Goal: Task Accomplishment & Management: Complete application form

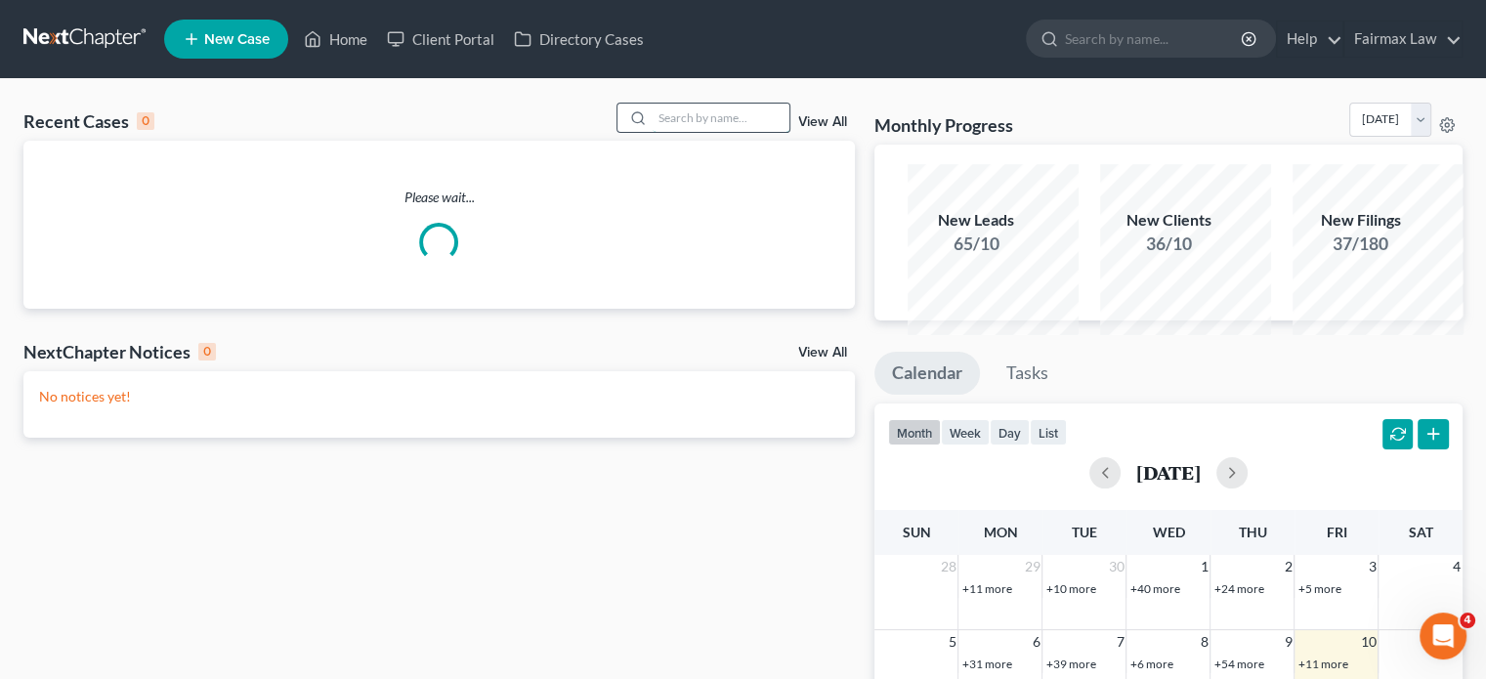
click at [655, 132] on input "search" at bounding box center [721, 118] width 137 height 28
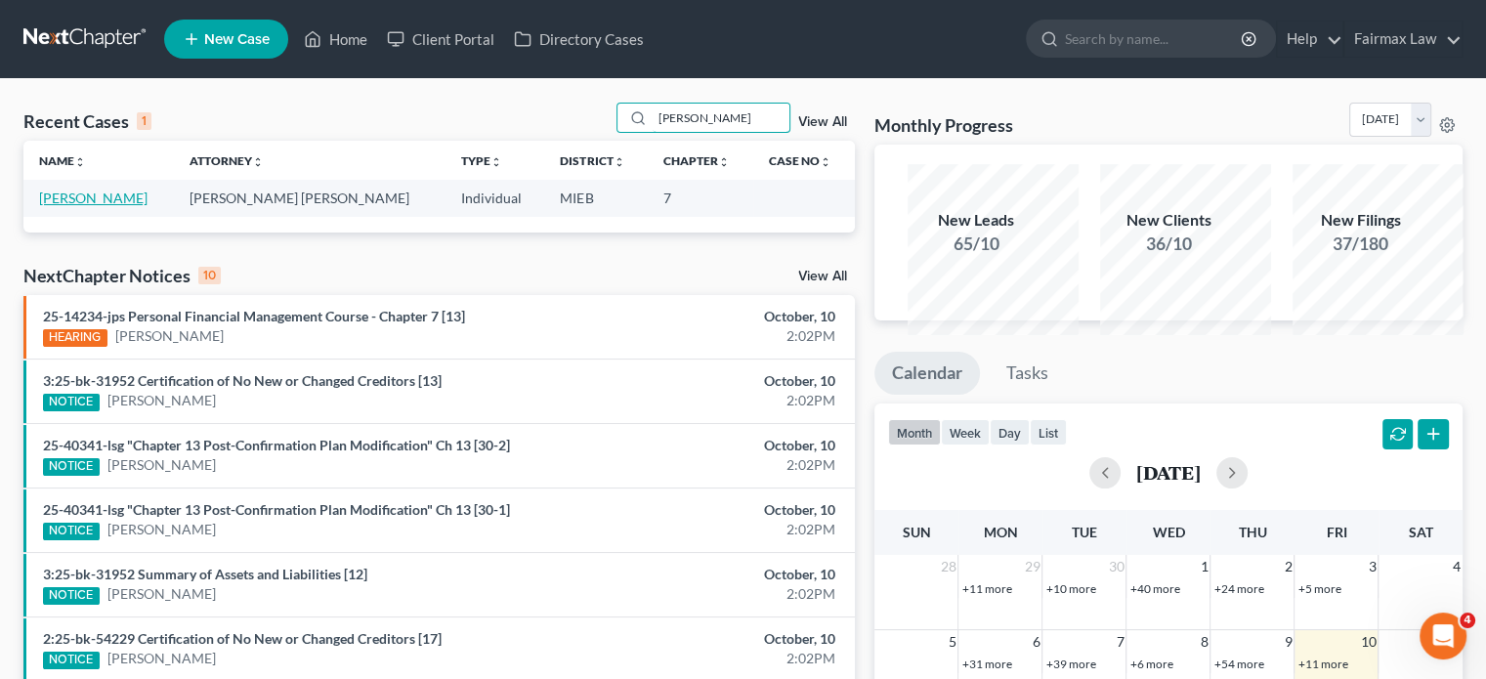
type input "kimberly stevens"
click at [129, 206] on link "[PERSON_NAME]" at bounding box center [93, 198] width 108 height 17
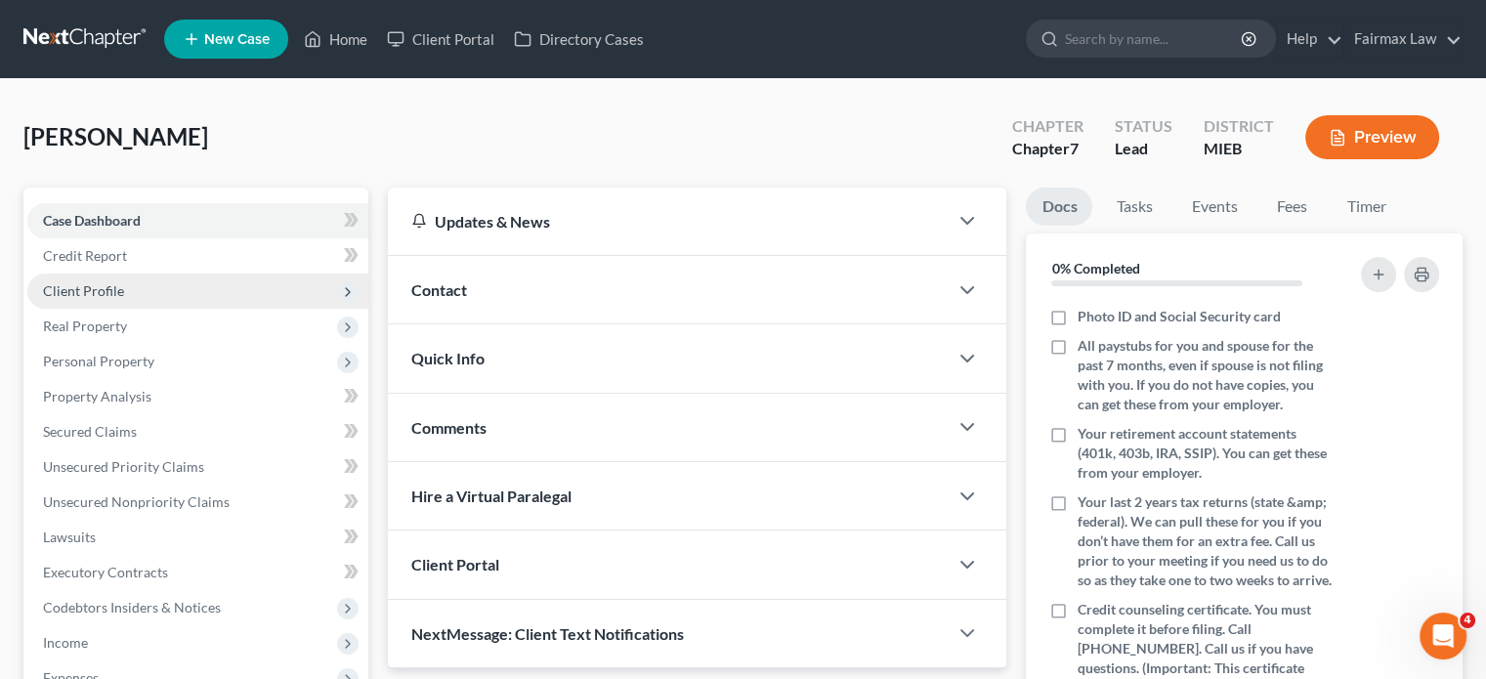
click at [153, 309] on span "Client Profile" at bounding box center [197, 291] width 341 height 35
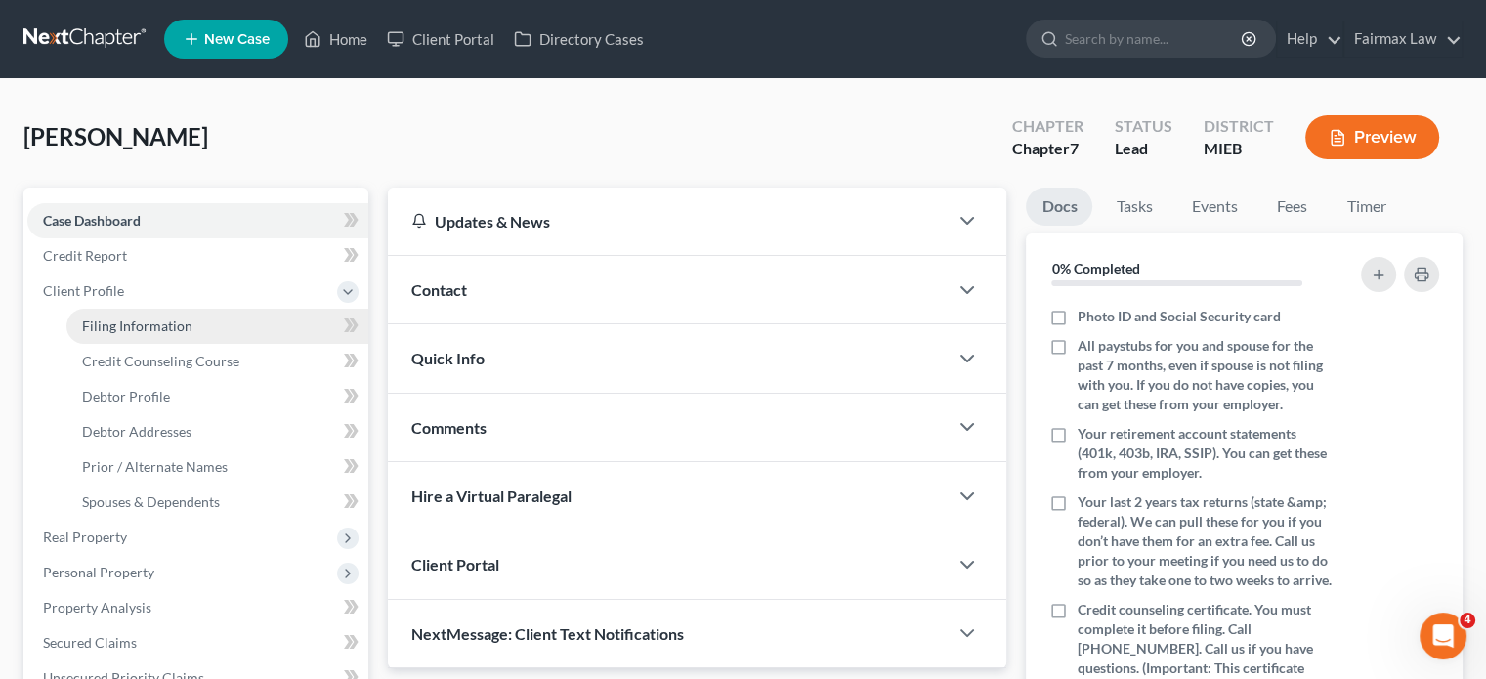
click at [192, 334] on span "Filing Information" at bounding box center [137, 326] width 110 height 17
select select "1"
select select "0"
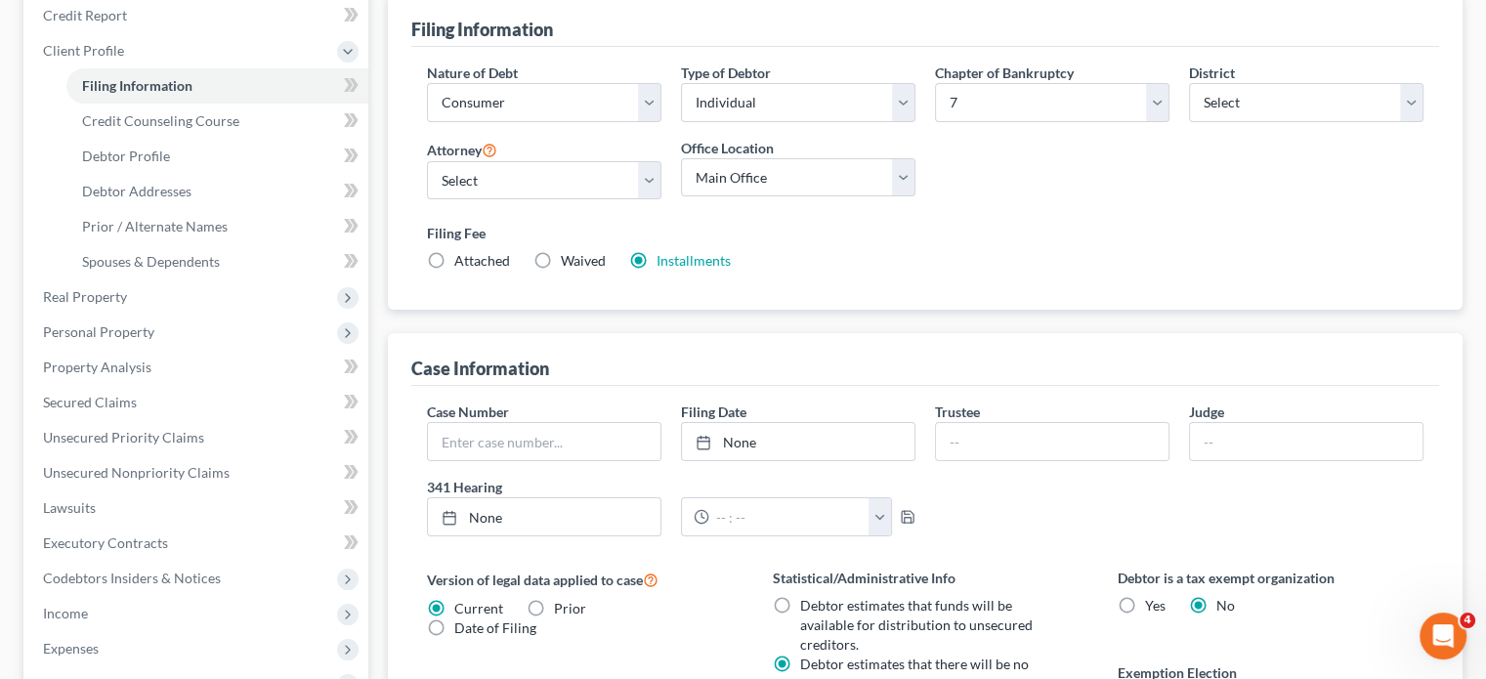
scroll to position [253, 0]
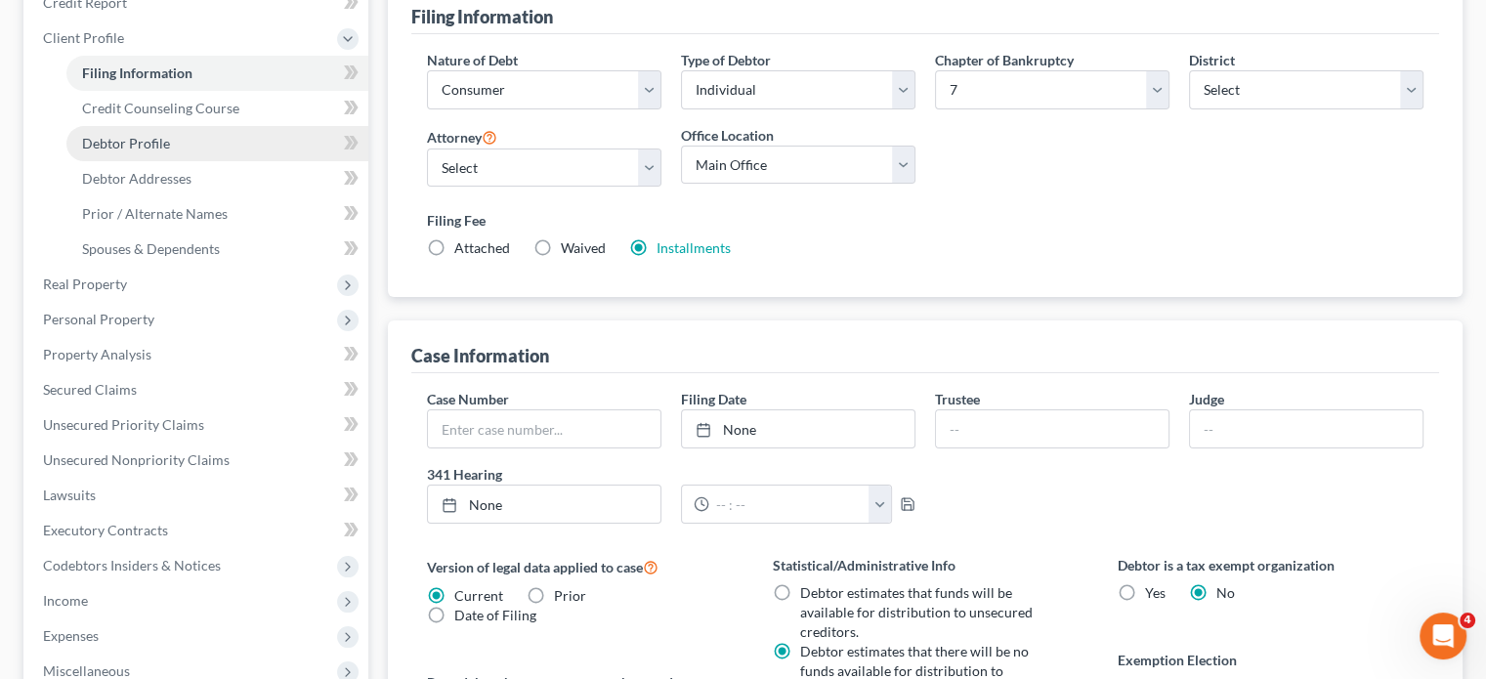
click at [170, 151] on span "Debtor Profile" at bounding box center [126, 143] width 88 height 17
select select "0"
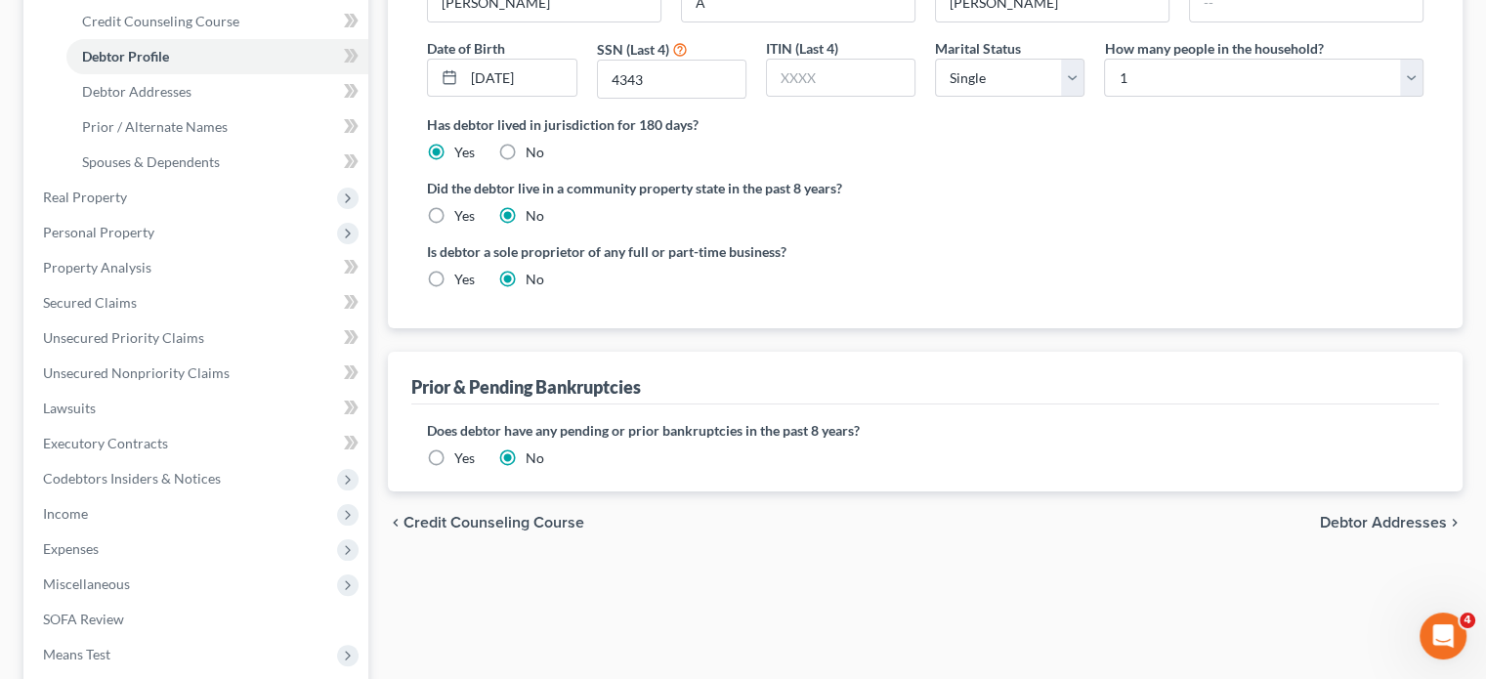
scroll to position [363, 0]
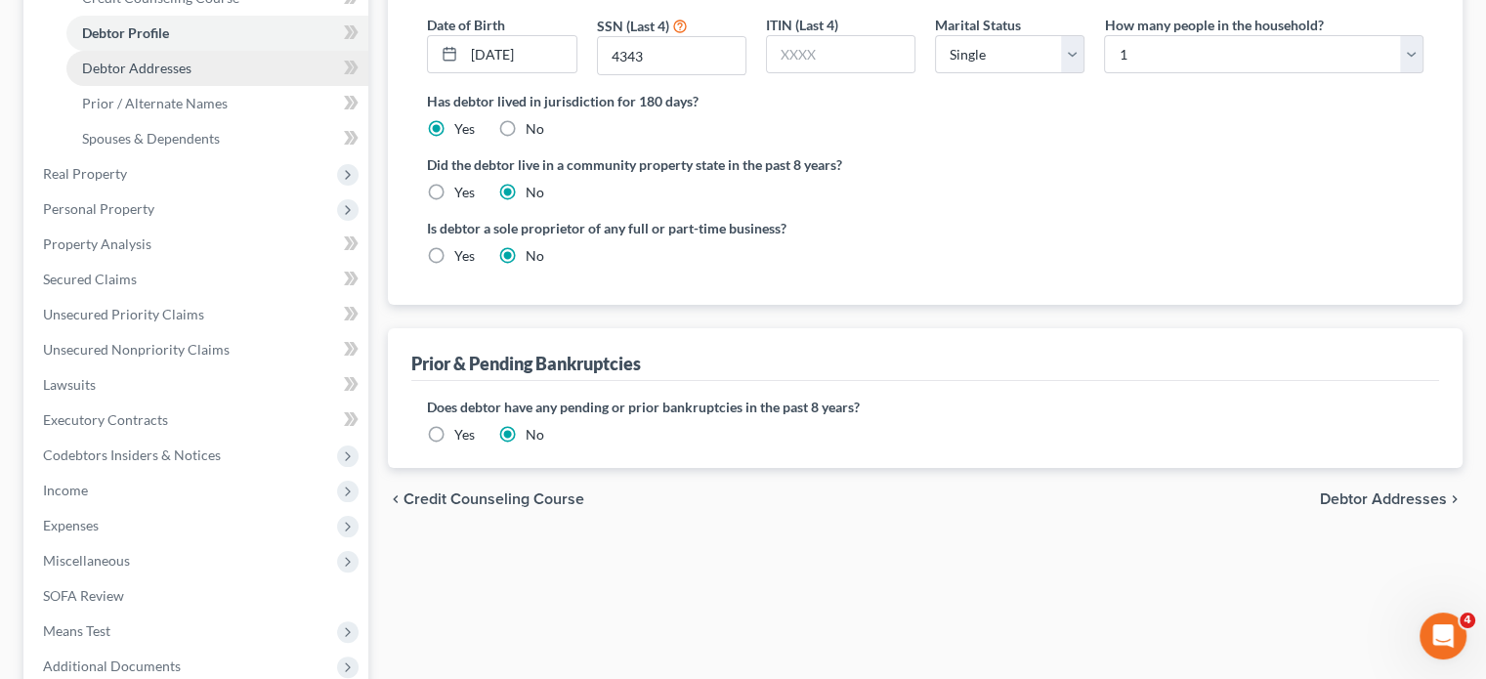
click at [192, 76] on span "Debtor Addresses" at bounding box center [136, 68] width 109 height 17
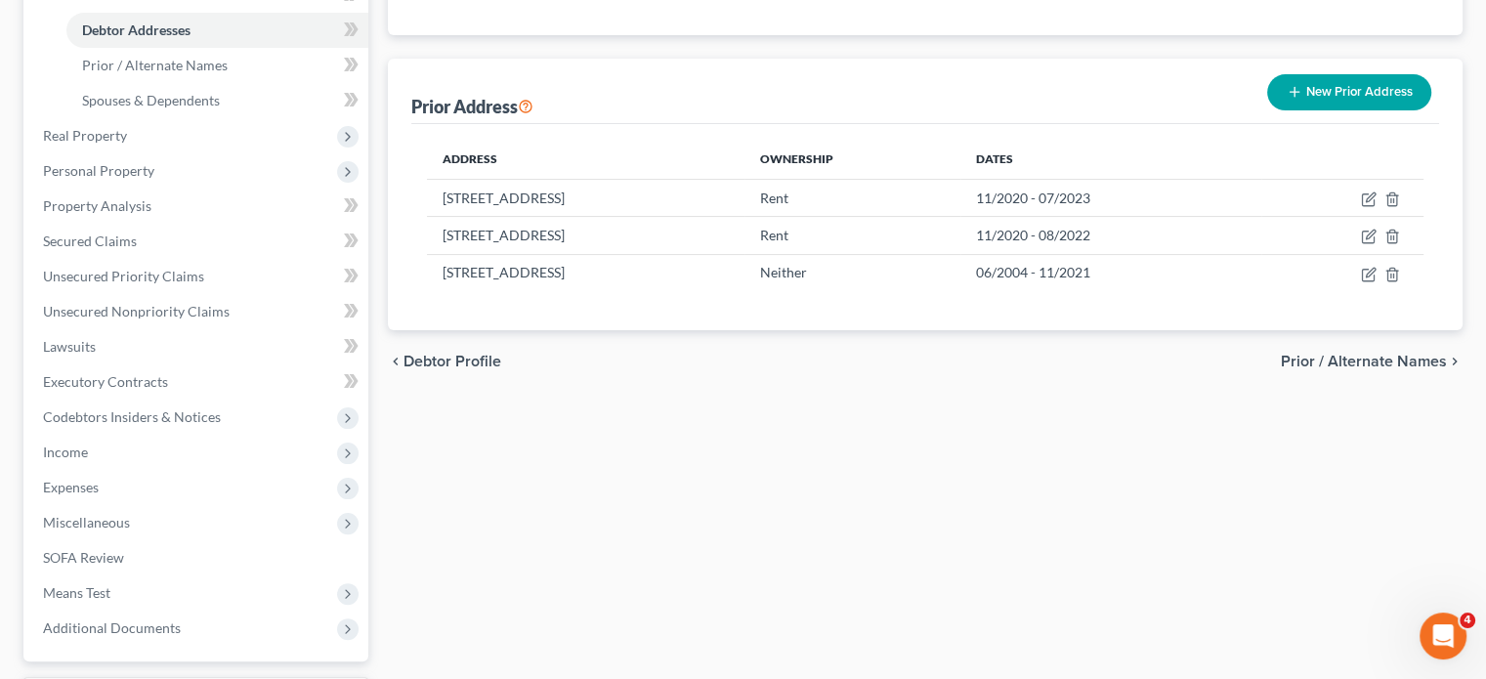
scroll to position [402, 0]
click at [225, 153] on span "Real Property" at bounding box center [197, 135] width 341 height 35
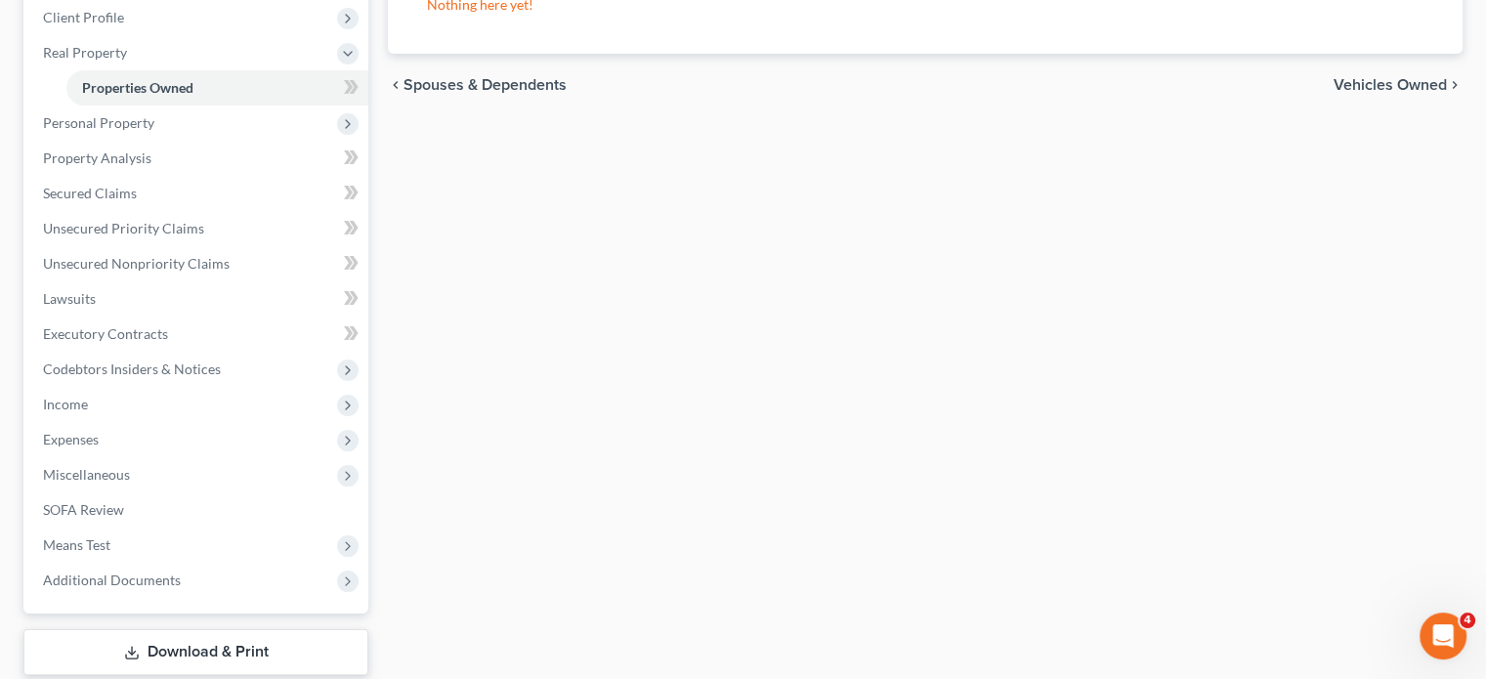
scroll to position [276, 0]
click at [141, 139] on span "Personal Property" at bounding box center [197, 121] width 341 height 35
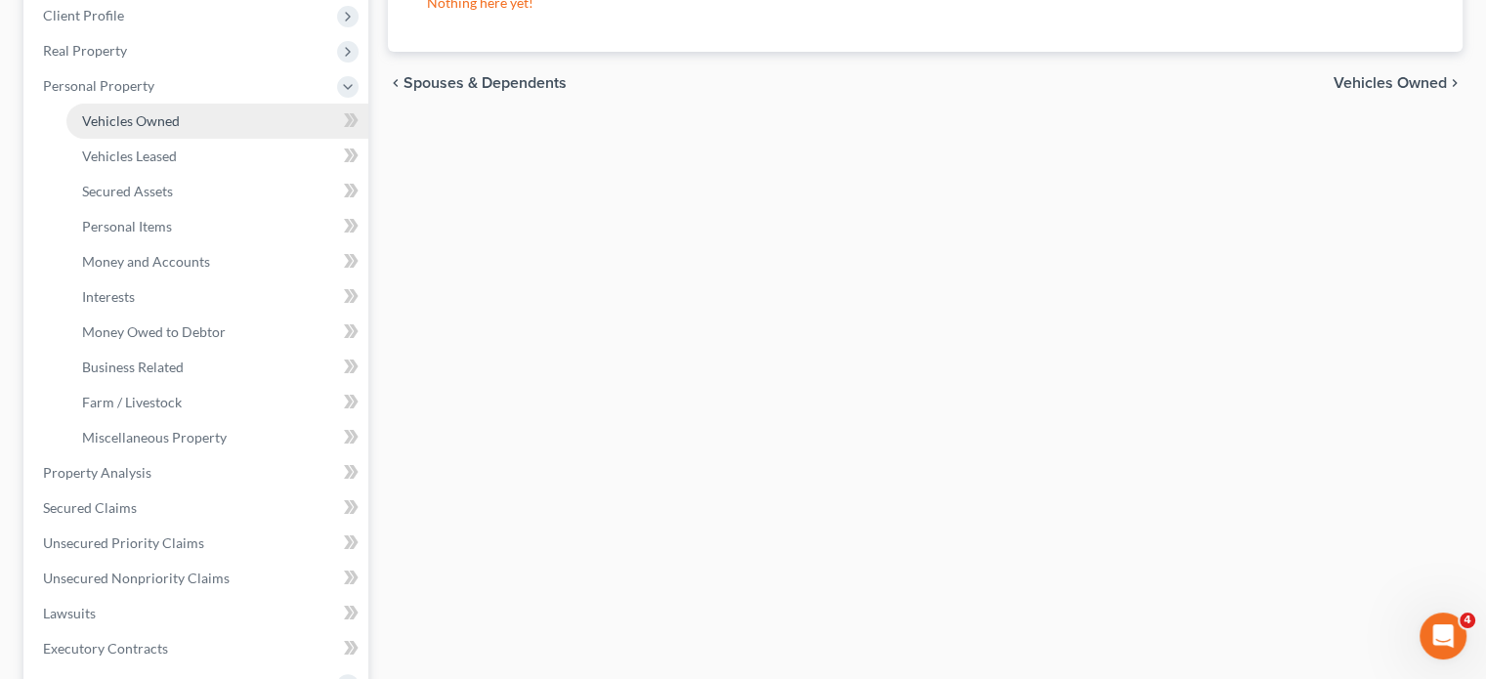
click at [160, 129] on span "Vehicles Owned" at bounding box center [131, 120] width 98 height 17
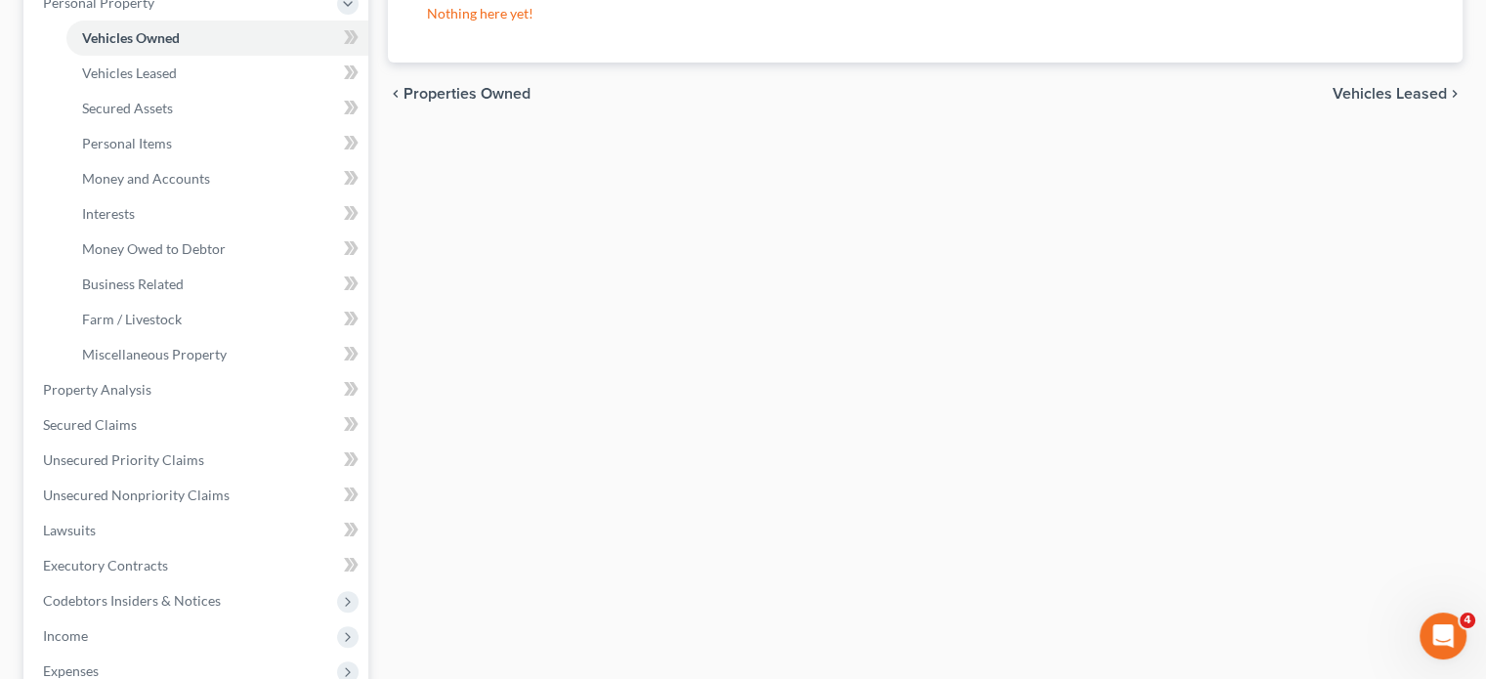
scroll to position [360, 0]
click at [208, 160] on link "Personal Items" at bounding box center [217, 142] width 302 height 35
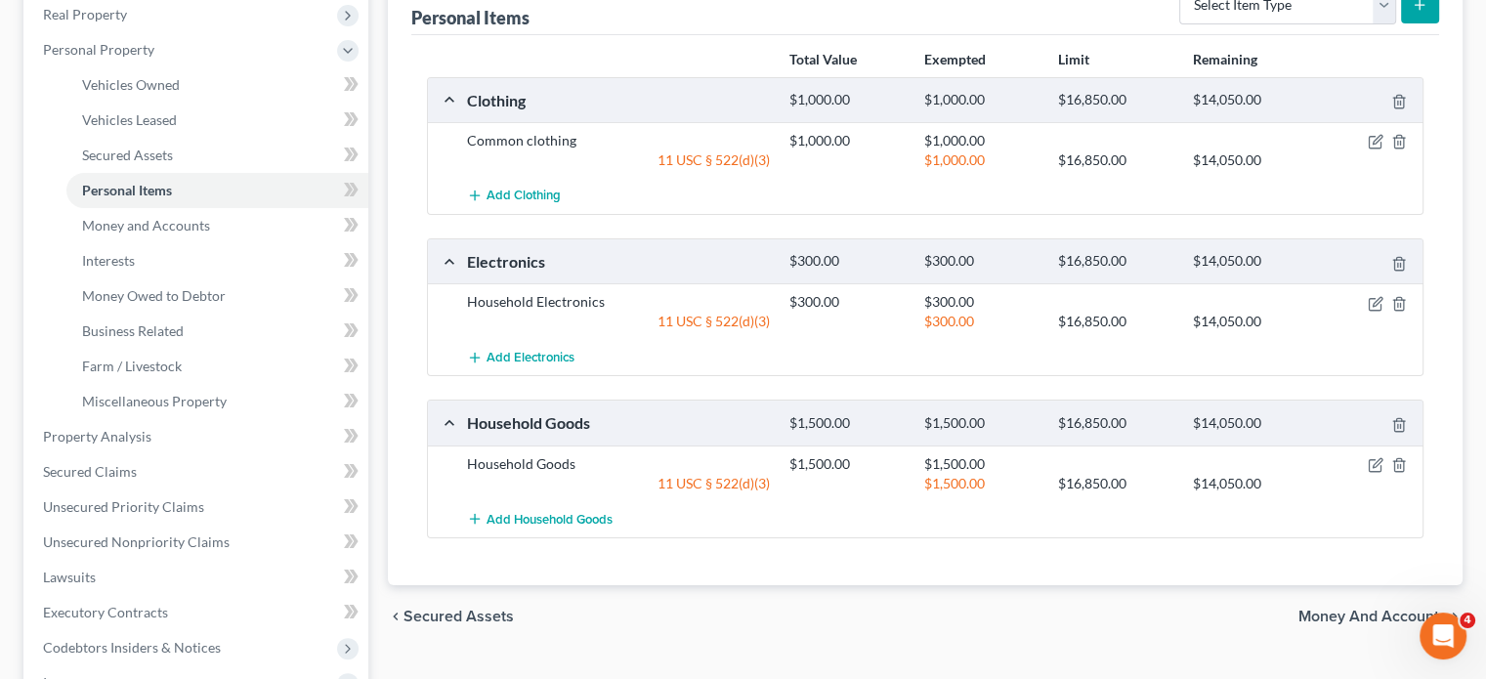
scroll to position [311, 0]
click at [250, 244] on link "Money and Accounts" at bounding box center [217, 226] width 302 height 35
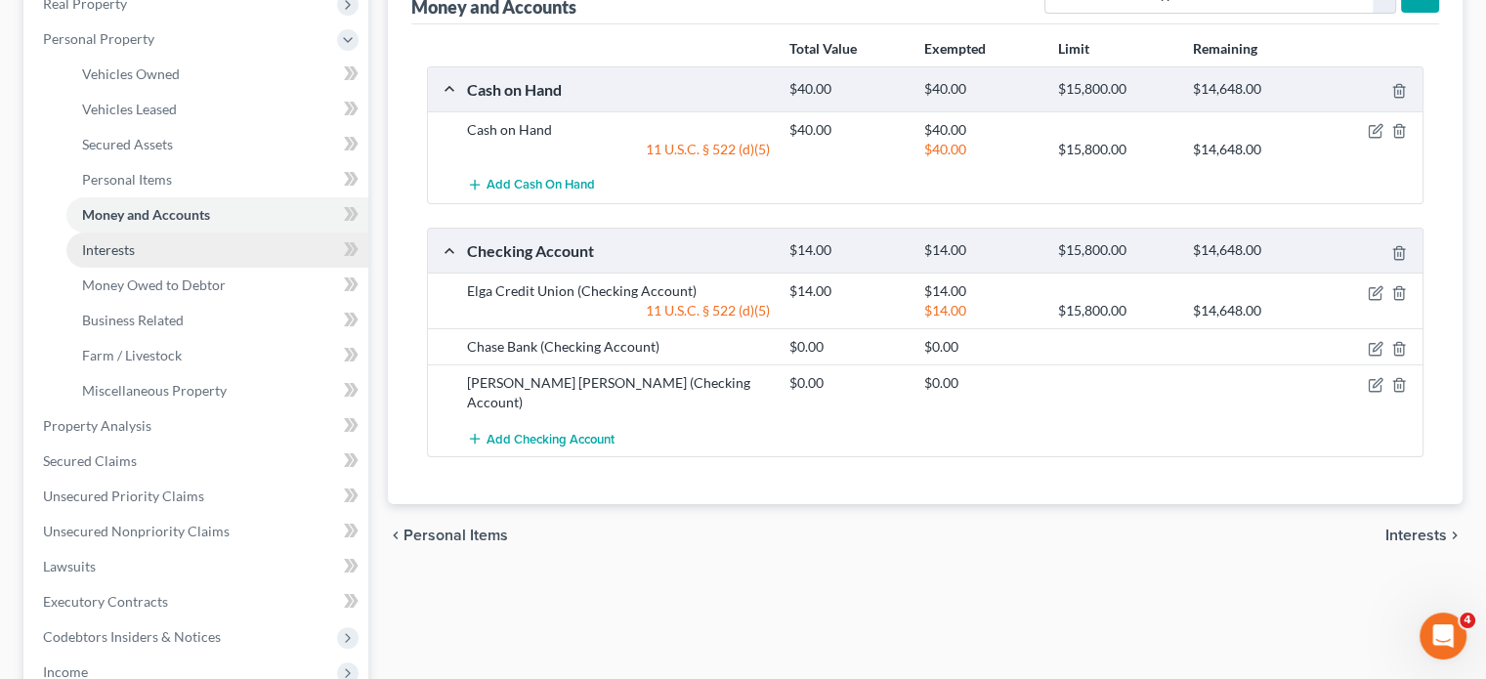
click at [259, 268] on link "Interests" at bounding box center [217, 250] width 302 height 35
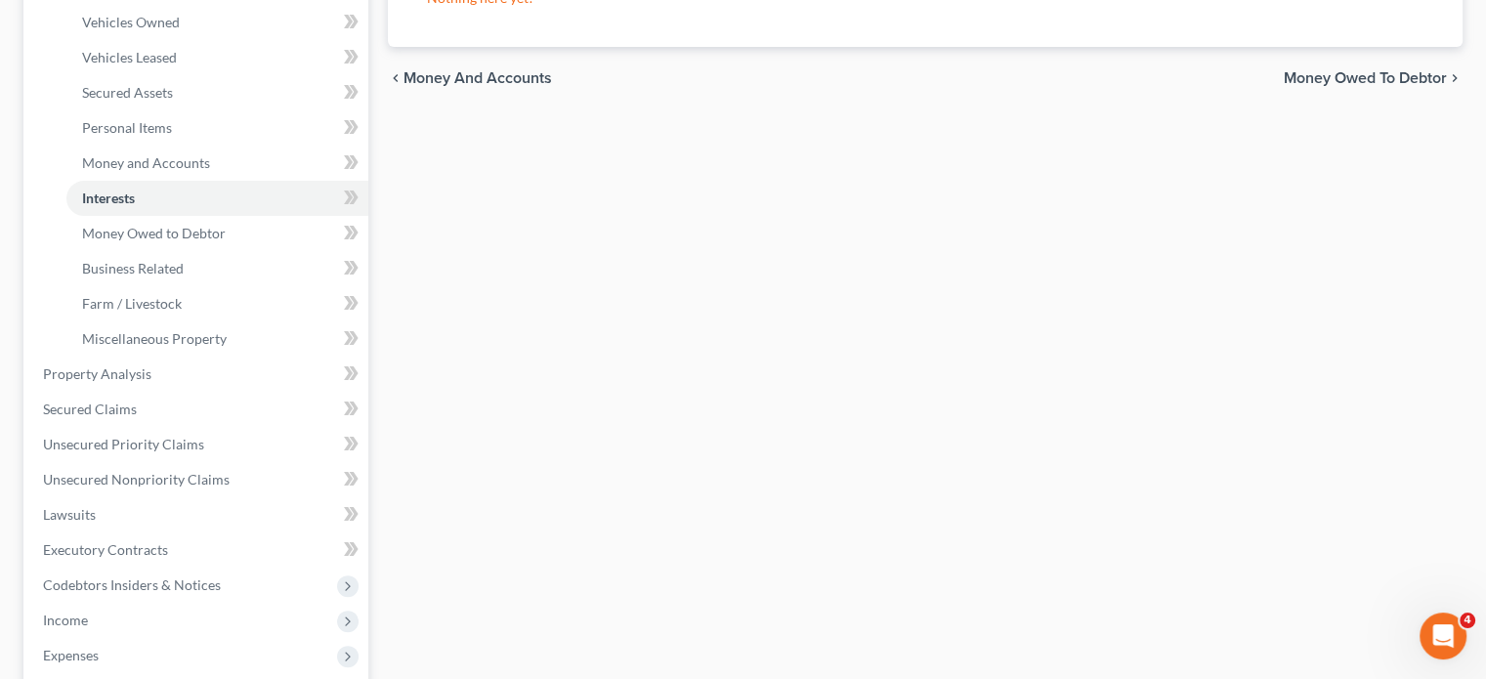
scroll to position [375, 0]
click at [226, 240] on span "Money Owed to Debtor" at bounding box center [154, 232] width 144 height 17
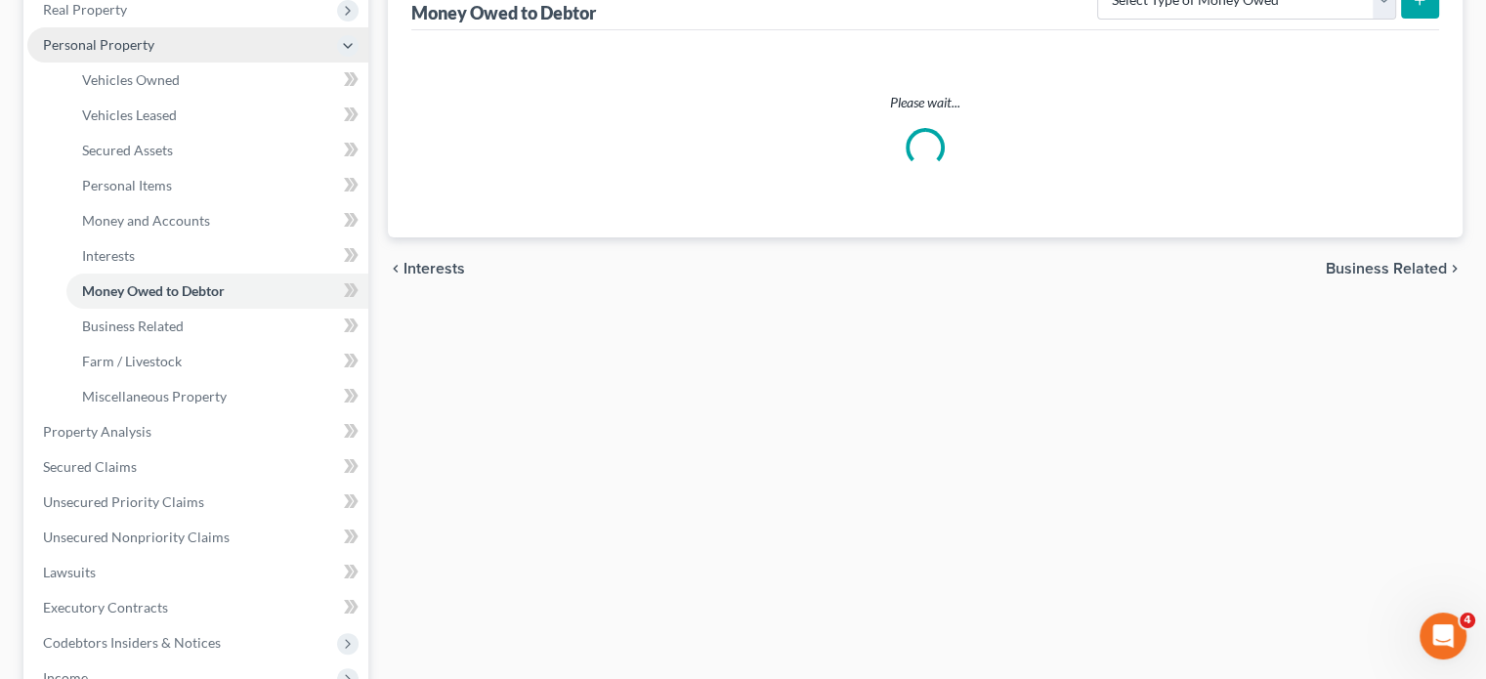
scroll to position [317, 0]
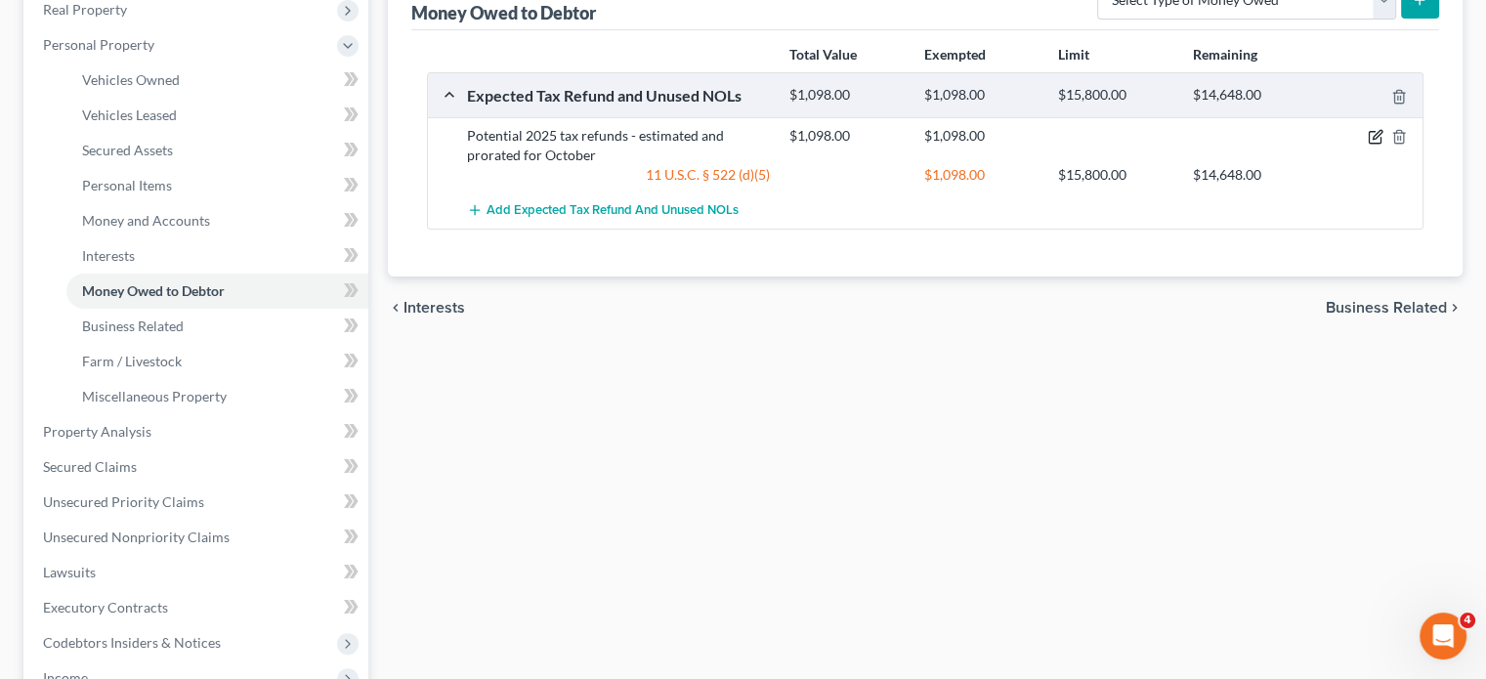
click at [1369, 144] on icon "button" at bounding box center [1375, 138] width 12 height 12
select select "0"
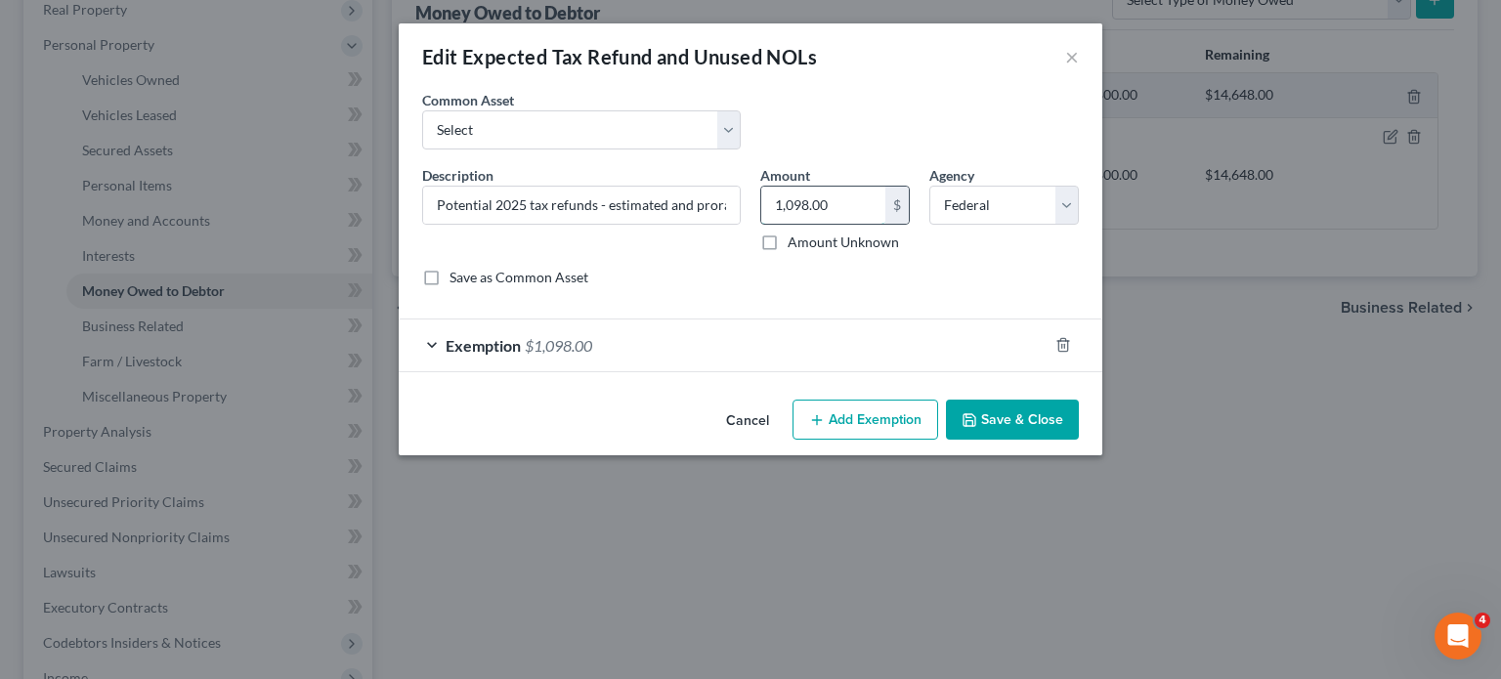
click at [866, 224] on input "1,098.00" at bounding box center [823, 205] width 124 height 37
click at [662, 149] on select "Select Potential 2025 tax refunds - estimated and prorated for September Potent…" at bounding box center [581, 129] width 319 height 39
select select "70"
click at [422, 138] on select "Select Potential 2025 tax refunds - estimated and prorated for September Potent…" at bounding box center [581, 129] width 319 height 39
type input "Potential 2025 tax refund - estimated and prorated"
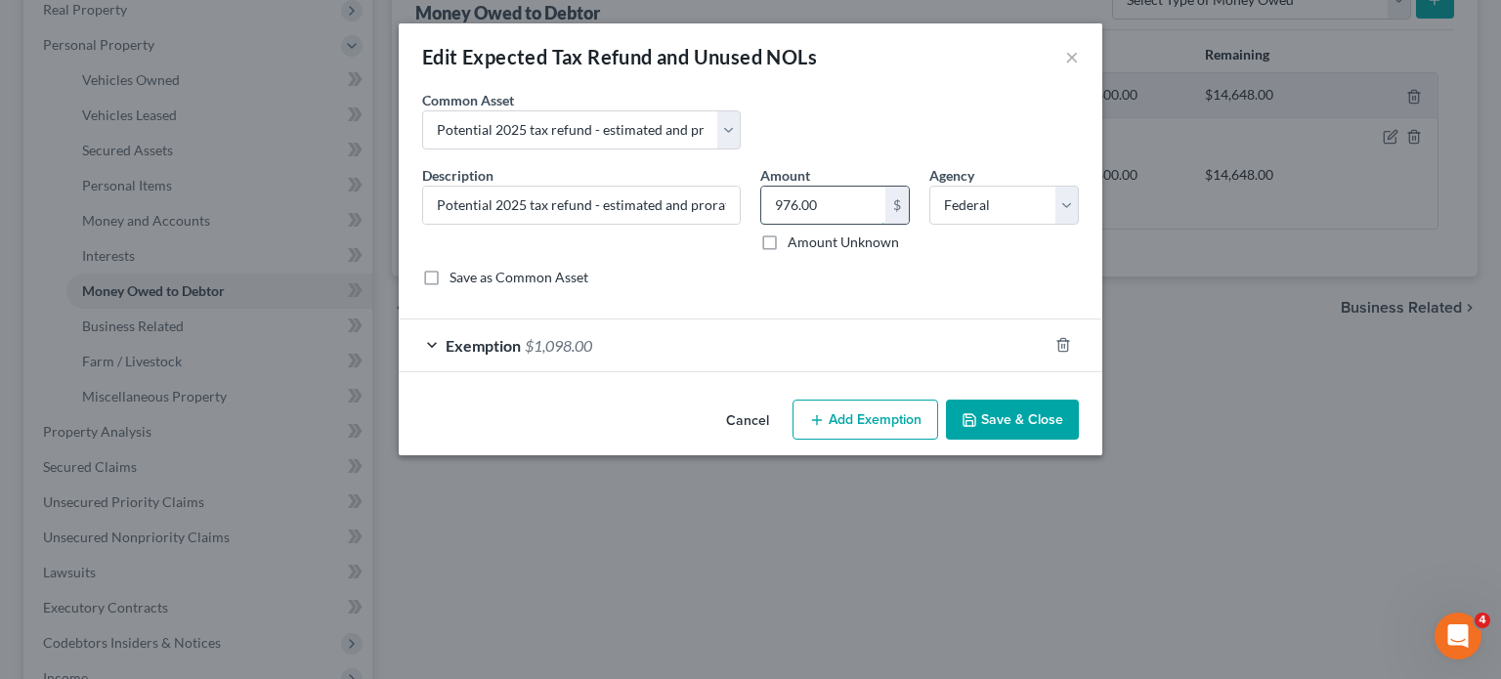
click at [834, 224] on input "976.00" at bounding box center [823, 205] width 124 height 37
paste input "1,098"
type input "1,098.00"
click at [1059, 441] on button "Save & Close" at bounding box center [1012, 420] width 133 height 41
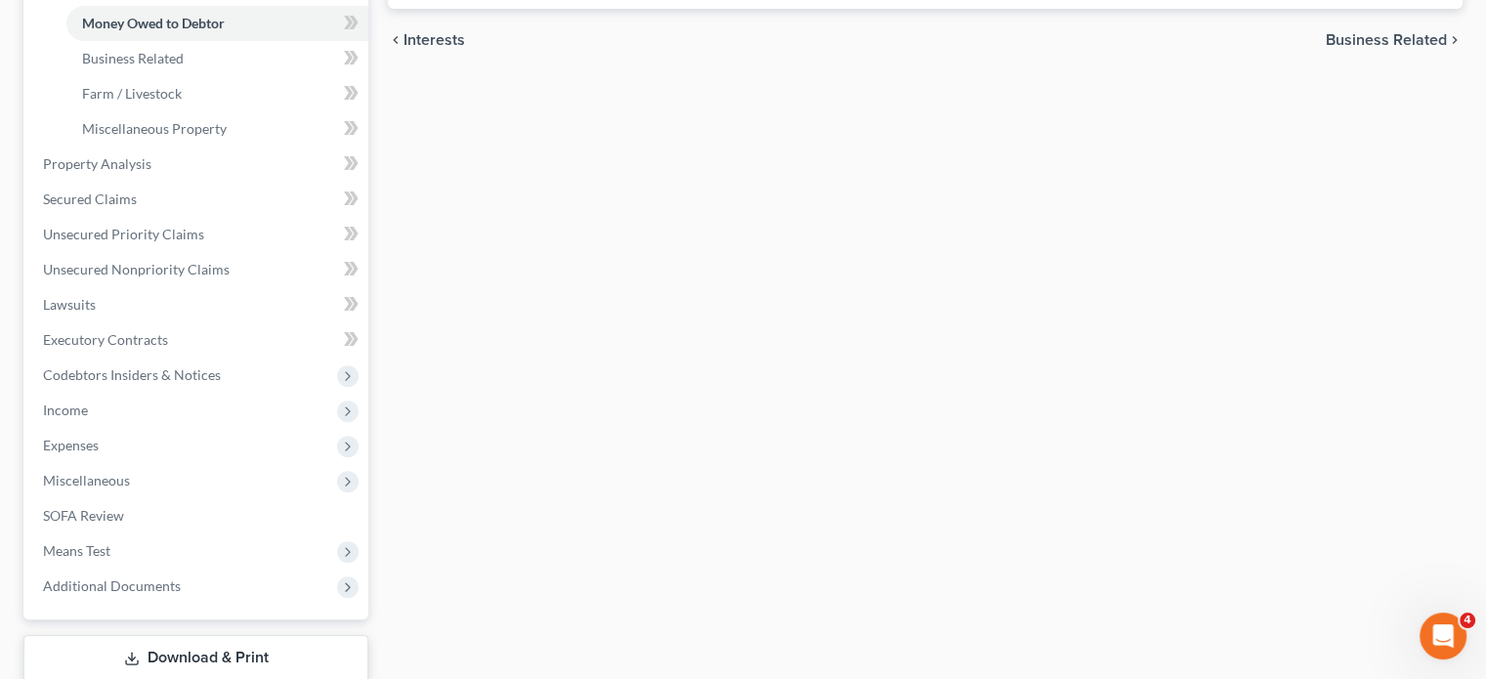
scroll to position [585, 0]
click at [233, 75] on link "Business Related" at bounding box center [217, 57] width 302 height 35
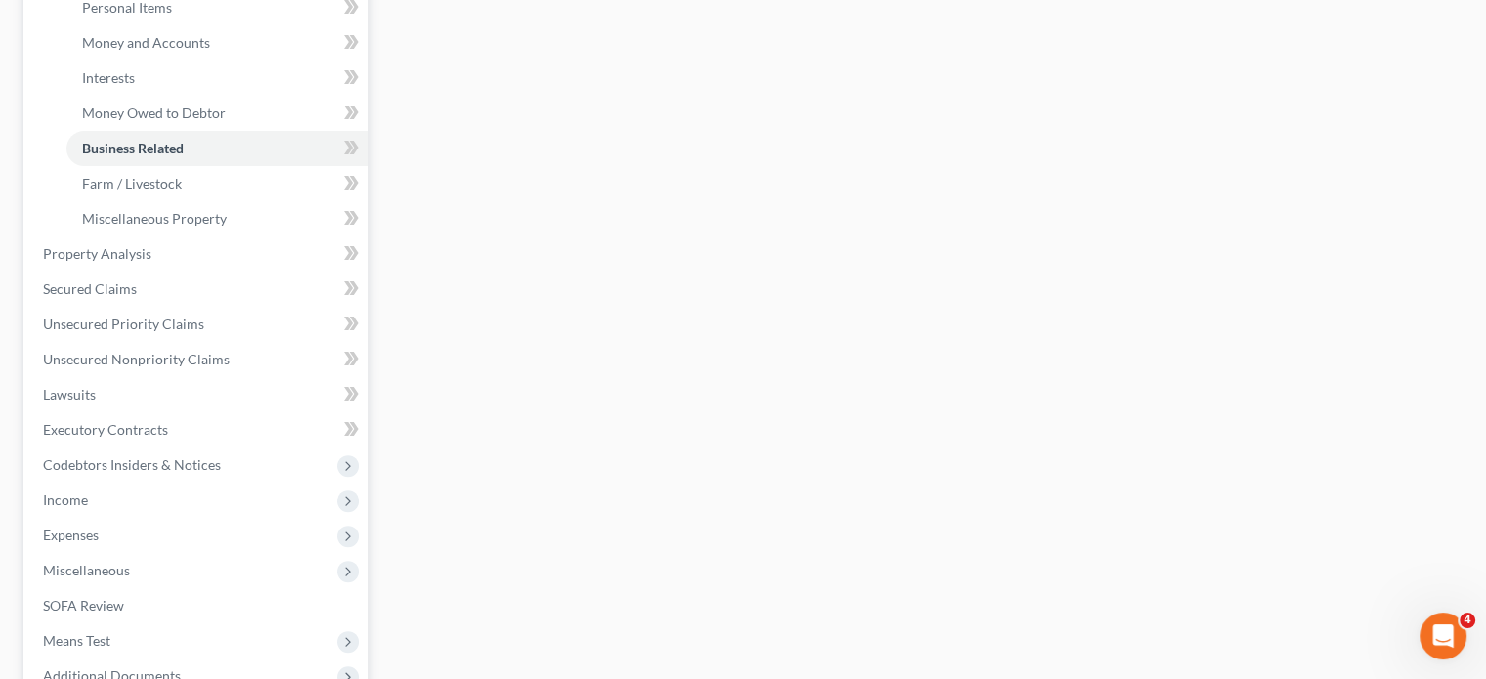
scroll to position [649, 0]
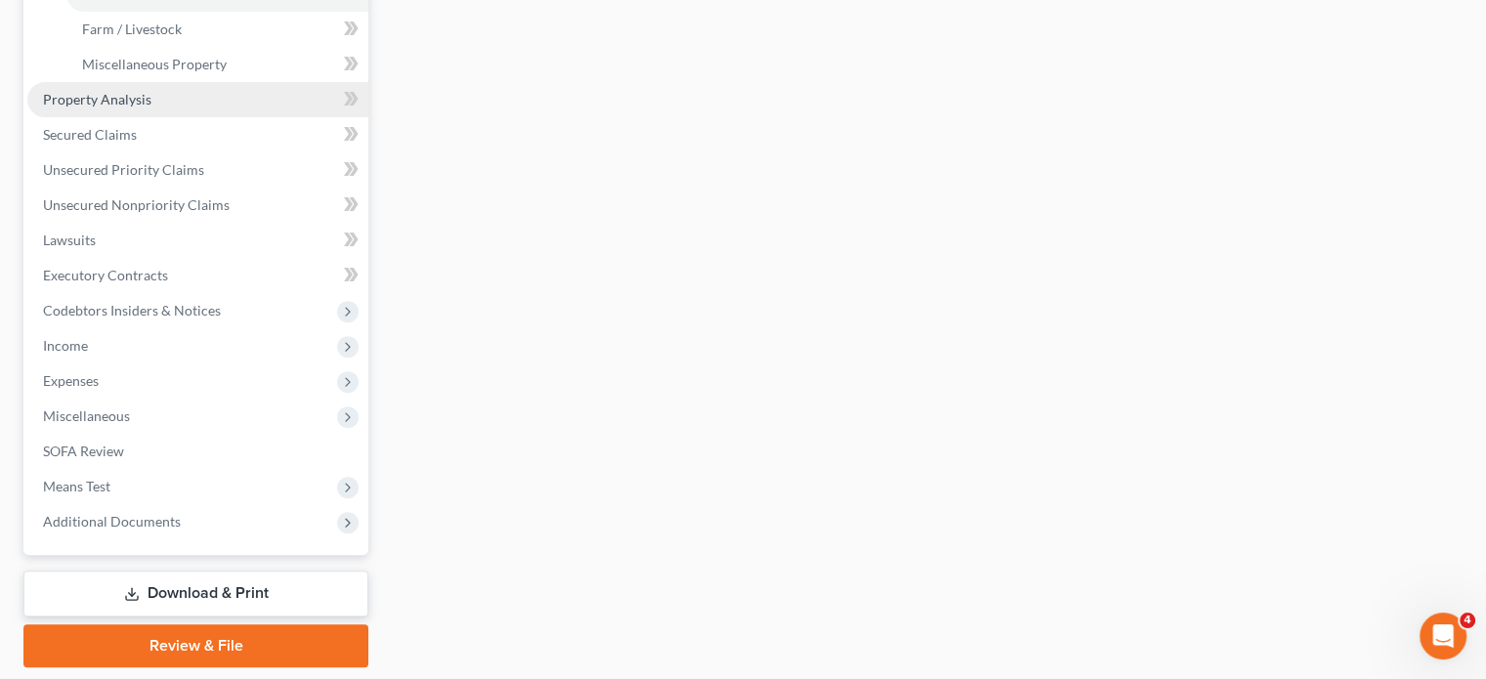
click at [151, 107] on span "Property Analysis" at bounding box center [97, 99] width 108 height 17
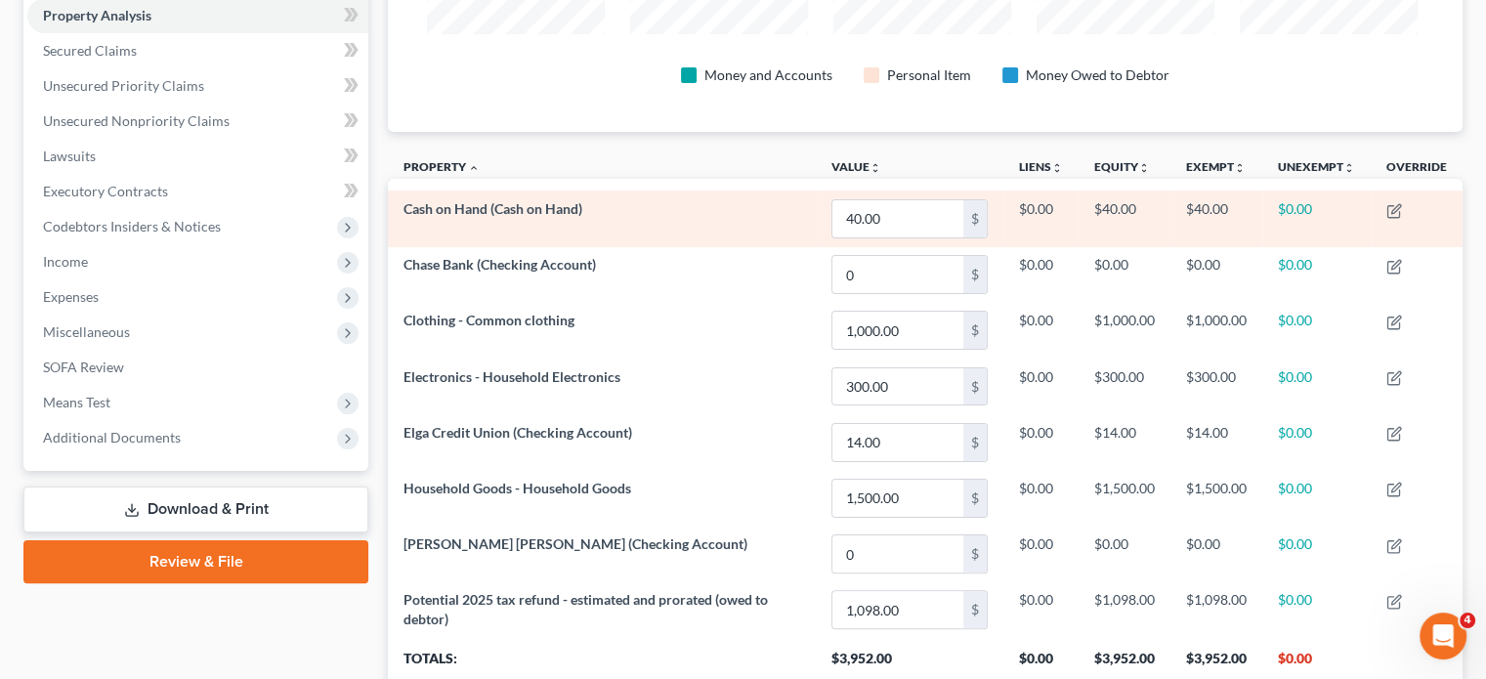
scroll to position [379, 0]
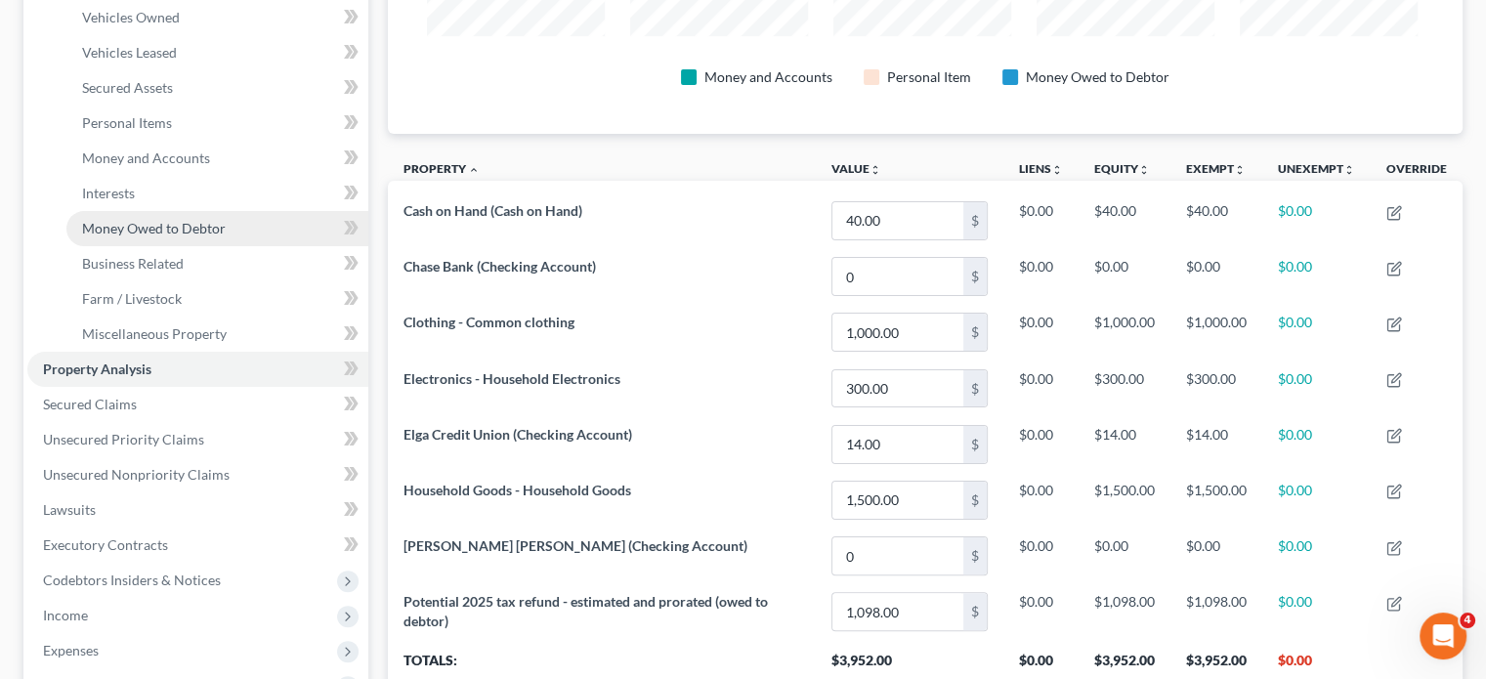
click at [216, 236] on span "Money Owed to Debtor" at bounding box center [154, 228] width 144 height 17
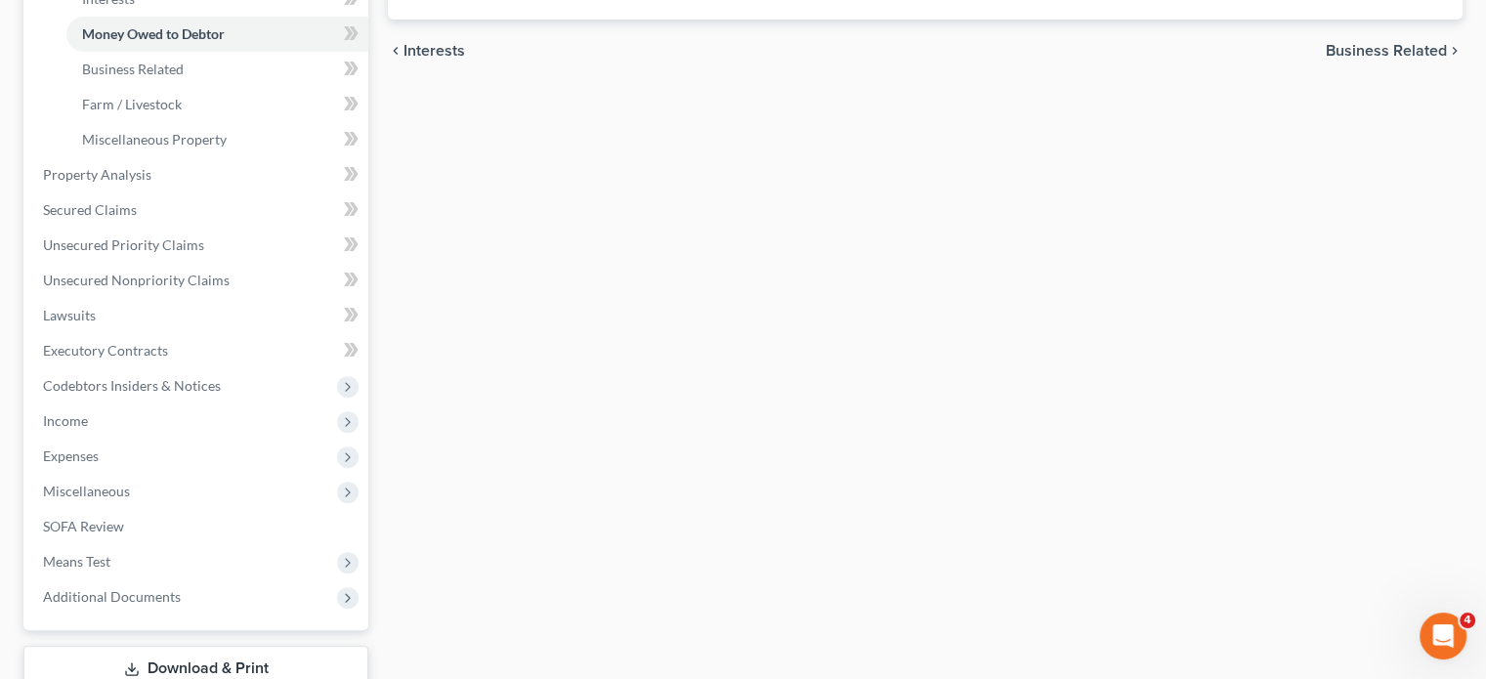
scroll to position [620, 0]
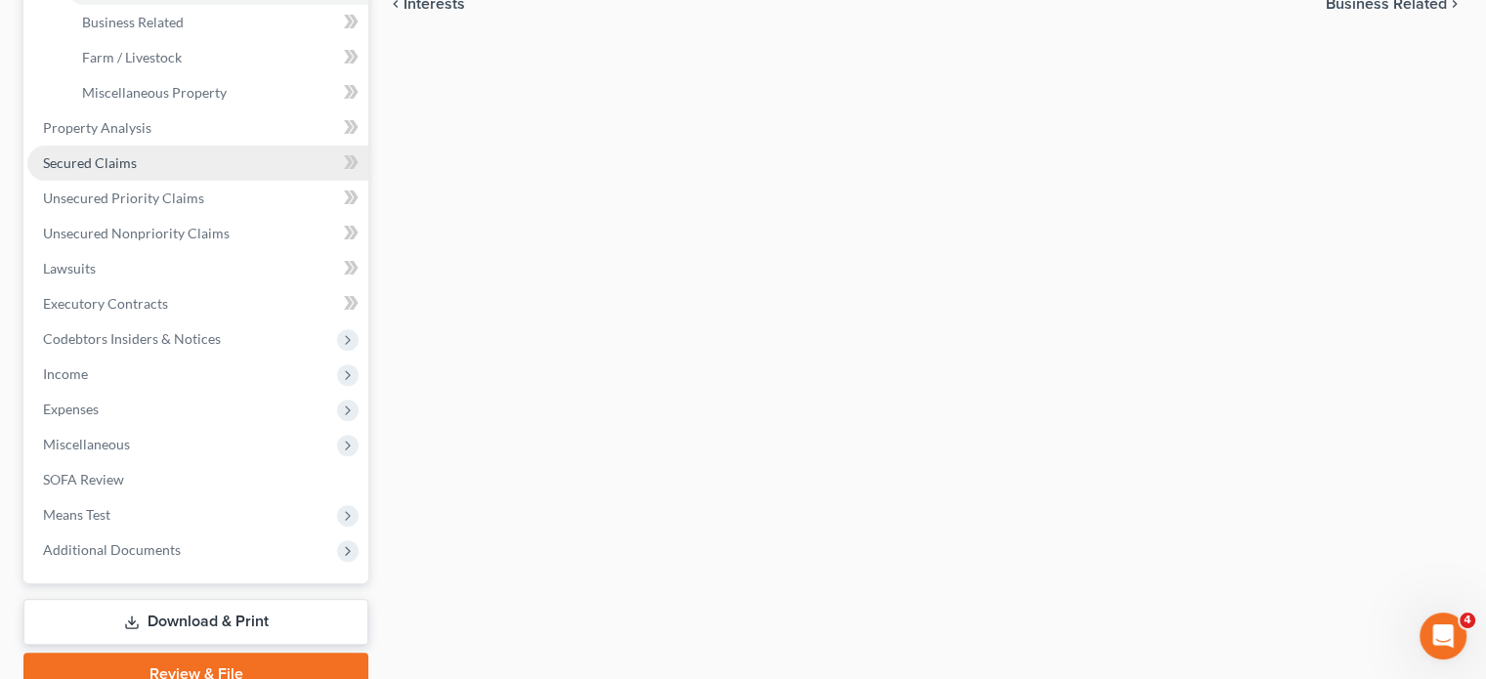
click at [209, 181] on link "Secured Claims" at bounding box center [197, 163] width 341 height 35
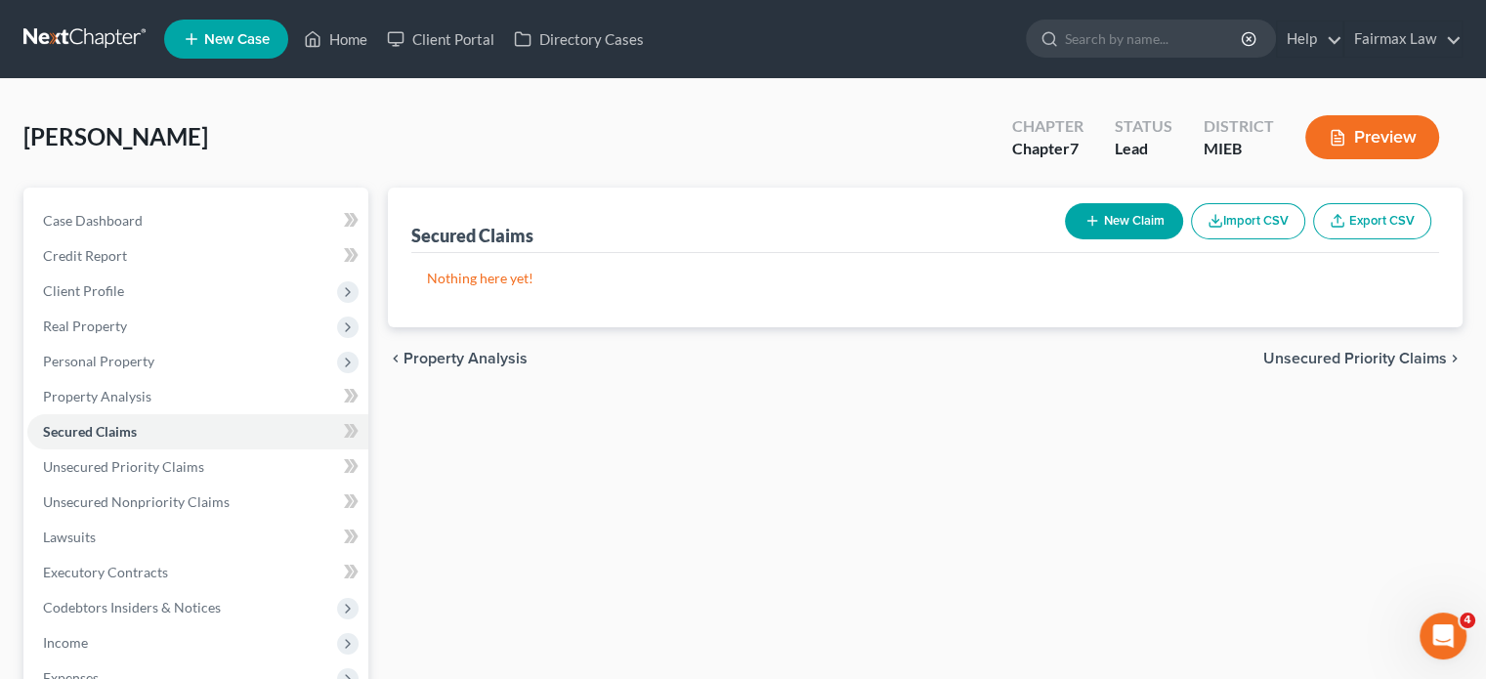
scroll to position [64, 0]
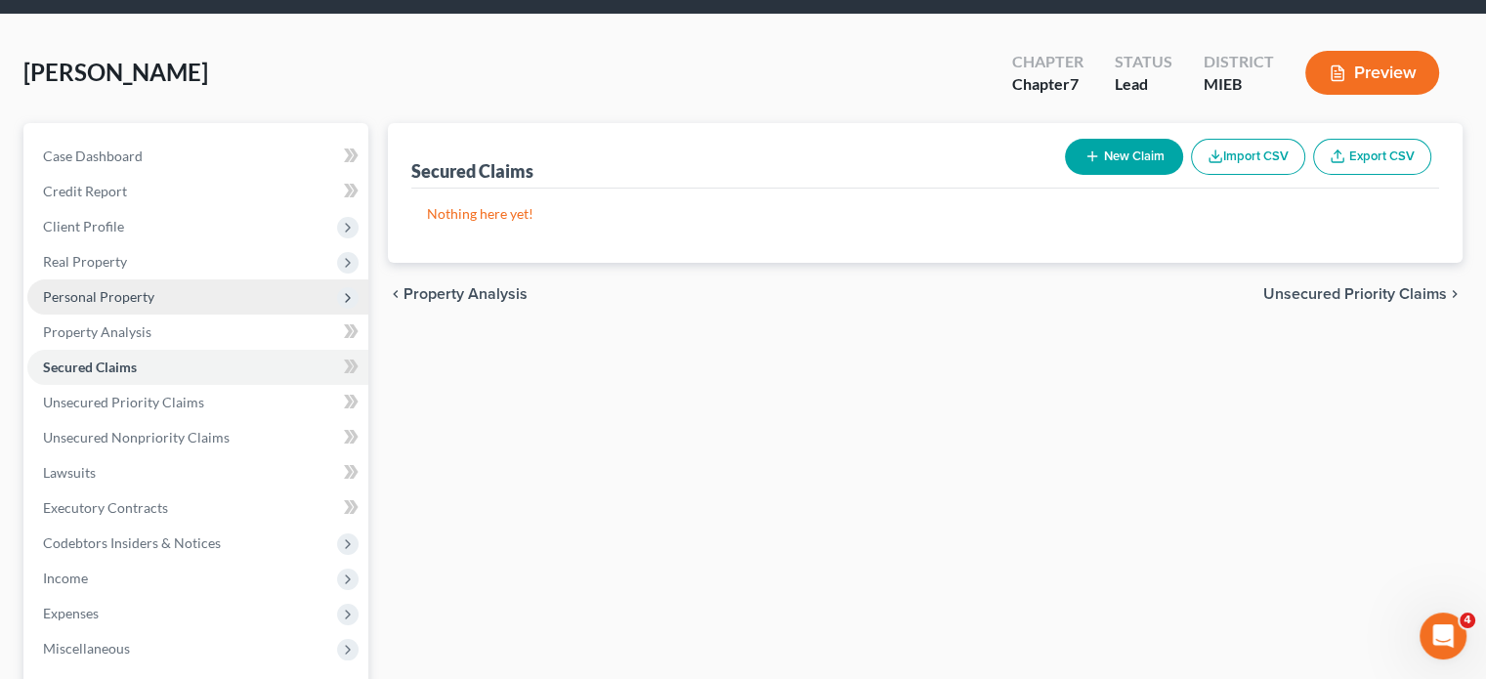
click at [208, 315] on span "Personal Property" at bounding box center [197, 296] width 341 height 35
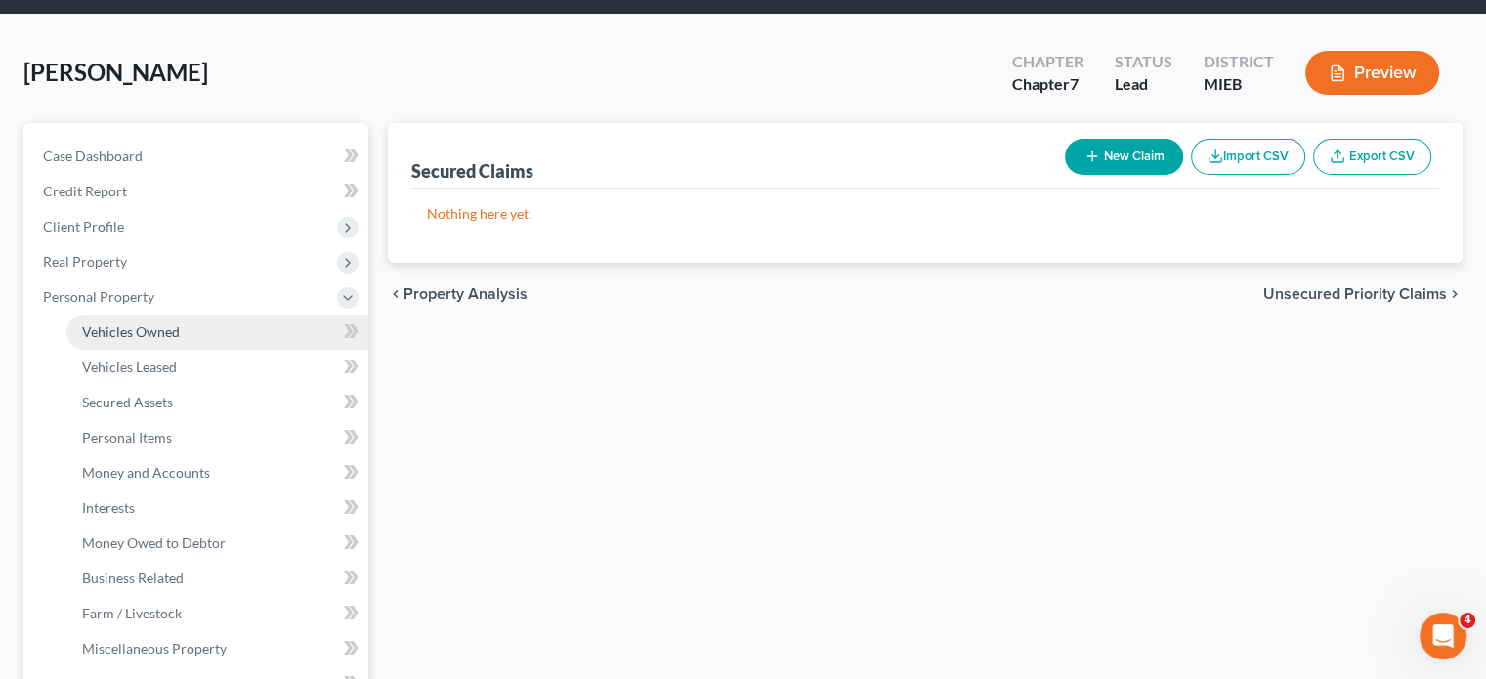
click at [180, 340] on span "Vehicles Owned" at bounding box center [131, 331] width 98 height 17
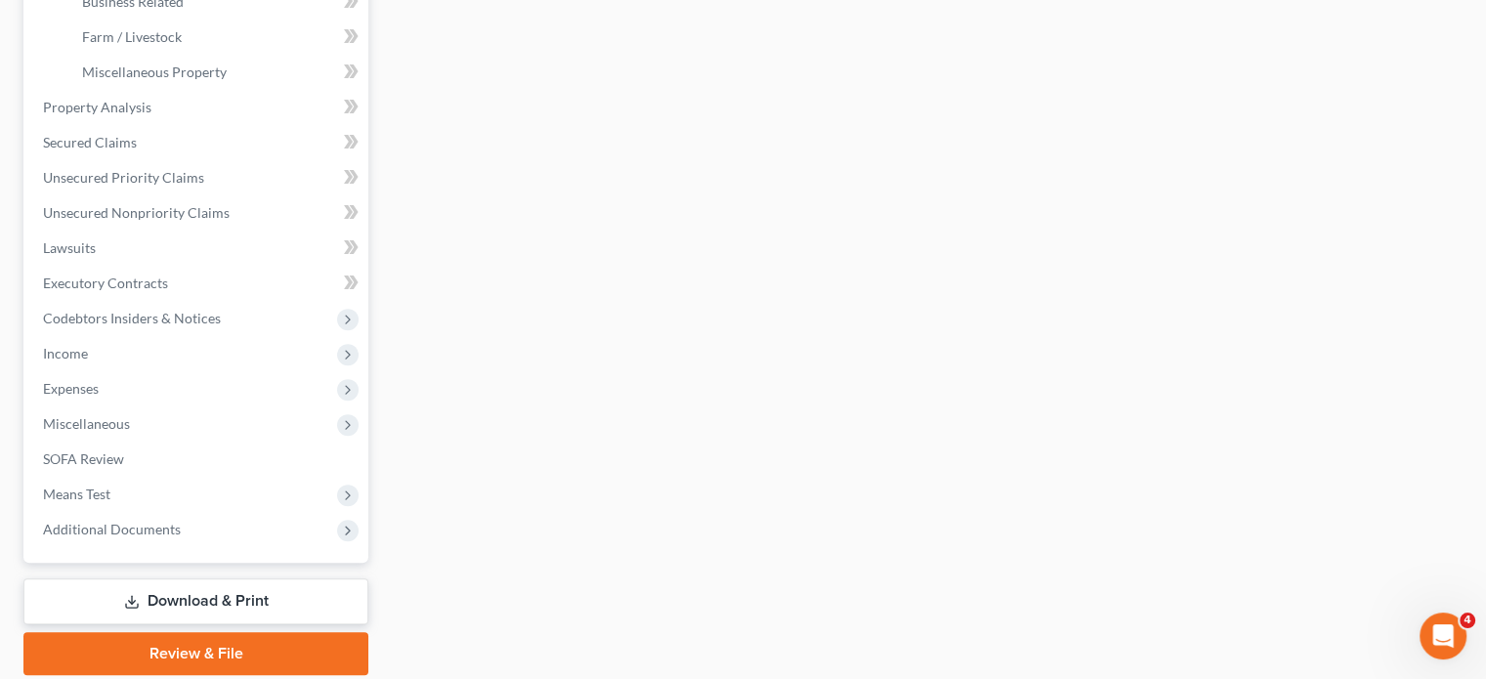
scroll to position [641, 0]
click at [150, 186] on span "Unsecured Priority Claims" at bounding box center [123, 177] width 161 height 17
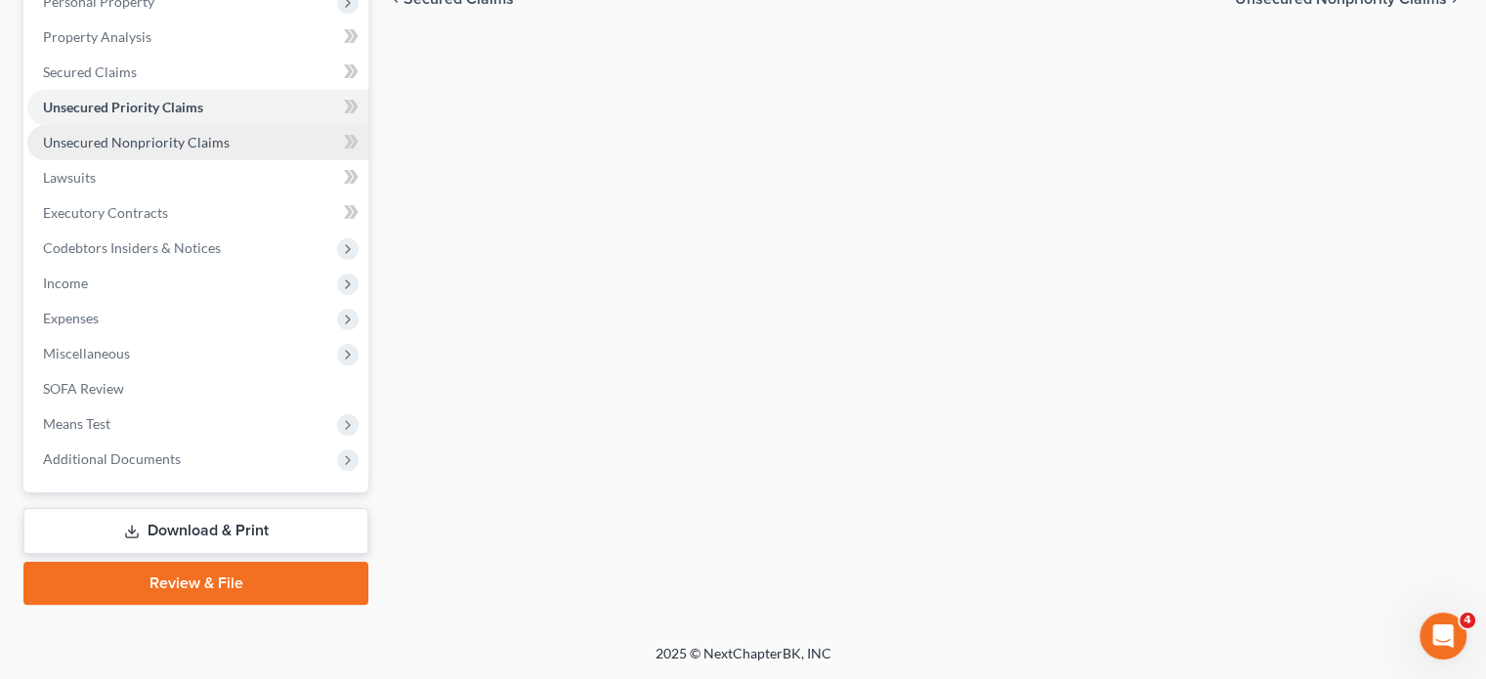
click at [230, 150] on span "Unsecured Nonpriority Claims" at bounding box center [136, 142] width 187 height 17
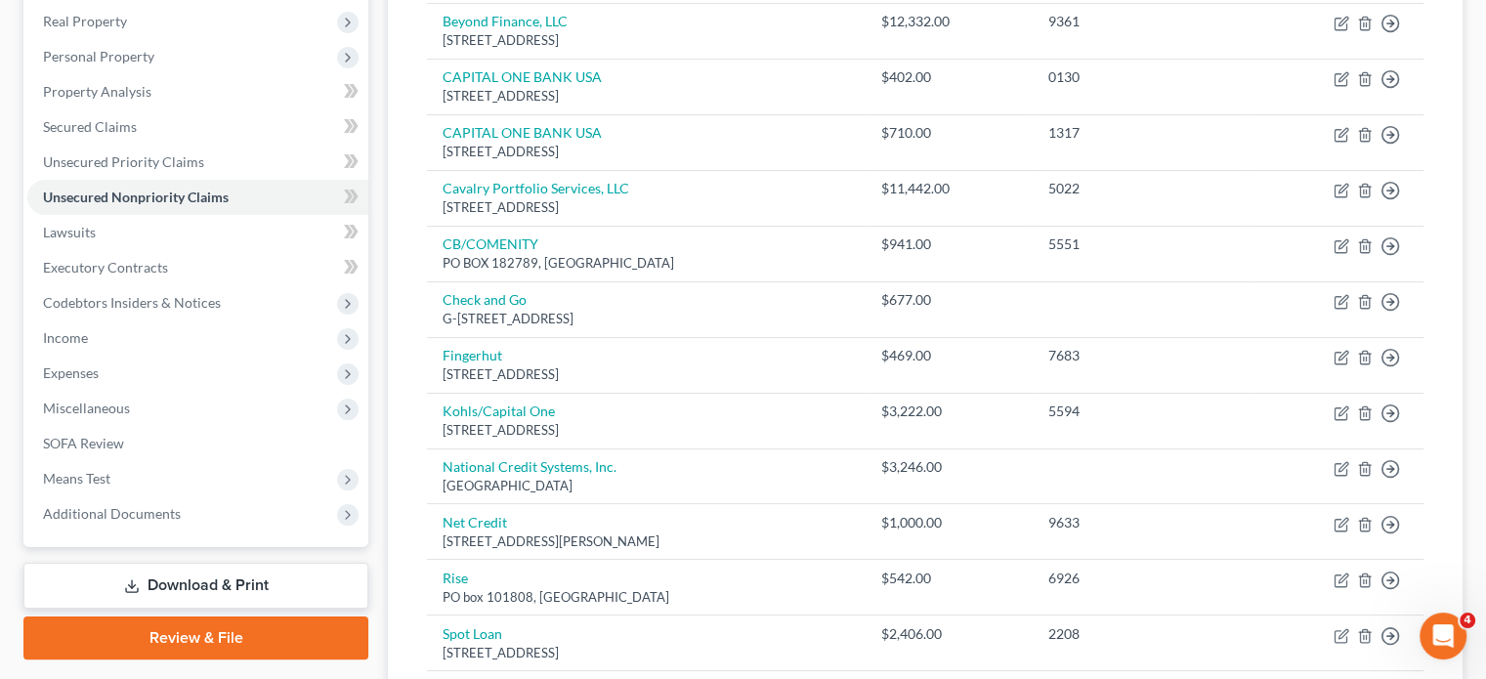
scroll to position [304, 0]
click at [121, 251] on link "Lawsuits" at bounding box center [197, 233] width 341 height 35
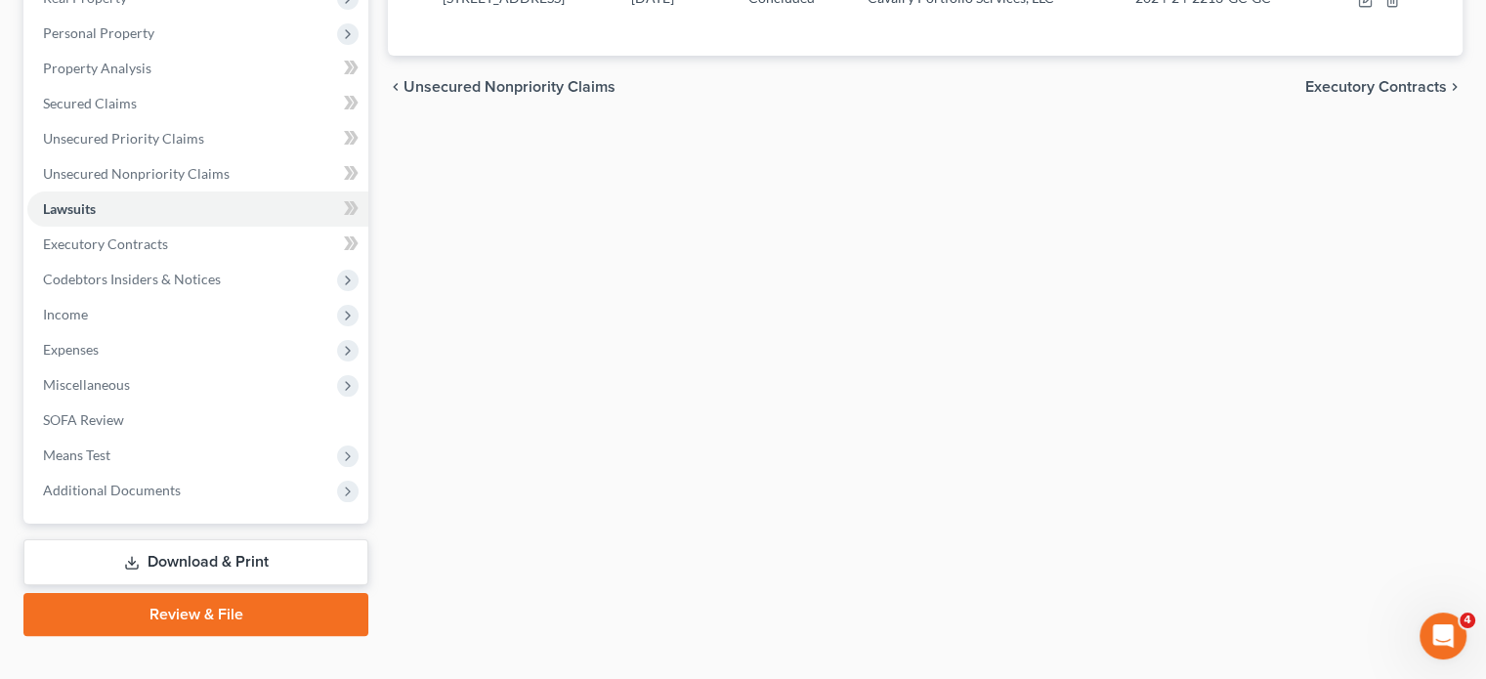
scroll to position [332, 0]
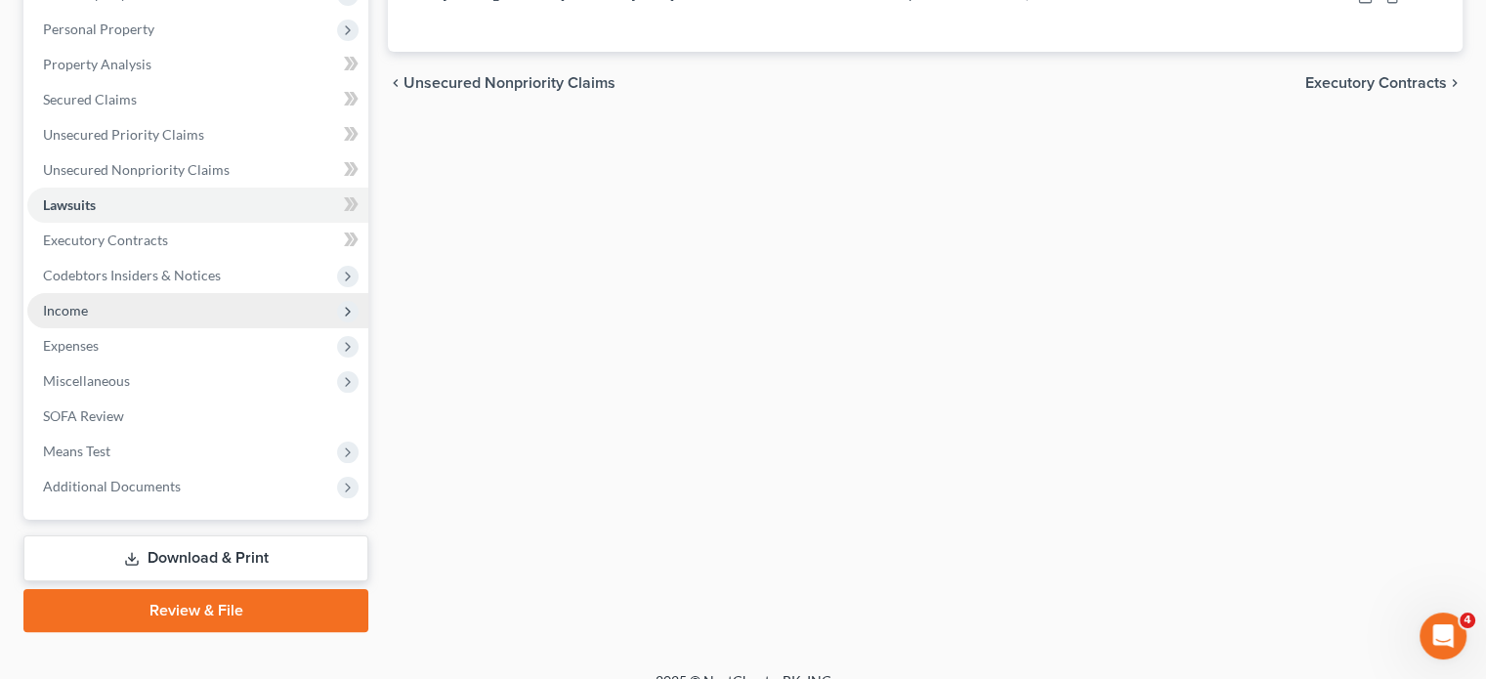
click at [152, 328] on span "Income" at bounding box center [197, 310] width 341 height 35
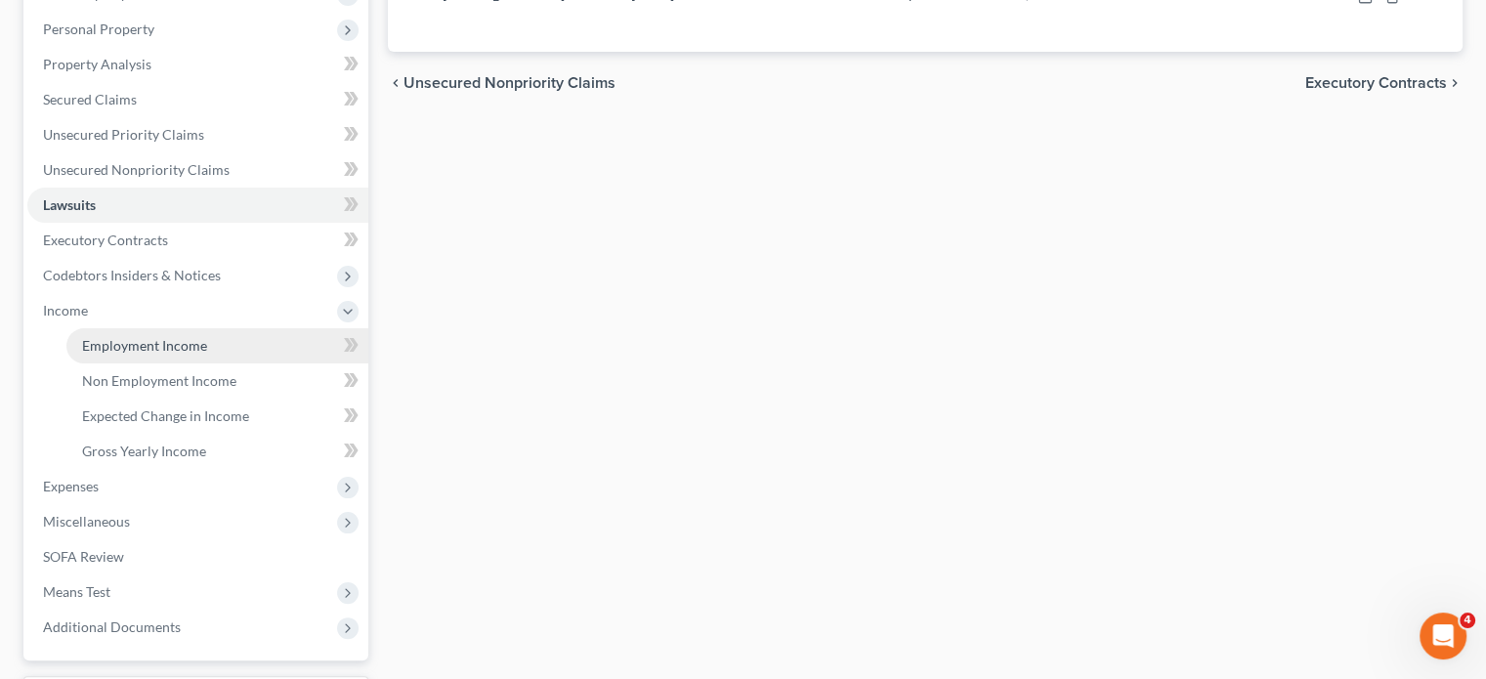
click at [207, 354] on span "Employment Income" at bounding box center [144, 345] width 125 height 17
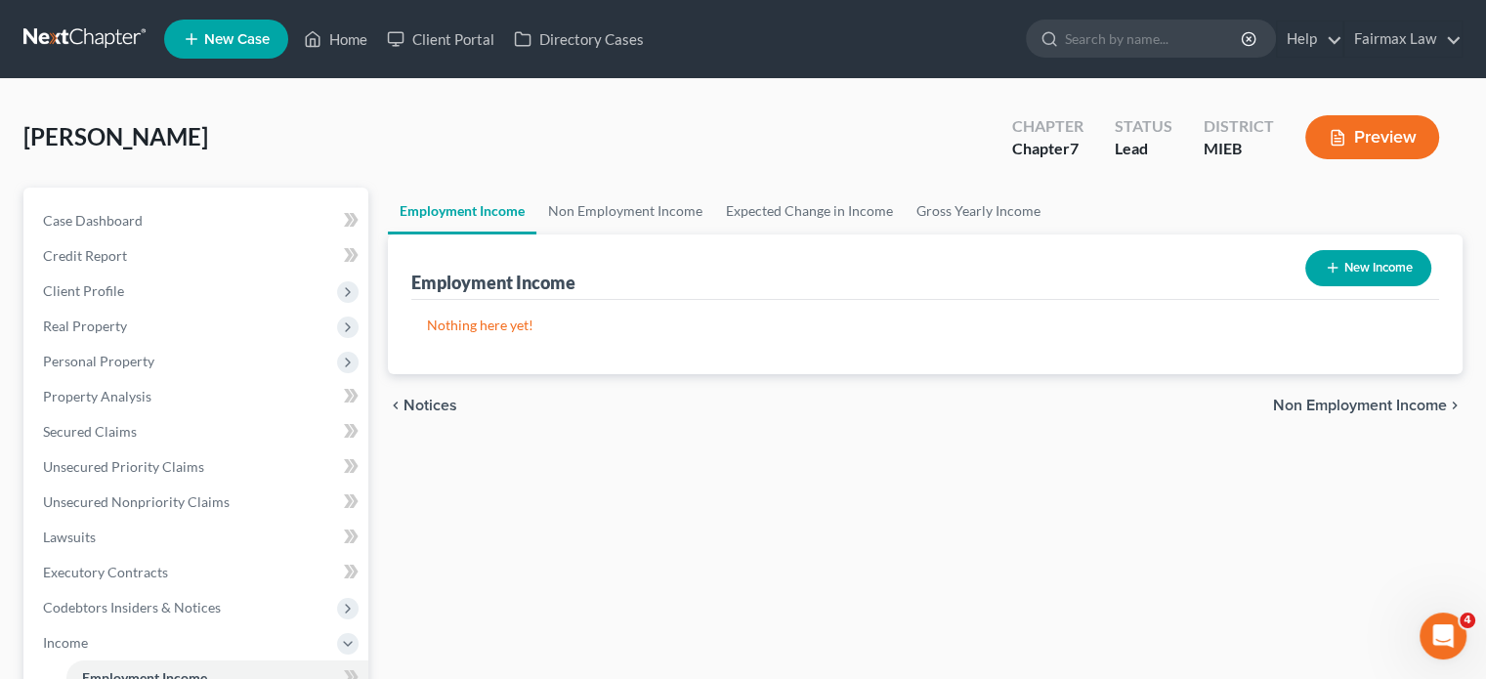
scroll to position [215, 0]
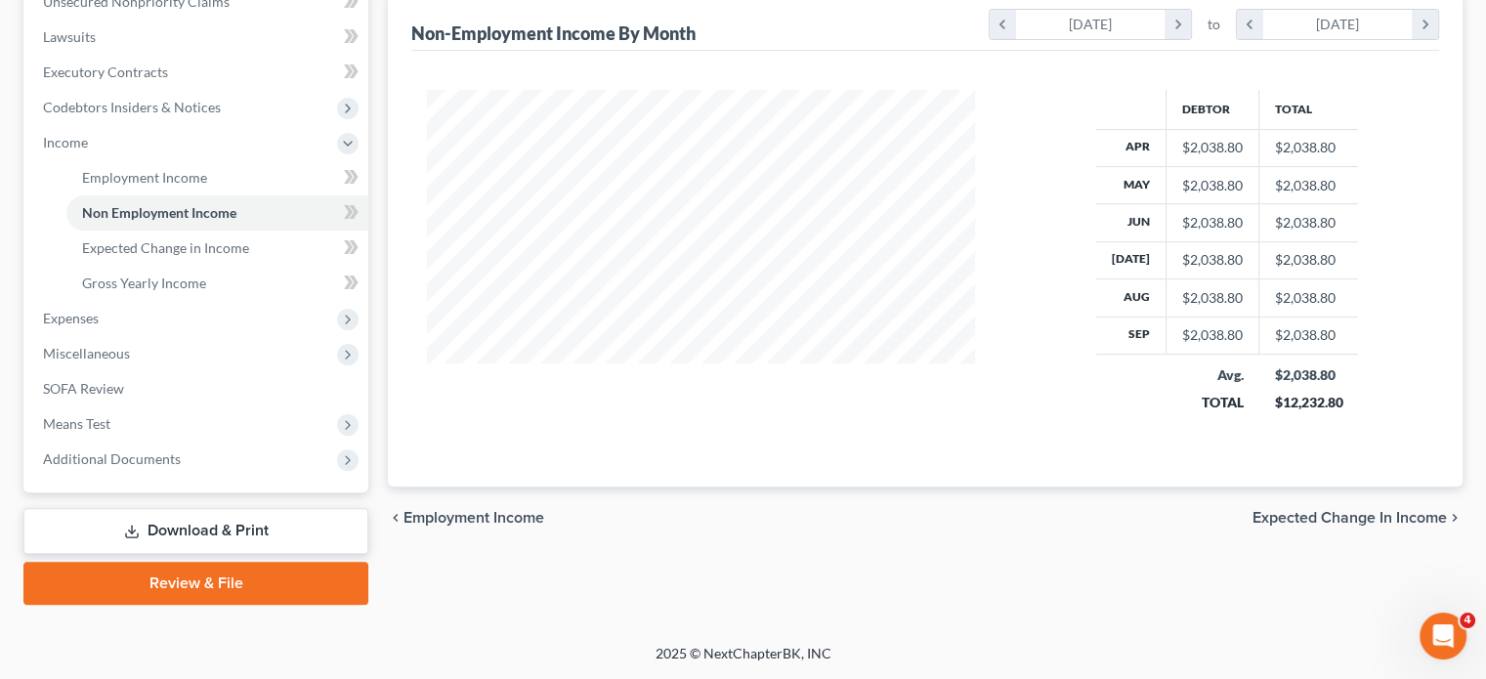
scroll to position [676, 0]
click at [194, 291] on span "Gross Yearly Income" at bounding box center [144, 283] width 124 height 17
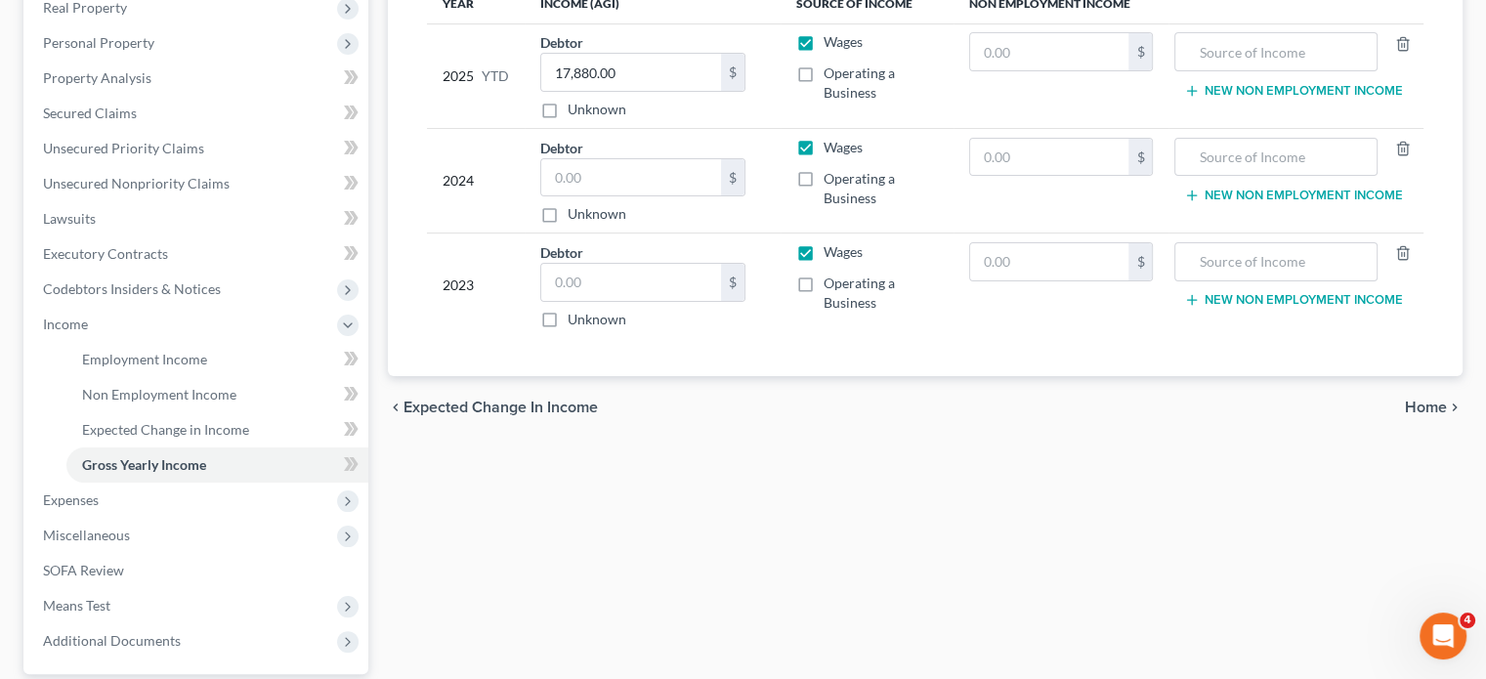
scroll to position [319, 0]
click at [680, 90] on input "17,880.00" at bounding box center [631, 71] width 180 height 37
click at [977, 69] on input "text" at bounding box center [1049, 50] width 159 height 37
paste input "17,880.00"
type input "17,880.00"
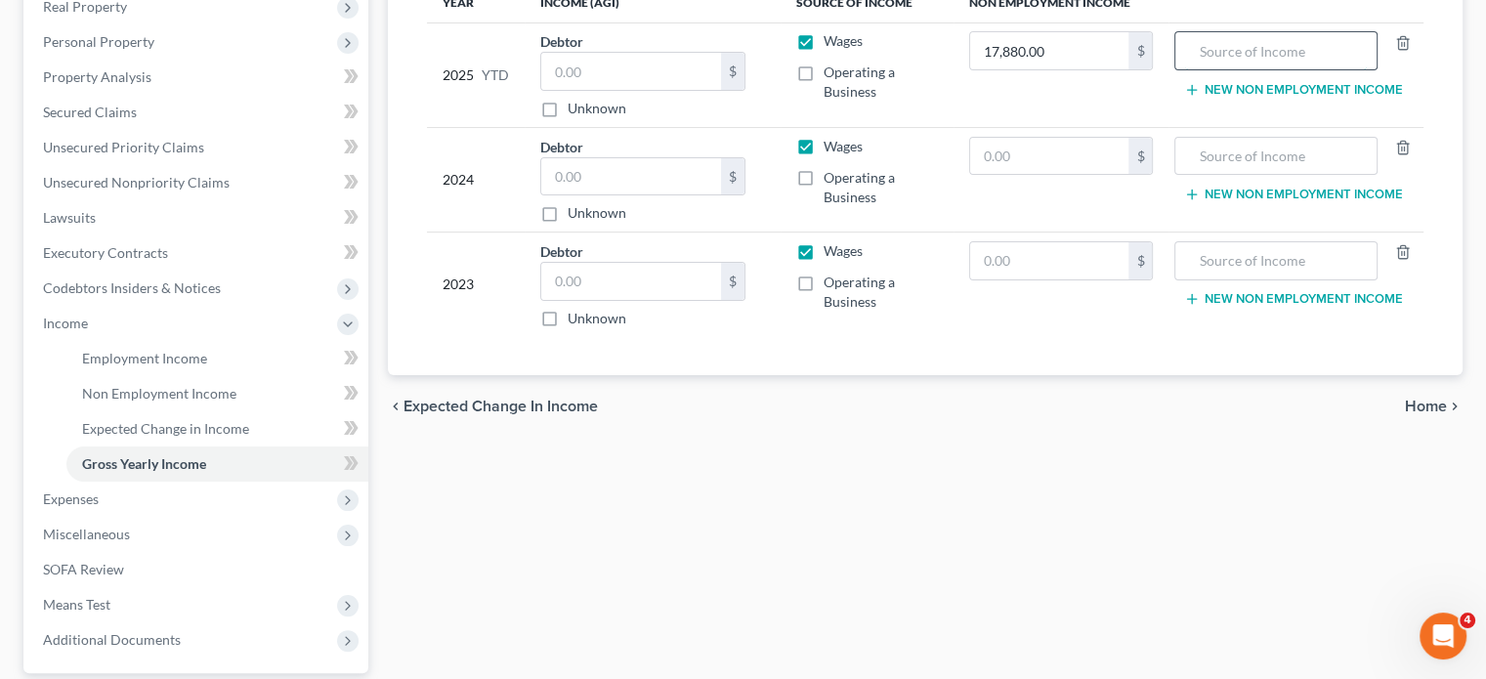
click at [1185, 69] on input "text" at bounding box center [1275, 50] width 181 height 37
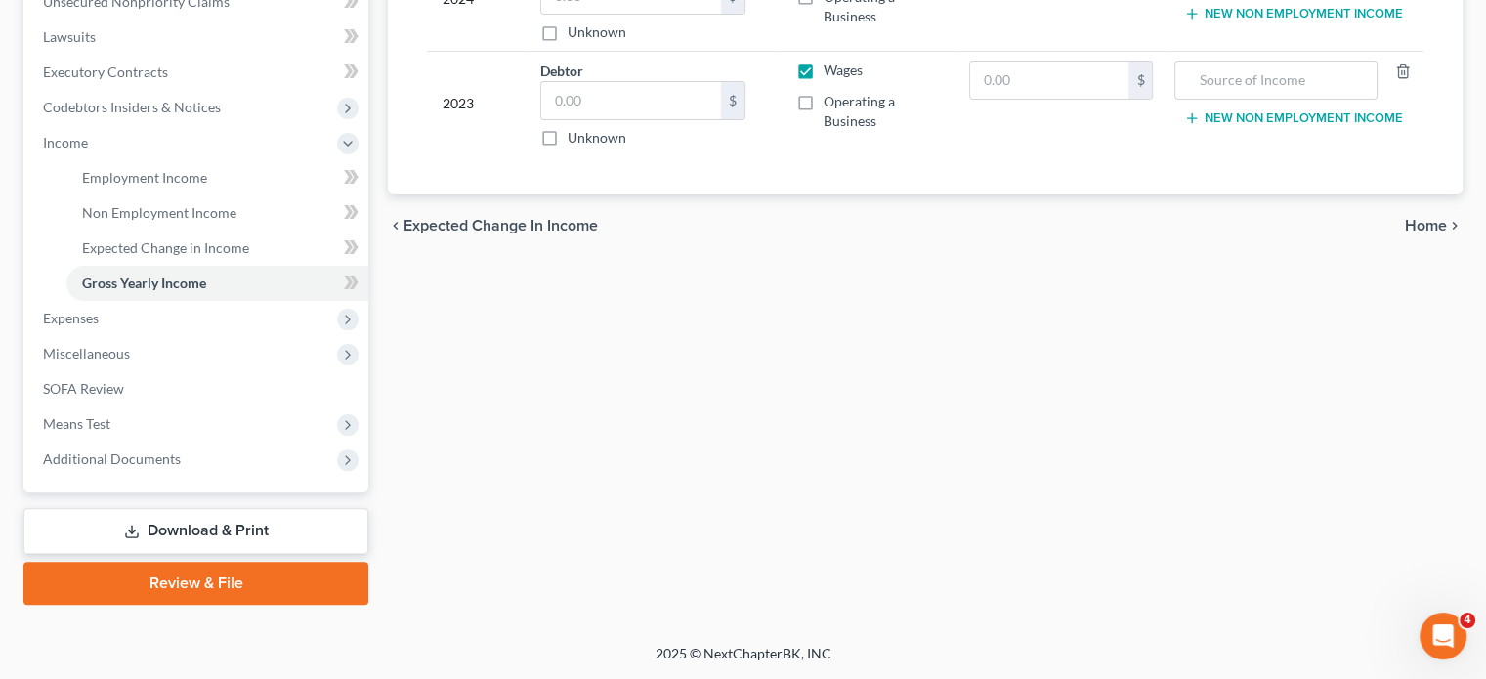
scroll to position [719, 0]
type input "Social Security & Pension"
click at [256, 319] on span "Expenses" at bounding box center [197, 318] width 341 height 35
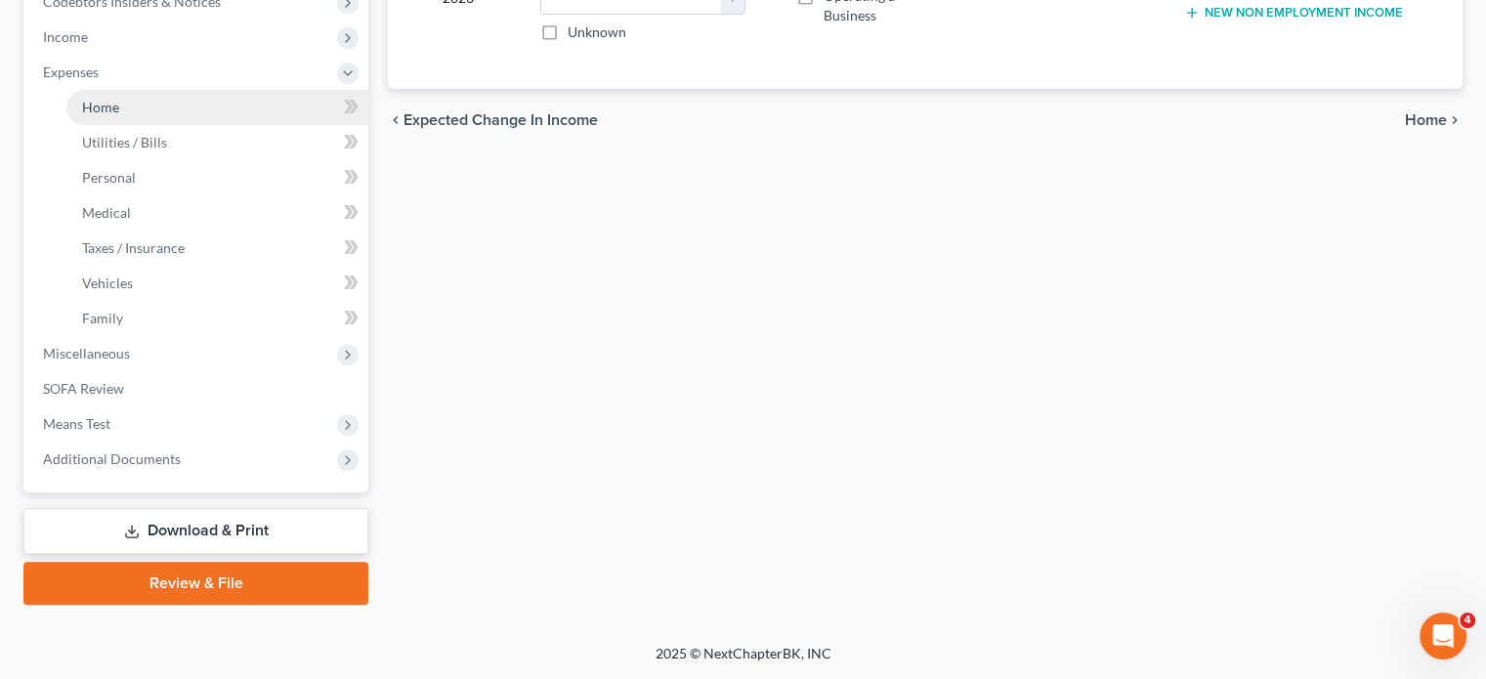
click at [198, 125] on link "Home" at bounding box center [217, 107] width 302 height 35
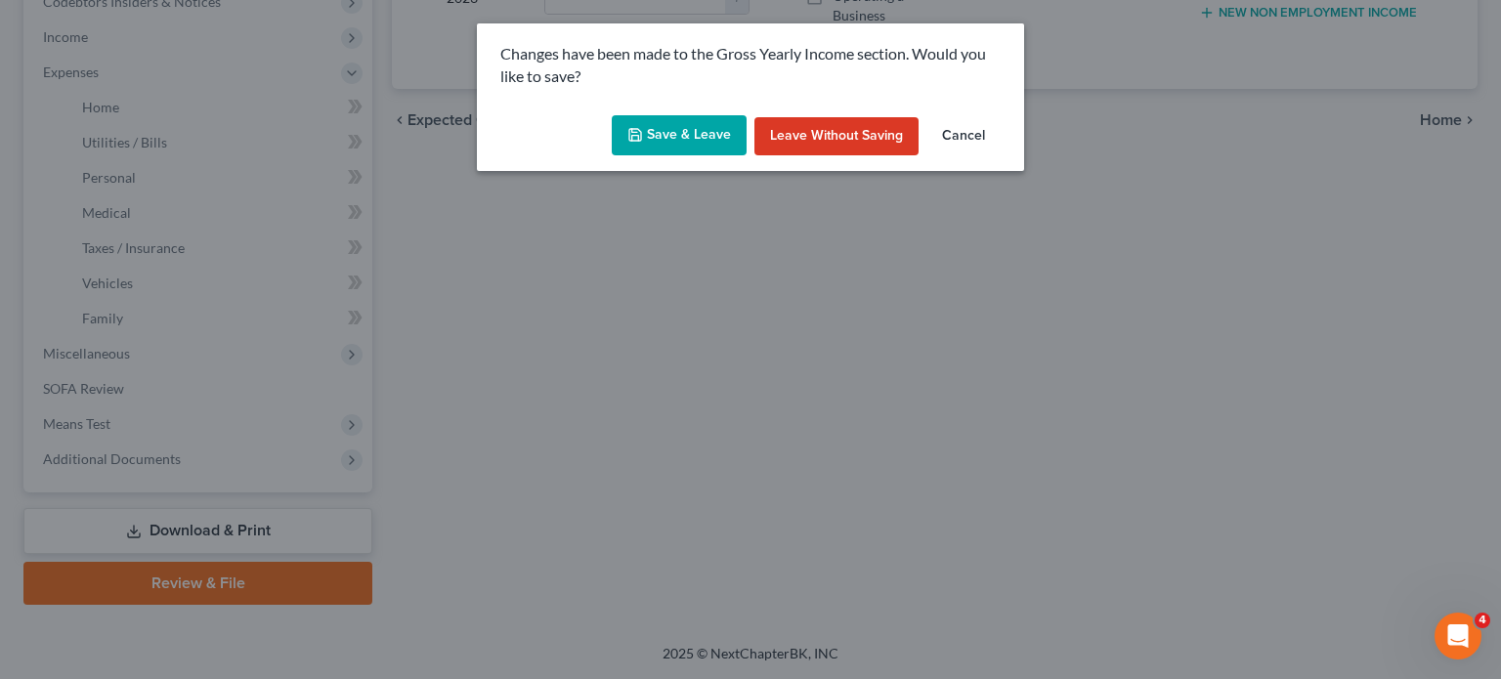
click at [612, 156] on button "Save & Leave" at bounding box center [679, 135] width 135 height 41
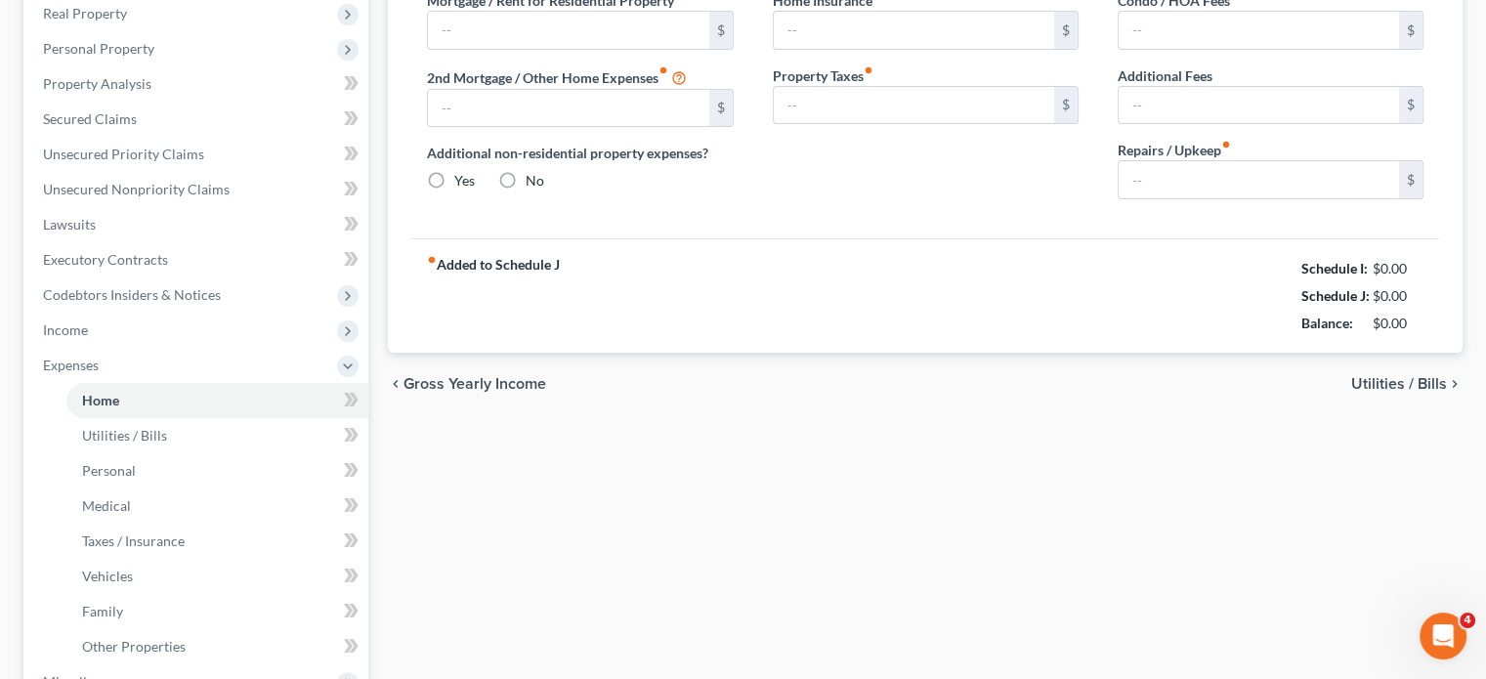
type input "600.00"
type input "0.00"
radio input "true"
type input "0.00"
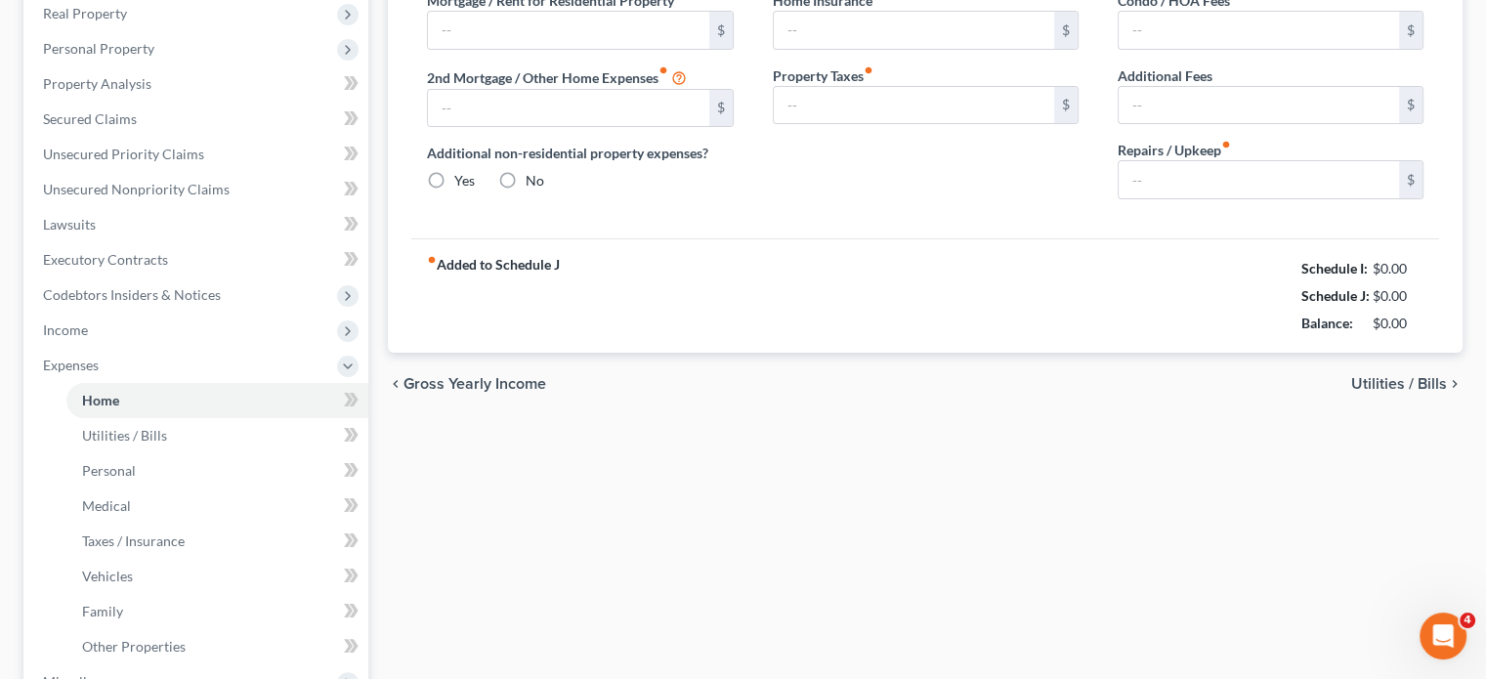
type input "0.00"
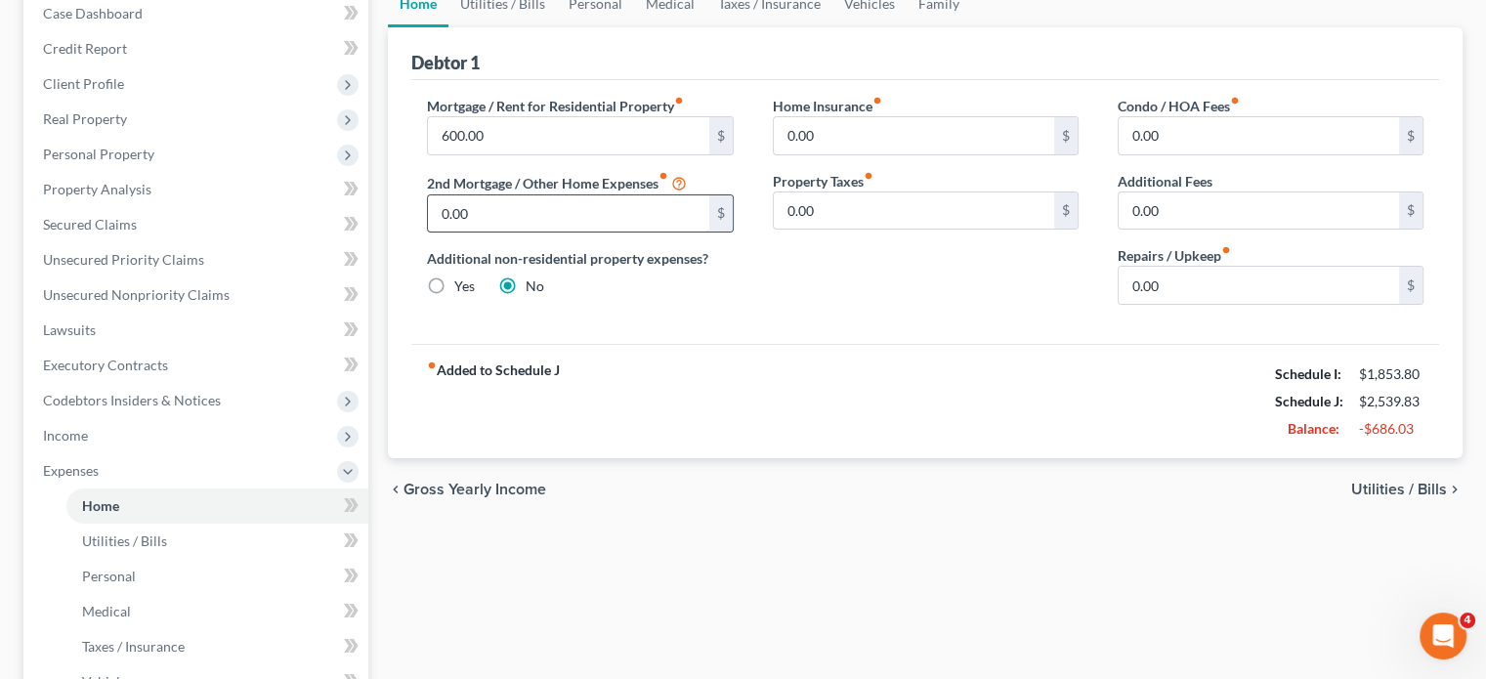
scroll to position [207, 0]
click at [557, 27] on link "Utilities / Bills" at bounding box center [502, 3] width 108 height 47
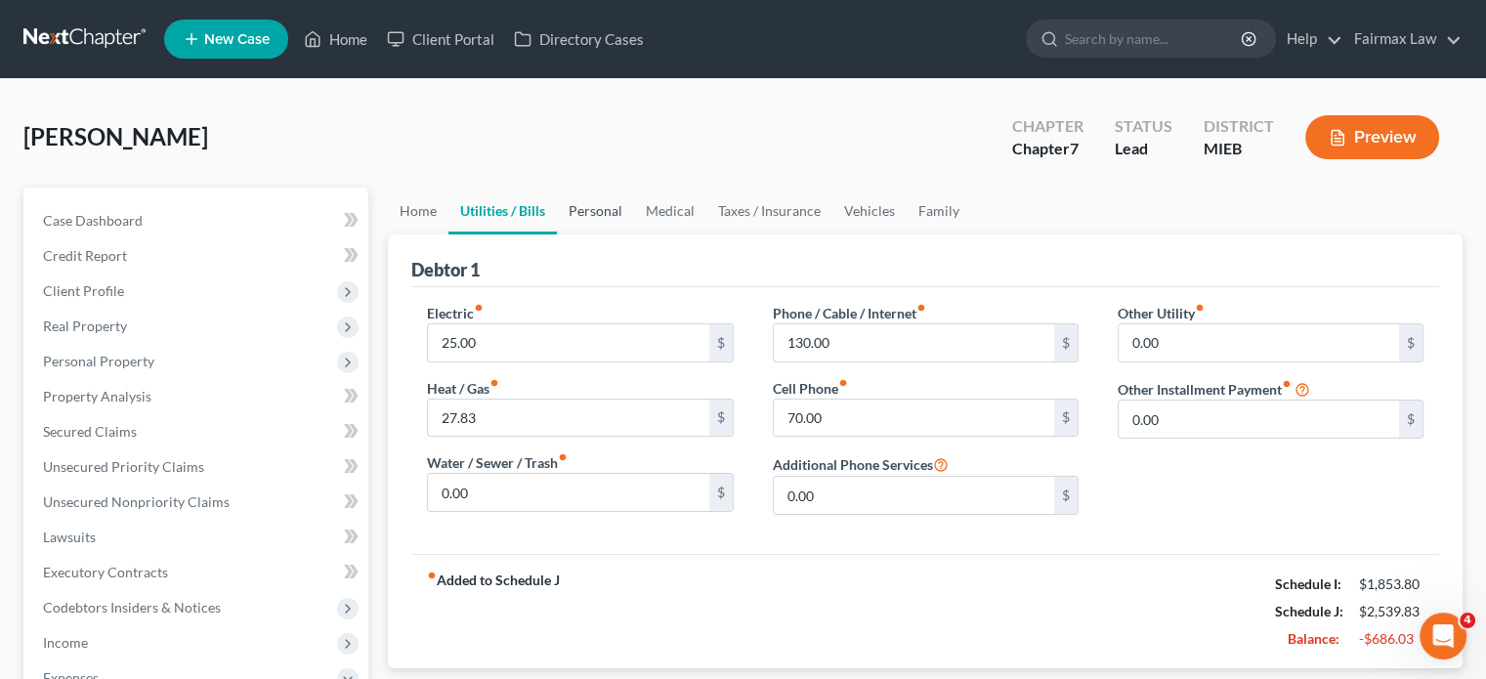
click at [625, 234] on link "Personal" at bounding box center [595, 211] width 77 height 47
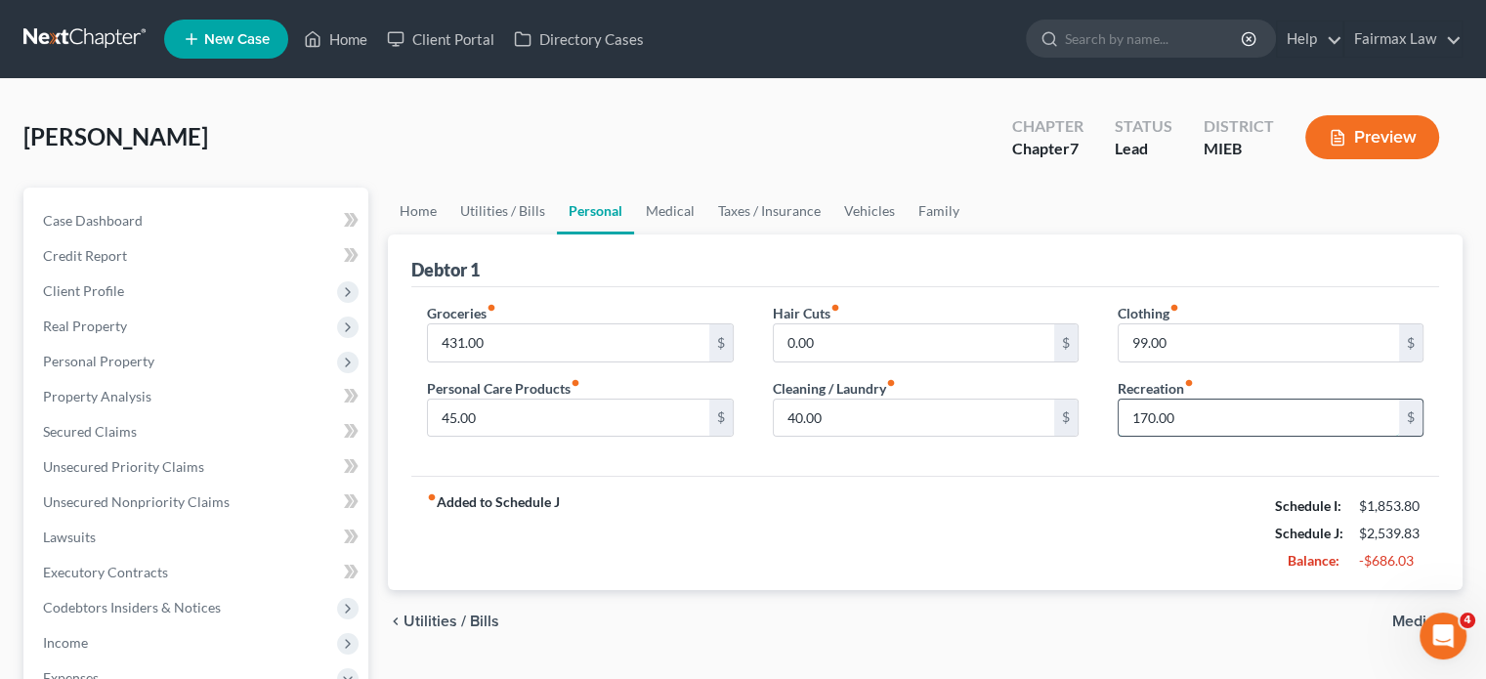
click at [1175, 437] on input "170.00" at bounding box center [1259, 418] width 280 height 37
type input "1"
type input "100"
click at [1184, 362] on input "99.00" at bounding box center [1259, 342] width 280 height 37
type input "100"
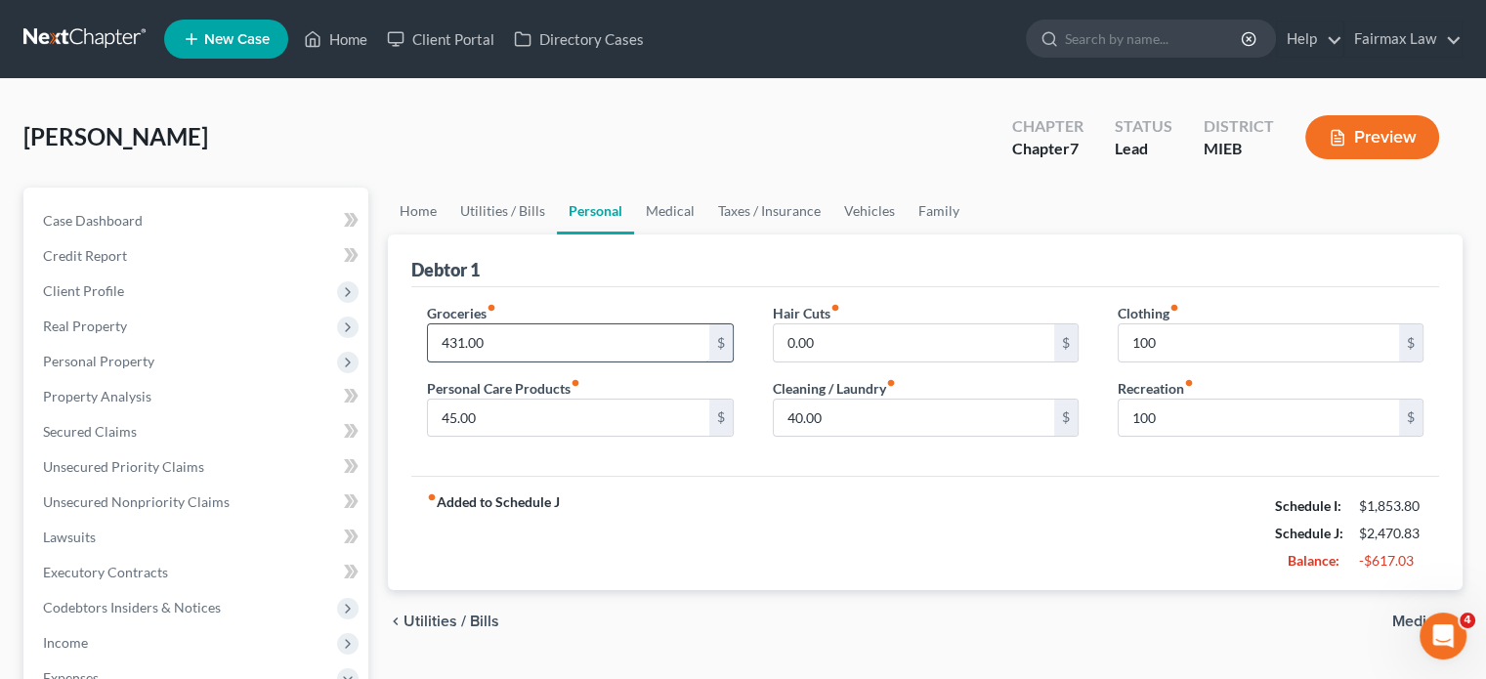
click at [521, 362] on input "431.00" at bounding box center [568, 342] width 280 height 37
type input "400"
click at [860, 437] on input "40.00" at bounding box center [914, 418] width 280 height 37
click at [1204, 437] on input "100" at bounding box center [1259, 418] width 280 height 37
type input "50"
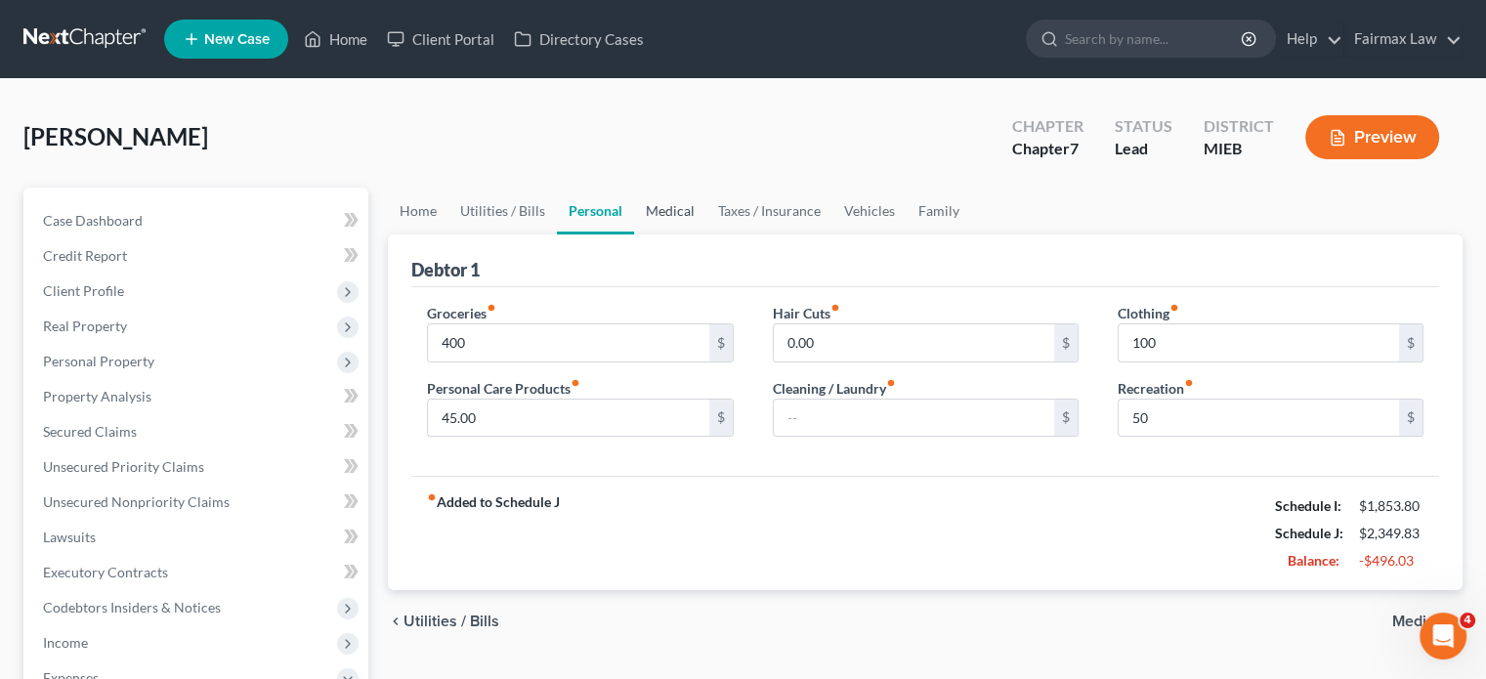
click at [706, 234] on link "Medical" at bounding box center [670, 211] width 72 height 47
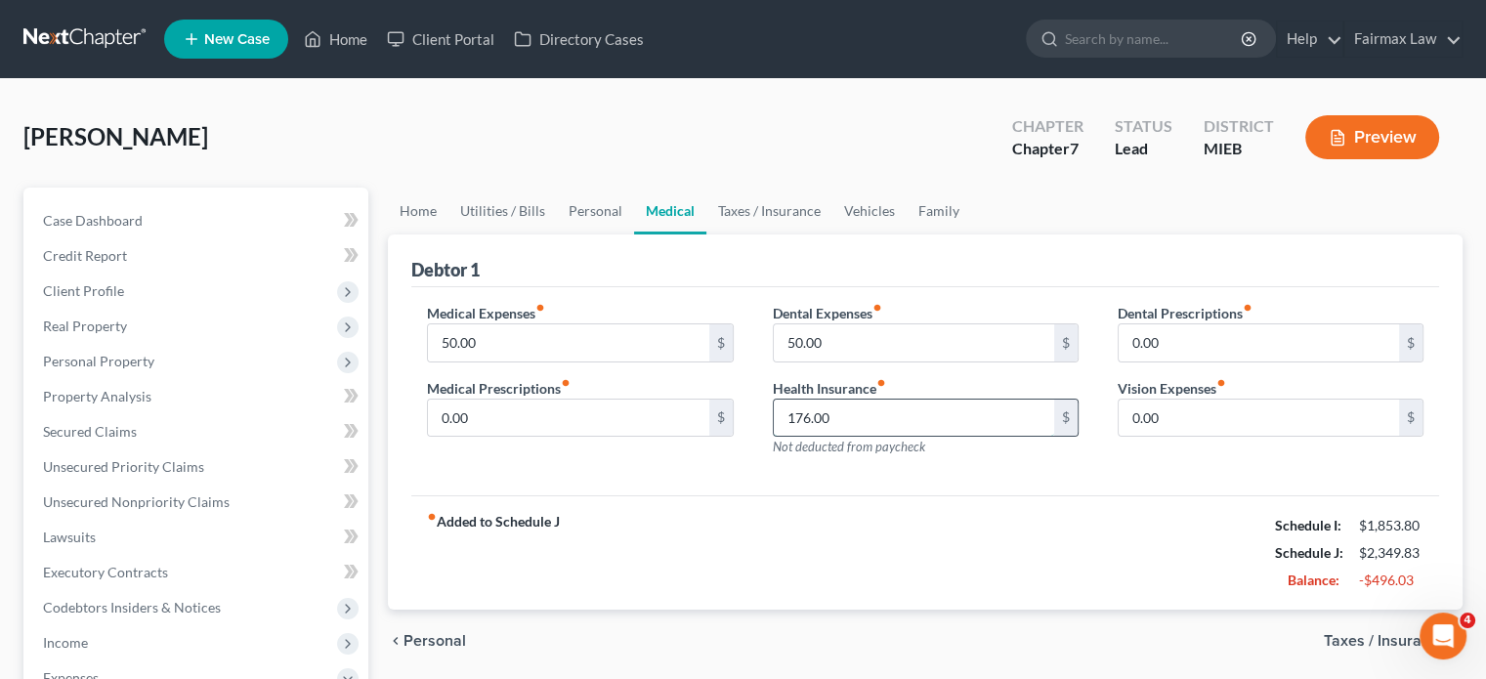
click at [872, 437] on input "176.00" at bounding box center [914, 418] width 280 height 37
click at [856, 323] on label "Dental Expenses fiber_manual_record" at bounding box center [827, 313] width 109 height 21
click at [844, 362] on input "50.00" at bounding box center [914, 342] width 280 height 37
click at [539, 362] on input "50.00" at bounding box center [568, 342] width 280 height 37
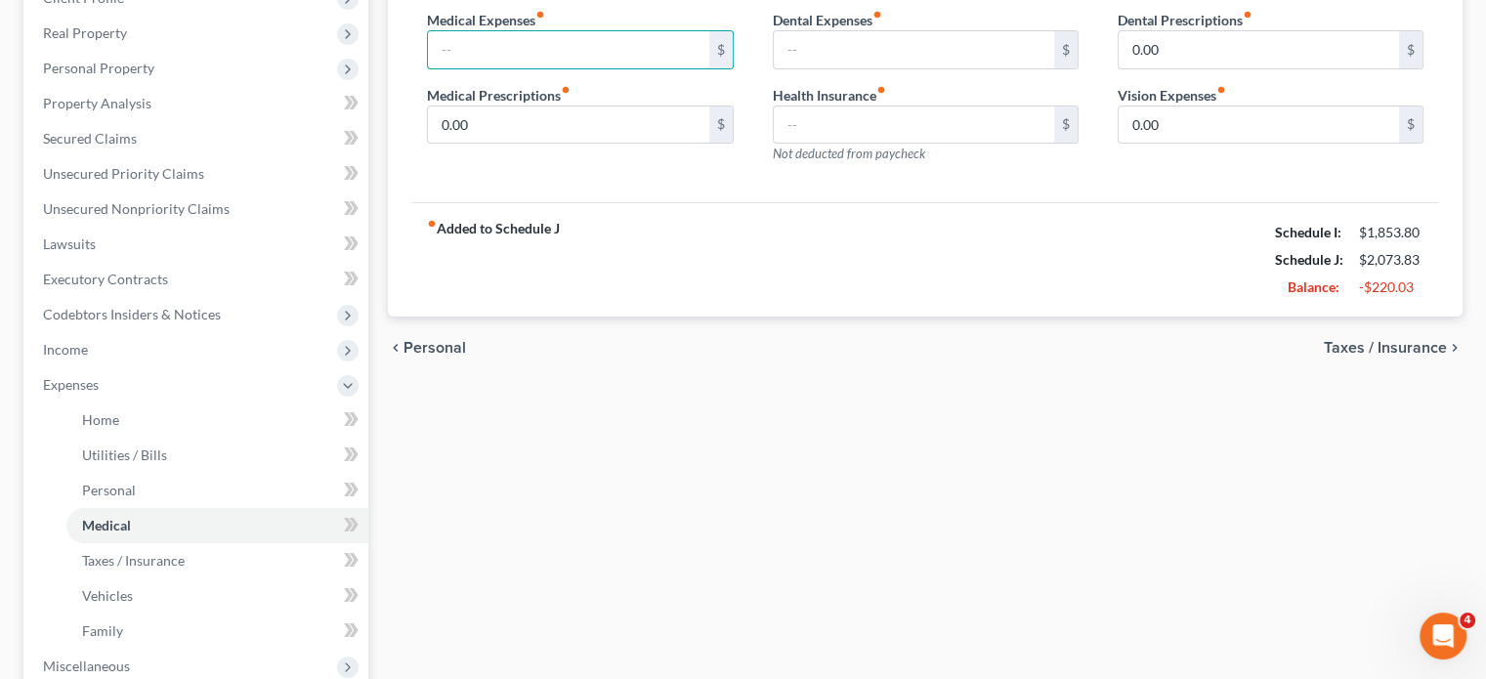
scroll to position [63, 0]
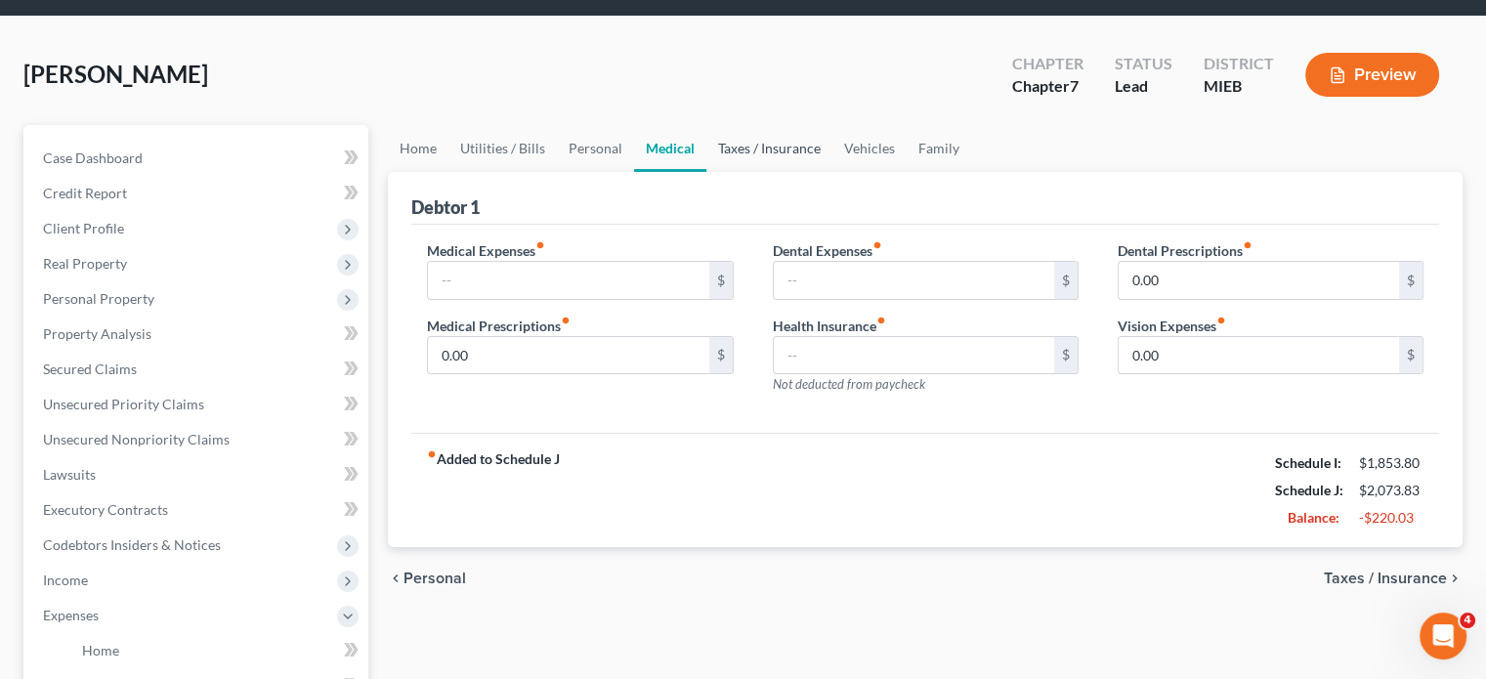
click at [832, 172] on link "Taxes / Insurance" at bounding box center [769, 148] width 126 height 47
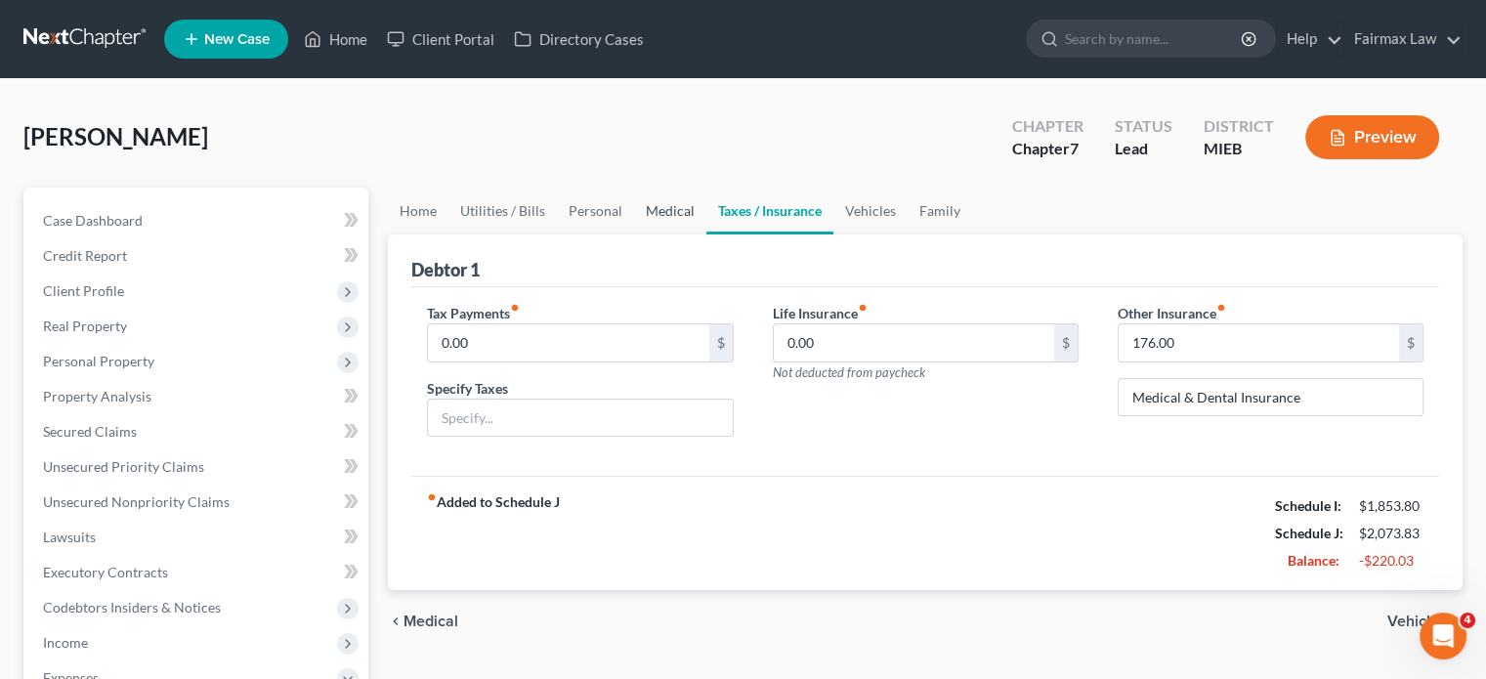
click at [706, 234] on link "Medical" at bounding box center [670, 211] width 72 height 47
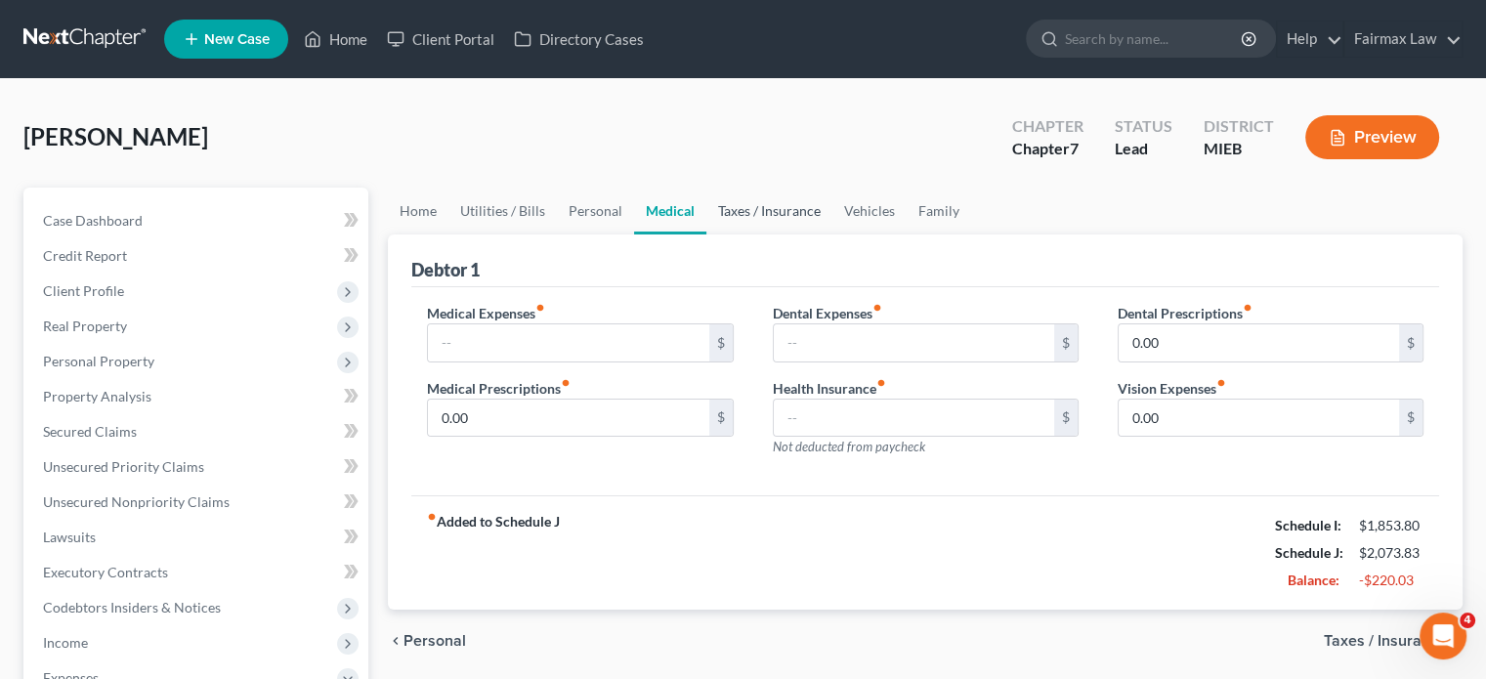
click at [832, 234] on link "Taxes / Insurance" at bounding box center [769, 211] width 126 height 47
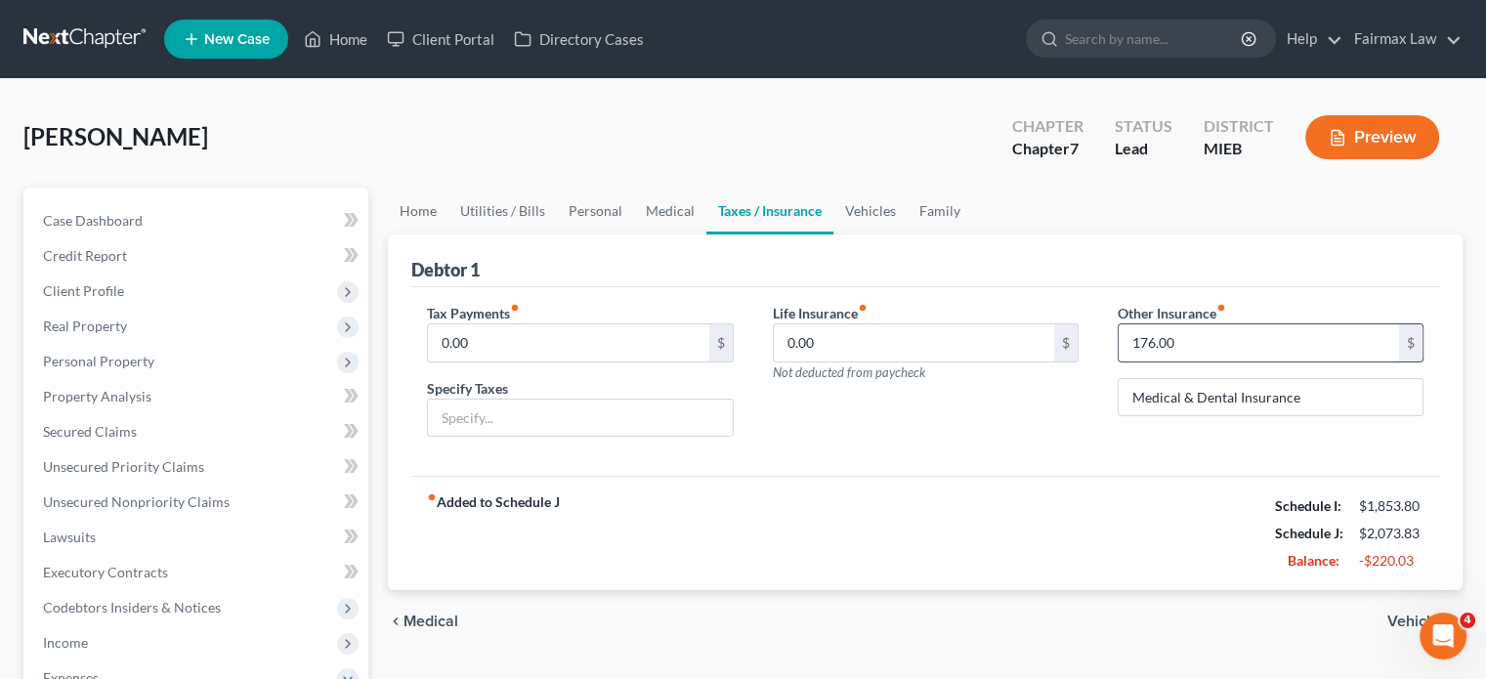
click at [1205, 362] on input "176.00" at bounding box center [1259, 342] width 280 height 37
click at [908, 234] on link "Vehicles" at bounding box center [870, 211] width 74 height 47
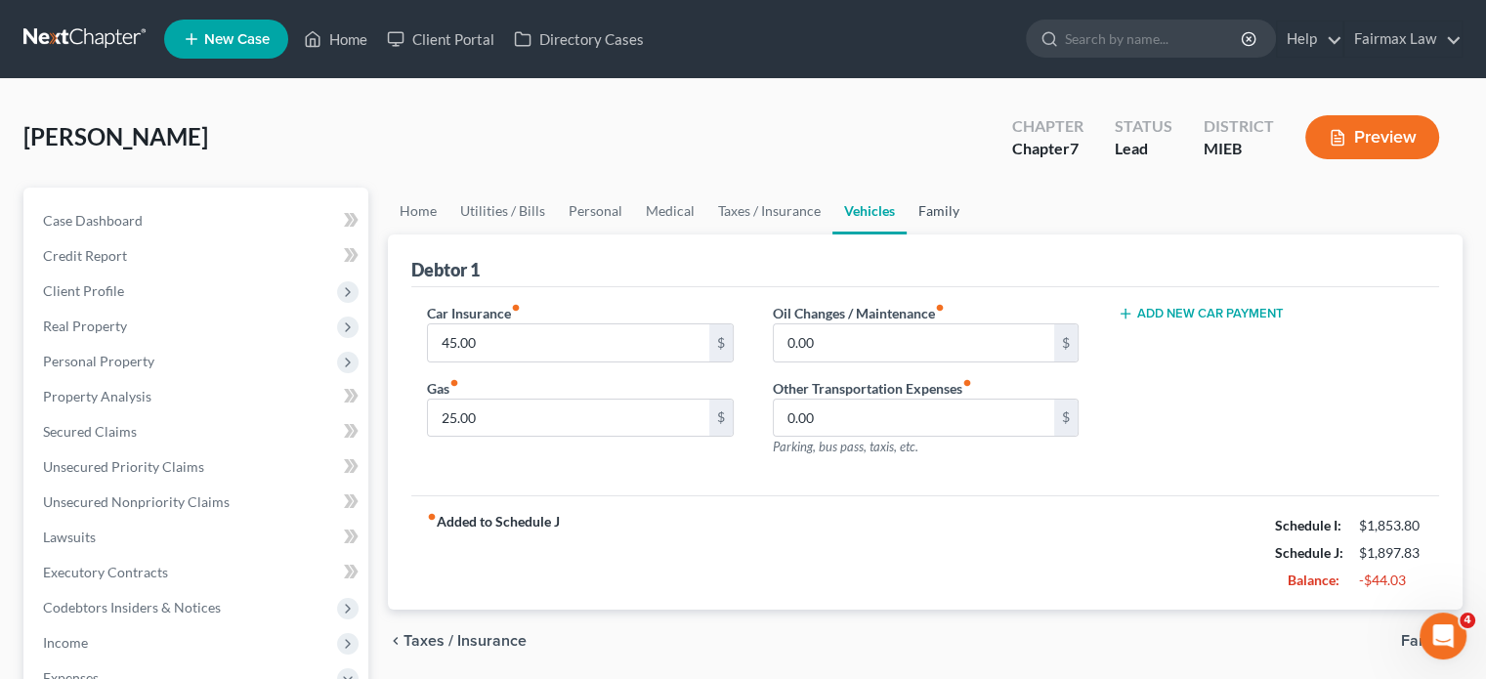
click at [971, 234] on link "Family" at bounding box center [939, 211] width 64 height 47
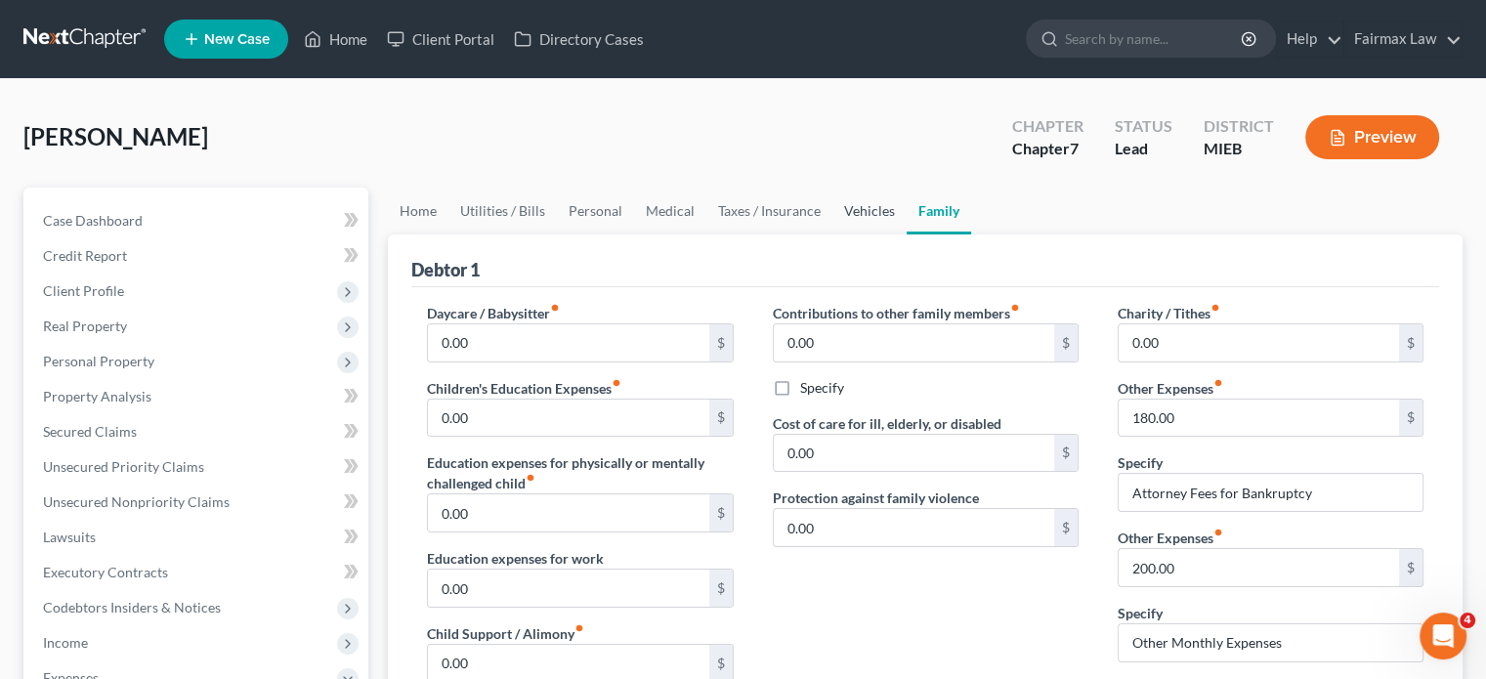
click at [907, 234] on link "Vehicles" at bounding box center [869, 211] width 74 height 47
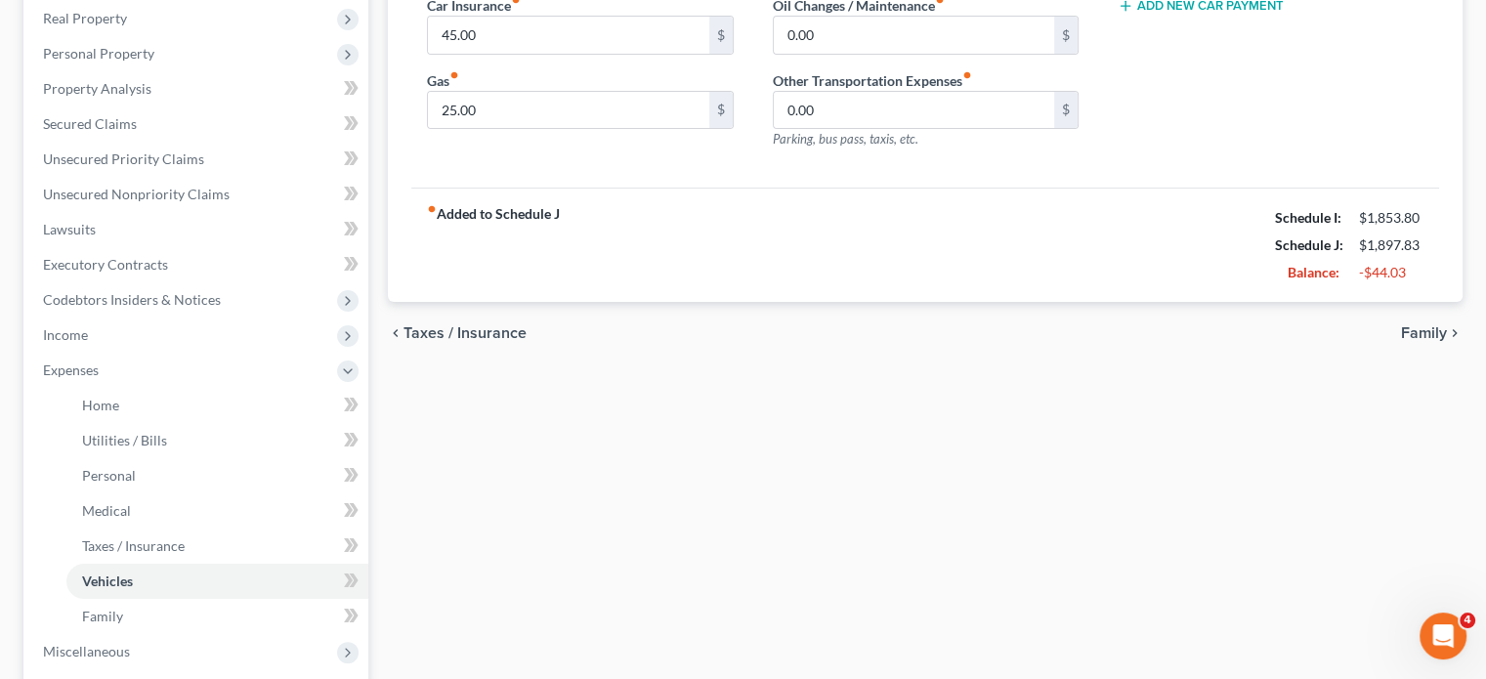
scroll to position [309, 0]
click at [507, 53] on input "45.00" at bounding box center [568, 34] width 280 height 37
click at [508, 128] on input "25.00" at bounding box center [568, 109] width 280 height 37
click at [872, 128] on input "0.00" at bounding box center [914, 109] width 280 height 37
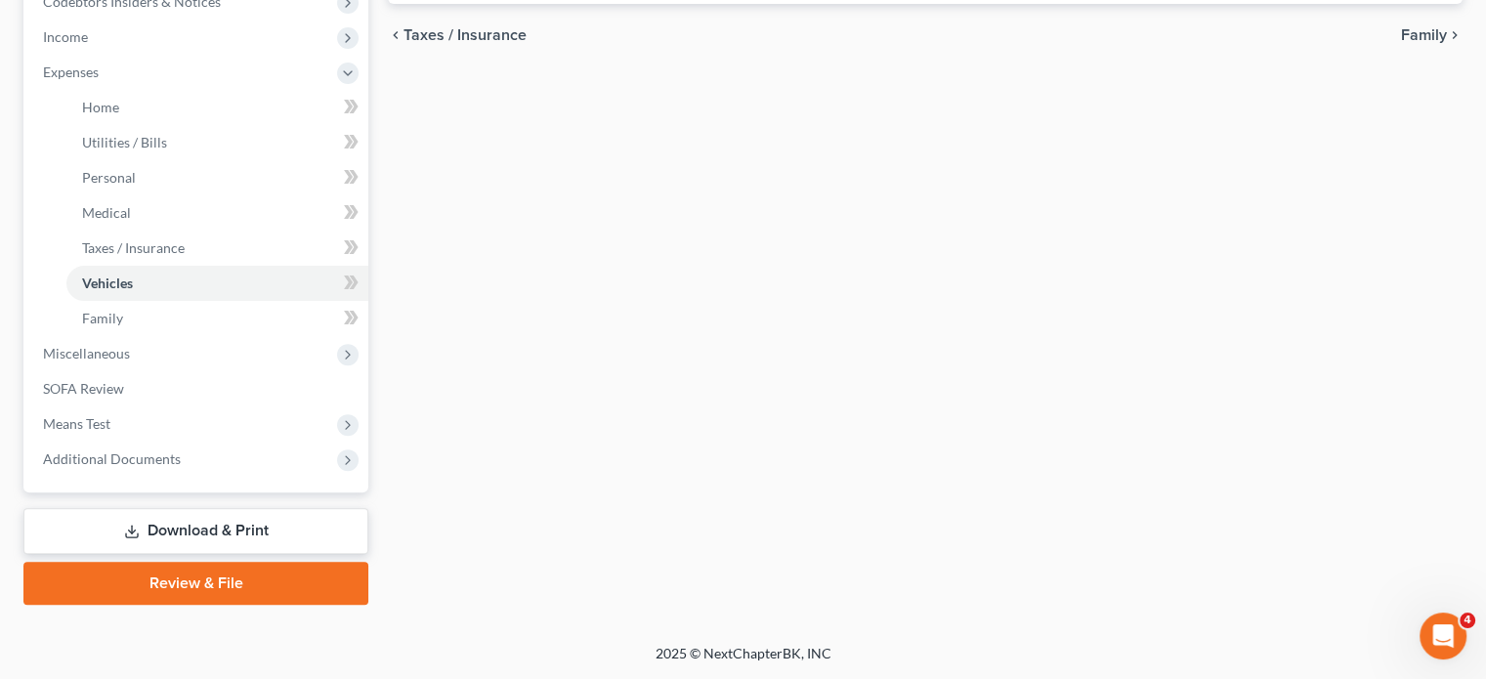
scroll to position [844, 0]
click at [130, 348] on span "Miscellaneous" at bounding box center [86, 353] width 87 height 17
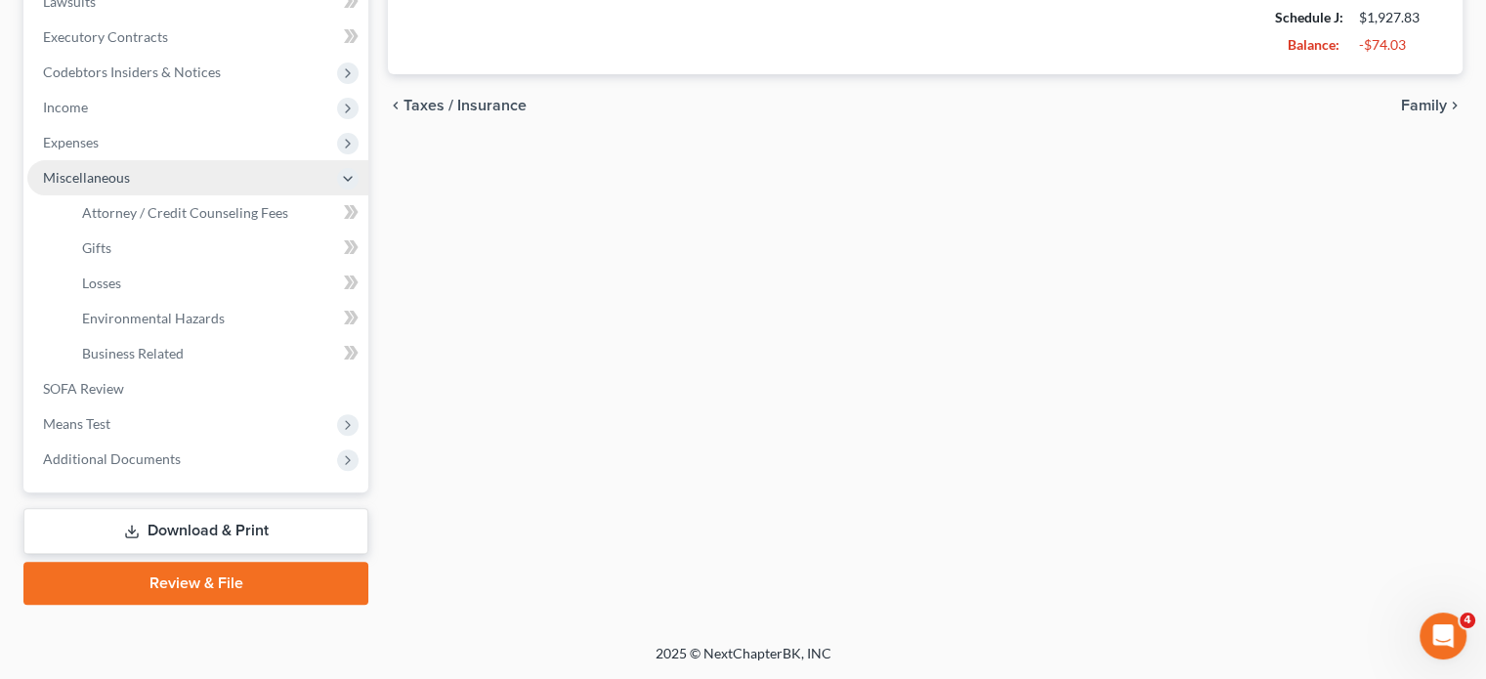
scroll to position [833, 0]
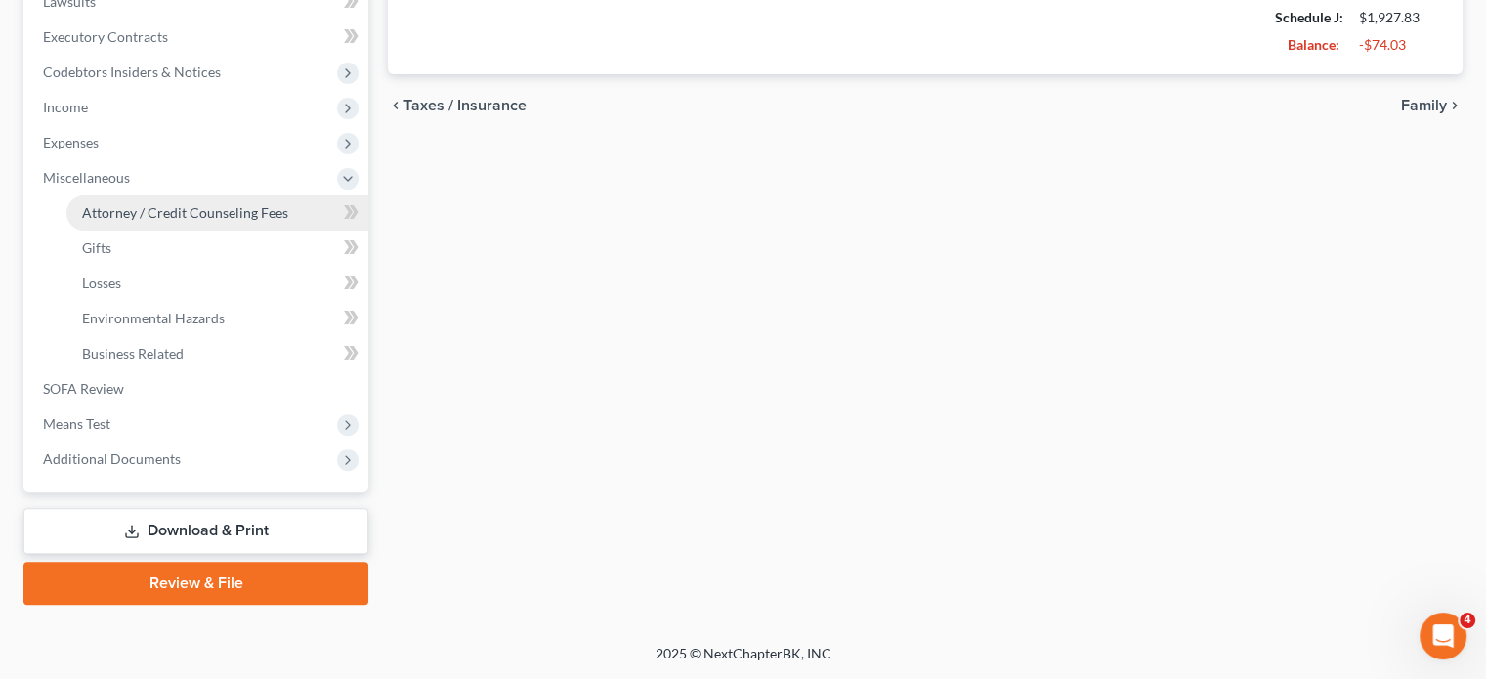
click at [264, 204] on span "Attorney / Credit Counseling Fees" at bounding box center [185, 212] width 206 height 17
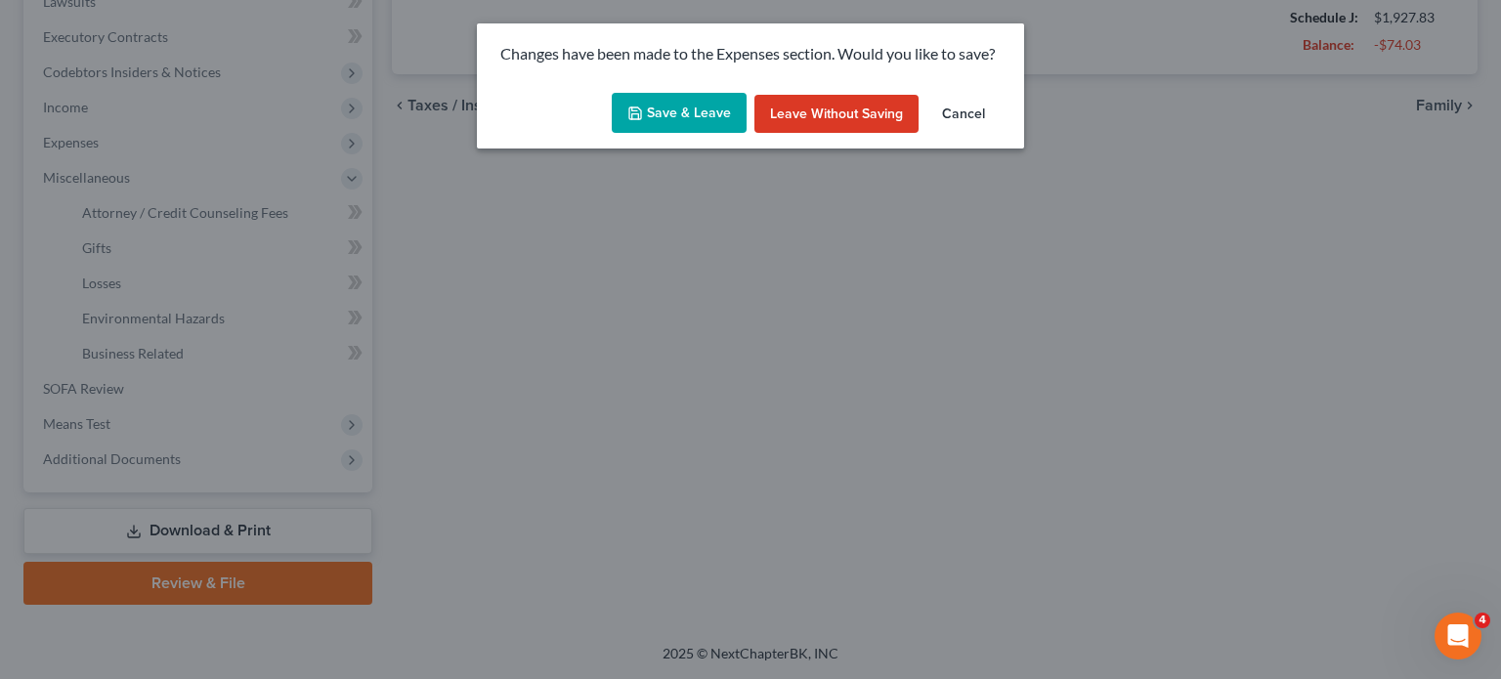
click at [675, 116] on button "Save & Leave" at bounding box center [679, 113] width 135 height 41
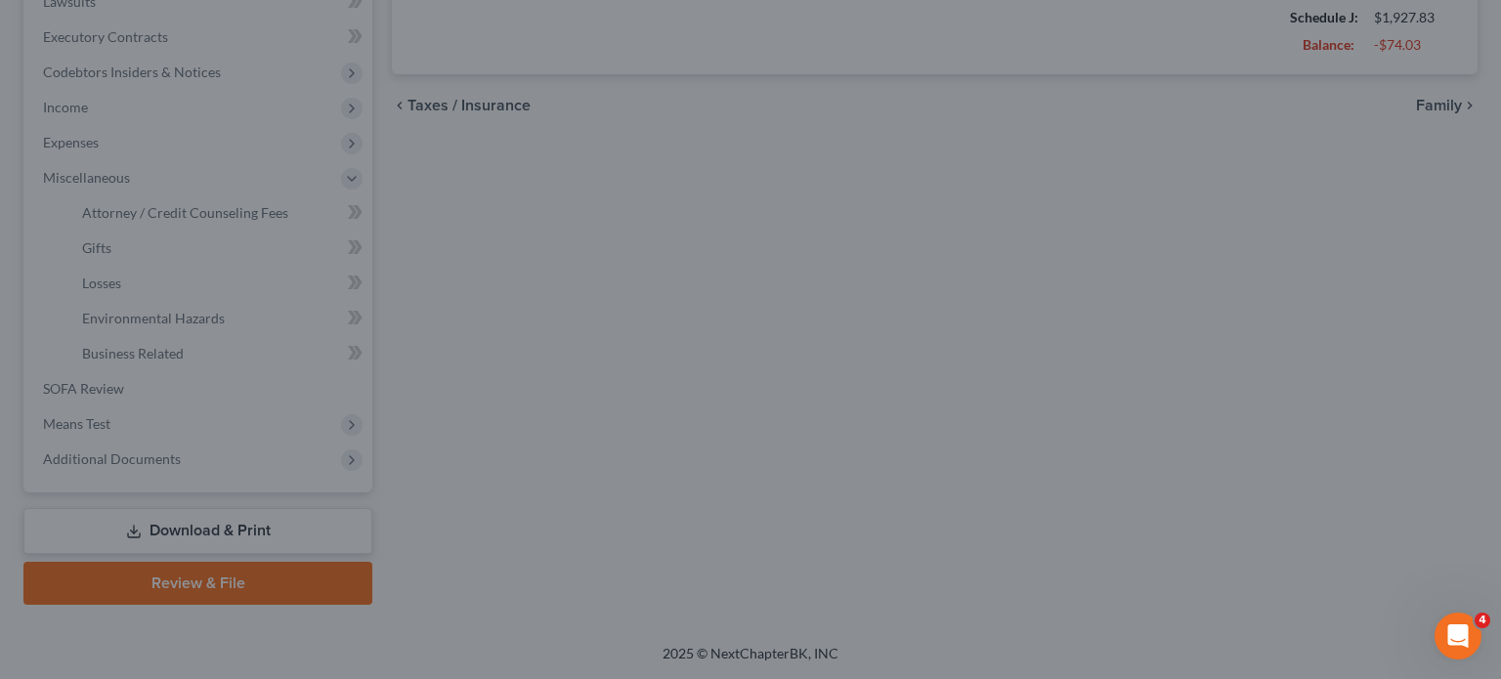
type input "100.00"
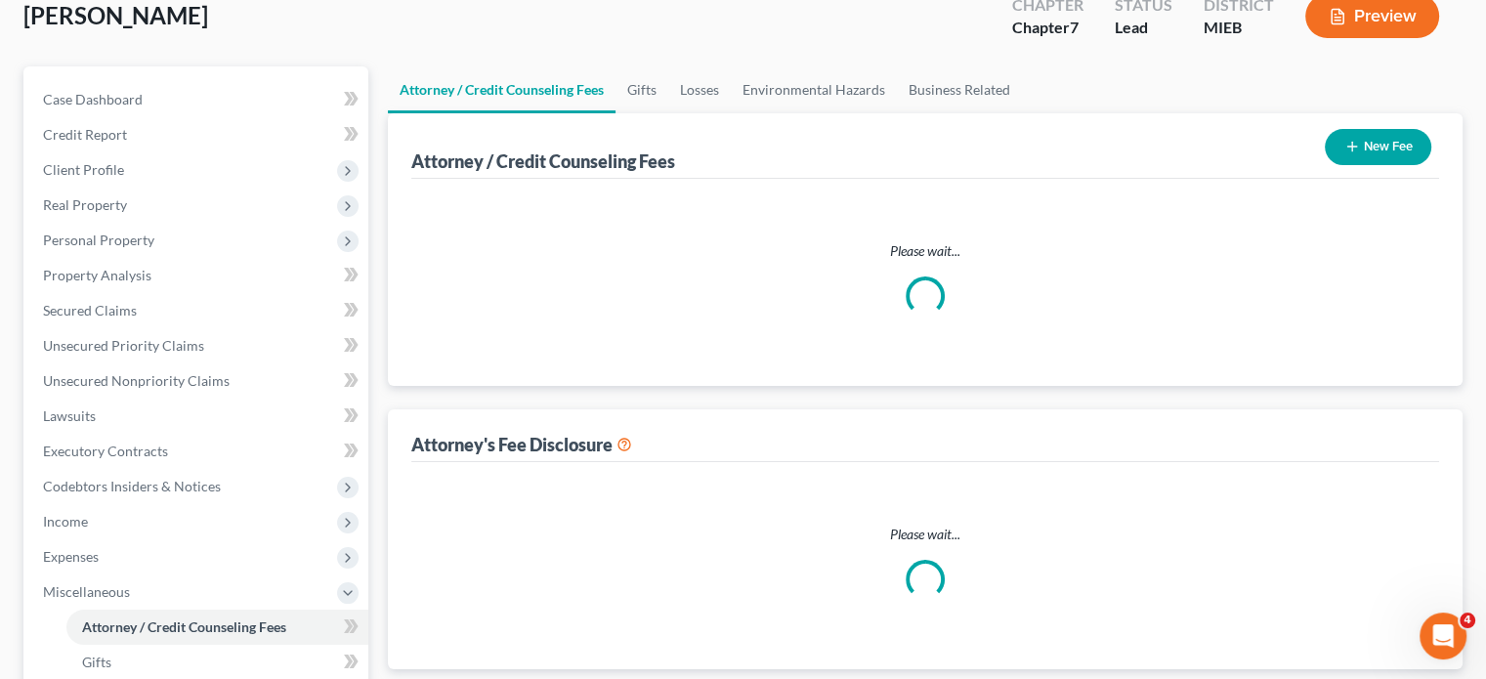
select select "2"
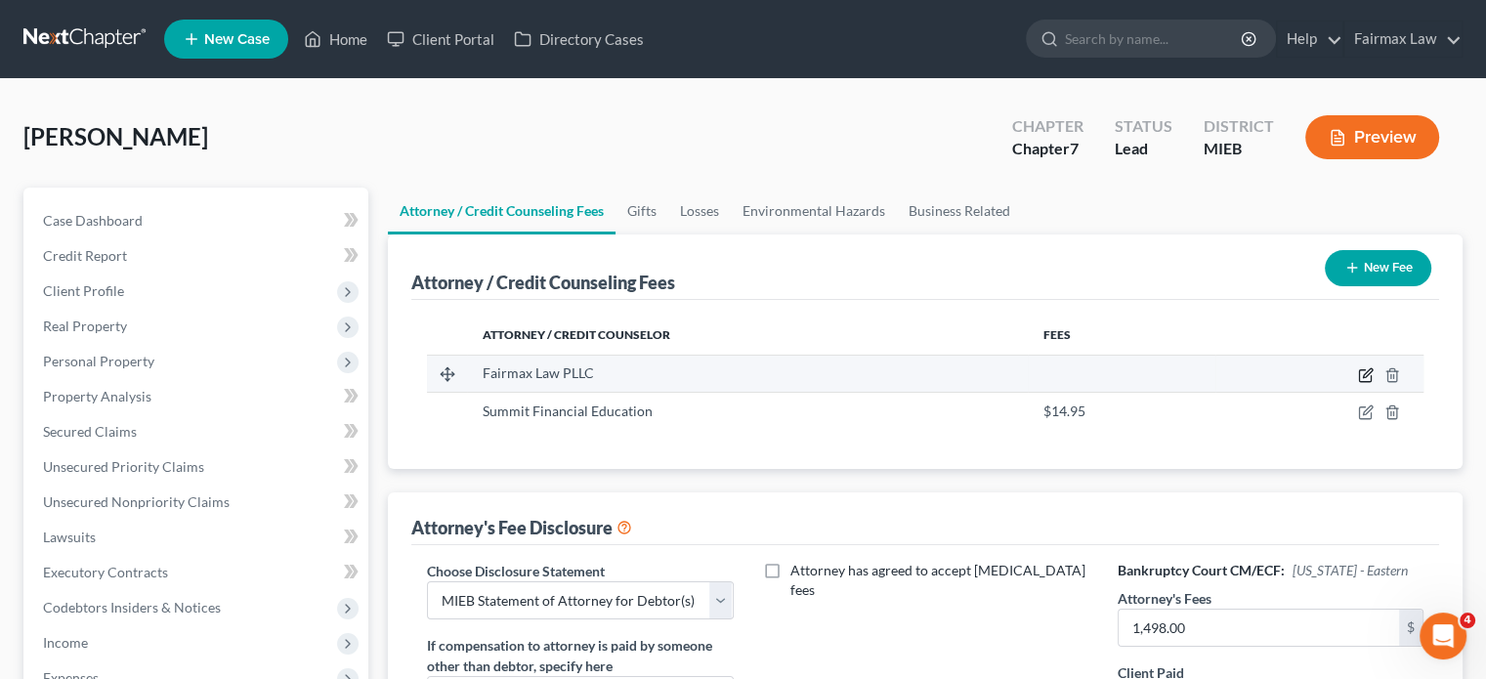
click at [1363, 377] on icon "button" at bounding box center [1367, 372] width 9 height 9
select select "23"
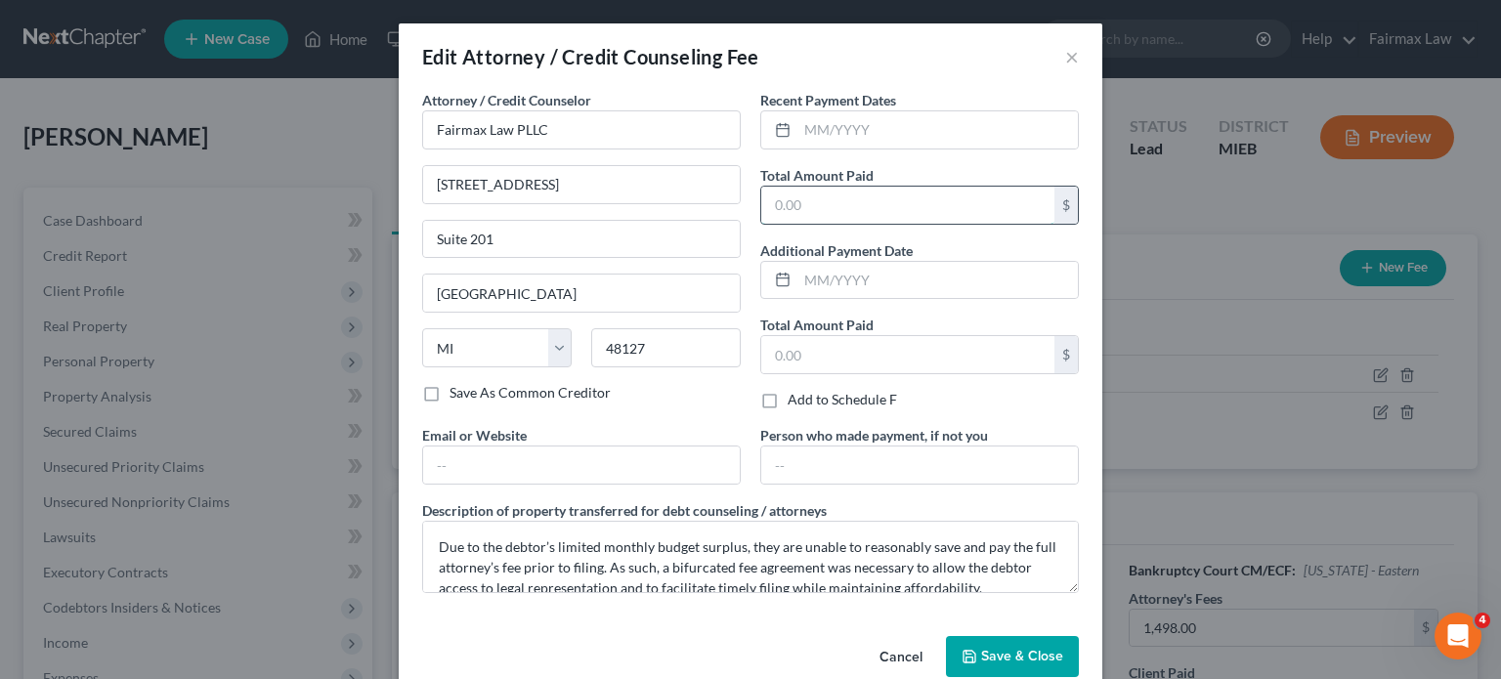
click at [898, 224] on input "text" at bounding box center [907, 205] width 293 height 37
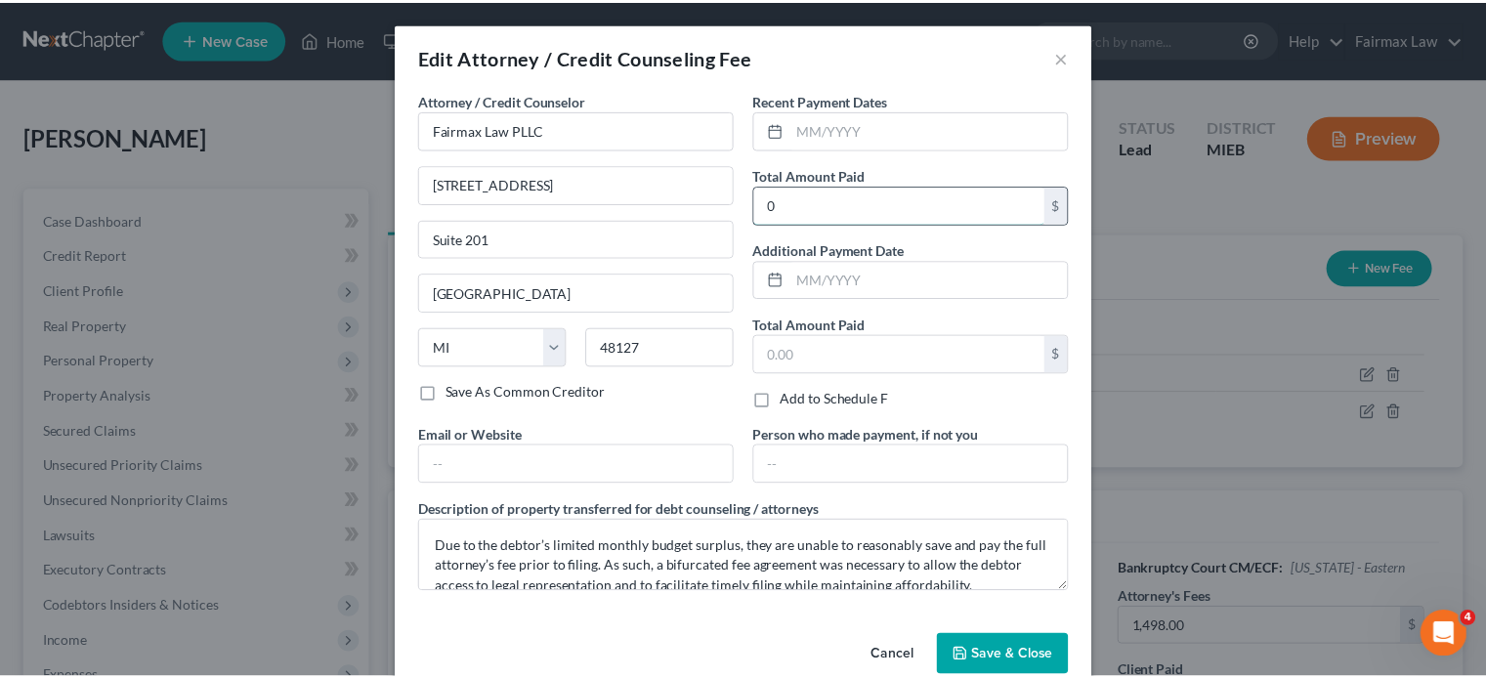
scroll to position [208, 0]
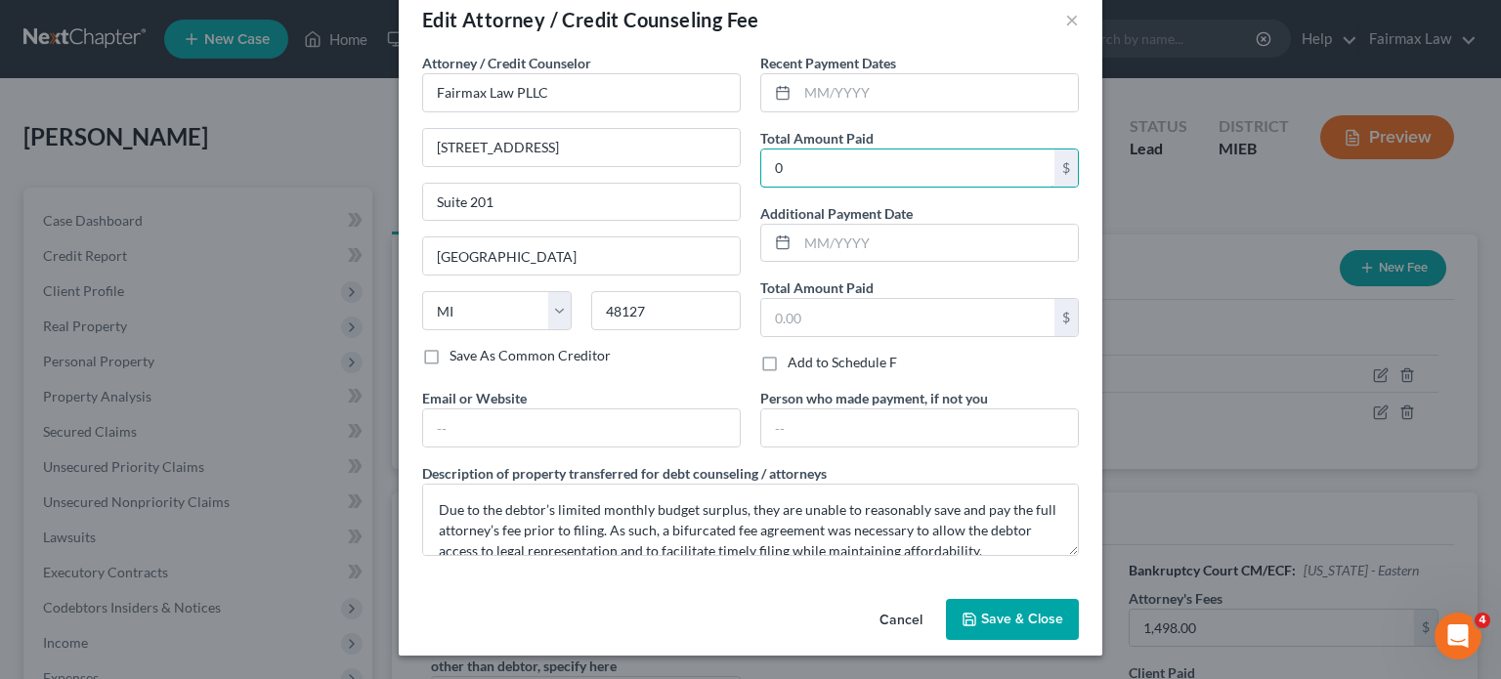
type input "0"
click at [1059, 599] on button "Save & Close" at bounding box center [1012, 619] width 133 height 41
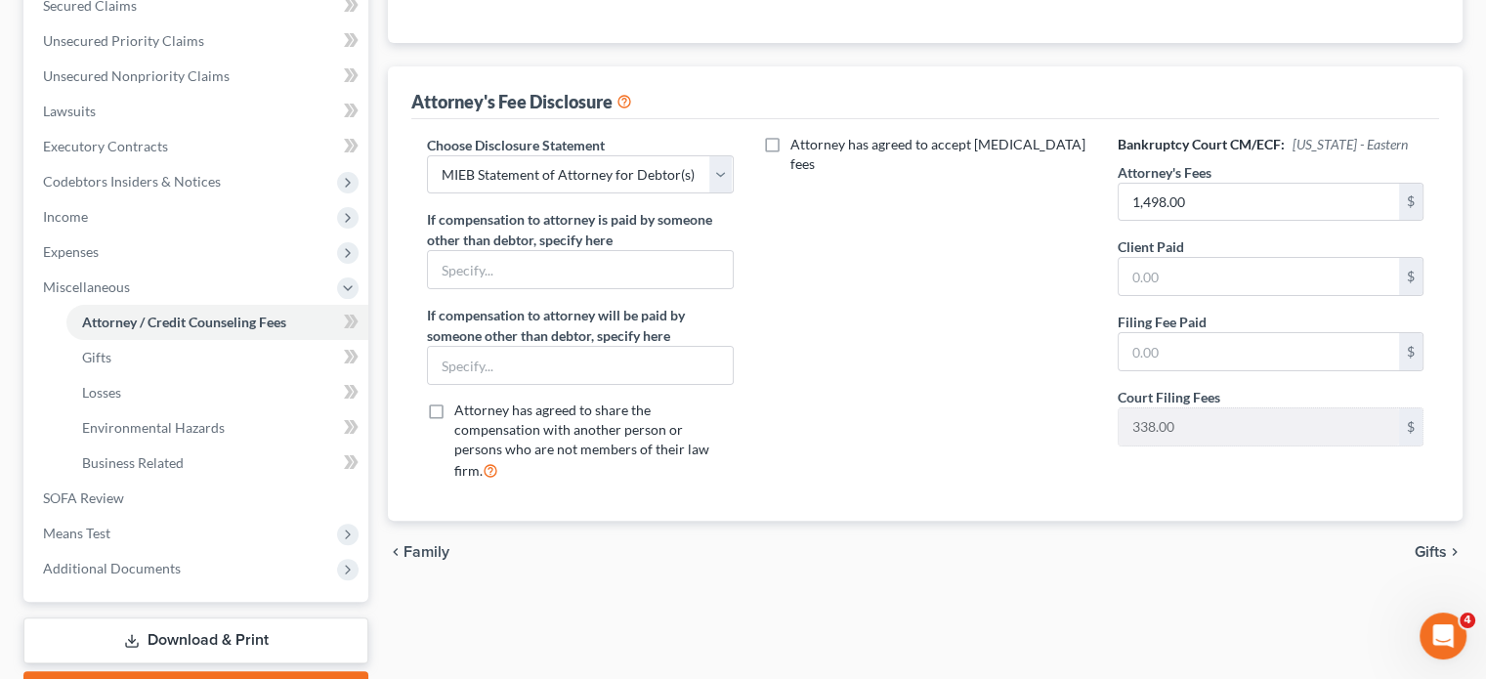
scroll to position [426, 0]
click at [1184, 295] on input "text" at bounding box center [1259, 276] width 280 height 37
type input "0"
click at [1189, 370] on input "text" at bounding box center [1259, 351] width 280 height 37
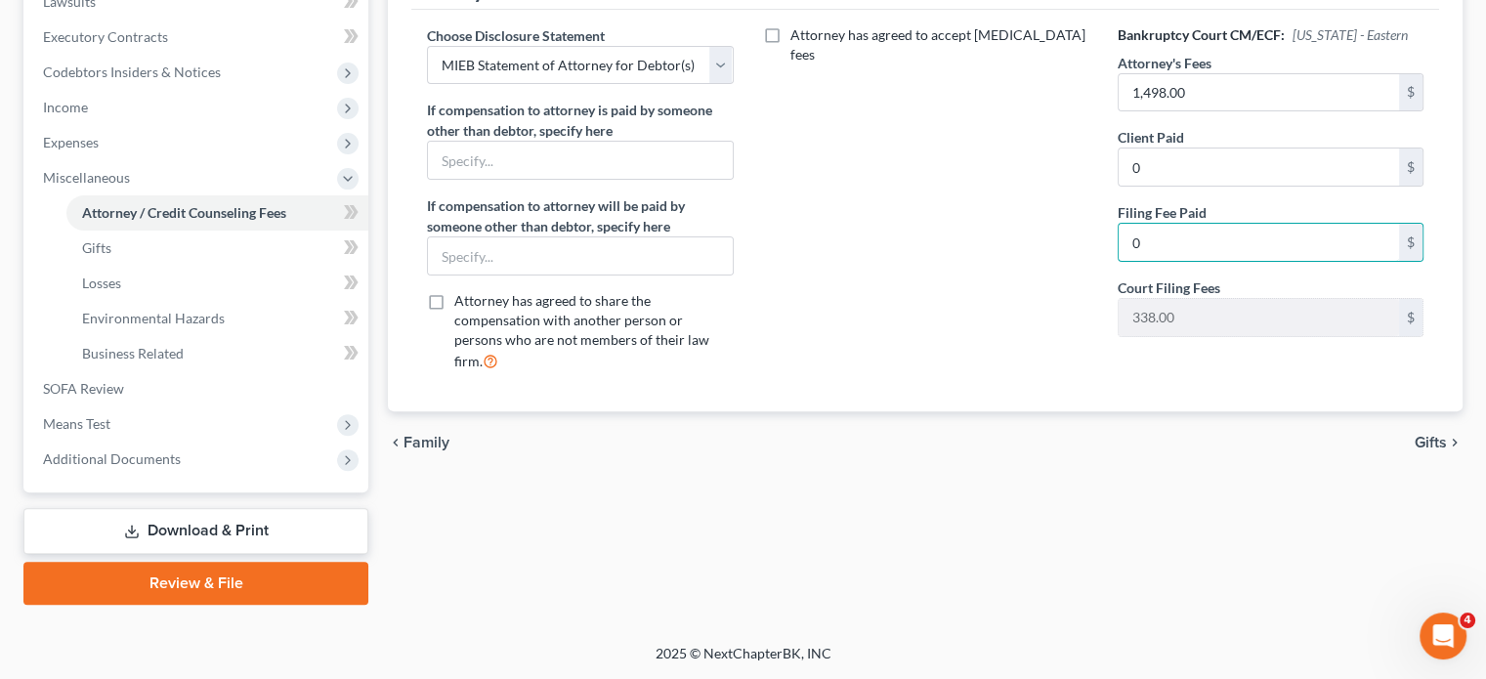
scroll to position [735, 0]
type input "0"
click at [164, 406] on link "SOFA Review" at bounding box center [197, 388] width 341 height 35
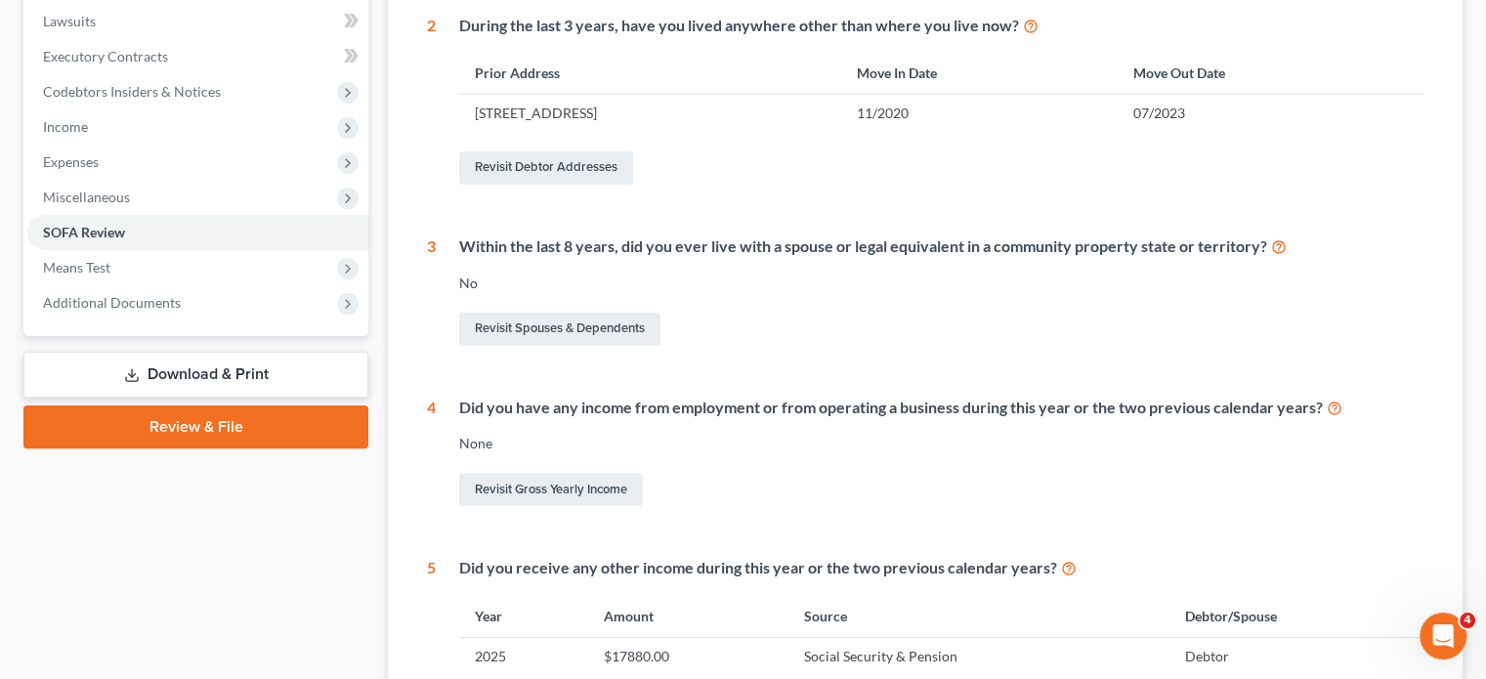
scroll to position [516, 0]
click at [208, 215] on span "Miscellaneous" at bounding box center [197, 197] width 341 height 35
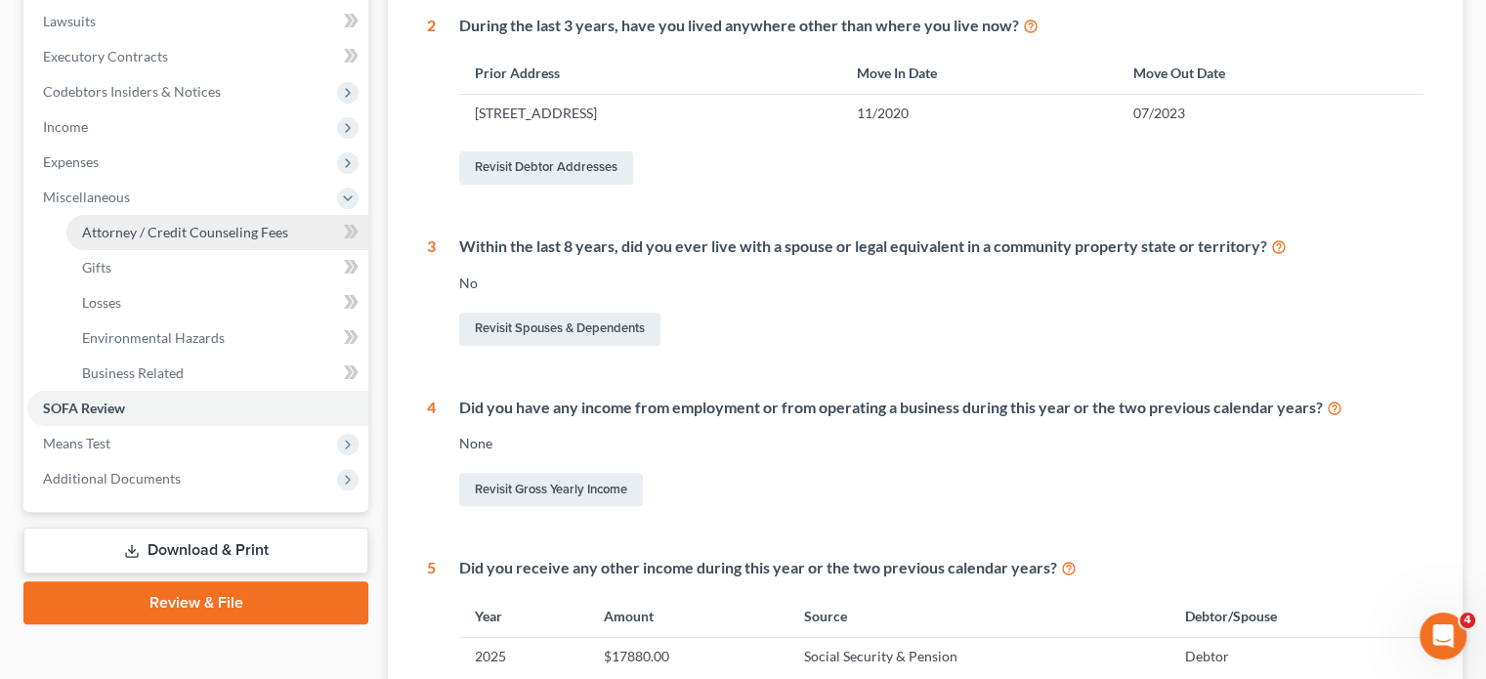
click at [207, 240] on span "Attorney / Credit Counseling Fees" at bounding box center [185, 232] width 206 height 17
select select "2"
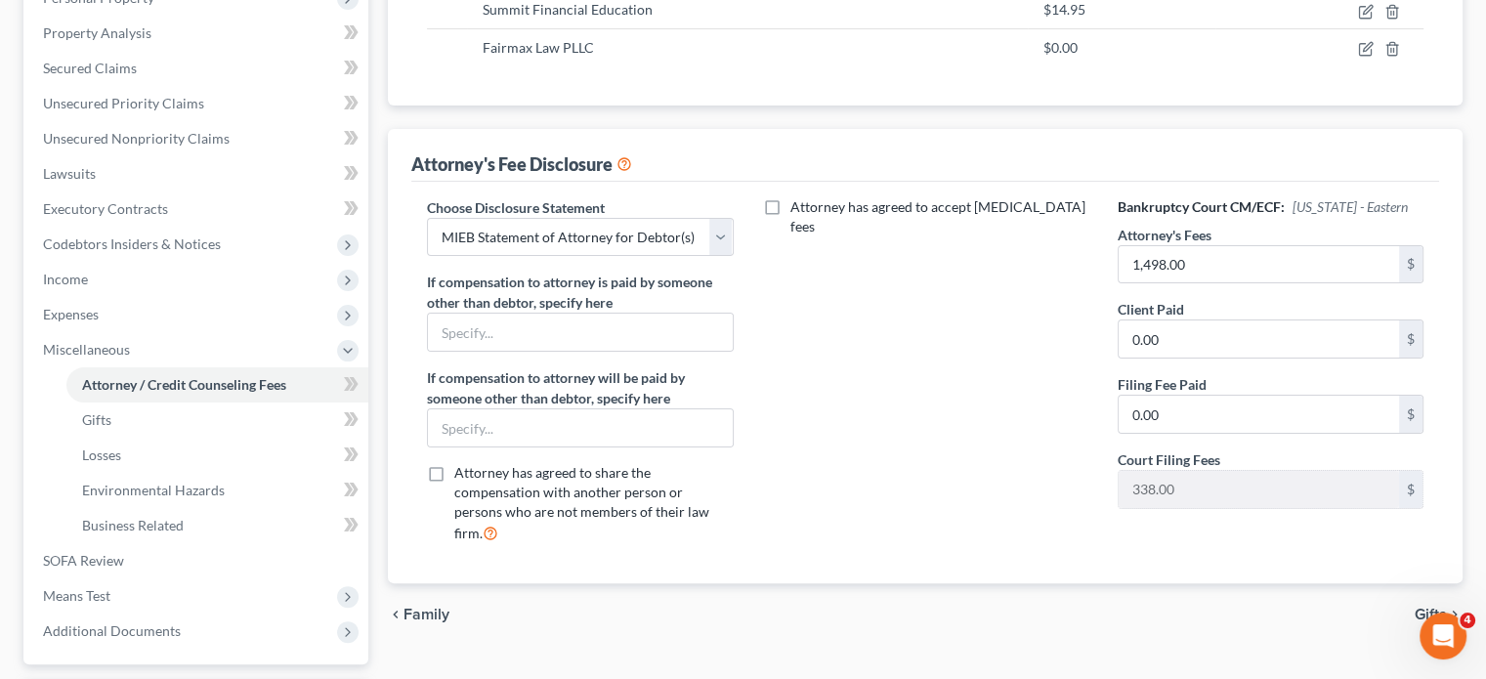
scroll to position [713, 0]
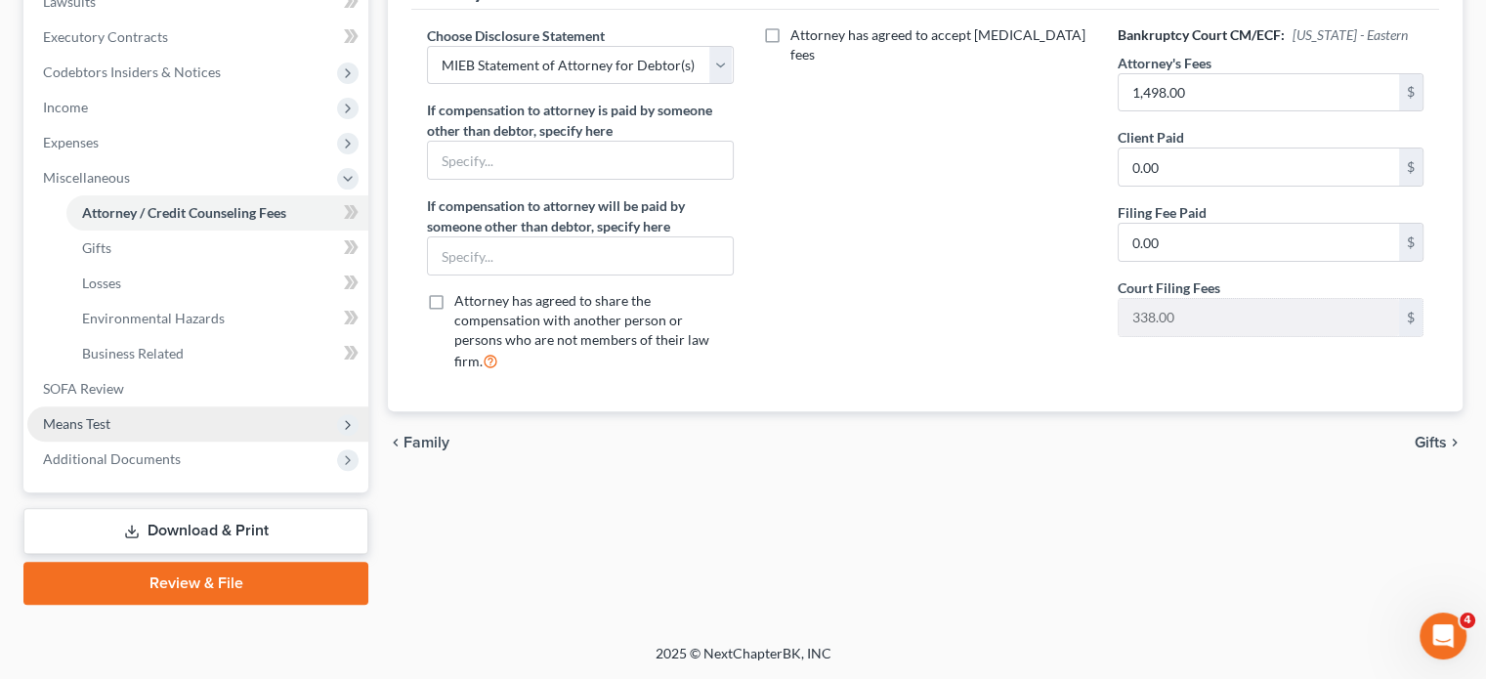
click at [223, 442] on span "Means Test" at bounding box center [197, 423] width 341 height 35
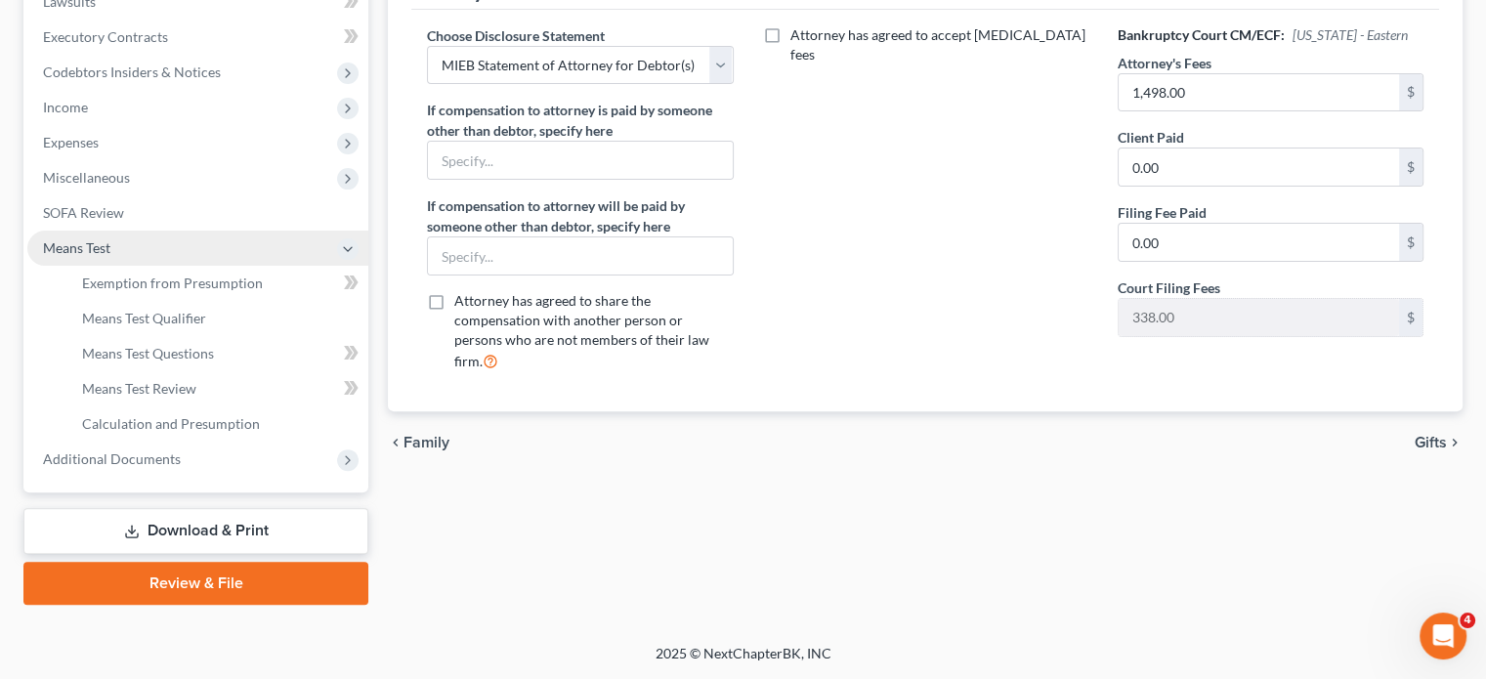
click at [207, 266] on span "Means Test" at bounding box center [197, 248] width 341 height 35
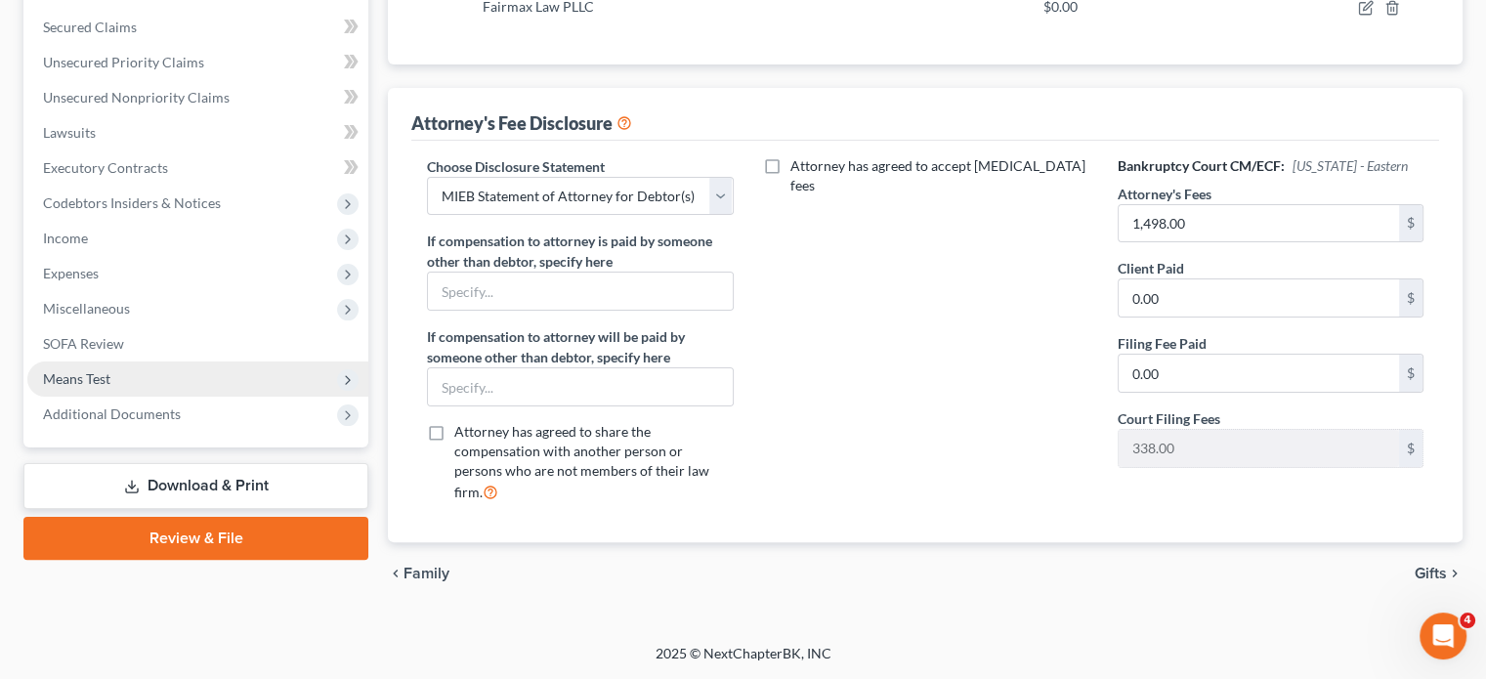
click at [207, 362] on span "Means Test" at bounding box center [197, 379] width 341 height 35
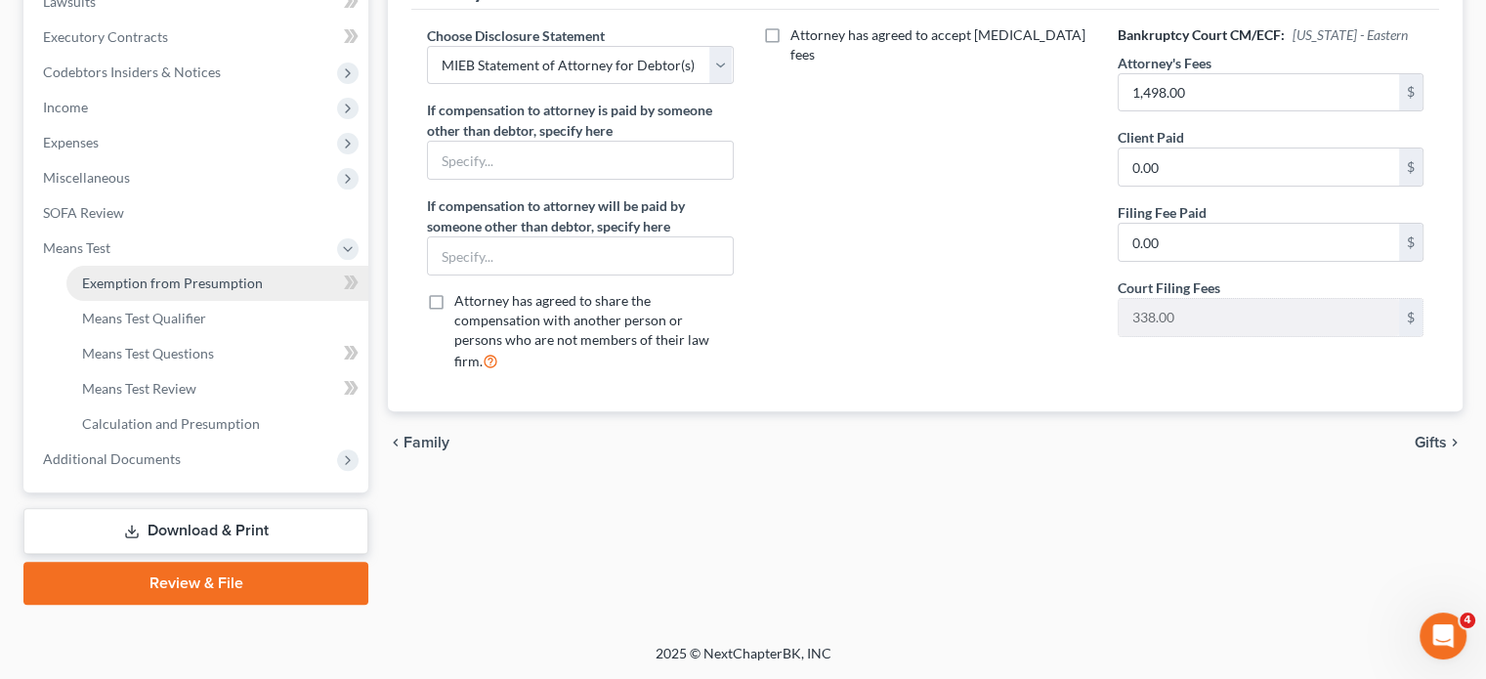
click at [201, 291] on span "Exemption from Presumption" at bounding box center [172, 283] width 181 height 17
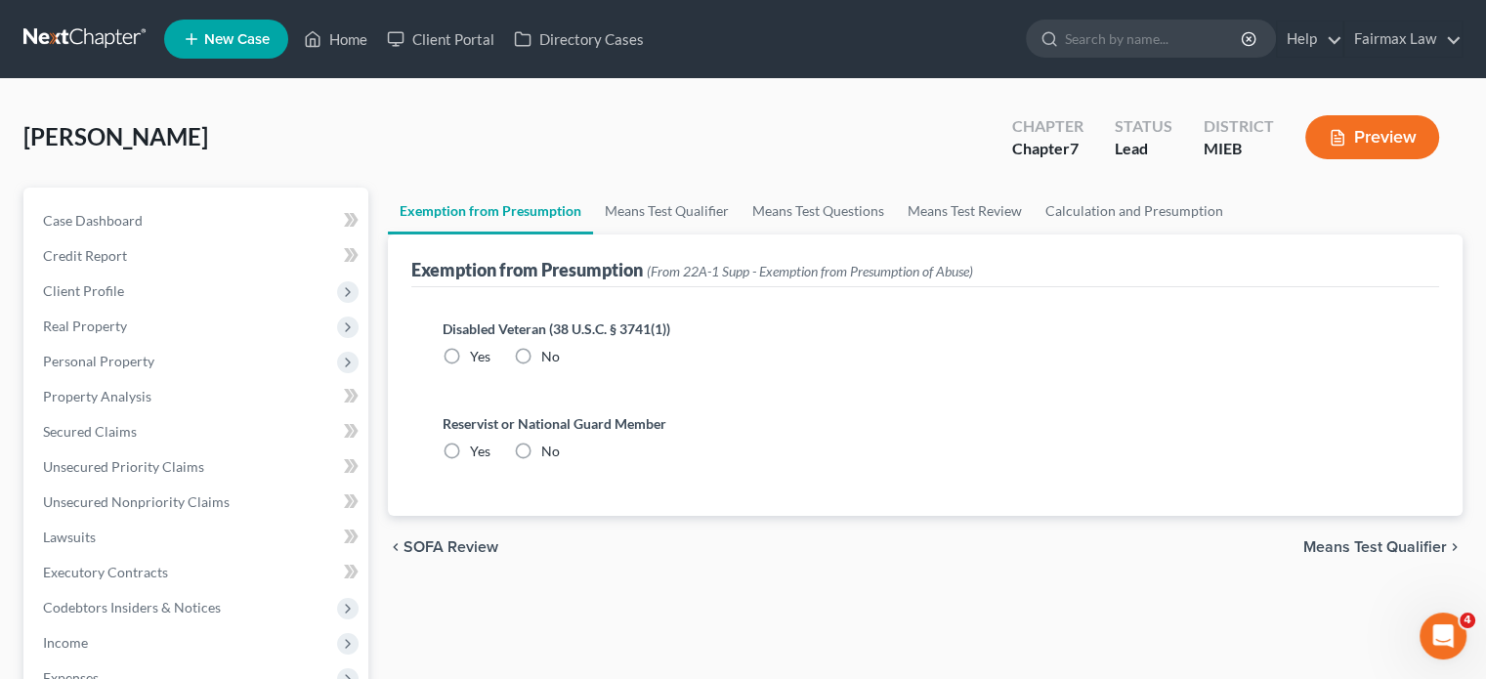
click at [560, 366] on label "No" at bounding box center [550, 357] width 19 height 20
click at [562, 360] on input "No" at bounding box center [555, 353] width 13 height 13
radio input "true"
click at [560, 461] on label "No" at bounding box center [550, 452] width 19 height 20
click at [562, 454] on input "No" at bounding box center [555, 448] width 13 height 13
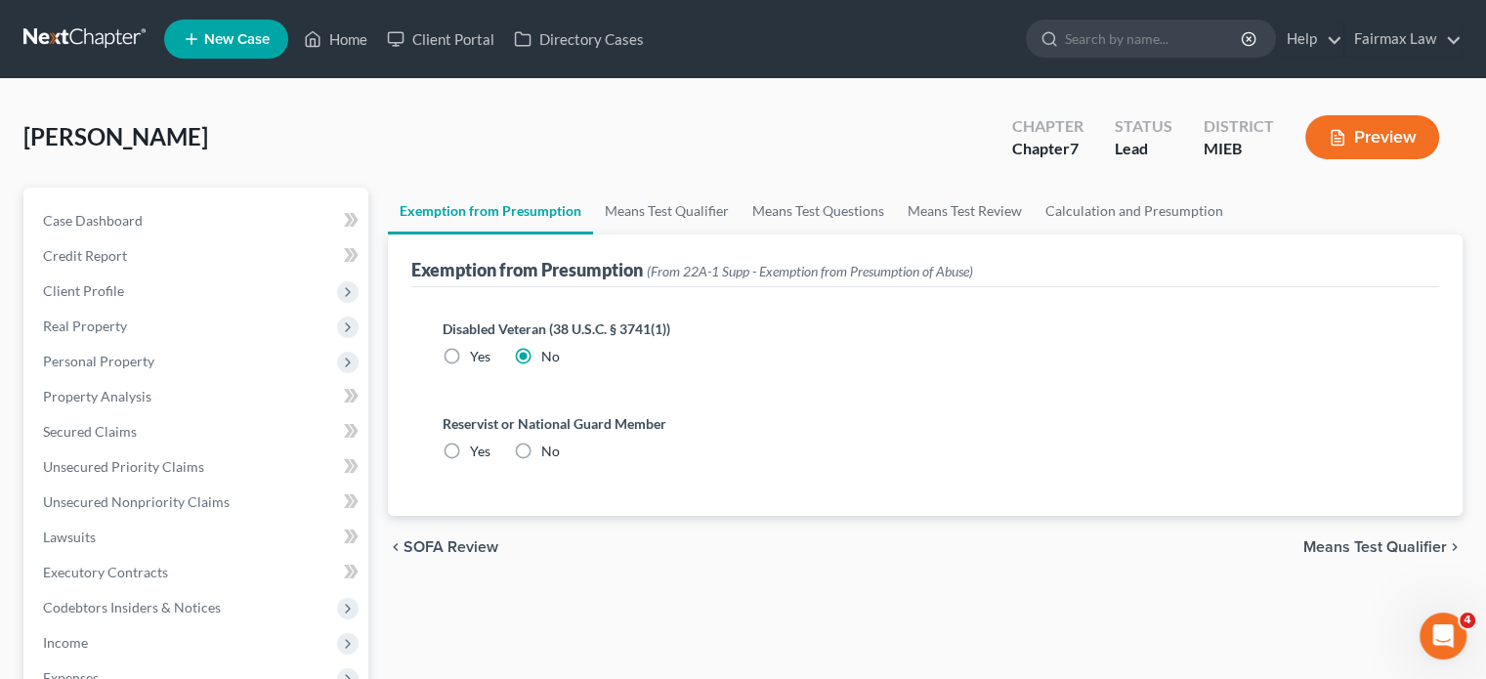
radio input "true"
click at [710, 234] on link "Means Test Qualifier" at bounding box center [667, 211] width 148 height 47
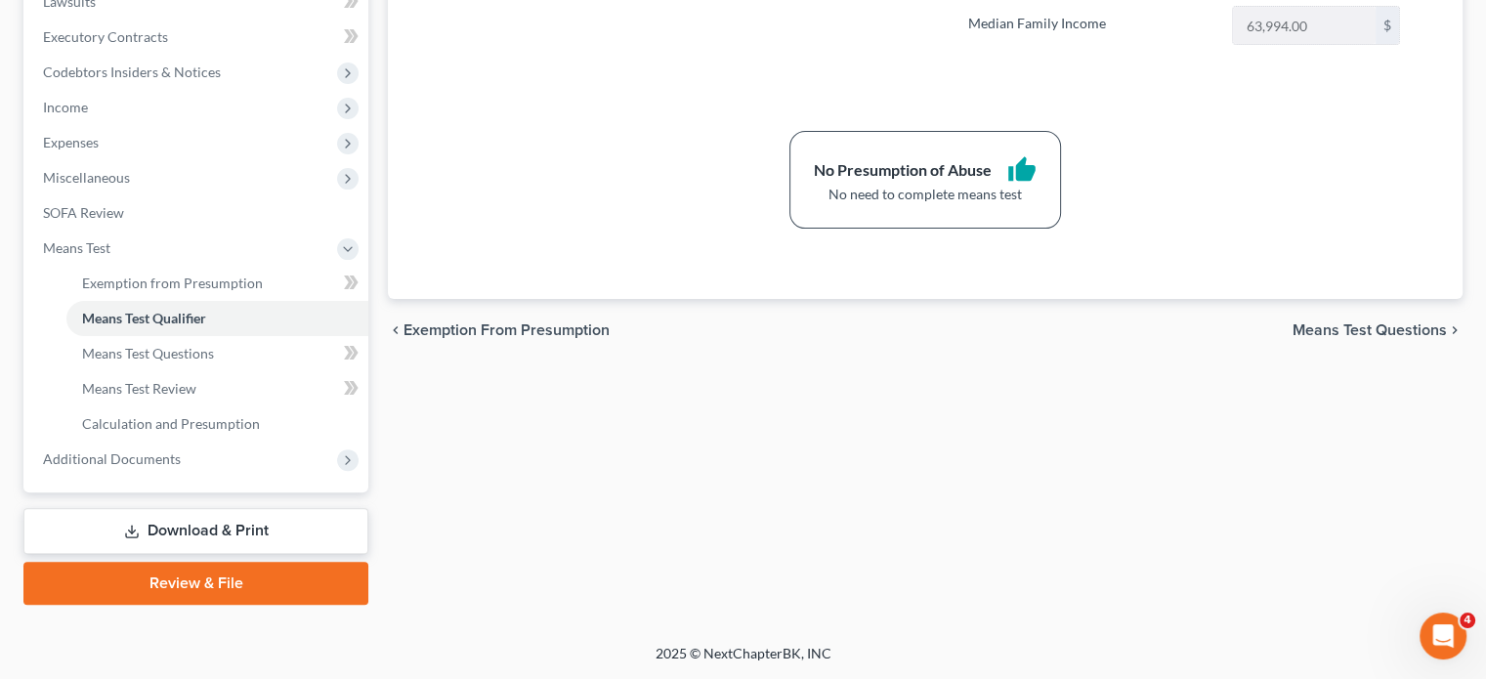
scroll to position [832, 0]
click at [224, 442] on span "Additional Documents" at bounding box center [197, 459] width 341 height 35
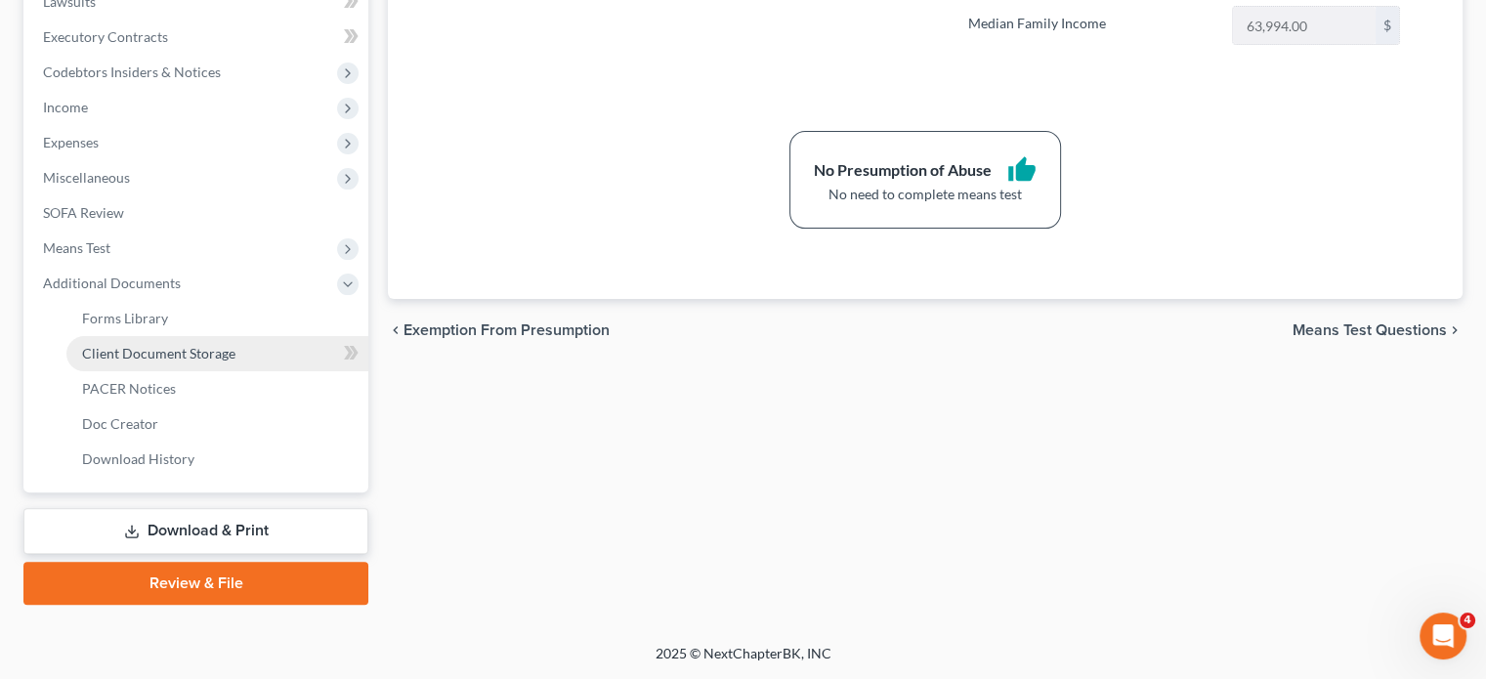
click at [207, 345] on span "Client Document Storage" at bounding box center [158, 353] width 153 height 17
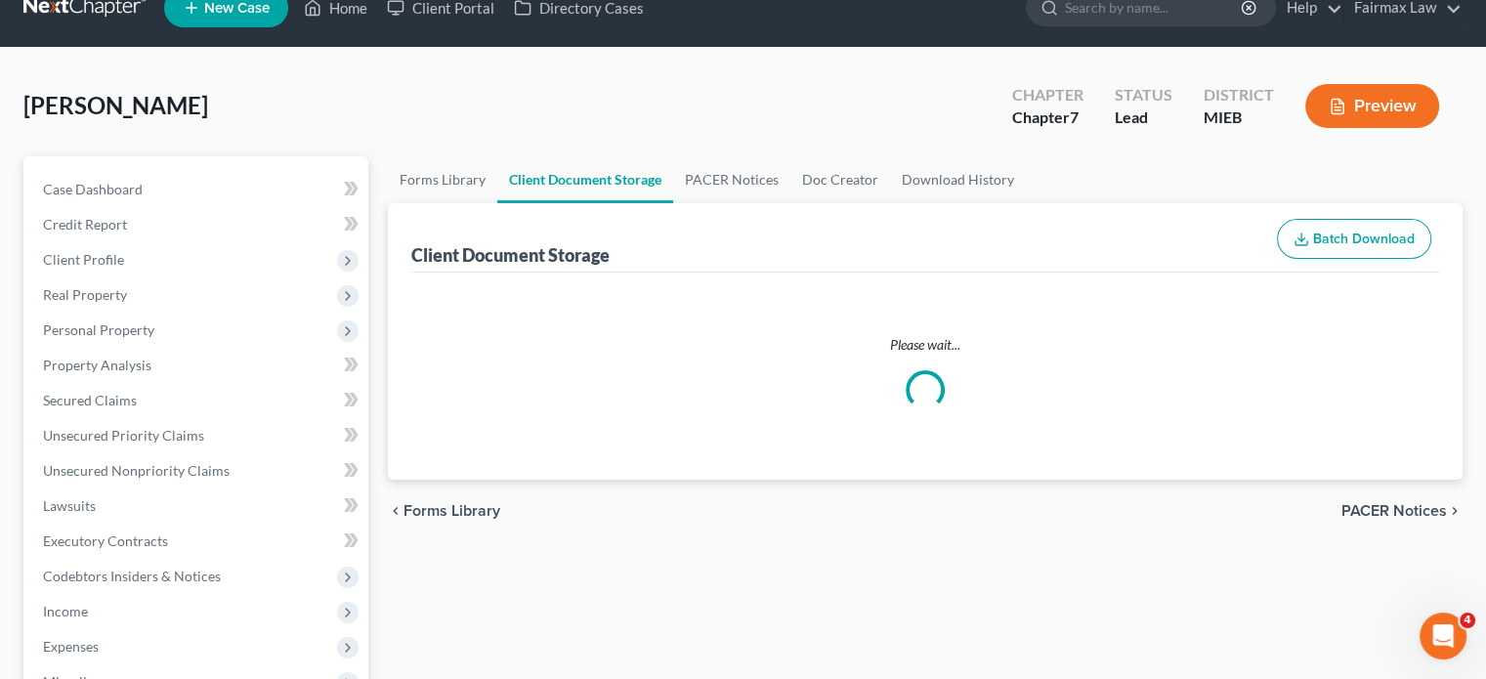
select select "32"
select select "7"
select select "6"
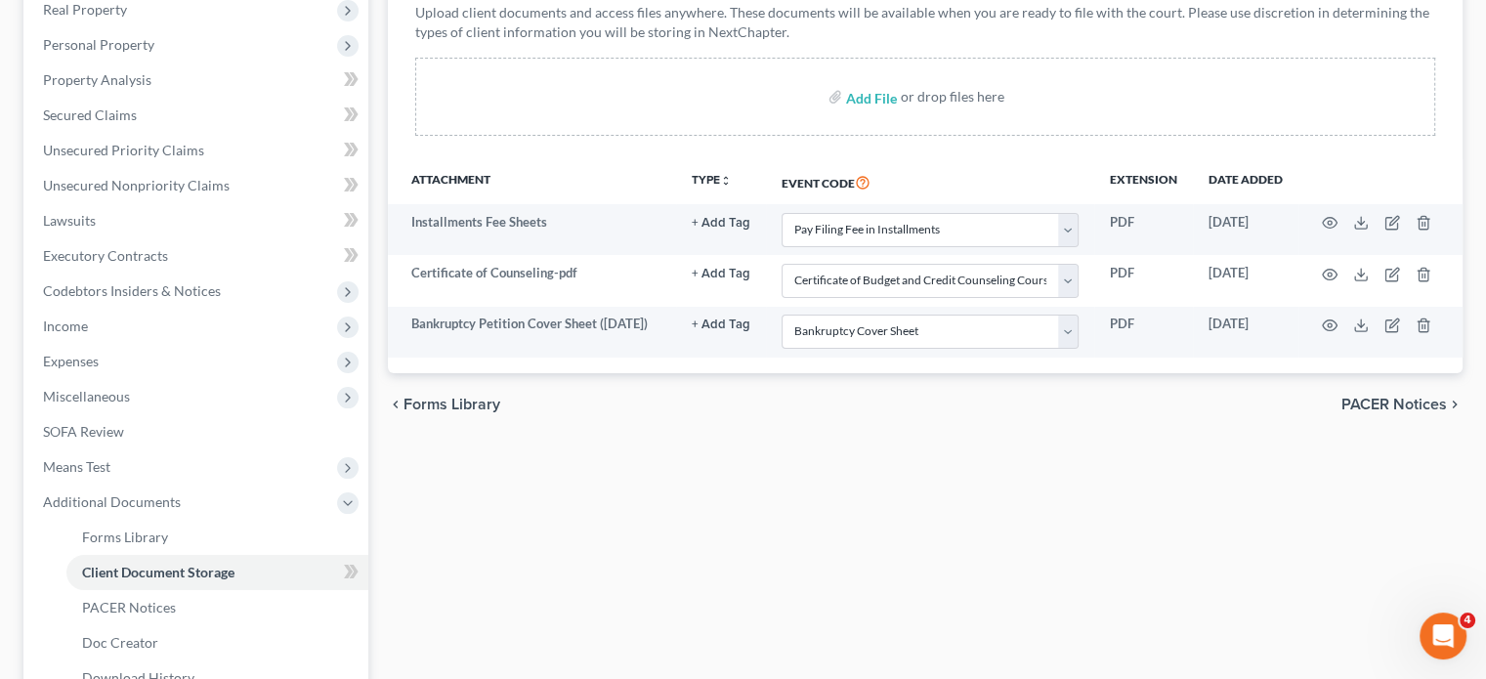
scroll to position [320, 0]
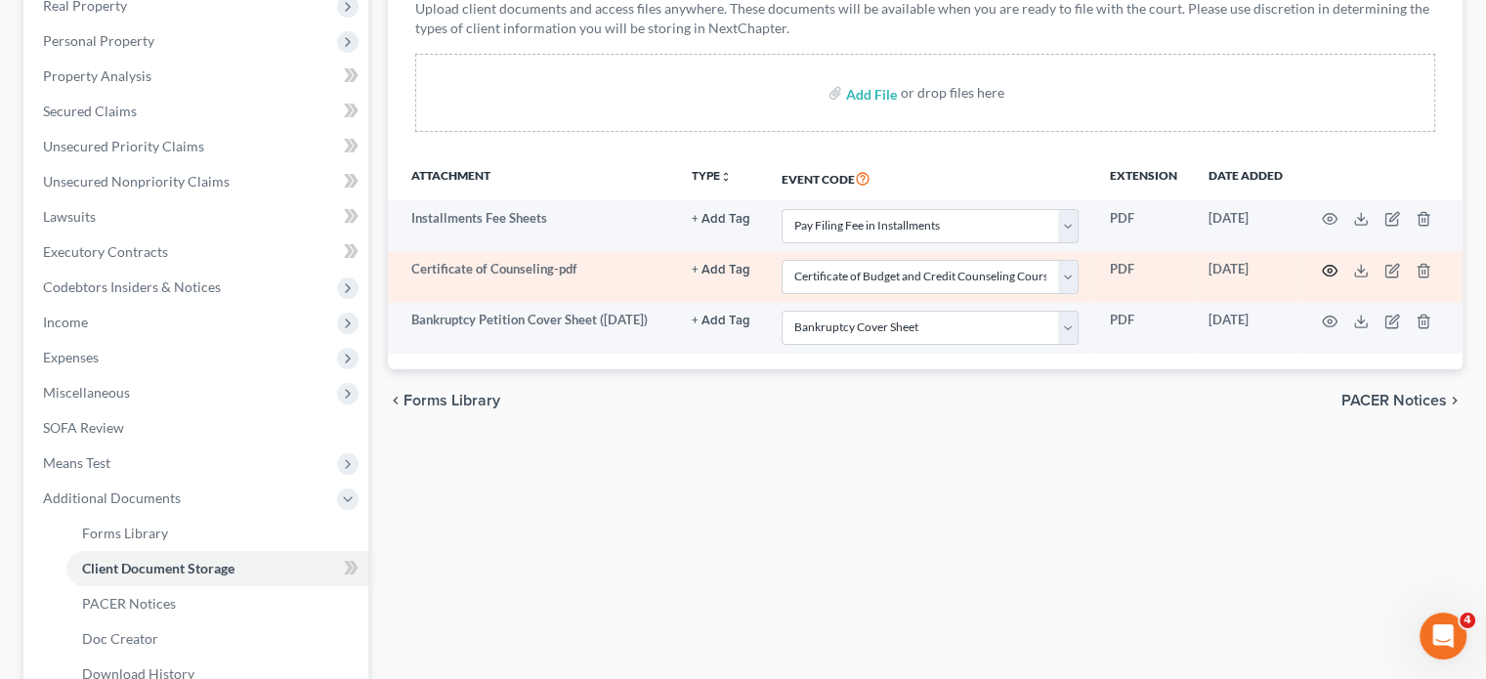
click at [1322, 278] on icon "button" at bounding box center [1330, 271] width 16 height 16
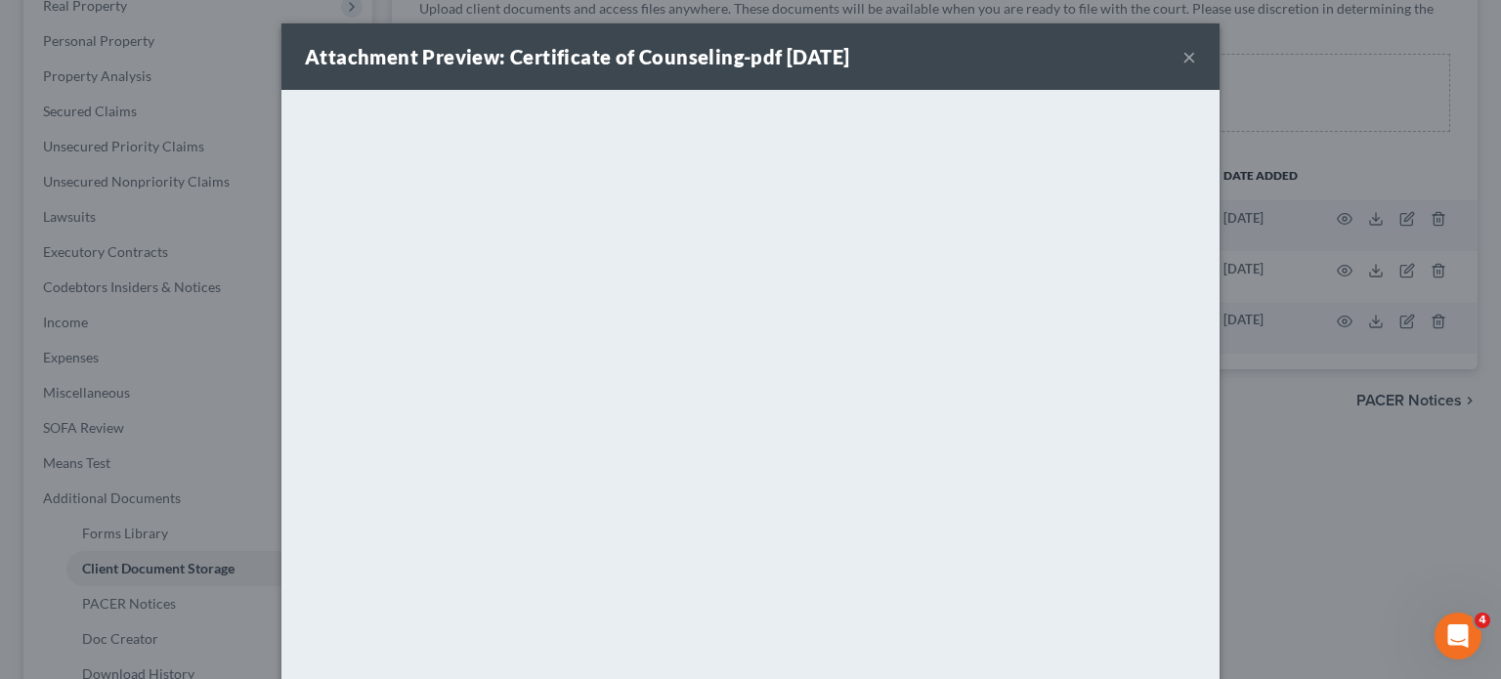
click at [1196, 64] on button "×" at bounding box center [1189, 56] width 14 height 23
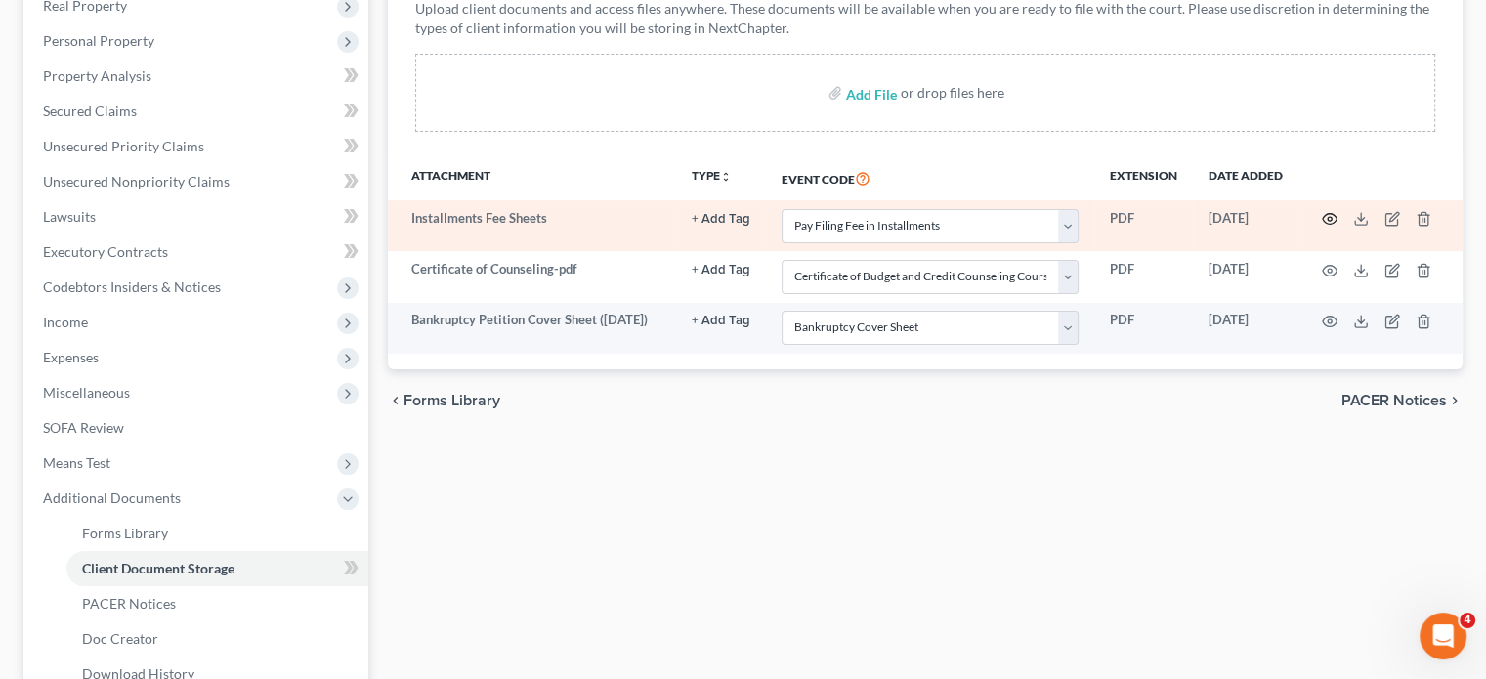
click at [1322, 227] on icon "button" at bounding box center [1330, 219] width 16 height 16
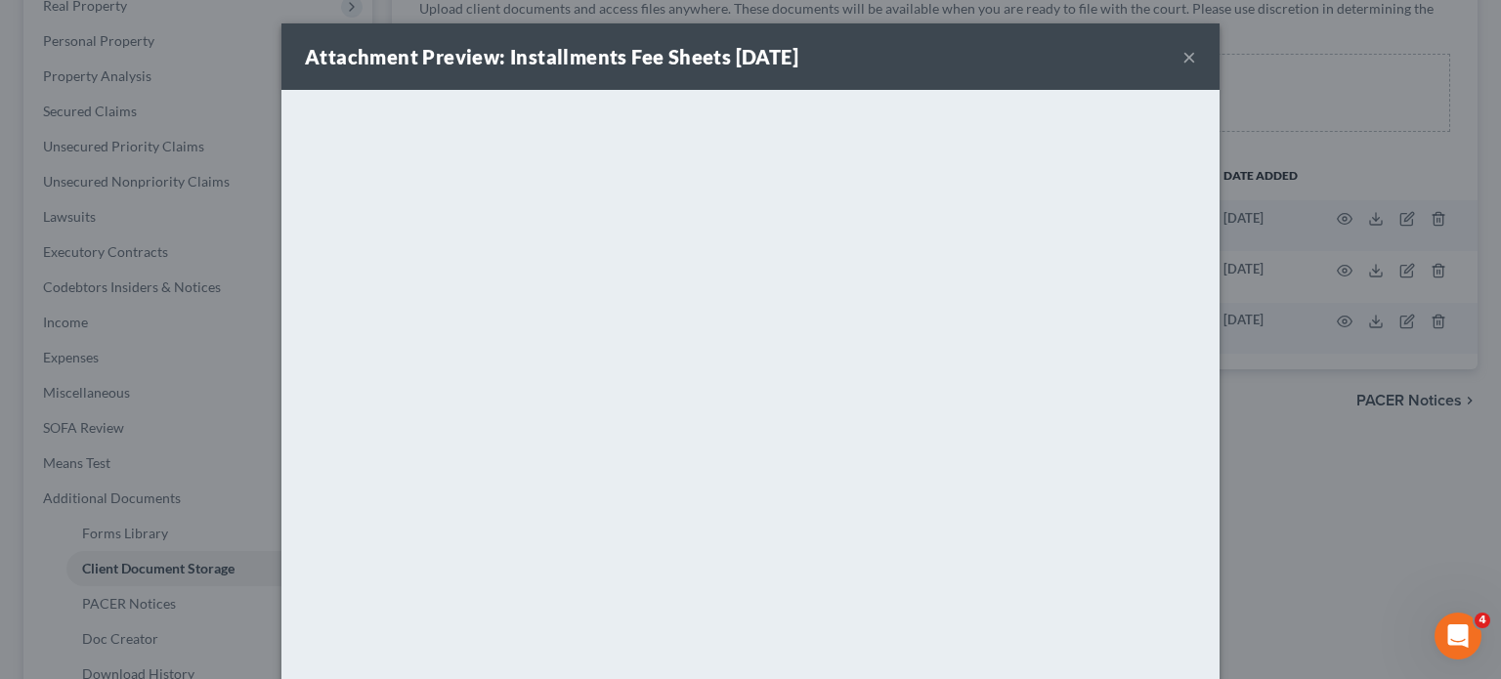
click at [1196, 68] on button "×" at bounding box center [1189, 56] width 14 height 23
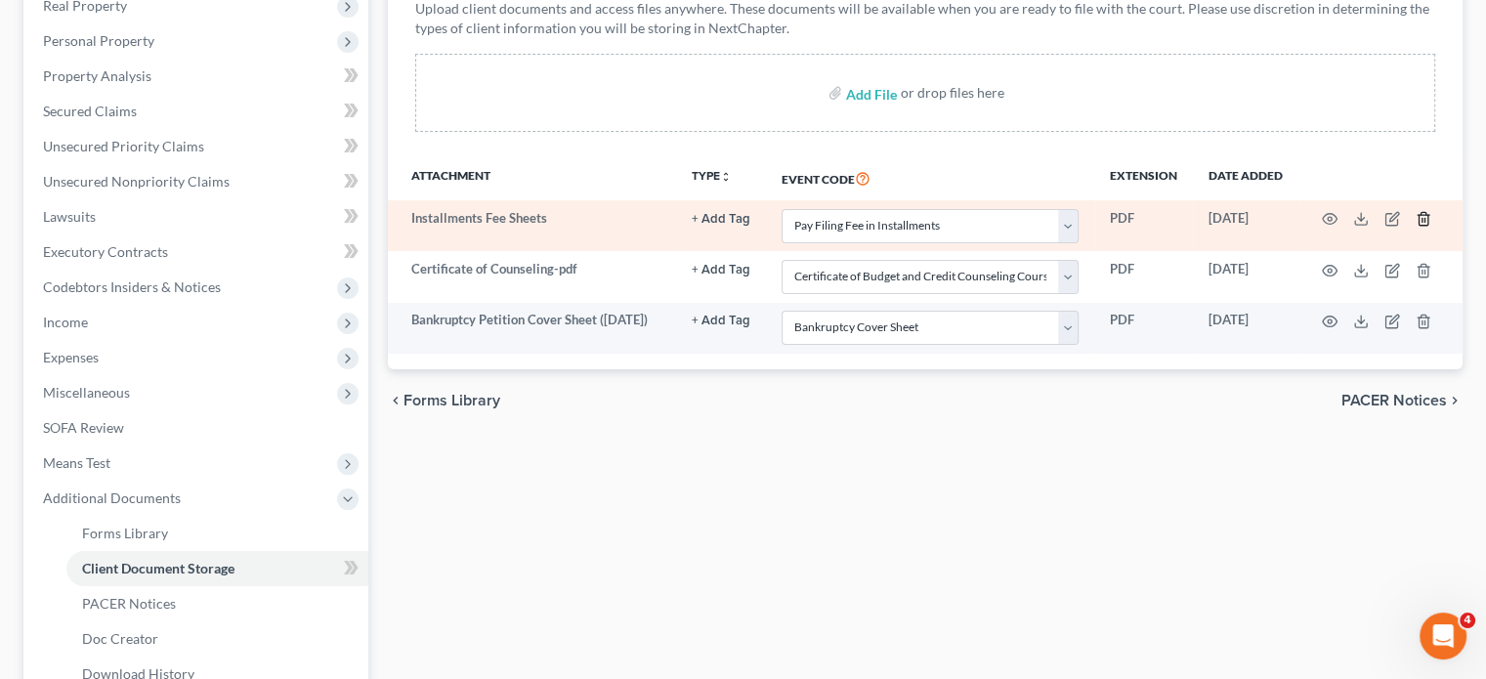
click at [1416, 227] on icon "button" at bounding box center [1424, 219] width 16 height 16
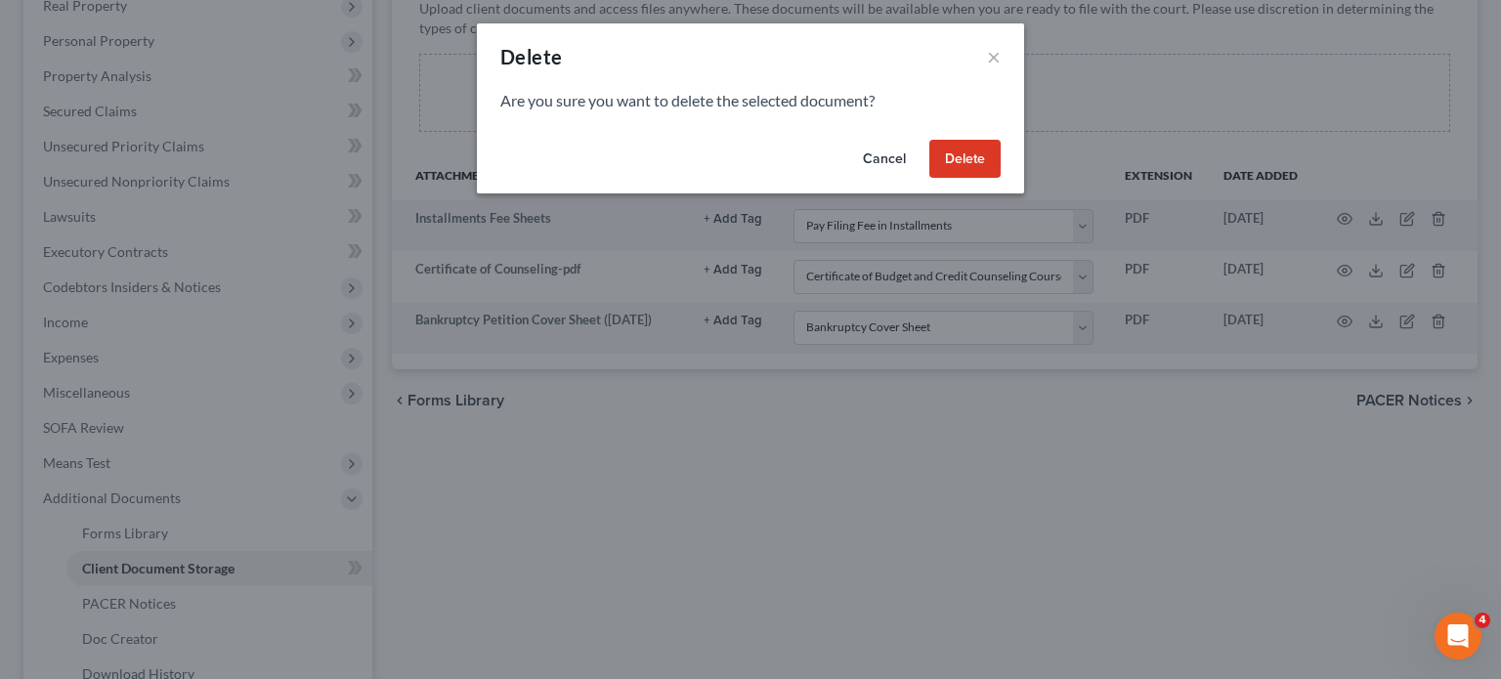
click at [1001, 179] on button "Delete" at bounding box center [964, 159] width 71 height 39
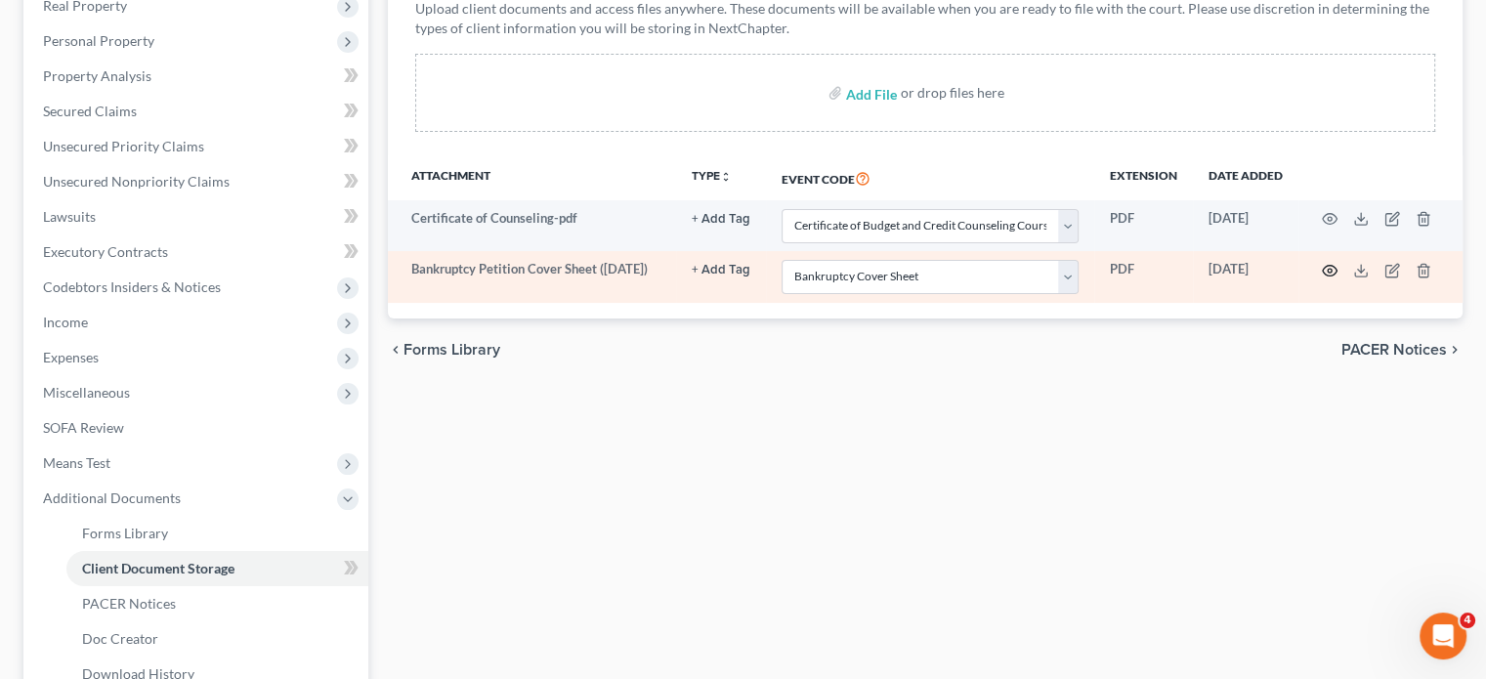
click at [1322, 278] on icon "button" at bounding box center [1330, 271] width 16 height 16
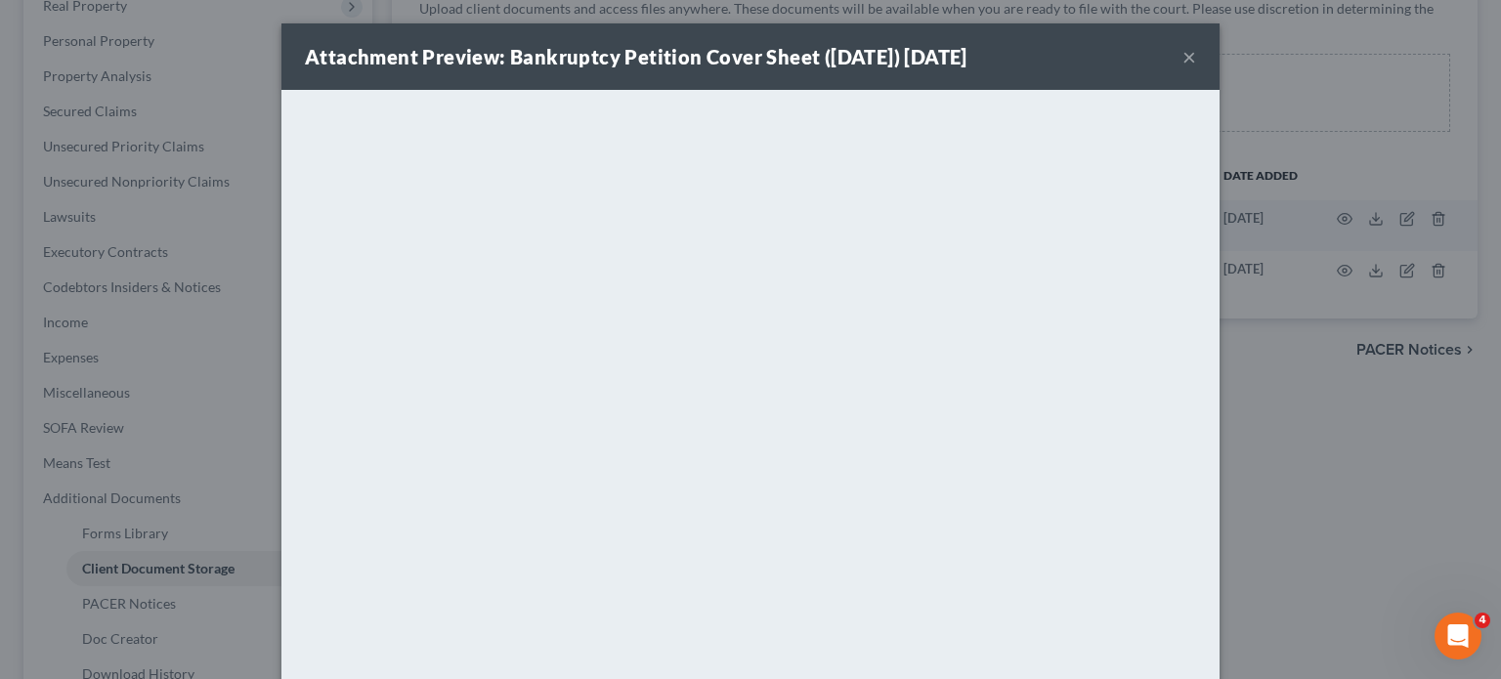
click at [1219, 65] on div "Attachment Preview: Bankruptcy Petition Cover Sheet (10/09/2025) 10/09/2025 ×" at bounding box center [750, 56] width 938 height 66
click at [1196, 68] on button "×" at bounding box center [1189, 56] width 14 height 23
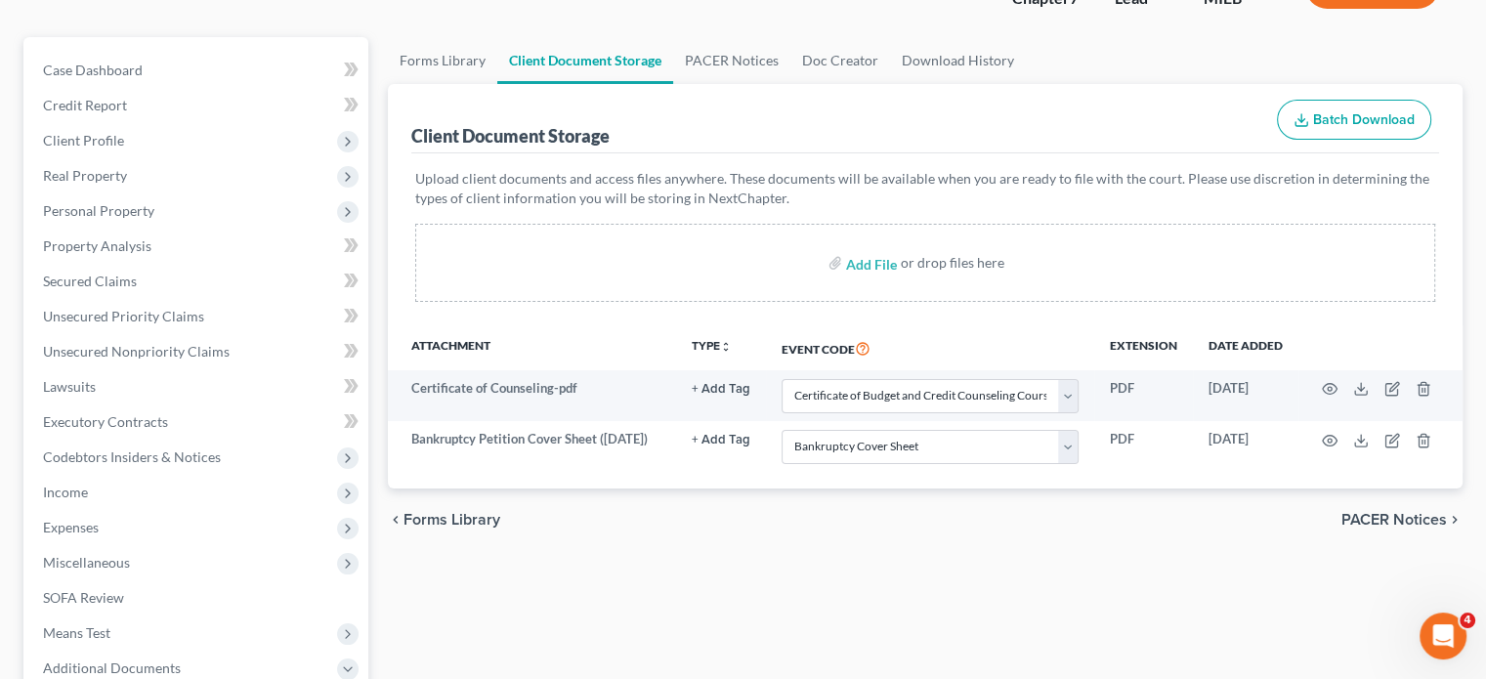
scroll to position [155, 0]
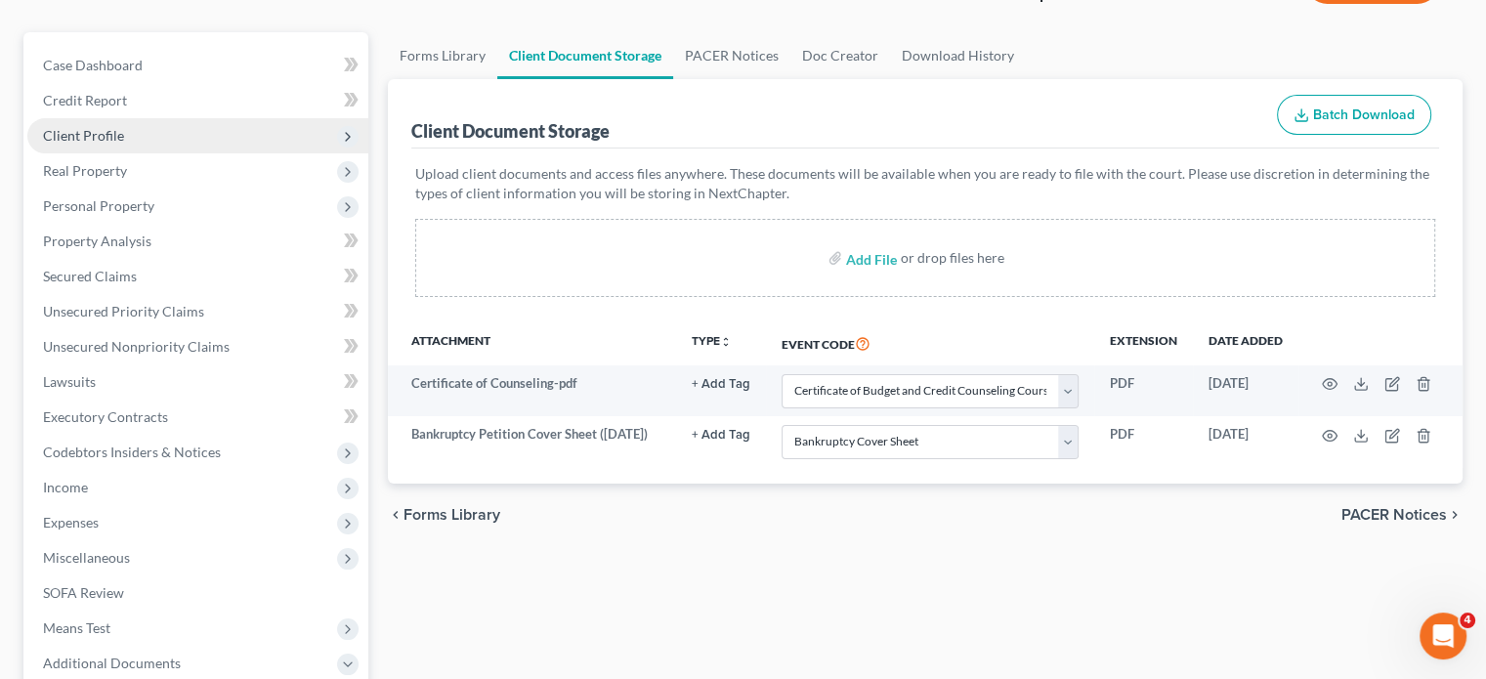
click at [156, 153] on span "Client Profile" at bounding box center [197, 135] width 341 height 35
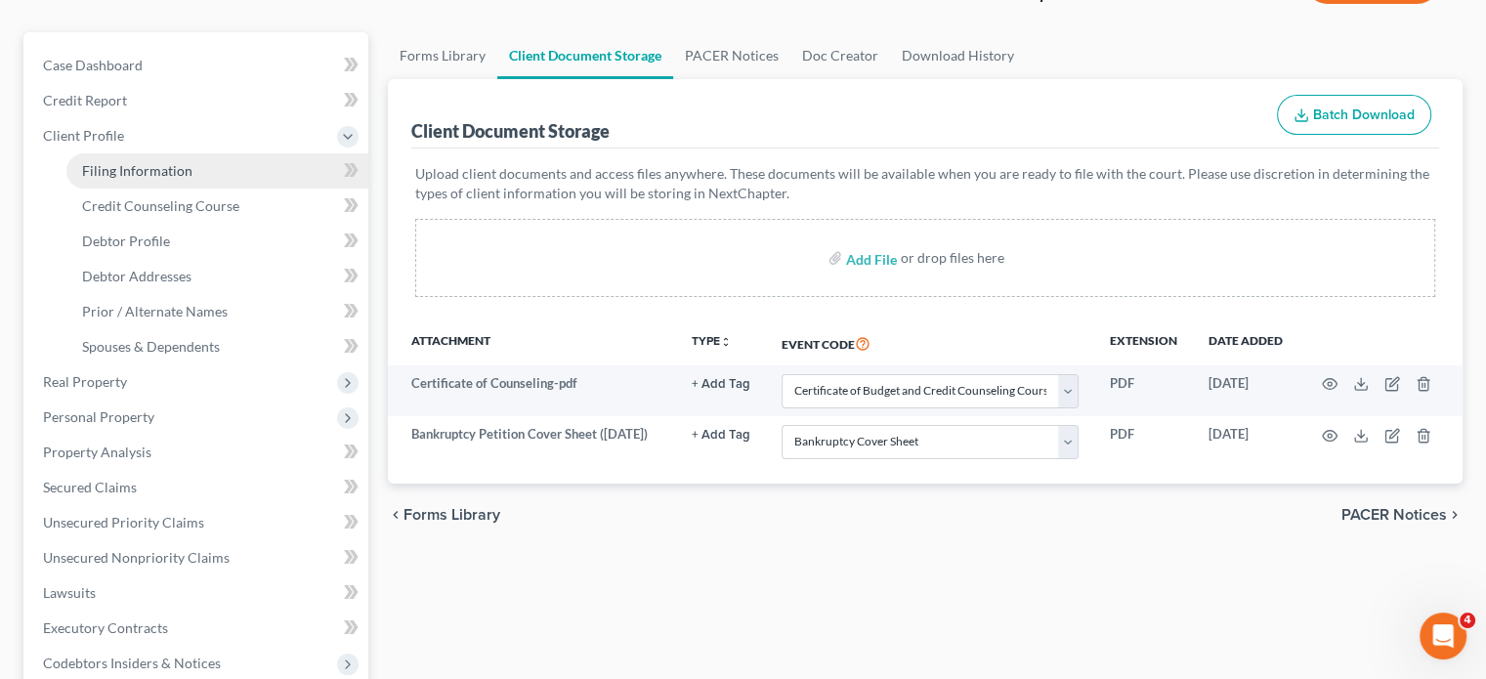
click at [185, 179] on span "Filing Information" at bounding box center [137, 170] width 110 height 17
select select "1"
select select "0"
select select "40"
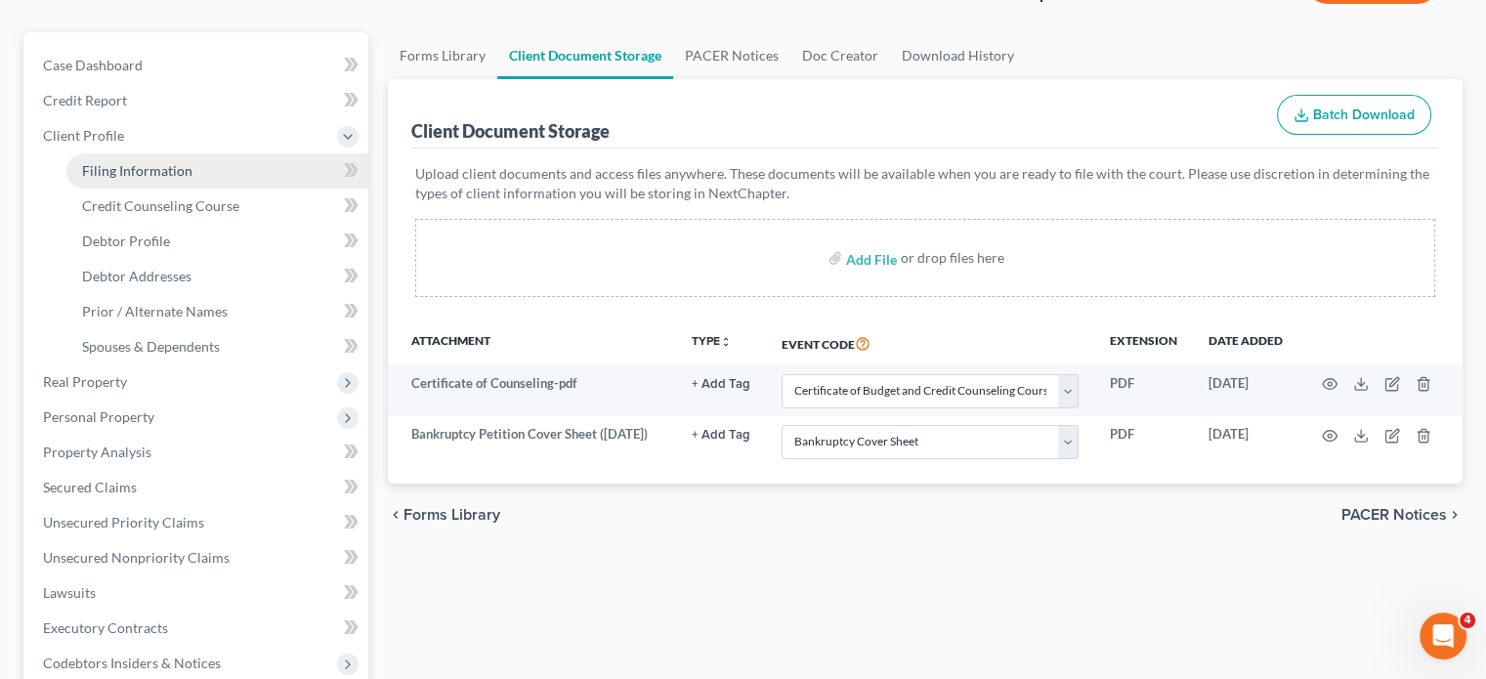
select select "0"
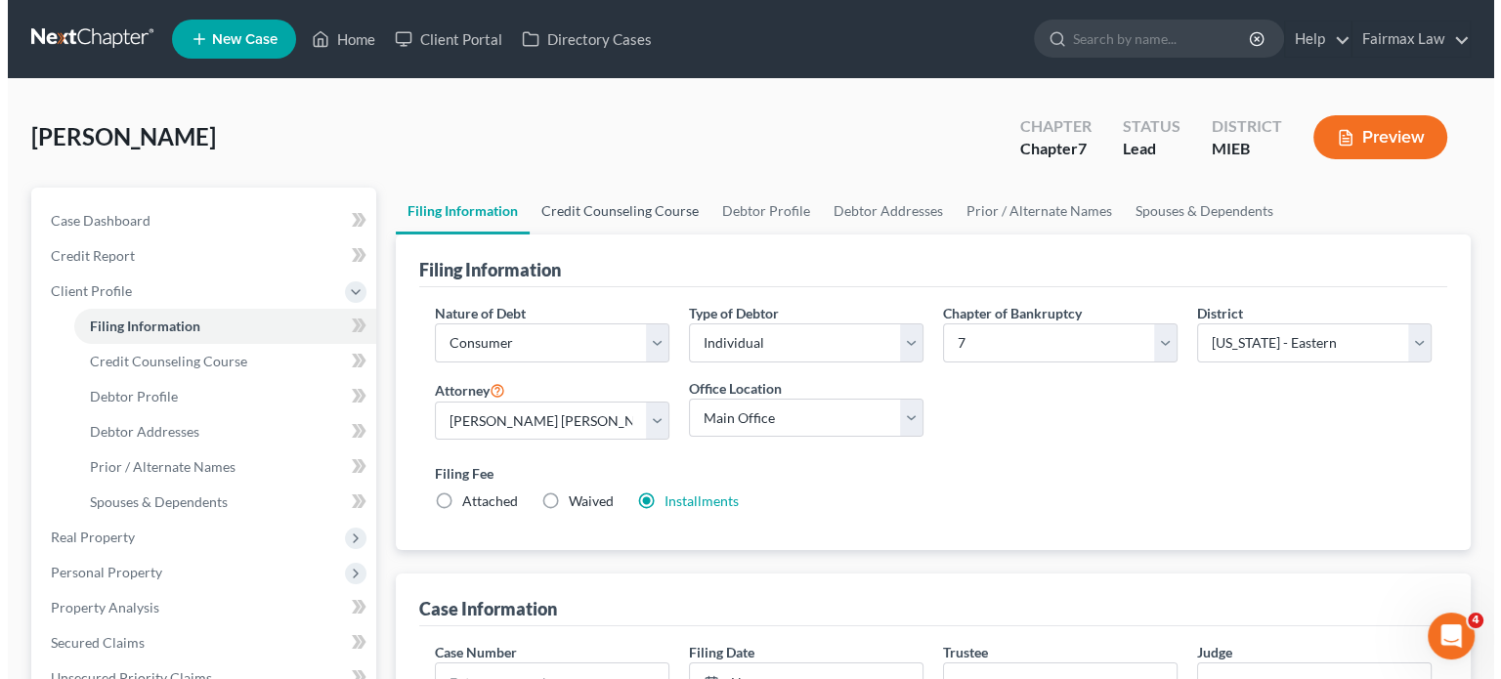
scroll to position [344, 0]
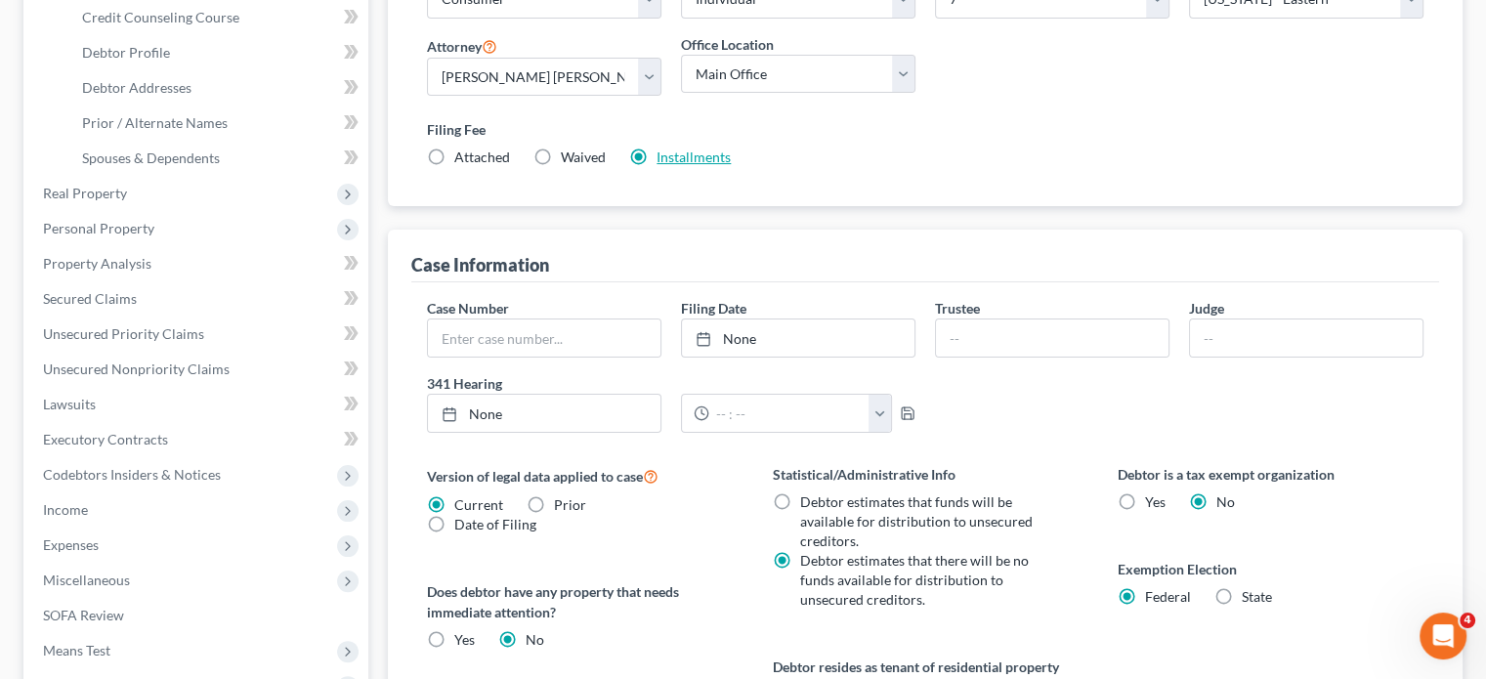
click at [731, 165] on link "Installments" at bounding box center [694, 157] width 74 height 17
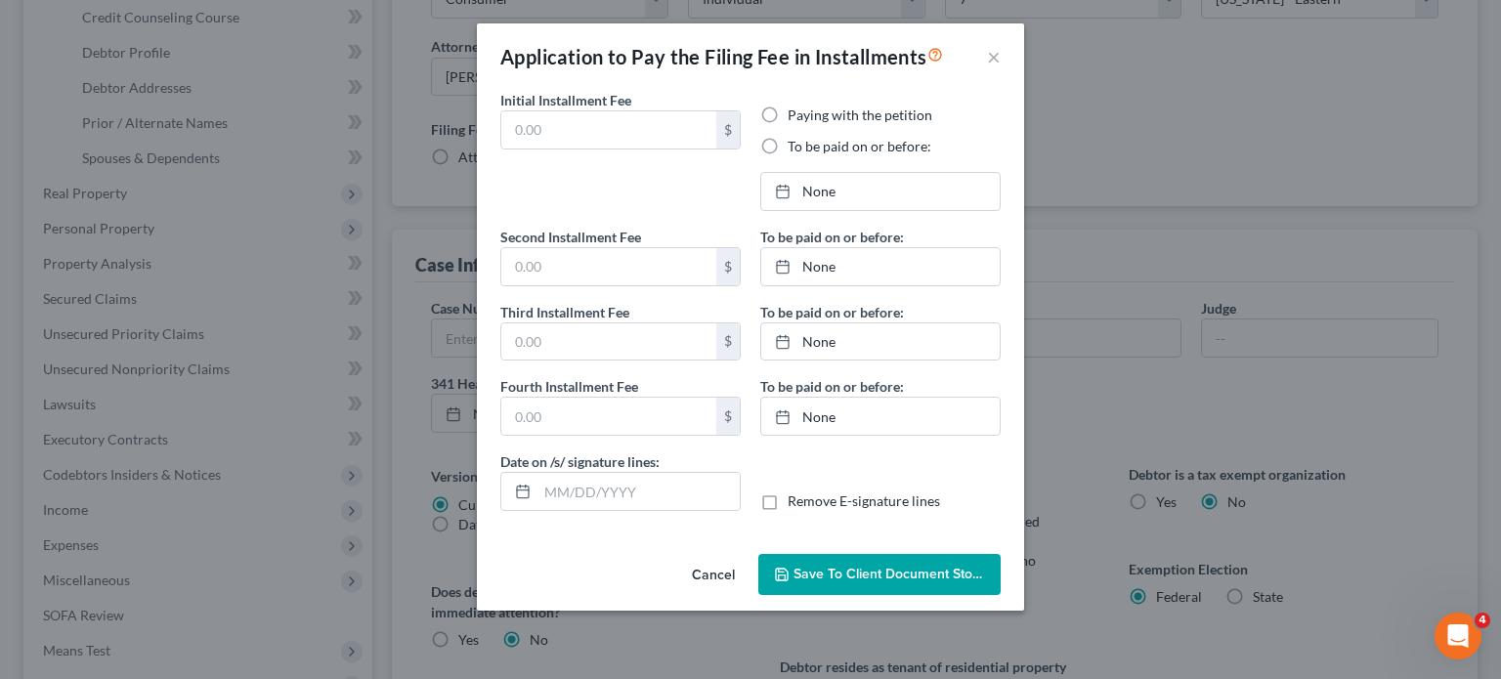
type input "84.50"
radio input "true"
type input "84.50"
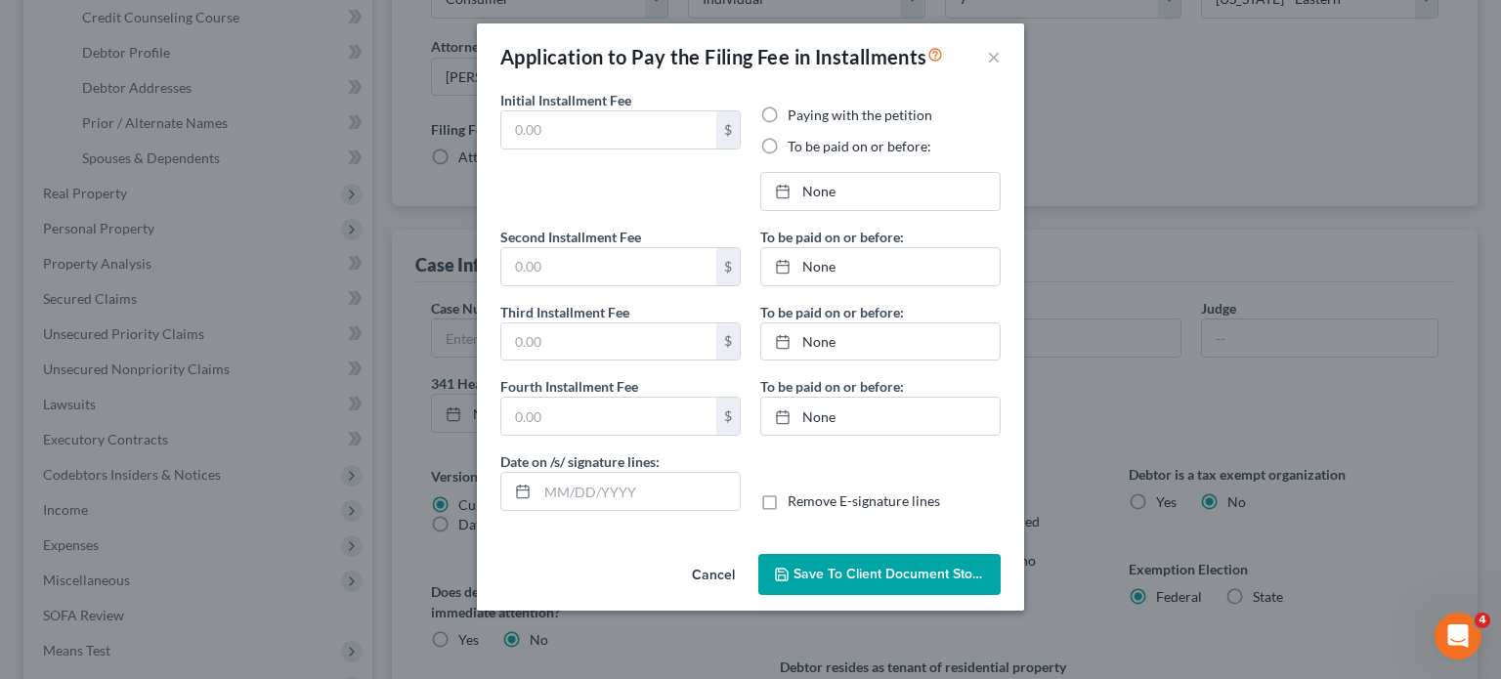
type input "[DATE]"
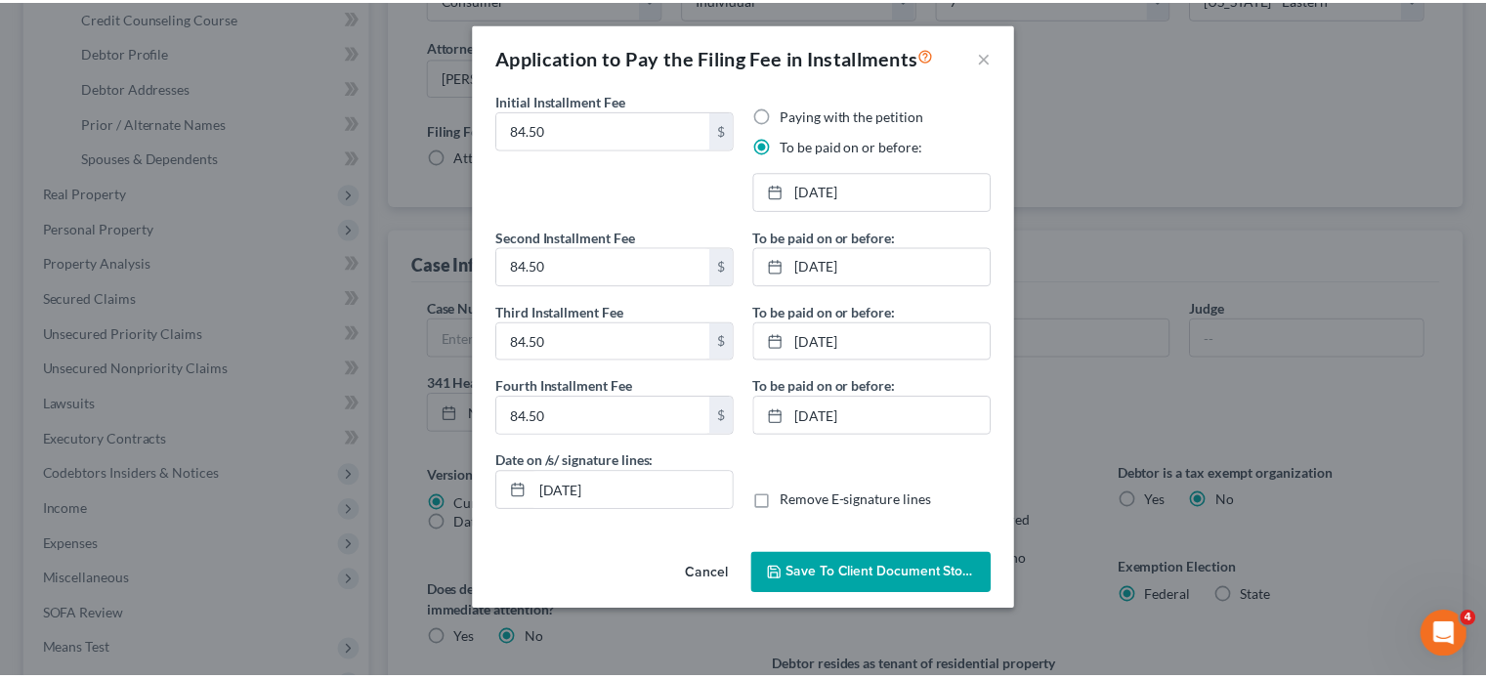
scroll to position [106, 0]
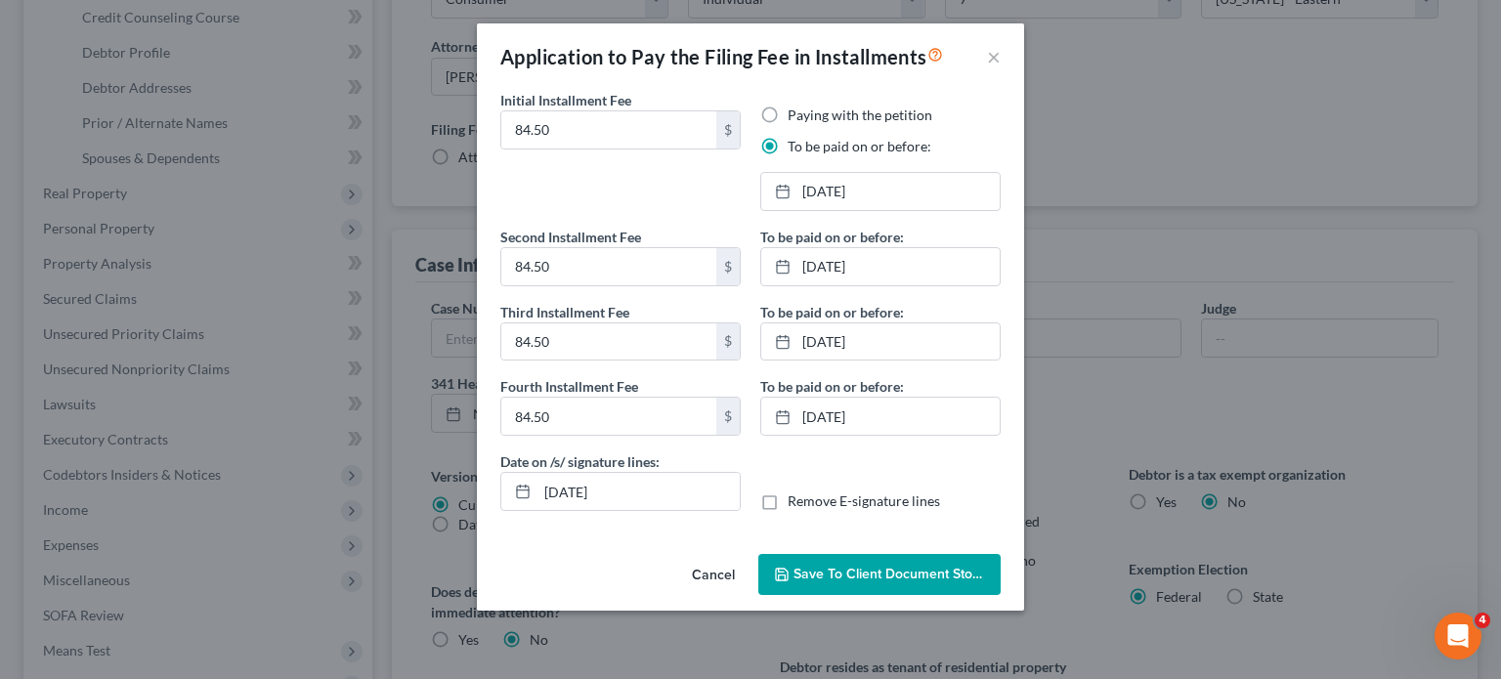
click at [848, 582] on span "Save to Client Document Storage" at bounding box center [896, 574] width 207 height 17
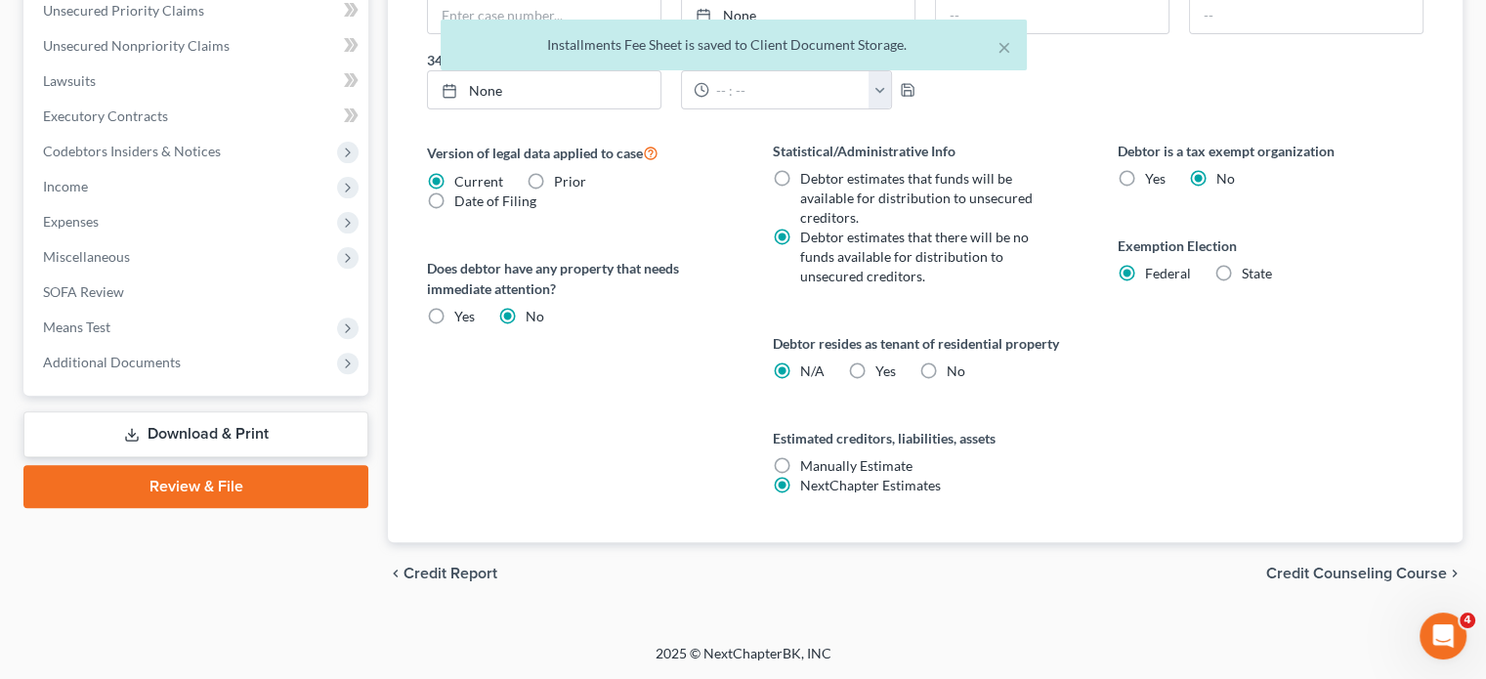
scroll to position [1026, 0]
click at [265, 345] on span "Additional Documents" at bounding box center [197, 362] width 341 height 35
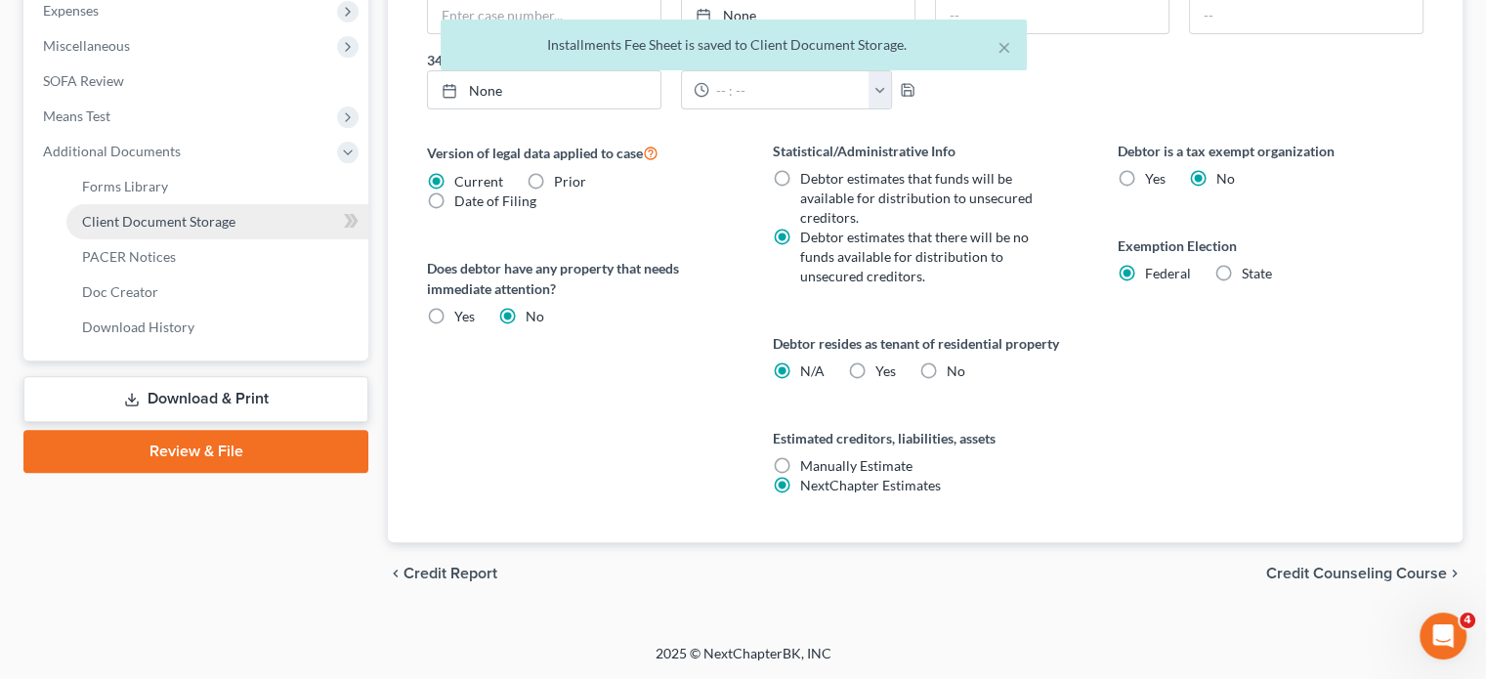
click at [266, 239] on link "Client Document Storage" at bounding box center [217, 221] width 302 height 35
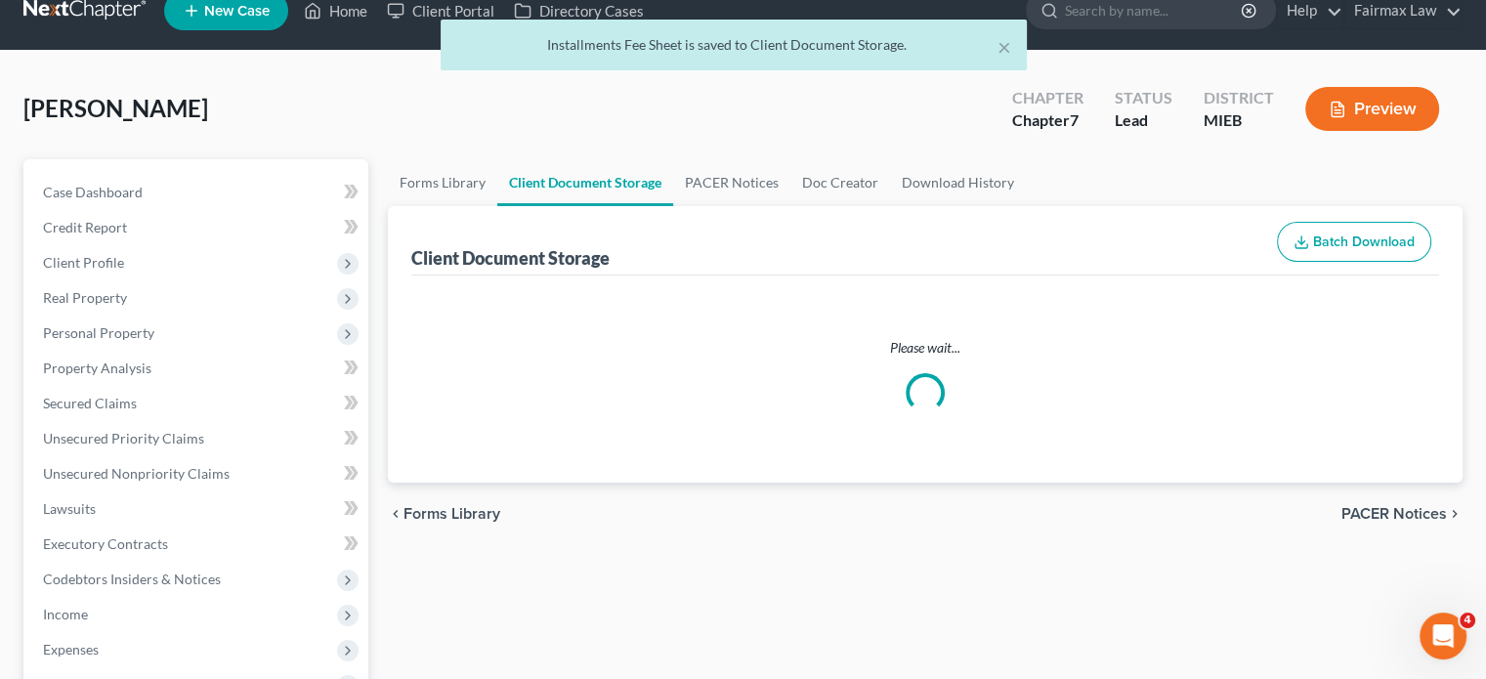
select select "7"
select select "6"
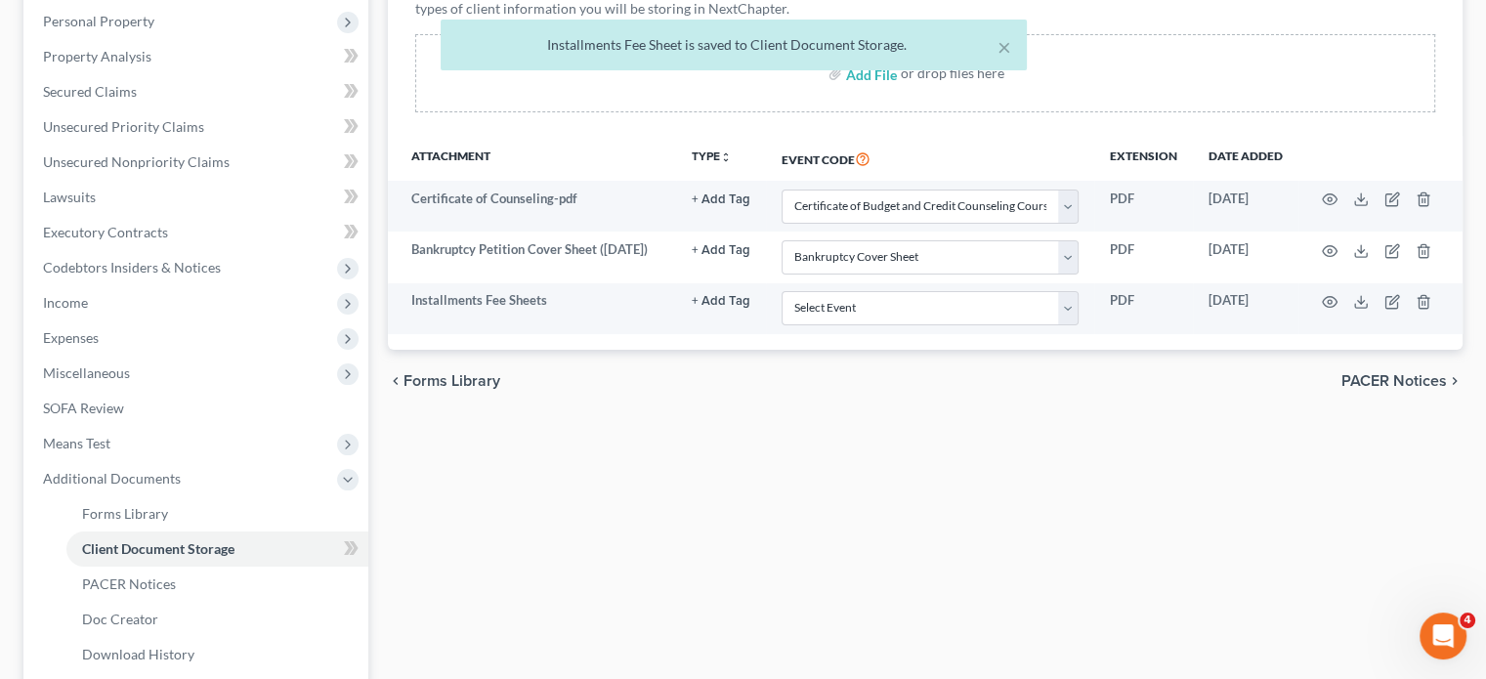
scroll to position [343, 0]
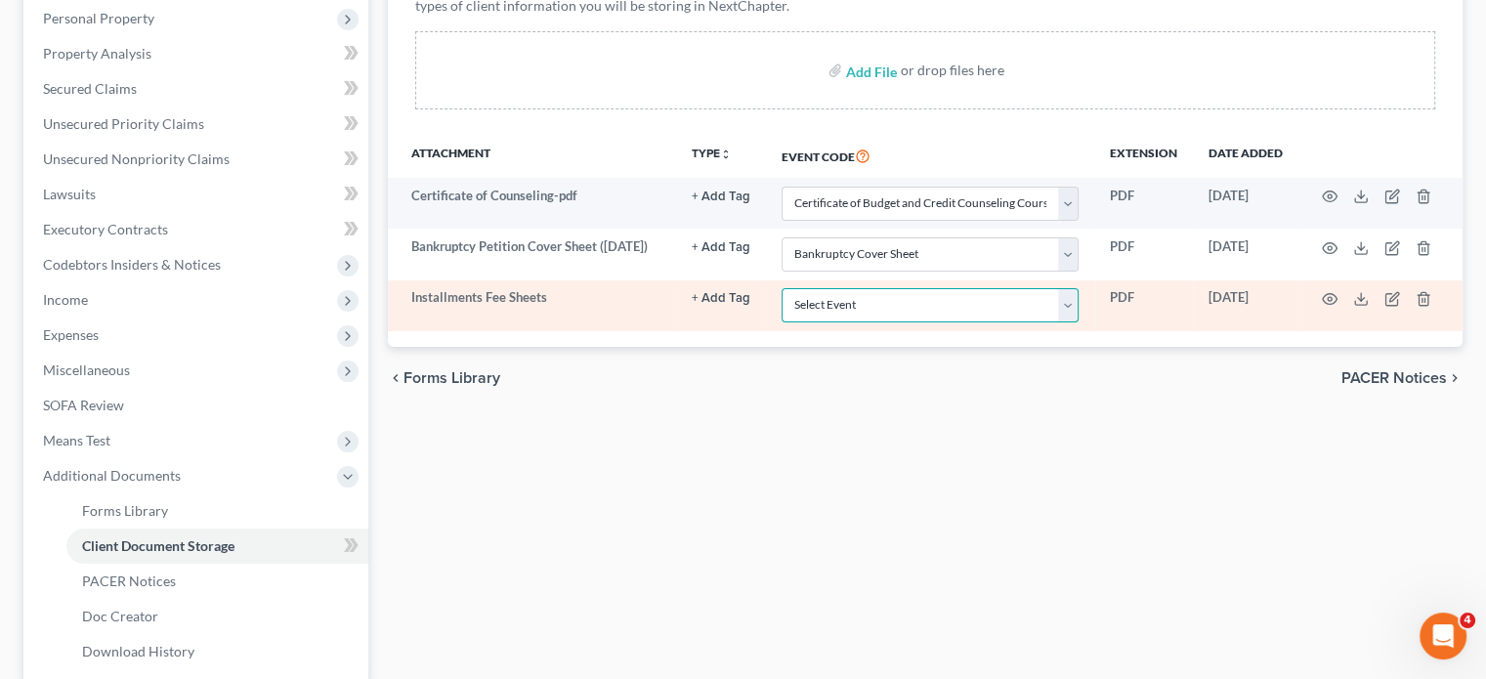
click at [782, 322] on select "Select Event 20 Largest Unsecured Creditors Amended Chapter 11 Plan Amended Cha…" at bounding box center [930, 305] width 297 height 34
select select "32"
click at [782, 322] on select "Select Event 20 Largest Unsecured Creditors Amended Chapter 11 Plan Amended Cha…" at bounding box center [930, 305] width 297 height 34
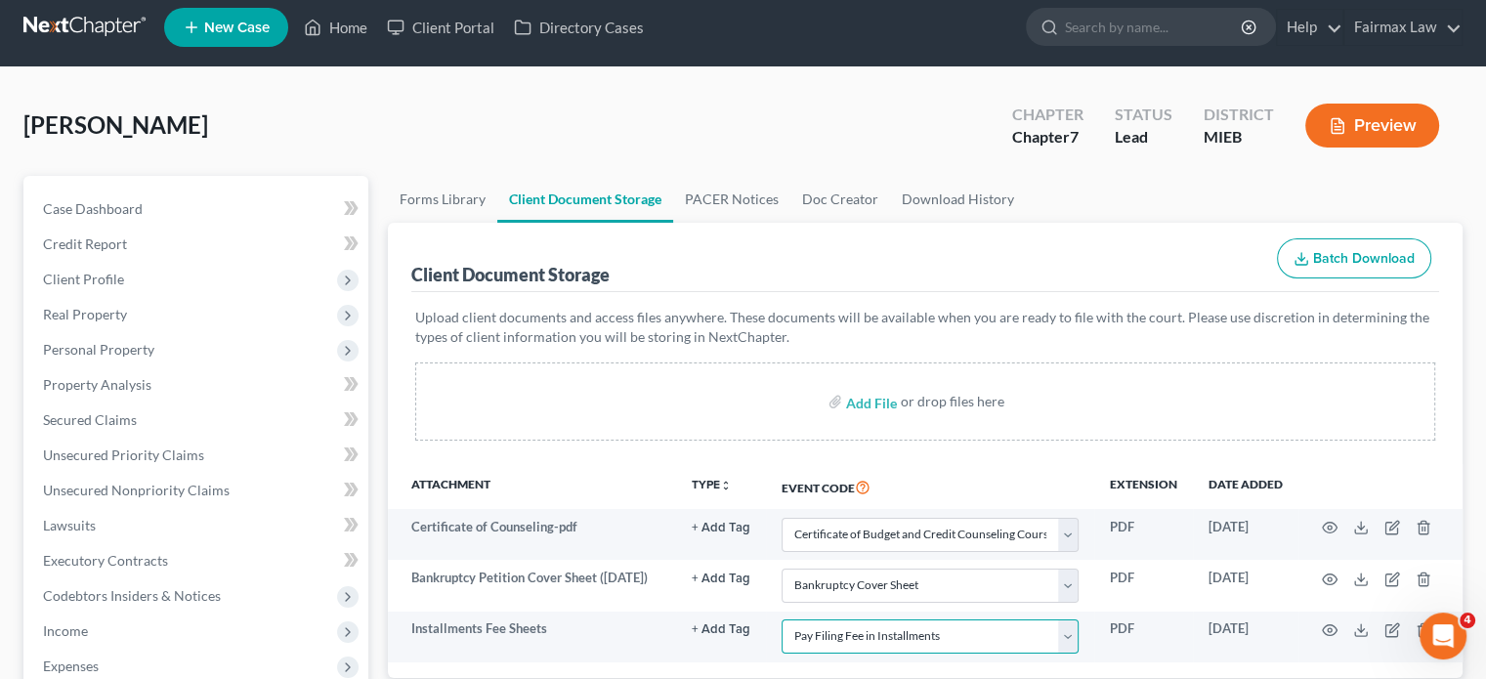
scroll to position [0, 0]
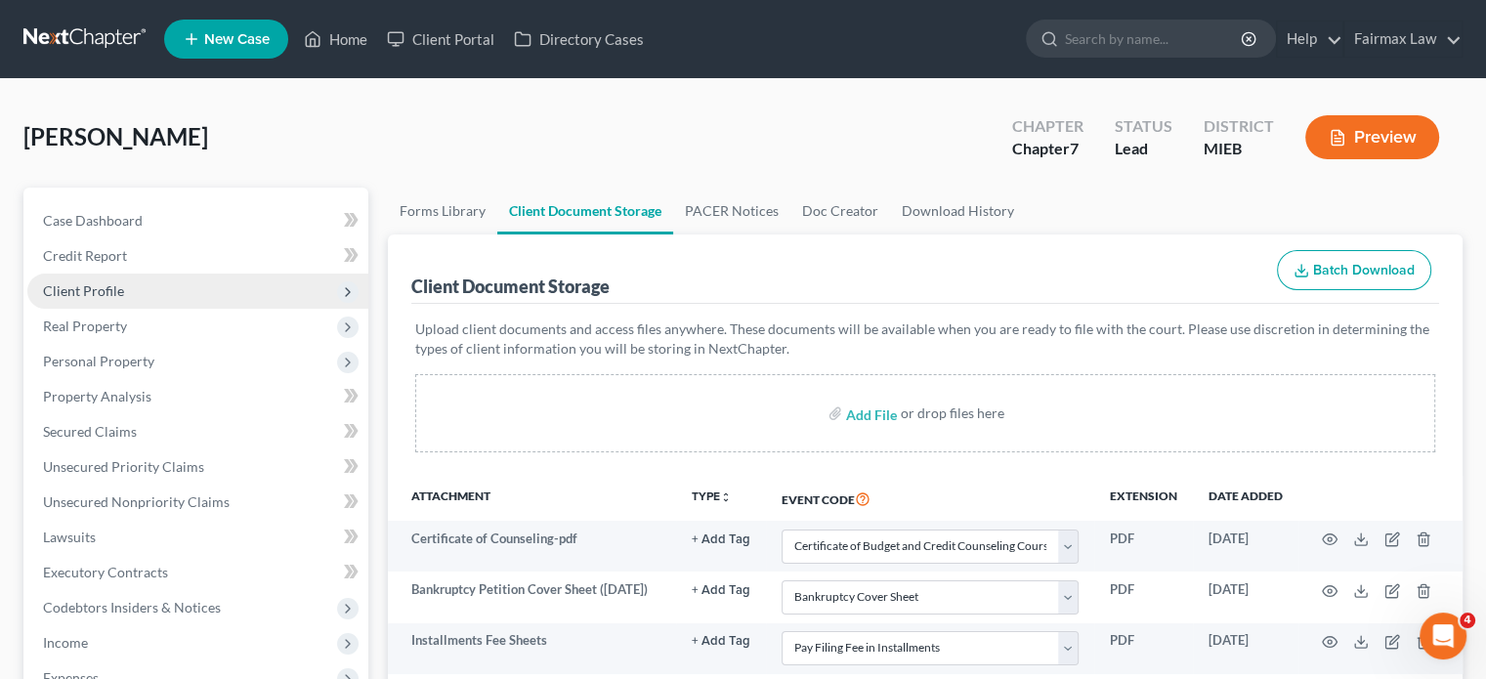
click at [201, 309] on span "Client Profile" at bounding box center [197, 291] width 341 height 35
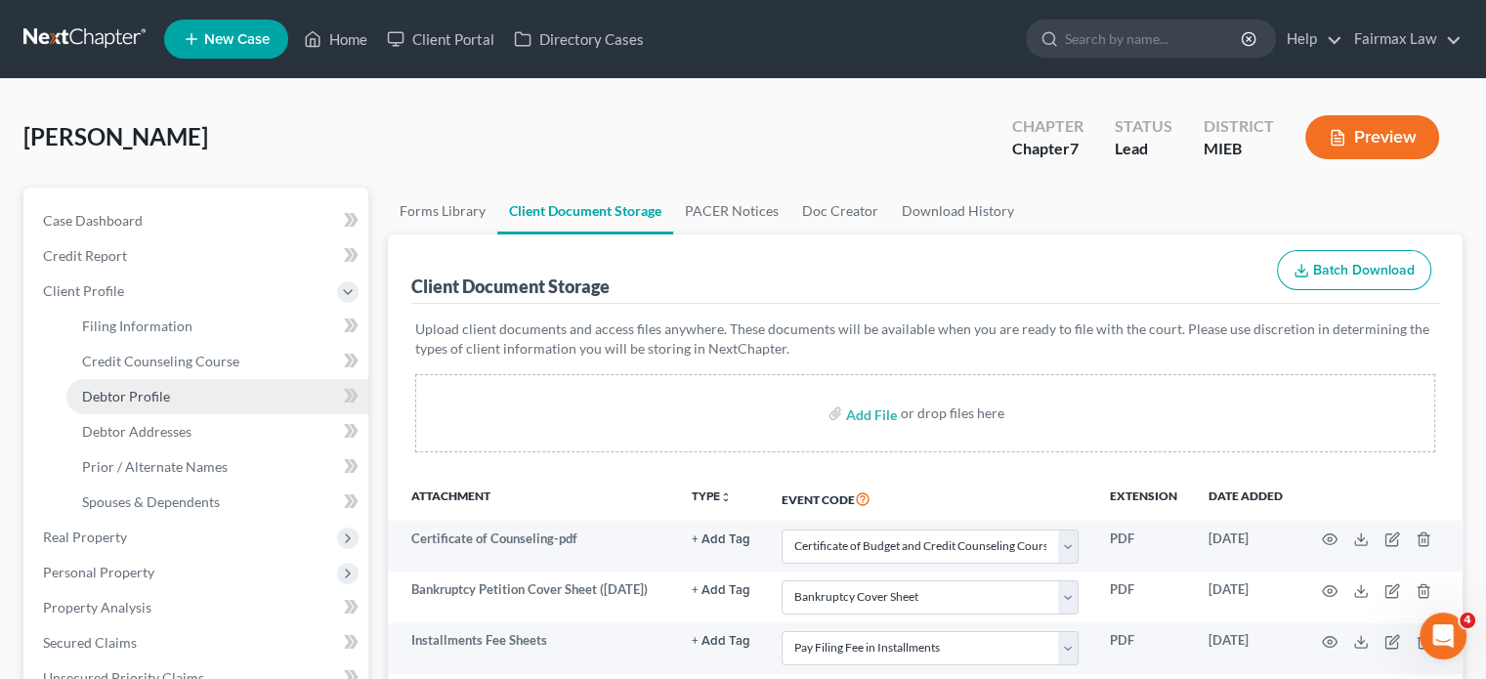
click at [227, 414] on link "Debtor Profile" at bounding box center [217, 396] width 302 height 35
select select "0"
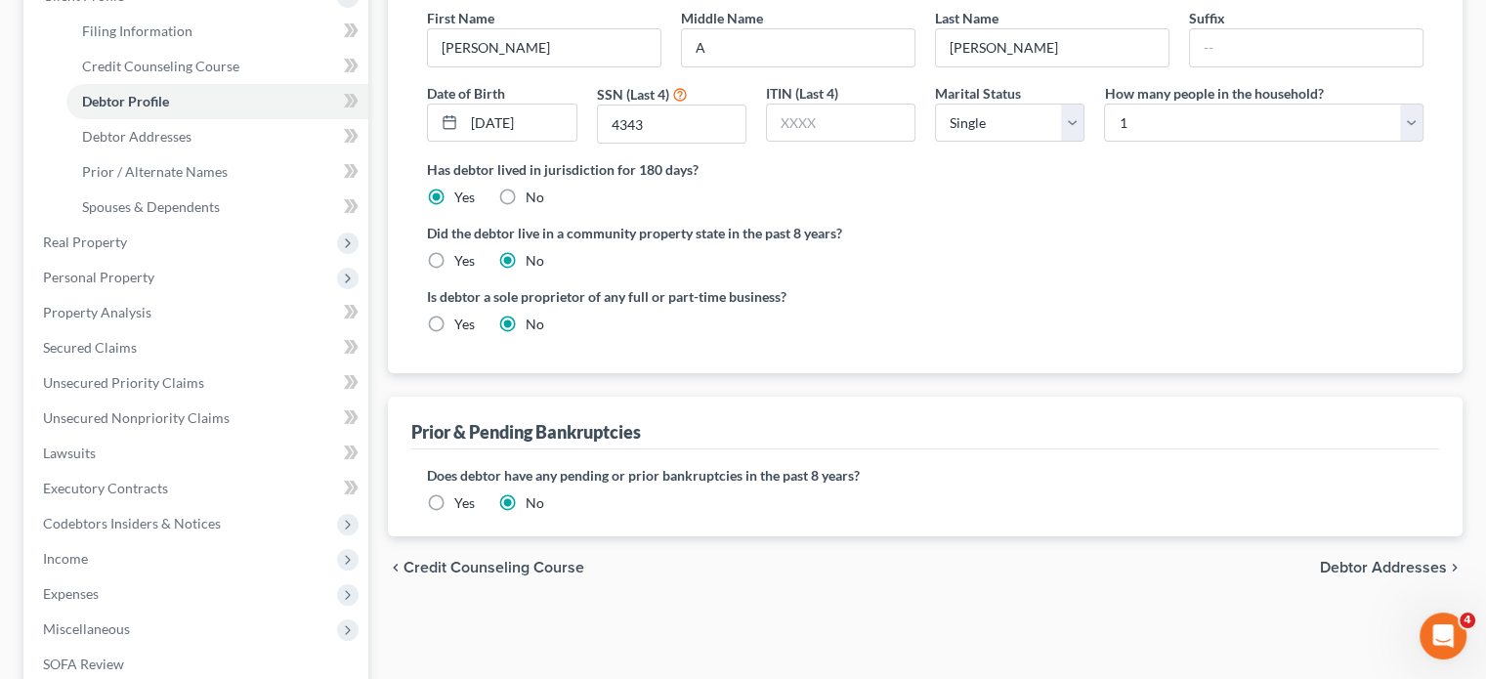
scroll to position [297, 0]
click at [246, 152] on link "Debtor Addresses" at bounding box center [217, 134] width 302 height 35
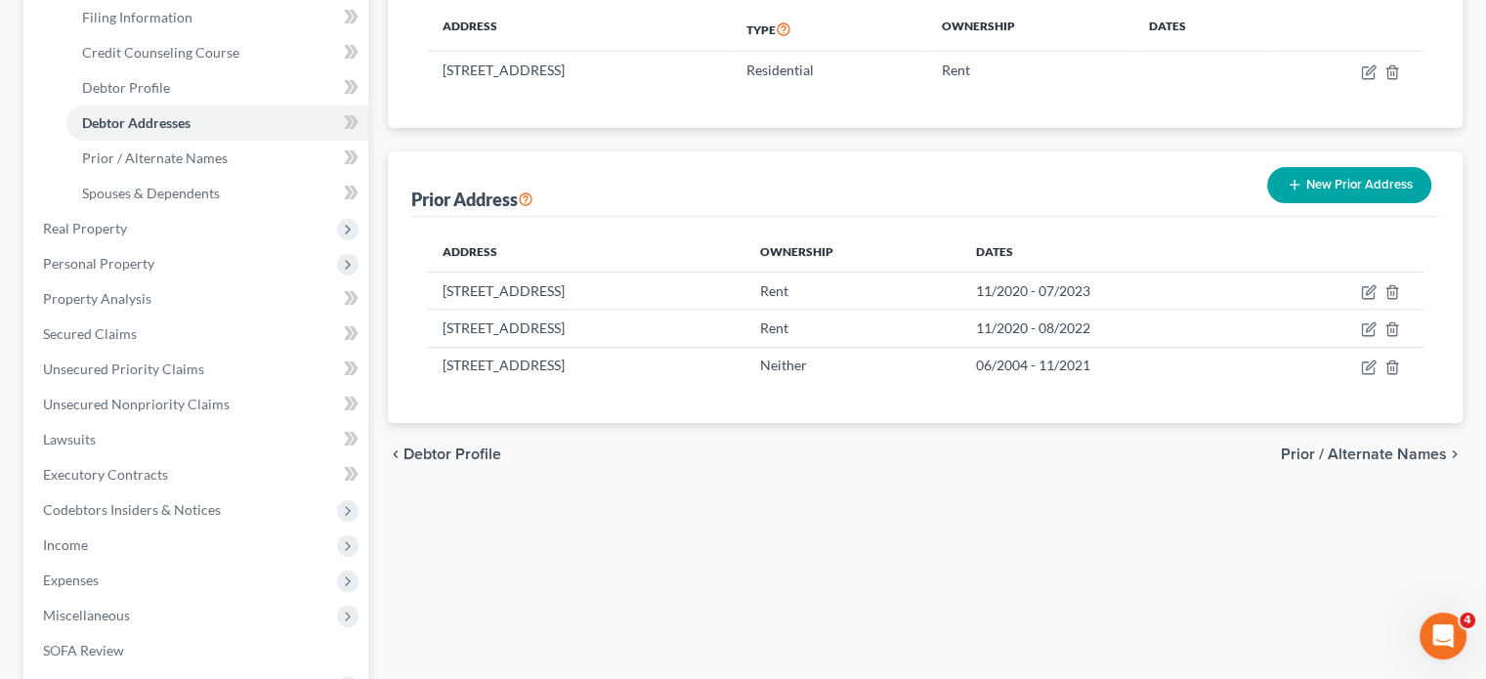
scroll to position [311, 0]
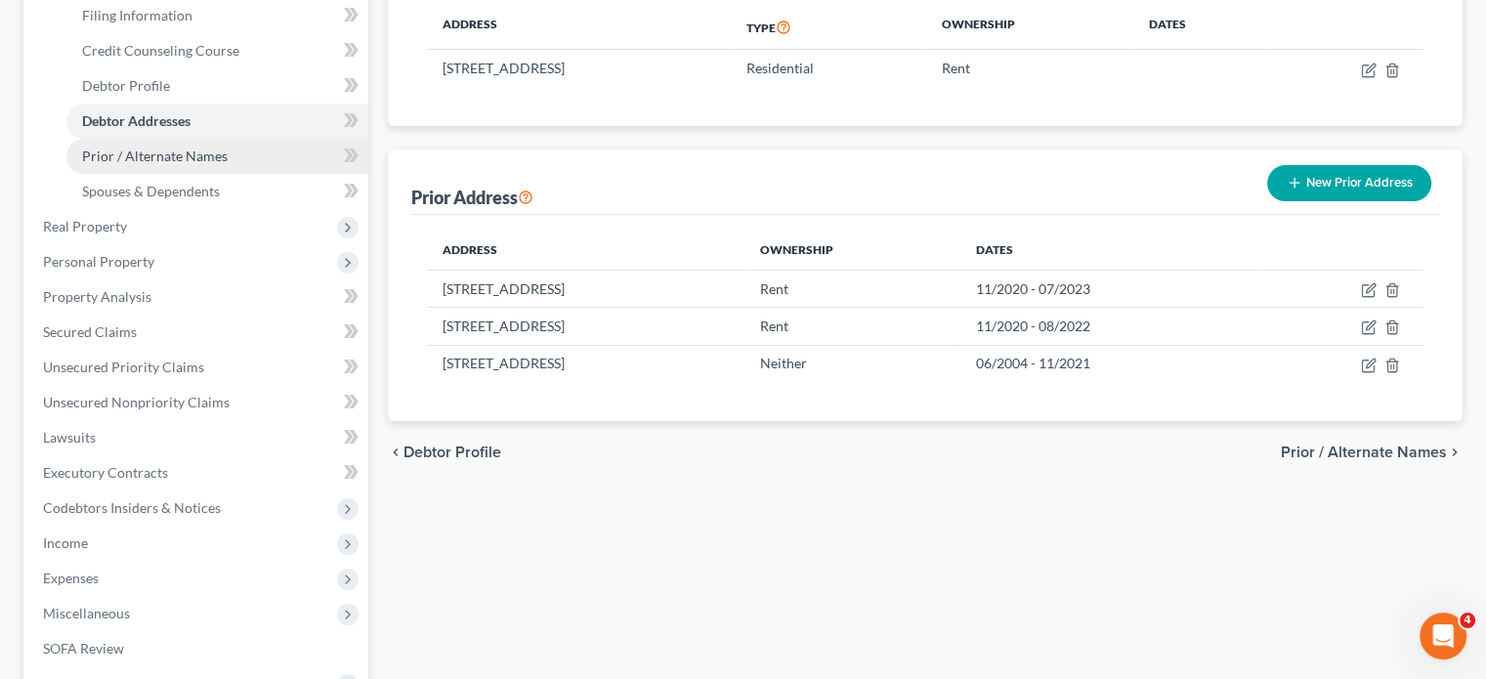
click at [195, 164] on span "Prior / Alternate Names" at bounding box center [155, 156] width 146 height 17
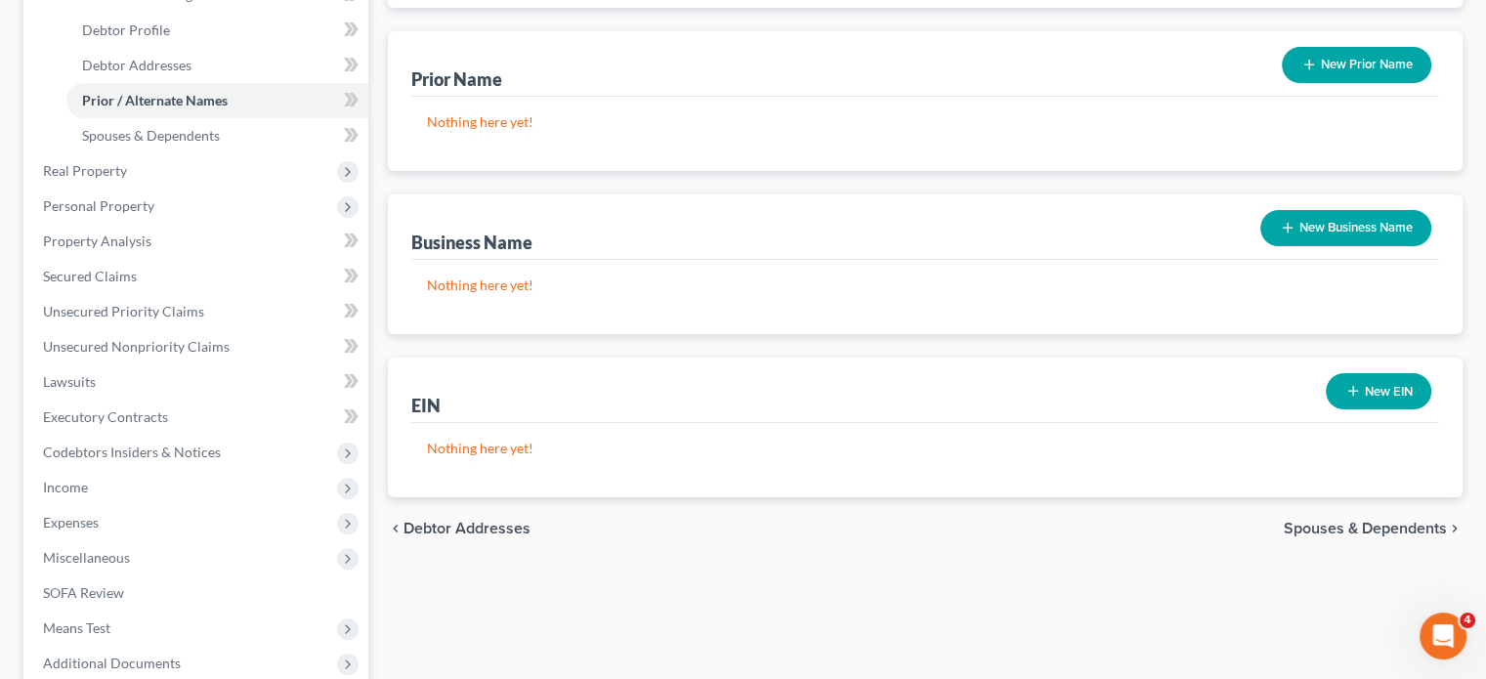
scroll to position [367, 0]
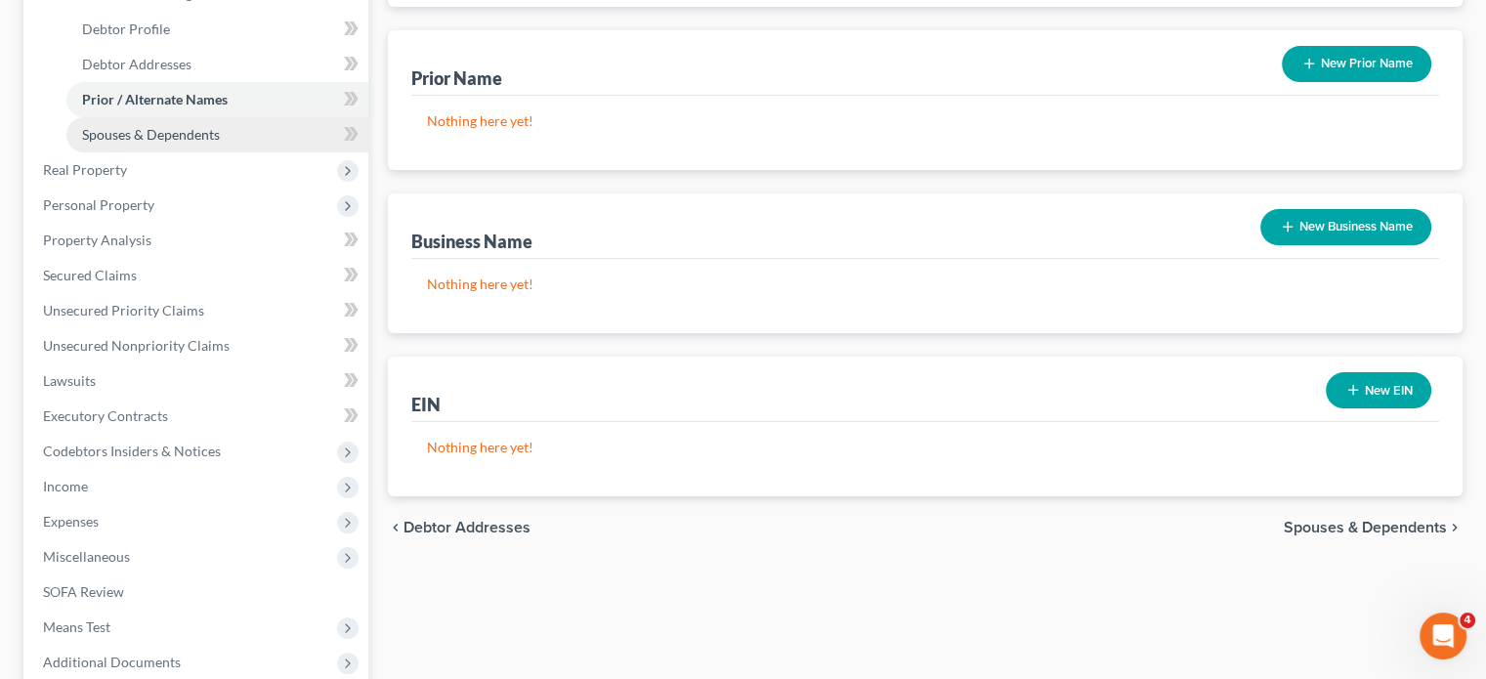
click at [220, 143] on span "Spouses & Dependents" at bounding box center [151, 134] width 138 height 17
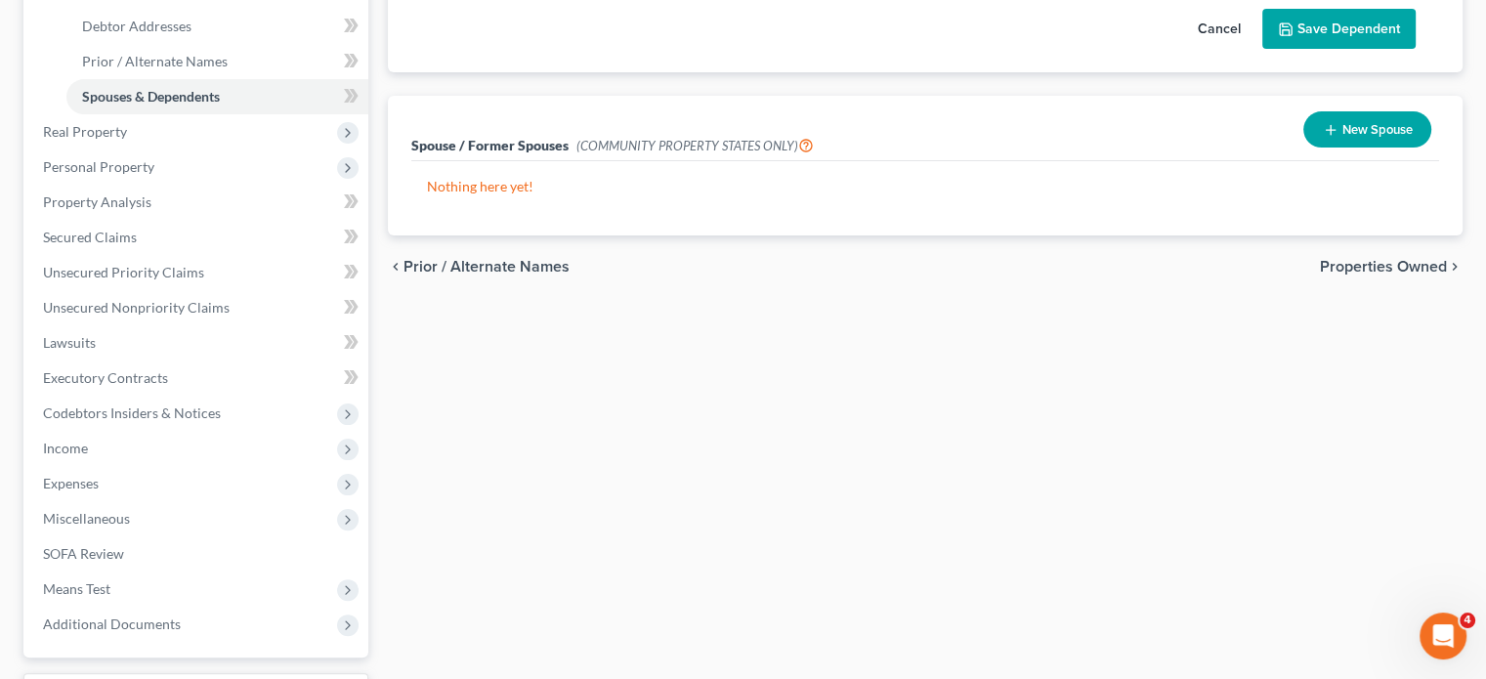
scroll to position [406, 0]
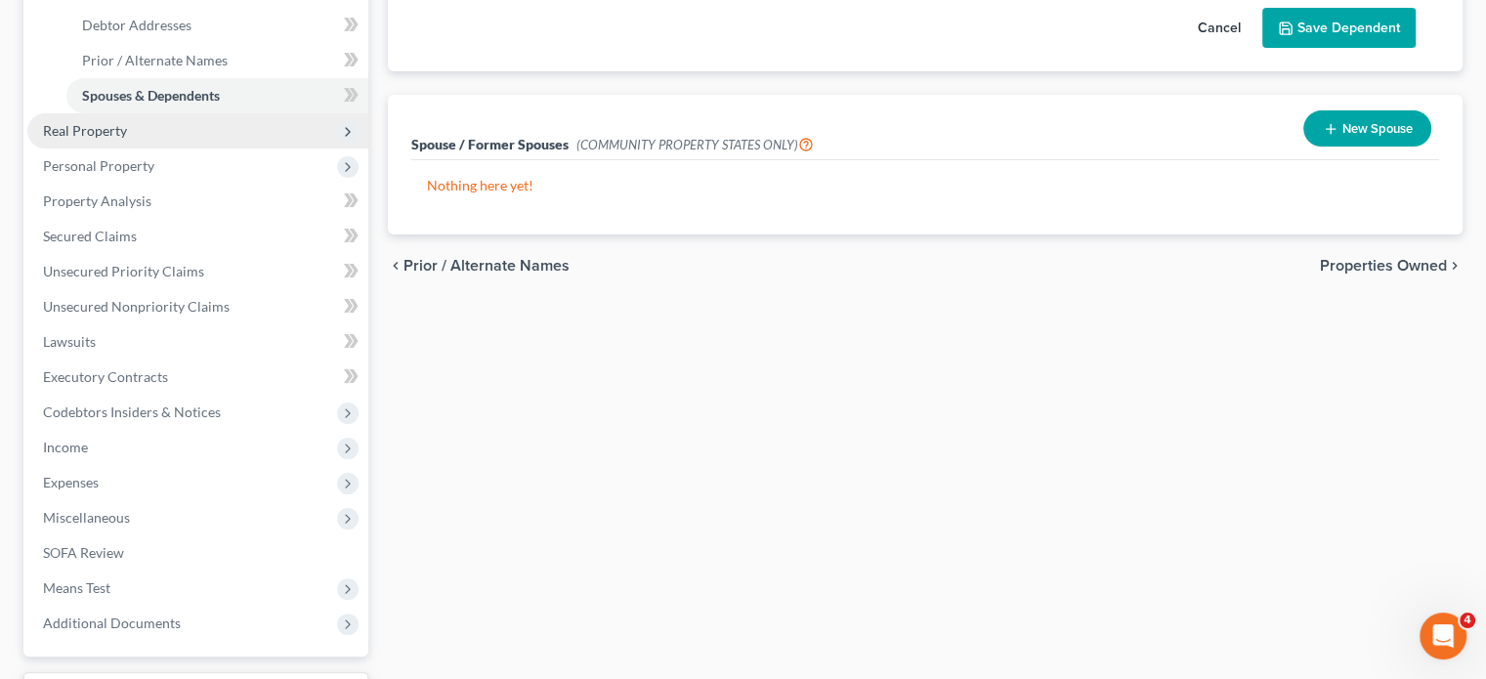
click at [127, 139] on span "Real Property" at bounding box center [85, 130] width 84 height 17
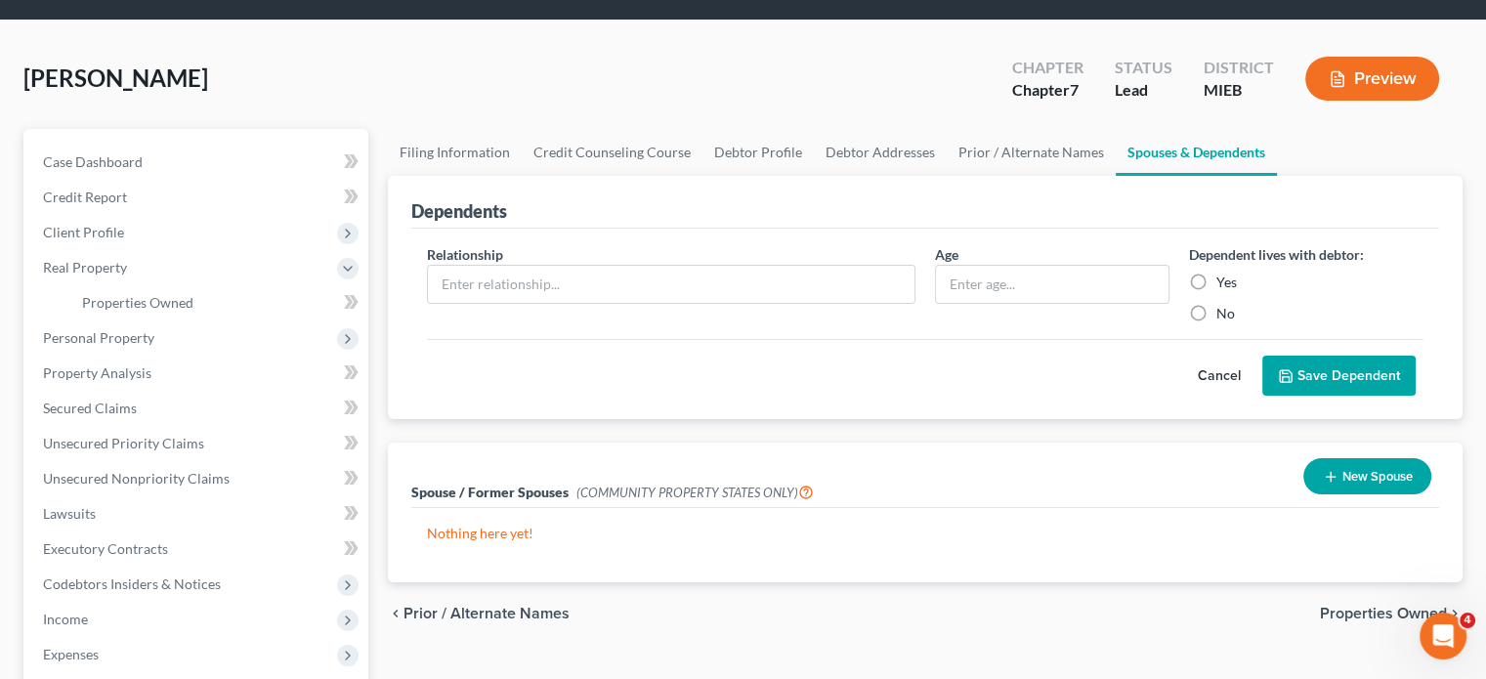
scroll to position [59, 0]
drag, startPoint x: 380, startPoint y: 30, endPoint x: 167, endPoint y: 304, distance: 346.7
click at [167, 250] on span "Client Profile" at bounding box center [197, 232] width 341 height 35
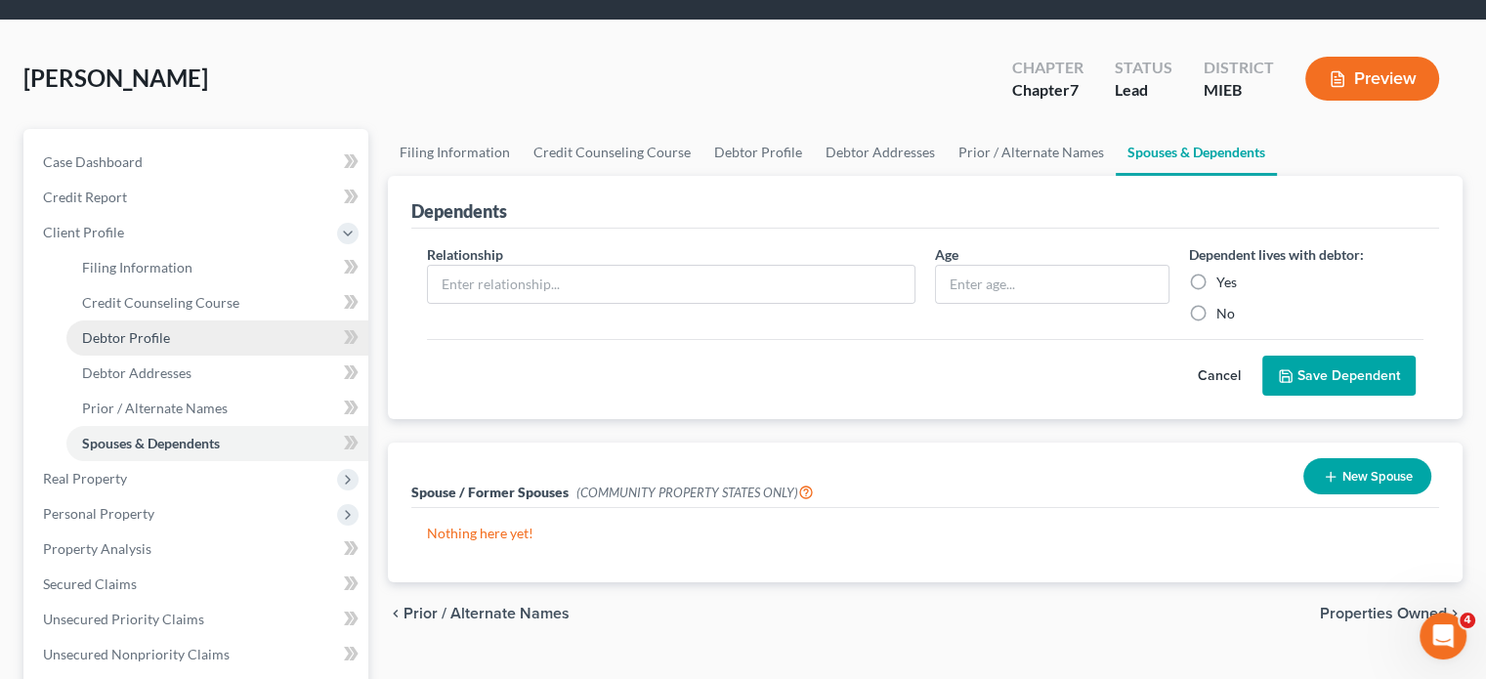
click at [197, 356] on link "Debtor Profile" at bounding box center [217, 337] width 302 height 35
select select "0"
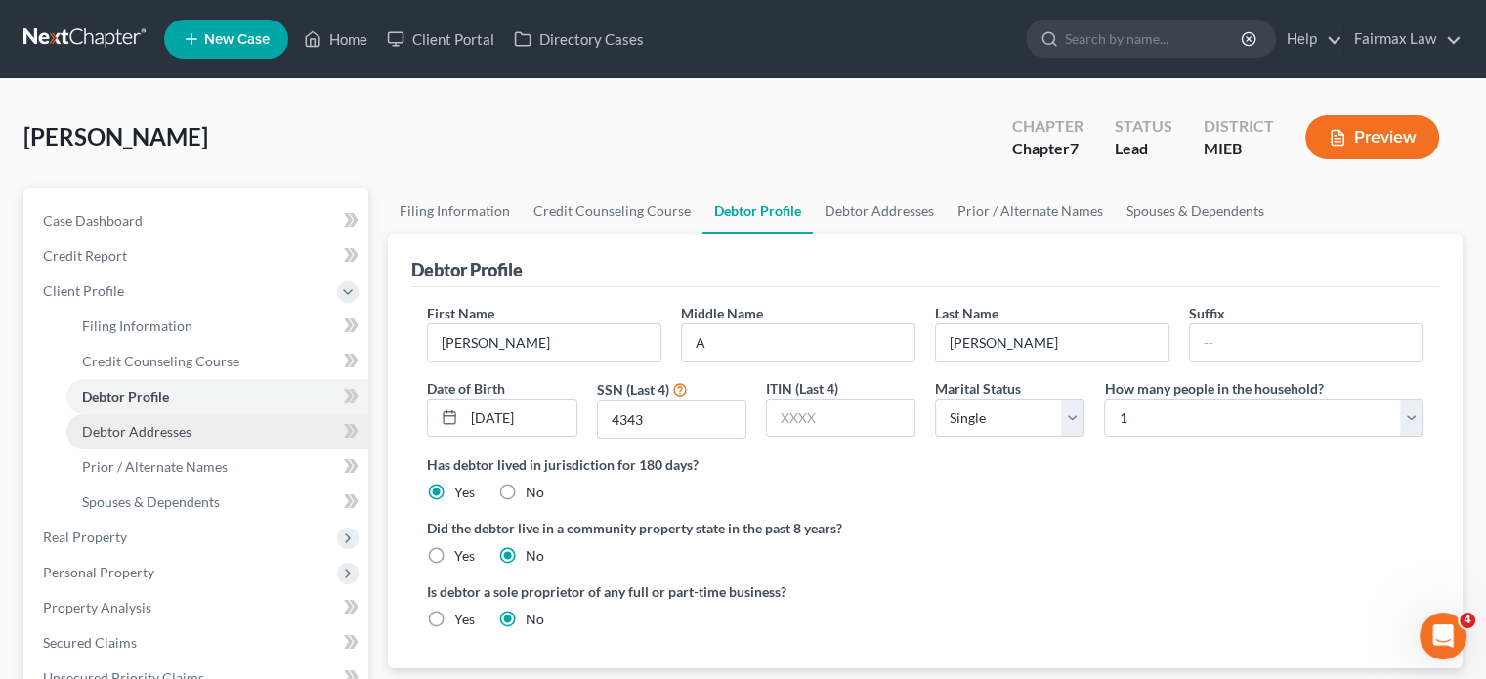
click at [192, 440] on span "Debtor Addresses" at bounding box center [136, 431] width 109 height 17
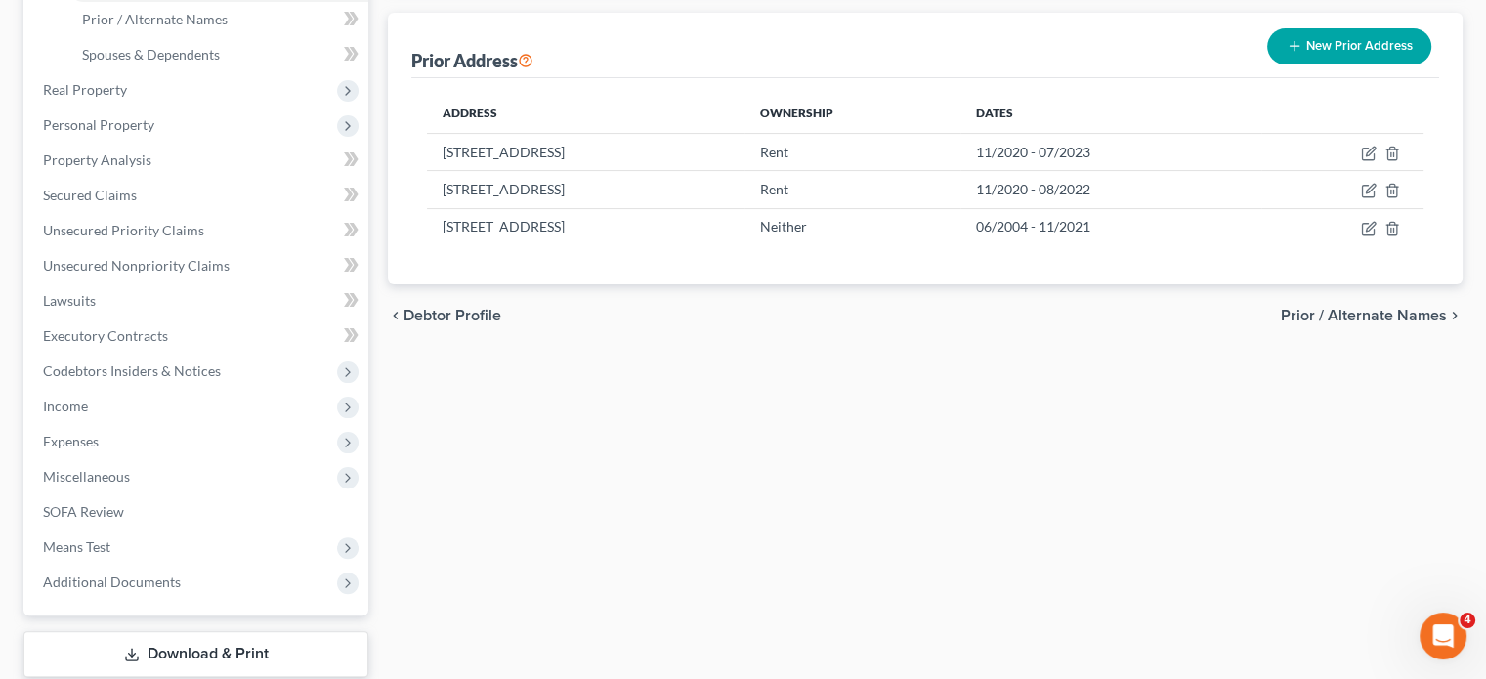
scroll to position [452, 0]
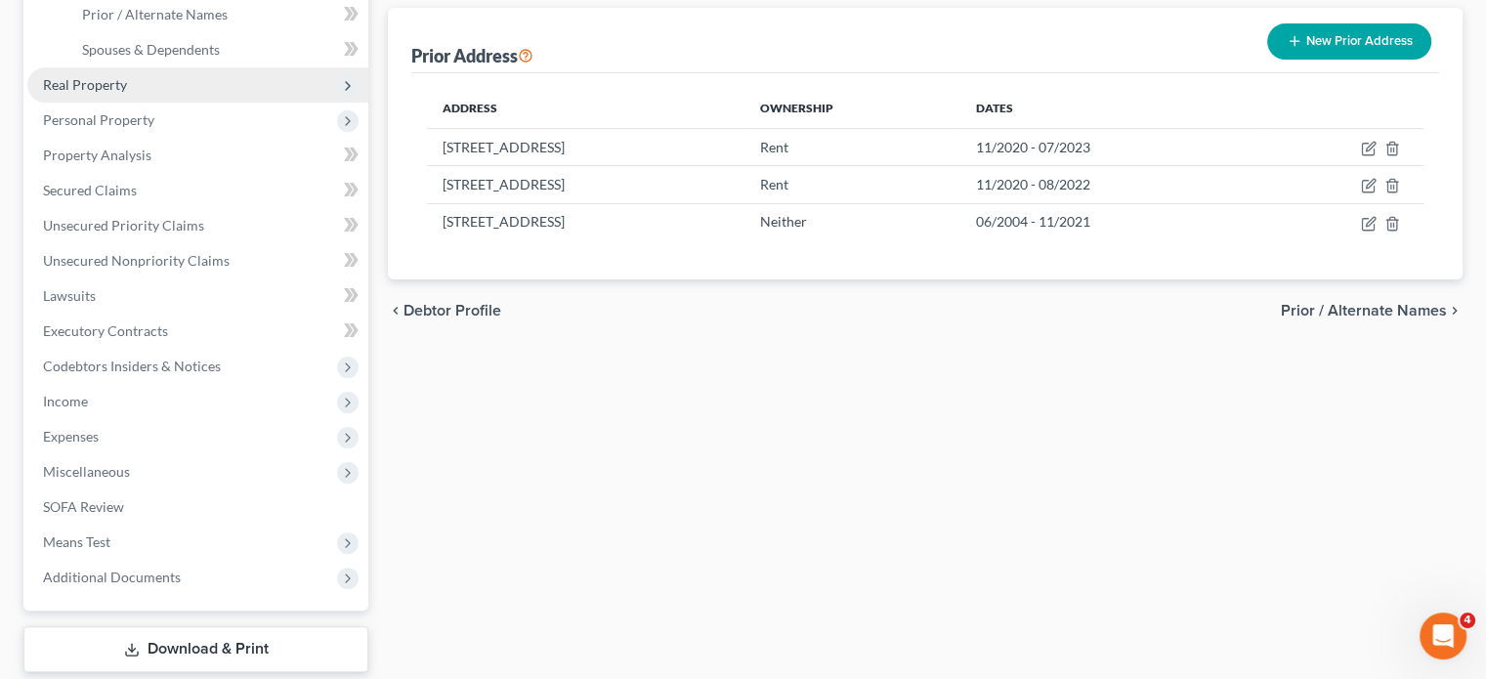
click at [149, 103] on span "Real Property" at bounding box center [197, 84] width 341 height 35
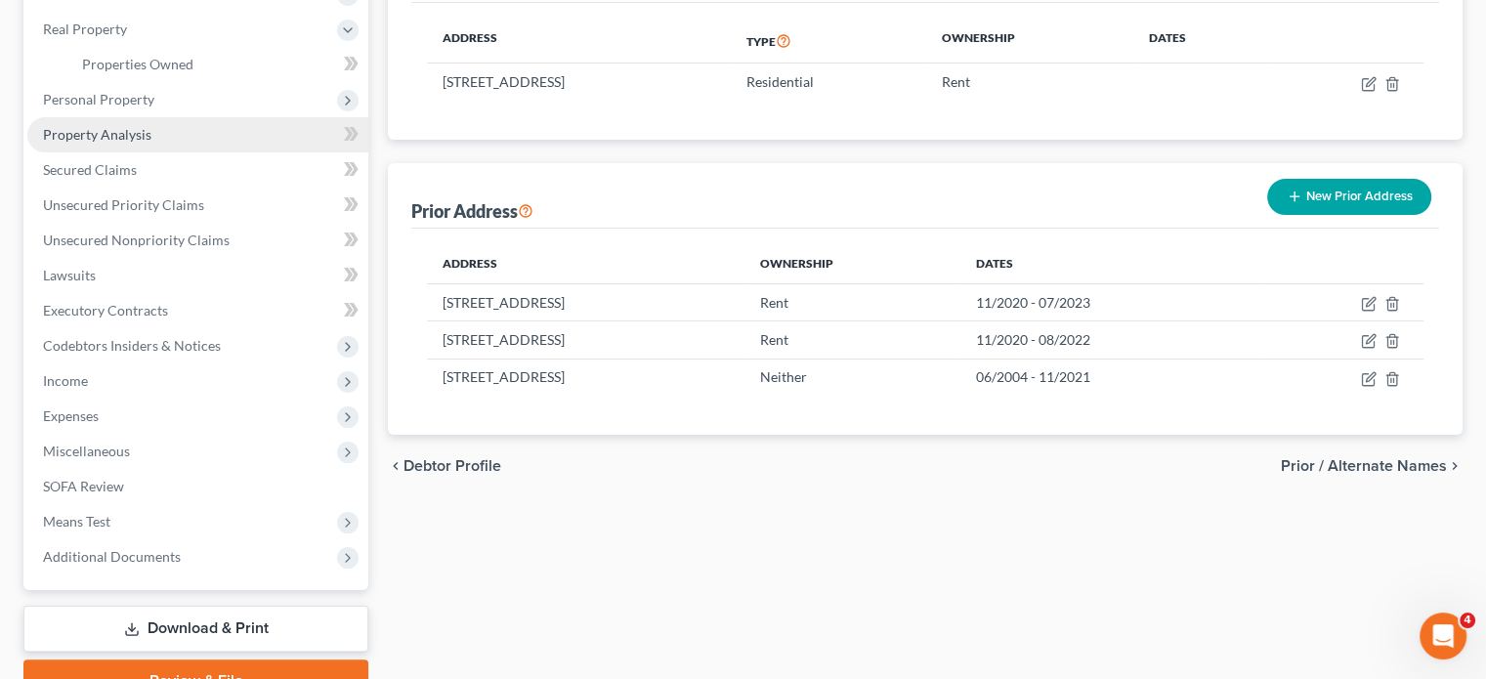
scroll to position [296, 0]
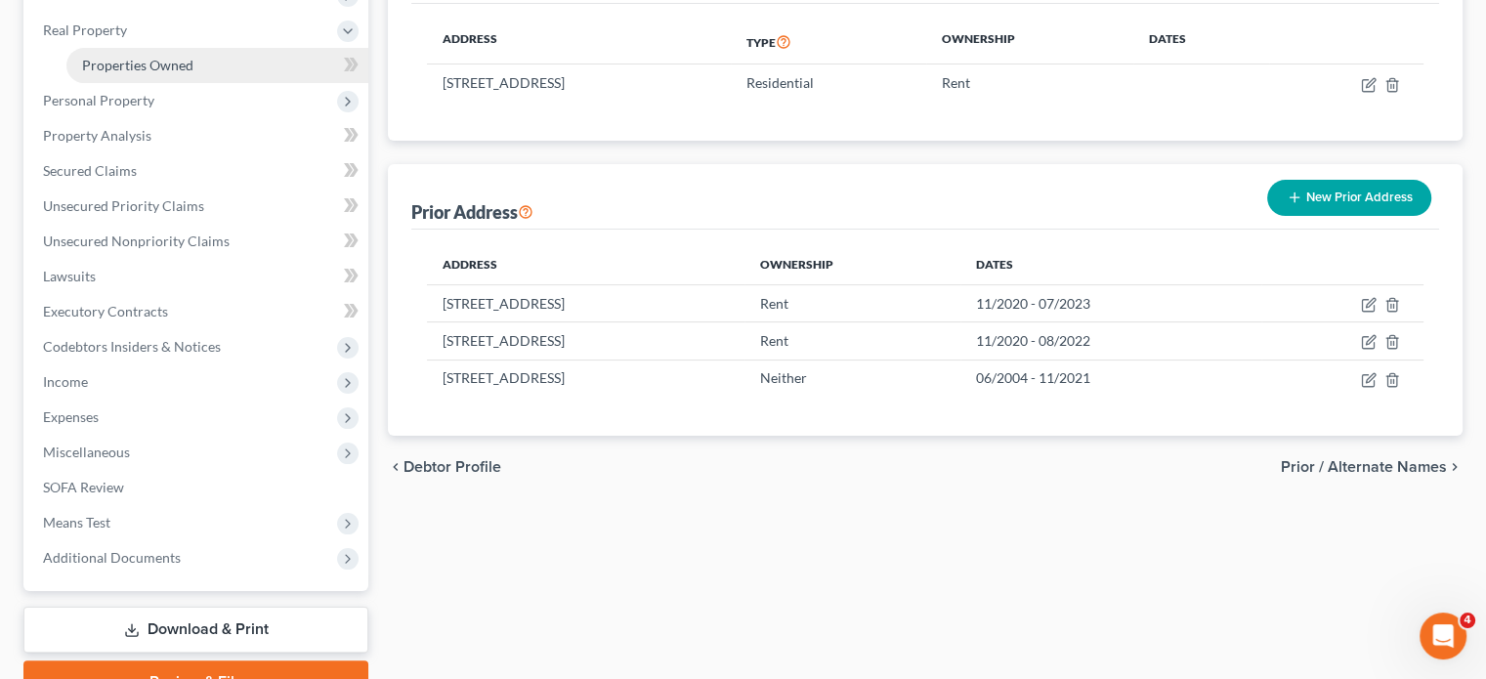
click at [193, 73] on span "Properties Owned" at bounding box center [137, 65] width 111 height 17
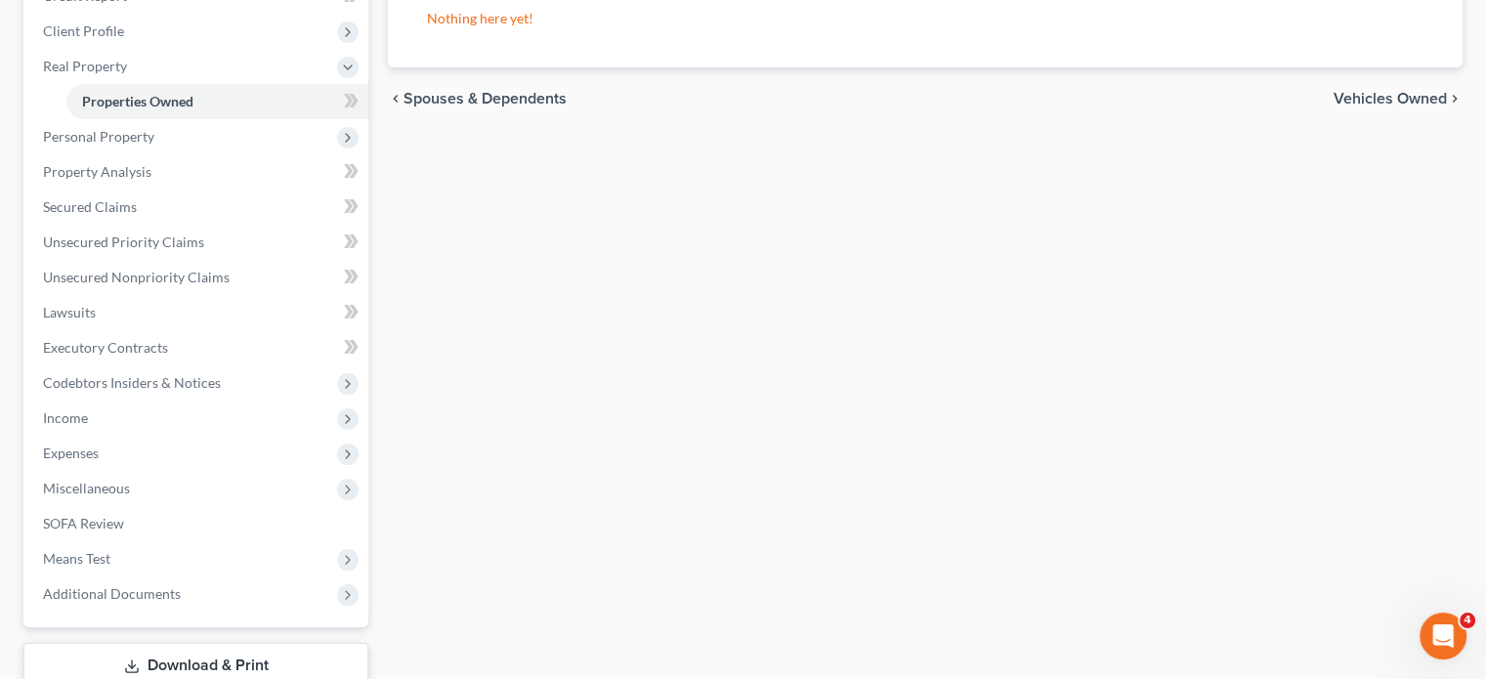
scroll to position [264, 0]
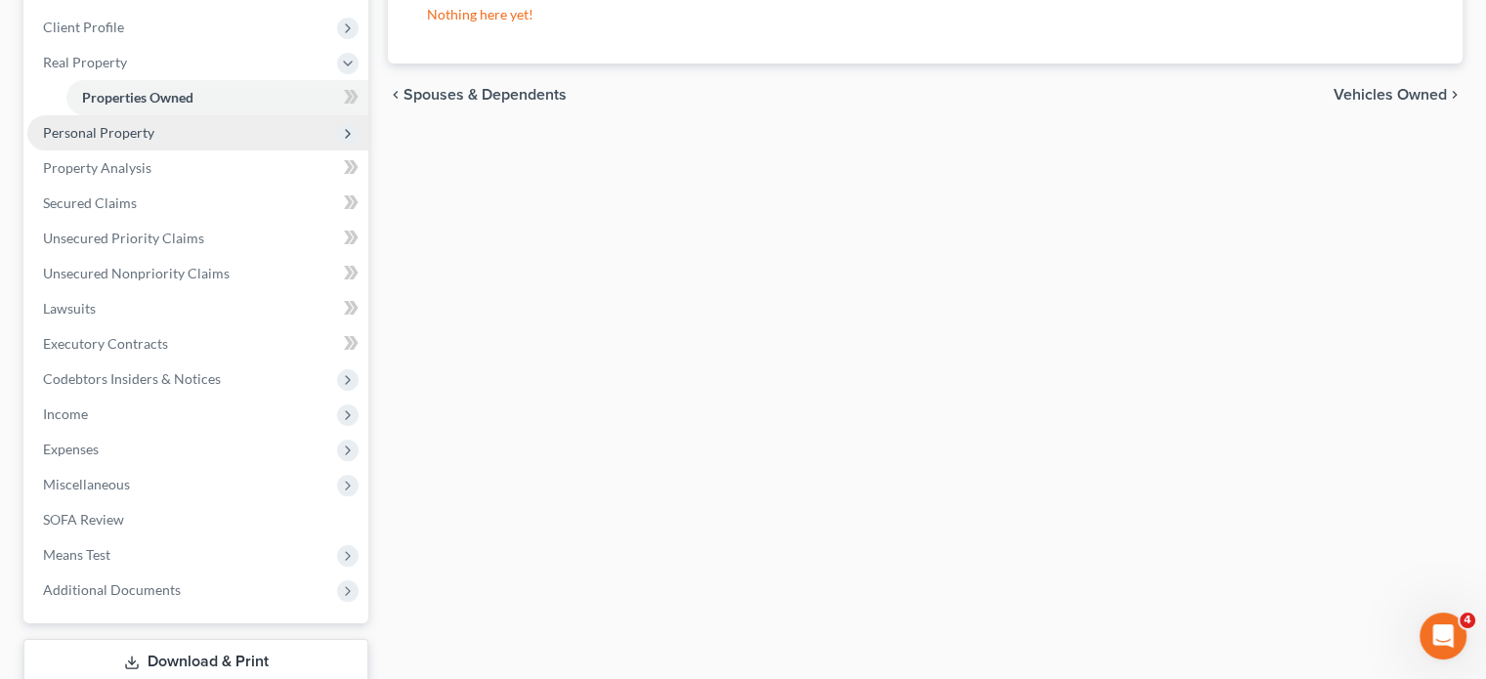
click at [239, 150] on span "Personal Property" at bounding box center [197, 132] width 341 height 35
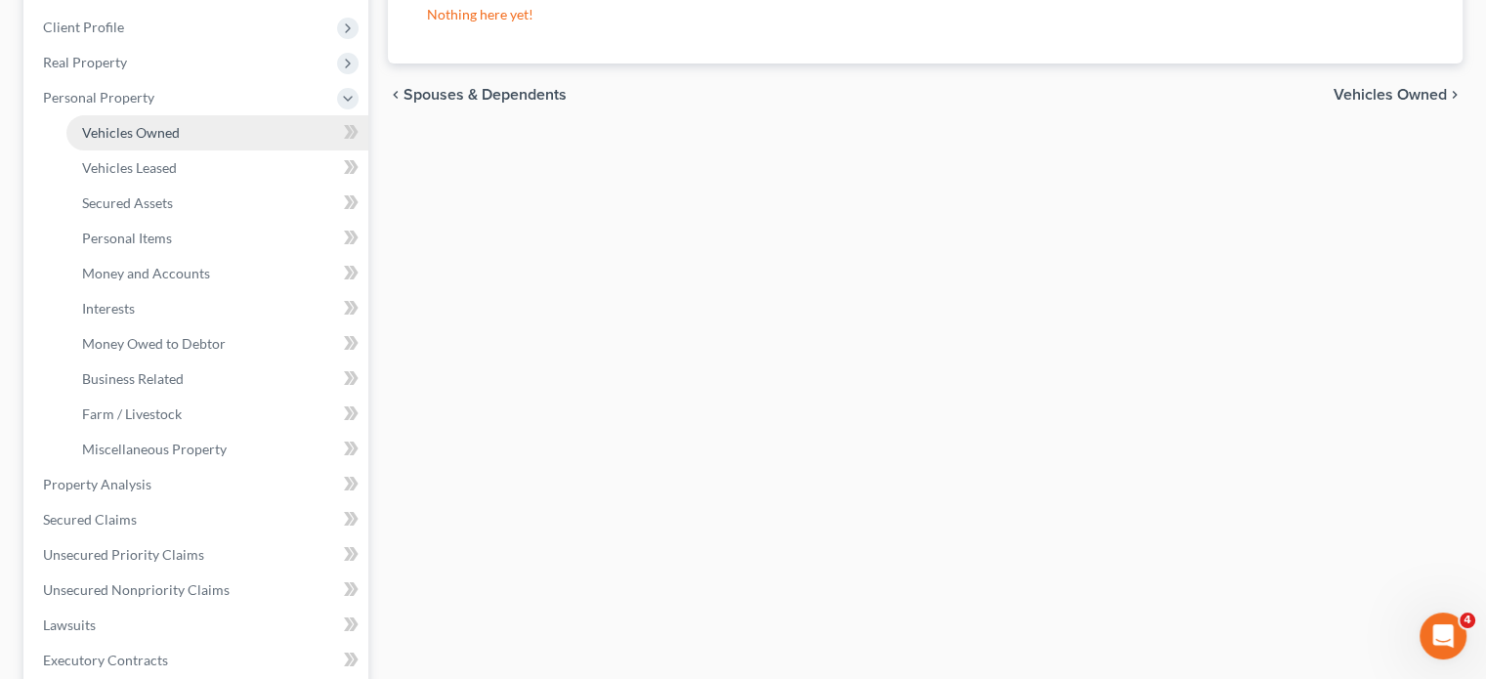
click at [168, 141] on span "Vehicles Owned" at bounding box center [131, 132] width 98 height 17
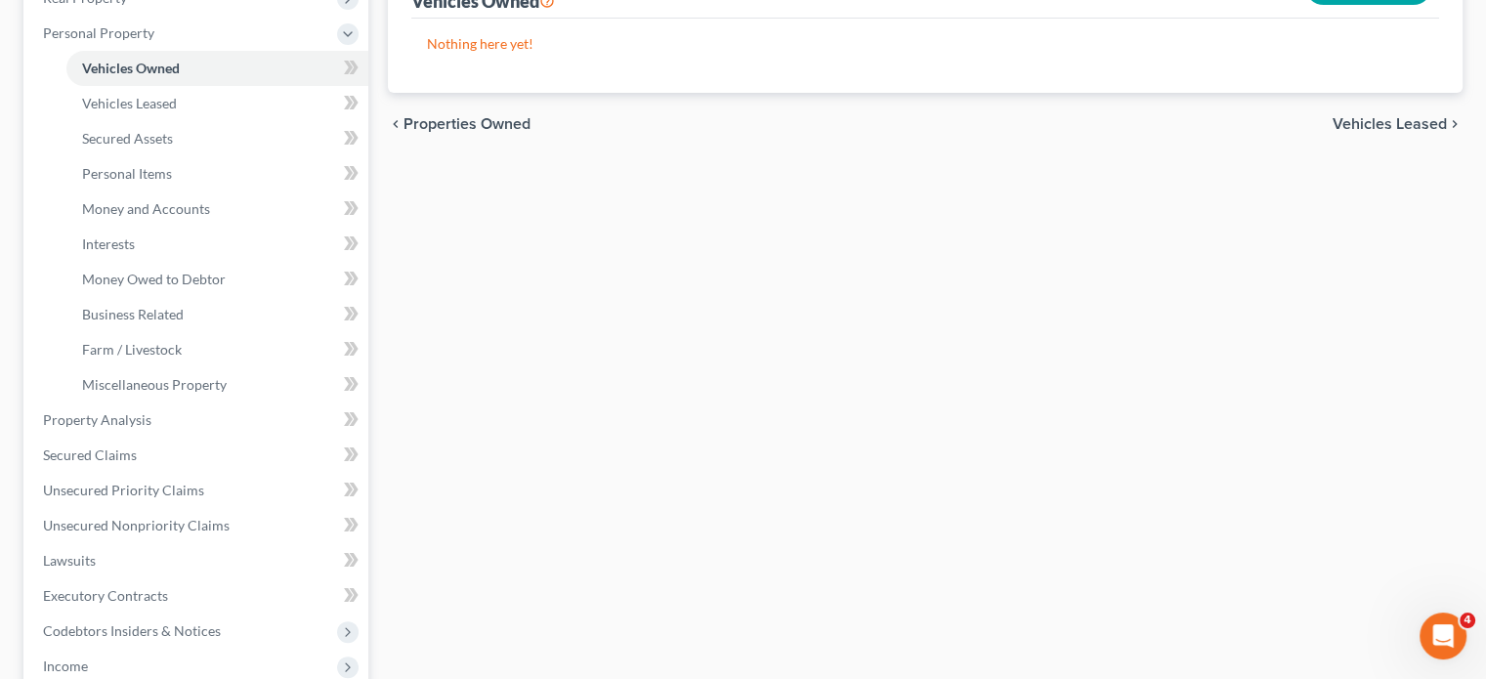
scroll to position [328, 0]
click at [195, 217] on span "Money and Accounts" at bounding box center [146, 208] width 128 height 17
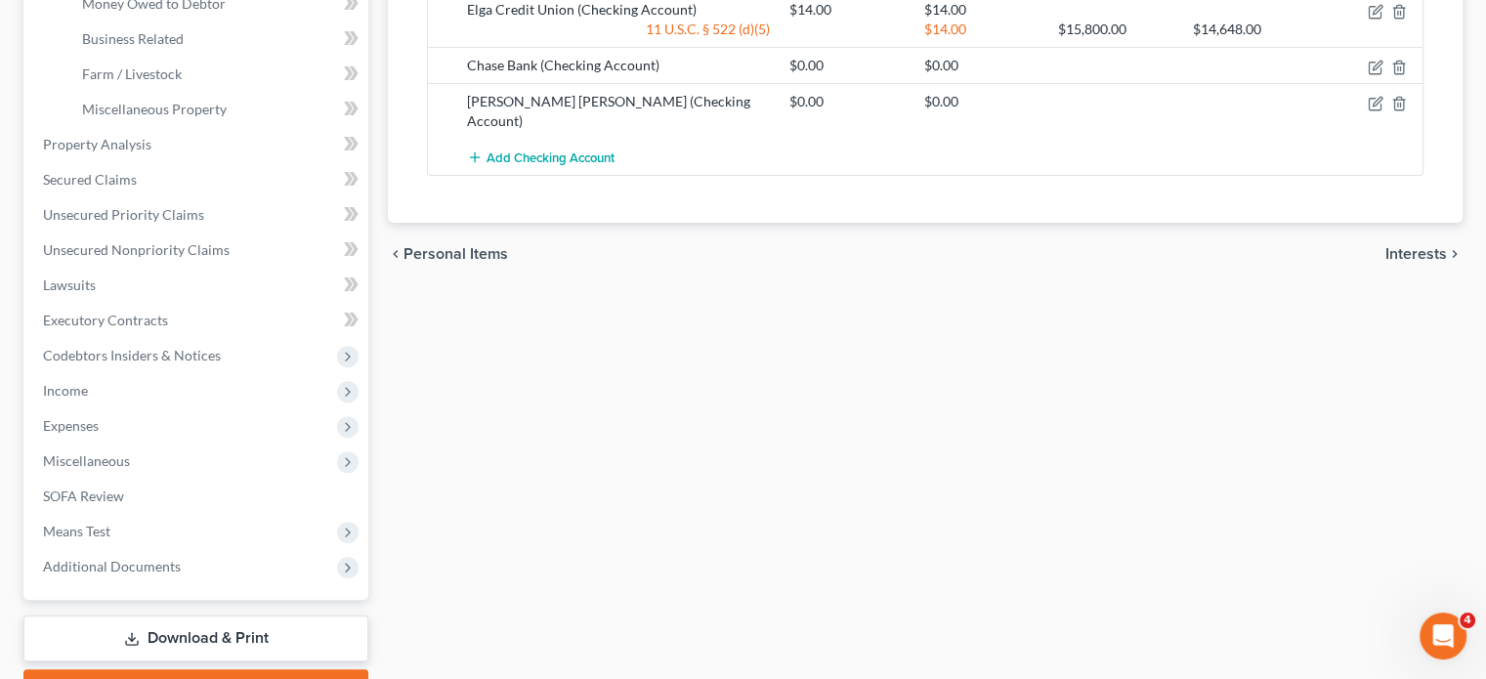
scroll to position [608, 0]
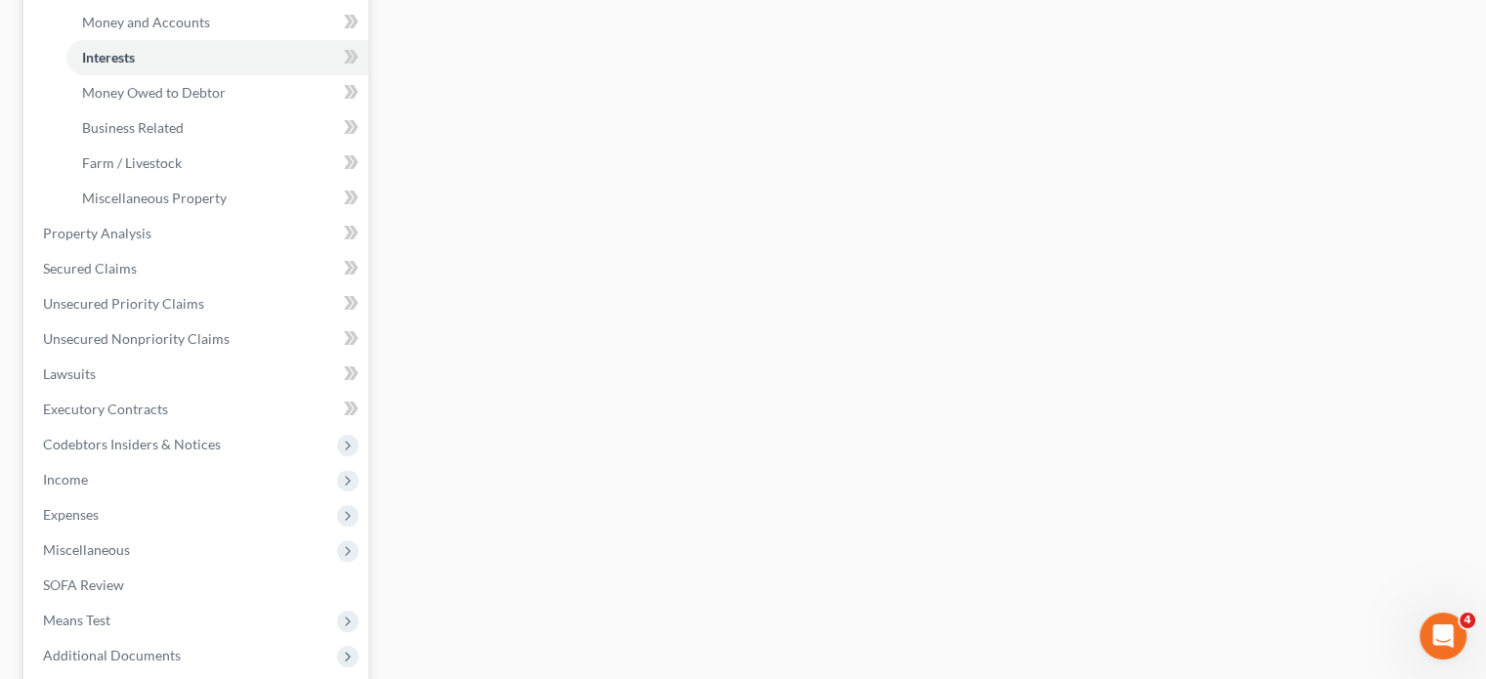
scroll to position [531, 0]
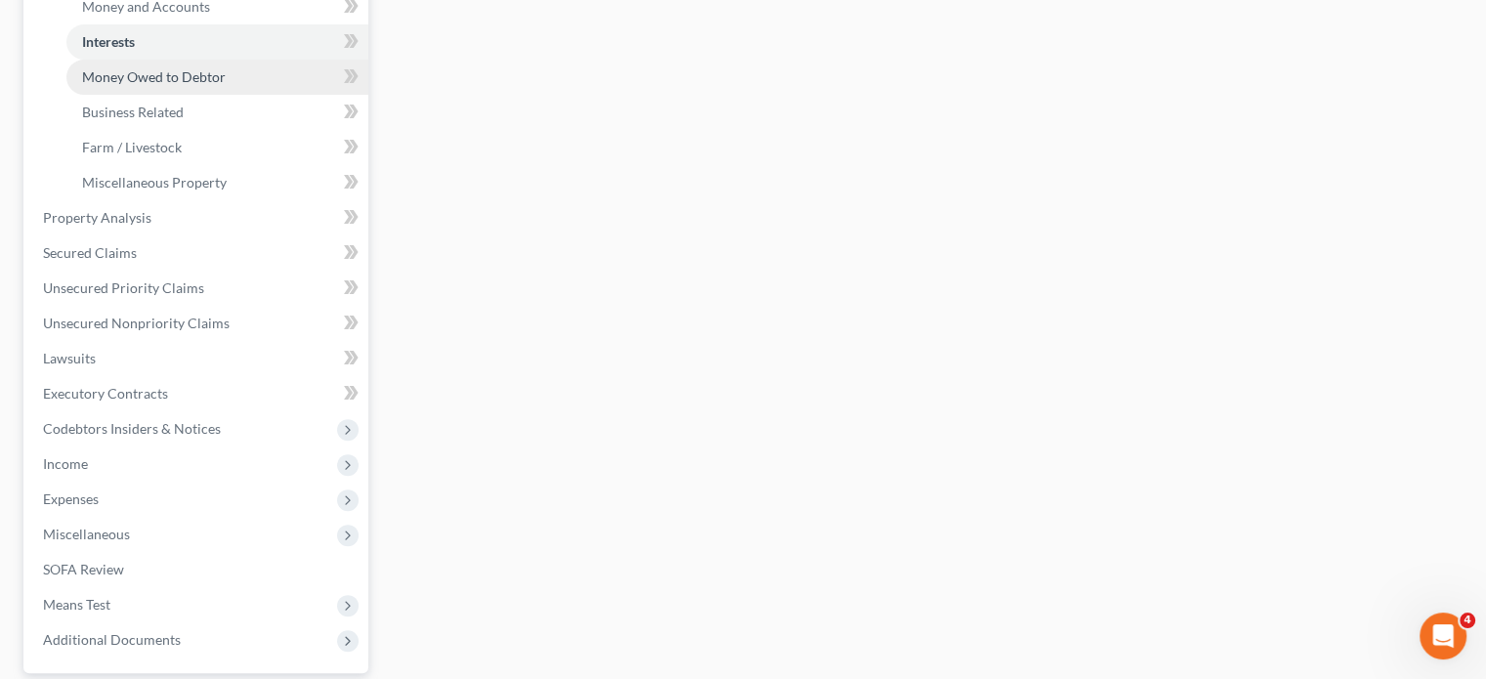
click at [274, 95] on link "Money Owed to Debtor" at bounding box center [217, 77] width 302 height 35
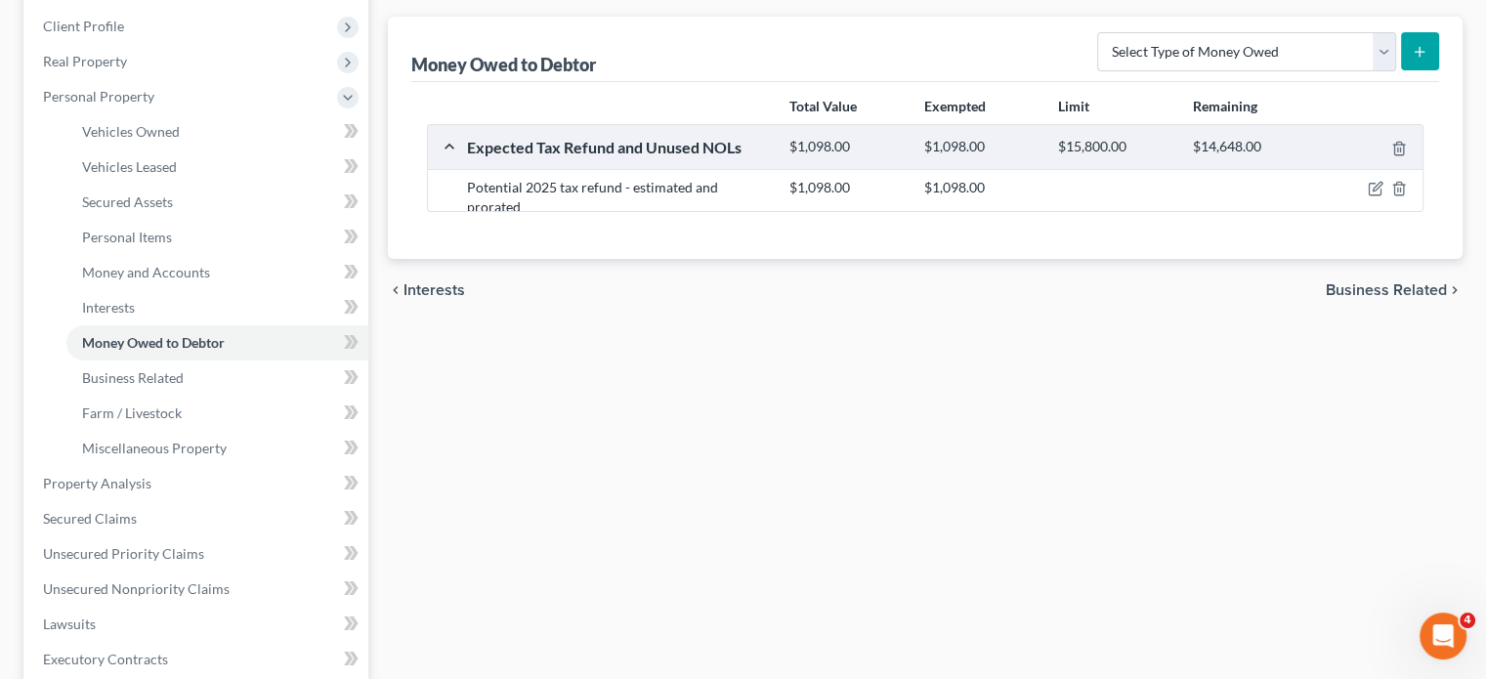
scroll to position [269, 0]
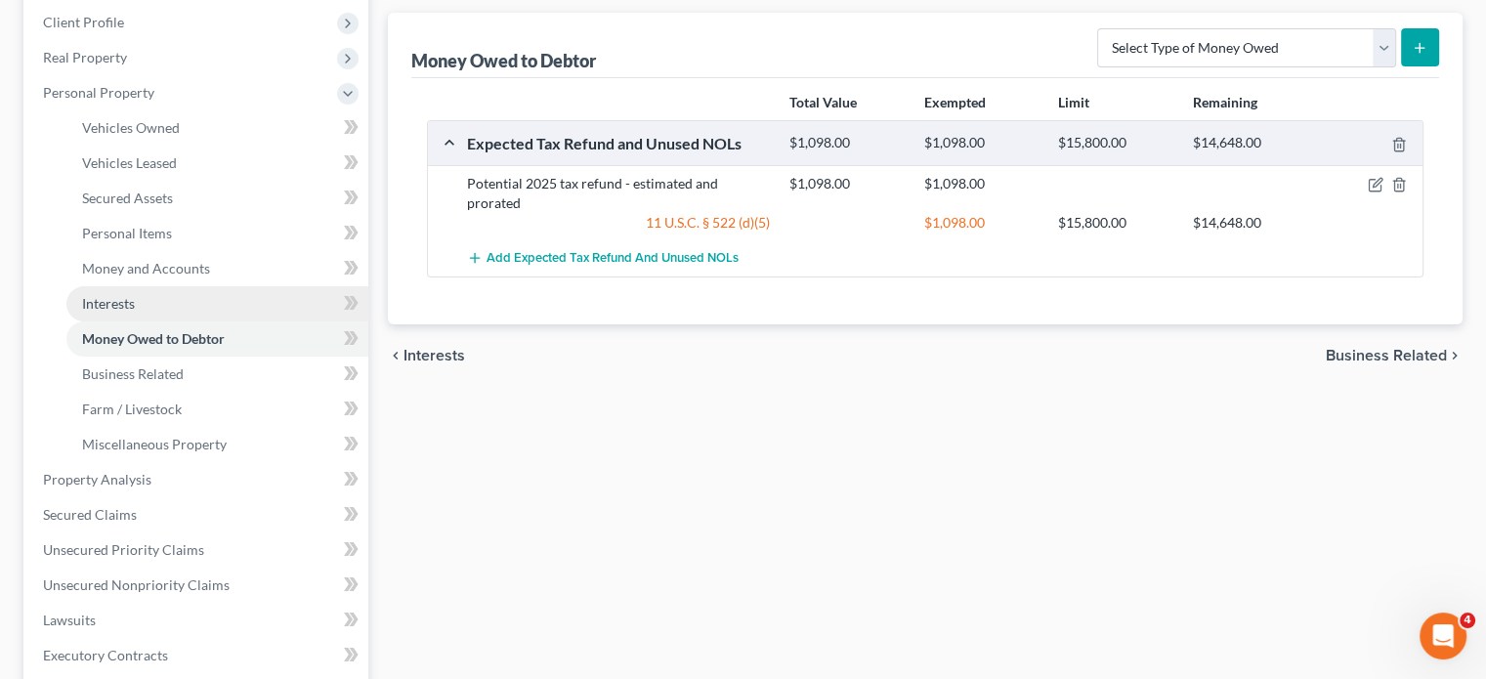
click at [204, 321] on link "Interests" at bounding box center [217, 303] width 302 height 35
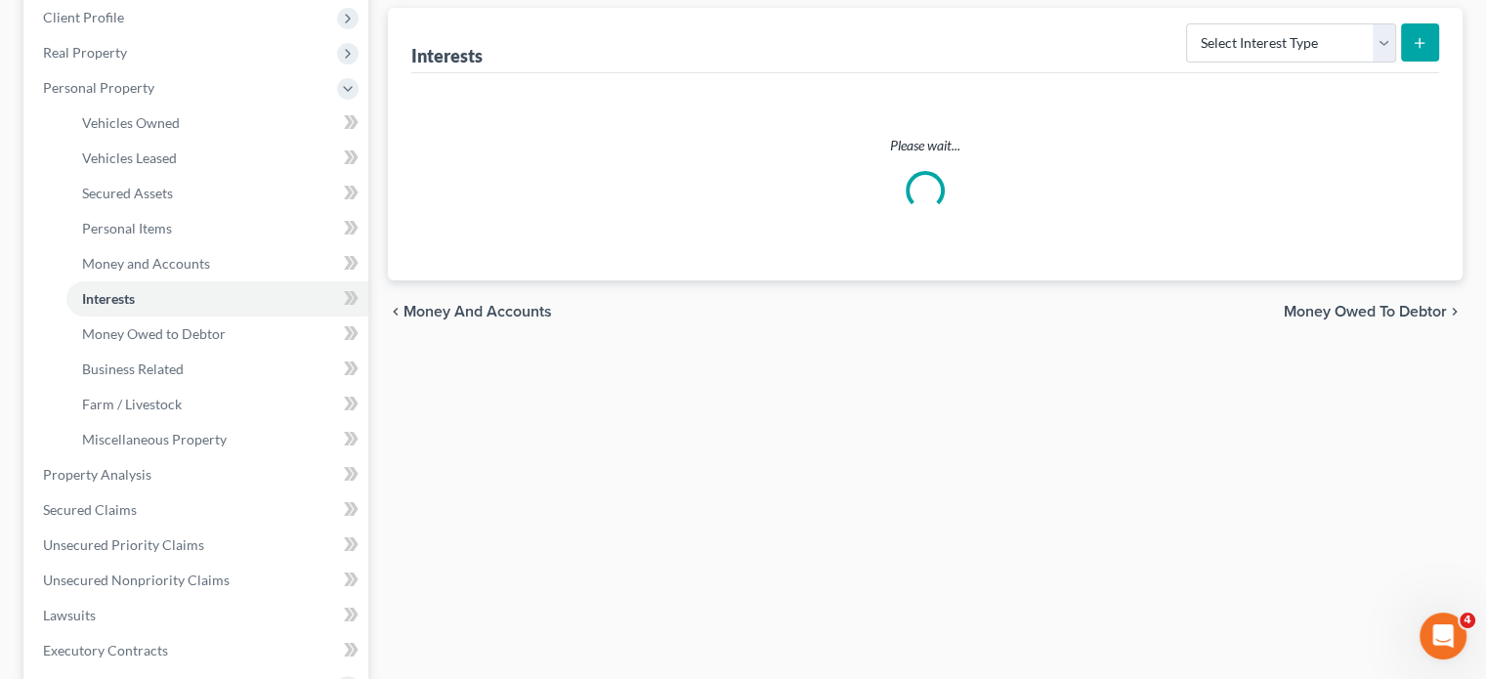
scroll to position [281, 0]
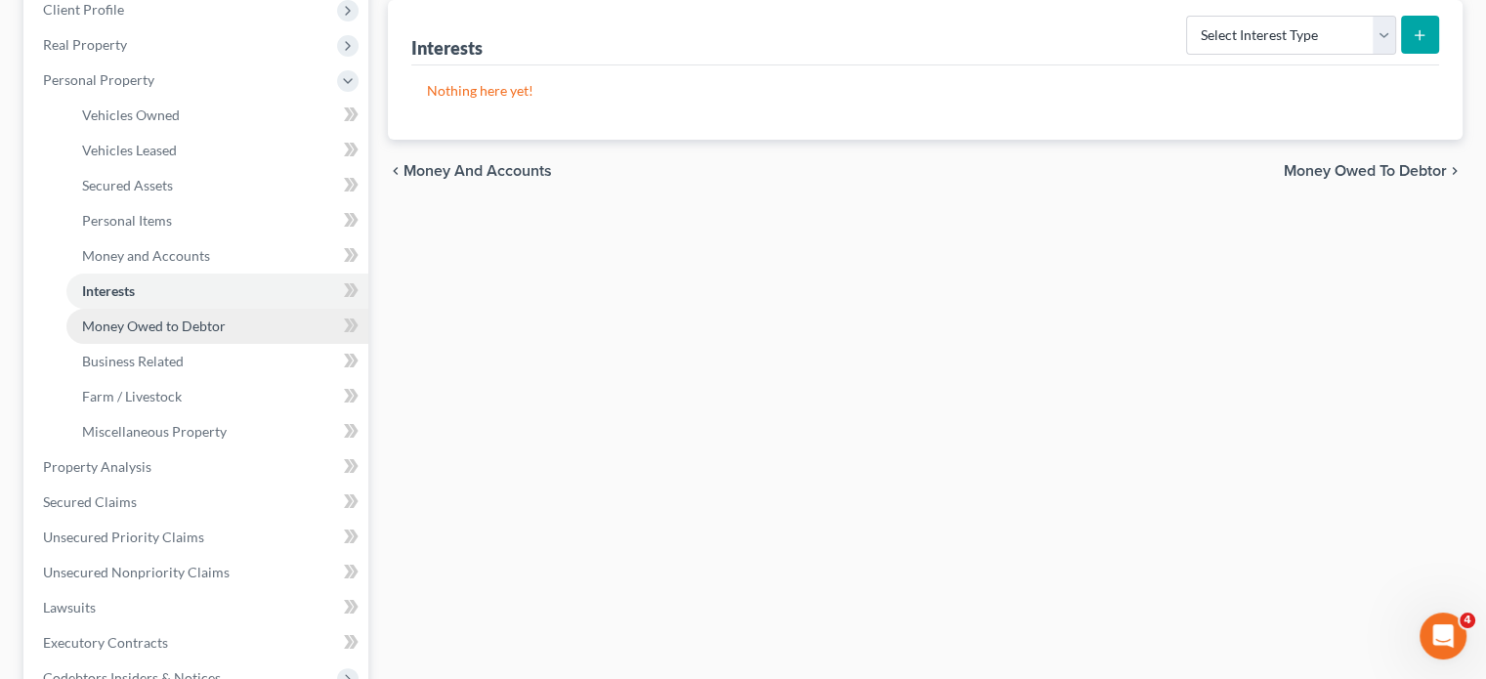
click at [226, 334] on span "Money Owed to Debtor" at bounding box center [154, 326] width 144 height 17
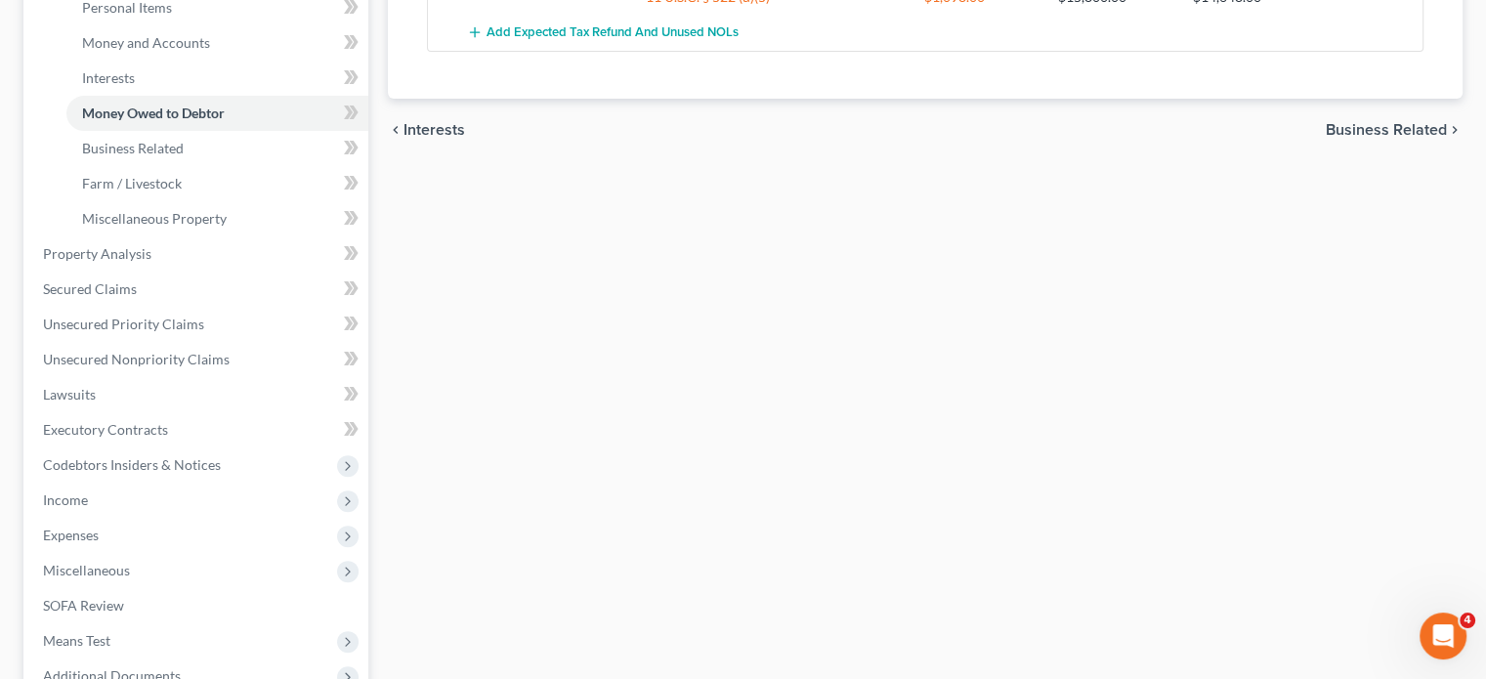
scroll to position [504, 0]
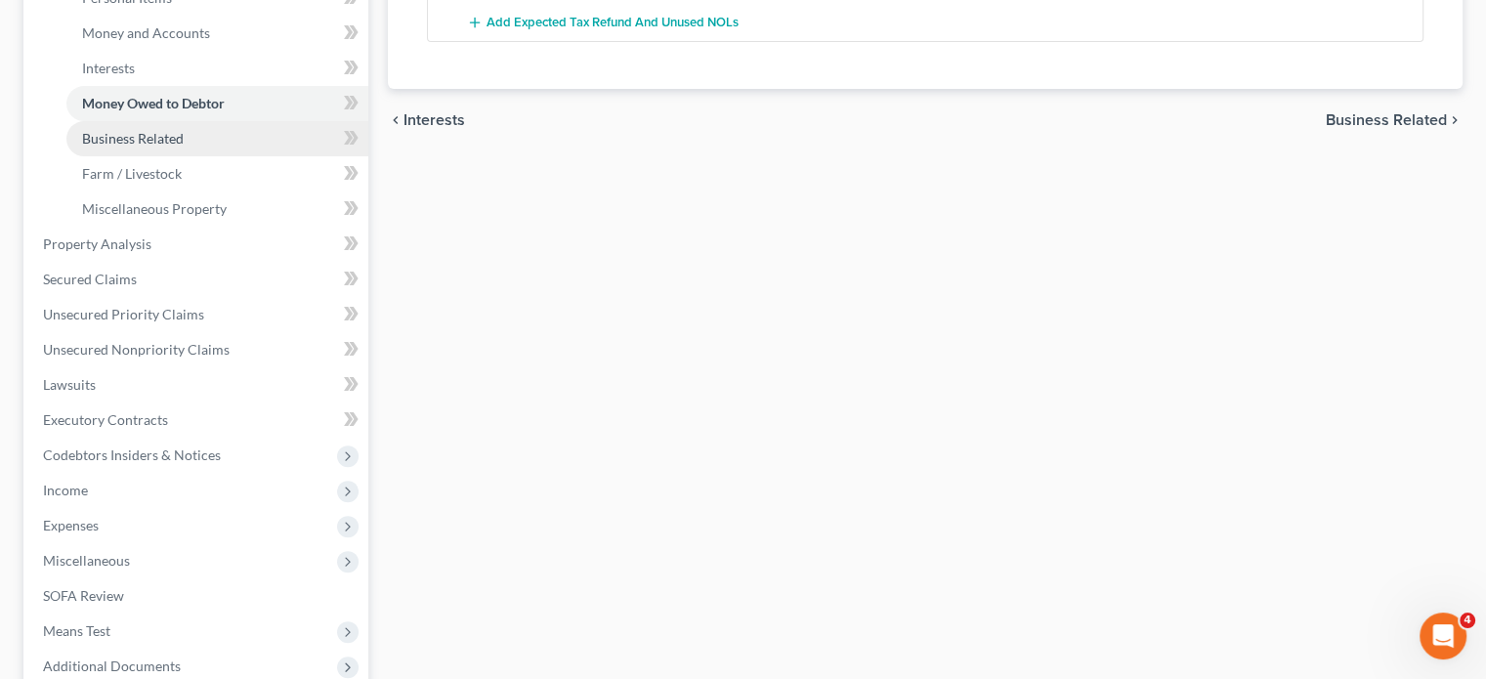
click at [234, 156] on link "Business Related" at bounding box center [217, 138] width 302 height 35
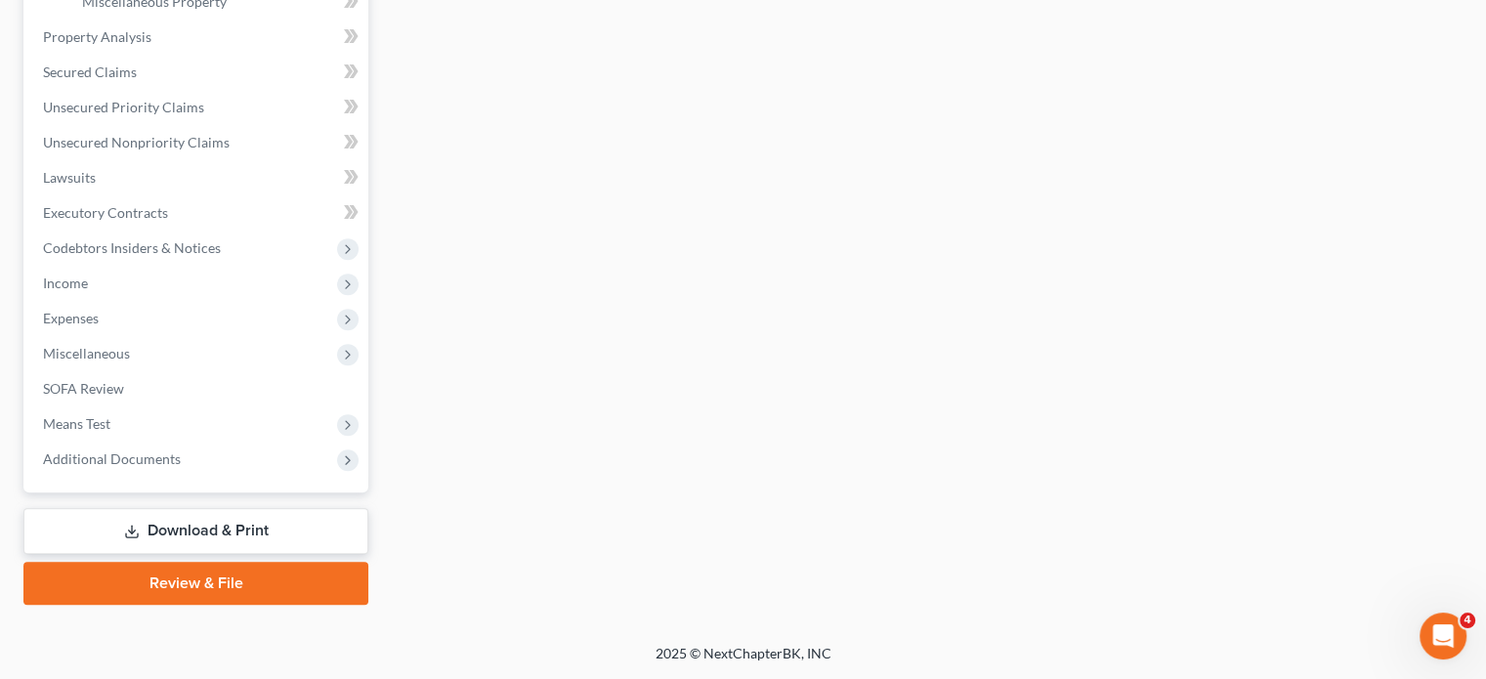
scroll to position [811, 0]
click at [175, 150] on span "Unsecured Nonpriority Claims" at bounding box center [136, 142] width 187 height 17
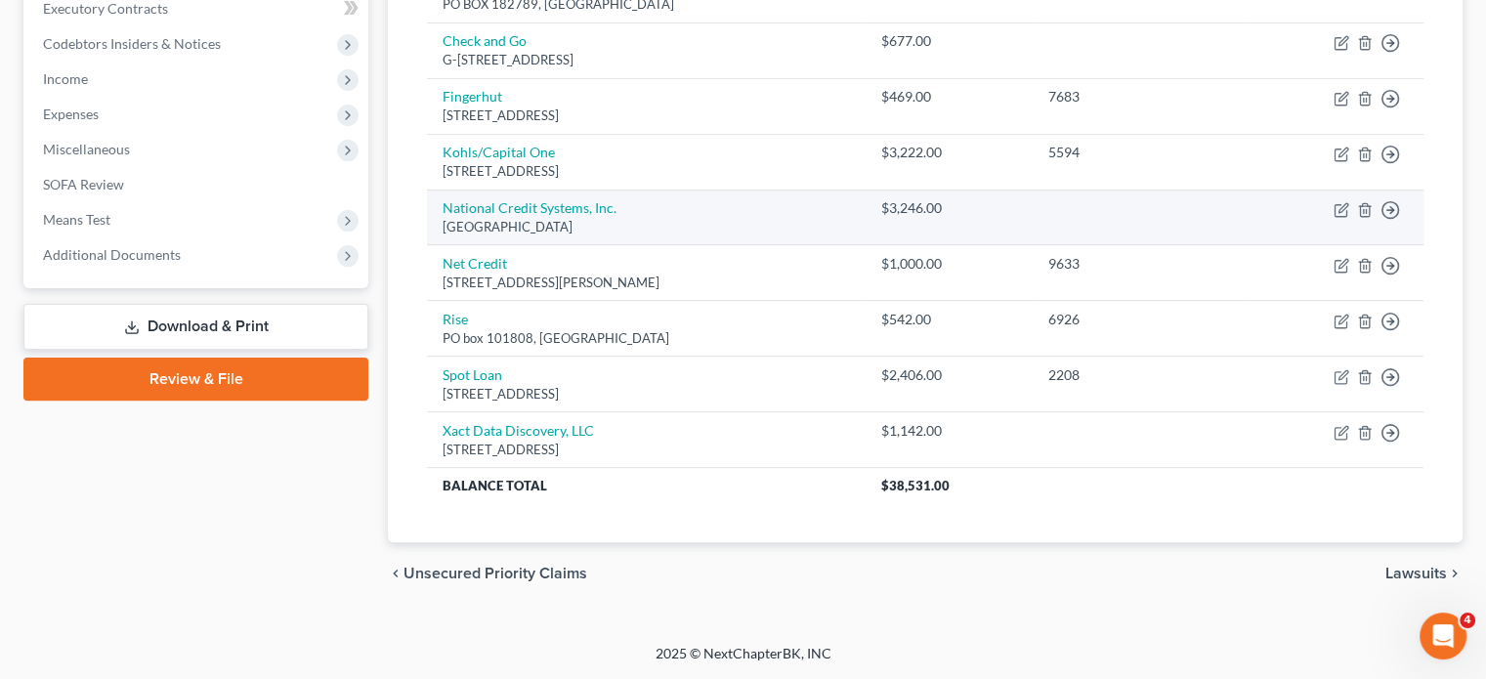
scroll to position [754, 0]
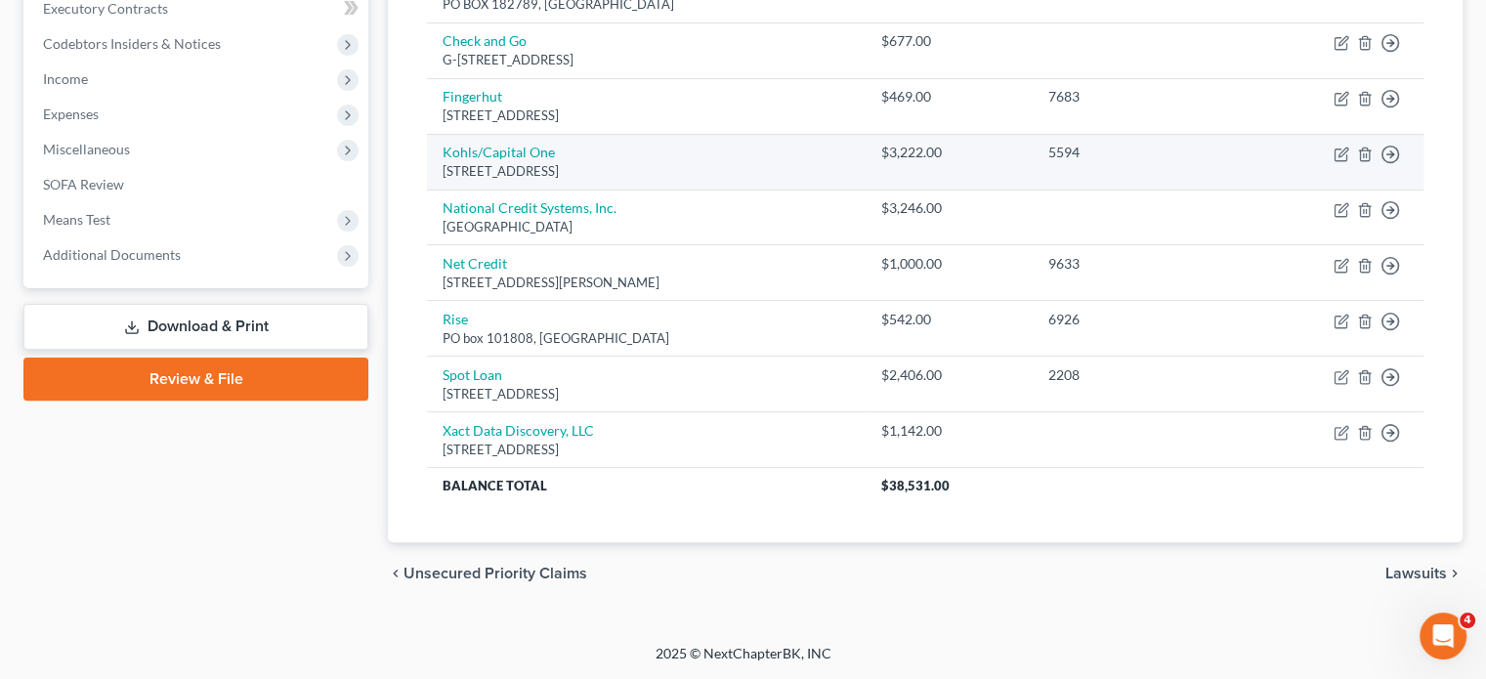
drag, startPoint x: 775, startPoint y: 300, endPoint x: 719, endPoint y: 151, distance: 158.6
click at [719, 162] on div "Po Box 3043, Milwaukee, WI 53201" at bounding box center [646, 171] width 407 height 19
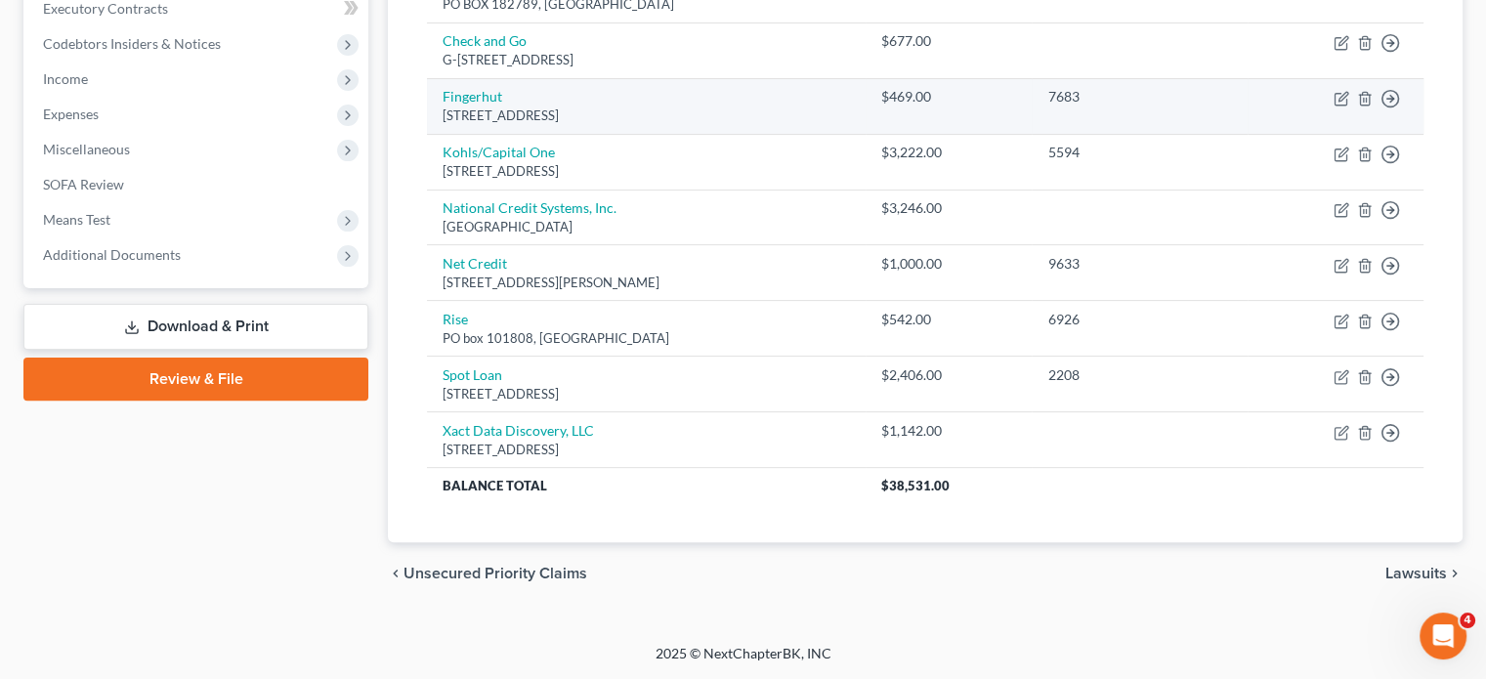
scroll to position [607, 0]
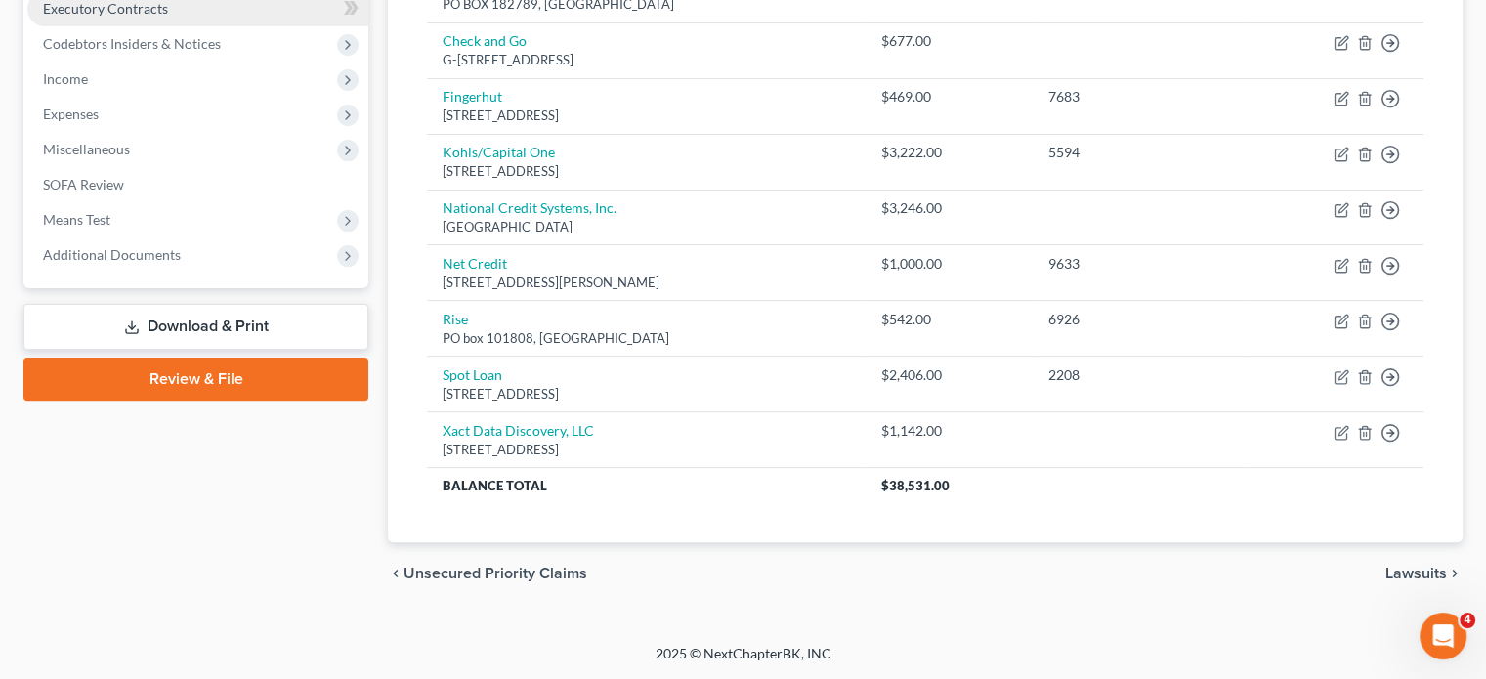
click at [163, 17] on span "Executory Contracts" at bounding box center [105, 8] width 125 height 17
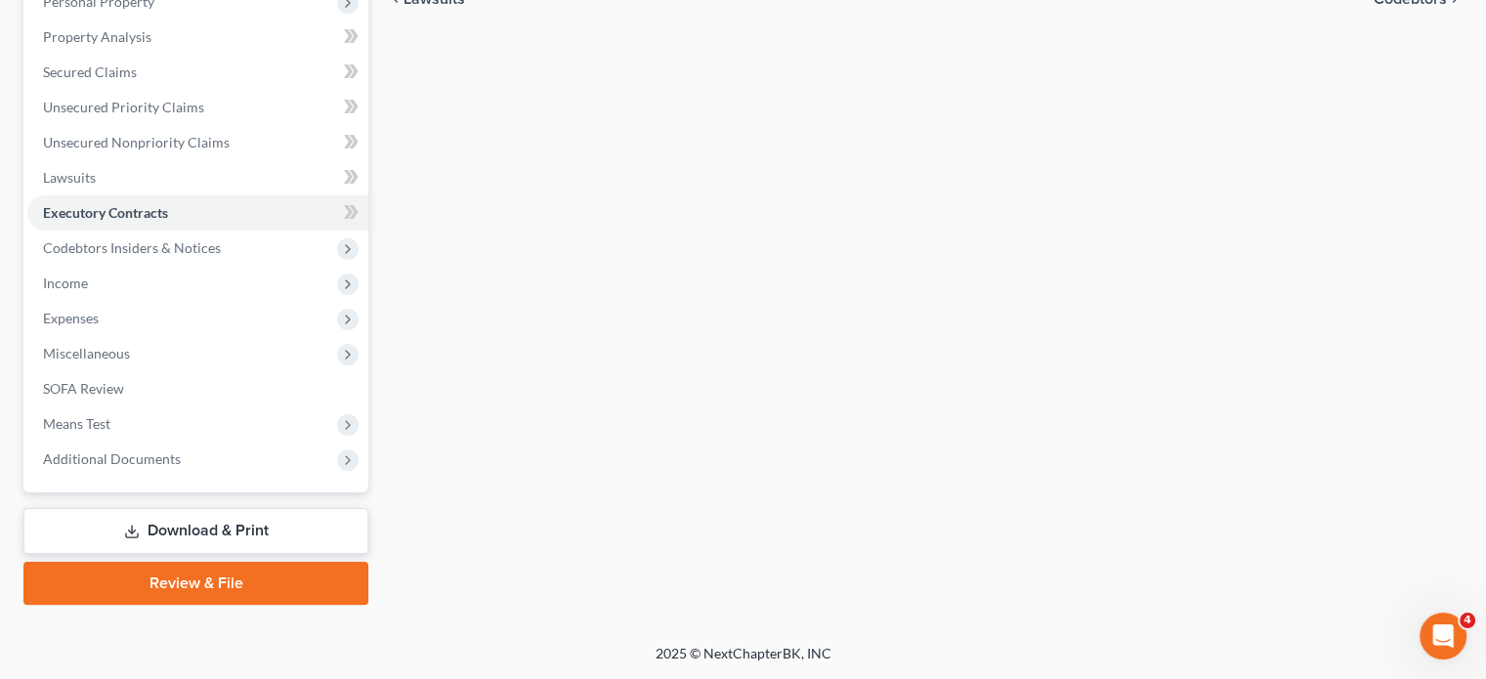
scroll to position [614, 0]
click at [120, 266] on span "Income" at bounding box center [197, 283] width 341 height 35
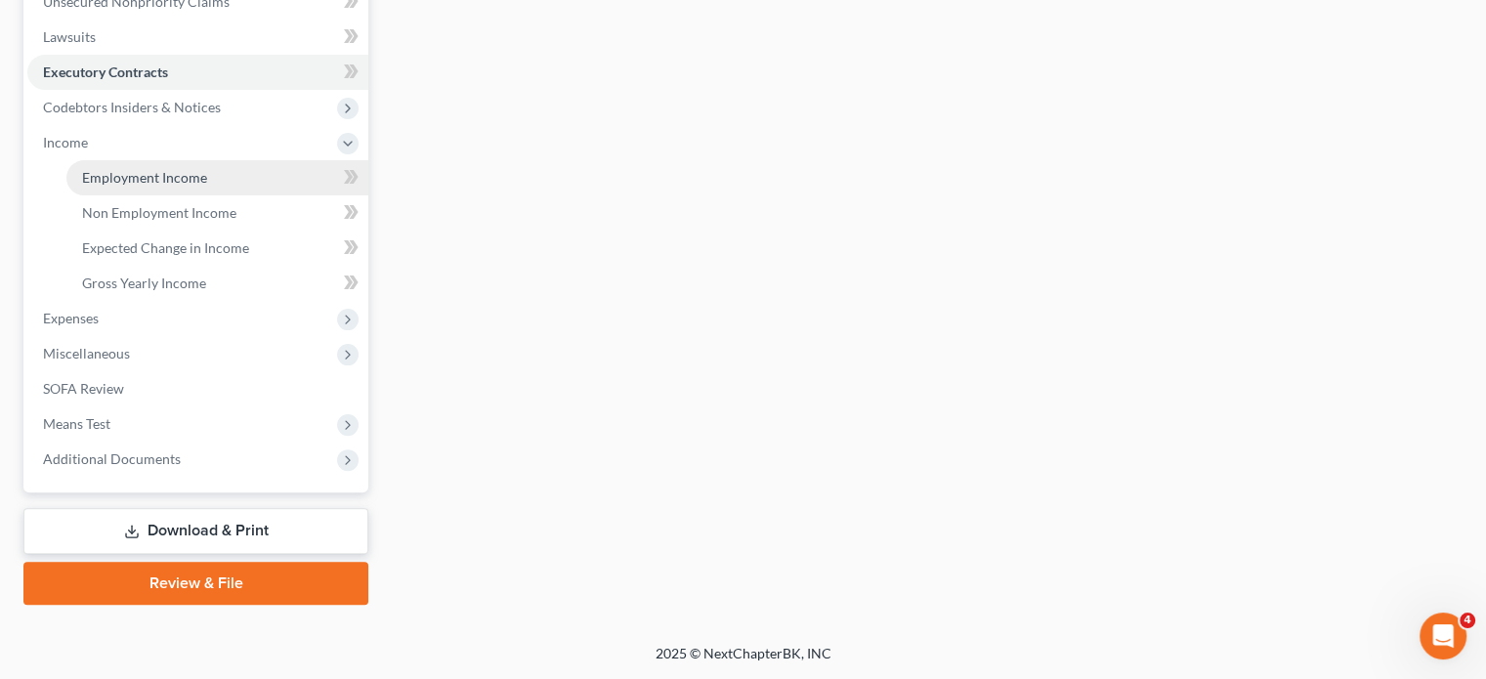
click at [154, 186] on span "Employment Income" at bounding box center [144, 177] width 125 height 17
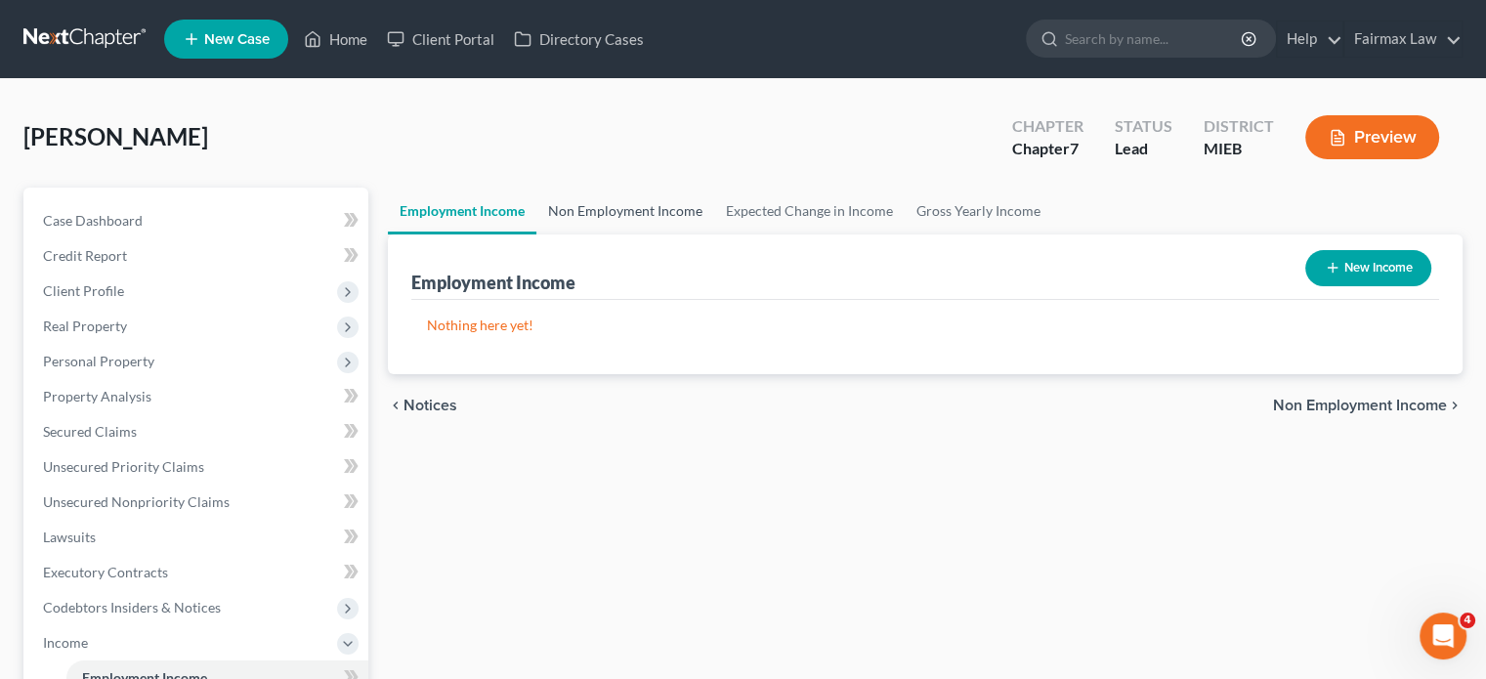
click at [702, 234] on link "Non Employment Income" at bounding box center [625, 211] width 178 height 47
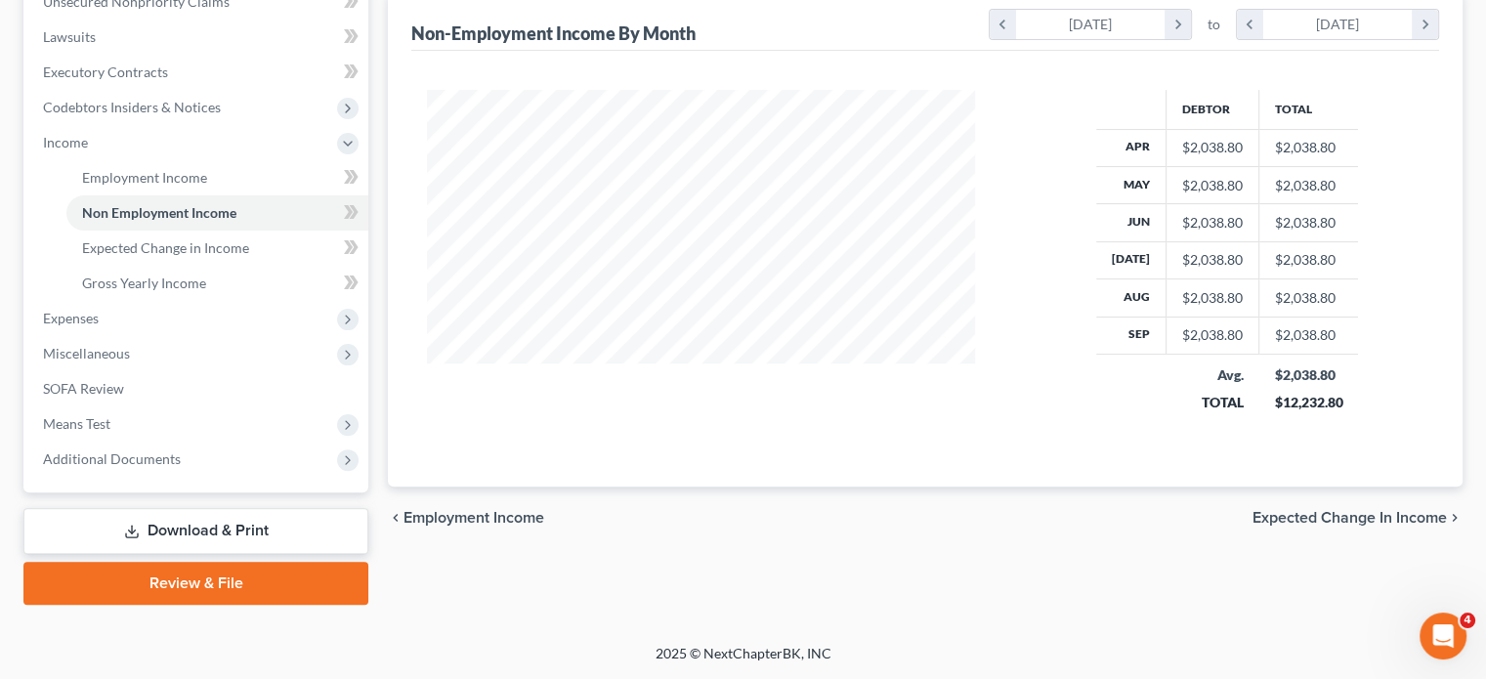
scroll to position [679, 0]
click at [125, 335] on span "Expenses" at bounding box center [197, 318] width 341 height 35
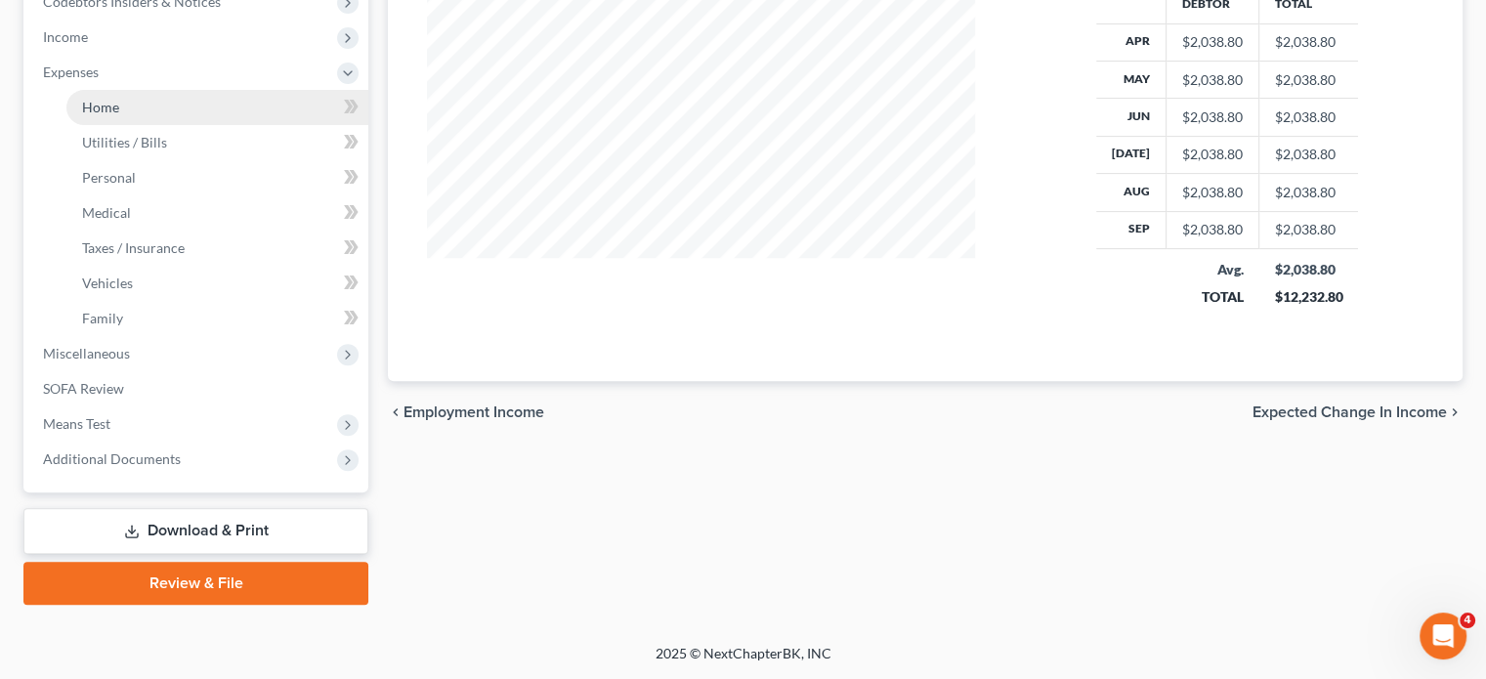
click at [119, 115] on span "Home" at bounding box center [100, 107] width 37 height 17
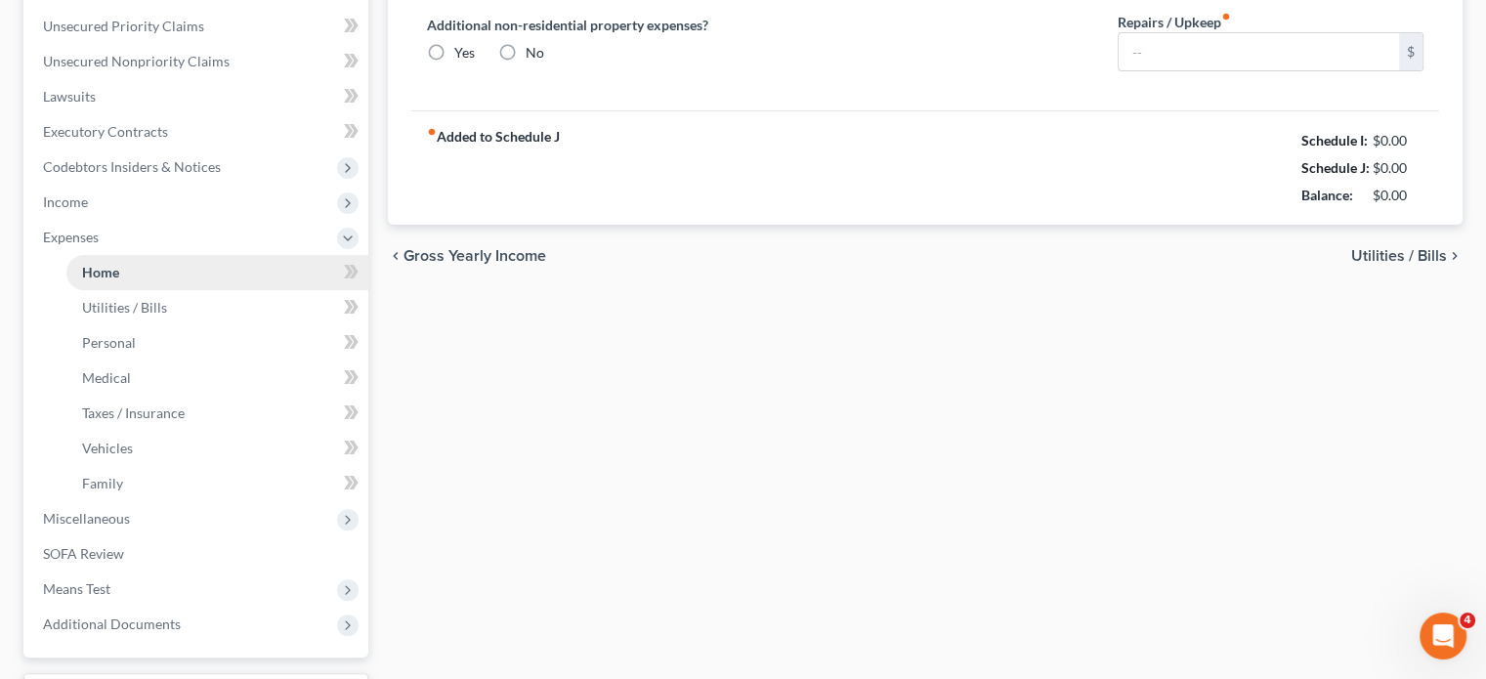
type input "600.00"
type input "0.00"
radio input "true"
type input "0.00"
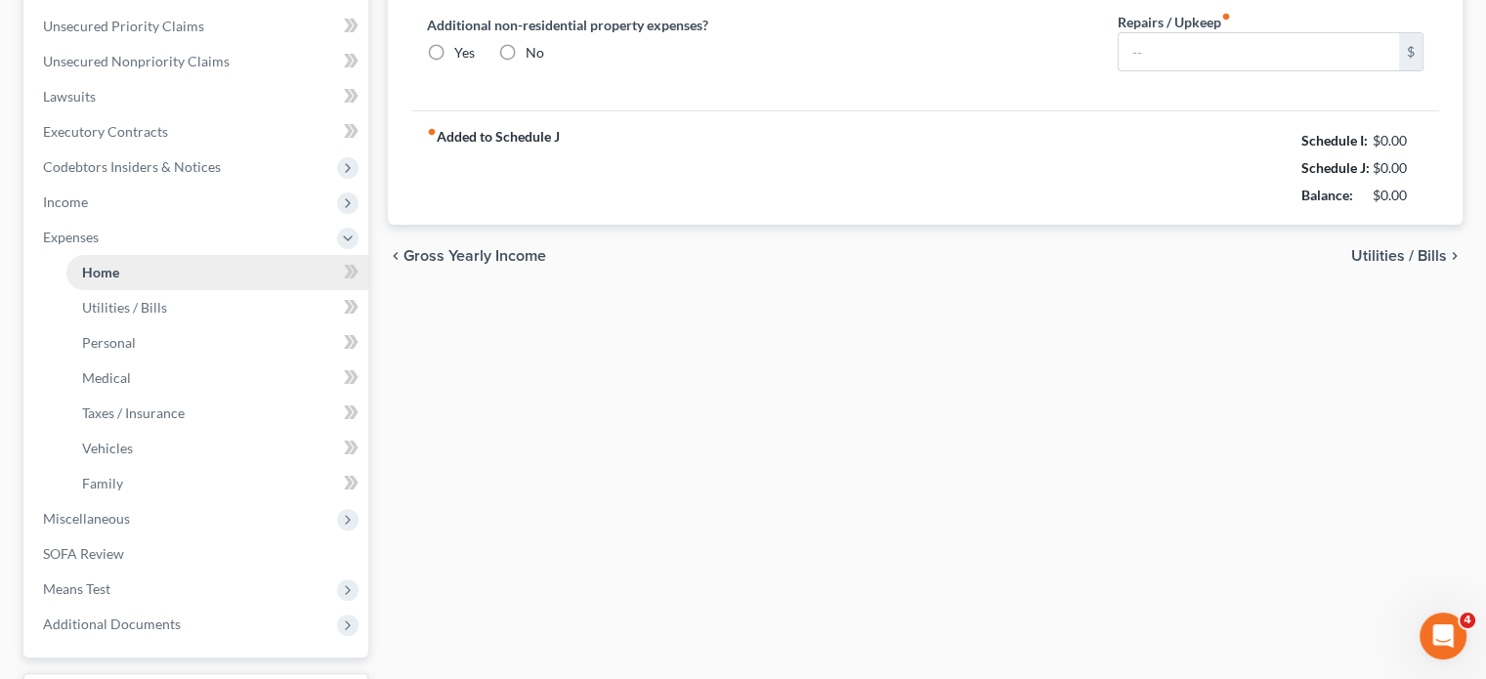
type input "0.00"
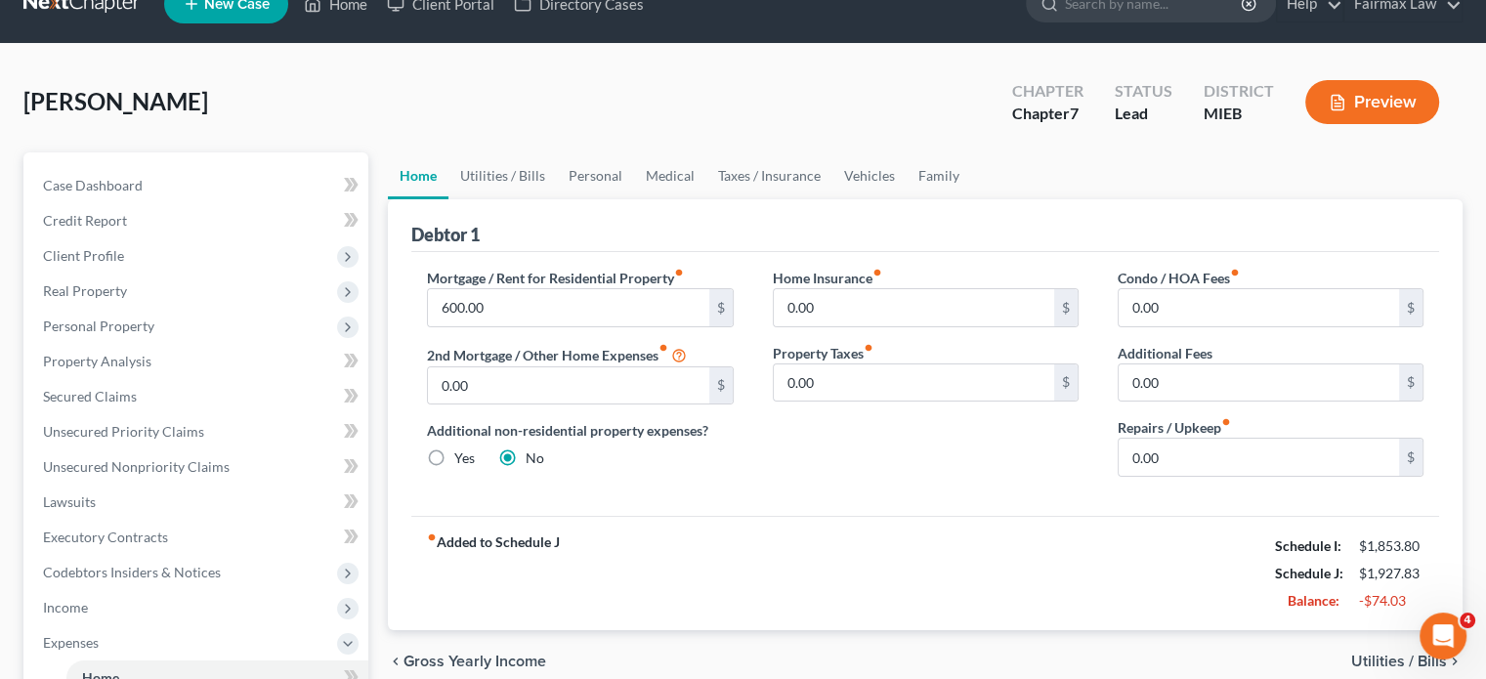
scroll to position [43, 0]
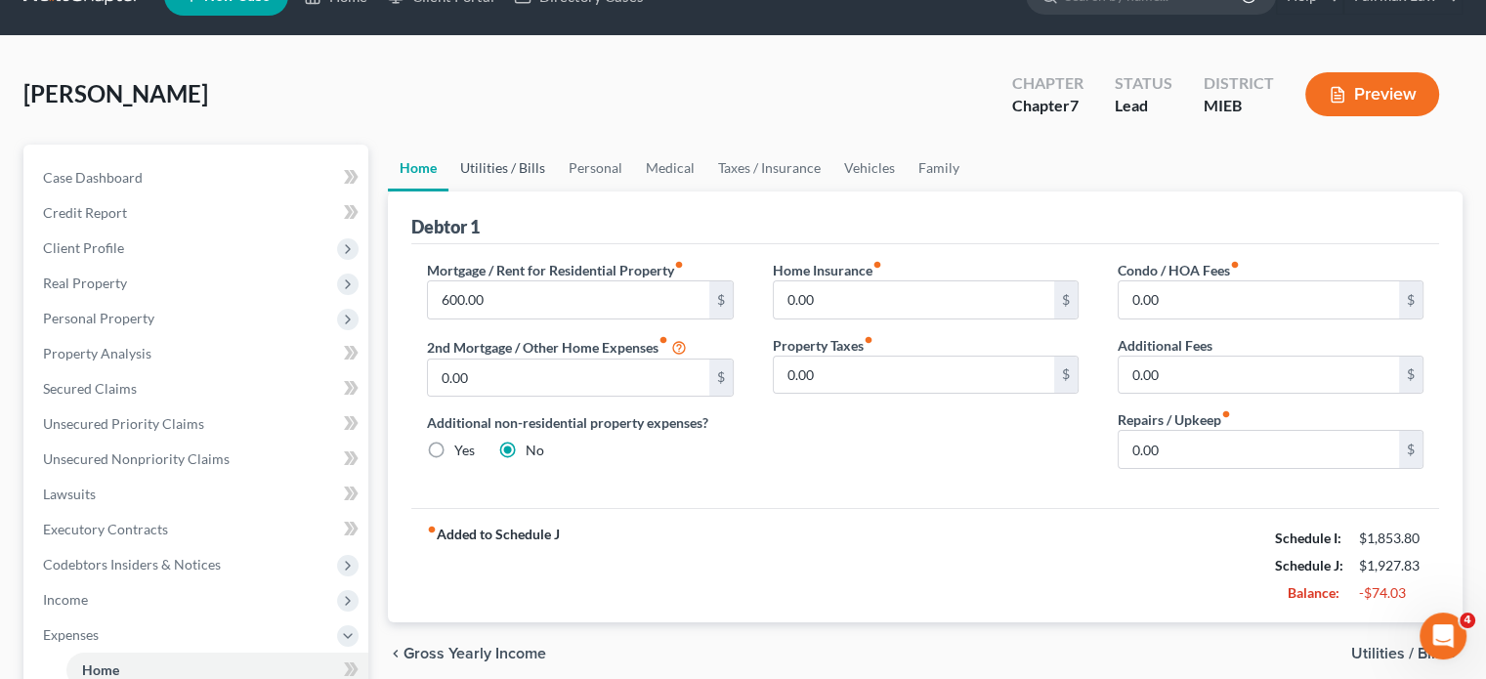
click at [557, 192] on link "Utilities / Bills" at bounding box center [502, 168] width 108 height 47
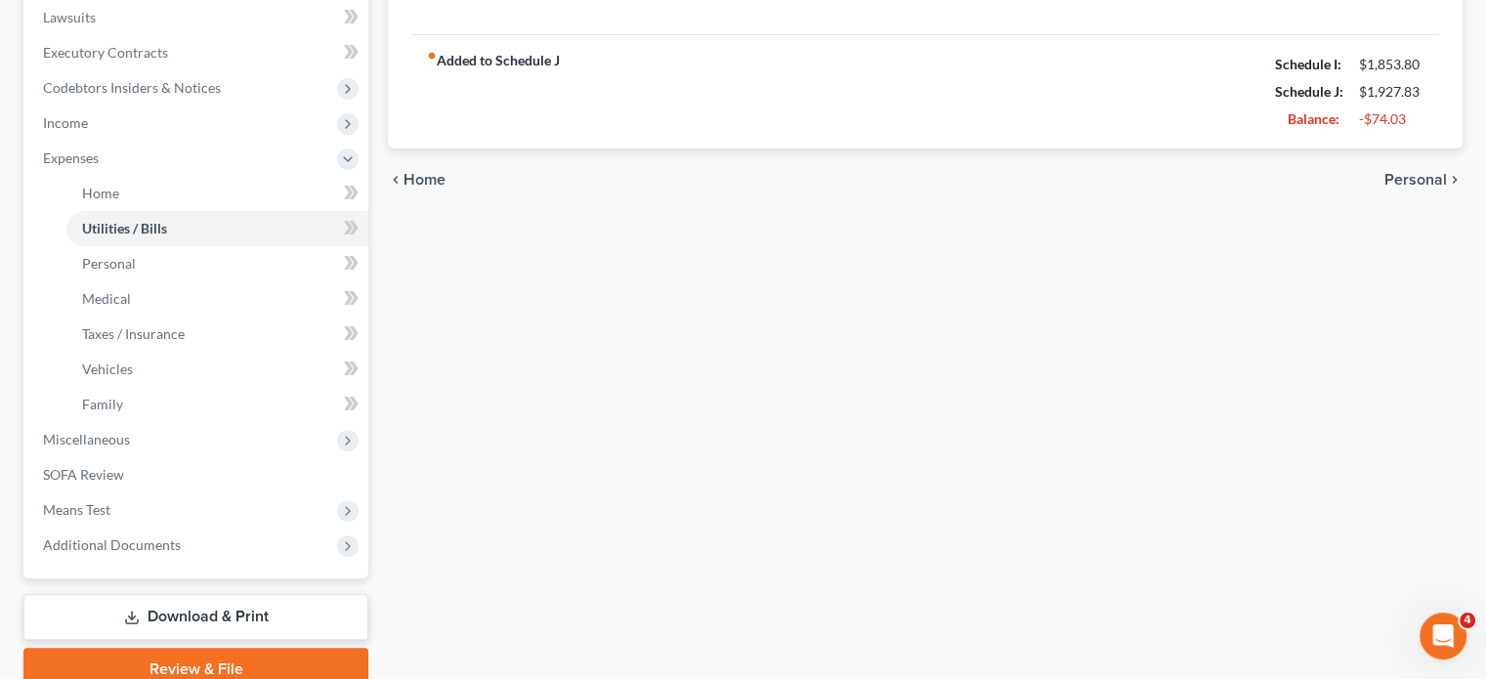
scroll to position [522, 0]
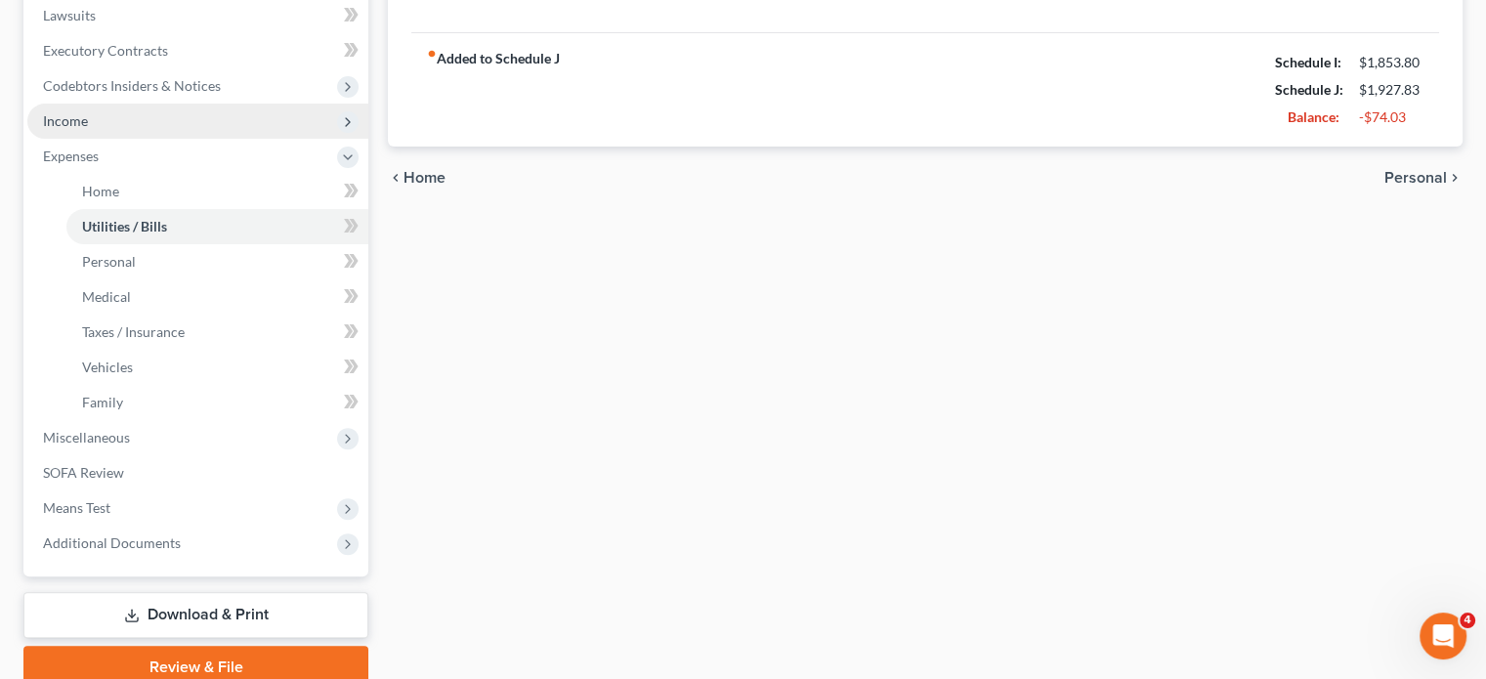
click at [121, 139] on span "Income" at bounding box center [197, 121] width 341 height 35
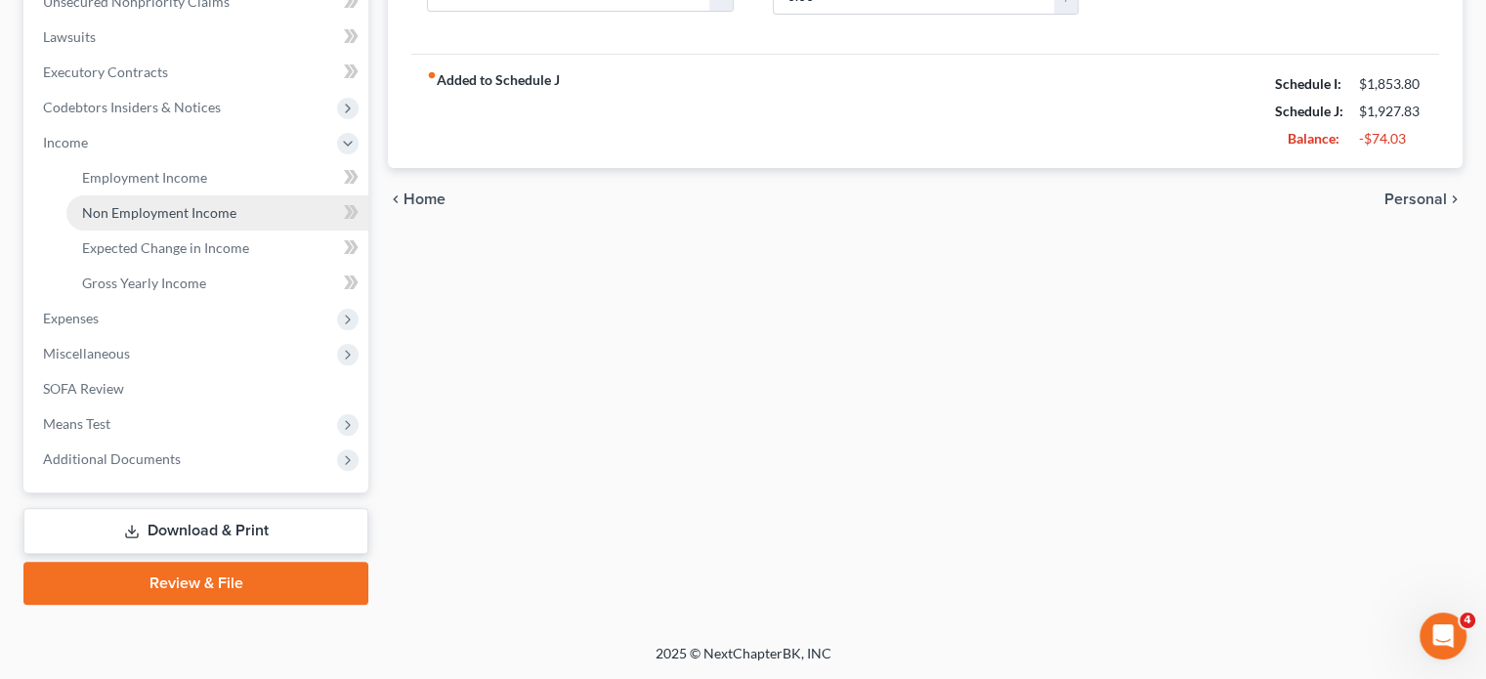
click at [207, 221] on span "Non Employment Income" at bounding box center [159, 212] width 154 height 17
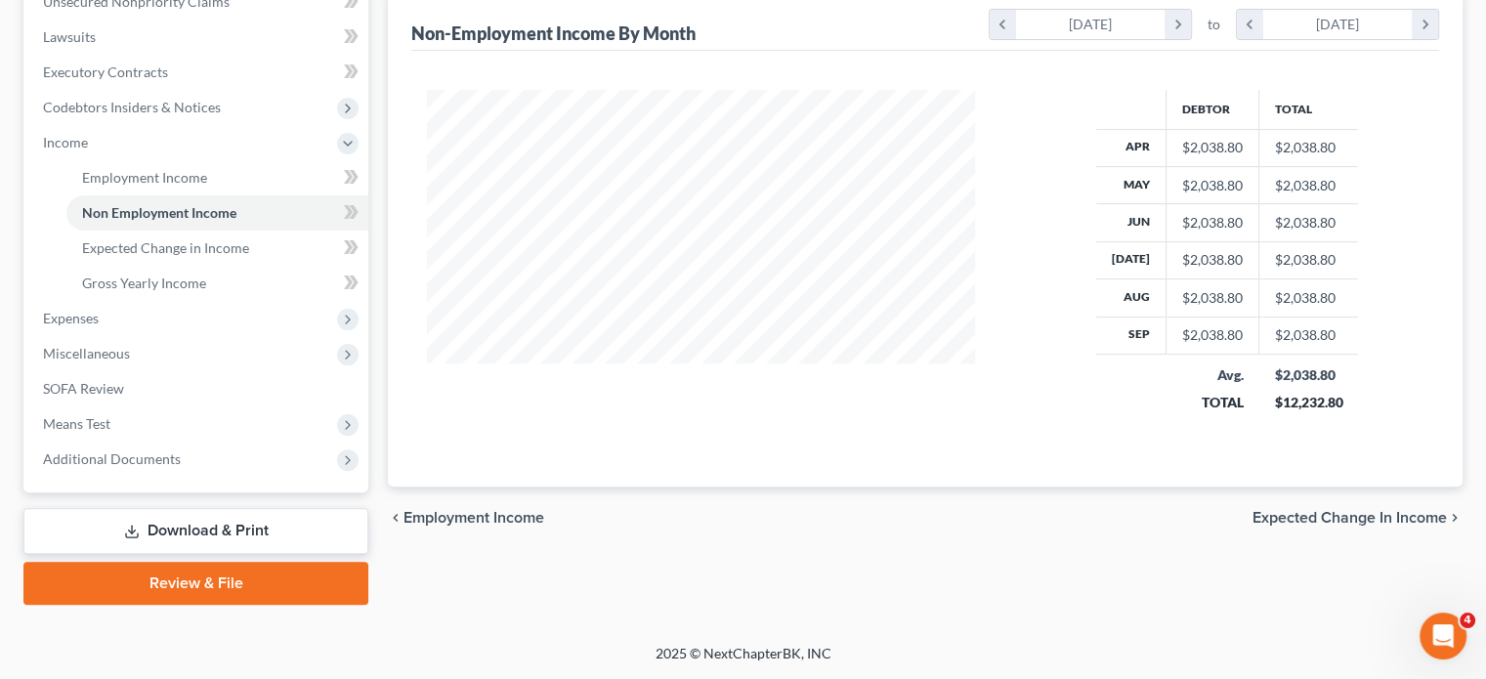
scroll to position [643, 0]
click at [159, 336] on span "Expenses" at bounding box center [197, 318] width 341 height 35
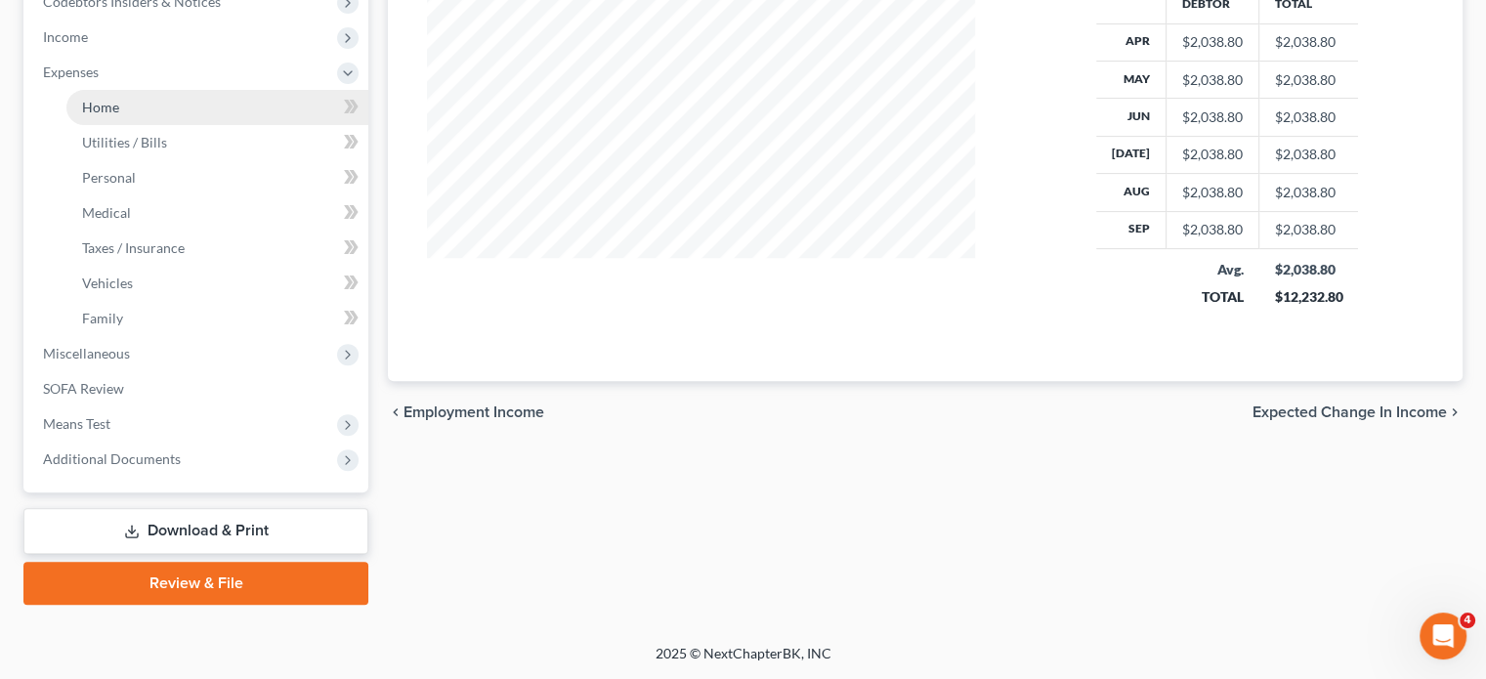
click at [172, 125] on link "Home" at bounding box center [217, 107] width 302 height 35
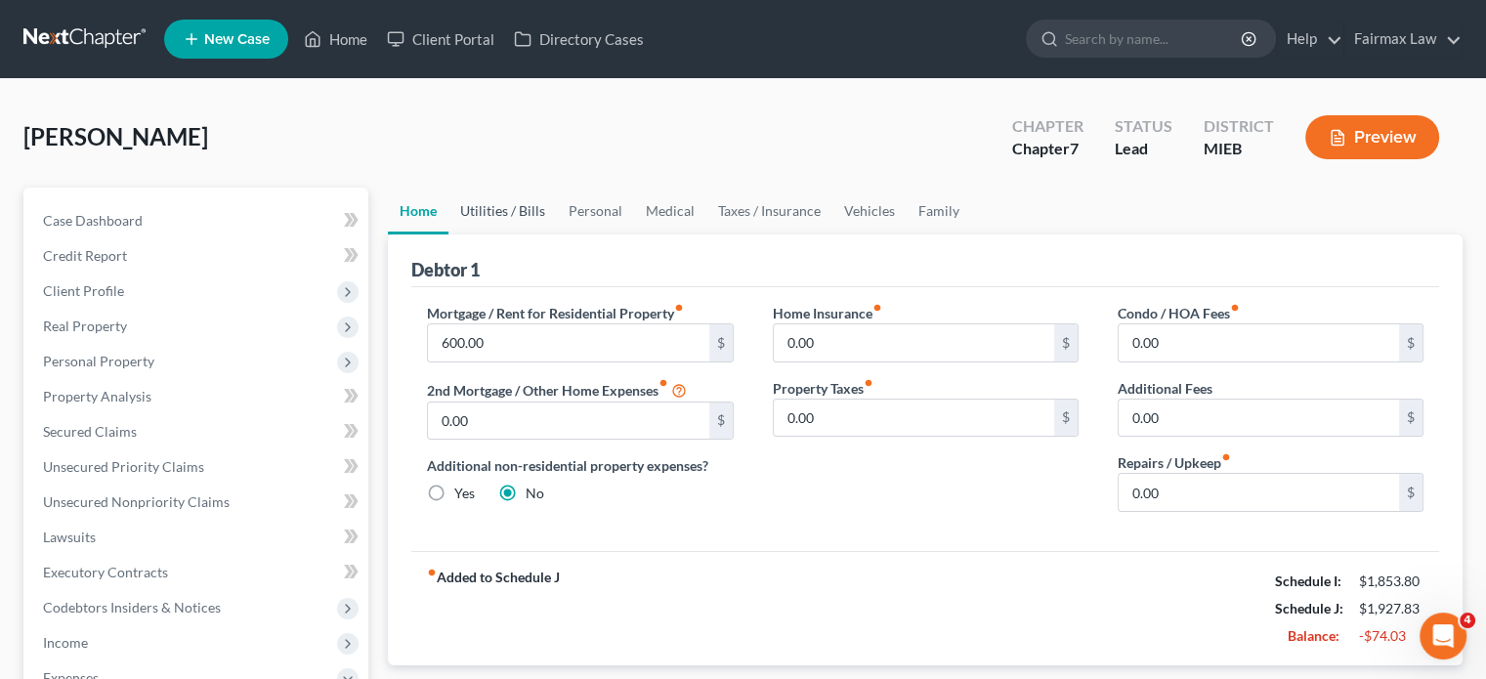
click at [533, 234] on link "Utilities / Bills" at bounding box center [502, 211] width 108 height 47
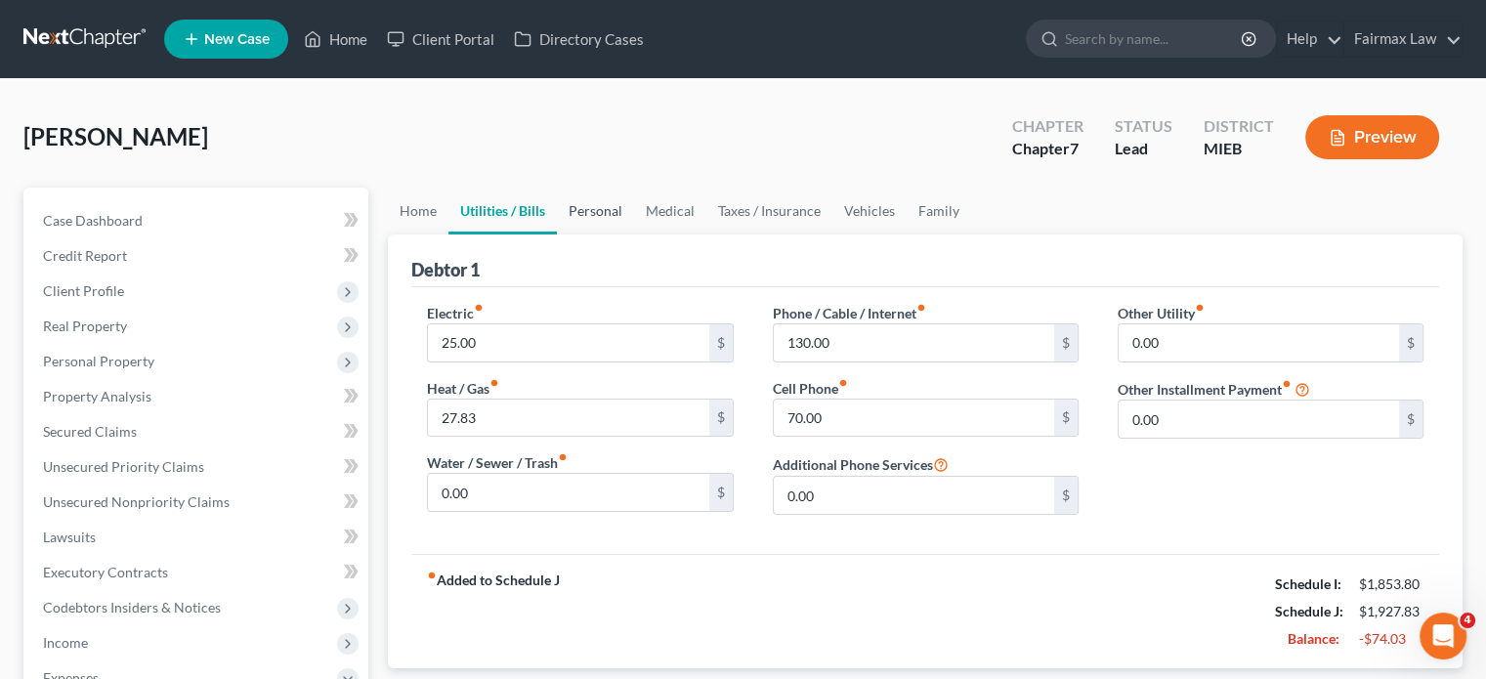
click at [634, 234] on link "Personal" at bounding box center [595, 211] width 77 height 47
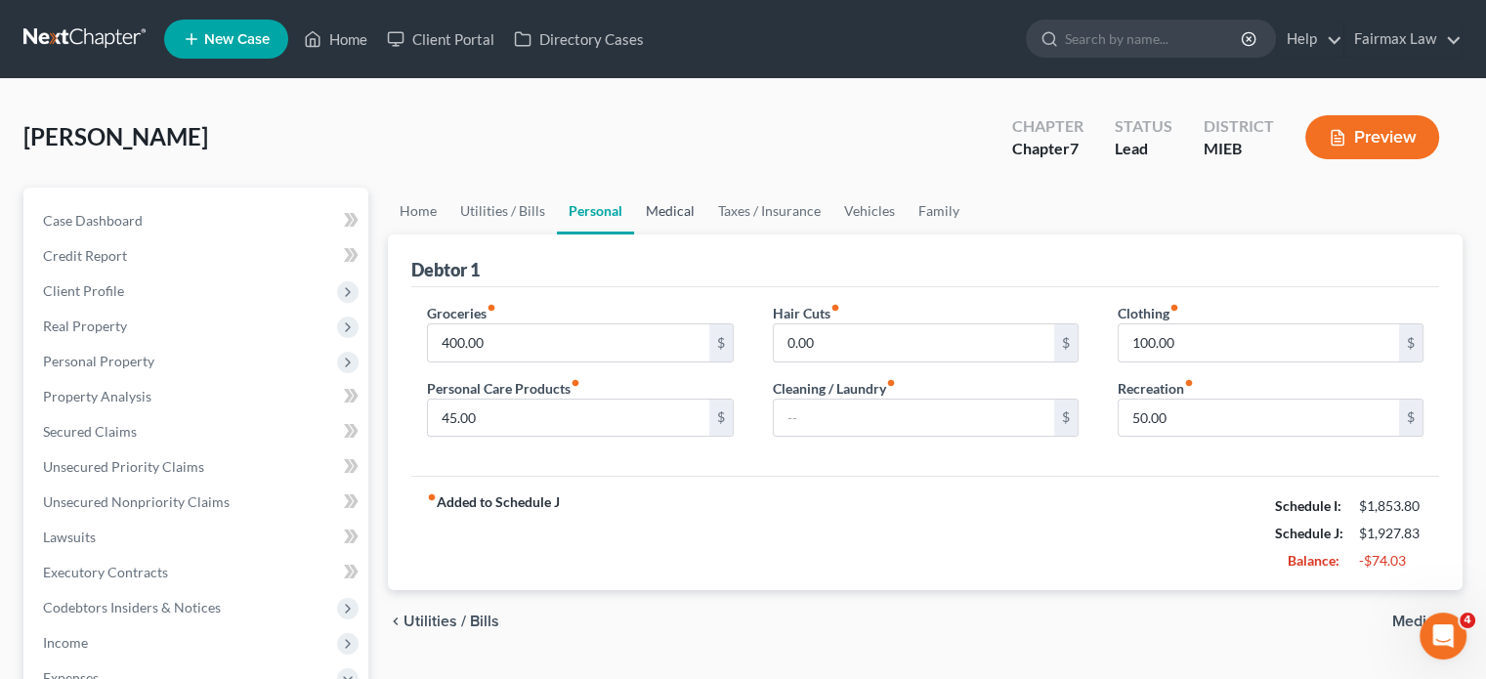
click at [706, 234] on link "Medical" at bounding box center [670, 211] width 72 height 47
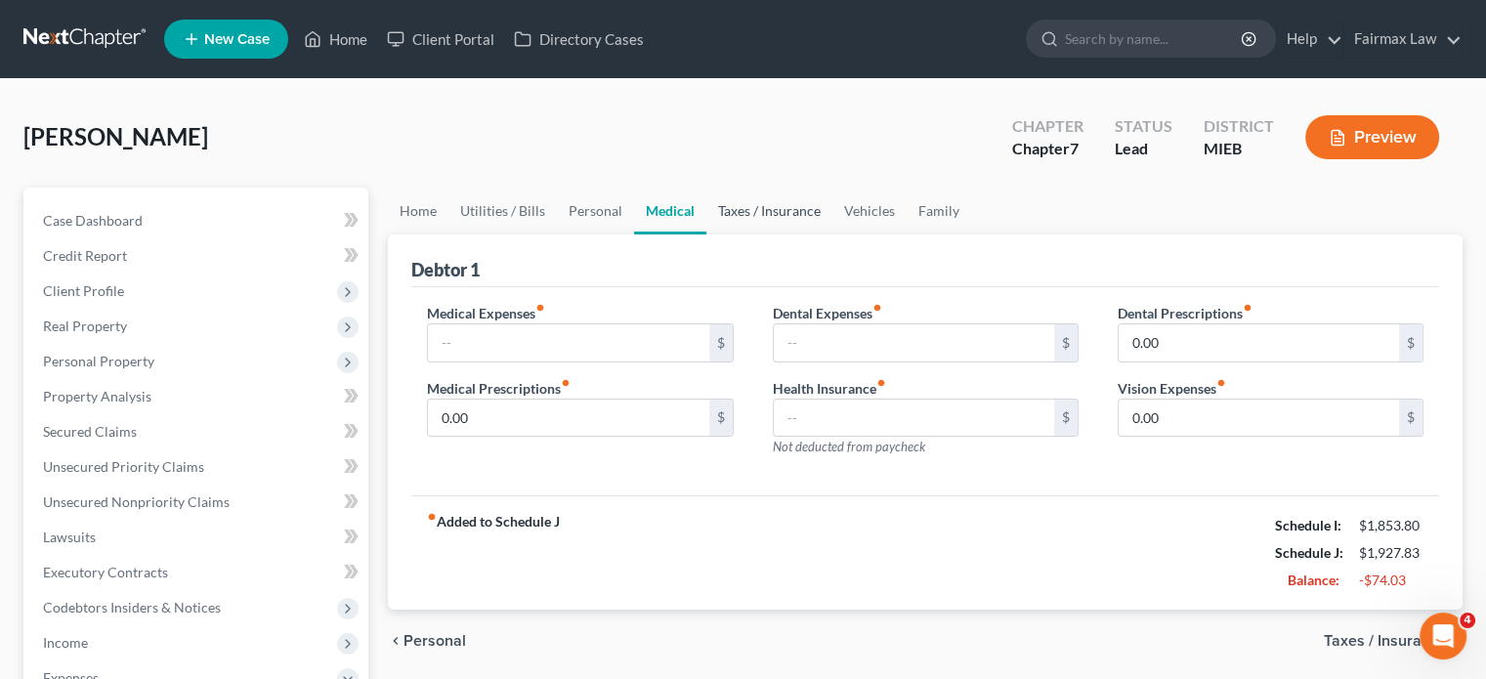
click at [832, 234] on link "Taxes / Insurance" at bounding box center [769, 211] width 126 height 47
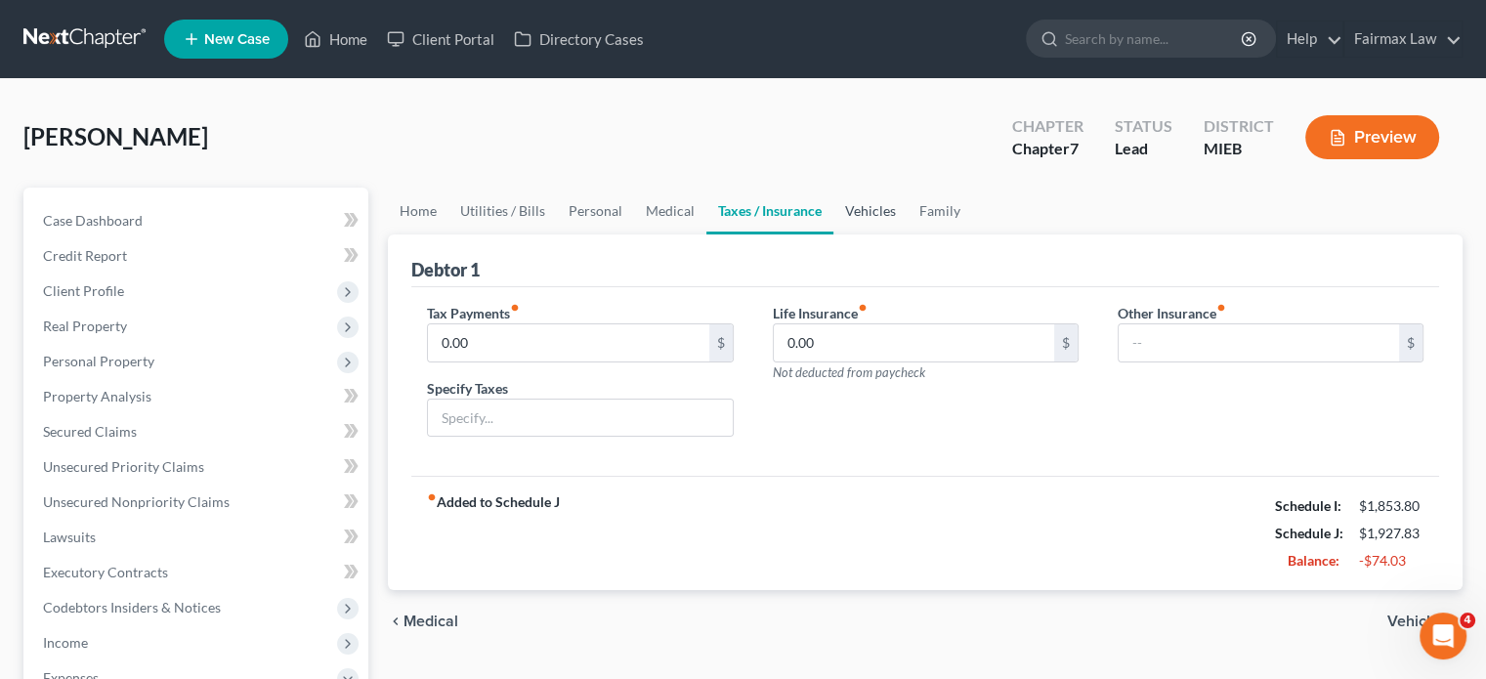
click at [908, 234] on link "Vehicles" at bounding box center [870, 211] width 74 height 47
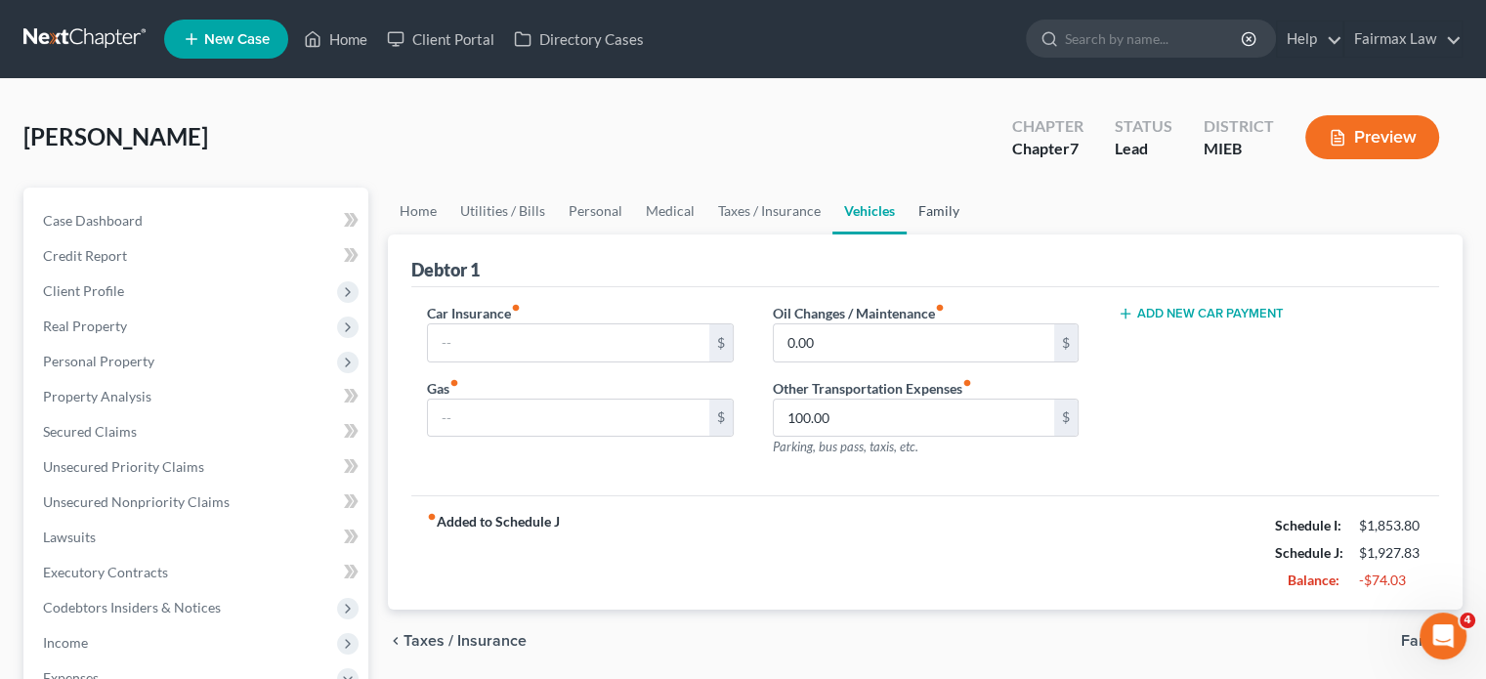
click at [971, 234] on link "Family" at bounding box center [939, 211] width 64 height 47
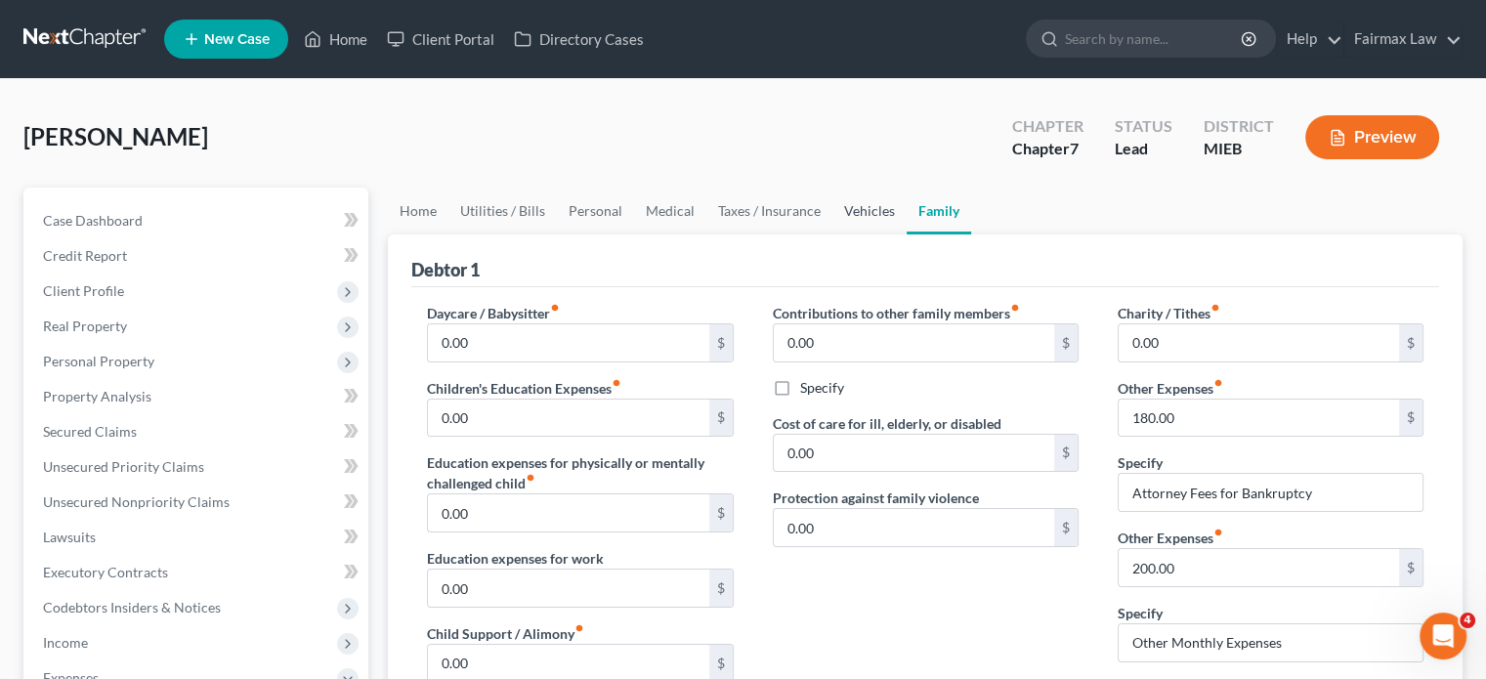
click at [907, 234] on link "Vehicles" at bounding box center [869, 211] width 74 height 47
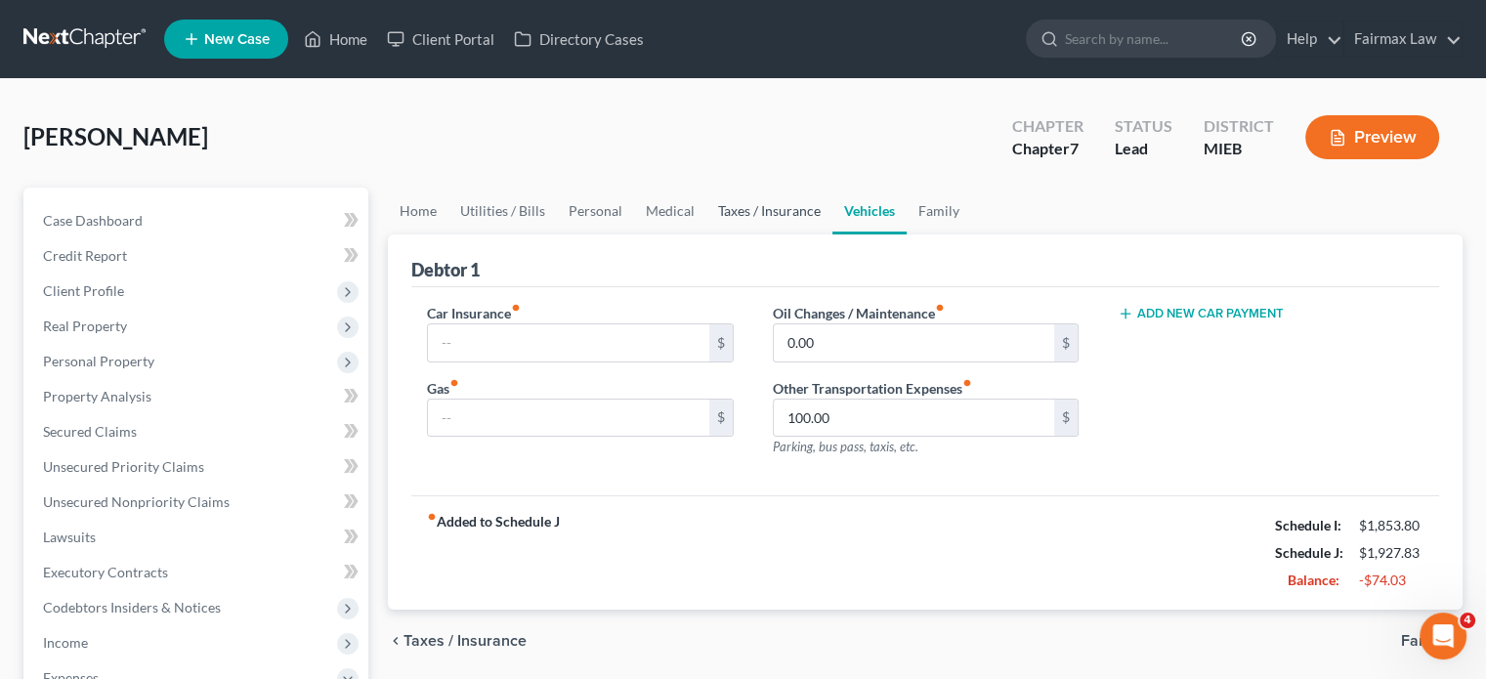
click at [830, 234] on link "Taxes / Insurance" at bounding box center [769, 211] width 126 height 47
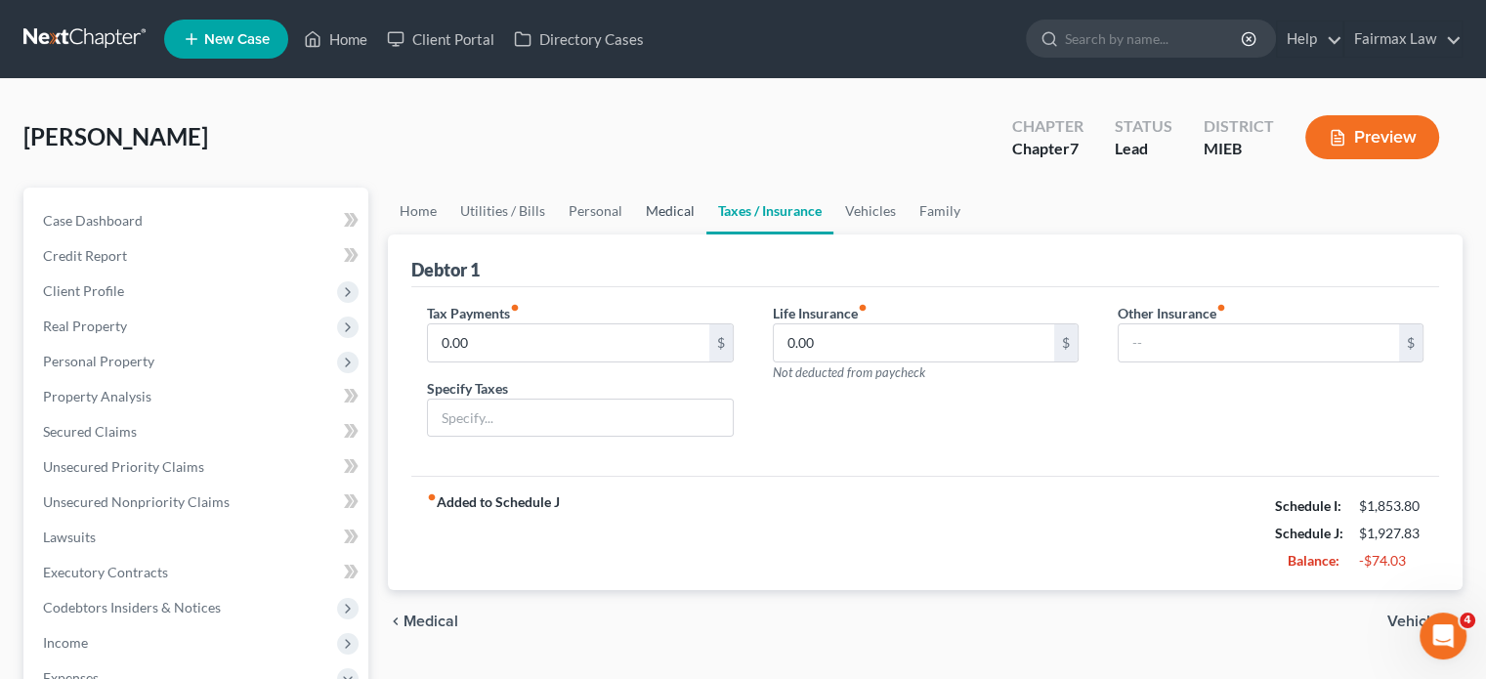
click at [706, 234] on link "Medical" at bounding box center [670, 211] width 72 height 47
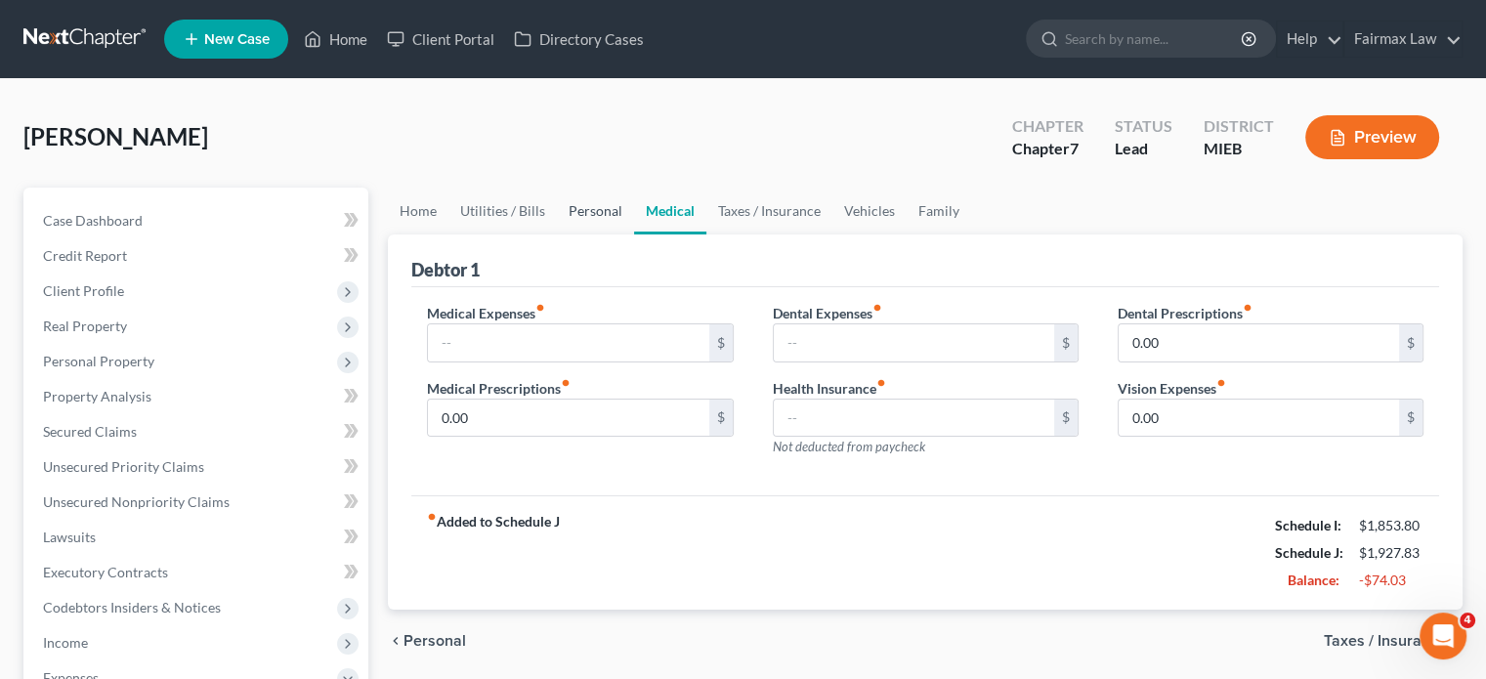
click at [632, 234] on link "Personal" at bounding box center [595, 211] width 77 height 47
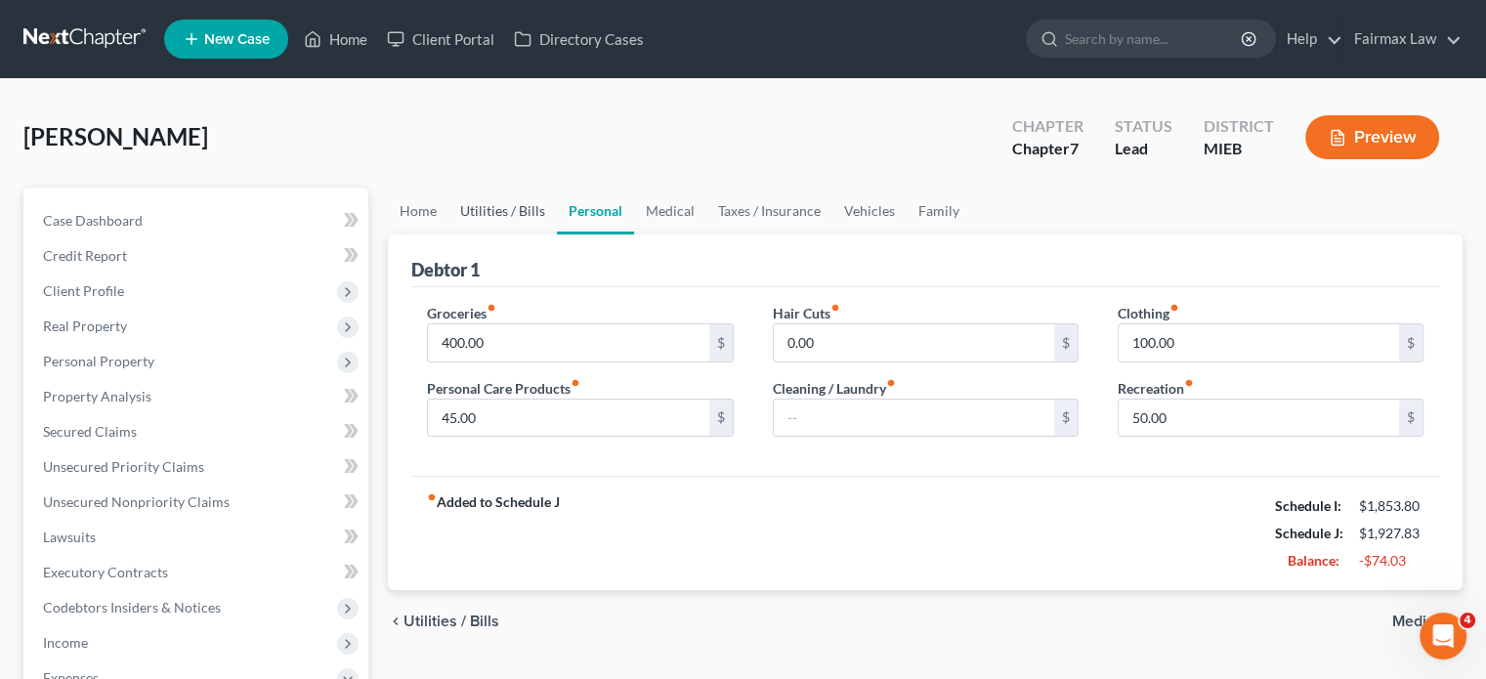
click at [557, 234] on link "Utilities / Bills" at bounding box center [502, 211] width 108 height 47
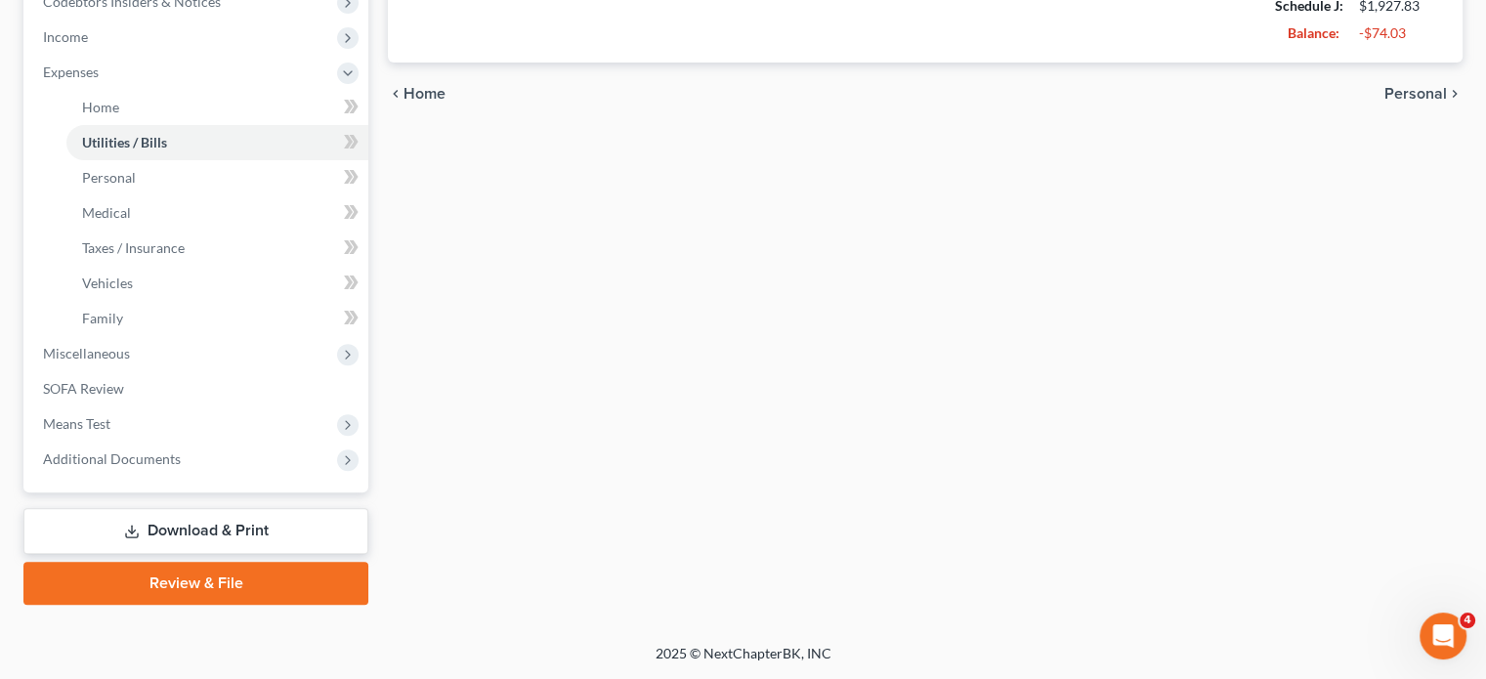
scroll to position [860, 0]
click at [181, 266] on link "Vehicles" at bounding box center [217, 283] width 302 height 35
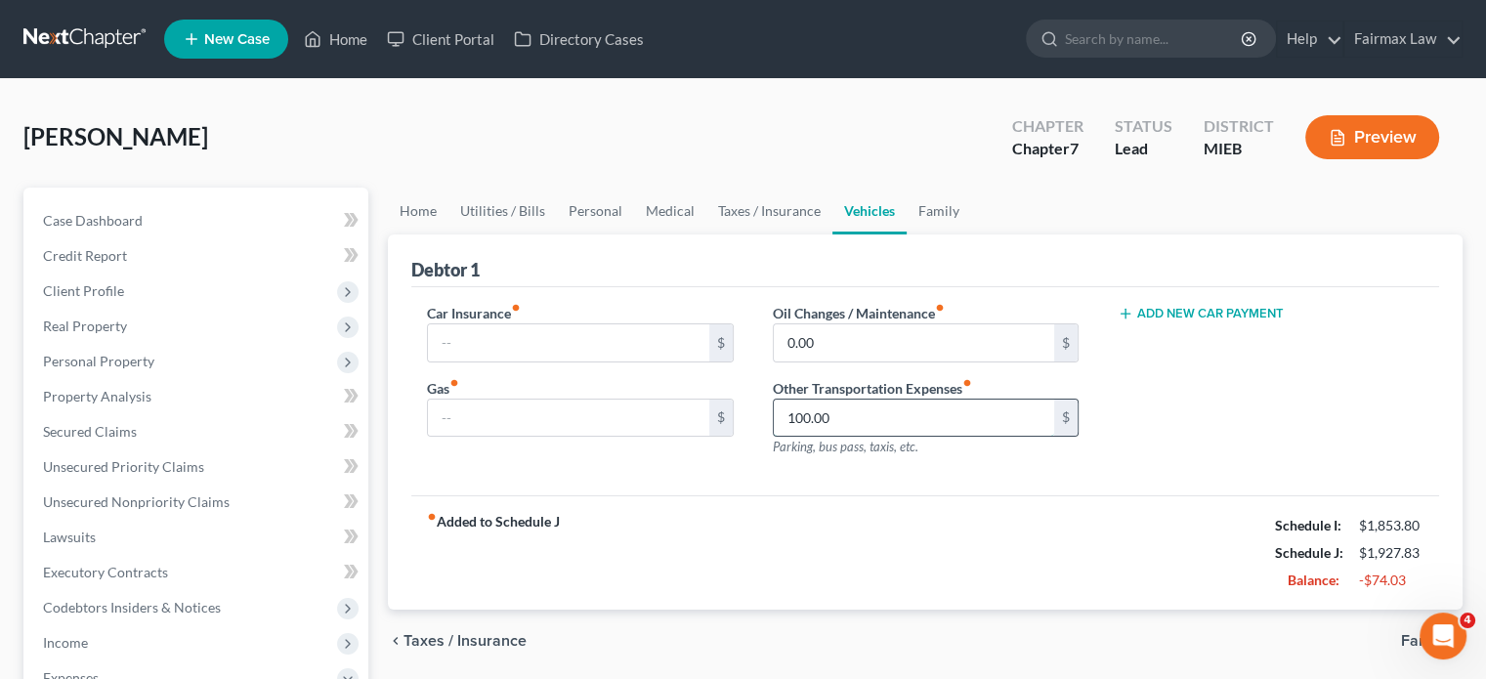
click at [870, 437] on input "100.00" at bounding box center [914, 418] width 280 height 37
click at [512, 362] on input "text" at bounding box center [568, 342] width 280 height 37
type input "45"
click at [508, 437] on input "text" at bounding box center [568, 418] width 280 height 37
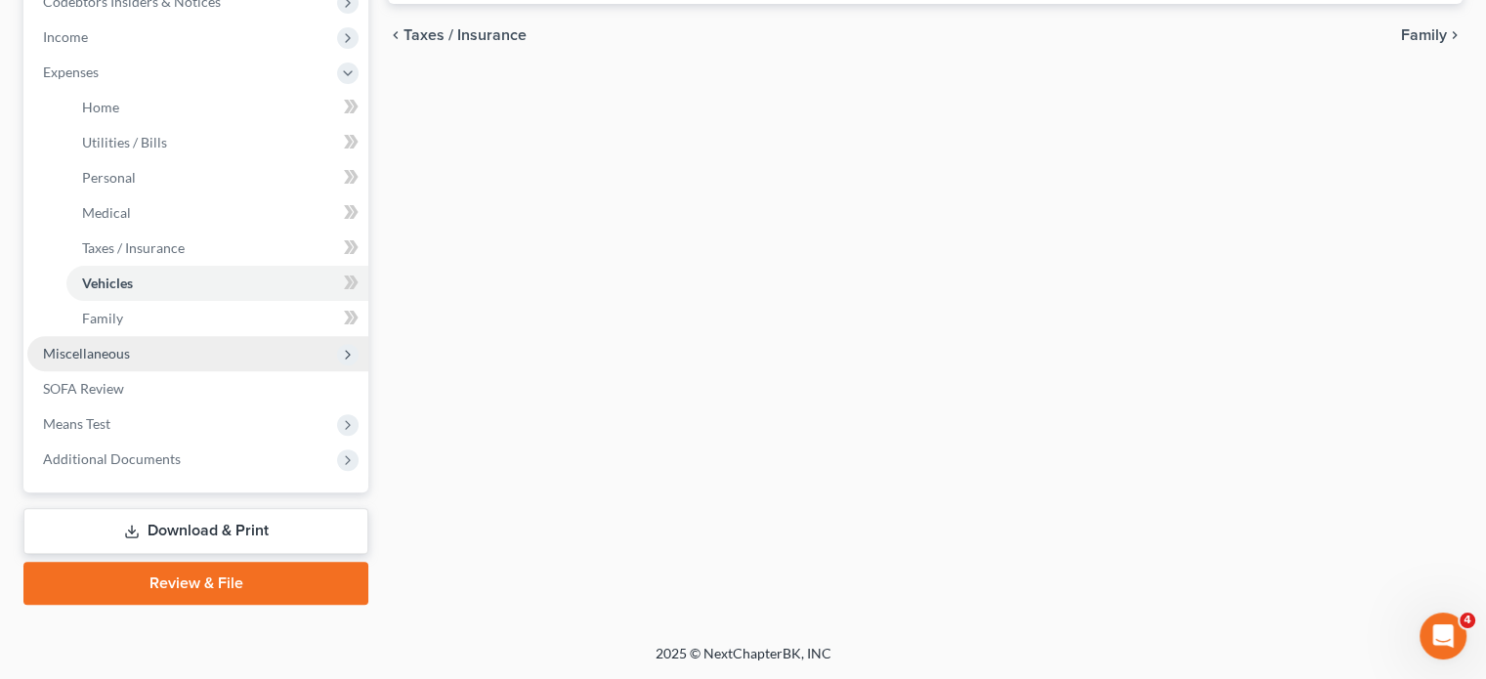
scroll to position [758, 0]
type input "200"
click at [132, 371] on span "Miscellaneous" at bounding box center [197, 353] width 341 height 35
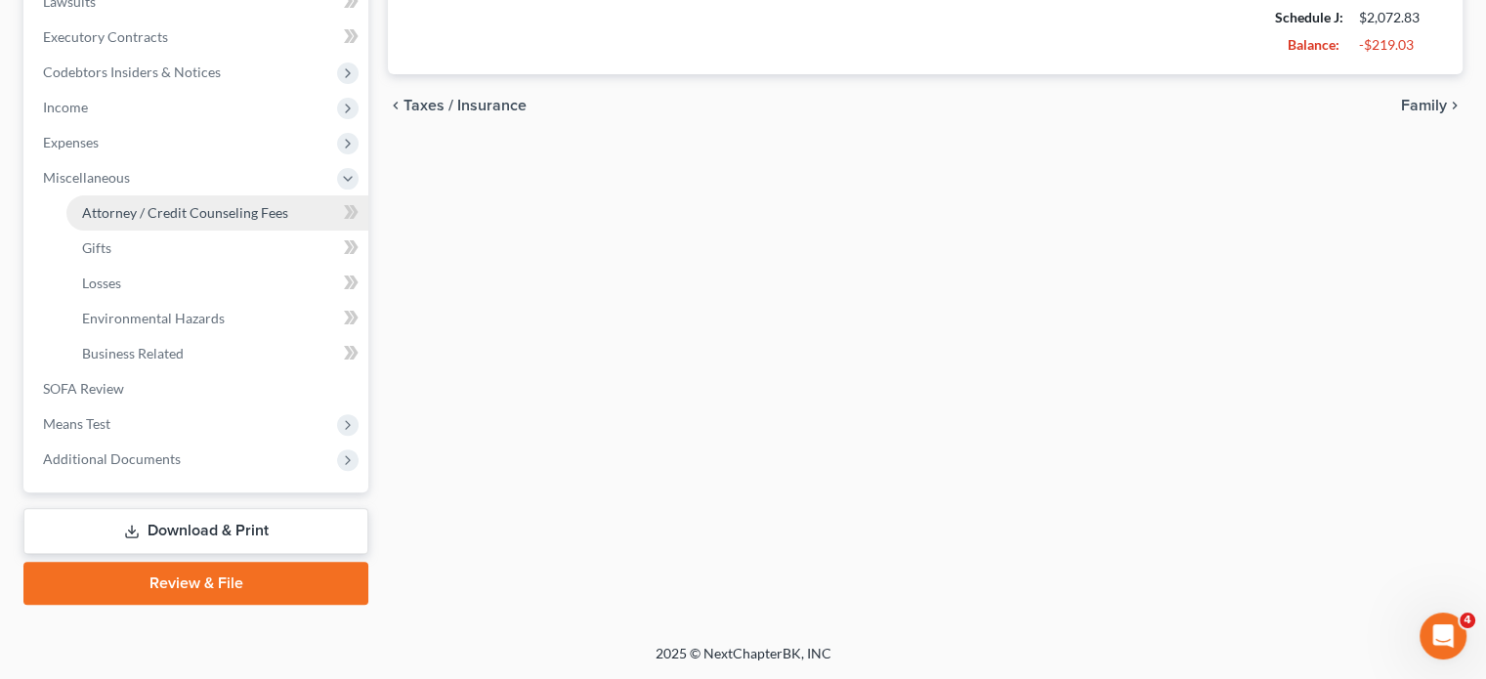
click at [164, 204] on span "Attorney / Credit Counseling Fees" at bounding box center [185, 212] width 206 height 17
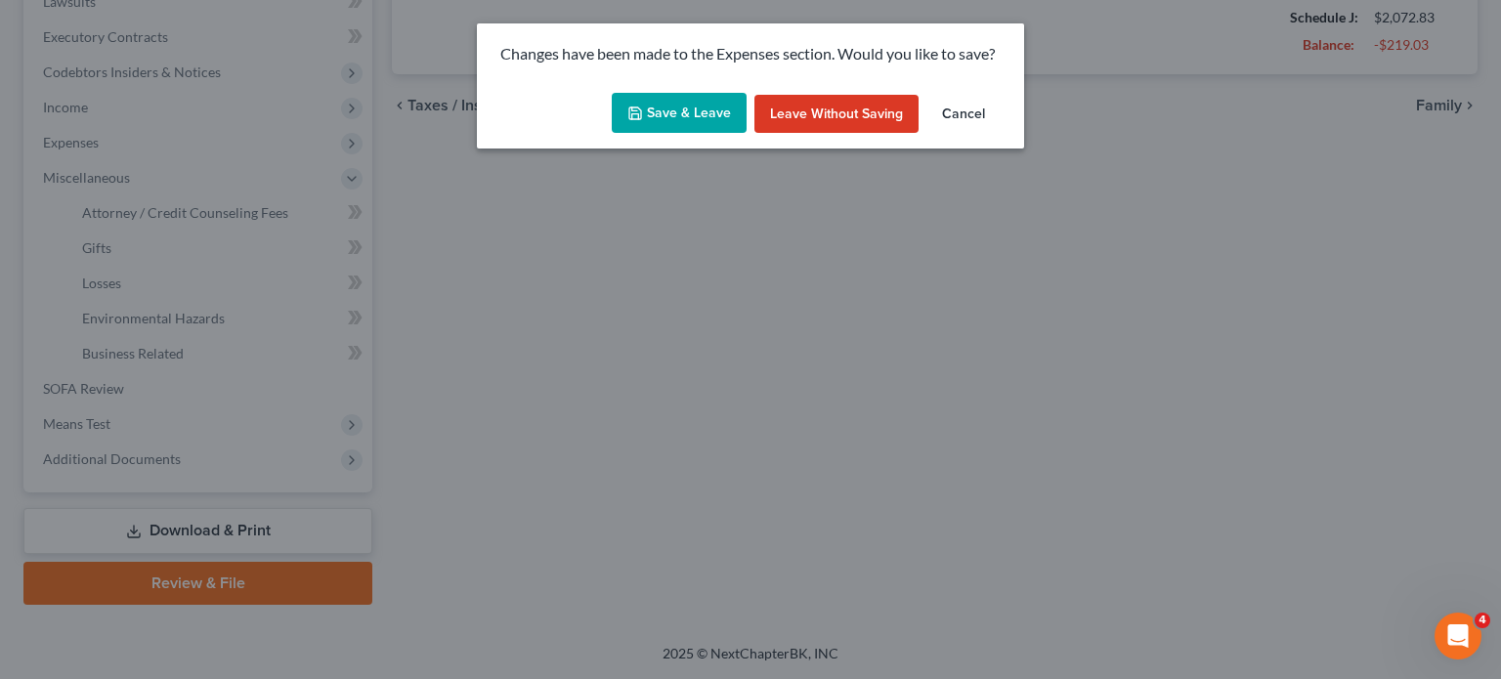
click at [658, 134] on button "Save & Leave" at bounding box center [679, 113] width 135 height 41
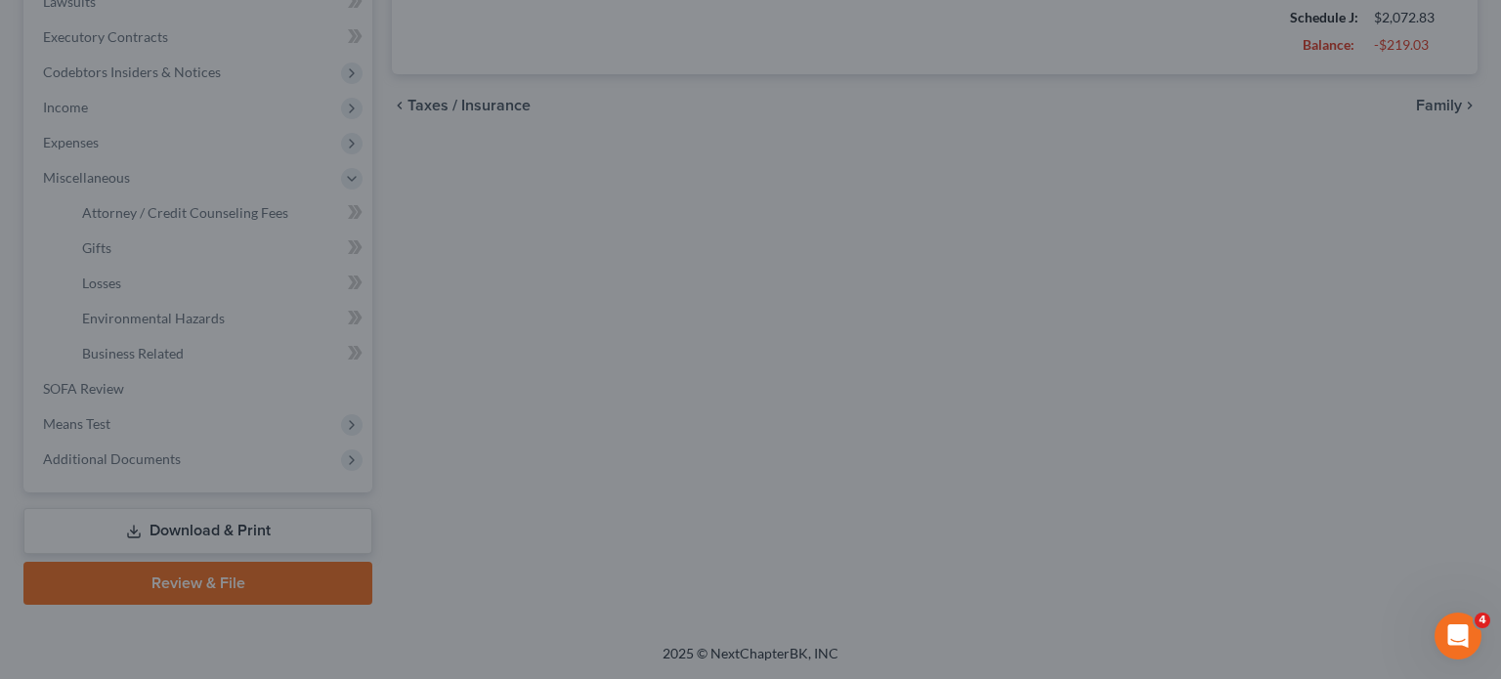
type input "45.00"
type input "200.00"
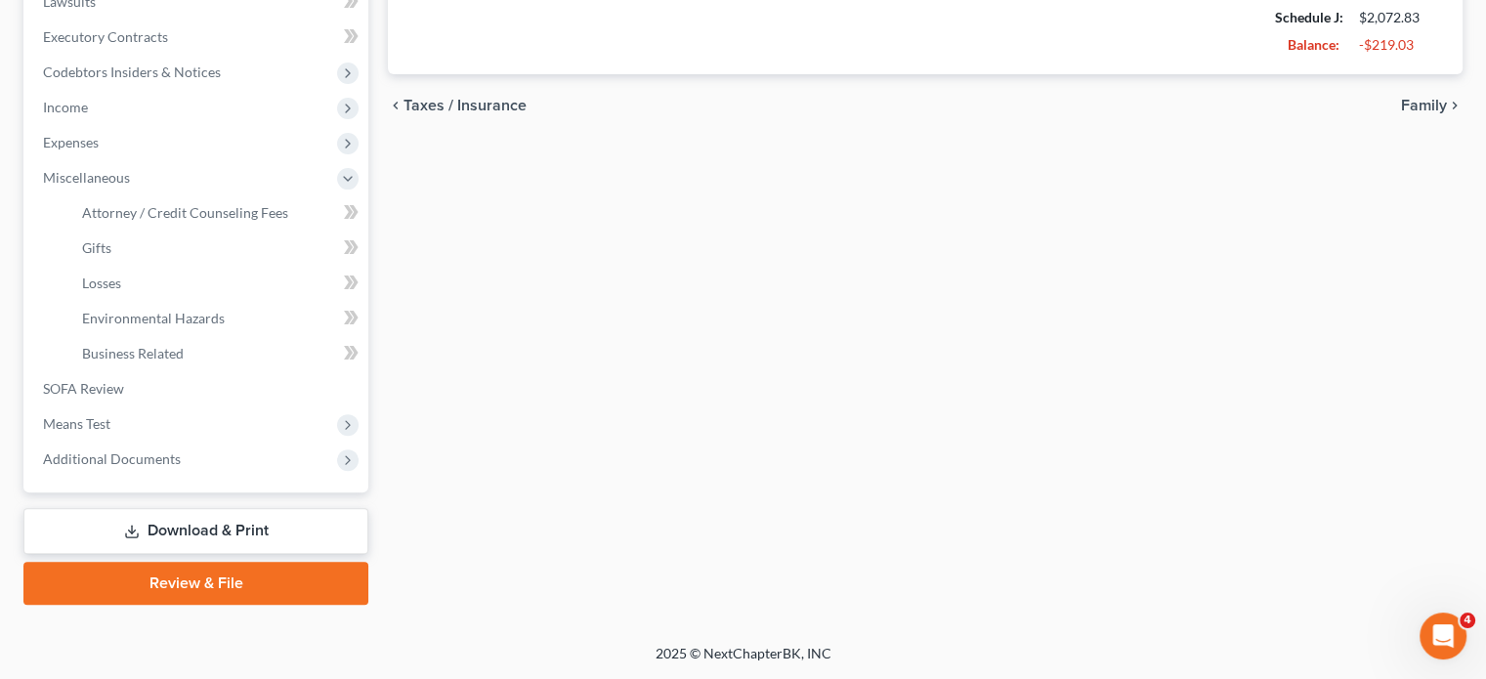
select select "2"
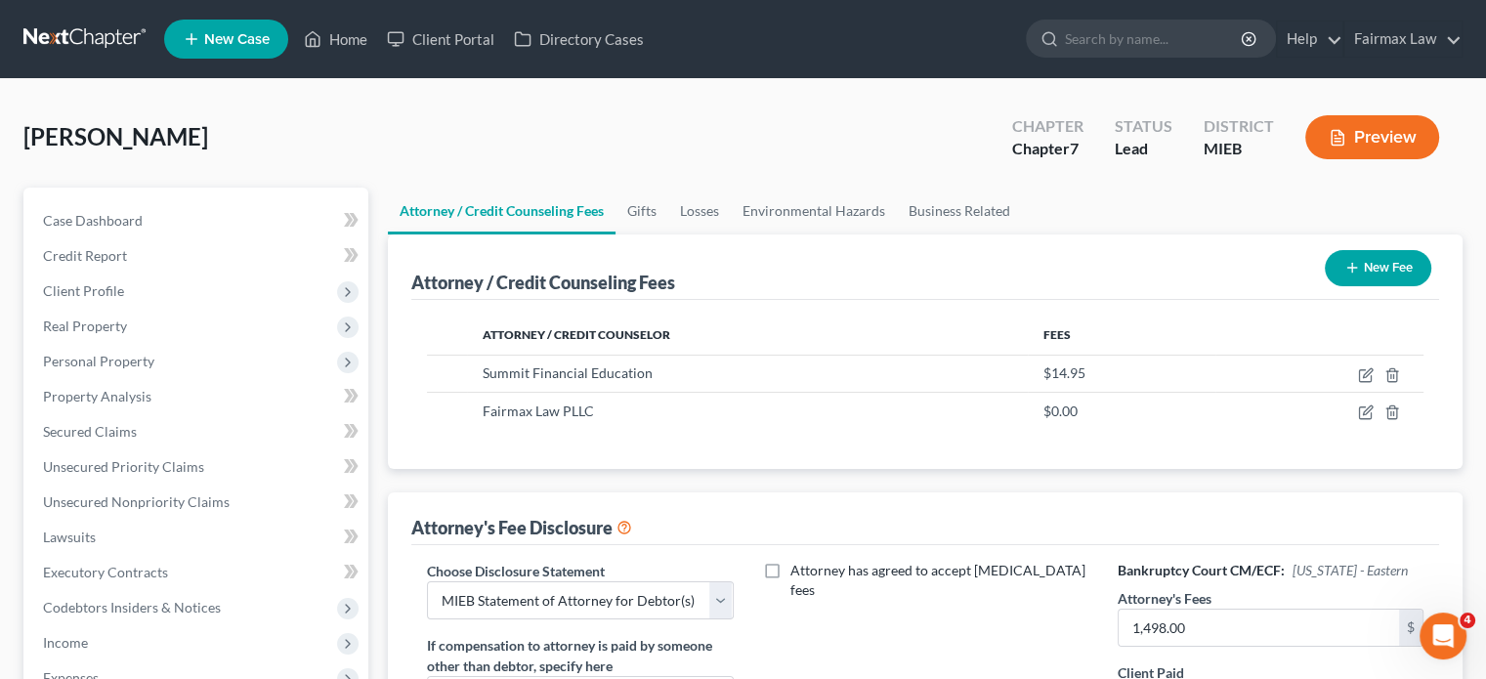
scroll to position [347, 0]
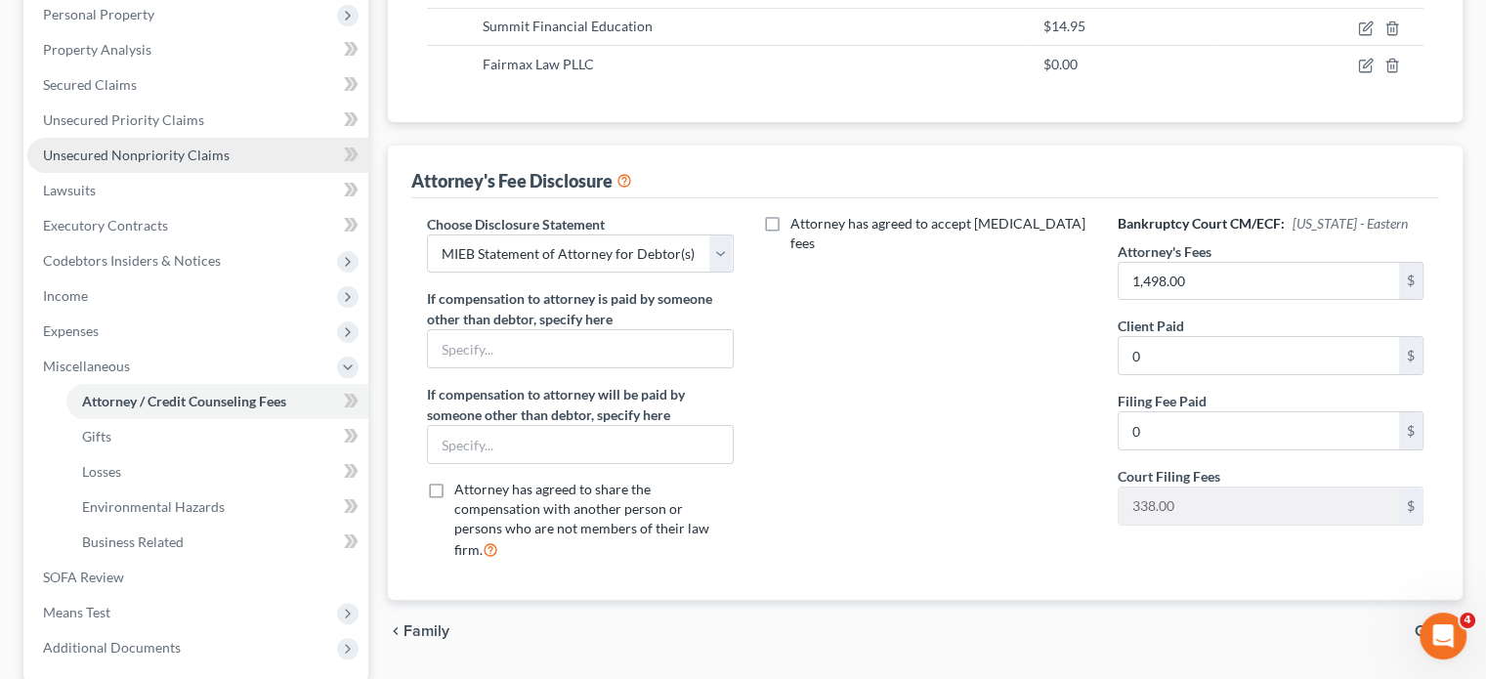
click at [223, 163] on span "Unsecured Nonpriority Claims" at bounding box center [136, 155] width 187 height 17
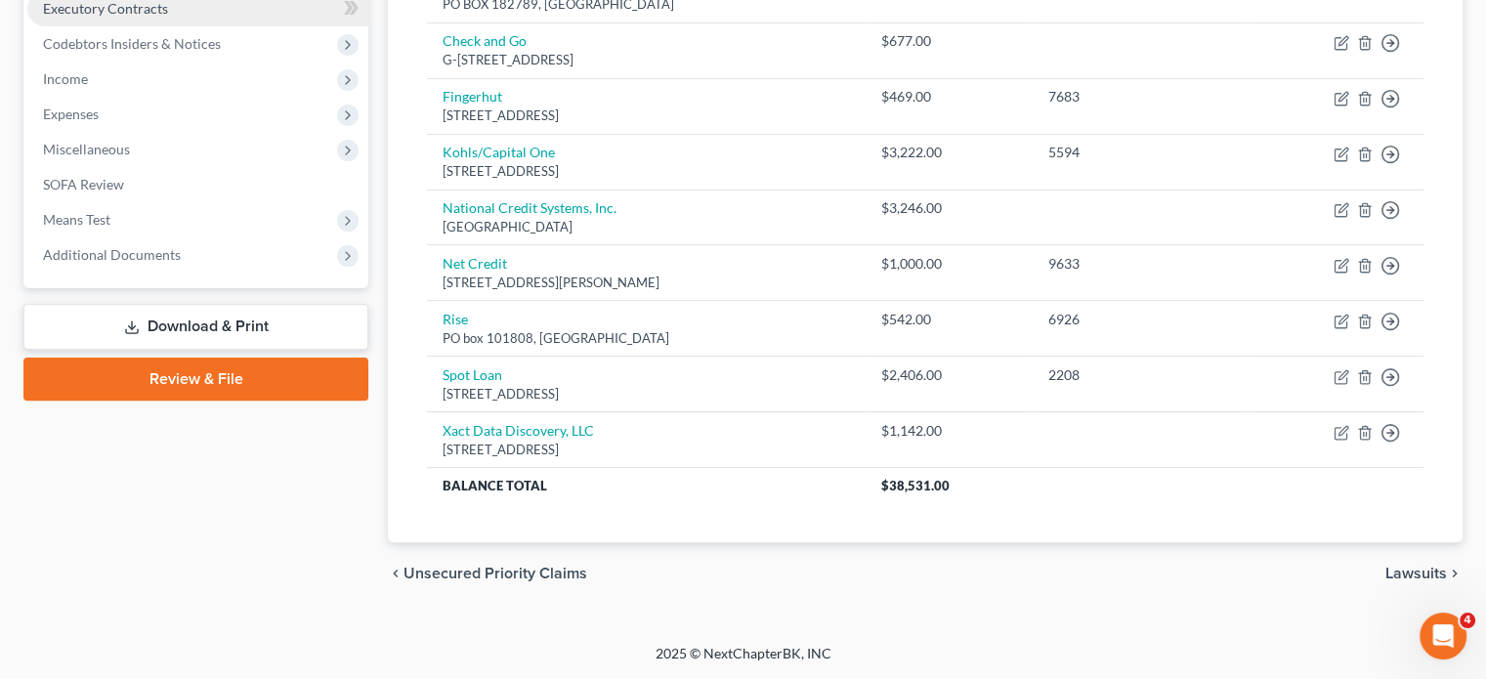
scroll to position [618, 0]
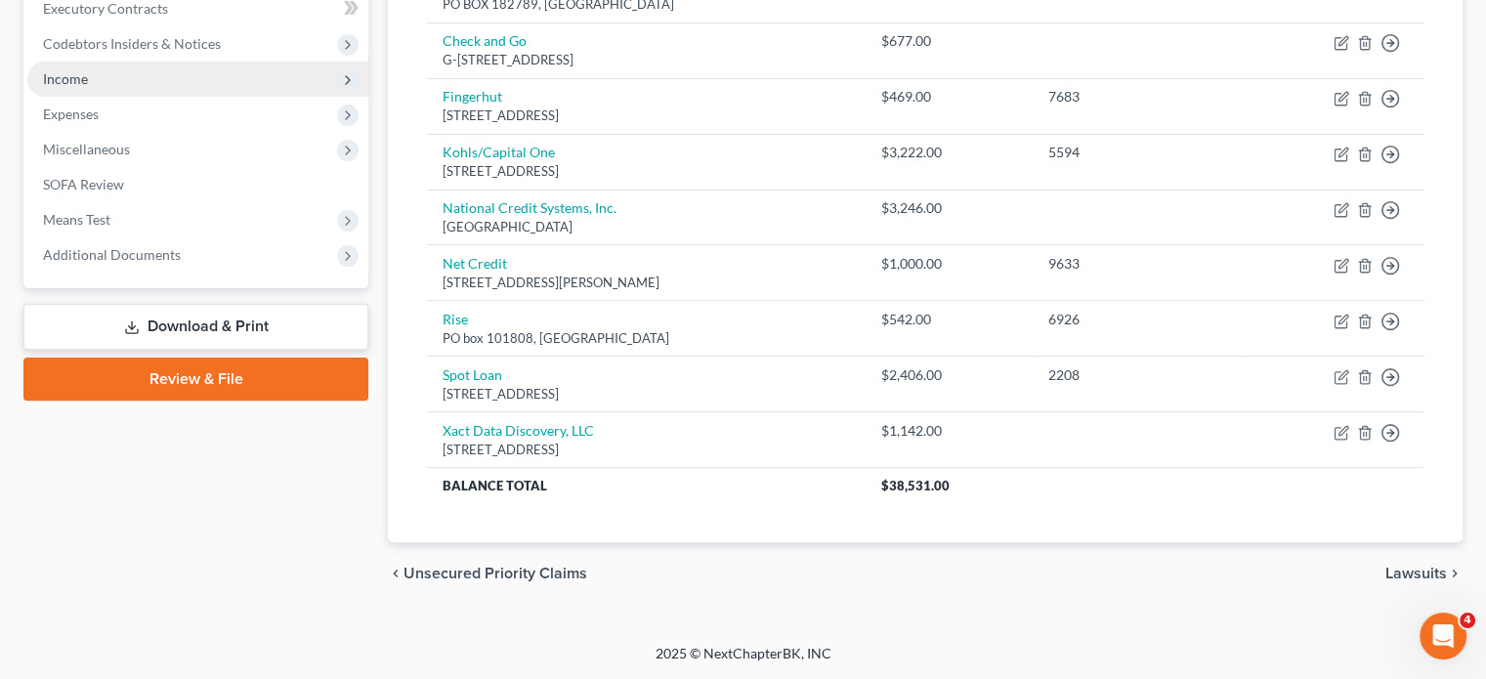
click at [169, 97] on span "Income" at bounding box center [197, 79] width 341 height 35
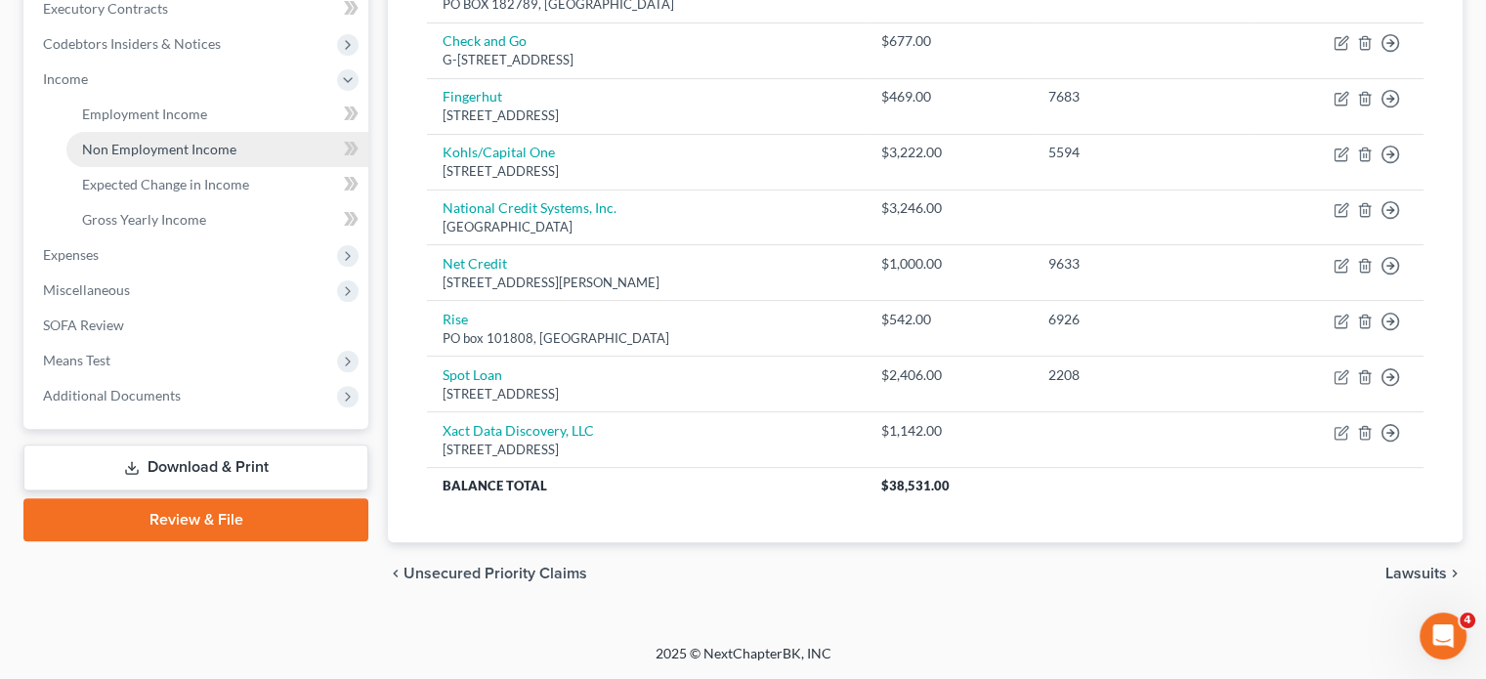
click at [178, 157] on span "Non Employment Income" at bounding box center [159, 149] width 154 height 17
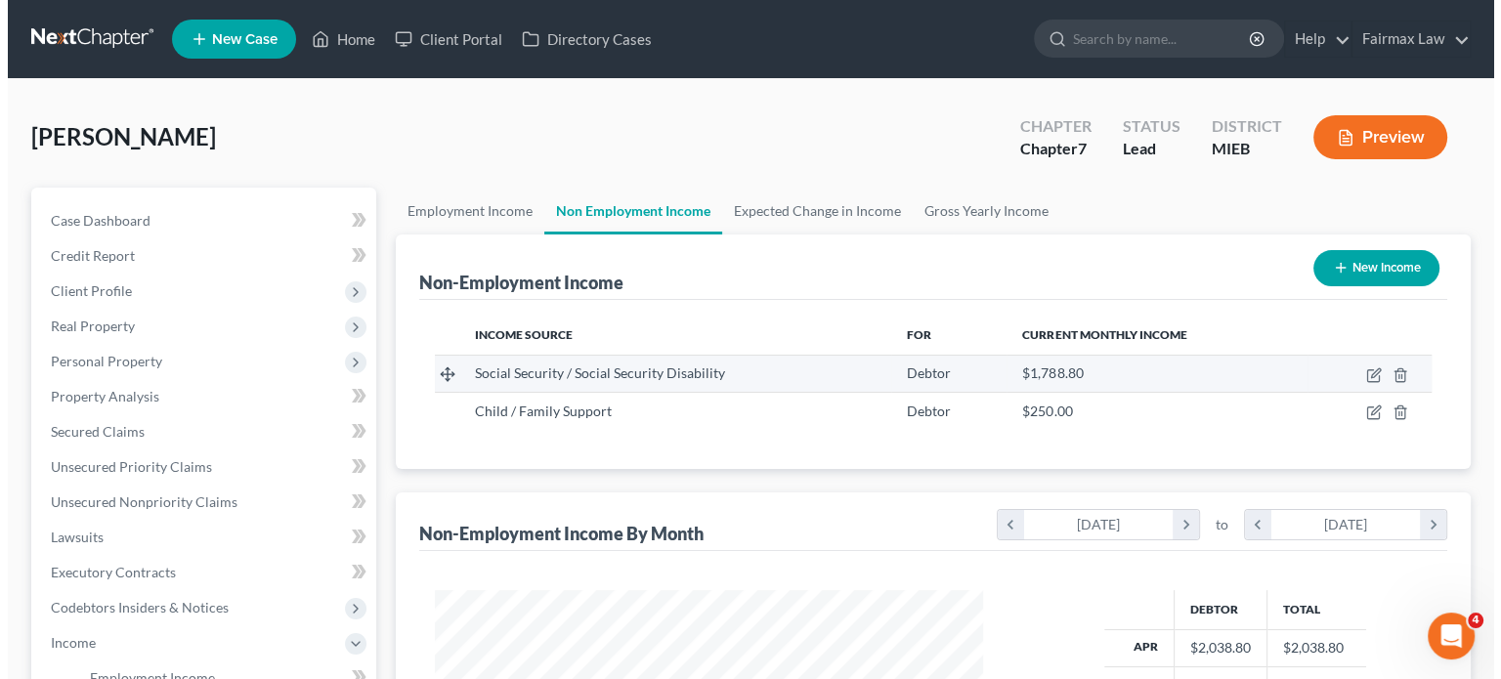
scroll to position [434, 587]
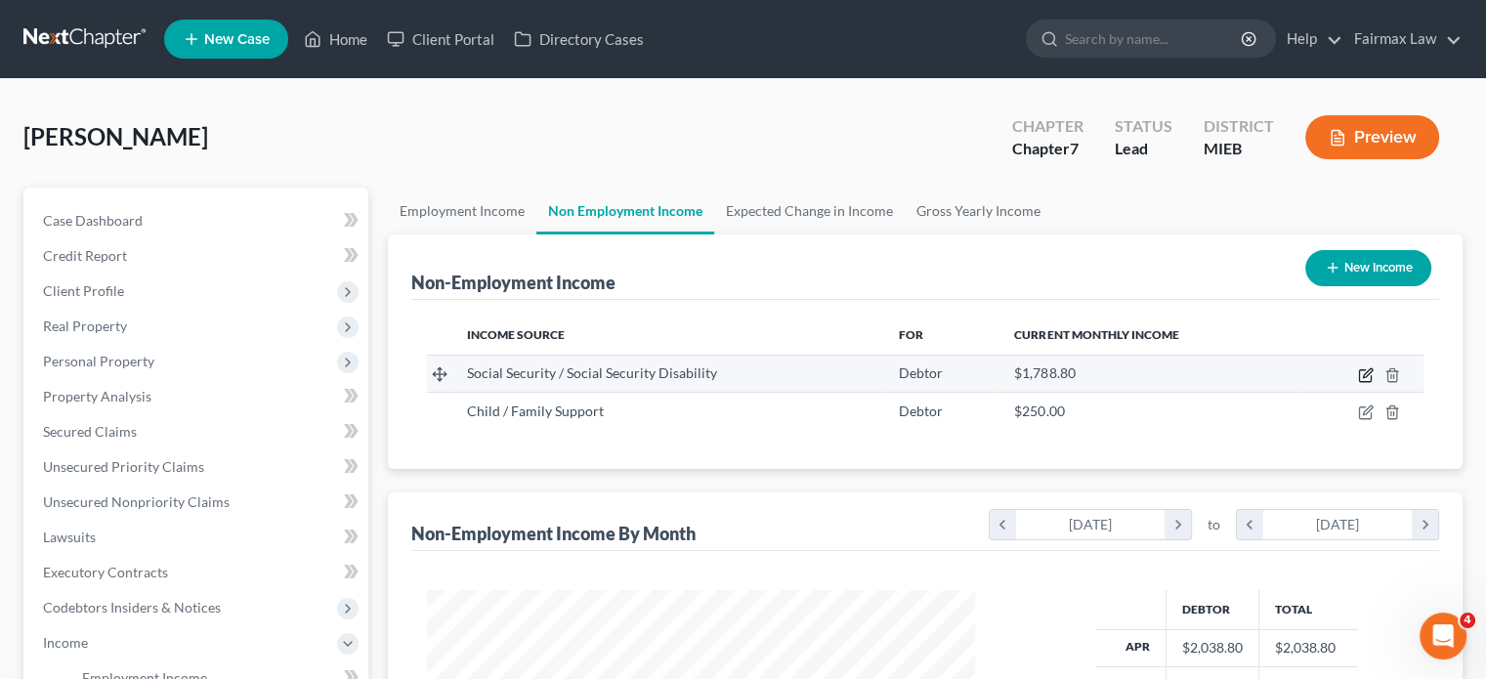
click at [1358, 383] on icon "button" at bounding box center [1366, 375] width 16 height 16
select select "4"
select select "0"
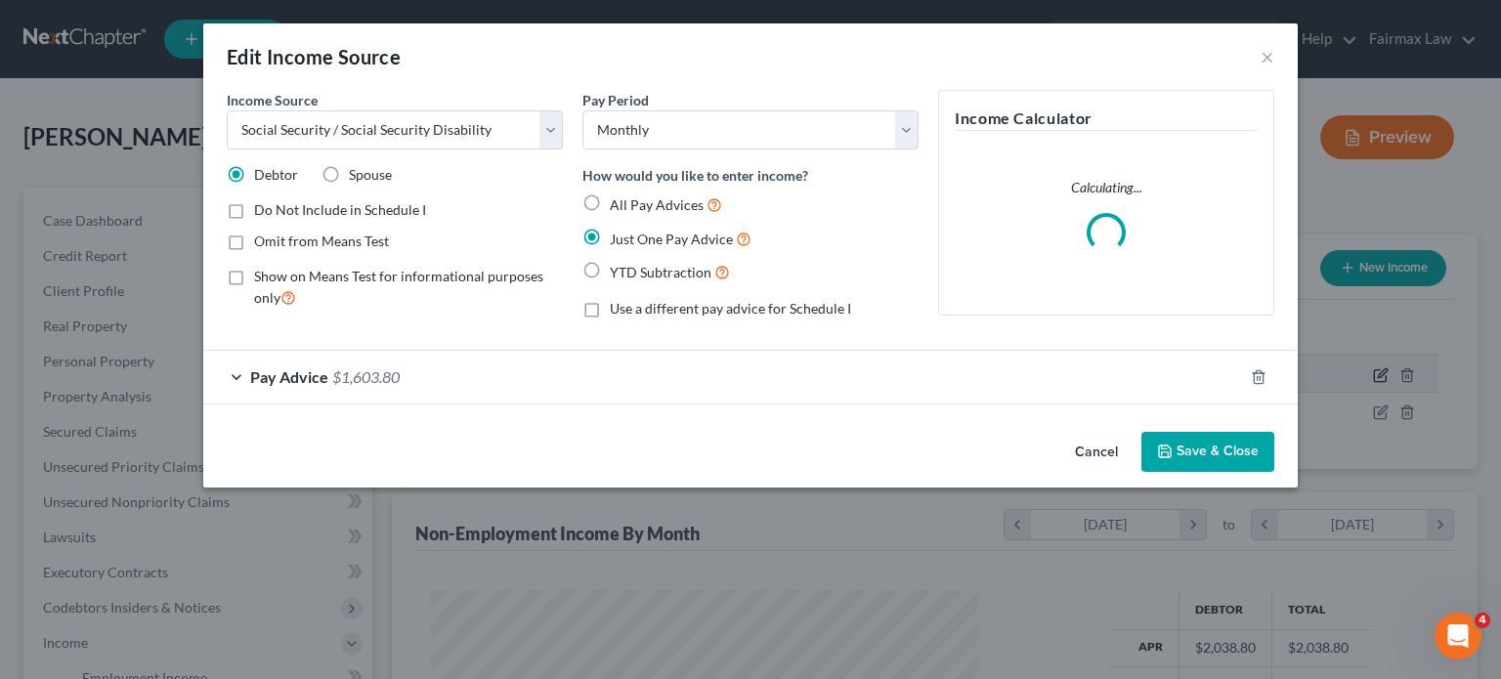
scroll to position [434, 594]
click at [462, 403] on div "Pay Advice $1,603.80" at bounding box center [723, 377] width 1040 height 52
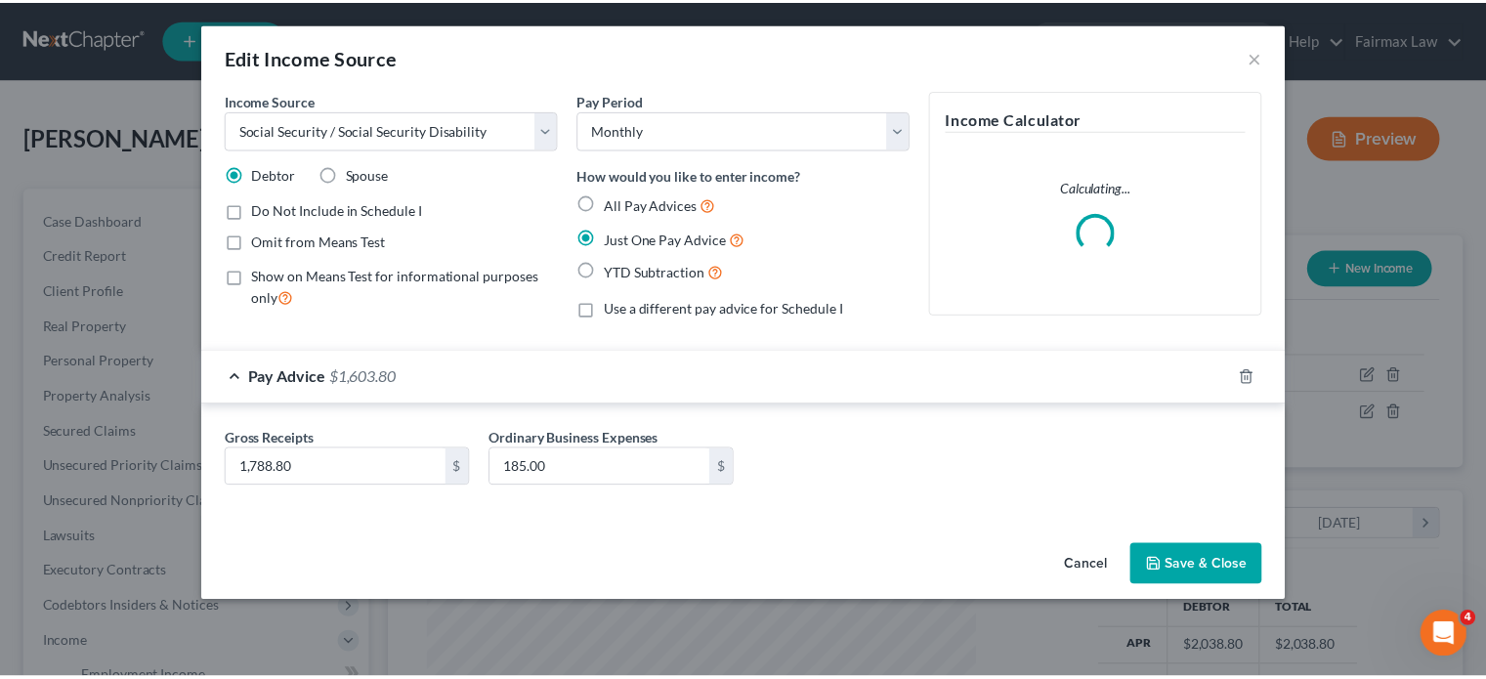
scroll to position [98, 0]
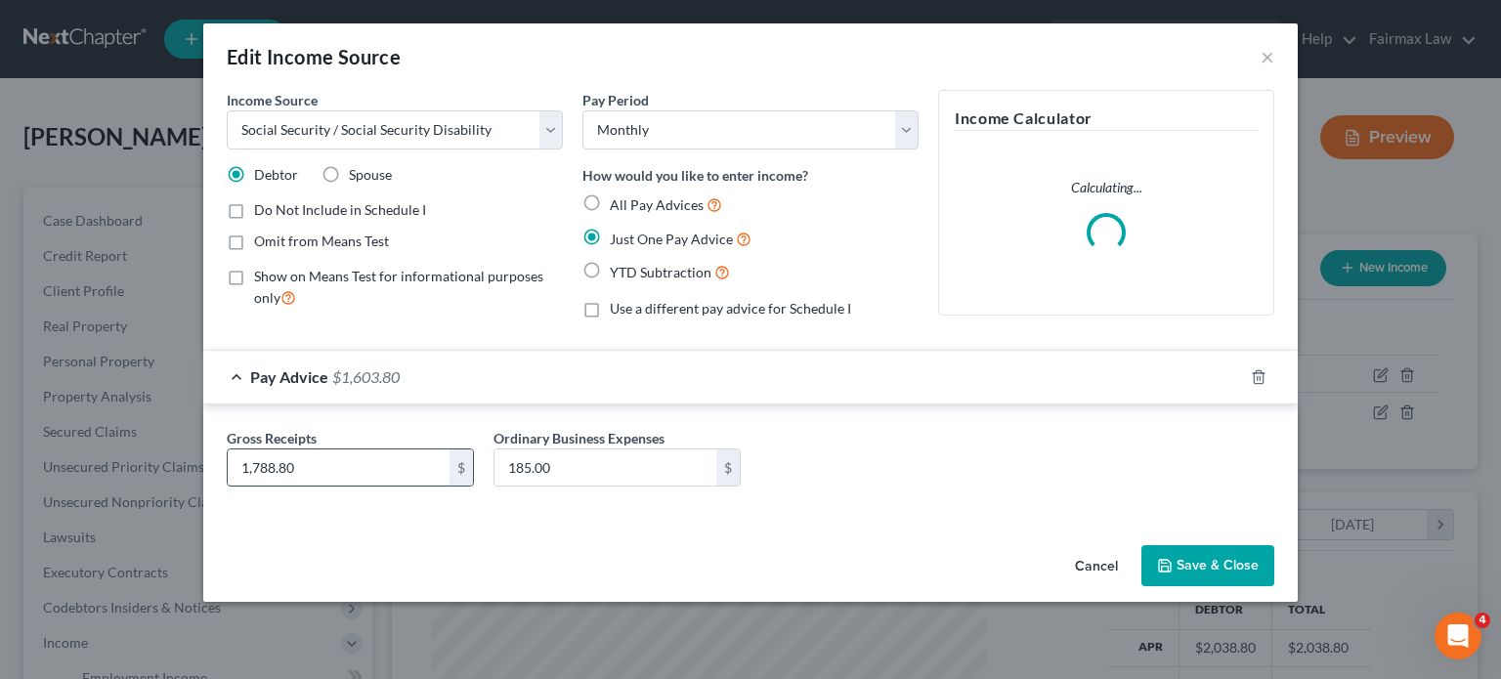
click at [228, 487] on input "1,788.80" at bounding box center [339, 467] width 222 height 37
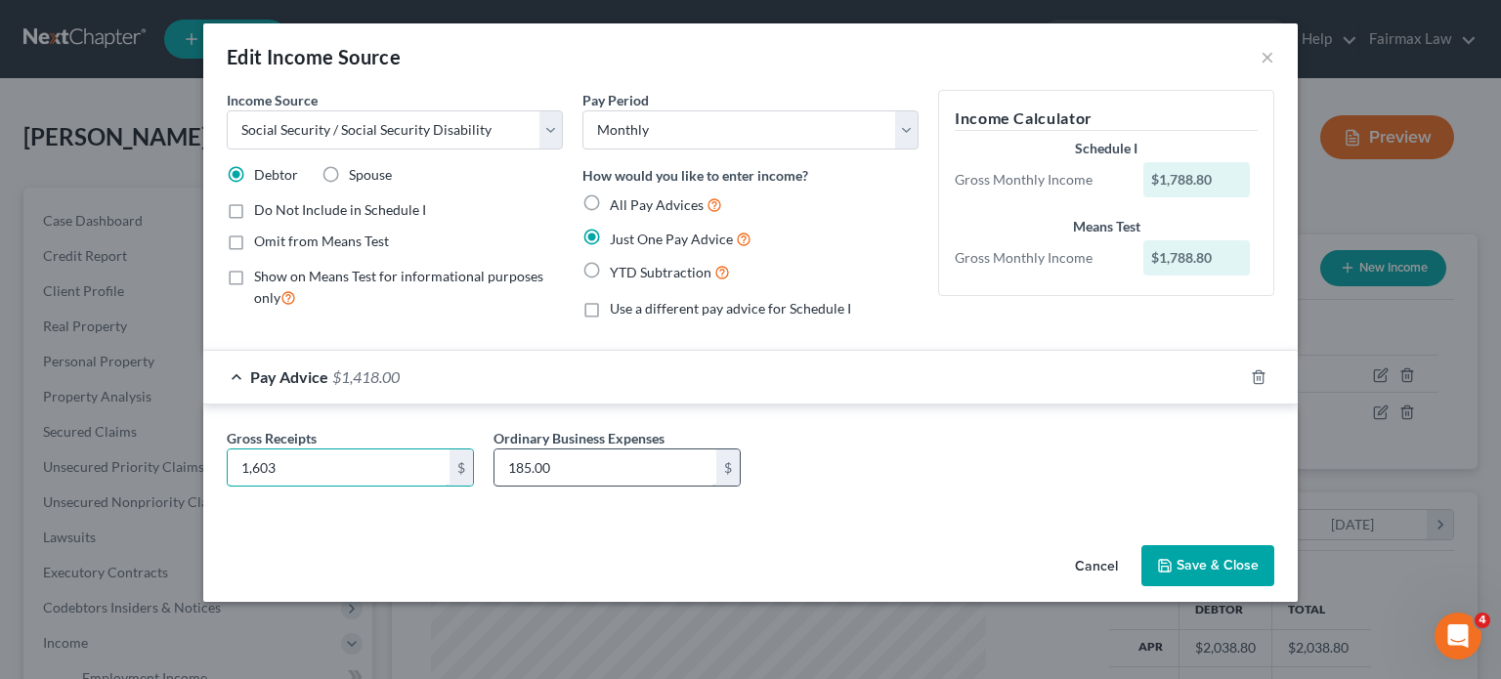
type input "1,603"
click at [503, 487] on input "185.00" at bounding box center [605, 467] width 222 height 37
click at [1274, 586] on button "Save & Close" at bounding box center [1207, 565] width 133 height 41
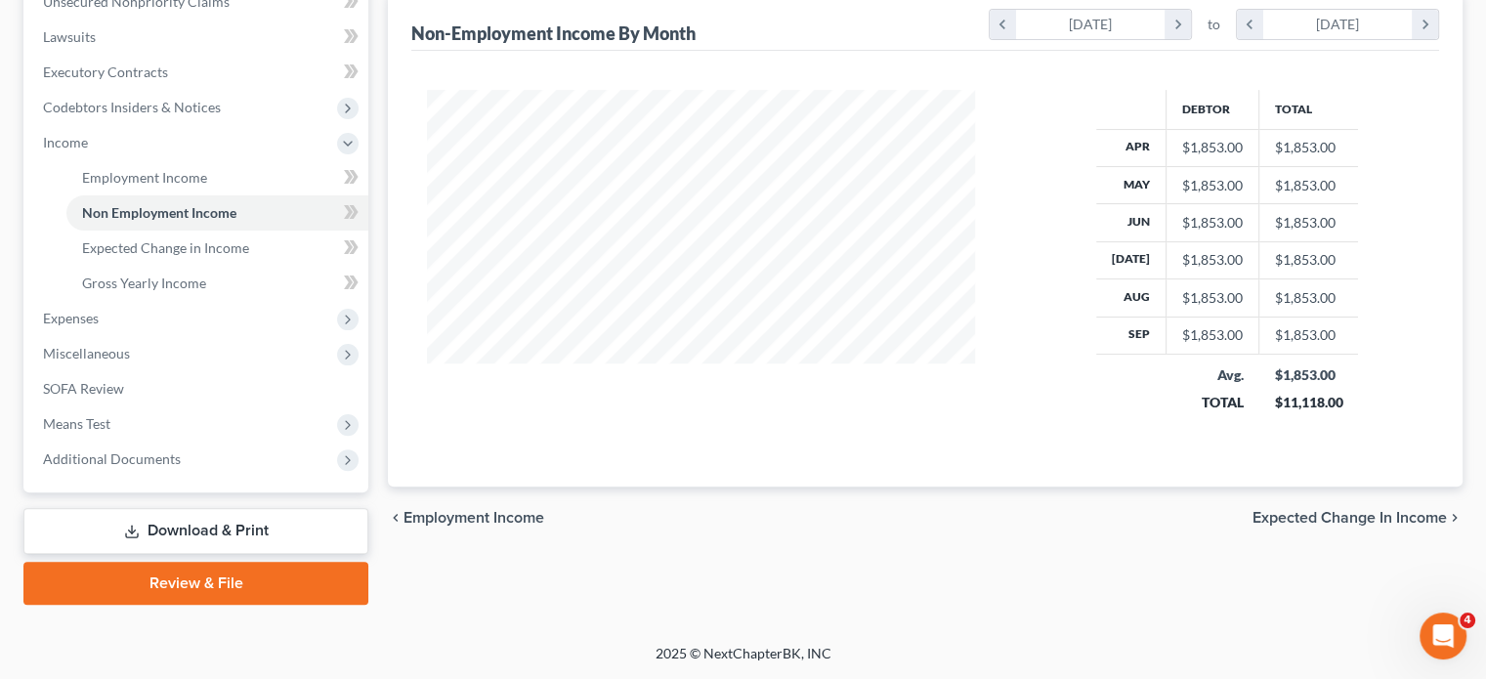
scroll to position [598, 0]
click at [199, 256] on span "Expected Change in Income" at bounding box center [165, 247] width 167 height 17
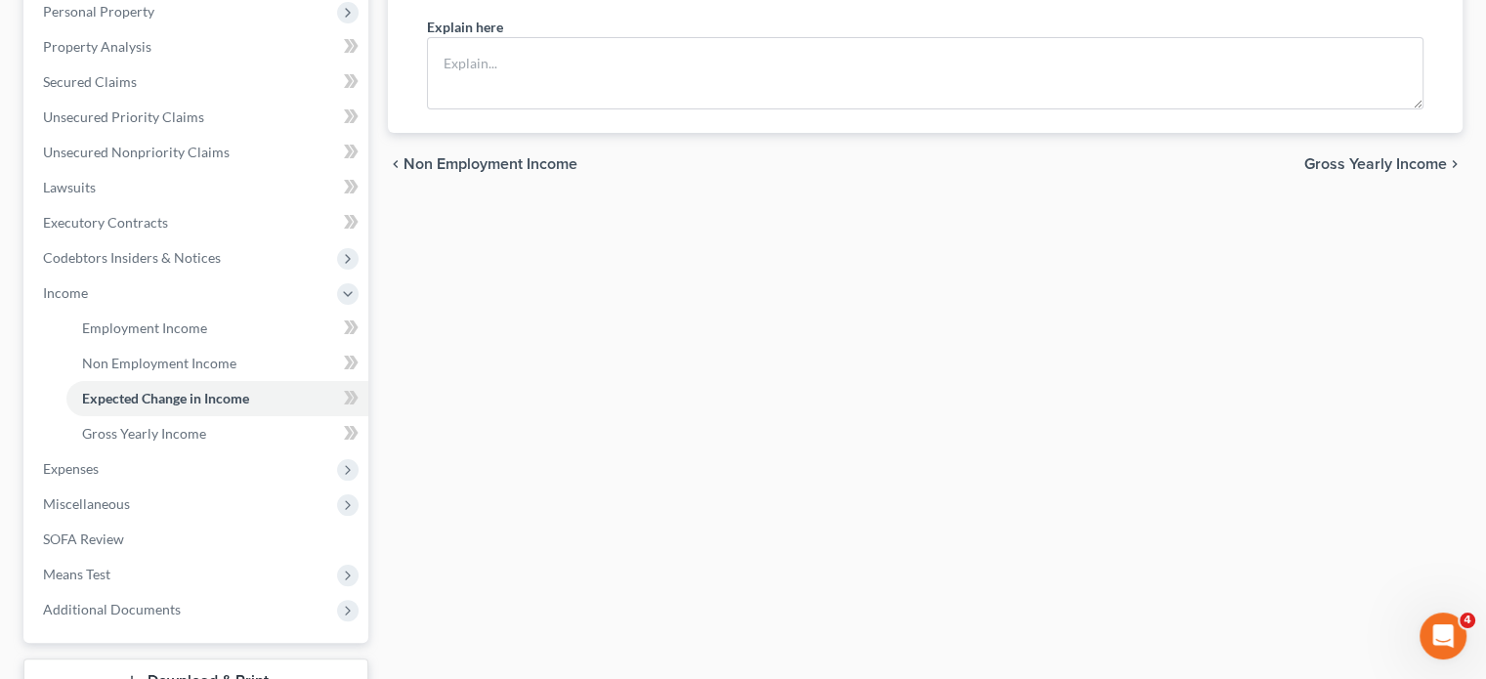
scroll to position [304, 0]
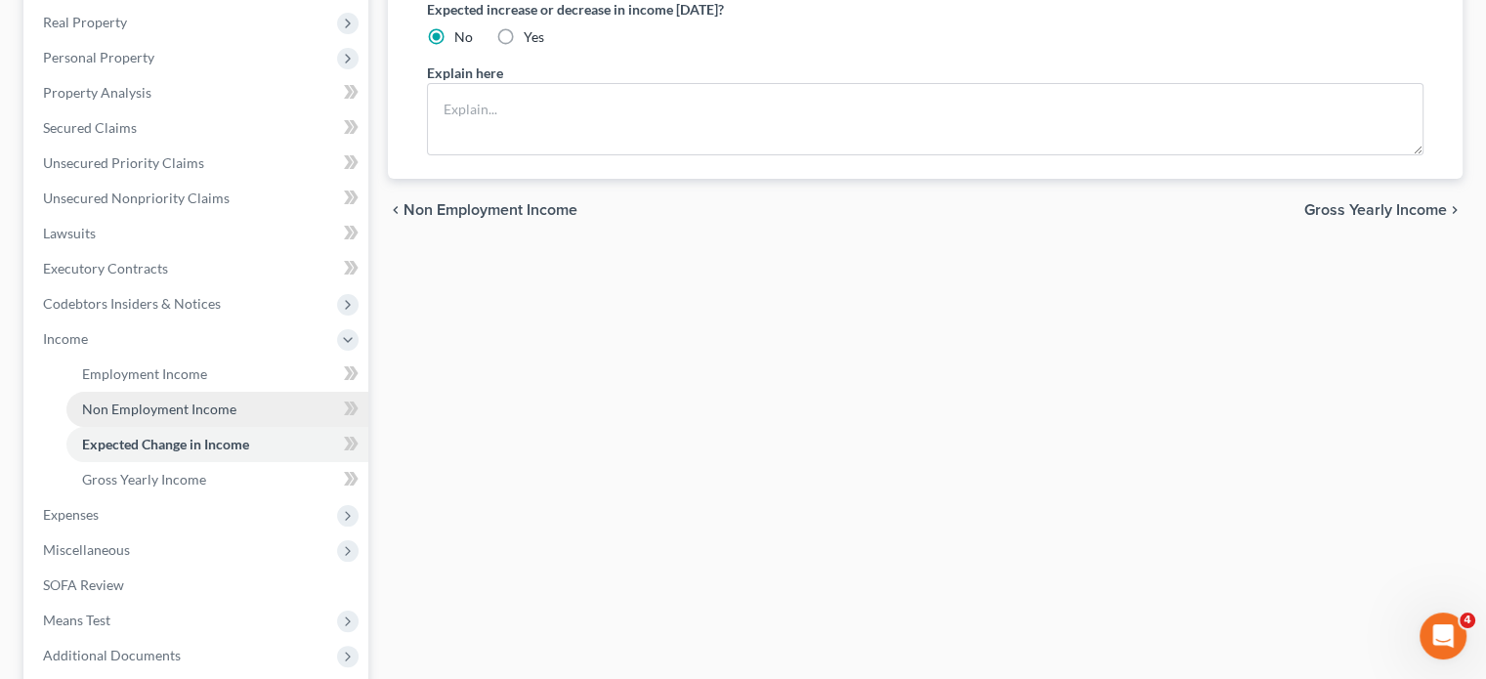
click at [171, 417] on span "Non Employment Income" at bounding box center [159, 409] width 154 height 17
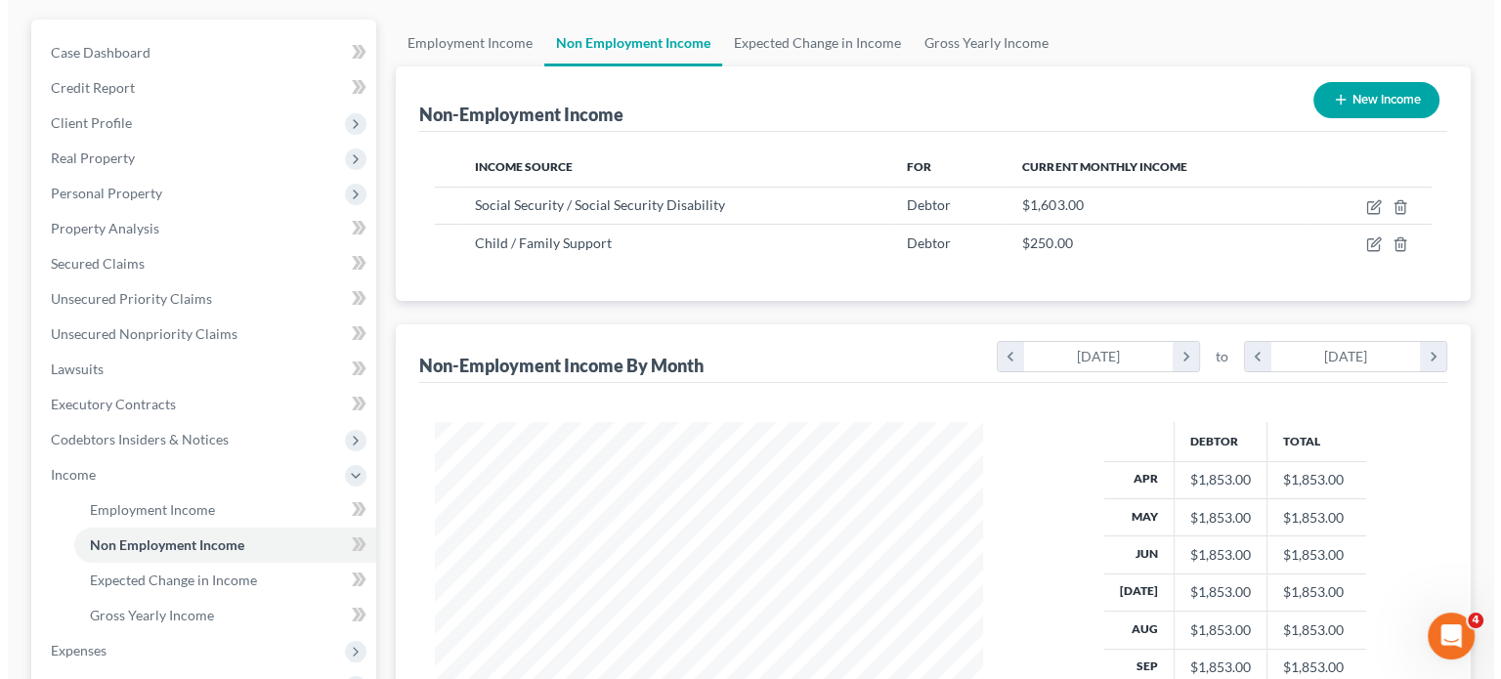
scroll to position [164, 0]
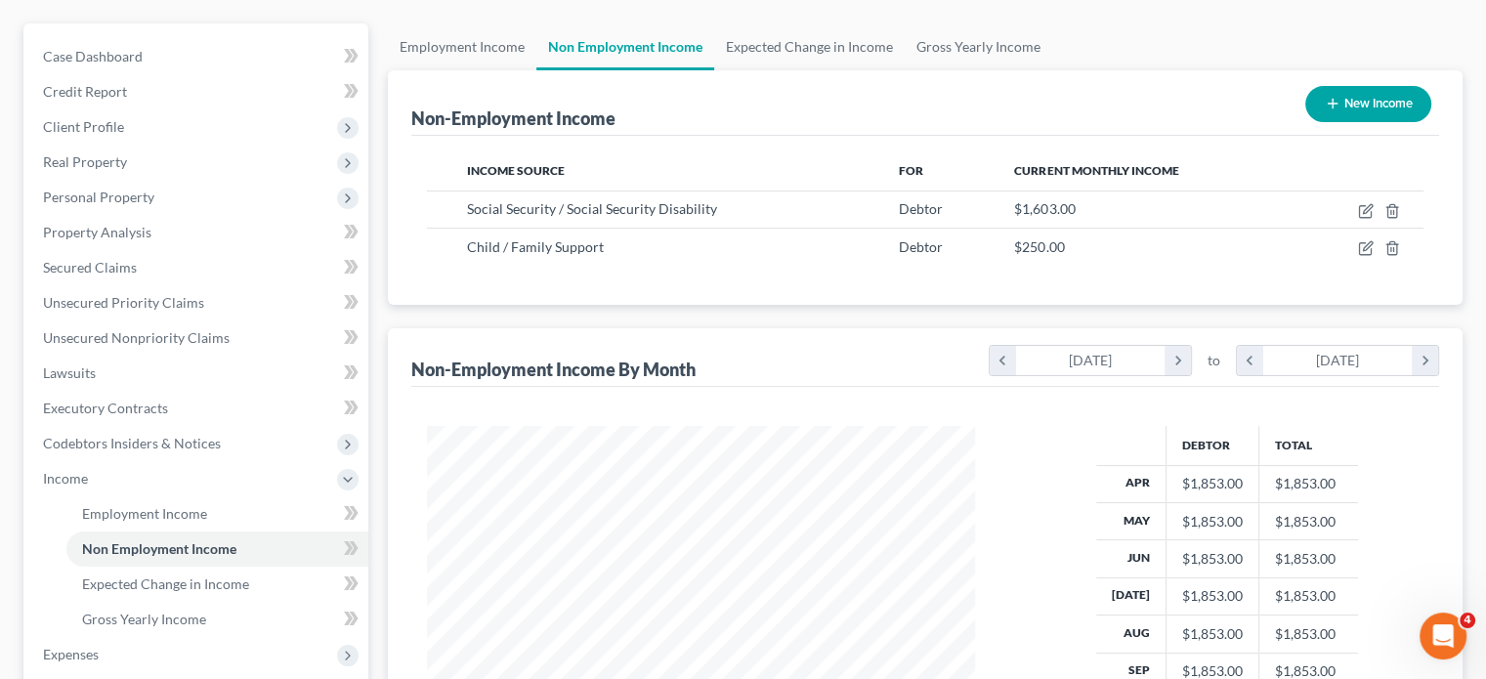
click at [1306, 122] on button "New Income" at bounding box center [1368, 104] width 126 height 36
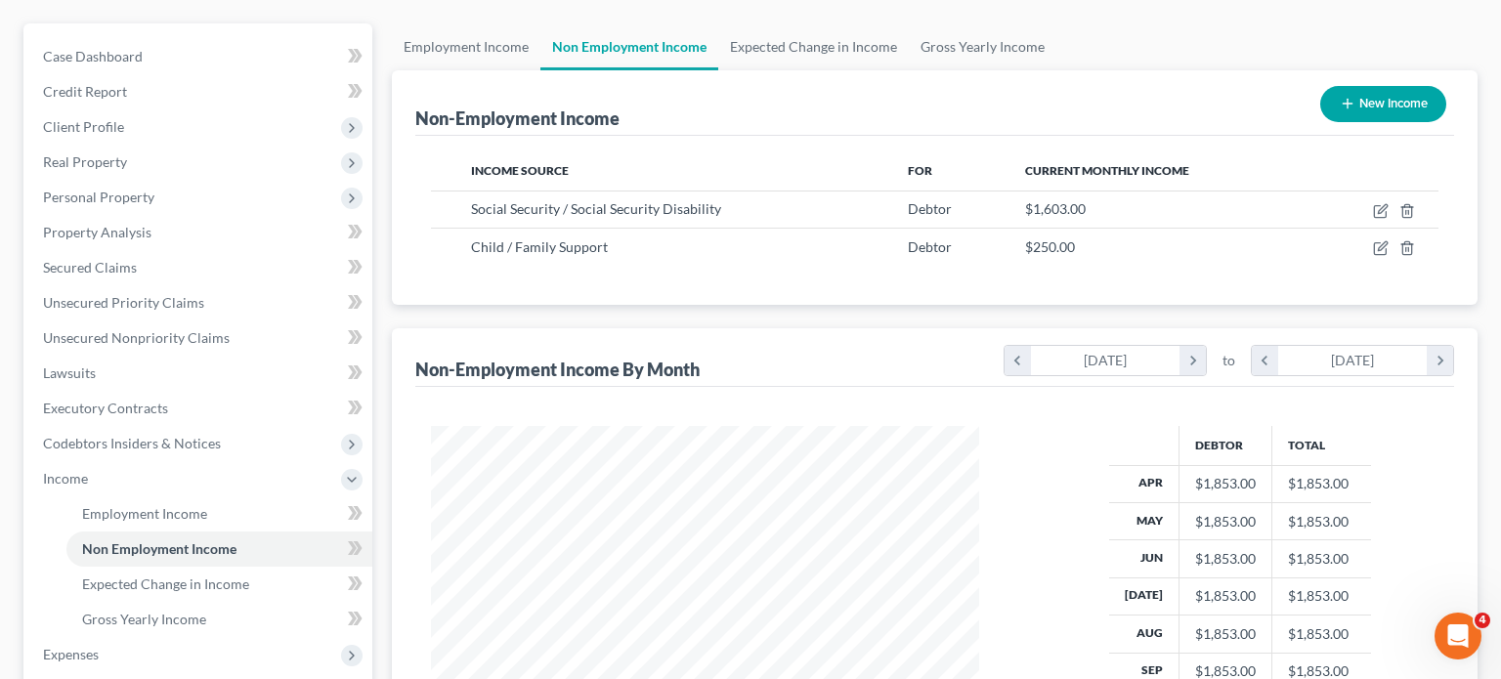
select select "0"
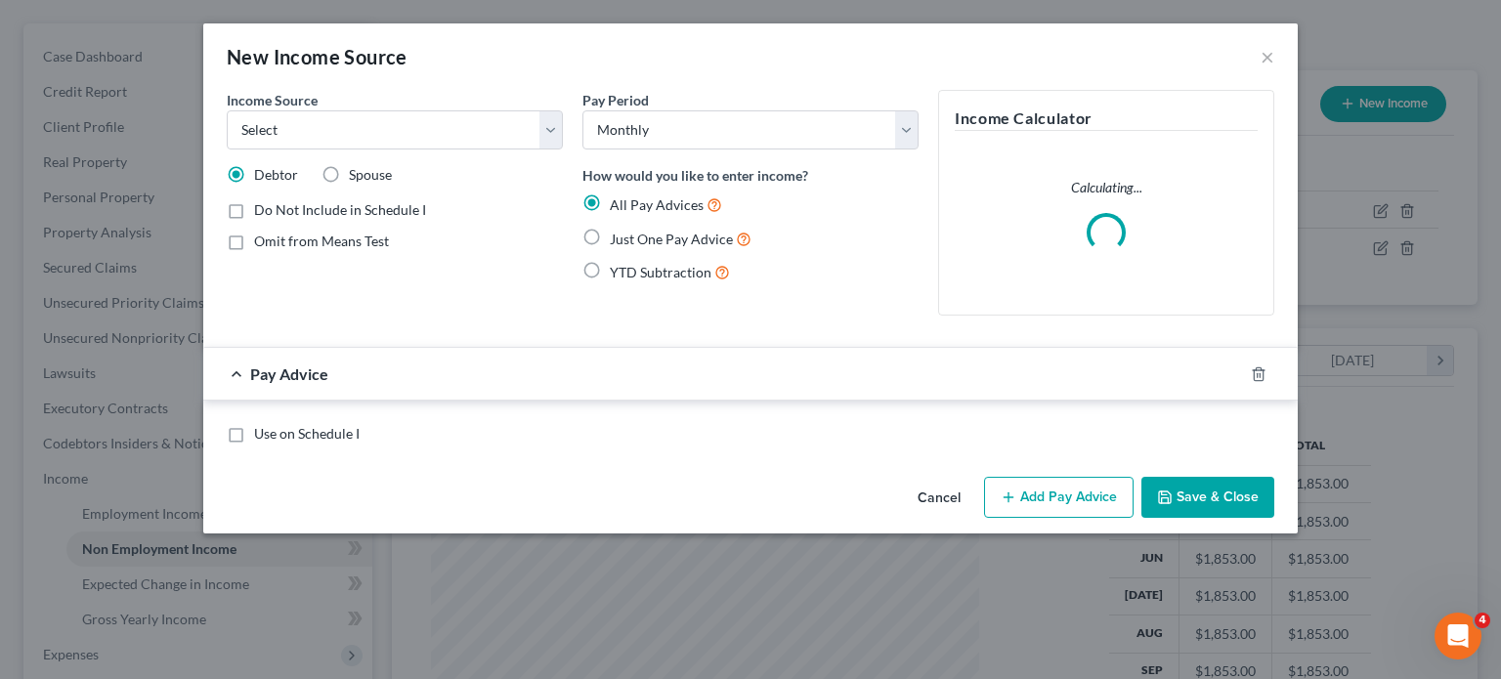
scroll to position [434, 594]
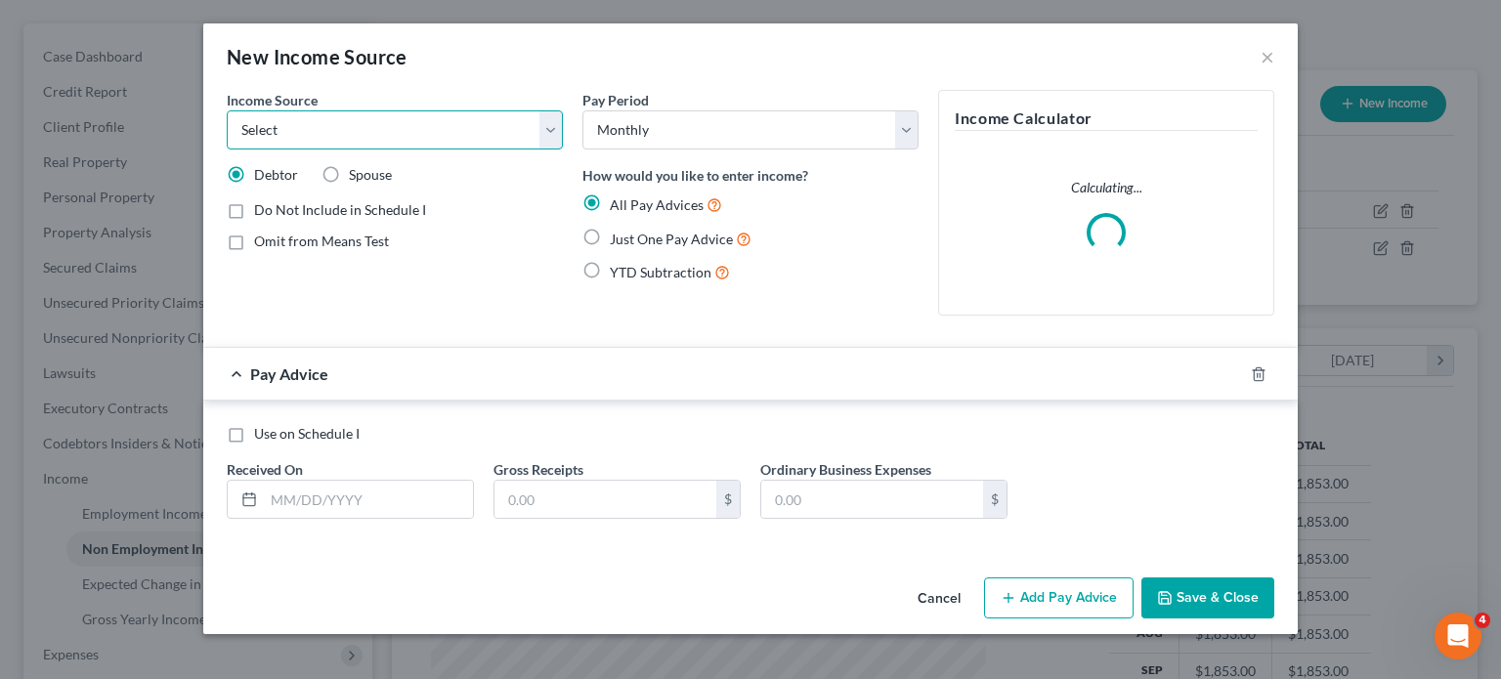
click at [231, 149] on select "Select Unemployment Disability (from employer) Pension Retirement Social Securi…" at bounding box center [395, 129] width 336 height 39
select select "2"
click at [227, 138] on select "Select Unemployment Disability (from employer) Pension Retirement Social Securi…" at bounding box center [395, 129] width 336 height 39
click at [610, 247] on span "Just One Pay Advice" at bounding box center [671, 239] width 123 height 17
click at [618, 240] on input "Just One Pay Advice" at bounding box center [624, 234] width 13 height 13
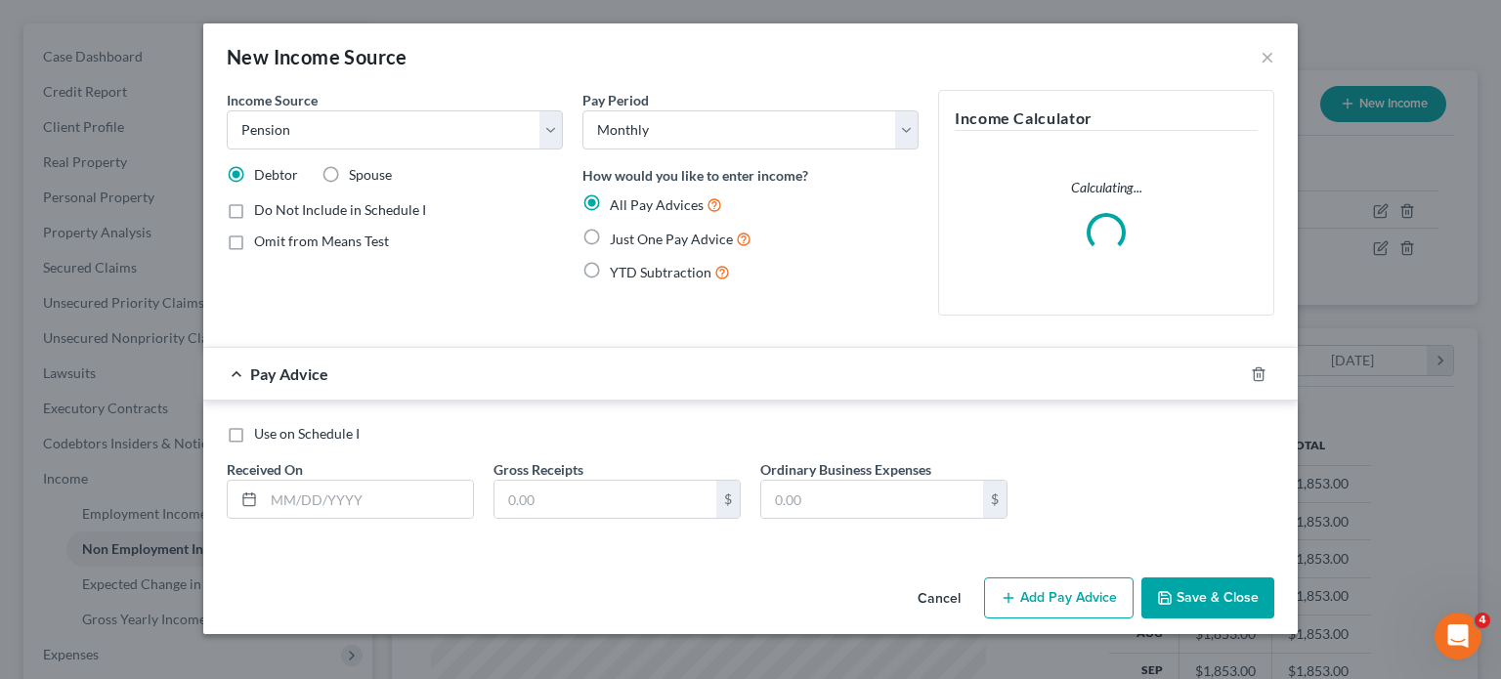
radio input "true"
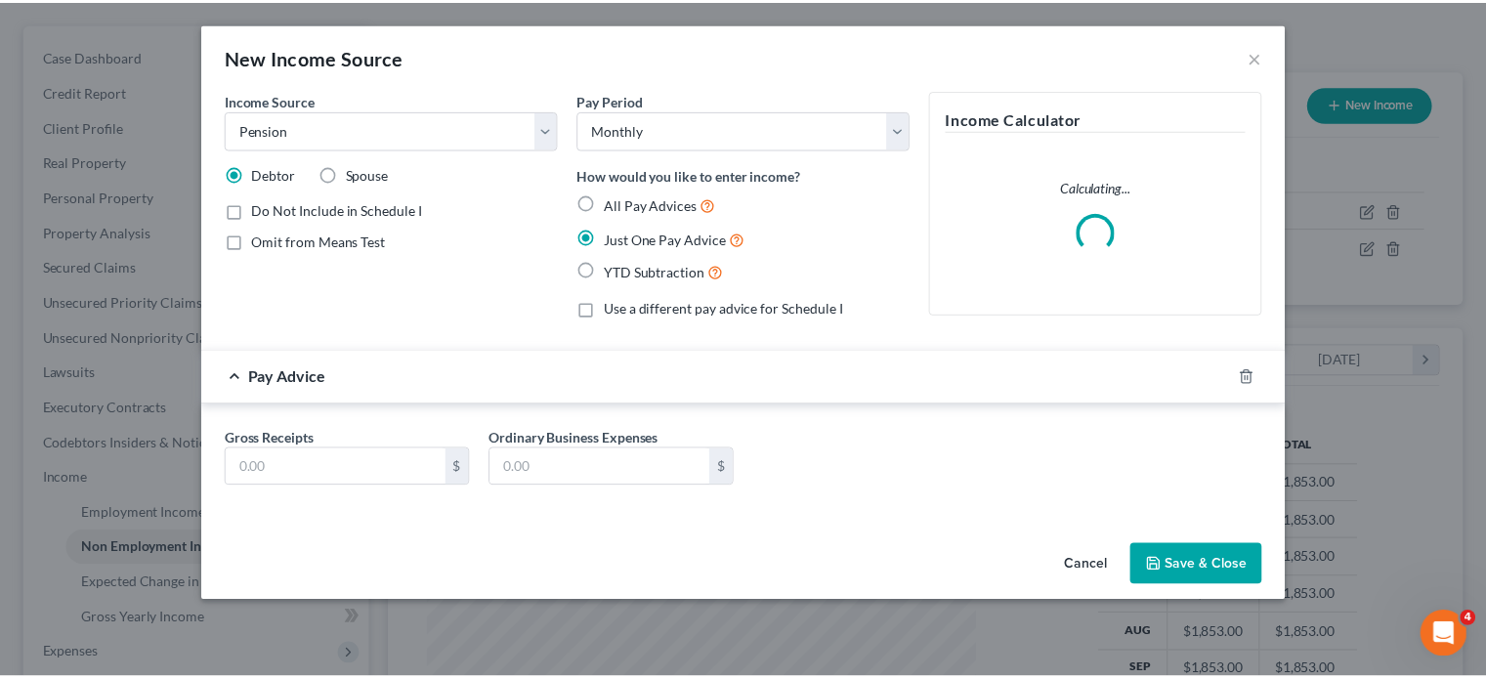
scroll to position [98, 0]
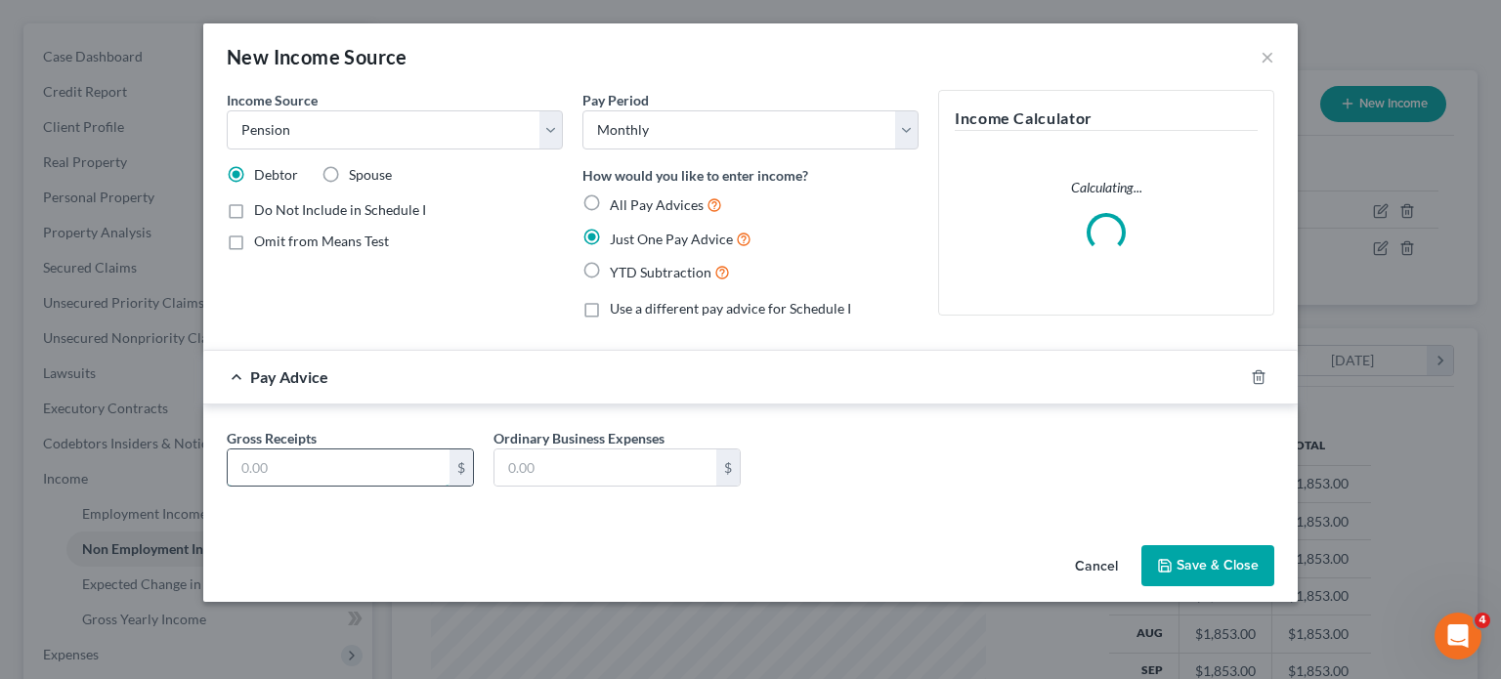
click at [228, 487] on input "text" at bounding box center [339, 467] width 222 height 37
paste input "562.66"
type input "562.67"
click at [1274, 586] on button "Save & Close" at bounding box center [1207, 565] width 133 height 41
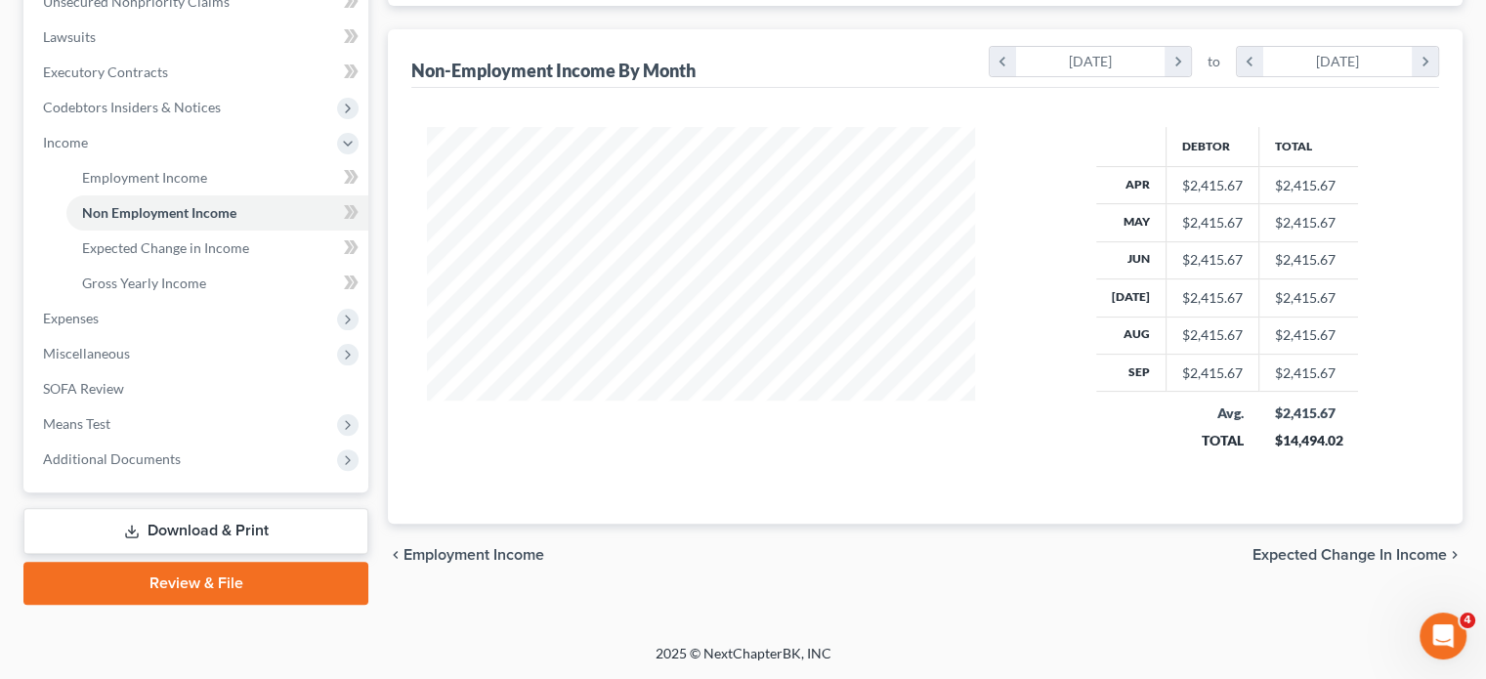
scroll to position [684, 0]
click at [146, 327] on span "Expenses" at bounding box center [197, 318] width 341 height 35
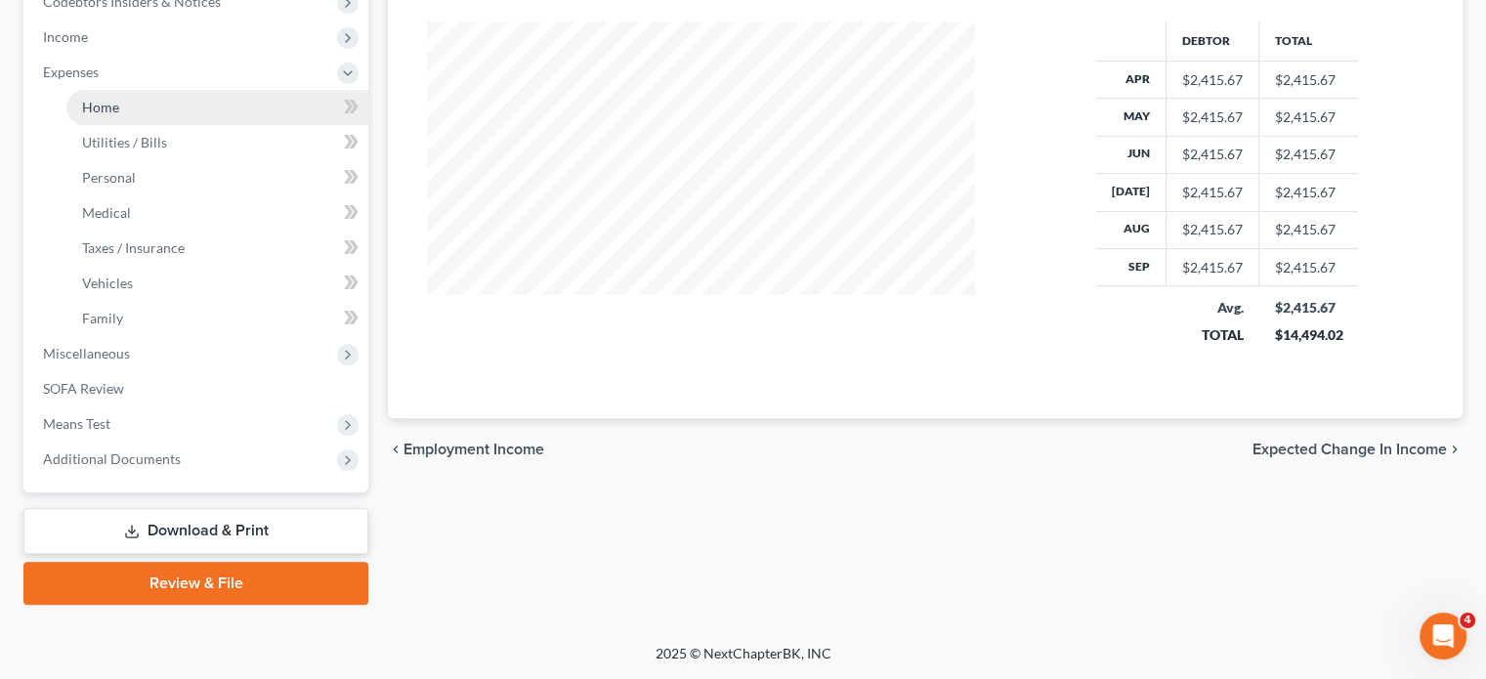
click at [149, 125] on link "Home" at bounding box center [217, 107] width 302 height 35
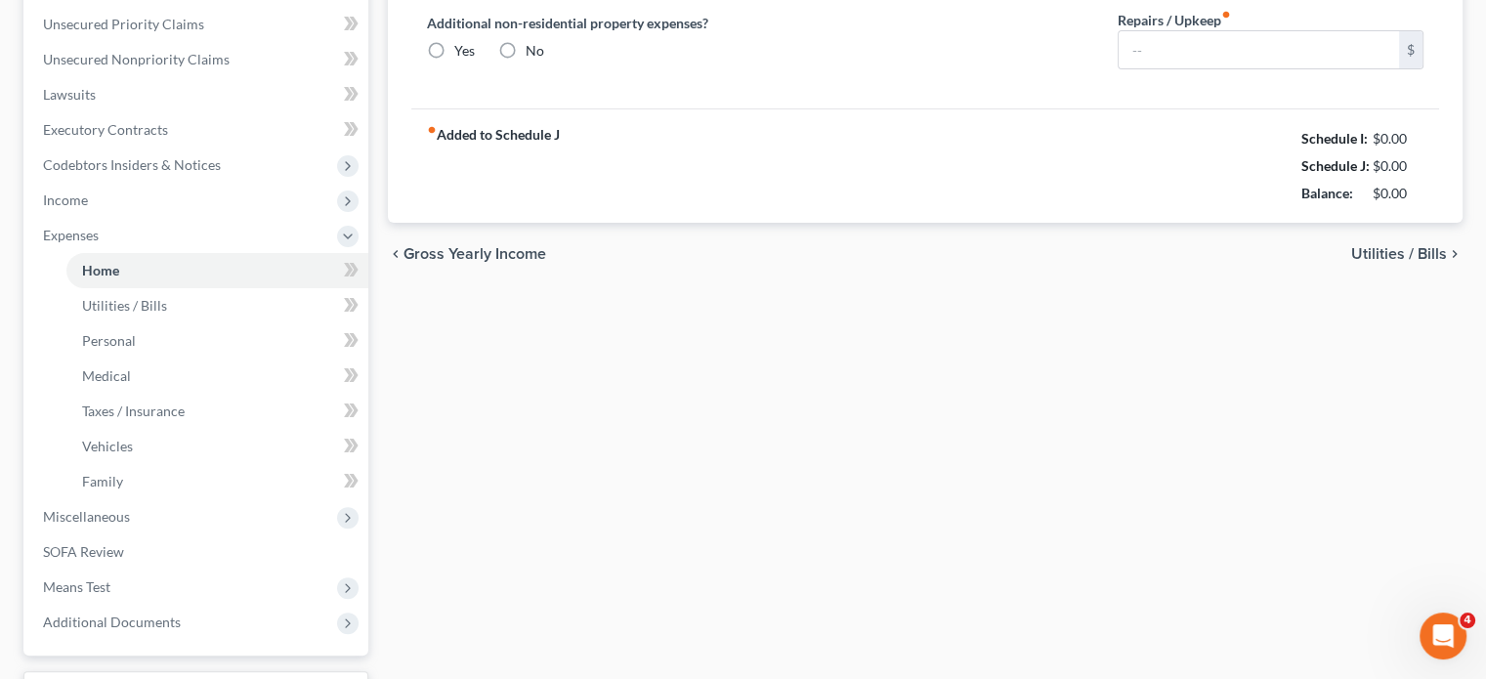
type input "600.00"
type input "0.00"
radio input "true"
type input "0.00"
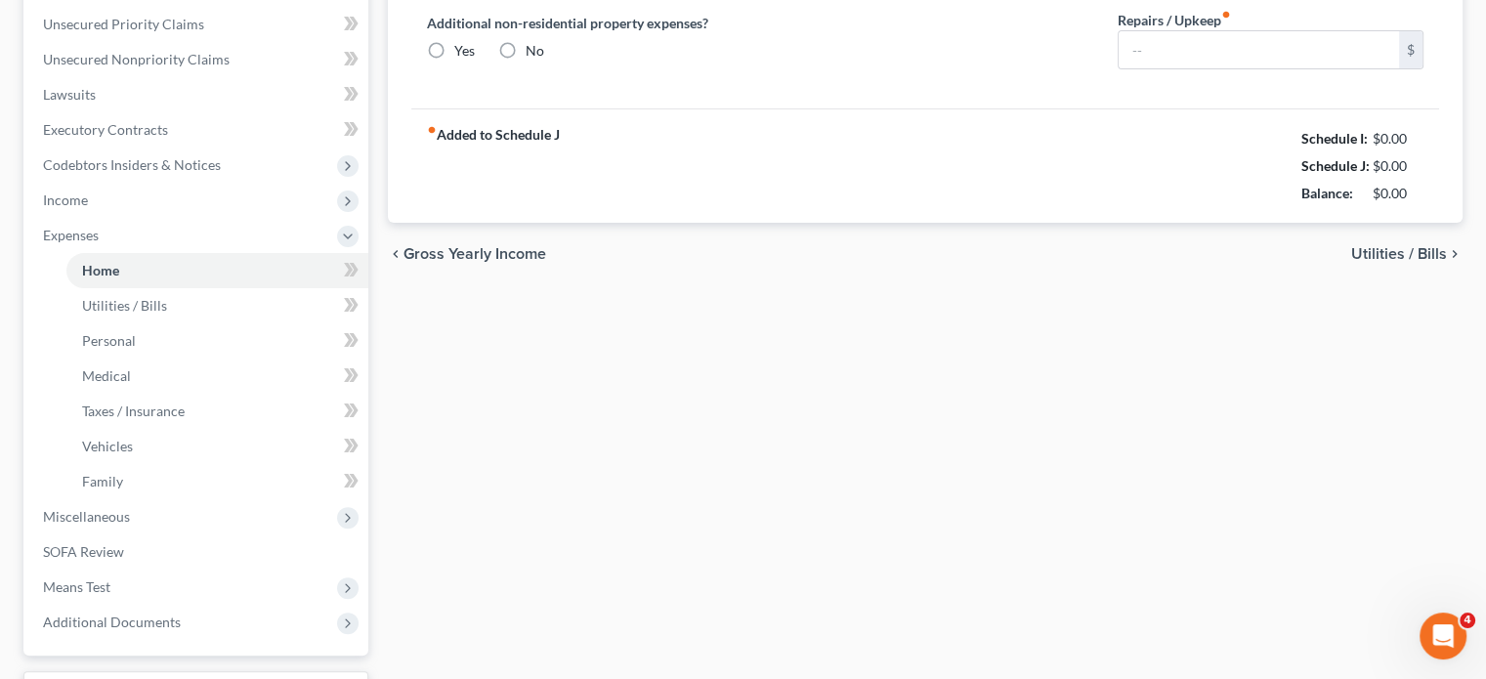
type input "0.00"
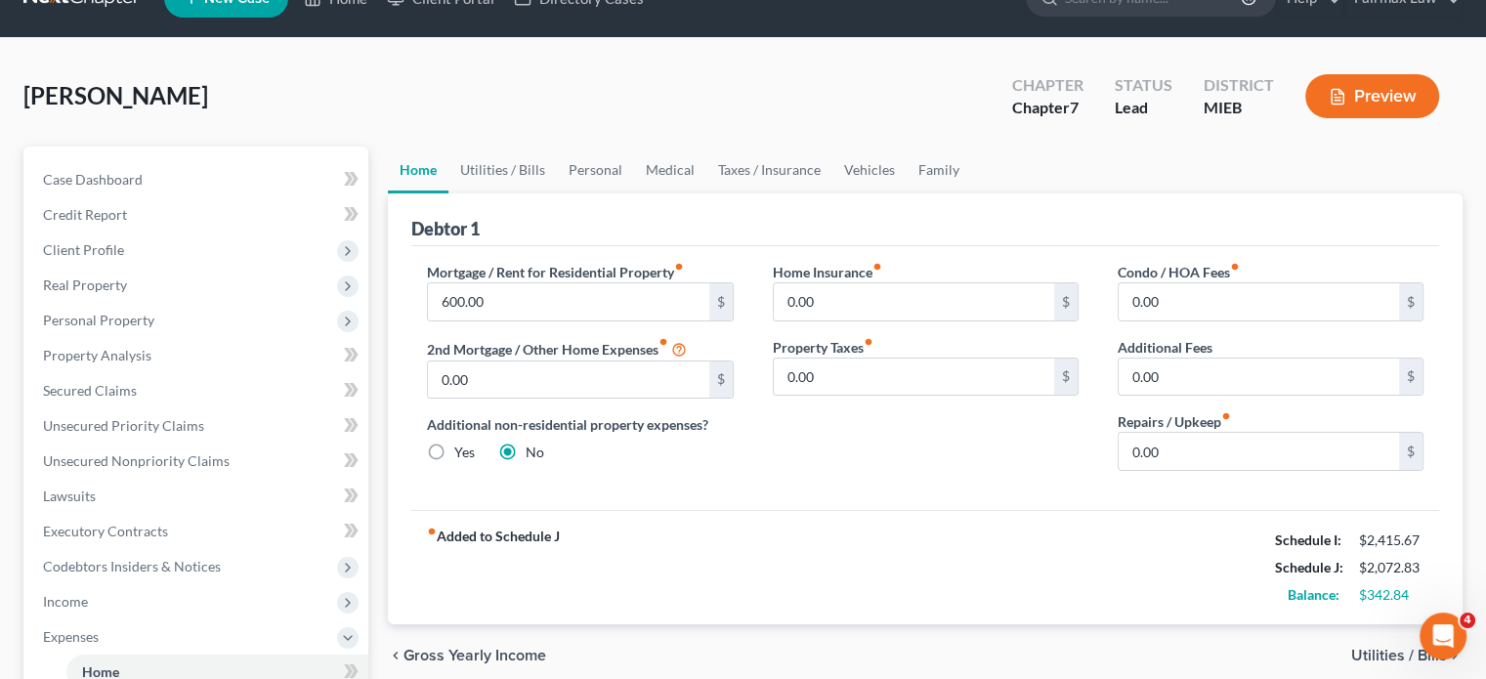
scroll to position [43, 0]
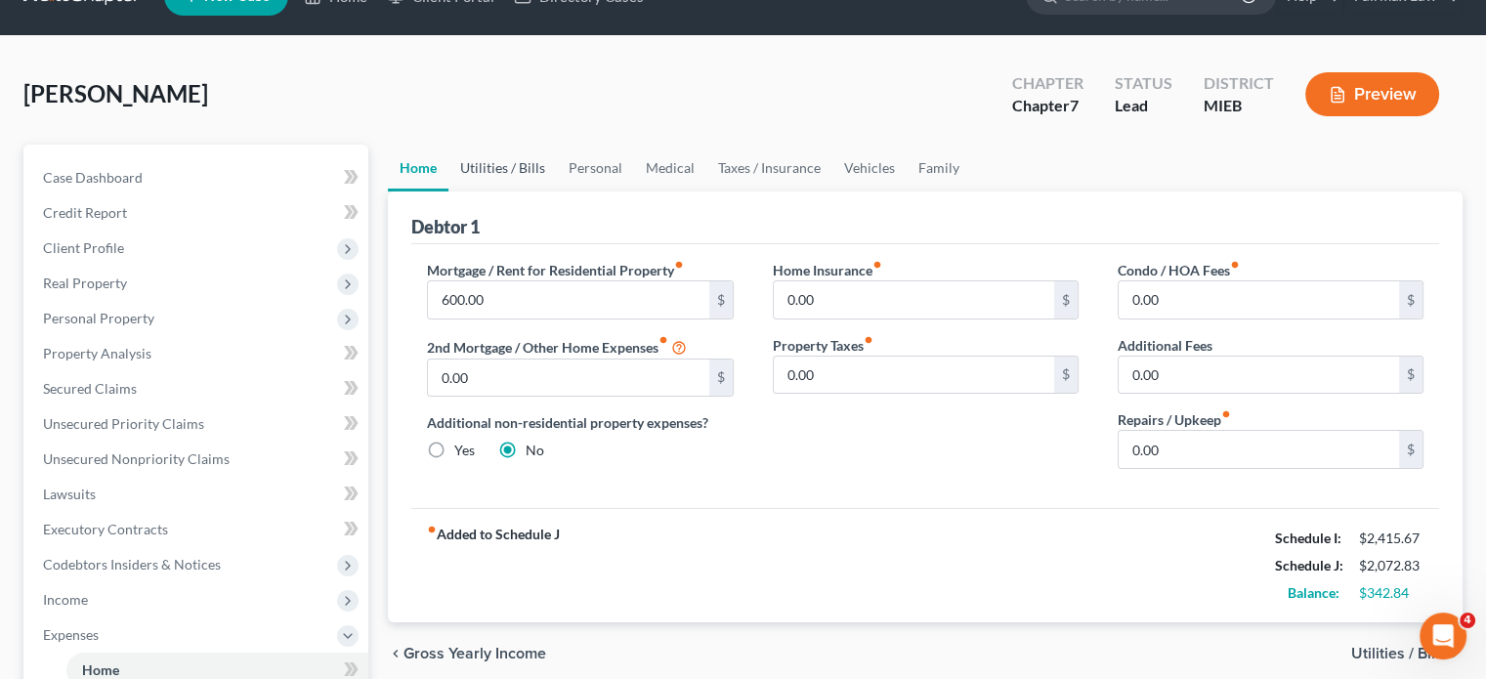
click at [540, 192] on link "Utilities / Bills" at bounding box center [502, 168] width 108 height 47
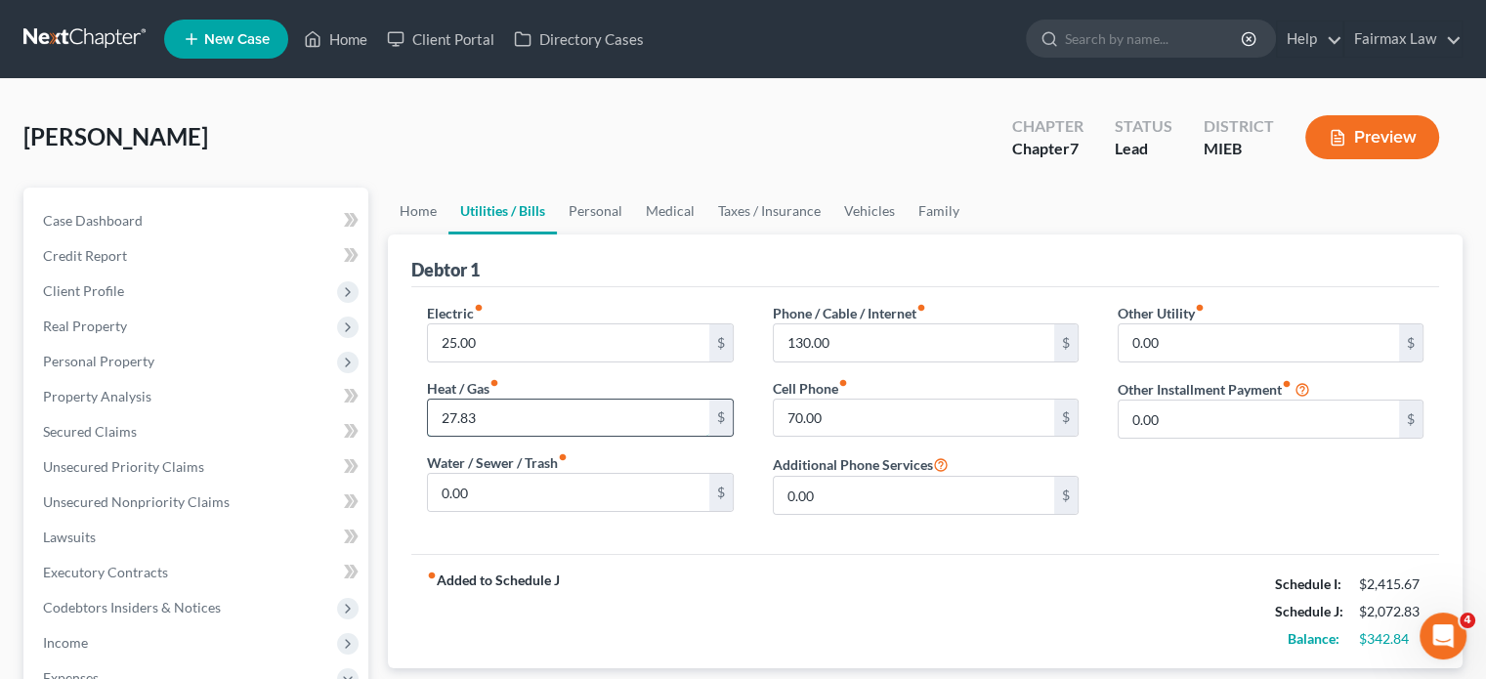
click at [517, 437] on input "27.83" at bounding box center [568, 418] width 280 height 37
click at [528, 362] on input "25.00" at bounding box center [568, 342] width 280 height 37
type input "52"
click at [634, 234] on link "Personal" at bounding box center [595, 211] width 77 height 47
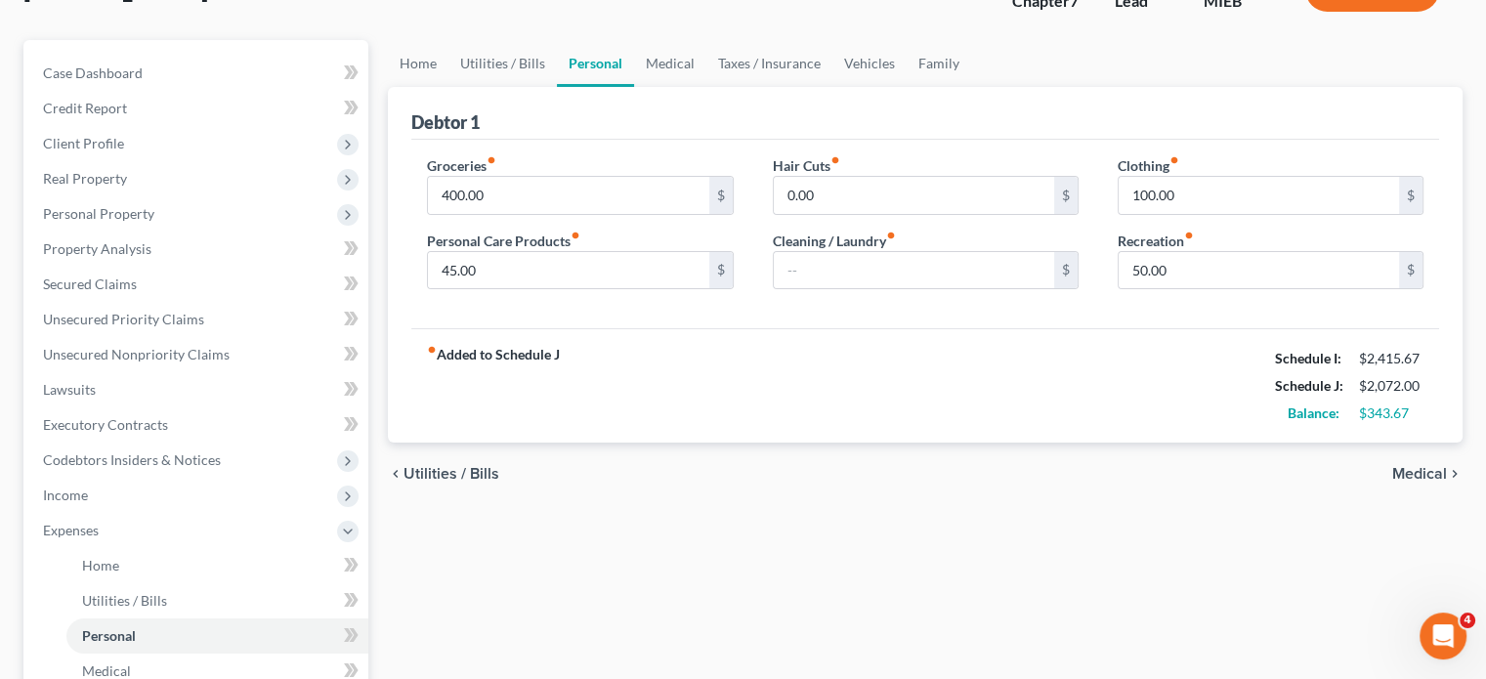
scroll to position [149, 0]
click at [832, 288] on input "text" at bounding box center [914, 269] width 280 height 37
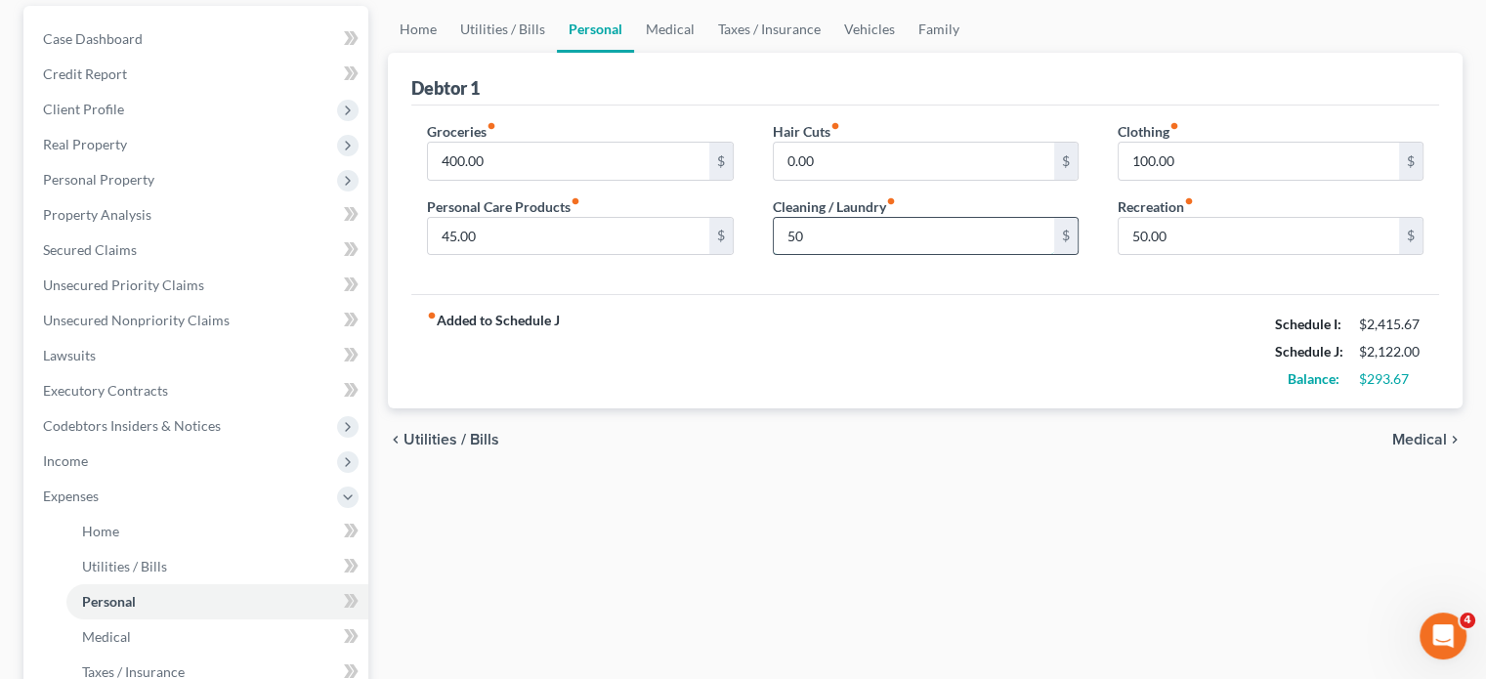
scroll to position [51, 0]
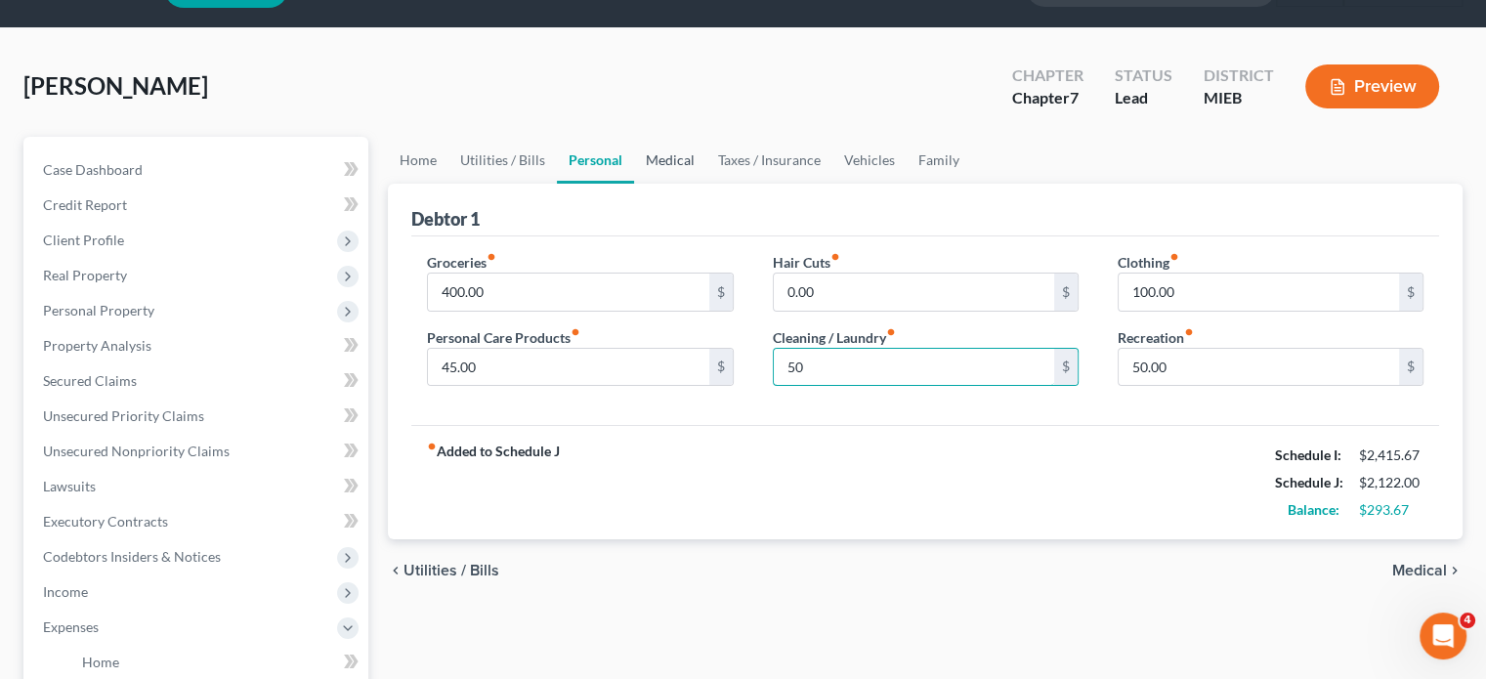
type input "50"
click at [706, 184] on link "Medical" at bounding box center [670, 160] width 72 height 47
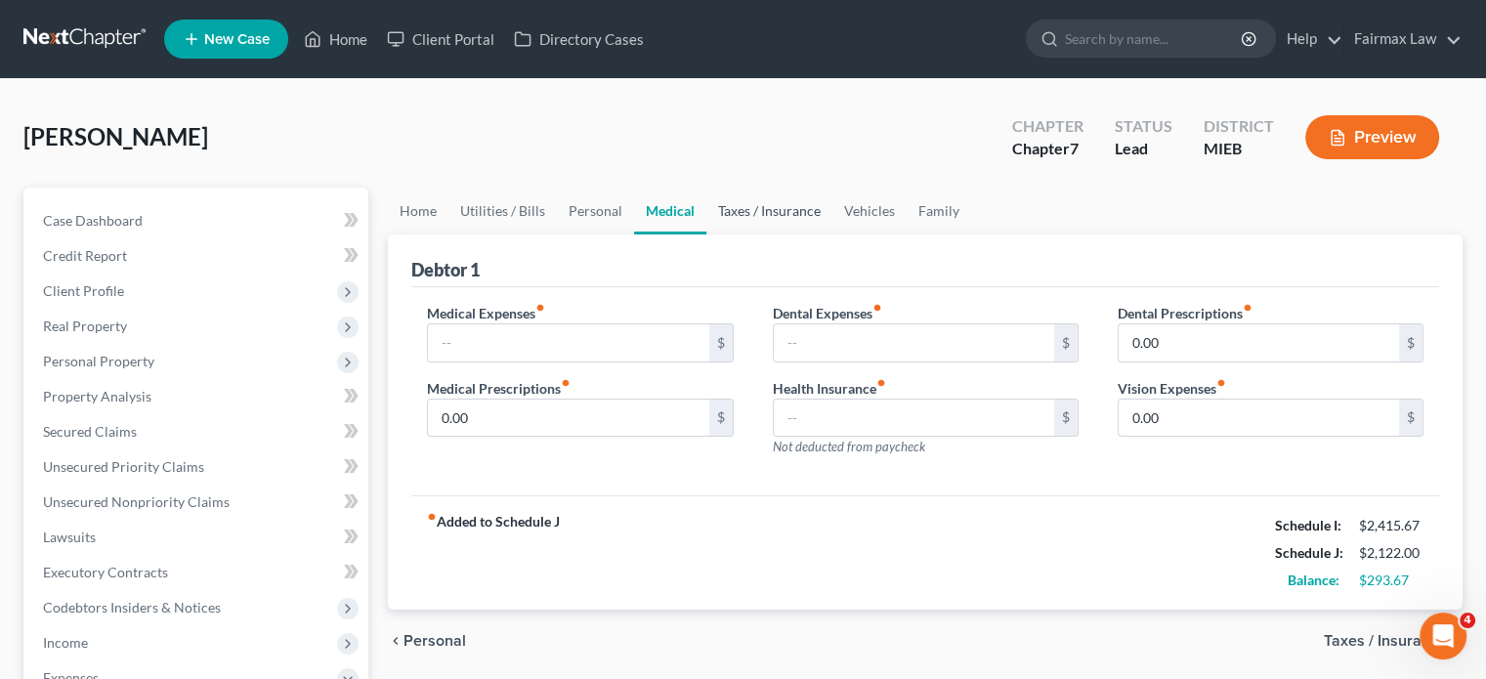
click at [832, 234] on link "Taxes / Insurance" at bounding box center [769, 211] width 126 height 47
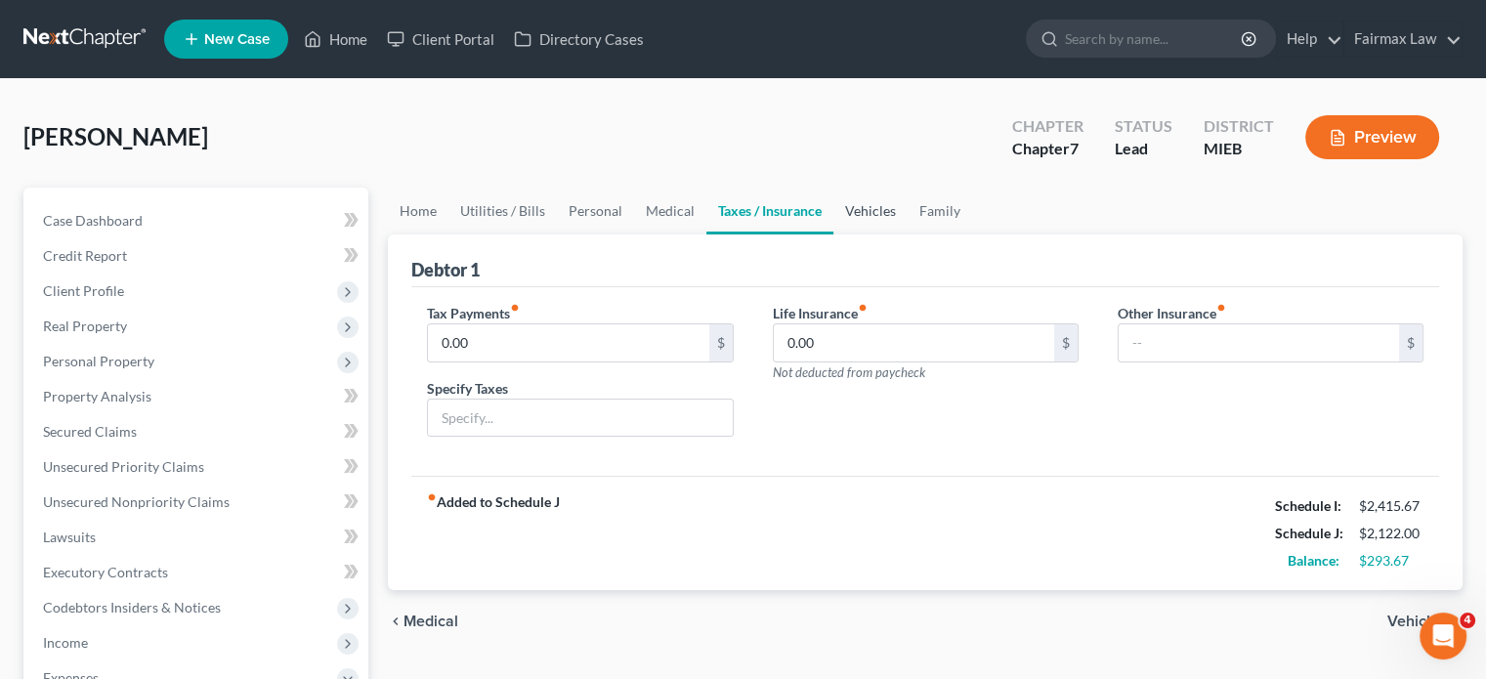
click at [908, 234] on link "Vehicles" at bounding box center [870, 211] width 74 height 47
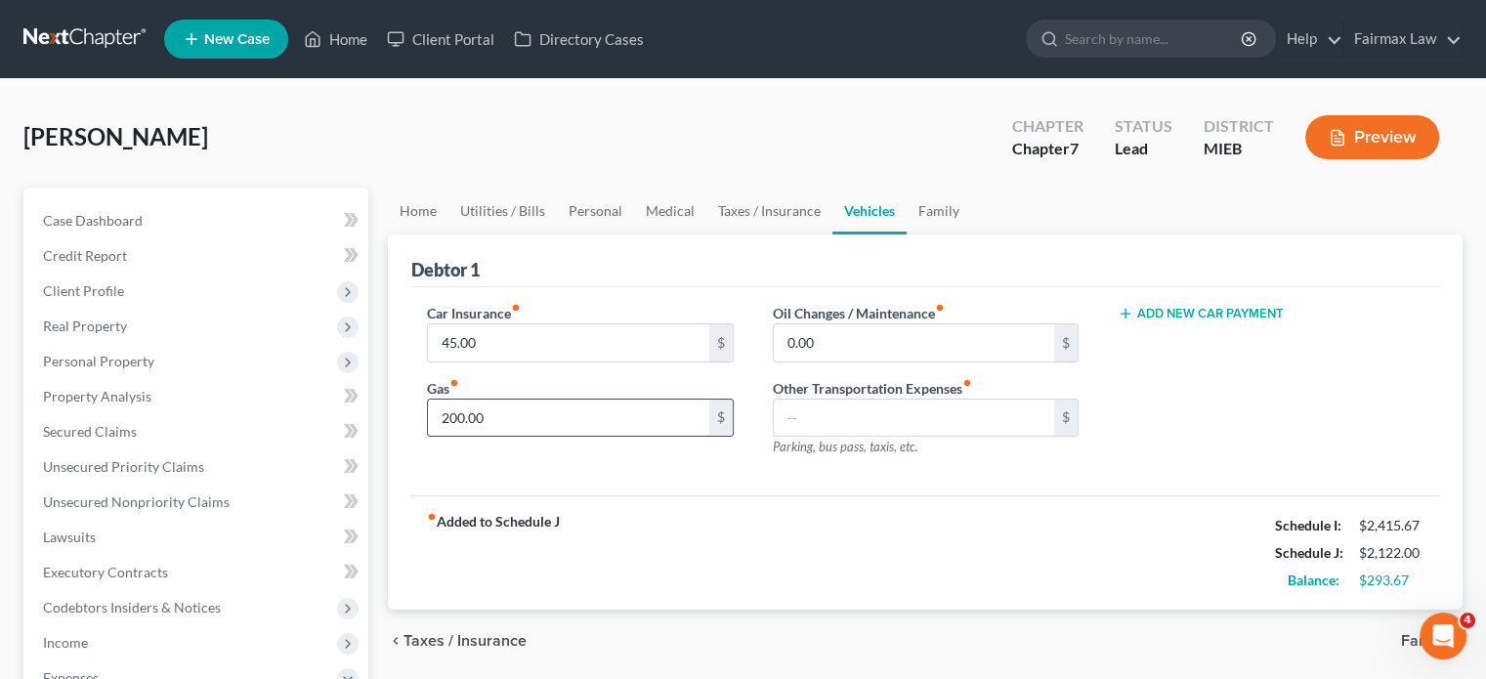
click at [536, 437] on input "200.00" at bounding box center [568, 418] width 280 height 37
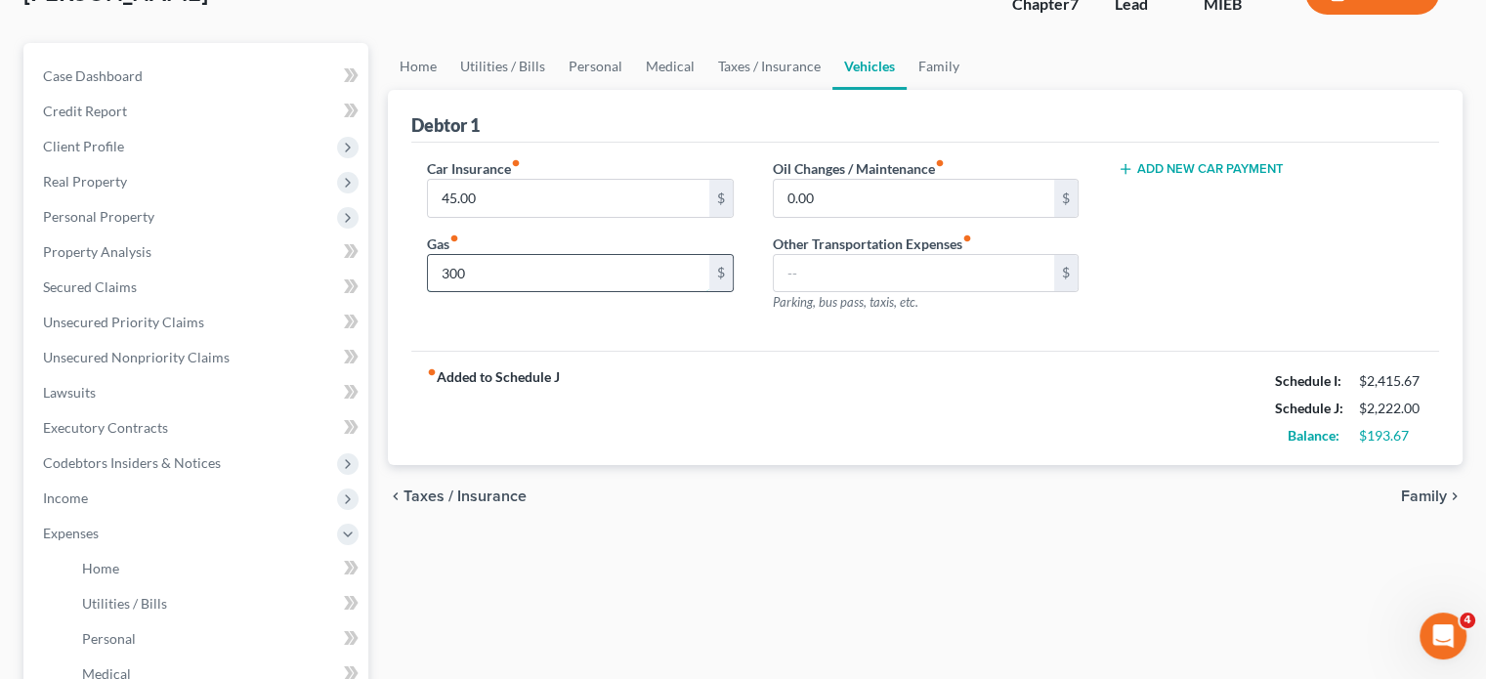
scroll to position [149, 0]
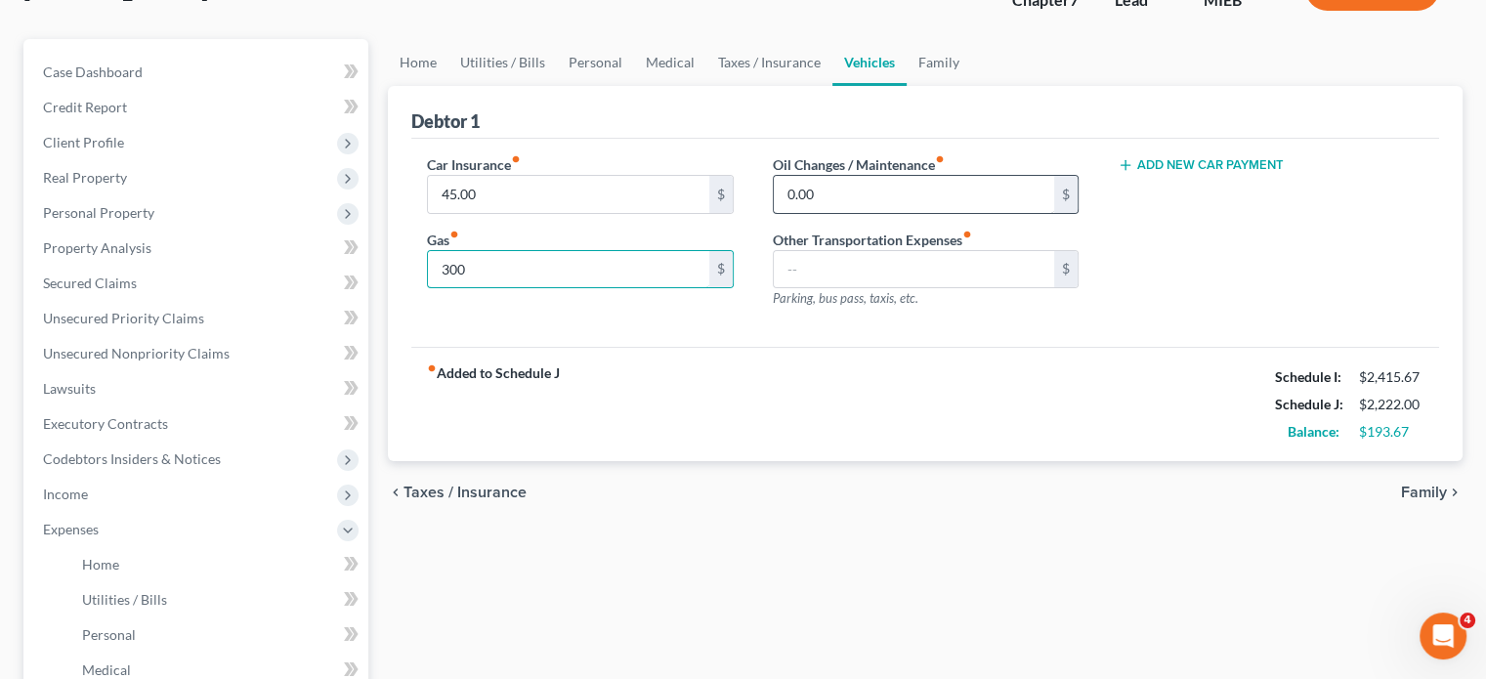
type input "300"
click at [859, 213] on input "0.00" at bounding box center [914, 194] width 280 height 37
type input "100"
click at [447, 86] on link "Home" at bounding box center [418, 62] width 61 height 47
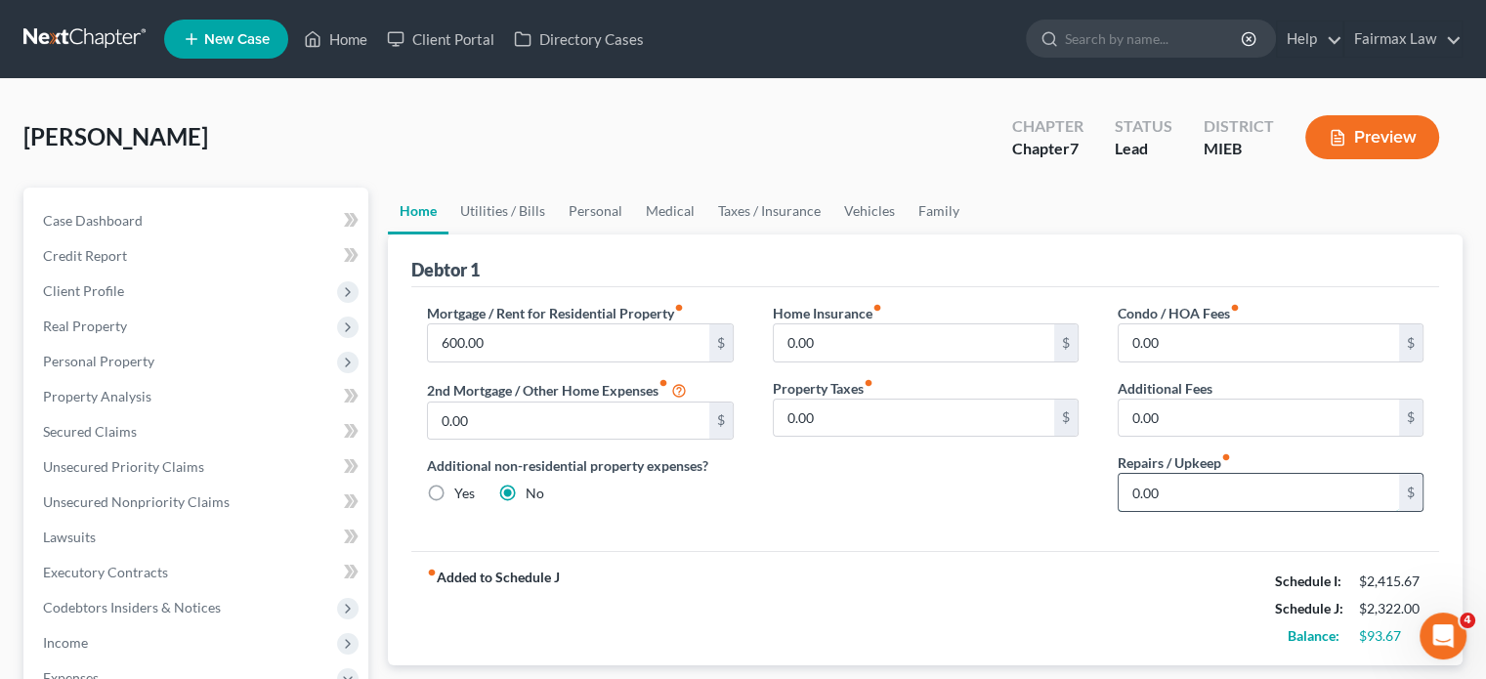
click at [1176, 511] on input "0.00" at bounding box center [1259, 492] width 280 height 37
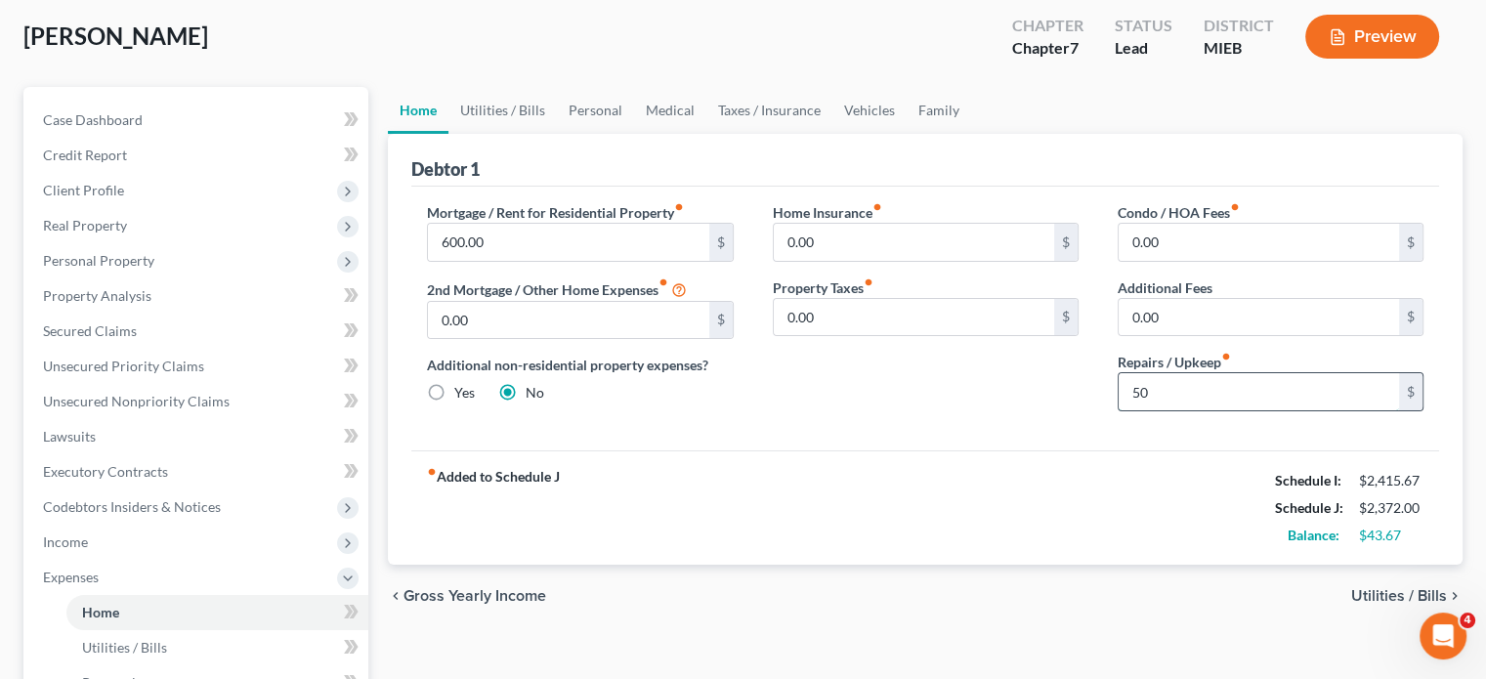
scroll to position [102, 0]
type input "50"
click at [971, 133] on link "Family" at bounding box center [939, 109] width 64 height 47
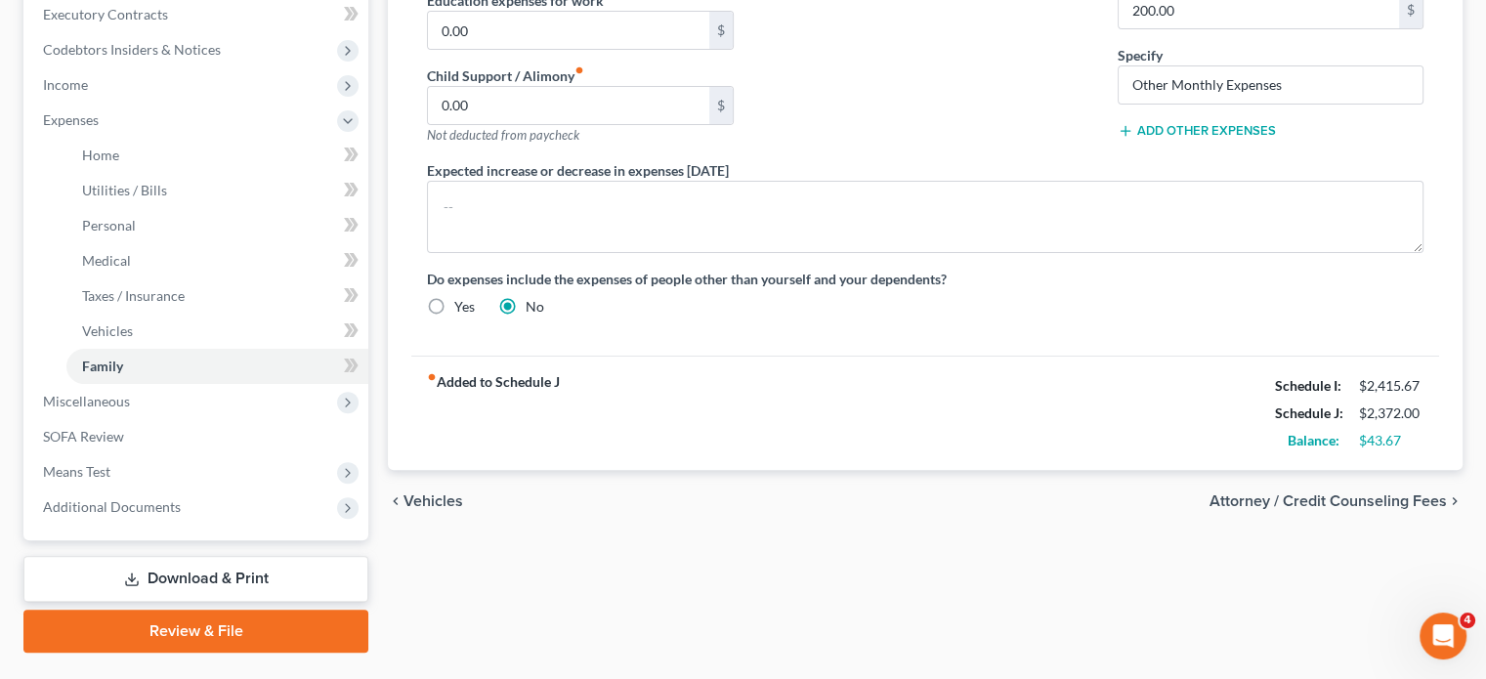
scroll to position [559, 0]
click at [1212, 27] on input "200.00" at bounding box center [1259, 8] width 280 height 37
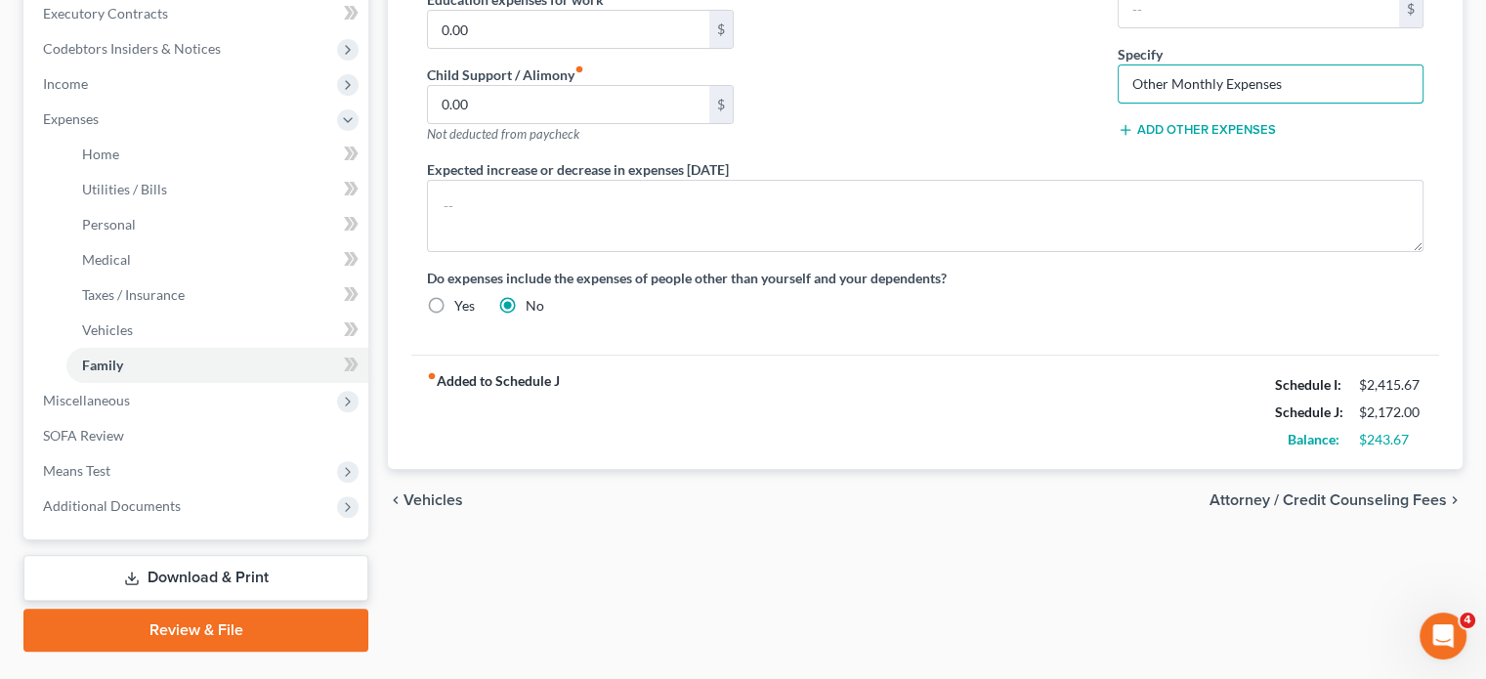
drag, startPoint x: 1330, startPoint y: 229, endPoint x: 1065, endPoint y: 253, distance: 265.9
click at [1065, 253] on div "Daycare / Babysitter fiber_manual_record 0.00 $ Children's Education Expenses f…" at bounding box center [925, 37] width 1036 height 587
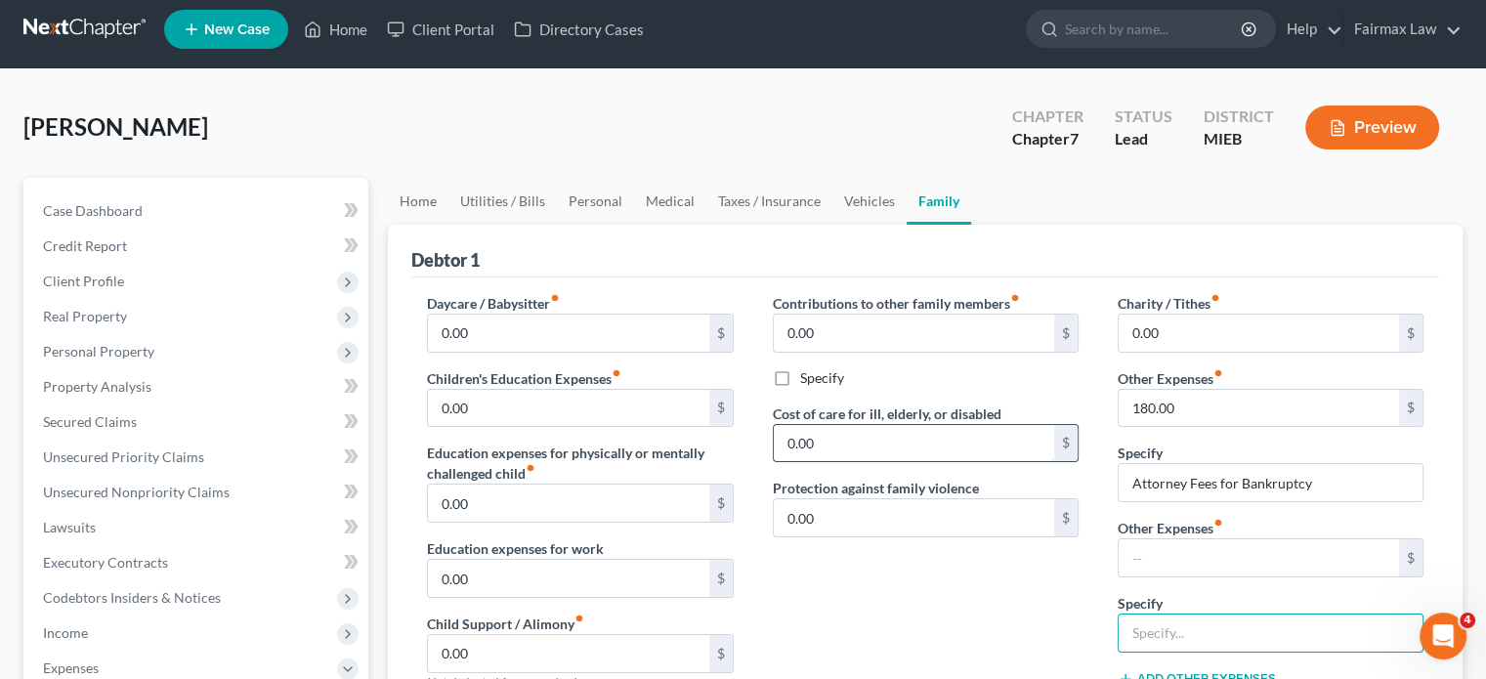
scroll to position [11, 0]
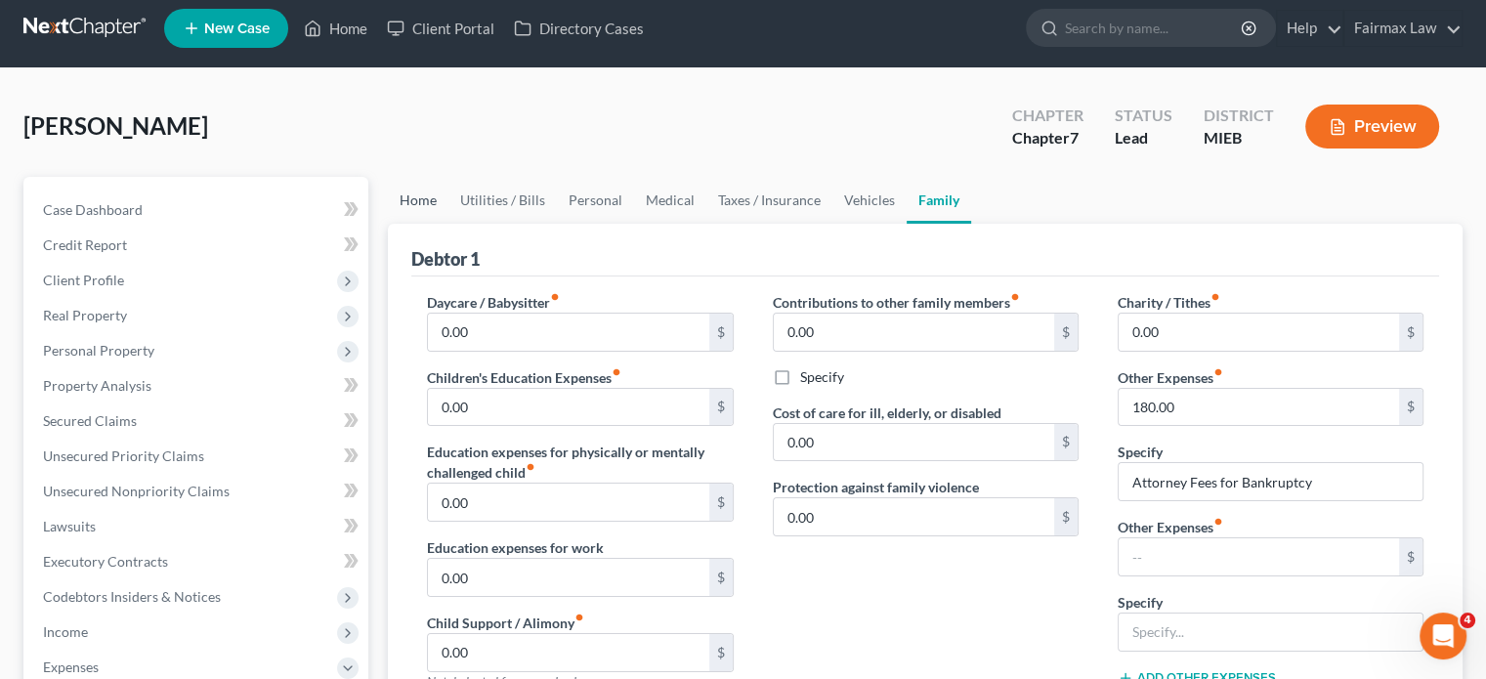
click at [425, 224] on link "Home" at bounding box center [418, 200] width 61 height 47
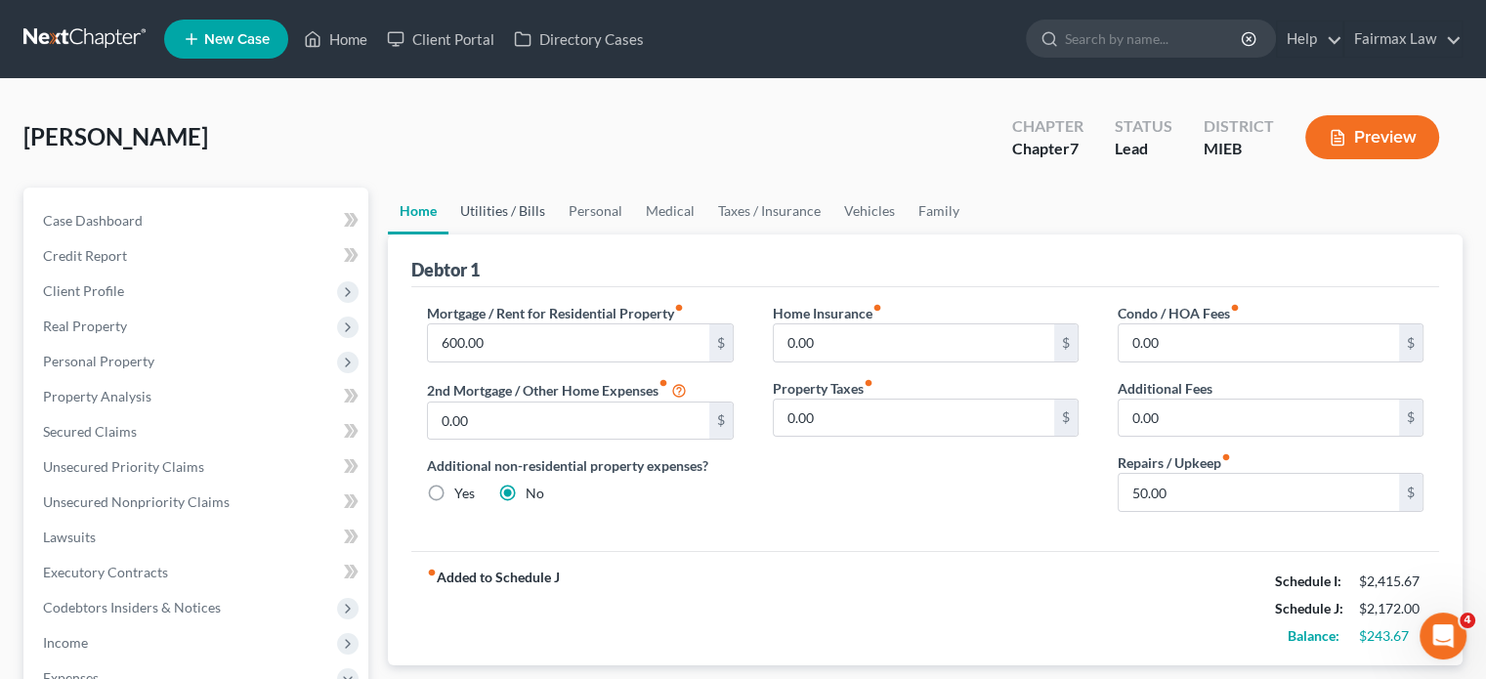
drag, startPoint x: 425, startPoint y: 274, endPoint x: 529, endPoint y: 257, distance: 104.9
click at [529, 234] on link "Utilities / Bills" at bounding box center [502, 211] width 108 height 47
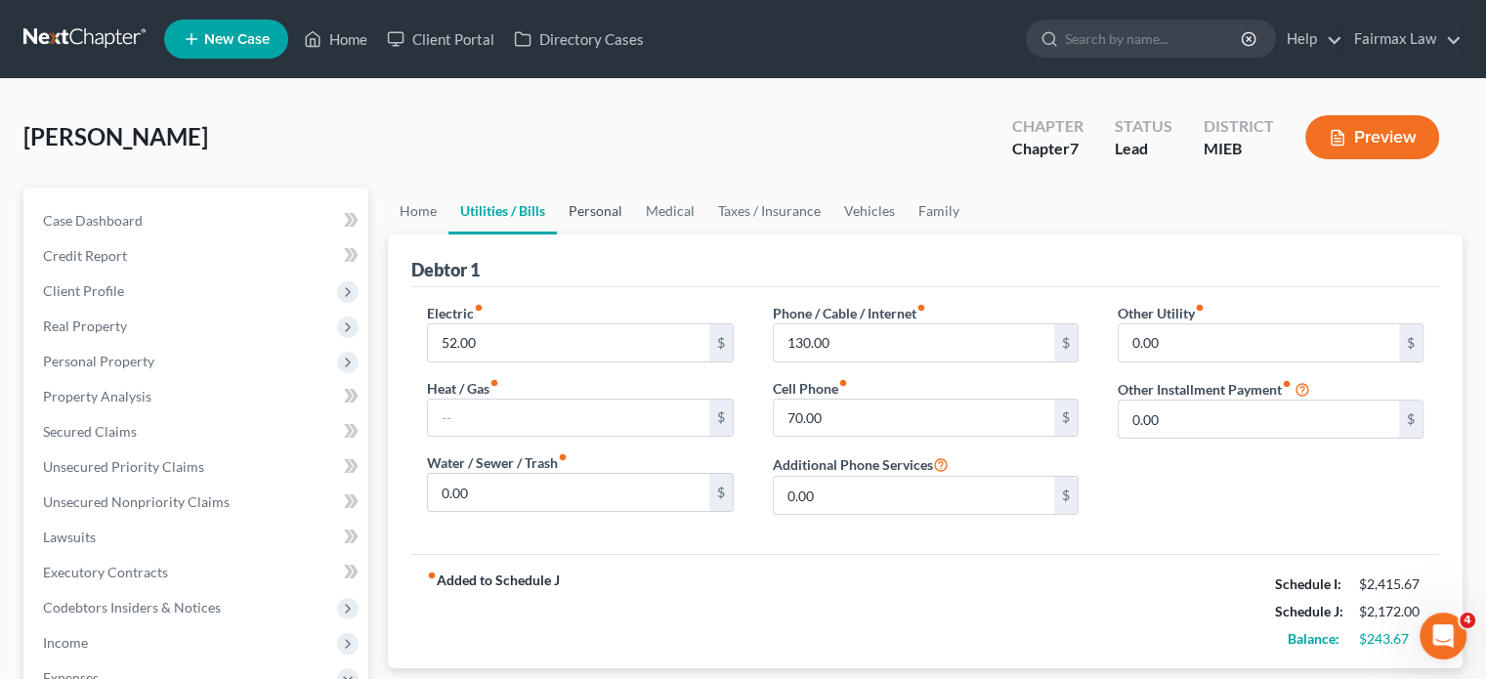
click at [634, 234] on link "Personal" at bounding box center [595, 211] width 77 height 47
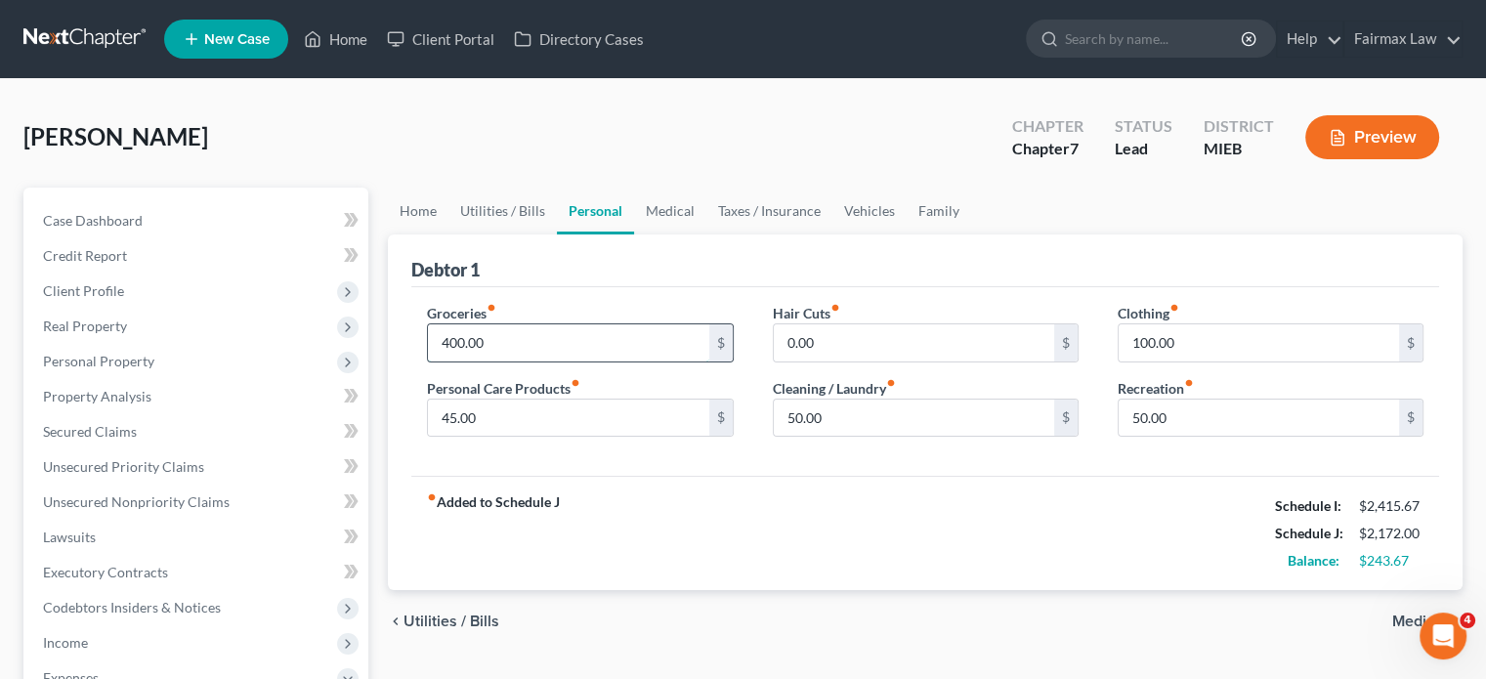
click at [550, 362] on input "400.00" at bounding box center [568, 342] width 280 height 37
type input "450"
click at [1165, 362] on input "100.00" at bounding box center [1259, 342] width 280 height 37
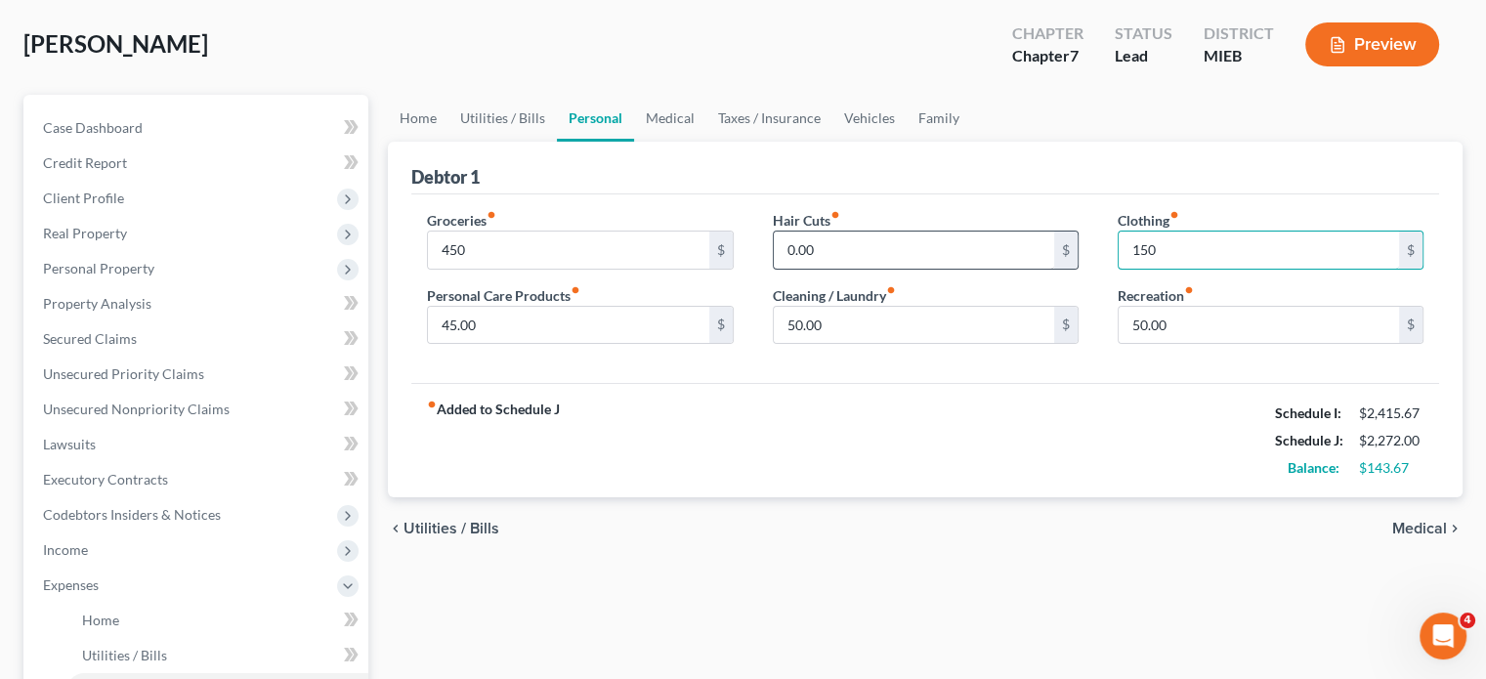
type input "150"
click at [835, 269] on input "0.00" at bounding box center [914, 250] width 280 height 37
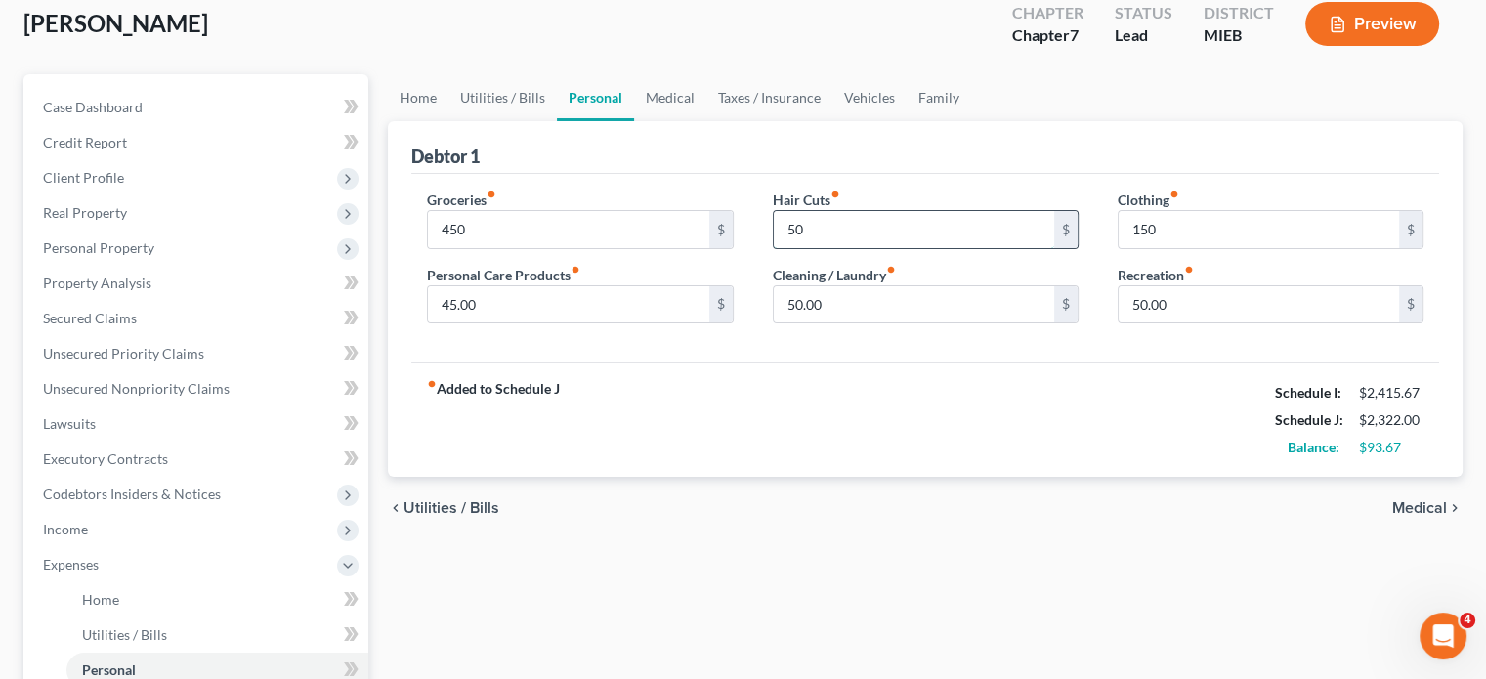
scroll to position [112, 0]
type input "50"
click at [706, 122] on link "Medical" at bounding box center [670, 98] width 72 height 47
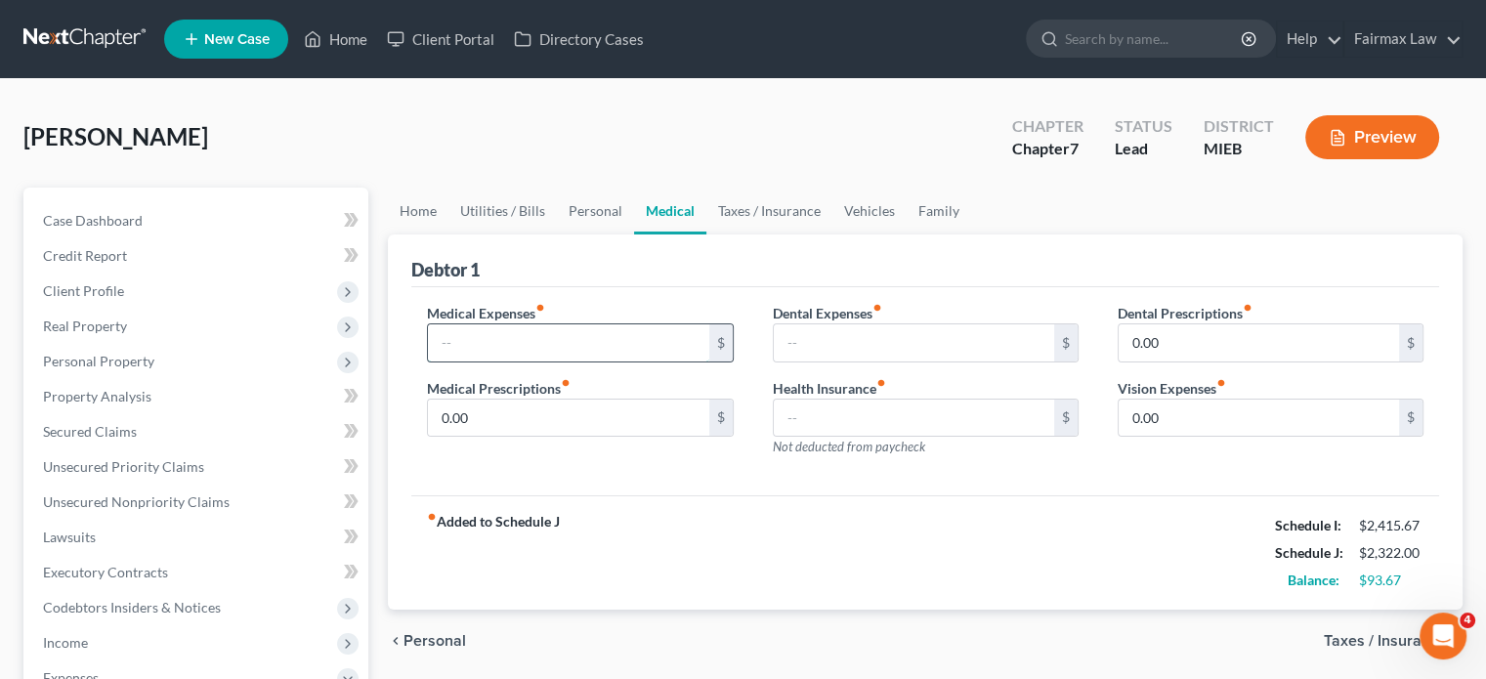
click at [513, 362] on input "text" at bounding box center [568, 342] width 280 height 37
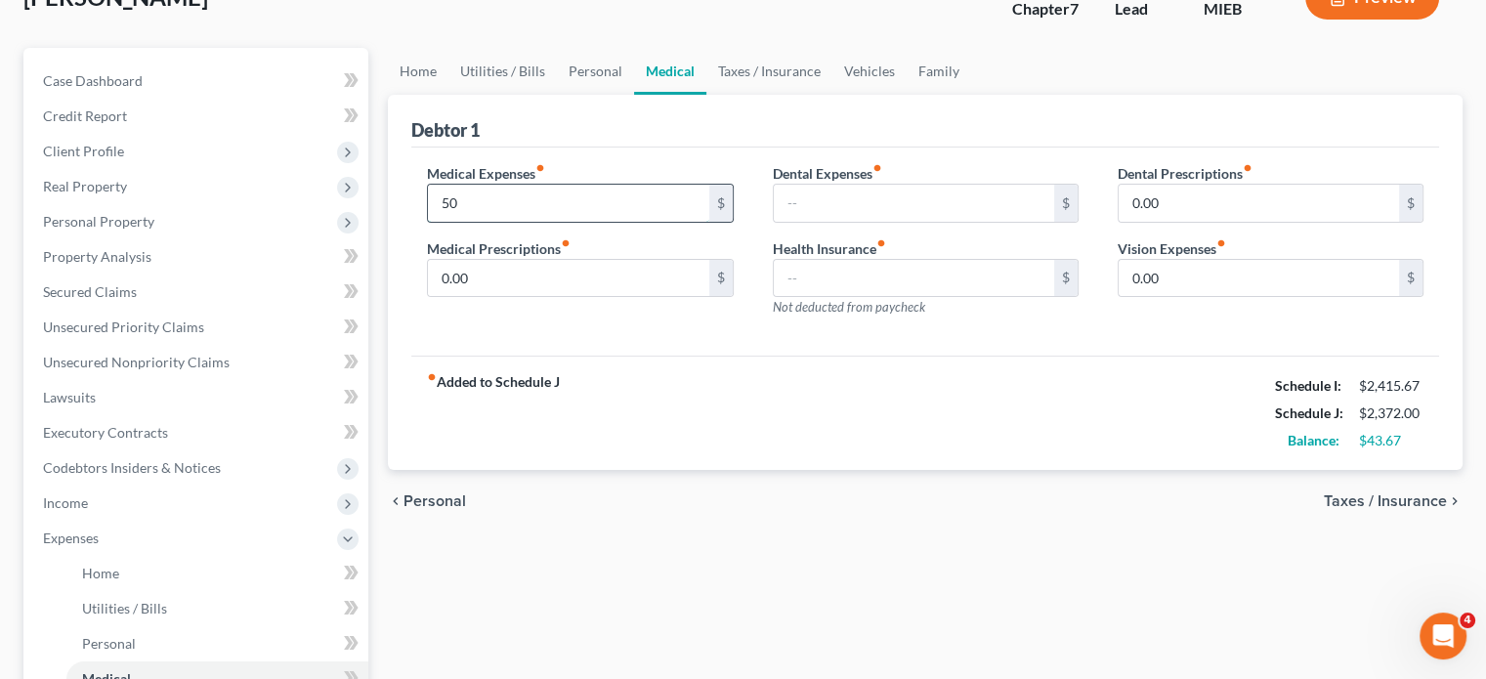
scroll to position [144, 0]
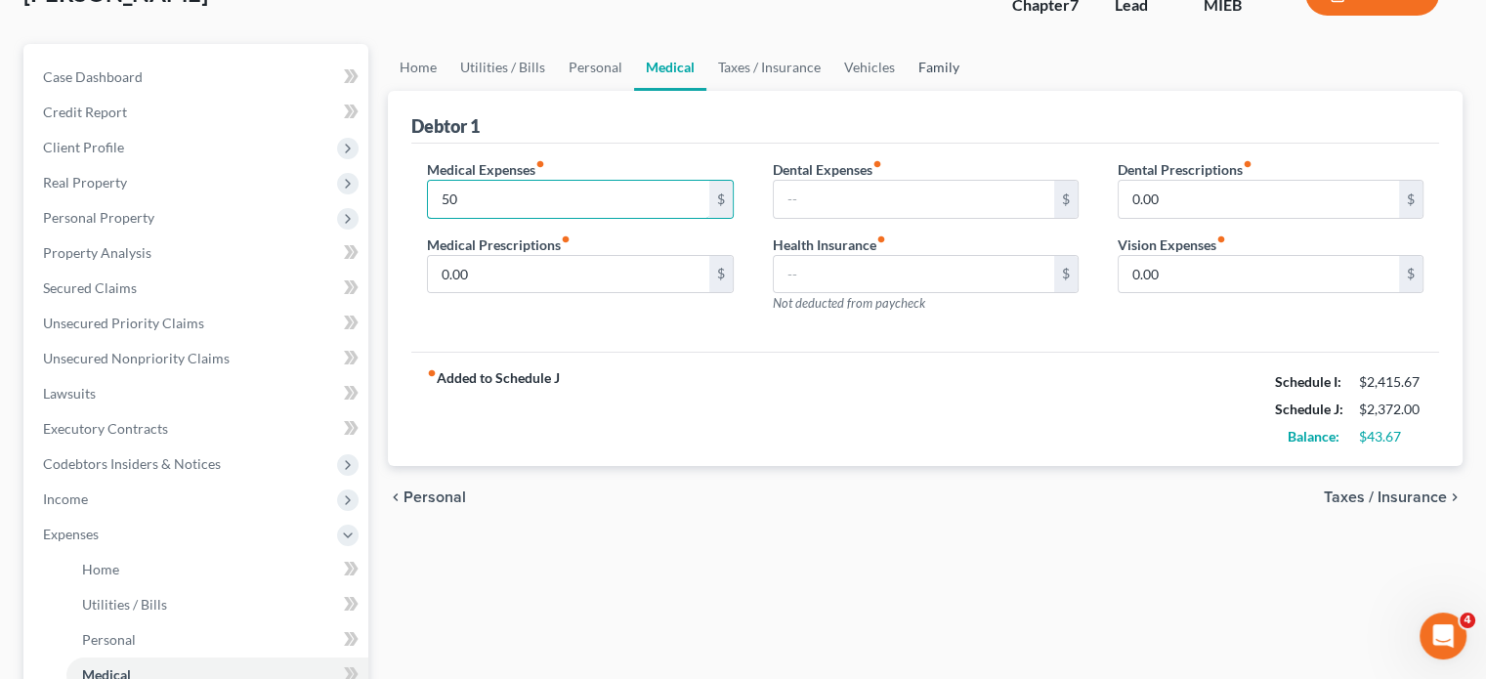
type input "50"
click at [971, 91] on link "Family" at bounding box center [939, 67] width 64 height 47
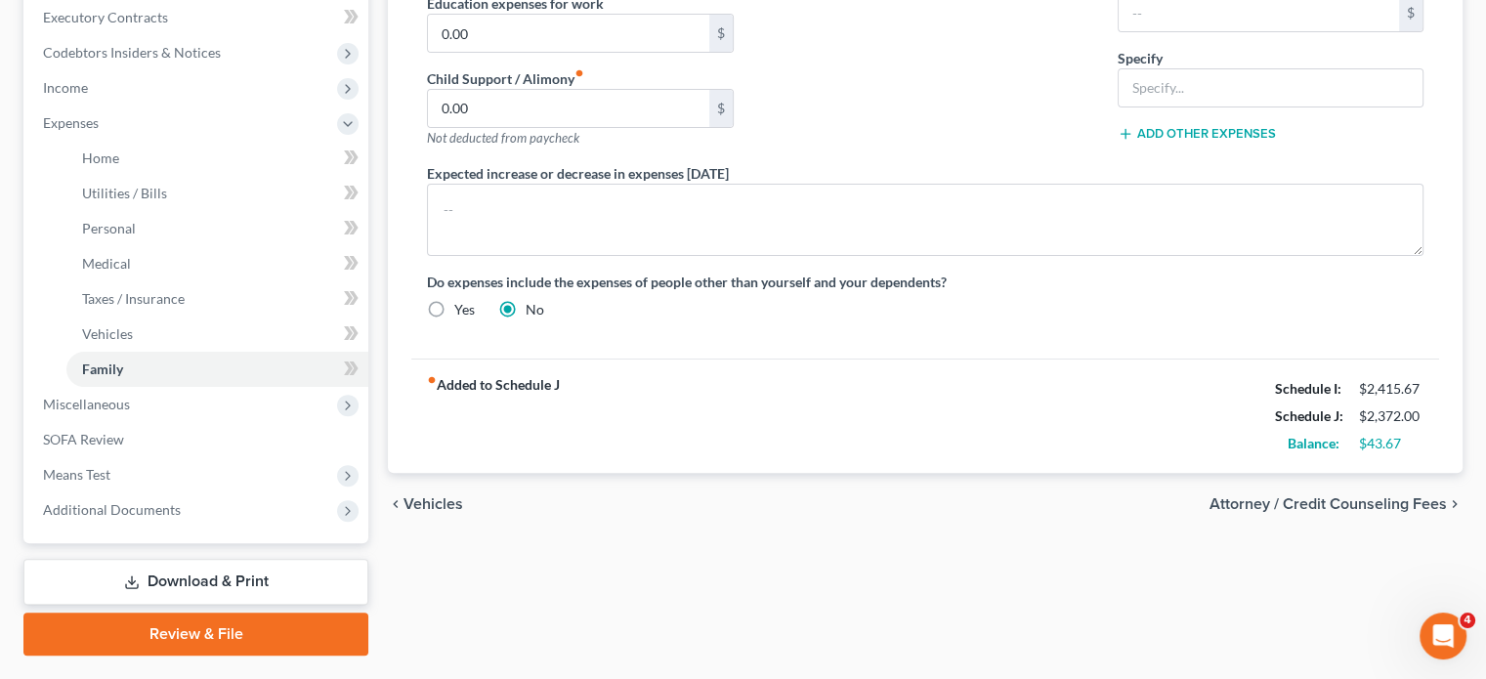
scroll to position [594, 0]
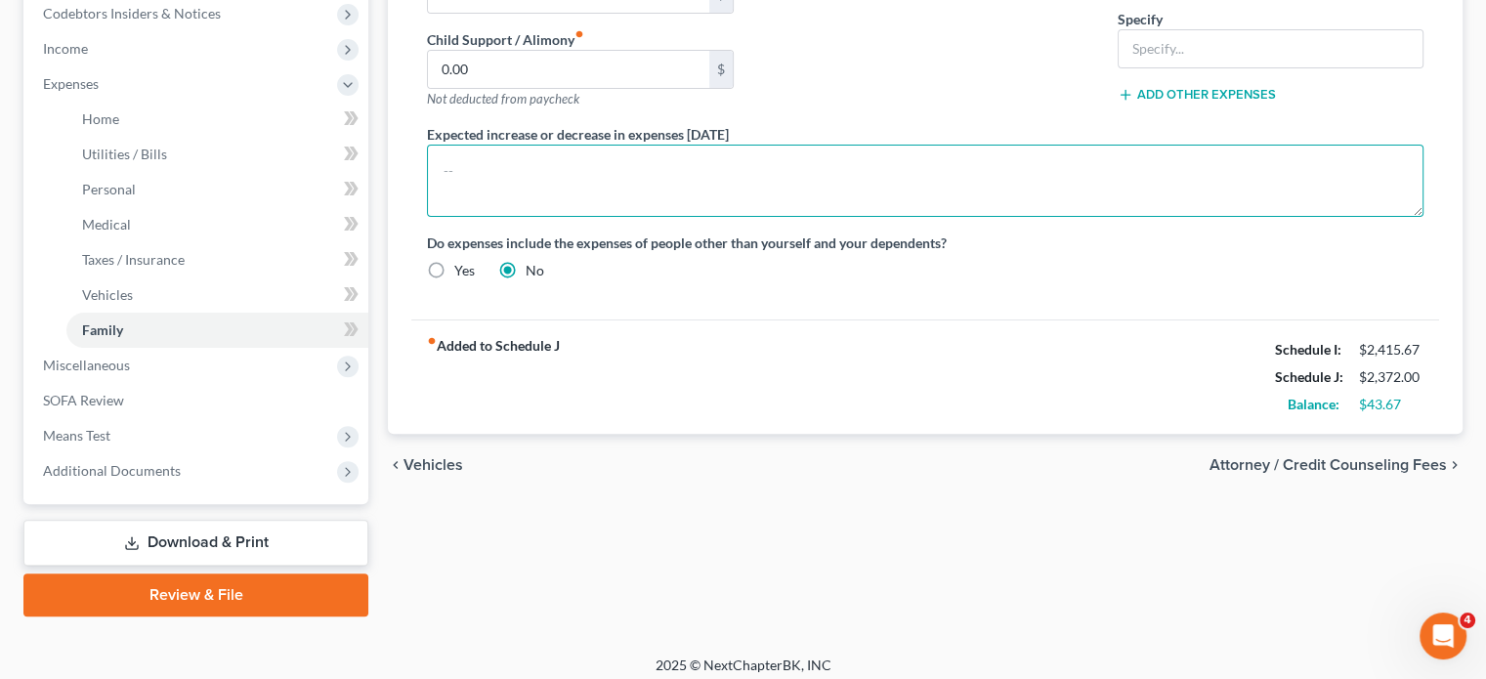
click at [587, 217] on textarea at bounding box center [925, 181] width 997 height 72
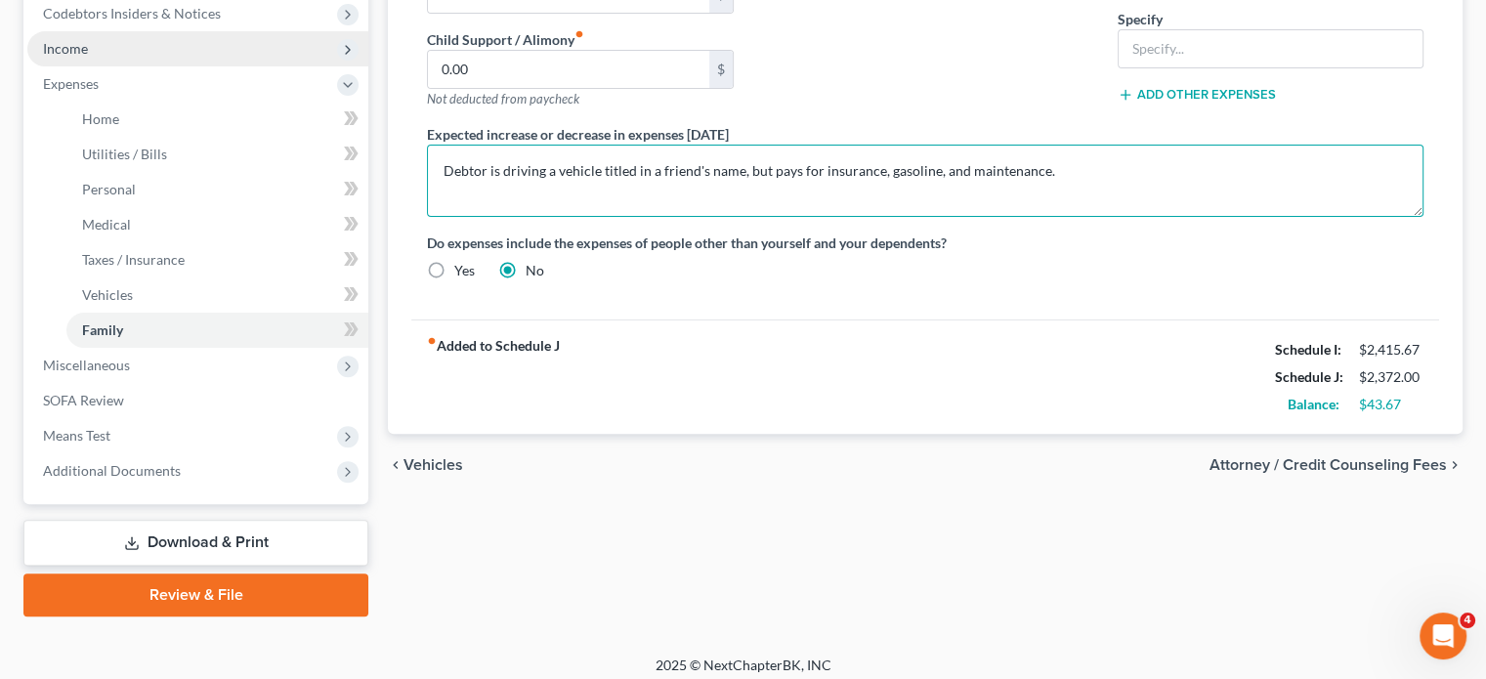
type textarea "Debtor is driving a vehicle titled in a friend's name, but pays for insurance, …"
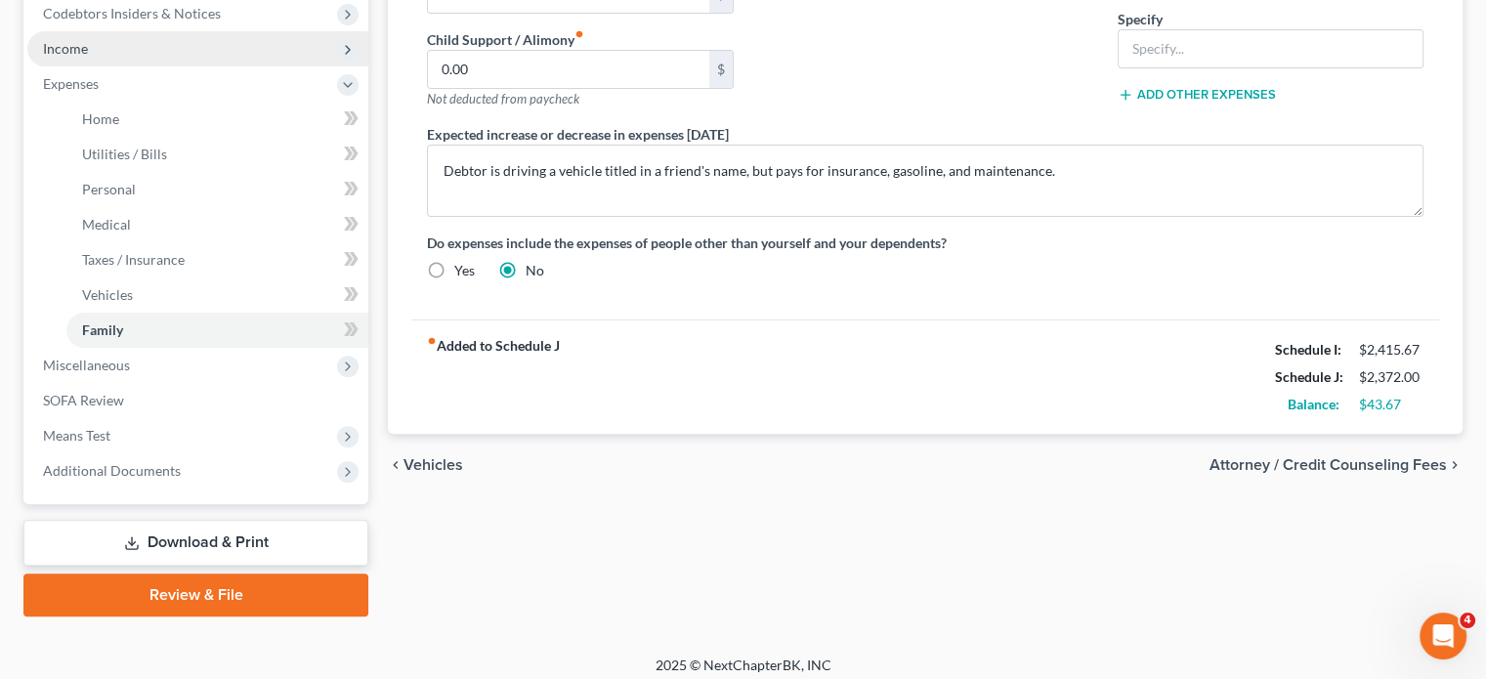
click at [183, 66] on span "Income" at bounding box center [197, 48] width 341 height 35
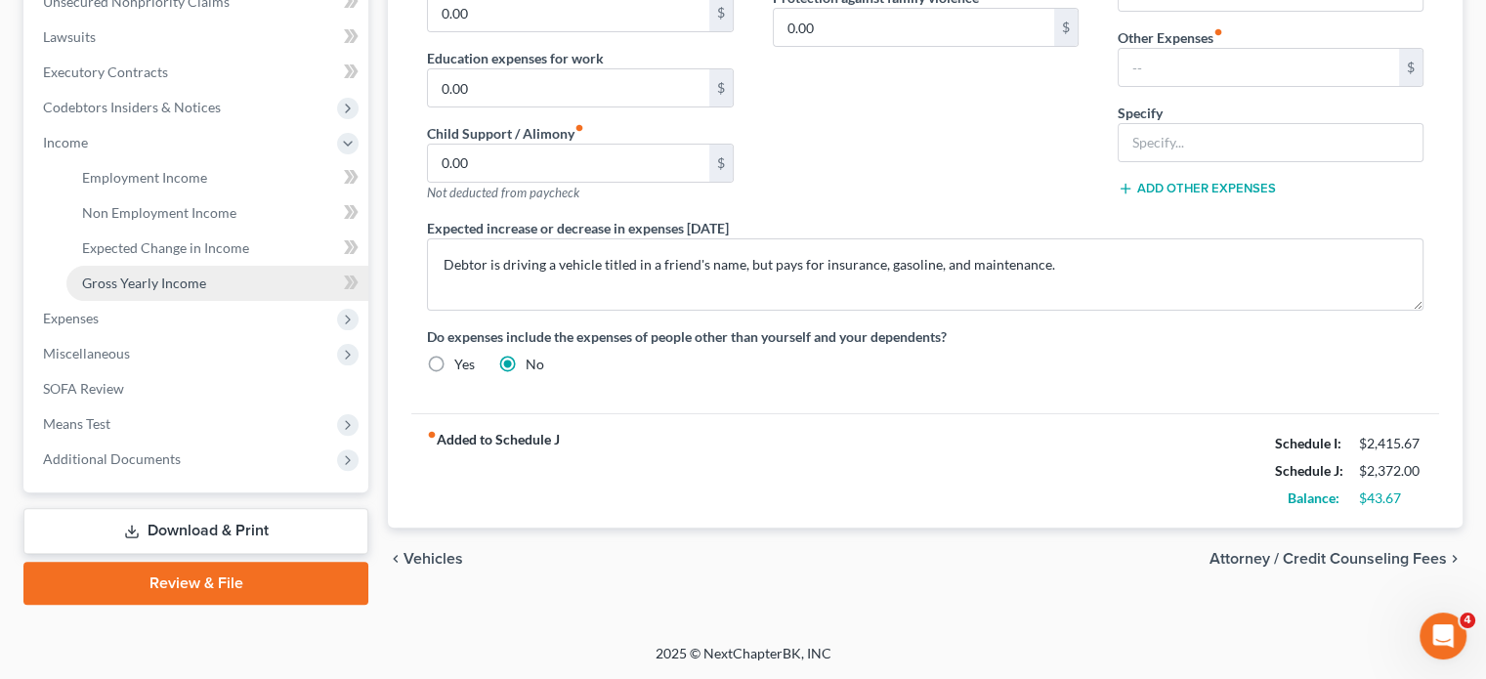
click at [183, 291] on span "Gross Yearly Income" at bounding box center [144, 283] width 124 height 17
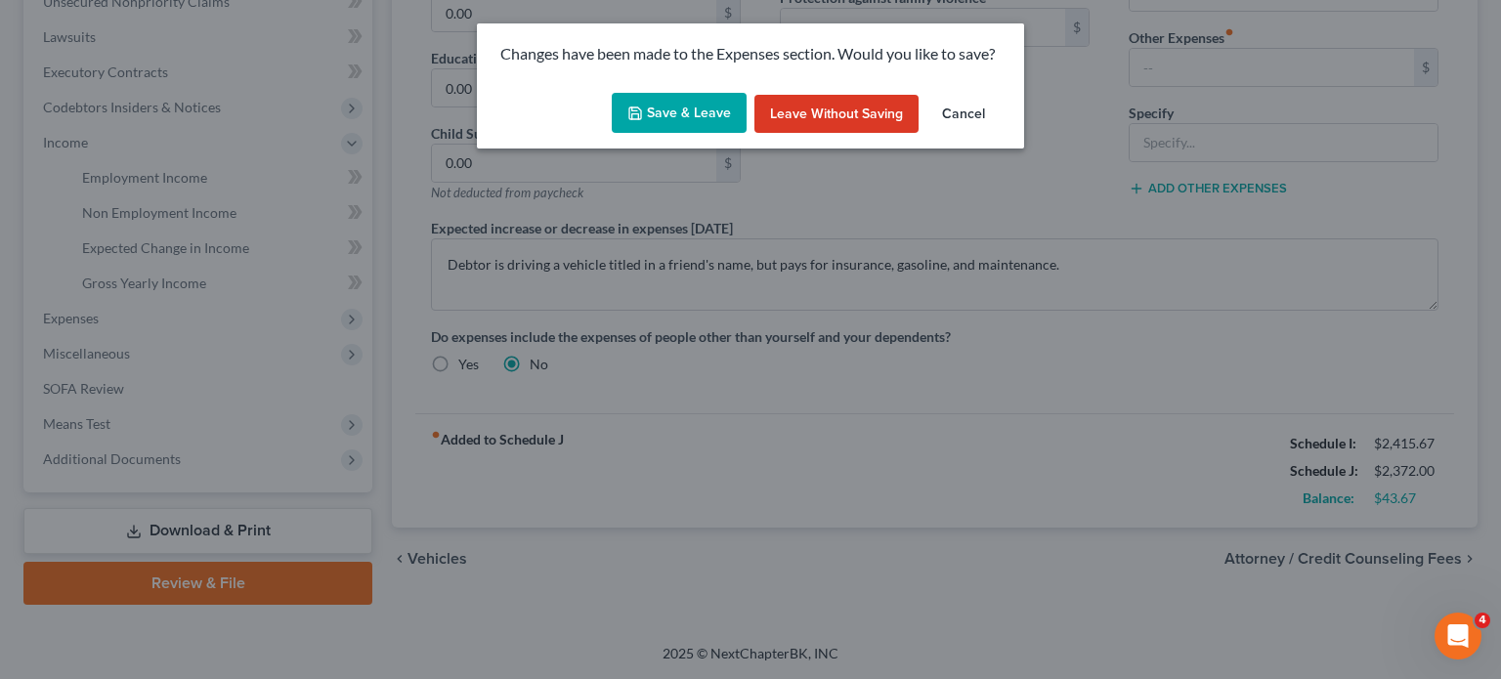
click at [694, 121] on button "Save & Leave" at bounding box center [679, 113] width 135 height 41
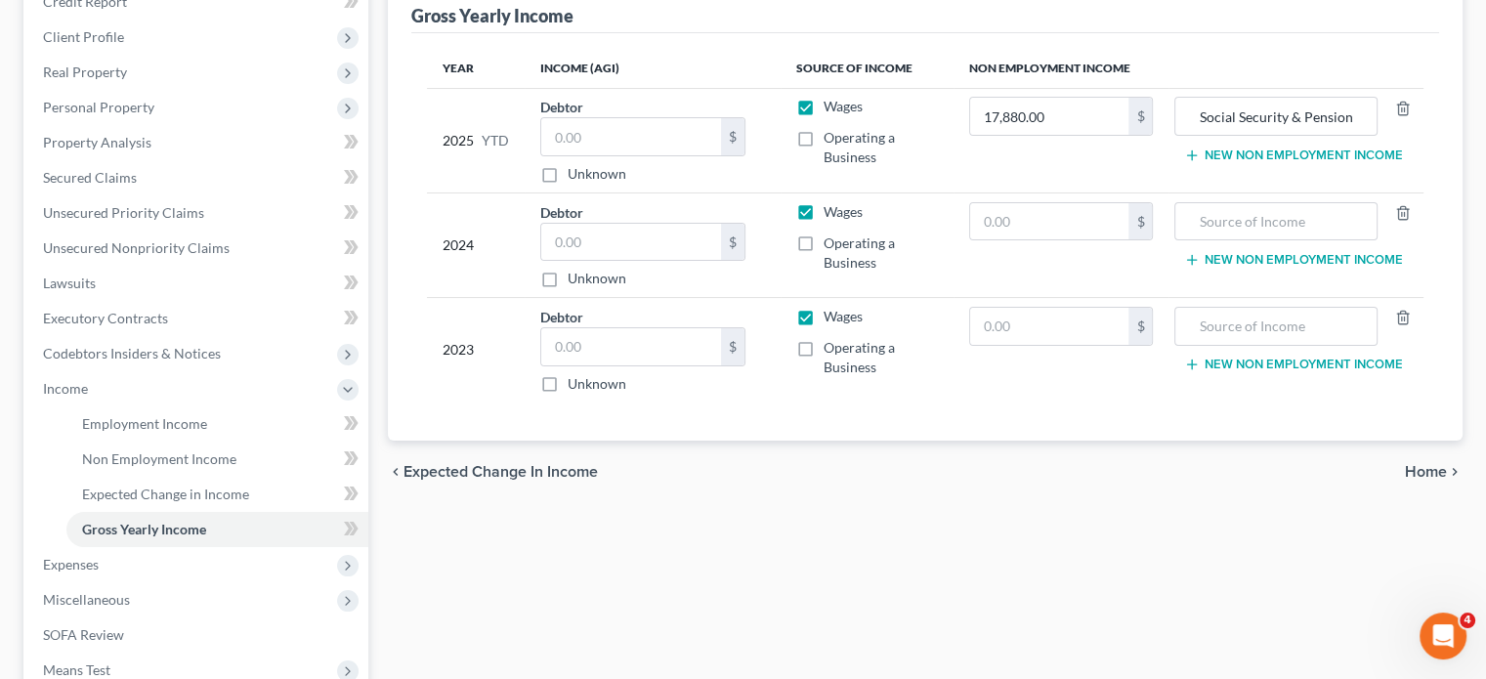
scroll to position [257, 0]
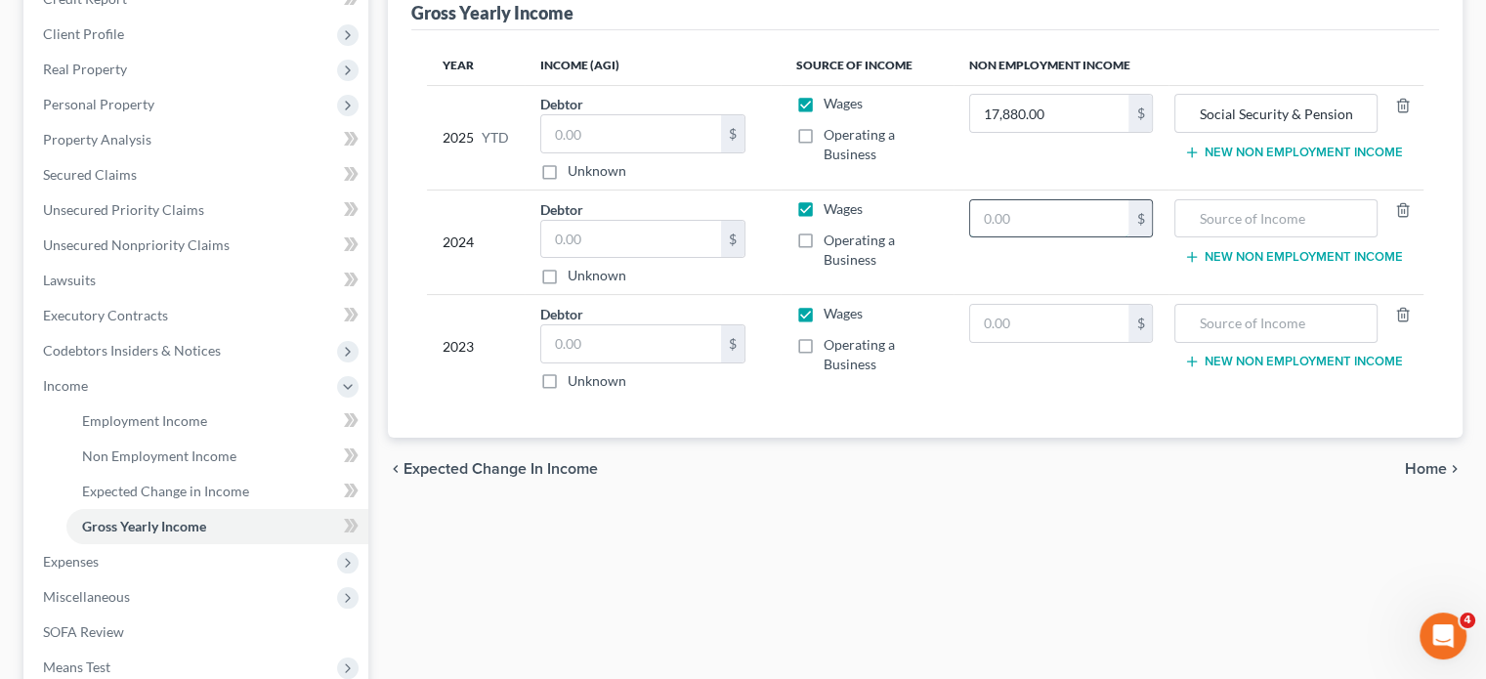
click at [972, 237] on input "text" at bounding box center [1049, 218] width 159 height 37
paste input "25,917"
type input "25,917"
click at [1185, 237] on input "text" at bounding box center [1275, 218] width 181 height 37
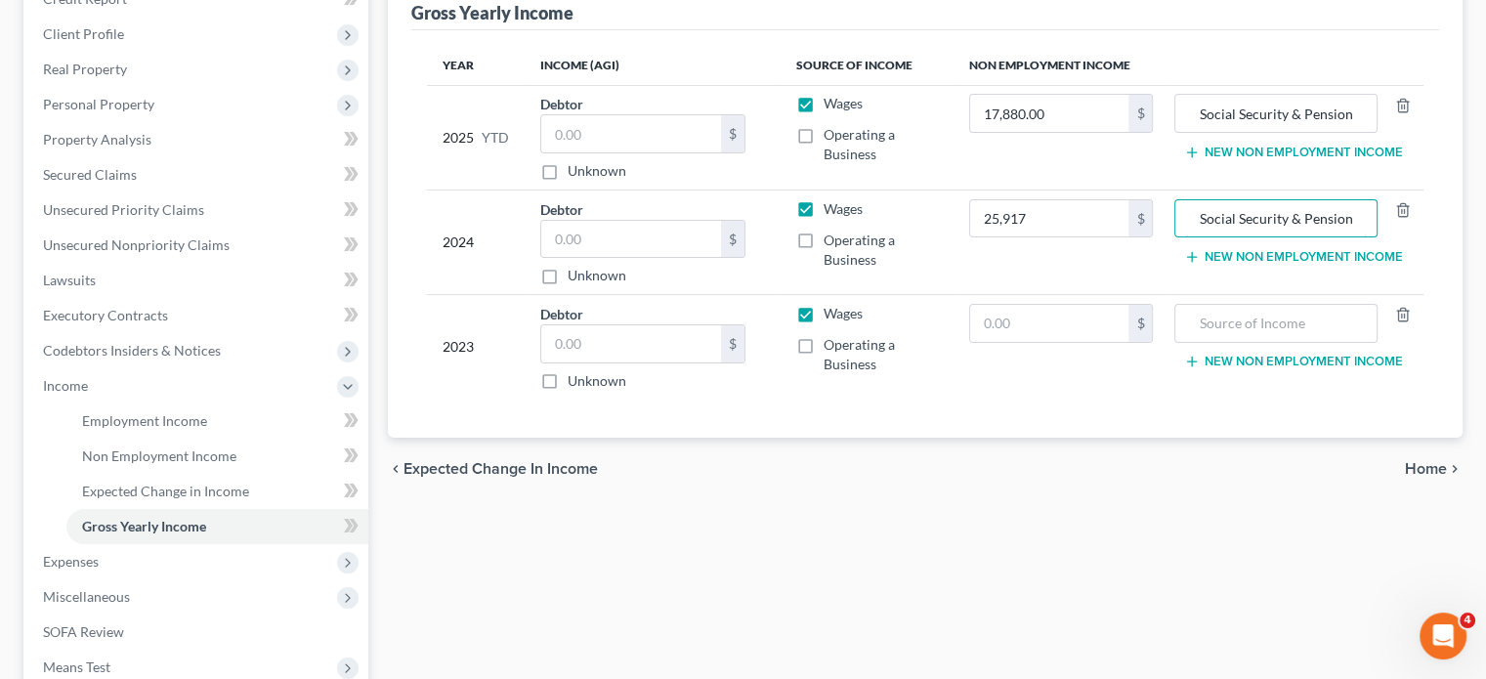
type input "Social Security & Pension"
click at [977, 400] on td "$" at bounding box center [1062, 347] width 216 height 105
click at [971, 342] on input "text" at bounding box center [1049, 323] width 159 height 37
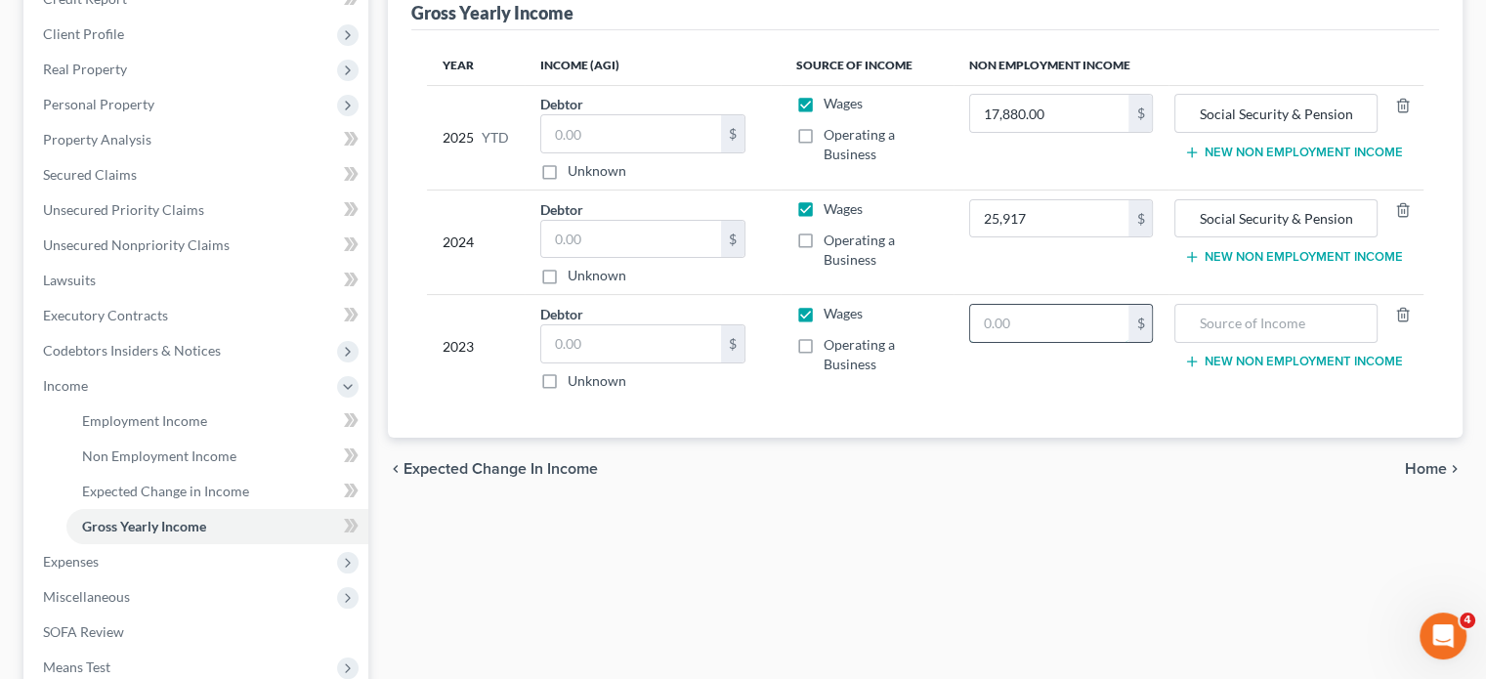
paste input "27,688"
type input "27,688"
click at [1172, 294] on td "Social Security & Pension New Non Employment Income" at bounding box center [1296, 242] width 255 height 105
click at [1176, 400] on td "New Non Employment Income" at bounding box center [1296, 347] width 255 height 105
click at [1185, 342] on input "text" at bounding box center [1275, 323] width 181 height 37
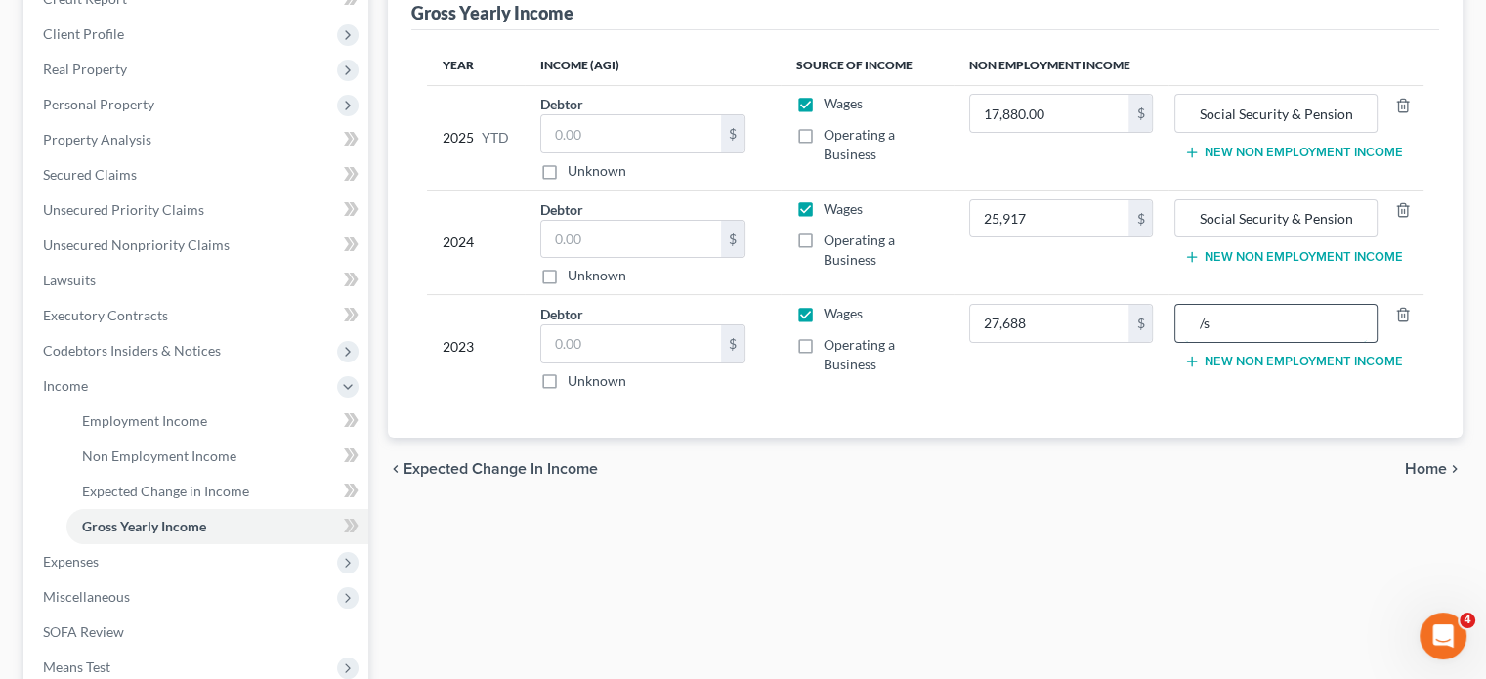
type input "/"
type input "C"
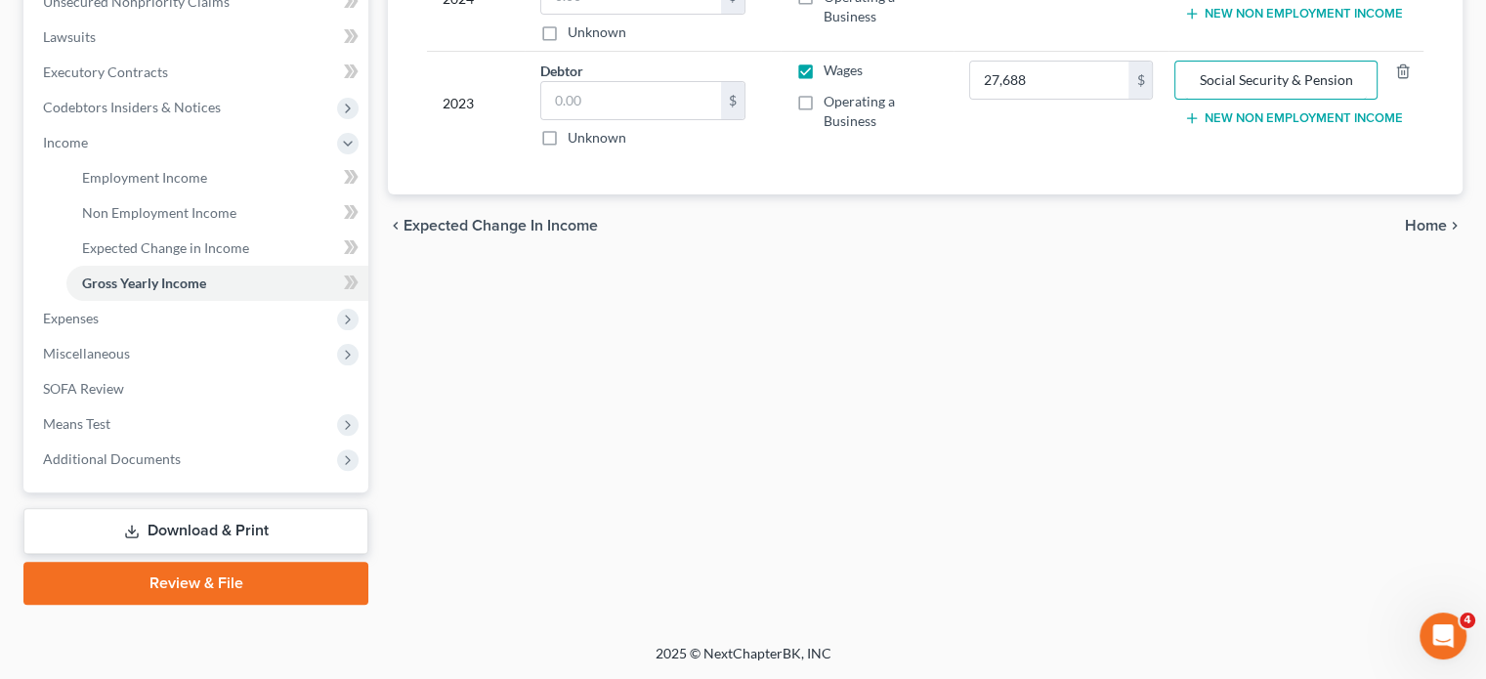
scroll to position [754, 0]
type input "Social Security & Pension"
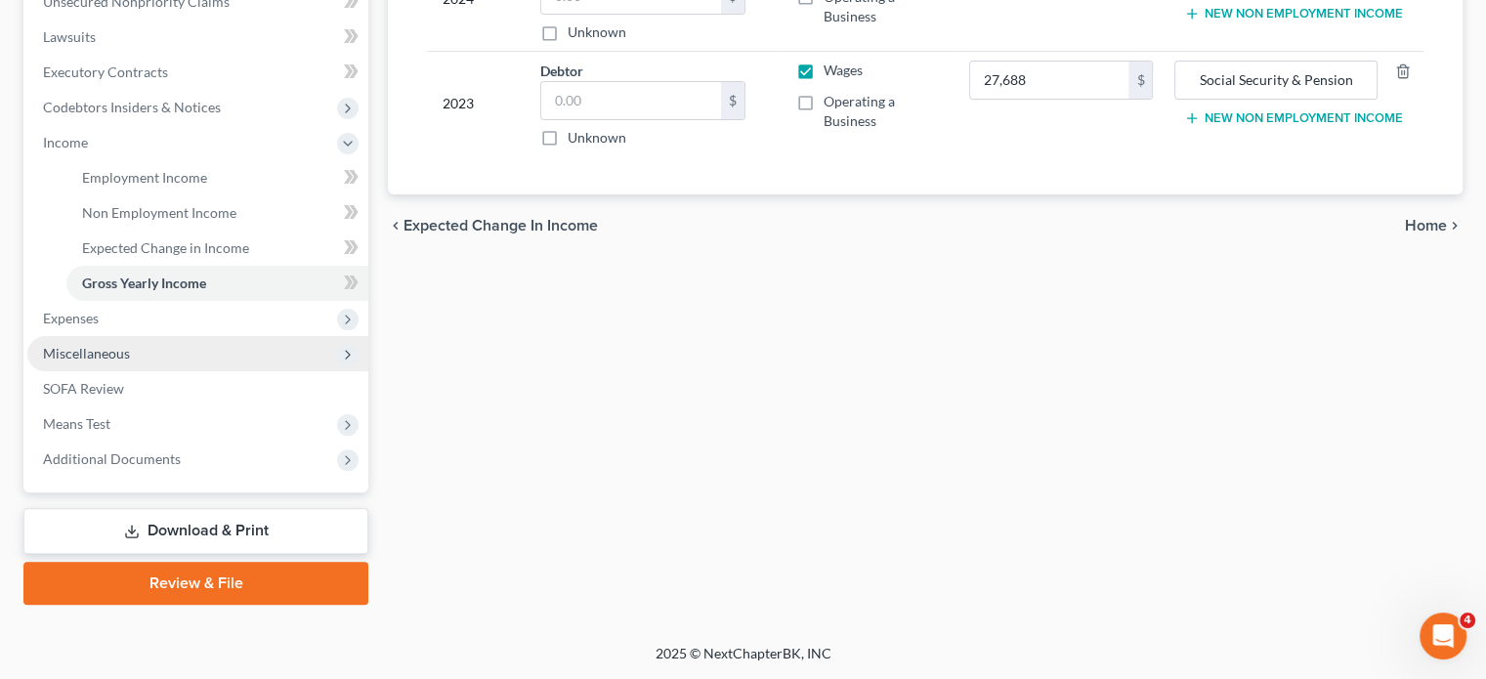
scroll to position [0, 0]
click at [174, 336] on span "Miscellaneous" at bounding box center [197, 353] width 341 height 35
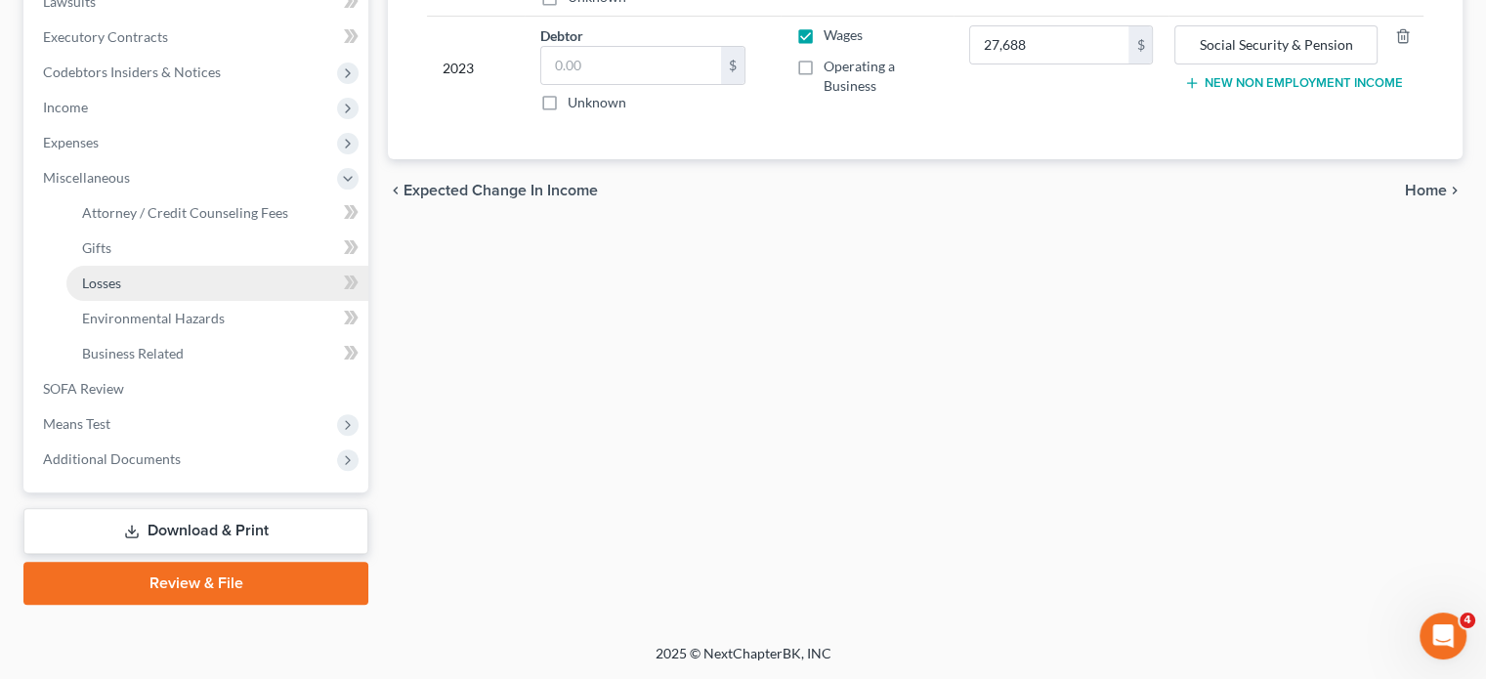
click at [203, 269] on link "Losses" at bounding box center [217, 283] width 302 height 35
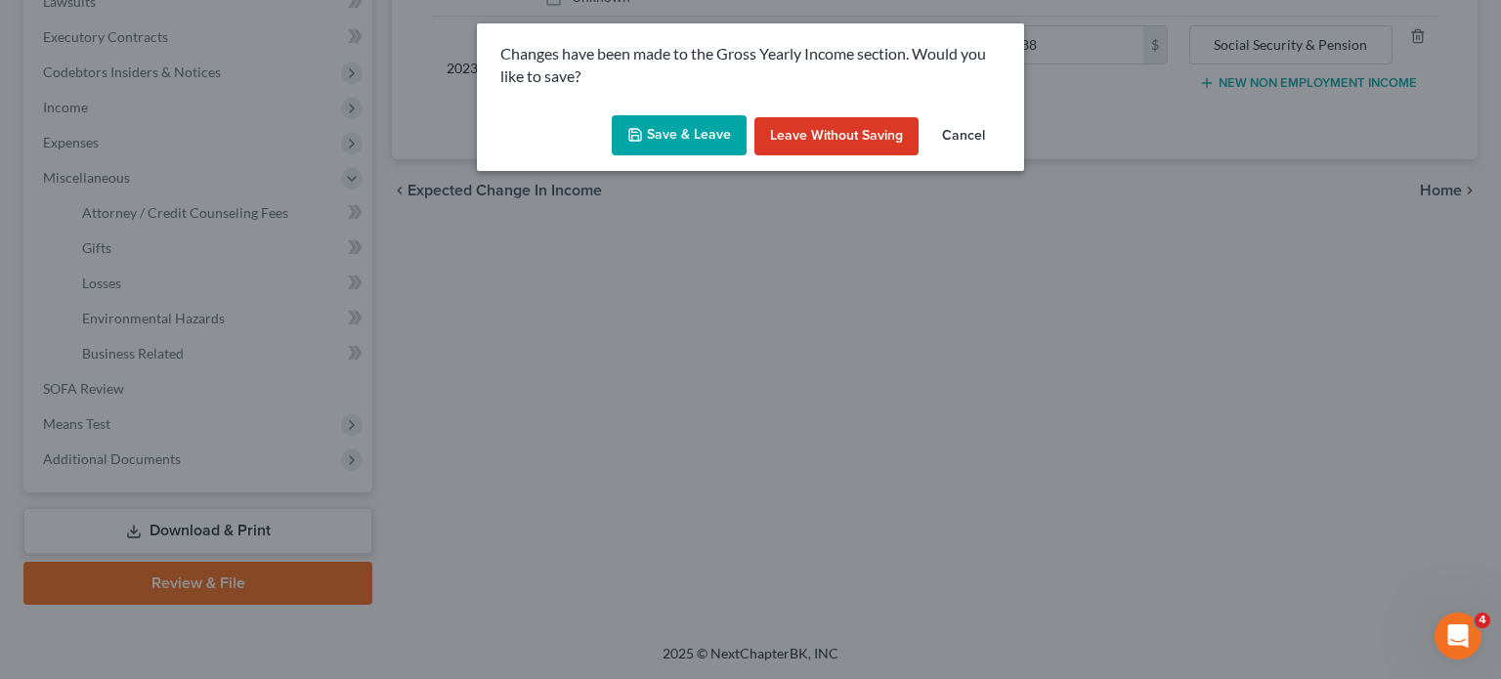
click at [667, 156] on button "Save & Leave" at bounding box center [679, 135] width 135 height 41
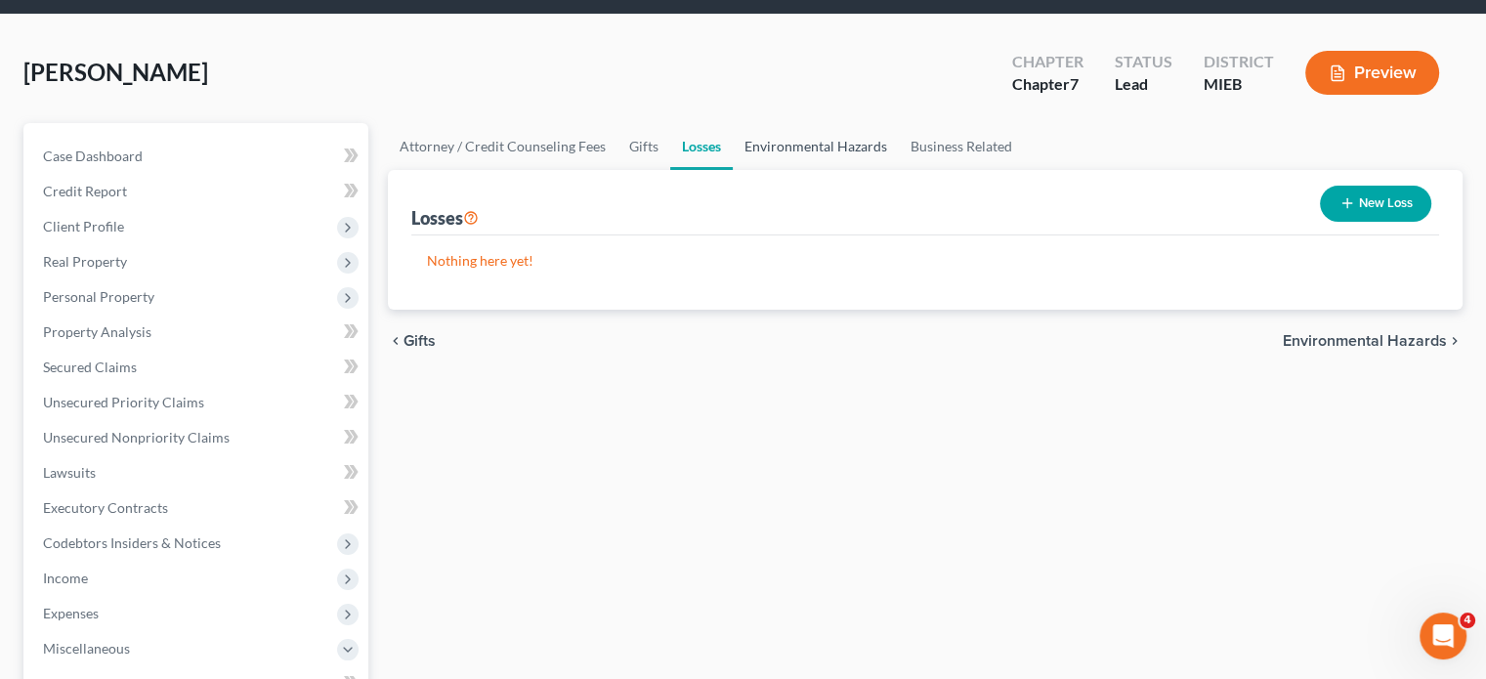
scroll to position [73, 0]
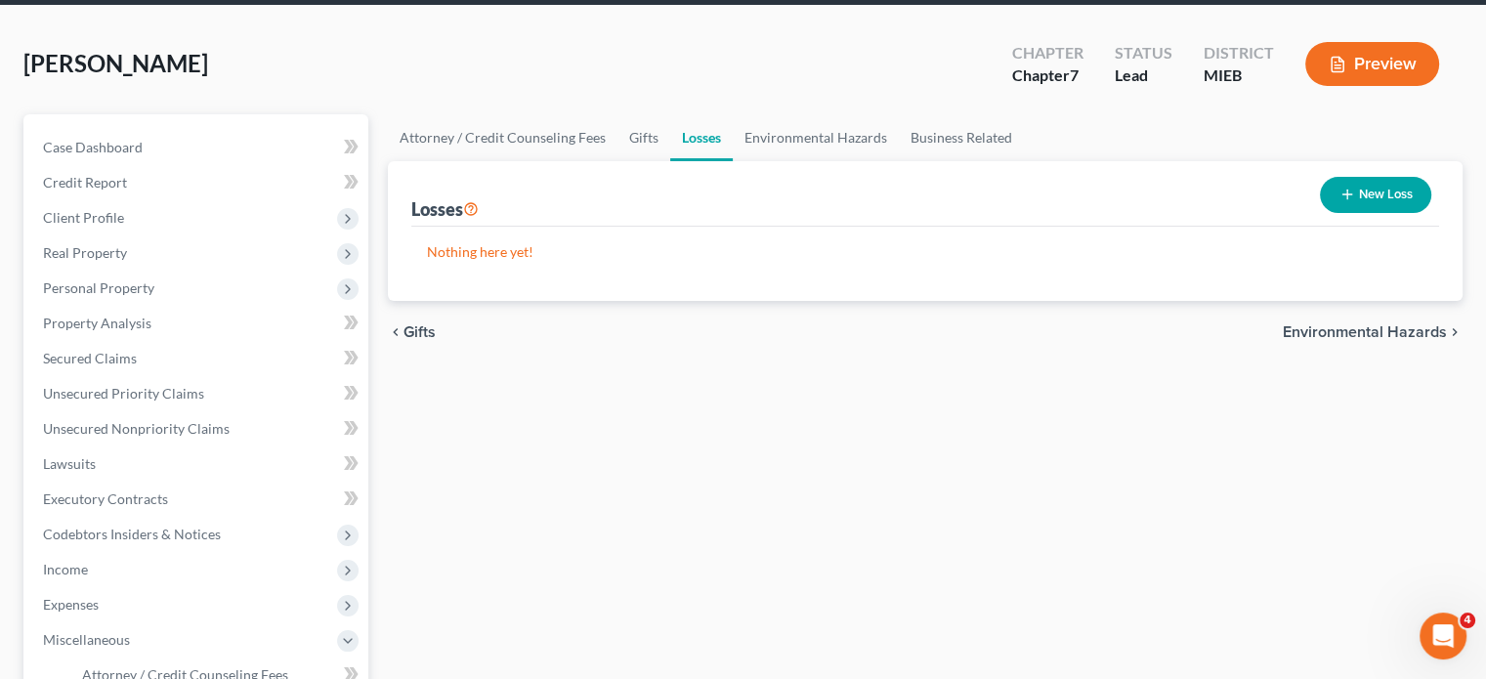
click at [1347, 213] on button "New Loss" at bounding box center [1375, 195] width 111 height 36
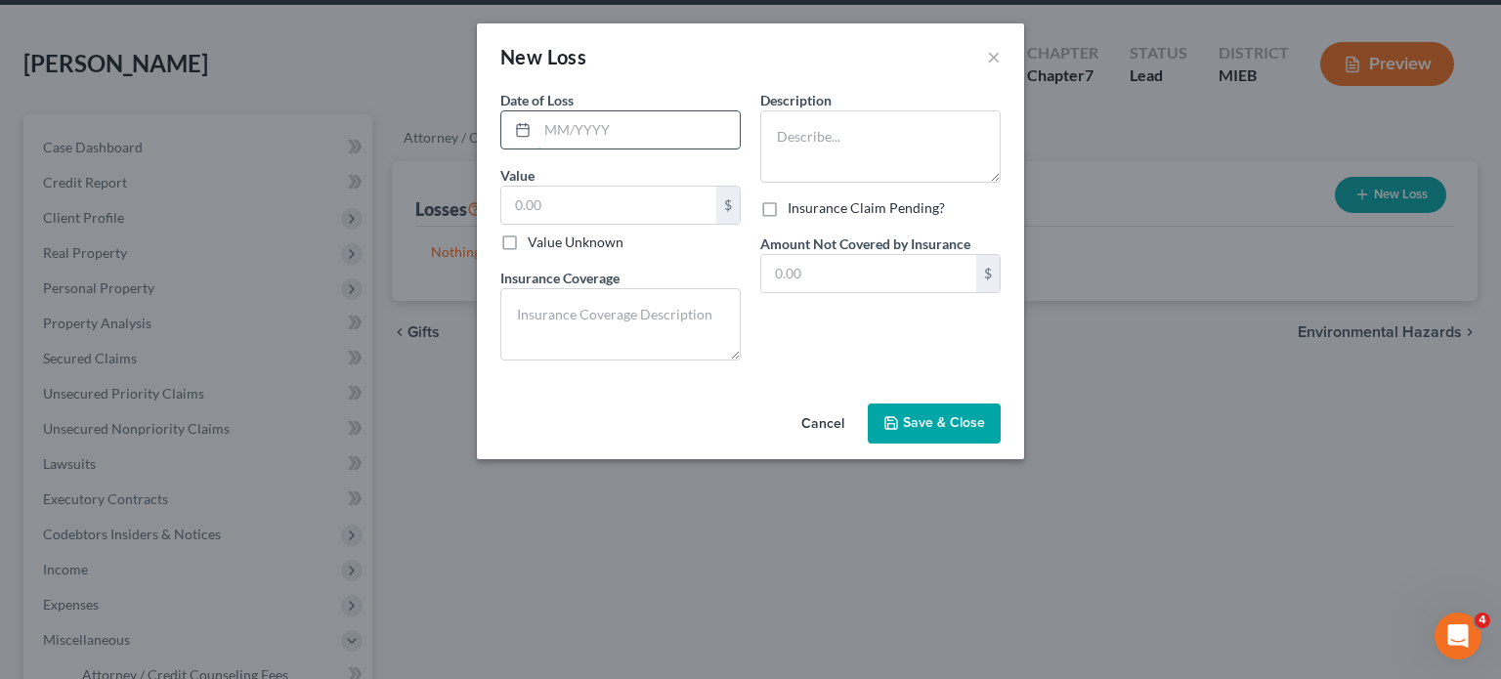
click at [572, 149] on input "text" at bounding box center [638, 129] width 202 height 37
type input "[DATE]"
click at [824, 168] on textarea at bounding box center [880, 146] width 240 height 72
type textarea "Gambling Losses"
click at [528, 252] on label "Value Unknown" at bounding box center [576, 243] width 96 height 20
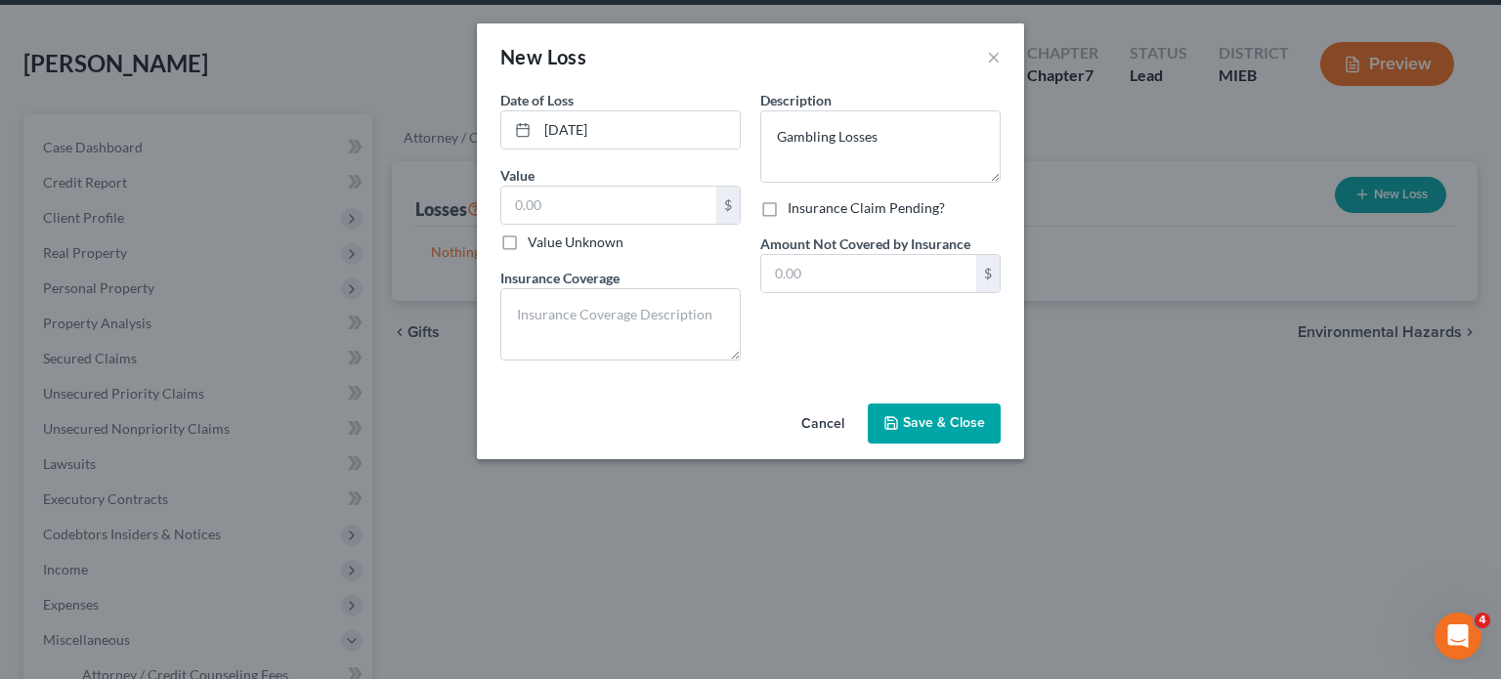
click at [535, 245] on input "Value Unknown" at bounding box center [541, 239] width 13 height 13
checkbox input "true"
type input "0.00"
click at [967, 432] on span "Save & Close" at bounding box center [944, 423] width 82 height 17
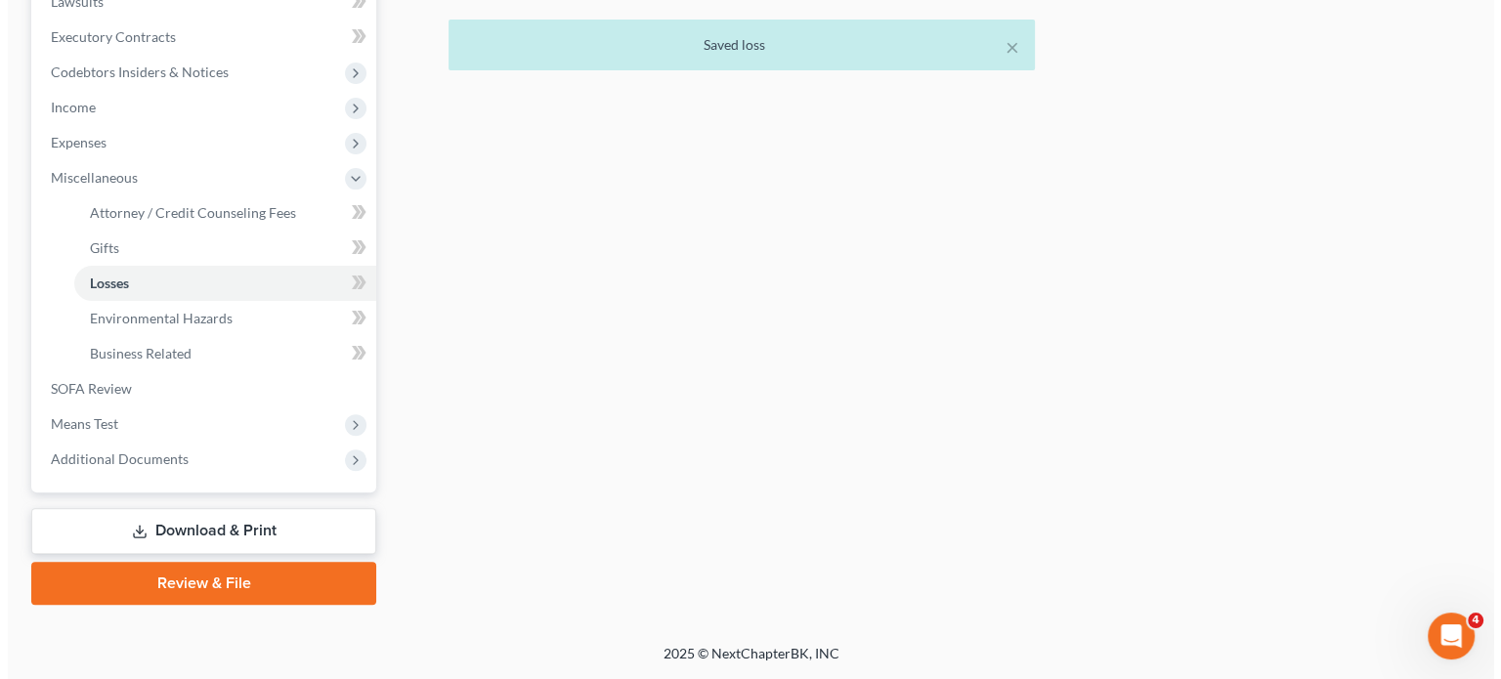
scroll to position [679, 0]
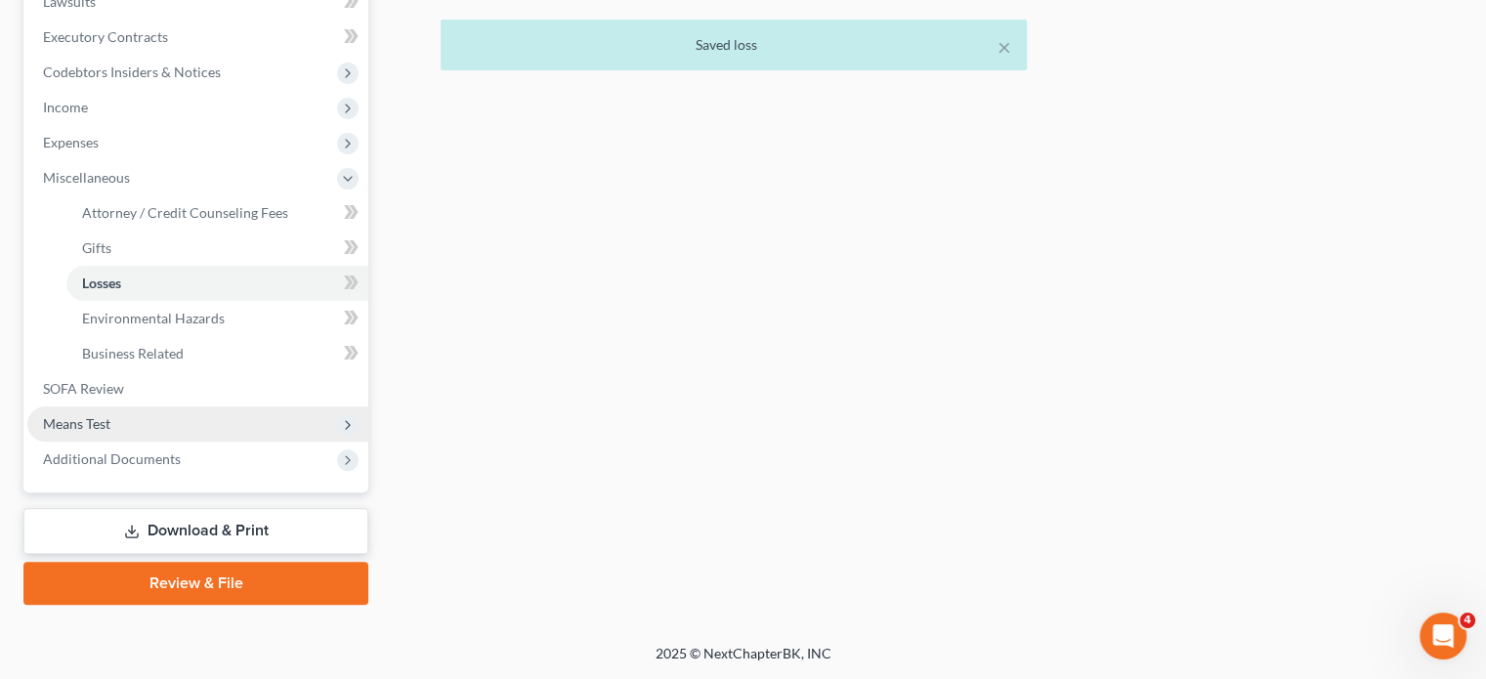
click at [207, 442] on span "Means Test" at bounding box center [197, 423] width 341 height 35
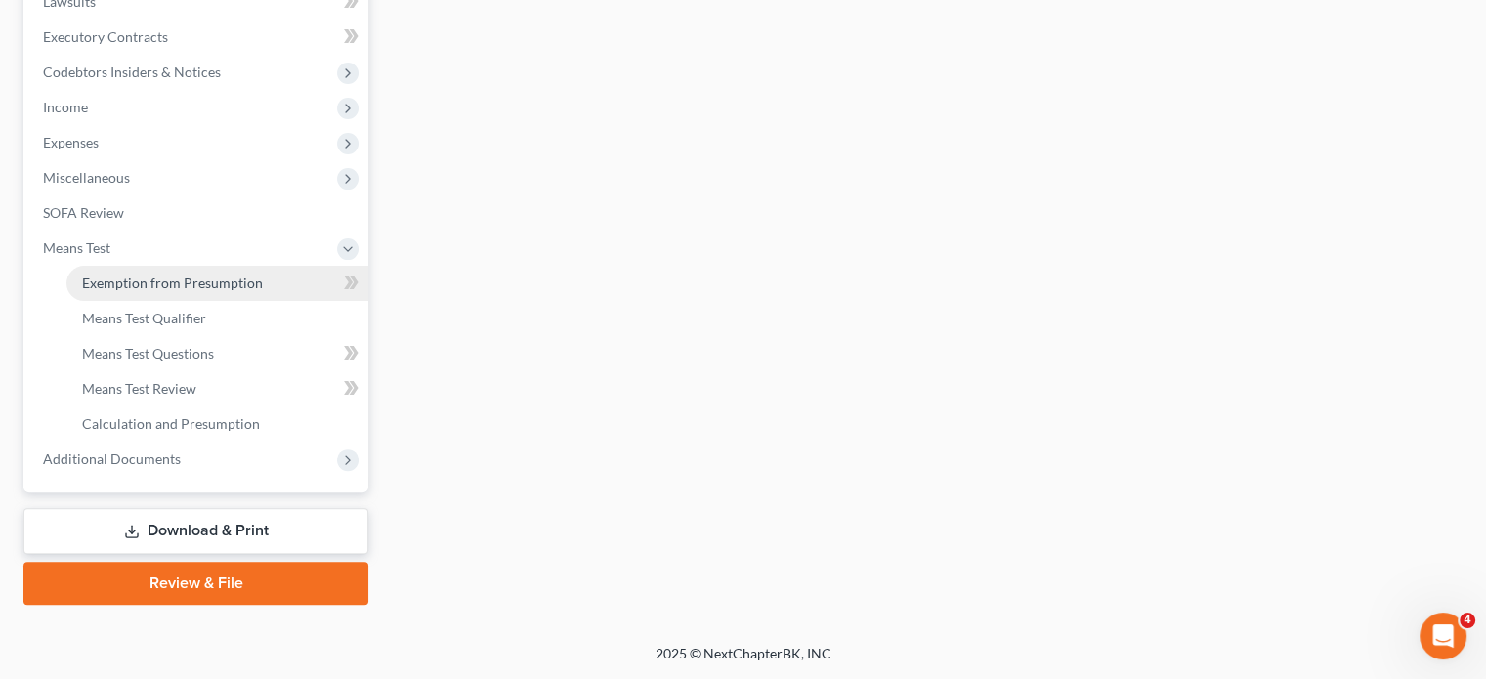
click at [225, 301] on link "Exemption from Presumption" at bounding box center [217, 283] width 302 height 35
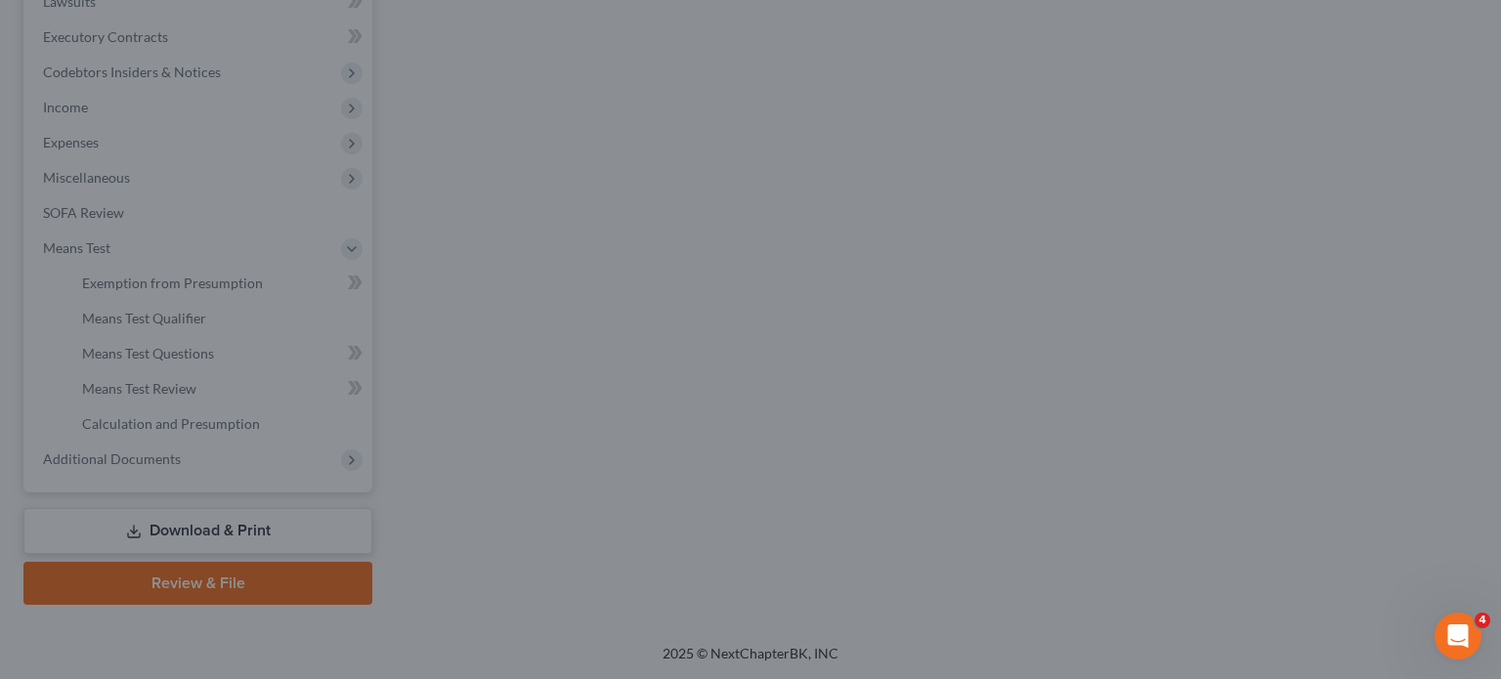
click at [221, 420] on div at bounding box center [750, 339] width 1501 height 679
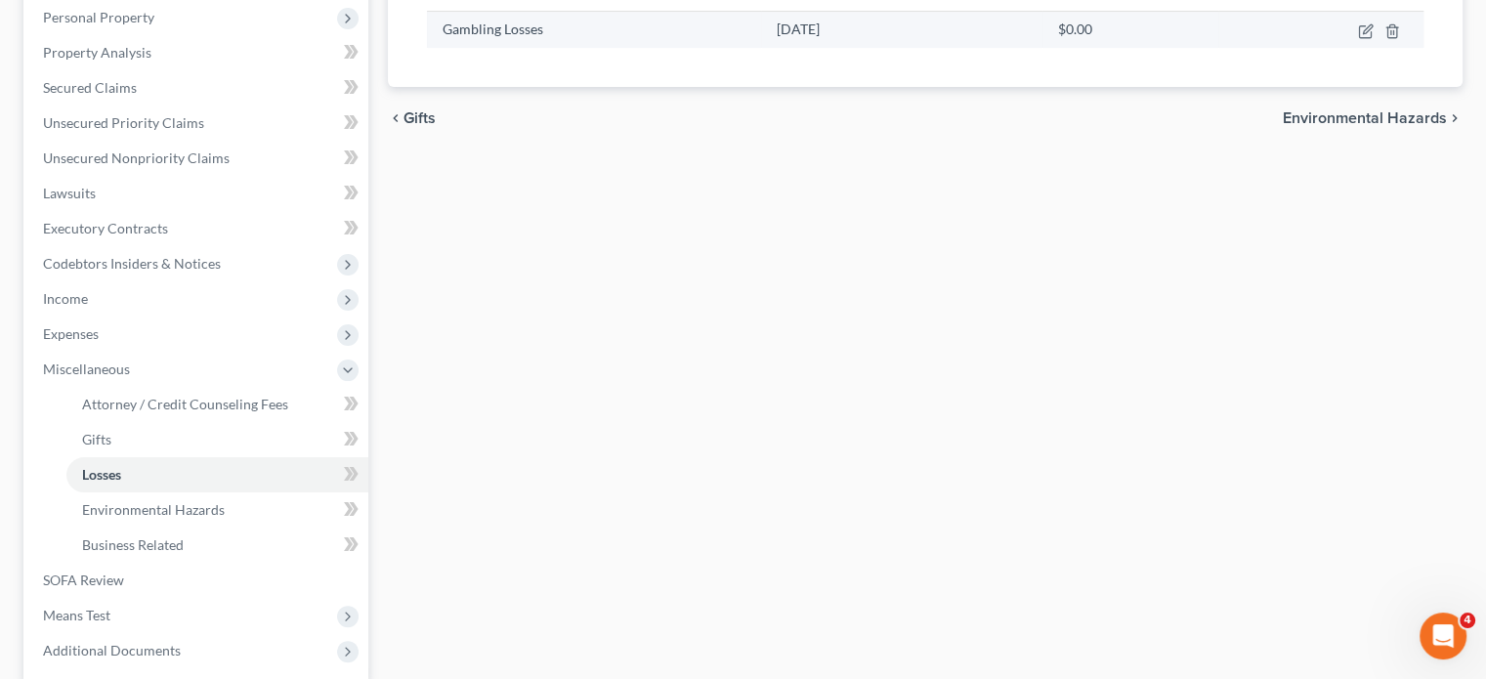
scroll to position [833, 0]
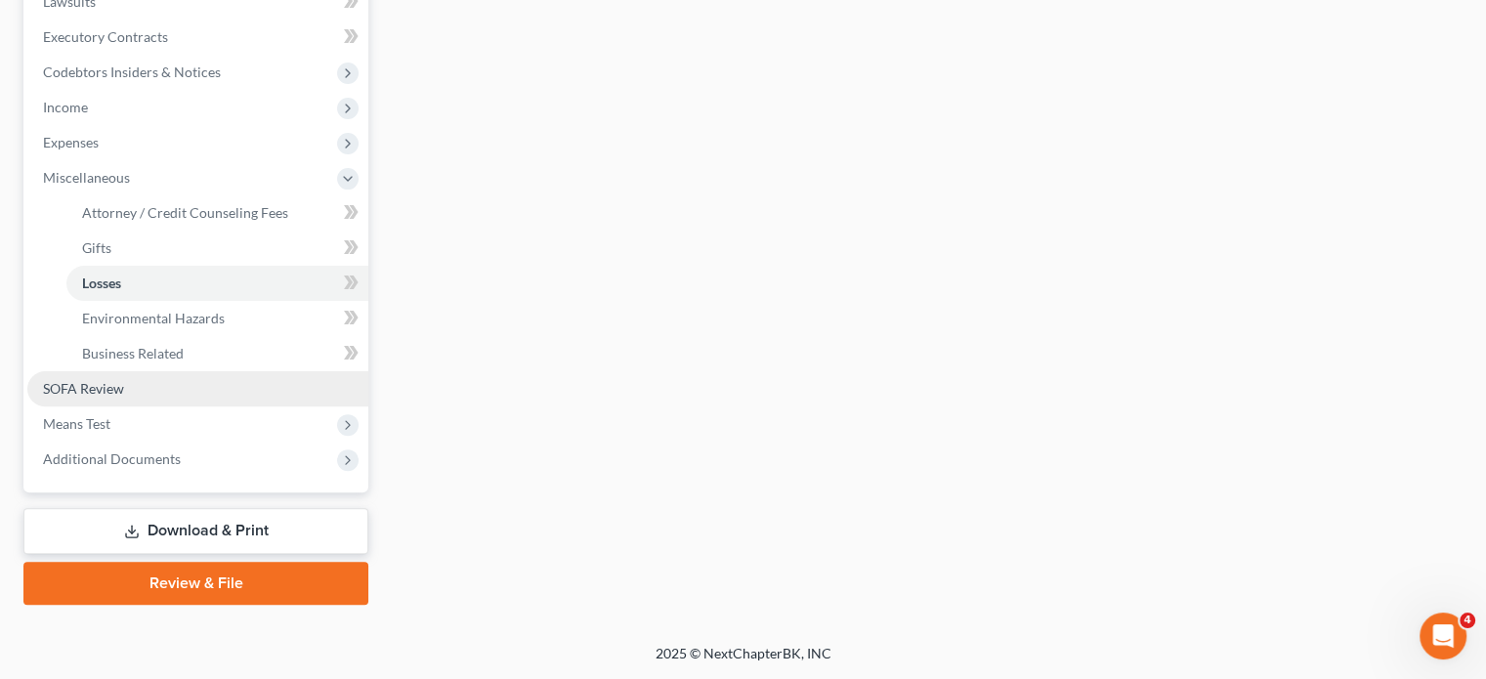
click at [124, 380] on span "SOFA Review" at bounding box center [83, 388] width 81 height 17
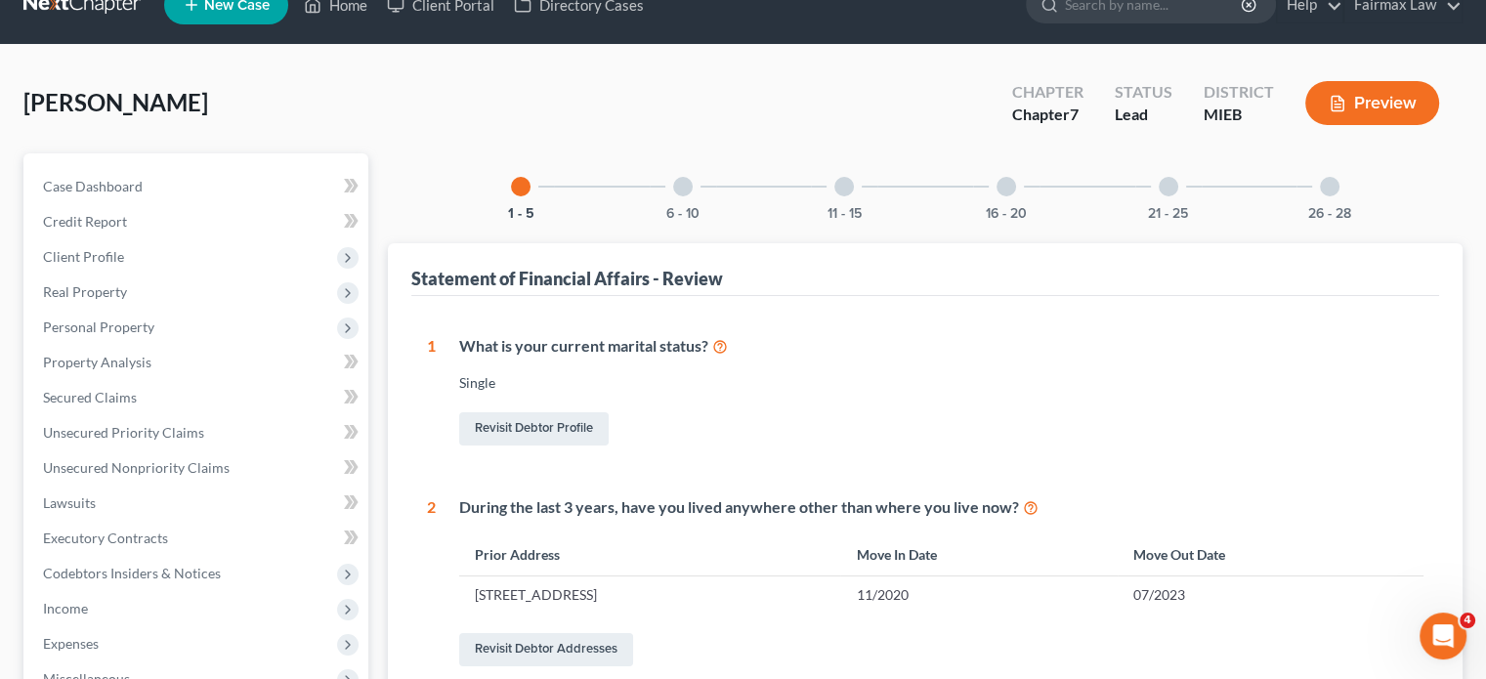
scroll to position [56, 0]
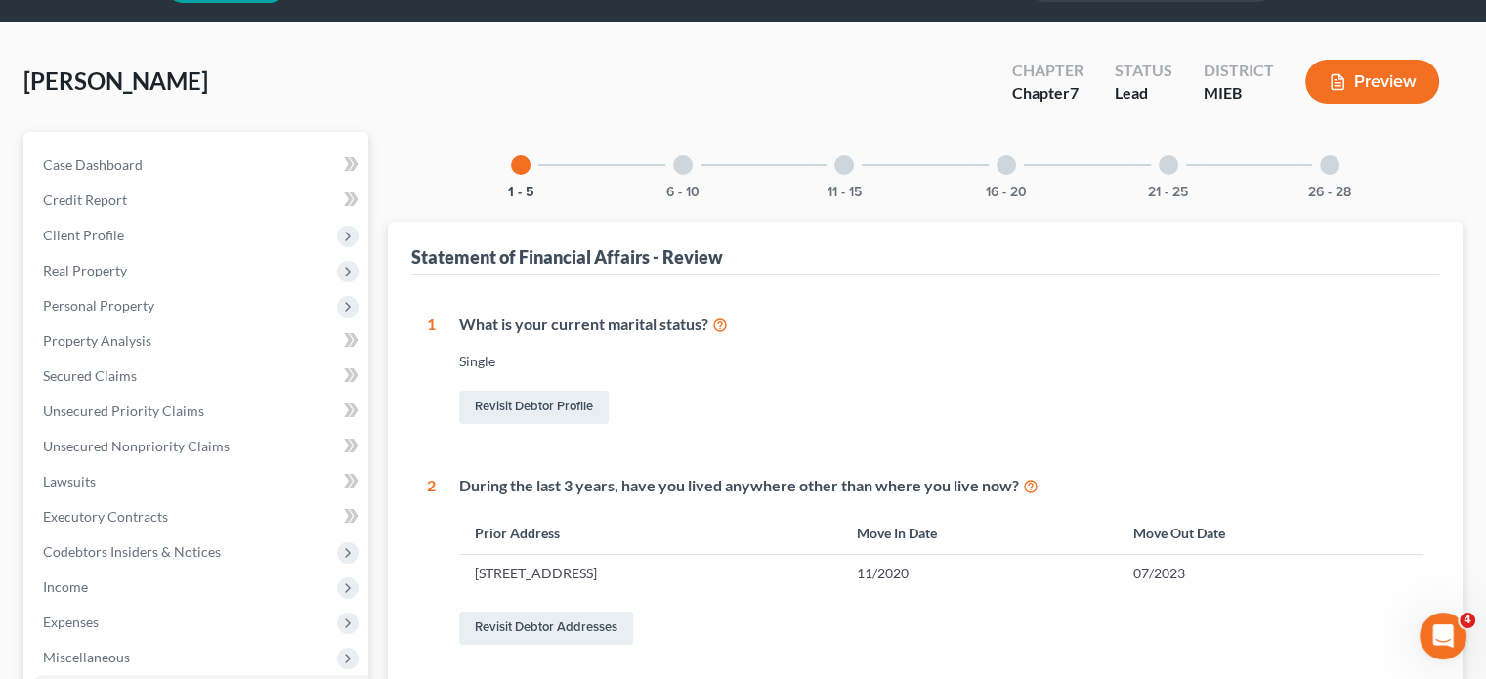
click at [673, 175] on div at bounding box center [683, 165] width 20 height 20
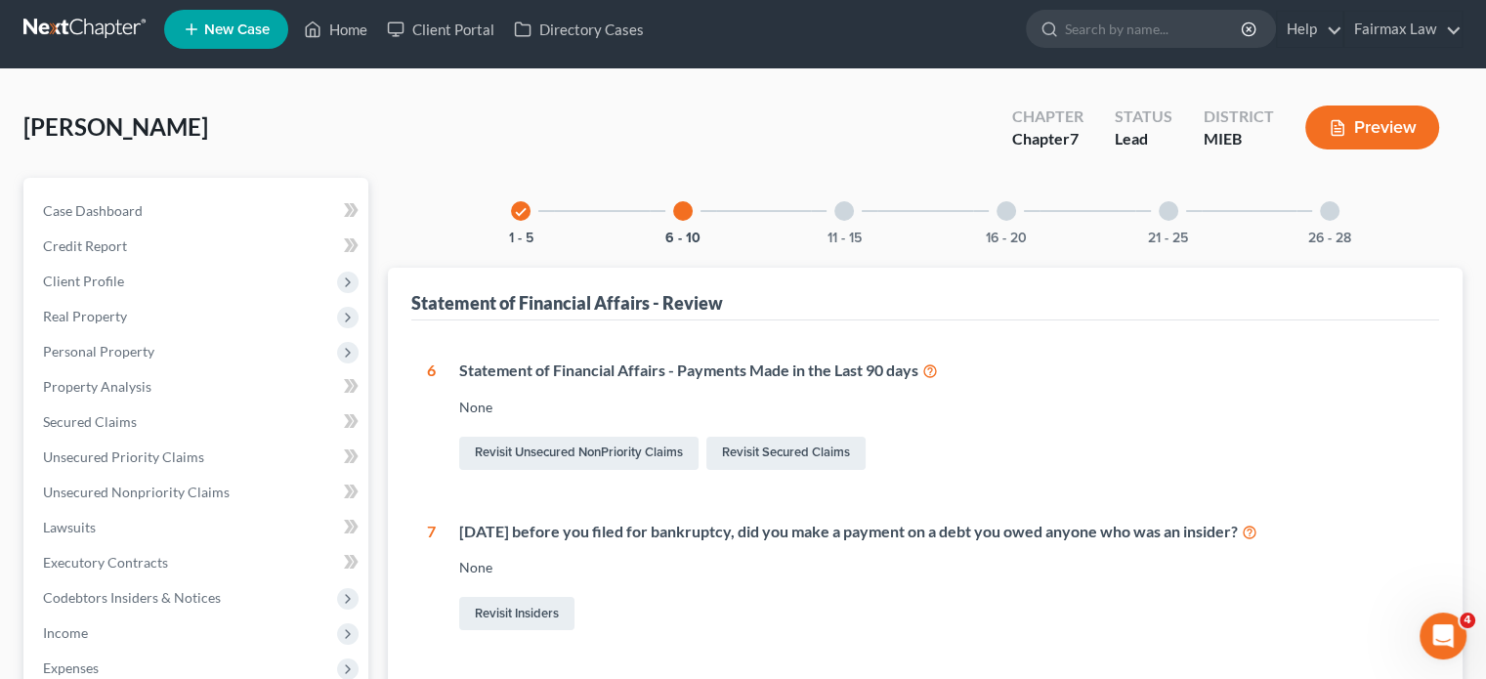
scroll to position [0, 0]
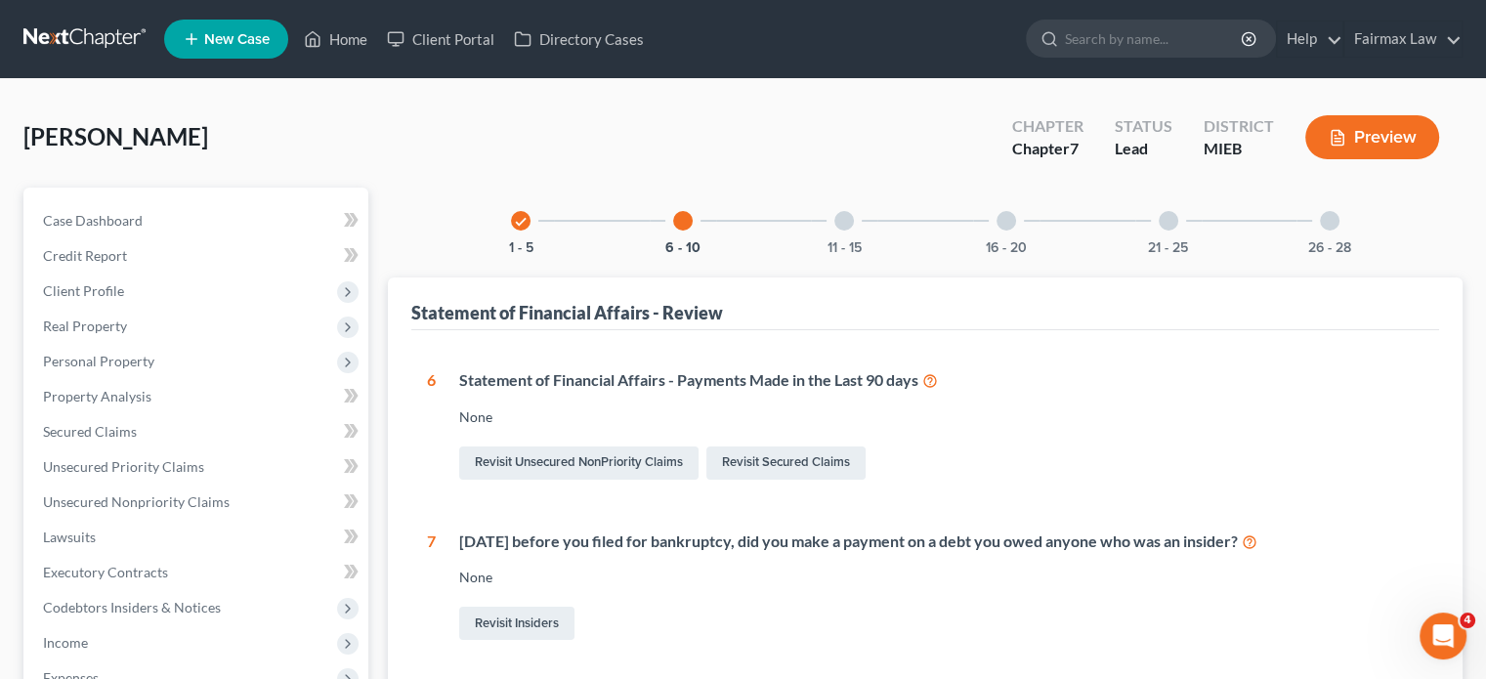
click at [834, 231] on div at bounding box center [844, 221] width 20 height 20
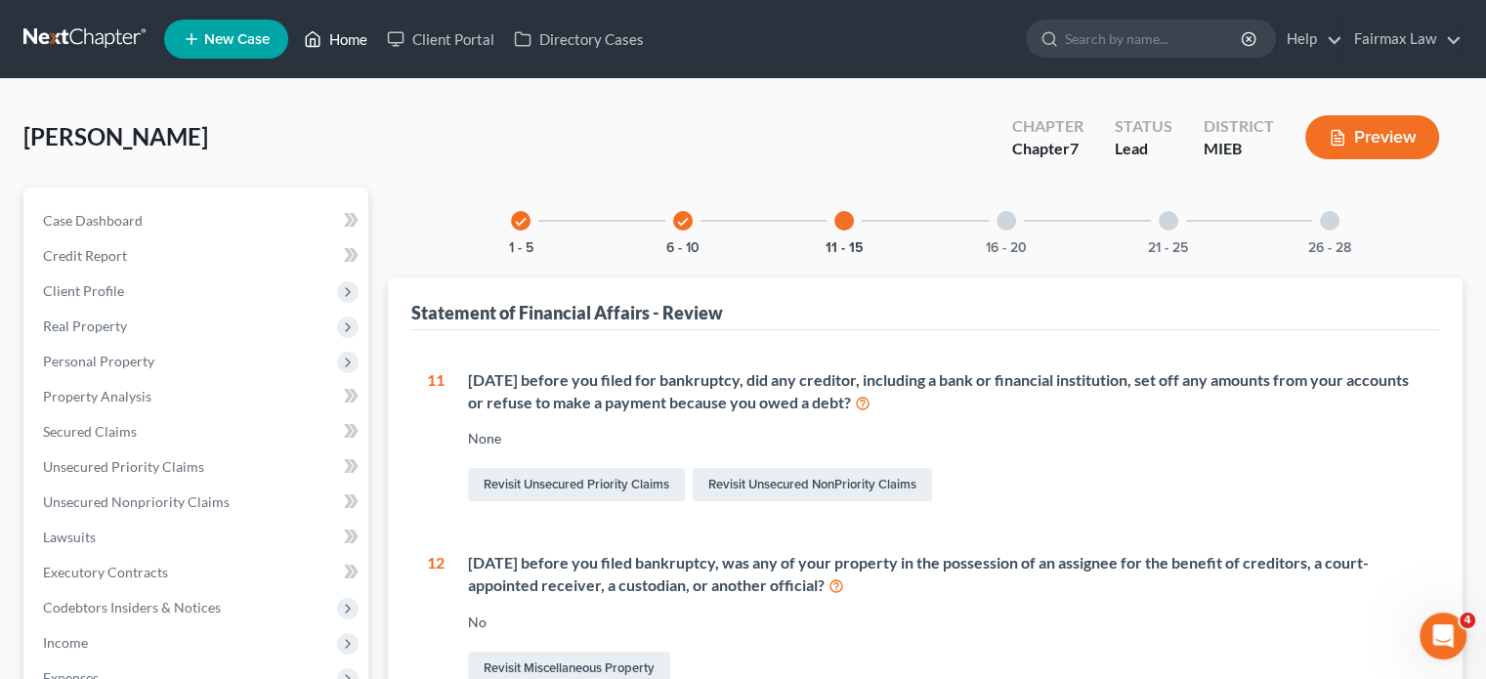
click at [377, 44] on link "Home" at bounding box center [335, 38] width 83 height 35
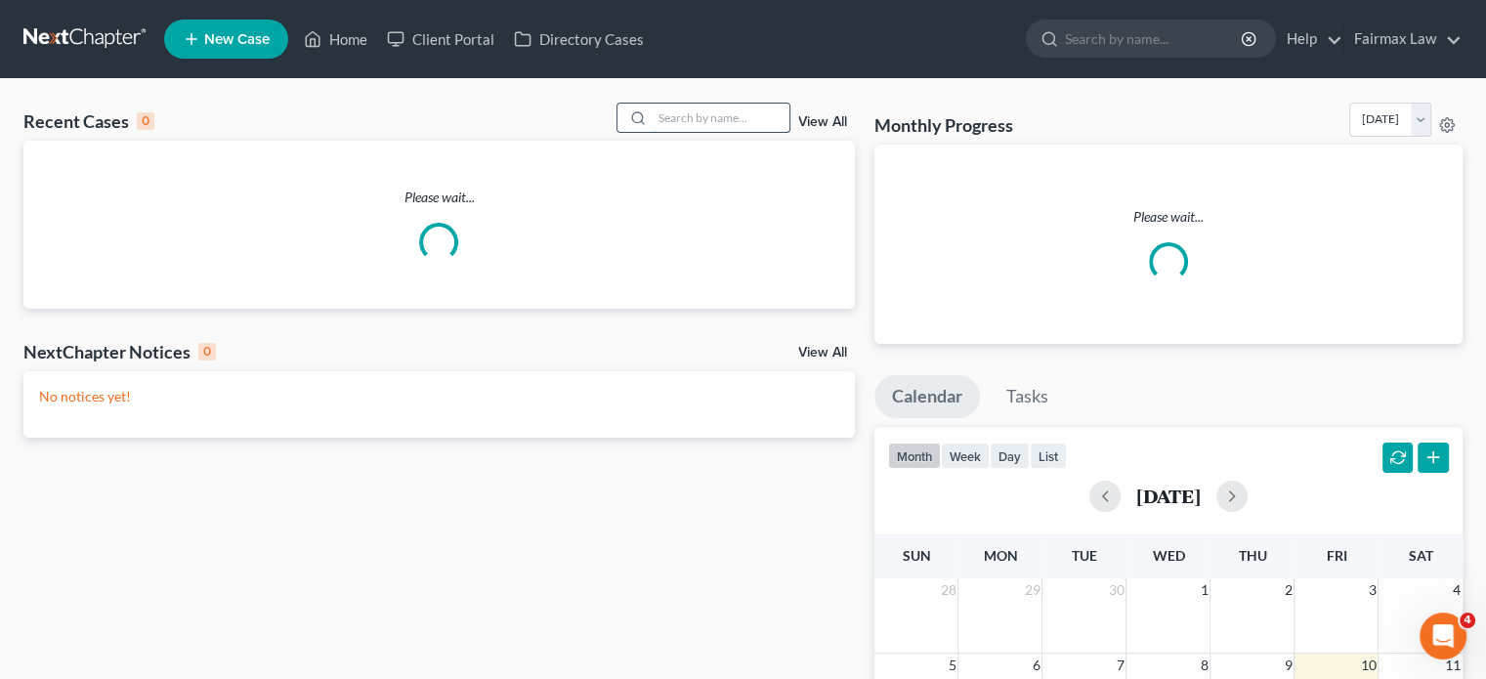
click at [690, 132] on input "search" at bounding box center [721, 118] width 137 height 28
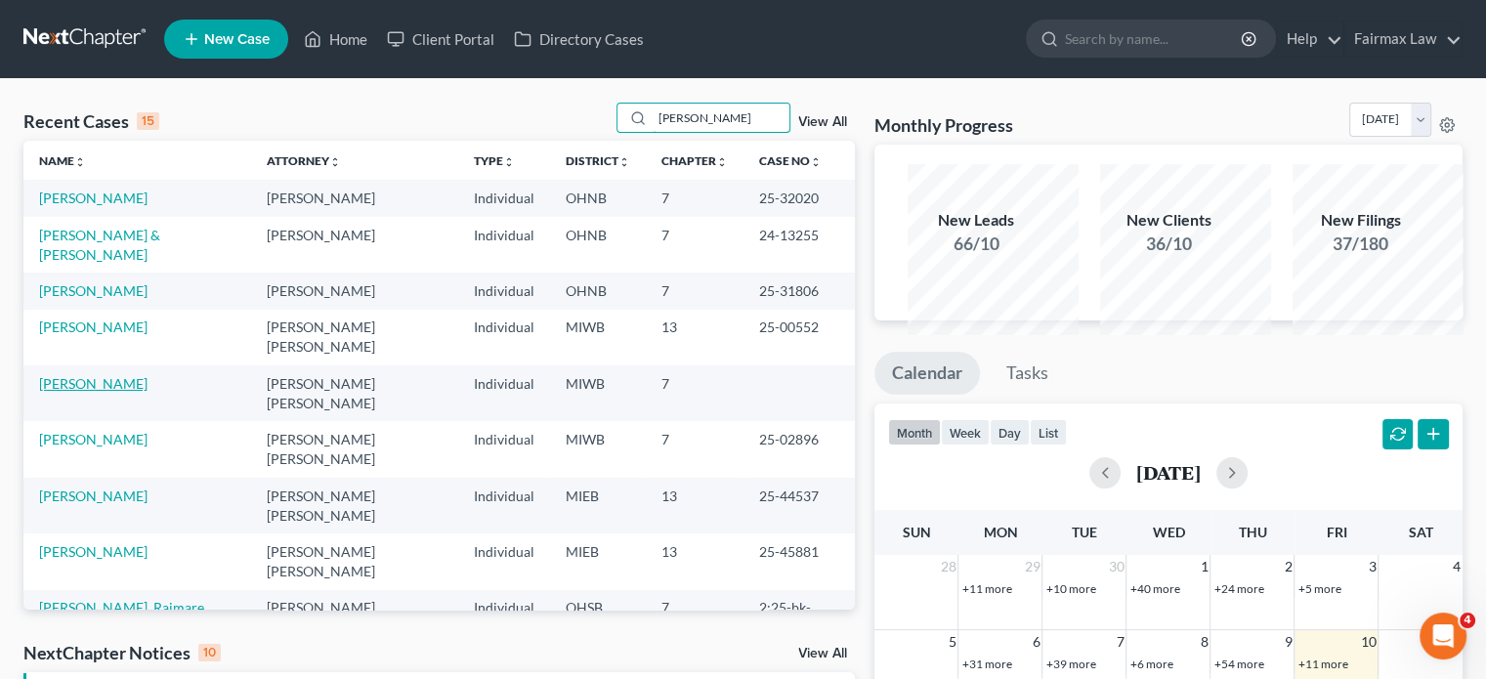
type input "[PERSON_NAME]"
click at [106, 392] on link "[PERSON_NAME]" at bounding box center [93, 383] width 108 height 17
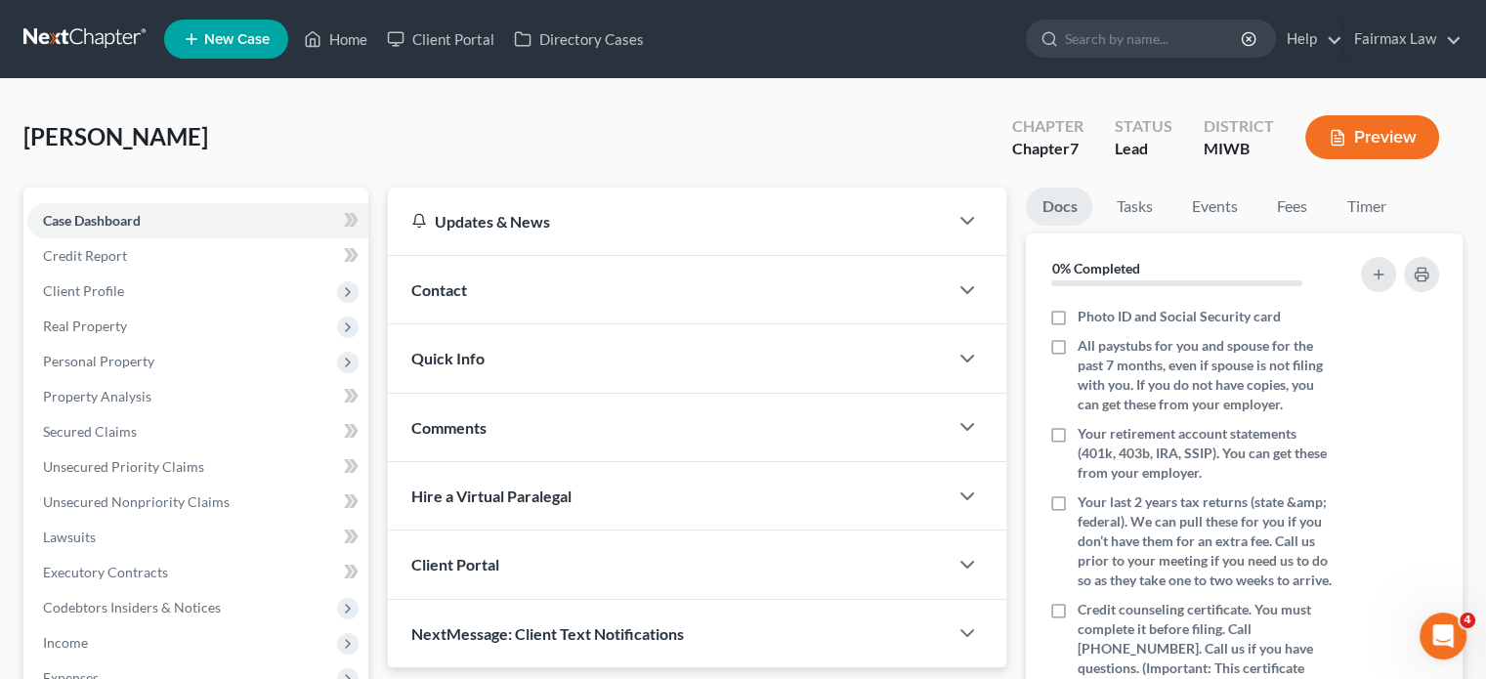
scroll to position [246, 0]
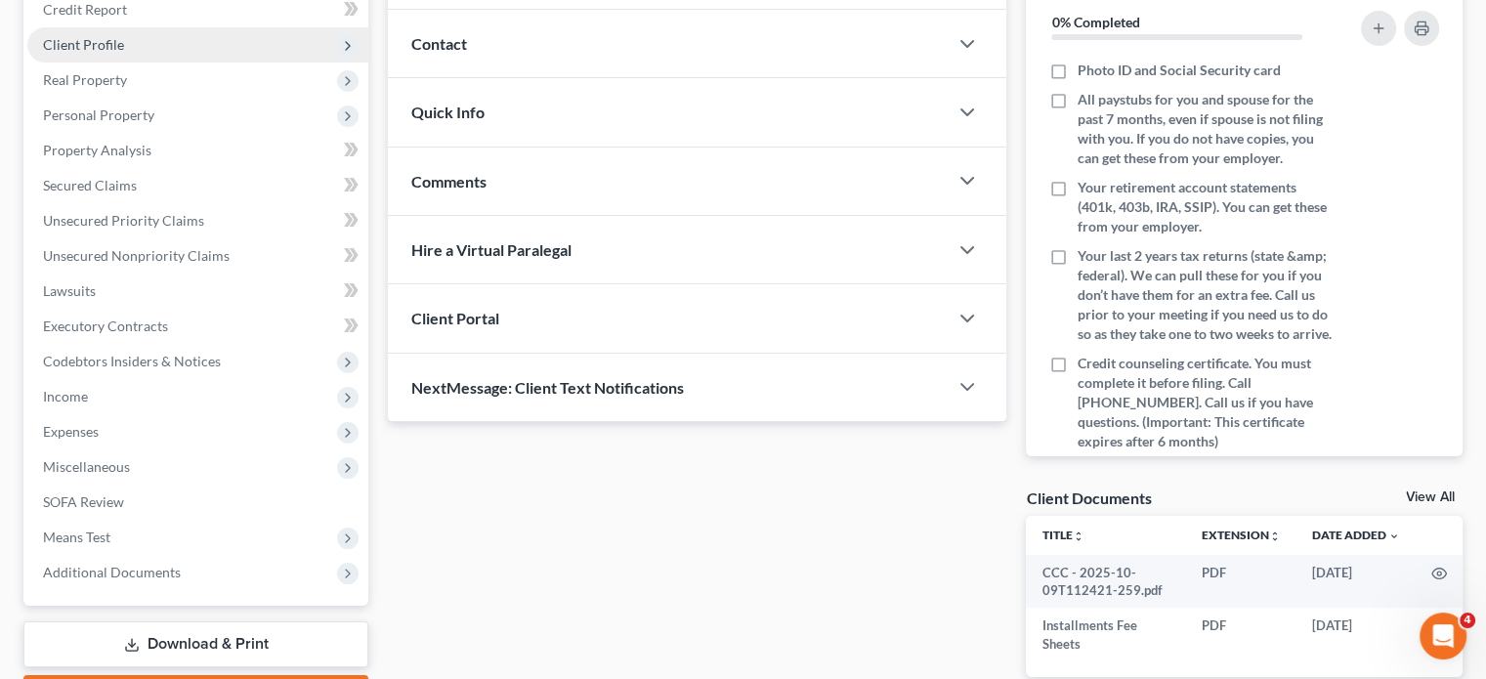
click at [180, 63] on span "Client Profile" at bounding box center [197, 44] width 341 height 35
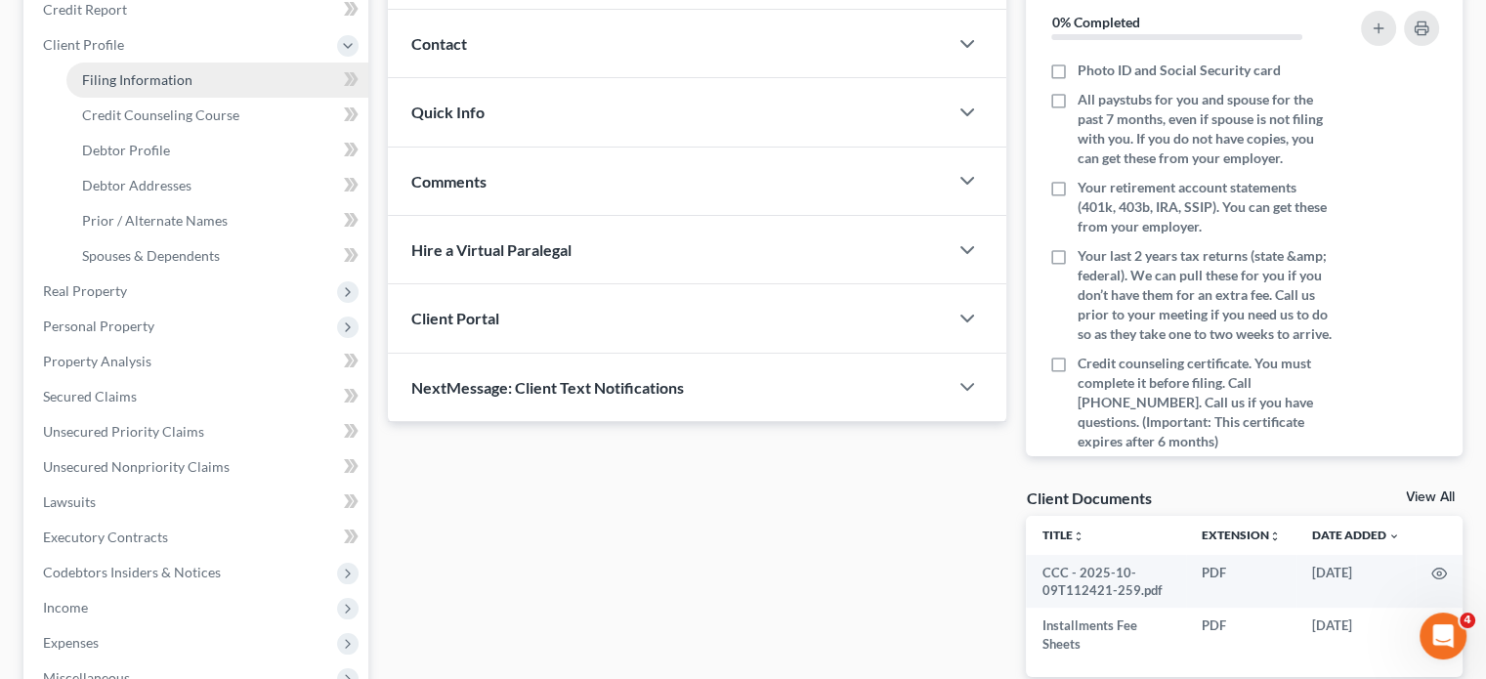
click at [187, 88] on span "Filing Information" at bounding box center [137, 79] width 110 height 17
select select "1"
select select "0"
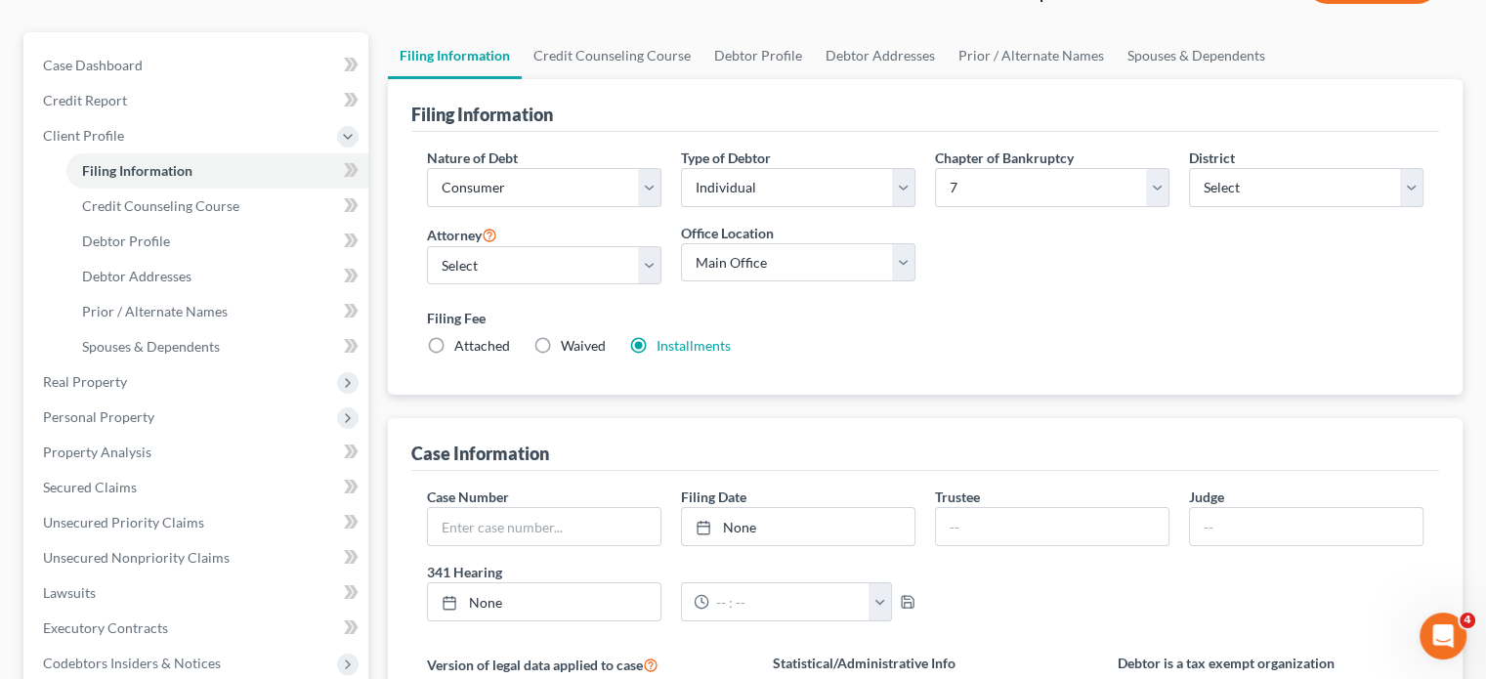
scroll to position [152, 0]
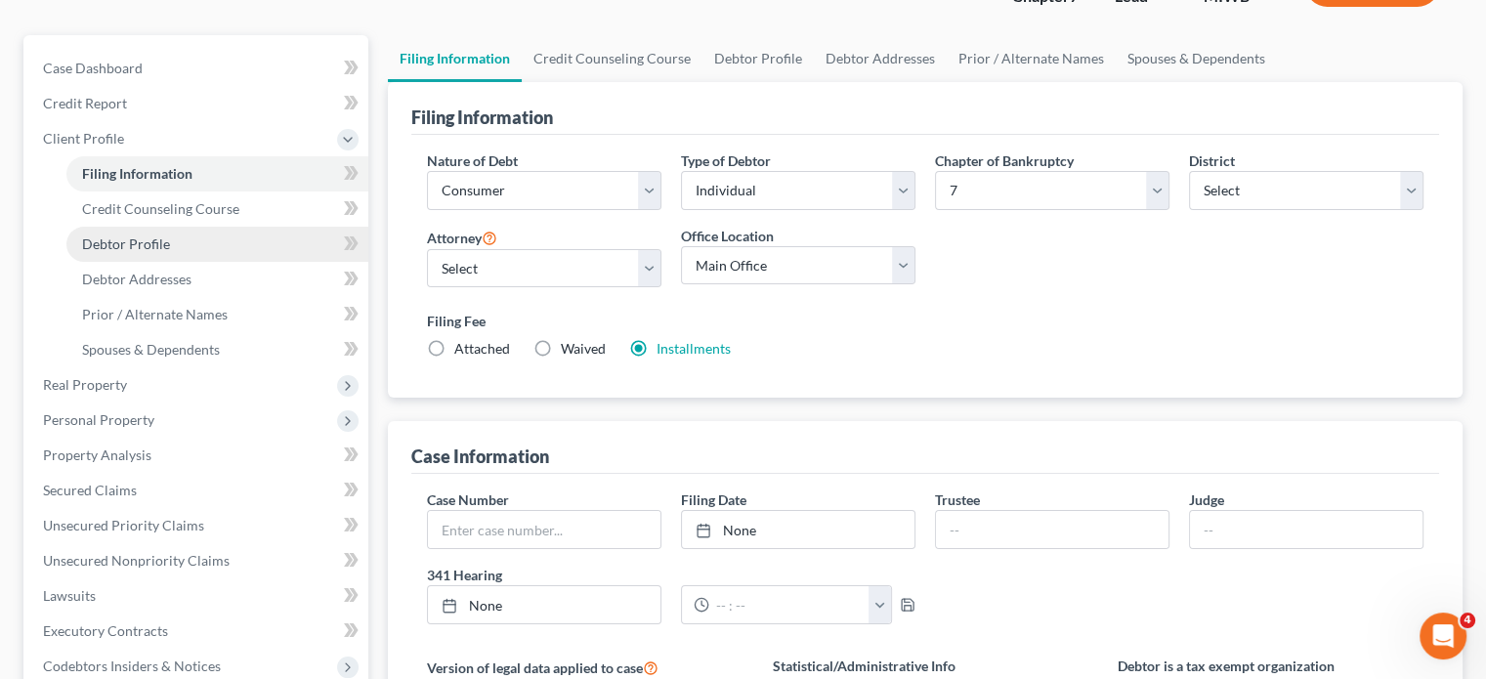
click at [213, 262] on link "Debtor Profile" at bounding box center [217, 244] width 302 height 35
select select "0"
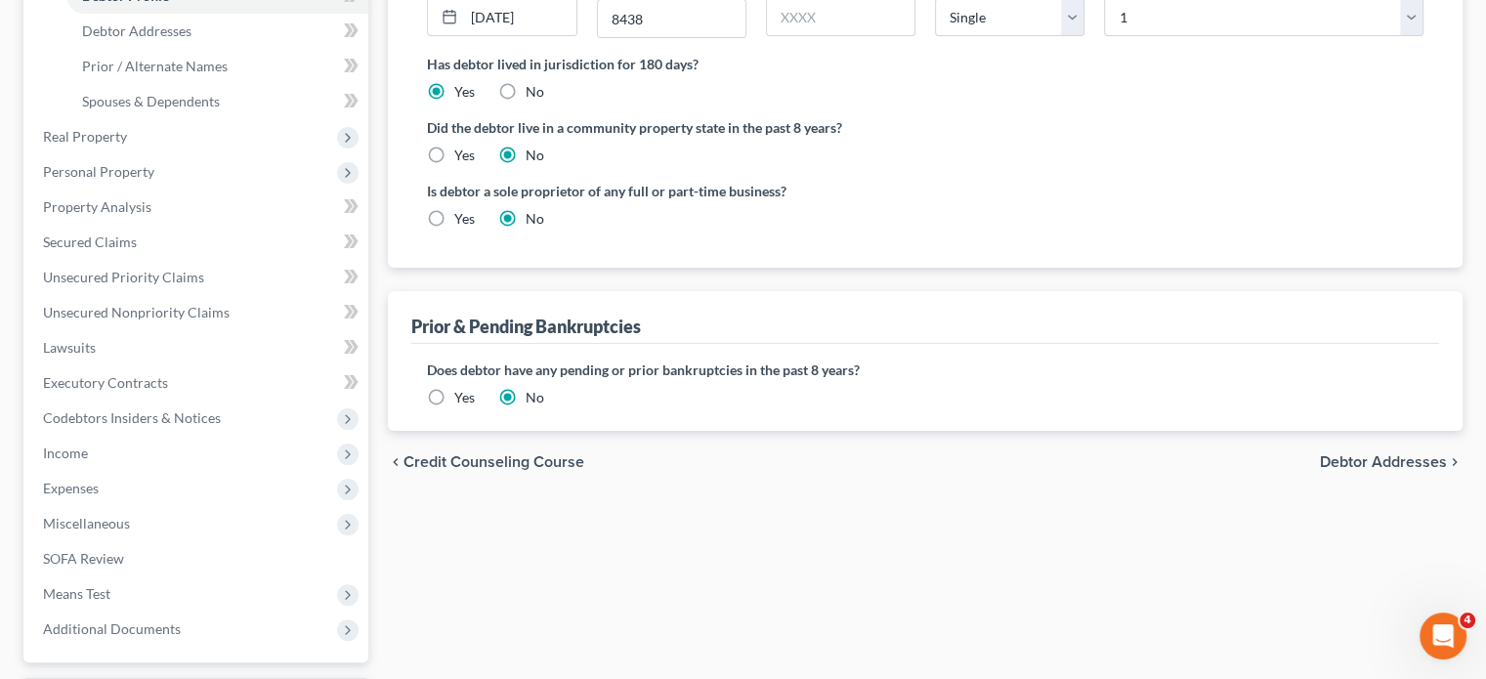
scroll to position [414, 0]
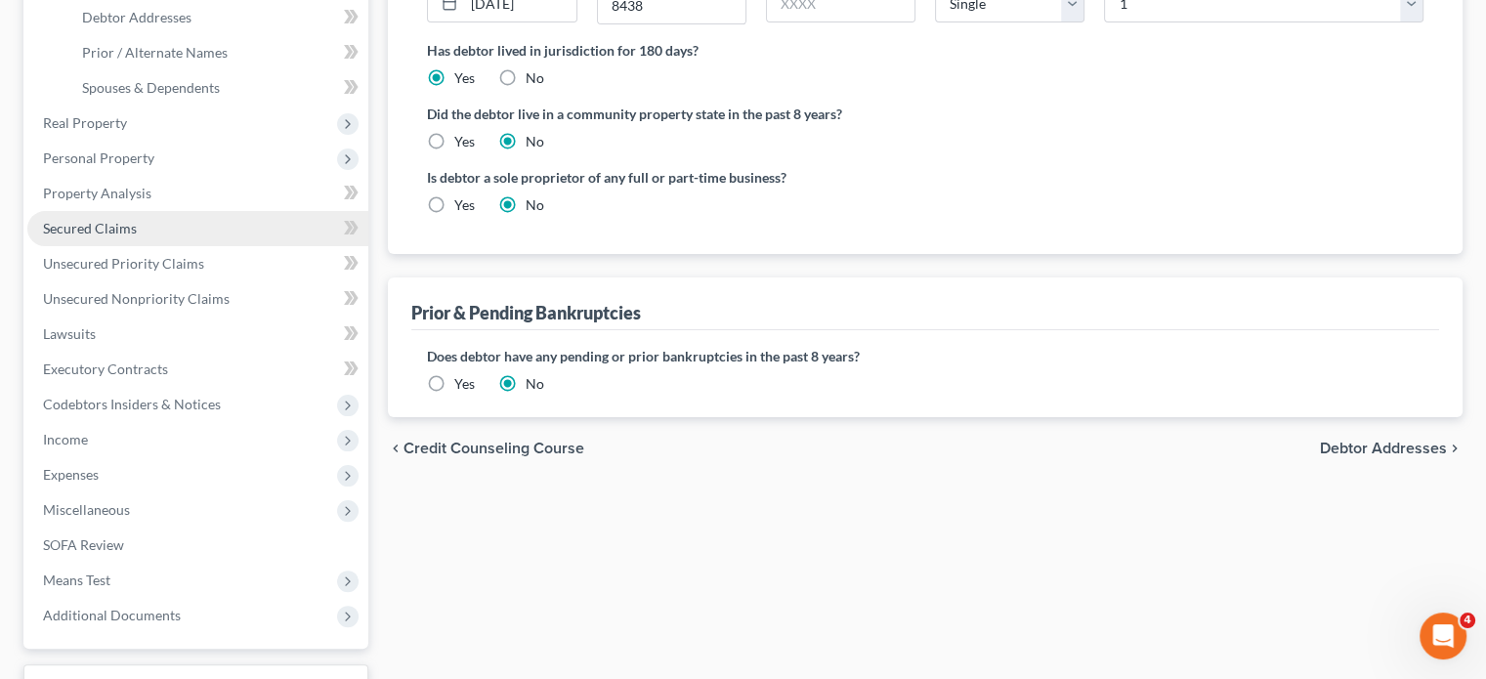
click at [169, 246] on link "Secured Claims" at bounding box center [197, 228] width 341 height 35
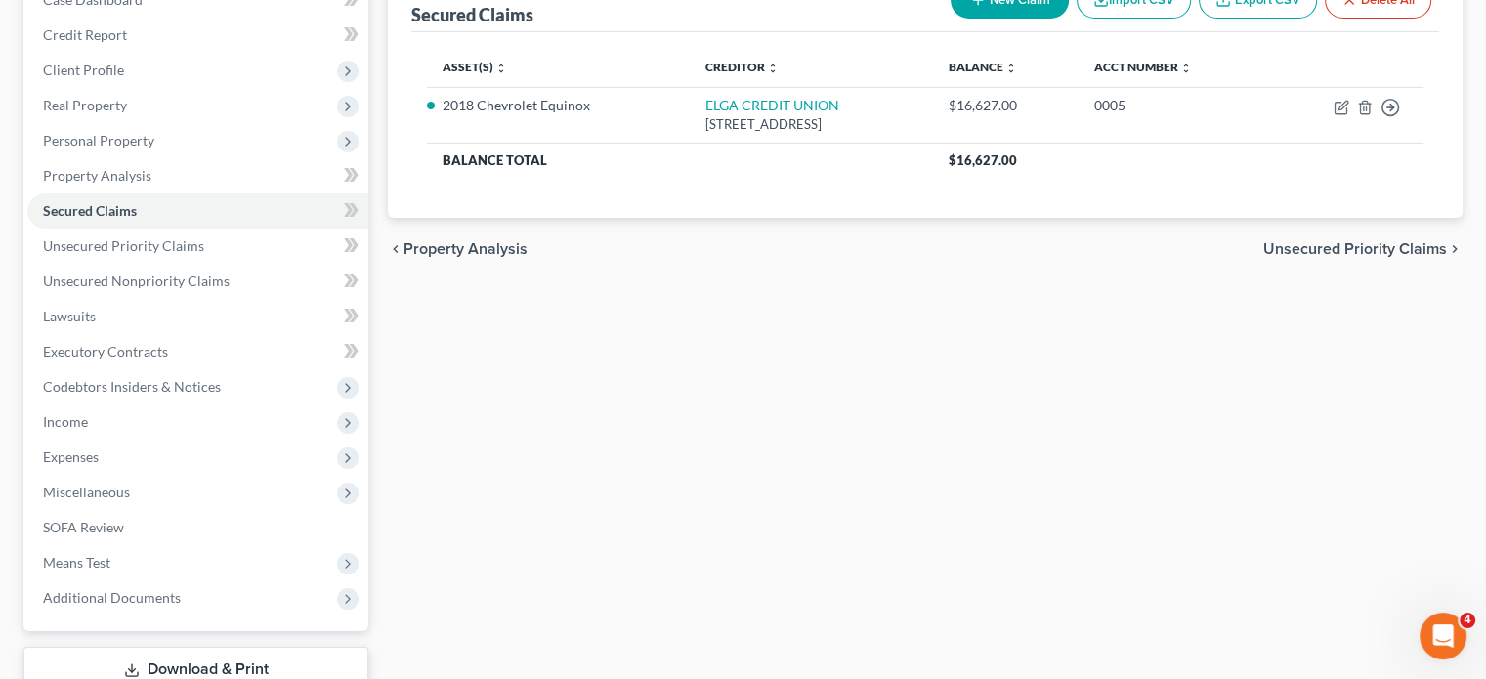
scroll to position [223, 0]
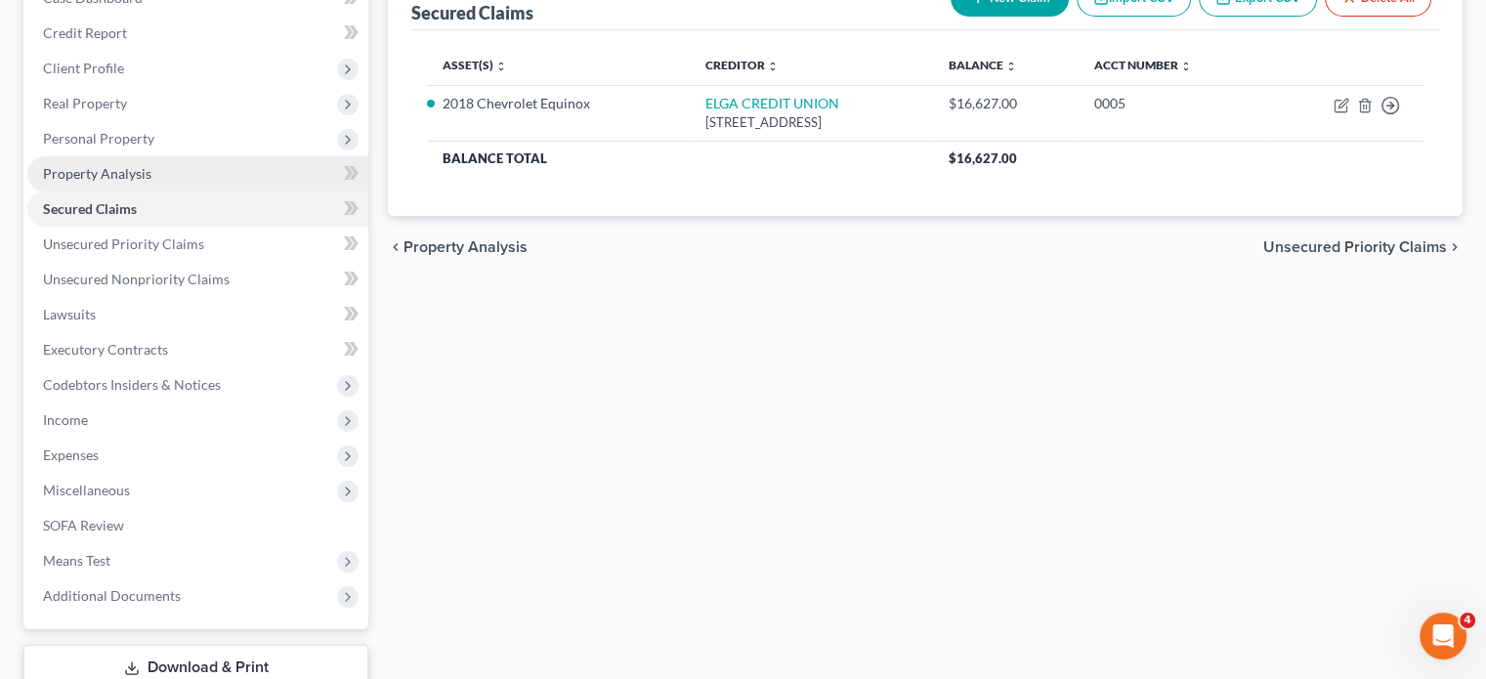
click at [199, 192] on link "Property Analysis" at bounding box center [197, 173] width 341 height 35
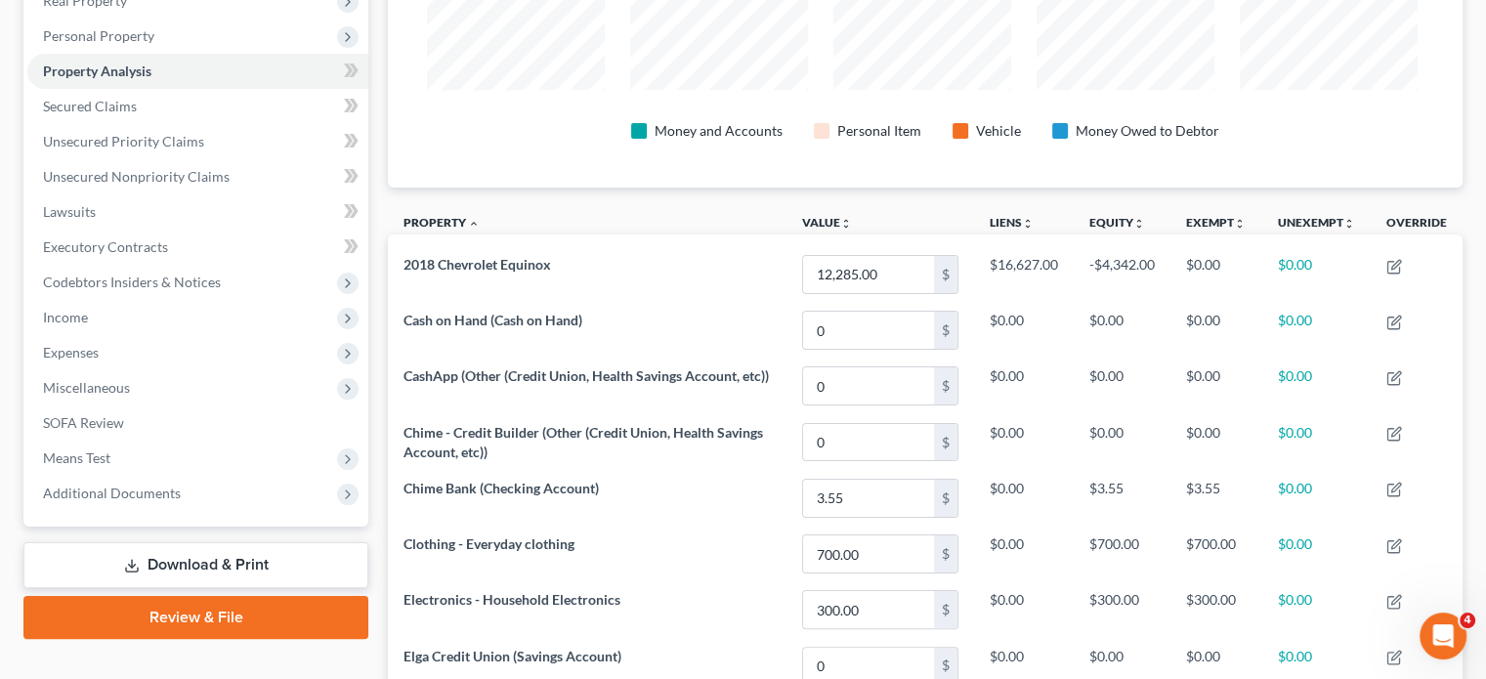
scroll to position [444, 0]
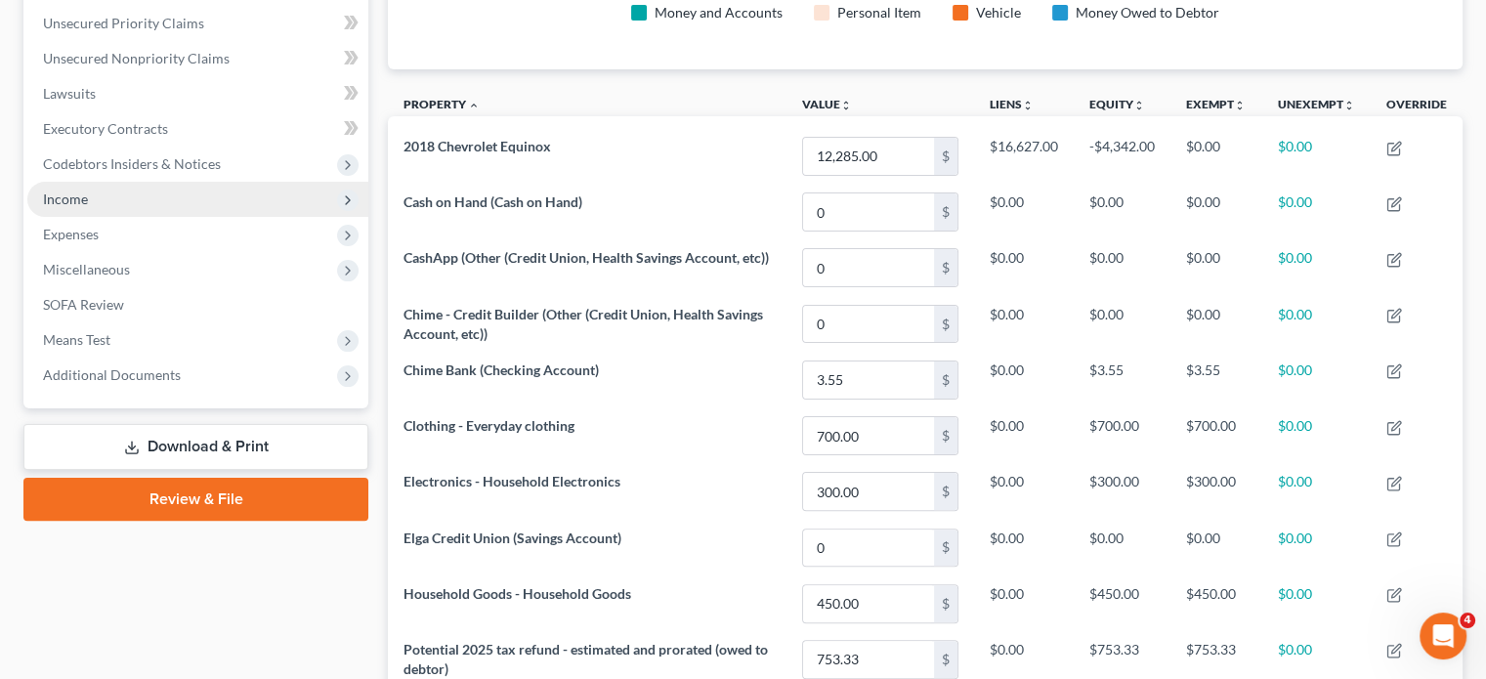
click at [121, 217] on span "Income" at bounding box center [197, 199] width 341 height 35
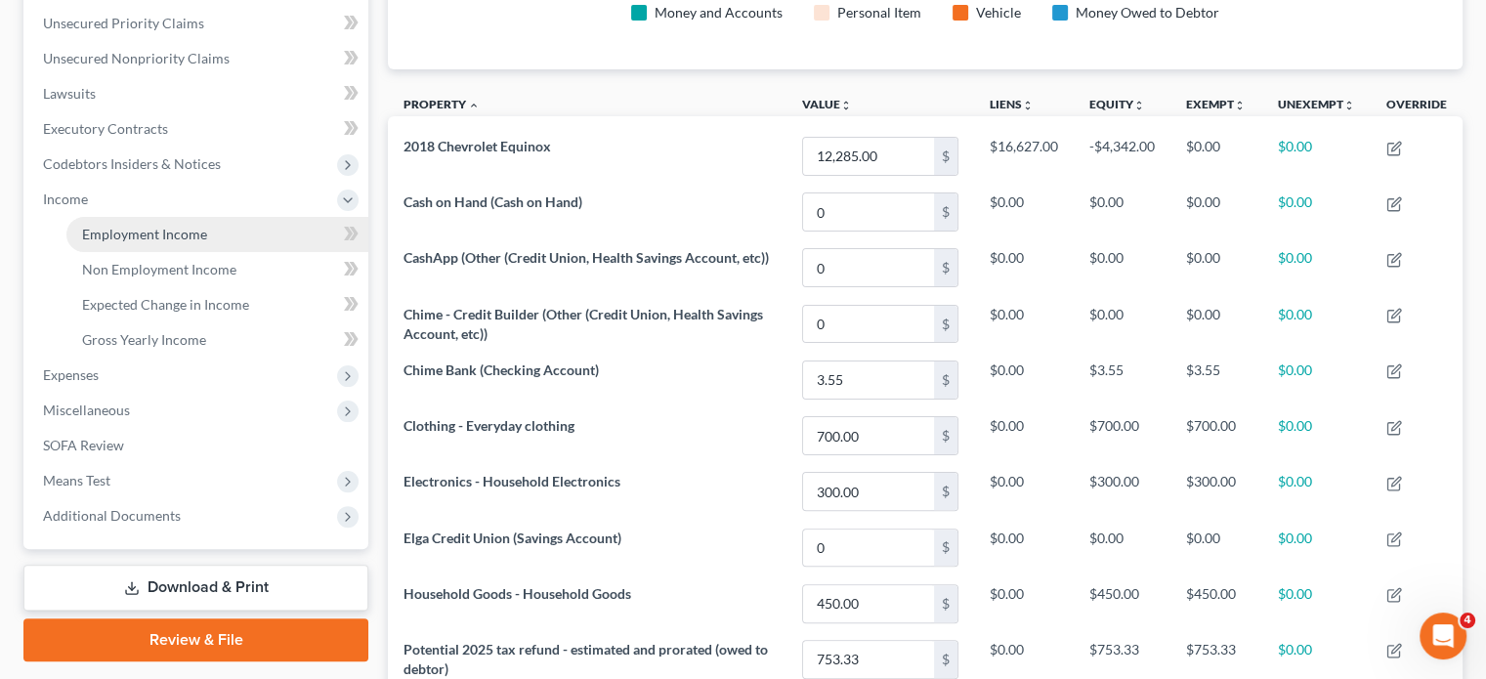
click at [163, 242] on span "Employment Income" at bounding box center [144, 234] width 125 height 17
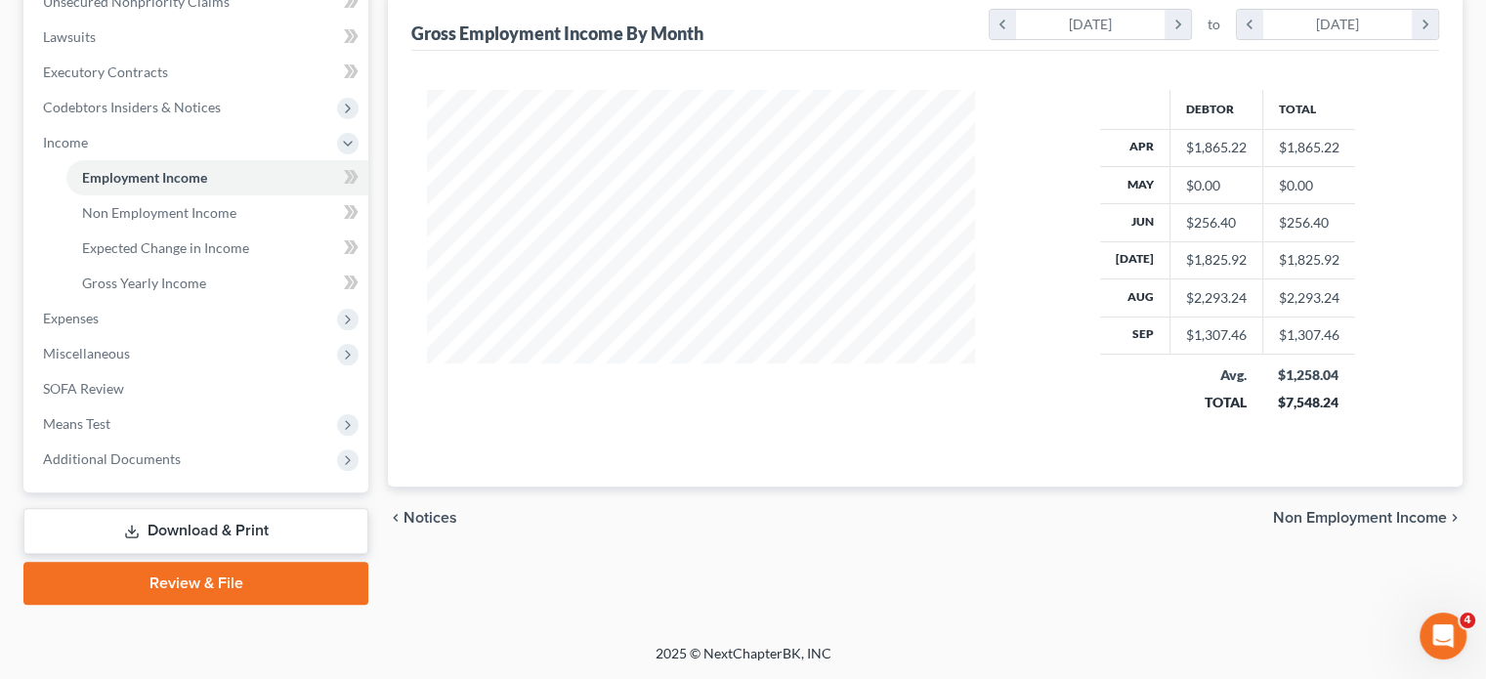
scroll to position [750, 0]
click at [156, 204] on span "Non Employment Income" at bounding box center [159, 212] width 154 height 17
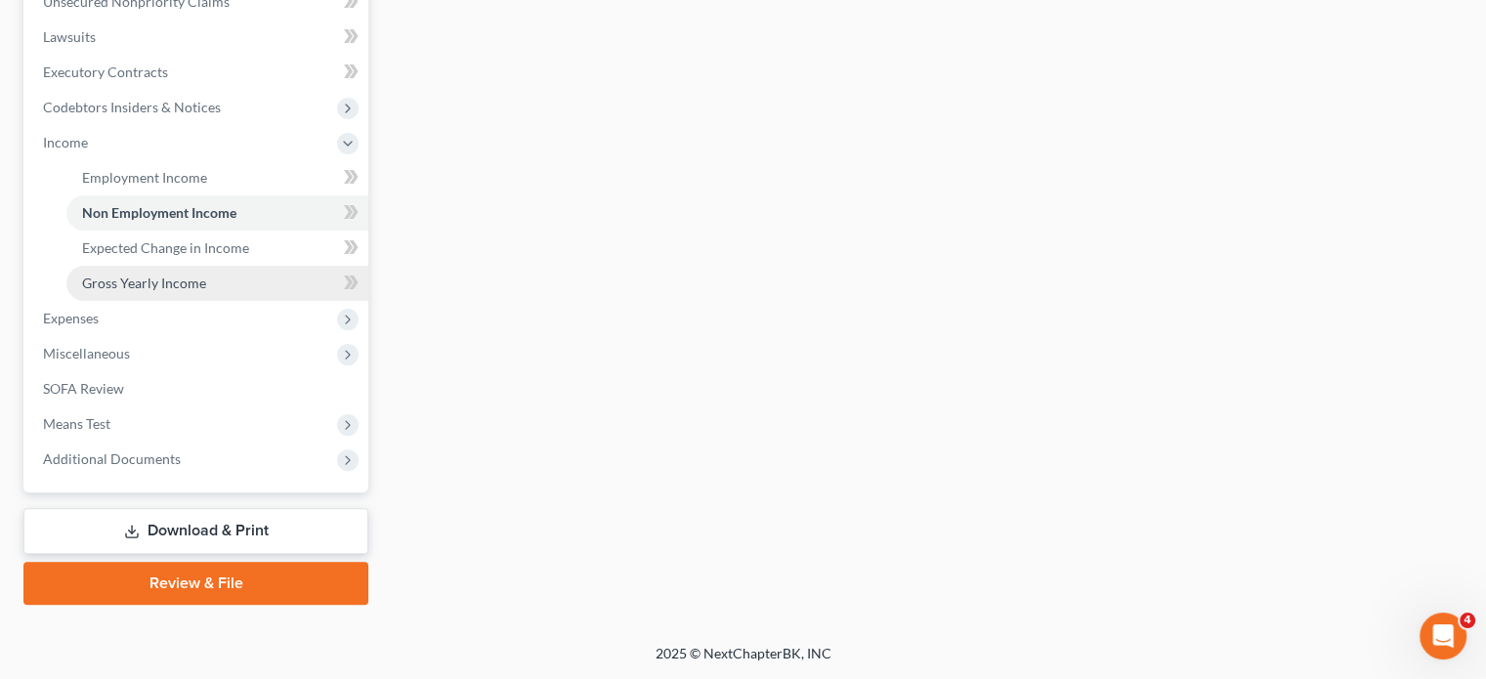
click at [206, 275] on span "Gross Yearly Income" at bounding box center [144, 283] width 124 height 17
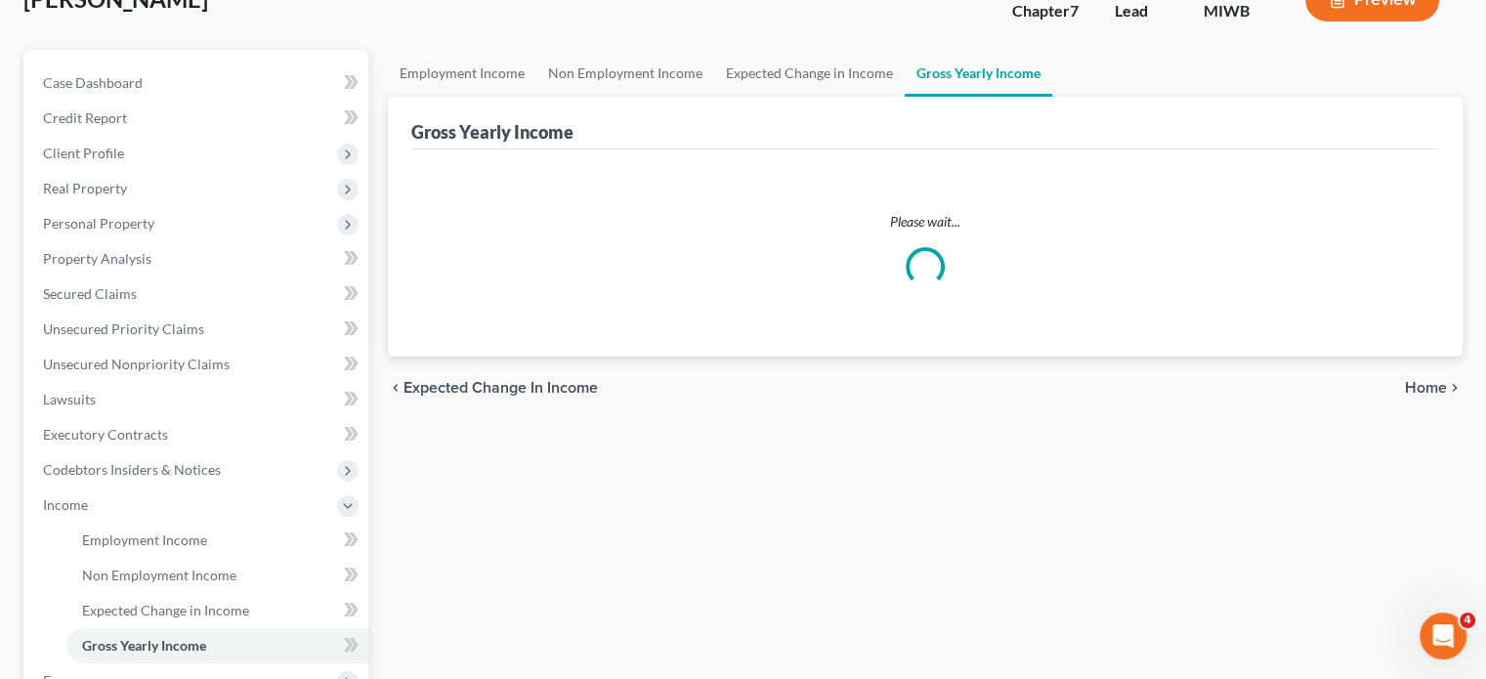
scroll to position [4, 0]
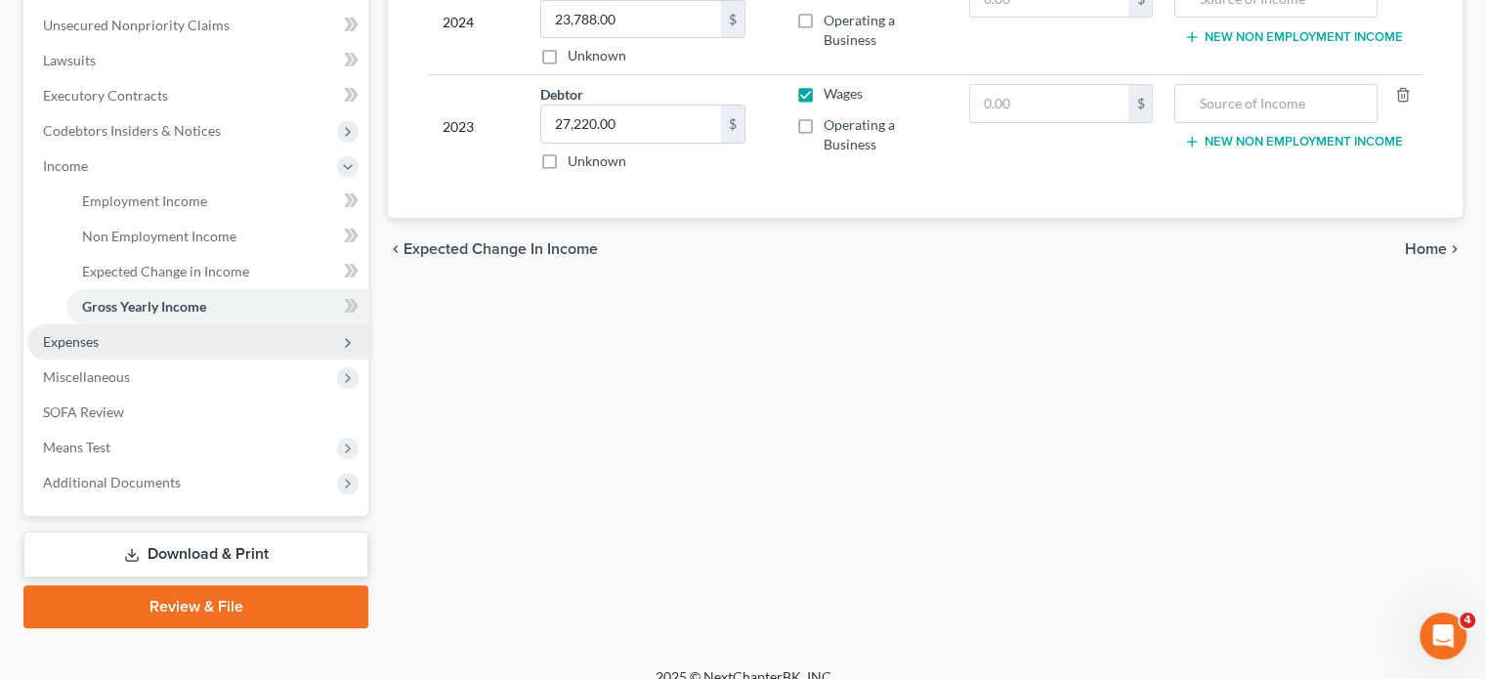
click at [106, 360] on span "Expenses" at bounding box center [197, 341] width 341 height 35
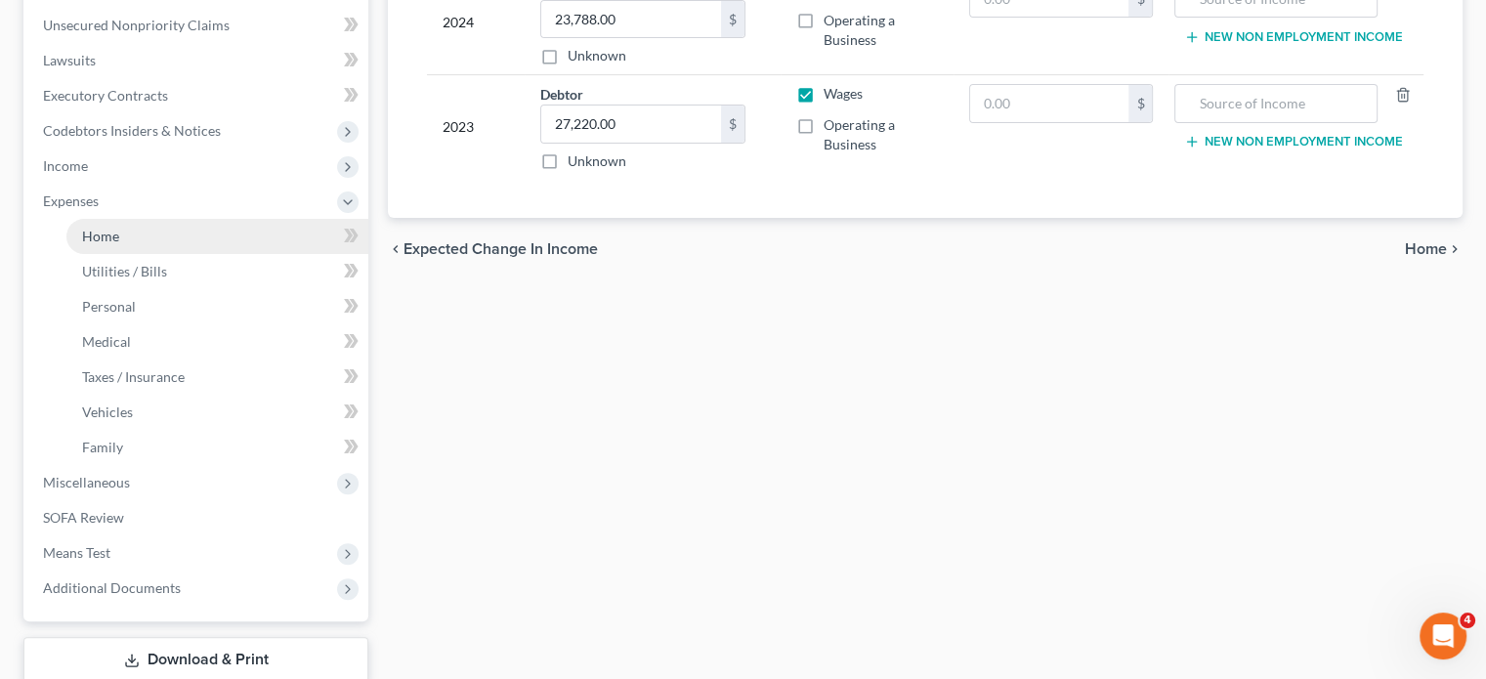
click at [119, 244] on span "Home" at bounding box center [100, 236] width 37 height 17
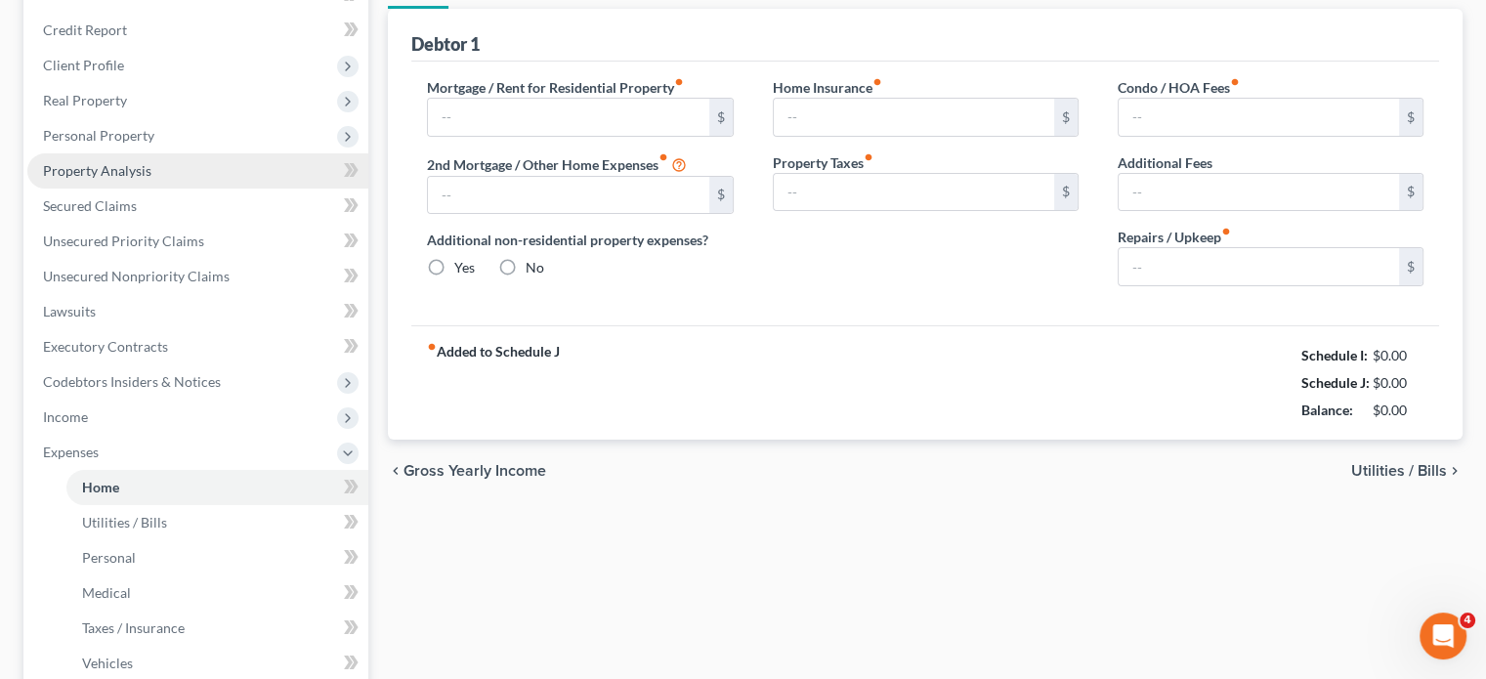
type input "300.00"
type input "0.00"
radio input "true"
type input "0.00"
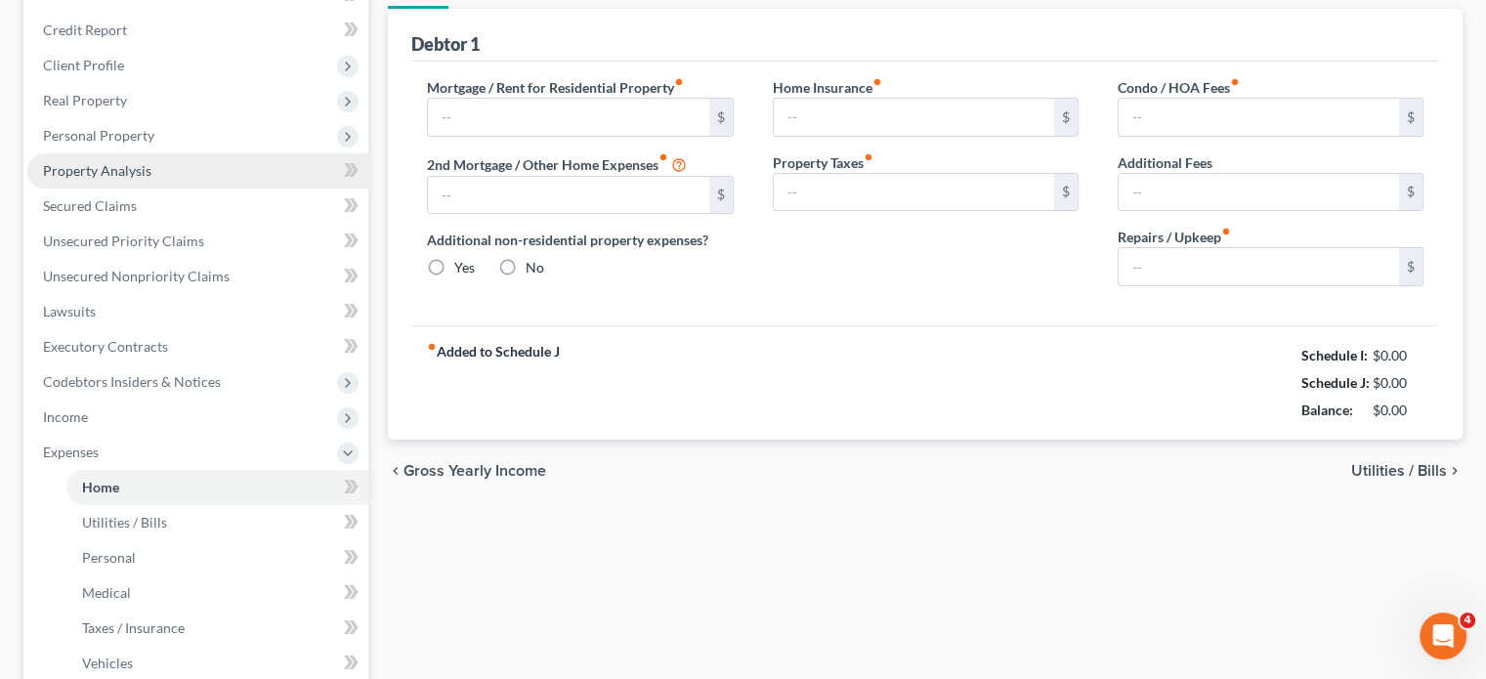
type input "0.00"
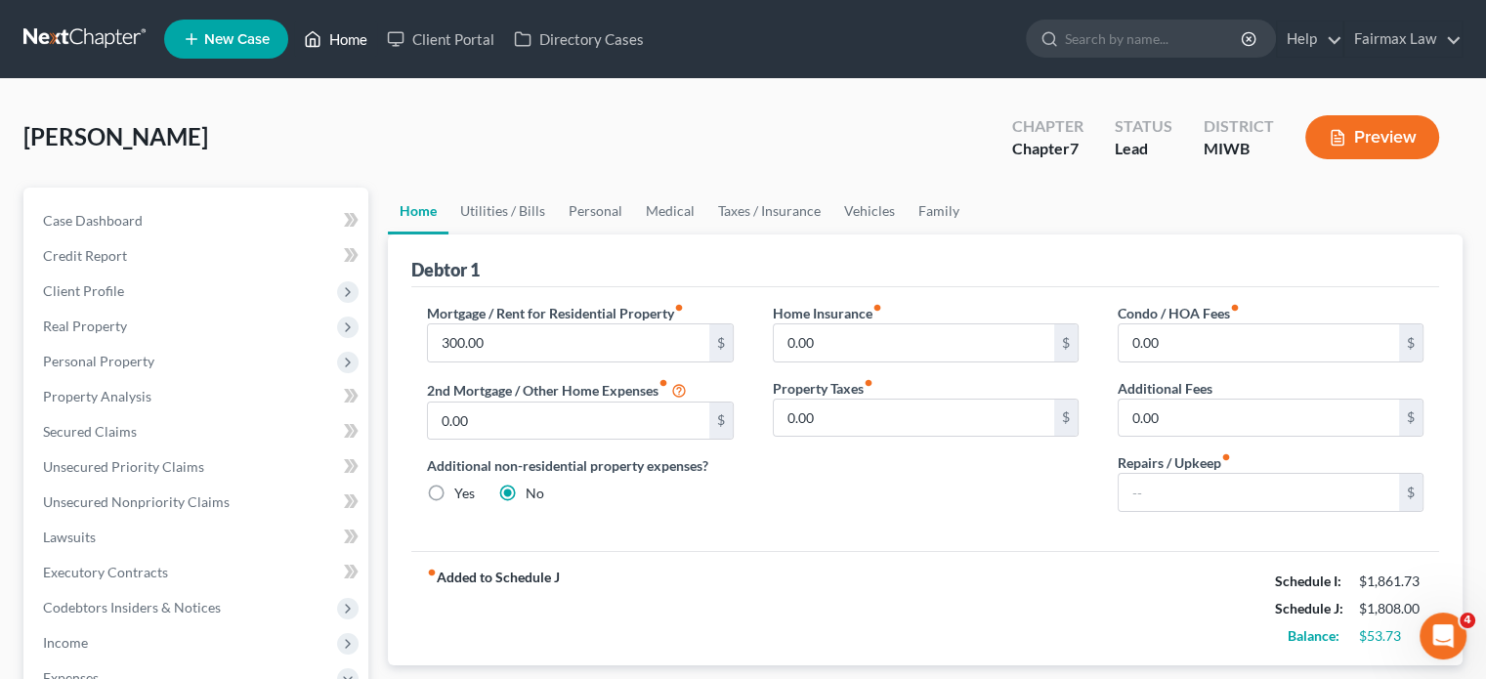
click at [377, 40] on link "Home" at bounding box center [335, 38] width 83 height 35
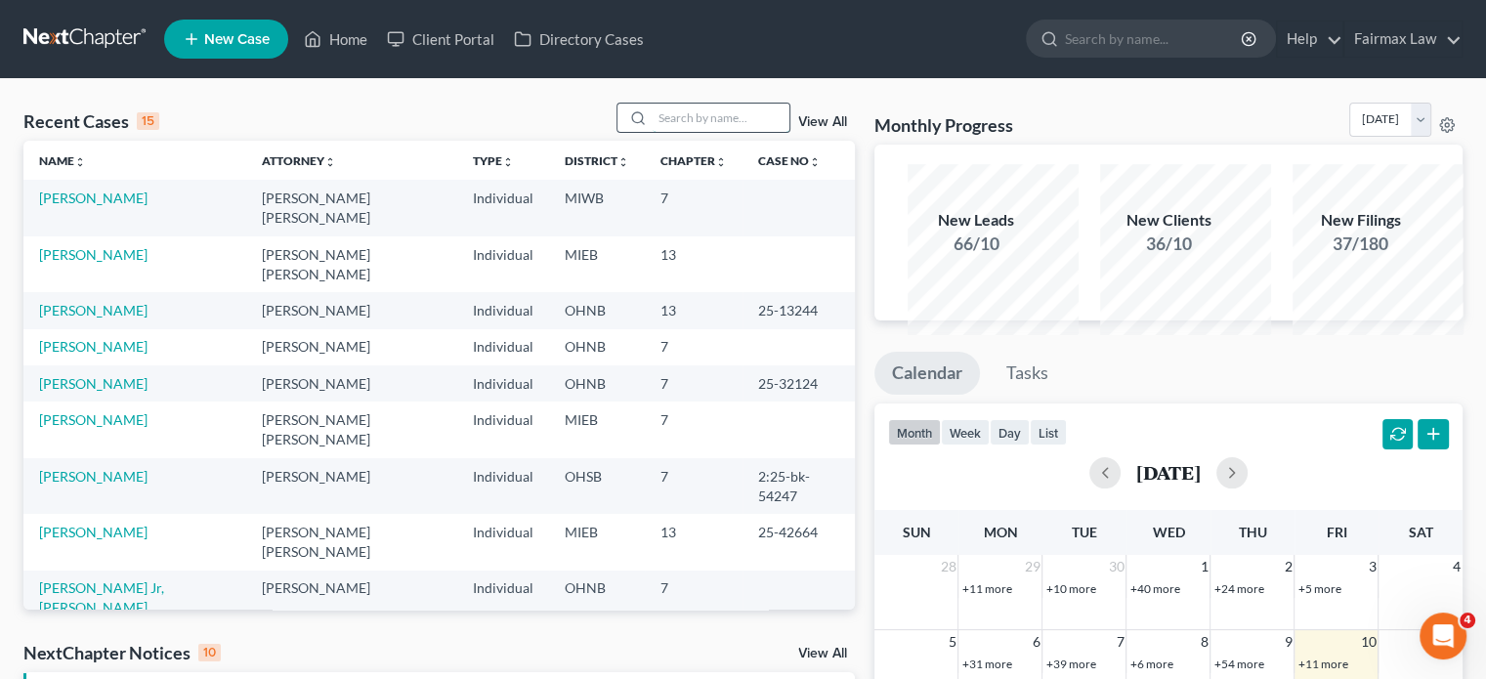
click at [653, 132] on input "search" at bounding box center [721, 118] width 137 height 28
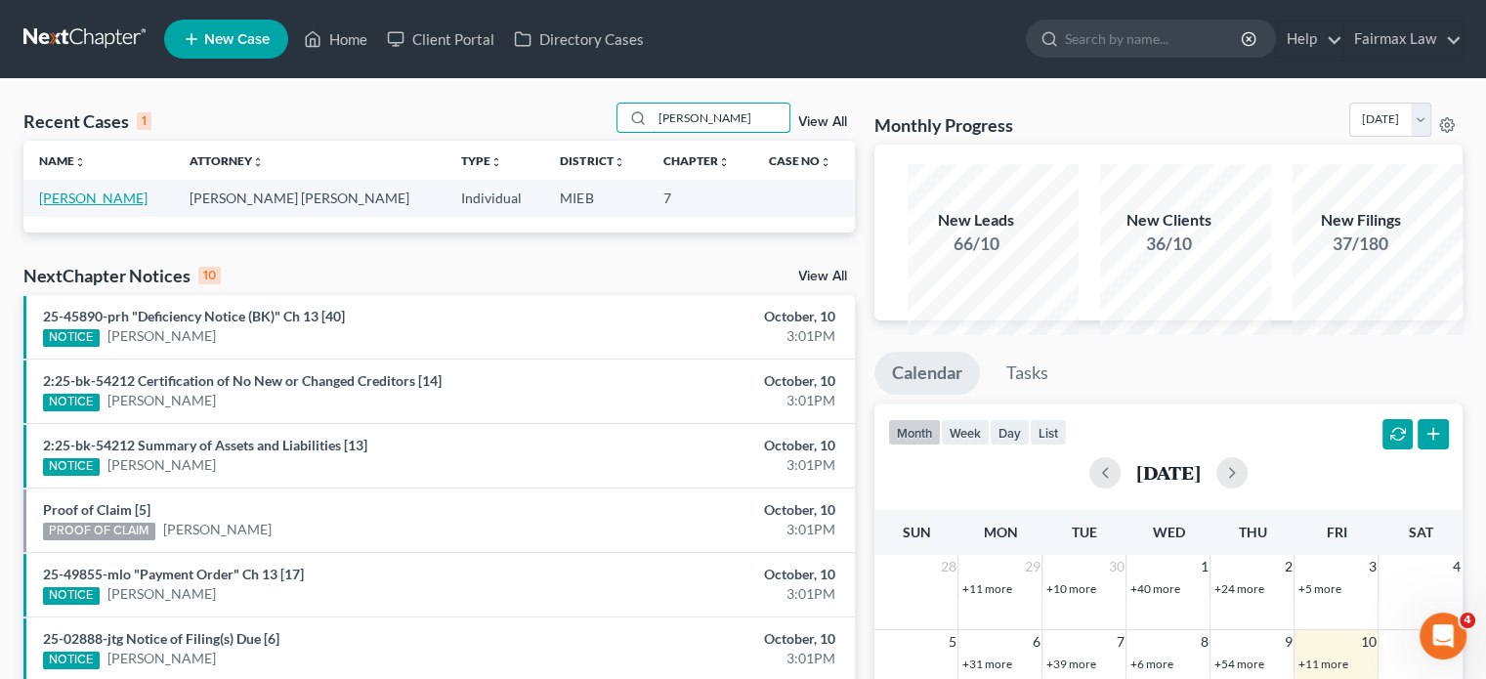
type input "[PERSON_NAME]"
click at [126, 206] on link "[PERSON_NAME]" at bounding box center [93, 198] width 108 height 17
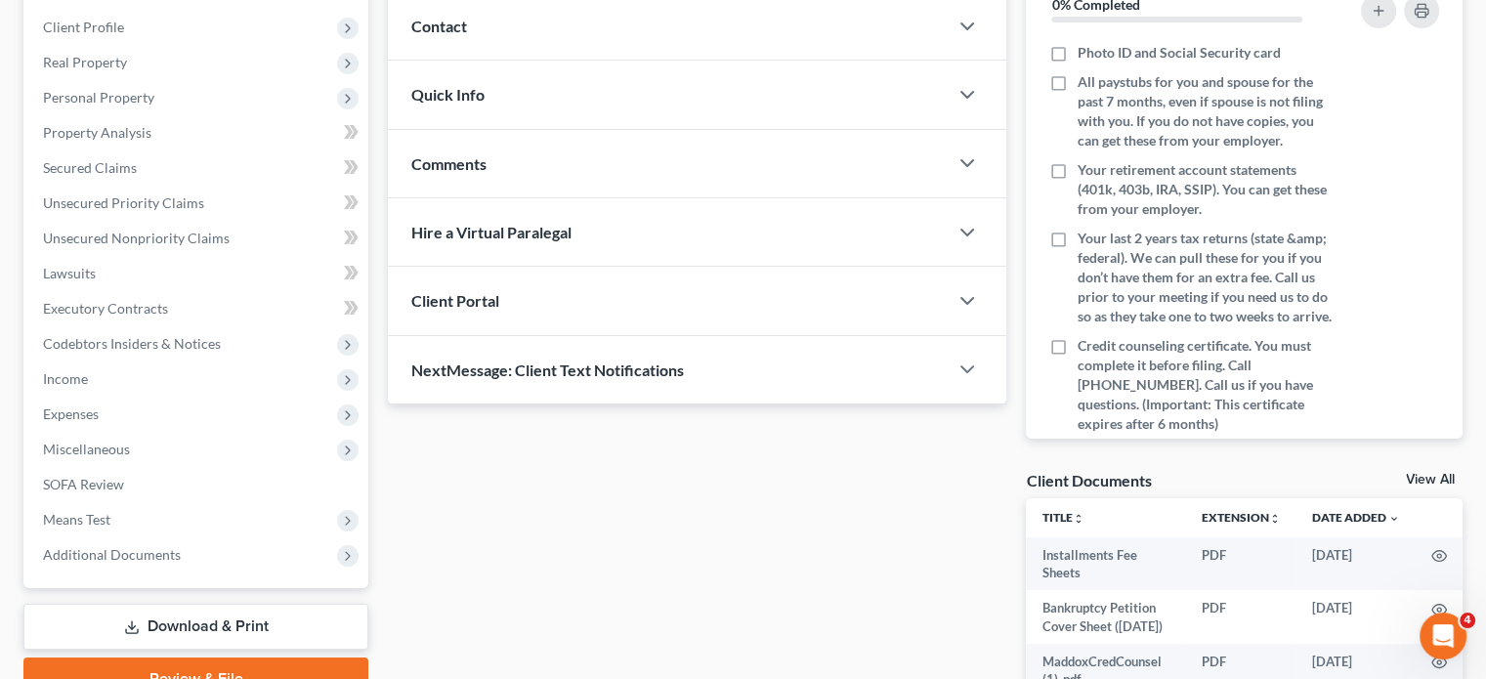
scroll to position [160, 0]
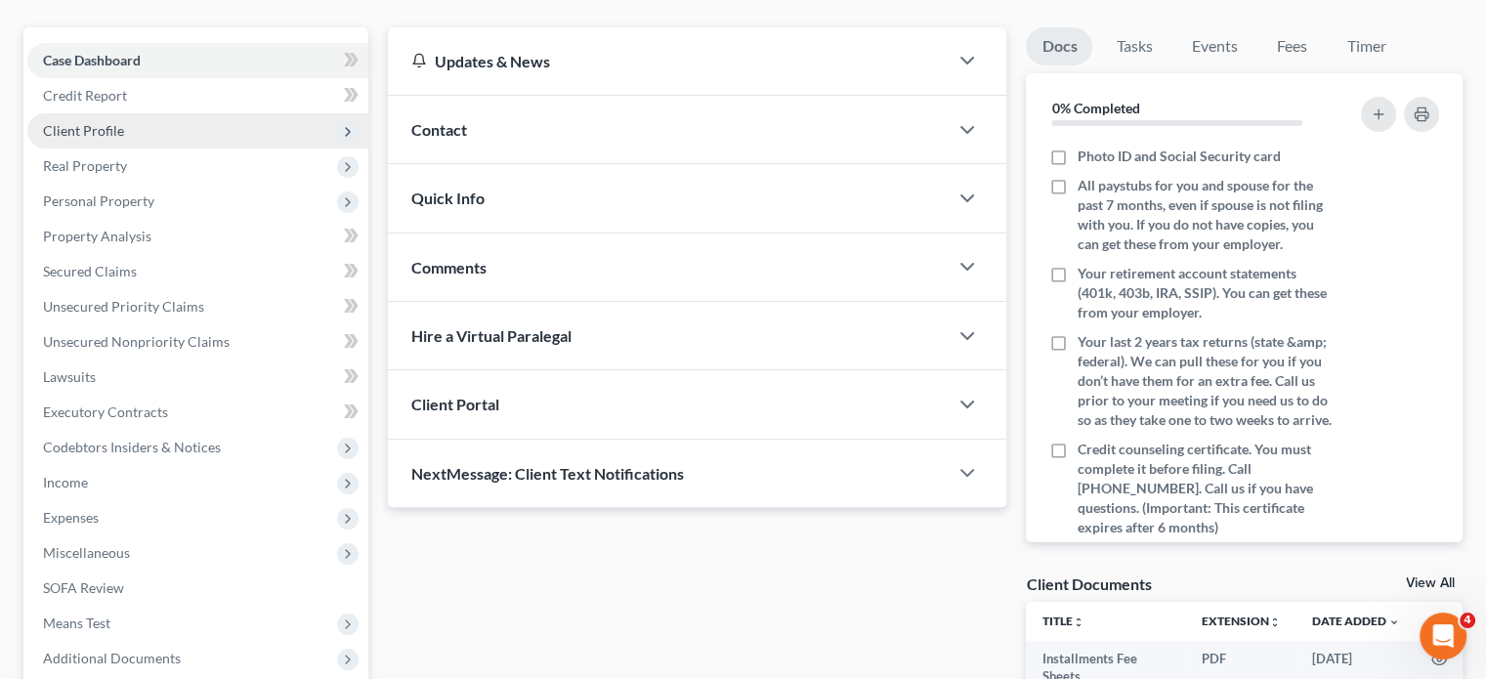
click at [189, 149] on span "Client Profile" at bounding box center [197, 130] width 341 height 35
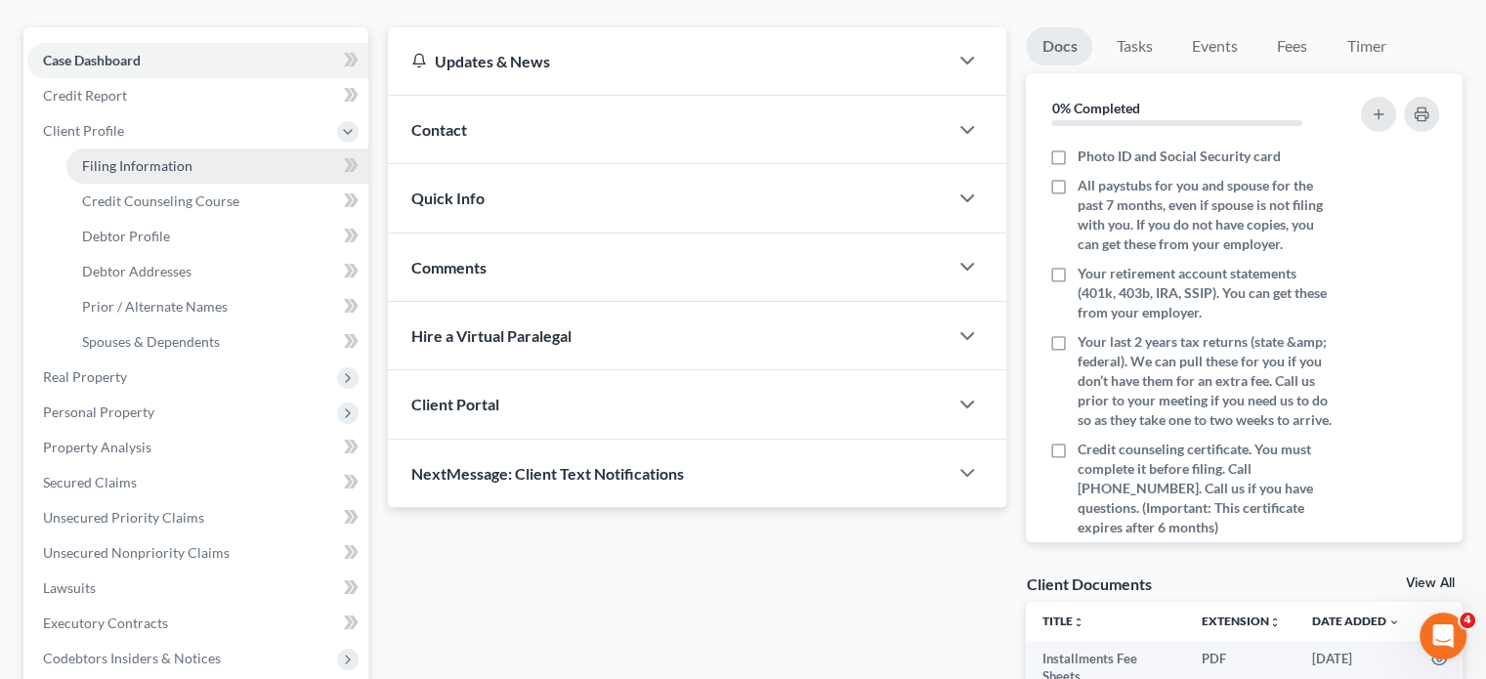
click at [188, 174] on span "Filing Information" at bounding box center [137, 165] width 110 height 17
select select "1"
select select "0"
select select "40"
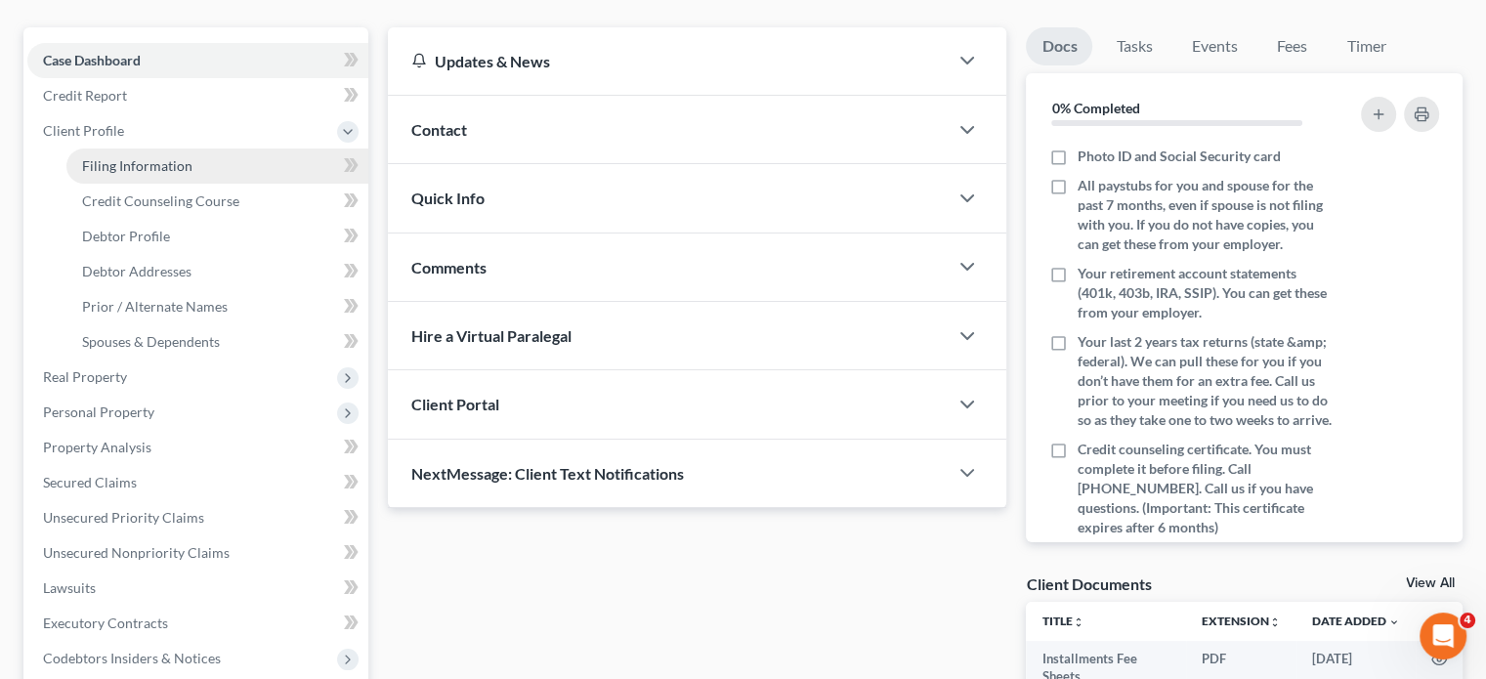
select select "0"
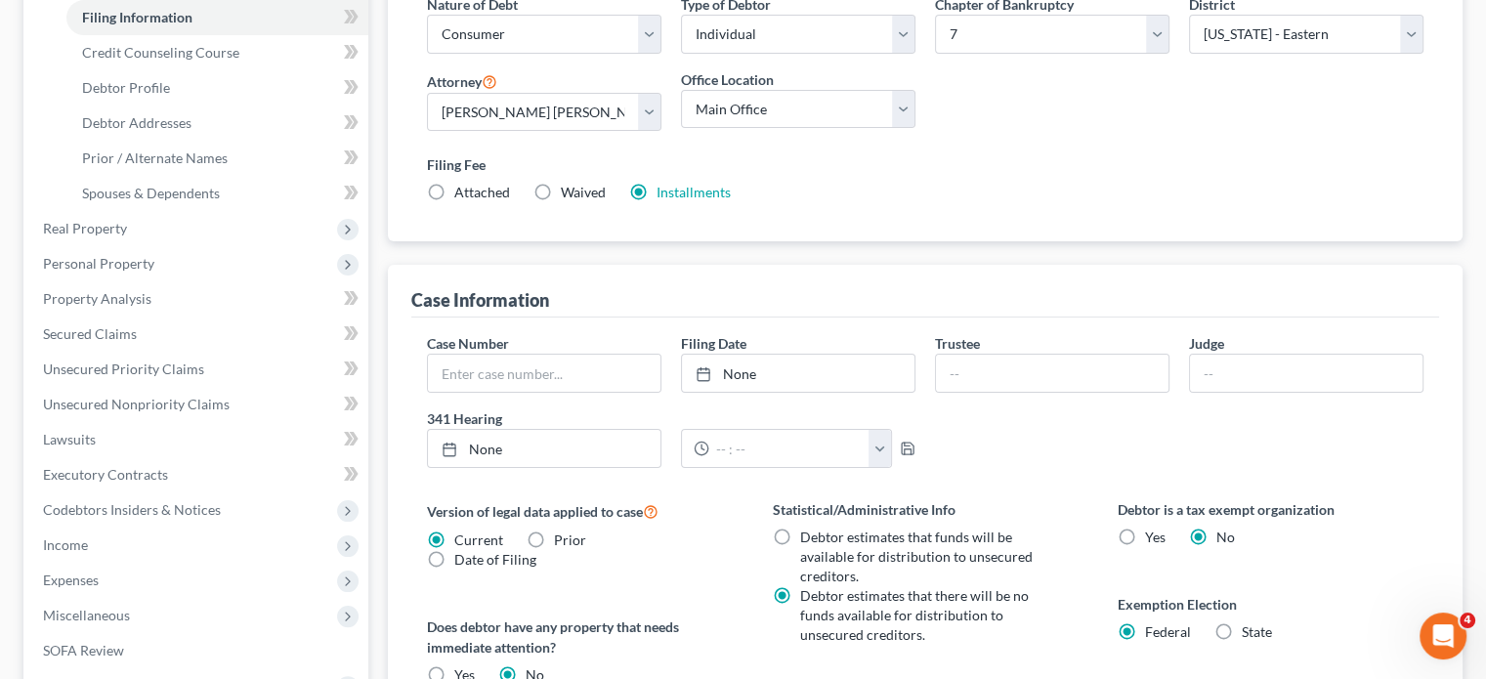
scroll to position [311, 0]
click at [170, 94] on span "Debtor Profile" at bounding box center [126, 85] width 88 height 17
select select "0"
select select "4"
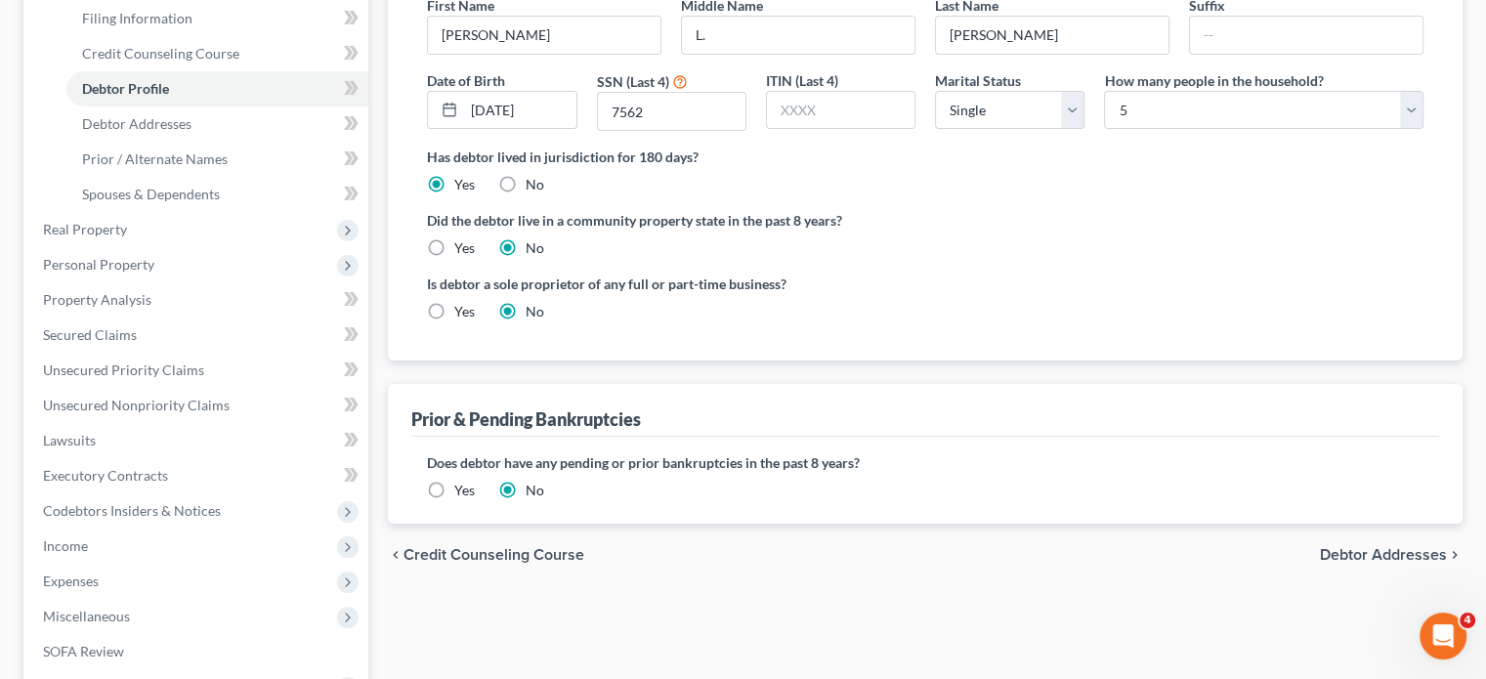
scroll to position [328, 0]
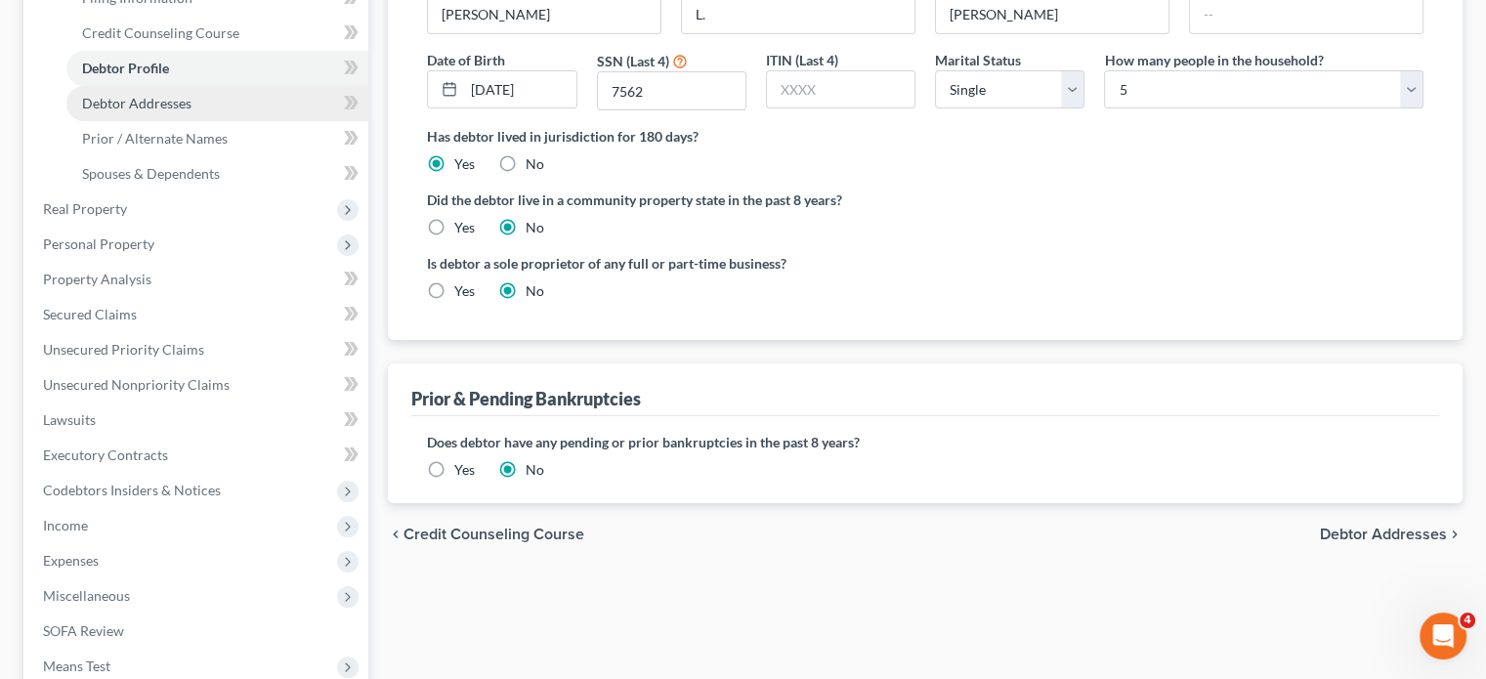
click at [192, 111] on span "Debtor Addresses" at bounding box center [136, 103] width 109 height 17
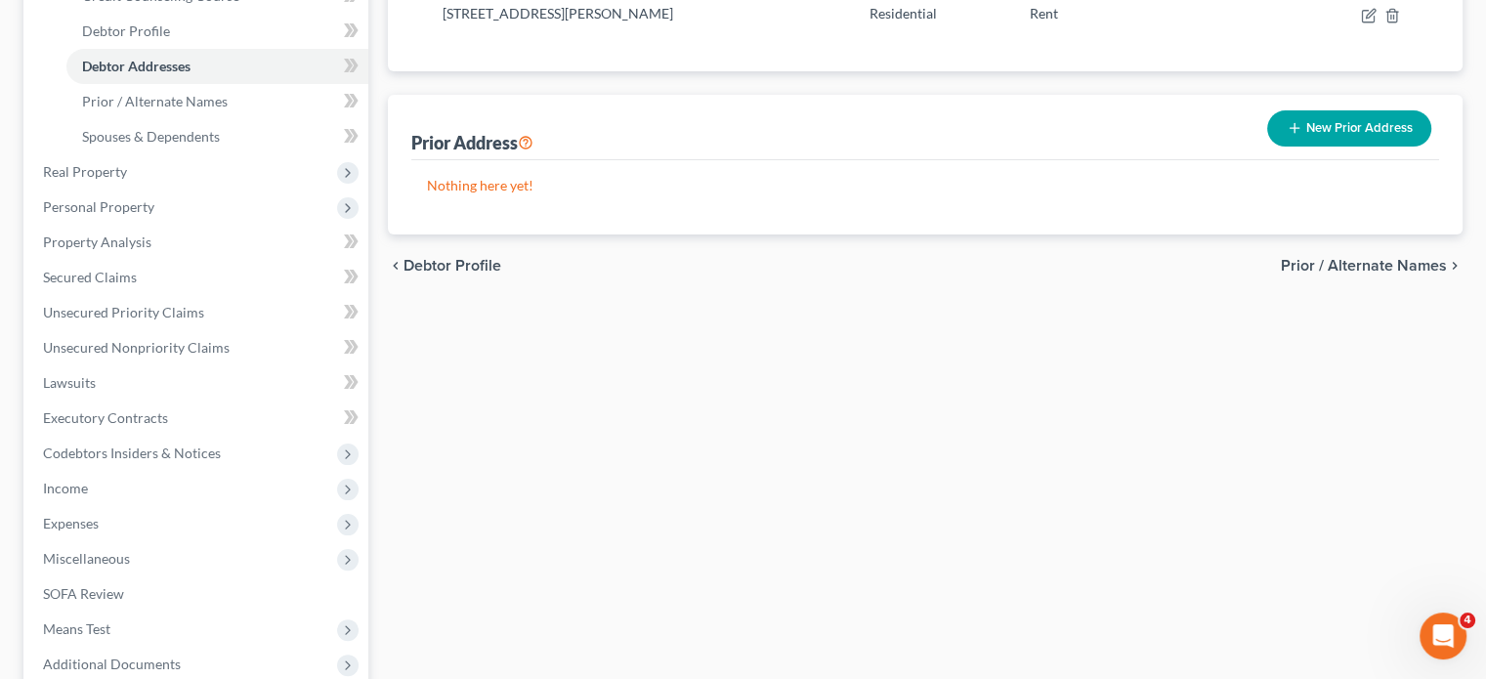
scroll to position [366, 0]
click at [220, 144] on span "Spouses & Dependents" at bounding box center [151, 135] width 138 height 17
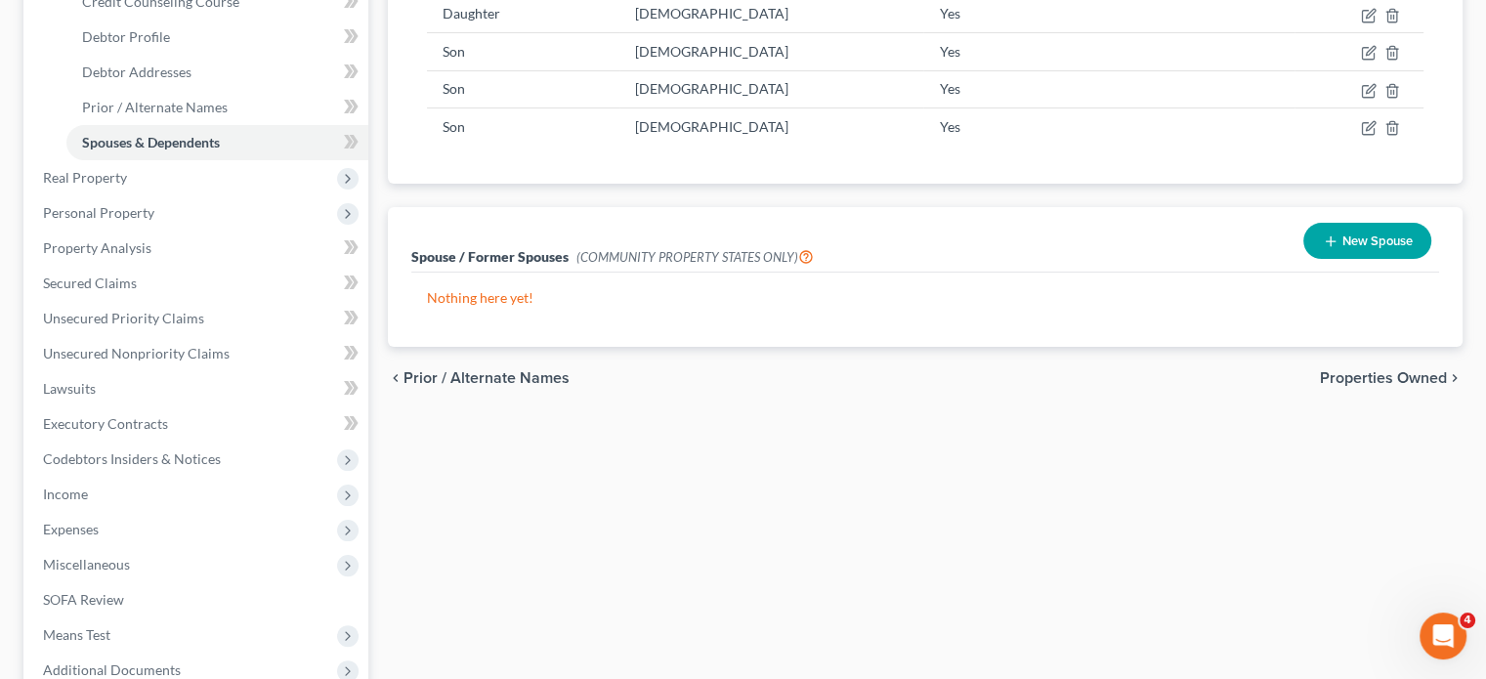
scroll to position [403, 0]
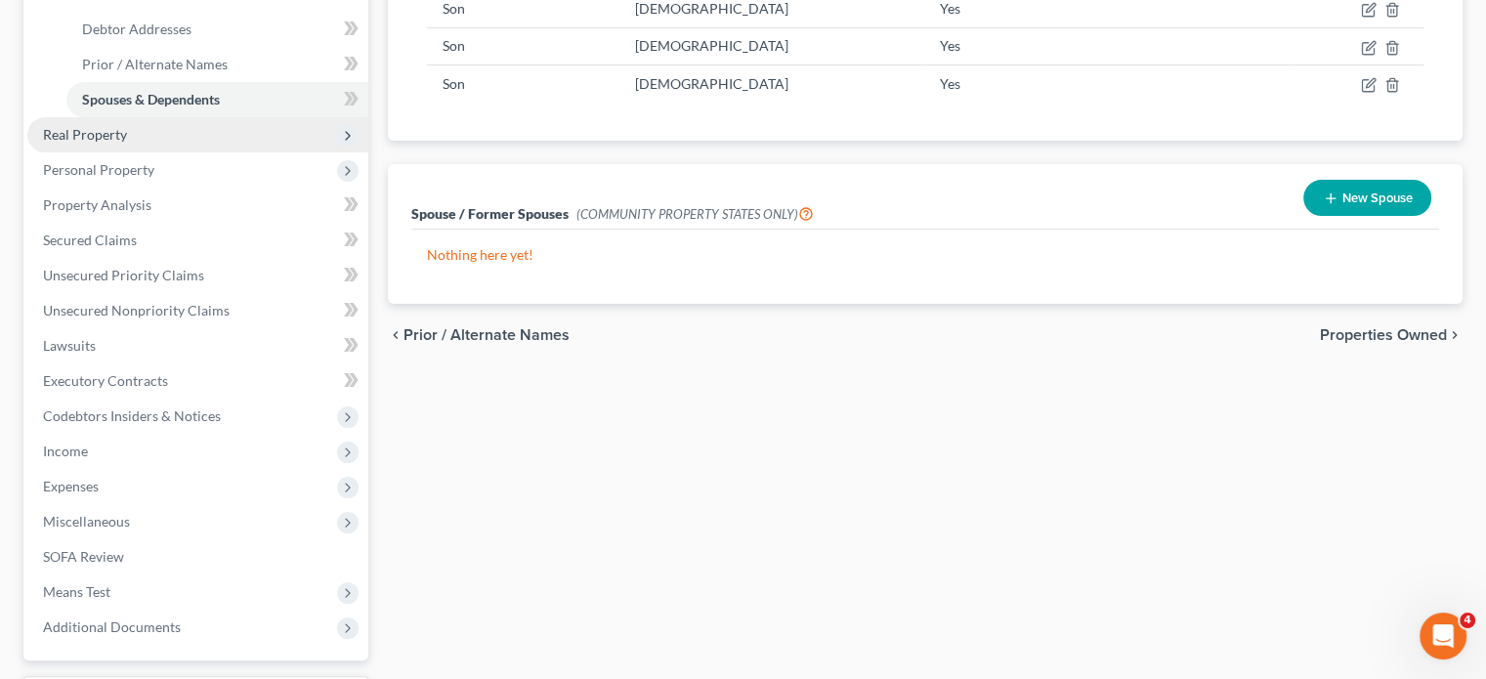
click at [241, 152] on span "Real Property" at bounding box center [197, 134] width 341 height 35
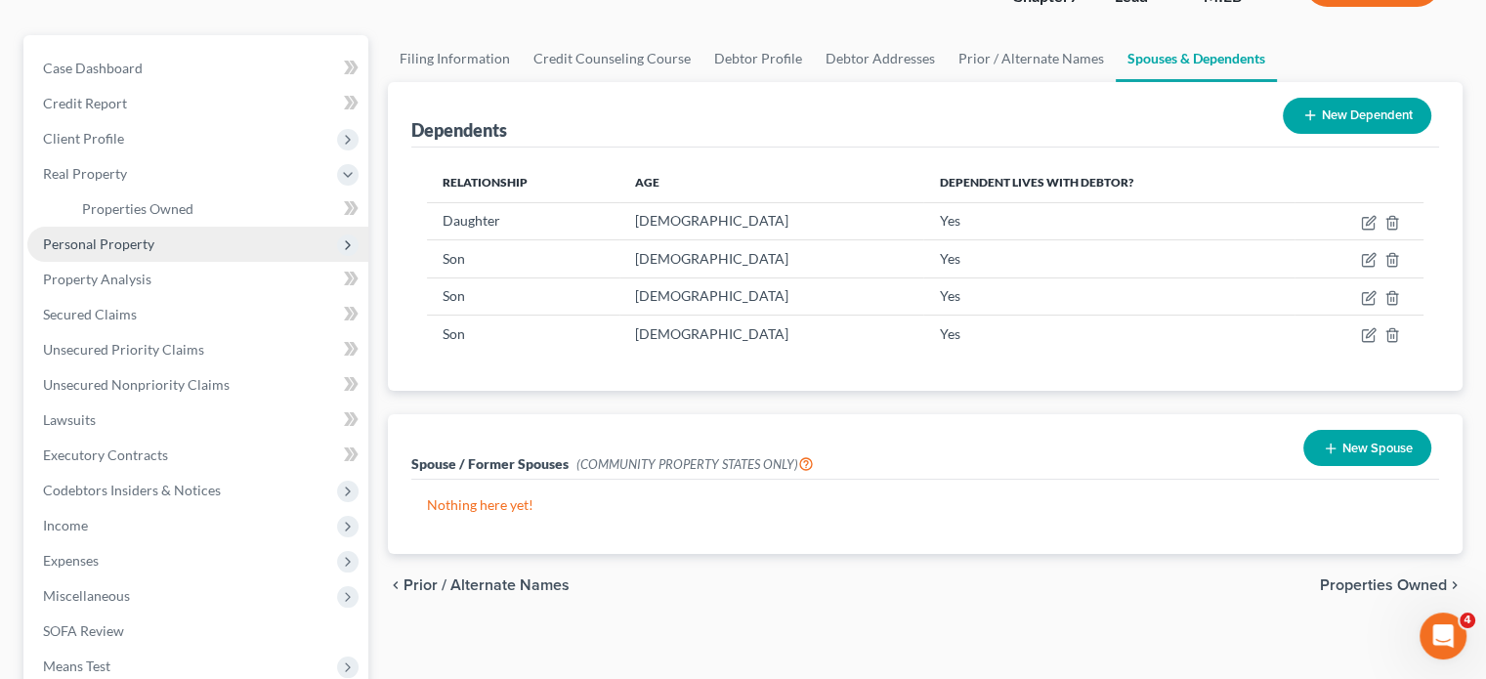
scroll to position [149, 0]
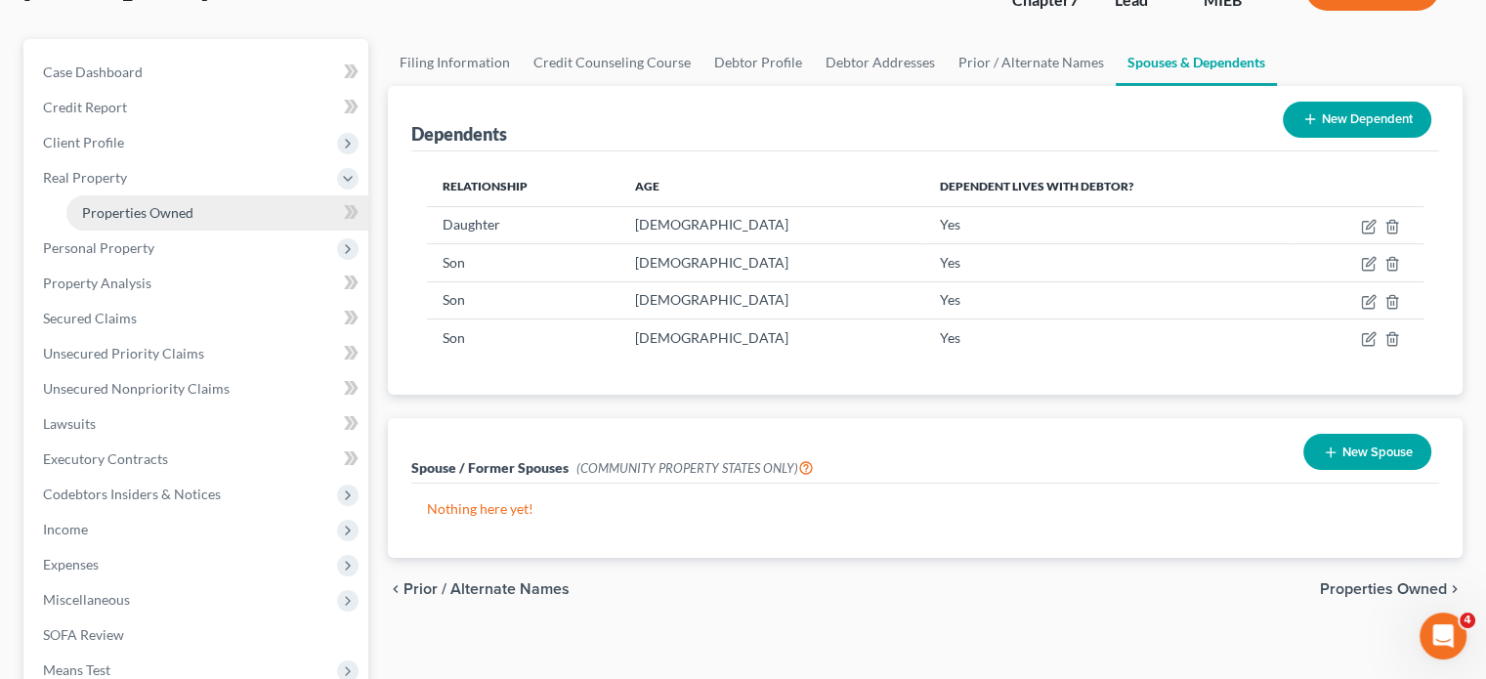
click at [164, 221] on span "Properties Owned" at bounding box center [137, 212] width 111 height 17
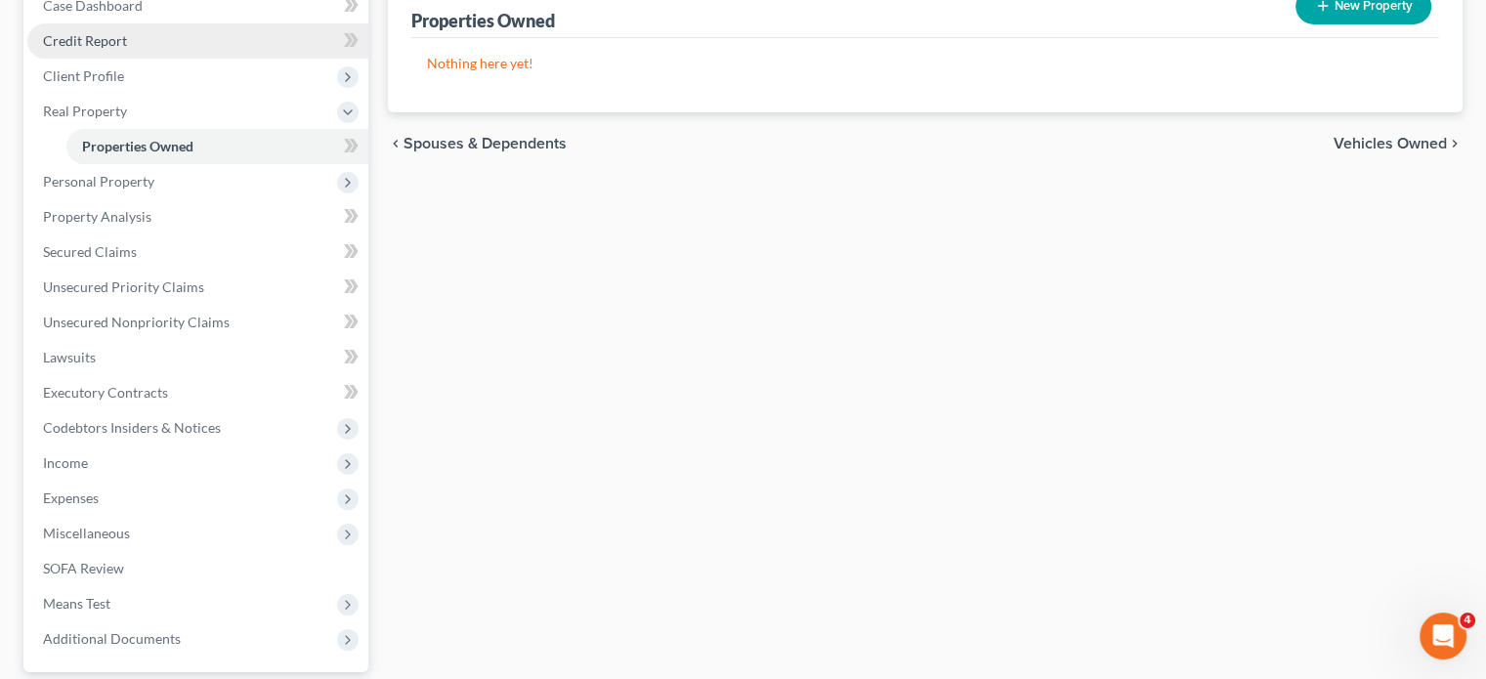
scroll to position [227, 0]
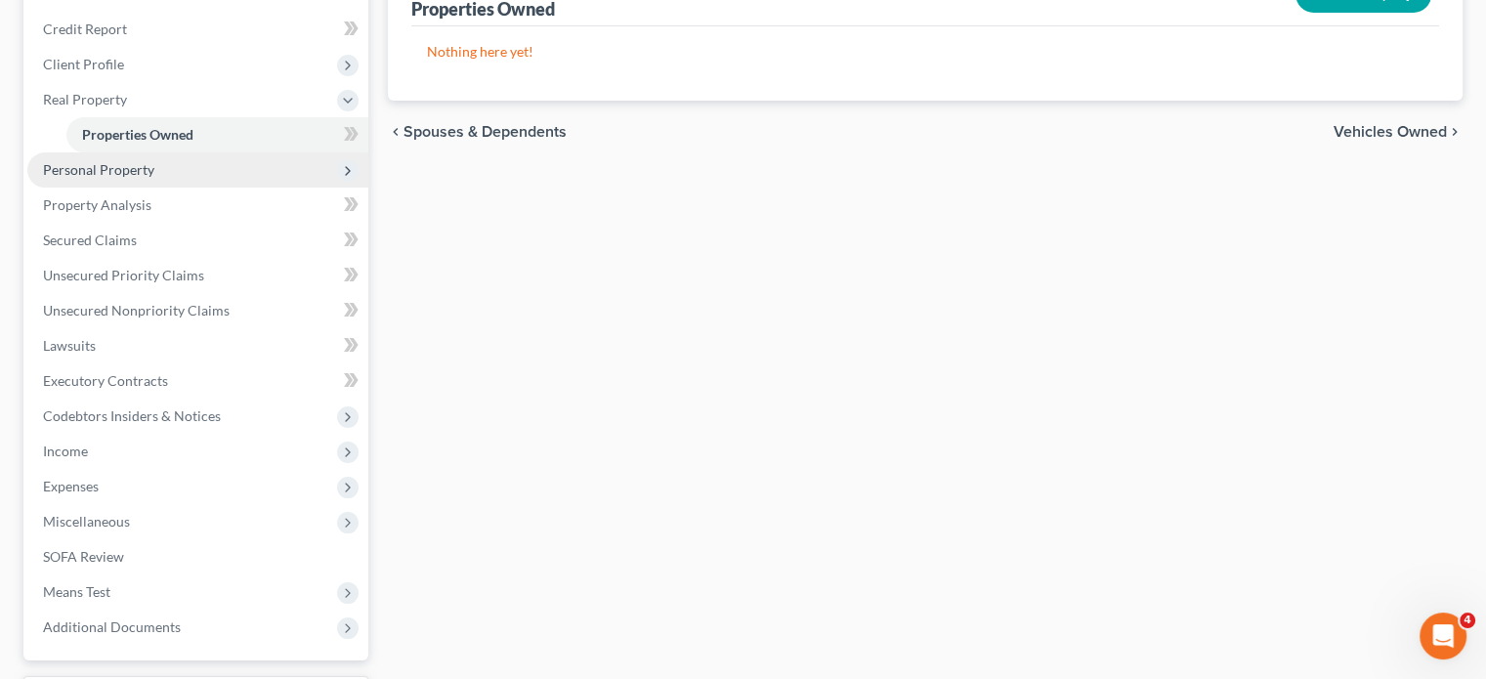
click at [184, 188] on span "Personal Property" at bounding box center [197, 169] width 341 height 35
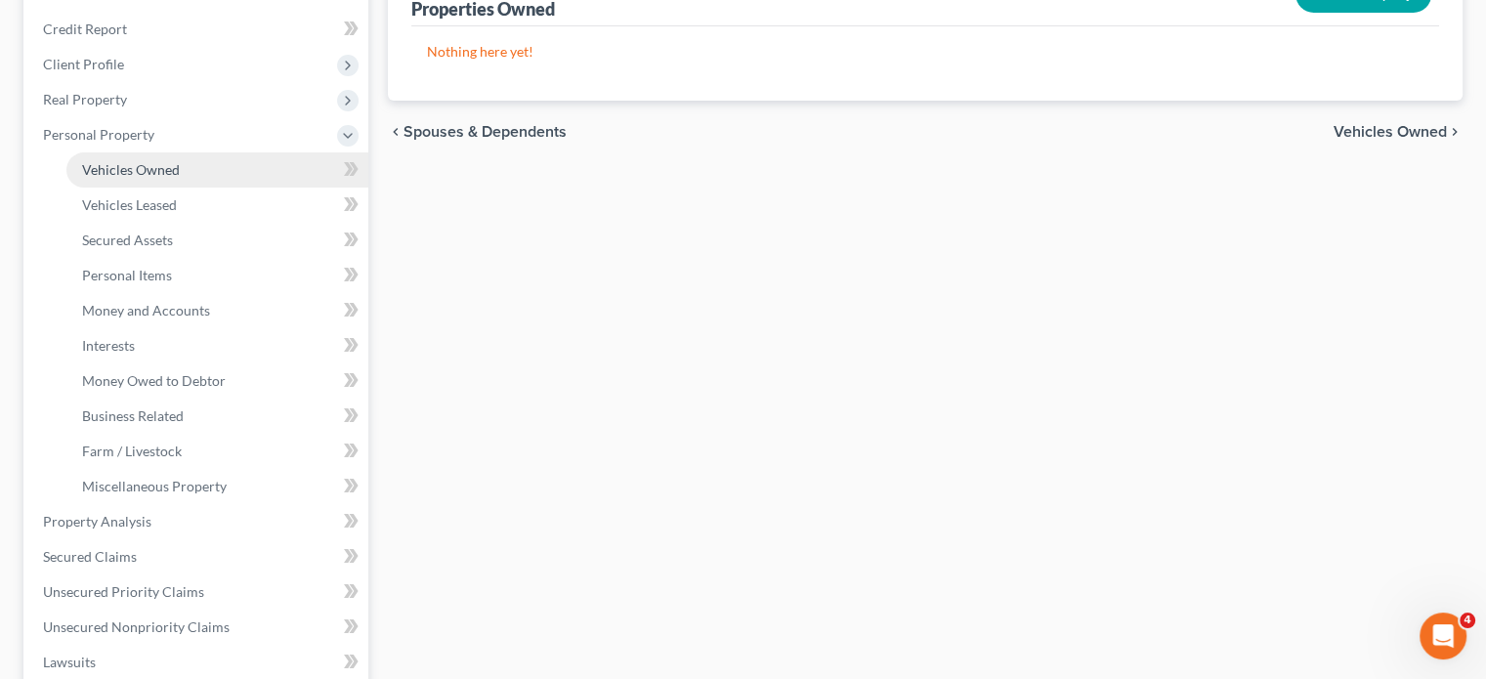
click at [155, 178] on span "Vehicles Owned" at bounding box center [131, 169] width 98 height 17
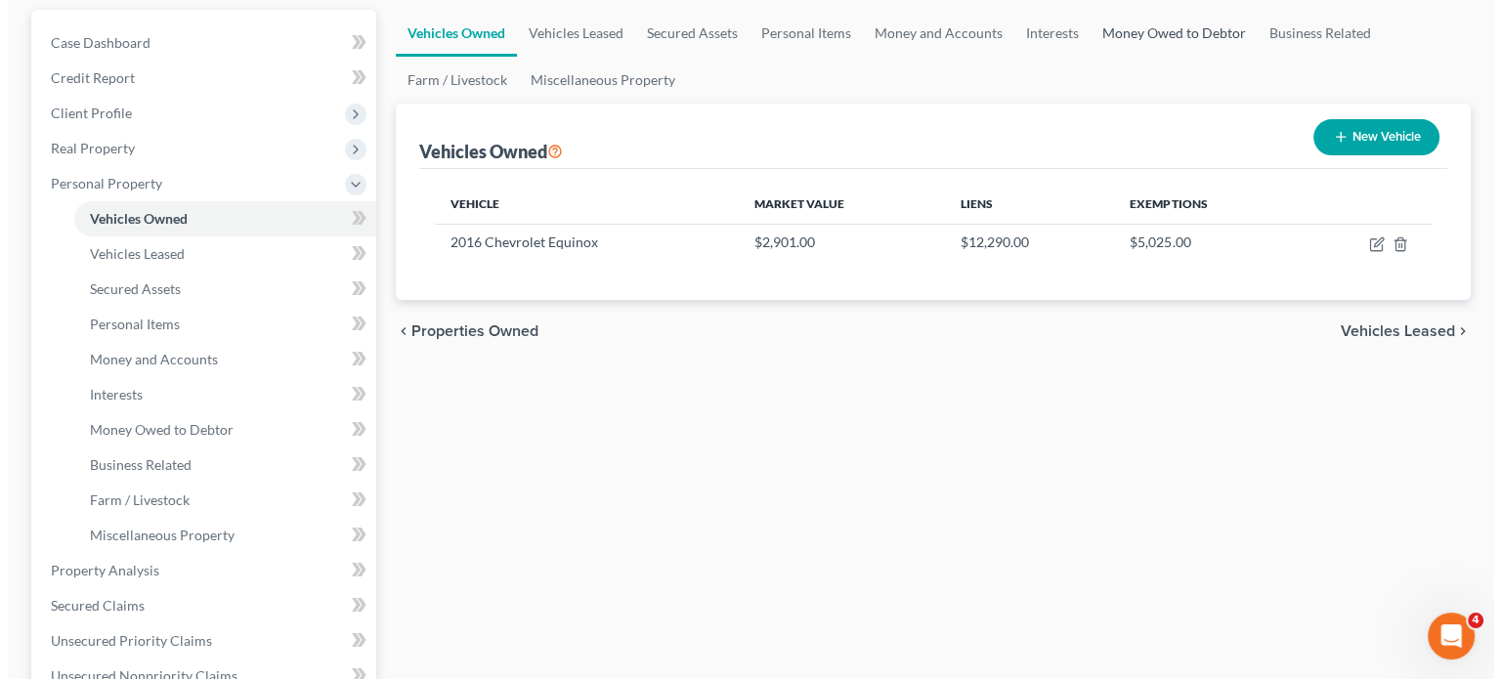
scroll to position [179, 0]
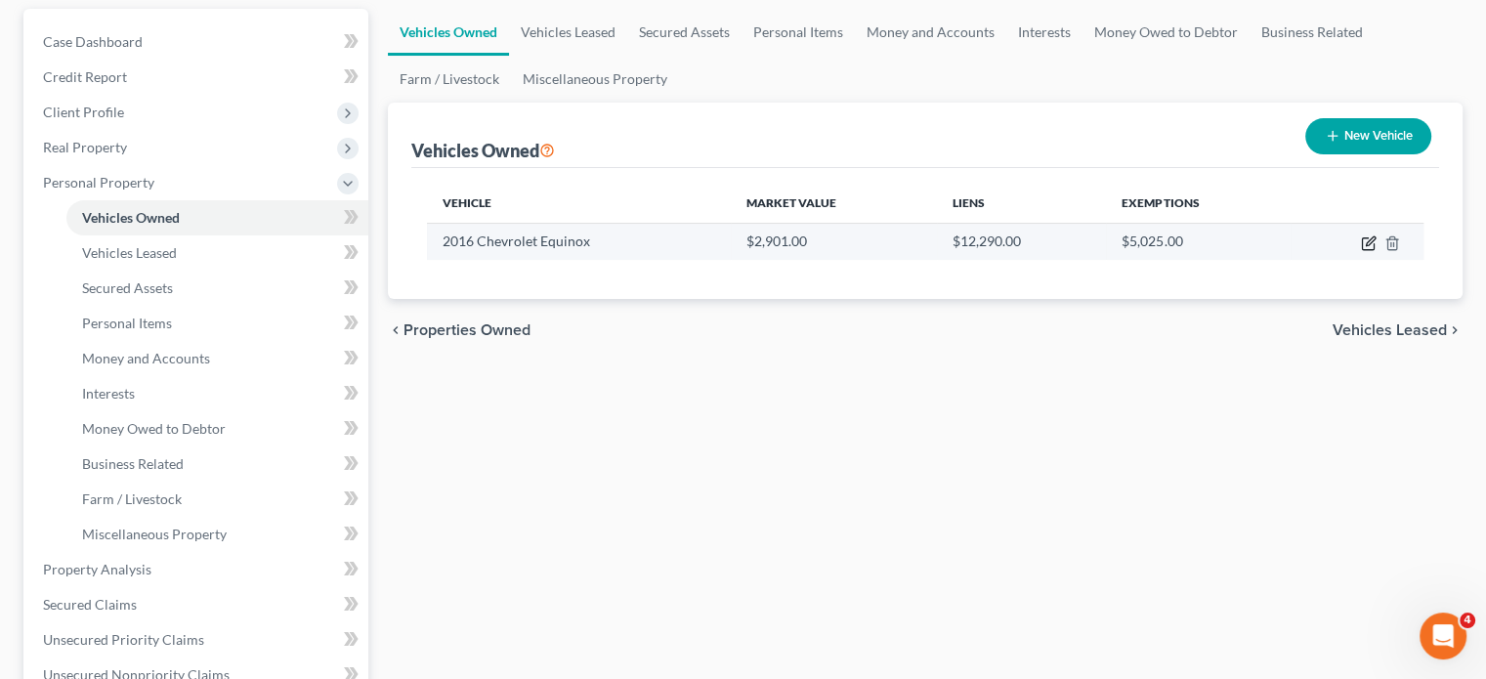
click at [1366, 245] on icon "button" at bounding box center [1370, 240] width 9 height 9
click at [1337, 346] on body "Home New Case Client Portal Directory Cases Fairmax Law [EMAIL_ADDRESS][DOMAIN_…" at bounding box center [743, 516] width 1486 height 1390
select select "0"
select select "10"
select select "2"
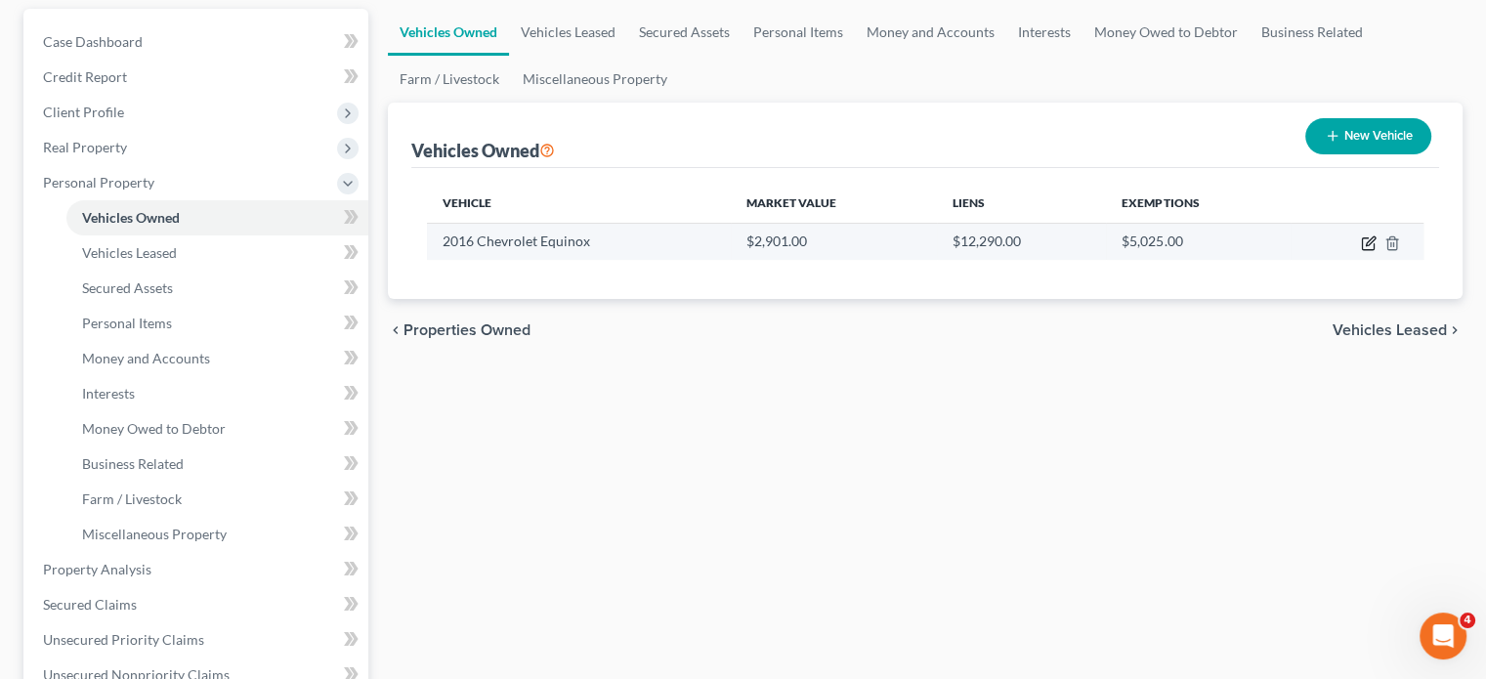
select select "0"
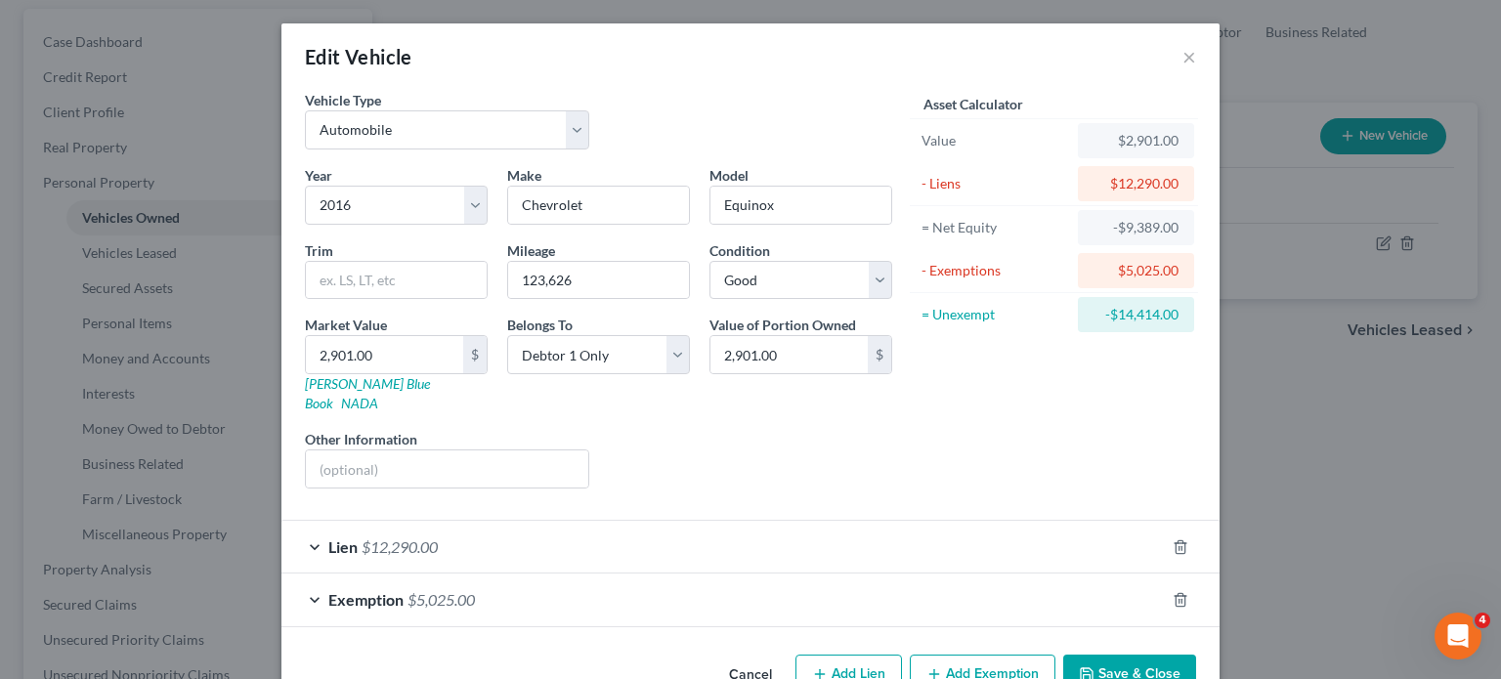
scroll to position [206, 0]
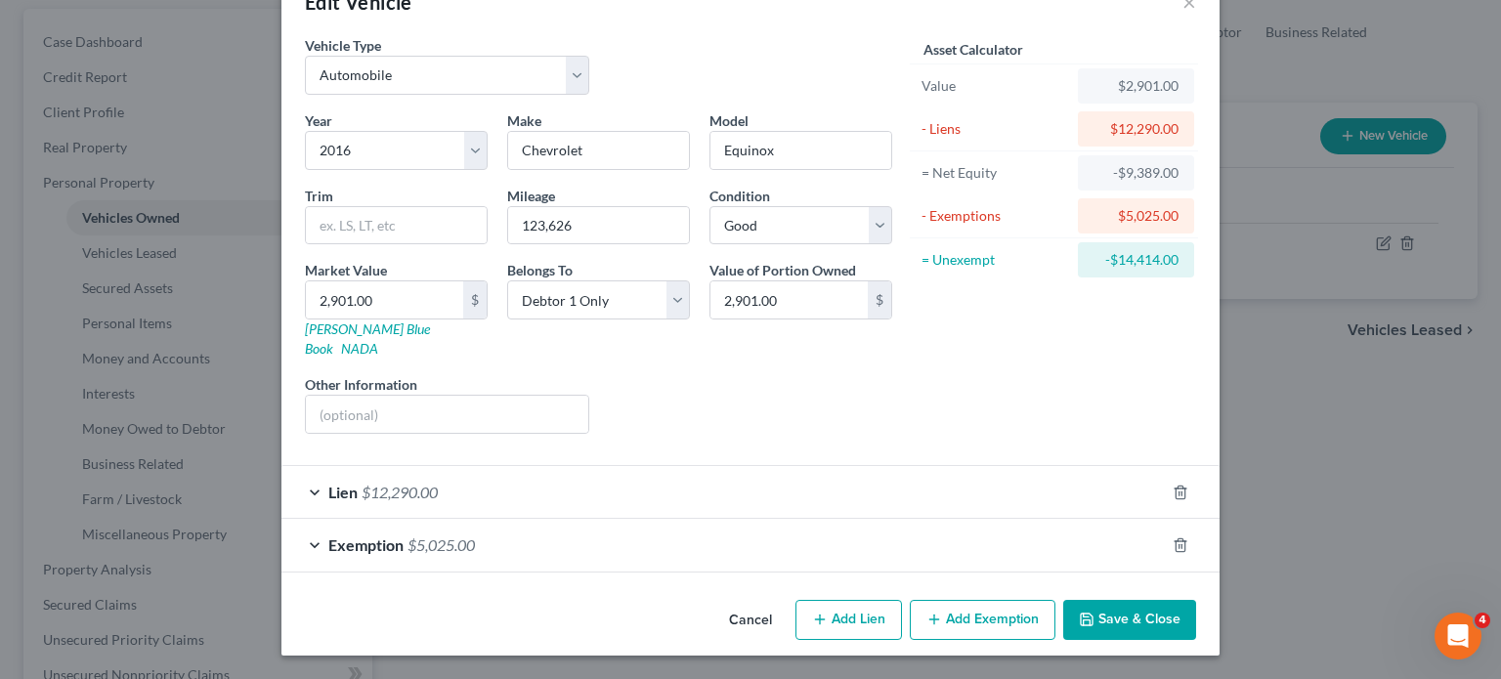
click at [1062, 519] on div "Exemption $5,025.00" at bounding box center [722, 545] width 883 height 52
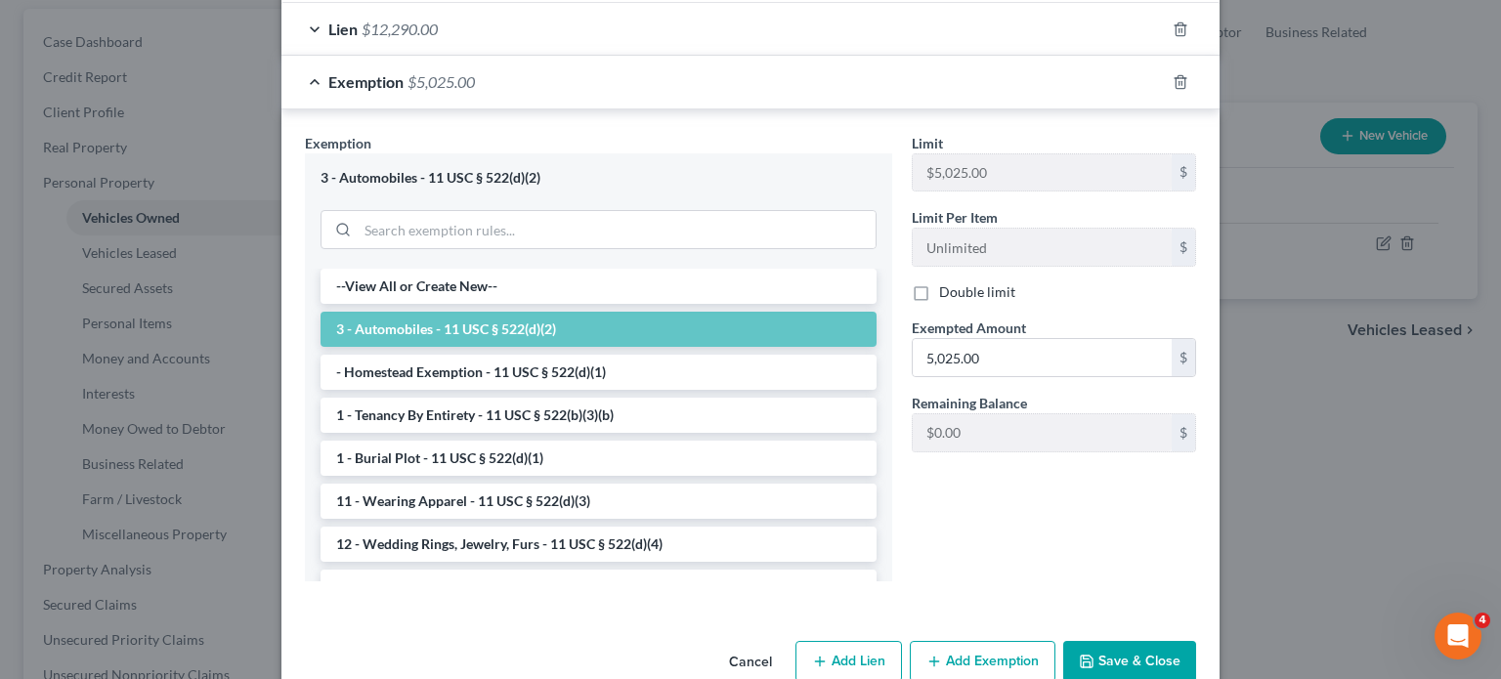
scroll to position [519, 0]
click at [1058, 375] on input "5,025.00" at bounding box center [1042, 356] width 259 height 37
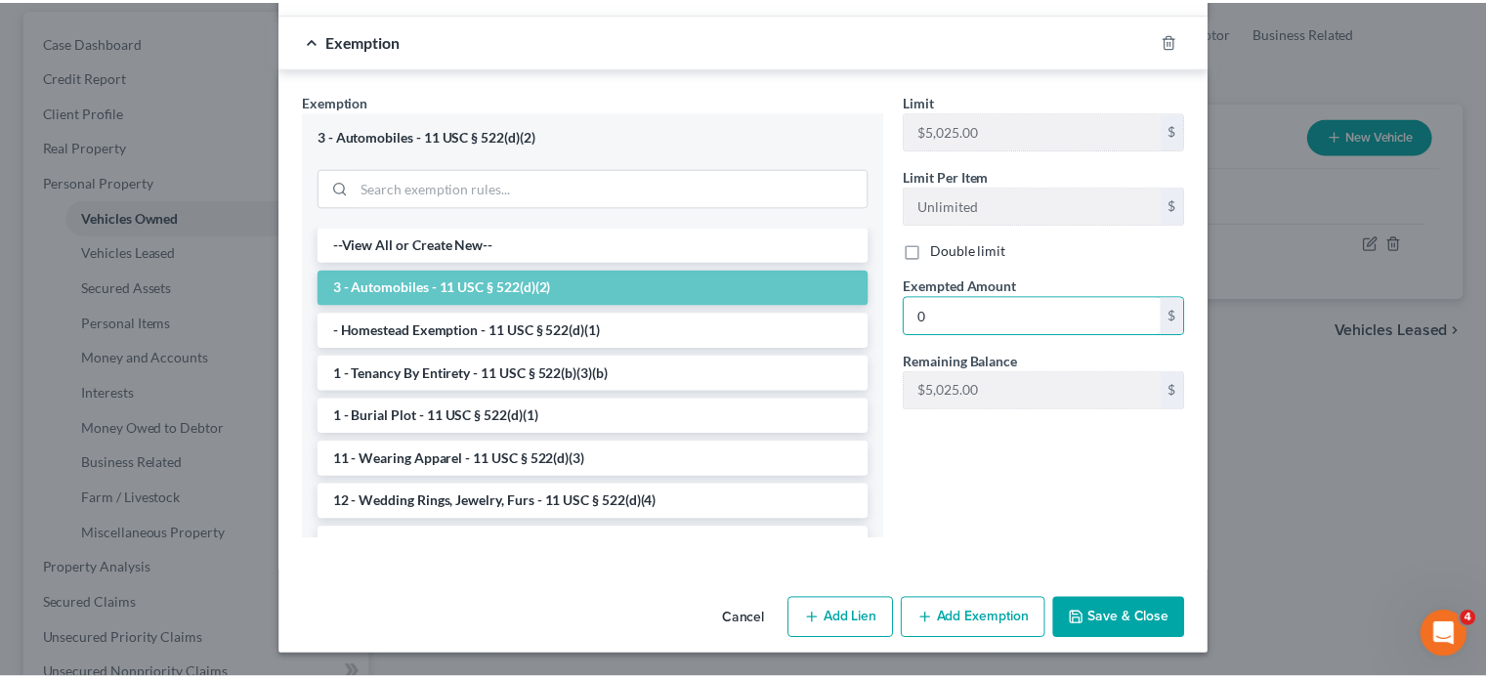
scroll to position [820, 0]
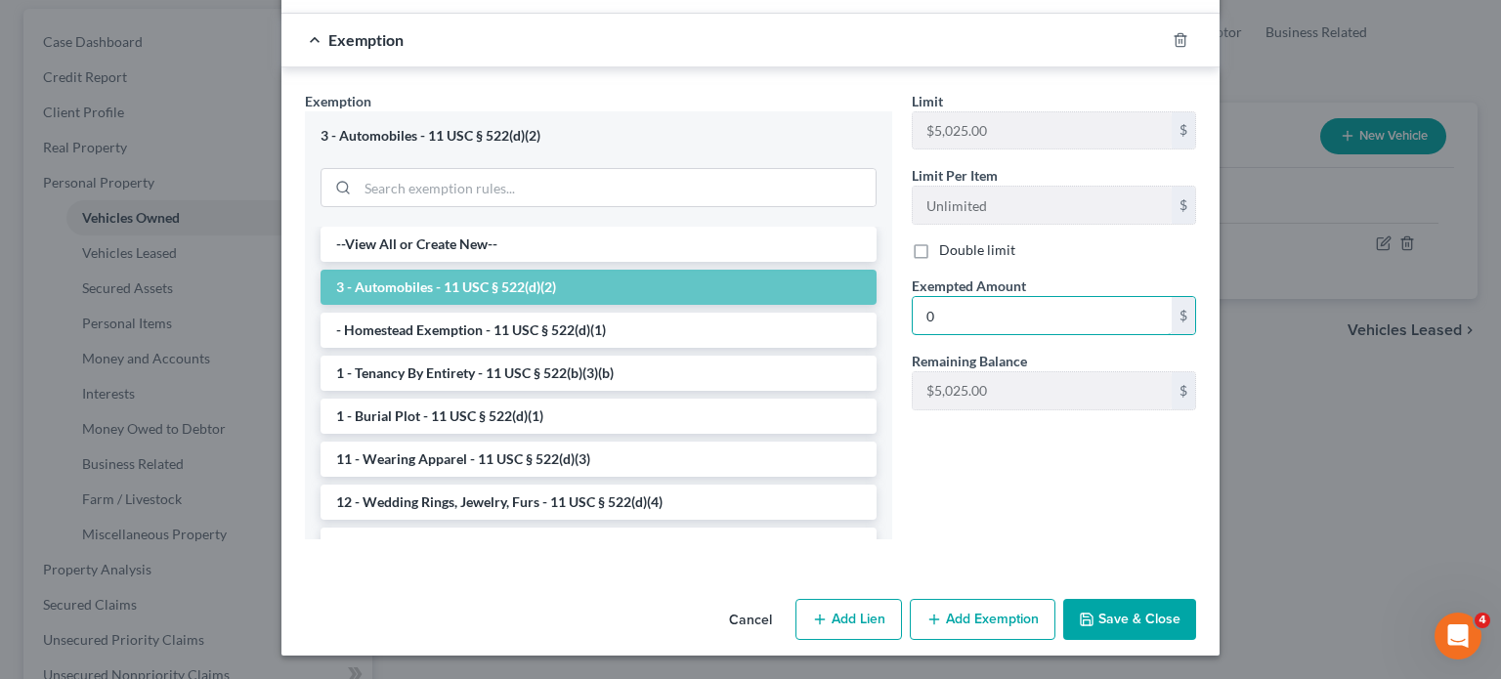
type input "0"
click at [1175, 614] on button "Save & Close" at bounding box center [1129, 619] width 133 height 41
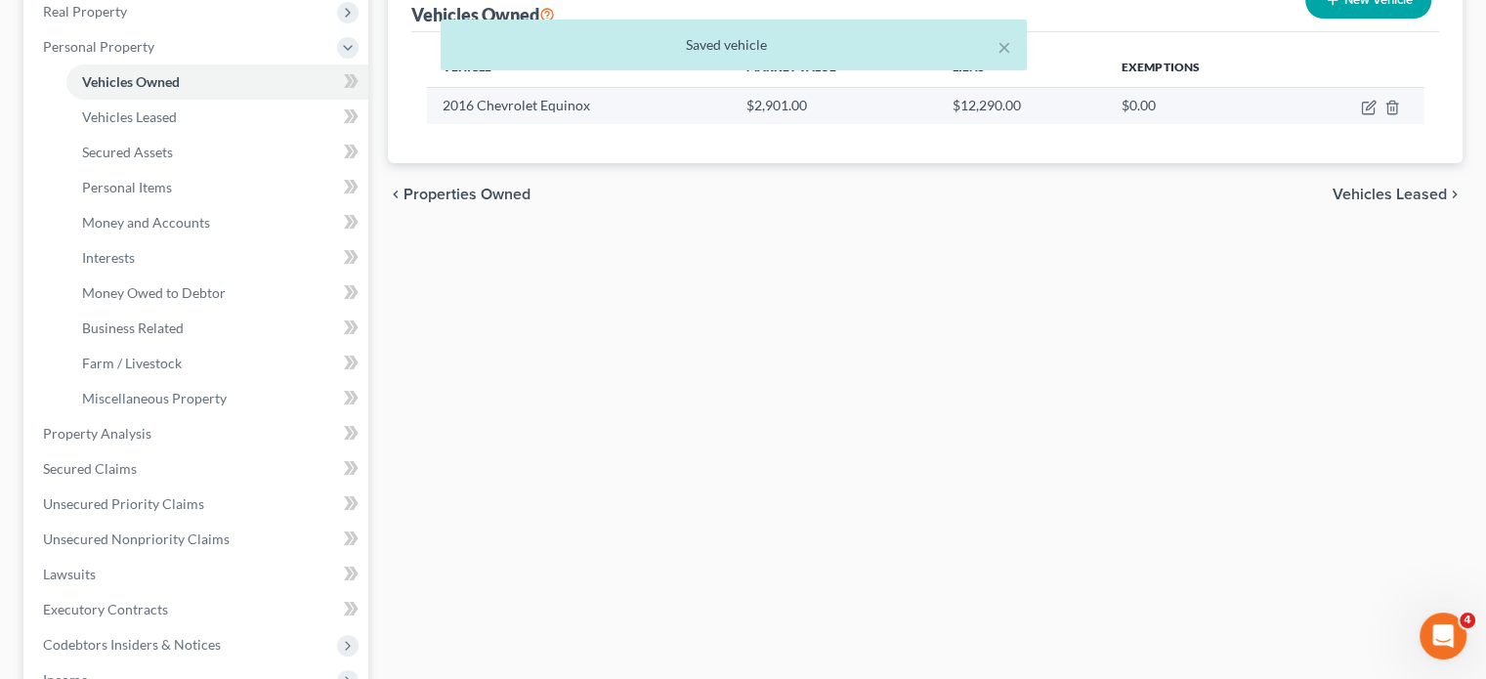
scroll to position [323, 0]
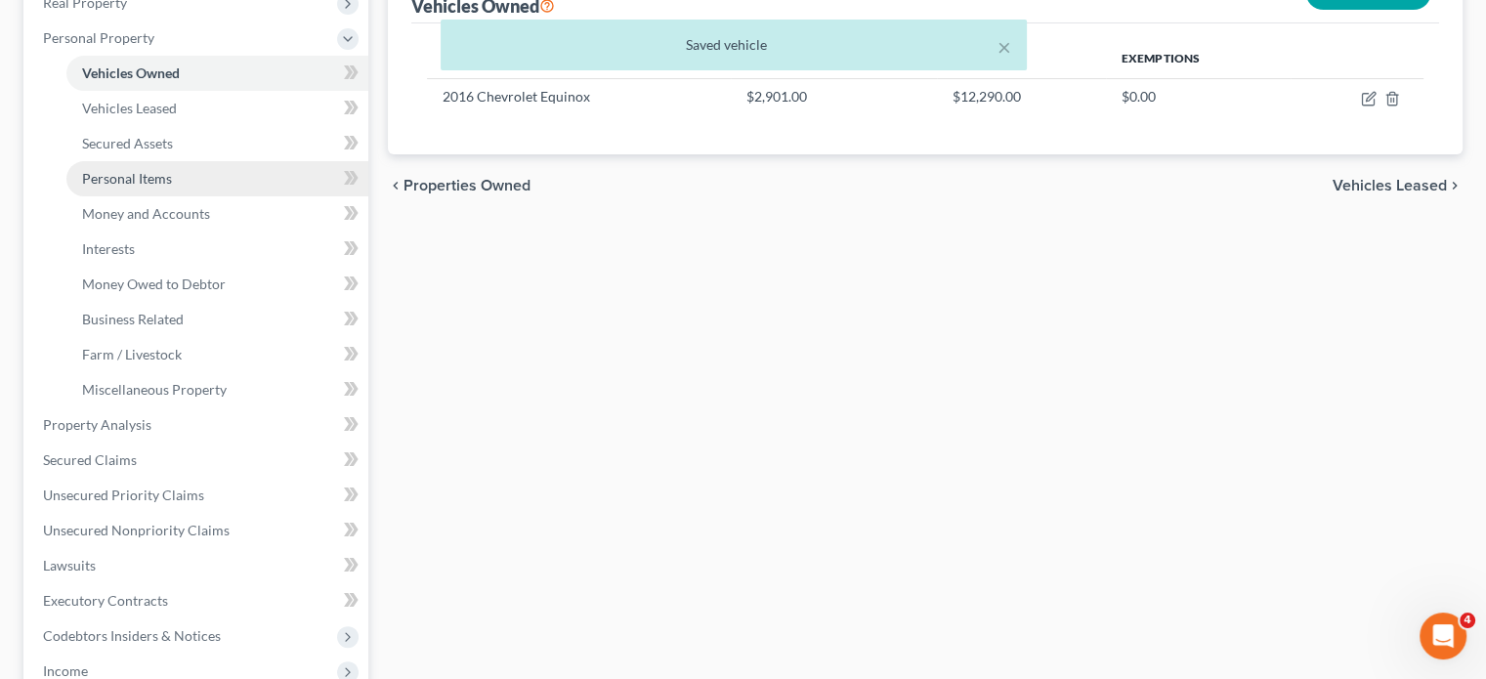
click at [221, 196] on link "Personal Items" at bounding box center [217, 178] width 302 height 35
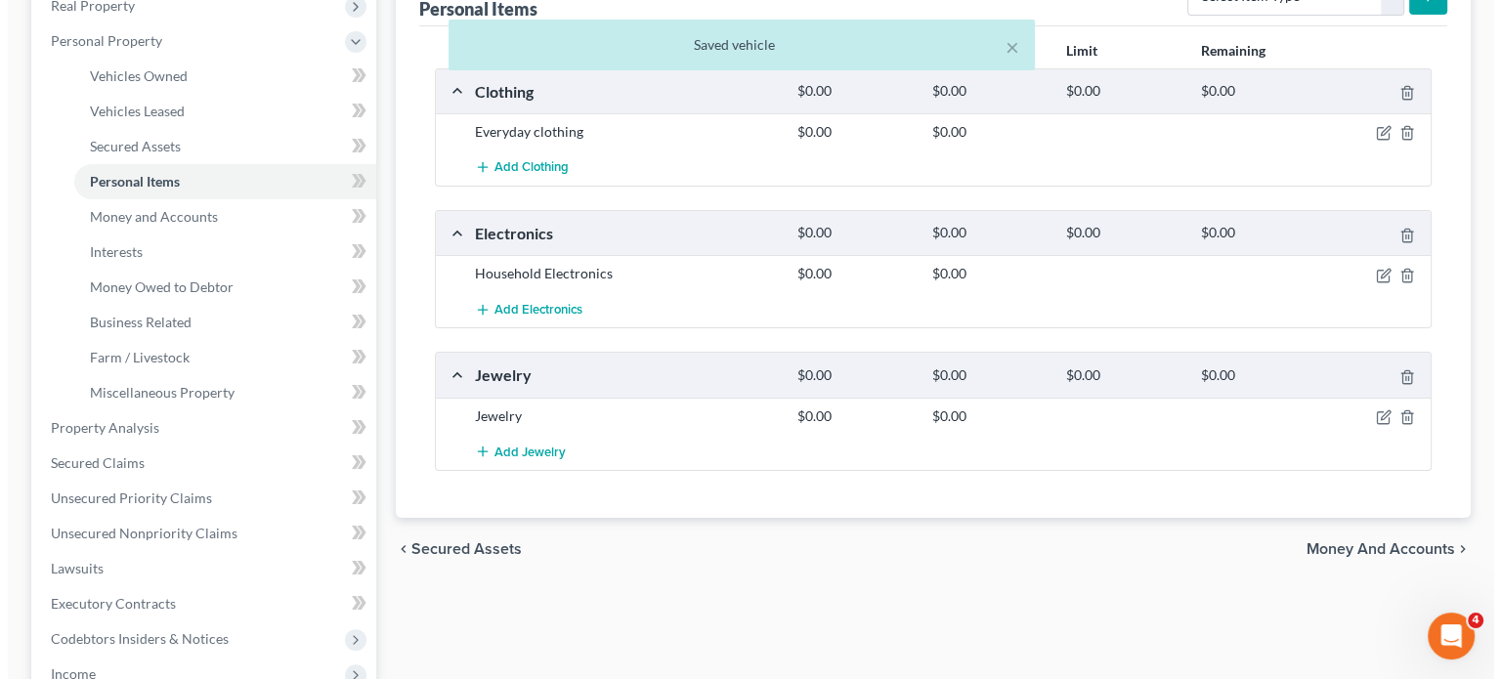
scroll to position [323, 0]
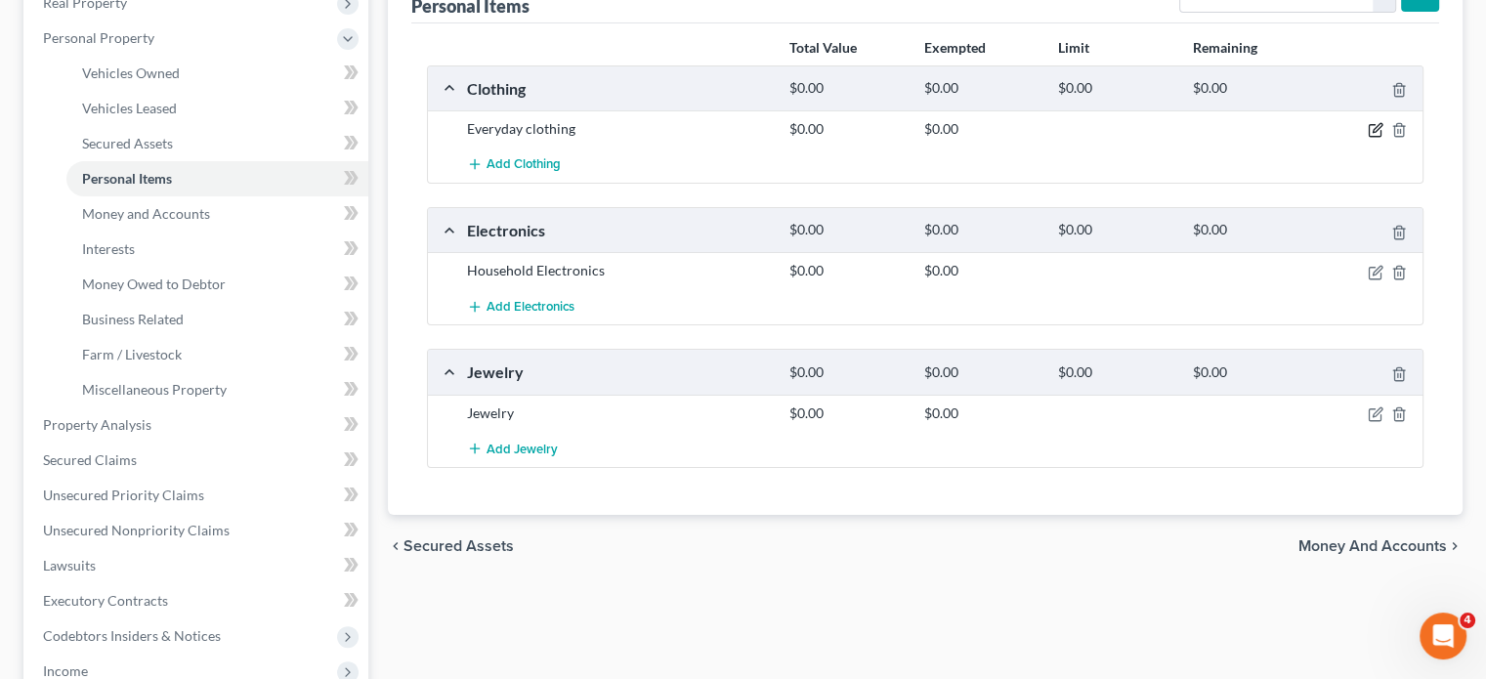
click at [1368, 138] on icon "button" at bounding box center [1376, 130] width 16 height 16
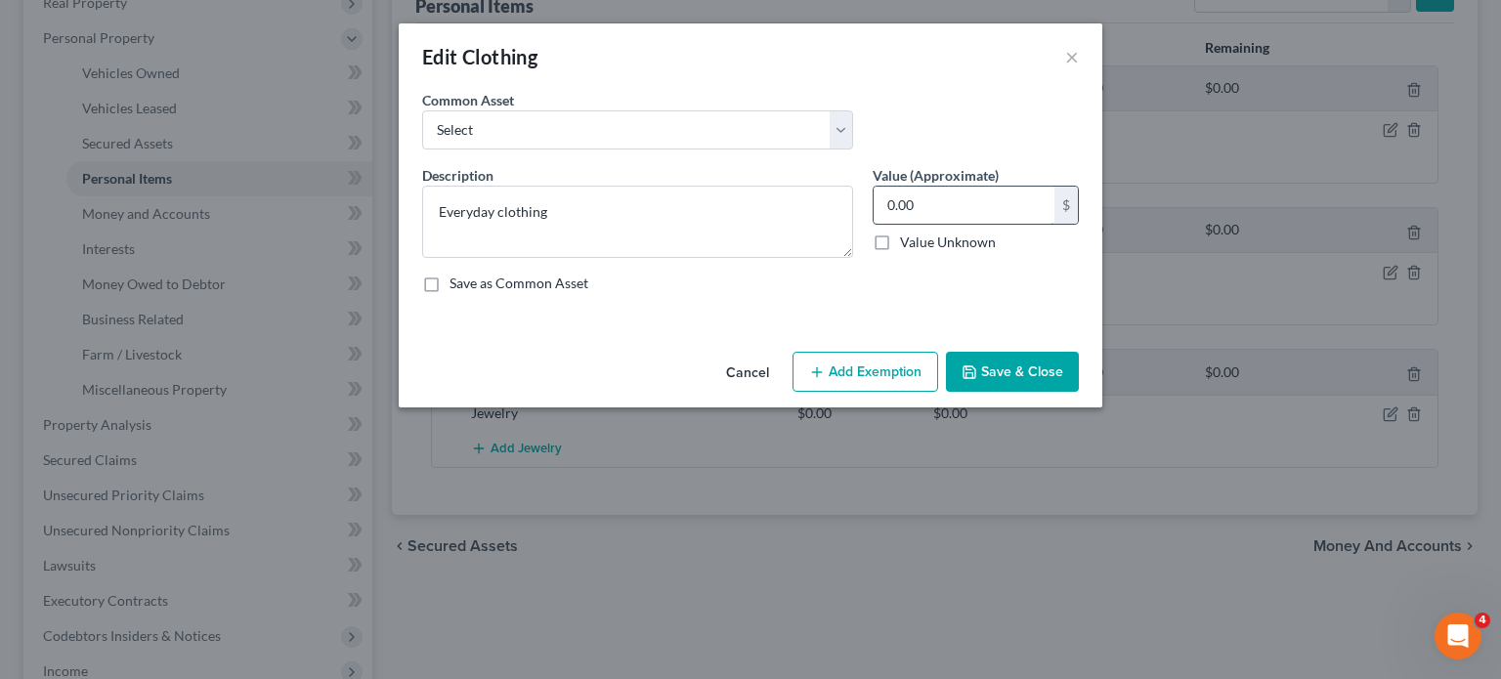
click at [1001, 224] on input "0.00" at bounding box center [963, 205] width 181 height 37
type input "500"
click at [915, 393] on button "Add Exemption" at bounding box center [865, 372] width 146 height 41
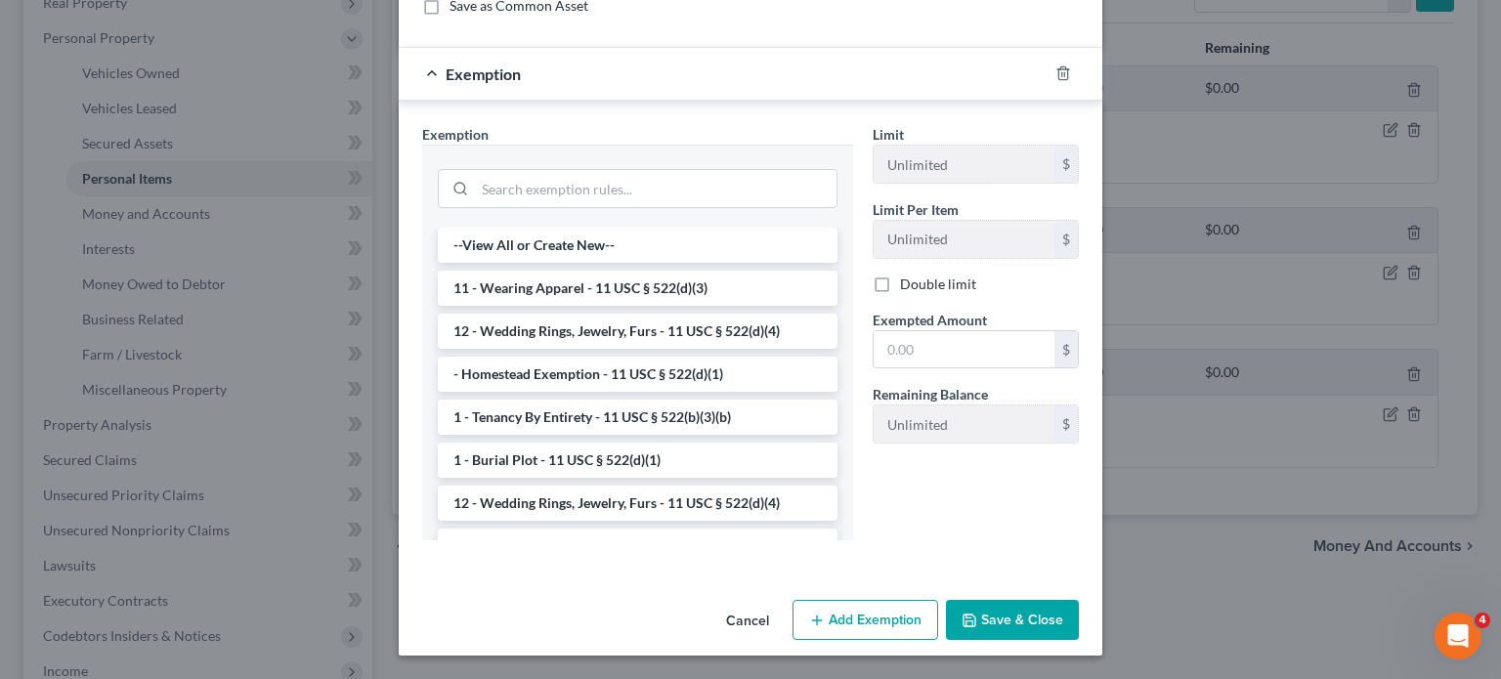
scroll to position [383, 0]
click at [518, 306] on li "11 - Wearing Apparel - 11 USC § 522(d)(3)" at bounding box center [638, 288] width 400 height 35
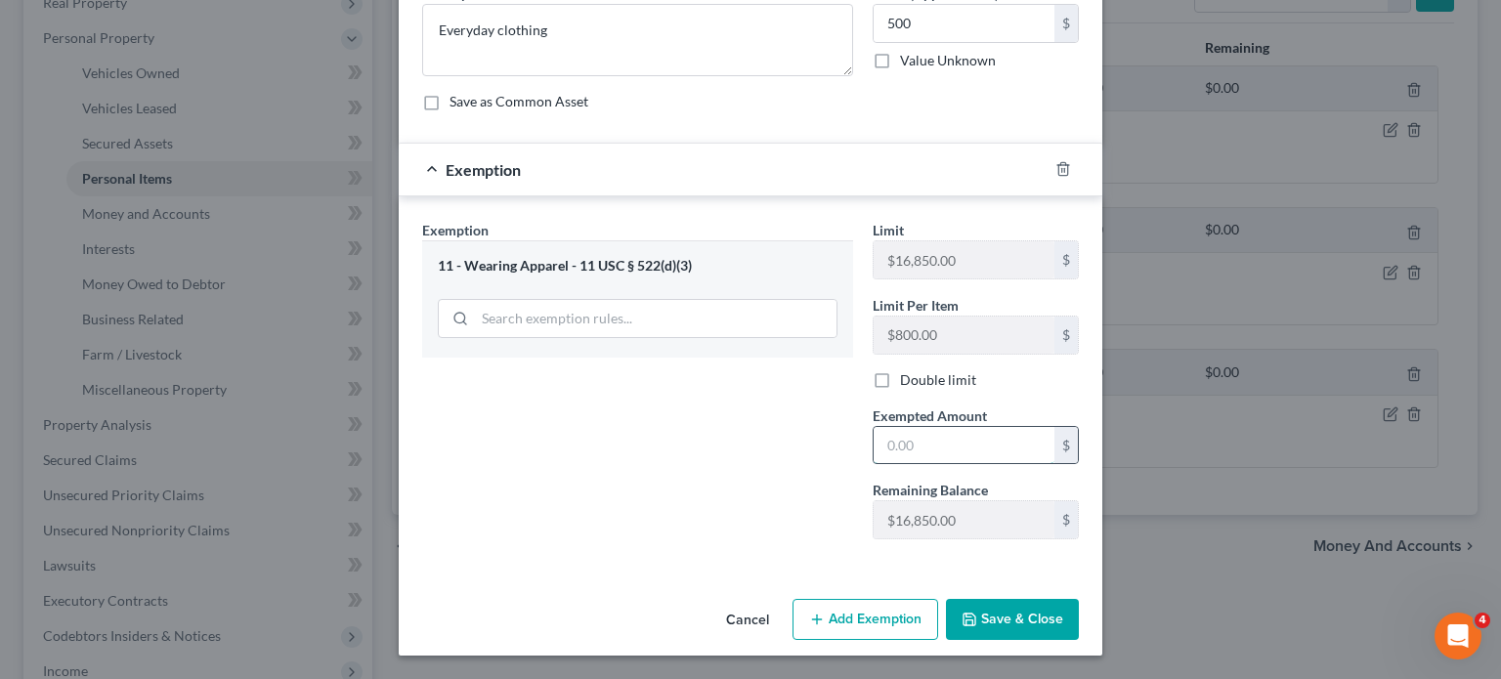
click at [932, 427] on input "text" at bounding box center [963, 445] width 181 height 37
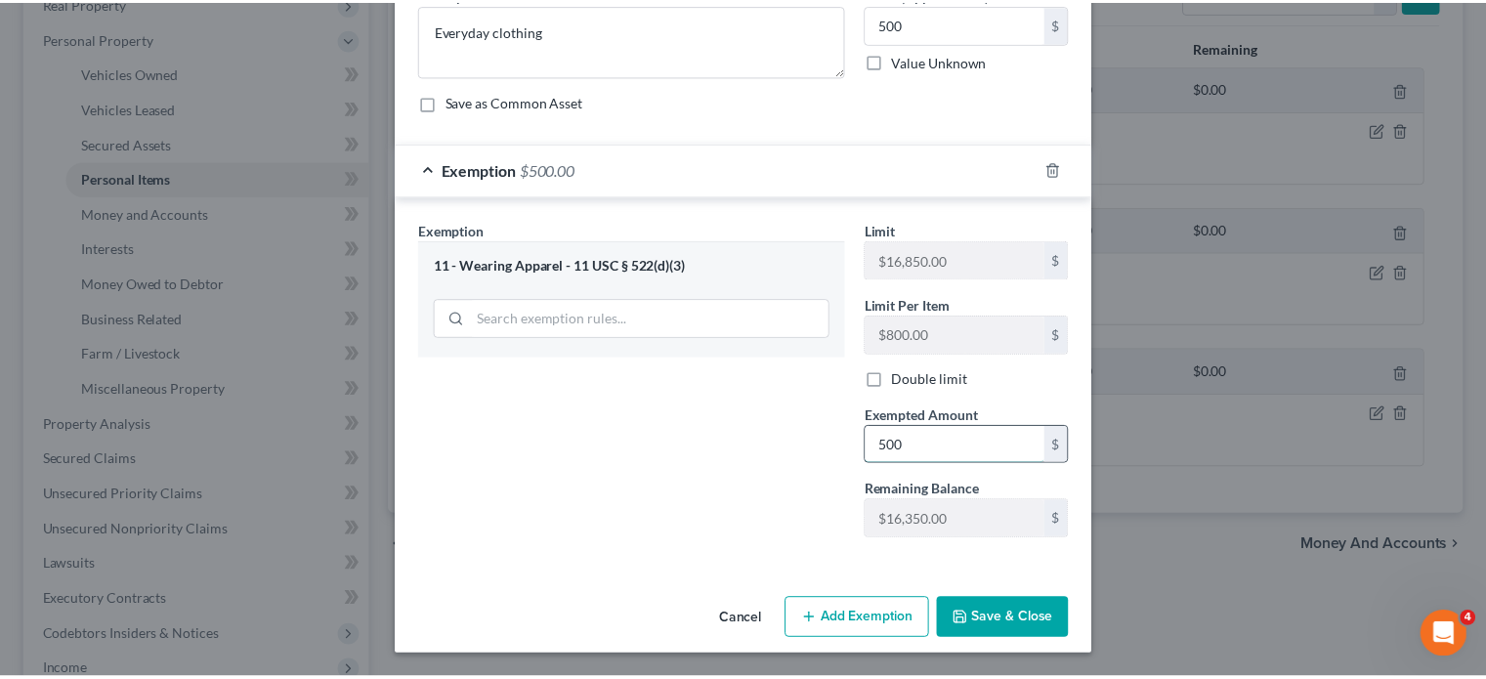
scroll to position [388, 0]
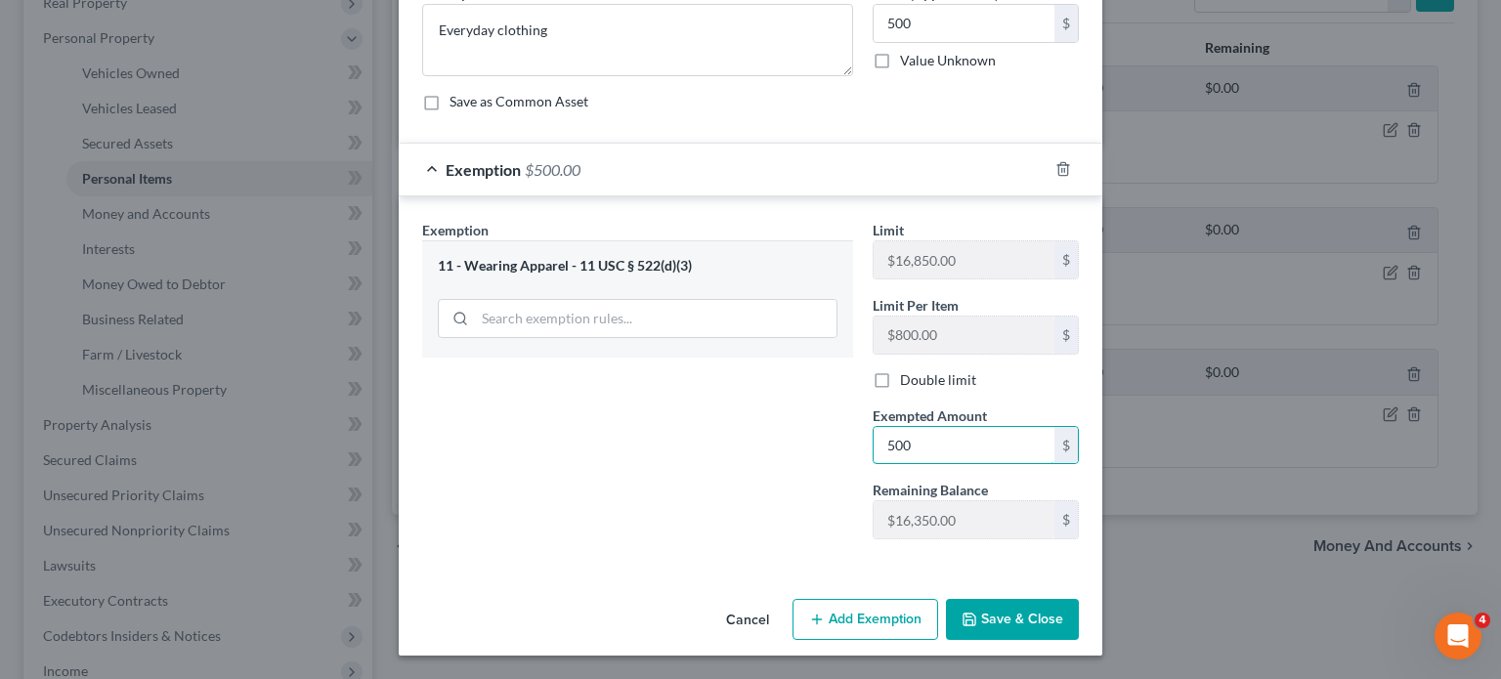
type input "500"
click at [1024, 599] on button "Save & Close" at bounding box center [1012, 619] width 133 height 41
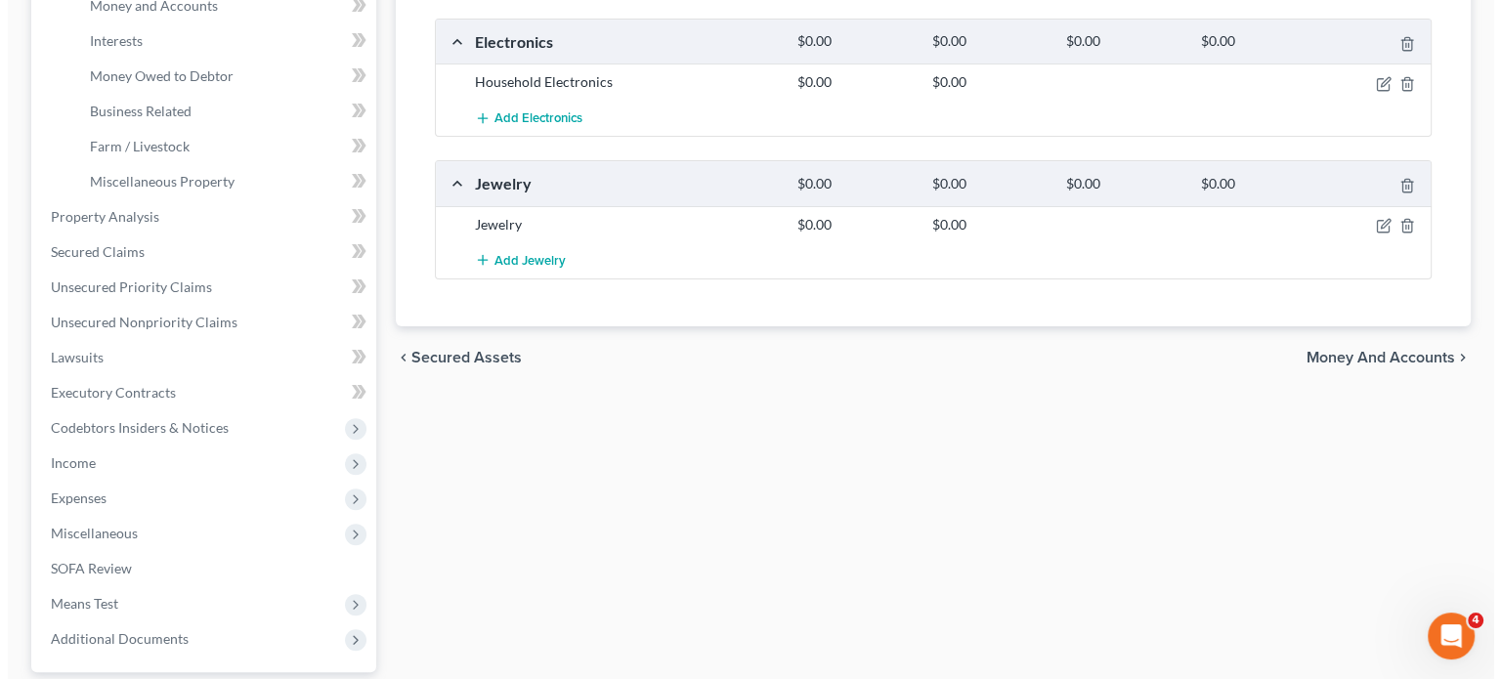
scroll to position [534, 0]
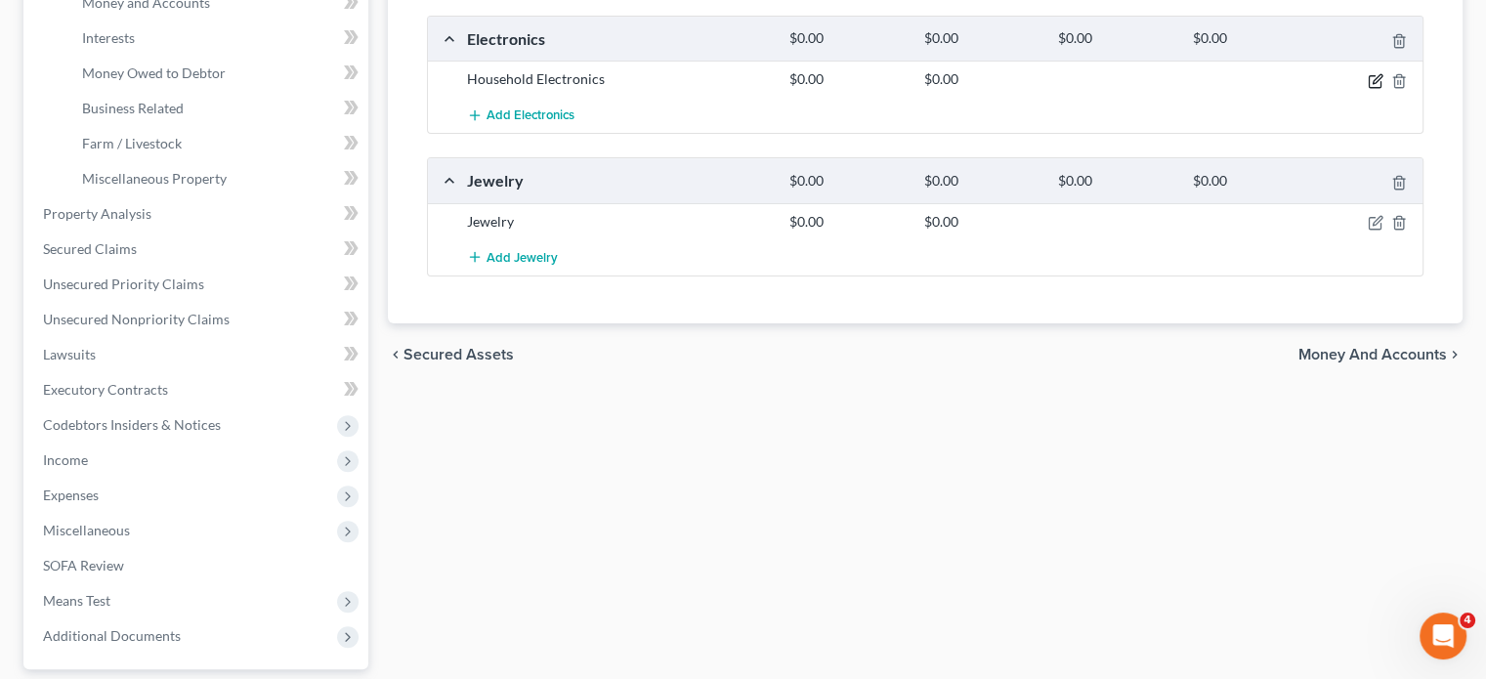
click at [1368, 89] on icon "button" at bounding box center [1376, 81] width 16 height 16
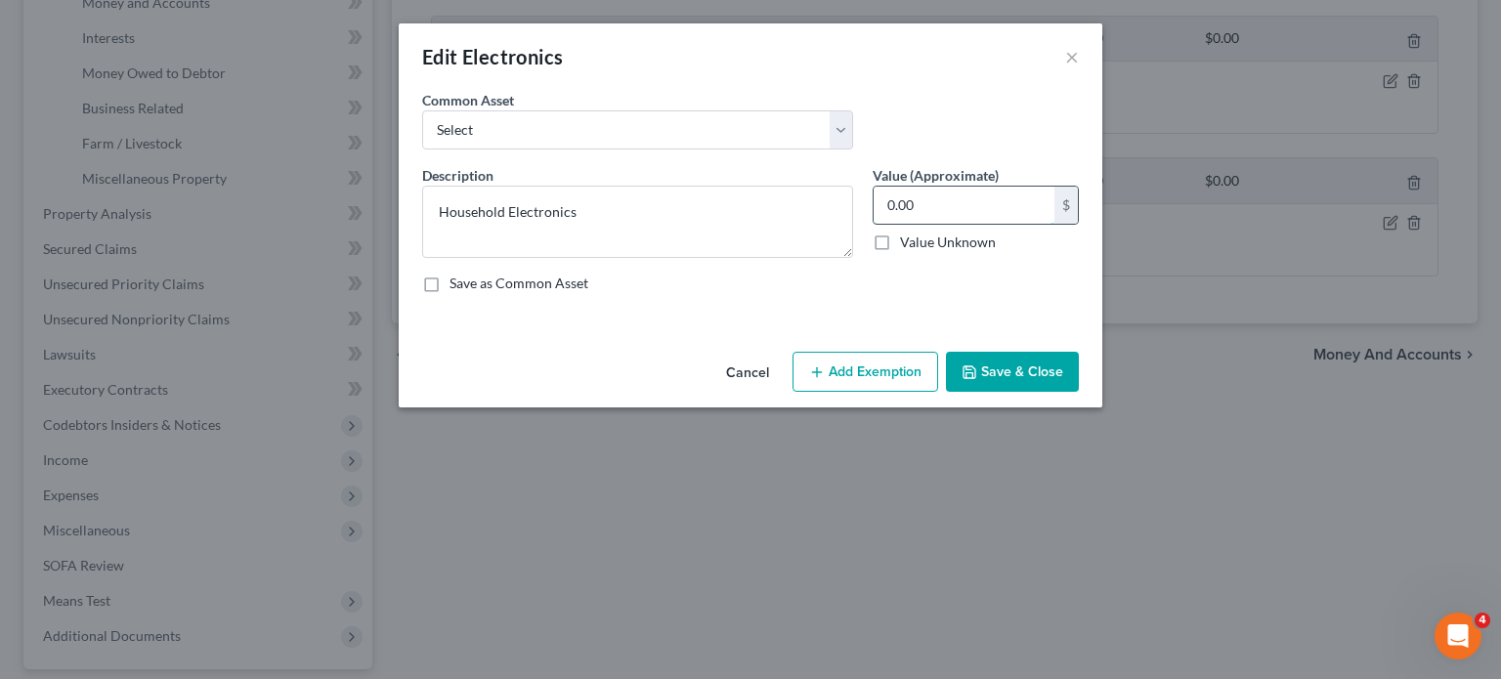
click at [964, 224] on input "0.00" at bounding box center [963, 205] width 181 height 37
type input "1,000"
click at [901, 393] on button "Add Exemption" at bounding box center [865, 372] width 146 height 41
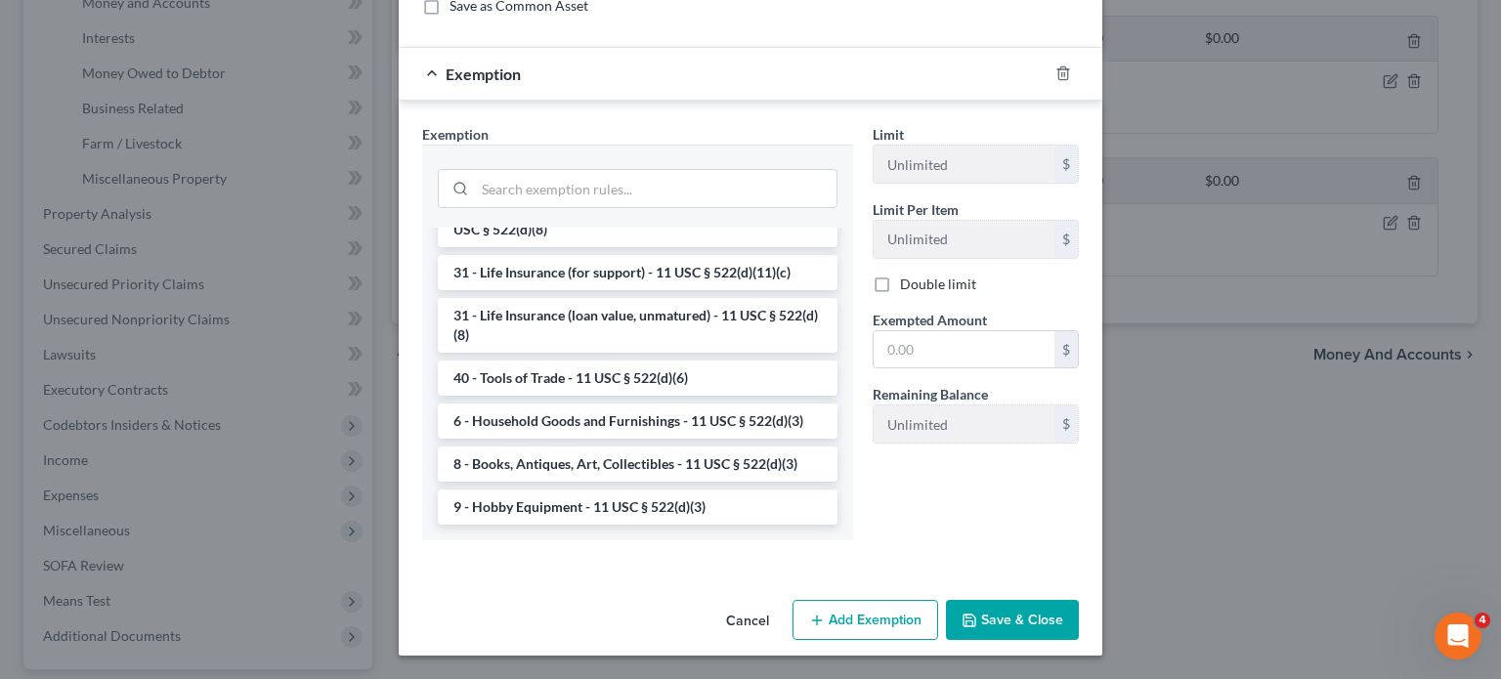
scroll to position [511, 0]
click at [580, 404] on li "6 - Household Goods and Furnishings - 11 USC § 522(d)(3)" at bounding box center [638, 421] width 400 height 35
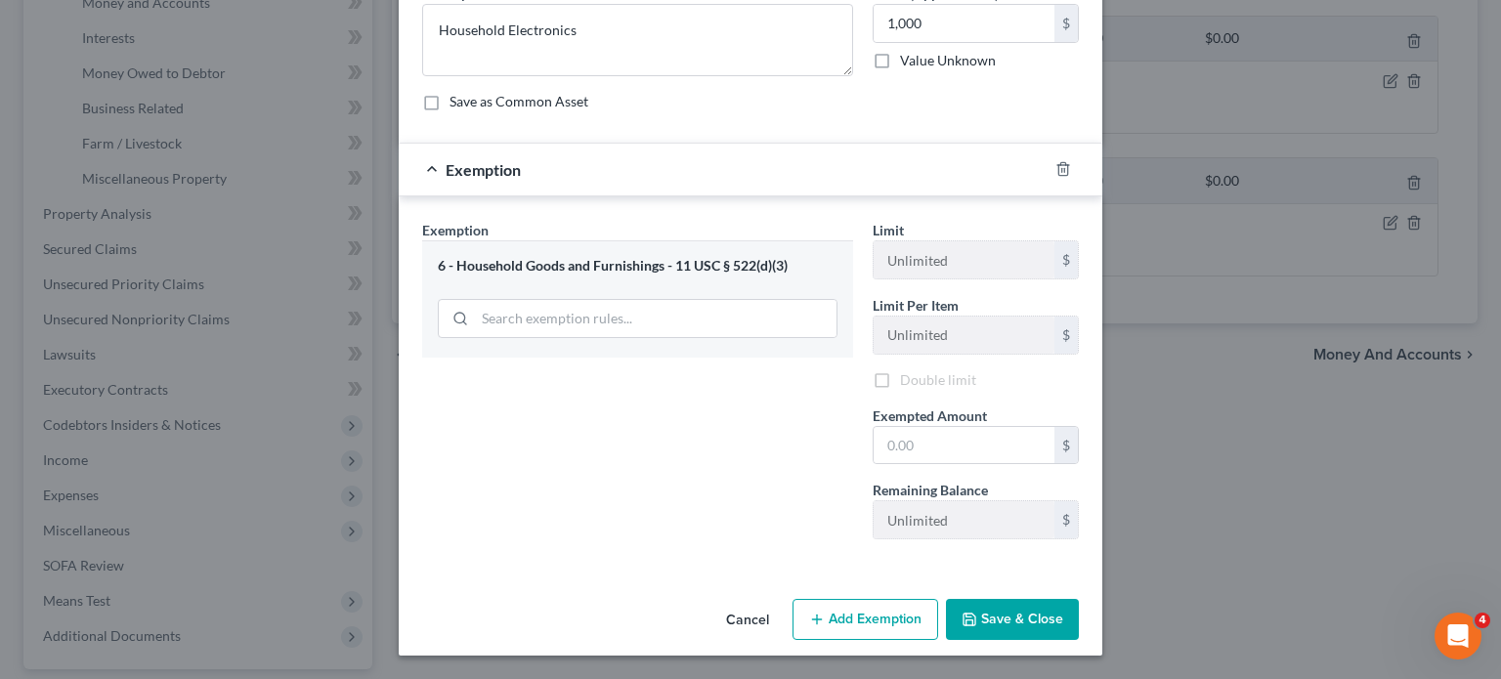
scroll to position [388, 0]
click at [923, 427] on input "text" at bounding box center [963, 445] width 181 height 37
type input "1,000"
click at [1044, 599] on button "Save & Close" at bounding box center [1012, 619] width 133 height 41
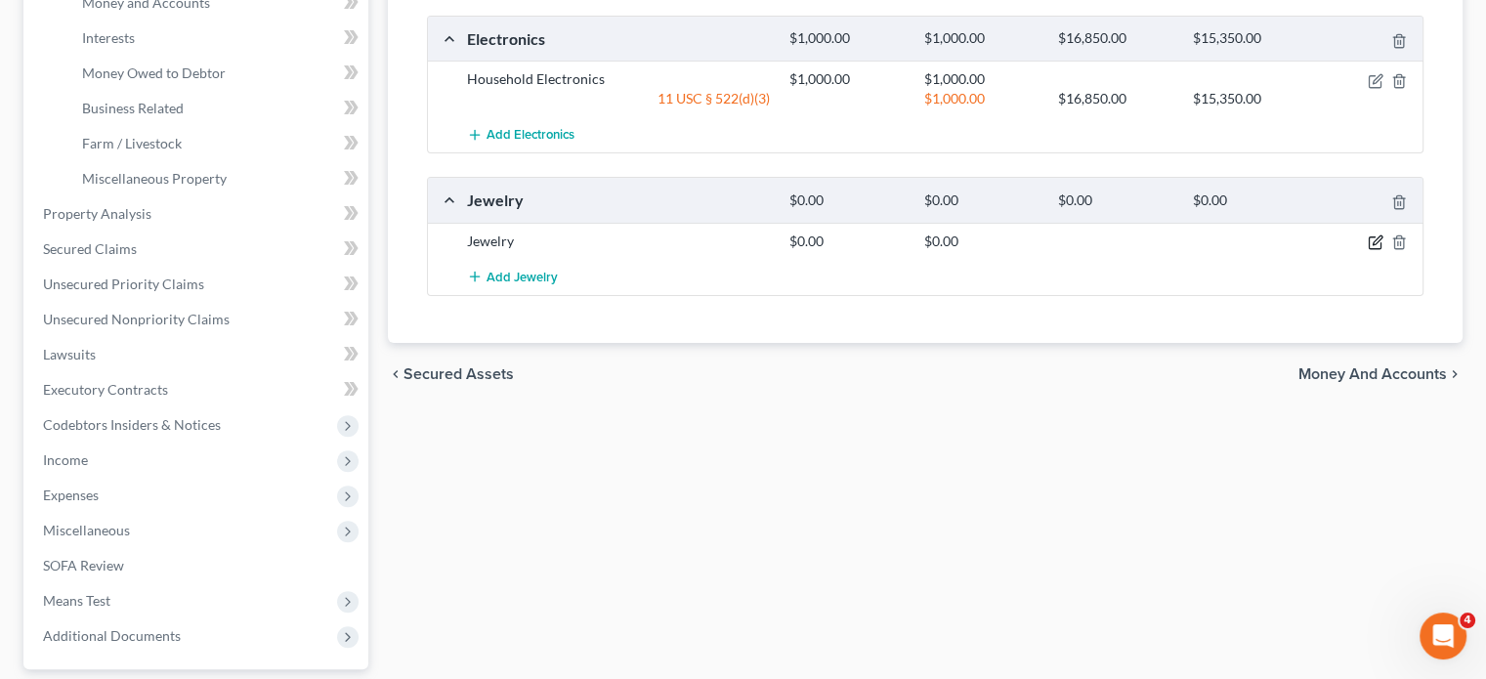
click at [1369, 249] on icon "button" at bounding box center [1375, 243] width 12 height 12
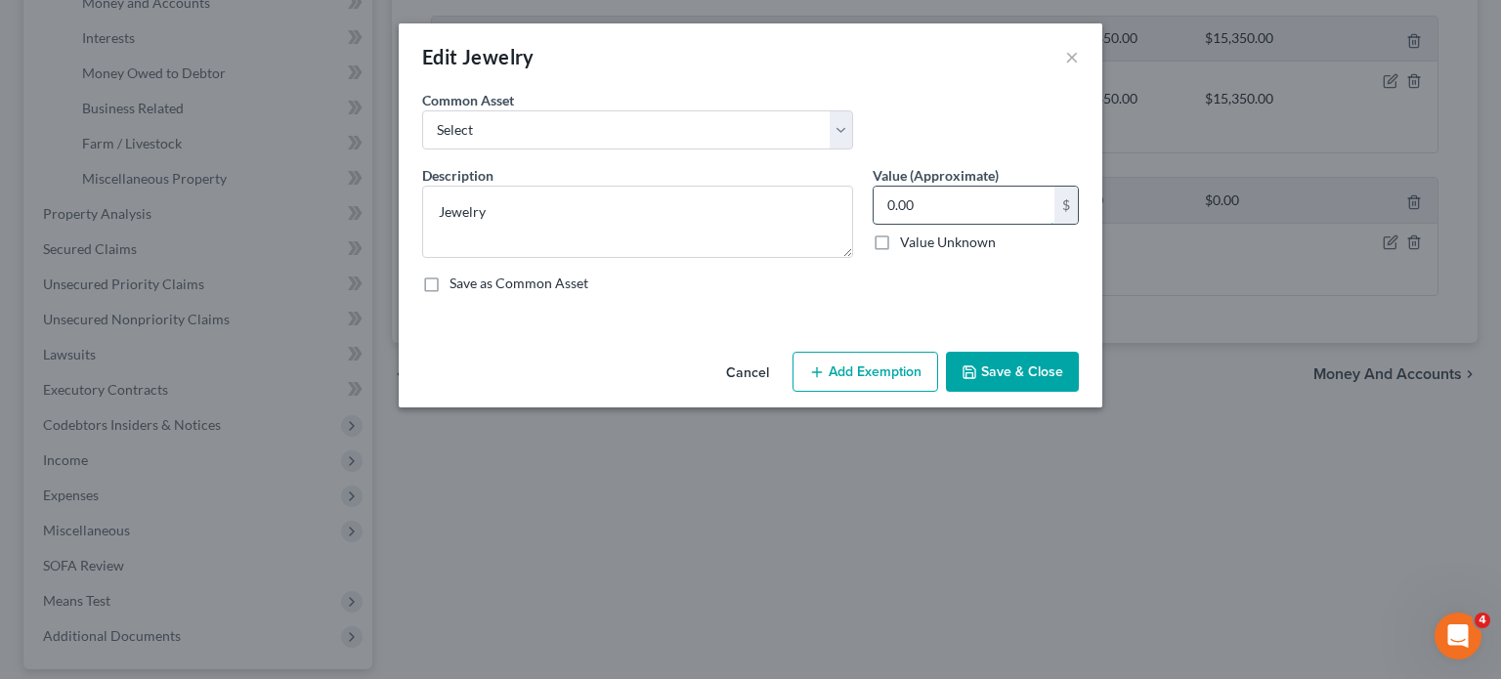
click at [997, 224] on input "0.00" at bounding box center [963, 205] width 181 height 37
type input "500"
click at [891, 393] on button "Add Exemption" at bounding box center [865, 372] width 146 height 41
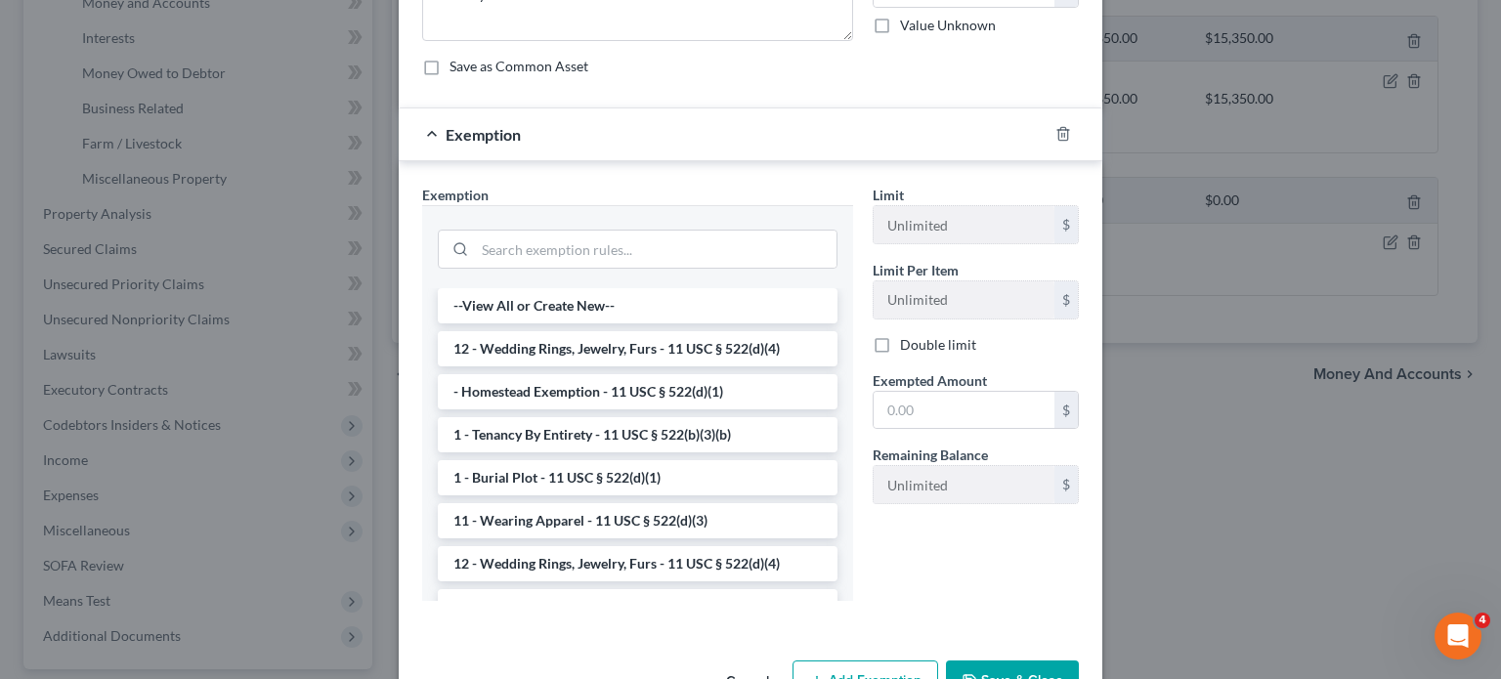
scroll to position [258, 0]
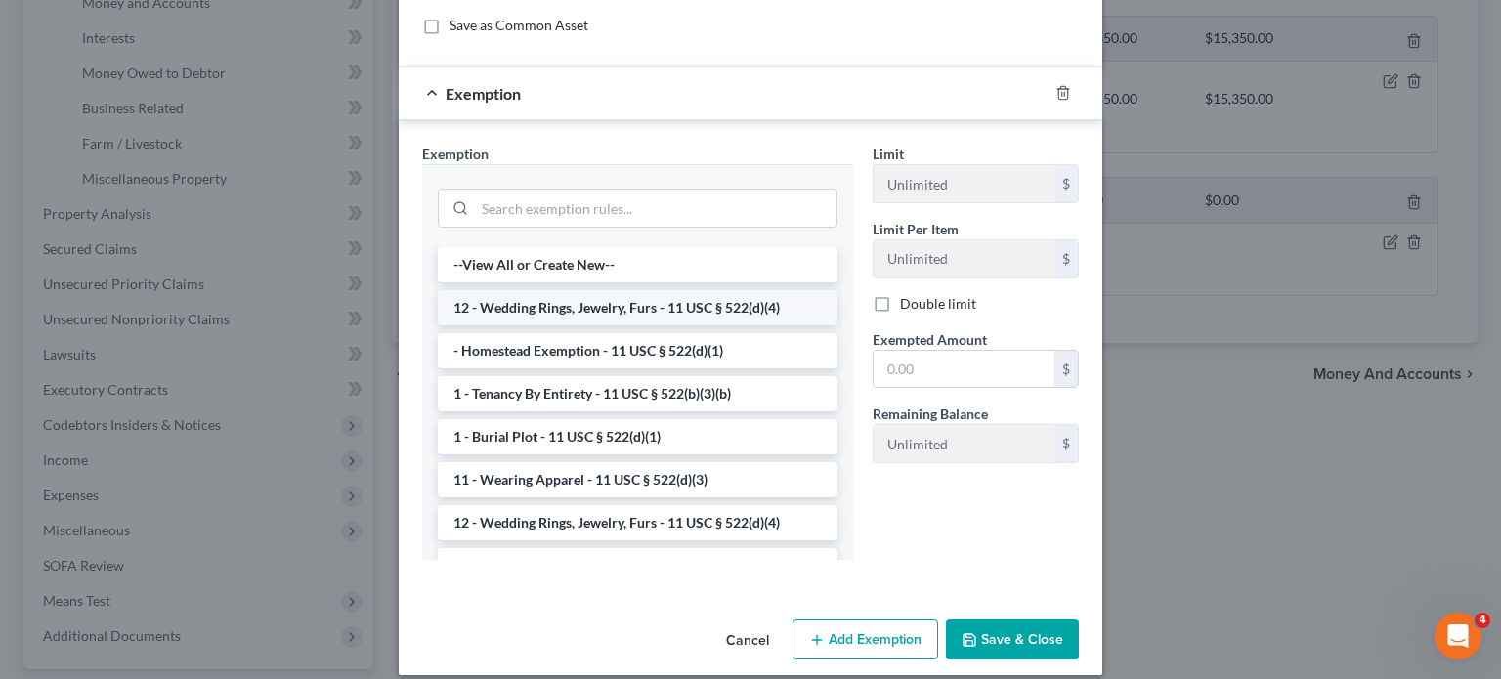
click at [554, 325] on li "12 - Wedding Rings, Jewelry, Furs - 11 USC § 522(d)(4)" at bounding box center [638, 307] width 400 height 35
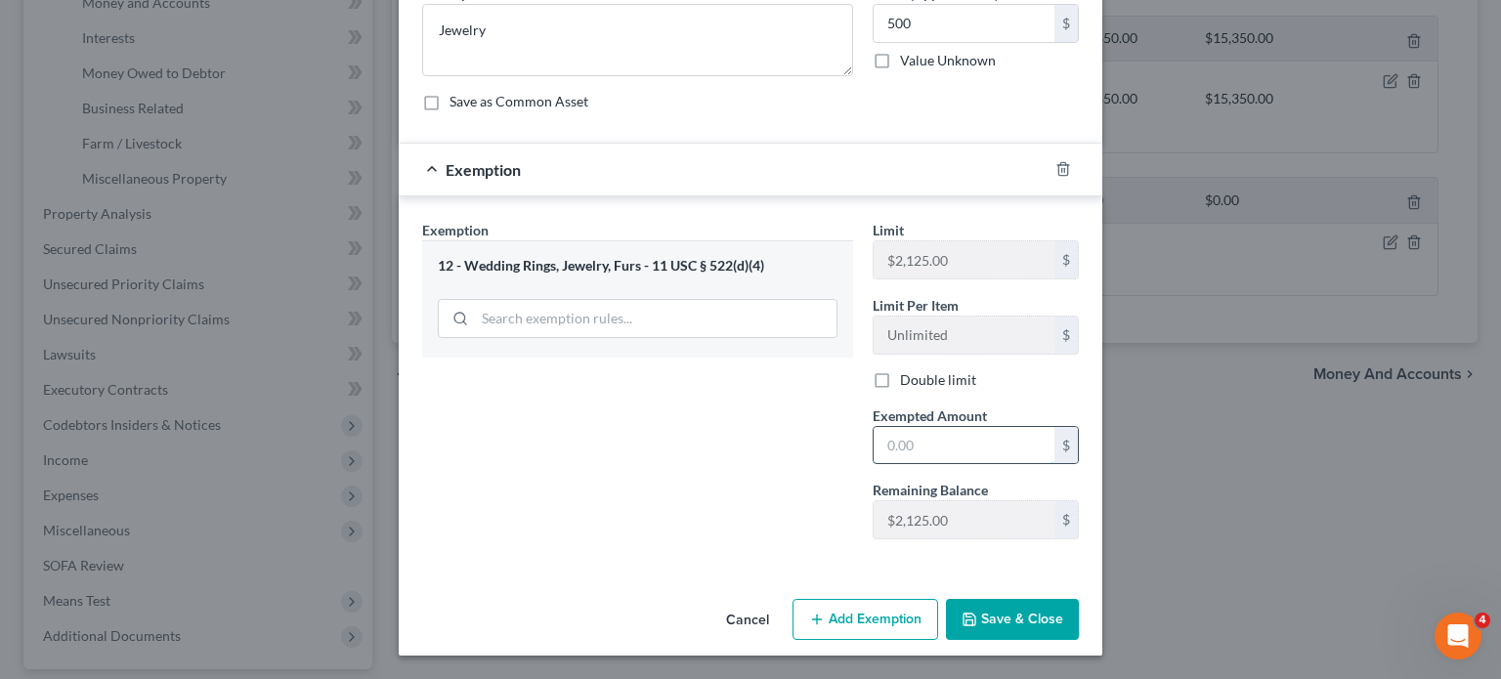
click at [958, 464] on input "text" at bounding box center [963, 445] width 181 height 37
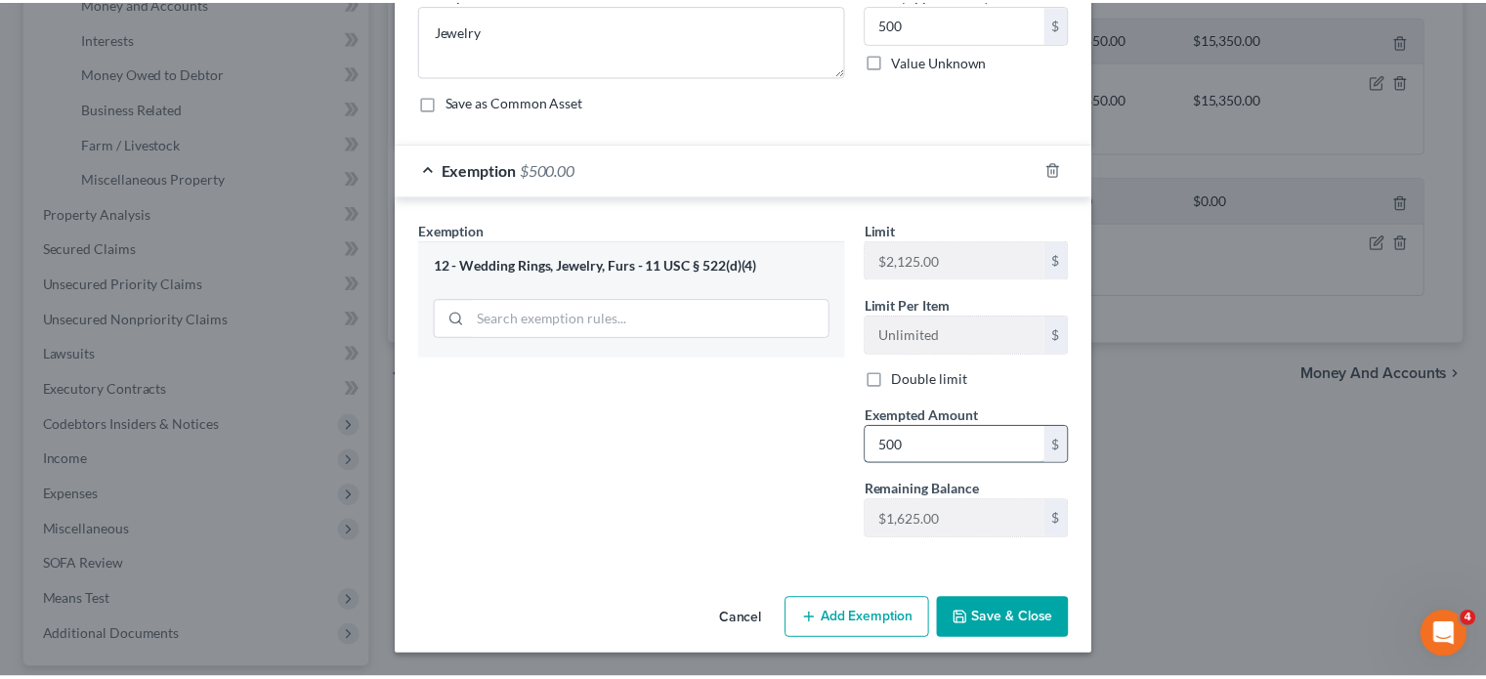
scroll to position [388, 0]
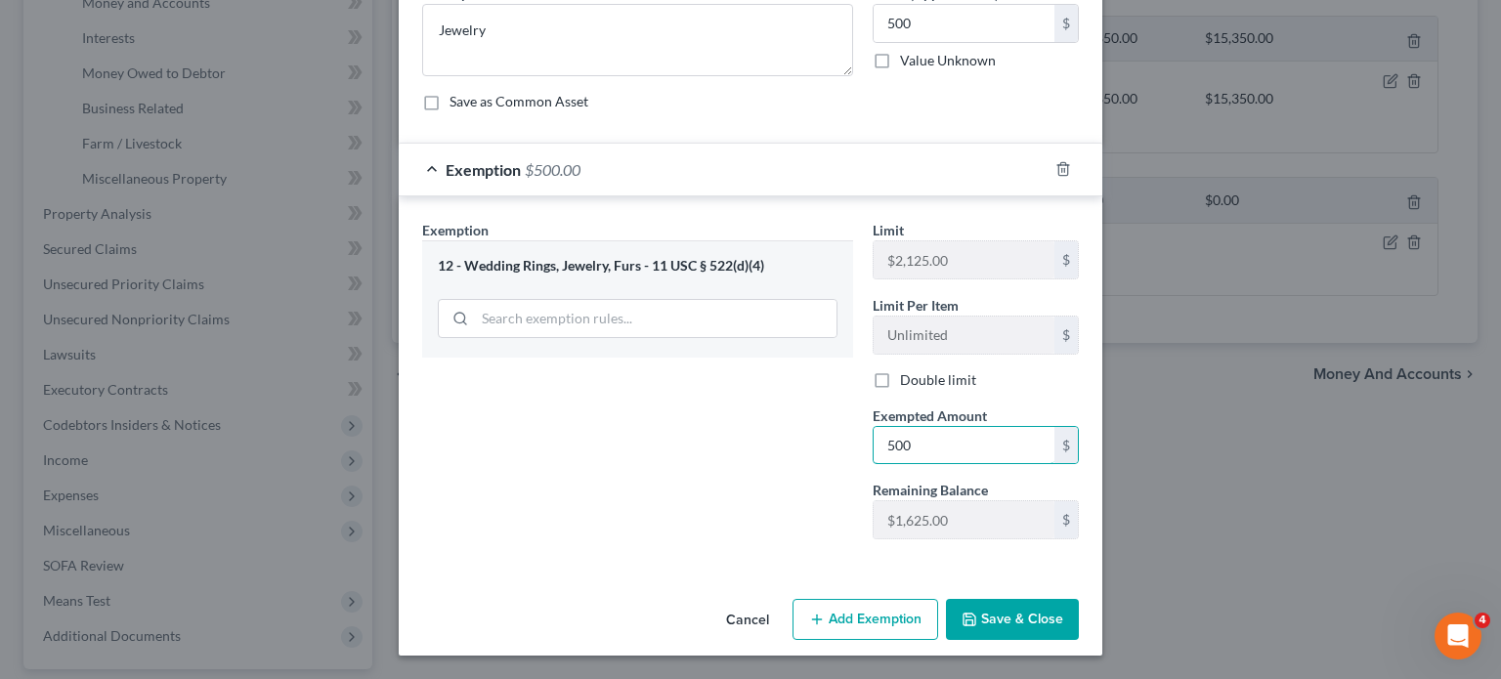
type input "500"
click at [1060, 599] on button "Save & Close" at bounding box center [1012, 619] width 133 height 41
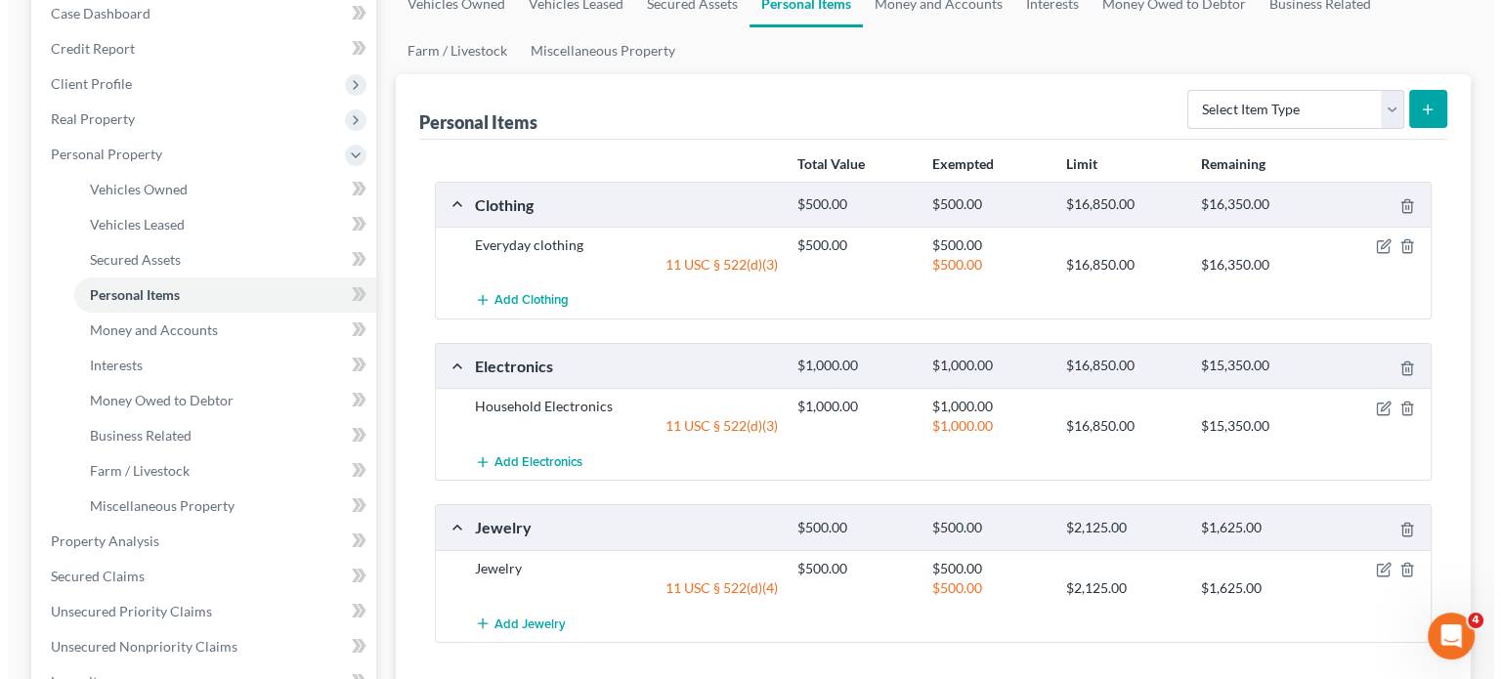
scroll to position [207, 0]
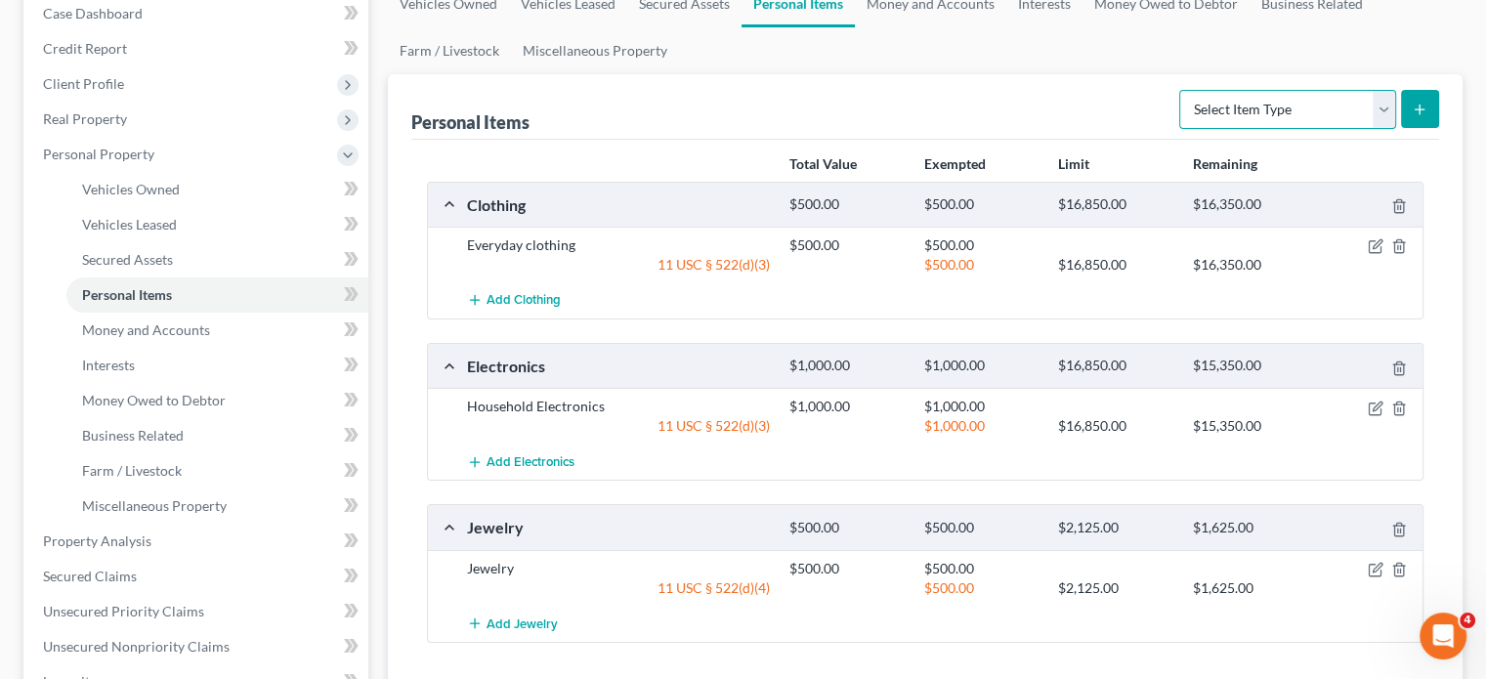
click at [1179, 129] on select "Select Item Type Clothing Collectibles Of Value Electronics Firearms Household …" at bounding box center [1287, 109] width 217 height 39
select select "household_goods"
click at [1179, 129] on select "Select Item Type Clothing Collectibles Of Value Electronics Firearms Household …" at bounding box center [1287, 109] width 217 height 39
click at [1412, 117] on icon "submit" at bounding box center [1420, 110] width 16 height 16
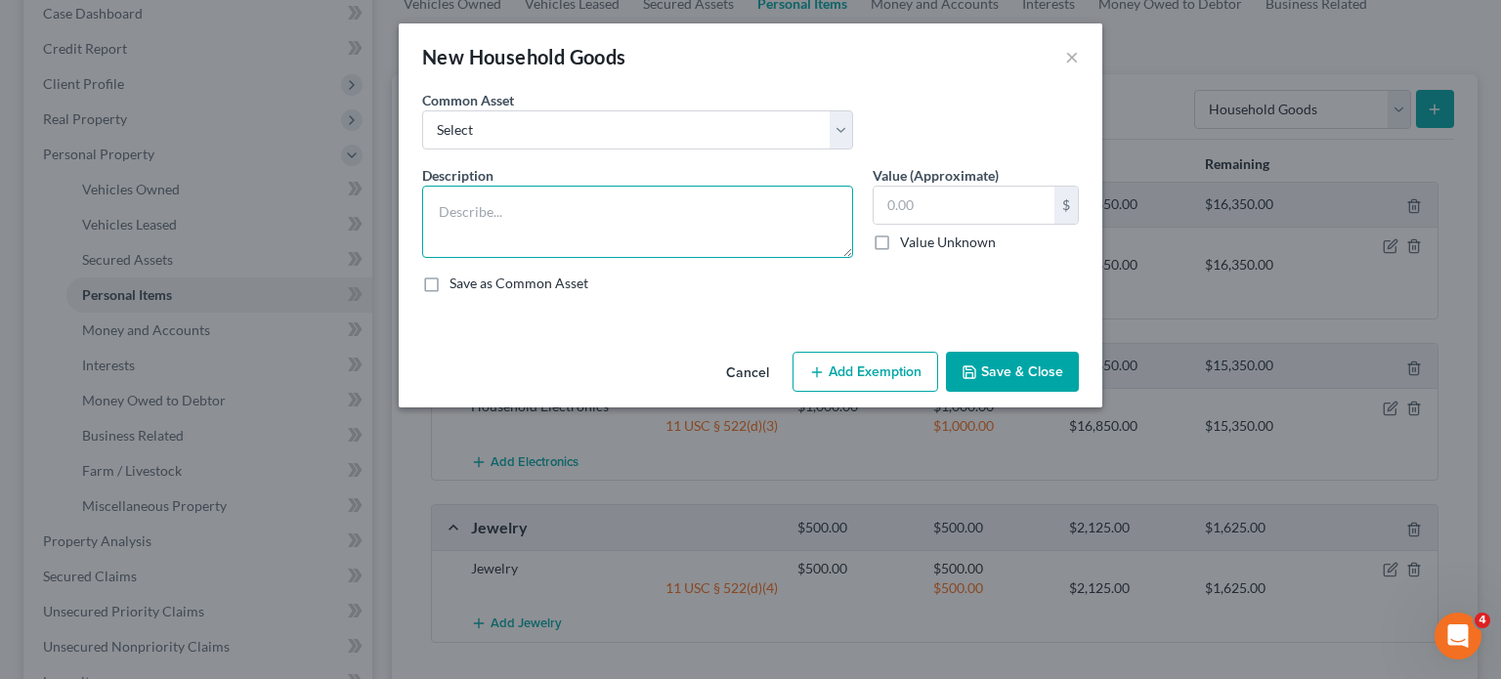
click at [505, 258] on textarea at bounding box center [637, 222] width 431 height 72
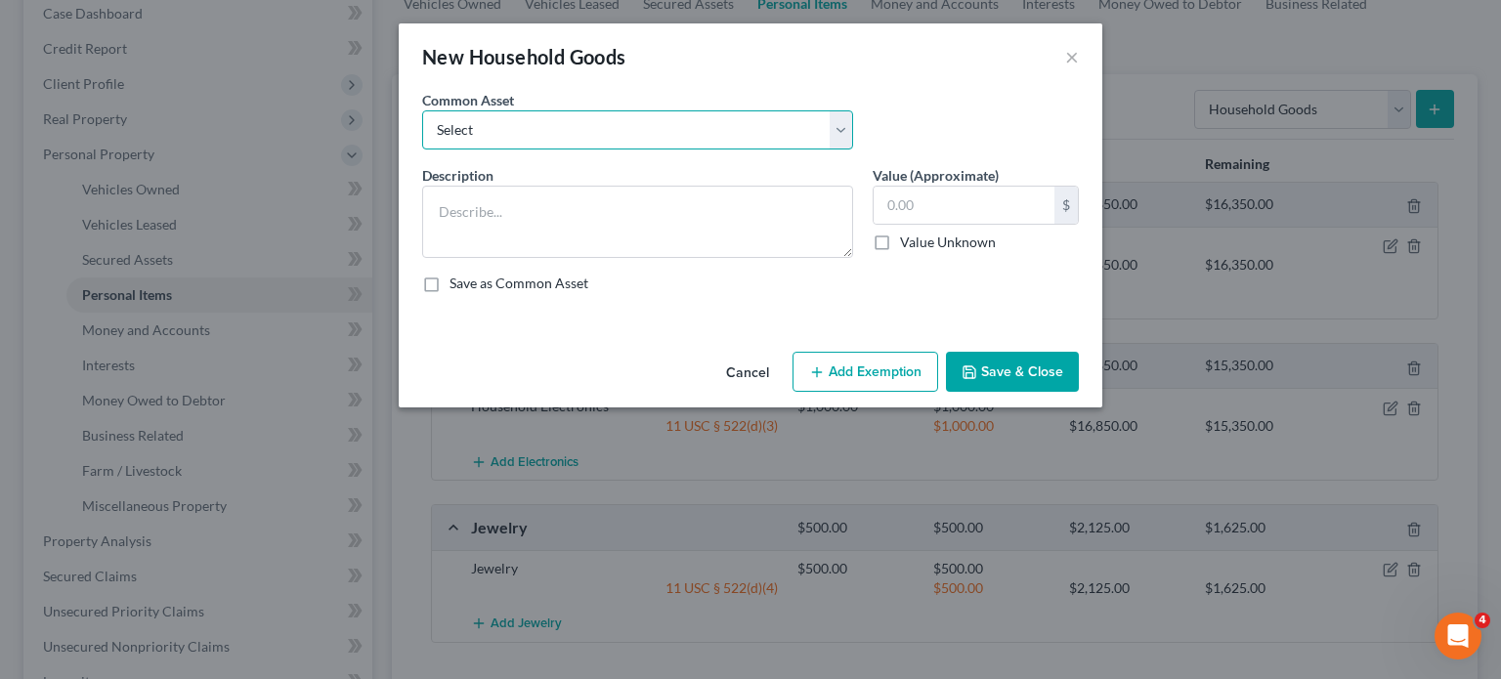
click at [504, 149] on select "Select Common household furnishings, appliances, and decor Common household fur…" at bounding box center [637, 129] width 431 height 39
select select "6"
click at [422, 138] on select "Select Common household furnishings, appliances, and decor Common household fur…" at bounding box center [637, 129] width 431 height 39
type textarea "Normal household furniture and appliances"
type input "1,300.00"
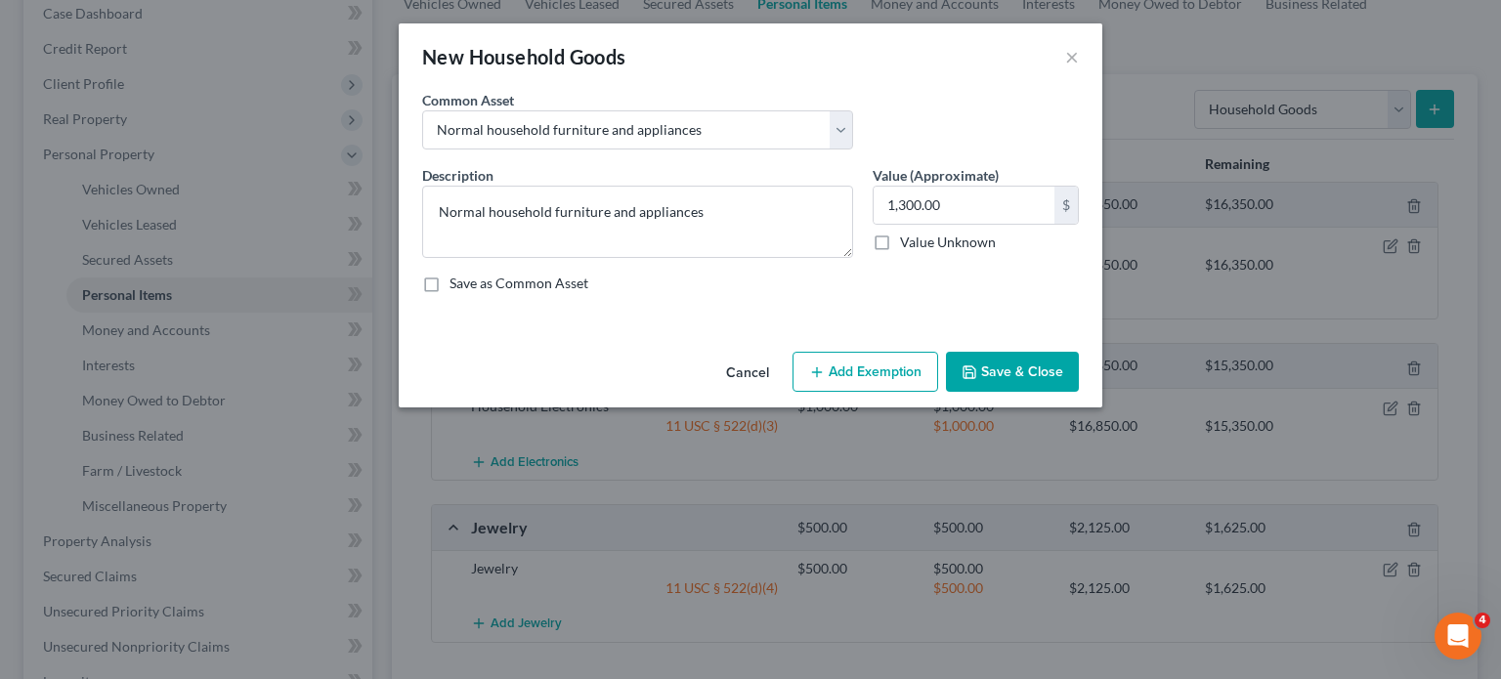
click at [899, 393] on button "Add Exemption" at bounding box center [865, 372] width 146 height 41
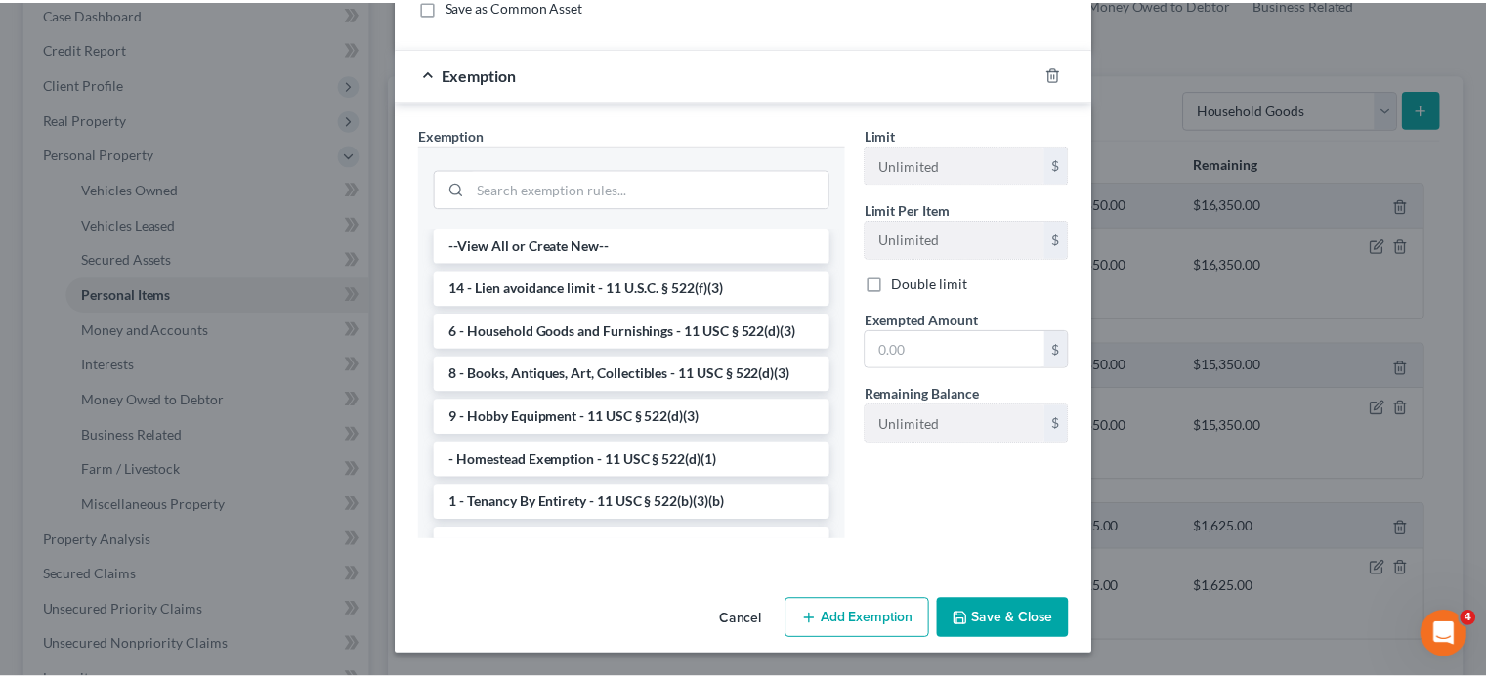
scroll to position [387, 0]
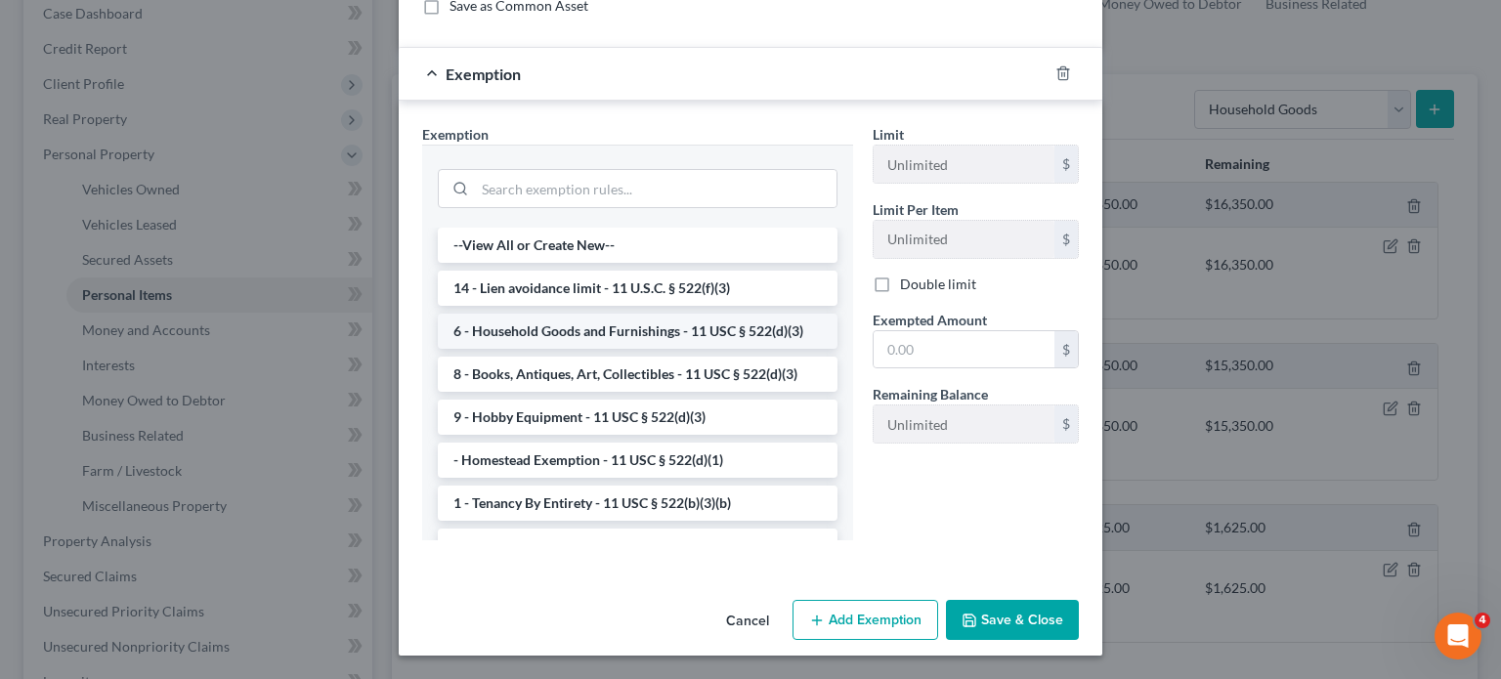
click at [664, 349] on li "6 - Household Goods and Furnishings - 11 USC § 522(d)(3)" at bounding box center [638, 331] width 400 height 35
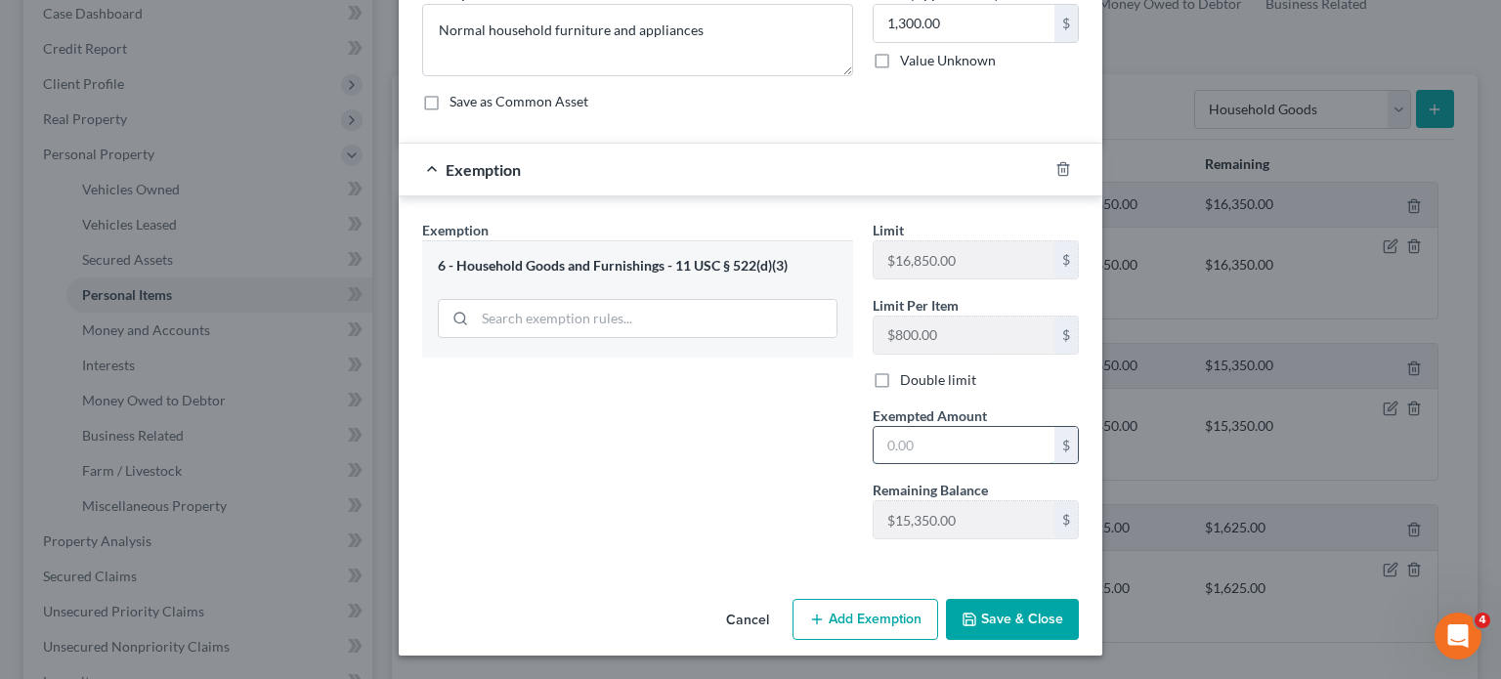
click at [918, 427] on input "text" at bounding box center [963, 445] width 181 height 37
type input "1,300"
click at [1028, 599] on button "Save & Close" at bounding box center [1012, 619] width 133 height 41
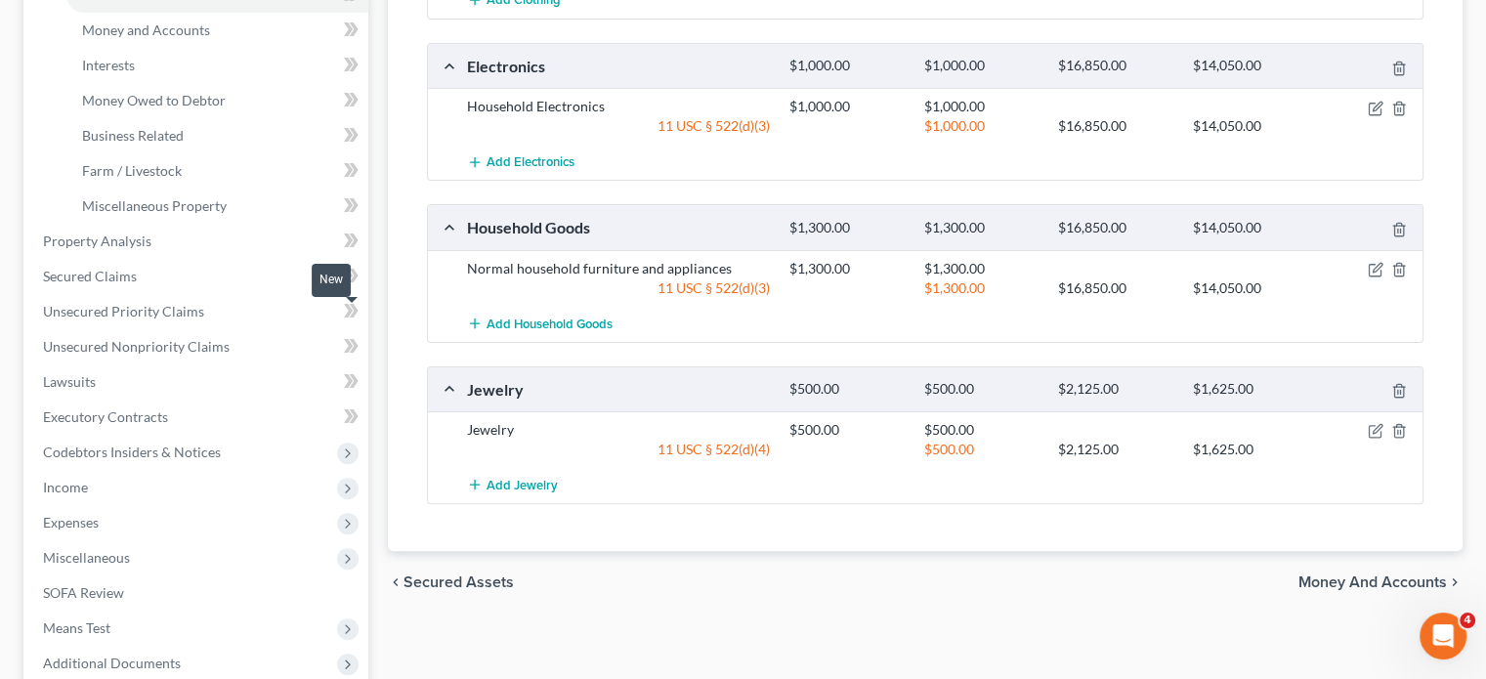
scroll to position [532, 0]
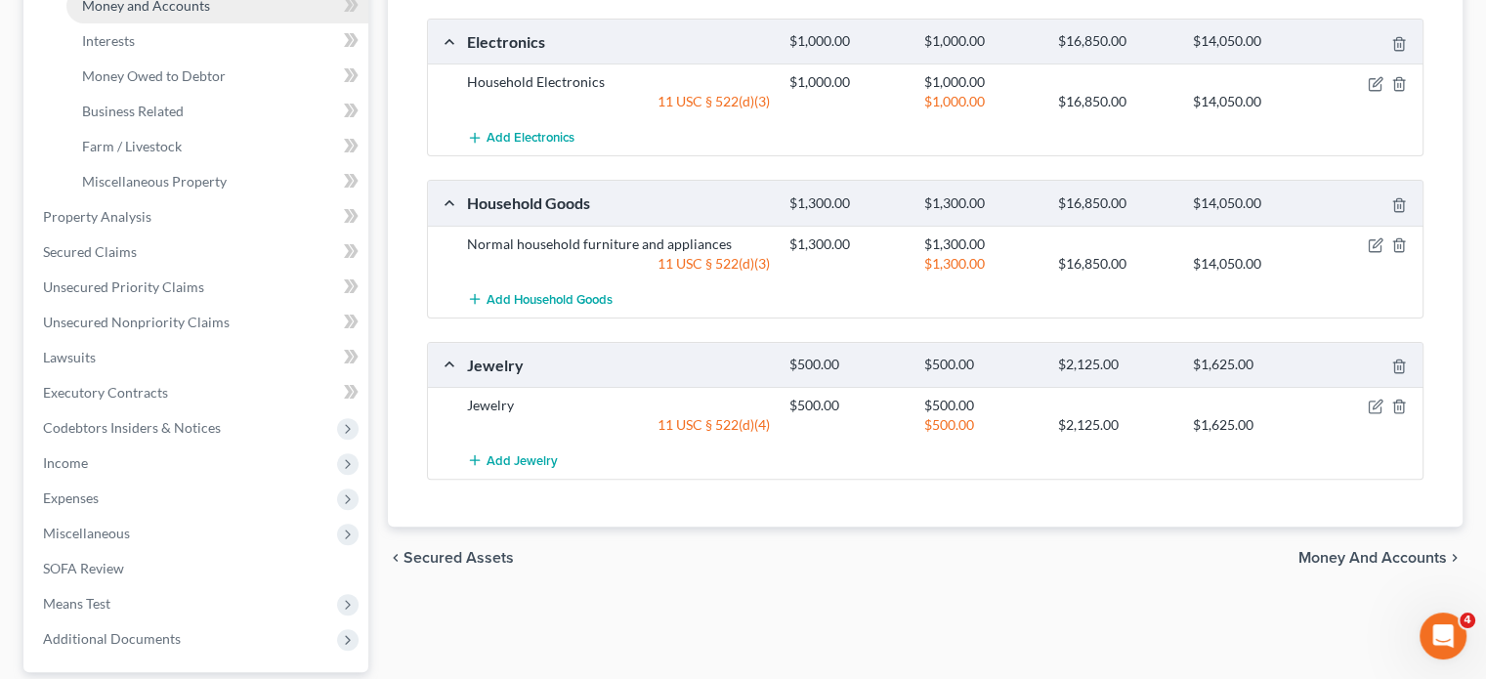
click at [210, 14] on span "Money and Accounts" at bounding box center [146, 5] width 128 height 17
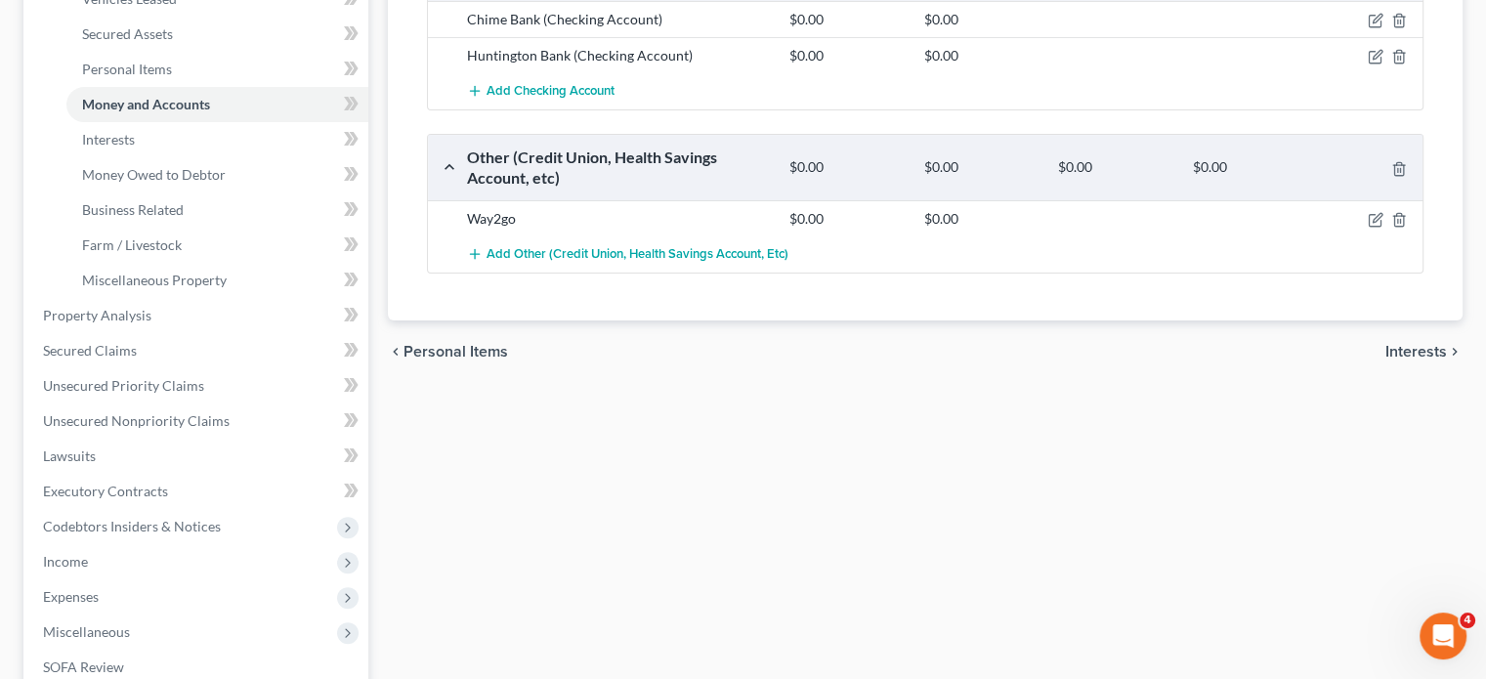
scroll to position [438, 0]
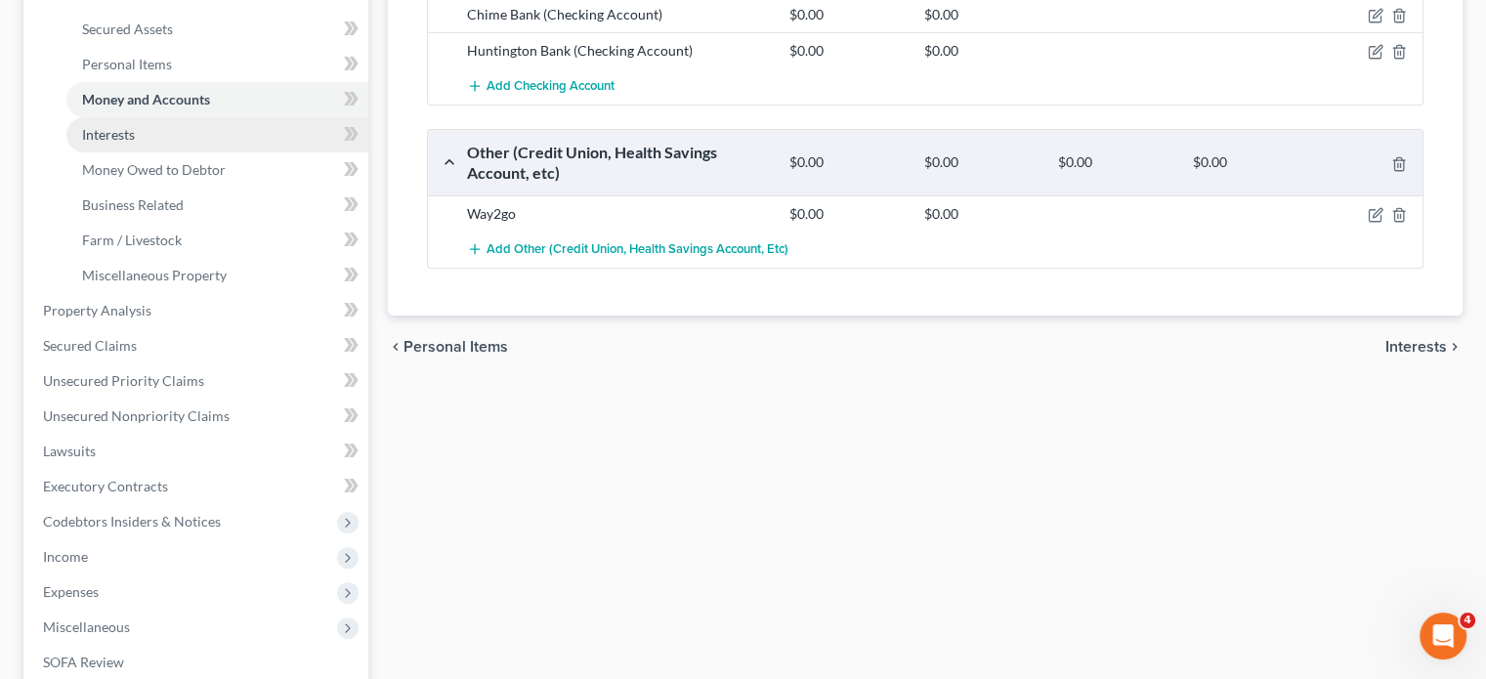
click at [237, 152] on link "Interests" at bounding box center [217, 134] width 302 height 35
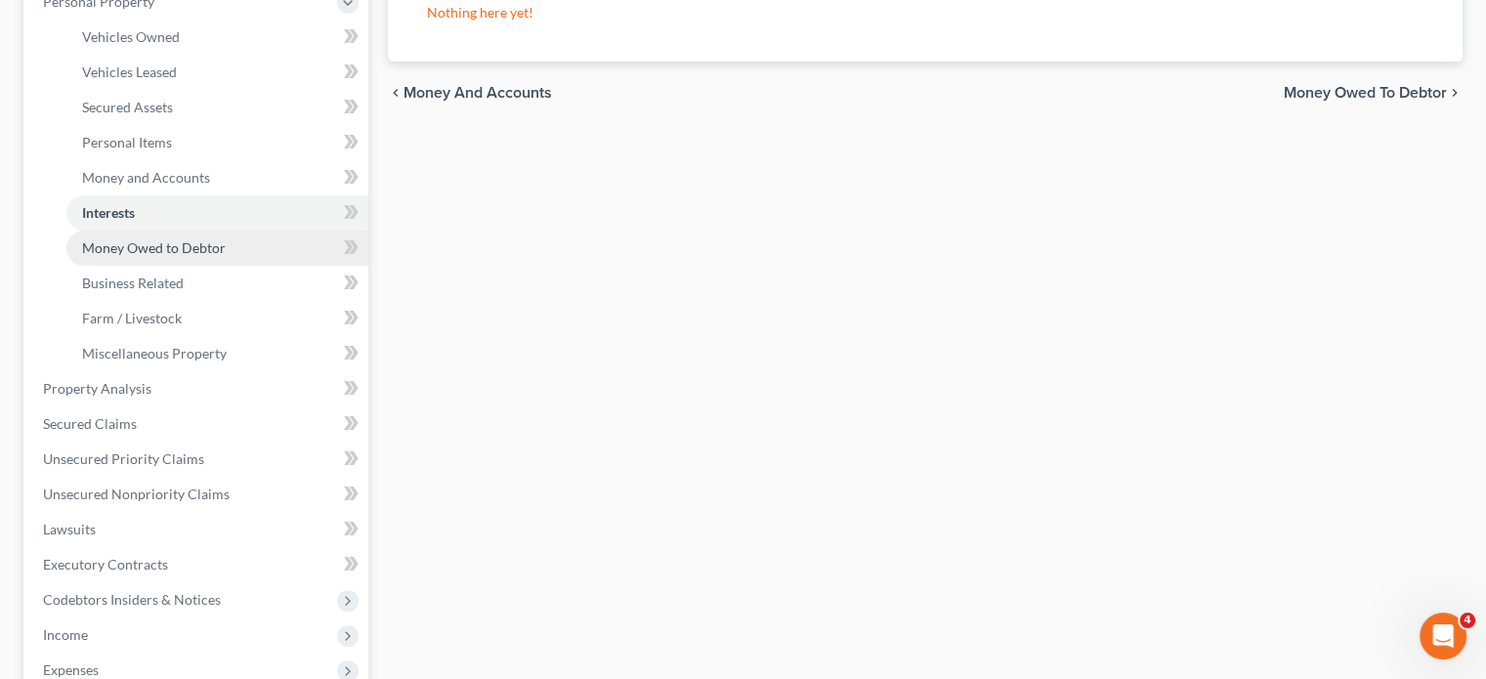
click at [226, 256] on span "Money Owed to Debtor" at bounding box center [154, 247] width 144 height 17
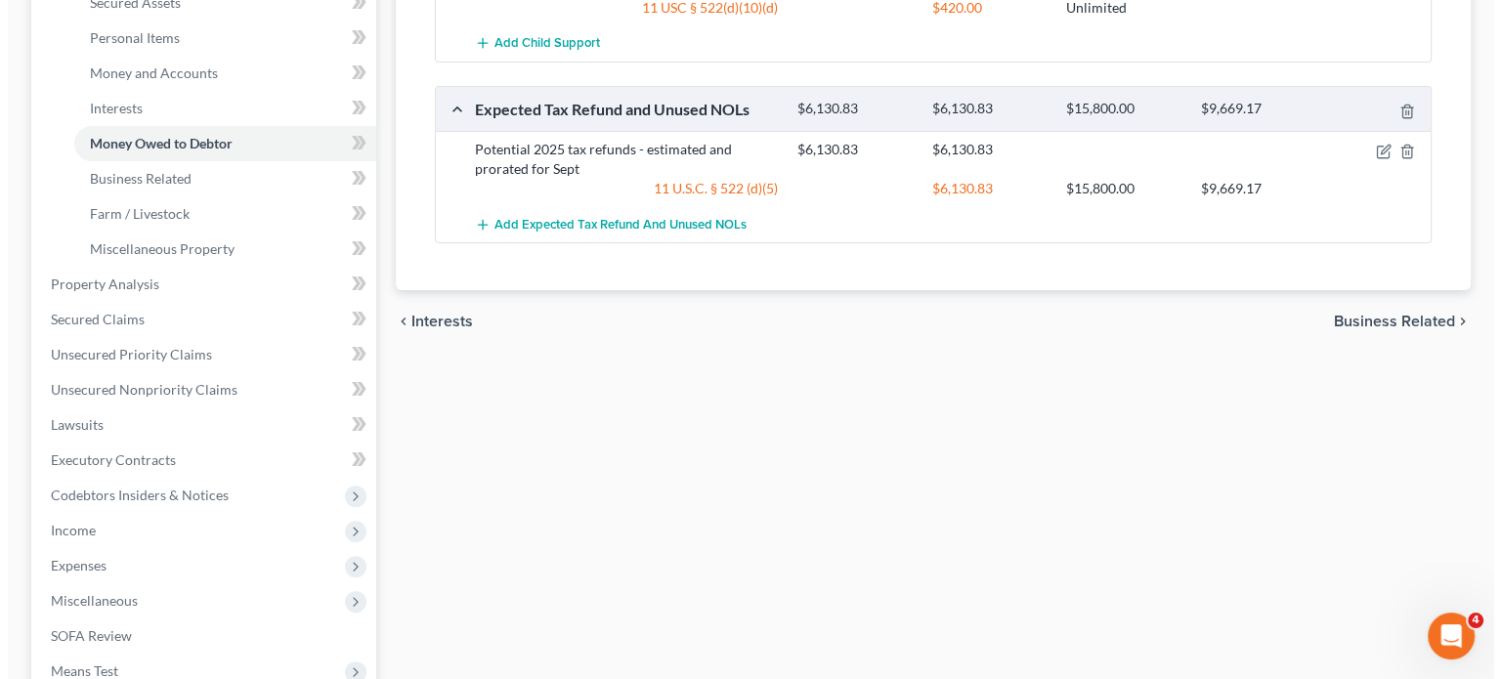
scroll to position [465, 0]
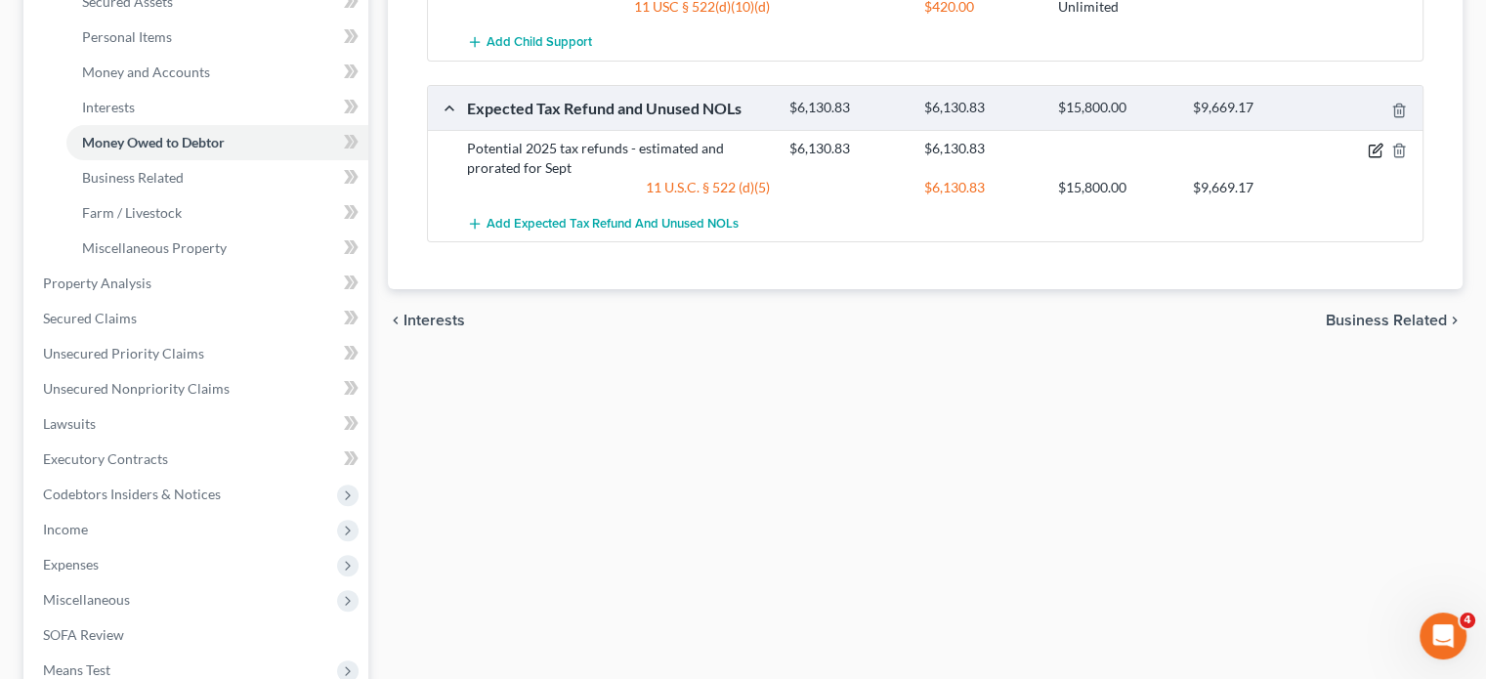
click at [1368, 158] on icon "button" at bounding box center [1376, 151] width 16 height 16
select select "0"
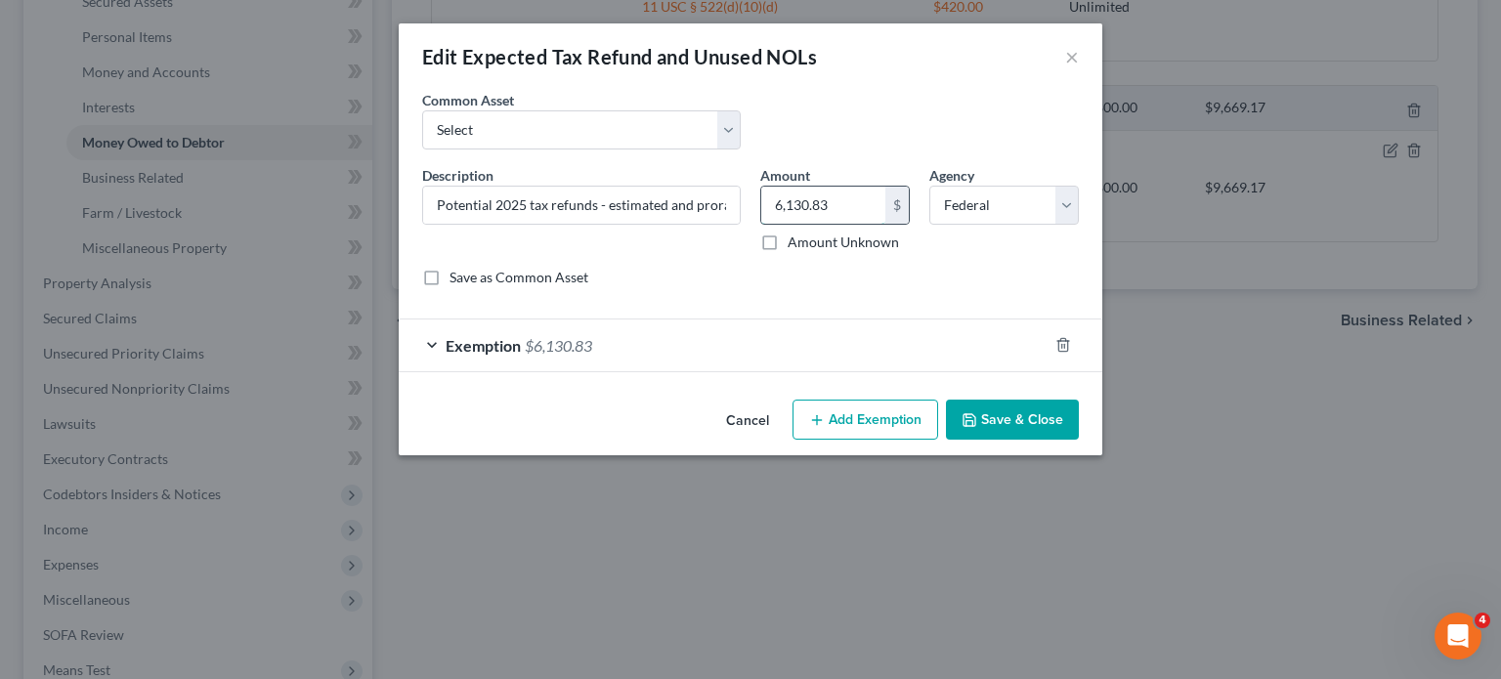
click at [885, 224] on input "6,130.83" at bounding box center [823, 205] width 124 height 37
click at [744, 252] on div "Description * Potential 2025 tax refunds - estimated and prorated for Sept" at bounding box center [581, 208] width 338 height 87
click at [727, 224] on input "Potential 2025 tax refunds - estimated and prorated for Sept" at bounding box center [581, 205] width 317 height 37
click at [697, 224] on input "Potential 2025 tax refunds - estimated and prorated for Sept" at bounding box center [581, 205] width 317 height 37
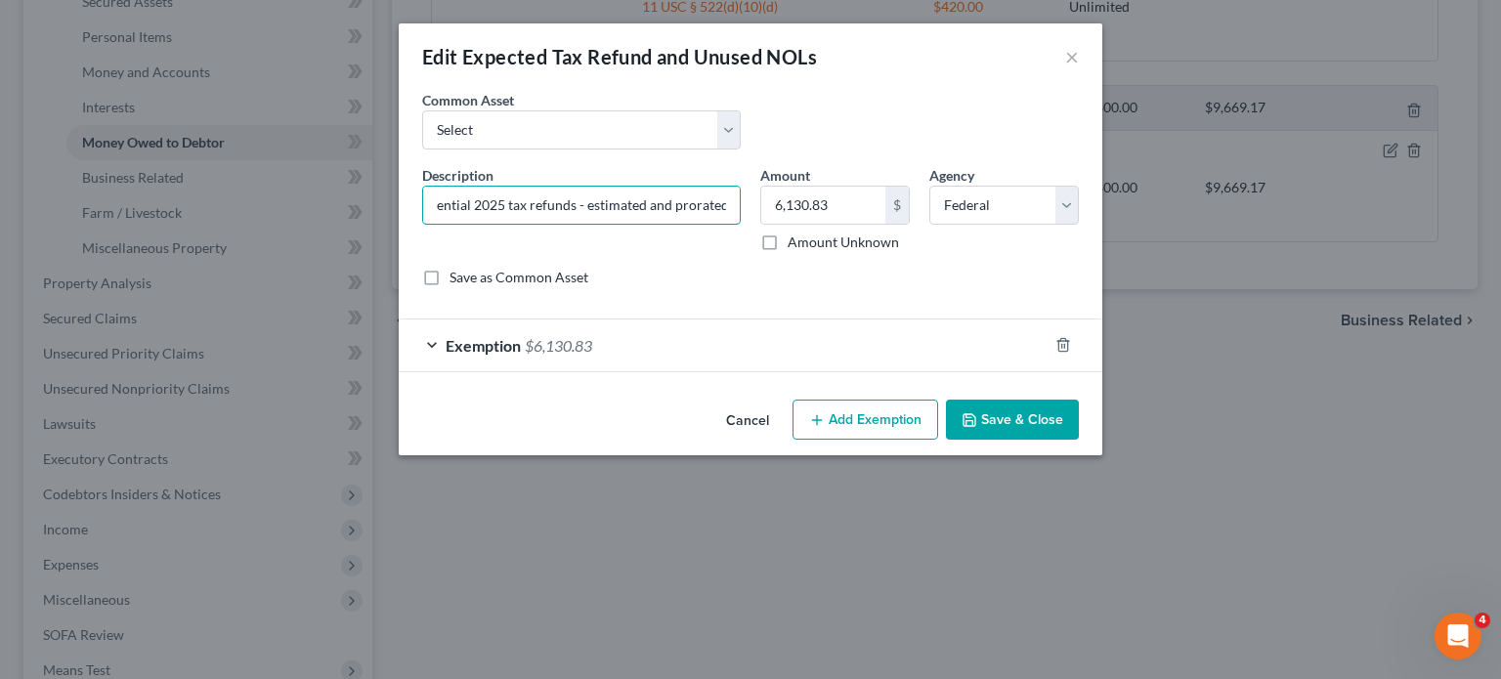
type input "Potential 2025 tax refunds - estimated and prorated"
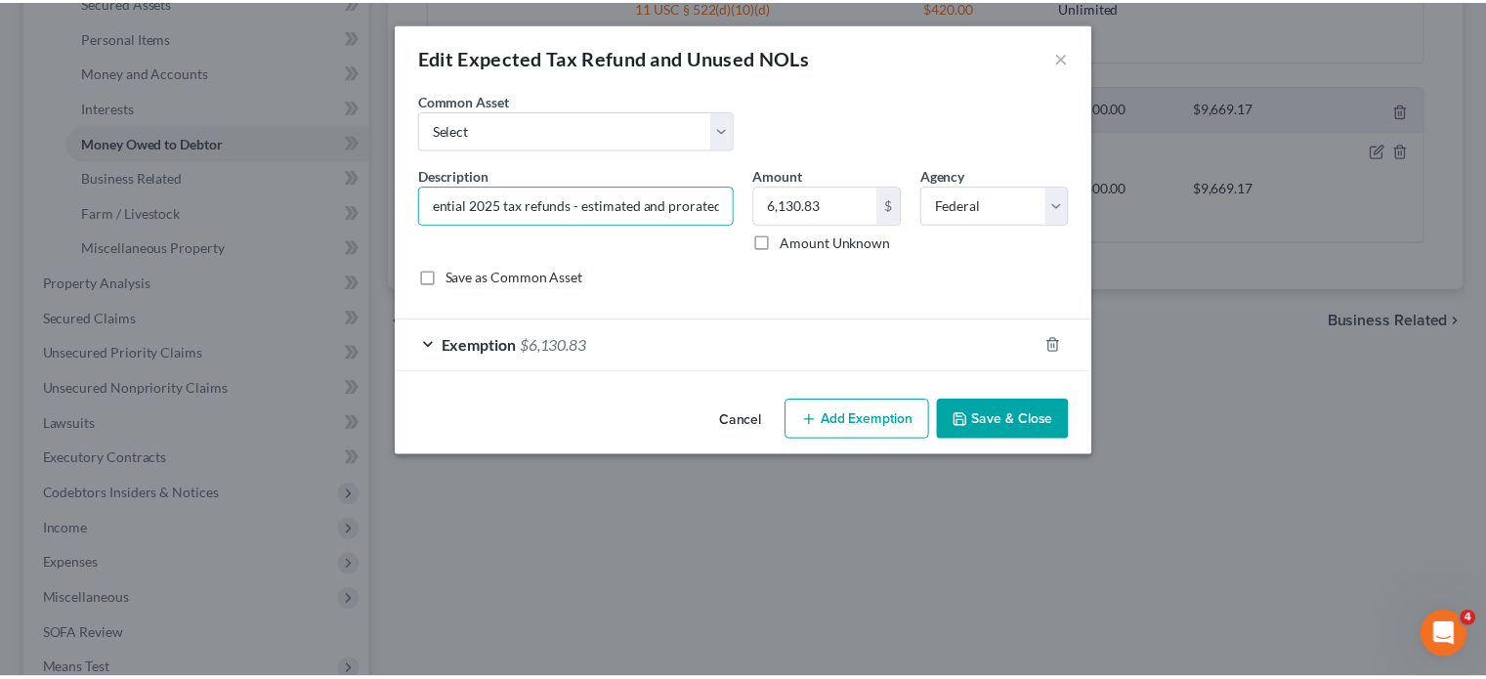
scroll to position [0, 0]
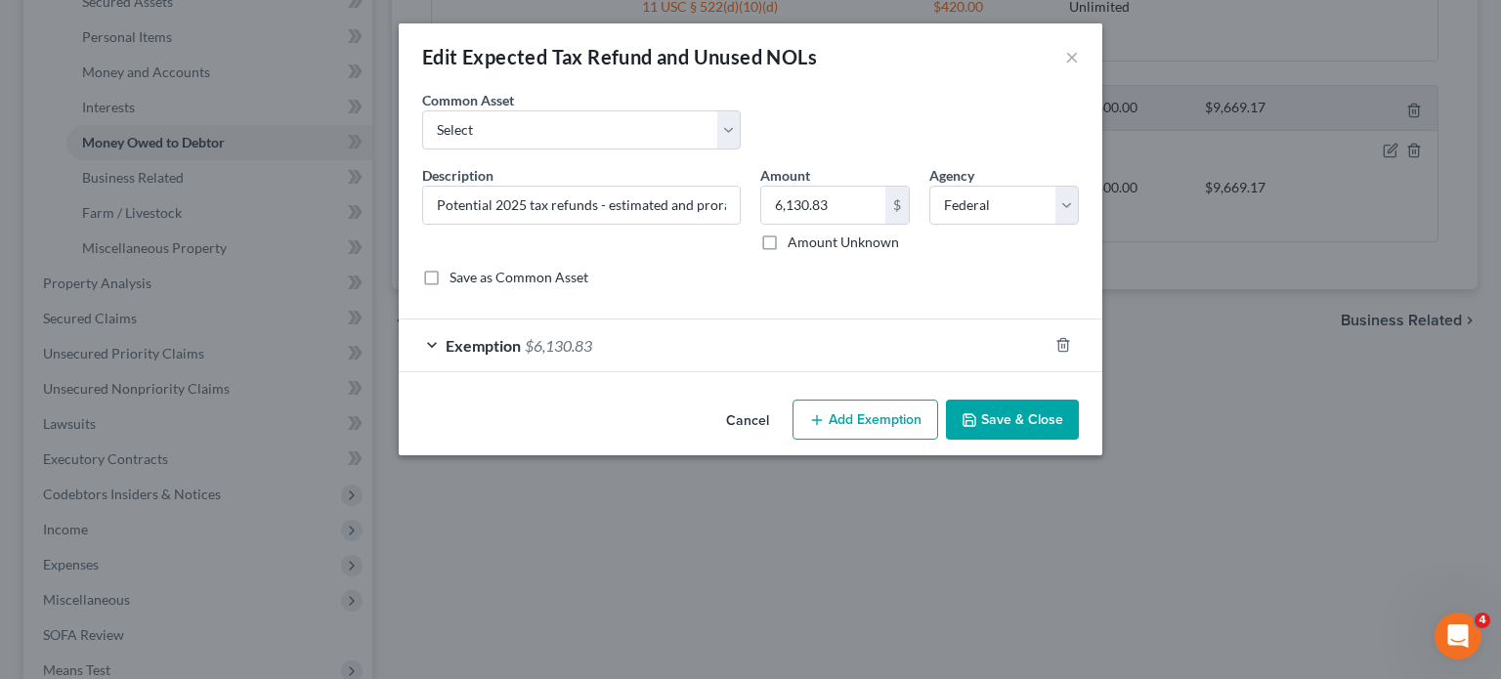
click at [1076, 441] on button "Save & Close" at bounding box center [1012, 420] width 133 height 41
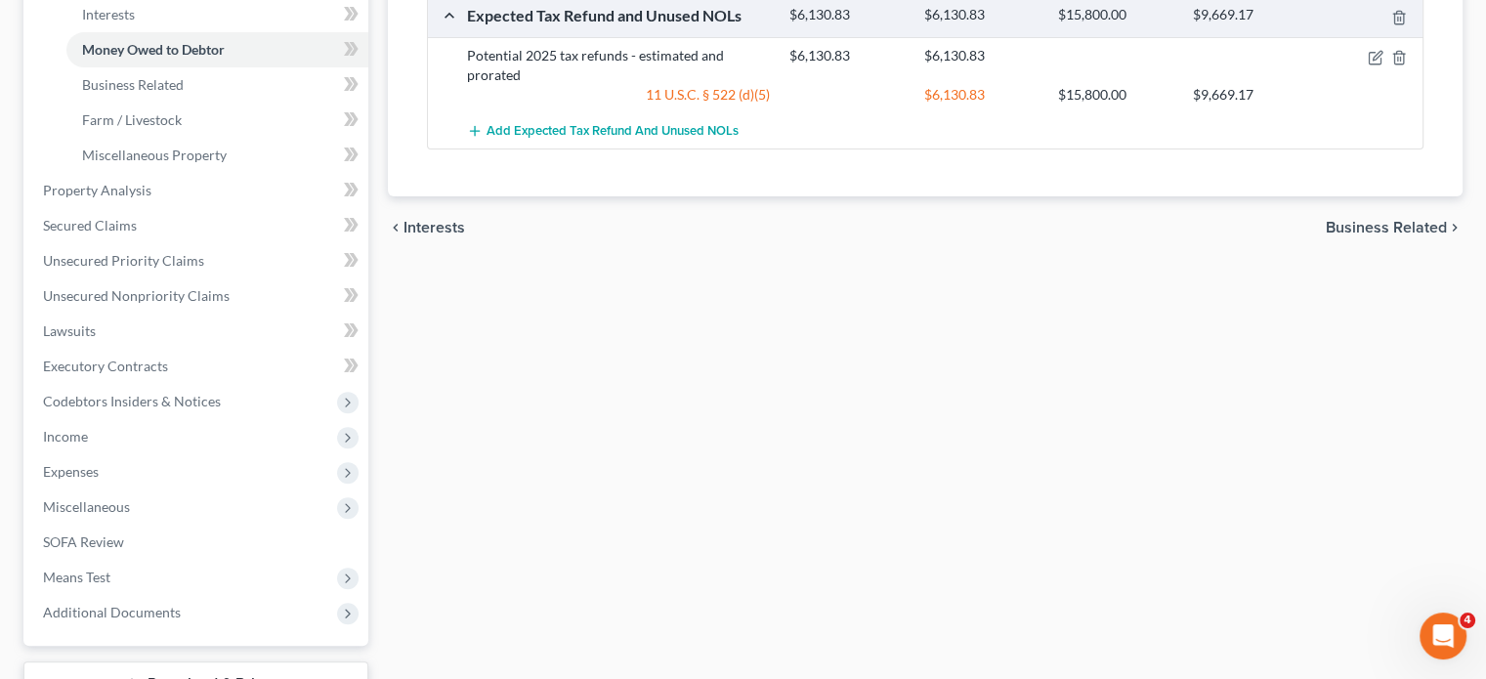
scroll to position [575, 0]
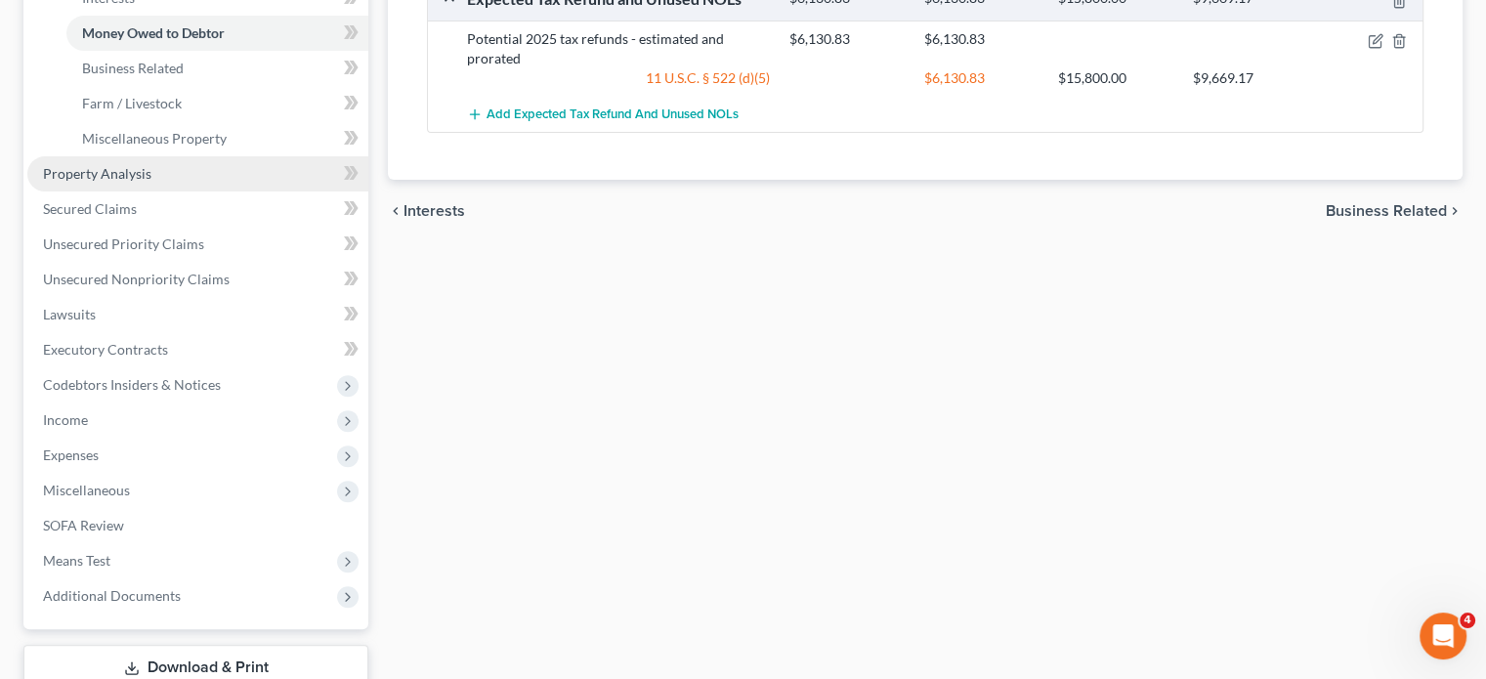
click at [226, 192] on link "Property Analysis" at bounding box center [197, 173] width 341 height 35
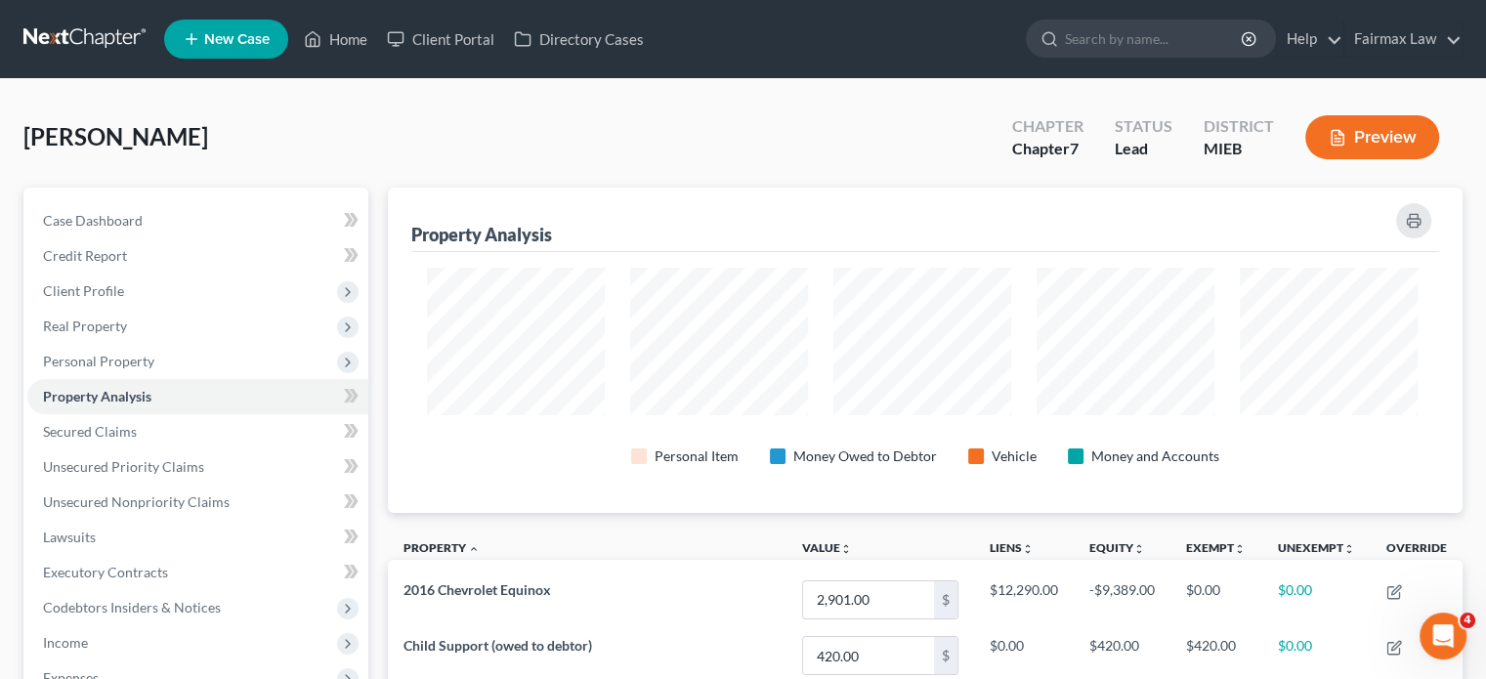
scroll to position [367, 1066]
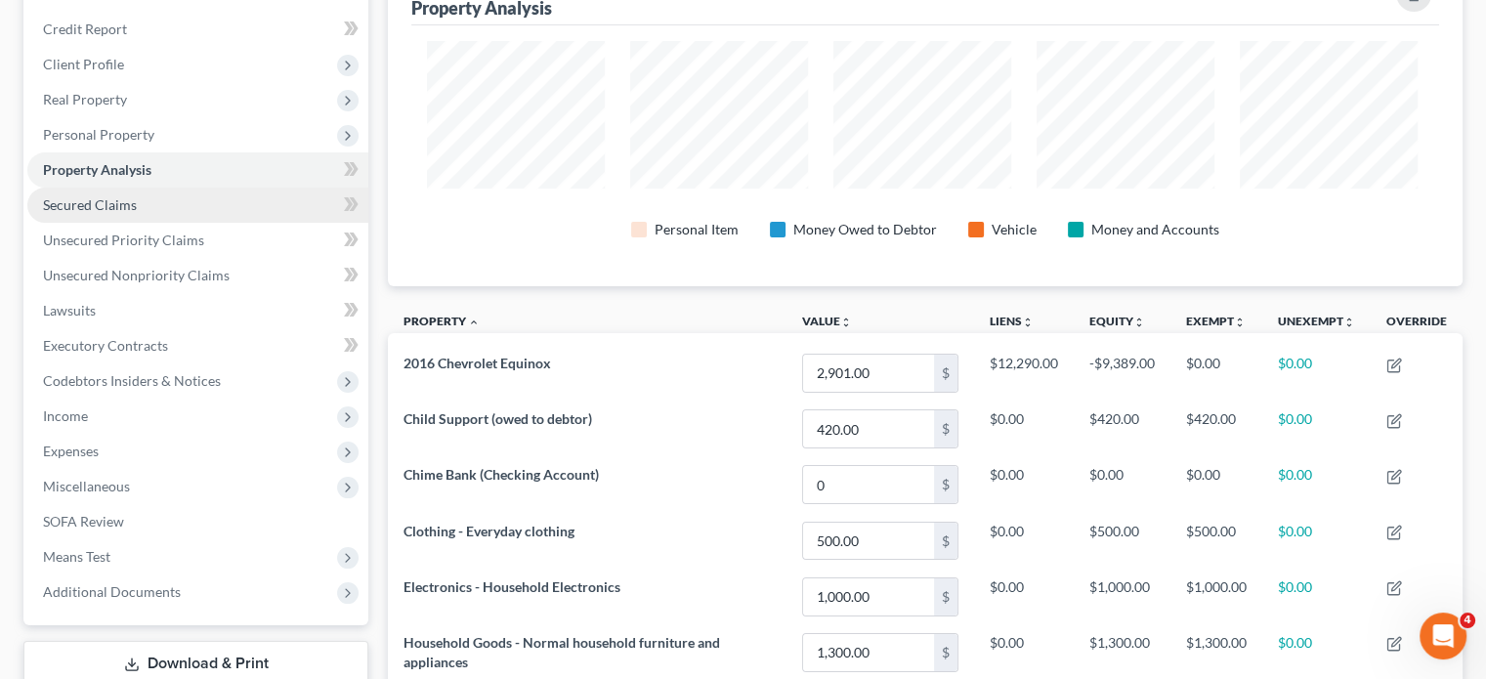
click at [209, 223] on link "Secured Claims" at bounding box center [197, 205] width 341 height 35
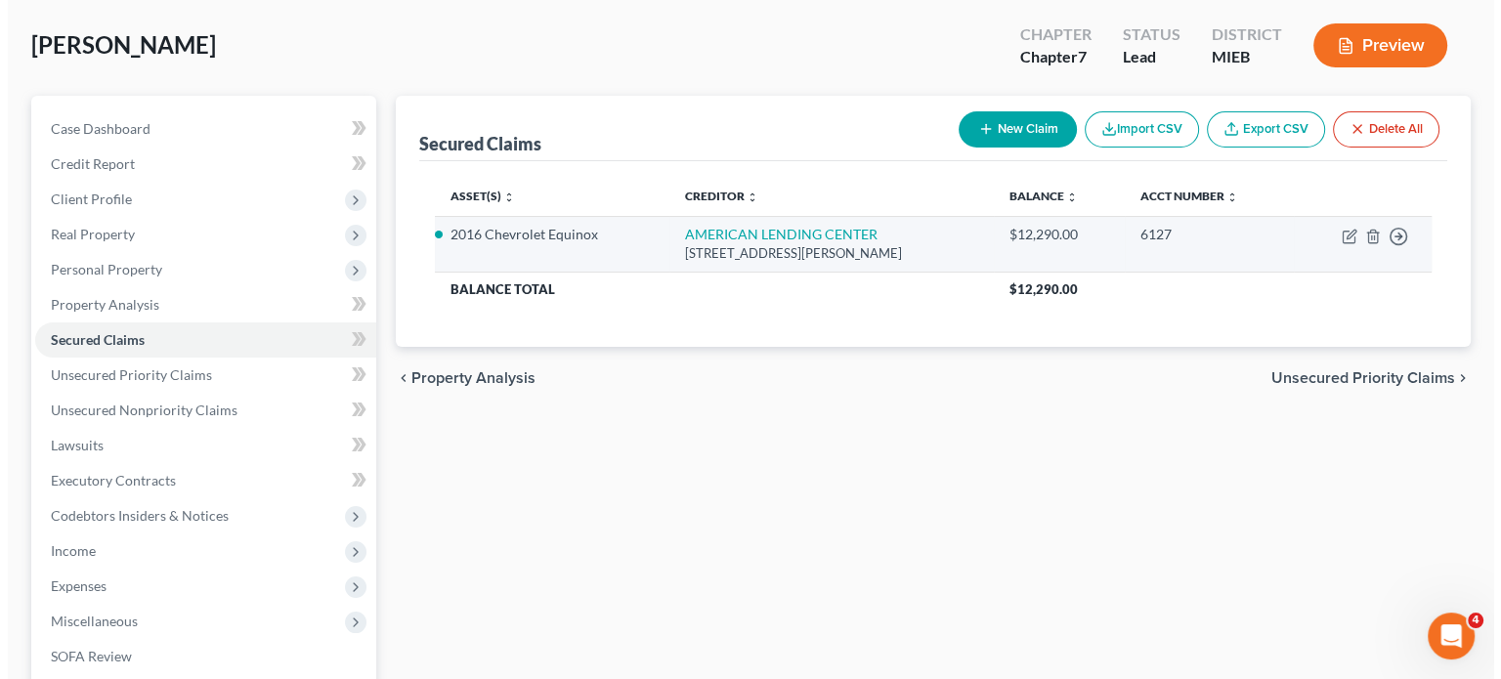
scroll to position [94, 0]
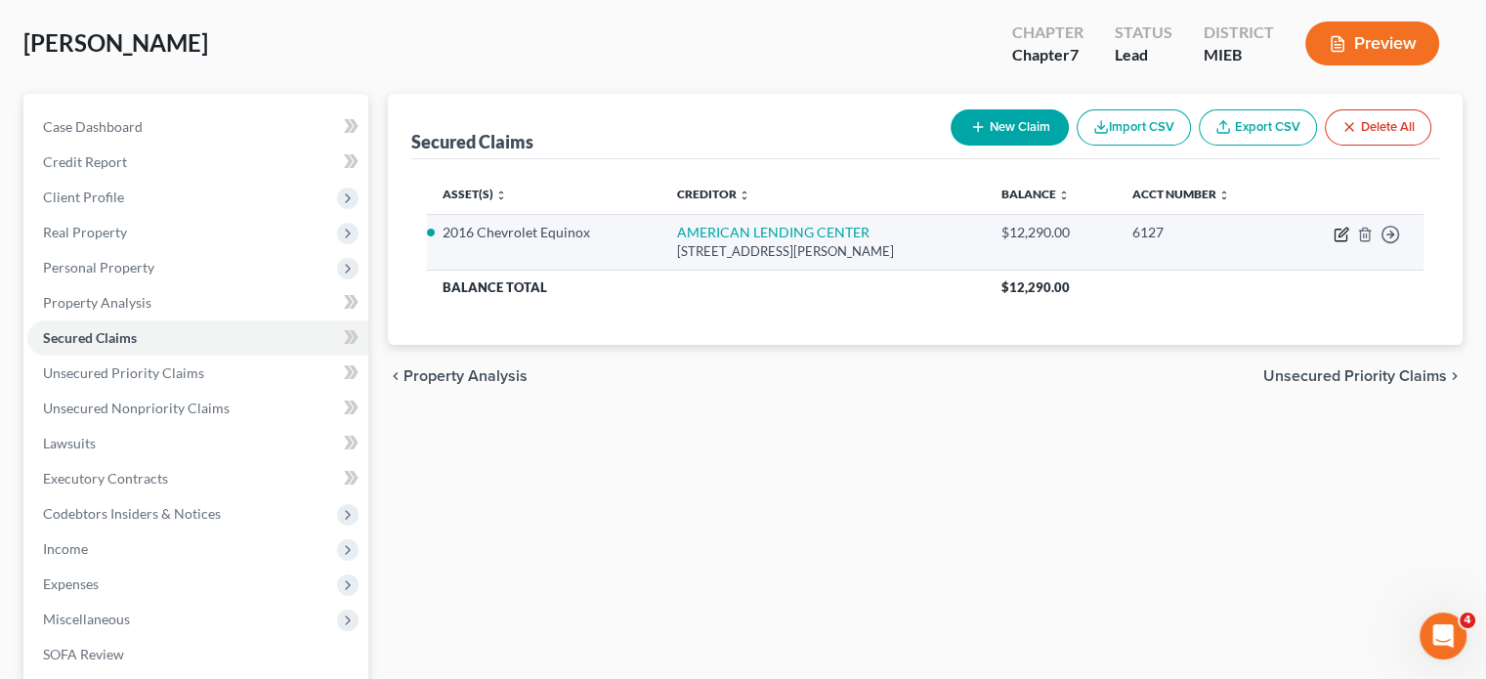
click at [1339, 236] on icon "button" at bounding box center [1343, 232] width 9 height 9
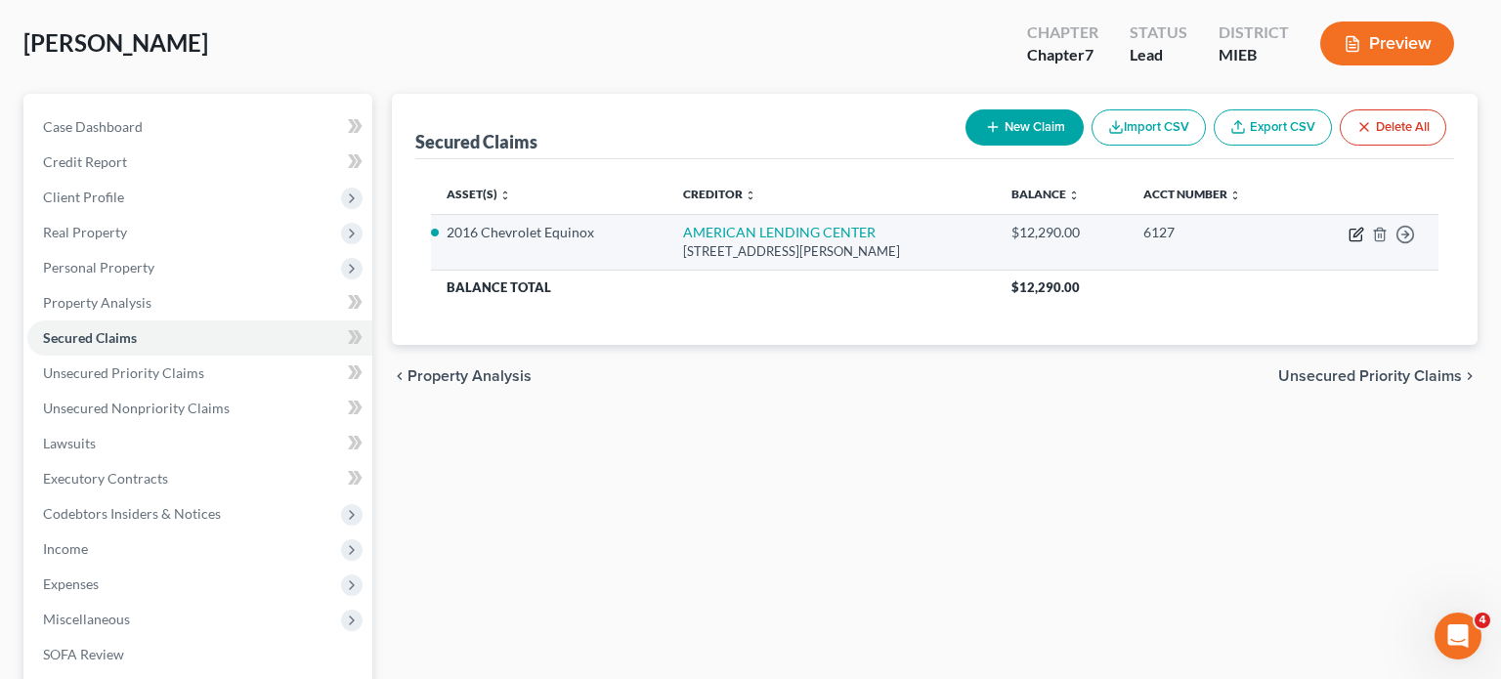
select select "4"
select select "2"
select select "0"
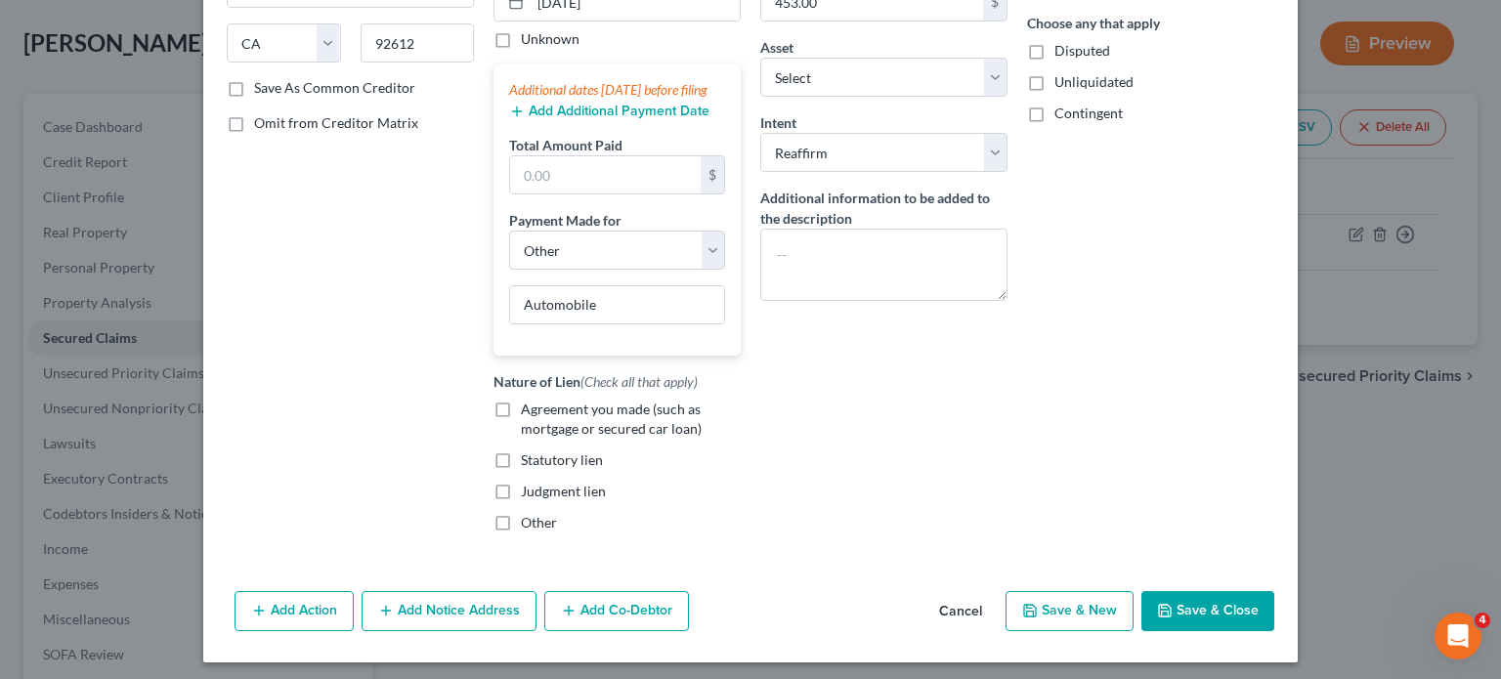
scroll to position [469, 0]
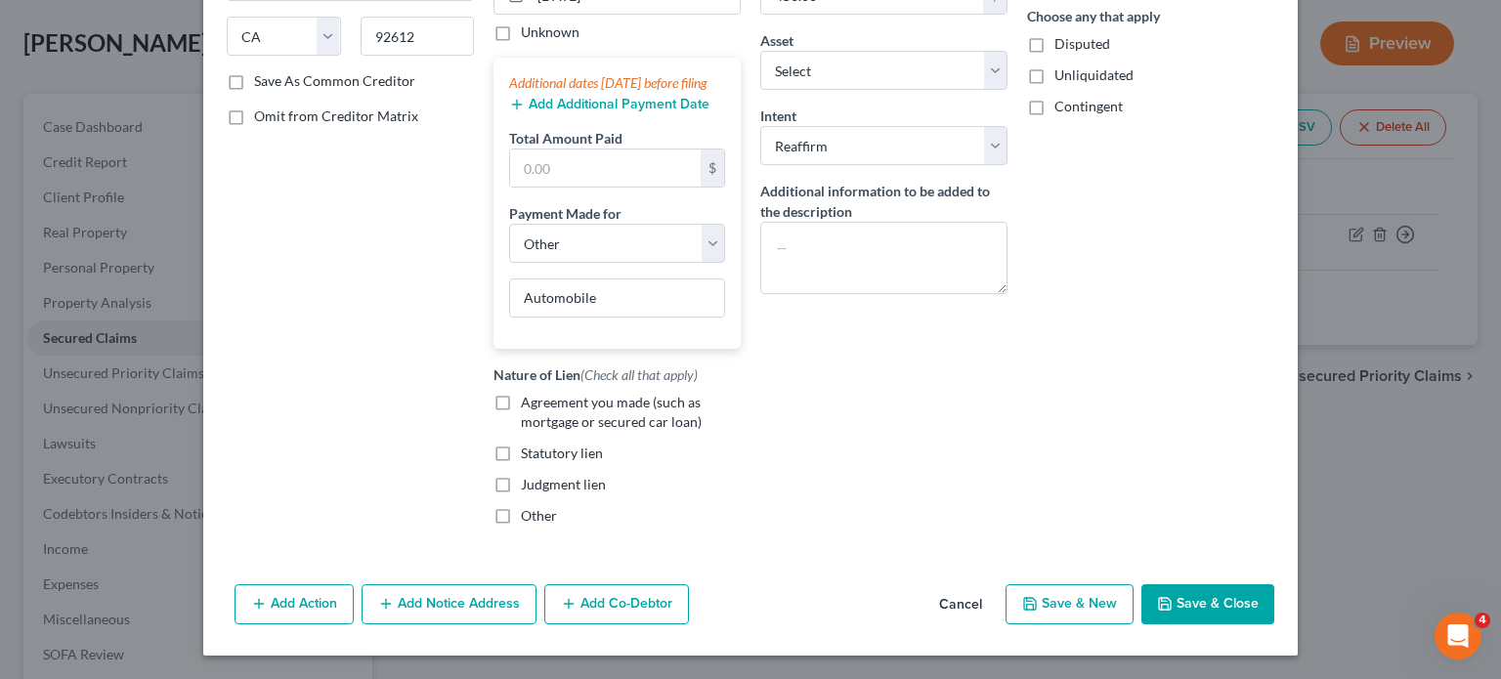
click at [521, 432] on label "Agreement you made (such as mortgage or secured car loan)" at bounding box center [631, 412] width 220 height 39
click at [529, 405] on input "Agreement you made (such as mortgage or secured car loan)" at bounding box center [535, 399] width 13 height 13
checkbox input "true"
click at [1274, 584] on button "Save & Close" at bounding box center [1207, 604] width 133 height 41
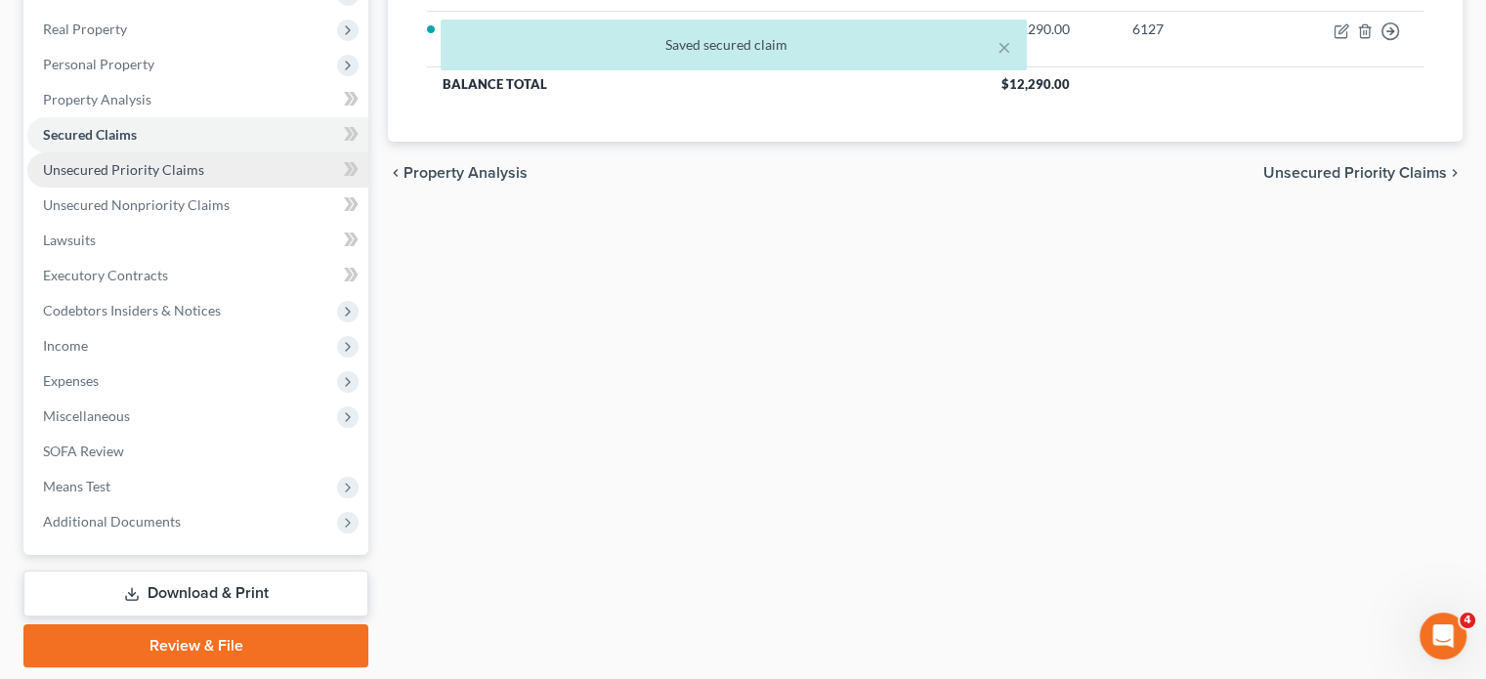
click at [172, 178] on span "Unsecured Priority Claims" at bounding box center [123, 169] width 161 height 17
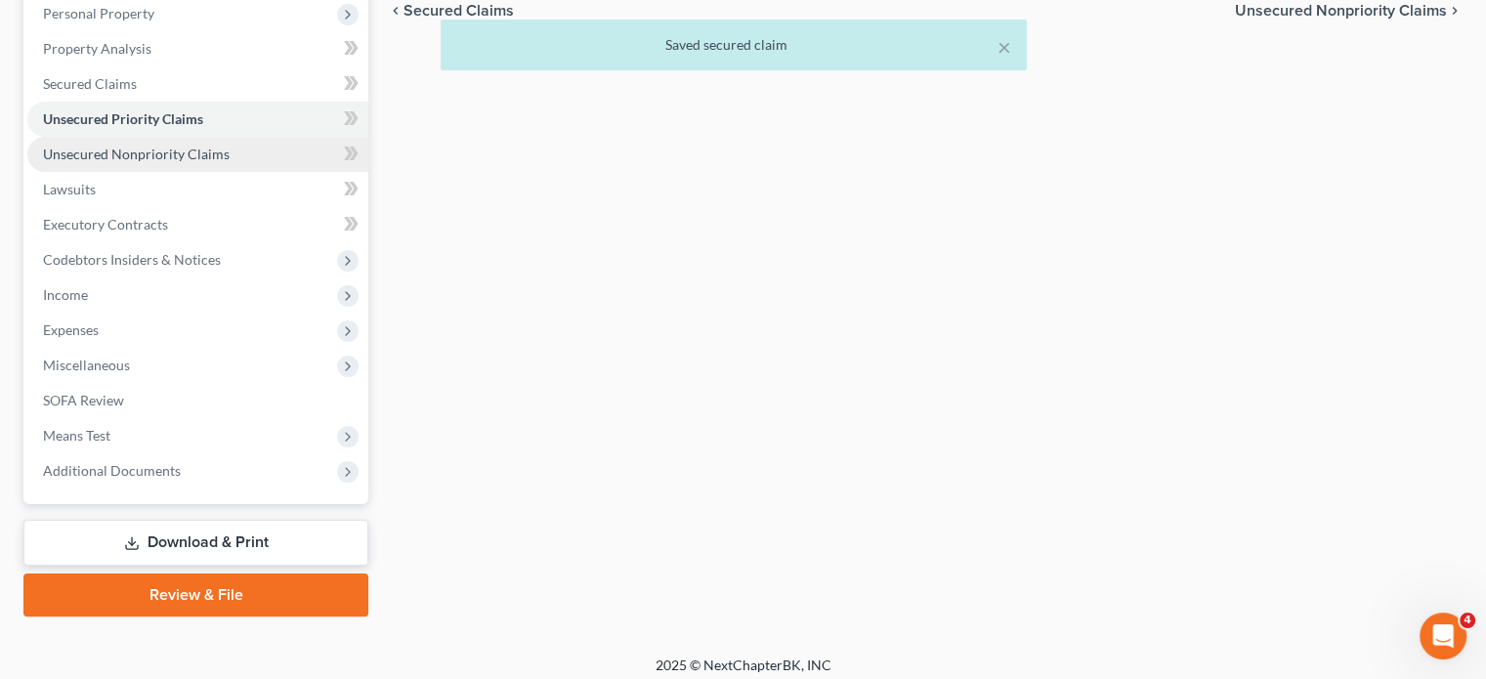
click at [146, 162] on span "Unsecured Nonpriority Claims" at bounding box center [136, 154] width 187 height 17
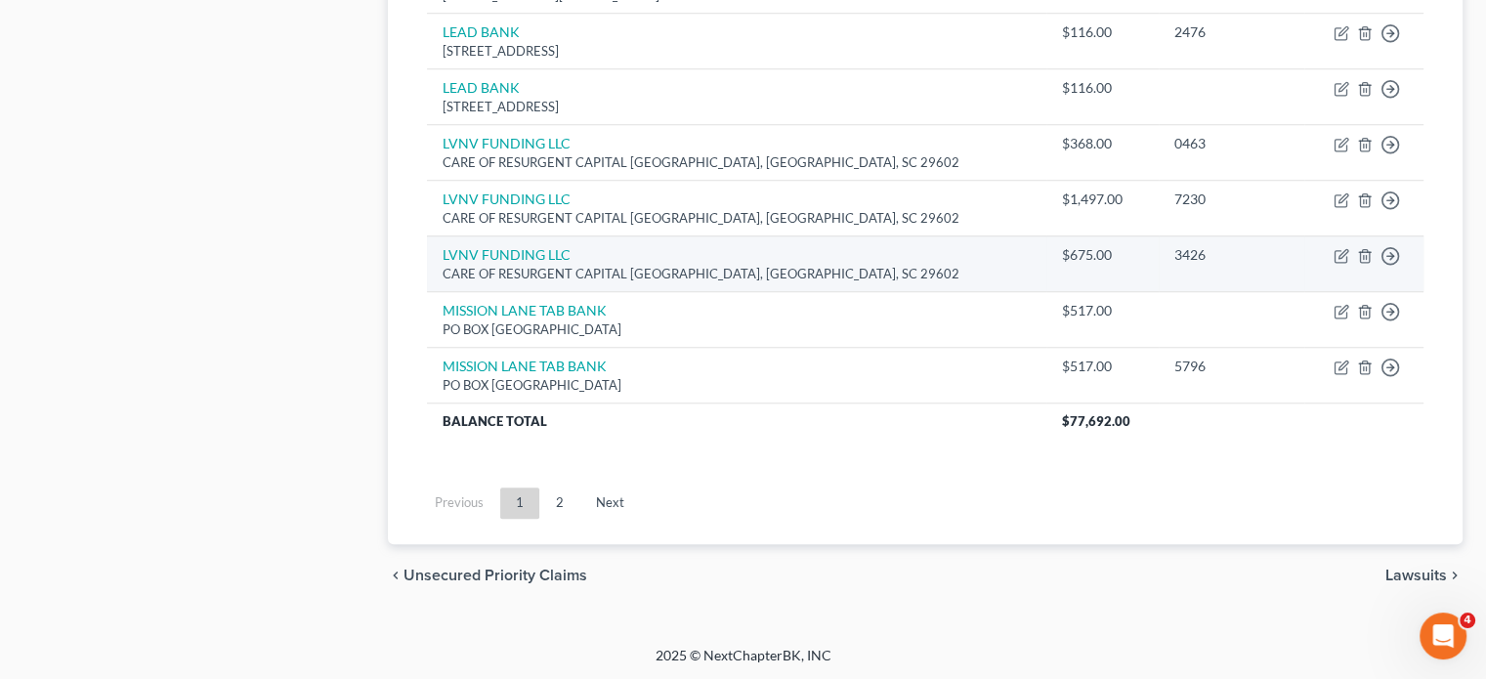
scroll to position [1677, 0]
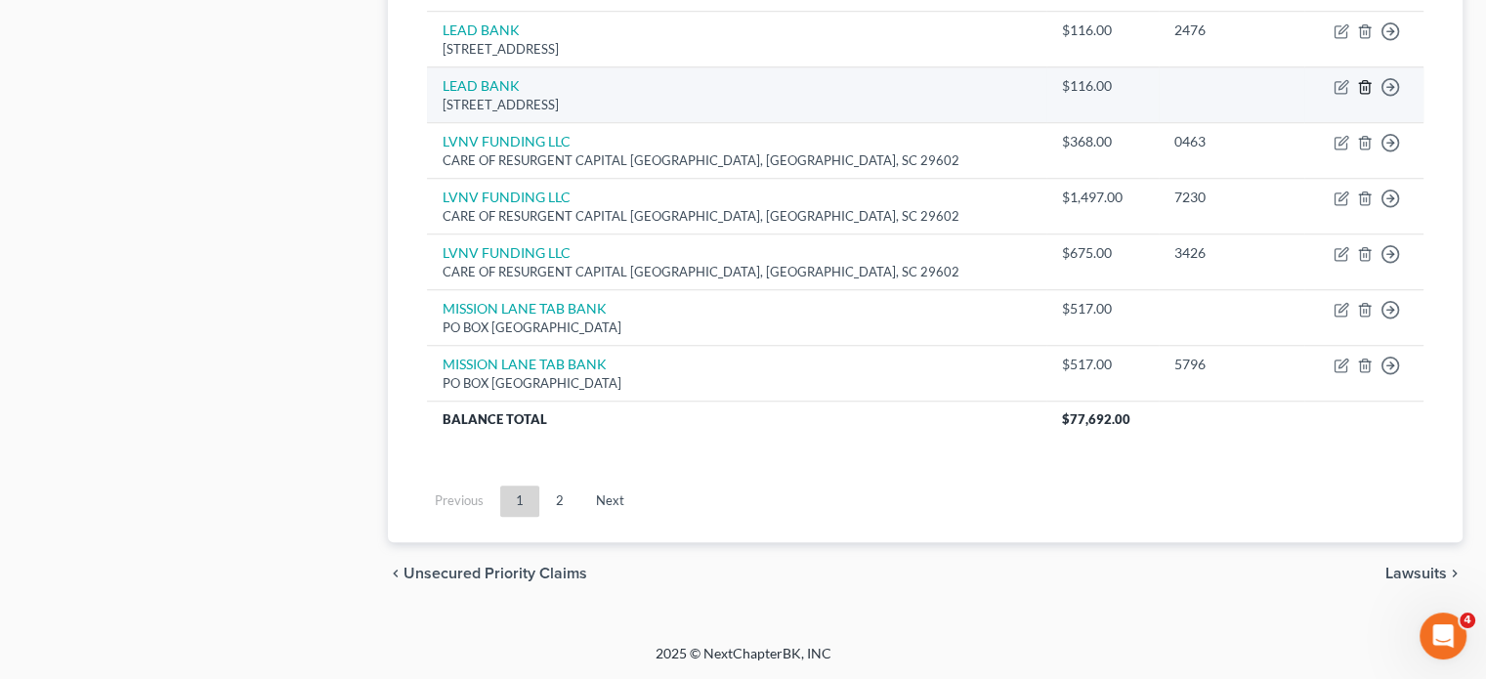
click at [1357, 95] on button "button" at bounding box center [1365, 87] width 16 height 16
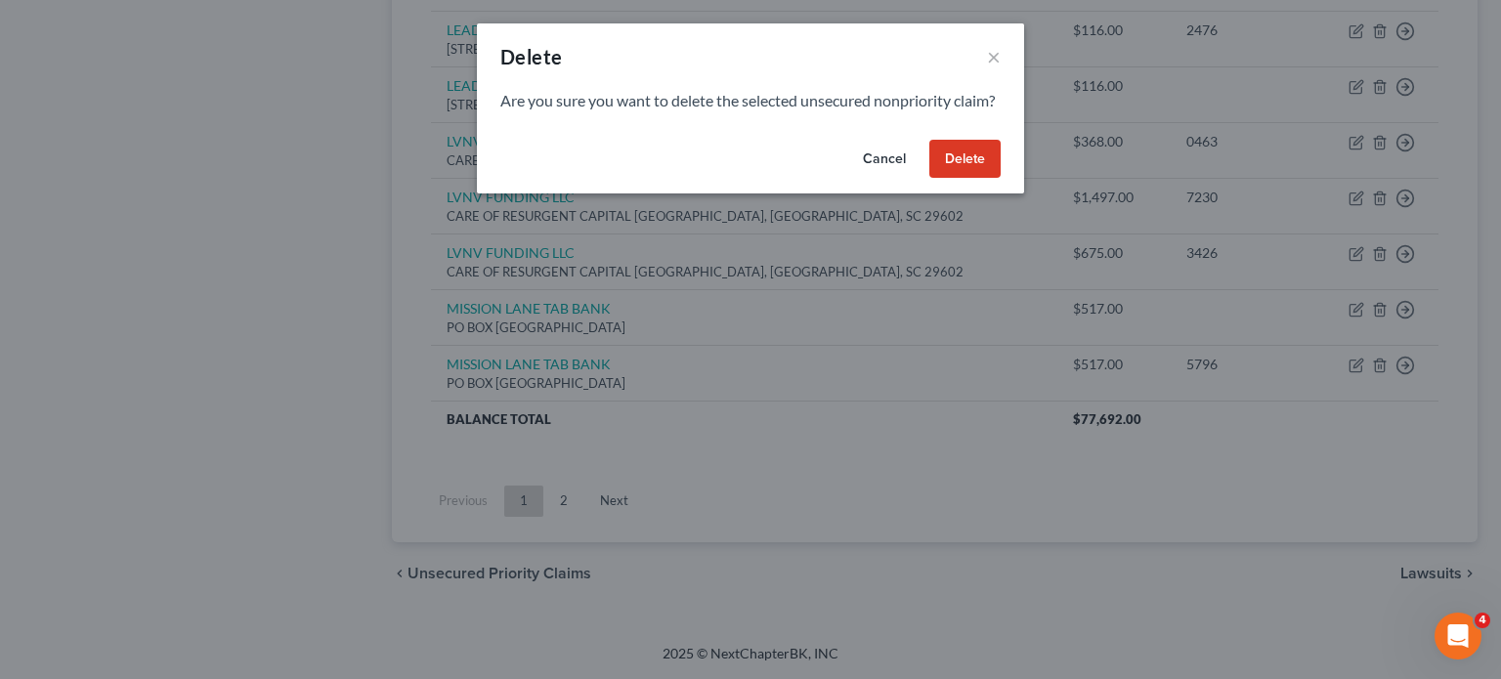
click at [1001, 179] on button "Delete" at bounding box center [964, 159] width 71 height 39
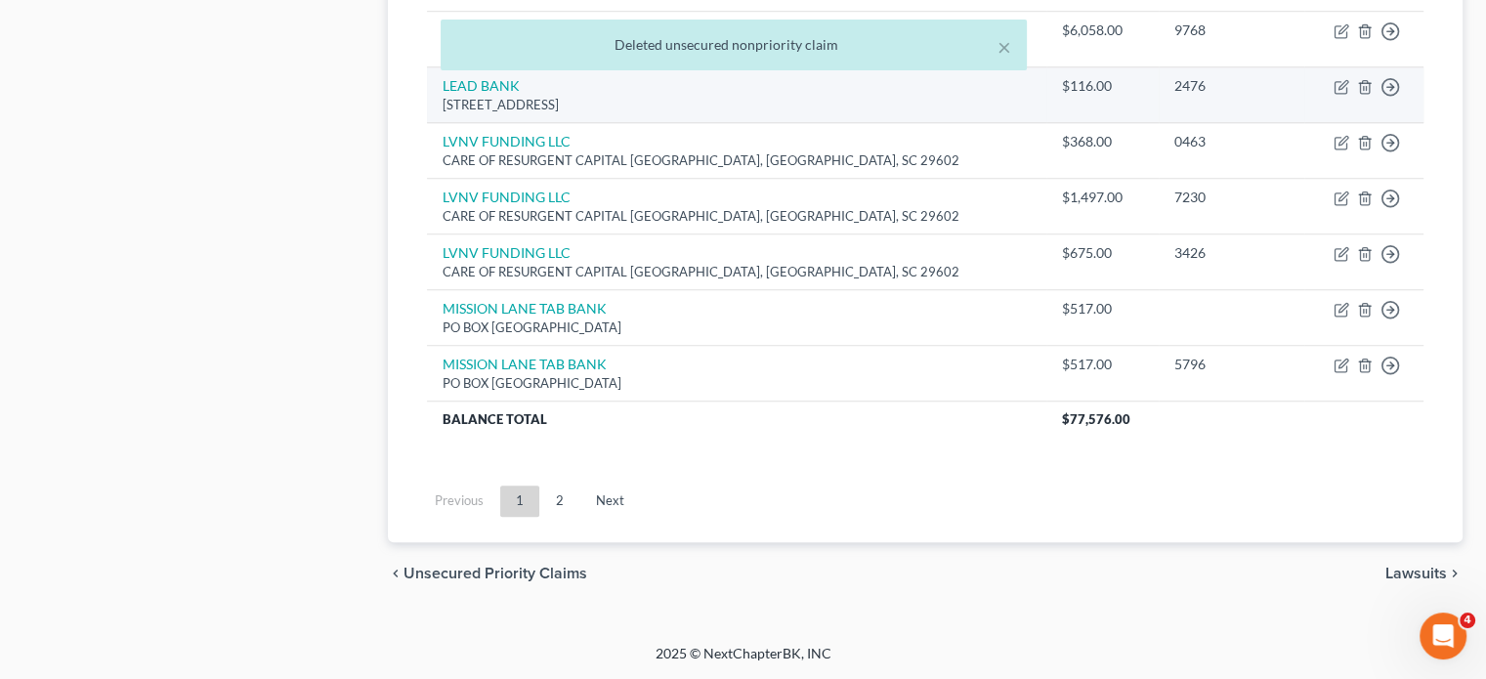
scroll to position [1817, 0]
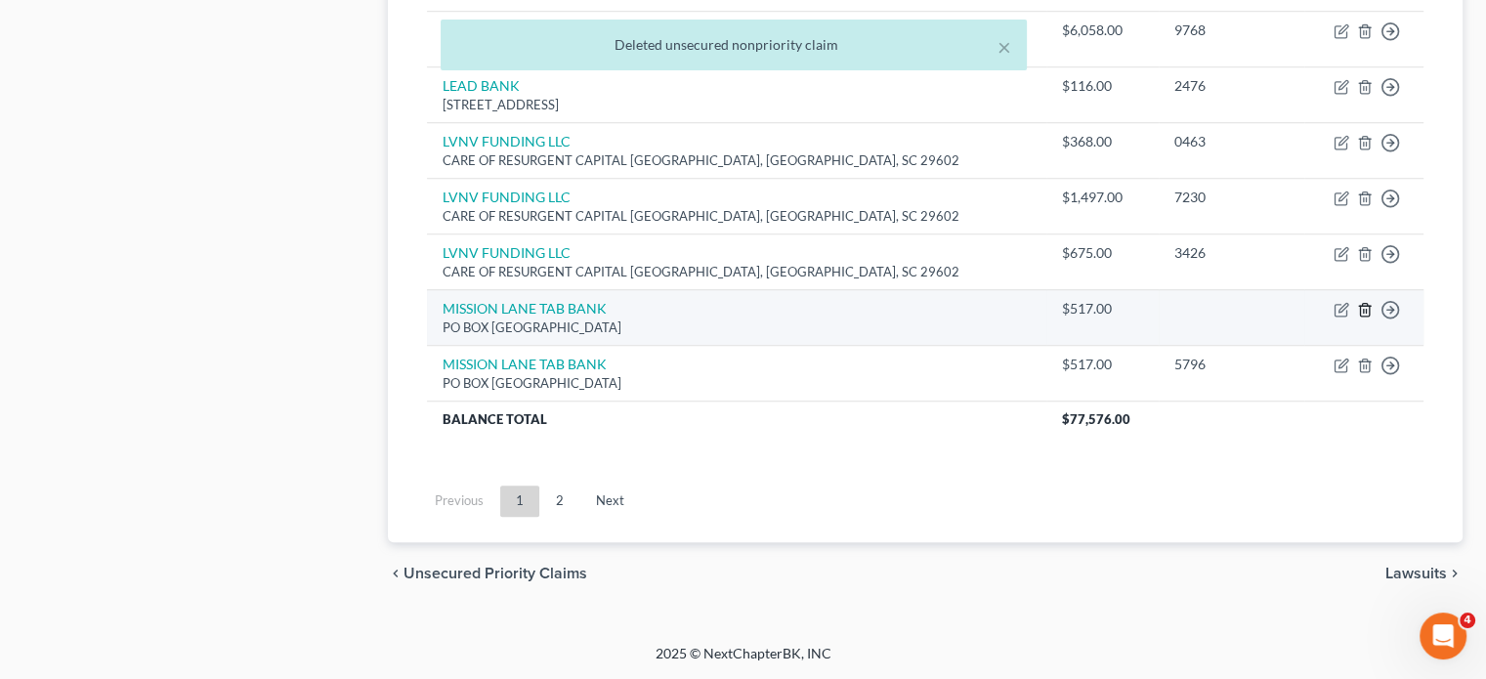
click at [1360, 316] on icon "button" at bounding box center [1364, 309] width 9 height 13
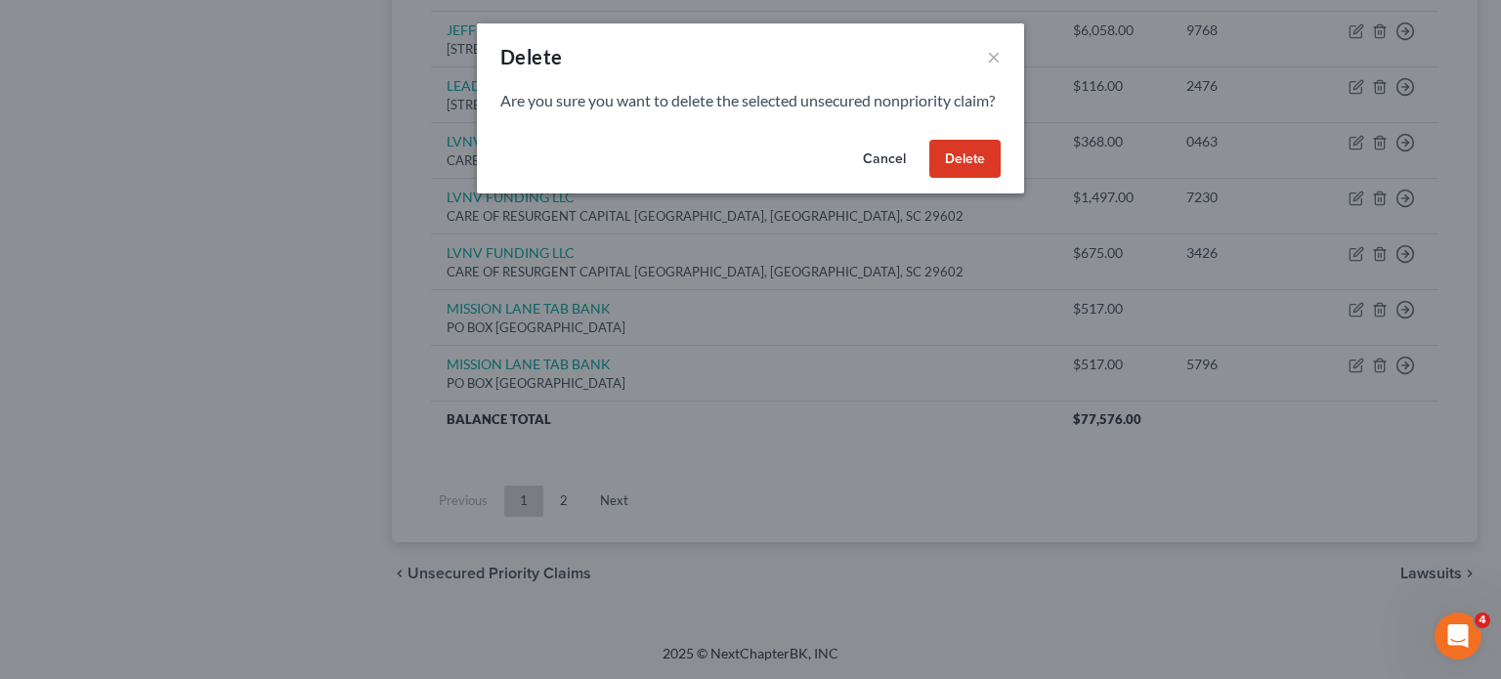
click at [1001, 179] on button "Delete" at bounding box center [964, 159] width 71 height 39
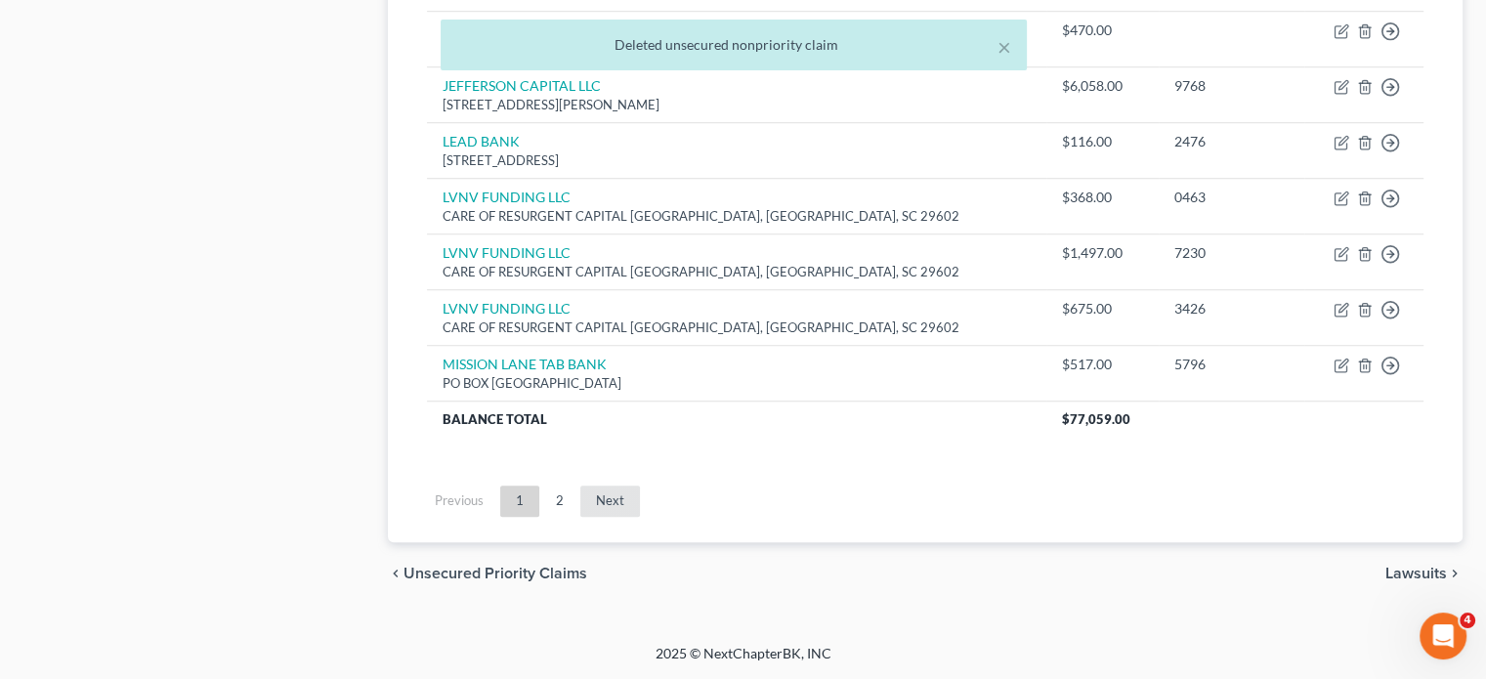
click at [640, 517] on link "Next" at bounding box center [610, 501] width 60 height 31
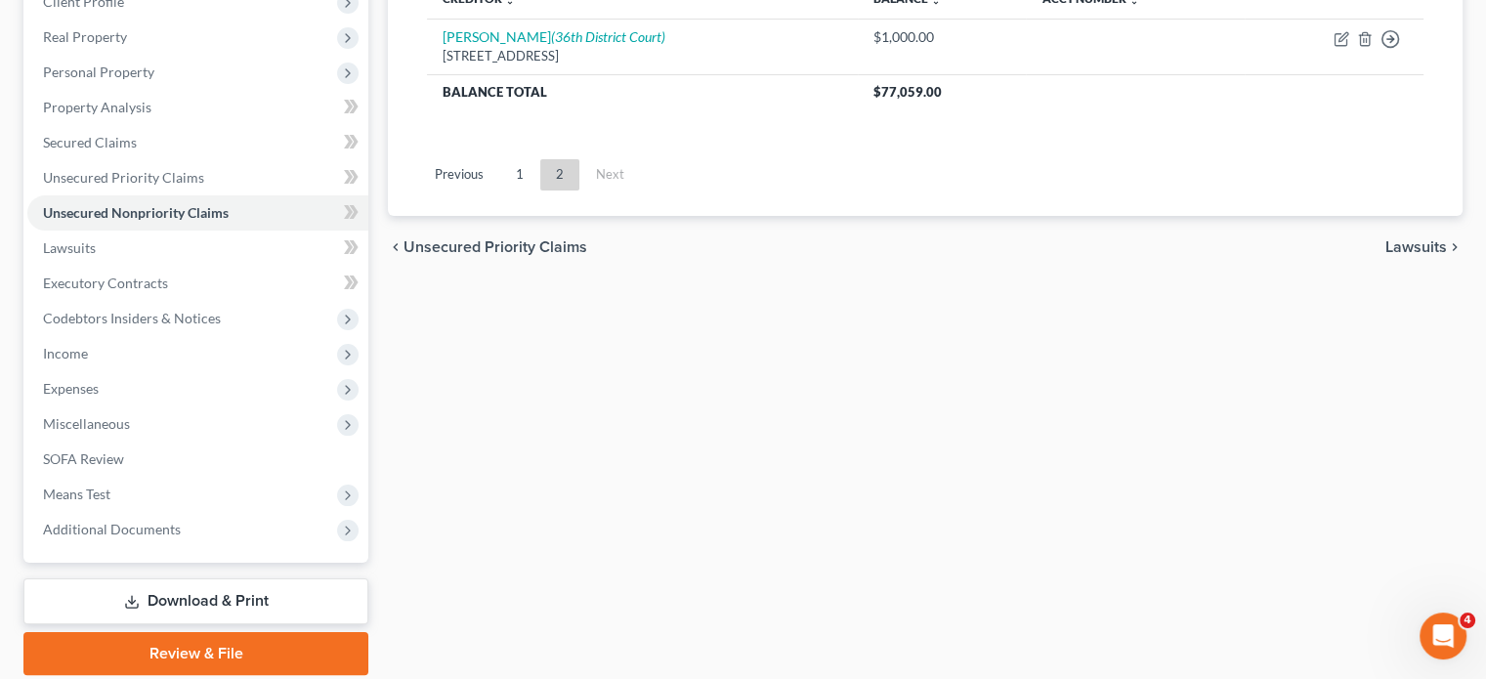
scroll to position [284, 0]
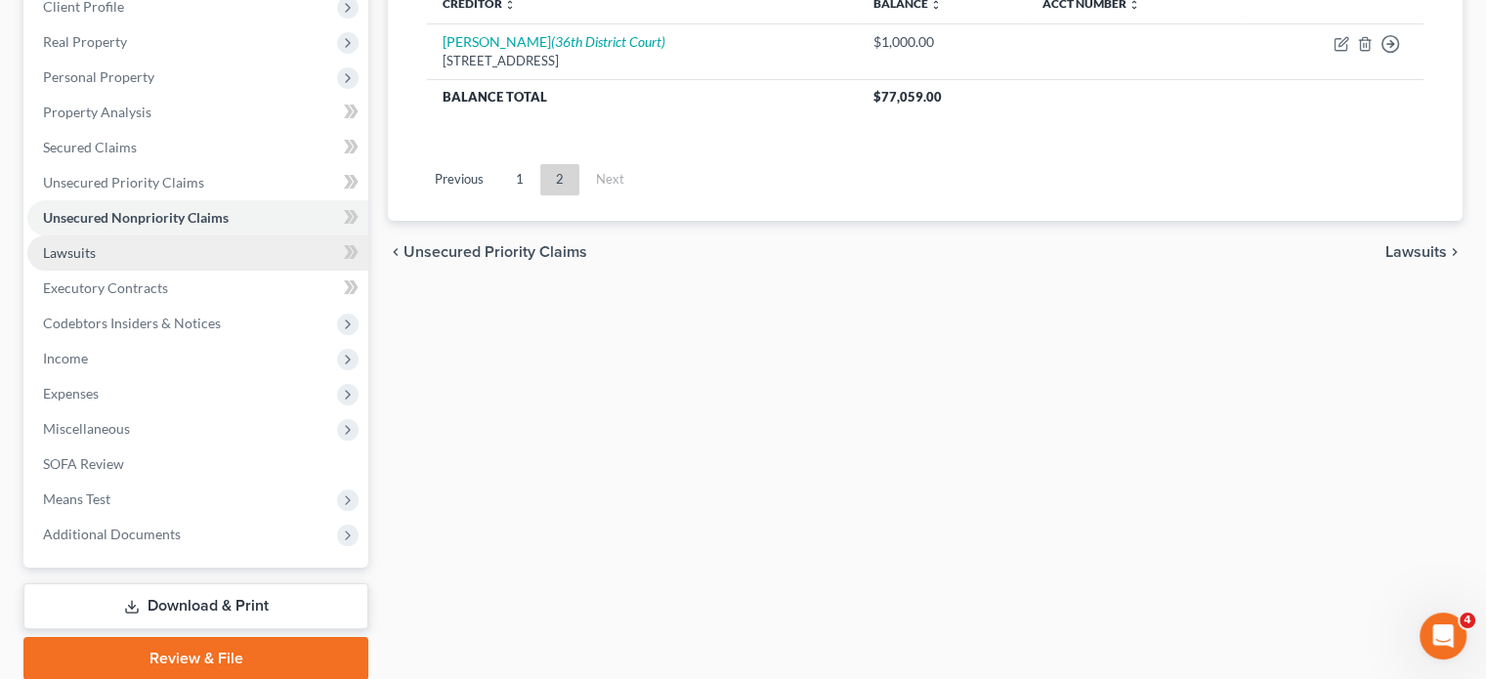
click at [171, 271] on link "Lawsuits" at bounding box center [197, 252] width 341 height 35
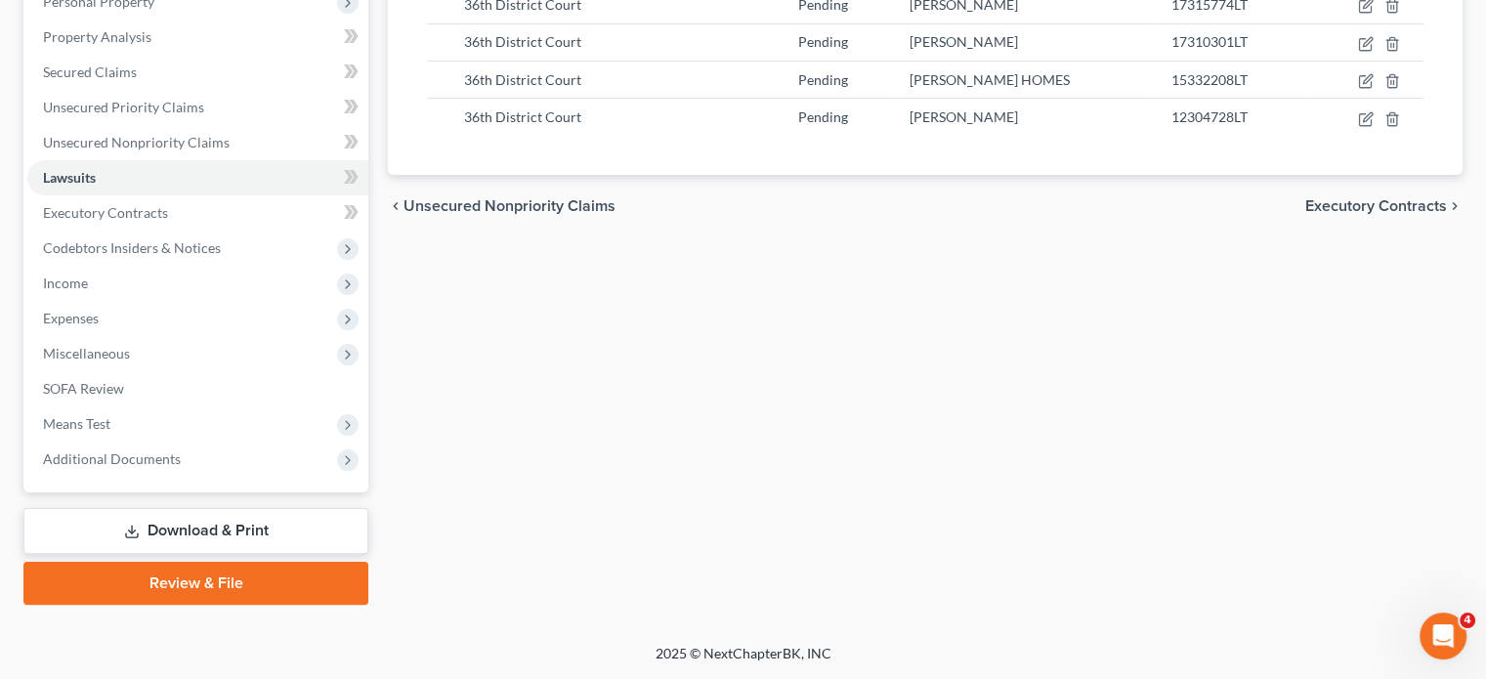
scroll to position [520, 0]
click at [164, 204] on span "Executory Contracts" at bounding box center [105, 212] width 125 height 17
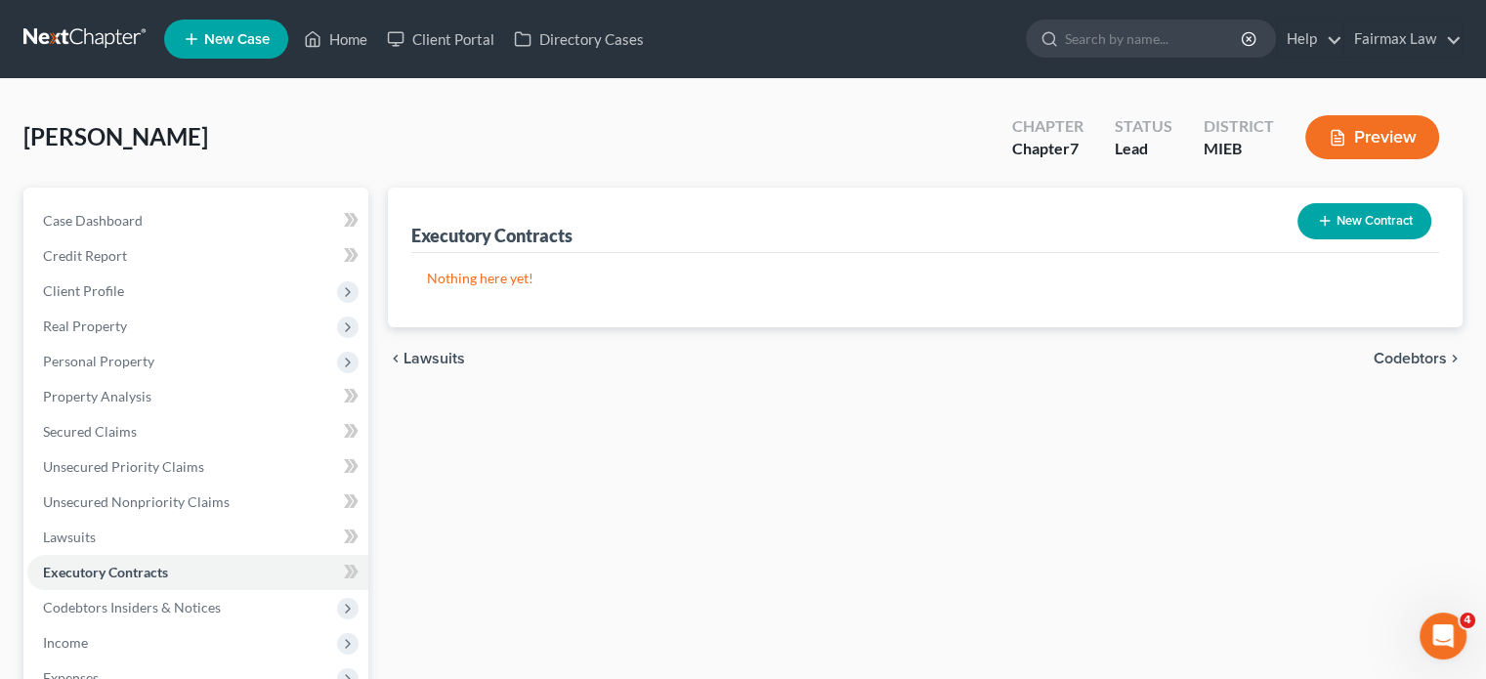
scroll to position [446, 0]
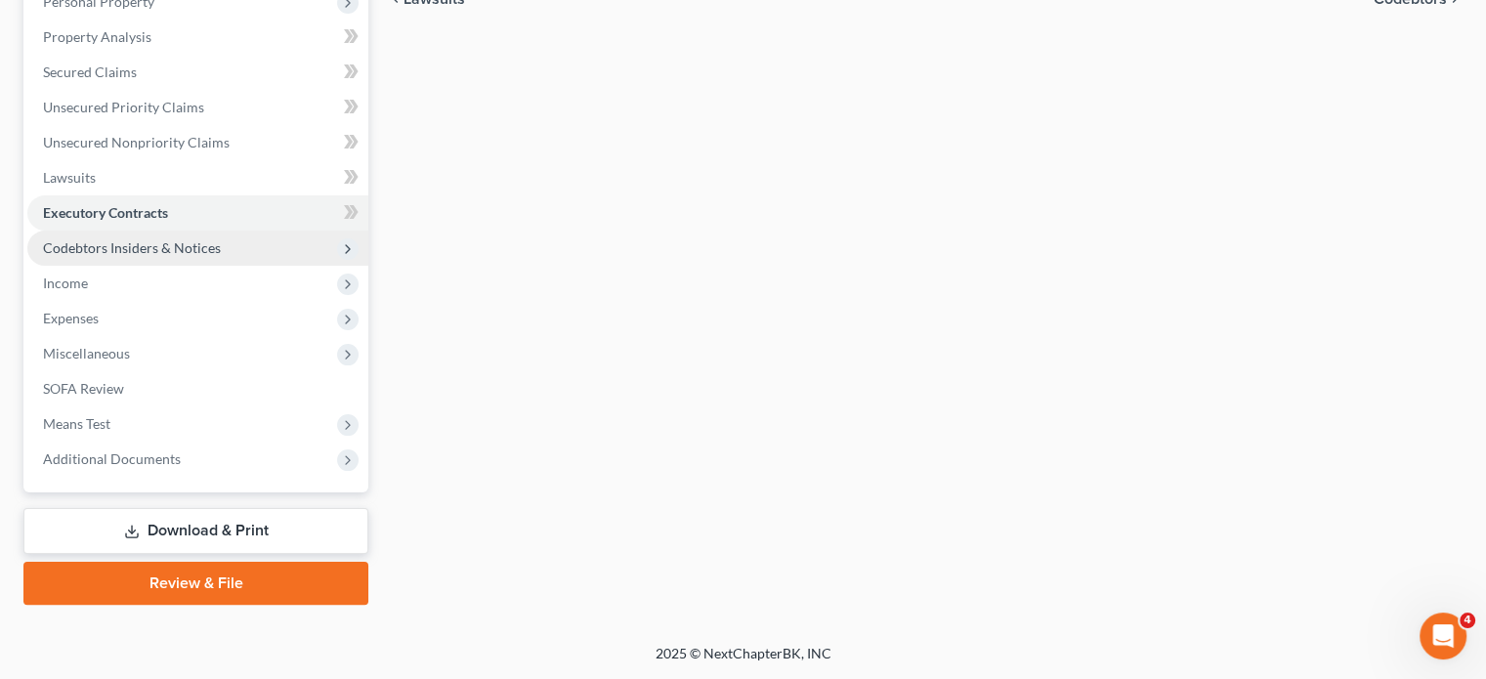
click at [203, 256] on span "Codebtors Insiders & Notices" at bounding box center [132, 247] width 178 height 17
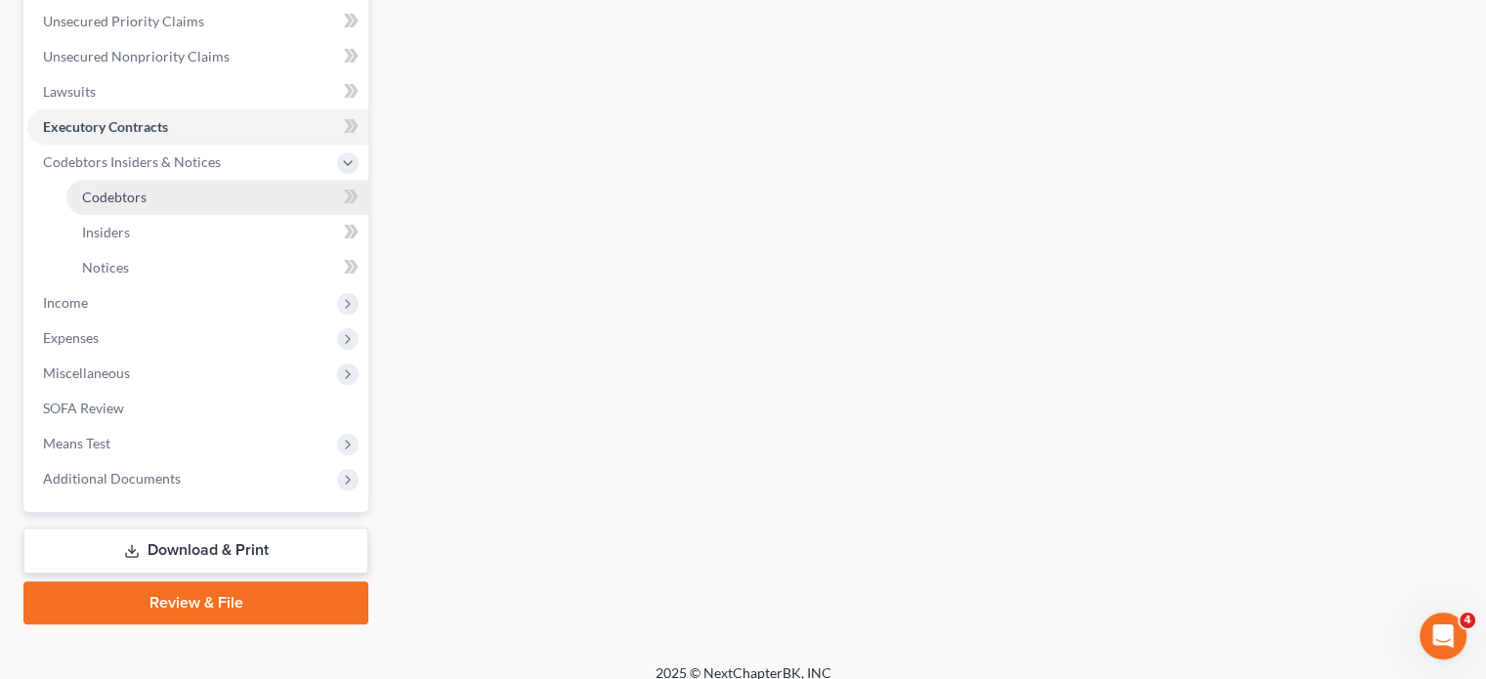
click at [223, 215] on link "Codebtors" at bounding box center [217, 197] width 302 height 35
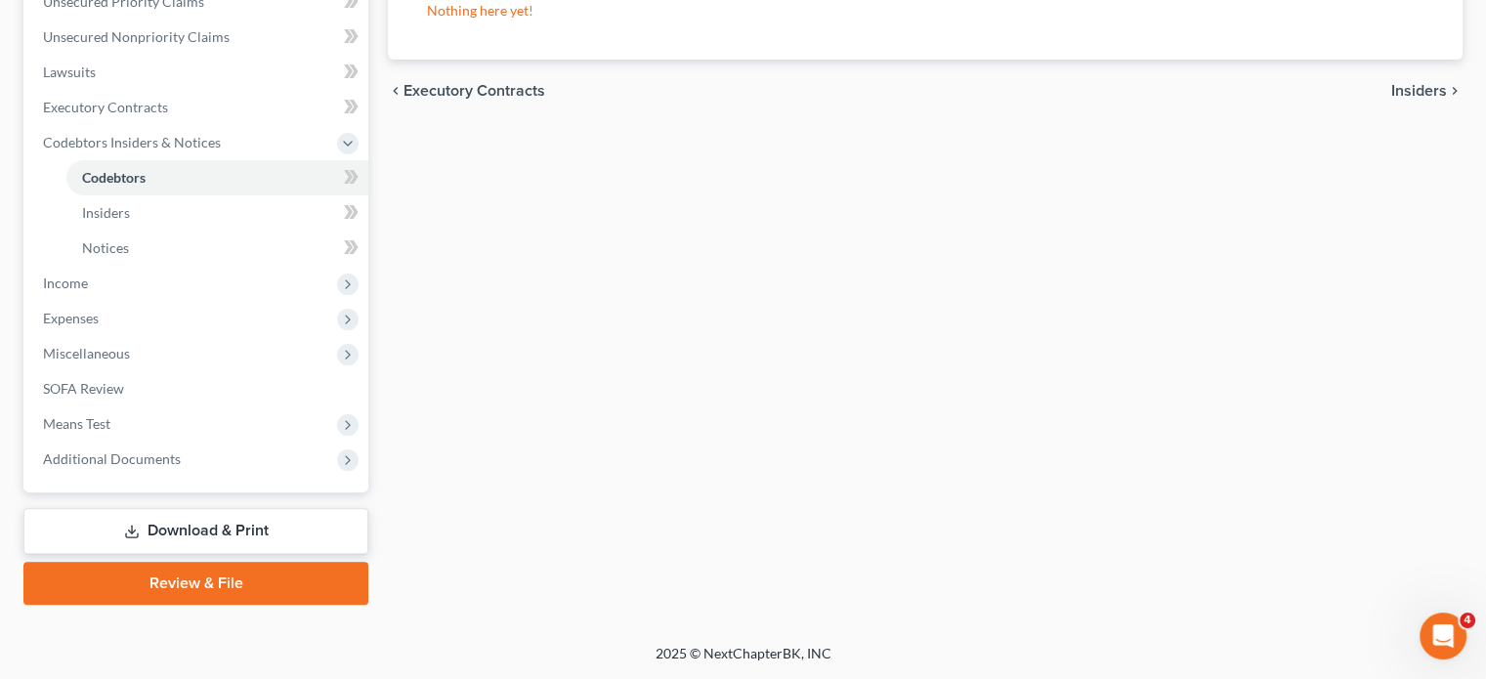
scroll to position [559, 0]
click at [133, 301] on span "Income" at bounding box center [197, 283] width 341 height 35
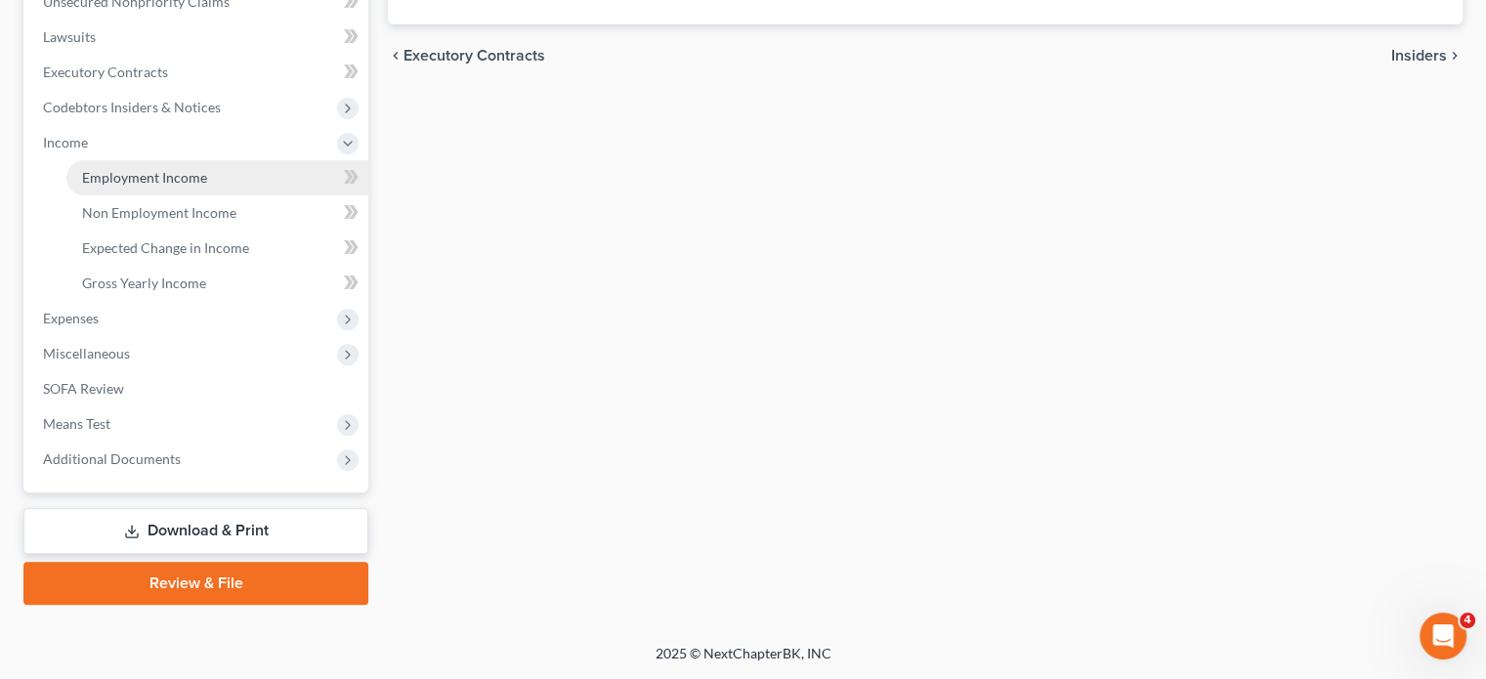
click at [116, 186] on span "Employment Income" at bounding box center [144, 177] width 125 height 17
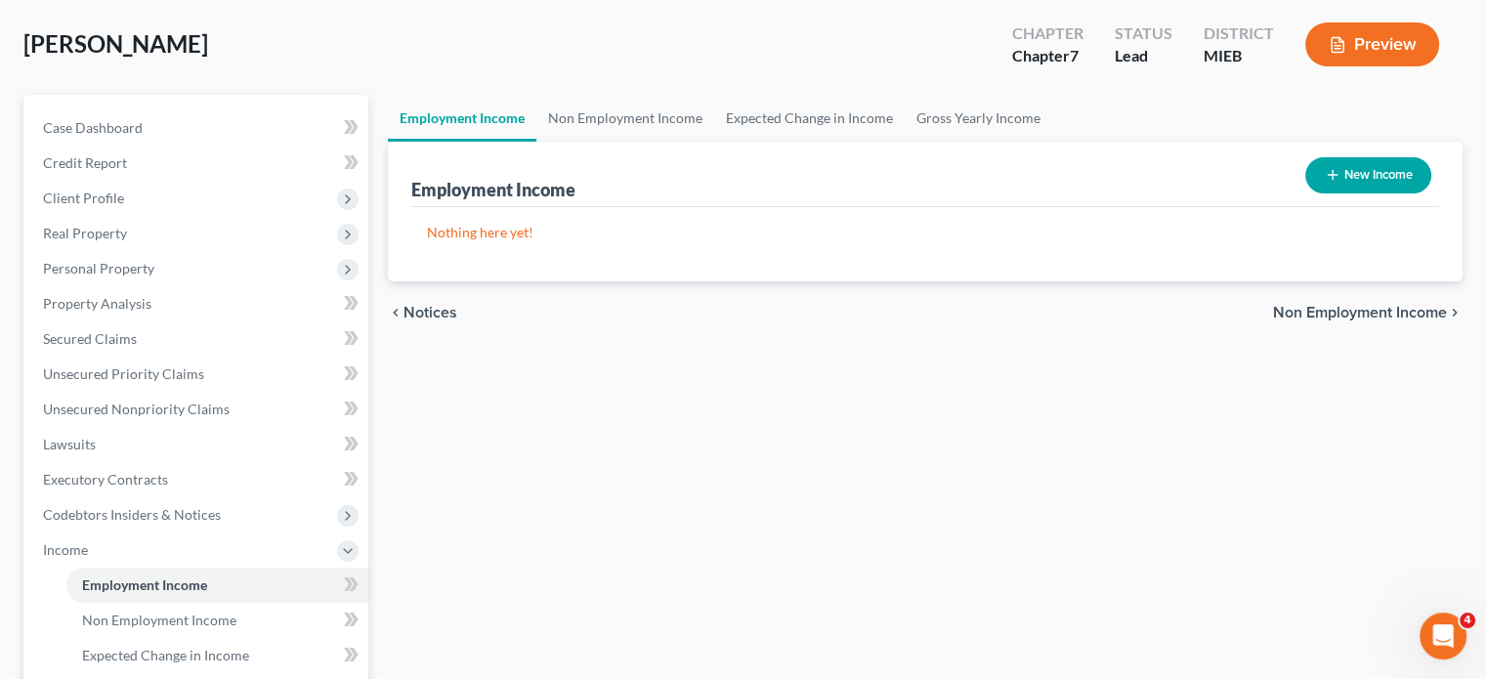
scroll to position [98, 0]
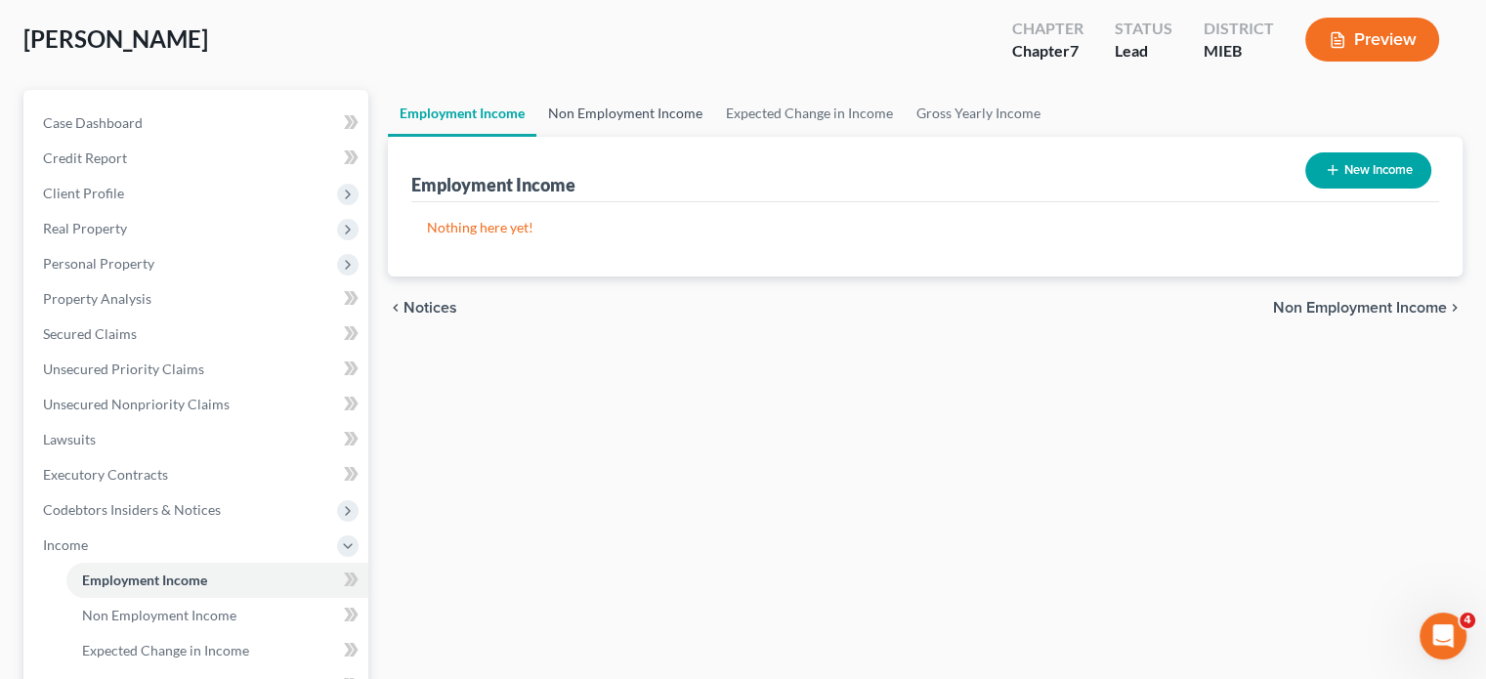
click at [683, 137] on link "Non Employment Income" at bounding box center [625, 113] width 178 height 47
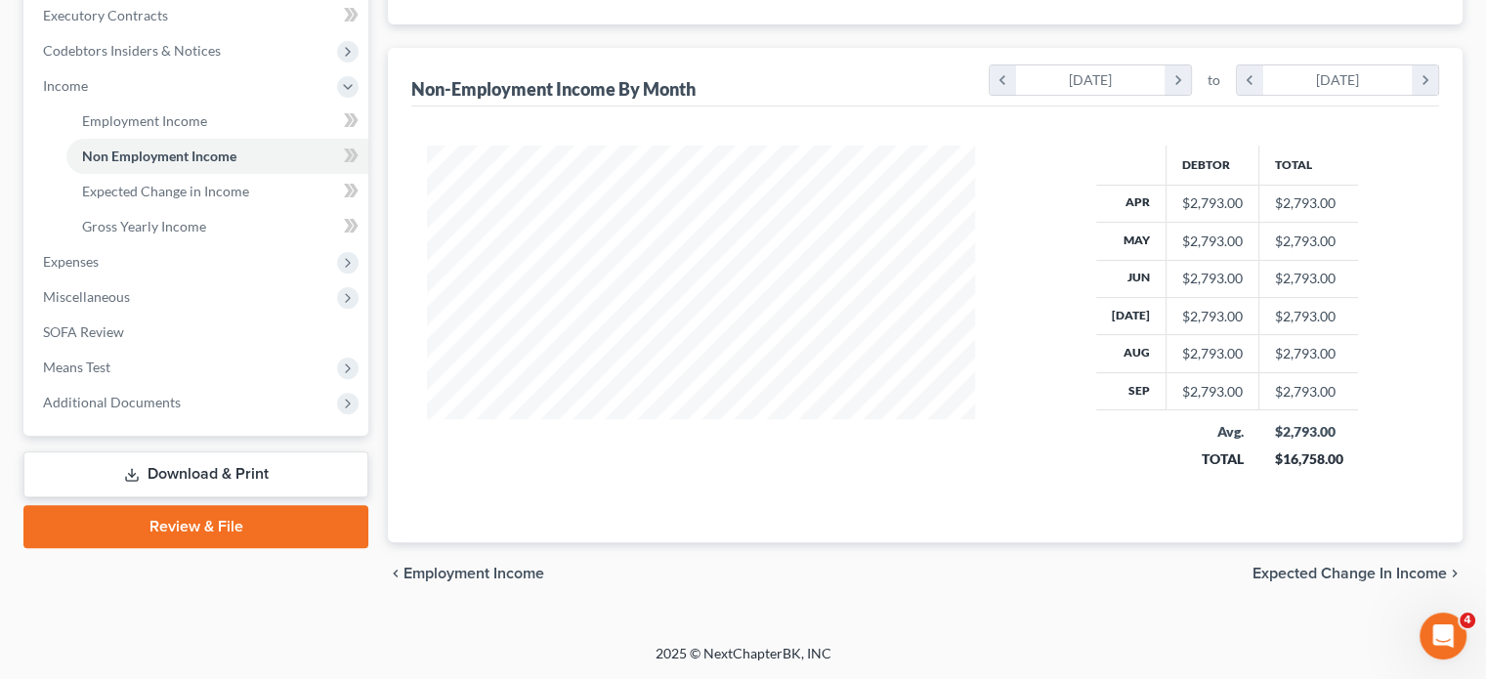
scroll to position [766, 0]
click at [209, 183] on span "Expected Change in Income" at bounding box center [165, 191] width 167 height 17
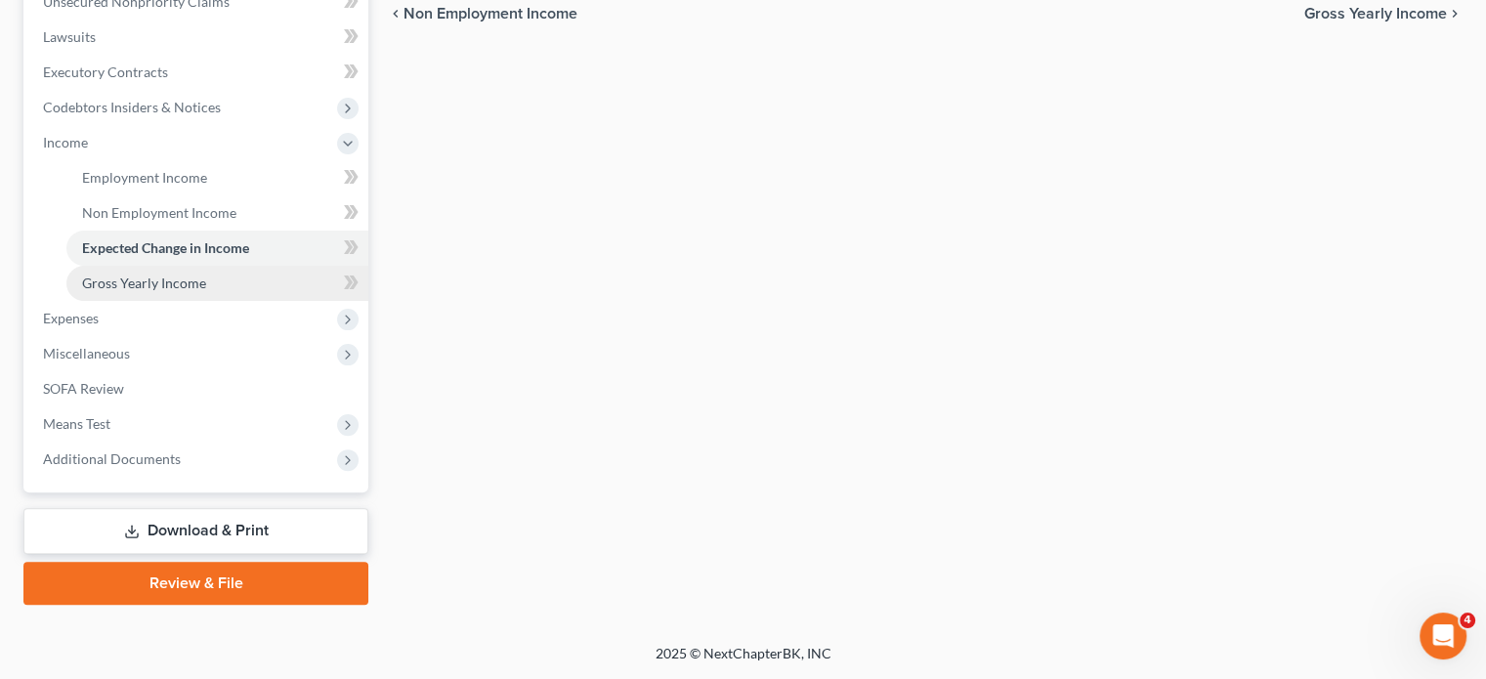
click at [195, 275] on span "Gross Yearly Income" at bounding box center [144, 283] width 124 height 17
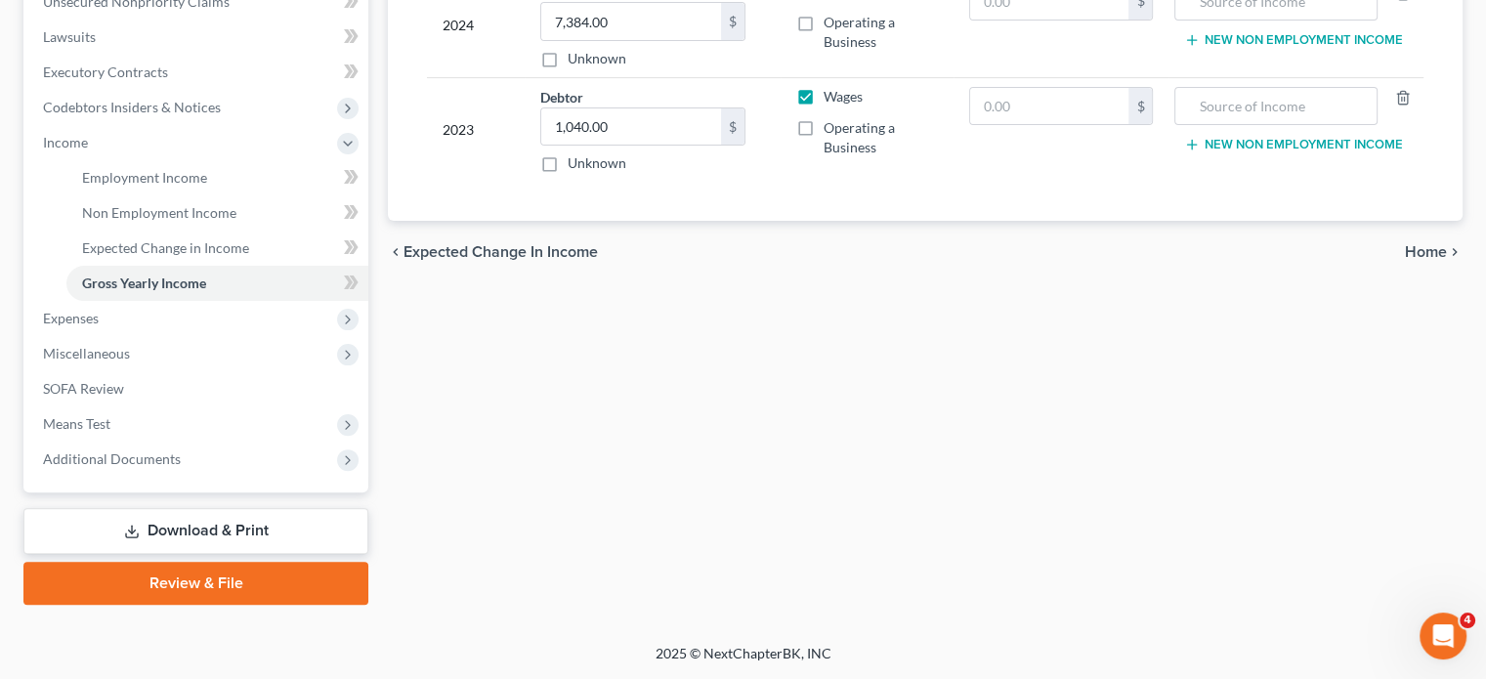
scroll to position [752, 0]
click at [193, 301] on span "Expenses" at bounding box center [197, 318] width 341 height 35
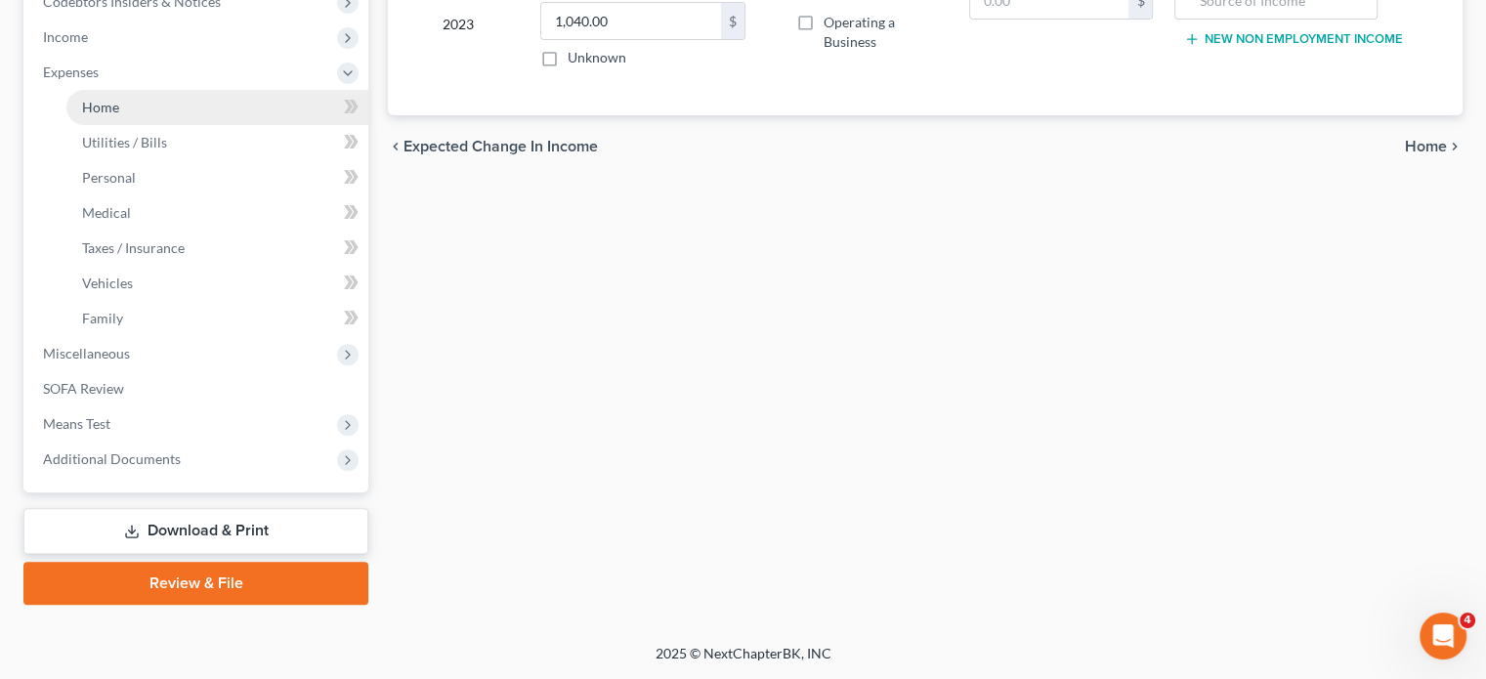
click at [151, 125] on link "Home" at bounding box center [217, 107] width 302 height 35
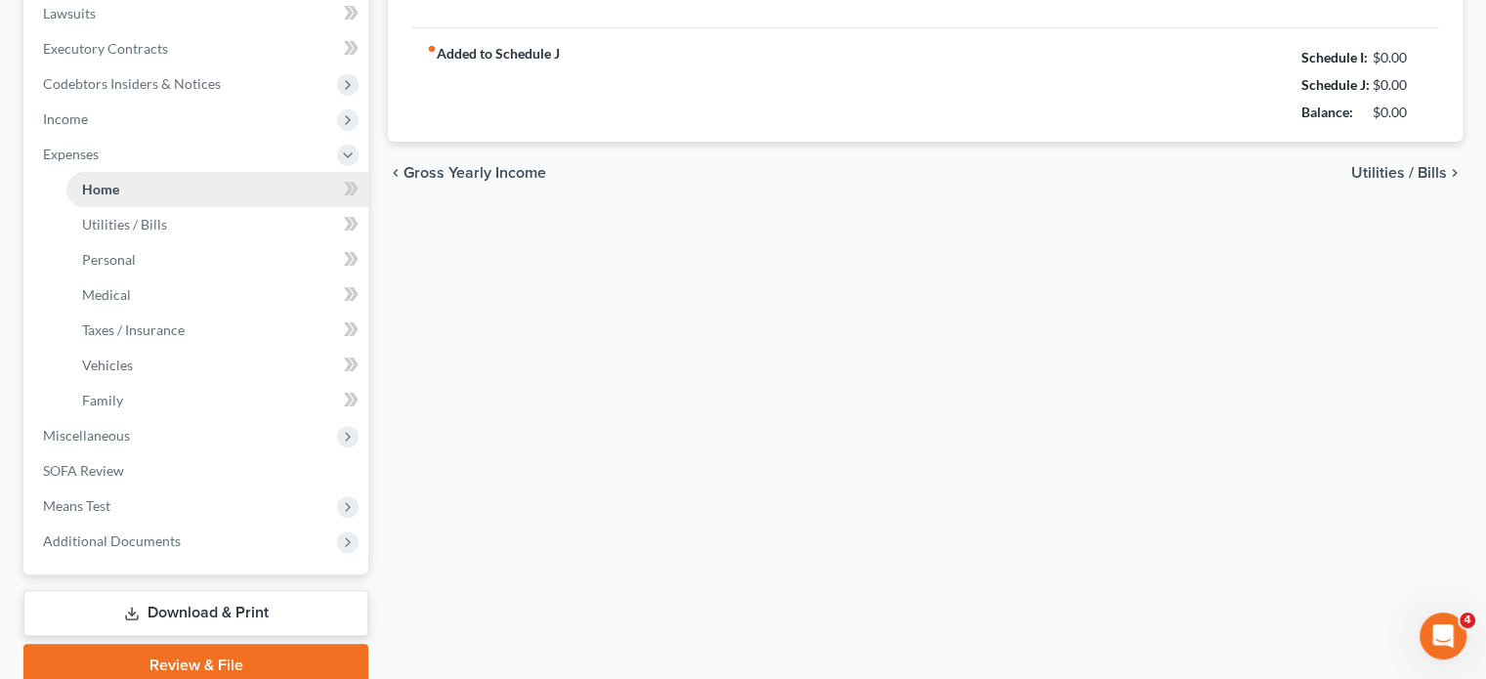
type input "365.00"
type input "0.00"
radio input "true"
type input "0.00"
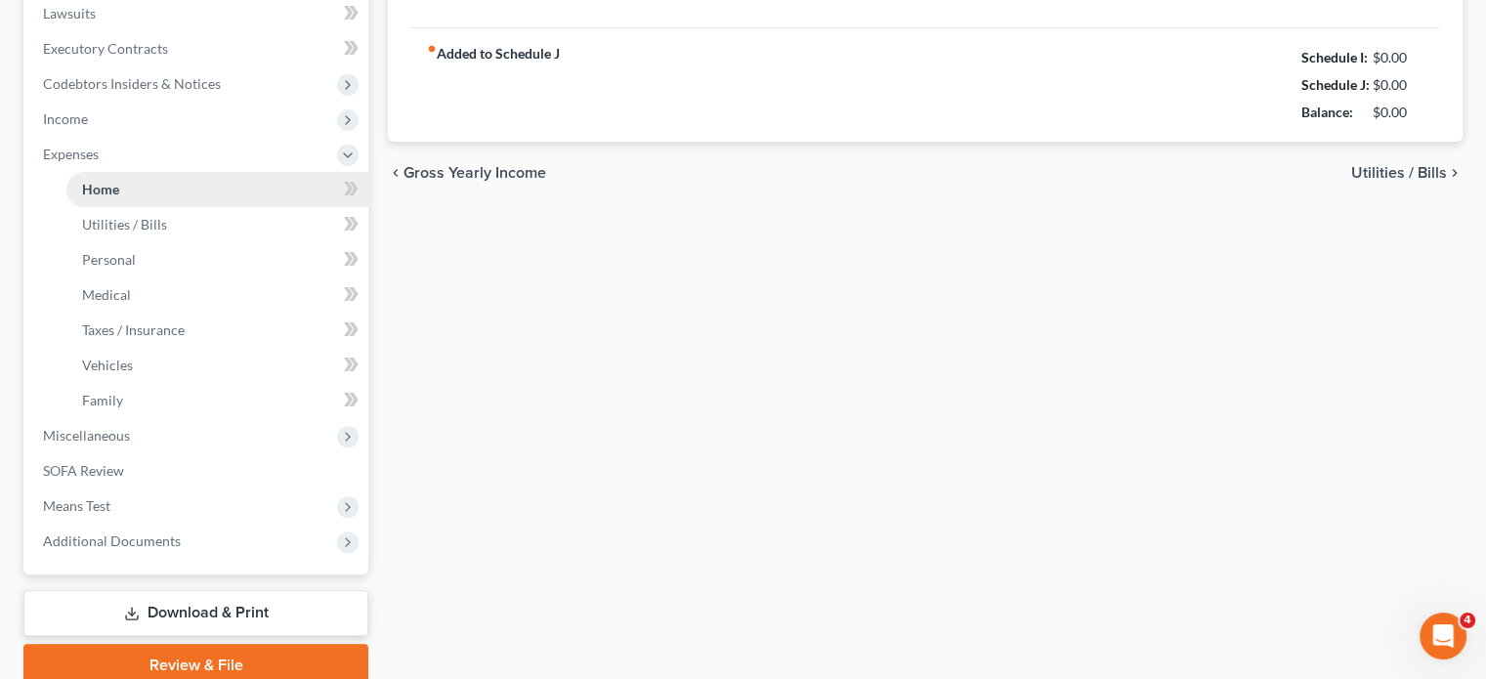
type input "0.00"
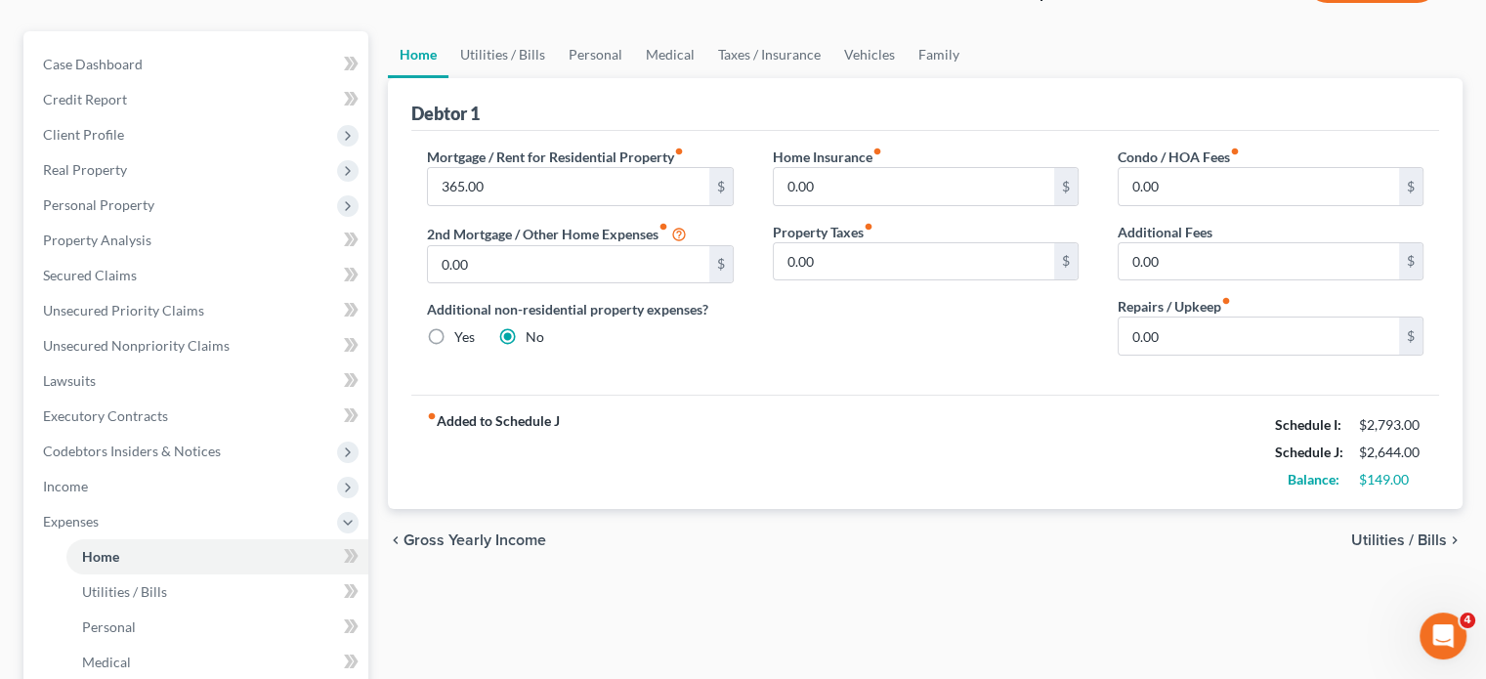
scroll to position [156, 0]
click at [508, 78] on link "Utilities / Bills" at bounding box center [502, 54] width 108 height 47
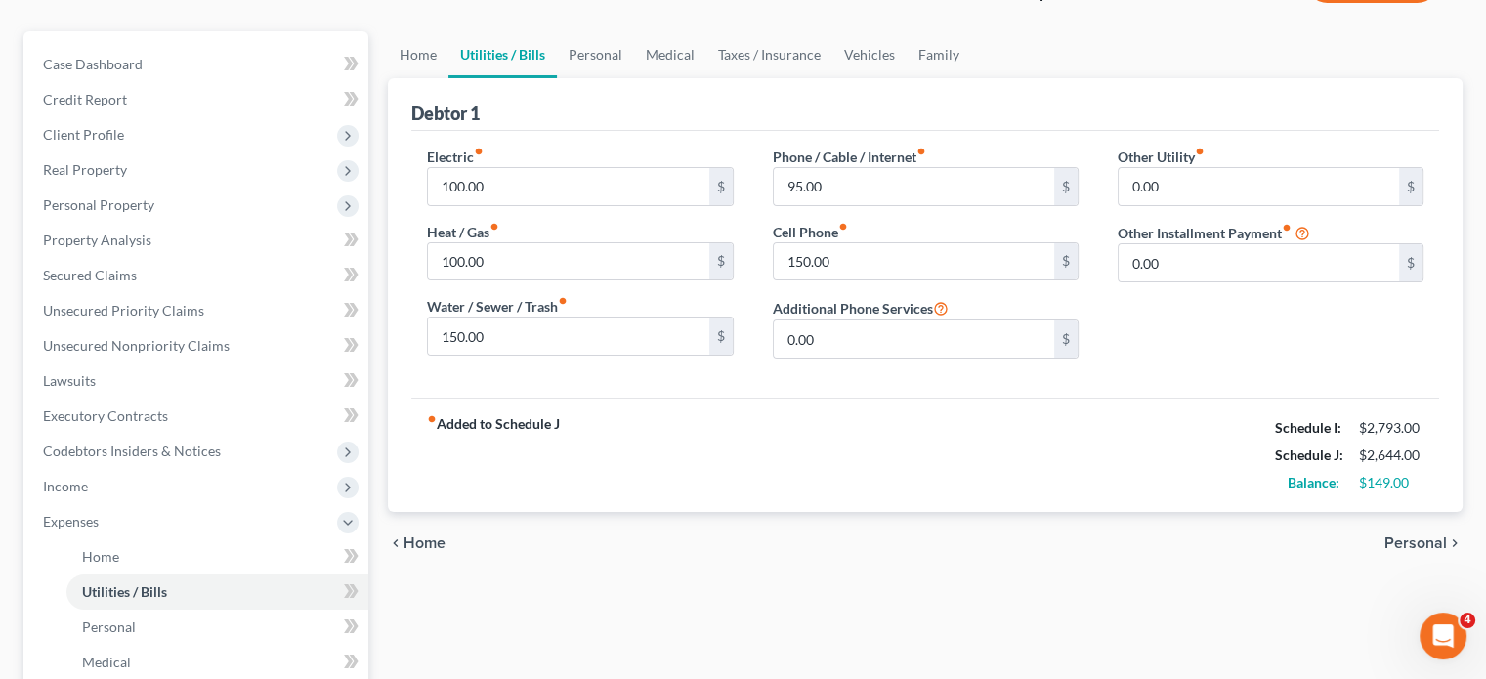
scroll to position [22, 0]
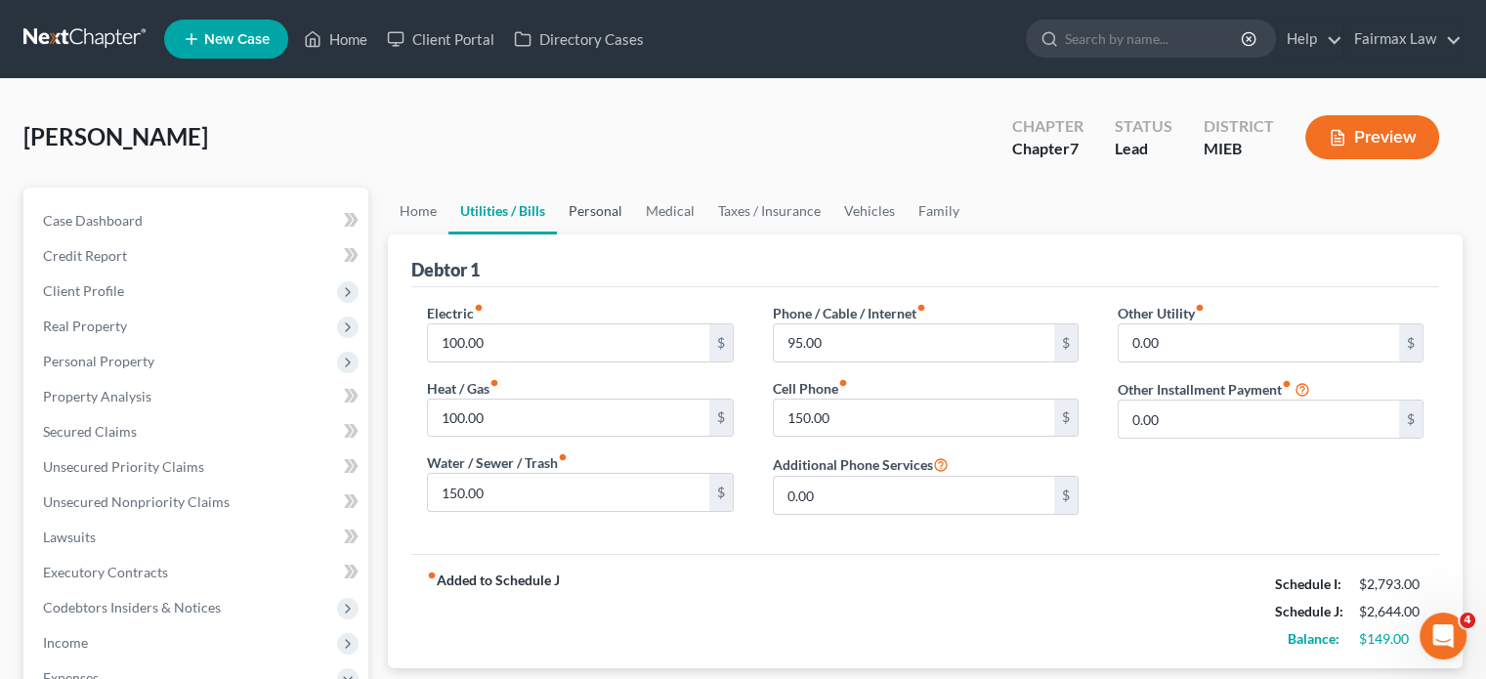
click at [634, 234] on link "Personal" at bounding box center [595, 211] width 77 height 47
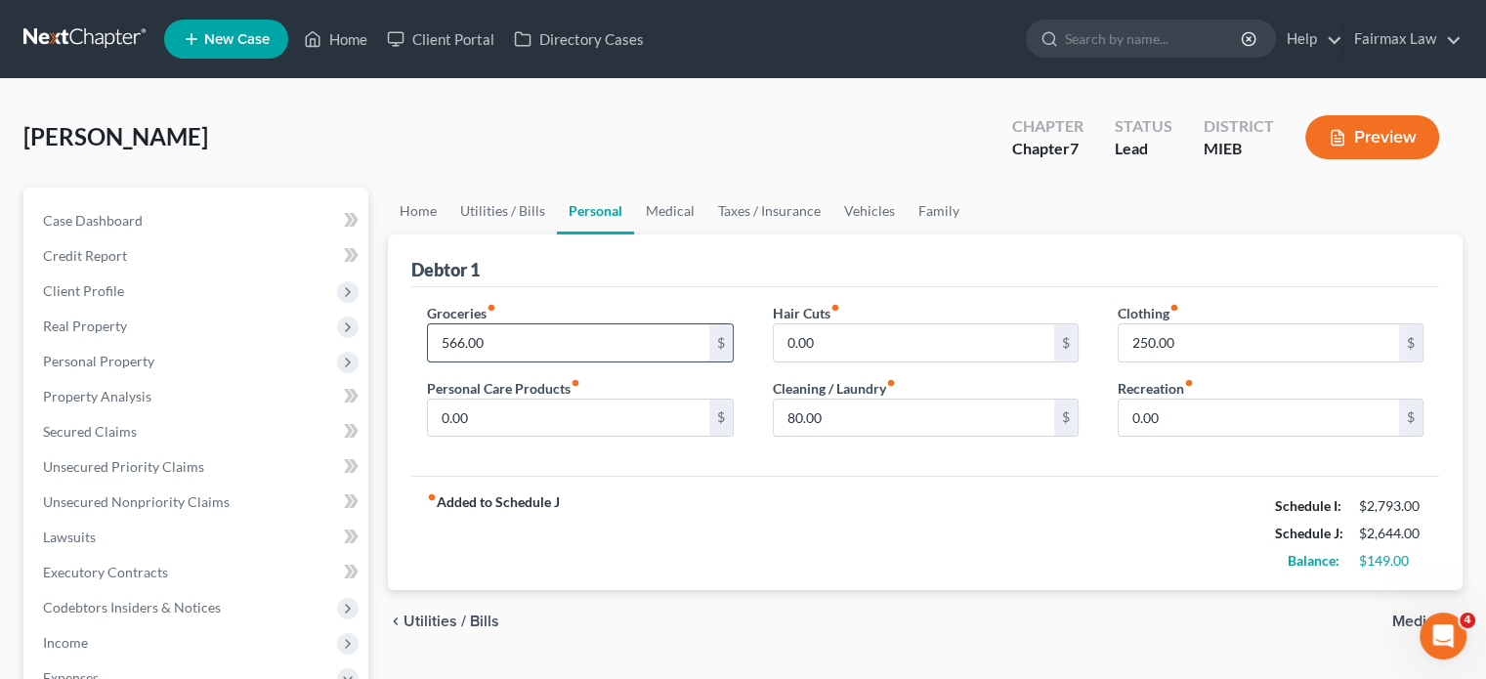
click at [515, 362] on input "566.00" at bounding box center [568, 342] width 280 height 37
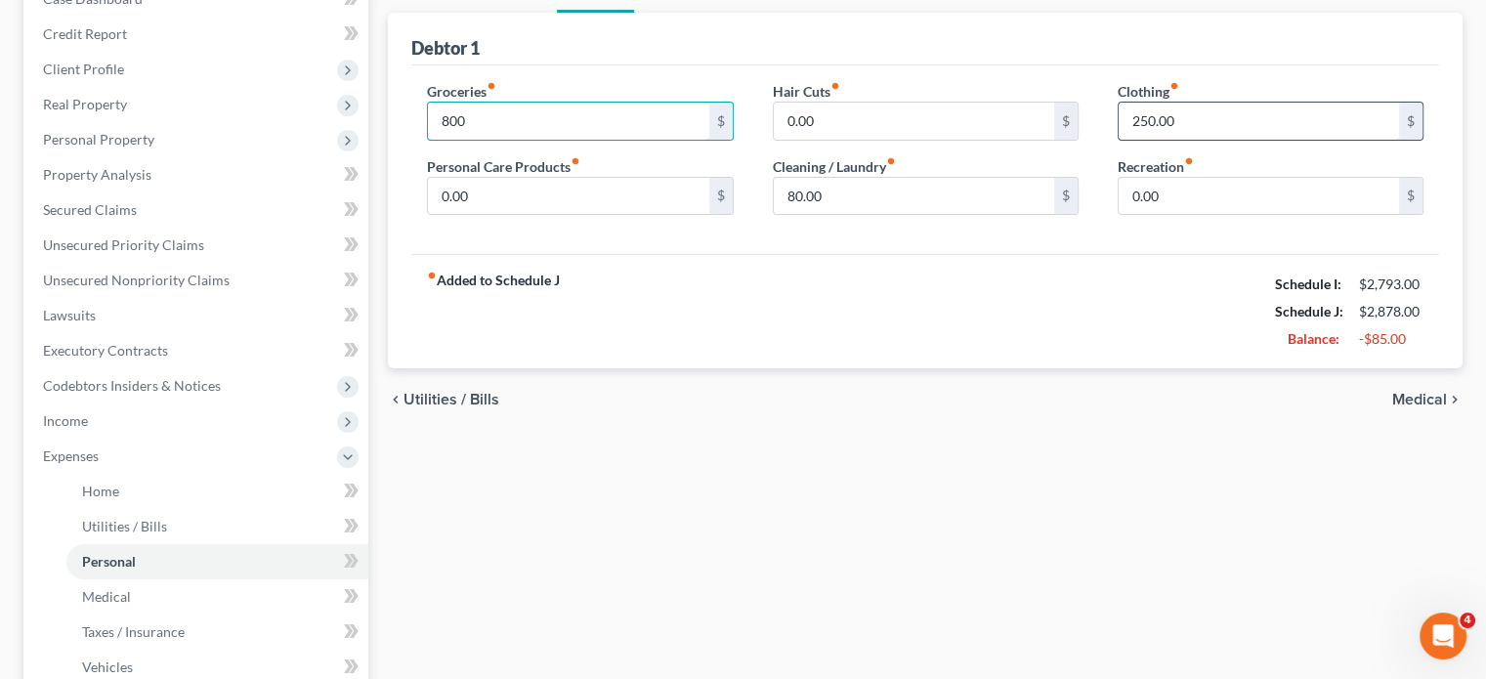
type input "800"
click at [1226, 140] on input "250.00" at bounding box center [1259, 121] width 280 height 37
type input "150"
click at [836, 215] on input "80.00" at bounding box center [914, 196] width 280 height 37
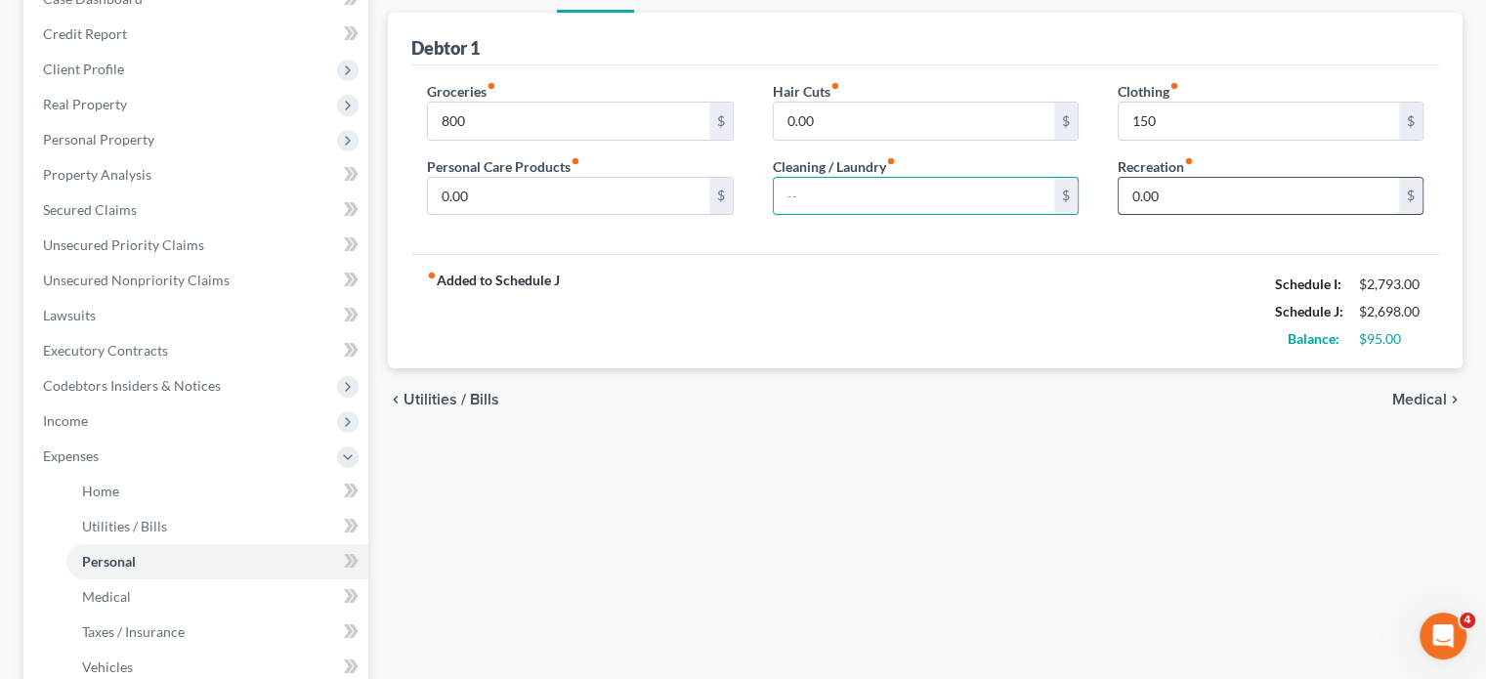
click at [1222, 215] on input "0.00" at bounding box center [1259, 196] width 280 height 37
type input "50"
click at [514, 215] on input "0.00" at bounding box center [568, 196] width 280 height 37
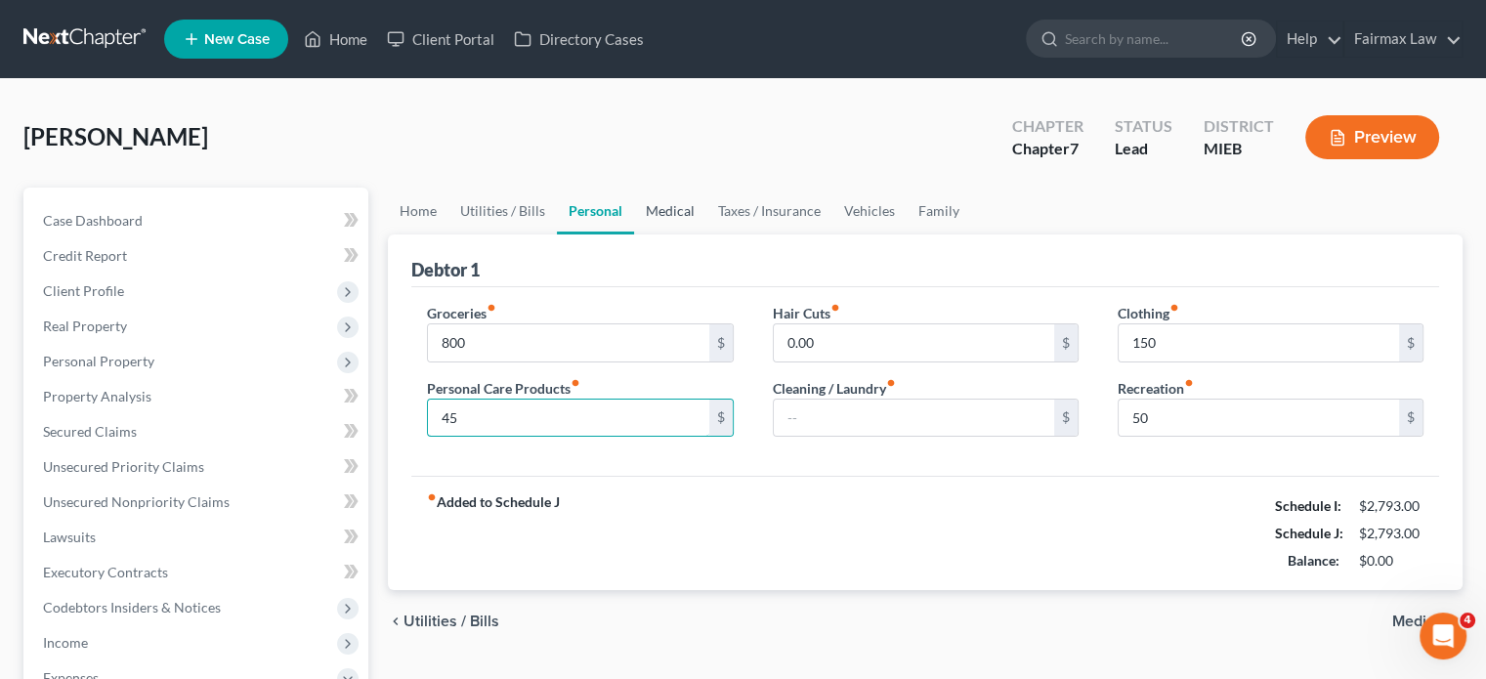
type input "45"
click at [706, 234] on link "Medical" at bounding box center [670, 211] width 72 height 47
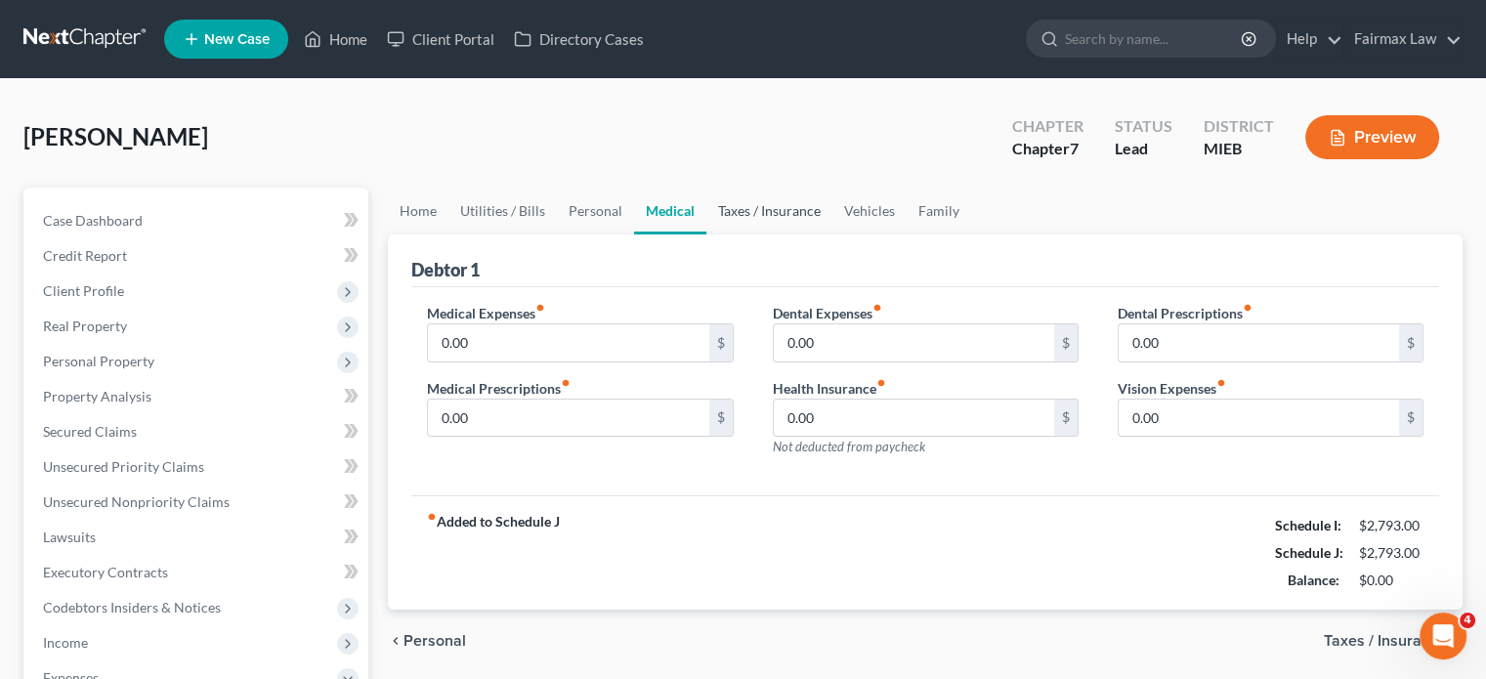
click at [832, 234] on link "Taxes / Insurance" at bounding box center [769, 211] width 126 height 47
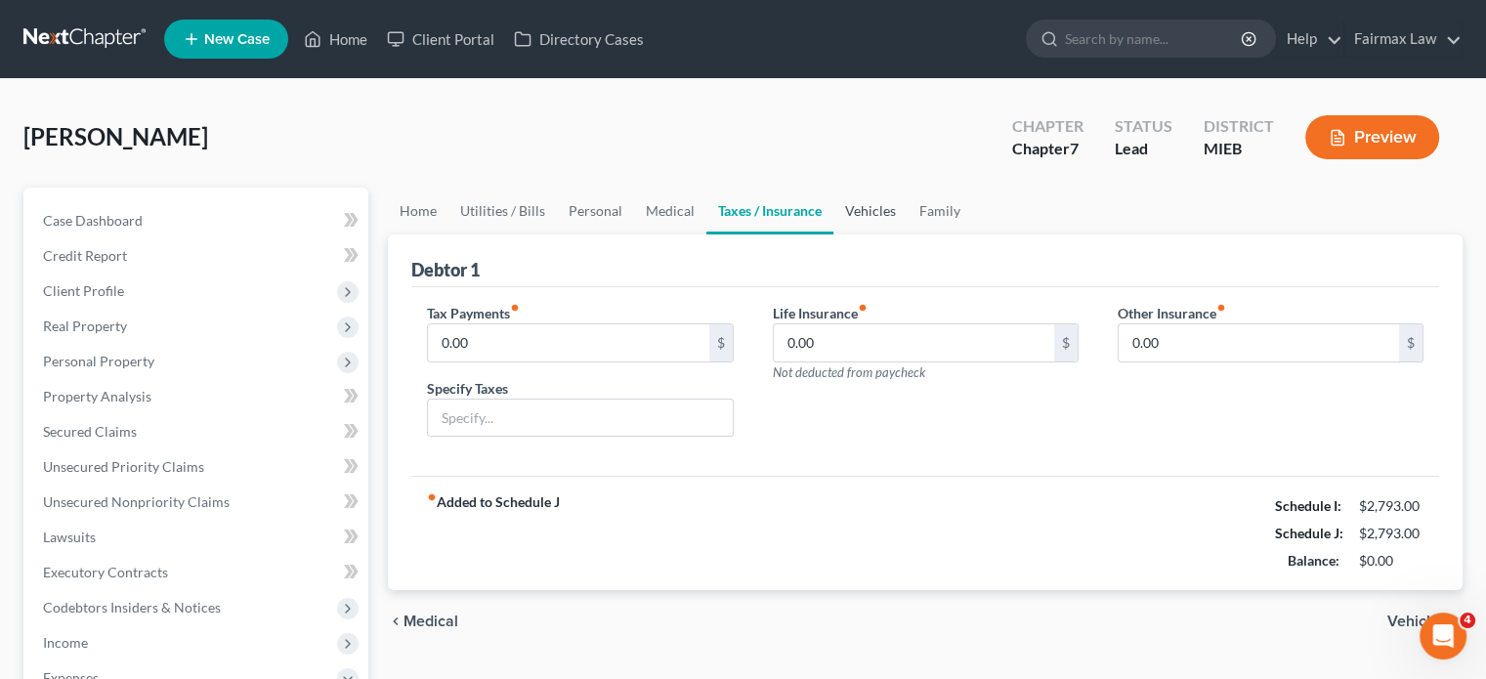
click at [908, 234] on link "Vehicles" at bounding box center [870, 211] width 74 height 47
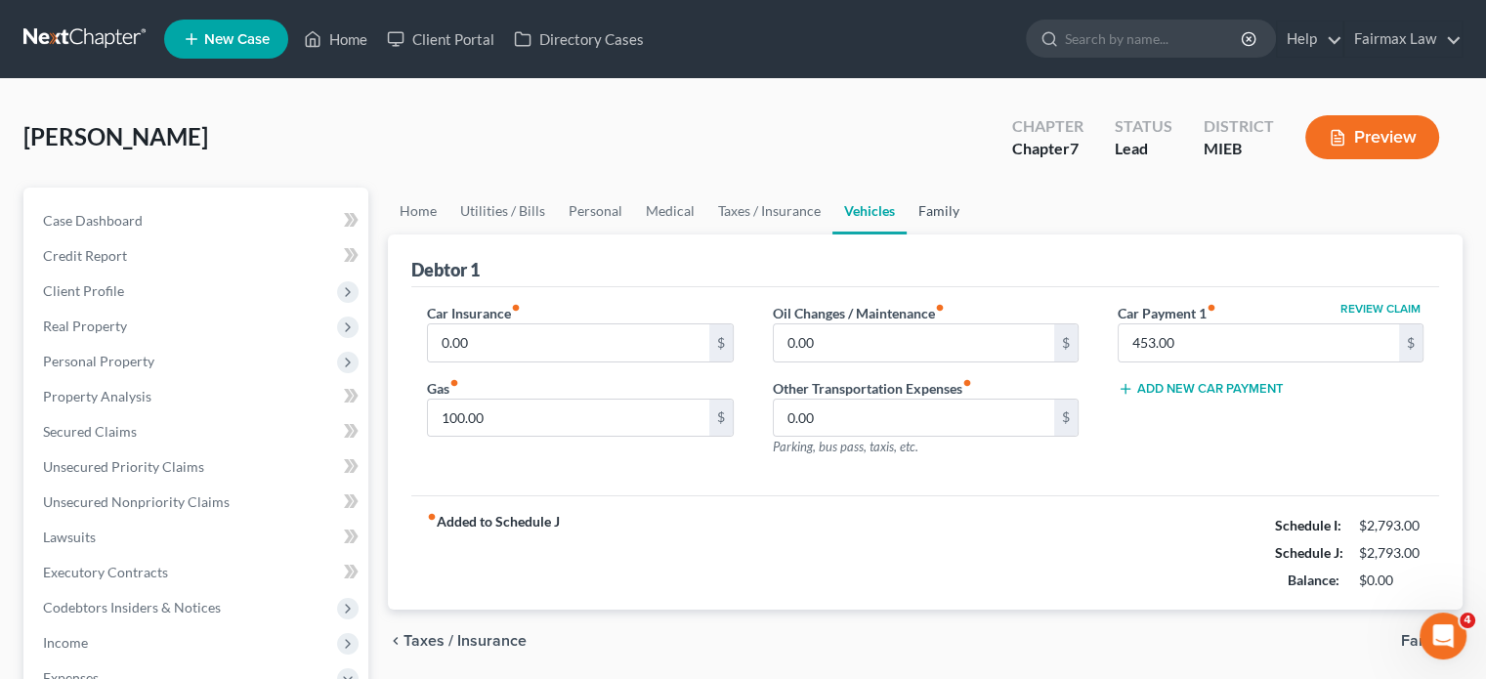
click at [971, 234] on link "Family" at bounding box center [939, 211] width 64 height 47
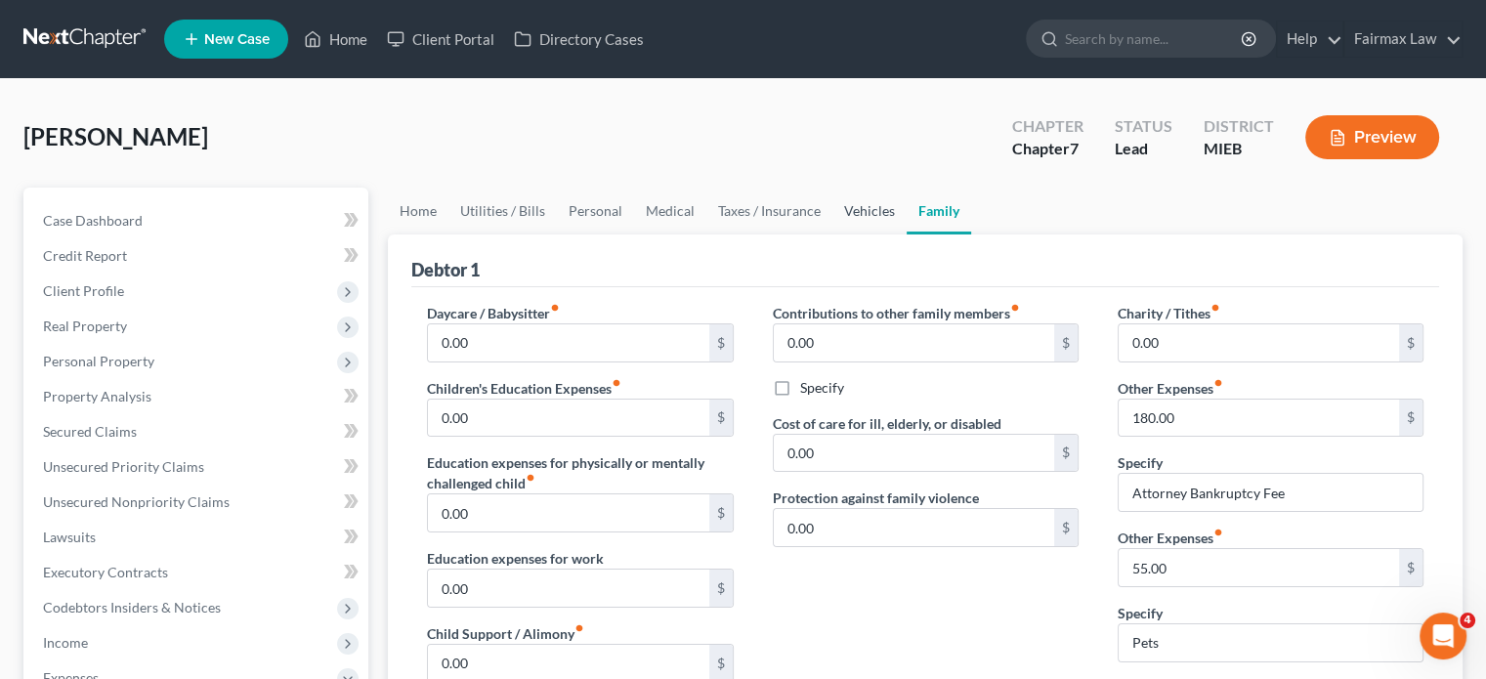
click at [907, 234] on link "Vehicles" at bounding box center [869, 211] width 74 height 47
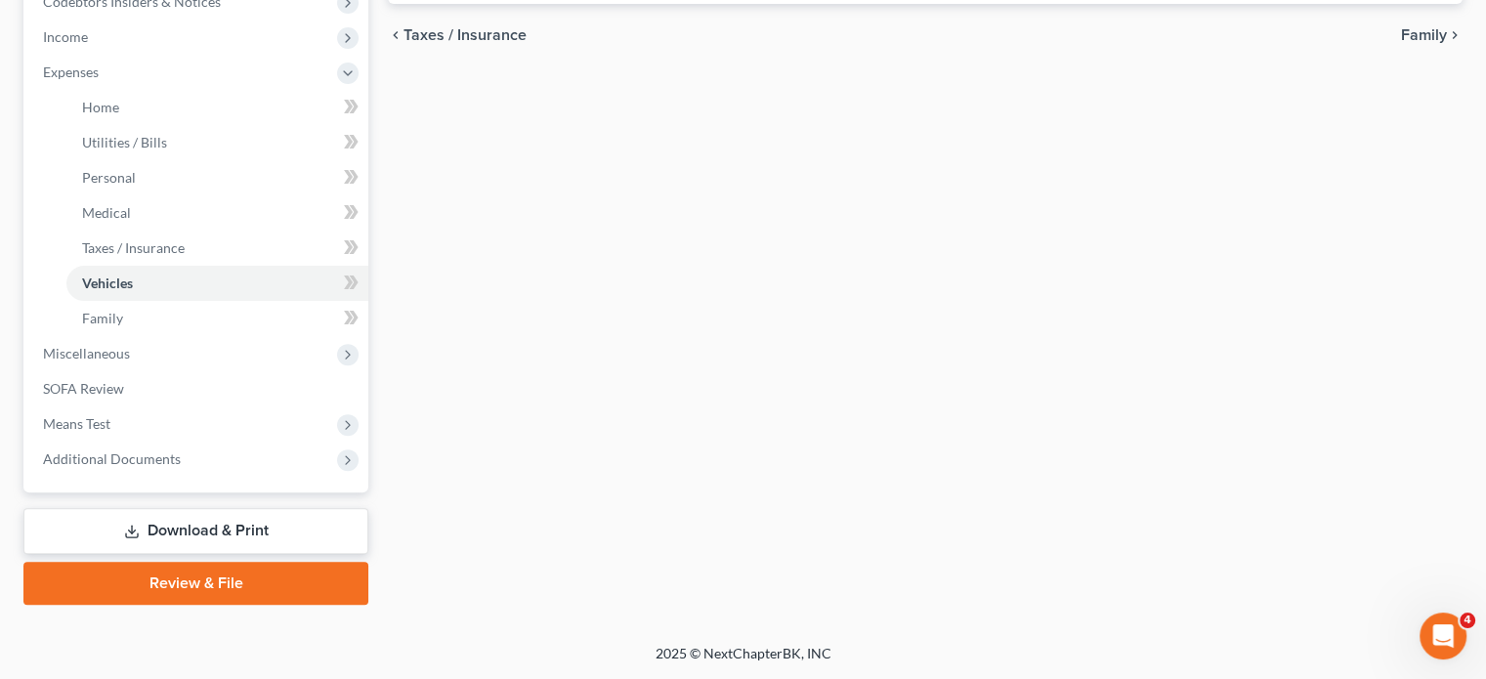
scroll to position [915, 0]
click at [130, 345] on span "Miscellaneous" at bounding box center [86, 353] width 87 height 17
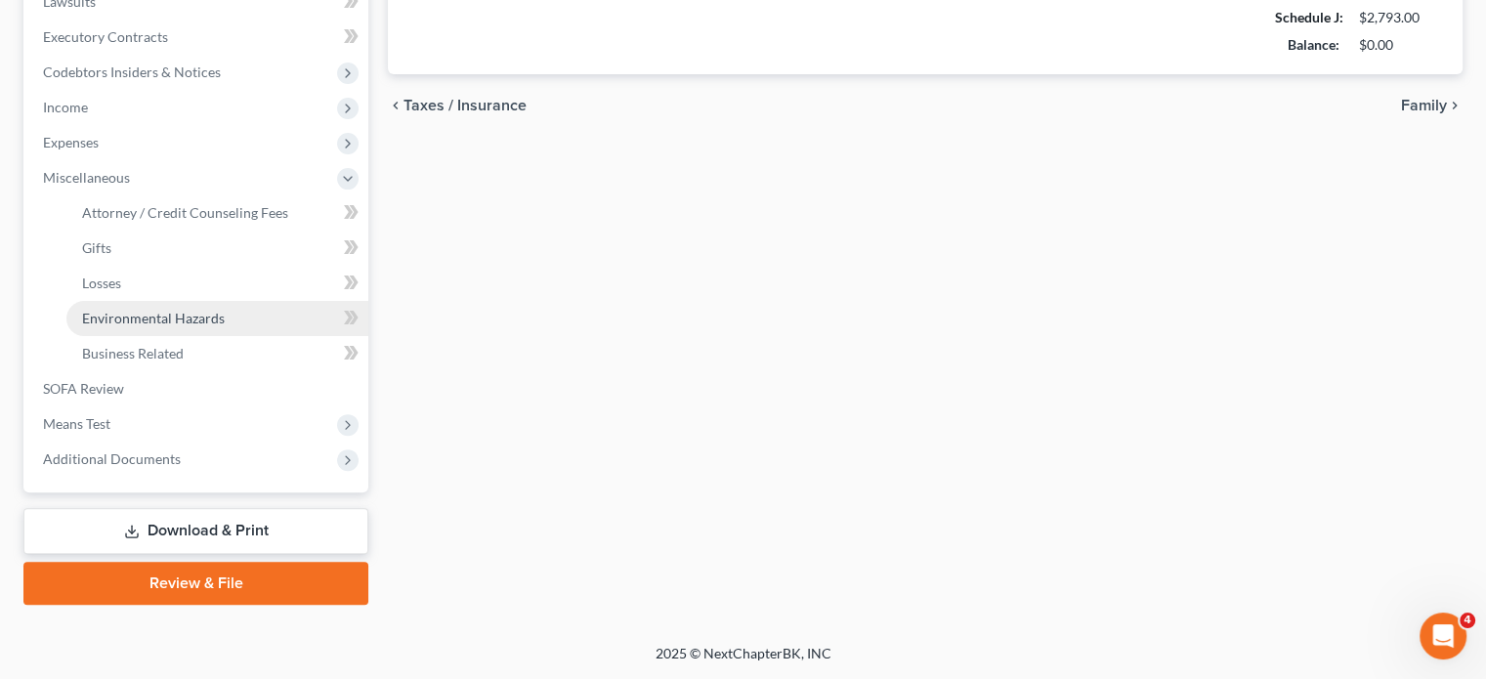
scroll to position [833, 0]
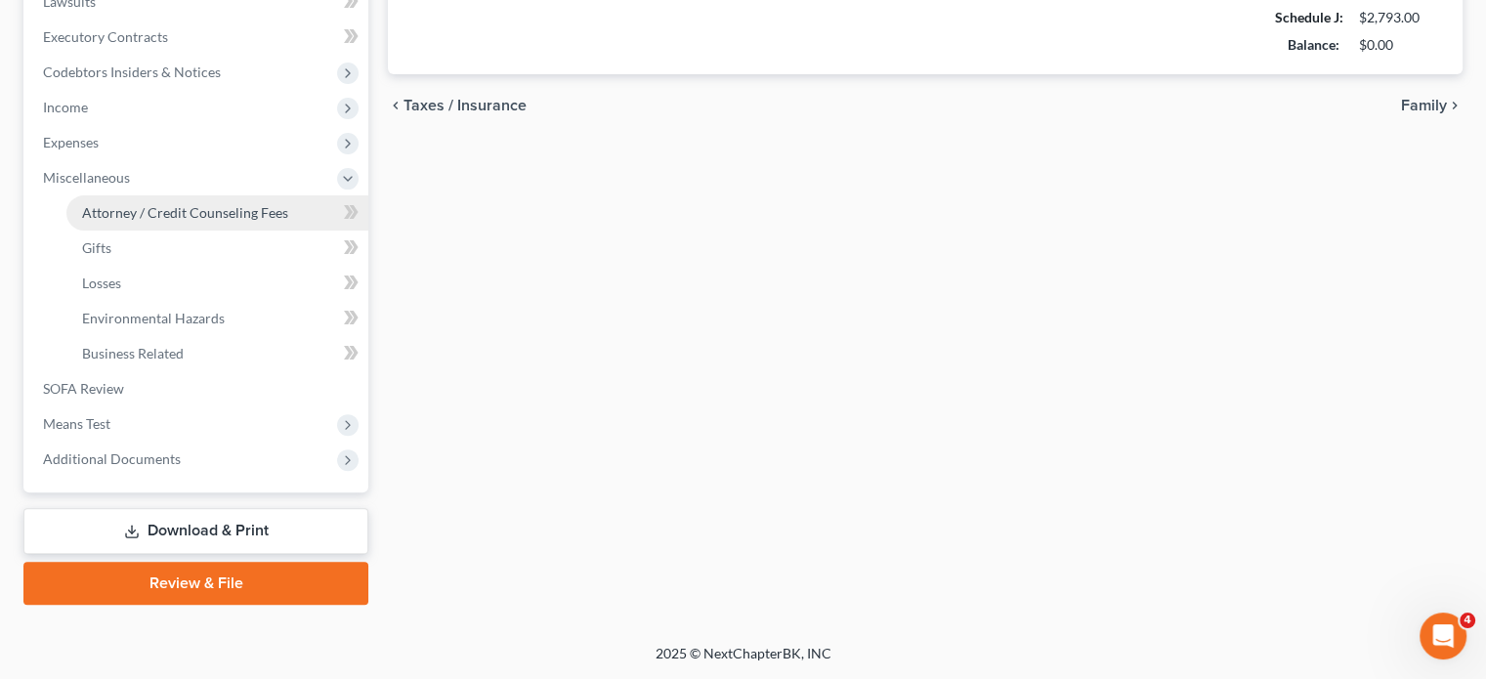
click at [197, 204] on span "Attorney / Credit Counseling Fees" at bounding box center [185, 212] width 206 height 17
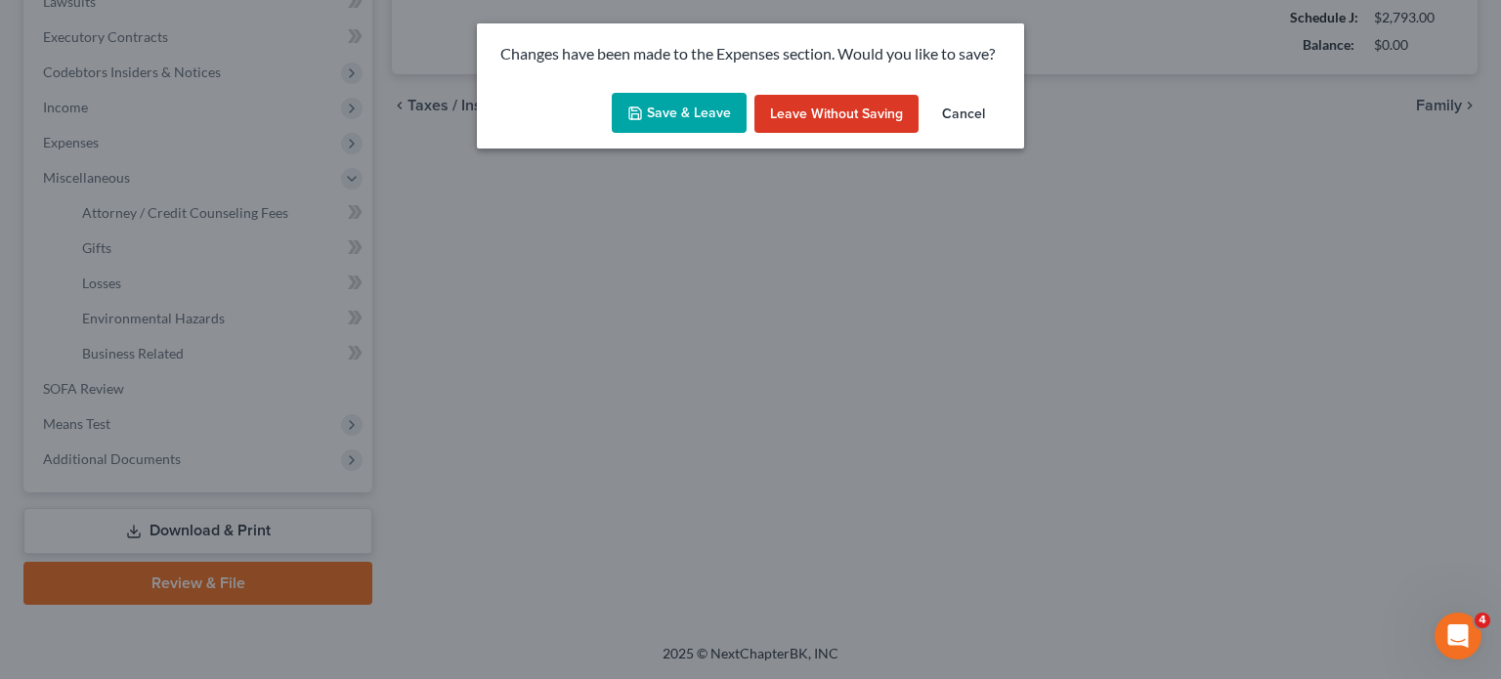
click at [656, 134] on button "Save & Leave" at bounding box center [679, 113] width 135 height 41
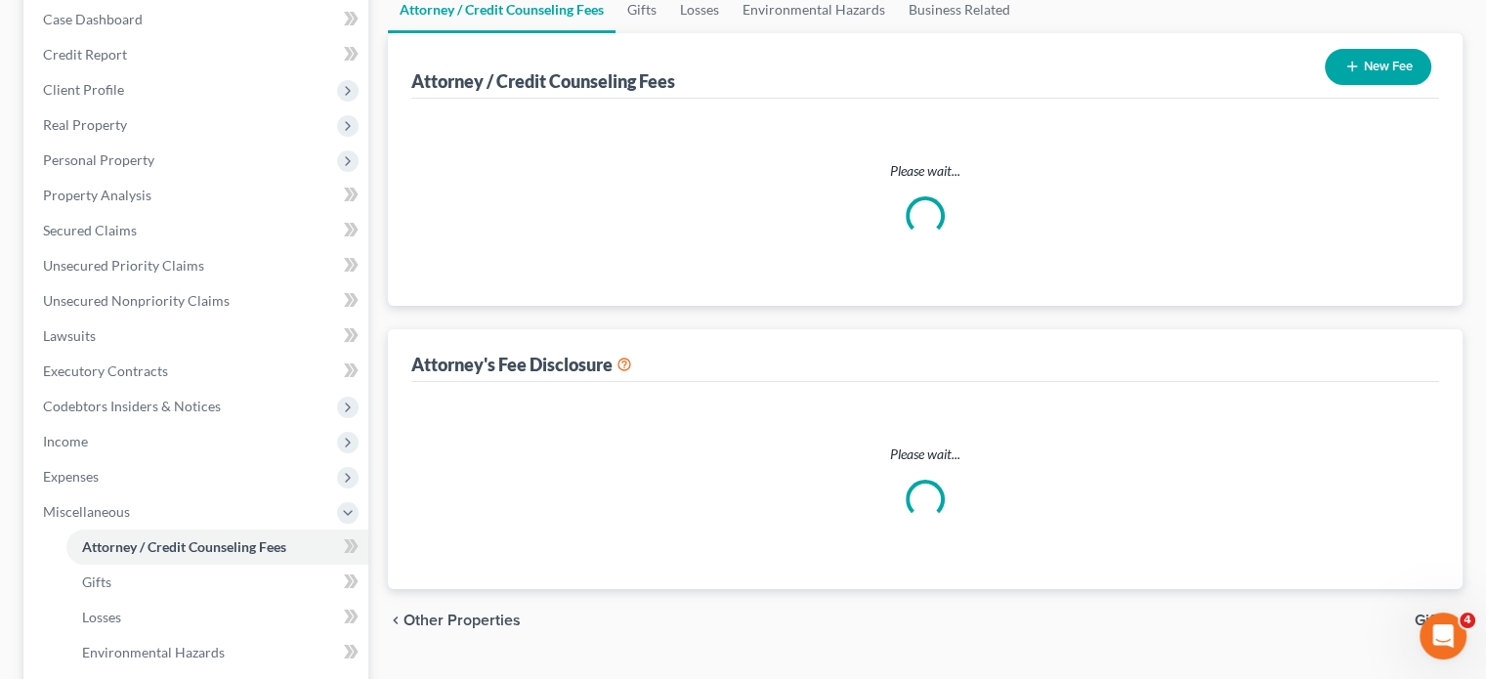
select select "2"
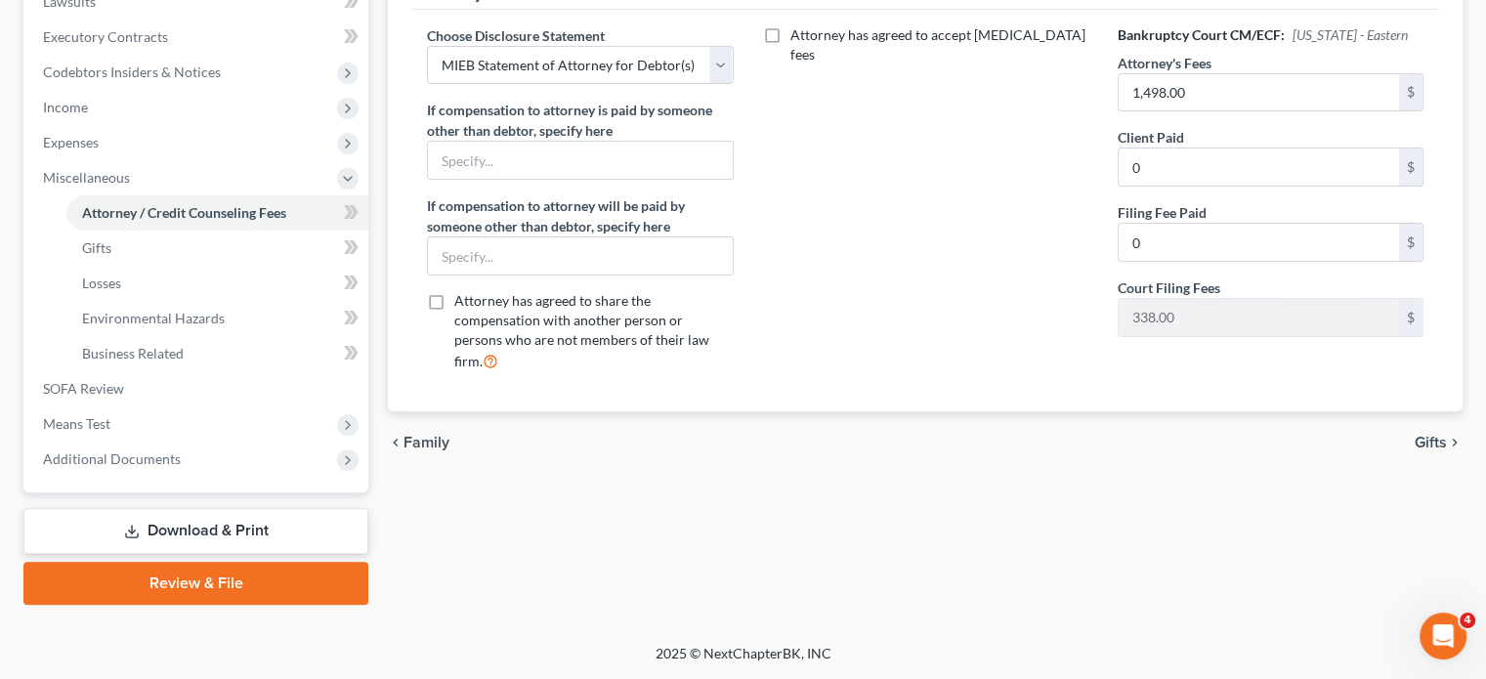
scroll to position [571, 0]
click at [208, 160] on span "Expenses" at bounding box center [197, 142] width 341 height 35
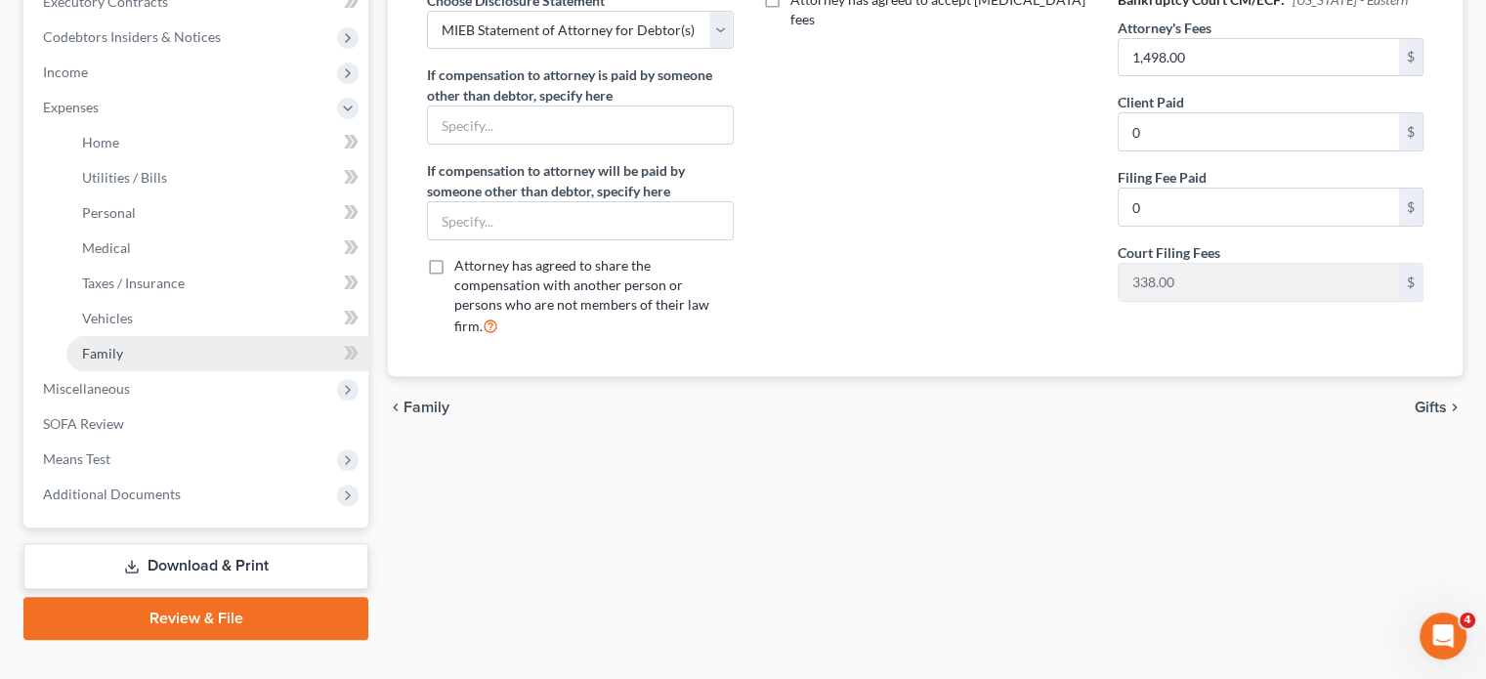
click at [227, 371] on link "Family" at bounding box center [217, 353] width 302 height 35
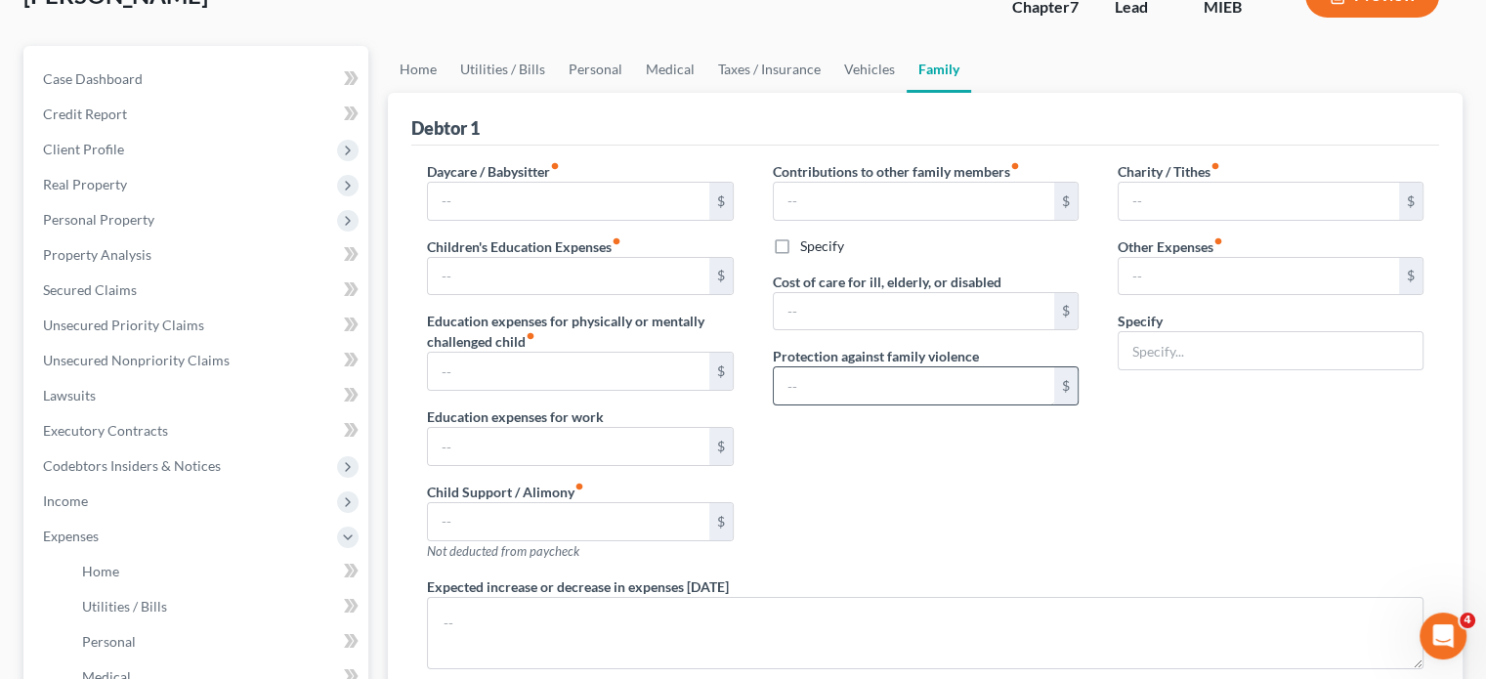
type input "0.00"
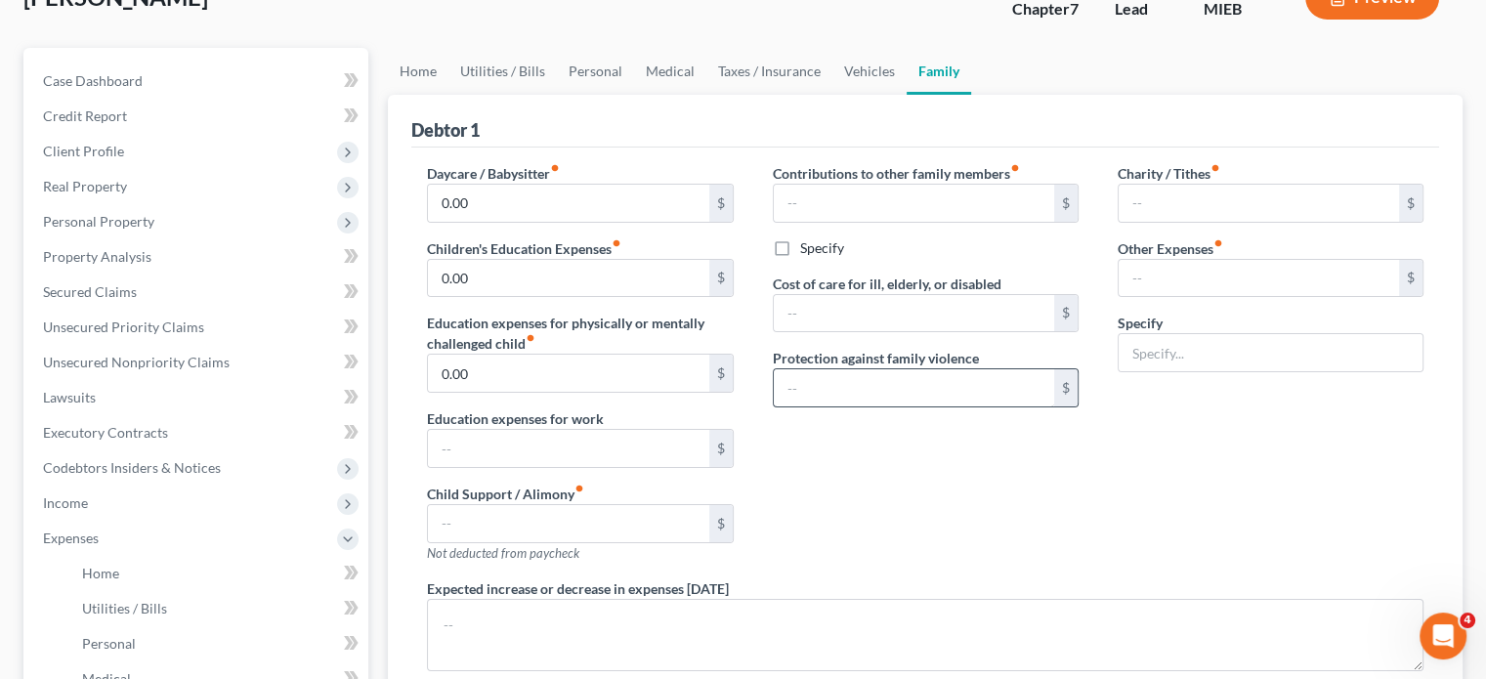
type input "0.00"
type input "180.00"
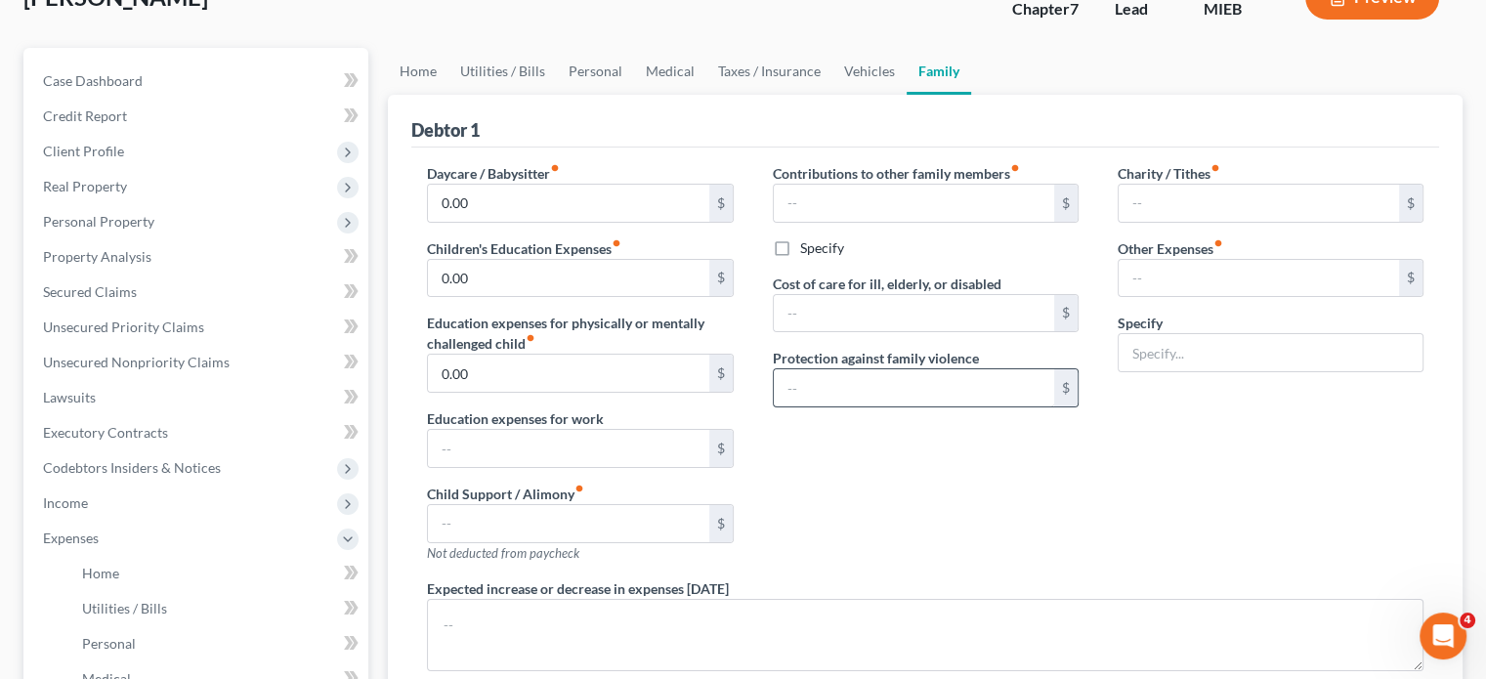
type input "Attorney Bankruptcy Fee"
radio input "true"
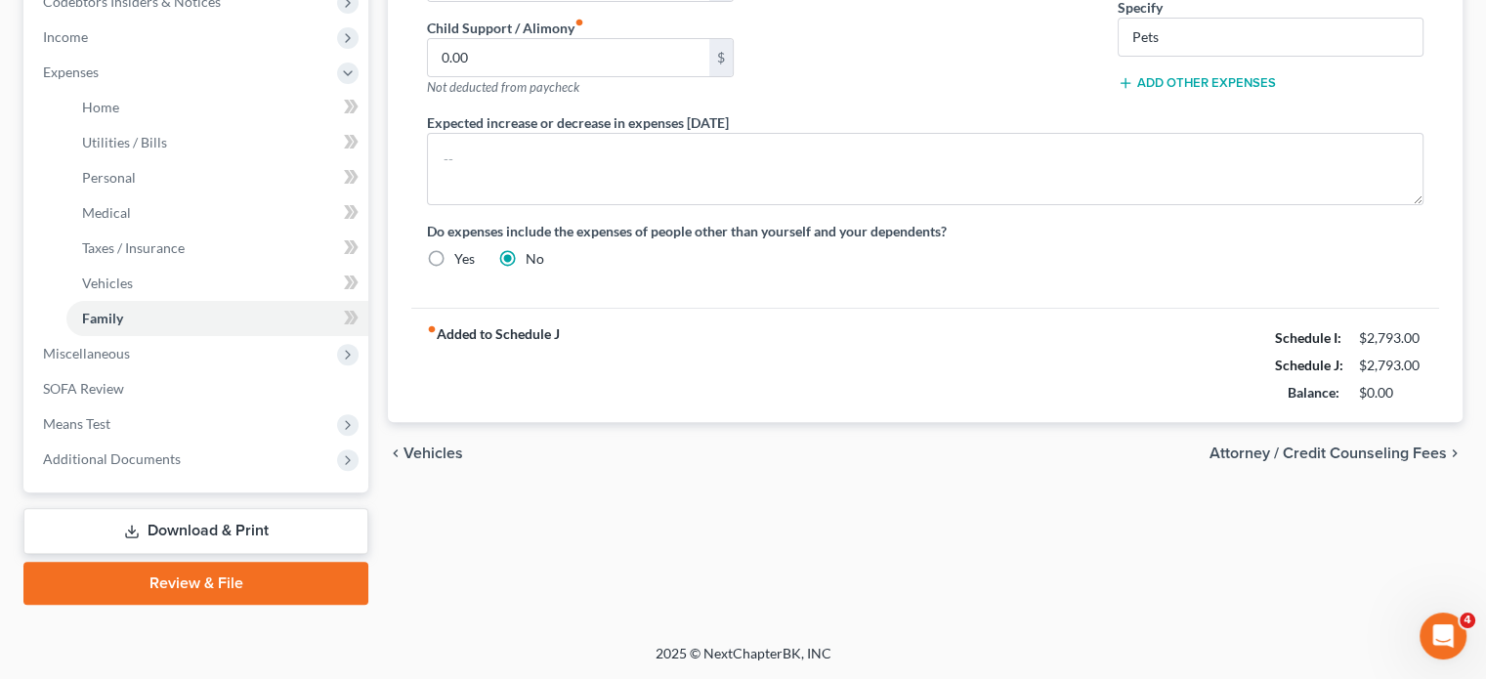
scroll to position [921, 0]
click at [192, 406] on span "Means Test" at bounding box center [197, 423] width 341 height 35
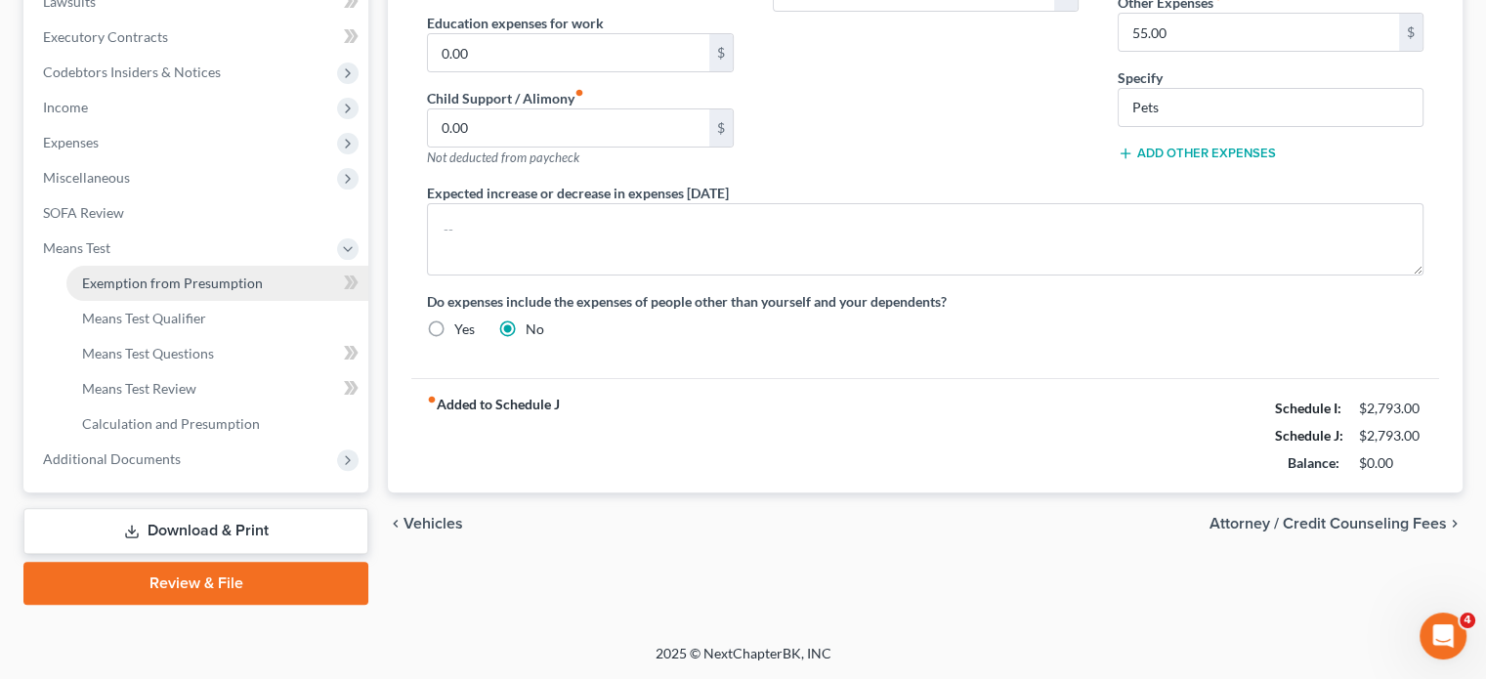
click at [221, 275] on span "Exemption from Presumption" at bounding box center [172, 283] width 181 height 17
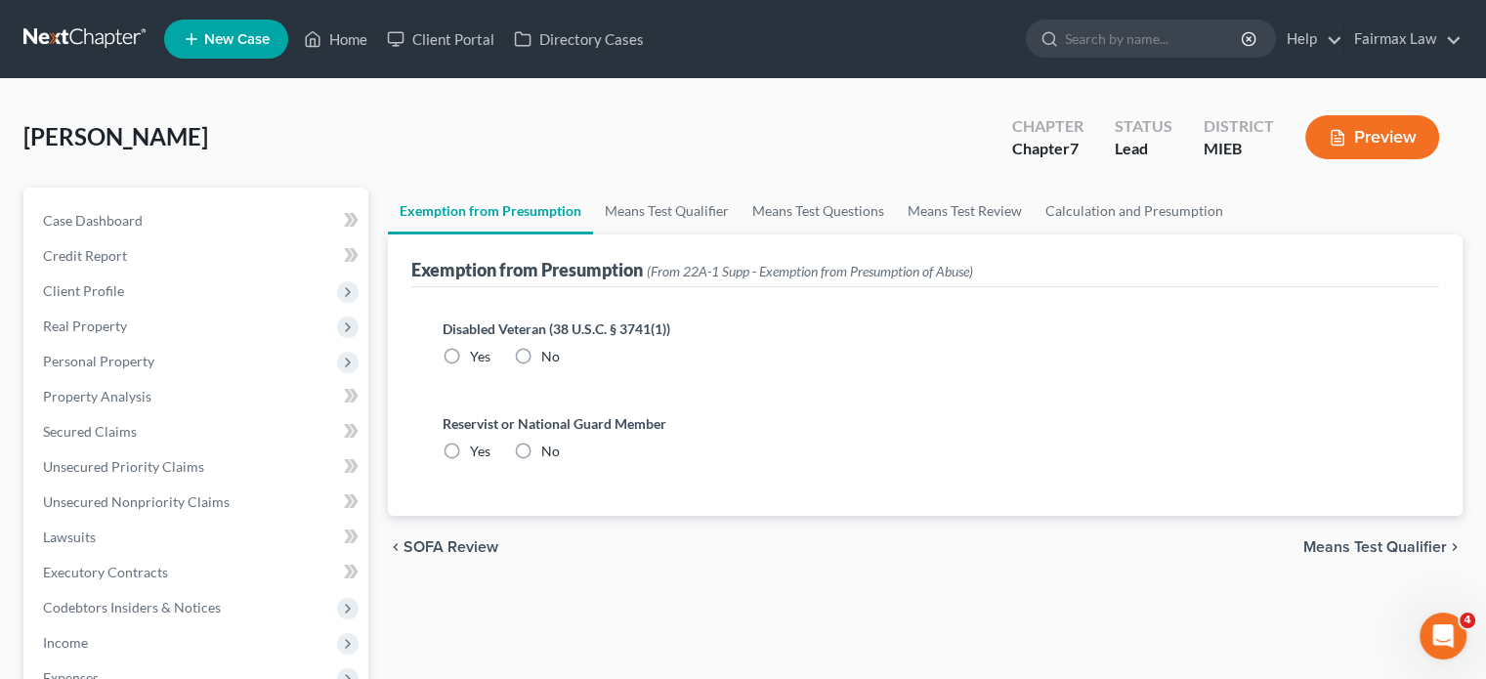
click at [560, 366] on label "No" at bounding box center [550, 357] width 19 height 20
click at [562, 360] on input "No" at bounding box center [555, 353] width 13 height 13
radio input "true"
click at [556, 461] on label "No" at bounding box center [550, 452] width 19 height 20
click at [556, 454] on input "No" at bounding box center [555, 448] width 13 height 13
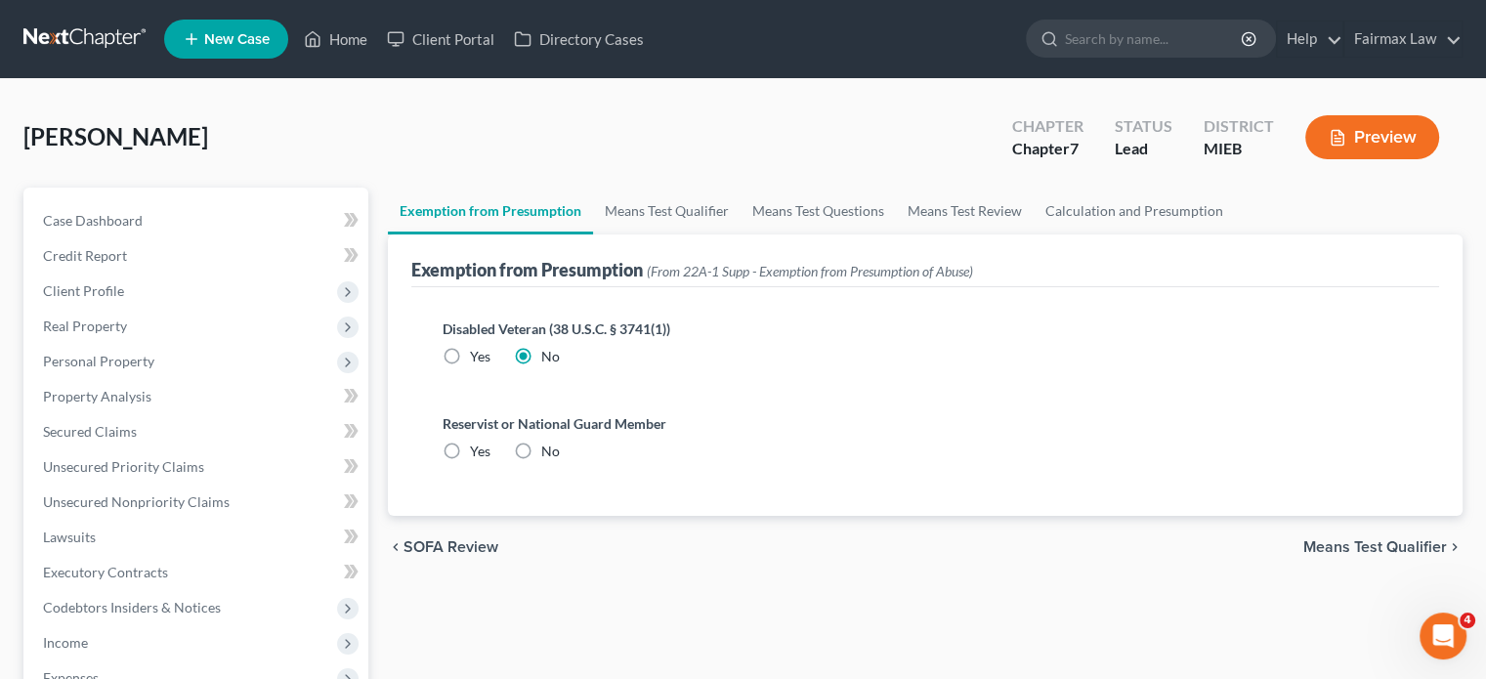
radio input "true"
click at [708, 234] on link "Means Test Qualifier" at bounding box center [667, 211] width 148 height 47
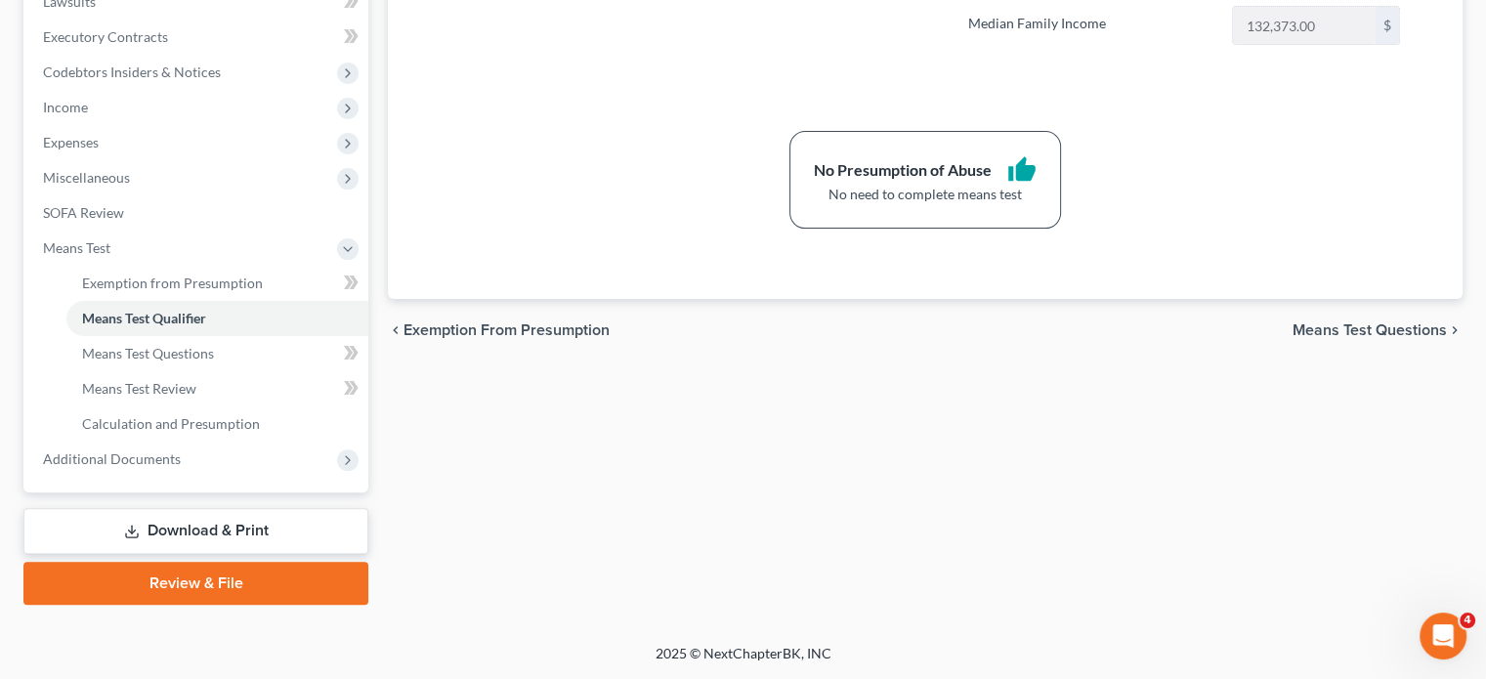
scroll to position [833, 0]
click at [262, 442] on span "Additional Documents" at bounding box center [197, 459] width 341 height 35
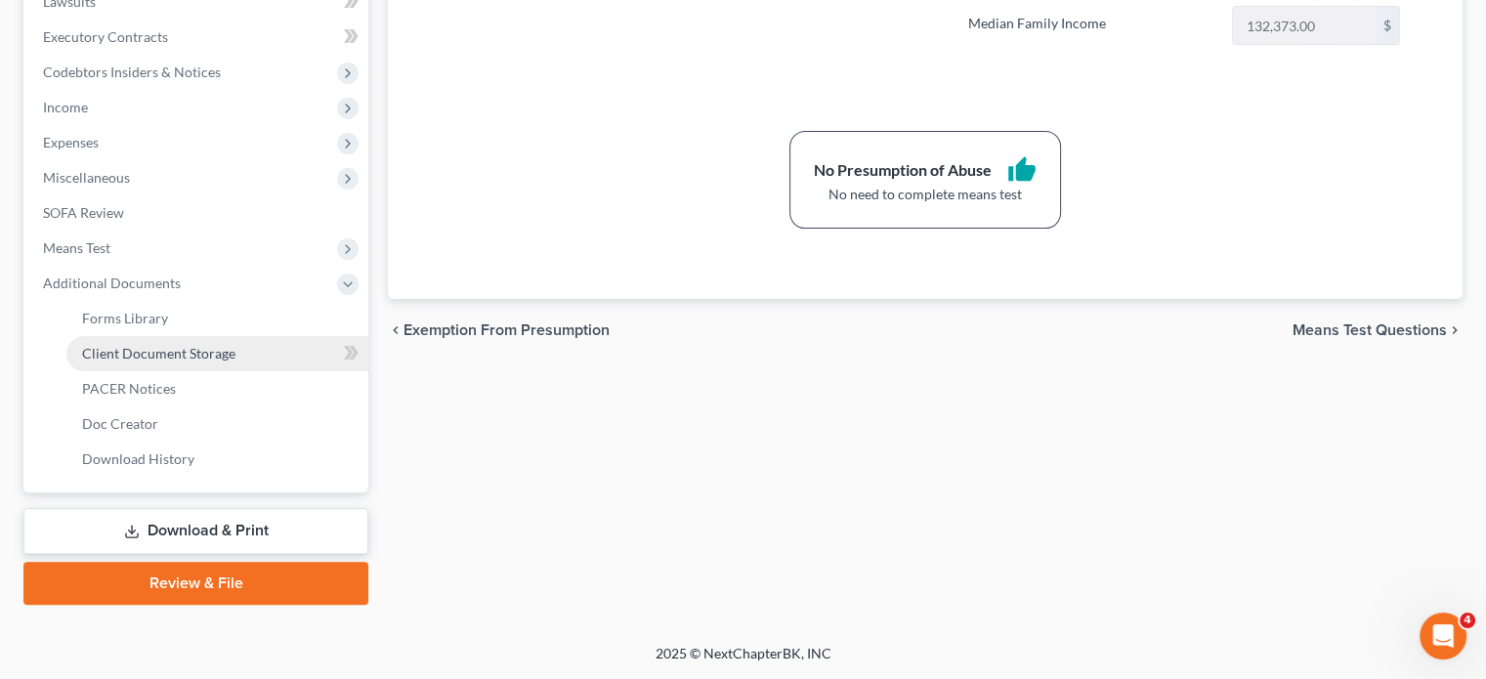
click at [235, 345] on span "Client Document Storage" at bounding box center [158, 353] width 153 height 17
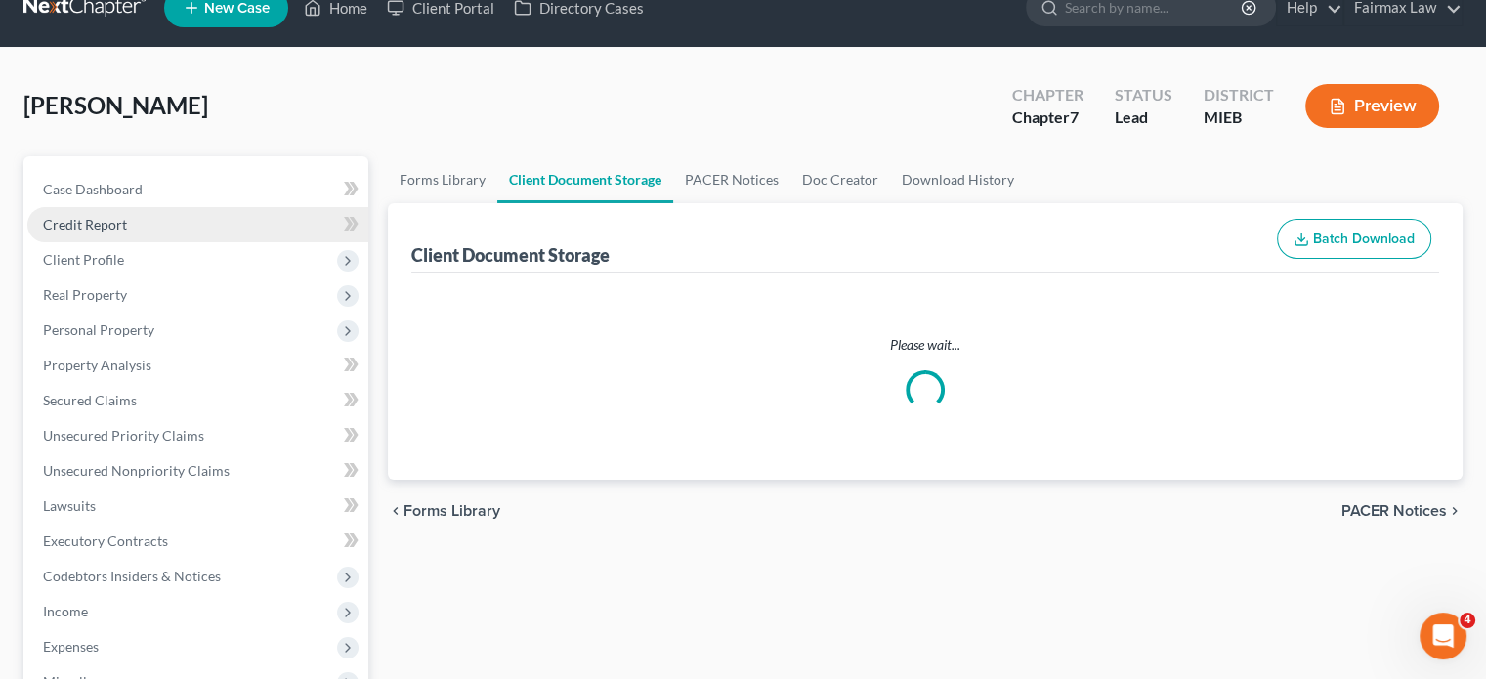
select select "7"
select select "6"
select select "32"
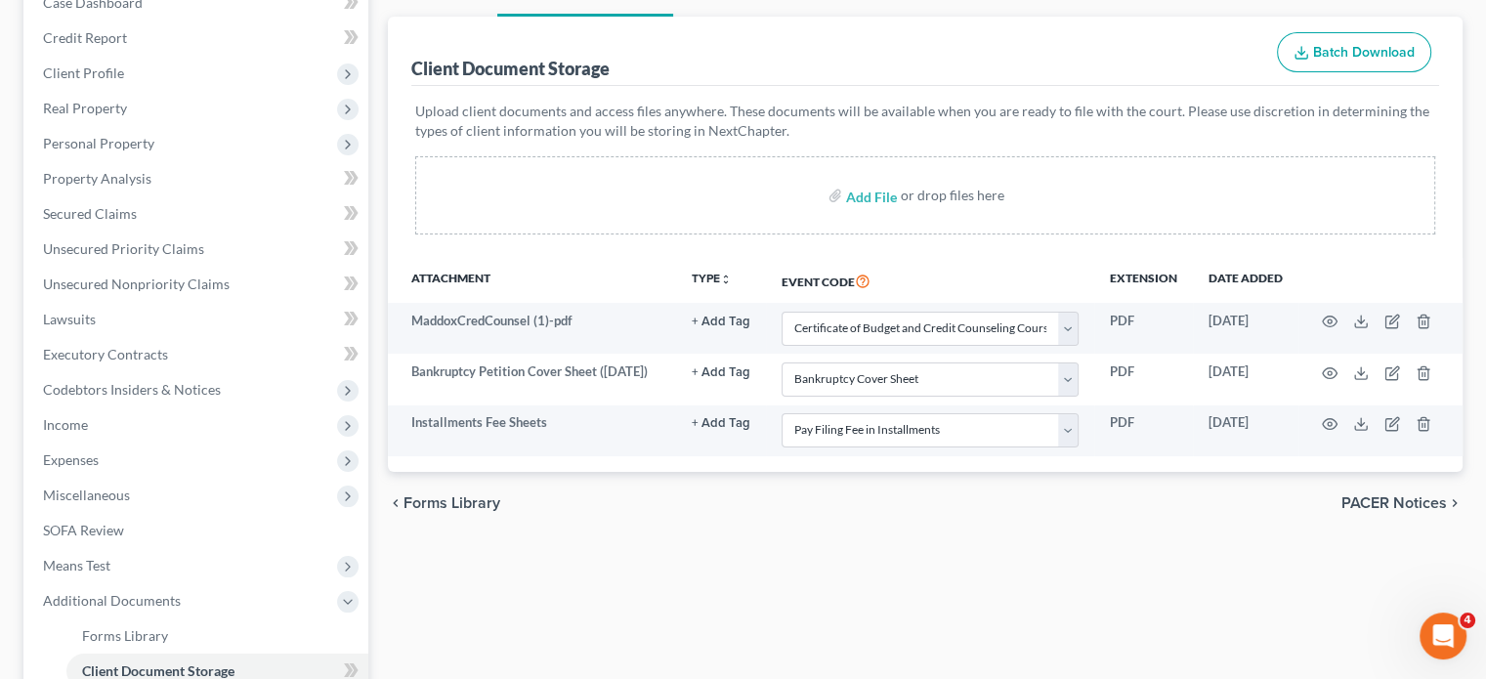
scroll to position [219, 0]
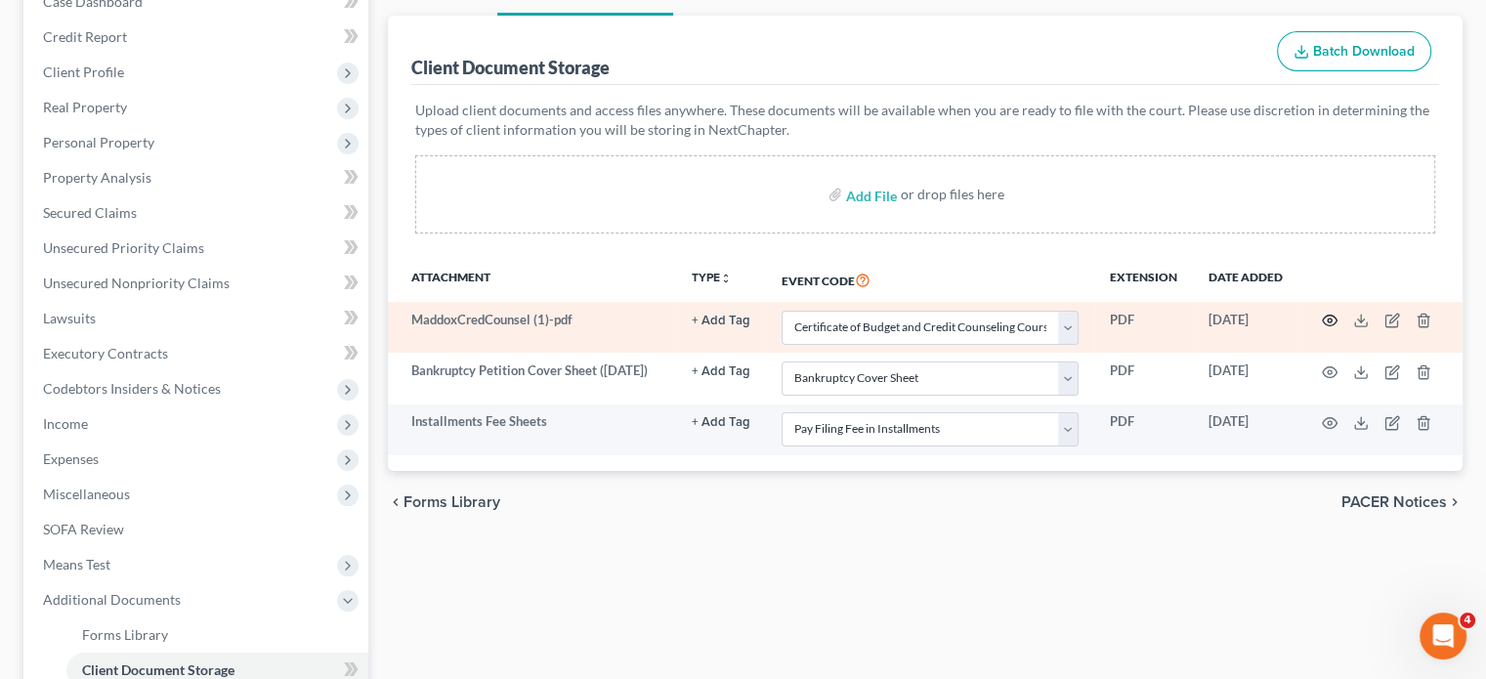
click at [1323, 328] on icon "button" at bounding box center [1330, 321] width 16 height 16
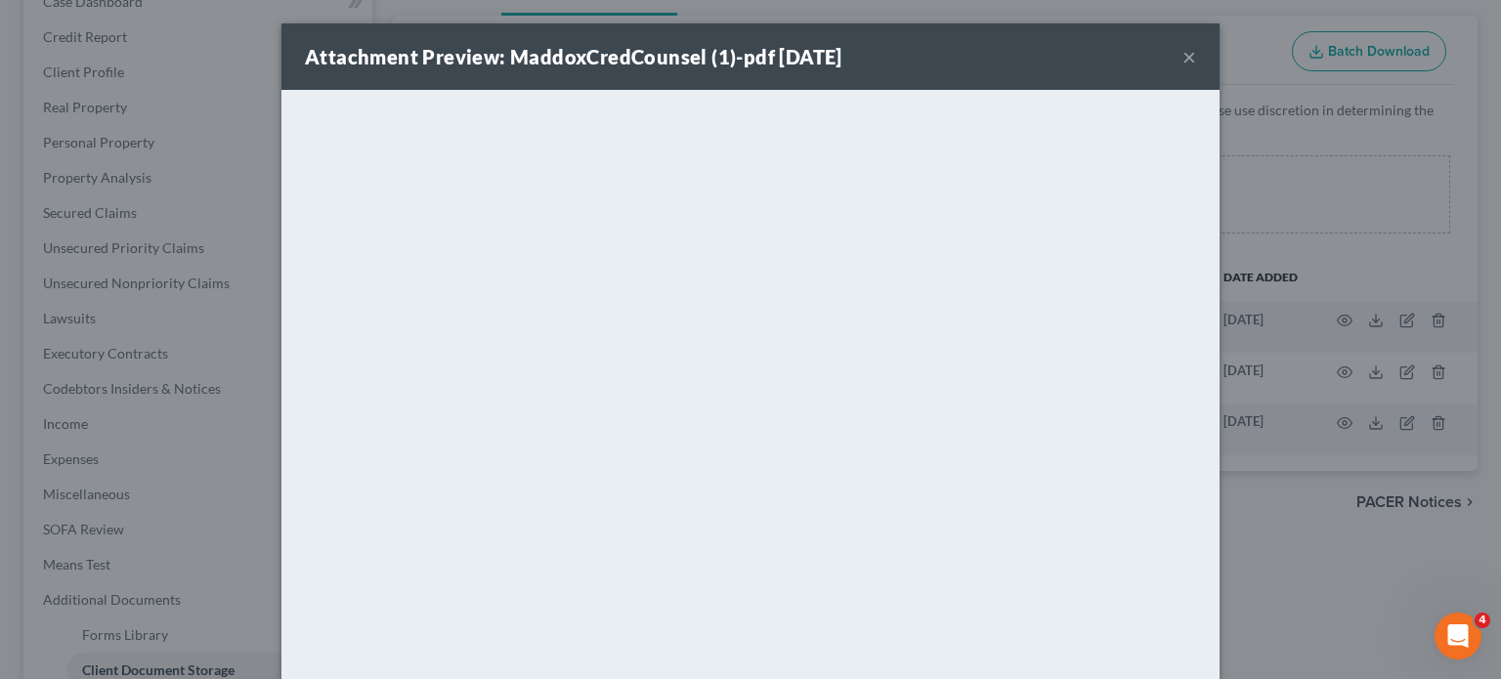
click at [1196, 68] on button "×" at bounding box center [1189, 56] width 14 height 23
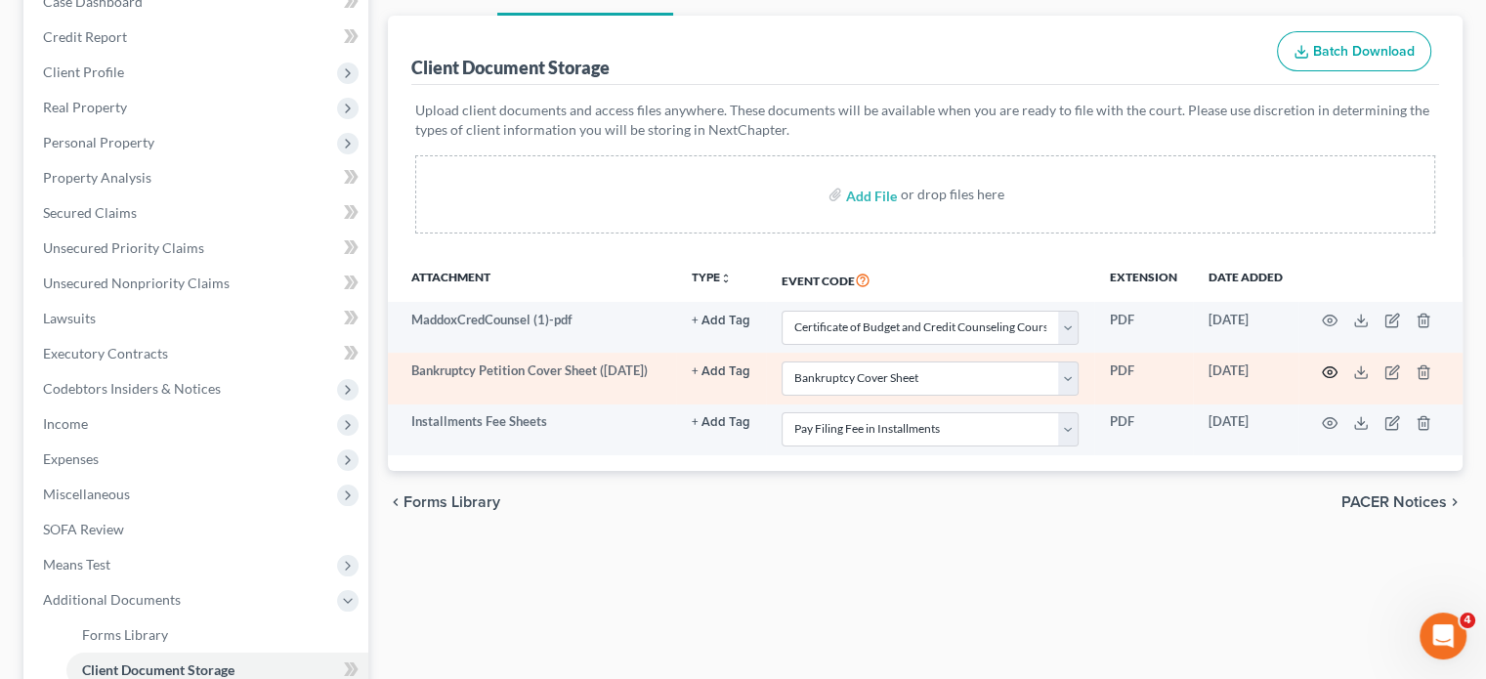
click at [1325, 380] on icon "button" at bounding box center [1330, 372] width 16 height 16
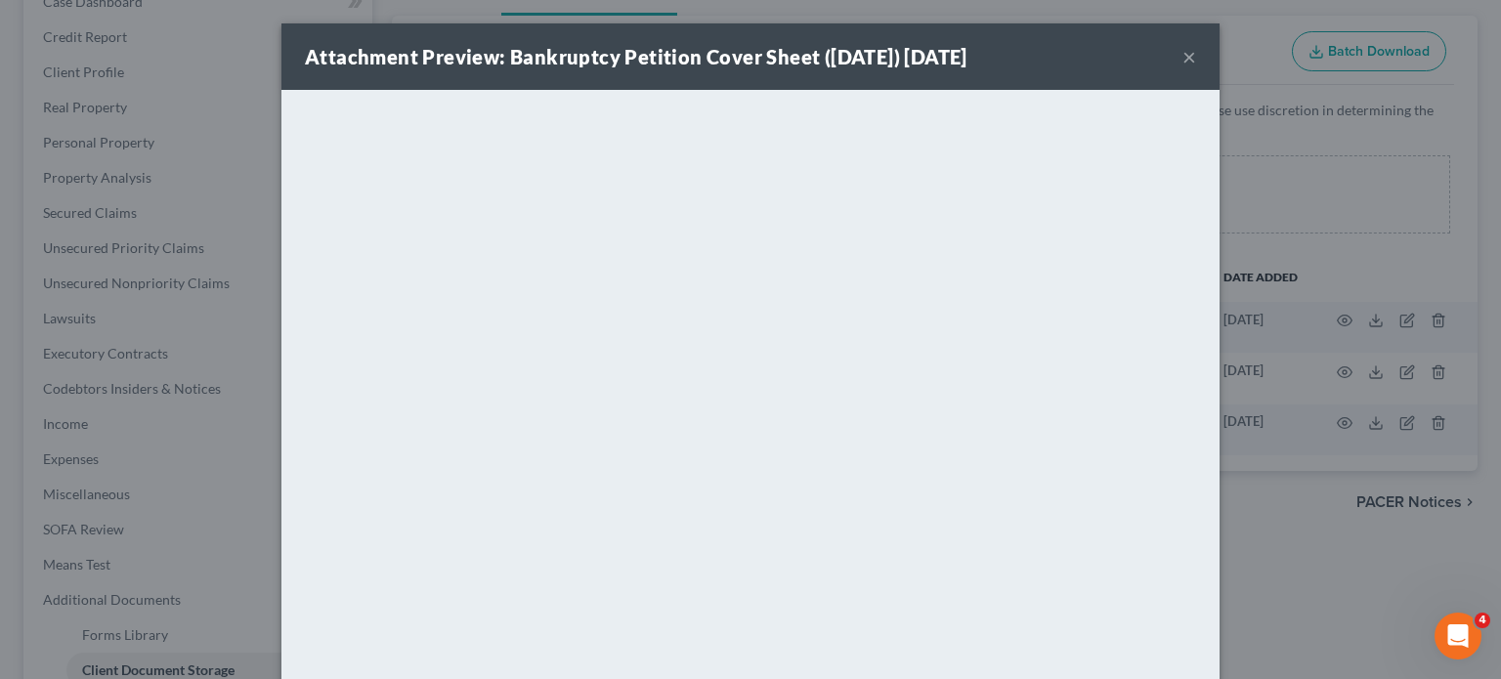
click at [1219, 65] on div "Attachment Preview: Bankruptcy Petition Cover Sheet ([DATE]) [DATE] ×" at bounding box center [750, 56] width 938 height 66
click at [1196, 67] on button "×" at bounding box center [1189, 56] width 14 height 23
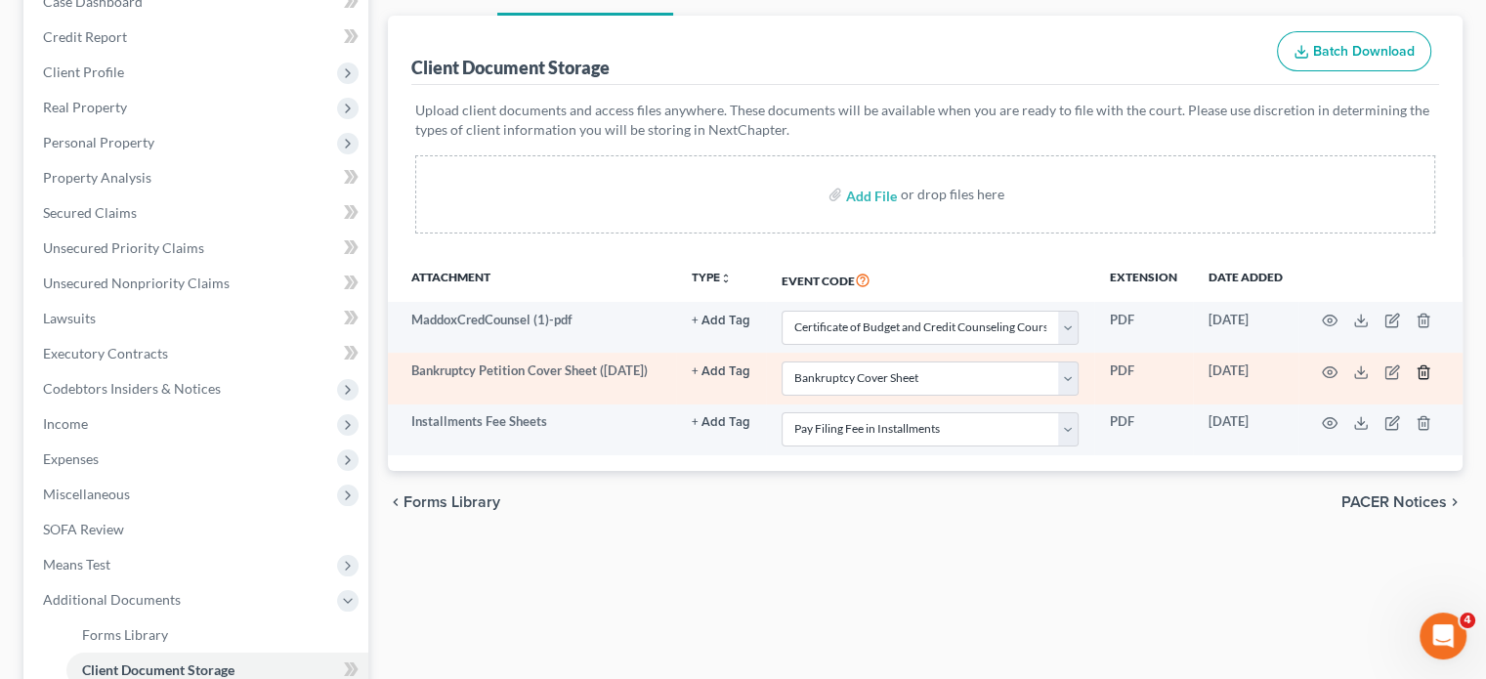
click at [1425, 375] on line "button" at bounding box center [1425, 373] width 0 height 4
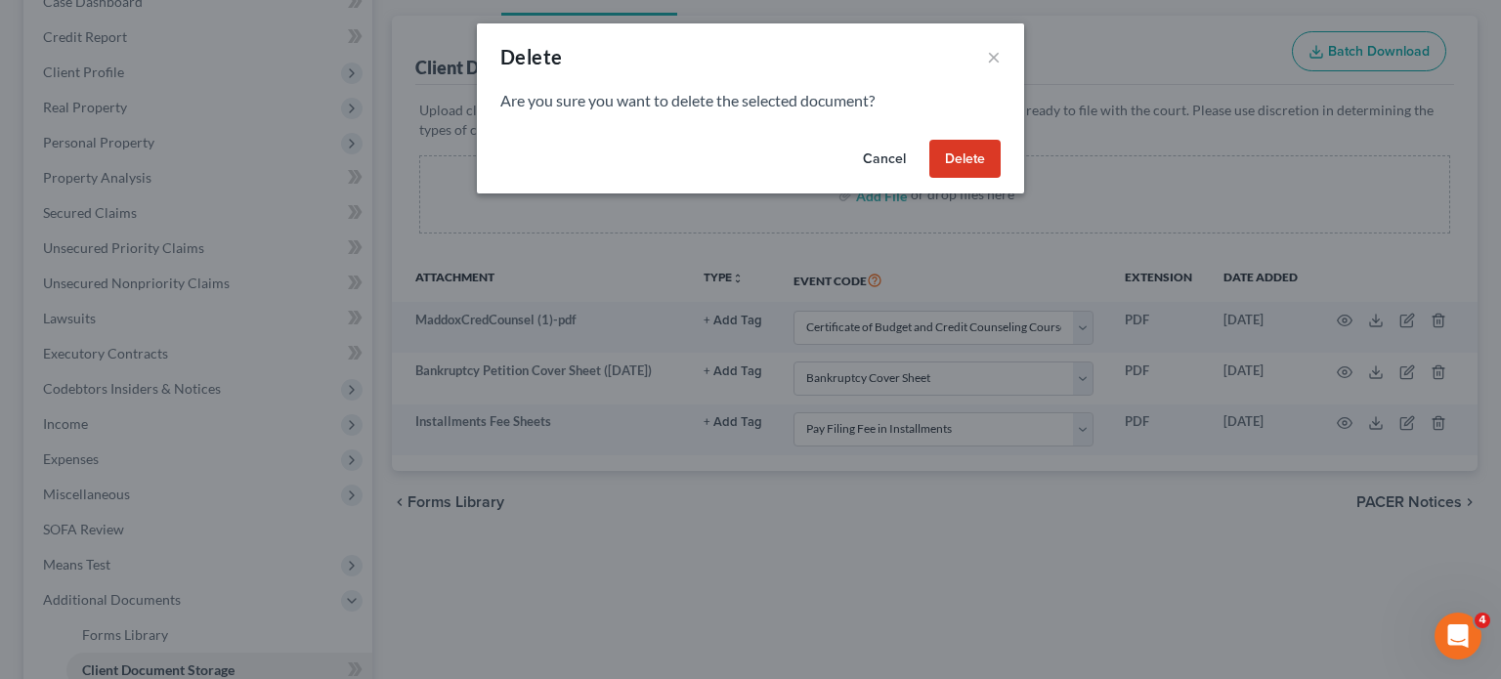
click at [1001, 179] on button "Delete" at bounding box center [964, 159] width 71 height 39
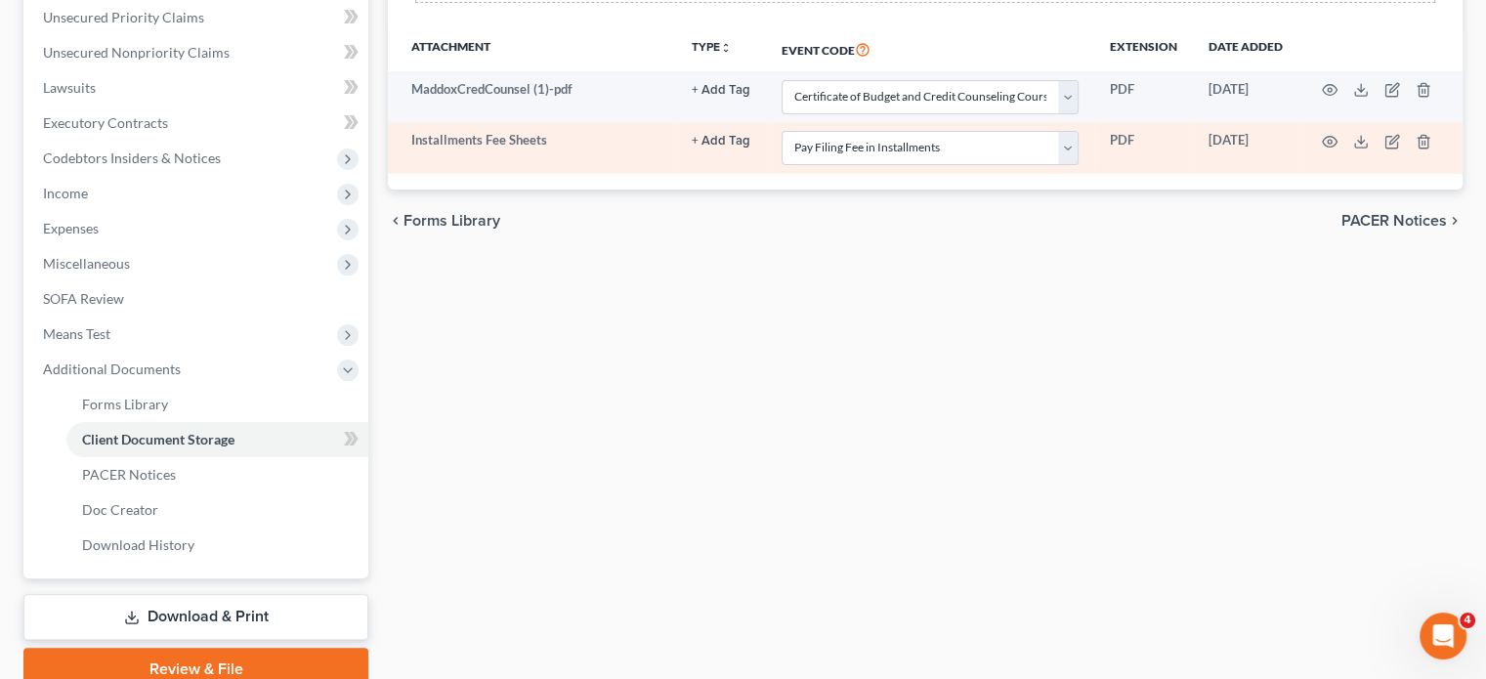
scroll to position [451, 0]
click at [1328, 148] on icon "button" at bounding box center [1330, 140] width 16 height 16
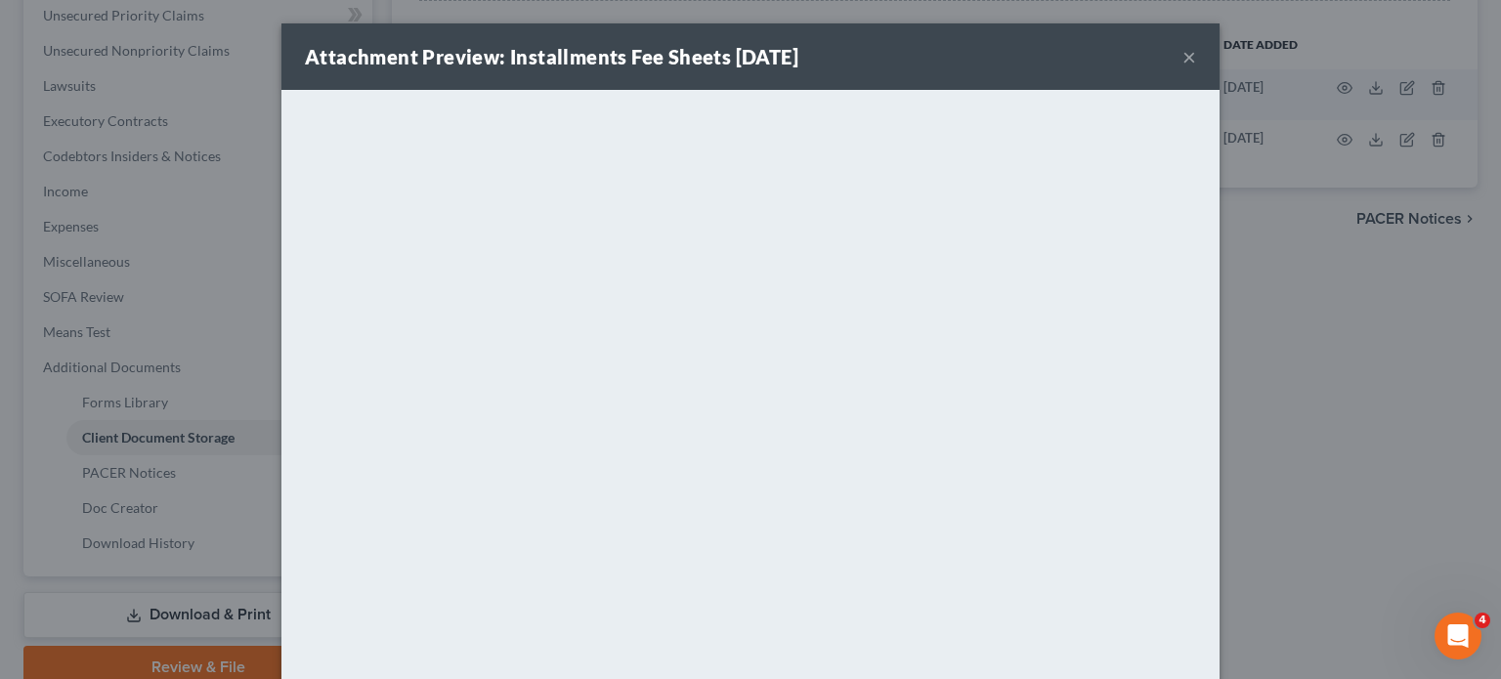
click at [1196, 68] on button "×" at bounding box center [1189, 56] width 14 height 23
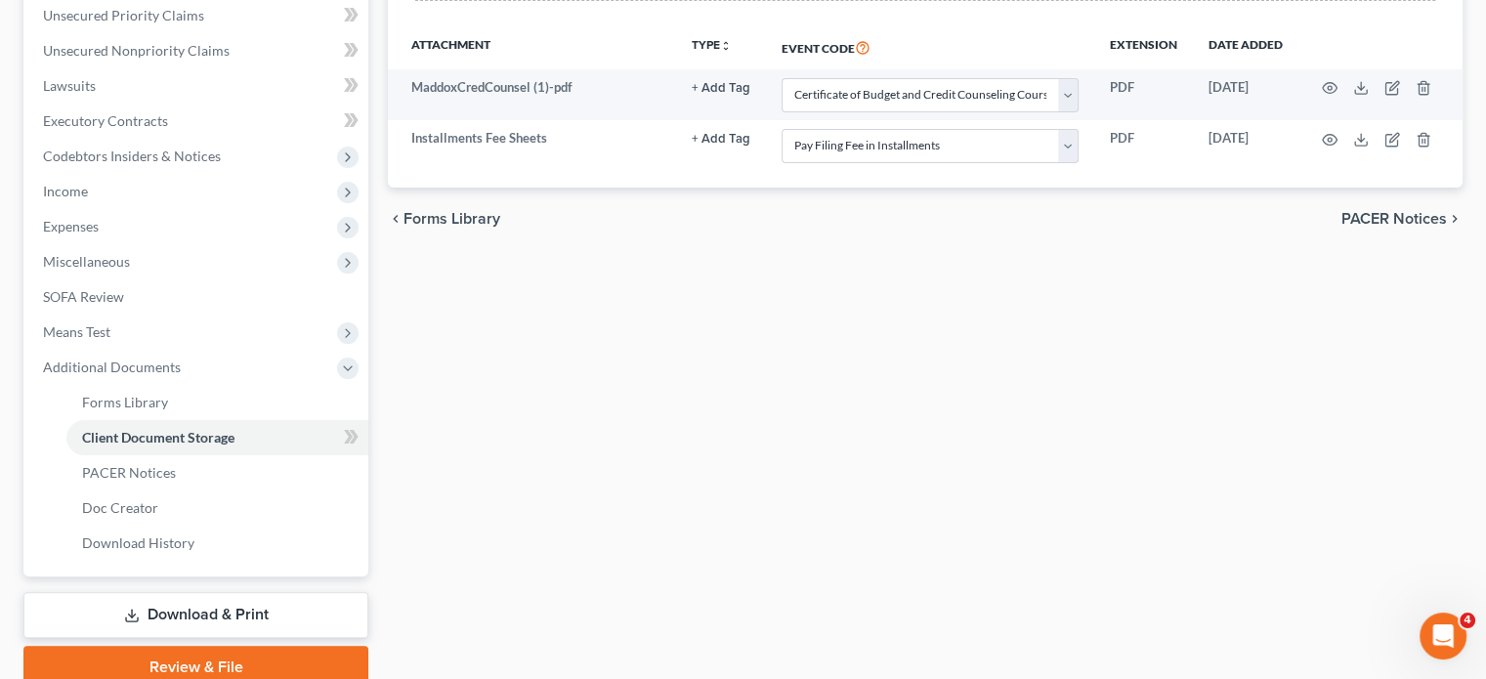
scroll to position [833, 0]
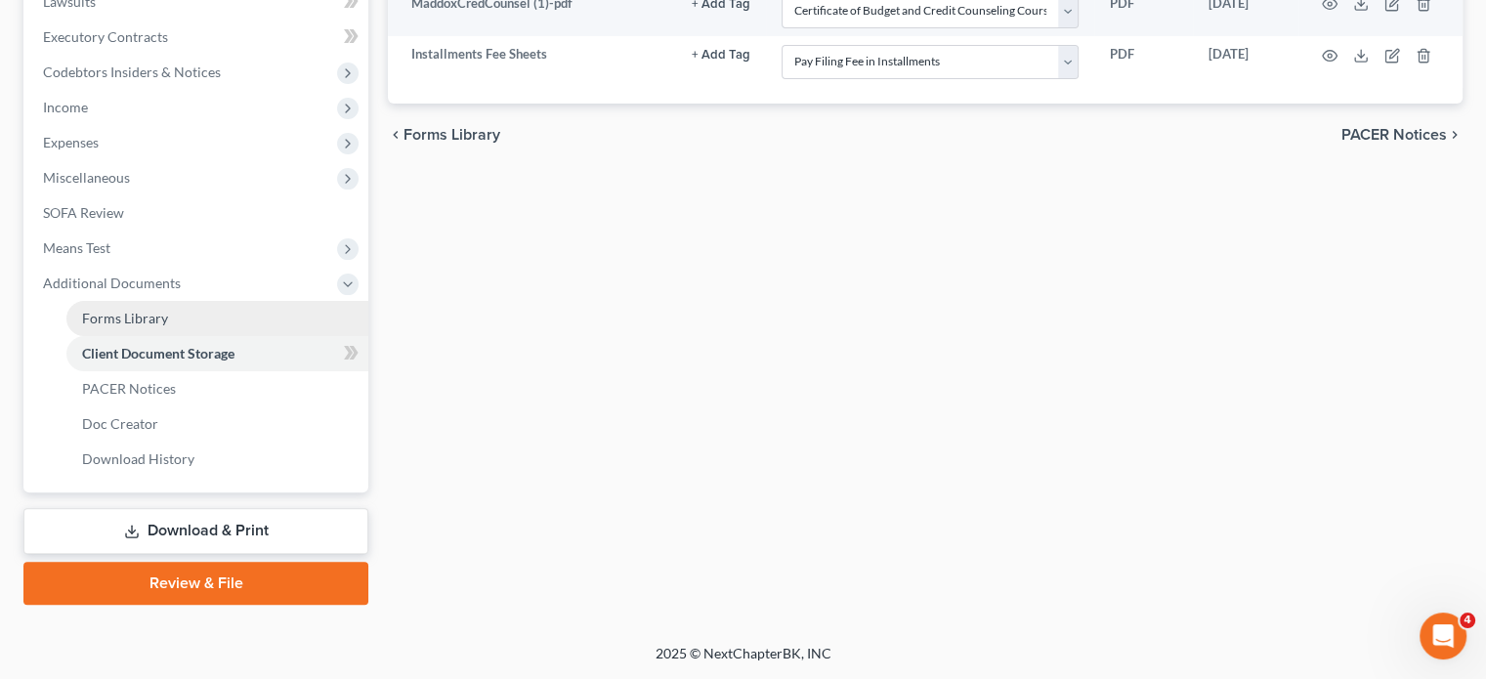
click at [199, 301] on link "Forms Library" at bounding box center [217, 318] width 302 height 35
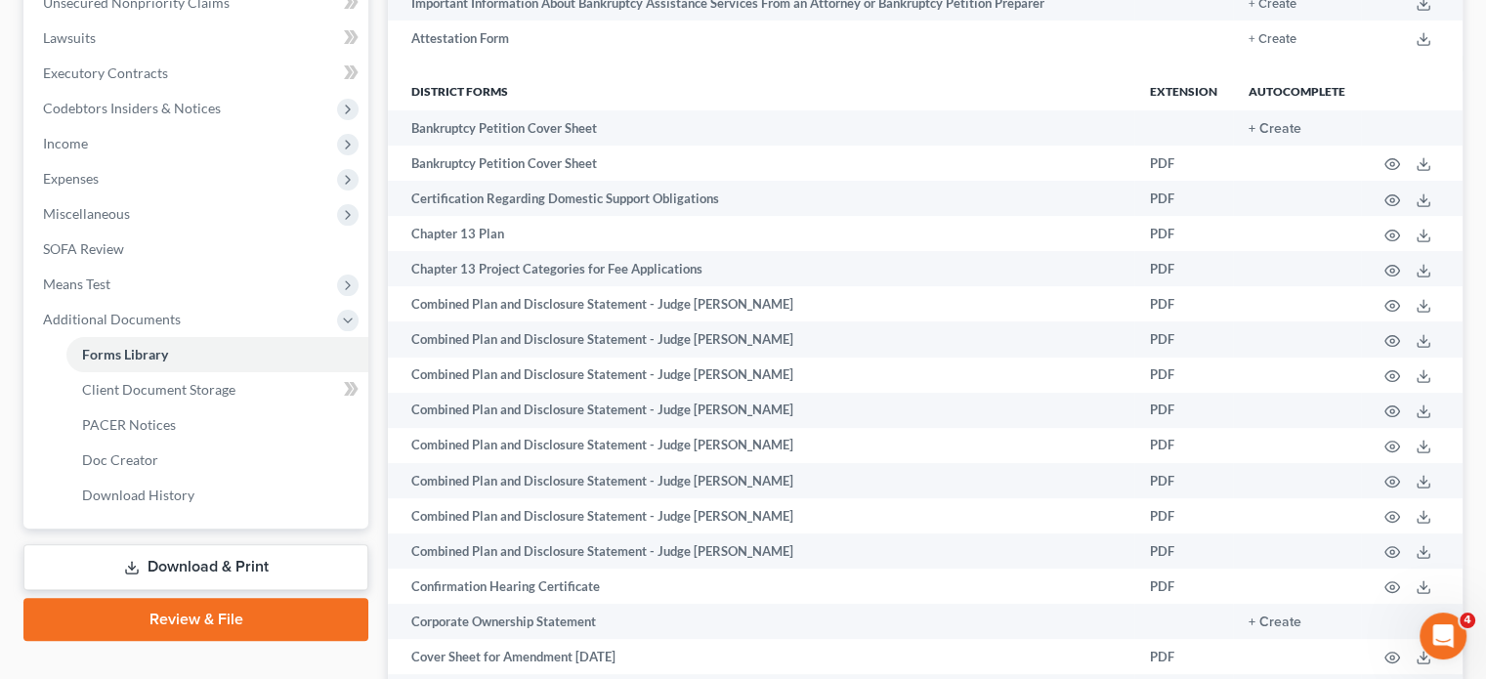
scroll to position [500, 0]
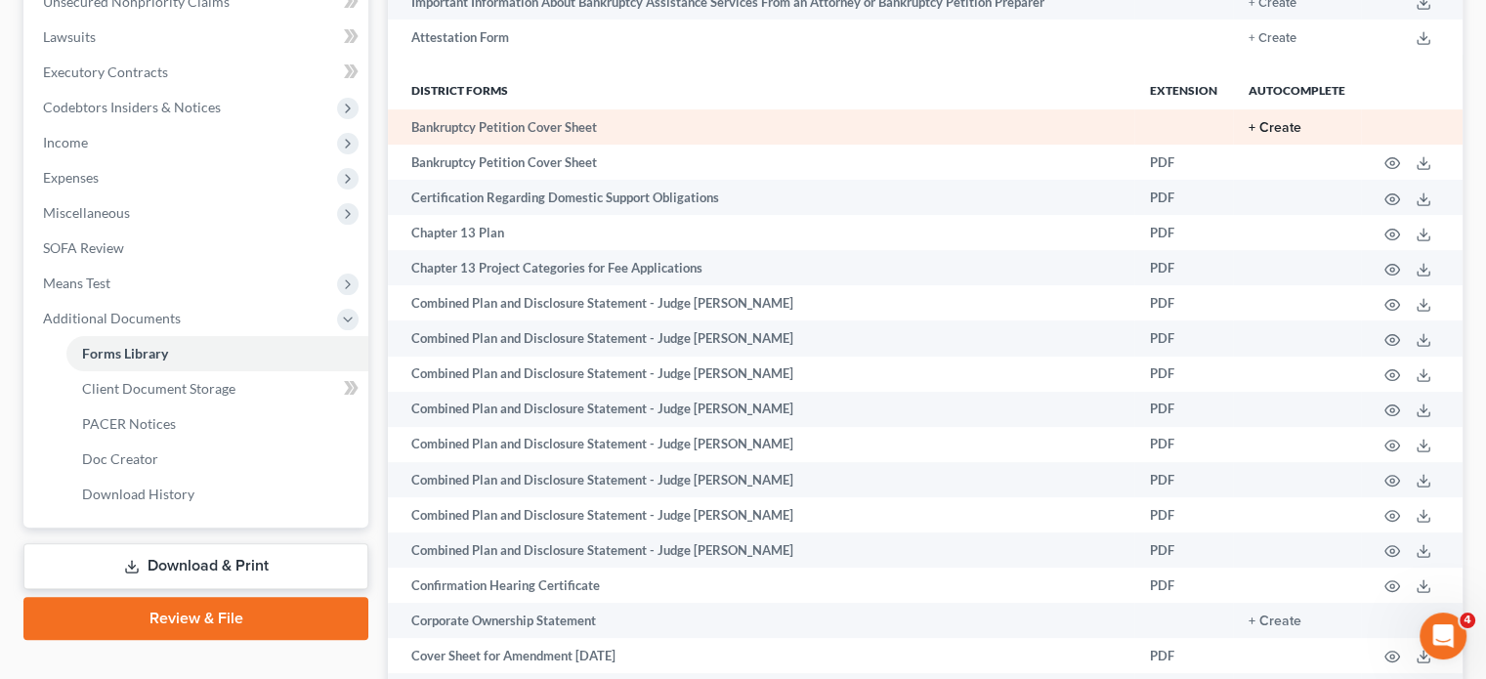
click at [1249, 135] on button "+ Create" at bounding box center [1275, 128] width 53 height 14
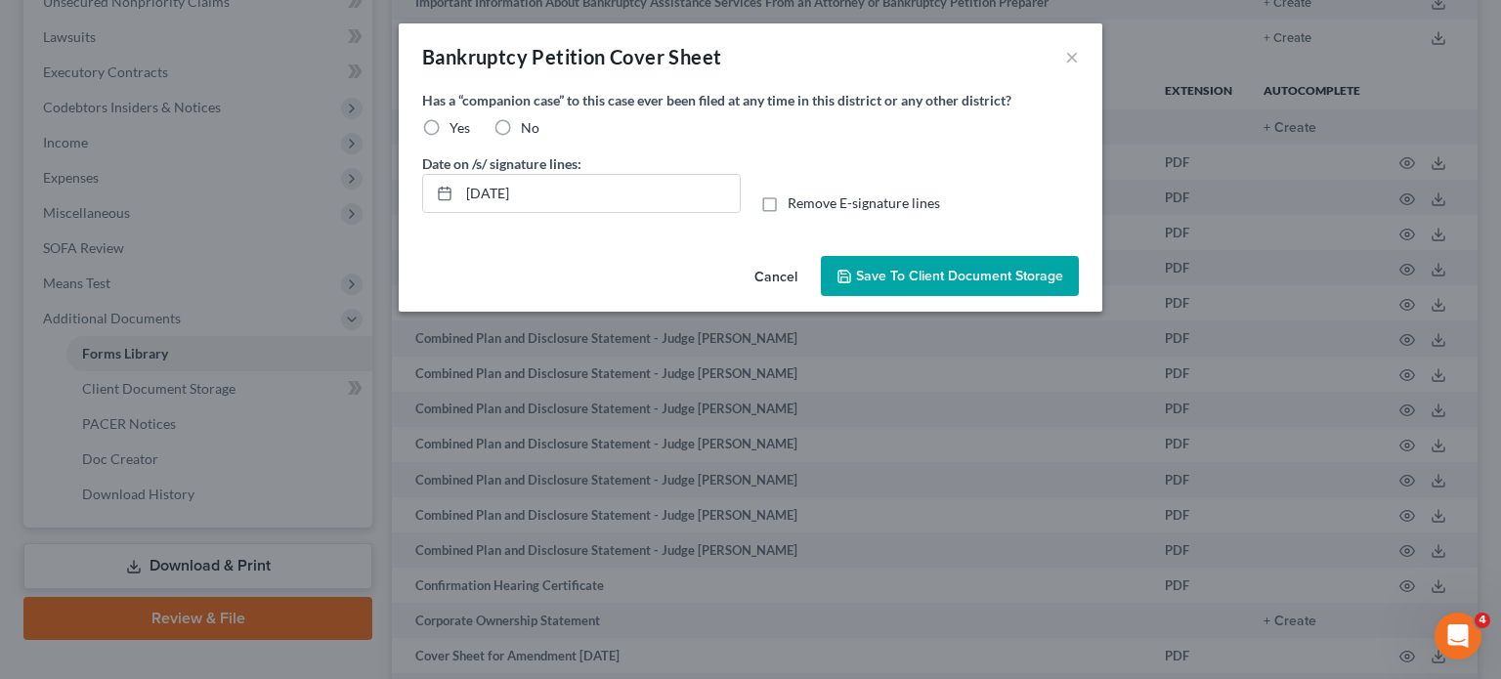
click at [521, 138] on label "No" at bounding box center [530, 128] width 19 height 20
click at [529, 131] on input "No" at bounding box center [535, 124] width 13 height 13
radio input "true"
click at [922, 284] on span "Save to Client Document Storage" at bounding box center [959, 276] width 207 height 17
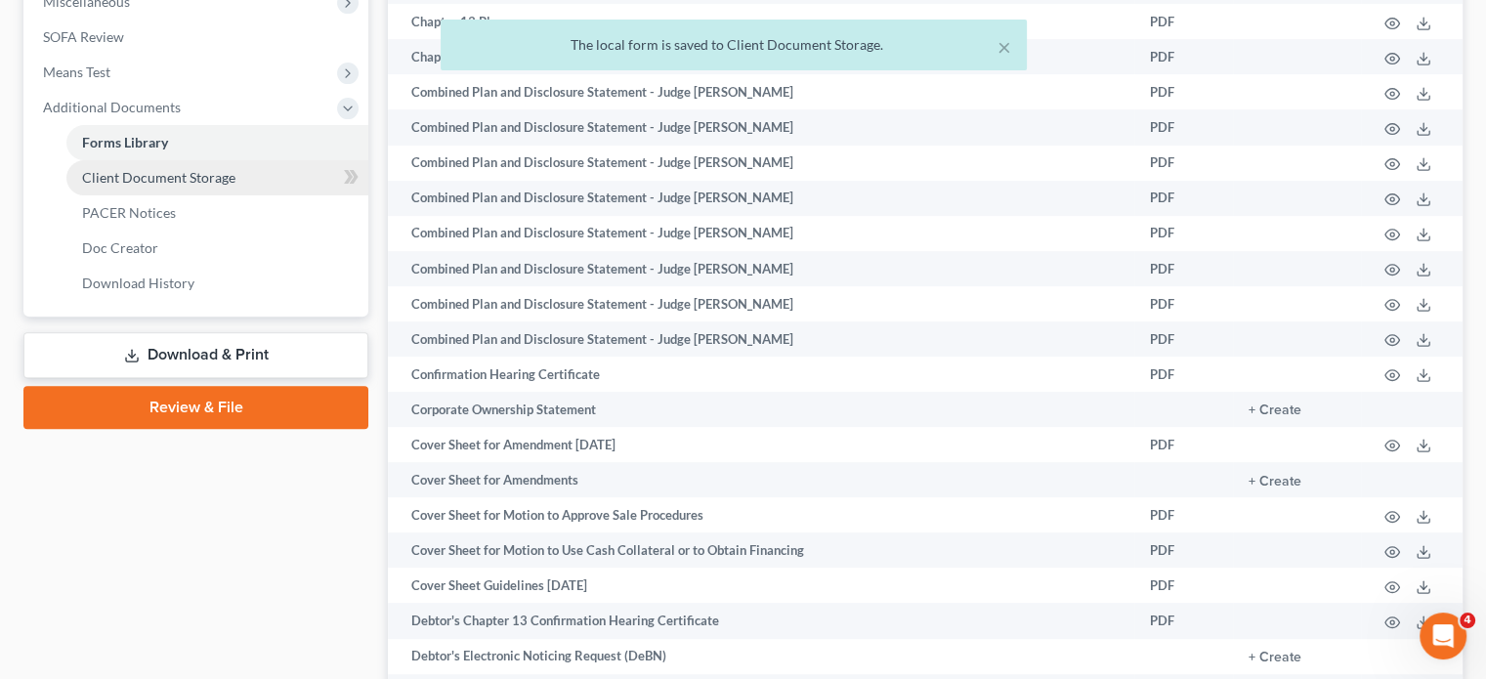
click at [196, 186] on span "Client Document Storage" at bounding box center [158, 177] width 153 height 17
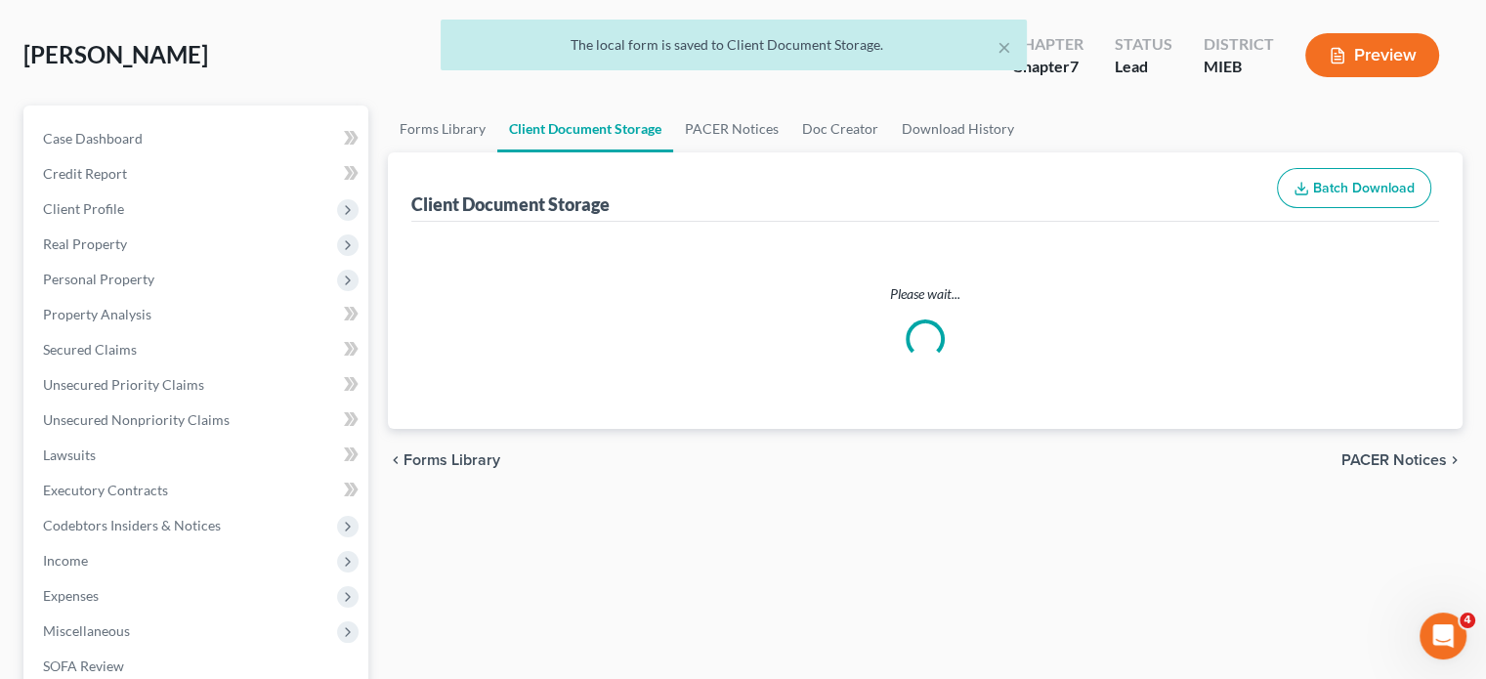
select select "7"
select select "32"
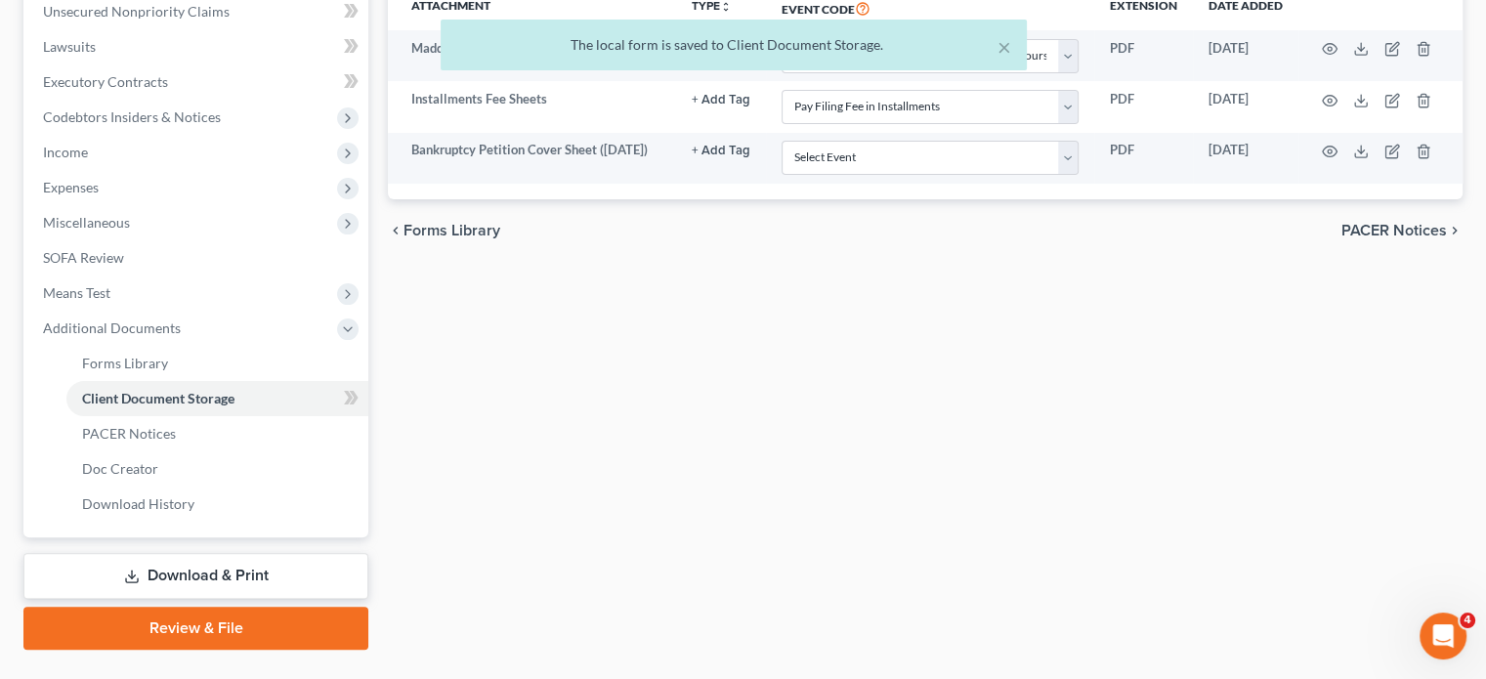
scroll to position [520, 0]
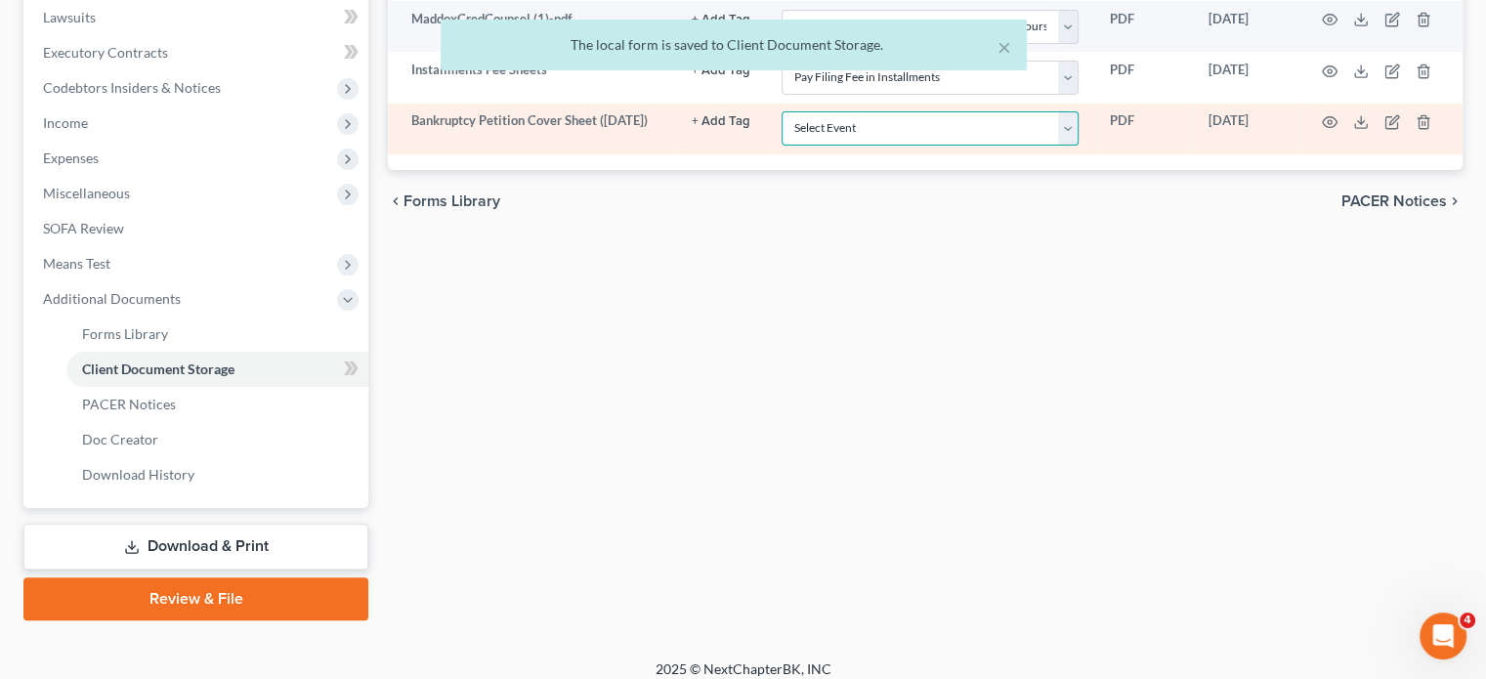
click at [797, 146] on select "Select Event 20 Largest Unsecured Creditors Amended Chapter 11 Plan Amended Cha…" at bounding box center [930, 128] width 297 height 34
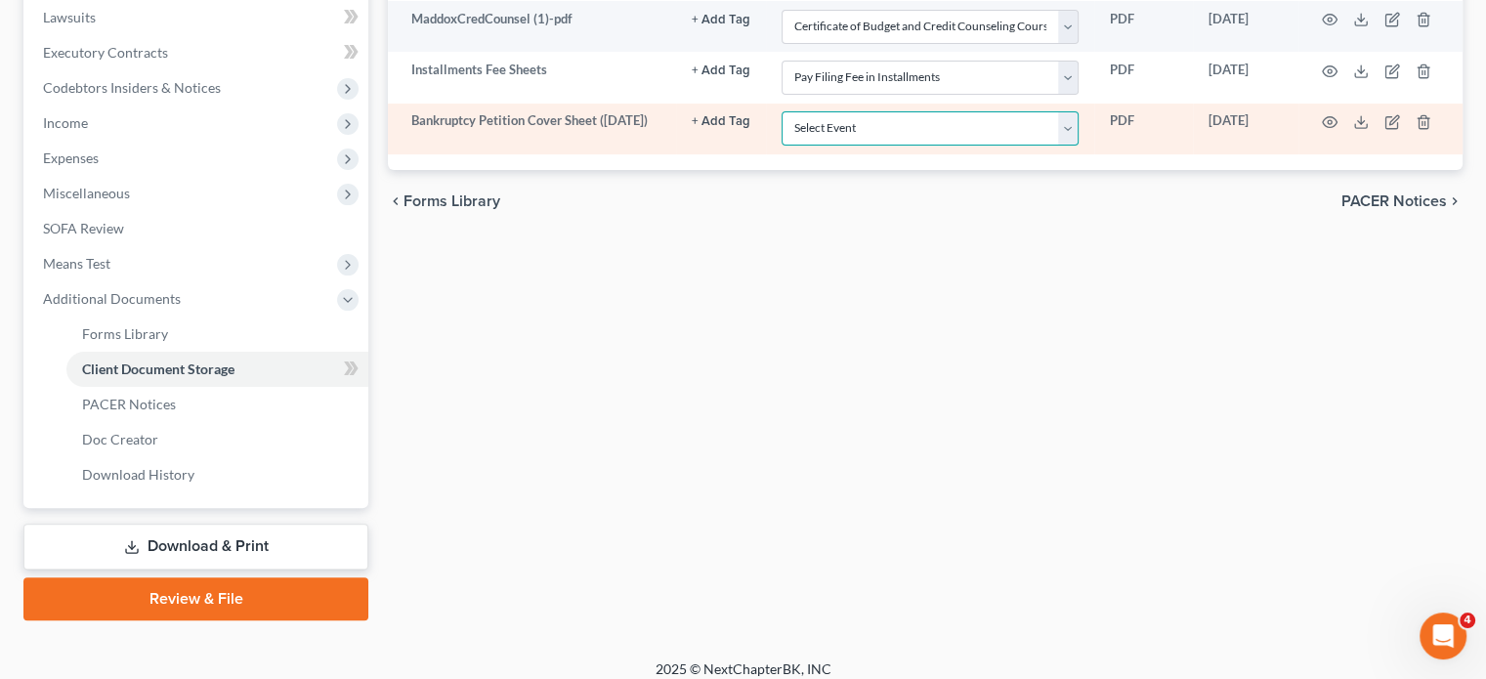
select select "6"
click at [782, 146] on select "Select Event 20 Largest Unsecured Creditors Amended Chapter 11 Plan Amended Cha…" at bounding box center [930, 128] width 297 height 34
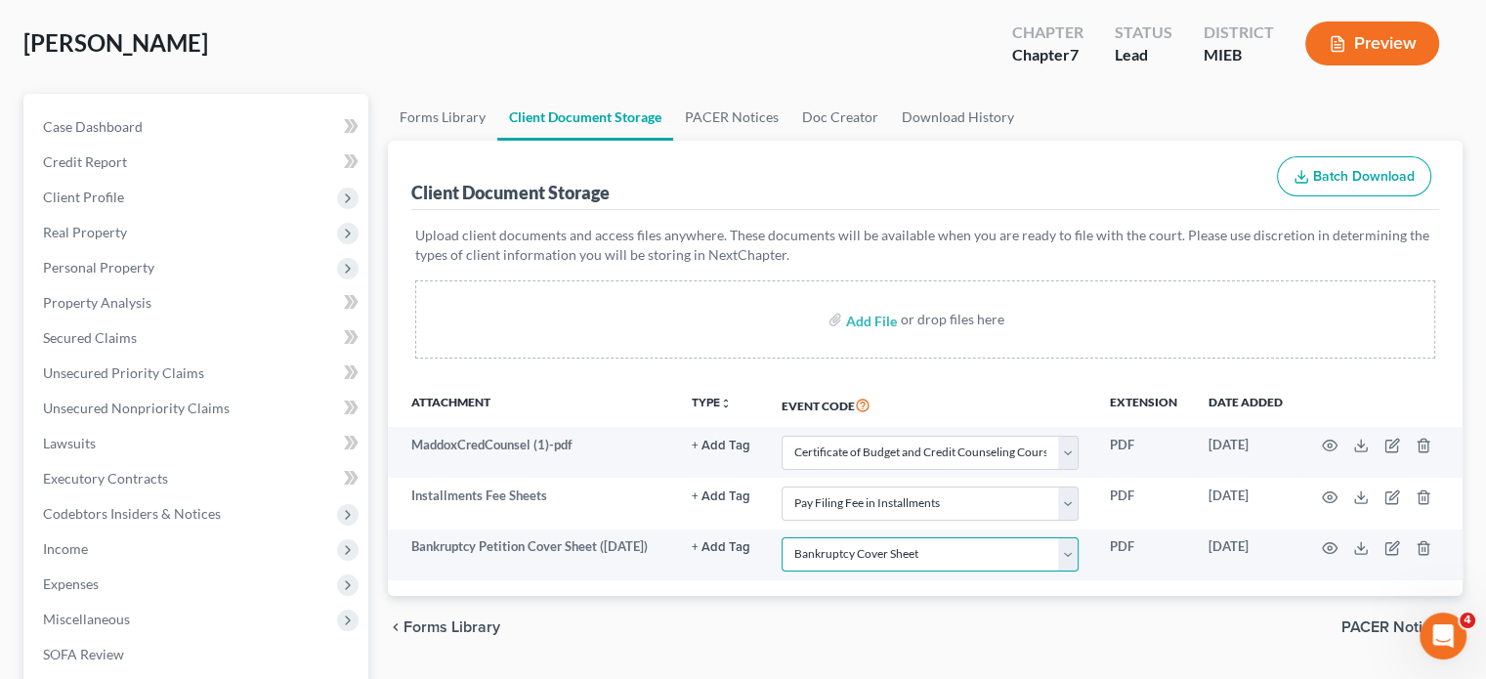
scroll to position [89, 0]
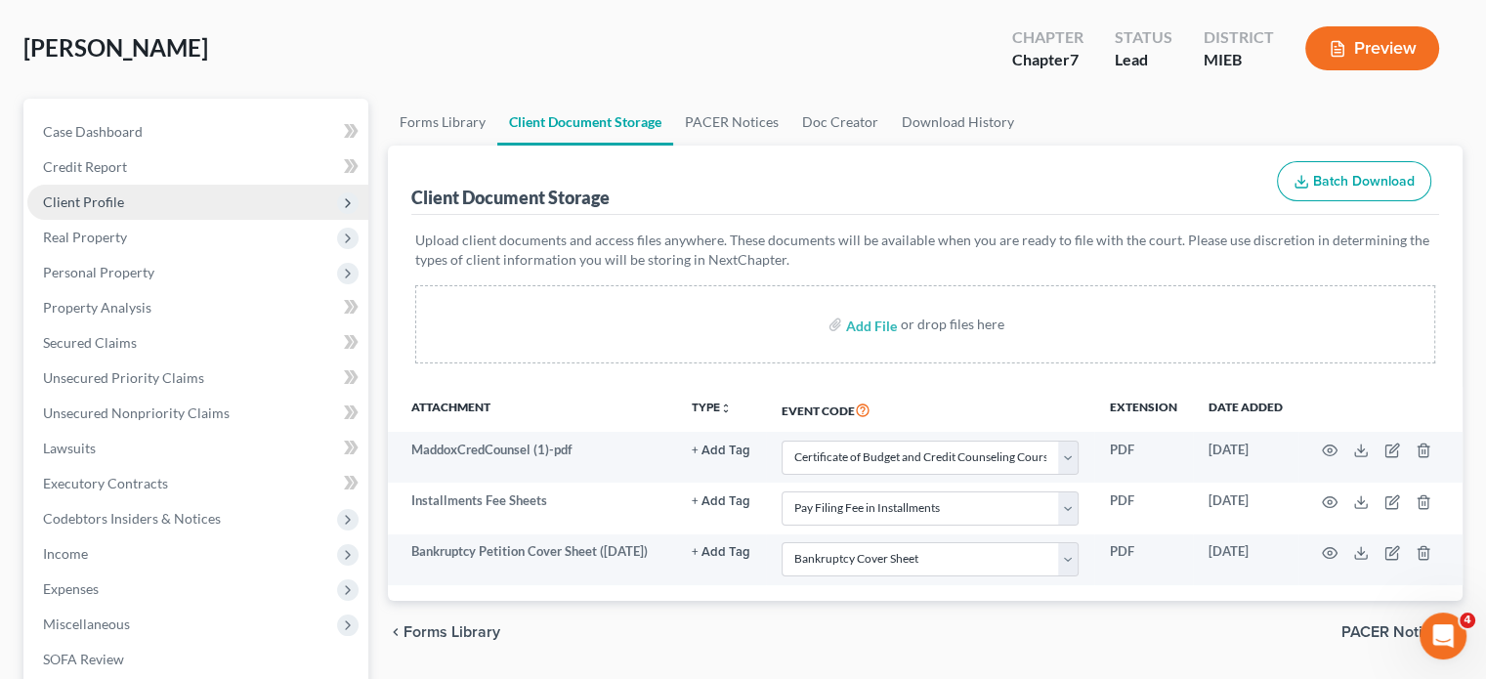
click at [240, 220] on span "Client Profile" at bounding box center [197, 202] width 341 height 35
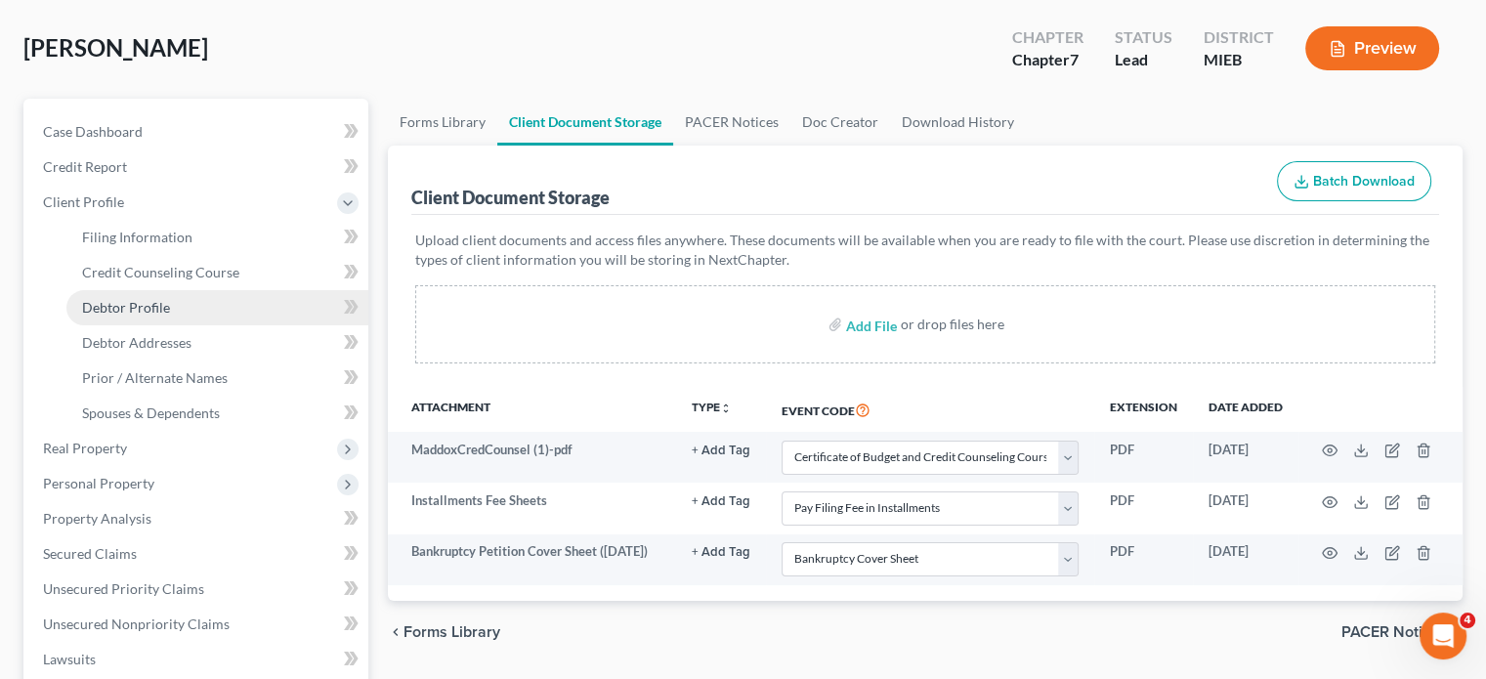
click at [220, 325] on link "Debtor Profile" at bounding box center [217, 307] width 302 height 35
select select "0"
select select "4"
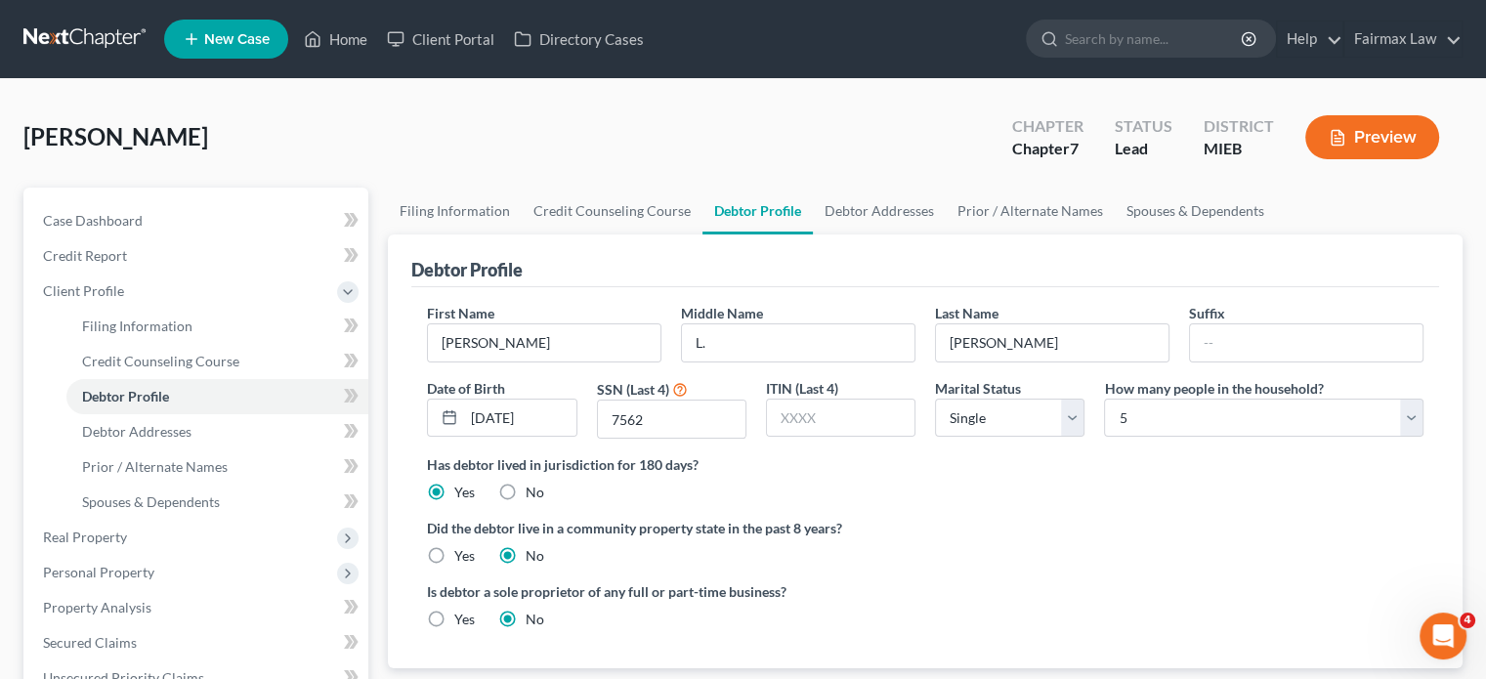
click at [632, 287] on div "Debtor Profile" at bounding box center [925, 260] width 1028 height 53
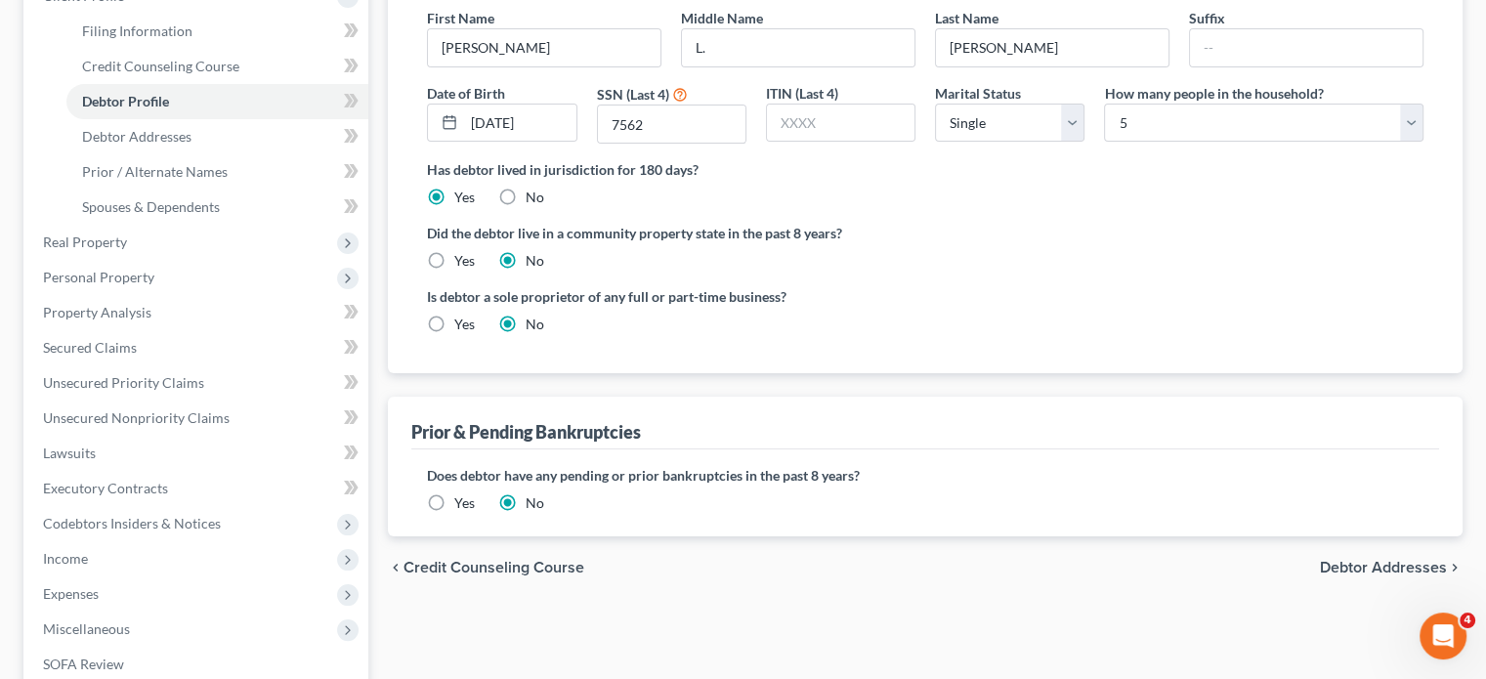
scroll to position [299, 0]
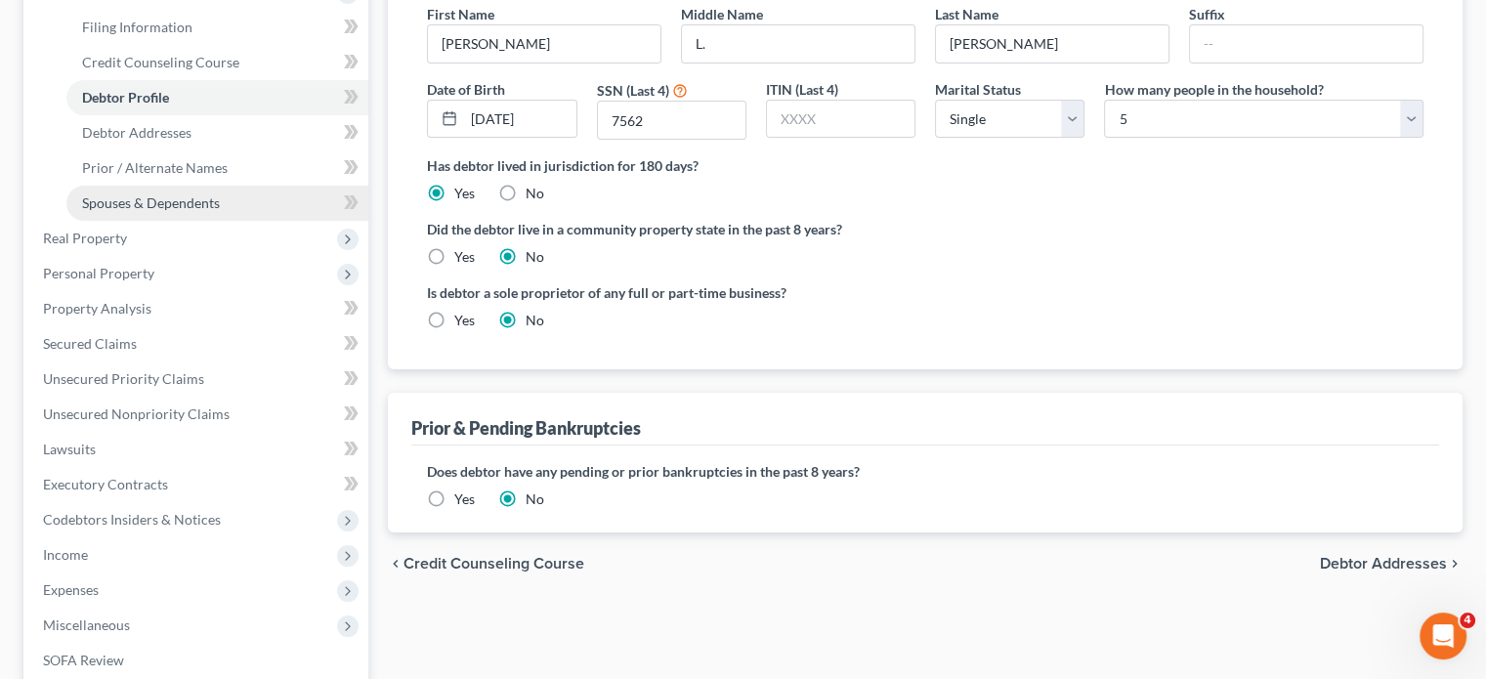
click at [196, 211] on span "Spouses & Dependents" at bounding box center [151, 202] width 138 height 17
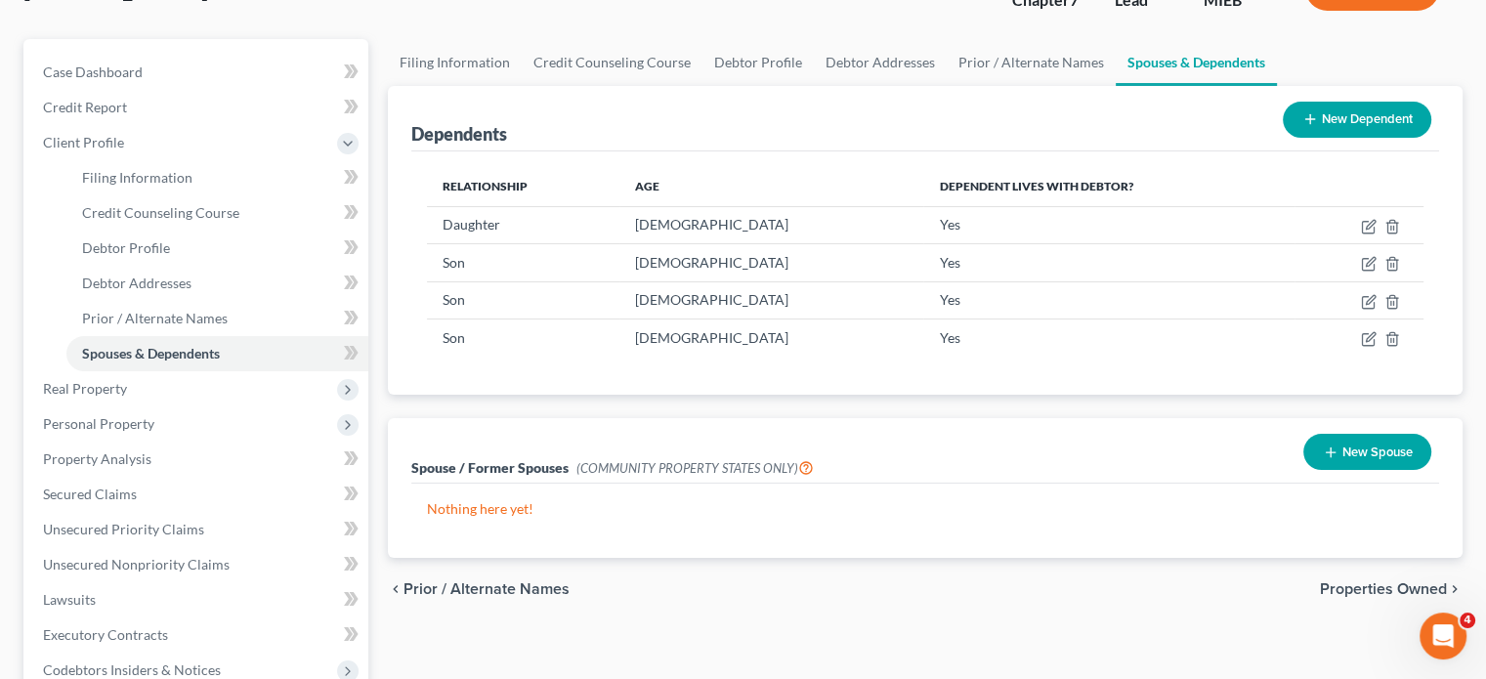
scroll to position [178, 0]
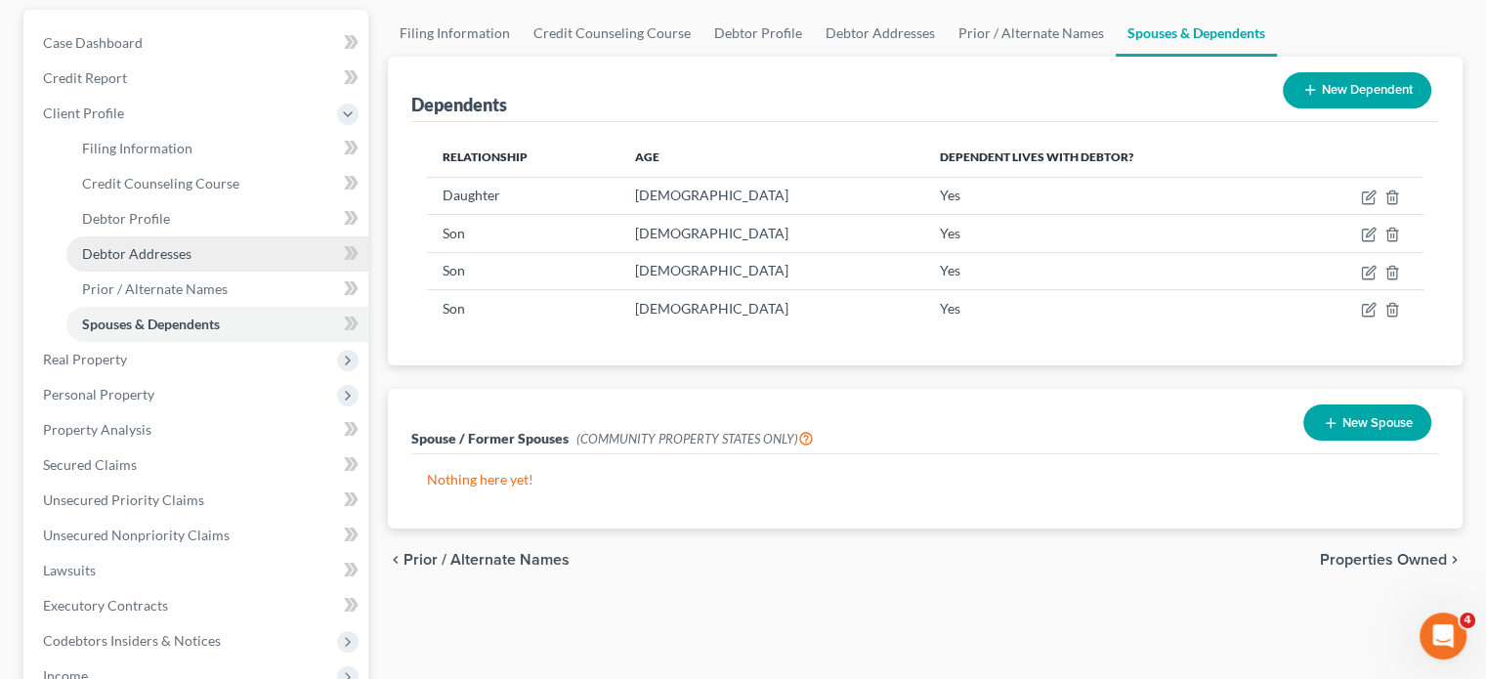
click at [192, 262] on span "Debtor Addresses" at bounding box center [136, 253] width 109 height 17
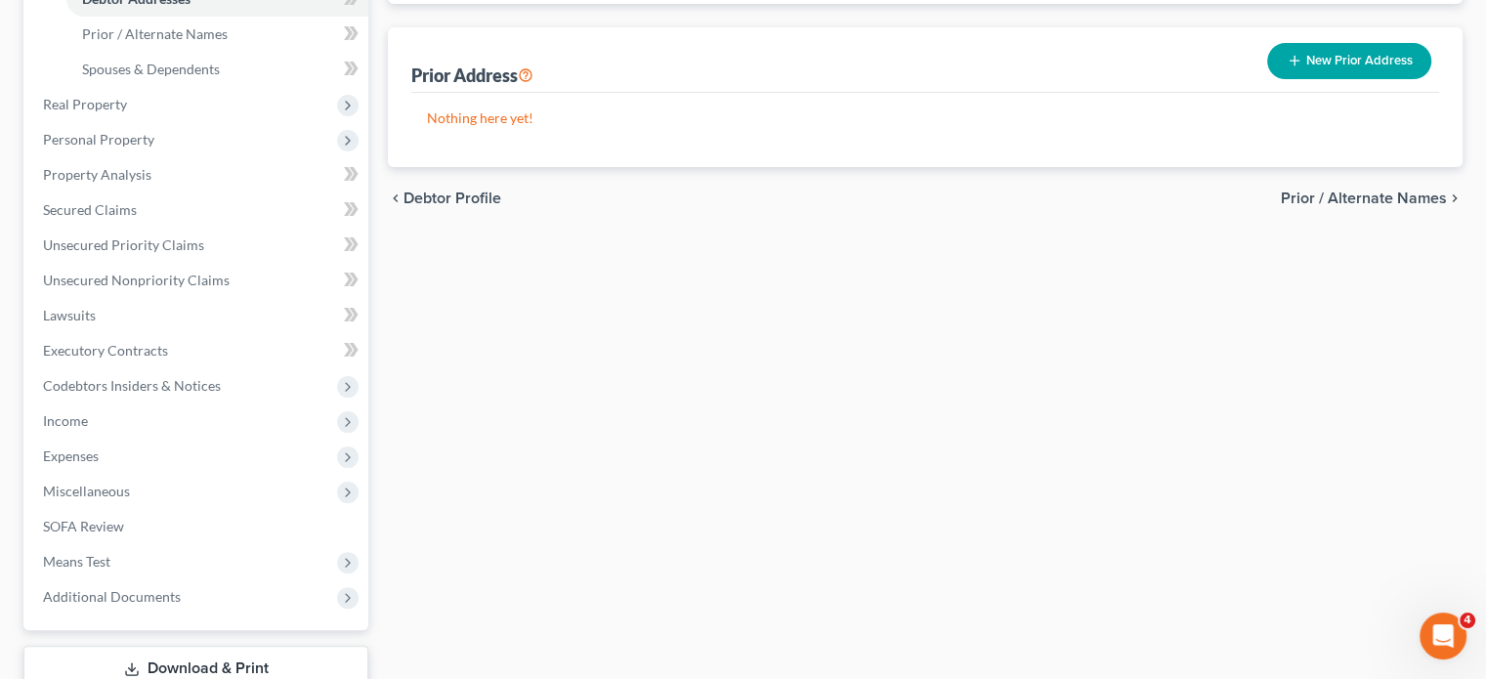
scroll to position [434, 0]
click at [113, 121] on span "Real Property" at bounding box center [197, 103] width 341 height 35
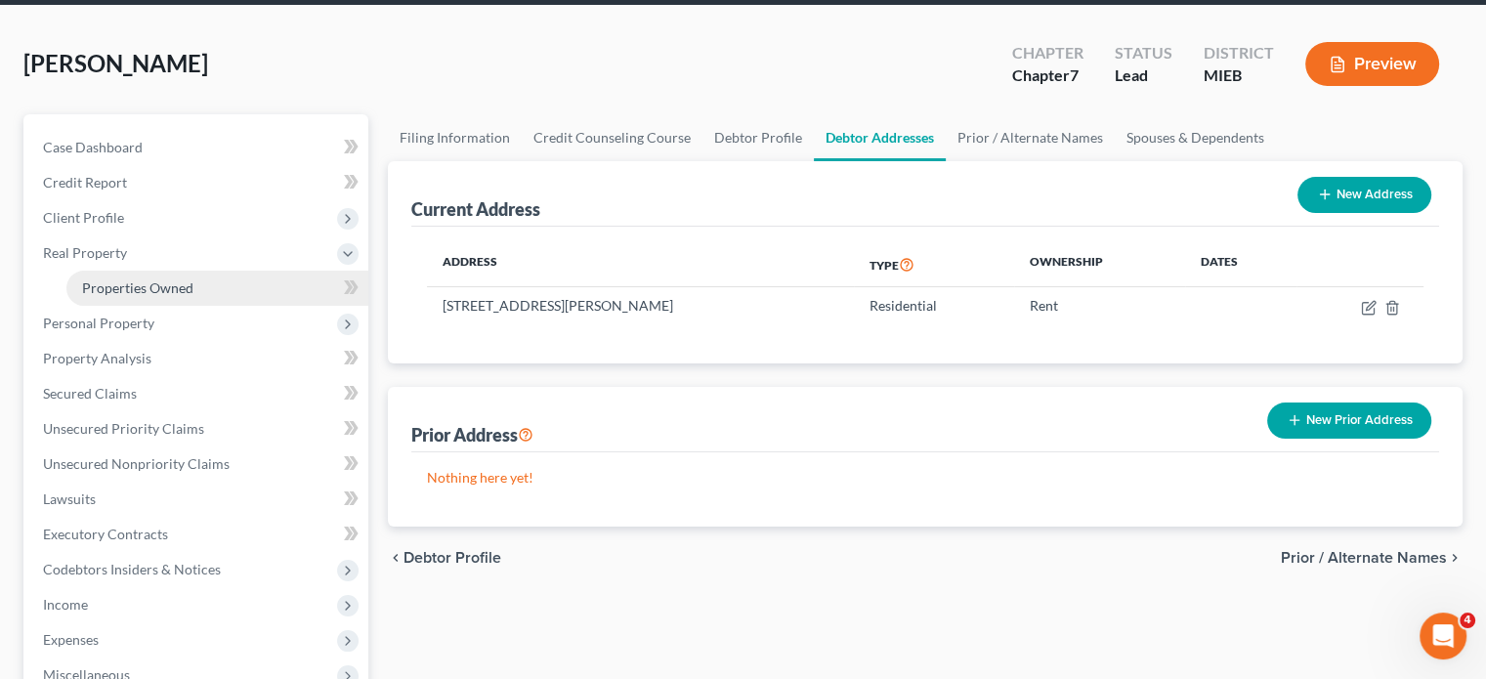
scroll to position [77, 0]
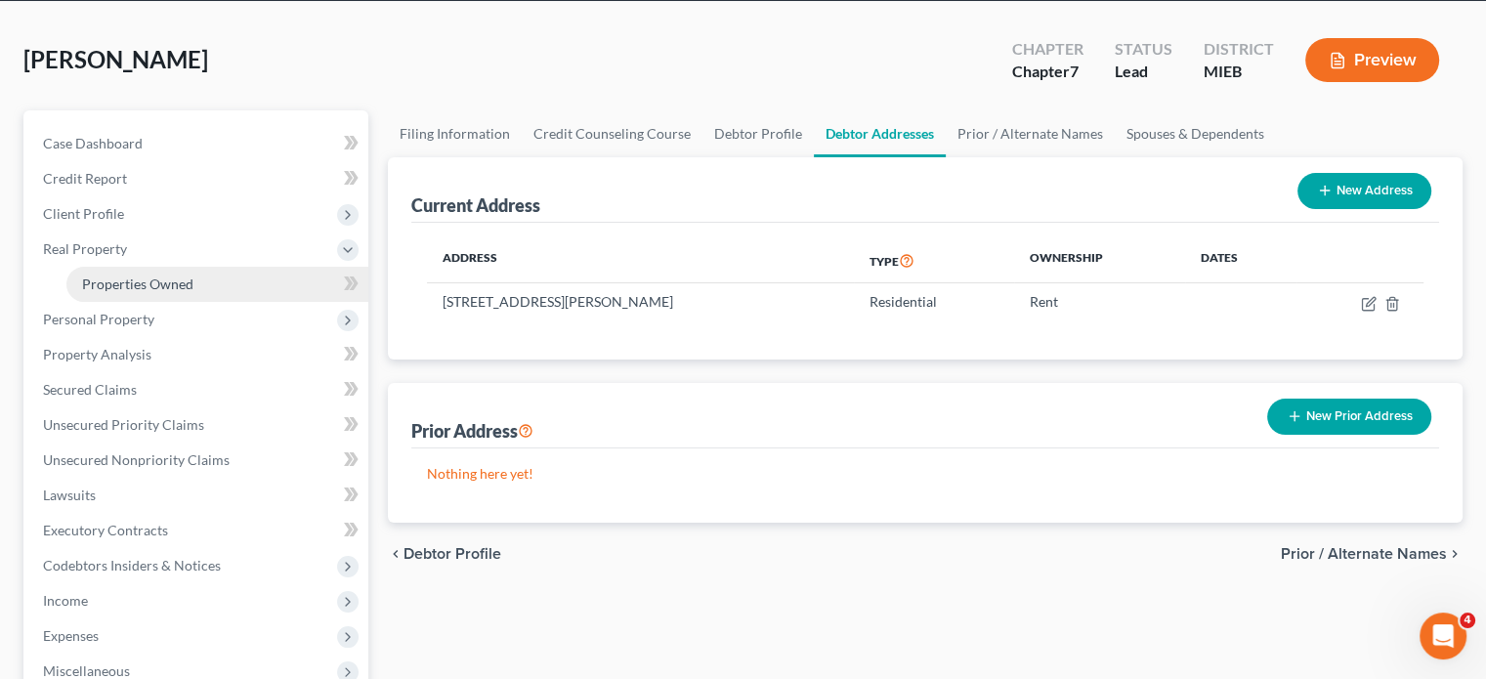
click at [220, 302] on link "Properties Owned" at bounding box center [217, 284] width 302 height 35
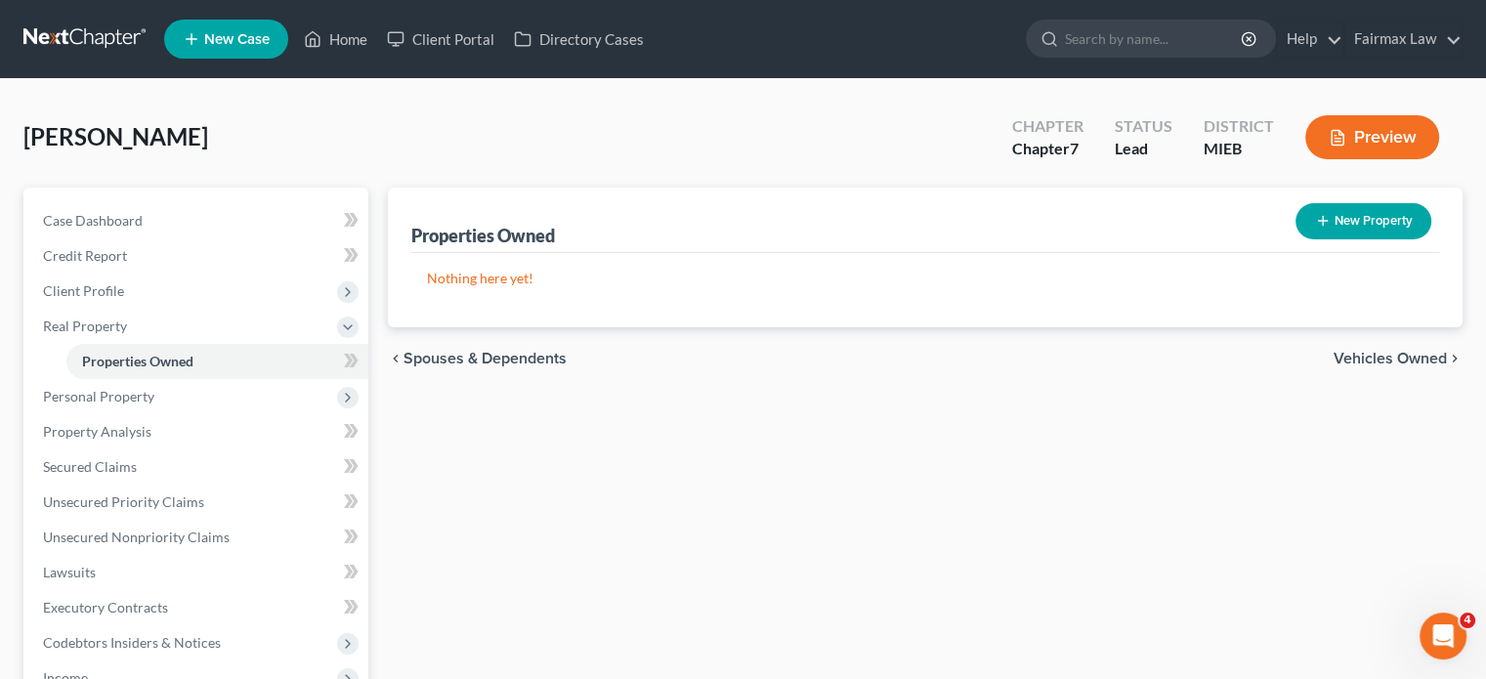
drag, startPoint x: 220, startPoint y: 382, endPoint x: 599, endPoint y: 464, distance: 387.9
click at [599, 390] on div "chevron_left Spouses & Dependents Vehicles Owned chevron_right" at bounding box center [925, 358] width 1075 height 63
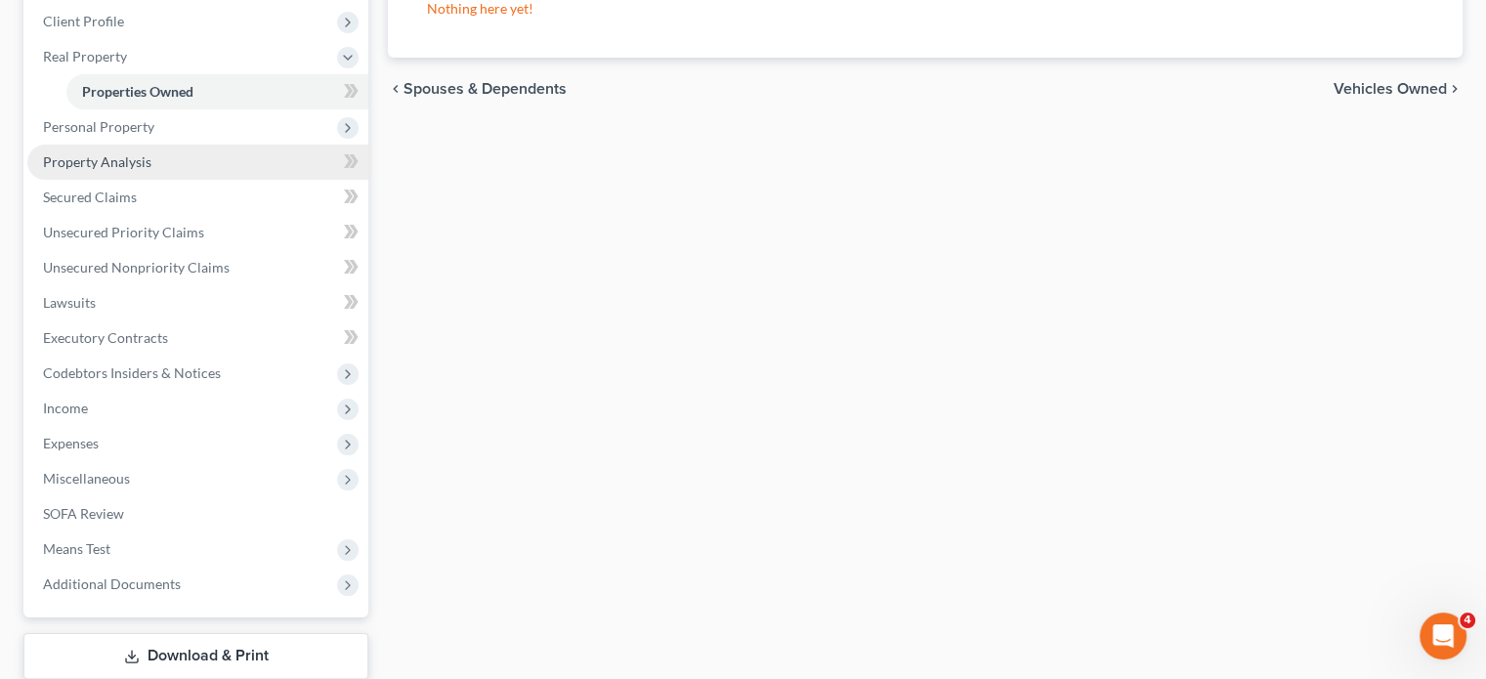
scroll to position [273, 0]
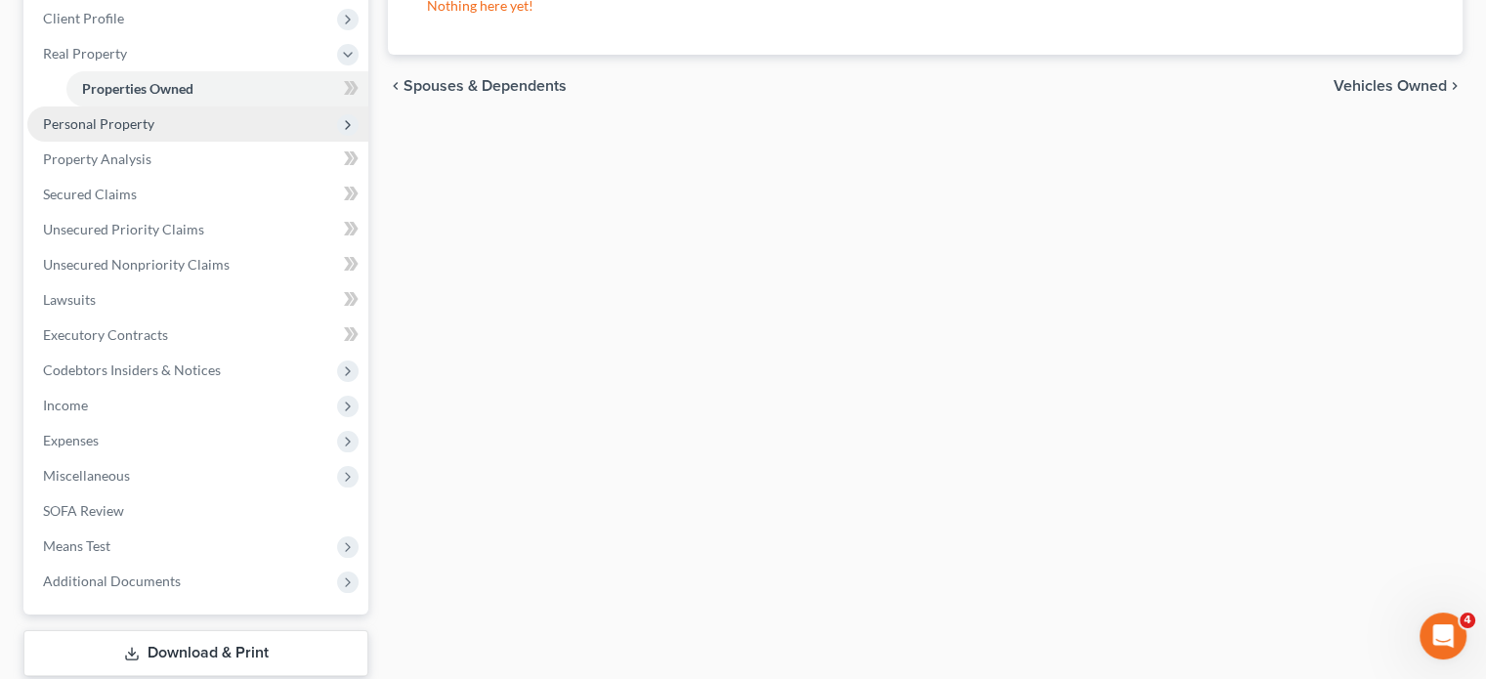
click at [246, 142] on span "Personal Property" at bounding box center [197, 123] width 341 height 35
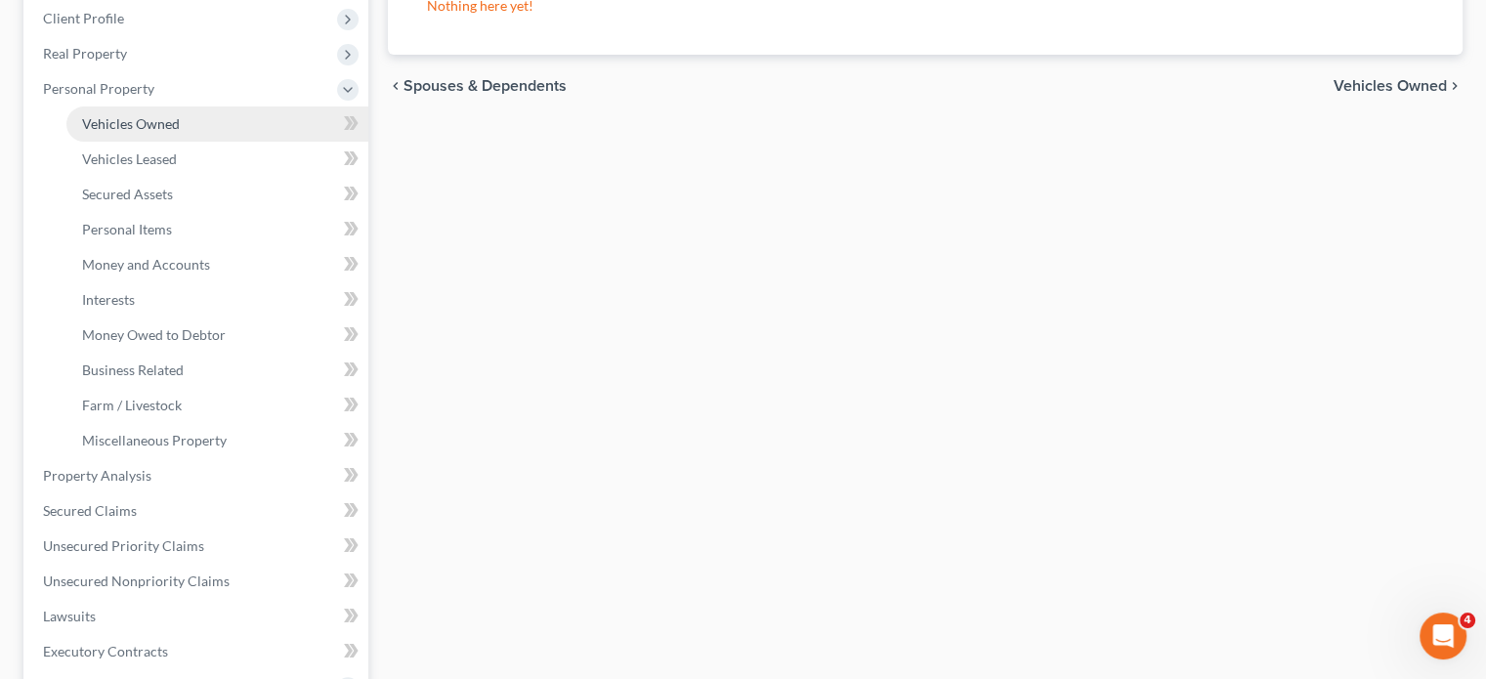
click at [231, 142] on link "Vehicles Owned" at bounding box center [217, 123] width 302 height 35
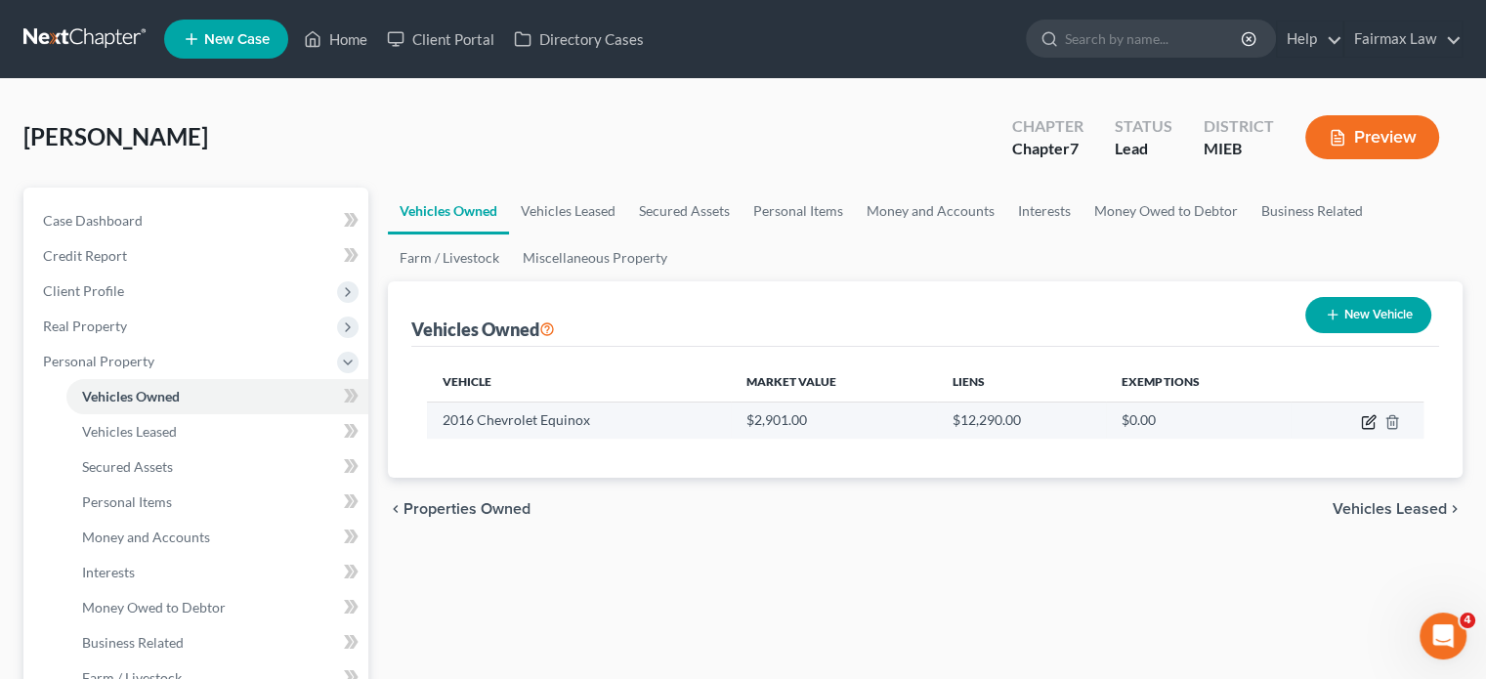
click at [1361, 430] on icon "button" at bounding box center [1369, 422] width 16 height 16
select select "0"
select select "10"
select select "2"
select select "0"
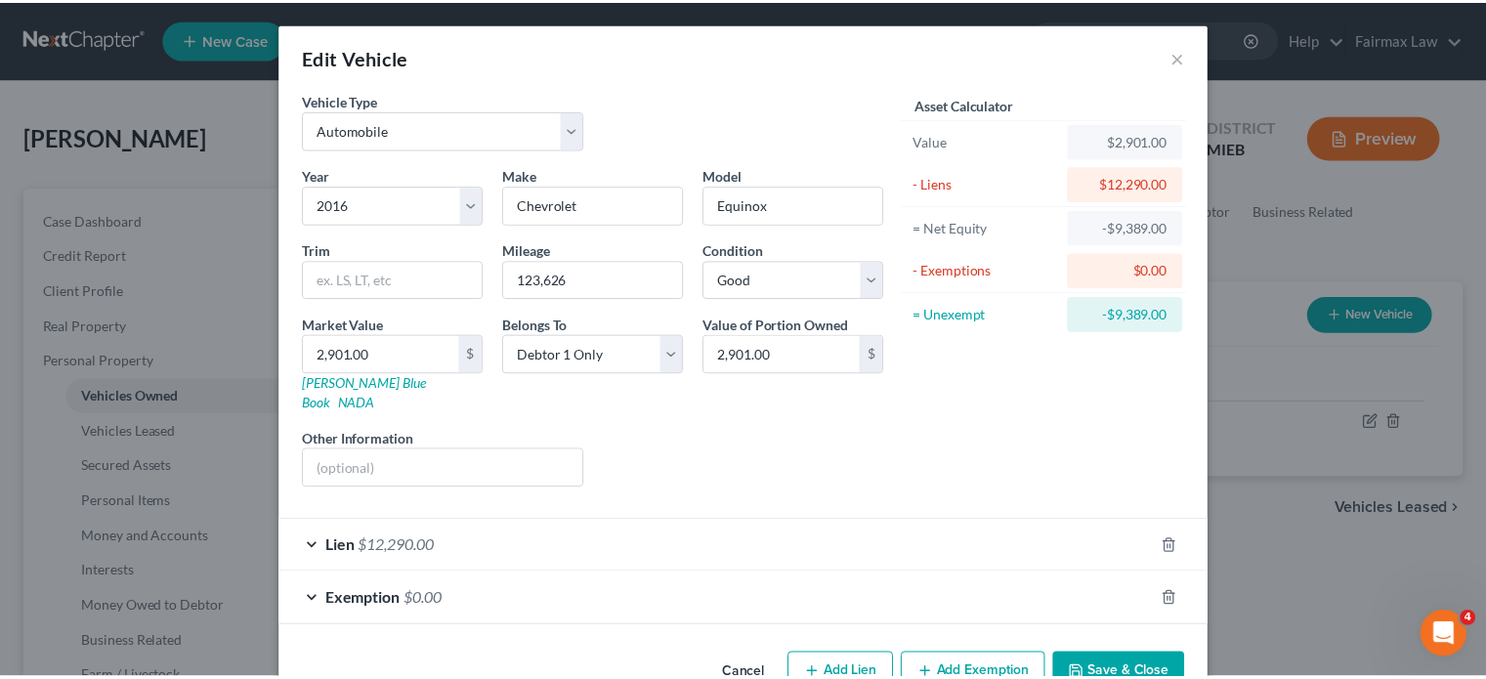
scroll to position [206, 0]
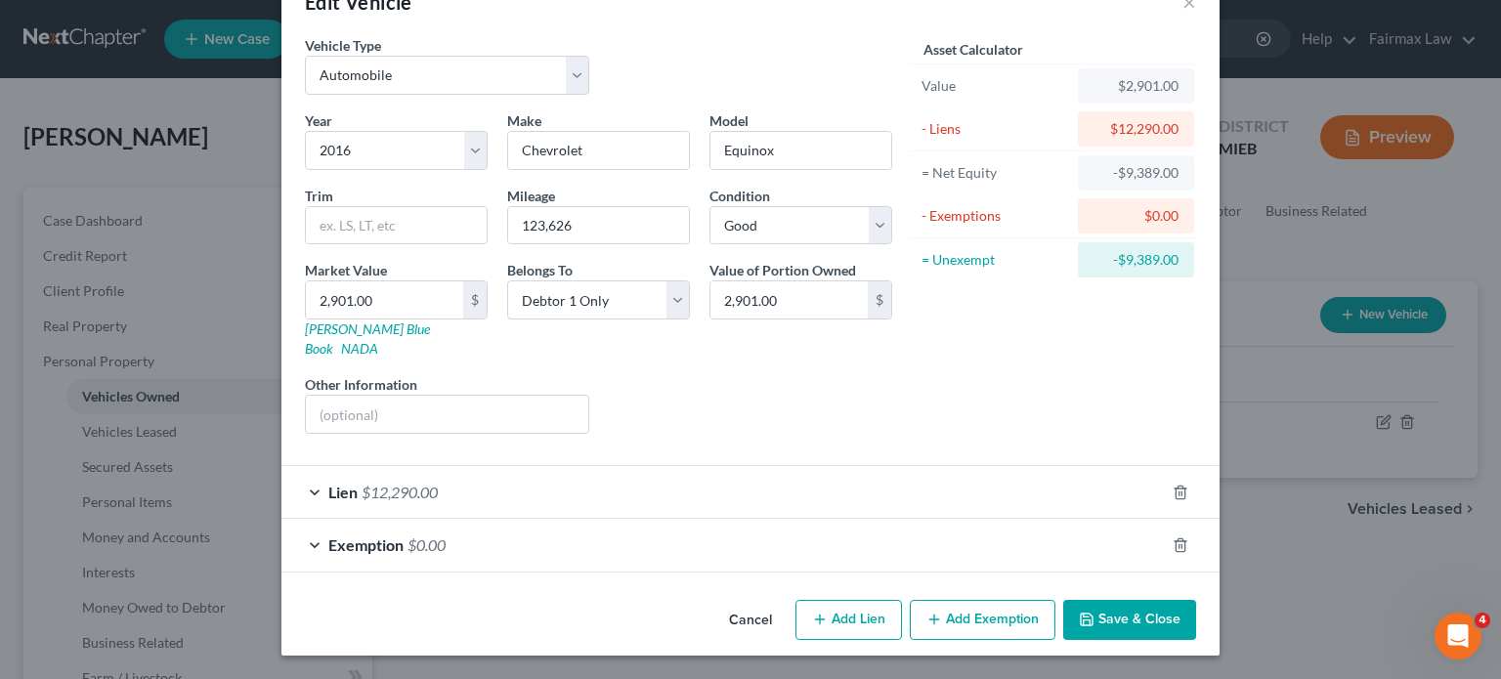
click at [771, 602] on button "Cancel" at bounding box center [750, 621] width 74 height 39
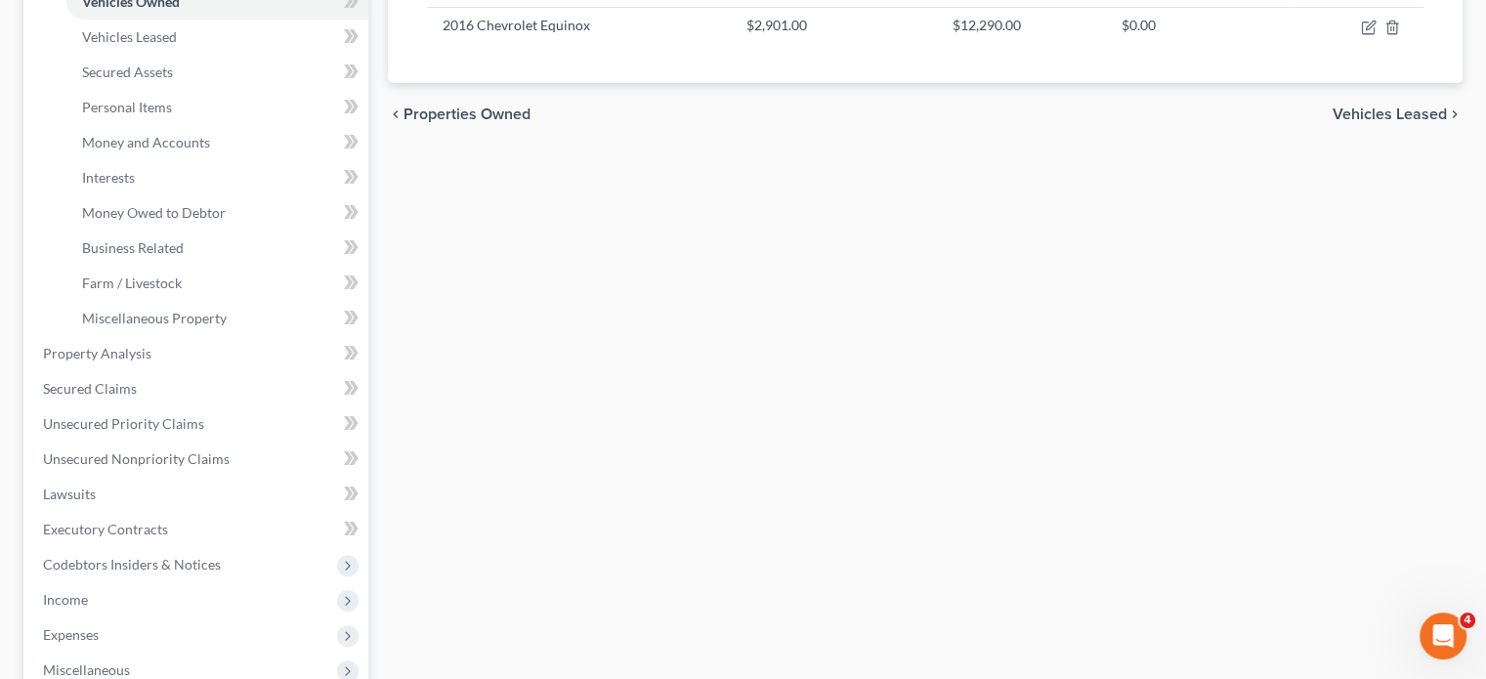
scroll to position [412, 0]
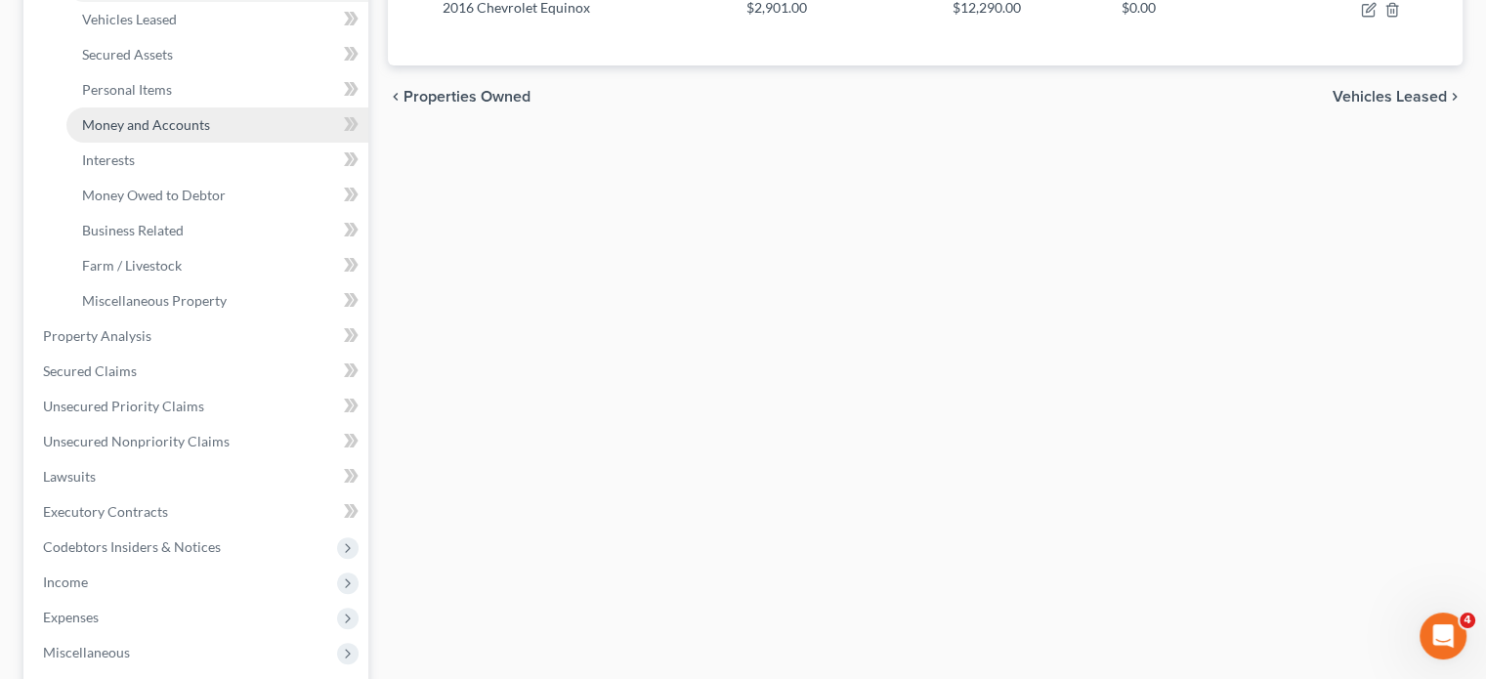
click at [218, 143] on link "Money and Accounts" at bounding box center [217, 124] width 302 height 35
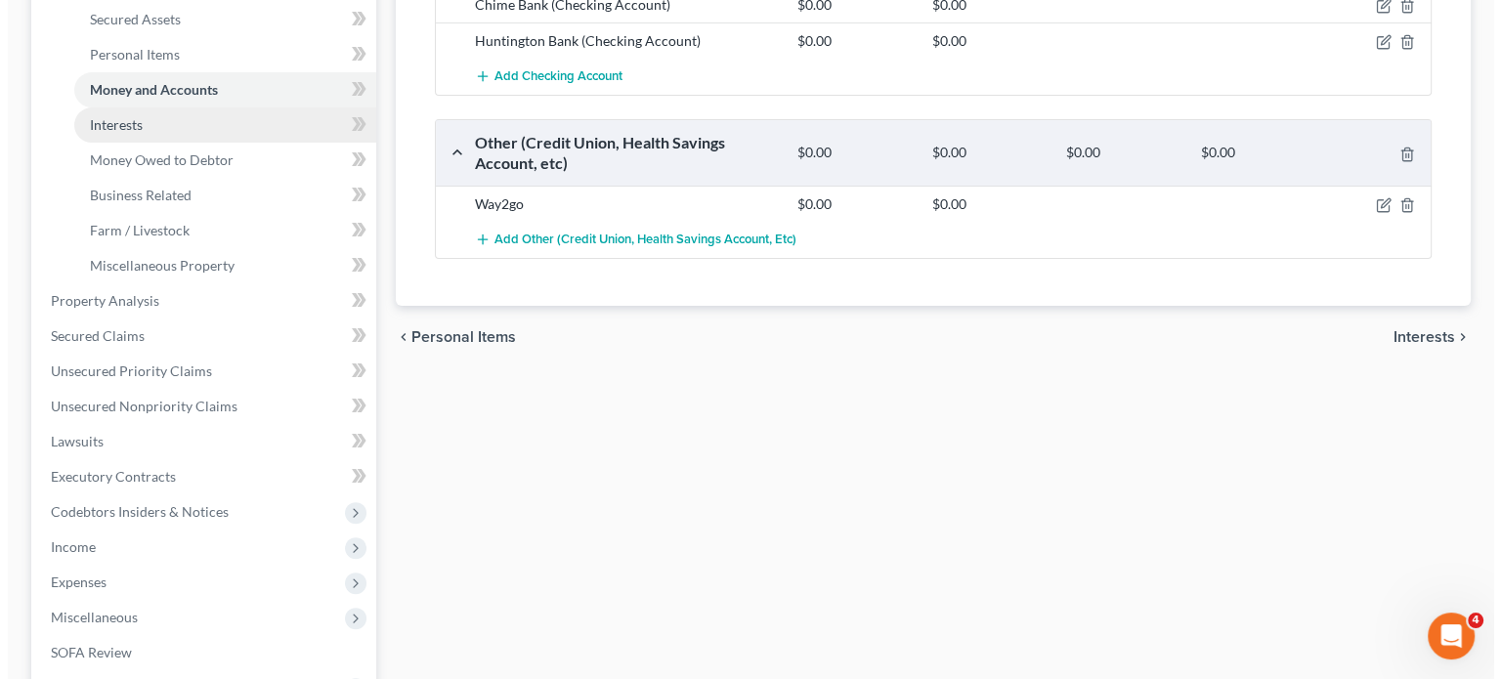
scroll to position [432, 0]
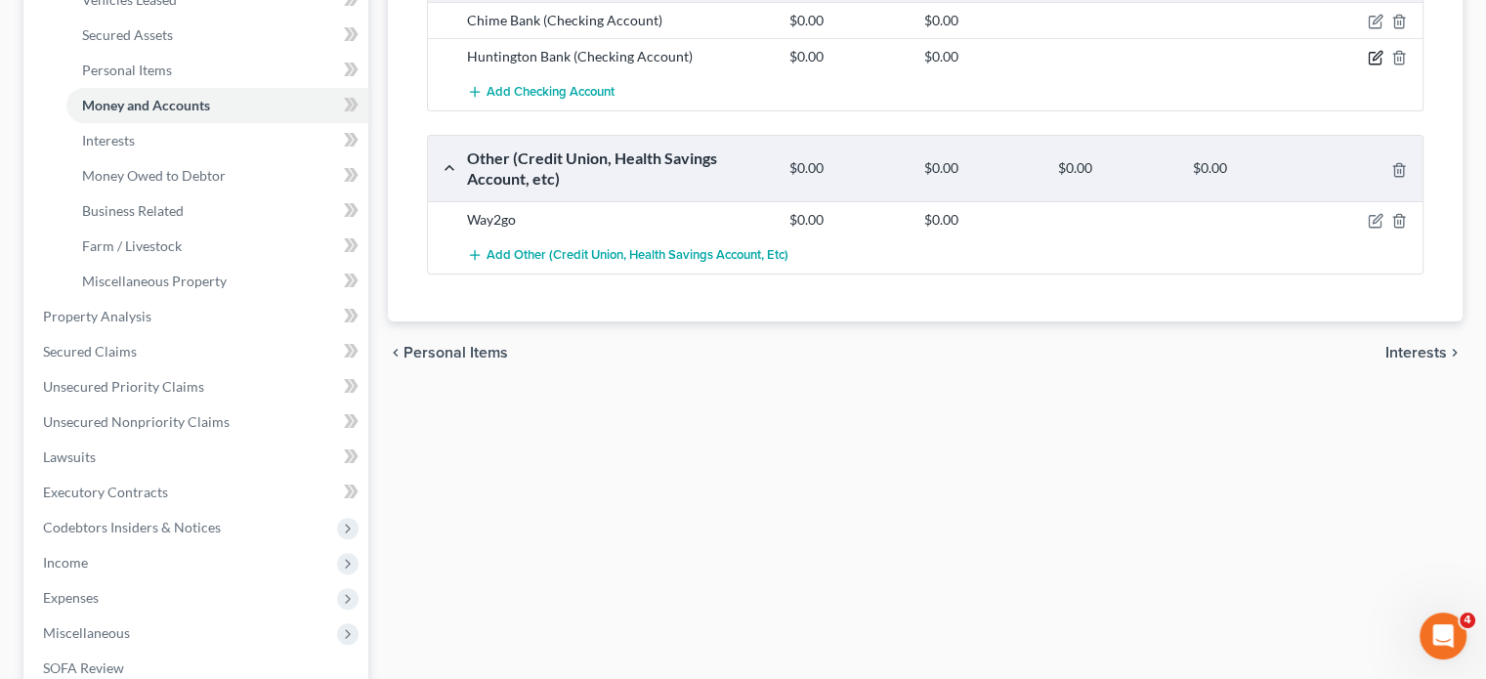
click at [1368, 65] on icon "button" at bounding box center [1376, 58] width 16 height 16
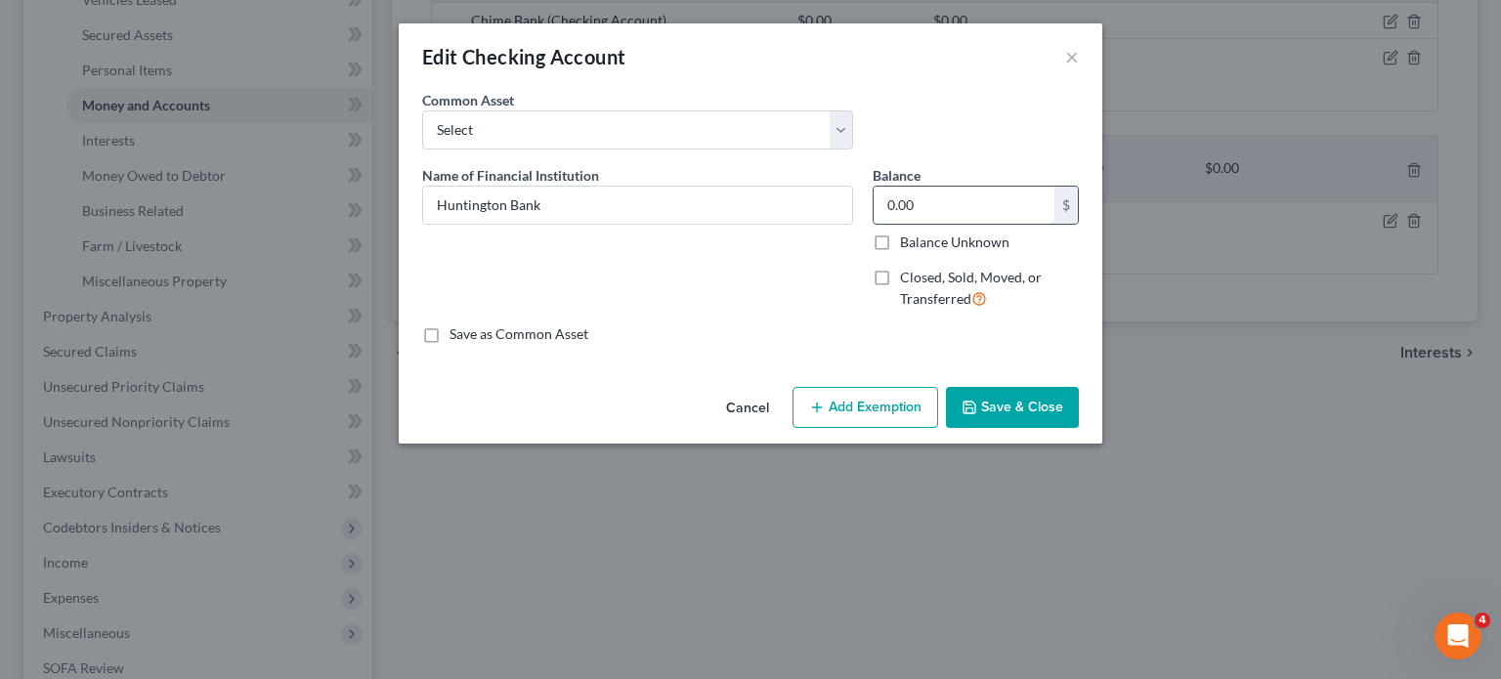
click at [1009, 224] on input "0.00" at bounding box center [963, 205] width 181 height 37
type input "30"
click at [876, 428] on button "Add Exemption" at bounding box center [865, 407] width 146 height 41
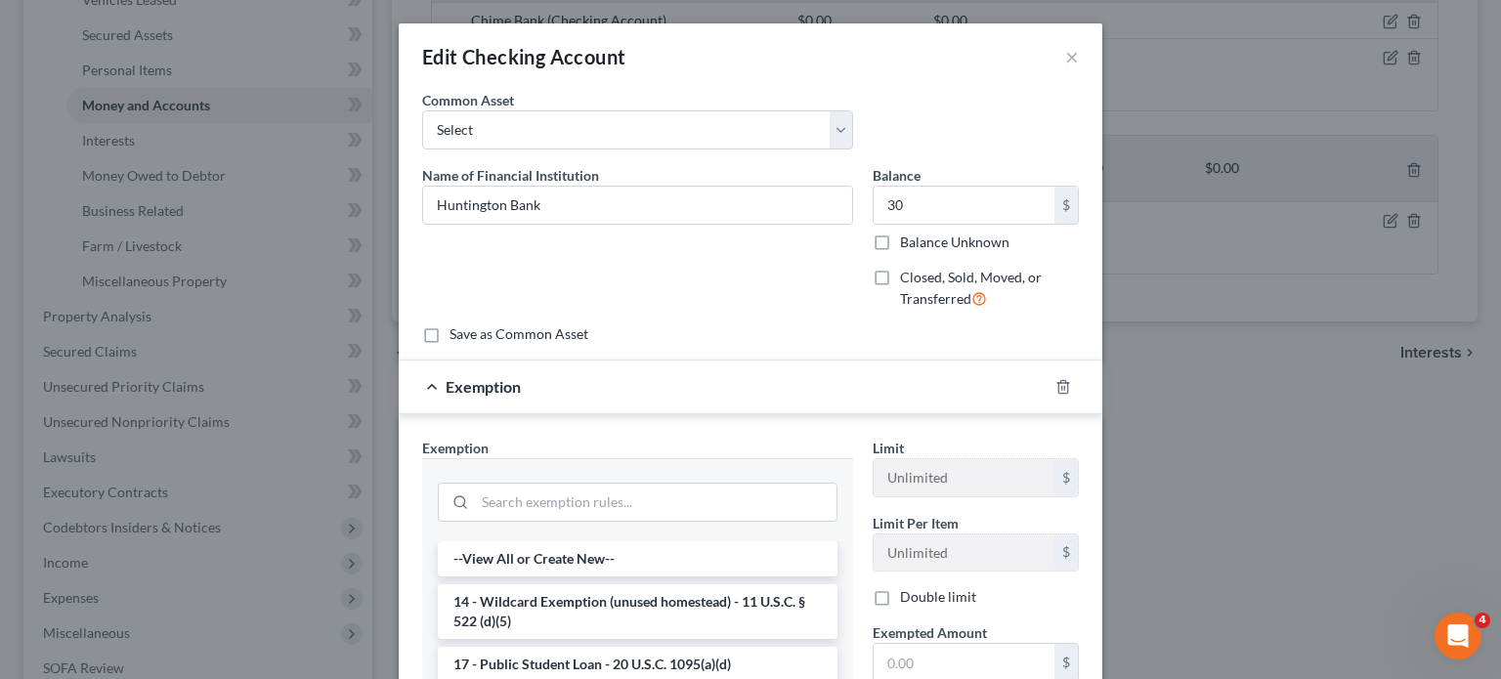
scroll to position [471, 0]
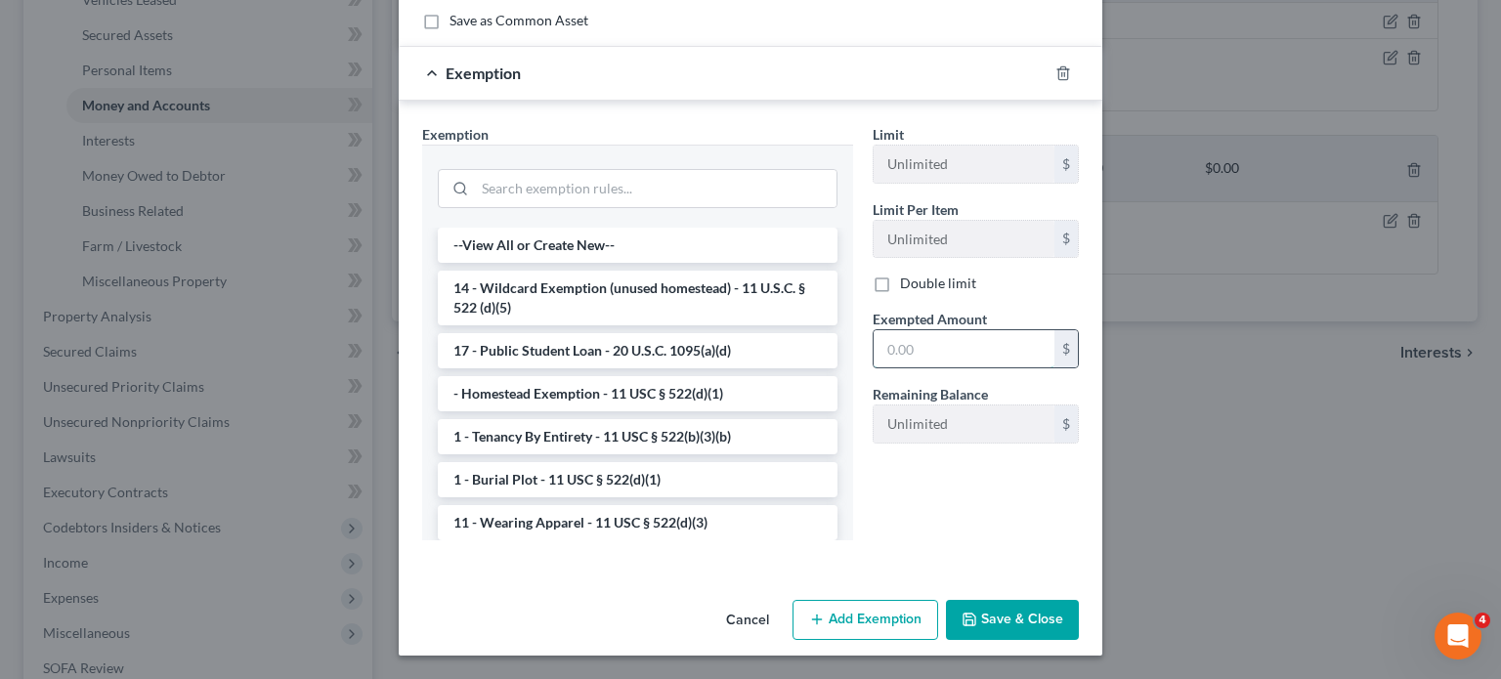
click at [926, 343] on input "text" at bounding box center [963, 348] width 181 height 37
type input "30"
click at [504, 289] on li "14 - Wildcard Exemption (unused homestead) - 11 U.S.C. § 522 (d)(5)" at bounding box center [638, 298] width 400 height 55
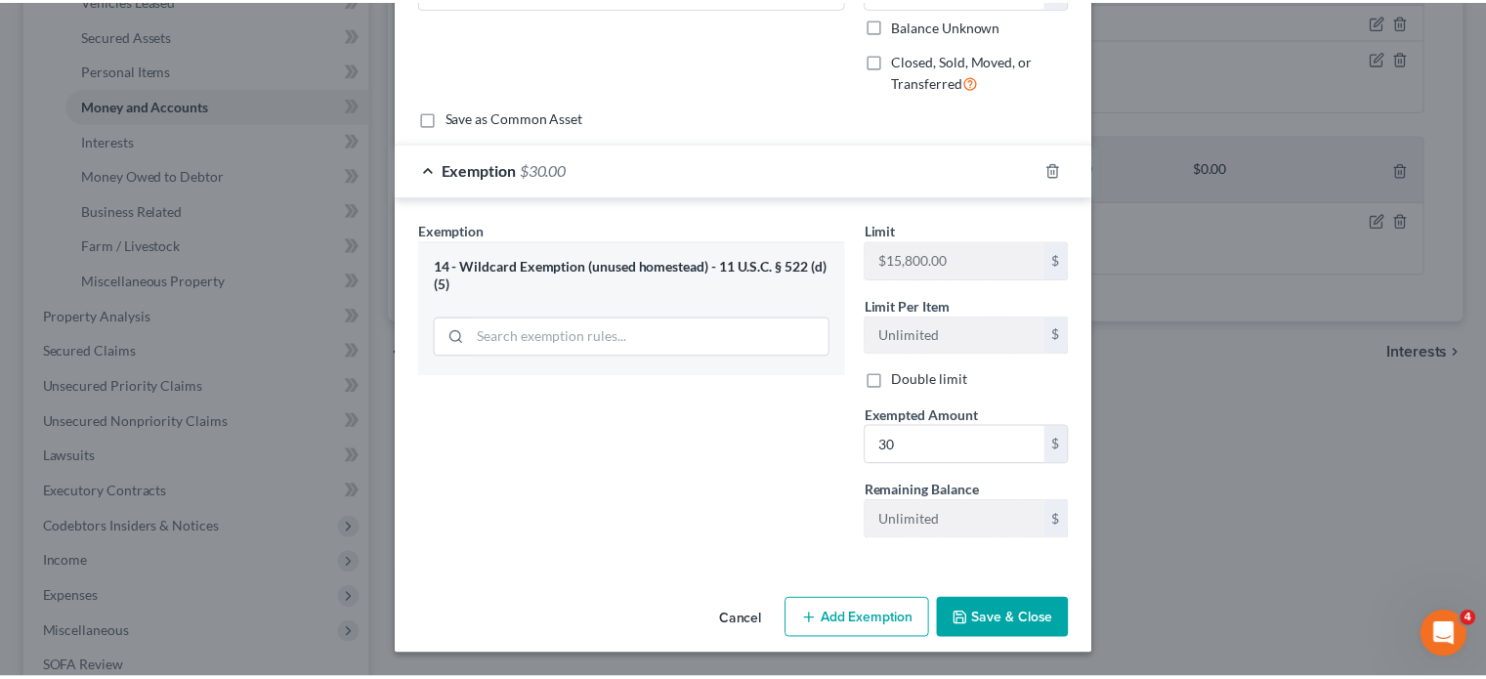
scroll to position [433, 0]
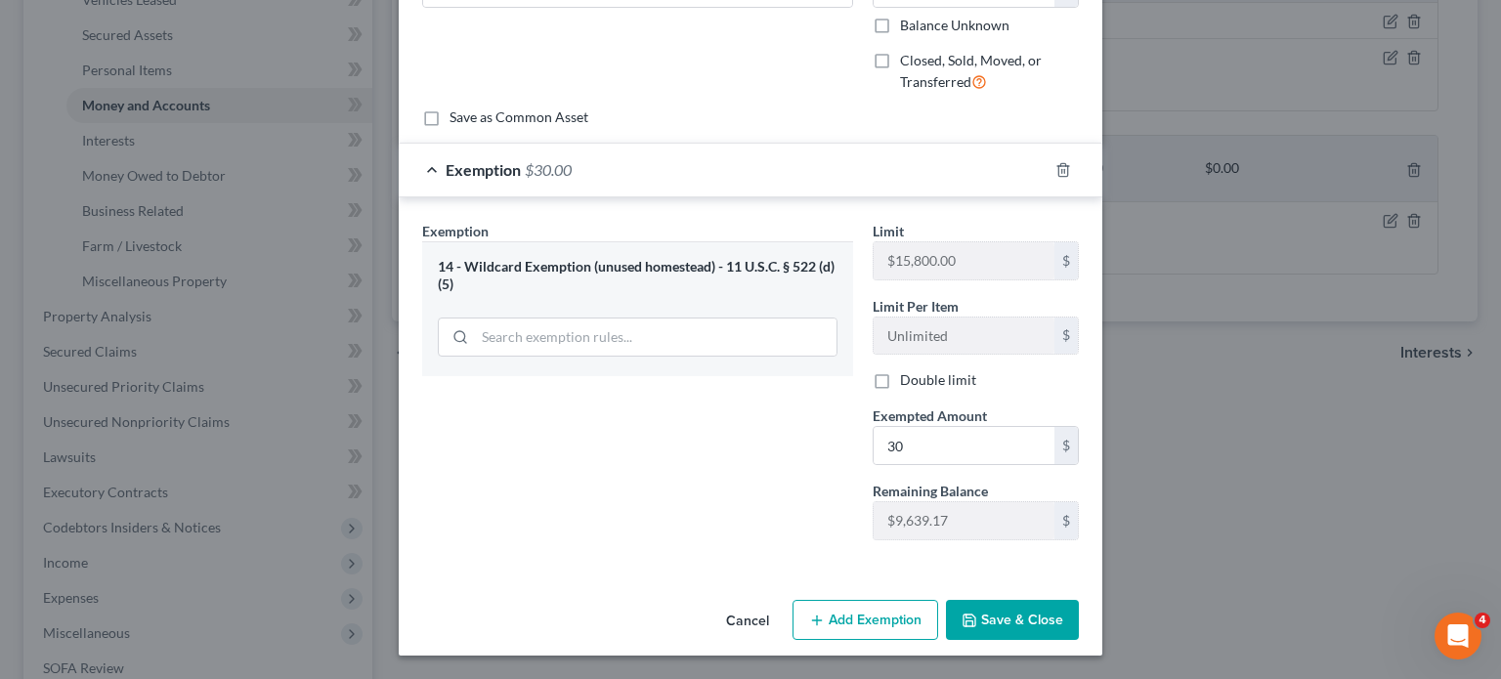
click at [1046, 600] on button "Save & Close" at bounding box center [1012, 620] width 133 height 41
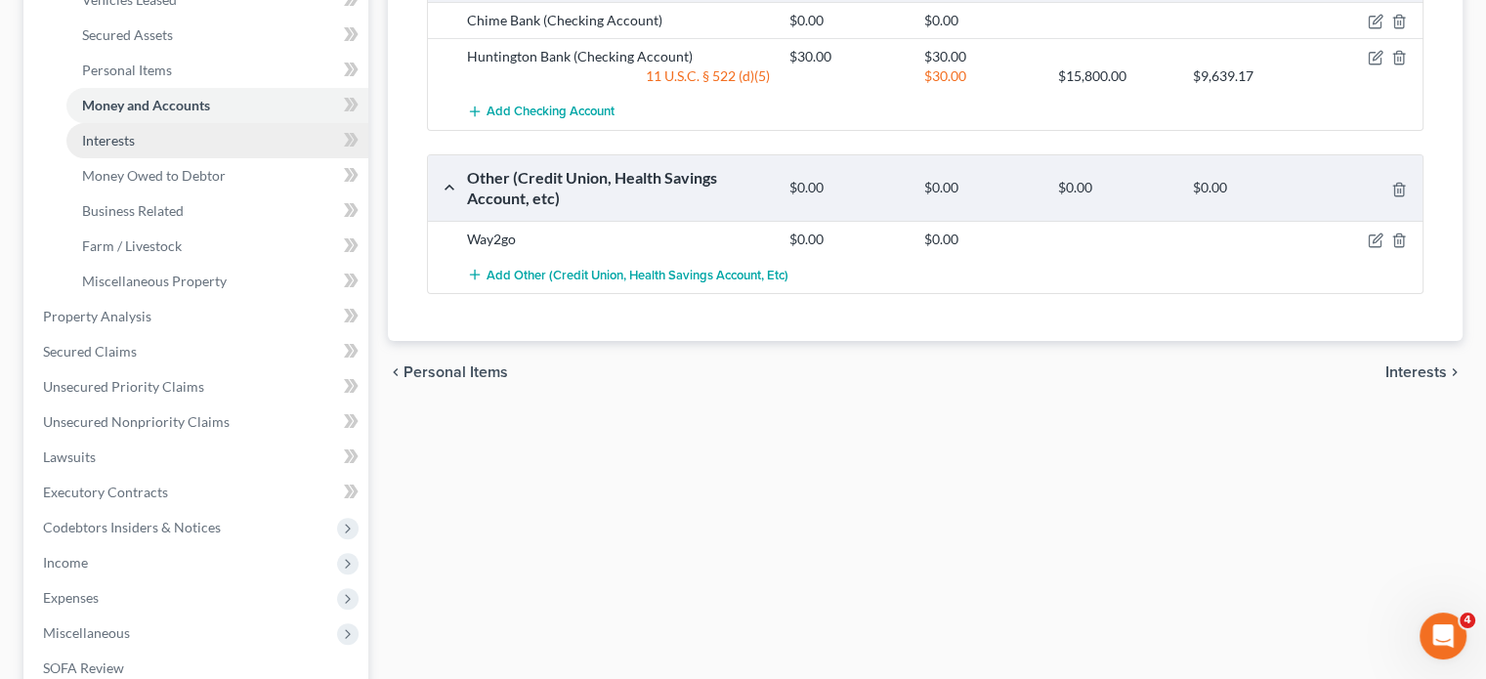
click at [207, 158] on link "Interests" at bounding box center [217, 140] width 302 height 35
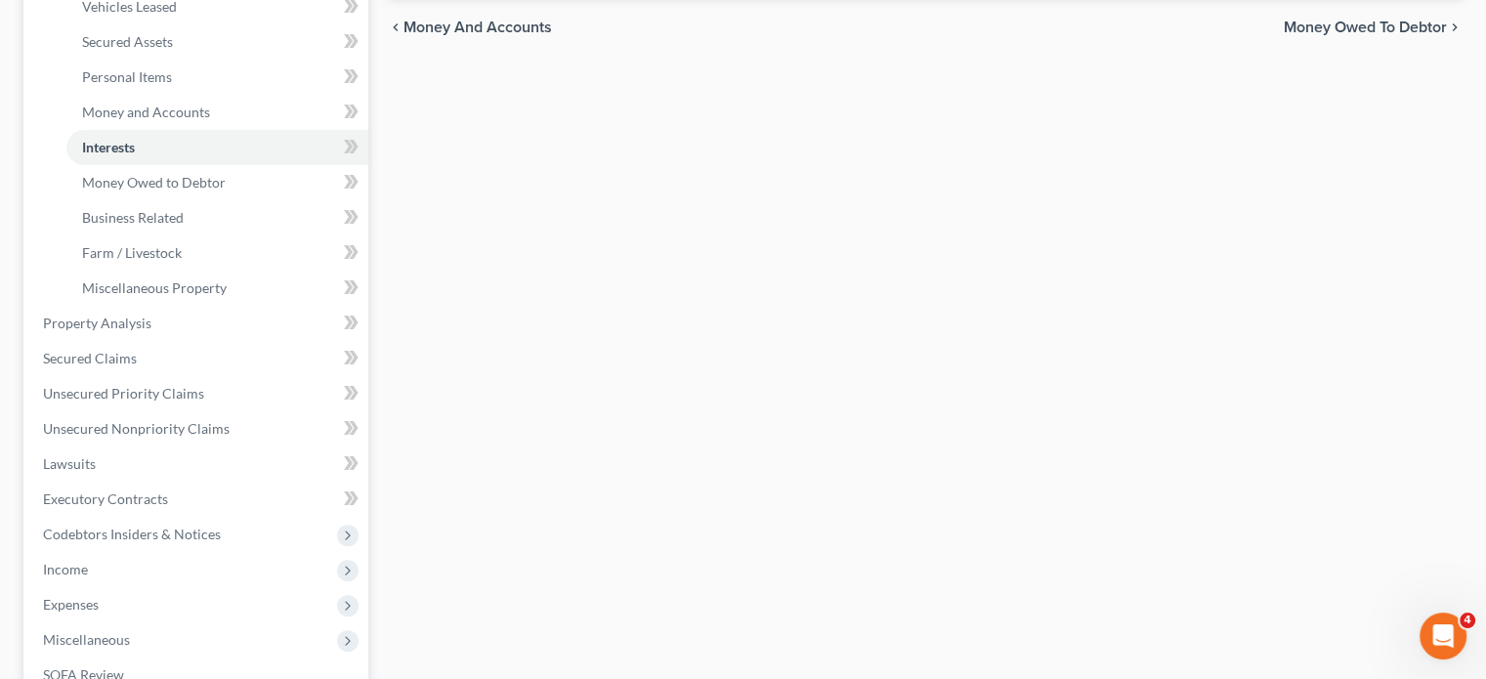
scroll to position [441, 0]
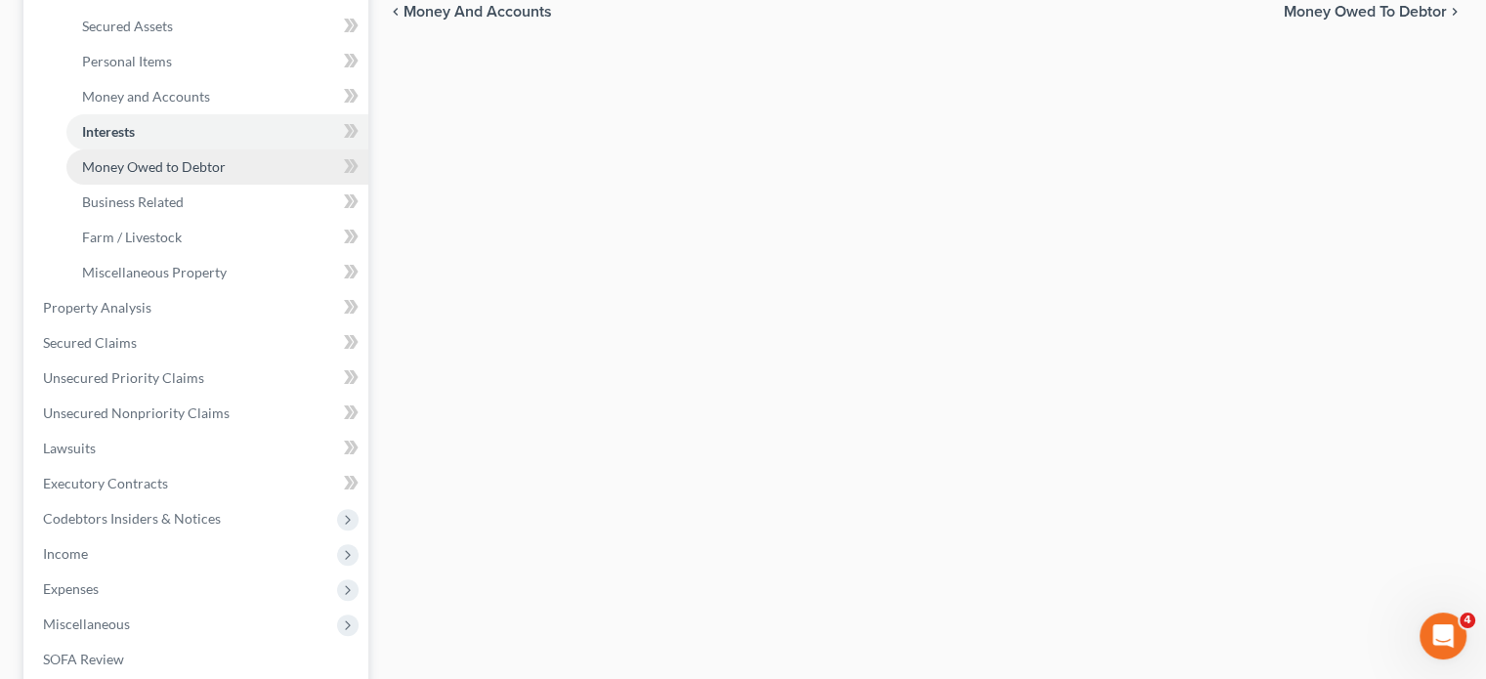
click at [166, 175] on span "Money Owed to Debtor" at bounding box center [154, 166] width 144 height 17
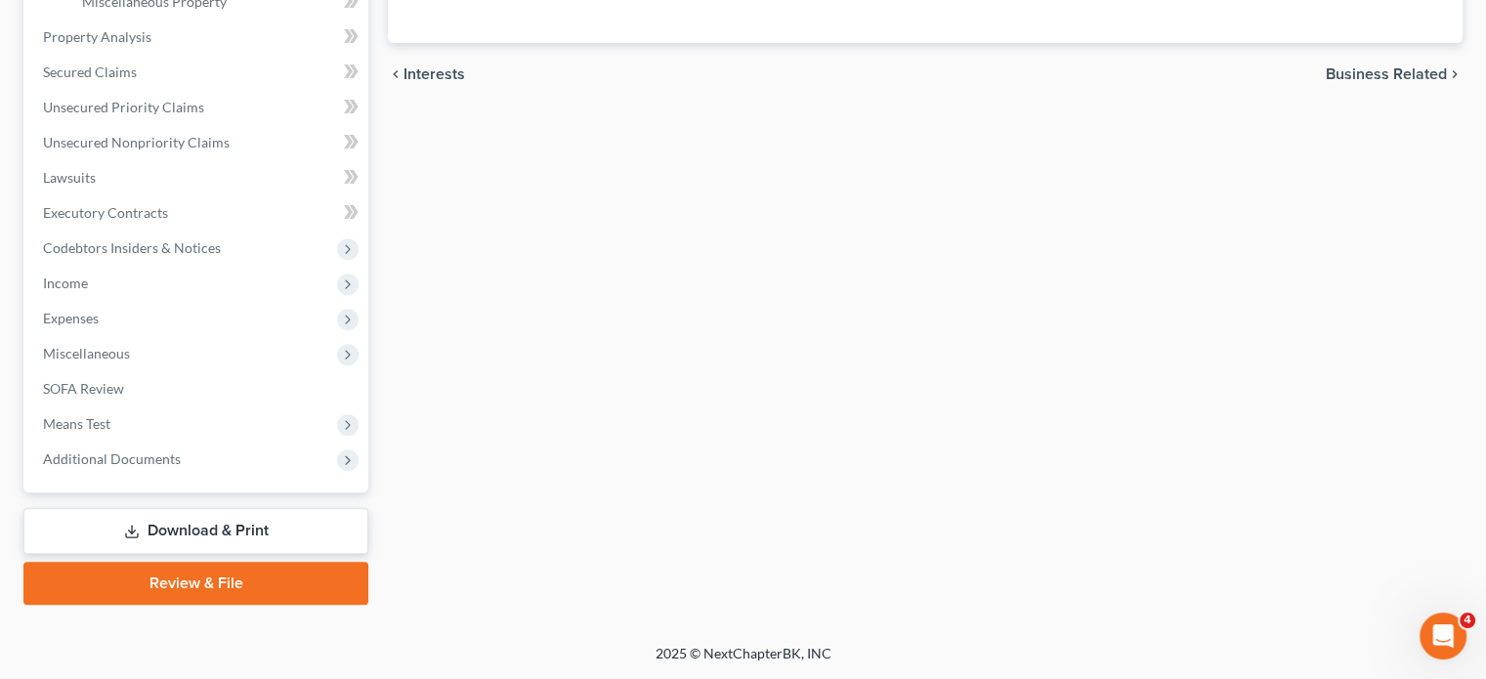
scroll to position [816, 0]
click at [155, 115] on span "Unsecured Priority Claims" at bounding box center [123, 107] width 161 height 17
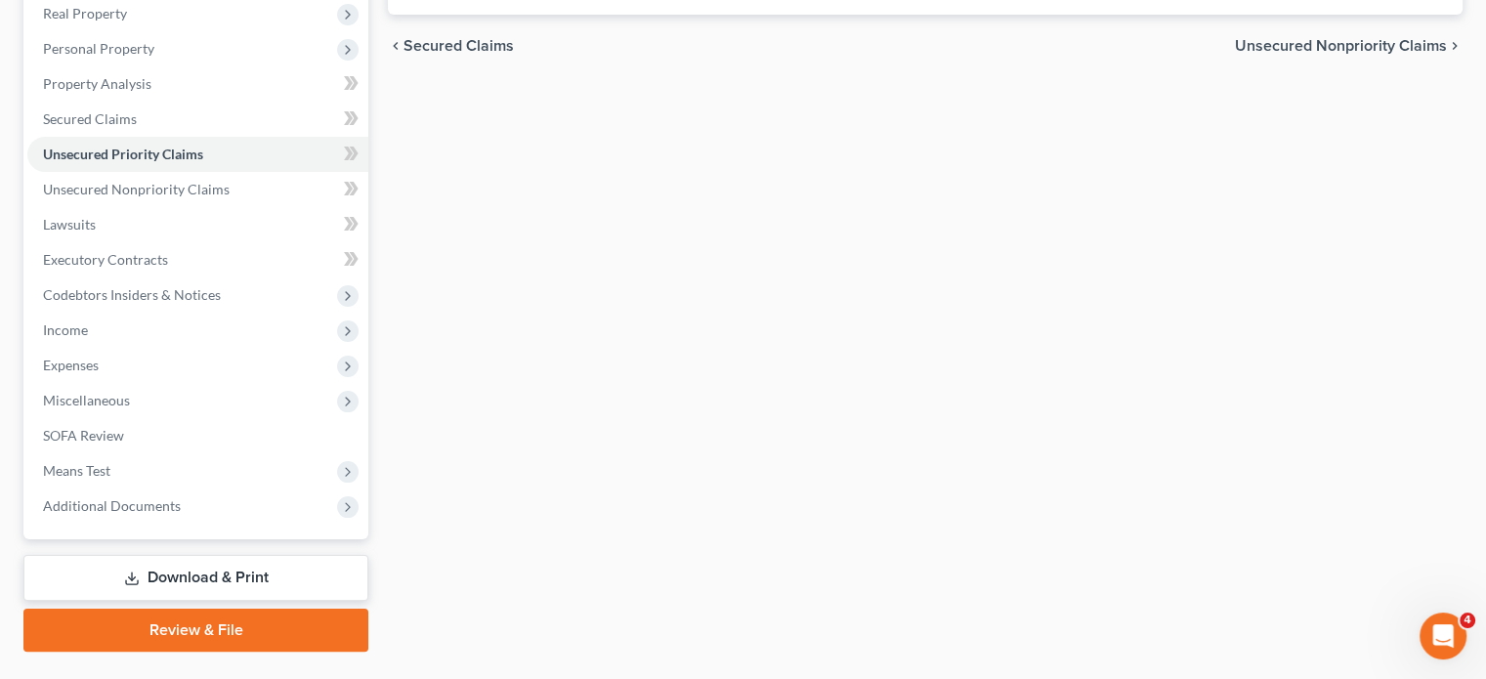
scroll to position [326, 0]
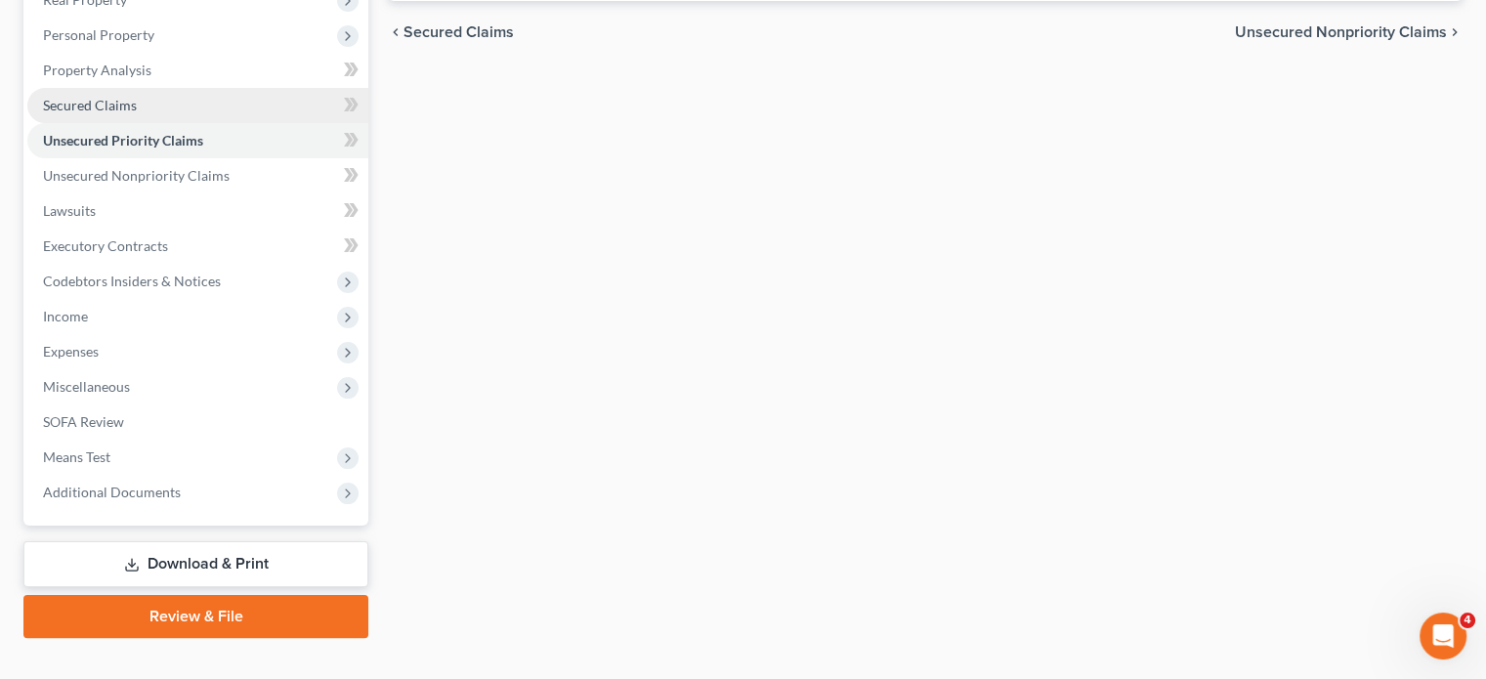
click at [137, 113] on span "Secured Claims" at bounding box center [90, 105] width 94 height 17
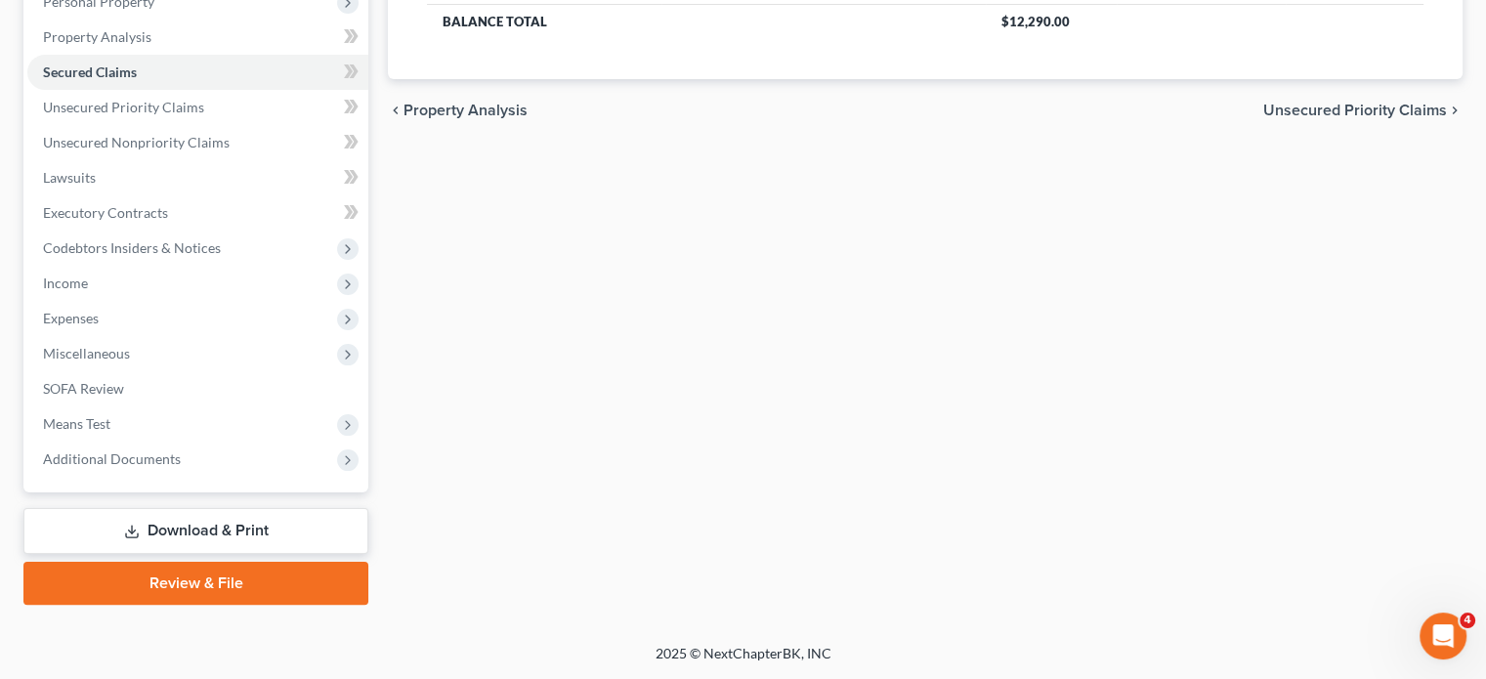
scroll to position [412, 0]
click at [211, 150] on span "Unsecured Nonpriority Claims" at bounding box center [136, 142] width 187 height 17
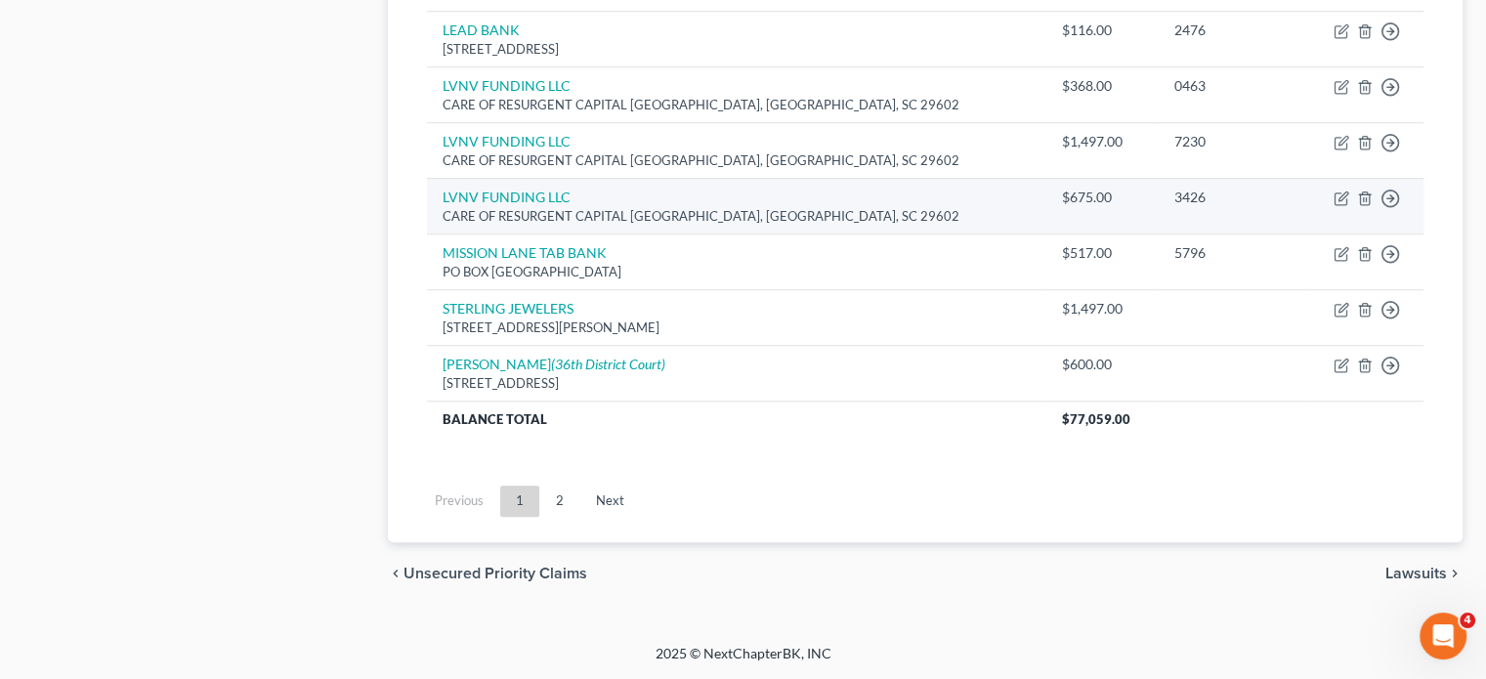
scroll to position [2009, 0]
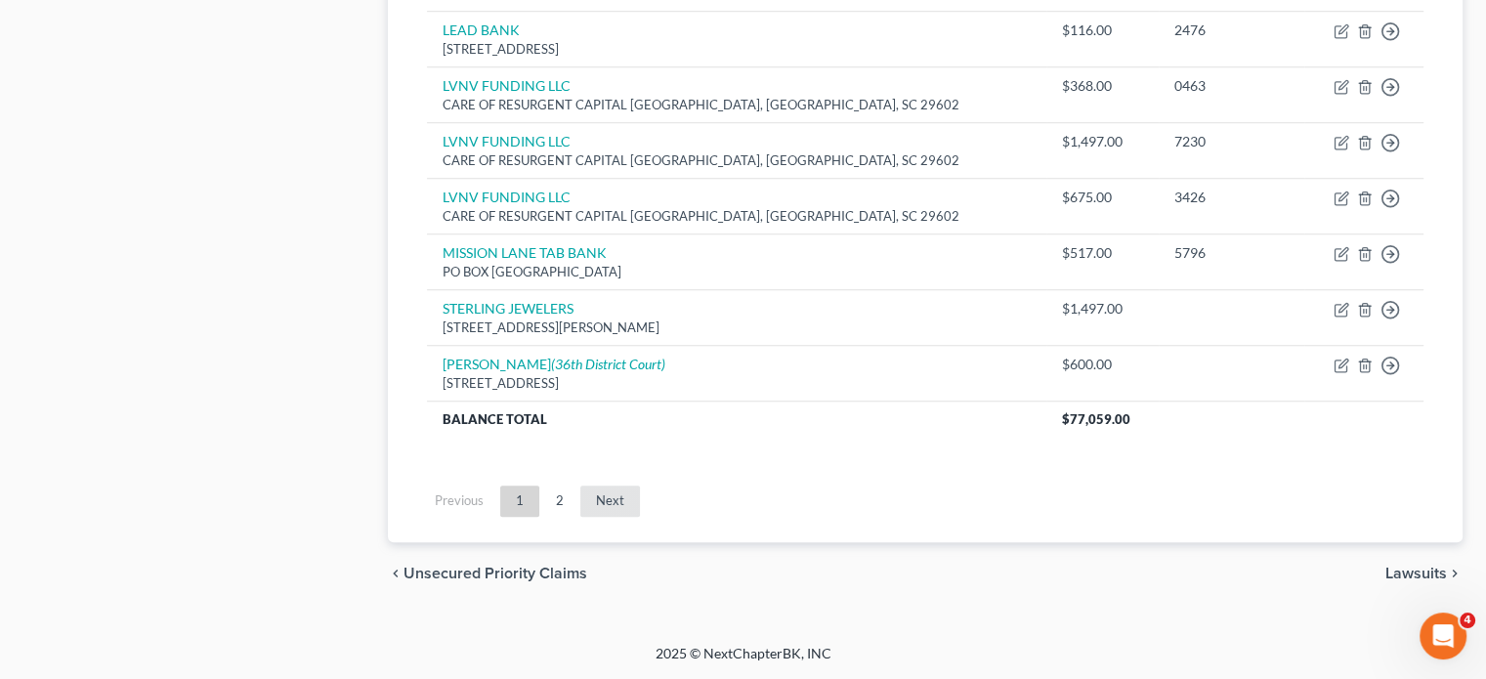
click at [640, 517] on link "Next" at bounding box center [610, 501] width 60 height 31
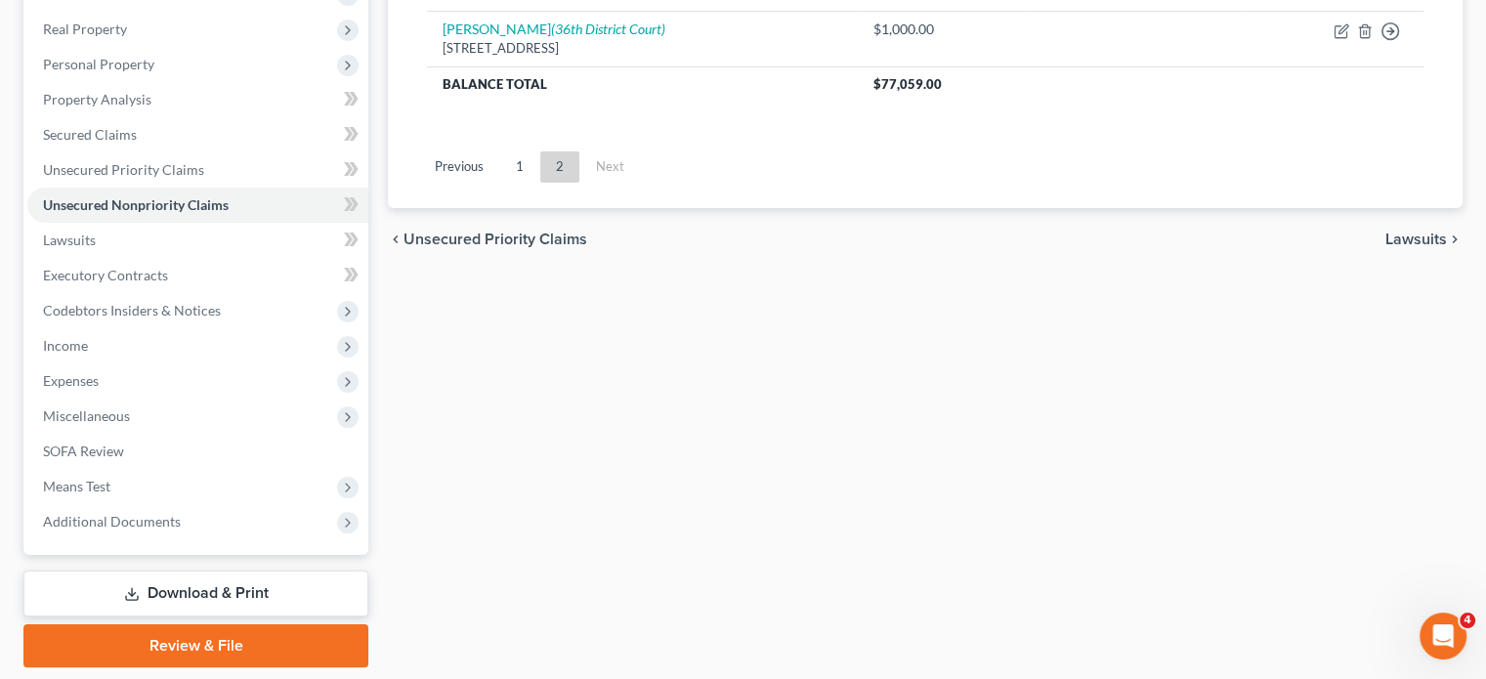
scroll to position [380, 0]
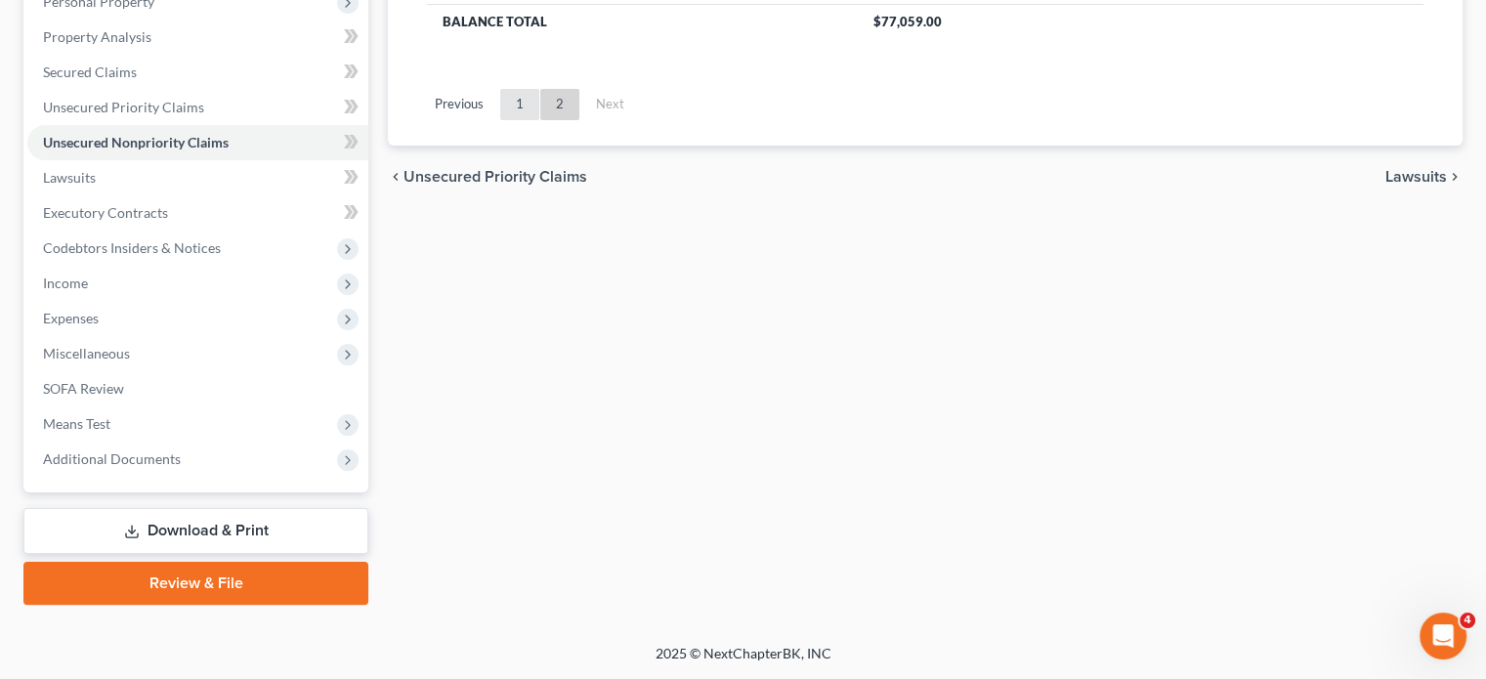
click at [539, 120] on link "1" at bounding box center [519, 104] width 39 height 31
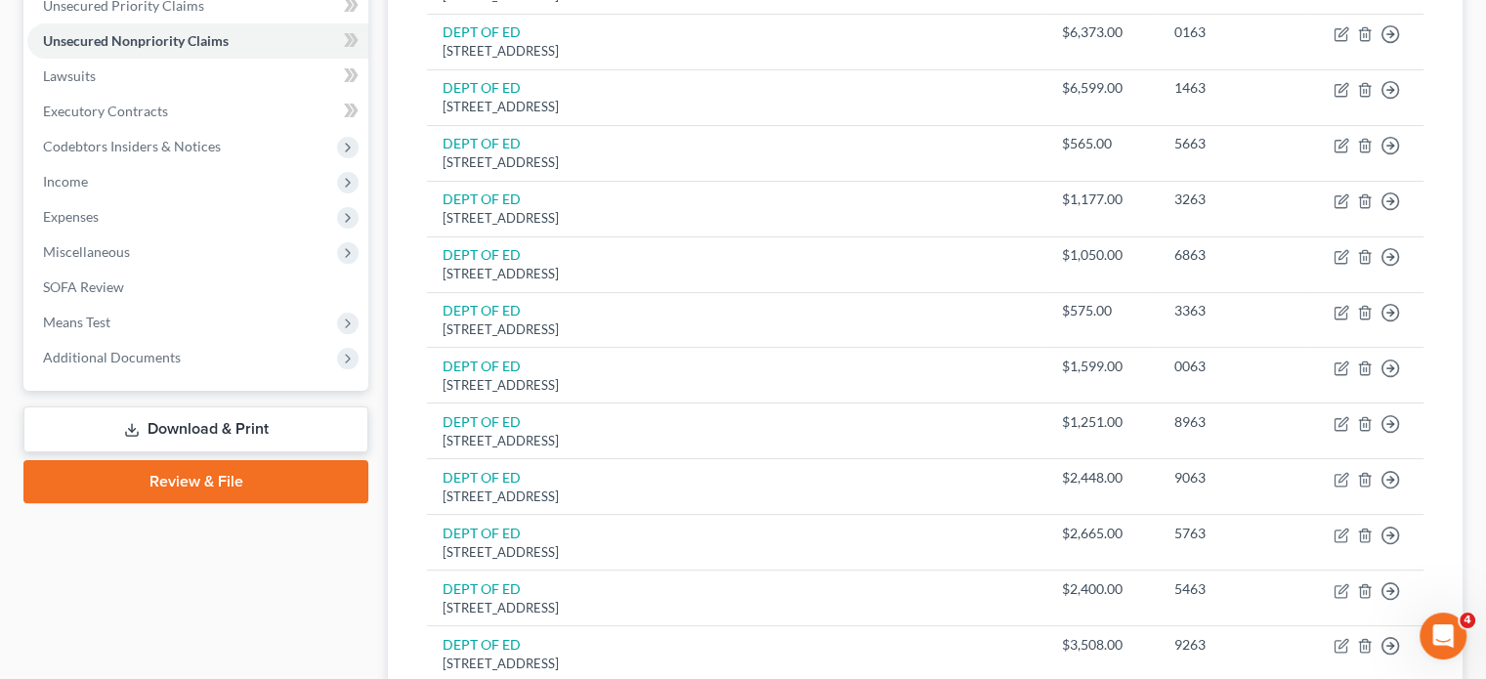
scroll to position [420, 0]
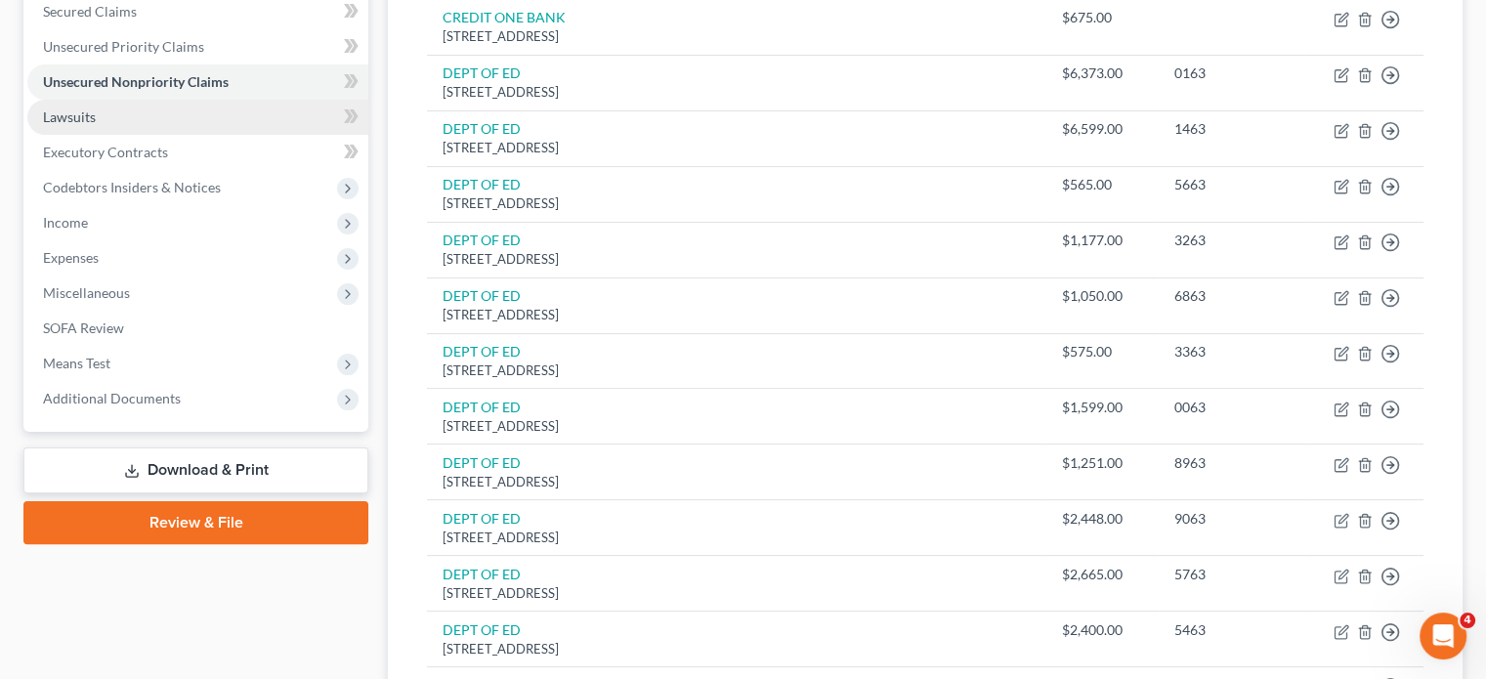
click at [203, 135] on link "Lawsuits" at bounding box center [197, 117] width 341 height 35
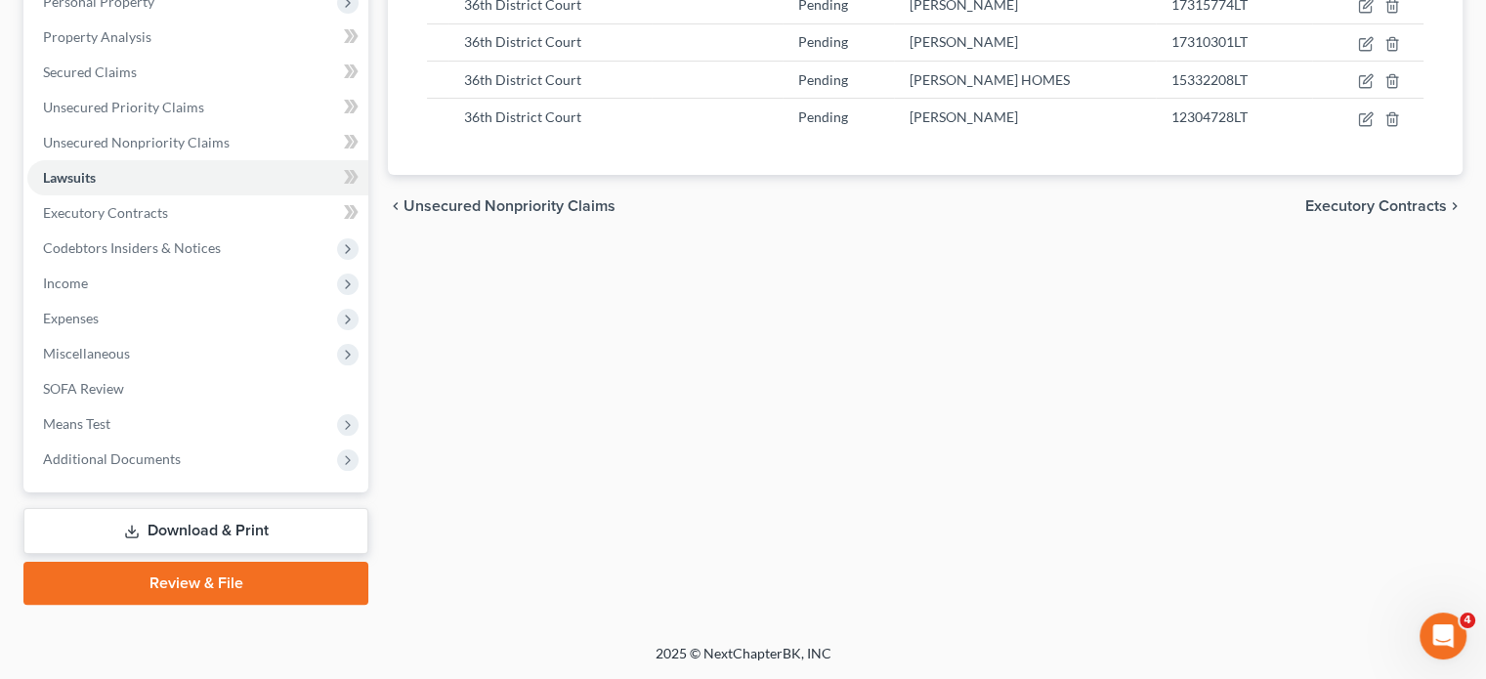
scroll to position [614, 0]
click at [115, 204] on span "Executory Contracts" at bounding box center [105, 212] width 125 height 17
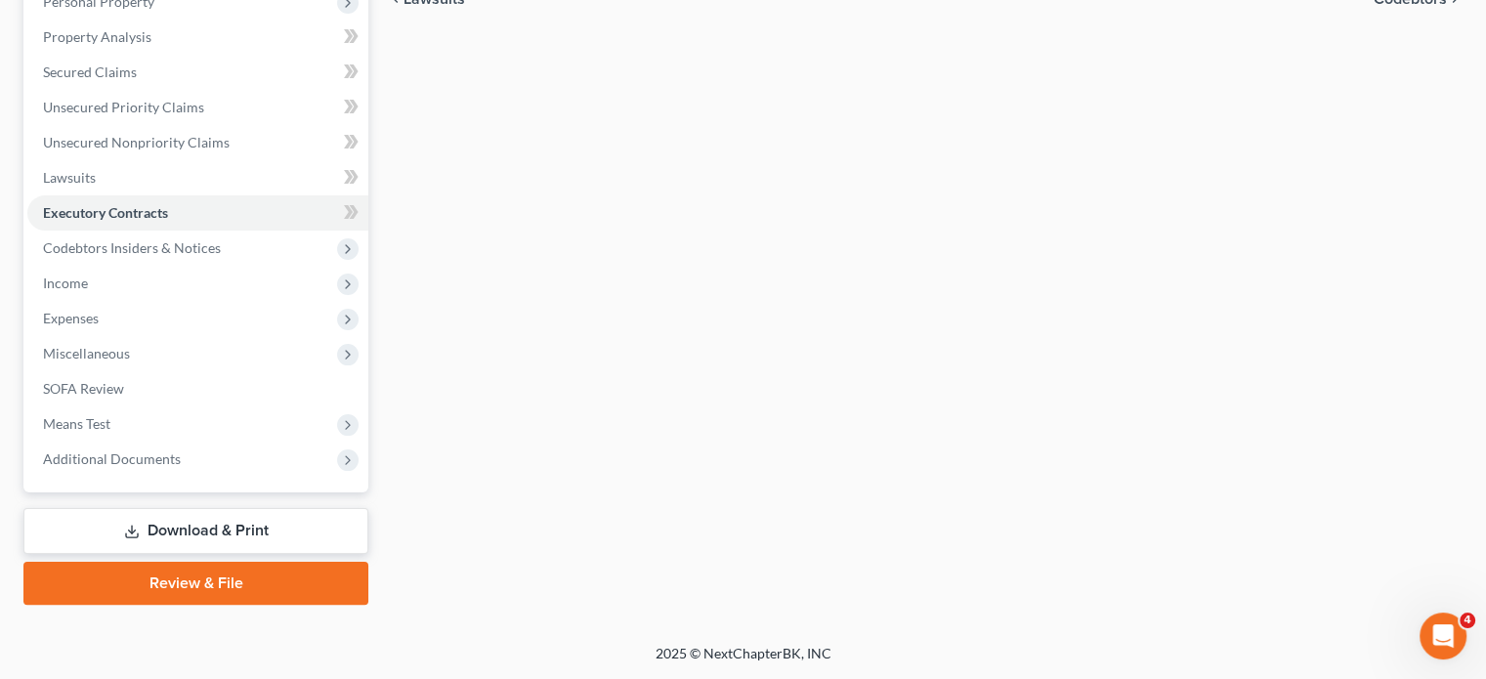
scroll to position [537, 0]
click at [152, 239] on span "Codebtors Insiders & Notices" at bounding box center [132, 247] width 178 height 17
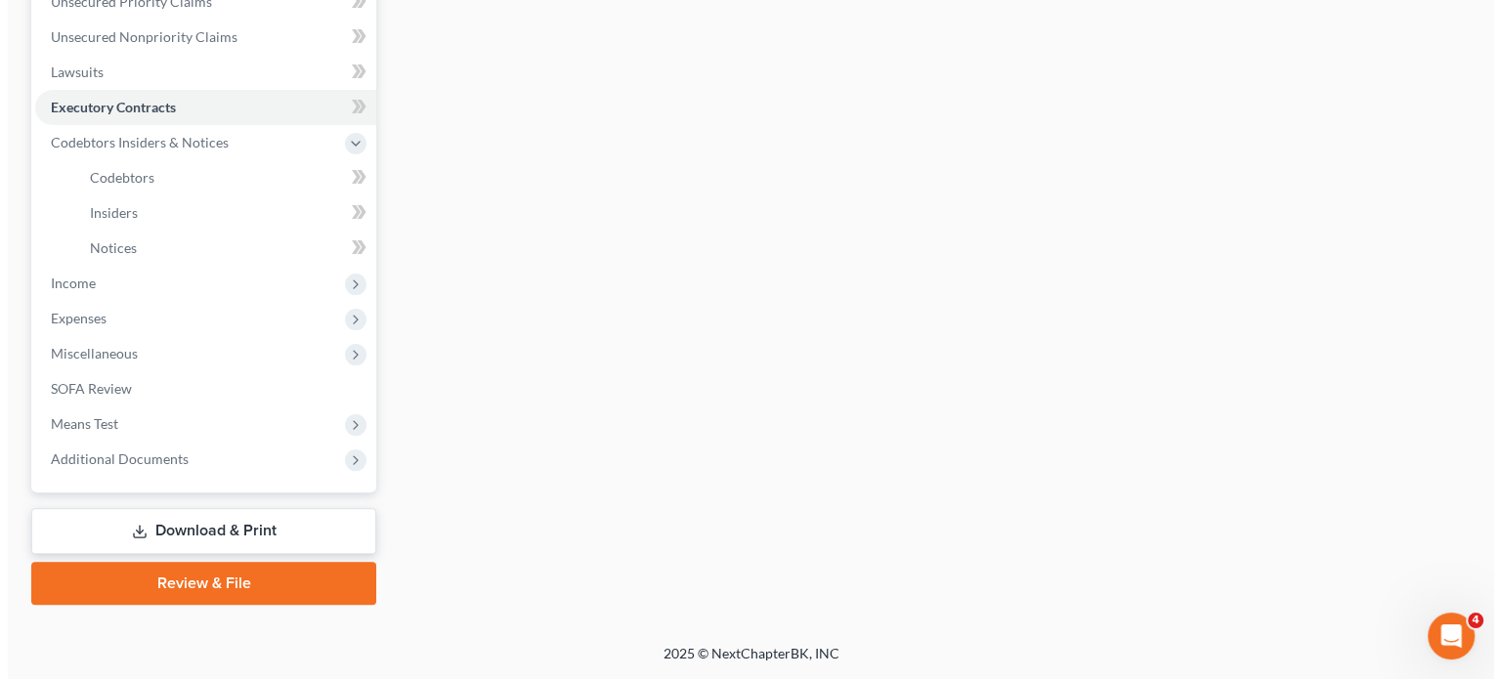
scroll to position [0, 0]
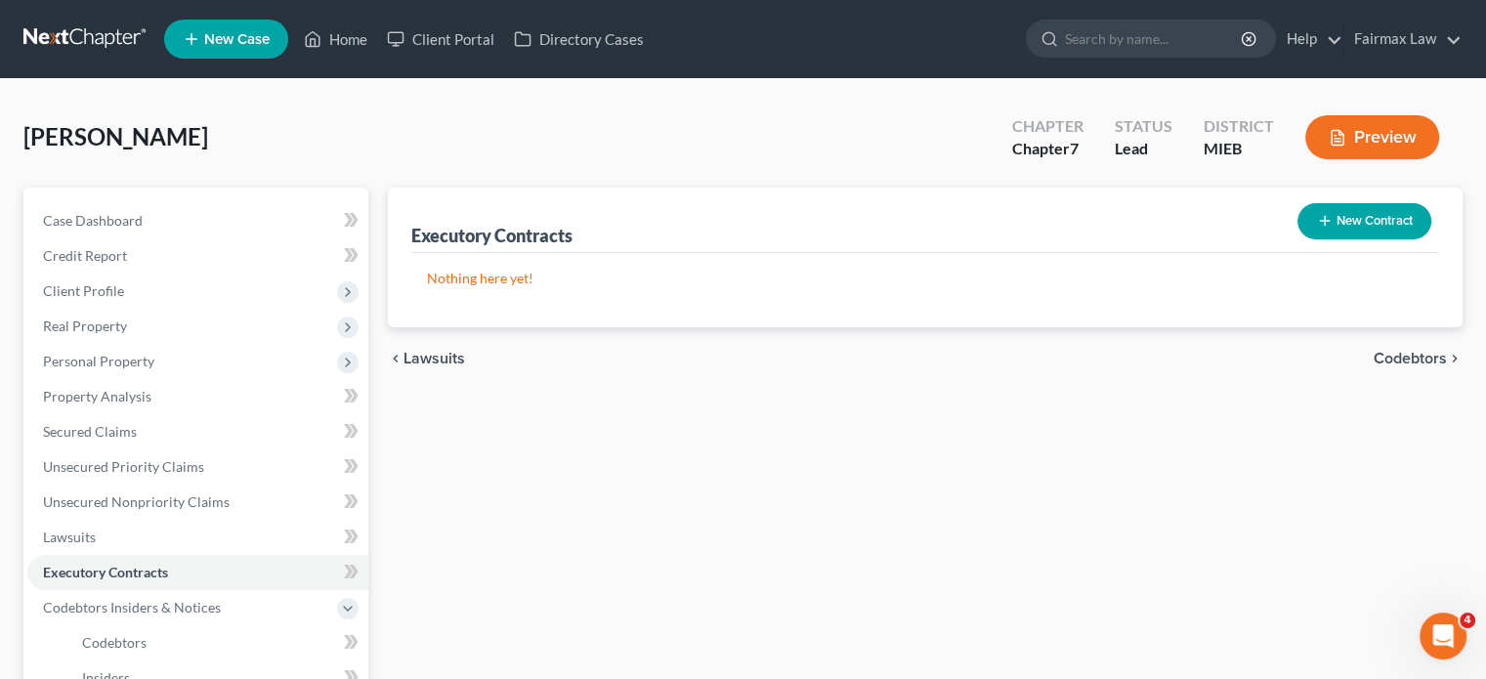
drag, startPoint x: 589, startPoint y: 184, endPoint x: 1113, endPoint y: 280, distance: 532.6
click at [1113, 253] on div "Executory Contracts New Contract" at bounding box center [925, 220] width 1028 height 65
click at [1325, 226] on line "button" at bounding box center [1325, 221] width 0 height 9
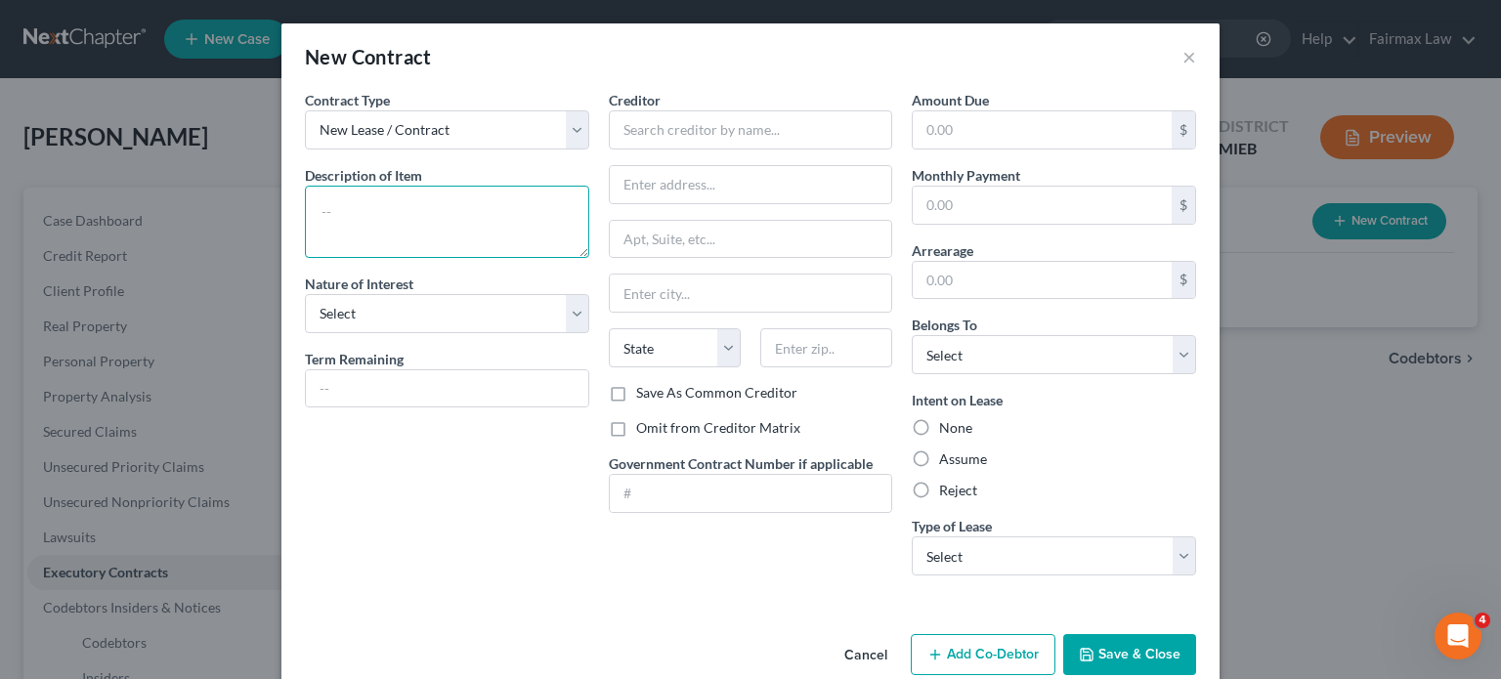
click at [305, 252] on textarea at bounding box center [447, 222] width 284 height 72
type textarea "Residential lease"
click at [330, 333] on select "Select Purchaser Agent Lessor Lessee" at bounding box center [447, 313] width 284 height 39
select select "3"
click at [305, 333] on select "Select Purchaser Agent Lessor Lessee" at bounding box center [447, 313] width 284 height 39
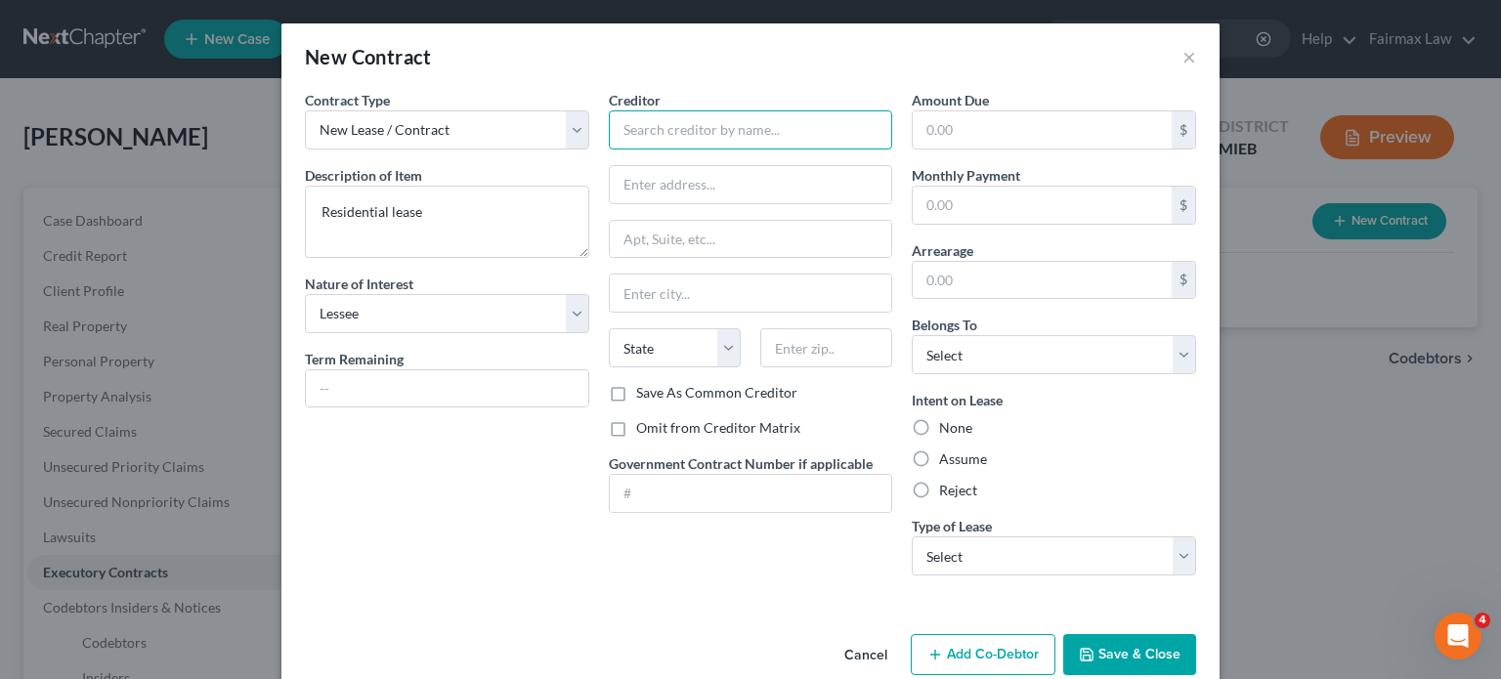
click at [609, 149] on input "text" at bounding box center [751, 129] width 284 height 39
type input "Landlord"
click at [636, 438] on label "Omit from Creditor Matrix" at bounding box center [718, 428] width 164 height 20
click at [644, 431] on input "Omit from Creditor Matrix" at bounding box center [650, 424] width 13 height 13
checkbox input "true"
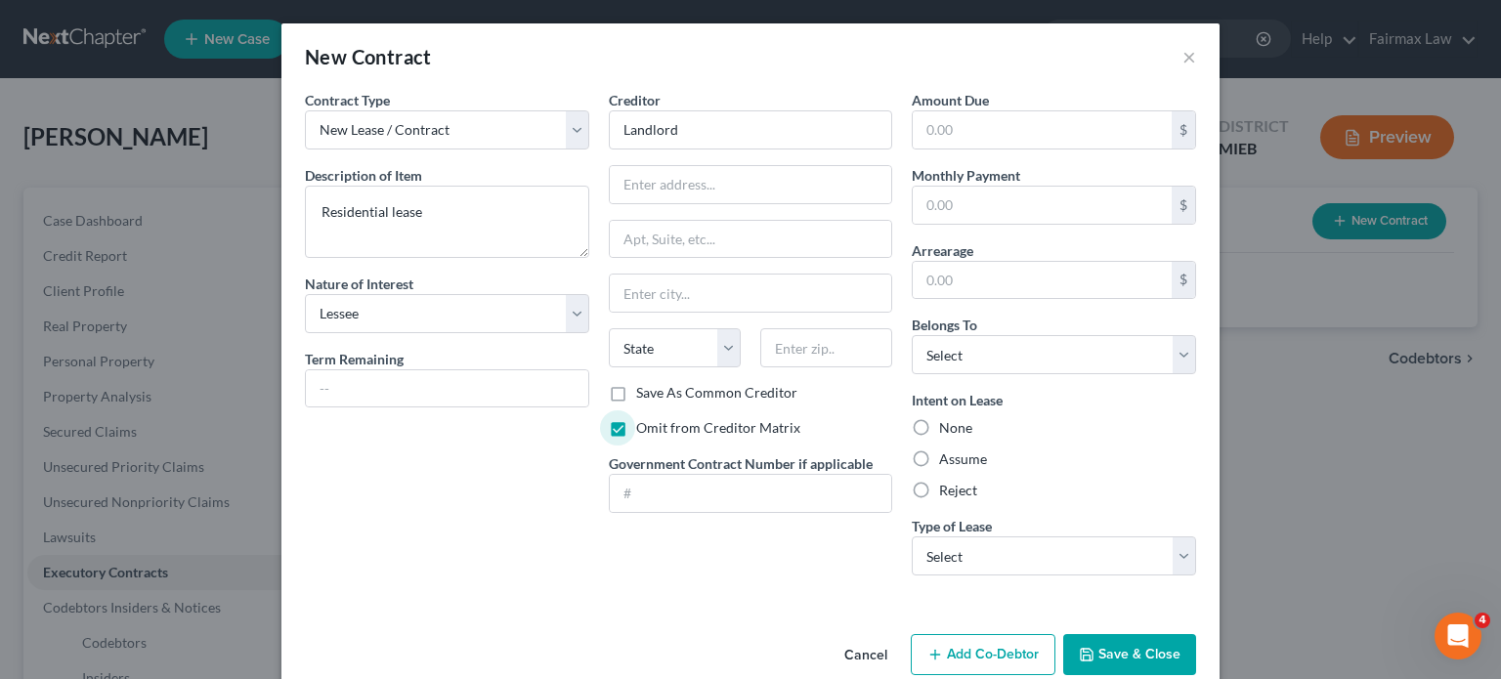
click at [987, 469] on label "Assume" at bounding box center [963, 459] width 48 height 20
click at [959, 462] on input "Assume" at bounding box center [953, 455] width 13 height 13
radio input "true"
click at [1123, 374] on select "Select Debtor 1 Only Debtor 2 Only Debtor 1 And Debtor 2 Only At Least One Of T…" at bounding box center [1054, 354] width 284 height 39
select select "0"
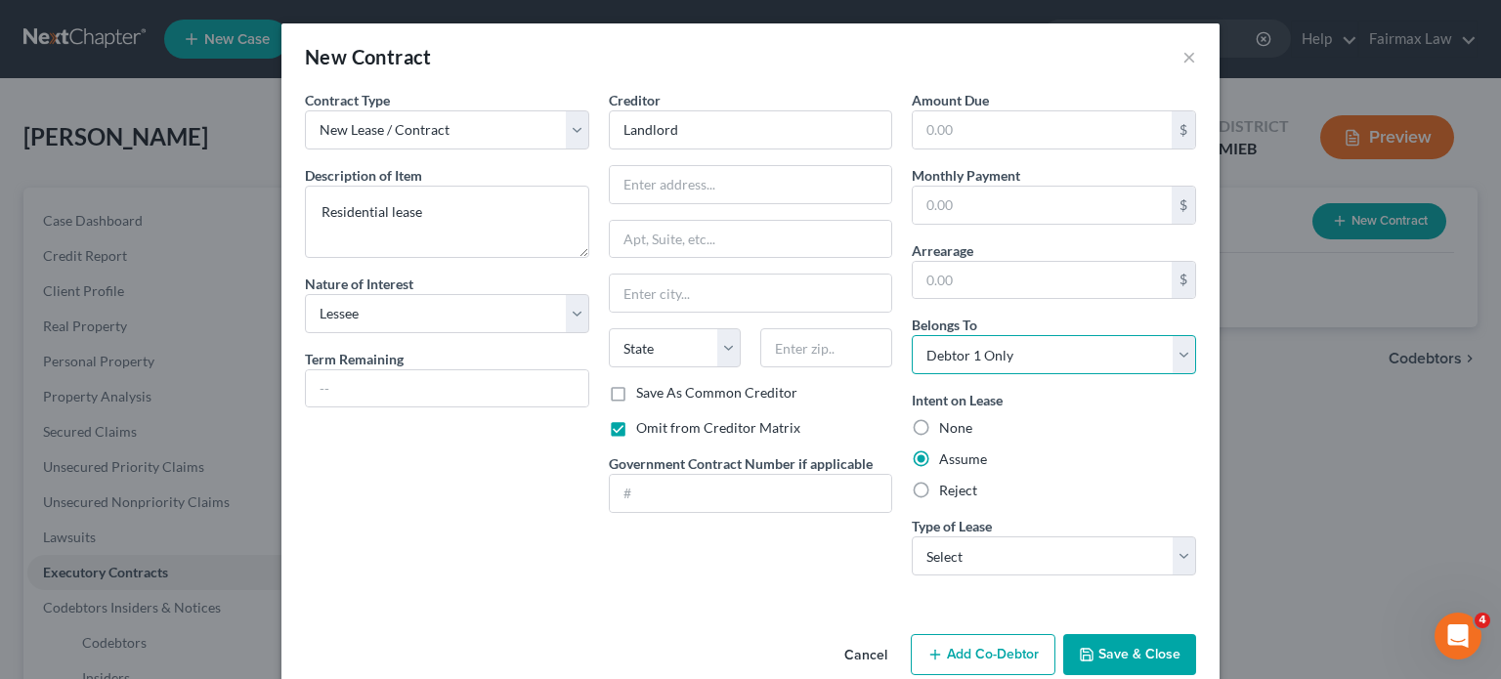
click at [941, 374] on select "Select Debtor 1 Only Debtor 2 Only Debtor 1 And Debtor 2 Only At Least One Of T…" at bounding box center [1054, 354] width 284 height 39
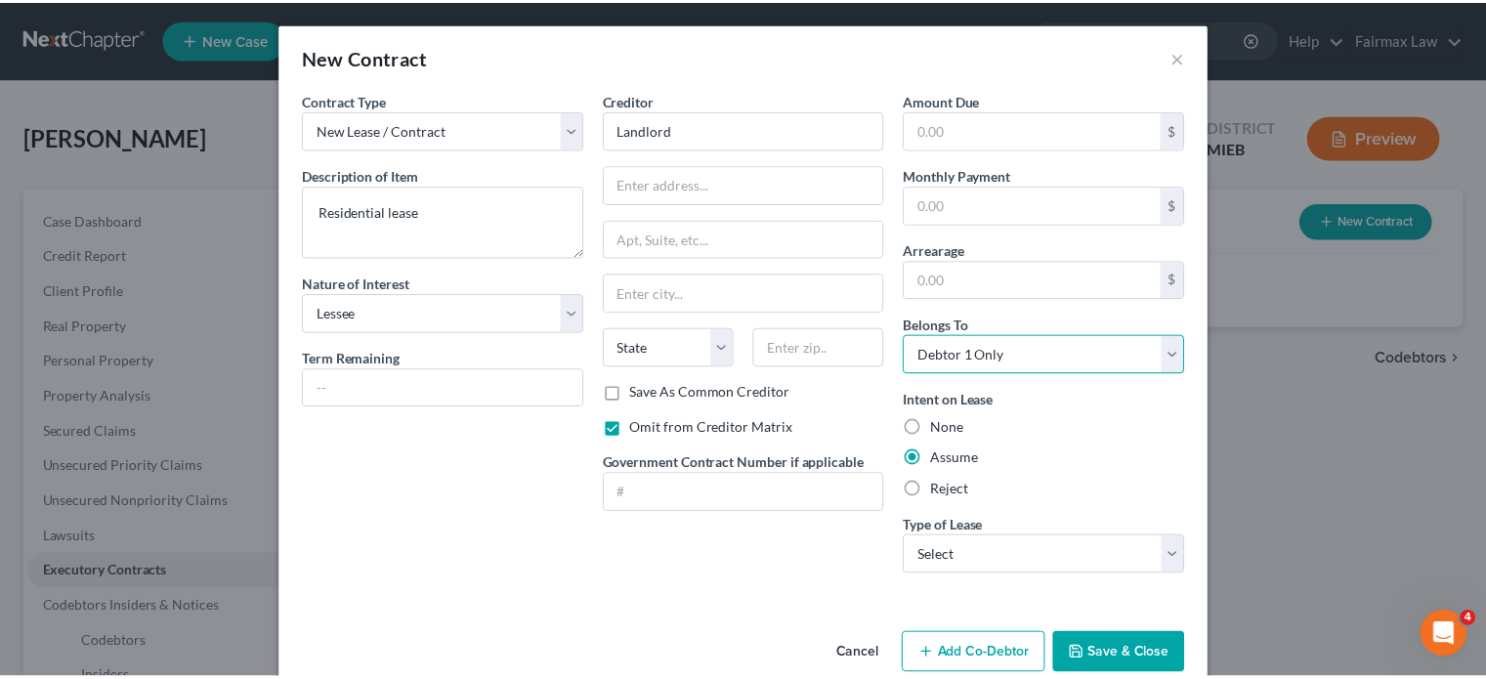
scroll to position [206, 0]
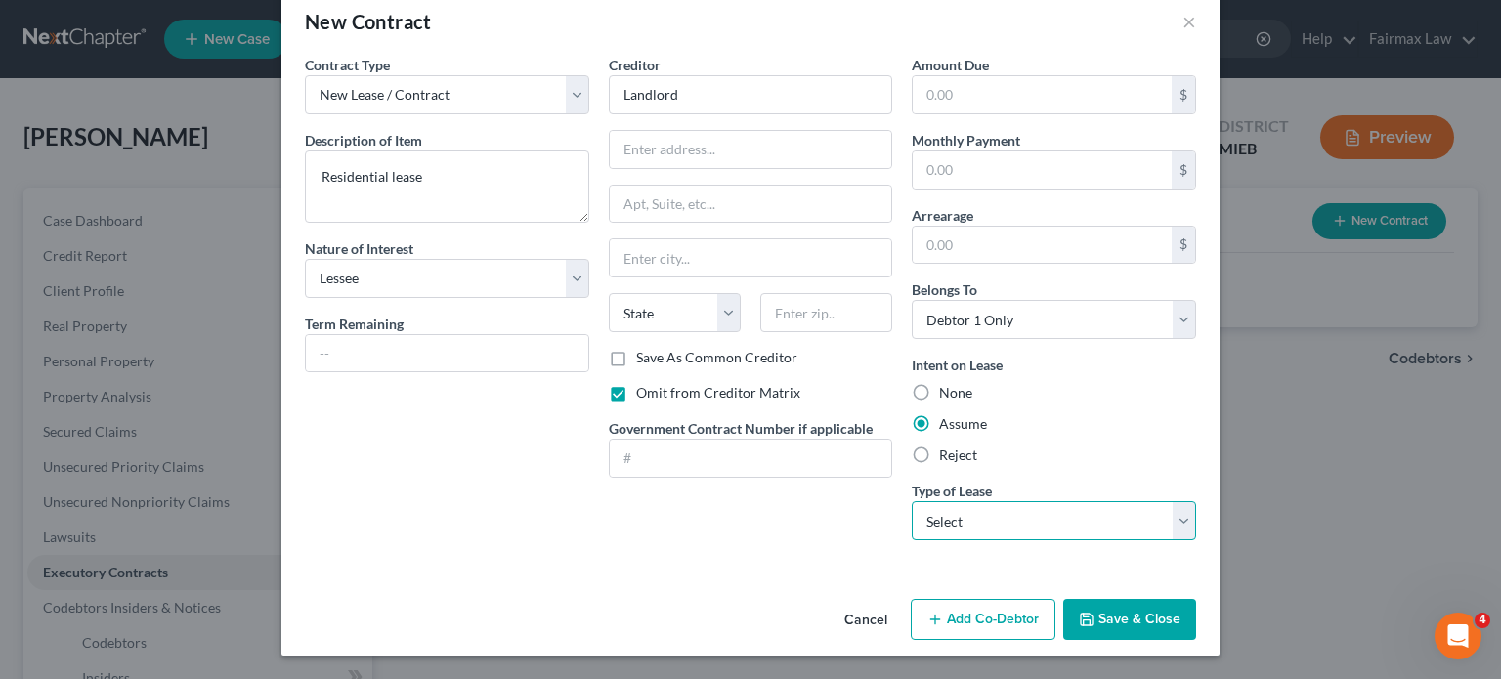
click at [1087, 501] on select "Select Real Estate Car Other" at bounding box center [1054, 520] width 284 height 39
select select "0"
click at [941, 501] on select "Select Real Estate Car Other" at bounding box center [1054, 520] width 284 height 39
click at [1219, 634] on div "Cancel Add Co-Debtor Save & Close" at bounding box center [750, 623] width 938 height 64
click at [1196, 610] on button "Save & Close" at bounding box center [1129, 619] width 133 height 41
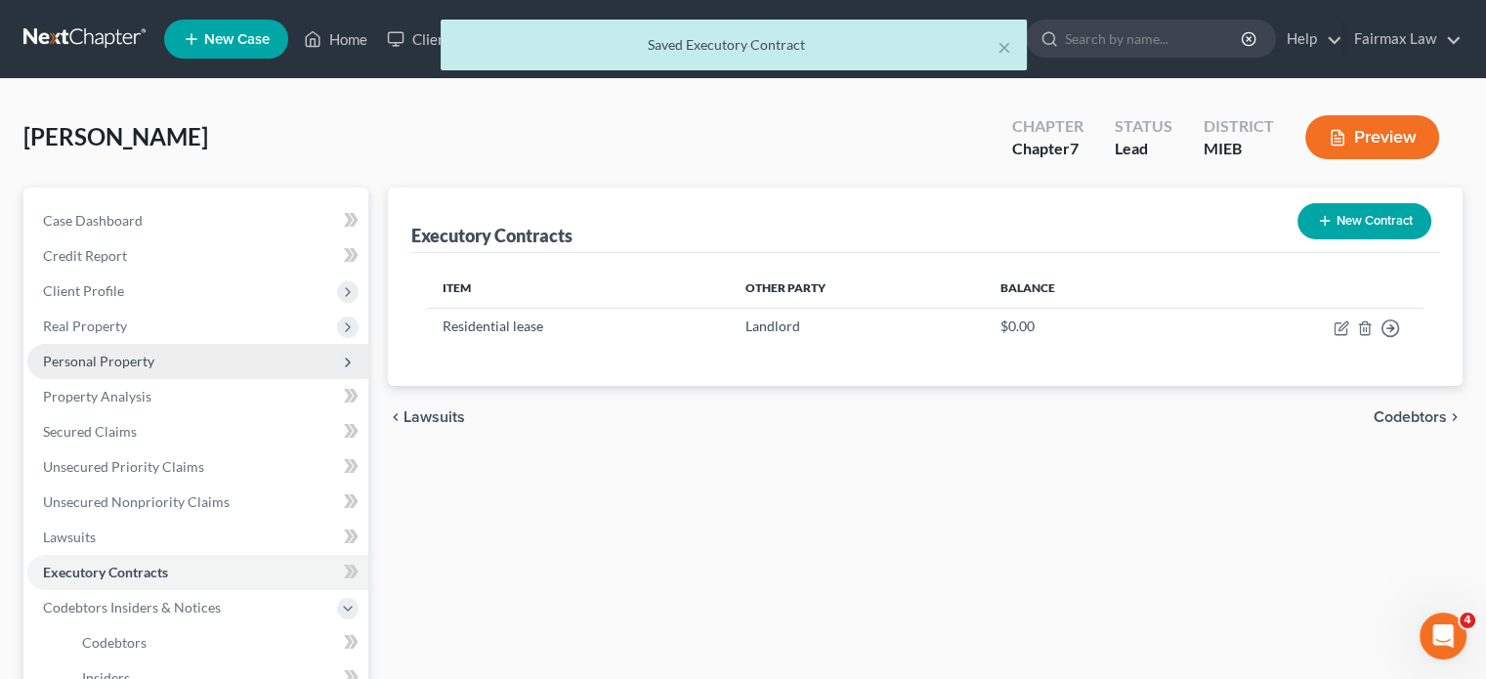
scroll to position [543, 0]
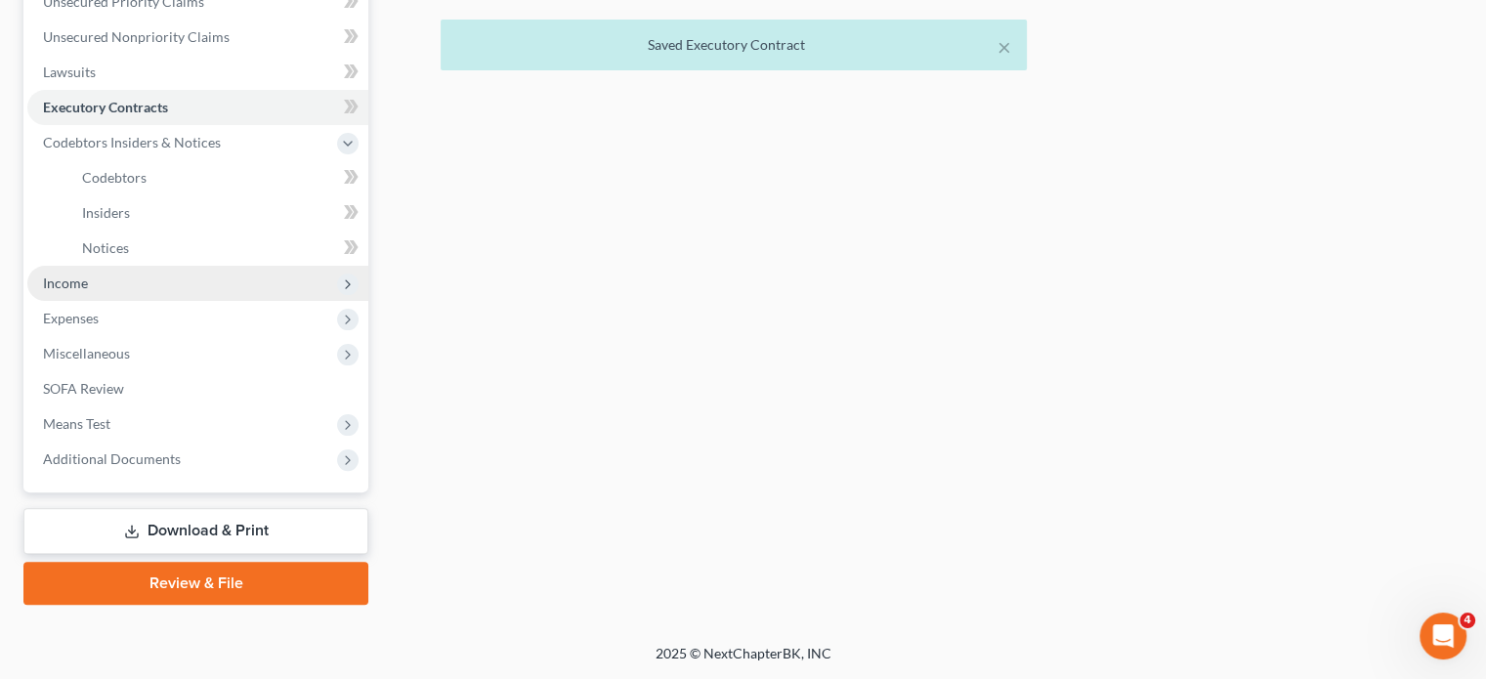
click at [137, 301] on span "Income" at bounding box center [197, 283] width 341 height 35
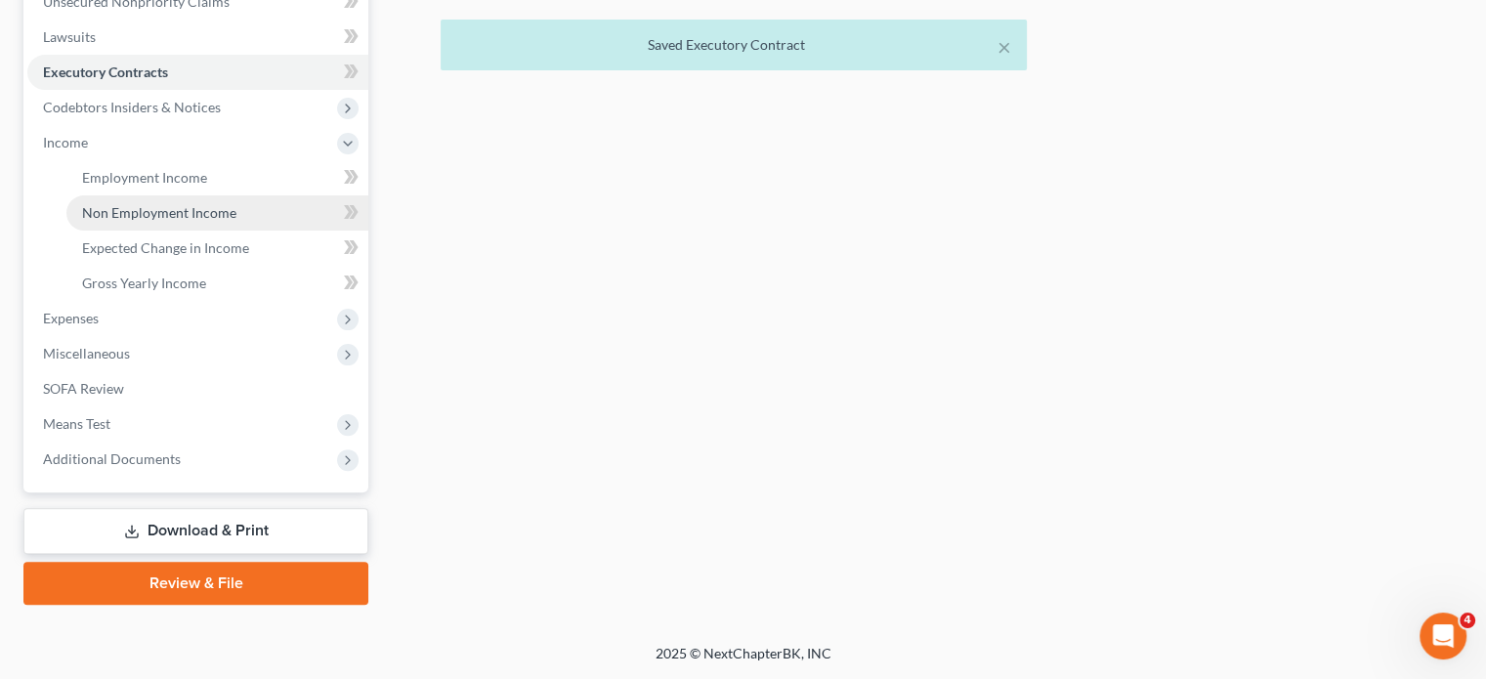
click at [169, 231] on link "Non Employment Income" at bounding box center [217, 212] width 302 height 35
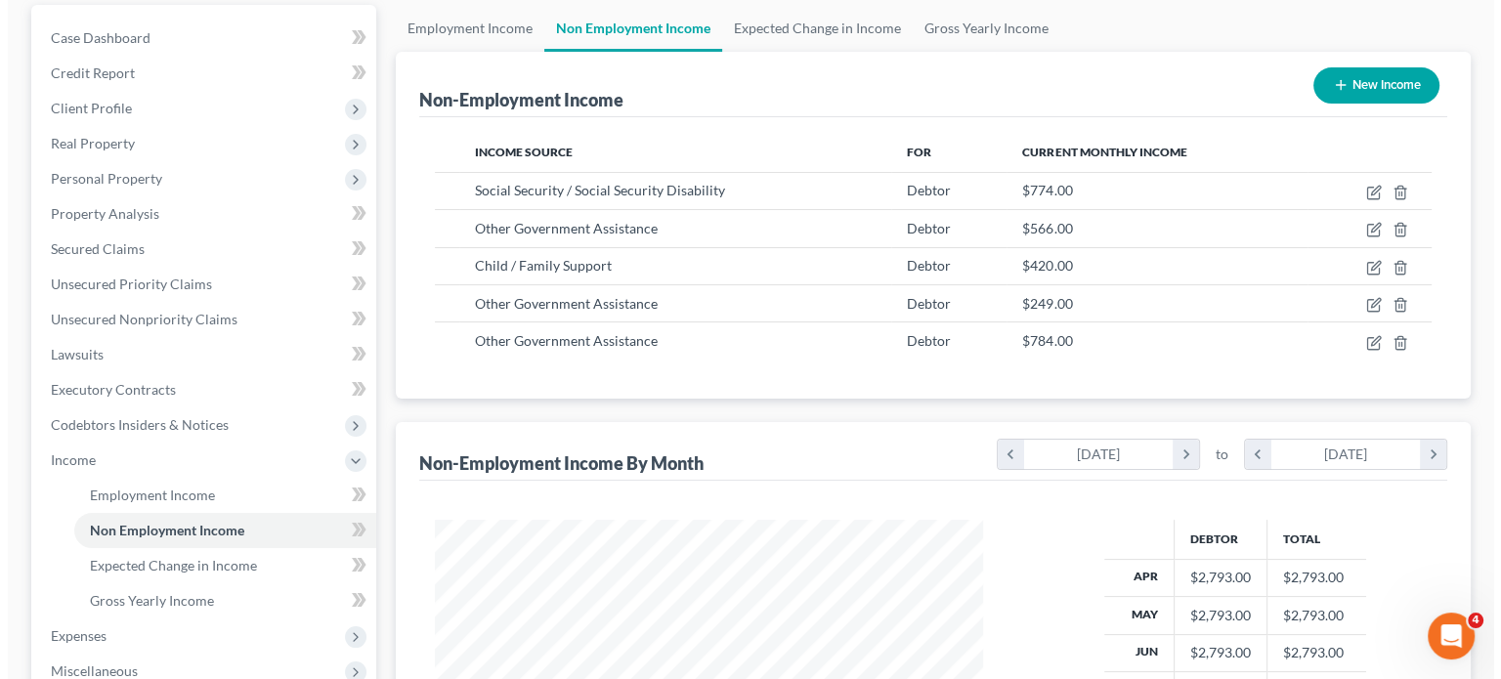
scroll to position [226, 0]
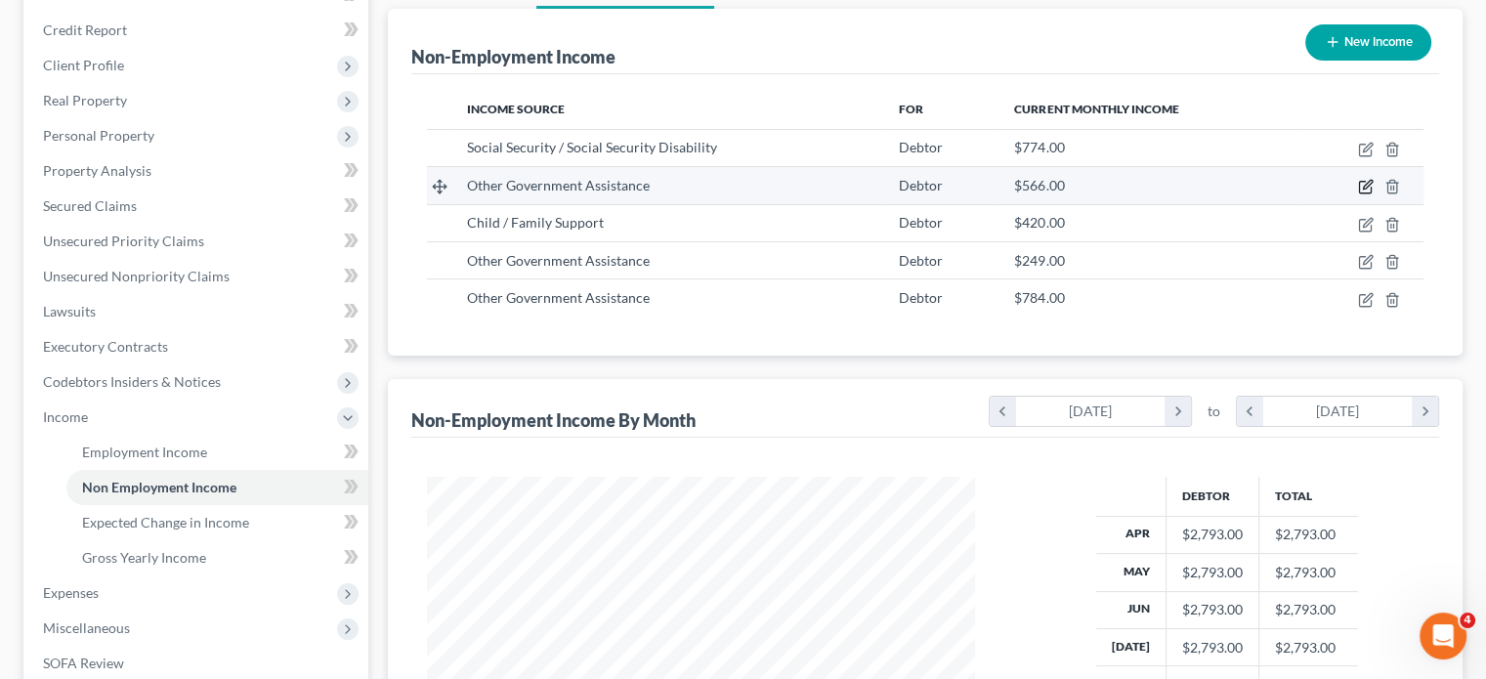
click at [1358, 194] on icon "button" at bounding box center [1366, 187] width 16 height 16
select select "5"
select select "0"
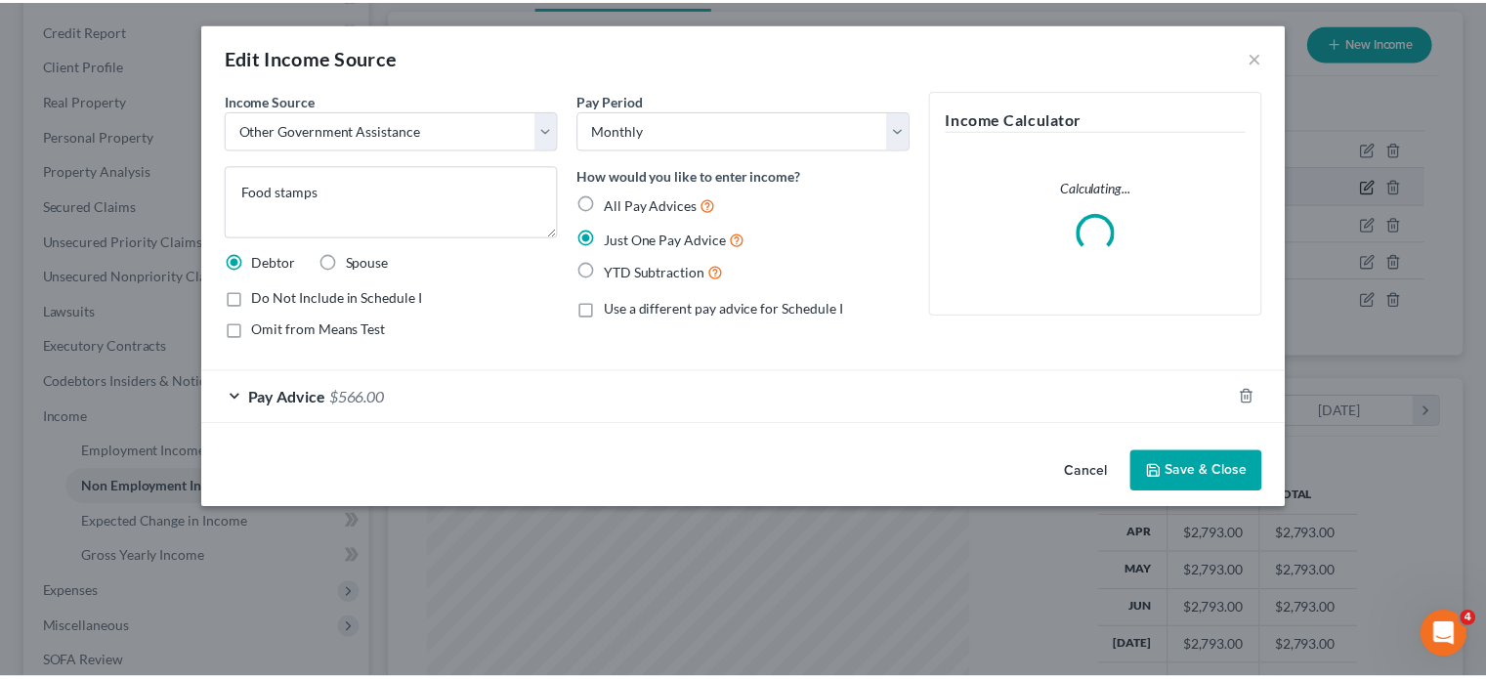
scroll to position [434, 594]
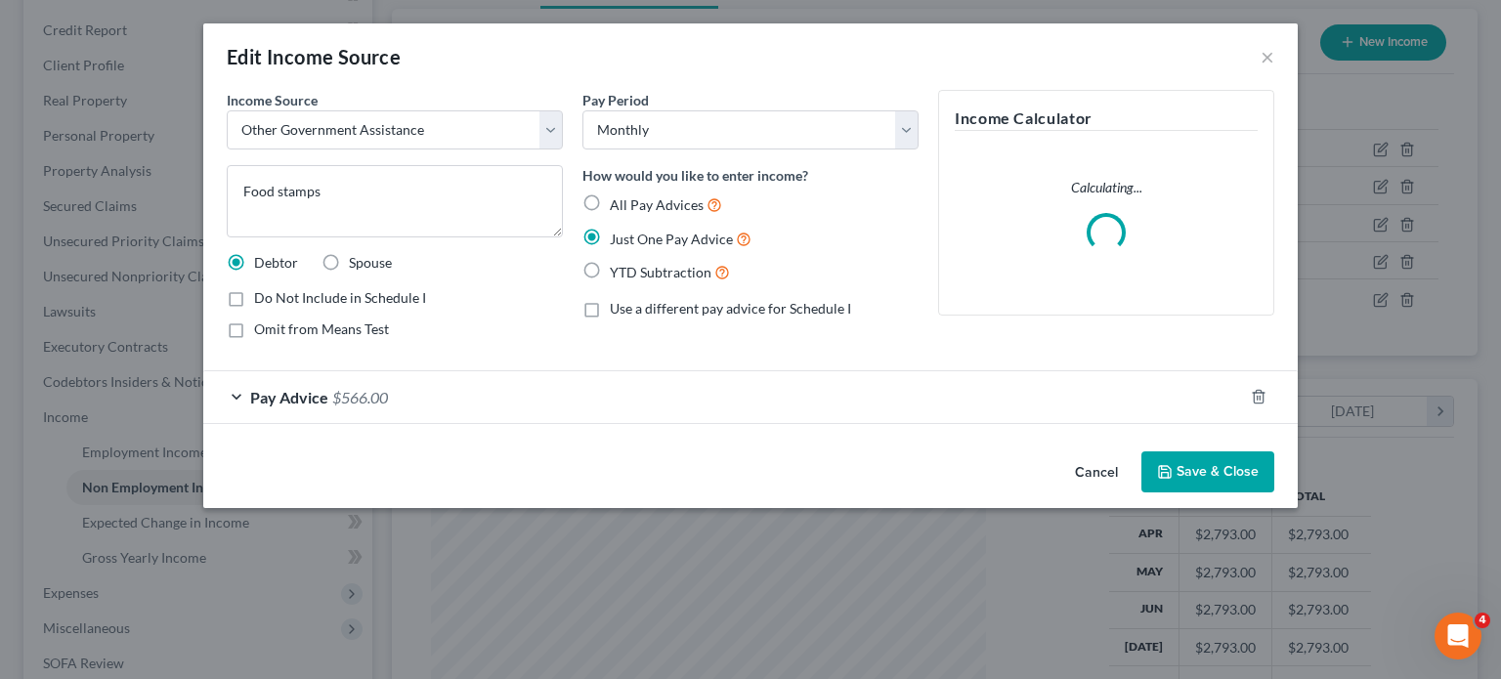
click at [1133, 492] on button "Cancel" at bounding box center [1096, 472] width 74 height 39
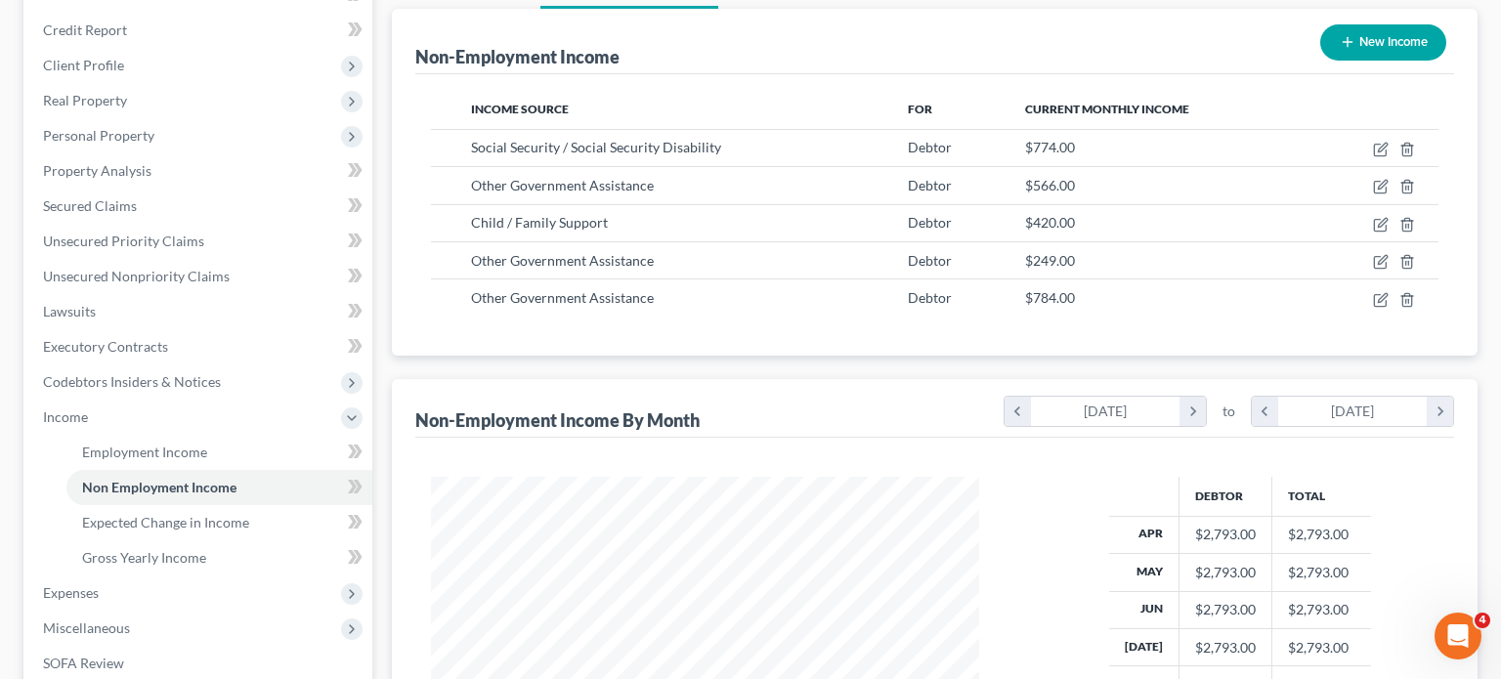
scroll to position [976628, 976476]
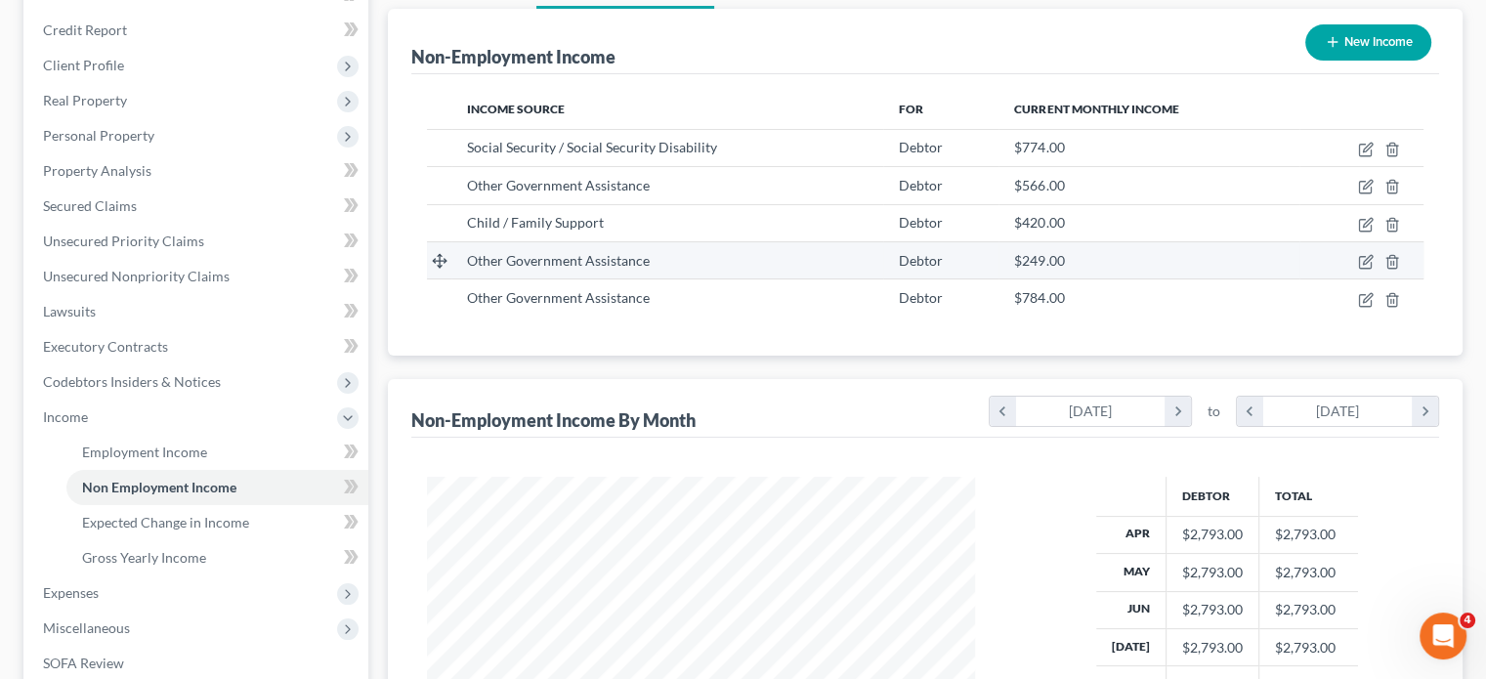
click at [1343, 278] on td at bounding box center [1361, 259] width 125 height 37
click at [1358, 270] on icon "button" at bounding box center [1366, 262] width 16 height 16
select select "5"
select select "0"
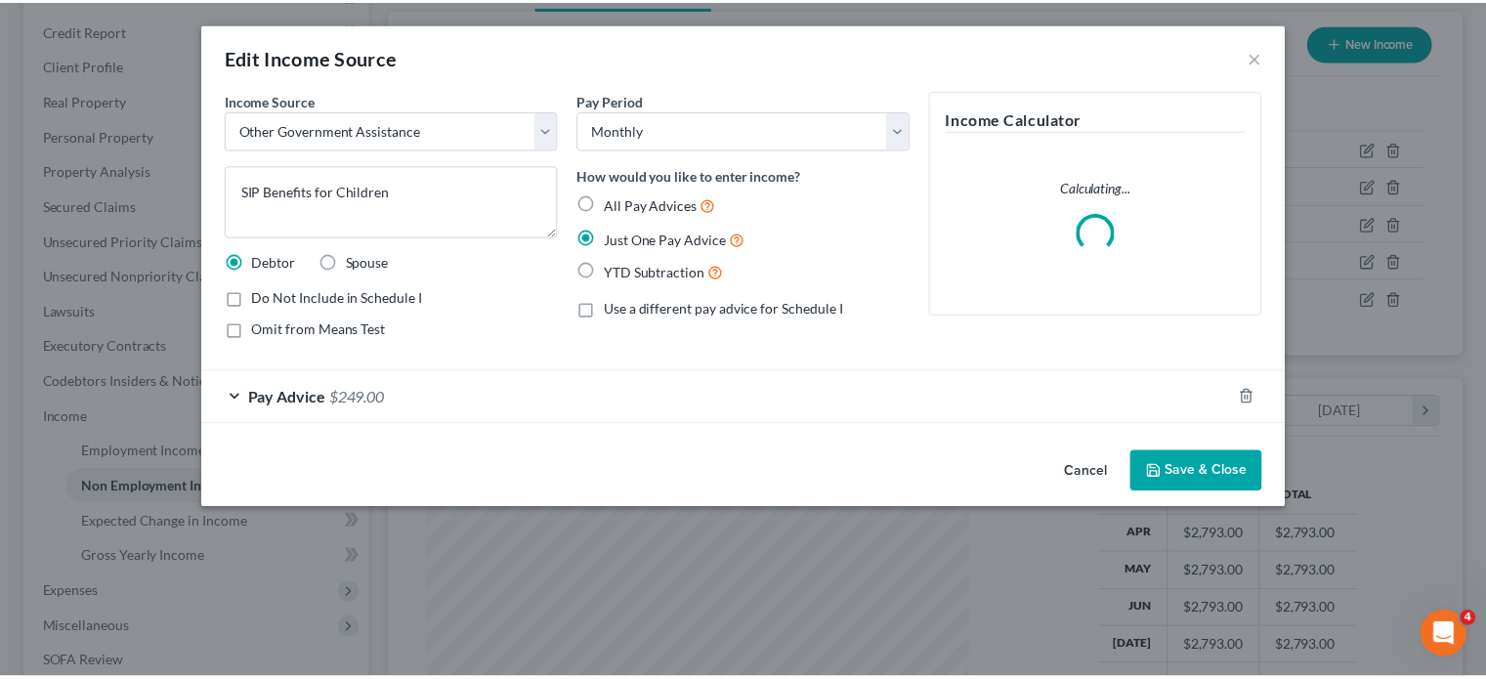
scroll to position [434, 594]
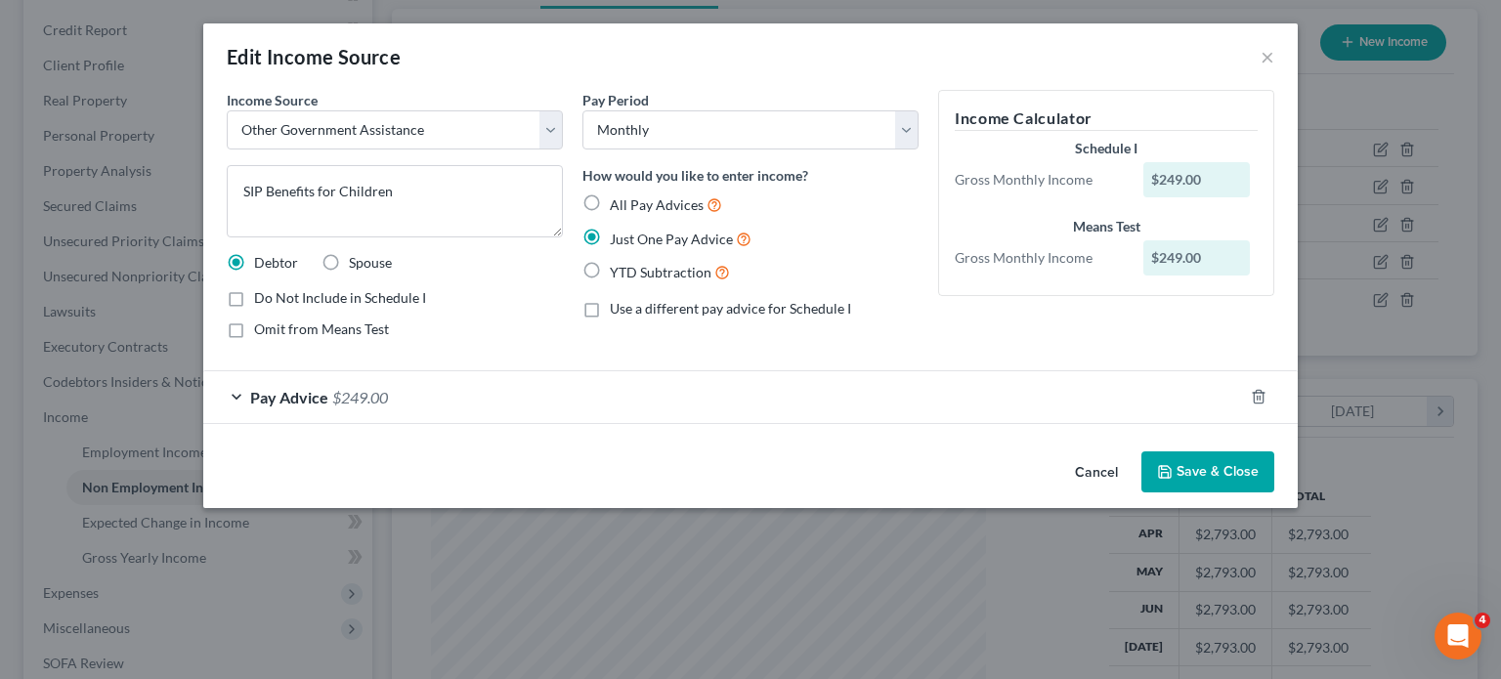
click at [1133, 492] on button "Cancel" at bounding box center [1096, 472] width 74 height 39
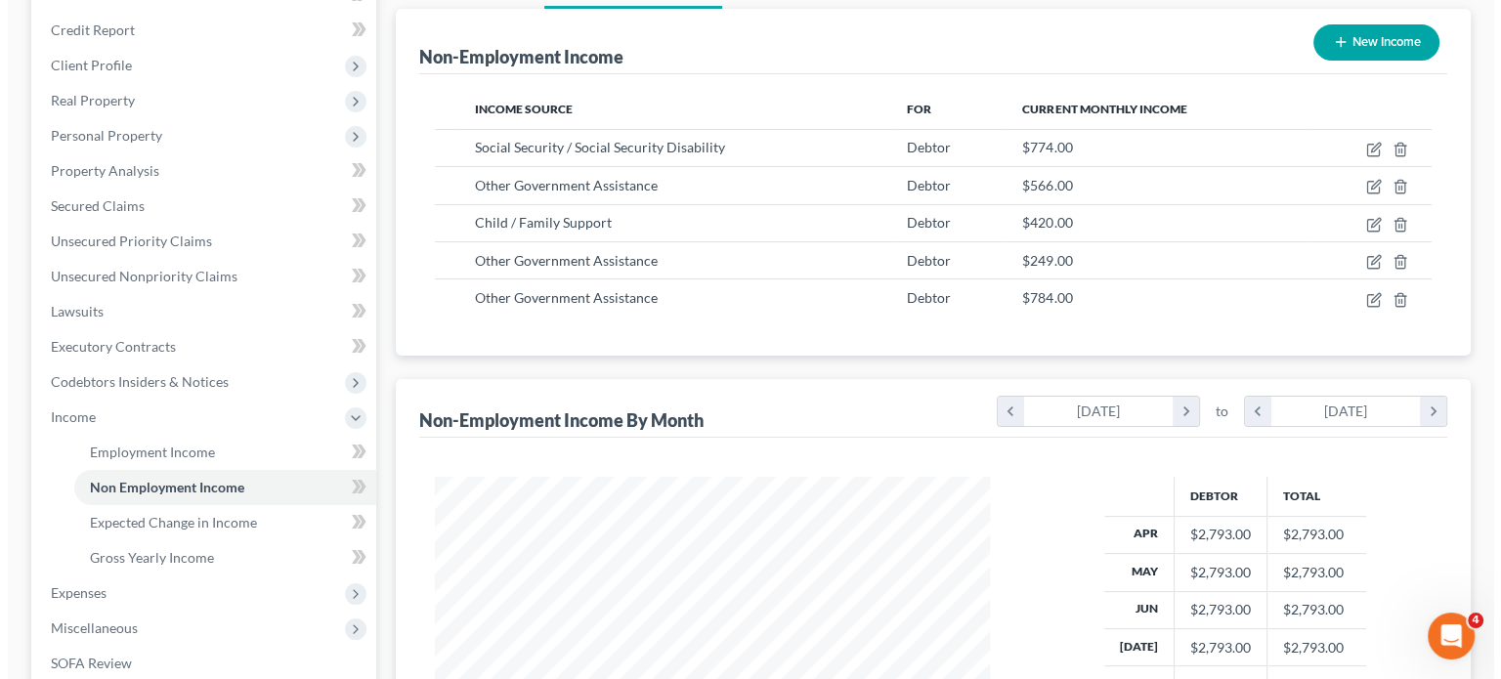
scroll to position [976628, 976476]
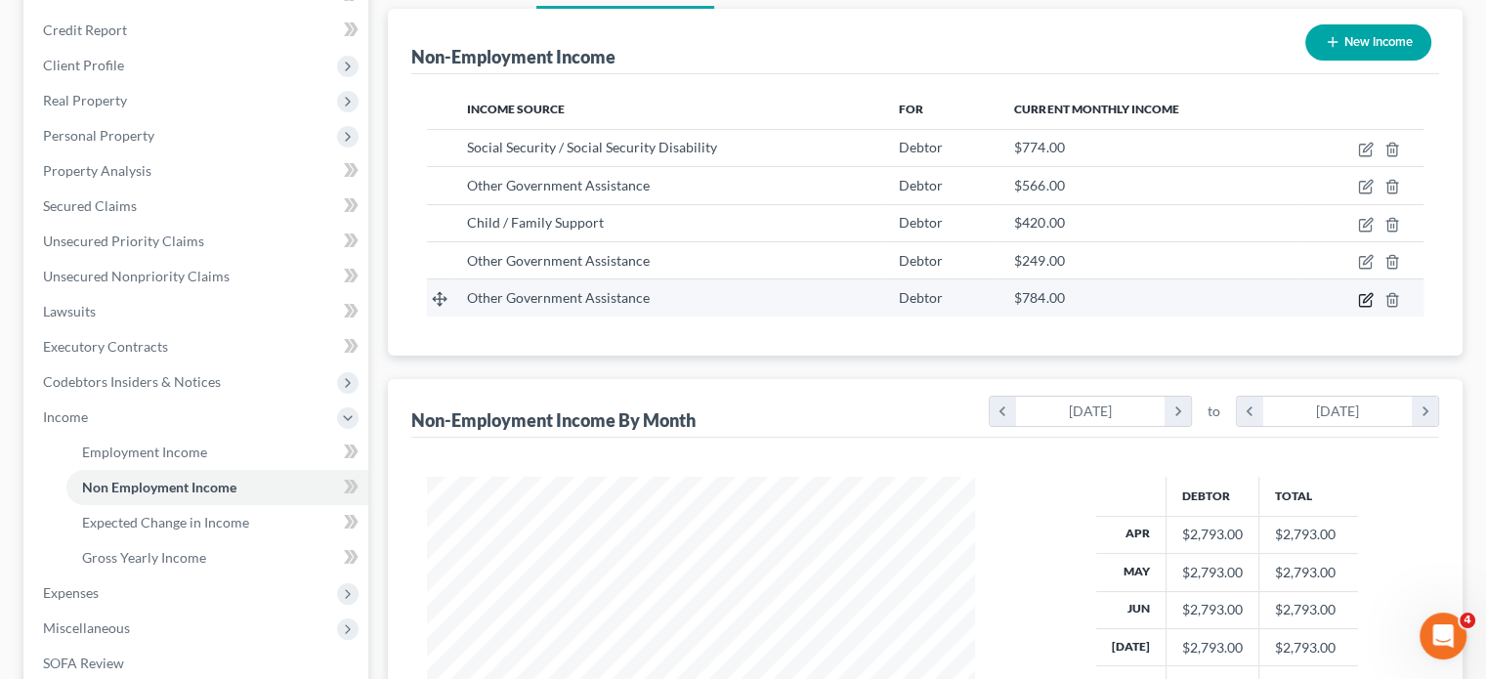
click at [1358, 308] on icon "button" at bounding box center [1366, 300] width 16 height 16
select select "5"
select select "0"
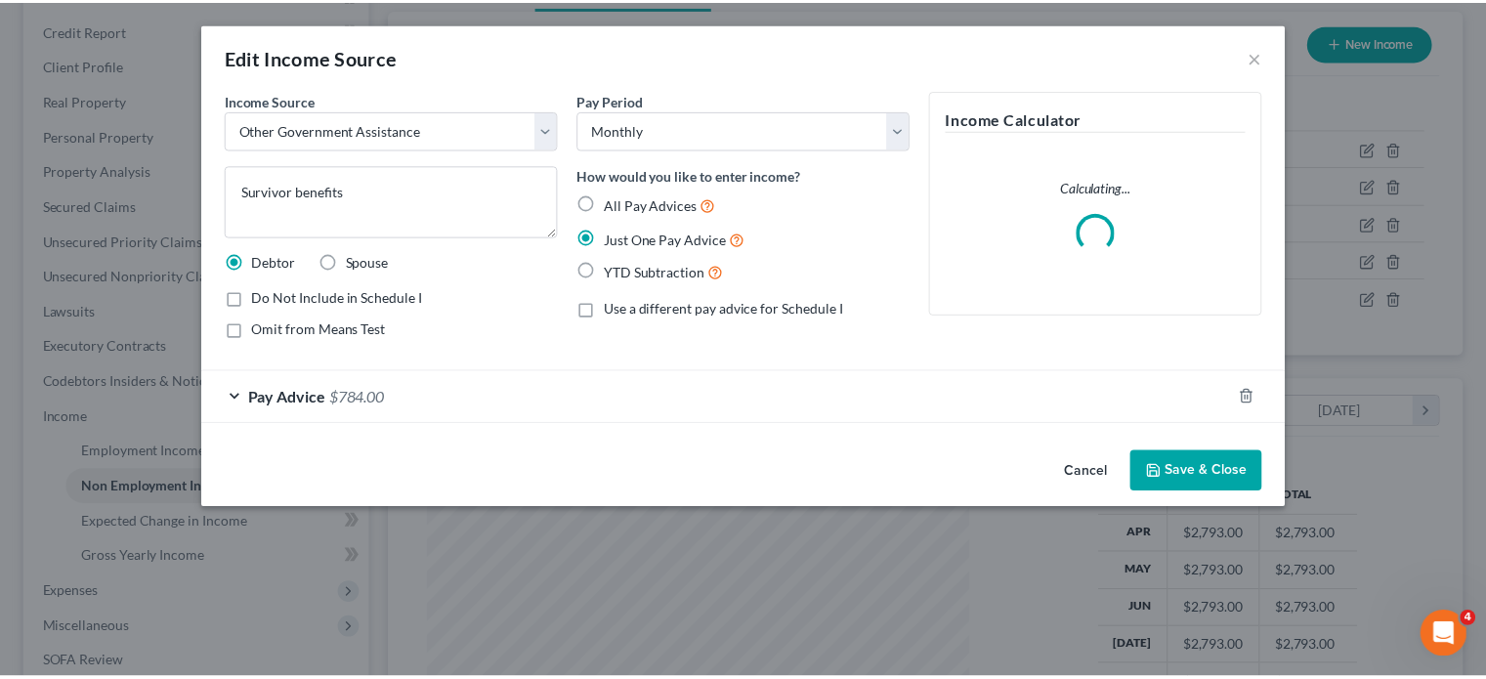
scroll to position [434, 594]
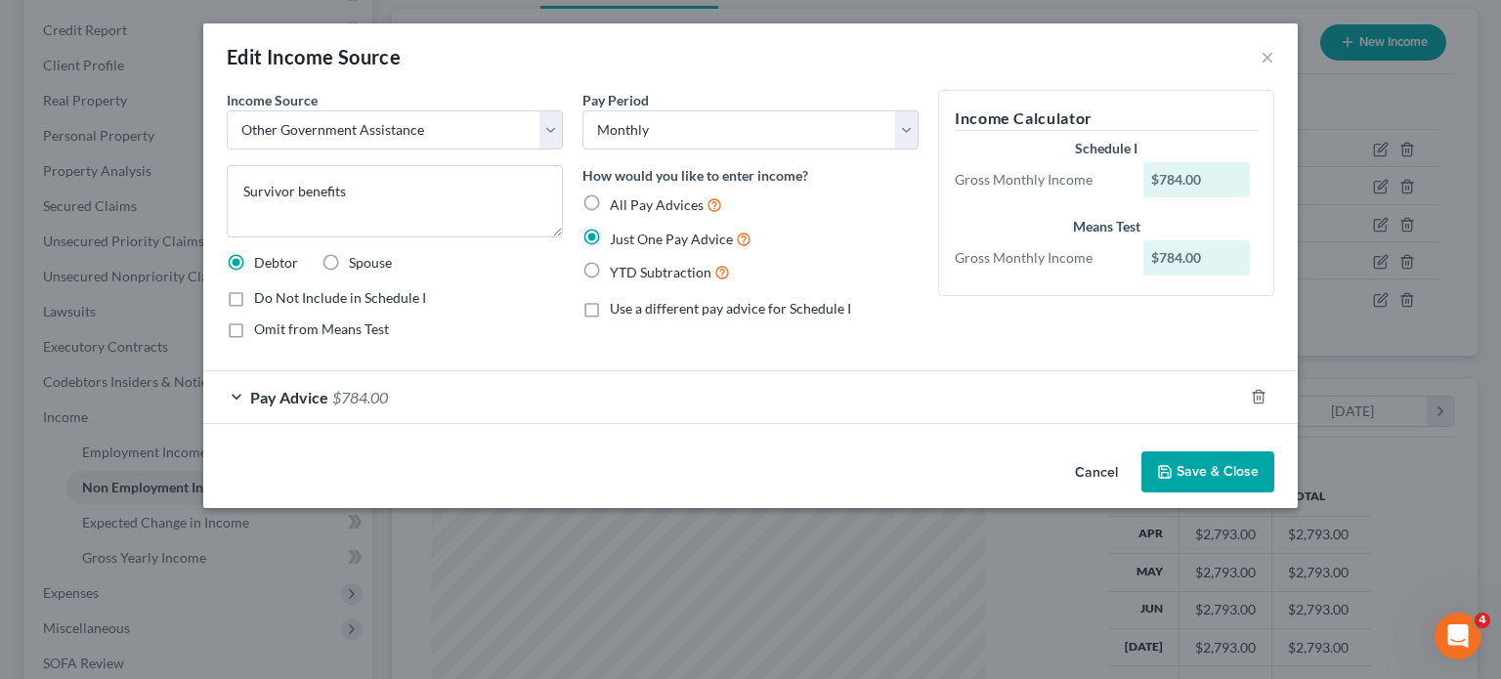
click at [1133, 492] on button "Cancel" at bounding box center [1096, 472] width 74 height 39
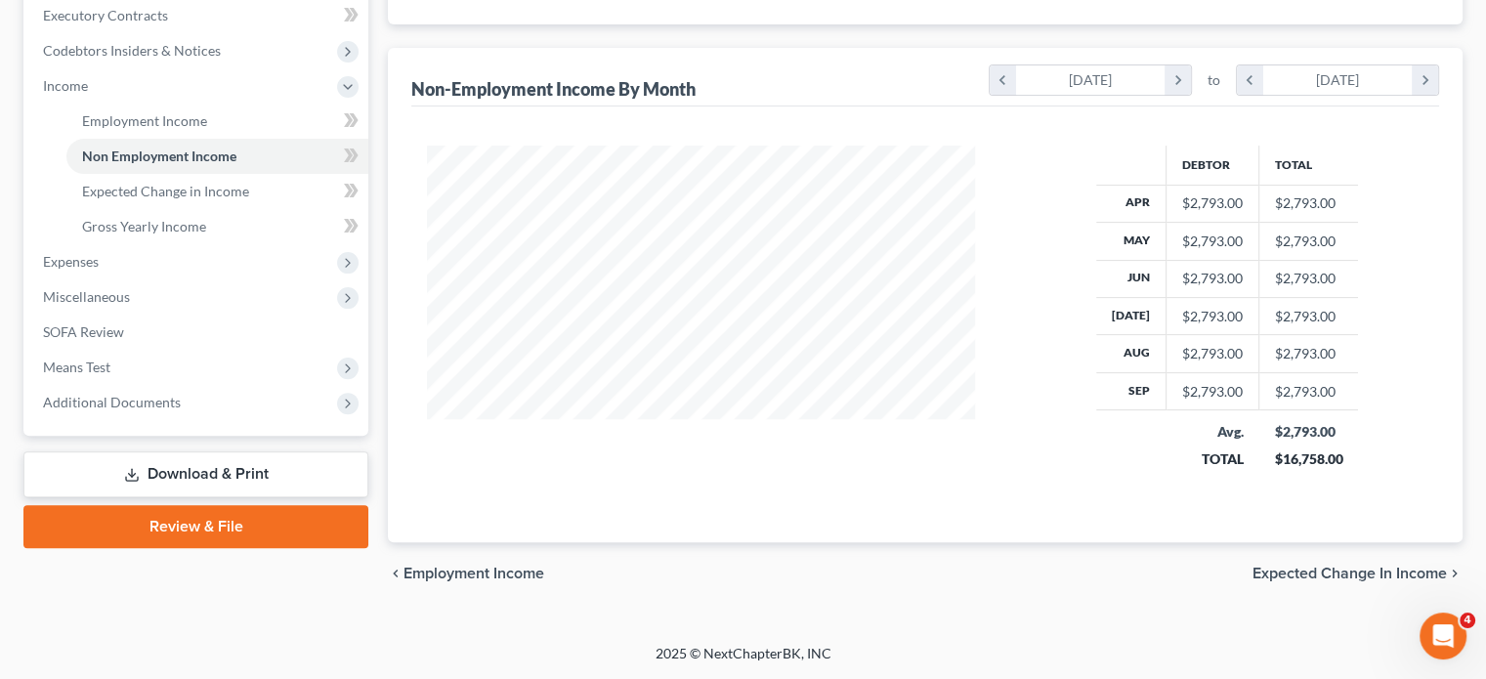
scroll to position [640, 0]
click at [227, 199] on span "Expected Change in Income" at bounding box center [165, 191] width 167 height 17
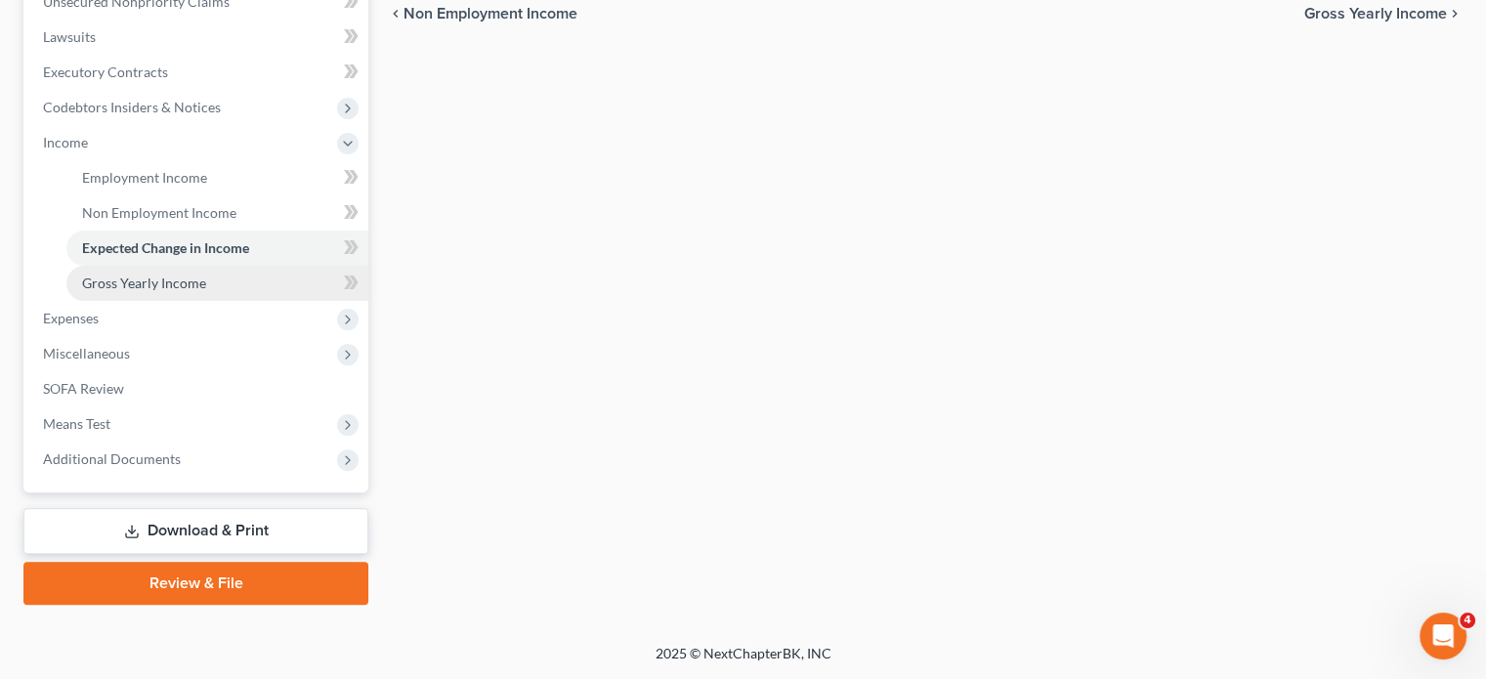
scroll to position [648, 0]
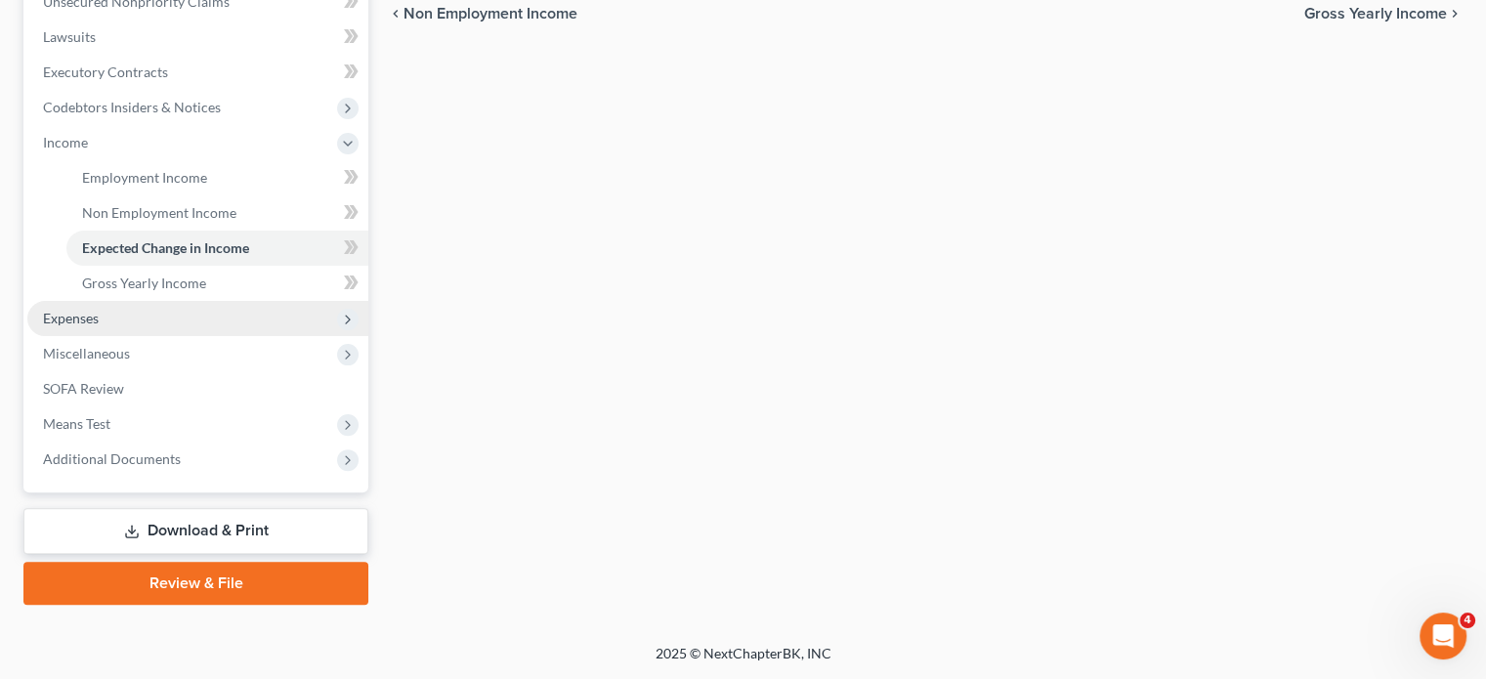
click at [99, 326] on span "Expenses" at bounding box center [71, 318] width 56 height 17
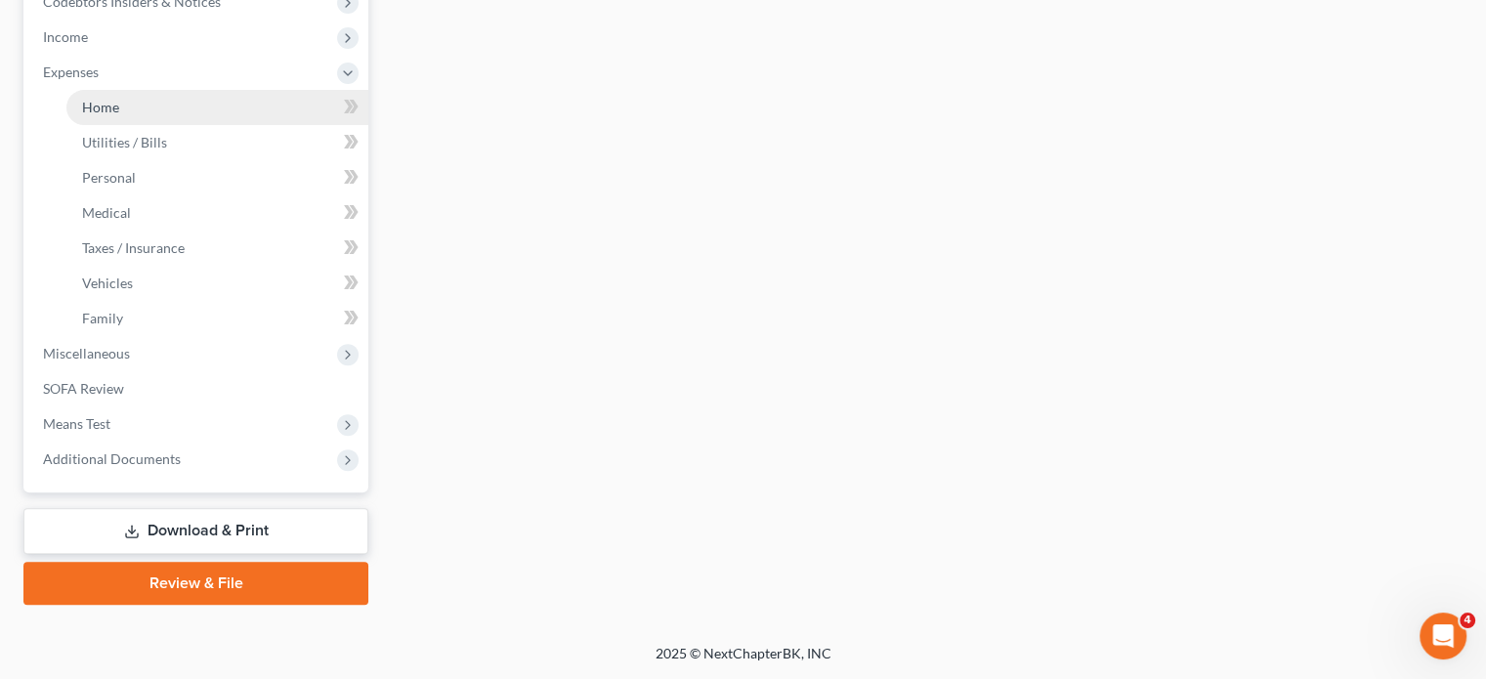
click at [172, 125] on link "Home" at bounding box center [217, 107] width 302 height 35
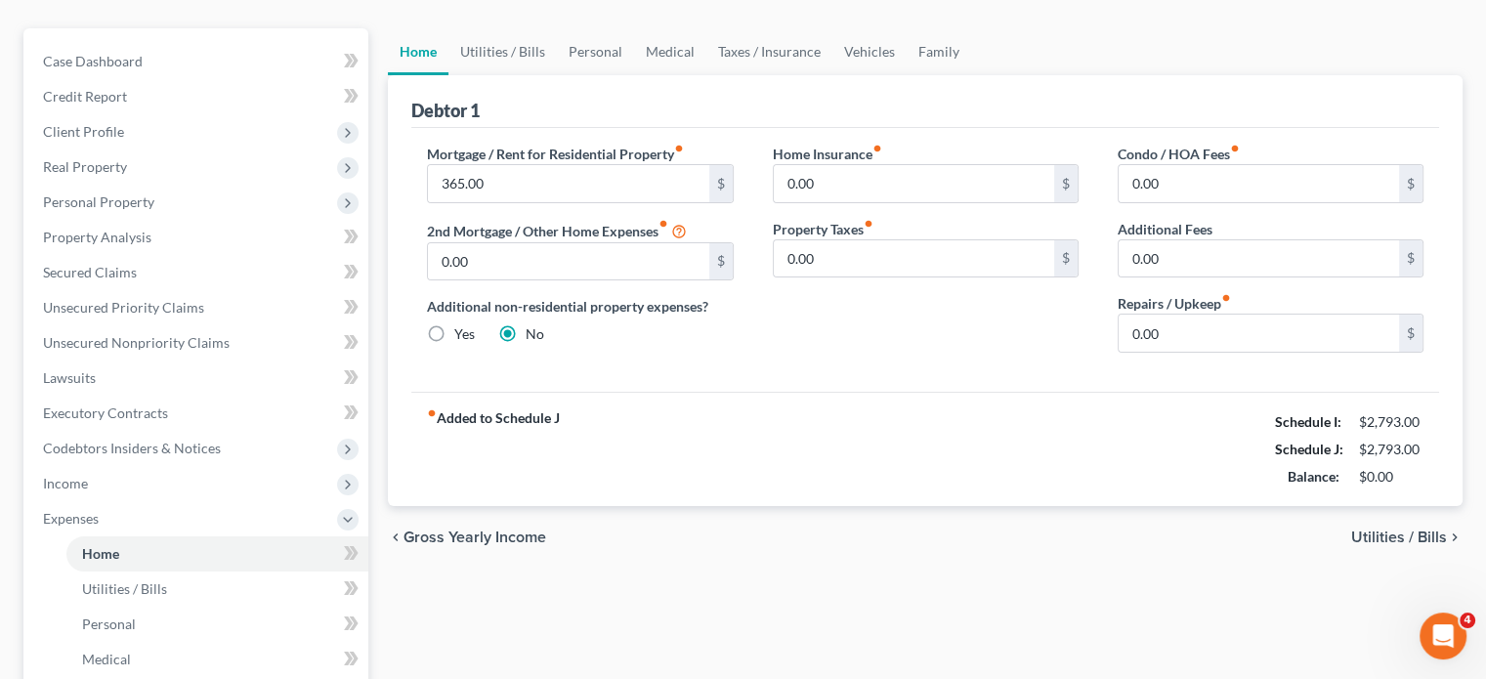
scroll to position [141, 0]
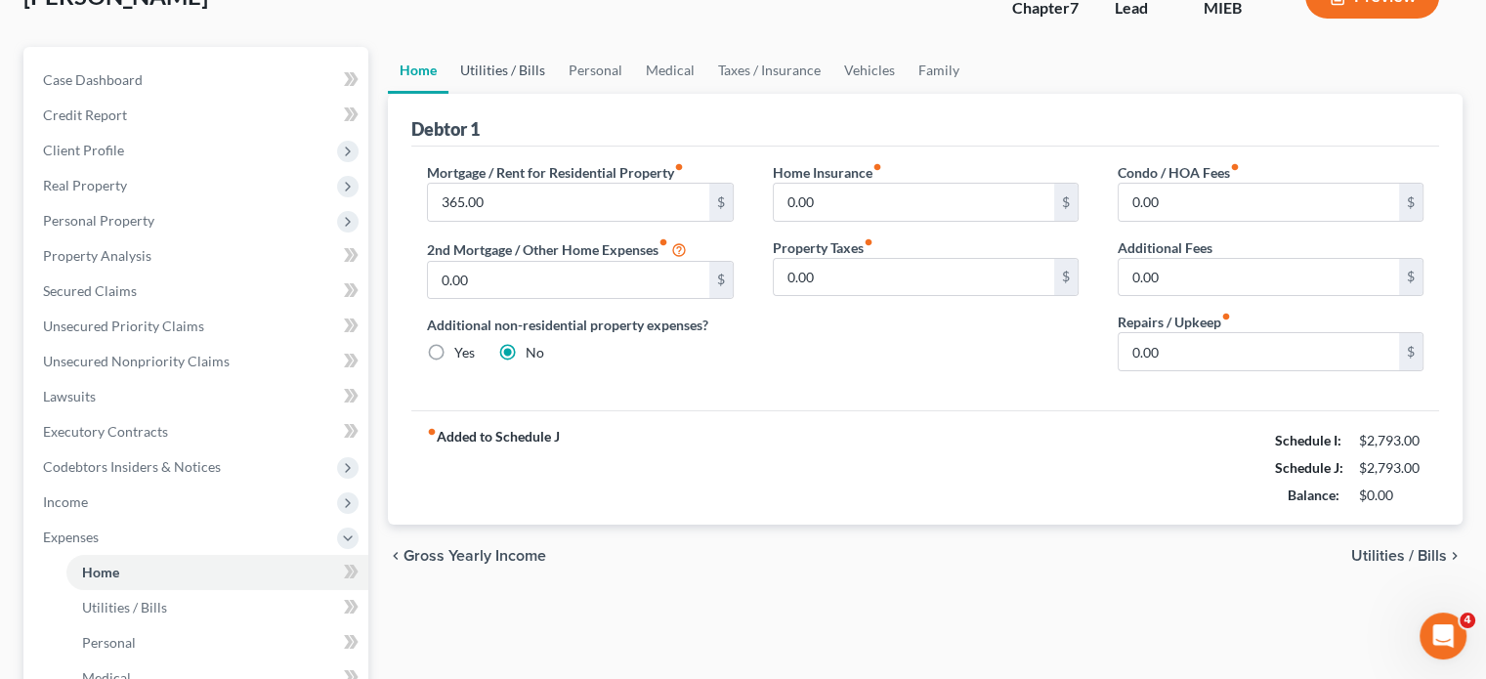
click at [531, 94] on link "Utilities / Bills" at bounding box center [502, 70] width 108 height 47
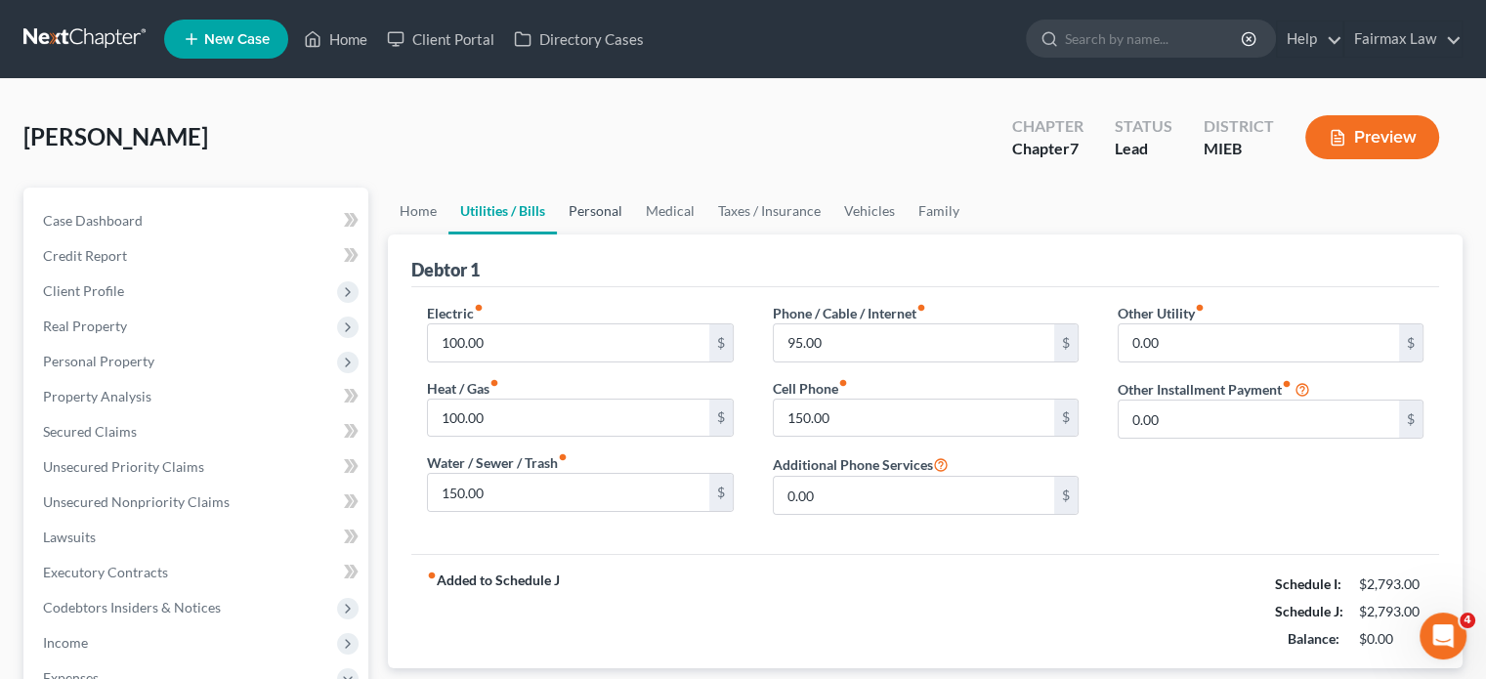
click at [634, 234] on link "Personal" at bounding box center [595, 211] width 77 height 47
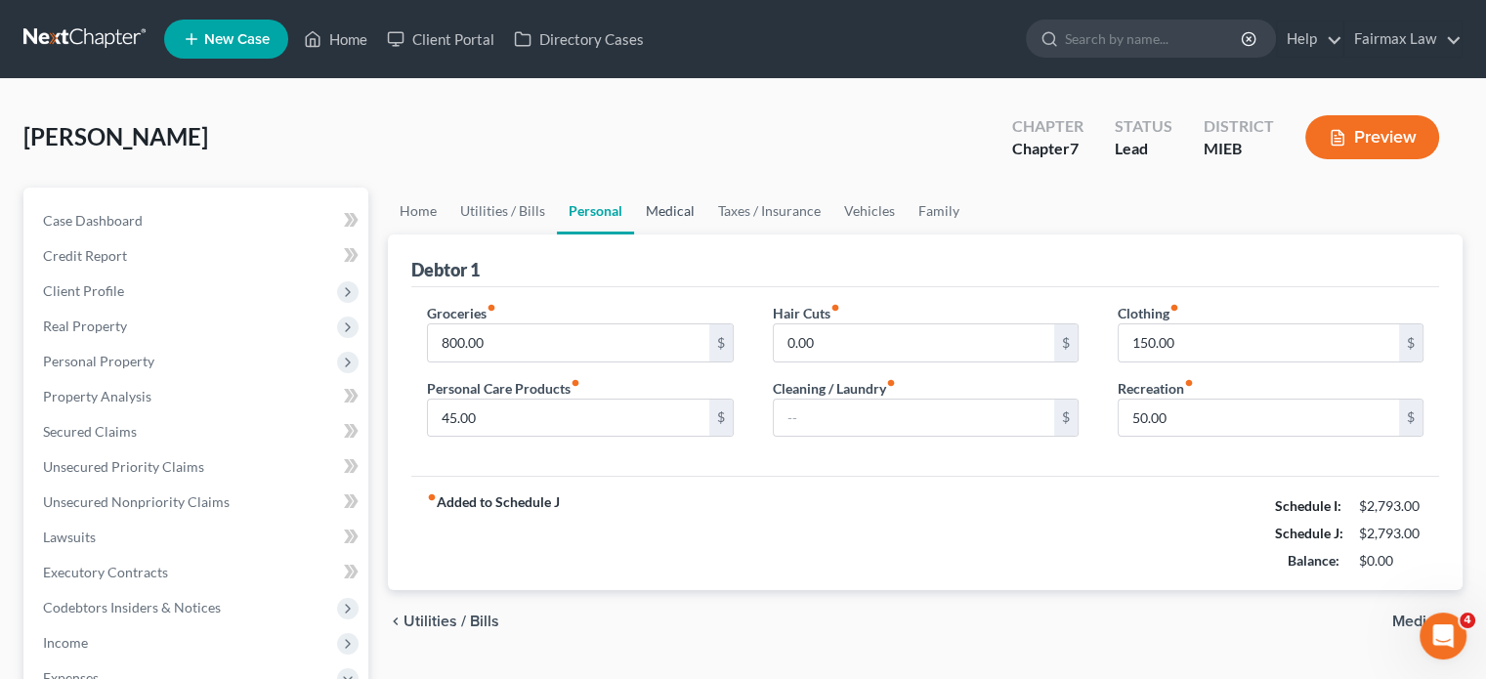
click at [706, 234] on link "Medical" at bounding box center [670, 211] width 72 height 47
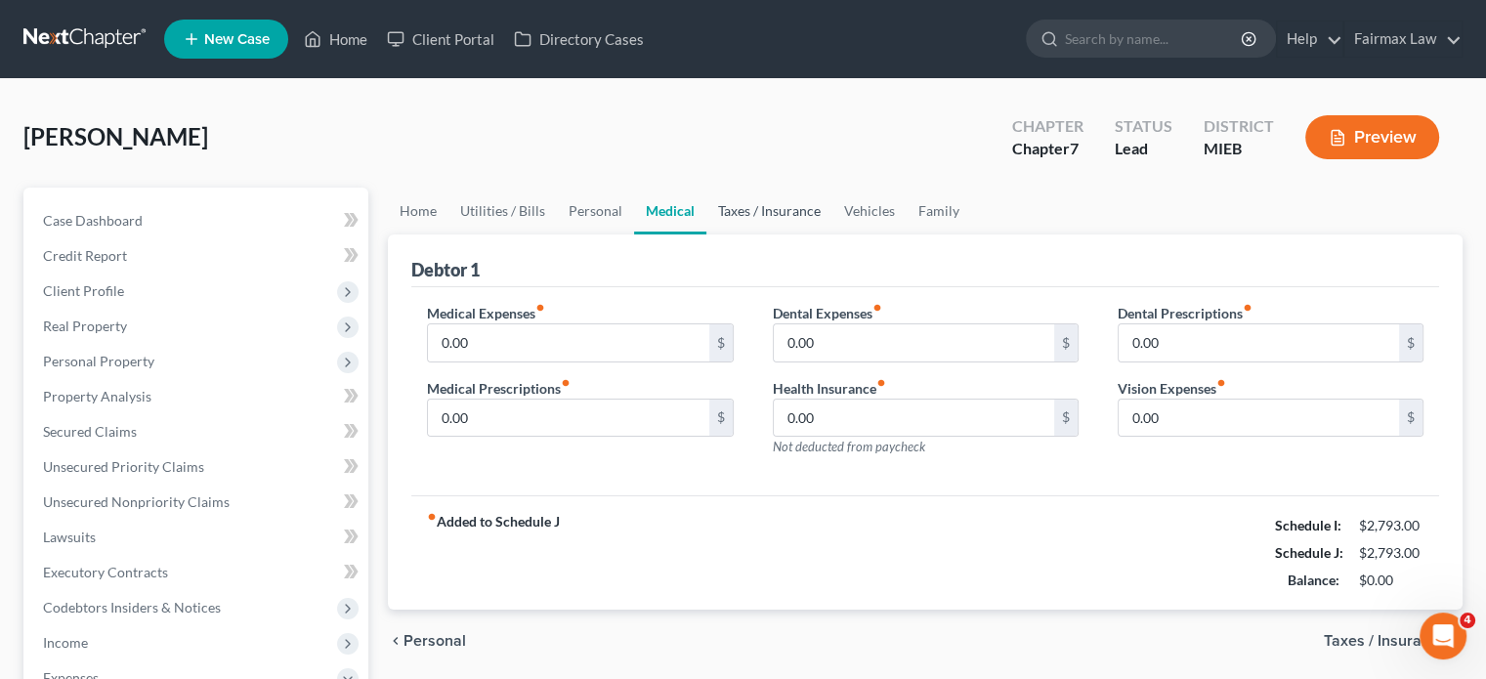
click at [832, 234] on link "Taxes / Insurance" at bounding box center [769, 211] width 126 height 47
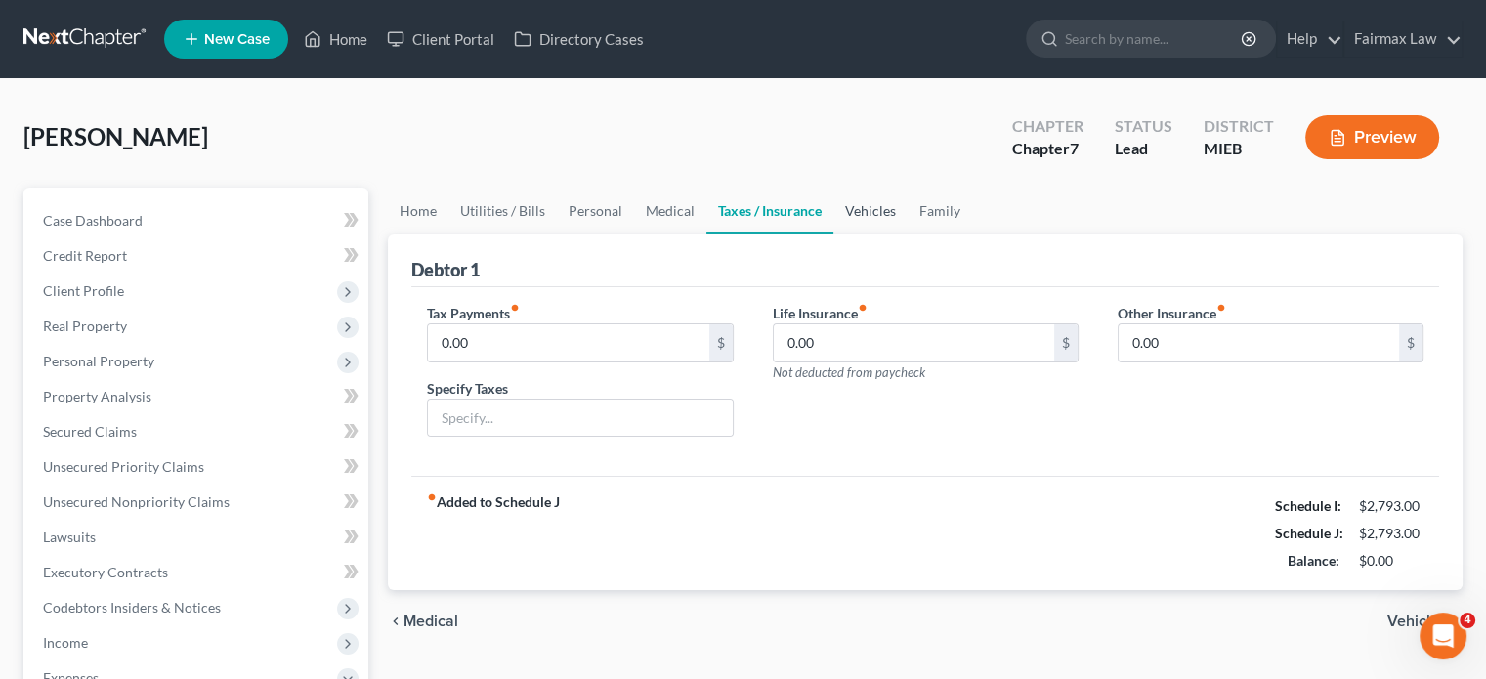
click at [908, 234] on link "Vehicles" at bounding box center [870, 211] width 74 height 47
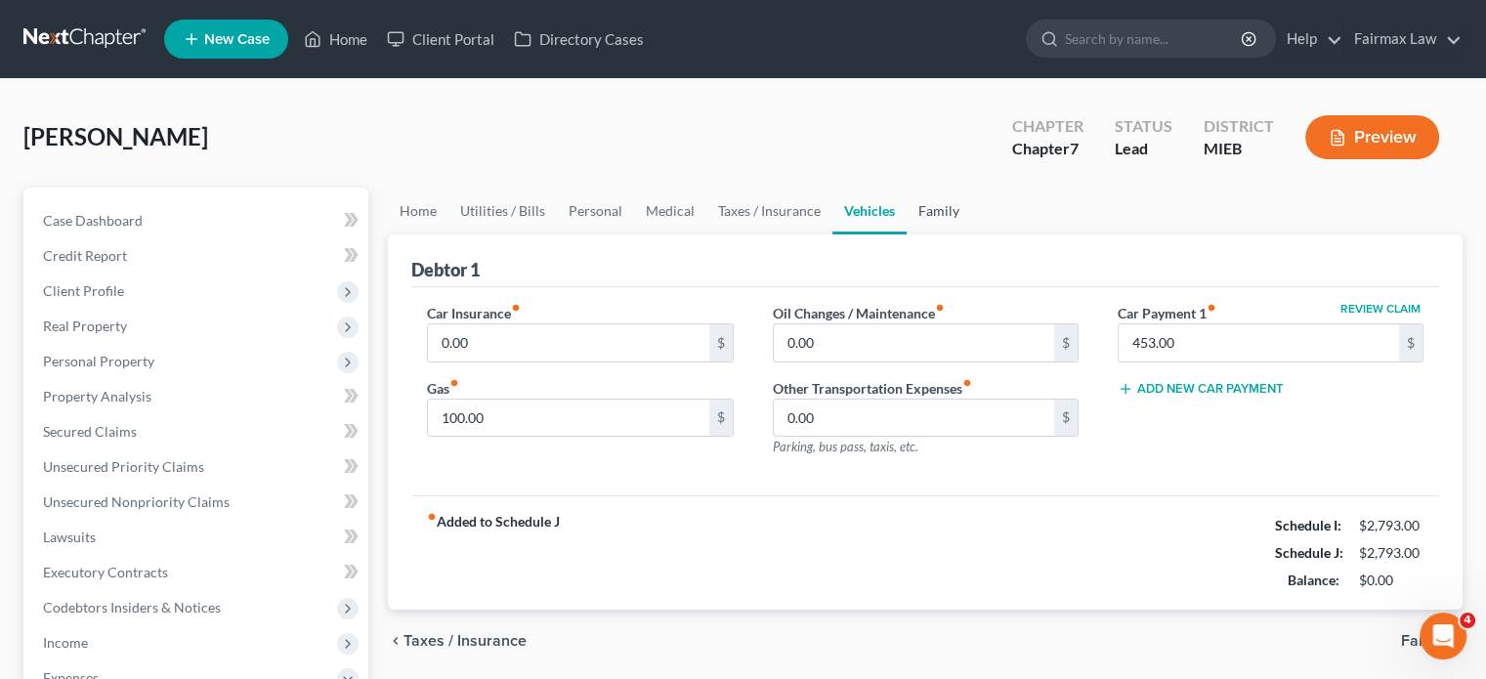
click at [971, 234] on link "Family" at bounding box center [939, 211] width 64 height 47
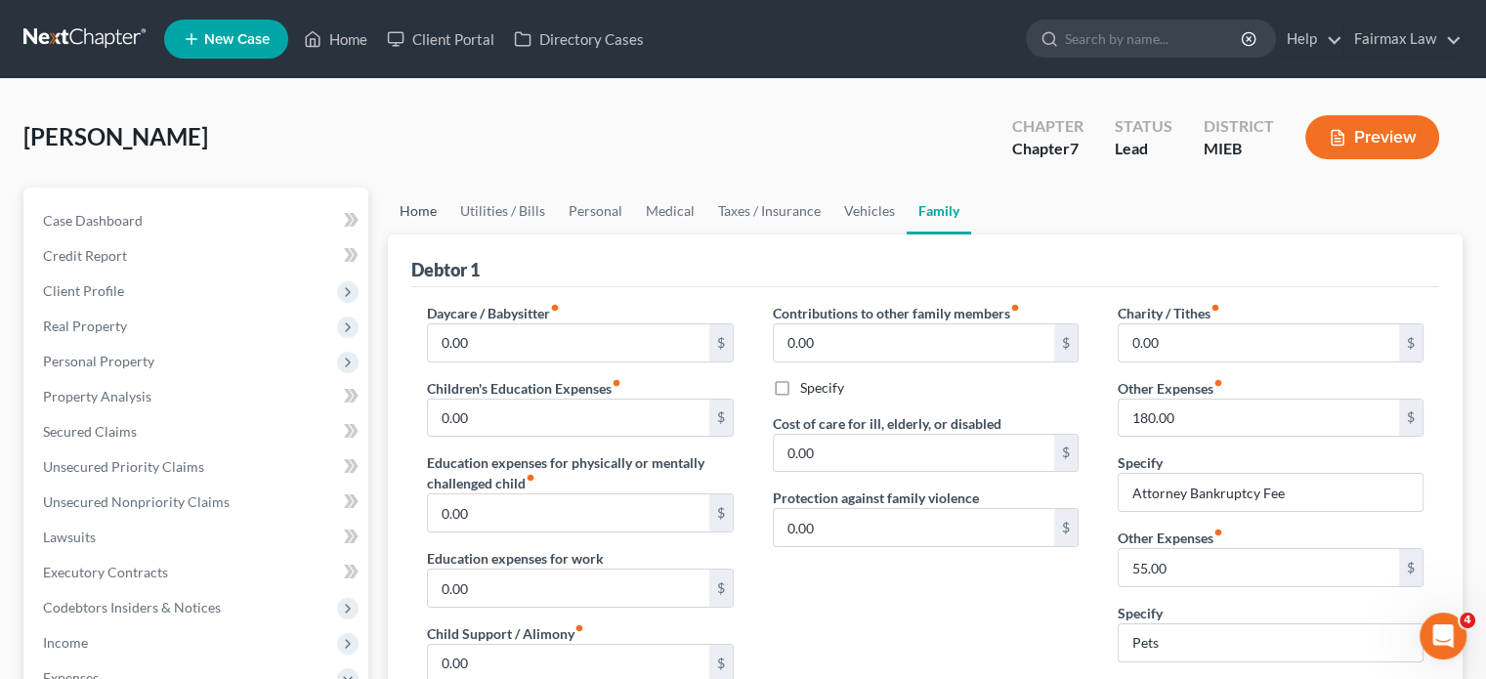
click at [448, 234] on link "Home" at bounding box center [418, 211] width 61 height 47
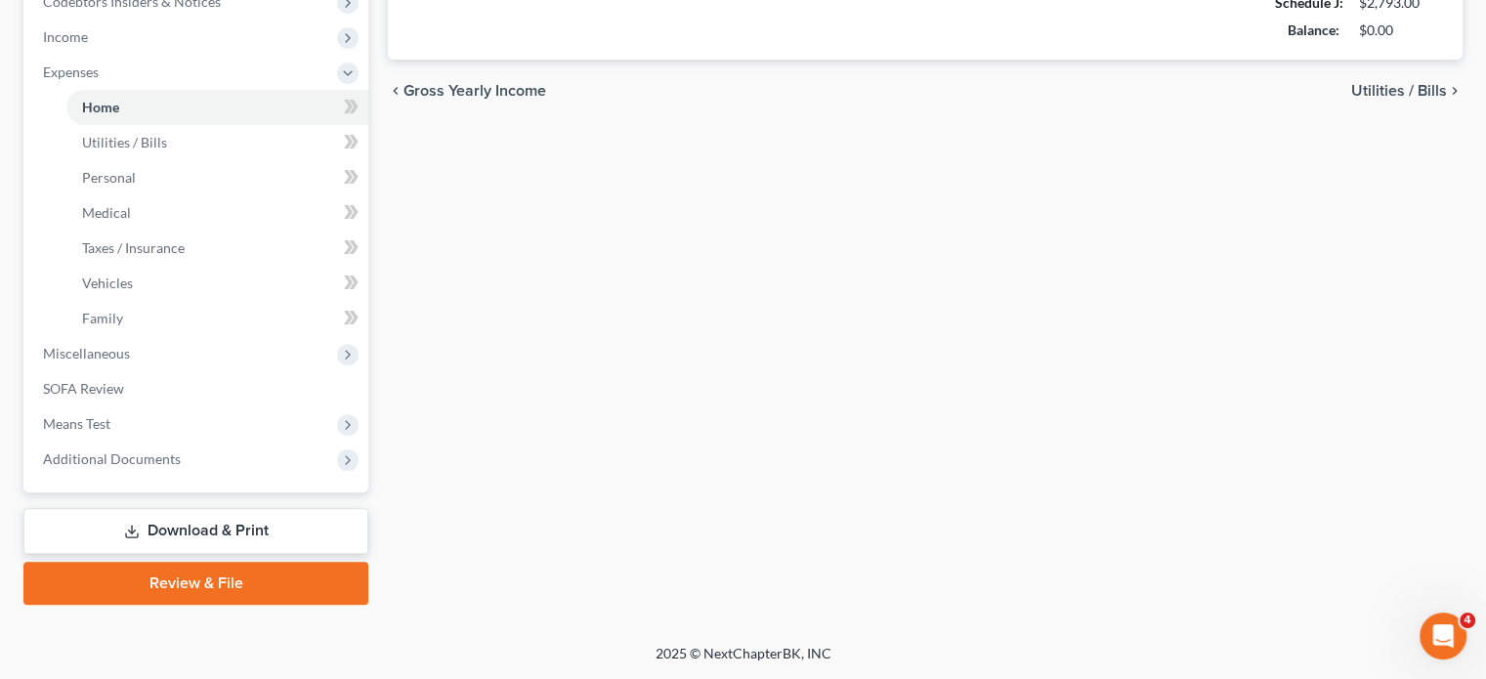
scroll to position [921, 0]
click at [164, 336] on span "Miscellaneous" at bounding box center [197, 353] width 341 height 35
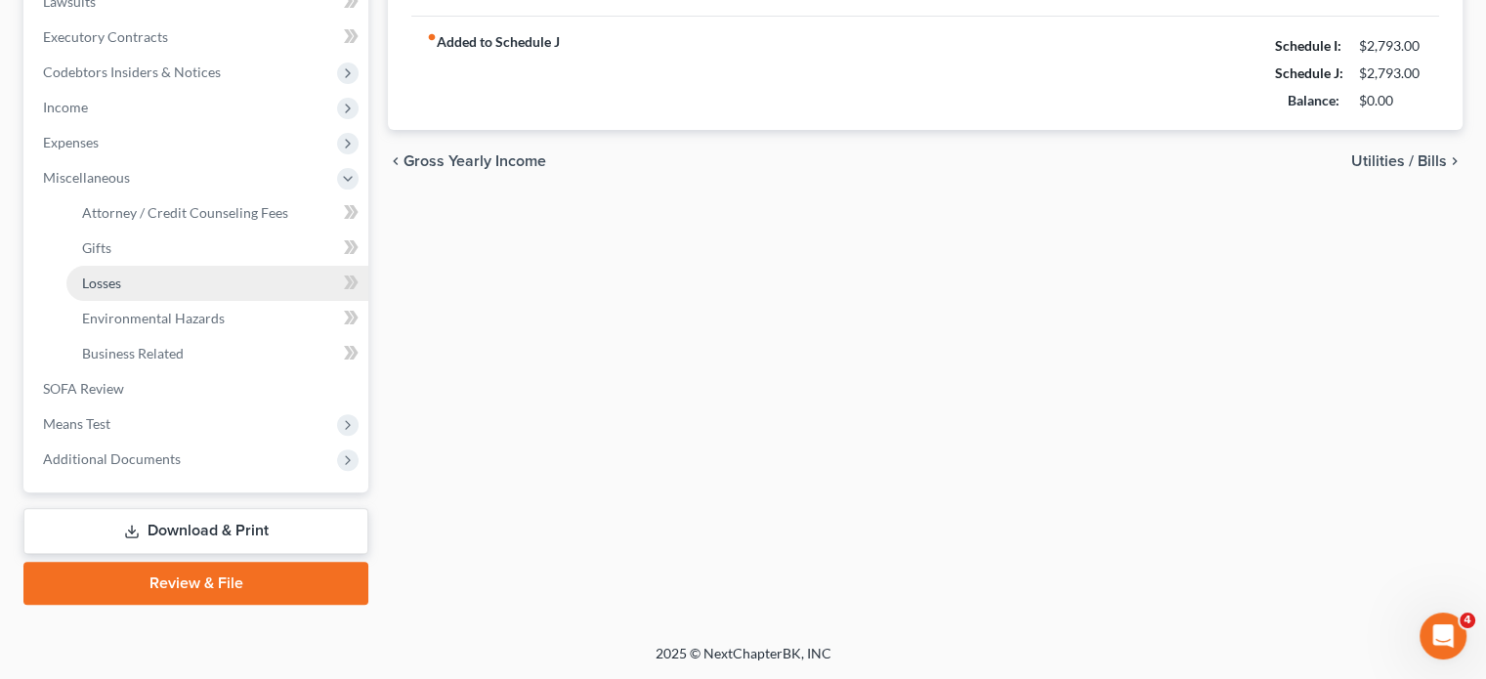
scroll to position [833, 0]
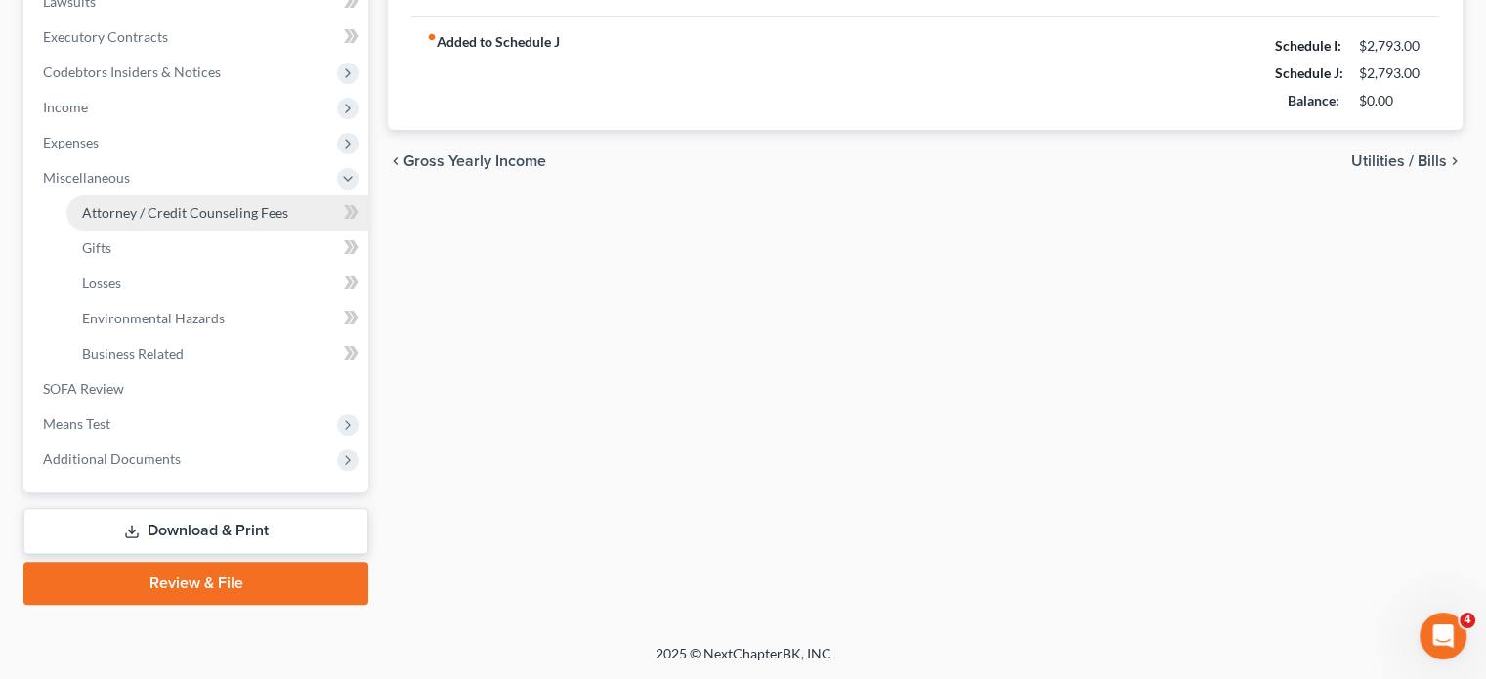
click at [160, 204] on span "Attorney / Credit Counseling Fees" at bounding box center [185, 212] width 206 height 17
select select "2"
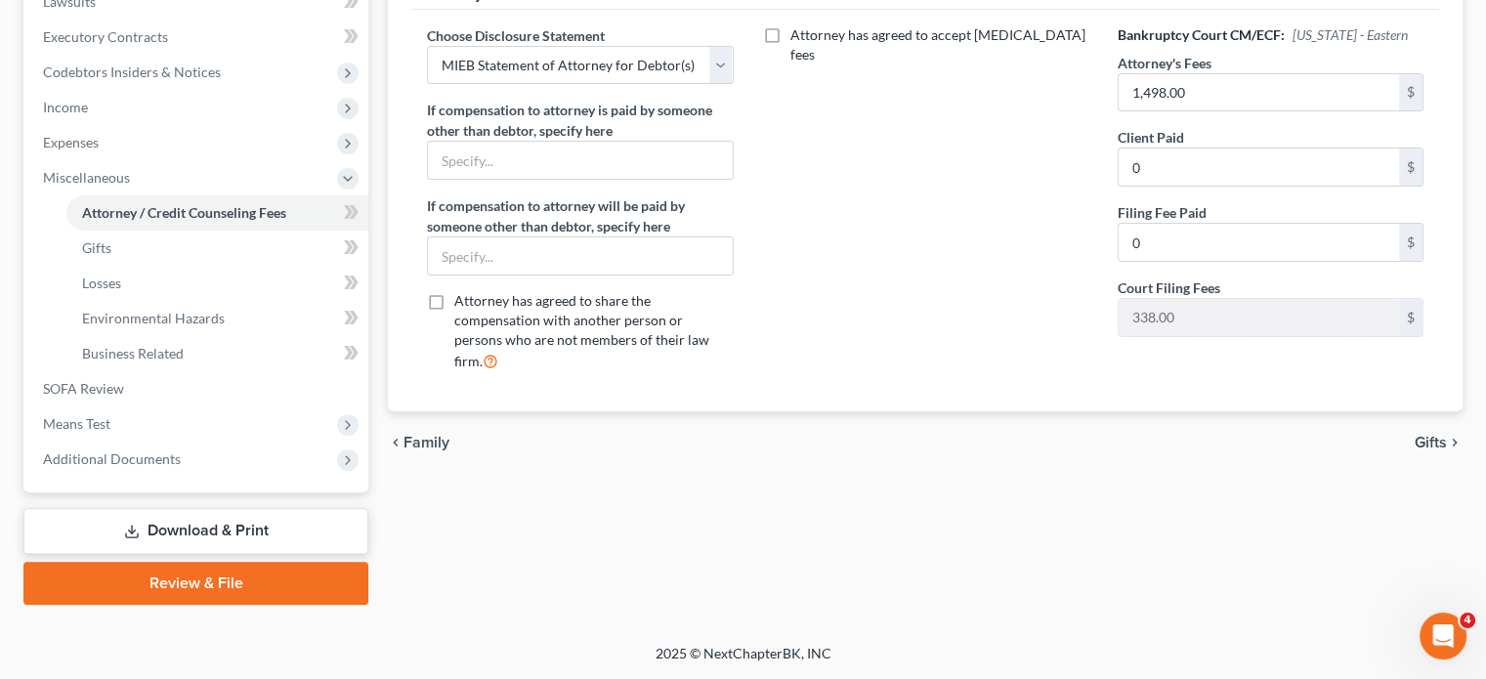
scroll to position [833, 0]
click at [213, 406] on span "Means Test" at bounding box center [197, 423] width 341 height 35
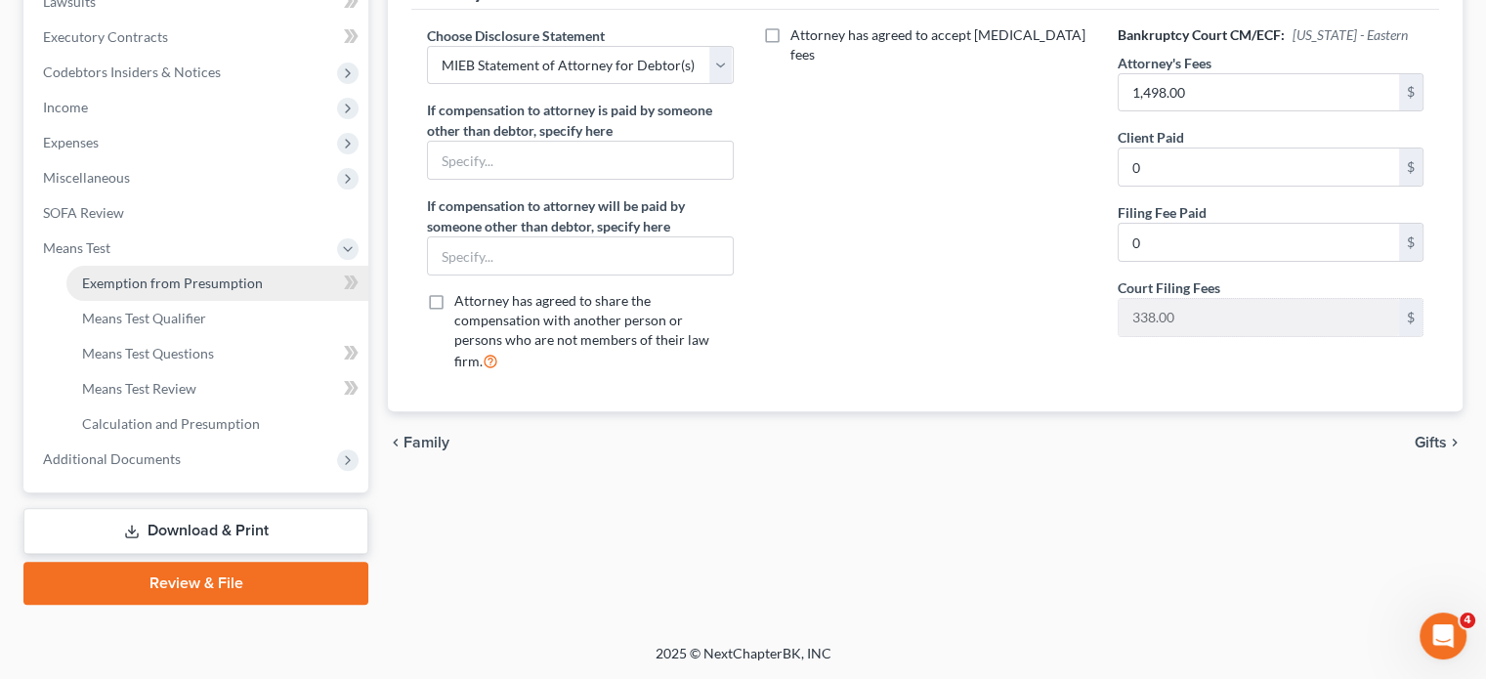
click at [263, 275] on span "Exemption from Presumption" at bounding box center [172, 283] width 181 height 17
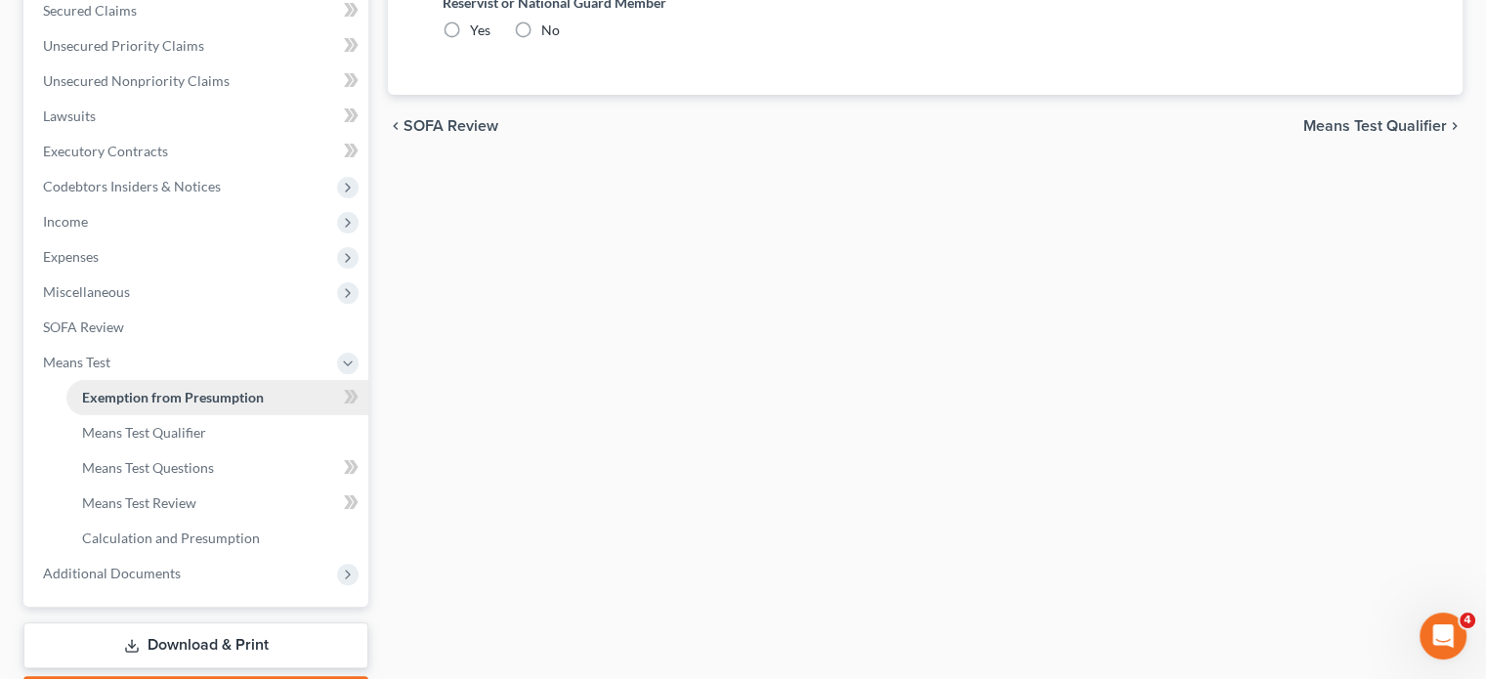
radio input "true"
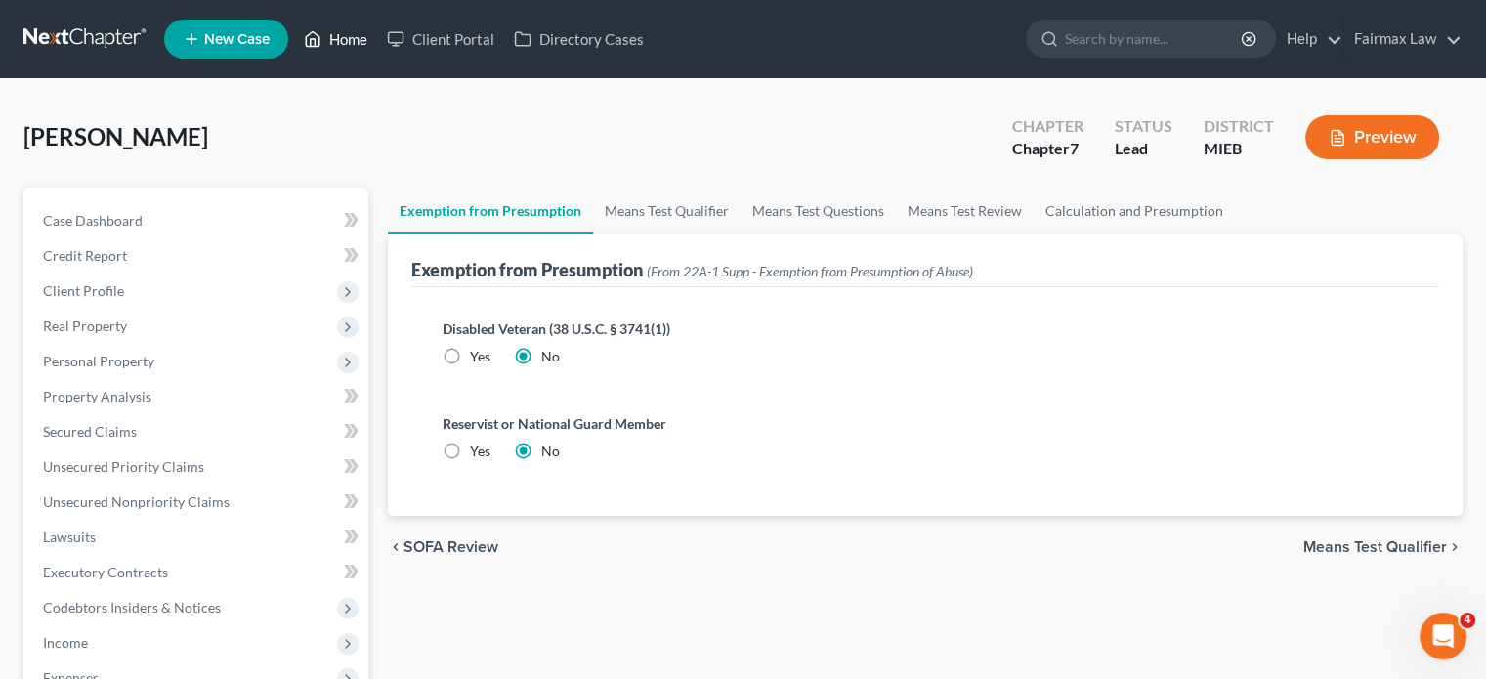
click at [377, 40] on link "Home" at bounding box center [335, 38] width 83 height 35
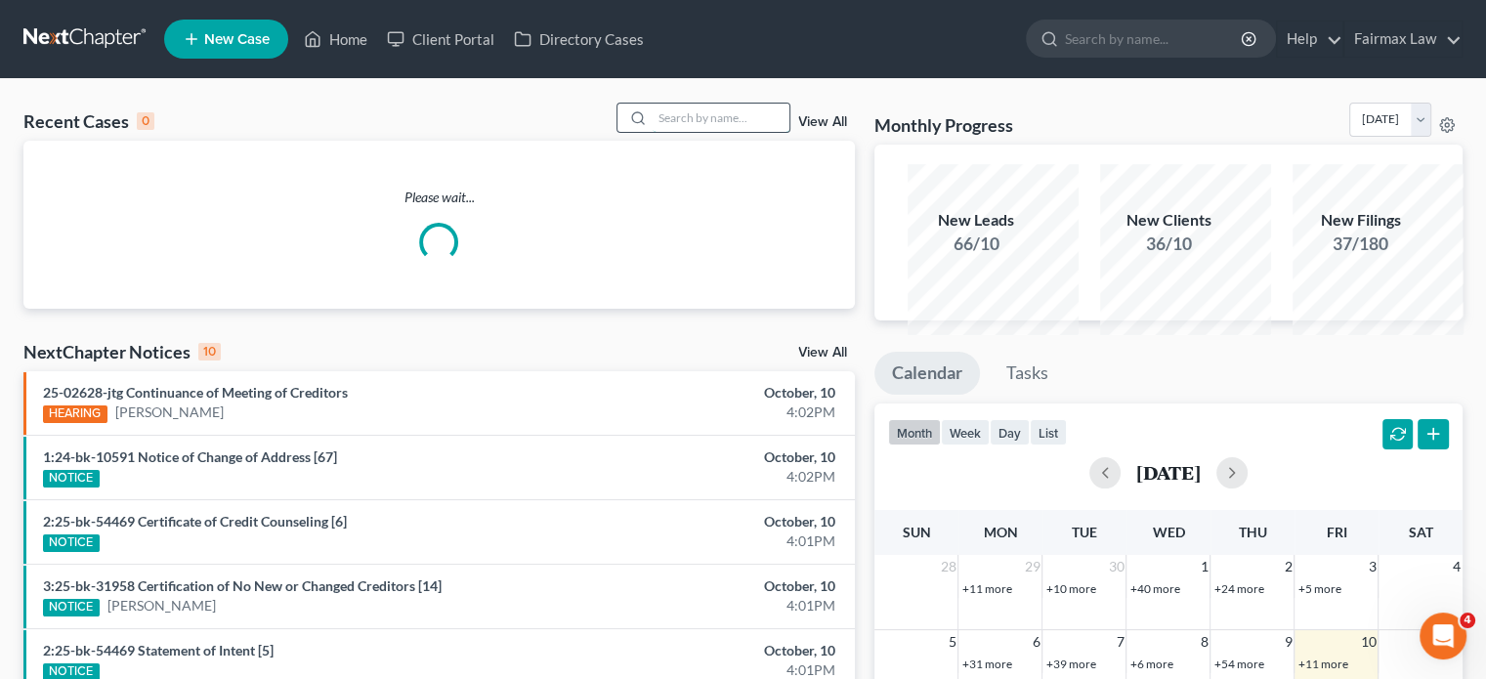
click at [653, 132] on input "search" at bounding box center [721, 118] width 137 height 28
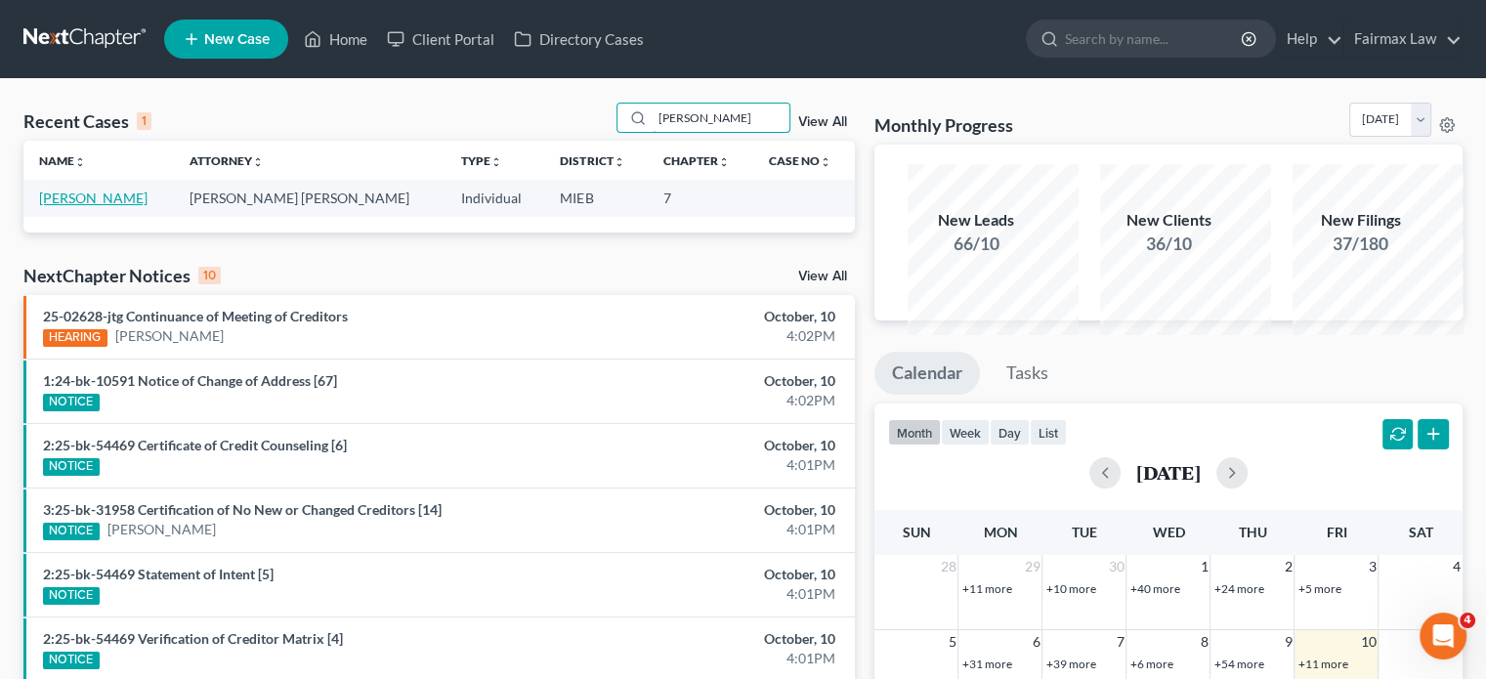
type input "[PERSON_NAME]"
click at [82, 206] on link "[PERSON_NAME]" at bounding box center [93, 198] width 108 height 17
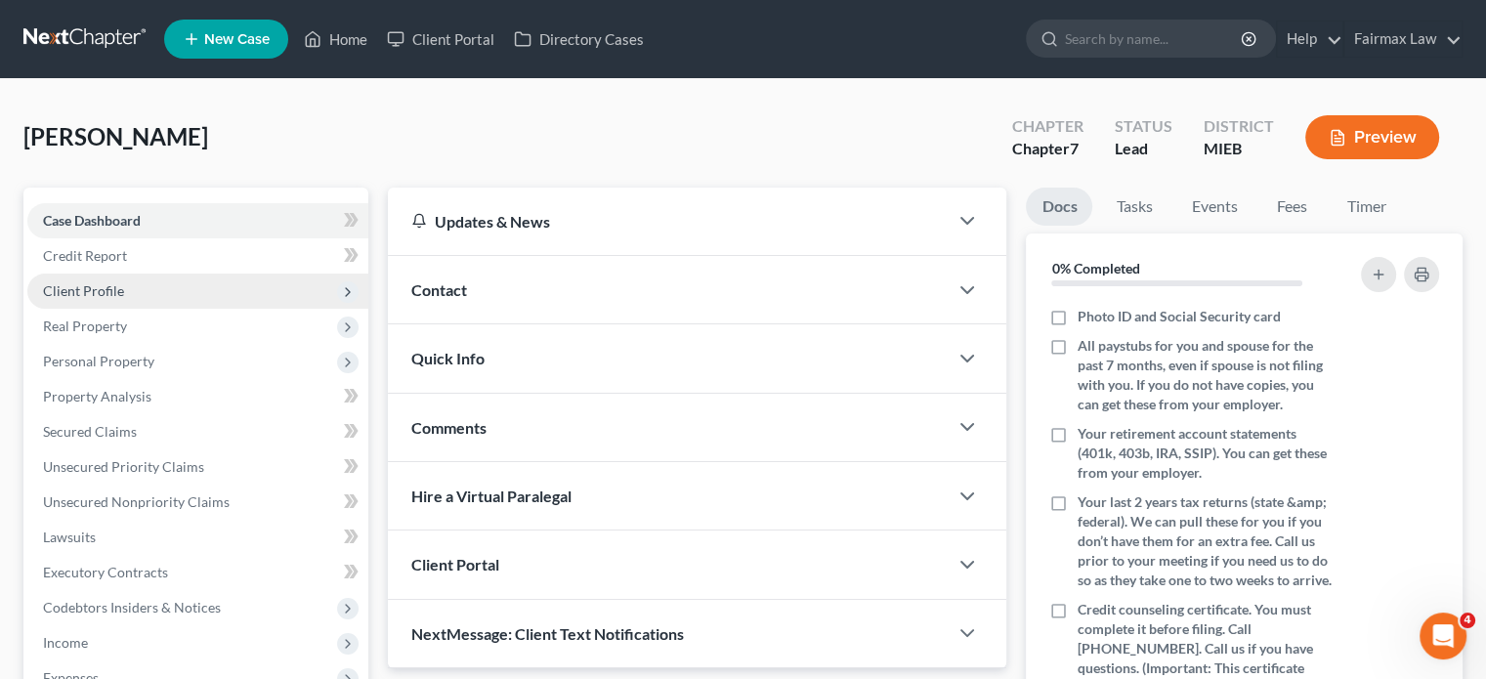
click at [159, 309] on span "Client Profile" at bounding box center [197, 291] width 341 height 35
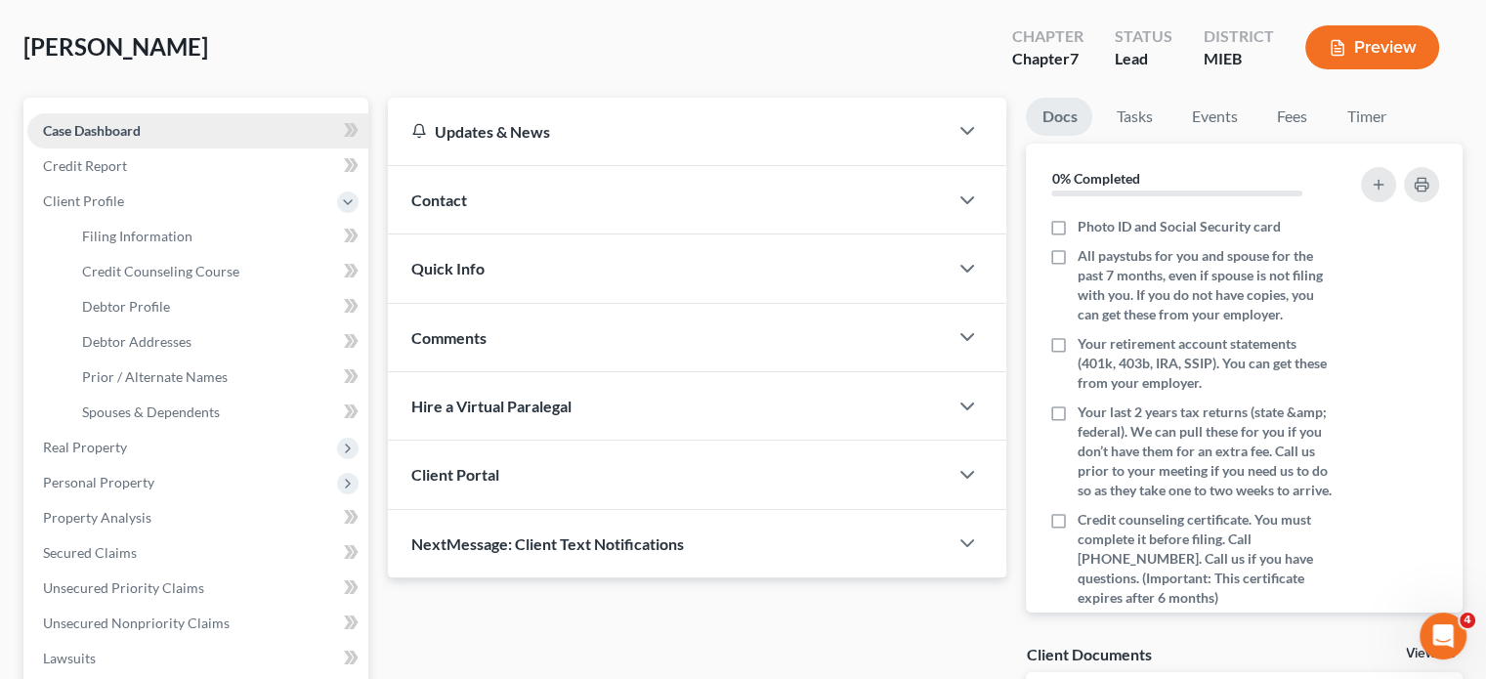
scroll to position [93, 0]
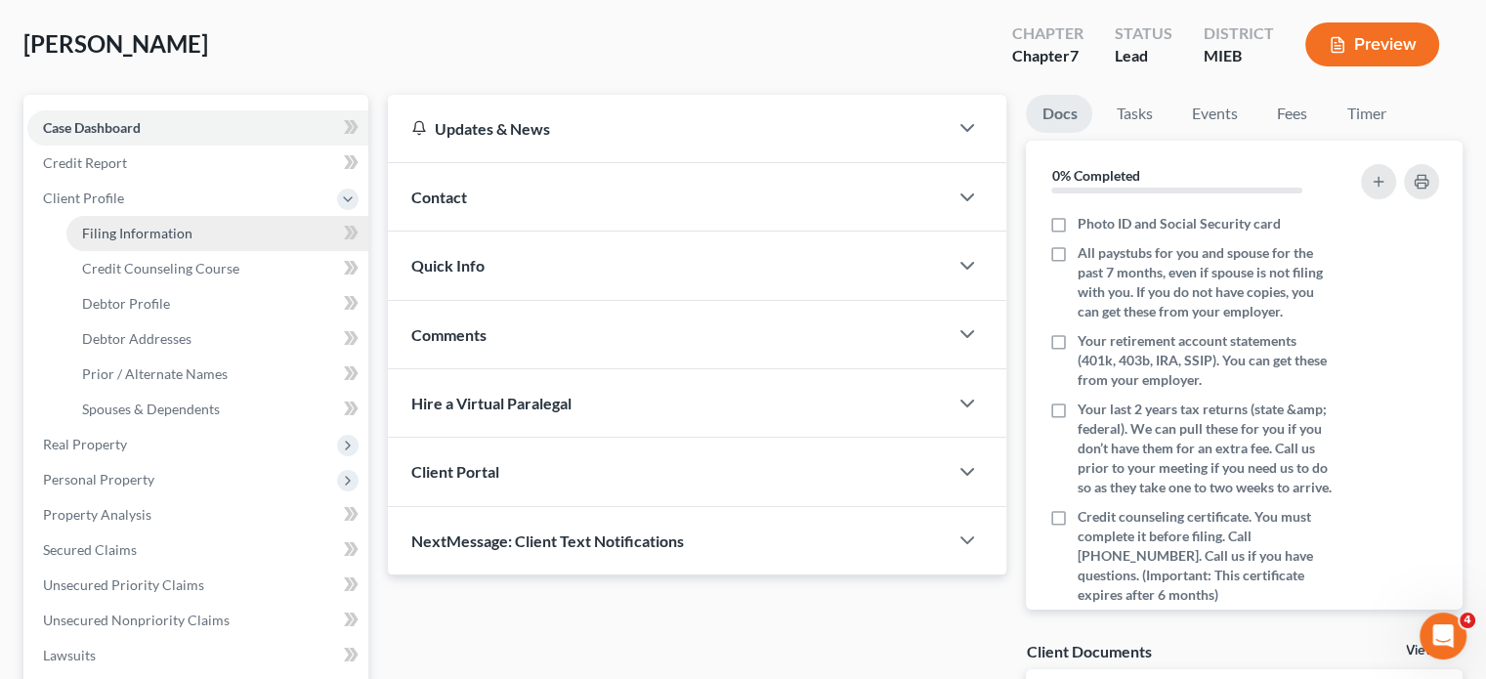
click at [182, 251] on link "Filing Information" at bounding box center [217, 233] width 302 height 35
select select "1"
select select "0"
select select "40"
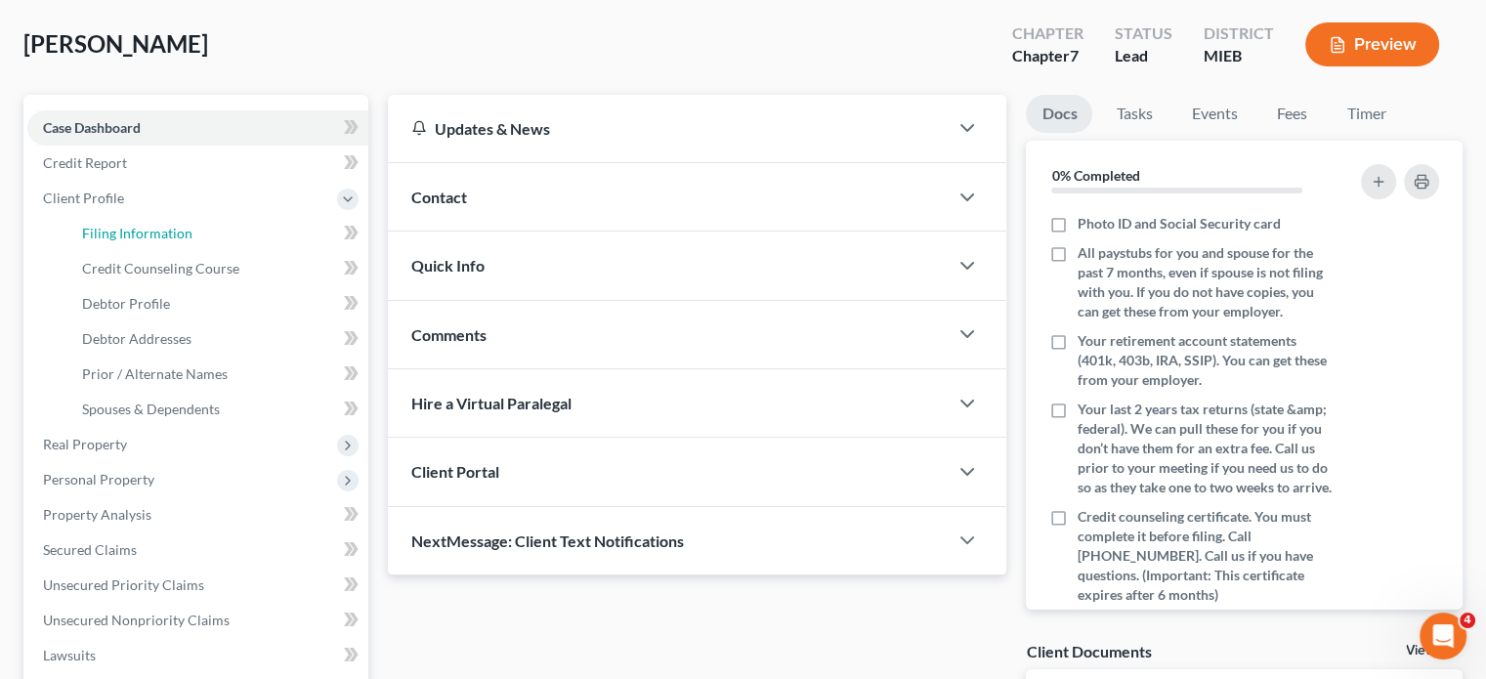
select select "0"
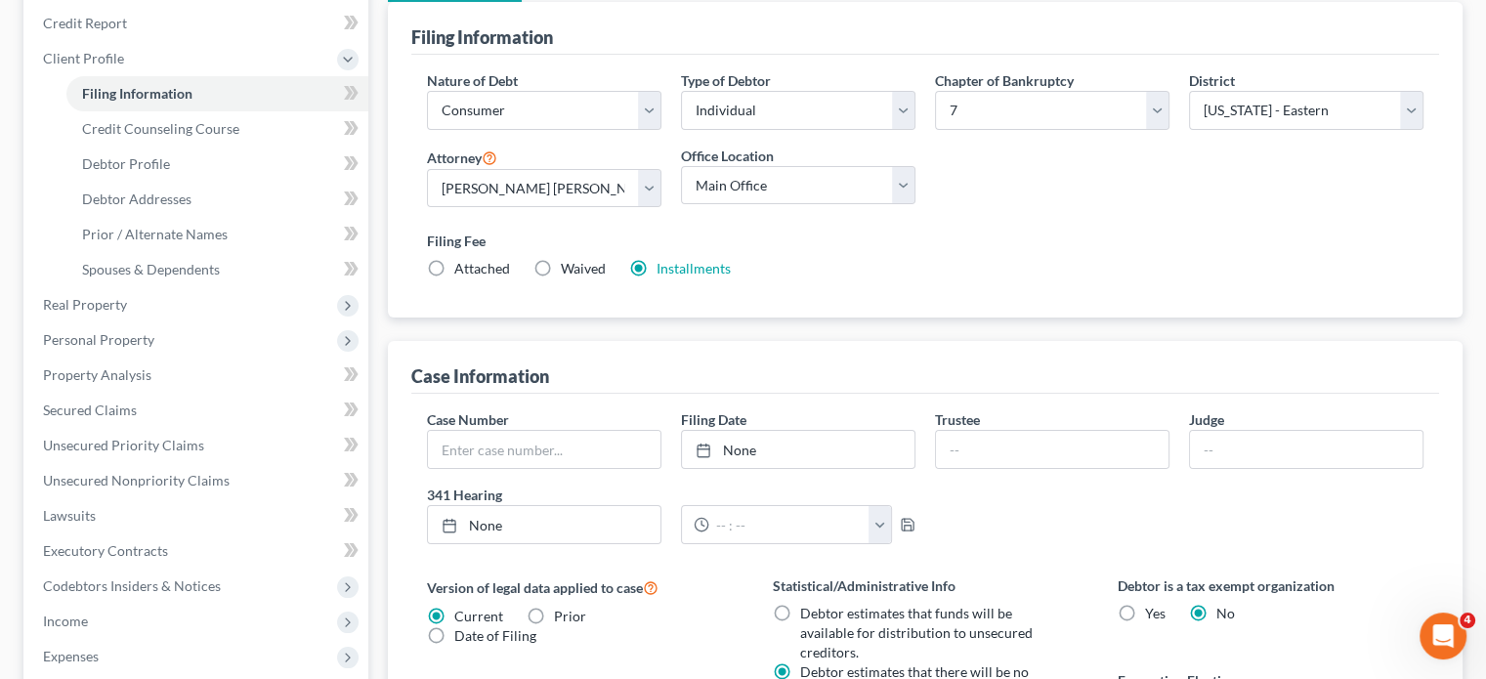
scroll to position [231, 0]
click at [170, 174] on span "Debtor Profile" at bounding box center [126, 165] width 88 height 17
select select "0"
select select "3"
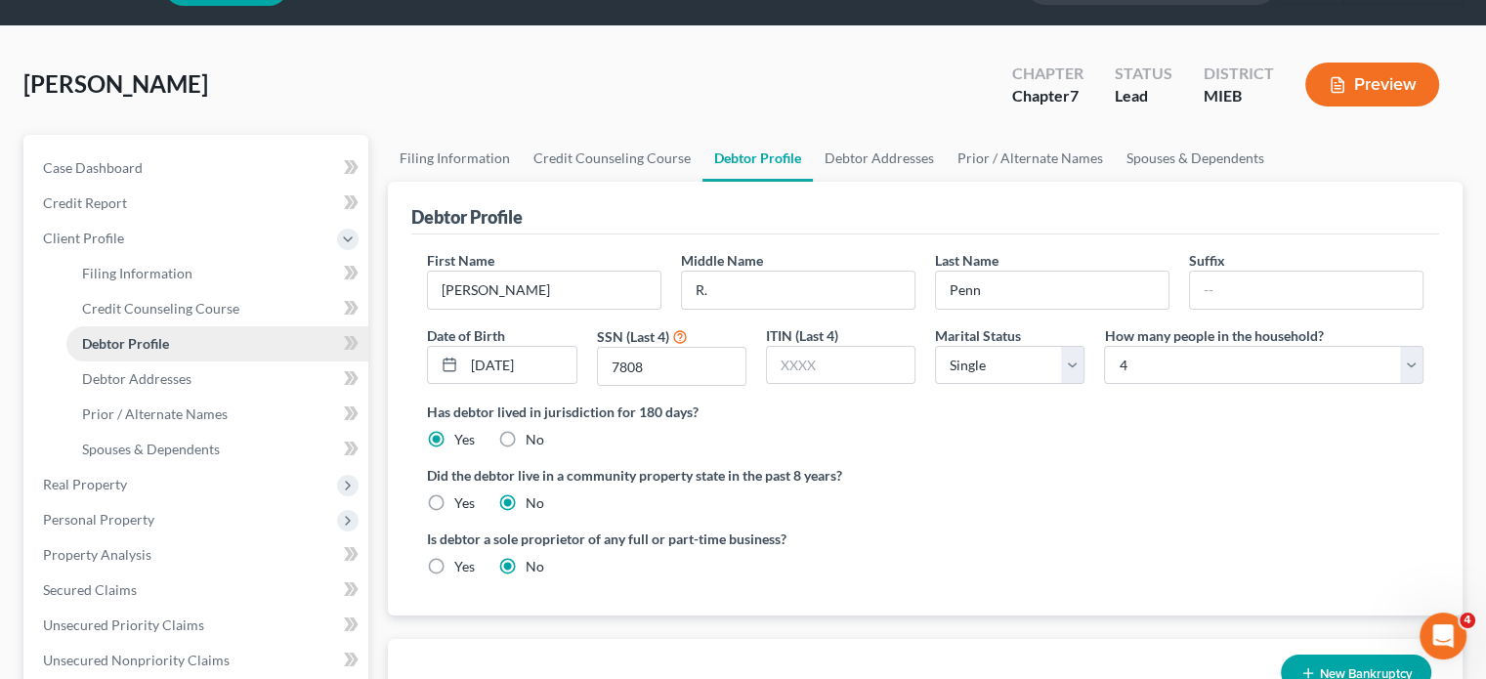
radio input "true"
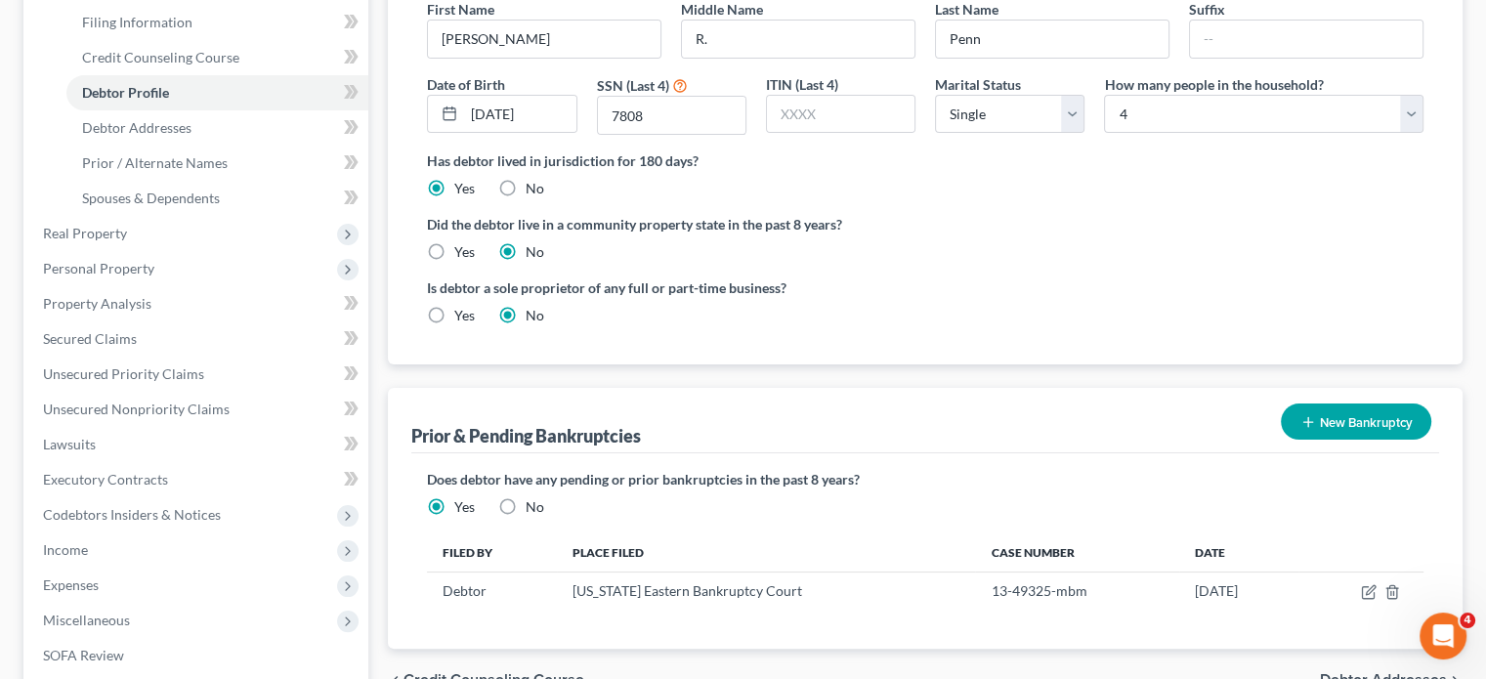
scroll to position [303, 0]
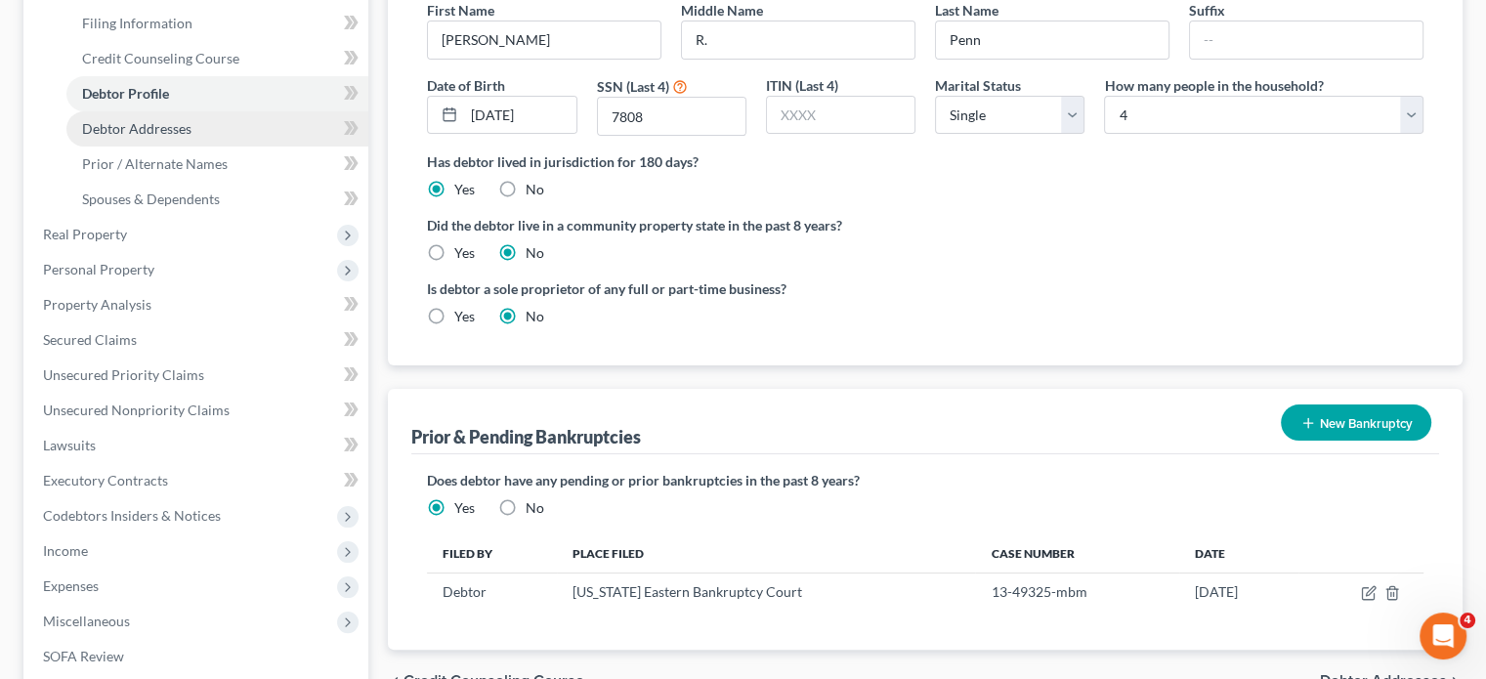
click at [192, 137] on span "Debtor Addresses" at bounding box center [136, 128] width 109 height 17
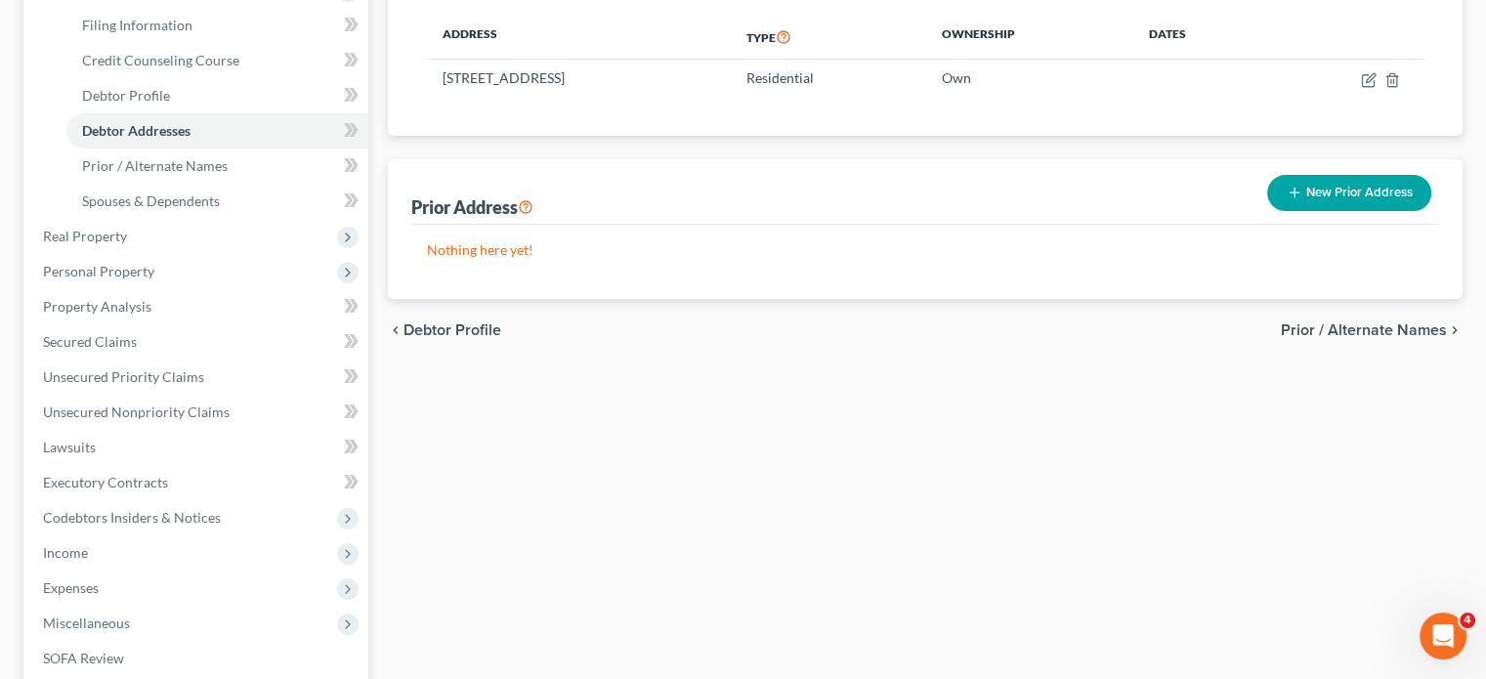
scroll to position [304, 0]
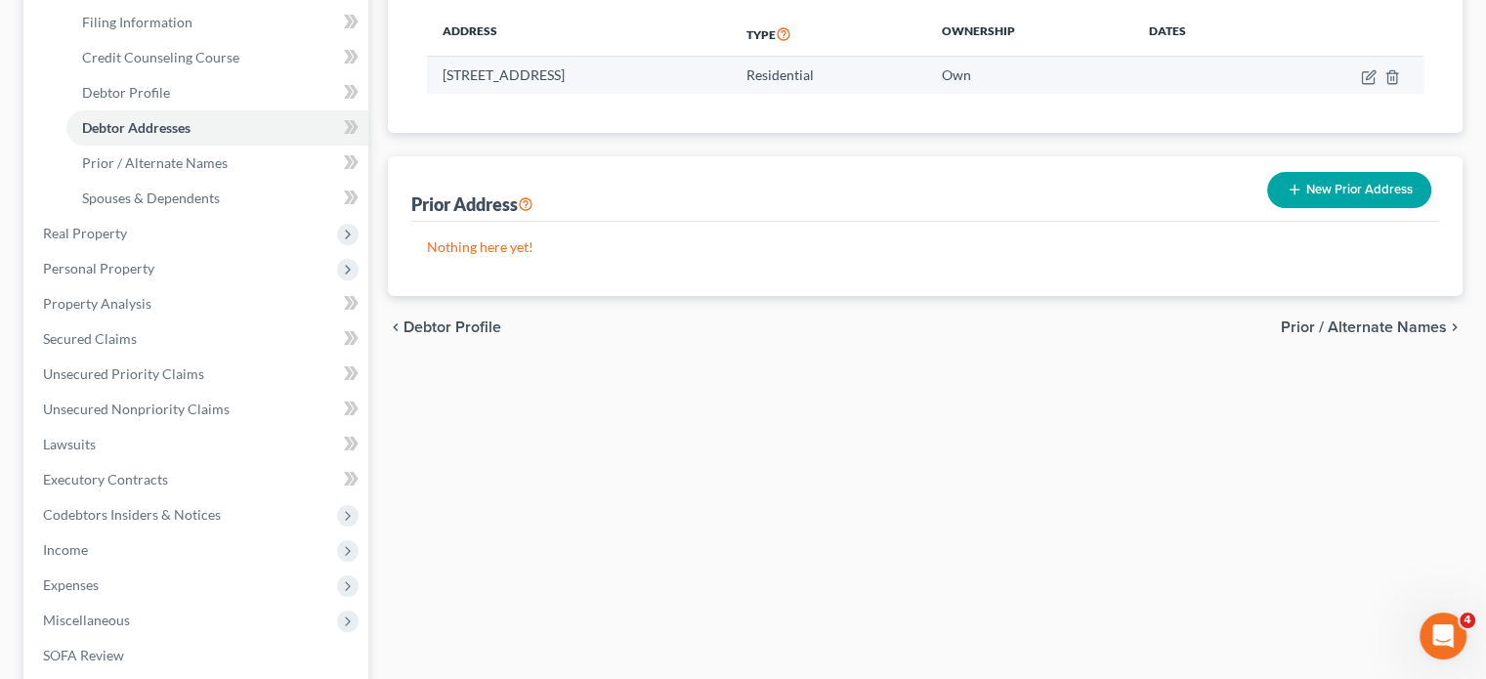
drag, startPoint x: 456, startPoint y: 213, endPoint x: 784, endPoint y: 224, distance: 327.5
click at [731, 94] on td "[STREET_ADDRESS]" at bounding box center [579, 75] width 304 height 37
copy td "[STREET_ADDRESS]"
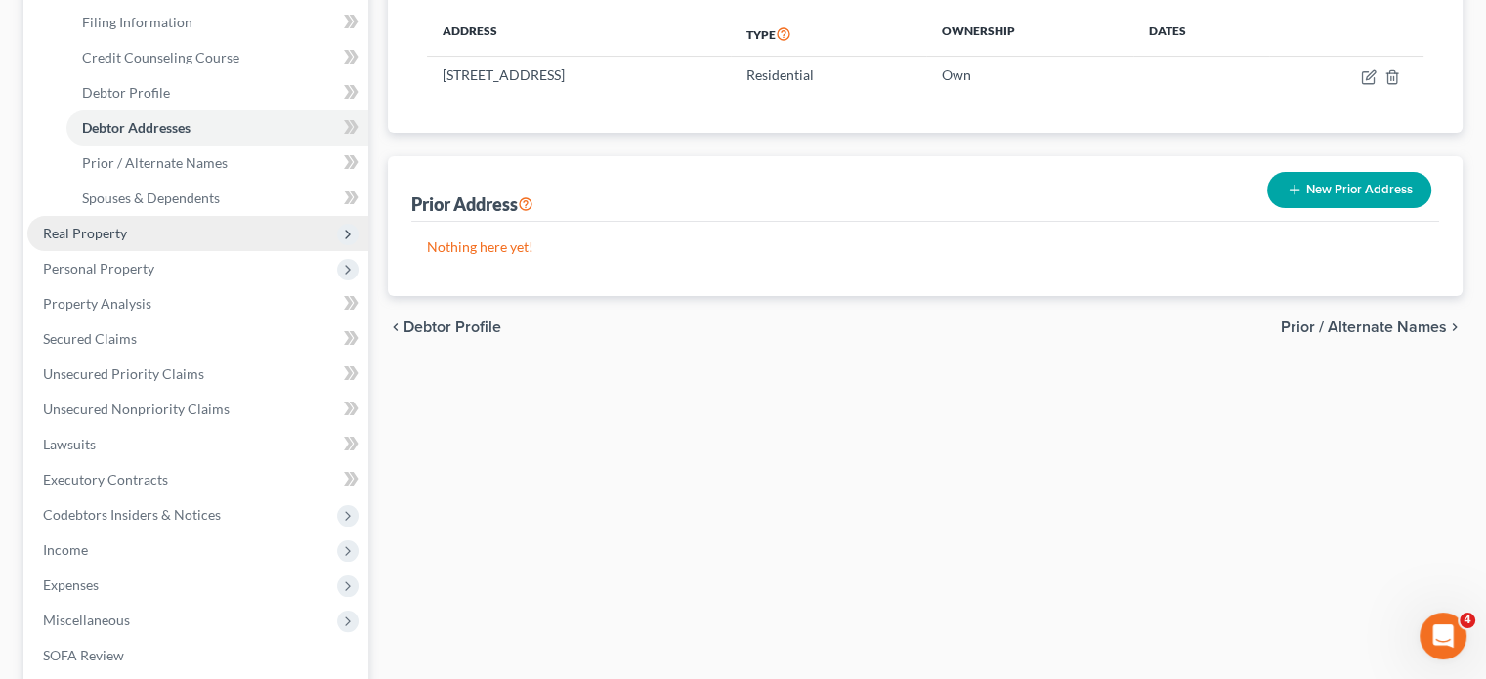
click at [173, 251] on span "Real Property" at bounding box center [197, 233] width 341 height 35
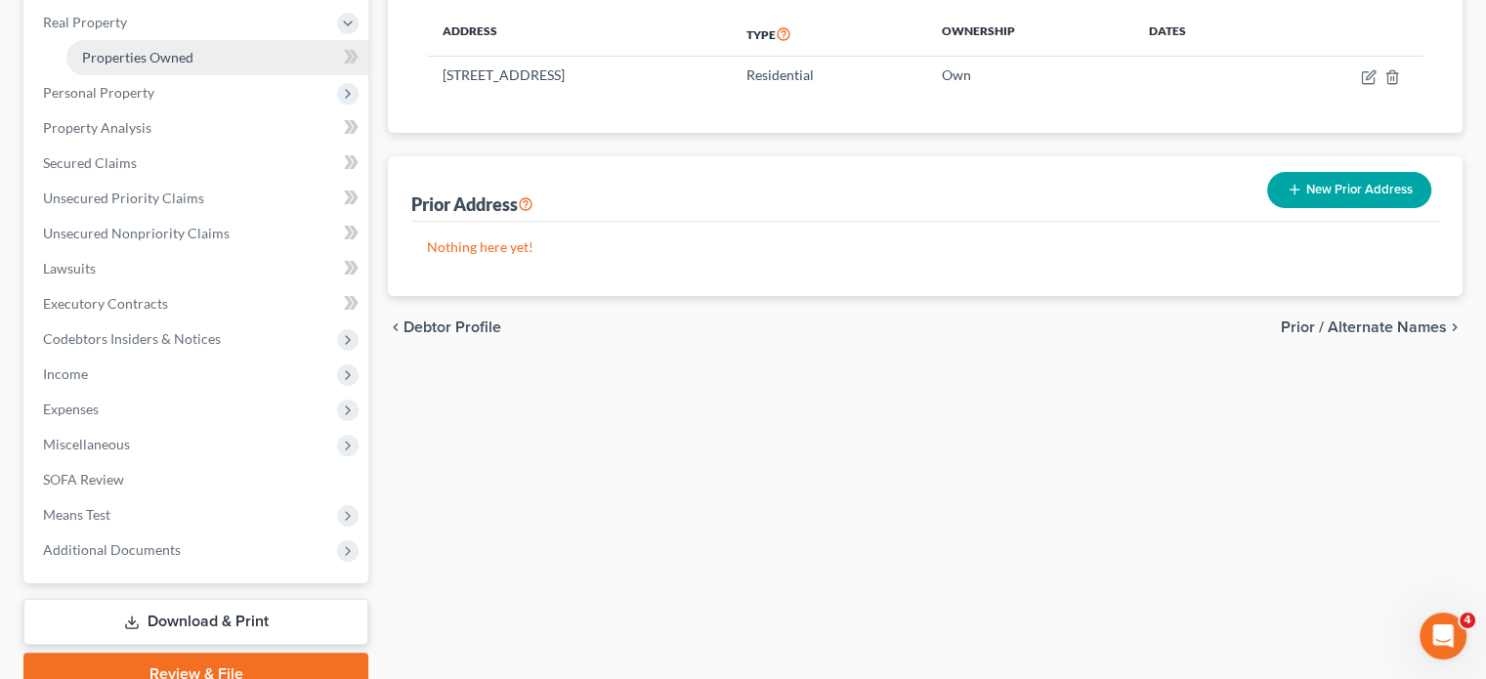
click at [186, 75] on link "Properties Owned" at bounding box center [217, 57] width 302 height 35
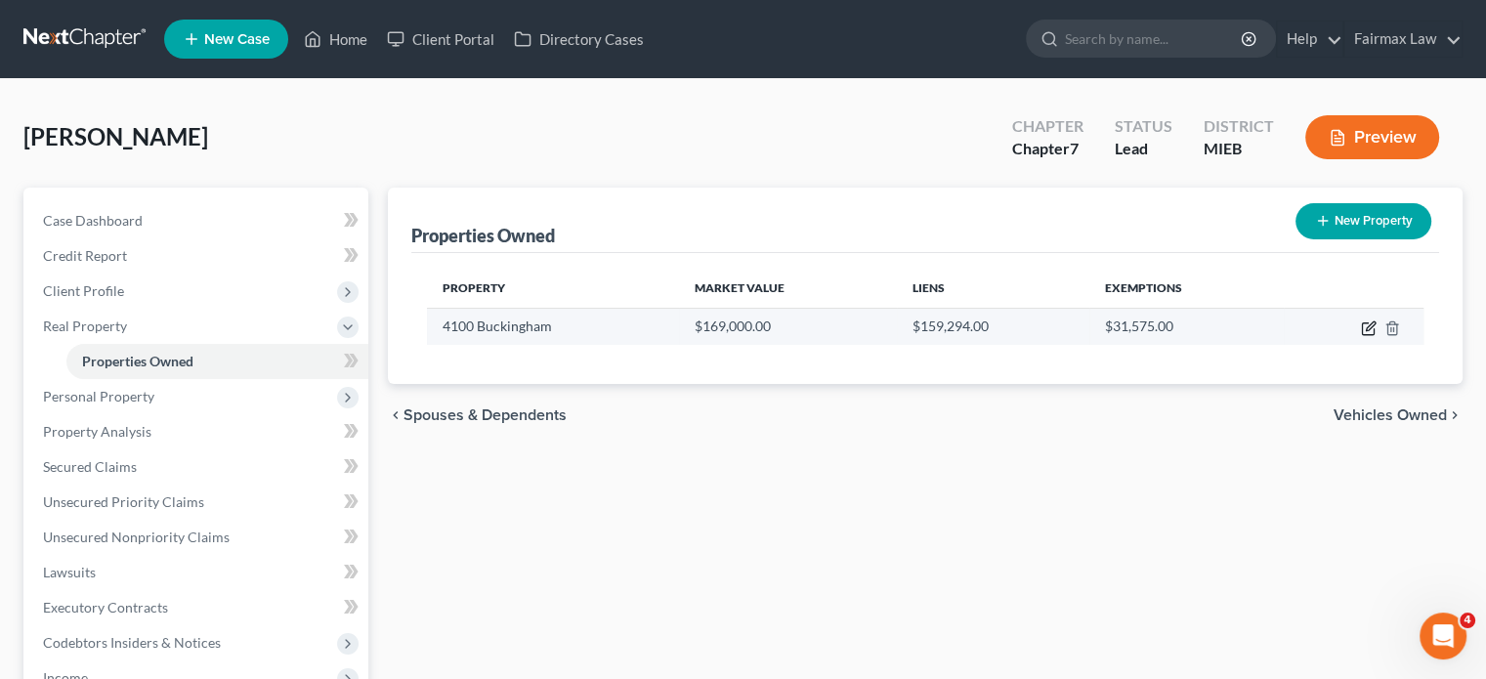
click at [1362, 335] on icon "button" at bounding box center [1368, 329] width 12 height 12
select select "23"
select select "0"
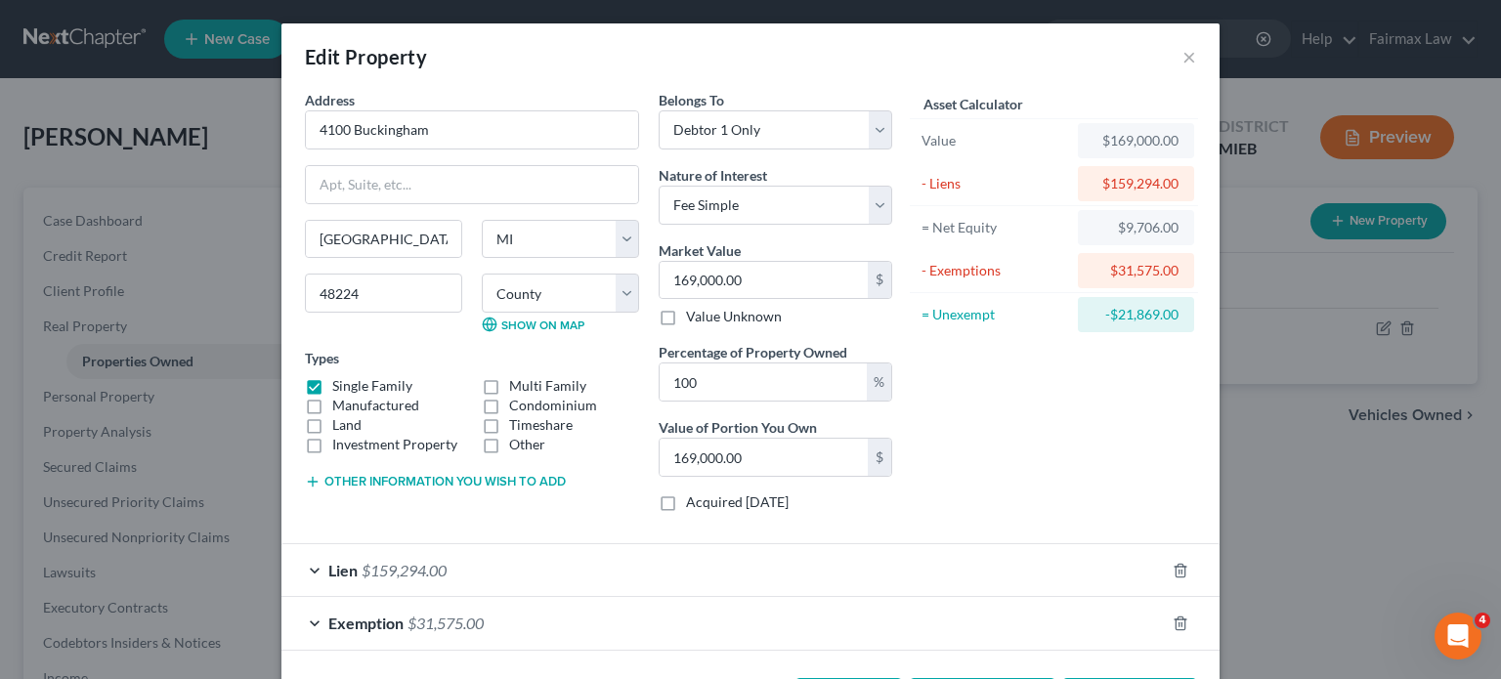
scroll to position [259, 0]
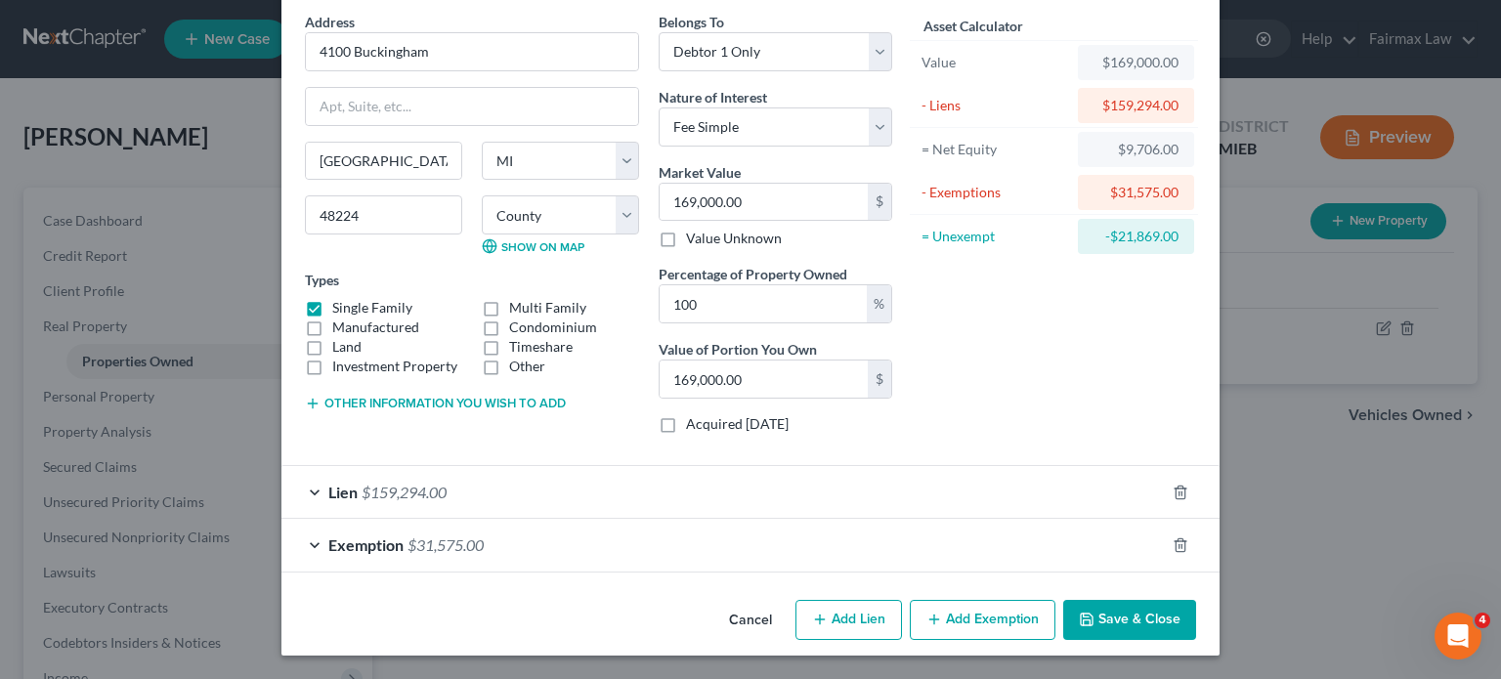
click at [833, 470] on div "Lien $159,294.00" at bounding box center [722, 492] width 883 height 52
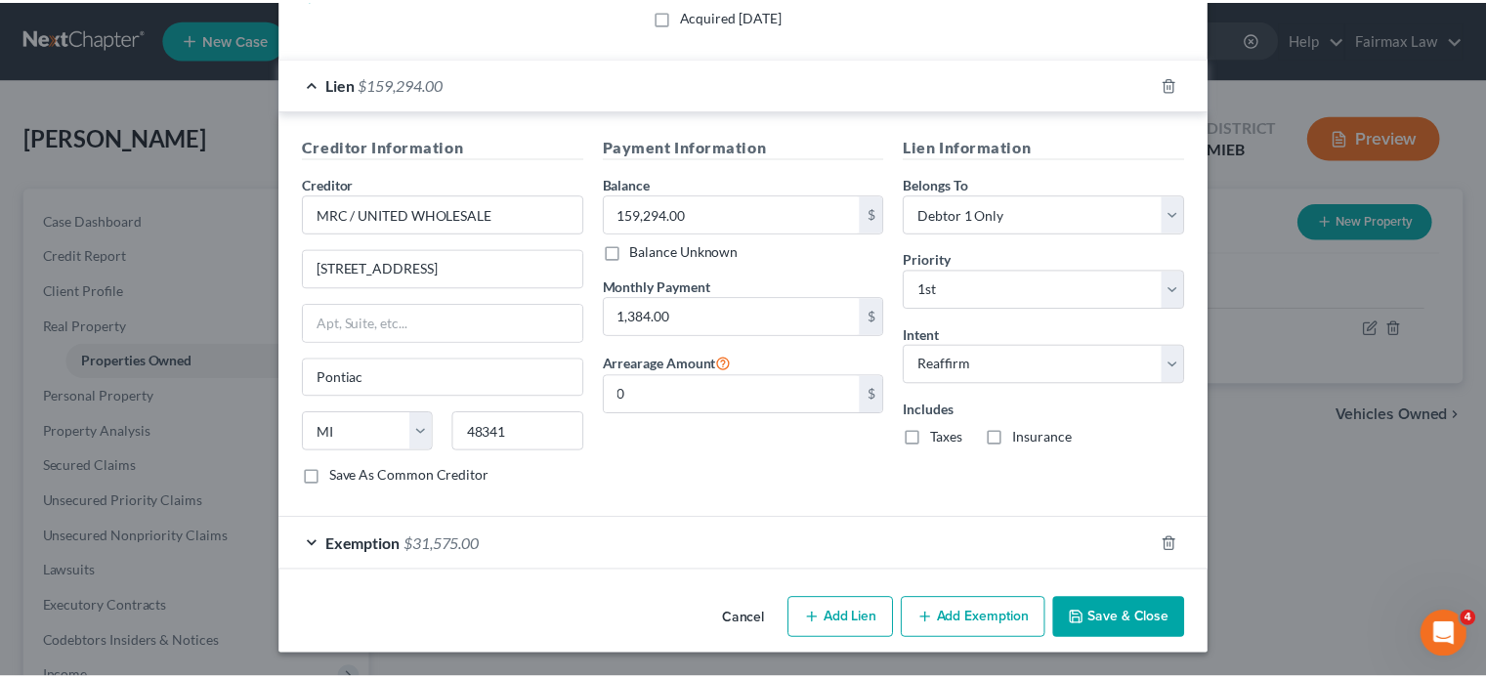
scroll to position [742, 0]
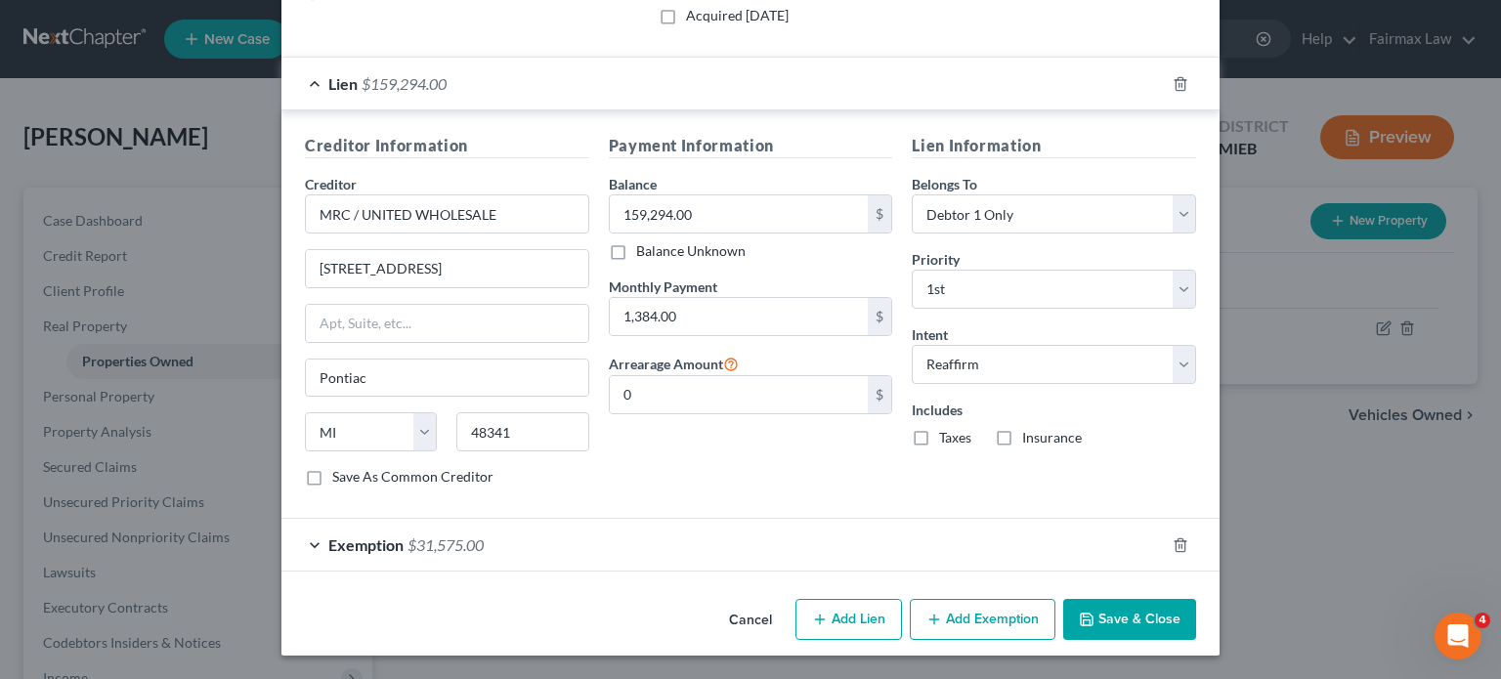
click at [753, 636] on button "Cancel" at bounding box center [750, 620] width 74 height 39
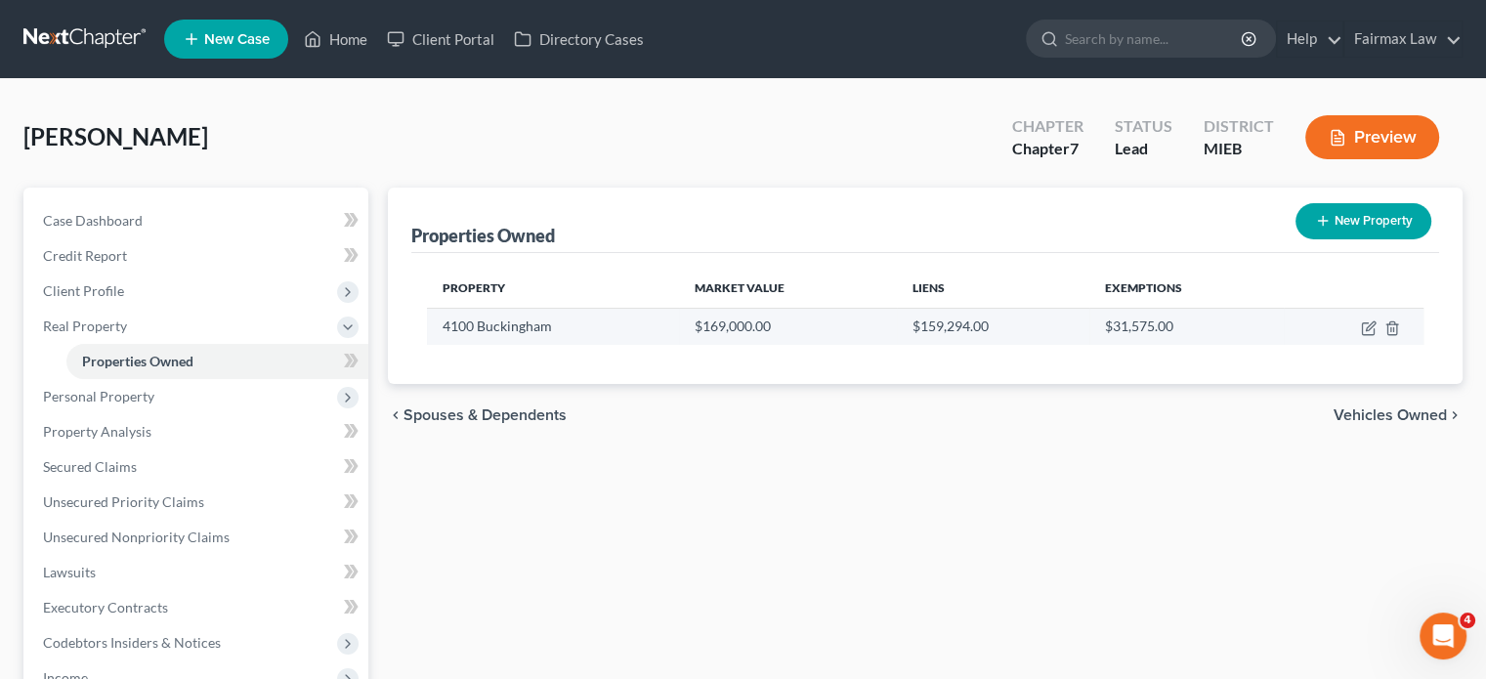
scroll to position [190, 0]
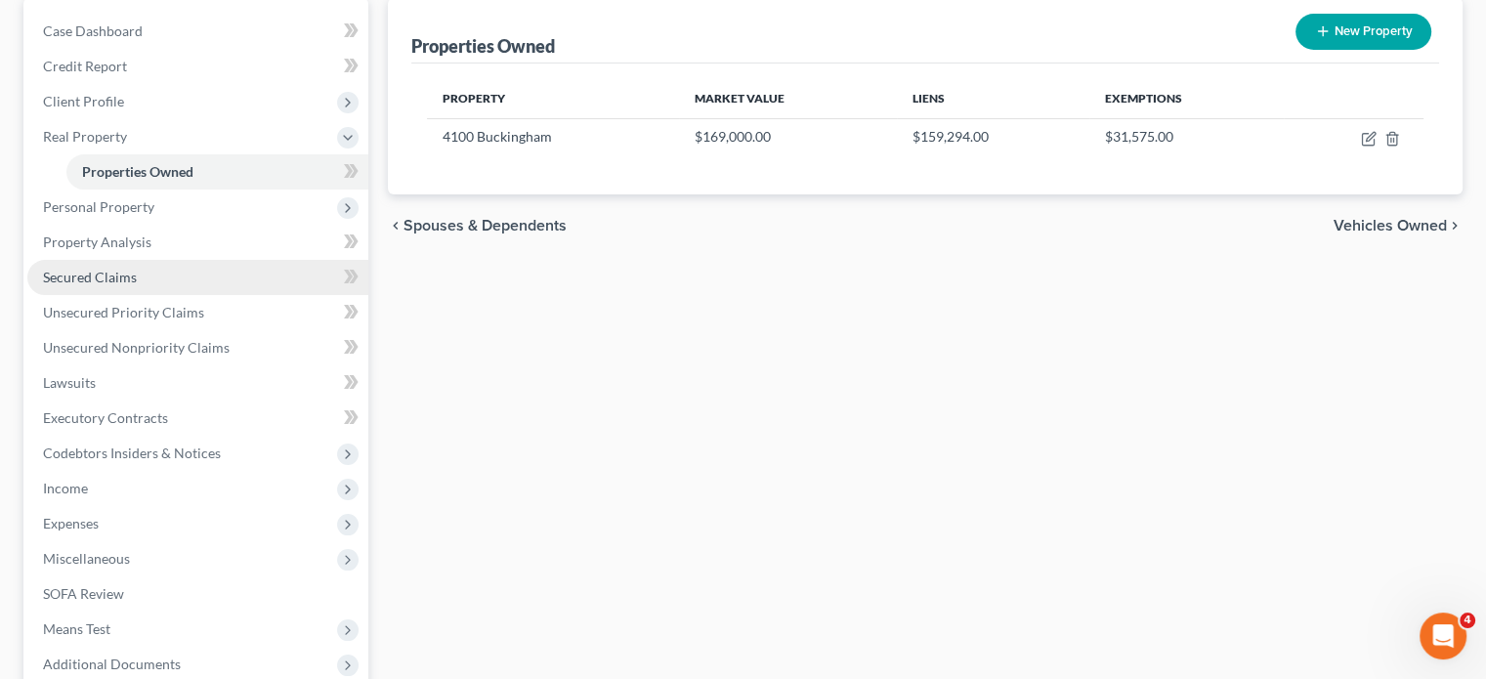
click at [252, 295] on link "Secured Claims" at bounding box center [197, 277] width 341 height 35
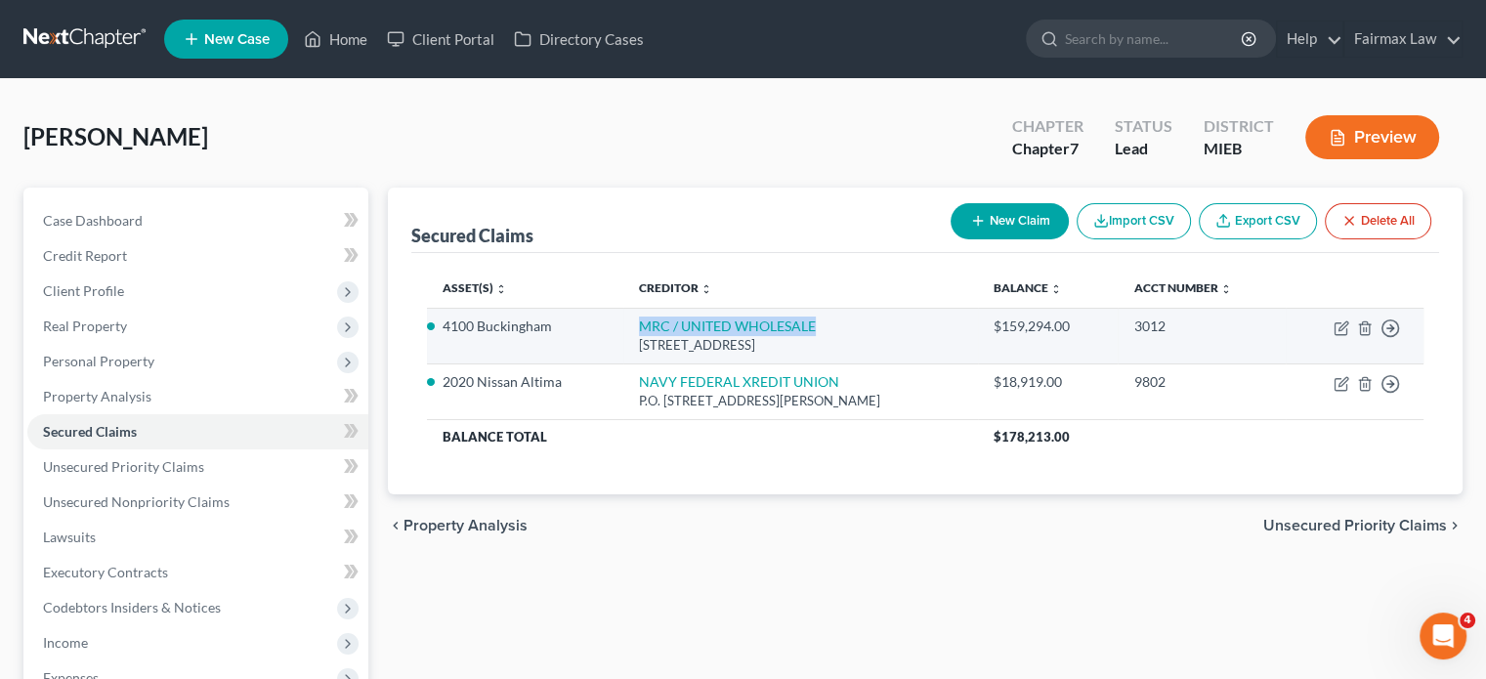
drag, startPoint x: 645, startPoint y: 402, endPoint x: 877, endPoint y: 405, distance: 232.6
click at [877, 363] on td "MRC / UNITED WHOLESALE [STREET_ADDRESS]" at bounding box center [800, 336] width 355 height 56
copy link "MRC / UNITED WHOLESALE"
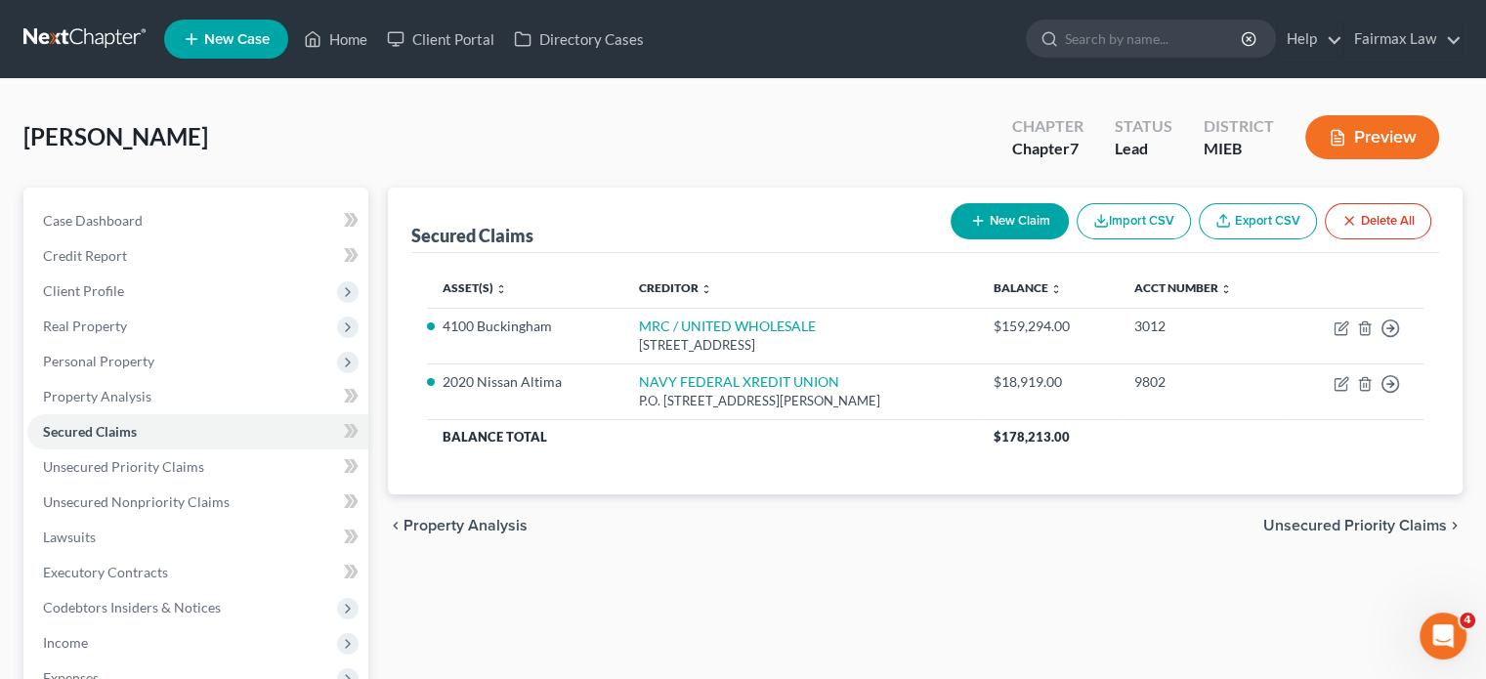
click at [411, 188] on div "[PERSON_NAME] Upgraded Chapter Chapter 7 Status Lead District MIEB Preview" at bounding box center [742, 145] width 1439 height 85
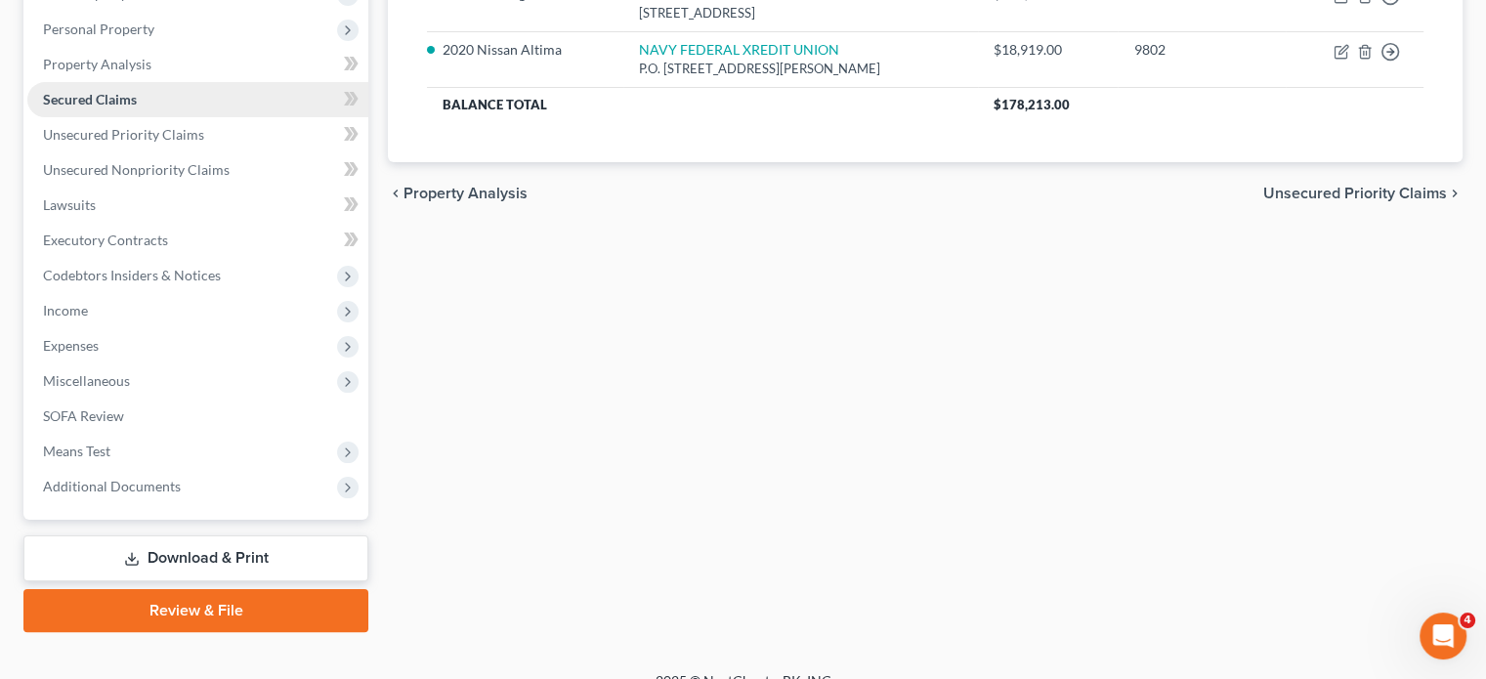
scroll to position [335, 0]
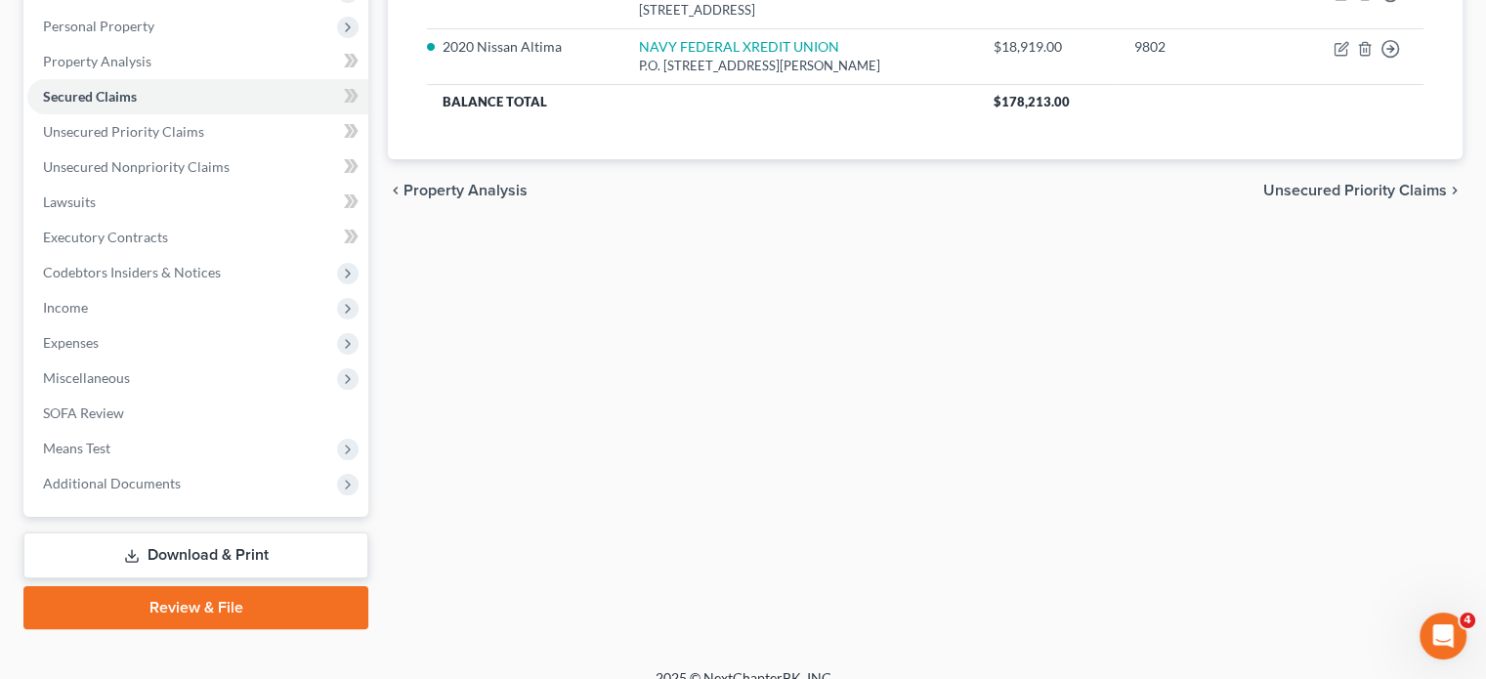
click at [593, 521] on div "Secured Claims New Claim Import CSV Export CSV Delete All Asset(s) expand_more …" at bounding box center [925, 240] width 1094 height 777
click at [681, 396] on div "Secured Claims New Claim Import CSV Export CSV Delete All Asset(s) expand_more …" at bounding box center [925, 240] width 1094 height 777
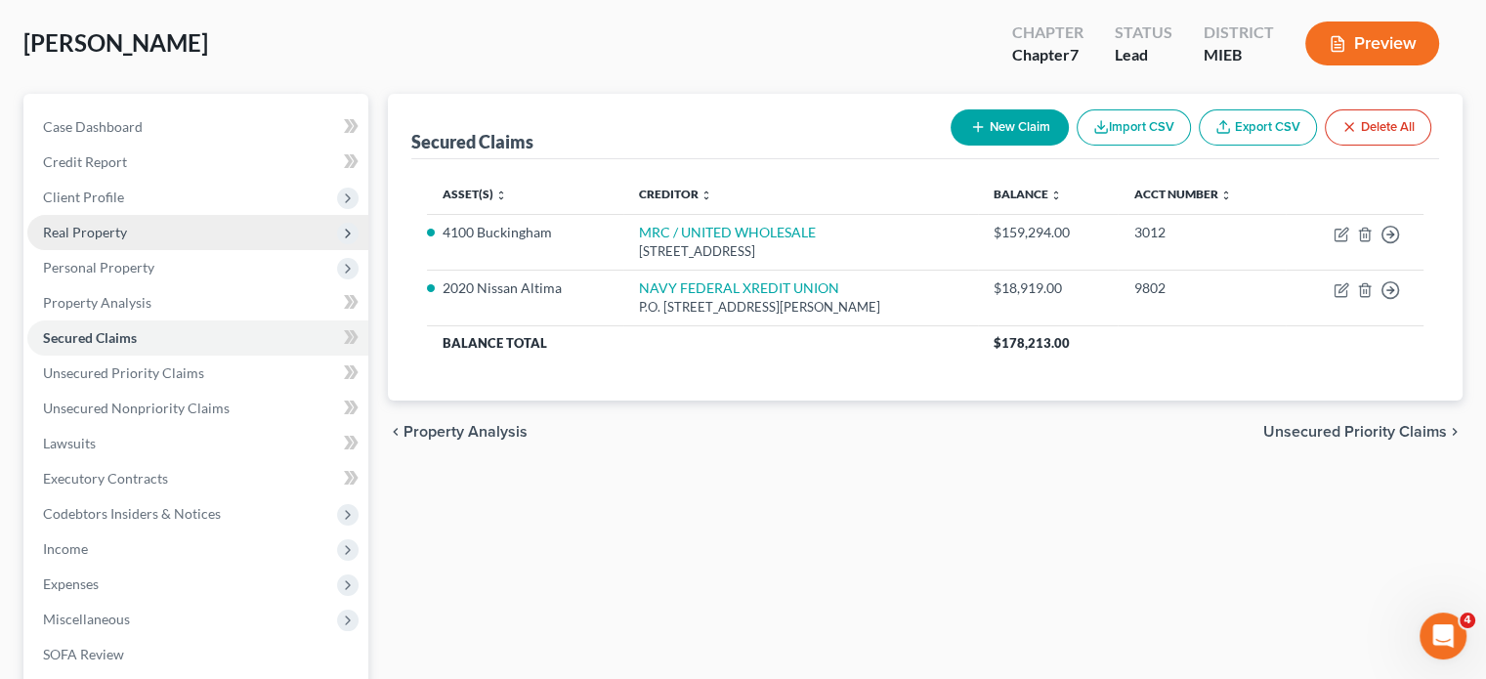
scroll to position [123, 0]
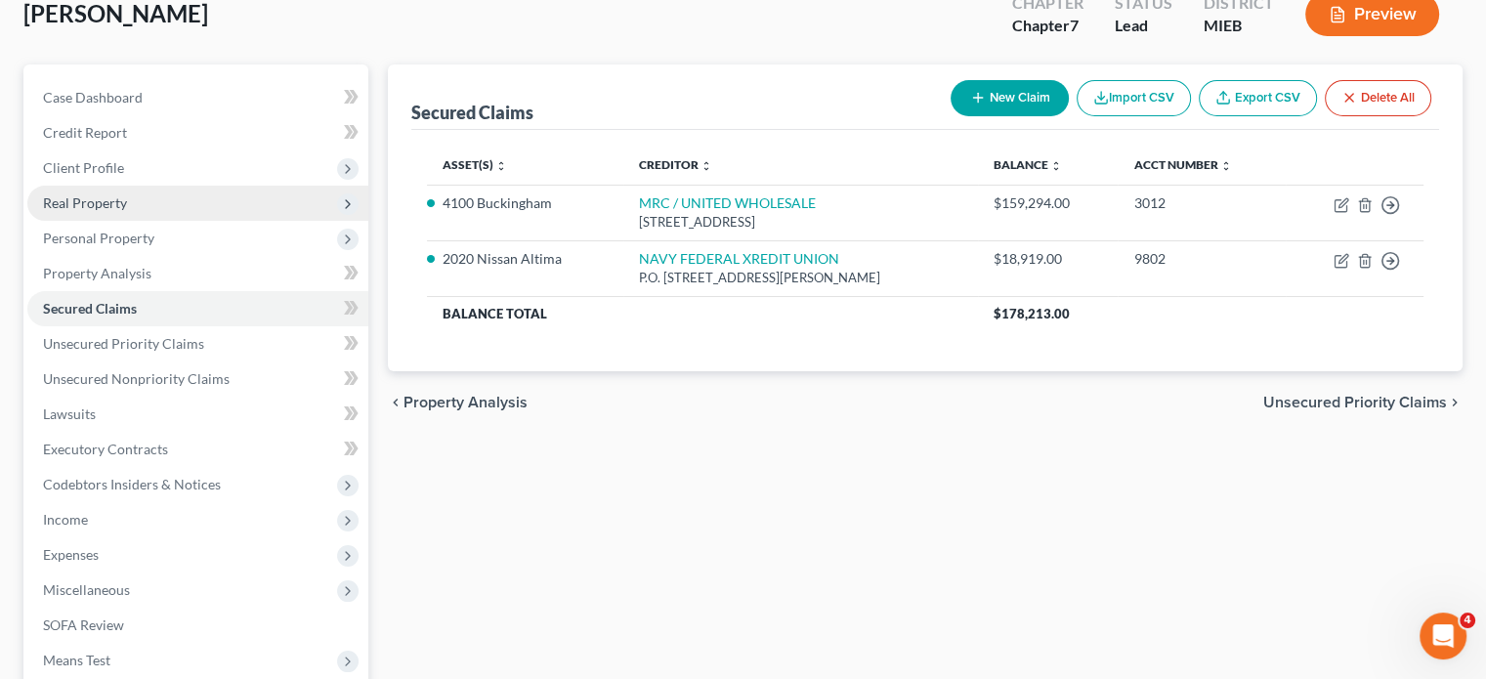
click at [158, 221] on span "Real Property" at bounding box center [197, 203] width 341 height 35
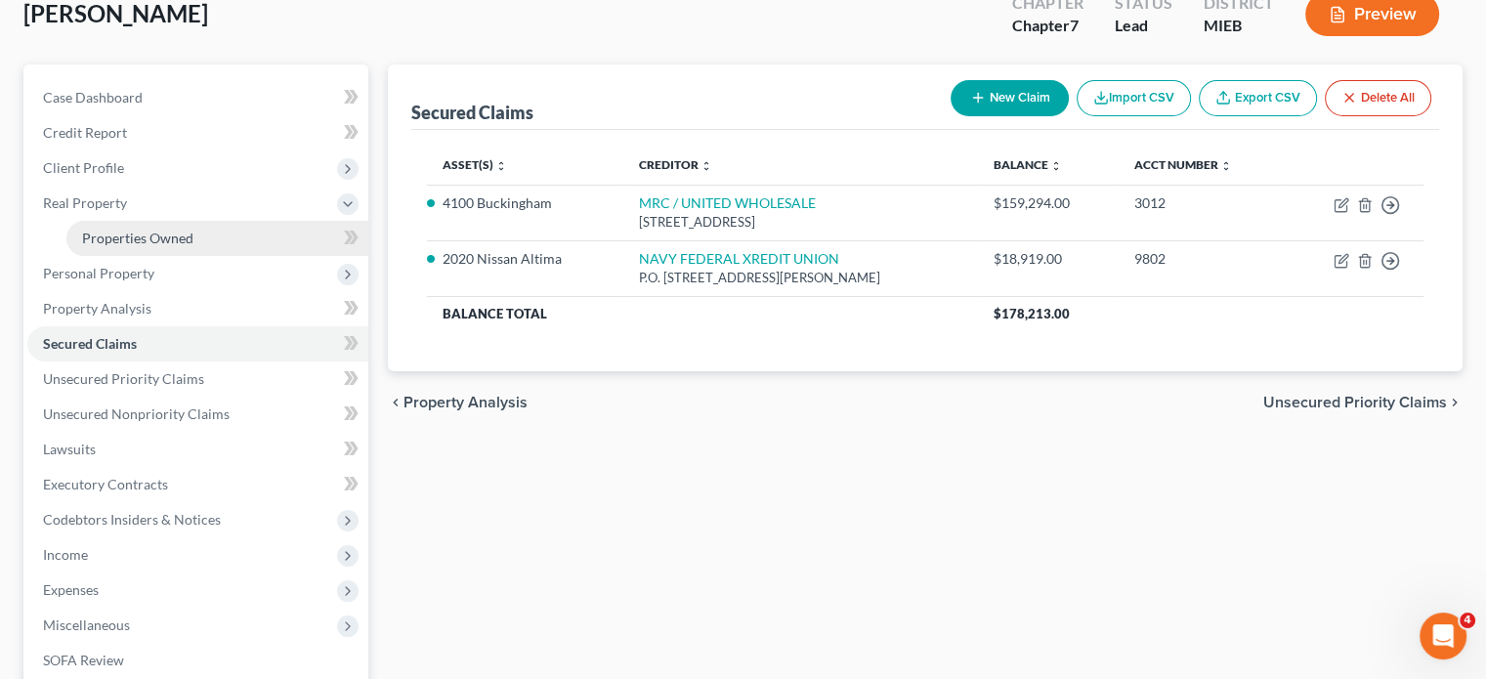
click at [173, 246] on span "Properties Owned" at bounding box center [137, 238] width 111 height 17
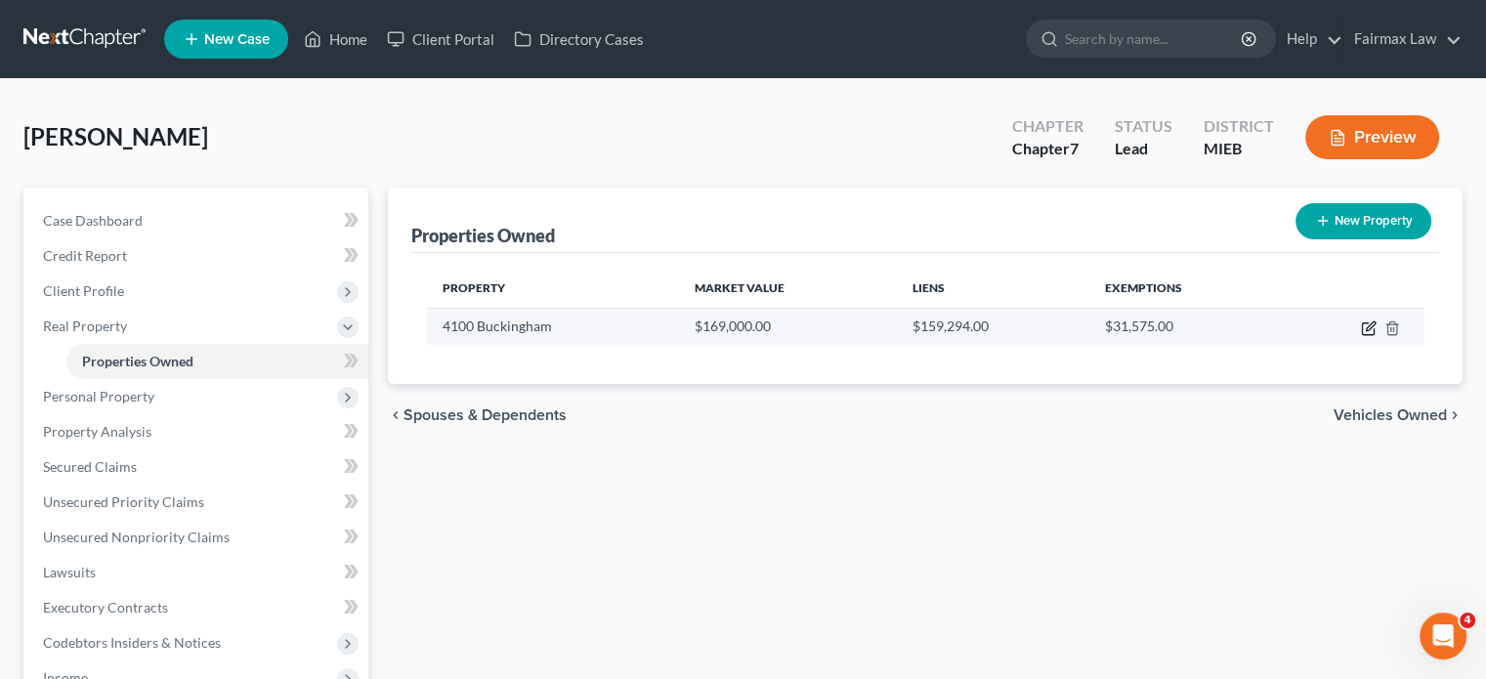
click at [1361, 336] on icon "button" at bounding box center [1369, 328] width 16 height 16
select select "23"
select select "81"
select select "0"
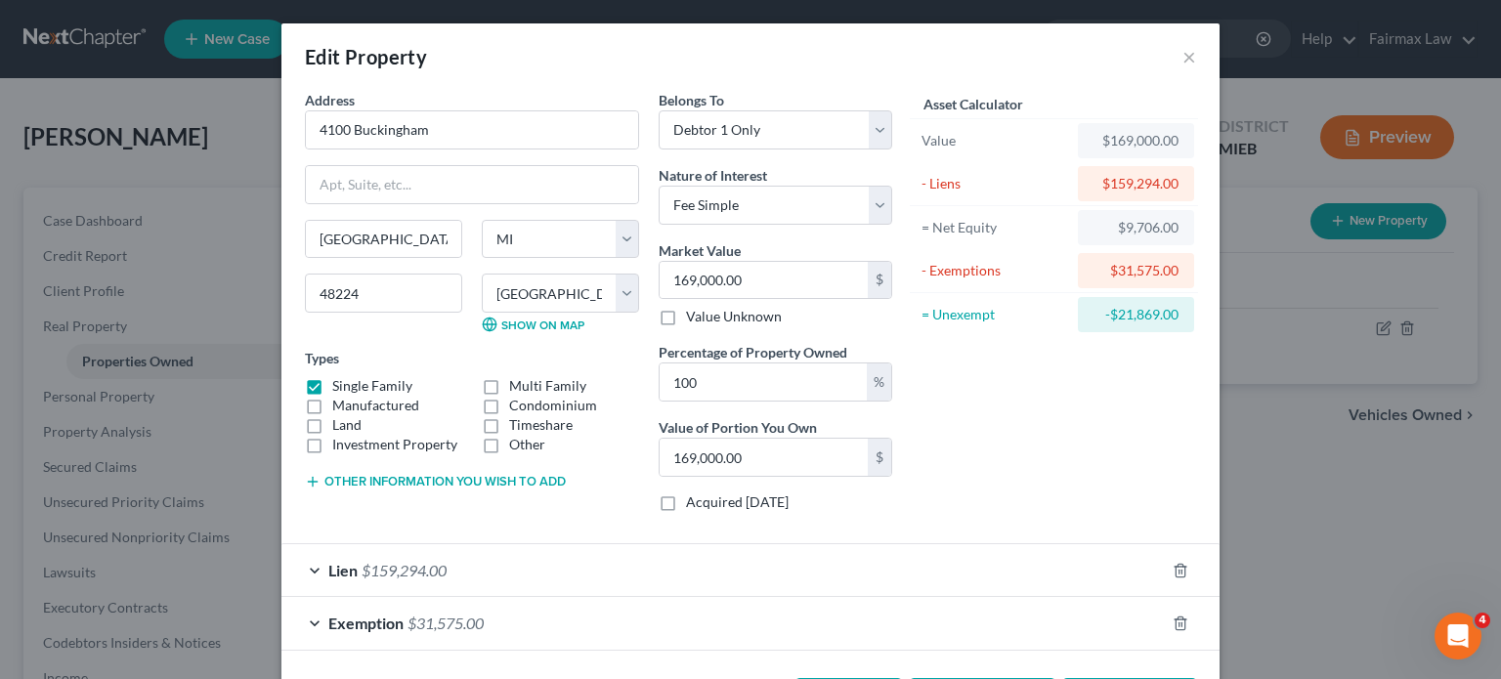
scroll to position [259, 0]
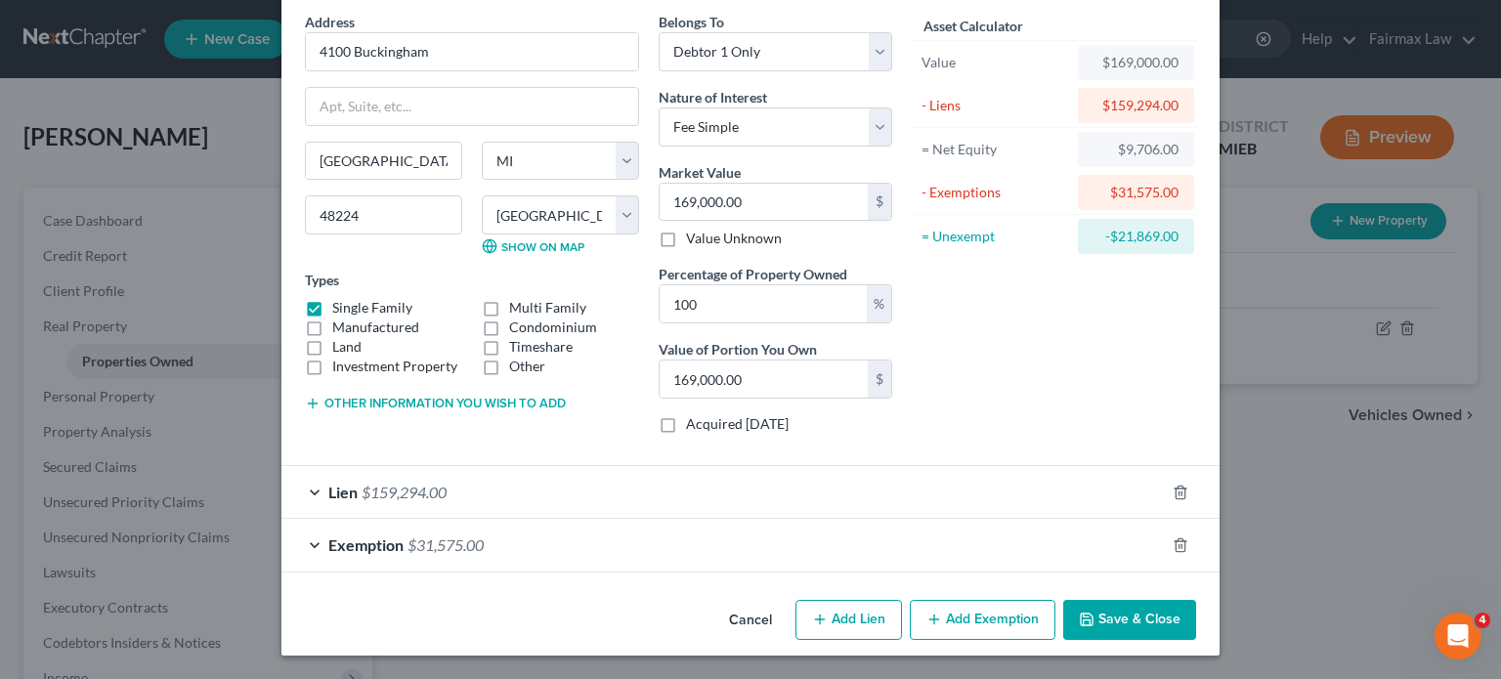
click at [1165, 519] on div "Exemption $31,575.00" at bounding box center [722, 545] width 883 height 52
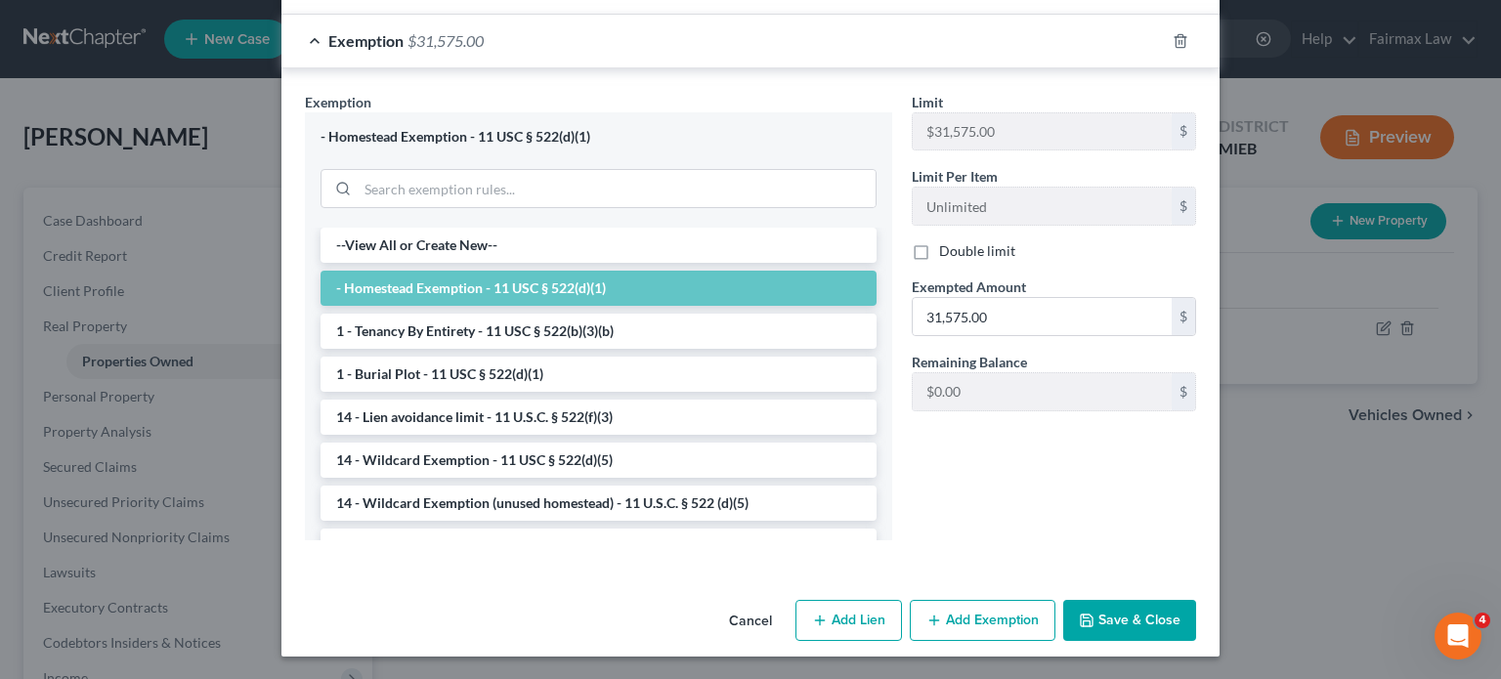
scroll to position [584, 0]
click at [1076, 334] on input "31,575.00" at bounding box center [1042, 315] width 259 height 37
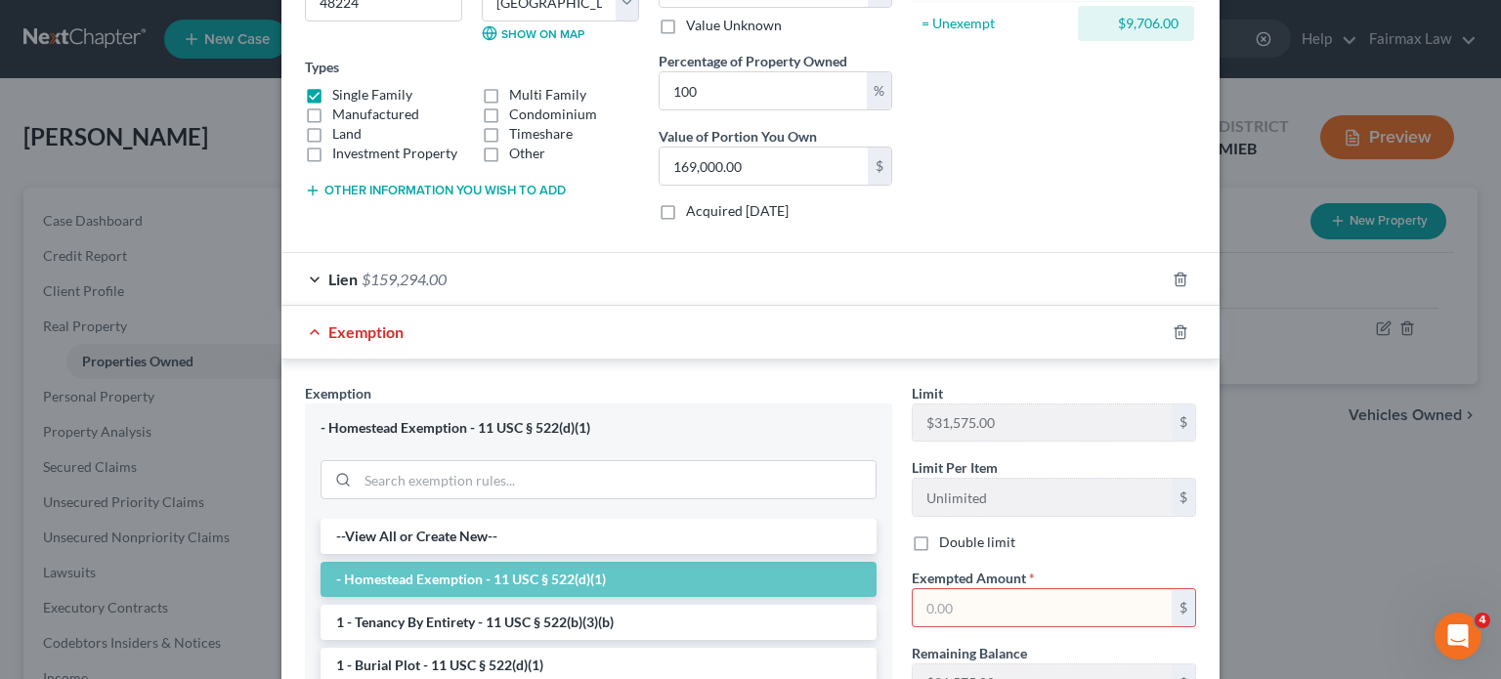
scroll to position [172, 0]
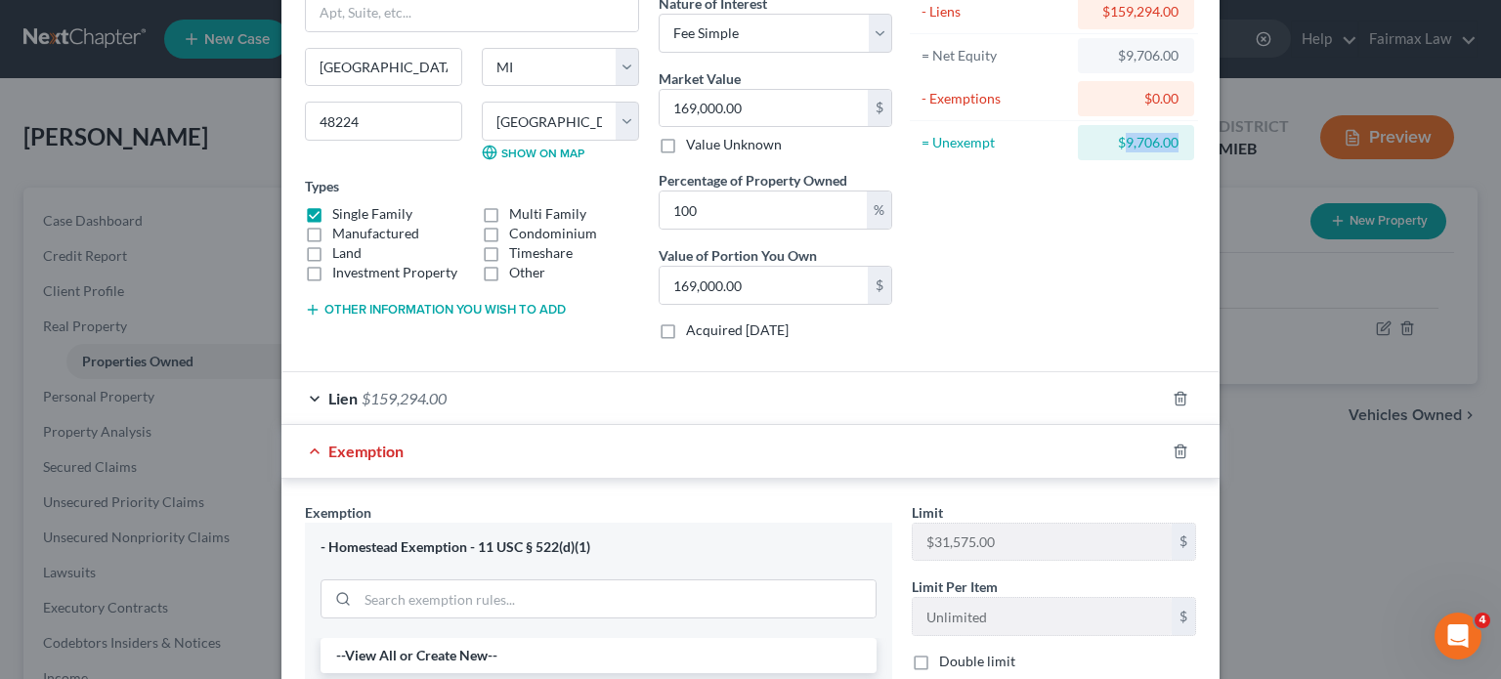
drag, startPoint x: 1280, startPoint y: 222, endPoint x: 1211, endPoint y: 223, distance: 69.4
click at [1194, 160] on div "$9,706.00" at bounding box center [1136, 142] width 116 height 35
copy div "9,706.00"
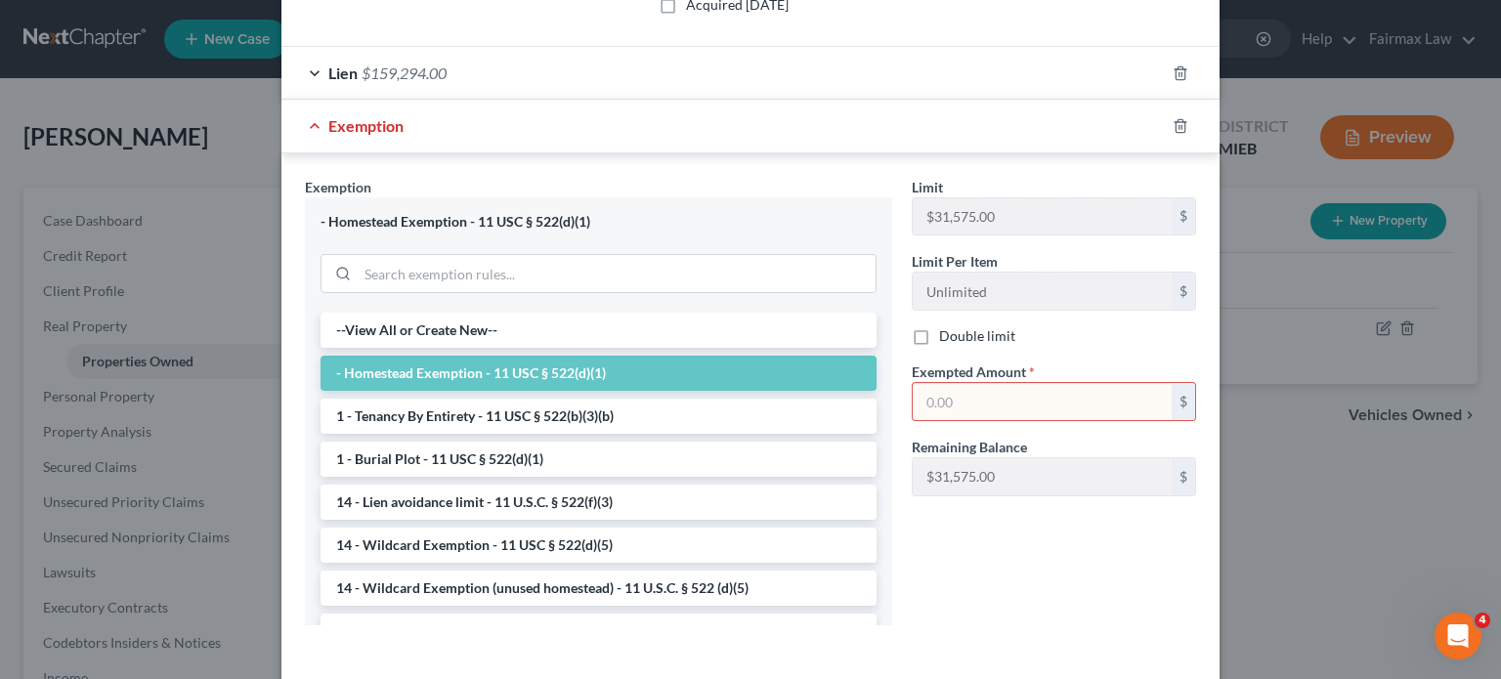
scroll to position [498, 0]
click at [1015, 419] on input "text" at bounding box center [1042, 400] width 259 height 37
paste input "9,706.00"
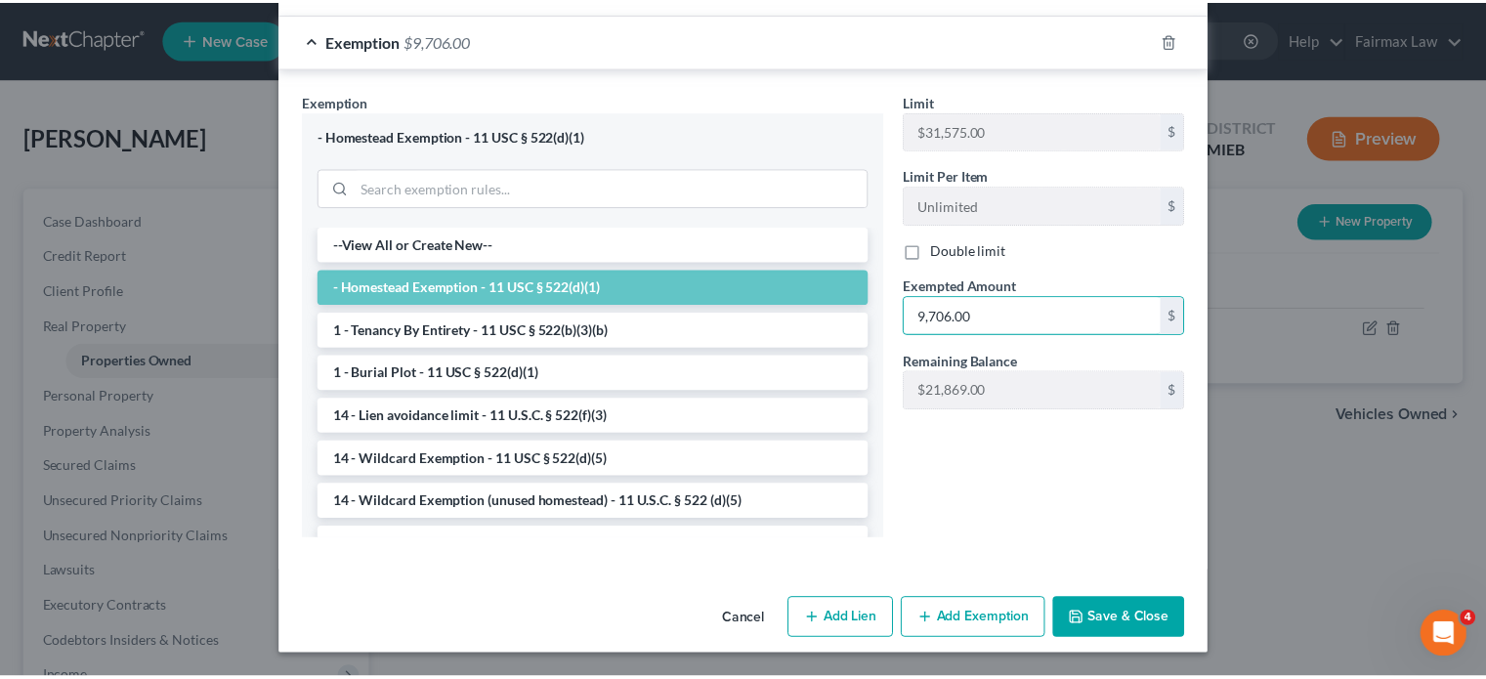
scroll to position [889, 0]
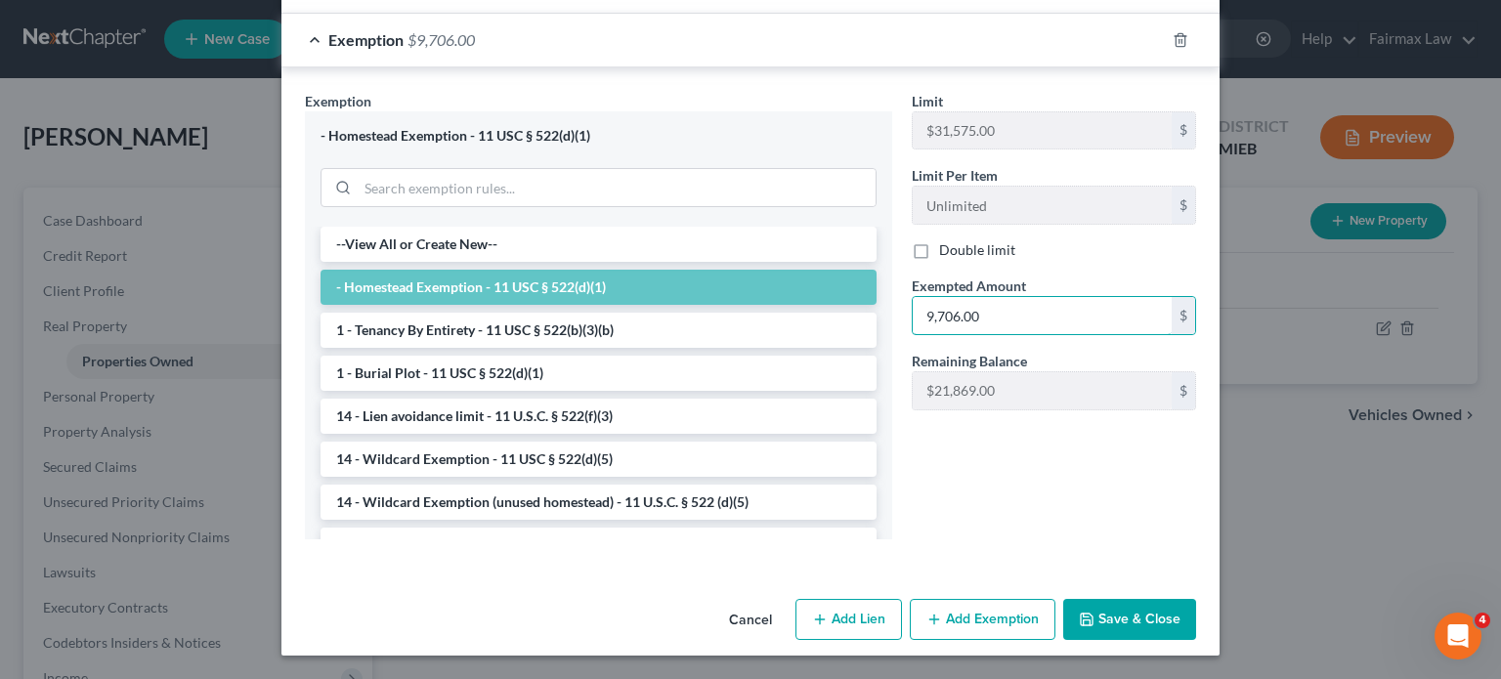
type input "9,706.00"
click at [1184, 617] on button "Save & Close" at bounding box center [1129, 619] width 133 height 41
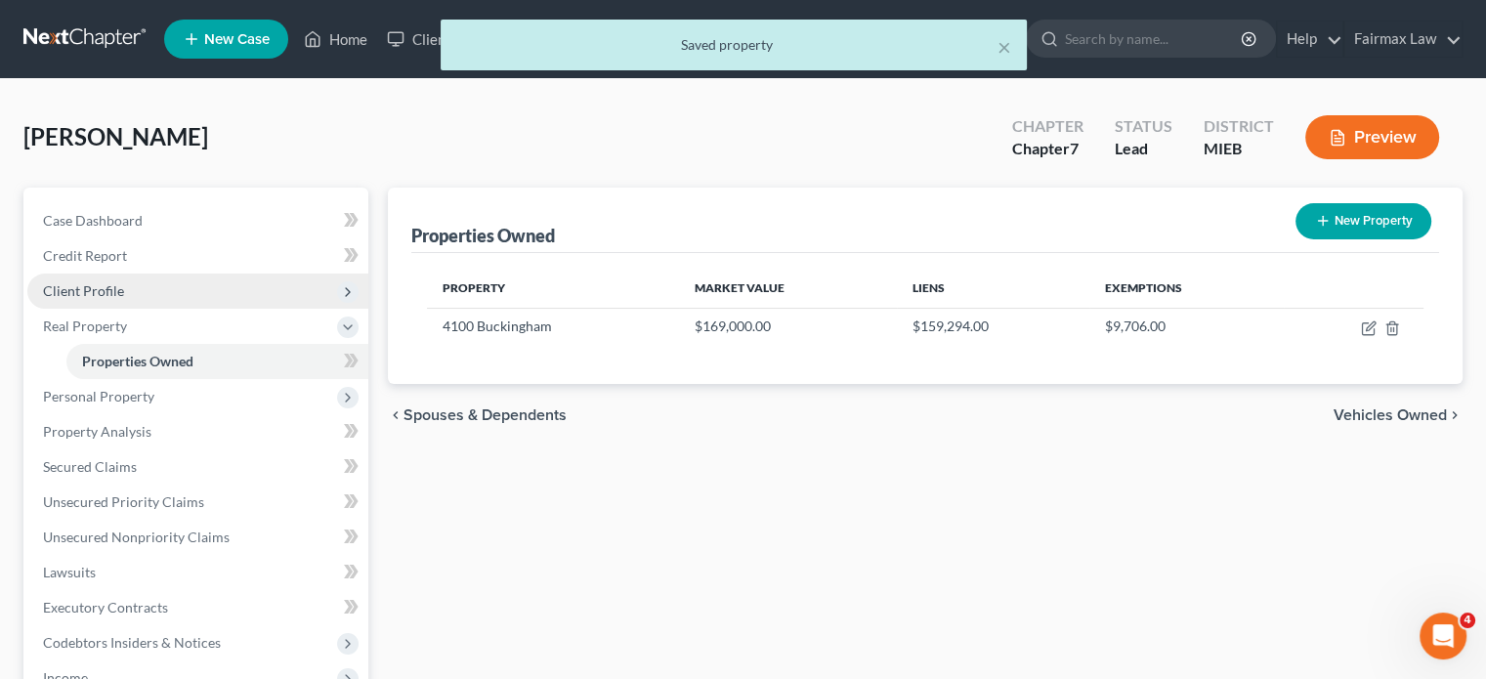
click at [234, 309] on span "Client Profile" at bounding box center [197, 291] width 341 height 35
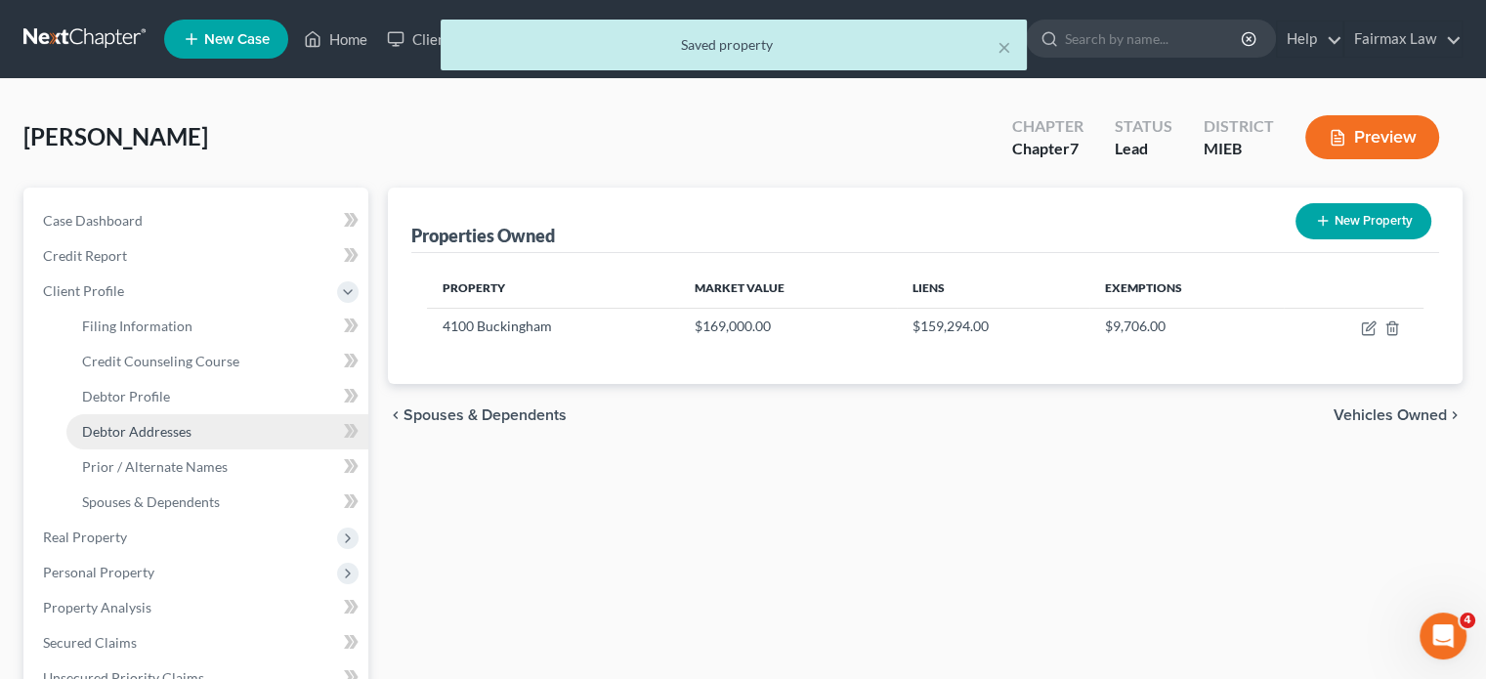
click at [184, 449] on link "Debtor Addresses" at bounding box center [217, 431] width 302 height 35
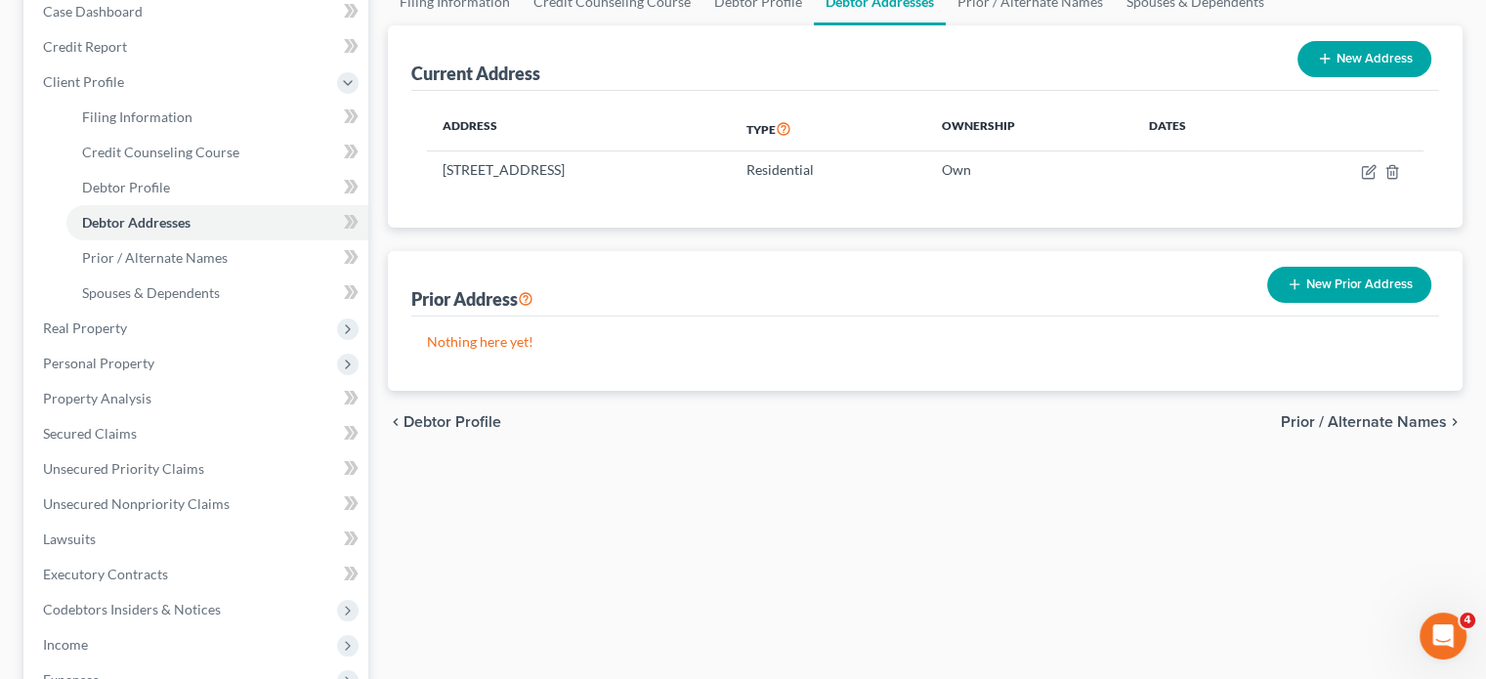
scroll to position [215, 0]
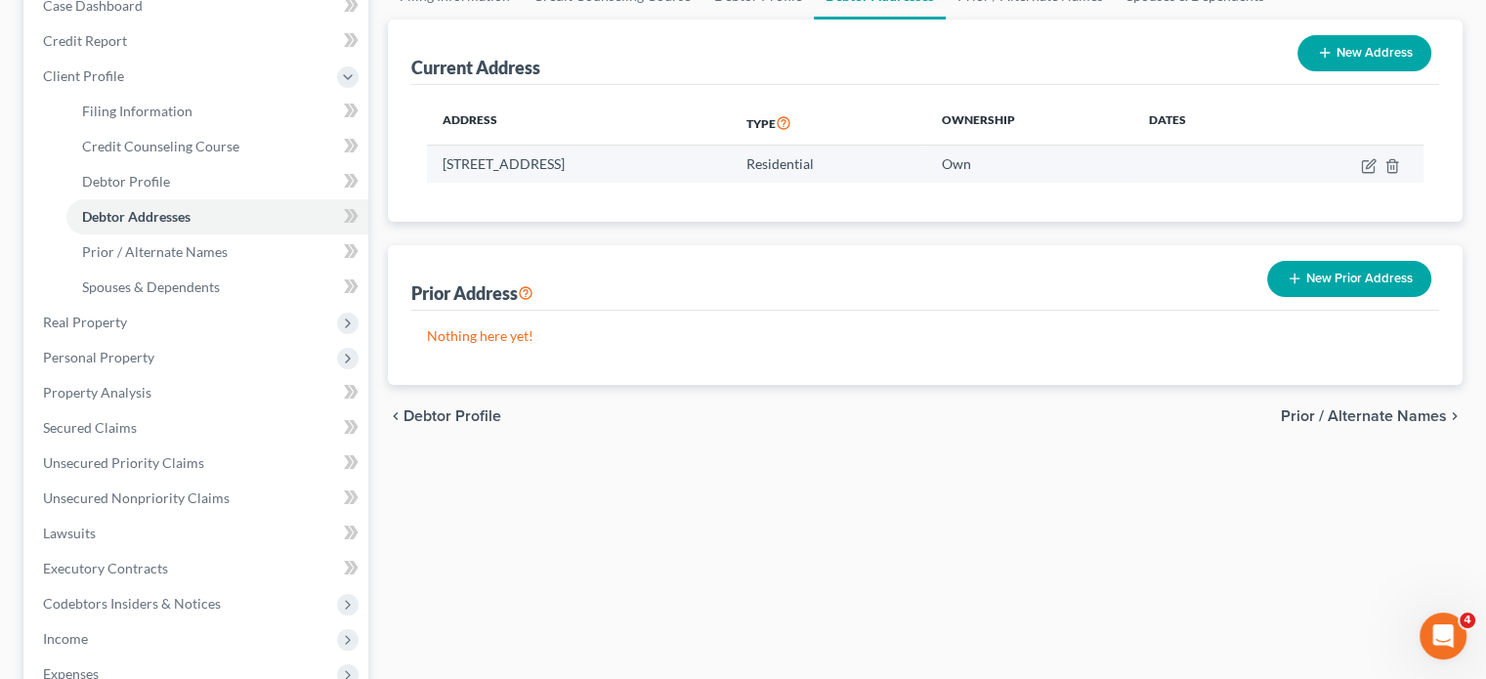
drag, startPoint x: 458, startPoint y: 308, endPoint x: 765, endPoint y: 322, distance: 307.1
click at [731, 183] on td "[STREET_ADDRESS]" at bounding box center [579, 164] width 304 height 37
copy td "[STREET_ADDRESS]"
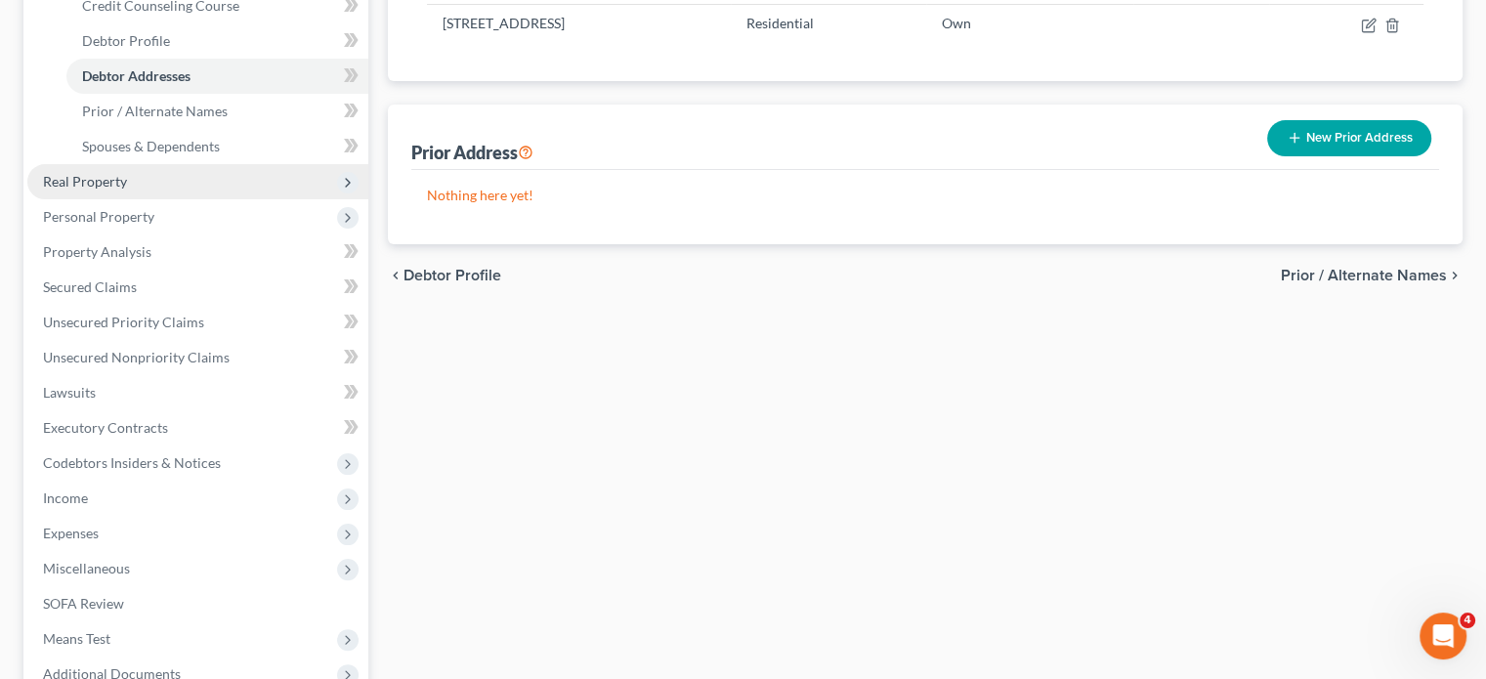
scroll to position [362, 0]
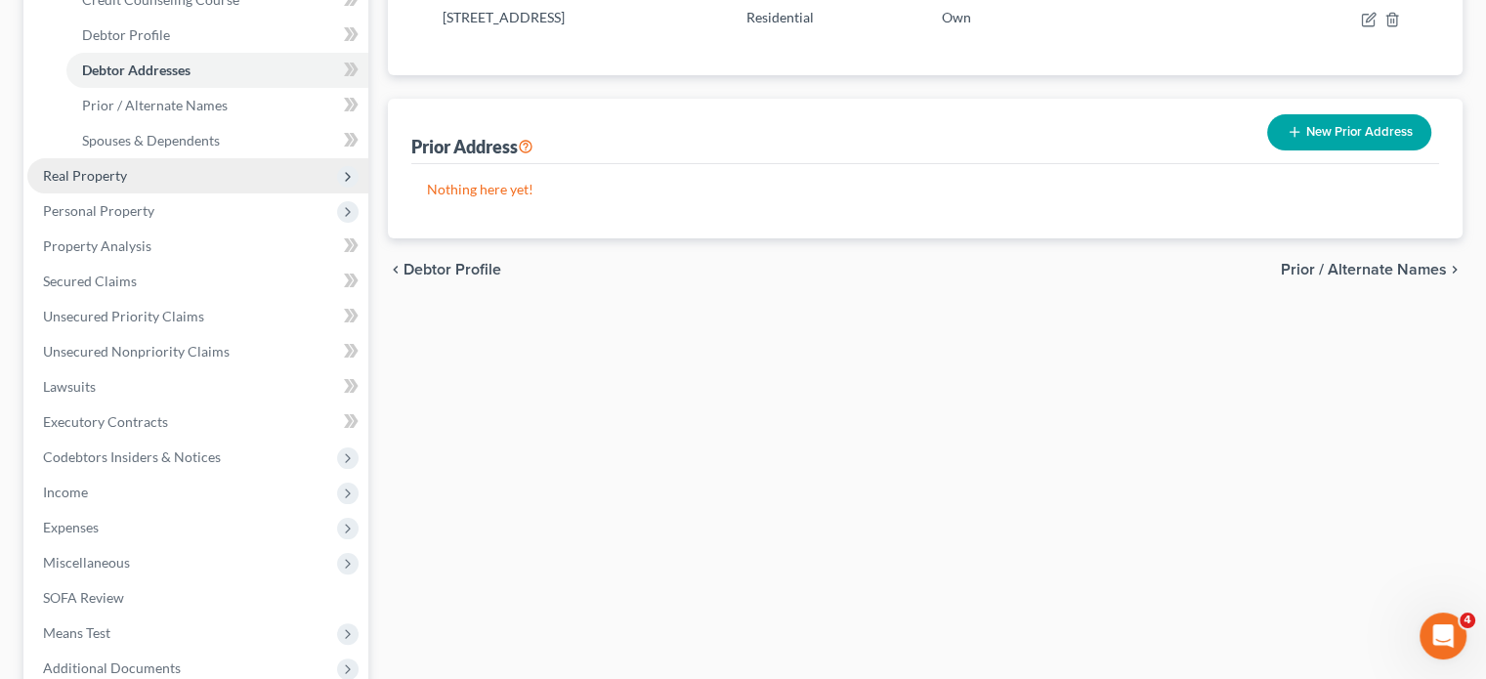
click at [219, 193] on span "Real Property" at bounding box center [197, 175] width 341 height 35
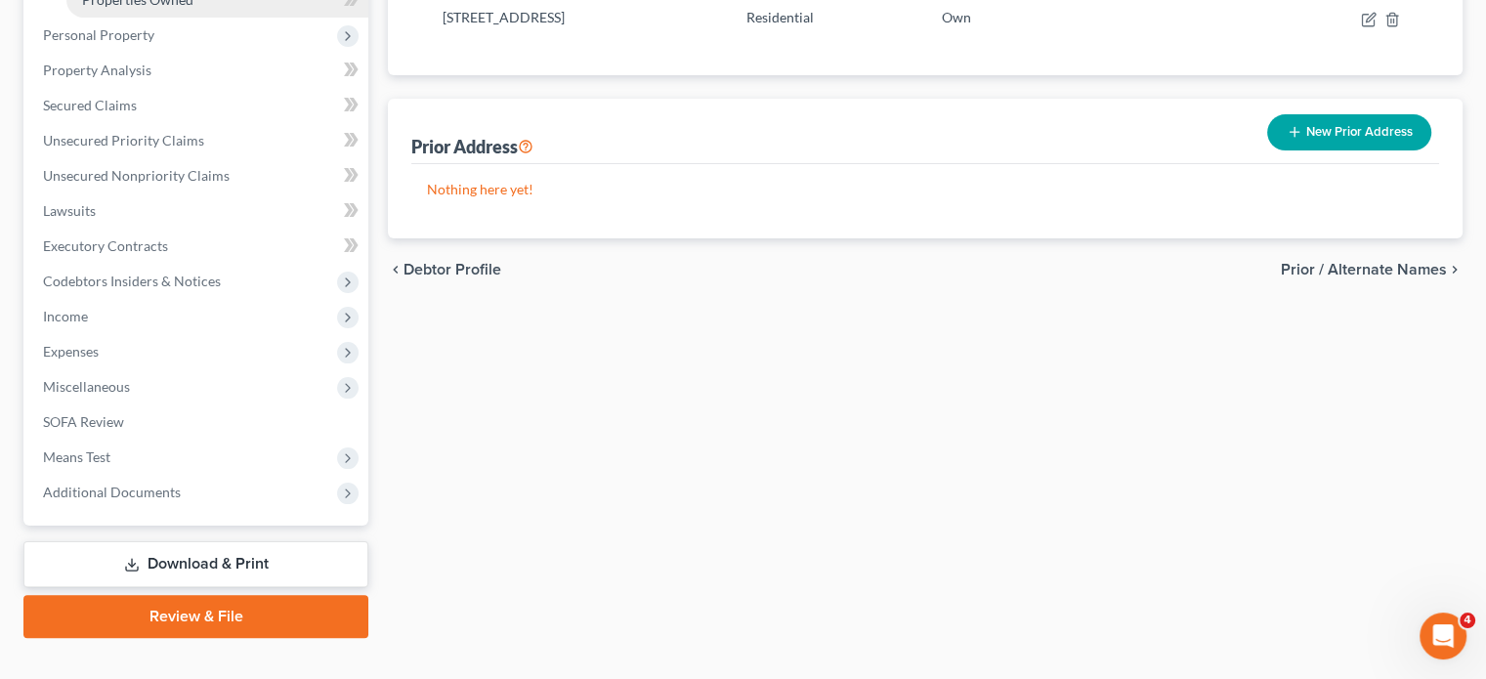
click at [193, 8] on span "Properties Owned" at bounding box center [137, -1] width 111 height 17
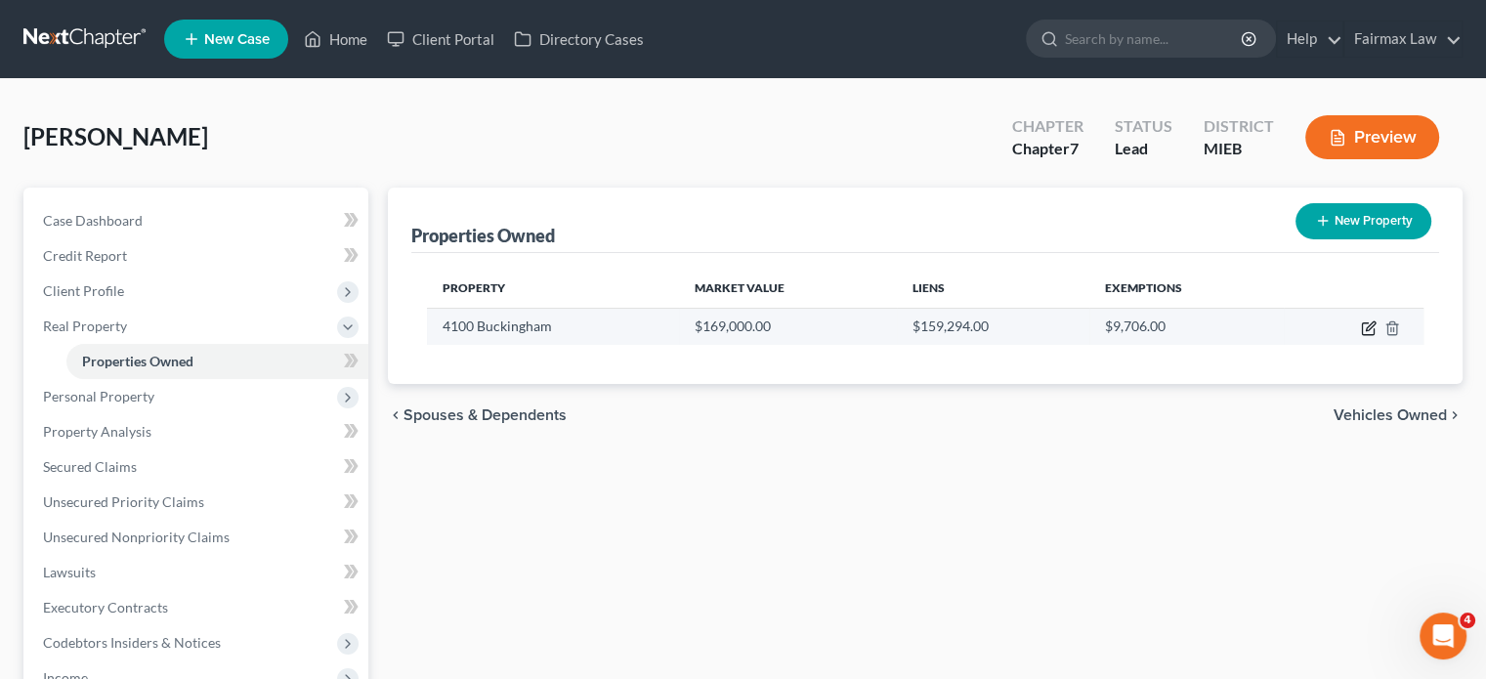
click at [1361, 336] on button "button" at bounding box center [1369, 328] width 16 height 16
select select "23"
select select "81"
select select "0"
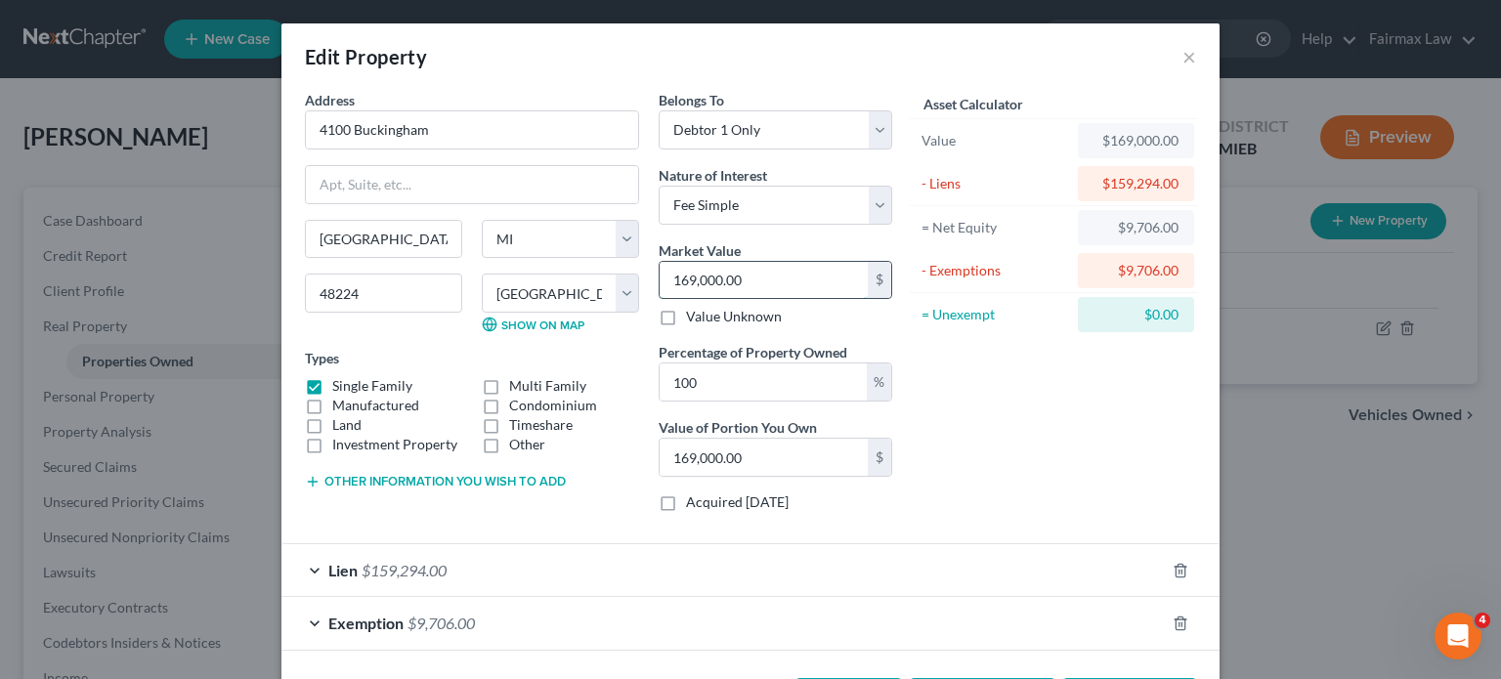
click at [782, 299] on input "169,000.00" at bounding box center [764, 280] width 208 height 37
type input "1"
type input "1.00"
type input "17"
type input "17.00"
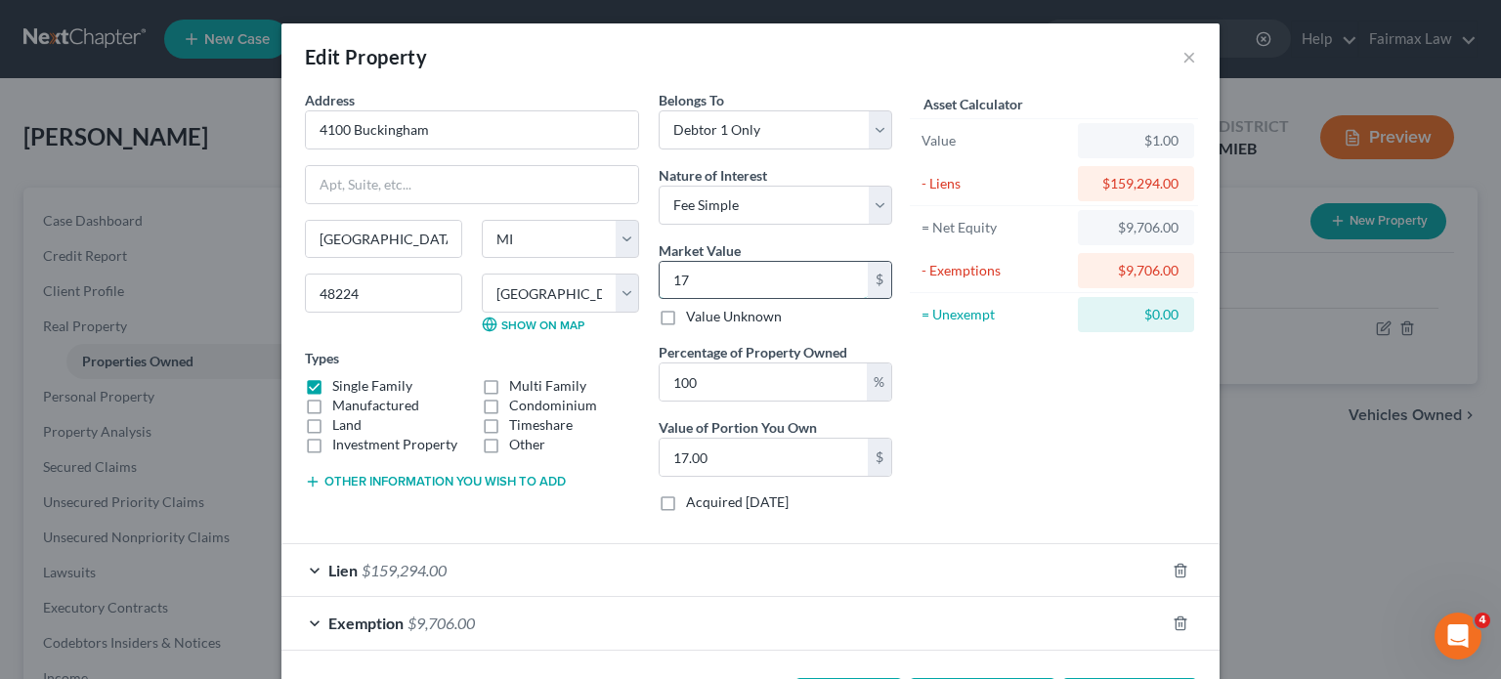
type input "176"
type input "176.00"
type input "1760"
type input "1,760.00"
type input "1,7600"
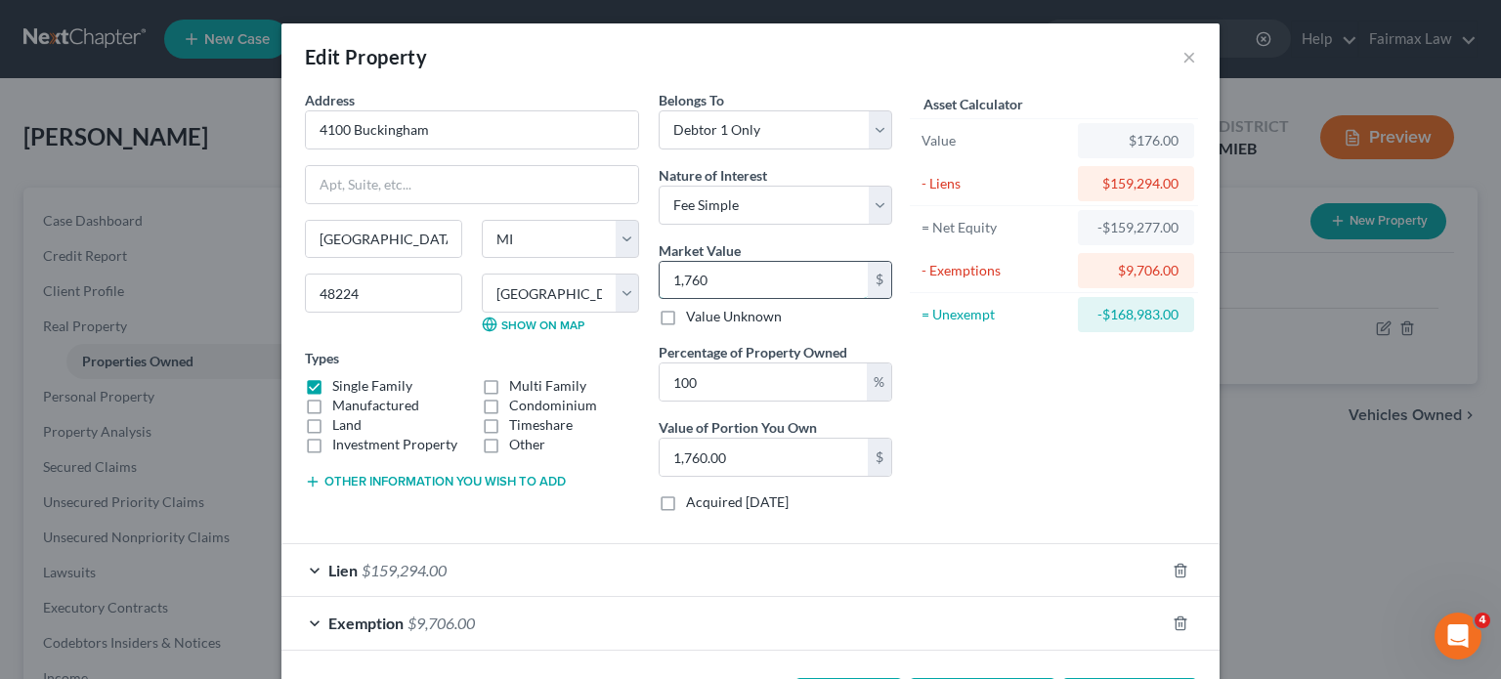
type input "17,600.00"
type input "17,6000"
type input "176,000.00"
type input "176,000"
click at [969, 488] on div "Asset Calculator Value $176,000.00 - Liens $159,294.00 = Net Equity -$159,118.0…" at bounding box center [1054, 309] width 304 height 438
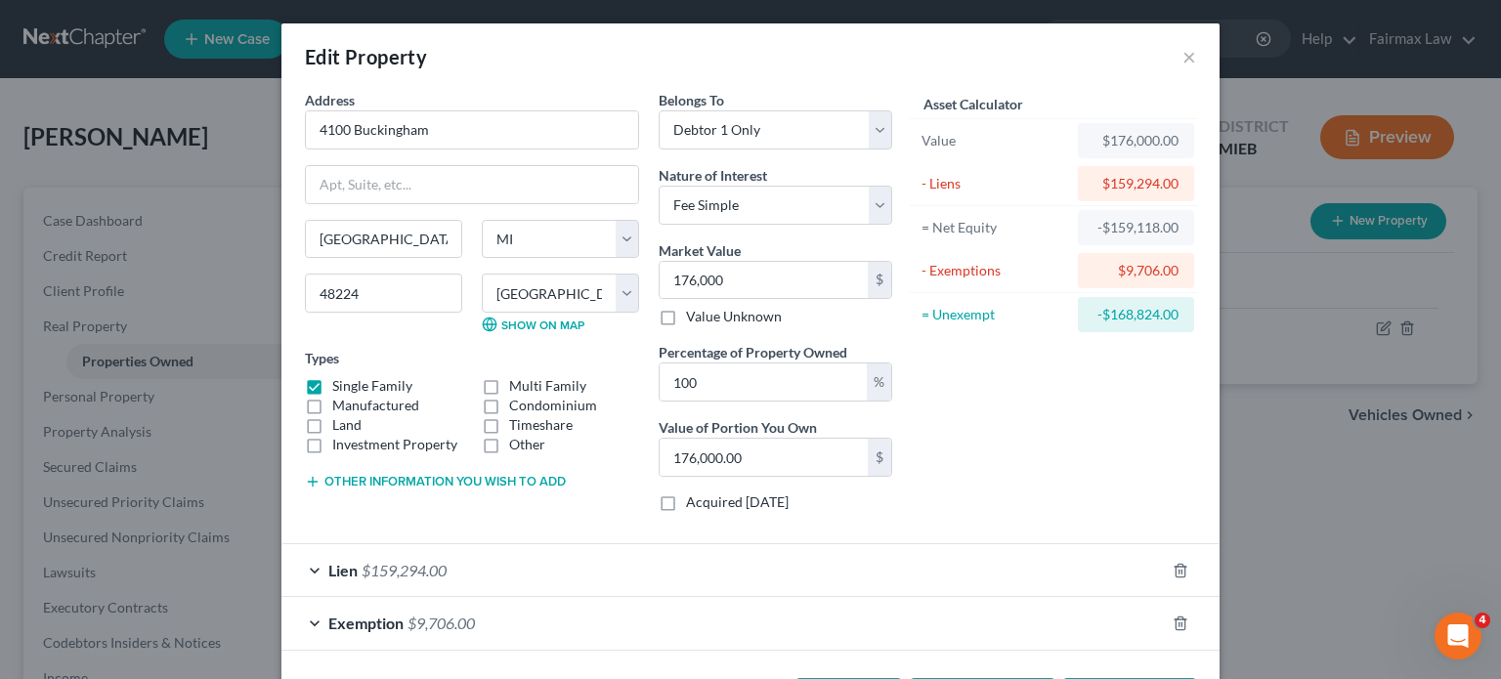
scroll to position [259, 0]
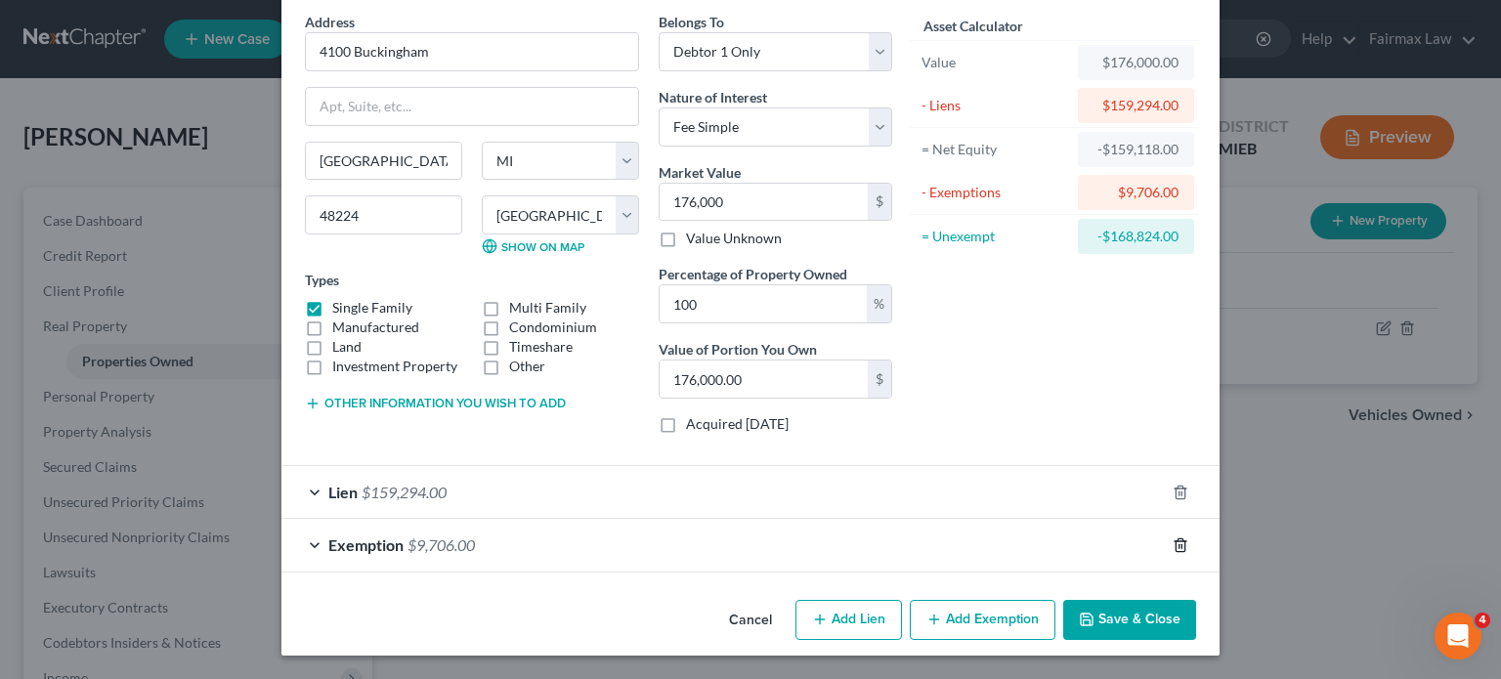
click at [1184, 538] on icon "button" at bounding box center [1179, 544] width 9 height 13
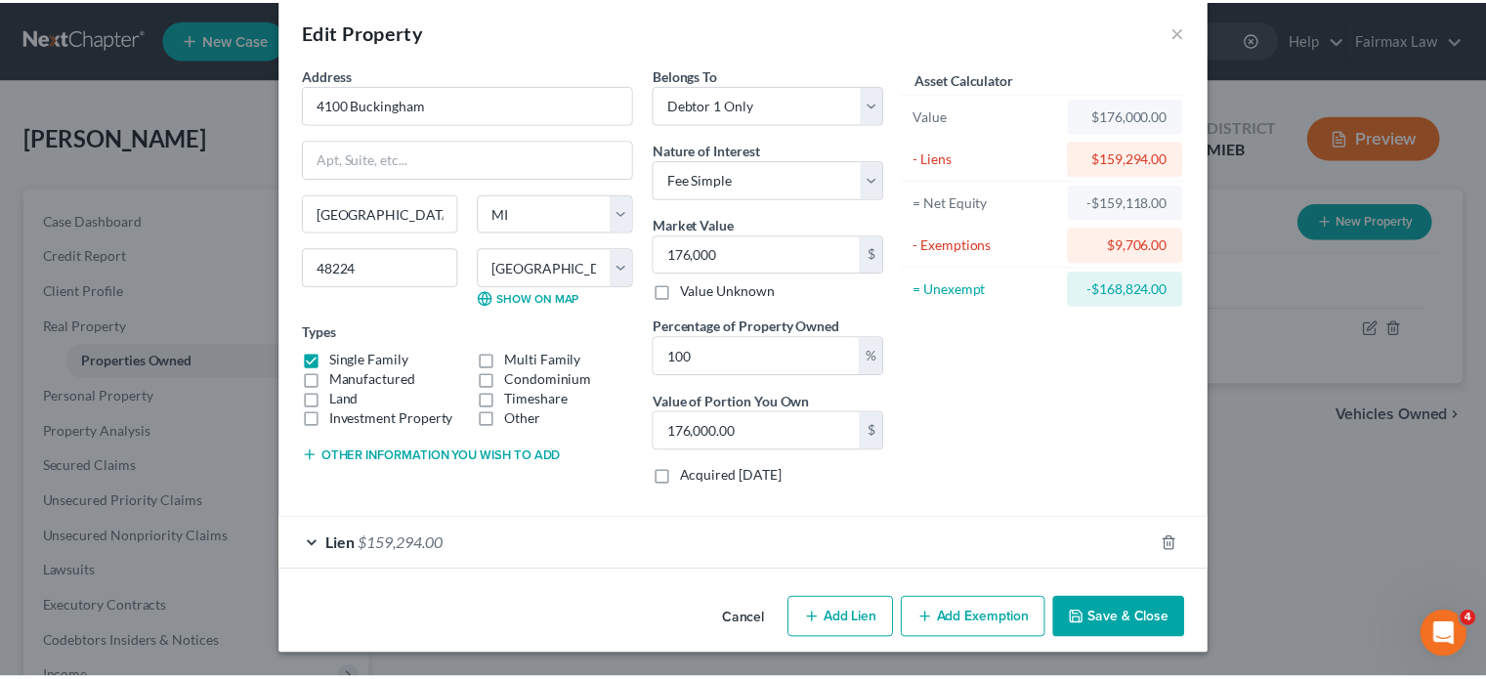
scroll to position [193, 0]
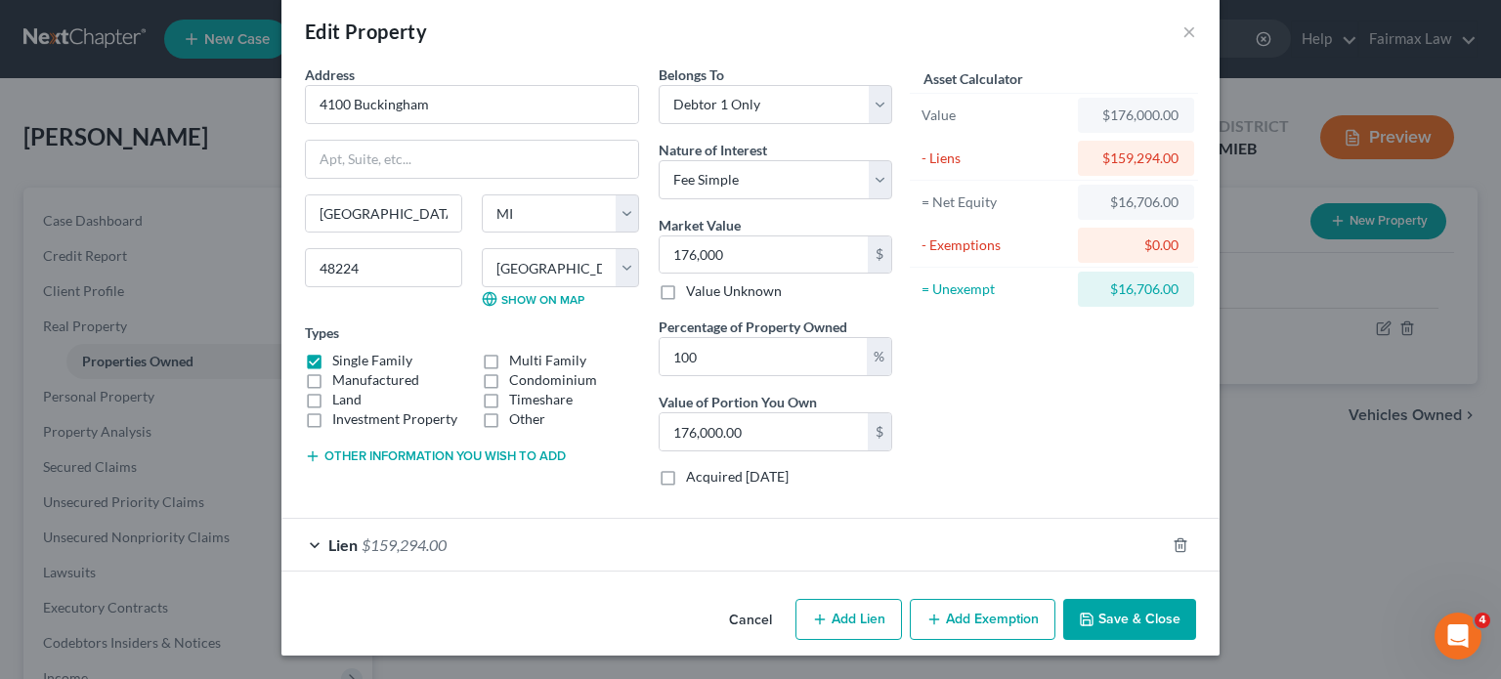
click at [1196, 603] on button "Save & Close" at bounding box center [1129, 619] width 133 height 41
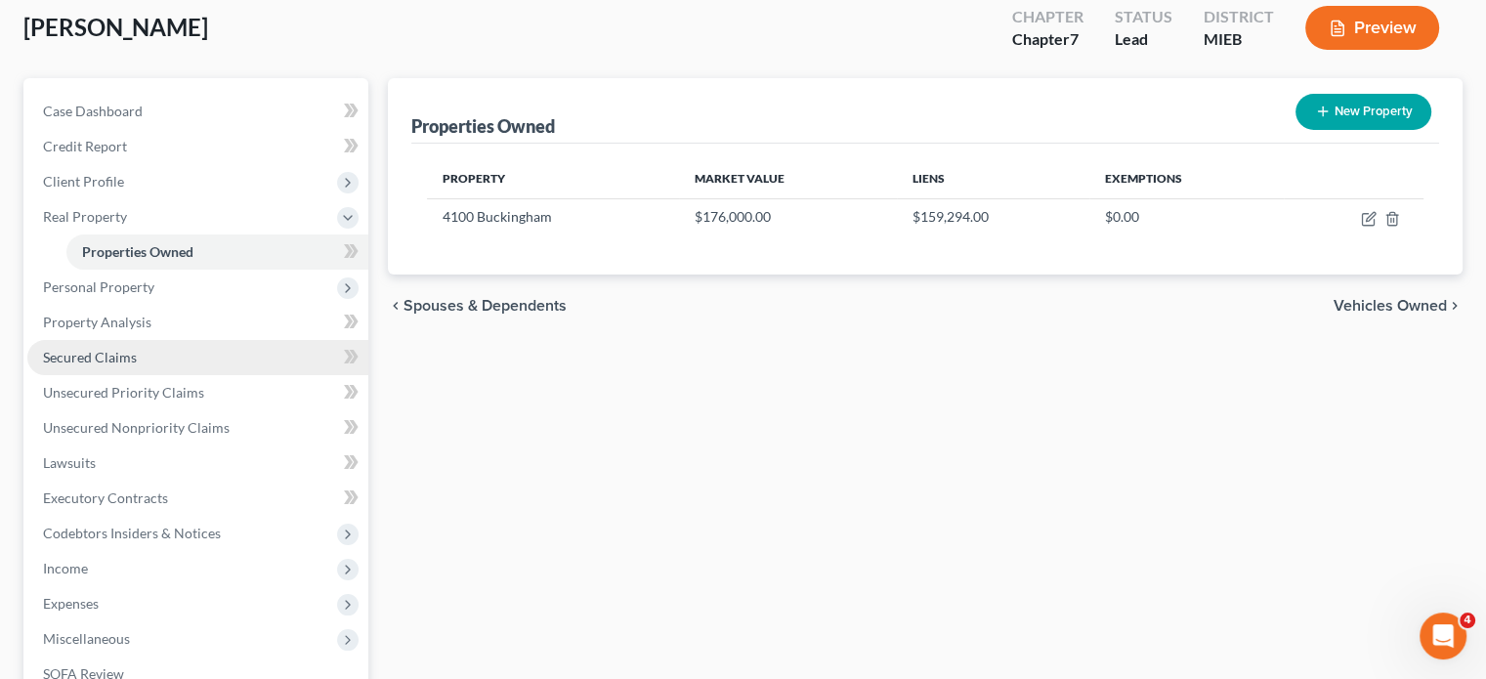
scroll to position [658, 0]
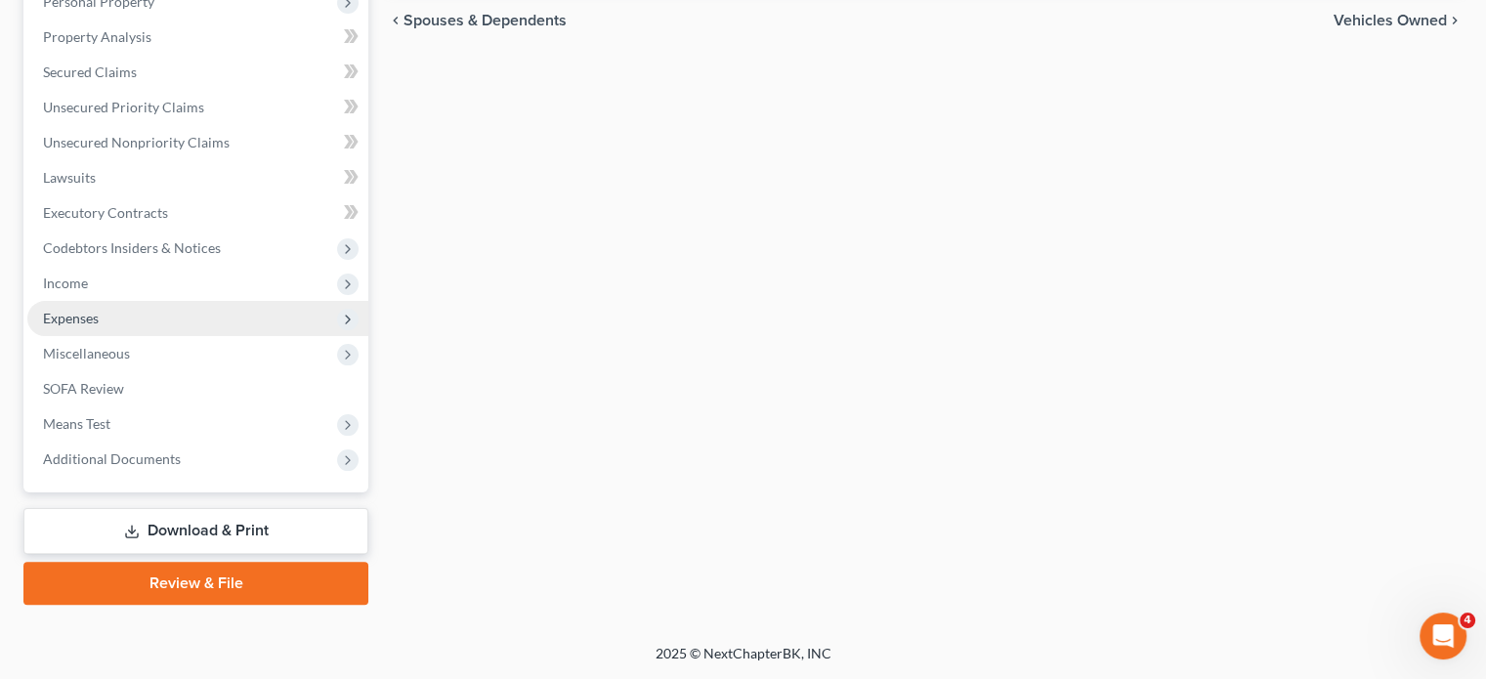
click at [128, 301] on span "Expenses" at bounding box center [197, 318] width 341 height 35
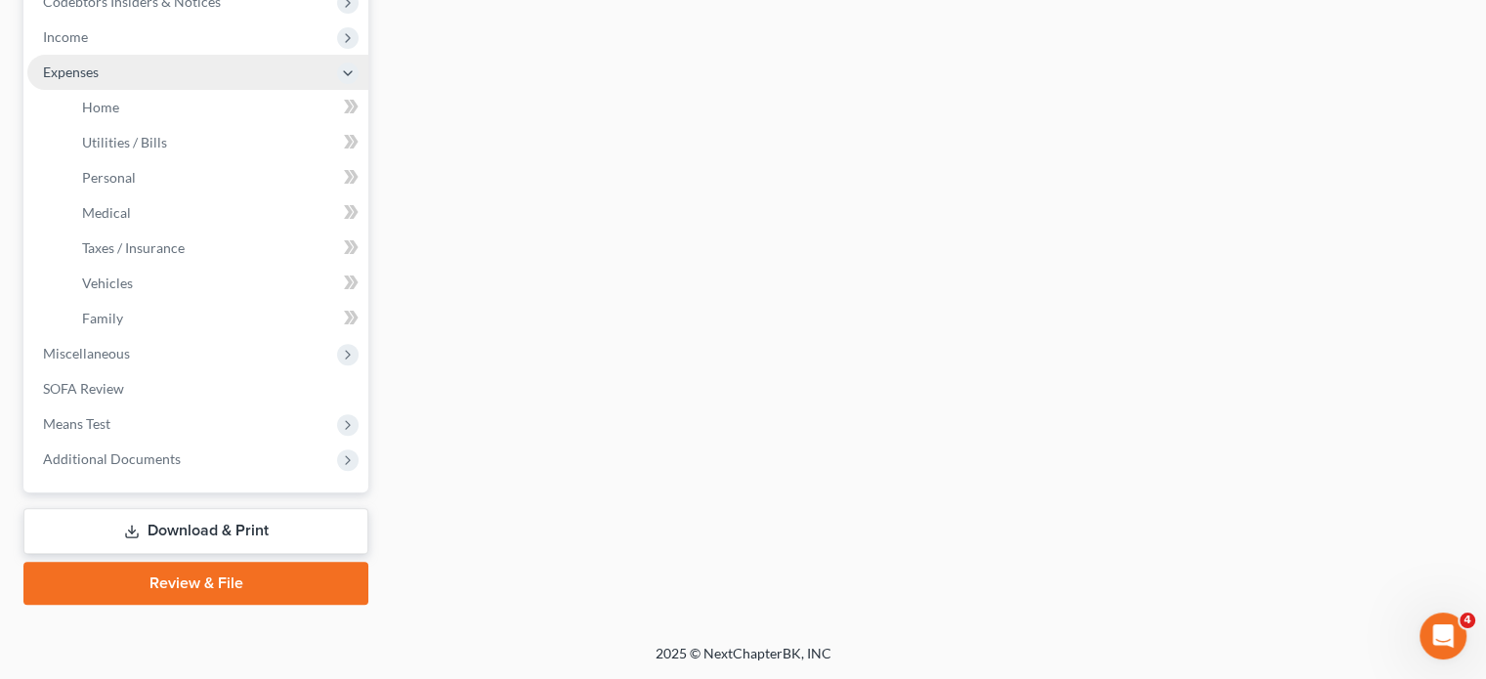
scroll to position [614, 0]
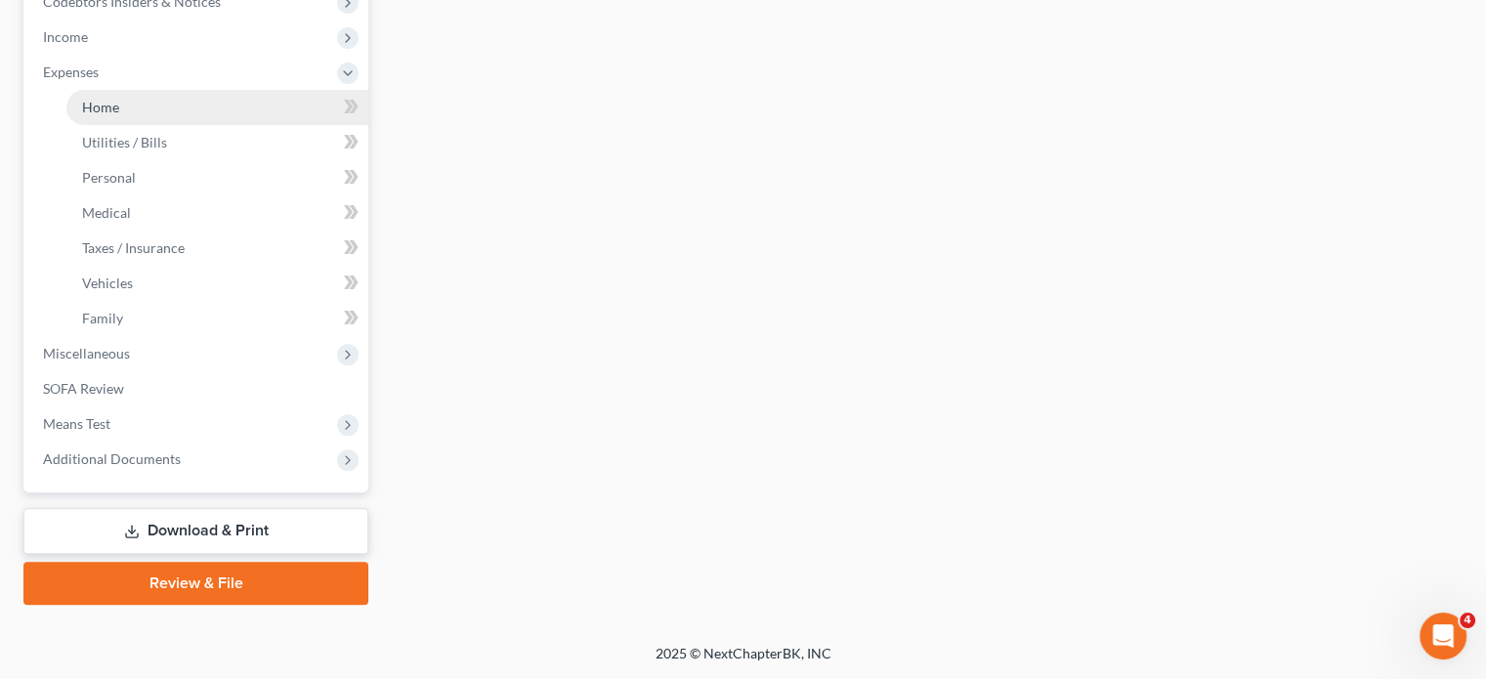
click at [149, 125] on link "Home" at bounding box center [217, 107] width 302 height 35
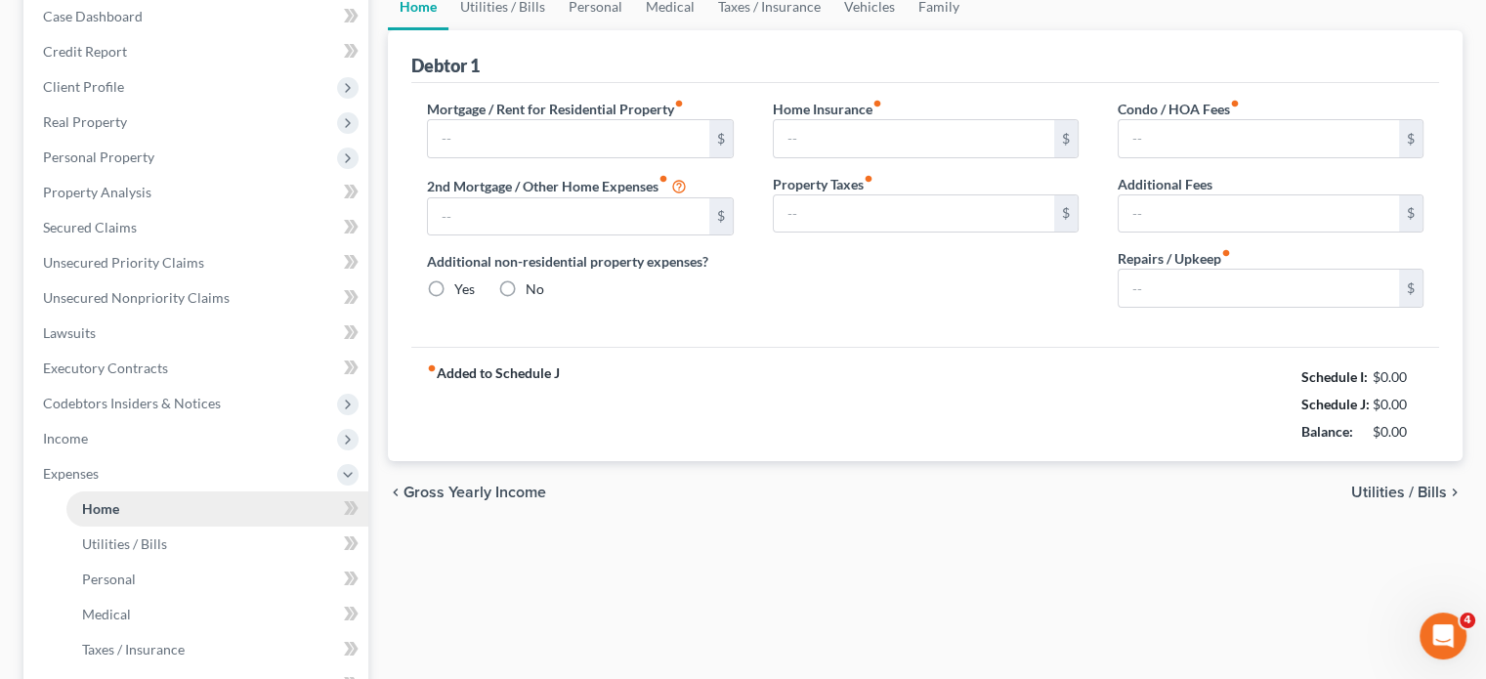
type input "1,300.00"
type input "0.00"
radio input "true"
type input "0.00"
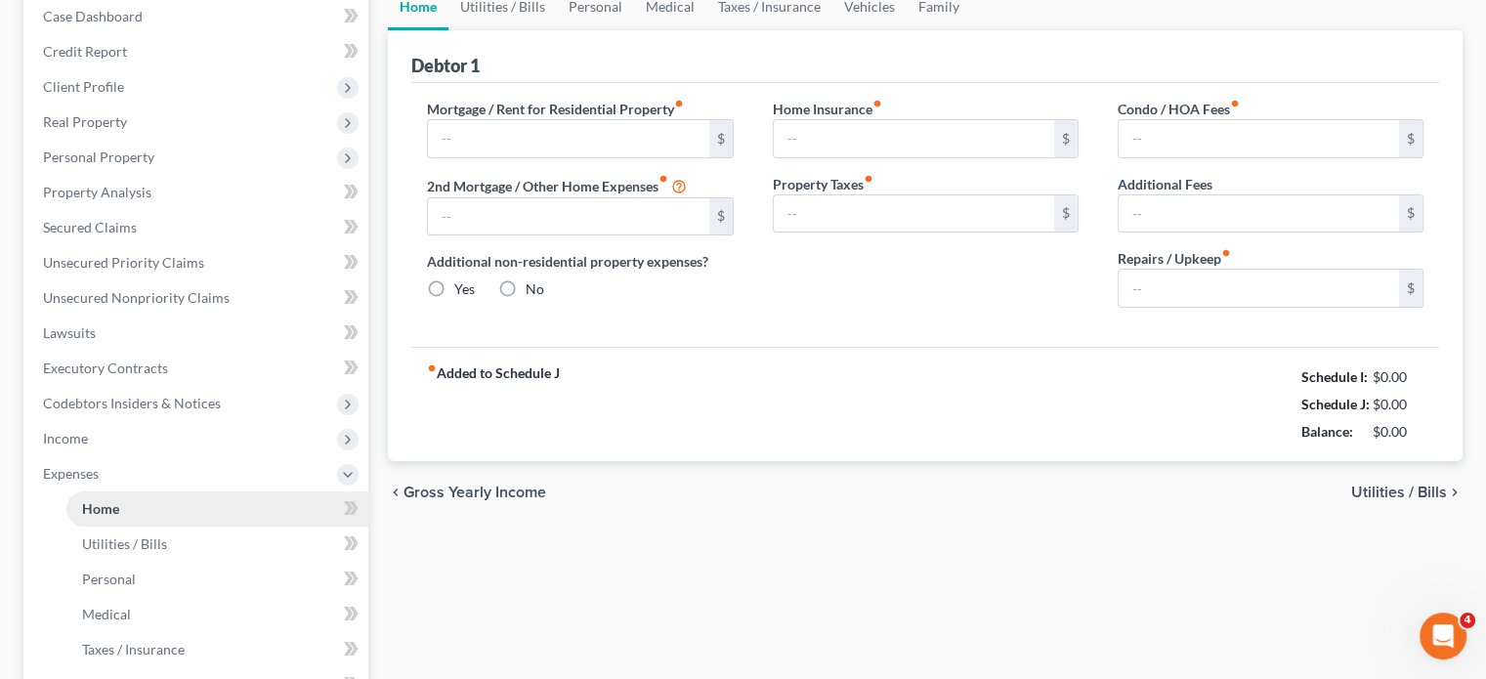
type input "0.00"
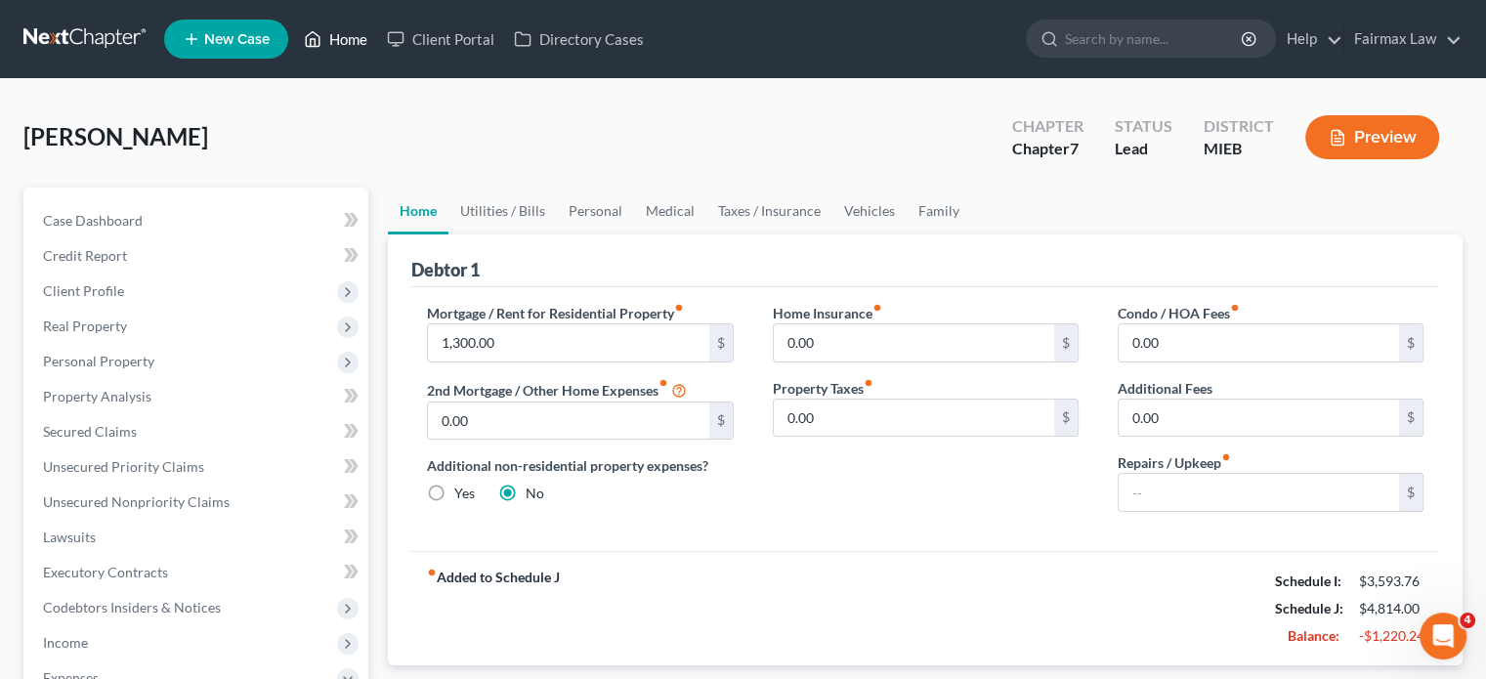
click at [377, 57] on link "Home" at bounding box center [335, 38] width 83 height 35
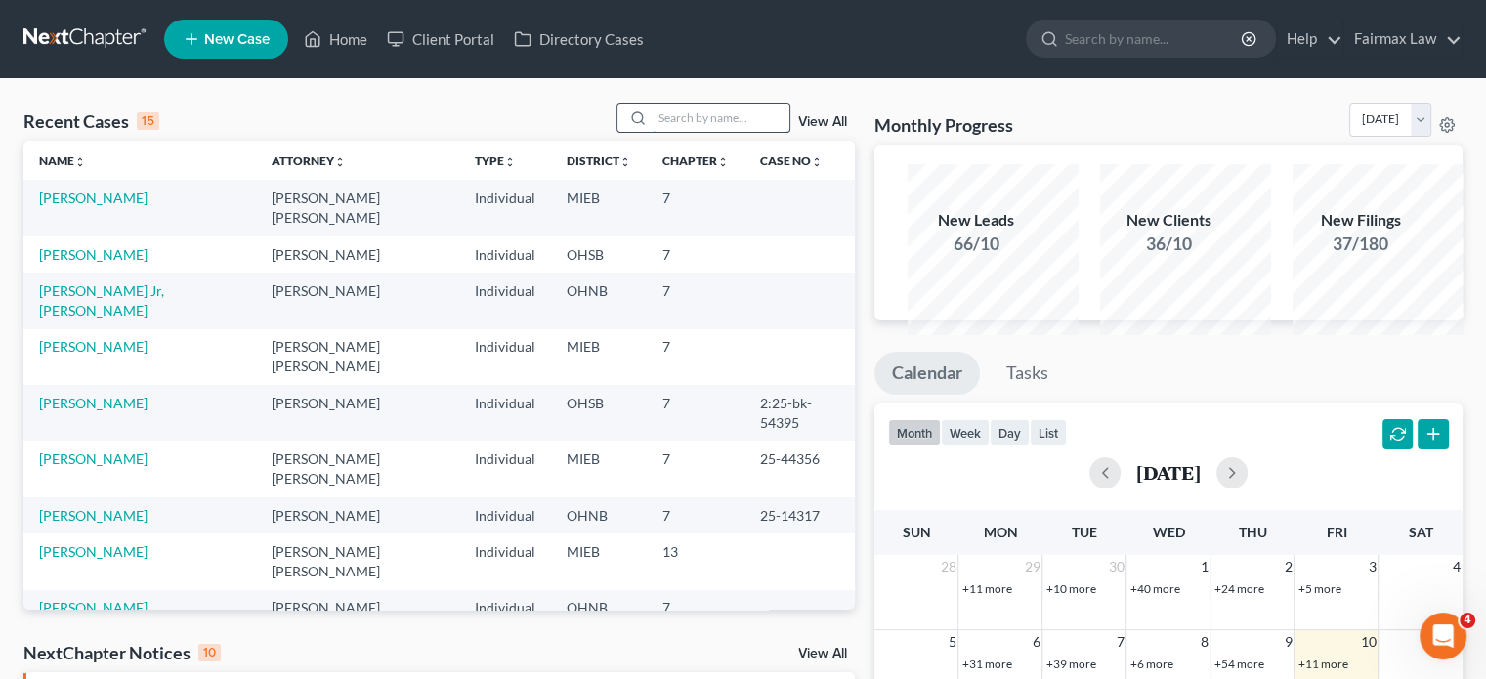
click at [653, 132] on input "search" at bounding box center [721, 118] width 137 height 28
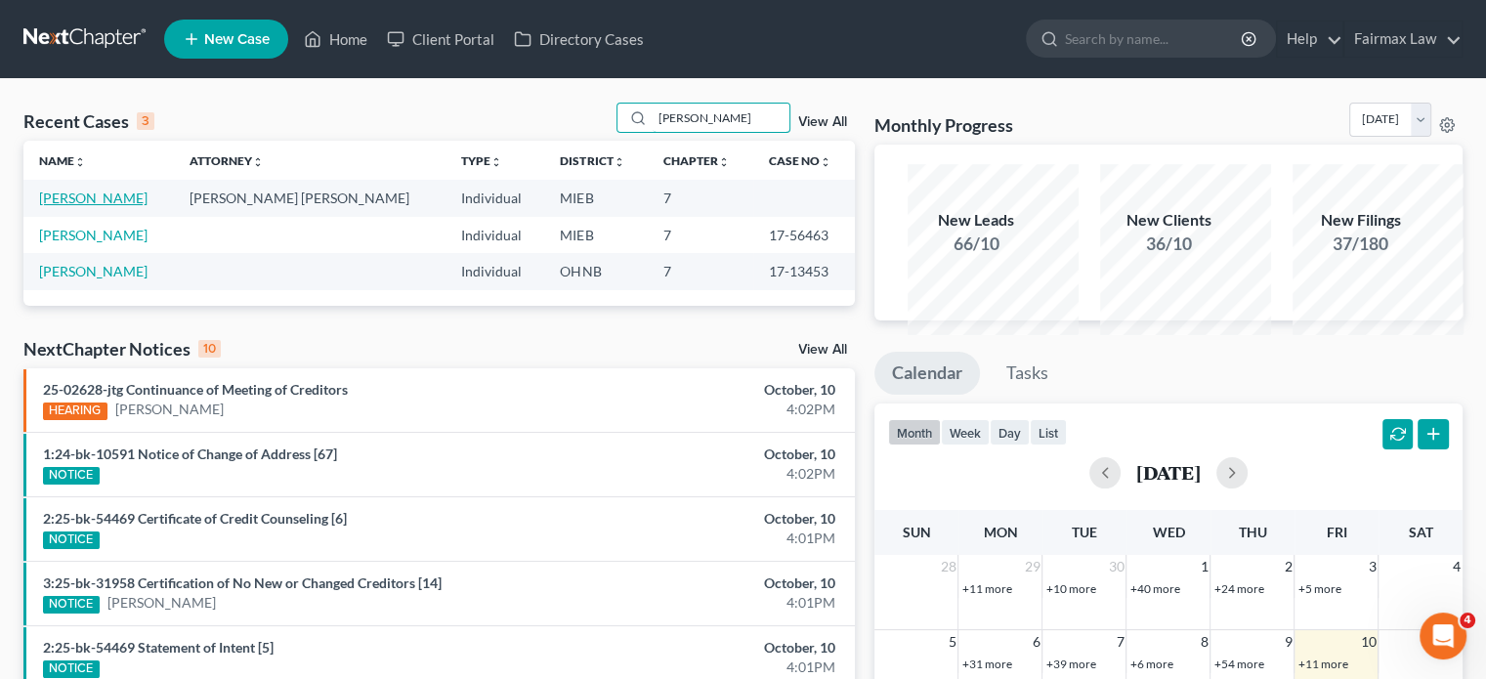
type input "[PERSON_NAME]"
click at [114, 206] on link "[PERSON_NAME]" at bounding box center [93, 198] width 108 height 17
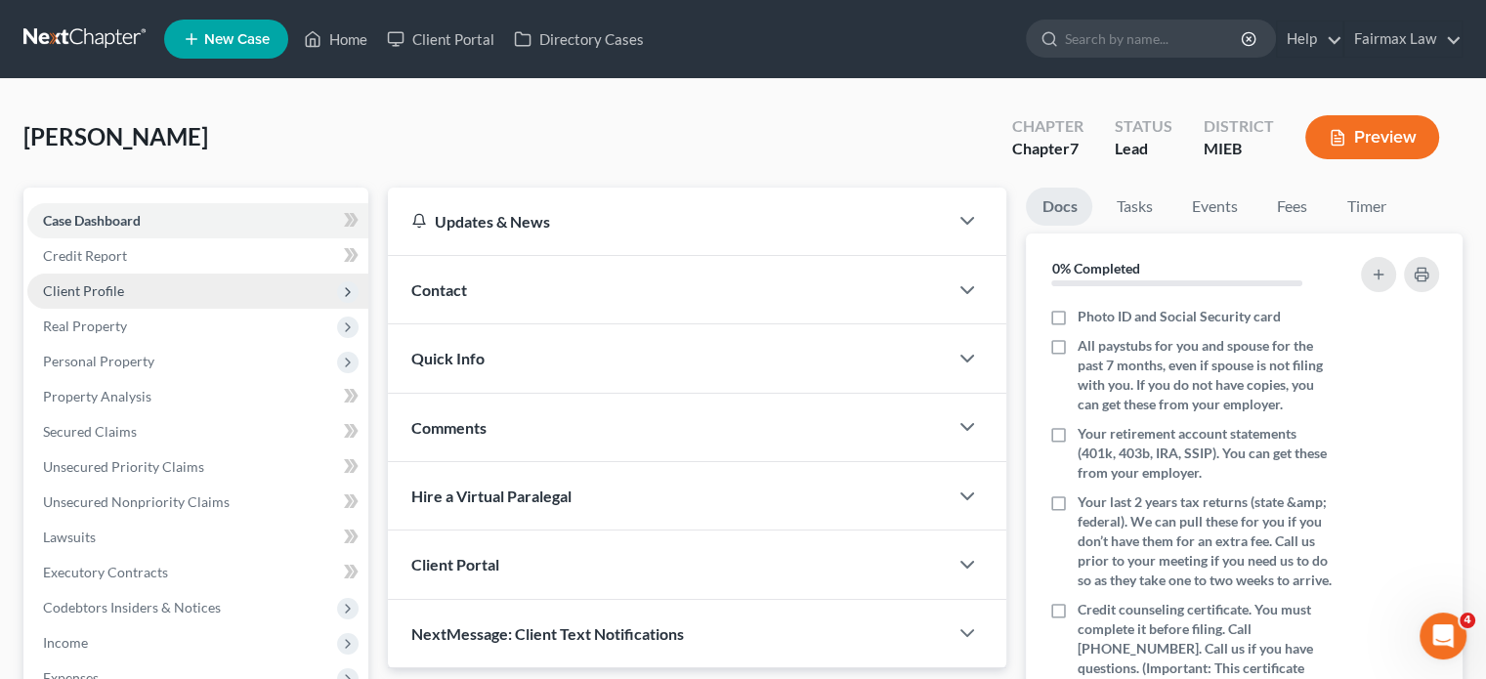
click at [124, 299] on span "Client Profile" at bounding box center [83, 290] width 81 height 17
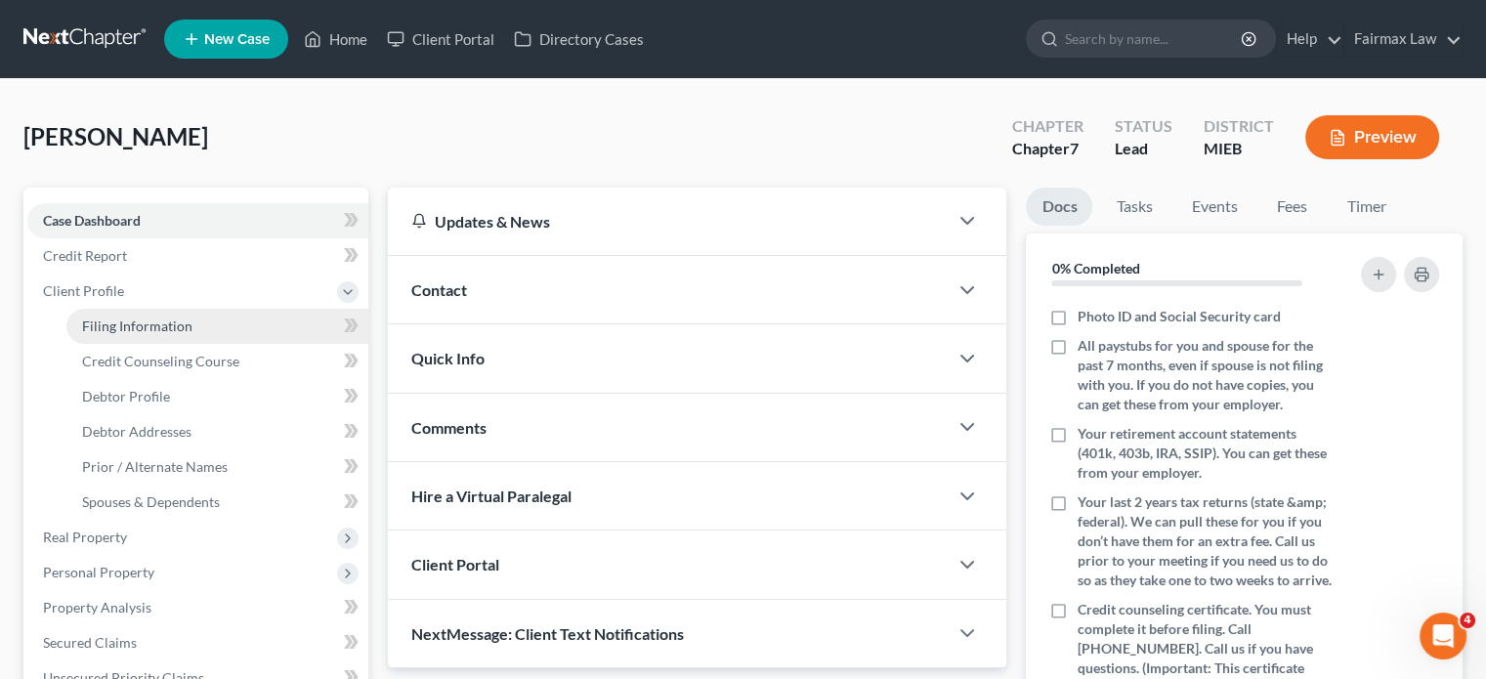
click at [189, 334] on span "Filing Information" at bounding box center [137, 326] width 110 height 17
select select "1"
select select "0"
select select "40"
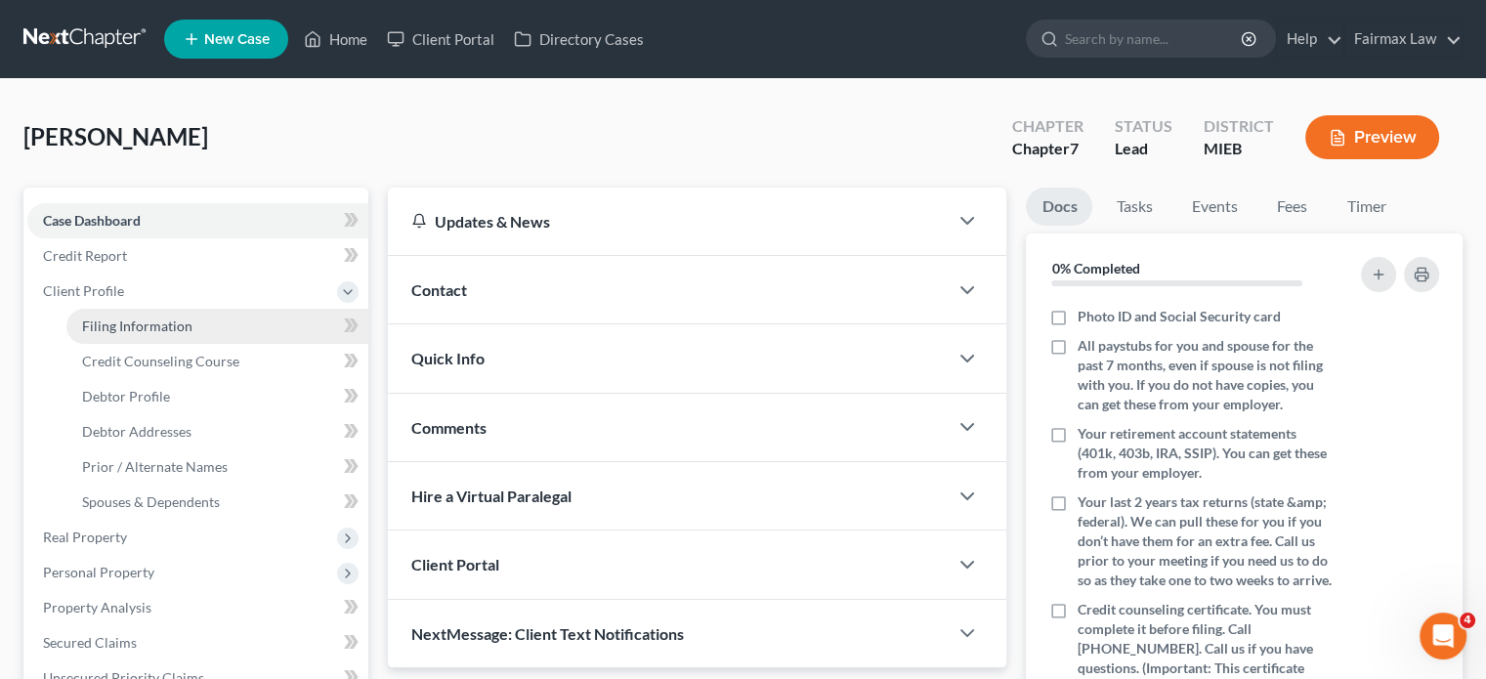
select select "0"
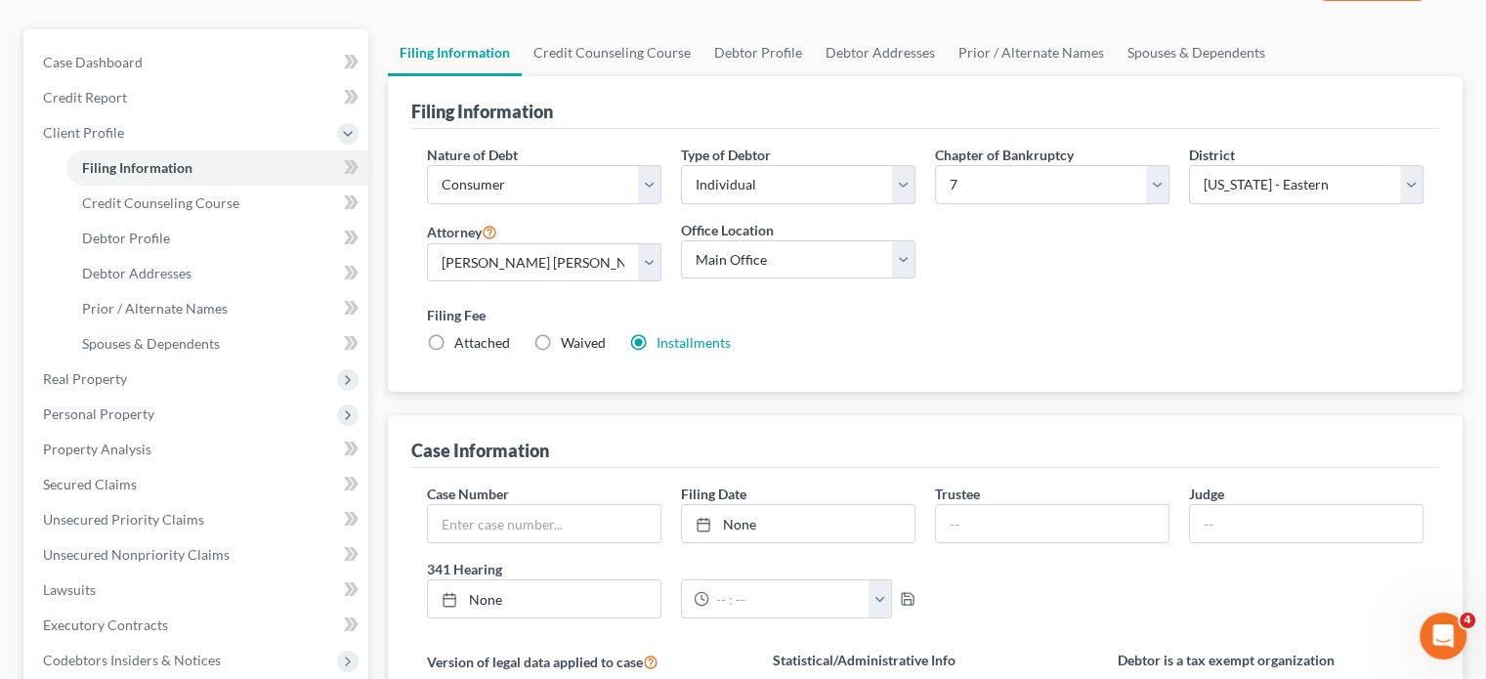
scroll to position [167, 0]
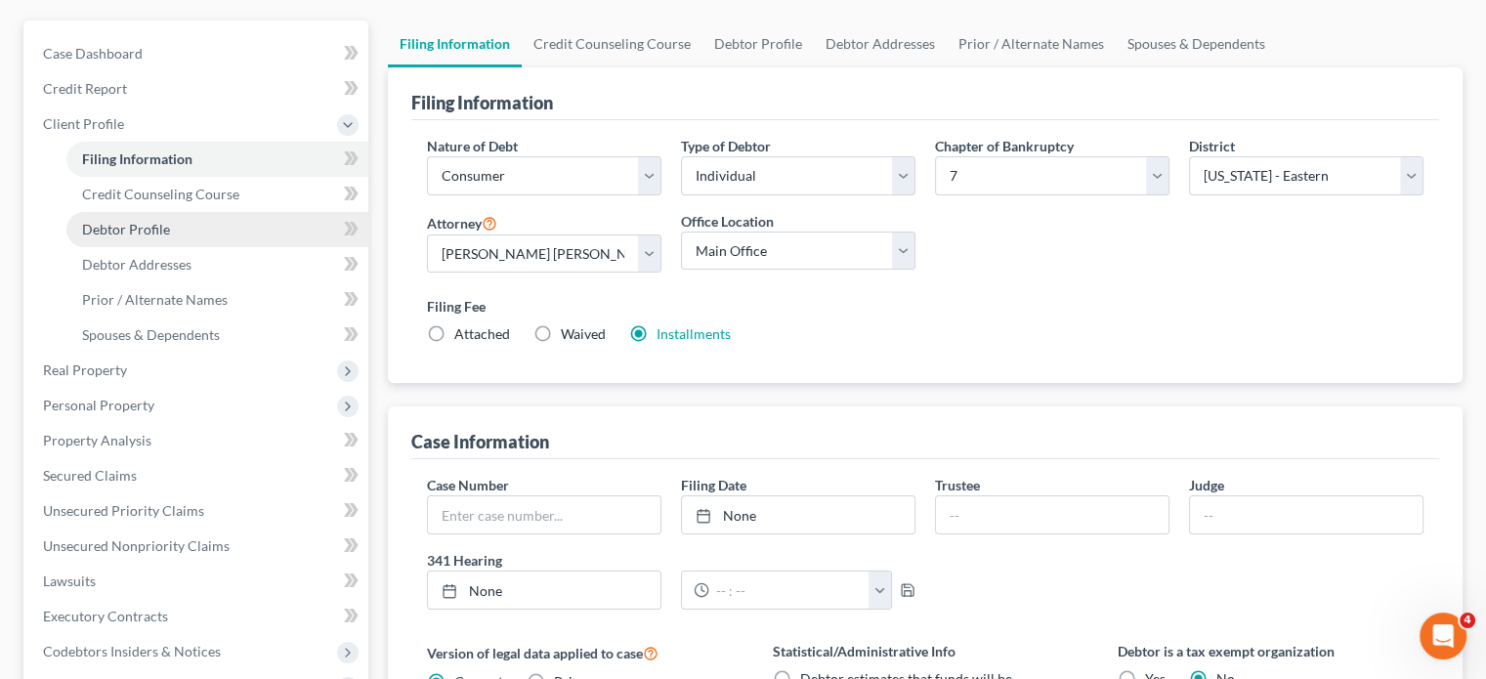
click at [230, 247] on link "Debtor Profile" at bounding box center [217, 229] width 302 height 35
select select "0"
select select "2"
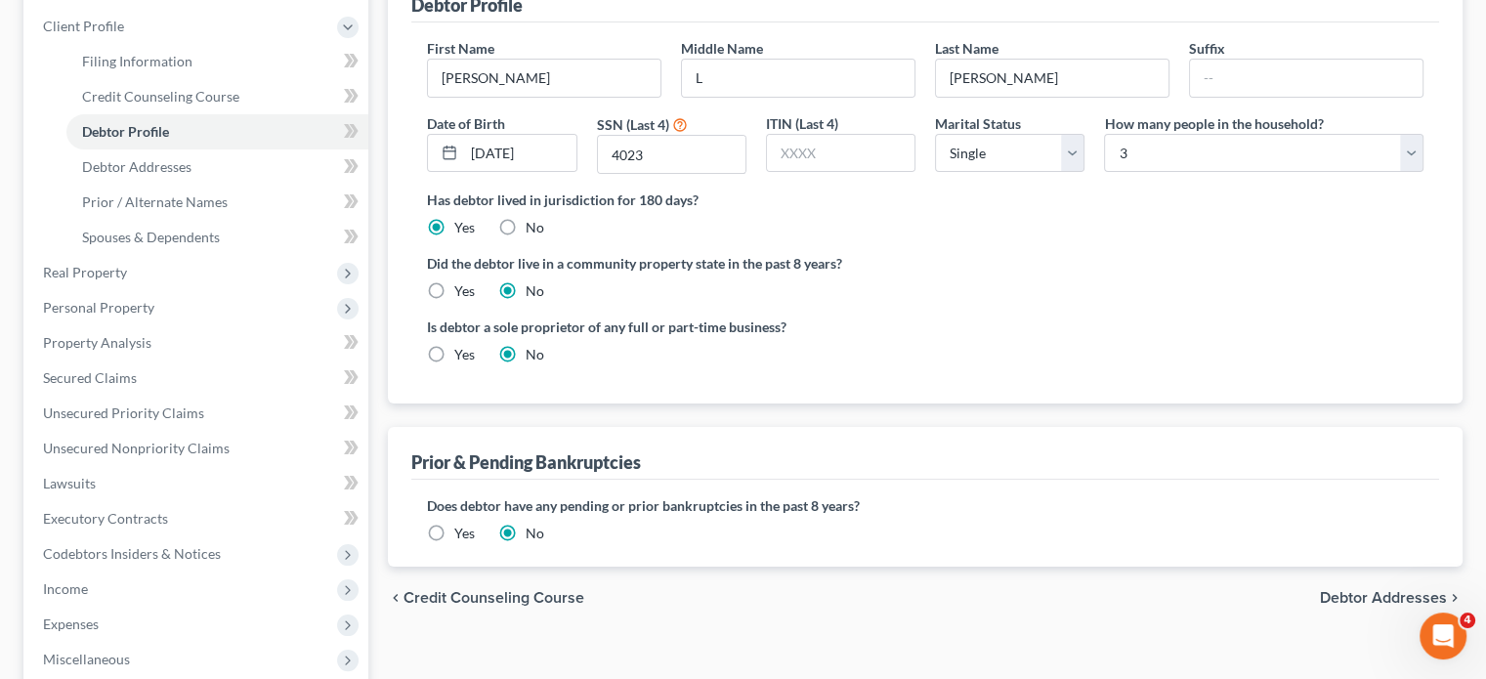
scroll to position [268, 0]
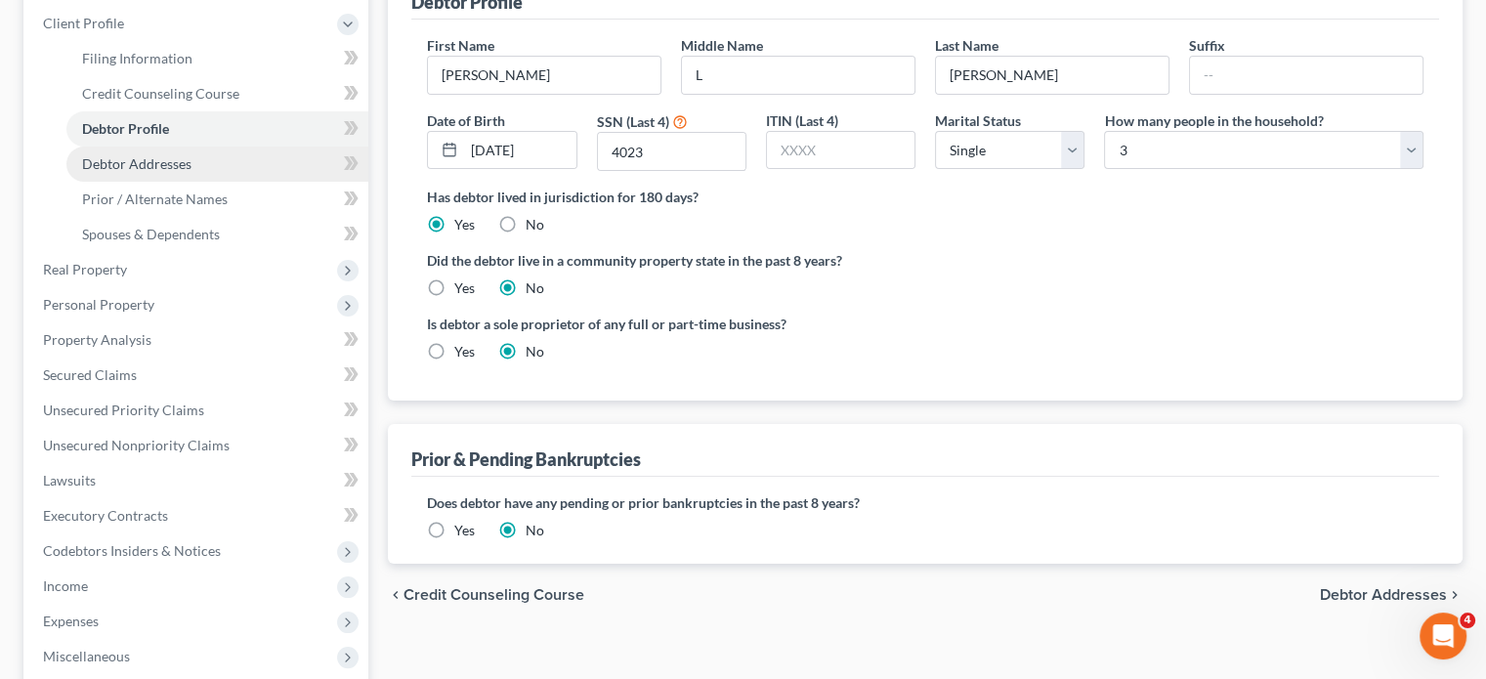
click at [238, 182] on link "Debtor Addresses" at bounding box center [217, 164] width 302 height 35
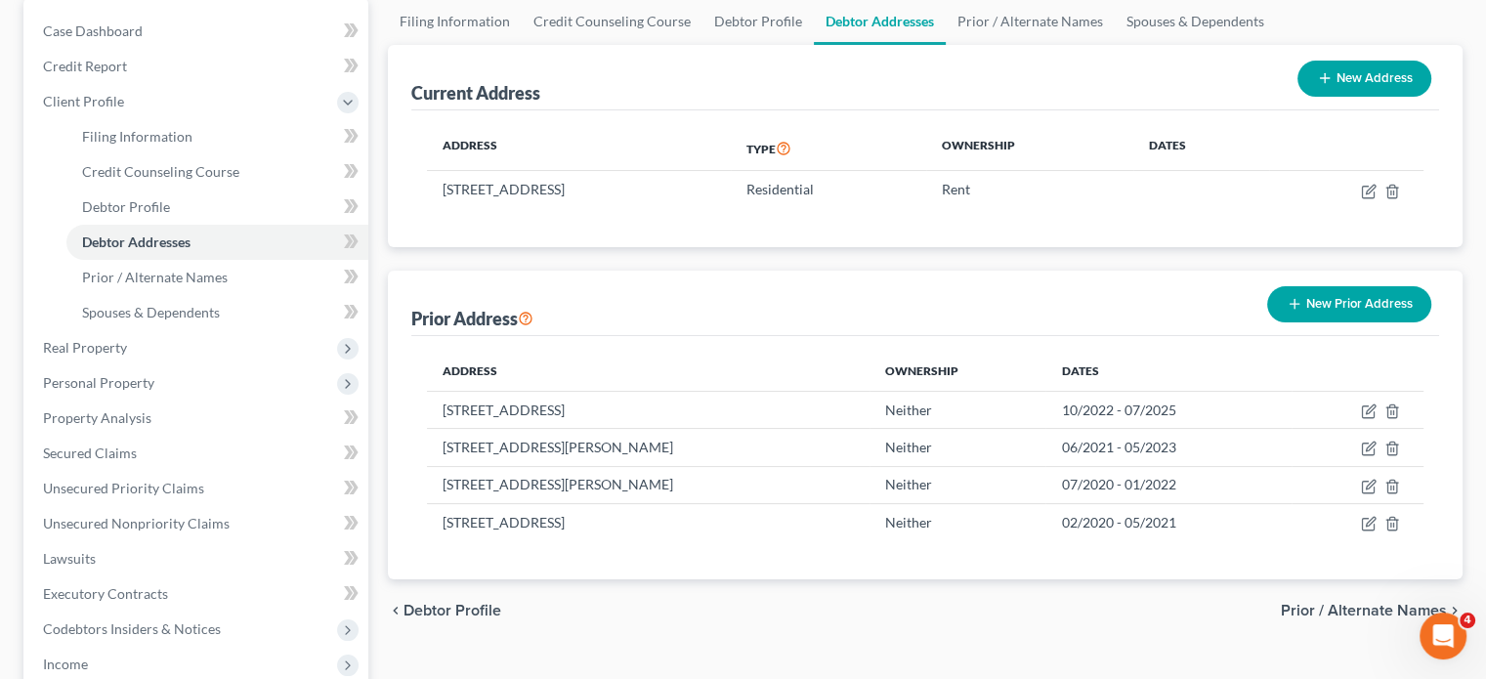
scroll to position [256, 0]
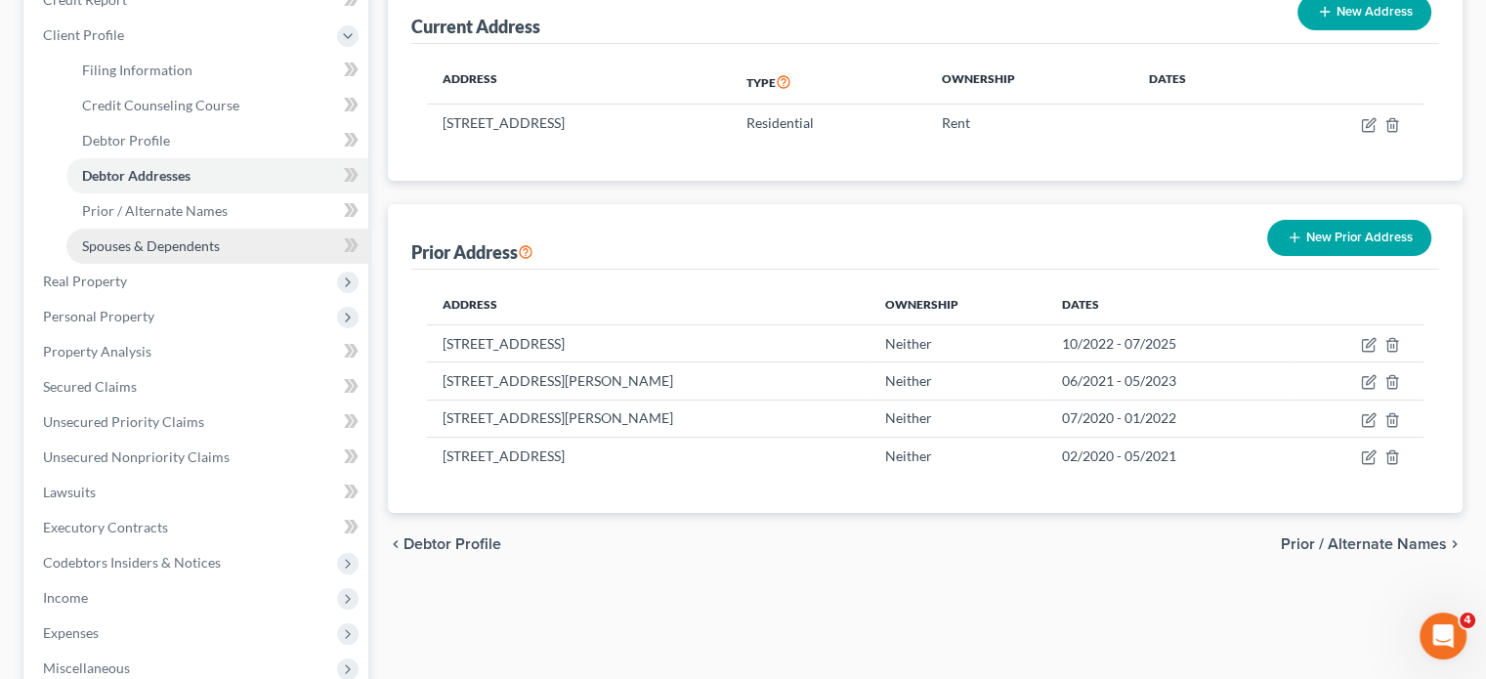
click at [226, 264] on link "Spouses & Dependents" at bounding box center [217, 246] width 302 height 35
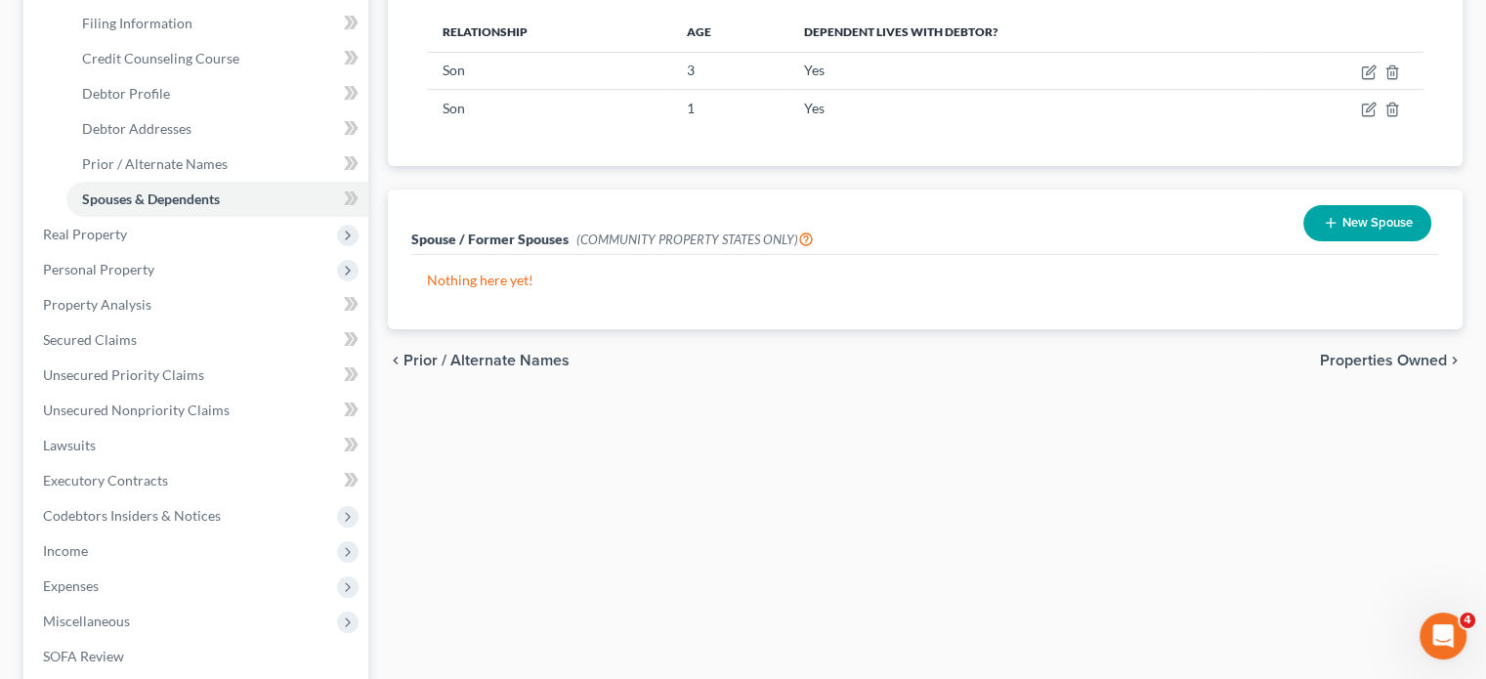
scroll to position [301, 0]
click at [192, 254] on span "Real Property" at bounding box center [197, 236] width 341 height 35
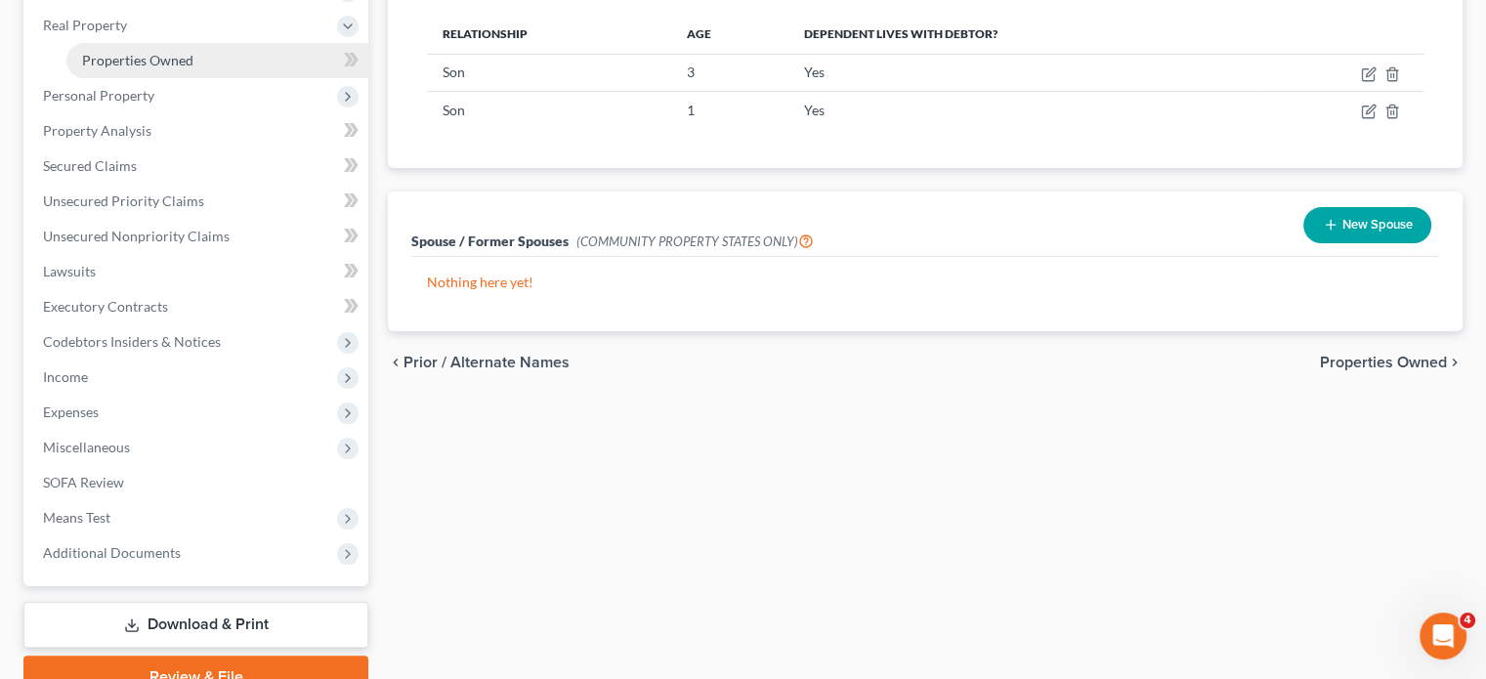
click at [180, 68] on span "Properties Owned" at bounding box center [137, 60] width 111 height 17
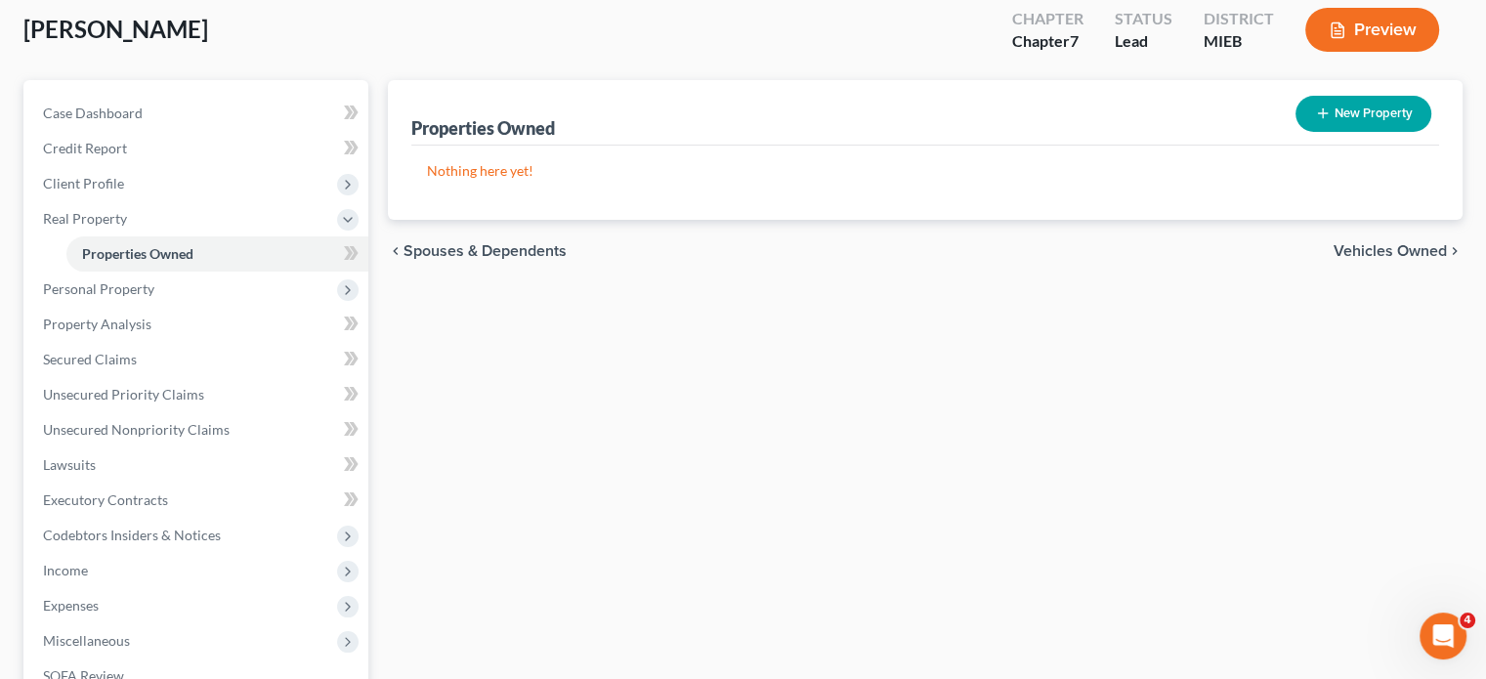
scroll to position [112, 0]
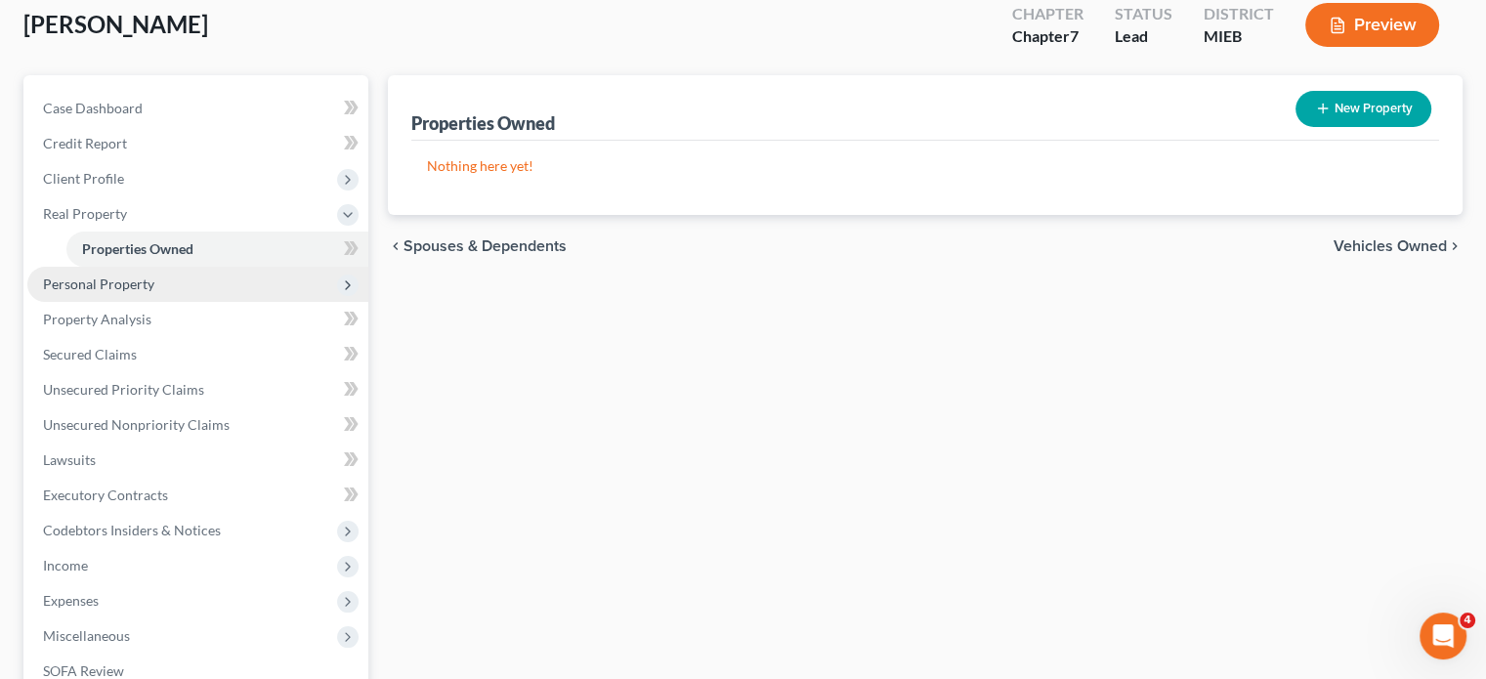
click at [154, 292] on span "Personal Property" at bounding box center [98, 284] width 111 height 17
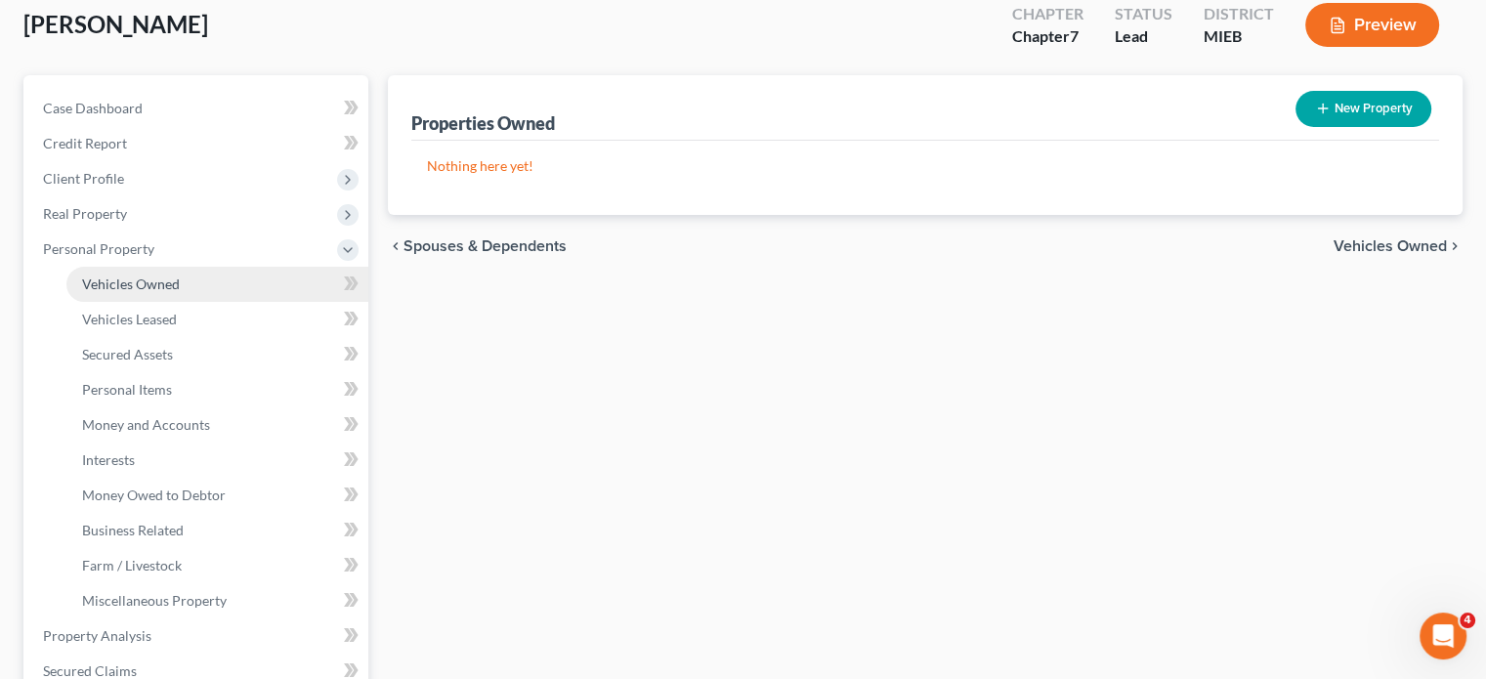
click at [225, 302] on link "Vehicles Owned" at bounding box center [217, 284] width 302 height 35
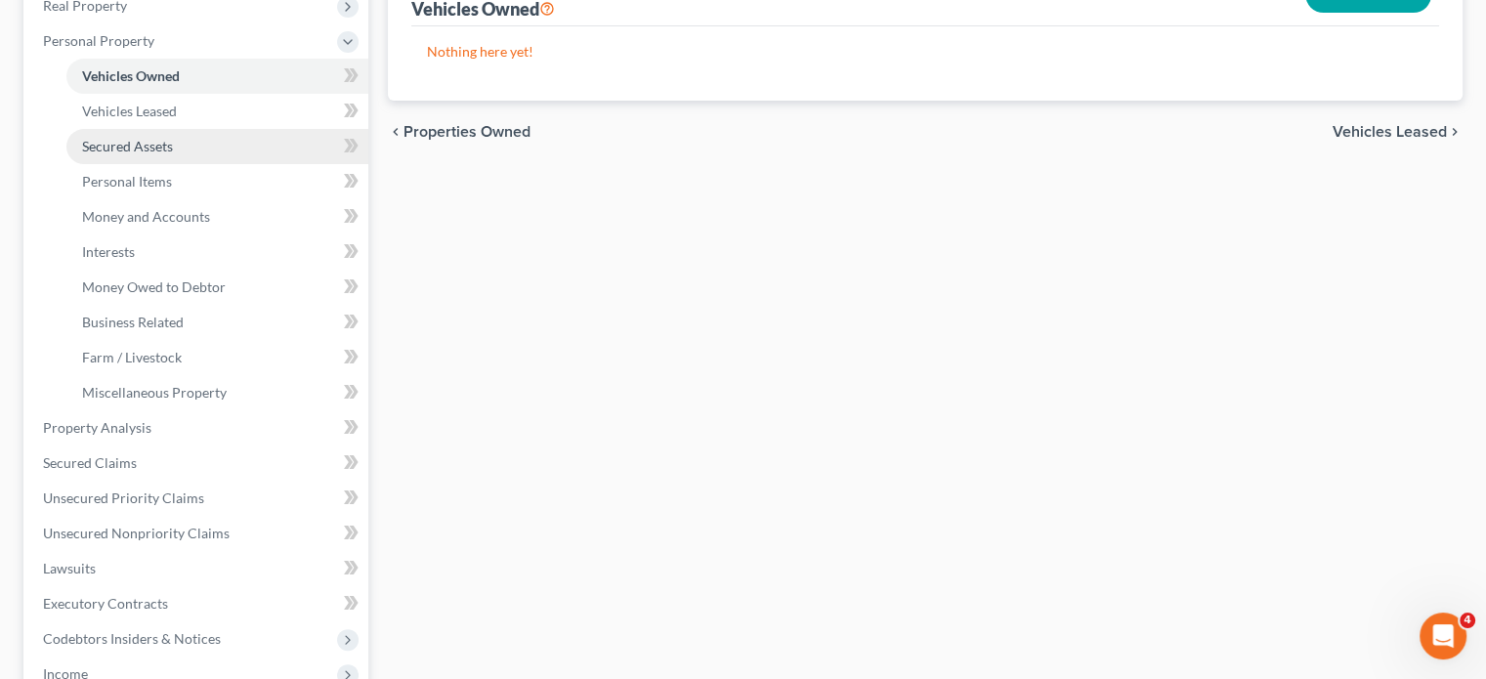
scroll to position [322, 0]
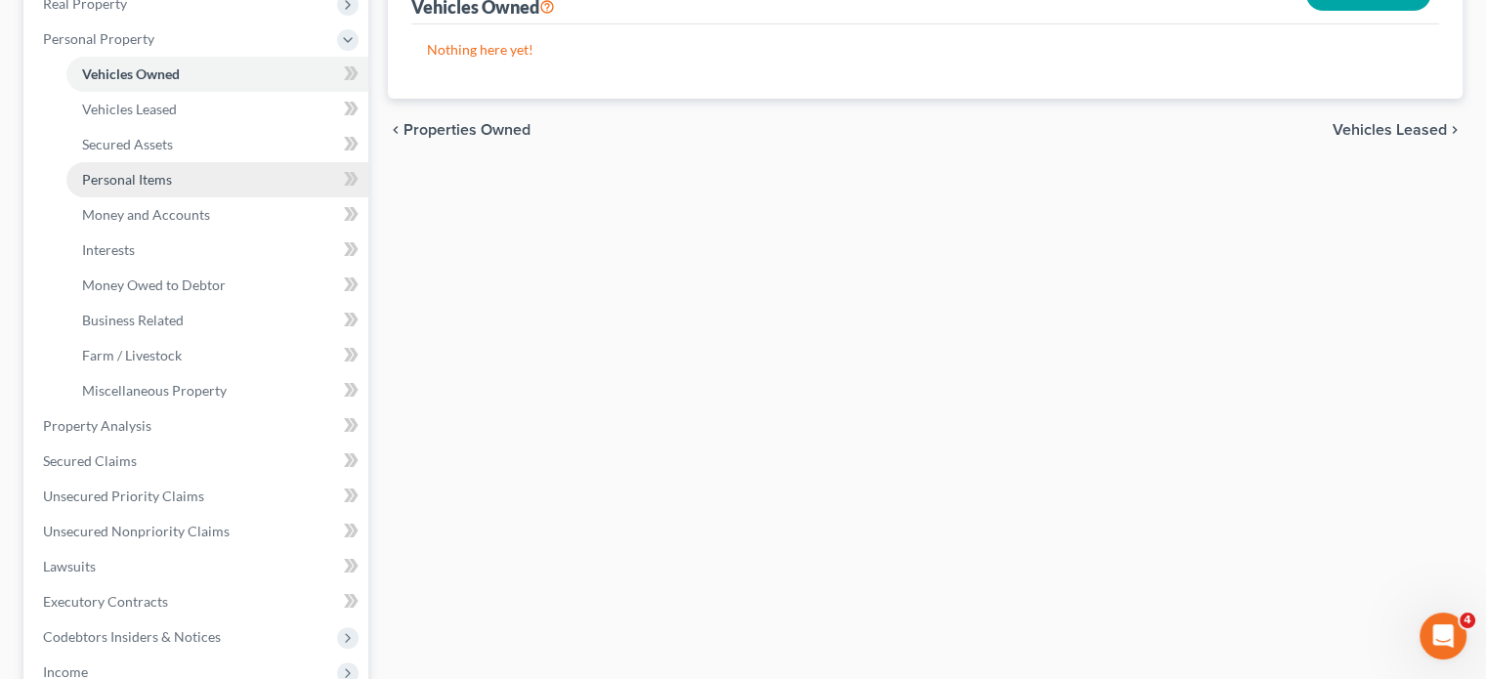
click at [168, 188] on span "Personal Items" at bounding box center [127, 179] width 90 height 17
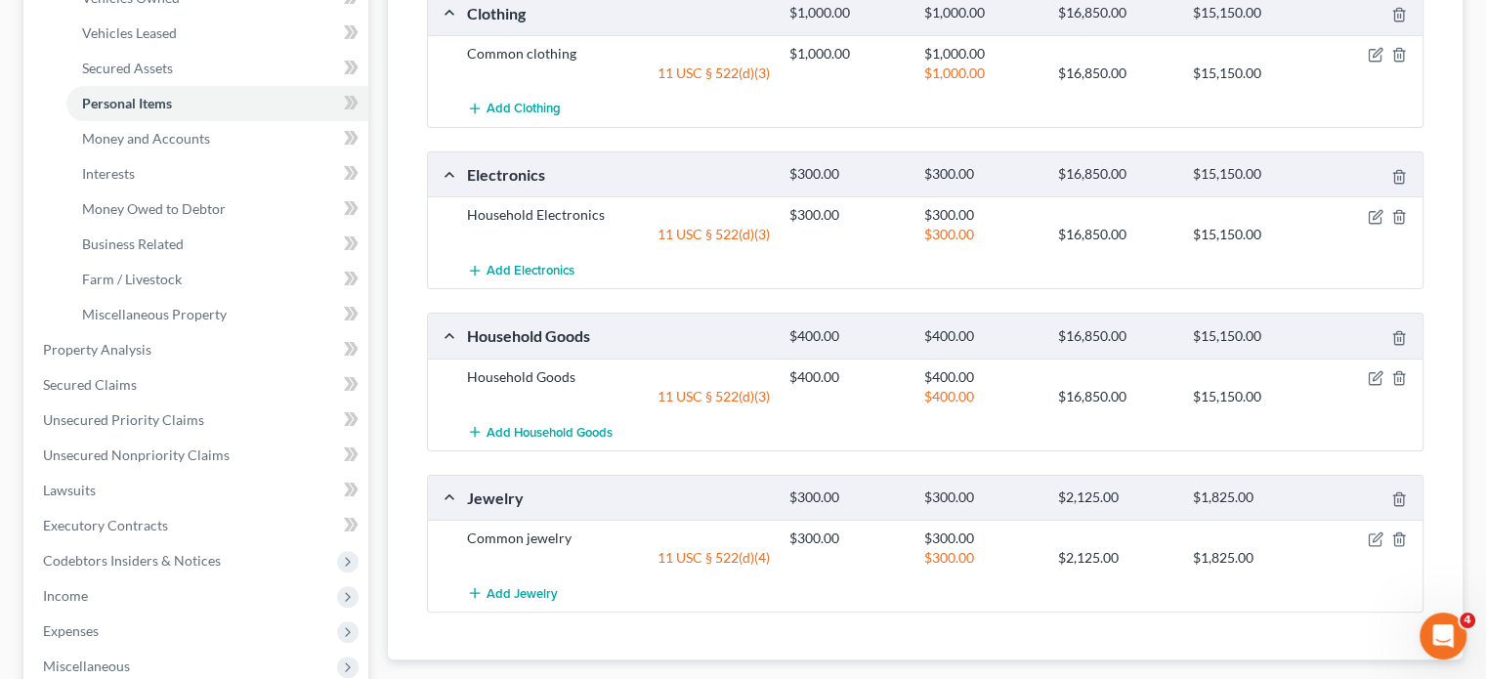
scroll to position [395, 0]
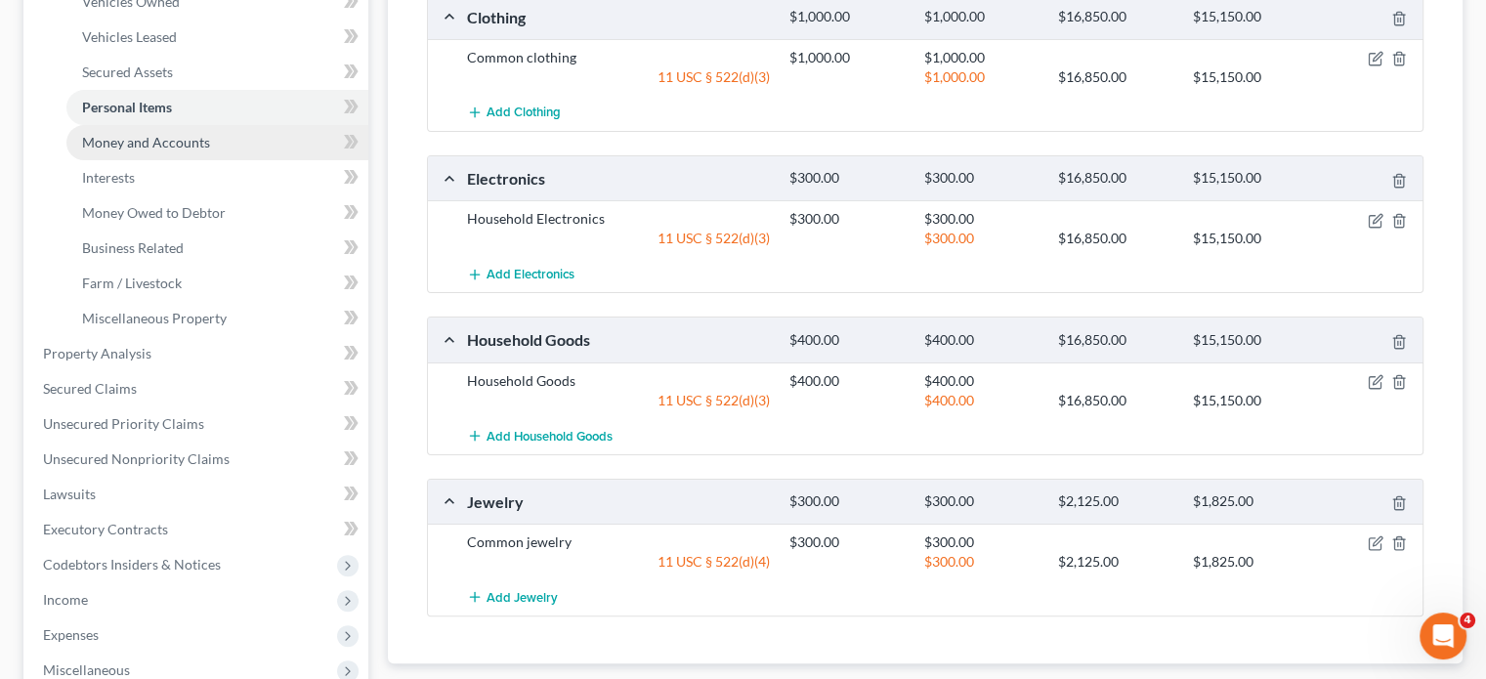
click at [243, 160] on link "Money and Accounts" at bounding box center [217, 142] width 302 height 35
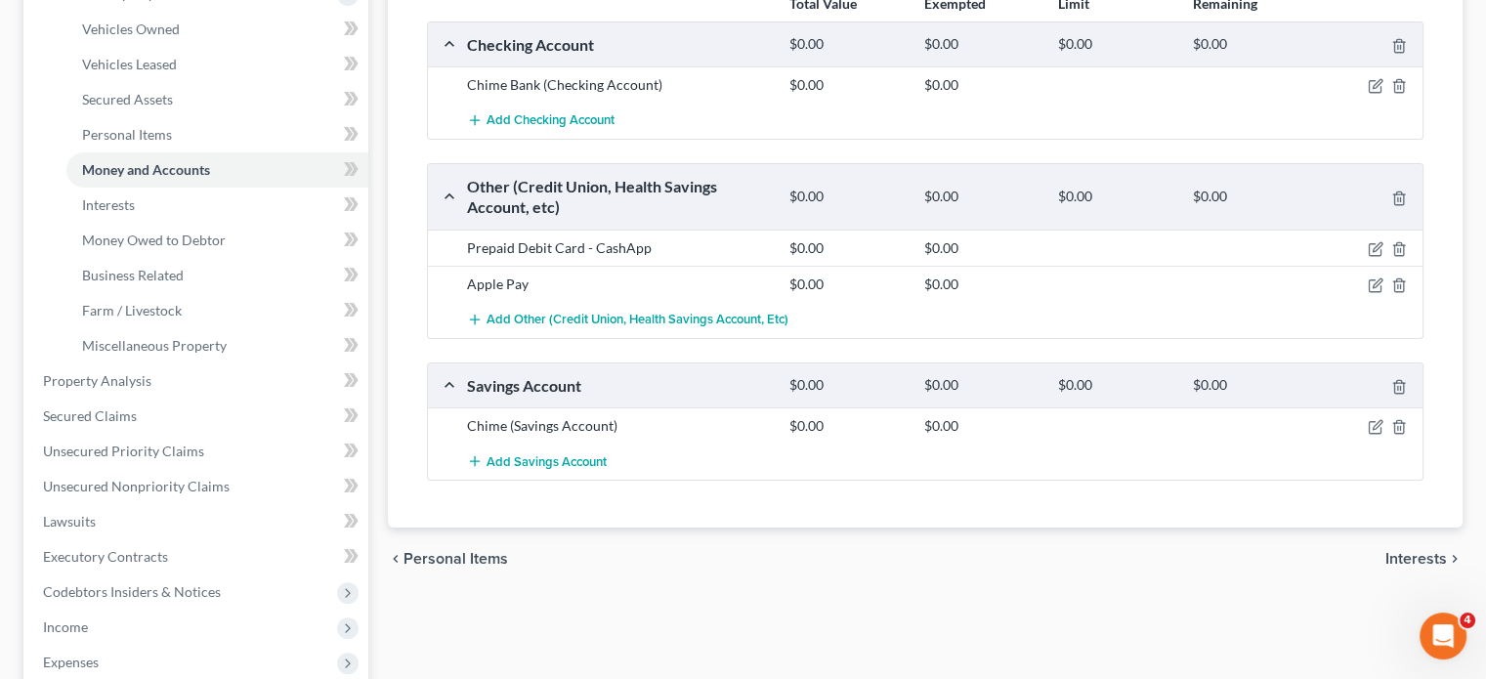
scroll to position [336, 0]
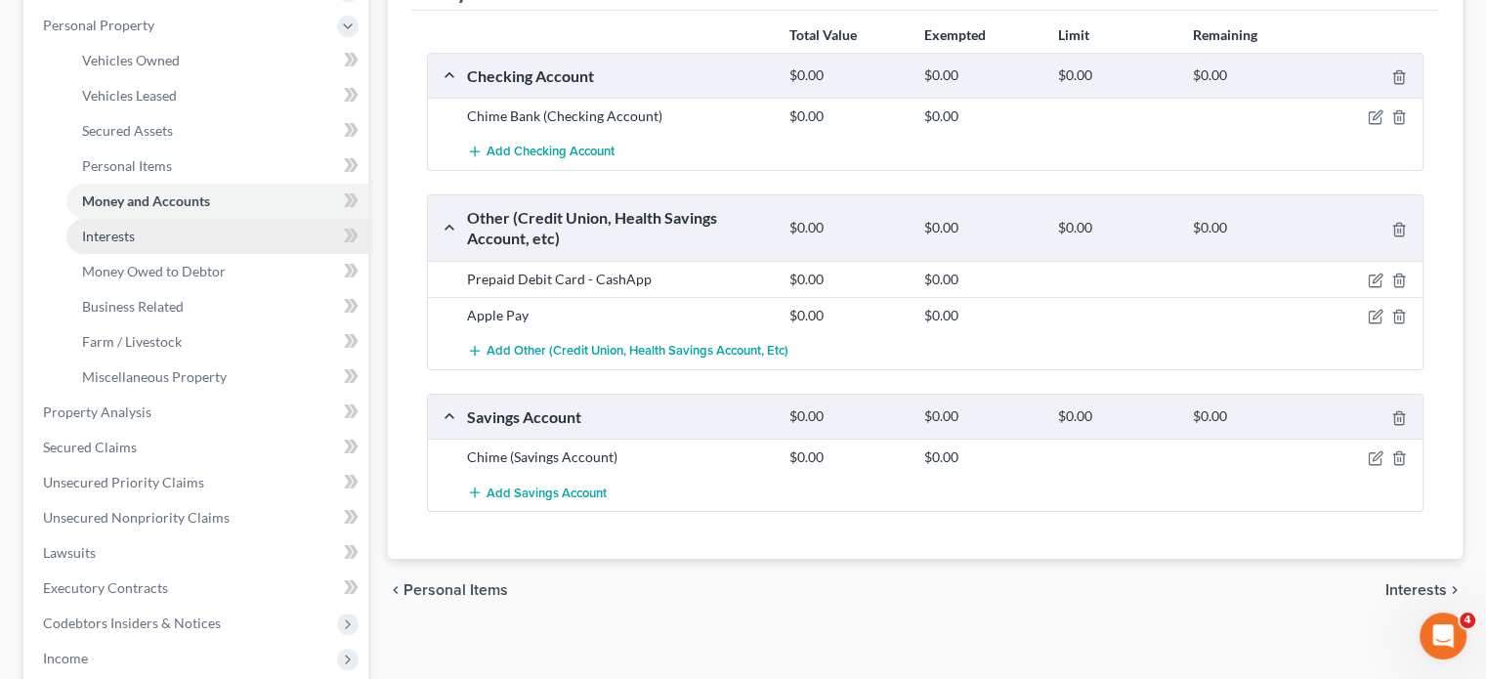
click at [192, 254] on link "Interests" at bounding box center [217, 236] width 302 height 35
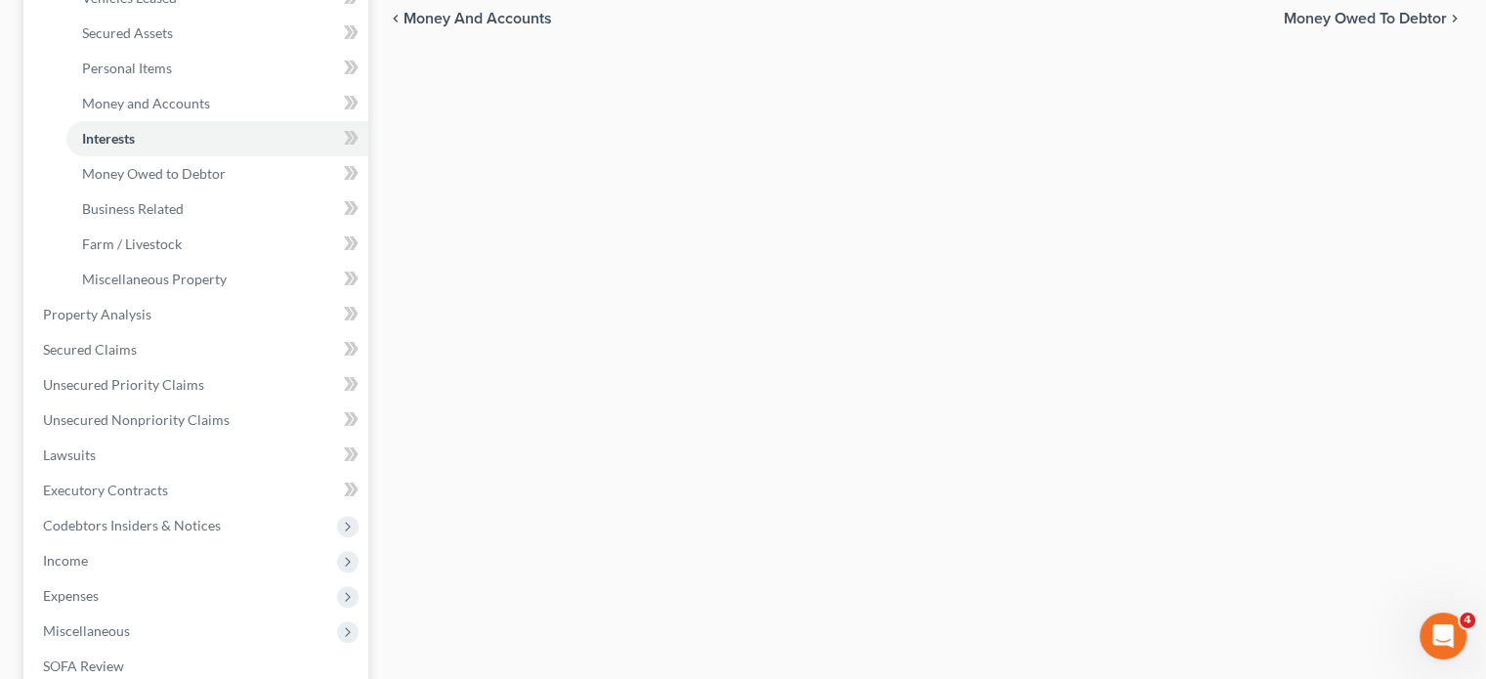
scroll to position [438, 0]
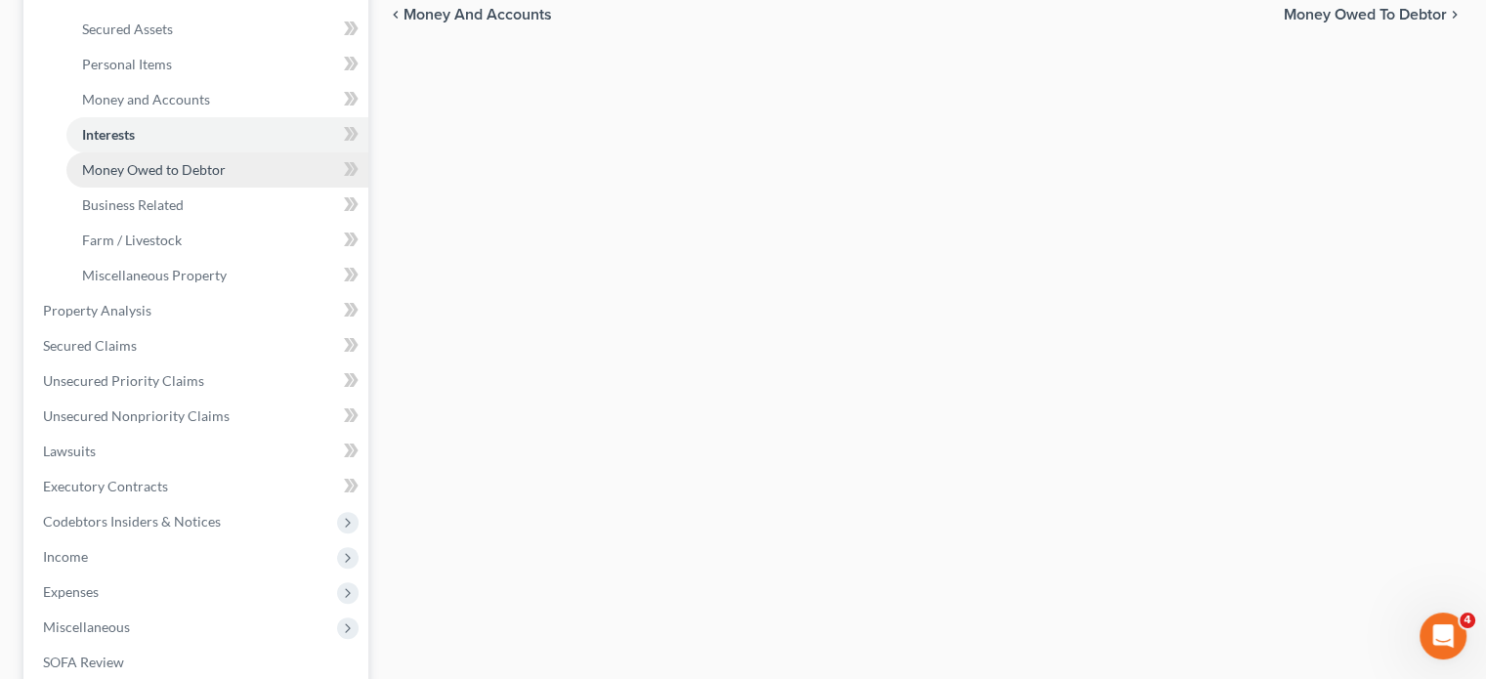
click at [199, 178] on span "Money Owed to Debtor" at bounding box center [154, 169] width 144 height 17
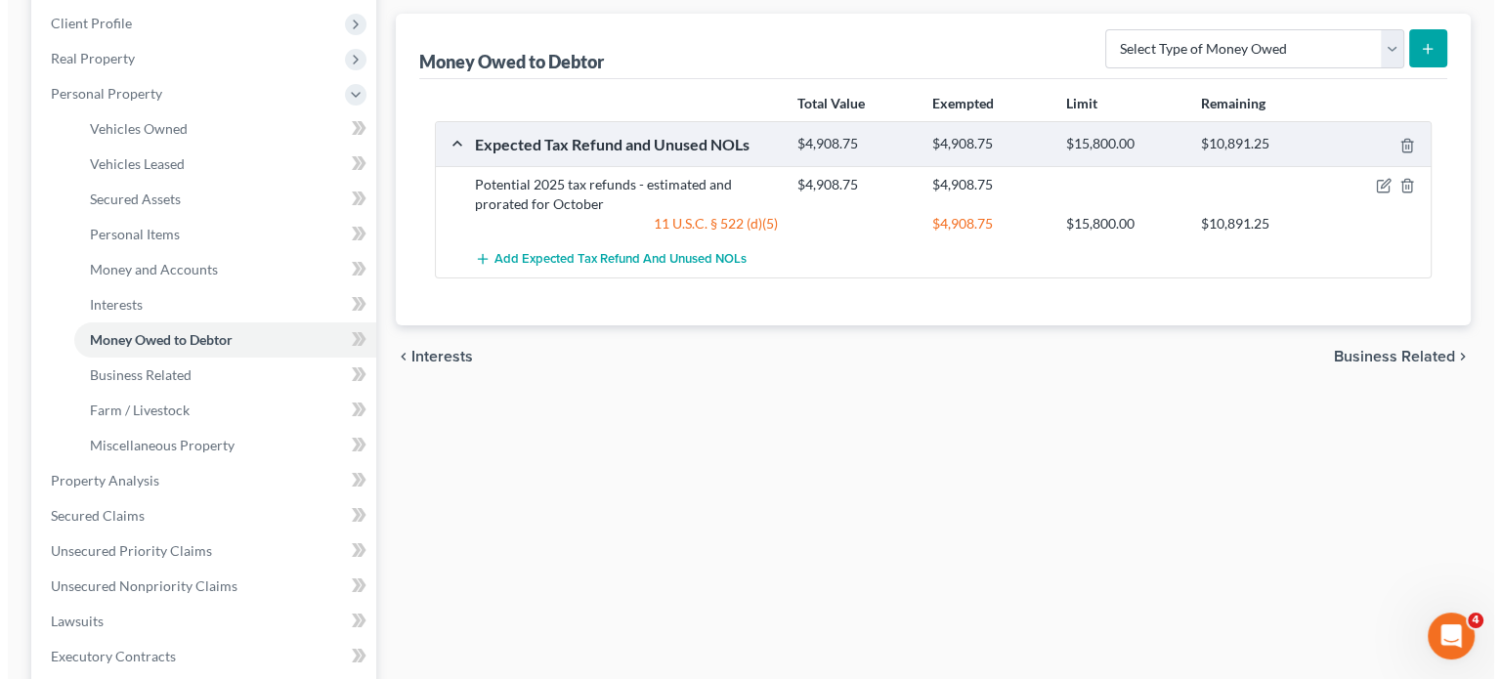
scroll to position [269, 0]
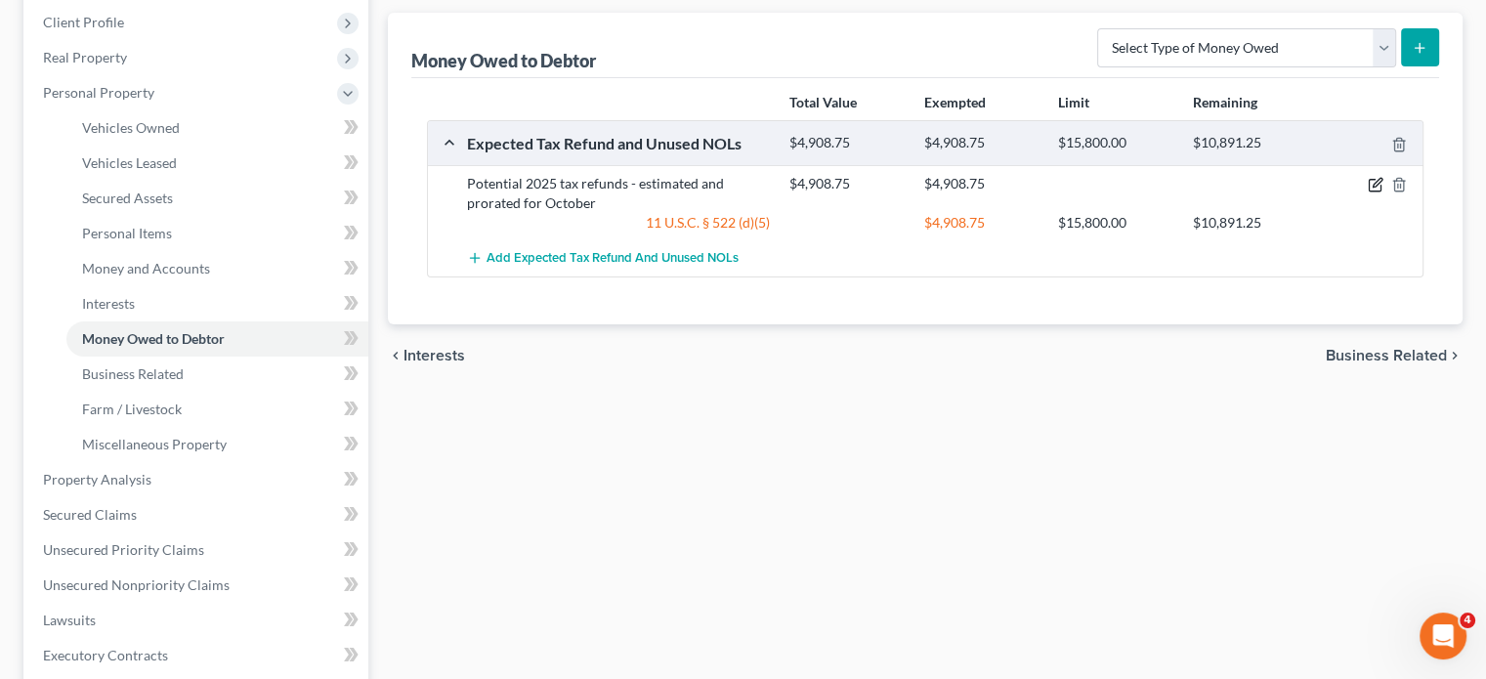
click at [1373, 188] on icon "button" at bounding box center [1377, 183] width 9 height 9
select select "0"
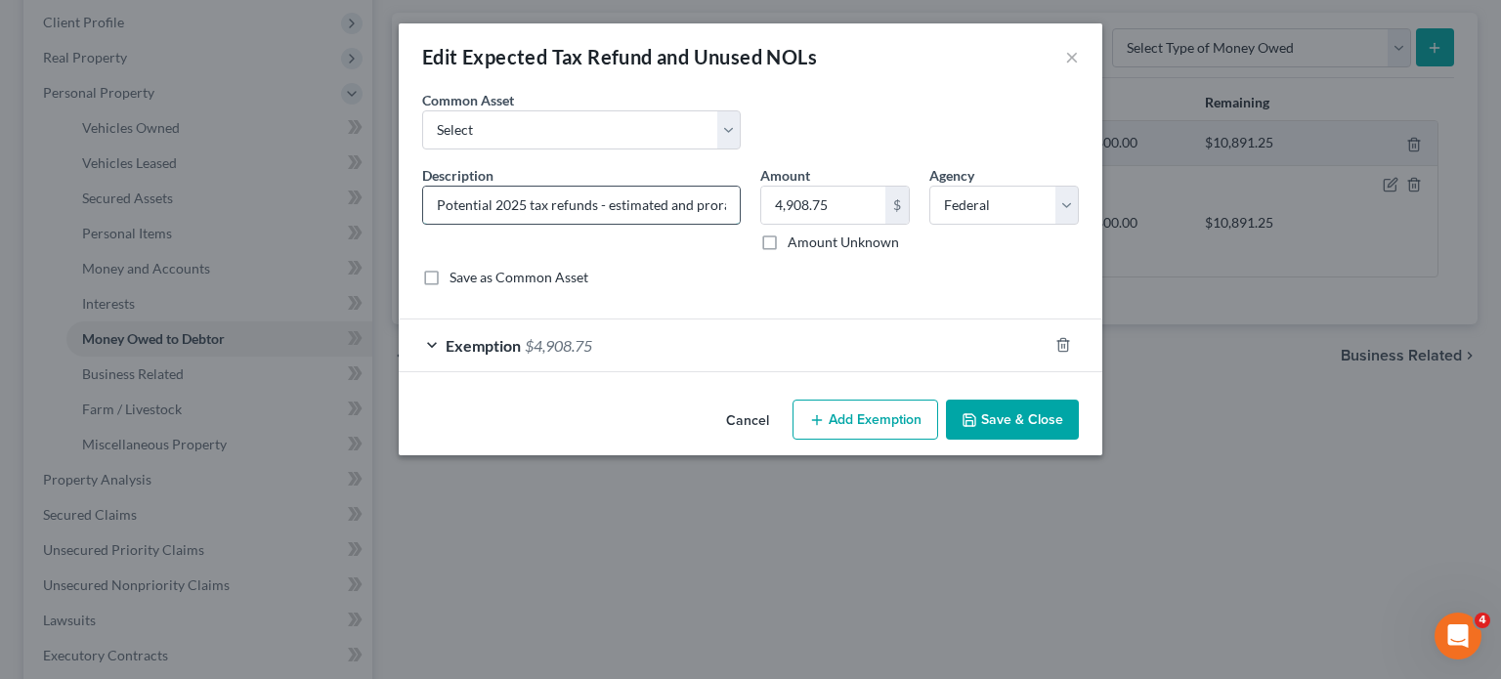
click at [680, 224] on input "Potential 2025 tax refunds - estimated and prorated for October" at bounding box center [581, 205] width 317 height 37
type input "Potential 2025 tax refunds - estimated and prorated"
click at [1049, 441] on button "Save & Close" at bounding box center [1012, 420] width 133 height 41
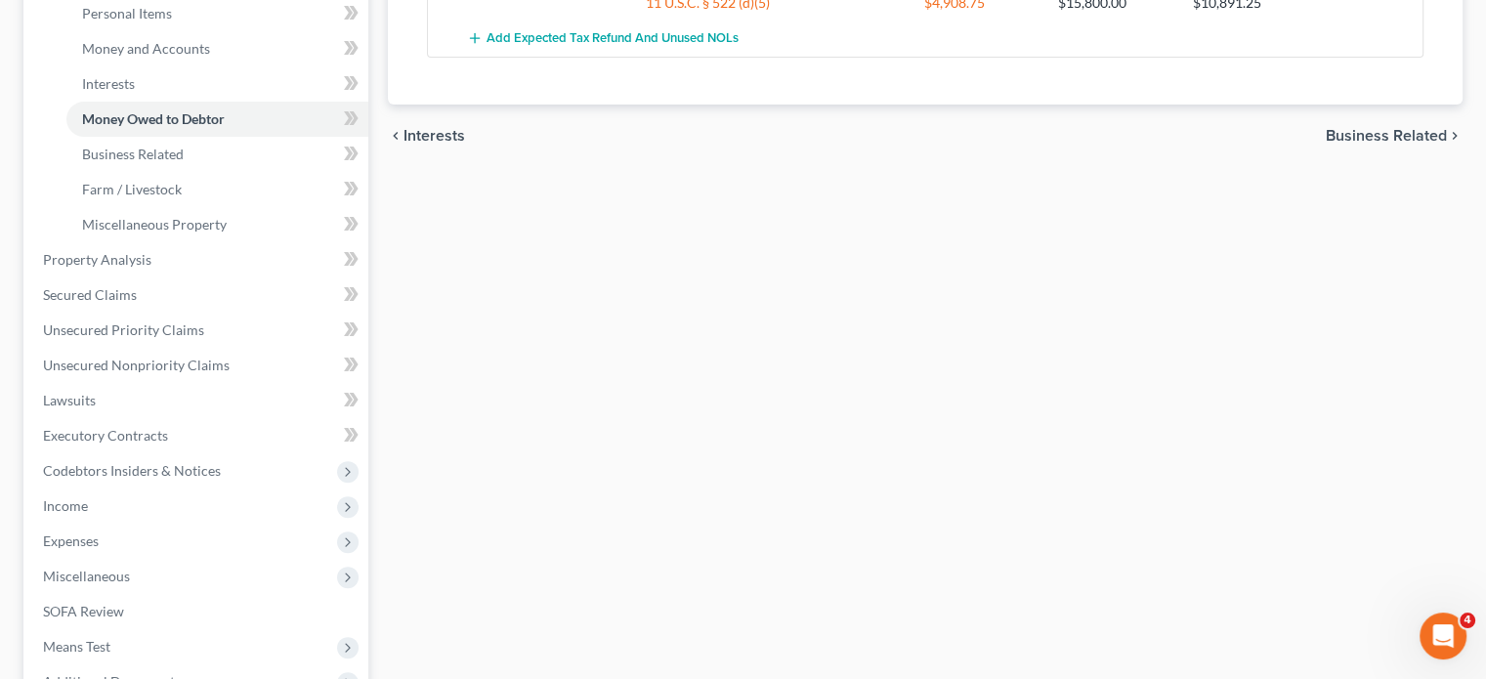
scroll to position [496, 0]
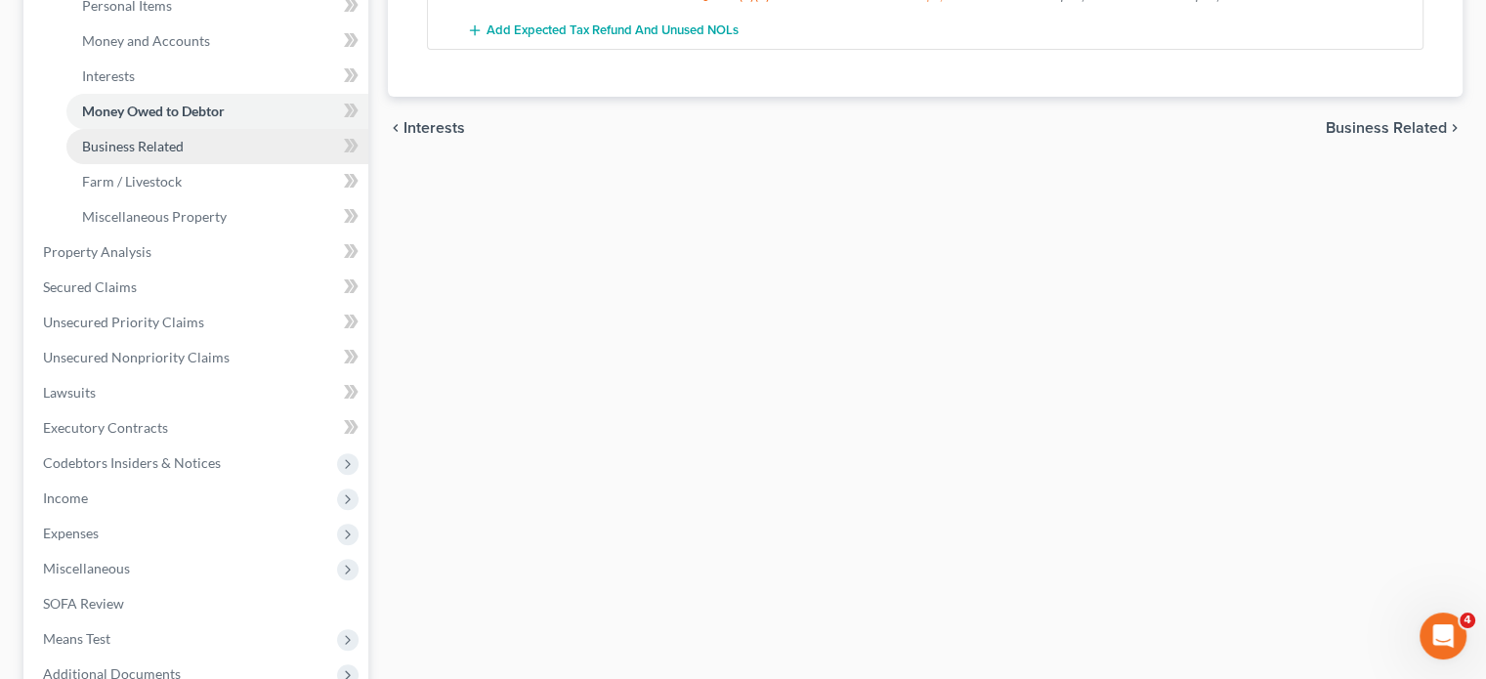
click at [247, 164] on link "Business Related" at bounding box center [217, 146] width 302 height 35
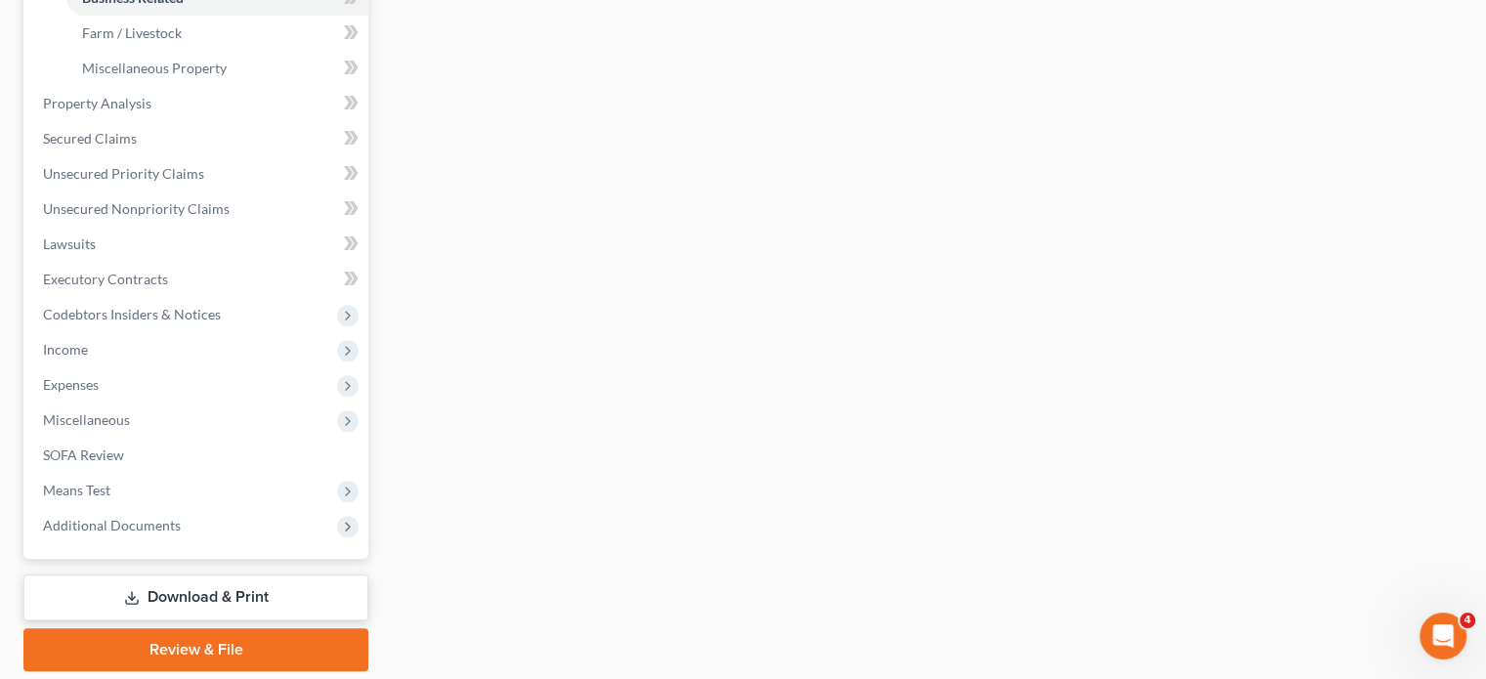
scroll to position [649, 0]
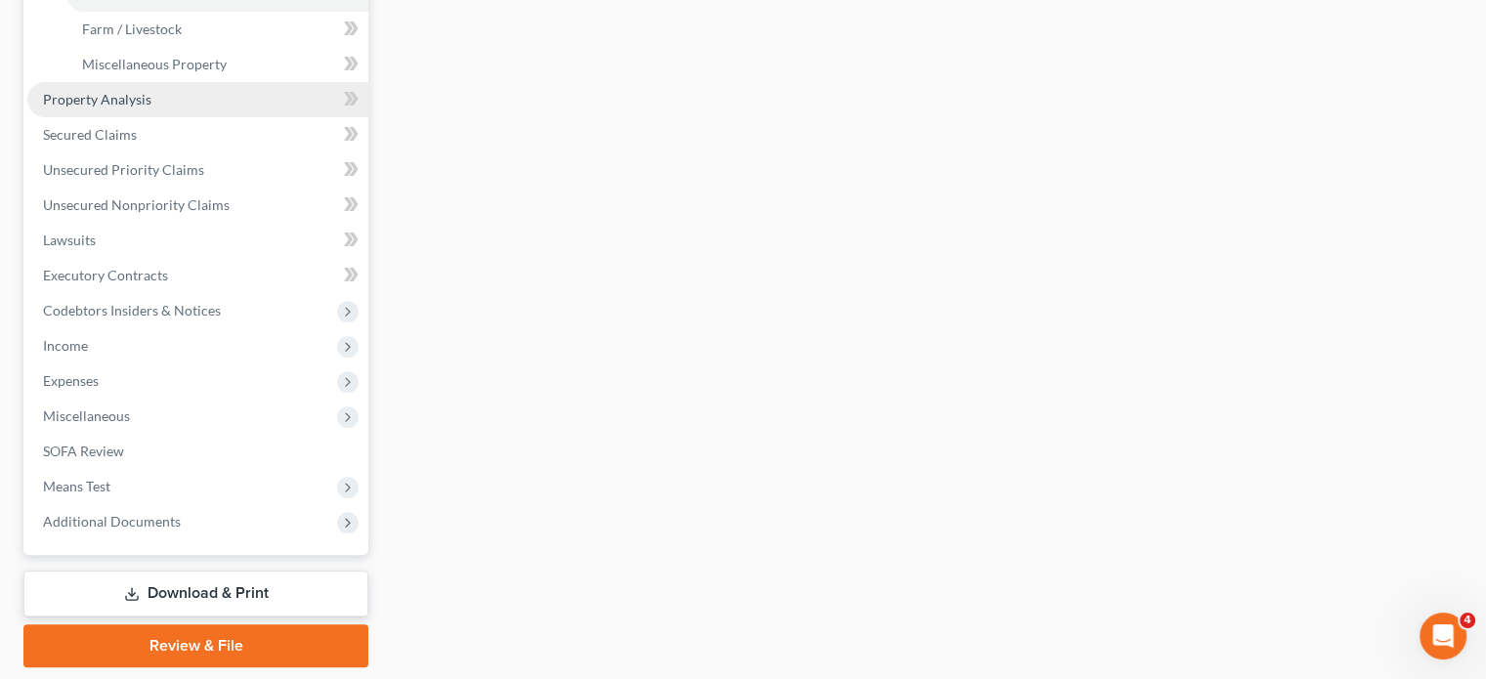
click at [151, 107] on span "Property Analysis" at bounding box center [97, 99] width 108 height 17
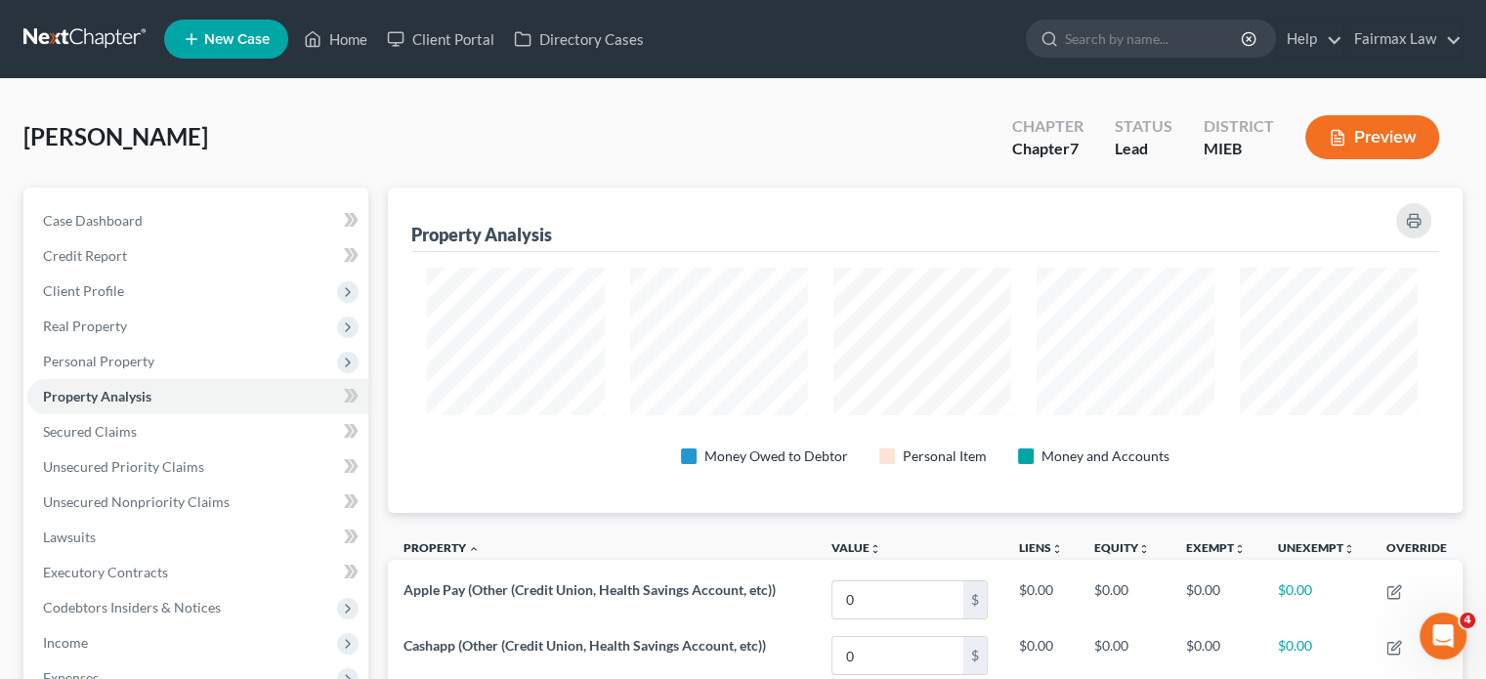
scroll to position [367, 1066]
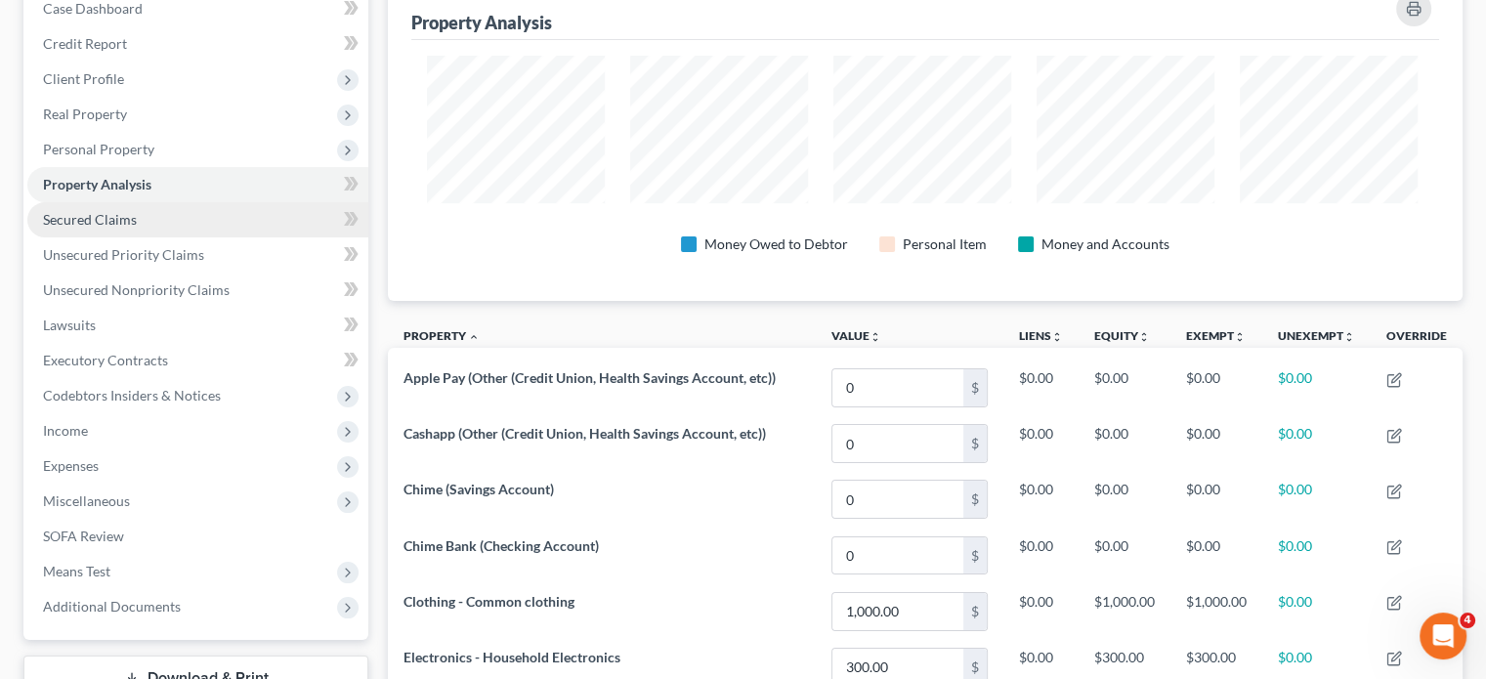
click at [176, 237] on link "Secured Claims" at bounding box center [197, 219] width 341 height 35
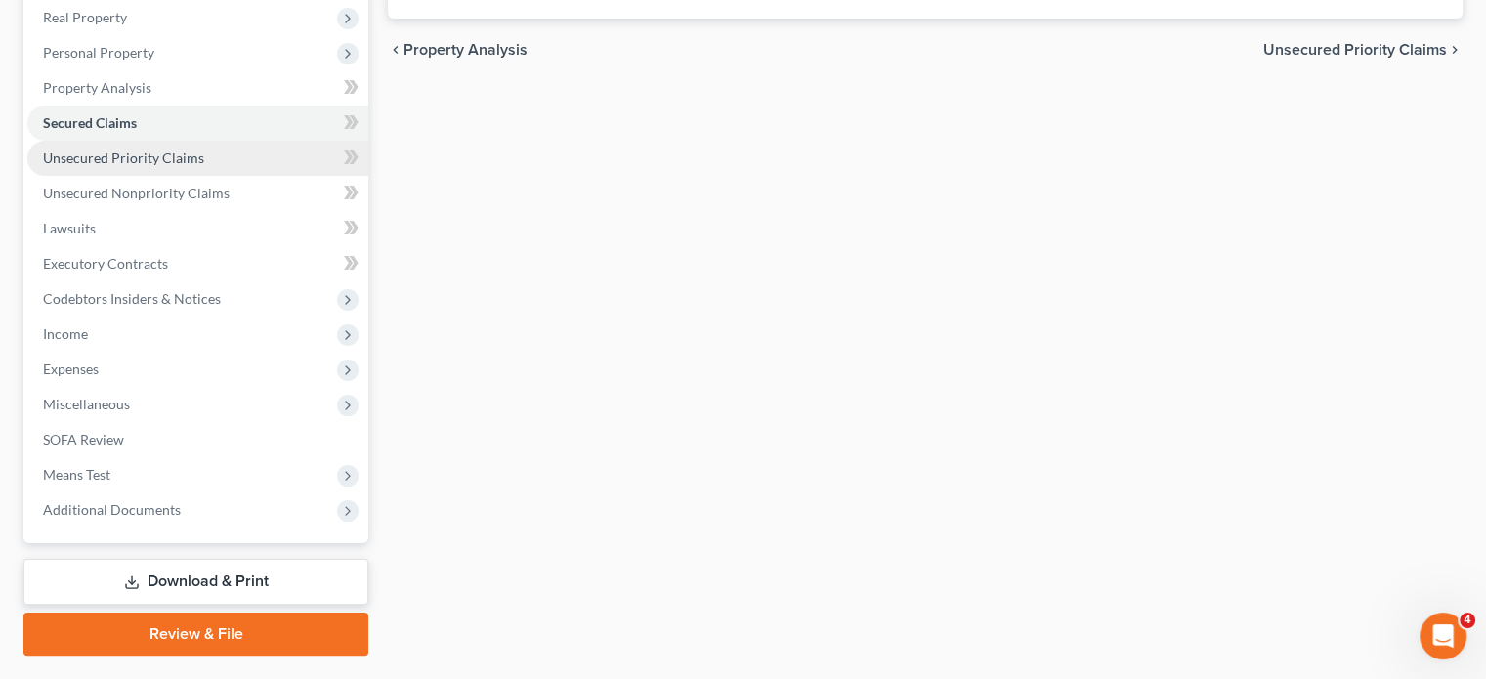
click at [204, 166] on span "Unsecured Priority Claims" at bounding box center [123, 157] width 161 height 17
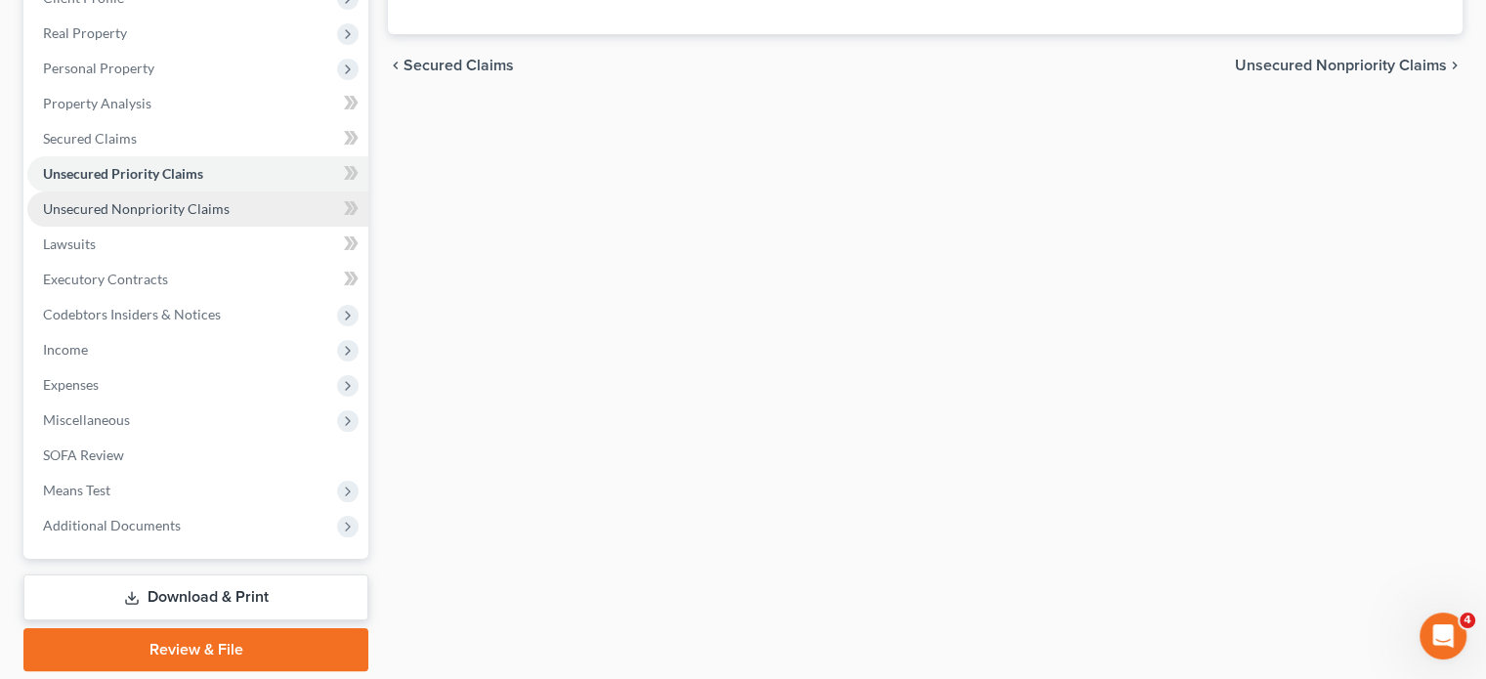
click at [179, 227] on link "Unsecured Nonpriority Claims" at bounding box center [197, 209] width 341 height 35
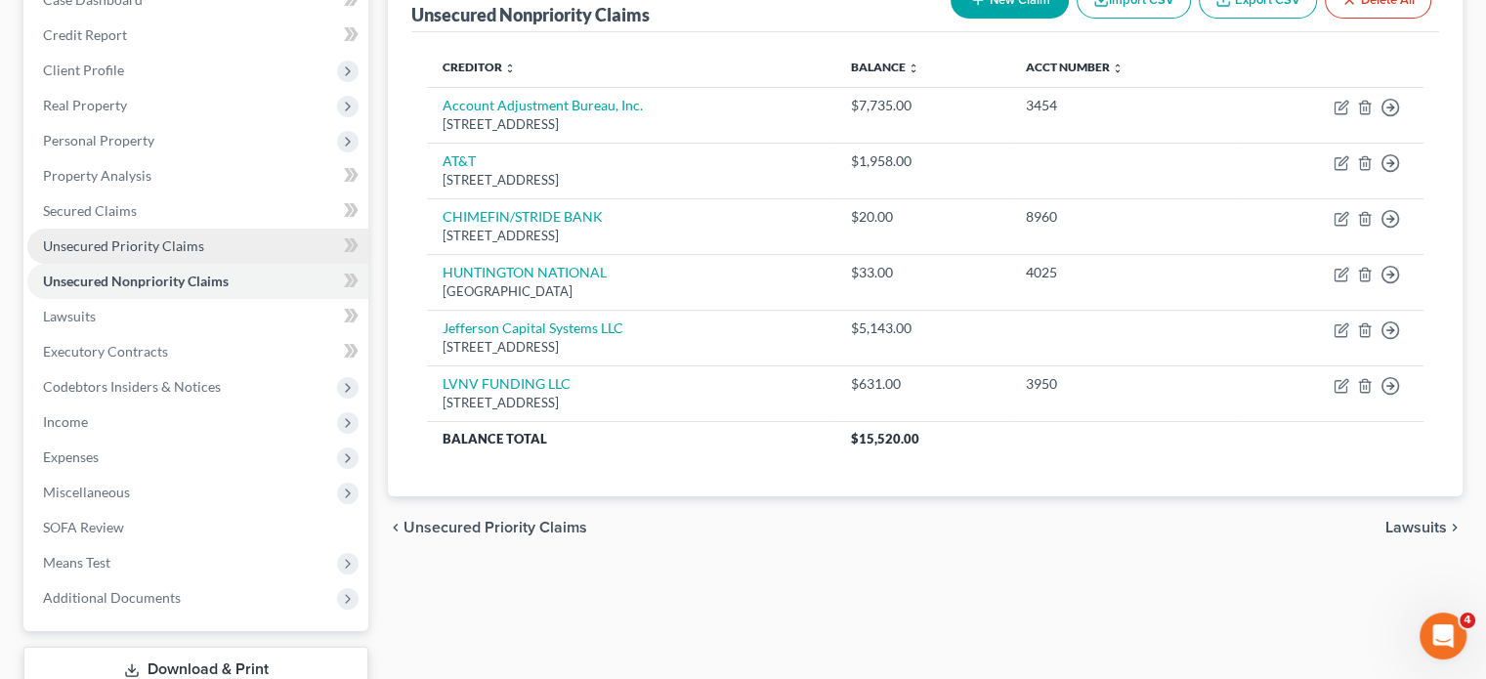
click at [180, 254] on span "Unsecured Priority Claims" at bounding box center [123, 245] width 161 height 17
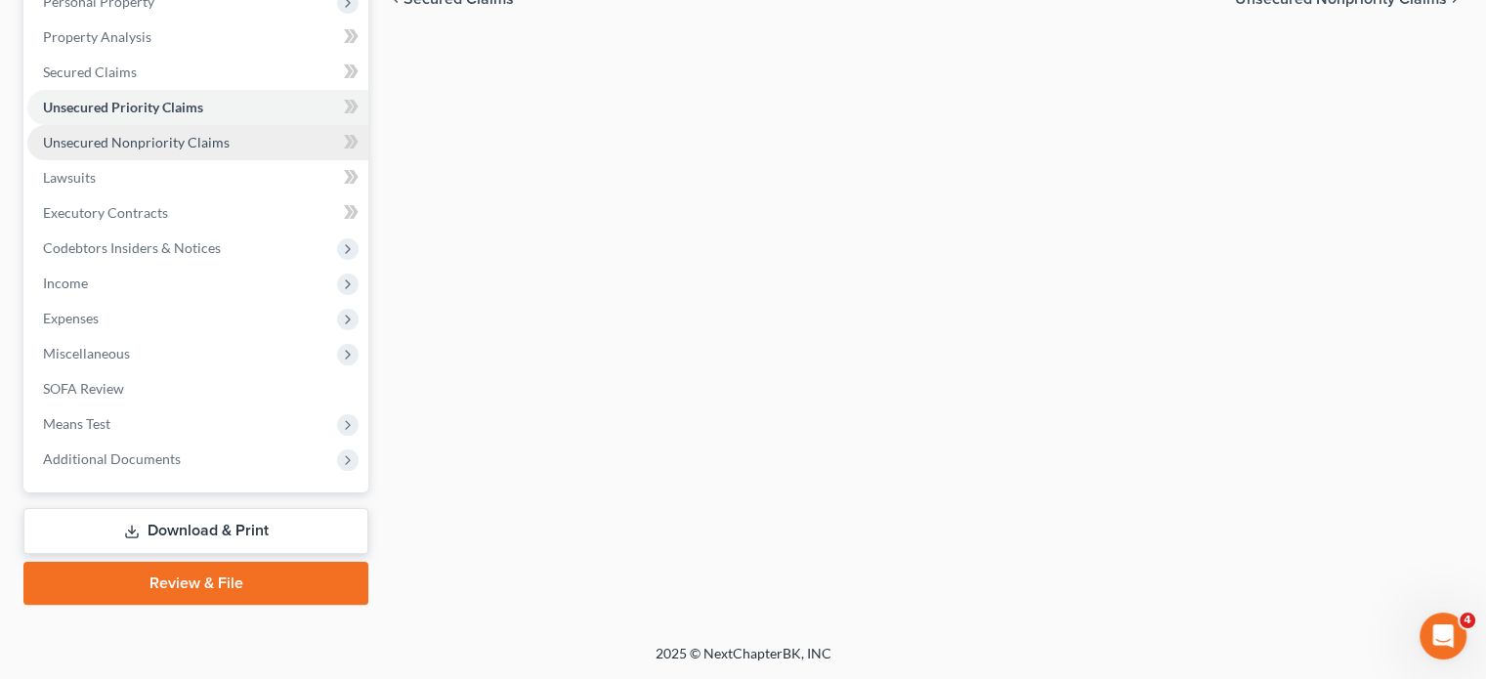
click at [179, 150] on span "Unsecured Nonpriority Claims" at bounding box center [136, 142] width 187 height 17
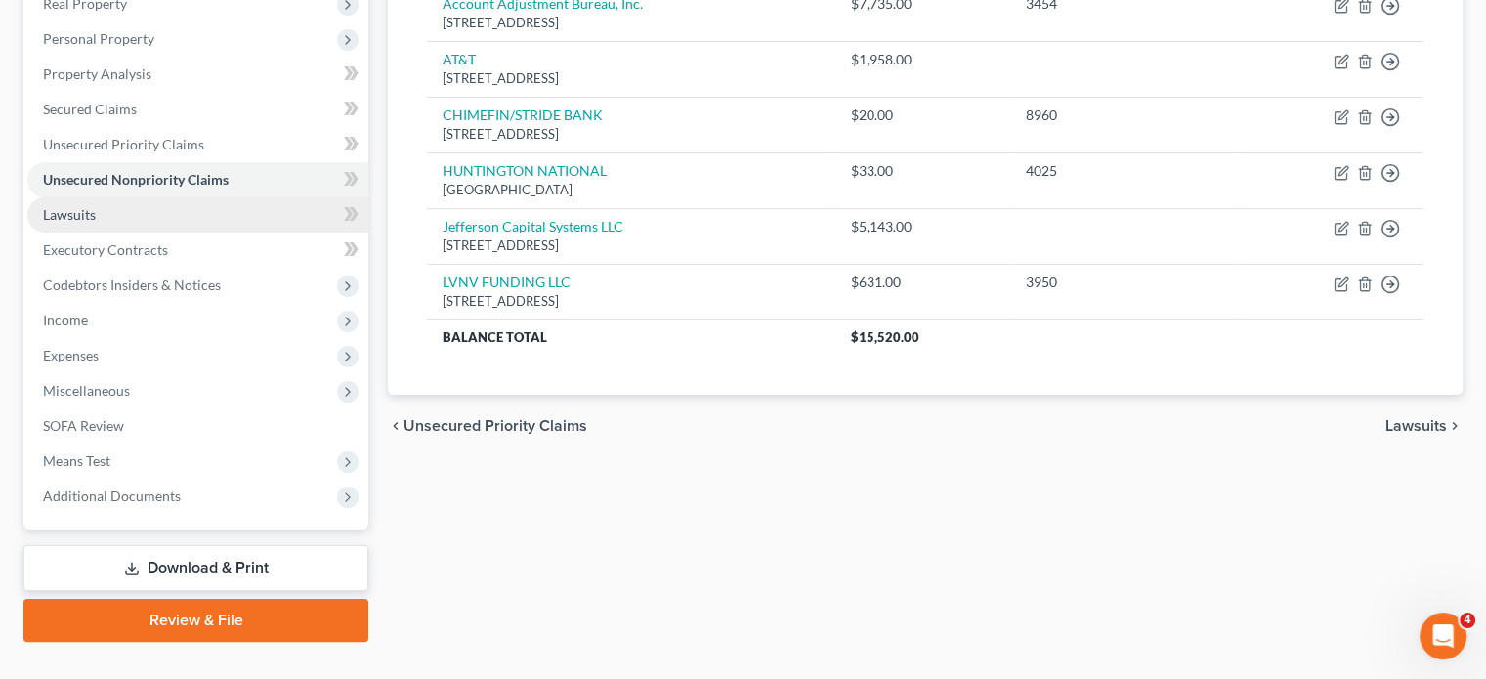
click at [152, 233] on link "Lawsuits" at bounding box center [197, 214] width 341 height 35
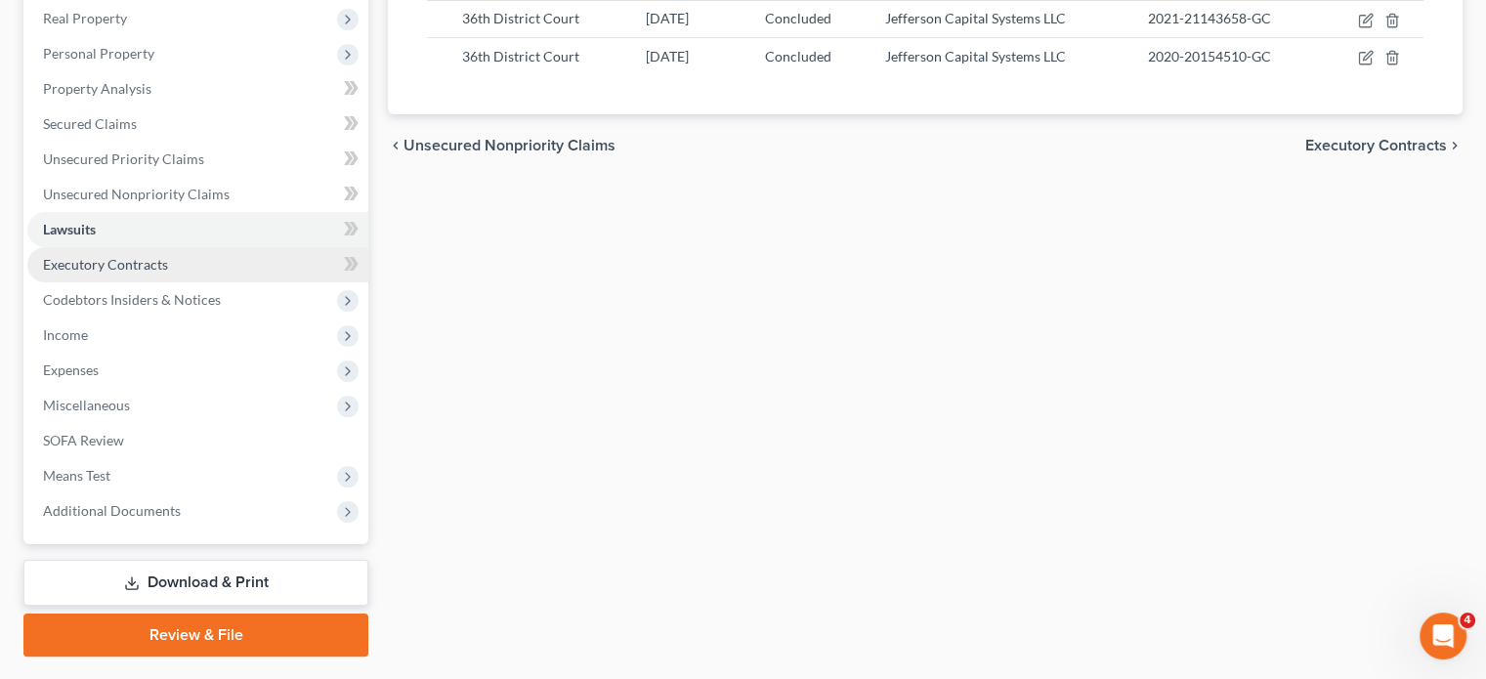
click at [168, 273] on span "Executory Contracts" at bounding box center [105, 264] width 125 height 17
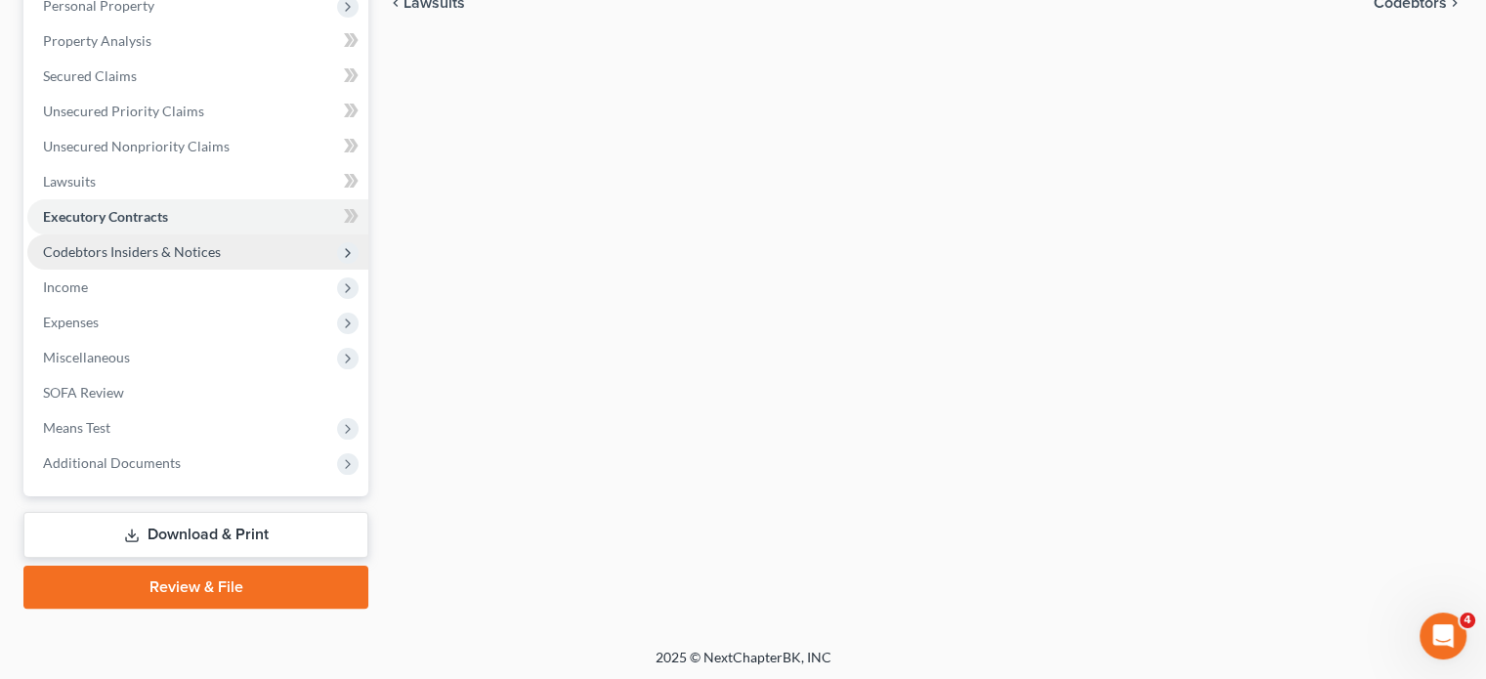
click at [215, 260] on span "Codebtors Insiders & Notices" at bounding box center [132, 251] width 178 height 17
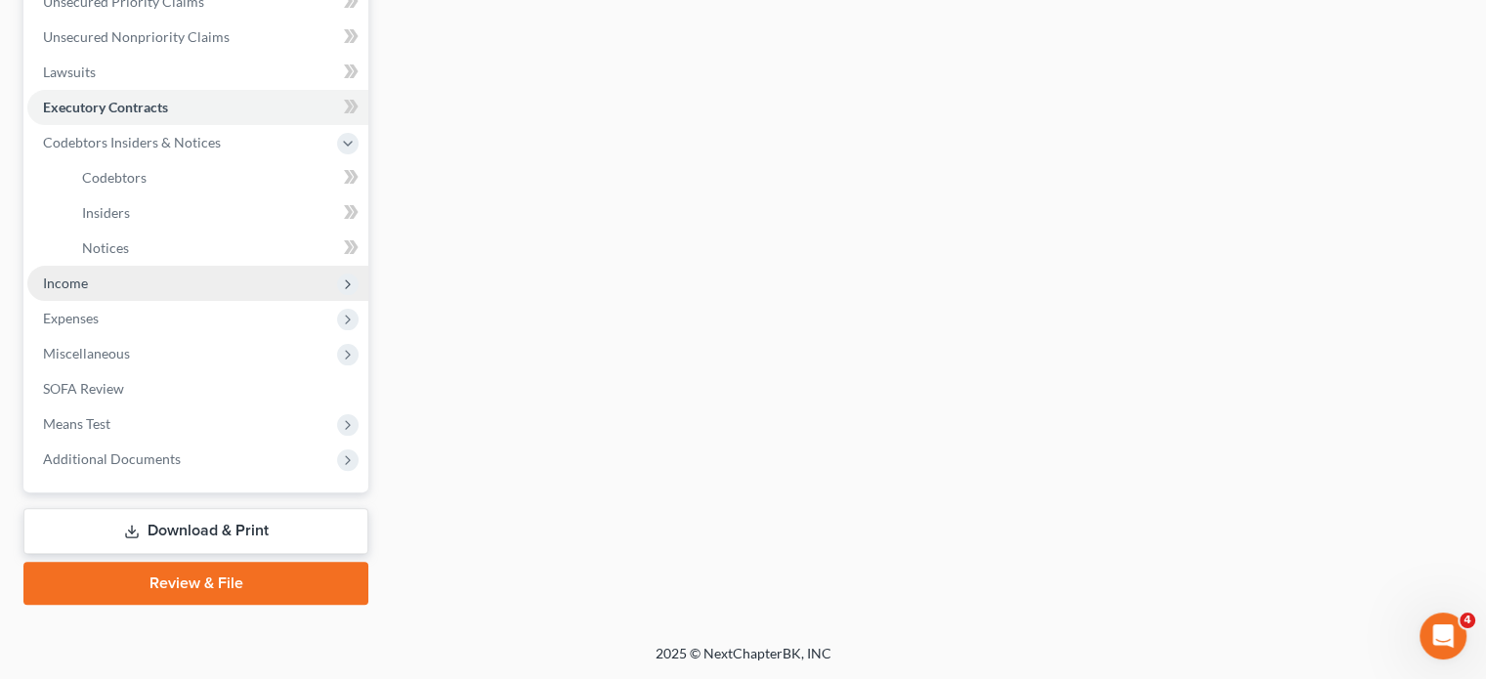
click at [197, 301] on span "Income" at bounding box center [197, 283] width 341 height 35
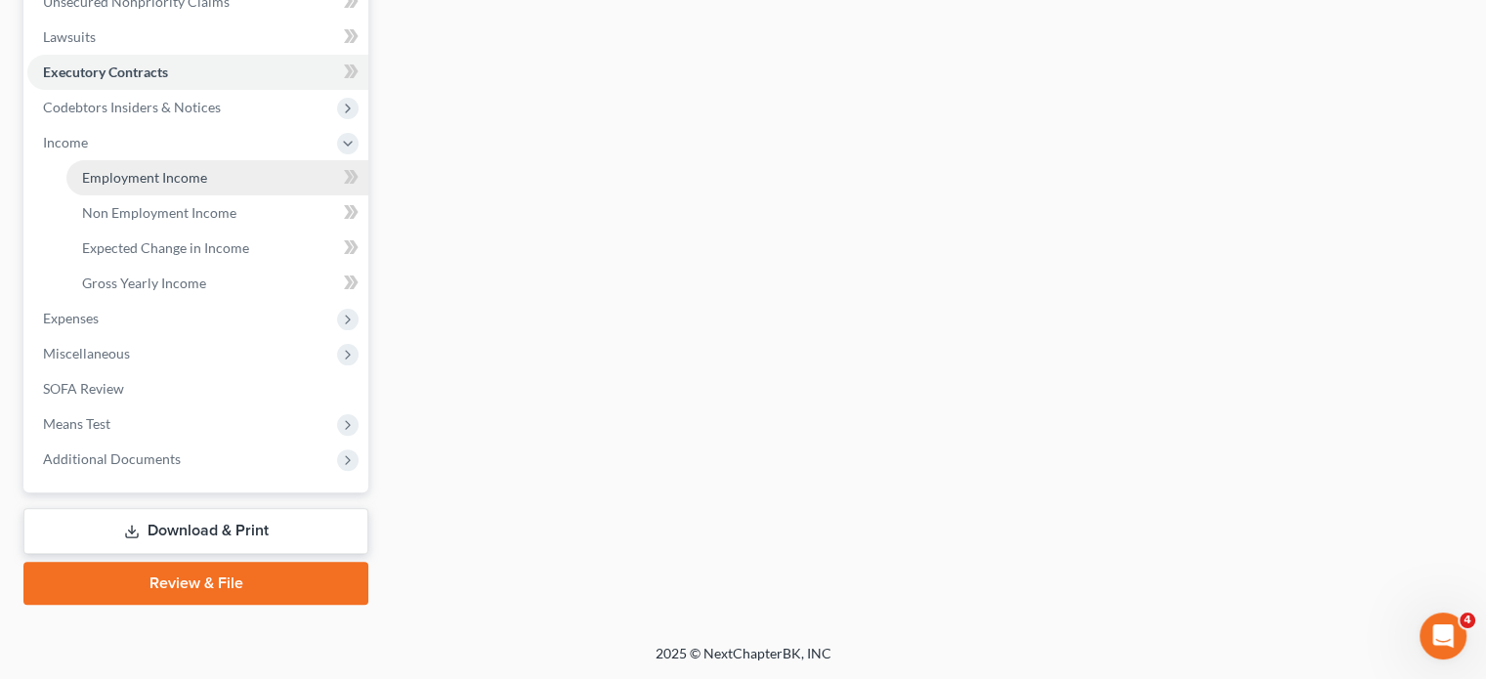
click at [156, 186] on span "Employment Income" at bounding box center [144, 177] width 125 height 17
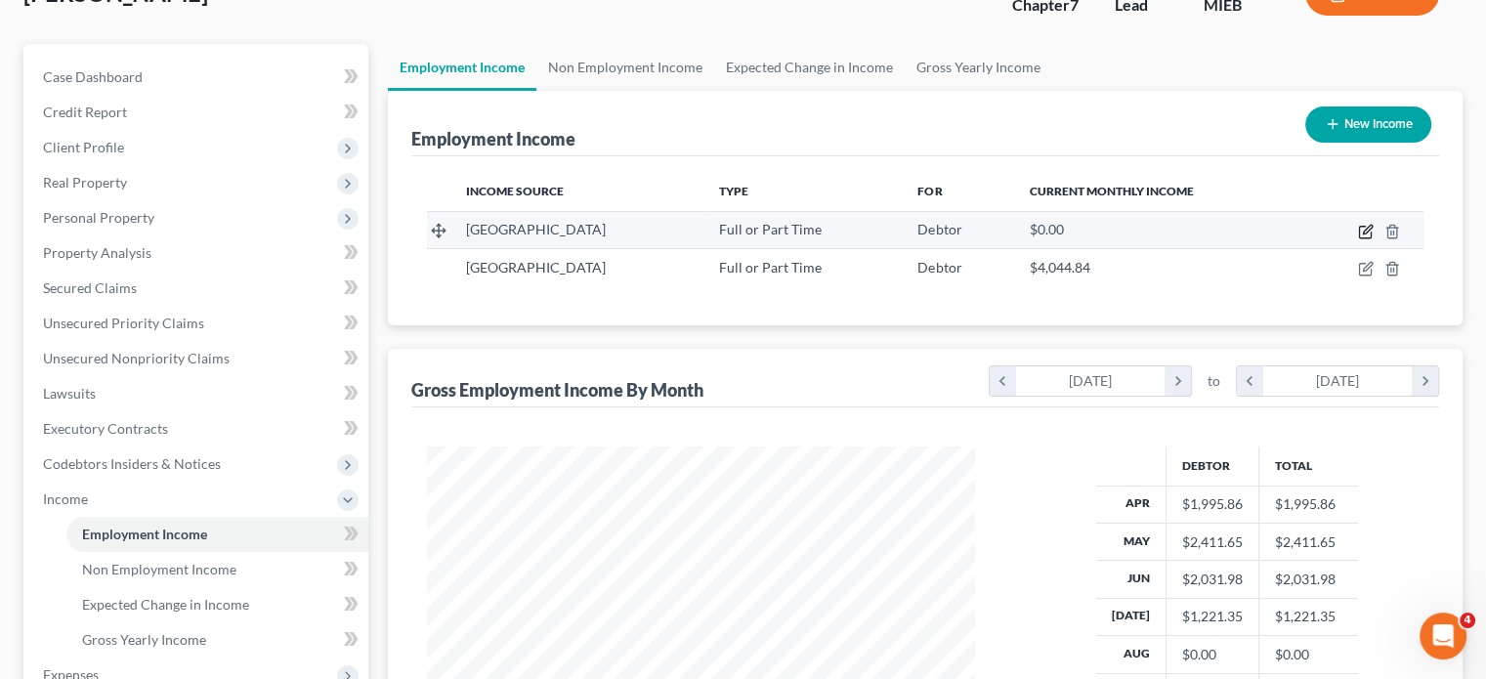
click at [1363, 234] on icon "button" at bounding box center [1367, 229] width 9 height 9
select select "0"
select select "23"
select select "1"
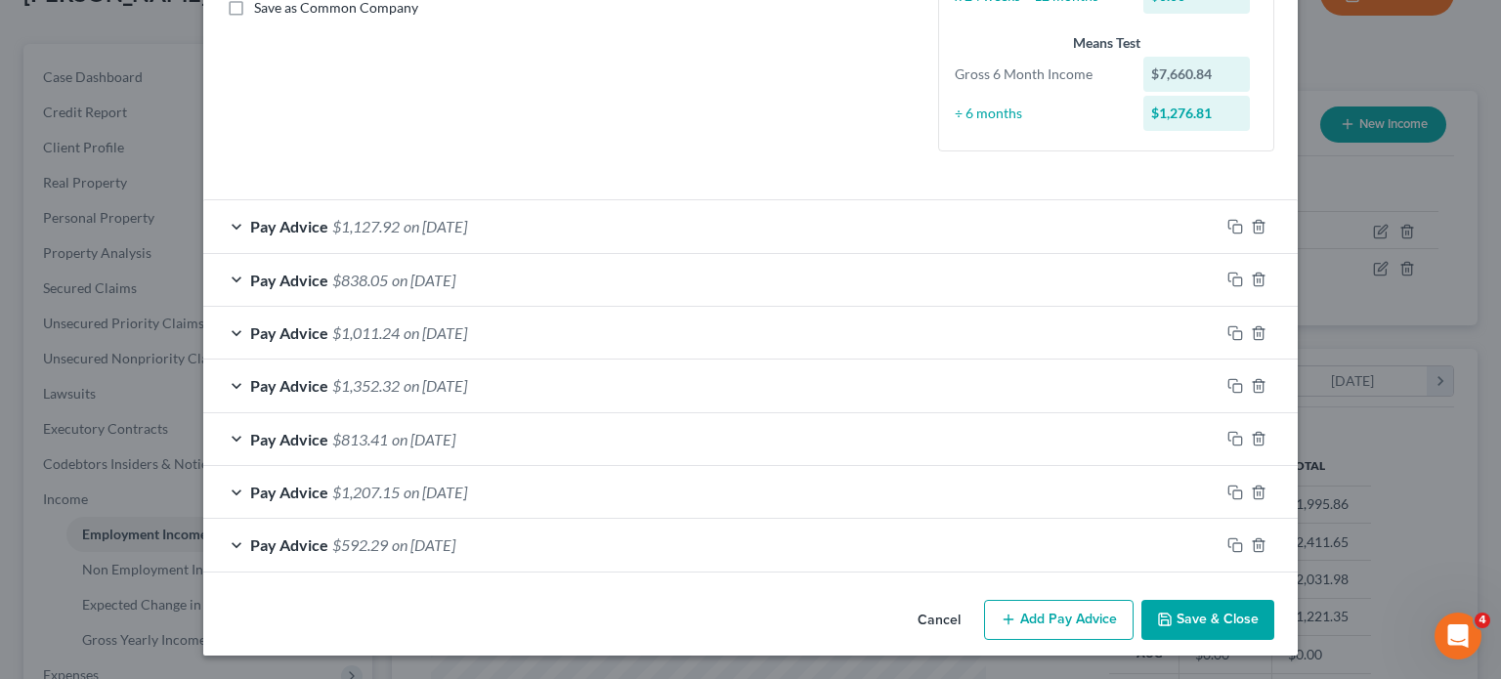
click at [550, 248] on div "Pay Advice $1,127.92 on [DATE]" at bounding box center [711, 226] width 1016 height 52
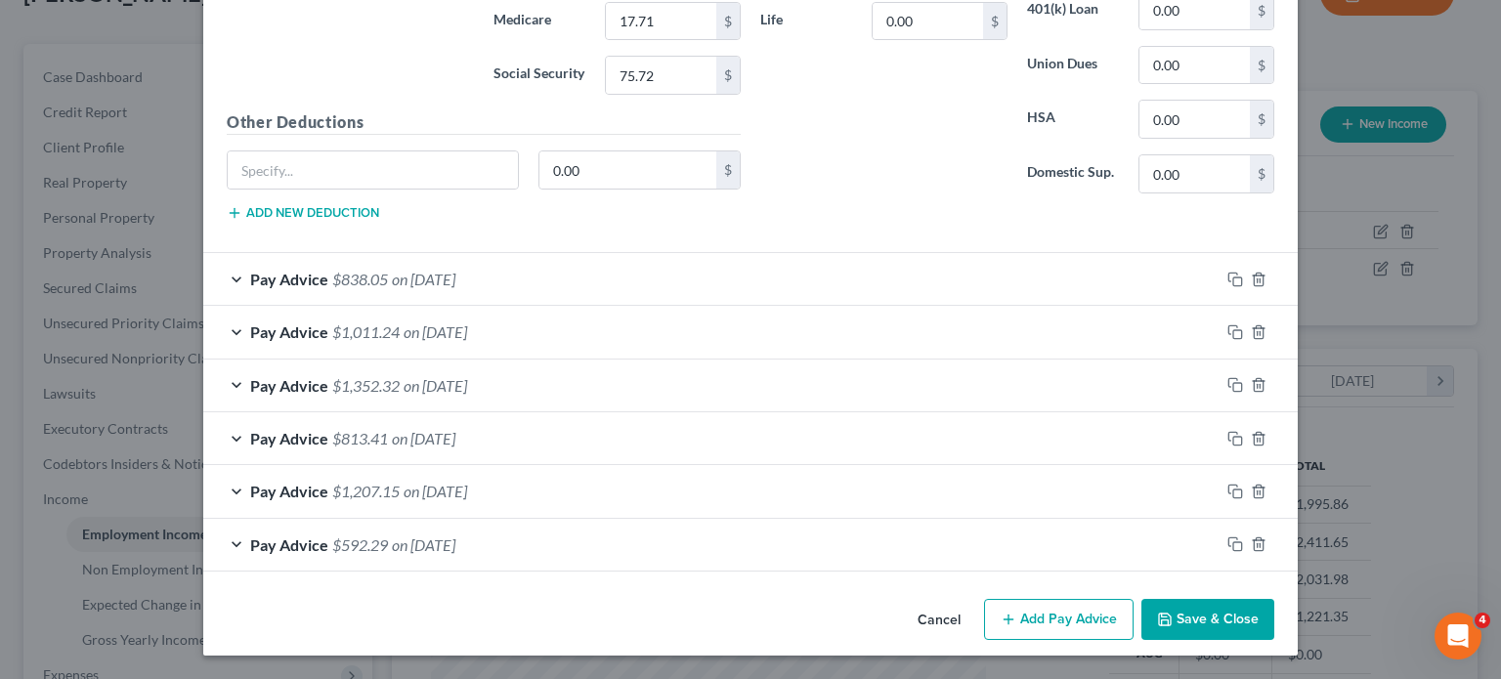
click at [504, 305] on div "Pay Advice $838.05 on [DATE]" at bounding box center [711, 279] width 1016 height 52
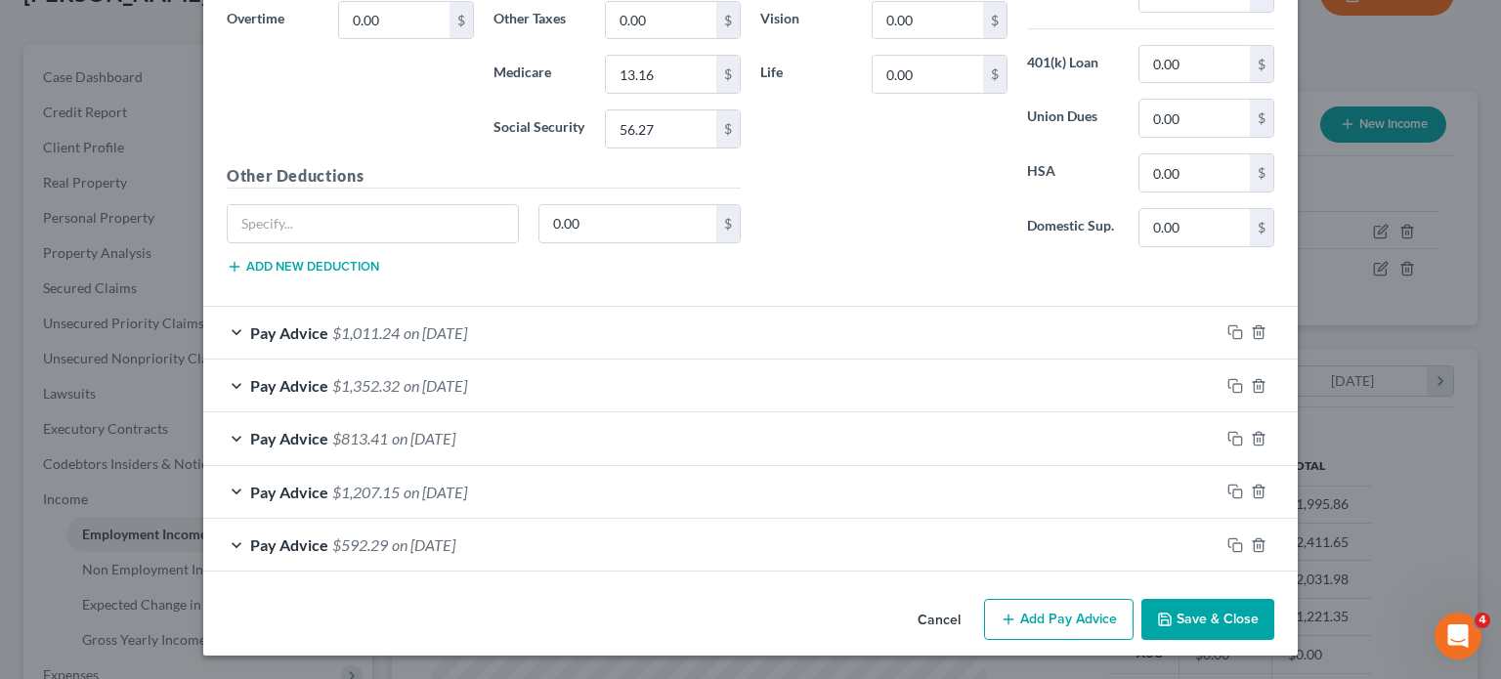
click at [543, 359] on div "Pay Advice $1,011.24 on [DATE]" at bounding box center [711, 333] width 1016 height 52
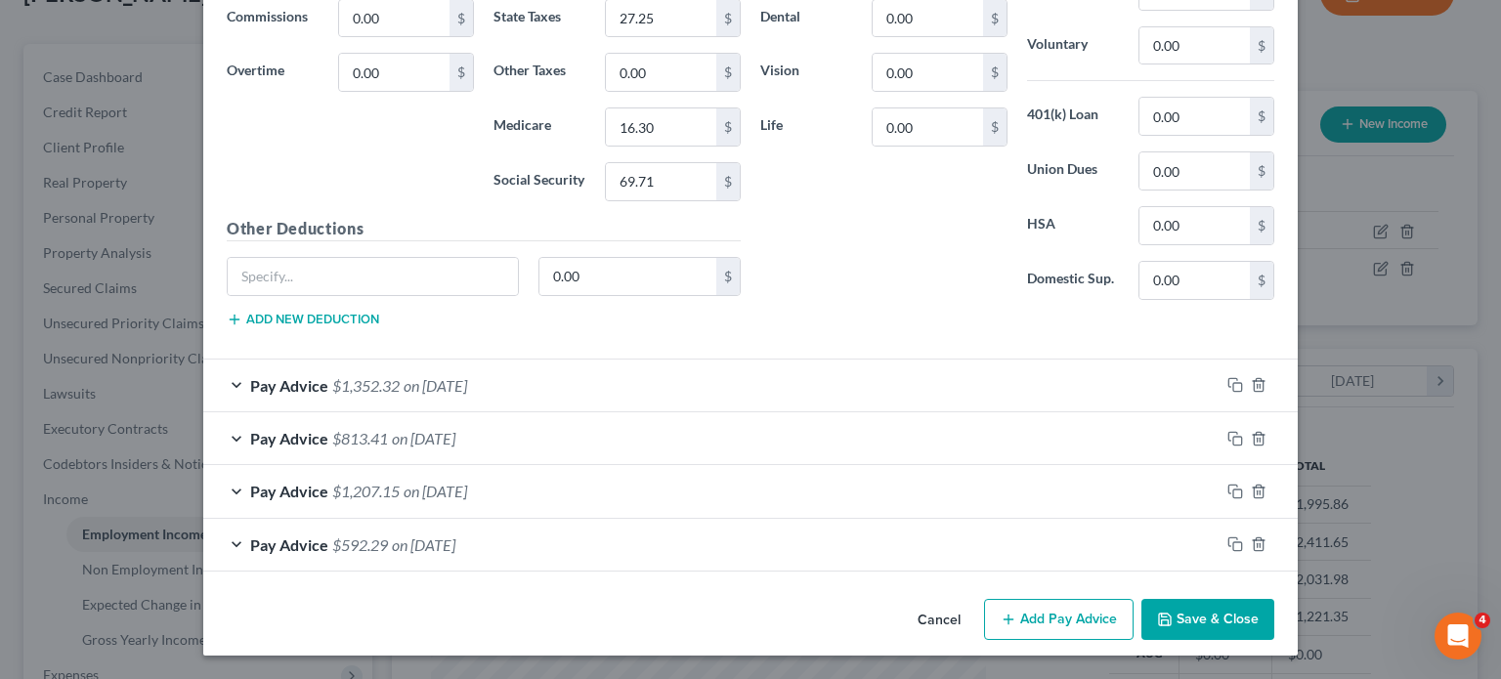
click at [508, 383] on div "Pay Advice $1,352.32 on [DATE]" at bounding box center [711, 386] width 1016 height 52
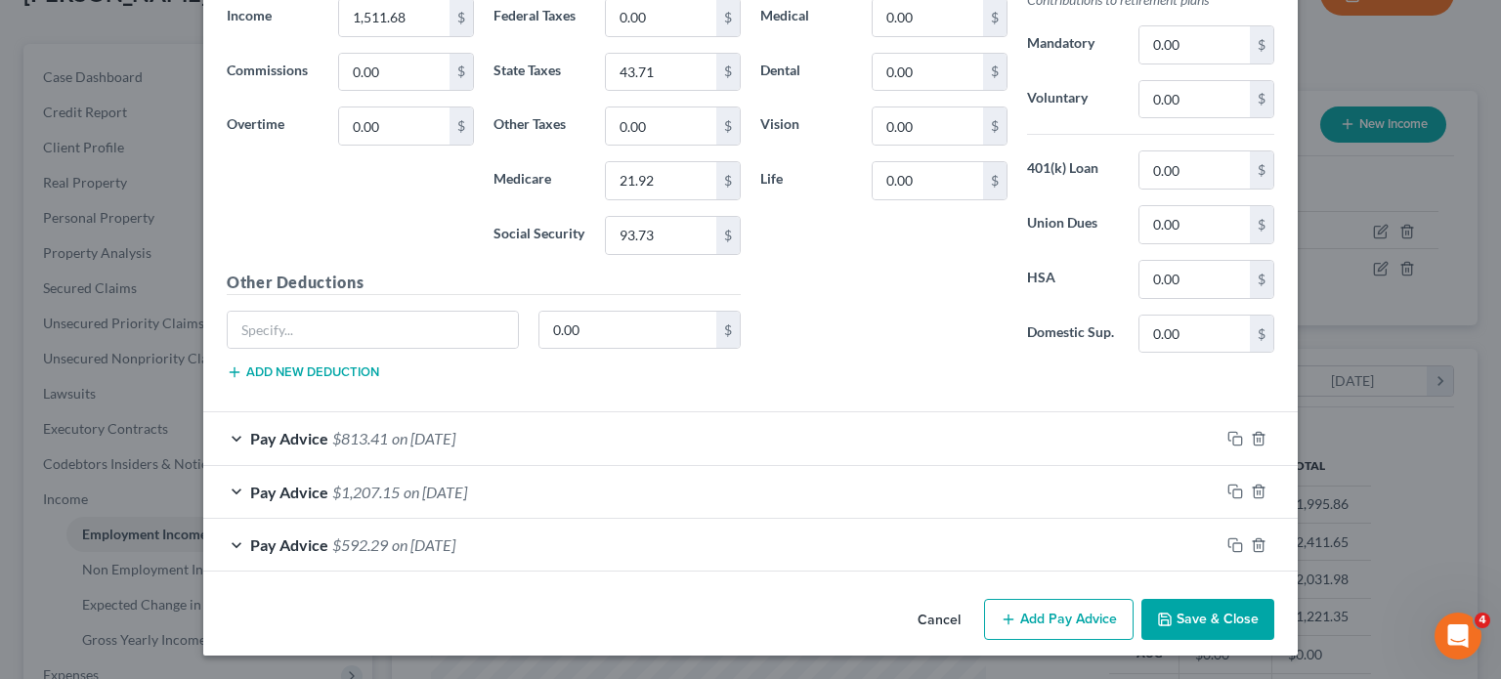
click at [545, 412] on div "Pay Advice $813.41 on [DATE]" at bounding box center [711, 438] width 1016 height 52
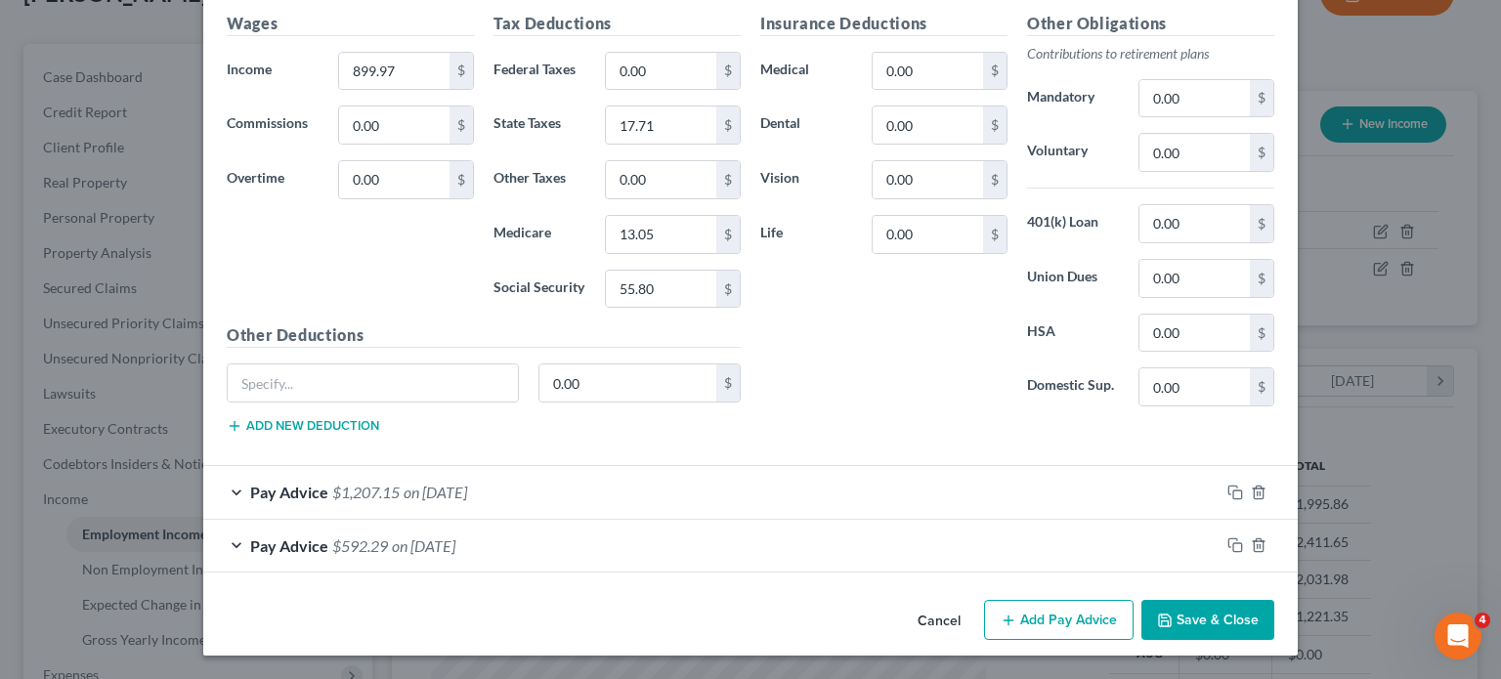
click at [531, 466] on div "Pay Advice $1,207.15 on [DATE]" at bounding box center [711, 492] width 1016 height 52
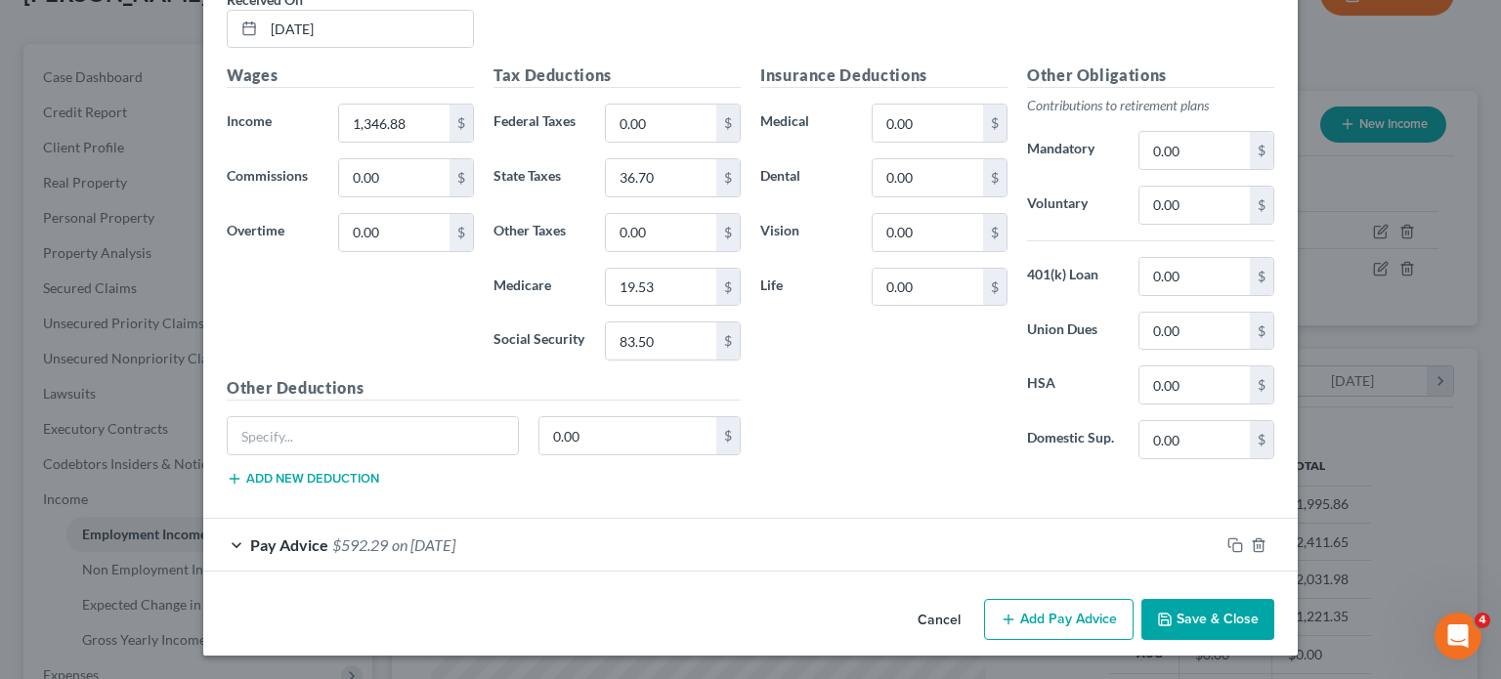
click at [529, 519] on div "Pay Advice $592.29 on [DATE]" at bounding box center [711, 545] width 1016 height 52
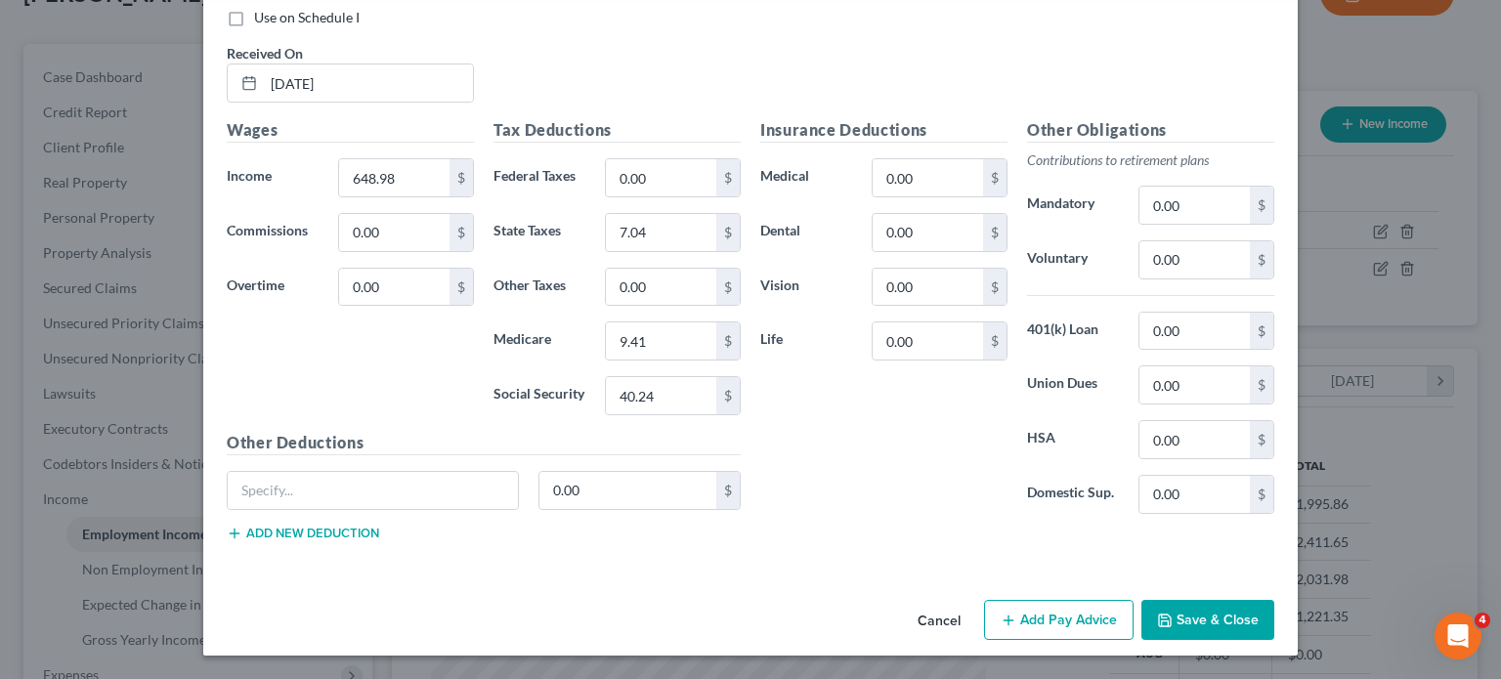
click at [976, 620] on button "Cancel" at bounding box center [939, 621] width 74 height 39
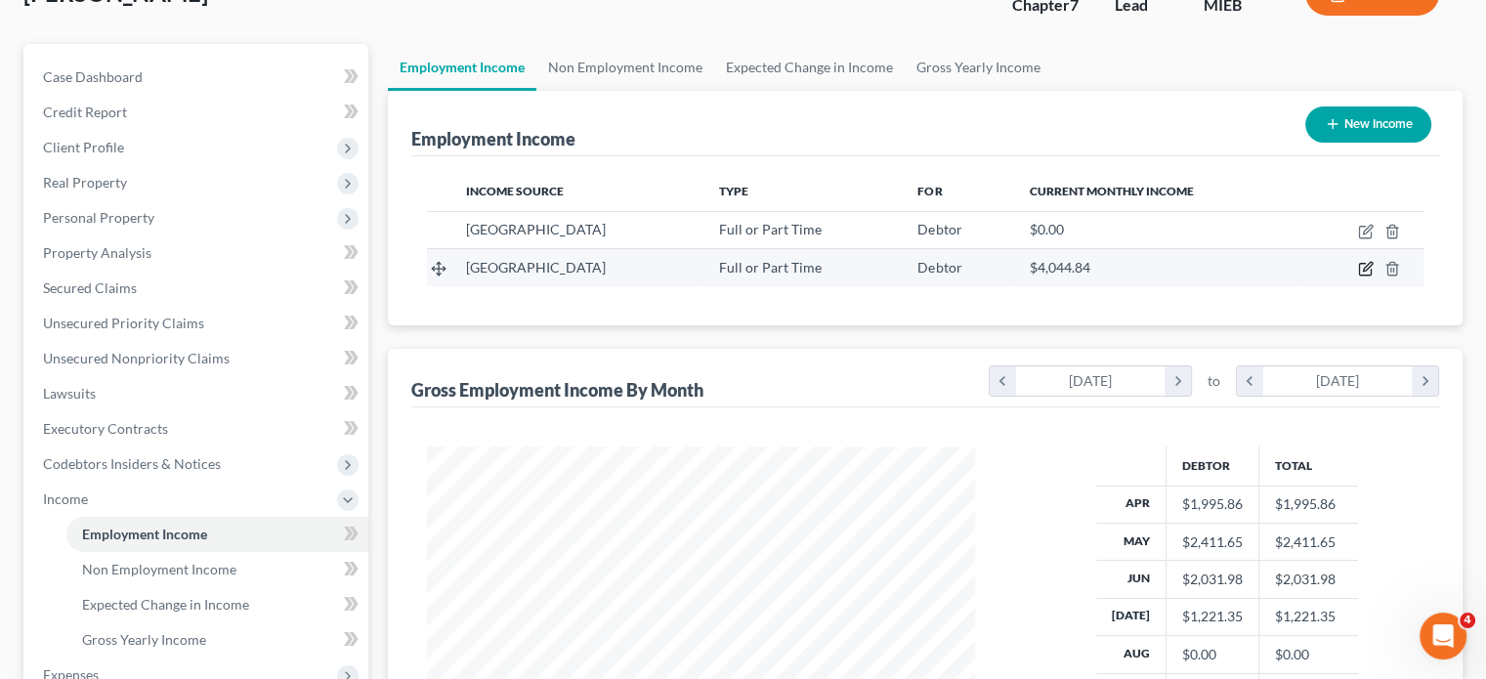
click at [1363, 272] on icon "button" at bounding box center [1367, 267] width 9 height 9
select select "0"
select select "23"
select select "2"
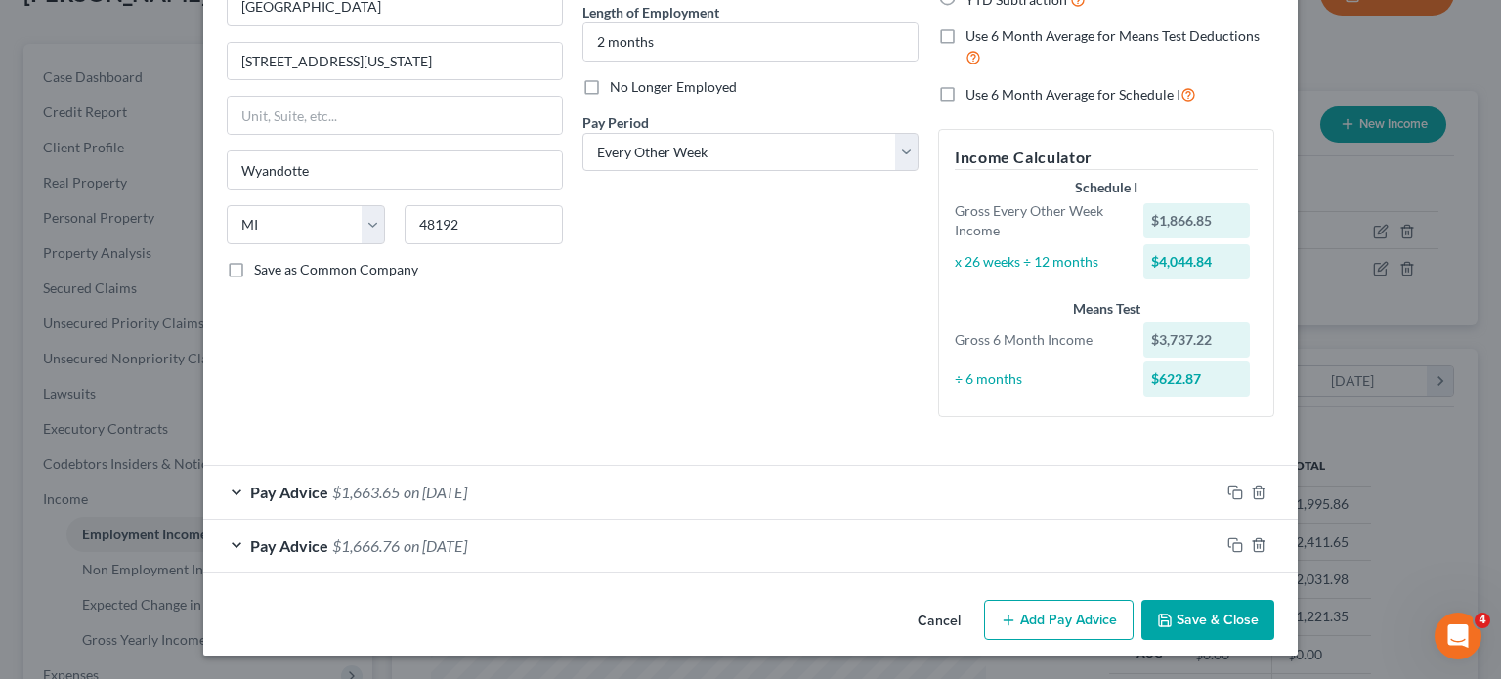
click at [578, 522] on div "Pay Advice $1,666.76 on [DATE]" at bounding box center [711, 546] width 1016 height 52
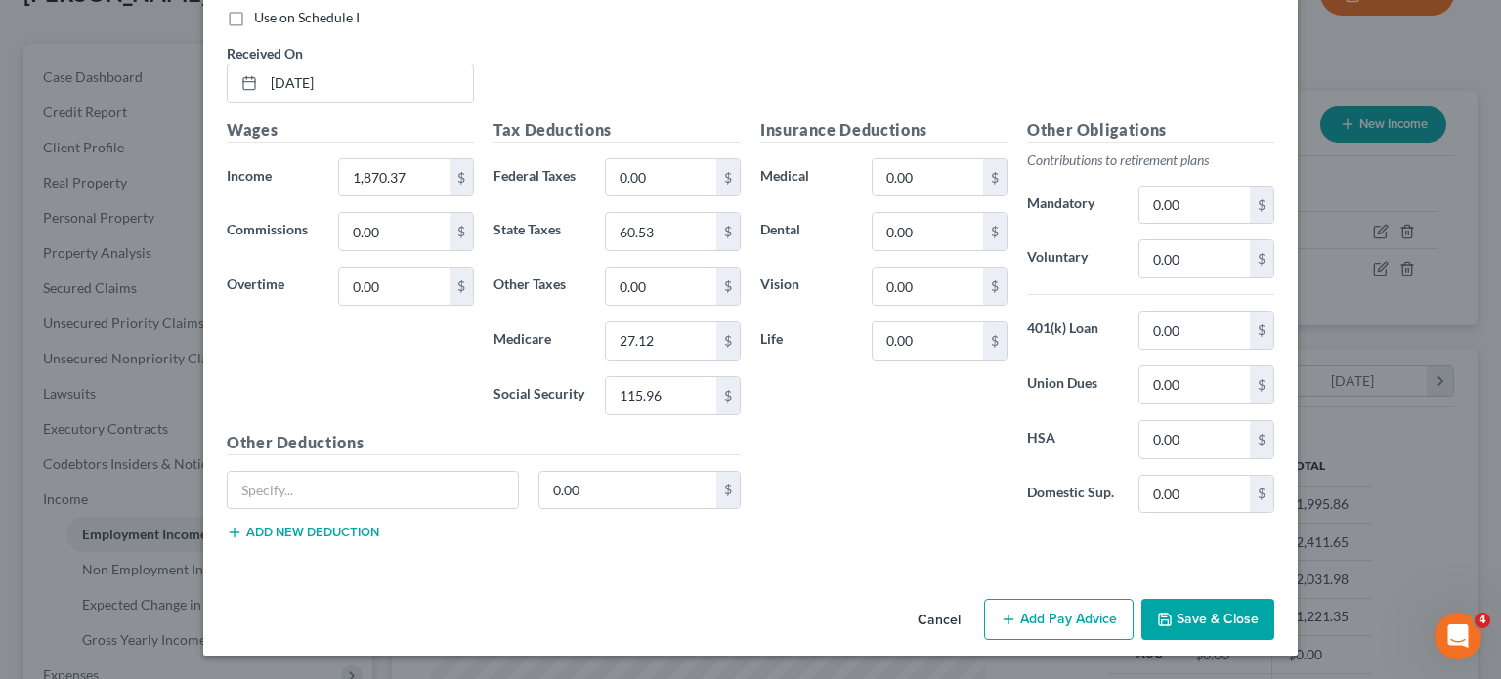
click at [976, 608] on button "Cancel" at bounding box center [939, 620] width 74 height 39
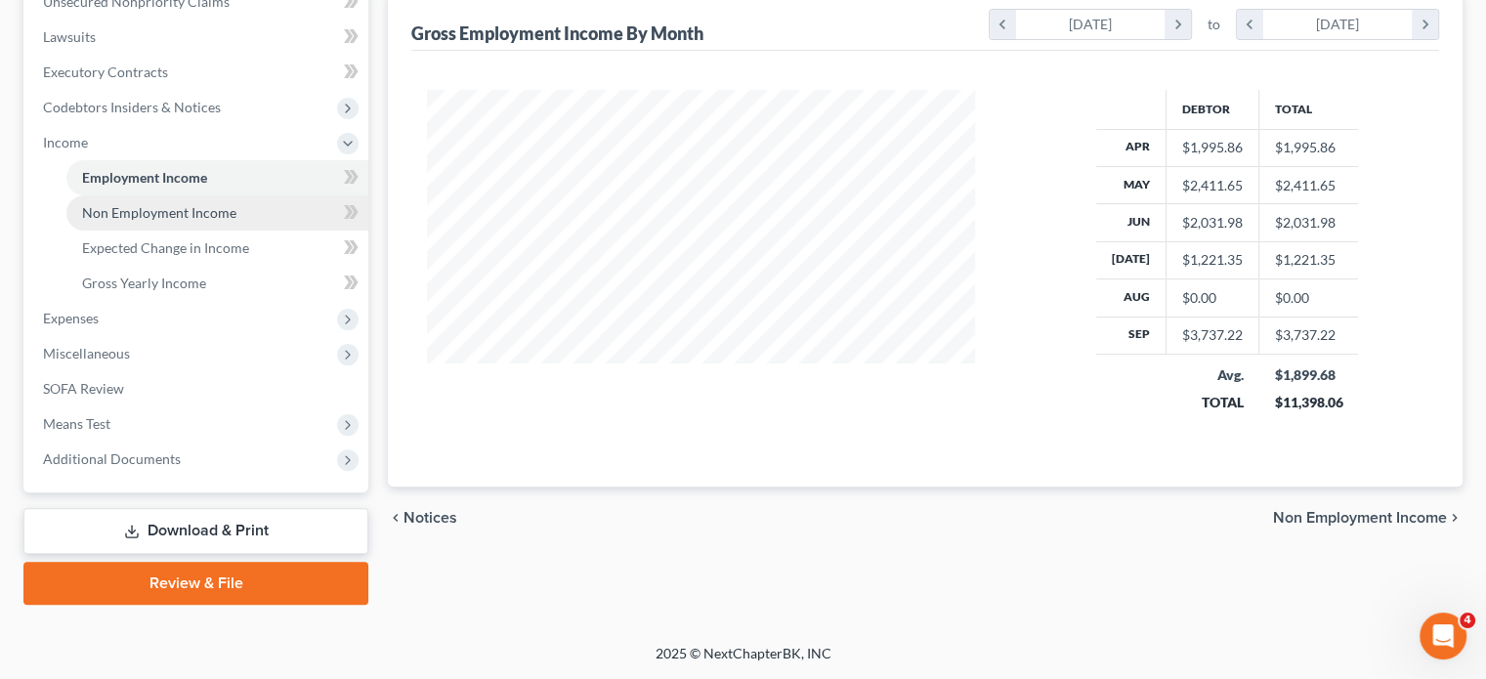
click at [219, 221] on span "Non Employment Income" at bounding box center [159, 212] width 154 height 17
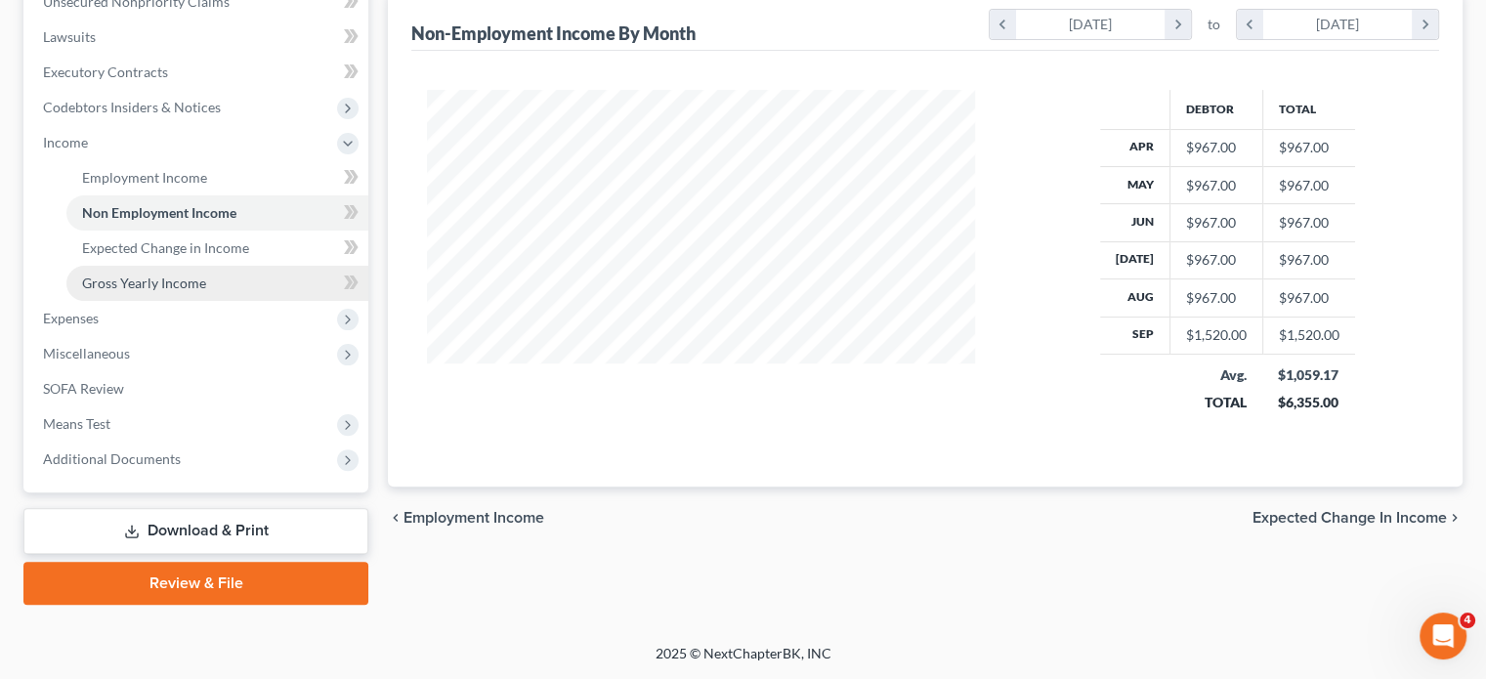
click at [206, 291] on span "Gross Yearly Income" at bounding box center [144, 283] width 124 height 17
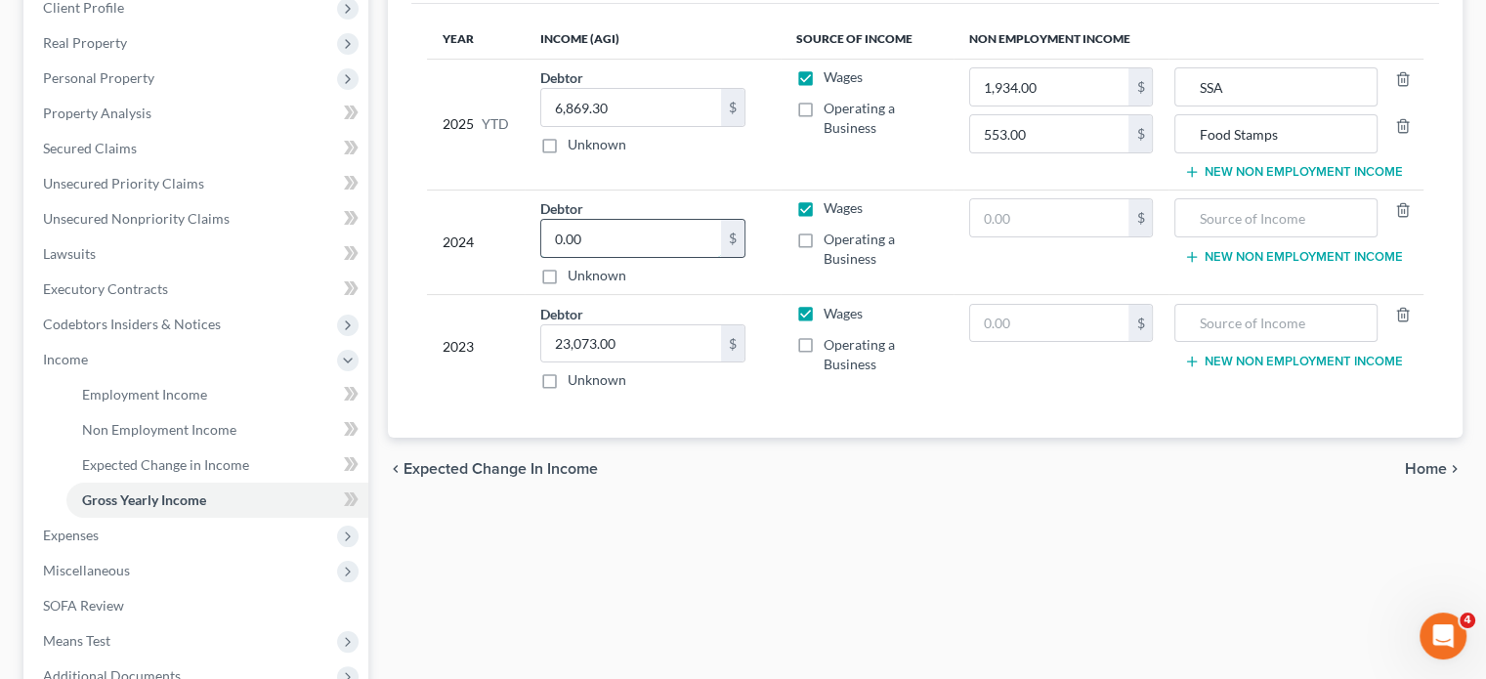
click at [662, 257] on input "0.00" at bounding box center [631, 238] width 180 height 37
type input "23,073"
click at [970, 236] on input "text" at bounding box center [1049, 217] width 159 height 37
type input "0"
click at [636, 257] on input "text" at bounding box center [631, 238] width 180 height 37
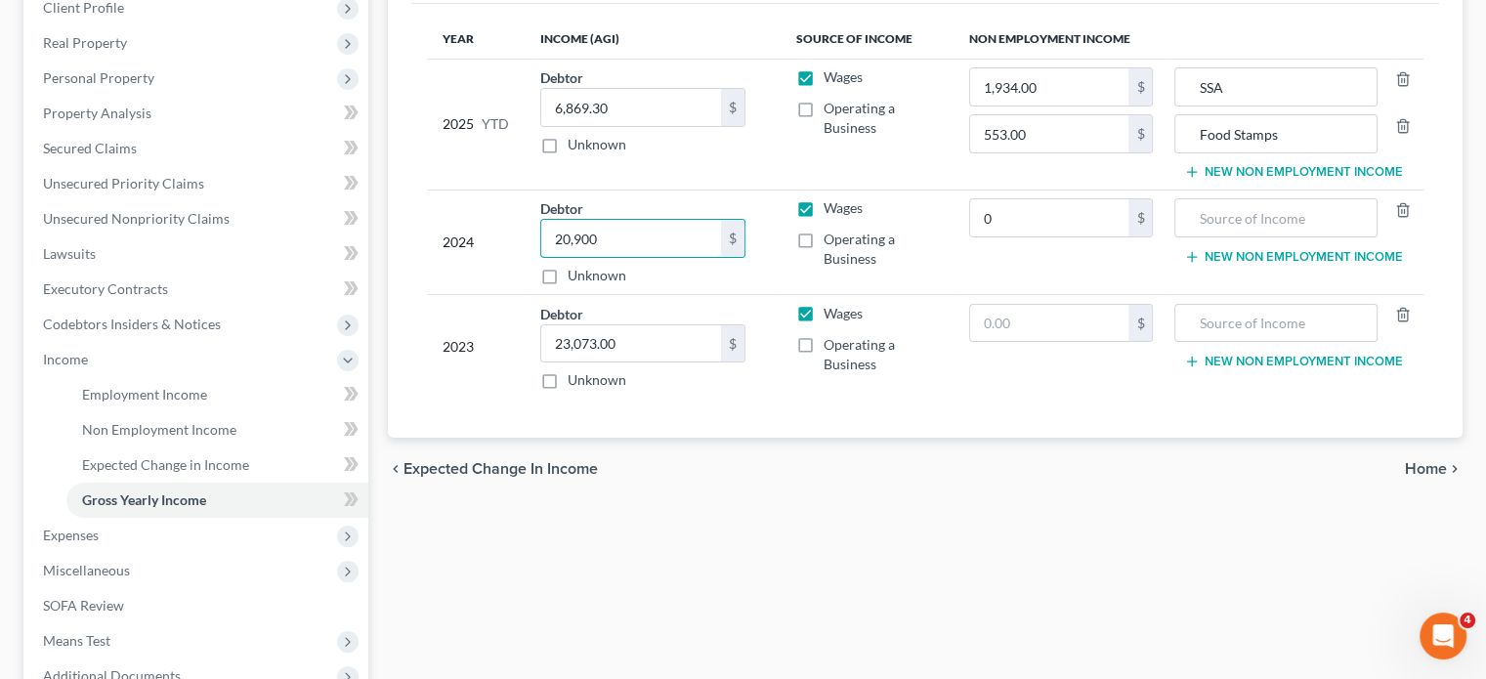
type input "20,900"
click at [824, 218] on label "Wages" at bounding box center [843, 208] width 39 height 20
click at [831, 211] on input "Wages" at bounding box center [837, 204] width 13 height 13
checkbox input "false"
click at [824, 269] on label "Operating a Business" at bounding box center [880, 249] width 113 height 39
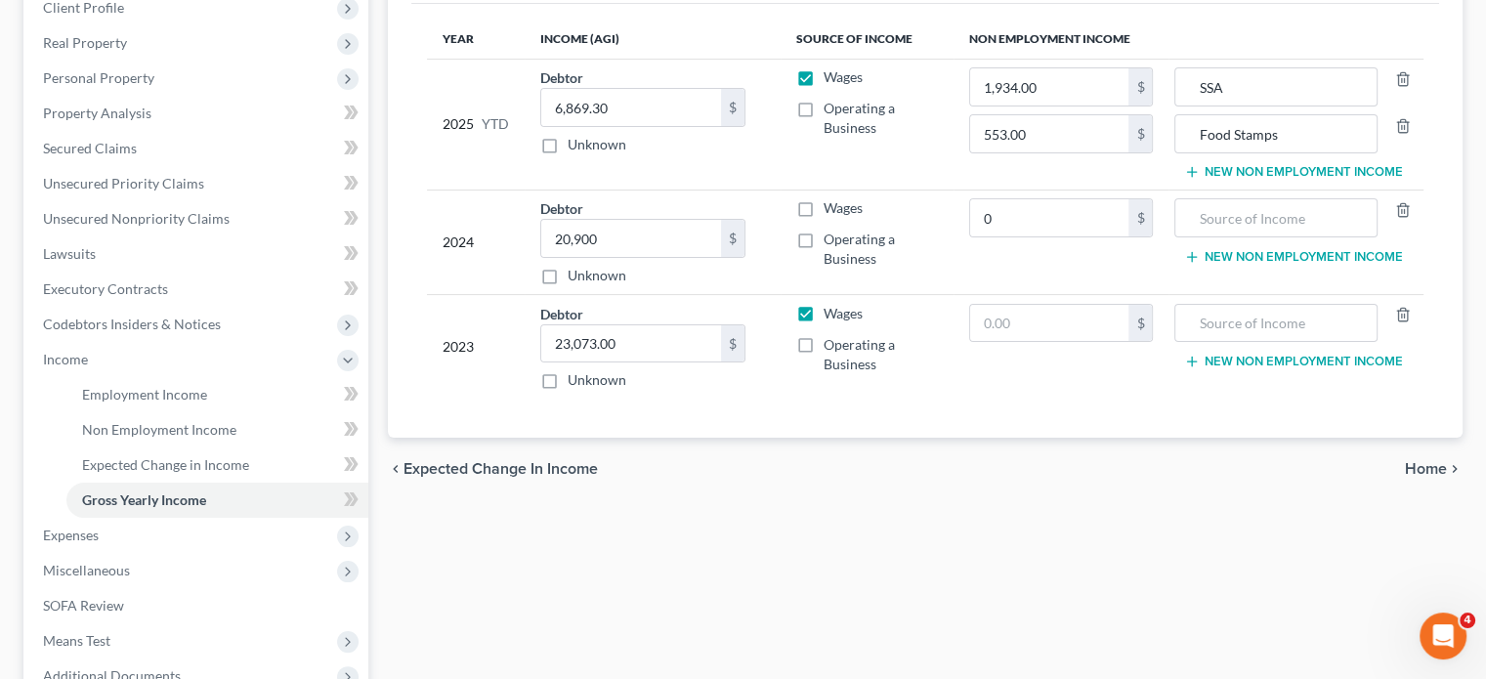
click at [831, 242] on input "Operating a Business" at bounding box center [837, 236] width 13 height 13
checkbox input "true"
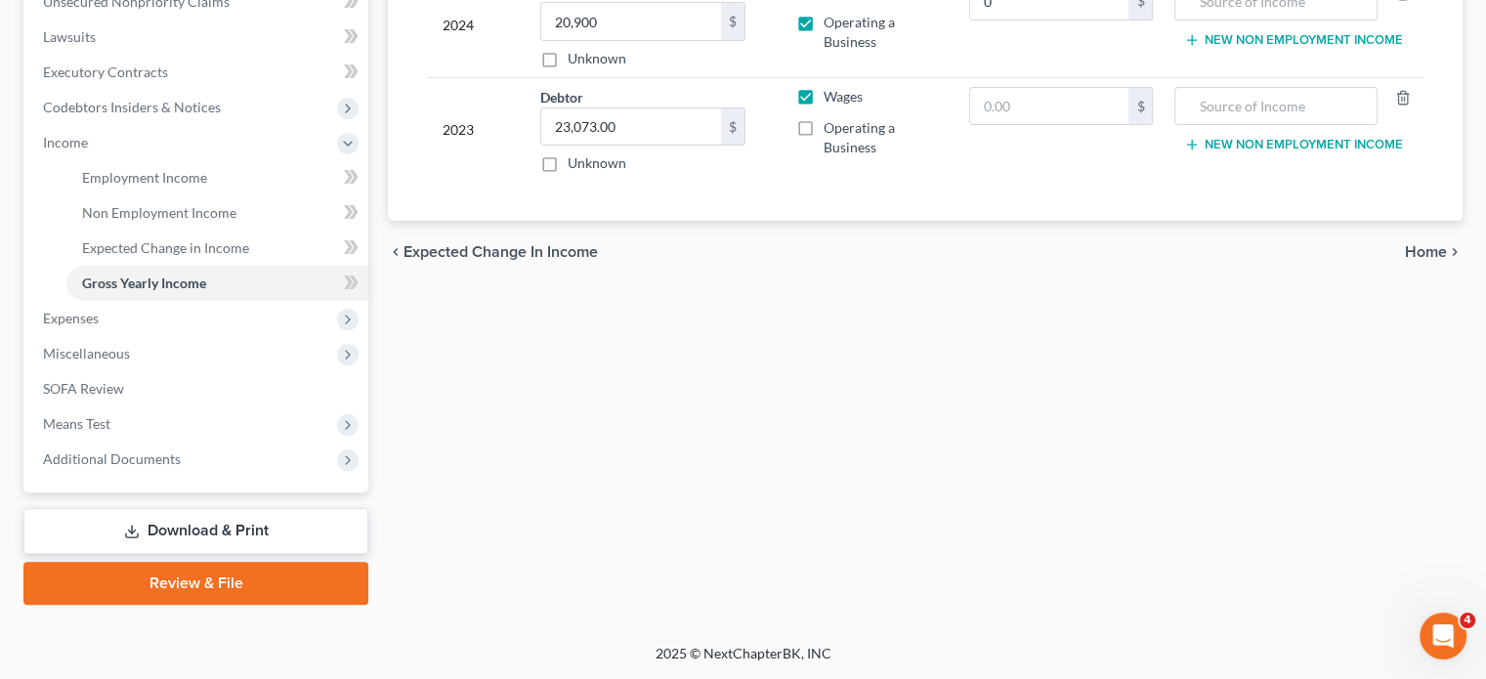
scroll to position [621, 0]
click at [207, 336] on span "Expenses" at bounding box center [197, 318] width 341 height 35
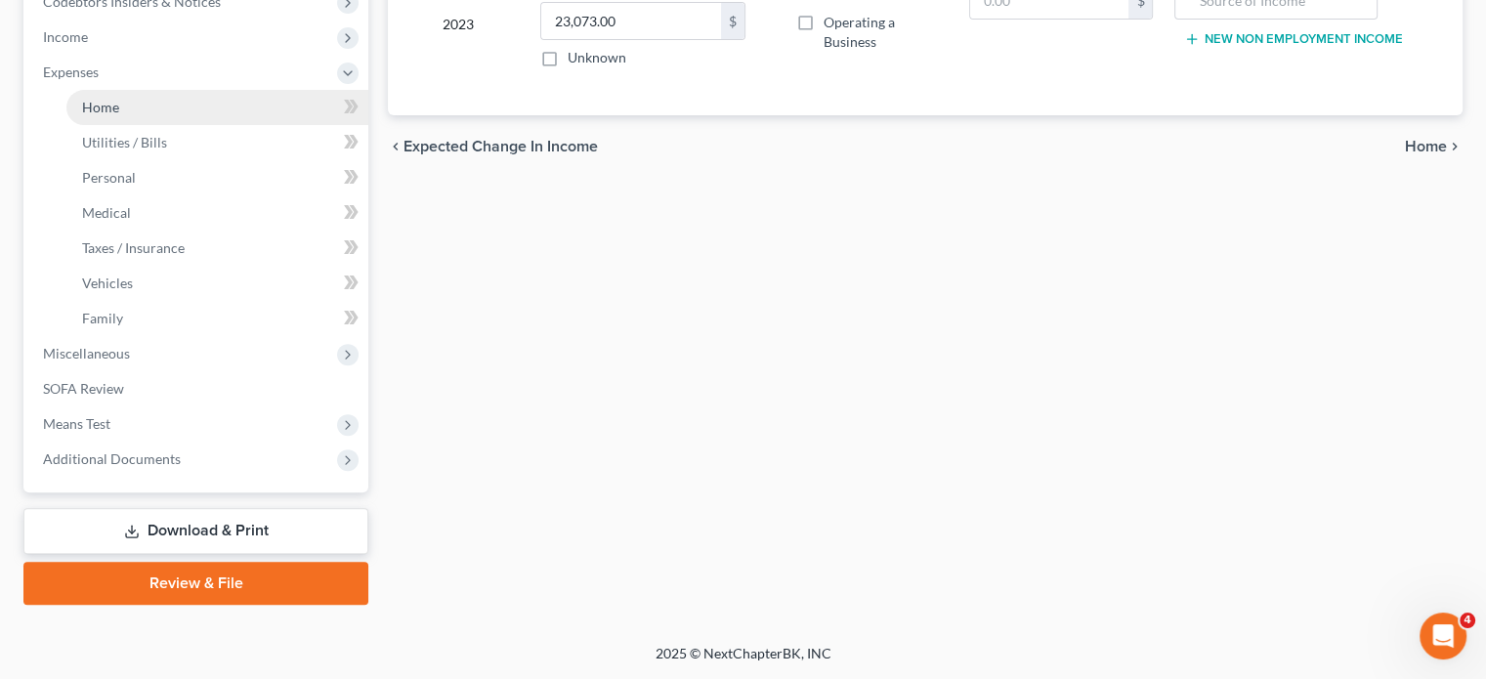
click at [119, 115] on span "Home" at bounding box center [100, 107] width 37 height 17
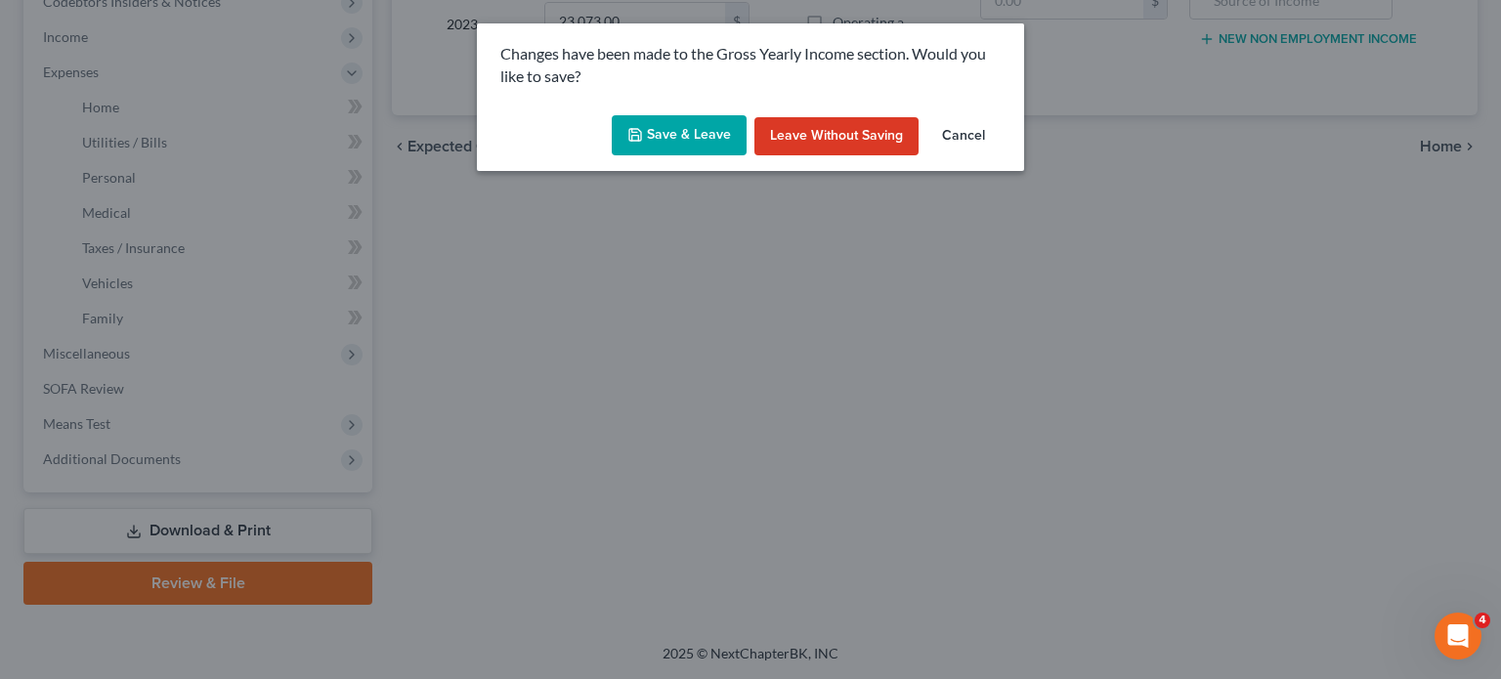
click at [694, 156] on button "Save & Leave" at bounding box center [679, 135] width 135 height 41
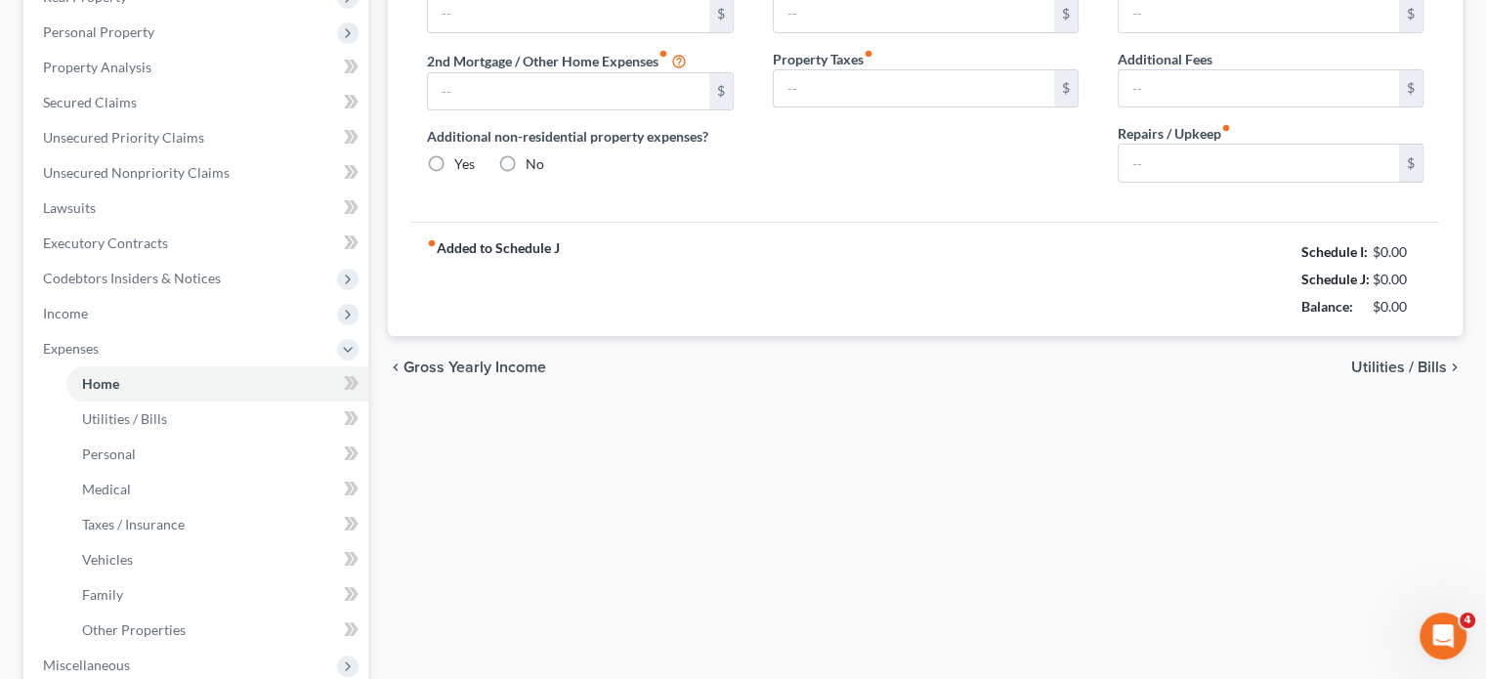
type input "875.00"
type input "0.00"
radio input "true"
type input "0.00"
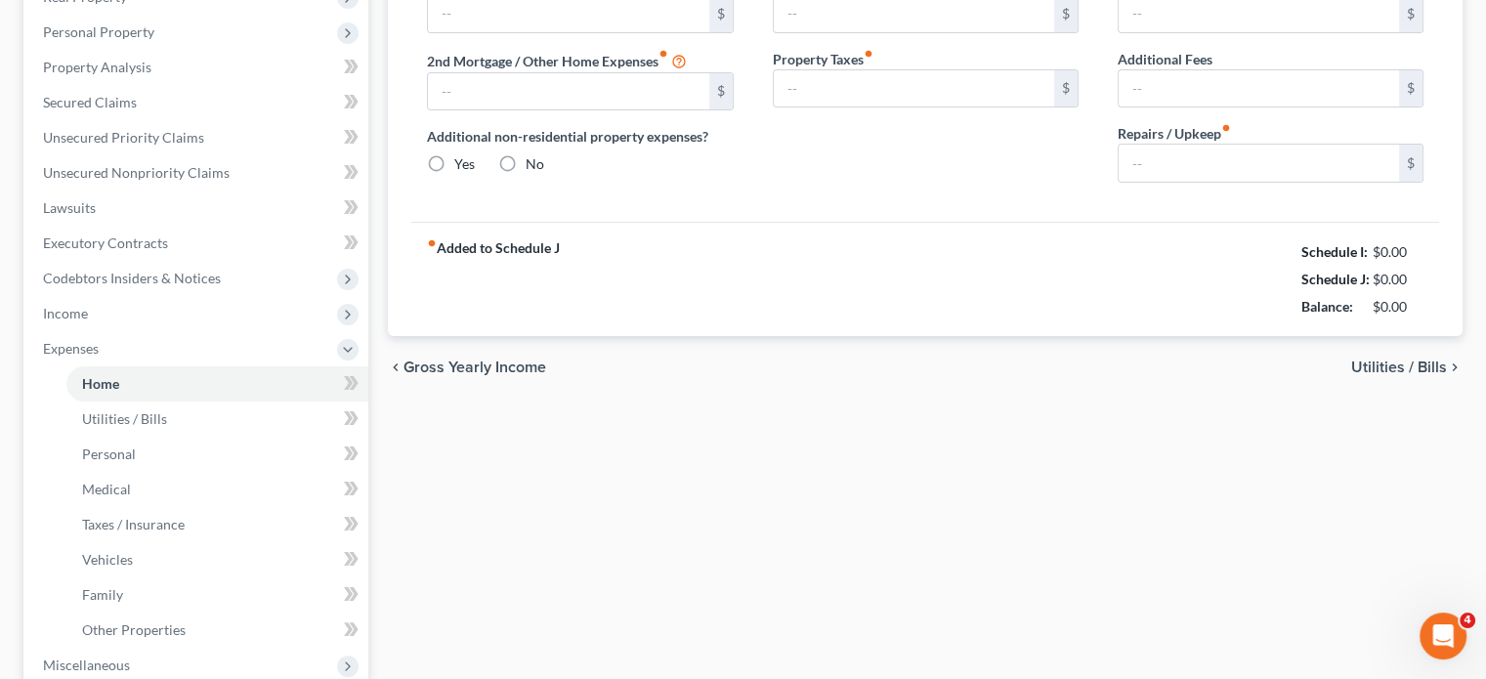
type input "0.00"
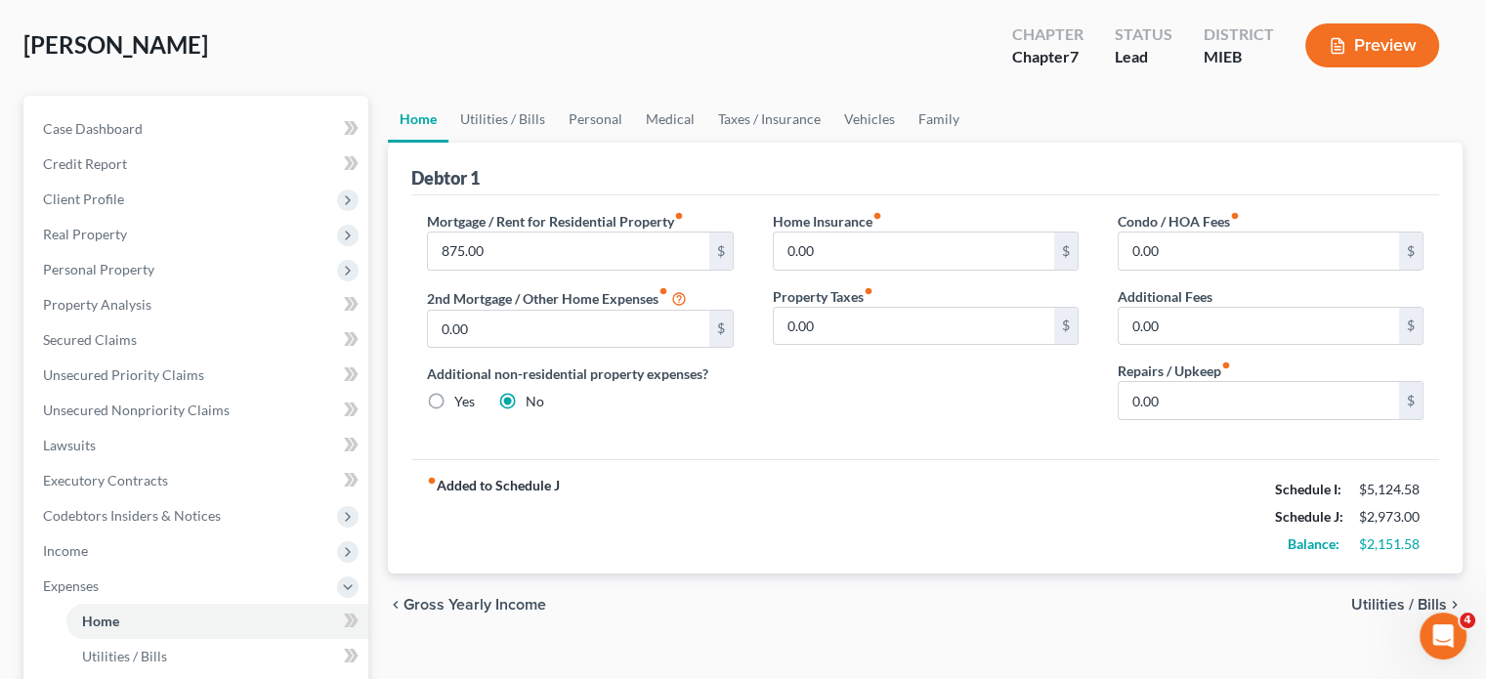
scroll to position [164, 0]
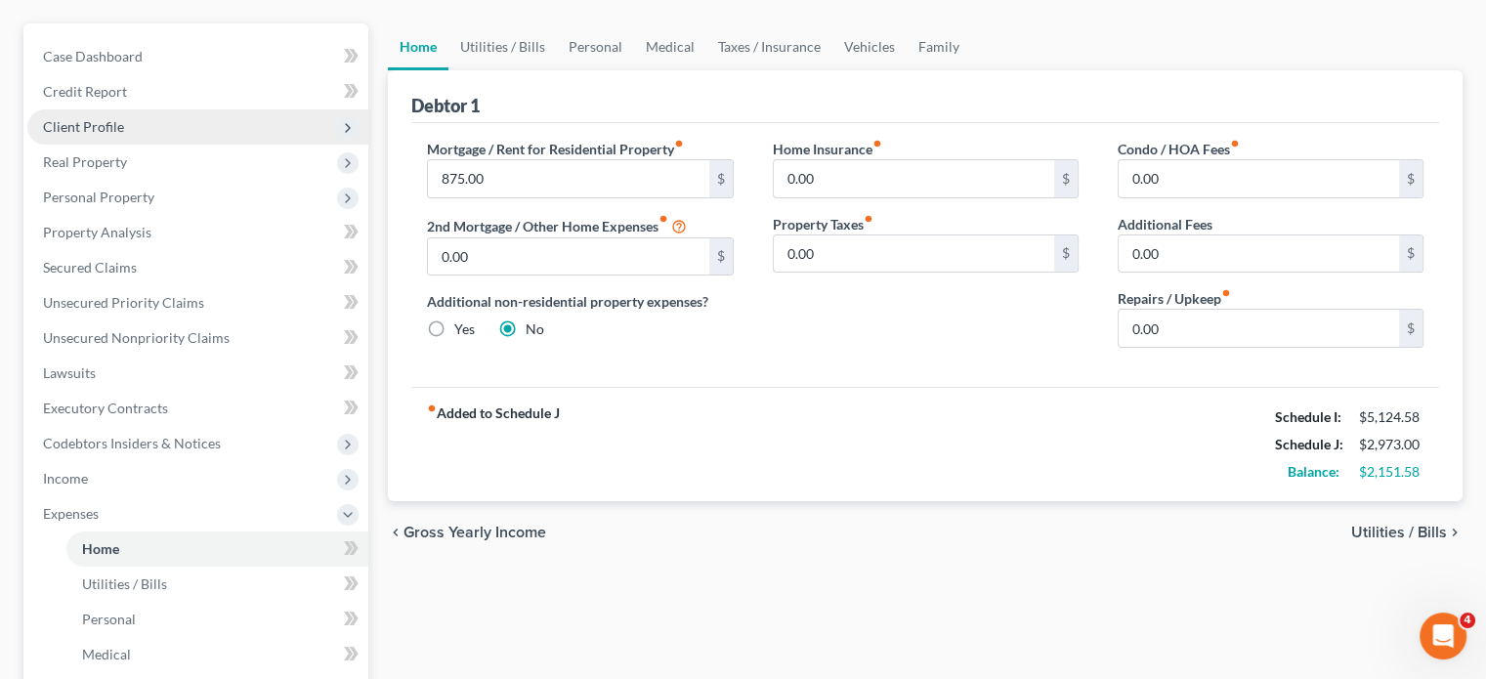
click at [169, 145] on span "Client Profile" at bounding box center [197, 126] width 341 height 35
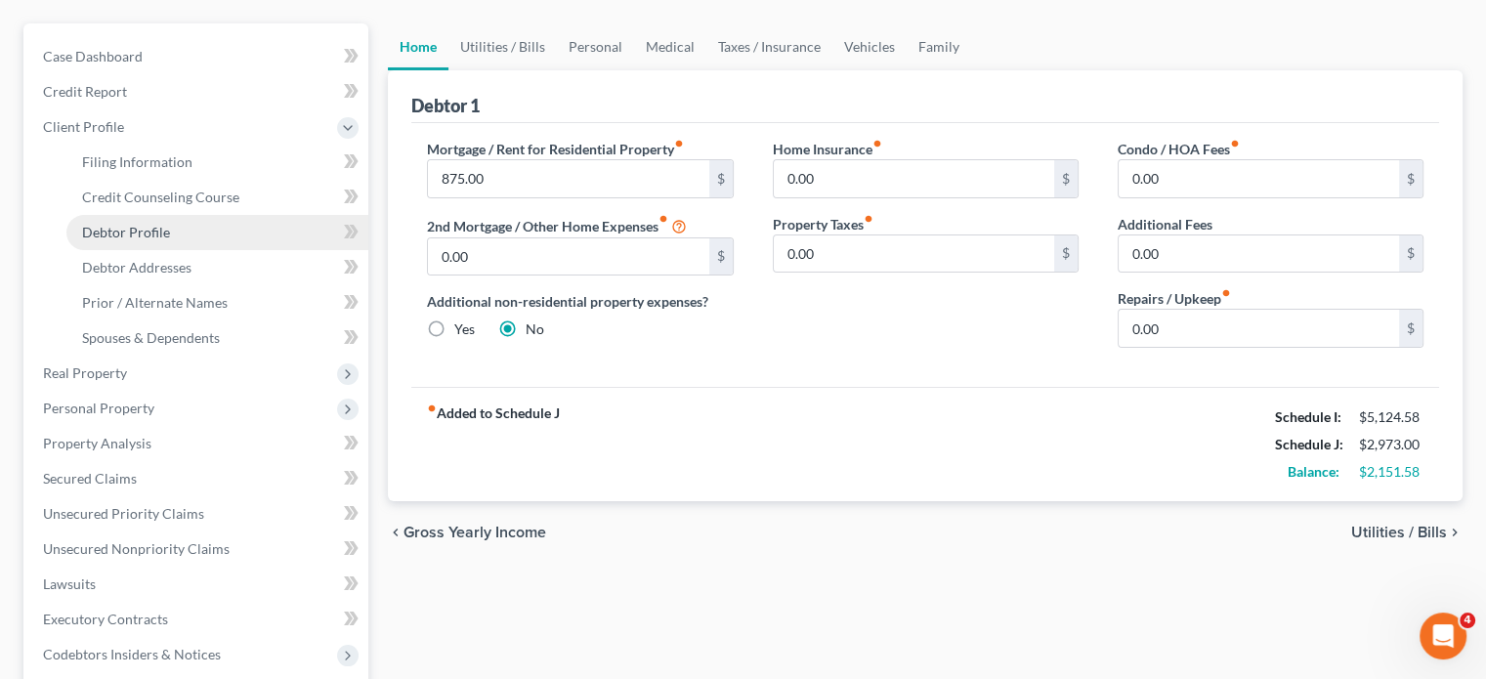
click at [203, 250] on link "Debtor Profile" at bounding box center [217, 232] width 302 height 35
select select "0"
select select "2"
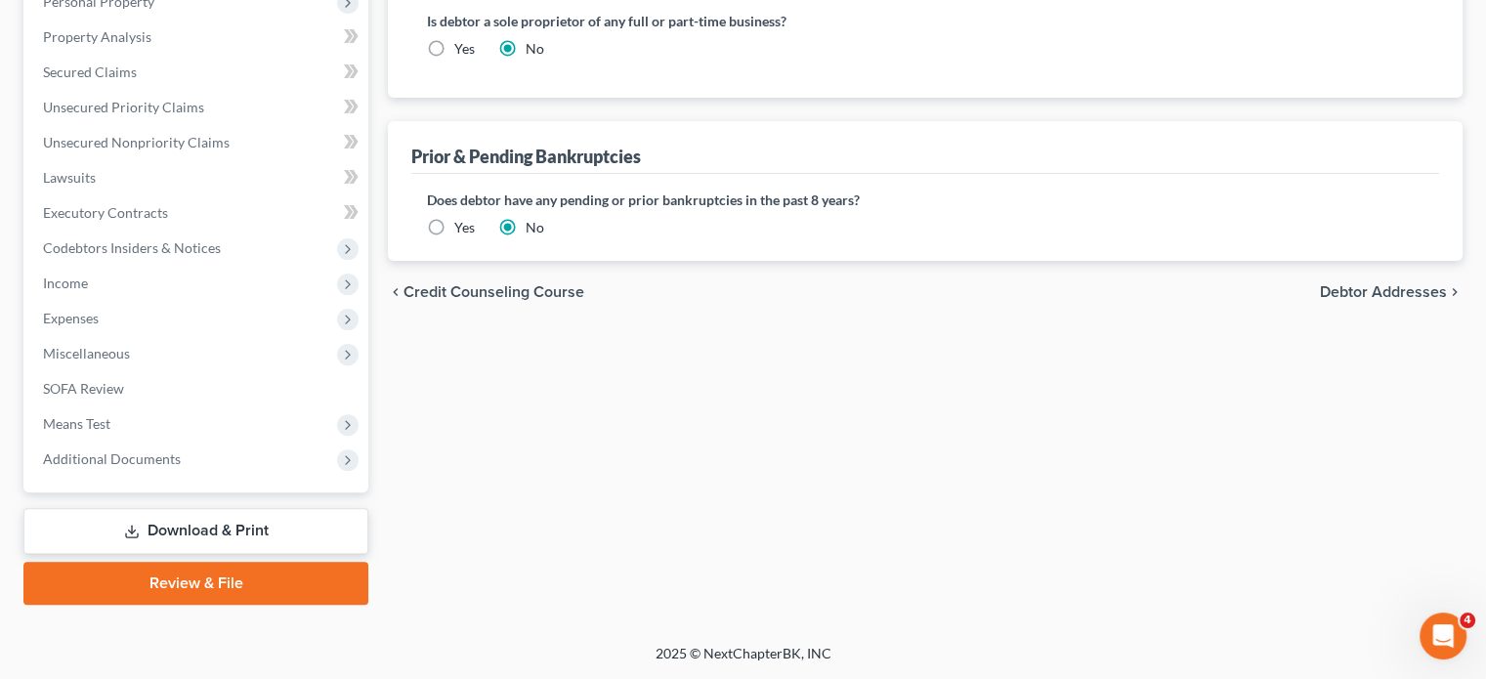
scroll to position [877, 0]
click at [186, 301] on span "Expenses" at bounding box center [197, 318] width 341 height 35
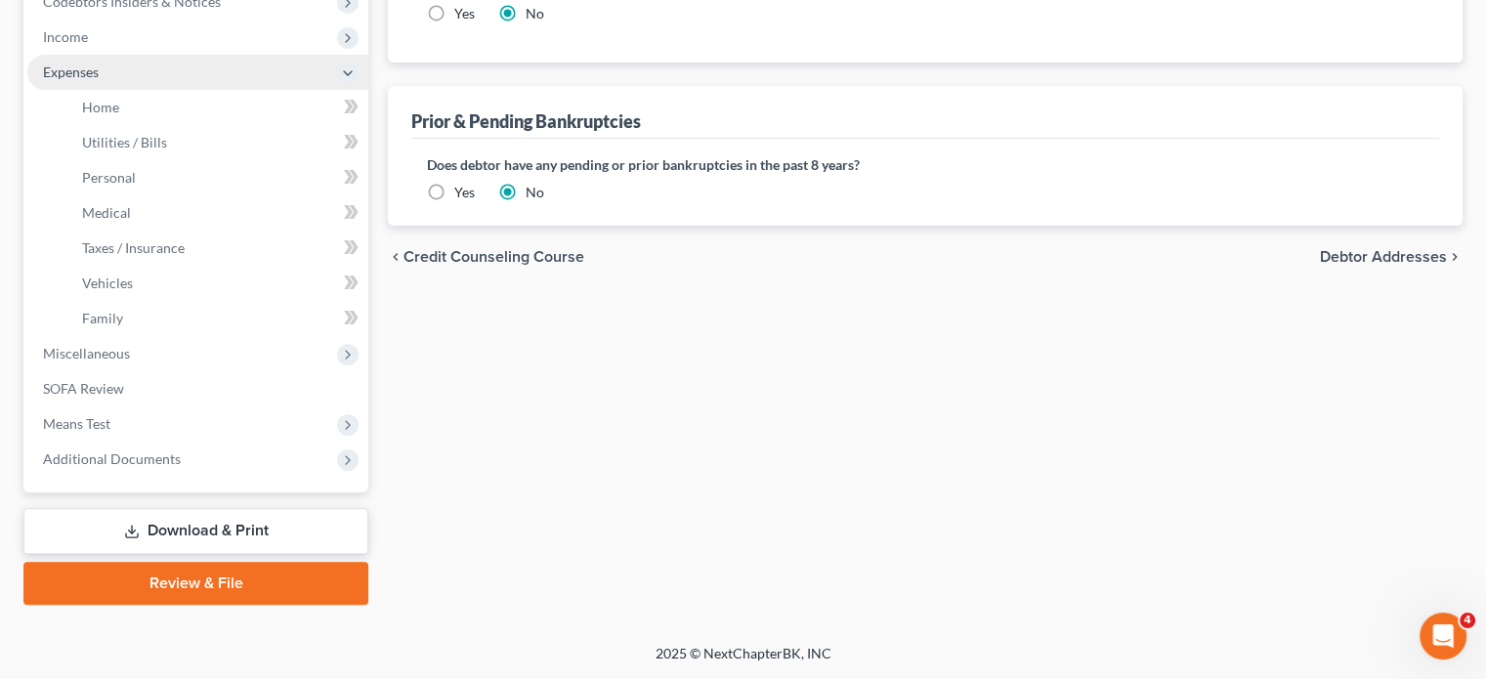
scroll to position [614, 0]
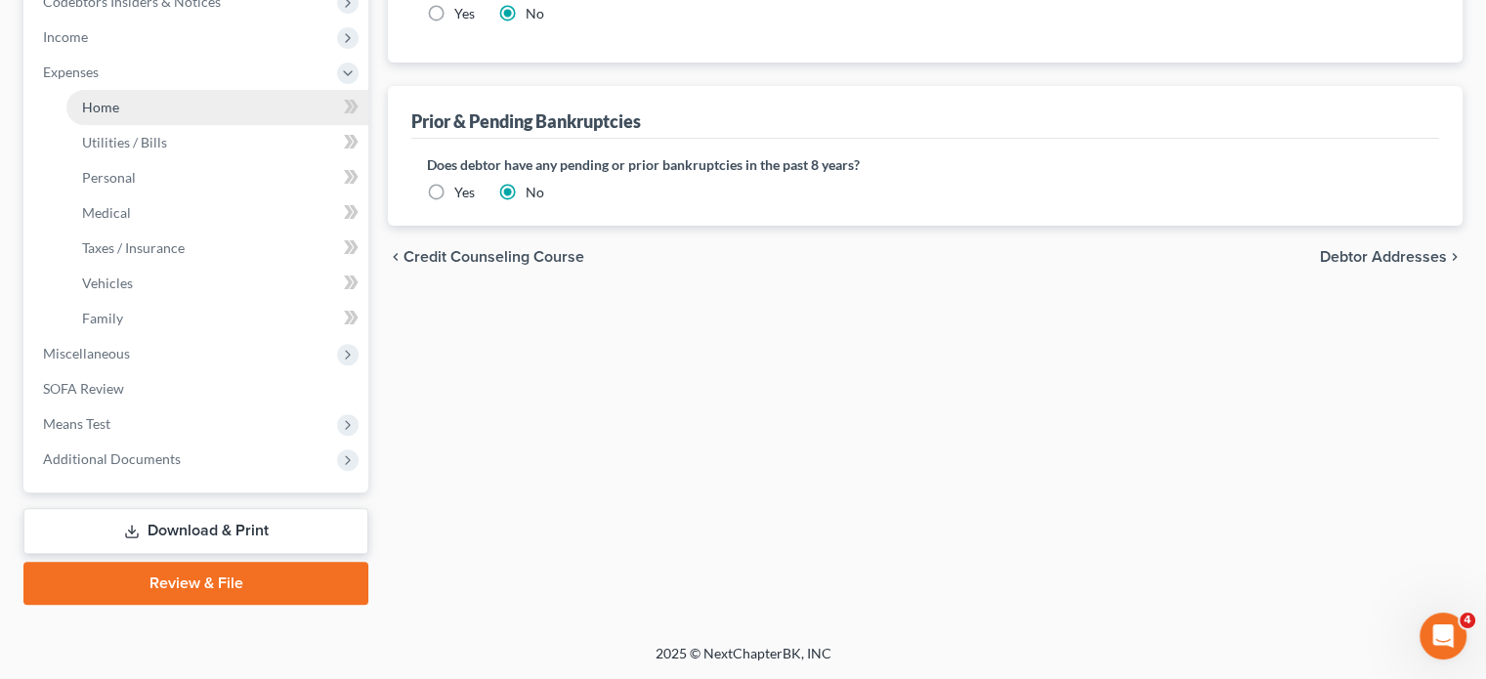
click at [196, 125] on link "Home" at bounding box center [217, 107] width 302 height 35
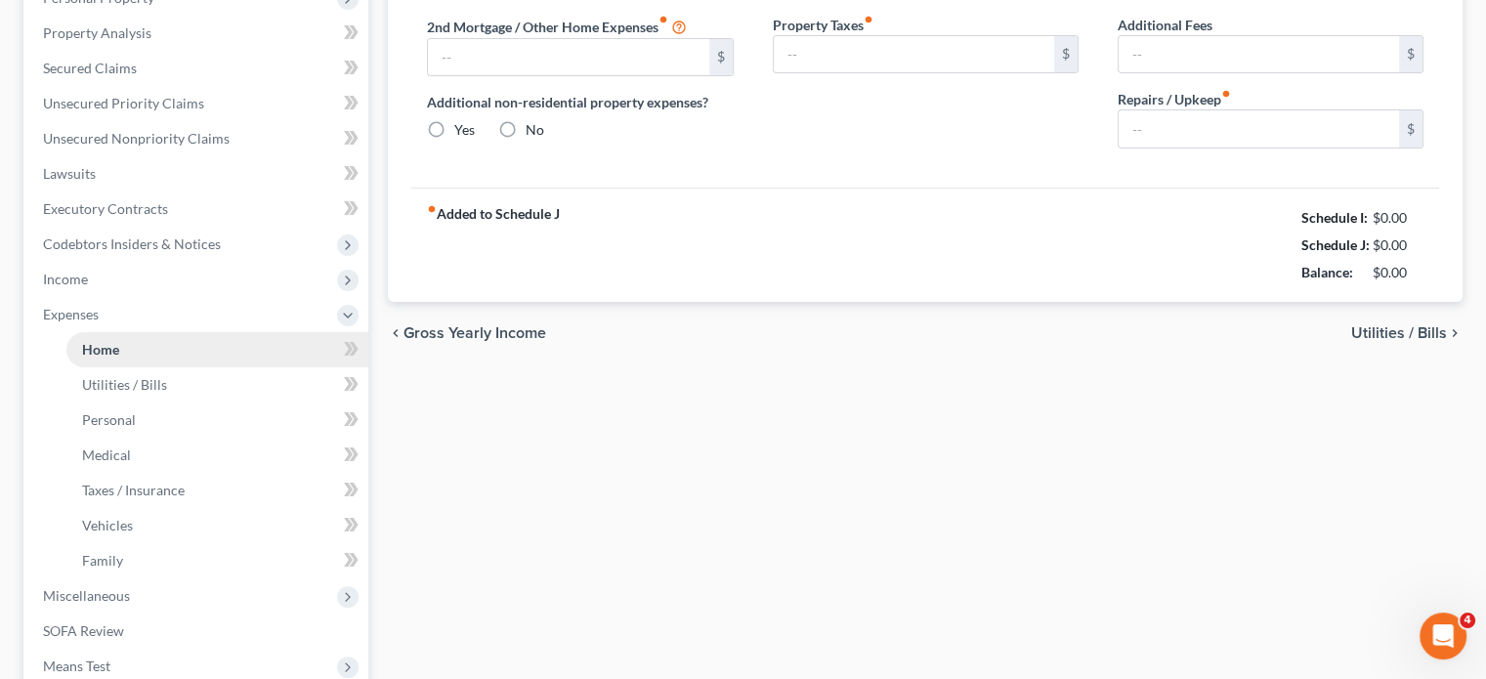
type input "875.00"
type input "0.00"
radio input "true"
type input "0.00"
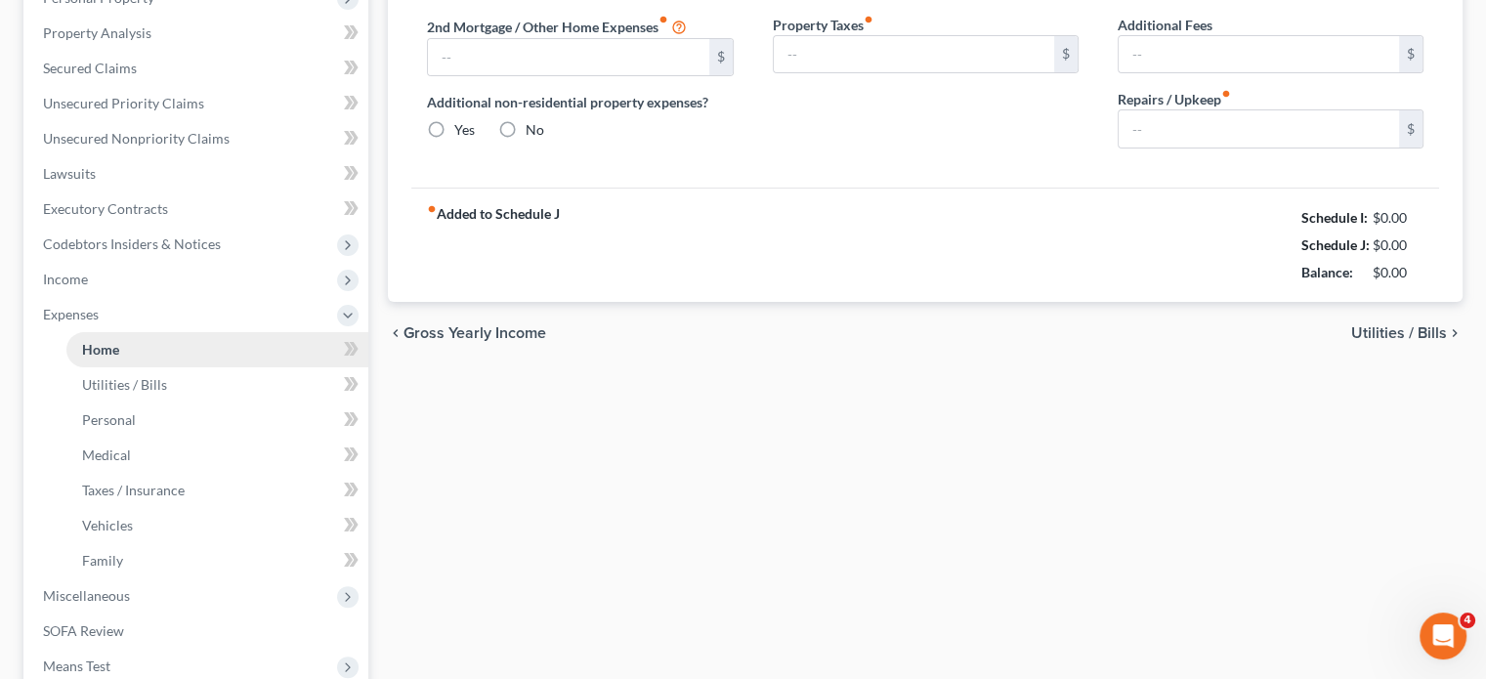
type input "0.00"
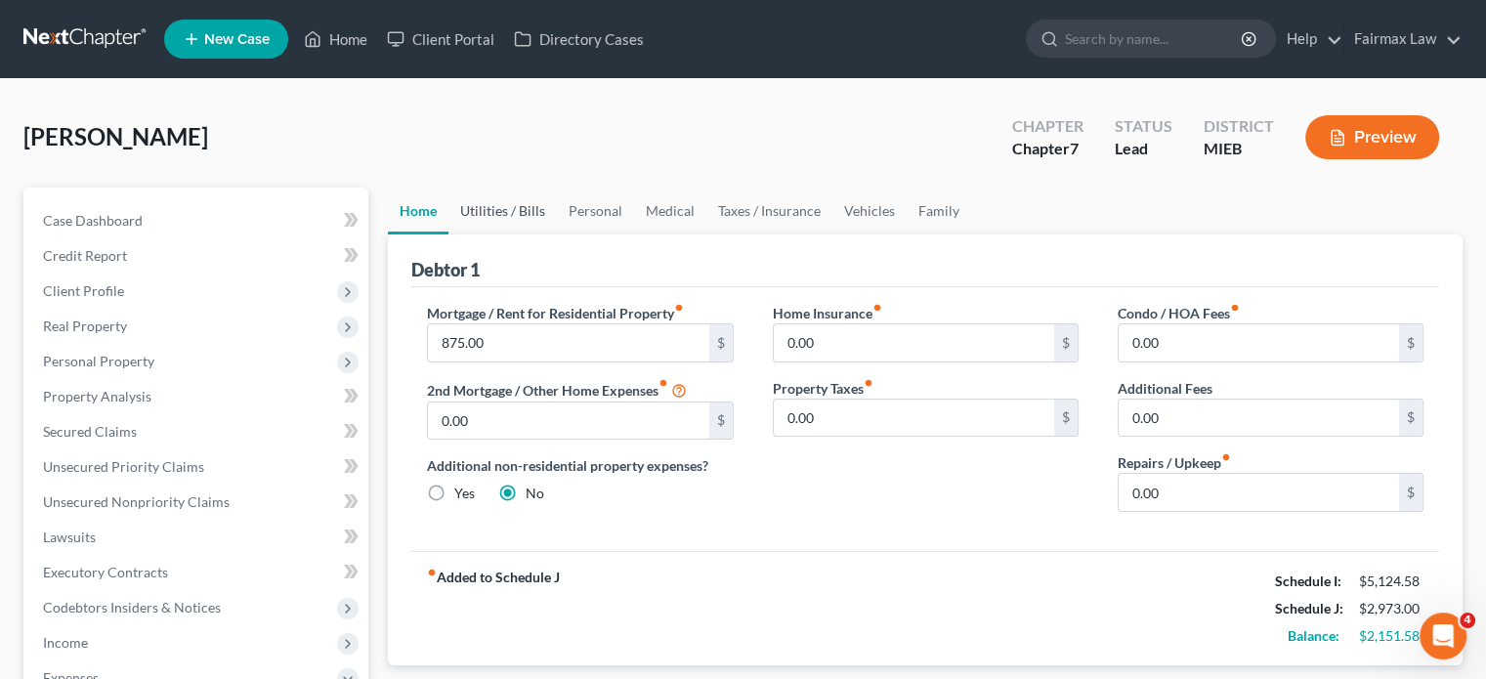
click at [552, 234] on link "Utilities / Bills" at bounding box center [502, 211] width 108 height 47
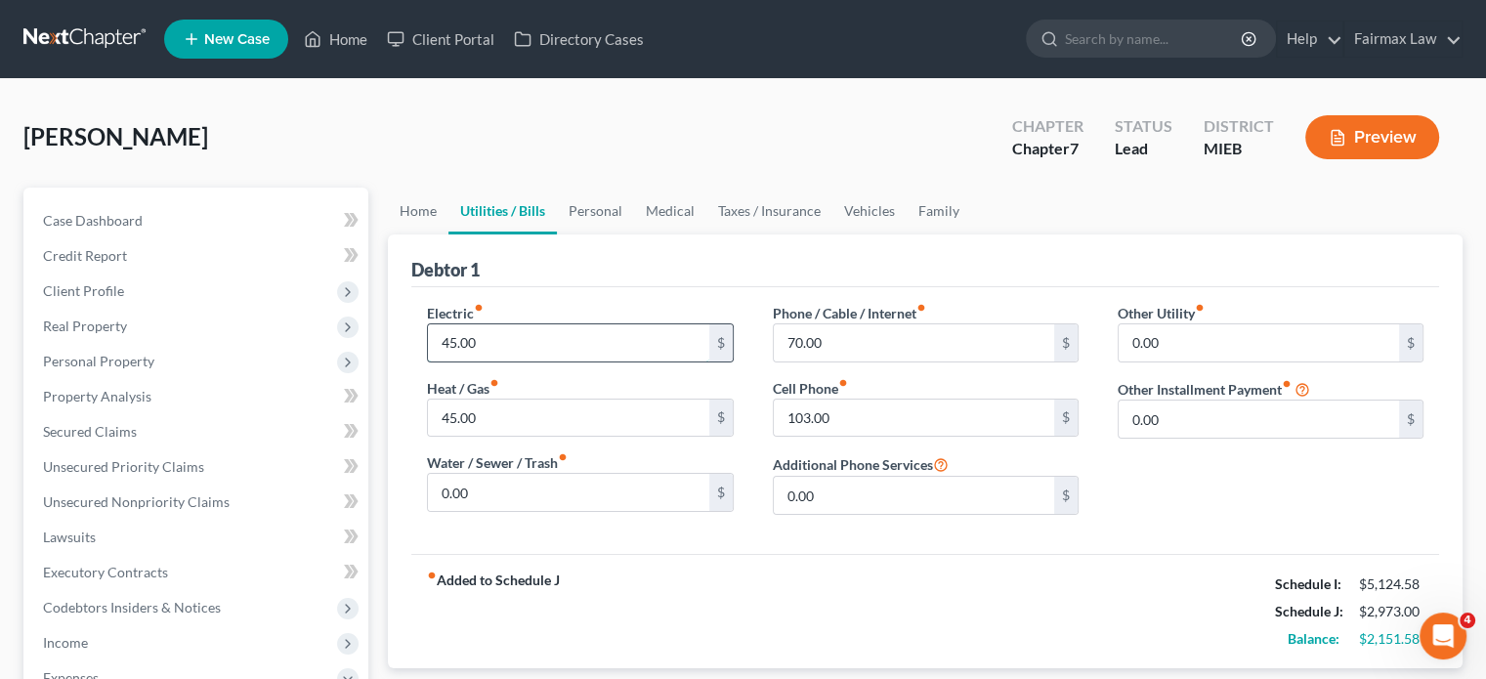
click at [514, 362] on input "45.00" at bounding box center [568, 342] width 280 height 37
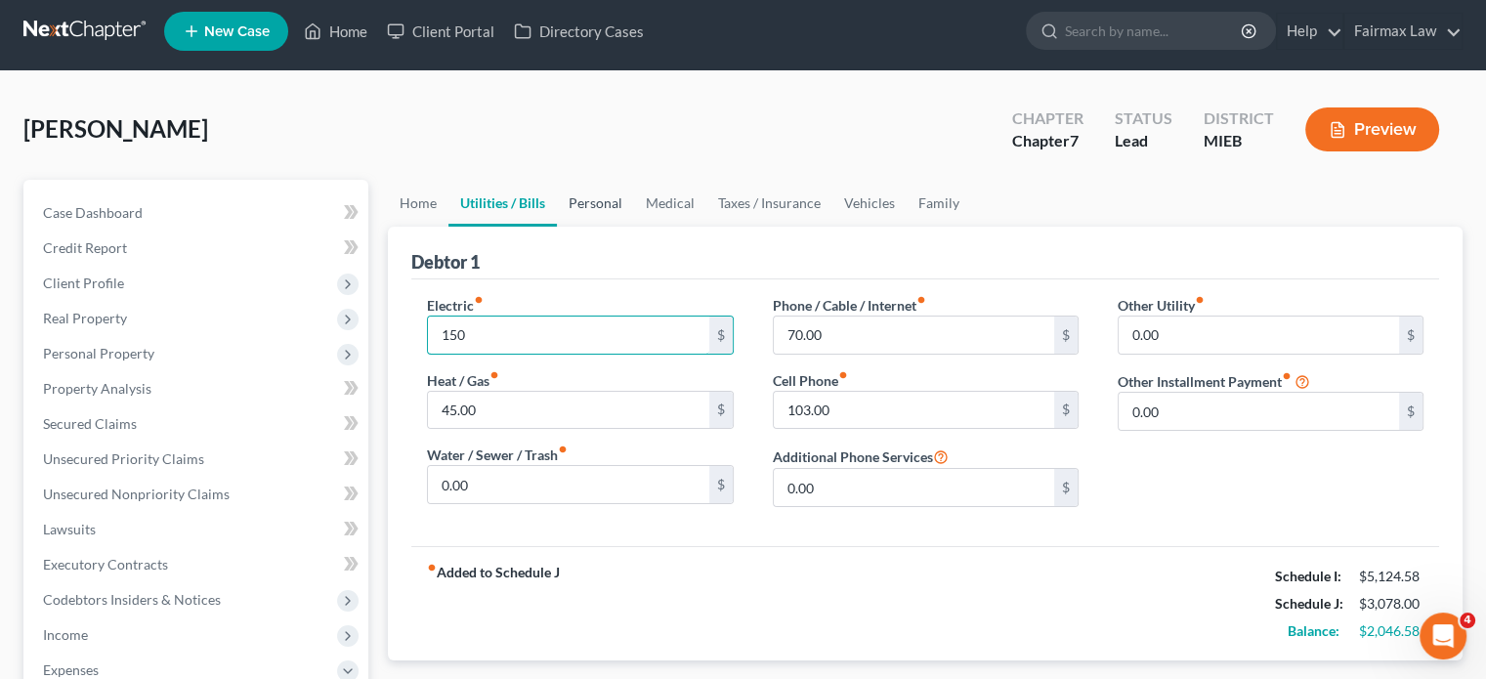
type input "150"
click at [634, 227] on link "Personal" at bounding box center [595, 203] width 77 height 47
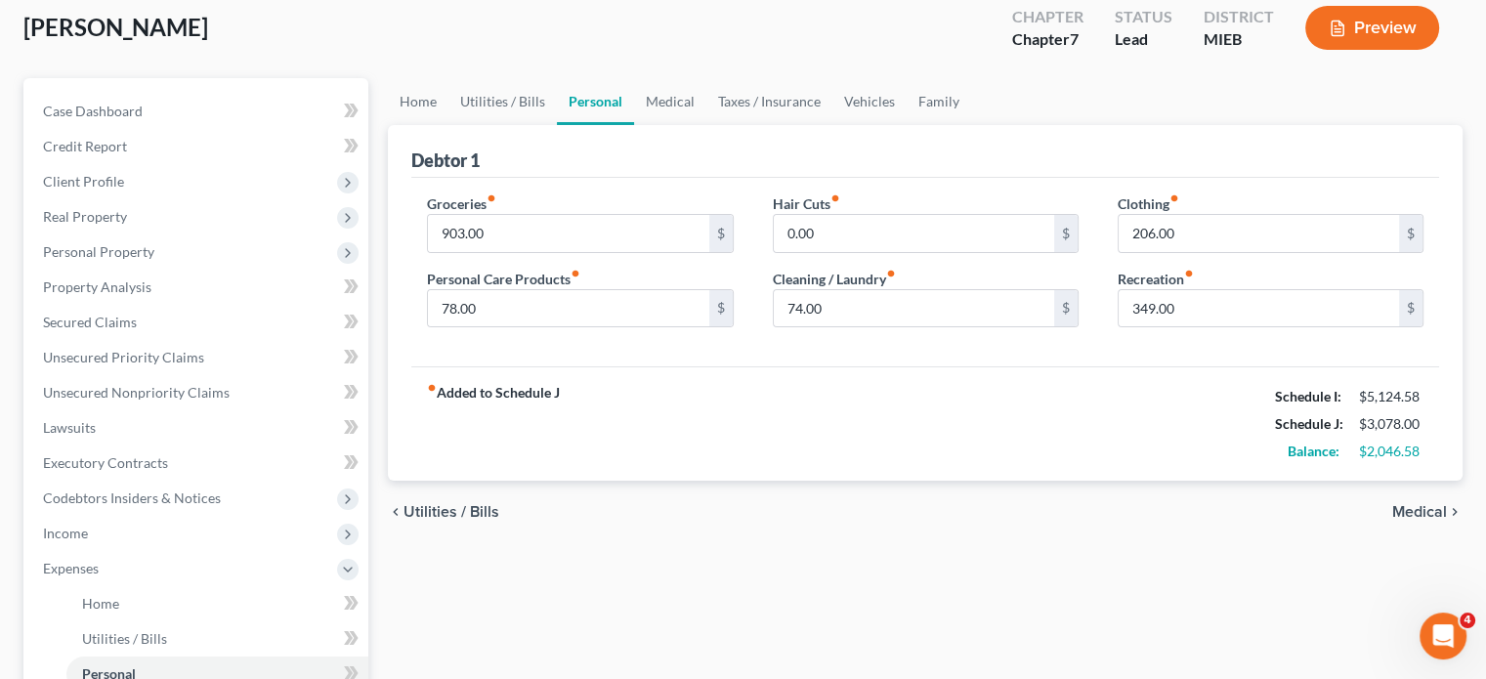
scroll to position [120, 0]
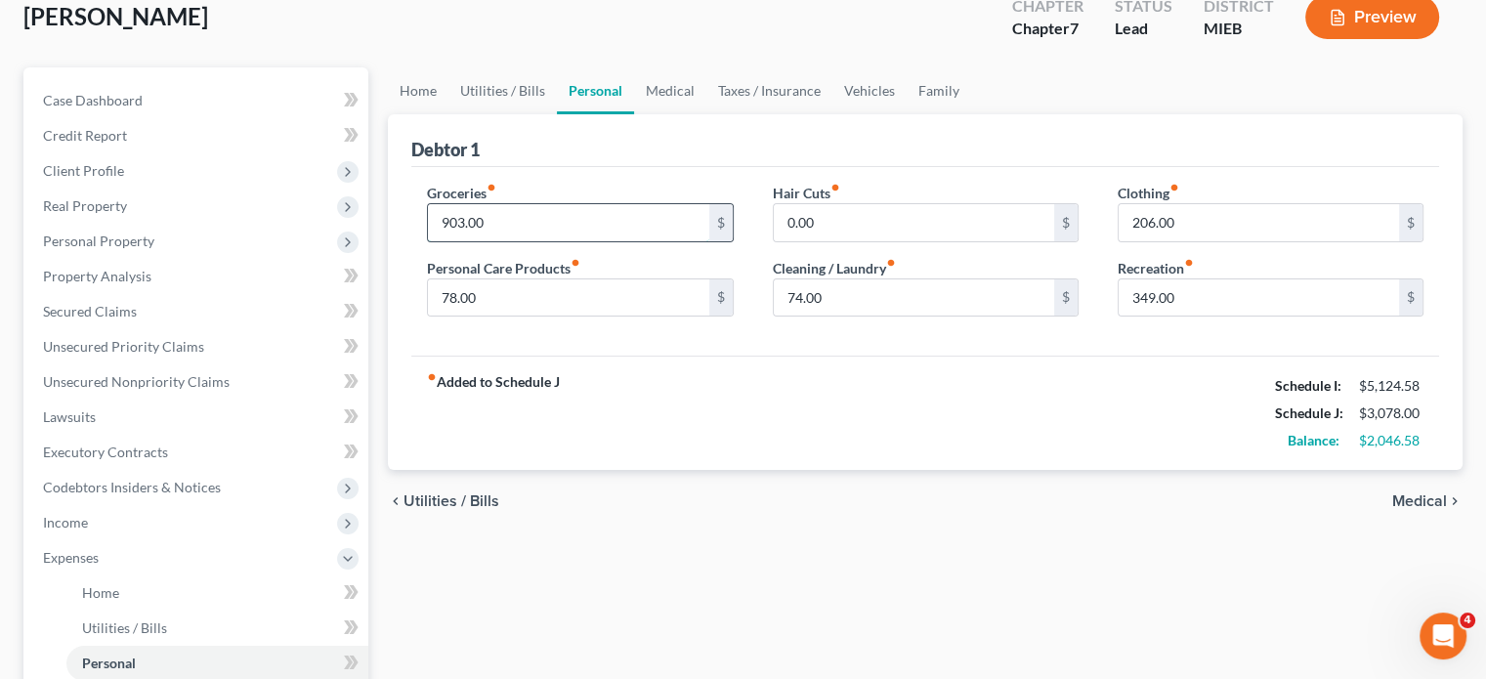
click at [542, 241] on input "903.00" at bounding box center [568, 222] width 280 height 37
type input "1,000"
click at [1191, 317] on input "349.00" at bounding box center [1259, 297] width 280 height 37
type input "200"
click at [706, 114] on link "Medical" at bounding box center [670, 90] width 72 height 47
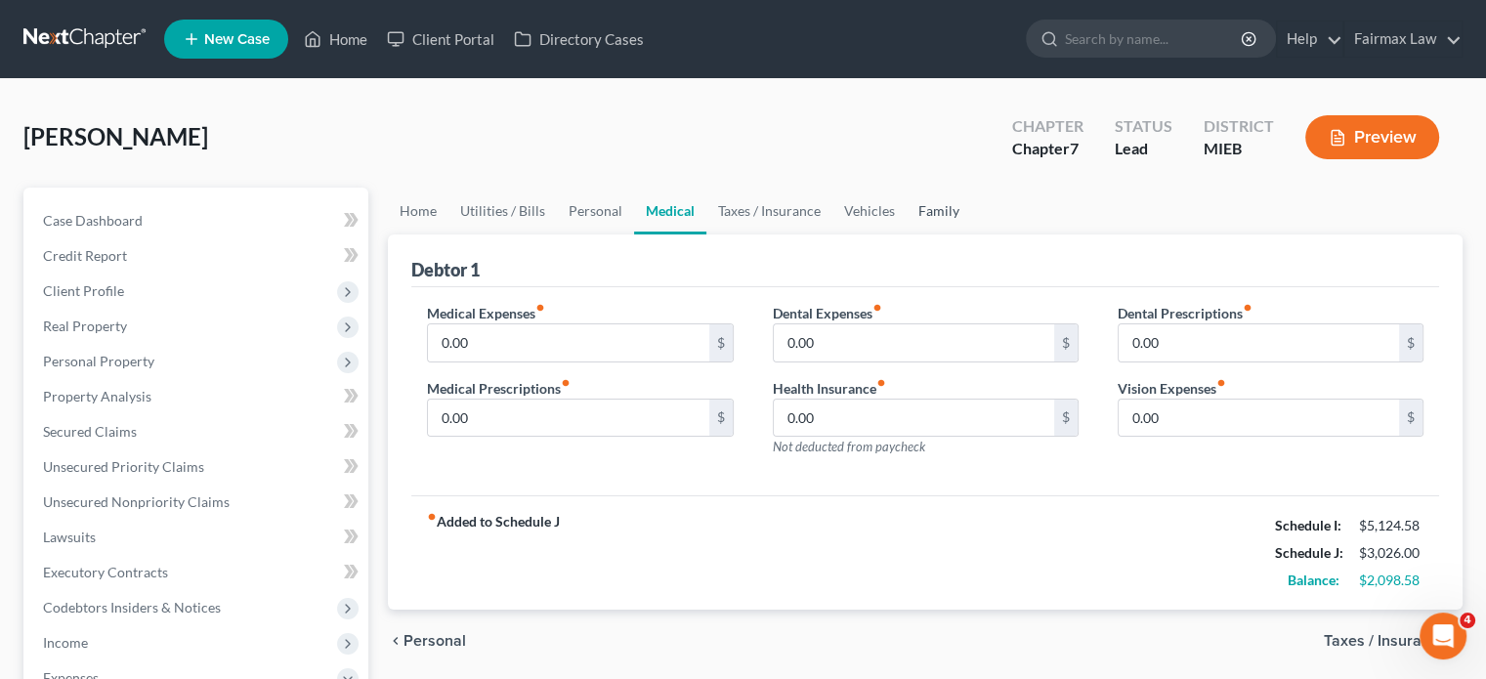
click at [971, 234] on link "Family" at bounding box center [939, 211] width 64 height 47
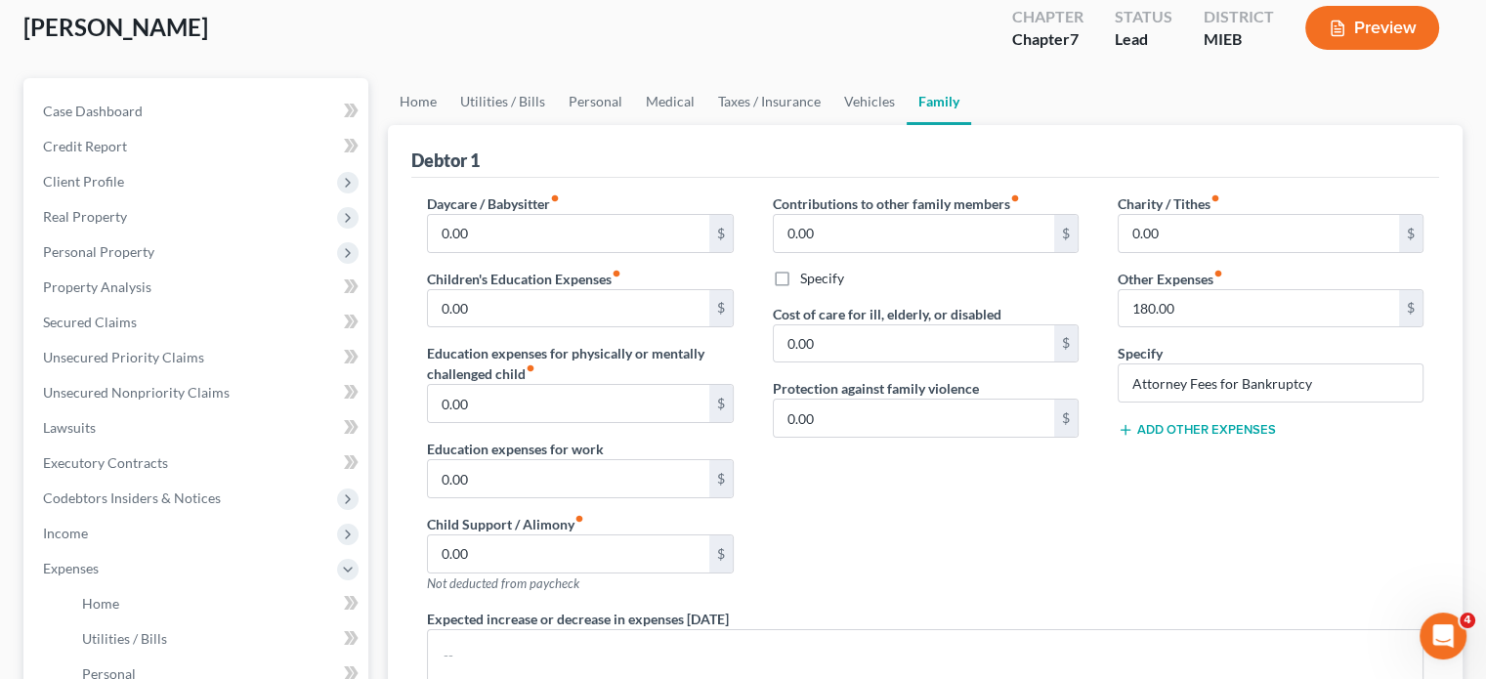
scroll to position [108, 0]
click at [907, 126] on link "Vehicles" at bounding box center [869, 102] width 74 height 47
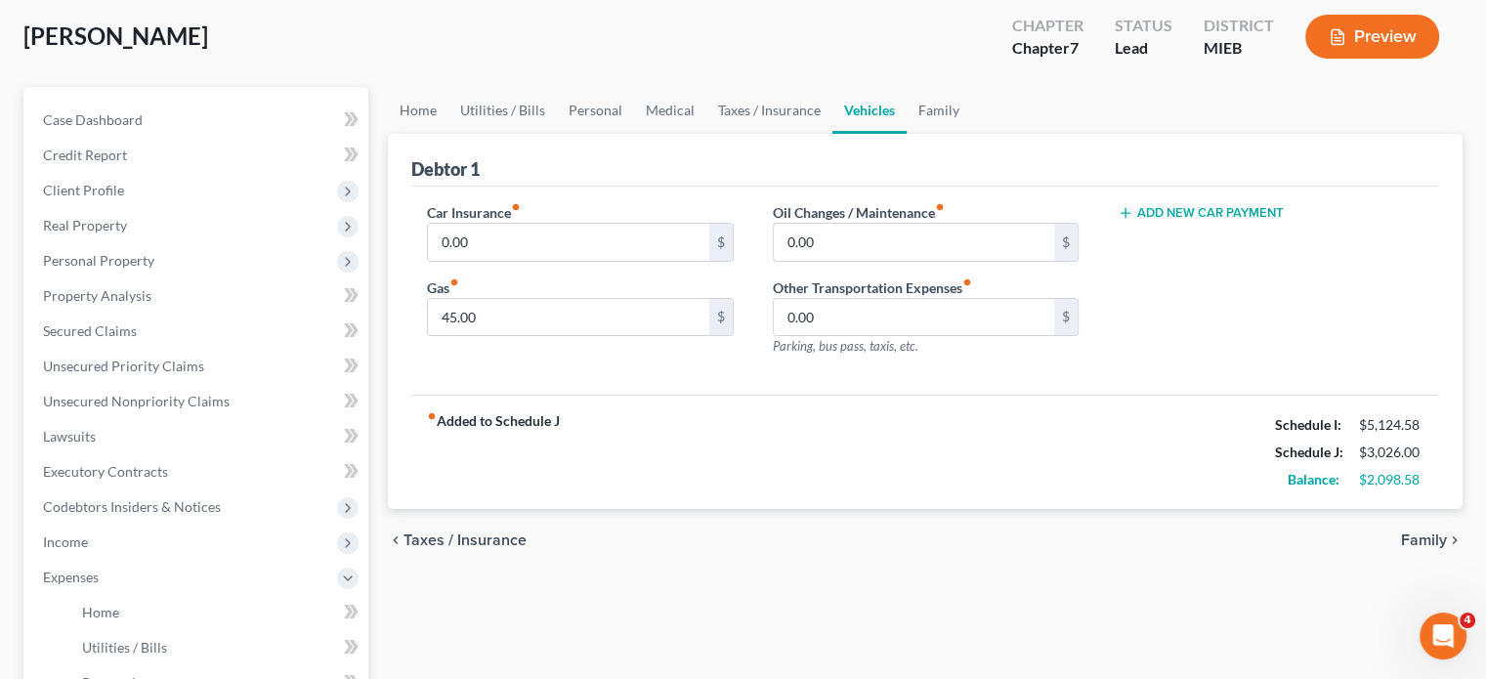
scroll to position [108, 0]
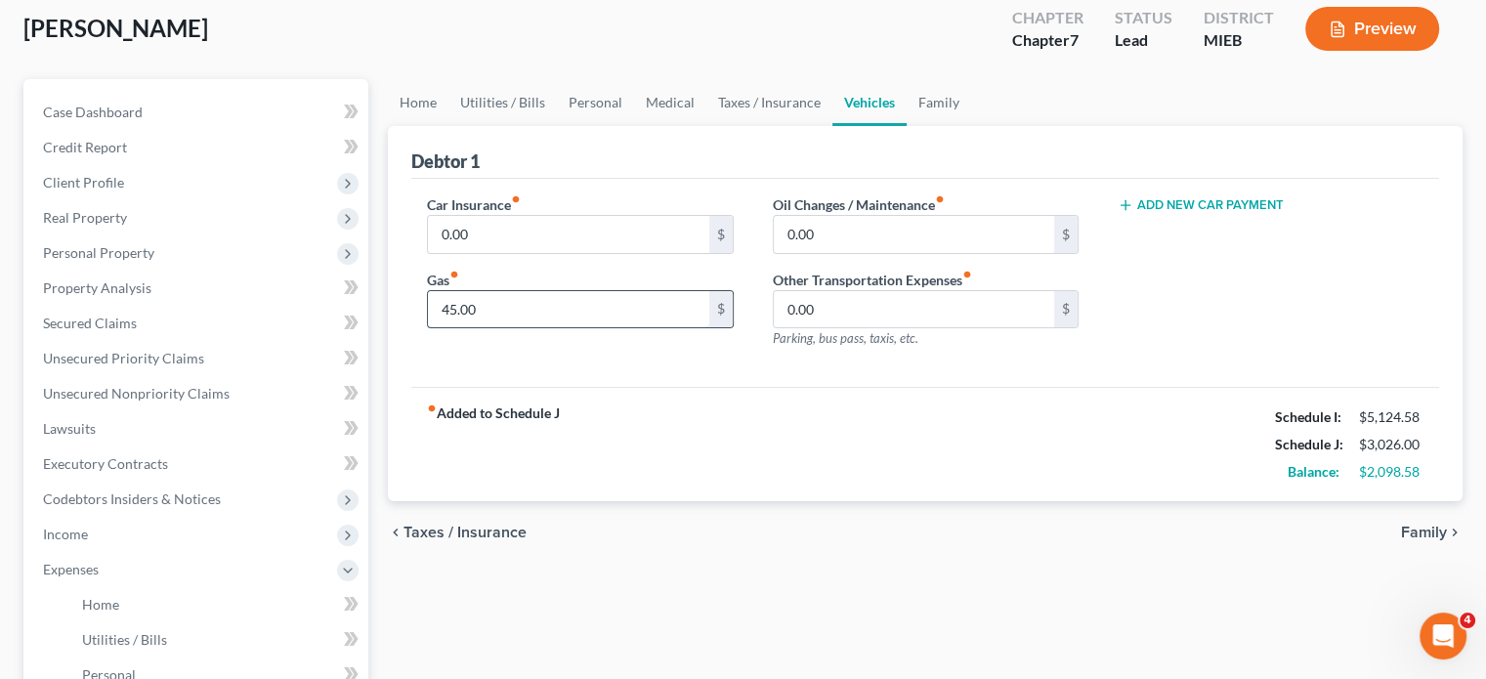
click at [511, 328] on input "45.00" at bounding box center [568, 309] width 280 height 37
click at [836, 328] on input "0.00" at bounding box center [914, 309] width 280 height 37
click at [180, 200] on span "Client Profile" at bounding box center [197, 182] width 341 height 35
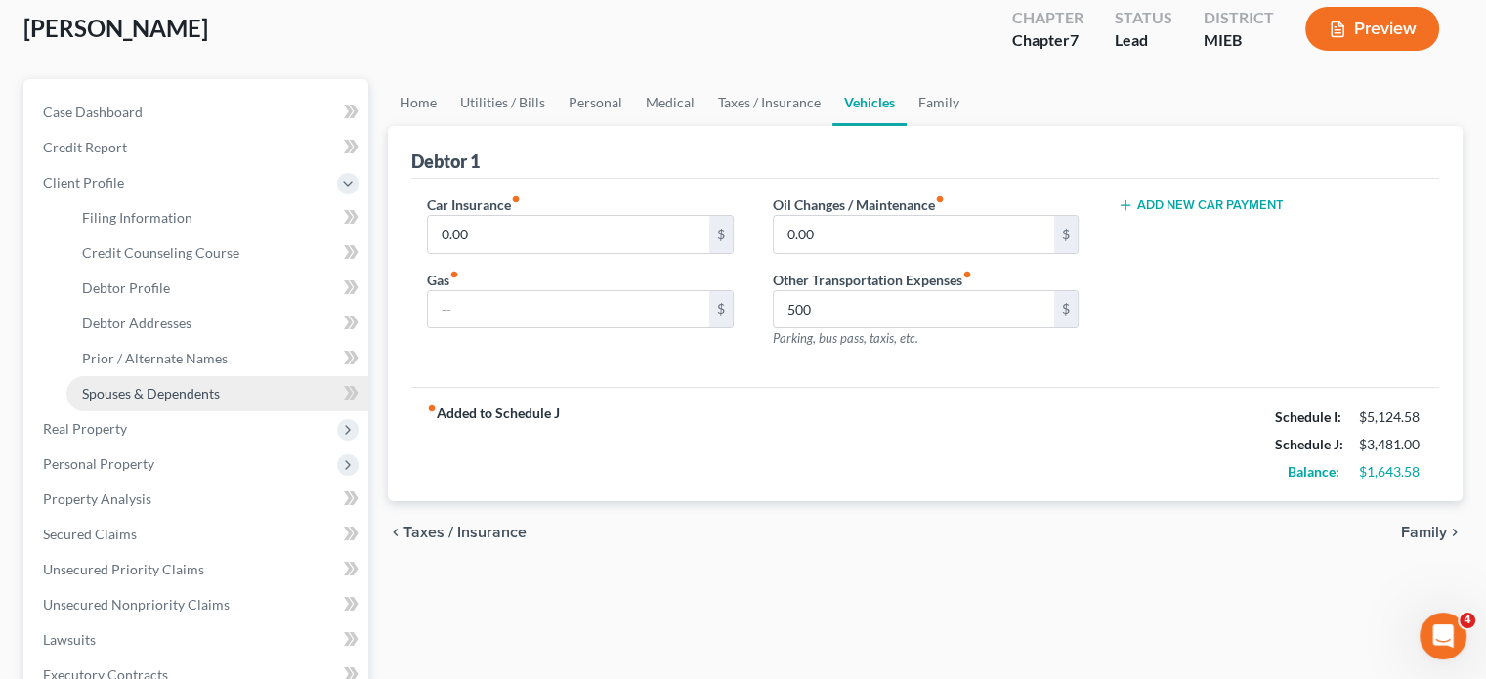
click at [185, 411] on link "Spouses & Dependents" at bounding box center [217, 393] width 302 height 35
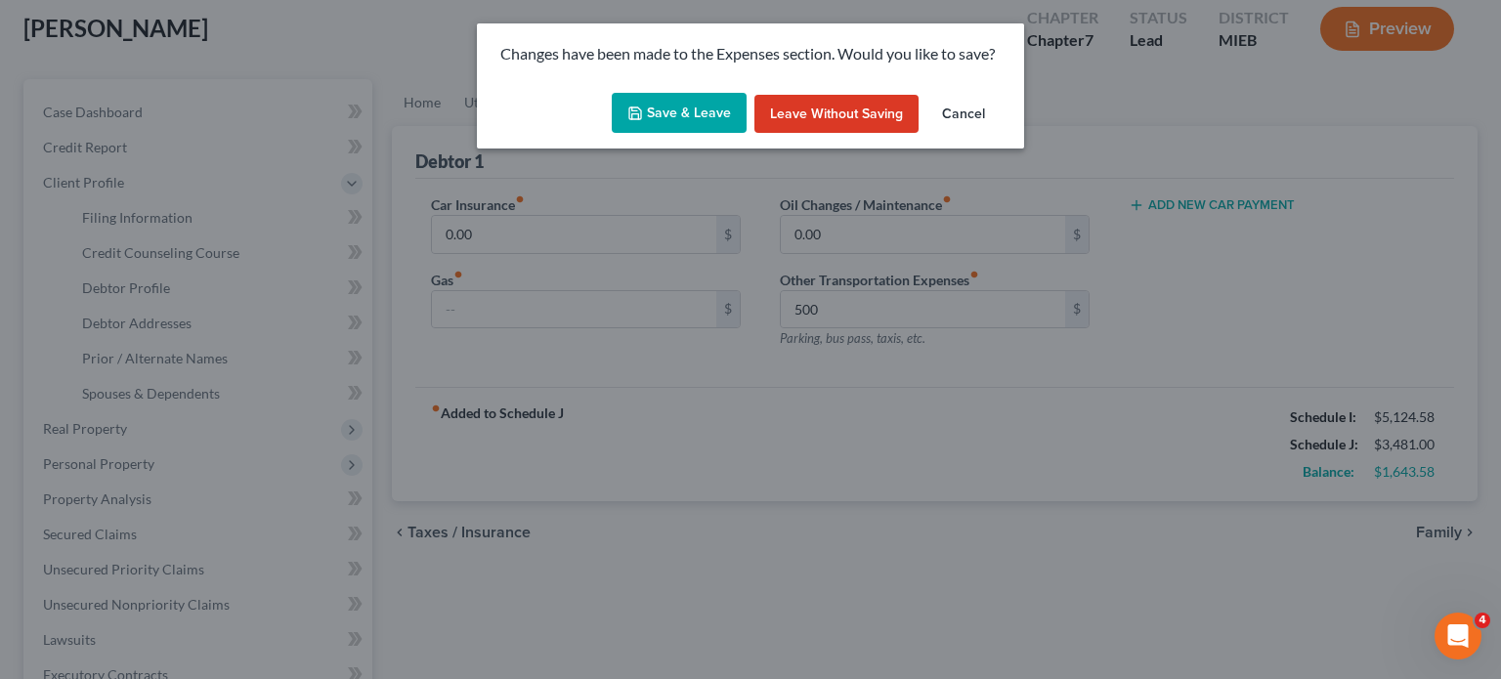
click at [622, 134] on button "Save & Leave" at bounding box center [679, 113] width 135 height 41
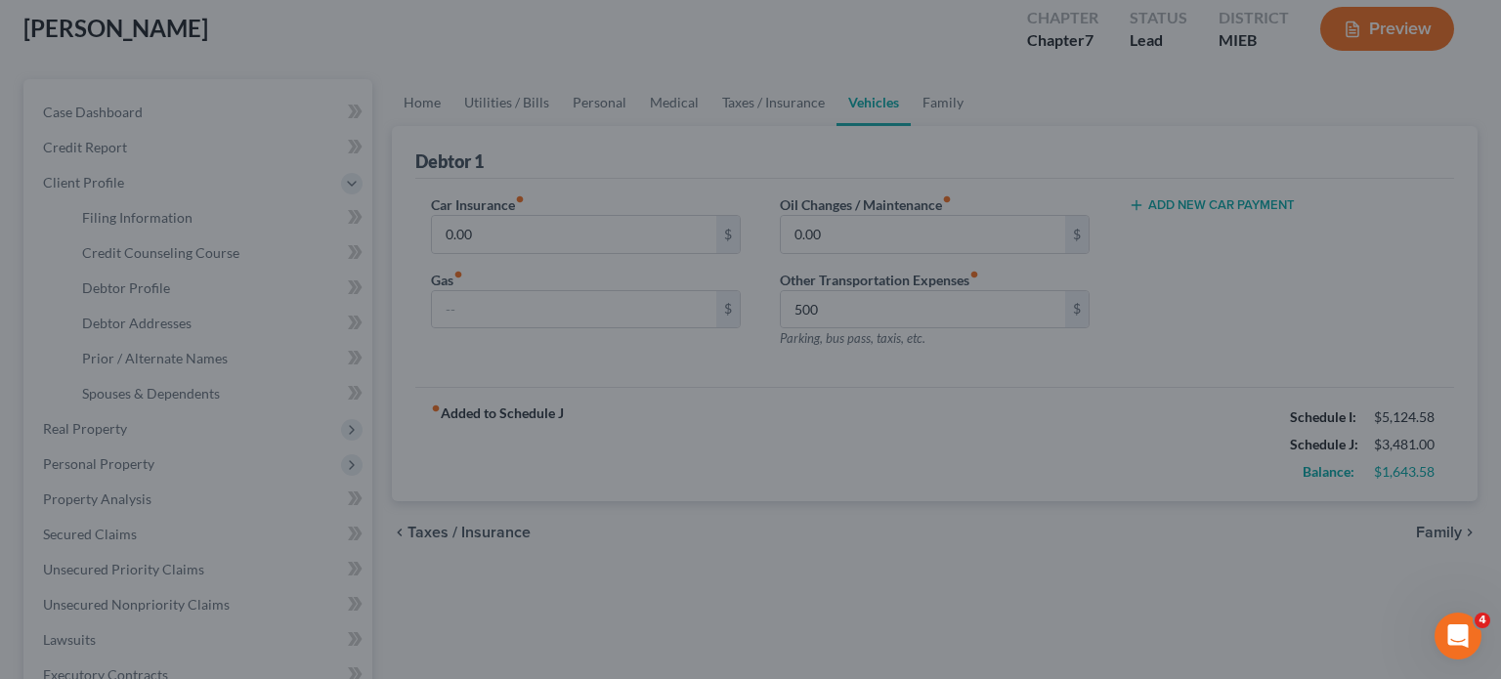
type input "500.00"
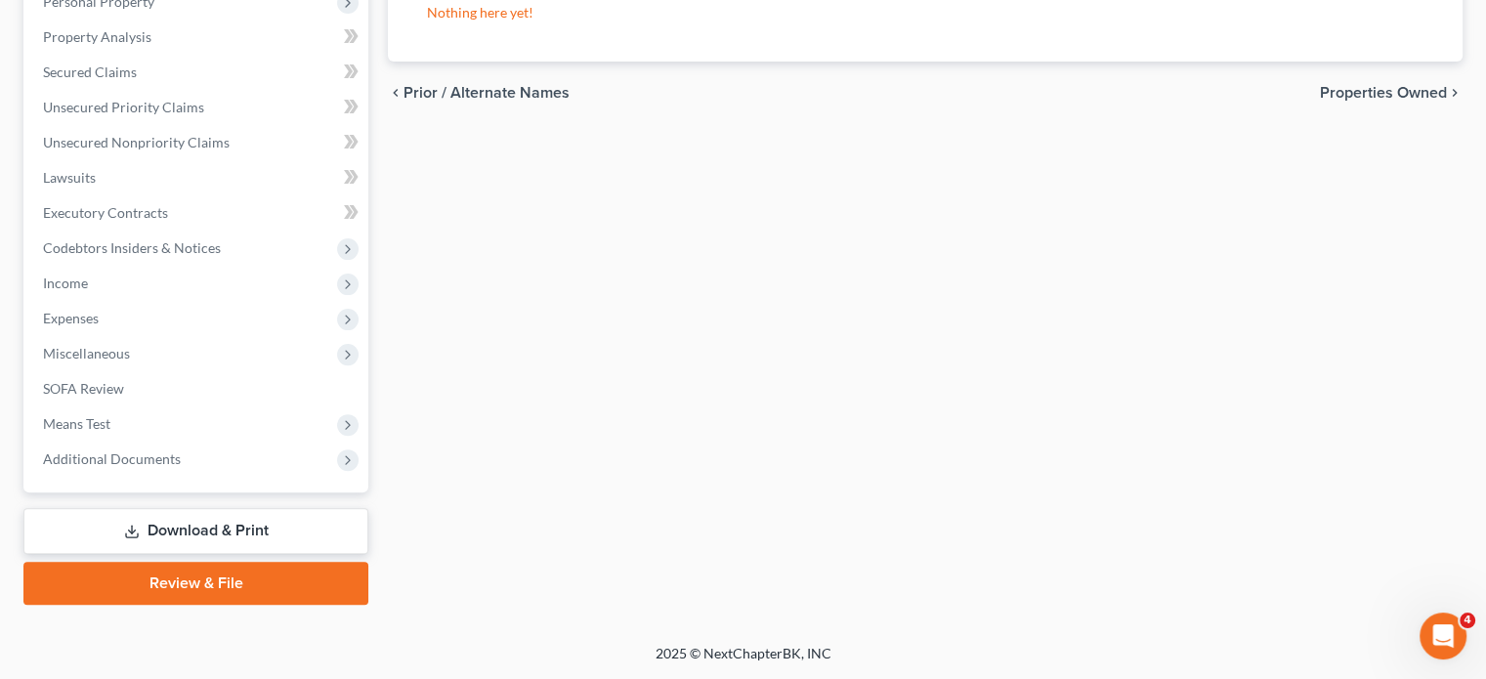
scroll to position [847, 0]
click at [197, 301] on span "Expenses" at bounding box center [197, 318] width 341 height 35
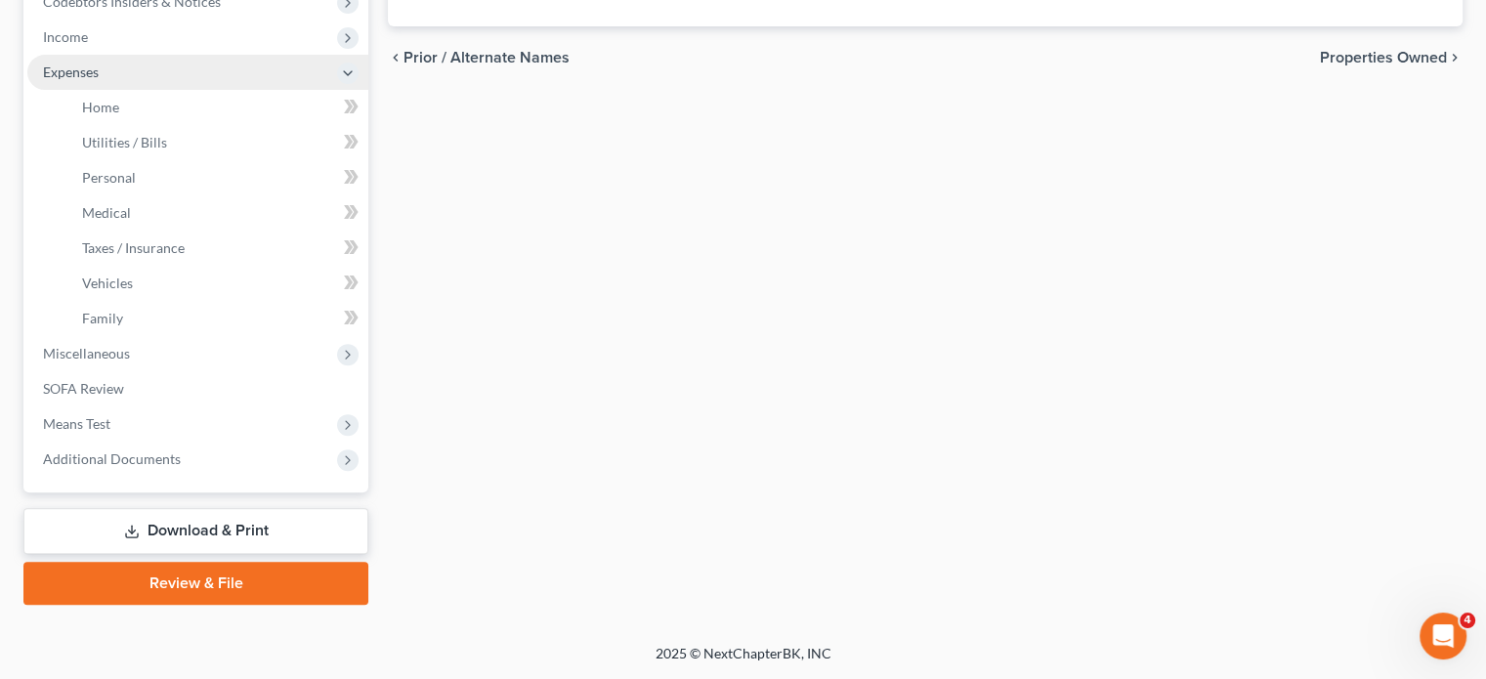
scroll to position [582, 0]
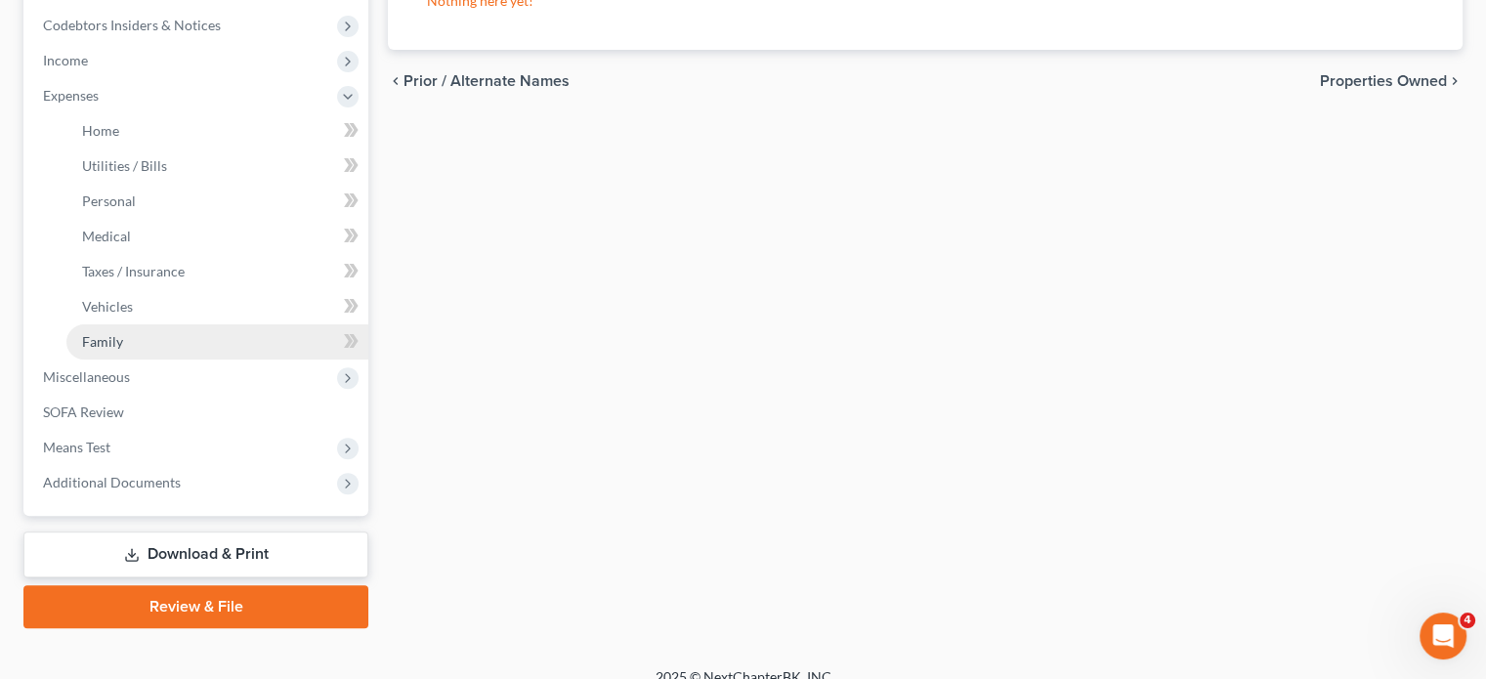
click at [167, 360] on link "Family" at bounding box center [217, 341] width 302 height 35
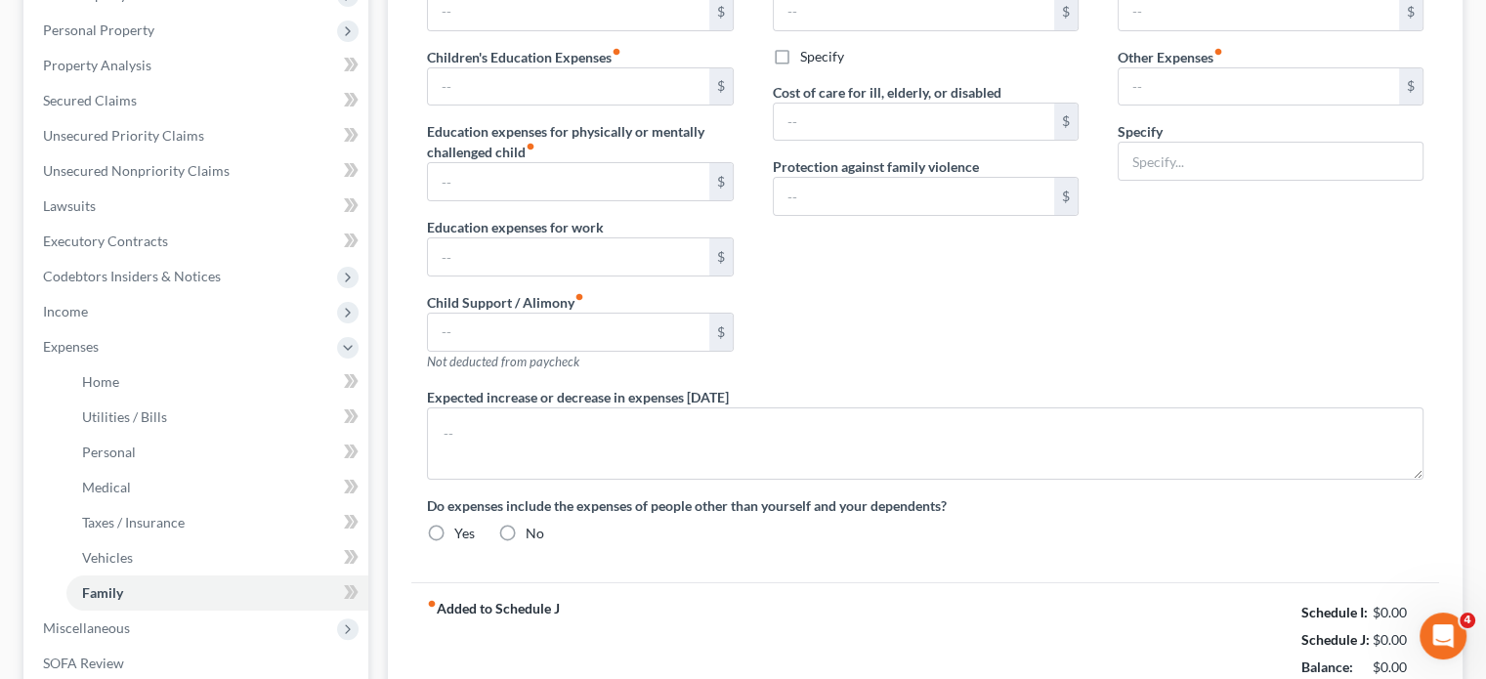
type input "0.00"
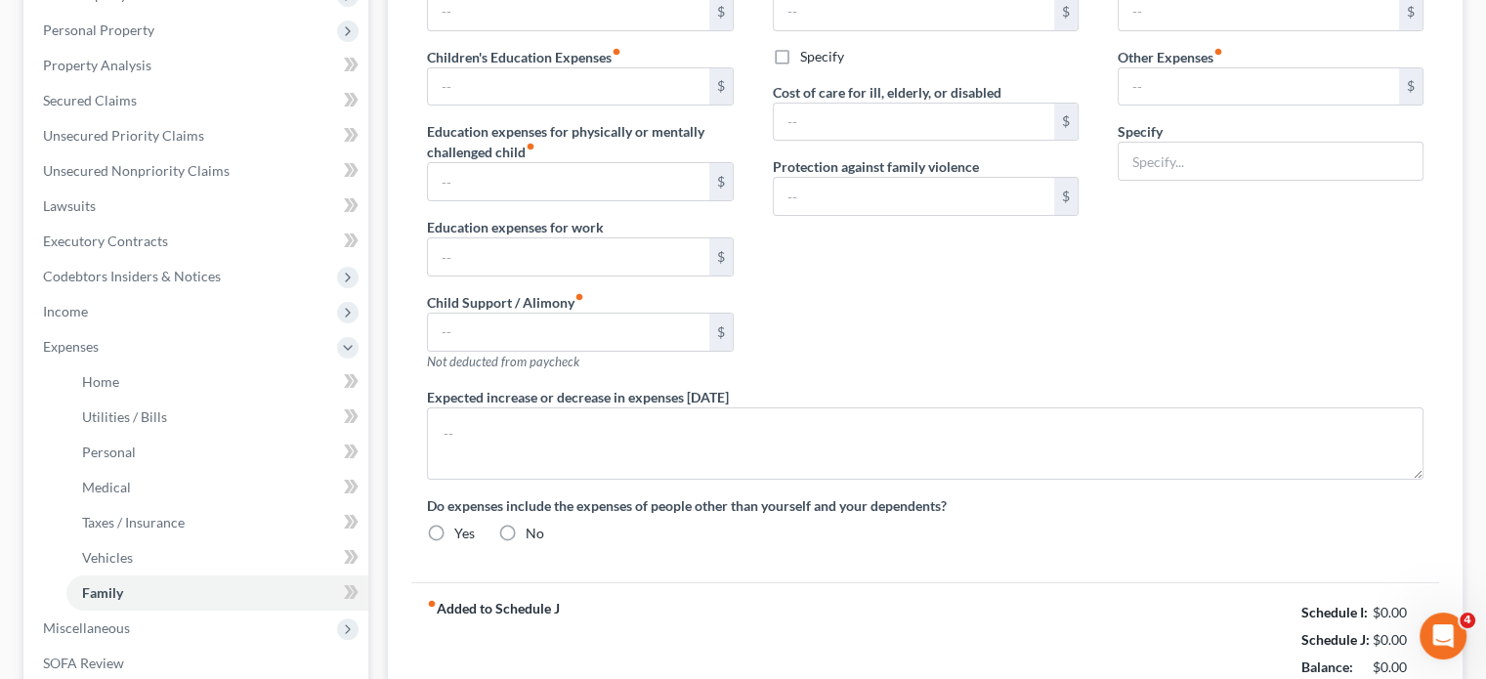
type input "0.00"
type input "180.00"
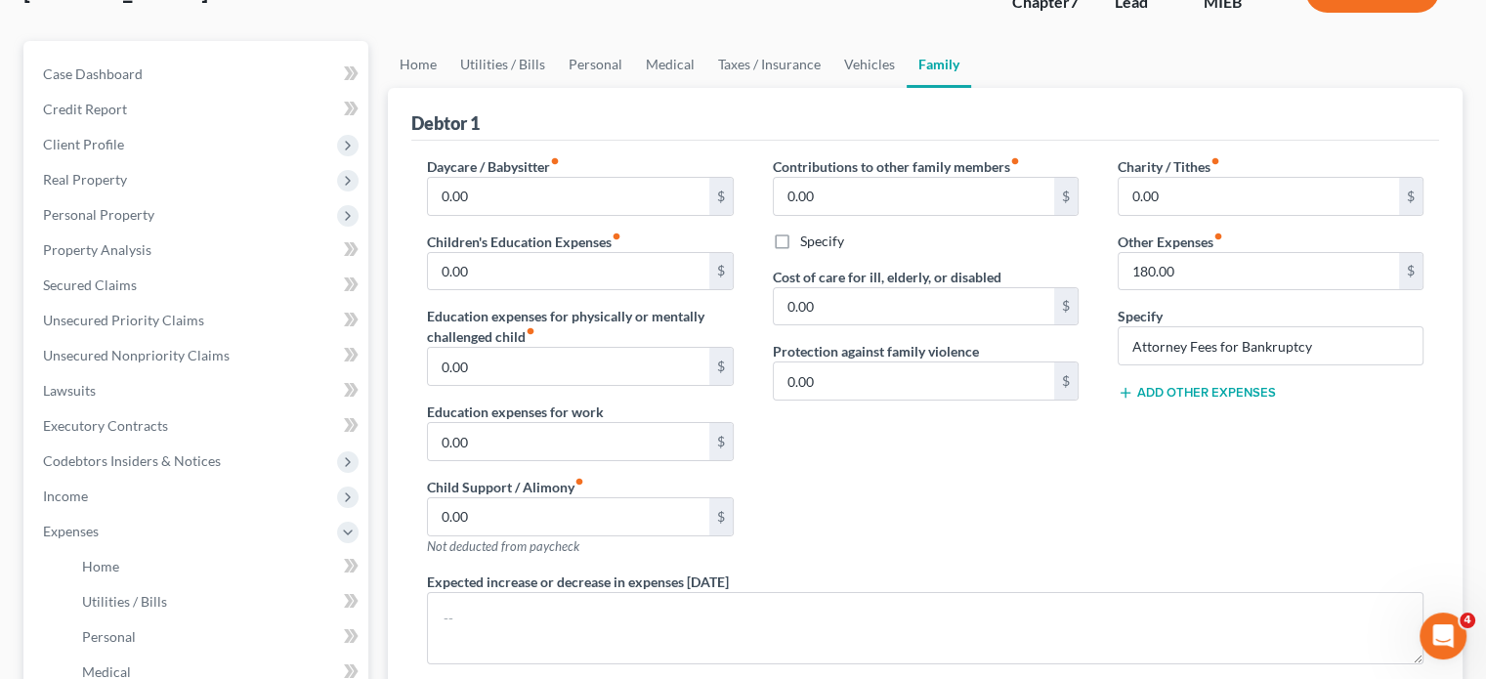
scroll to position [85, 0]
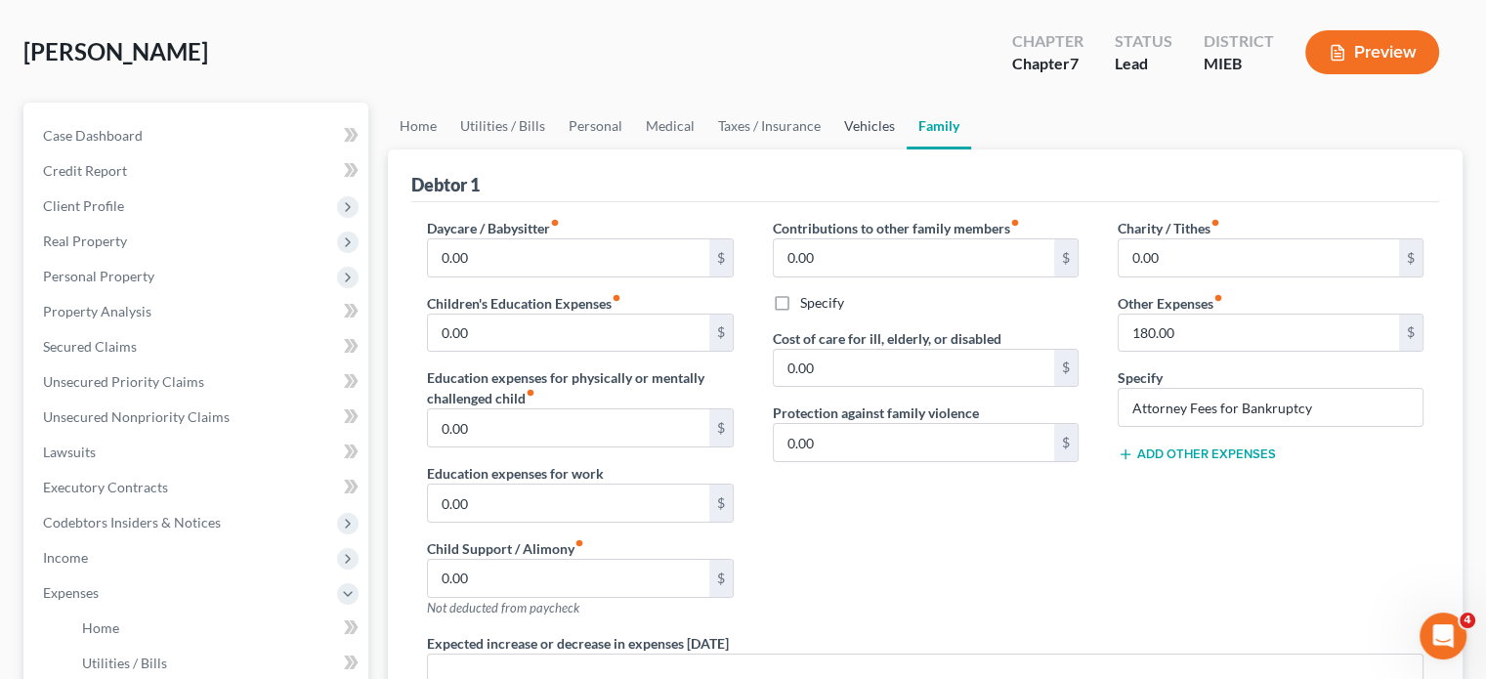
click at [907, 149] on link "Vehicles" at bounding box center [869, 126] width 74 height 47
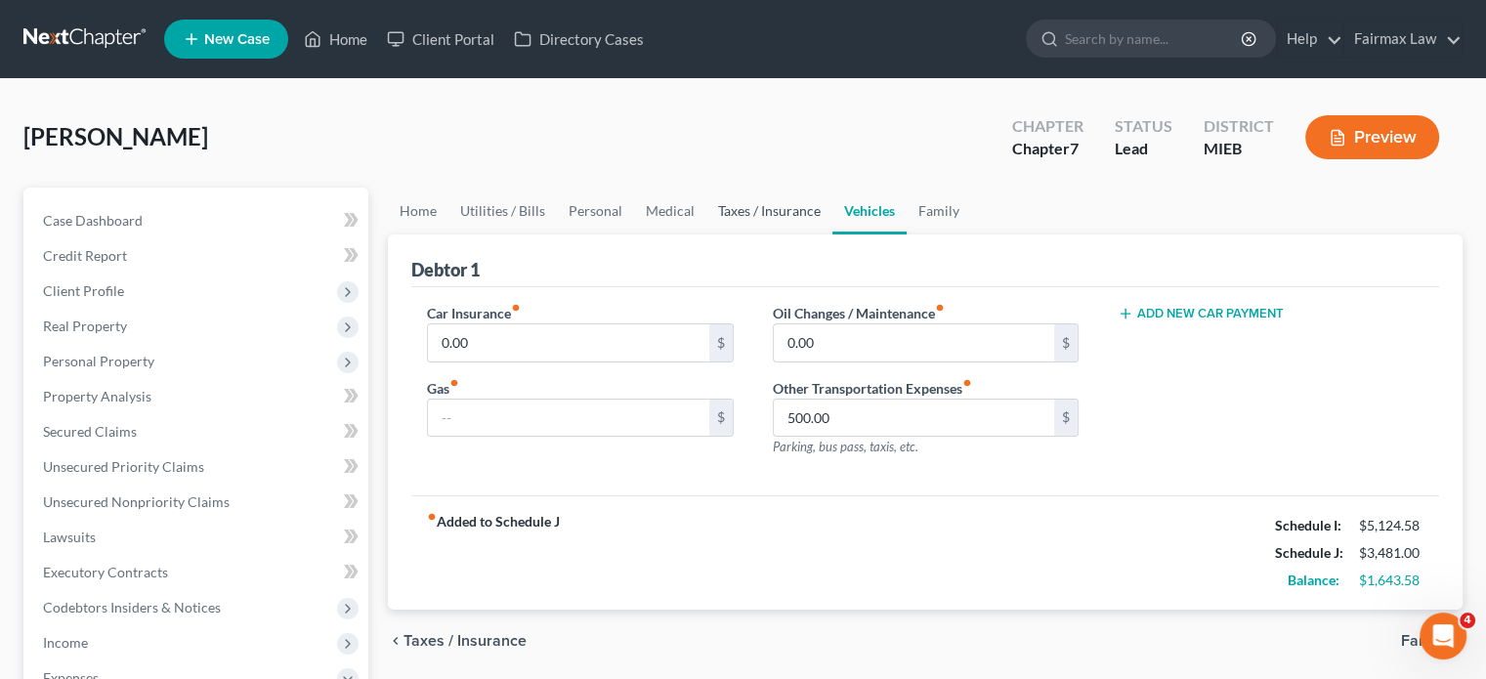
click at [825, 234] on link "Taxes / Insurance" at bounding box center [769, 211] width 126 height 47
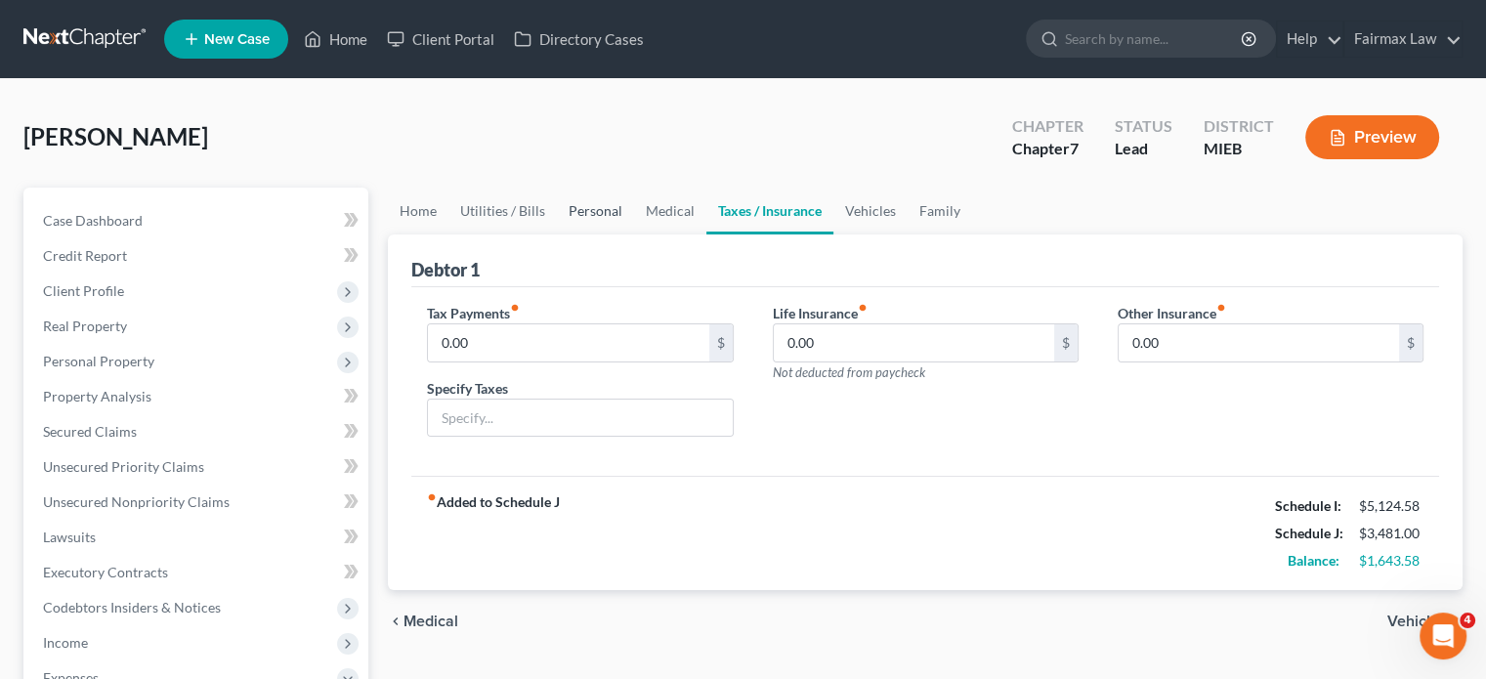
click at [634, 234] on link "Personal" at bounding box center [595, 211] width 77 height 47
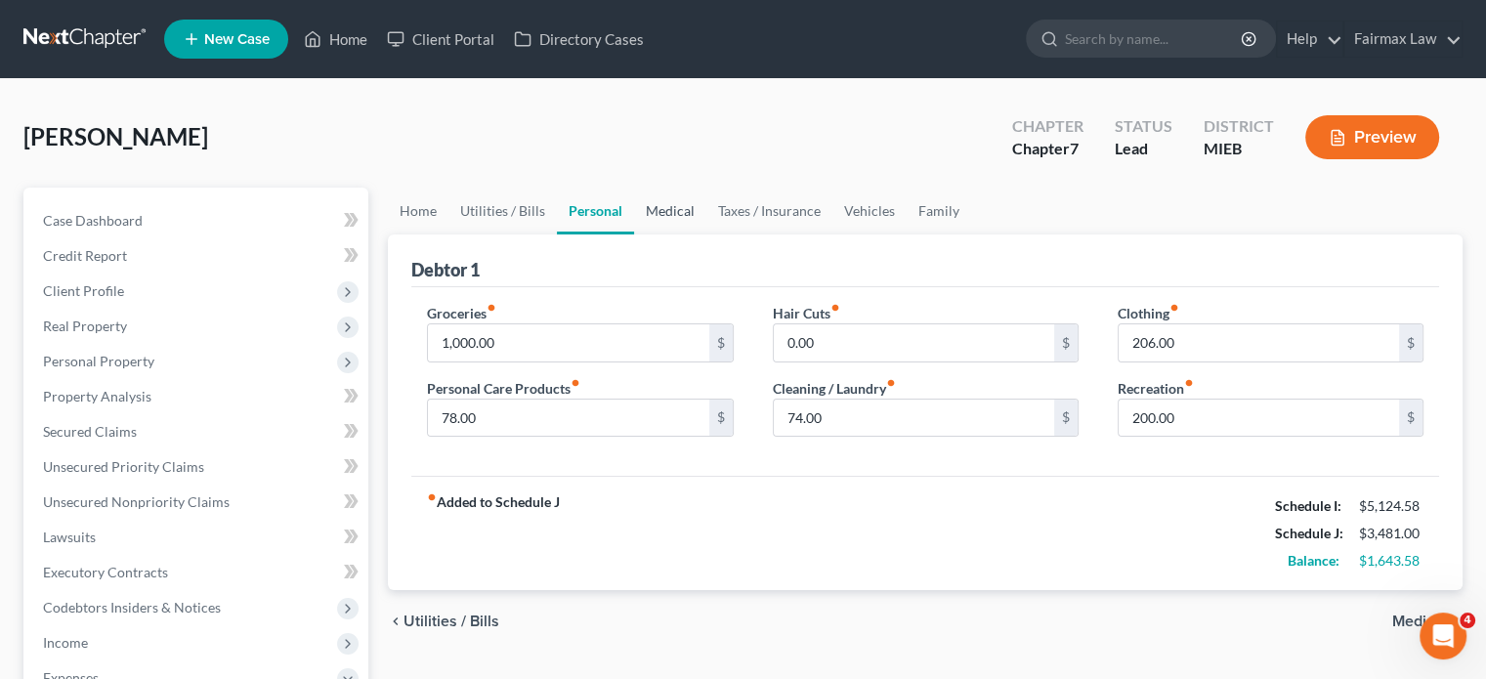
click at [706, 234] on link "Medical" at bounding box center [670, 211] width 72 height 47
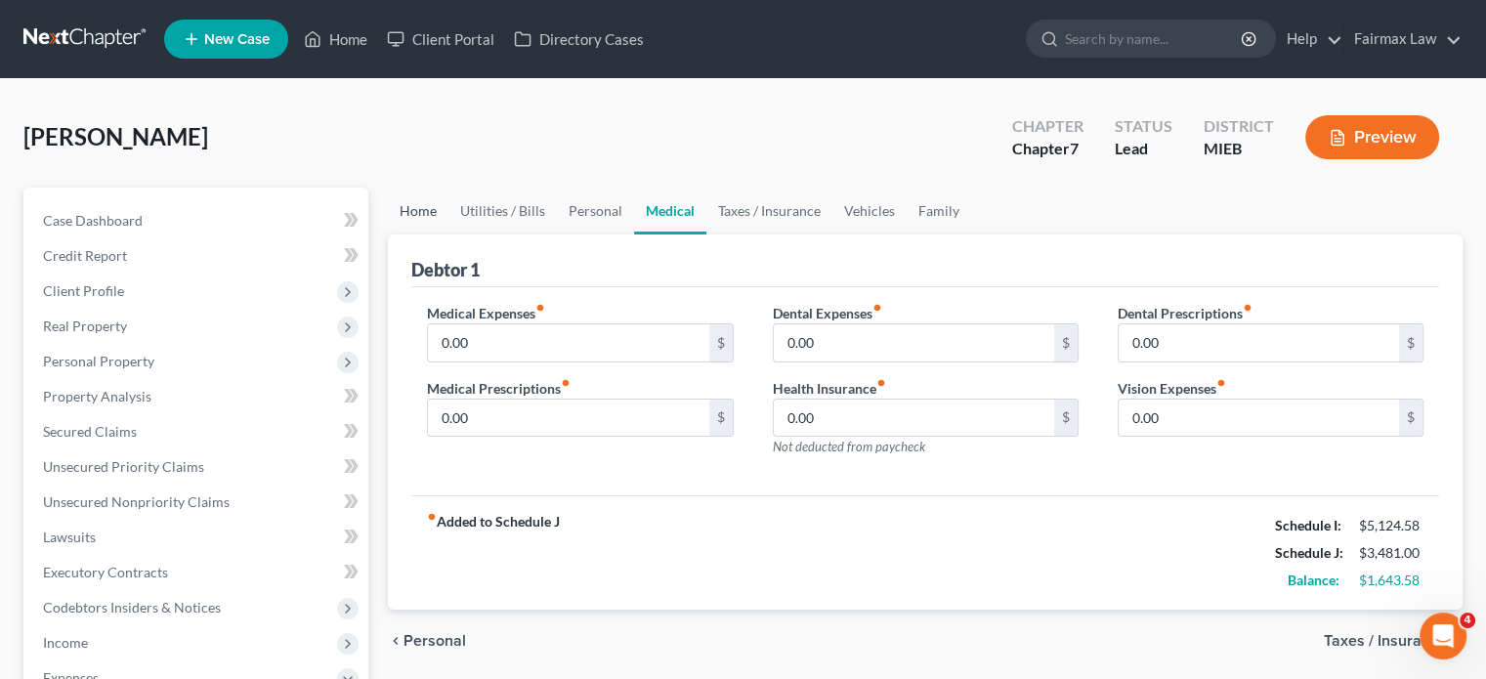
click at [398, 234] on link "Home" at bounding box center [418, 211] width 61 height 47
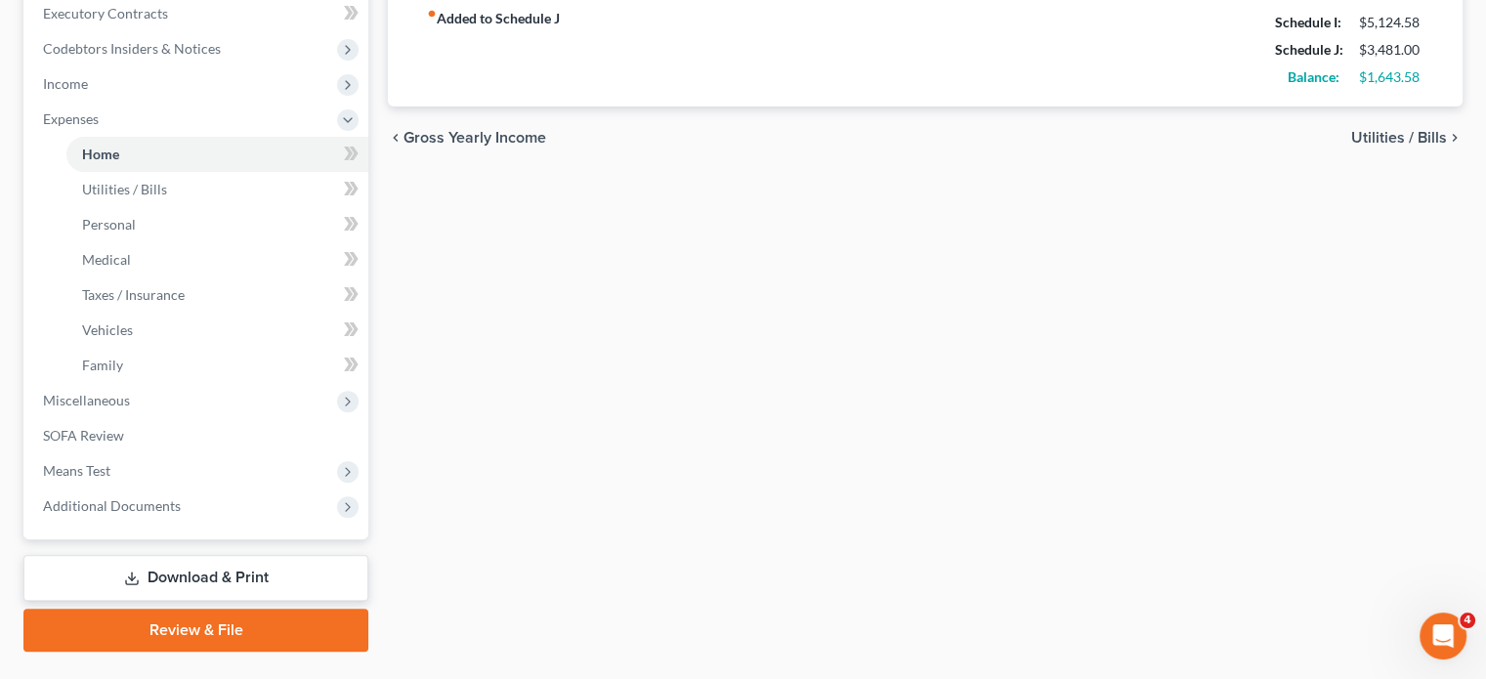
scroll to position [559, 0]
click at [218, 102] on span "Income" at bounding box center [197, 83] width 341 height 35
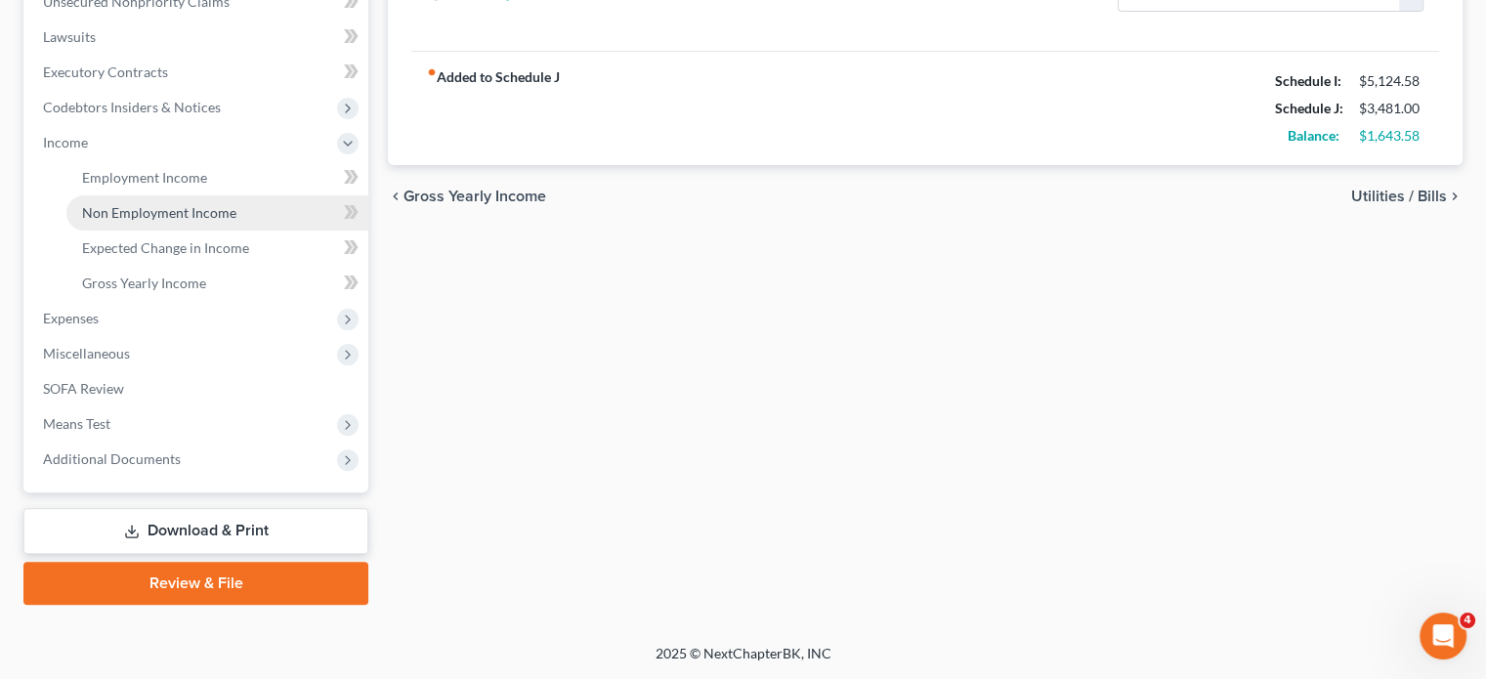
click at [250, 231] on link "Non Employment Income" at bounding box center [217, 212] width 302 height 35
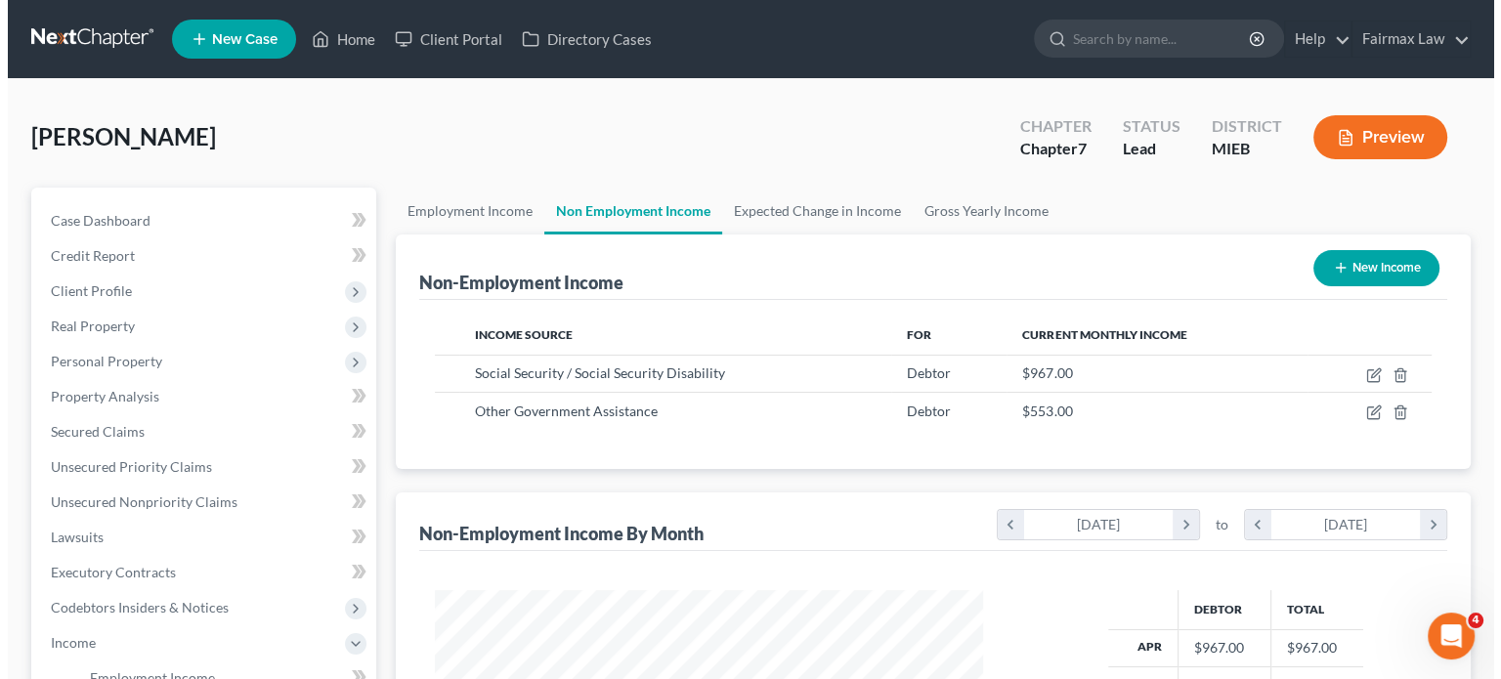
scroll to position [434, 587]
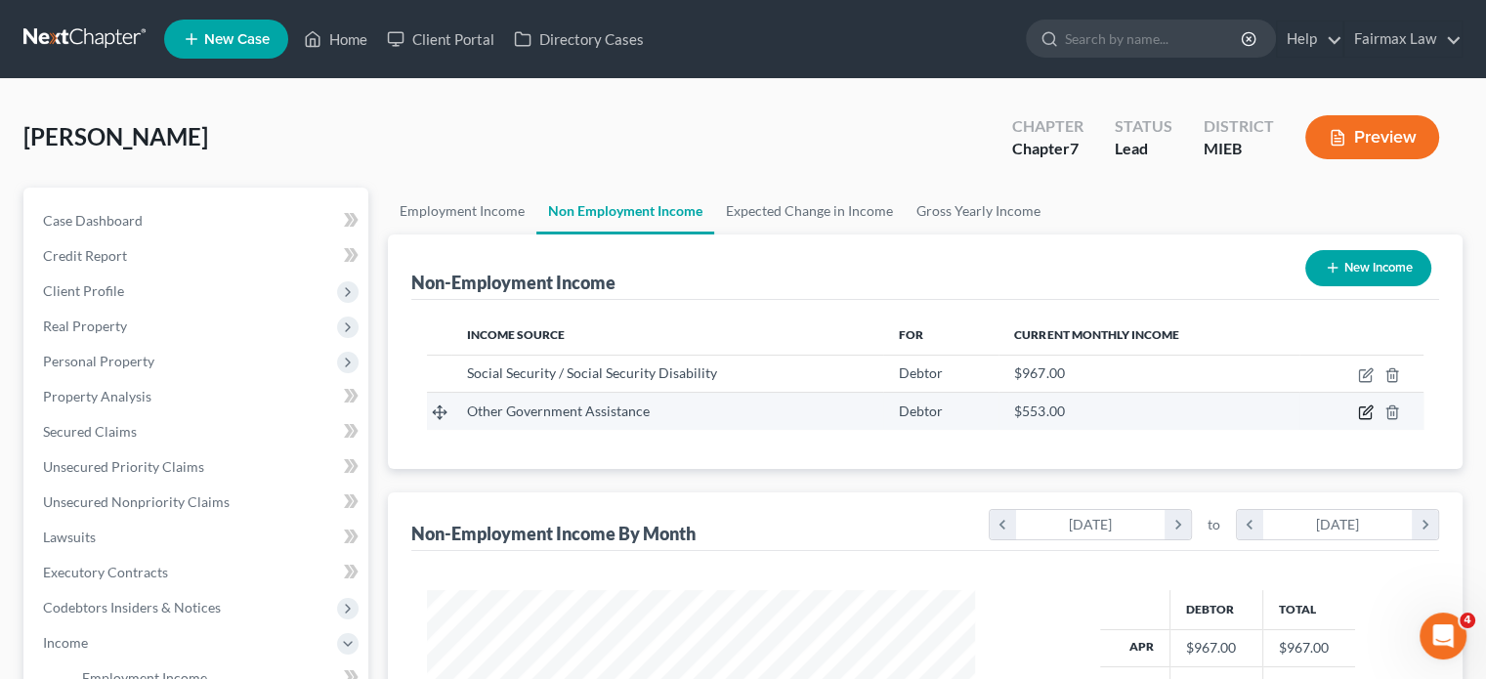
click at [1358, 420] on icon "button" at bounding box center [1366, 413] width 16 height 16
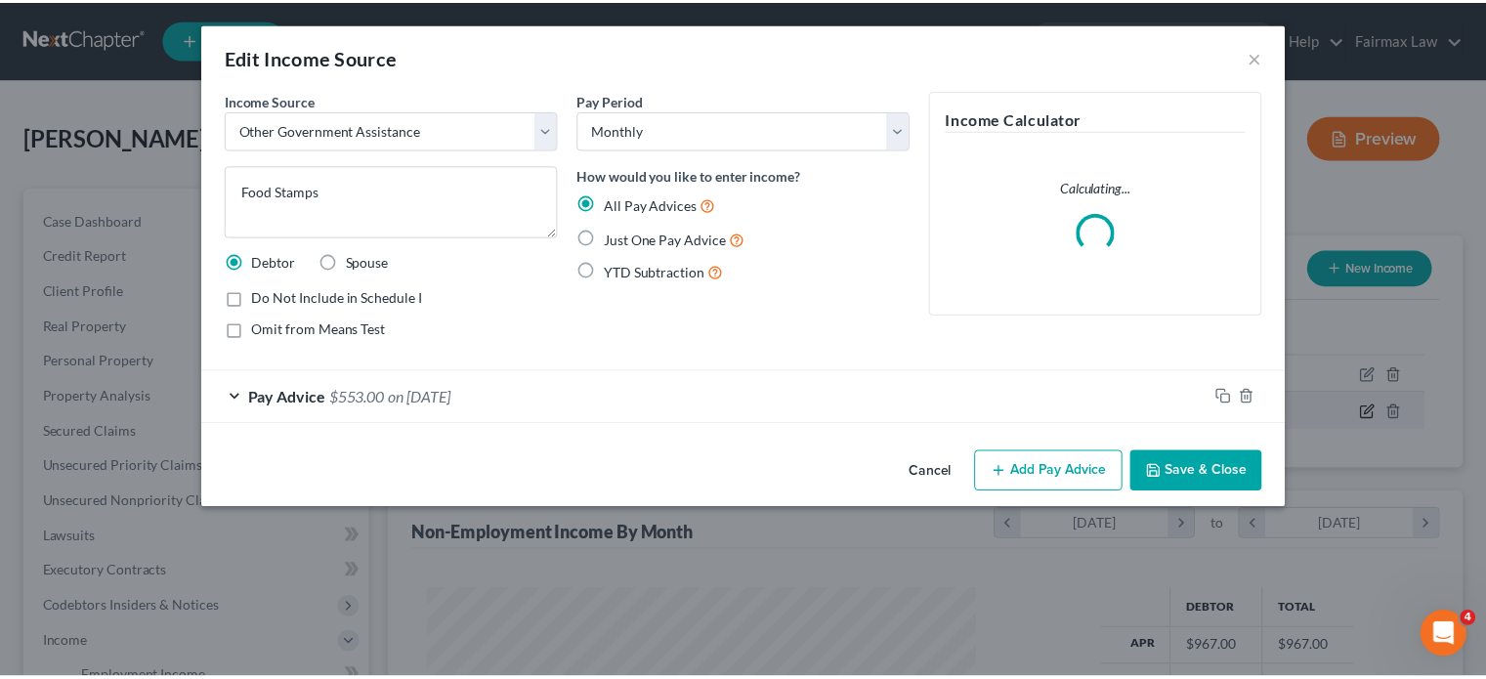
scroll to position [434, 594]
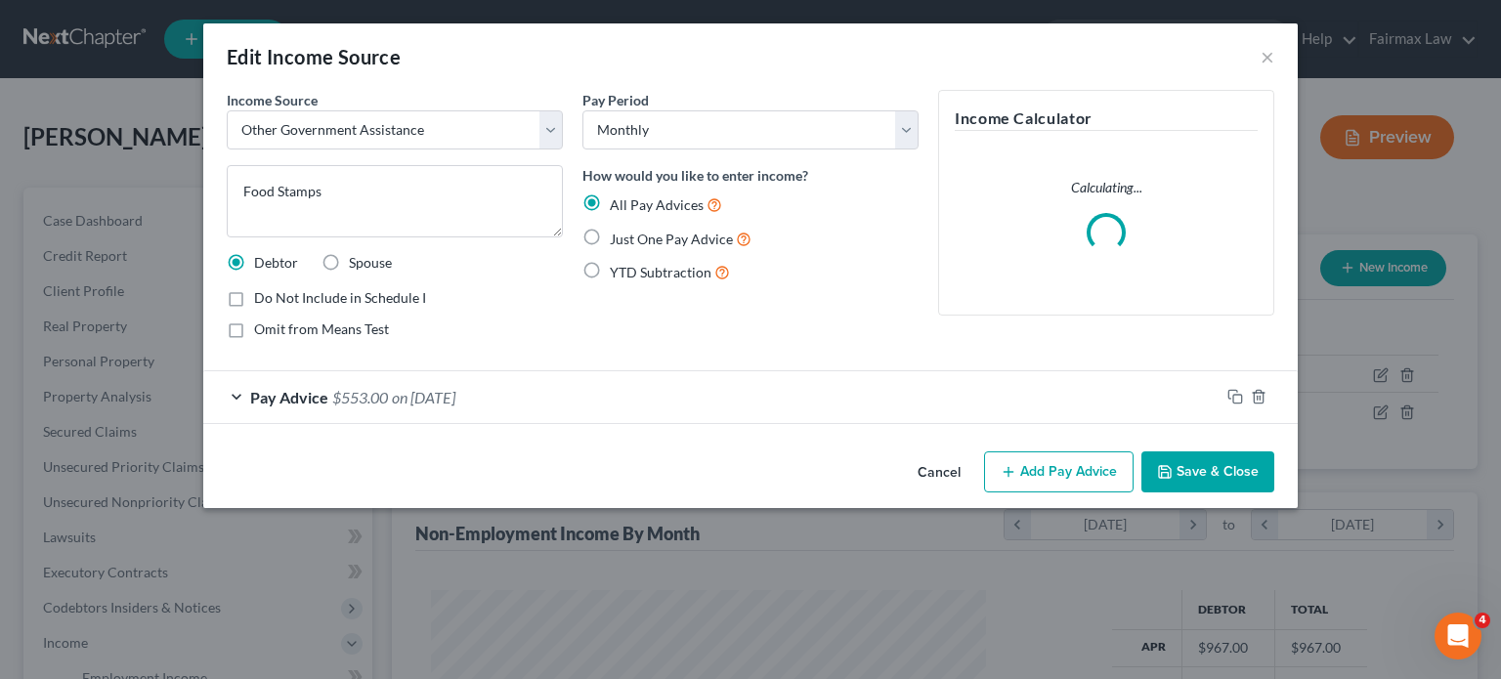
click at [976, 492] on button "Cancel" at bounding box center [939, 472] width 74 height 39
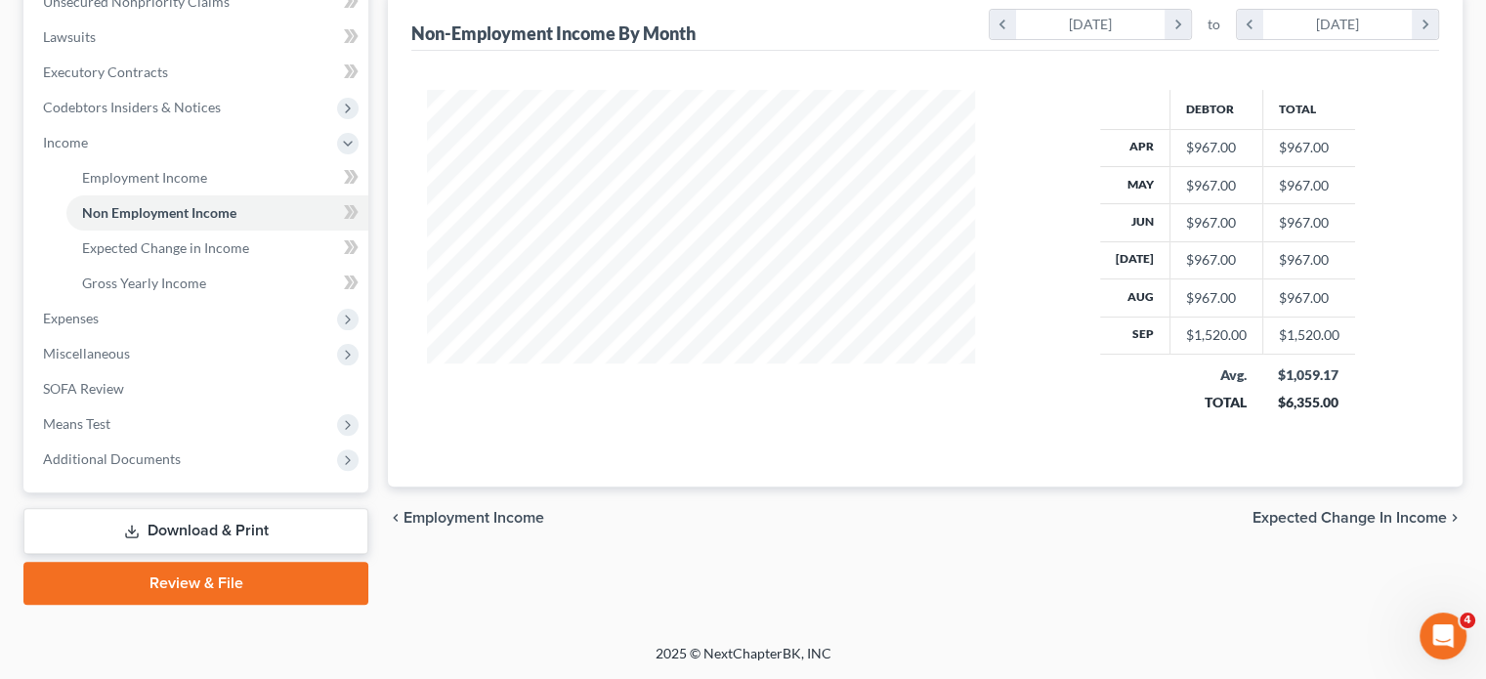
scroll to position [690, 0]
click at [214, 323] on span "Expenses" at bounding box center [197, 318] width 341 height 35
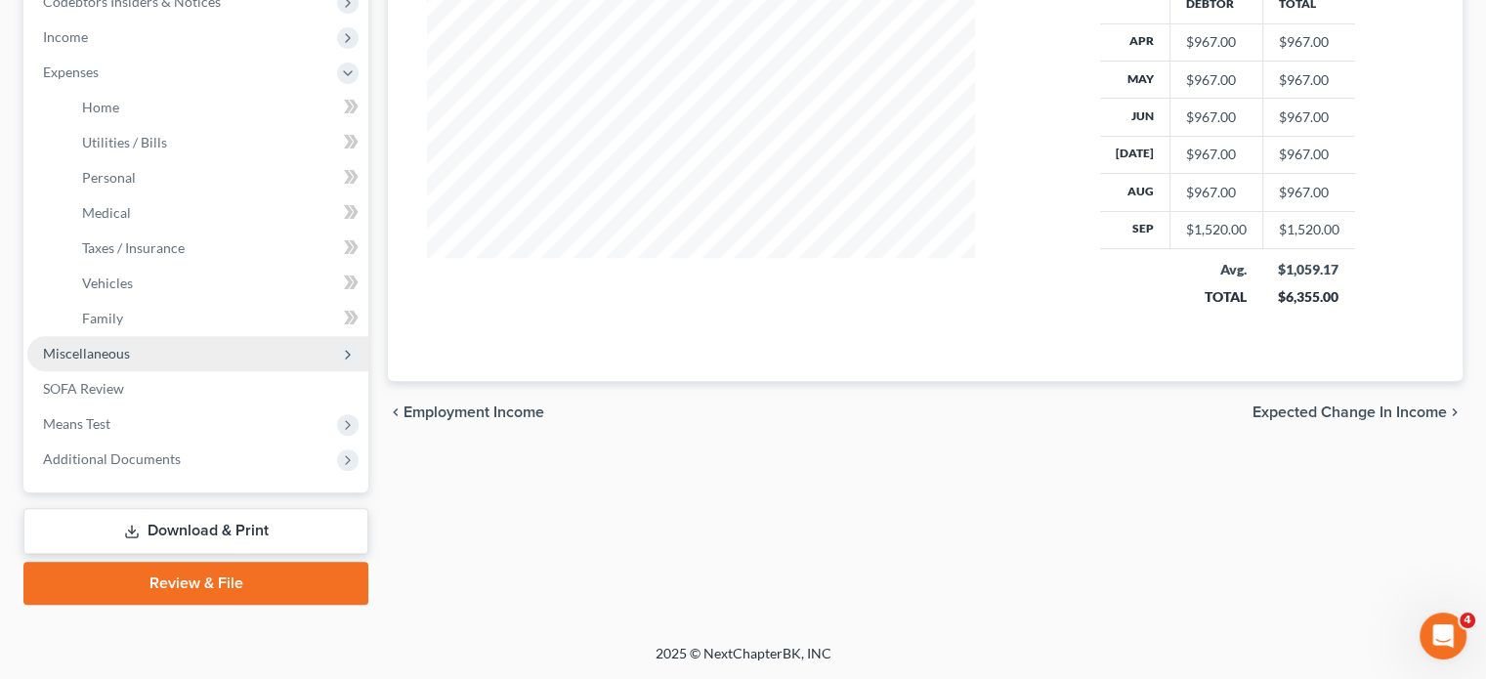
click at [174, 371] on span "Miscellaneous" at bounding box center [197, 353] width 341 height 35
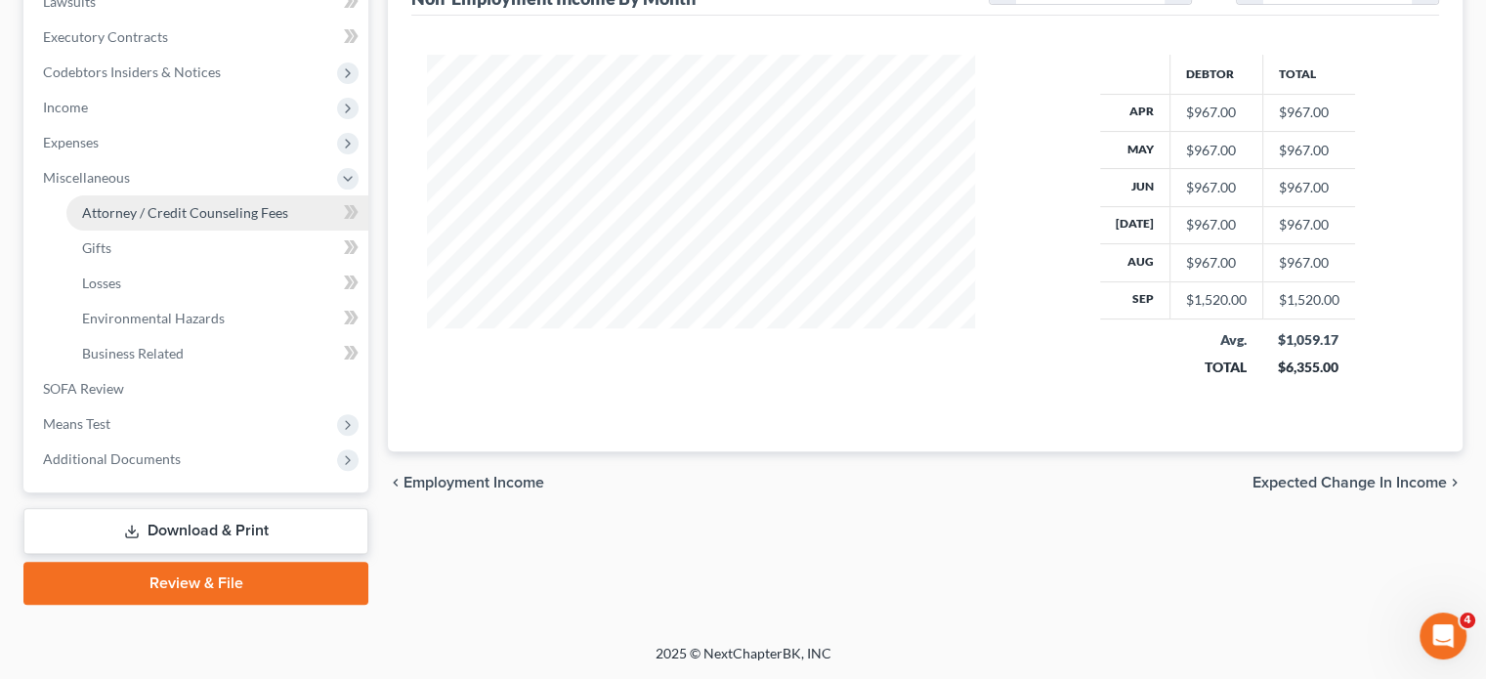
click at [189, 221] on span "Attorney / Credit Counseling Fees" at bounding box center [185, 212] width 206 height 17
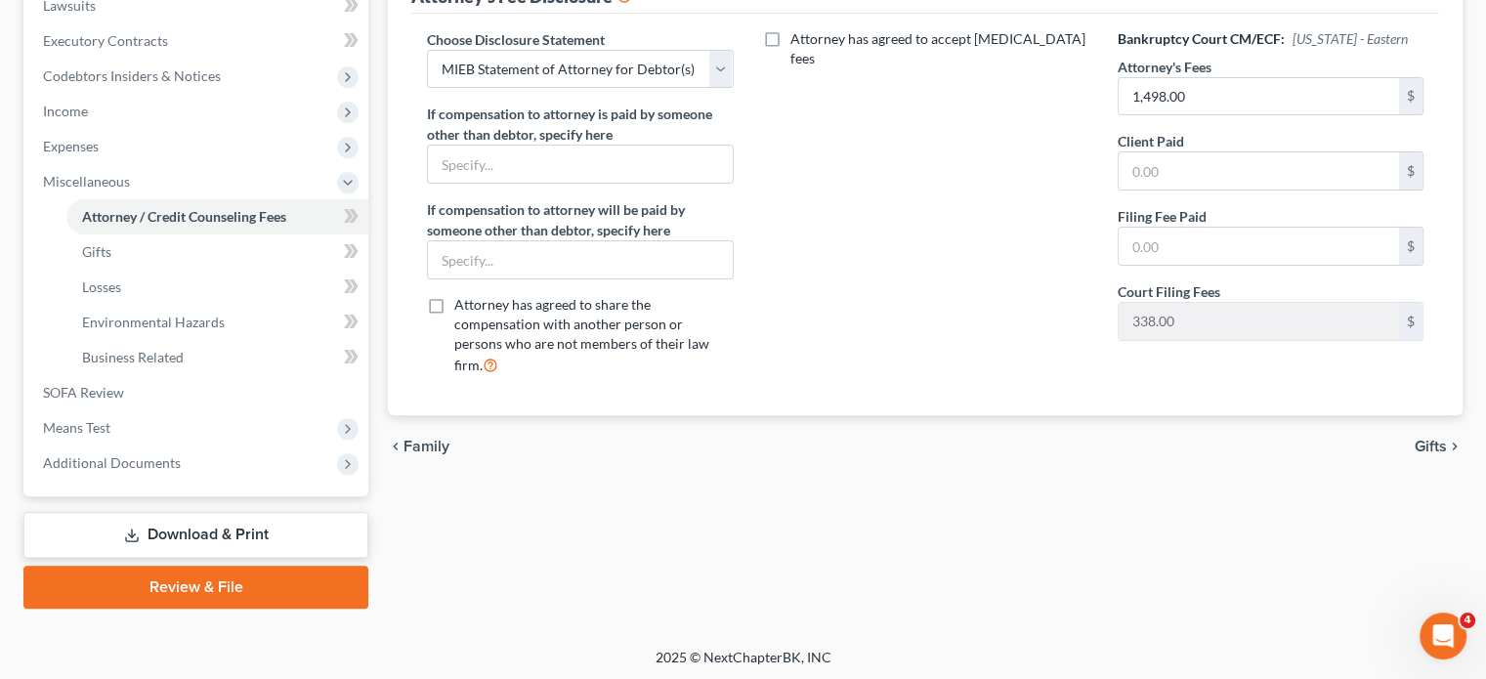
scroll to position [532, 0]
click at [1129, 190] on input "text" at bounding box center [1259, 170] width 280 height 37
click at [1141, 265] on input "text" at bounding box center [1259, 246] width 280 height 37
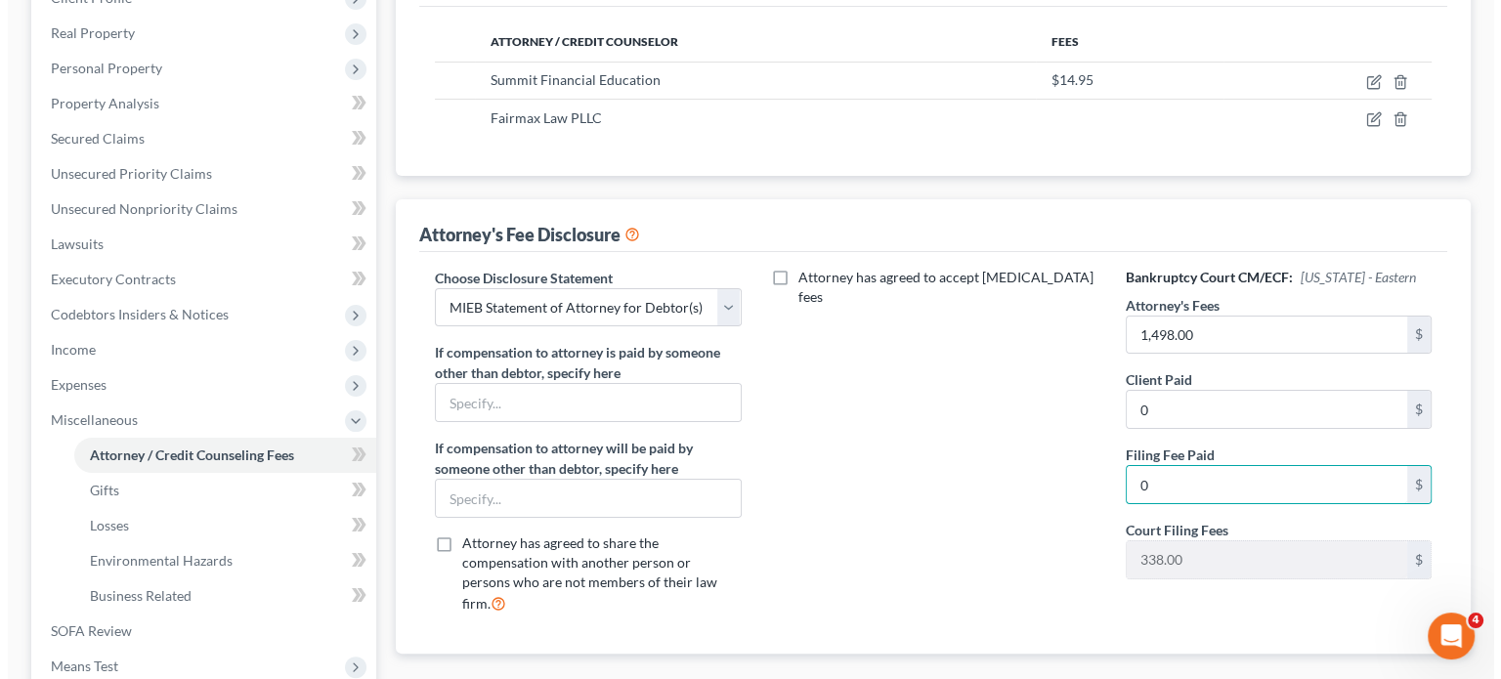
scroll to position [295, 0]
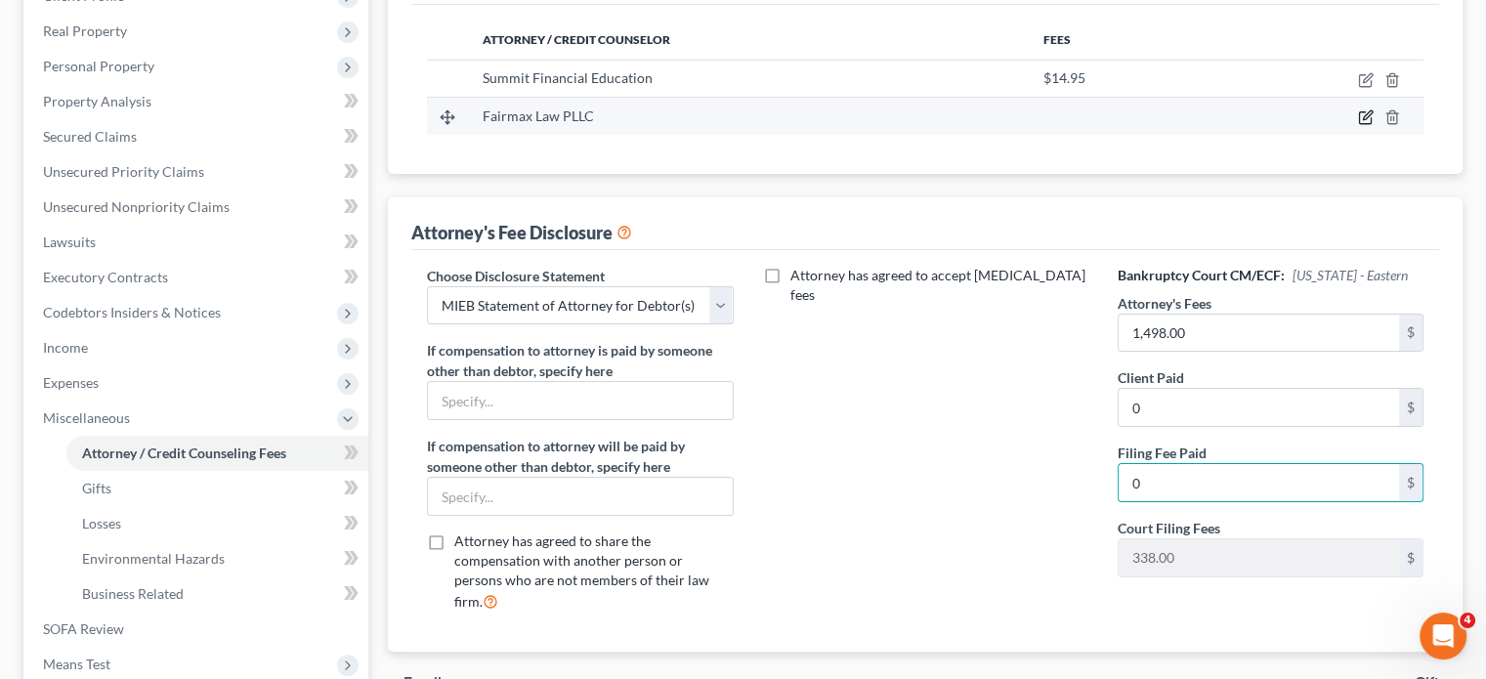
click at [1363, 120] on icon "button" at bounding box center [1367, 115] width 9 height 9
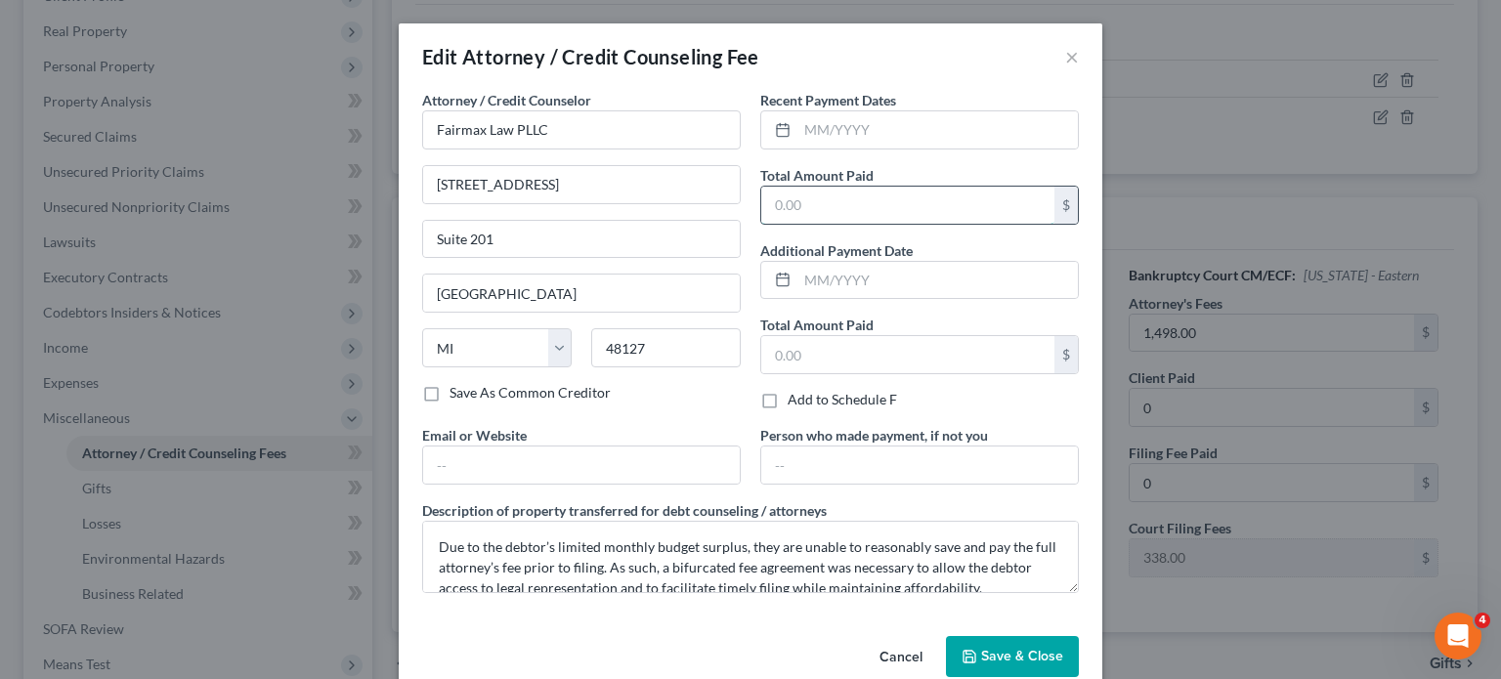
click at [912, 224] on input "text" at bounding box center [907, 205] width 293 height 37
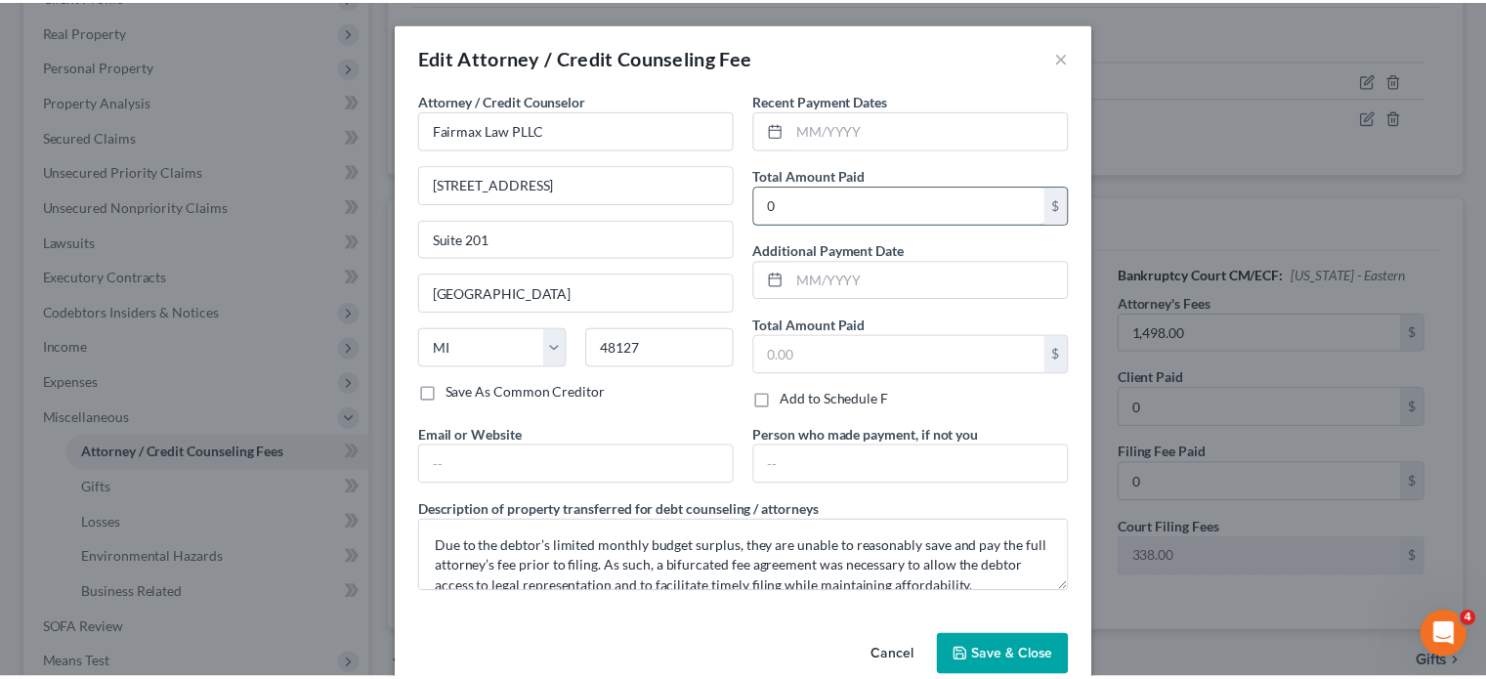
scroll to position [208, 0]
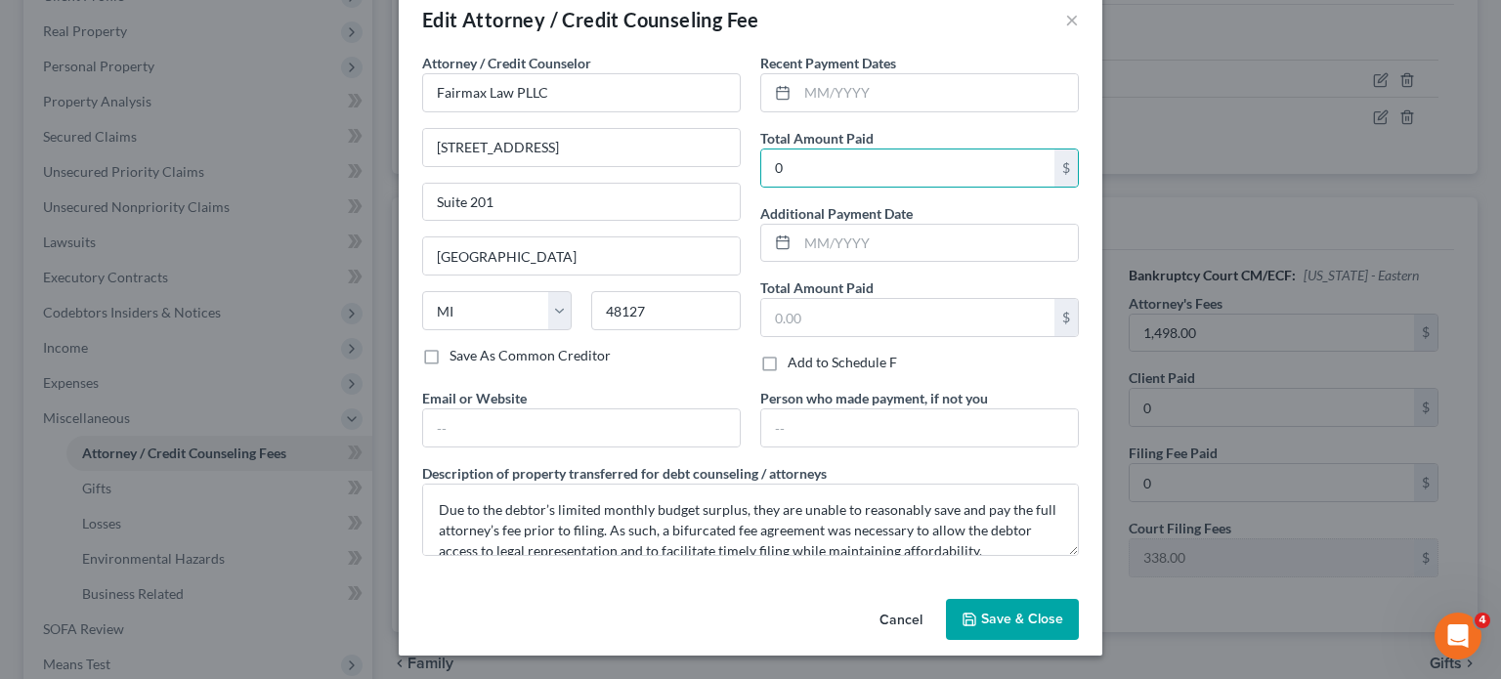
click at [1057, 611] on span "Save & Close" at bounding box center [1022, 619] width 82 height 17
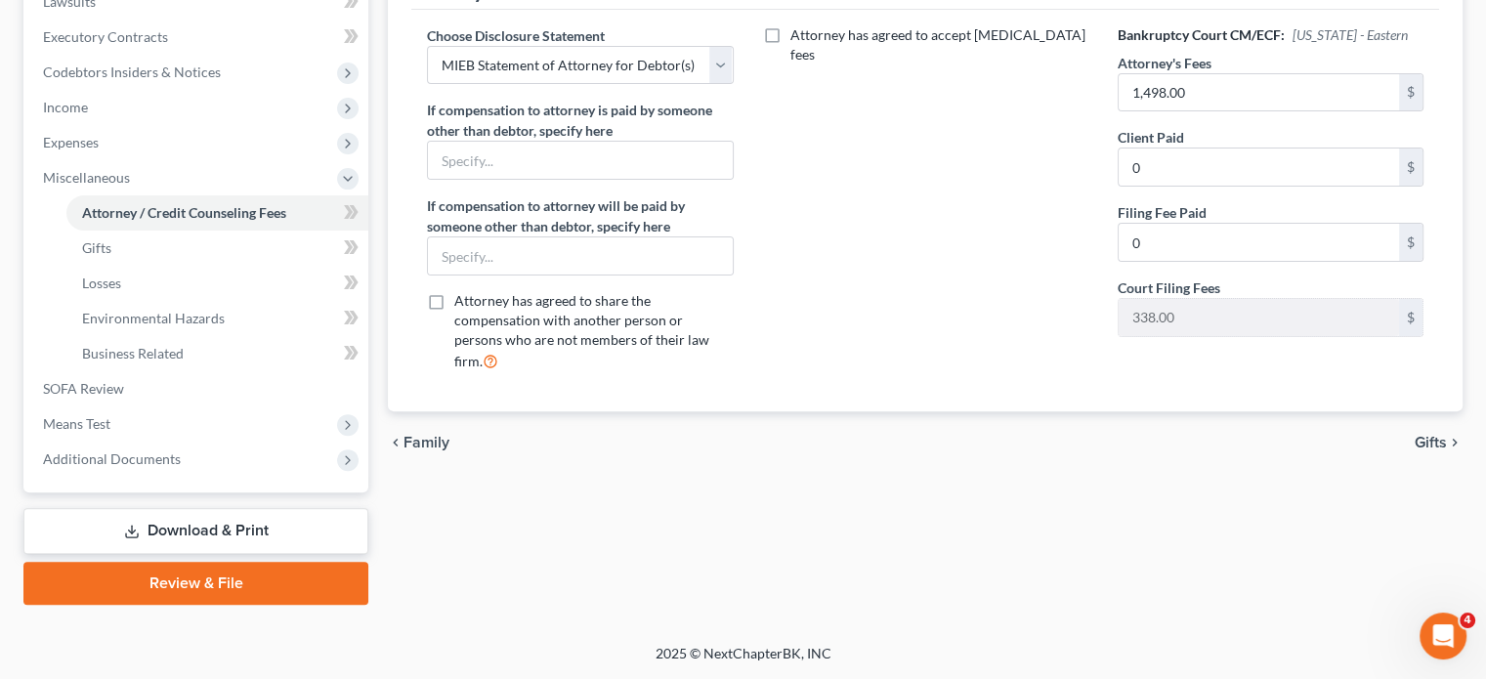
scroll to position [629, 0]
click at [149, 442] on span "Means Test" at bounding box center [197, 423] width 341 height 35
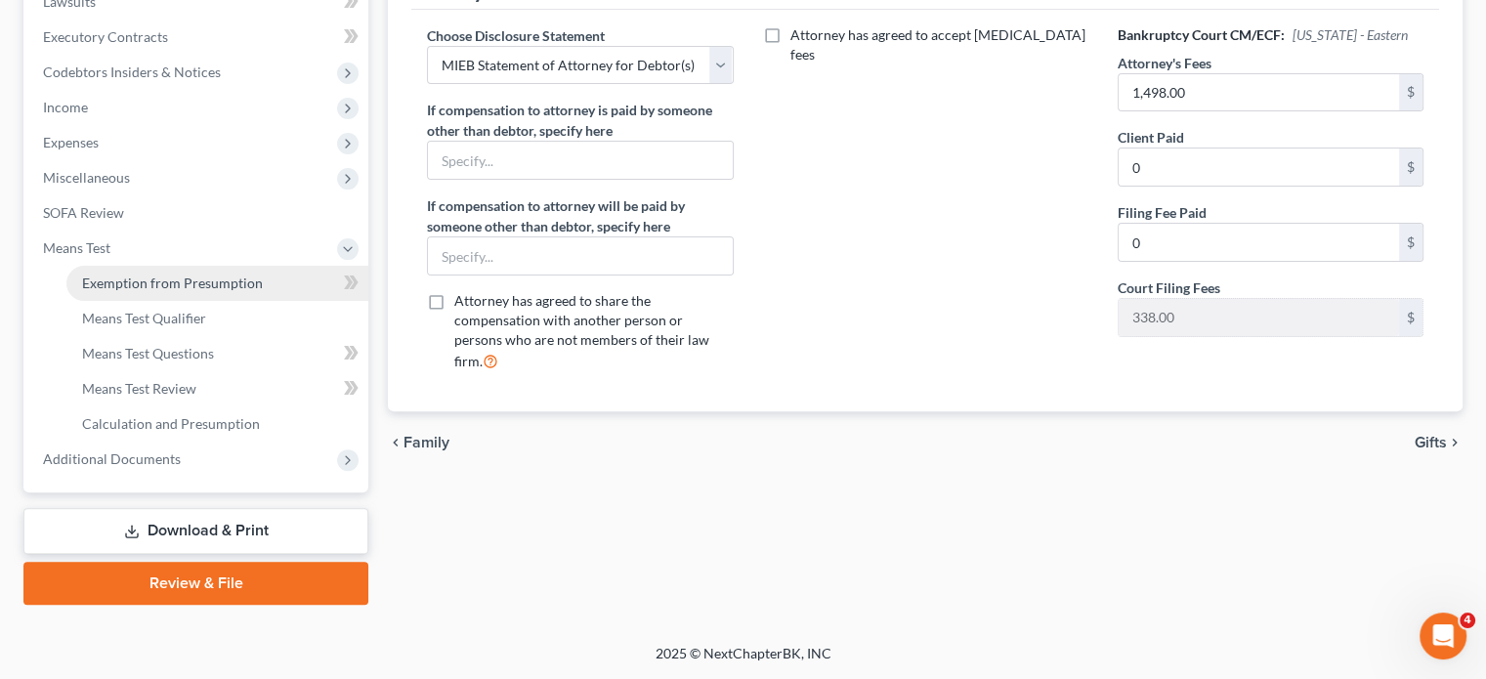
click at [197, 291] on span "Exemption from Presumption" at bounding box center [172, 283] width 181 height 17
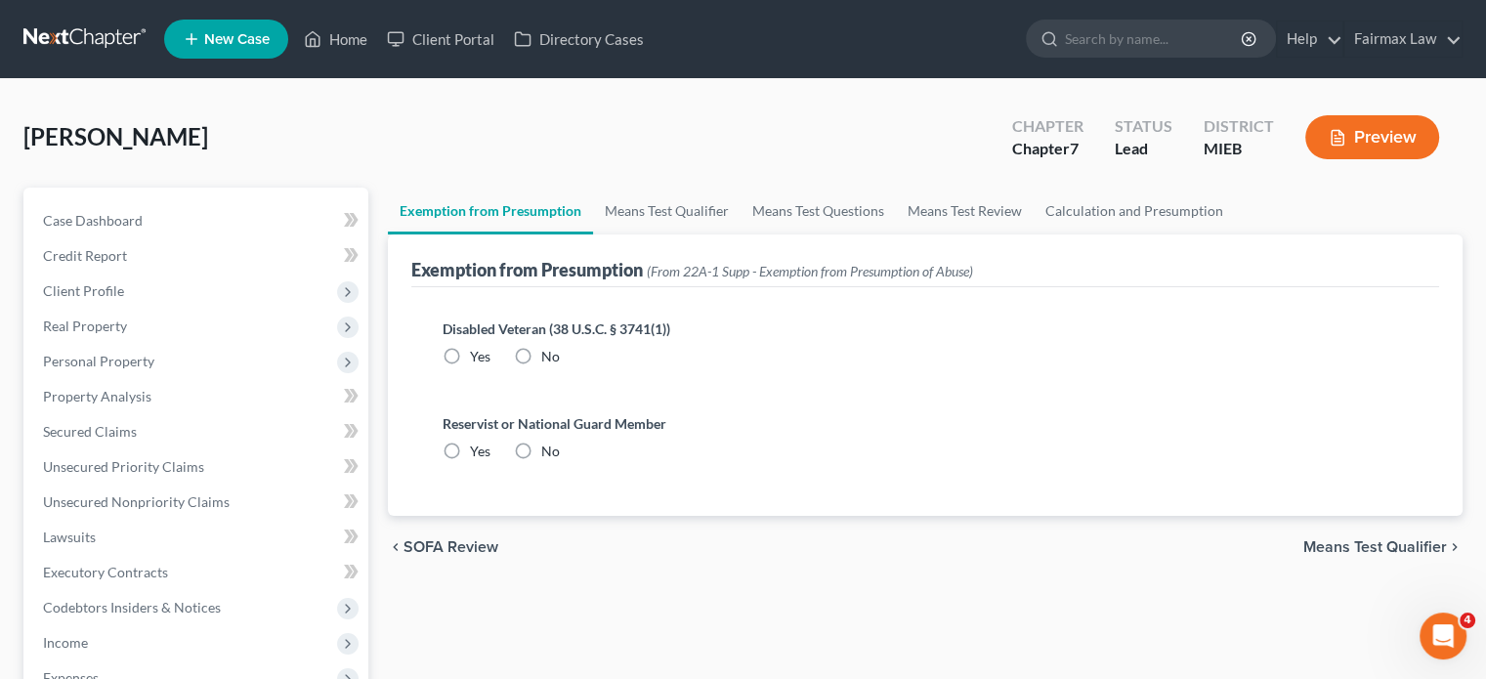
click at [548, 366] on label "No" at bounding box center [550, 357] width 19 height 20
click at [549, 360] on input "No" at bounding box center [555, 353] width 13 height 13
click at [560, 461] on label "No" at bounding box center [550, 452] width 19 height 20
click at [562, 454] on input "No" at bounding box center [555, 448] width 13 height 13
click at [741, 234] on link "Means Test Qualifier" at bounding box center [667, 211] width 148 height 47
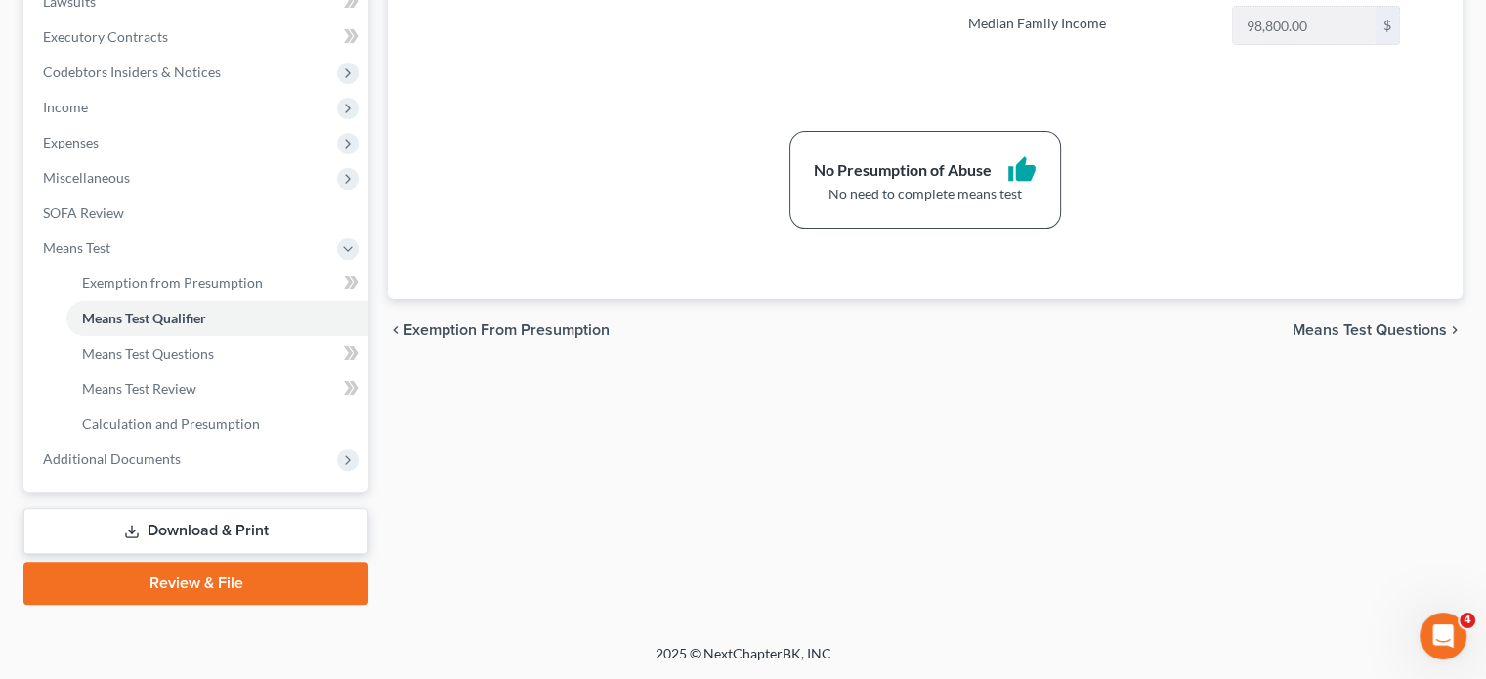
scroll to position [833, 0]
click at [265, 442] on span "Additional Documents" at bounding box center [197, 459] width 341 height 35
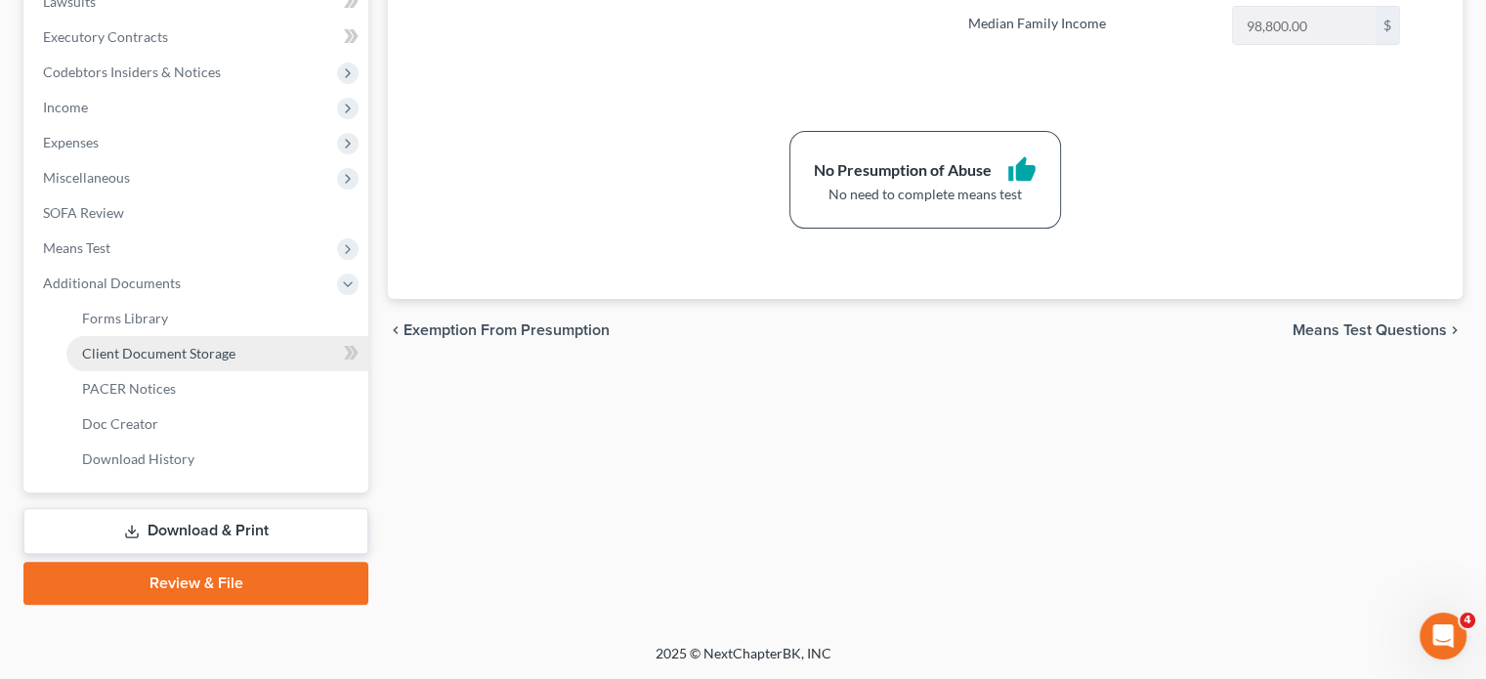
click at [235, 345] on span "Client Document Storage" at bounding box center [158, 353] width 153 height 17
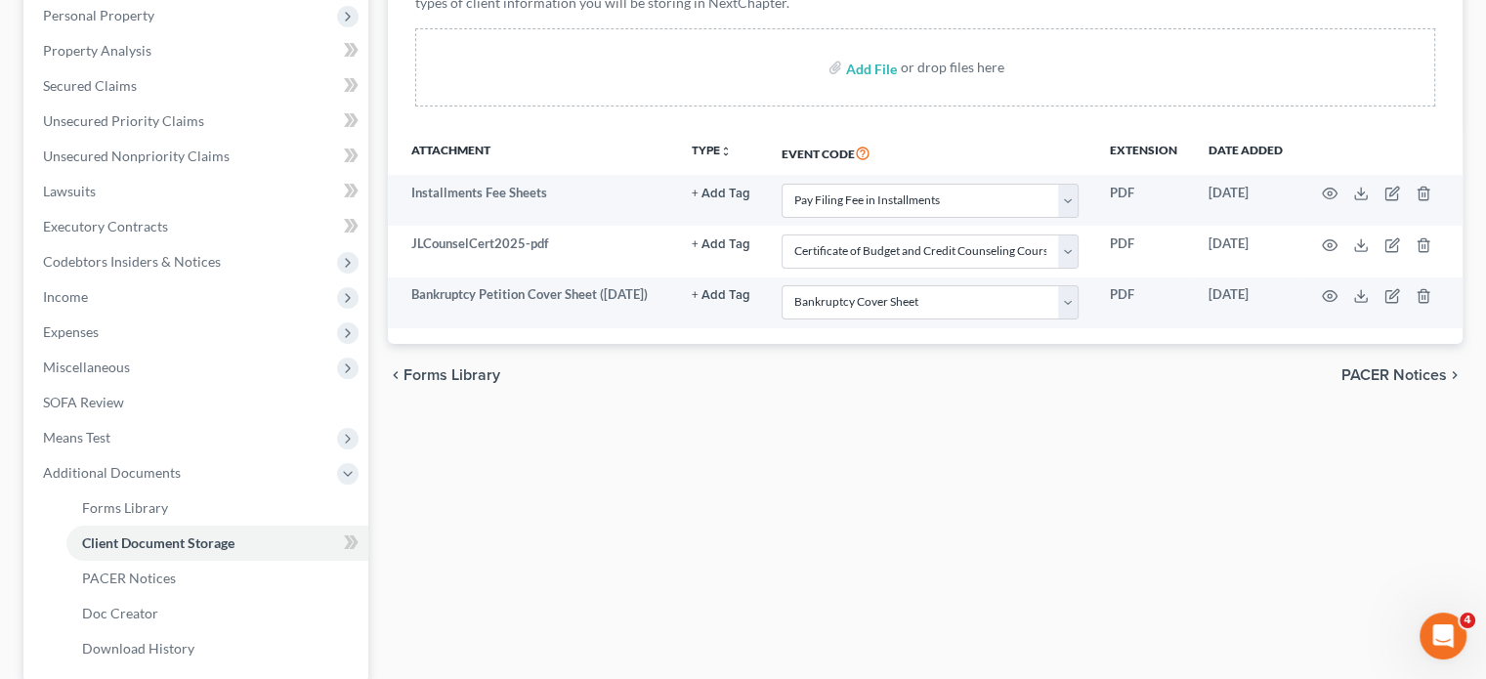
scroll to position [369, 0]
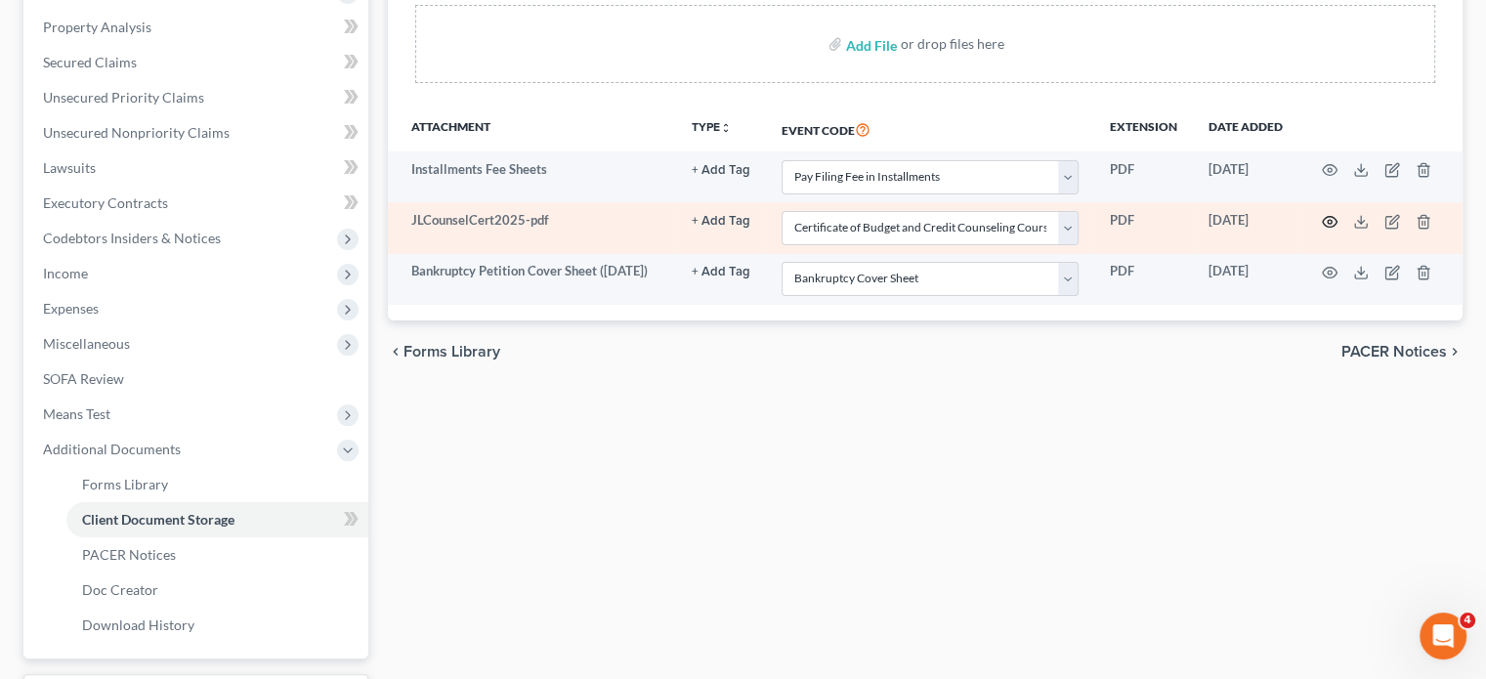
click at [1322, 230] on icon "button" at bounding box center [1330, 222] width 16 height 16
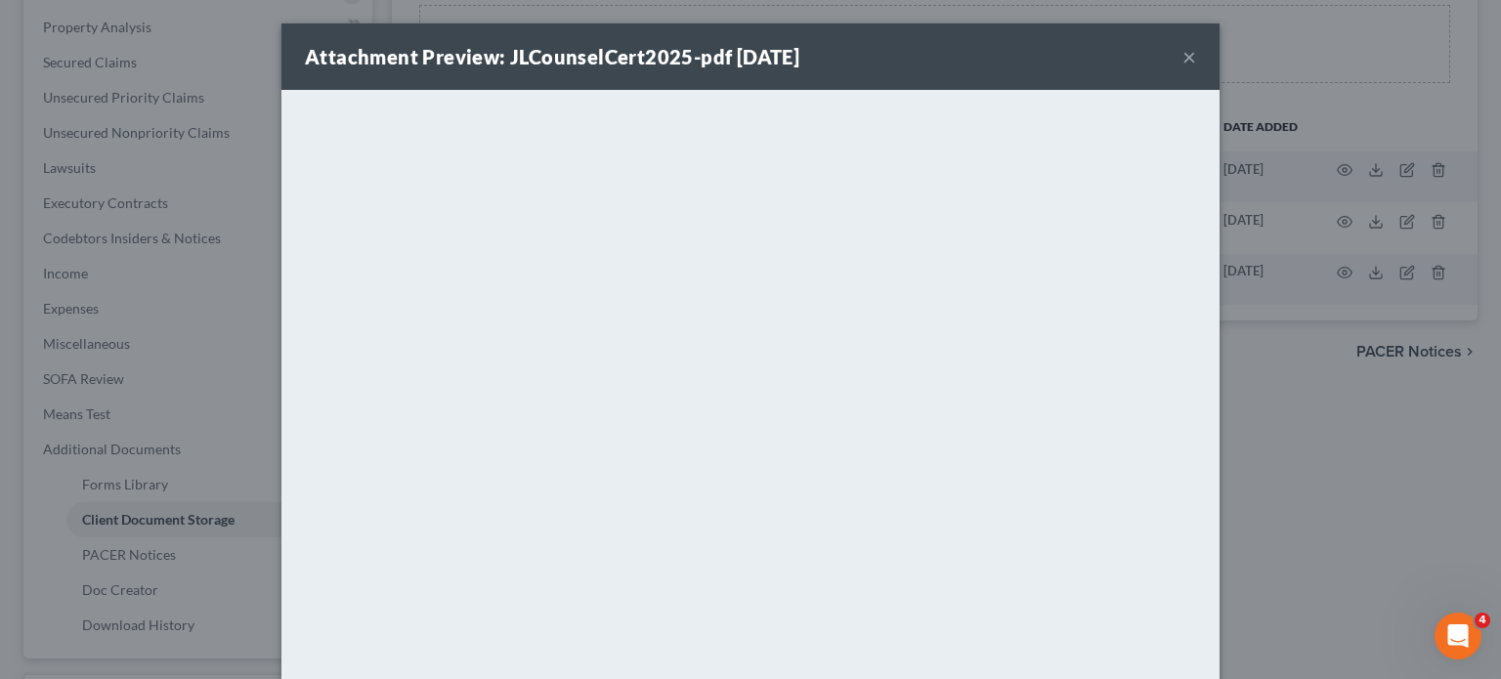
click at [1196, 68] on button "×" at bounding box center [1189, 56] width 14 height 23
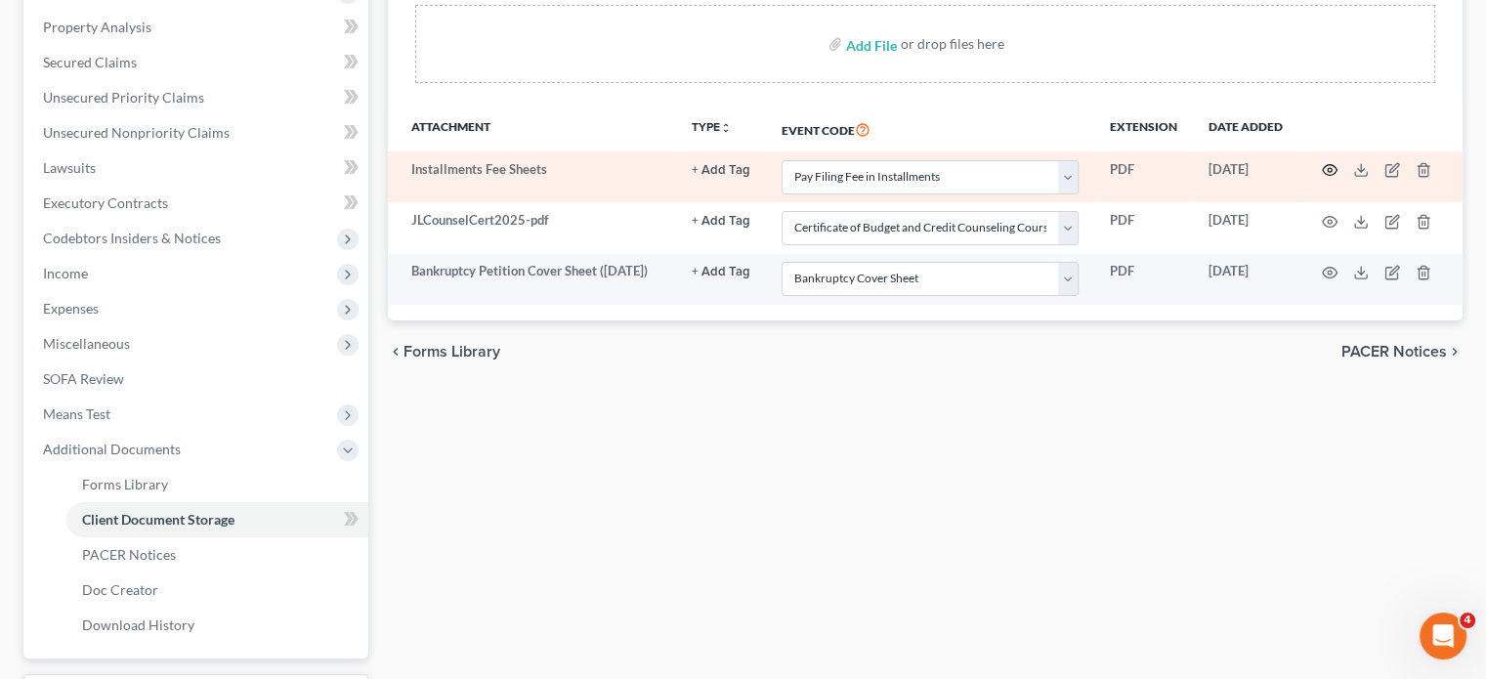
click at [1322, 178] on icon "button" at bounding box center [1330, 170] width 16 height 16
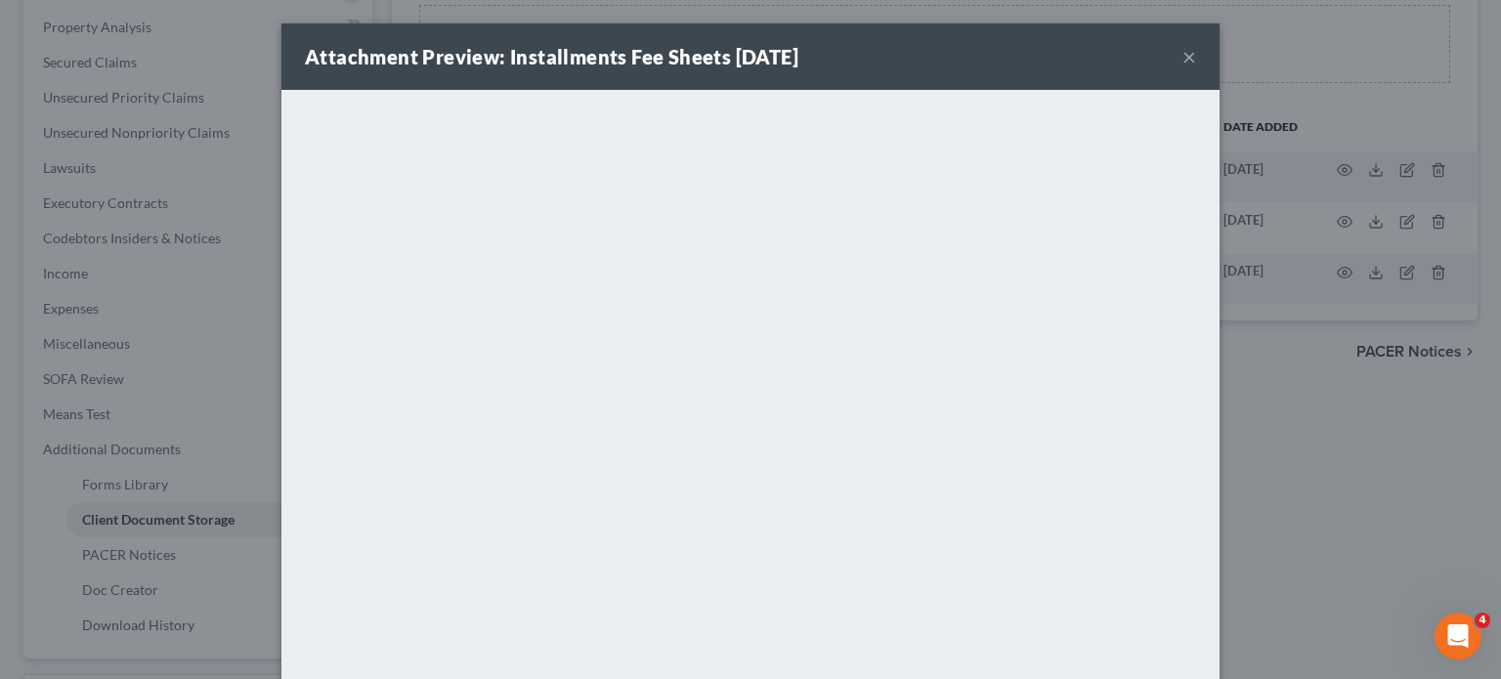
click at [1219, 73] on div "Attachment Preview: Installments Fee Sheets [DATE] ×" at bounding box center [750, 56] width 938 height 66
click at [1196, 68] on button "×" at bounding box center [1189, 56] width 14 height 23
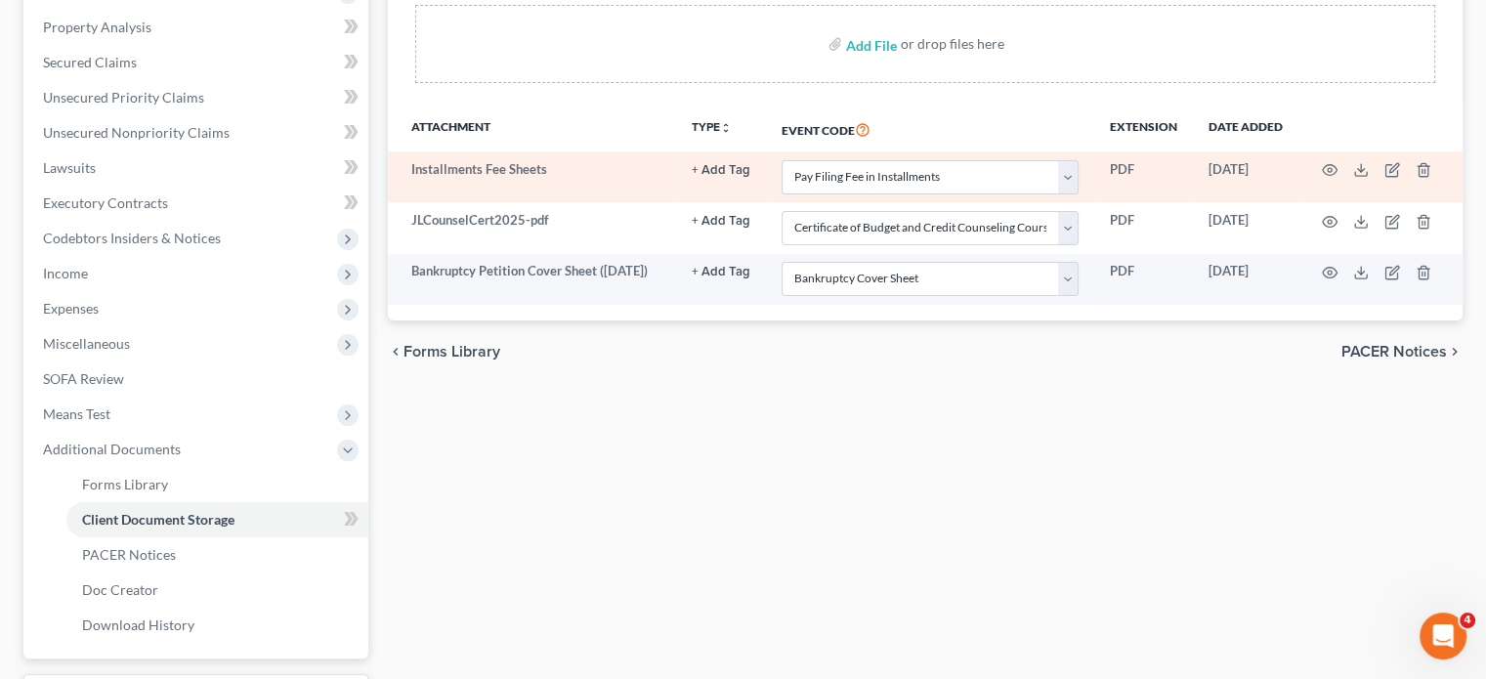
click at [1421, 202] on td at bounding box center [1381, 176] width 164 height 51
click at [1427, 178] on icon "button" at bounding box center [1424, 170] width 16 height 16
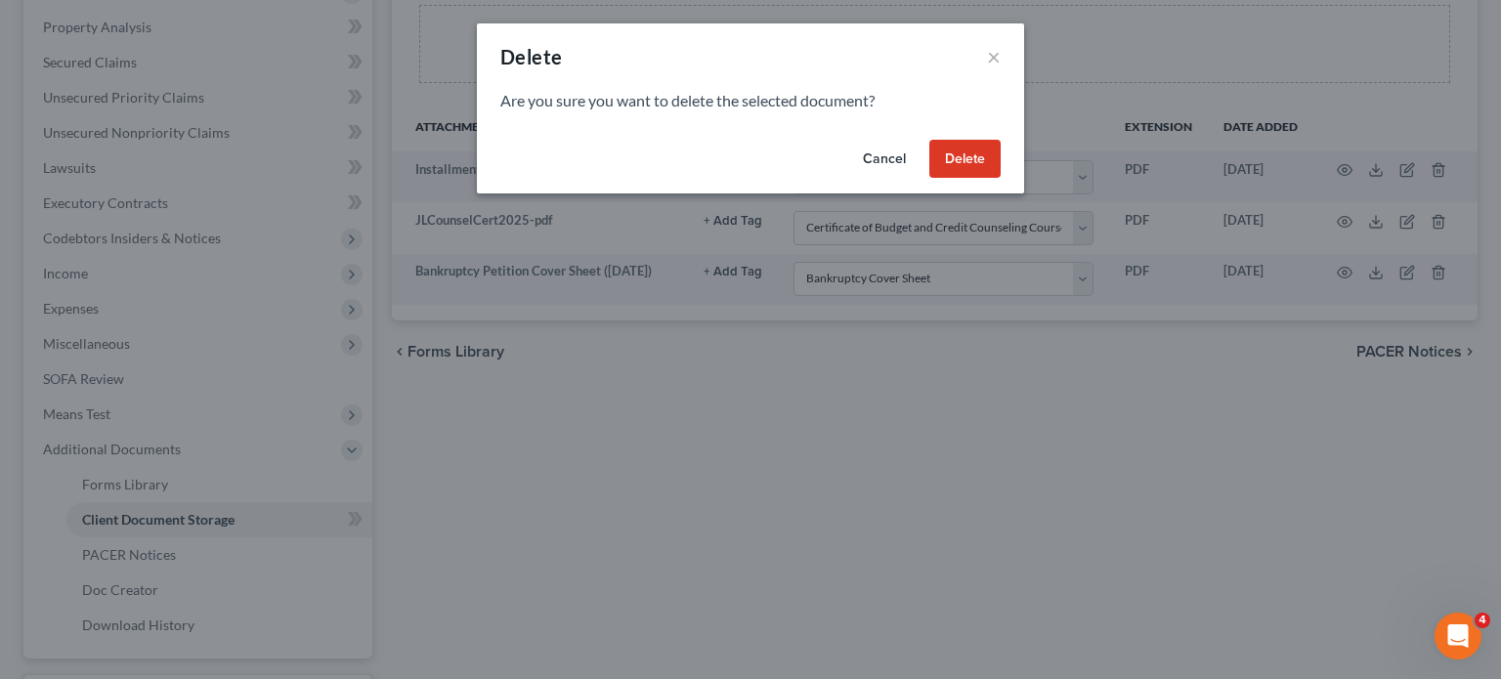
click at [1001, 179] on button "Delete" at bounding box center [964, 159] width 71 height 39
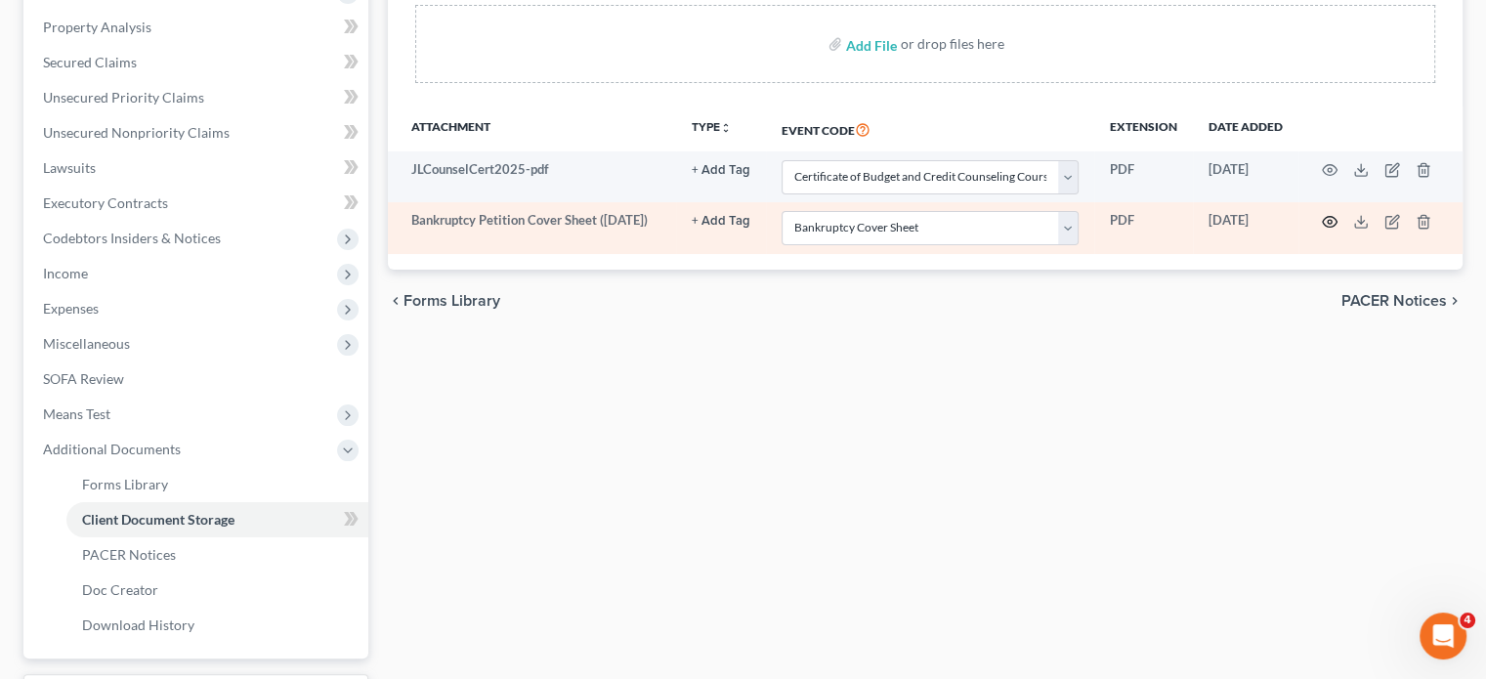
click at [1323, 230] on icon "button" at bounding box center [1330, 222] width 16 height 16
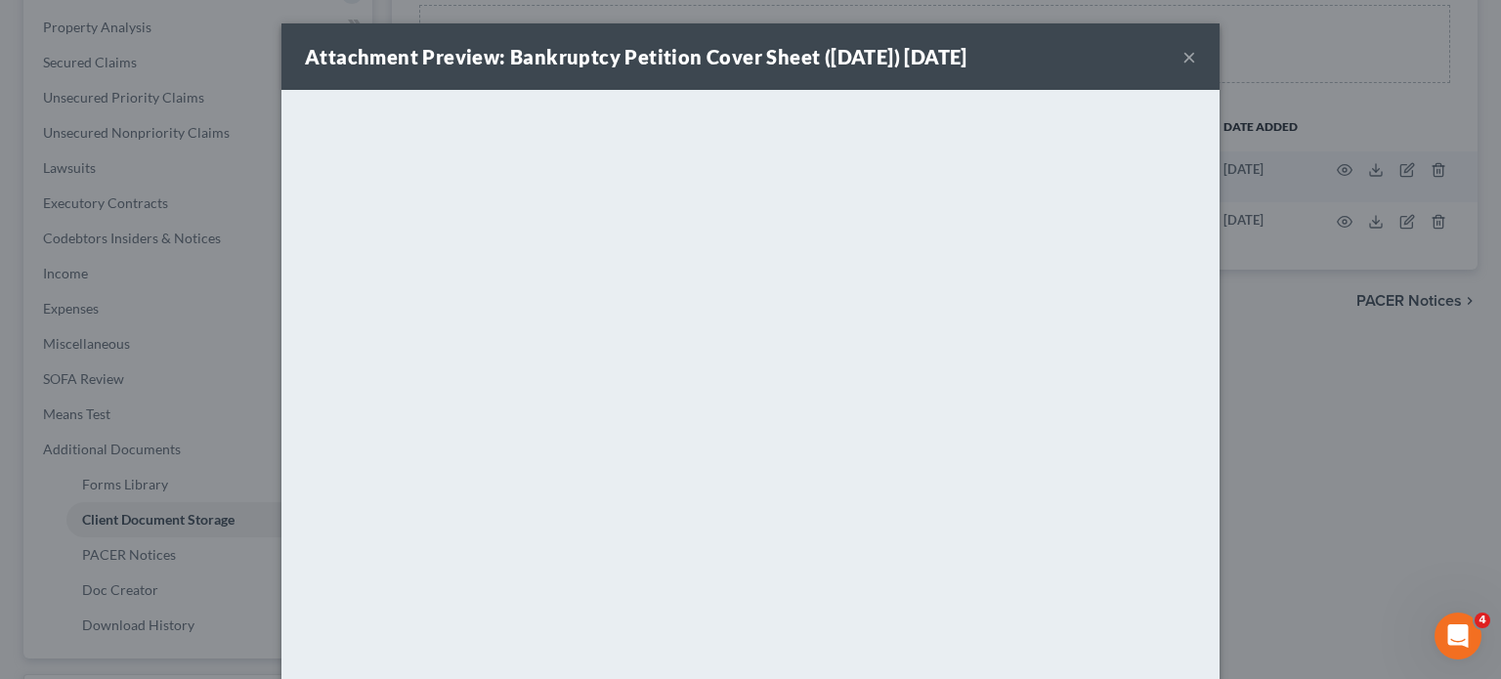
click at [1196, 64] on button "×" at bounding box center [1189, 56] width 14 height 23
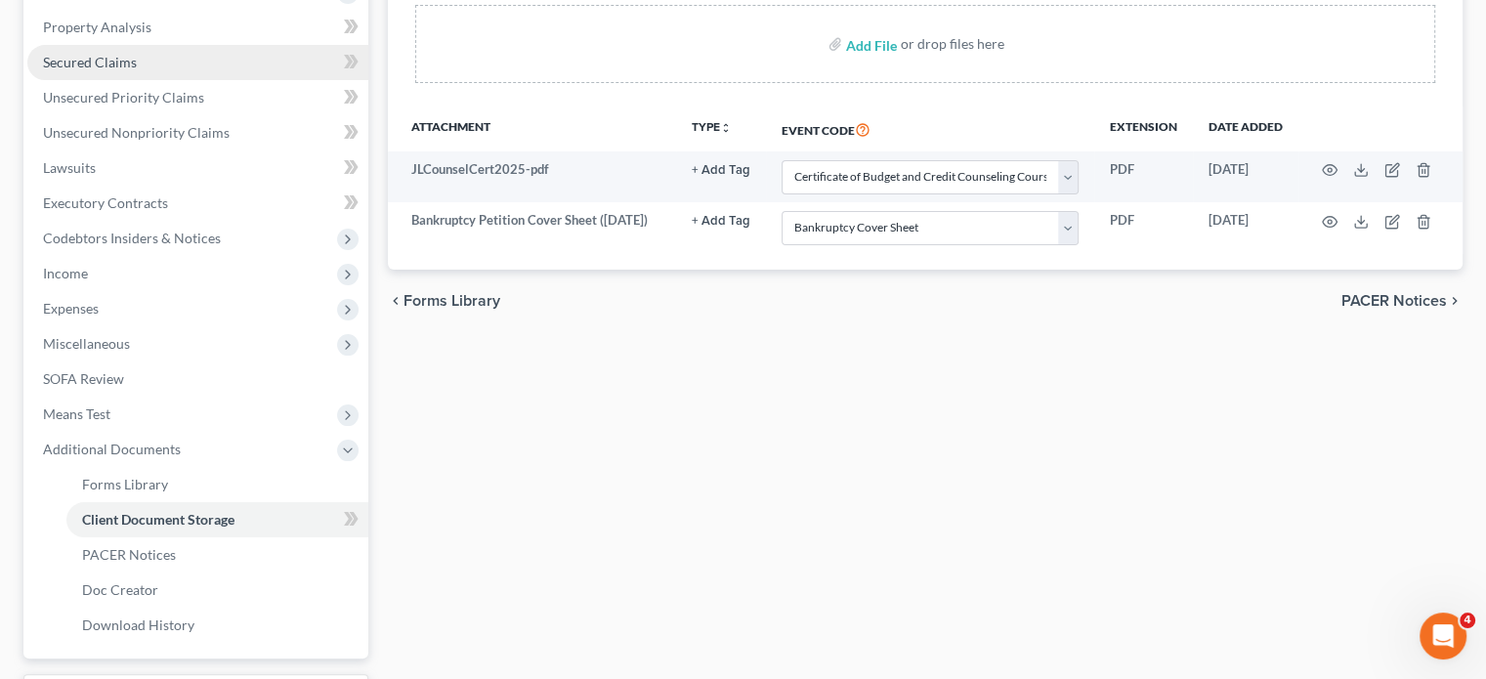
scroll to position [164, 0]
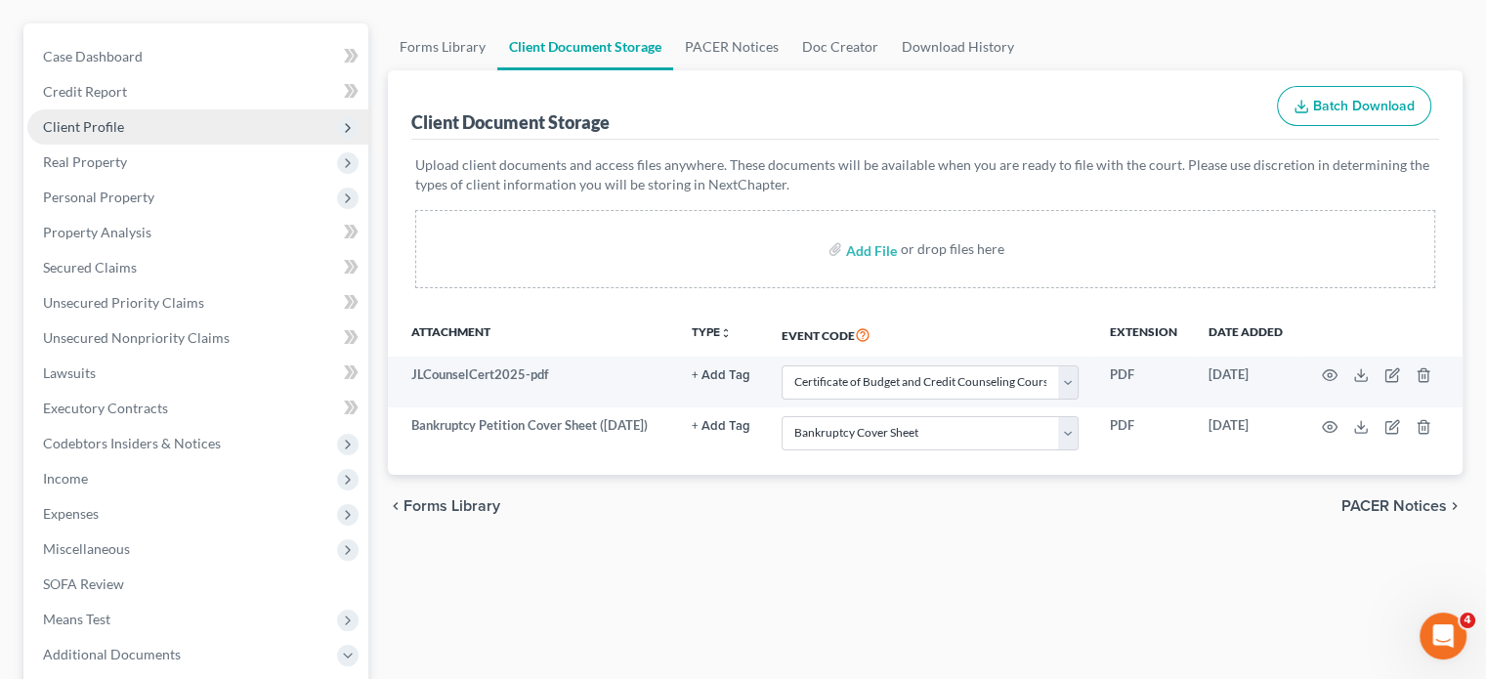
click at [162, 145] on span "Client Profile" at bounding box center [197, 126] width 341 height 35
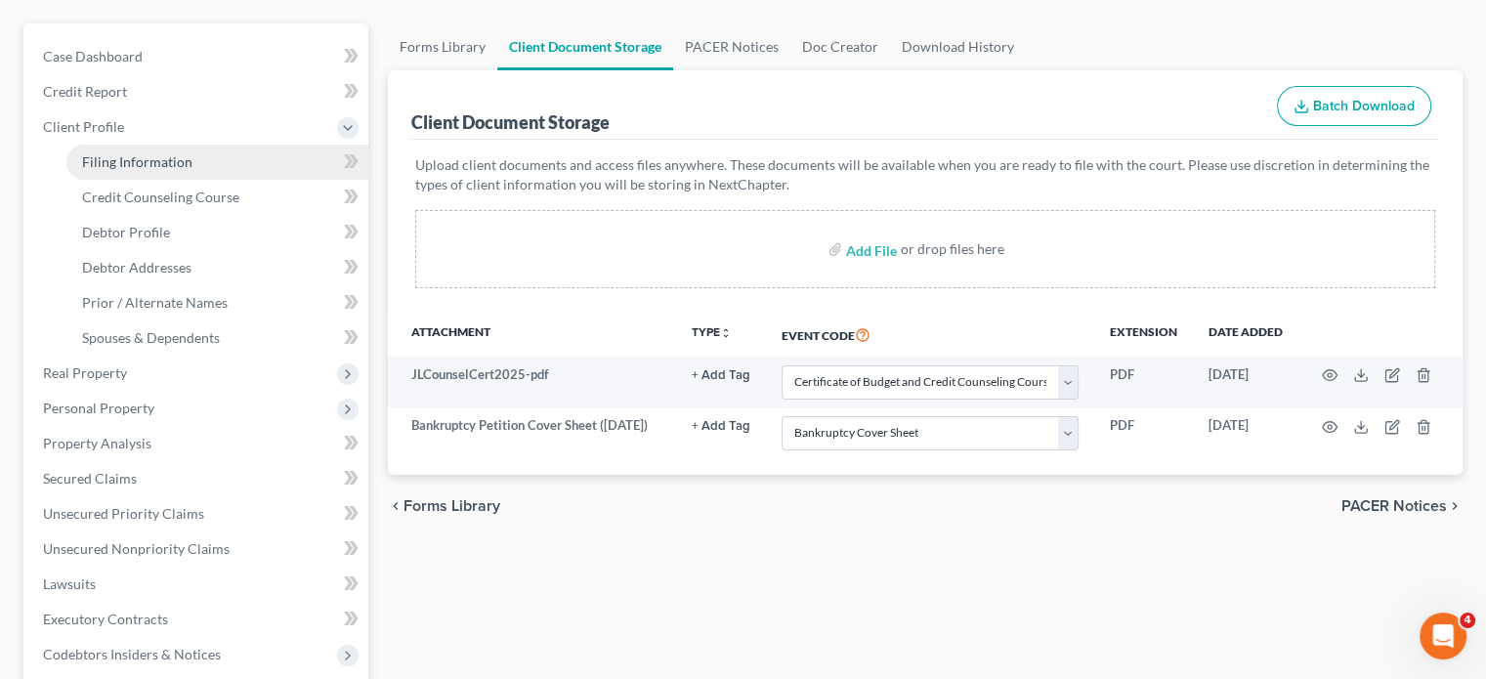
click at [121, 170] on span "Filing Information" at bounding box center [137, 161] width 110 height 17
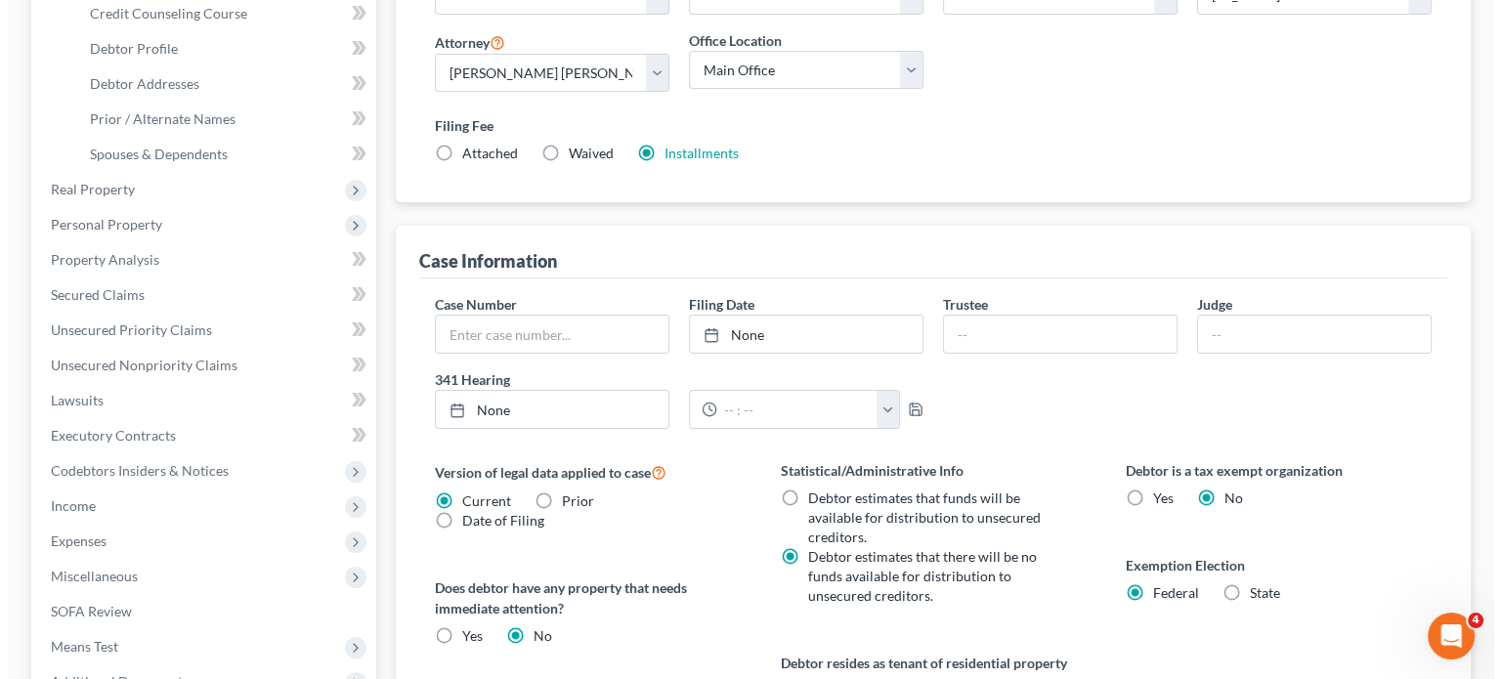
scroll to position [352, 0]
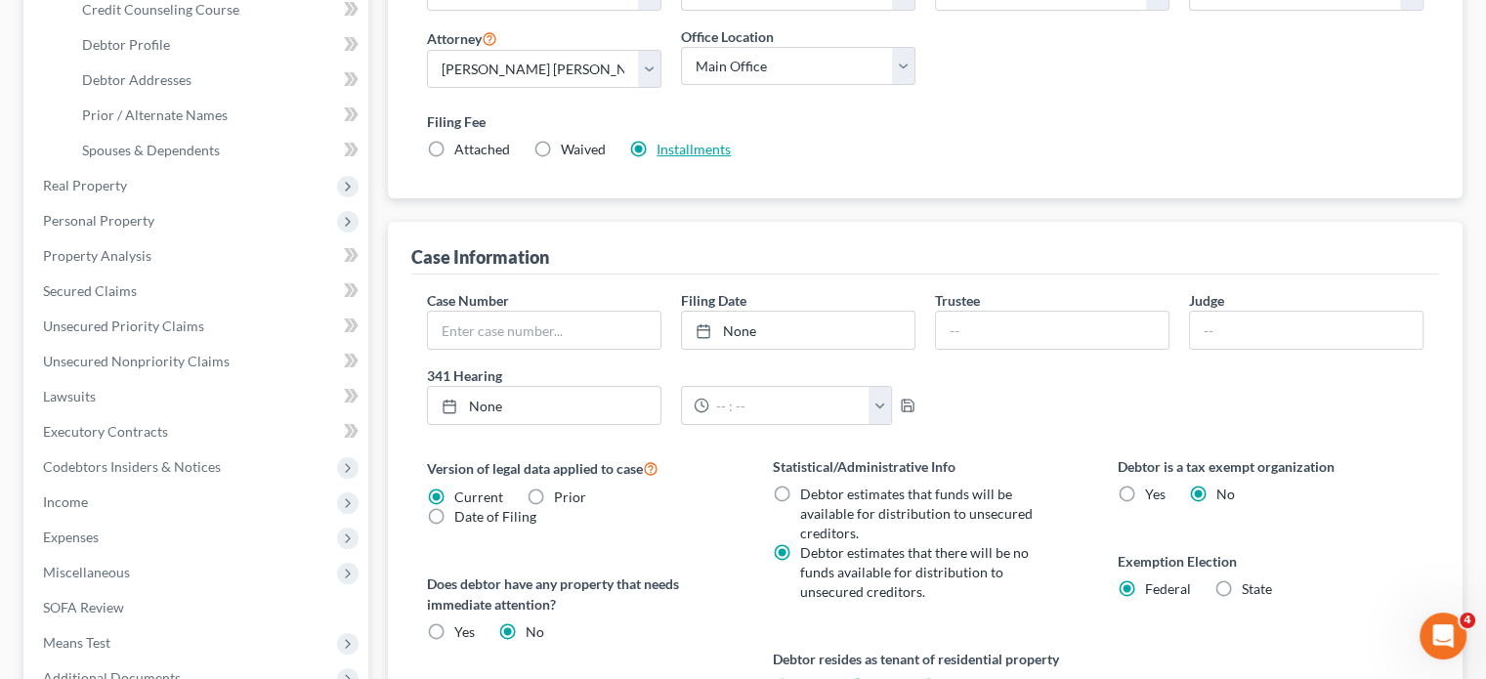
click at [731, 157] on link "Installments" at bounding box center [694, 149] width 74 height 17
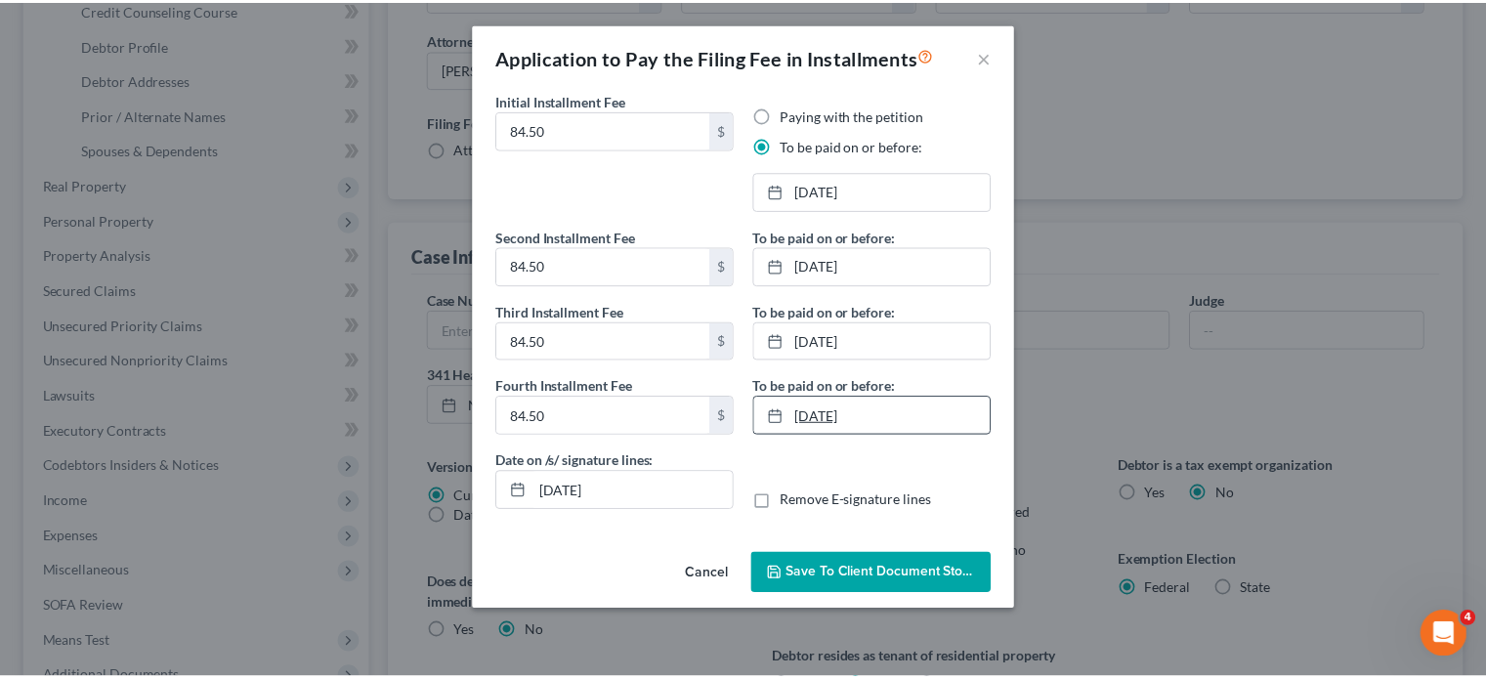
scroll to position [106, 0]
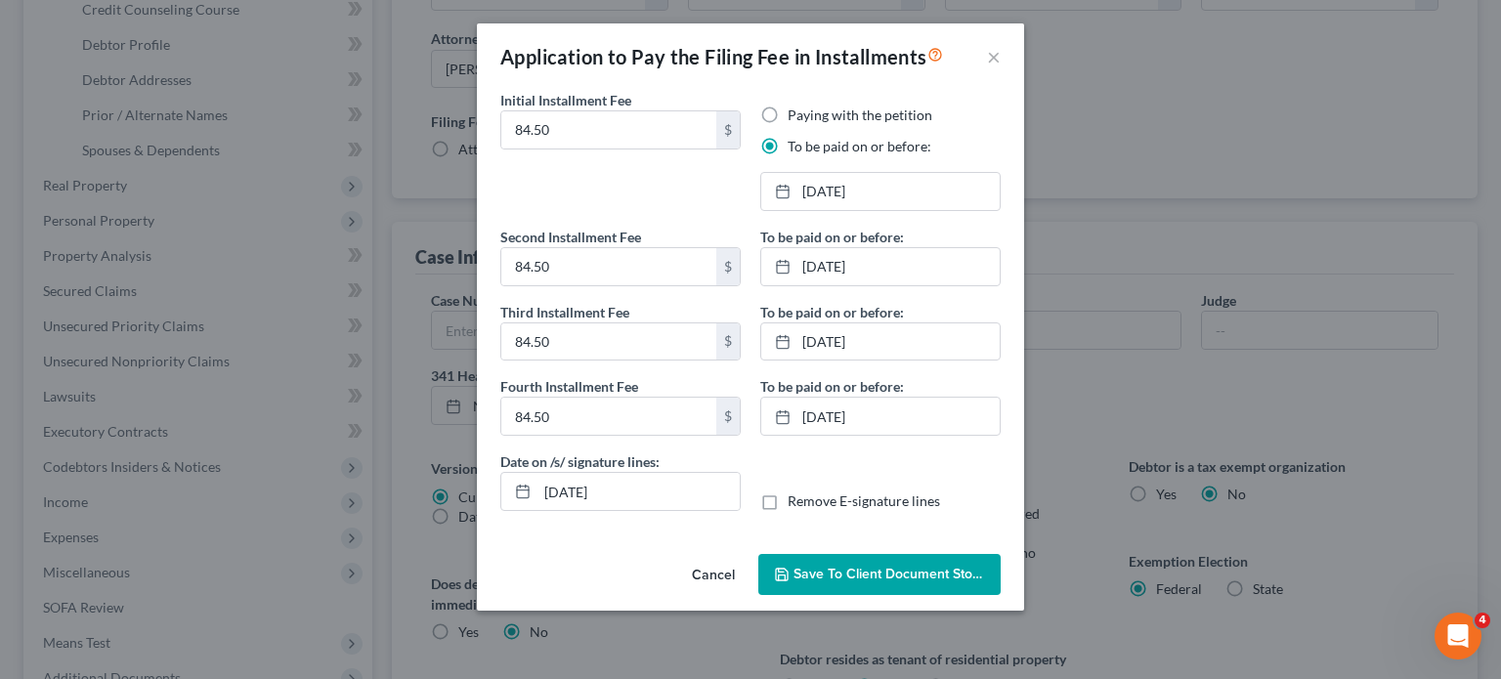
click at [857, 589] on button "Save to Client Document Storage" at bounding box center [879, 574] width 242 height 41
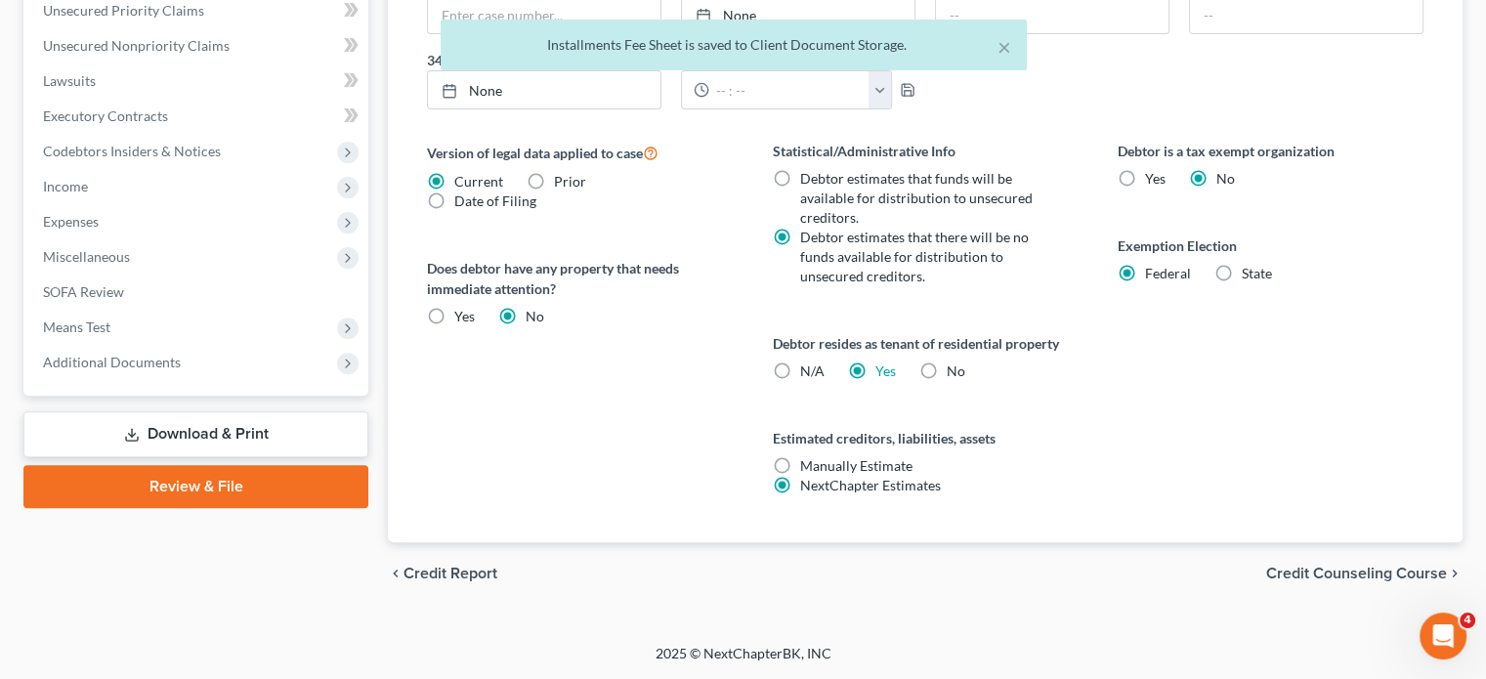
scroll to position [1126, 0]
click at [242, 345] on span "Additional Documents" at bounding box center [197, 362] width 341 height 35
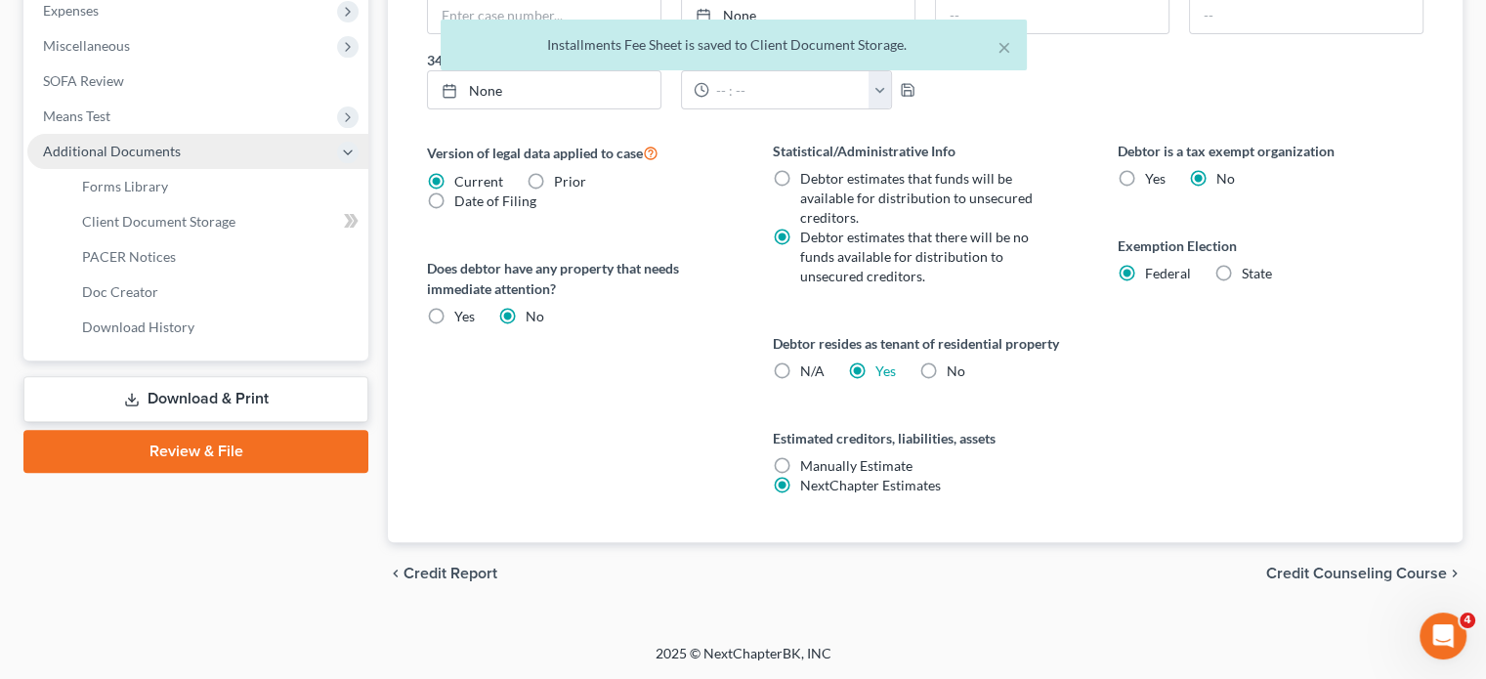
scroll to position [863, 0]
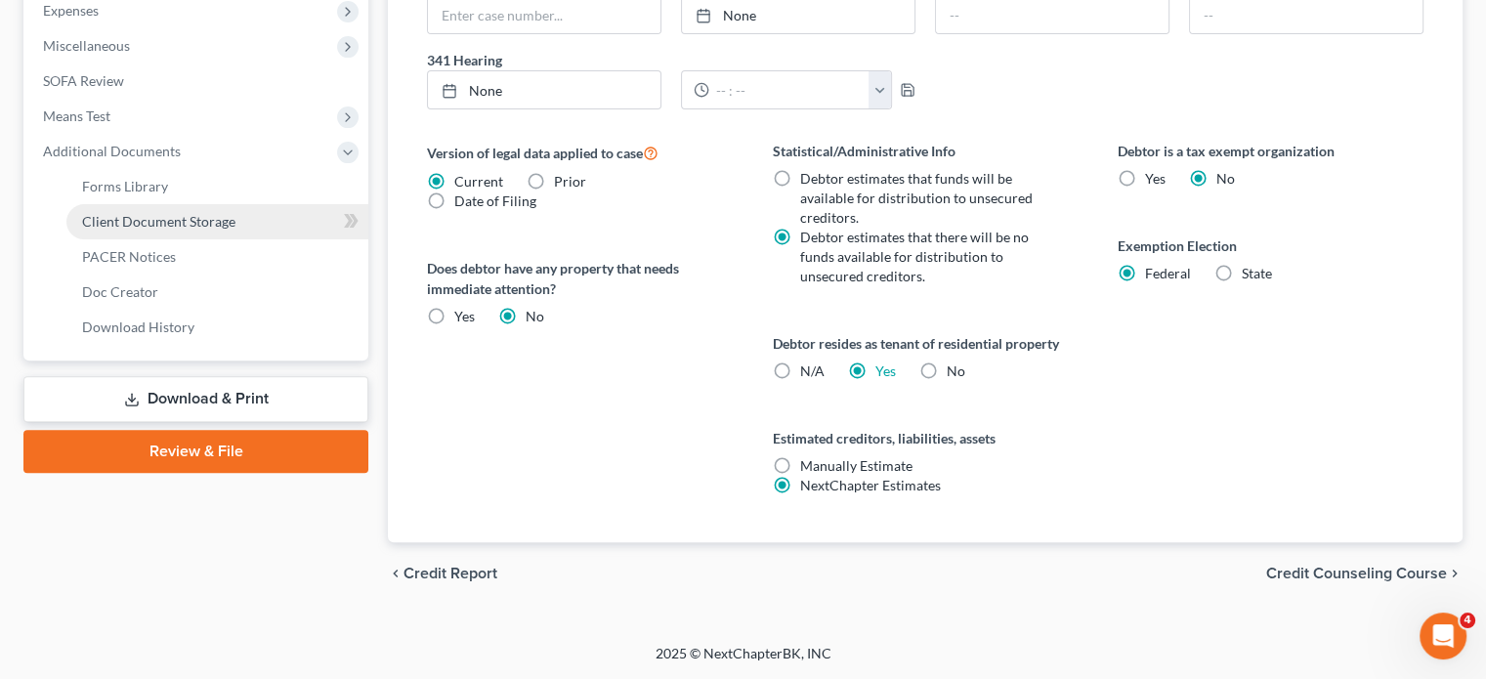
click at [235, 230] on span "Client Document Storage" at bounding box center [158, 221] width 153 height 17
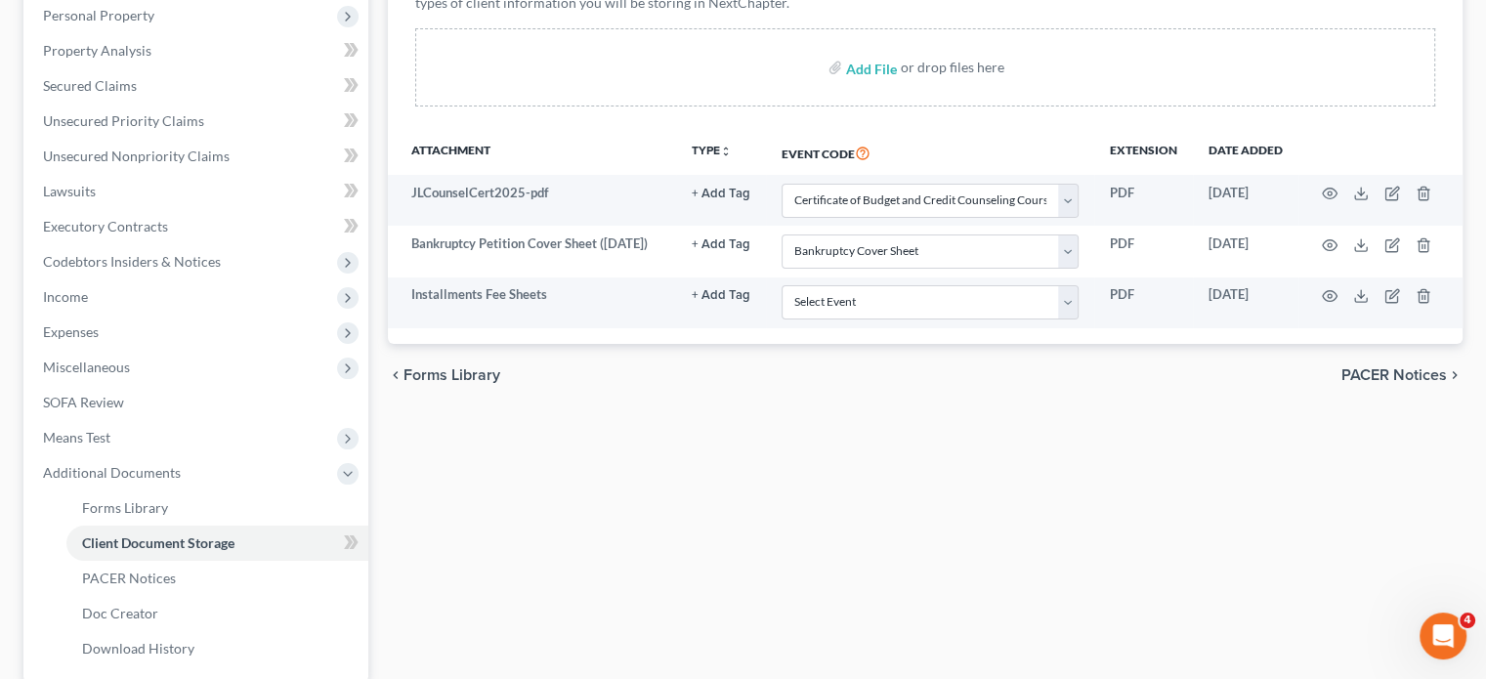
scroll to position [347, 0]
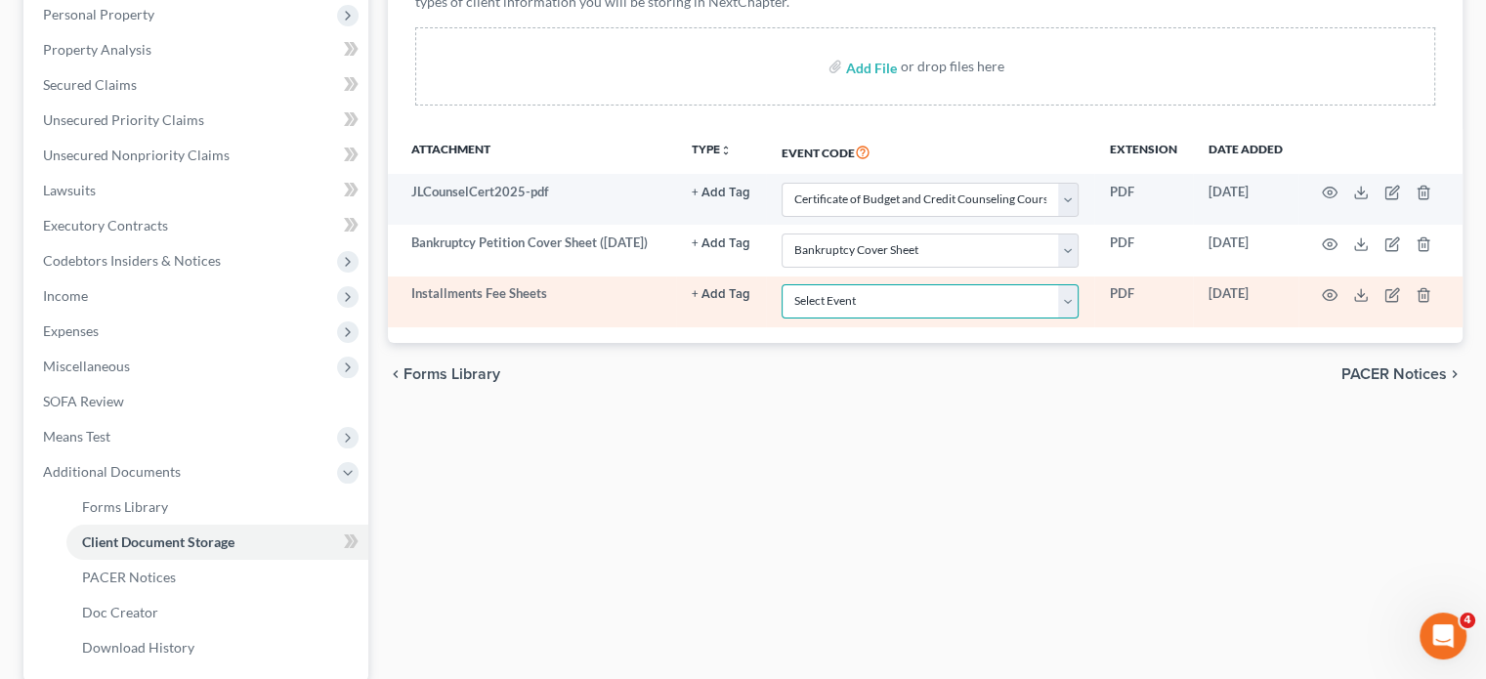
click at [805, 319] on select "Select Event 20 Largest Unsecured Creditors Amended Chapter 11 Plan Amended Cha…" at bounding box center [930, 301] width 297 height 34
click at [782, 319] on select "Select Event 20 Largest Unsecured Creditors Amended Chapter 11 Plan Amended Cha…" at bounding box center [930, 301] width 297 height 34
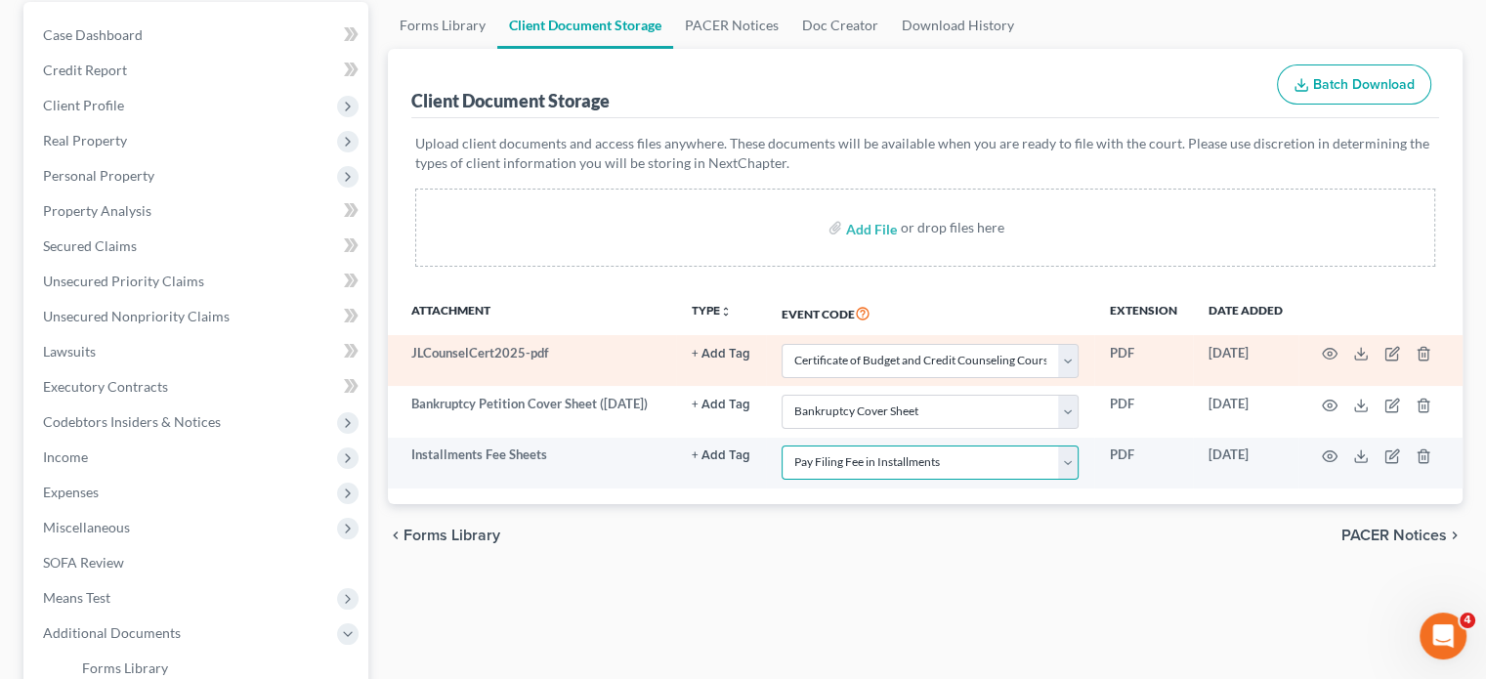
scroll to position [51, 0]
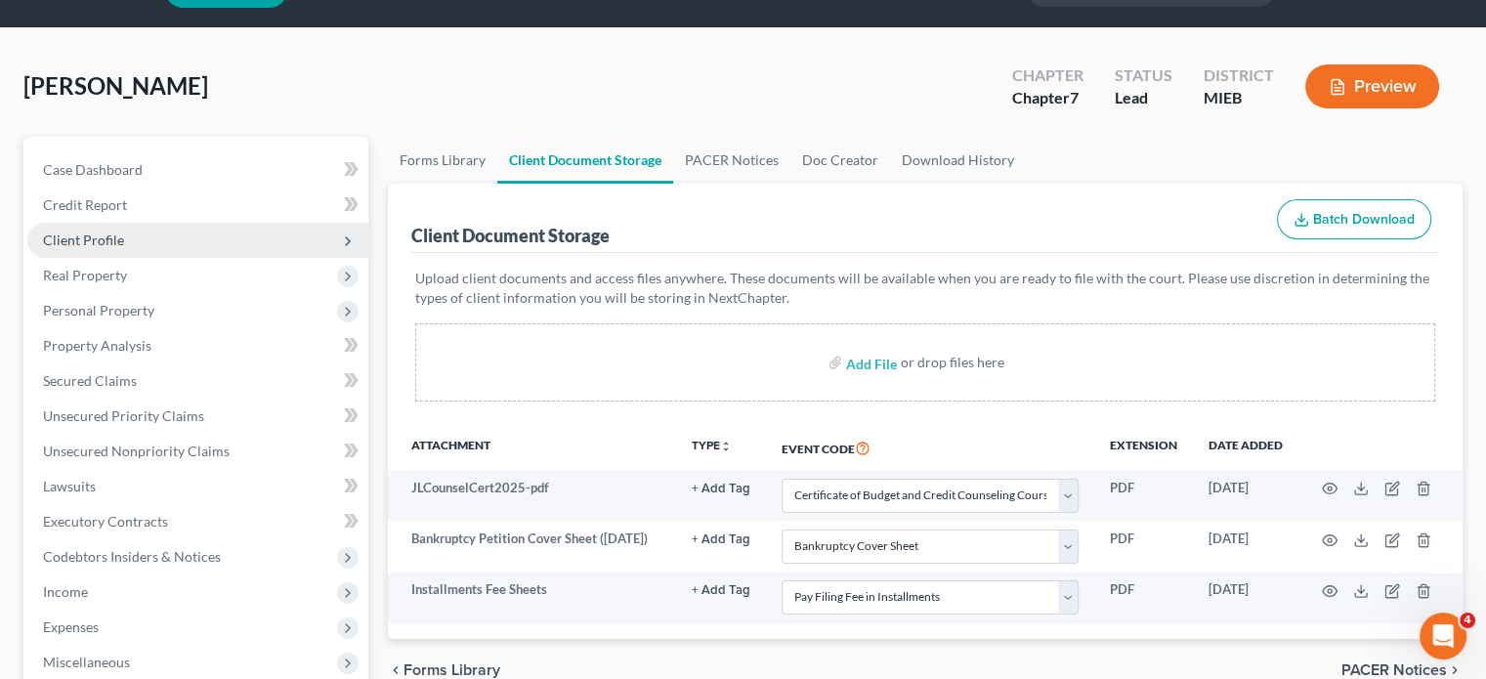
click at [184, 258] on span "Client Profile" at bounding box center [197, 240] width 341 height 35
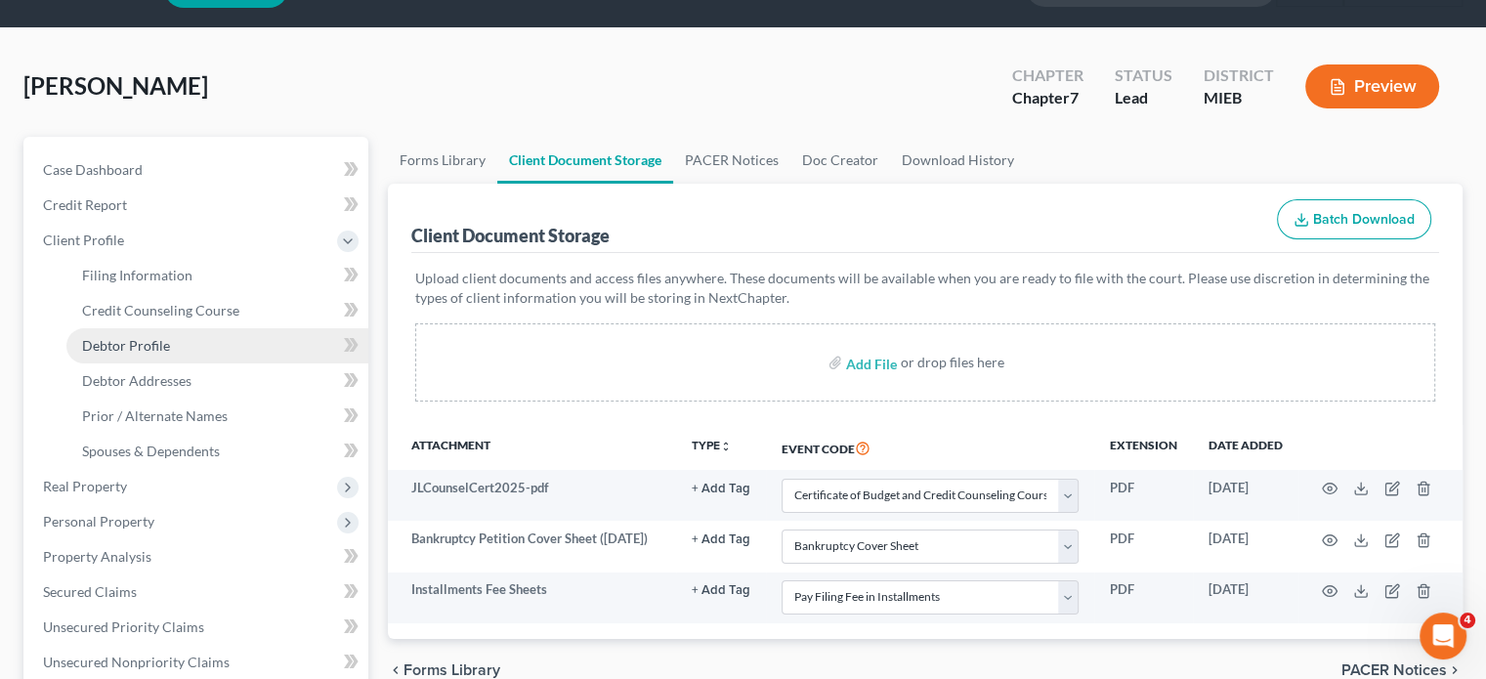
click at [219, 363] on link "Debtor Profile" at bounding box center [217, 345] width 302 height 35
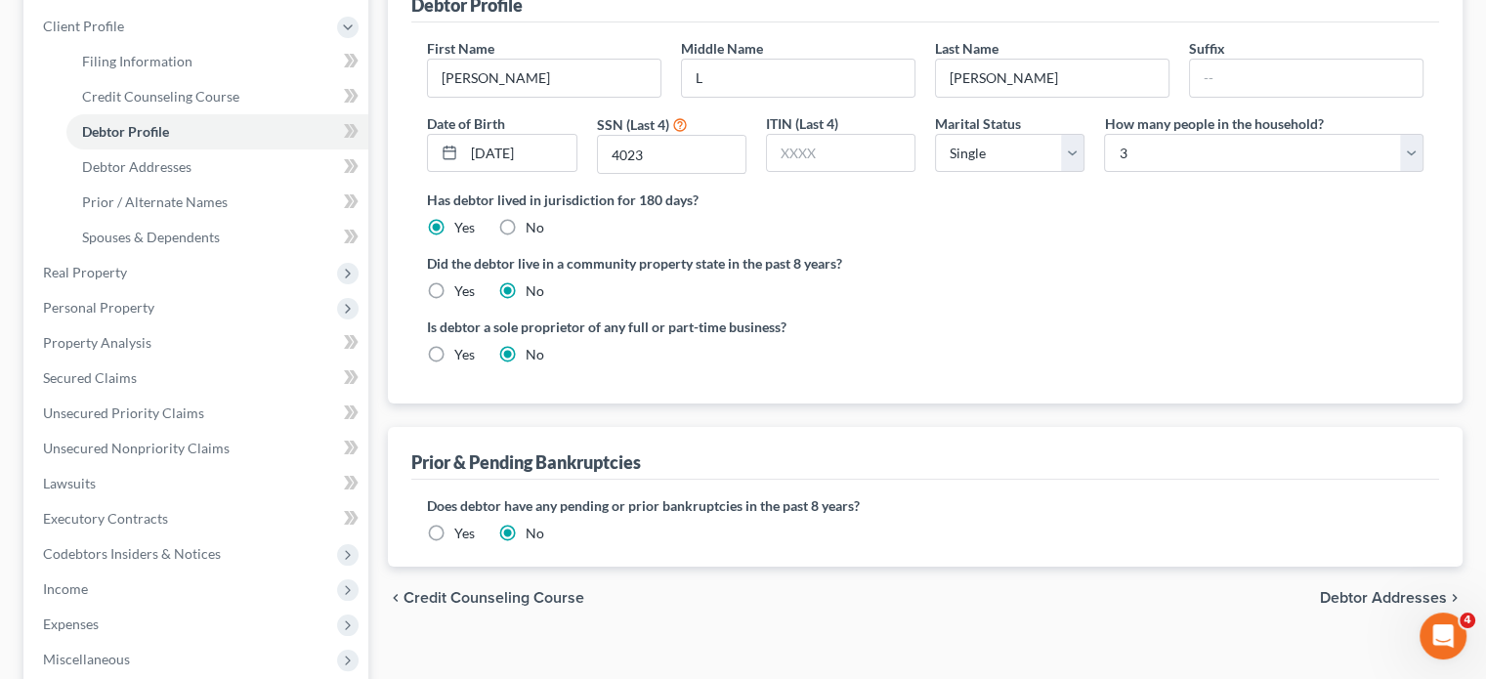
scroll to position [274, 0]
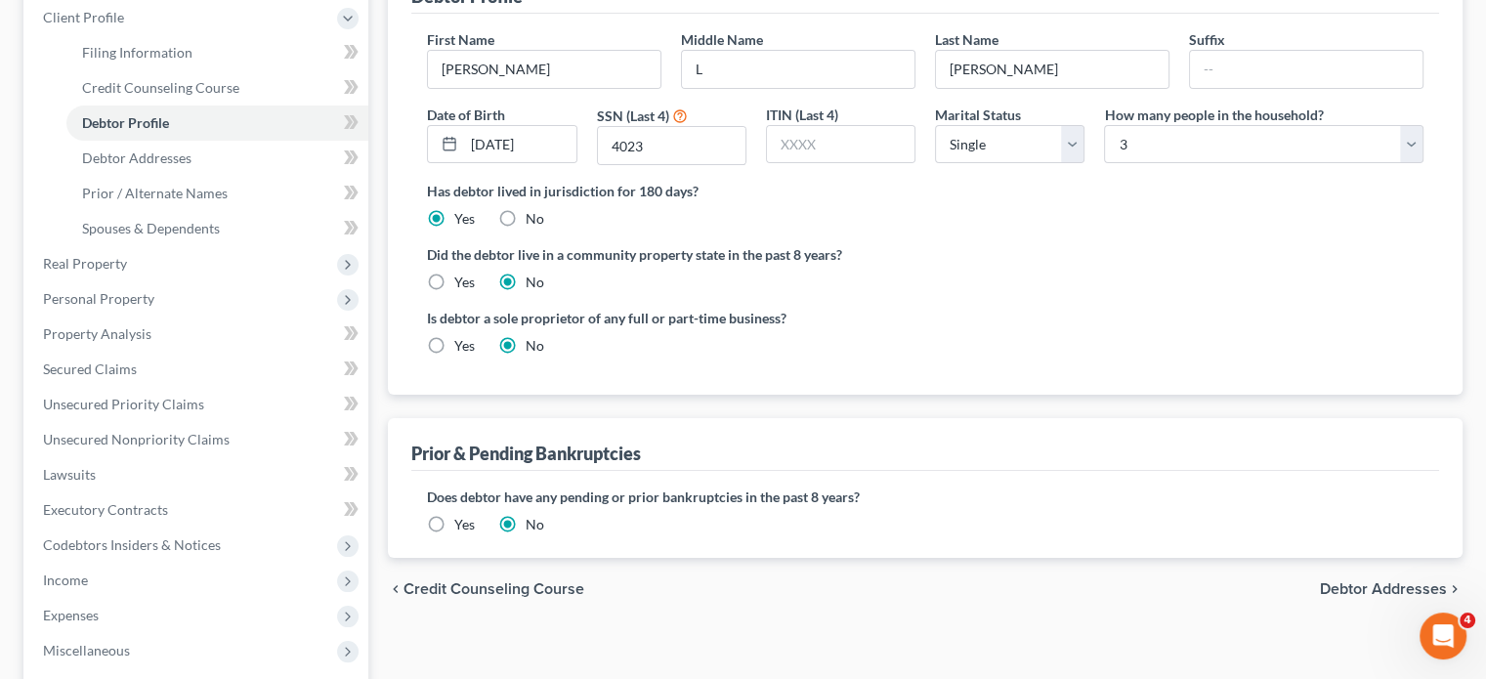
click at [795, 265] on label "Did the debtor live in a community property state in the past 8 years?" at bounding box center [925, 254] width 997 height 21
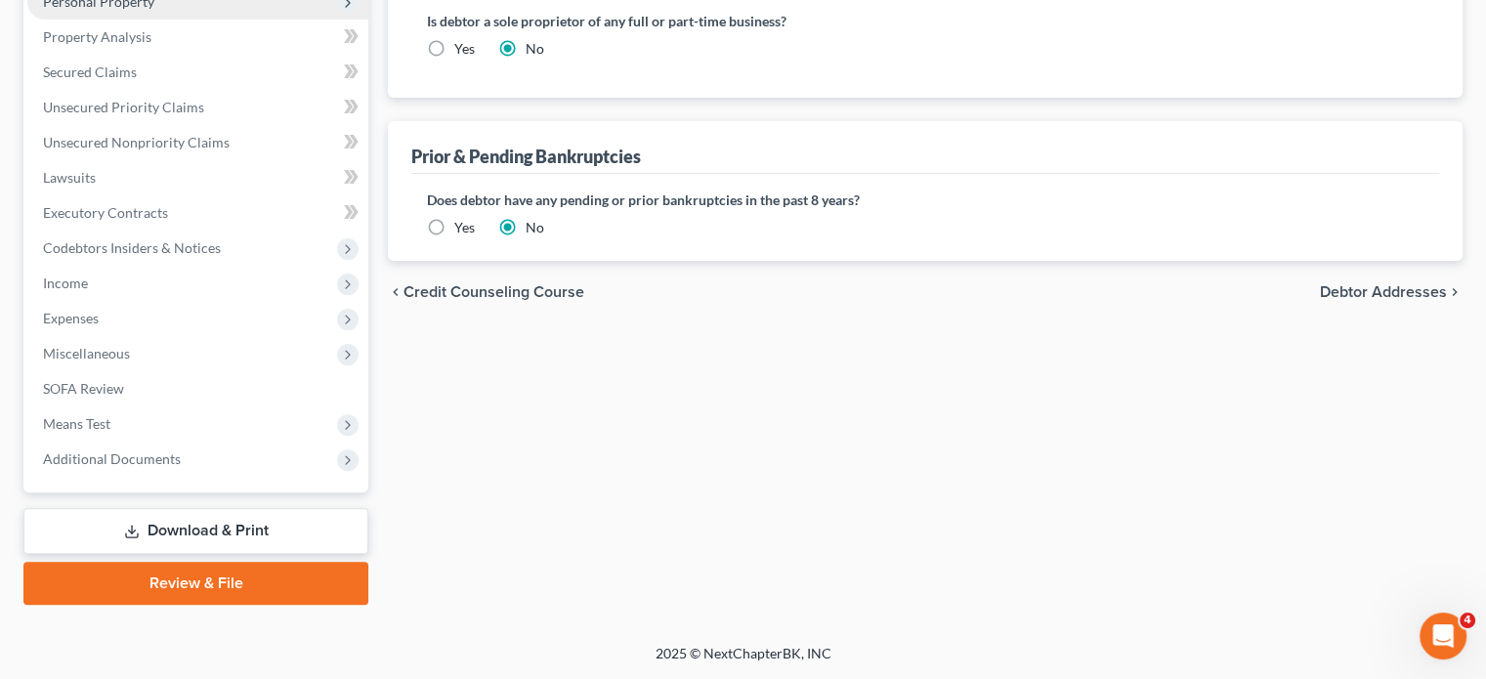
scroll to position [651, 0]
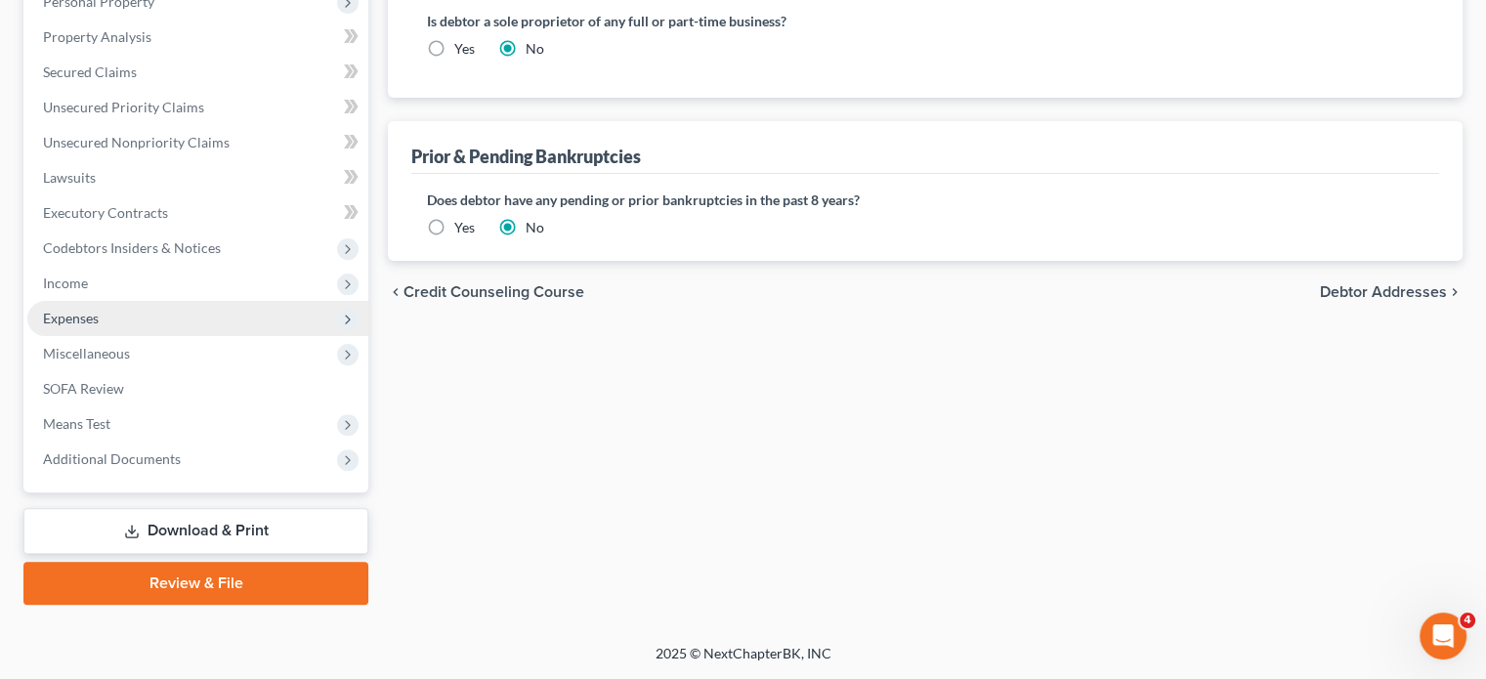
click at [167, 336] on span "Expenses" at bounding box center [197, 318] width 341 height 35
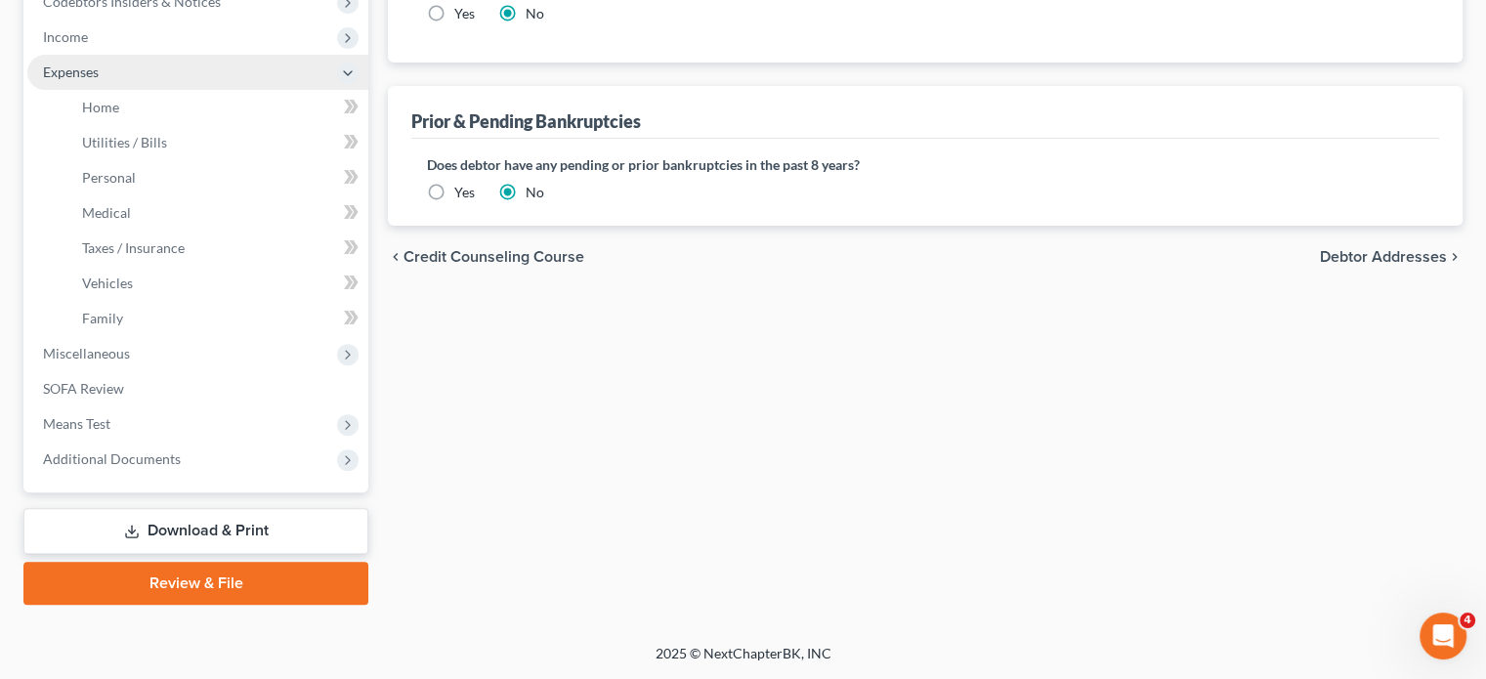
scroll to position [387, 0]
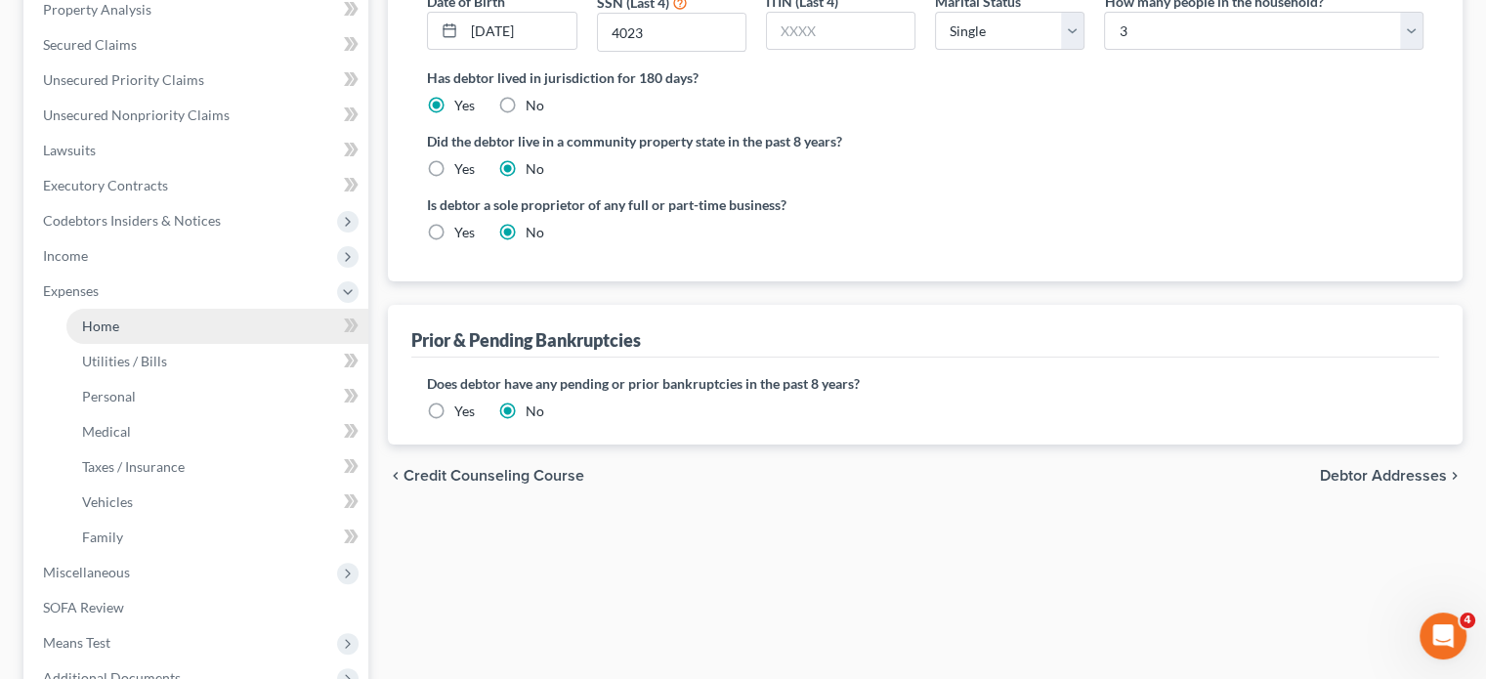
click at [174, 344] on link "Home" at bounding box center [217, 326] width 302 height 35
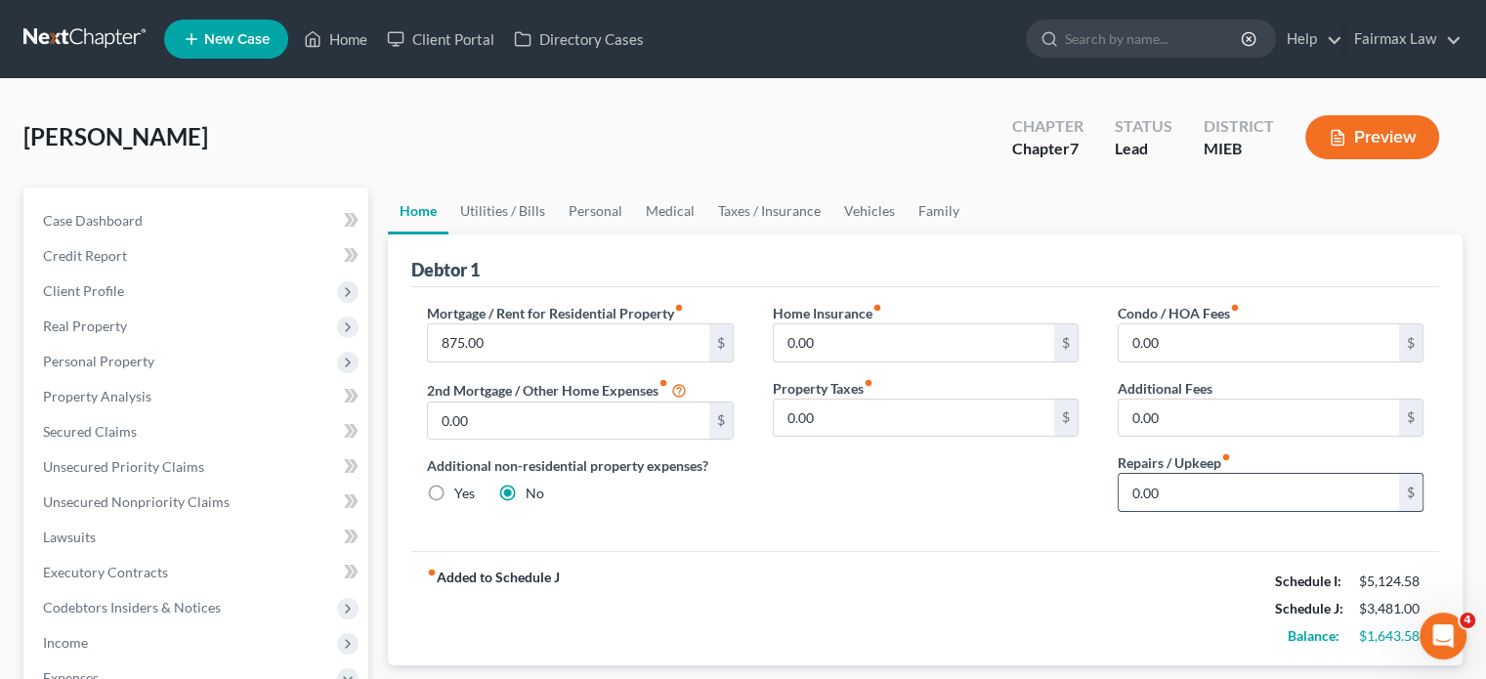
click at [1171, 511] on input "0.00" at bounding box center [1259, 492] width 280 height 37
click at [502, 234] on link "Utilities / Bills" at bounding box center [502, 211] width 108 height 47
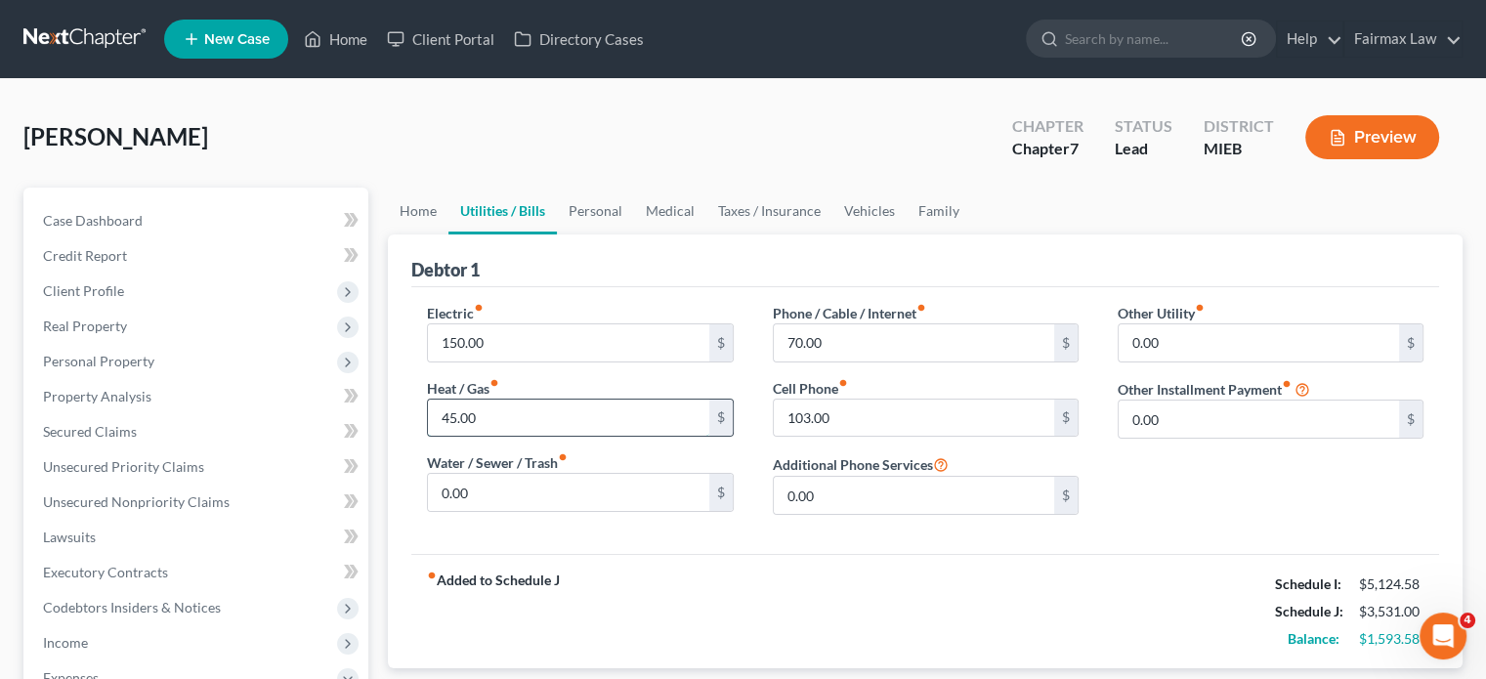
click at [521, 437] on input "45.00" at bounding box center [568, 418] width 280 height 37
click at [907, 234] on link "Vehicles" at bounding box center [869, 211] width 74 height 47
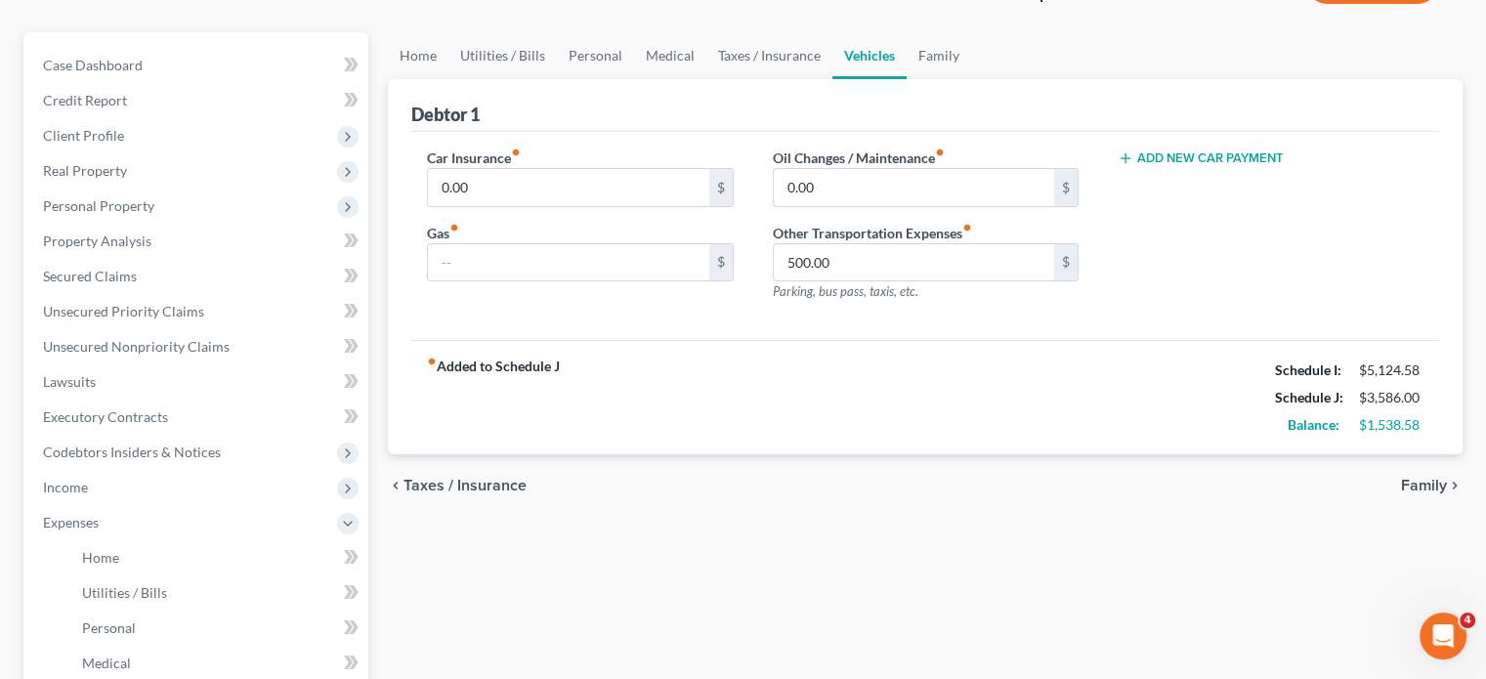
scroll to position [144, 0]
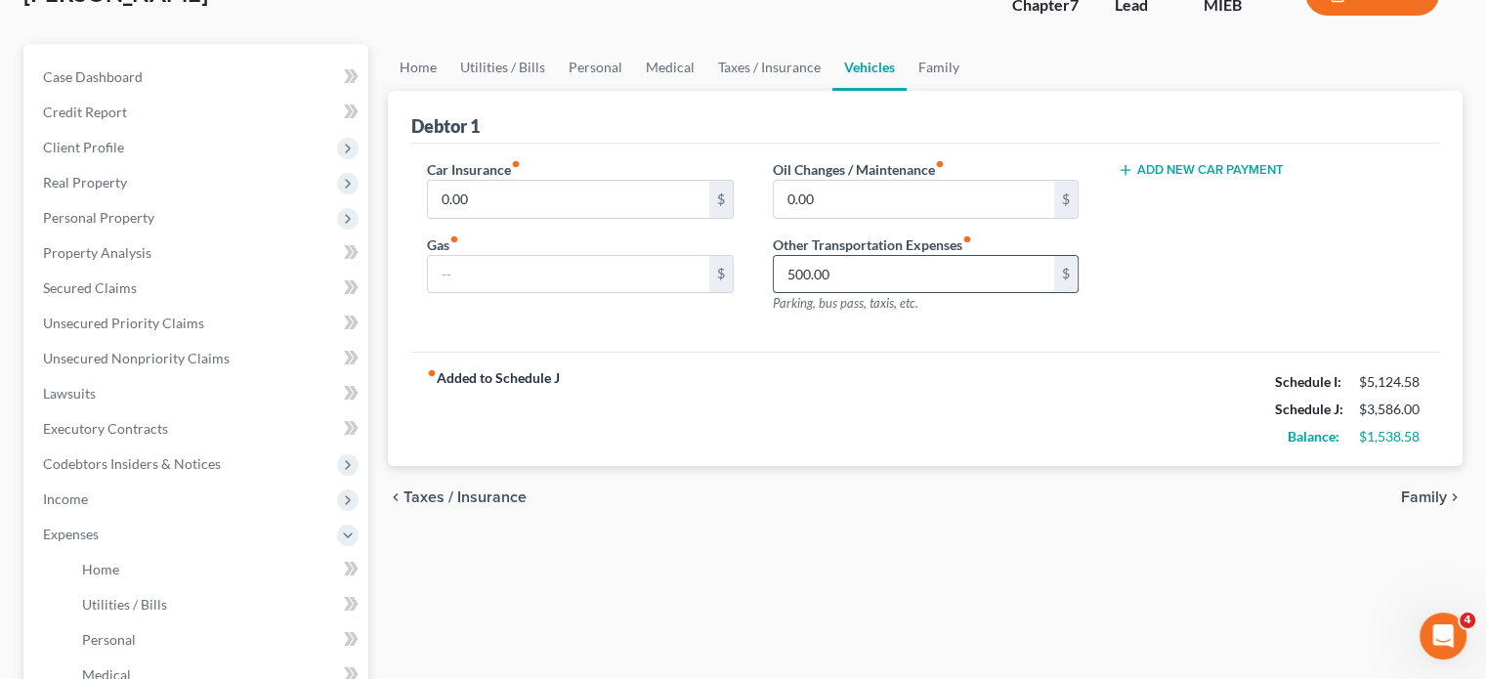
click at [868, 293] on input "500.00" at bounding box center [914, 274] width 280 height 37
click at [514, 293] on input "text" at bounding box center [568, 274] width 280 height 37
click at [502, 218] on input "0.00" at bounding box center [568, 199] width 280 height 37
click at [590, 293] on input "text" at bounding box center [568, 274] width 280 height 37
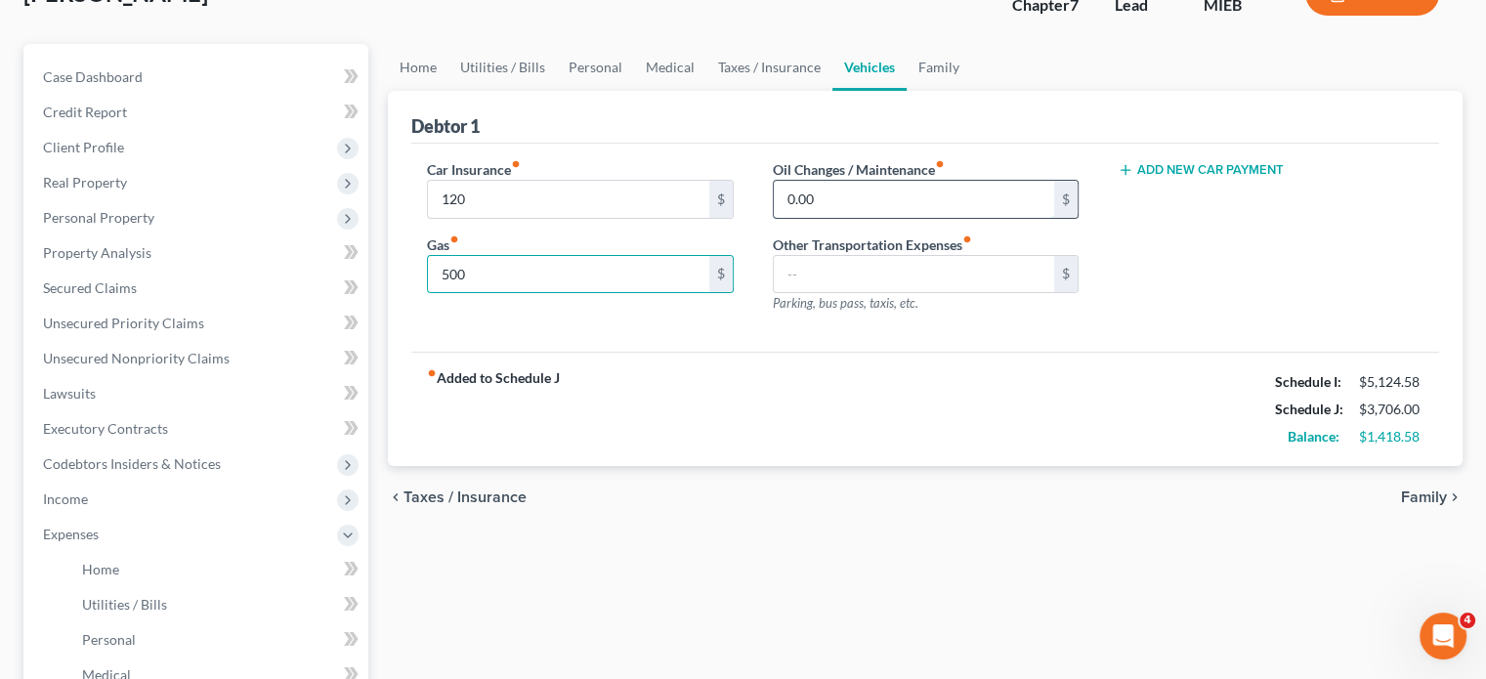
click at [857, 218] on input "0.00" at bounding box center [914, 199] width 280 height 37
click at [1227, 179] on div "Add New Car Payment" at bounding box center [1271, 169] width 306 height 20
click at [1223, 178] on button "Add New Car Payment" at bounding box center [1201, 170] width 166 height 16
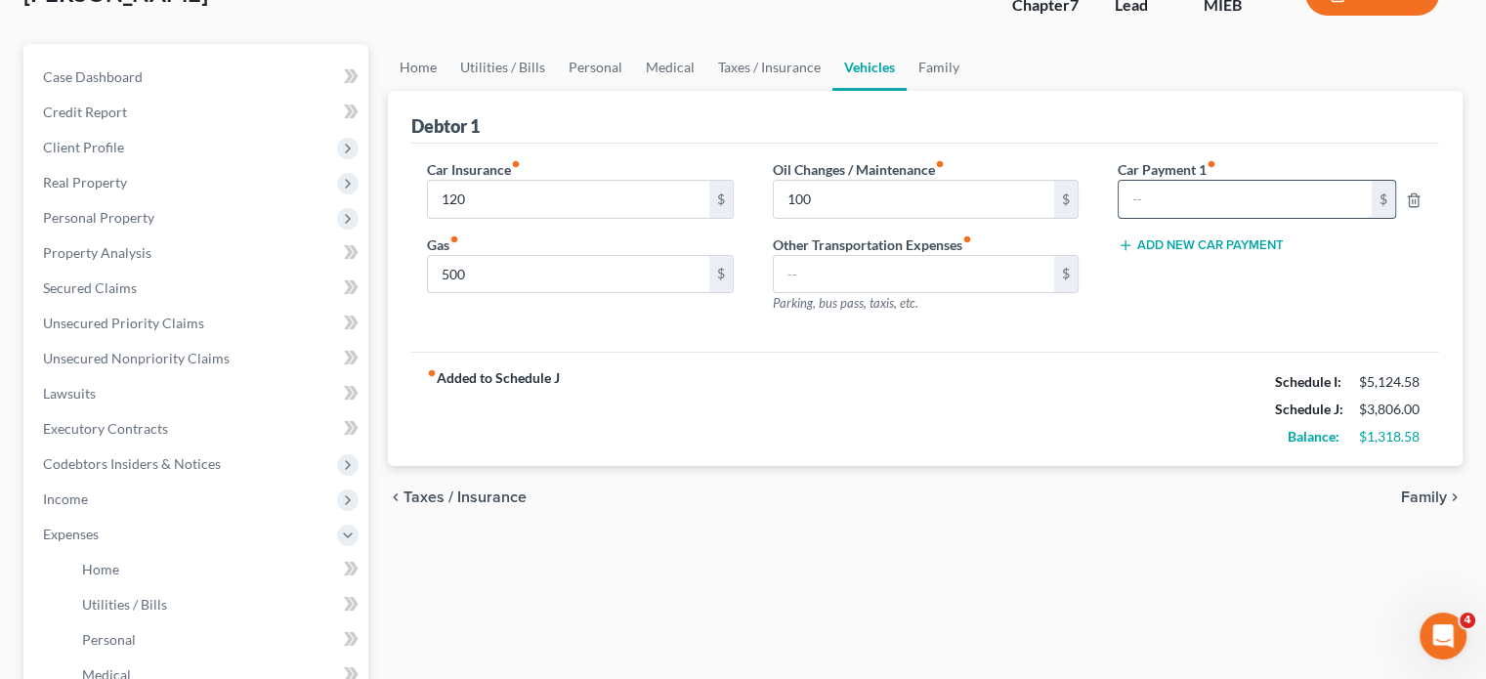
click at [1132, 218] on input "text" at bounding box center [1245, 199] width 253 height 37
click at [971, 91] on link "Family" at bounding box center [939, 67] width 64 height 47
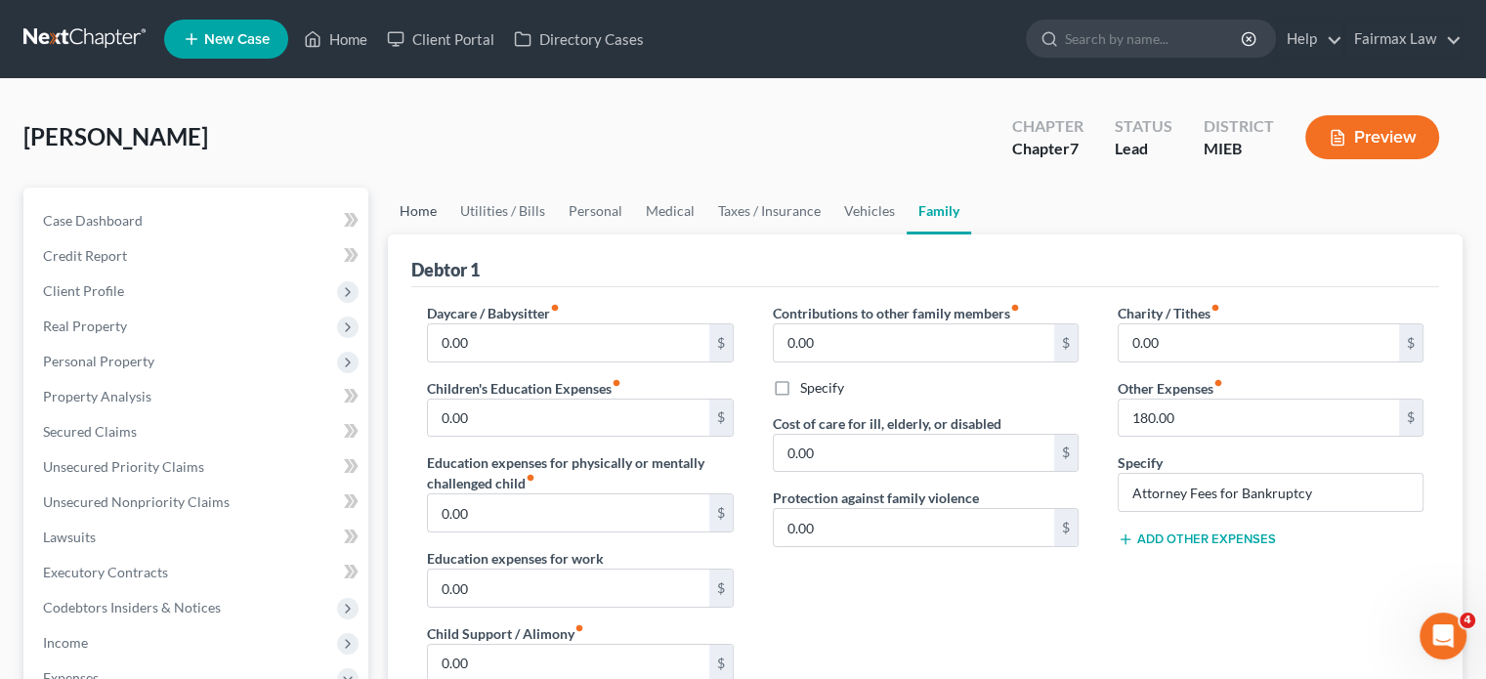
click at [431, 234] on link "Home" at bounding box center [418, 211] width 61 height 47
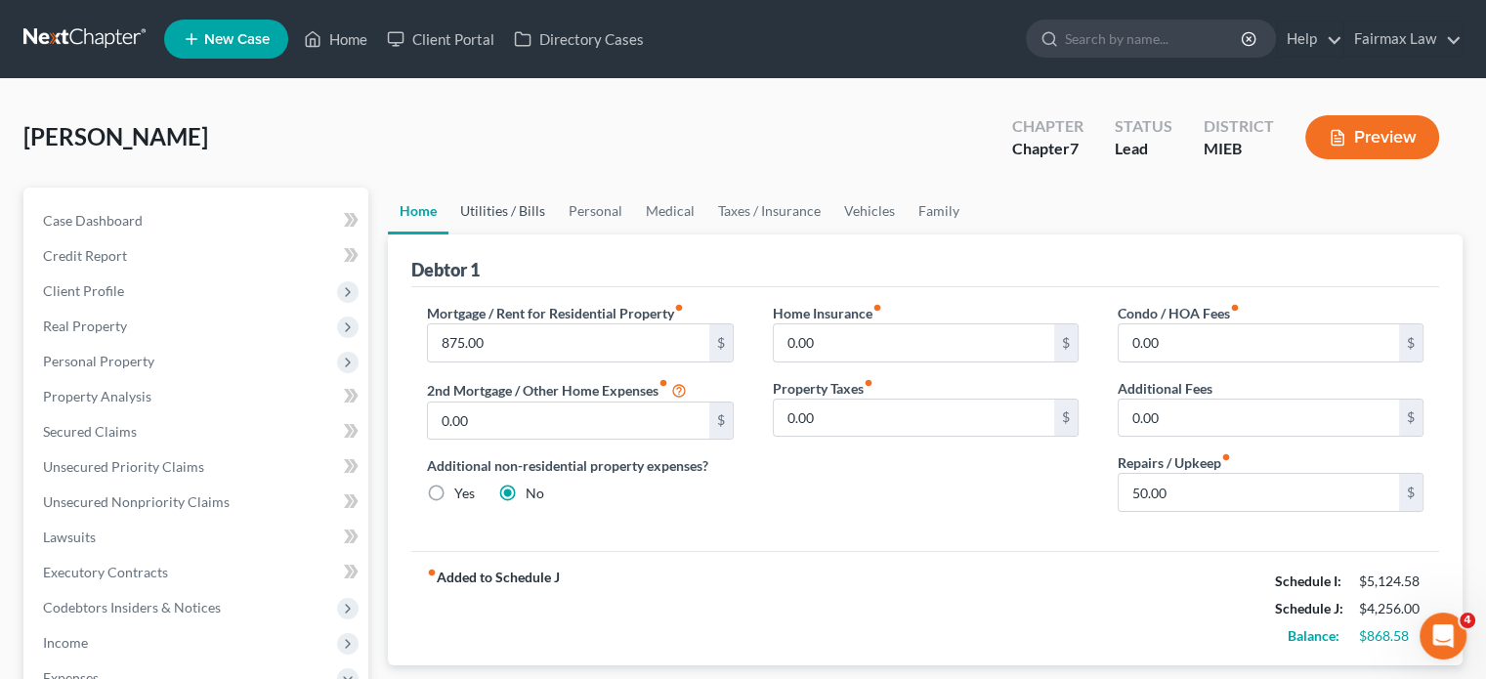
click at [523, 234] on link "Utilities / Bills" at bounding box center [502, 211] width 108 height 47
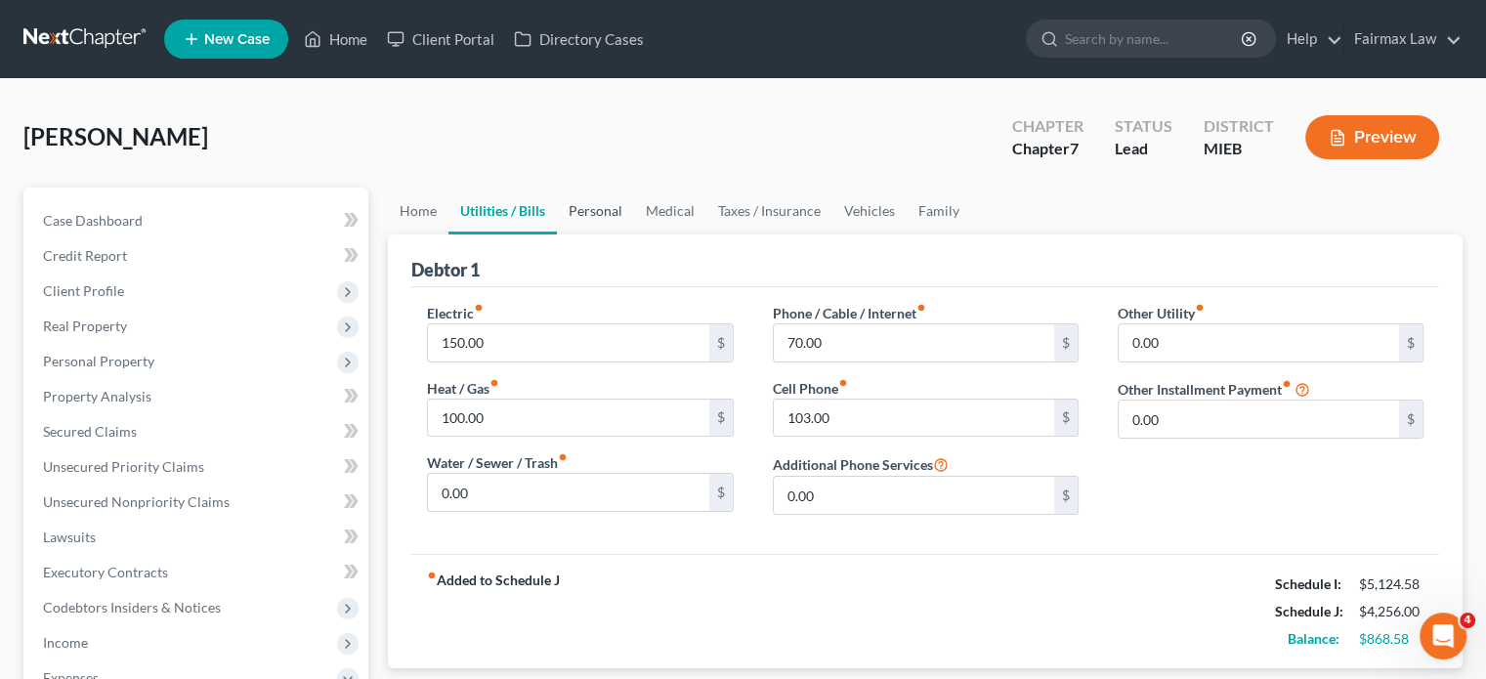
click at [622, 234] on link "Personal" at bounding box center [595, 211] width 77 height 47
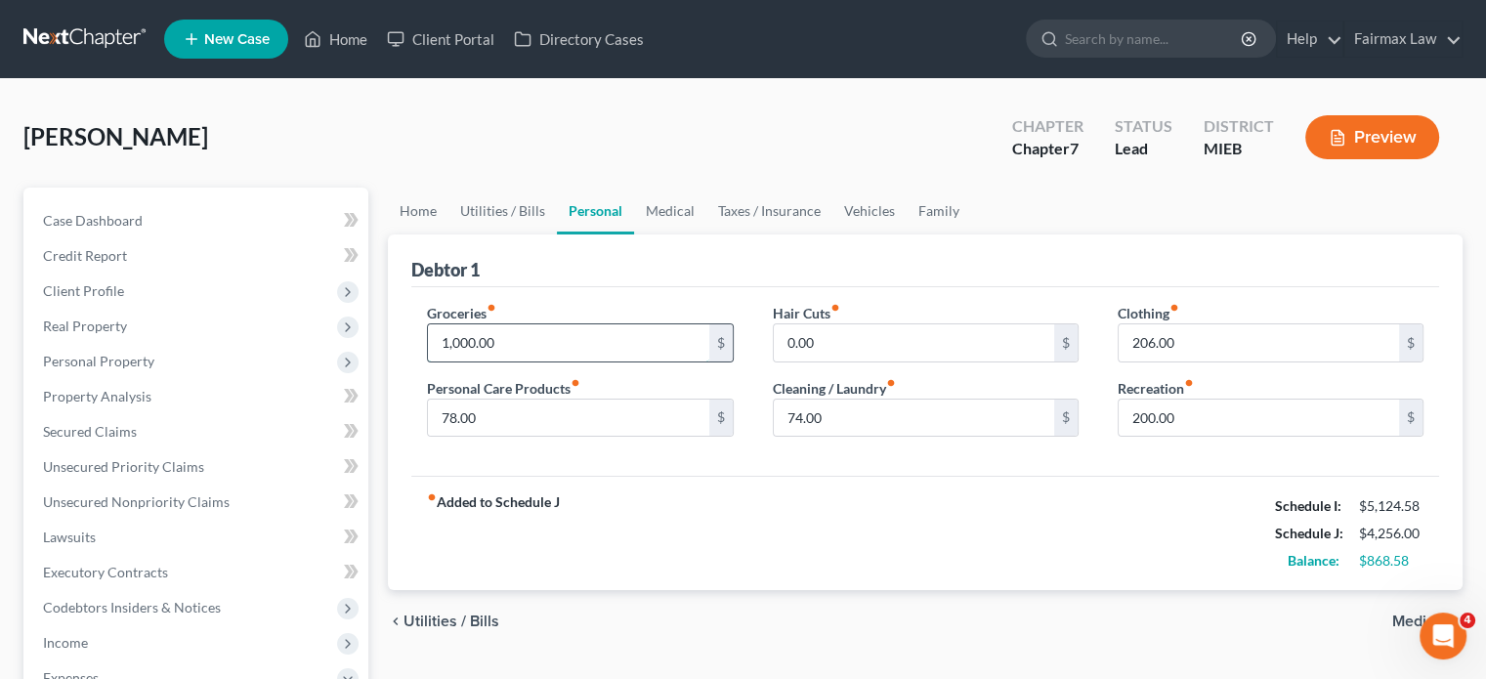
click at [520, 362] on input "1,000.00" at bounding box center [568, 342] width 280 height 37
click at [1192, 362] on input "206.00" at bounding box center [1259, 342] width 280 height 37
click at [815, 362] on input "0.00" at bounding box center [914, 342] width 280 height 37
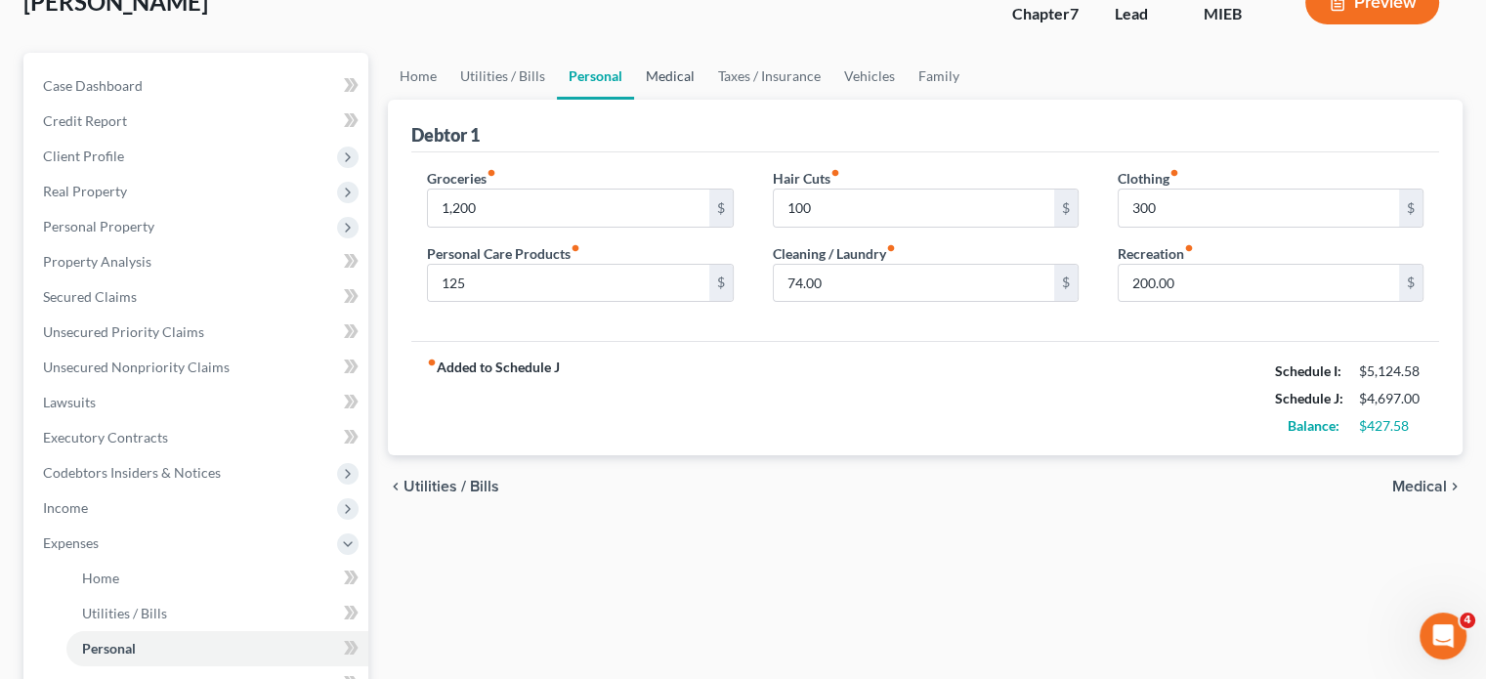
click at [706, 100] on link "Medical" at bounding box center [670, 76] width 72 height 47
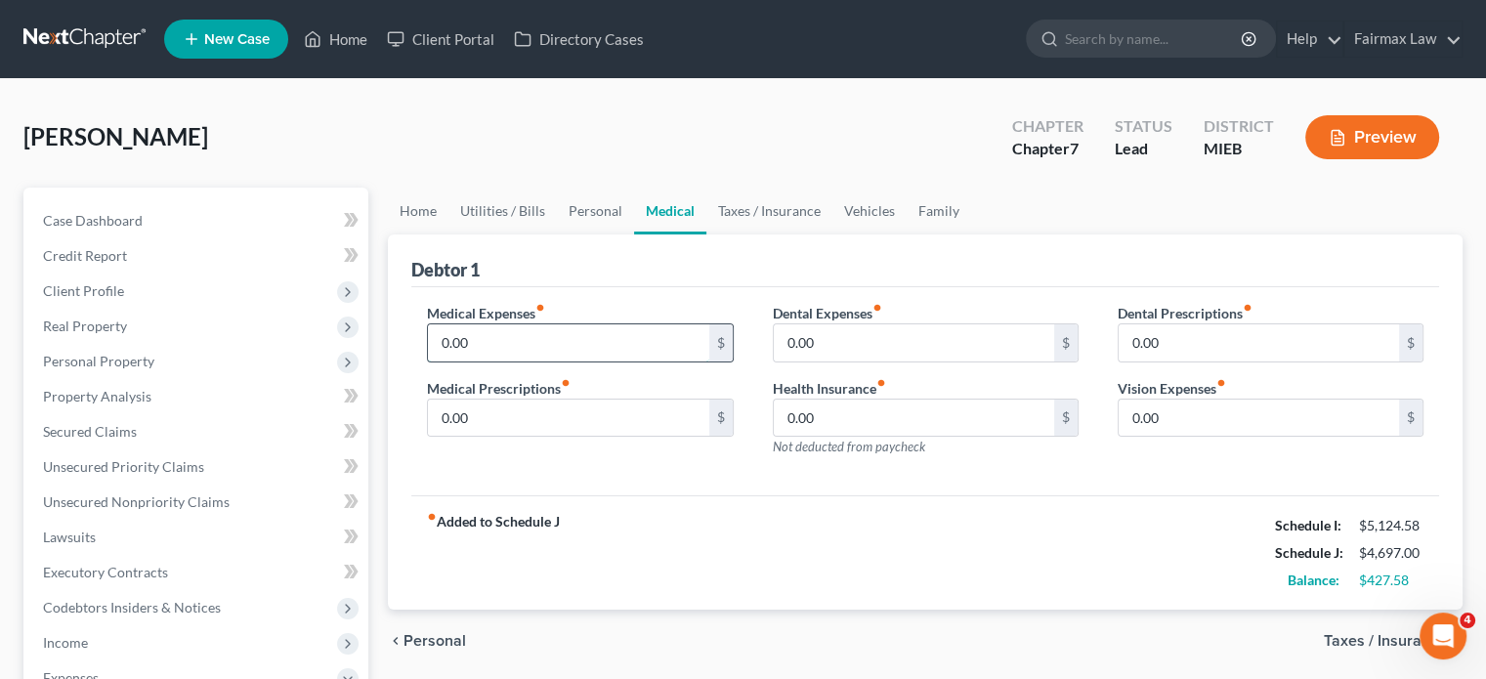
click at [519, 362] on input "0.00" at bounding box center [568, 342] width 280 height 37
click at [873, 362] on input "0.00" at bounding box center [914, 342] width 280 height 37
click at [727, 287] on div "Debtor 1" at bounding box center [925, 260] width 1028 height 53
click at [687, 287] on div "Debtor 1" at bounding box center [925, 260] width 1028 height 53
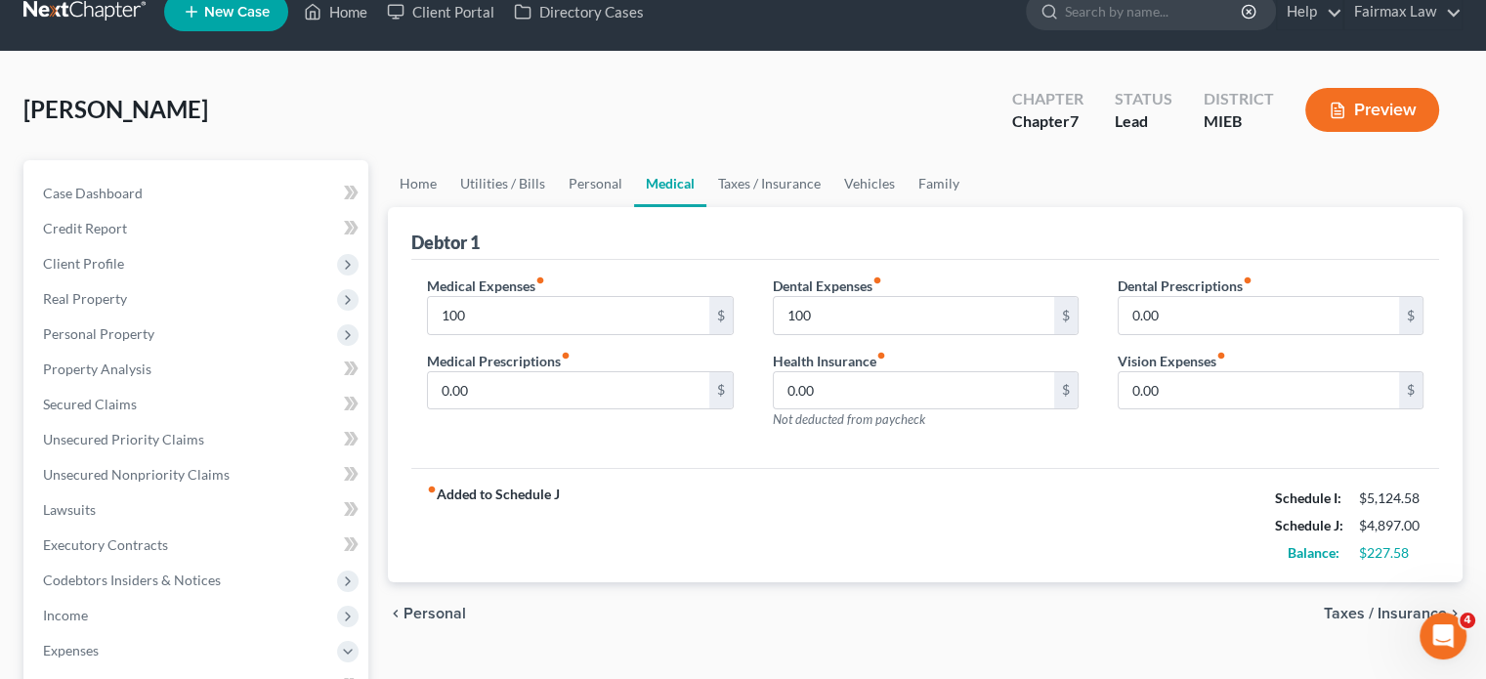
scroll to position [23, 0]
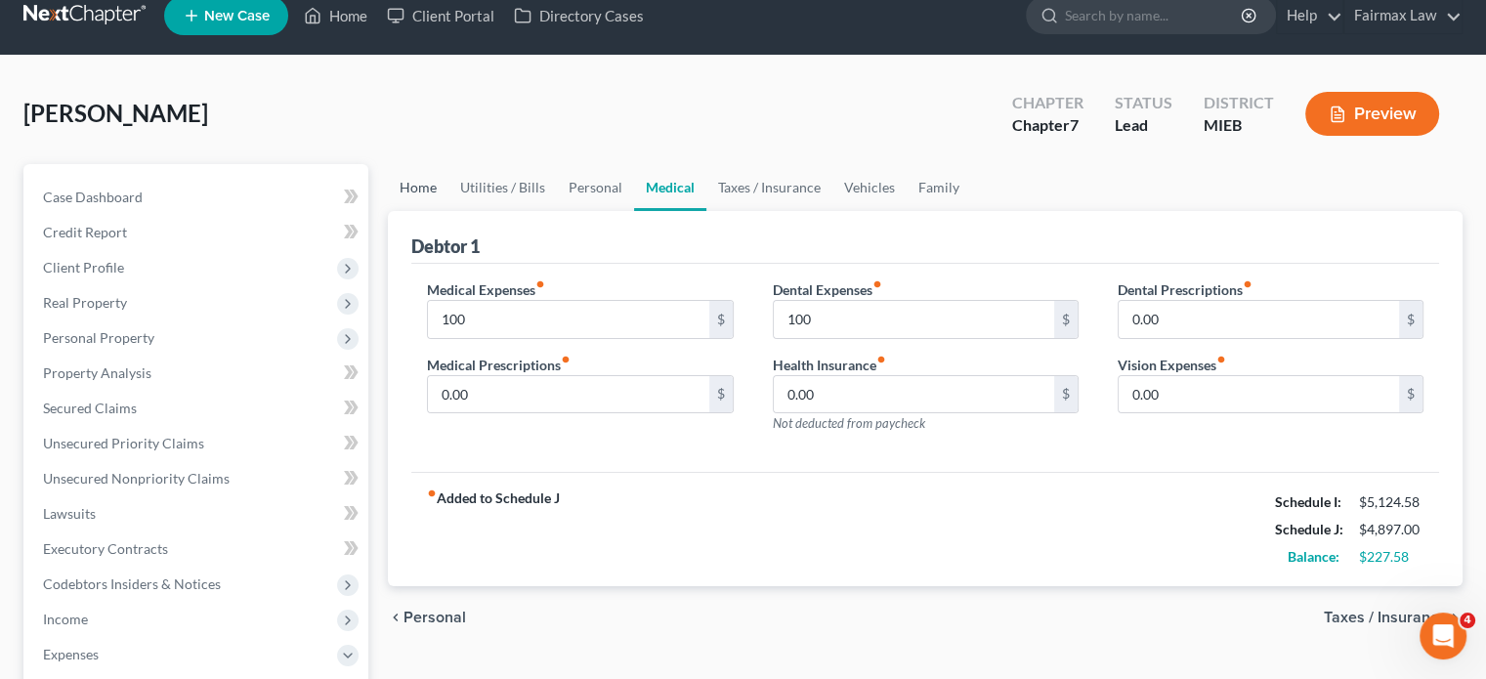
click at [418, 211] on link "Home" at bounding box center [418, 187] width 61 height 47
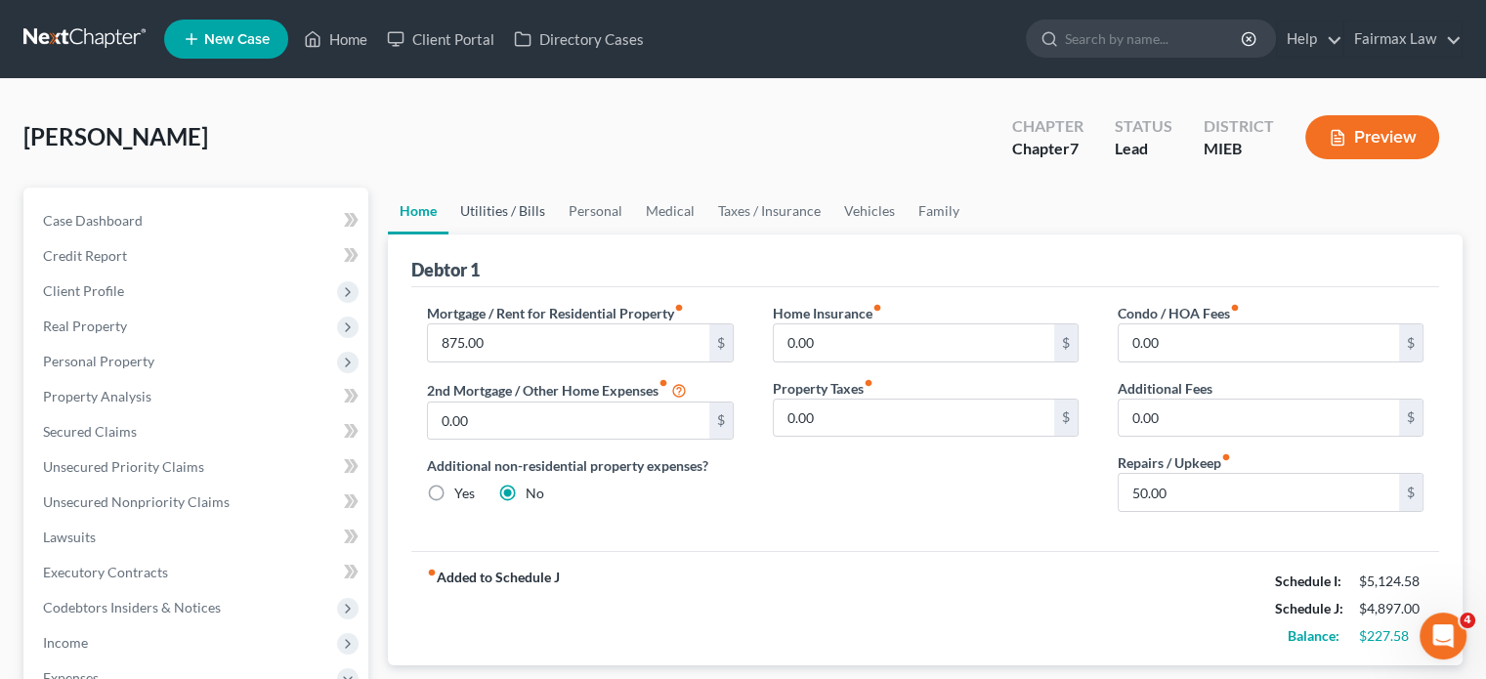
click at [540, 234] on link "Utilities / Bills" at bounding box center [502, 211] width 108 height 47
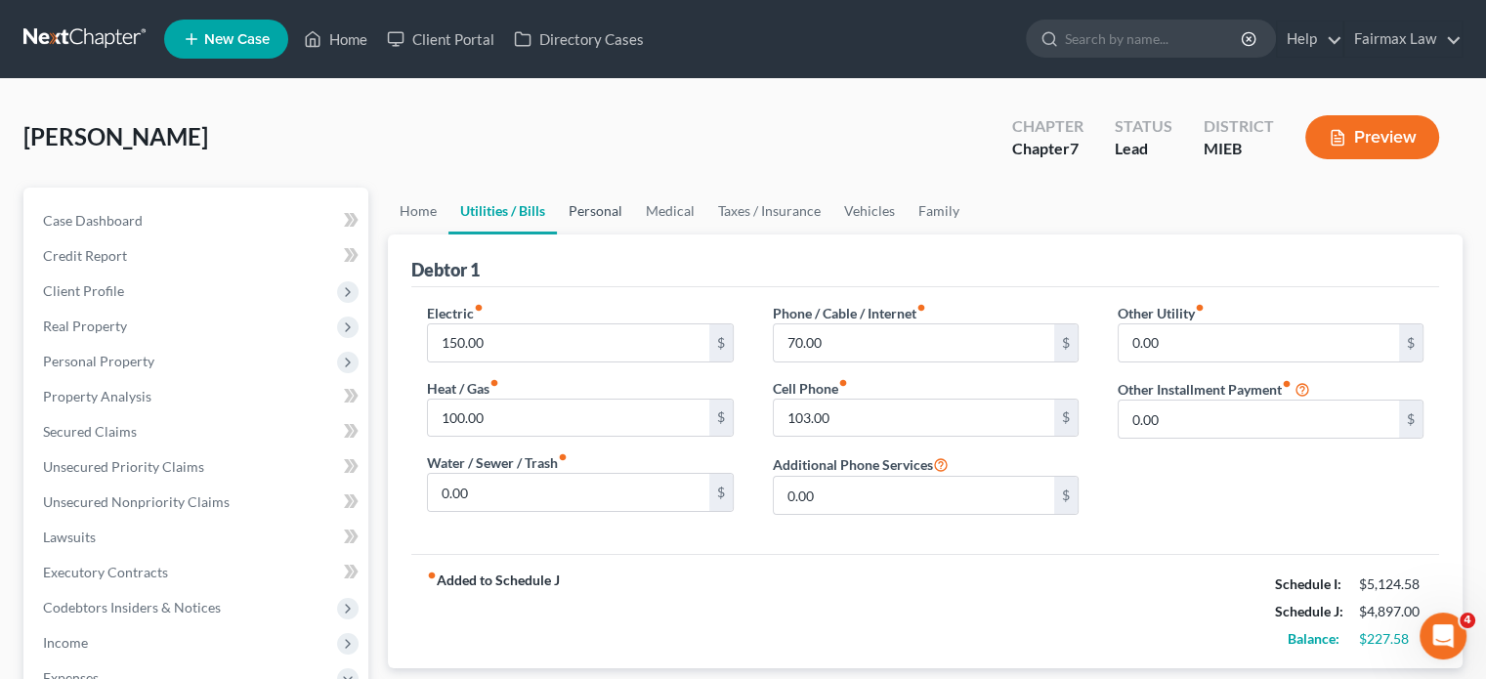
click at [634, 234] on link "Personal" at bounding box center [595, 211] width 77 height 47
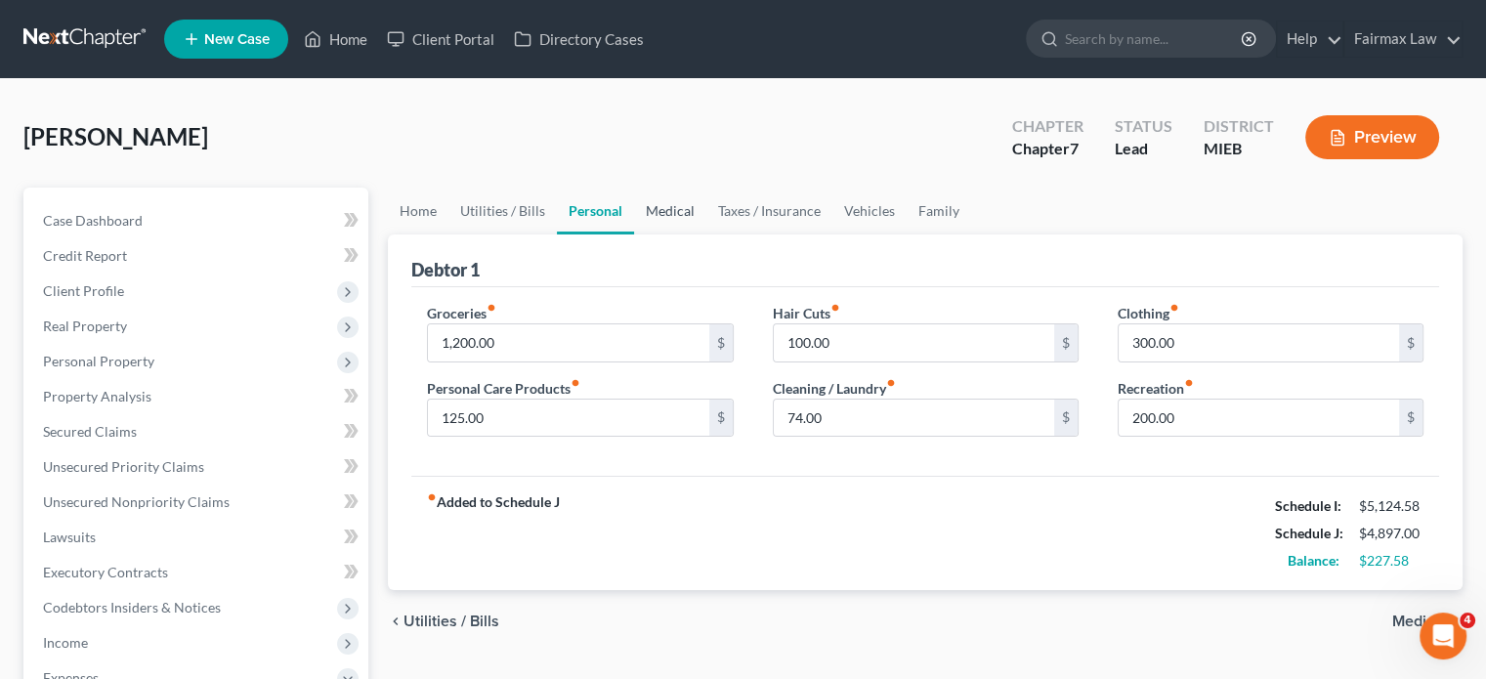
click at [706, 234] on link "Medical" at bounding box center [670, 211] width 72 height 47
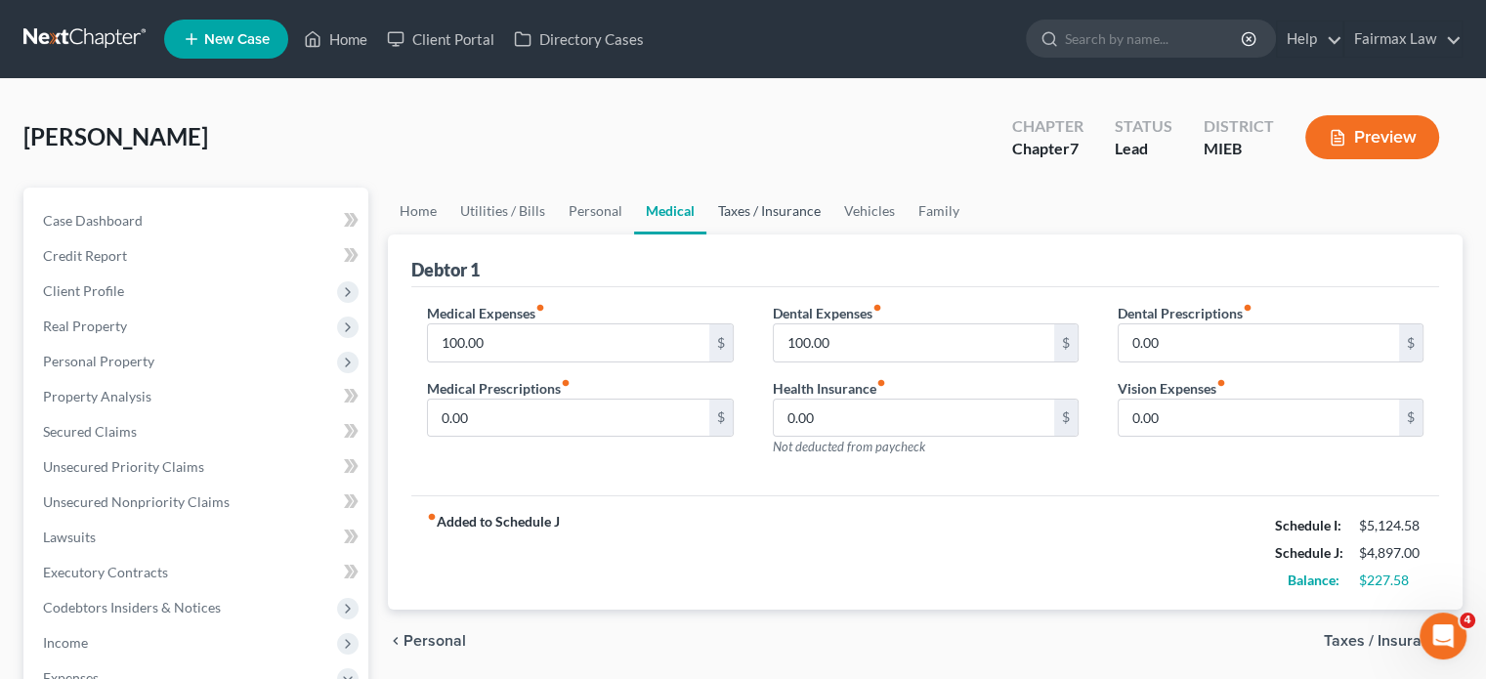
click at [832, 234] on link "Taxes / Insurance" at bounding box center [769, 211] width 126 height 47
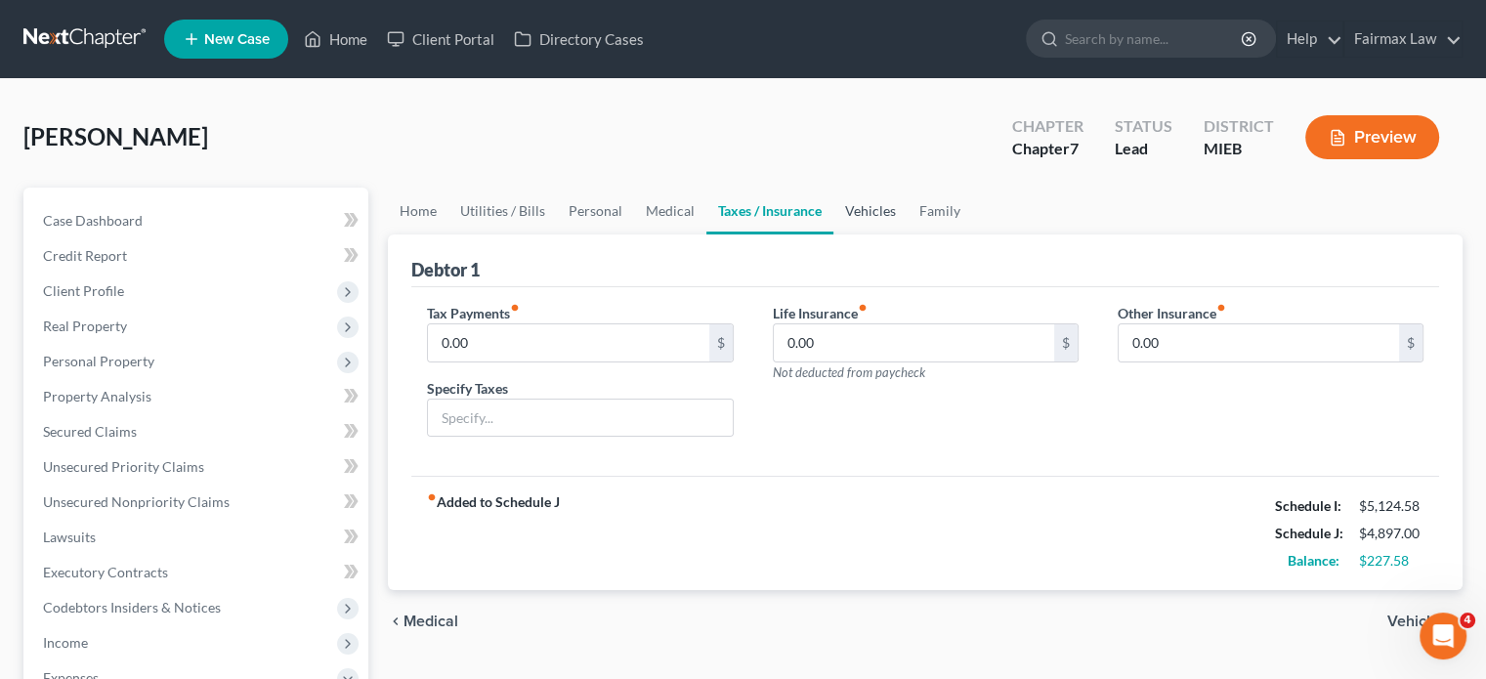
click at [908, 234] on link "Vehicles" at bounding box center [870, 211] width 74 height 47
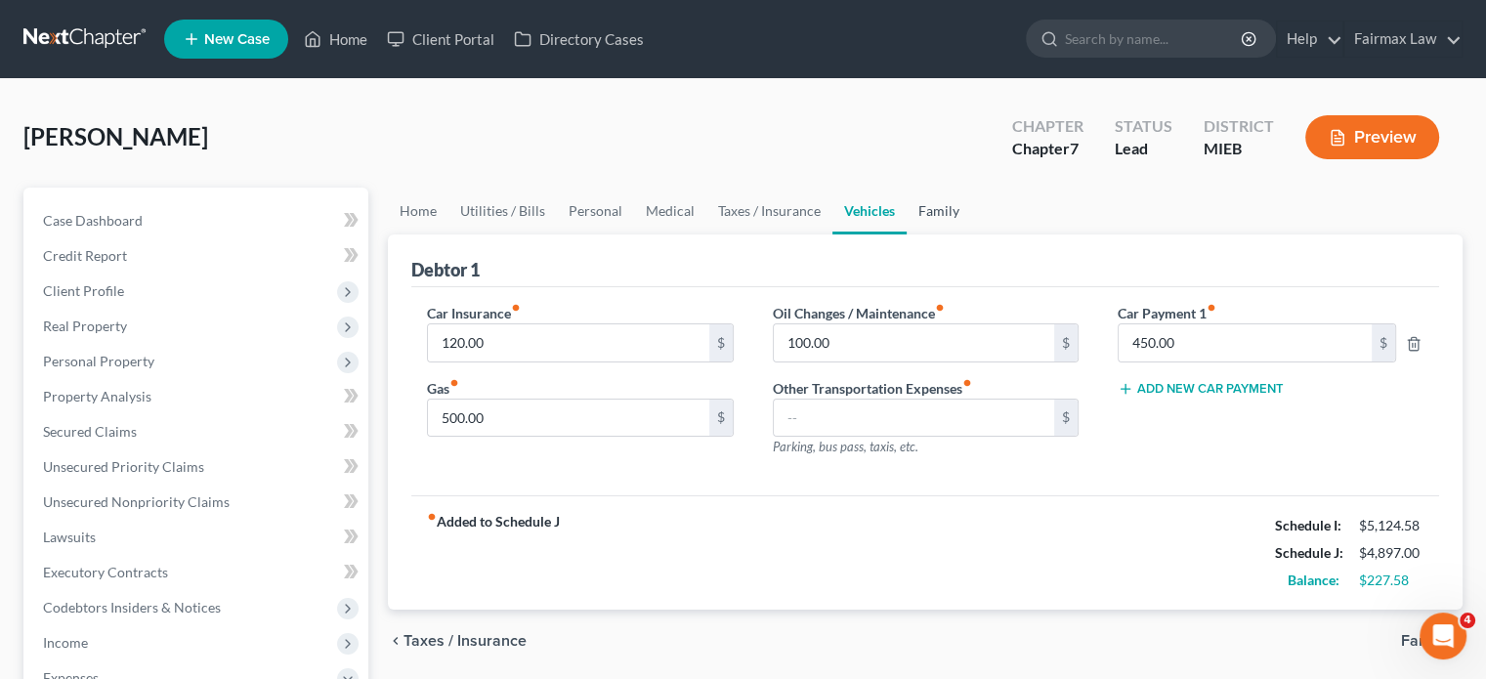
click at [971, 234] on link "Family" at bounding box center [939, 211] width 64 height 47
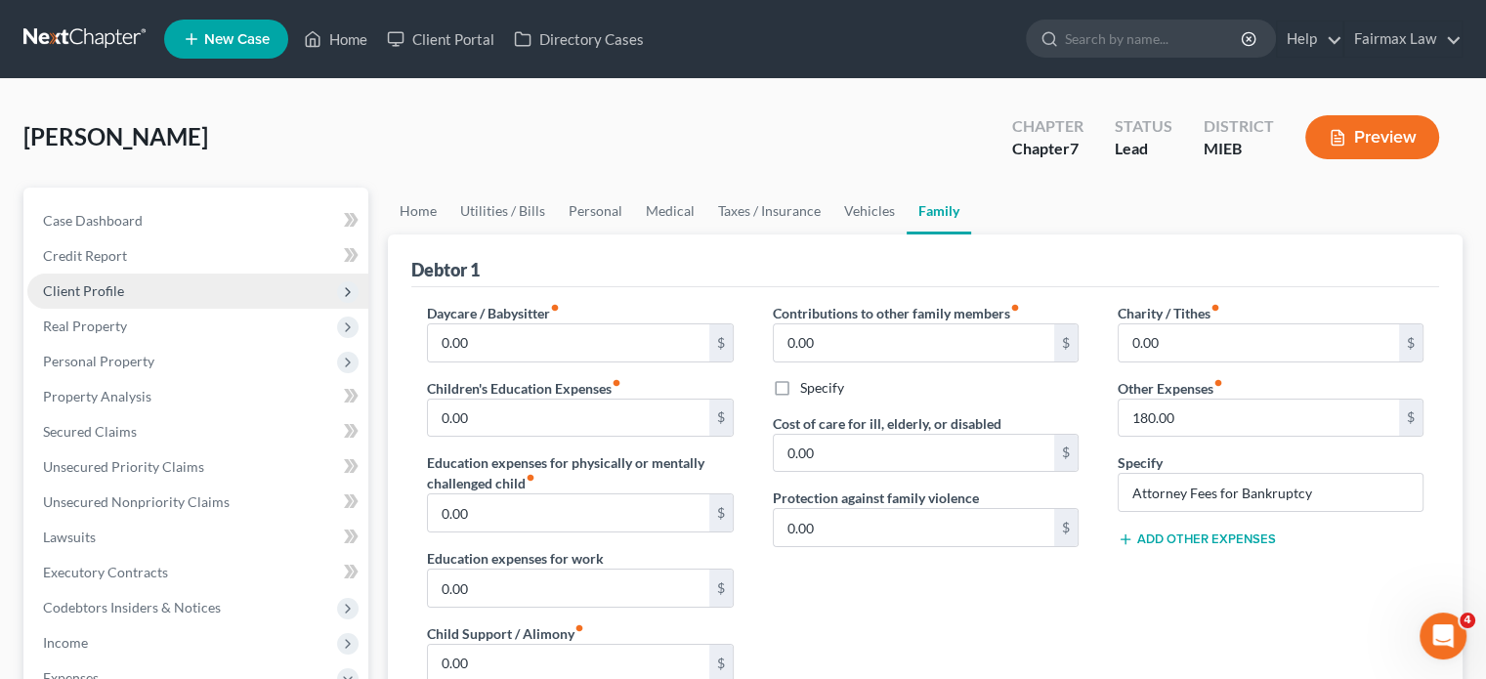
click at [164, 309] on span "Client Profile" at bounding box center [197, 291] width 341 height 35
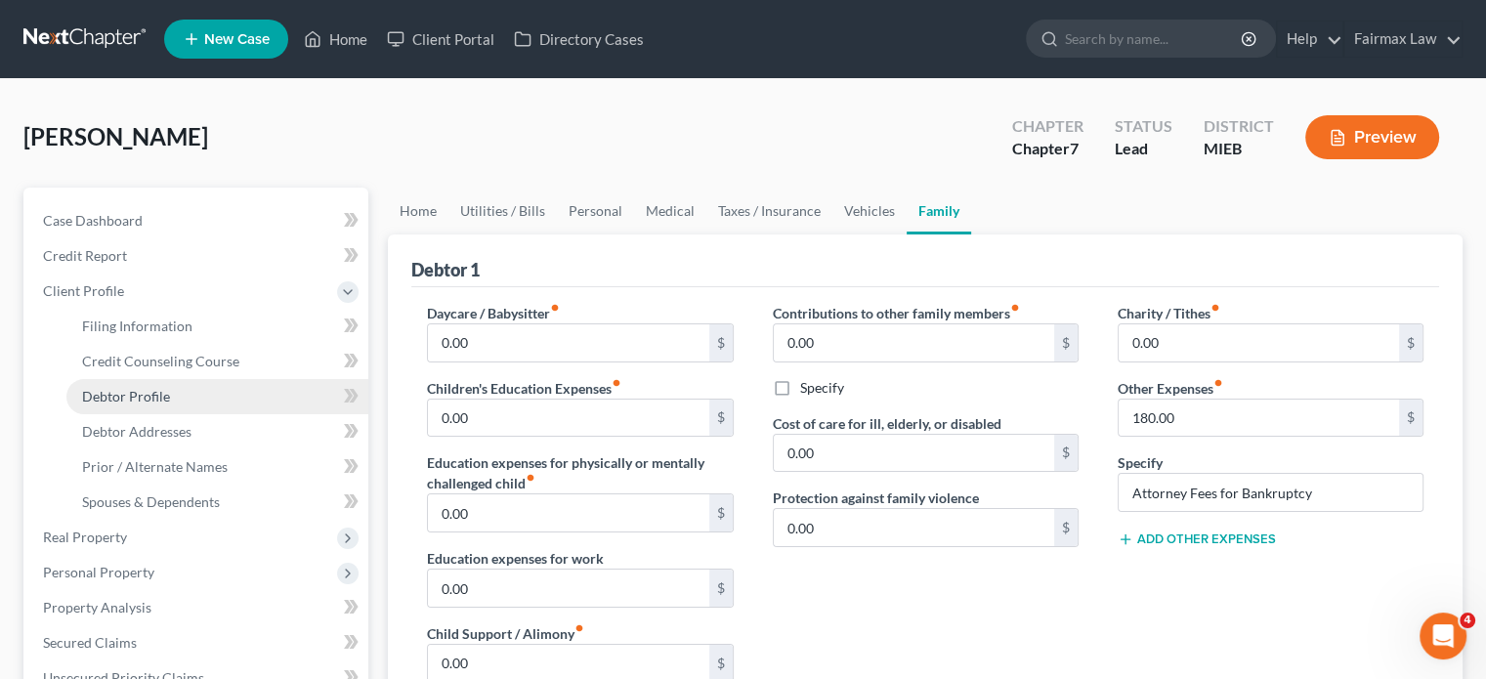
click at [152, 405] on span "Debtor Profile" at bounding box center [126, 396] width 88 height 17
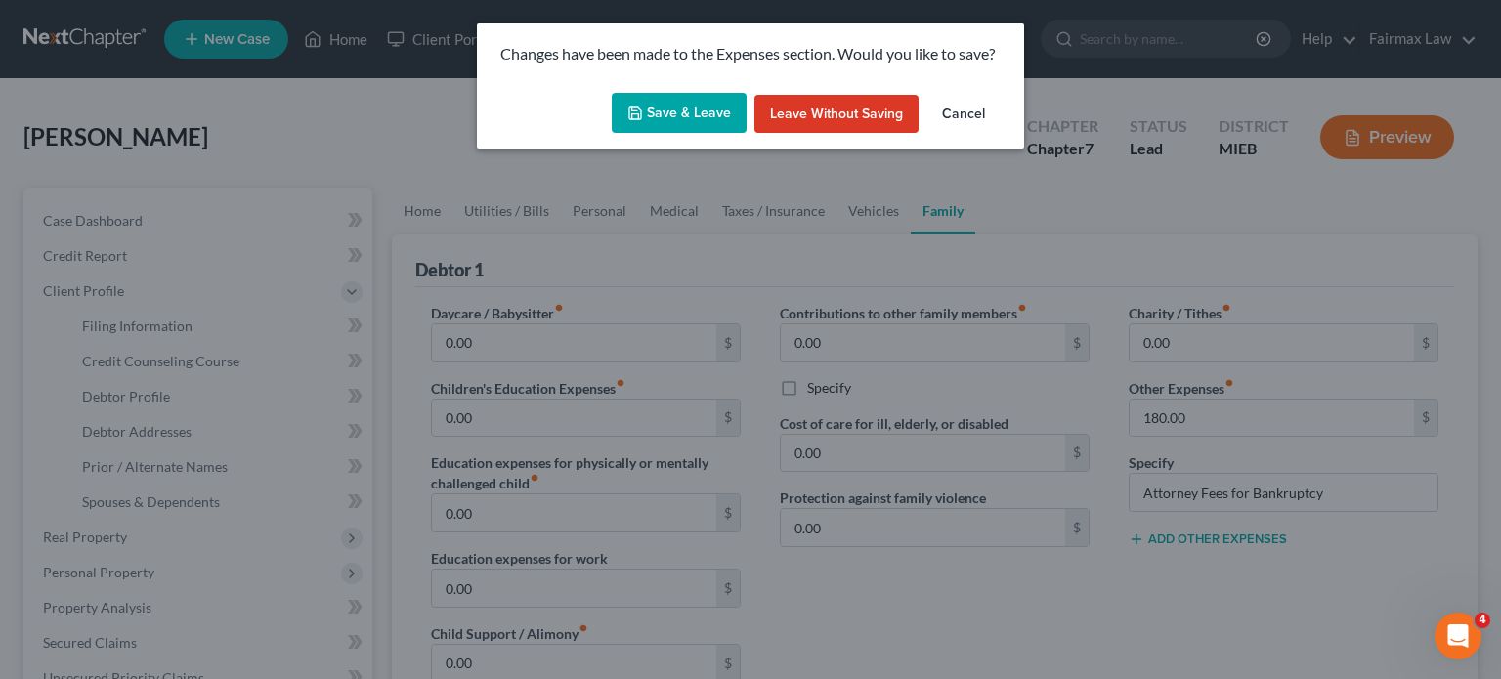
click at [661, 134] on button "Save & Leave" at bounding box center [679, 113] width 135 height 41
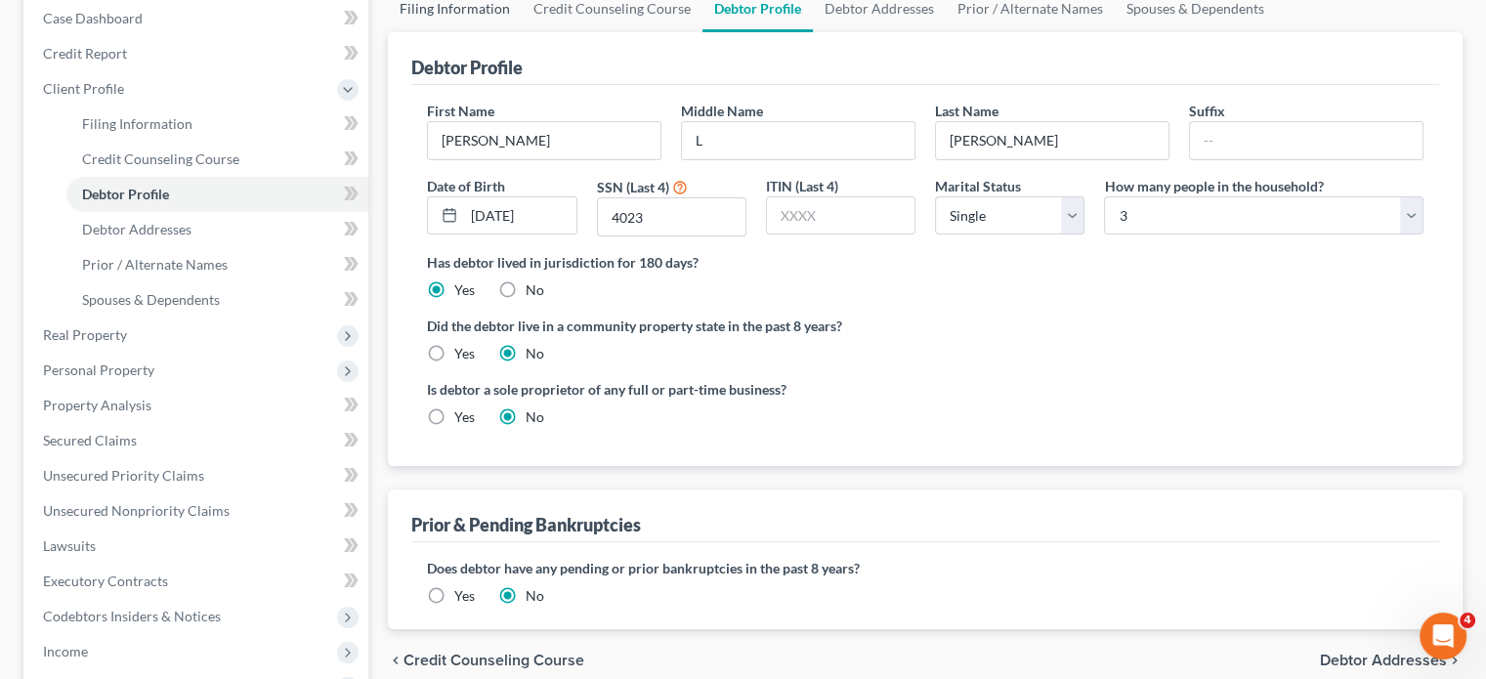
scroll to position [234, 0]
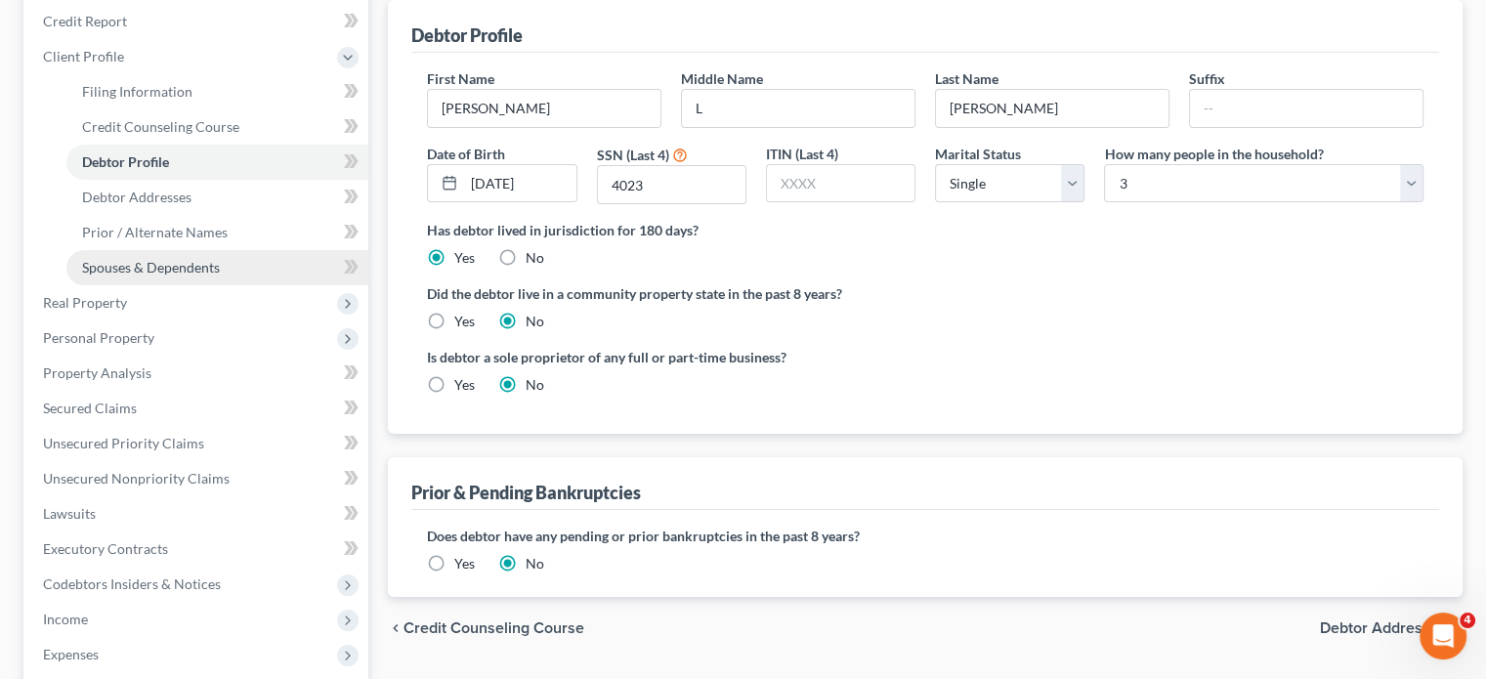
click at [201, 285] on link "Spouses & Dependents" at bounding box center [217, 267] width 302 height 35
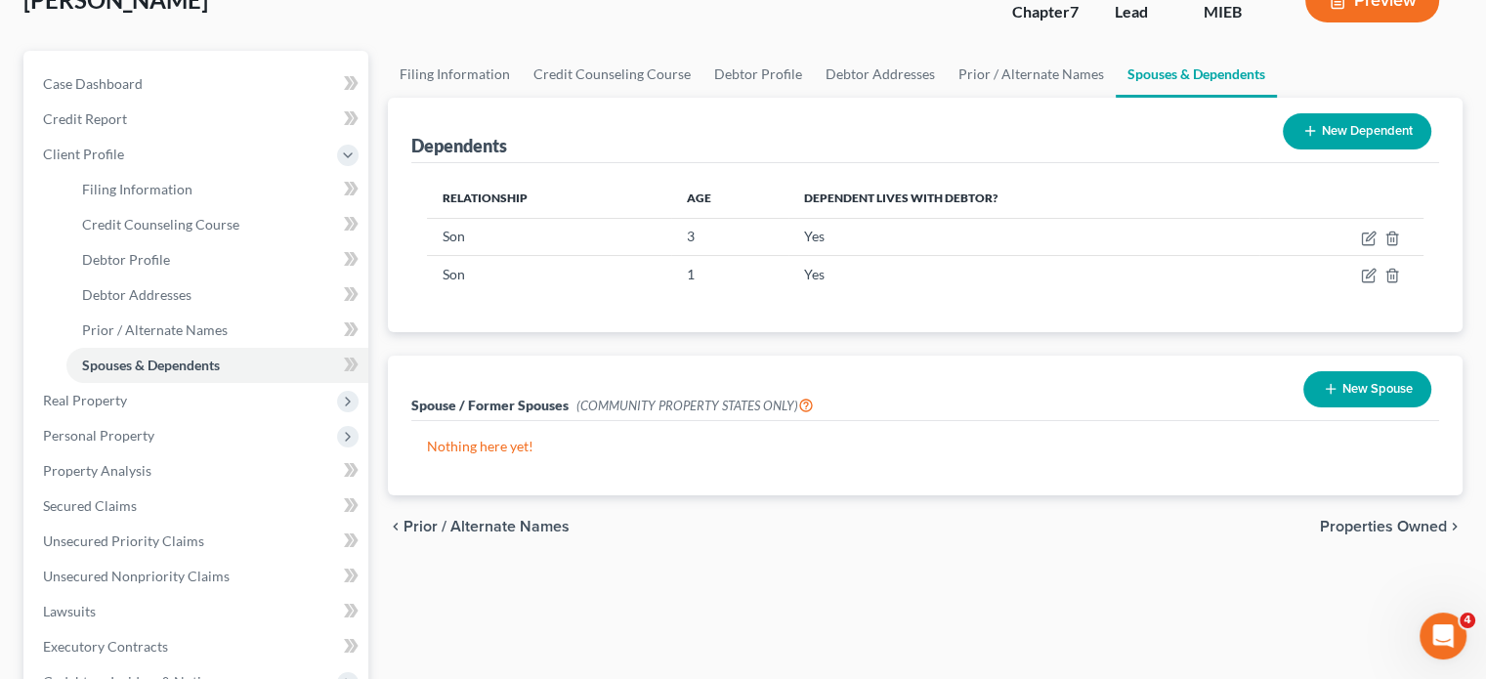
scroll to position [141, 0]
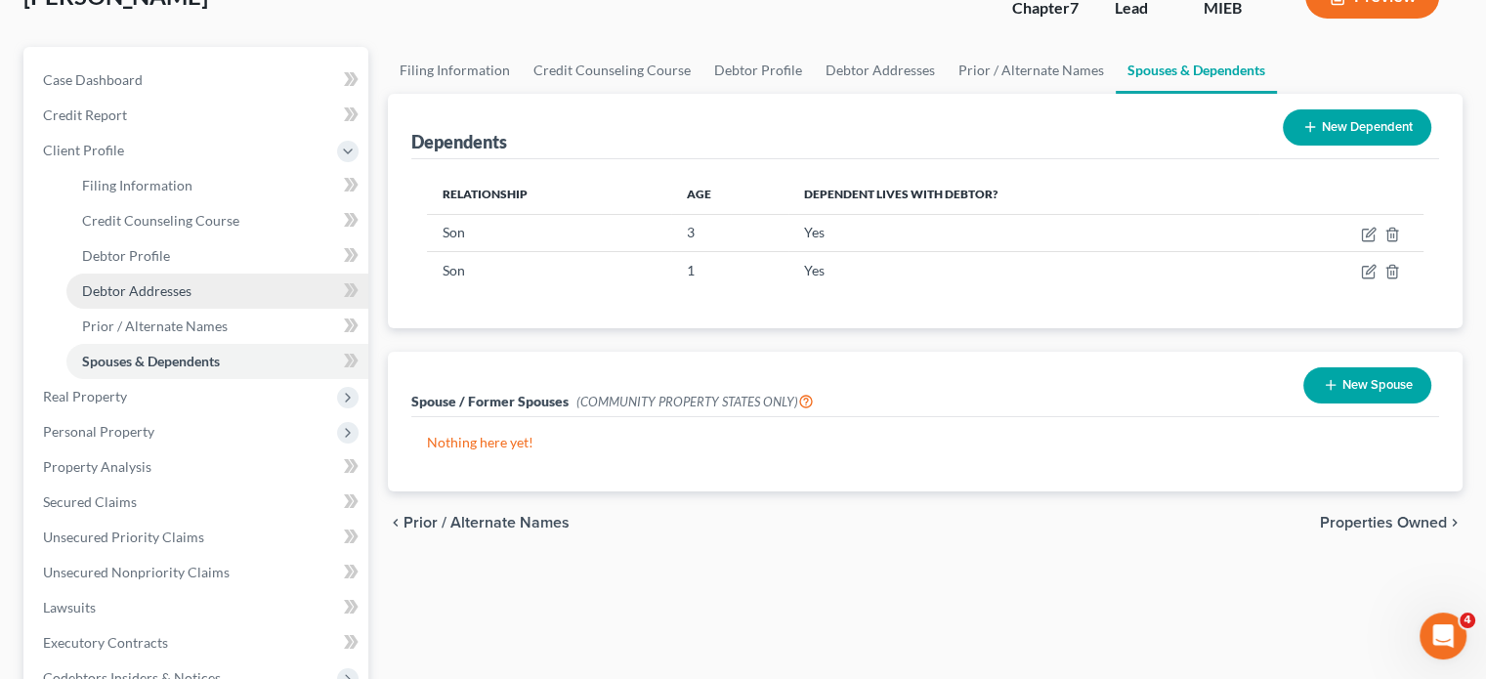
click at [192, 299] on span "Debtor Addresses" at bounding box center [136, 290] width 109 height 17
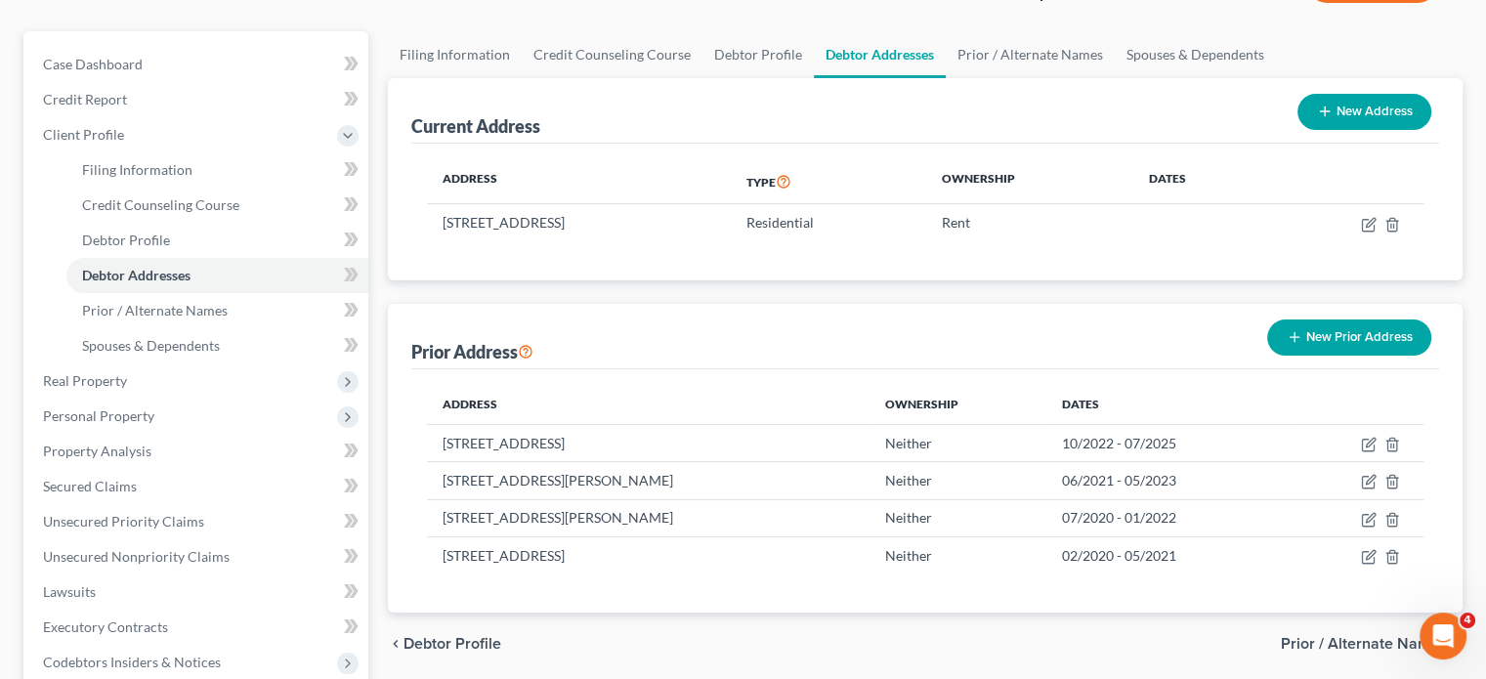
scroll to position [206, 0]
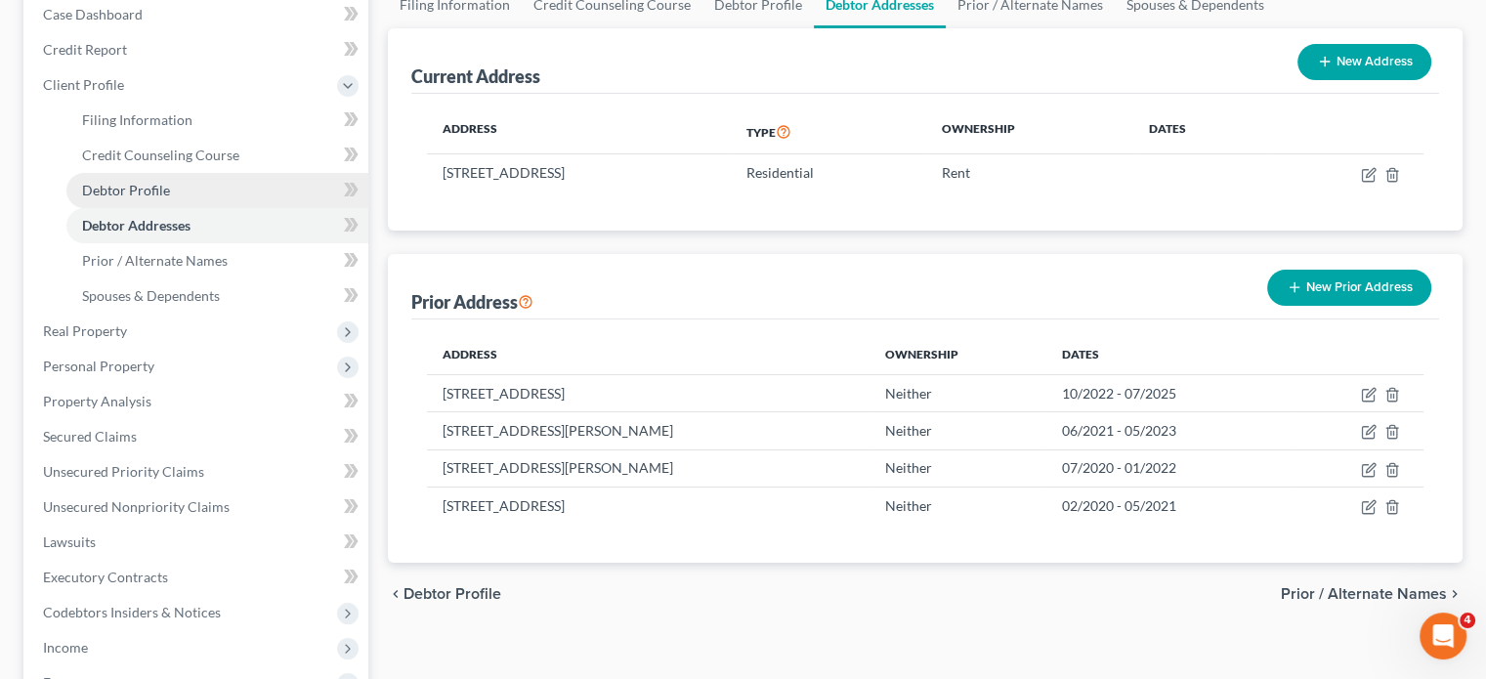
click at [201, 208] on link "Debtor Profile" at bounding box center [217, 190] width 302 height 35
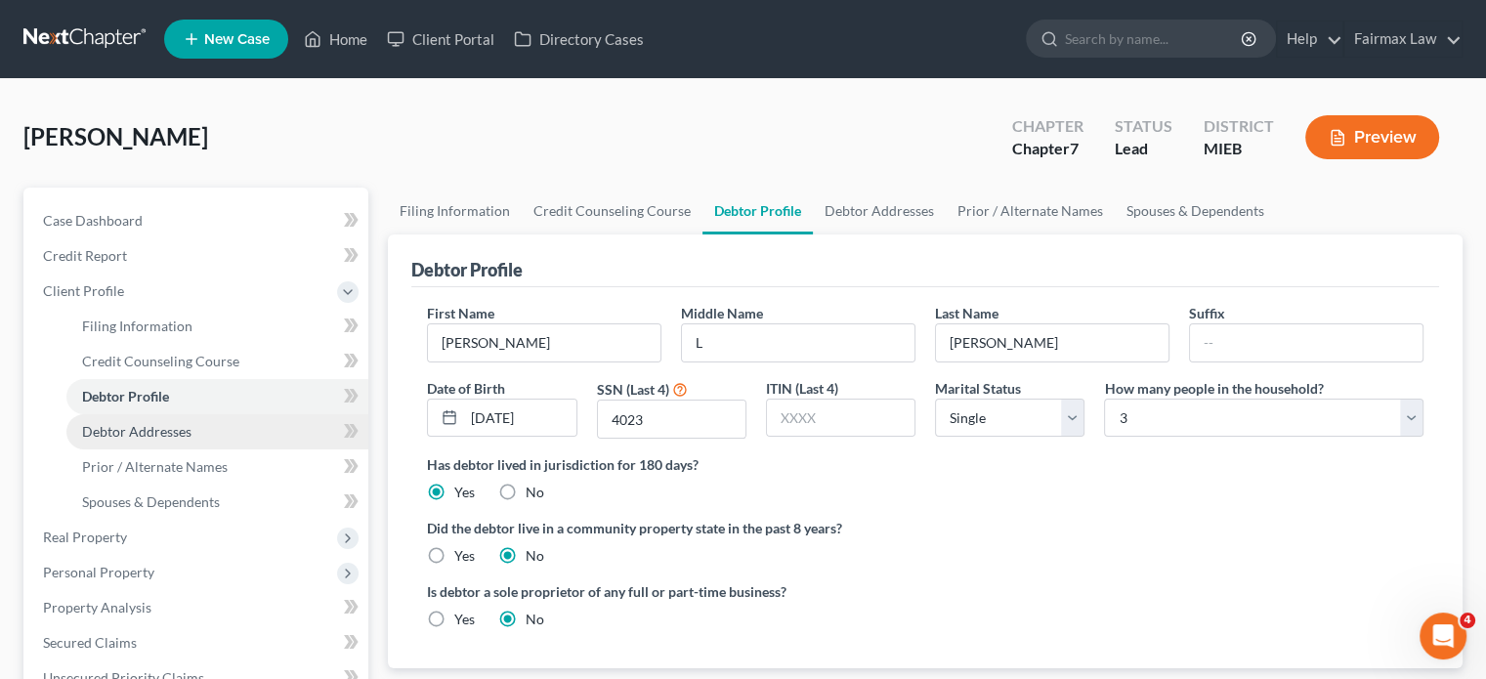
click at [180, 440] on span "Debtor Addresses" at bounding box center [136, 431] width 109 height 17
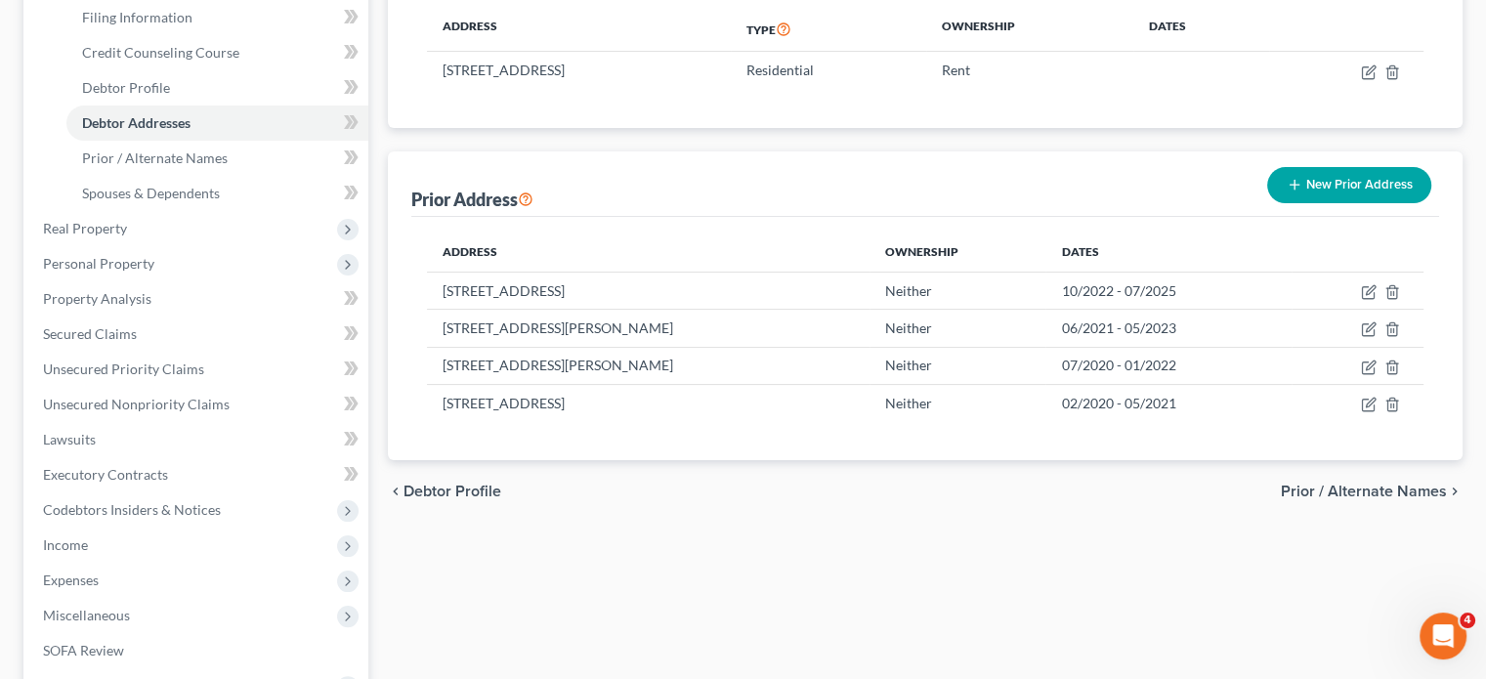
scroll to position [309, 0]
click at [171, 246] on span "Real Property" at bounding box center [197, 228] width 341 height 35
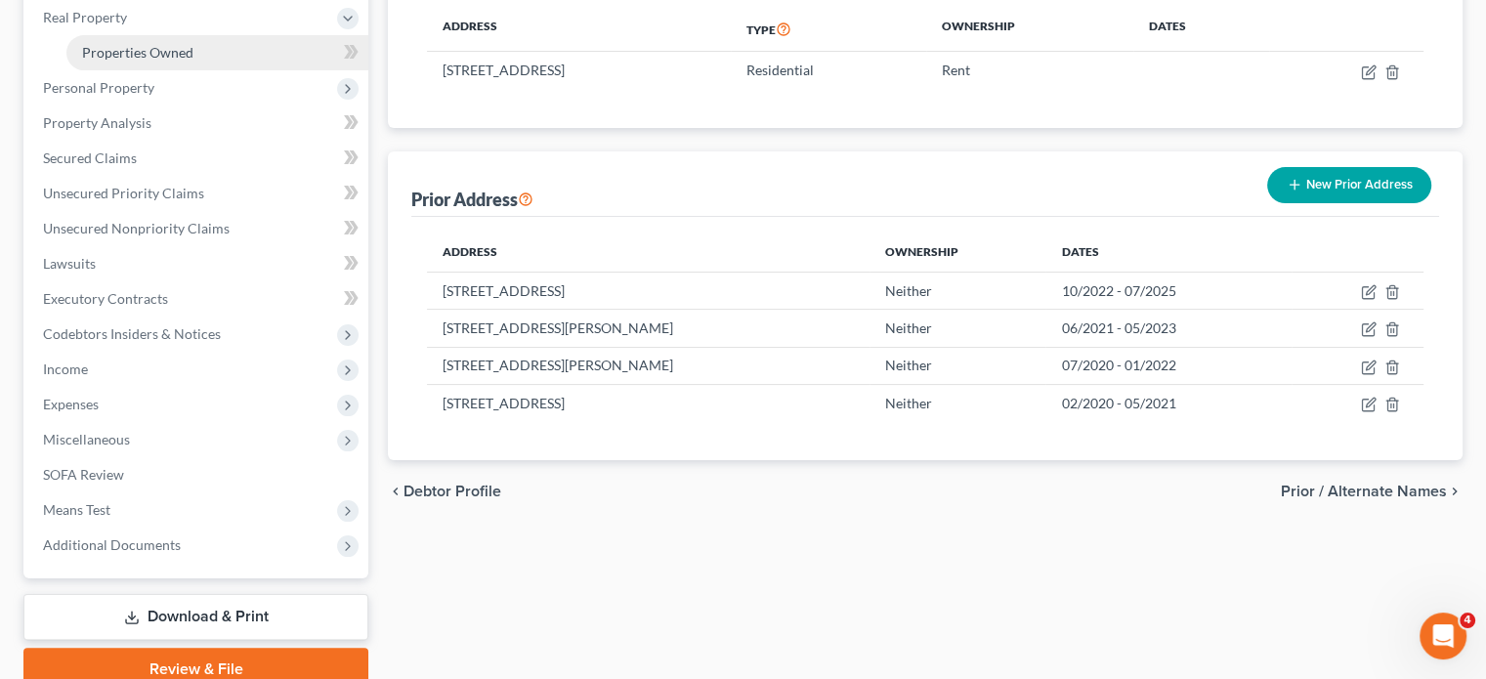
click at [176, 61] on span "Properties Owned" at bounding box center [137, 52] width 111 height 17
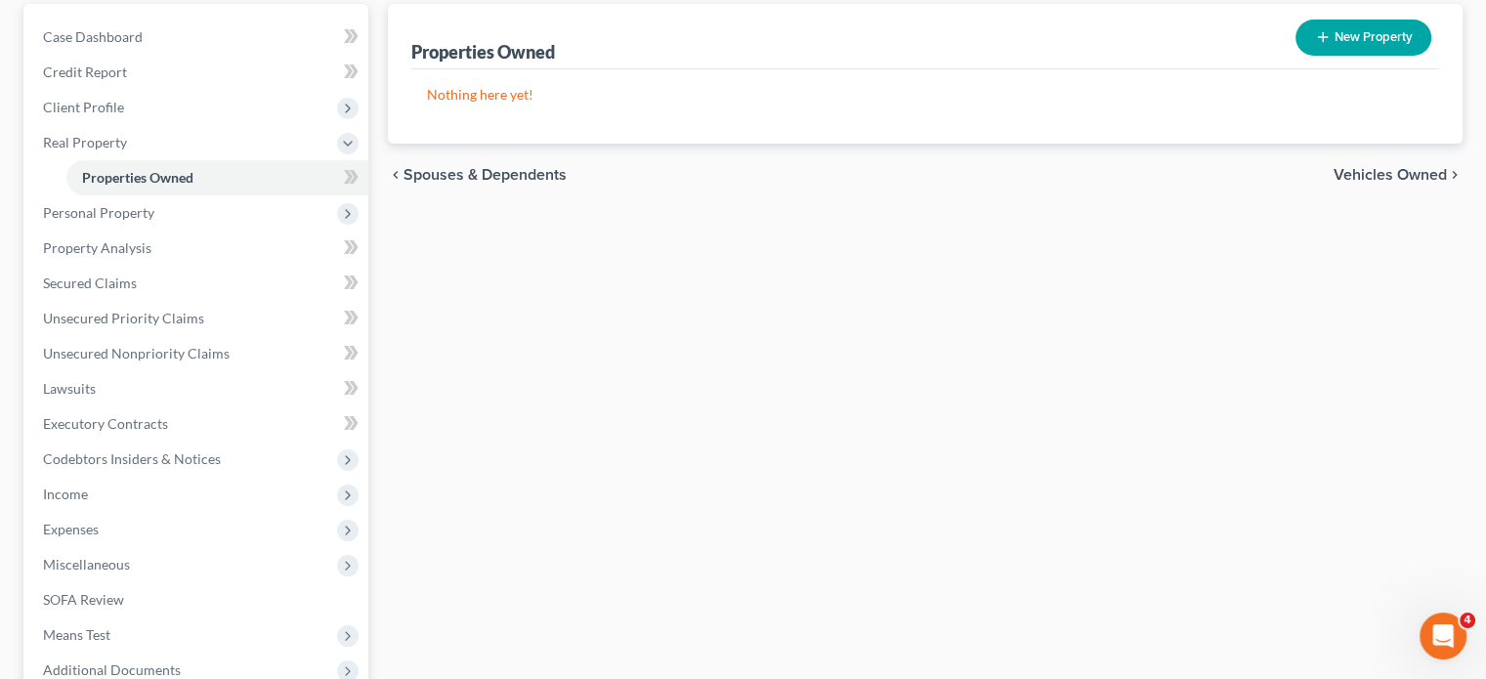
scroll to position [184, 0]
click at [220, 231] on span "Personal Property" at bounding box center [197, 212] width 341 height 35
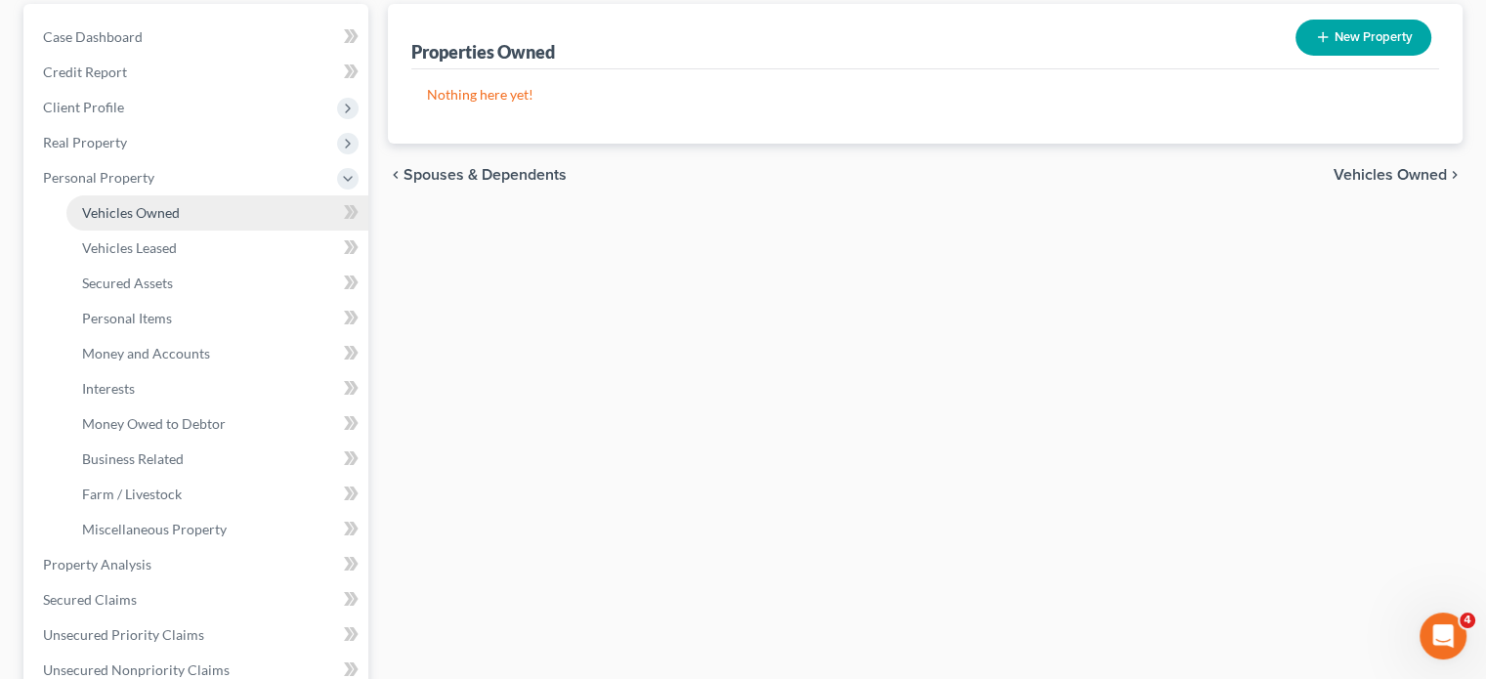
click at [180, 221] on span "Vehicles Owned" at bounding box center [131, 212] width 98 height 17
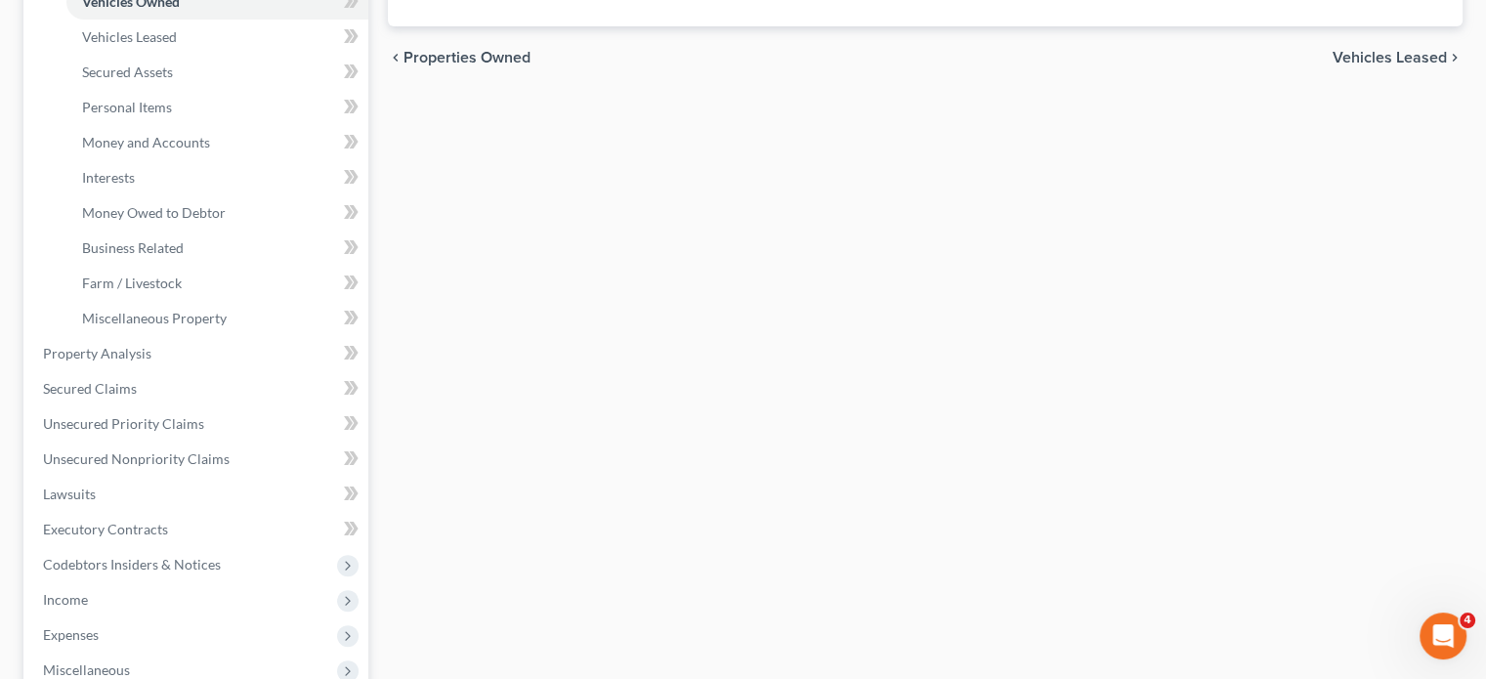
scroll to position [395, 0]
click at [210, 150] on span "Money and Accounts" at bounding box center [146, 142] width 128 height 17
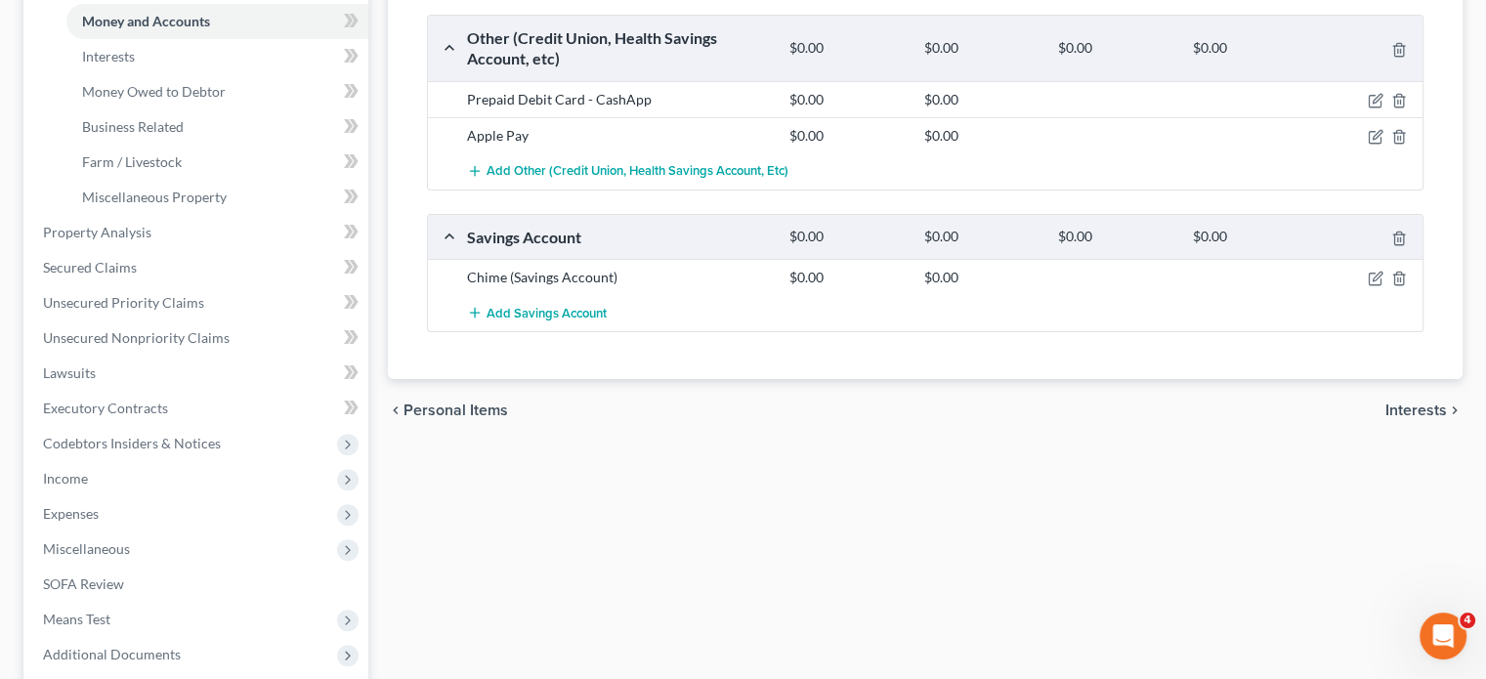
scroll to position [280, 0]
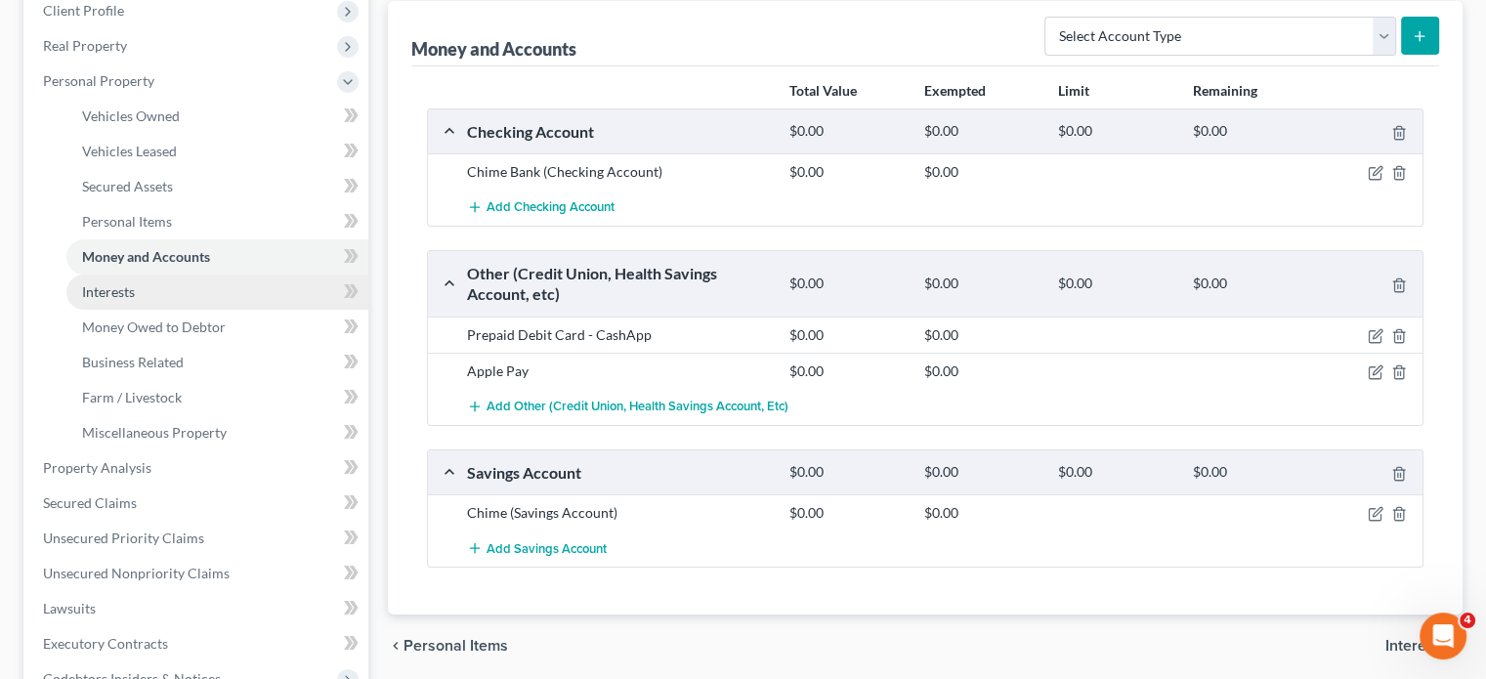
click at [203, 310] on link "Interests" at bounding box center [217, 292] width 302 height 35
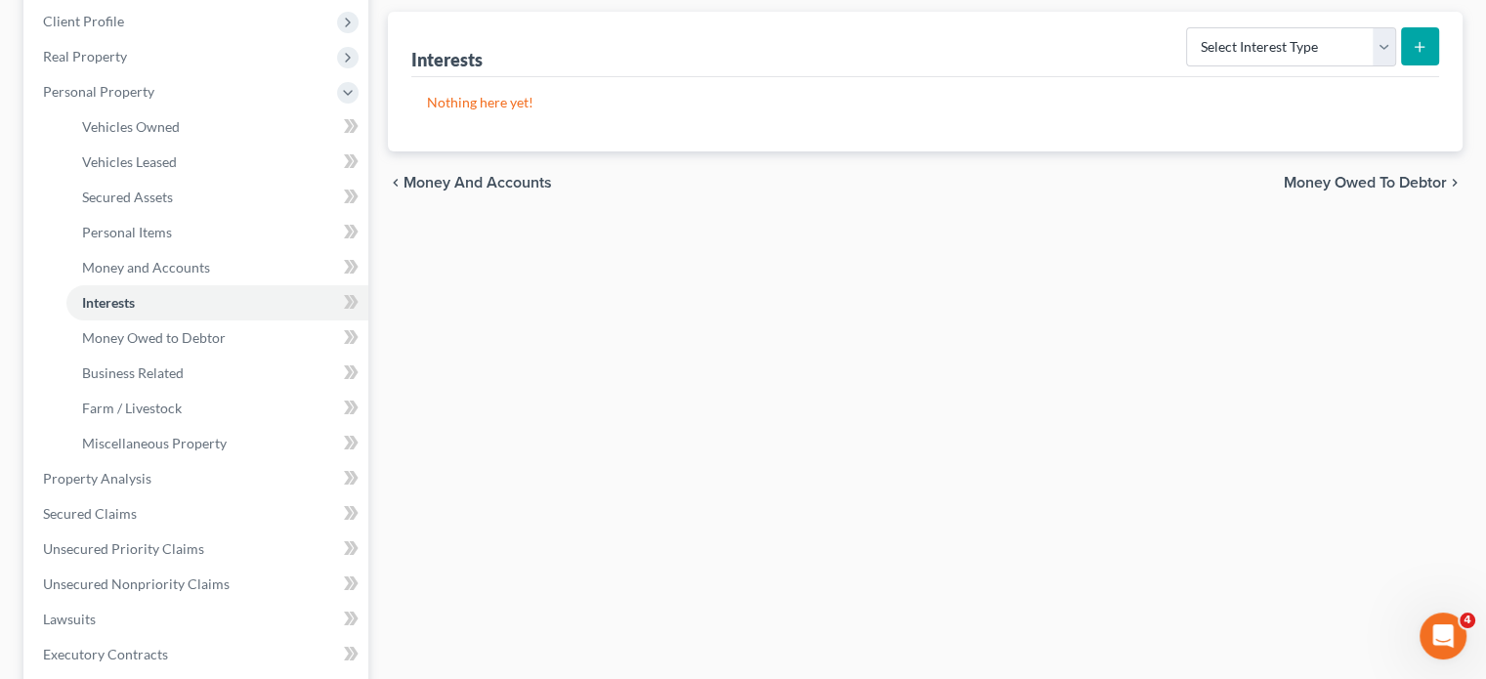
scroll to position [274, 0]
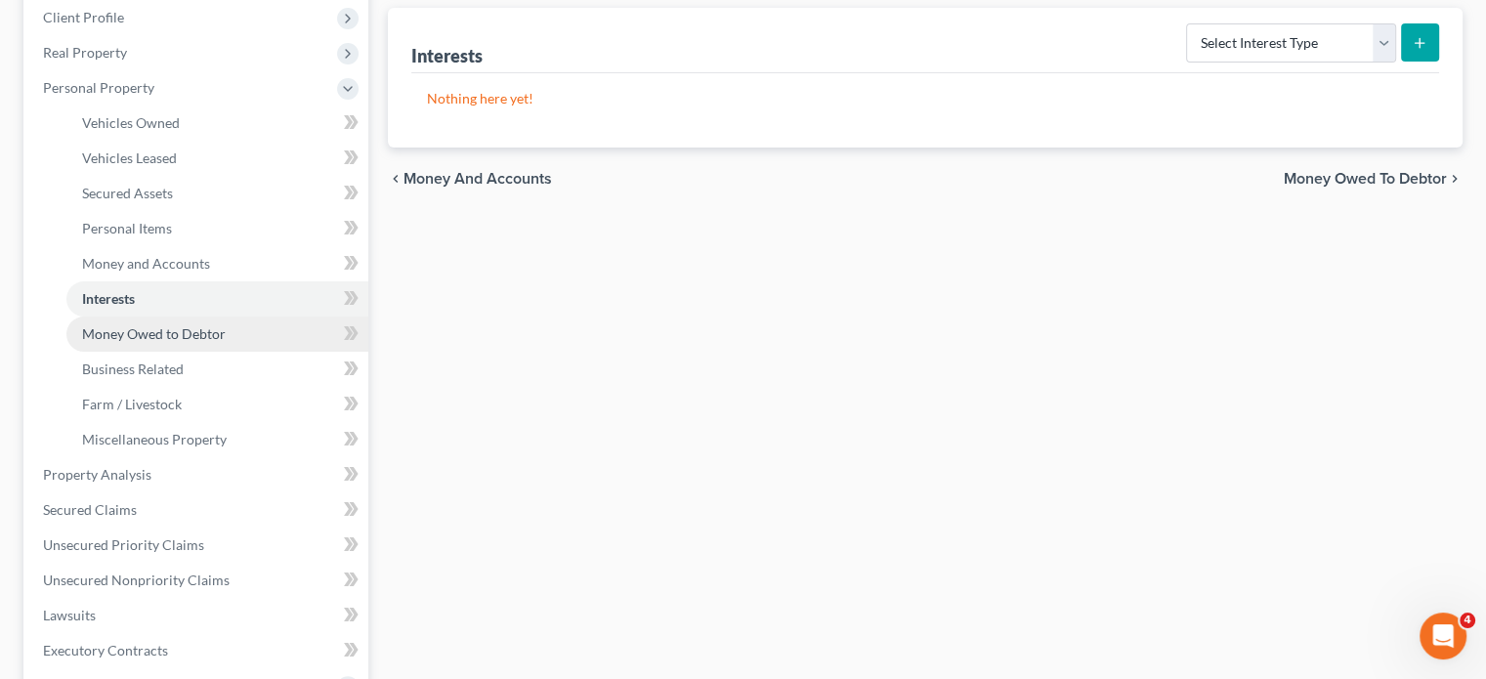
click at [226, 342] on span "Money Owed to Debtor" at bounding box center [154, 333] width 144 height 17
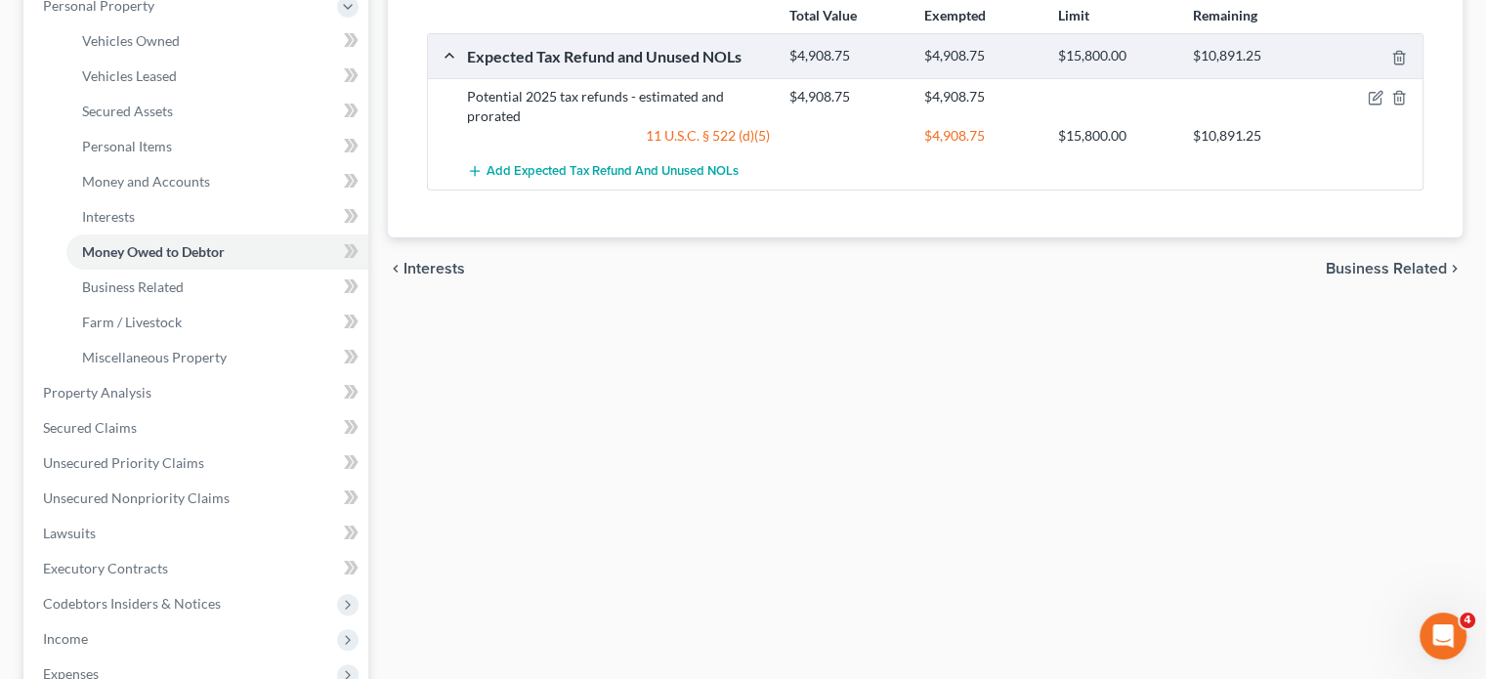
scroll to position [515, 0]
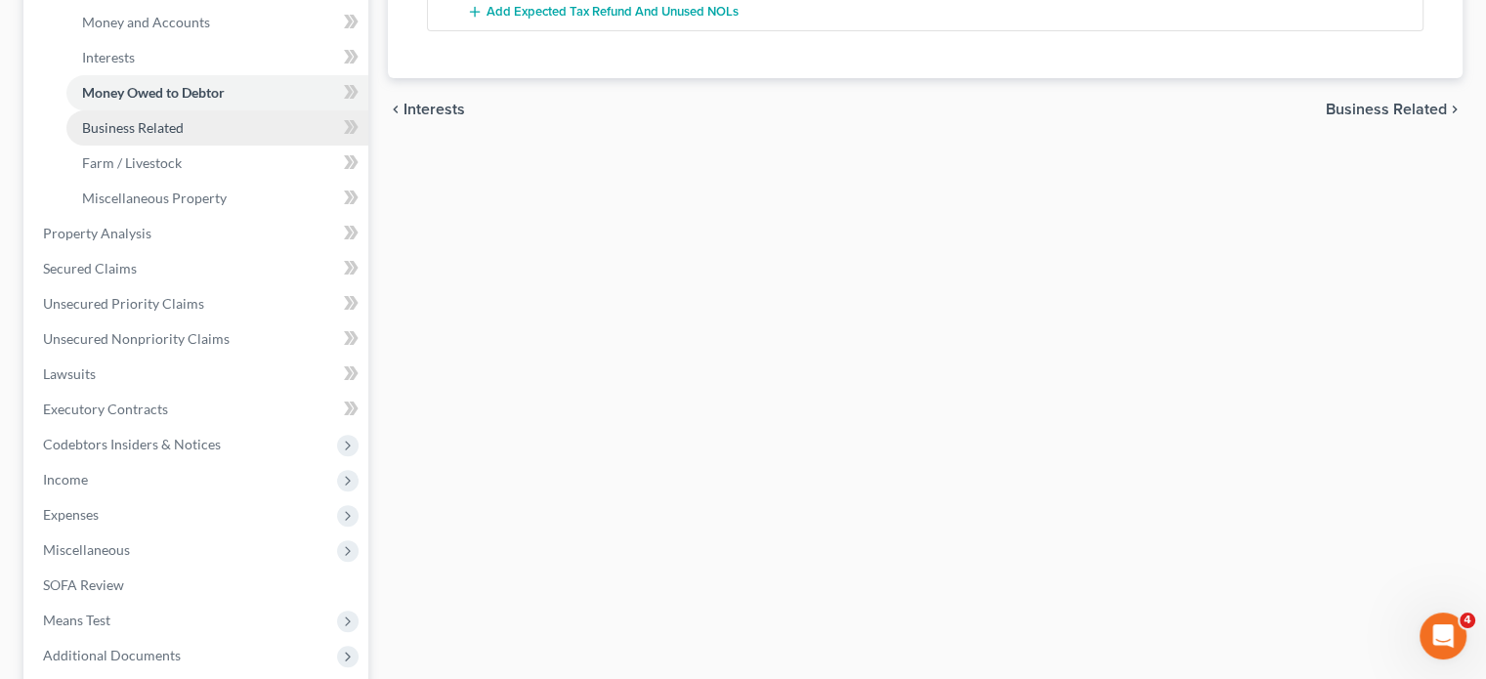
click at [148, 136] on span "Business Related" at bounding box center [133, 127] width 102 height 17
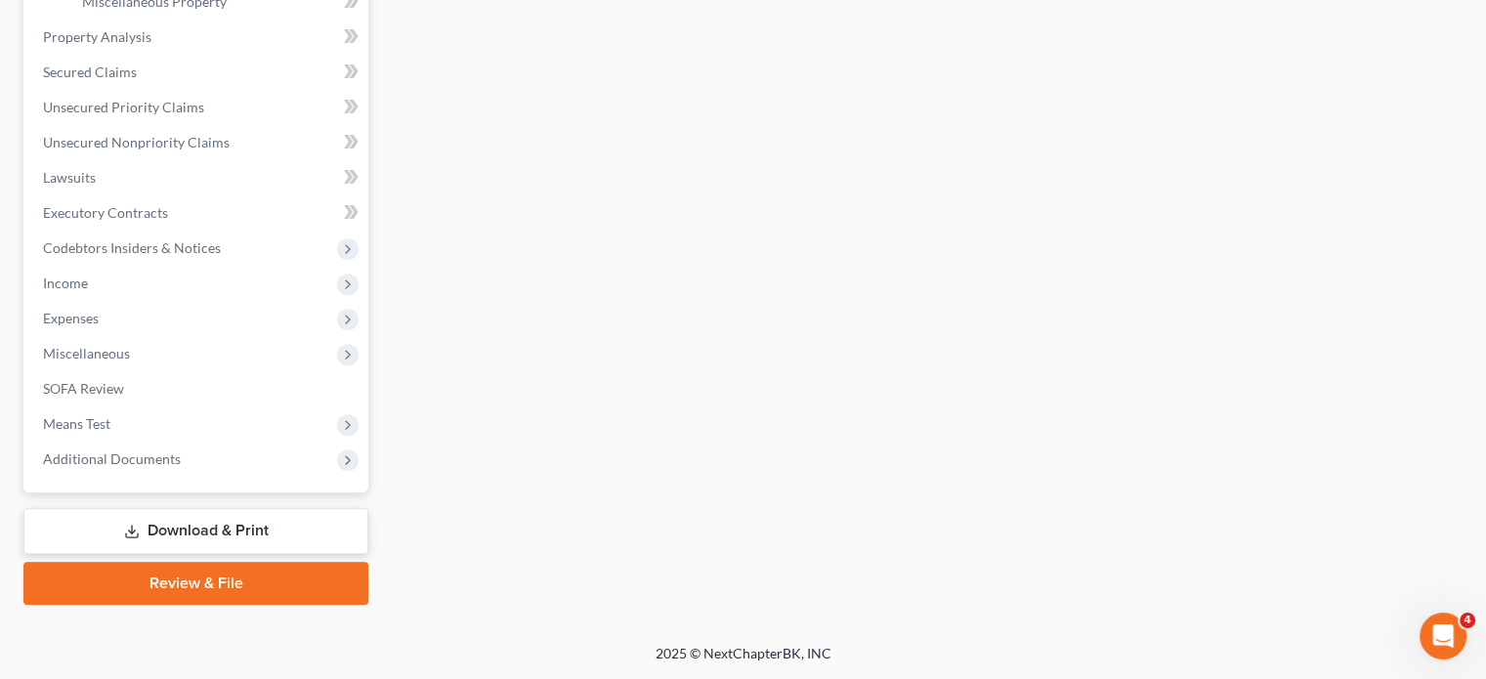
scroll to position [829, 0]
click at [203, 115] on span "Unsecured Priority Claims" at bounding box center [123, 107] width 161 height 17
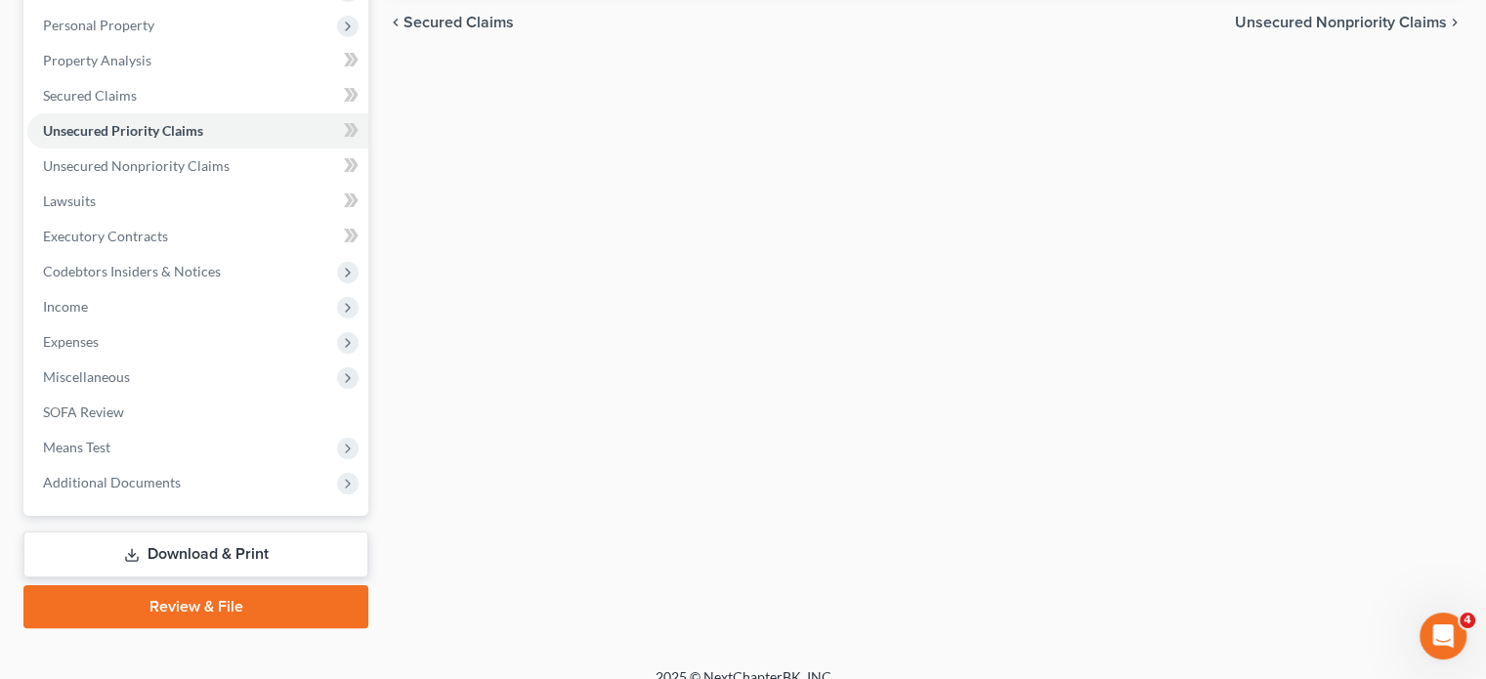
scroll to position [338, 0]
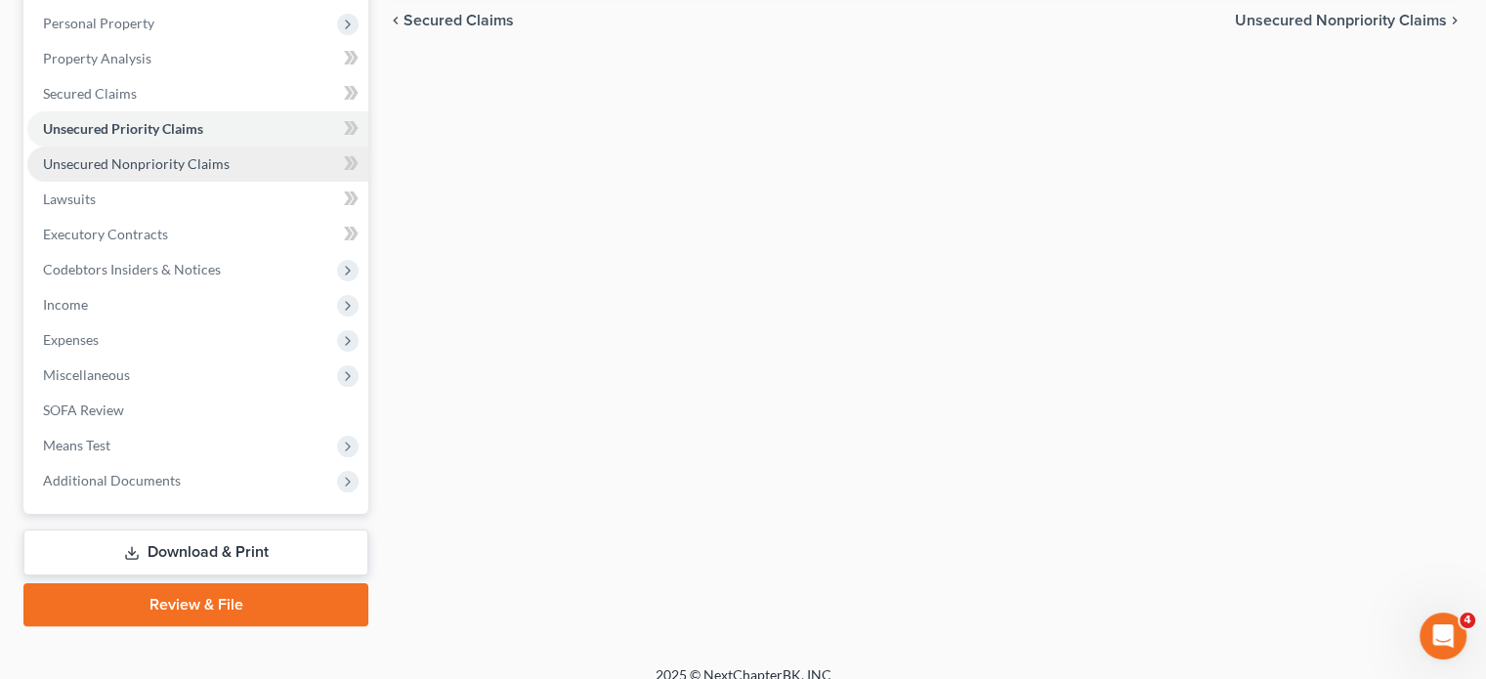
click at [168, 172] on span "Unsecured Nonpriority Claims" at bounding box center [136, 163] width 187 height 17
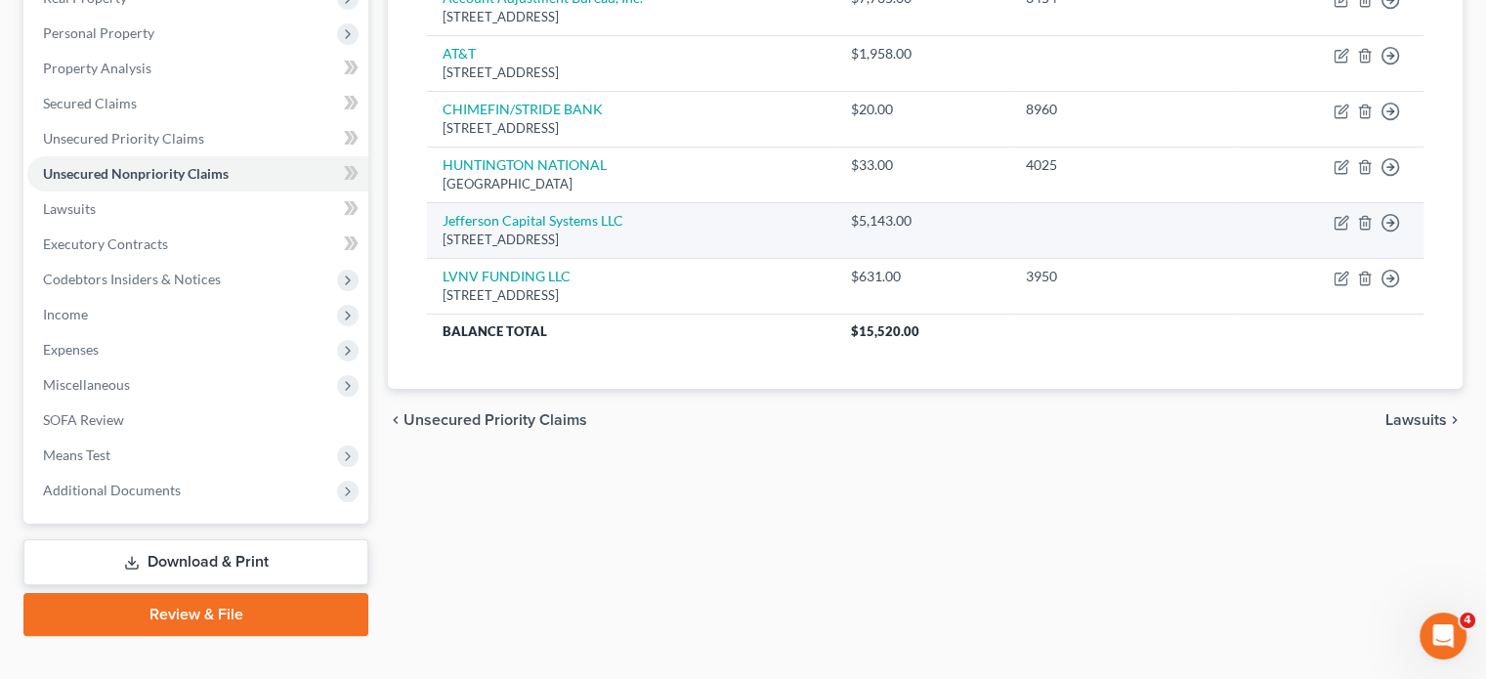
scroll to position [324, 0]
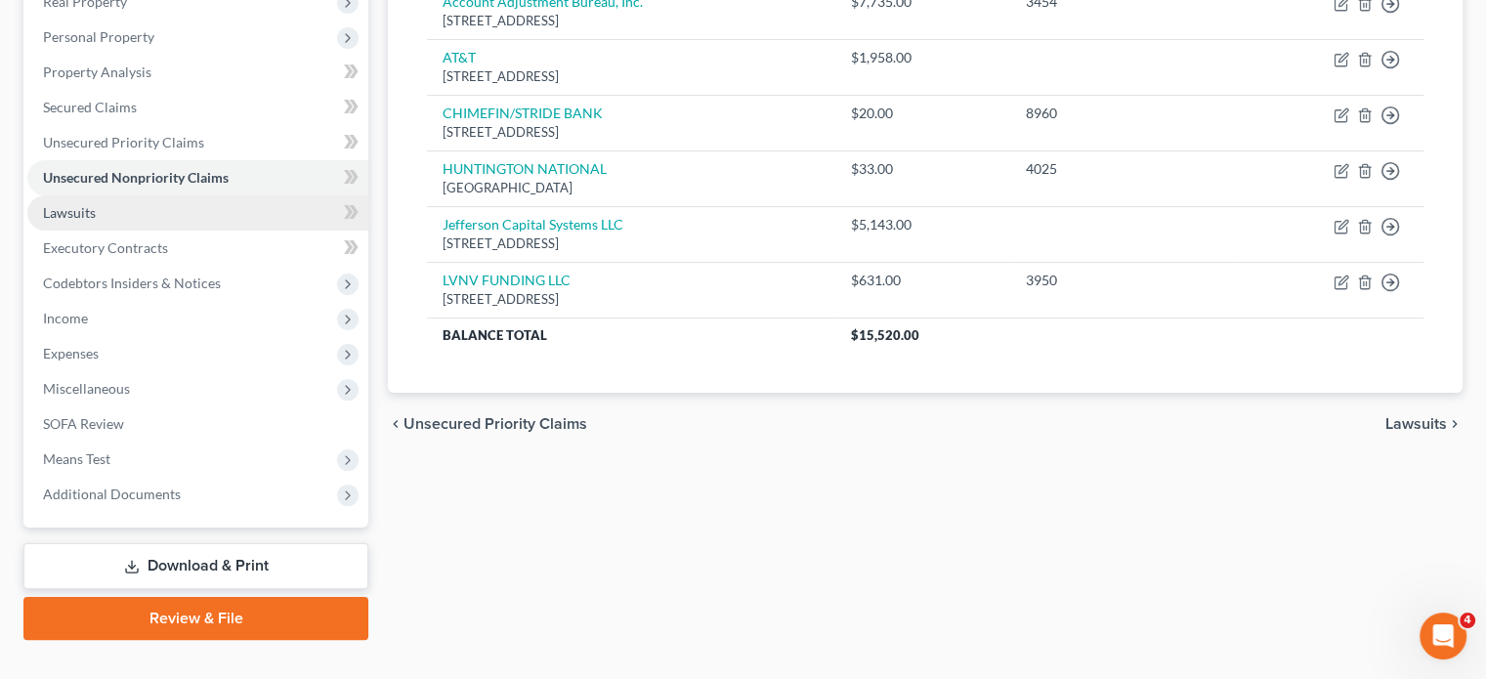
click at [159, 231] on link "Lawsuits" at bounding box center [197, 212] width 341 height 35
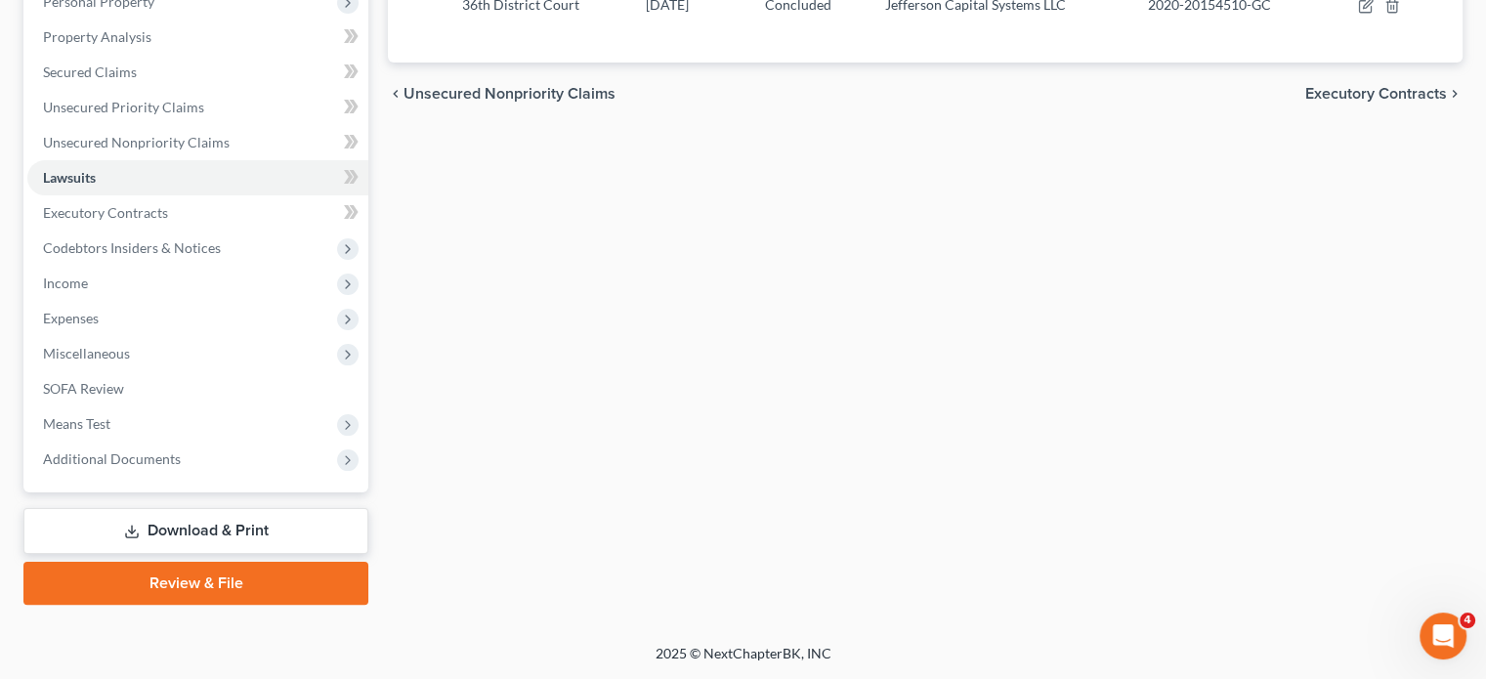
scroll to position [425, 0]
click at [182, 301] on span "Income" at bounding box center [197, 283] width 341 height 35
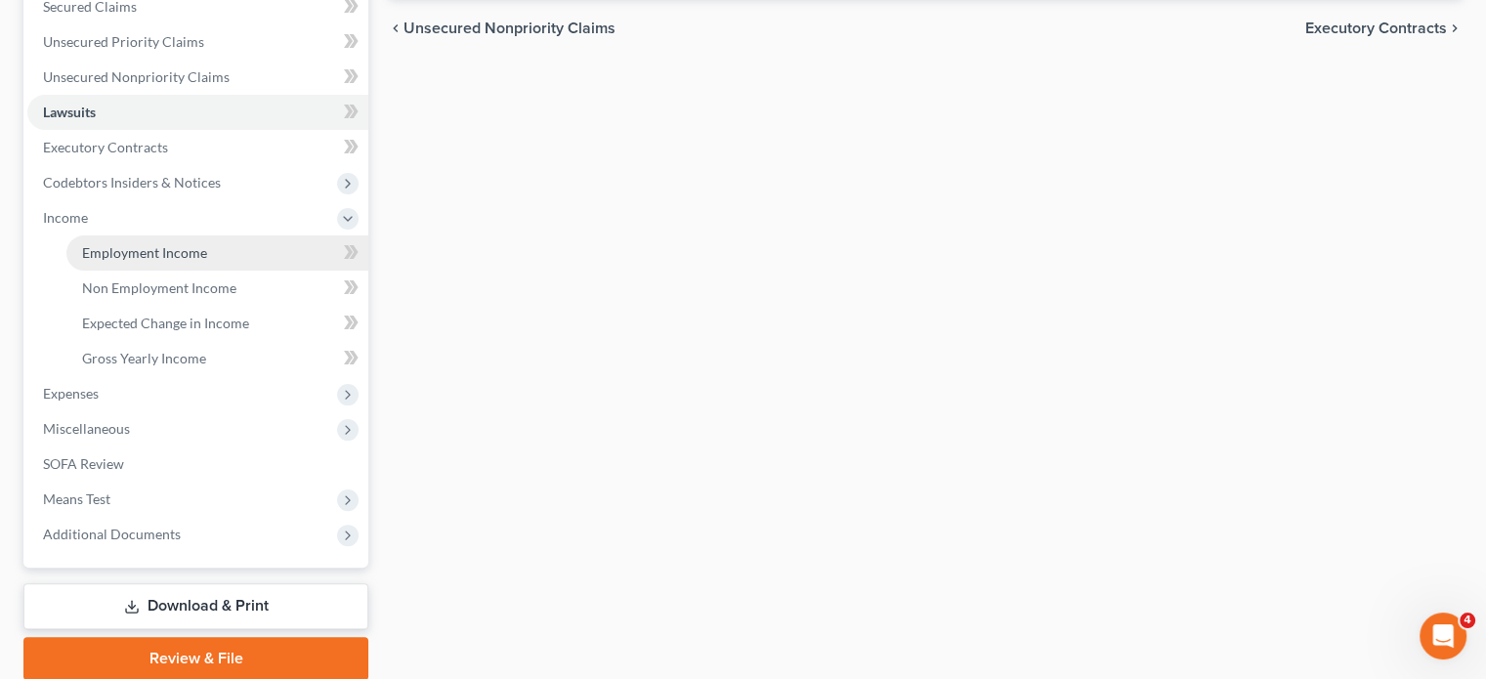
click at [153, 271] on link "Employment Income" at bounding box center [217, 252] width 302 height 35
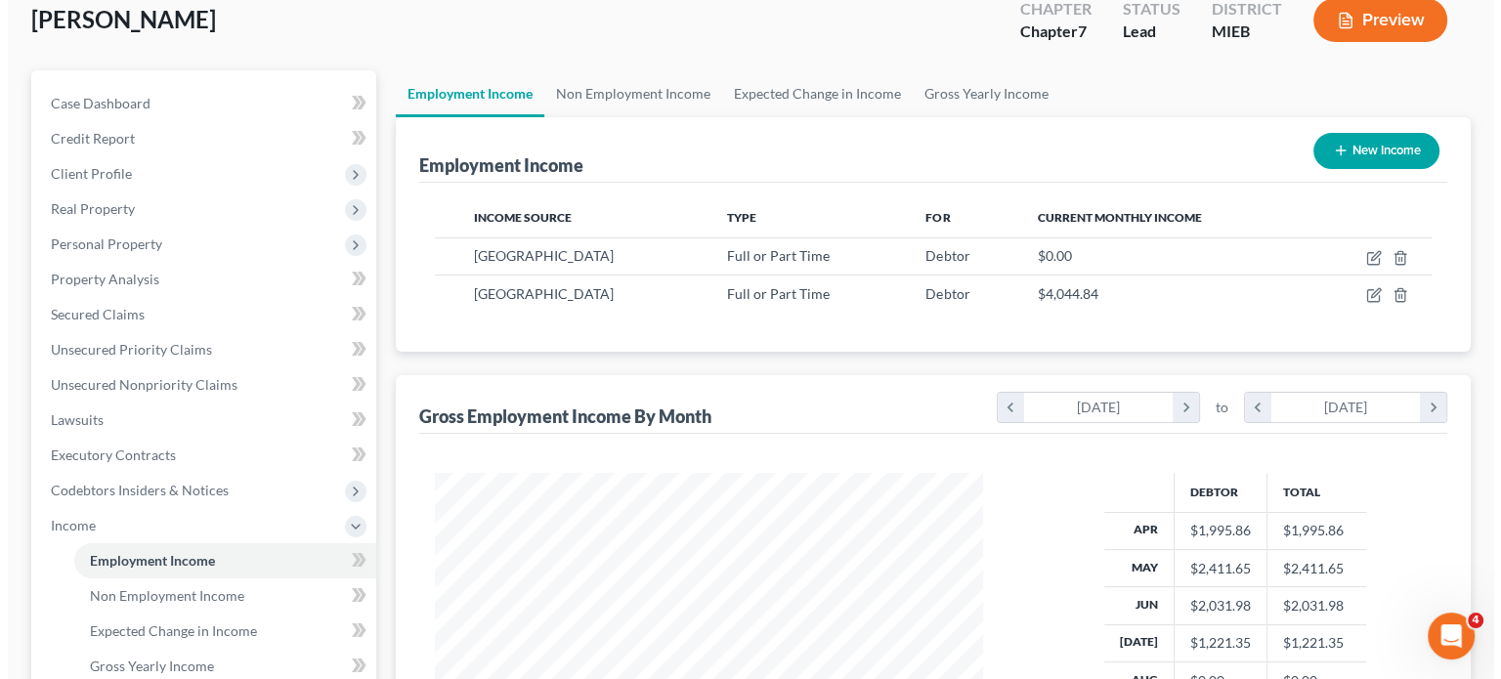
scroll to position [143, 0]
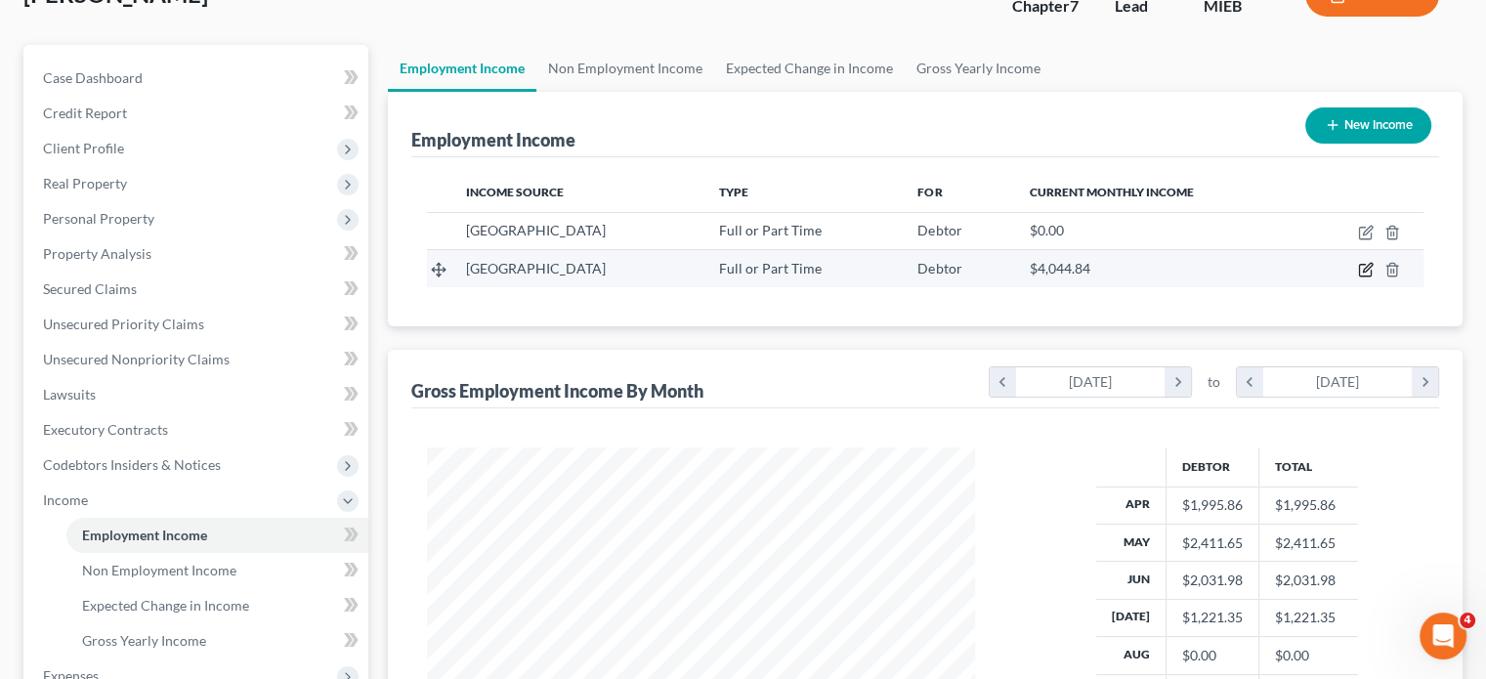
click at [1358, 277] on icon "button" at bounding box center [1366, 270] width 16 height 16
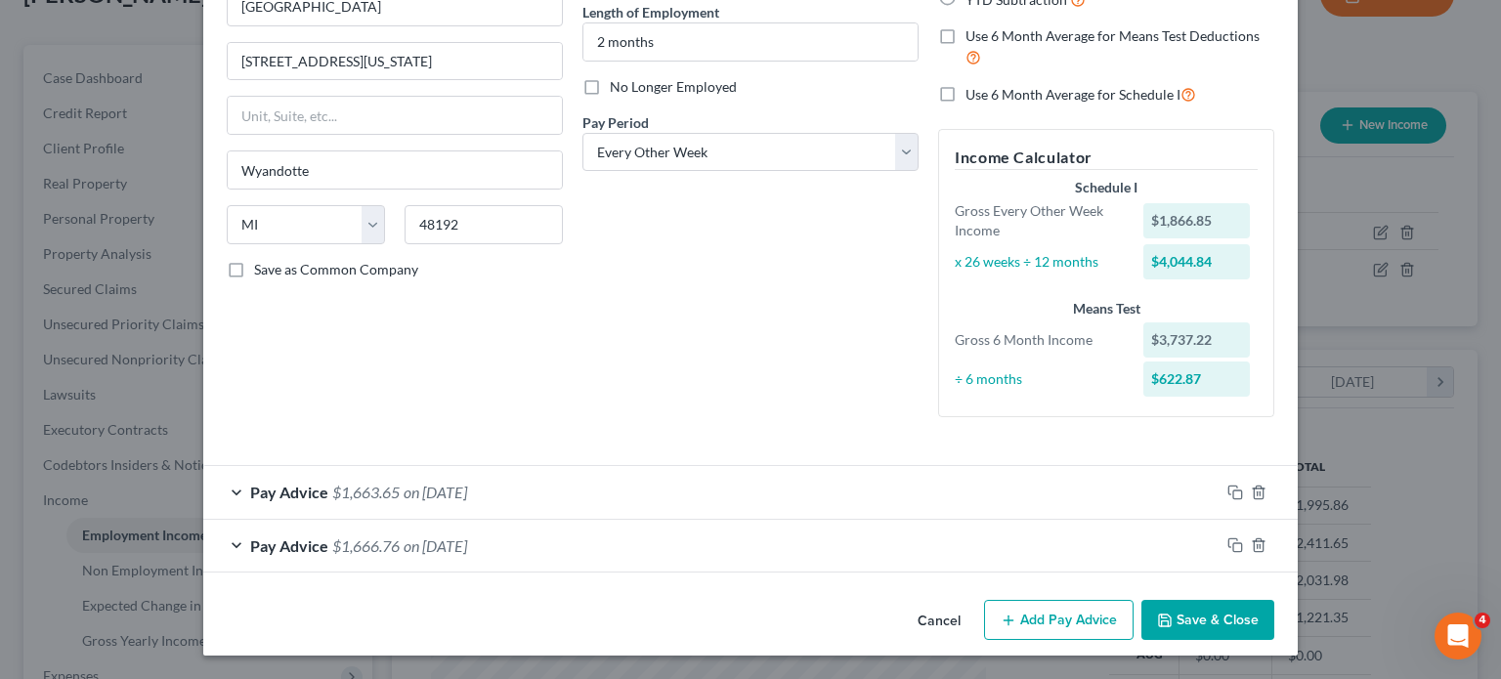
scroll to position [388, 0]
click at [730, 466] on div "Pay Advice $1,663.65 on [DATE]" at bounding box center [711, 492] width 1016 height 52
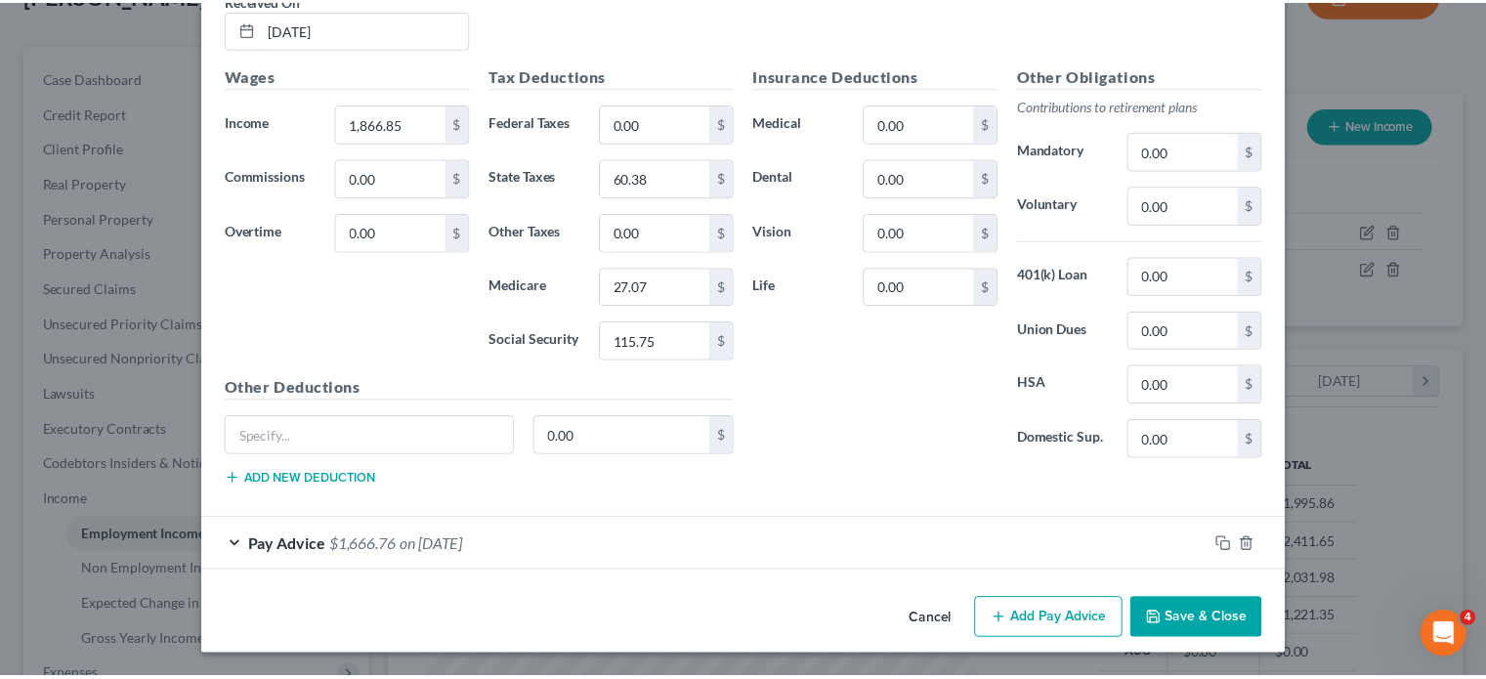
scroll to position [1114, 0]
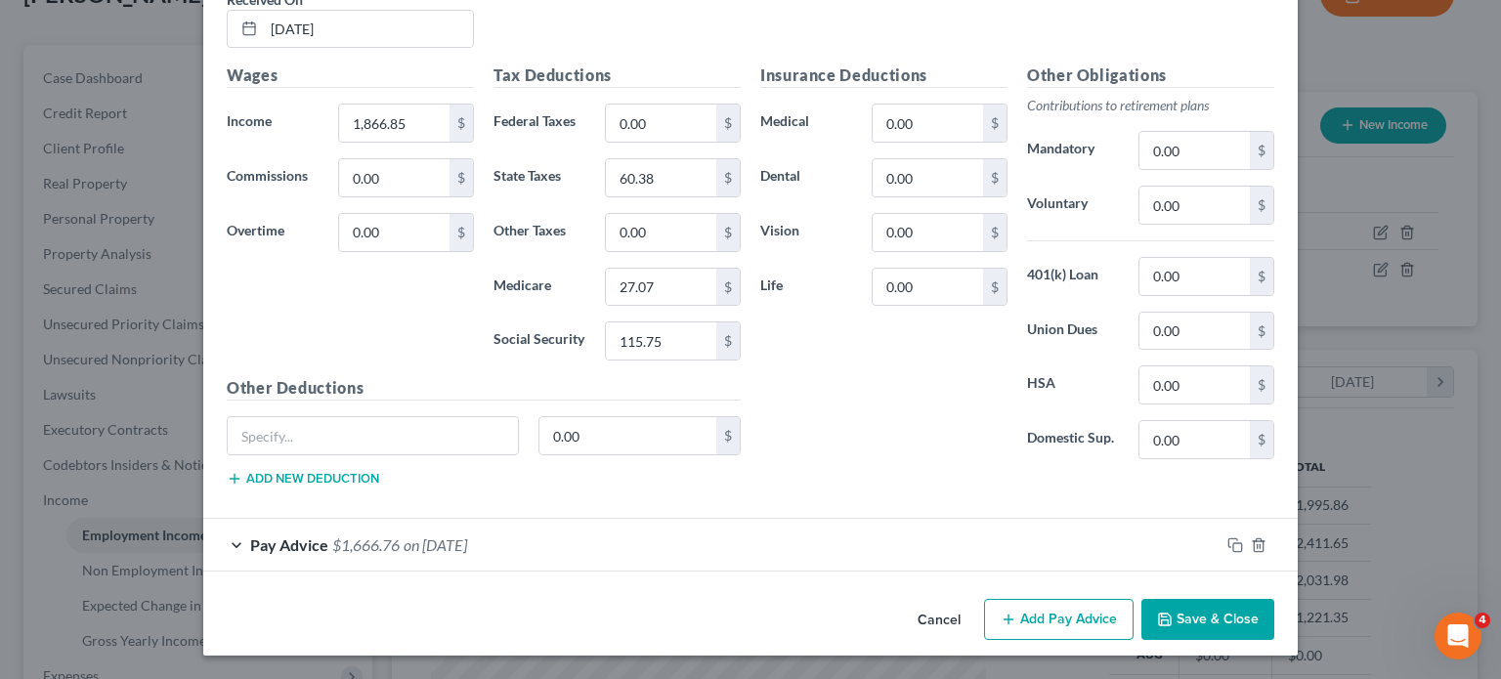
click at [976, 602] on button "Cancel" at bounding box center [939, 620] width 74 height 39
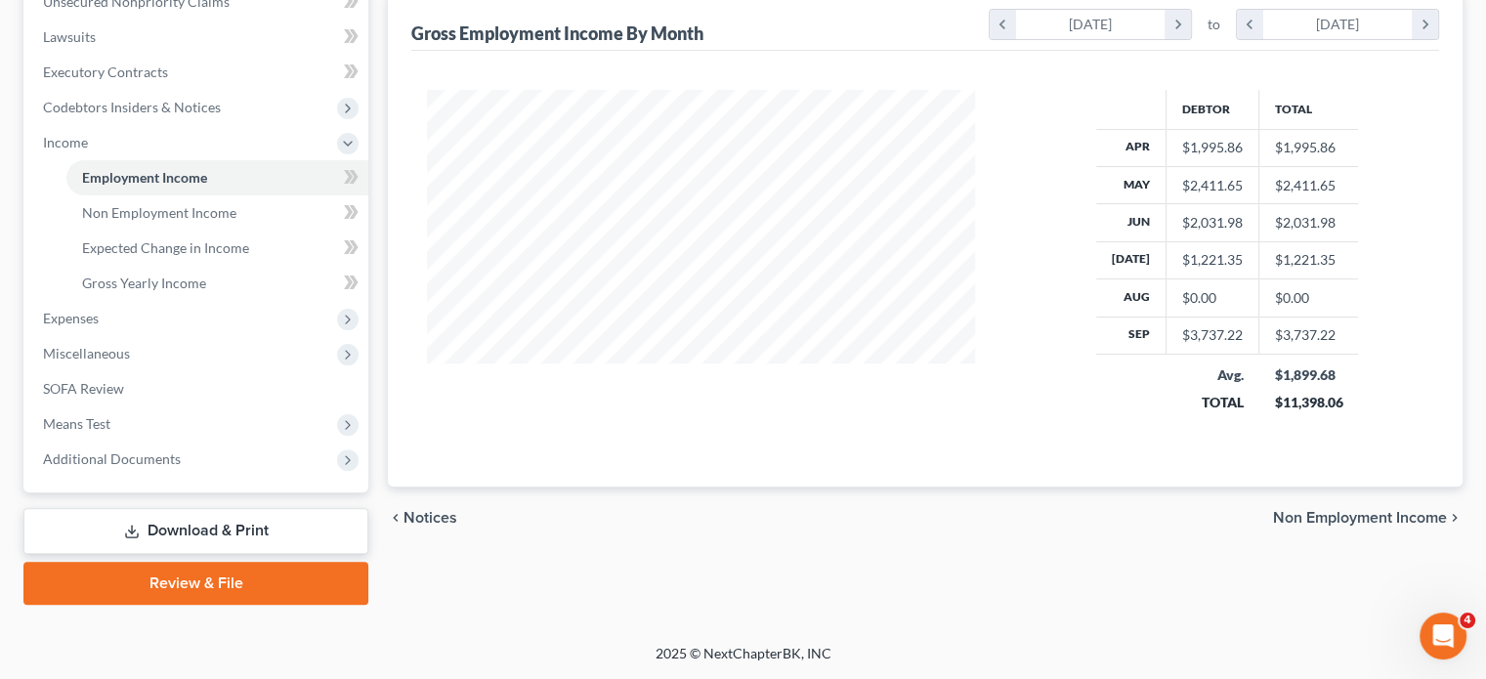
scroll to position [590, 0]
click at [213, 221] on span "Non Employment Income" at bounding box center [159, 212] width 154 height 17
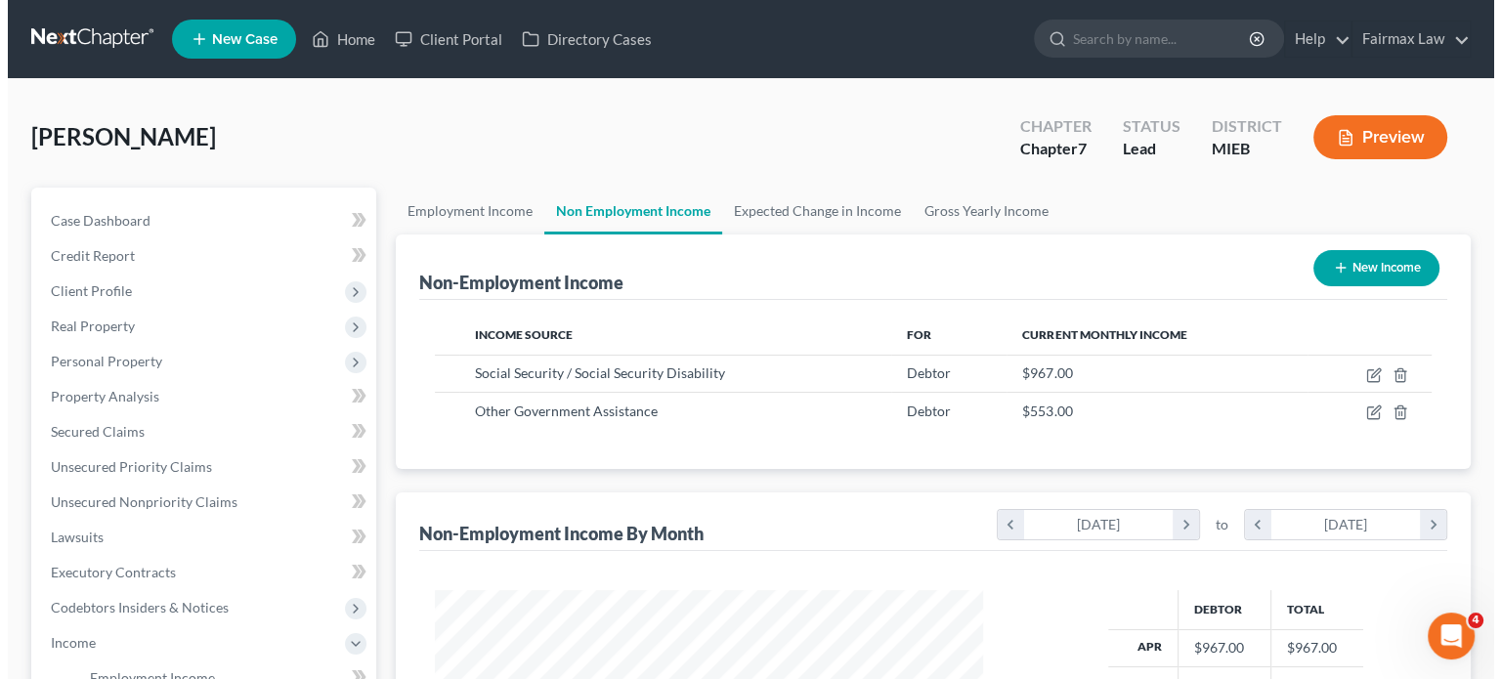
scroll to position [434, 587]
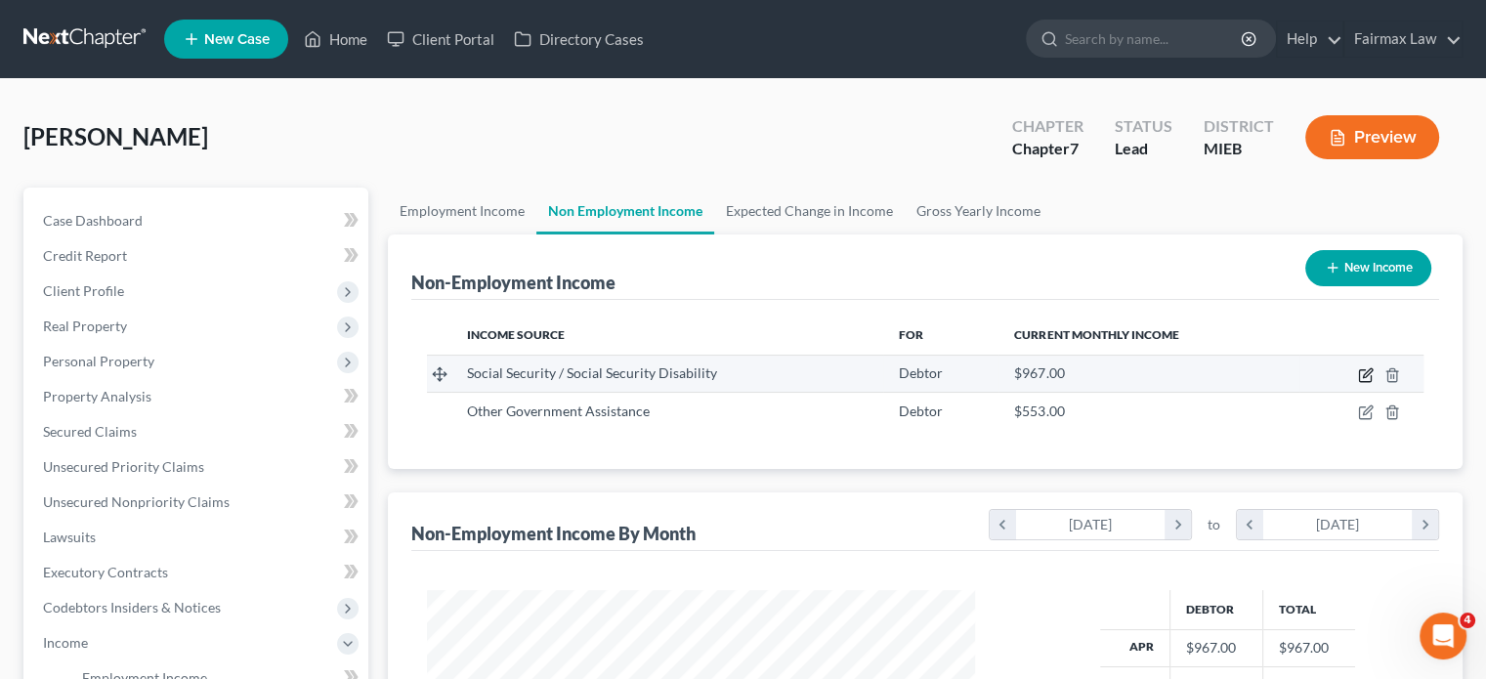
click at [1358, 383] on icon "button" at bounding box center [1366, 375] width 16 height 16
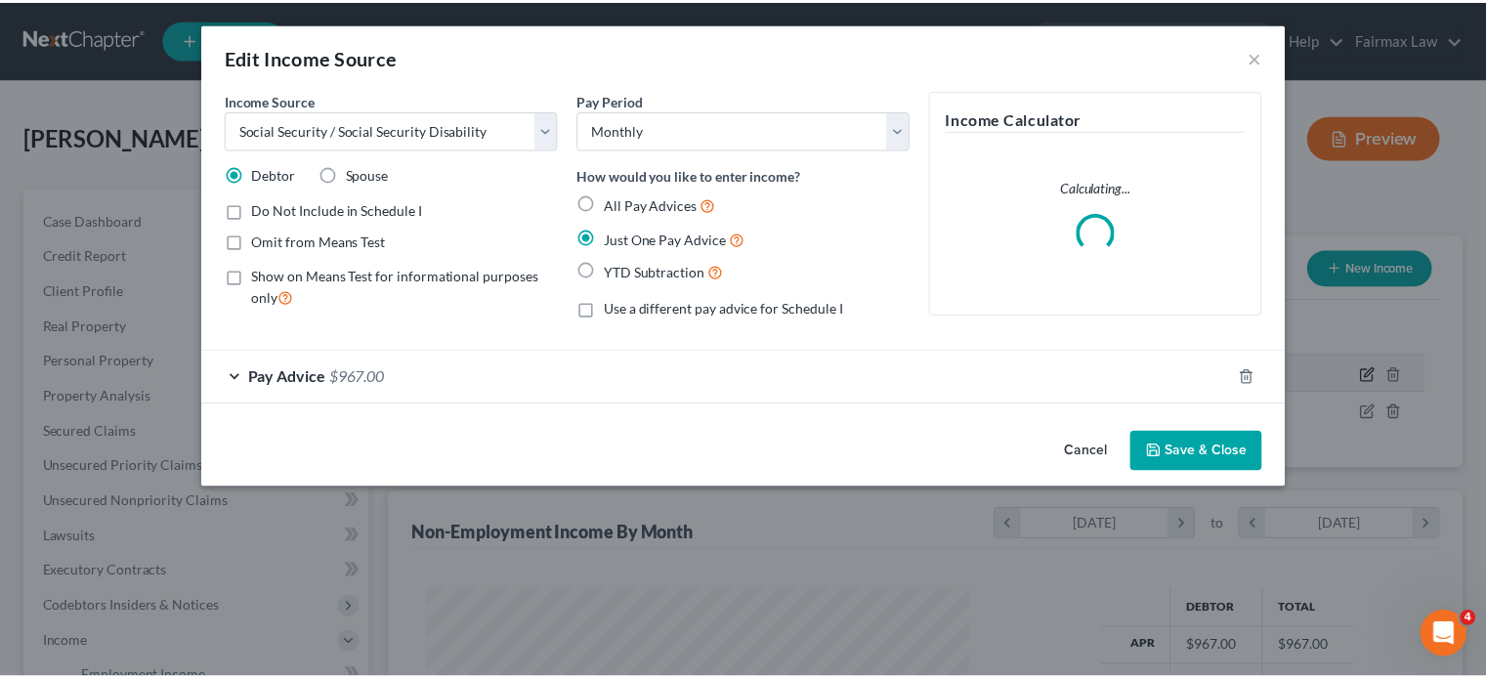
scroll to position [434, 594]
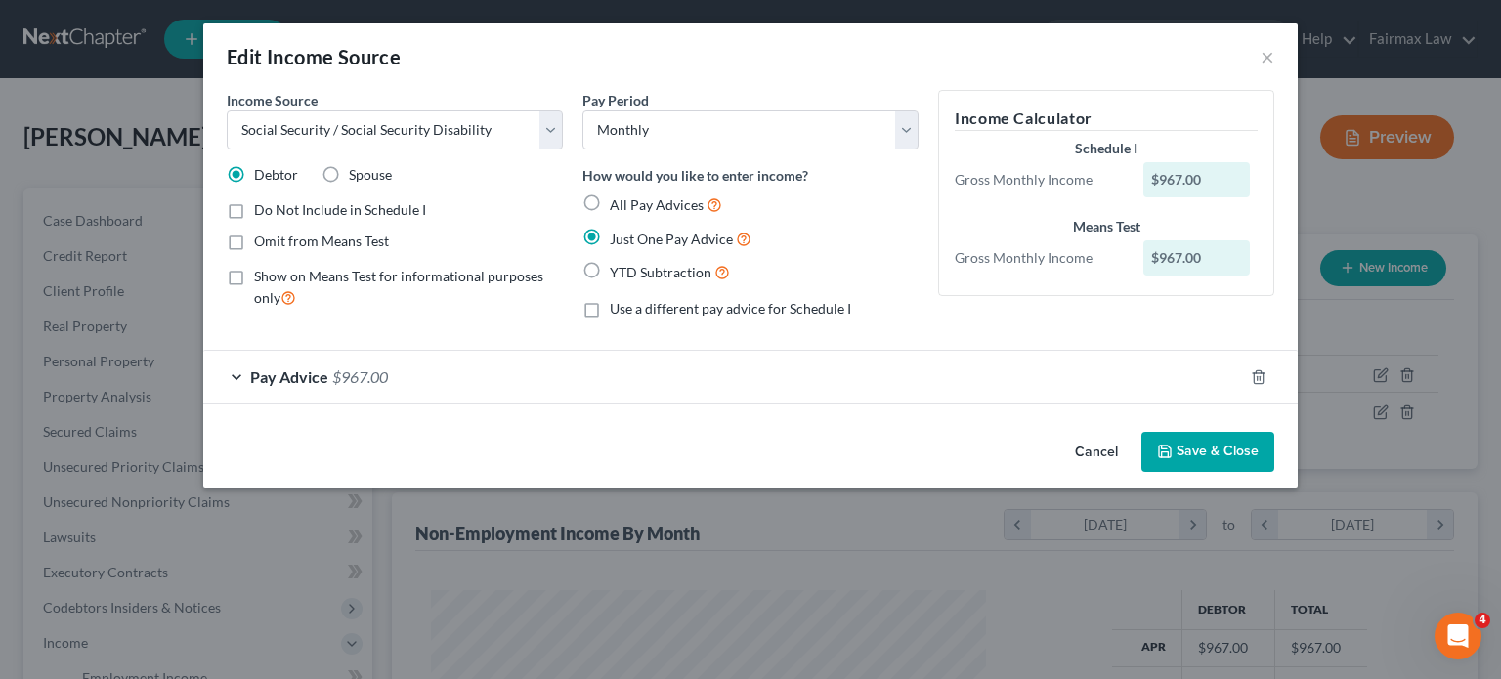
click at [1133, 473] on button "Cancel" at bounding box center [1096, 453] width 74 height 39
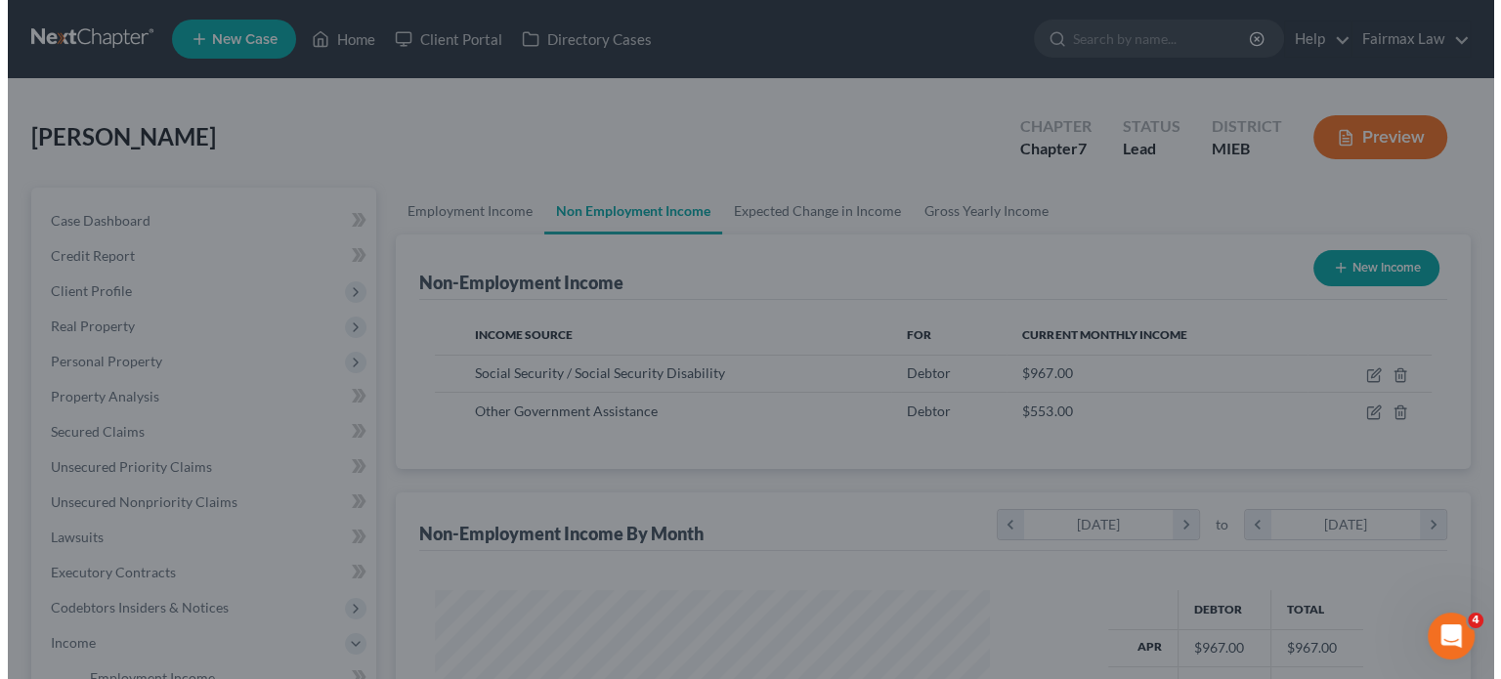
scroll to position [976628, 976476]
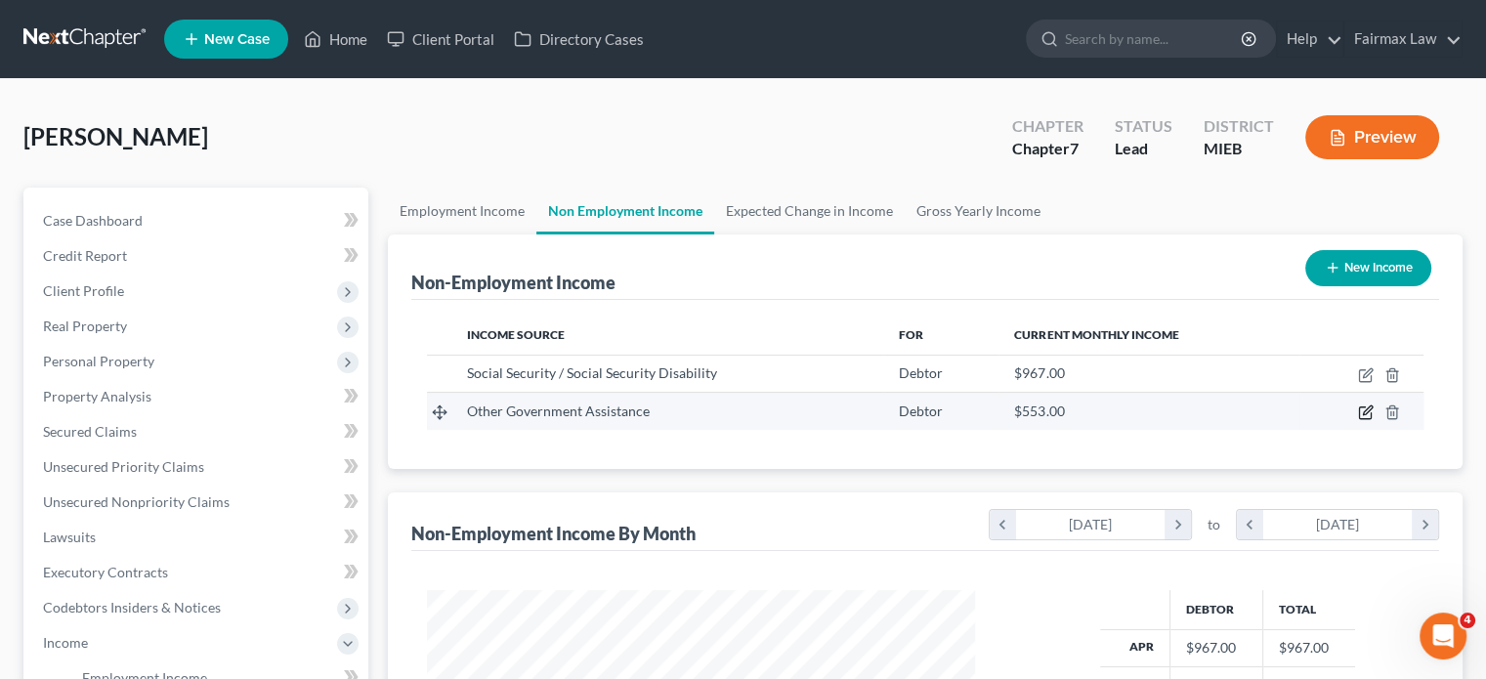
click at [1359, 419] on icon "button" at bounding box center [1365, 413] width 12 height 12
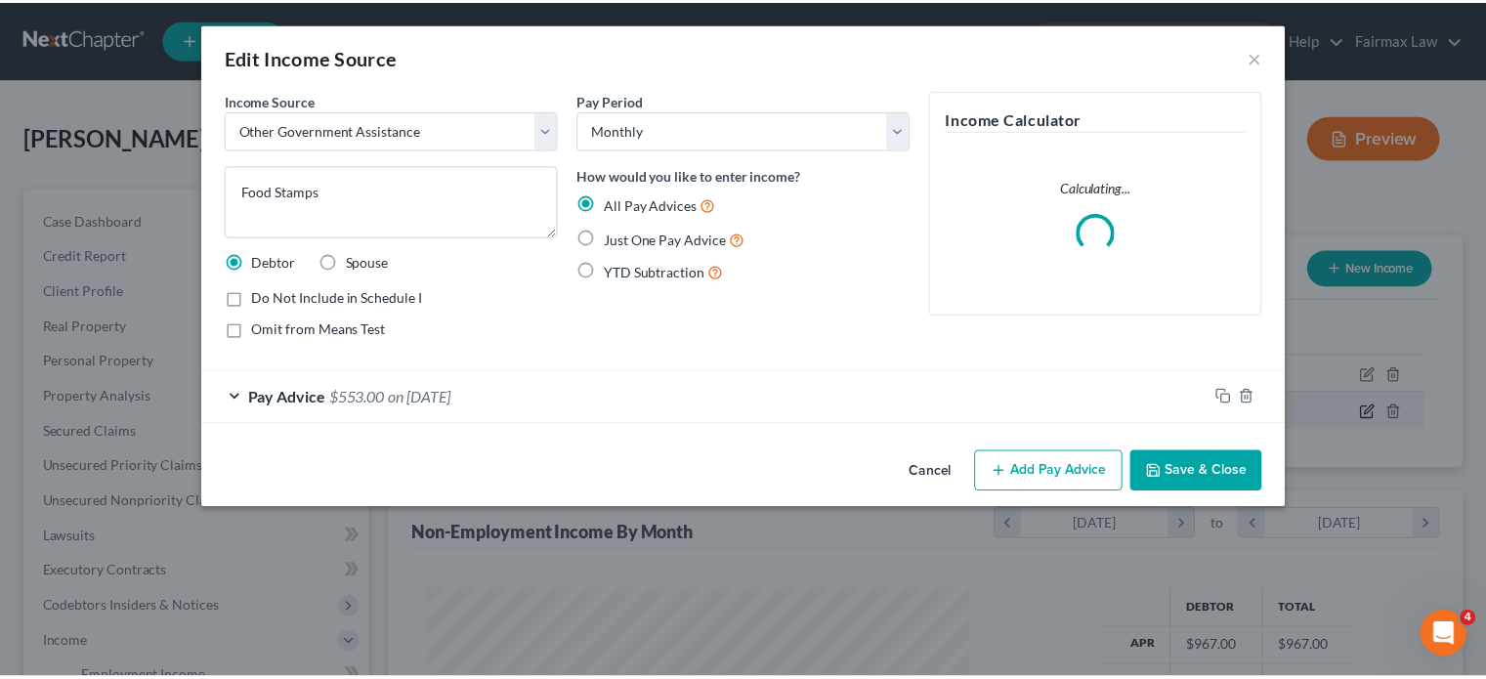
scroll to position [434, 594]
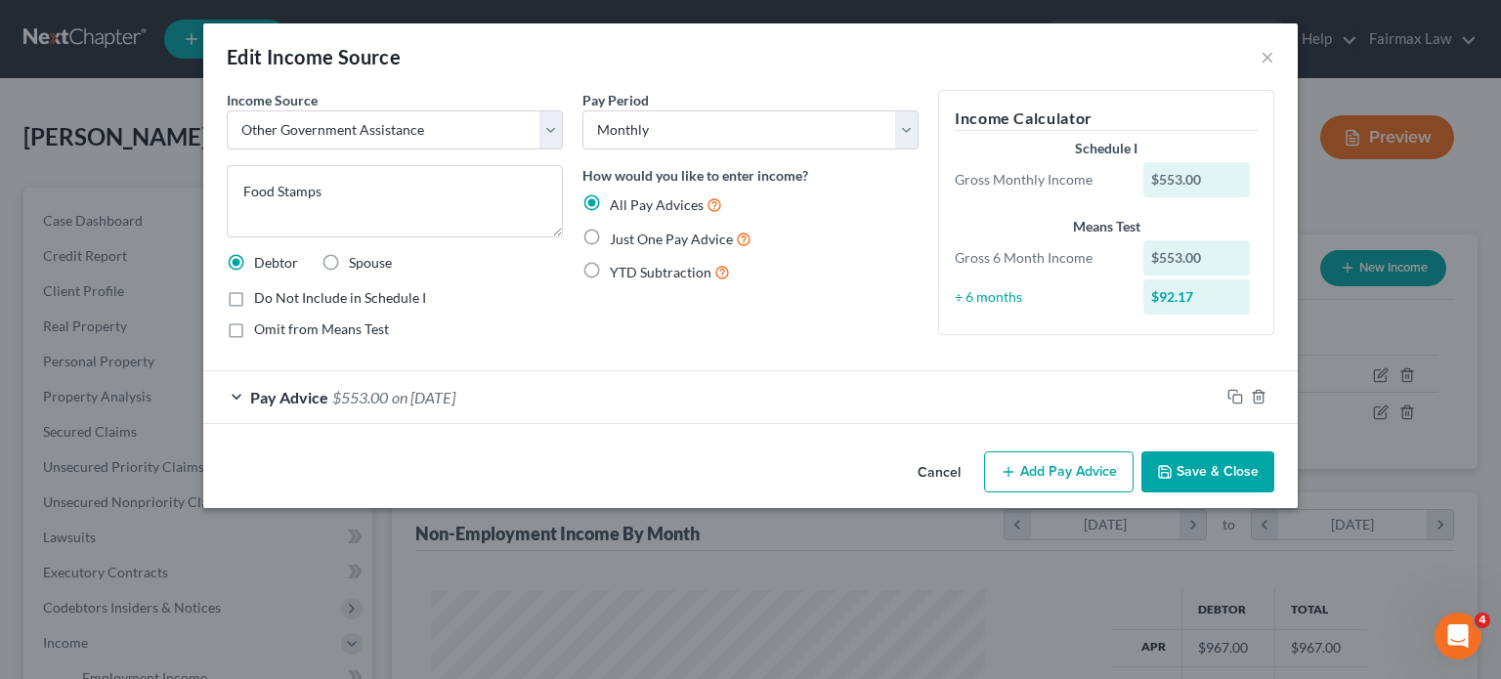
click at [976, 492] on button "Cancel" at bounding box center [939, 472] width 74 height 39
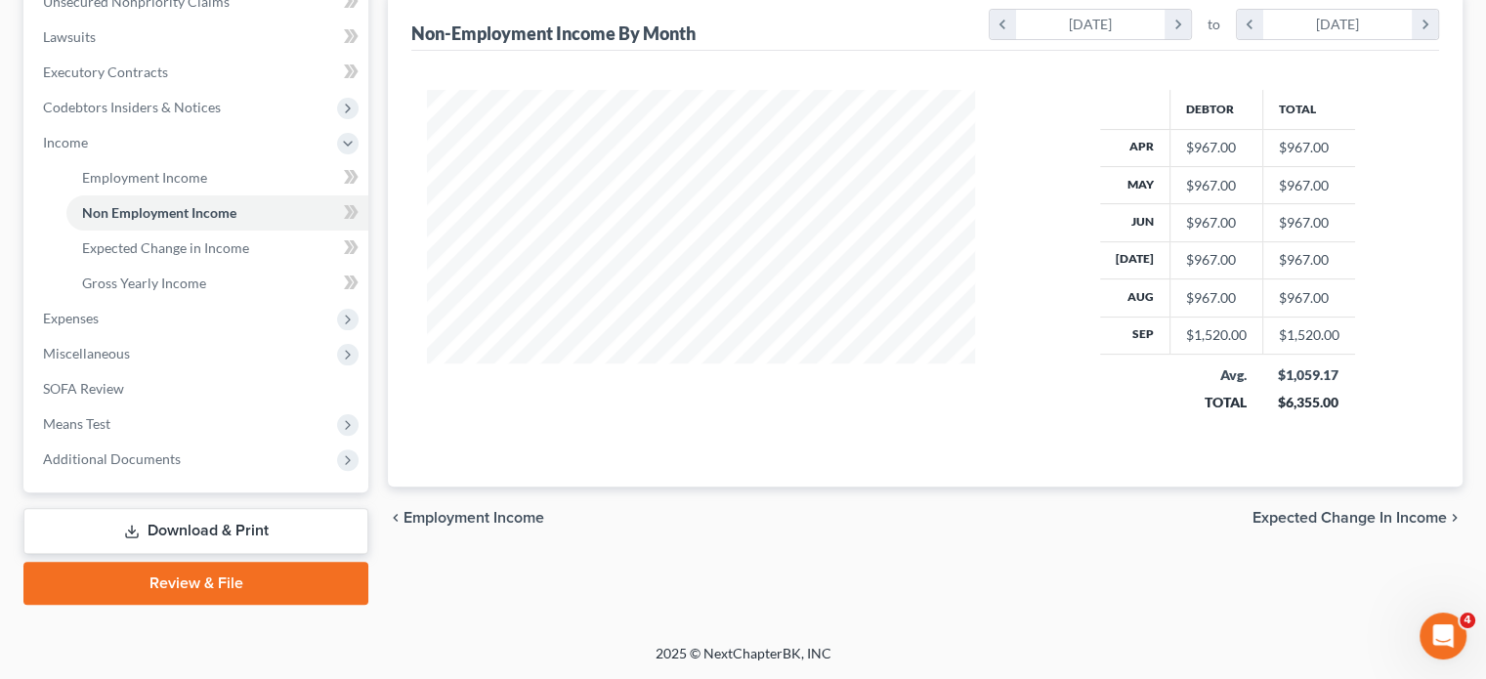
scroll to position [604, 0]
click at [152, 336] on span "Expenses" at bounding box center [197, 318] width 341 height 35
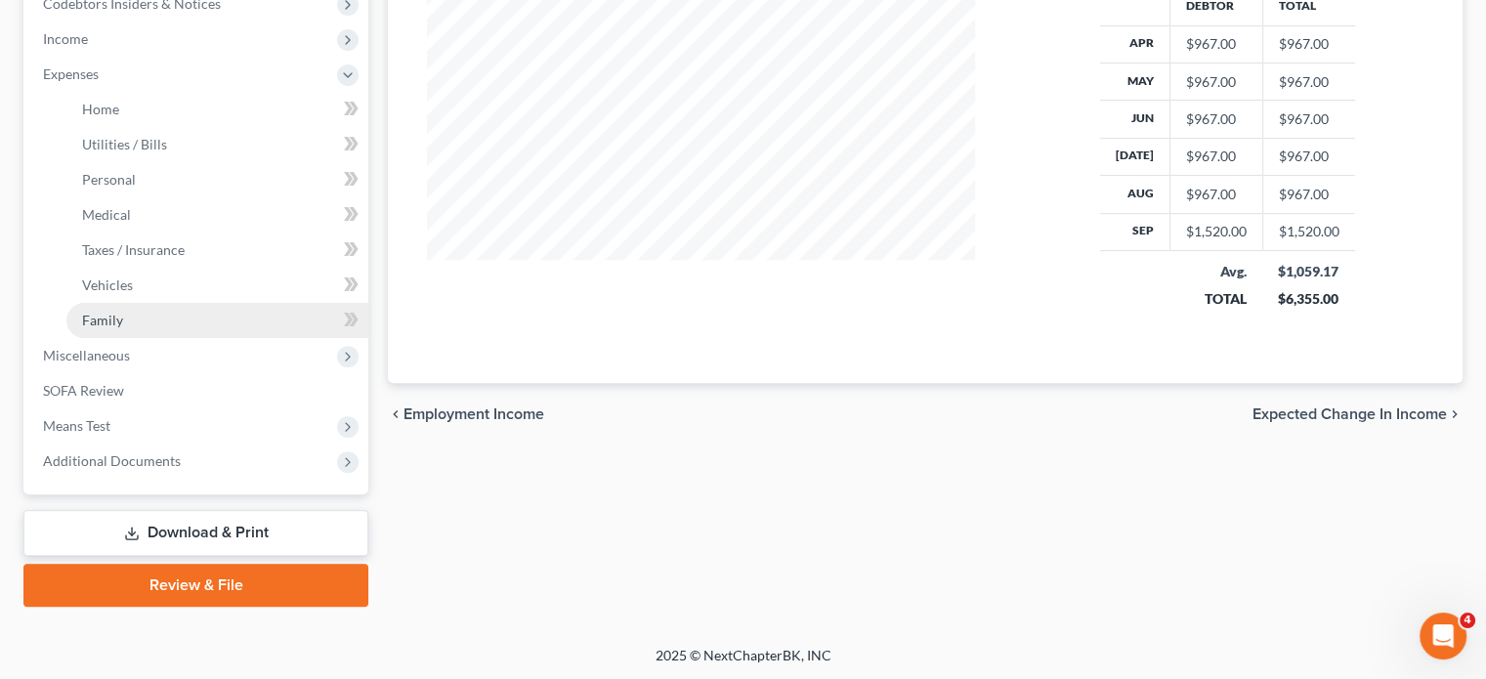
click at [156, 338] on link "Family" at bounding box center [217, 320] width 302 height 35
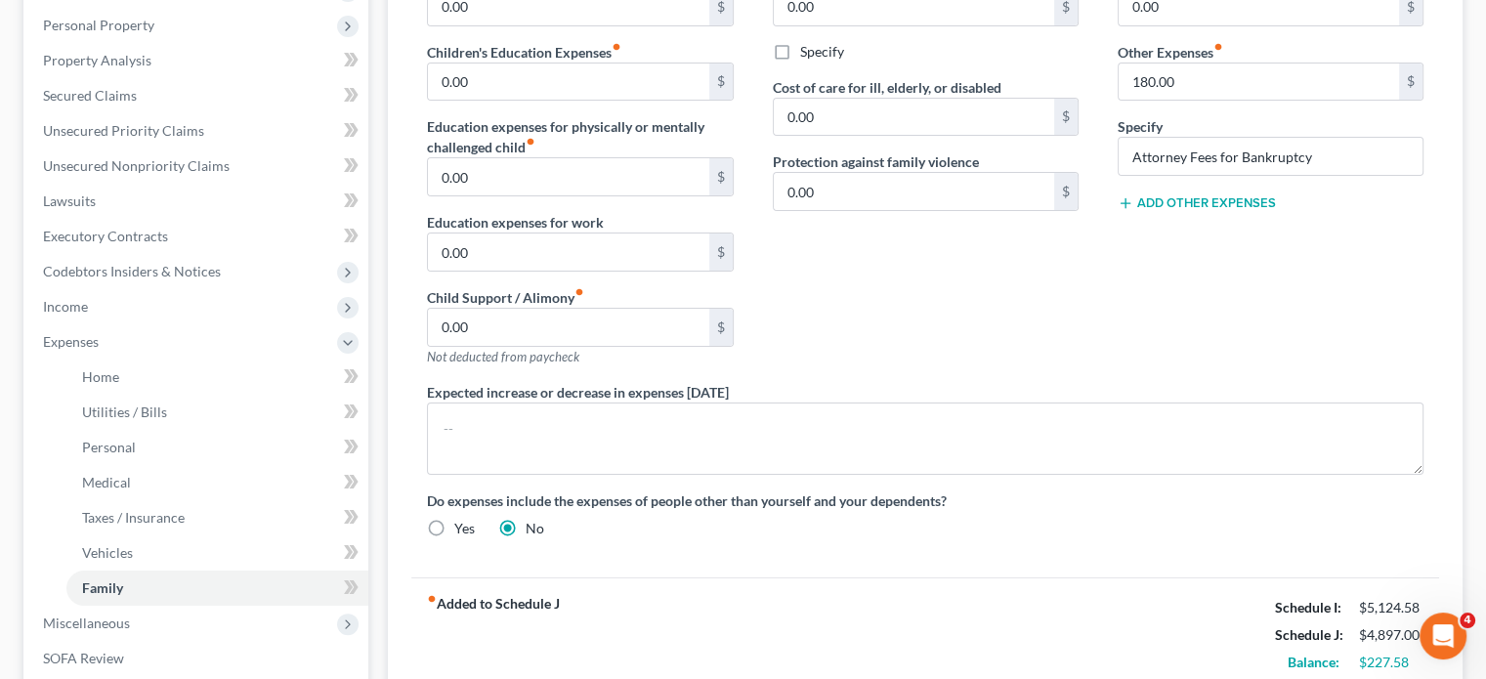
scroll to position [108, 0]
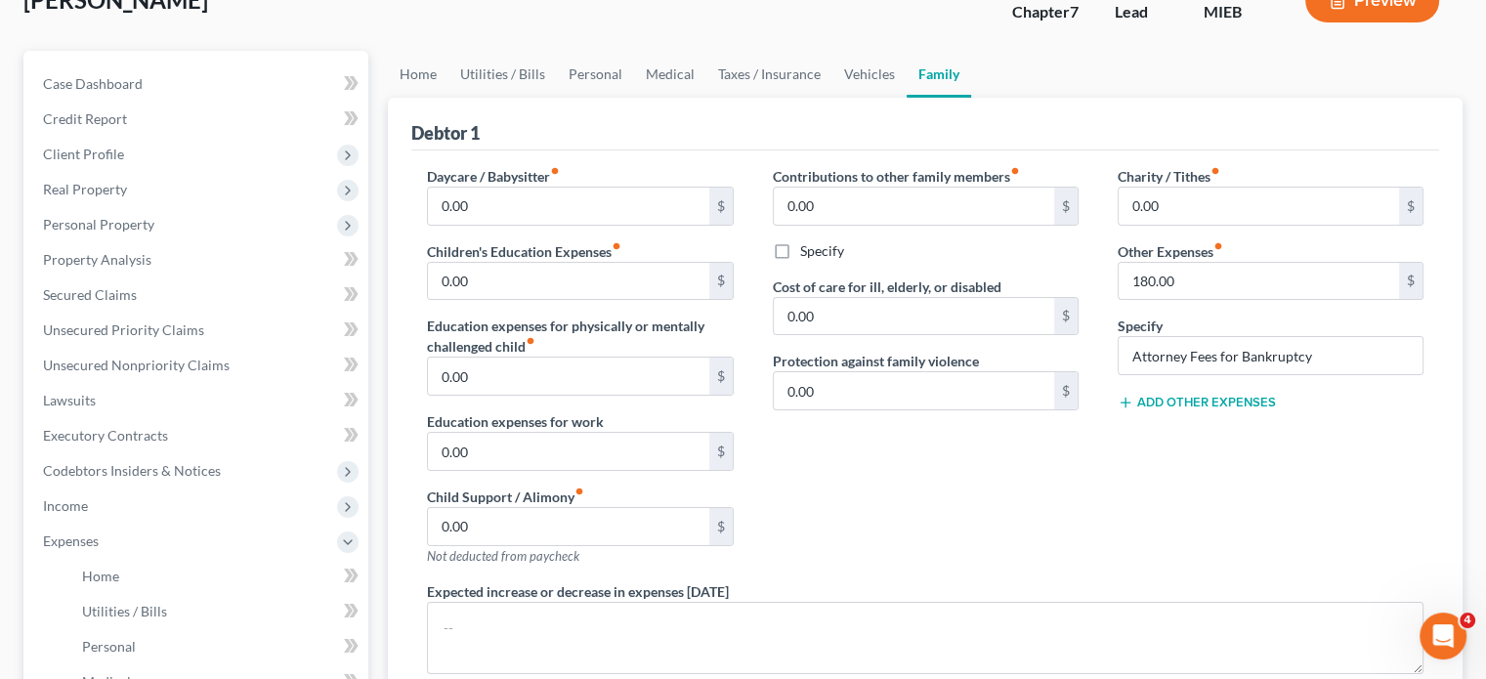
click at [431, 506] on div "Daycare / Babysitter fiber_manual_record 0.00 $ Children's Education Expenses f…" at bounding box center [579, 373] width 345 height 415
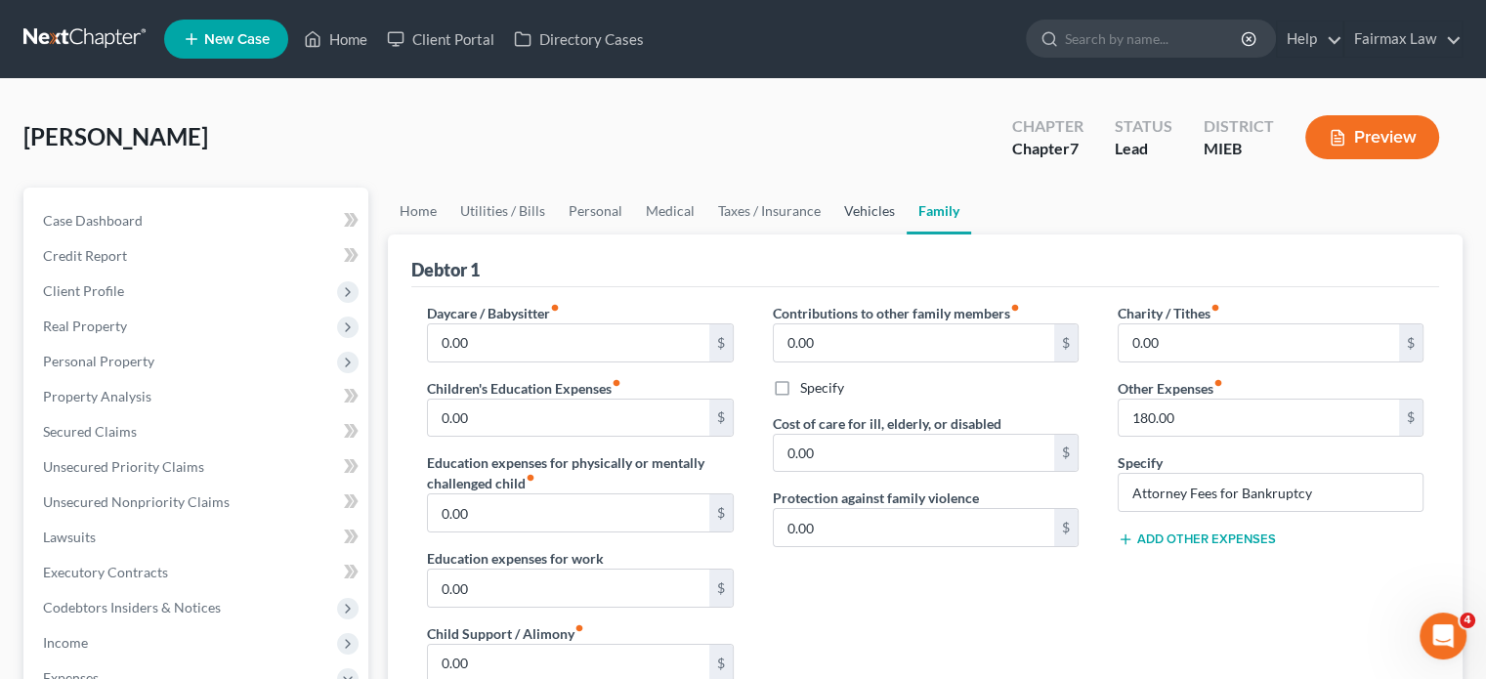
click at [907, 234] on link "Vehicles" at bounding box center [869, 211] width 74 height 47
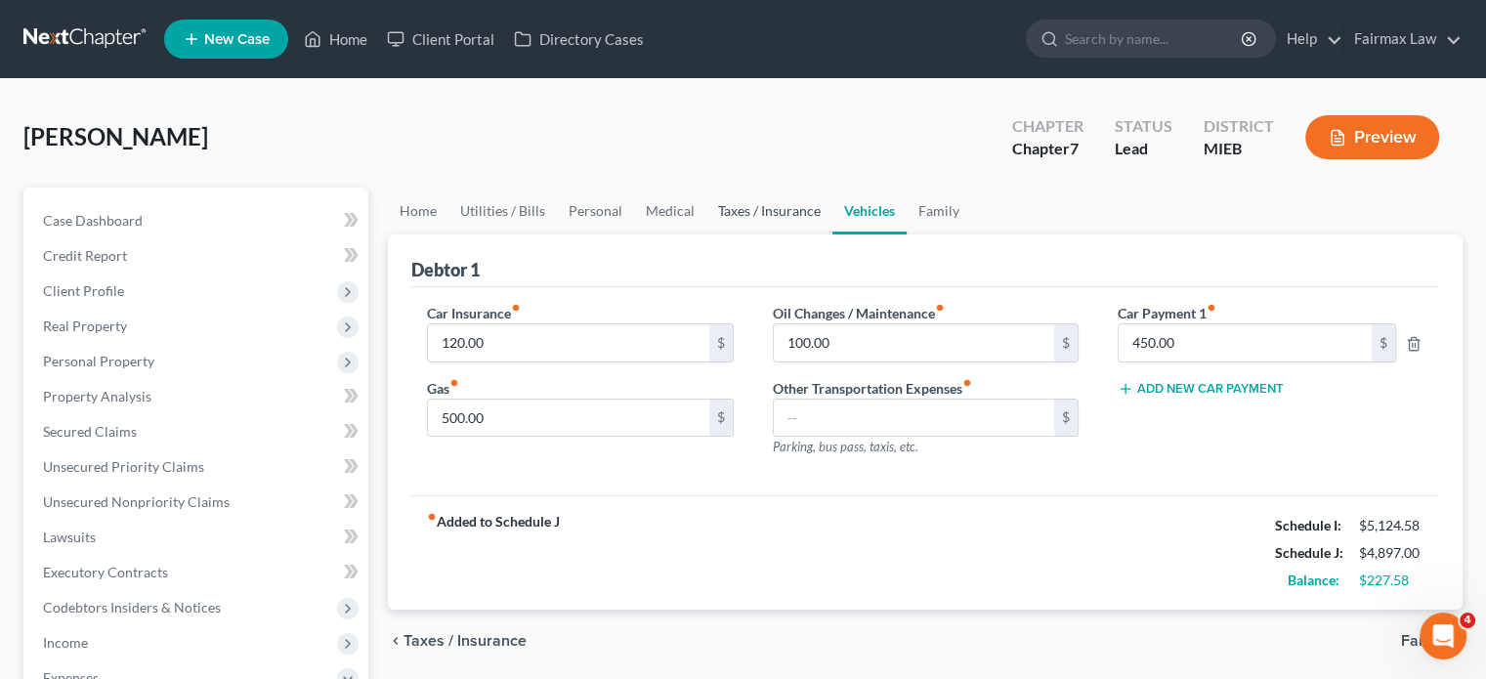
click at [832, 234] on link "Taxes / Insurance" at bounding box center [769, 211] width 126 height 47
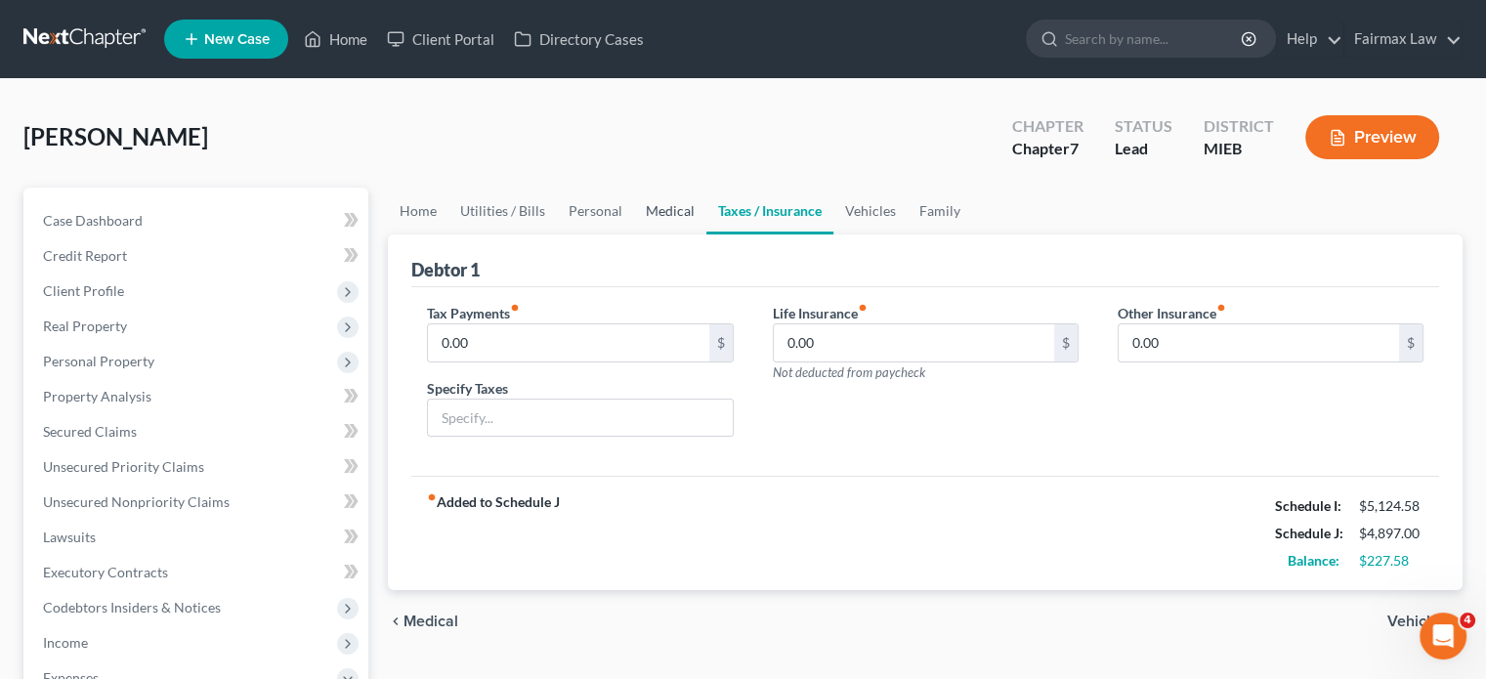
click at [706, 234] on link "Medical" at bounding box center [670, 211] width 72 height 47
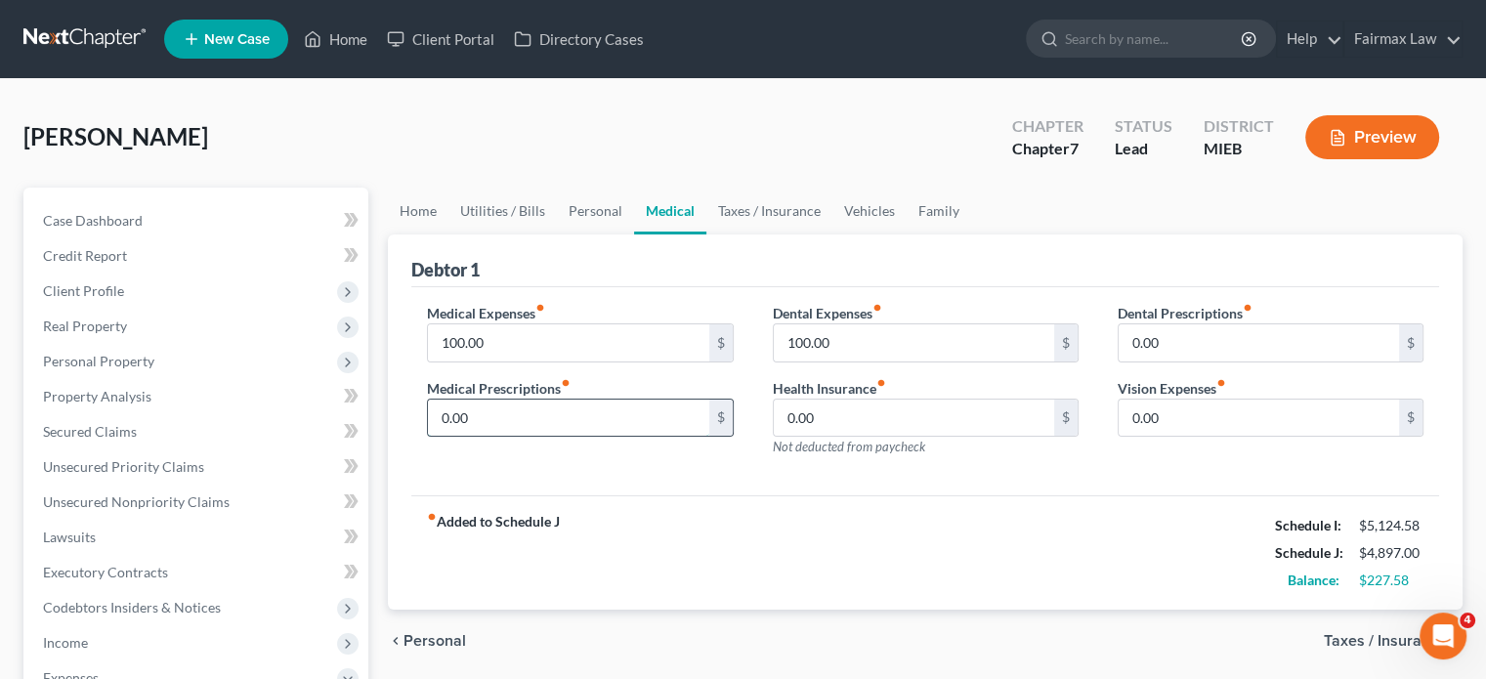
click at [529, 437] on input "0.00" at bounding box center [568, 418] width 280 height 37
click at [678, 473] on div "Medical Expenses fiber_manual_record 100.00 $ Medical Prescriptions fiber_manua…" at bounding box center [579, 388] width 345 height 170
click at [634, 234] on link "Personal" at bounding box center [595, 211] width 77 height 47
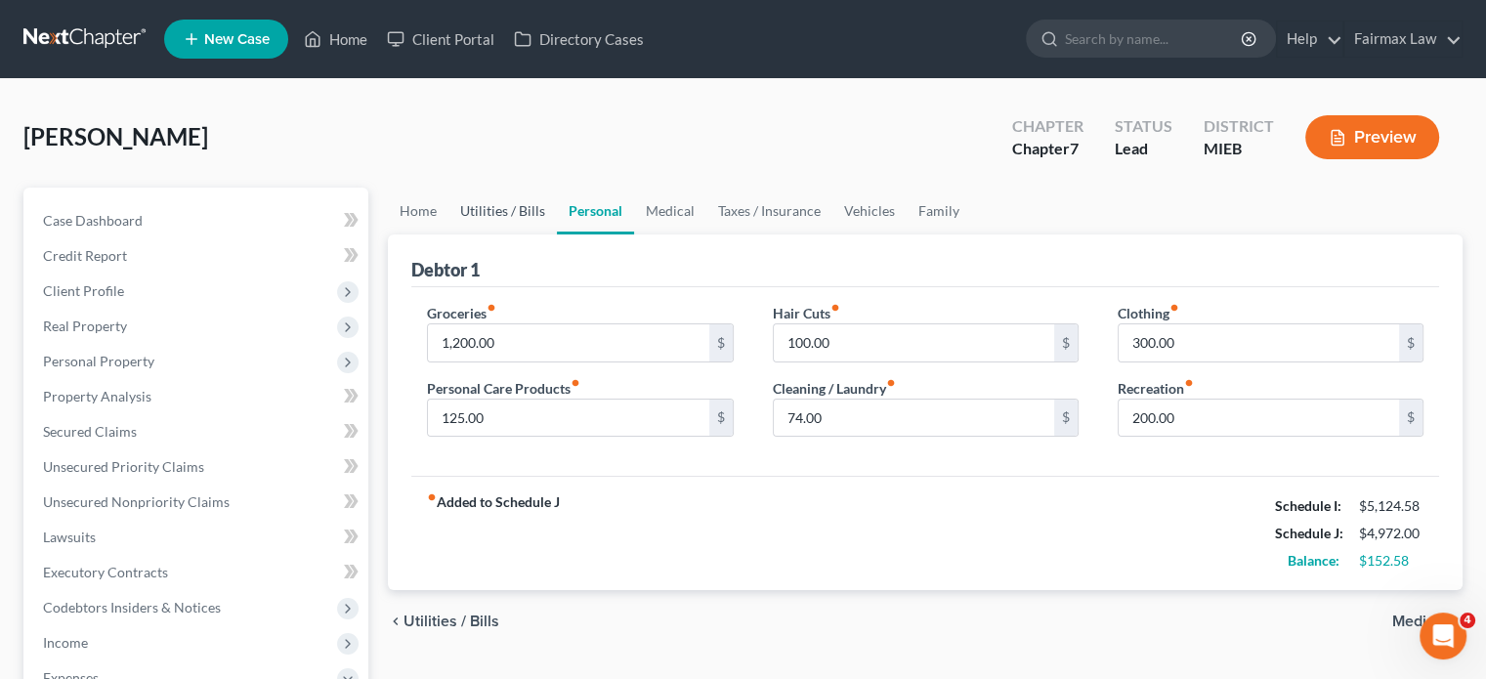
click at [527, 234] on link "Utilities / Bills" at bounding box center [502, 211] width 108 height 47
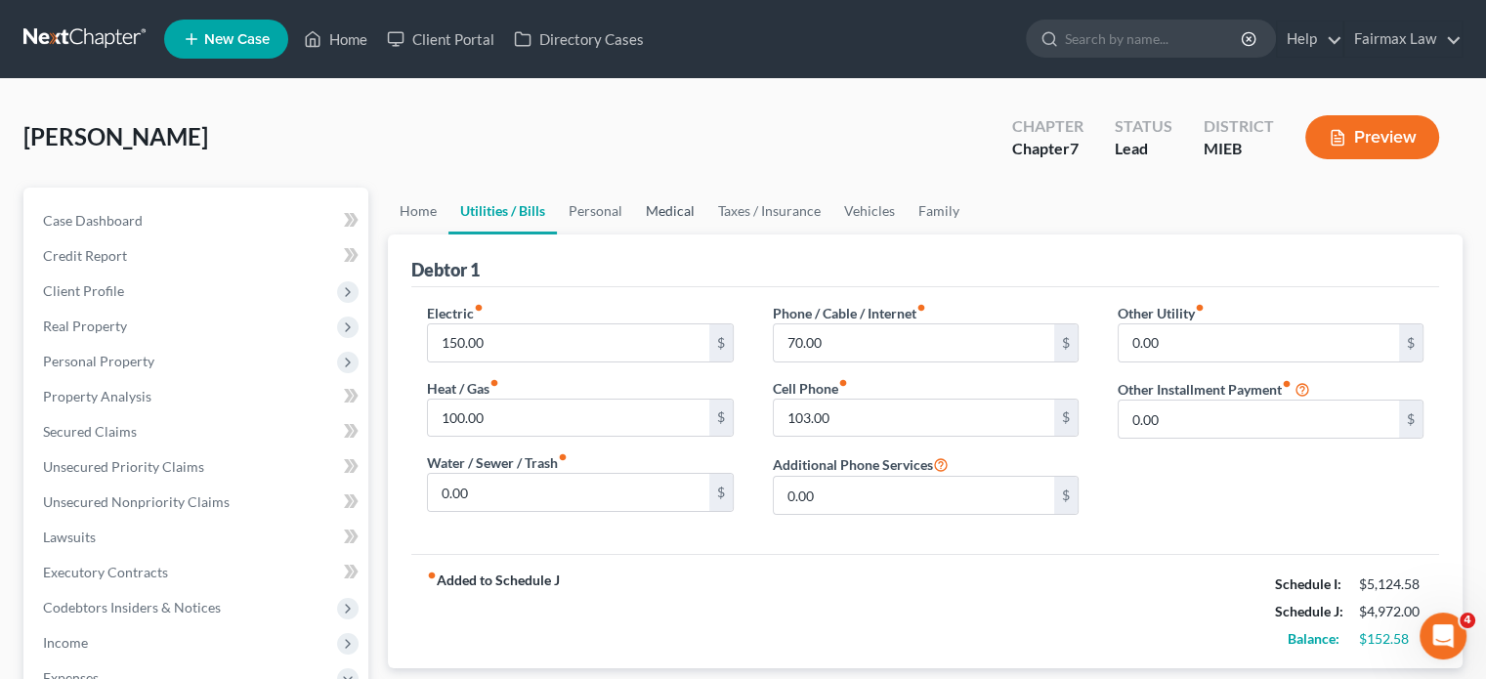
click at [706, 234] on link "Medical" at bounding box center [670, 211] width 72 height 47
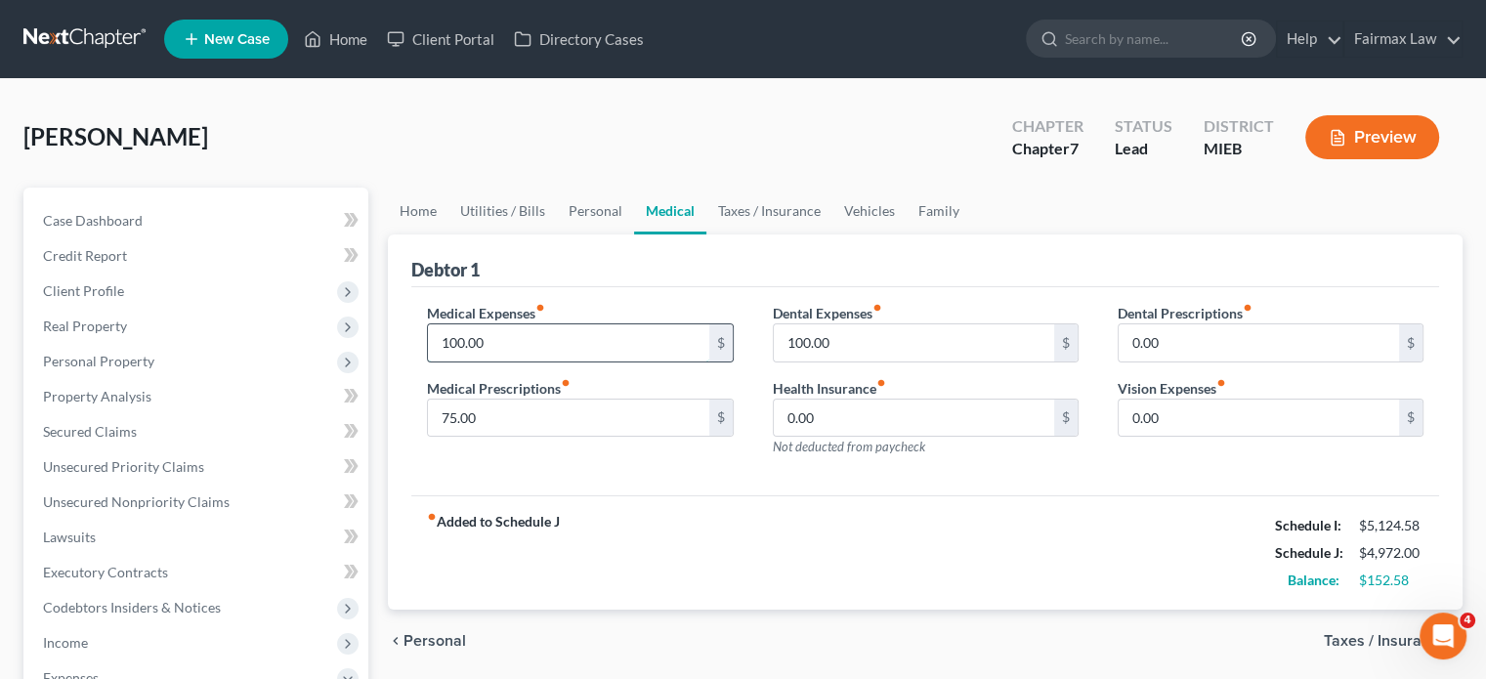
click at [506, 362] on input "100.00" at bounding box center [568, 342] width 280 height 37
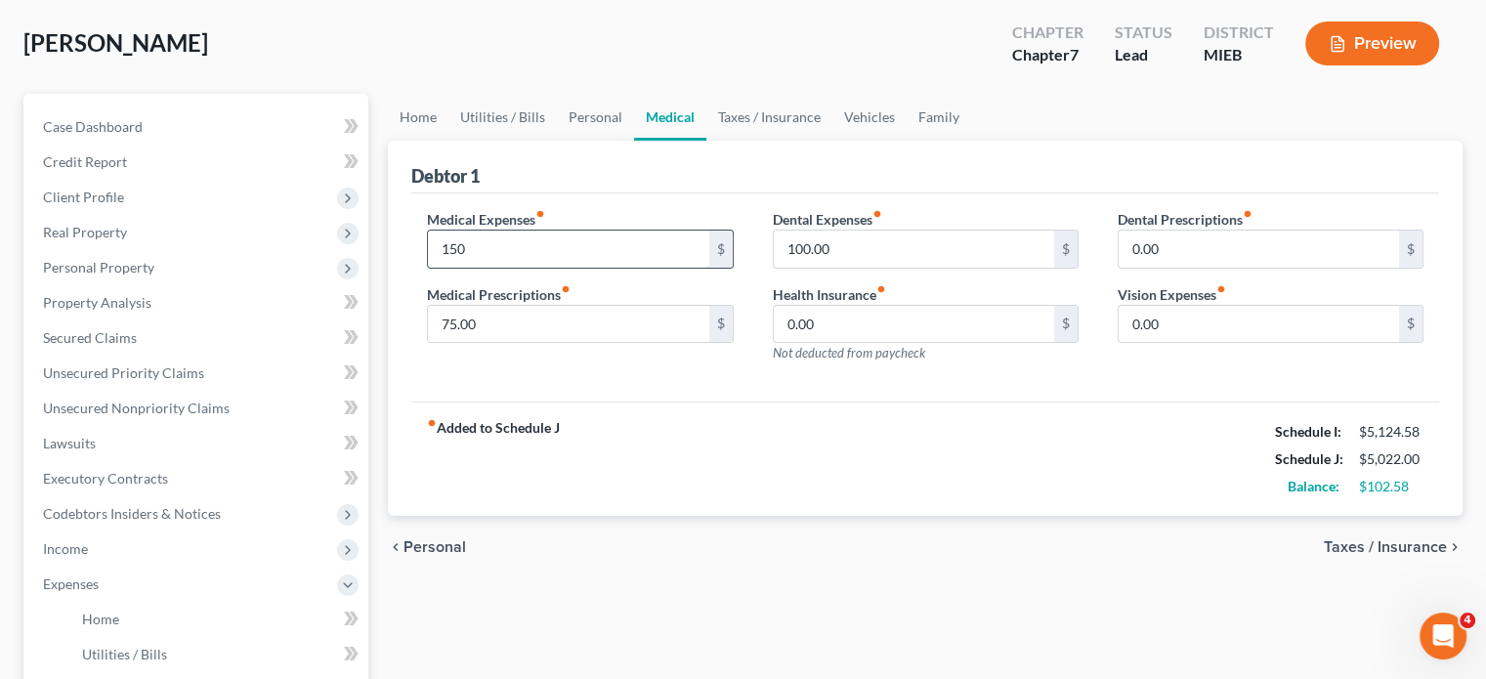
scroll to position [64, 0]
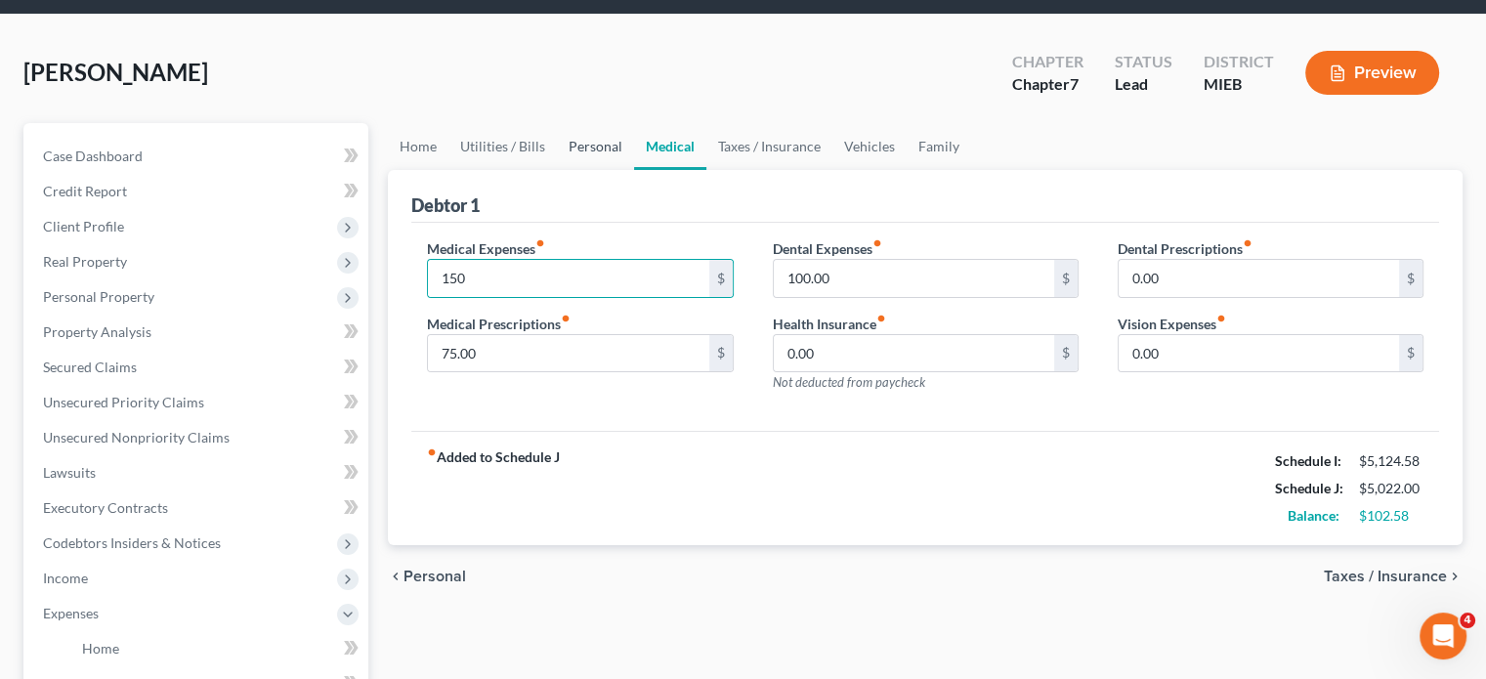
click at [634, 170] on link "Personal" at bounding box center [595, 146] width 77 height 47
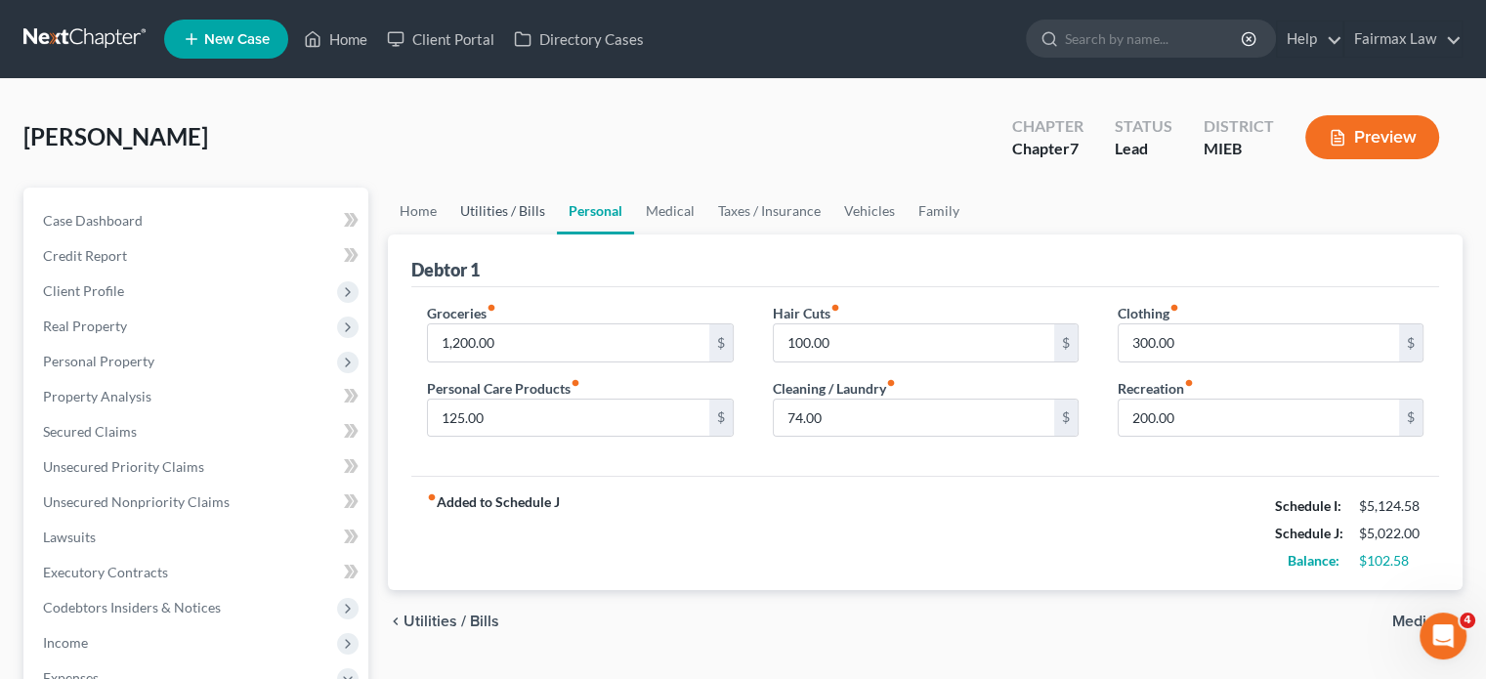
click at [535, 234] on link "Utilities / Bills" at bounding box center [502, 211] width 108 height 47
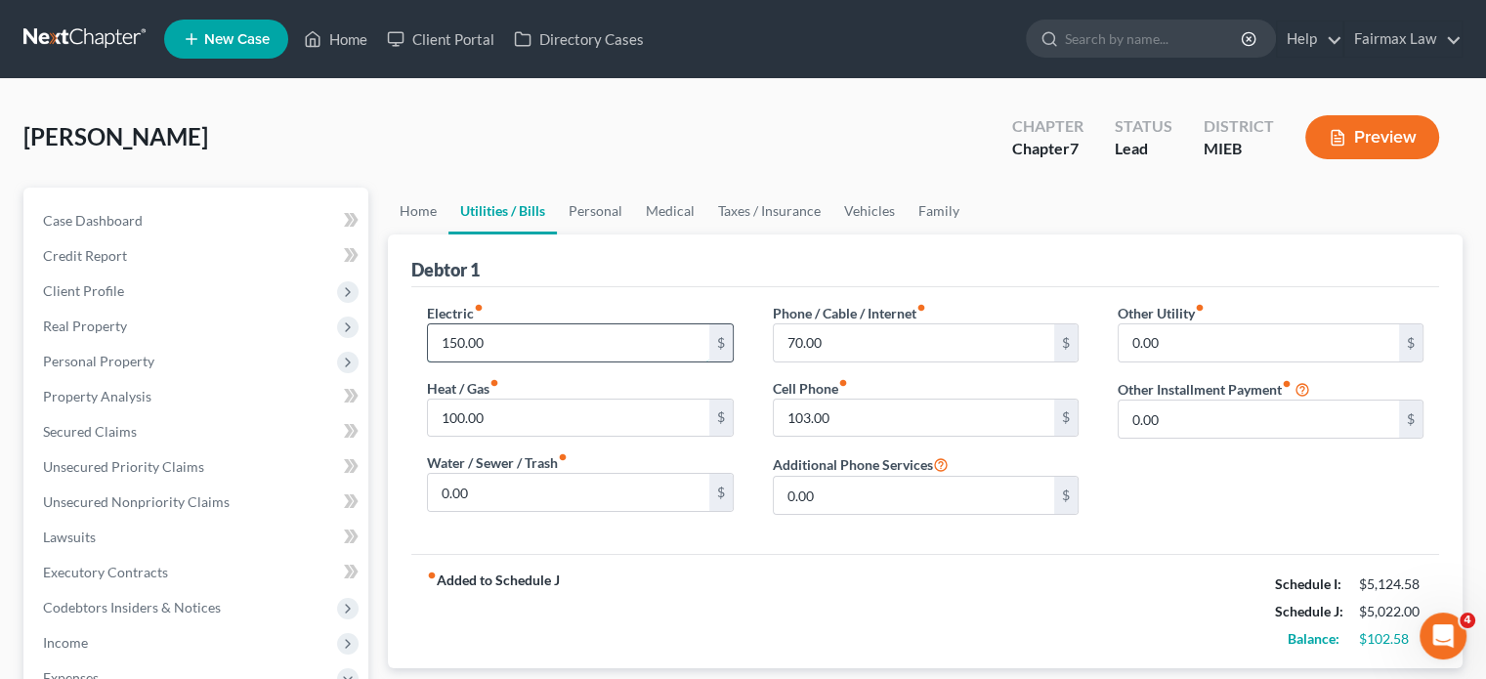
click at [556, 362] on input "150.00" at bounding box center [568, 342] width 280 height 37
click at [426, 234] on link "Home" at bounding box center [418, 211] width 61 height 47
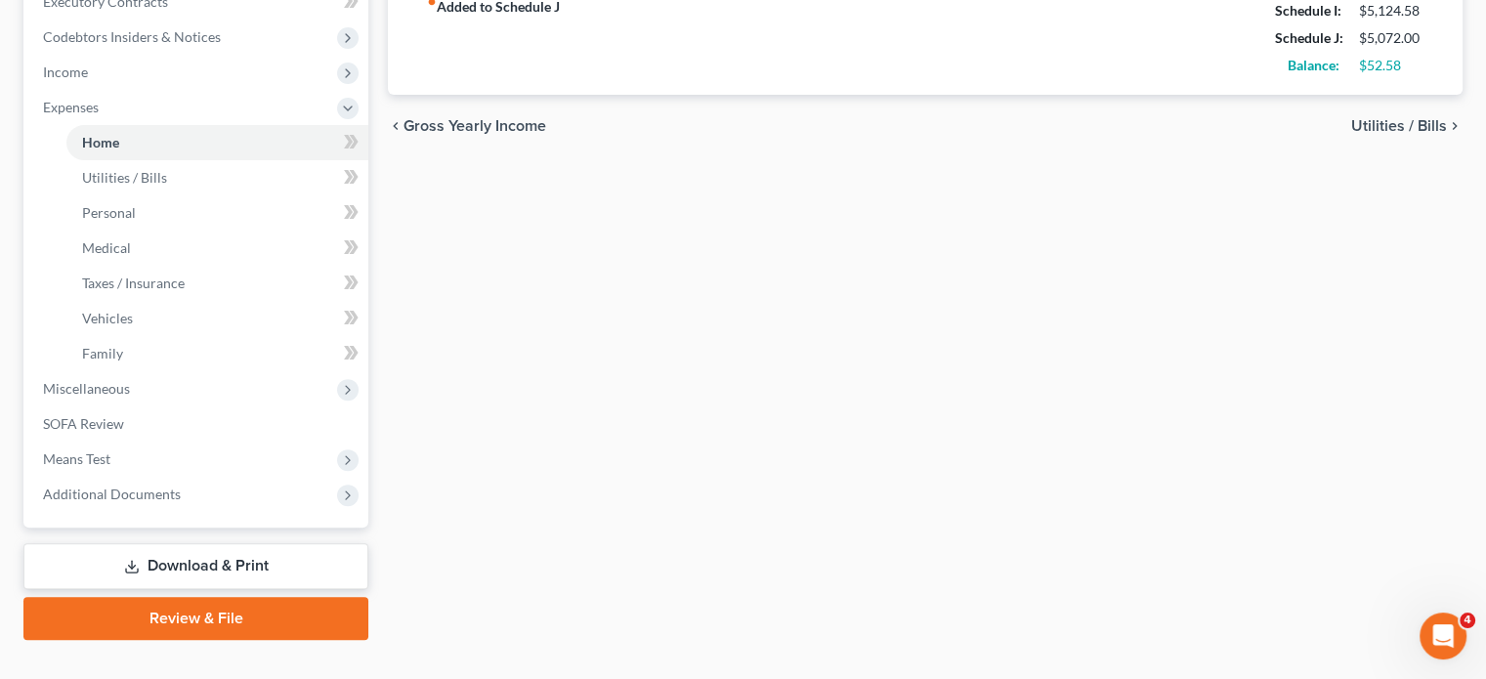
scroll to position [577, 0]
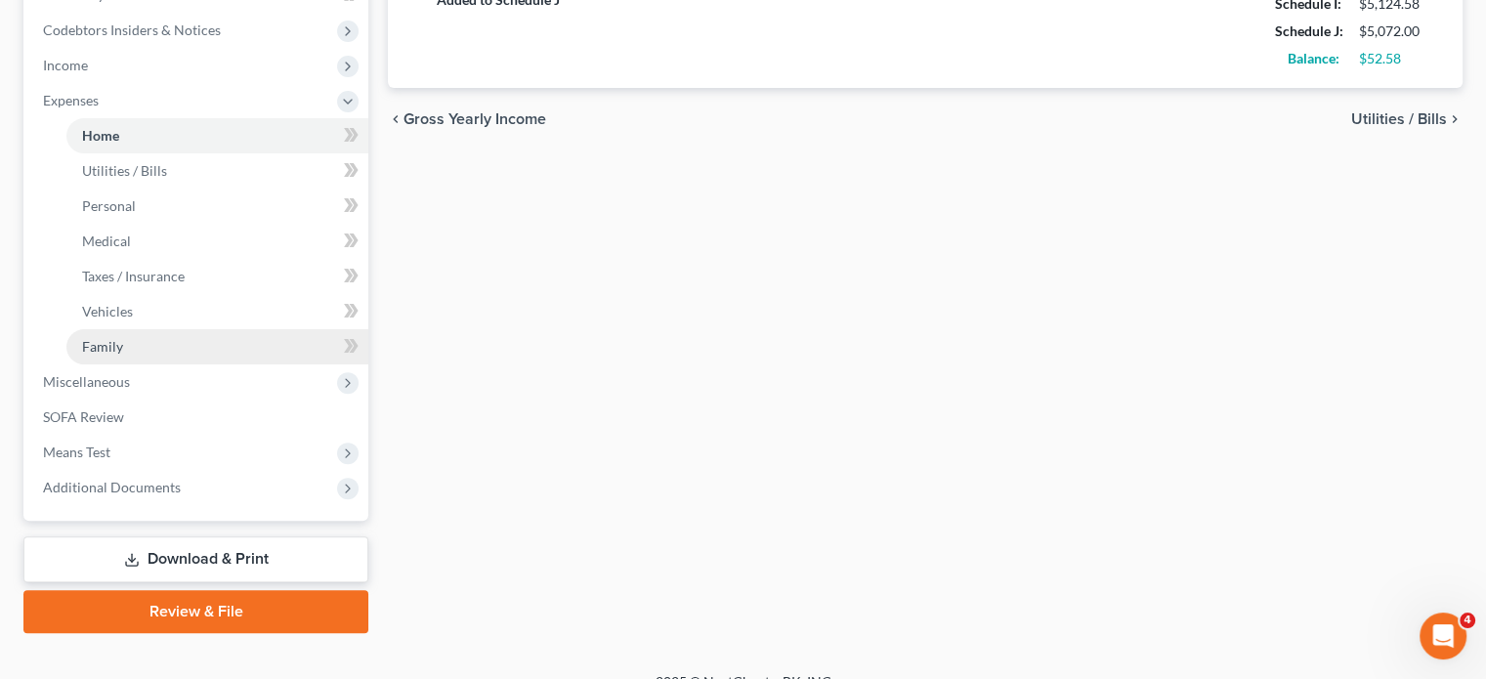
click at [152, 364] on link "Family" at bounding box center [217, 346] width 302 height 35
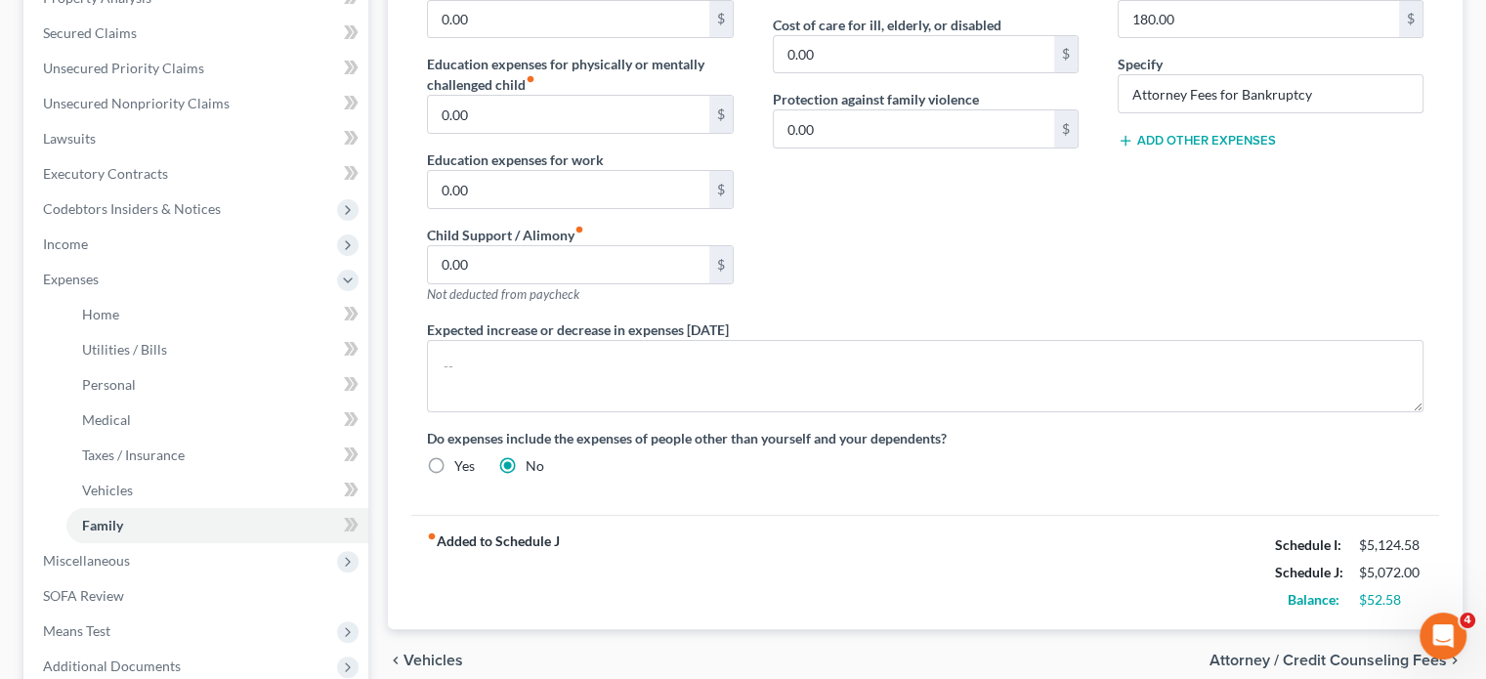
scroll to position [399, 0]
click at [180, 262] on span "Income" at bounding box center [197, 244] width 341 height 35
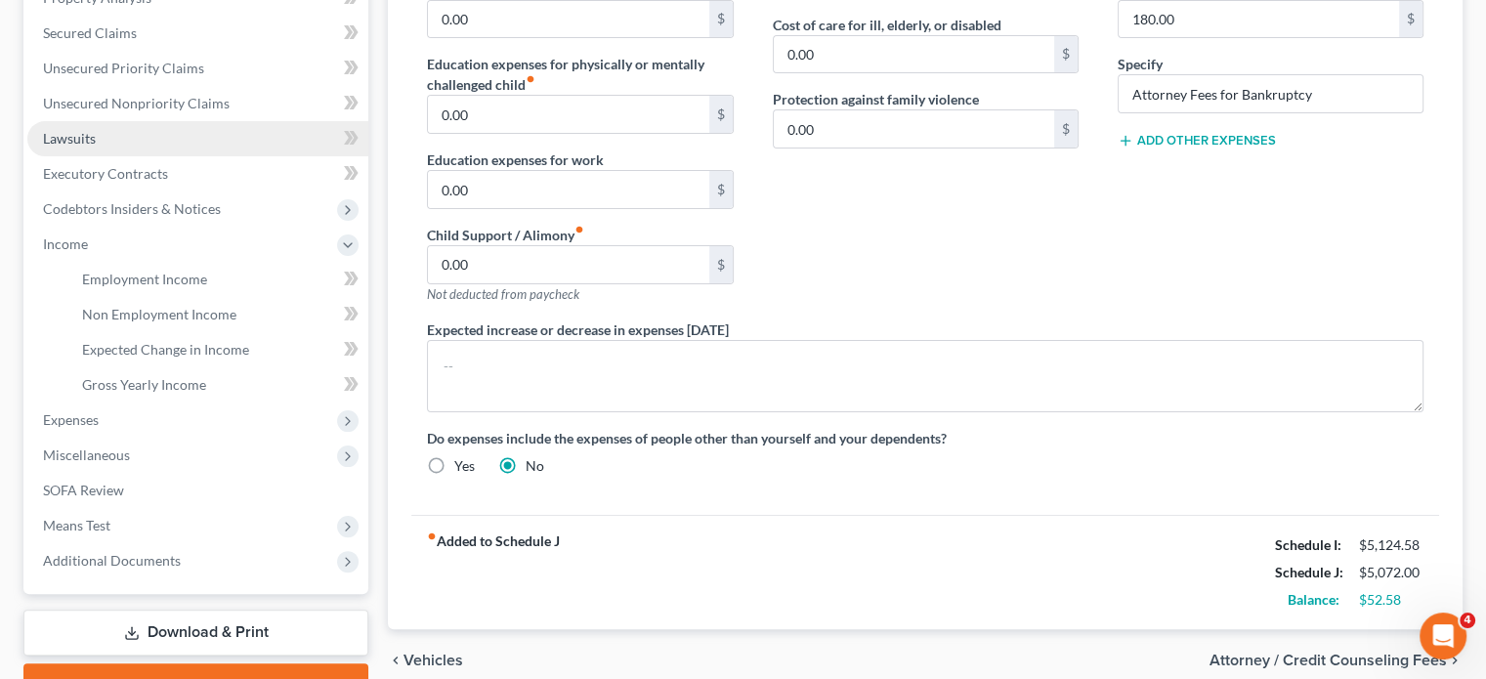
click at [132, 156] on link "Lawsuits" at bounding box center [197, 138] width 341 height 35
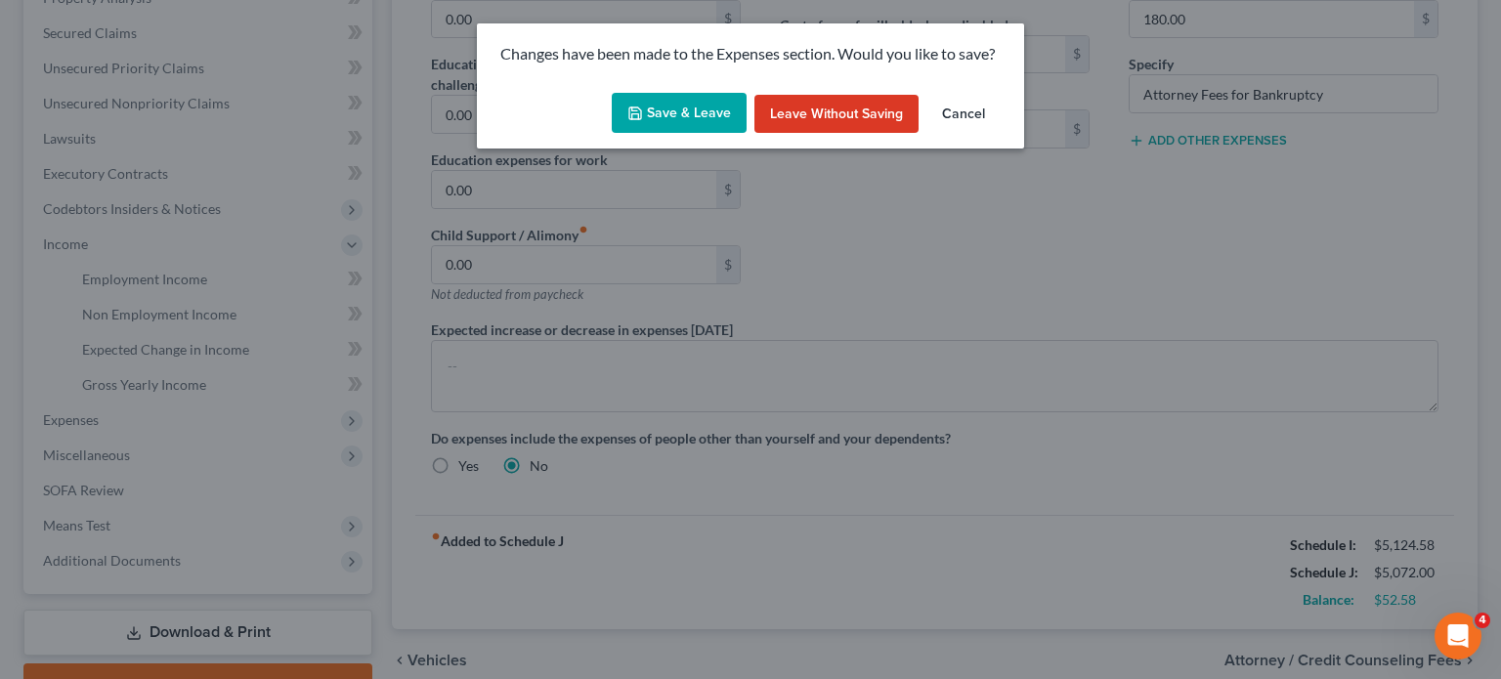
click at [645, 126] on button "Save & Leave" at bounding box center [679, 113] width 135 height 41
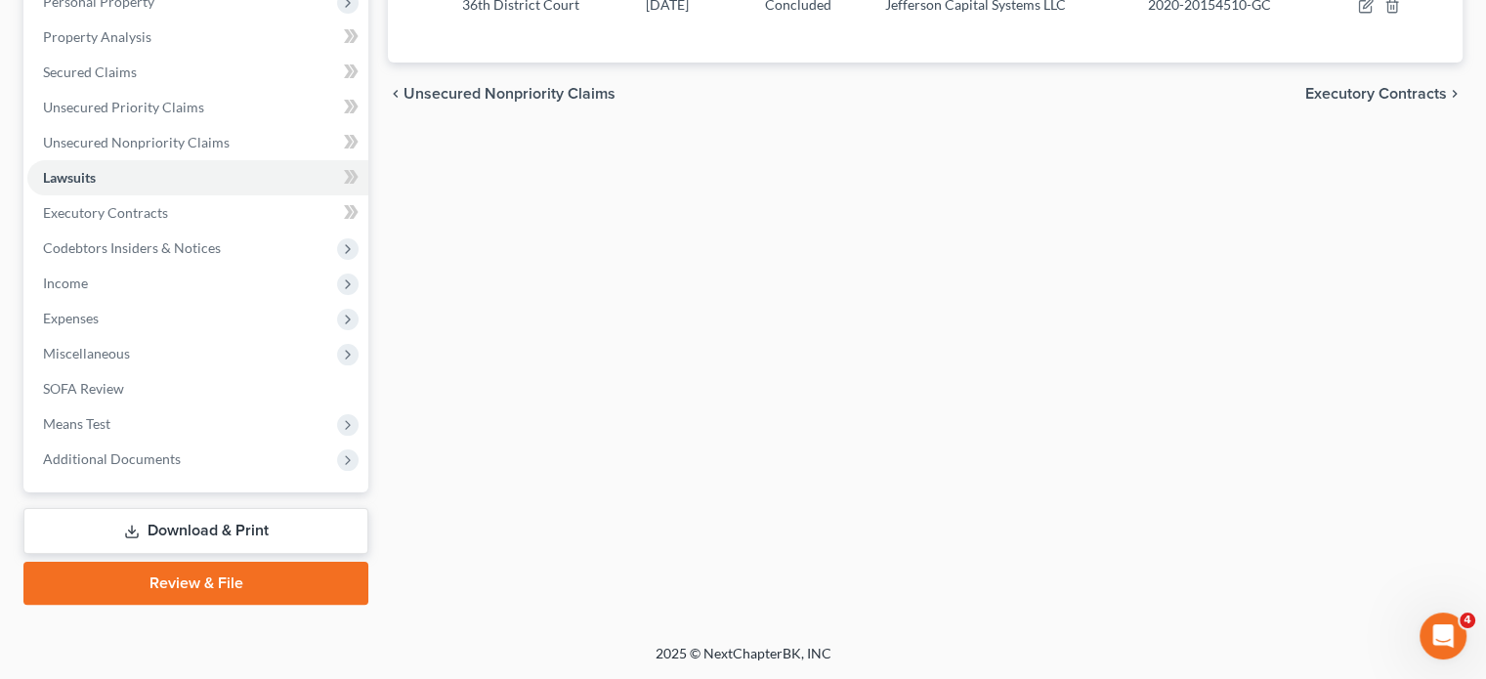
scroll to position [515, 0]
click at [147, 290] on span "Income" at bounding box center [197, 283] width 341 height 35
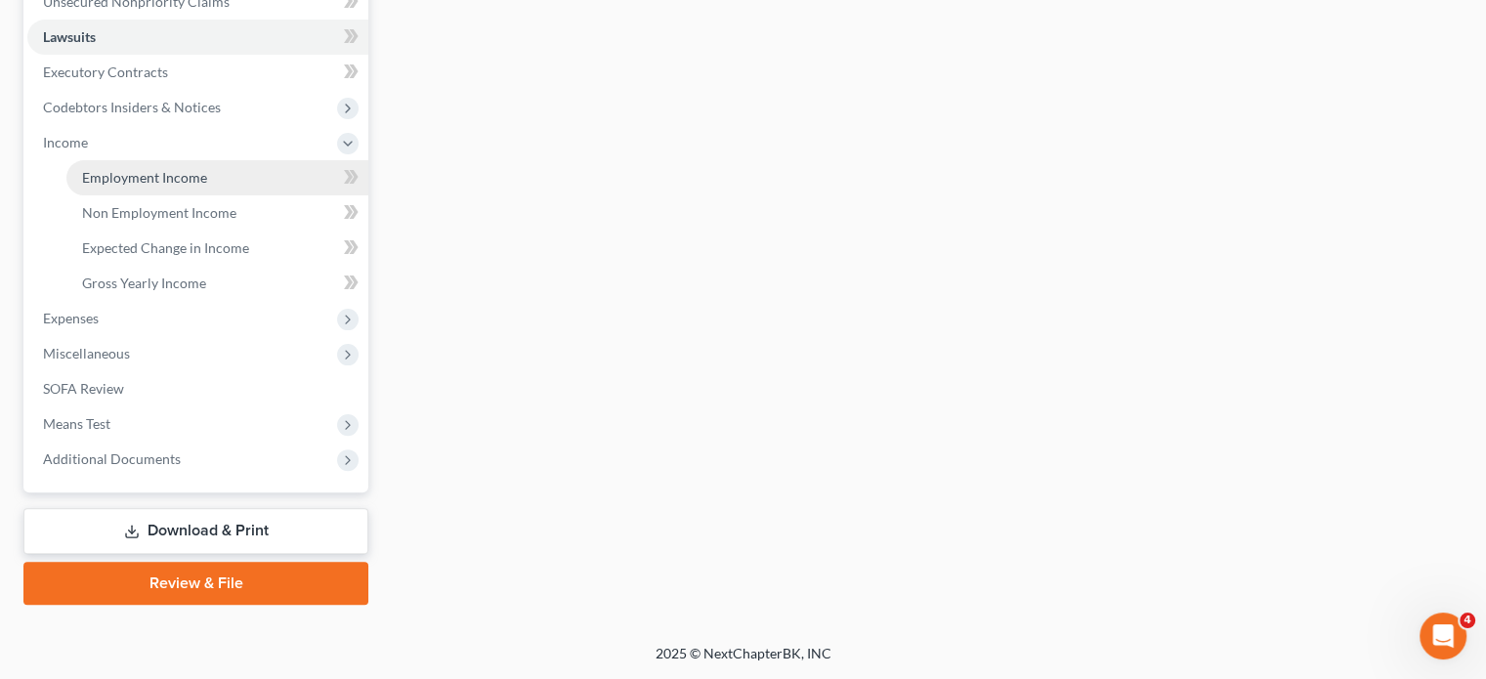
click at [155, 186] on span "Employment Income" at bounding box center [144, 177] width 125 height 17
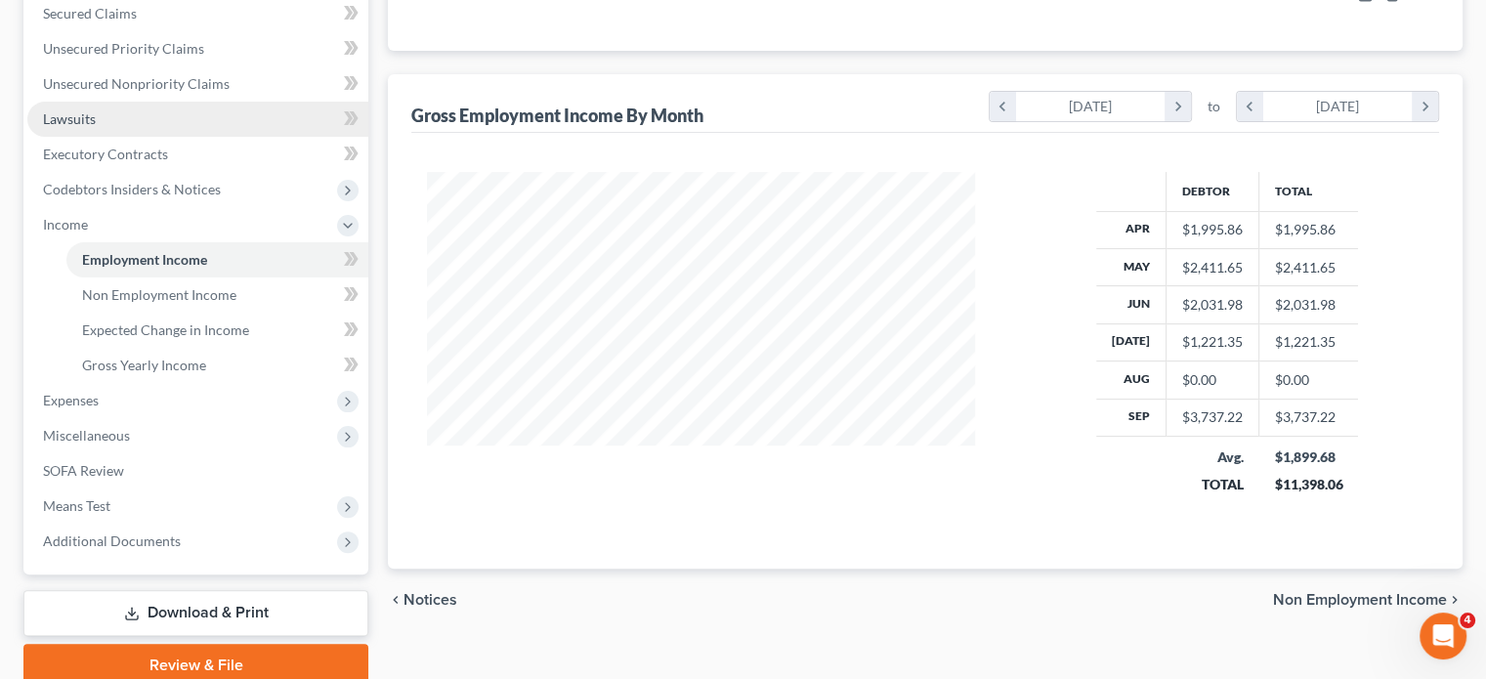
scroll to position [417, 0]
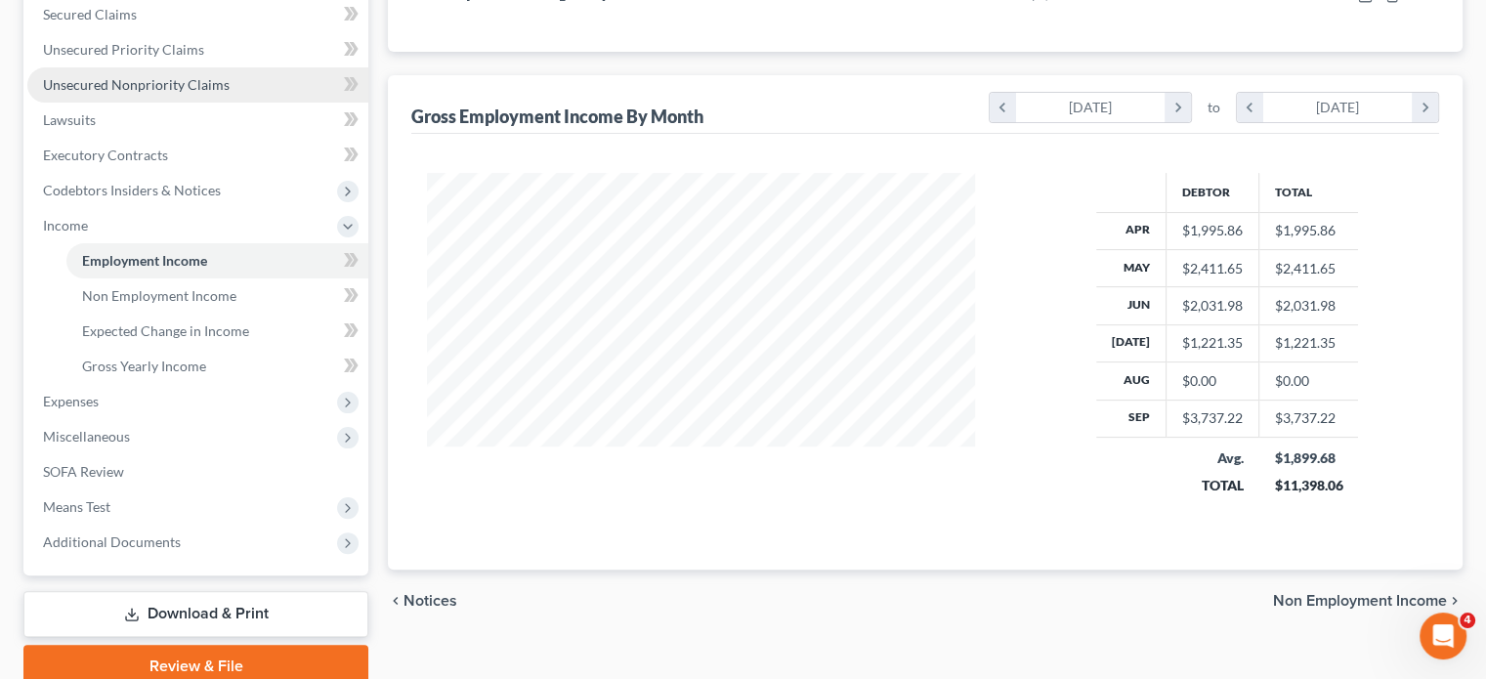
click at [161, 93] on span "Unsecured Nonpriority Claims" at bounding box center [136, 84] width 187 height 17
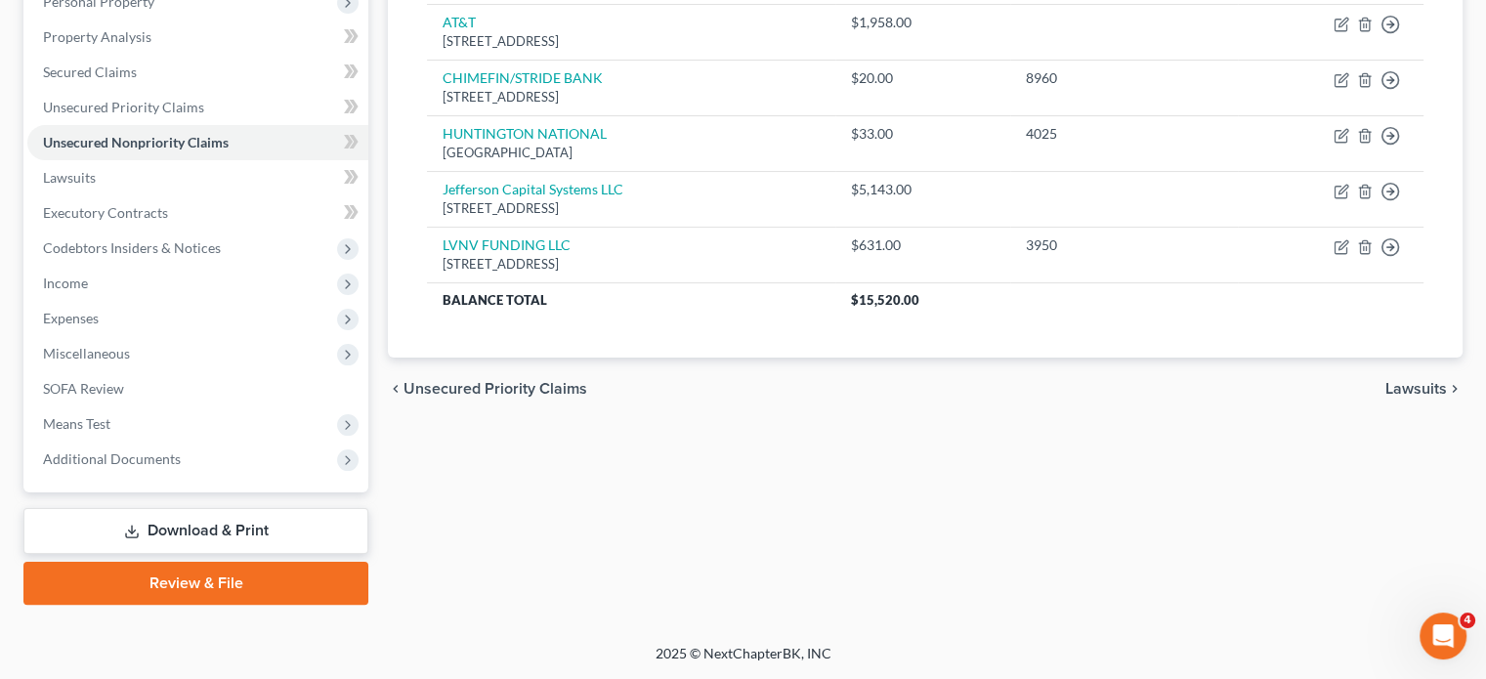
scroll to position [614, 0]
drag, startPoint x: 173, startPoint y: 223, endPoint x: 192, endPoint y: 223, distance: 18.6
click at [173, 301] on span "Expenses" at bounding box center [197, 318] width 341 height 35
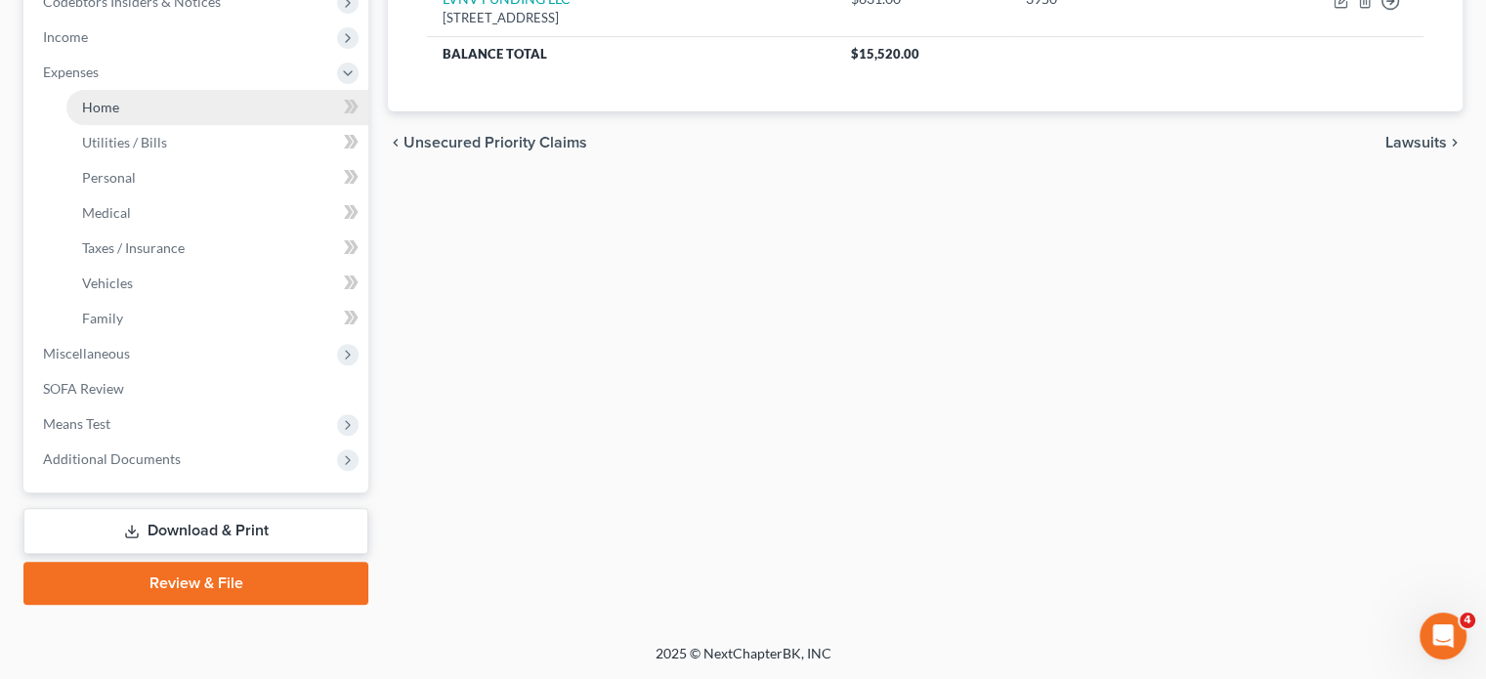
click at [200, 125] on link "Home" at bounding box center [217, 107] width 302 height 35
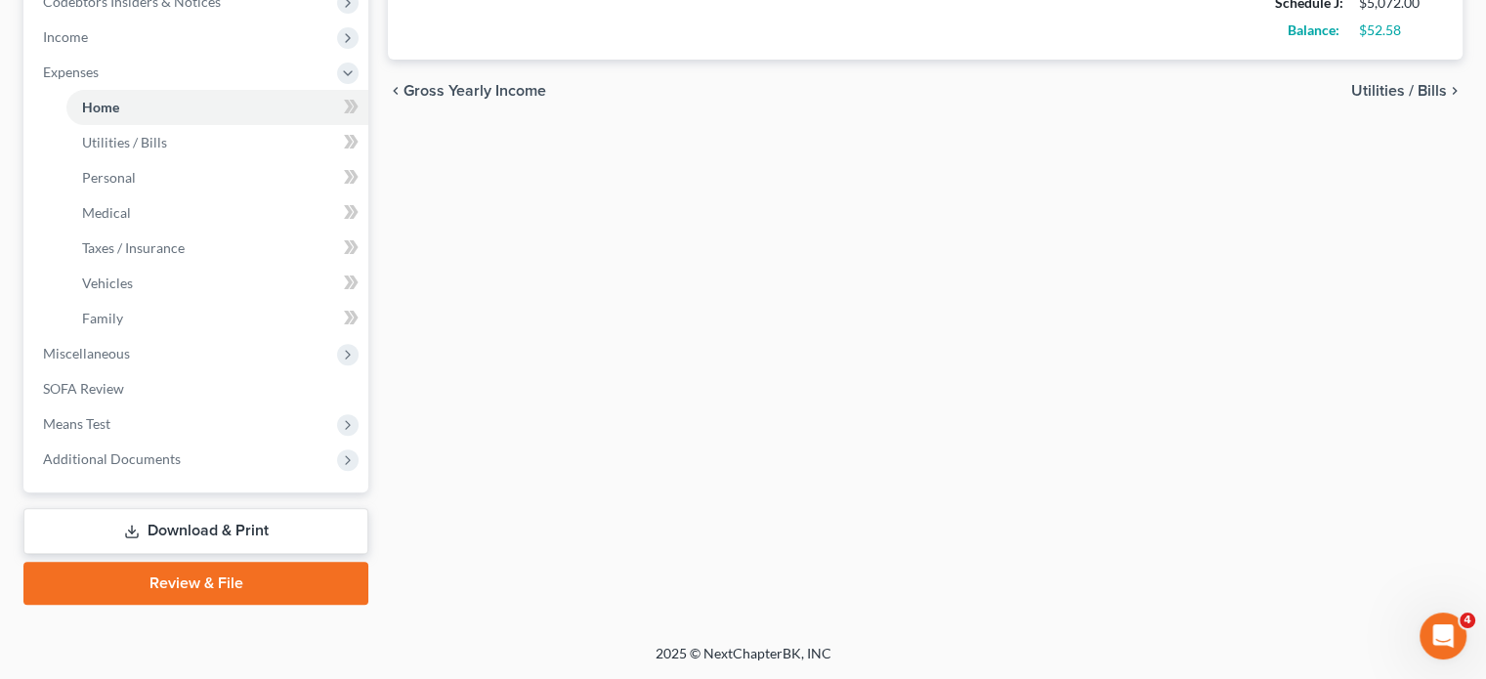
scroll to position [649, 0]
click at [161, 336] on link "Family" at bounding box center [217, 318] width 302 height 35
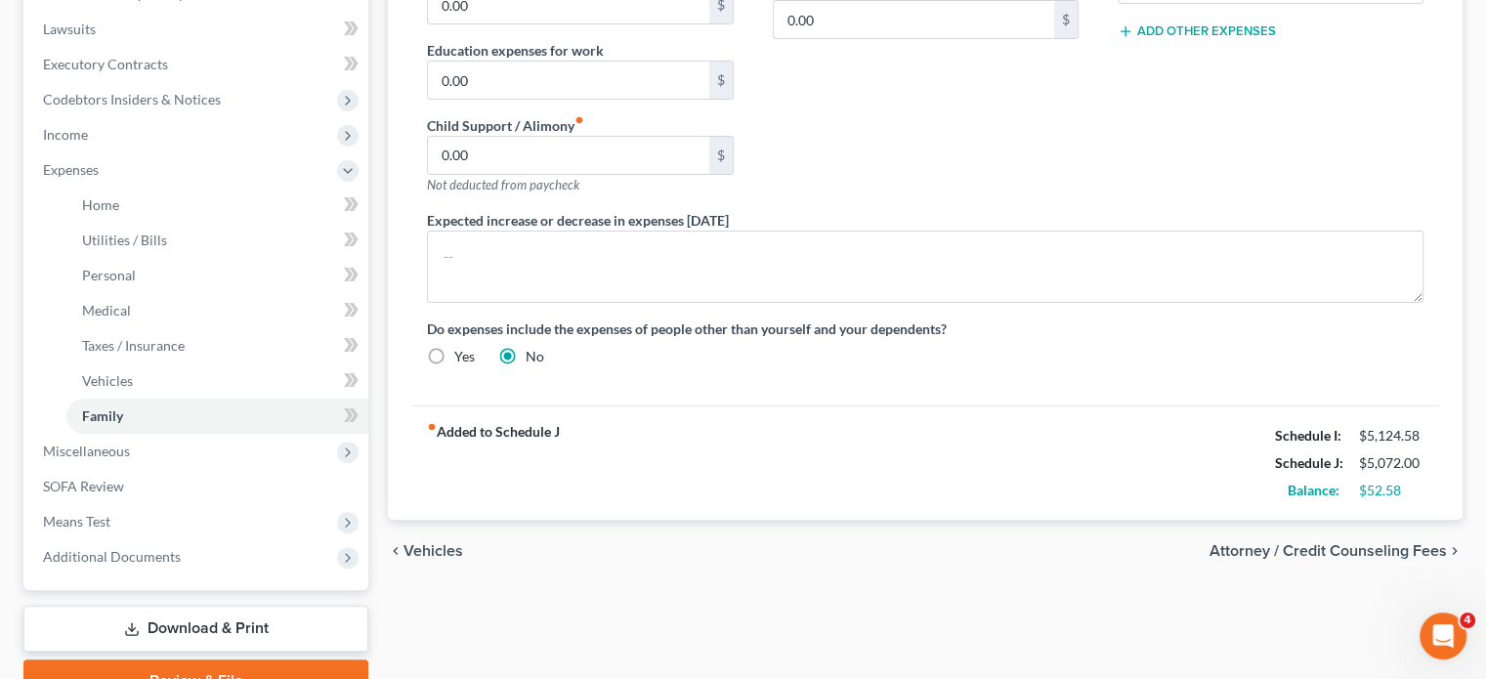
scroll to position [542, 0]
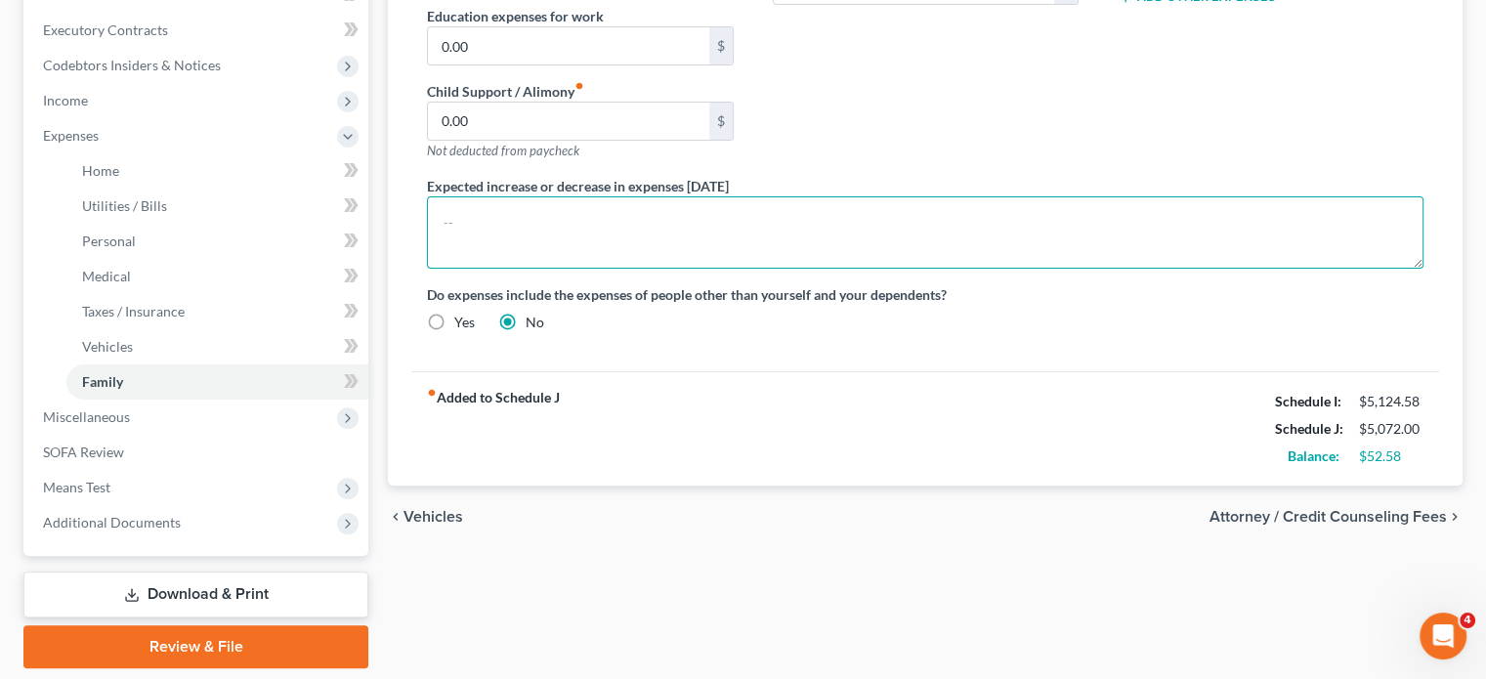
click at [494, 269] on textarea at bounding box center [925, 232] width 997 height 72
click at [840, 269] on textarea "Debtor is currently driving a vehicle titled in a friend's name, and pays for i…" at bounding box center [925, 232] width 997 height 72
click at [1124, 269] on textarea "Debtor is currently driving a vehicle titled in her mother's name, and pays for…" at bounding box center [925, 232] width 997 height 72
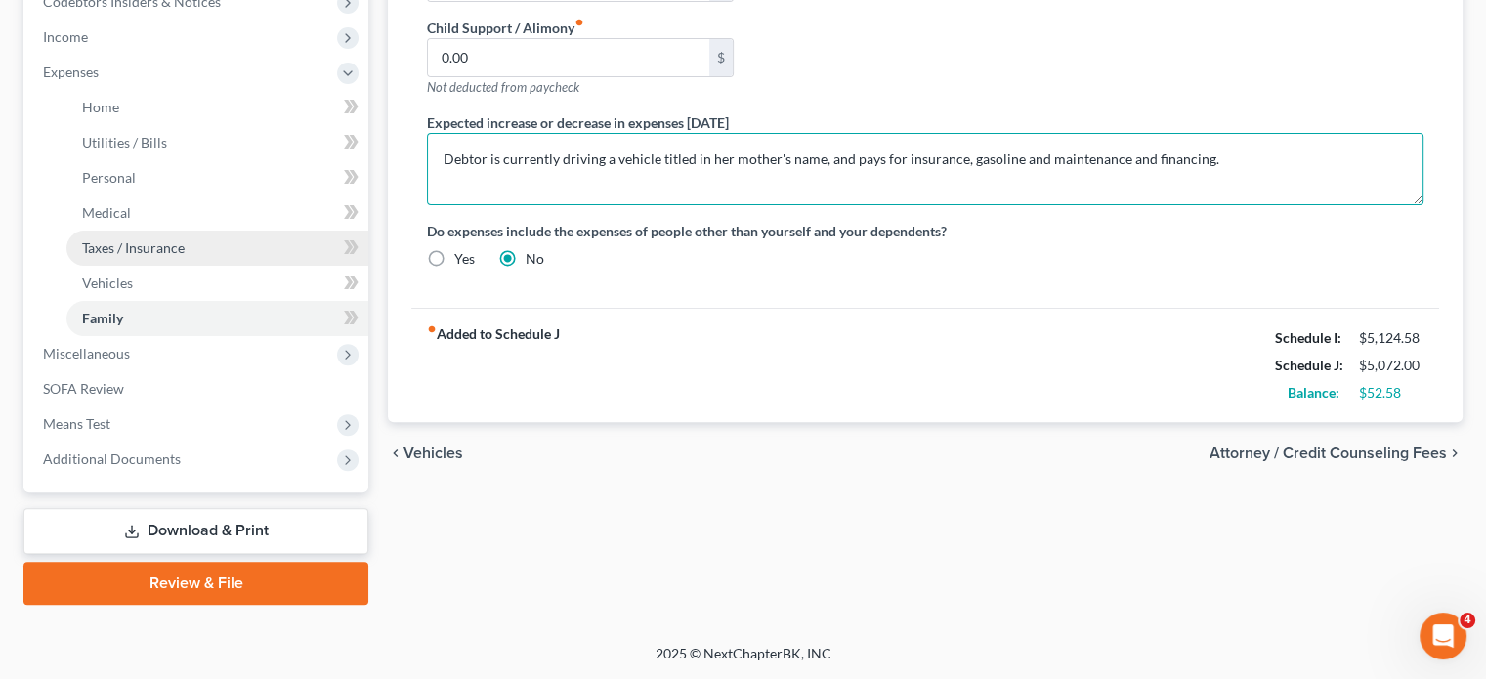
scroll to position [836, 0]
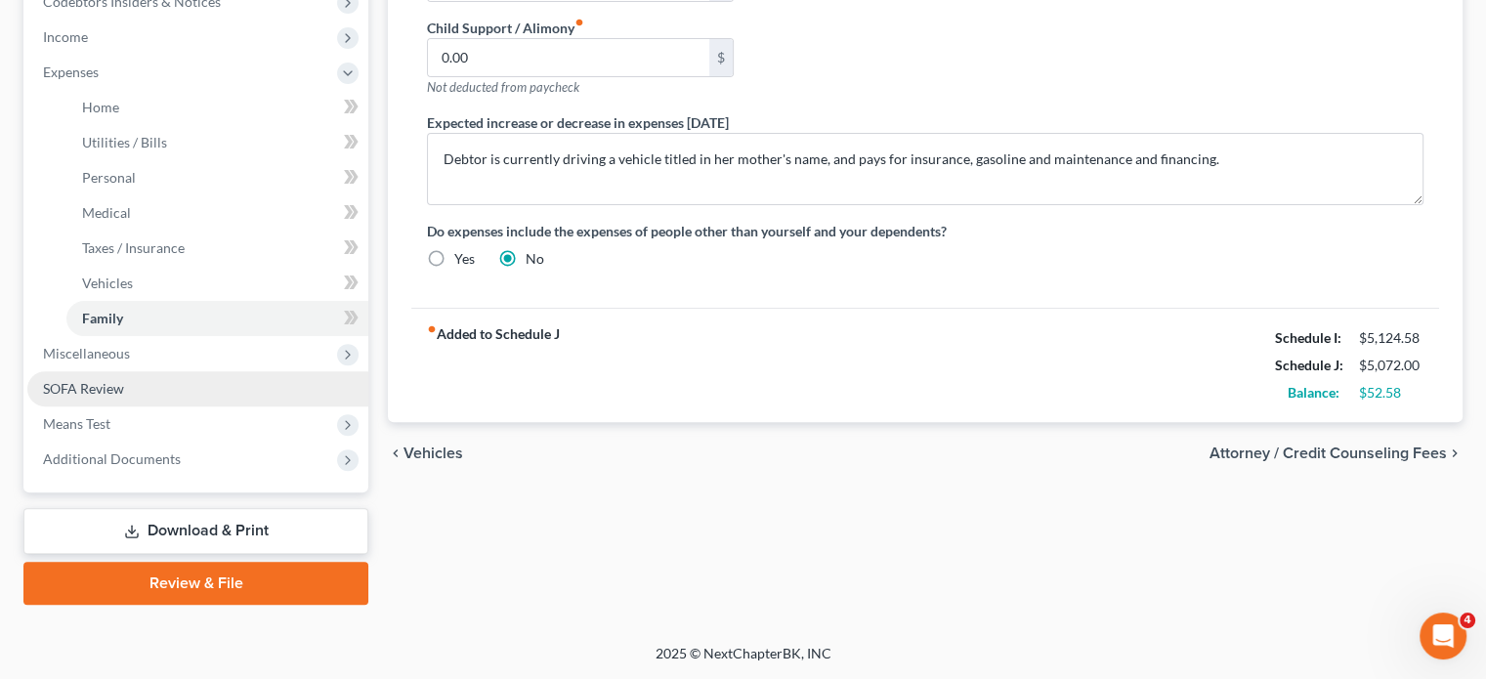
click at [168, 399] on link "SOFA Review" at bounding box center [197, 388] width 341 height 35
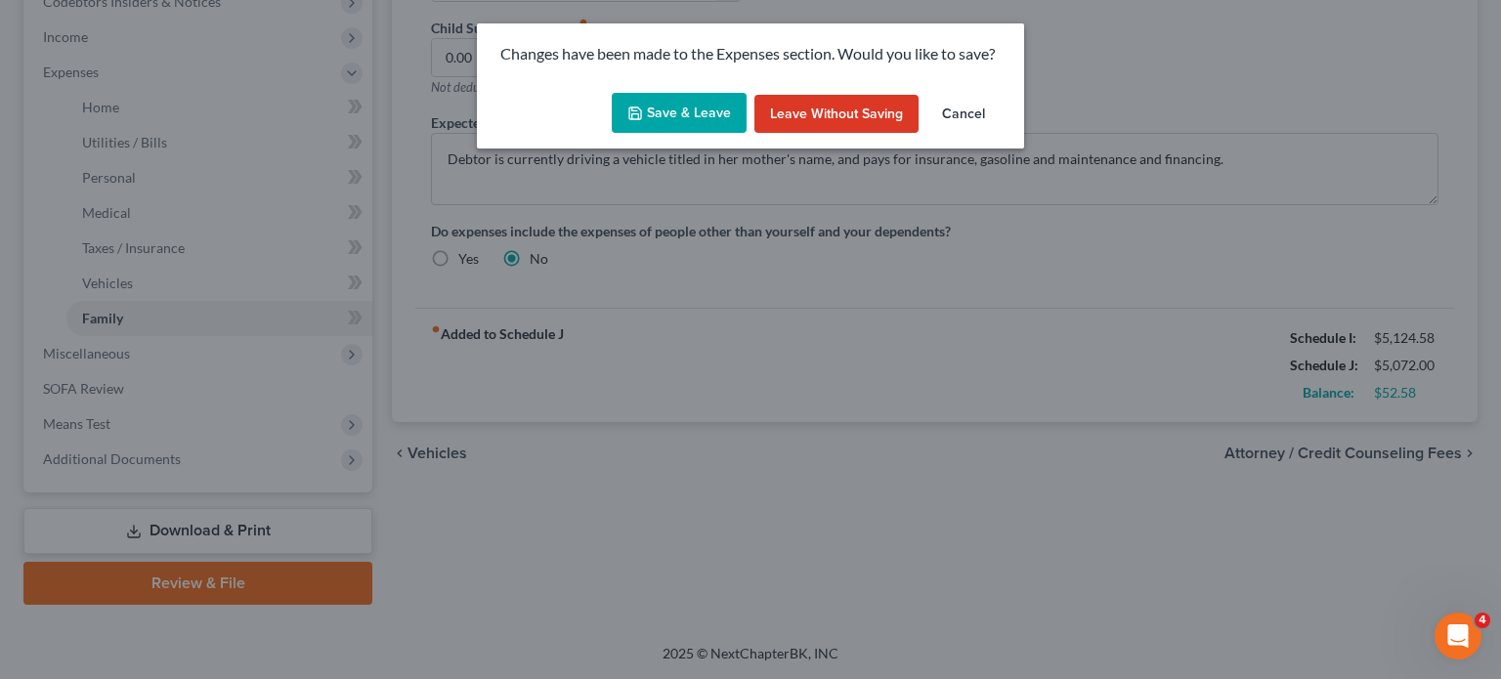
click at [634, 134] on button "Save & Leave" at bounding box center [679, 113] width 135 height 41
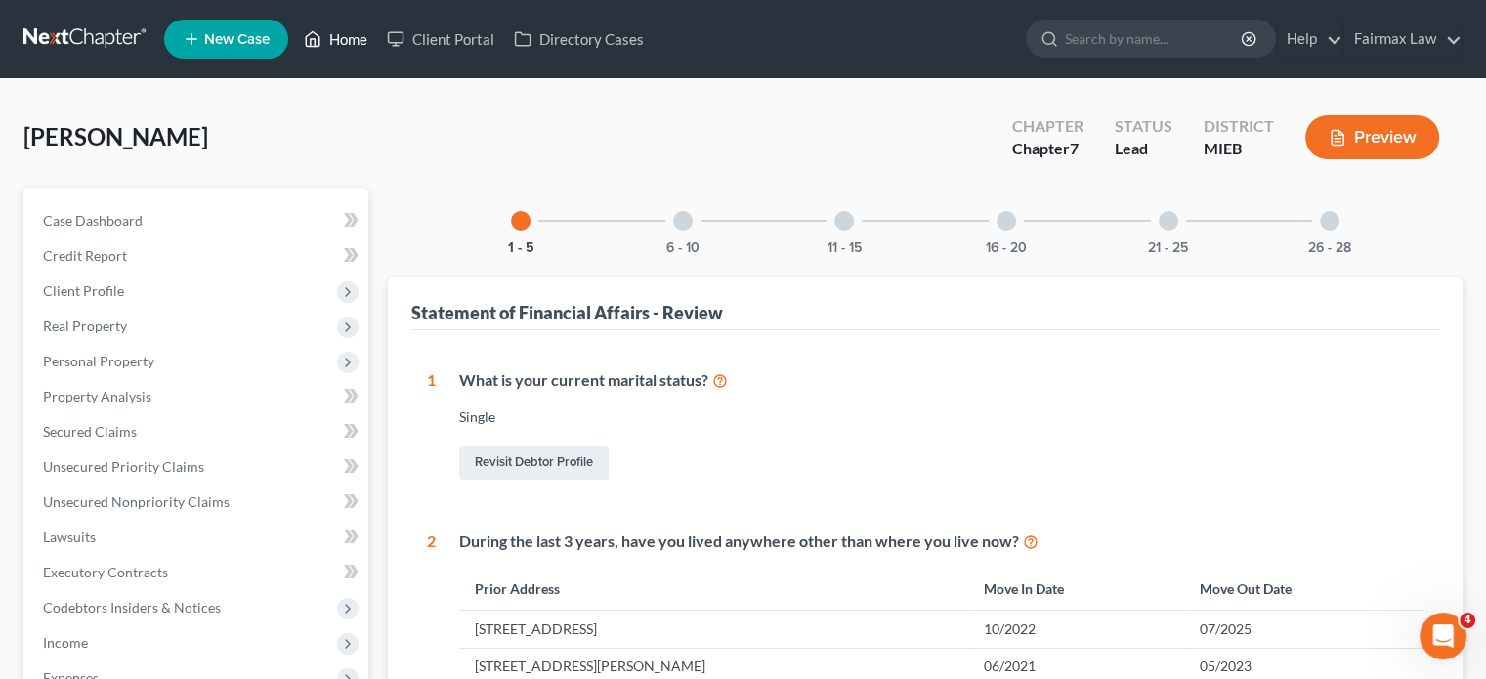
click at [377, 41] on link "Home" at bounding box center [335, 38] width 83 height 35
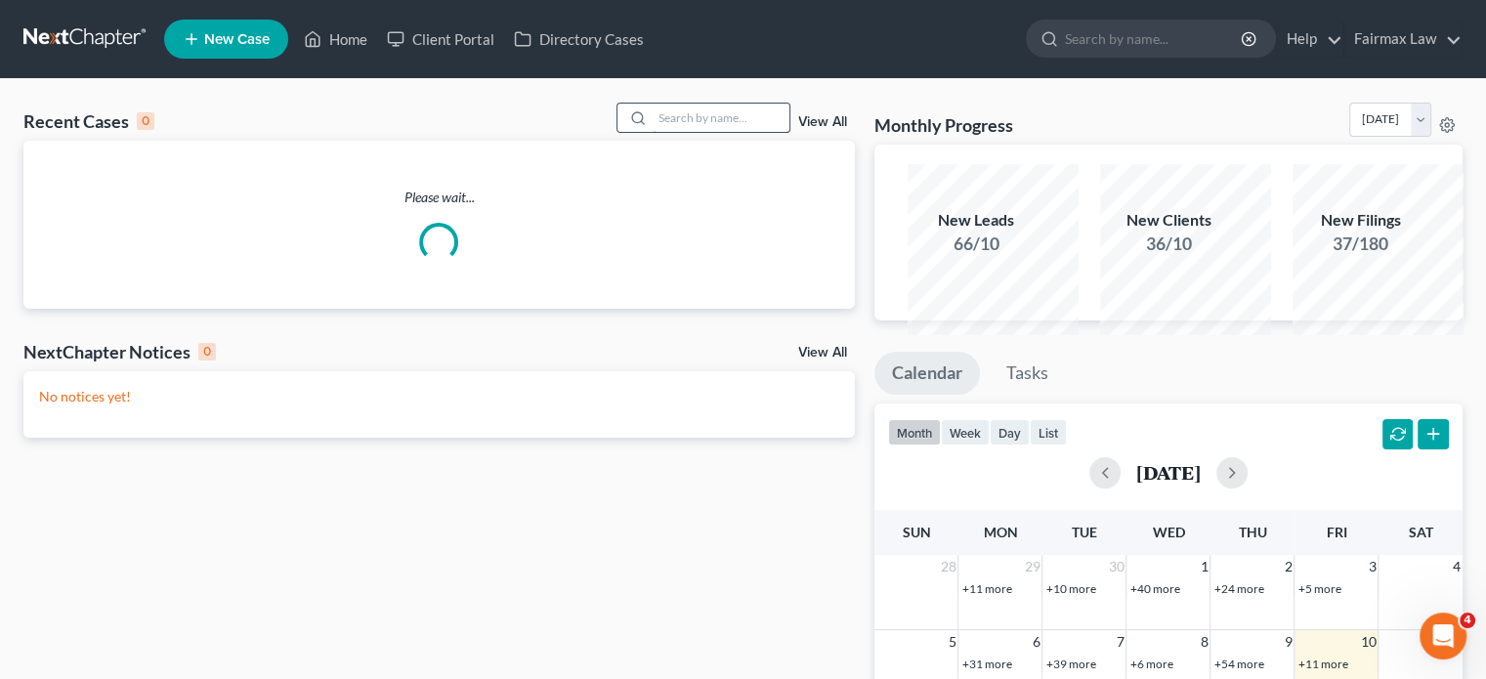
click at [653, 132] on input "search" at bounding box center [721, 118] width 137 height 28
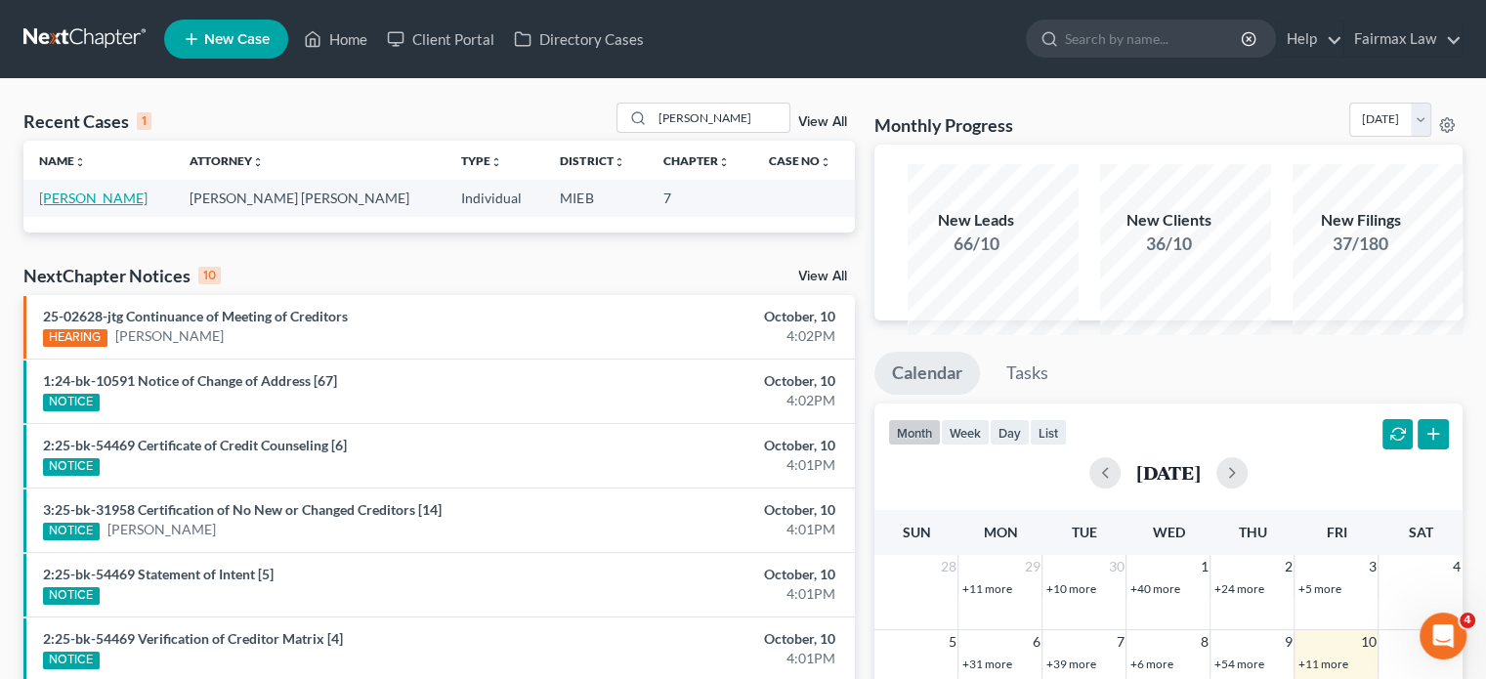
click at [128, 206] on link "[PERSON_NAME]" at bounding box center [93, 198] width 108 height 17
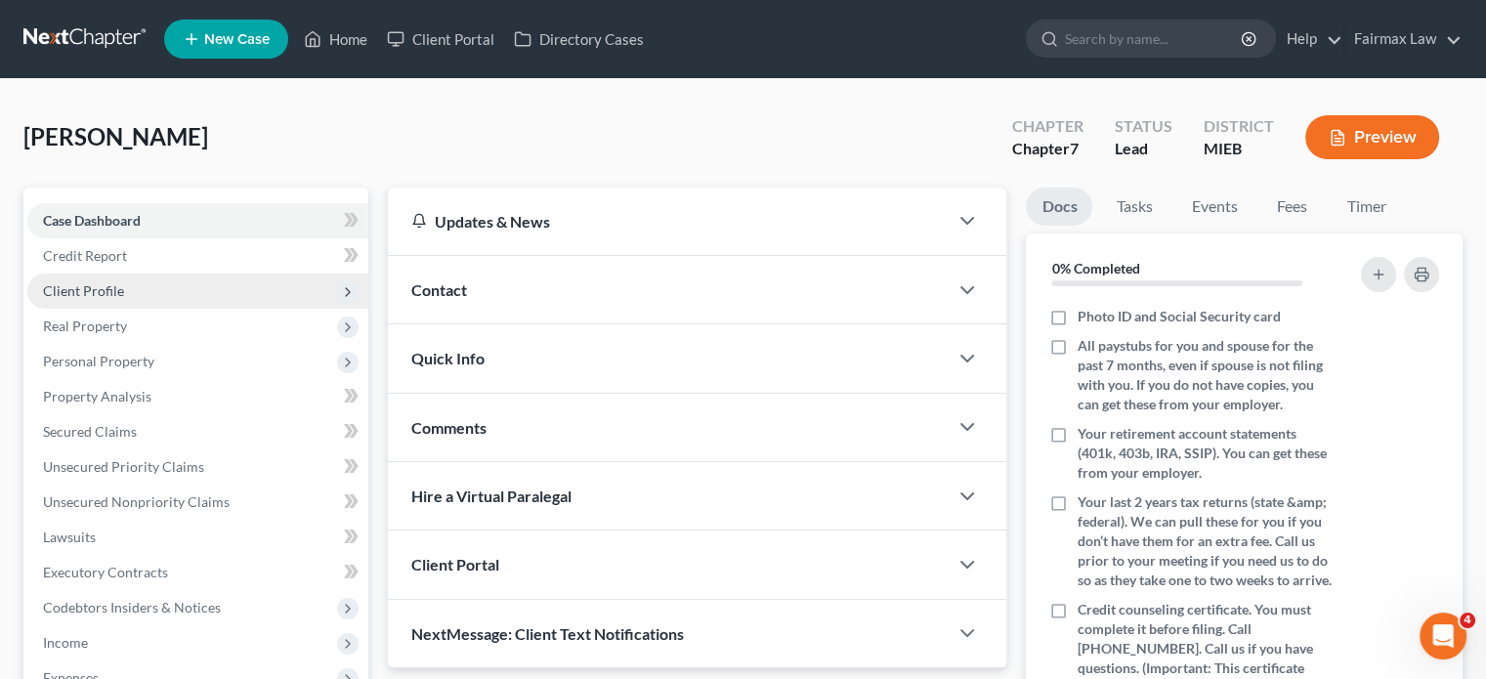
click at [201, 309] on span "Client Profile" at bounding box center [197, 291] width 341 height 35
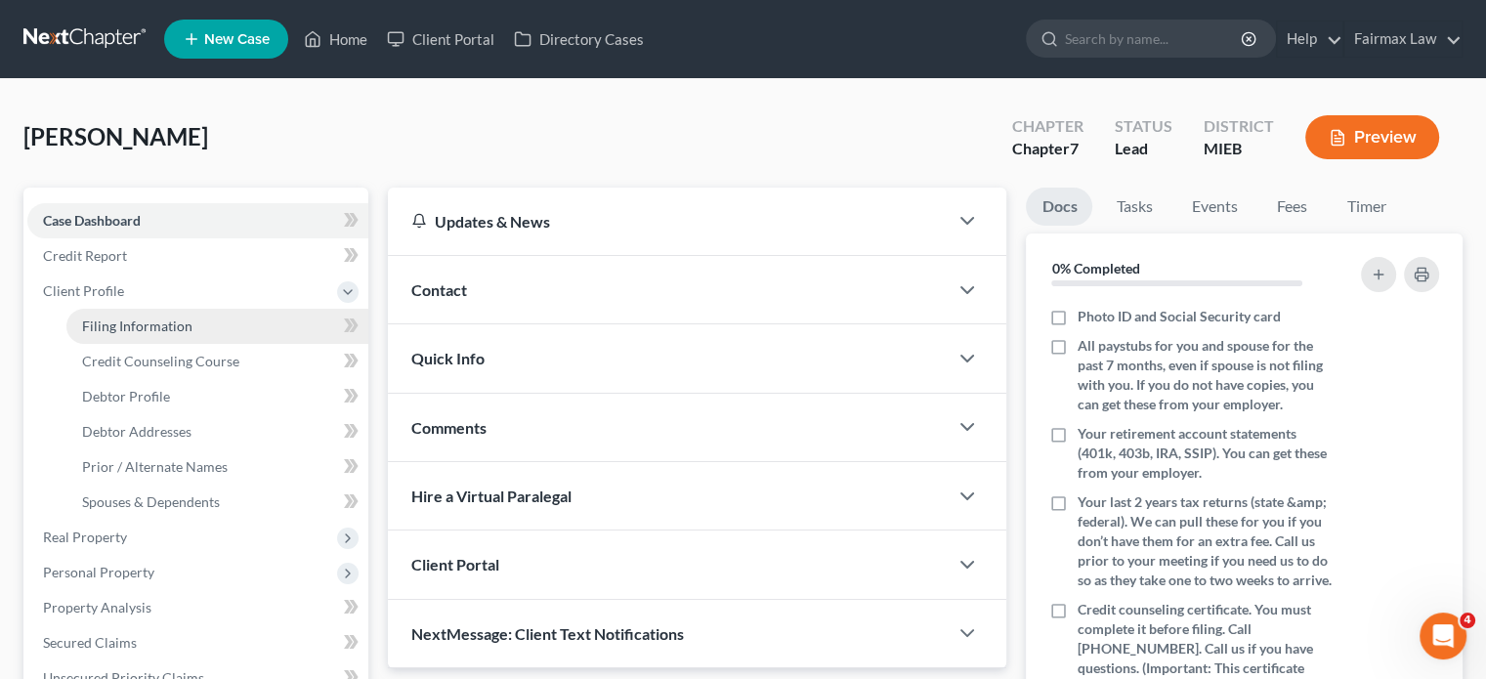
click at [280, 344] on link "Filing Information" at bounding box center [217, 326] width 302 height 35
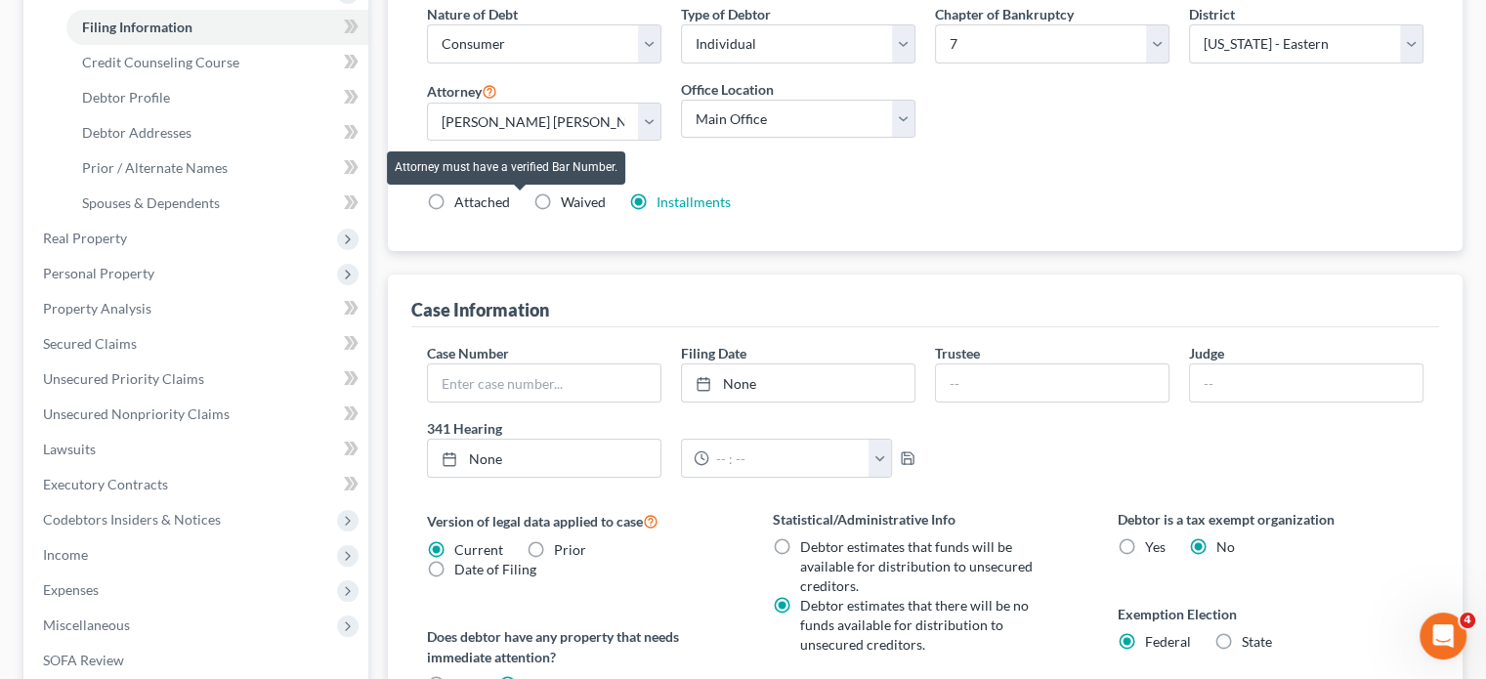
scroll to position [300, 0]
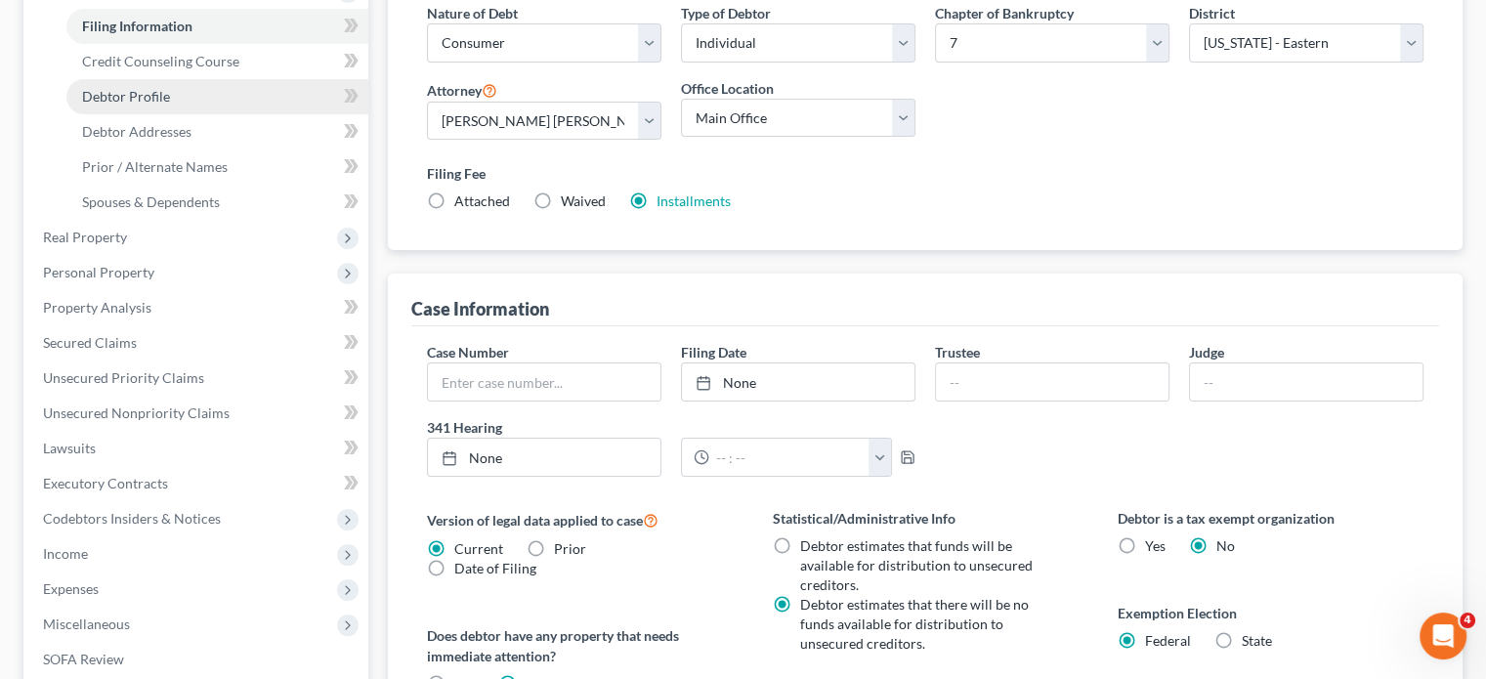
click at [250, 114] on link "Debtor Profile" at bounding box center [217, 96] width 302 height 35
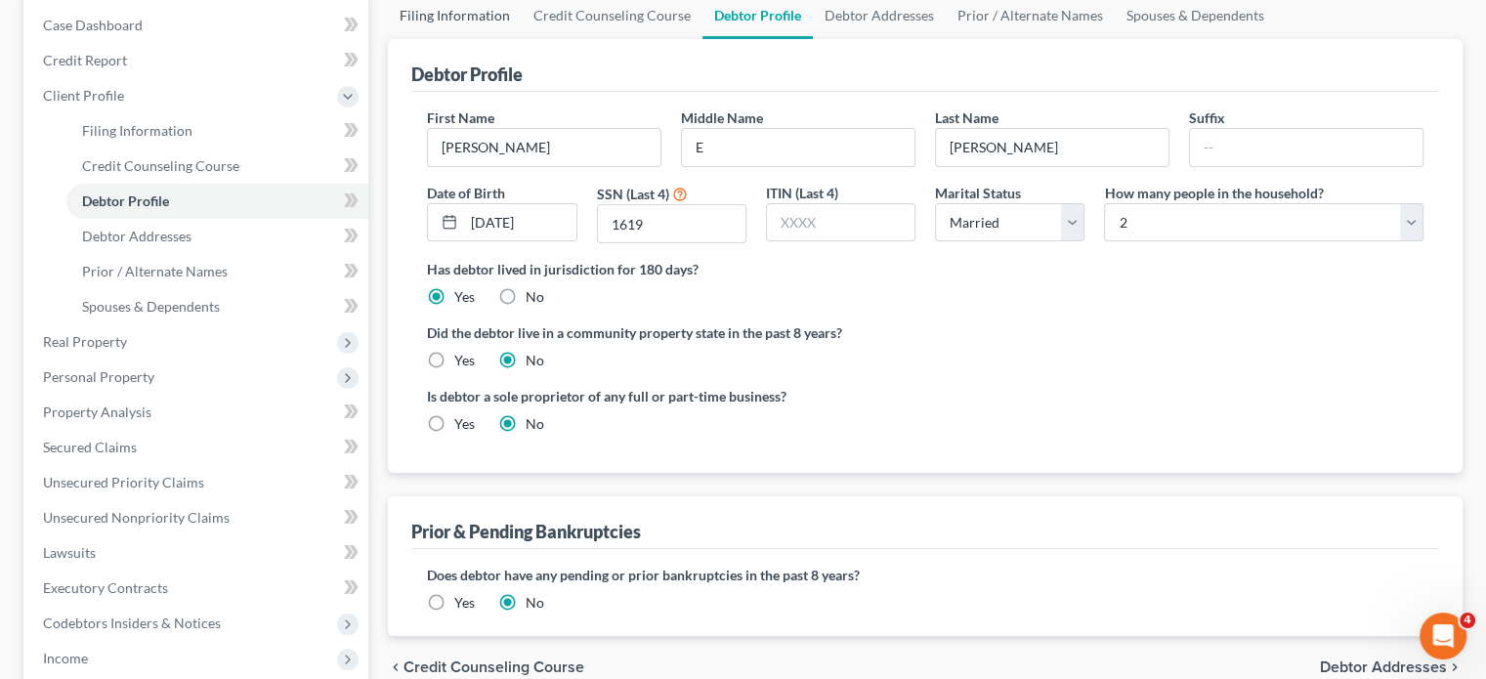
scroll to position [307, 0]
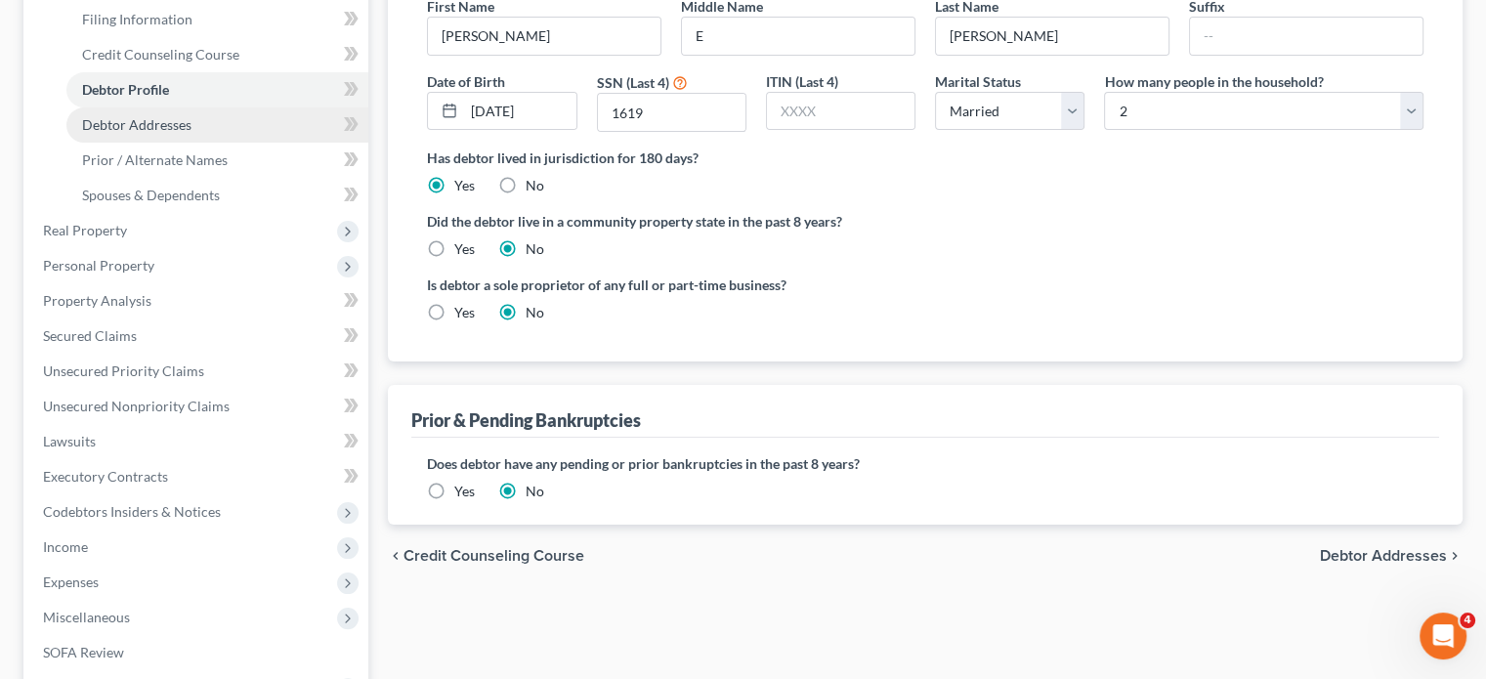
click at [192, 133] on span "Debtor Addresses" at bounding box center [136, 124] width 109 height 17
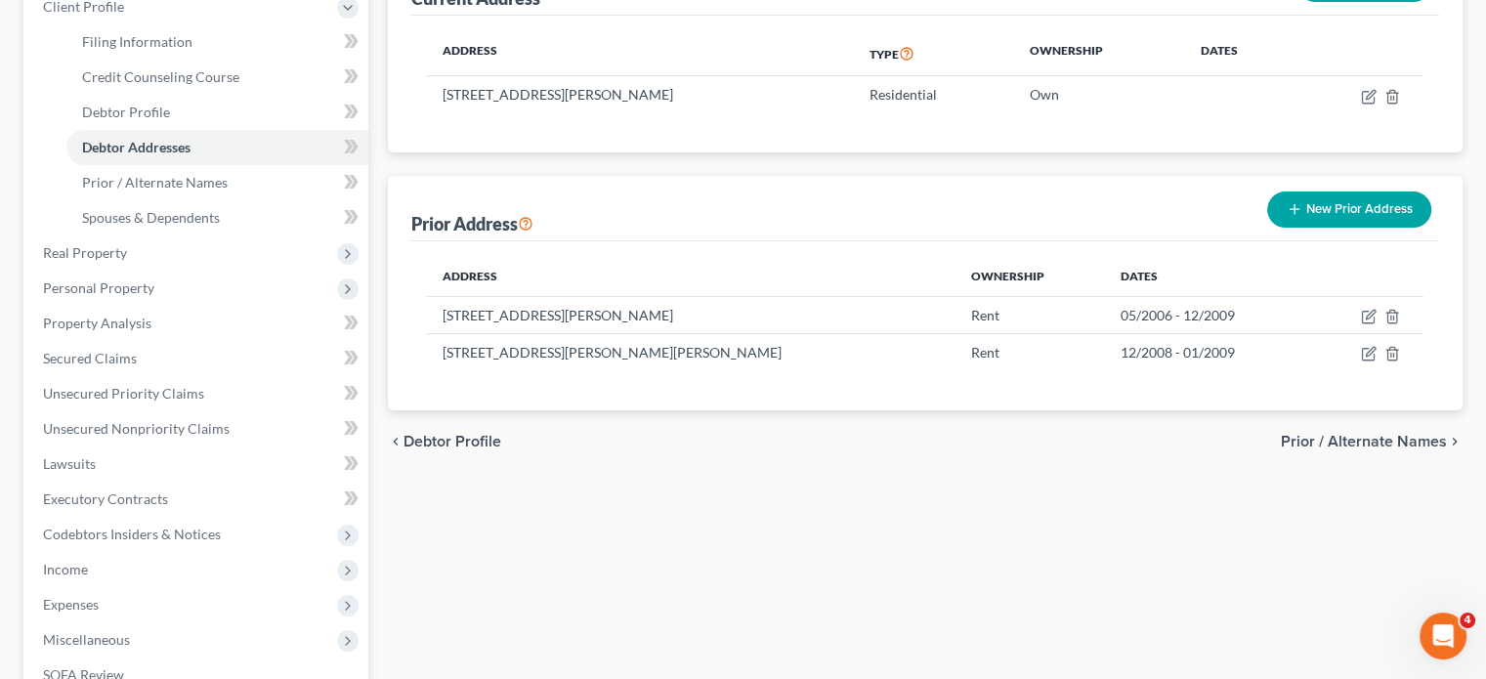
scroll to position [285, 0]
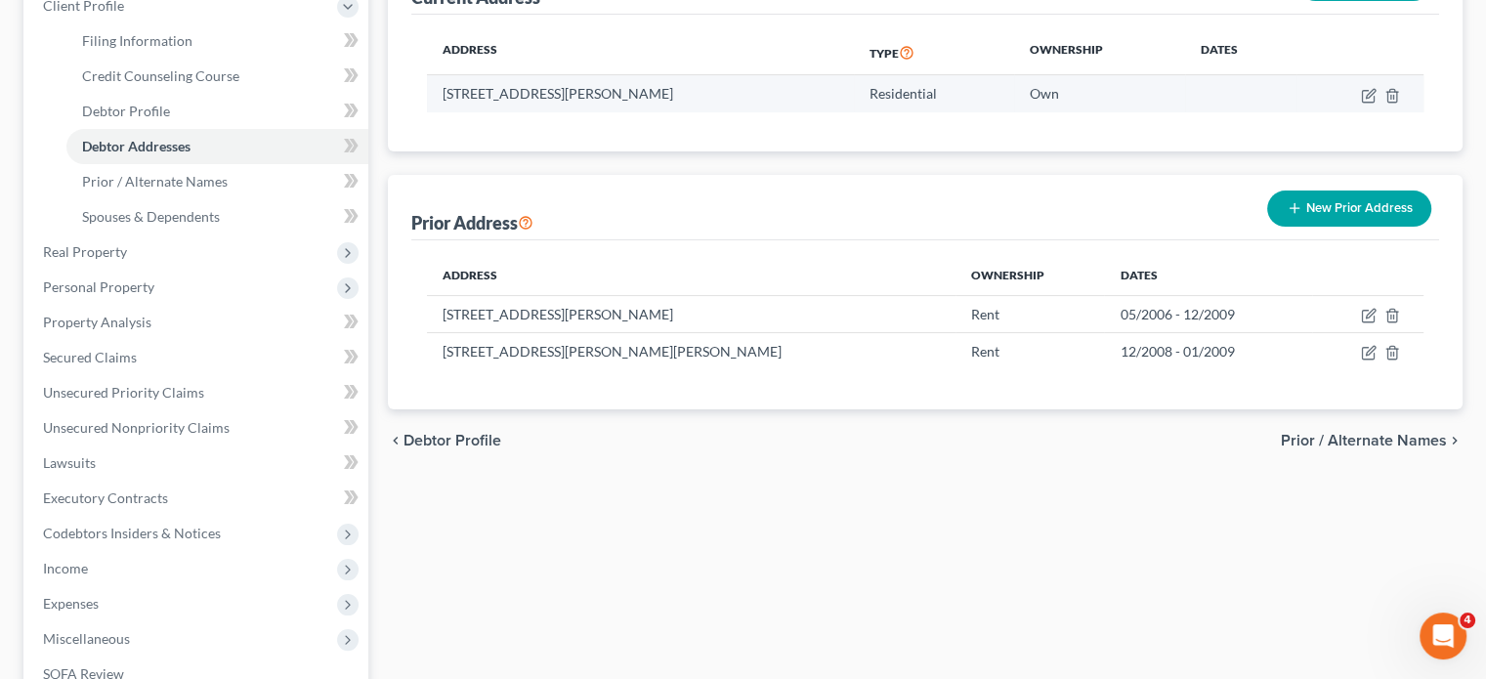
drag, startPoint x: 462, startPoint y: 234, endPoint x: 762, endPoint y: 239, distance: 300.0
click at [762, 112] on td "[STREET_ADDRESS][PERSON_NAME]" at bounding box center [640, 93] width 427 height 37
copy td "[STREET_ADDRESS][PERSON_NAME]"
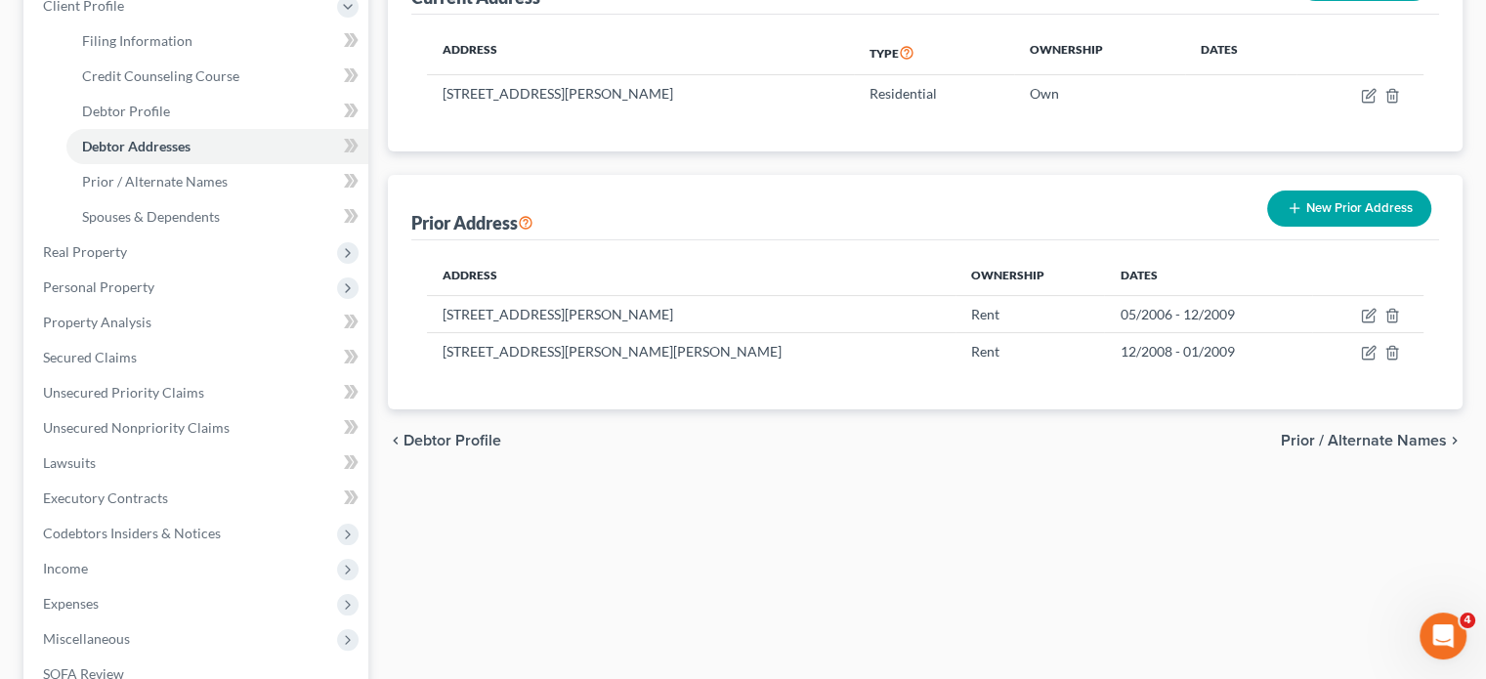
click at [447, 312] on div "Current Address New Address Address Type Ownership Dates [STREET_ADDRESS][PERSO…" at bounding box center [925, 179] width 1075 height 460
click at [182, 270] on span "Real Property" at bounding box center [197, 251] width 341 height 35
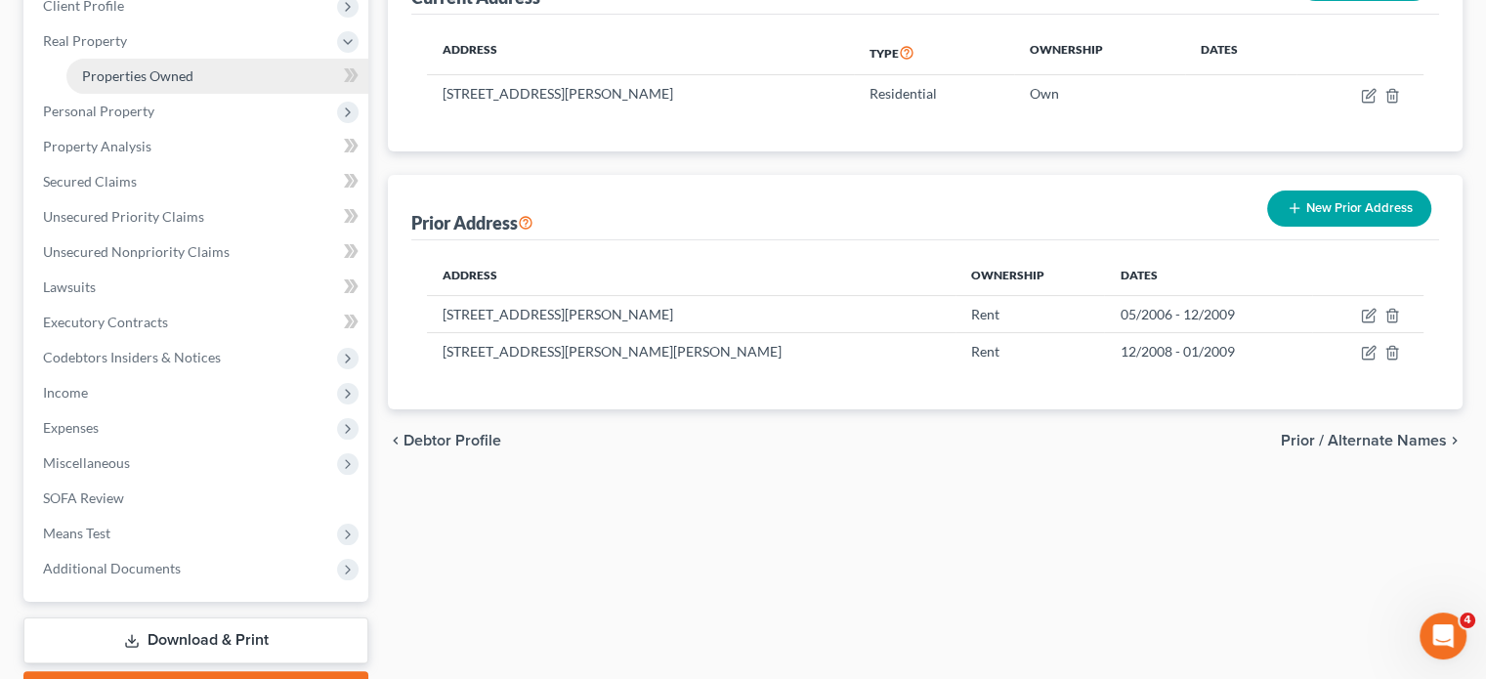
click at [218, 94] on link "Properties Owned" at bounding box center [217, 76] width 302 height 35
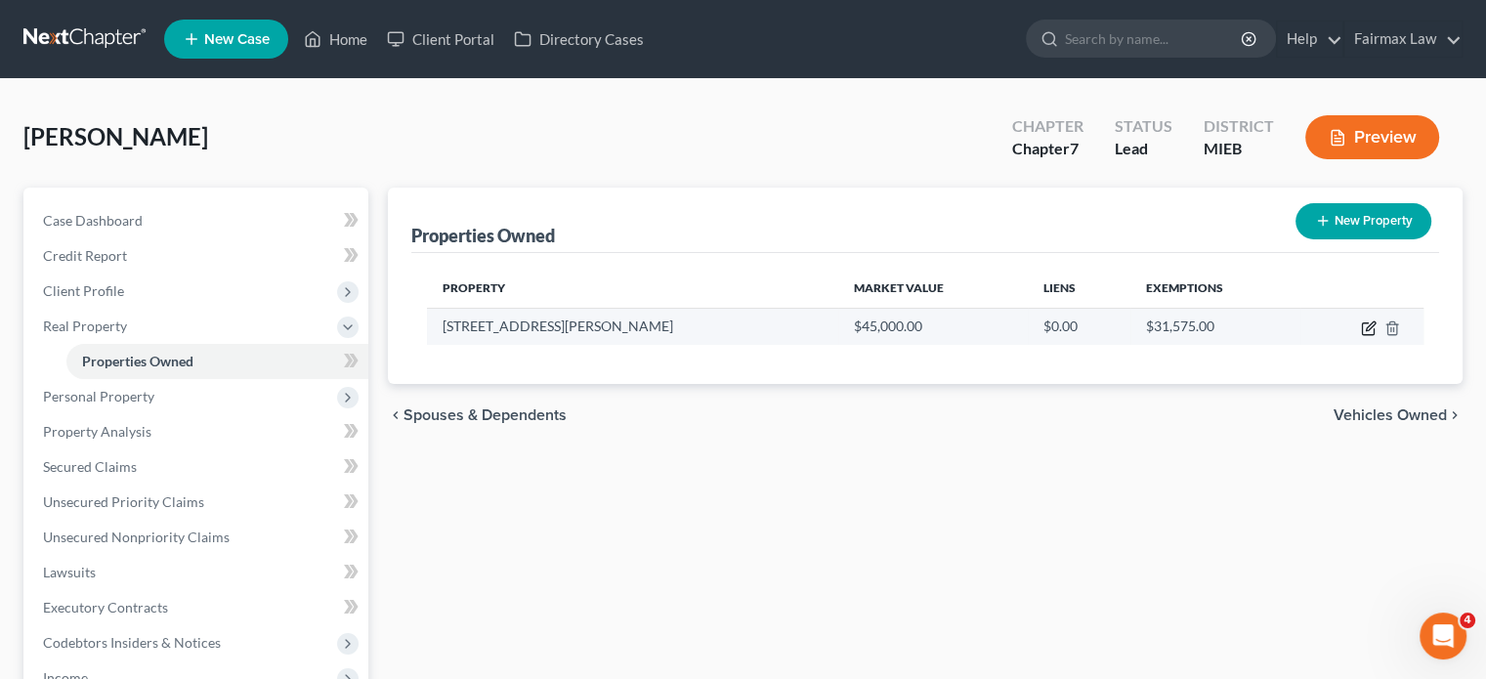
click at [1366, 330] on icon "button" at bounding box center [1370, 325] width 9 height 9
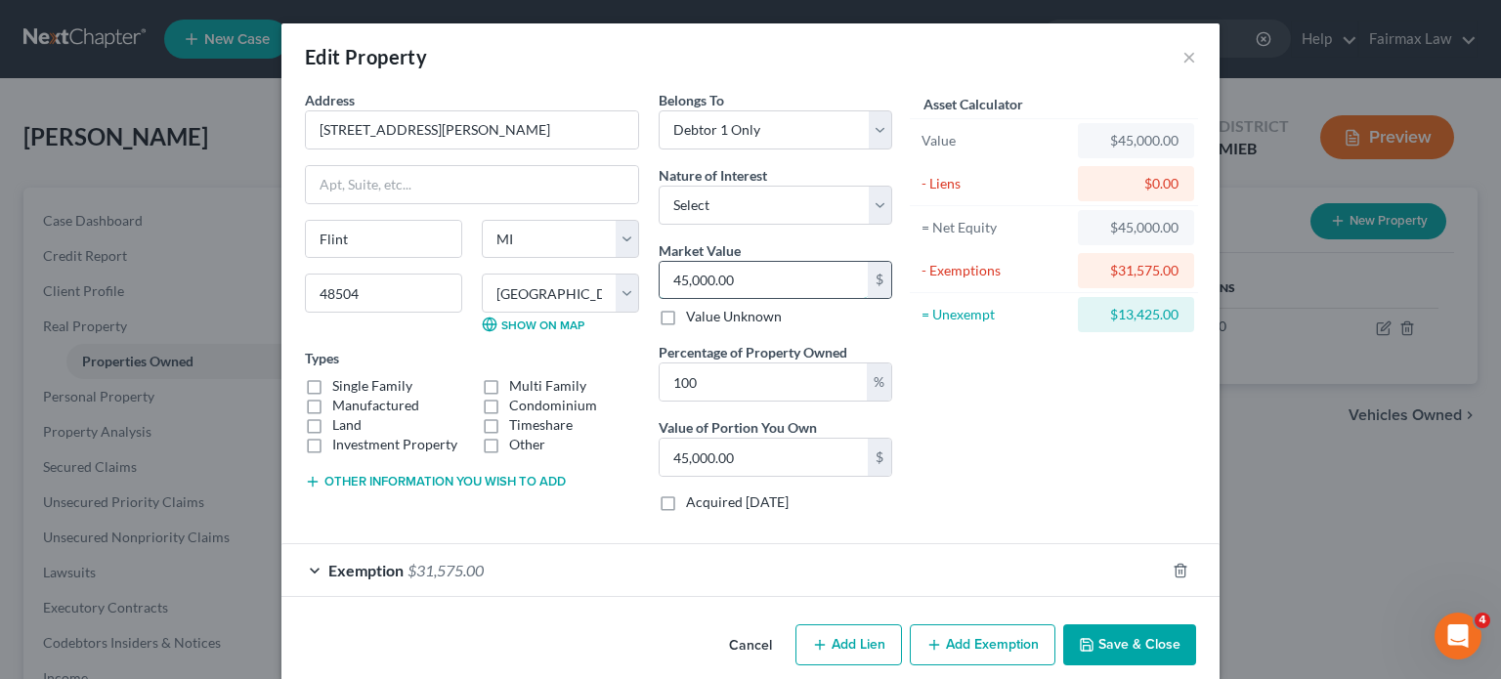
click at [746, 299] on input "45,000.00" at bounding box center [764, 280] width 208 height 37
drag, startPoint x: 727, startPoint y: 250, endPoint x: 719, endPoint y: 273, distance: 23.8
click at [727, 225] on select "Select Fee Simple Joint Tenant Life Estate Equitable Interest Future Interest T…" at bounding box center [776, 205] width 234 height 39
click at [659, 225] on select "Select Fee Simple Joint Tenant Life Estate Equitable Interest Future Interest T…" at bounding box center [776, 205] width 234 height 39
drag, startPoint x: 711, startPoint y: 151, endPoint x: 711, endPoint y: 183, distance: 31.3
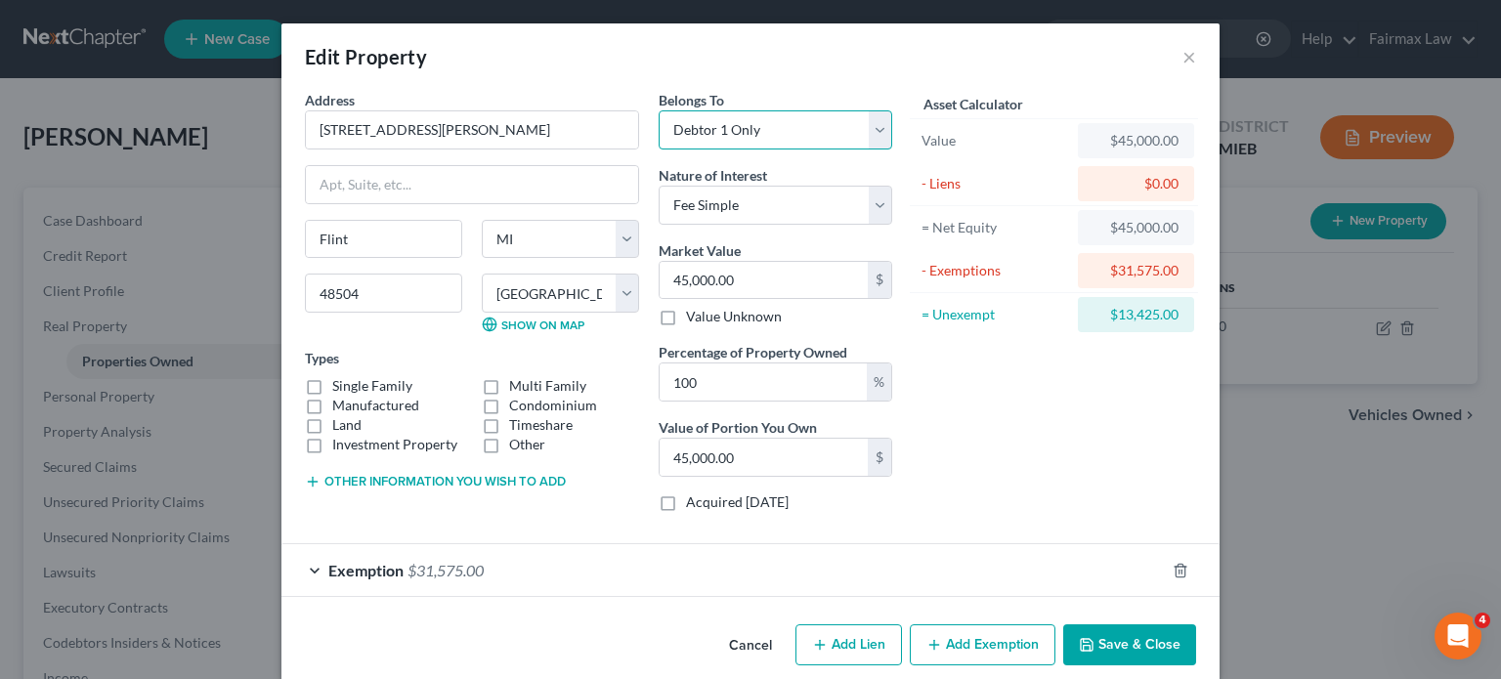
click at [711, 149] on select "Select Debtor 1 Only Debtor 2 Only Debtor 1 And Debtor 2 Only At Least One Of T…" at bounding box center [776, 129] width 234 height 39
click at [659, 138] on select "Select Debtor 1 Only Debtor 2 Only Debtor 1 And Debtor 2 Only At Least One Of T…" at bounding box center [776, 129] width 234 height 39
click at [740, 299] on input "45,000.00" at bounding box center [764, 280] width 208 height 37
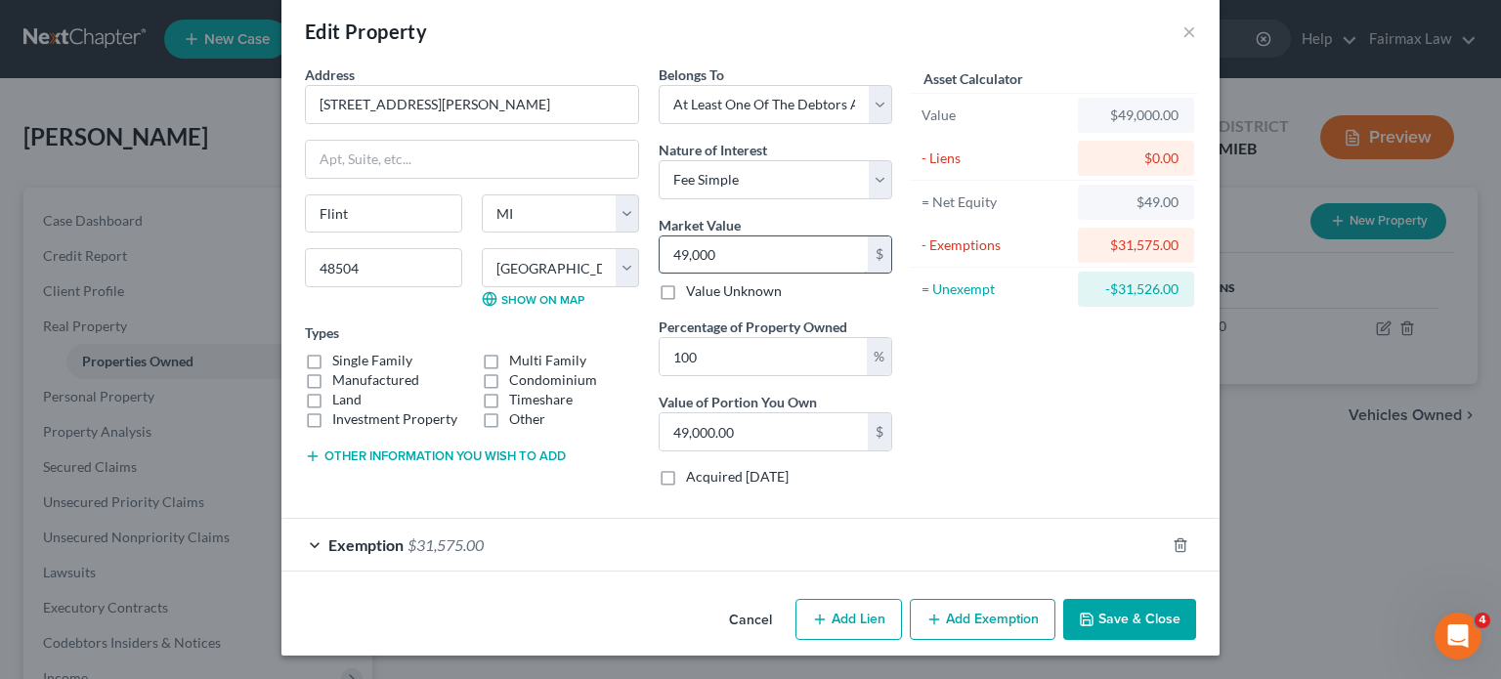
scroll to position [193, 0]
click at [332, 351] on label "Single Family" at bounding box center [372, 361] width 80 height 20
click at [340, 351] on input "Single Family" at bounding box center [346, 357] width 13 height 13
click at [1188, 537] on icon "button" at bounding box center [1180, 545] width 16 height 16
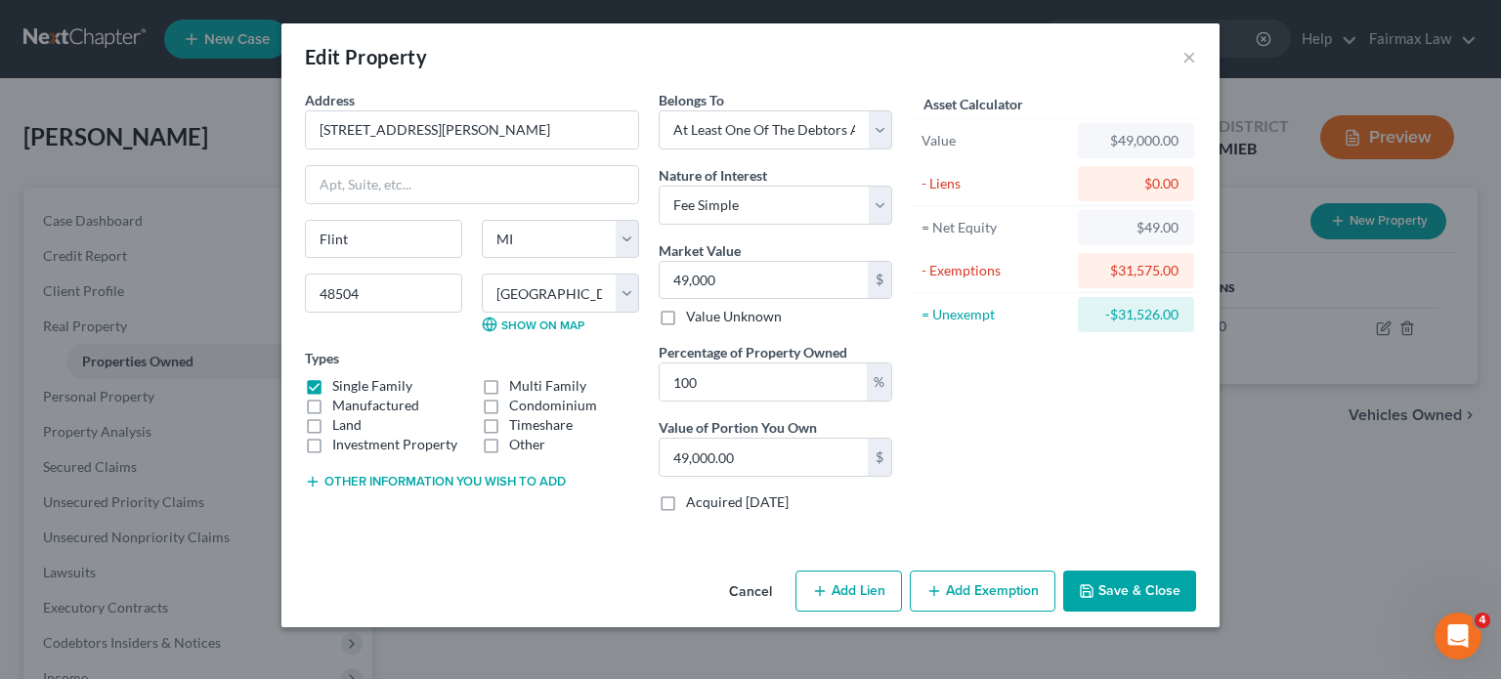
scroll to position [127, 0]
click at [1041, 446] on div "Asset Calculator Value $49,000.00 - Liens $0.00 = Net Equity $49,000.00 - Exemp…" at bounding box center [1054, 309] width 304 height 438
click at [1032, 591] on button "Add Exemption" at bounding box center [983, 591] width 146 height 41
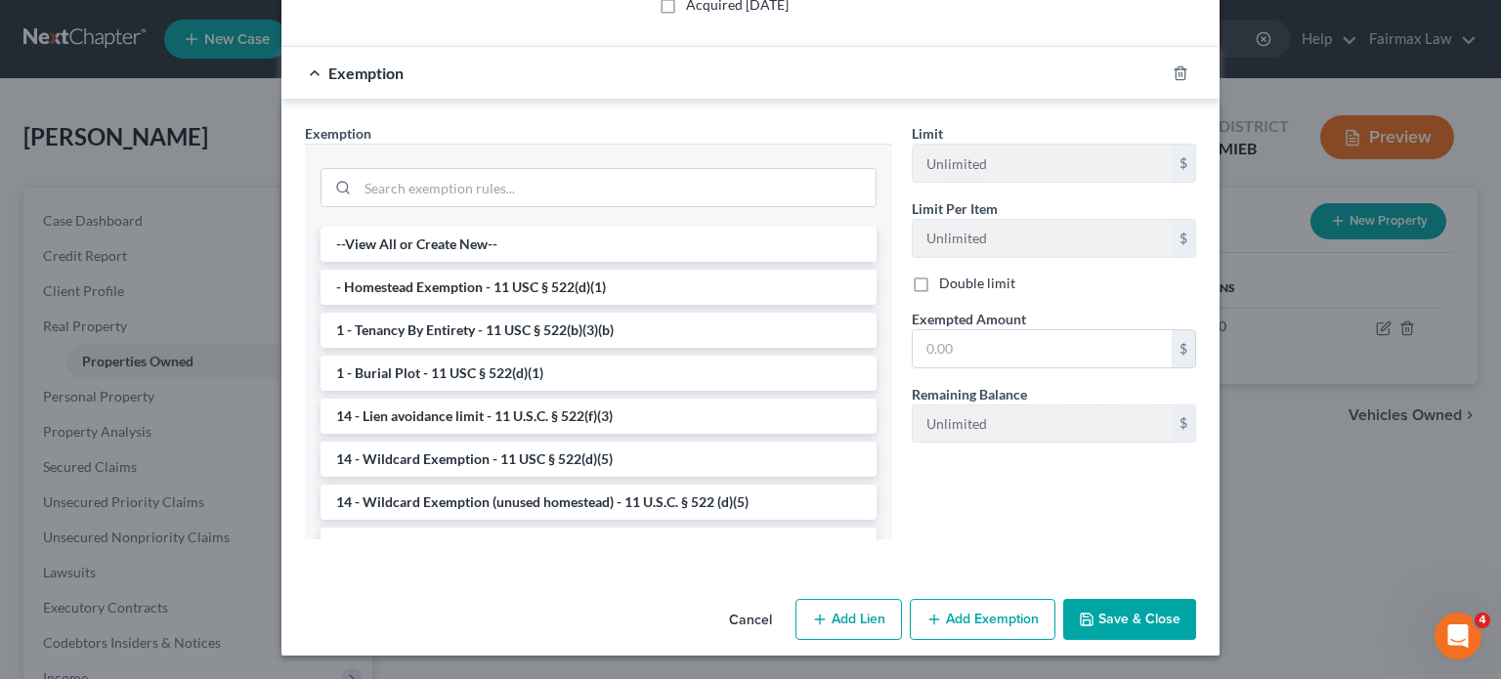
scroll to position [564, 0]
click at [1004, 367] on input "text" at bounding box center [1042, 348] width 259 height 37
paste input "24,500"
click at [458, 270] on li "- Homestead Exemption - 11 USC § 522(d)(1)" at bounding box center [598, 287] width 556 height 35
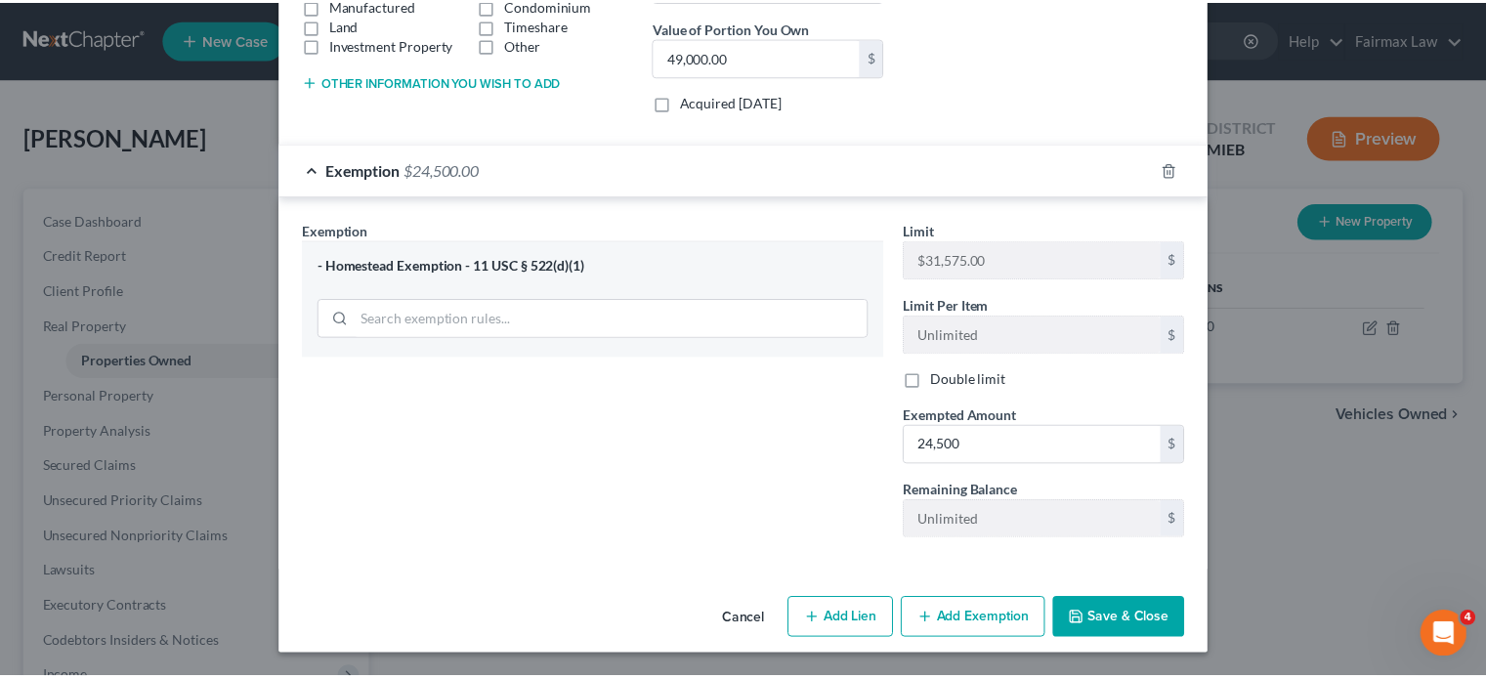
scroll to position [660, 0]
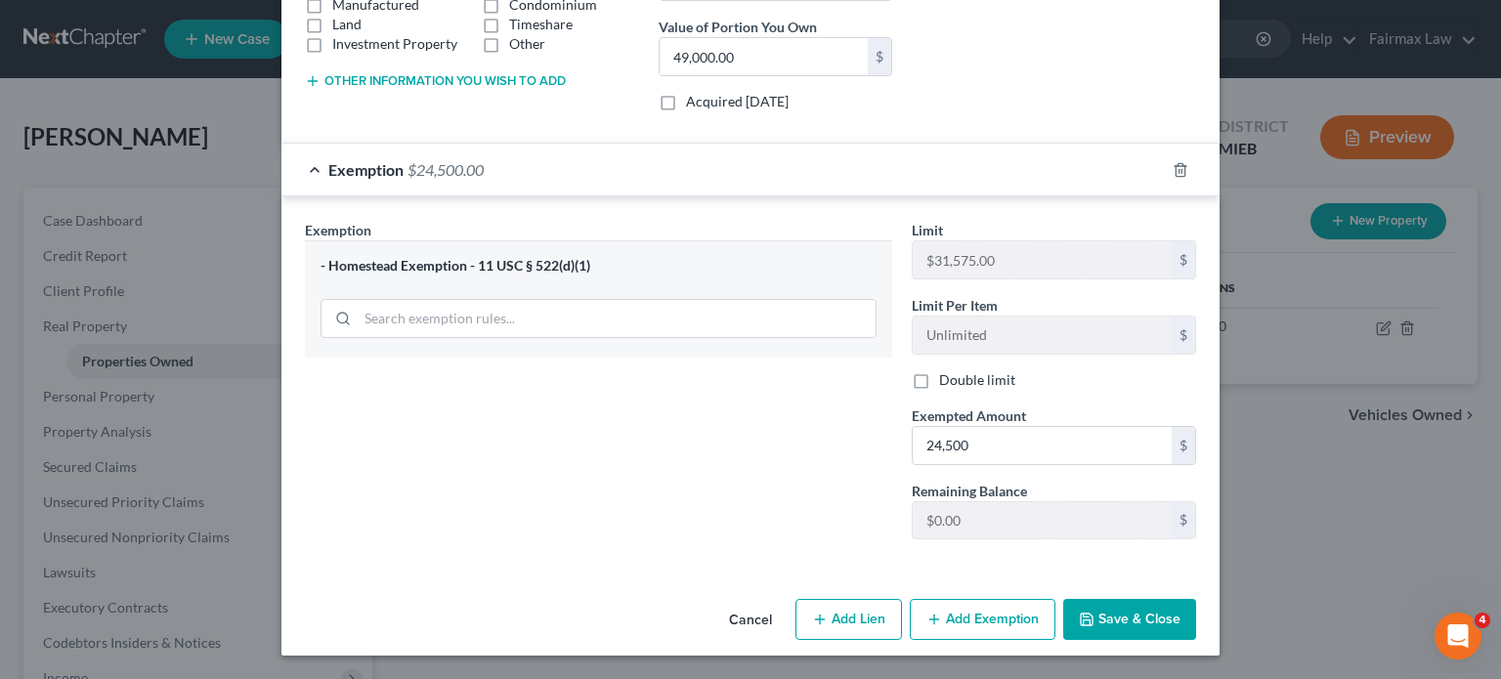
click at [1184, 601] on button "Save & Close" at bounding box center [1129, 619] width 133 height 41
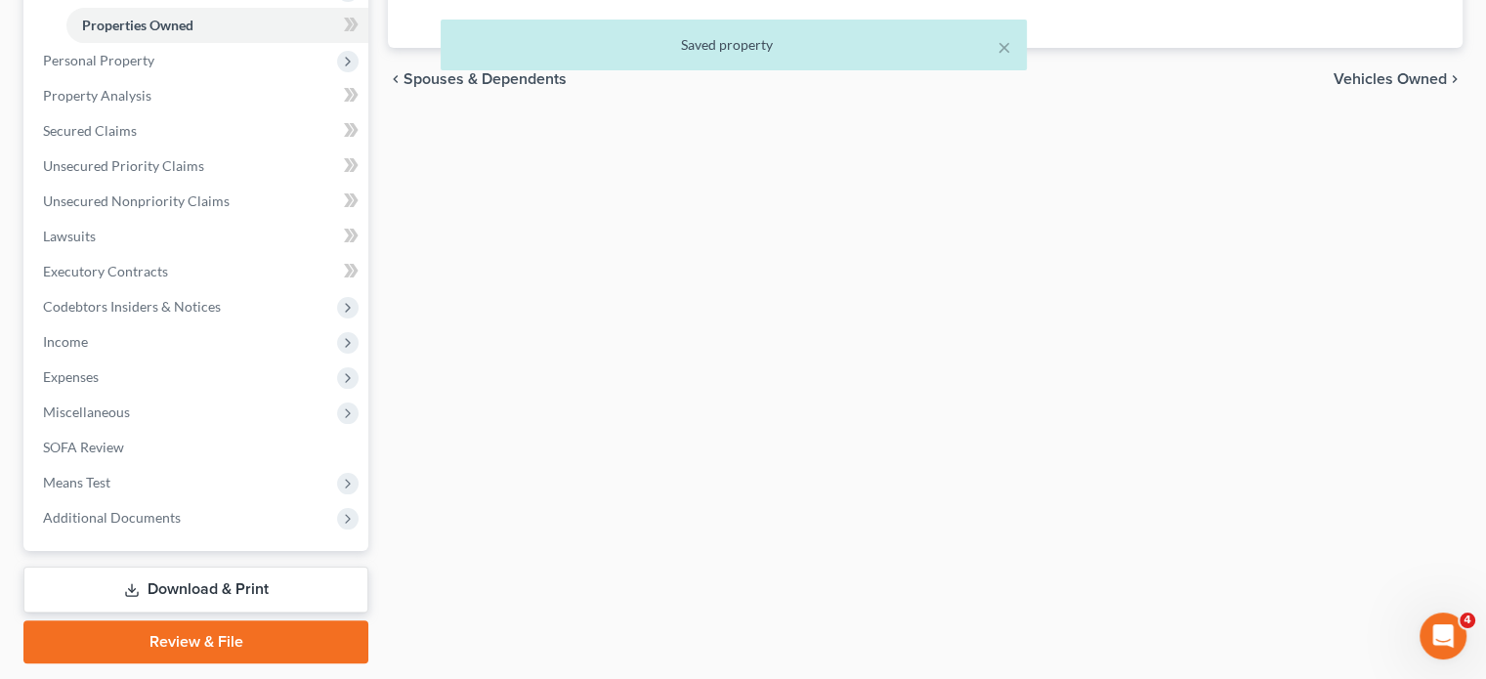
scroll to position [336, 0]
click at [154, 68] on span "Personal Property" at bounding box center [98, 60] width 111 height 17
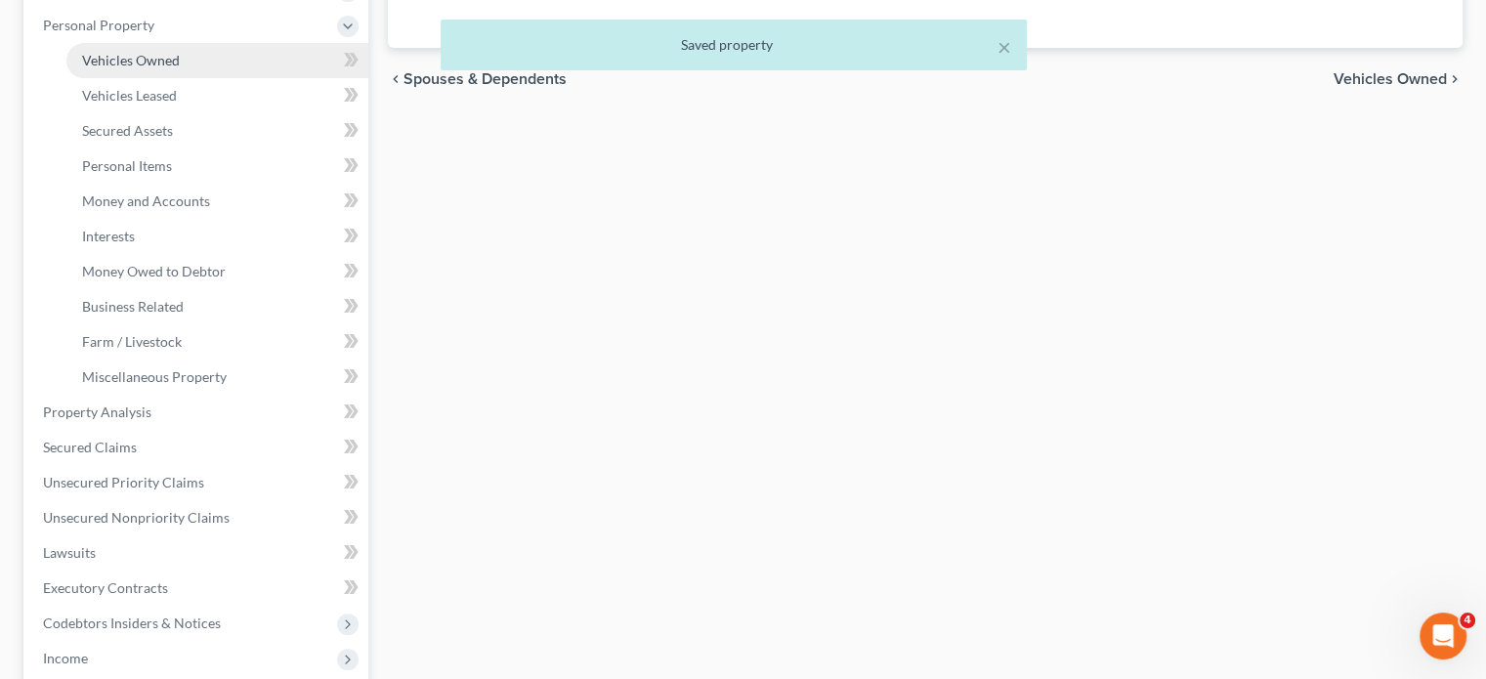
click at [240, 78] on link "Vehicles Owned" at bounding box center [217, 60] width 302 height 35
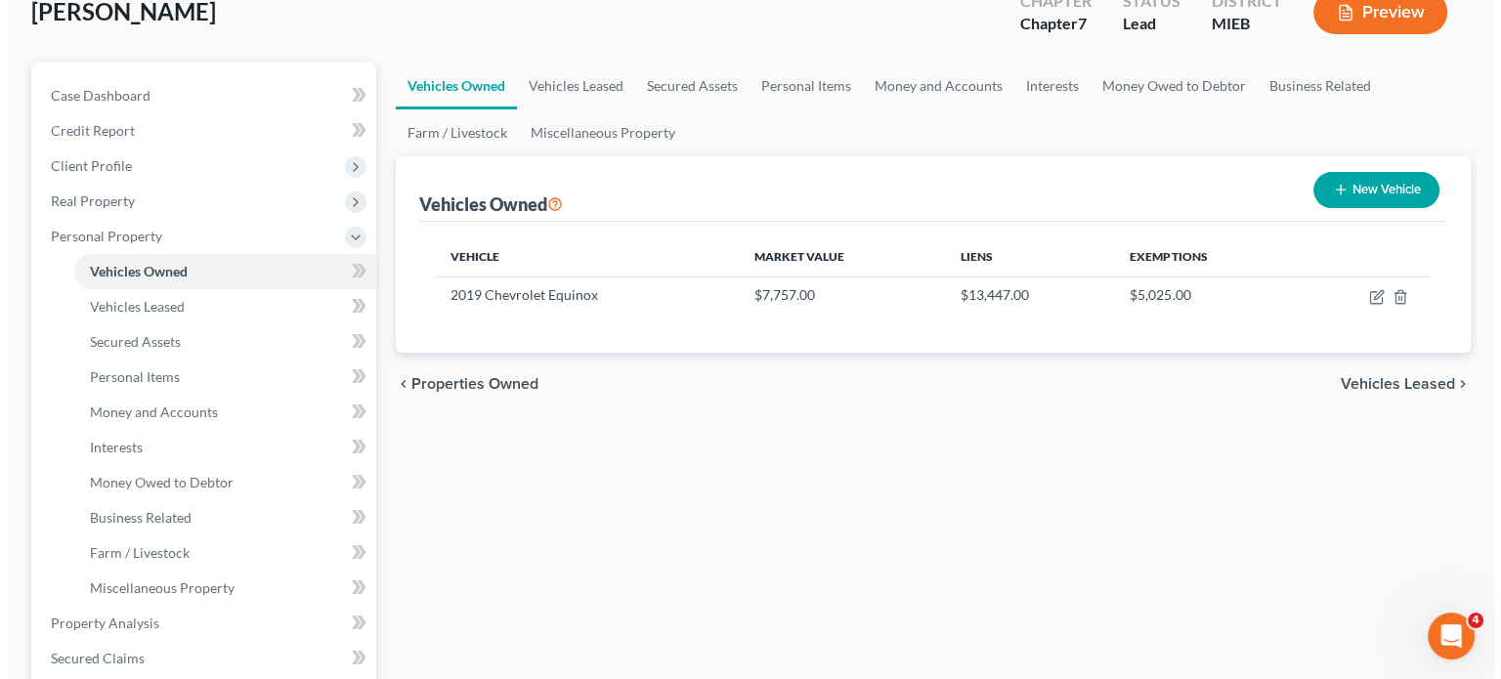
scroll to position [124, 0]
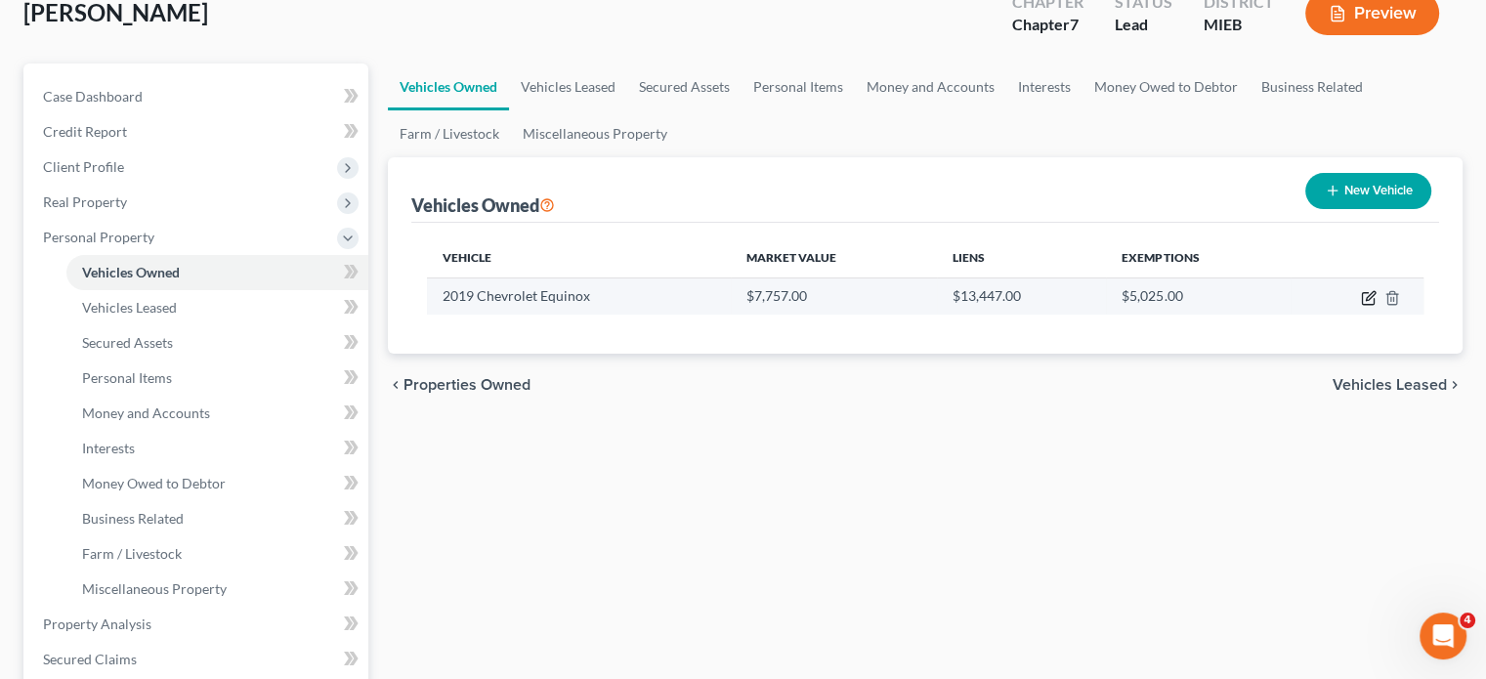
click at [1361, 306] on icon "button" at bounding box center [1369, 298] width 16 height 16
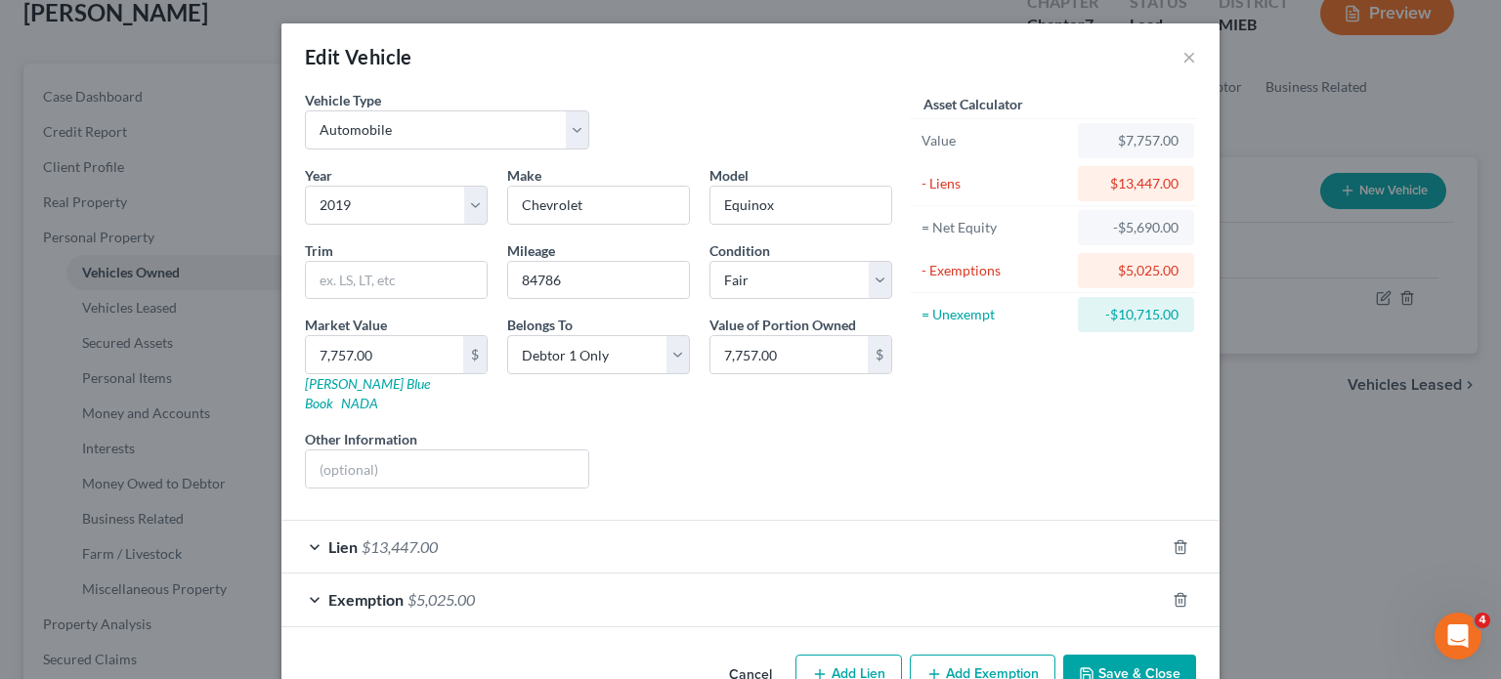
scroll to position [206, 0]
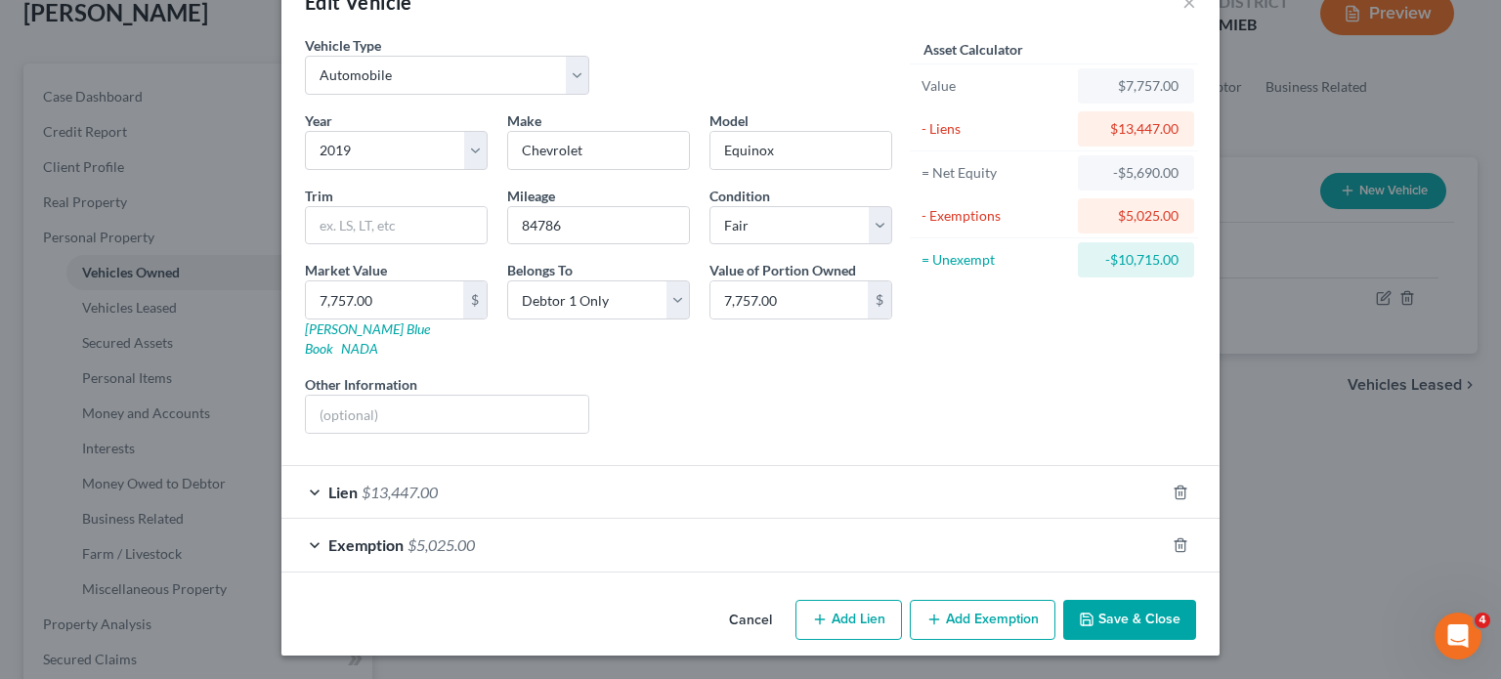
click at [1165, 519] on div "Exemption $5,025.00" at bounding box center [722, 545] width 883 height 52
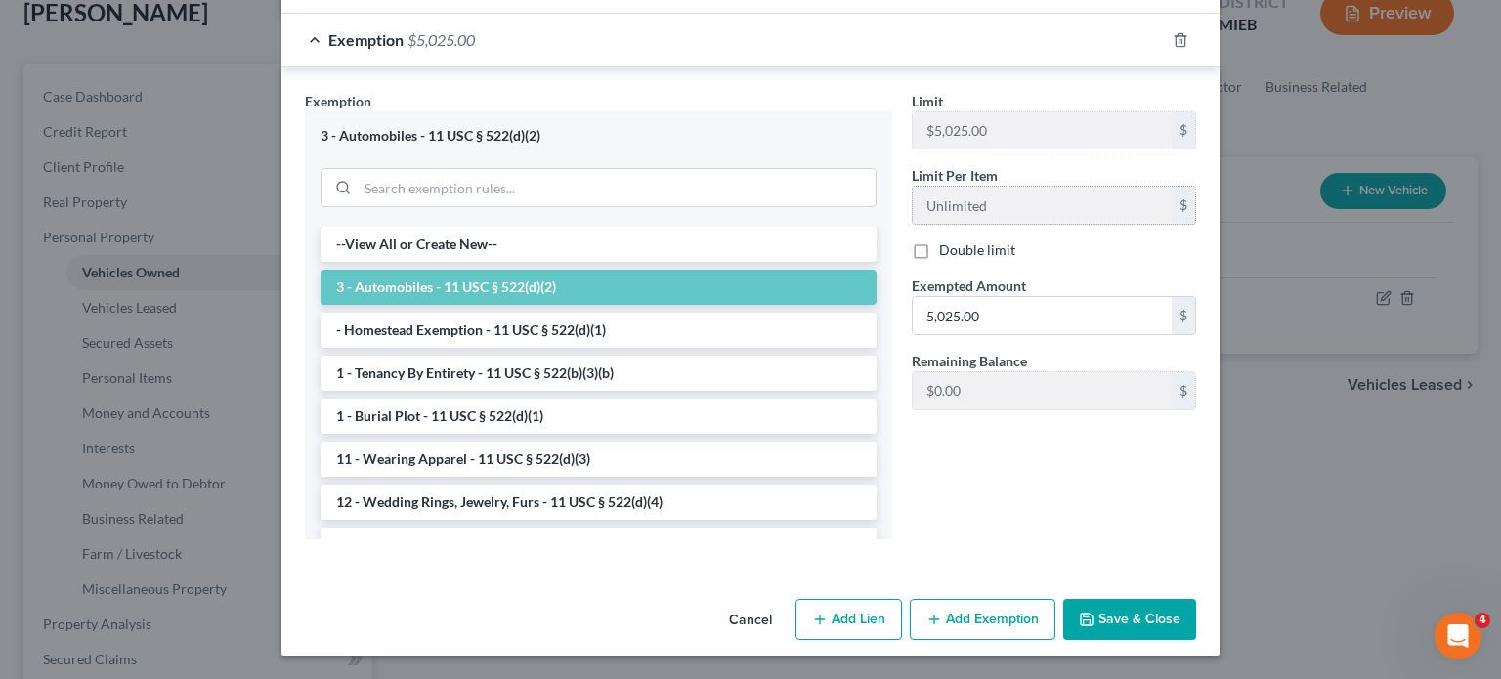
scroll to position [625, 0]
click at [1048, 334] on input "5,025.00" at bounding box center [1042, 315] width 259 height 37
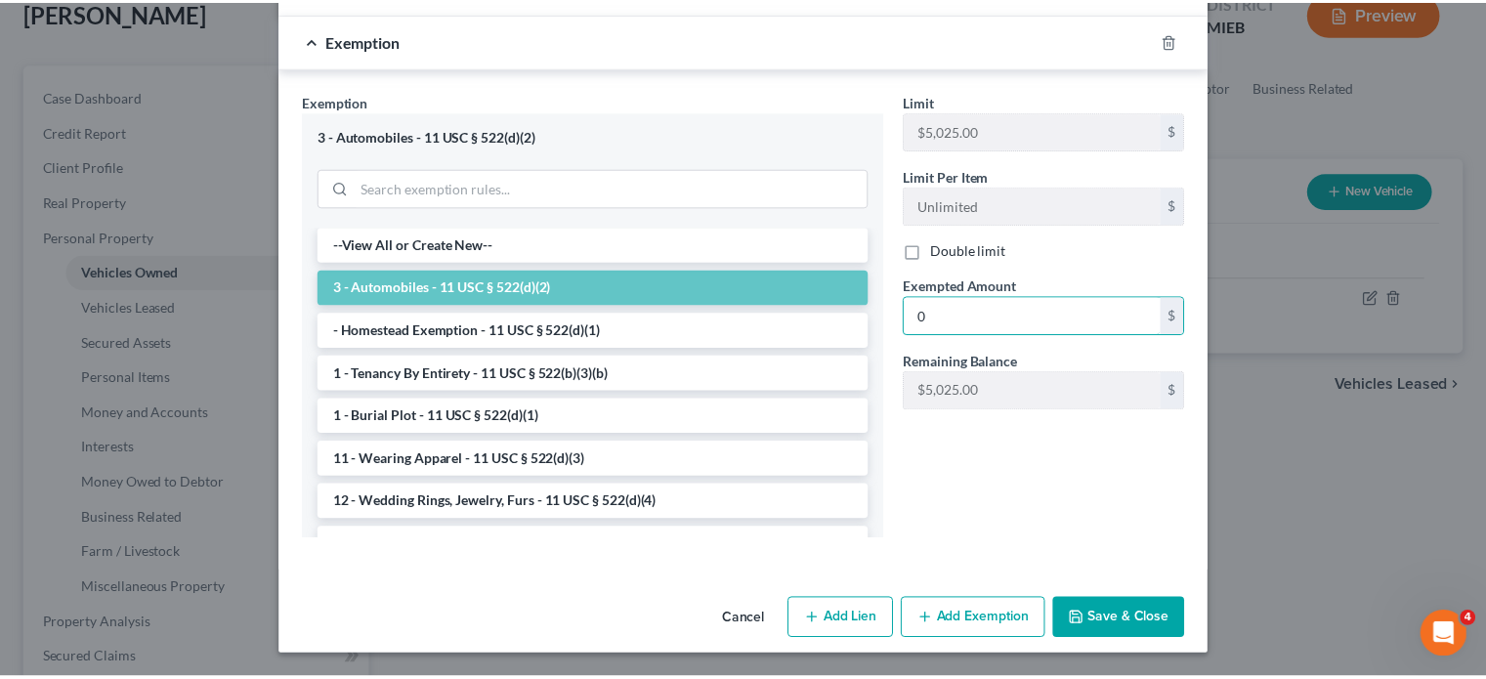
scroll to position [834, 0]
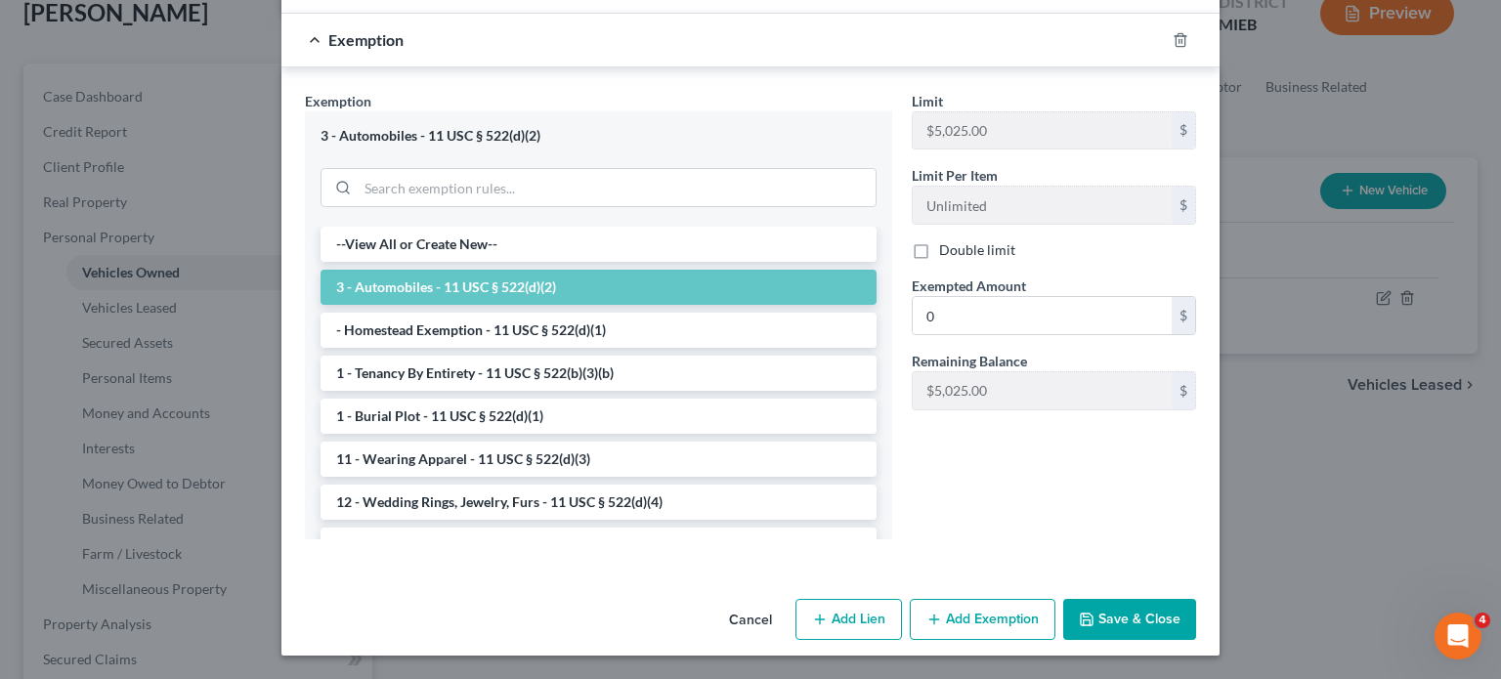
click at [1196, 602] on button "Save & Close" at bounding box center [1129, 619] width 133 height 41
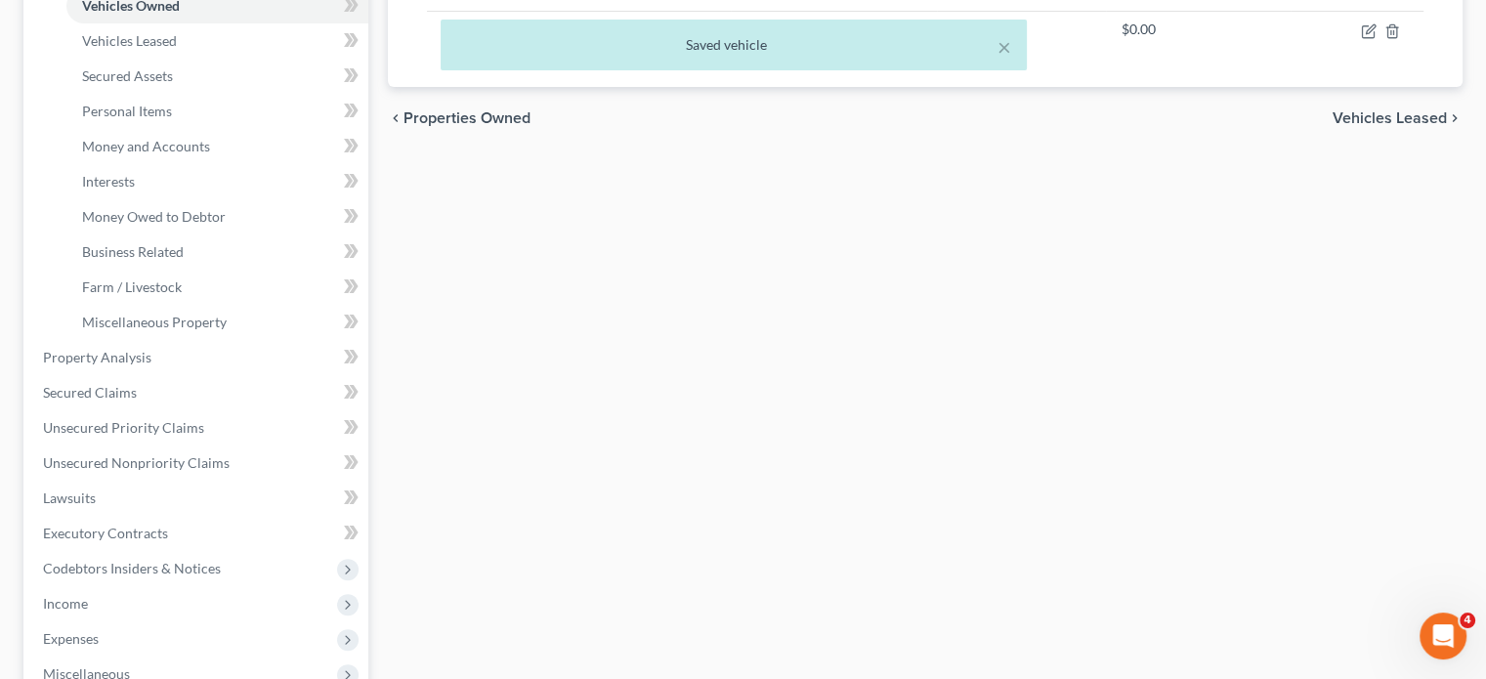
scroll to position [403, 0]
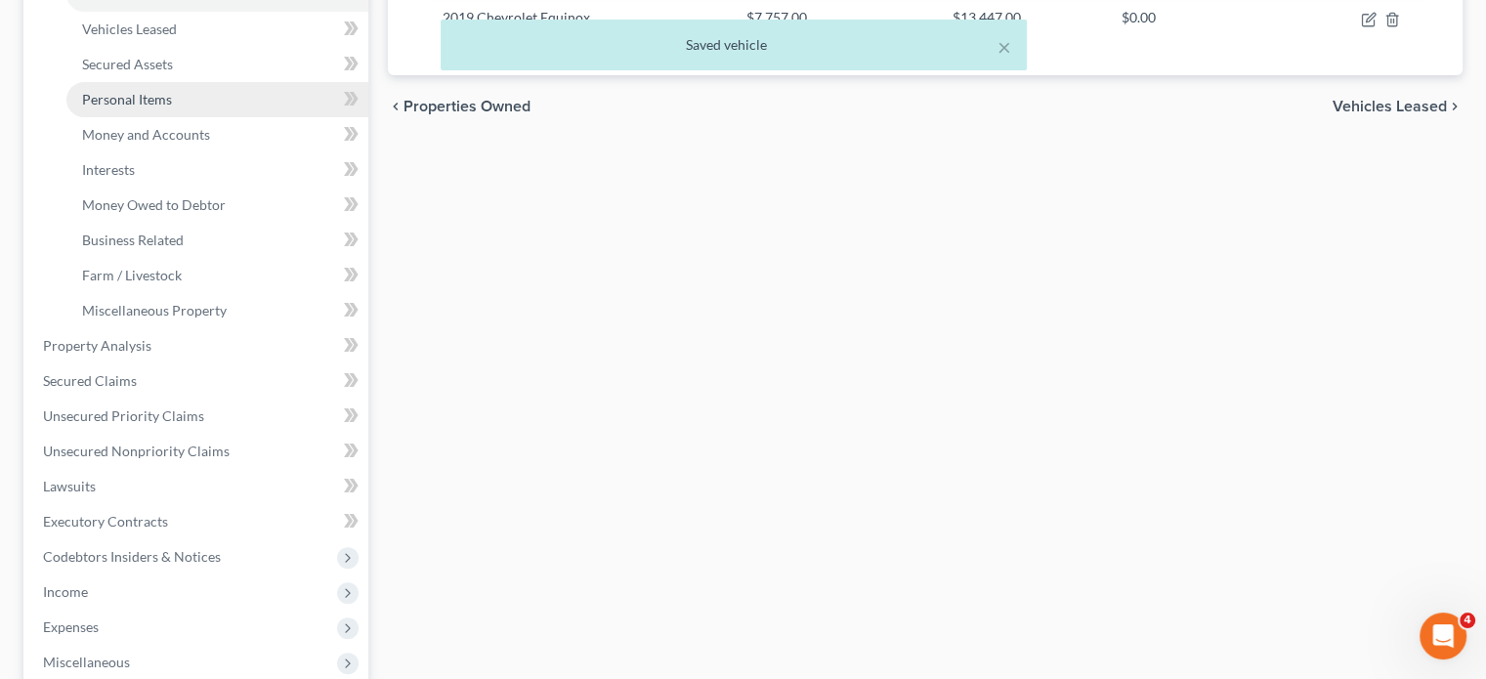
click at [207, 117] on link "Personal Items" at bounding box center [217, 99] width 302 height 35
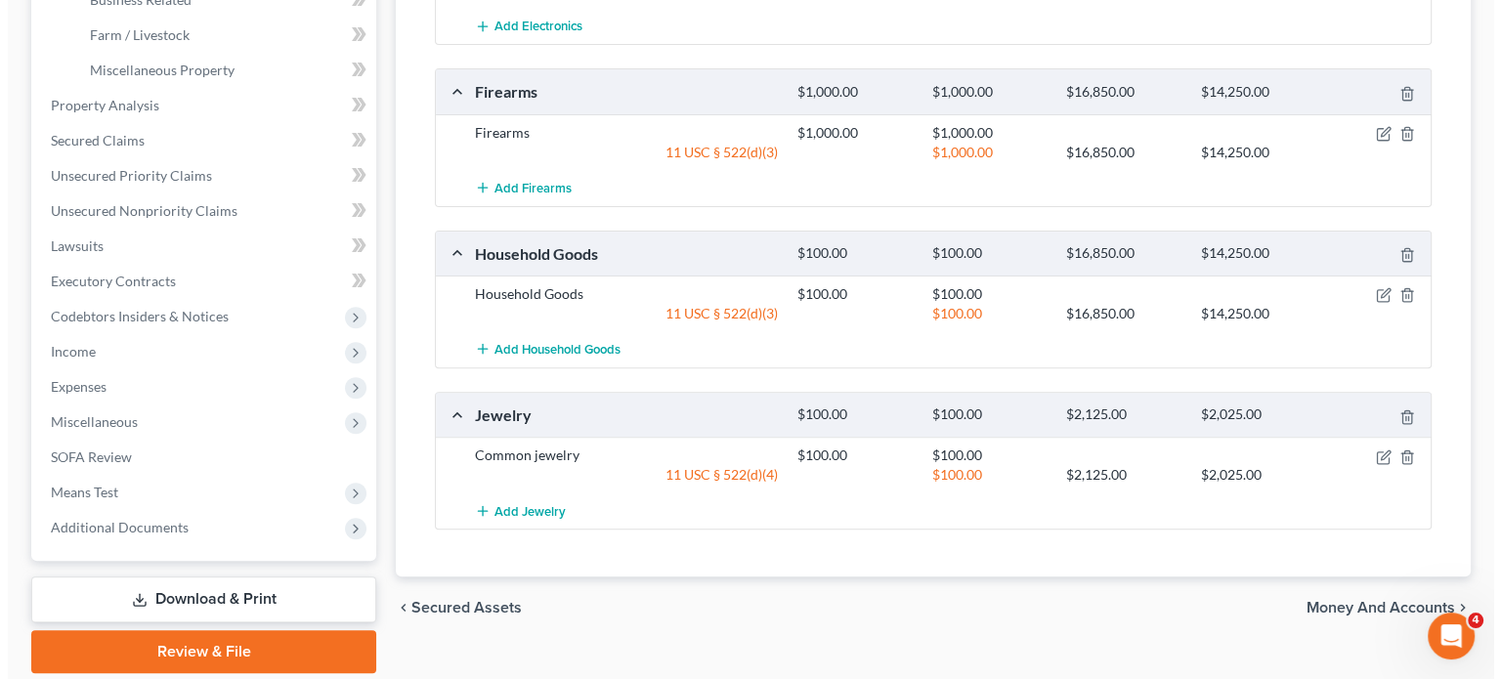
scroll to position [648, 0]
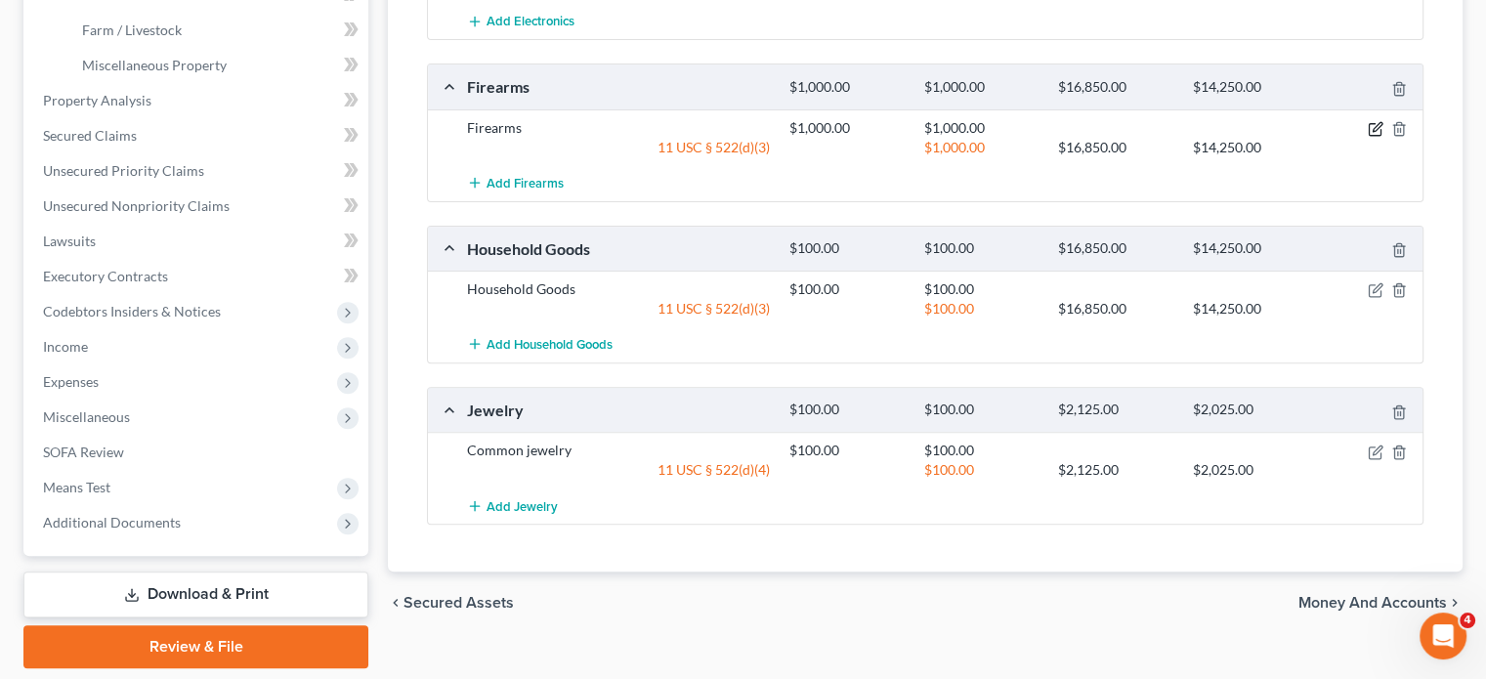
click at [1368, 137] on icon "button" at bounding box center [1376, 129] width 16 height 16
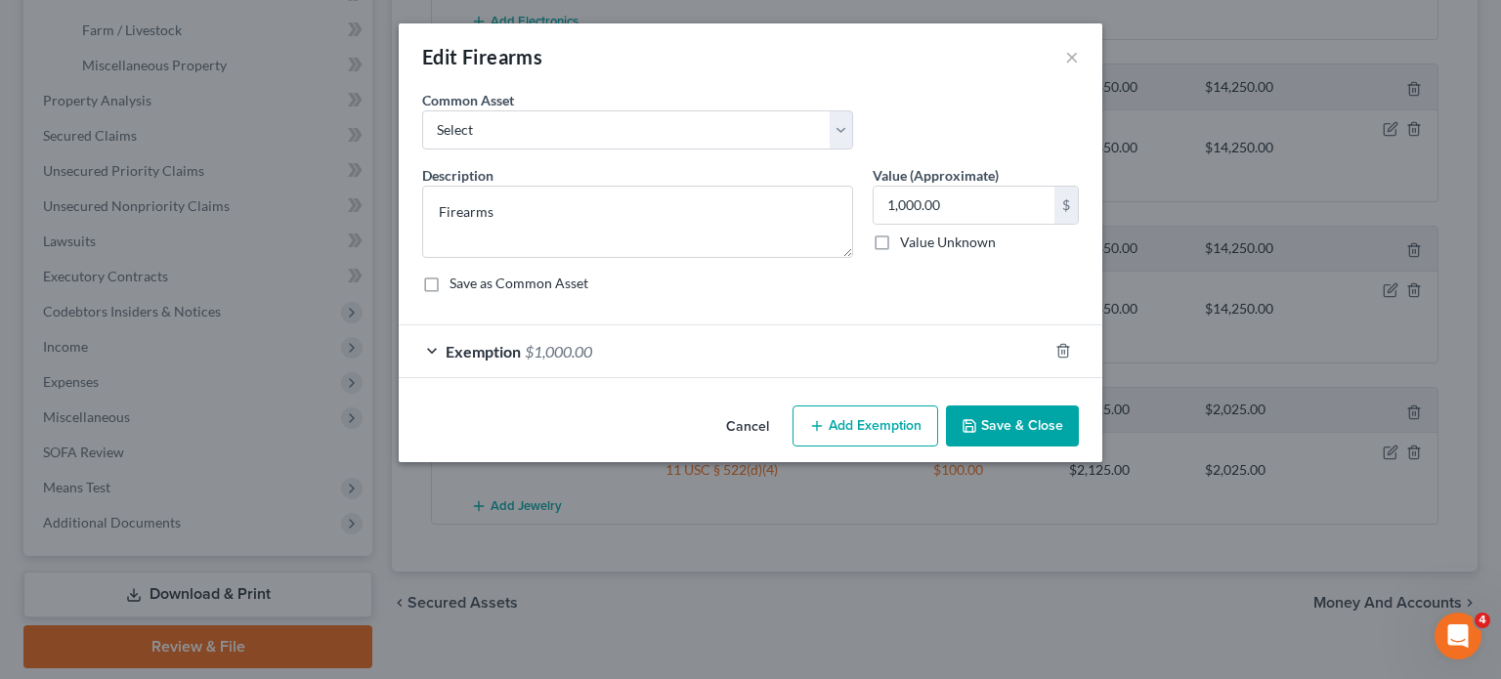
click at [463, 377] on div "Exemption $1,000.00" at bounding box center [723, 351] width 649 height 52
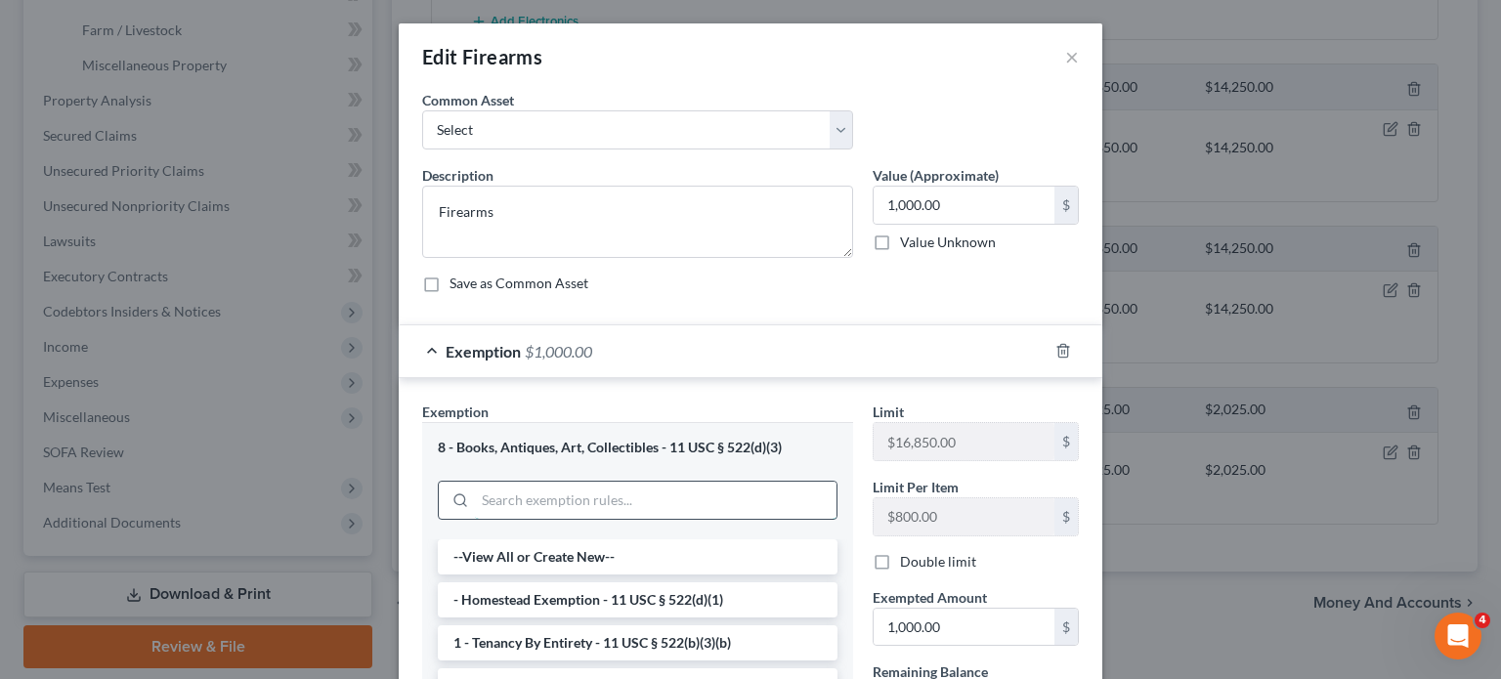
click at [475, 519] on input "search" at bounding box center [656, 500] width 362 height 37
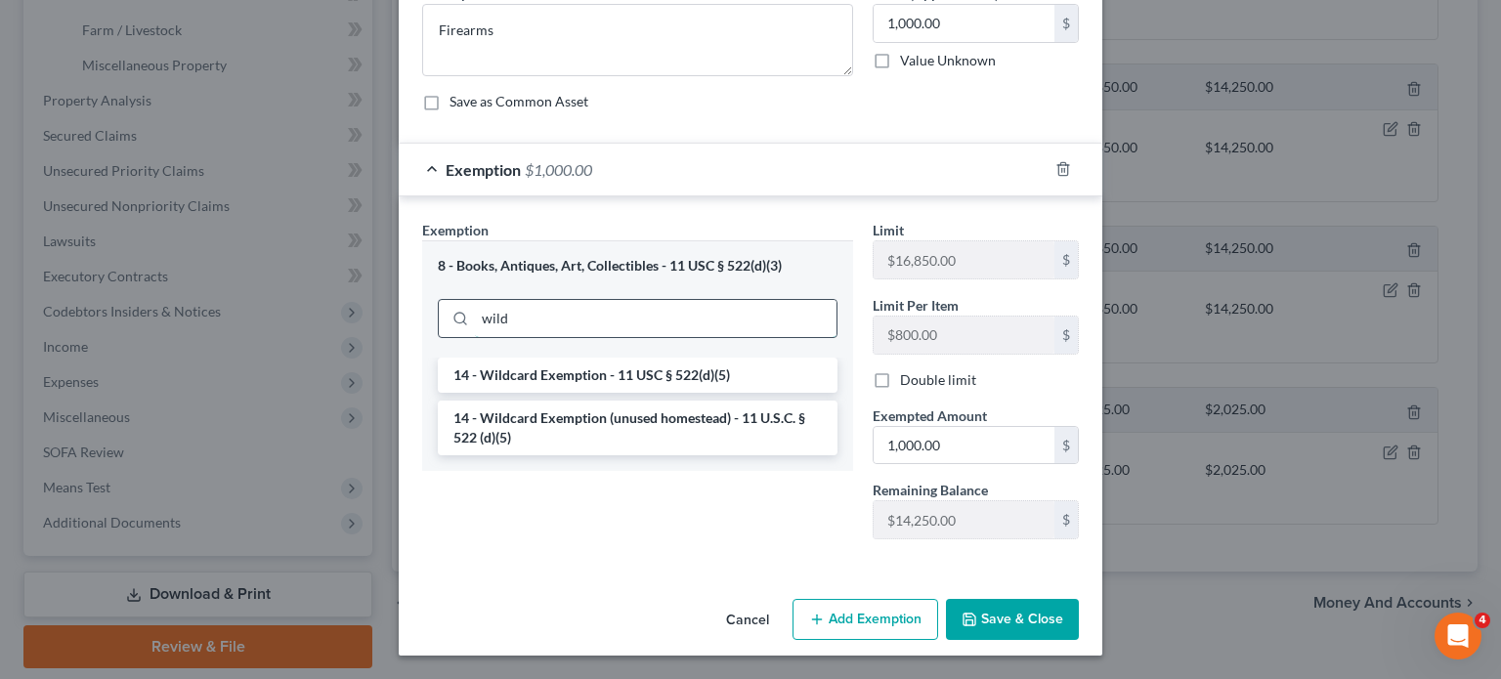
scroll to position [270, 0]
click at [438, 455] on li "14 - Wildcard Exemption (unused homestead) - 11 U.S.C. § 522 (d)(5)" at bounding box center [638, 428] width 400 height 55
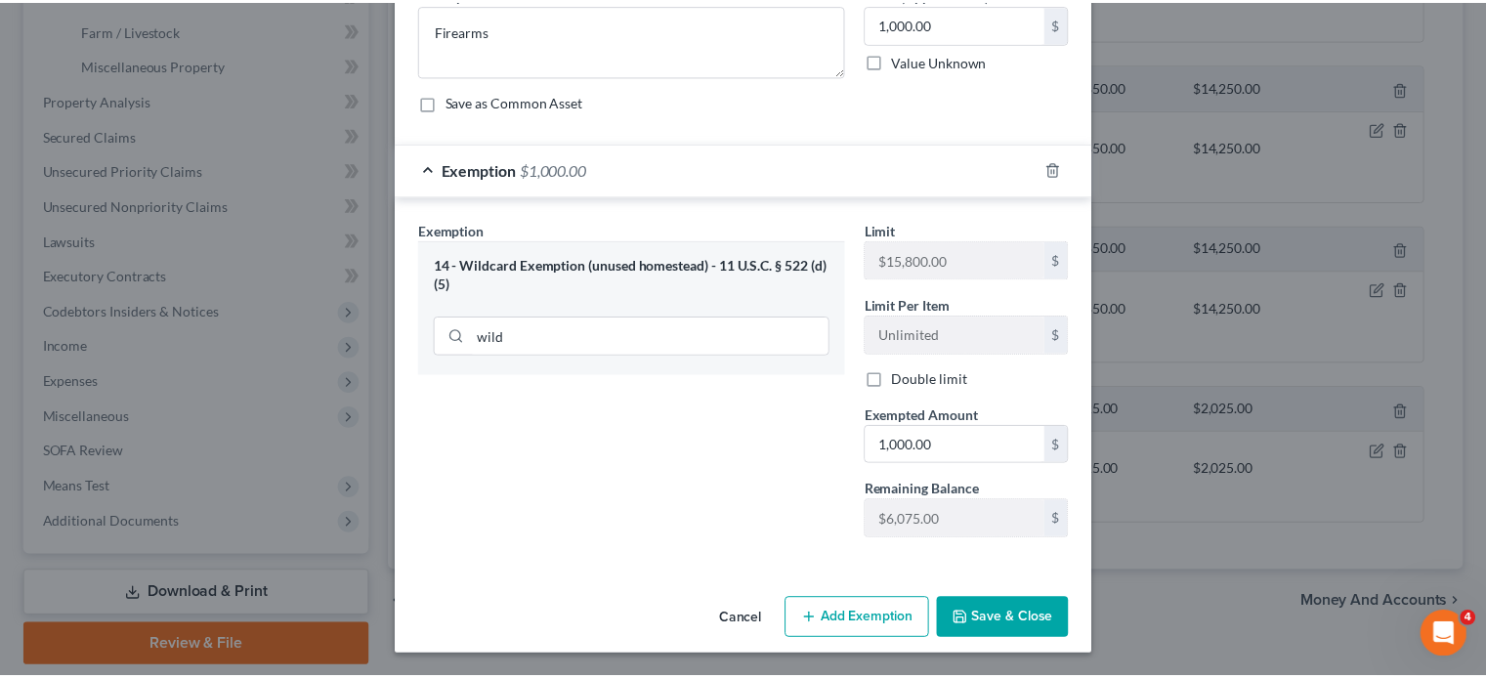
scroll to position [388, 0]
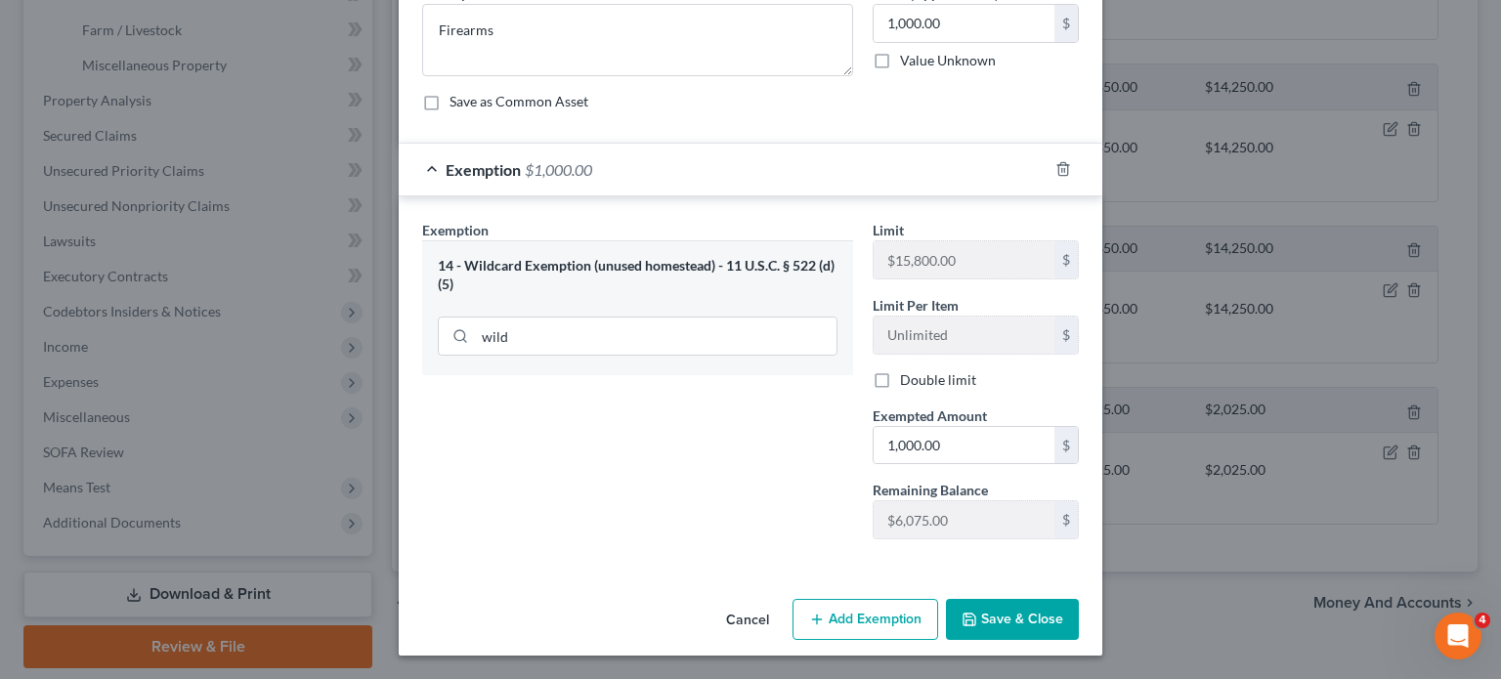
click at [1040, 605] on button "Save & Close" at bounding box center [1012, 619] width 133 height 41
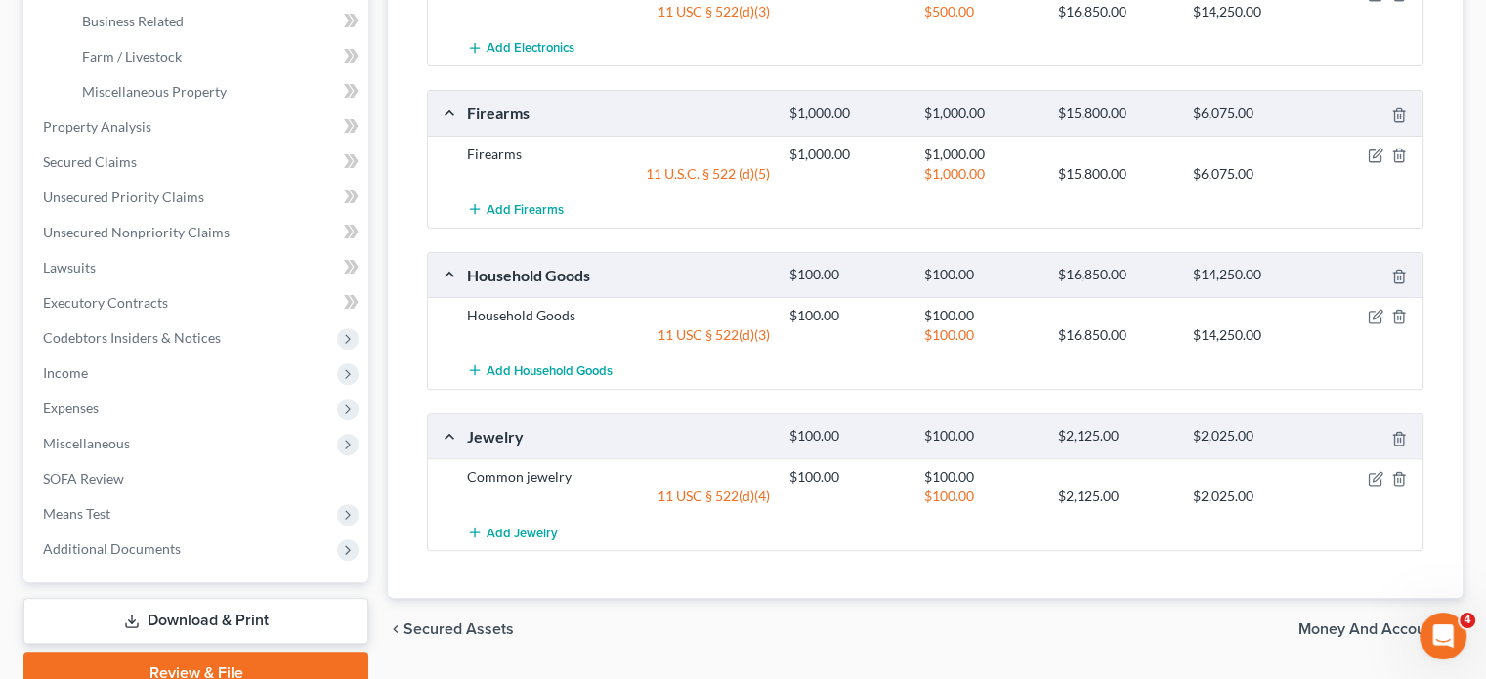
scroll to position [429, 0]
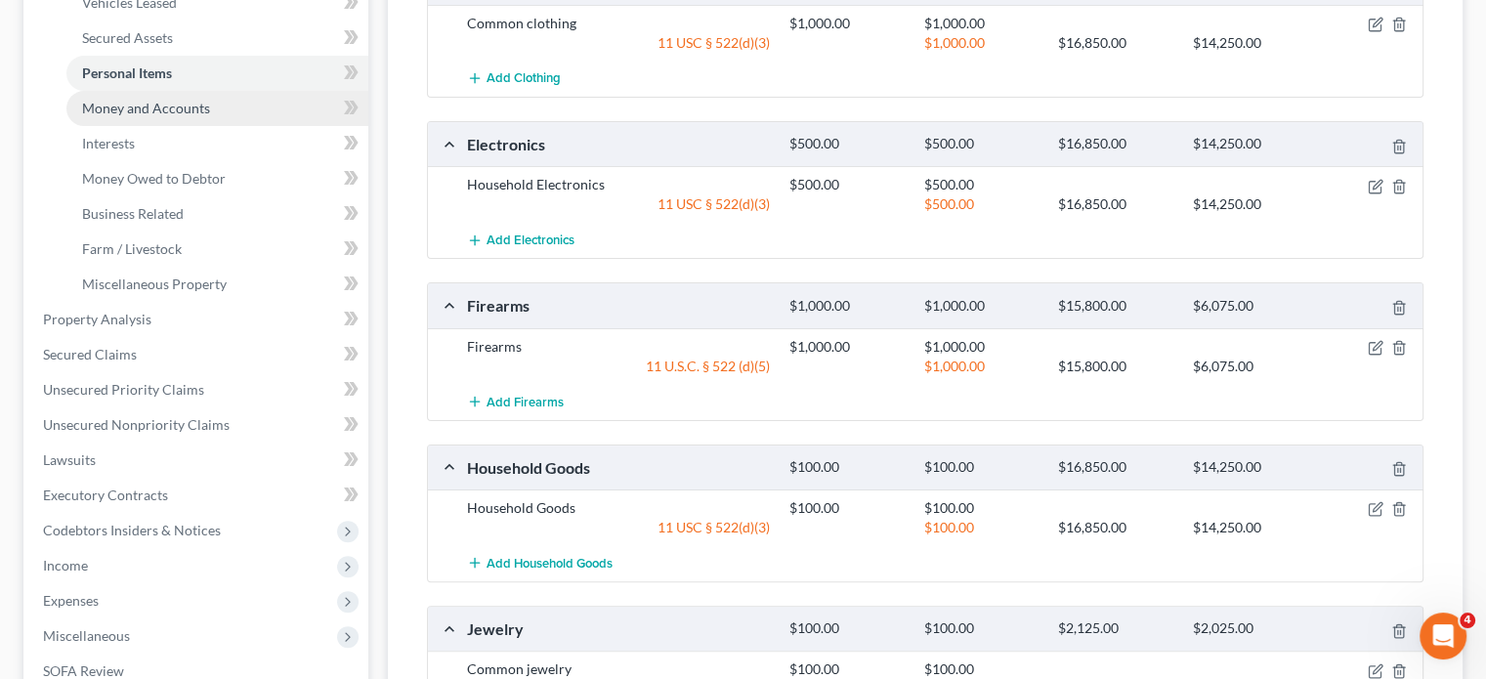
click at [210, 116] on span "Money and Accounts" at bounding box center [146, 108] width 128 height 17
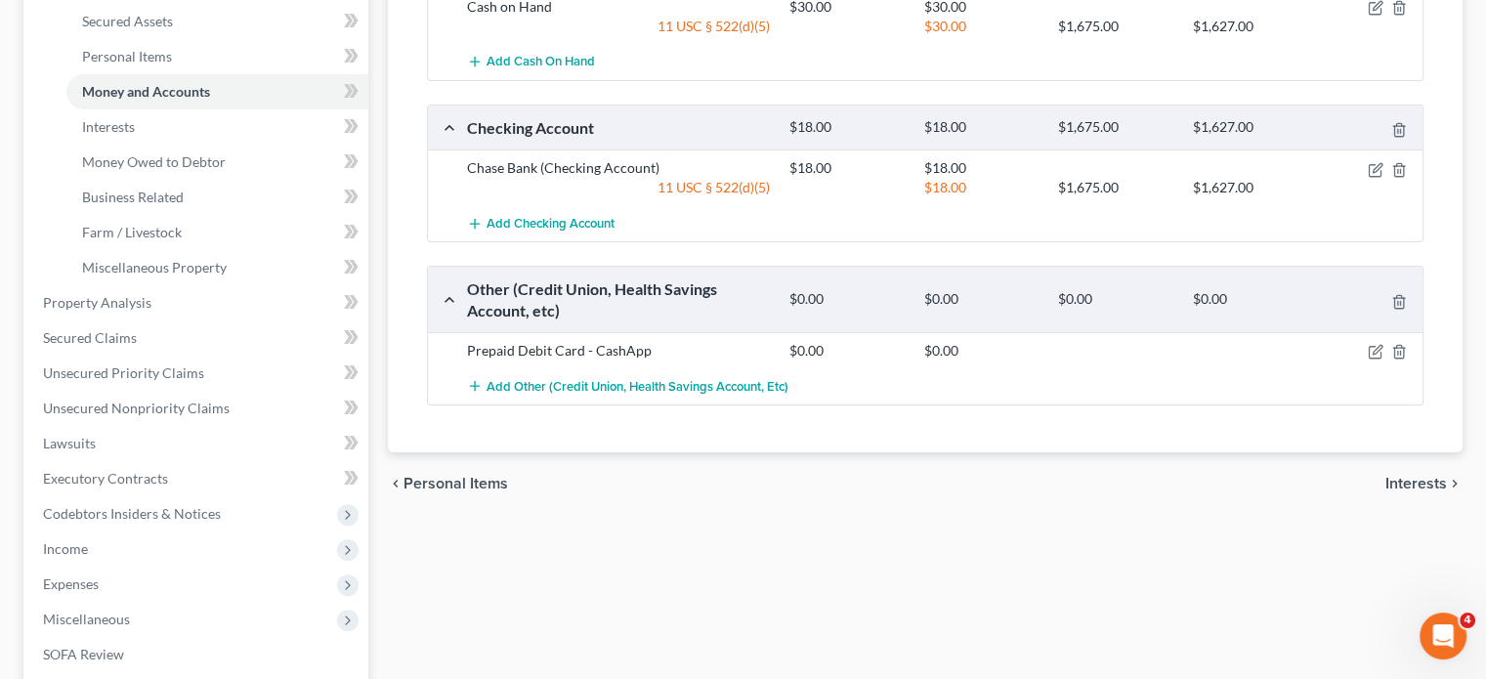
scroll to position [448, 0]
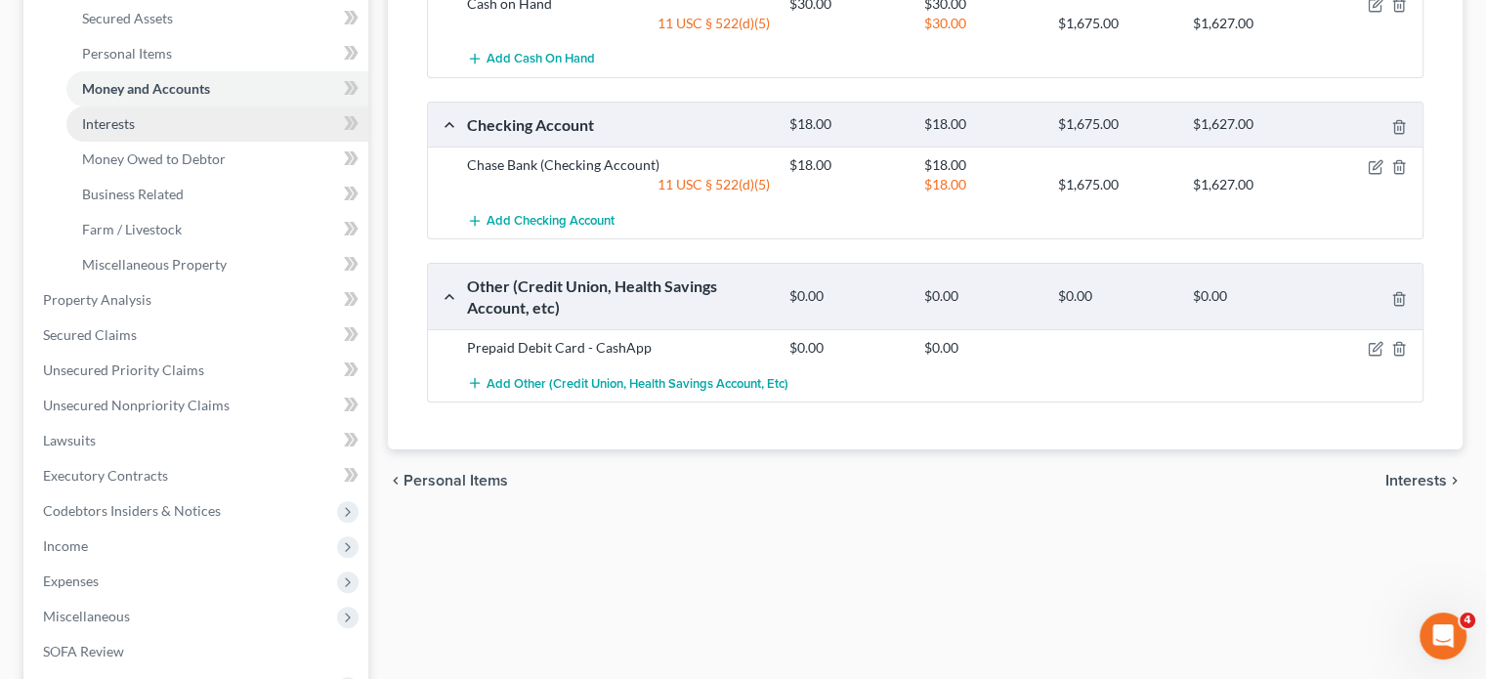
click at [192, 142] on link "Interests" at bounding box center [217, 123] width 302 height 35
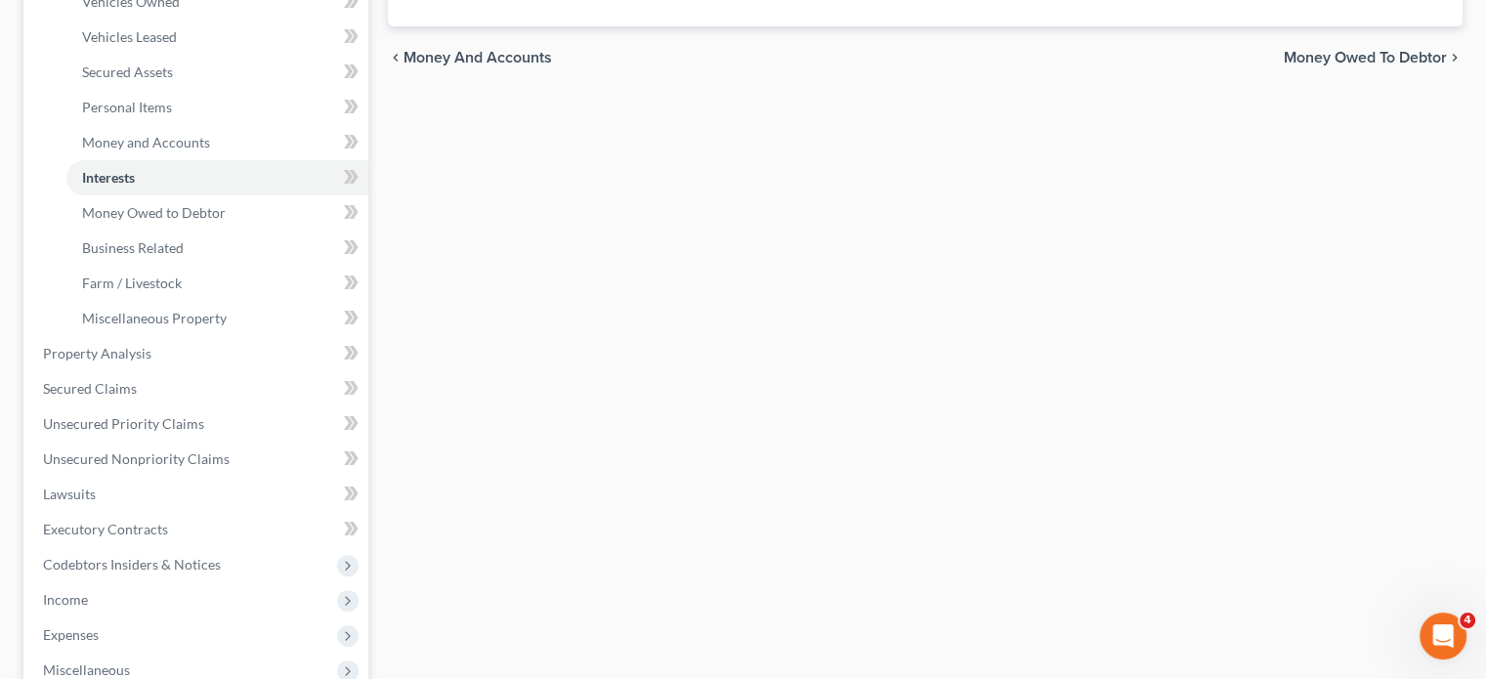
scroll to position [398, 0]
click at [226, 218] on span "Money Owed to Debtor" at bounding box center [154, 209] width 144 height 17
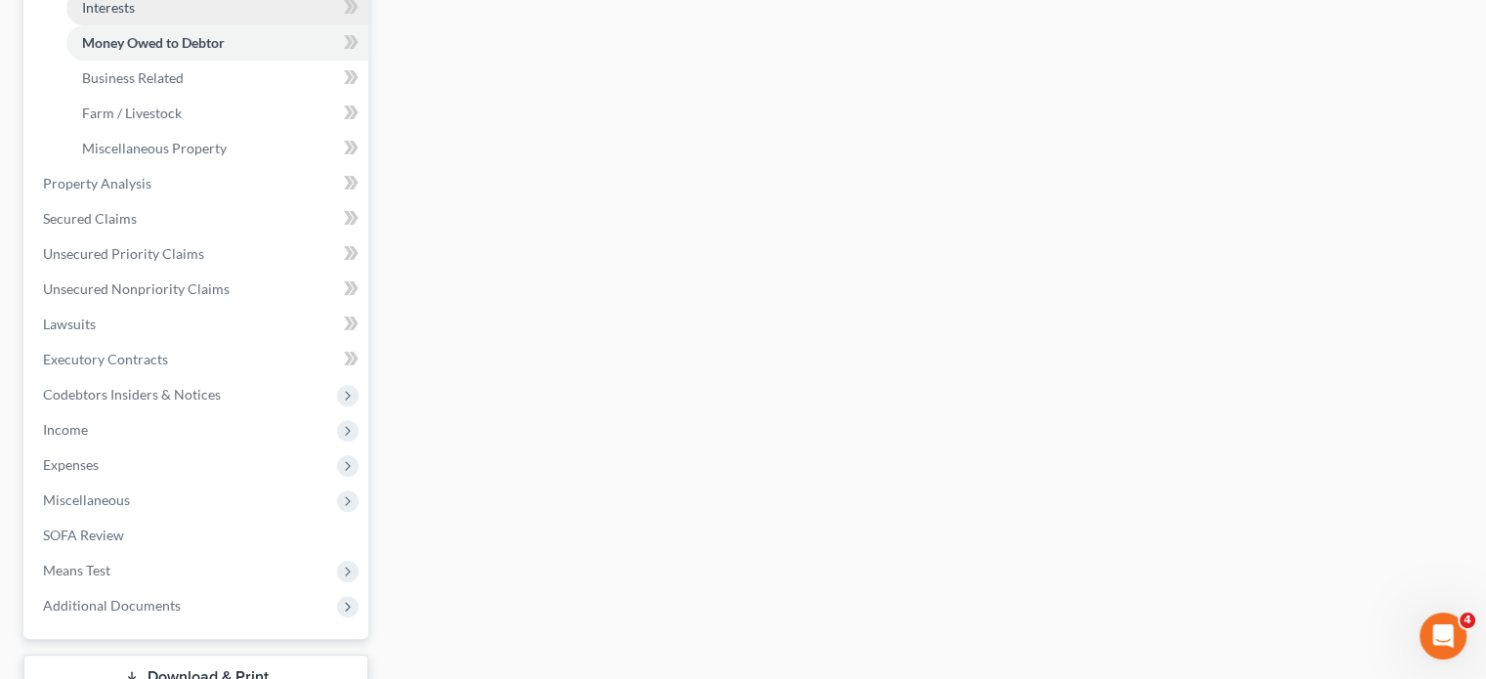
scroll to position [566, 0]
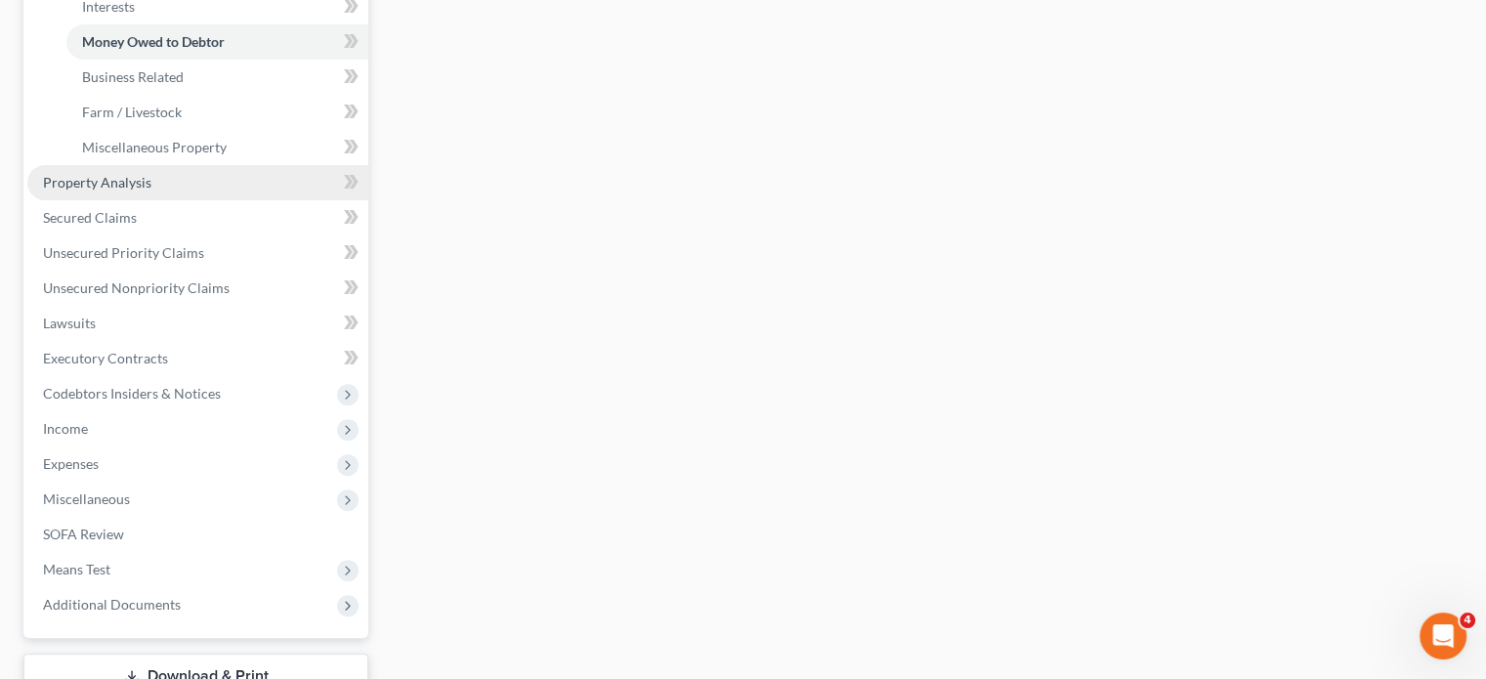
click at [136, 191] on span "Property Analysis" at bounding box center [97, 182] width 108 height 17
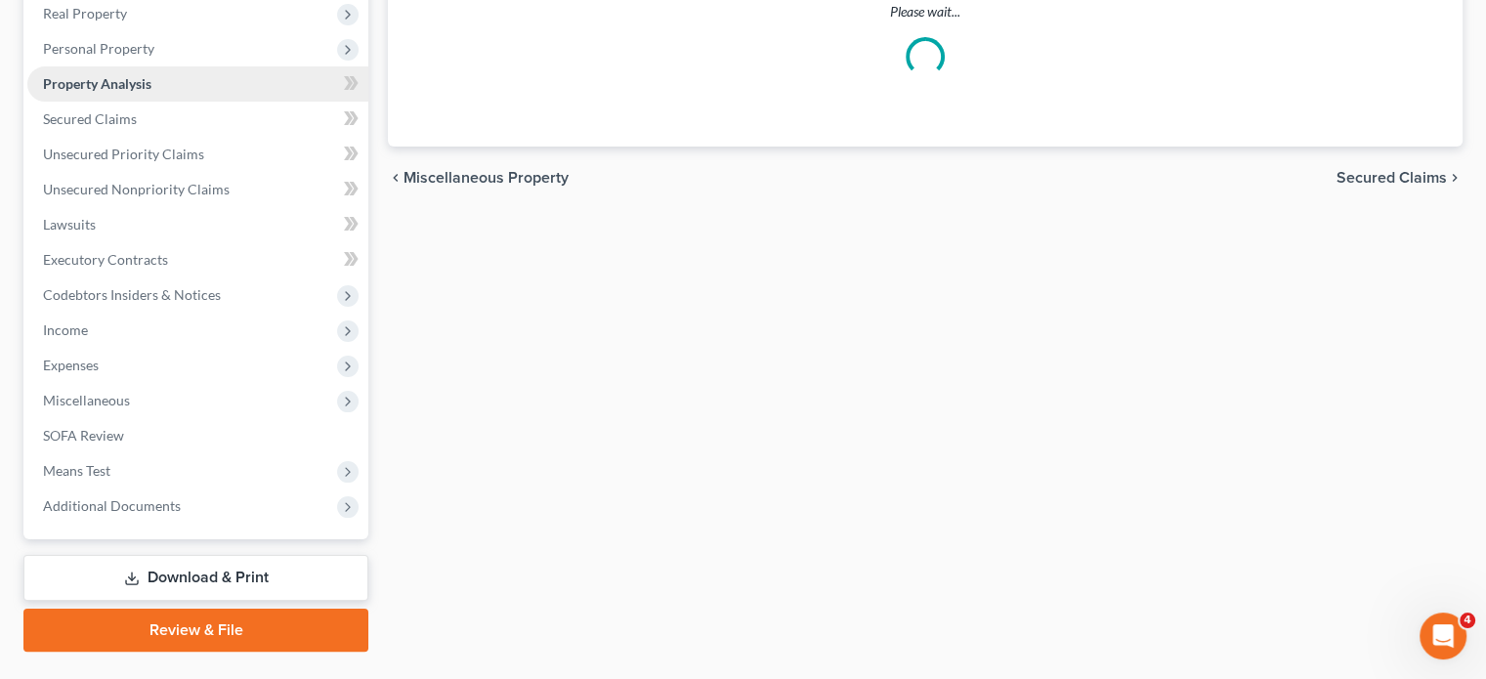
scroll to position [69, 0]
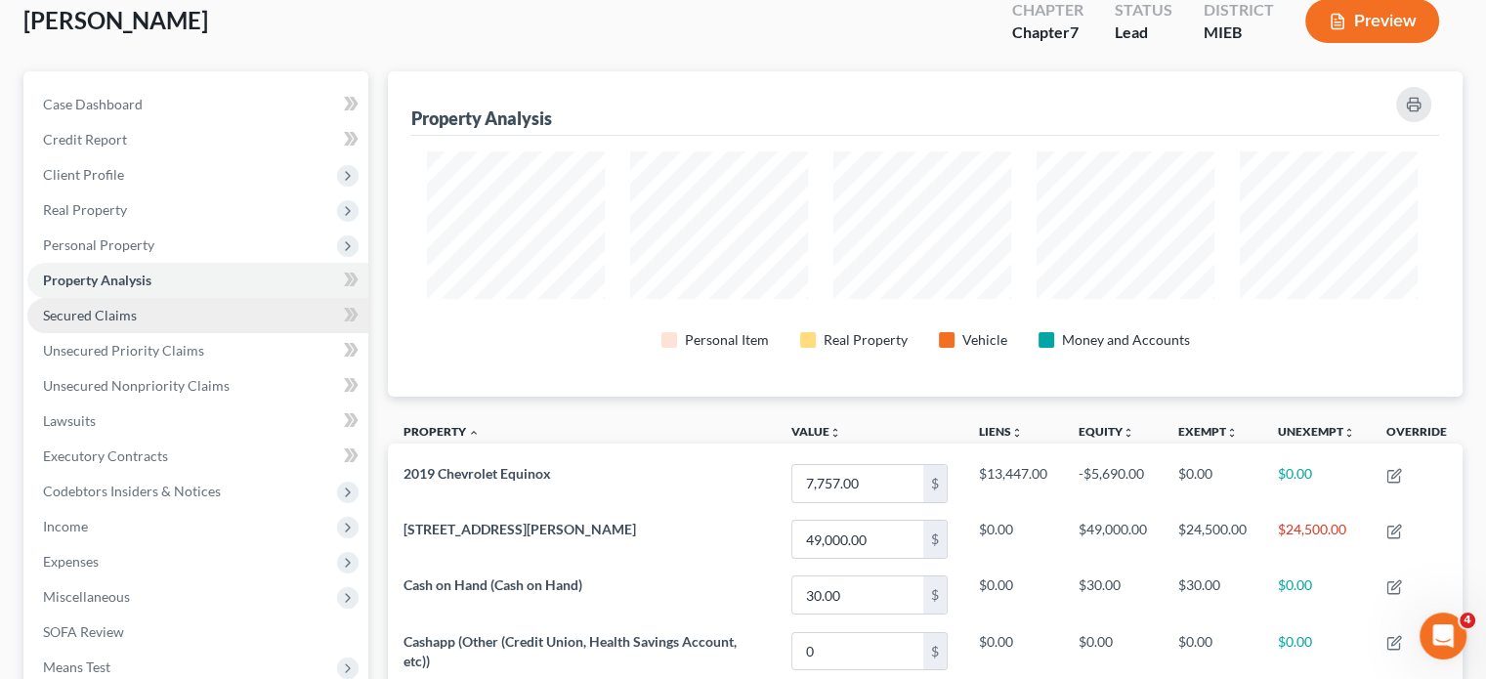
click at [228, 333] on link "Secured Claims" at bounding box center [197, 315] width 341 height 35
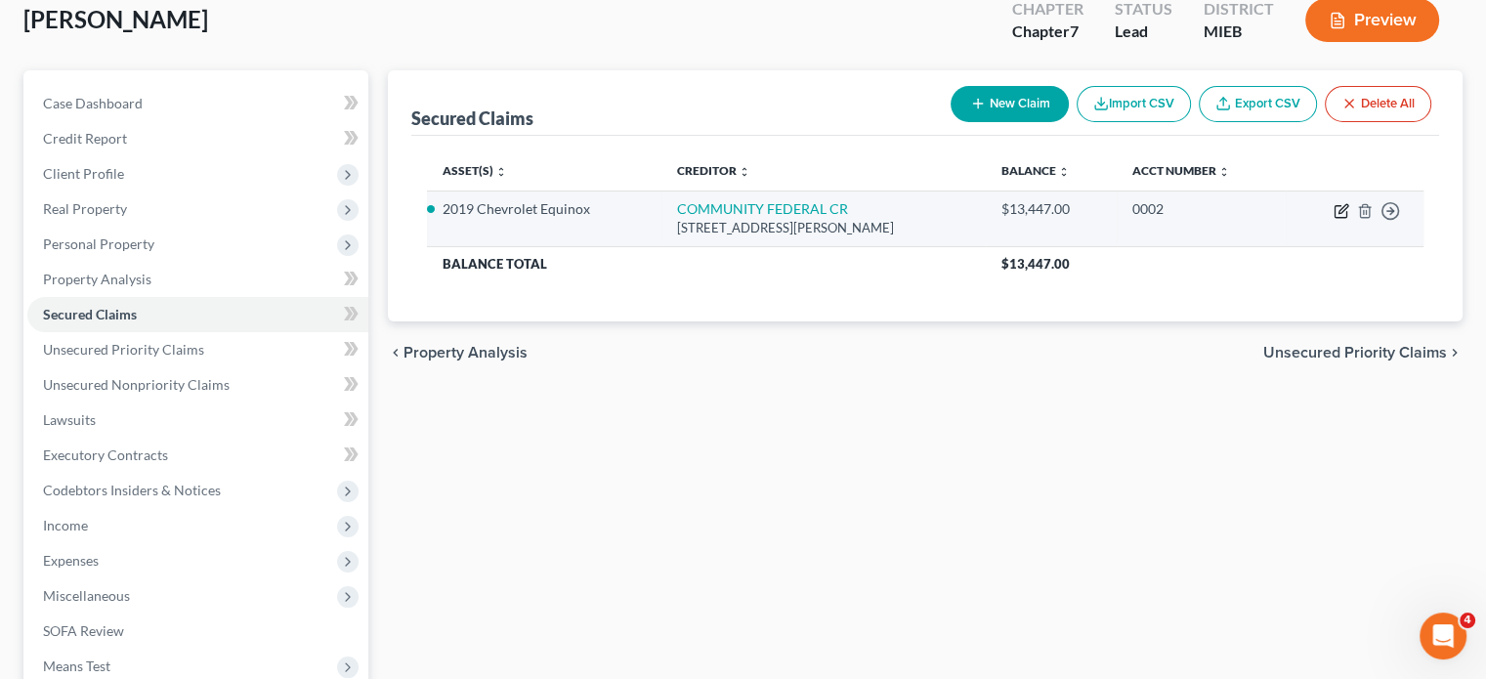
click at [1334, 219] on icon "button" at bounding box center [1342, 211] width 16 height 16
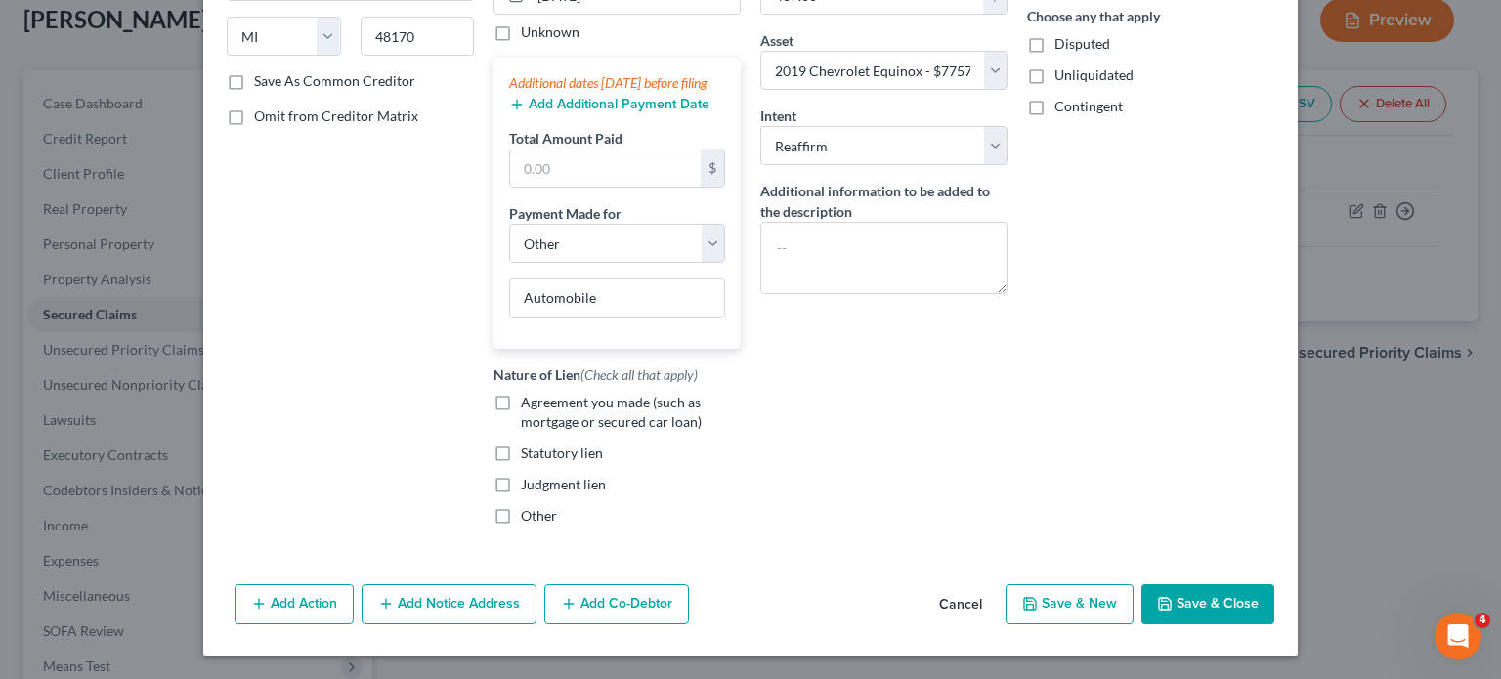
click at [521, 432] on label "Agreement you made (such as mortgage or secured car loan)" at bounding box center [631, 412] width 220 height 39
click at [529, 405] on input "Agreement you made (such as mortgage or secured car loan)" at bounding box center [535, 399] width 13 height 13
click at [1274, 585] on button "Save & Close" at bounding box center [1207, 604] width 133 height 41
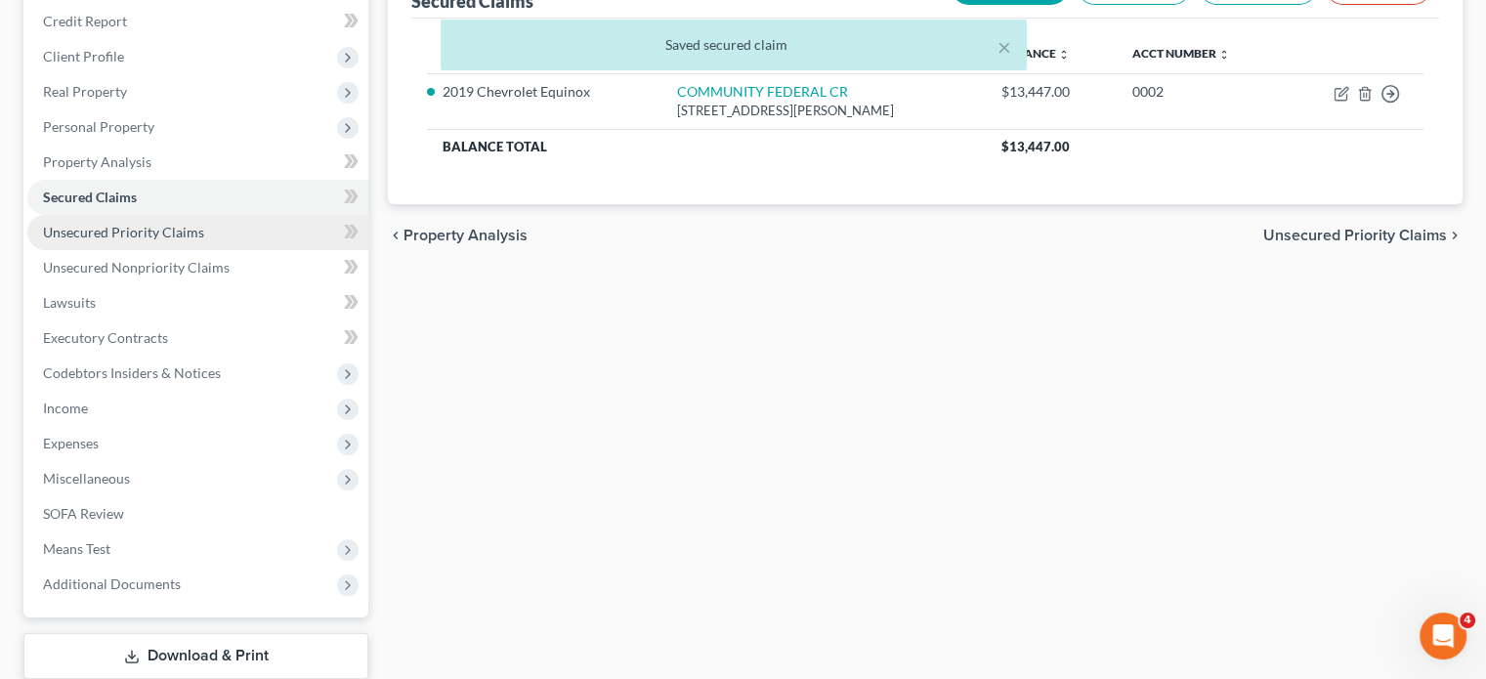
click at [204, 240] on span "Unsecured Priority Claims" at bounding box center [123, 232] width 161 height 17
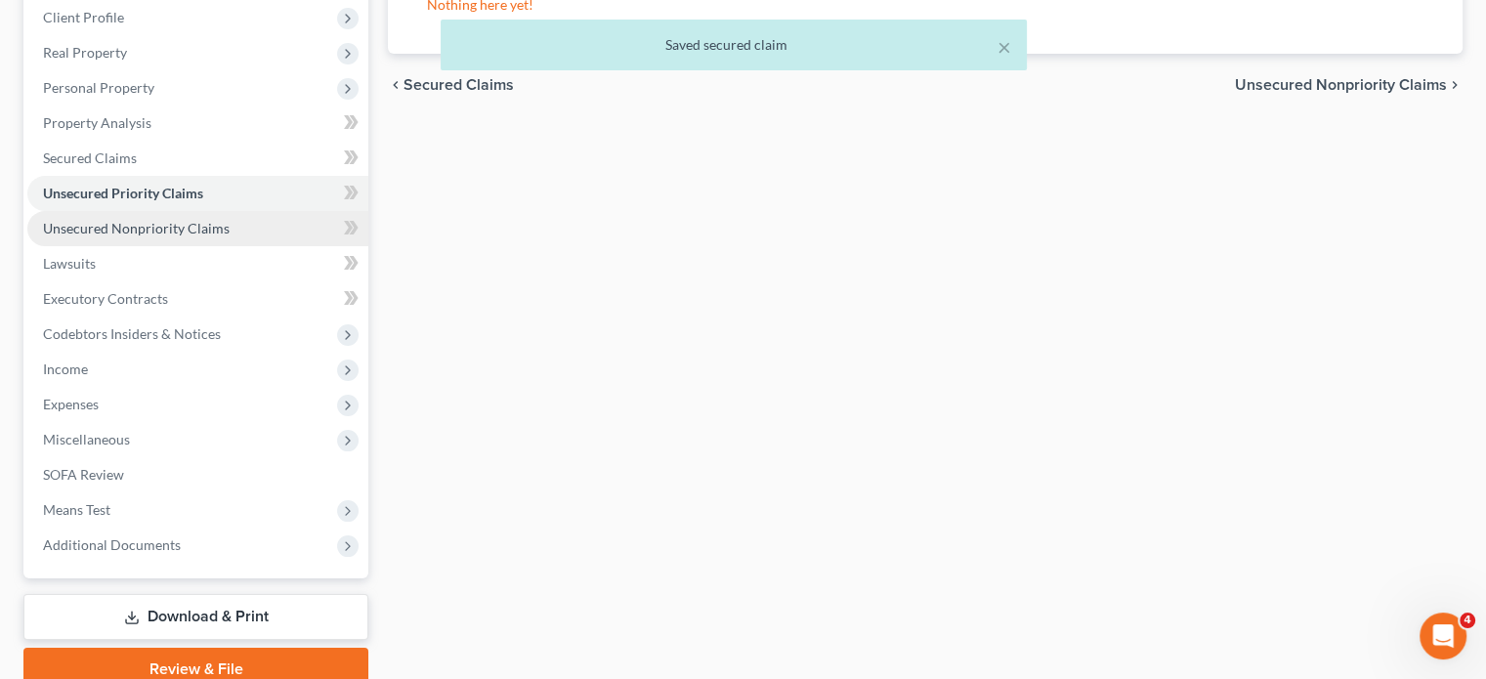
click at [160, 236] on span "Unsecured Nonpriority Claims" at bounding box center [136, 228] width 187 height 17
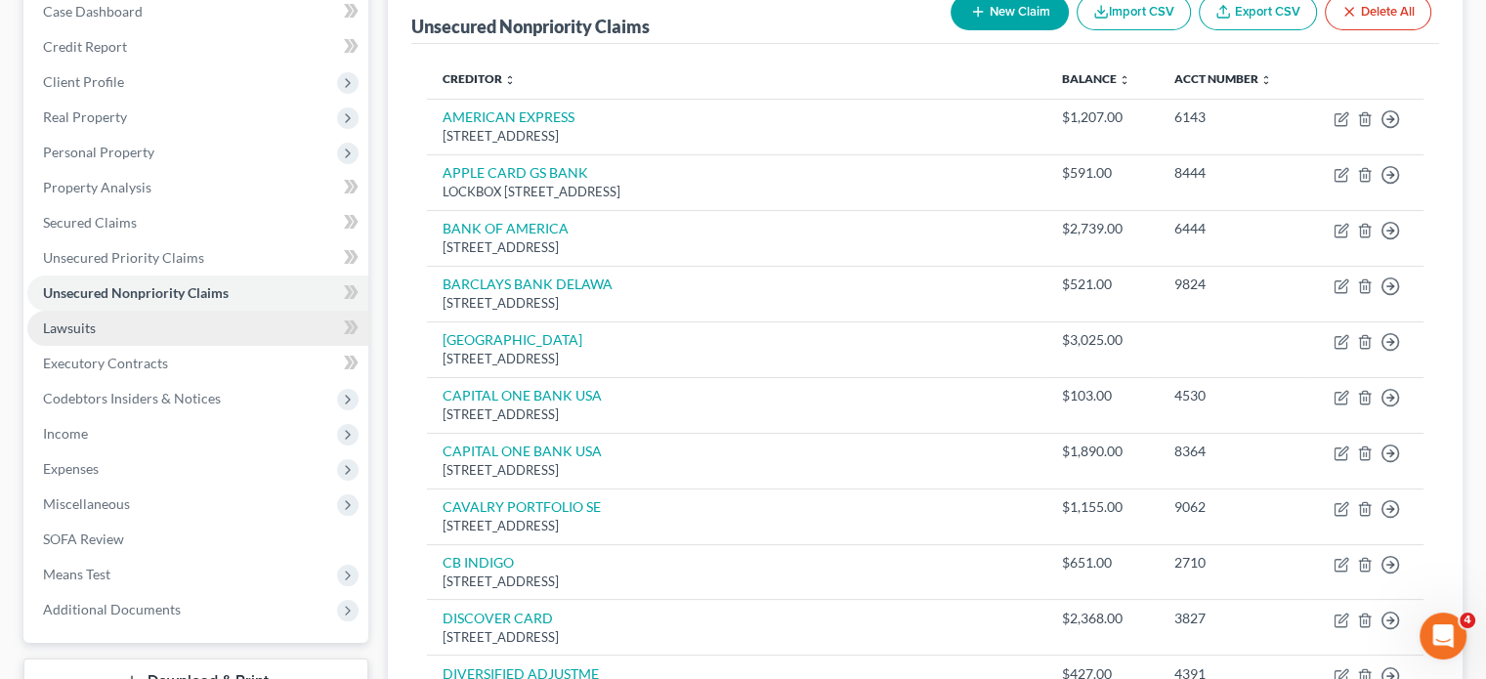
click at [211, 346] on link "Lawsuits" at bounding box center [197, 328] width 341 height 35
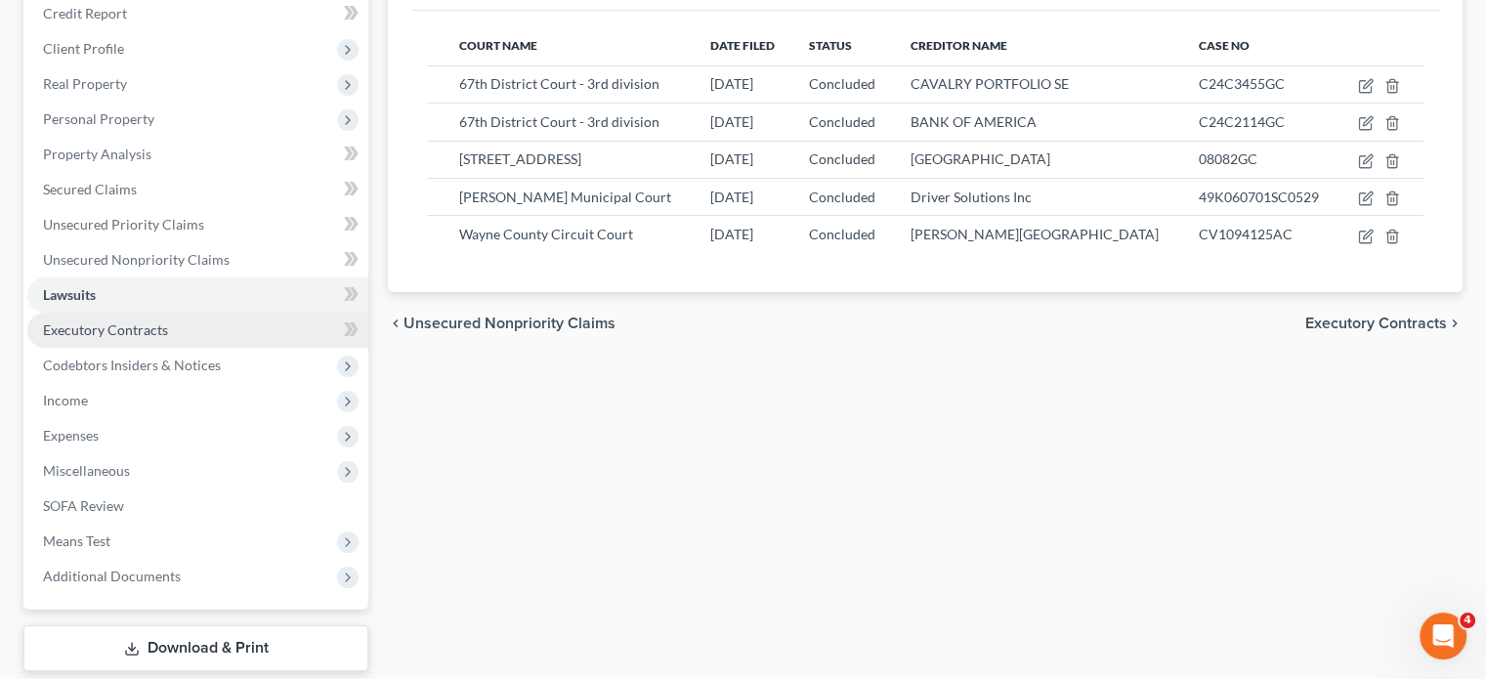
click at [235, 348] on link "Executory Contracts" at bounding box center [197, 330] width 341 height 35
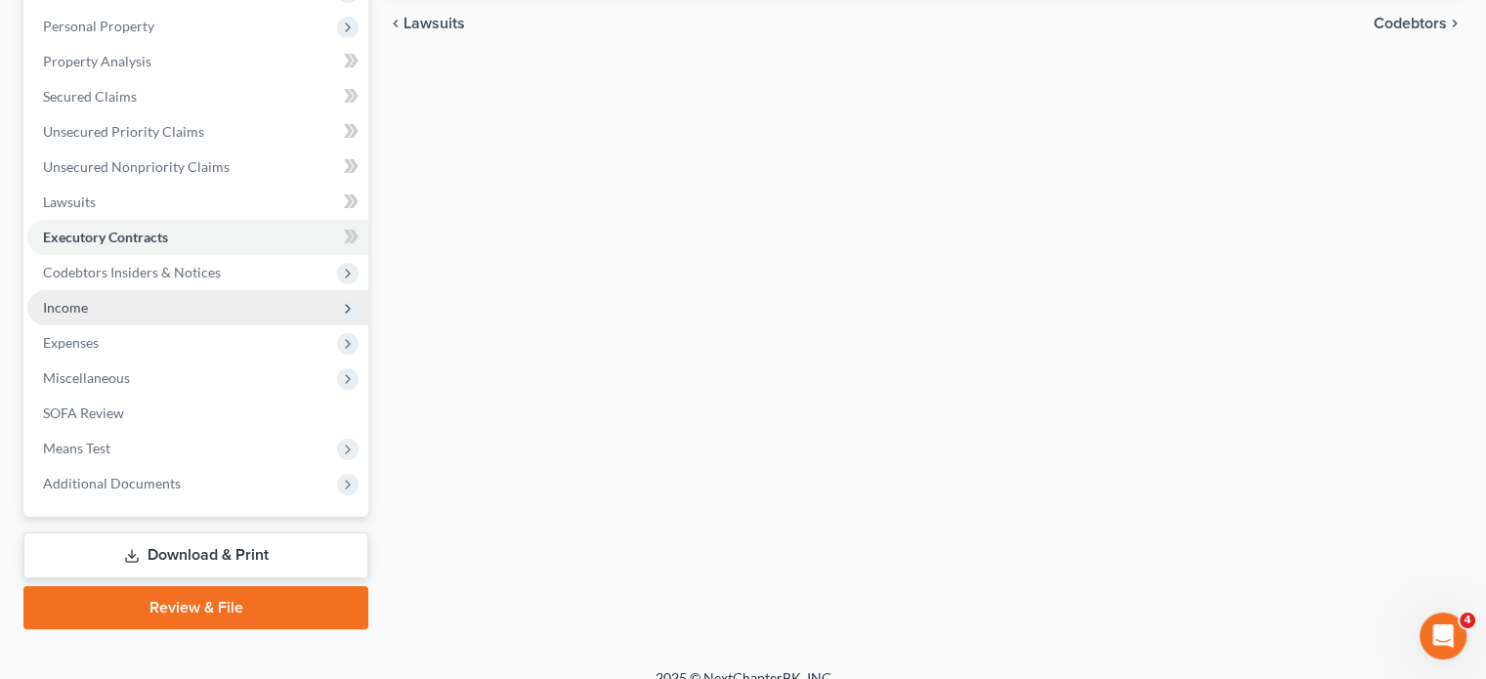
click at [123, 325] on span "Income" at bounding box center [197, 307] width 341 height 35
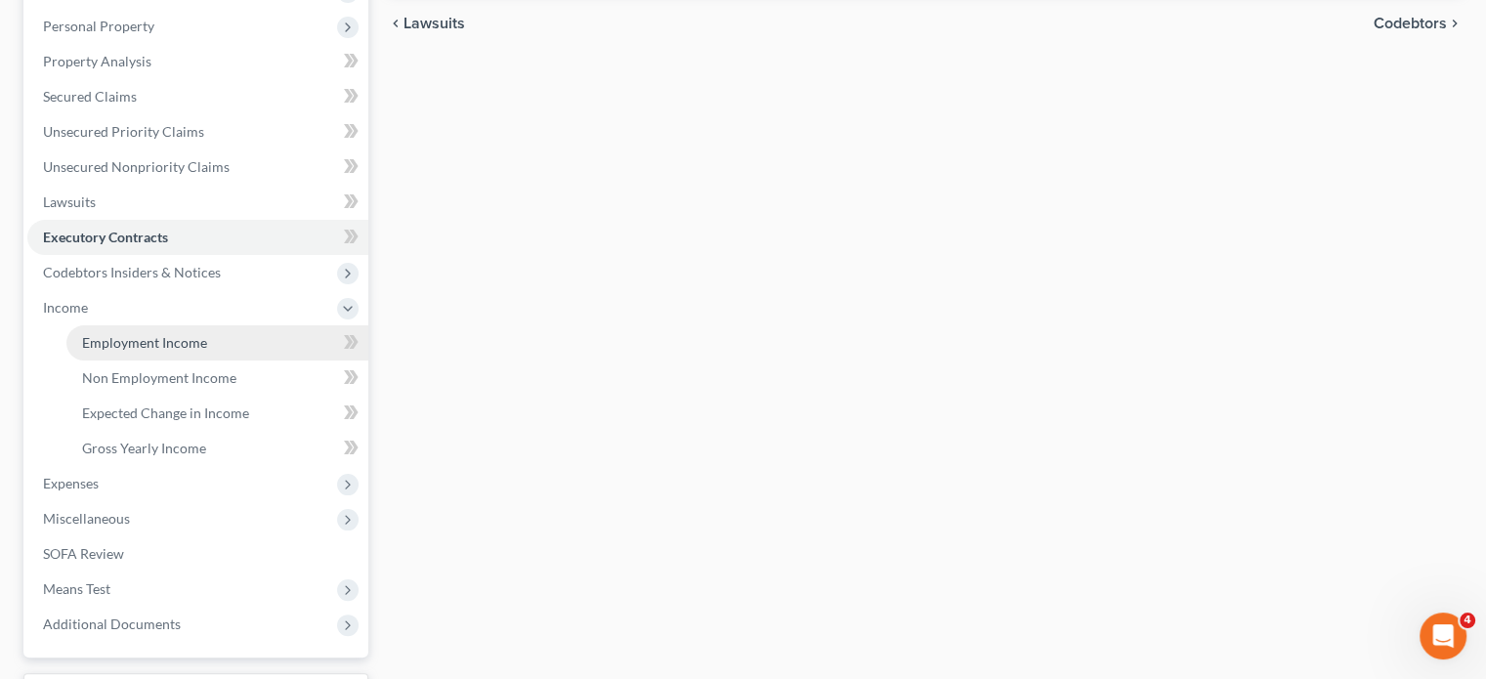
click at [141, 361] on link "Employment Income" at bounding box center [217, 342] width 302 height 35
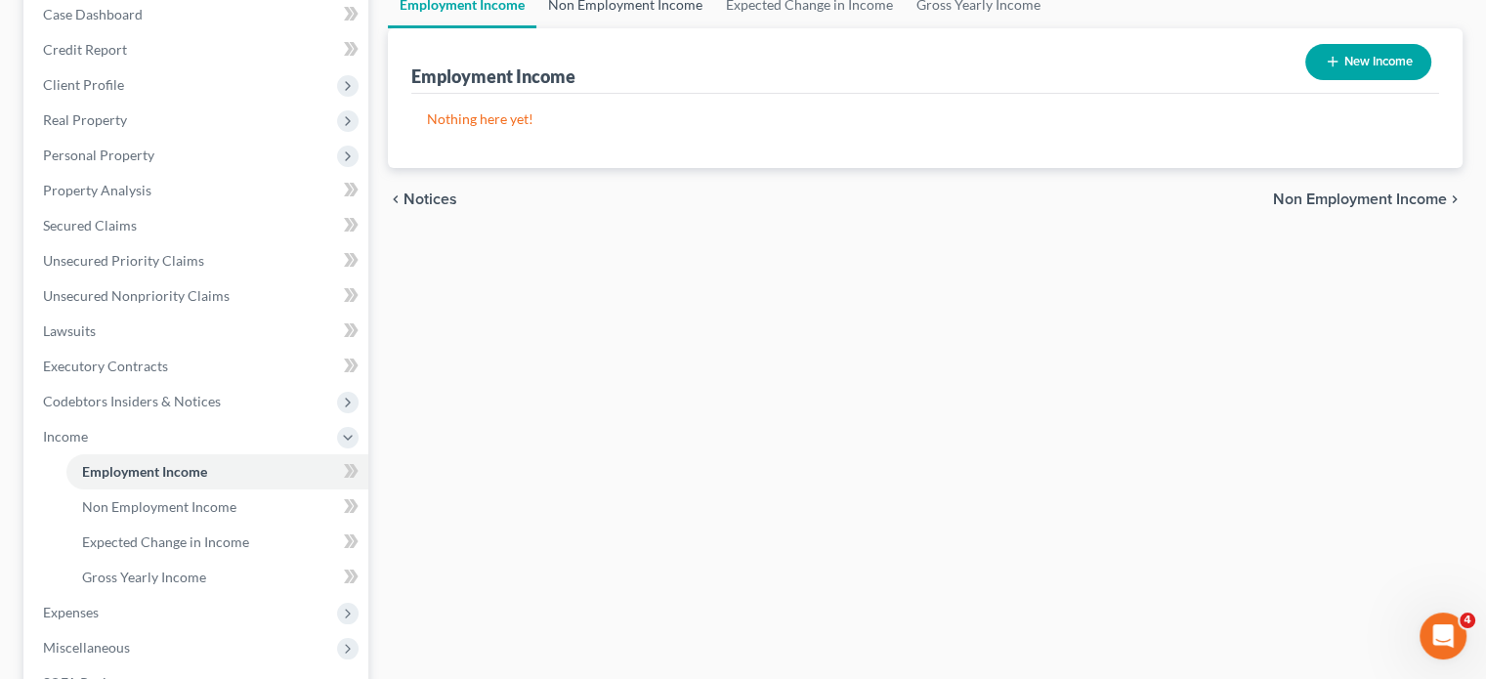
click at [653, 28] on link "Non Employment Income" at bounding box center [625, 4] width 178 height 47
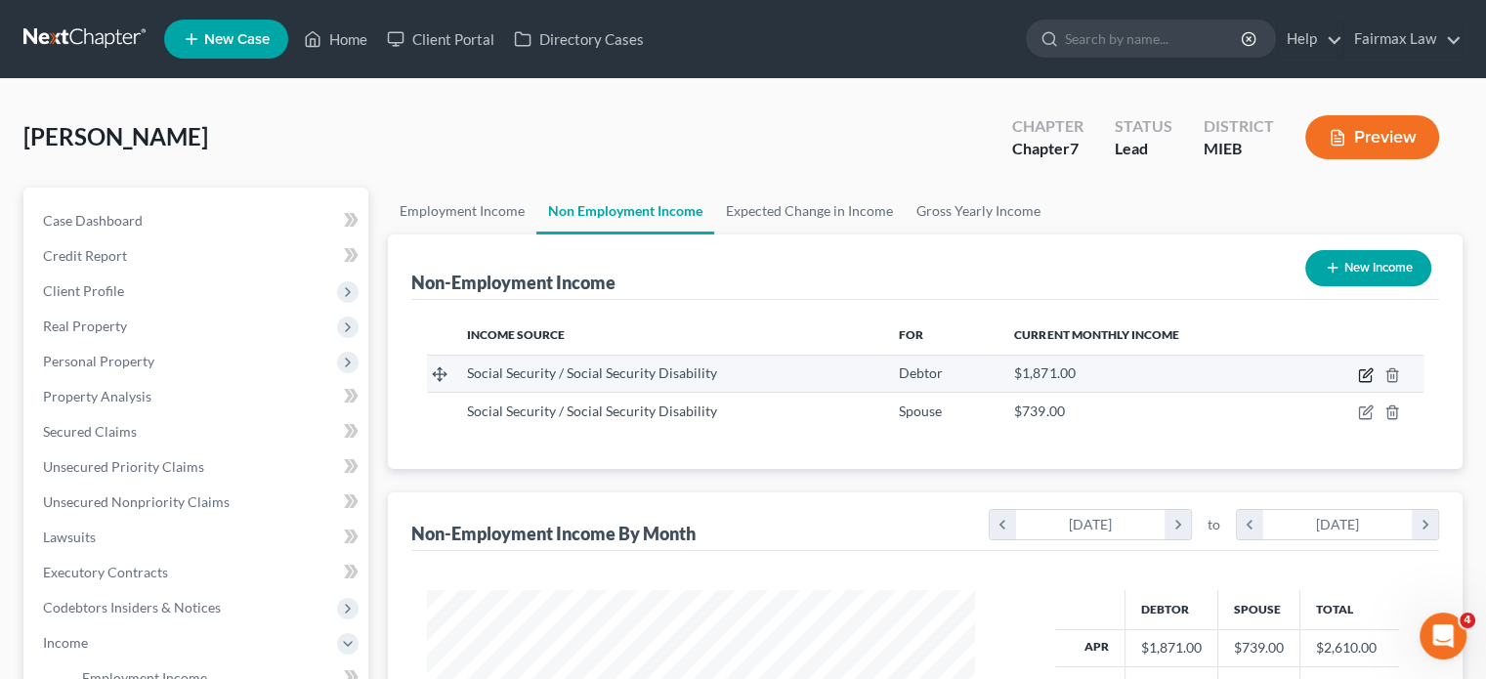
click at [1358, 383] on icon "button" at bounding box center [1366, 375] width 16 height 16
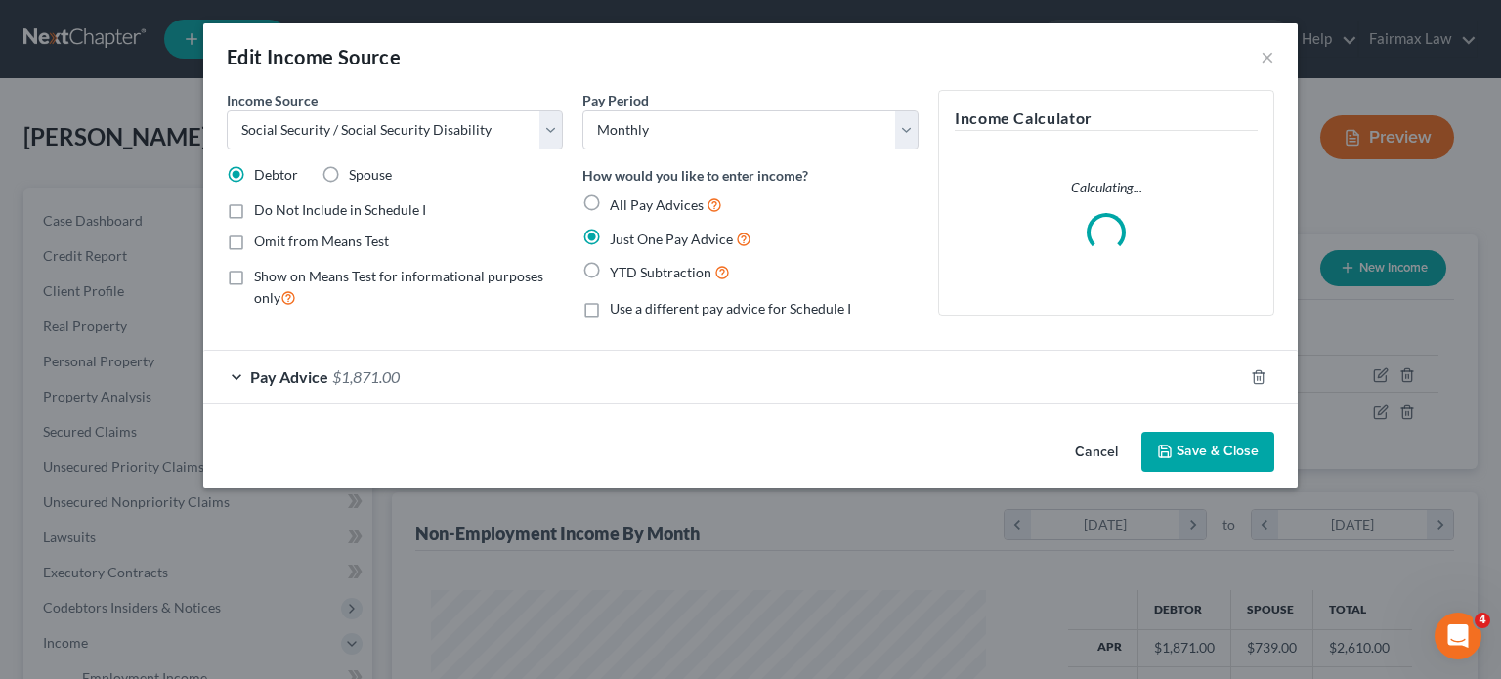
click at [919, 403] on div "Pay Advice $1,871.00" at bounding box center [723, 377] width 1040 height 52
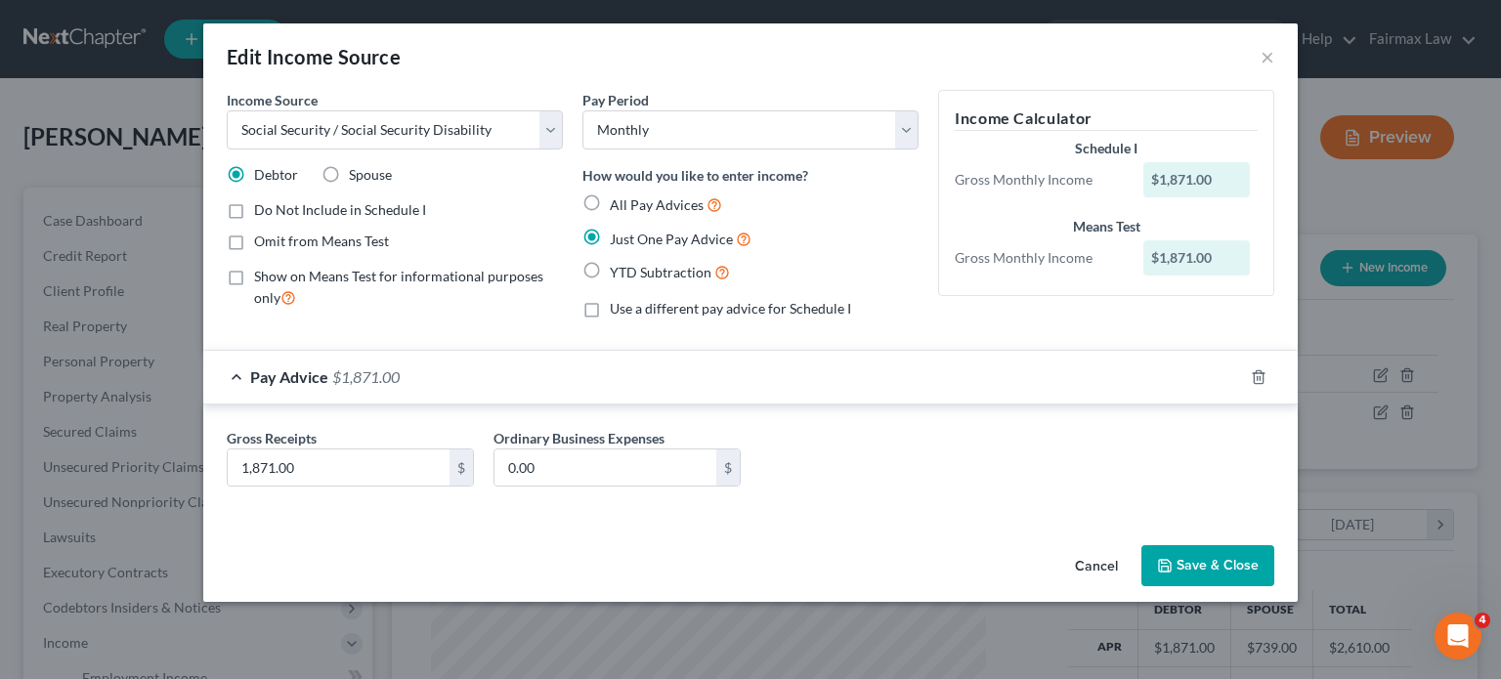
click at [1133, 586] on button "Cancel" at bounding box center [1096, 566] width 74 height 39
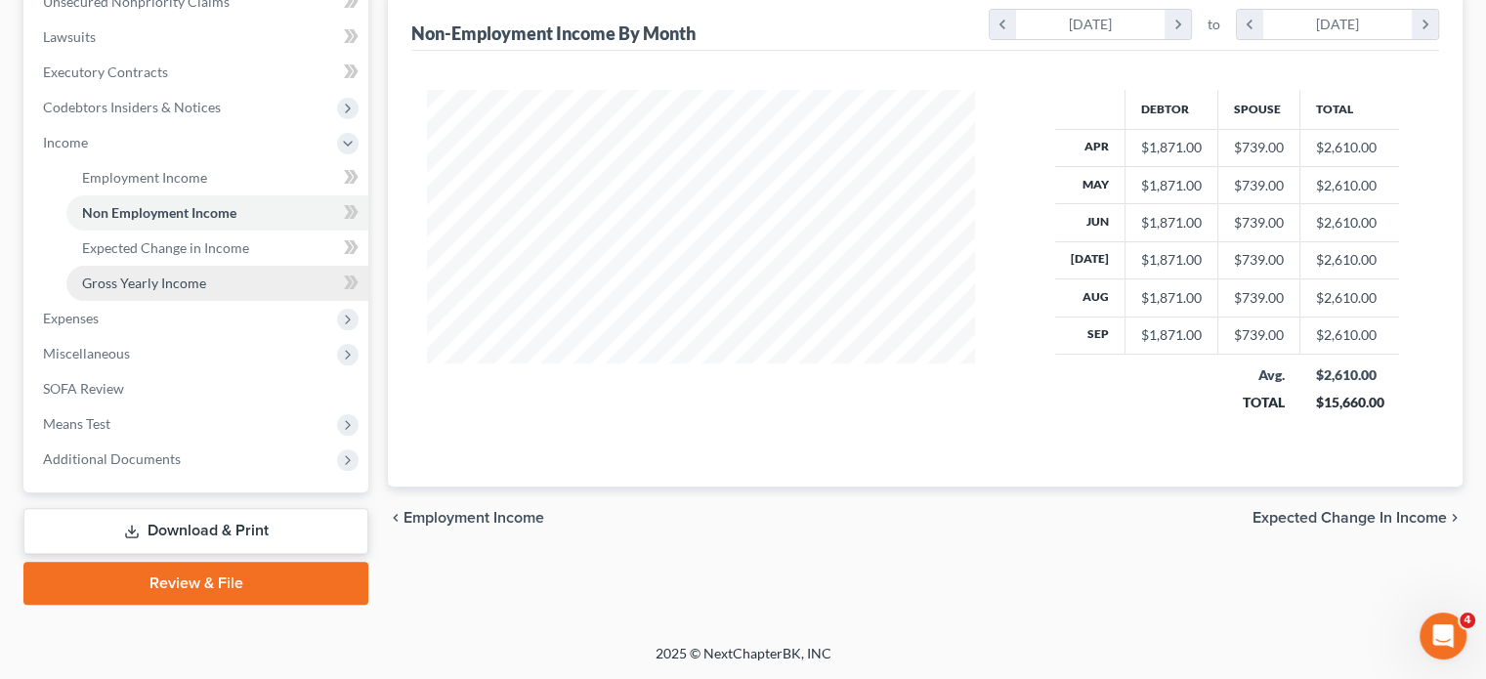
click at [152, 291] on span "Gross Yearly Income" at bounding box center [144, 283] width 124 height 17
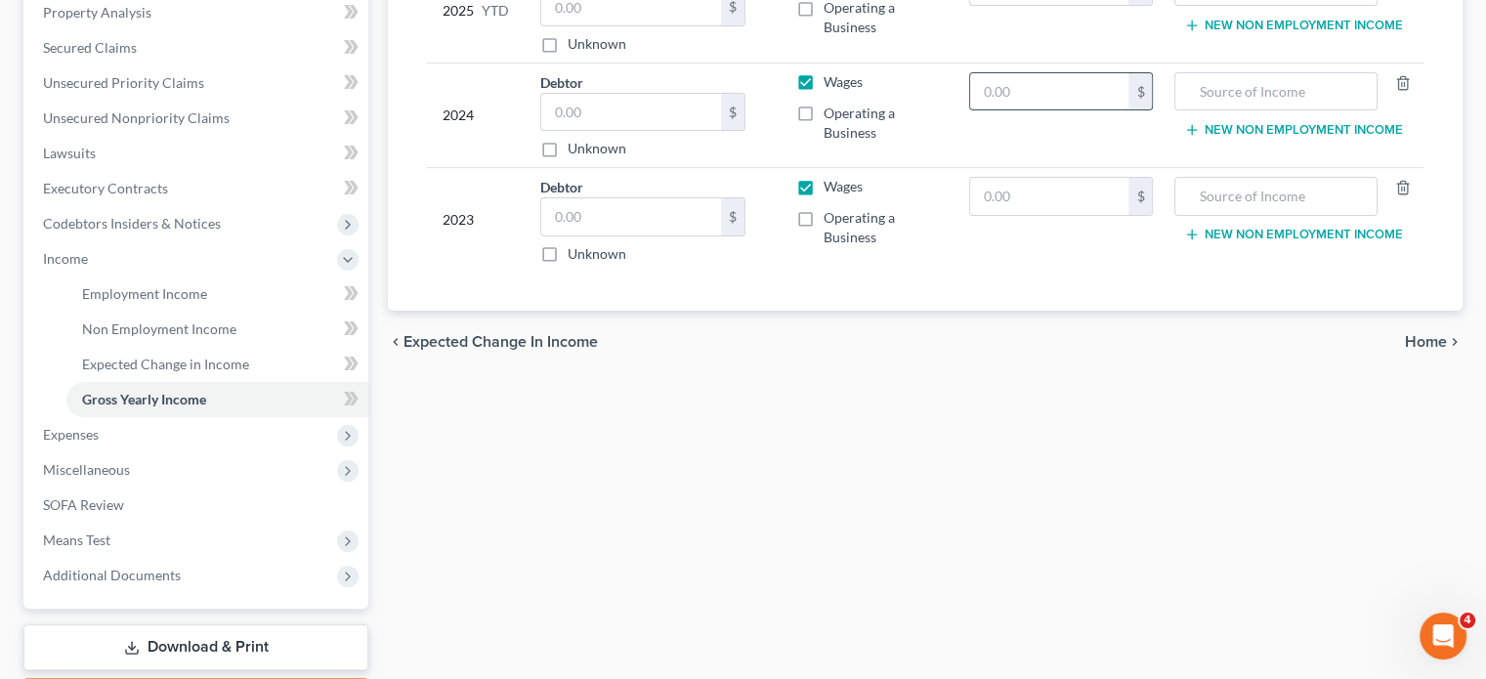
click at [979, 110] on input "text" at bounding box center [1049, 91] width 159 height 37
paste input "22,896"
click at [1001, 215] on input "text" at bounding box center [1049, 196] width 159 height 37
paste input "22,896"
click at [1202, 110] on input "text" at bounding box center [1275, 91] width 181 height 37
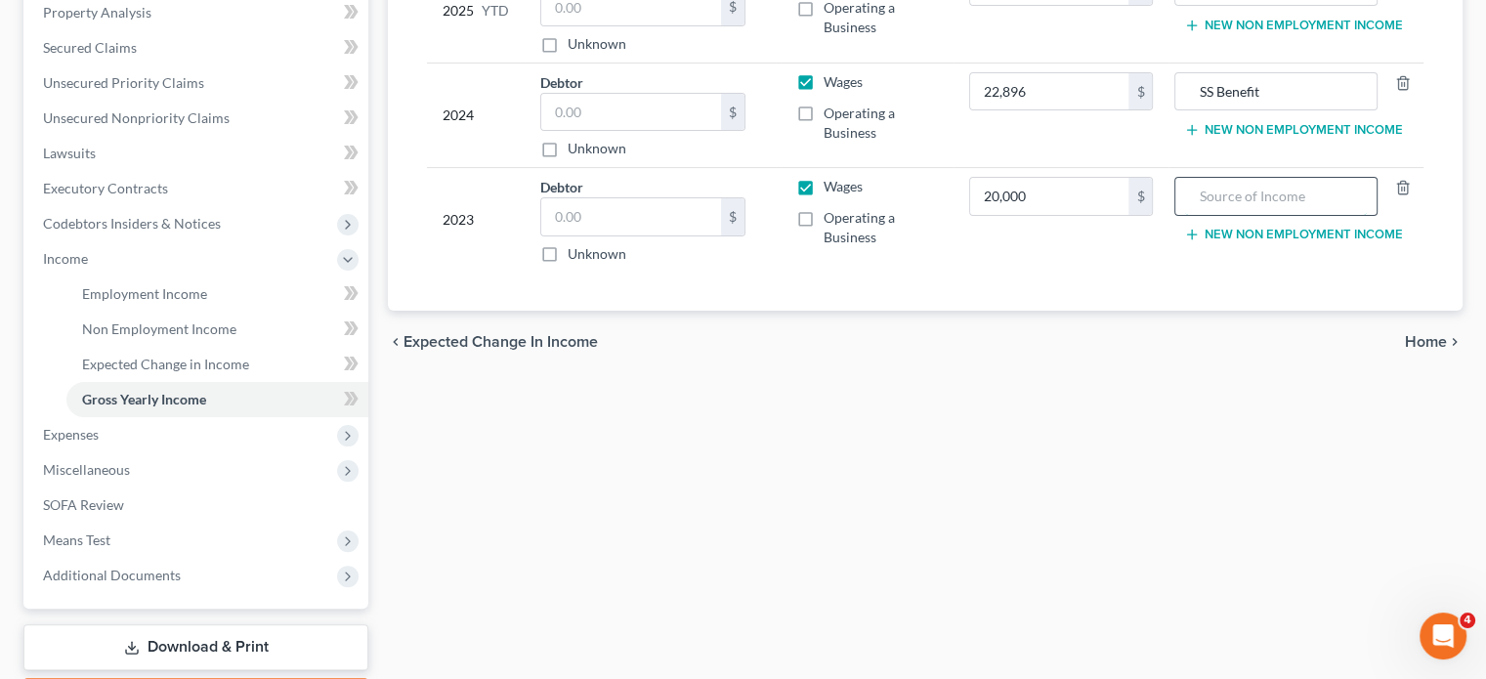
click at [1285, 215] on input "text" at bounding box center [1275, 196] width 181 height 37
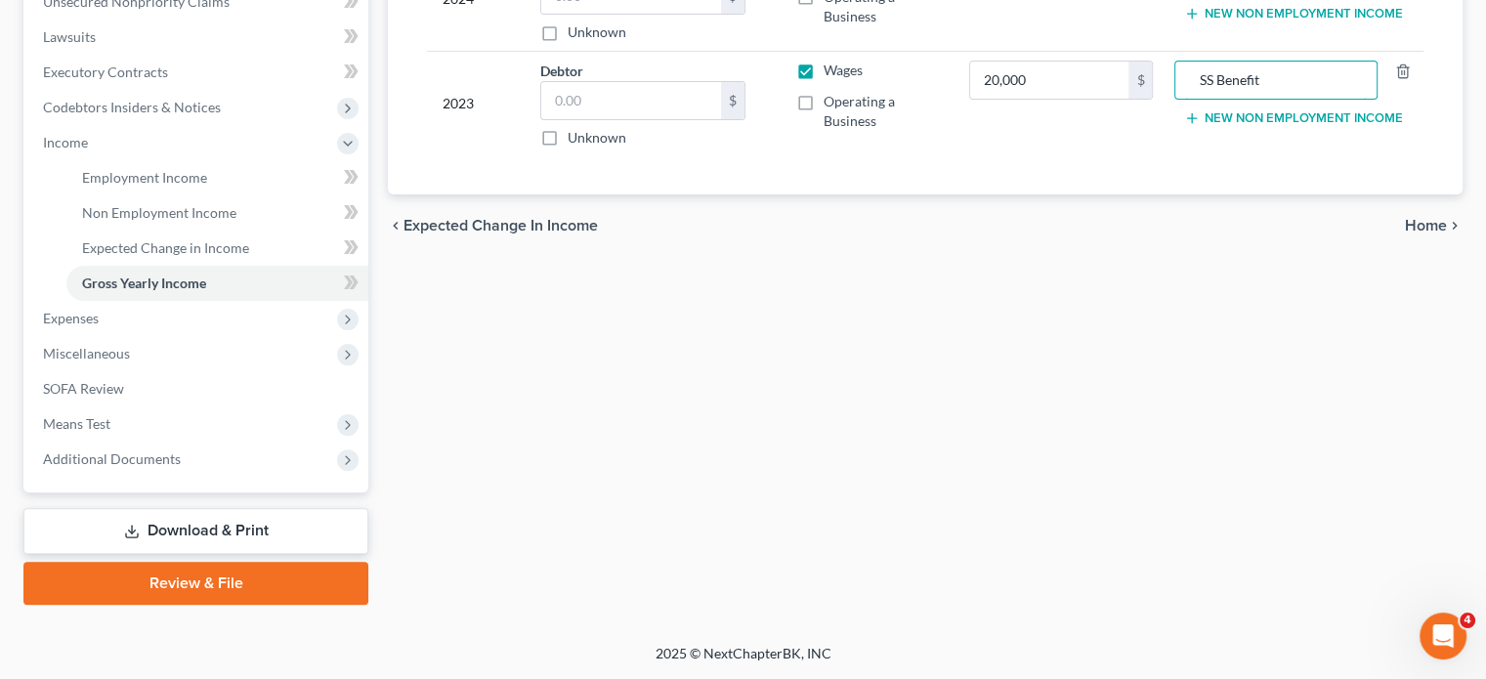
scroll to position [770, 0]
click at [78, 310] on span "Expenses" at bounding box center [71, 318] width 56 height 17
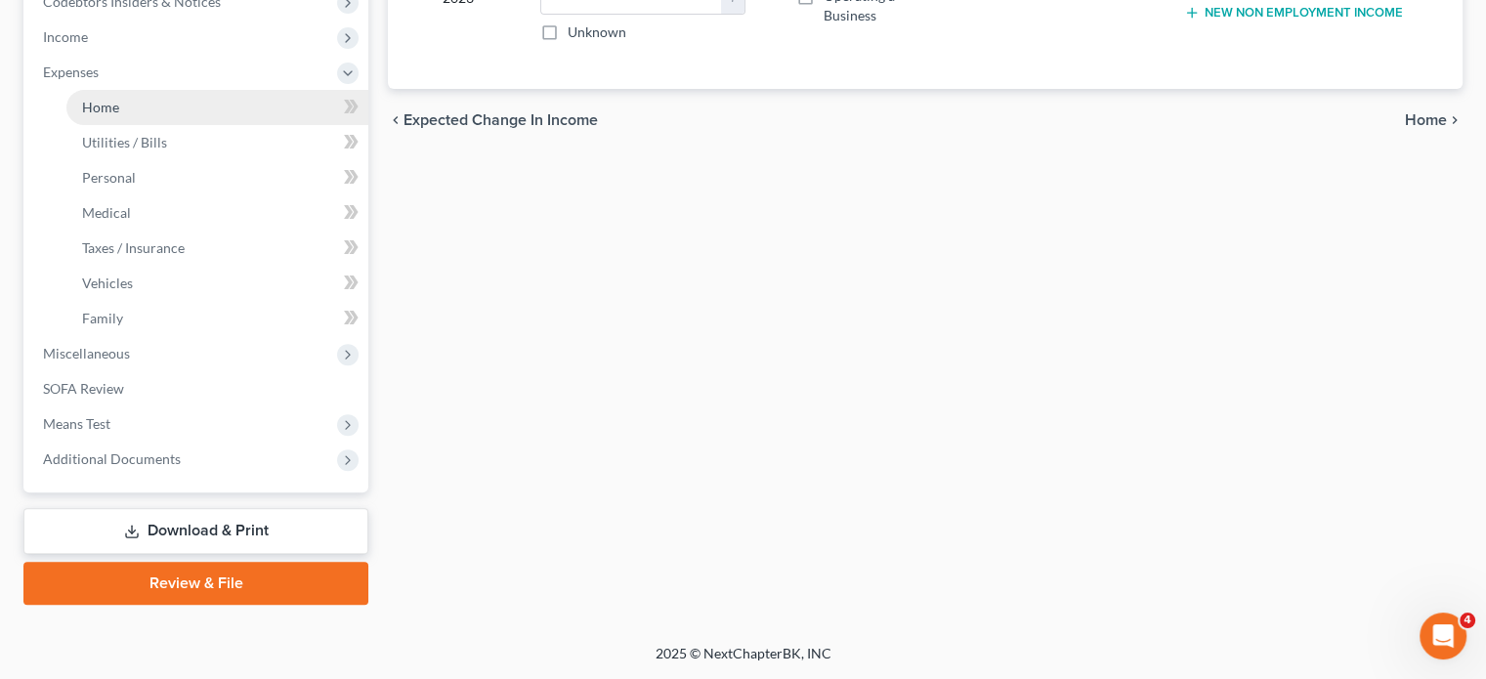
click at [119, 115] on span "Home" at bounding box center [100, 107] width 37 height 17
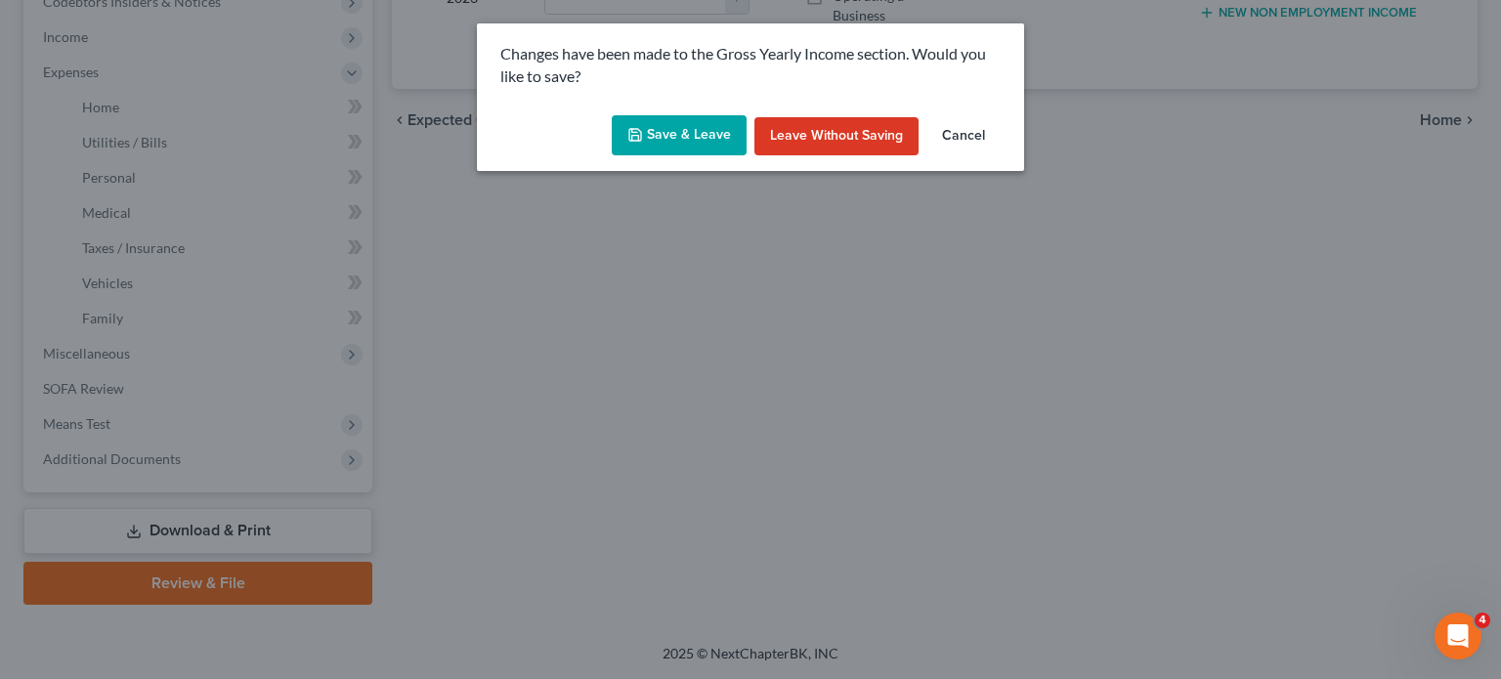
click at [639, 138] on div "Save & Leave Leave without Saving Cancel" at bounding box center [750, 139] width 547 height 64
click at [642, 156] on button "Save & Leave" at bounding box center [679, 135] width 135 height 41
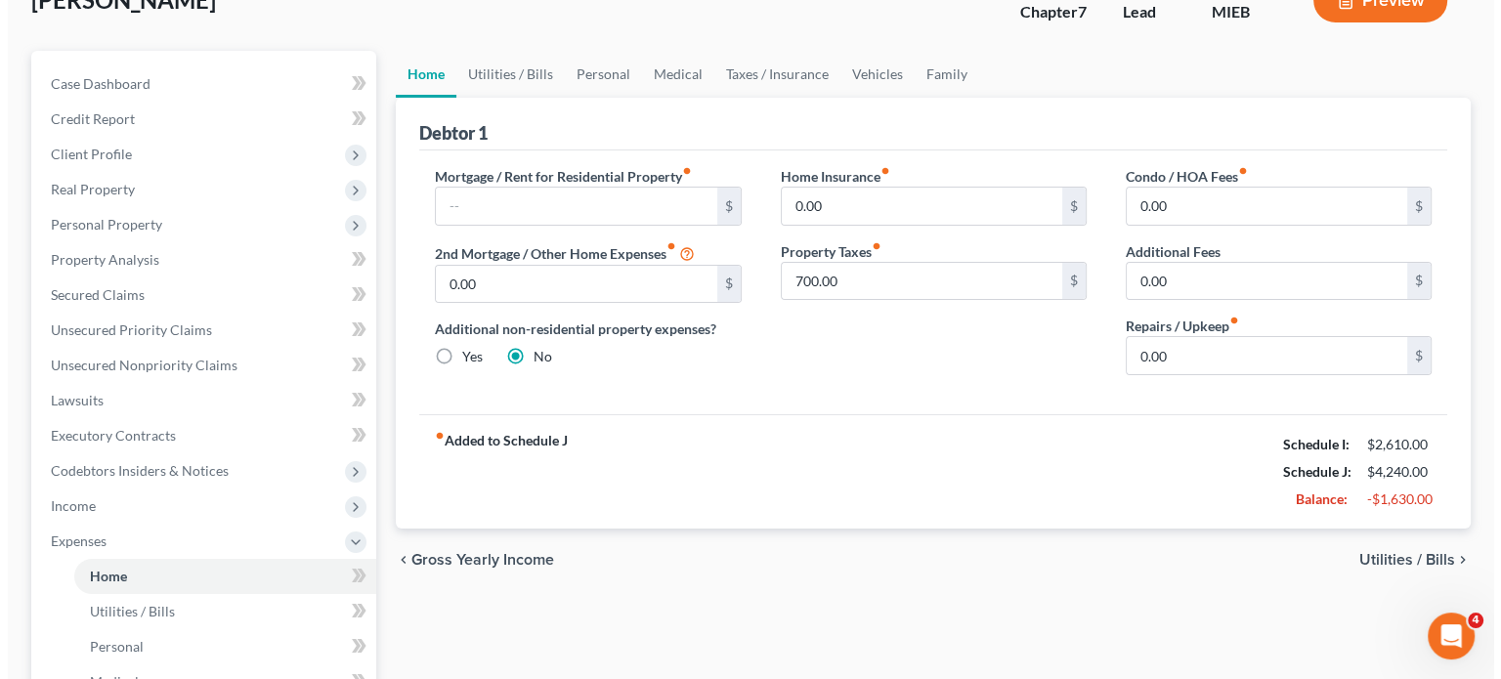
scroll to position [136, 0]
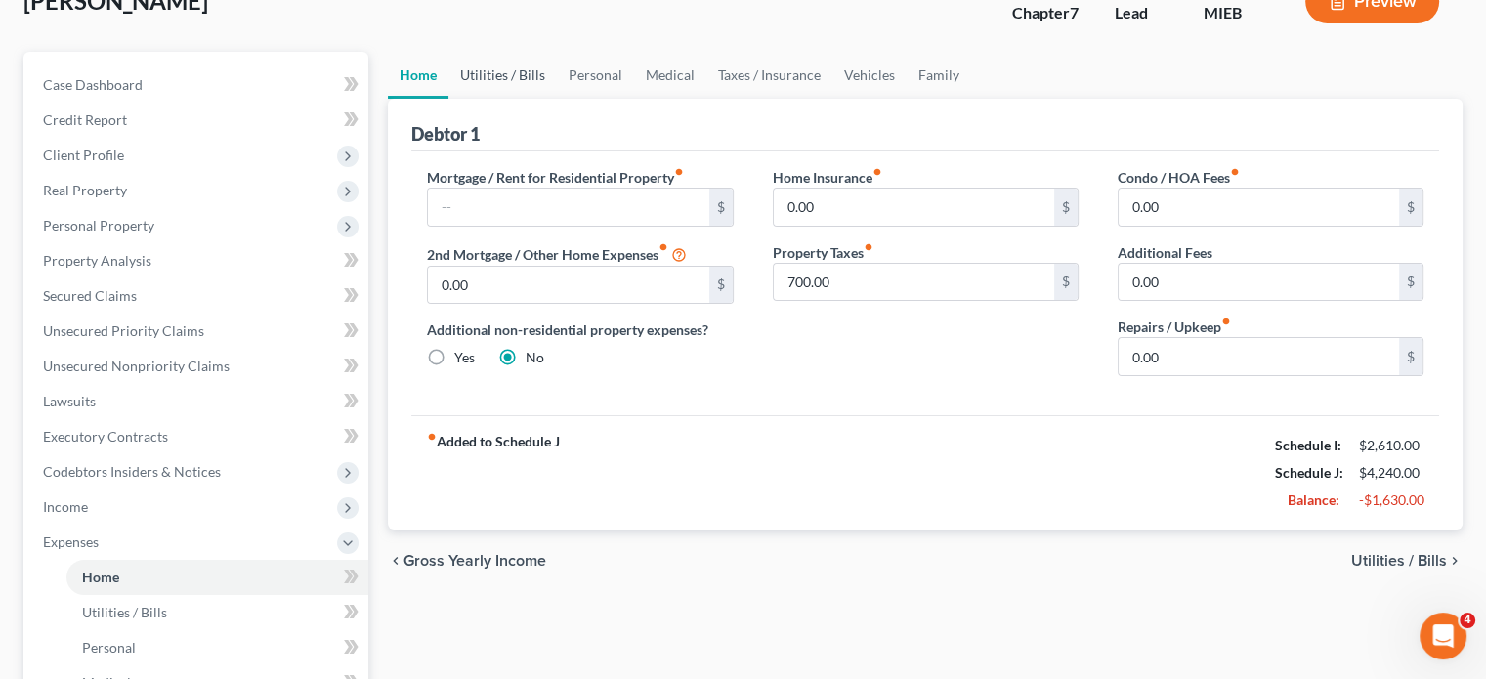
click at [554, 99] on link "Utilities / Bills" at bounding box center [502, 75] width 108 height 47
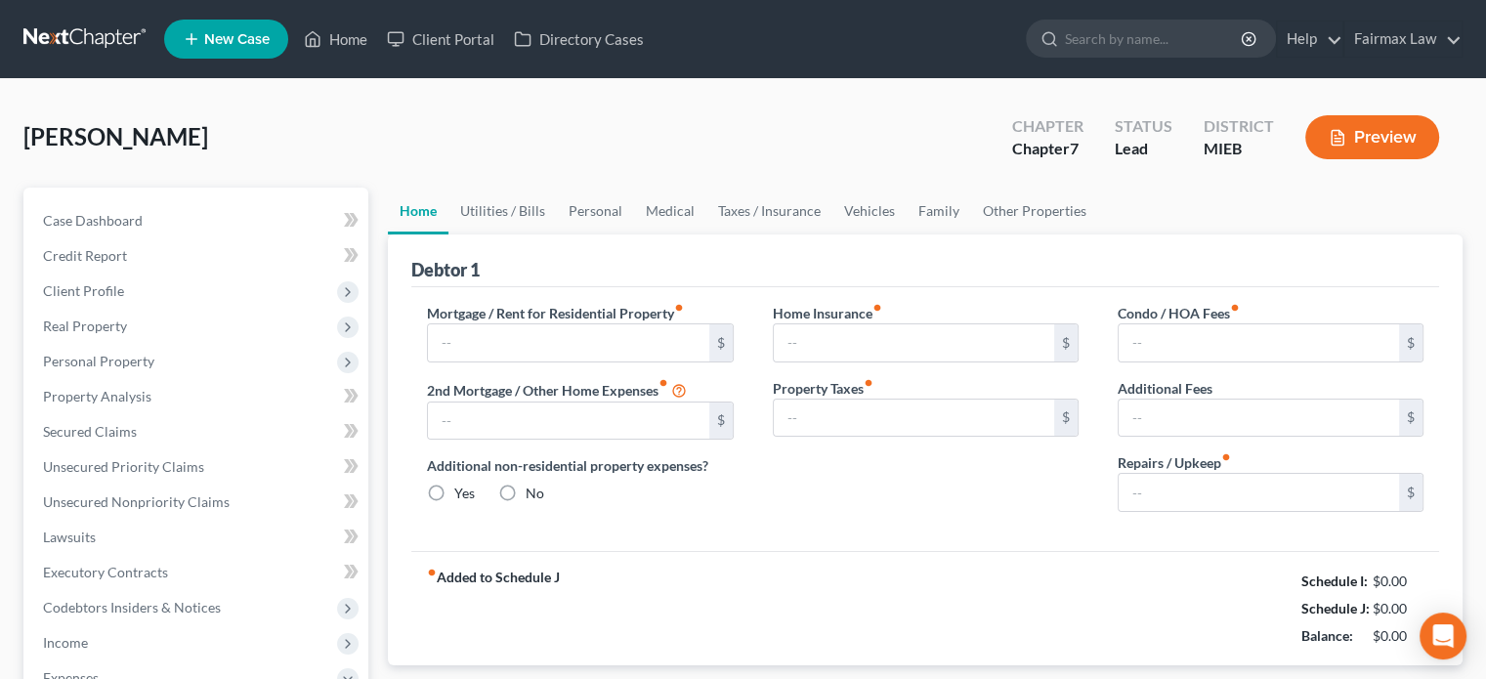
type input "0.00"
radio input "true"
type input "0.00"
type input "700.00"
type input "0.00"
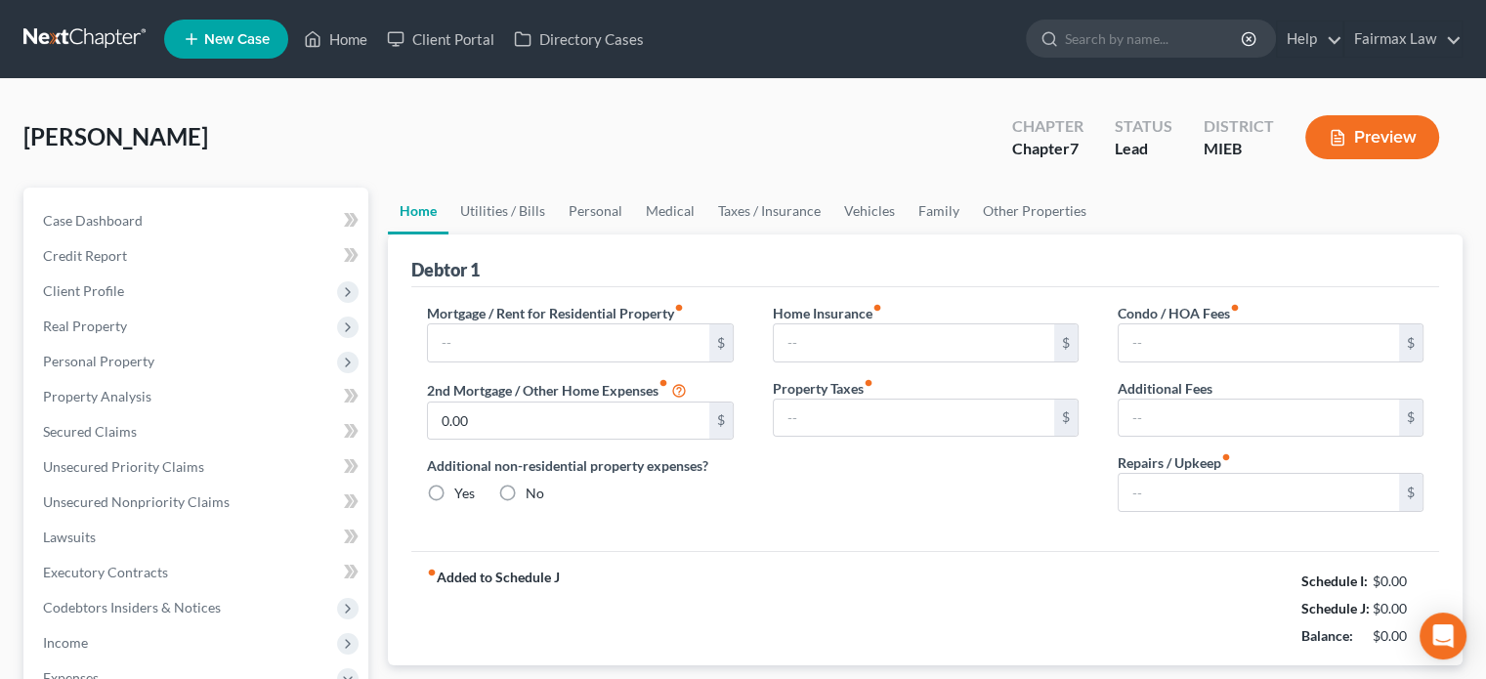
type input "0.00"
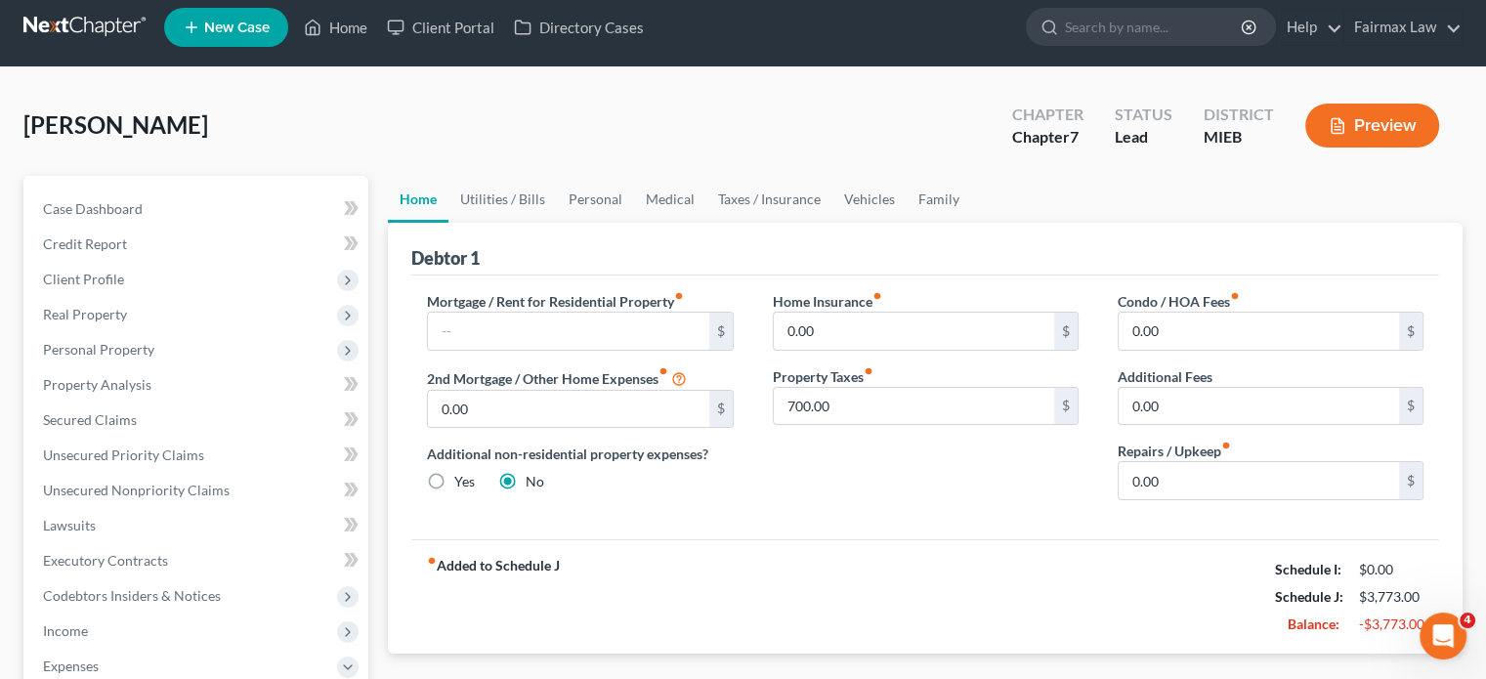
scroll to position [145, 0]
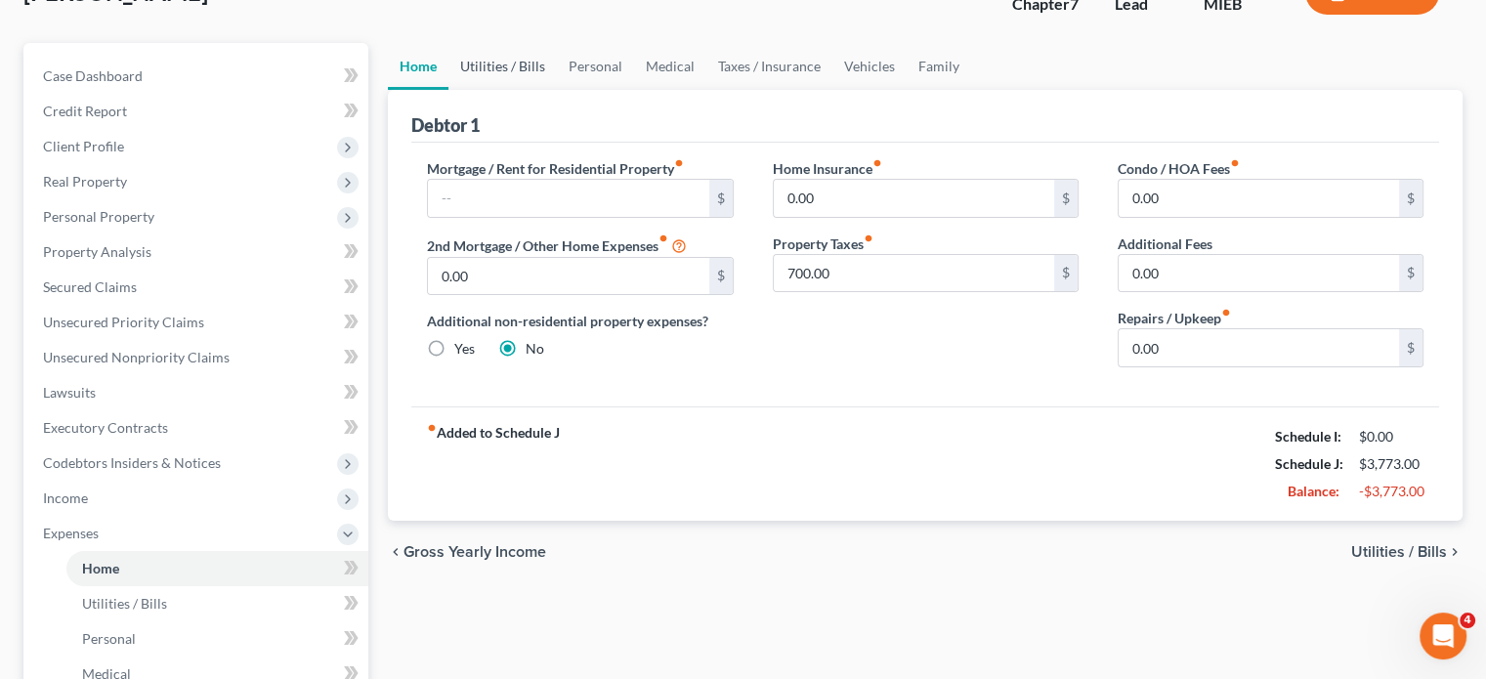
click at [511, 90] on link "Utilities / Bills" at bounding box center [502, 66] width 108 height 47
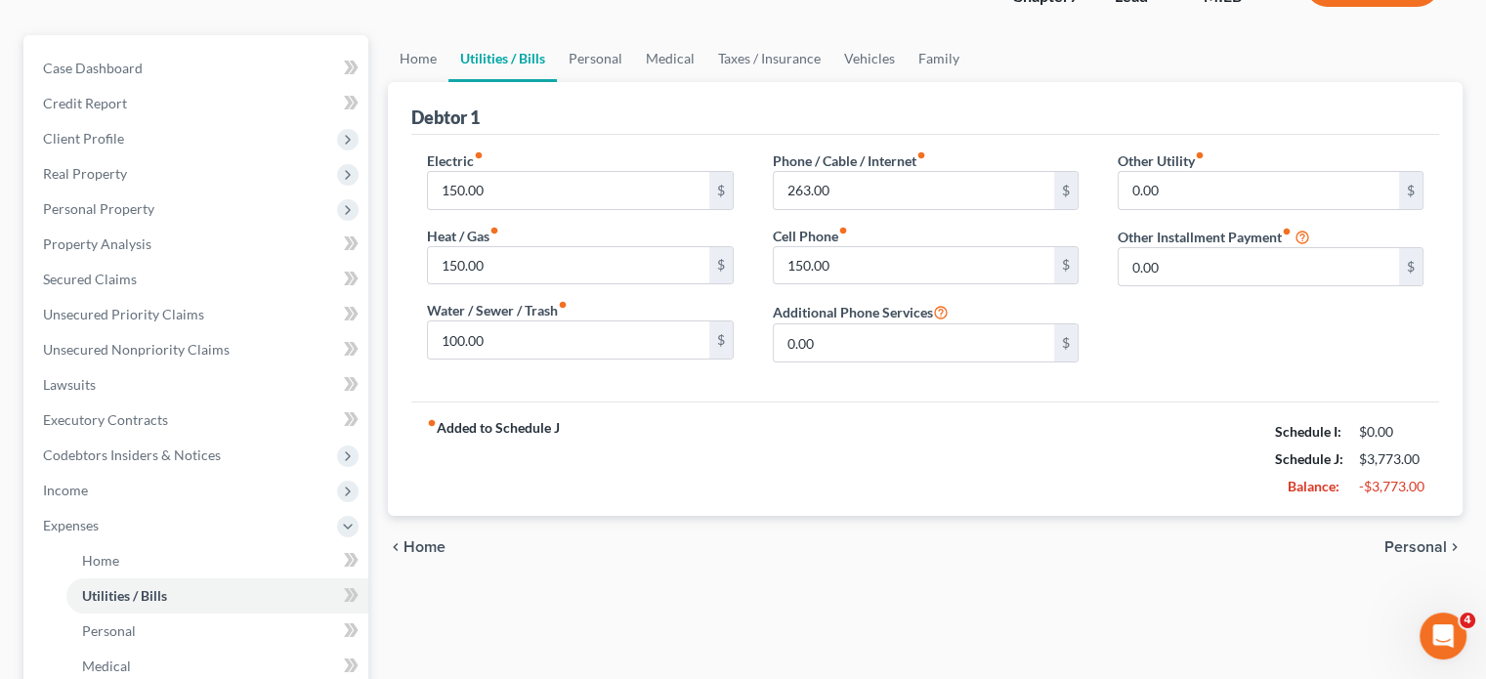
scroll to position [155, 0]
click at [634, 79] on link "Personal" at bounding box center [595, 55] width 77 height 47
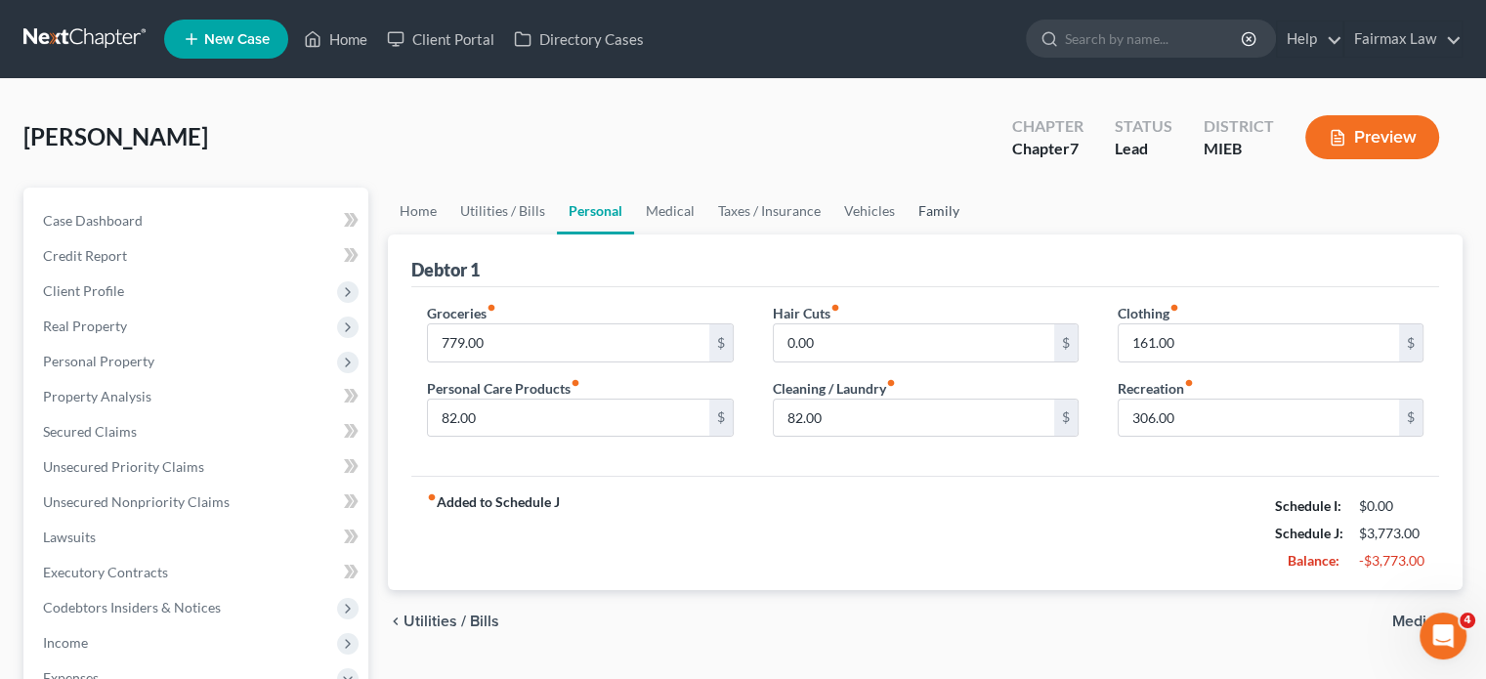
click at [971, 234] on link "Family" at bounding box center [939, 211] width 64 height 47
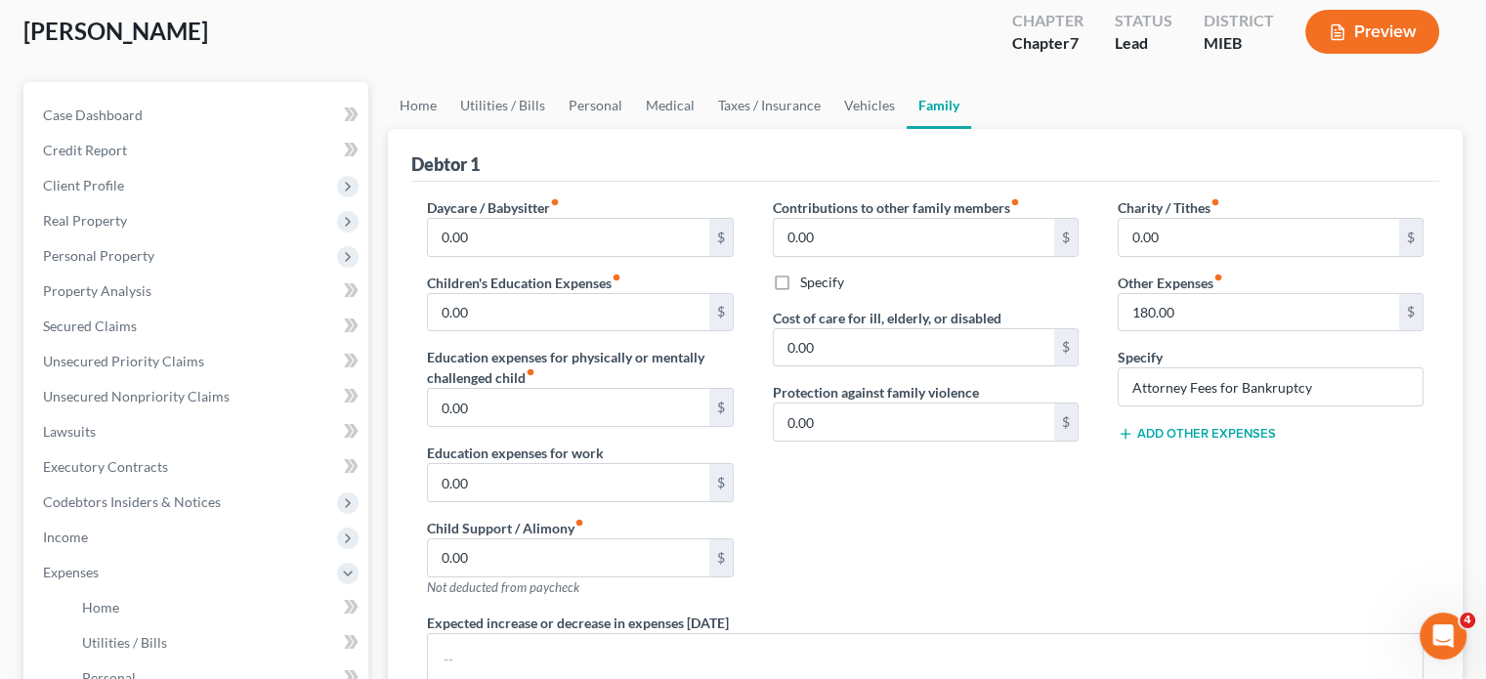
scroll to position [105, 0]
click at [907, 130] on link "Vehicles" at bounding box center [869, 106] width 74 height 47
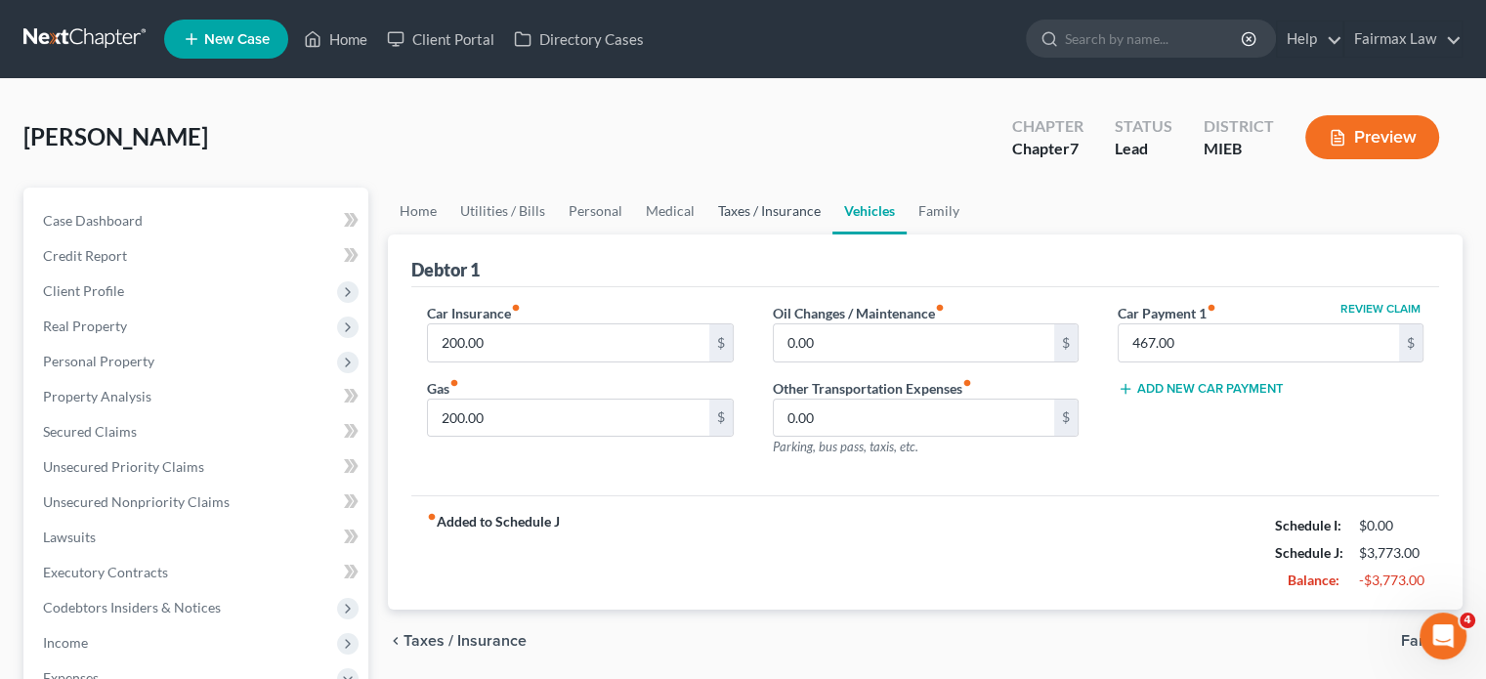
click at [832, 234] on link "Taxes / Insurance" at bounding box center [769, 211] width 126 height 47
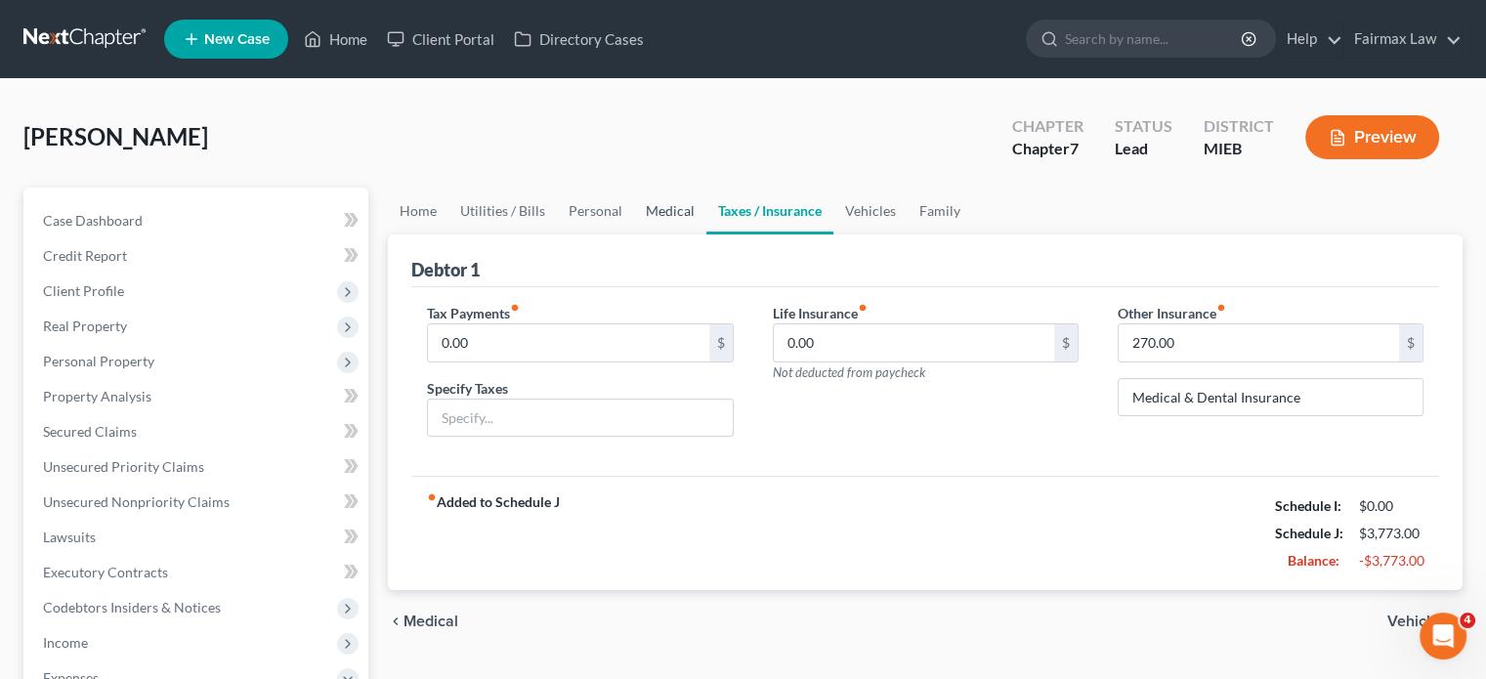
click at [706, 234] on link "Medical" at bounding box center [670, 211] width 72 height 47
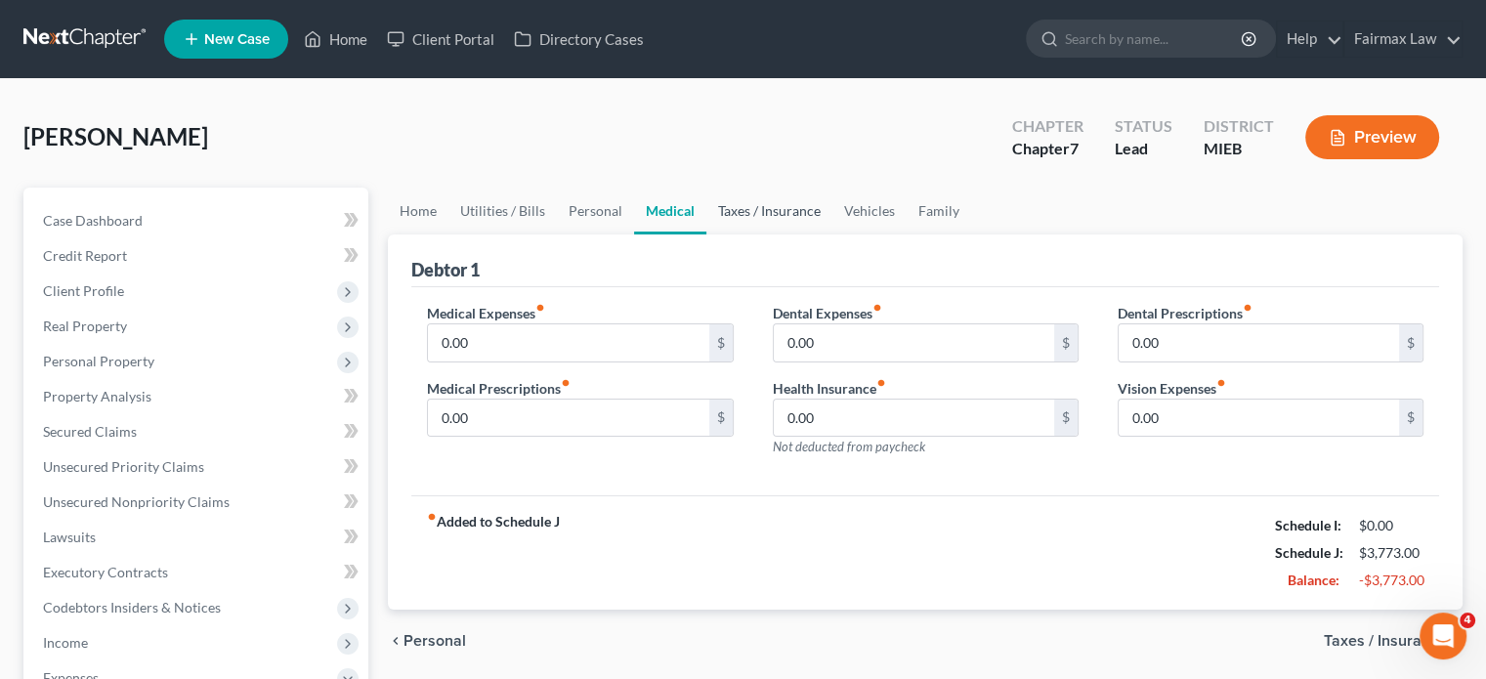
click at [832, 234] on link "Taxes / Insurance" at bounding box center [769, 211] width 126 height 47
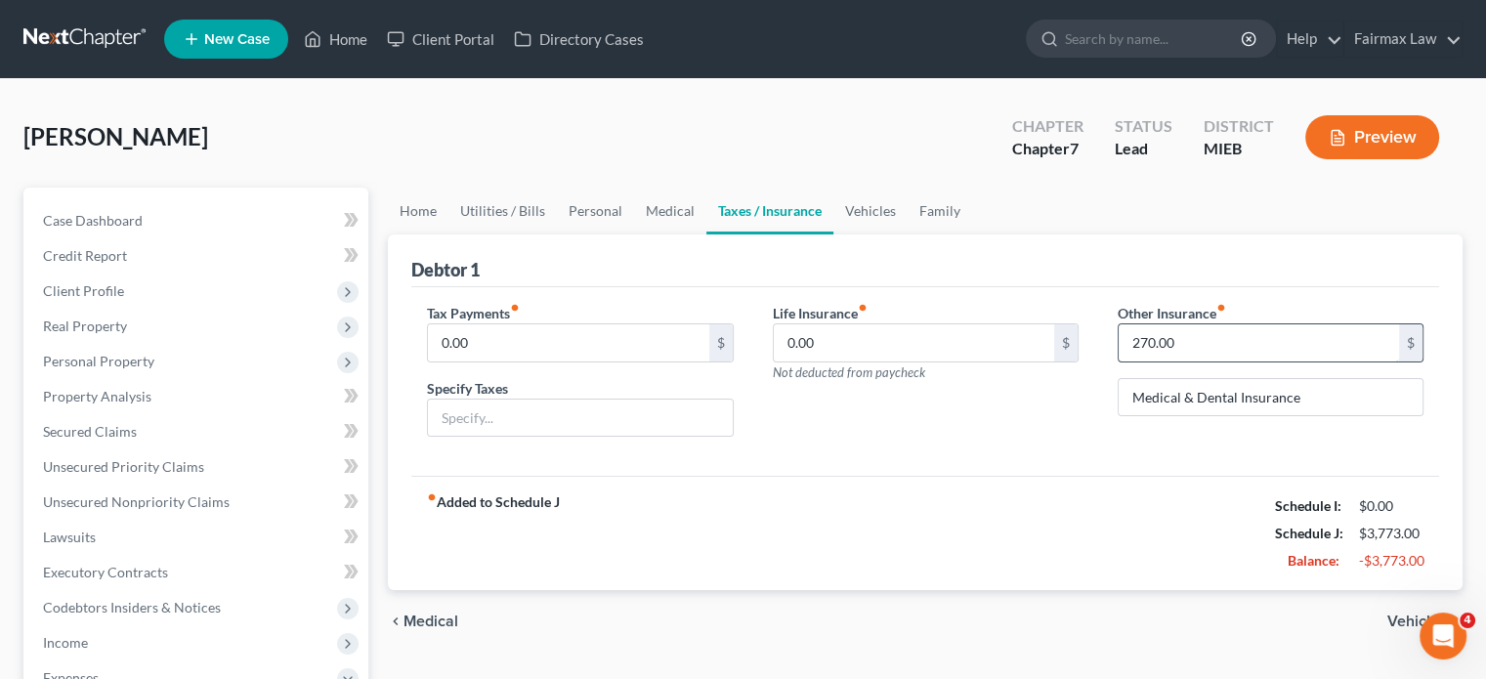
click at [1192, 362] on input "270.00" at bounding box center [1259, 342] width 280 height 37
click at [706, 234] on link "Medical" at bounding box center [670, 211] width 72 height 47
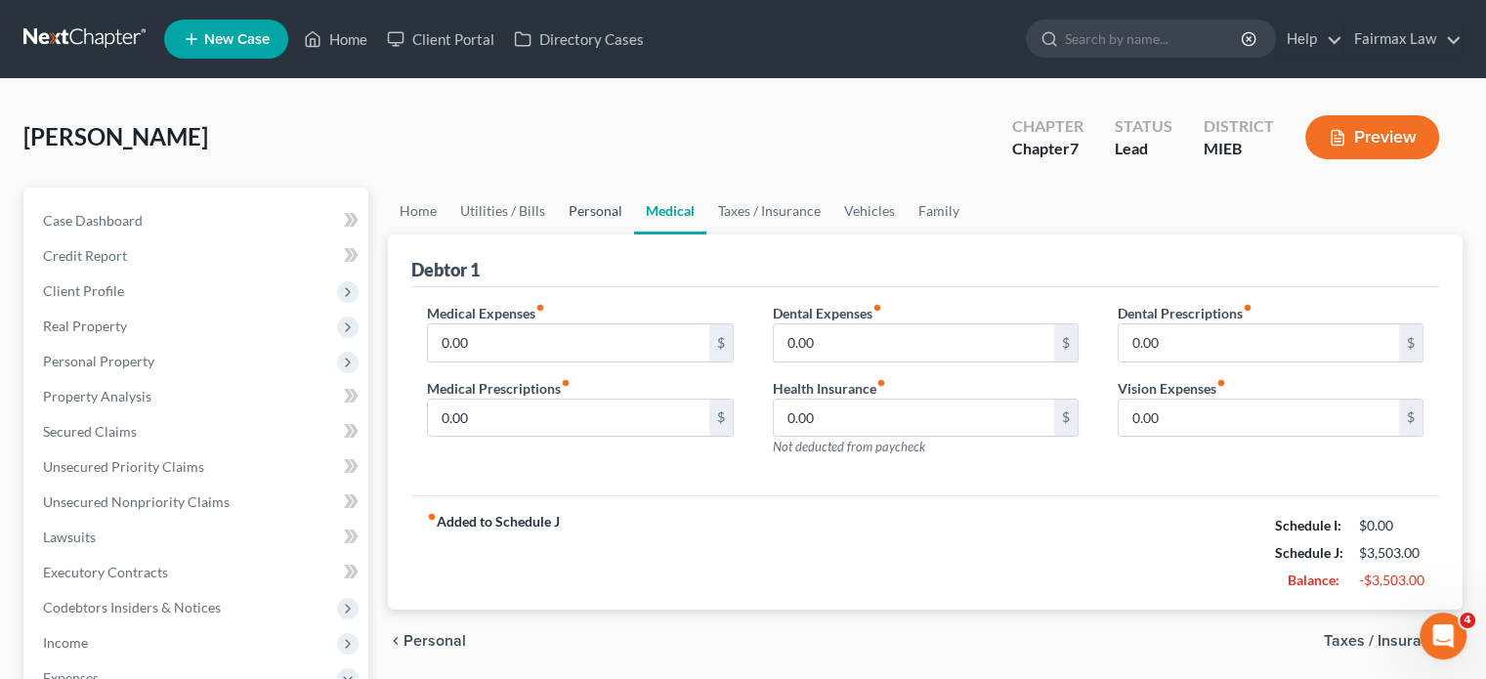
click at [634, 234] on link "Personal" at bounding box center [595, 211] width 77 height 47
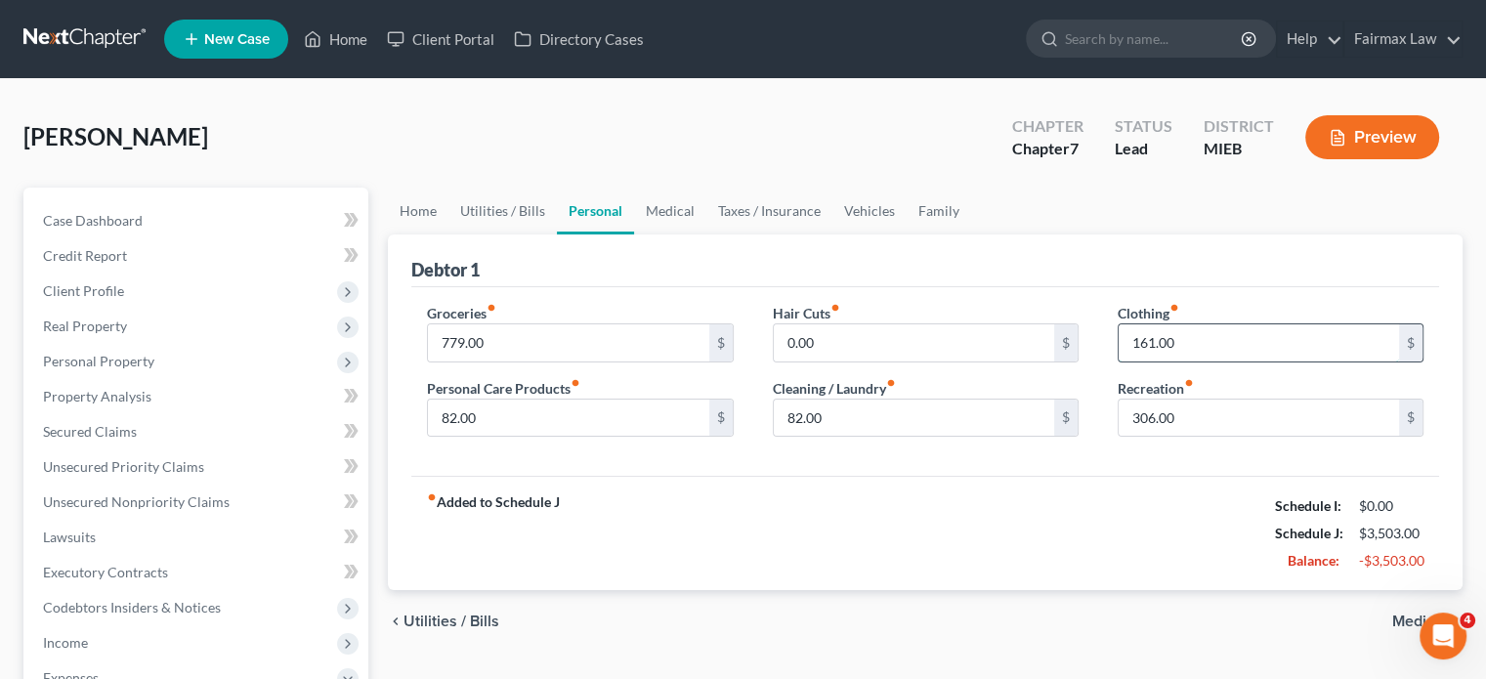
click at [1196, 362] on input "161.00" at bounding box center [1259, 342] width 280 height 37
type input "100"
click at [1179, 437] on input "306.00" at bounding box center [1259, 418] width 280 height 37
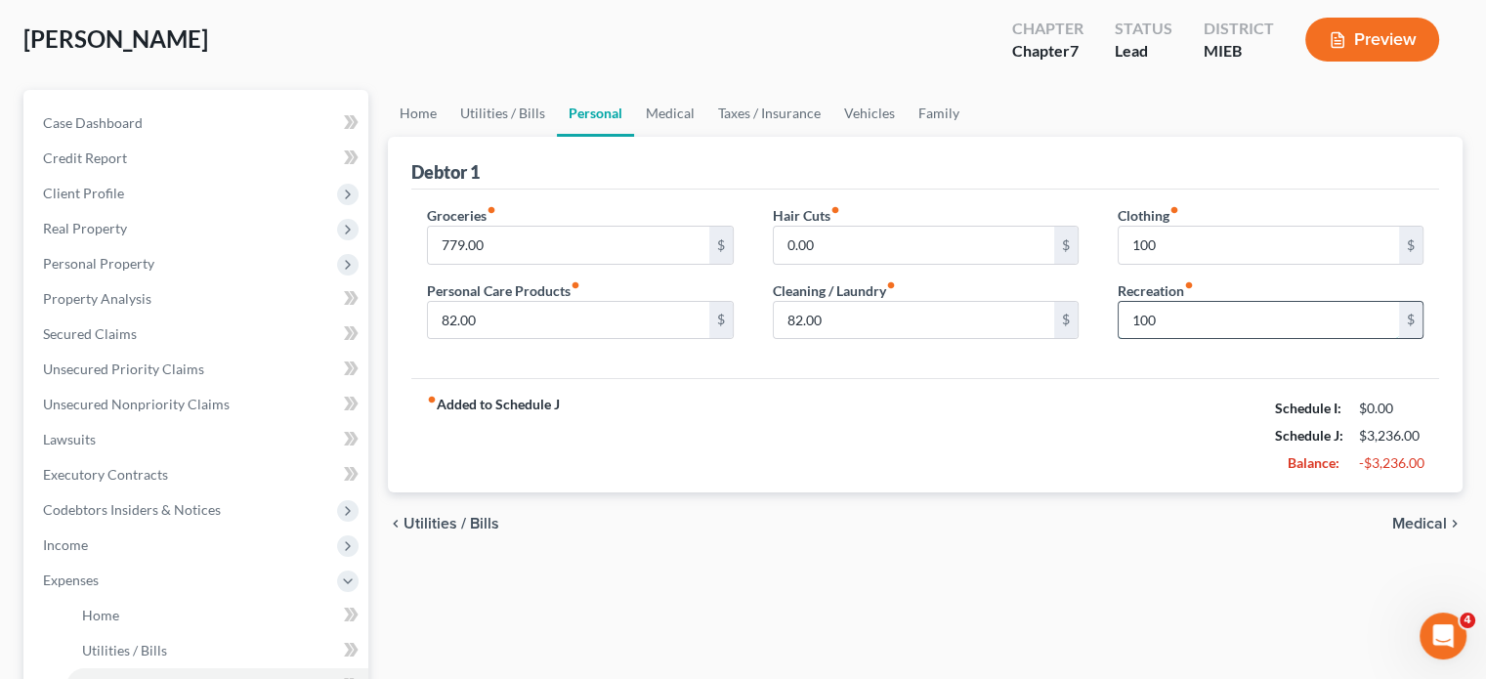
scroll to position [98, 0]
type input "100"
click at [796, 356] on div "Hair Cuts fiber_manual_record 0.00 $ Cleaning / Laundry fiber_manual_record 82.…" at bounding box center [925, 280] width 345 height 150
click at [852, 339] on input "82.00" at bounding box center [914, 320] width 280 height 37
click at [540, 264] on input "779.00" at bounding box center [568, 245] width 280 height 37
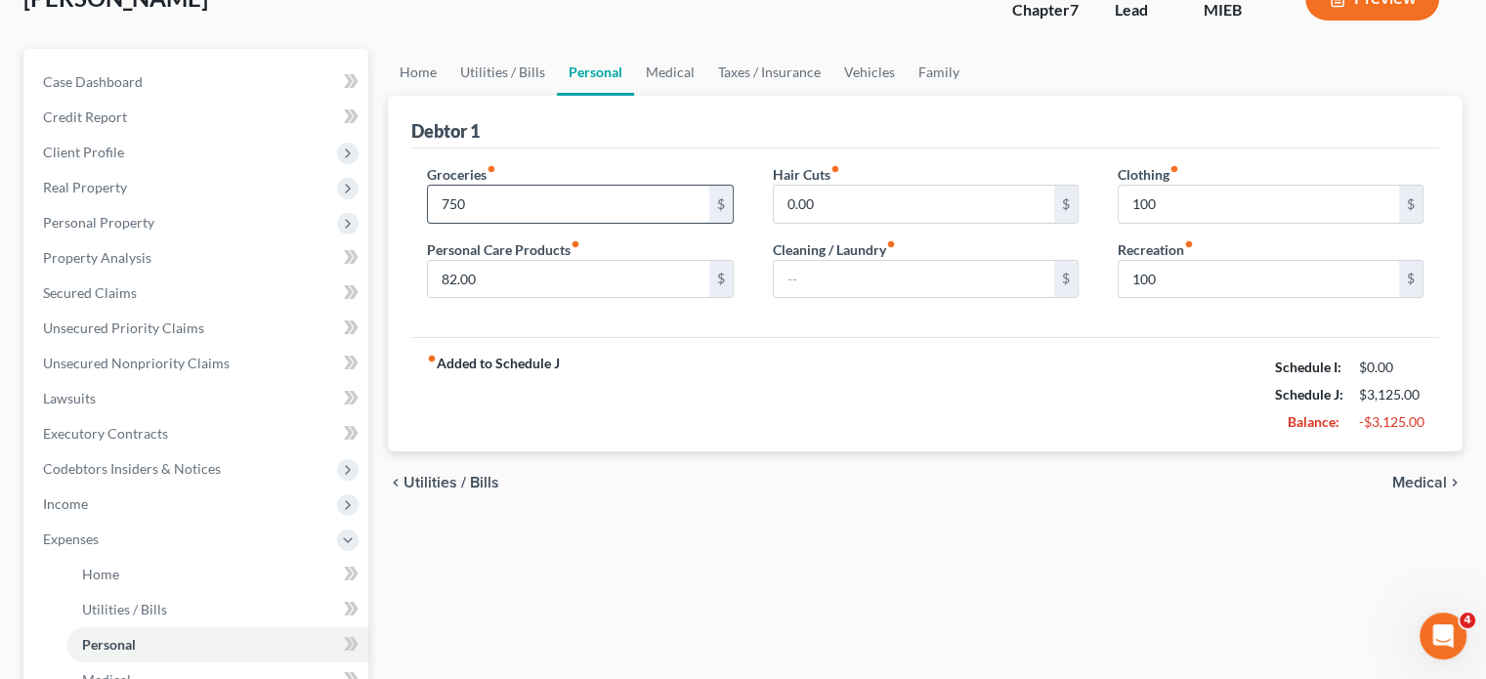
scroll to position [143, 0]
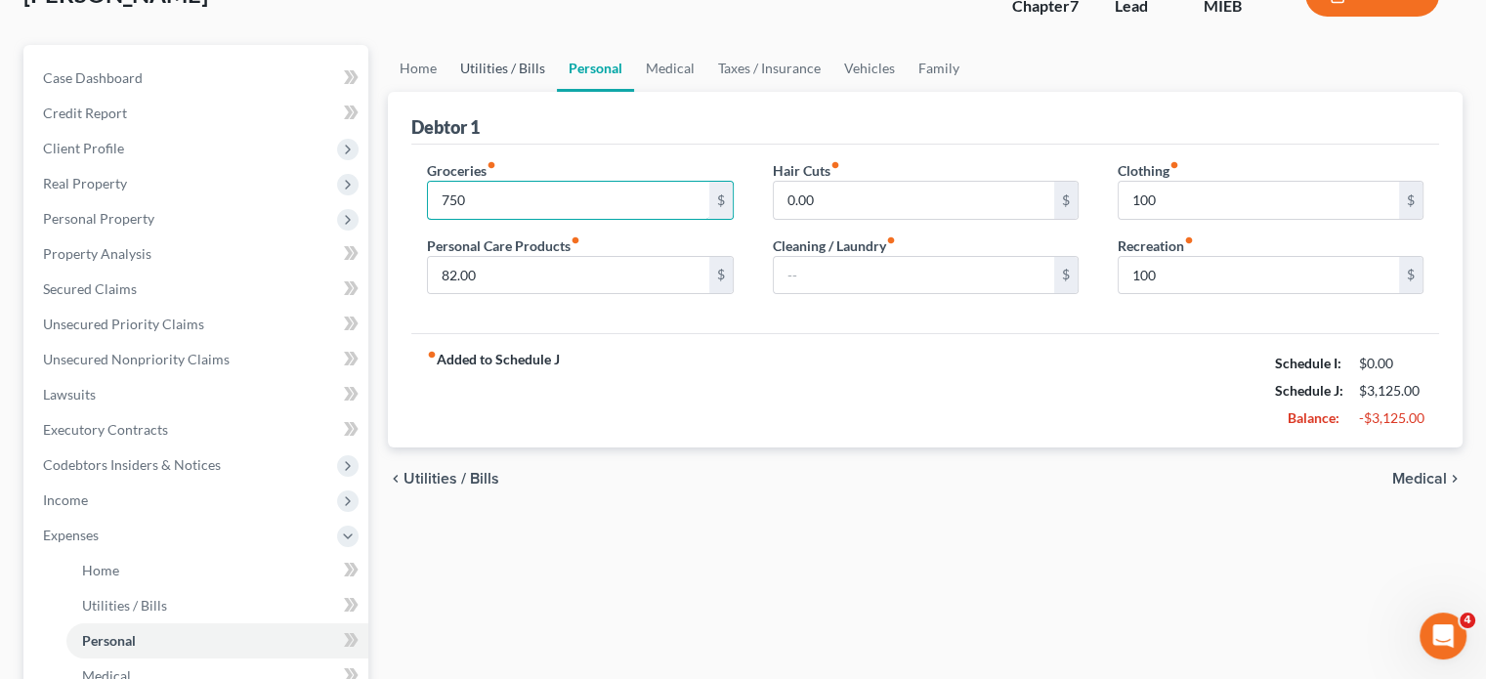
type input "750"
click at [516, 92] on link "Utilities / Bills" at bounding box center [502, 68] width 108 height 47
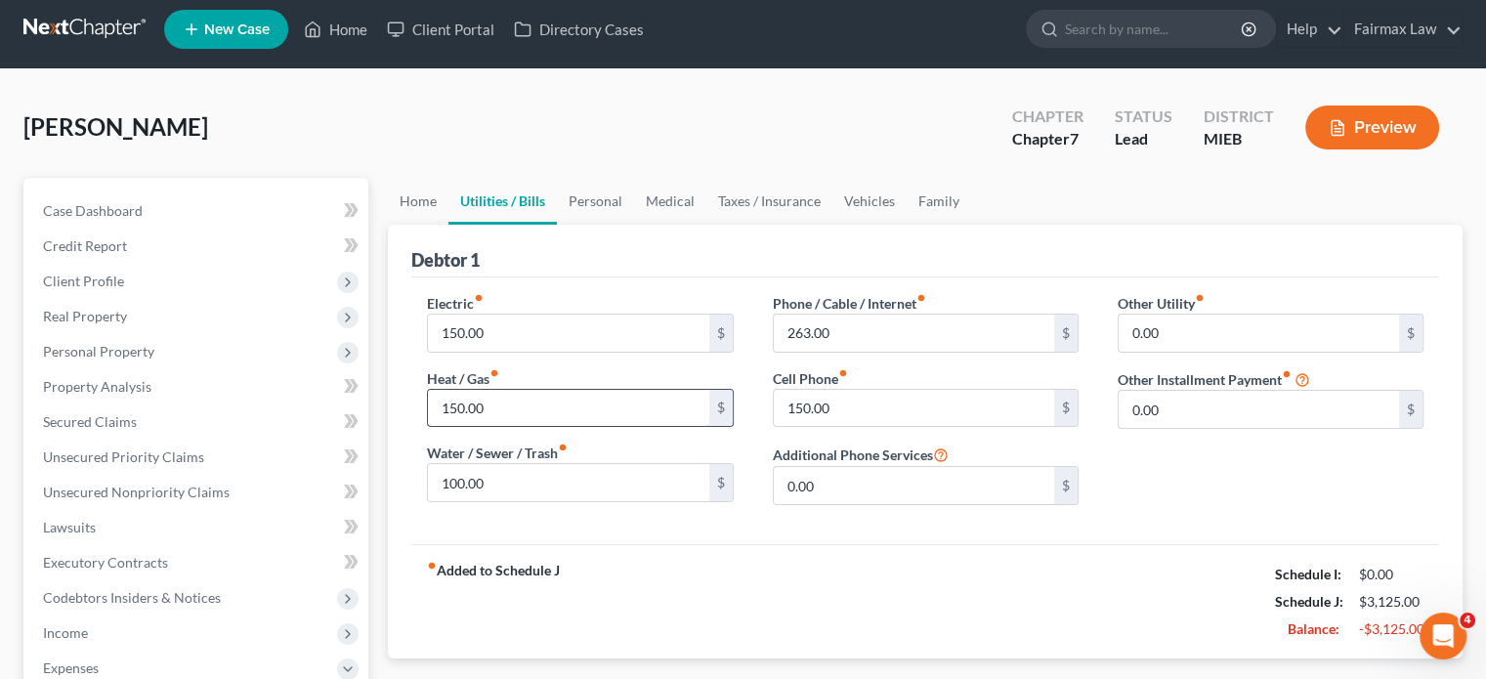
scroll to position [11, 0]
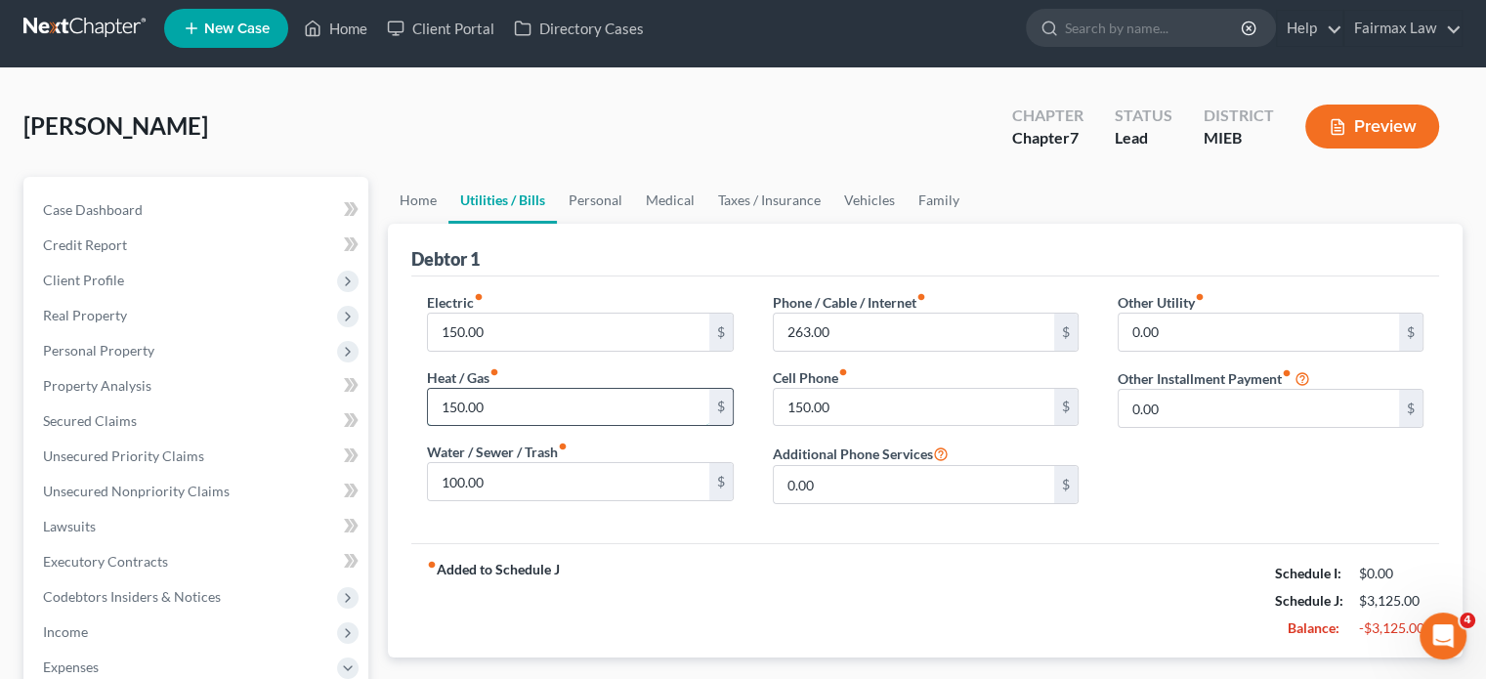
click at [524, 426] on input "150.00" at bounding box center [568, 407] width 280 height 37
type input "100"
click at [405, 224] on link "Home" at bounding box center [418, 200] width 61 height 47
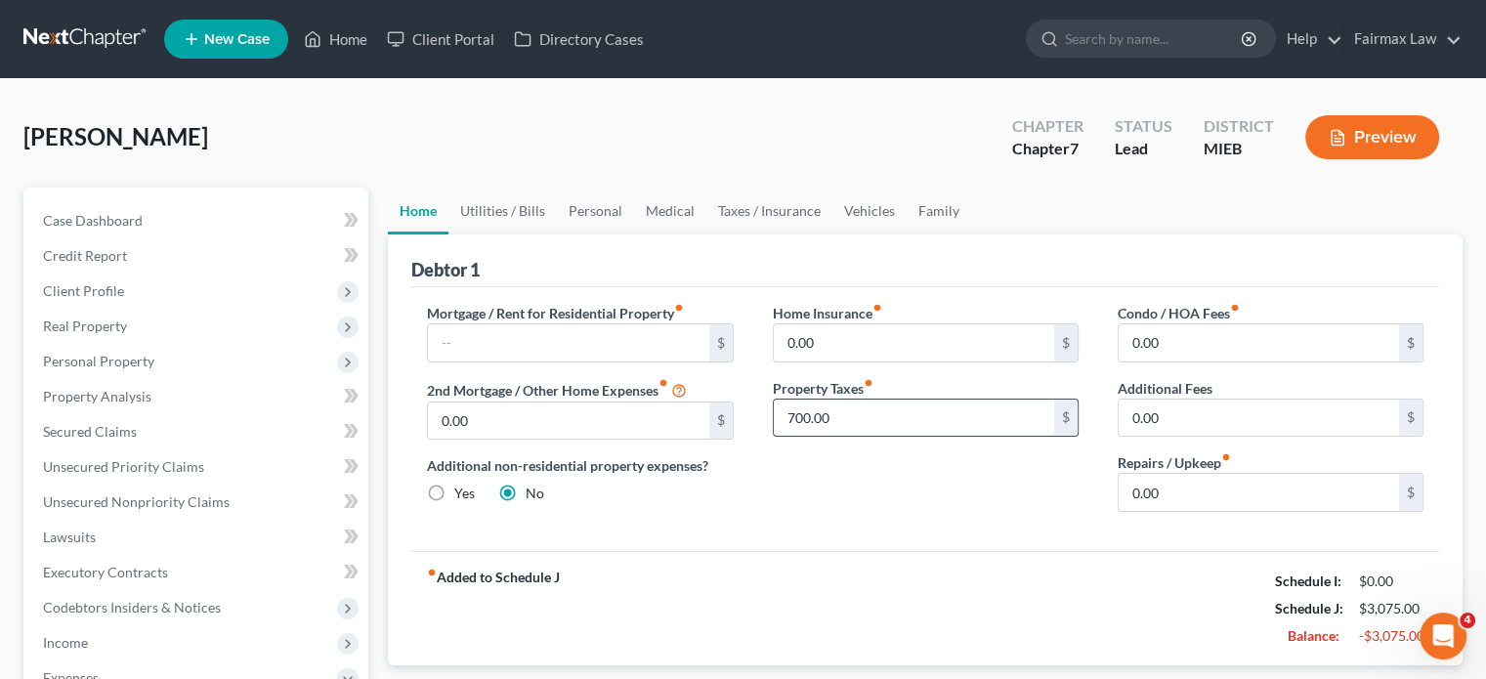
click at [897, 437] on input "700.00" at bounding box center [914, 418] width 280 height 37
click at [844, 437] on input "text" at bounding box center [914, 418] width 280 height 37
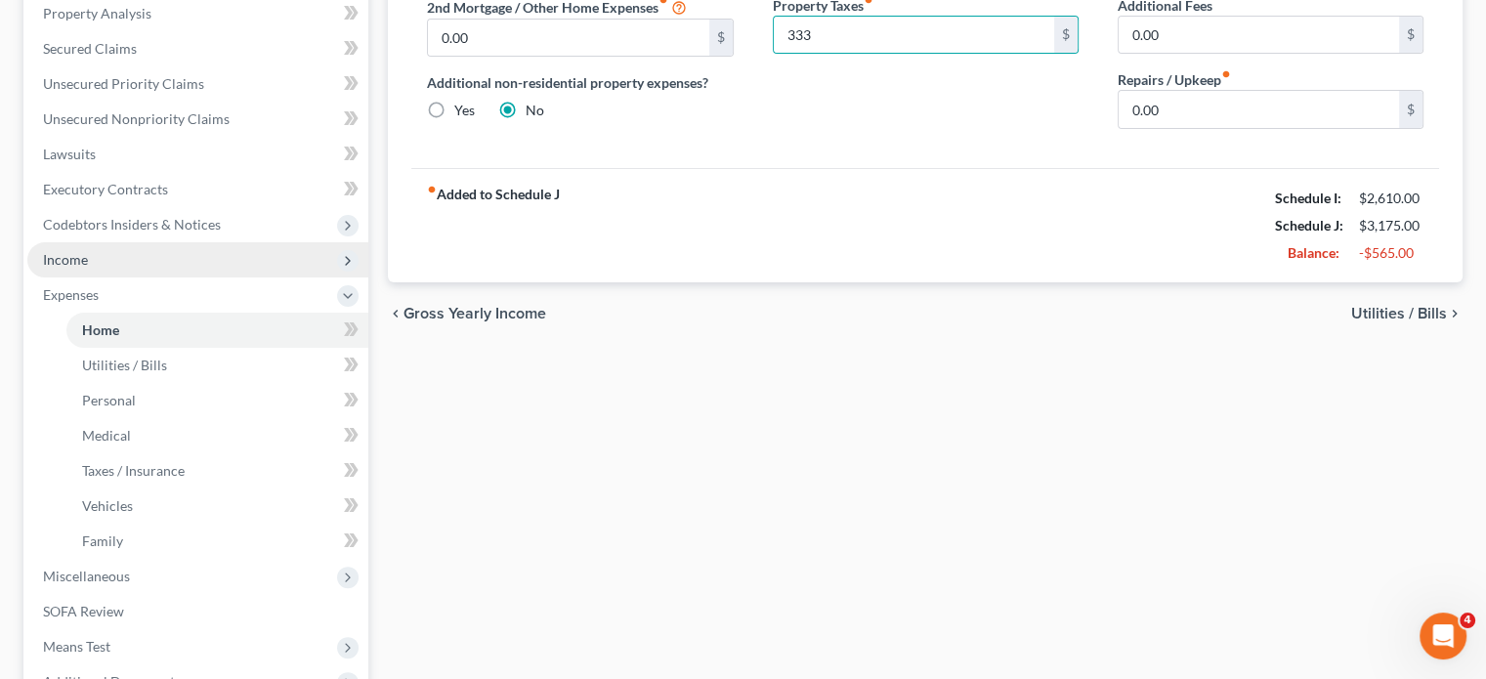
click at [125, 277] on span "Income" at bounding box center [197, 259] width 341 height 35
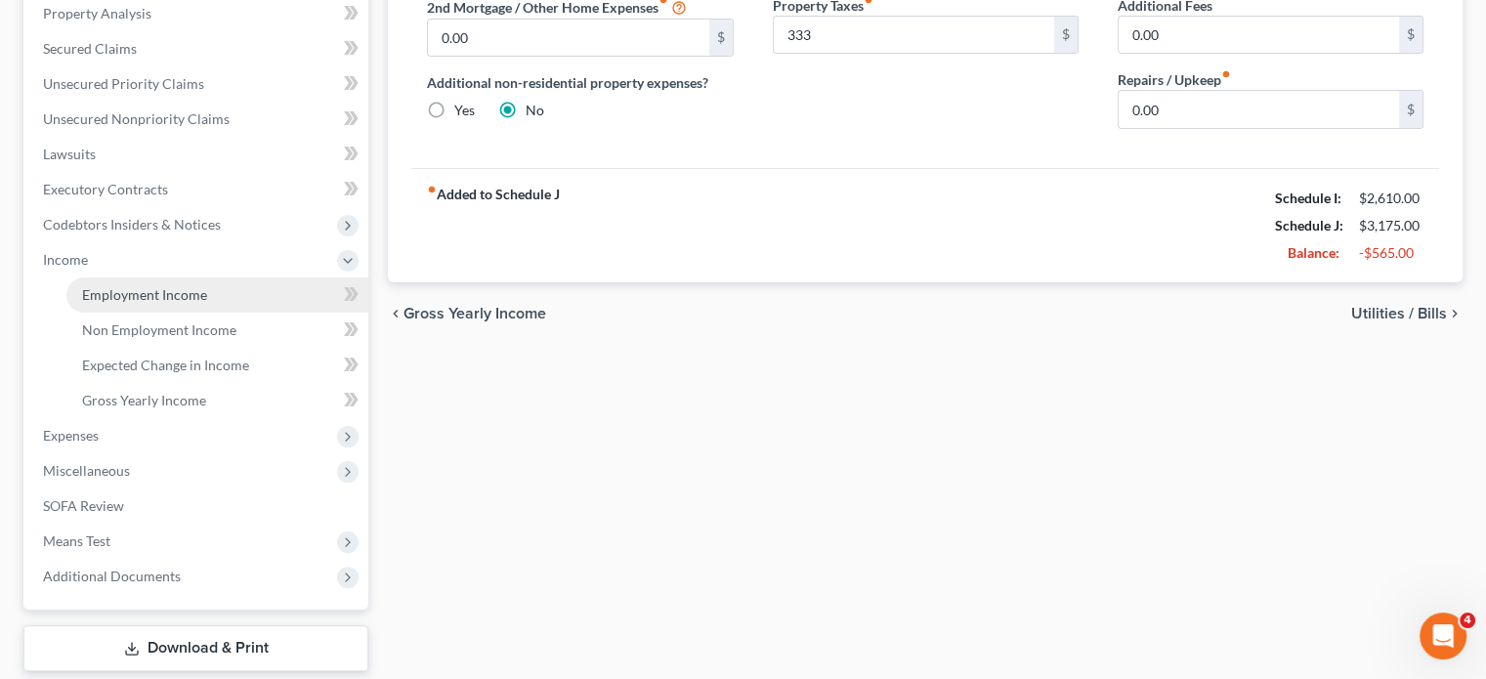
click at [125, 303] on span "Employment Income" at bounding box center [144, 294] width 125 height 17
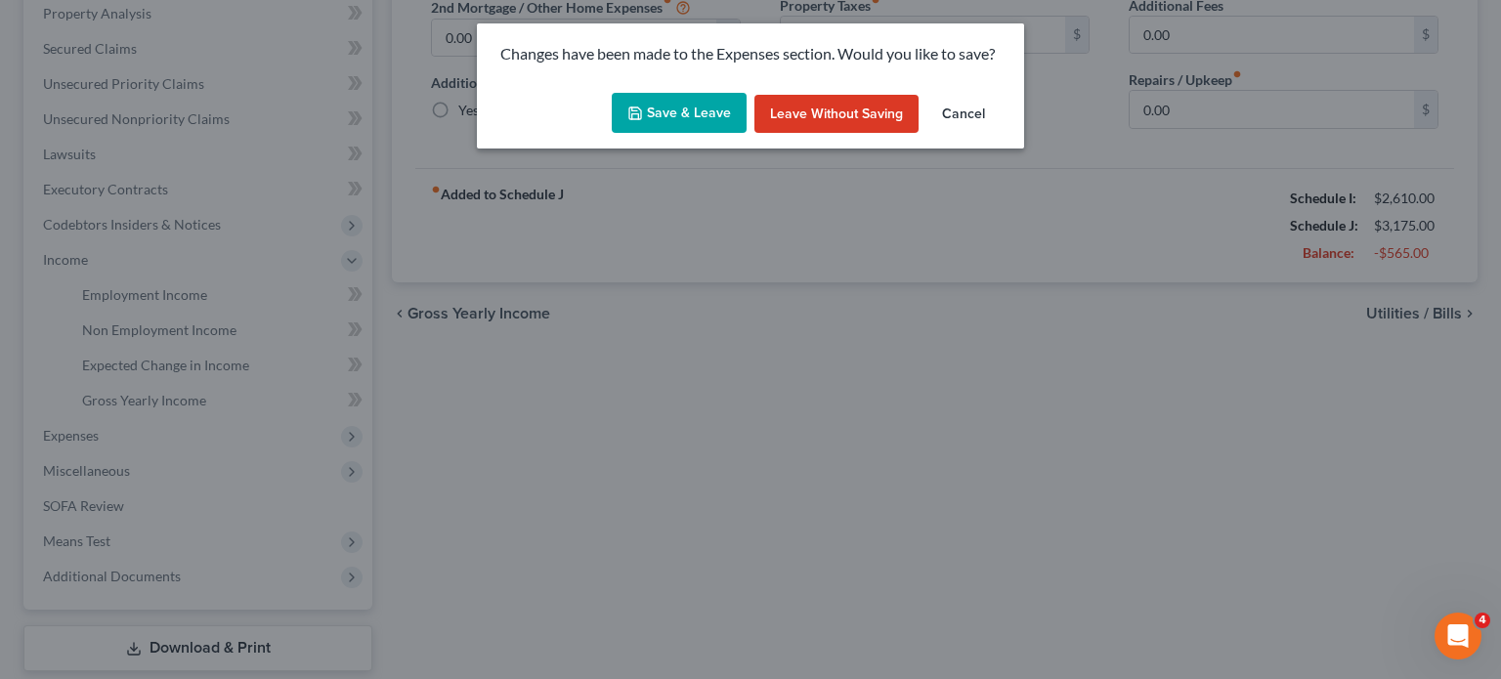
click at [676, 126] on button "Save & Leave" at bounding box center [679, 113] width 135 height 41
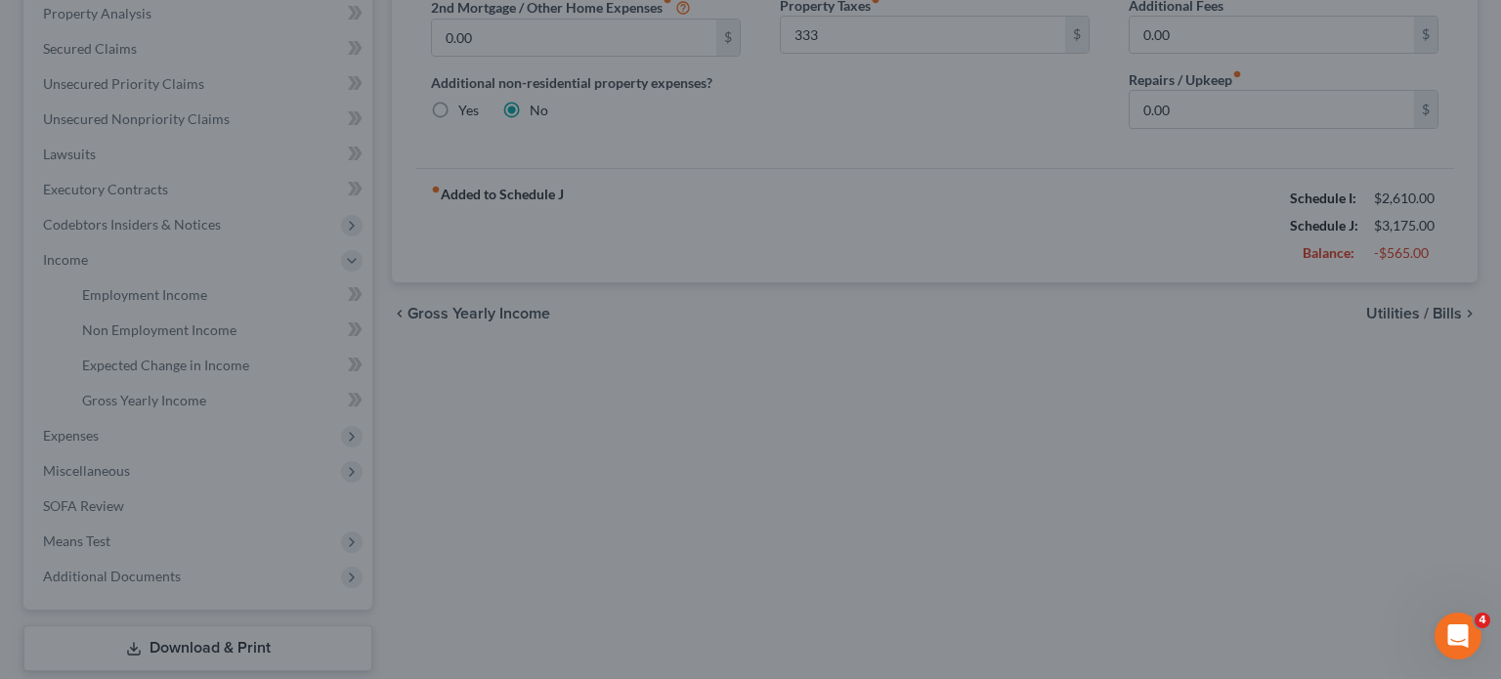
type input "333.00"
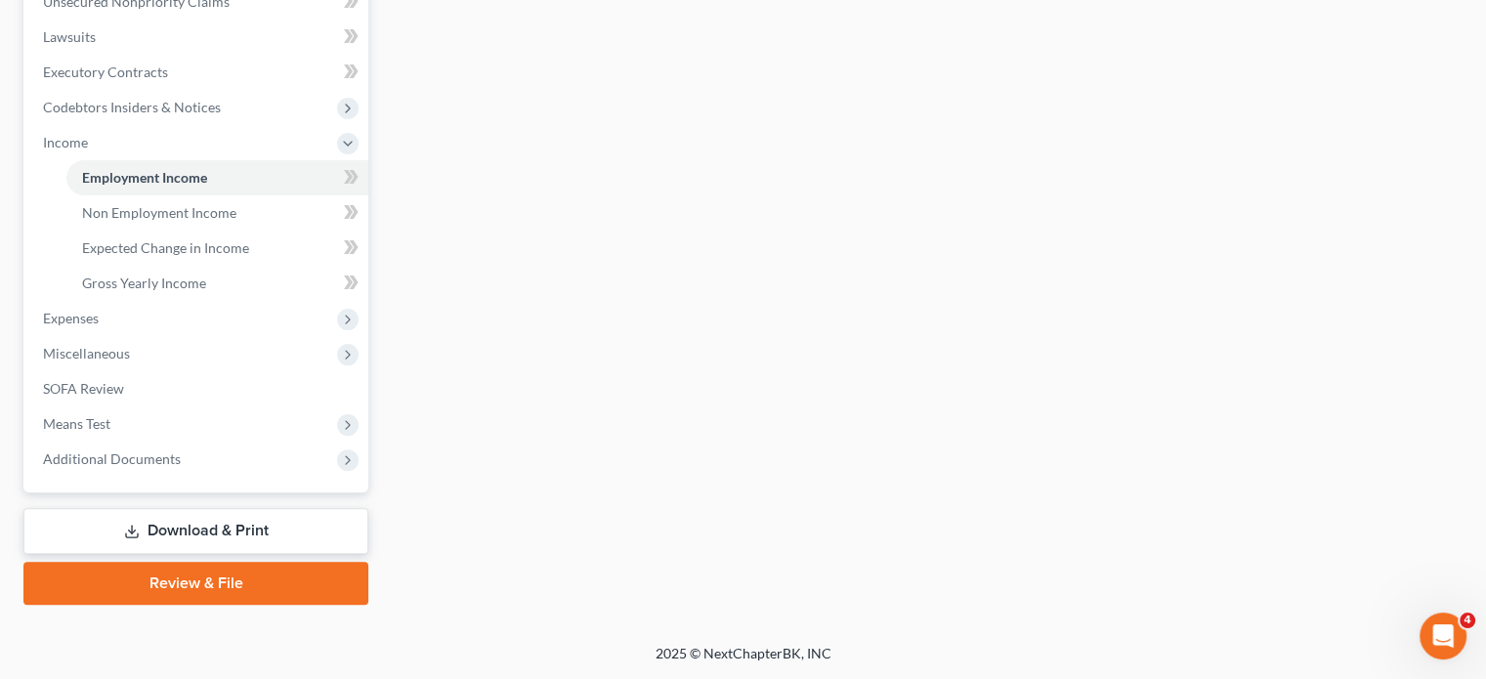
scroll to position [636, 0]
click at [153, 336] on span "Expenses" at bounding box center [197, 318] width 341 height 35
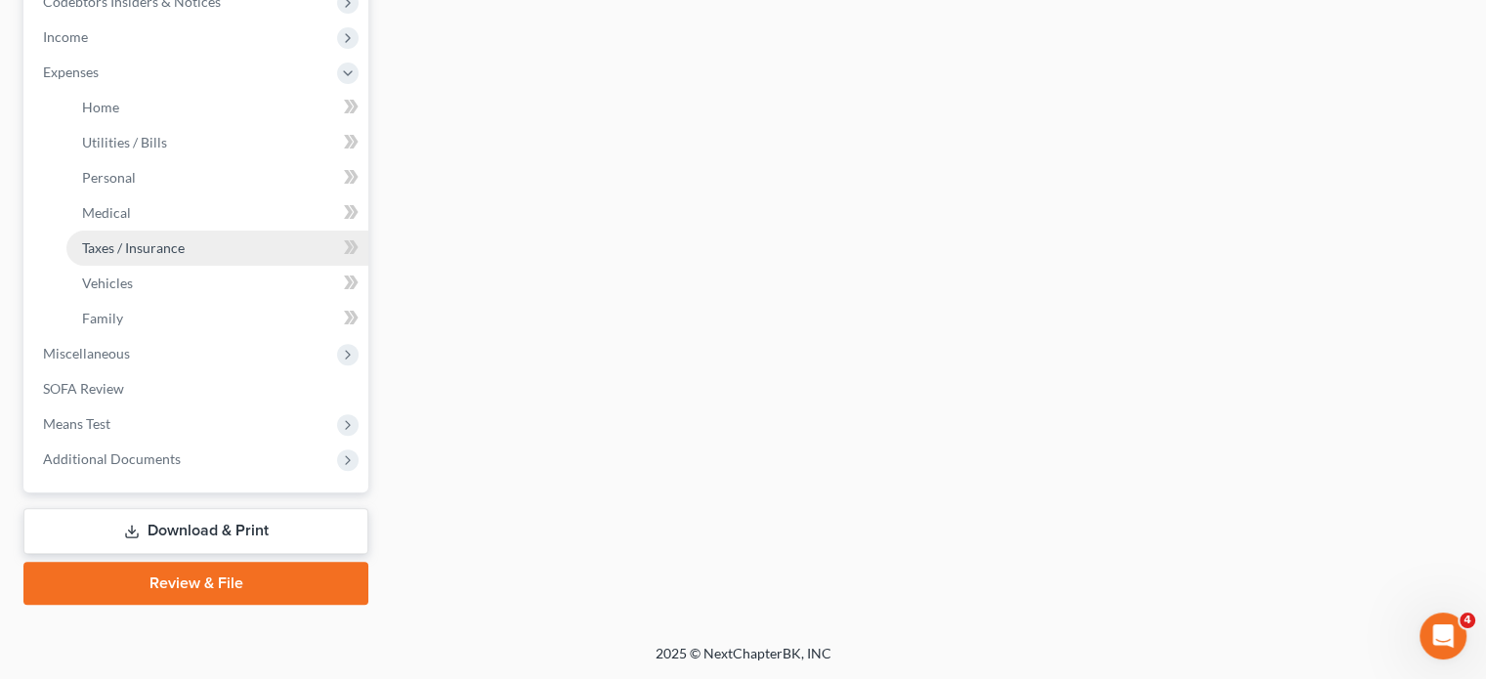
scroll to position [687, 0]
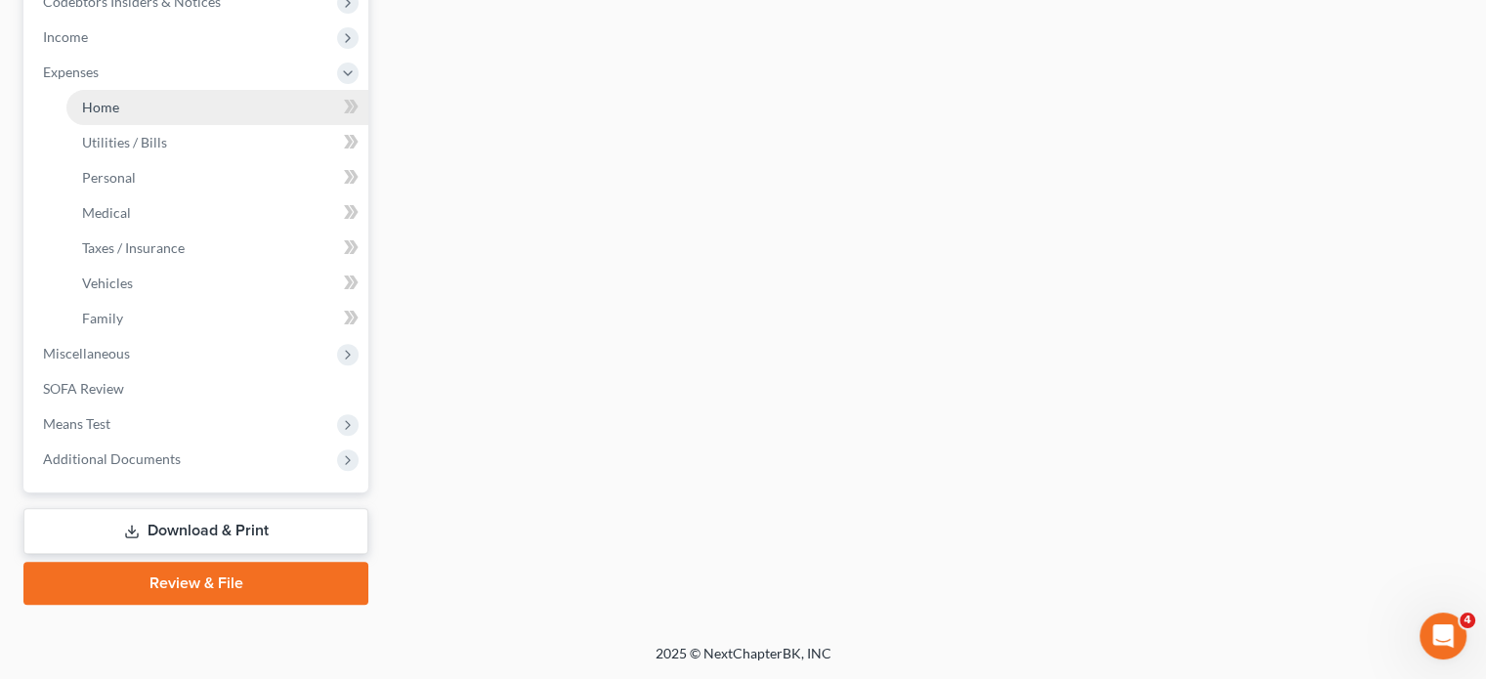
click at [170, 125] on link "Home" at bounding box center [217, 107] width 302 height 35
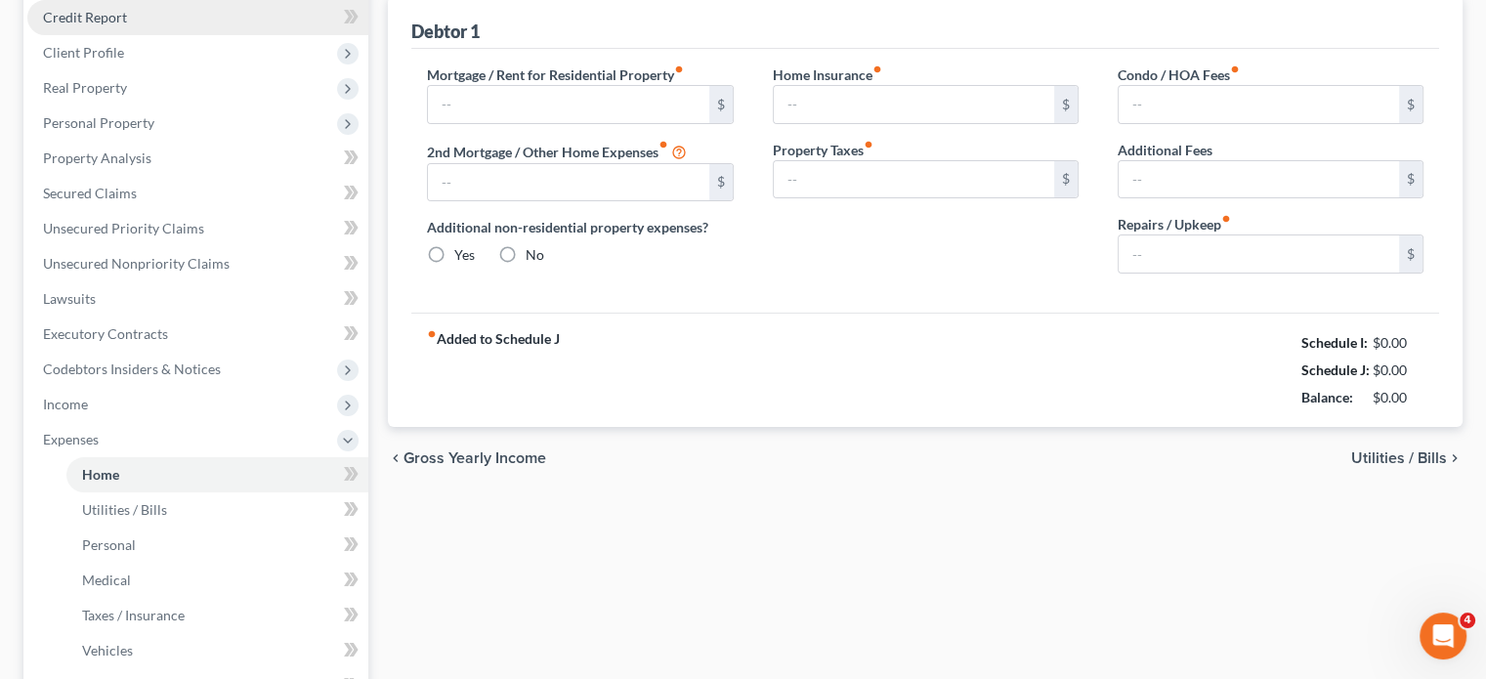
type input "0.00"
radio input "true"
type input "0.00"
type input "333.00"
type input "0.00"
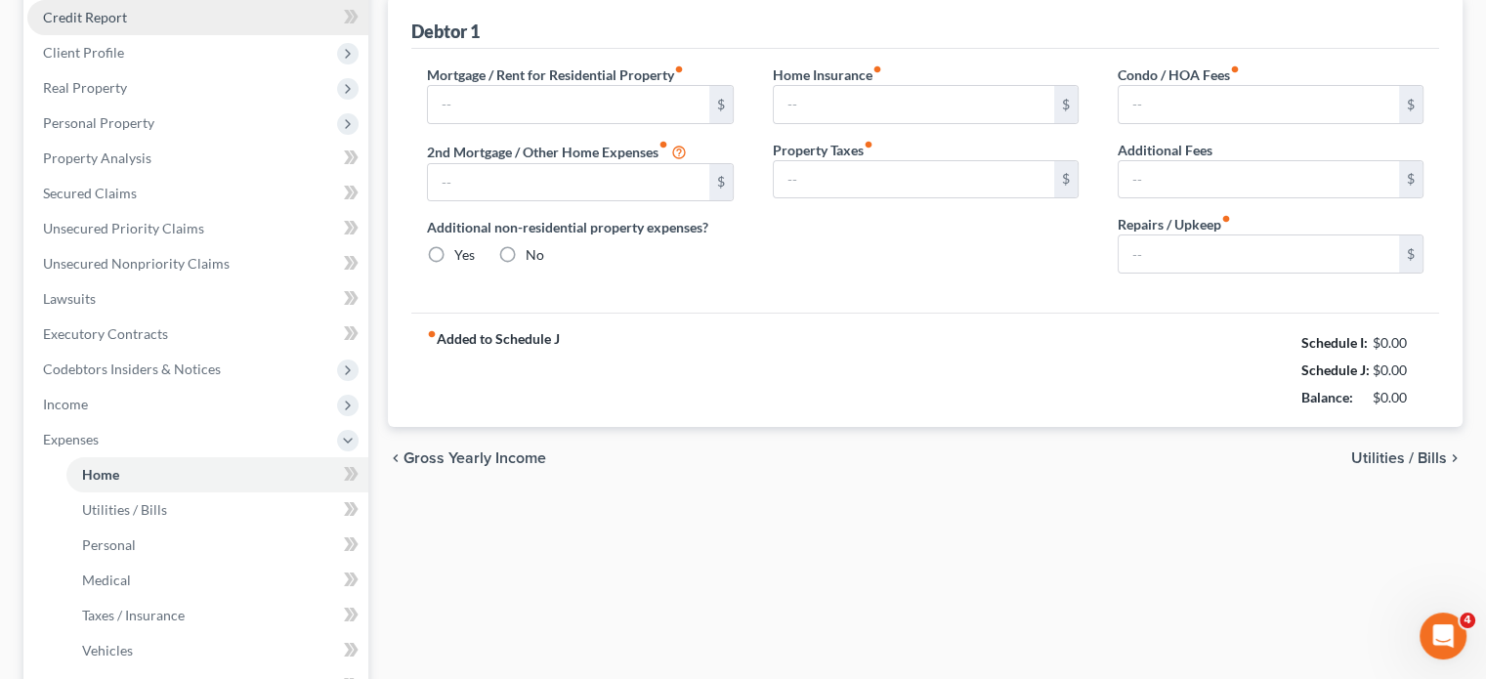
type input "0.00"
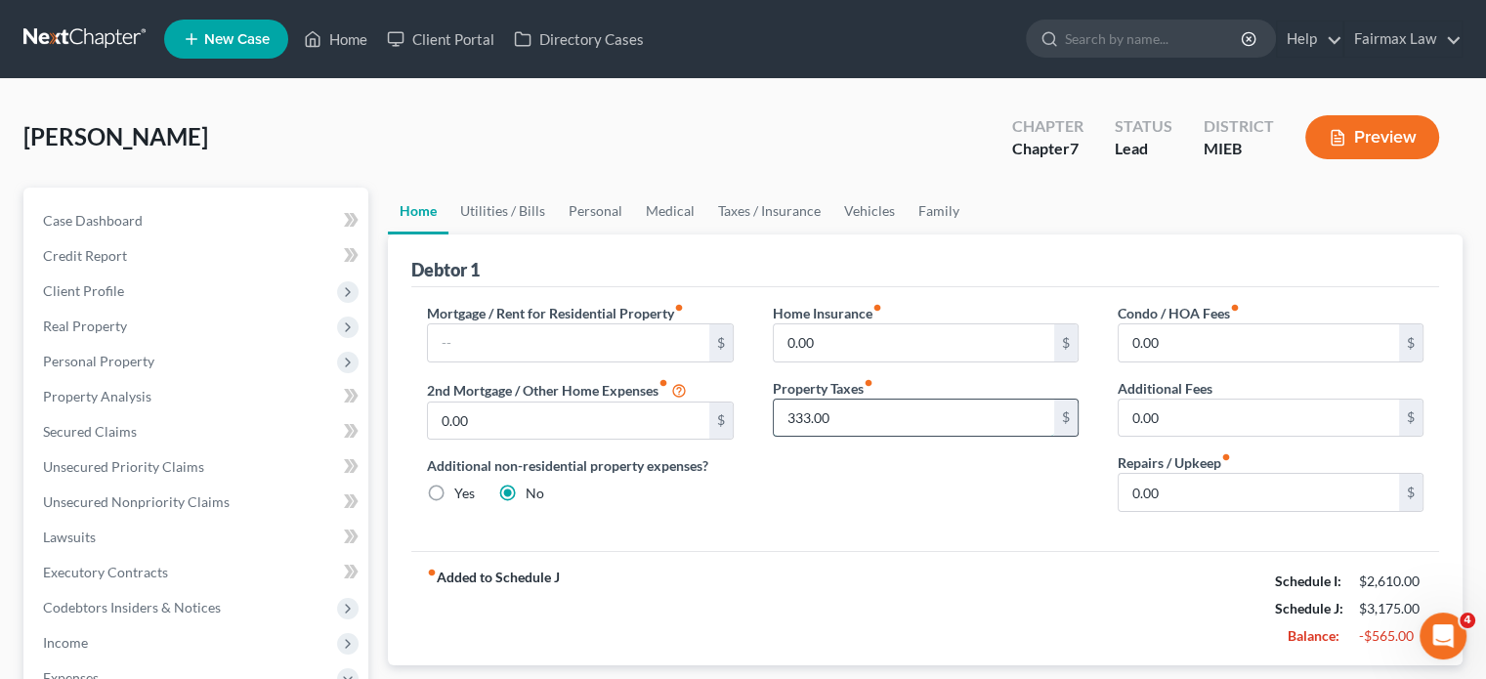
click at [877, 437] on input "333.00" at bounding box center [914, 418] width 280 height 37
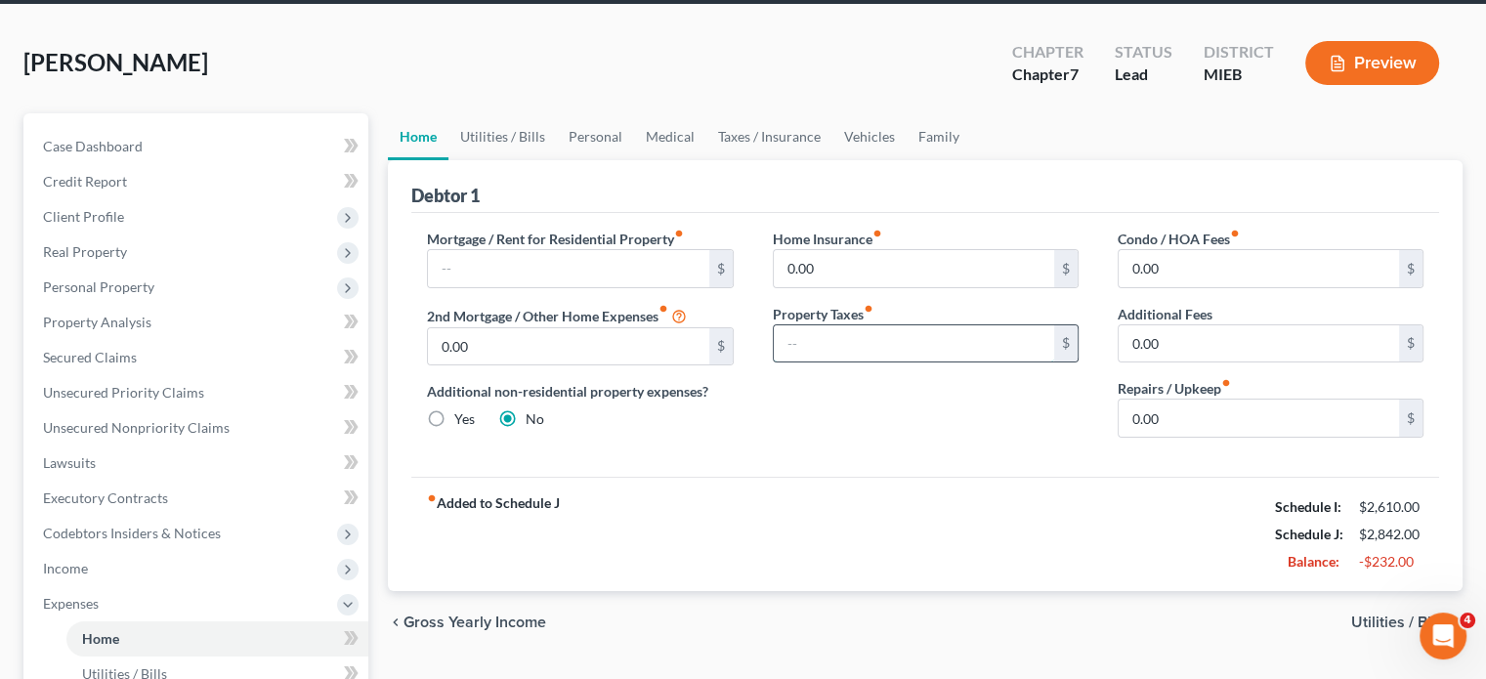
scroll to position [73, 0]
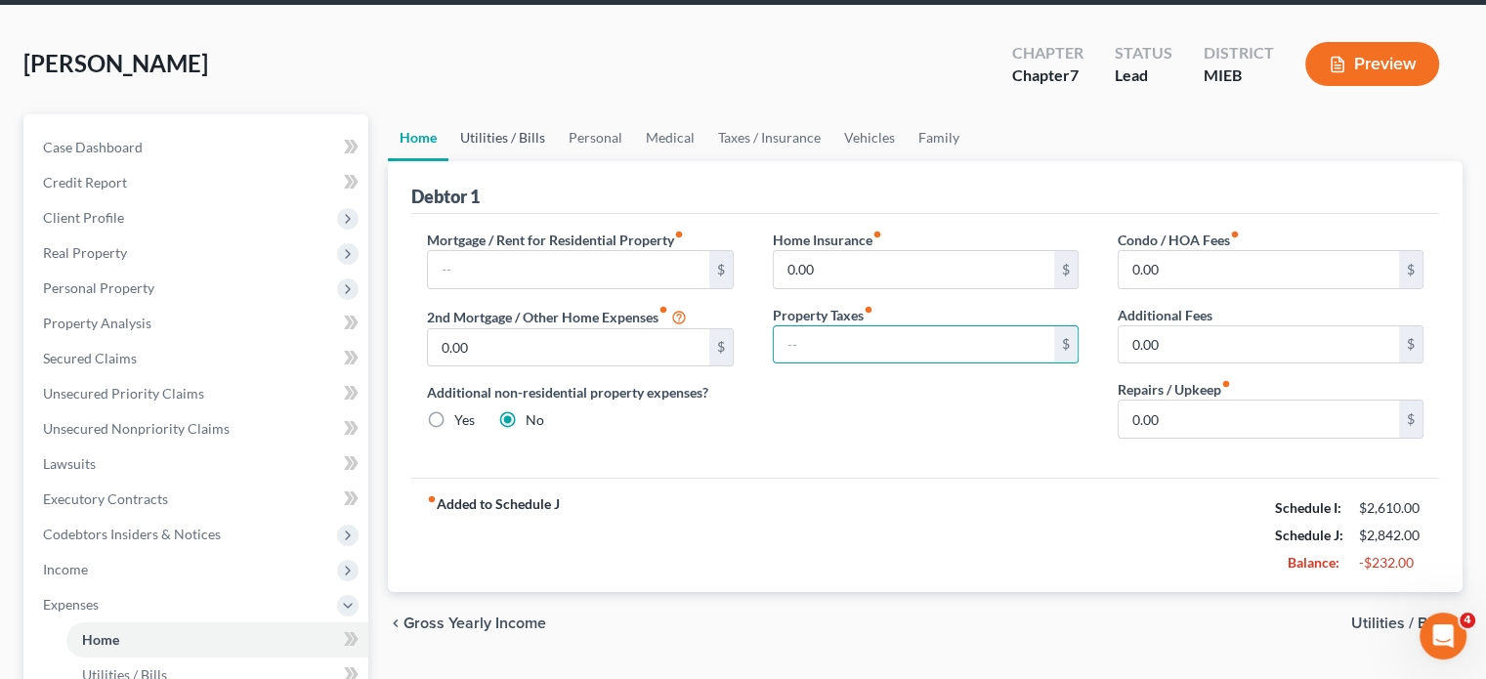
click at [557, 161] on link "Utilities / Bills" at bounding box center [502, 137] width 108 height 47
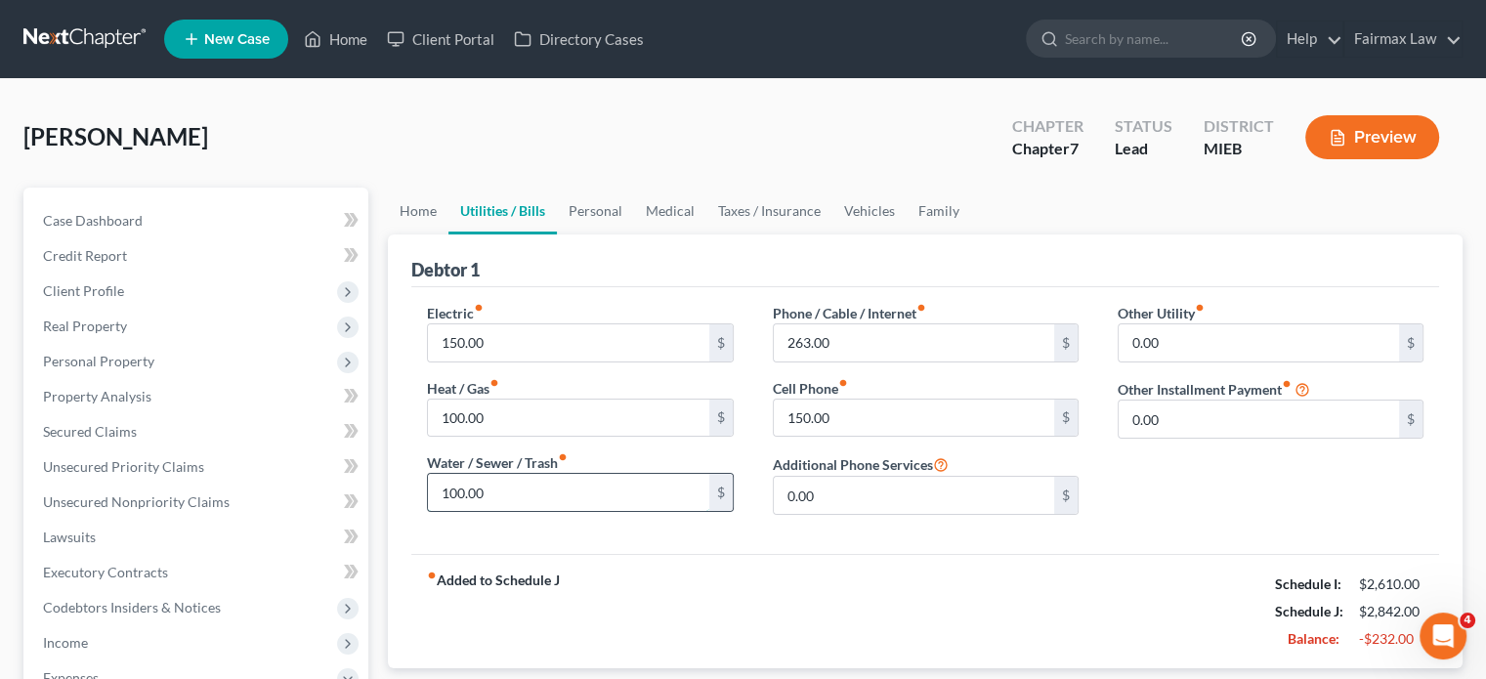
click at [524, 511] on input "100.00" at bounding box center [568, 492] width 280 height 37
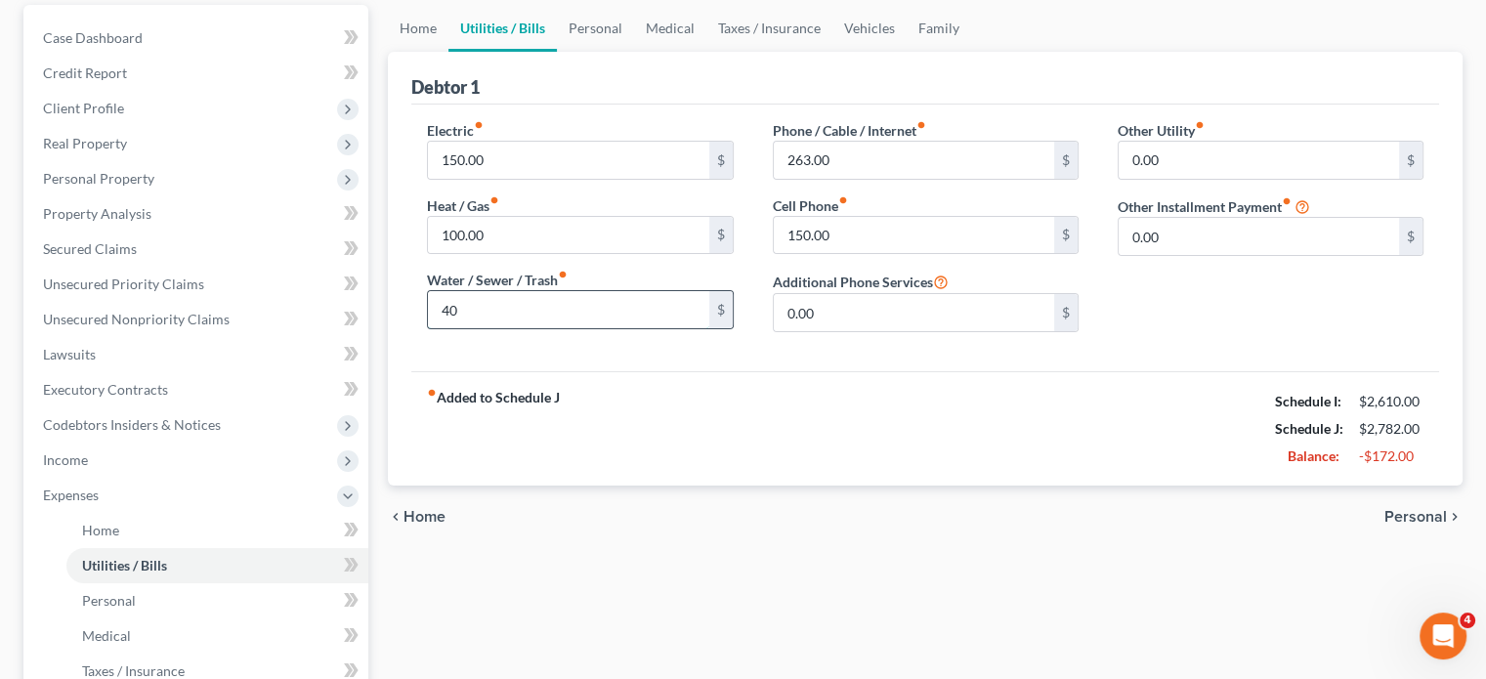
scroll to position [187, 0]
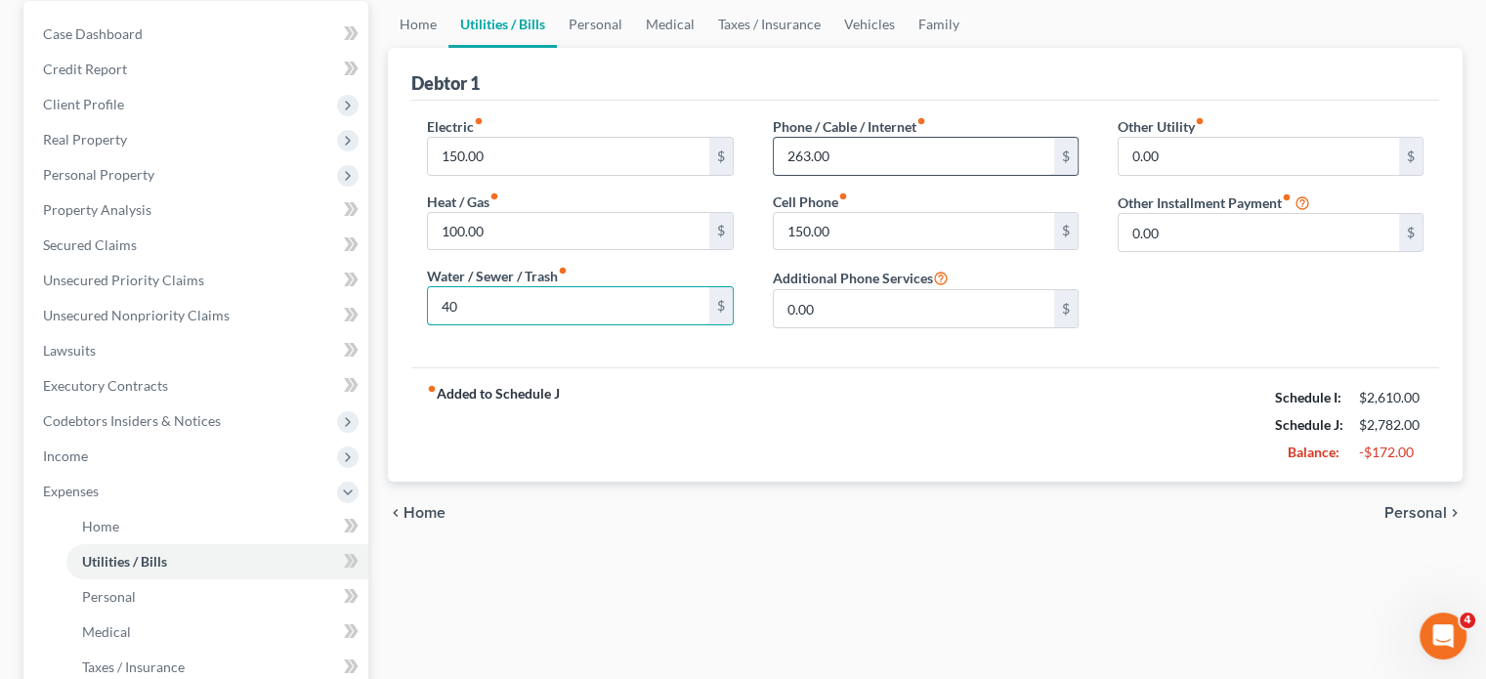
type input "40"
click at [844, 175] on input "263.00" at bounding box center [914, 156] width 280 height 37
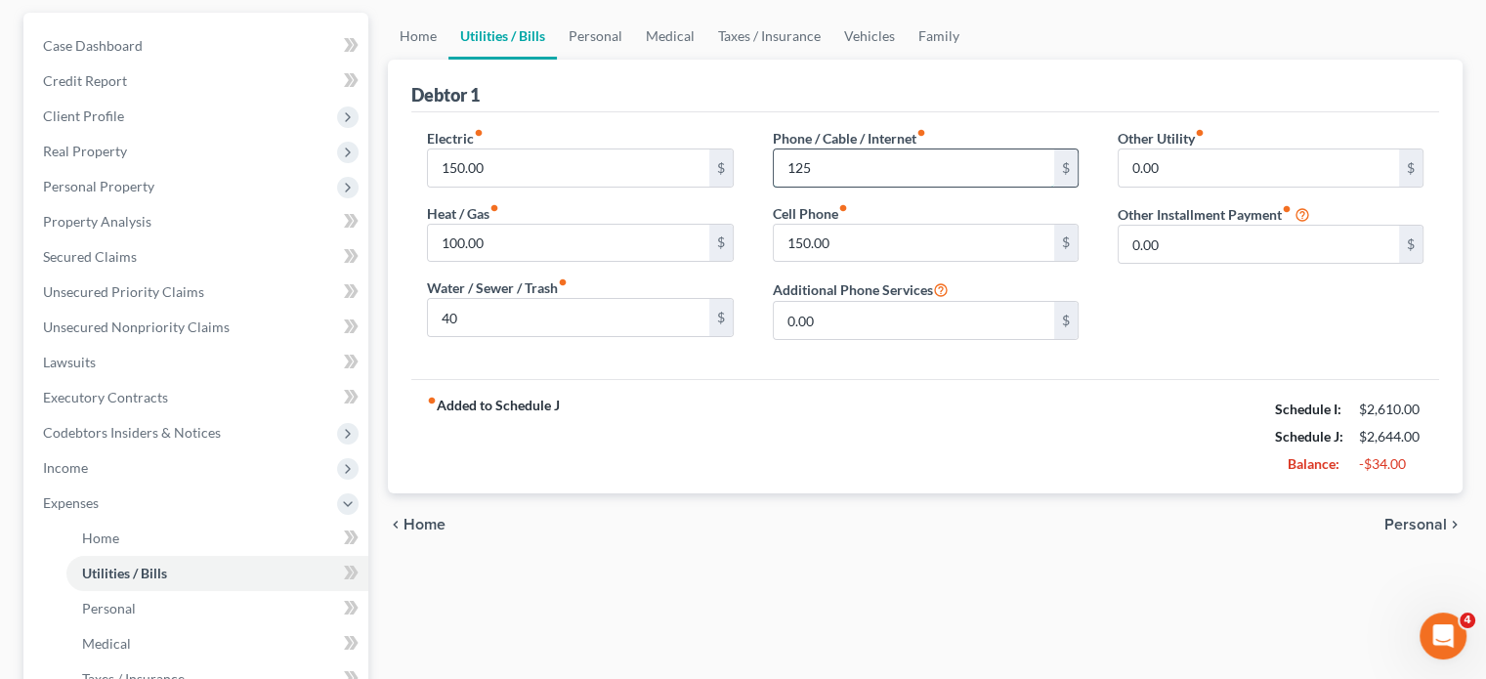
scroll to position [132, 0]
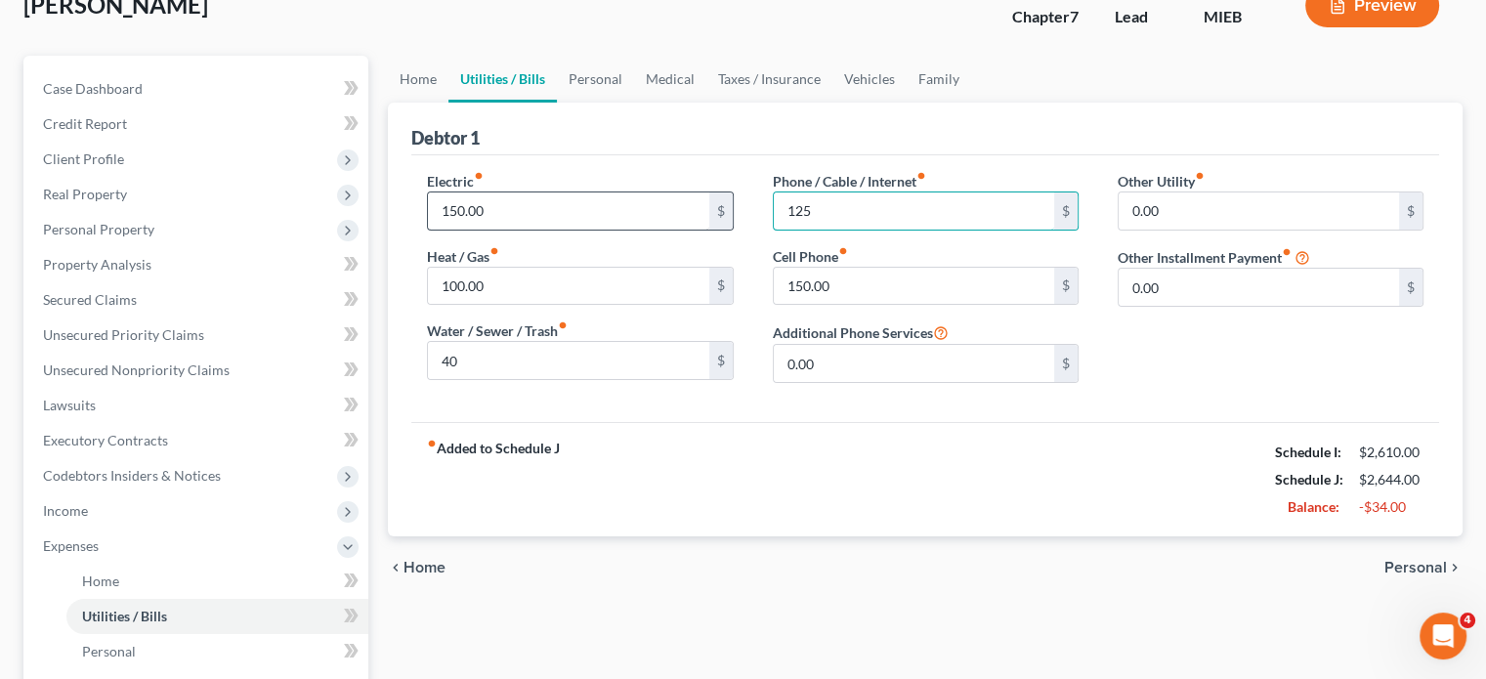
type input "125"
click at [524, 230] on input "150.00" at bounding box center [568, 210] width 280 height 37
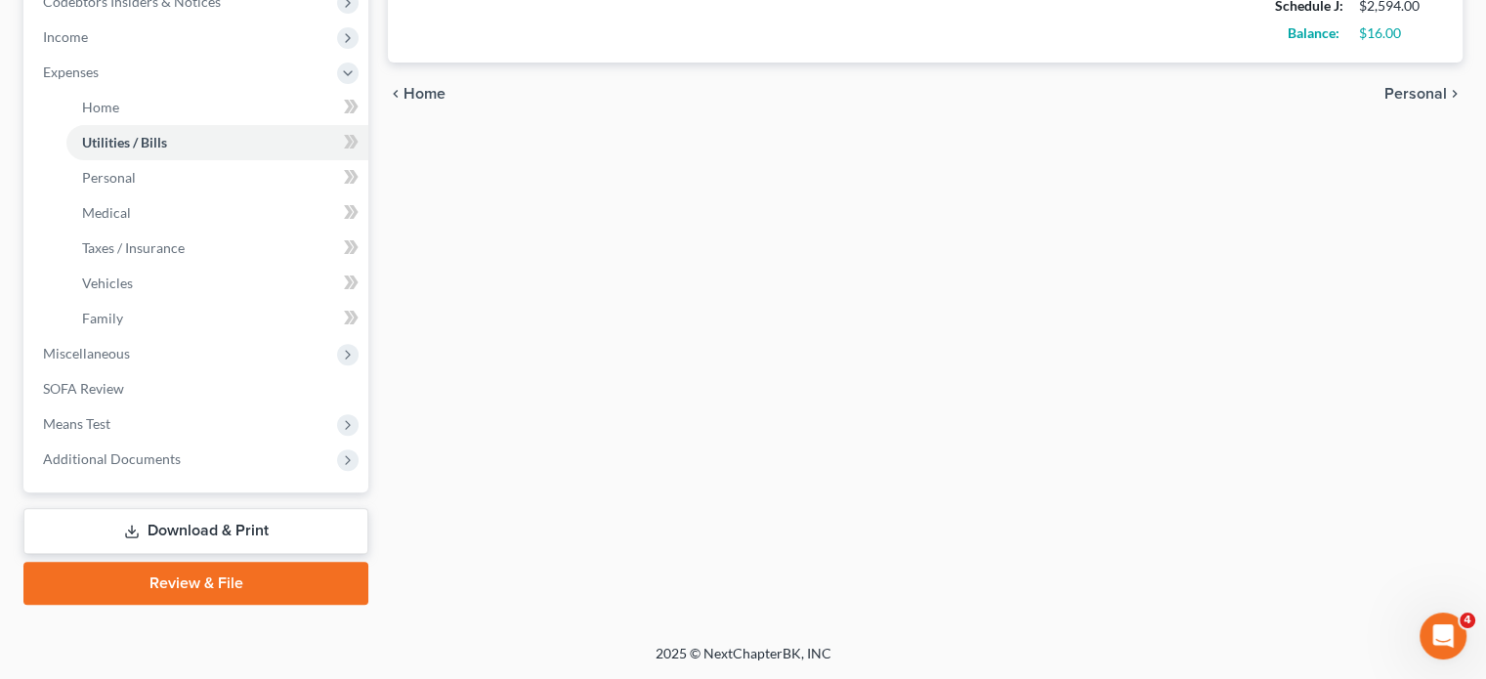
scroll to position [921, 0]
click at [160, 336] on span "Miscellaneous" at bounding box center [197, 353] width 341 height 35
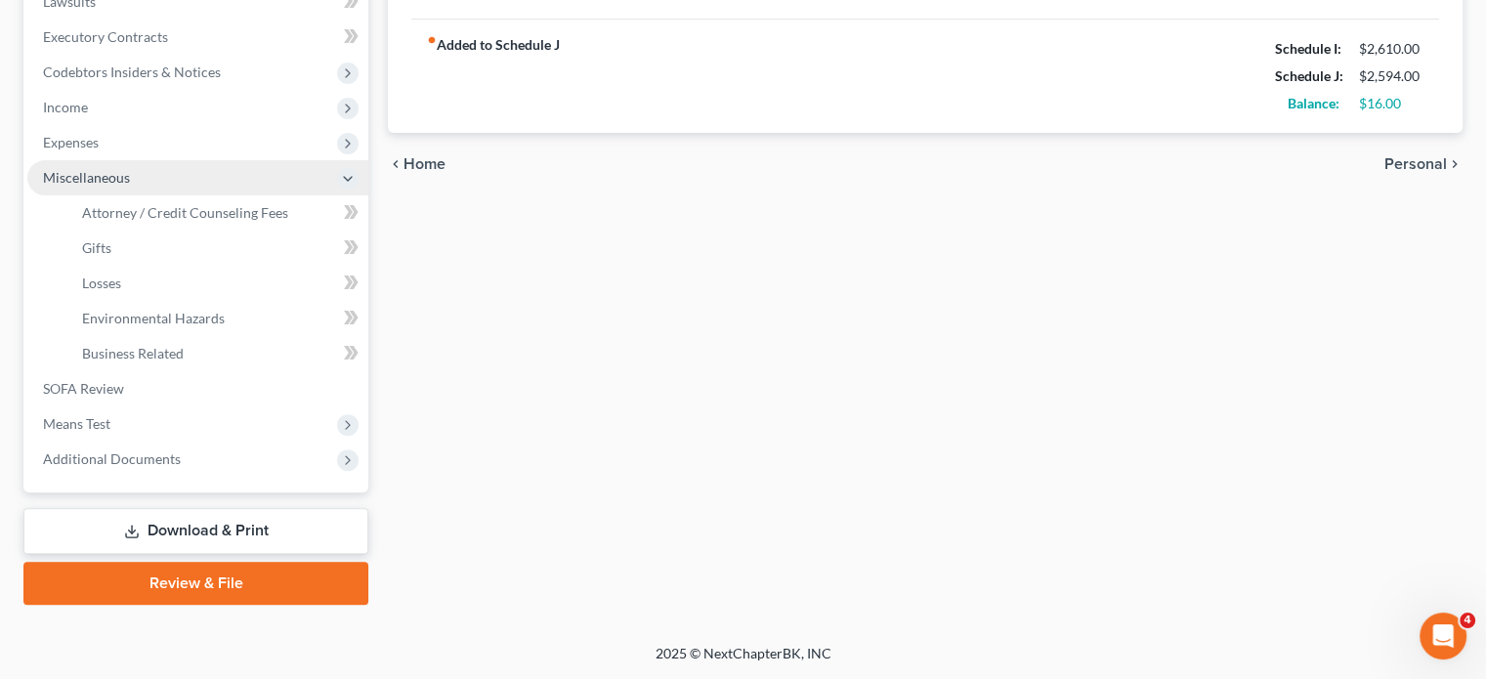
scroll to position [833, 0]
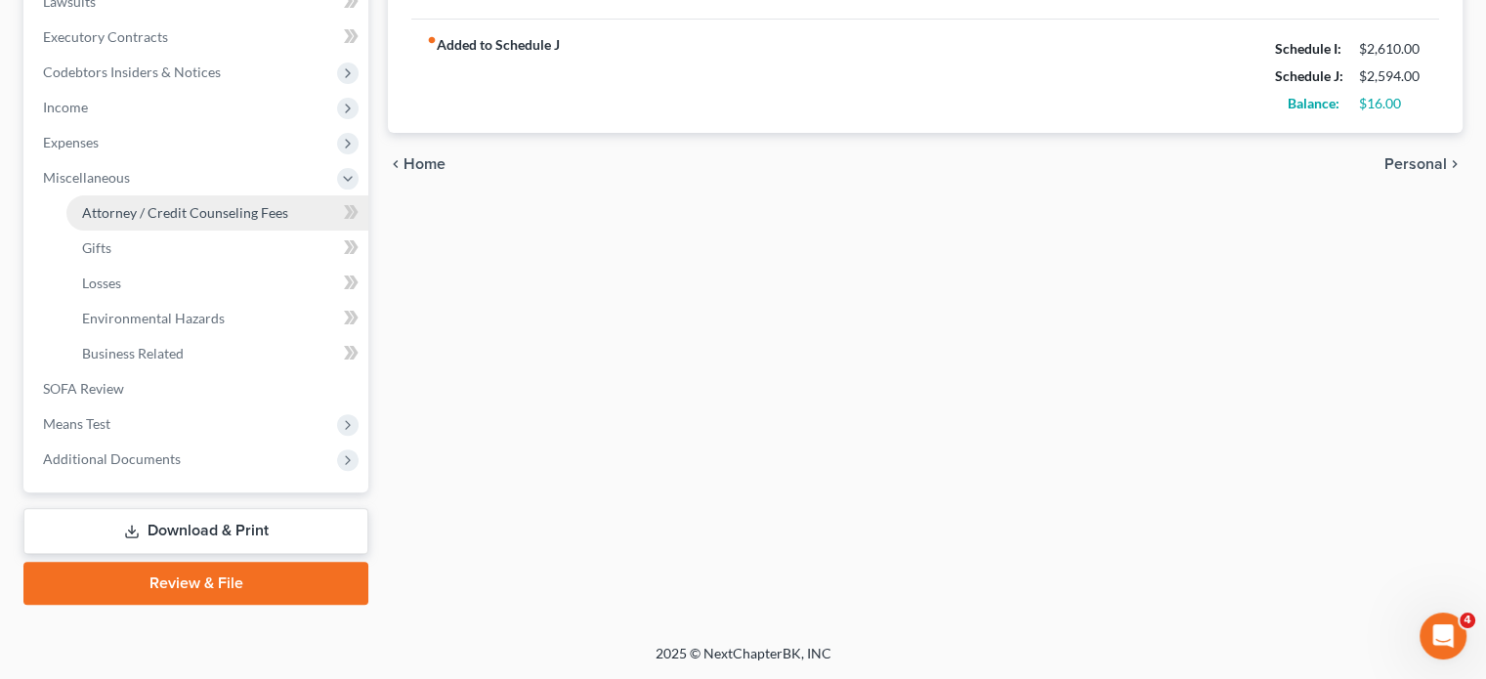
click at [166, 195] on link "Attorney / Credit Counseling Fees" at bounding box center [217, 212] width 302 height 35
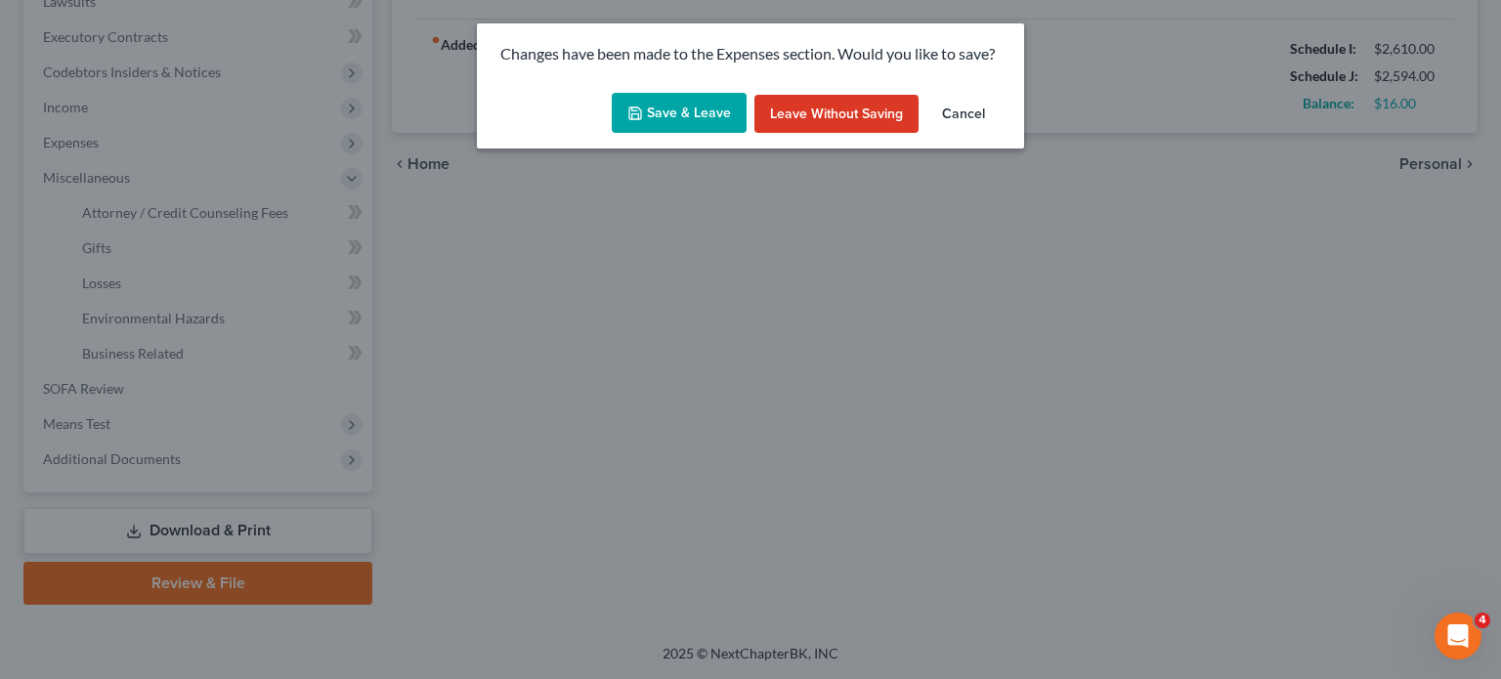
click at [675, 134] on button "Save & Leave" at bounding box center [679, 113] width 135 height 41
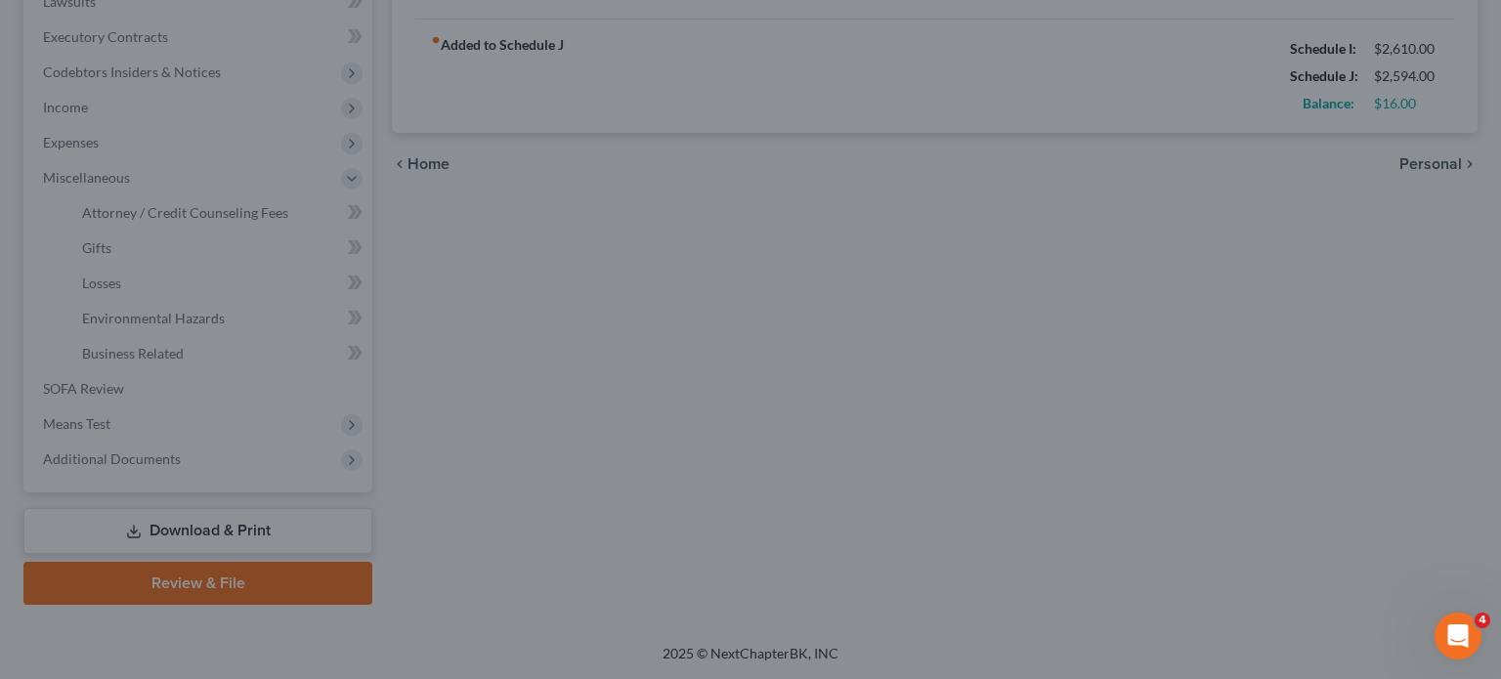
type input "100.00"
type input "40.00"
type input "125.00"
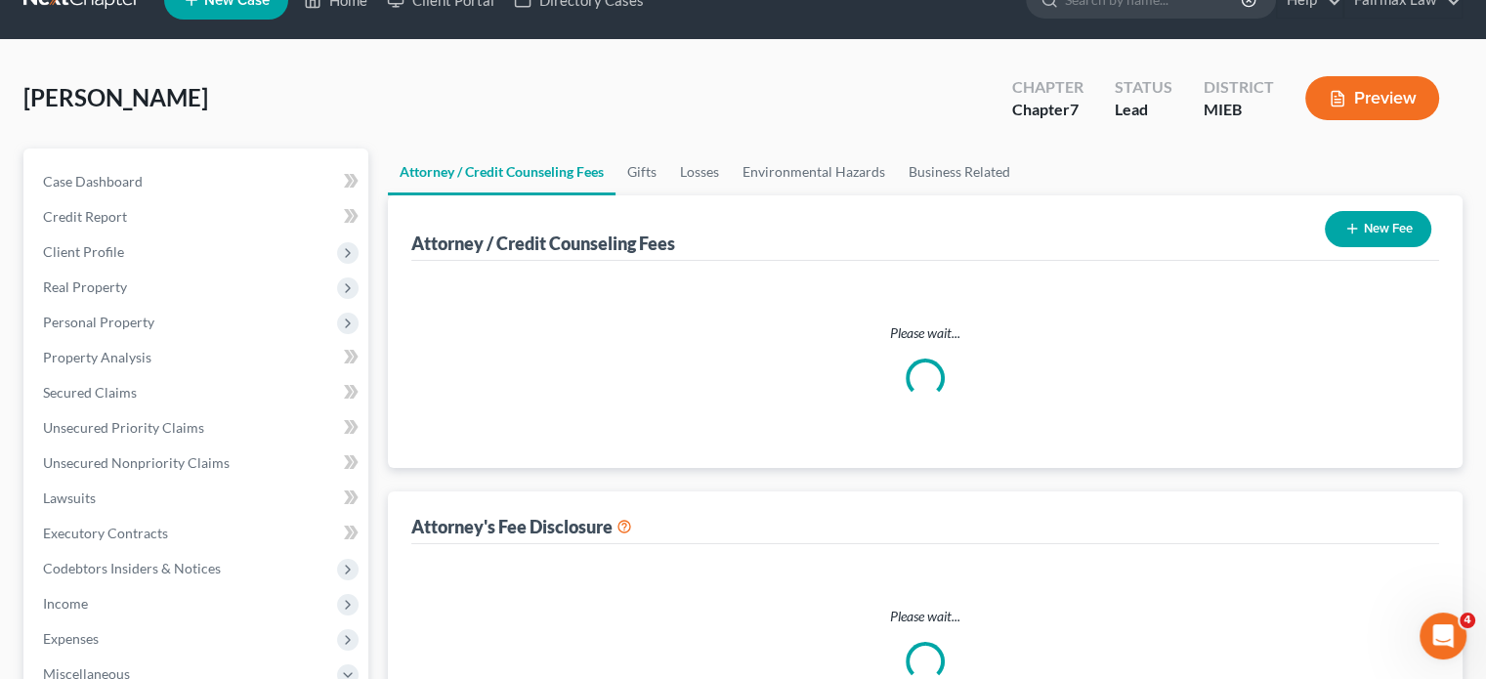
select select "2"
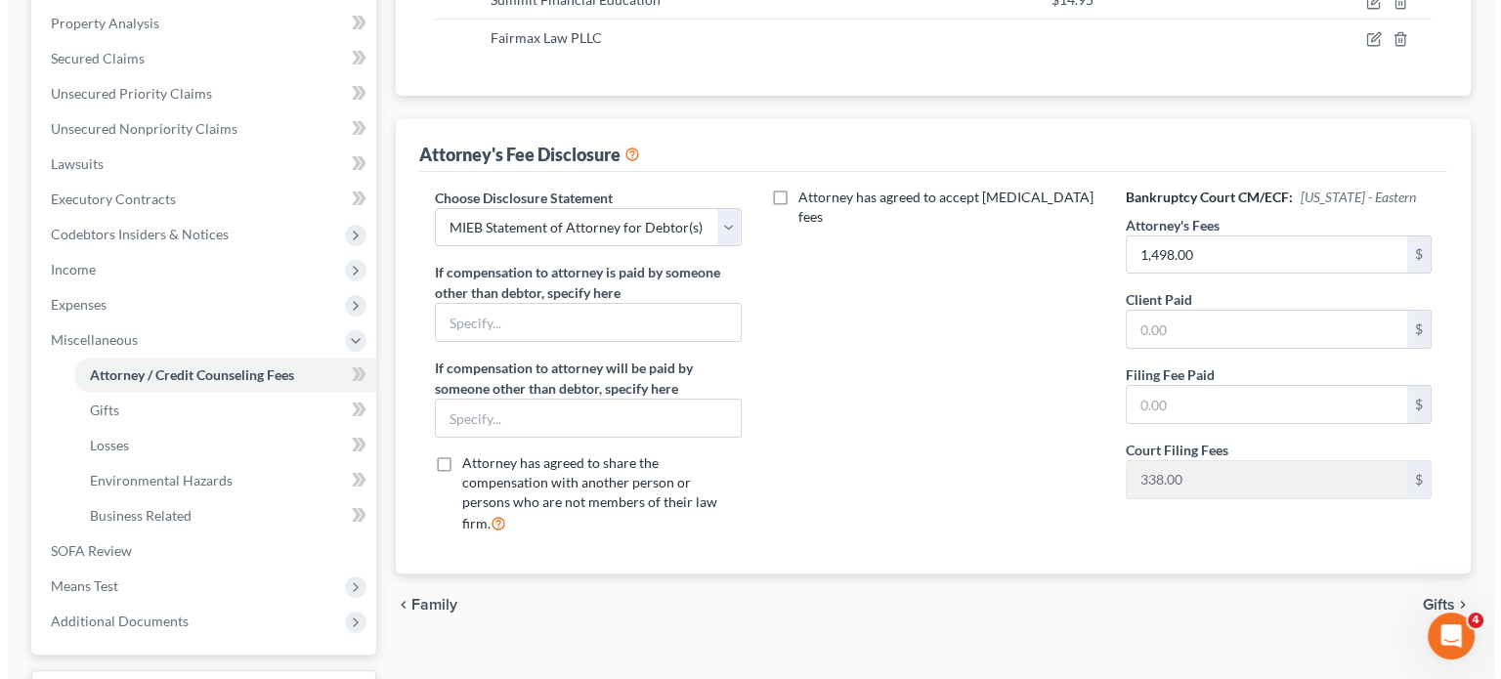
scroll to position [374, 0]
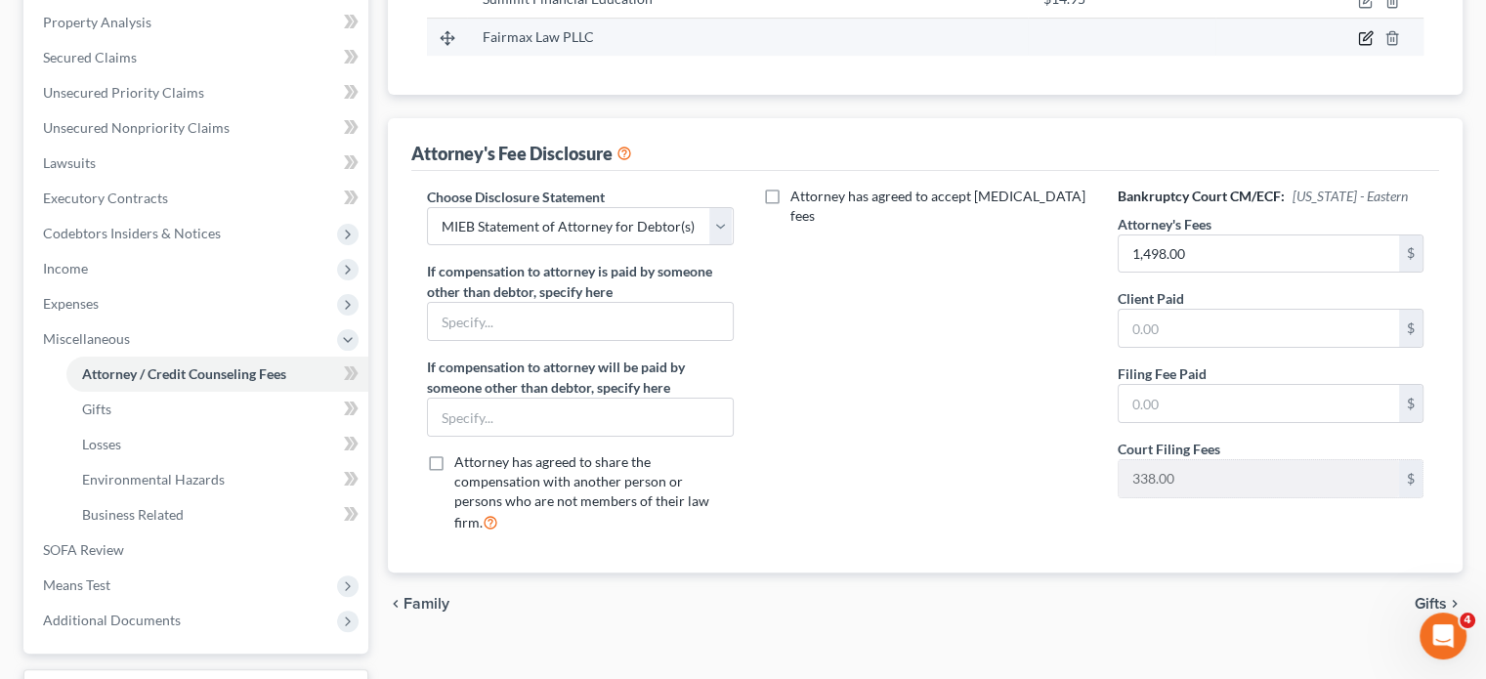
click at [1358, 46] on icon "button" at bounding box center [1366, 38] width 16 height 16
select select "23"
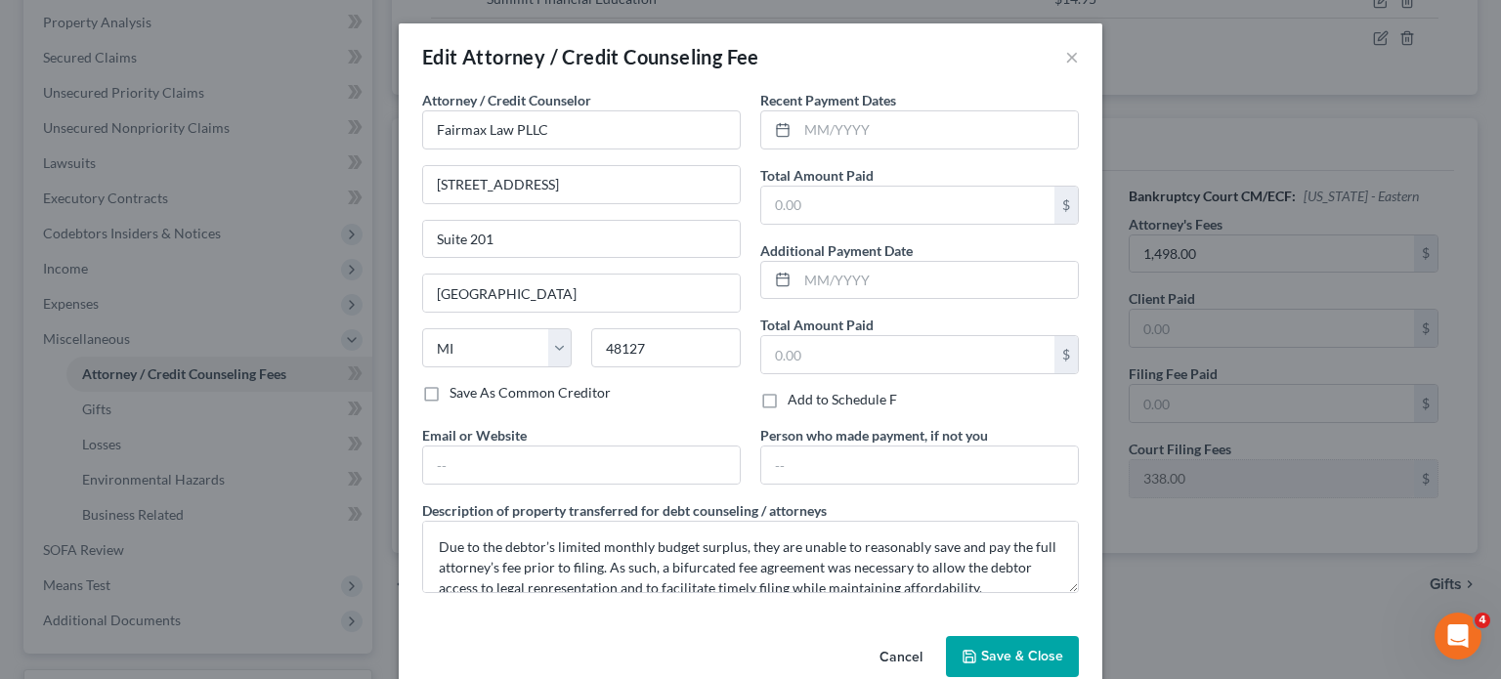
click at [859, 290] on div "Recent Payment Dates Total Amount Paid $ Additional Payment Date Total Amount P…" at bounding box center [919, 257] width 338 height 335
click at [840, 224] on input "text" at bounding box center [907, 205] width 293 height 37
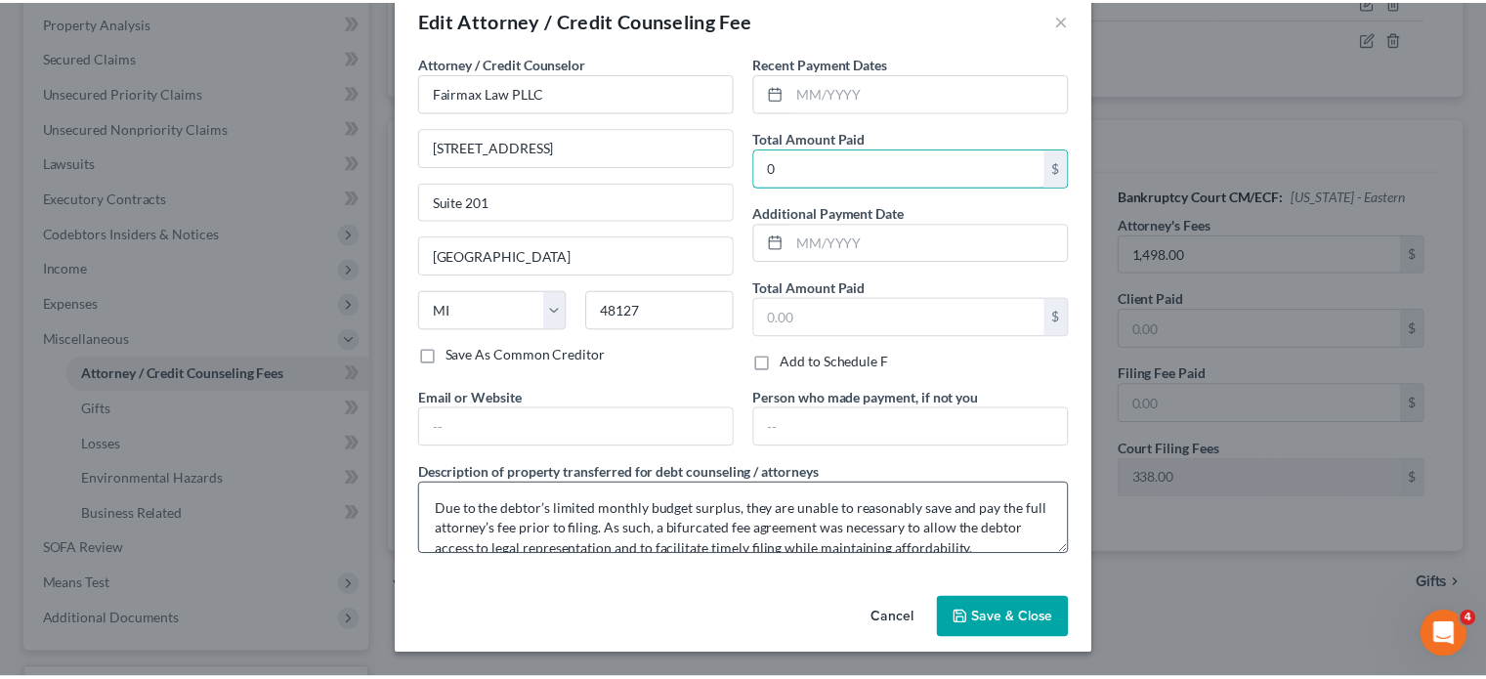
scroll to position [207, 0]
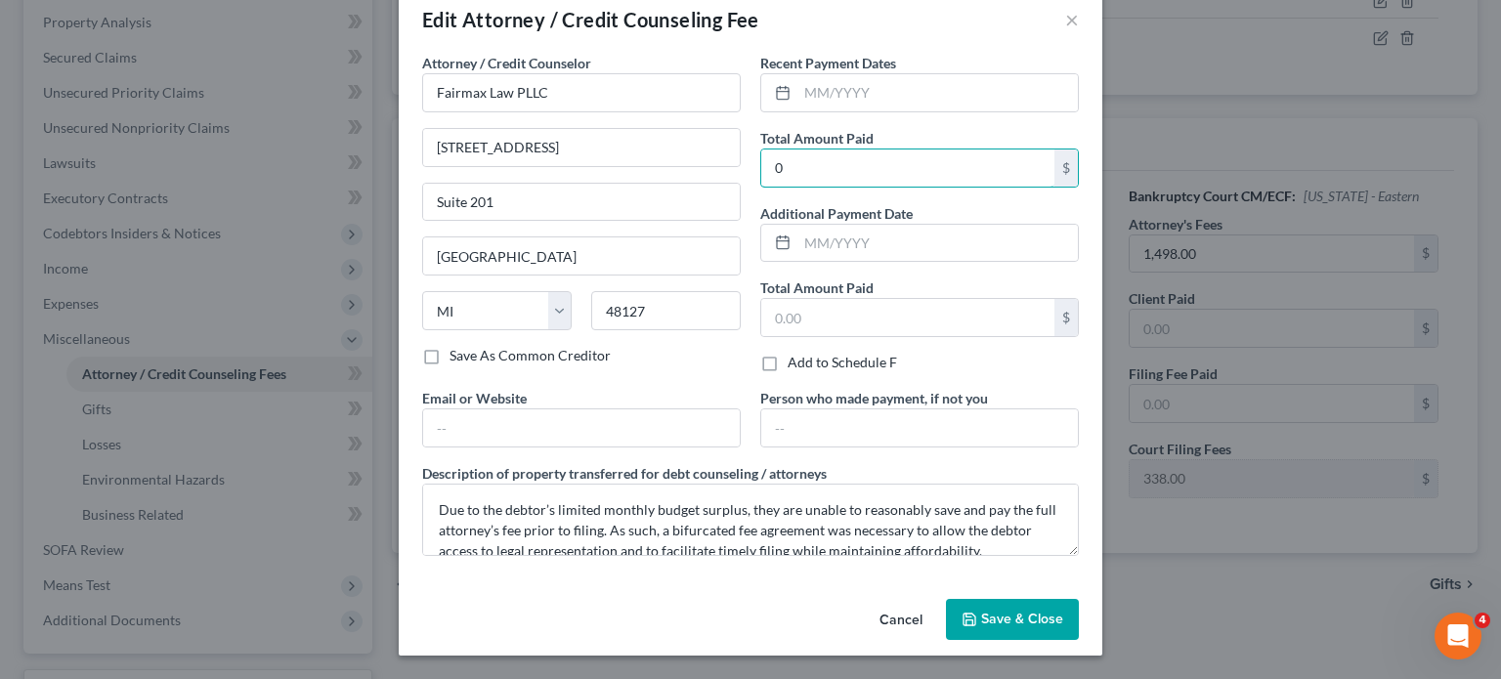
type input "0"
click at [1032, 610] on button "Save & Close" at bounding box center [1012, 619] width 133 height 41
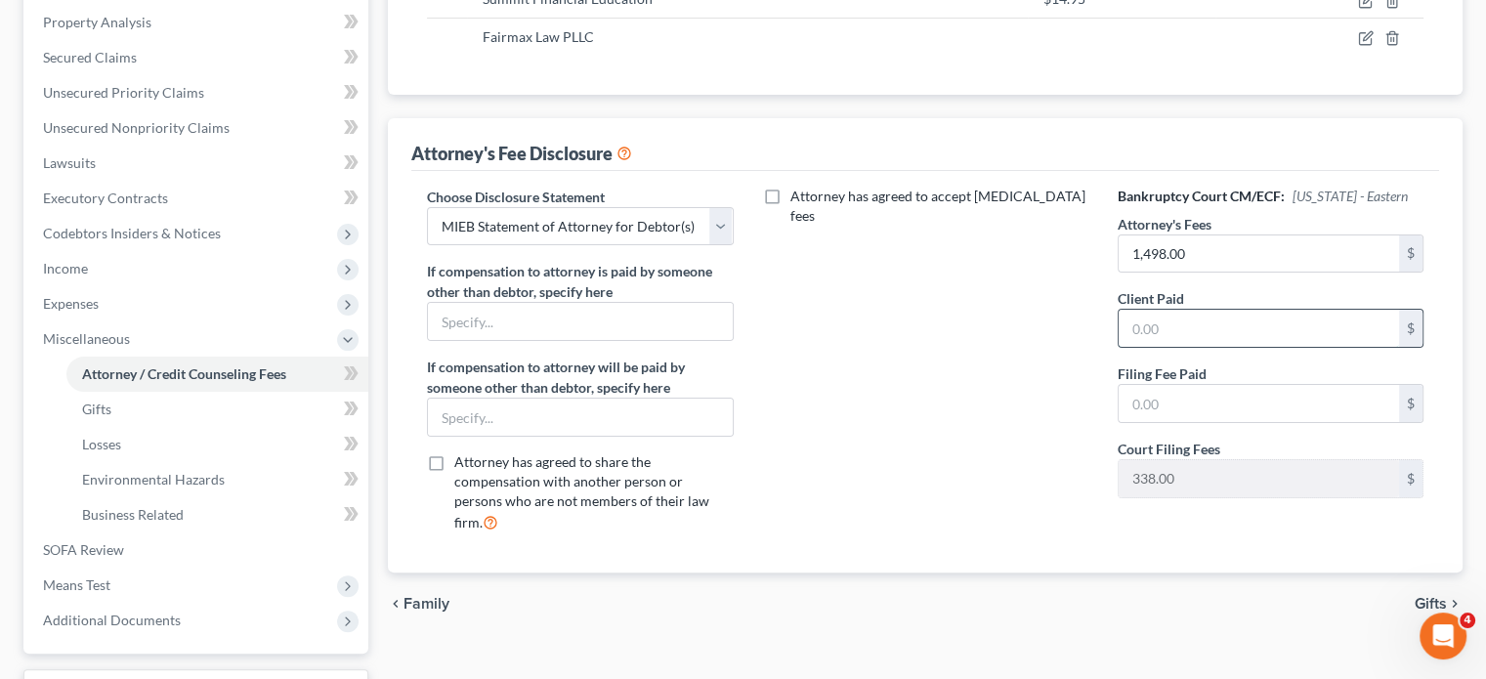
click at [1167, 347] on input "text" at bounding box center [1259, 328] width 280 height 37
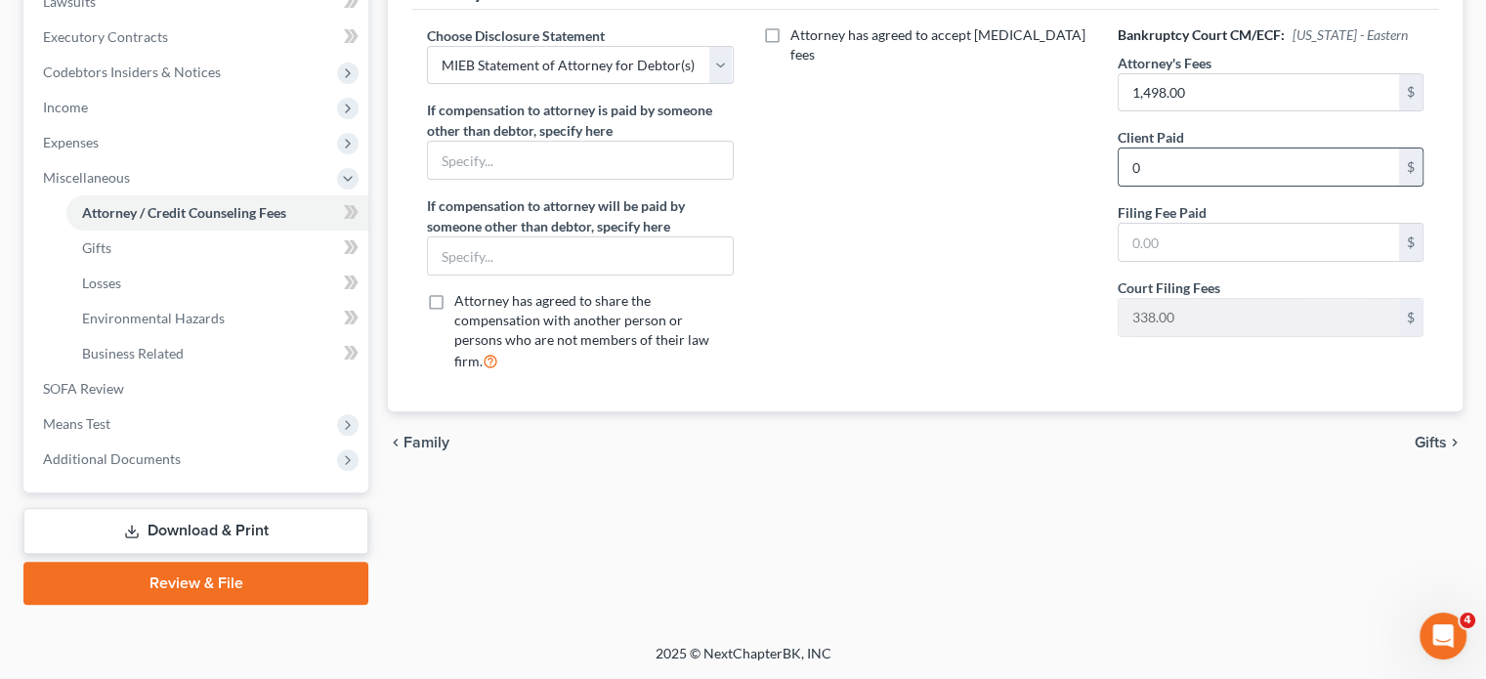
scroll to position [606, 0]
type input "0"
click at [1153, 261] on input "text" at bounding box center [1259, 242] width 280 height 37
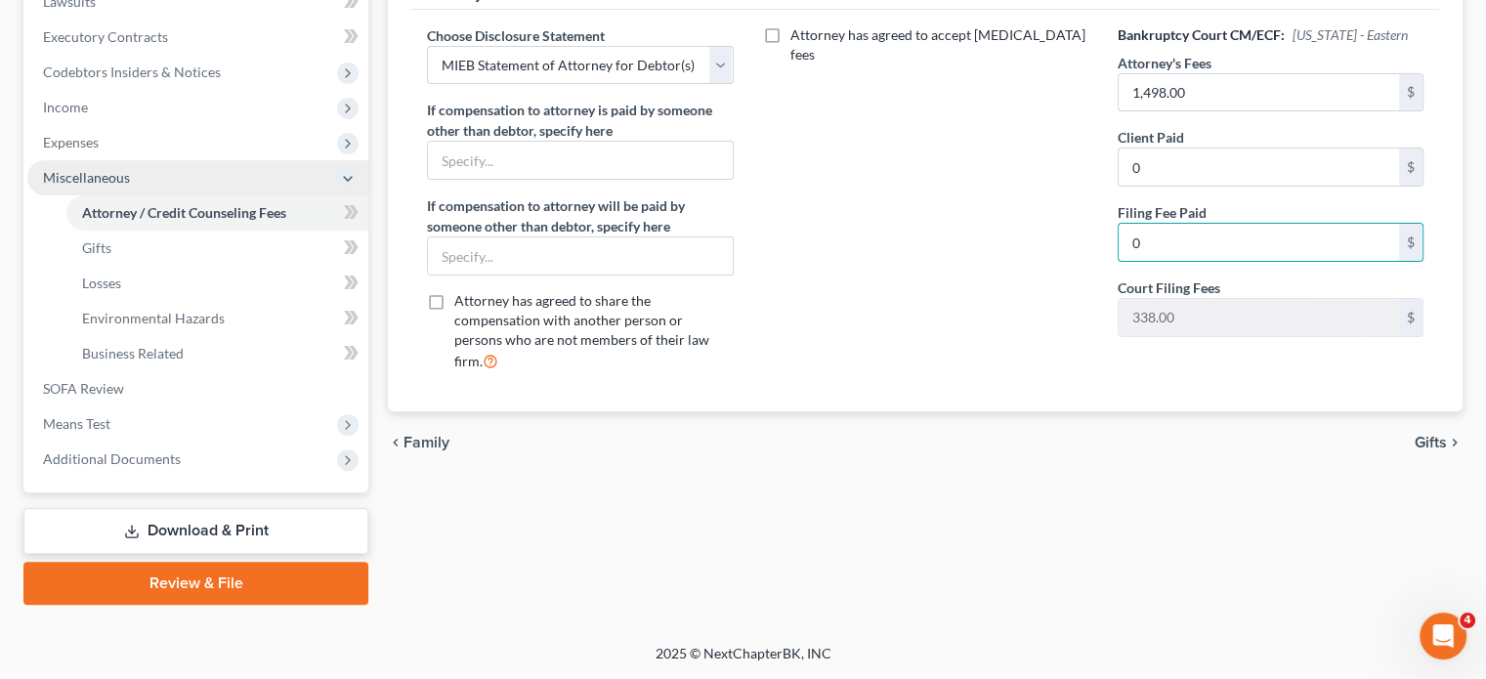
scroll to position [833, 0]
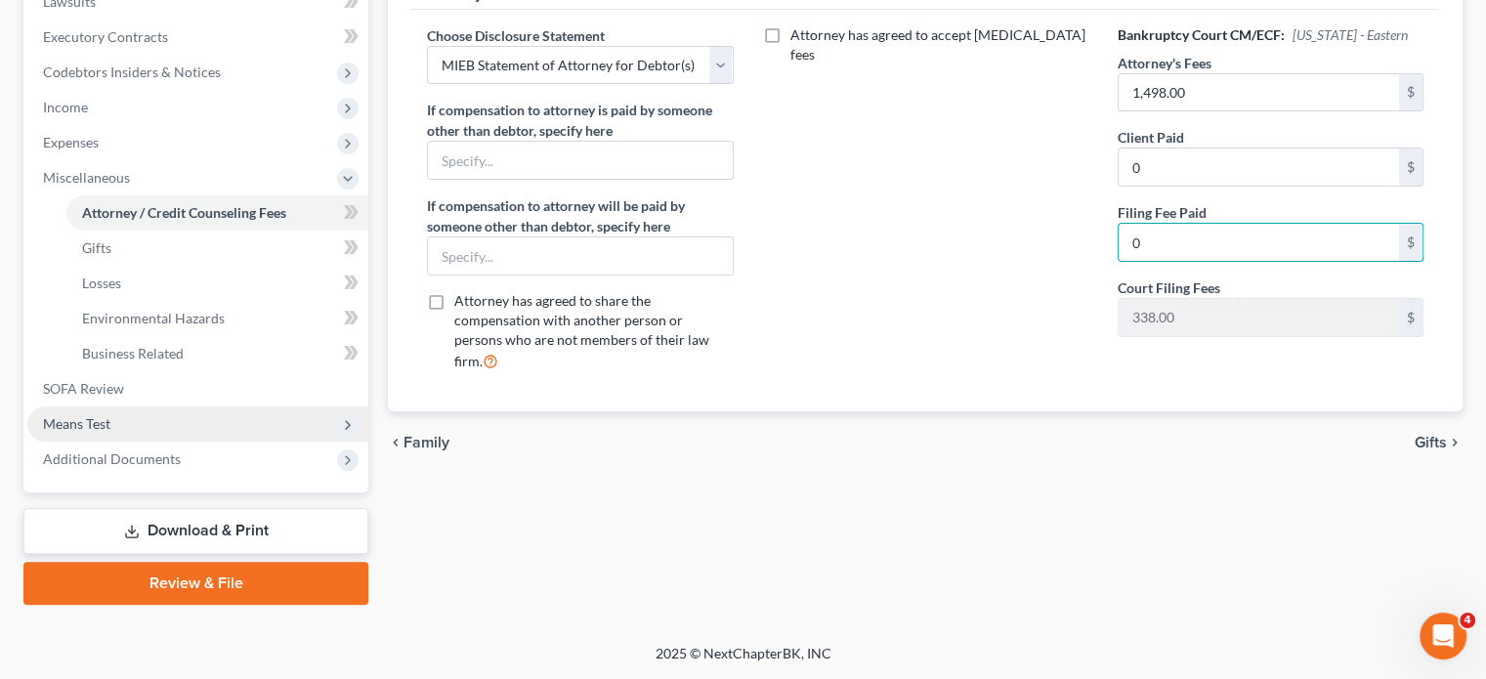
type input "0"
click at [89, 415] on span "Means Test" at bounding box center [76, 423] width 67 height 17
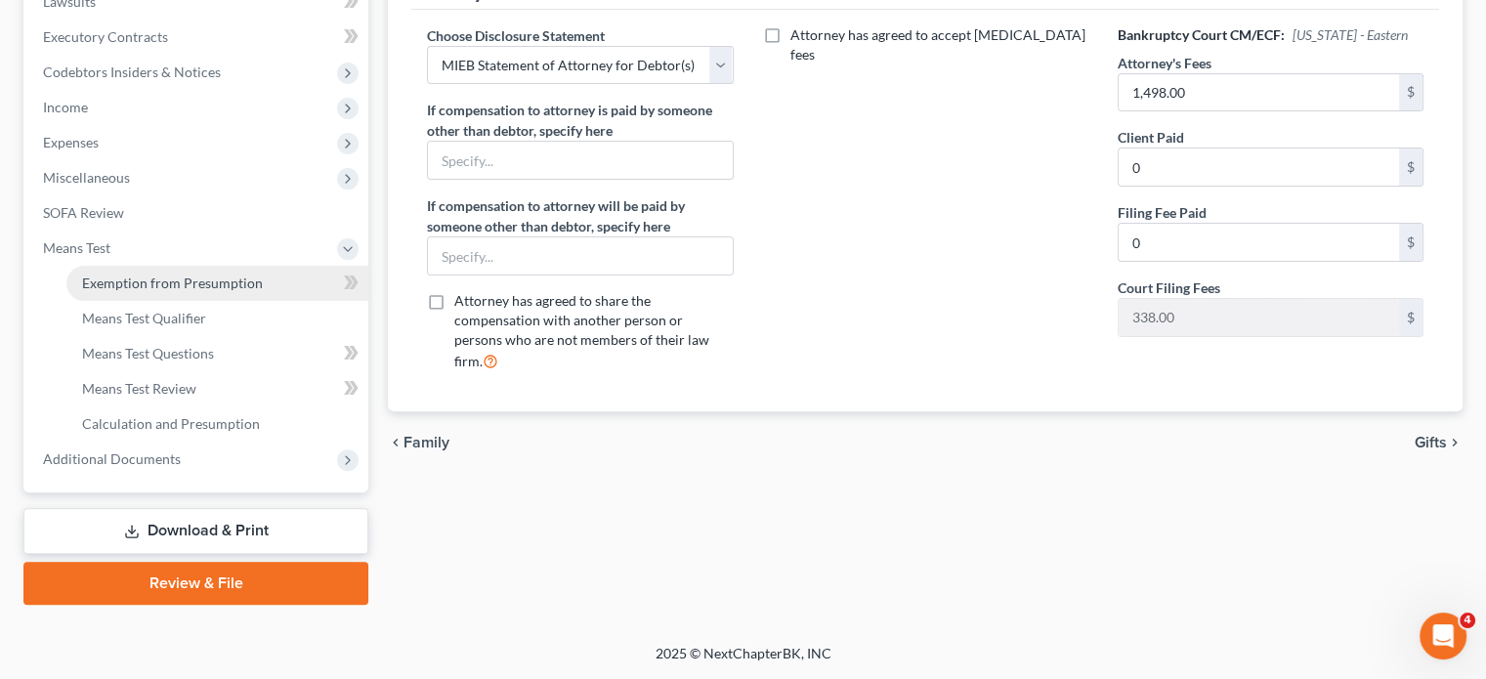
click at [140, 275] on span "Exemption from Presumption" at bounding box center [172, 283] width 181 height 17
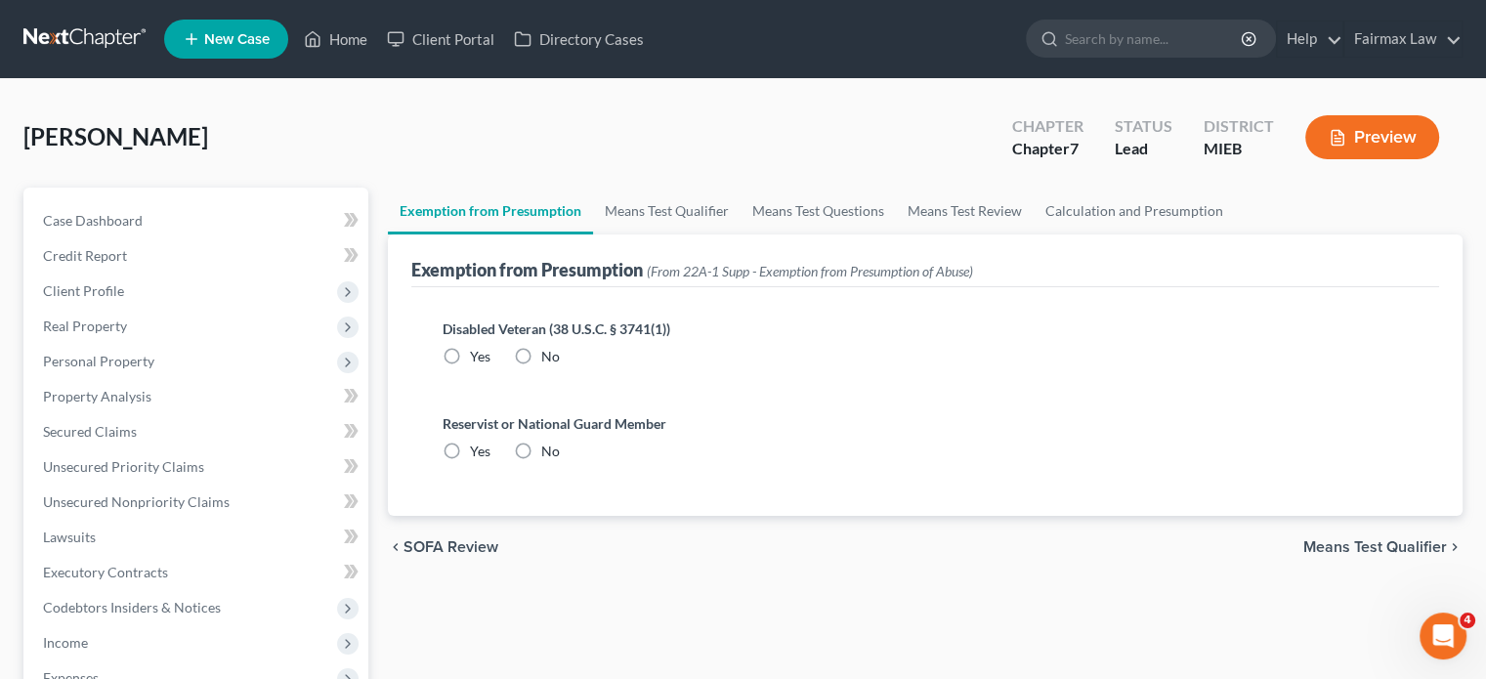
click at [558, 366] on label "No" at bounding box center [550, 357] width 19 height 20
click at [558, 360] on input "No" at bounding box center [555, 353] width 13 height 13
radio input "true"
click at [554, 461] on label "No" at bounding box center [550, 452] width 19 height 20
click at [554, 454] on input "No" at bounding box center [555, 448] width 13 height 13
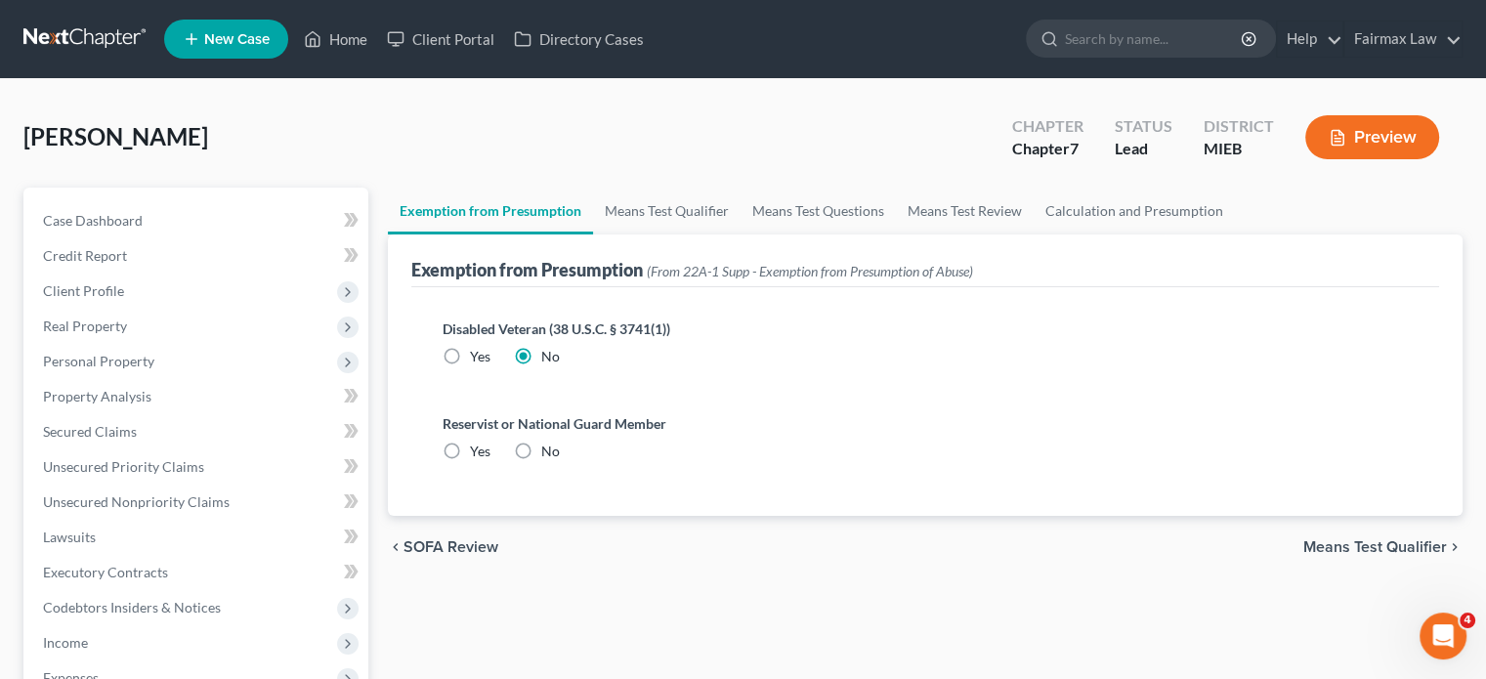
radio input "true"
click at [715, 234] on link "Means Test Qualifier" at bounding box center [667, 211] width 148 height 47
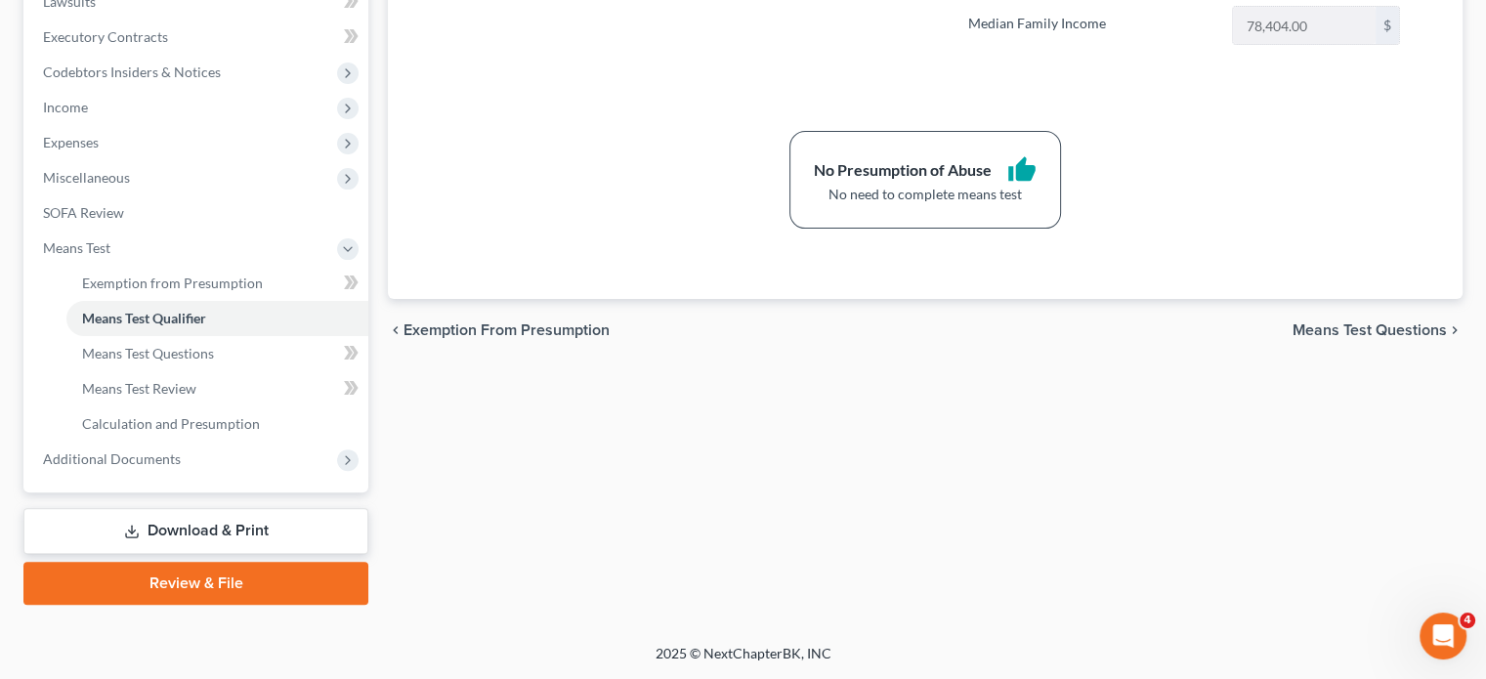
scroll to position [833, 0]
click at [181, 450] on span "Additional Documents" at bounding box center [112, 458] width 138 height 17
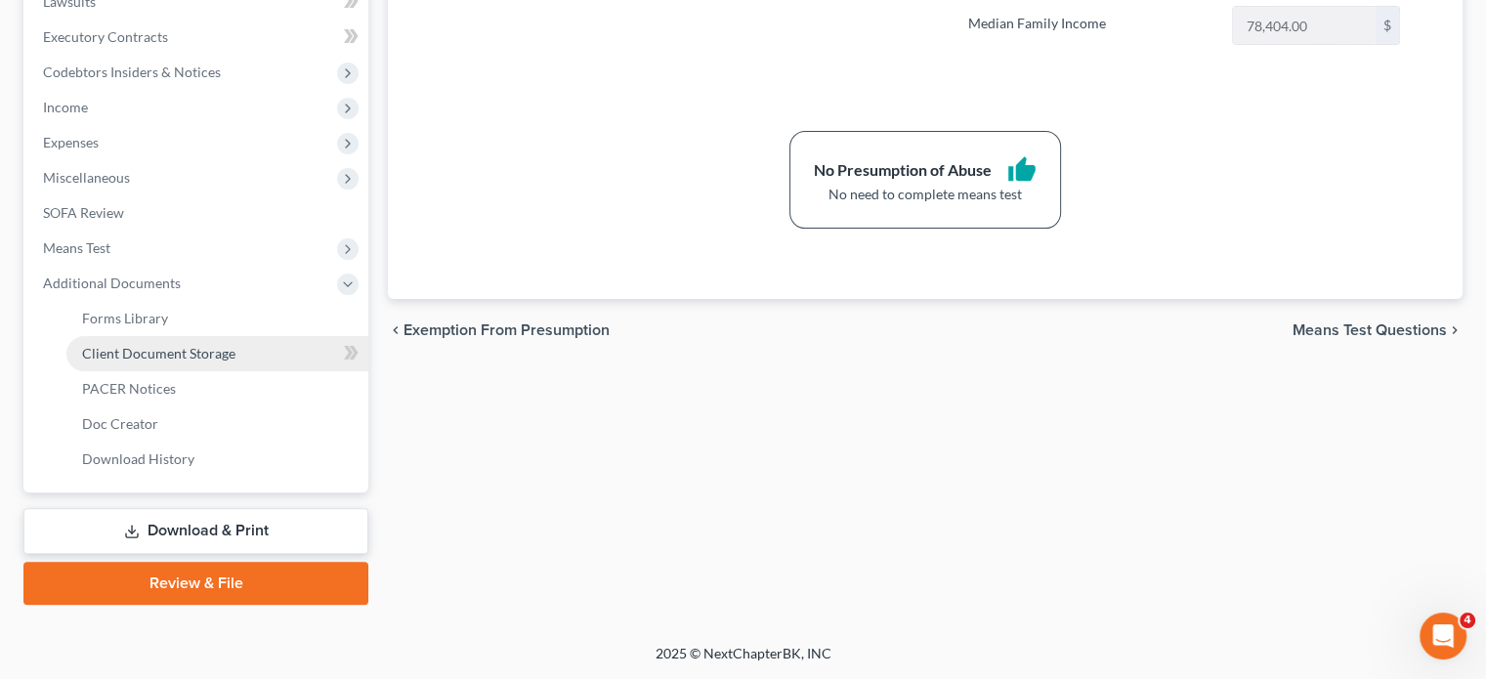
click at [195, 345] on span "Client Document Storage" at bounding box center [158, 353] width 153 height 17
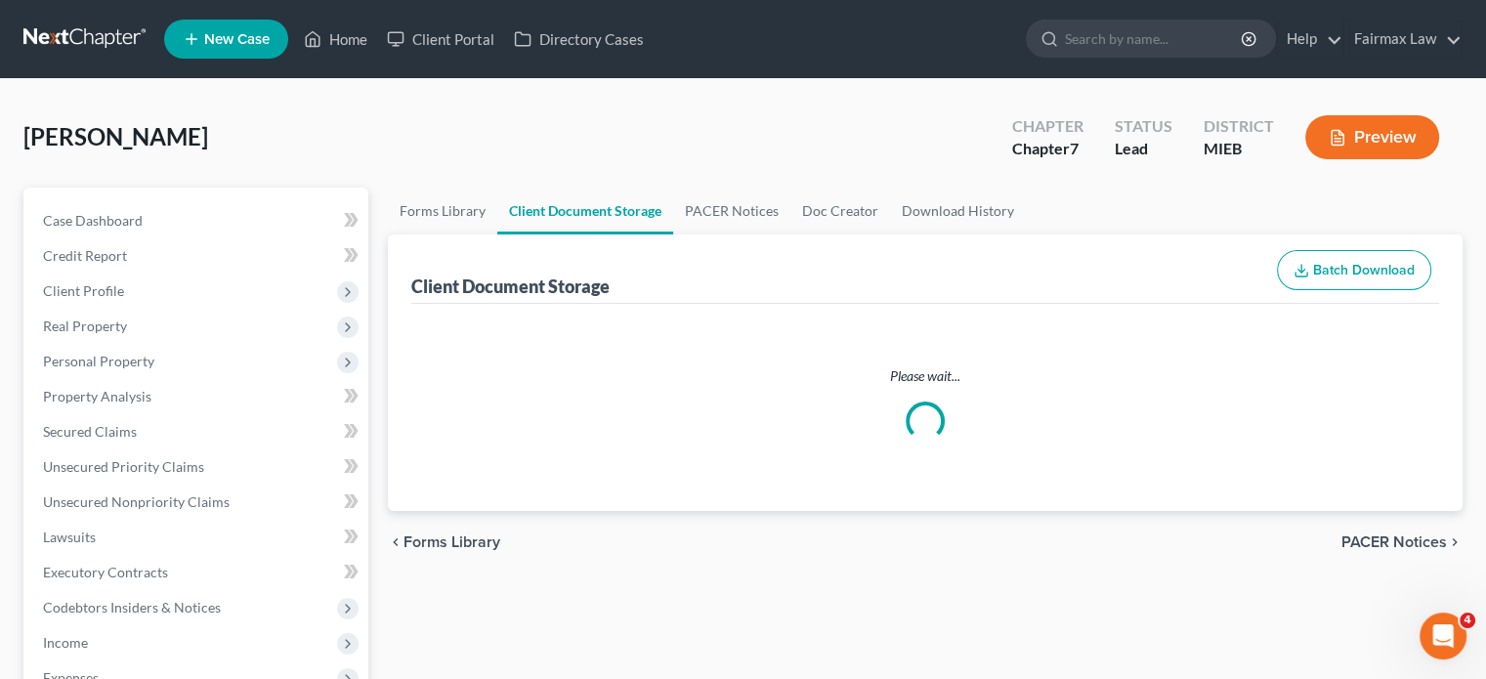
select select "32"
select select "6"
select select "7"
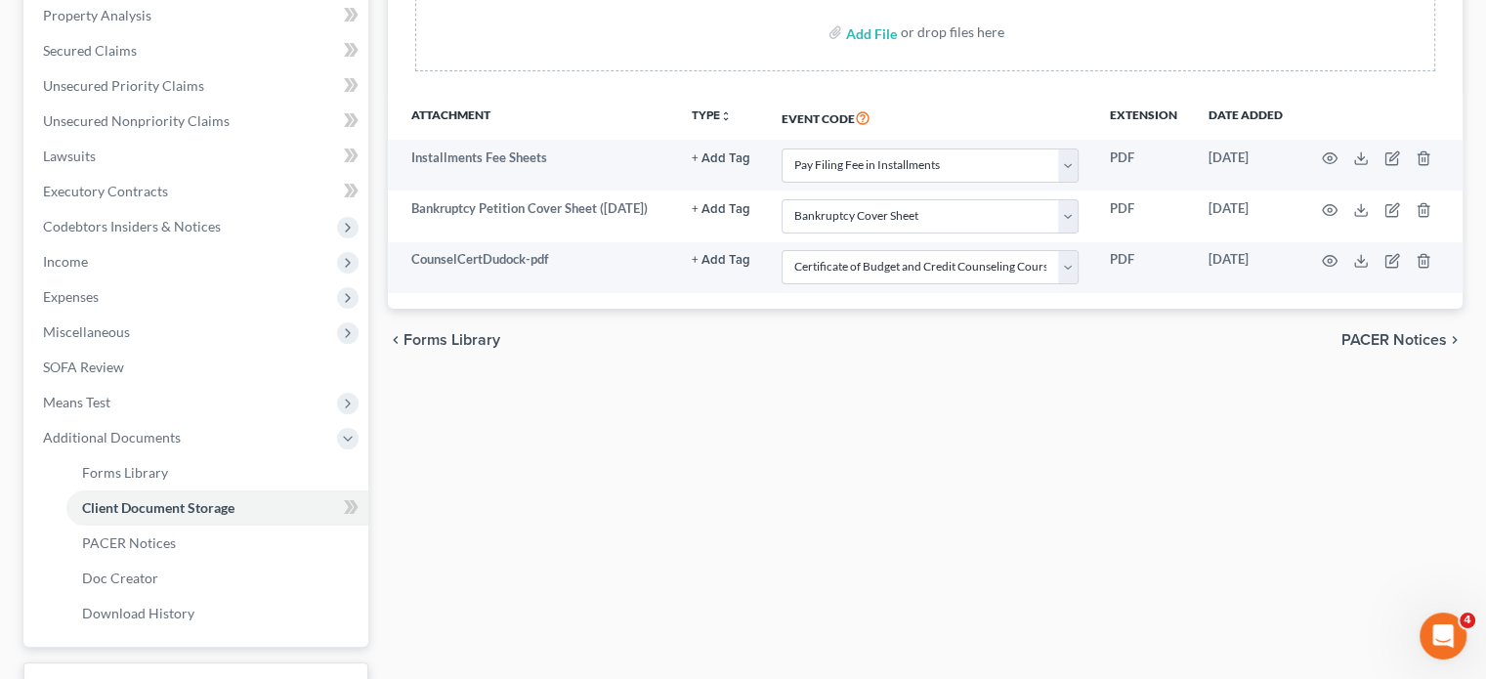
scroll to position [394, 0]
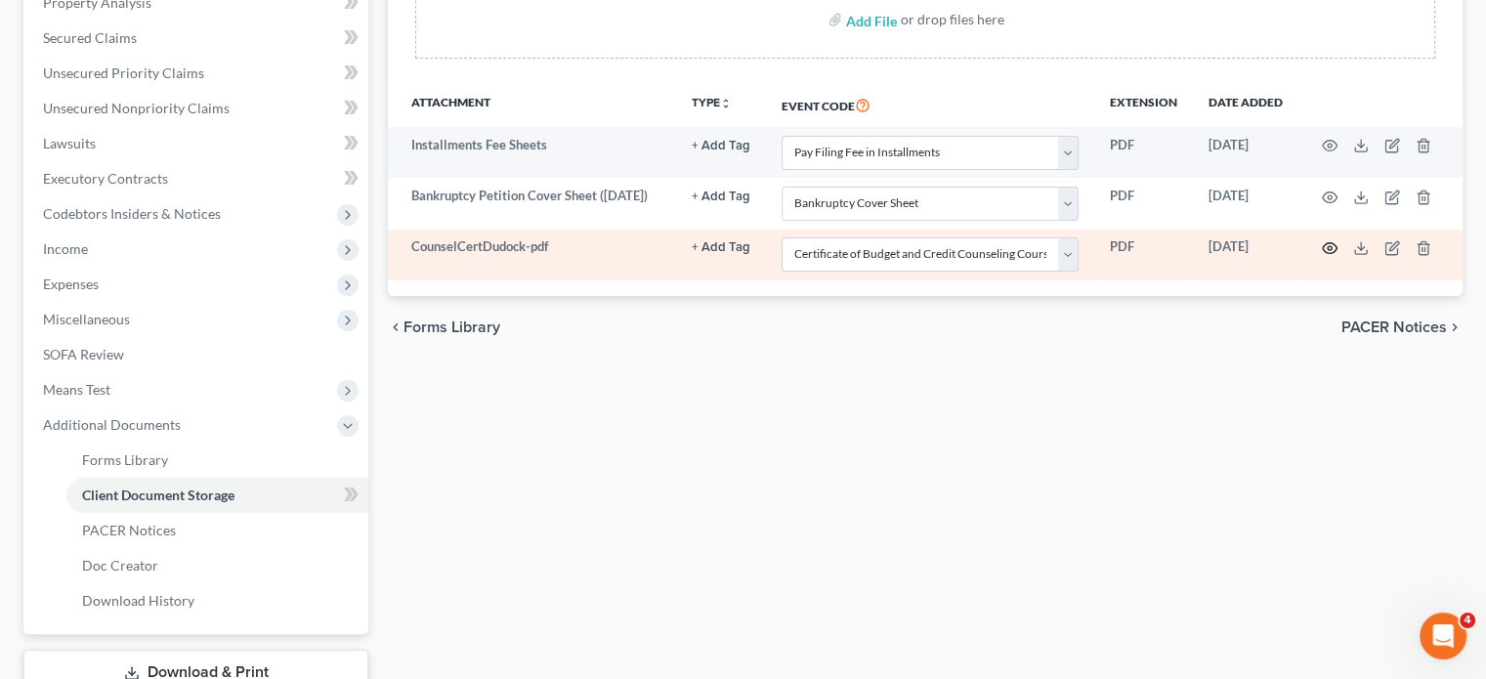
click at [1323, 256] on icon "button" at bounding box center [1330, 248] width 16 height 16
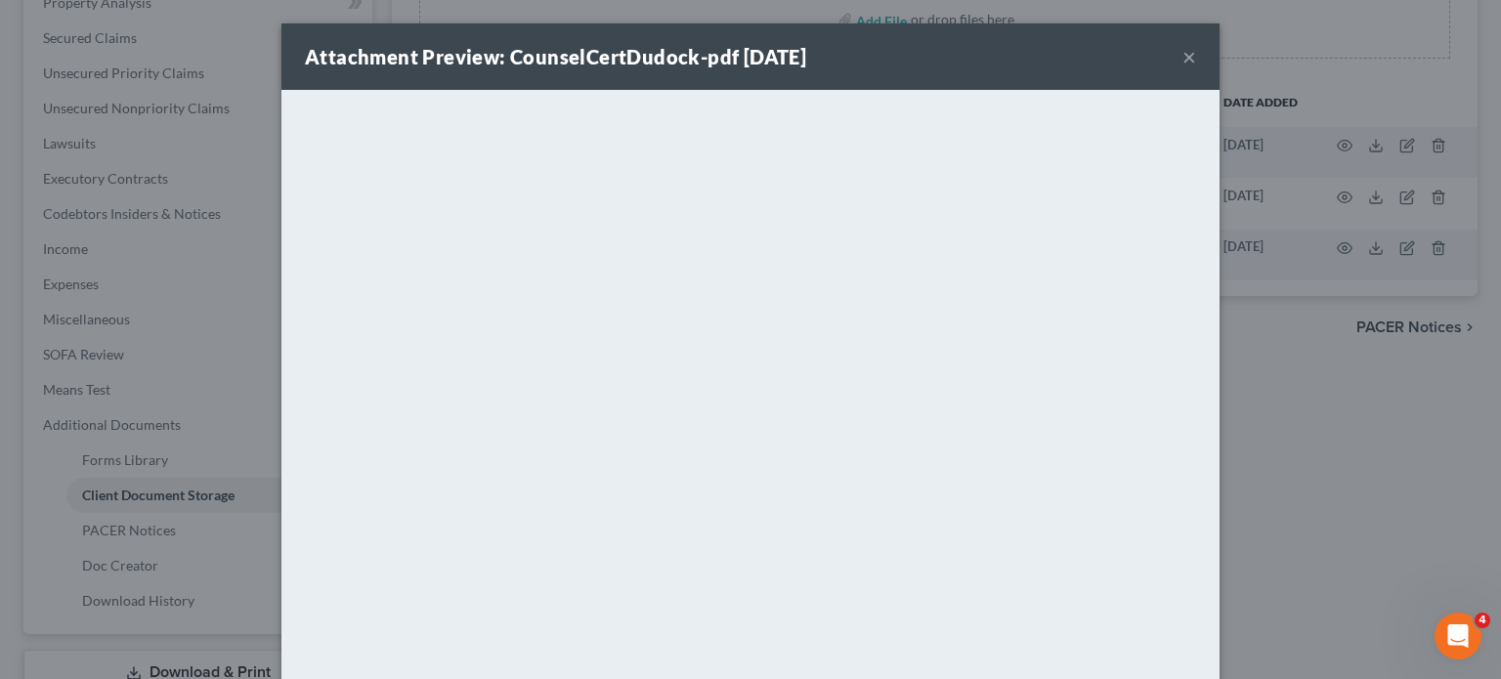
click at [1196, 68] on button "×" at bounding box center [1189, 56] width 14 height 23
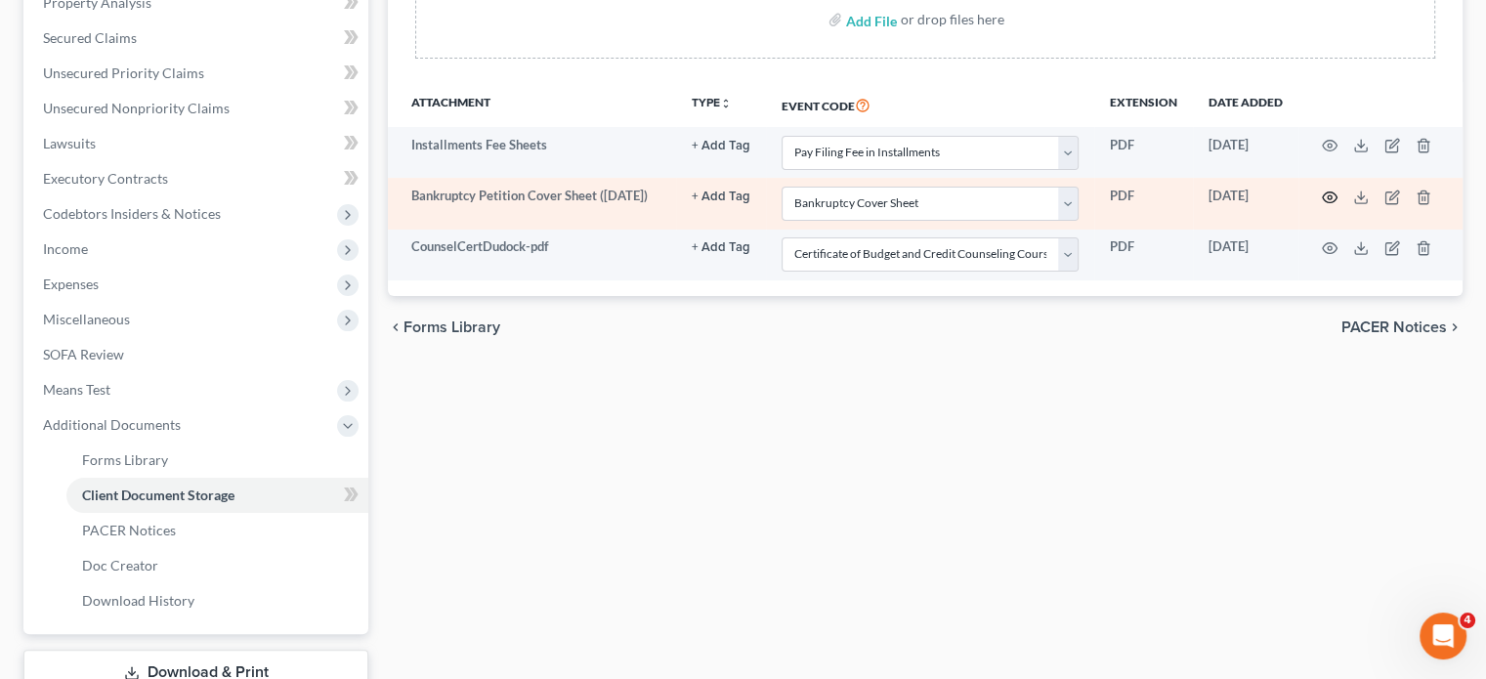
click at [1326, 205] on icon "button" at bounding box center [1330, 198] width 16 height 16
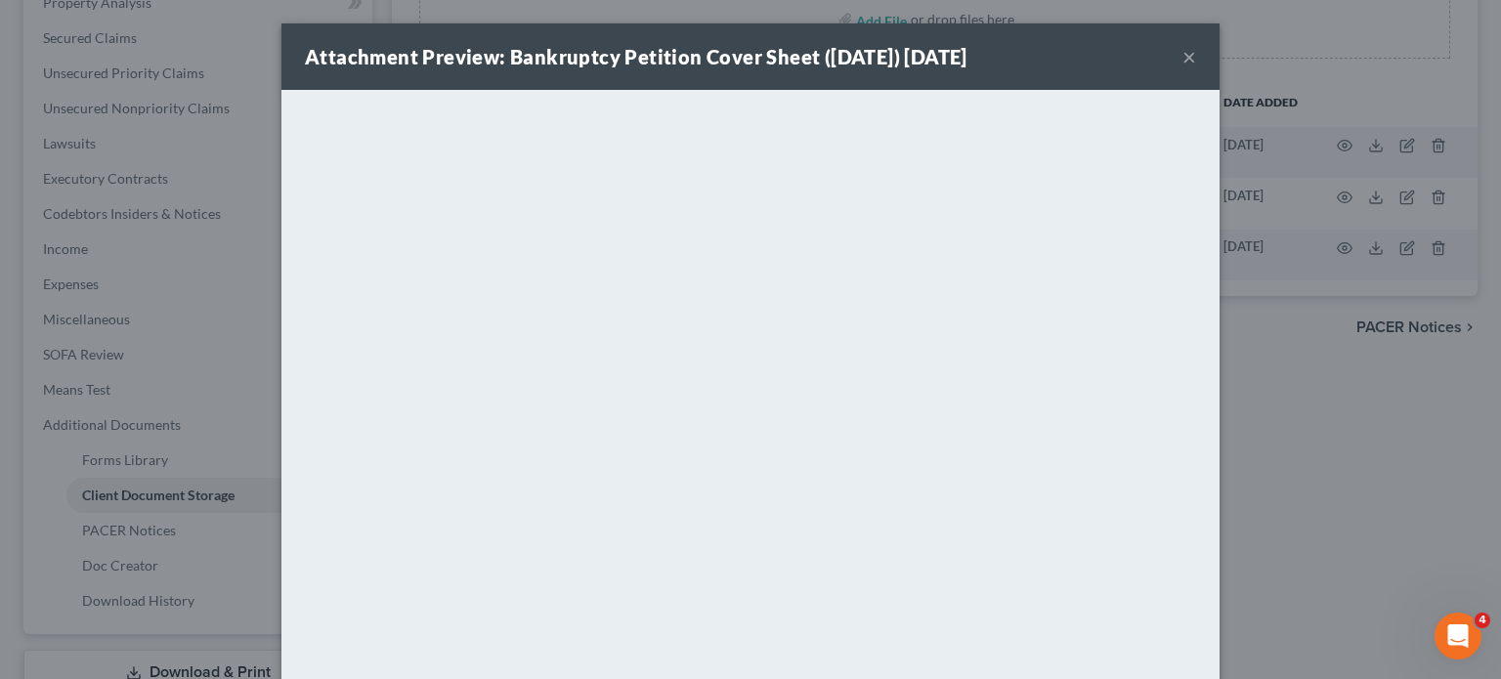
click at [1192, 90] on div "Attachment Preview: Bankruptcy Petition Cover Sheet ([DATE]) [DATE] ×" at bounding box center [750, 56] width 938 height 66
click at [1196, 55] on button "×" at bounding box center [1189, 56] width 14 height 23
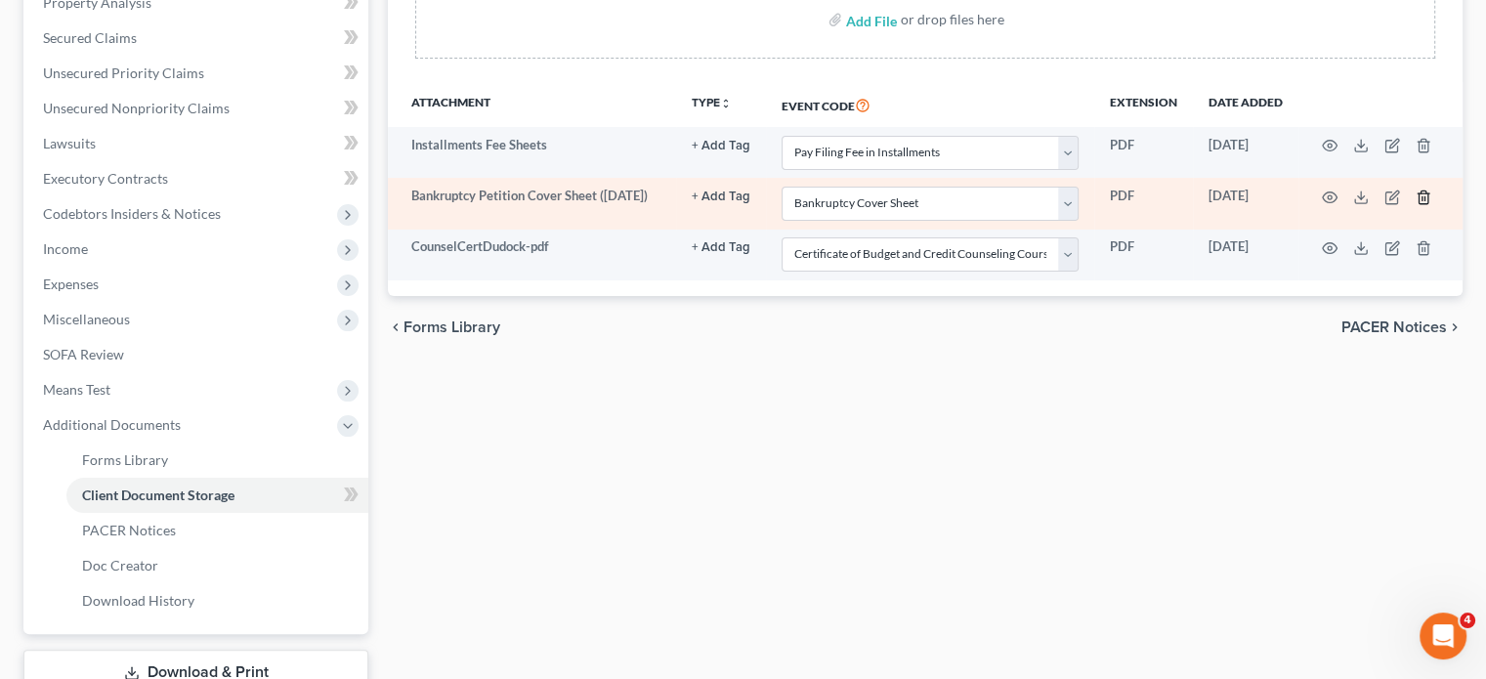
click at [1431, 205] on icon "button" at bounding box center [1424, 198] width 16 height 16
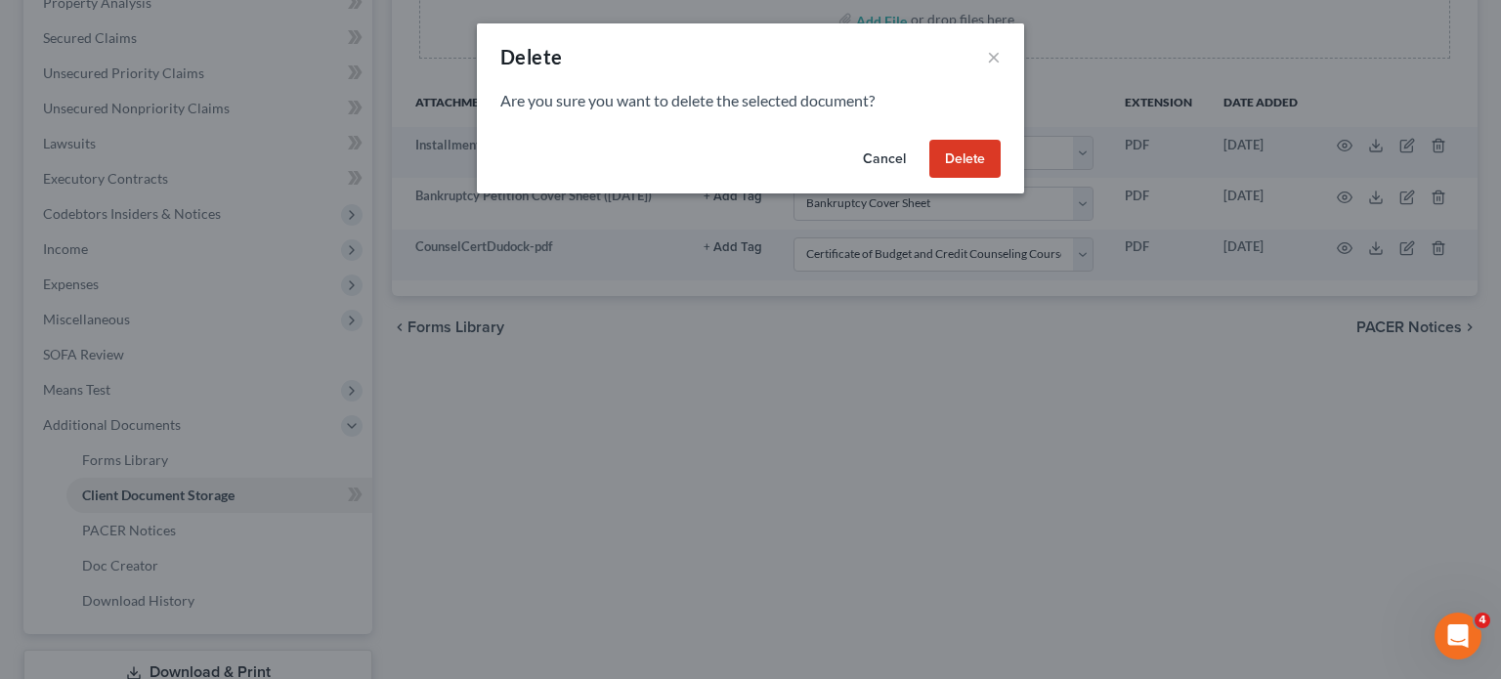
click at [1001, 179] on button "Delete" at bounding box center [964, 159] width 71 height 39
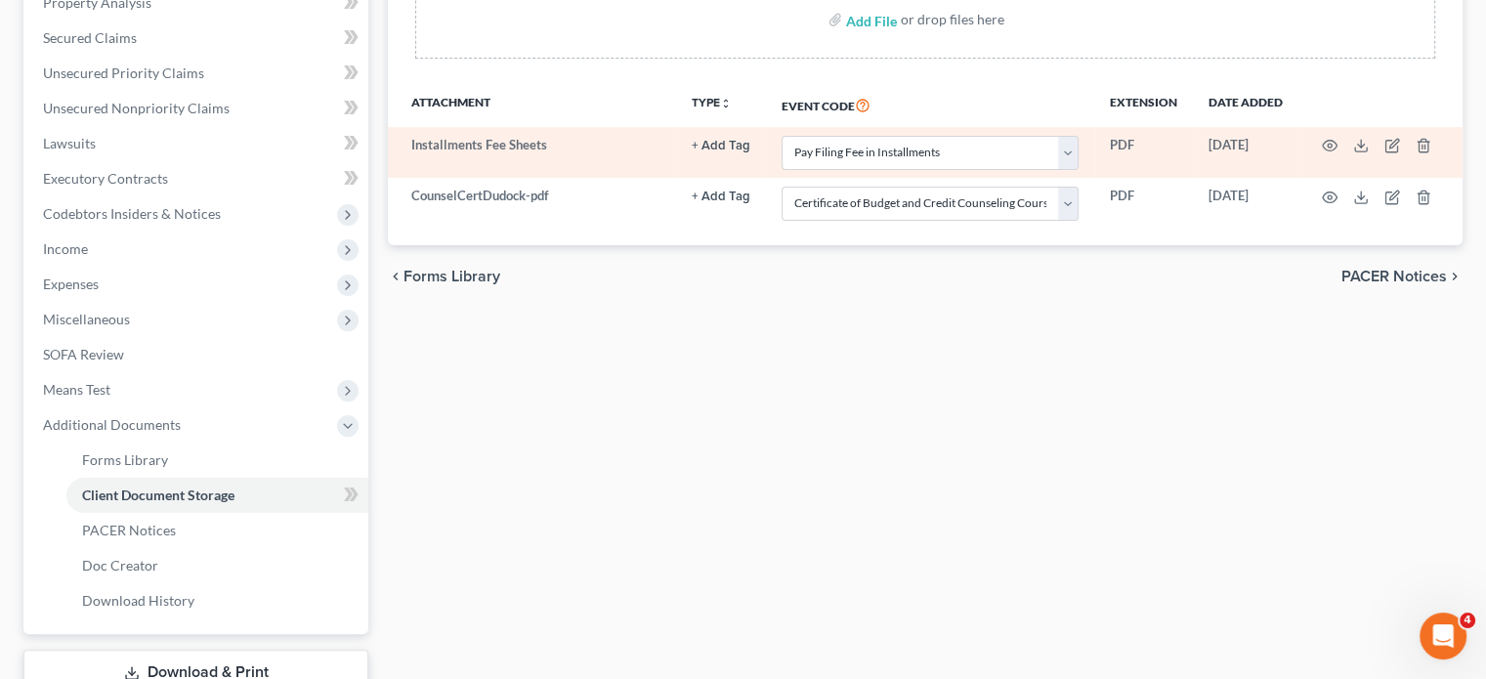
select select "32"
select select "7"
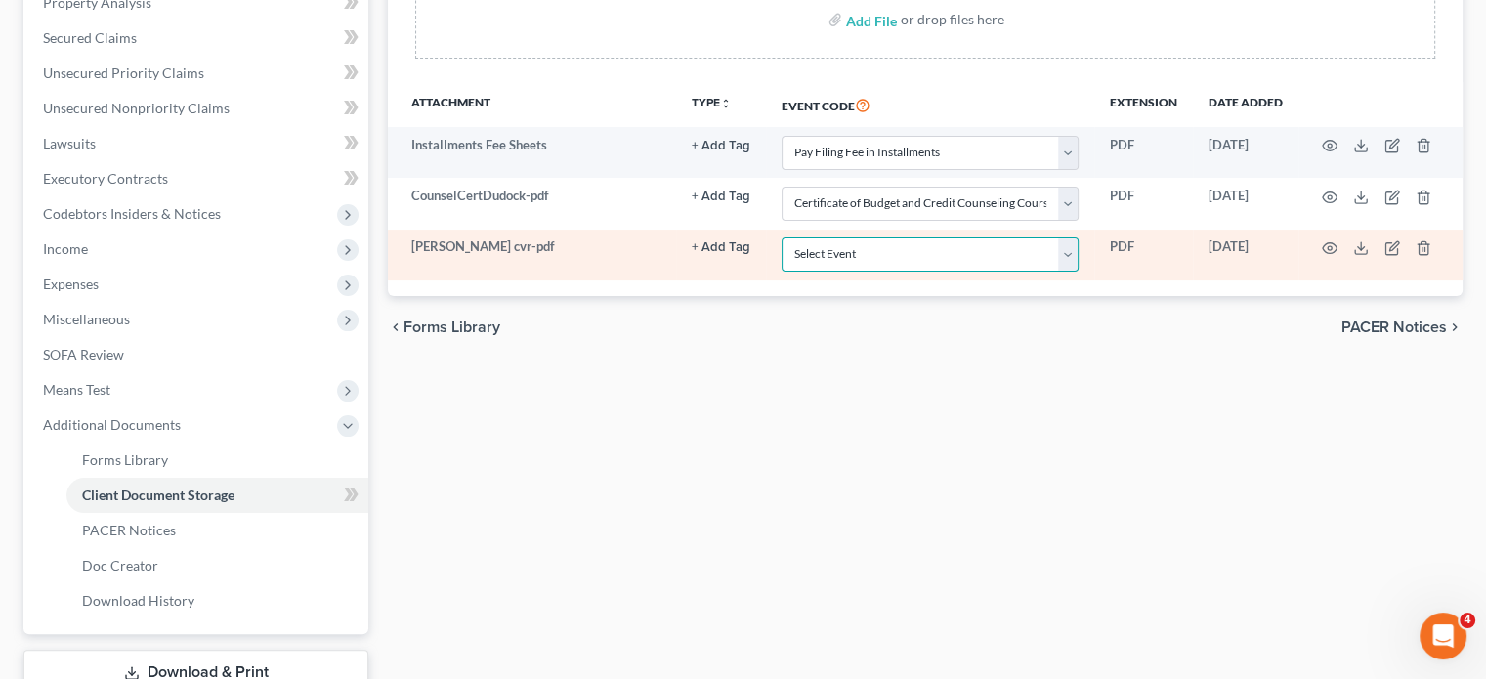
click at [886, 272] on select "Select Event 20 Largest Unsecured Creditors Amended Chapter 11 Plan Amended Cha…" at bounding box center [930, 254] width 297 height 34
select select "6"
click at [782, 272] on select "Select Event 20 Largest Unsecured Creditors Amended Chapter 11 Plan Amended Cha…" at bounding box center [930, 254] width 297 height 34
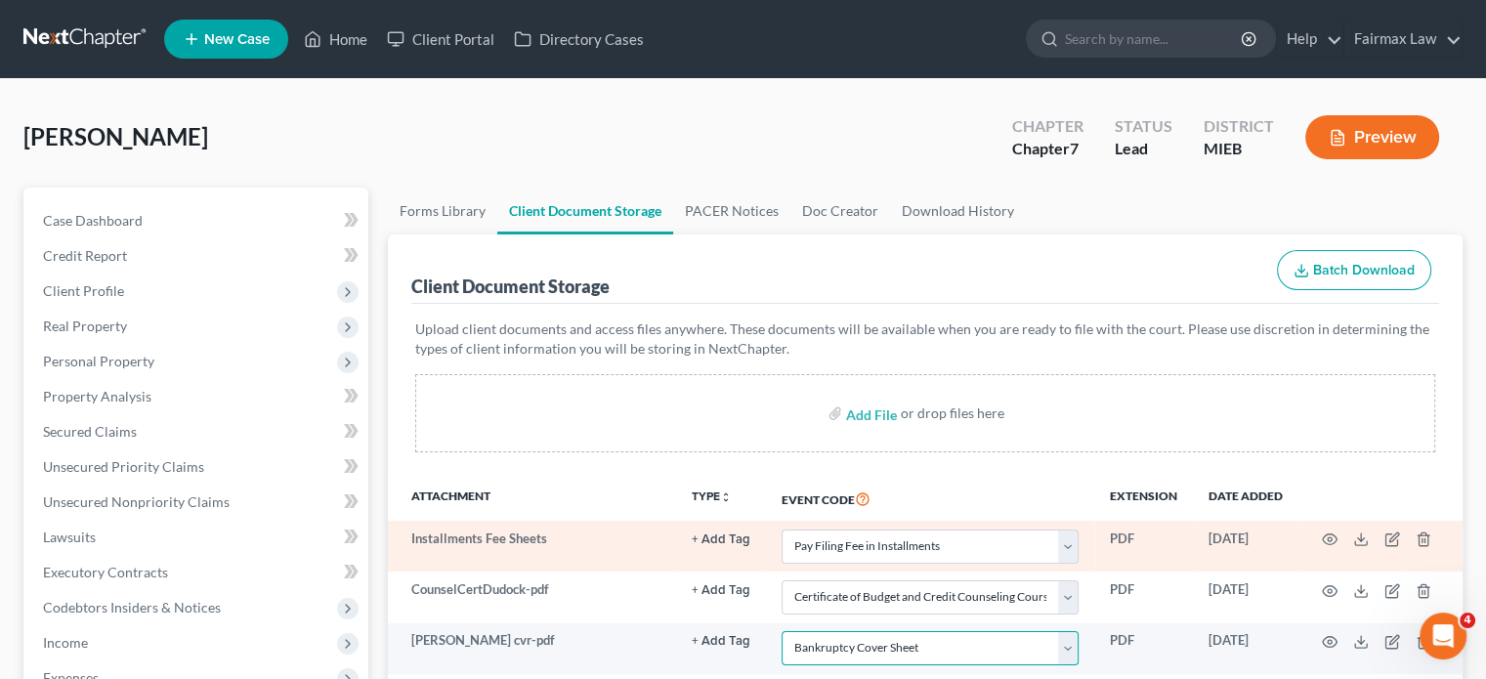
scroll to position [10, 0]
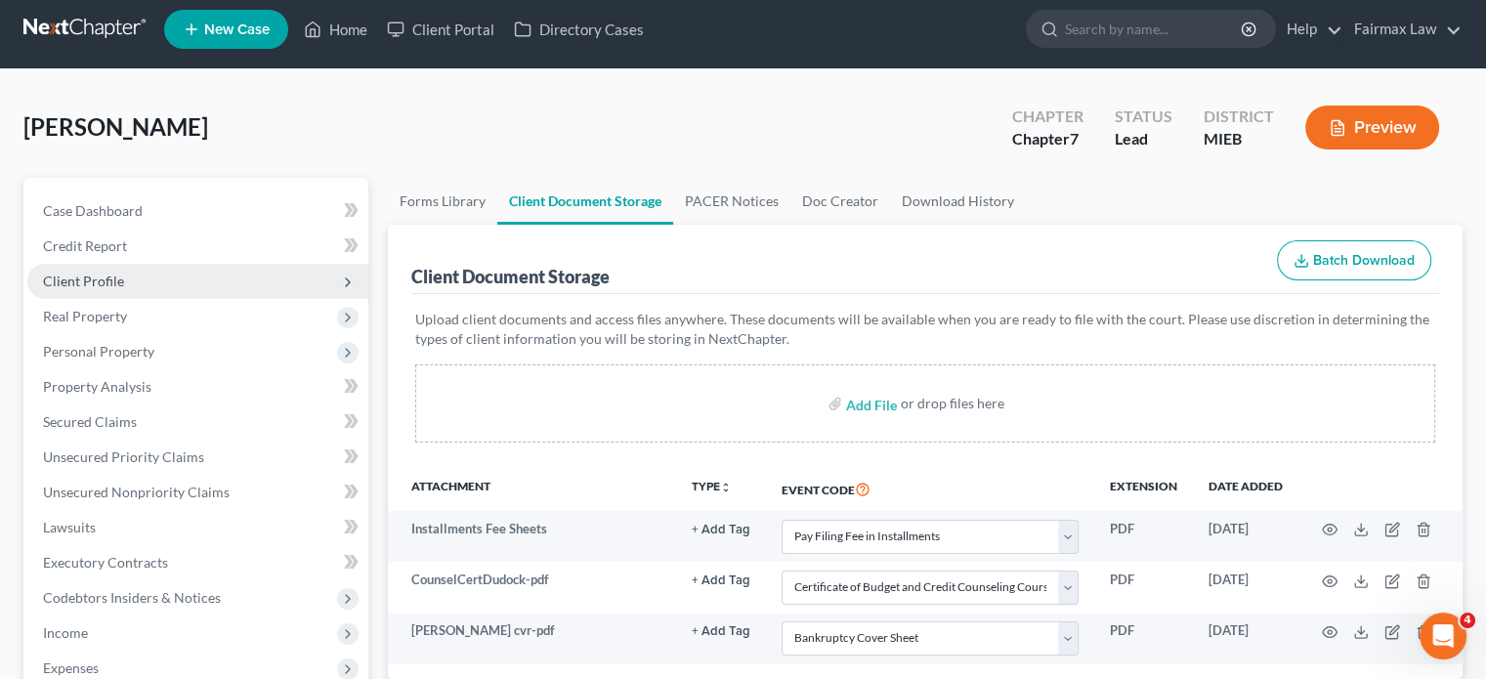
click at [246, 299] on span "Client Profile" at bounding box center [197, 281] width 341 height 35
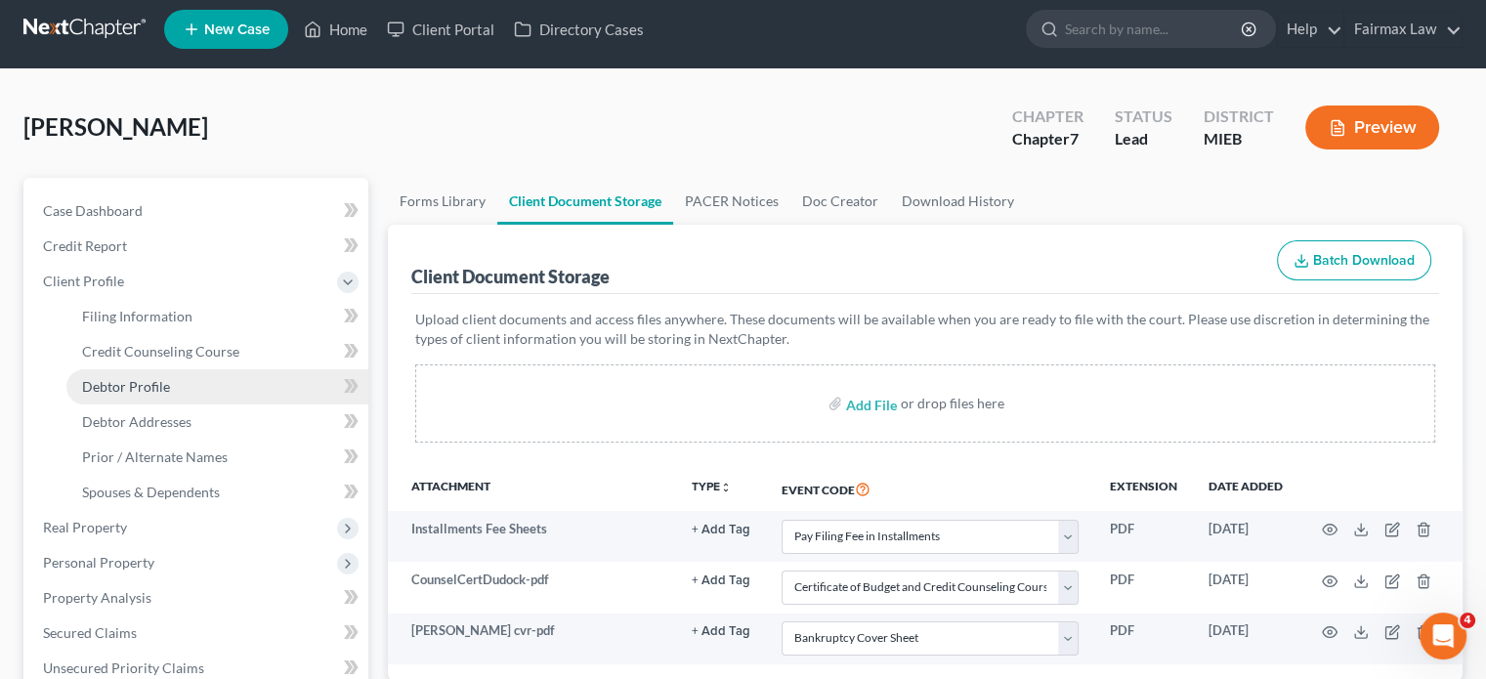
click at [170, 395] on span "Debtor Profile" at bounding box center [126, 386] width 88 height 17
select select "1"
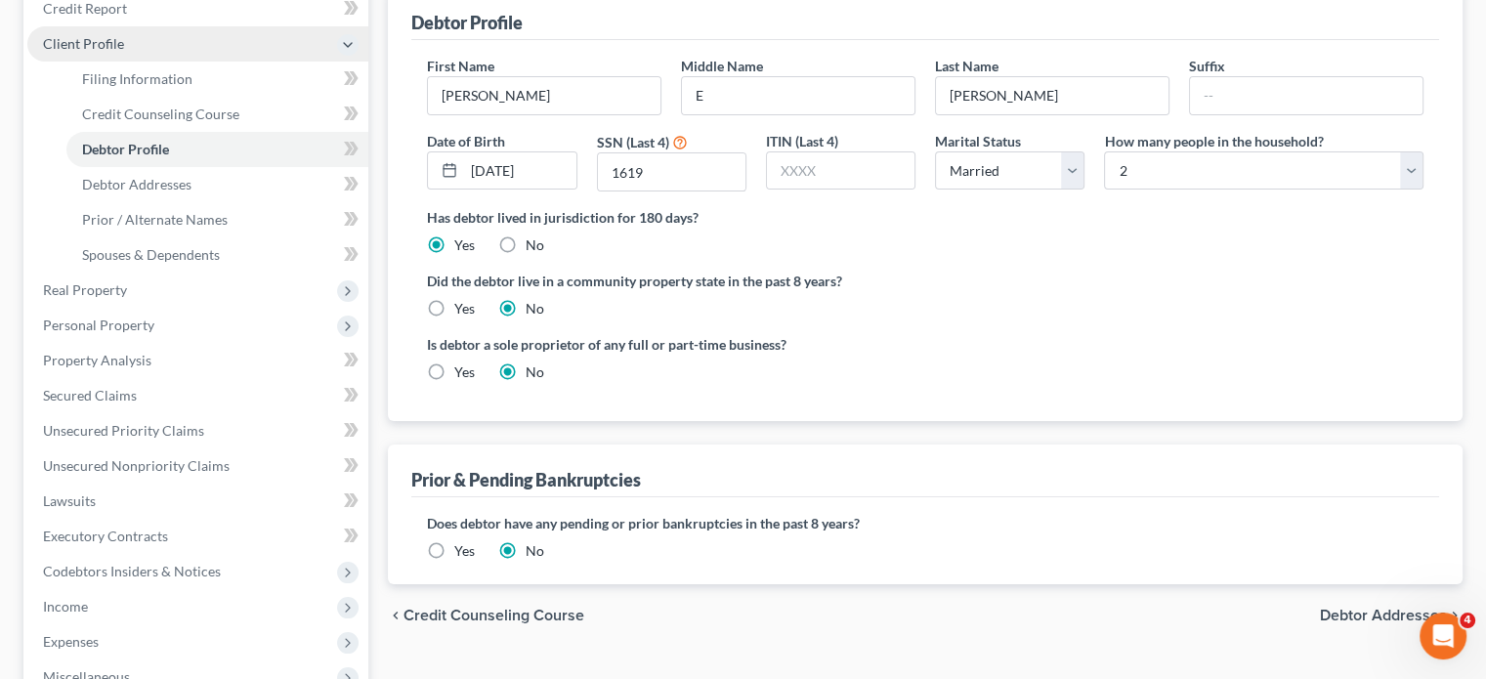
scroll to position [203, 0]
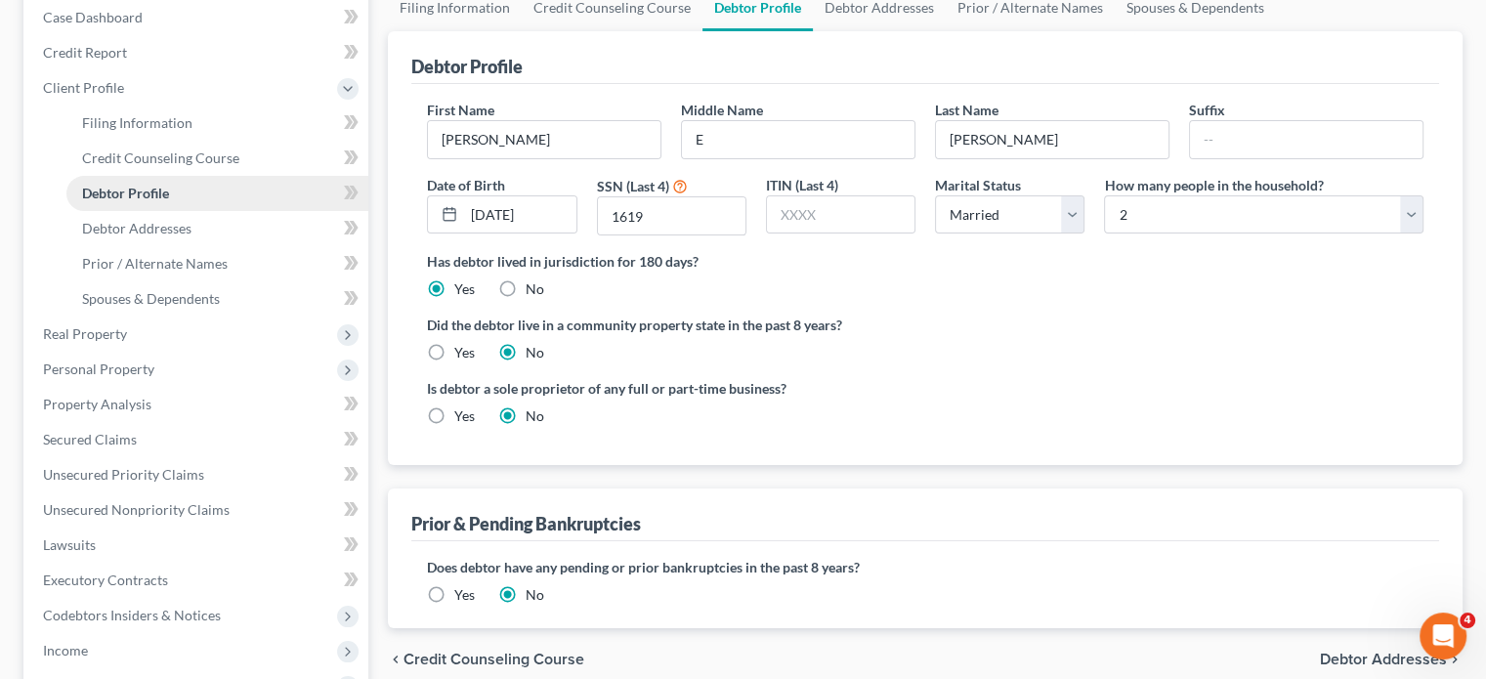
click at [169, 201] on span "Debtor Profile" at bounding box center [125, 193] width 87 height 17
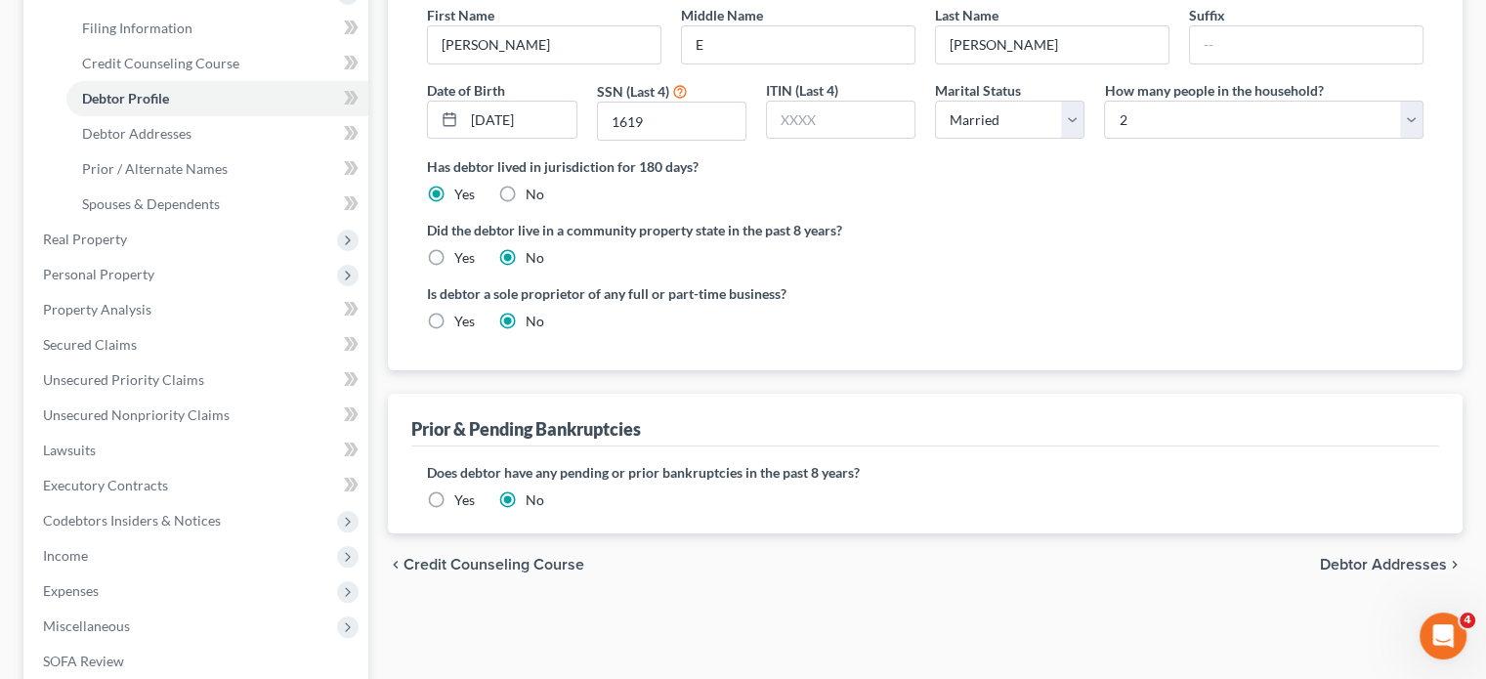
scroll to position [303, 0]
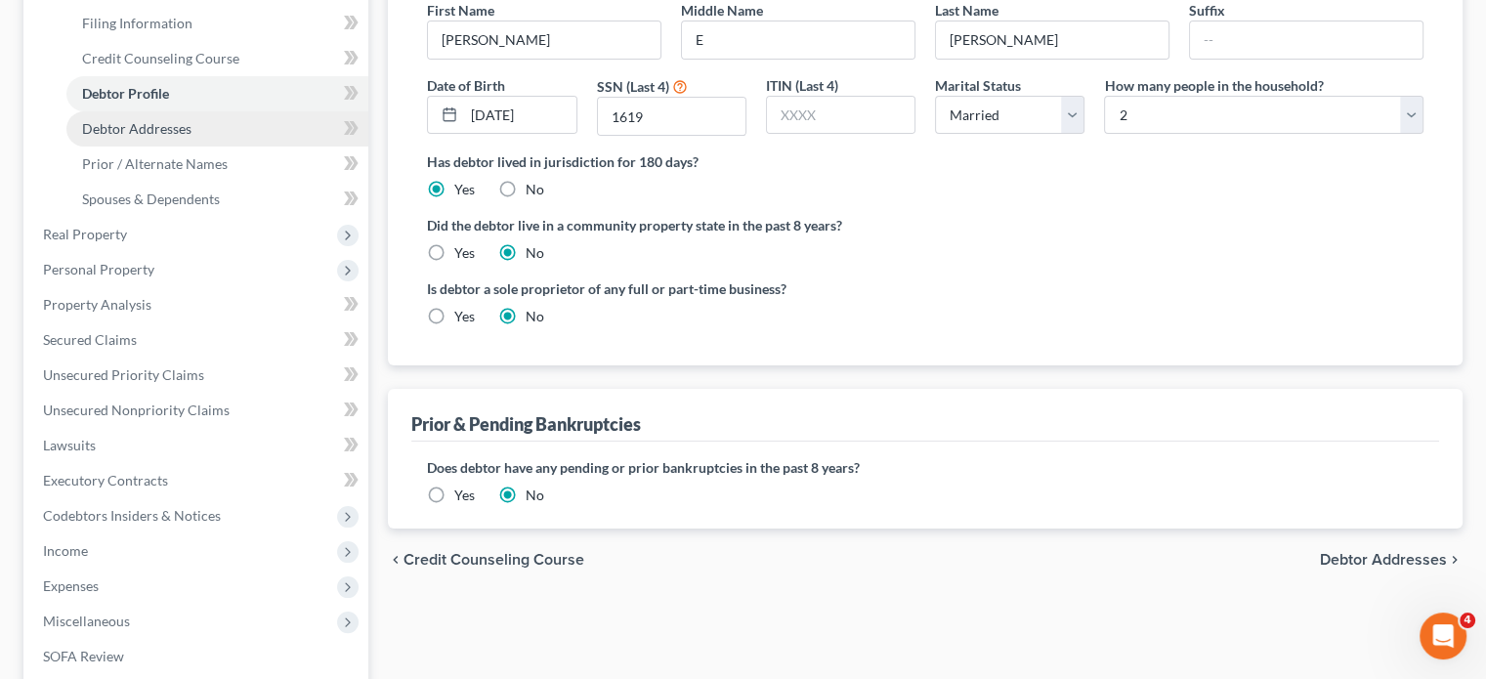
click at [270, 147] on link "Debtor Addresses" at bounding box center [217, 128] width 302 height 35
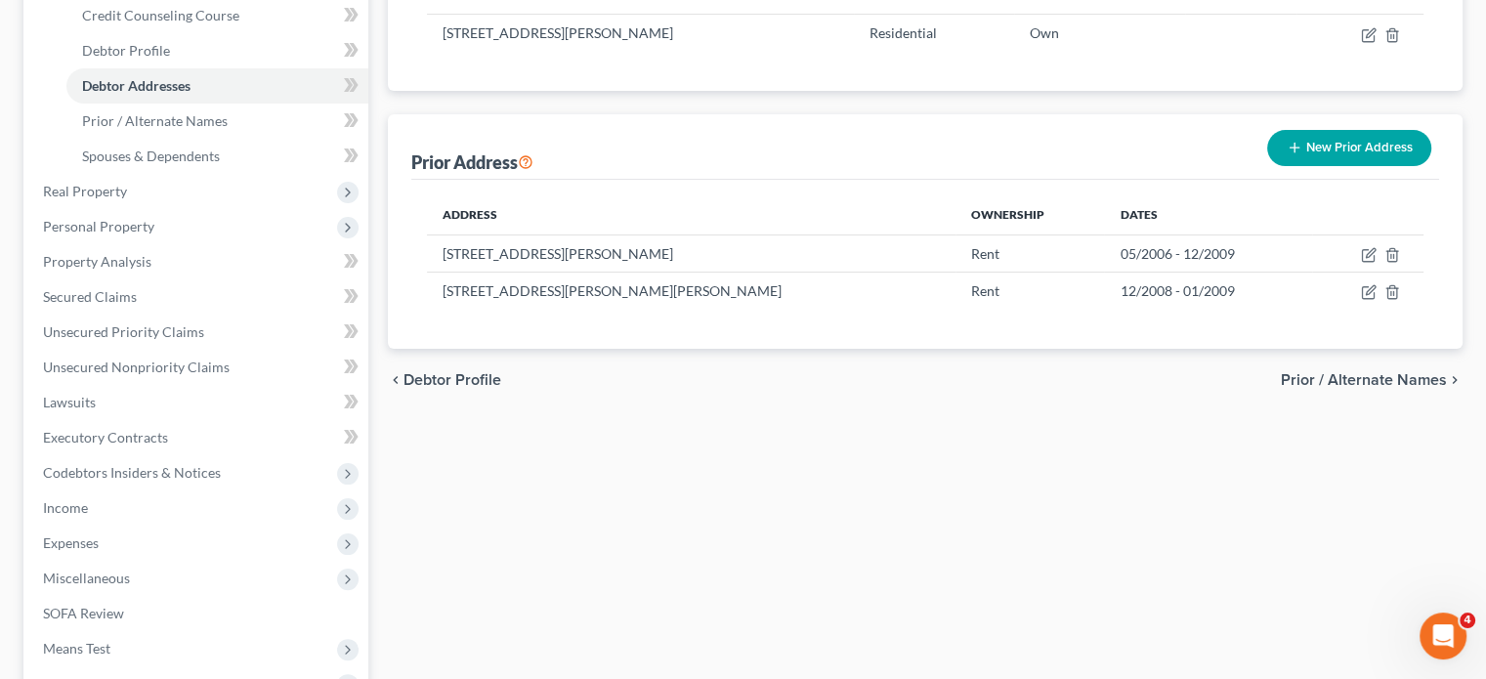
scroll to position [350, 0]
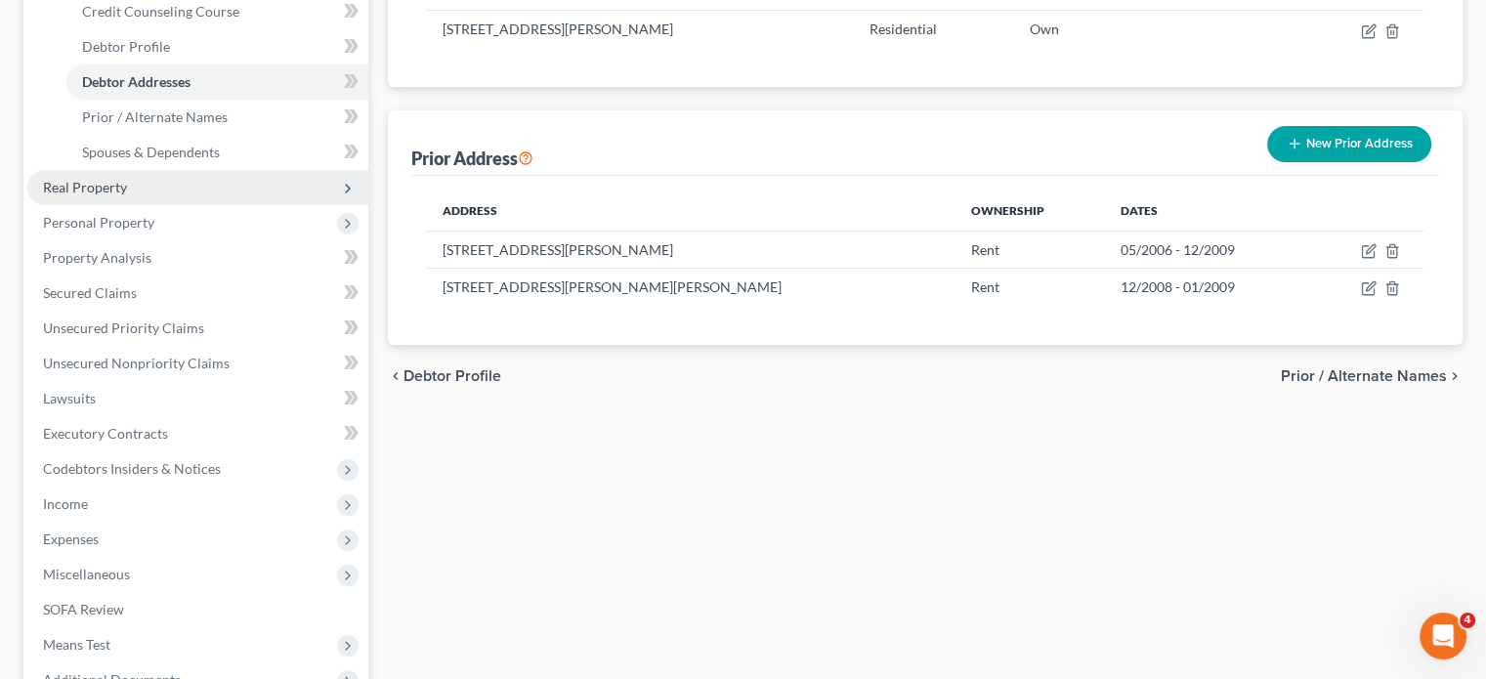
click at [127, 195] on span "Real Property" at bounding box center [85, 187] width 84 height 17
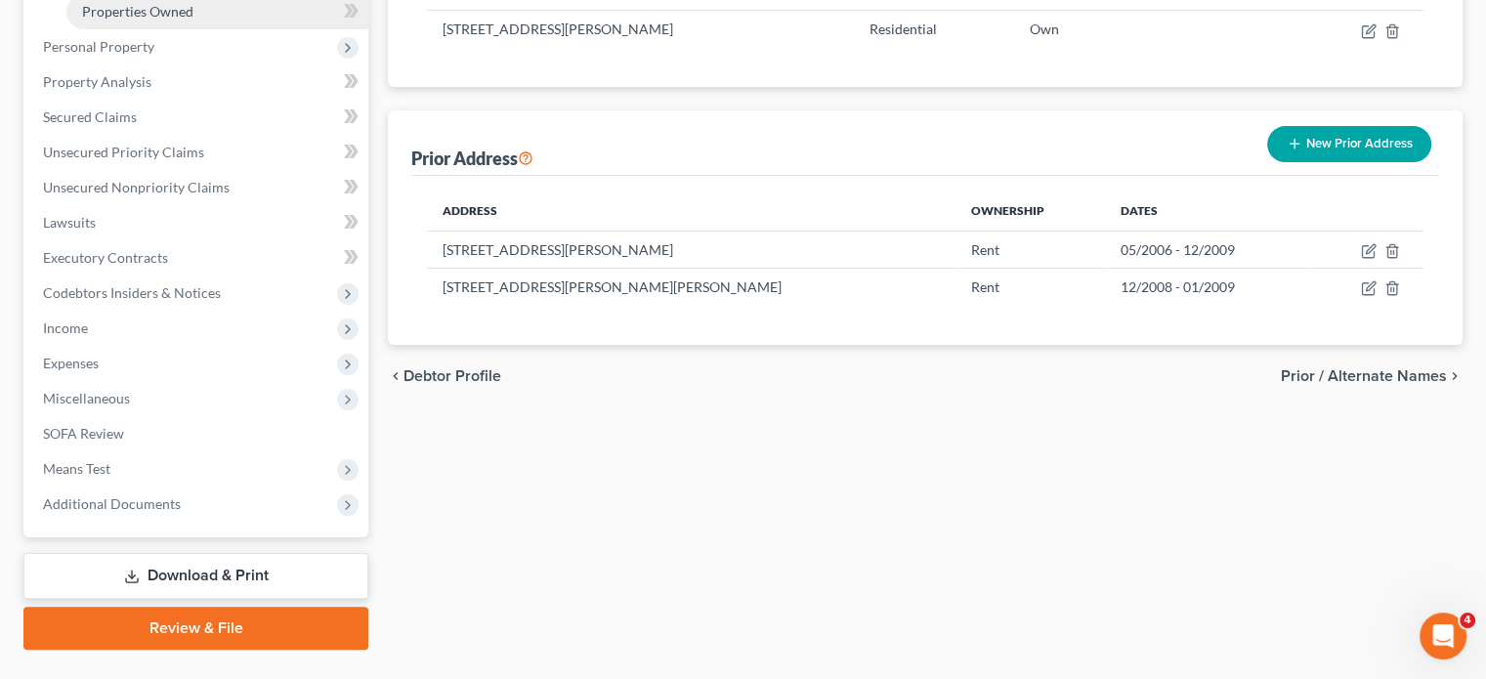
click at [167, 20] on span "Properties Owned" at bounding box center [137, 11] width 111 height 17
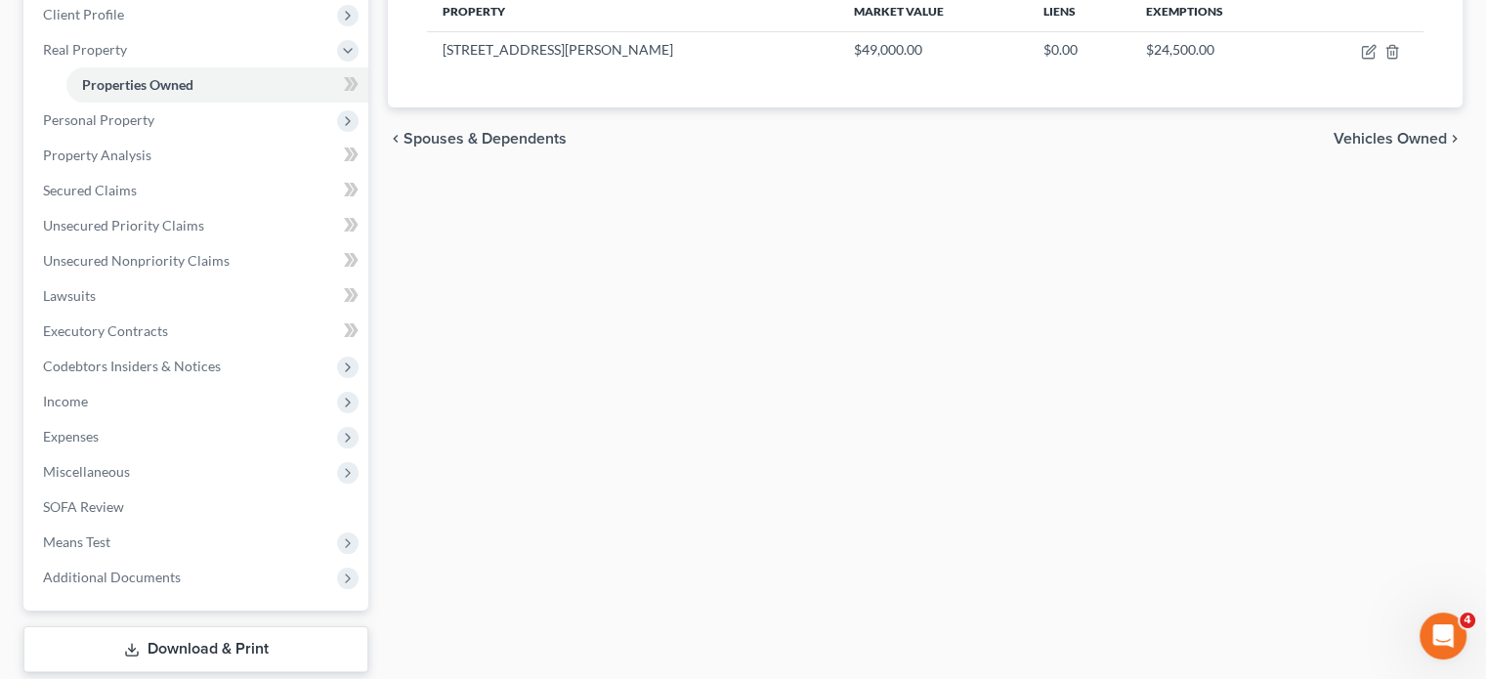
scroll to position [293, 0]
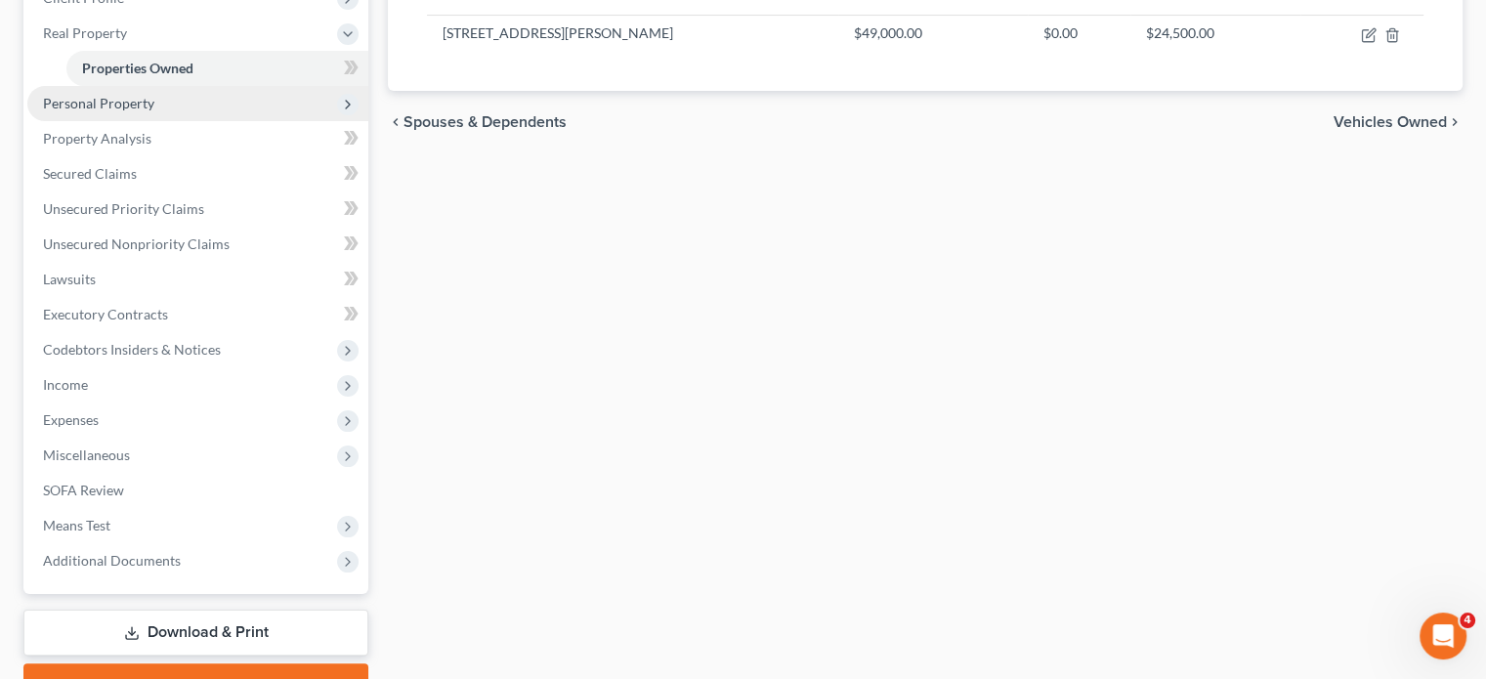
click at [253, 121] on span "Personal Property" at bounding box center [197, 103] width 341 height 35
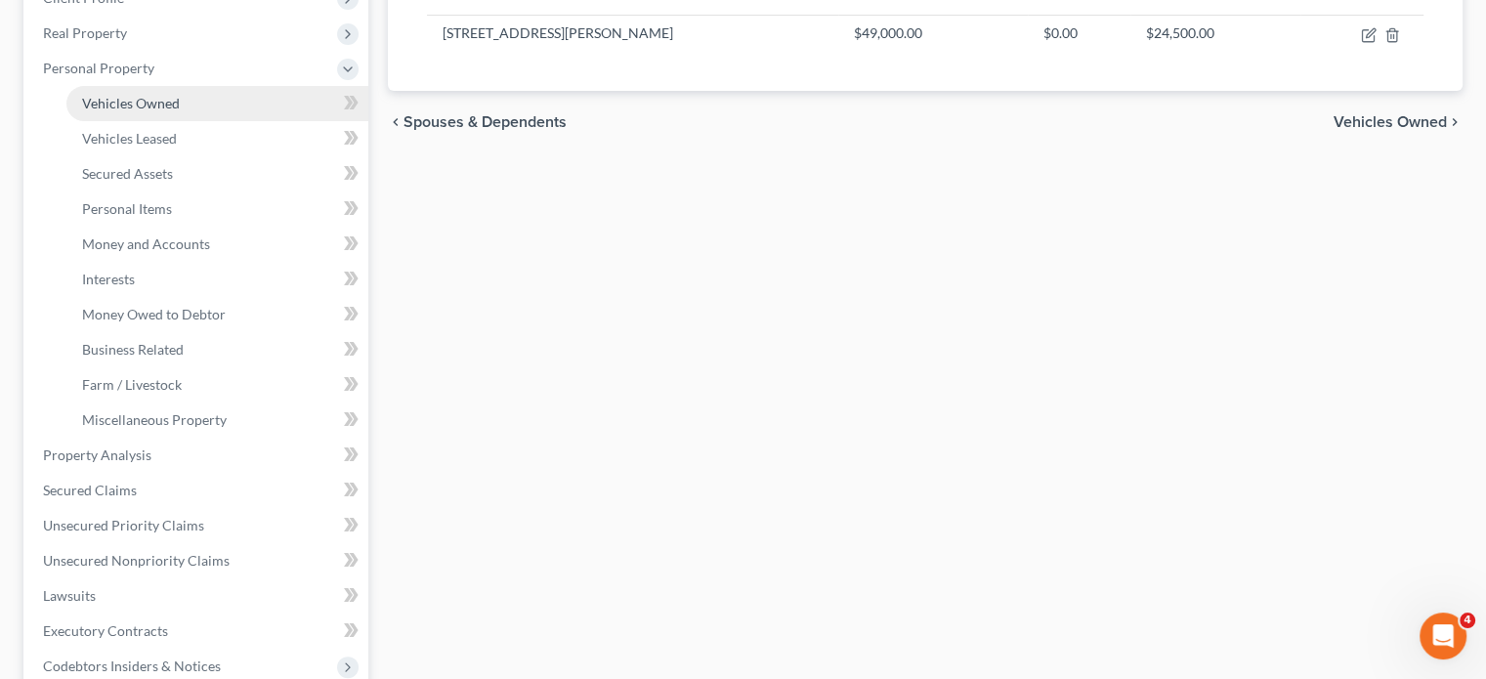
click at [231, 121] on link "Vehicles Owned" at bounding box center [217, 103] width 302 height 35
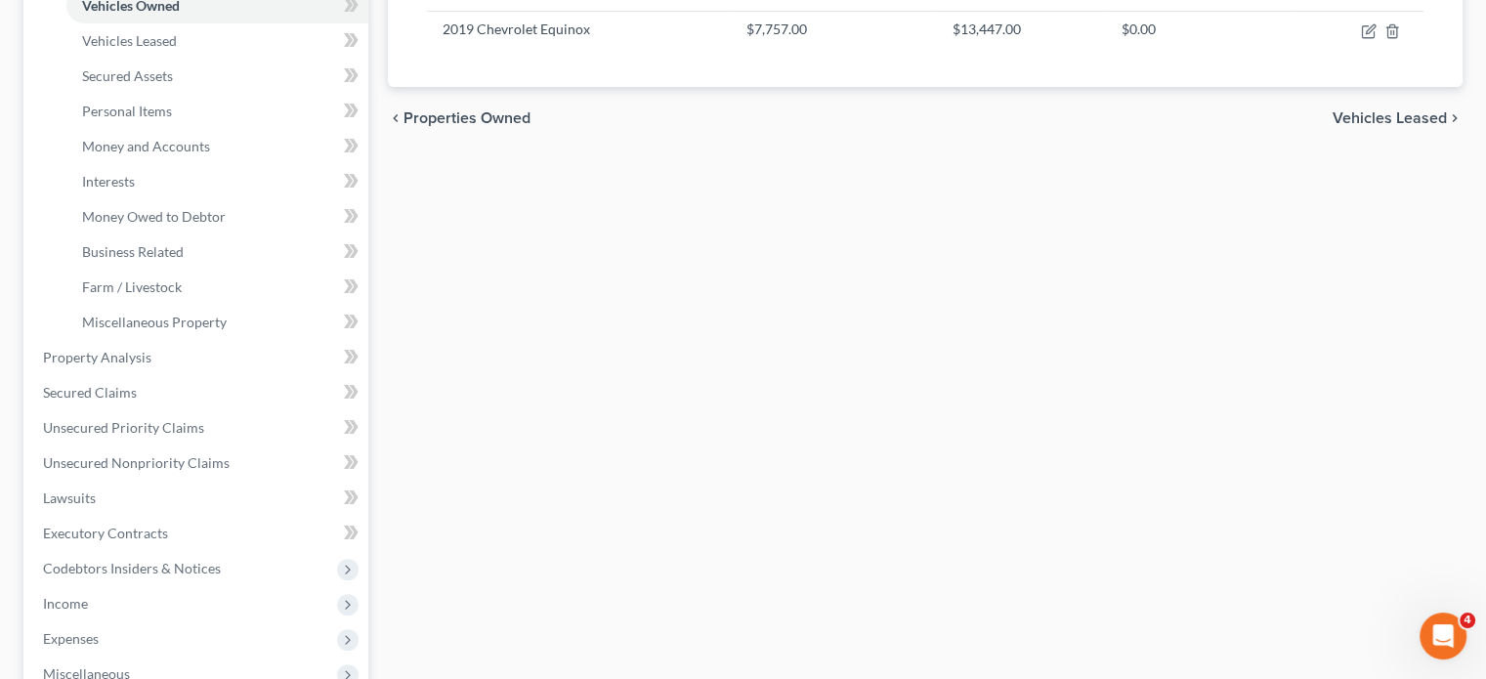
scroll to position [393, 0]
click at [164, 162] on link "Money and Accounts" at bounding box center [217, 144] width 302 height 35
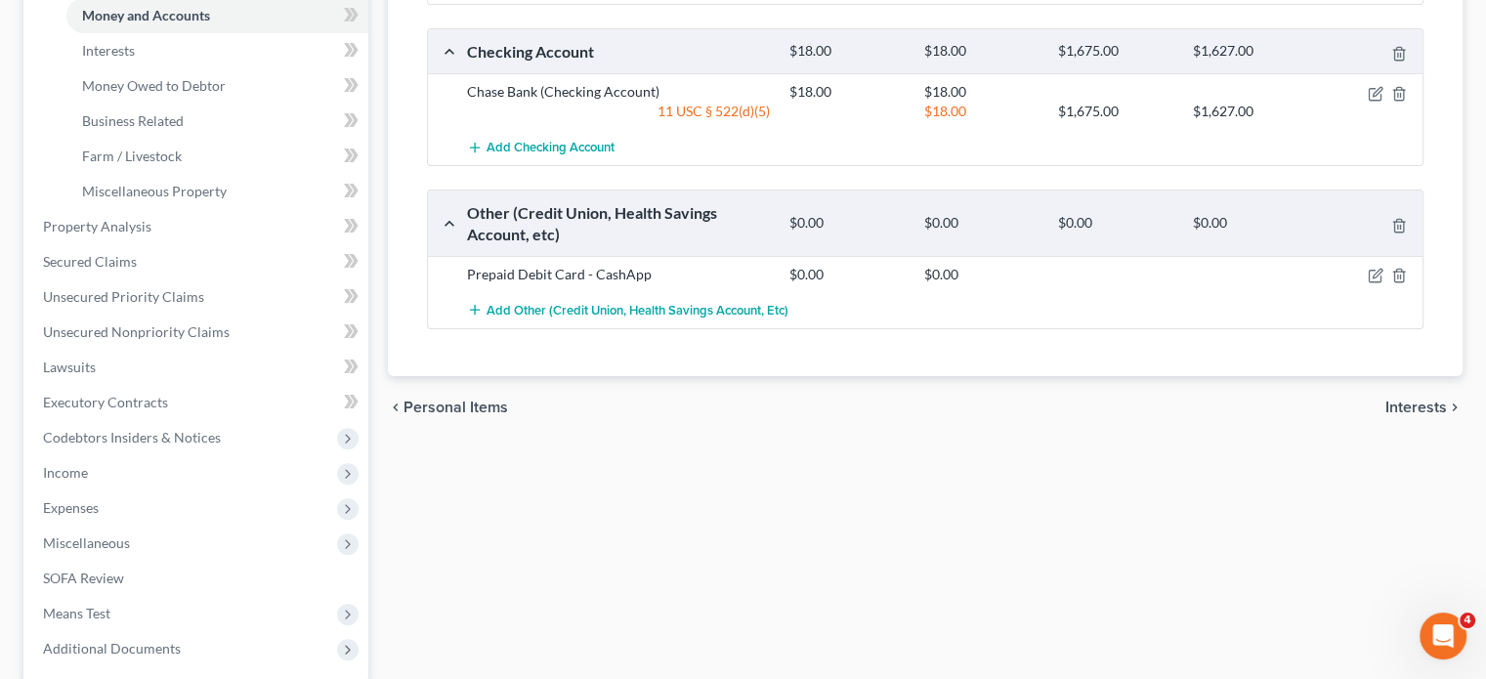
scroll to position [518, 0]
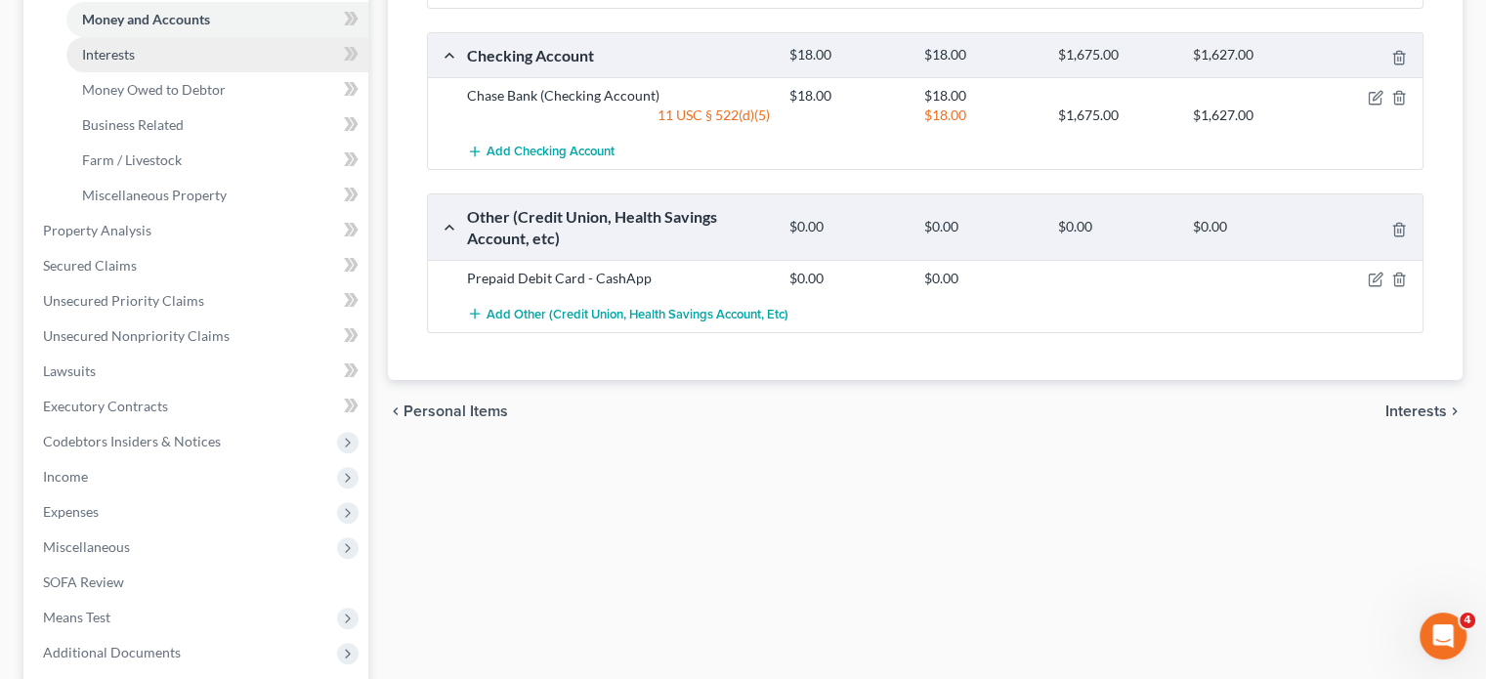
click at [165, 72] on link "Interests" at bounding box center [217, 54] width 302 height 35
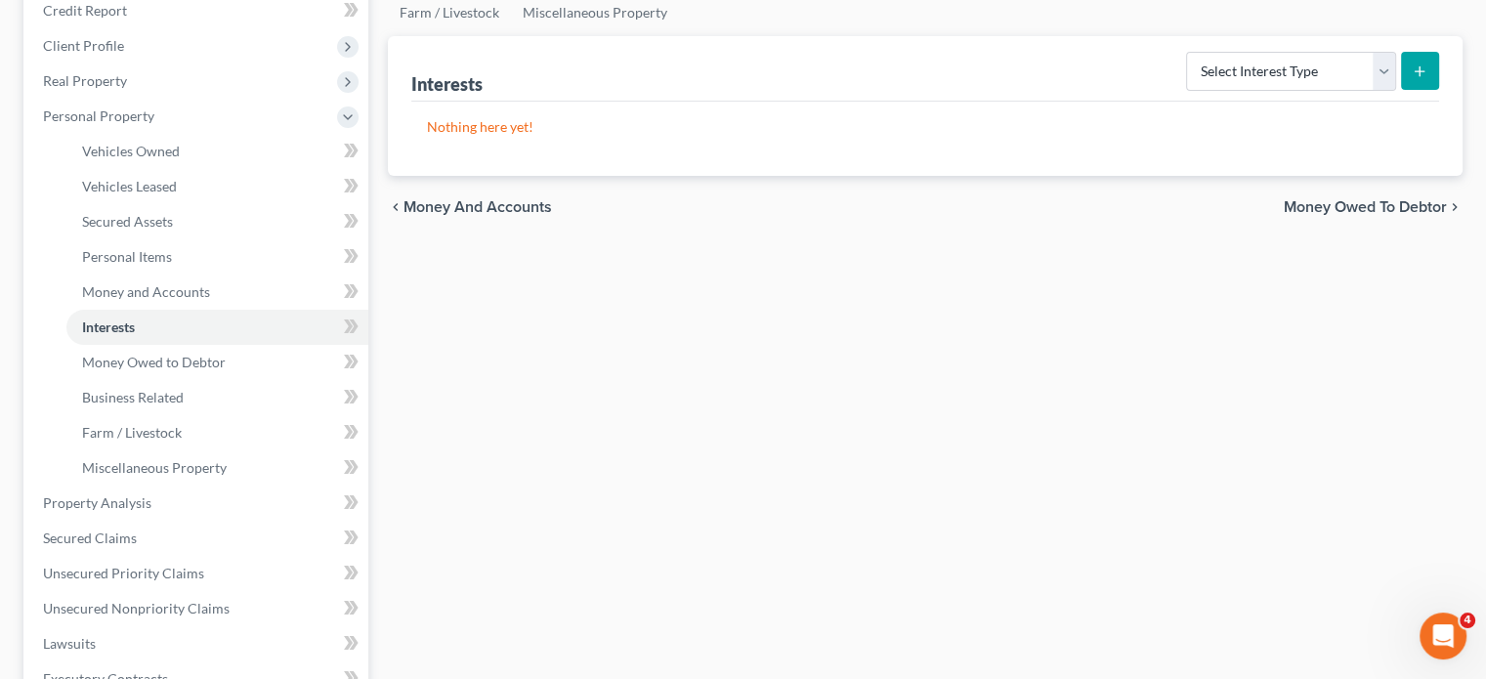
scroll to position [250, 0]
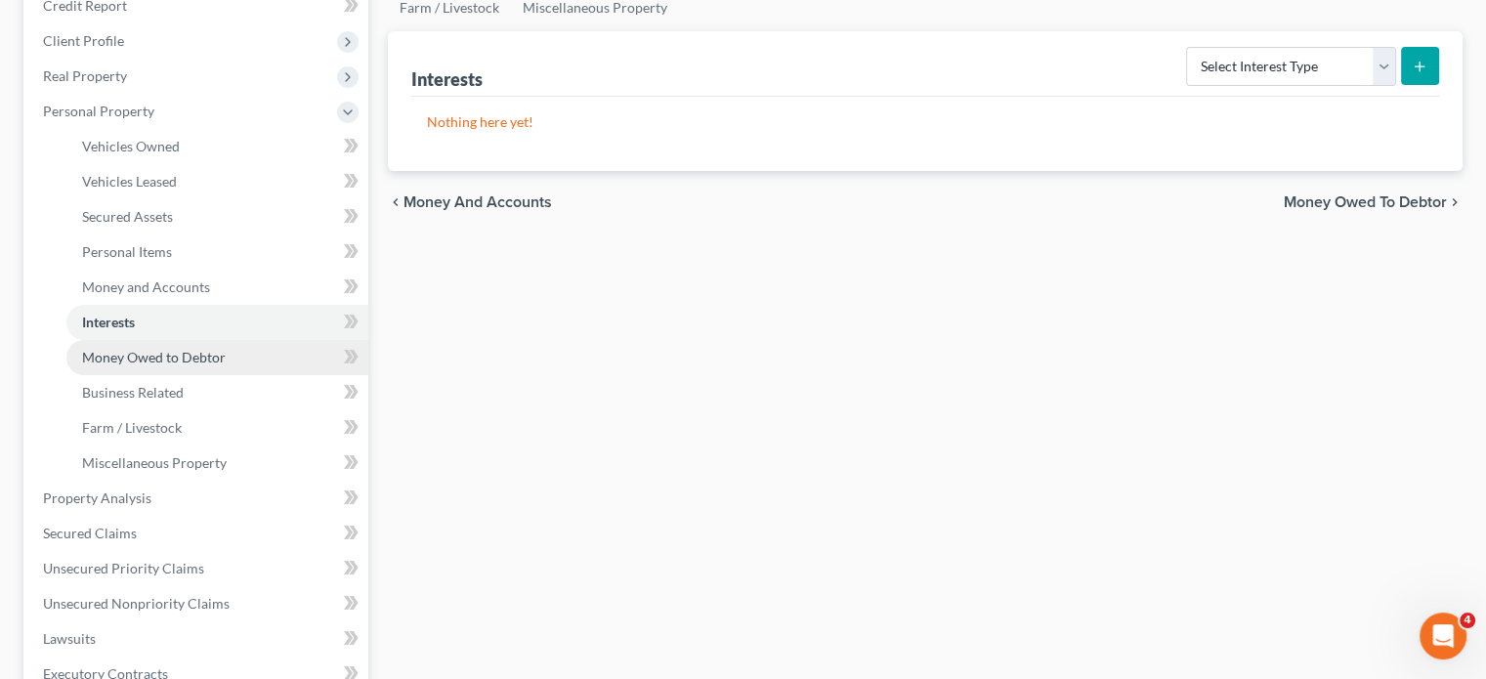
click at [226, 365] on span "Money Owed to Debtor" at bounding box center [154, 357] width 144 height 17
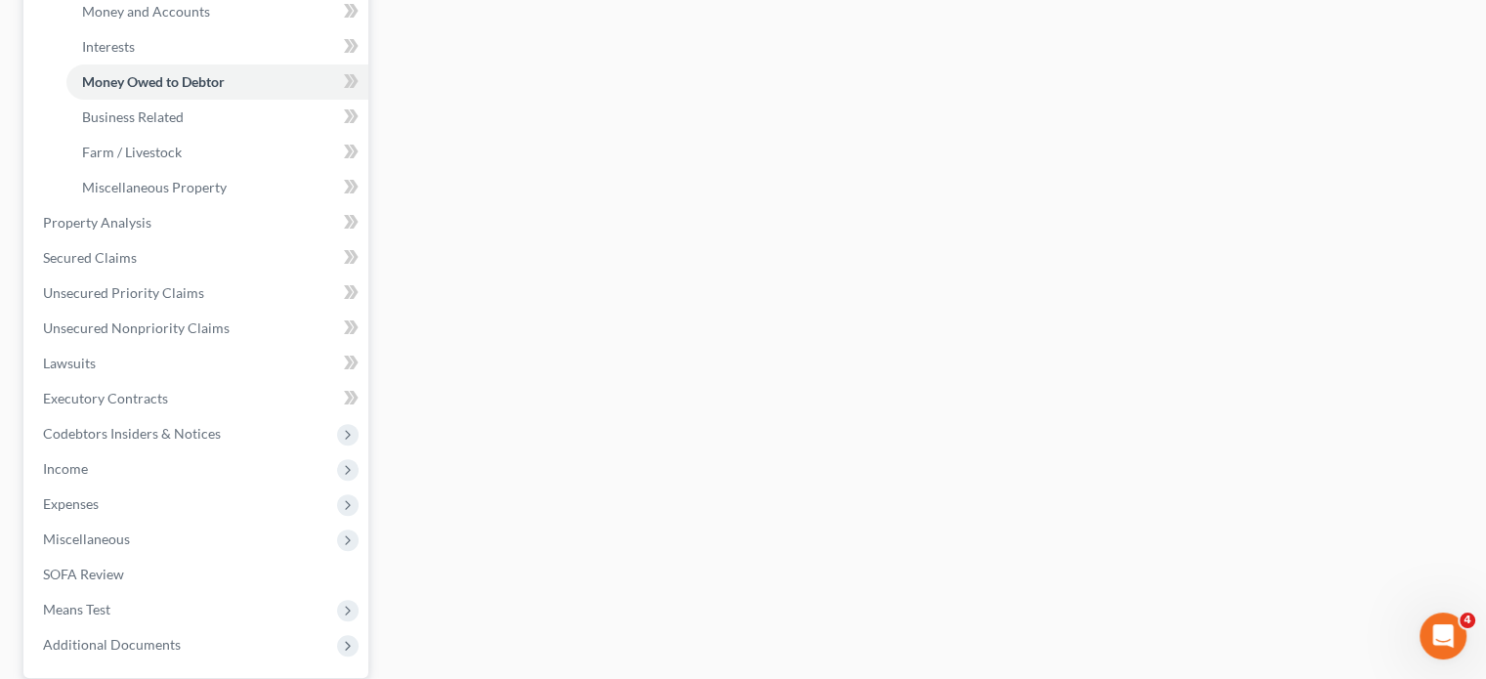
scroll to position [430, 0]
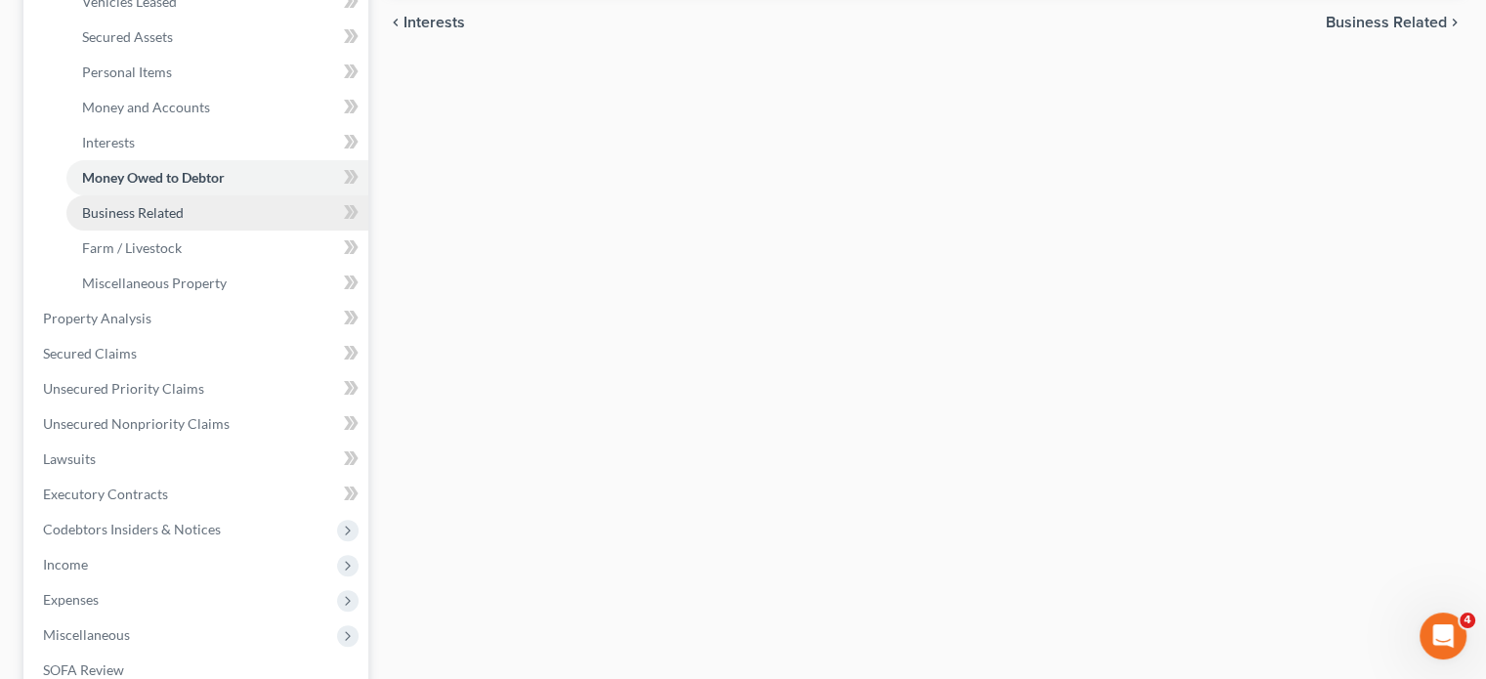
click at [226, 231] on link "Business Related" at bounding box center [217, 212] width 302 height 35
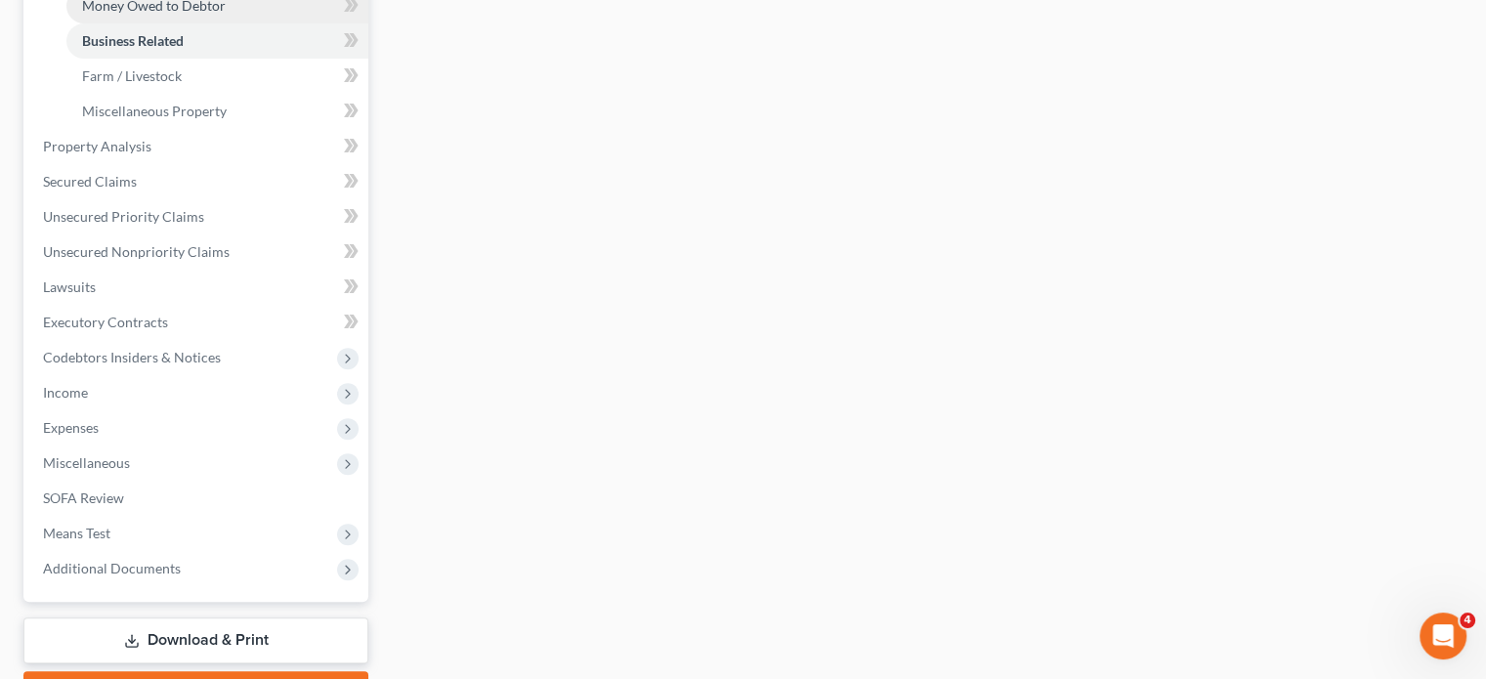
scroll to position [703, 0]
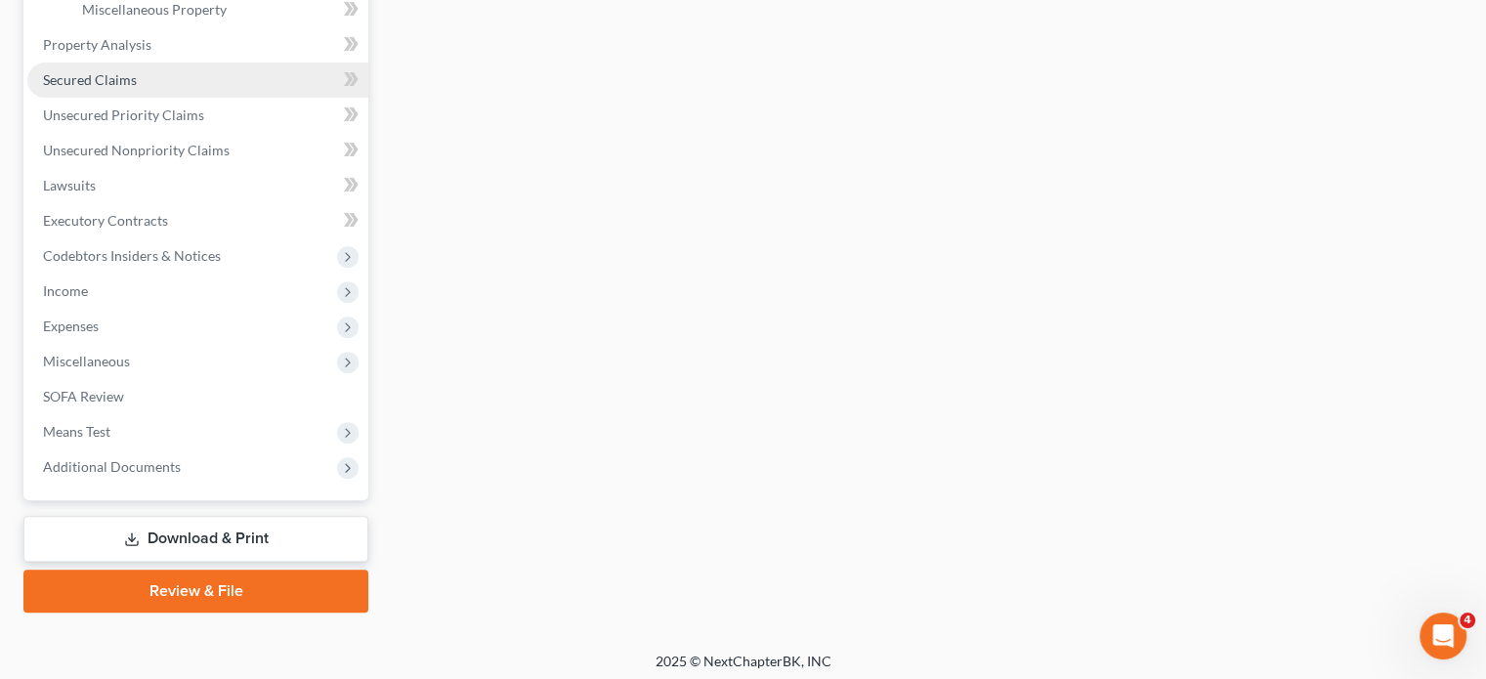
click at [215, 98] on link "Secured Claims" at bounding box center [197, 80] width 341 height 35
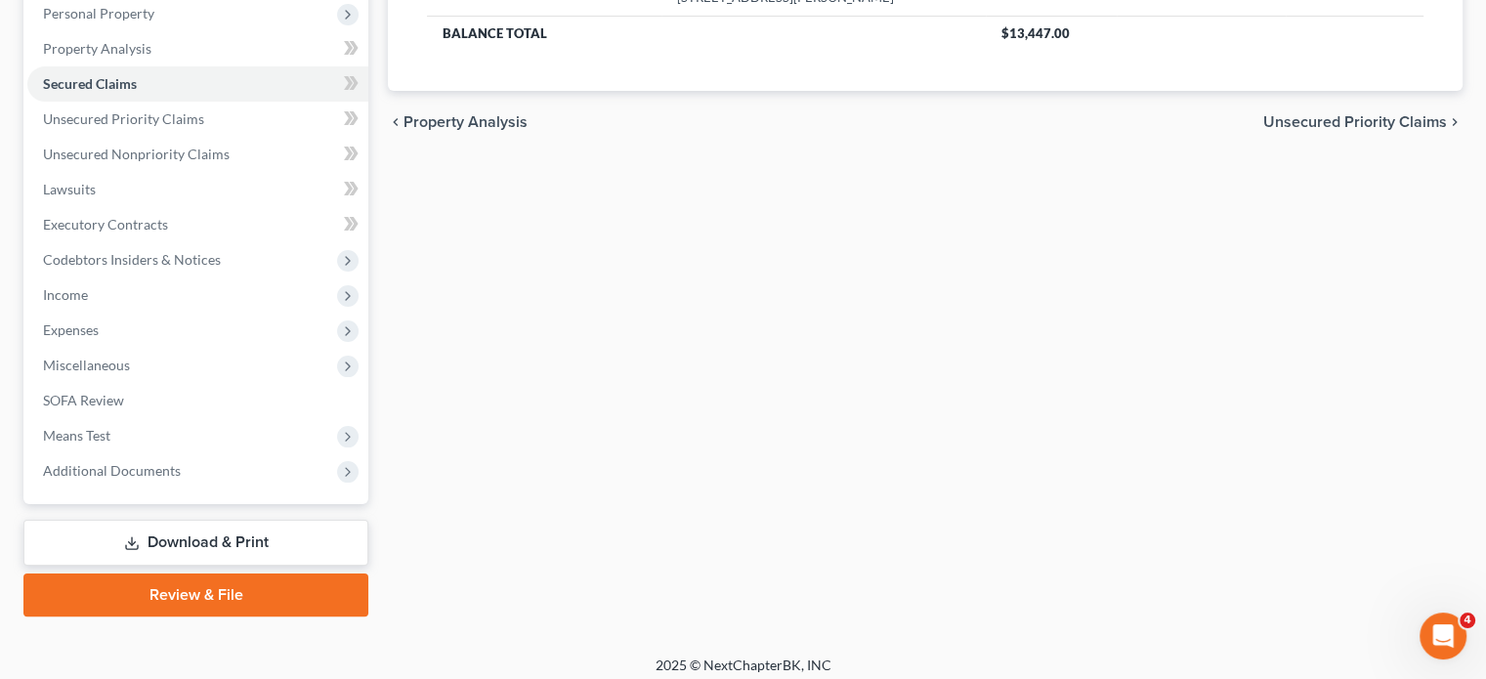
scroll to position [348, 0]
click at [250, 172] on link "Unsecured Nonpriority Claims" at bounding box center [197, 154] width 341 height 35
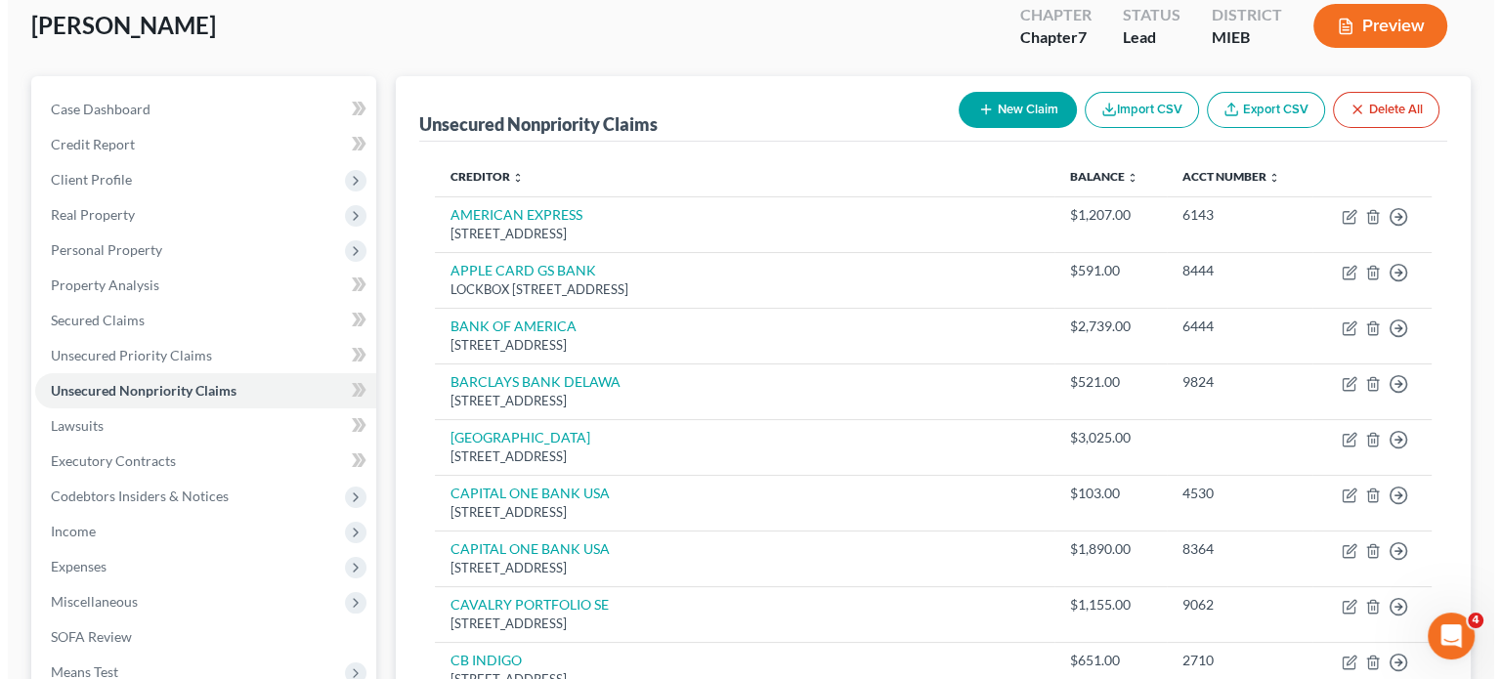
scroll to position [112, 0]
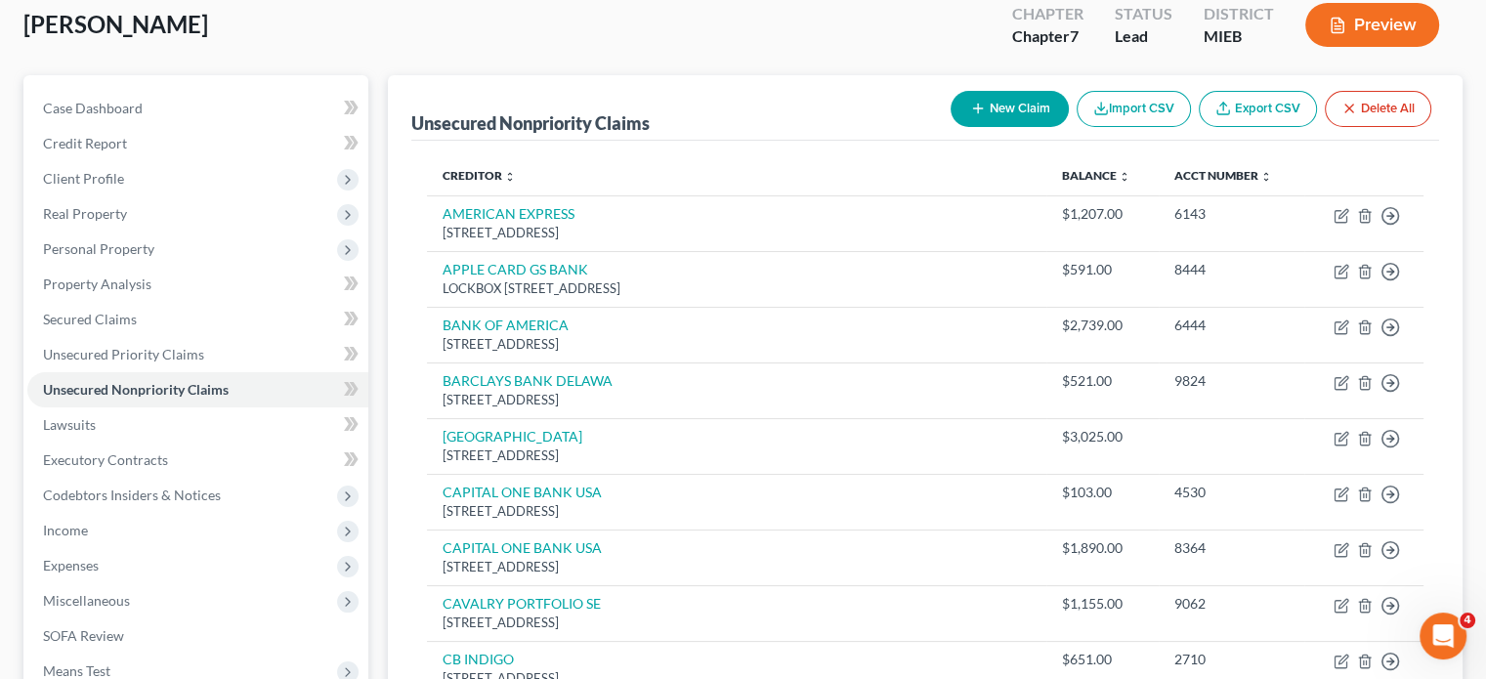
click at [951, 127] on button "New Claim" at bounding box center [1010, 109] width 118 height 36
select select "0"
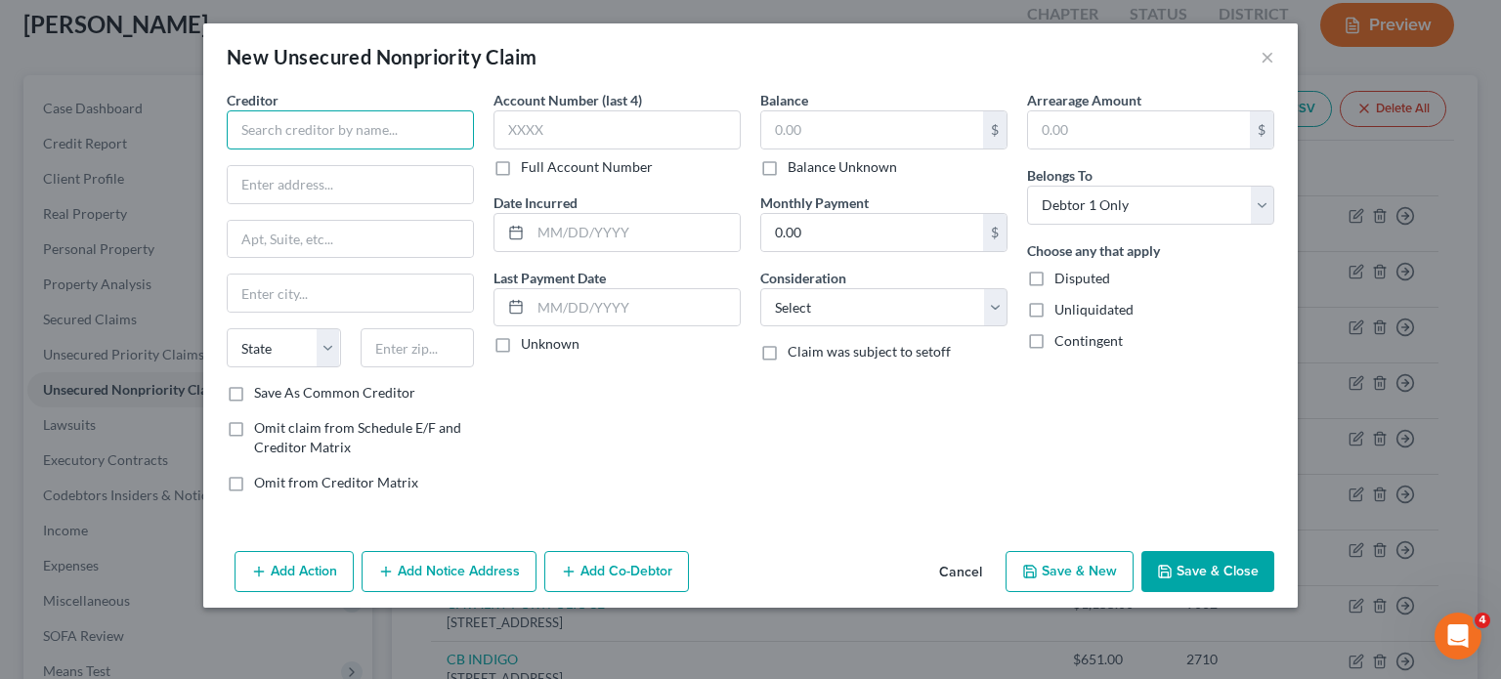
click at [227, 149] on input "text" at bounding box center [350, 129] width 247 height 39
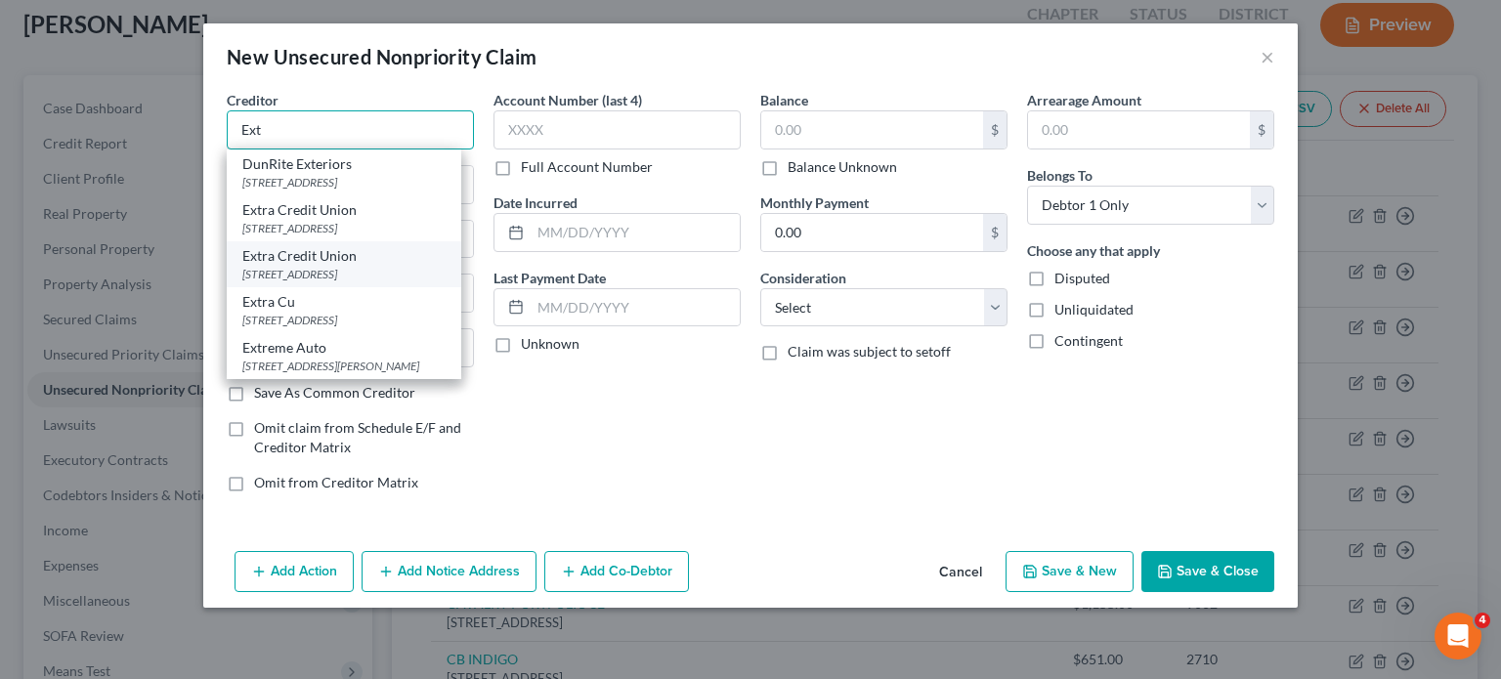
scroll to position [0, 0]
click at [227, 149] on input "Ext" at bounding box center [350, 129] width 247 height 39
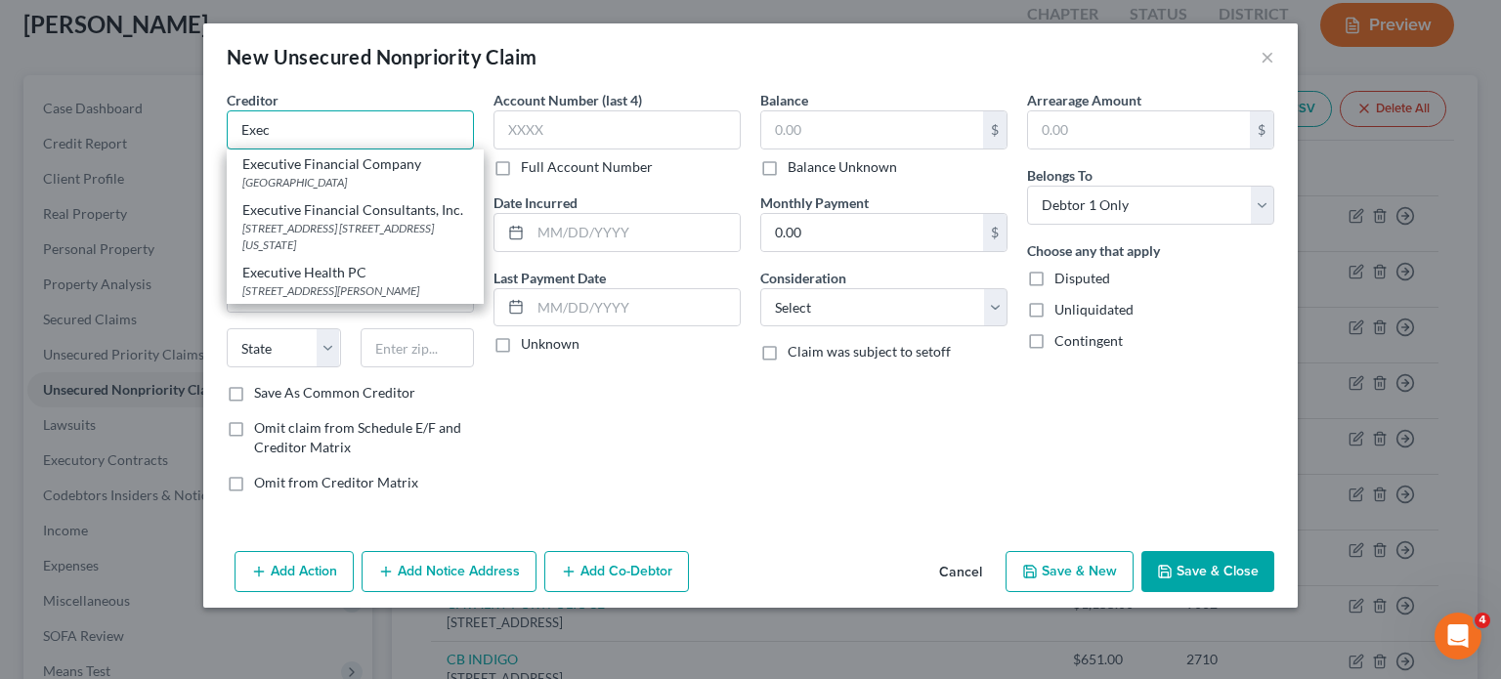
click at [227, 149] on input "Exec" at bounding box center [350, 129] width 247 height 39
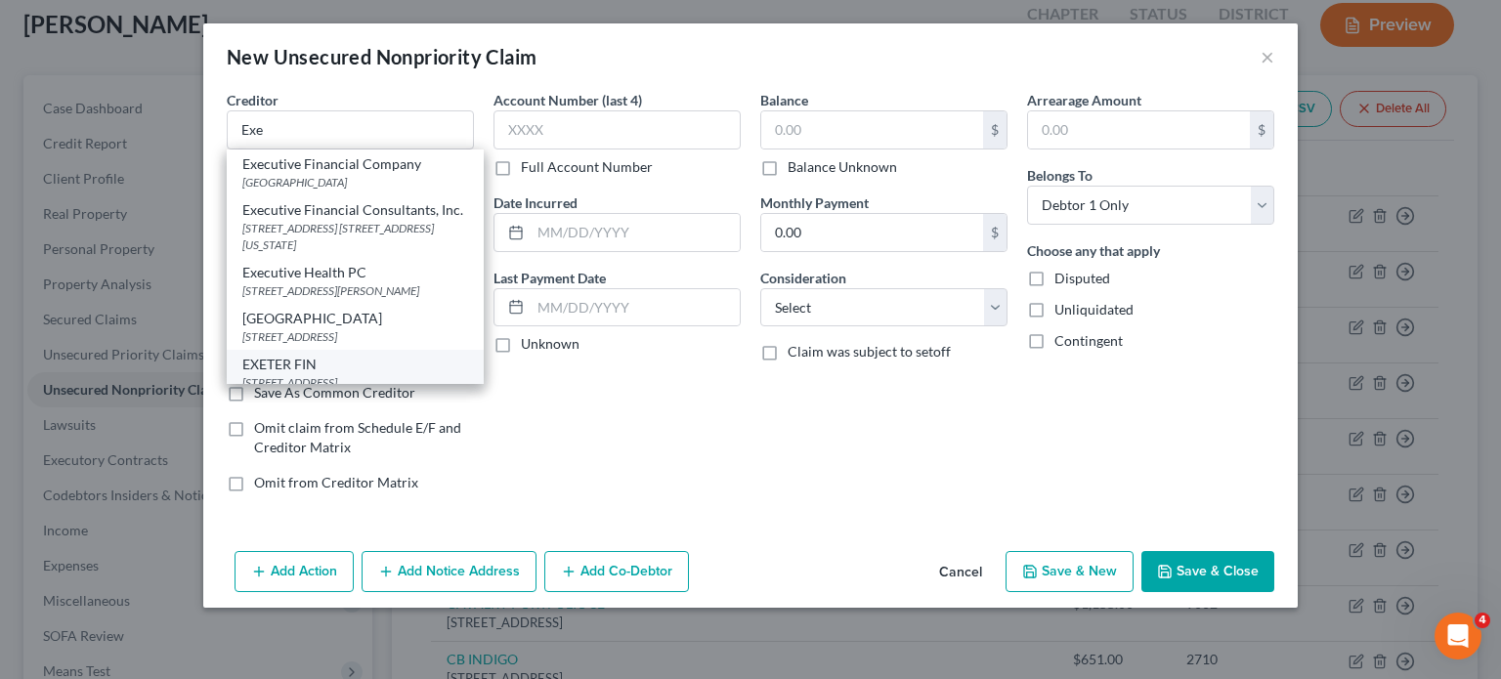
click at [242, 374] on div "EXETER FIN" at bounding box center [355, 365] width 226 height 20
type input "EXETER FIN"
type input "PO BOX 166097"
type input "Irving"
select select "45"
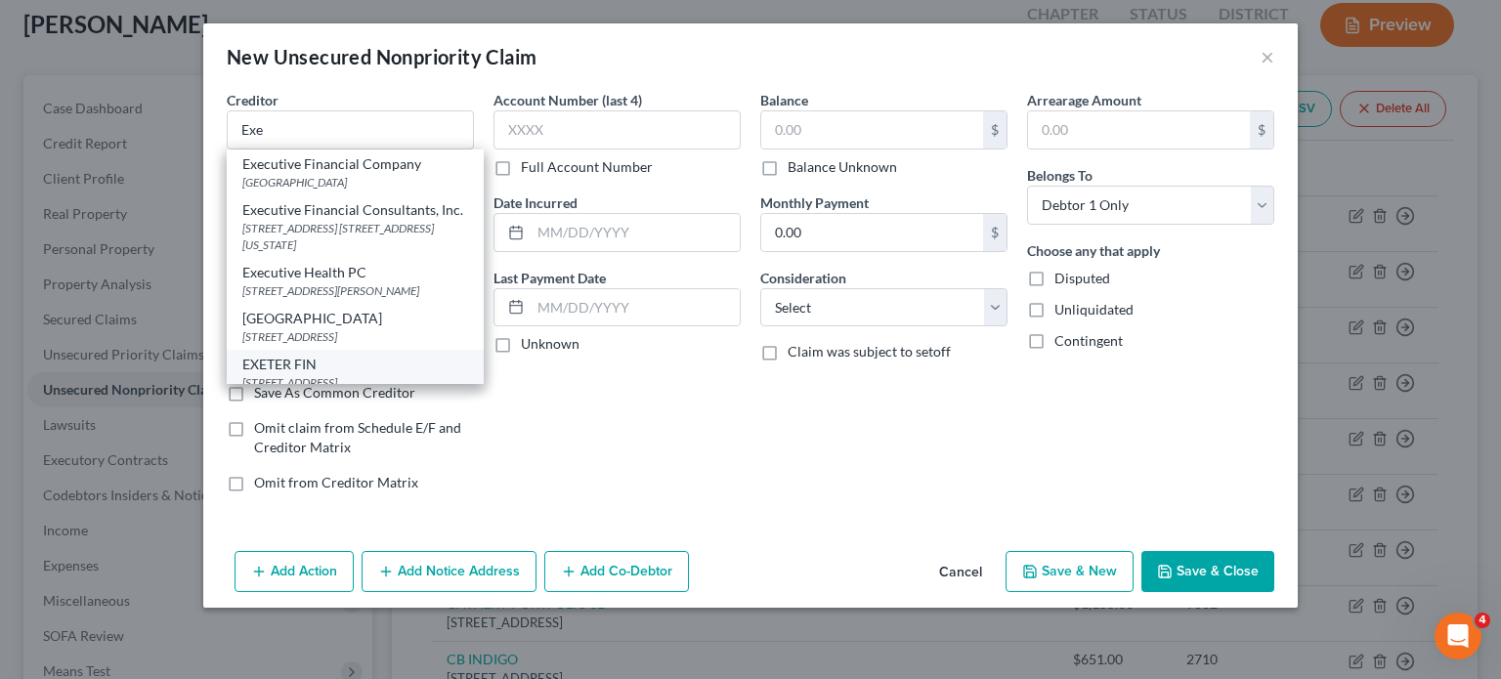
type input "75016"
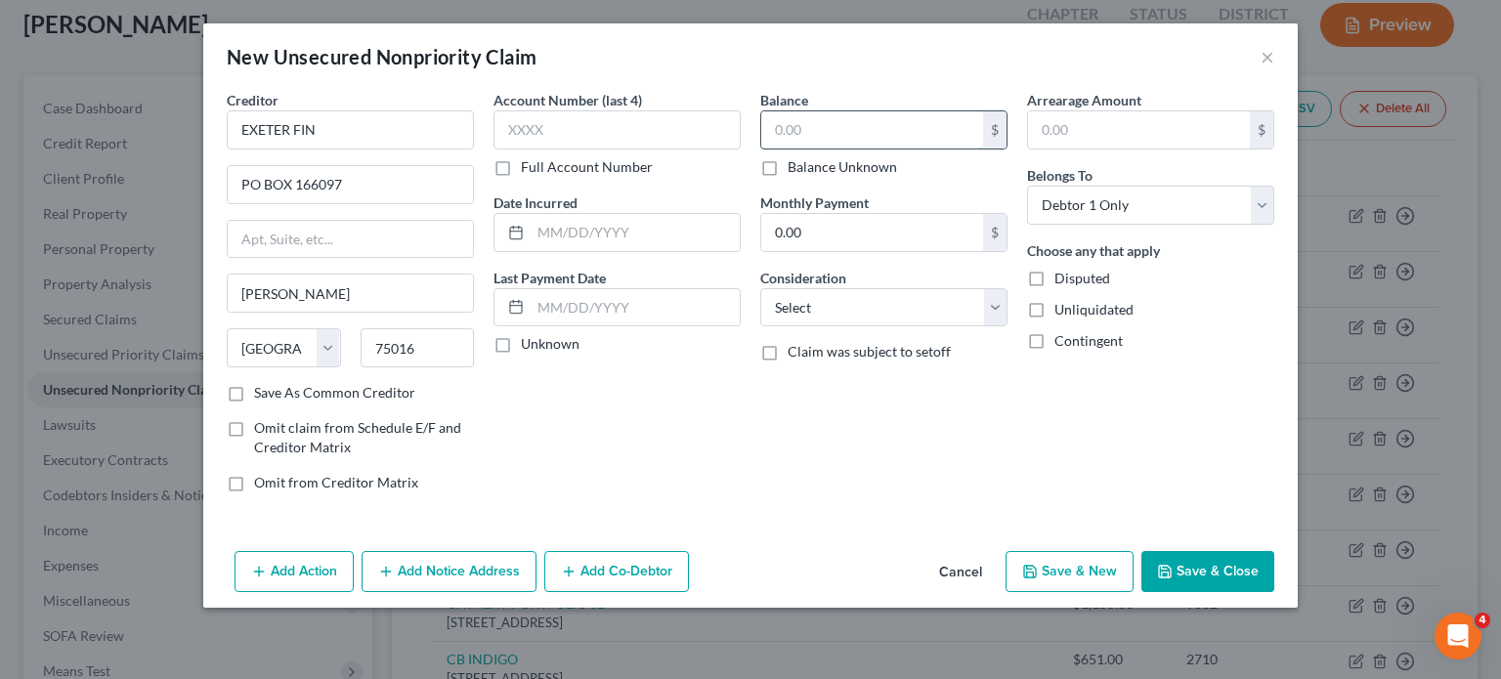
click at [816, 149] on input "text" at bounding box center [872, 129] width 222 height 37
type input "26,700"
click at [851, 410] on div "Balance 26,700.00 $ Balance Unknown Balance Undetermined 26,700 $ Balance Unkno…" at bounding box center [883, 299] width 267 height 418
click at [830, 327] on select "Select Cable / Satellite Services Collection Agency Credit Card Debt Debt Couns…" at bounding box center [883, 307] width 247 height 39
select select "14"
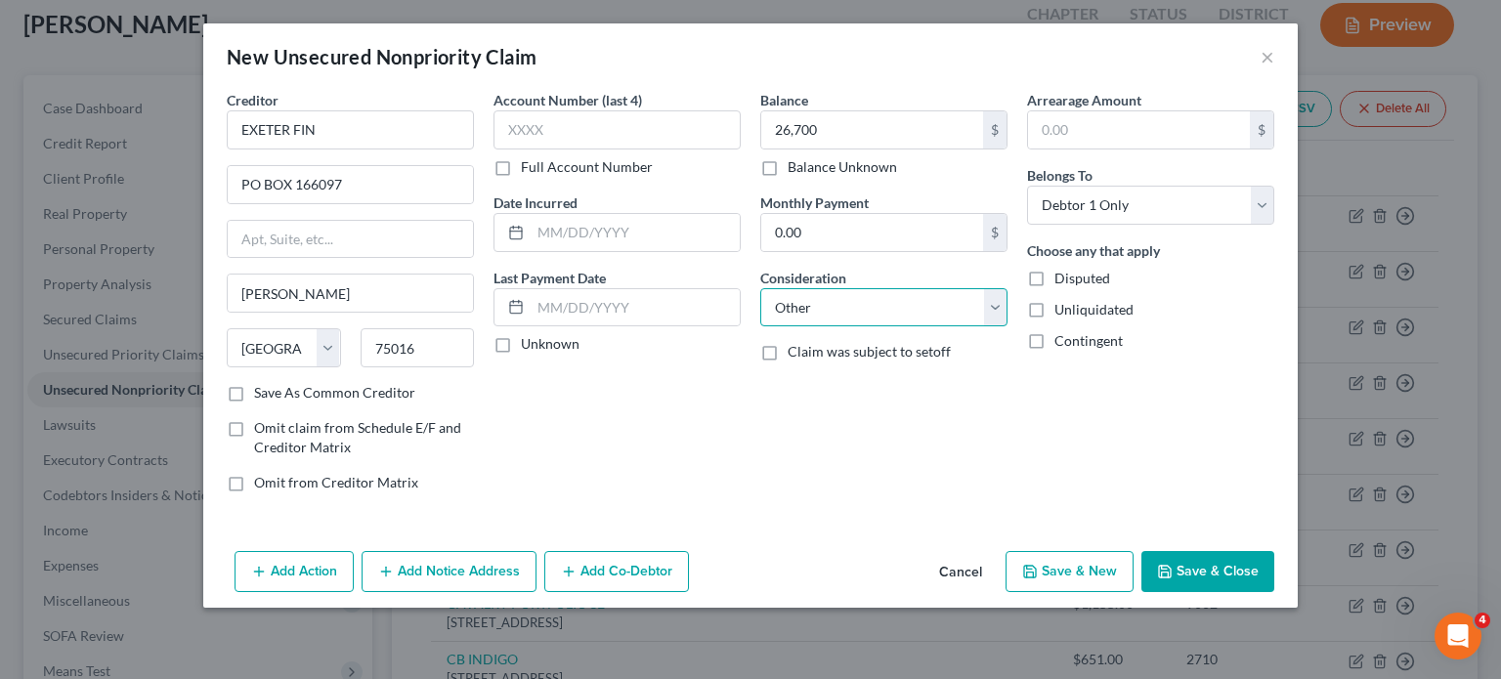
click at [760, 327] on select "Select Cable / Satellite Services Collection Agency Credit Card Debt Debt Couns…" at bounding box center [883, 307] width 247 height 39
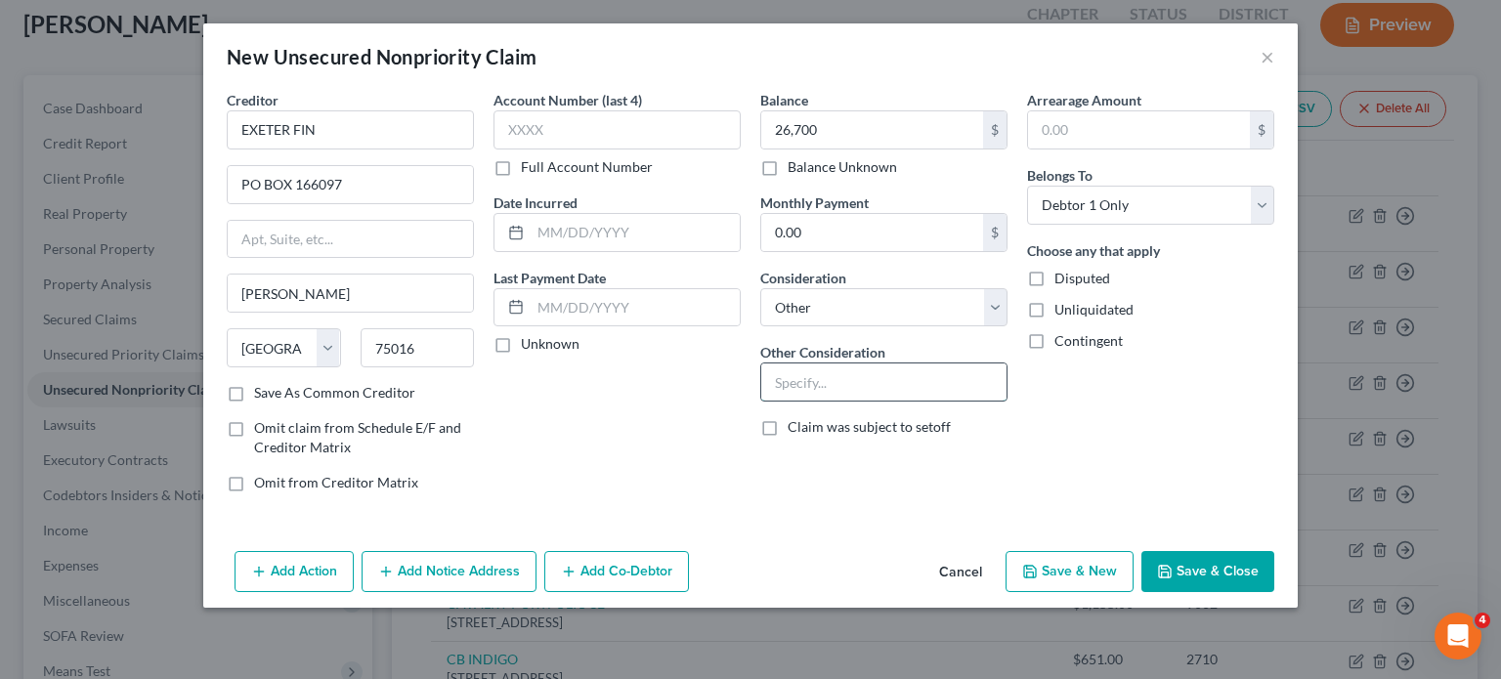
click at [791, 401] on input "text" at bounding box center [883, 381] width 245 height 37
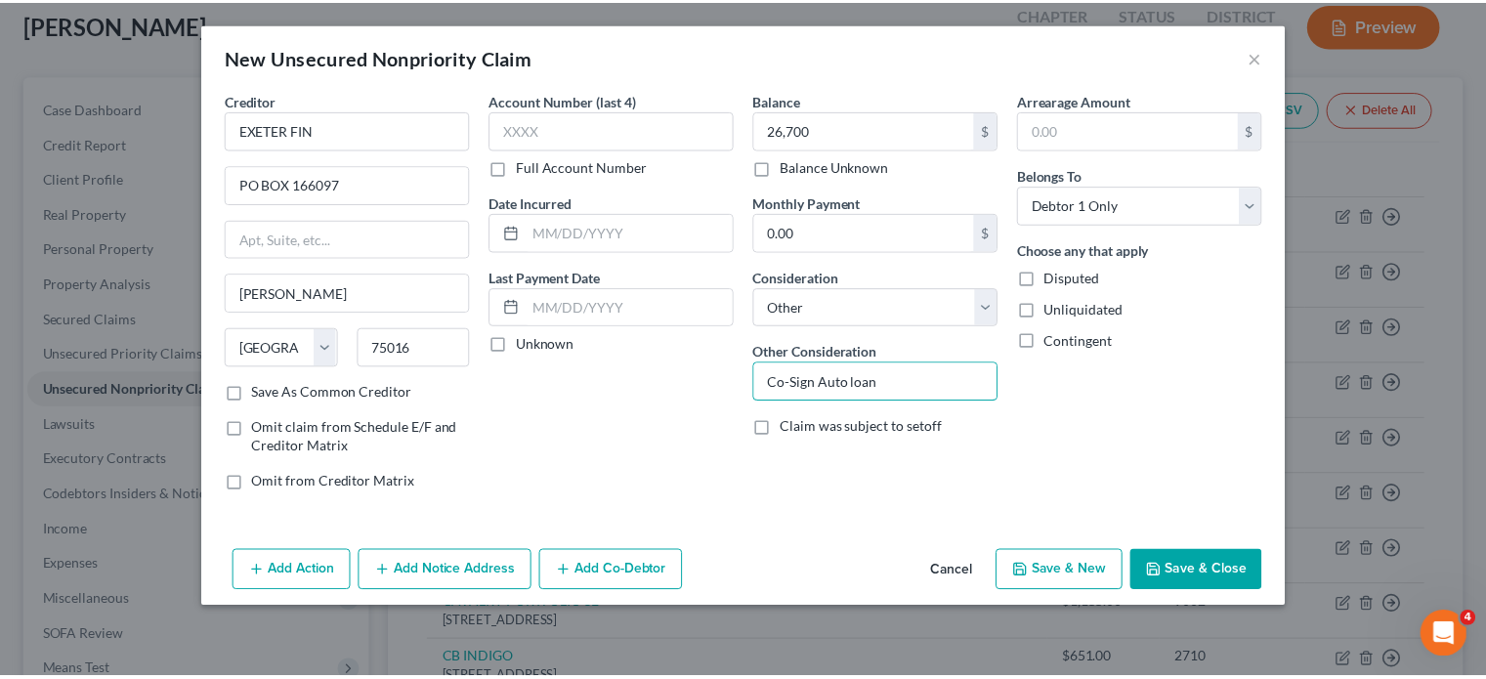
scroll to position [103, 0]
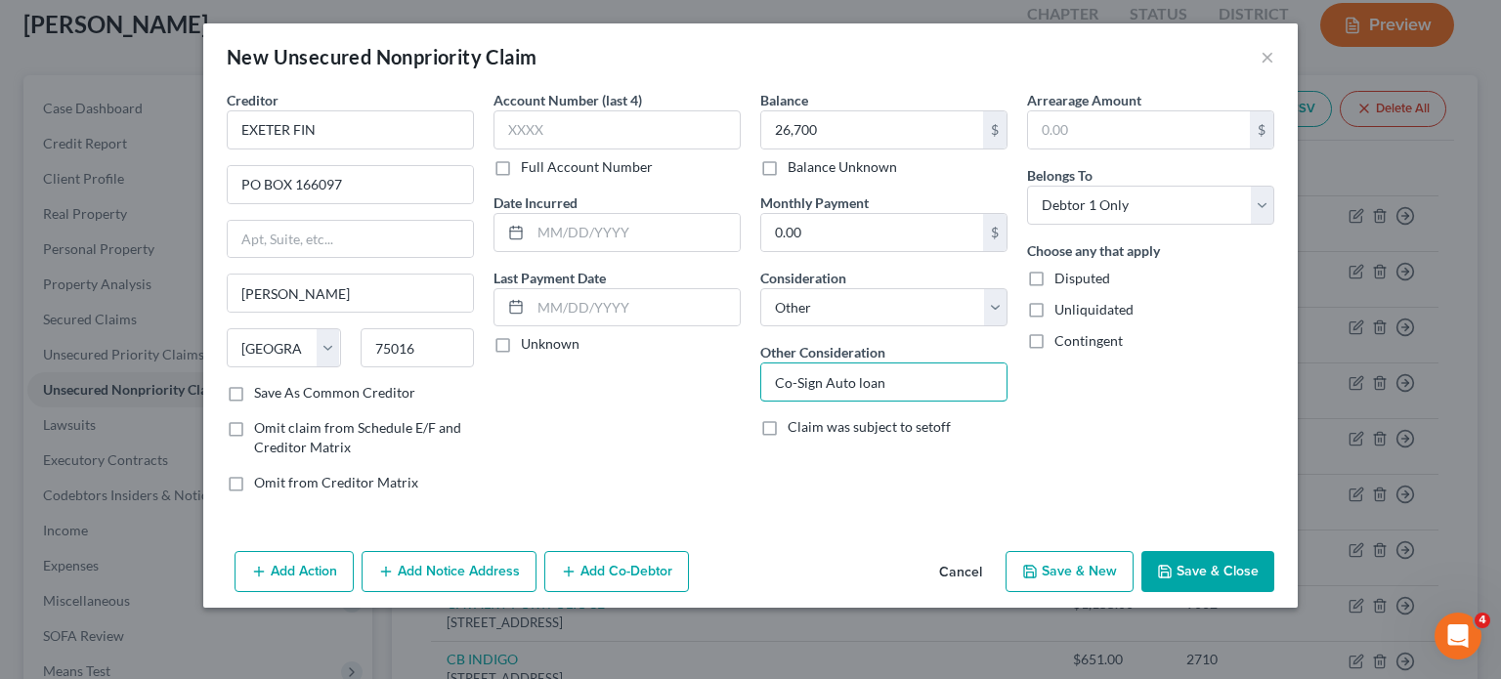
type input "Co-Sign Auto loan"
click at [1274, 584] on button "Save & Close" at bounding box center [1207, 571] width 133 height 41
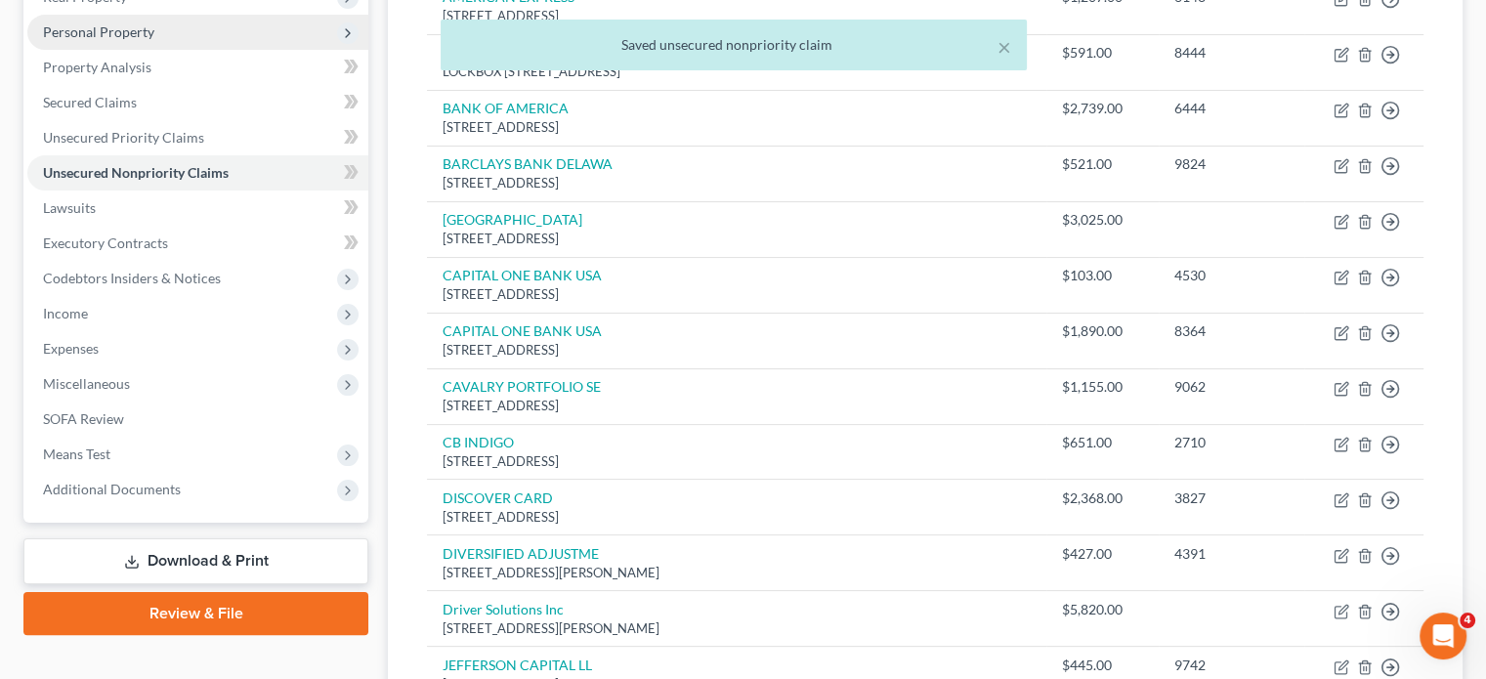
scroll to position [330, 0]
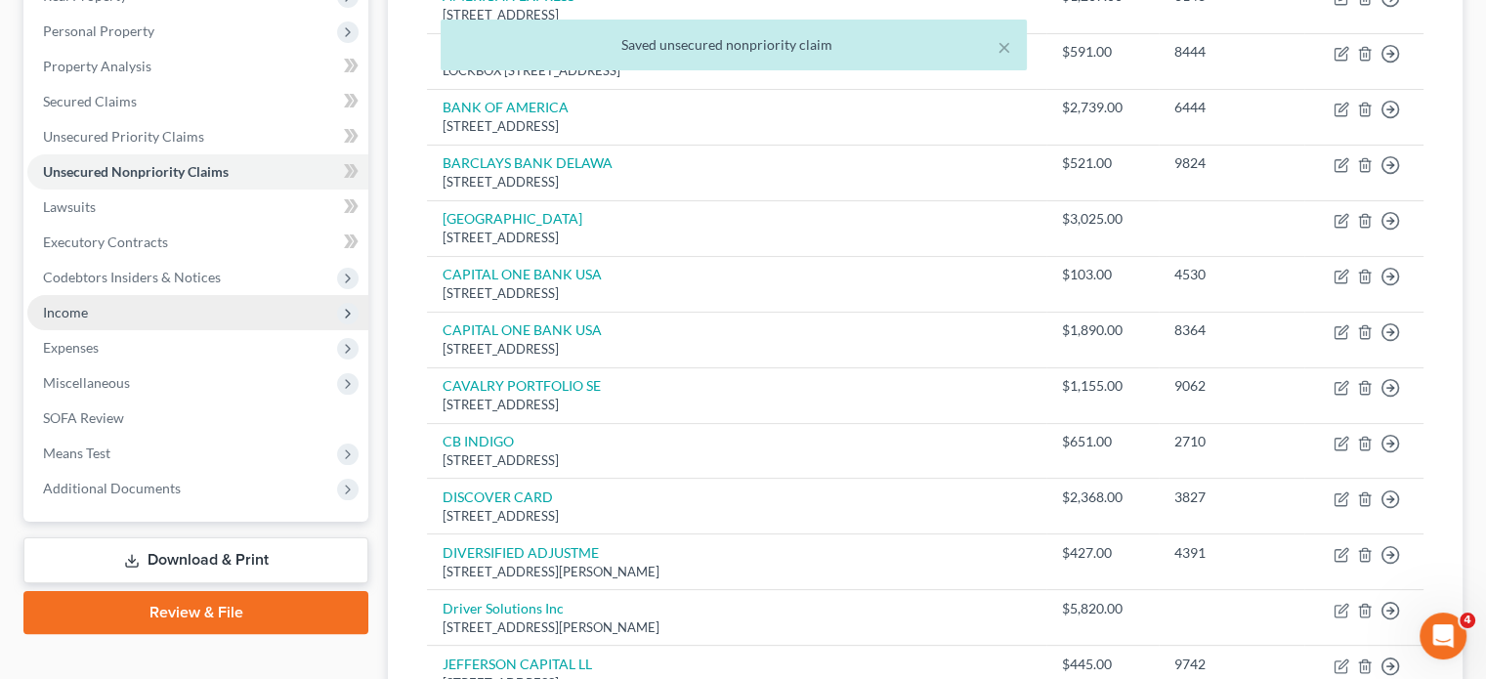
click at [109, 330] on span "Income" at bounding box center [197, 312] width 341 height 35
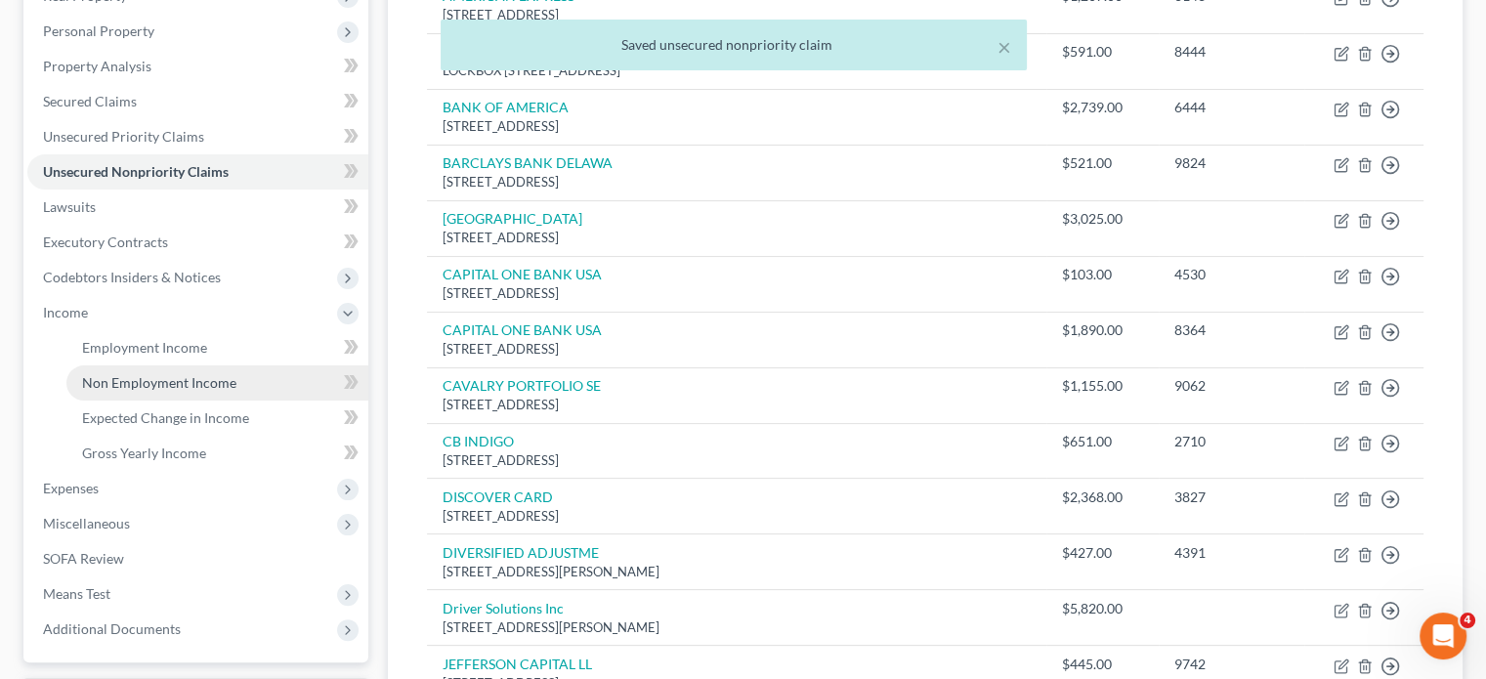
click at [125, 391] on span "Non Employment Income" at bounding box center [159, 382] width 154 height 17
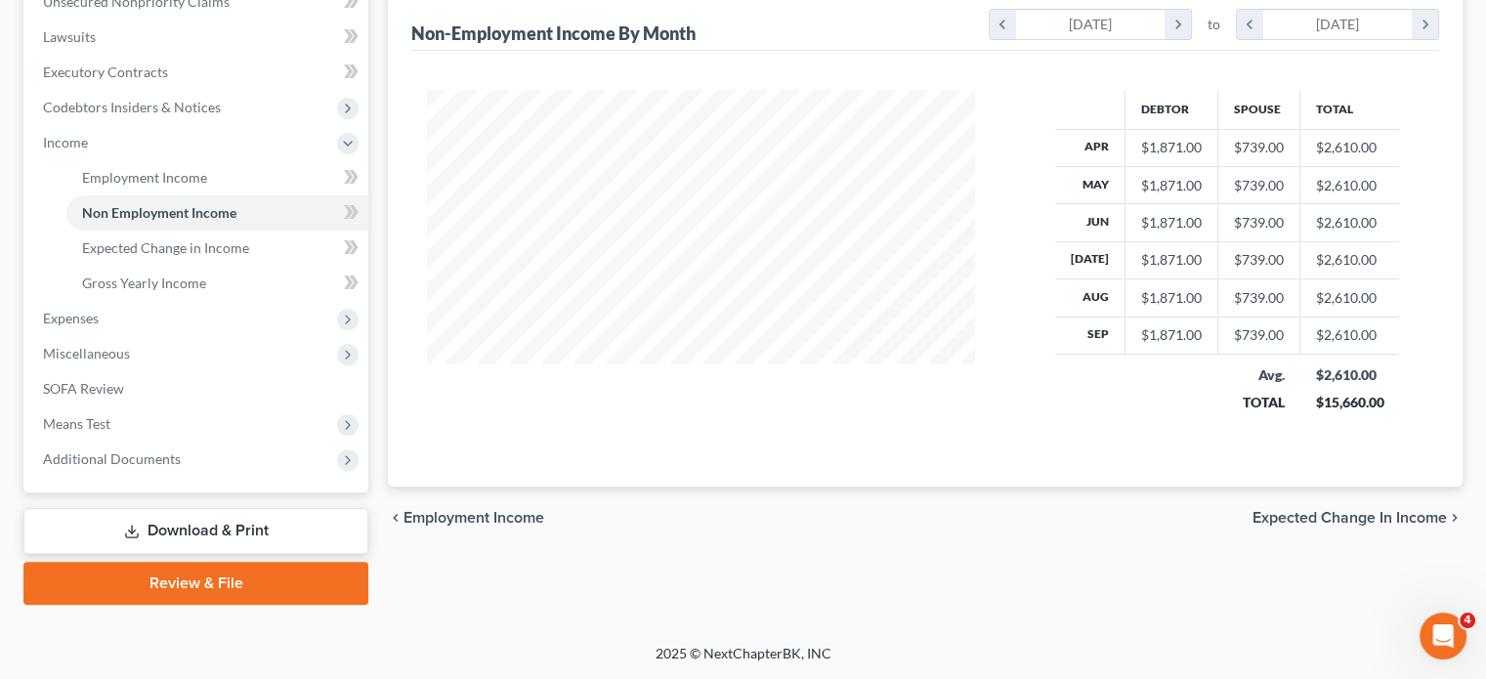
scroll to position [686, 0]
click at [184, 323] on span "Expenses" at bounding box center [197, 318] width 341 height 35
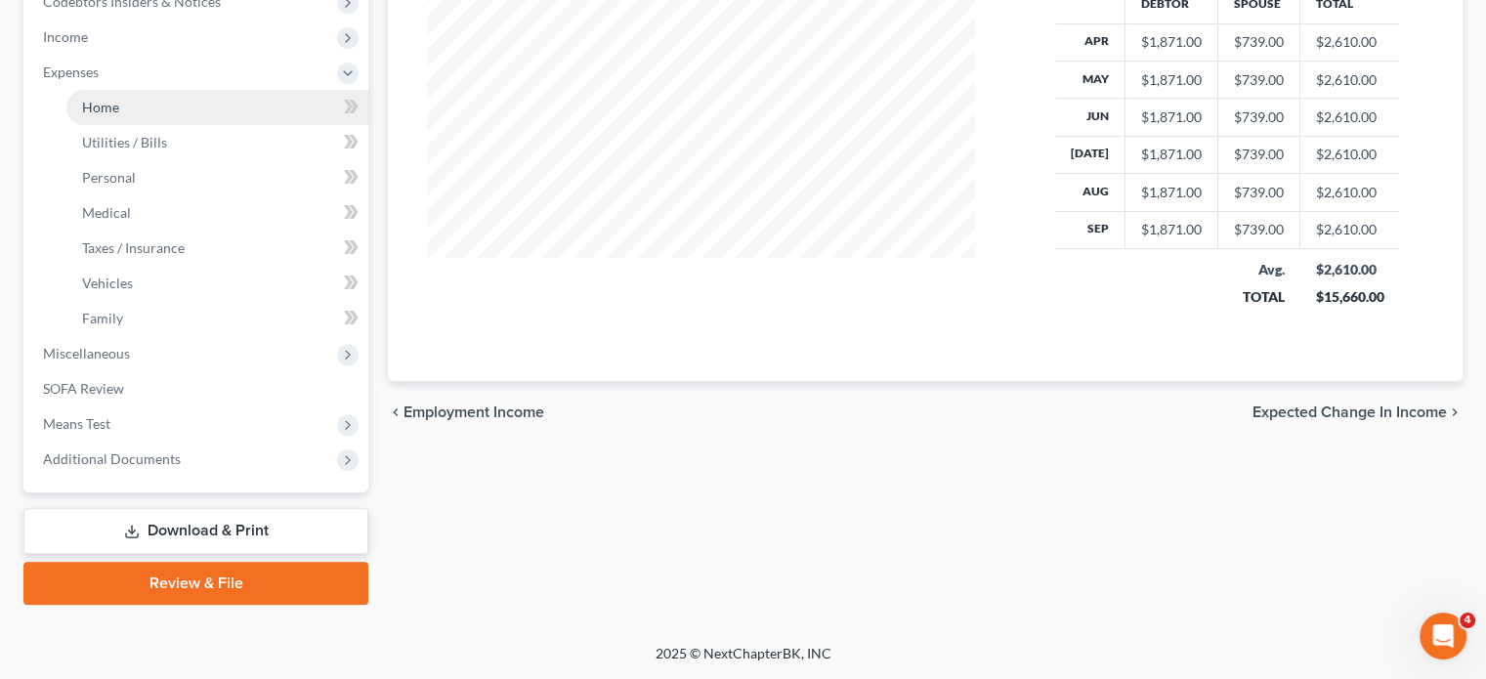
click at [165, 125] on link "Home" at bounding box center [217, 107] width 302 height 35
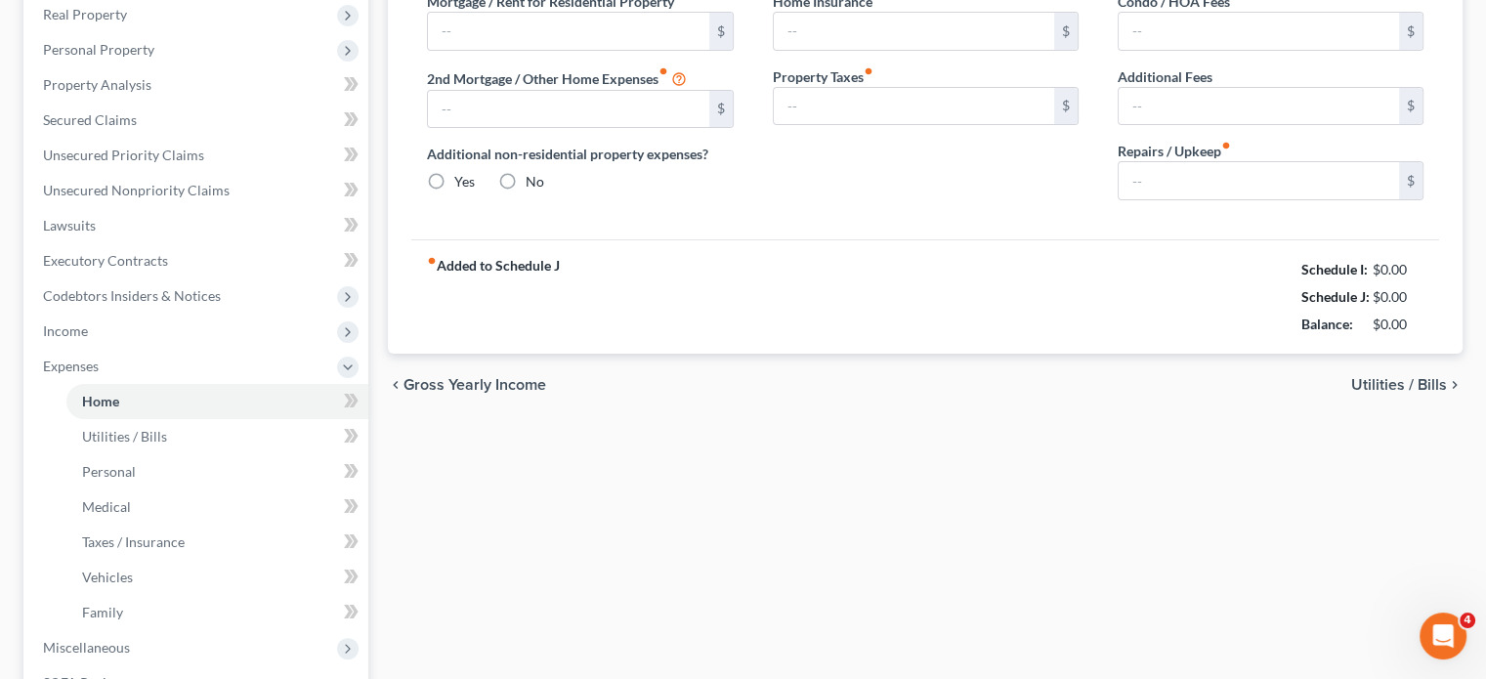
type input "0.00"
radio input "true"
type input "0.00"
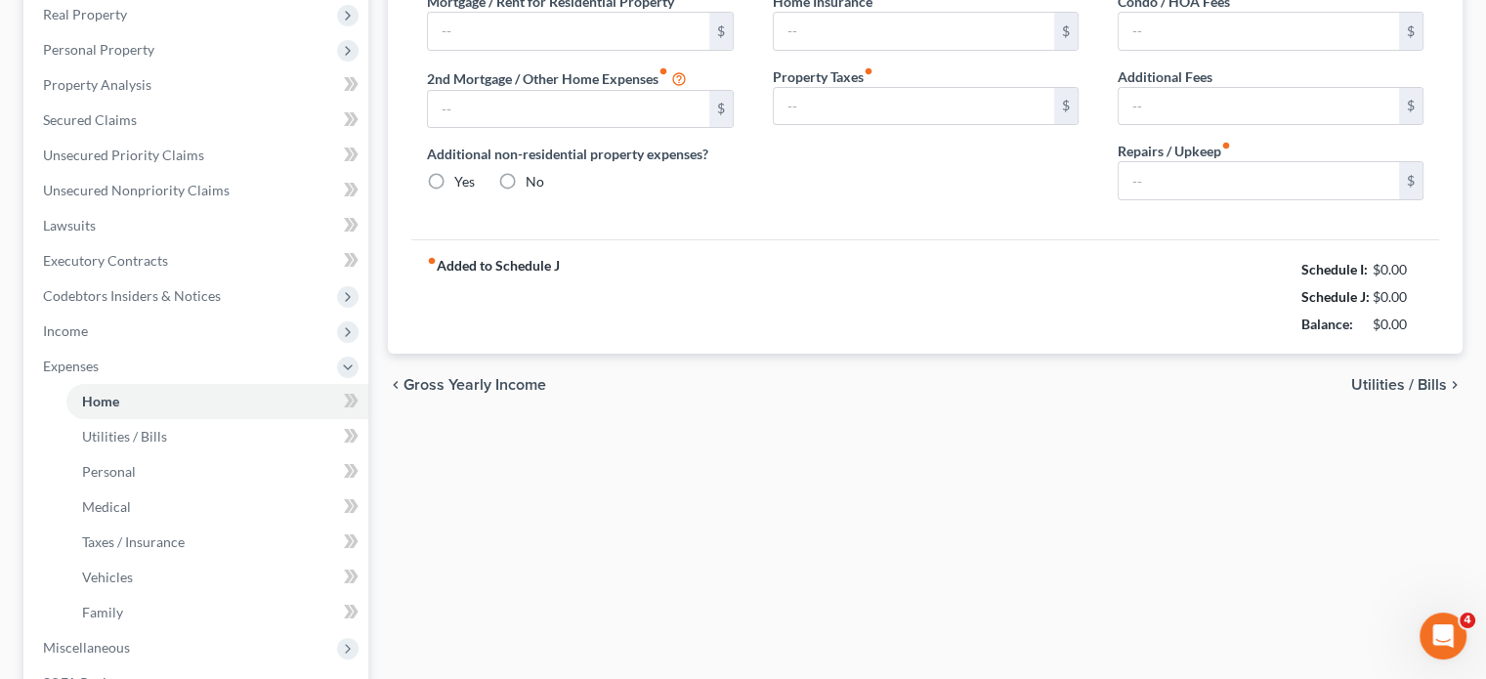
type input "0.00"
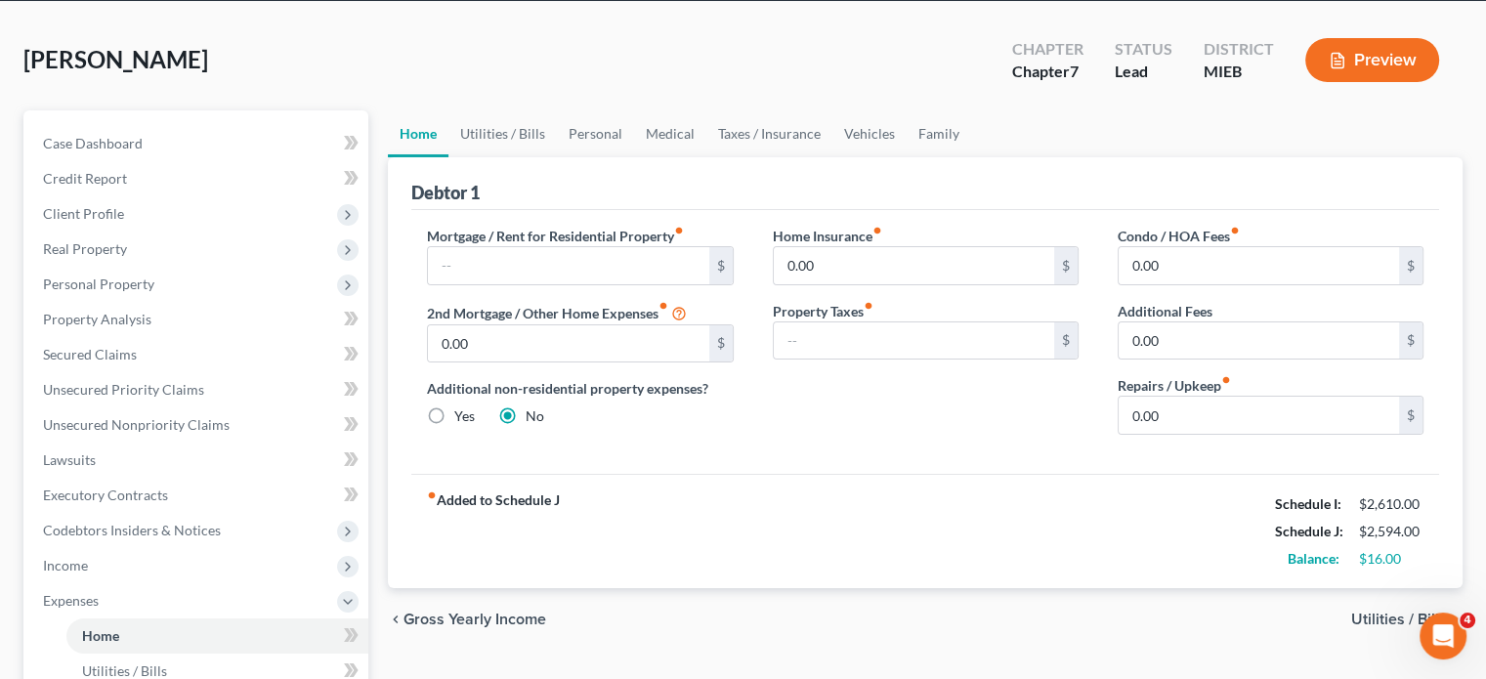
scroll to position [74, 0]
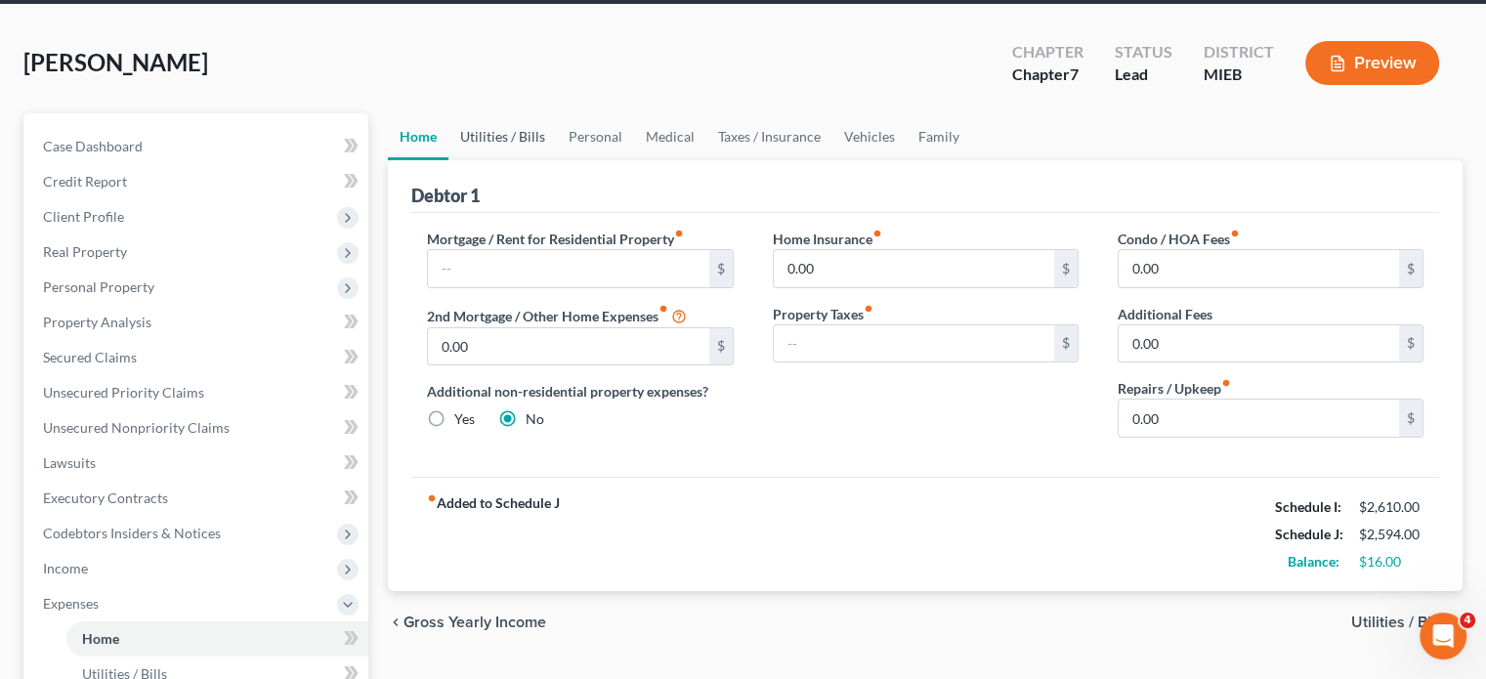
click at [553, 160] on link "Utilities / Bills" at bounding box center [502, 136] width 108 height 47
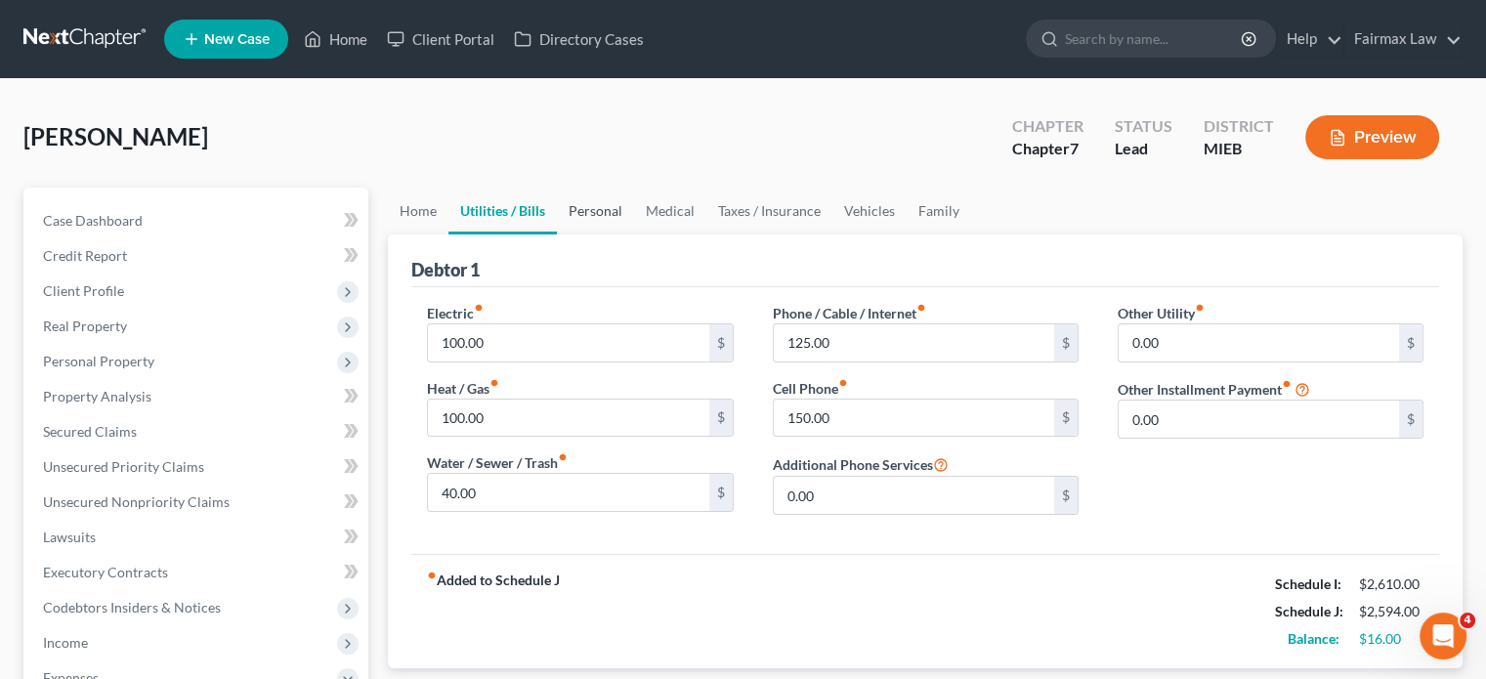
click at [634, 234] on link "Personal" at bounding box center [595, 211] width 77 height 47
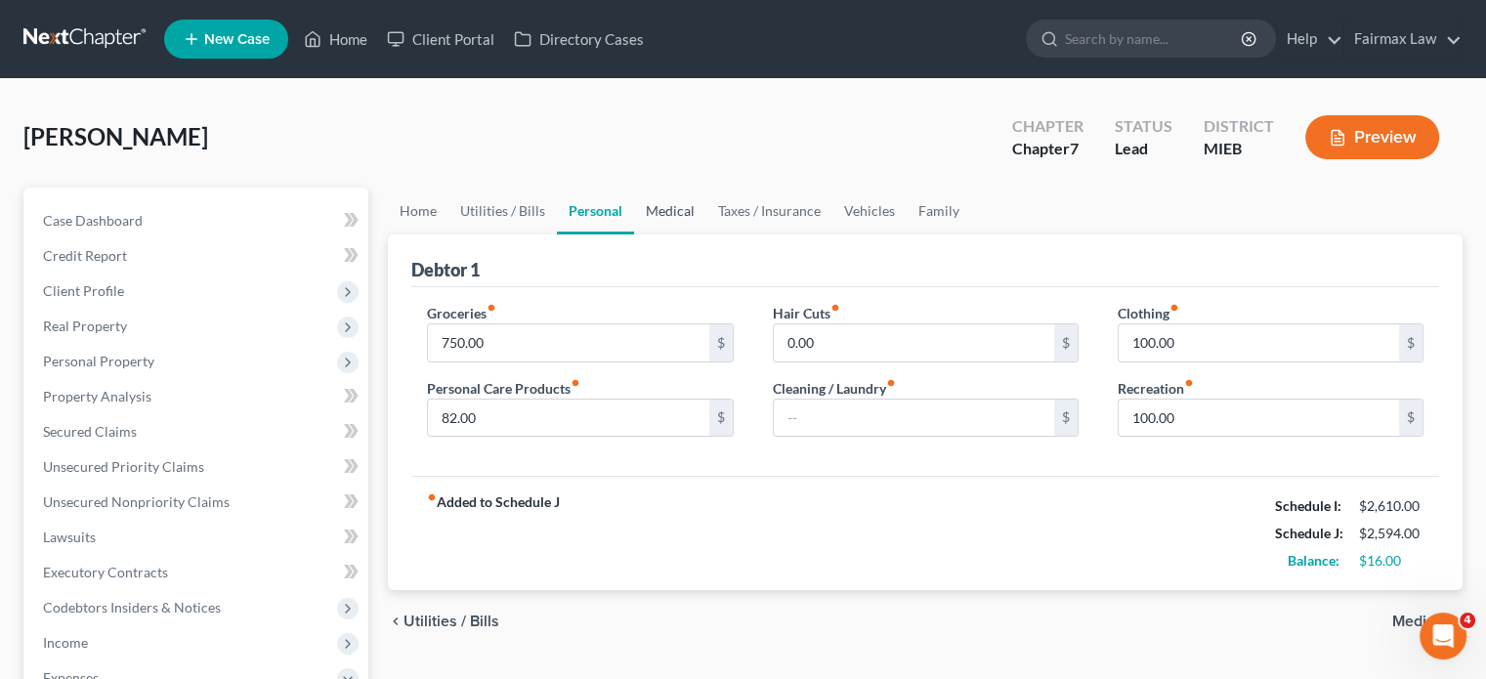
click at [706, 234] on link "Medical" at bounding box center [670, 211] width 72 height 47
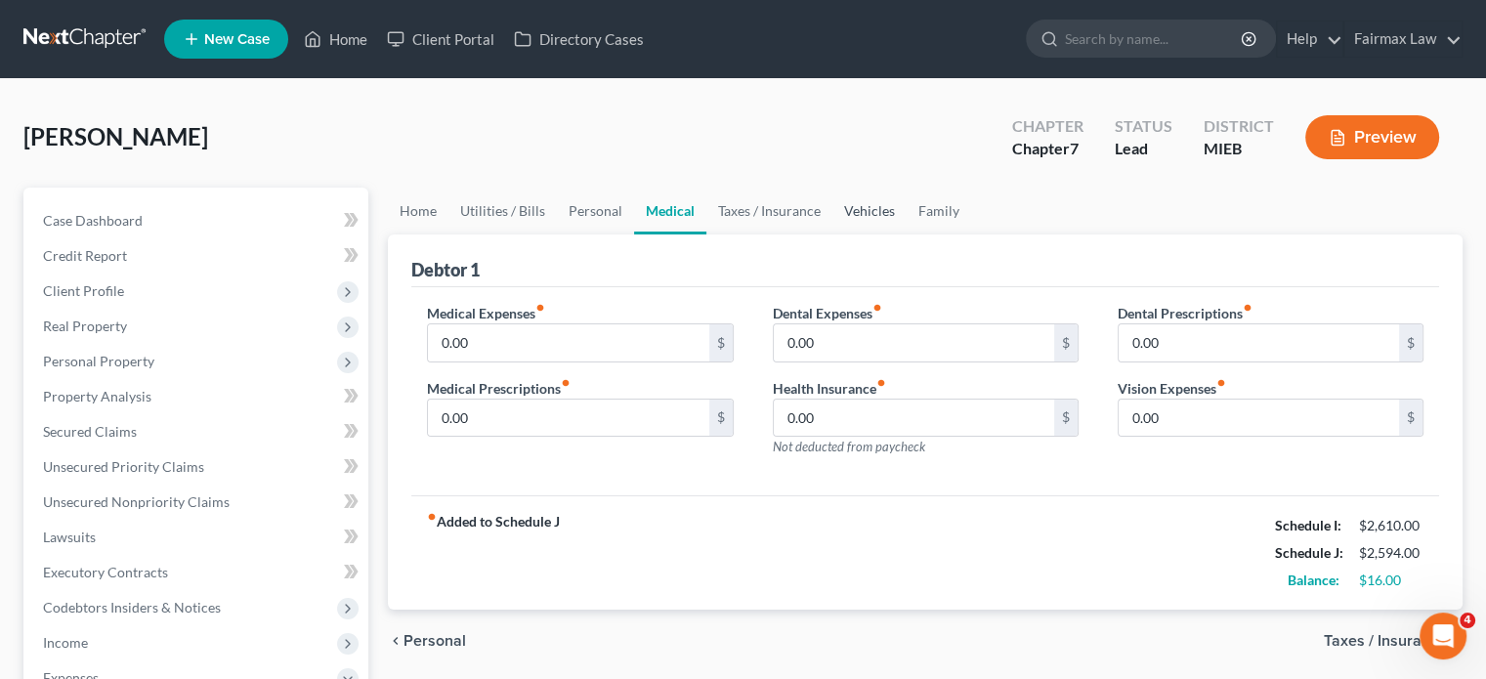
click at [907, 234] on link "Vehicles" at bounding box center [869, 211] width 74 height 47
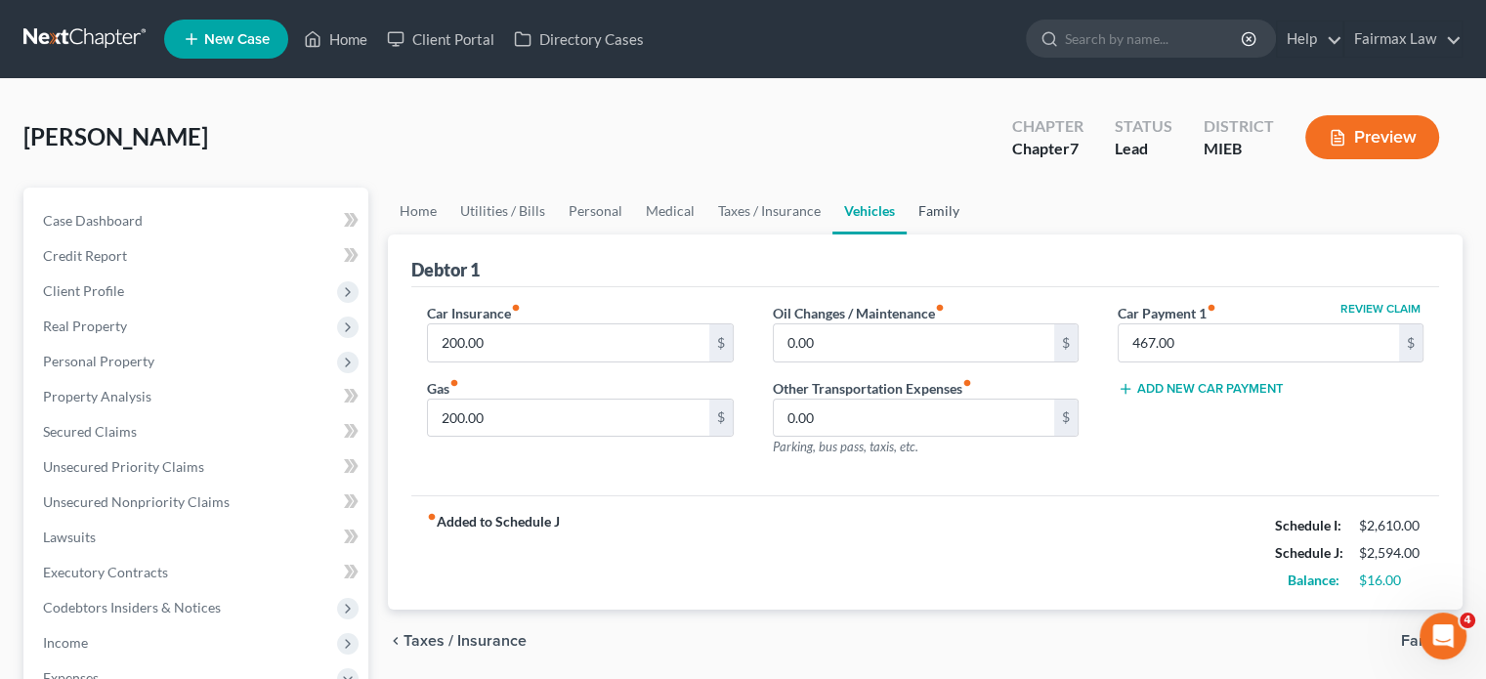
click at [971, 234] on link "Family" at bounding box center [939, 211] width 64 height 47
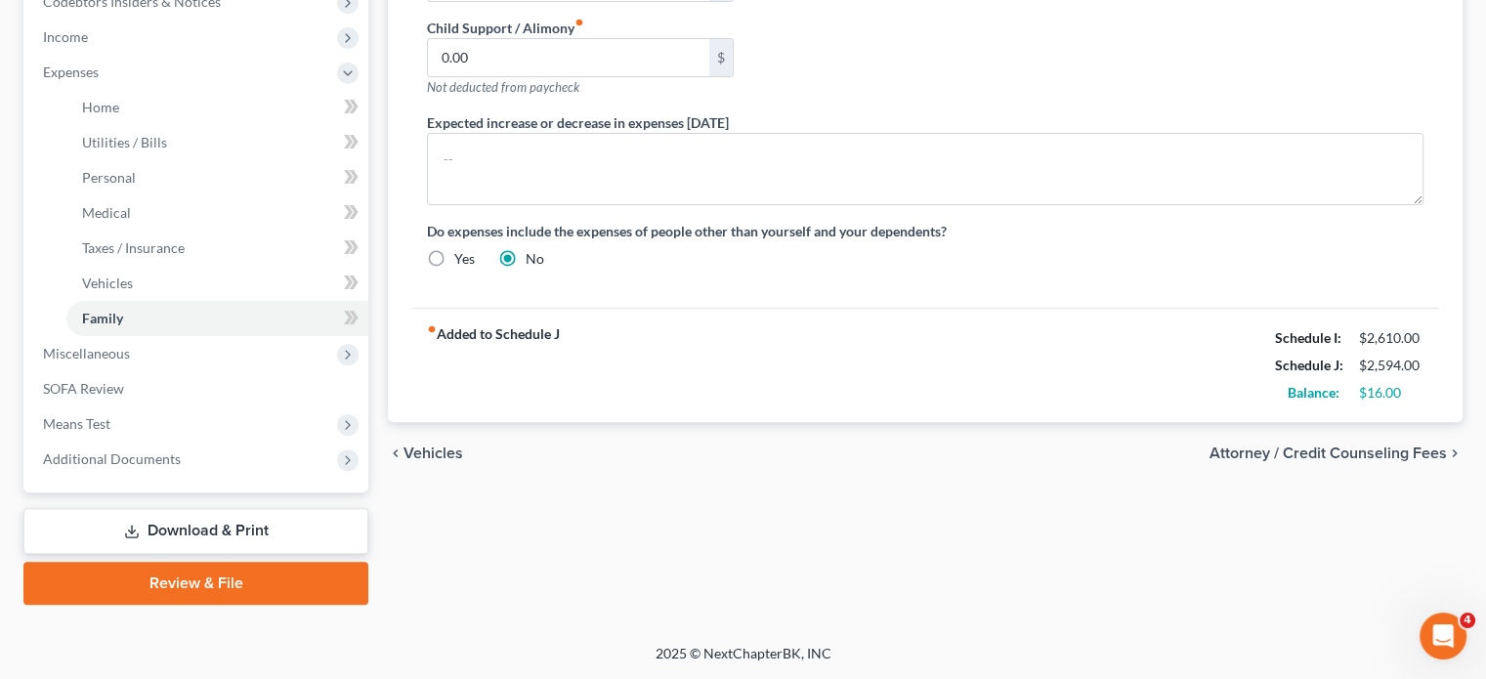
scroll to position [921, 0]
click at [160, 336] on span "Miscellaneous" at bounding box center [197, 353] width 341 height 35
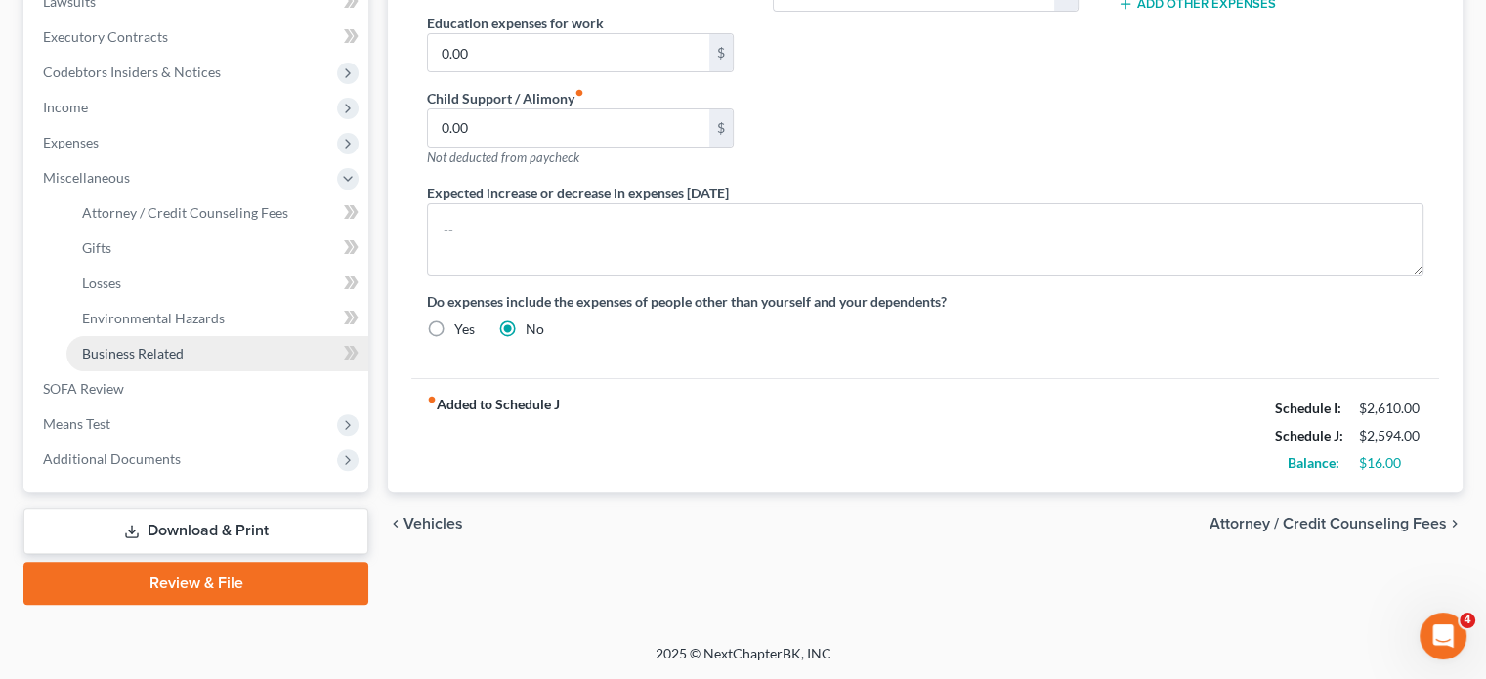
scroll to position [833, 0]
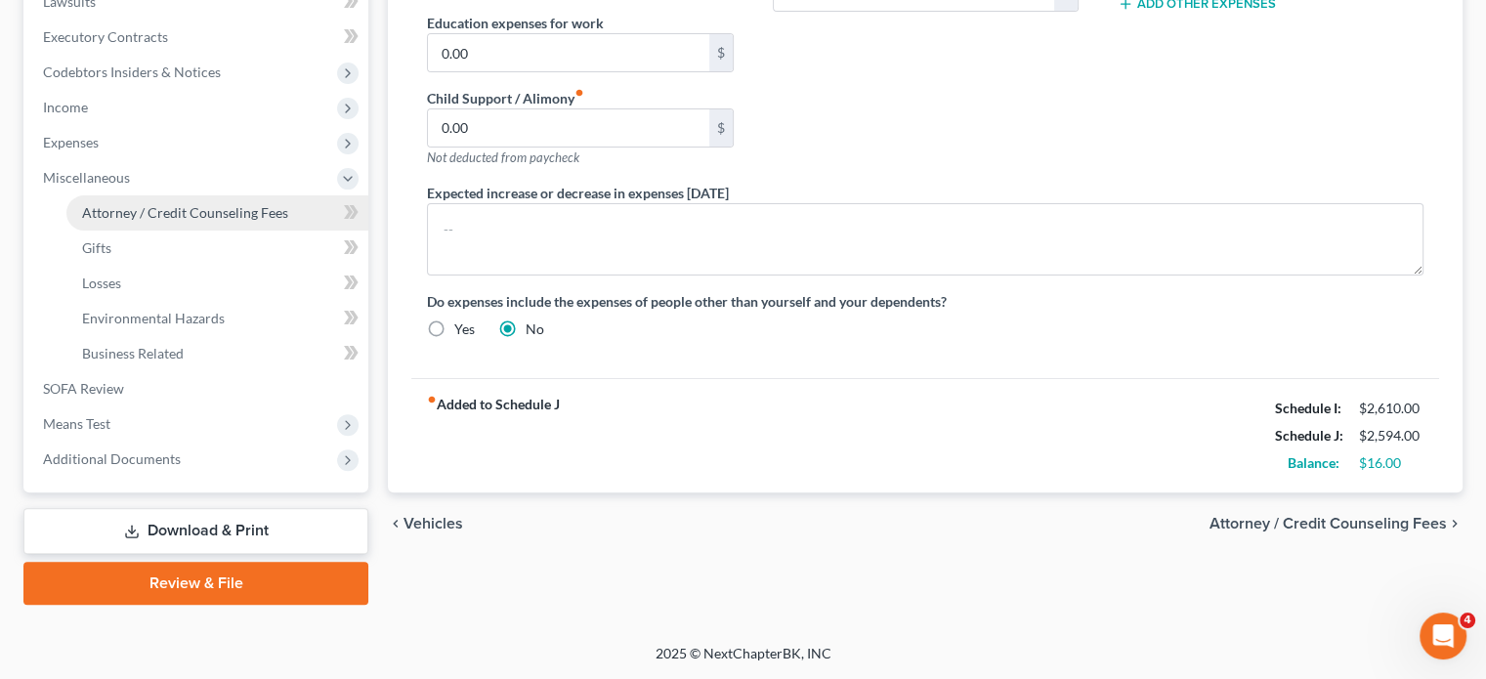
click at [189, 204] on span "Attorney / Credit Counseling Fees" at bounding box center [185, 212] width 206 height 17
select select "2"
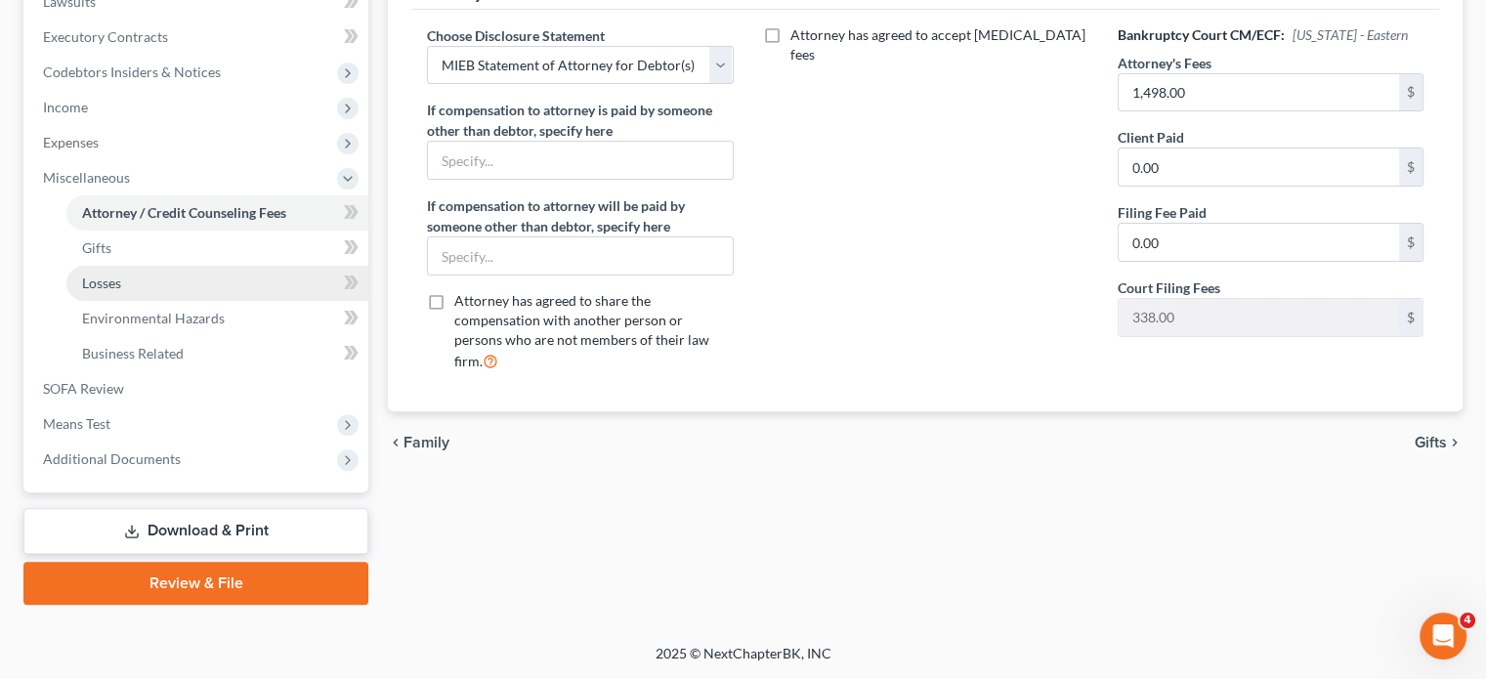
scroll to position [725, 0]
click at [231, 211] on span "Attorney / Credit Counseling Fees" at bounding box center [184, 212] width 204 height 17
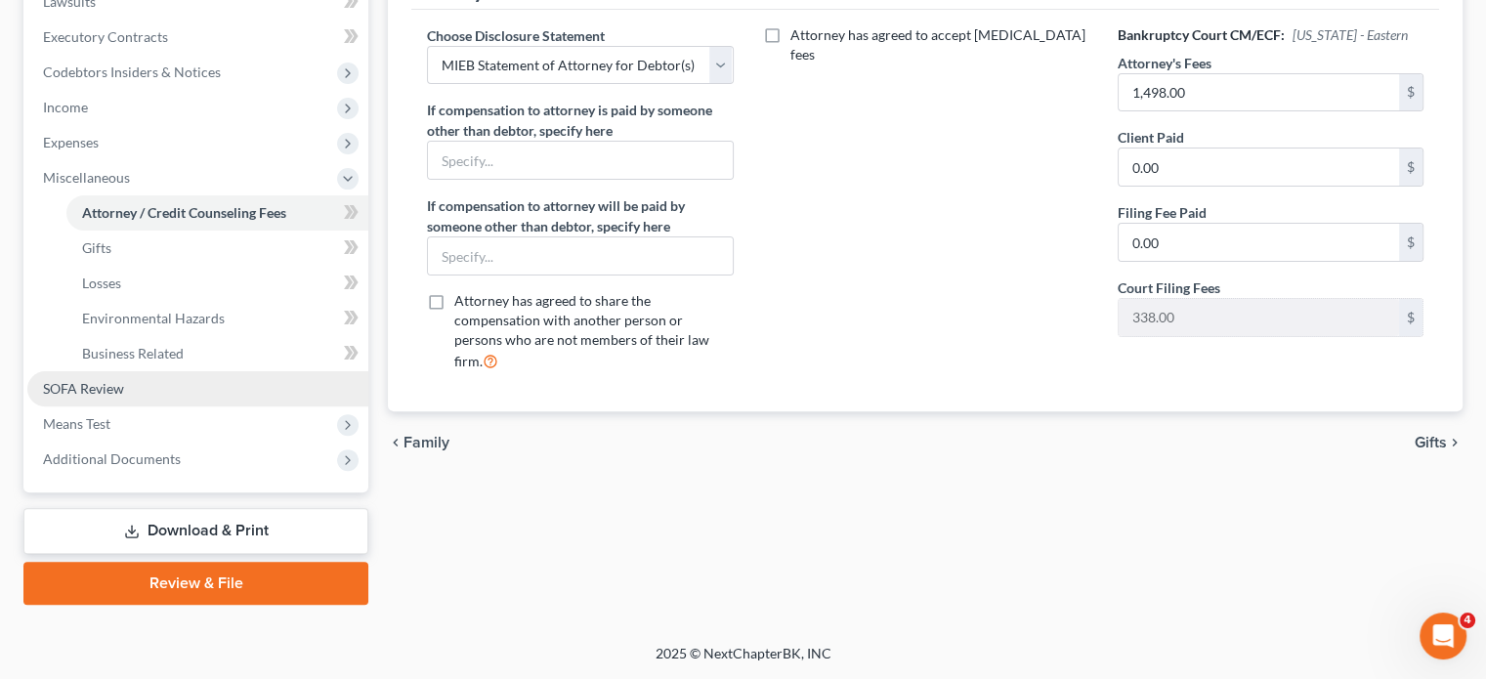
click at [164, 406] on link "SOFA Review" at bounding box center [197, 388] width 341 height 35
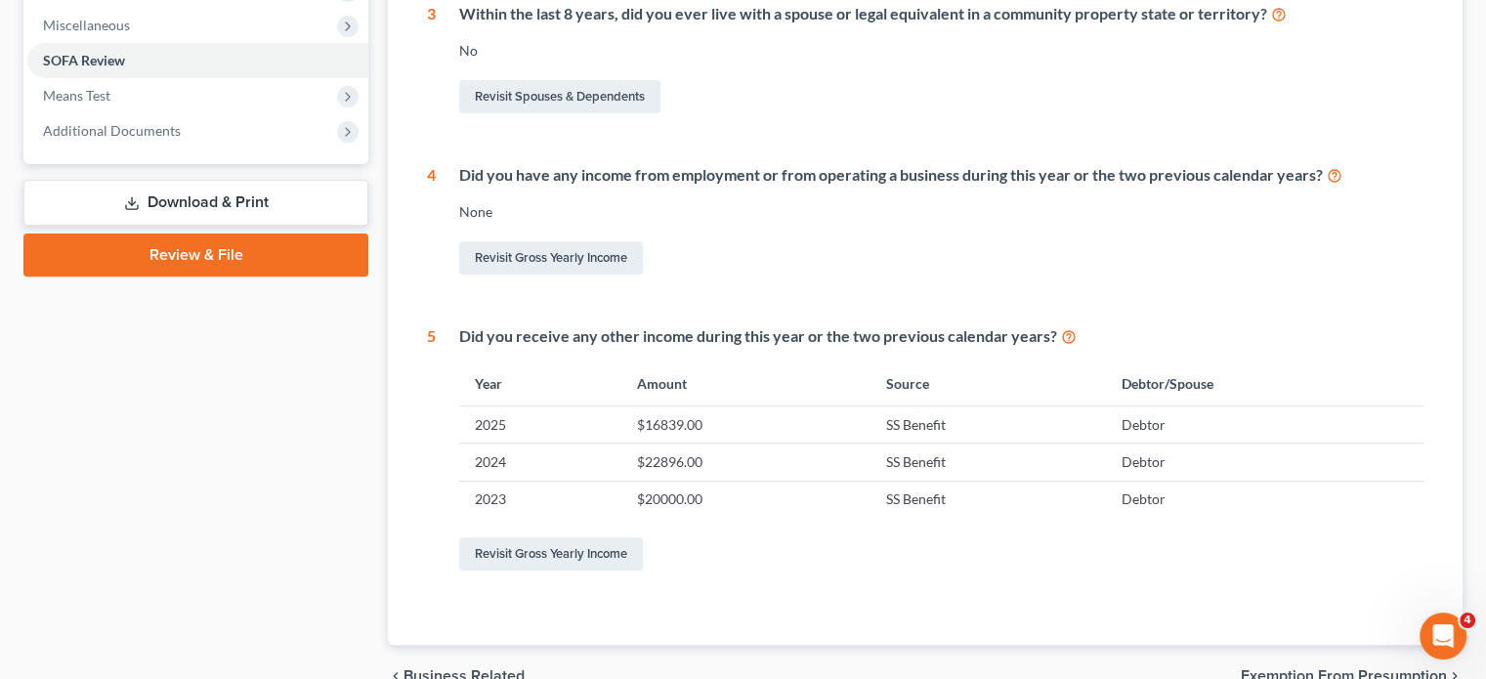
scroll to position [672, 0]
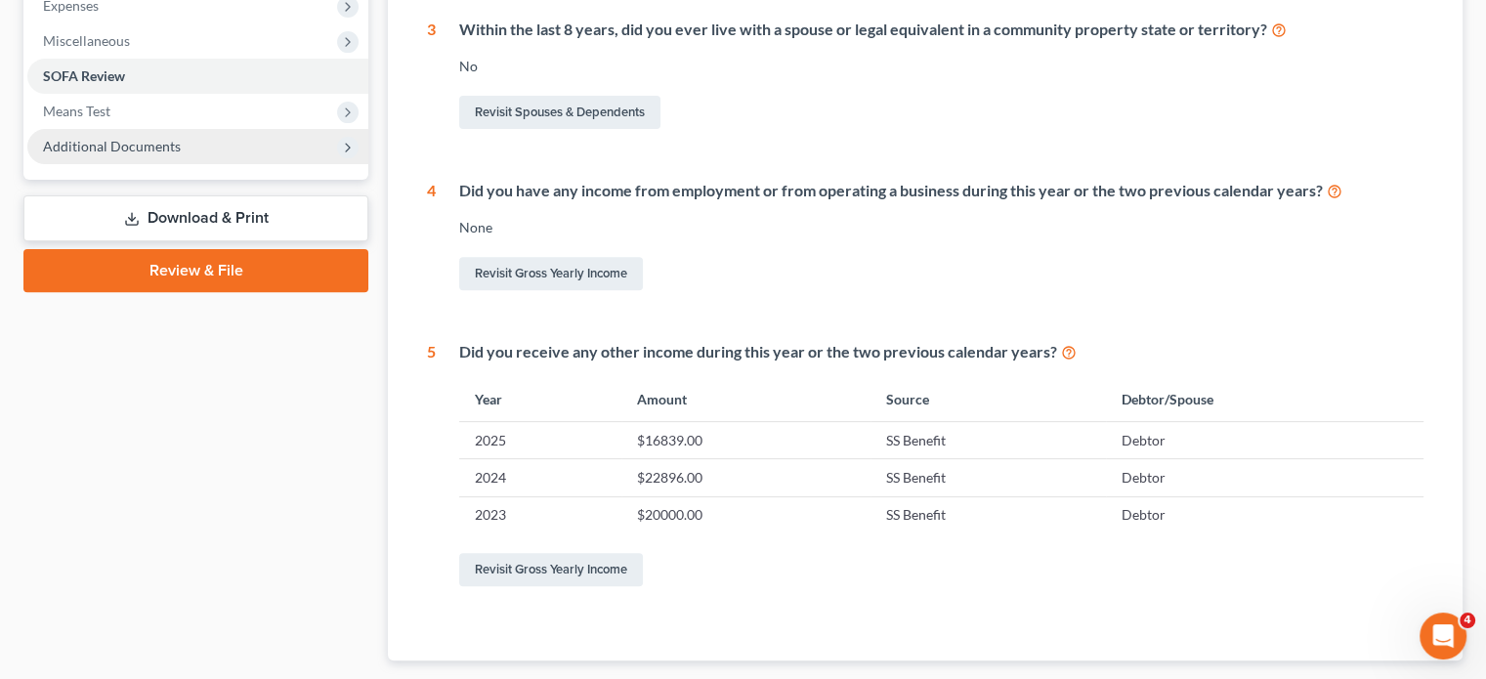
click at [152, 154] on span "Additional Documents" at bounding box center [112, 146] width 138 height 17
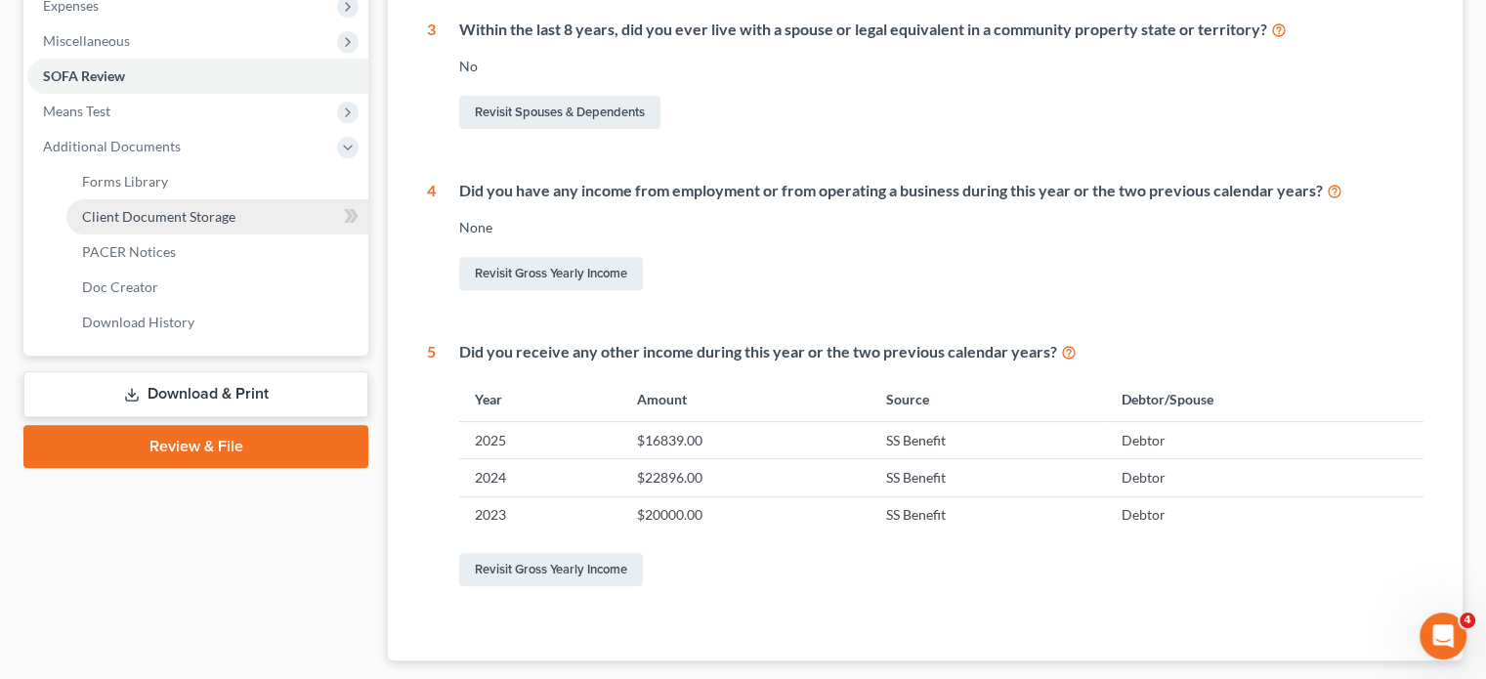
click at [190, 225] on span "Client Document Storage" at bounding box center [158, 216] width 153 height 17
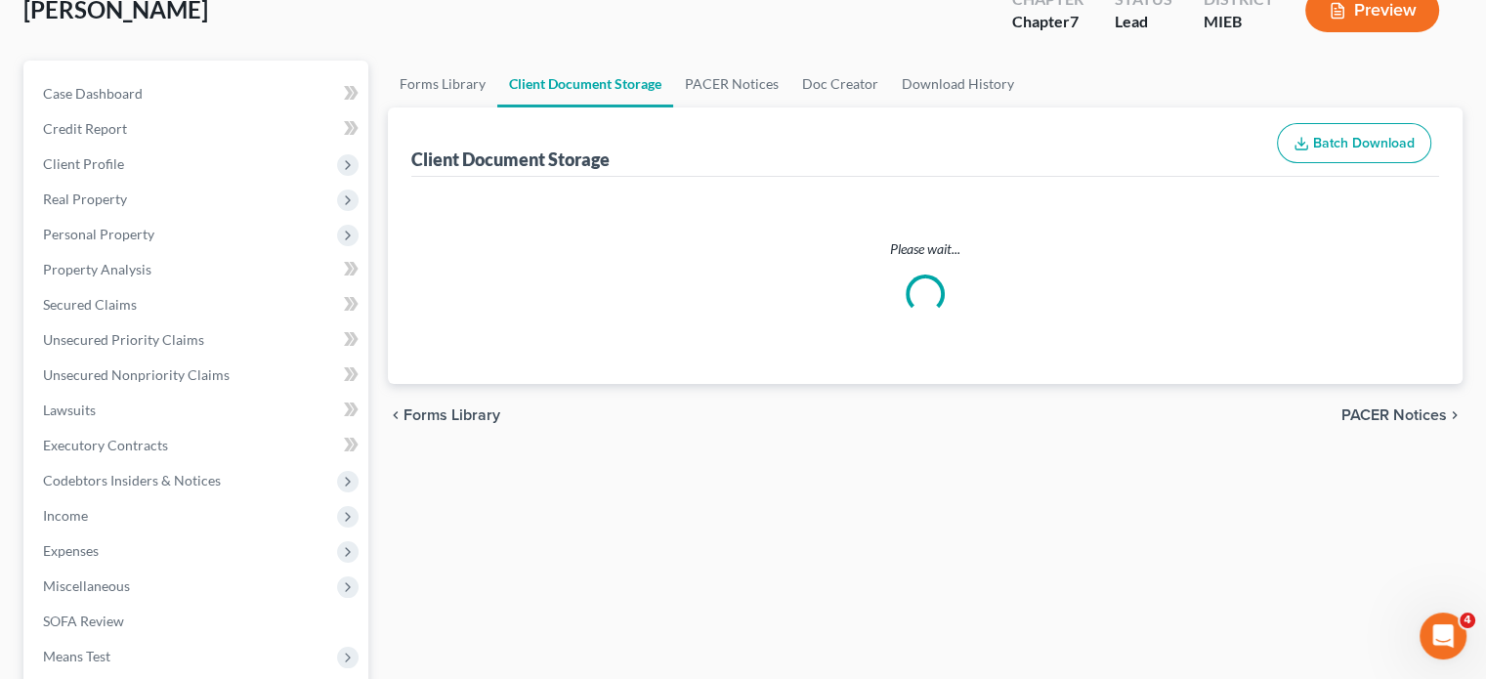
scroll to position [29, 0]
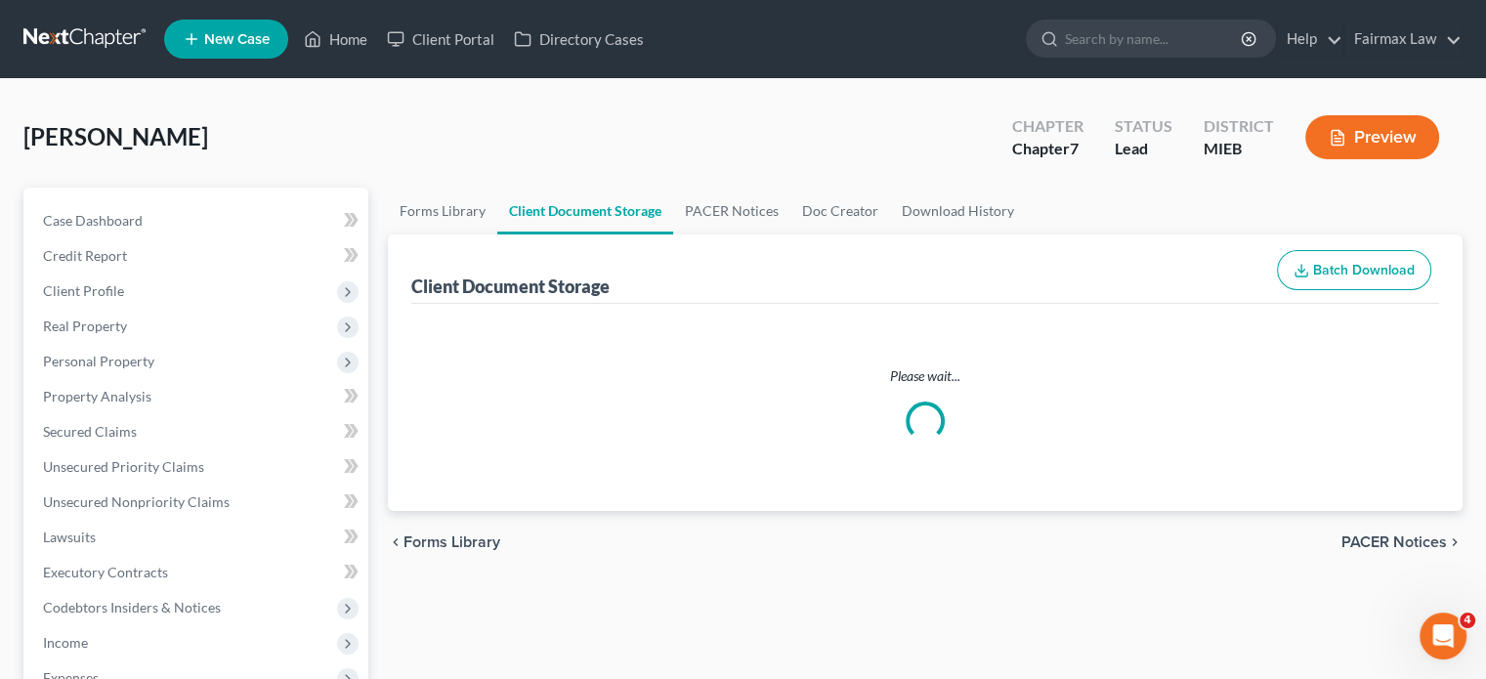
select select "32"
select select "7"
select select "6"
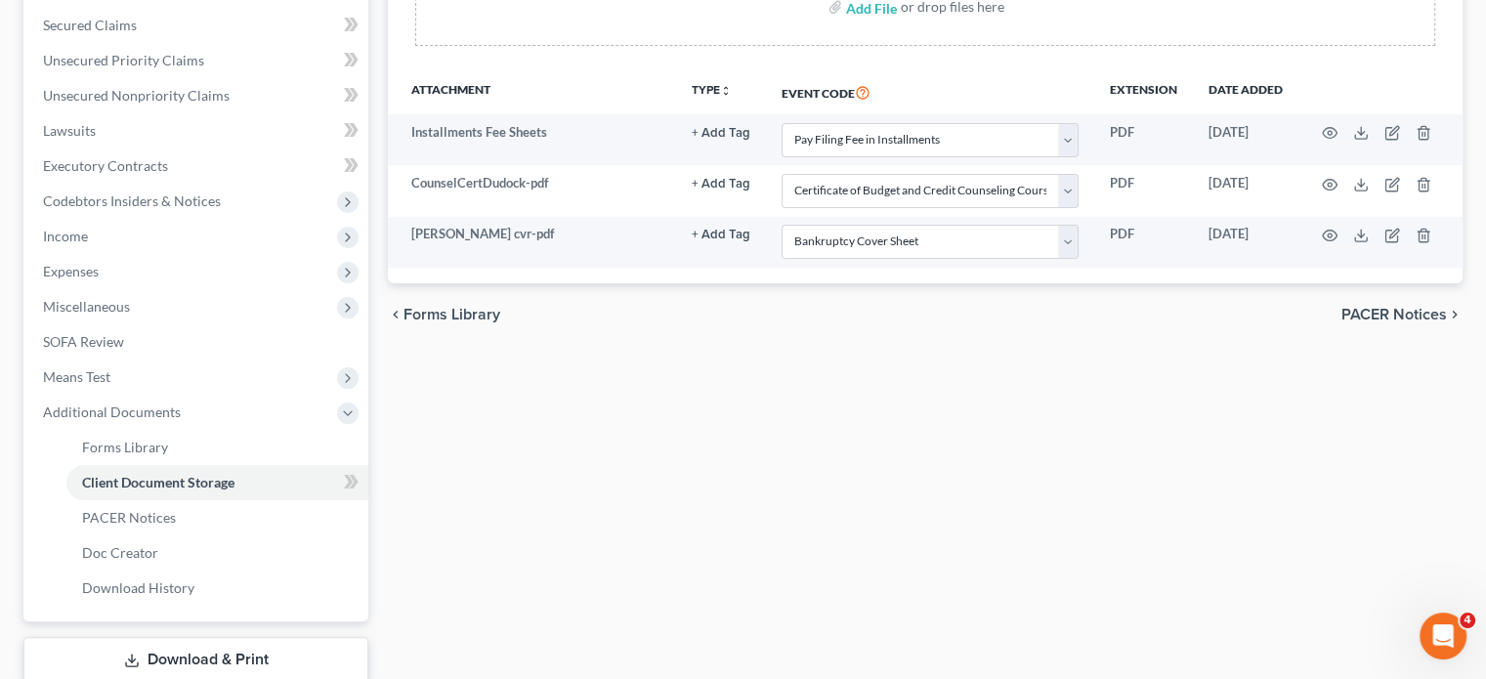
scroll to position [406, 0]
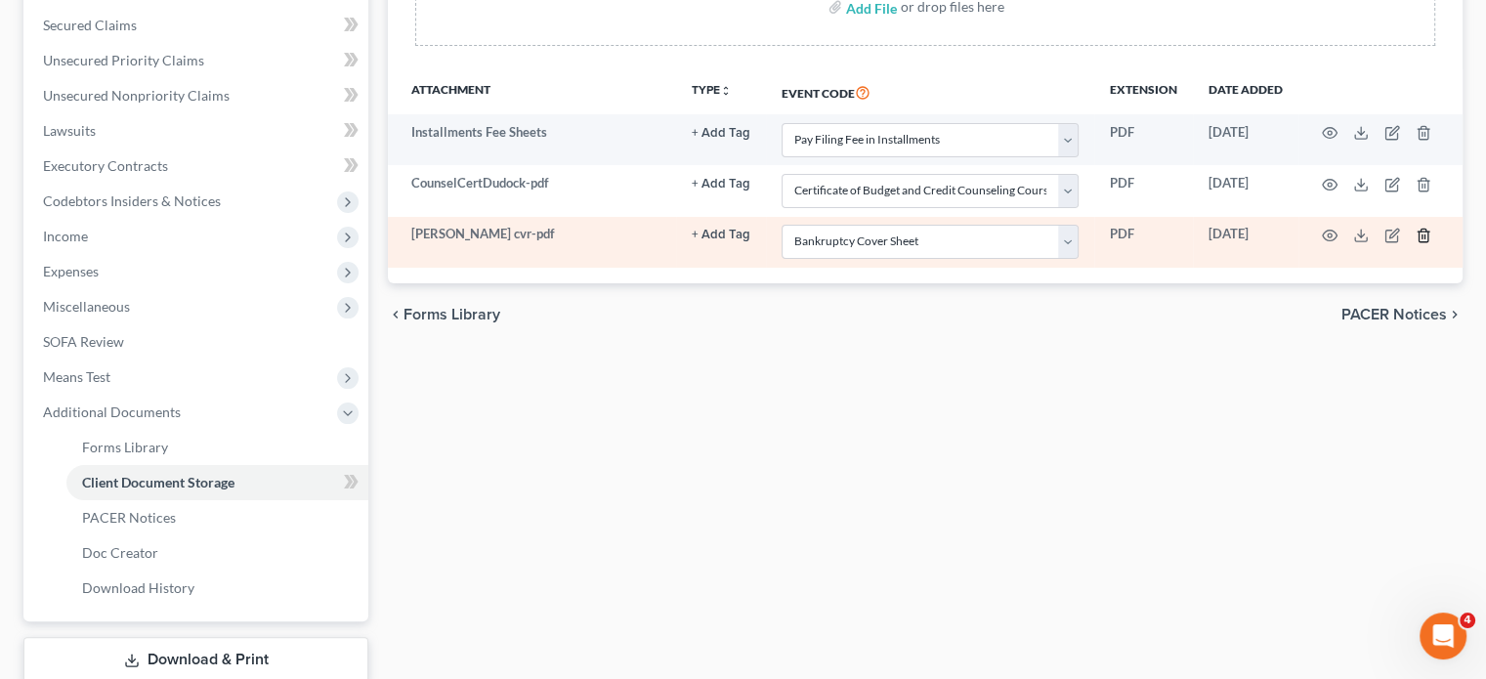
click at [1426, 243] on icon "button" at bounding box center [1424, 236] width 16 height 16
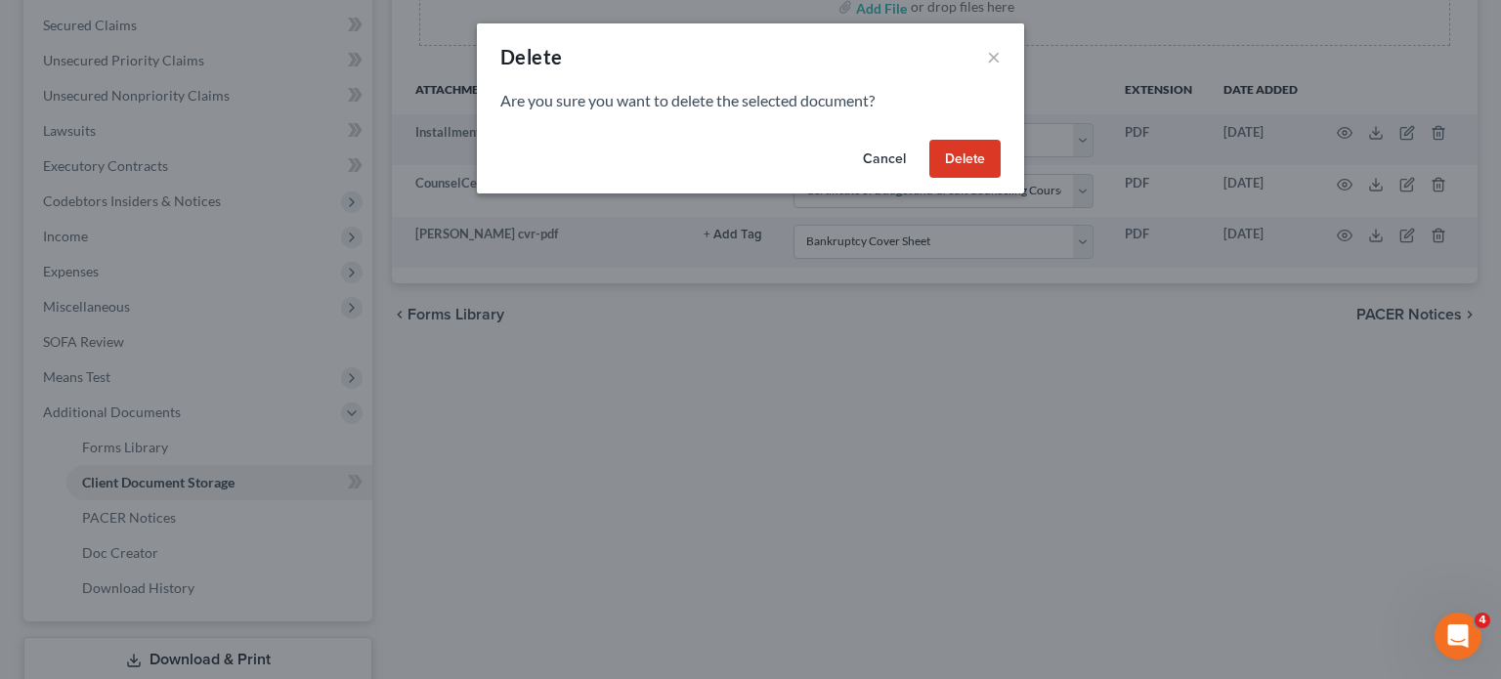
click at [1001, 179] on button "Delete" at bounding box center [964, 159] width 71 height 39
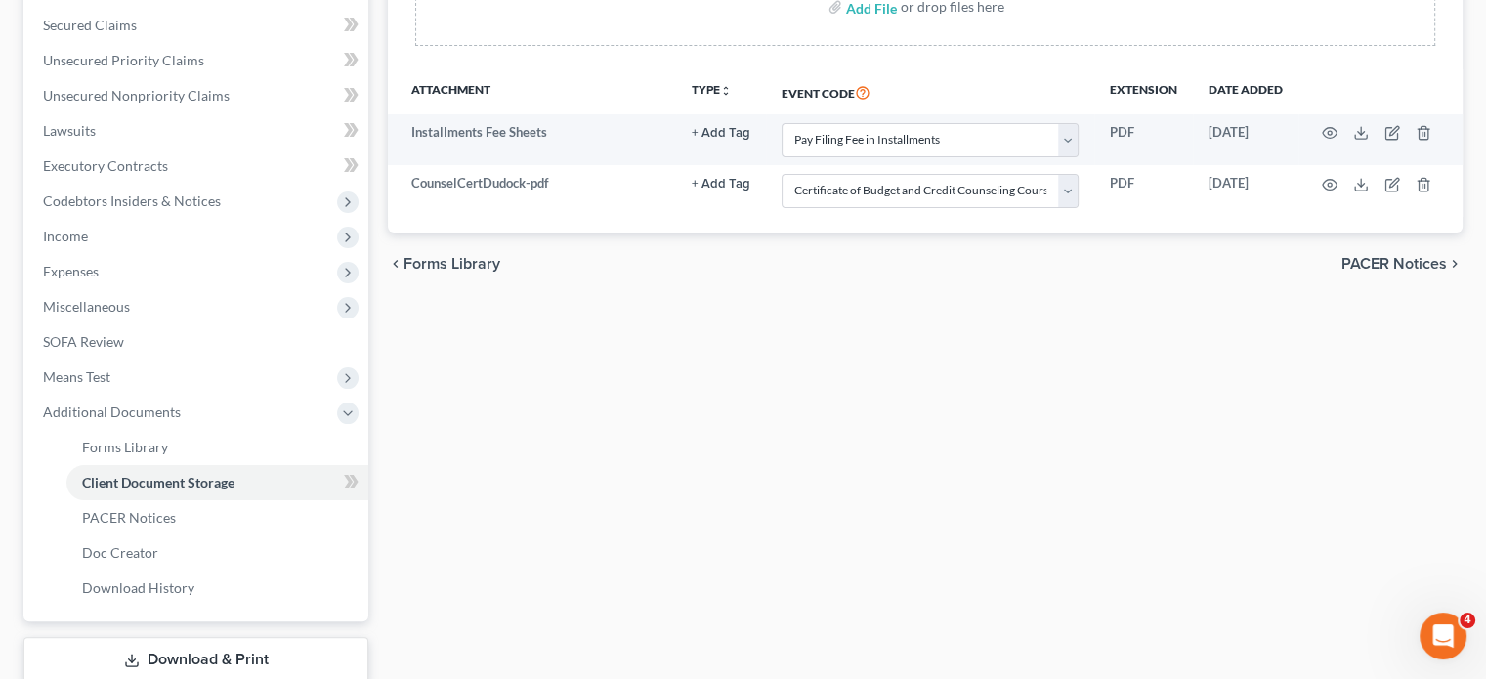
select select "32"
select select "7"
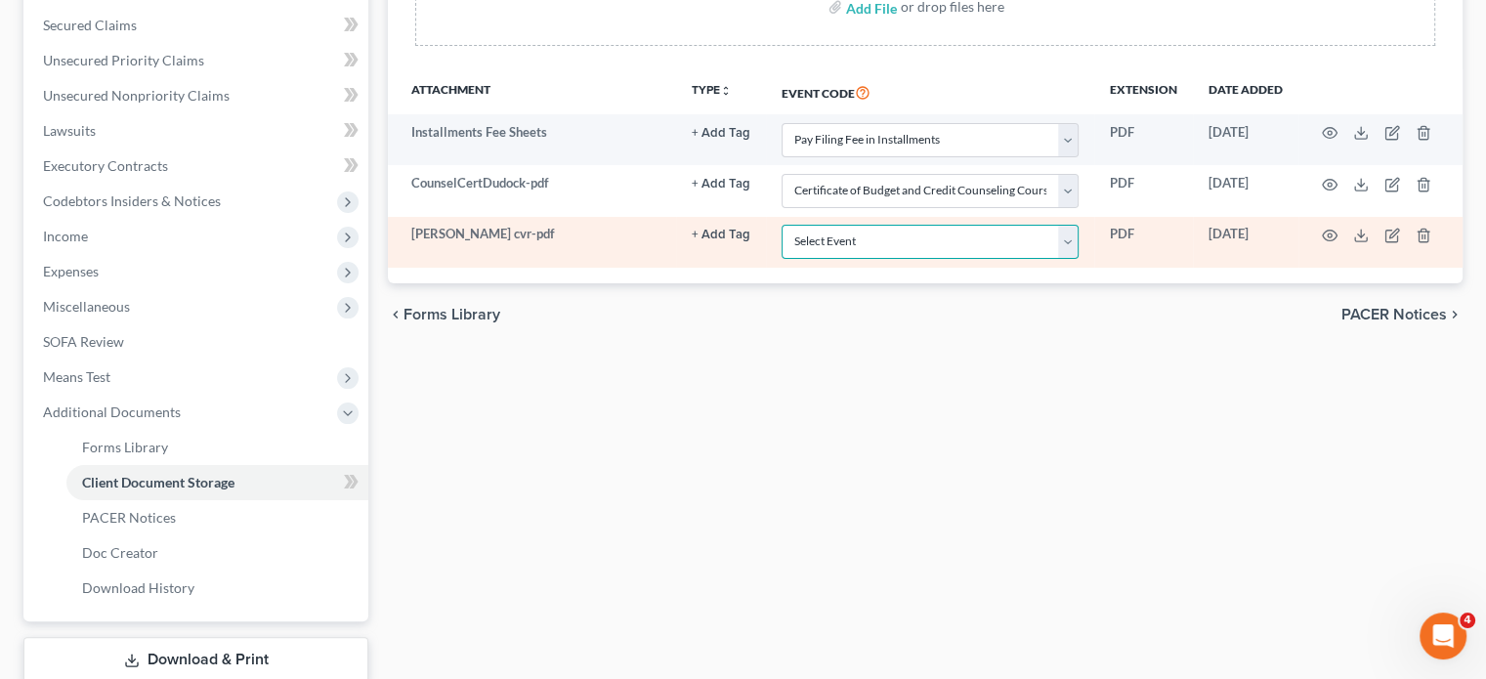
click at [973, 259] on select "Select Event 20 Largest Unsecured Creditors Amended Chapter 11 Plan Amended Cha…" at bounding box center [930, 242] width 297 height 34
select select "6"
click at [782, 259] on select "Select Event 20 Largest Unsecured Creditors Amended Chapter 11 Plan Amended Cha…" at bounding box center [930, 242] width 297 height 34
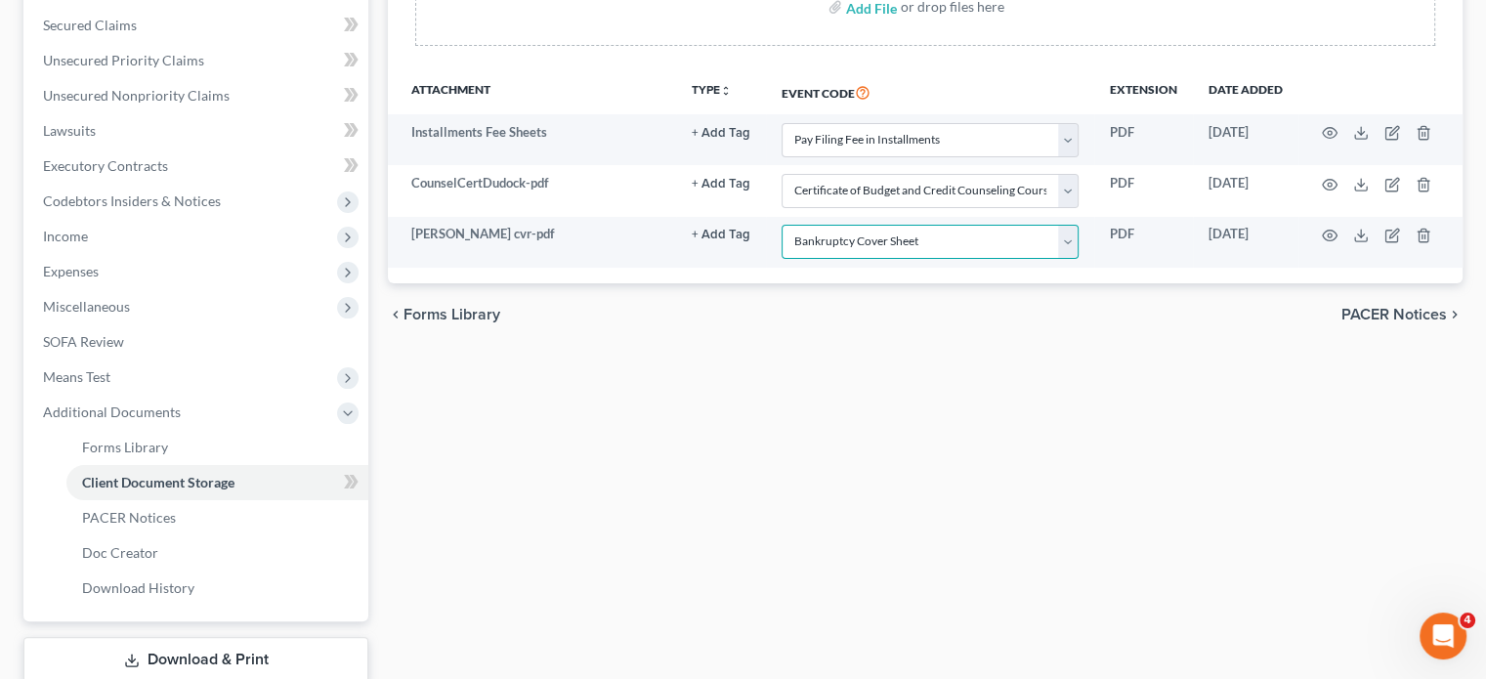
scroll to position [0, 0]
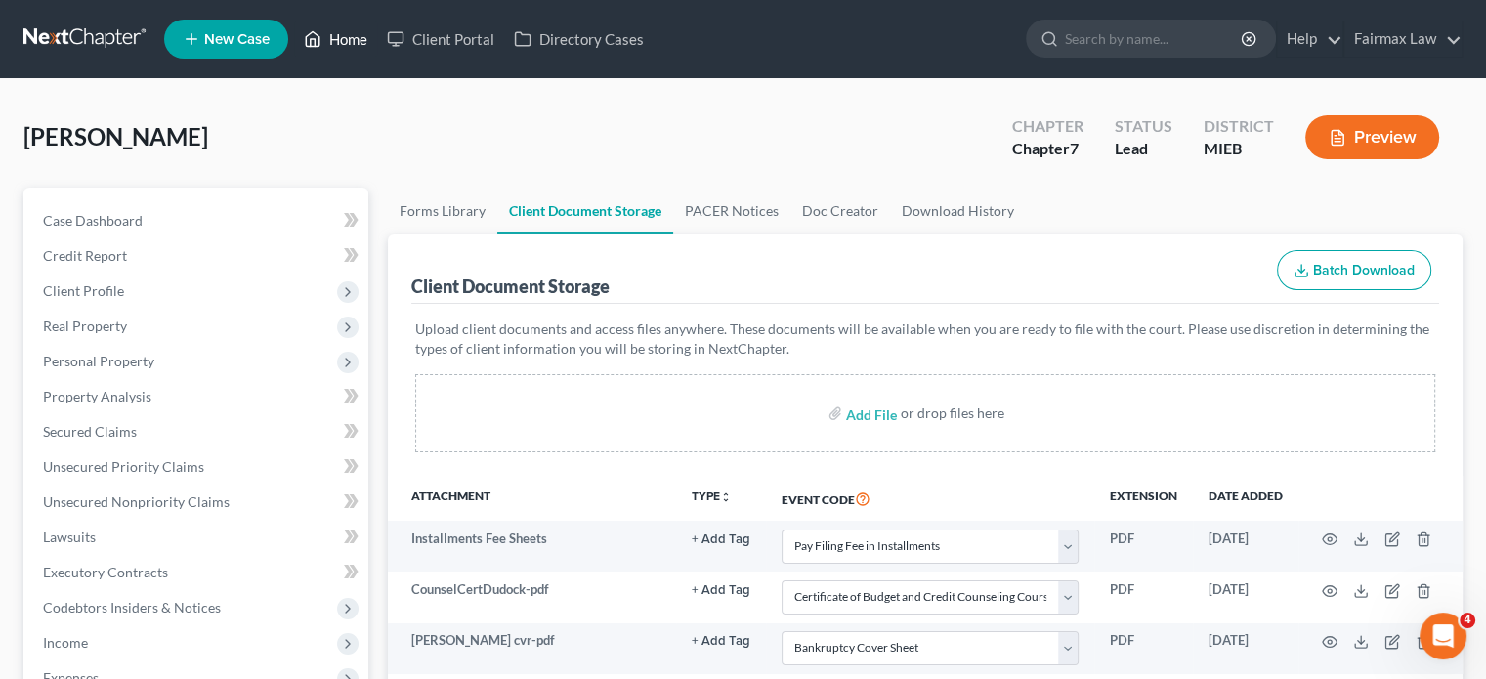
click at [377, 51] on link "Home" at bounding box center [335, 38] width 83 height 35
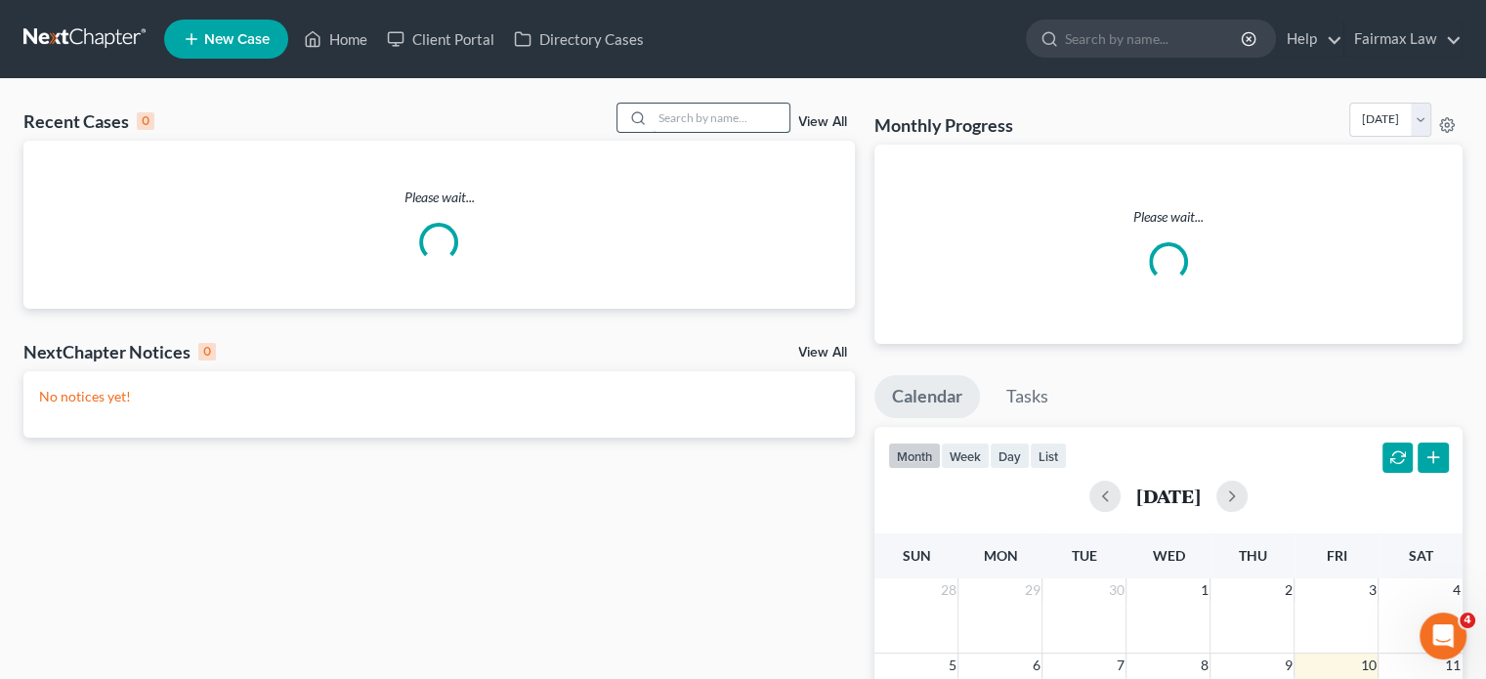
click at [653, 132] on input "search" at bounding box center [721, 118] width 137 height 28
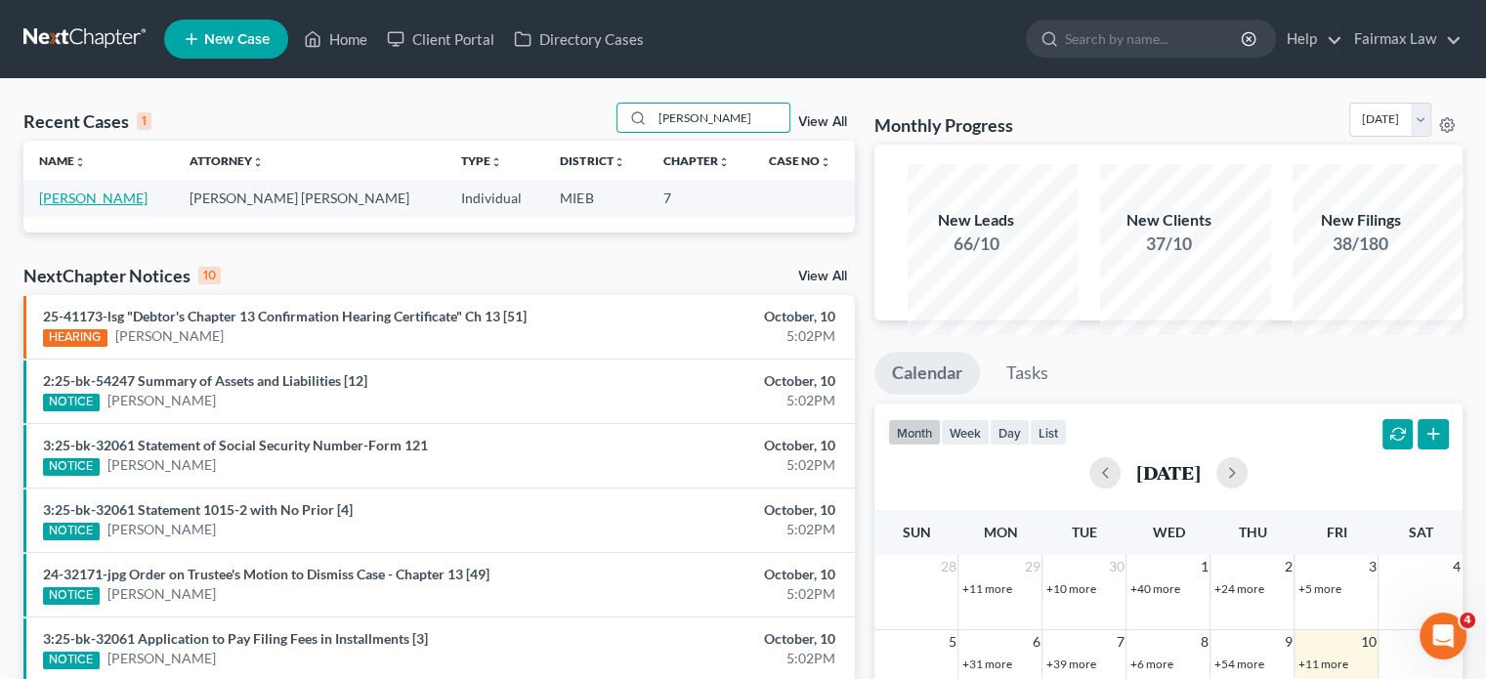
type input "kinnie"
click at [100, 206] on link "Kinnie, Lauren" at bounding box center [93, 198] width 108 height 17
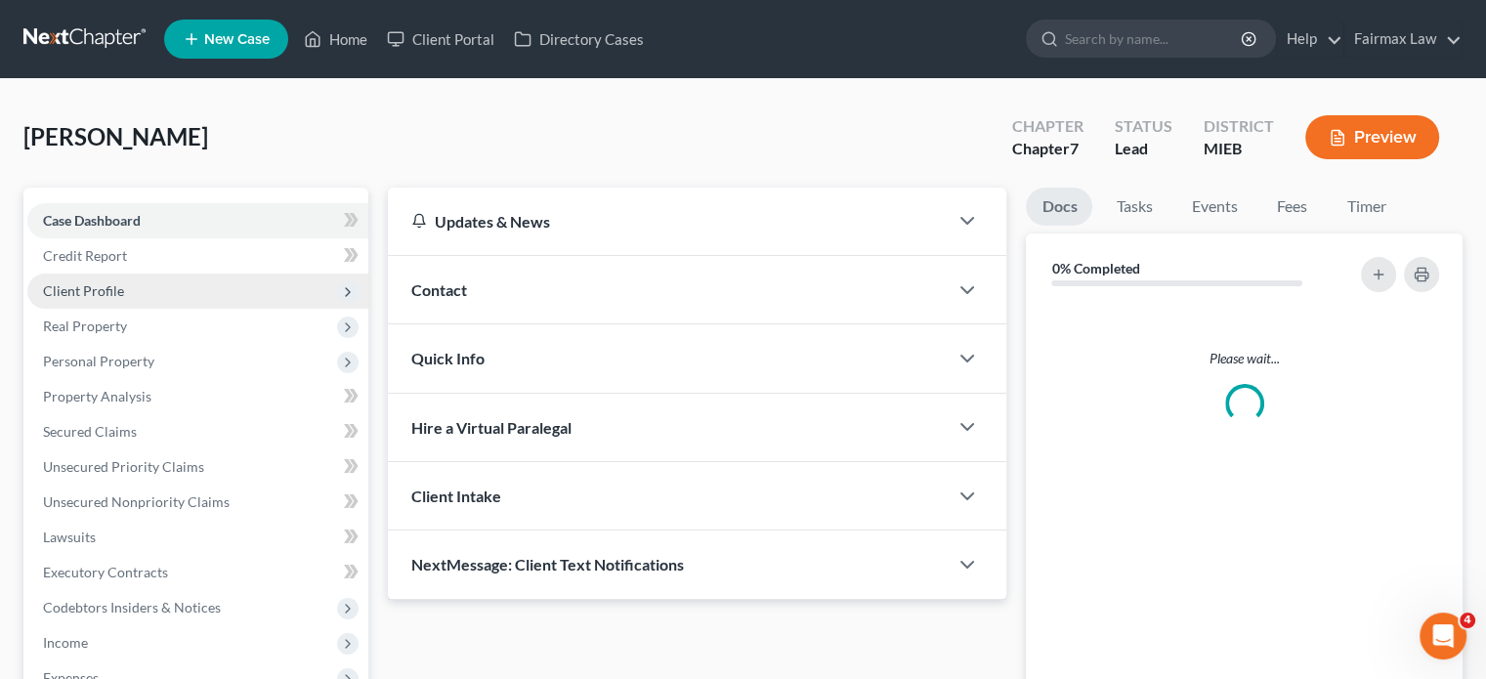
click at [124, 299] on span "Client Profile" at bounding box center [83, 290] width 81 height 17
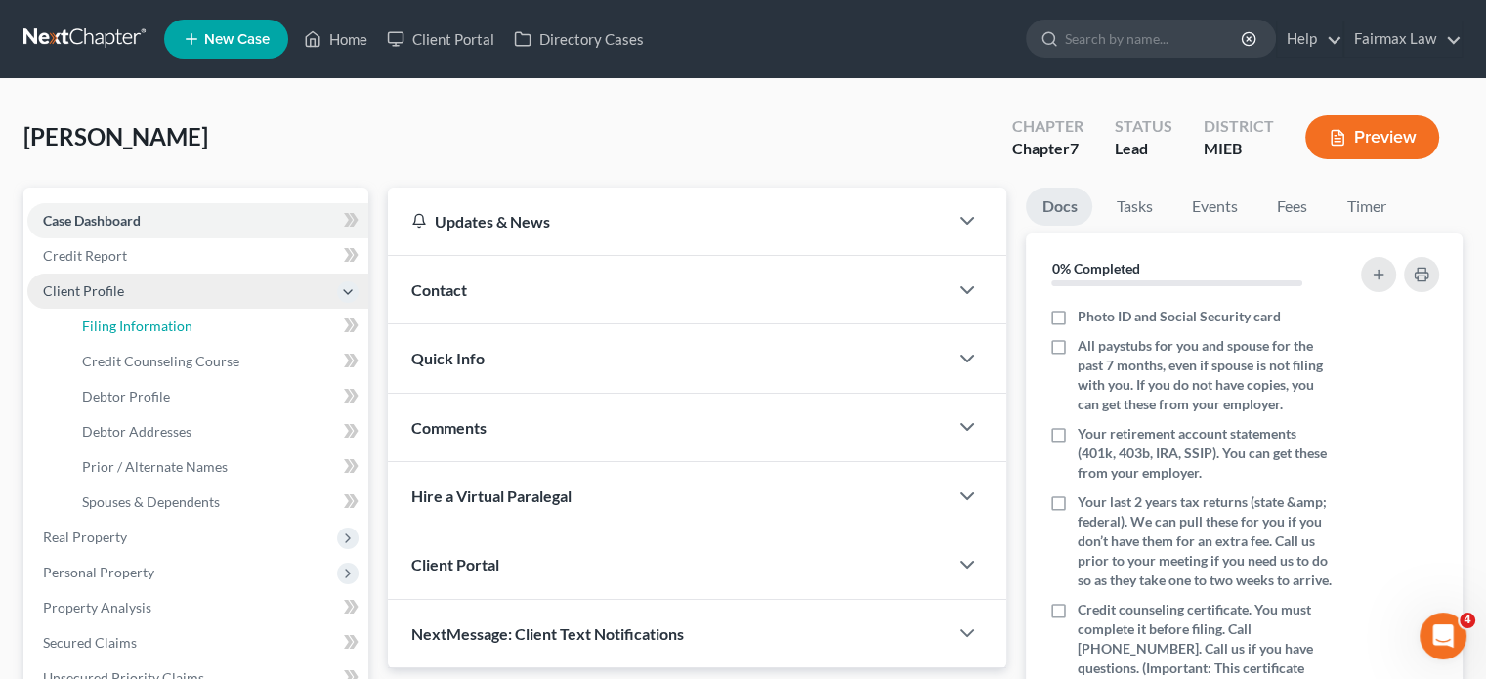
click at [192, 334] on span "Filing Information" at bounding box center [137, 326] width 110 height 17
select select "1"
select select "0"
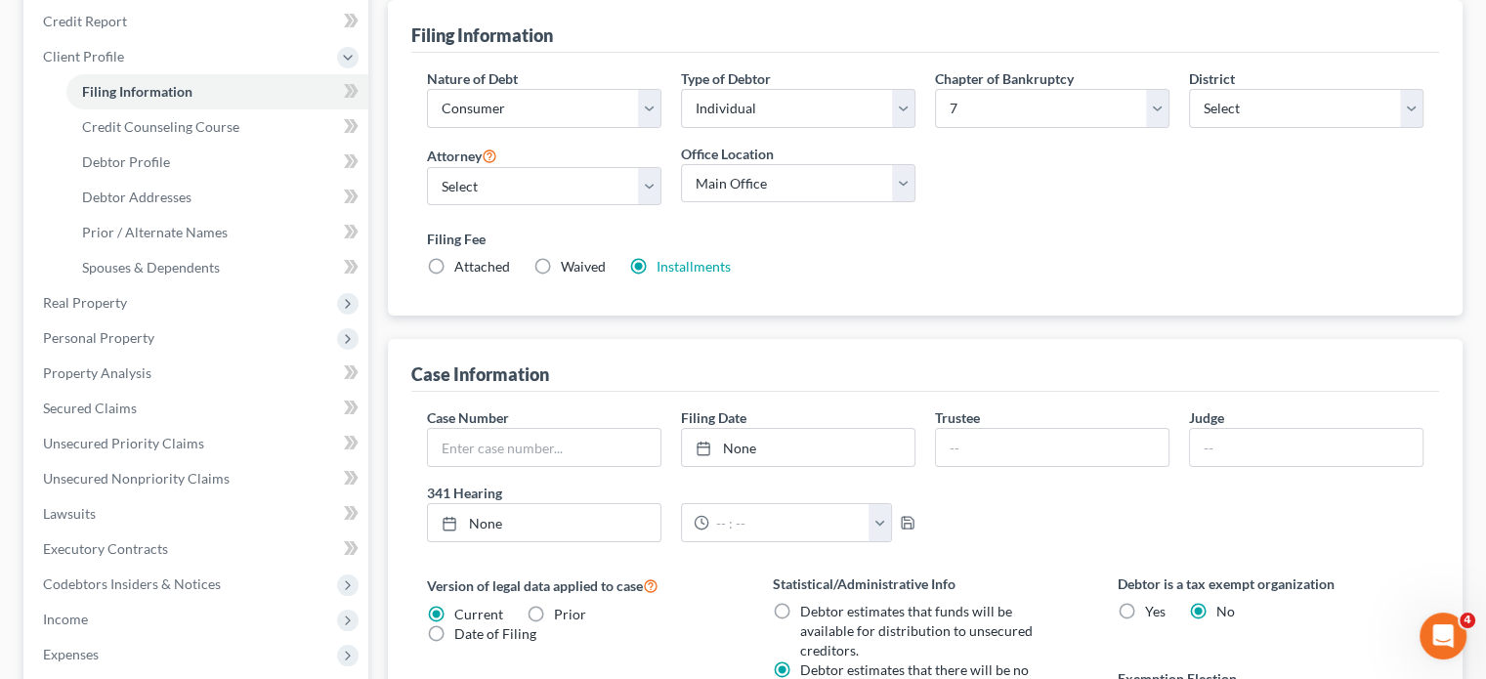
scroll to position [245, 0]
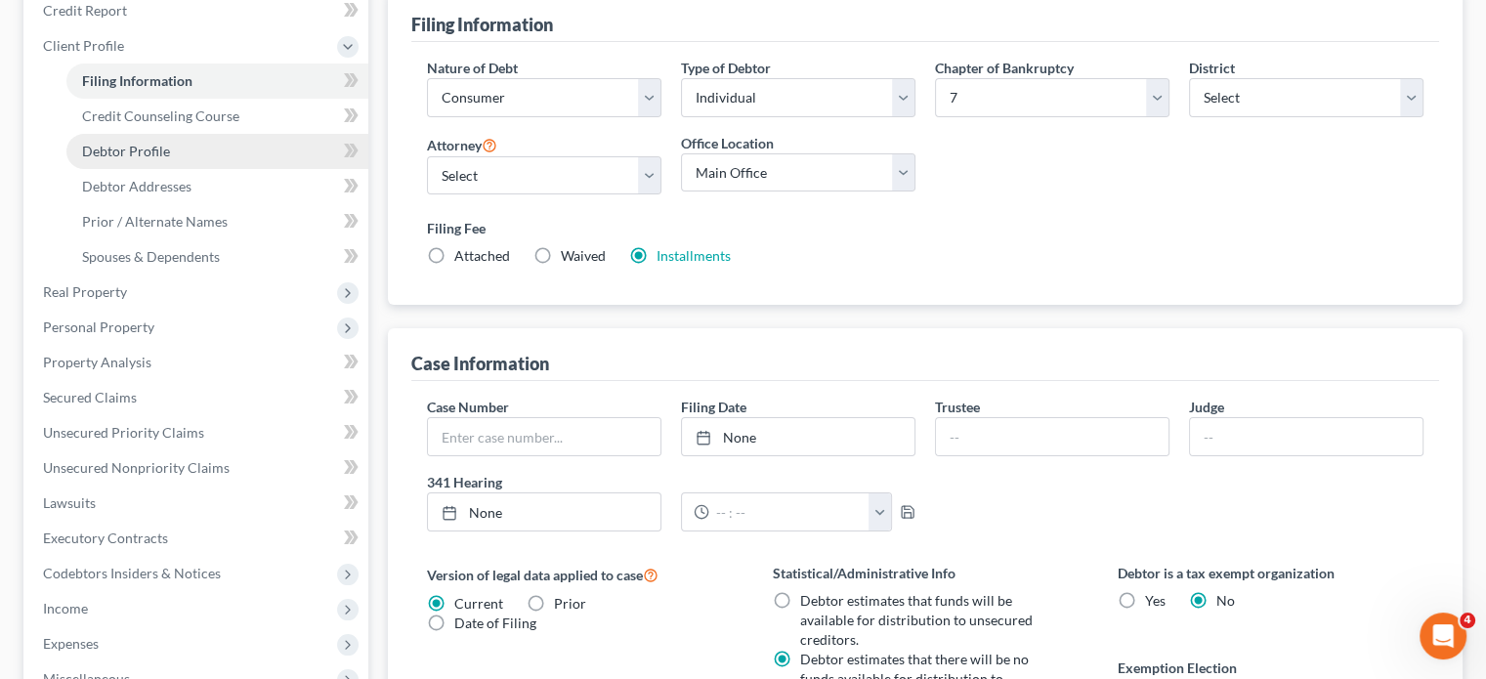
click at [227, 169] on link "Debtor Profile" at bounding box center [217, 151] width 302 height 35
select select "0"
select select "2"
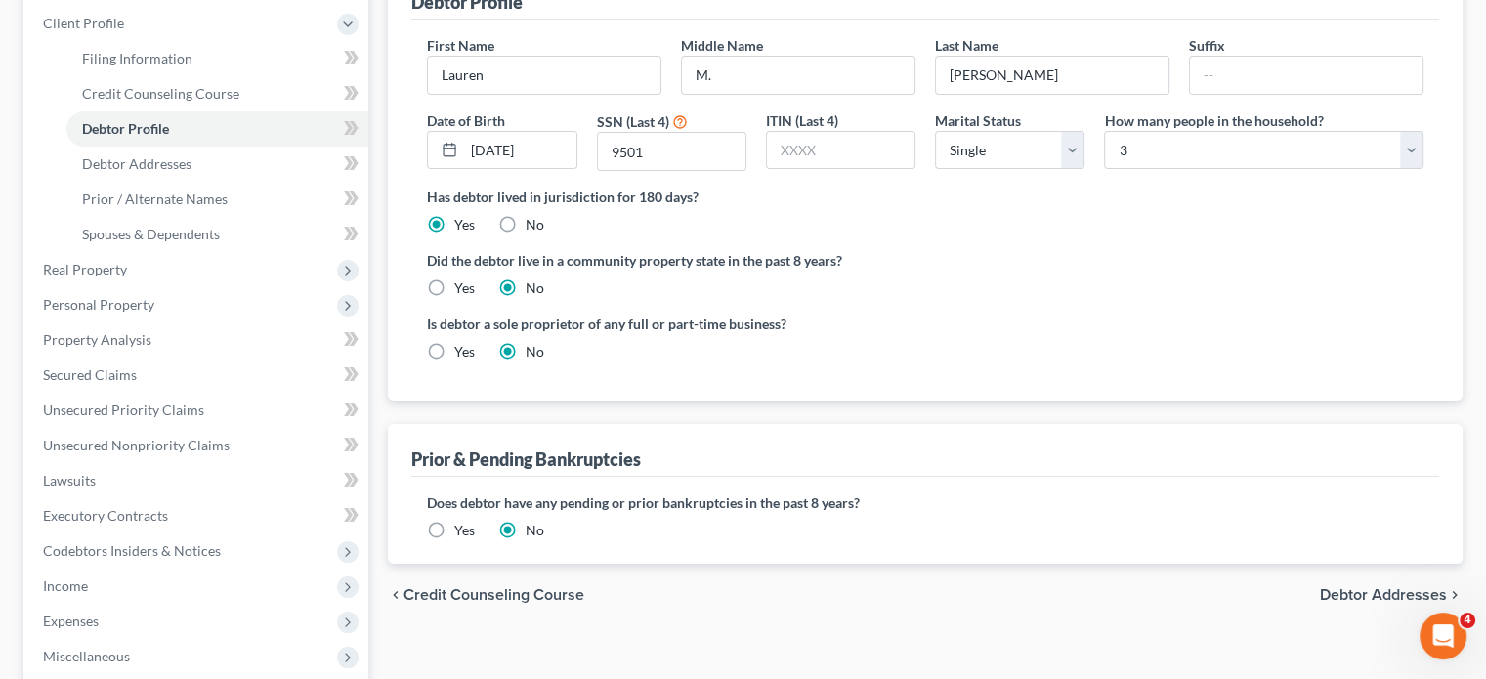
scroll to position [269, 0]
click at [242, 181] on link "Debtor Addresses" at bounding box center [217, 163] width 302 height 35
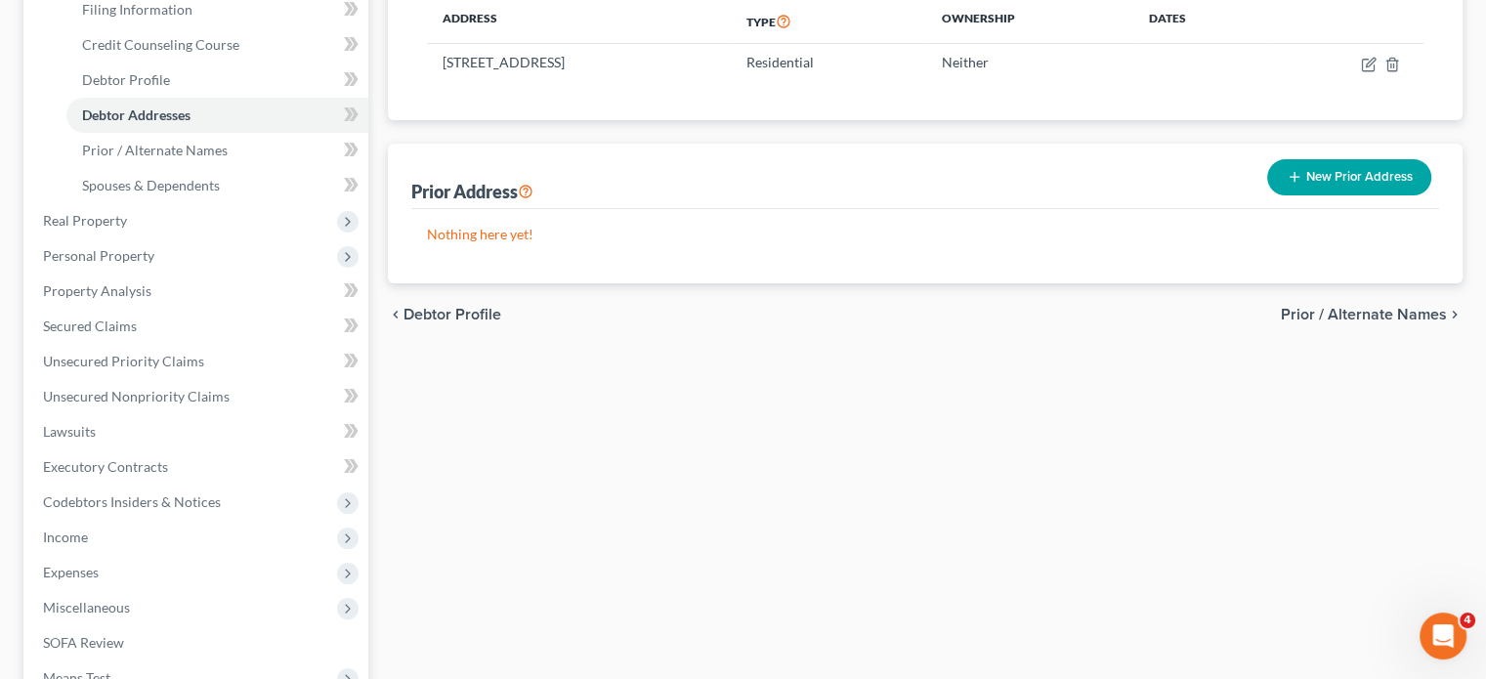
scroll to position [319, 0]
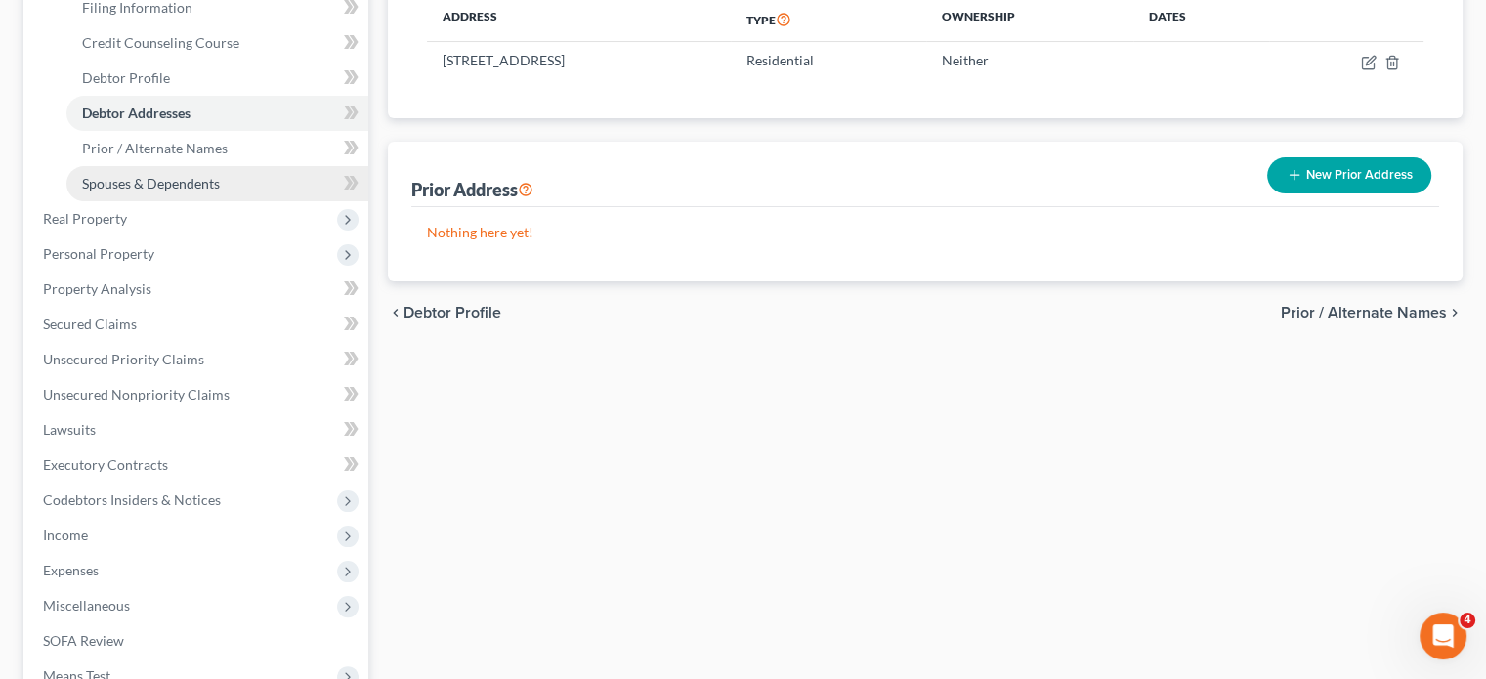
click at [207, 192] on span "Spouses & Dependents" at bounding box center [151, 183] width 138 height 17
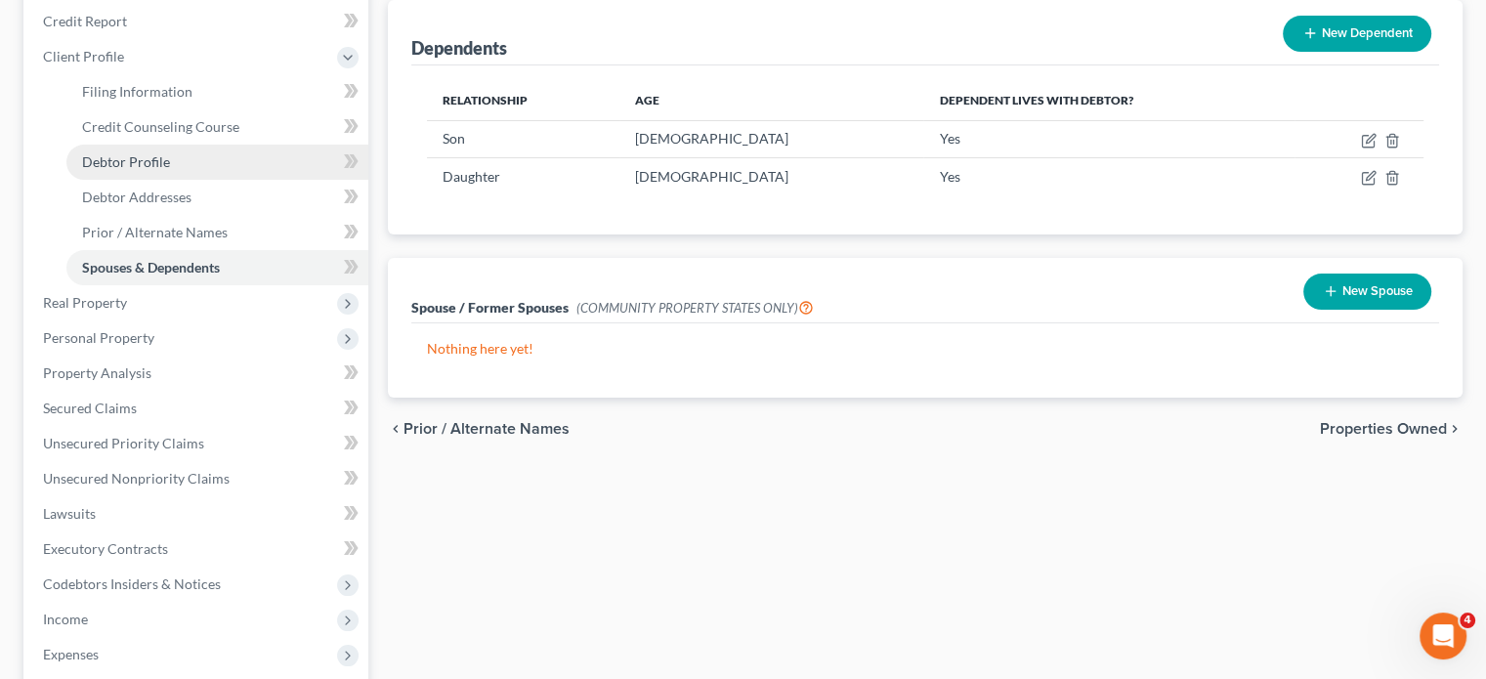
click at [278, 180] on link "Debtor Profile" at bounding box center [217, 162] width 302 height 35
select select "0"
select select "2"
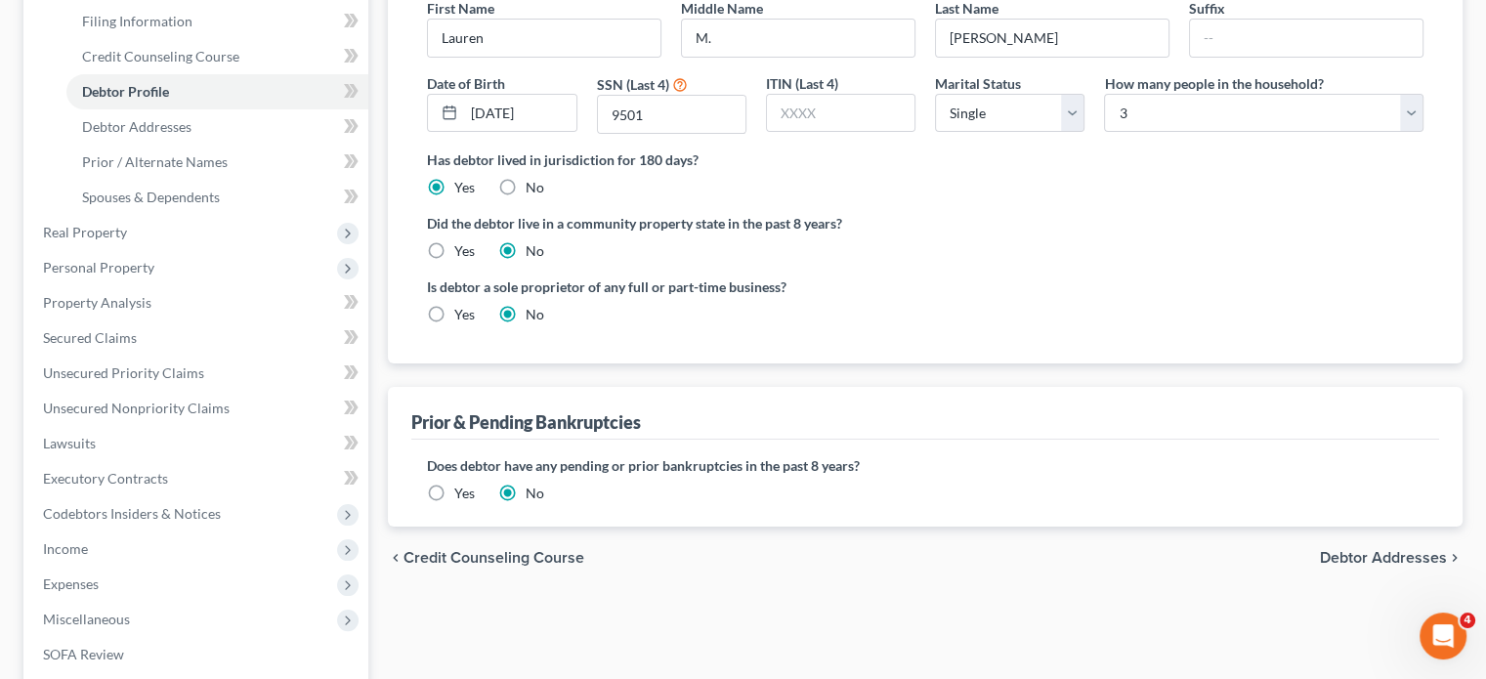
scroll to position [447, 0]
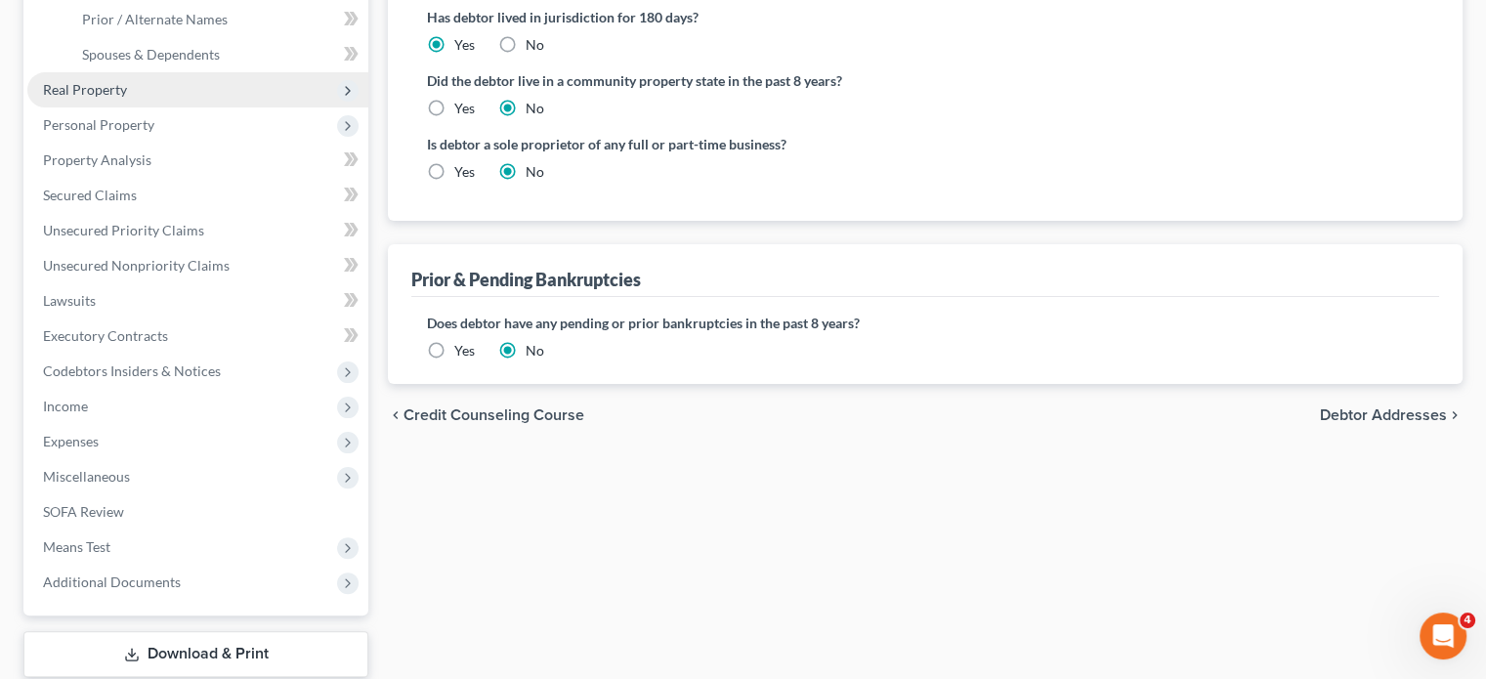
click at [200, 107] on span "Real Property" at bounding box center [197, 89] width 341 height 35
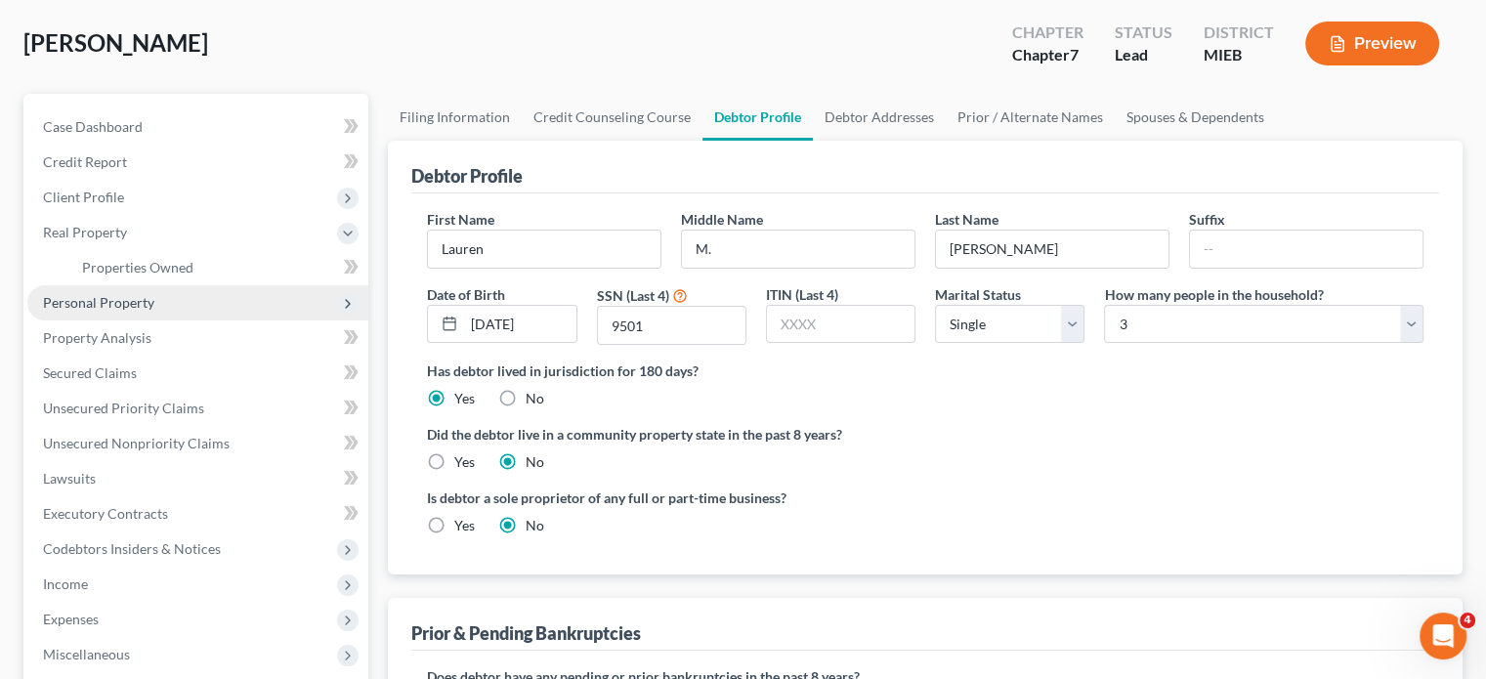
scroll to position [92, 0]
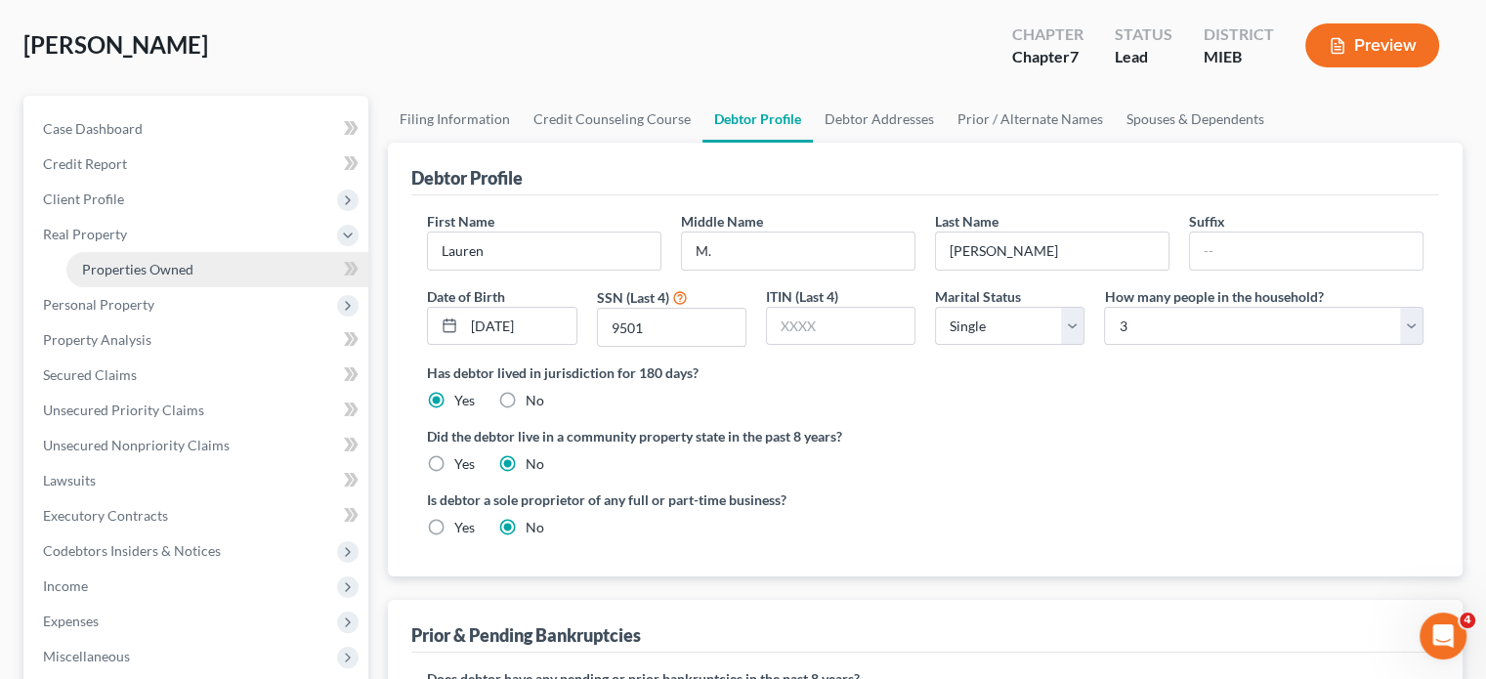
click at [193, 277] on span "Properties Owned" at bounding box center [137, 269] width 111 height 17
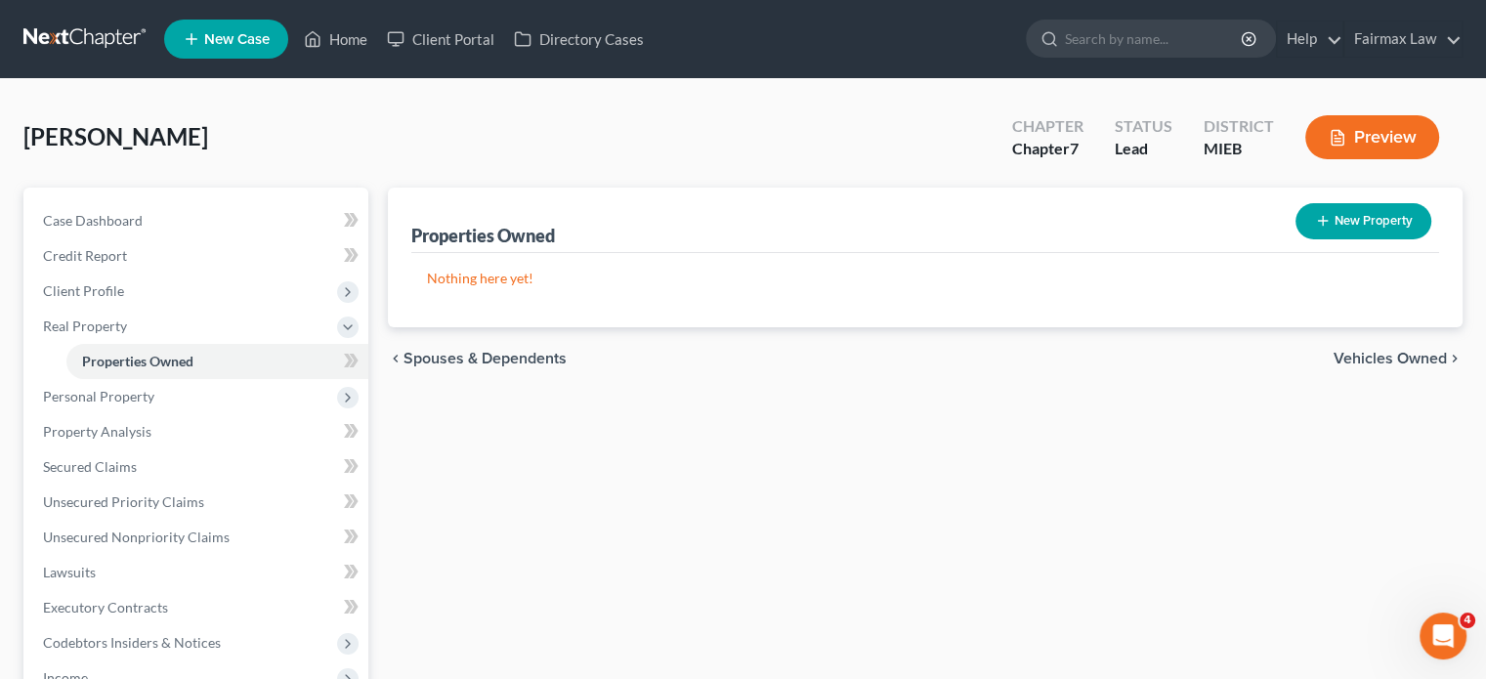
scroll to position [331, 0]
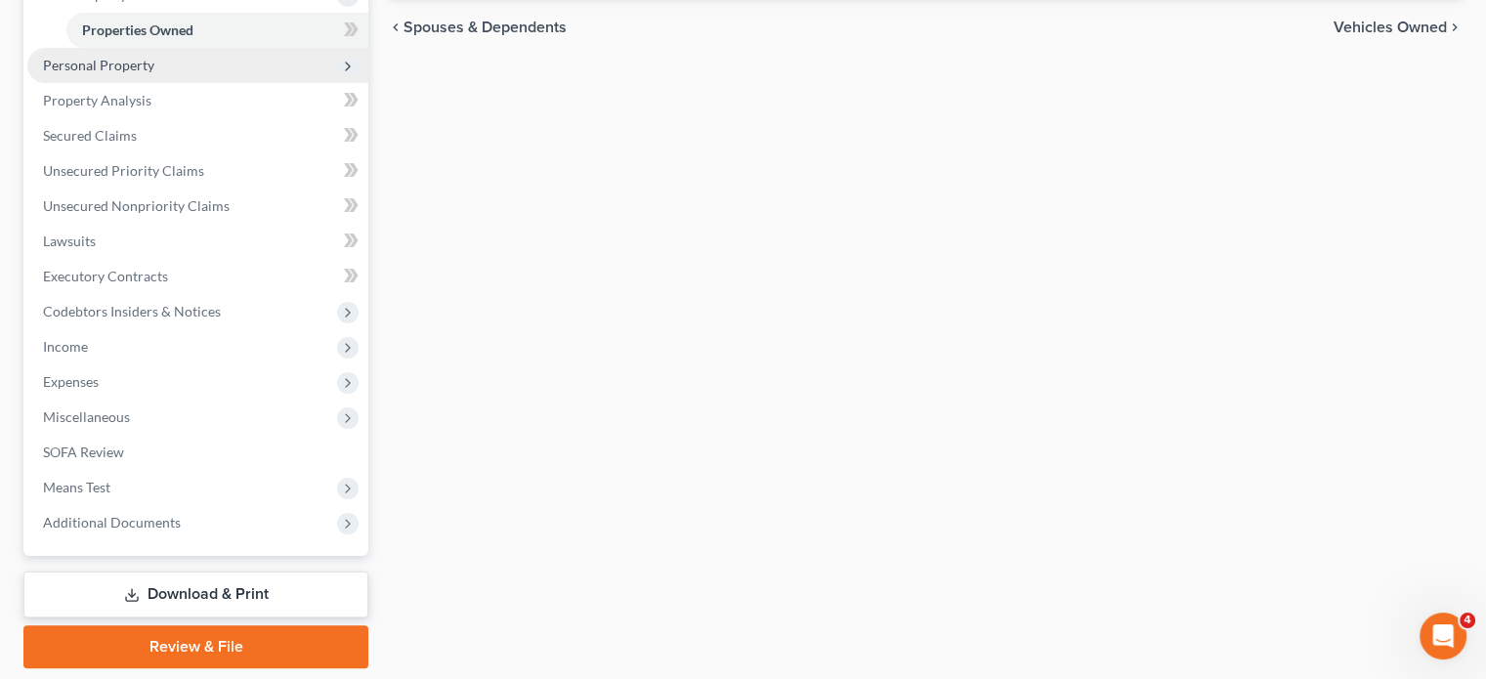
click at [196, 83] on span "Personal Property" at bounding box center [197, 65] width 341 height 35
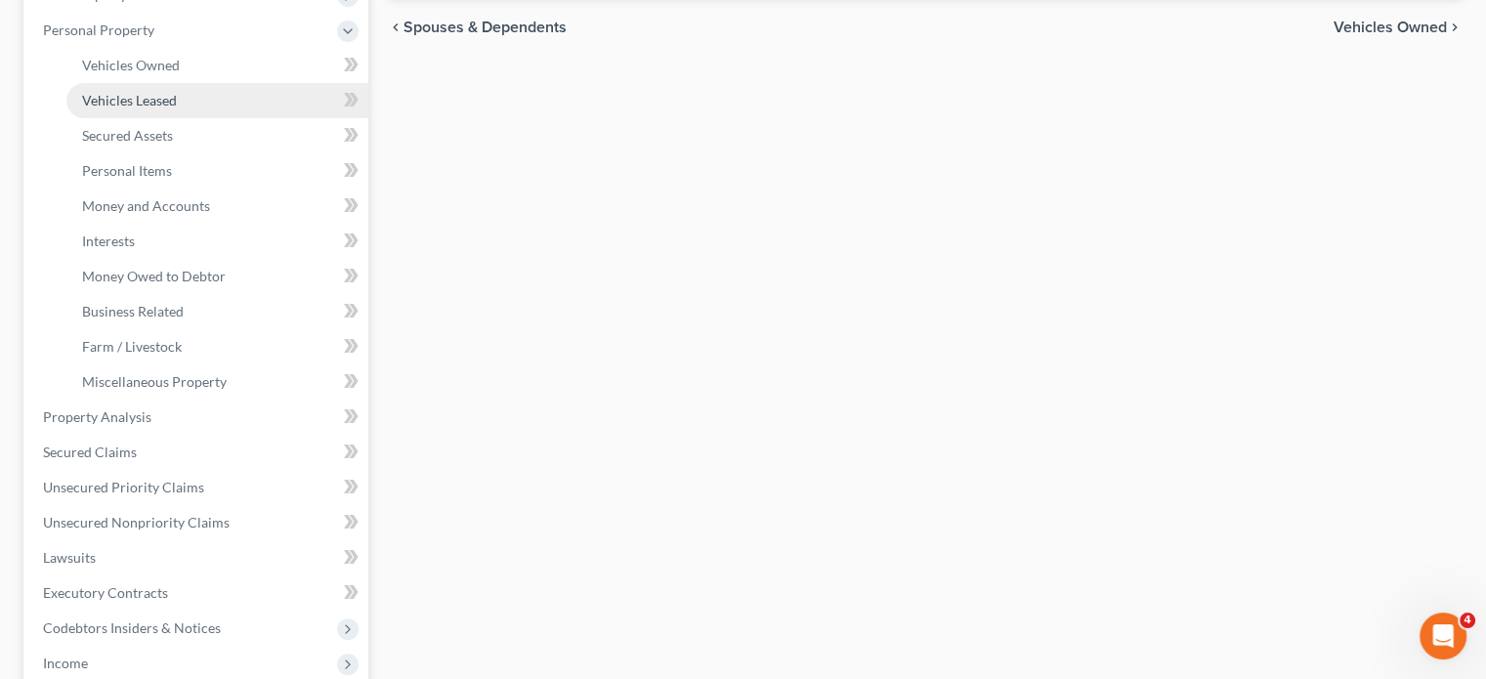
click at [194, 118] on link "Vehicles Leased" at bounding box center [217, 100] width 302 height 35
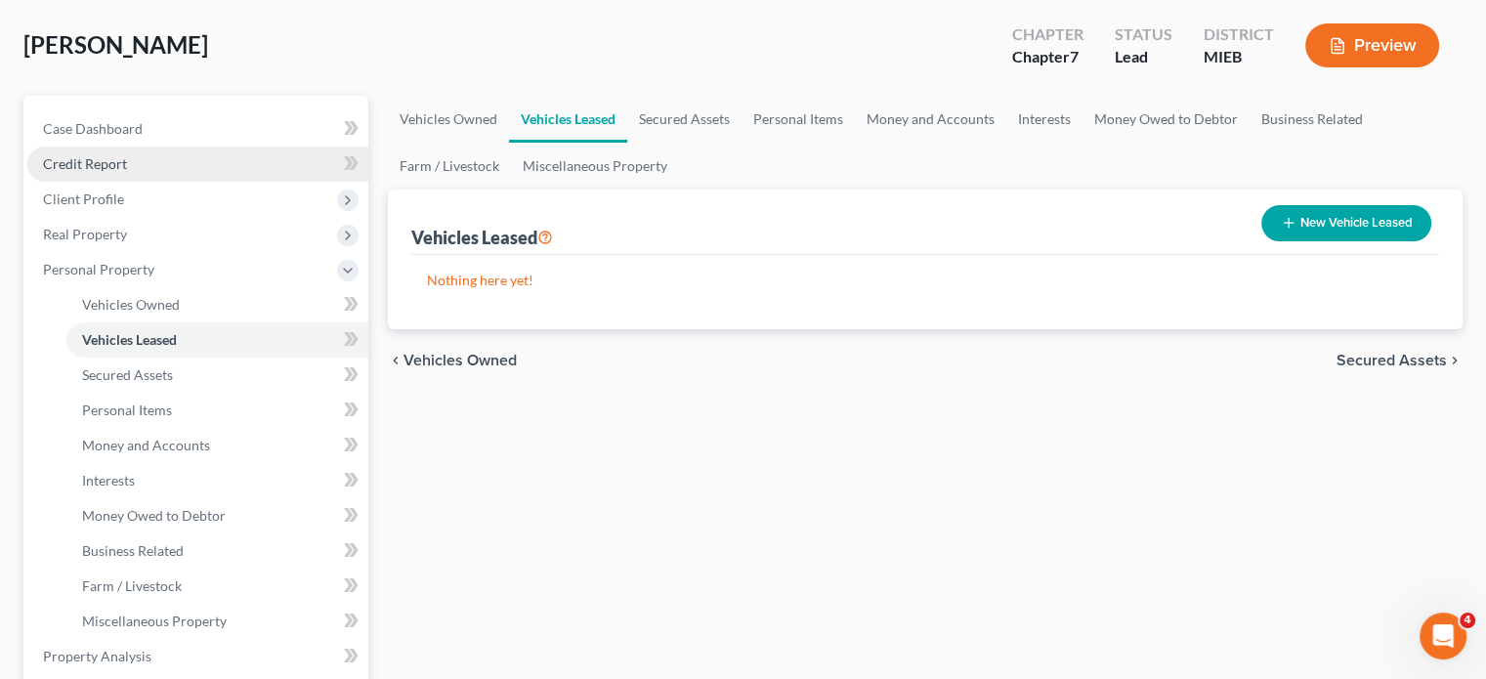
scroll to position [101, 0]
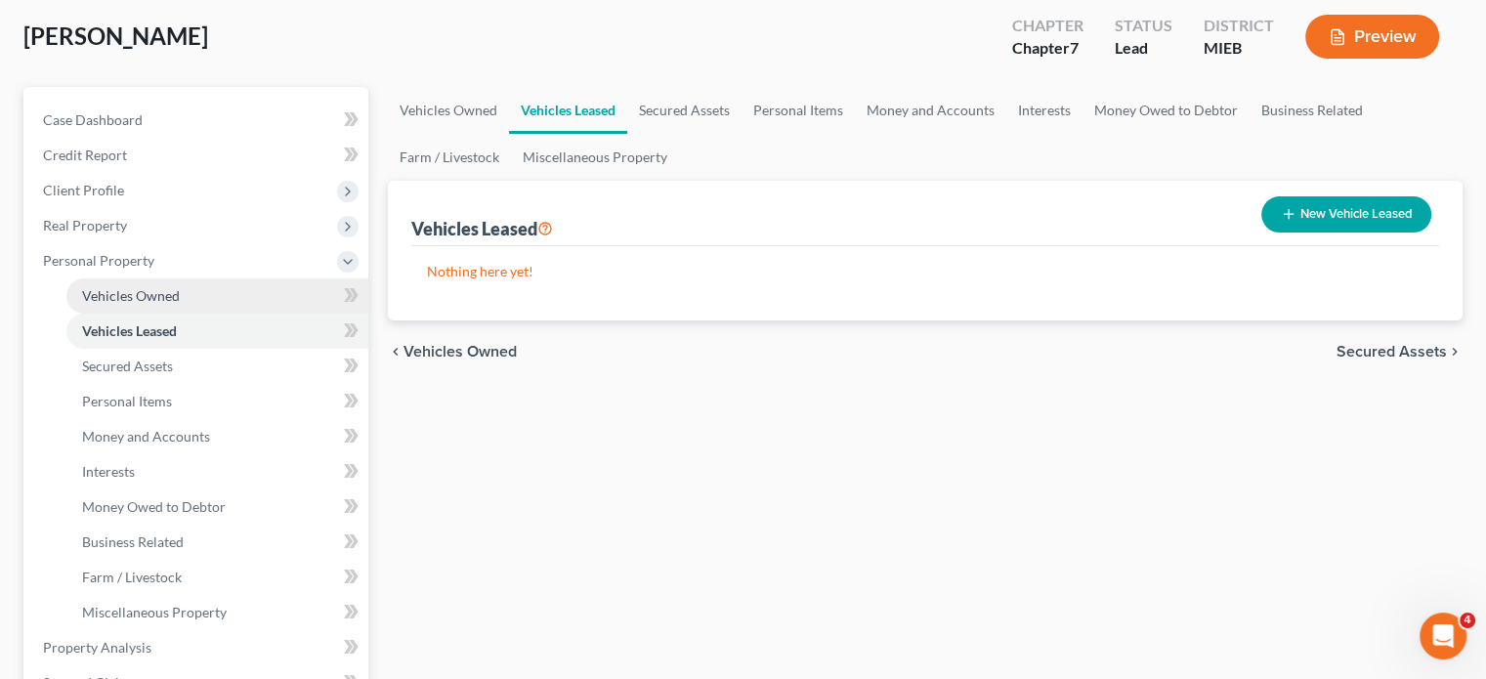
click at [180, 304] on span "Vehicles Owned" at bounding box center [131, 295] width 98 height 17
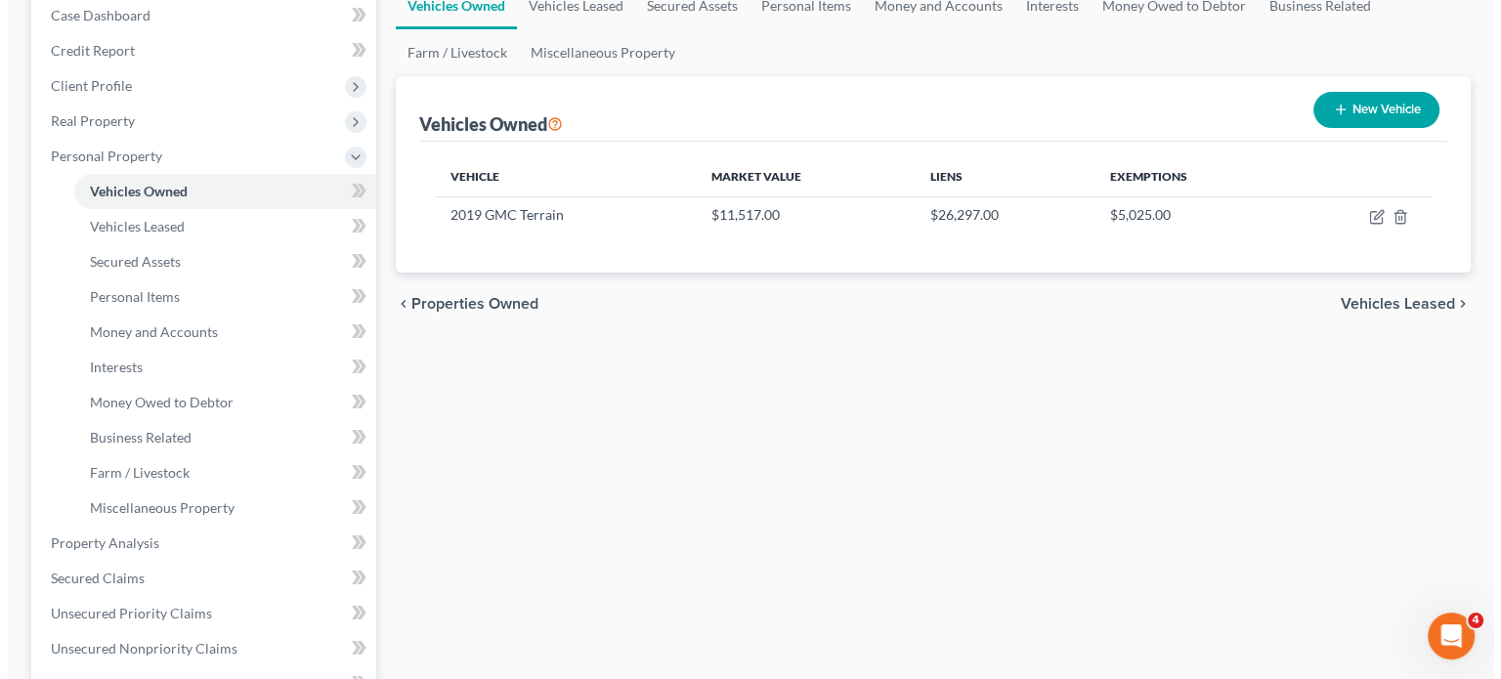
scroll to position [206, 0]
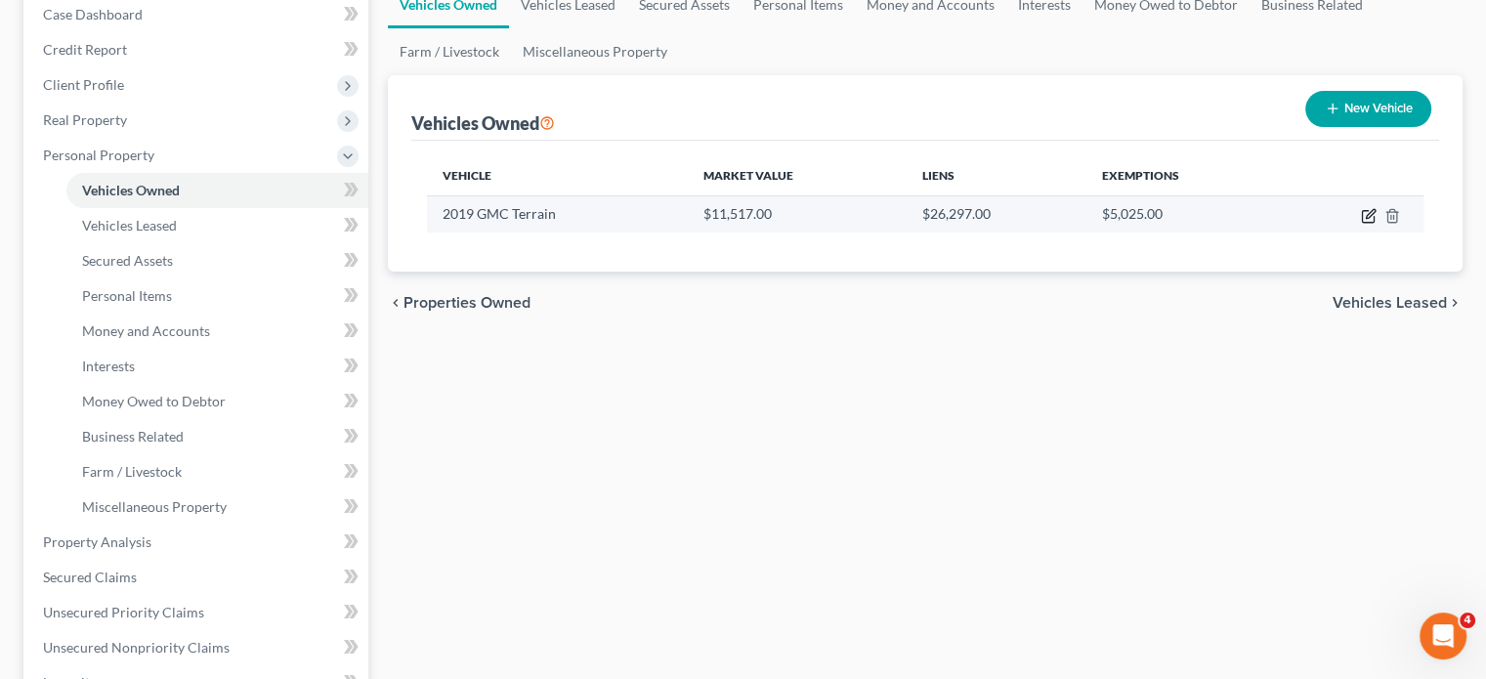
click at [1366, 218] on icon "button" at bounding box center [1370, 213] width 9 height 9
select select "0"
select select "7"
select select "2"
select select "0"
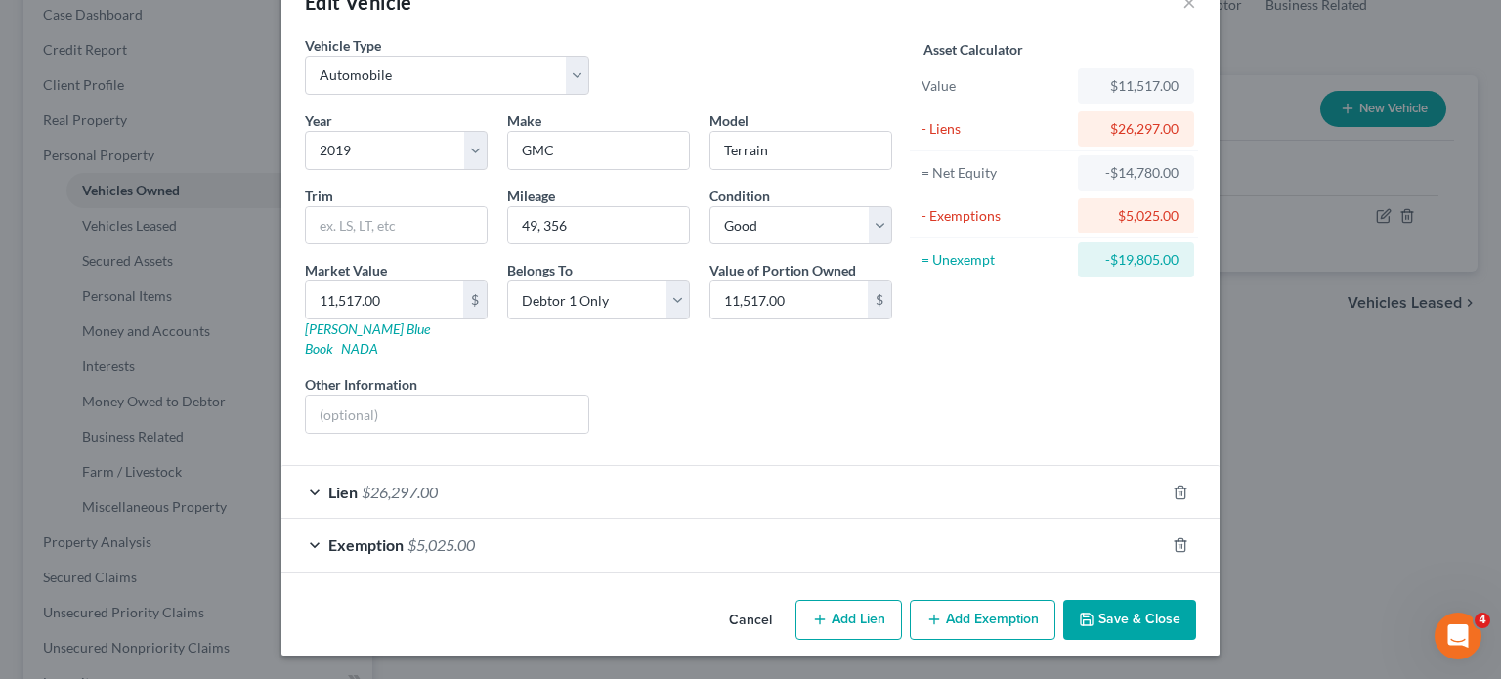
click at [1073, 524] on div "Exemption $5,025.00" at bounding box center [722, 545] width 883 height 52
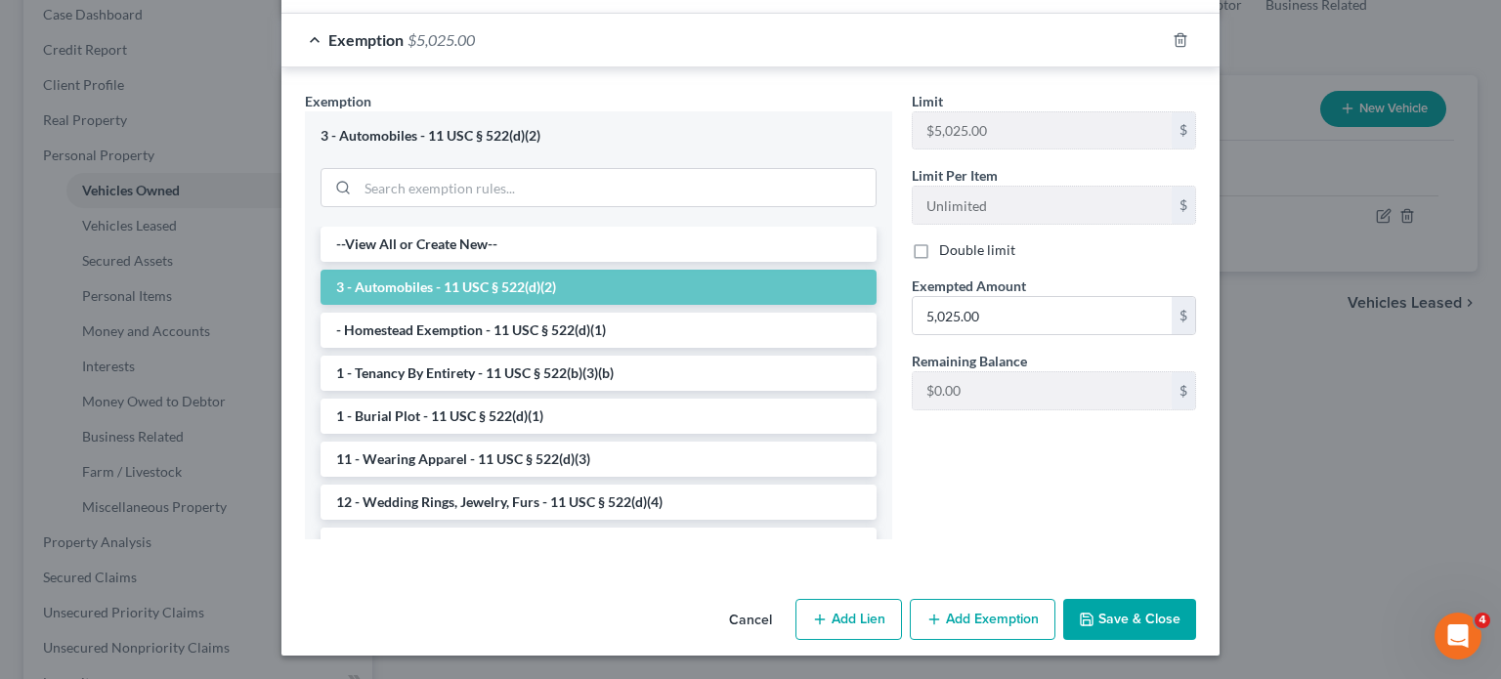
scroll to position [584, 0]
click at [1038, 334] on input "5,025.00" at bounding box center [1042, 315] width 259 height 37
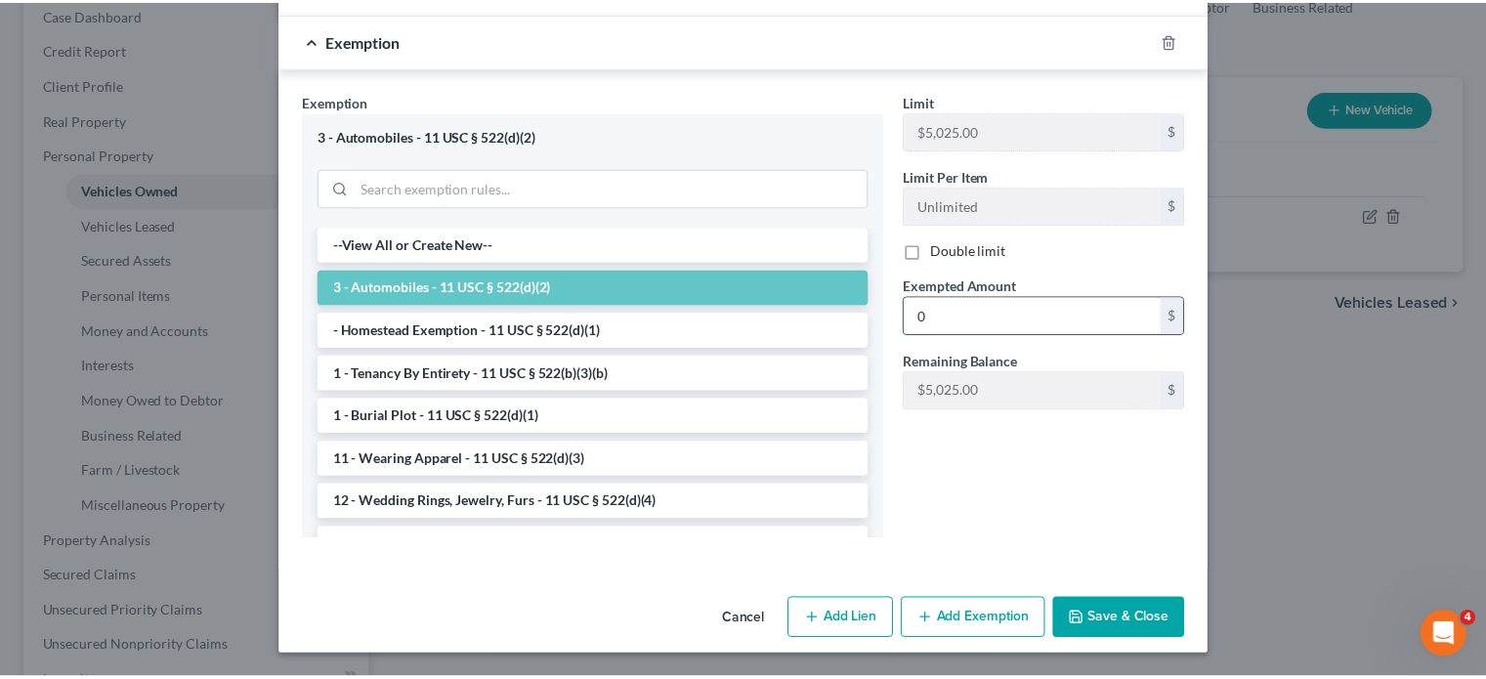
scroll to position [835, 0]
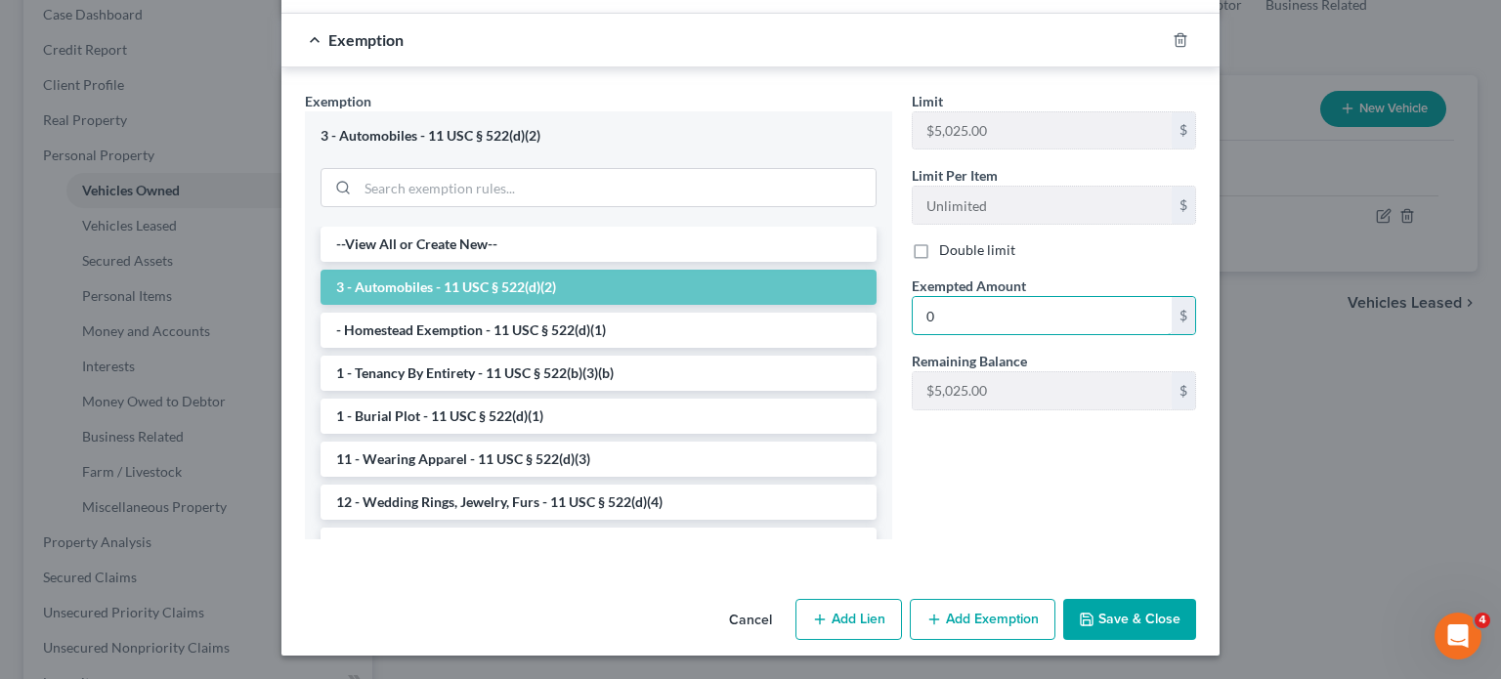
type input "0"
click at [1196, 599] on button "Save & Close" at bounding box center [1129, 619] width 133 height 41
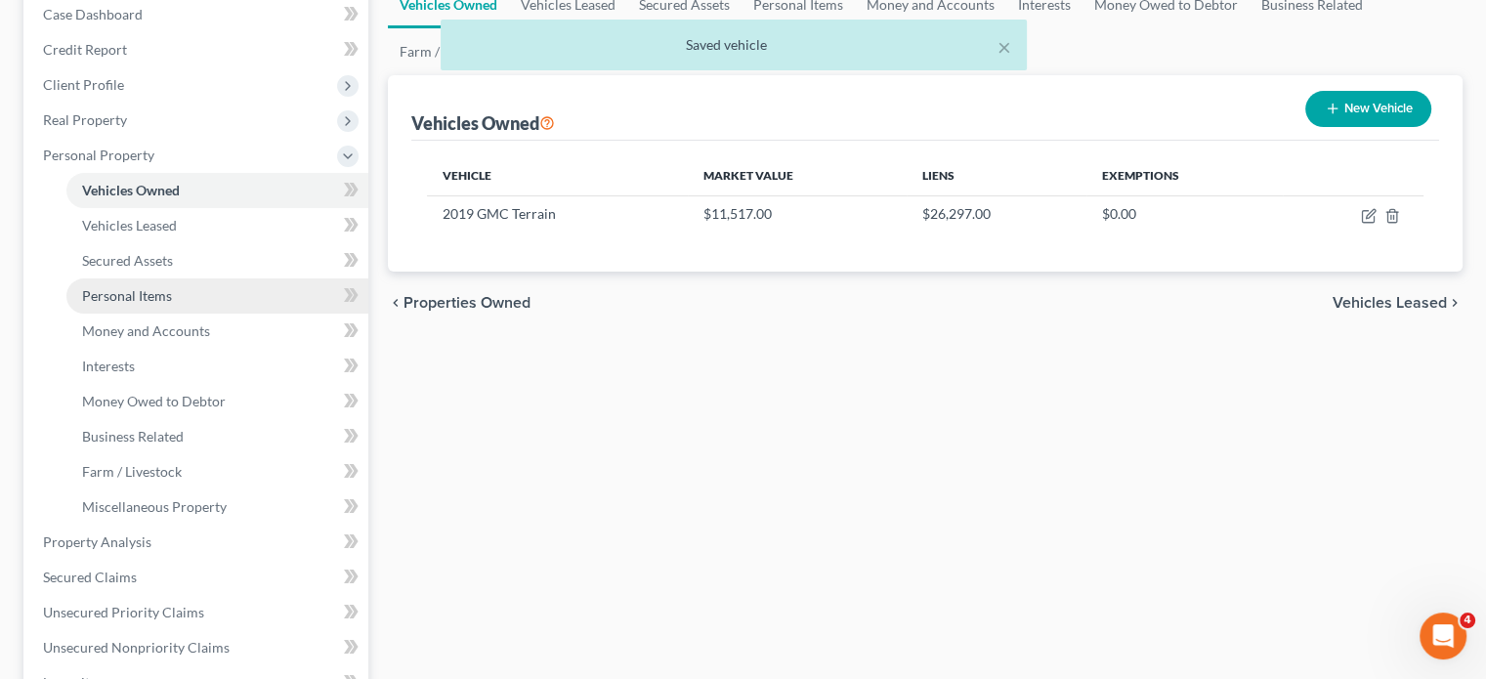
click at [183, 314] on link "Personal Items" at bounding box center [217, 295] width 302 height 35
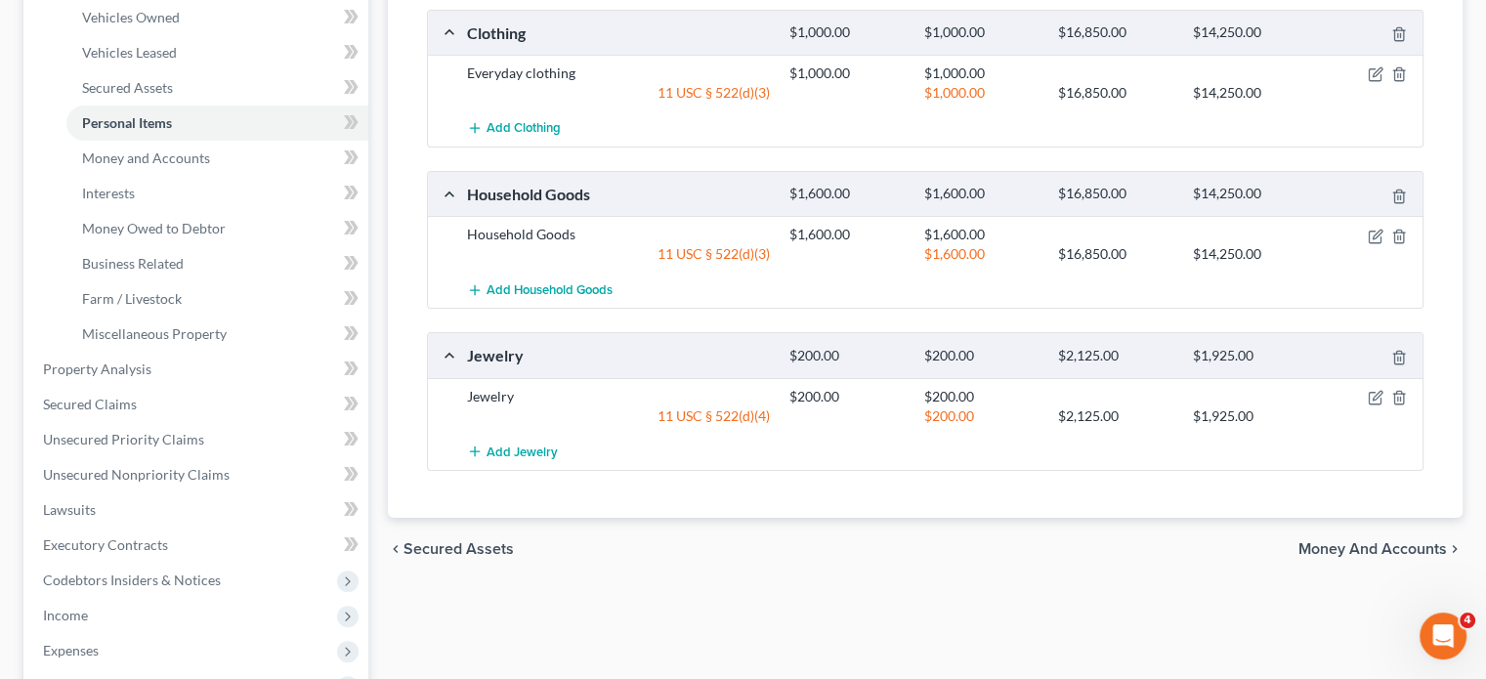
scroll to position [389, 0]
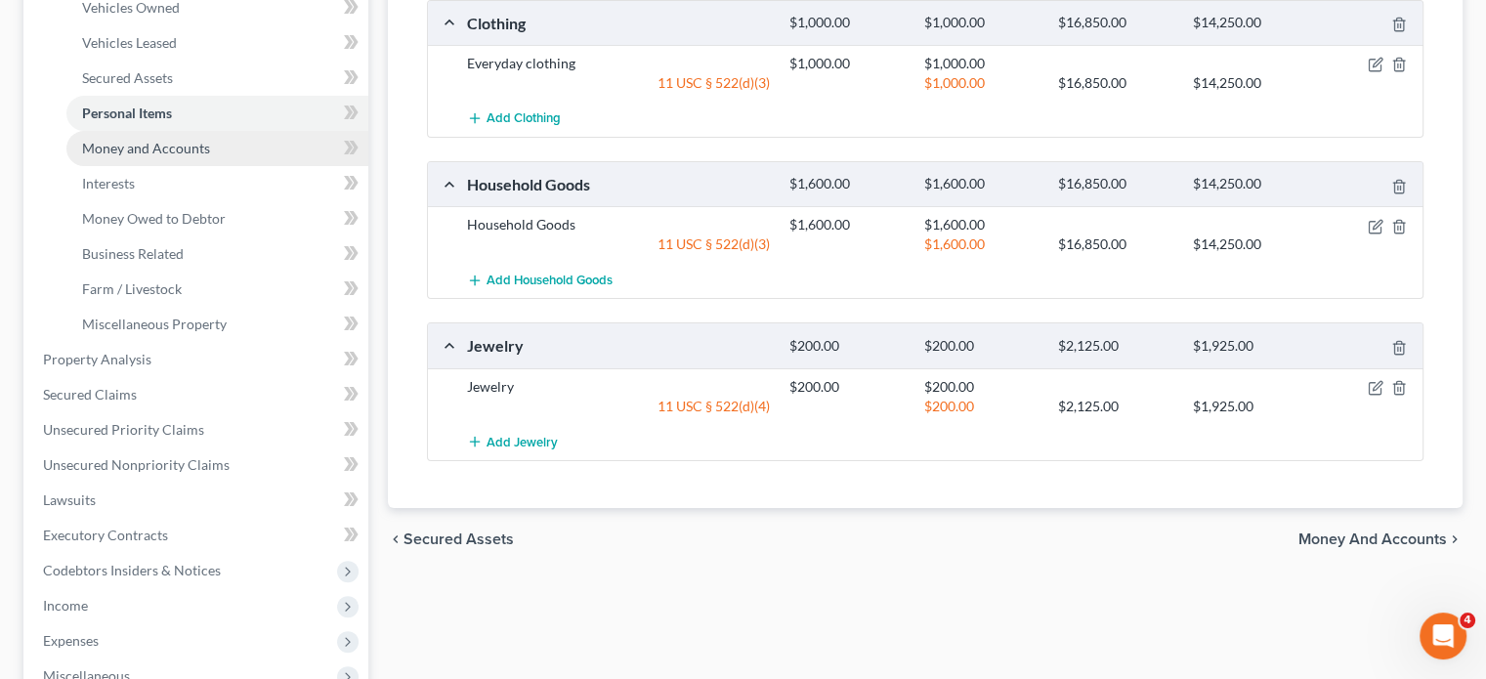
click at [183, 156] on span "Money and Accounts" at bounding box center [146, 148] width 128 height 17
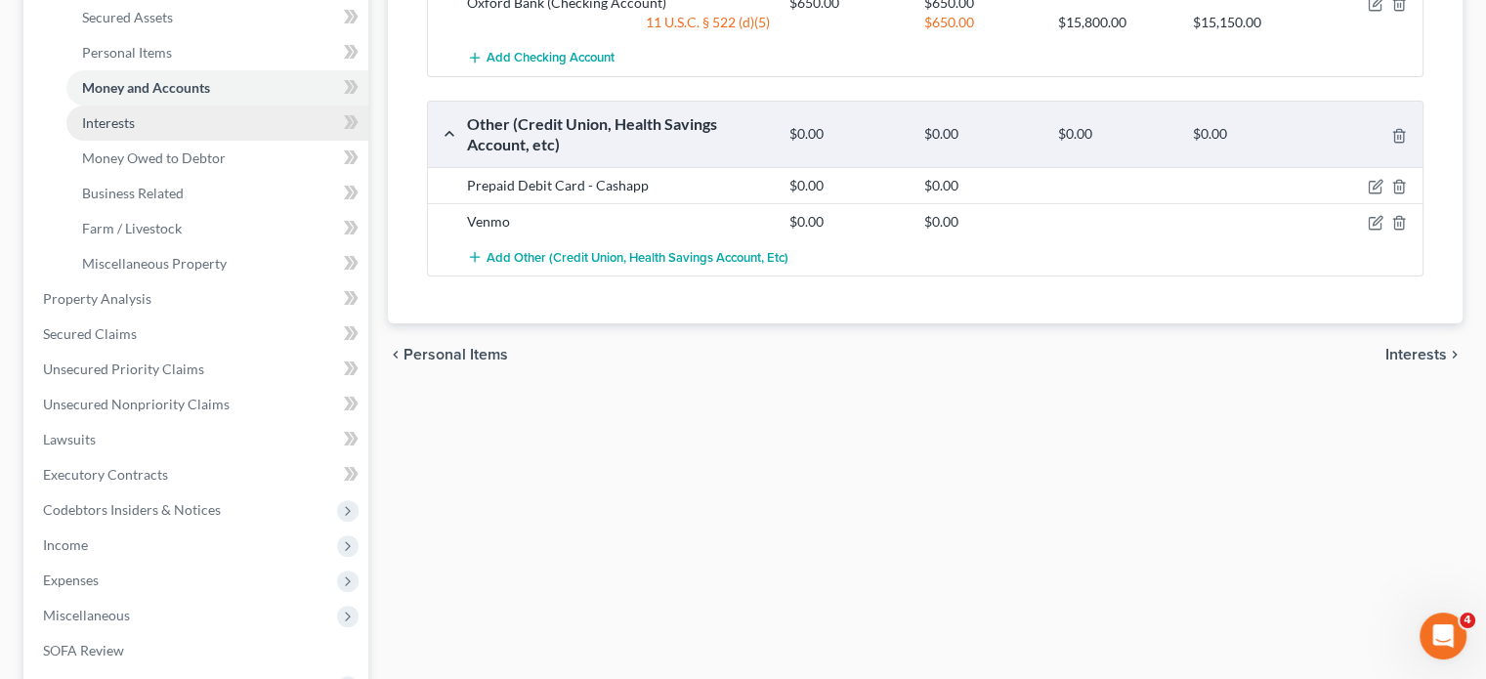
click at [245, 141] on link "Interests" at bounding box center [217, 123] width 302 height 35
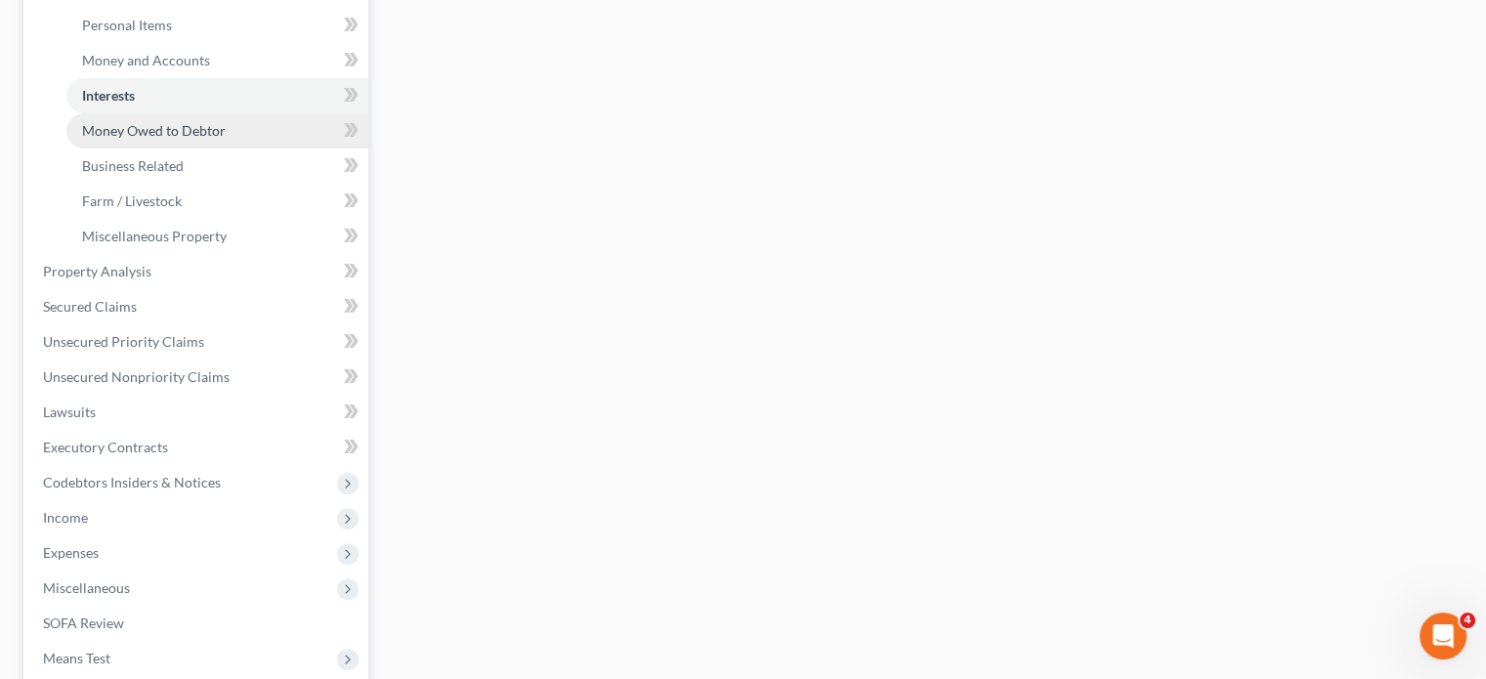
click at [205, 139] on span "Money Owed to Debtor" at bounding box center [154, 130] width 144 height 17
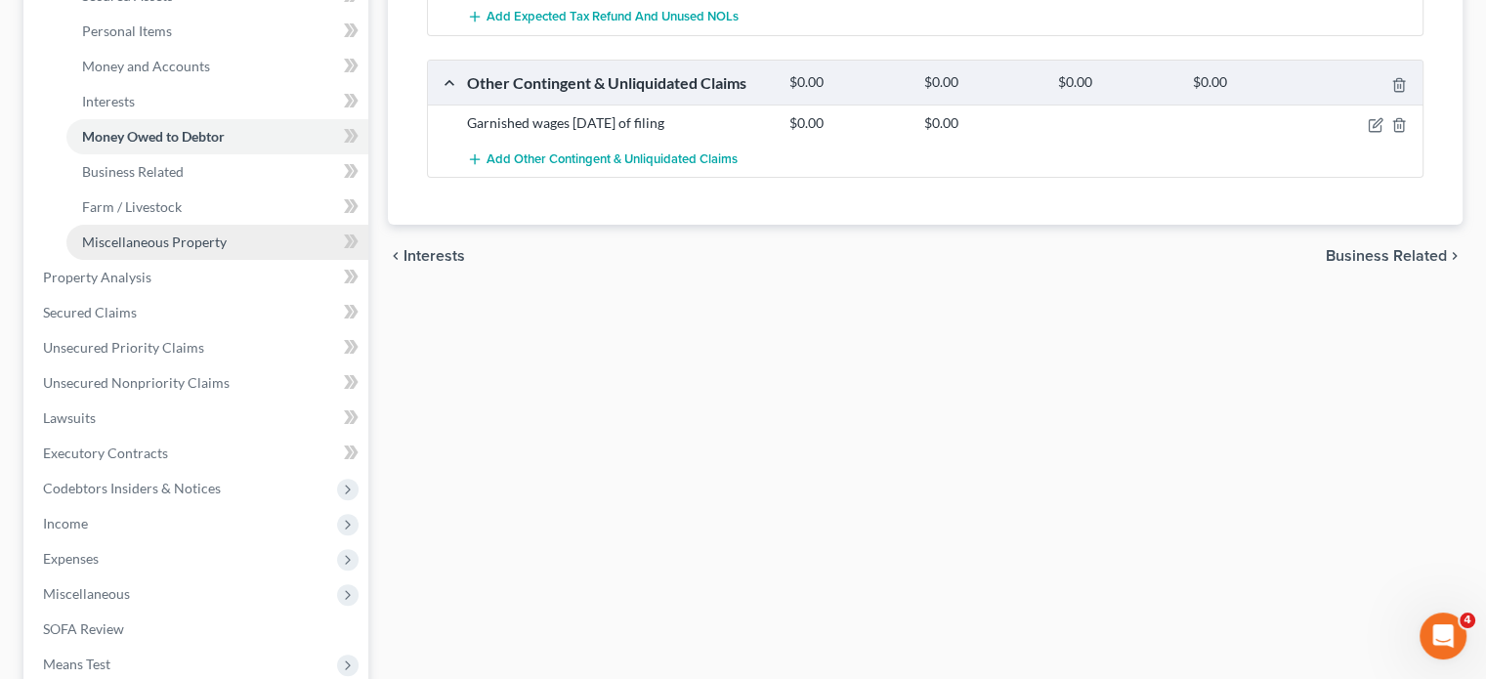
scroll to position [465, 0]
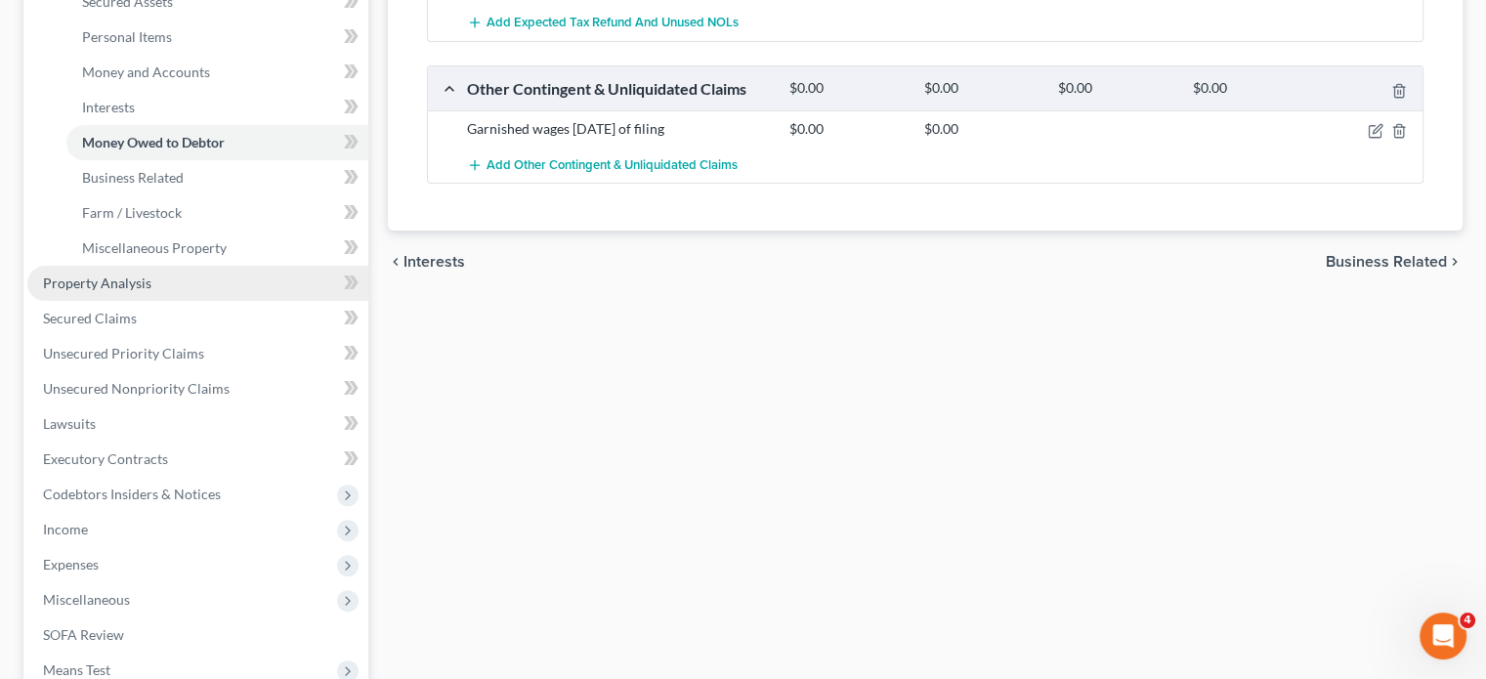
click at [203, 301] on link "Property Analysis" at bounding box center [197, 283] width 341 height 35
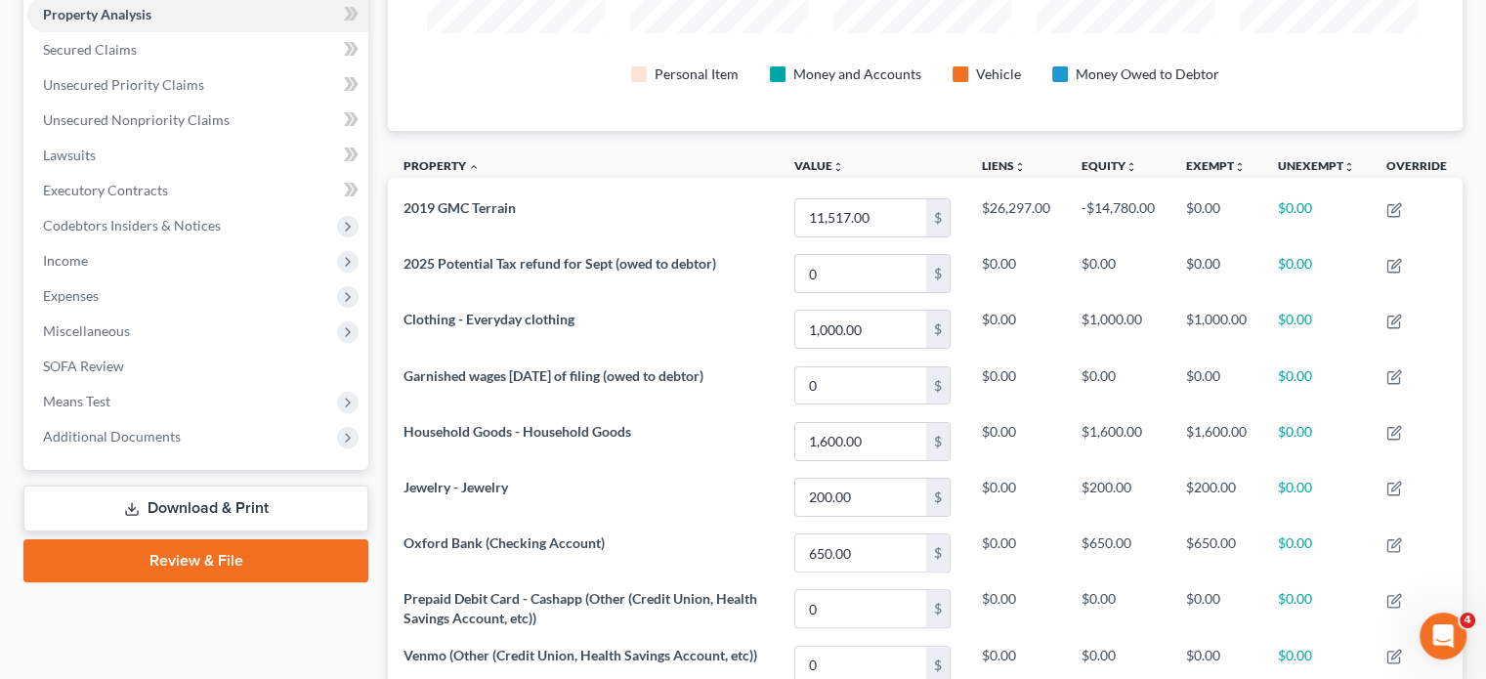
scroll to position [976695, 975997]
click at [181, 67] on link "Secured Claims" at bounding box center [197, 49] width 341 height 35
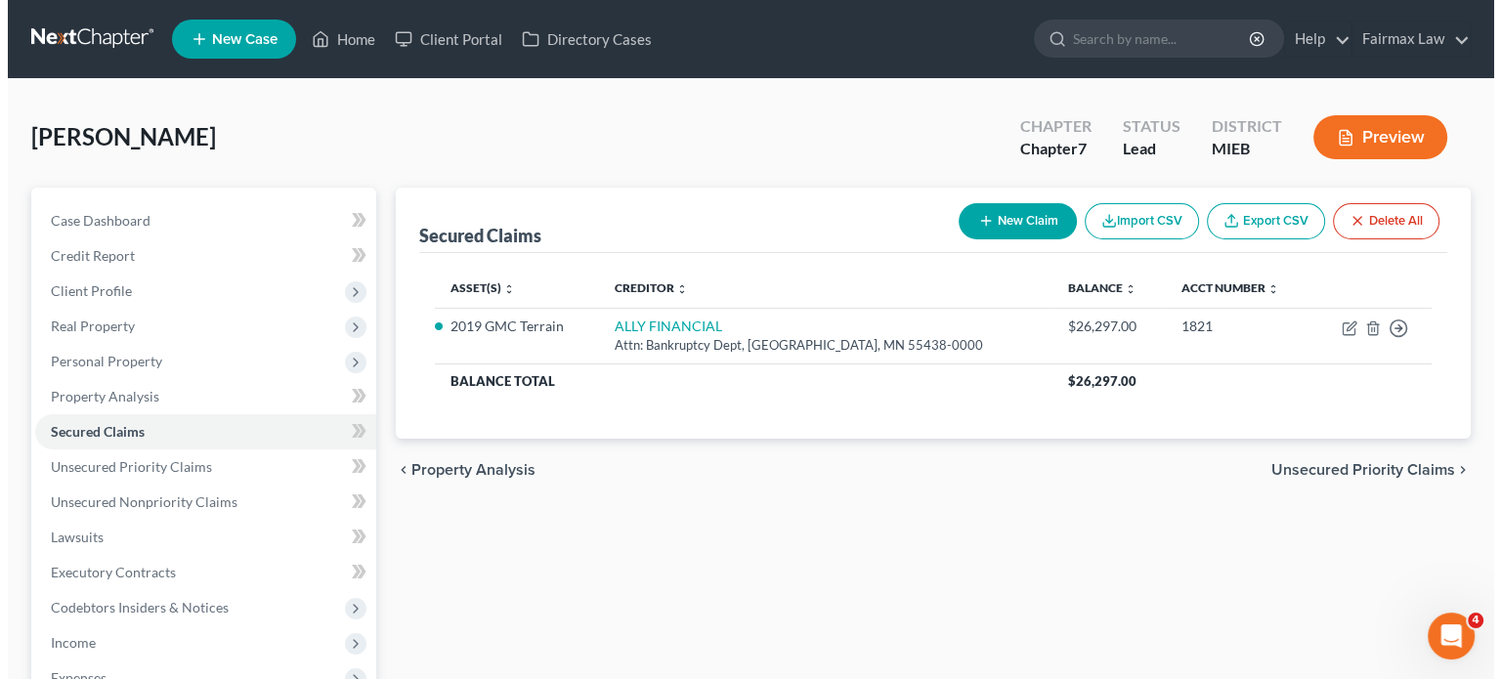
scroll to position [129, 0]
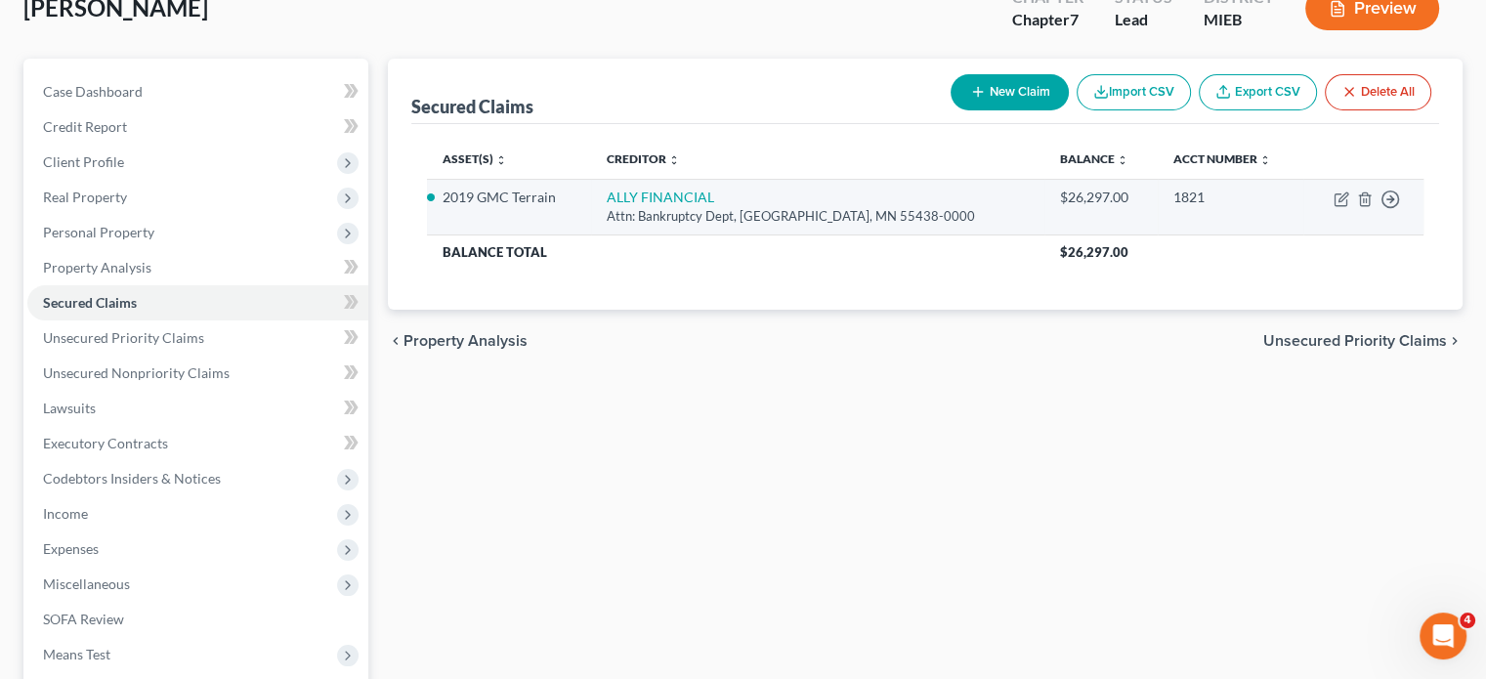
click at [1325, 234] on td "Move to E Move to F Move to G Move to Notice Only" at bounding box center [1363, 207] width 120 height 56
click at [1339, 201] on icon "button" at bounding box center [1343, 196] width 9 height 9
select select "24"
select select "2"
select select "0"
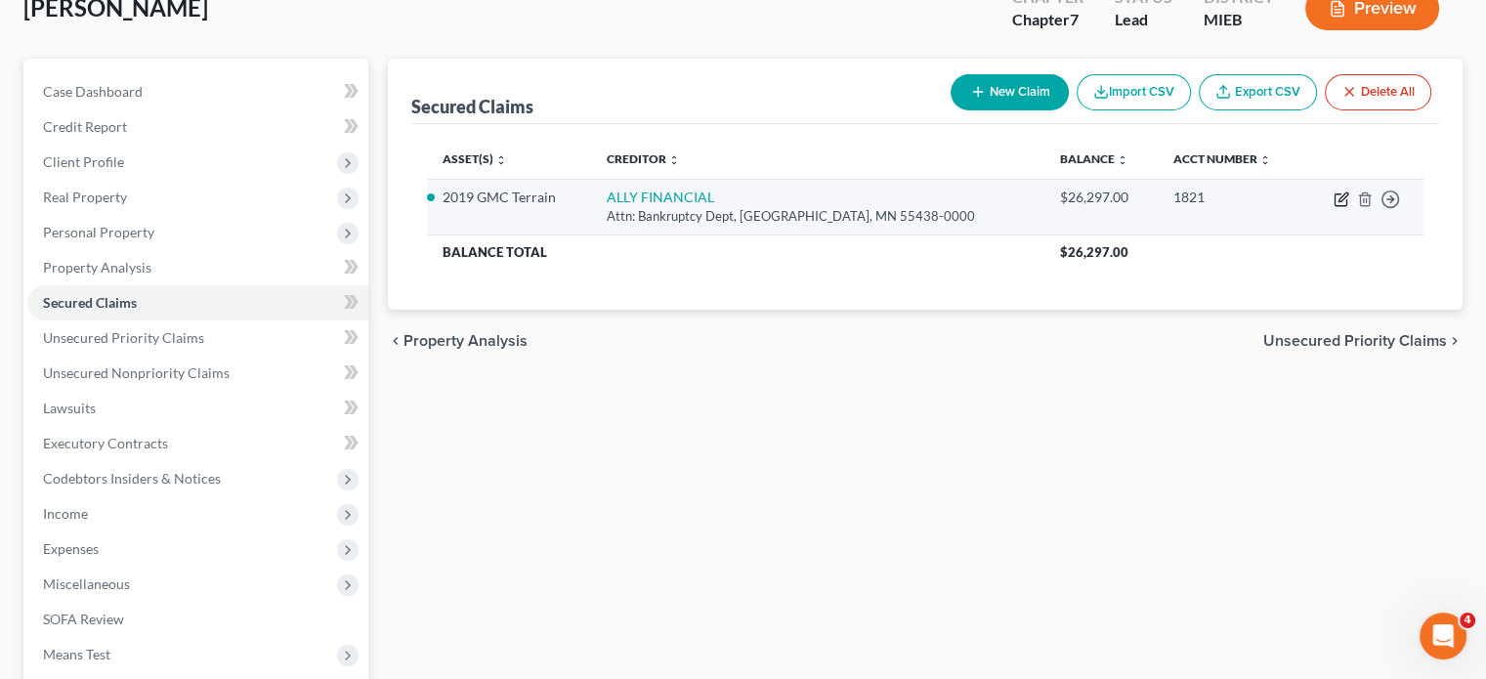
select select "0"
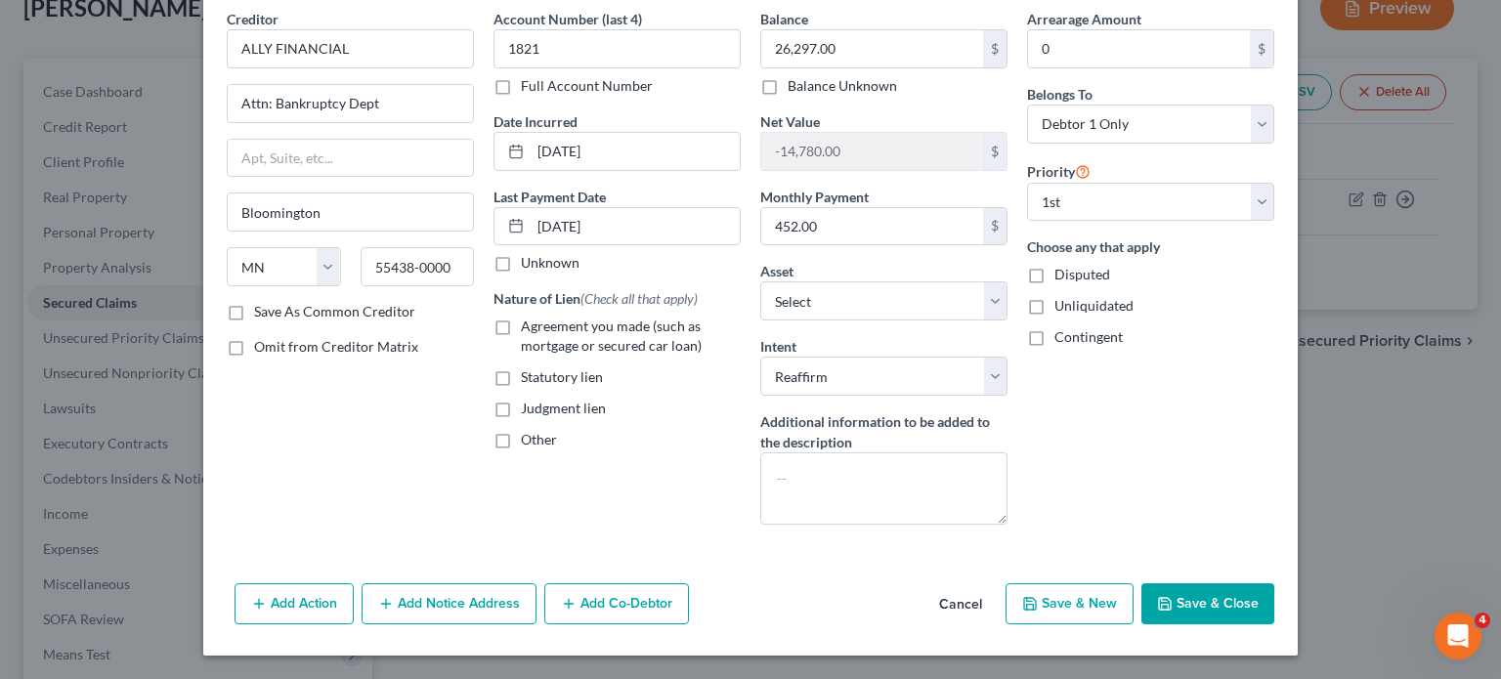
scroll to position [163, 0]
click at [521, 337] on label "Agreement you made (such as mortgage or secured car loan)" at bounding box center [631, 336] width 220 height 39
click at [529, 329] on input "Agreement you made (such as mortgage or secured car loan)" at bounding box center [535, 323] width 13 height 13
checkbox input "true"
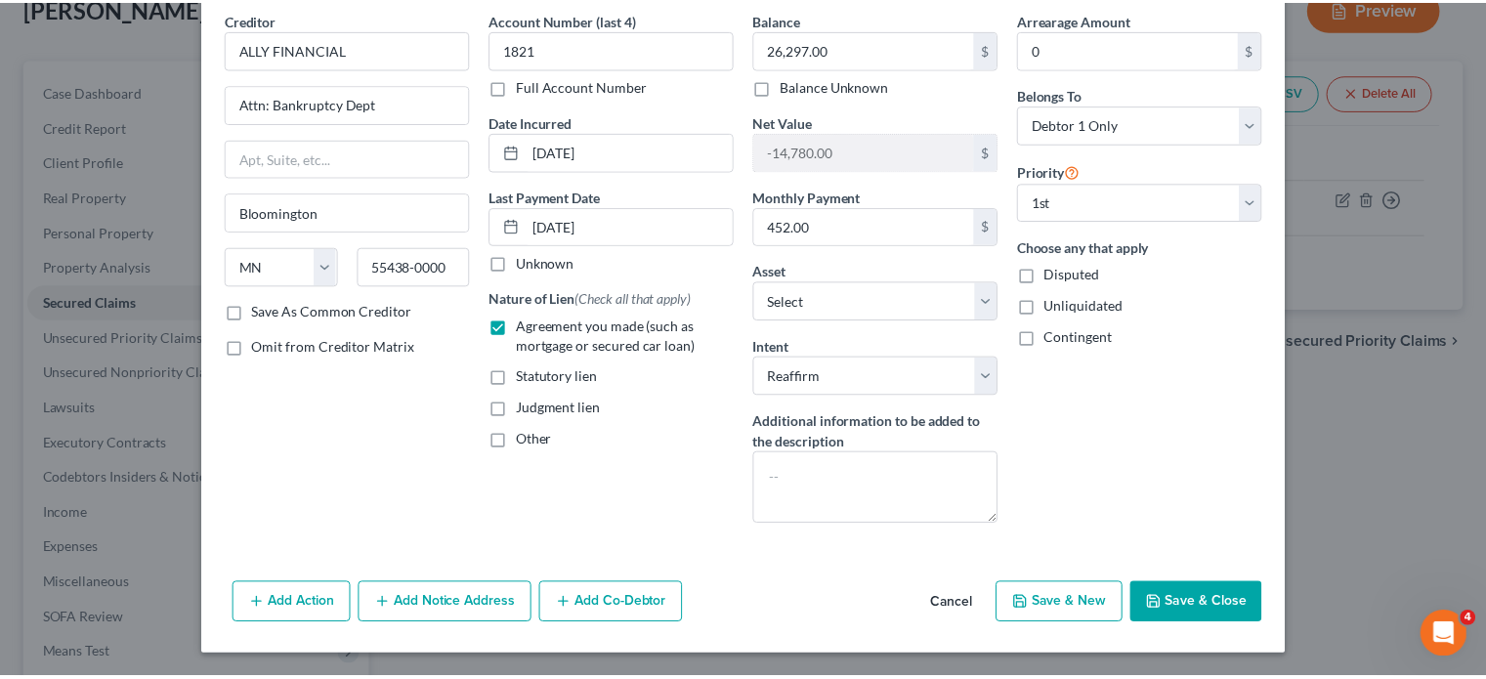
scroll to position [263, 0]
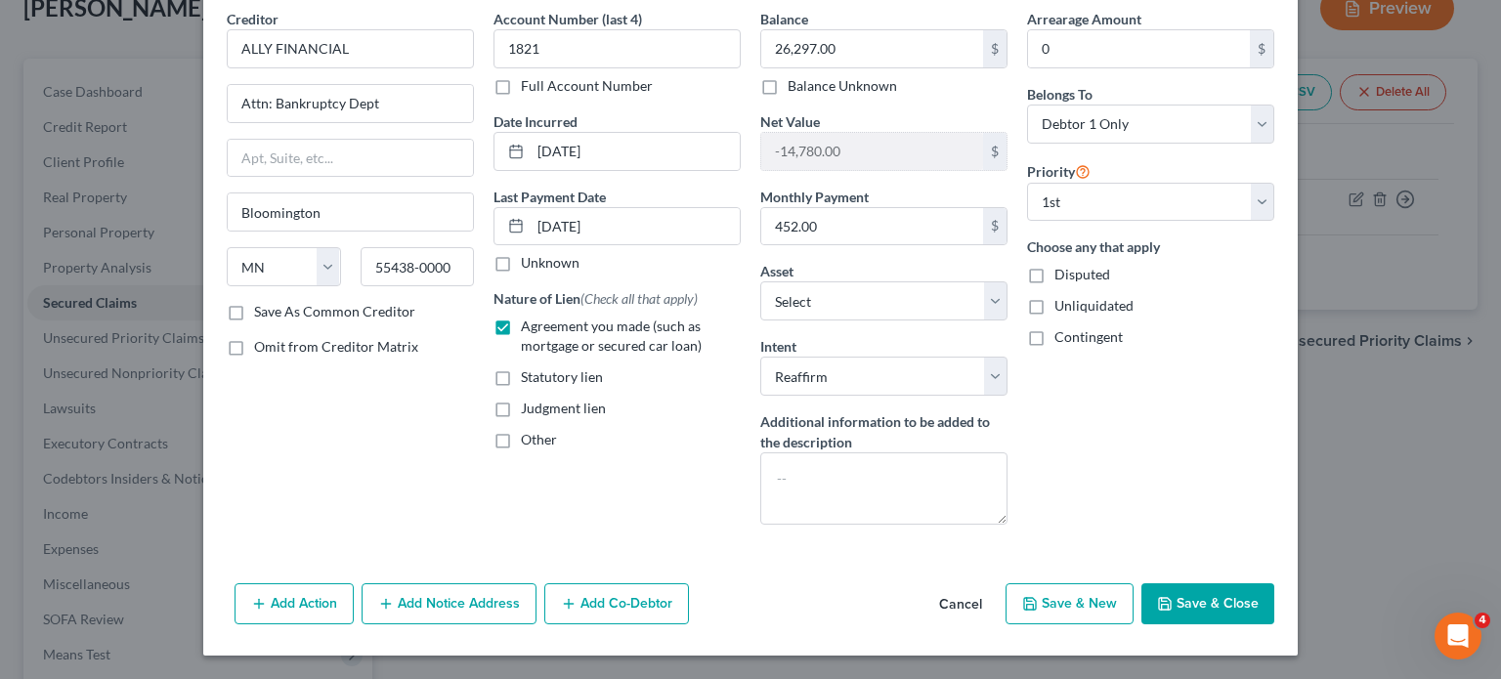
click at [1298, 575] on div "Add Action Add Notice Address Add Co-Debtor Cancel Save & New Save & Close" at bounding box center [750, 607] width 1094 height 64
click at [1274, 583] on button "Save & Close" at bounding box center [1207, 603] width 133 height 41
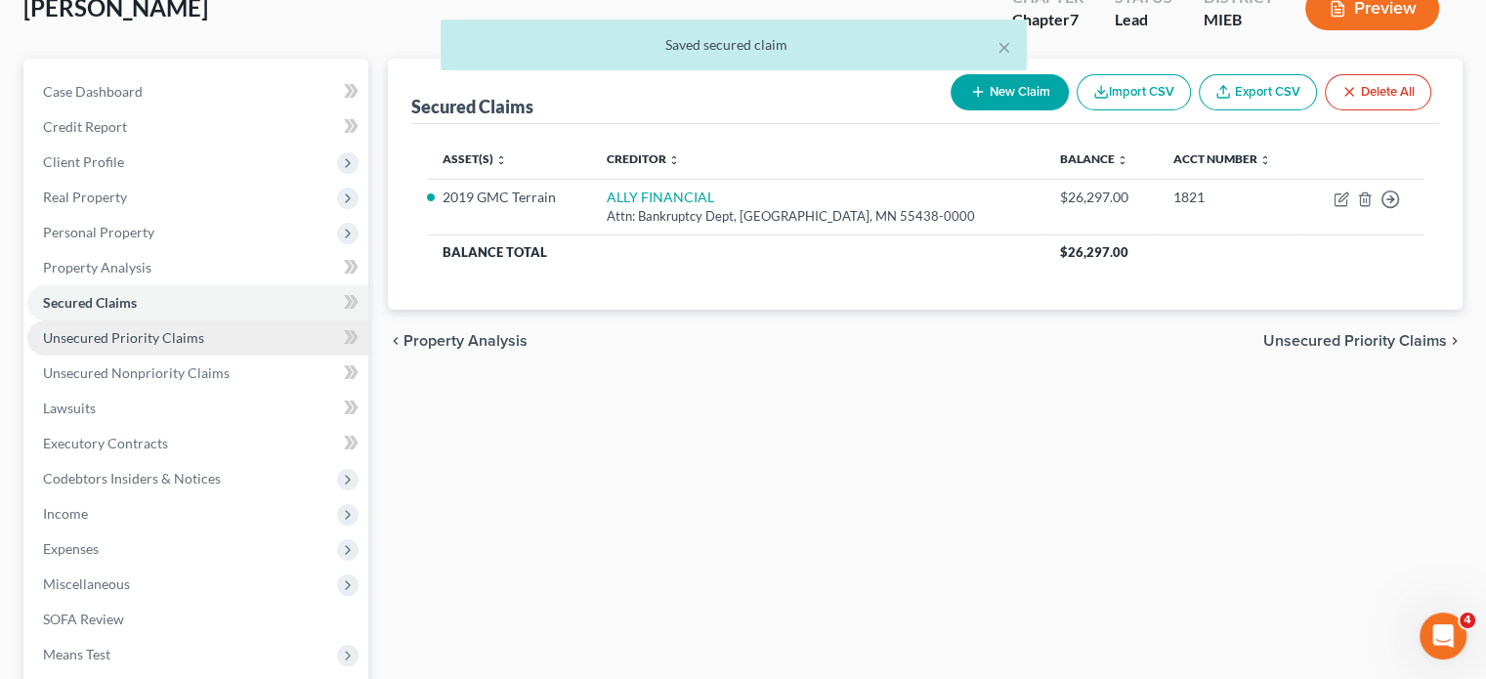
click at [188, 346] on span "Unsecured Priority Claims" at bounding box center [123, 337] width 161 height 17
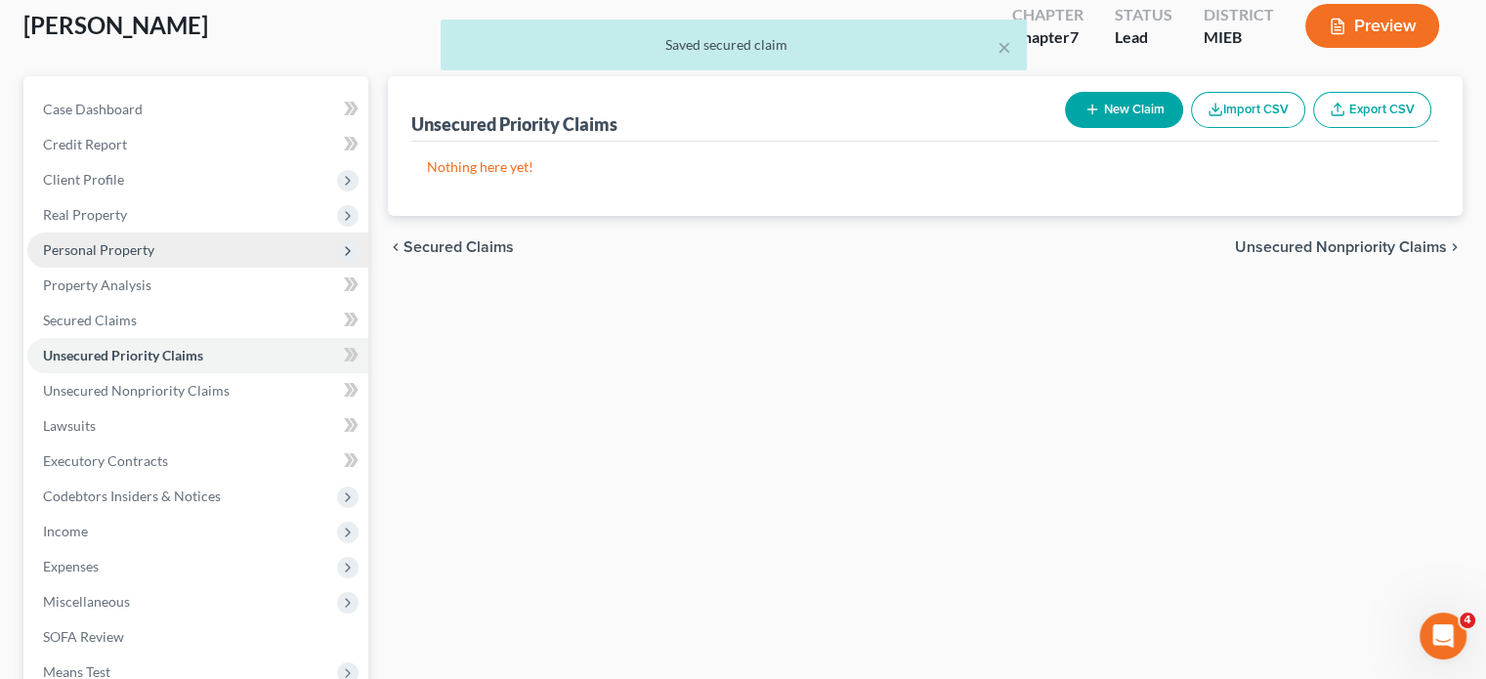
scroll to position [113, 0]
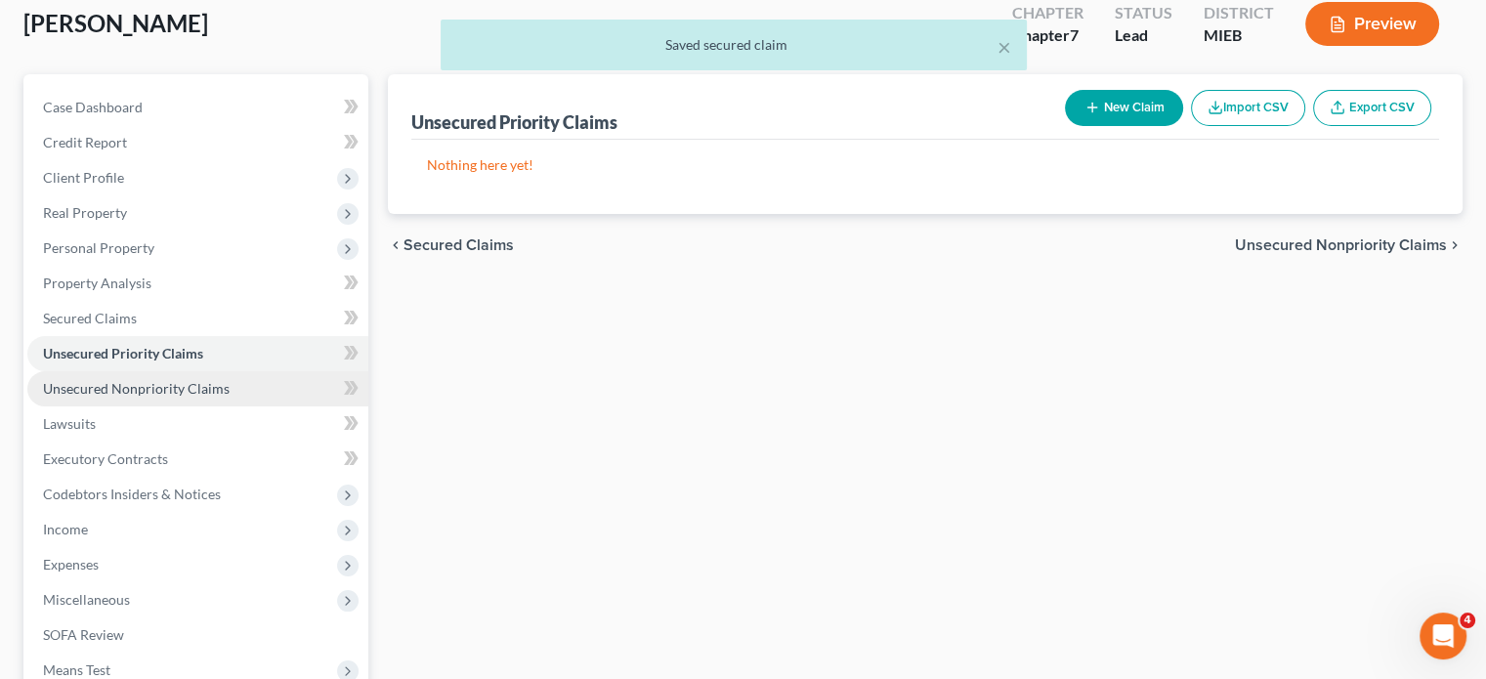
click at [177, 397] on span "Unsecured Nonpriority Claims" at bounding box center [136, 388] width 187 height 17
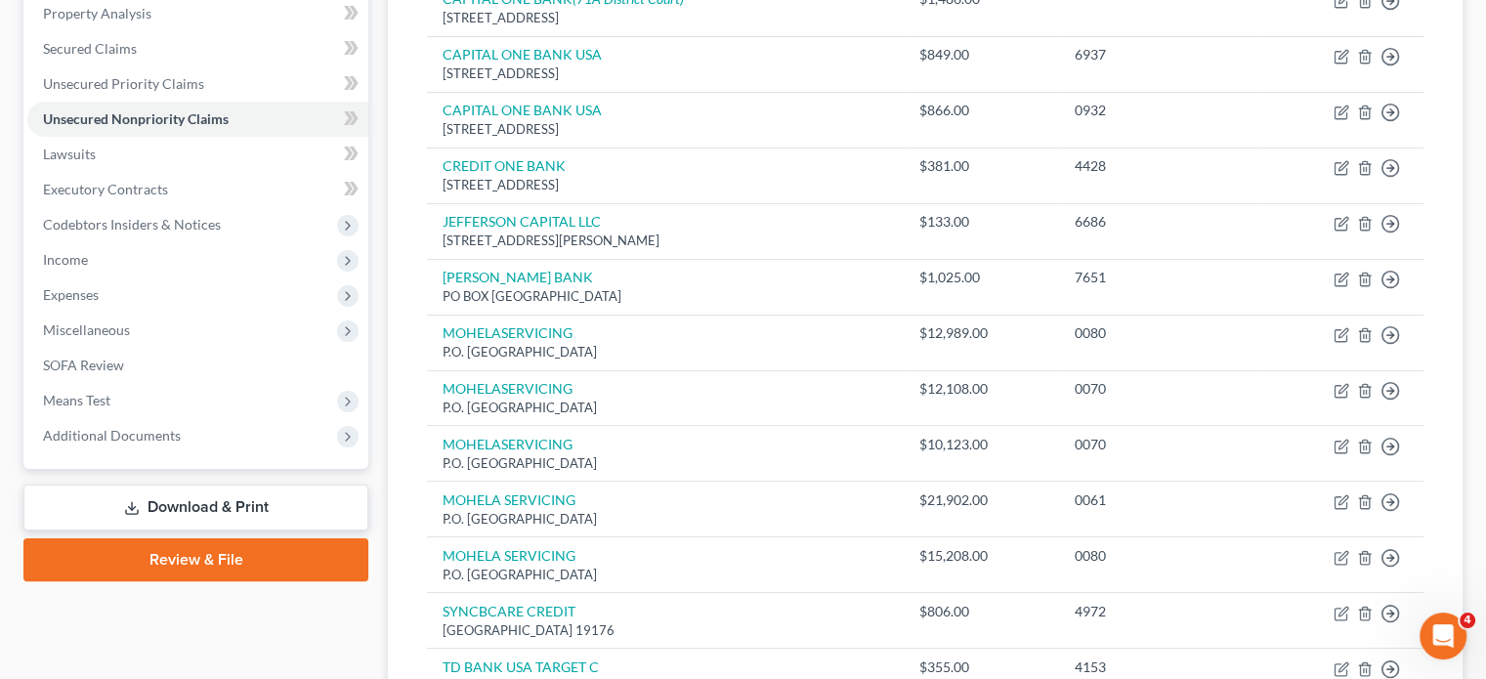
scroll to position [381, 0]
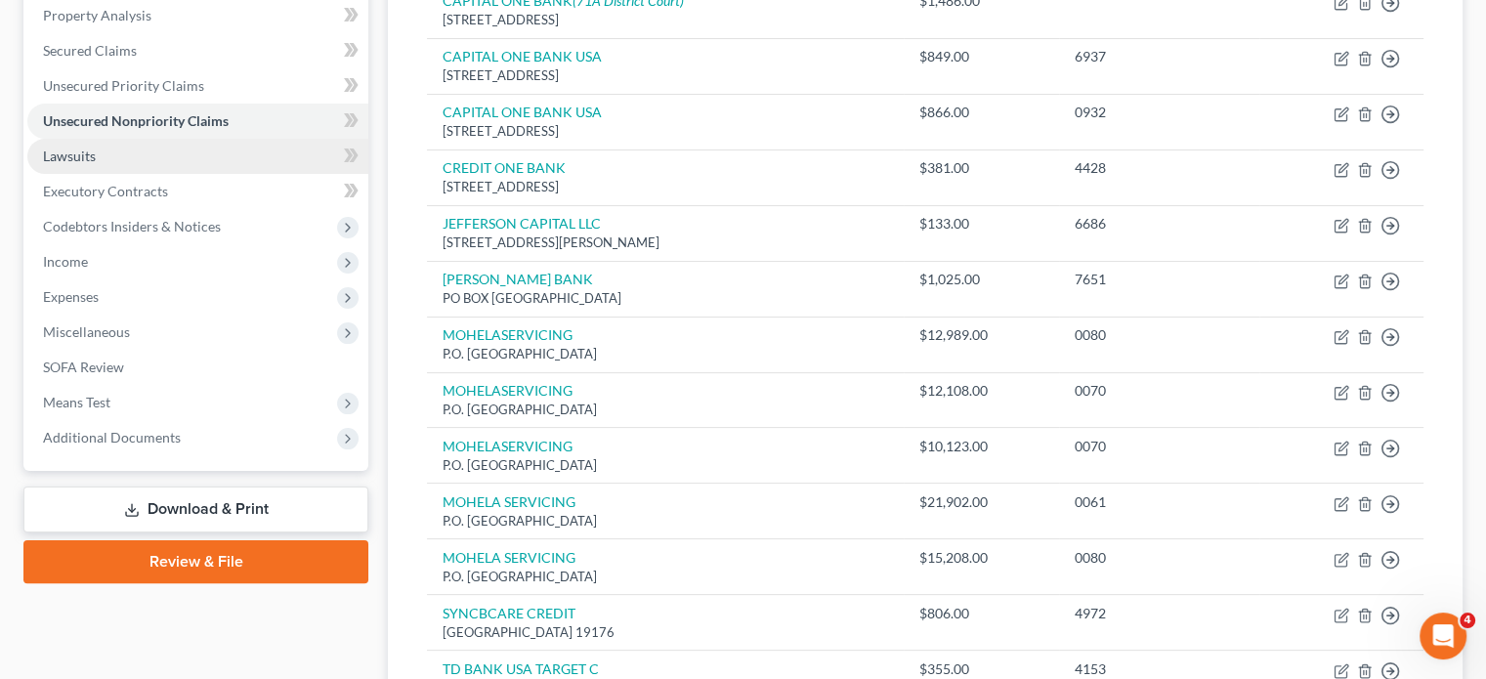
click at [155, 174] on link "Lawsuits" at bounding box center [197, 156] width 341 height 35
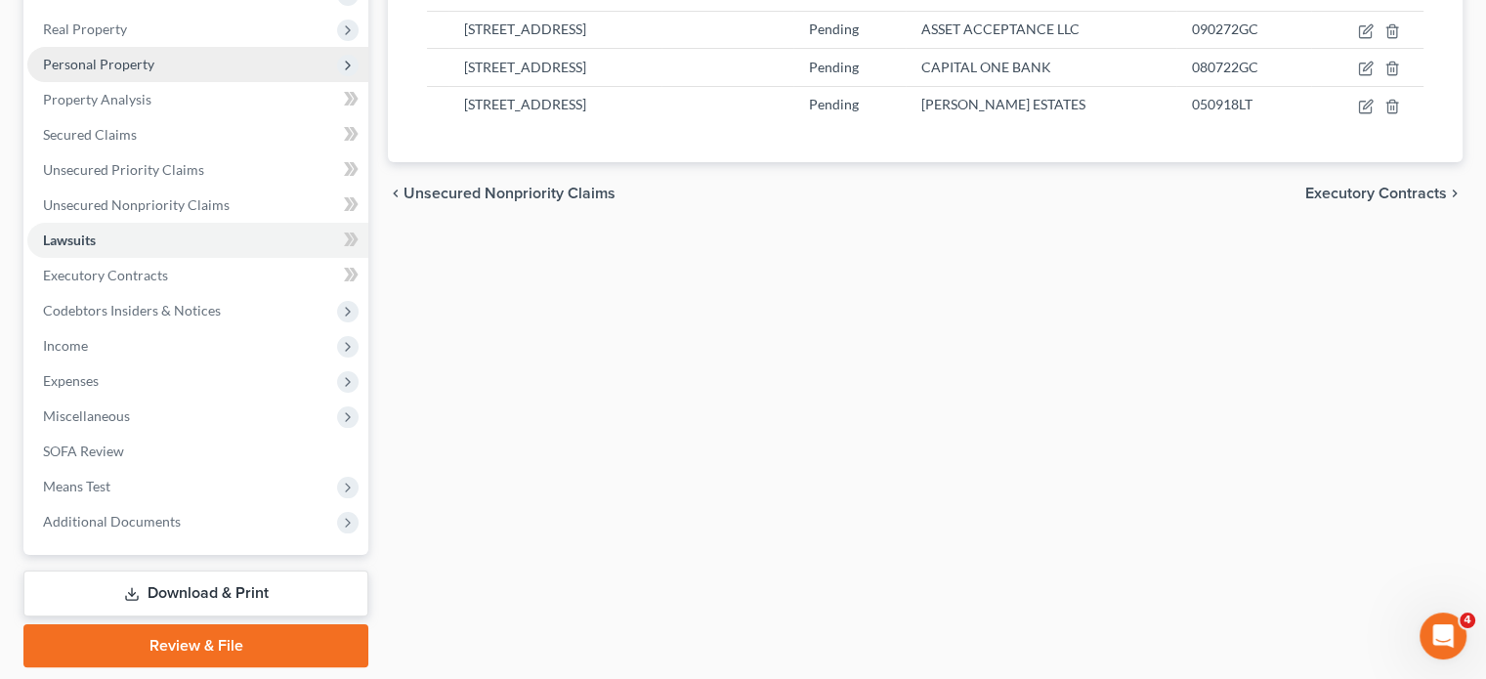
scroll to position [313, 0]
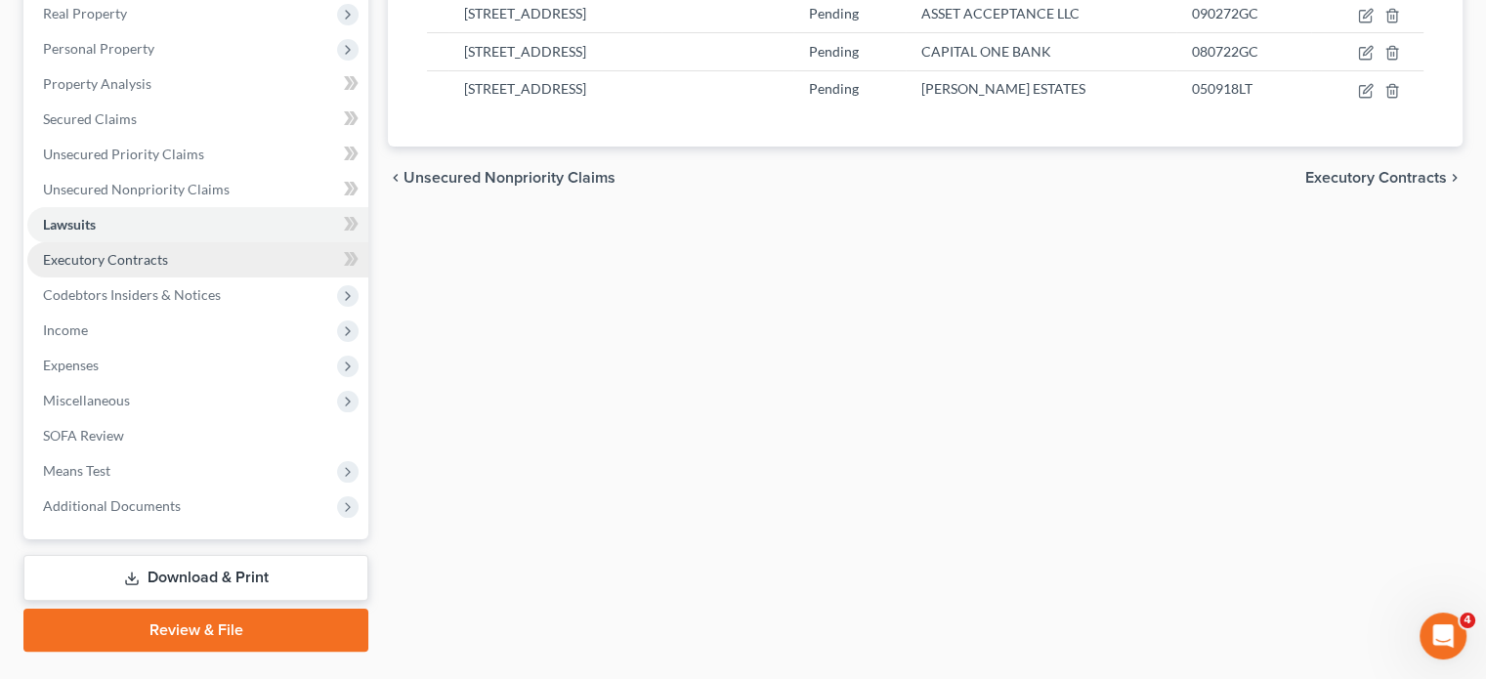
click at [154, 268] on span "Executory Contracts" at bounding box center [105, 259] width 125 height 17
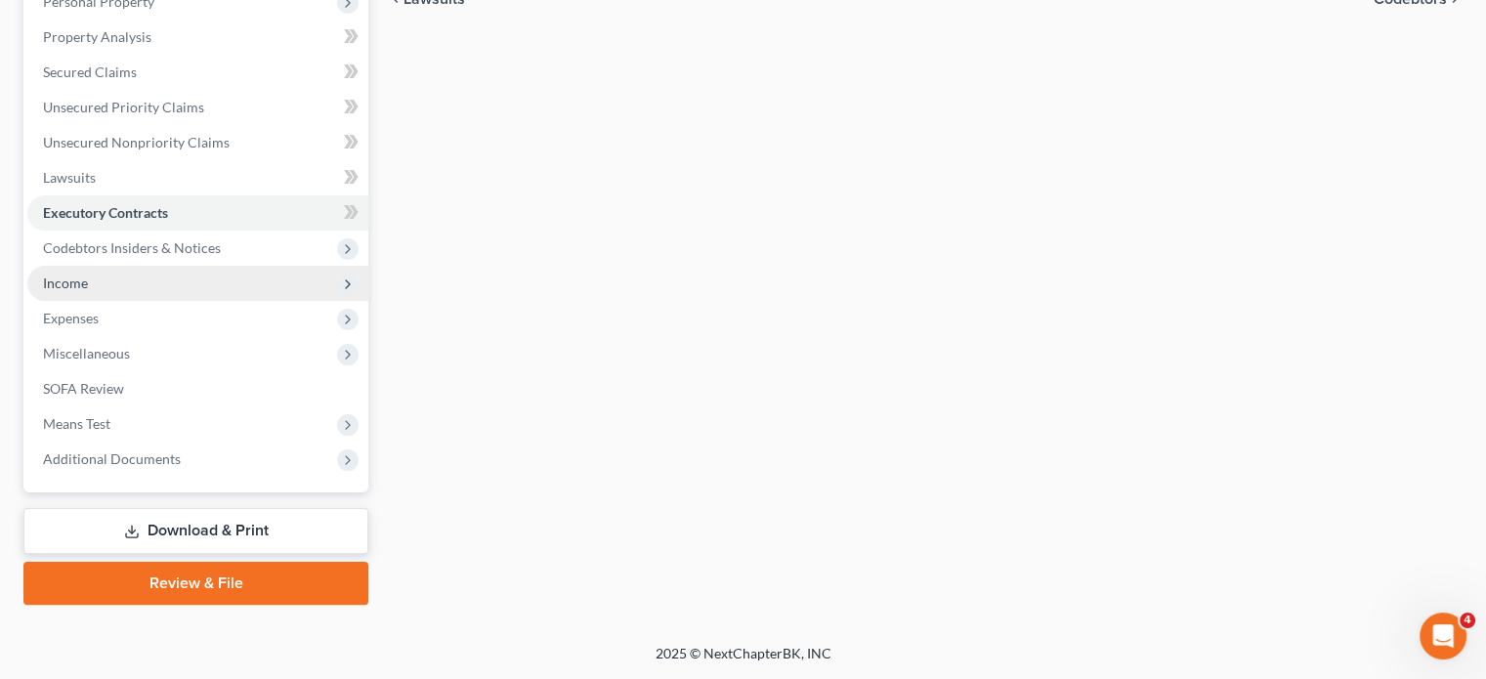
click at [116, 301] on span "Income" at bounding box center [197, 283] width 341 height 35
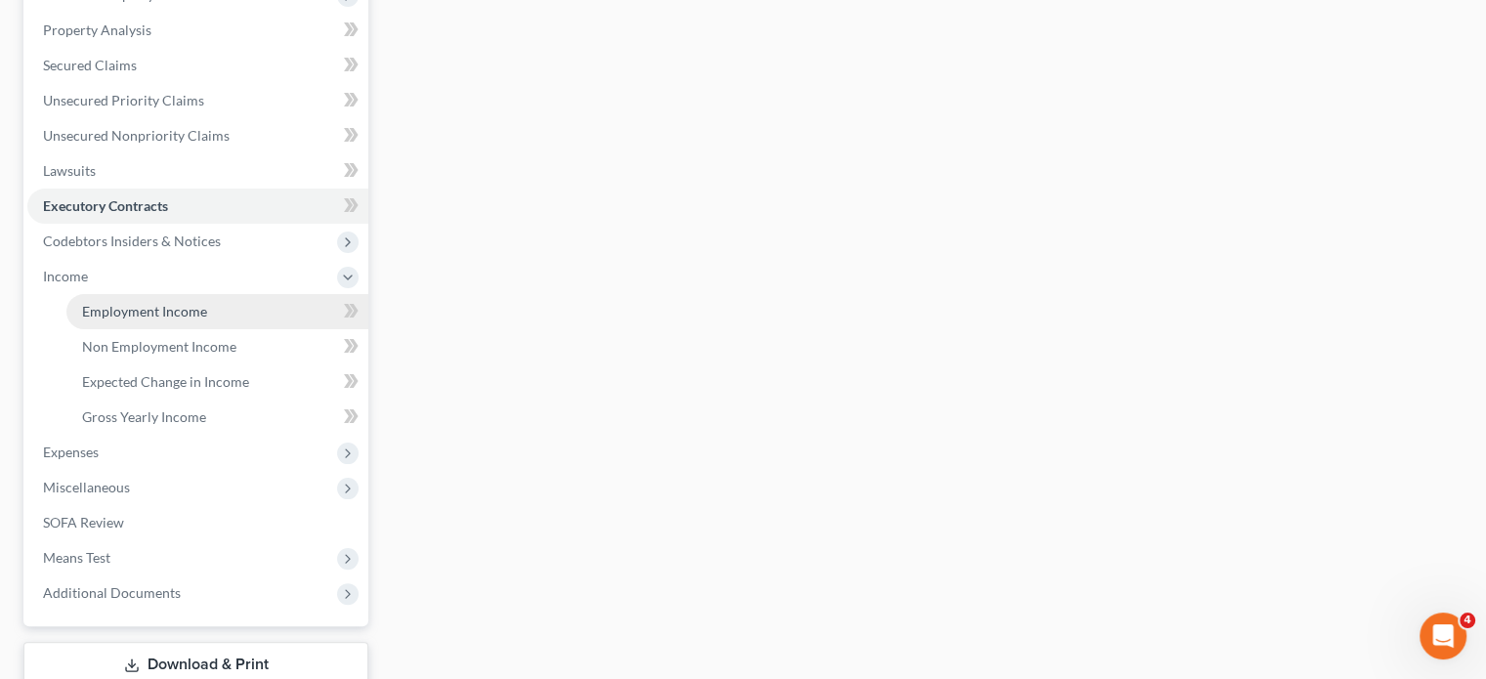
click at [127, 319] on span "Employment Income" at bounding box center [144, 311] width 125 height 17
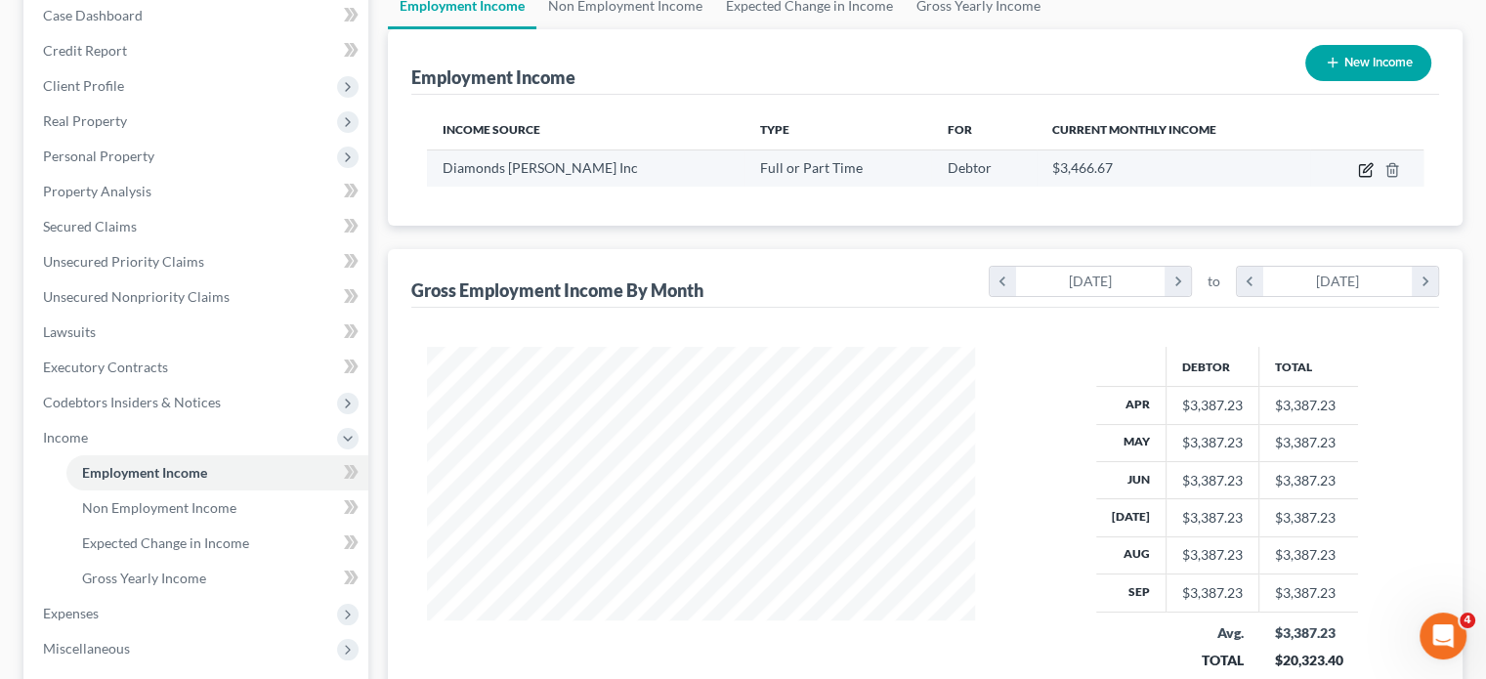
click at [1358, 178] on icon "button" at bounding box center [1366, 170] width 16 height 16
select select "0"
select select "23"
select select "3"
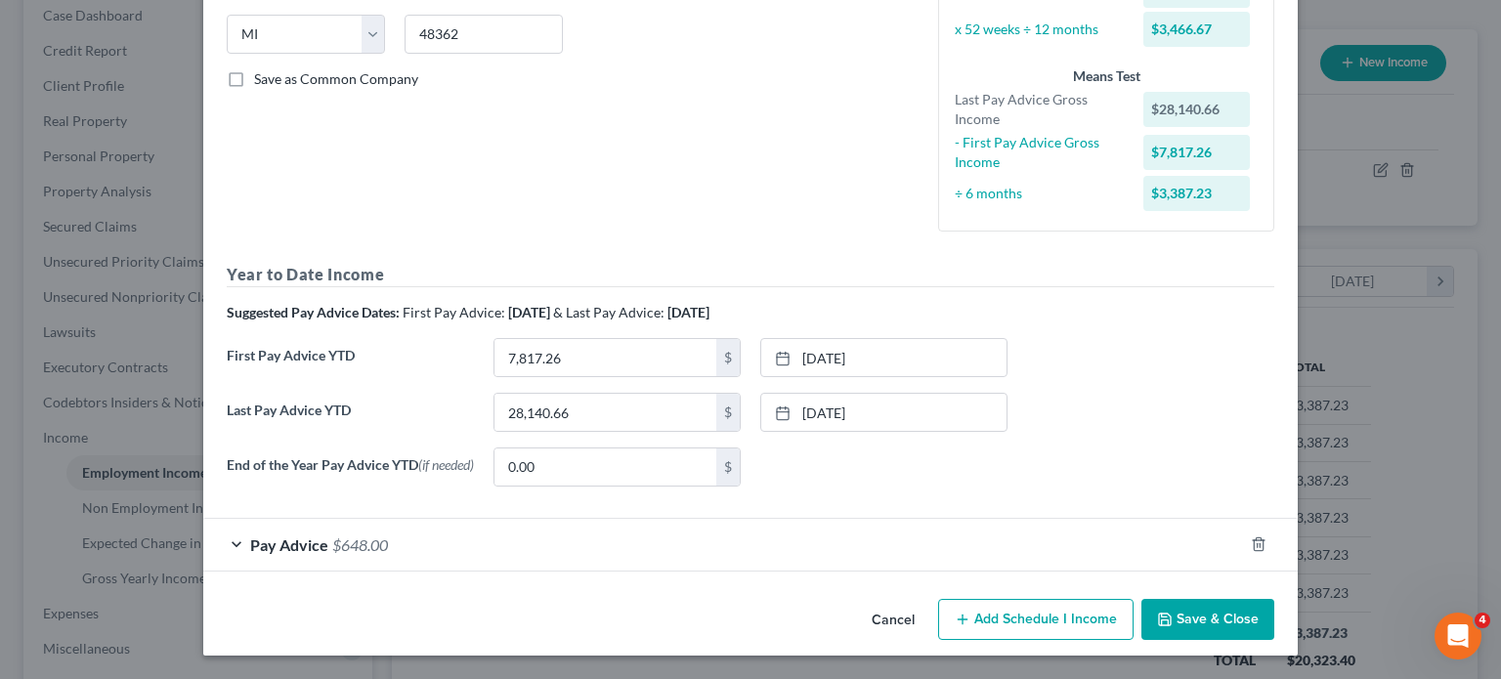
click at [555, 519] on div "Pay Advice $648.00" at bounding box center [723, 545] width 1040 height 52
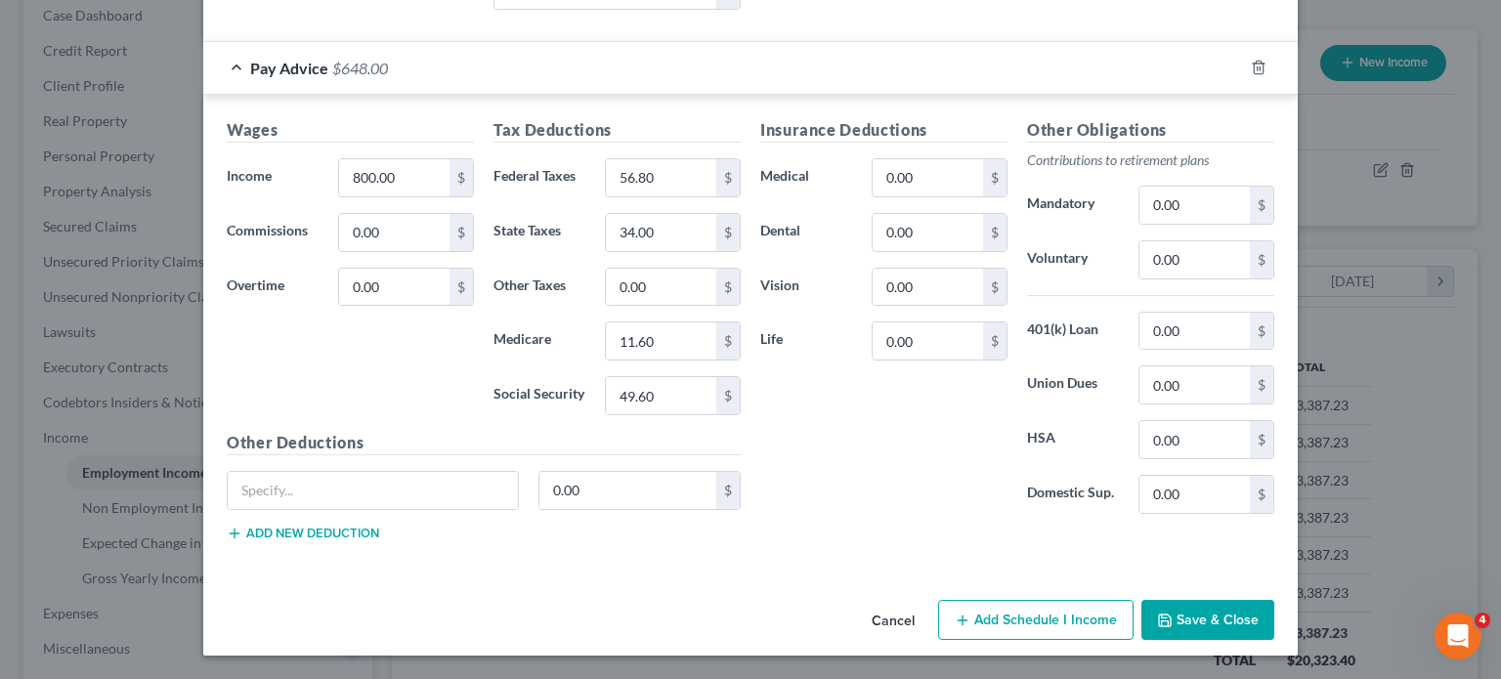
click at [908, 602] on button "Cancel" at bounding box center [893, 621] width 74 height 39
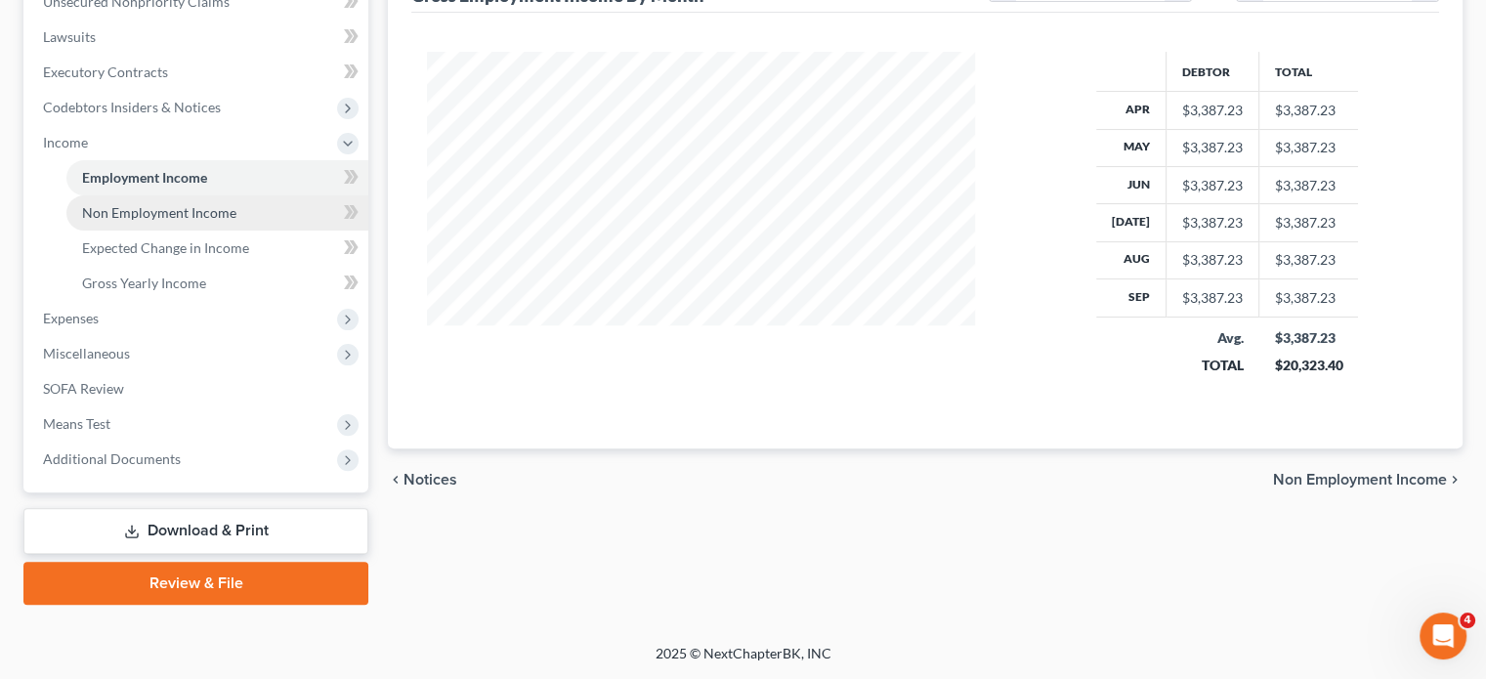
click at [236, 221] on span "Non Employment Income" at bounding box center [159, 212] width 154 height 17
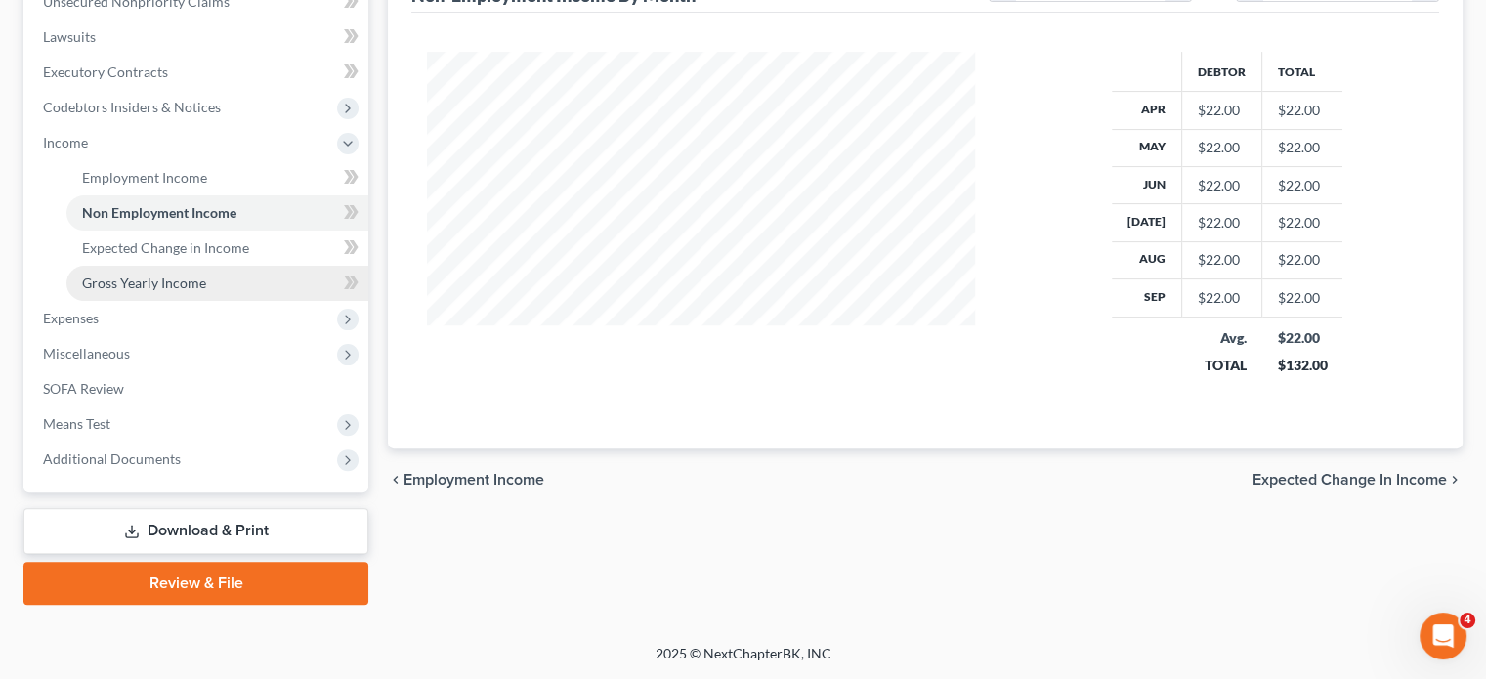
click at [249, 301] on link "Gross Yearly Income" at bounding box center [217, 283] width 302 height 35
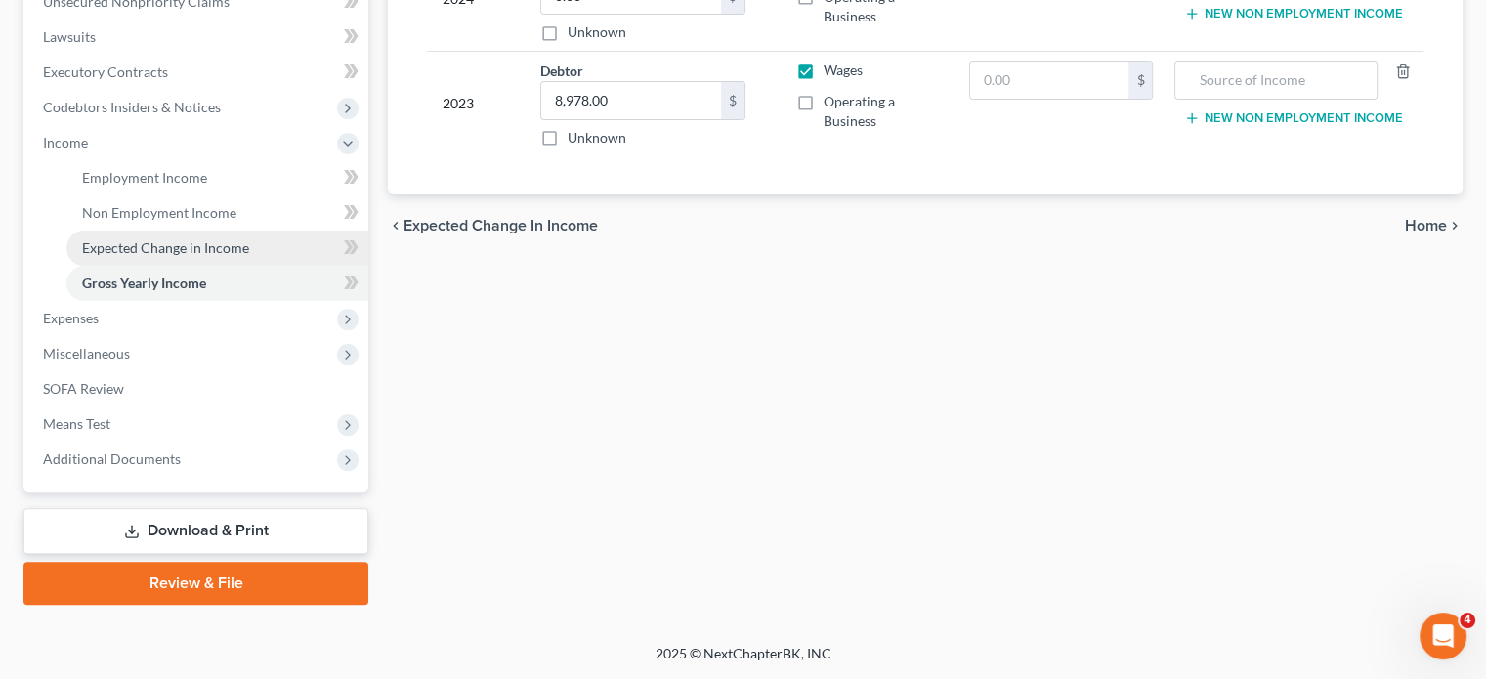
scroll to position [703, 0]
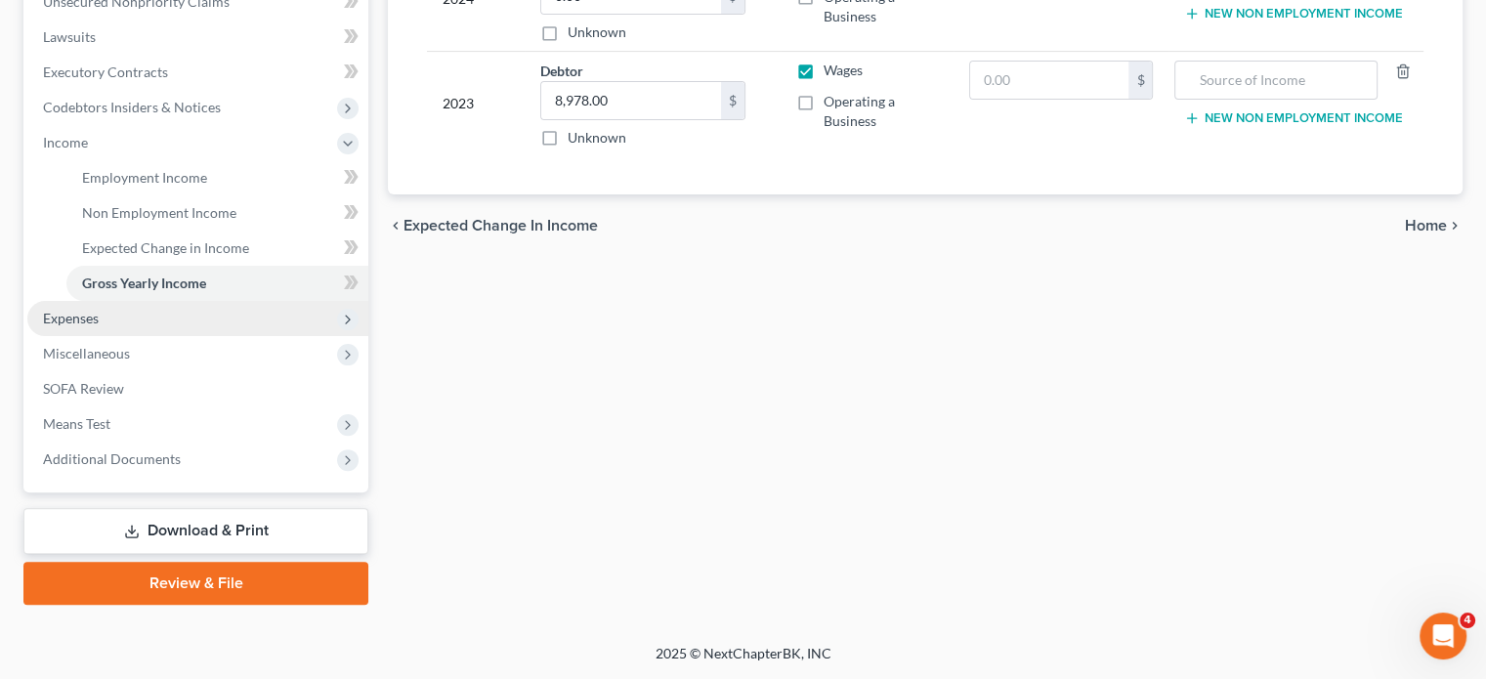
click at [99, 310] on span "Expenses" at bounding box center [71, 318] width 56 height 17
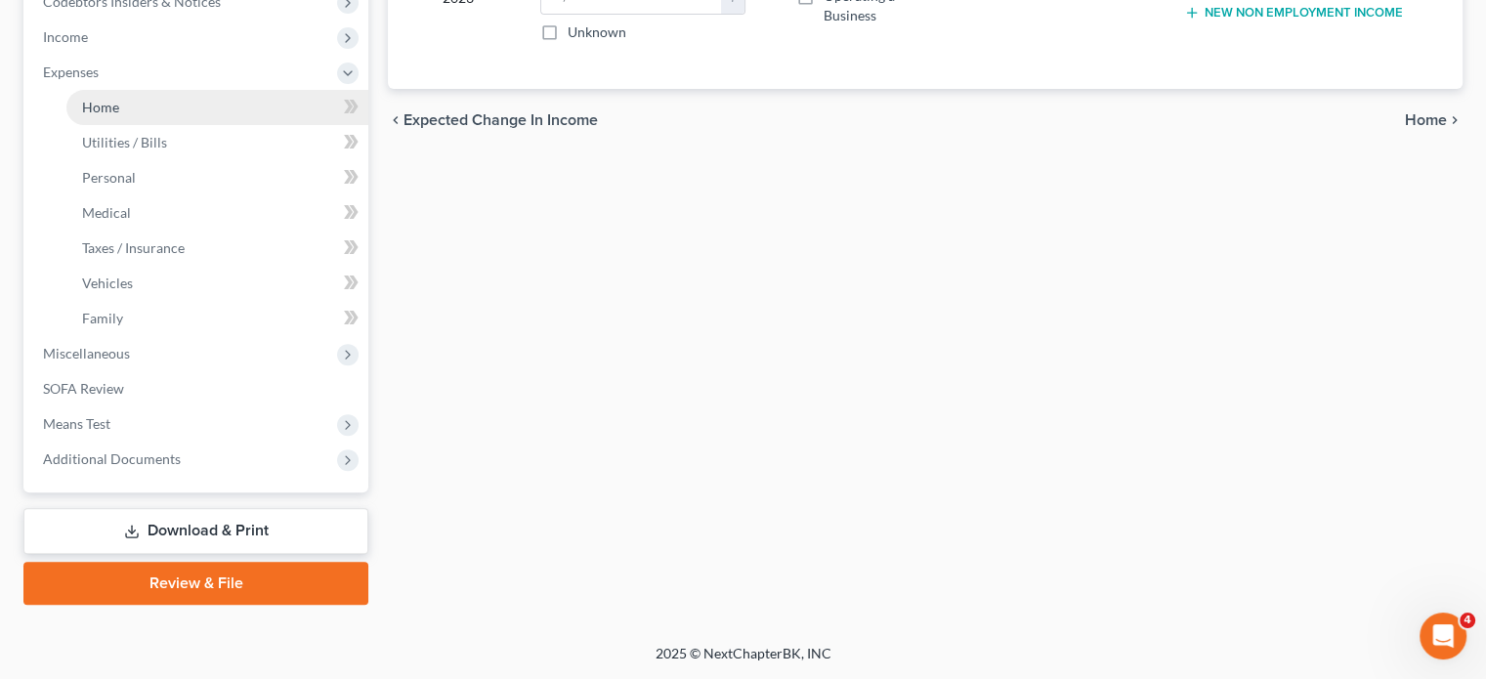
click at [116, 115] on span "Home" at bounding box center [100, 107] width 37 height 17
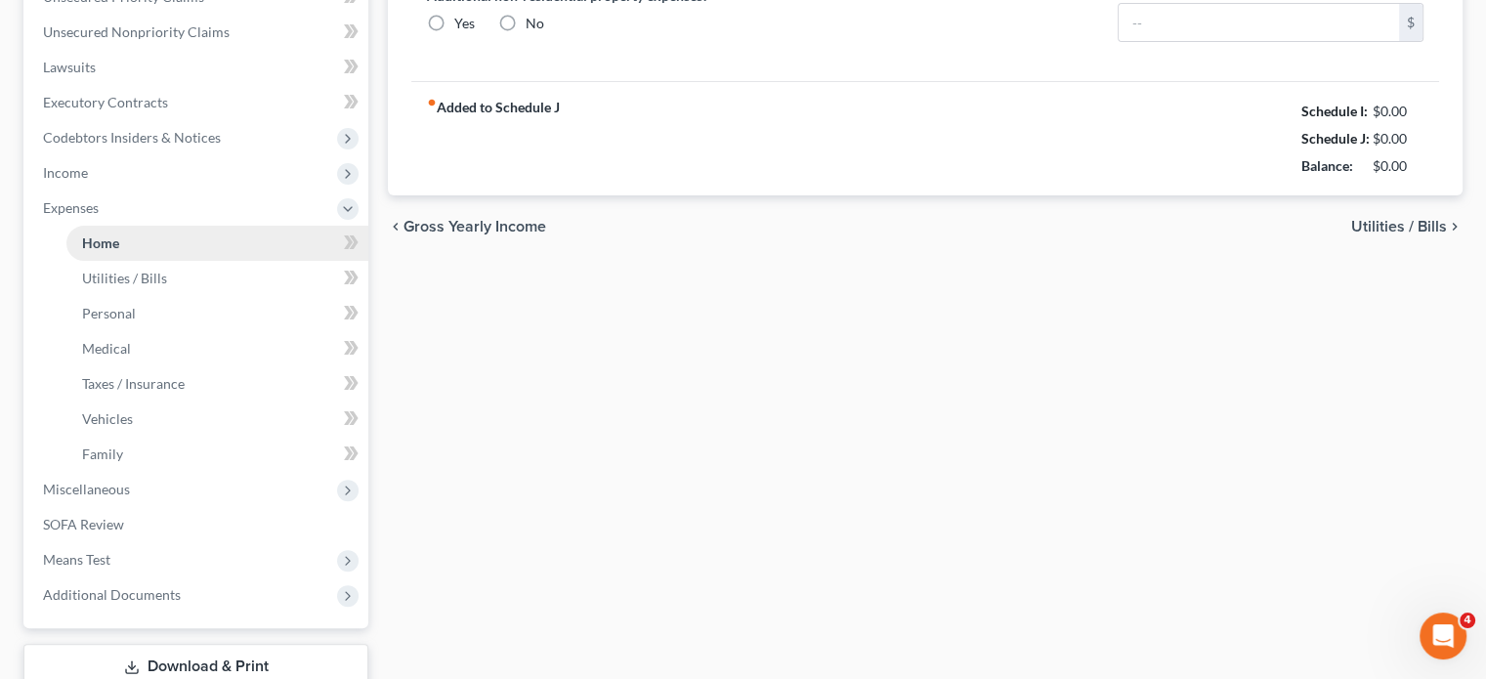
type input "0.00"
radio input "true"
type input "0.00"
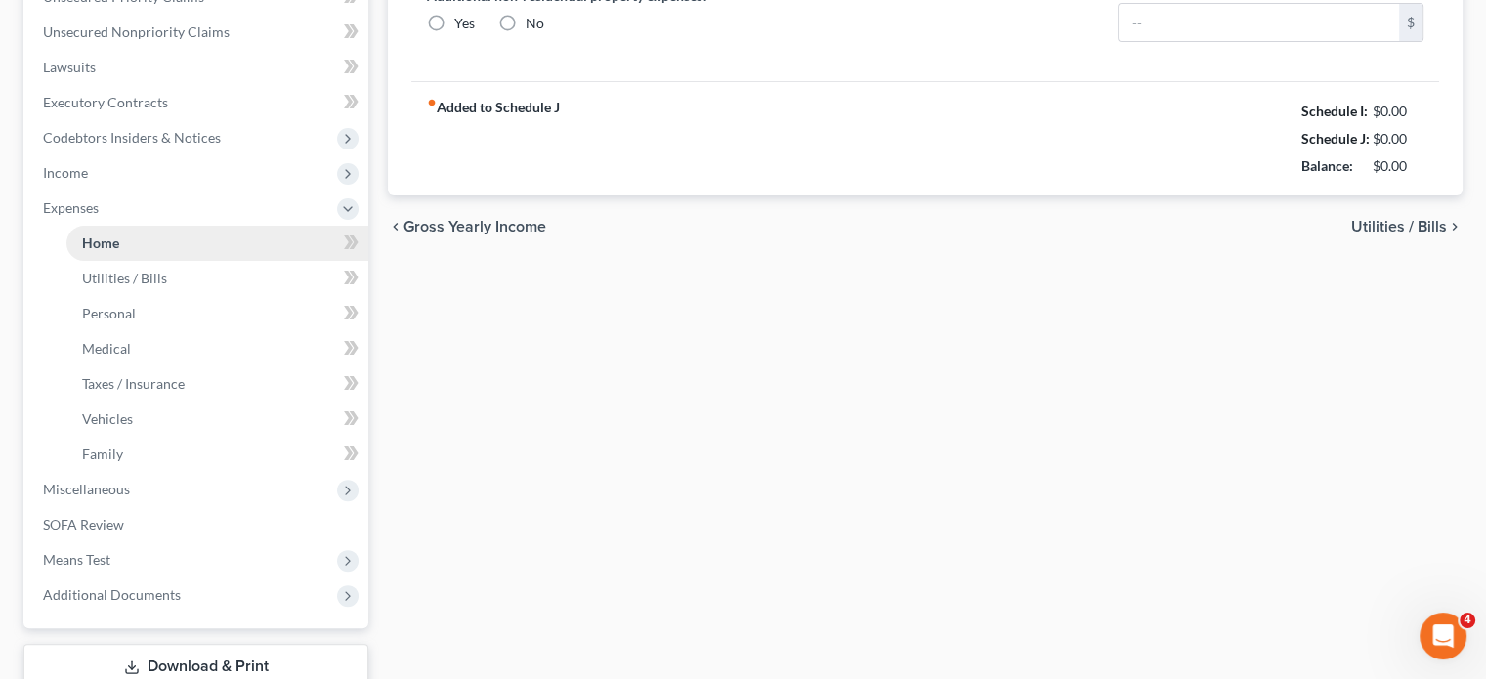
type input "0.00"
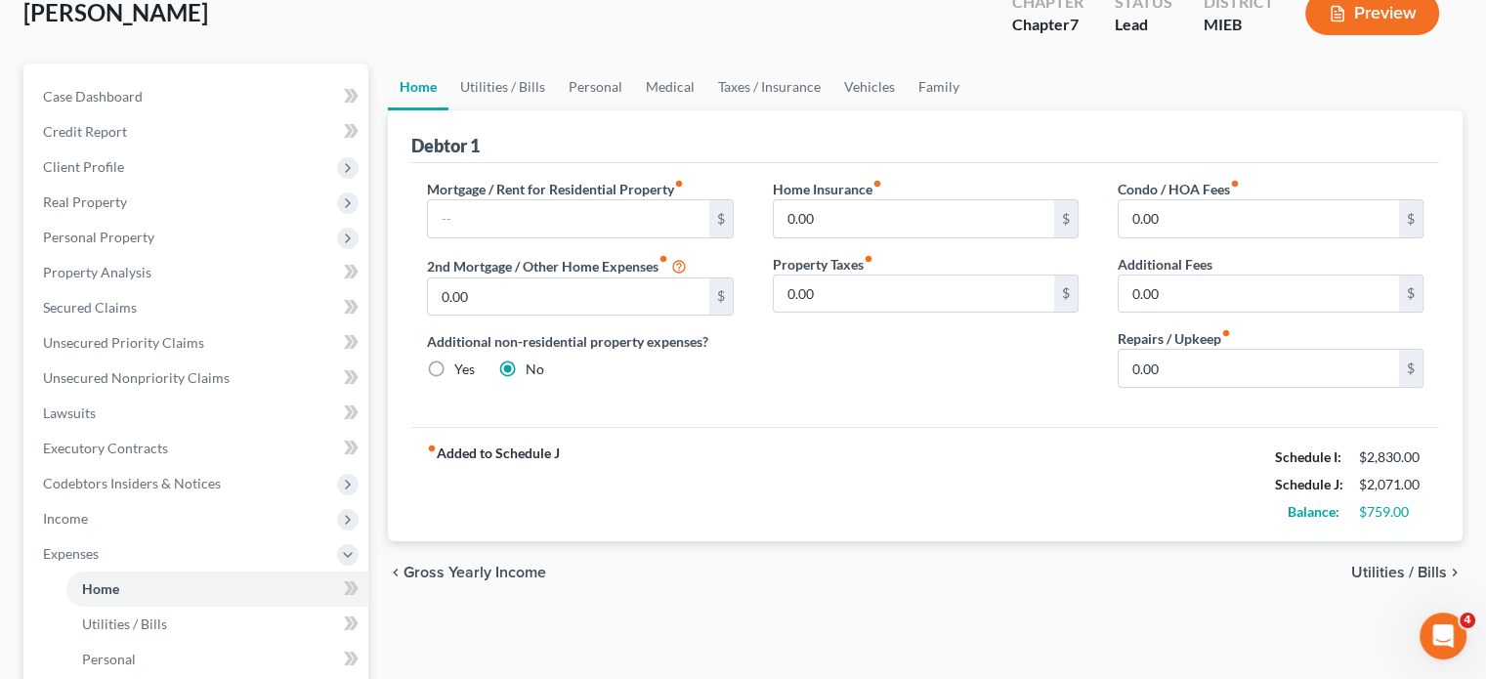
scroll to position [116, 0]
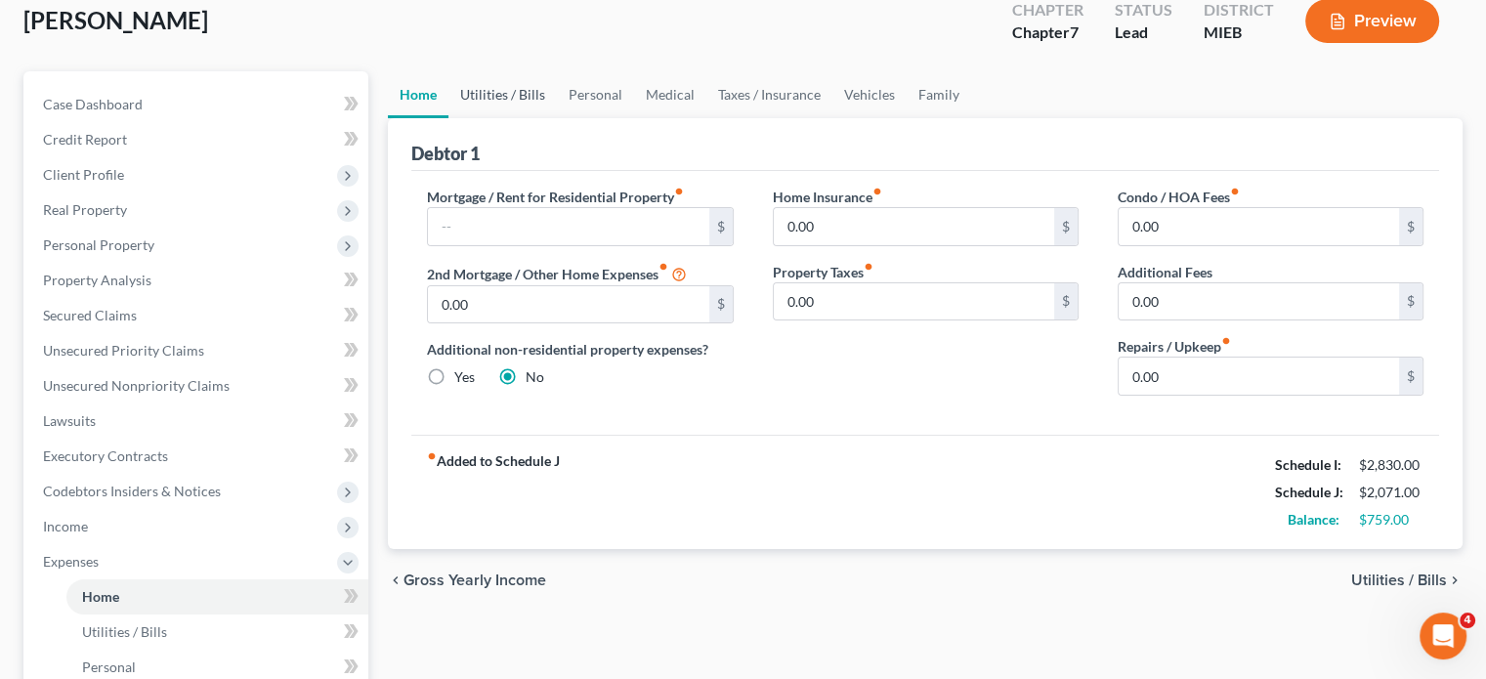
click at [532, 118] on link "Utilities / Bills" at bounding box center [502, 94] width 108 height 47
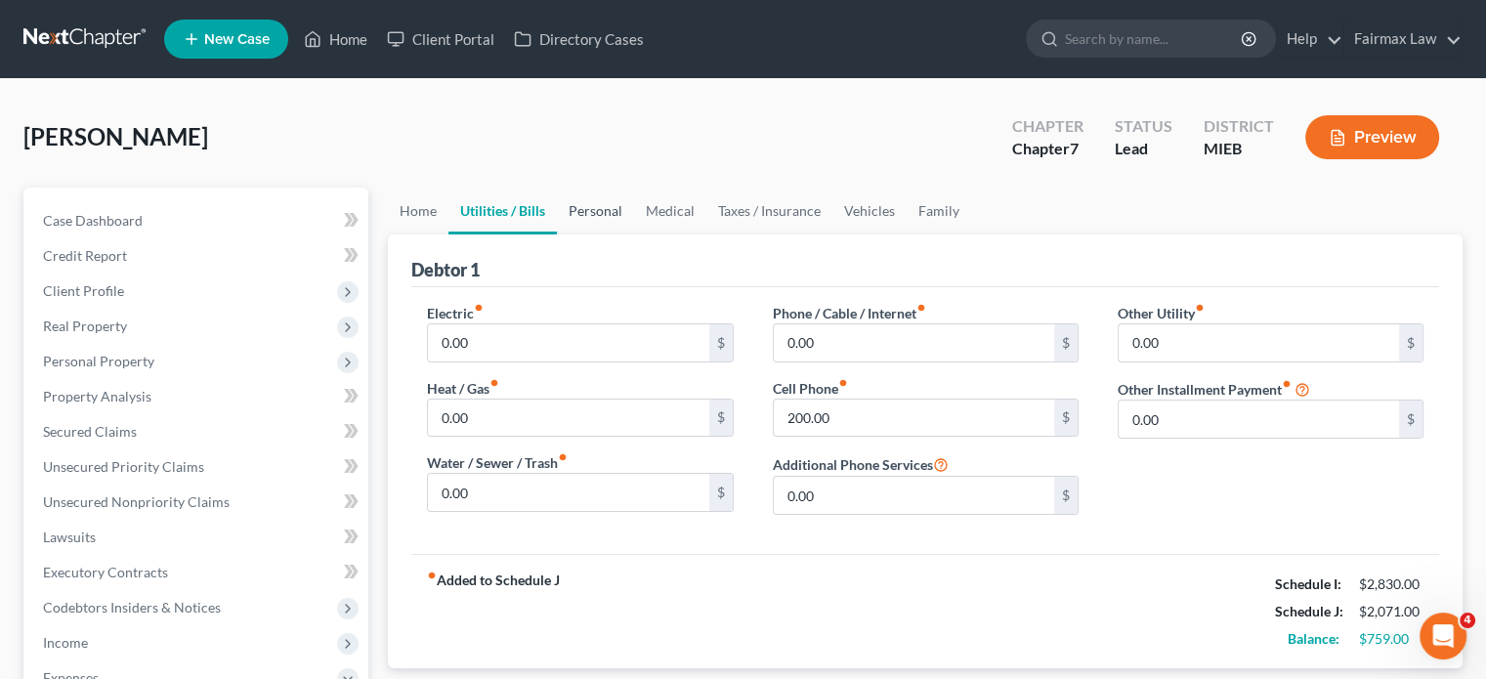
click at [634, 234] on link "Personal" at bounding box center [595, 211] width 77 height 47
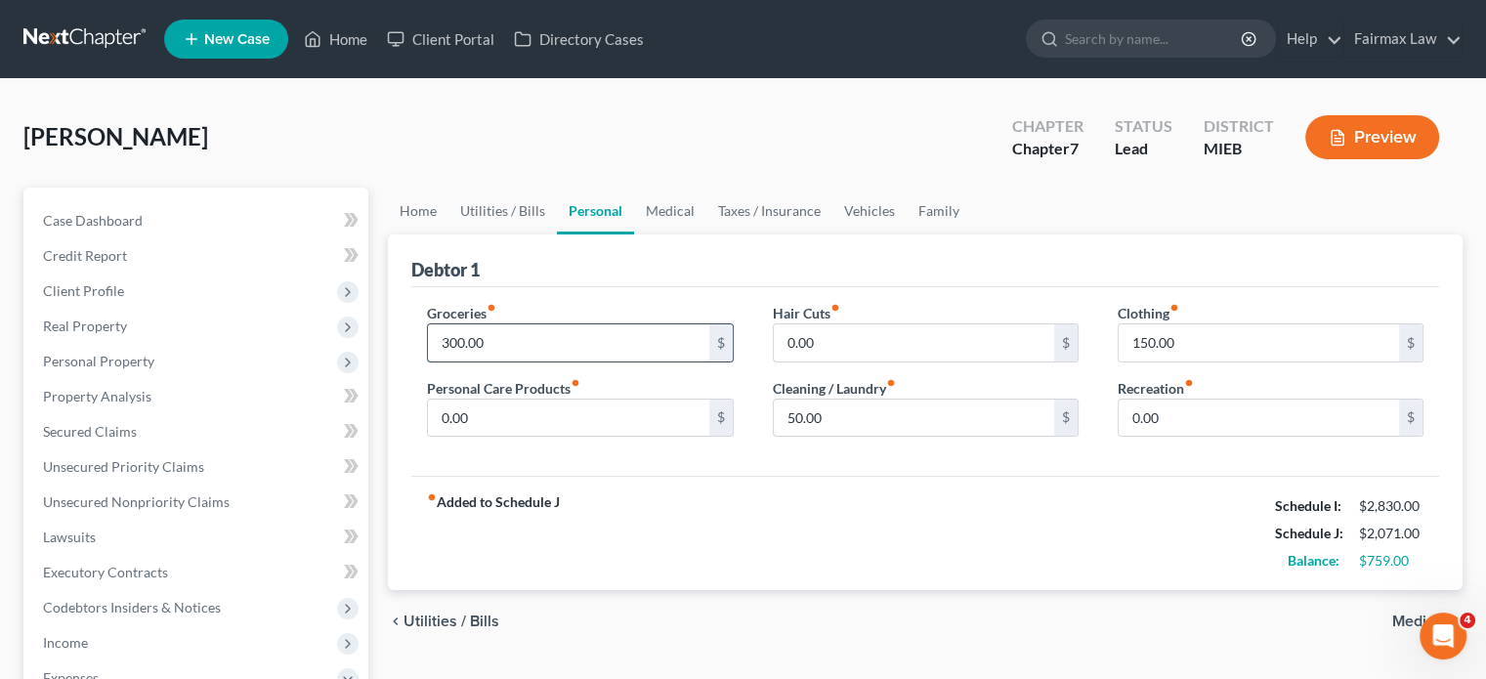
click at [548, 362] on input "300.00" at bounding box center [568, 342] width 280 height 37
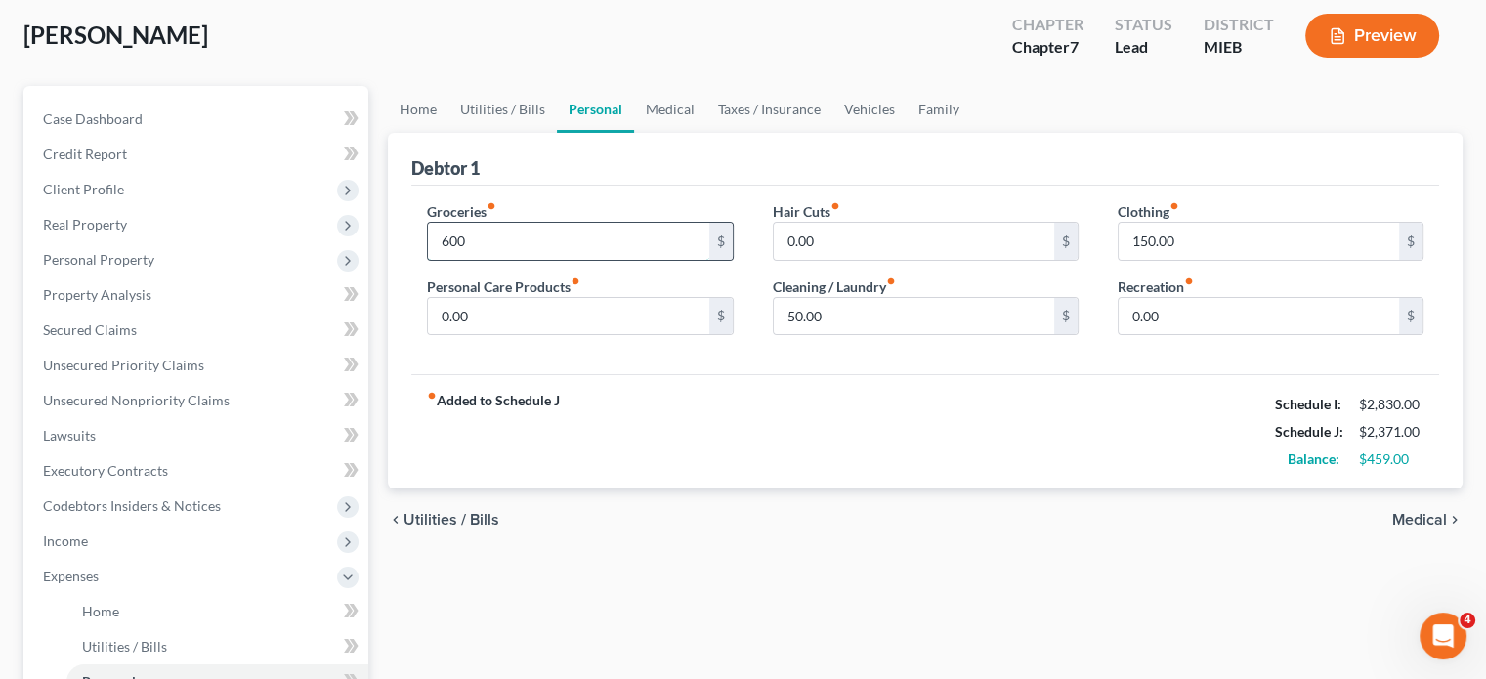
scroll to position [102, 0]
type input "600"
click at [525, 335] on input "0.00" at bounding box center [568, 316] width 280 height 37
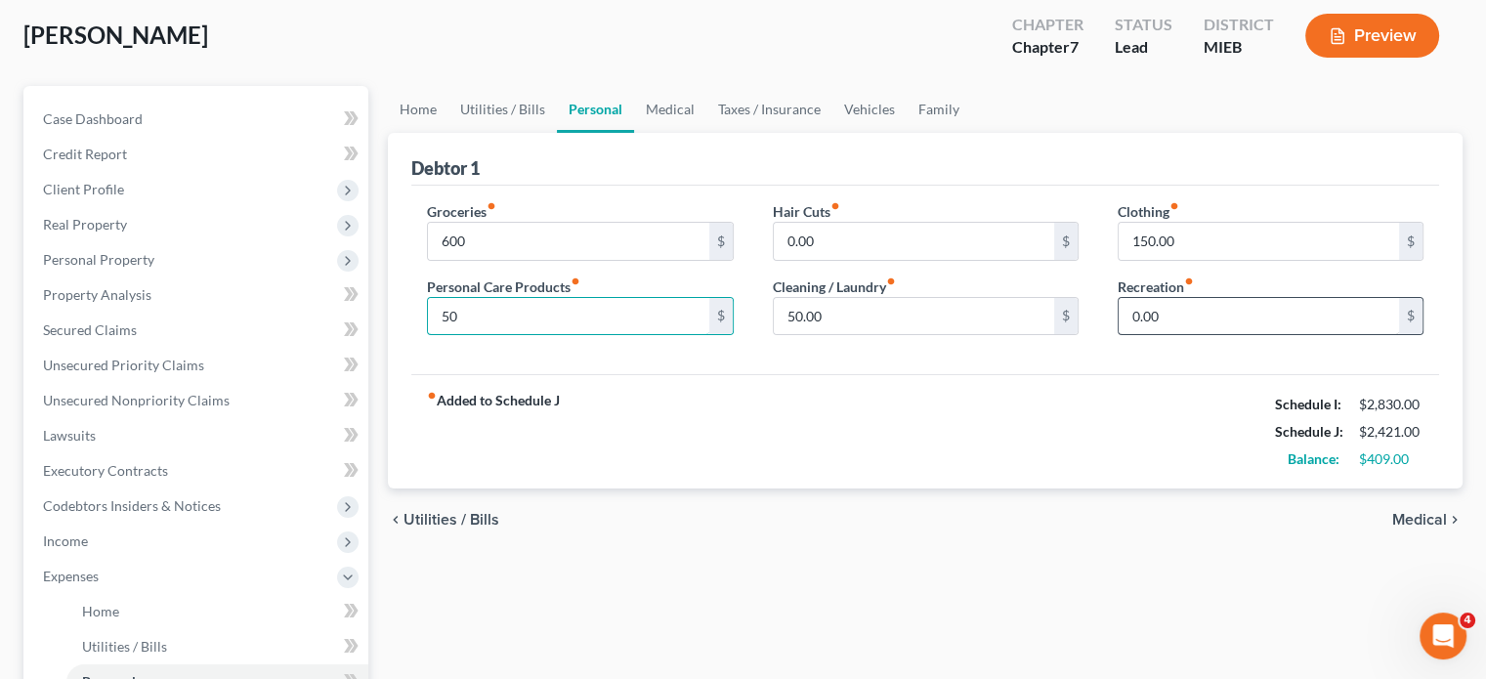
type input "50"
click at [1189, 335] on input "0.00" at bounding box center [1259, 316] width 280 height 37
type input "100"
click at [706, 133] on link "Medical" at bounding box center [670, 109] width 72 height 47
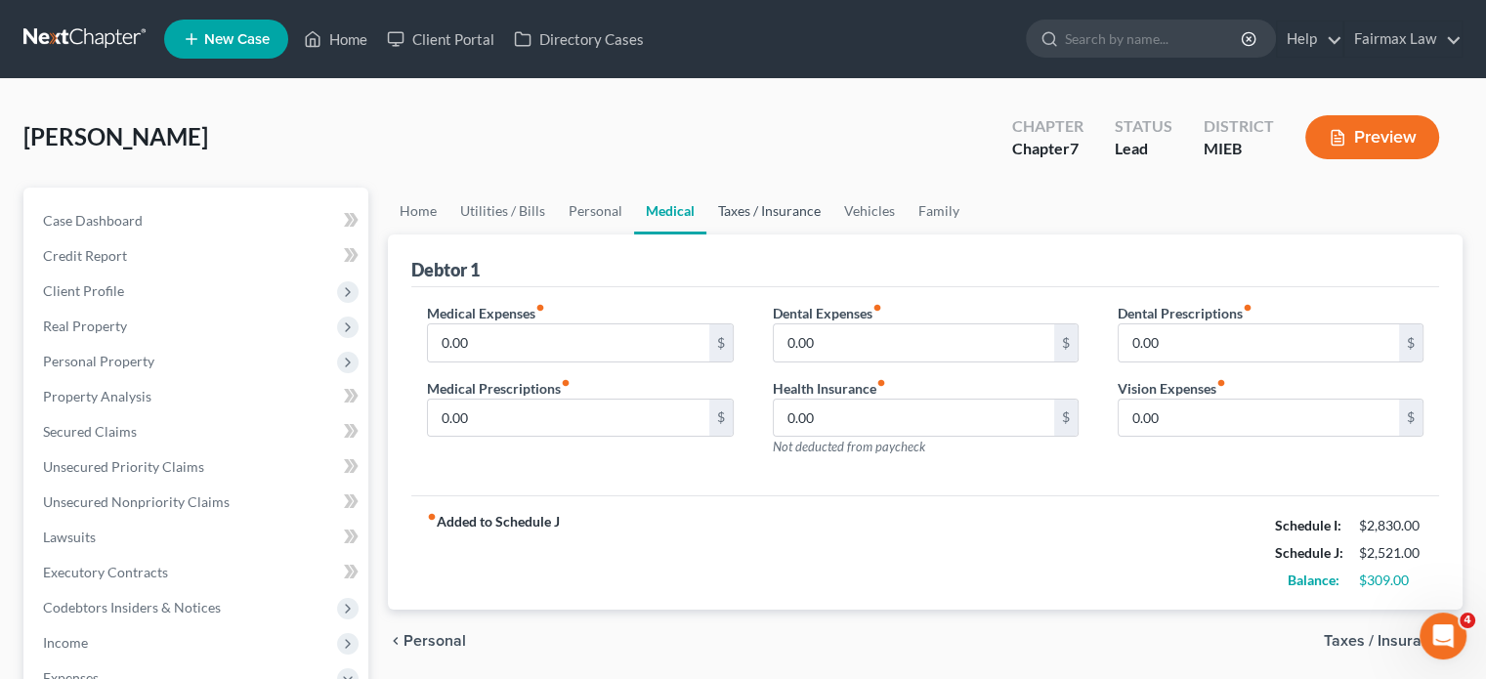
click at [832, 231] on link "Taxes / Insurance" at bounding box center [769, 211] width 126 height 47
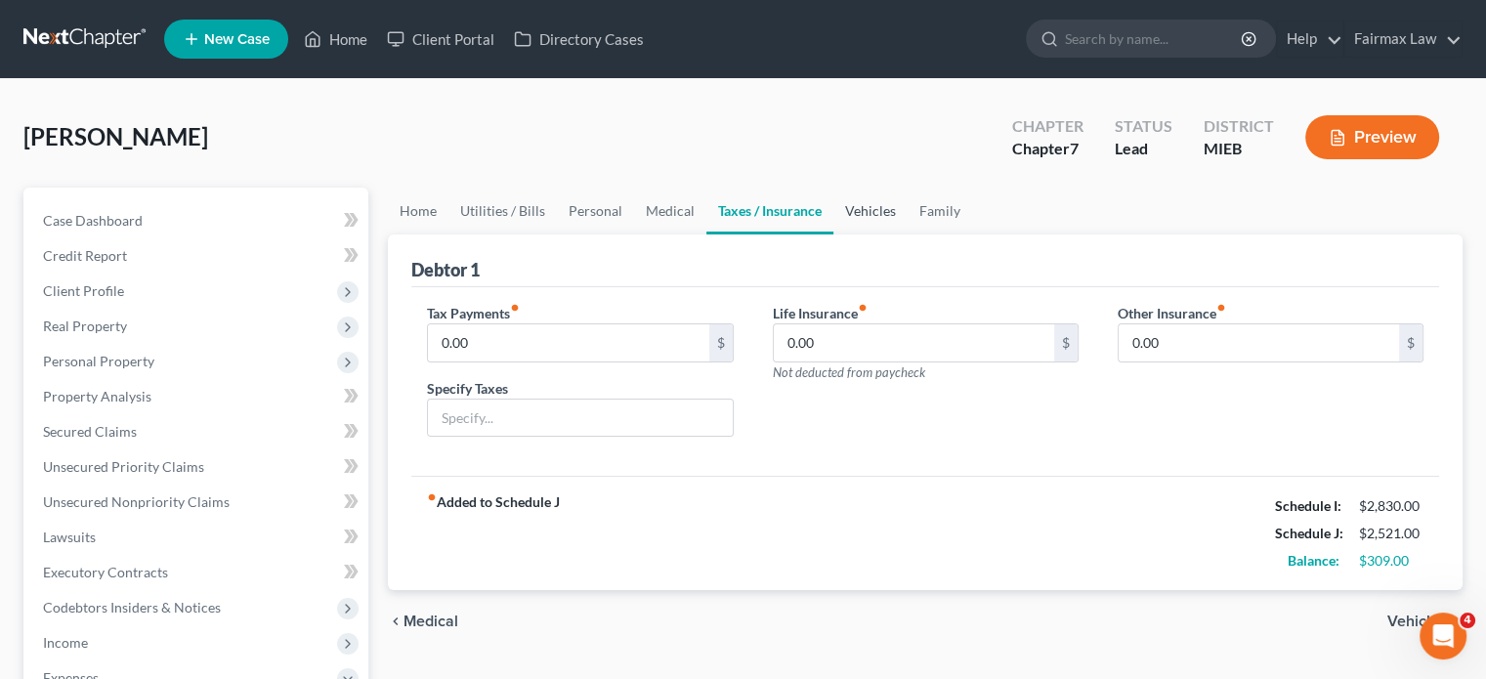
click at [908, 234] on link "Vehicles" at bounding box center [870, 211] width 74 height 47
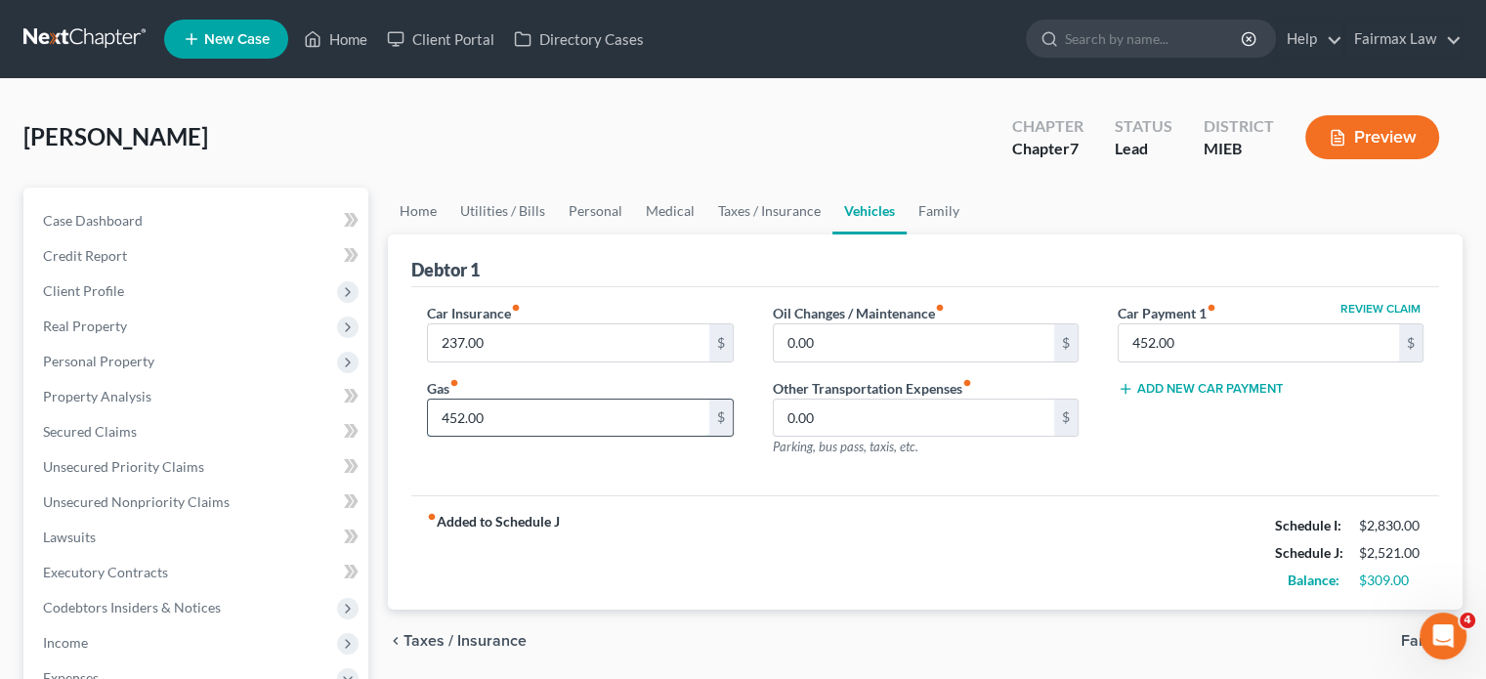
click at [498, 437] on input "452.00" at bounding box center [568, 418] width 280 height 37
type input "500"
click at [844, 323] on label "Oil Changes / Maintenance fiber_manual_record" at bounding box center [859, 313] width 172 height 21
click at [864, 458] on div "Oil Changes / Maintenance fiber_manual_record 0.00 $ Other Transportation Expen…" at bounding box center [925, 388] width 345 height 170
click at [865, 362] on input "0.00" at bounding box center [914, 342] width 280 height 37
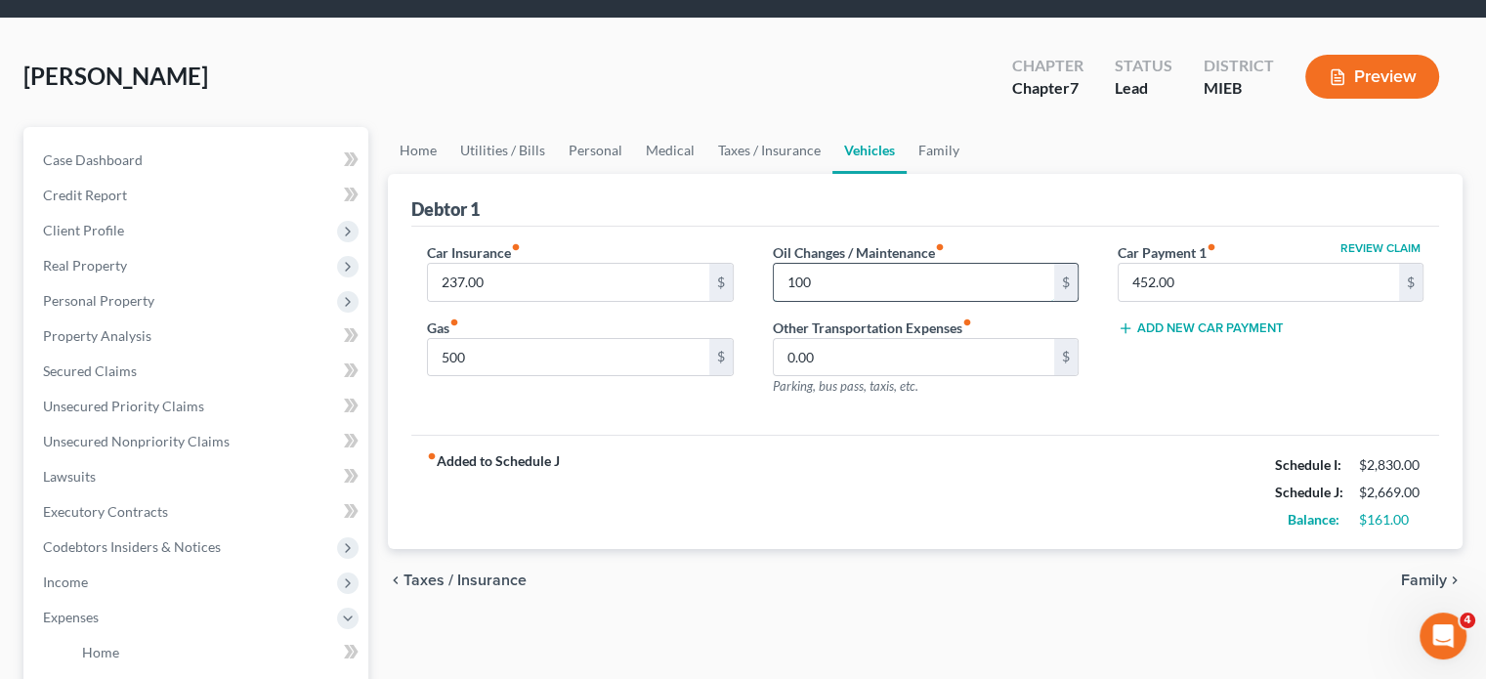
scroll to position [62, 0]
type input "100"
click at [971, 173] on link "Family" at bounding box center [939, 149] width 64 height 47
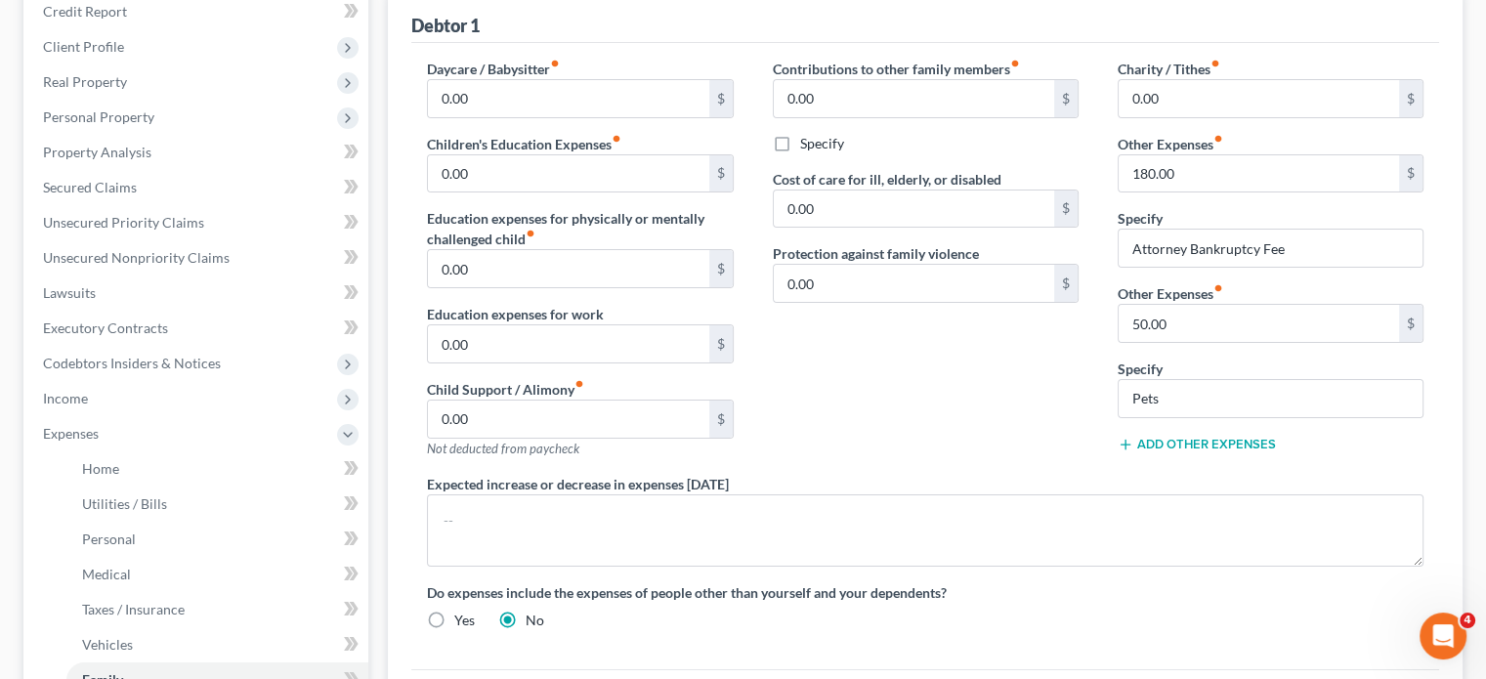
scroll to position [250, 0]
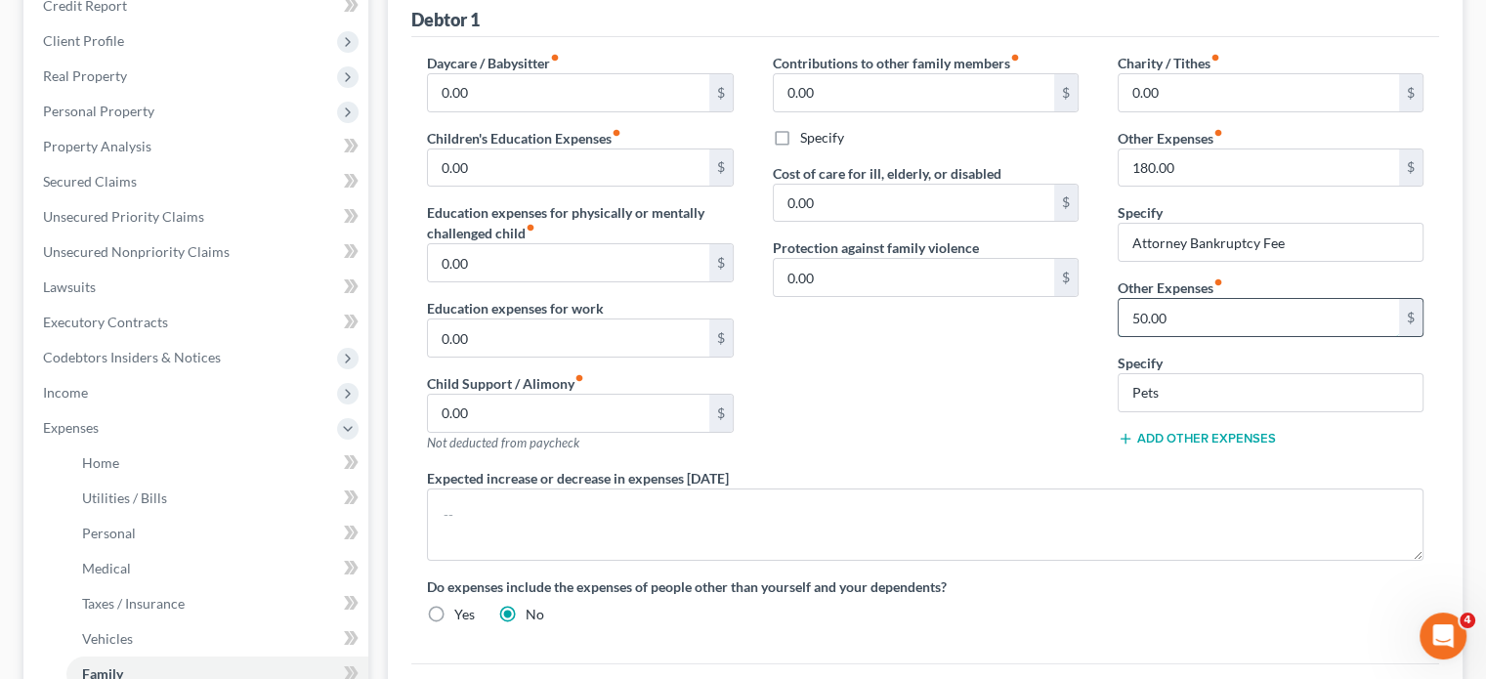
click at [1192, 336] on input "50.00" at bounding box center [1259, 317] width 280 height 37
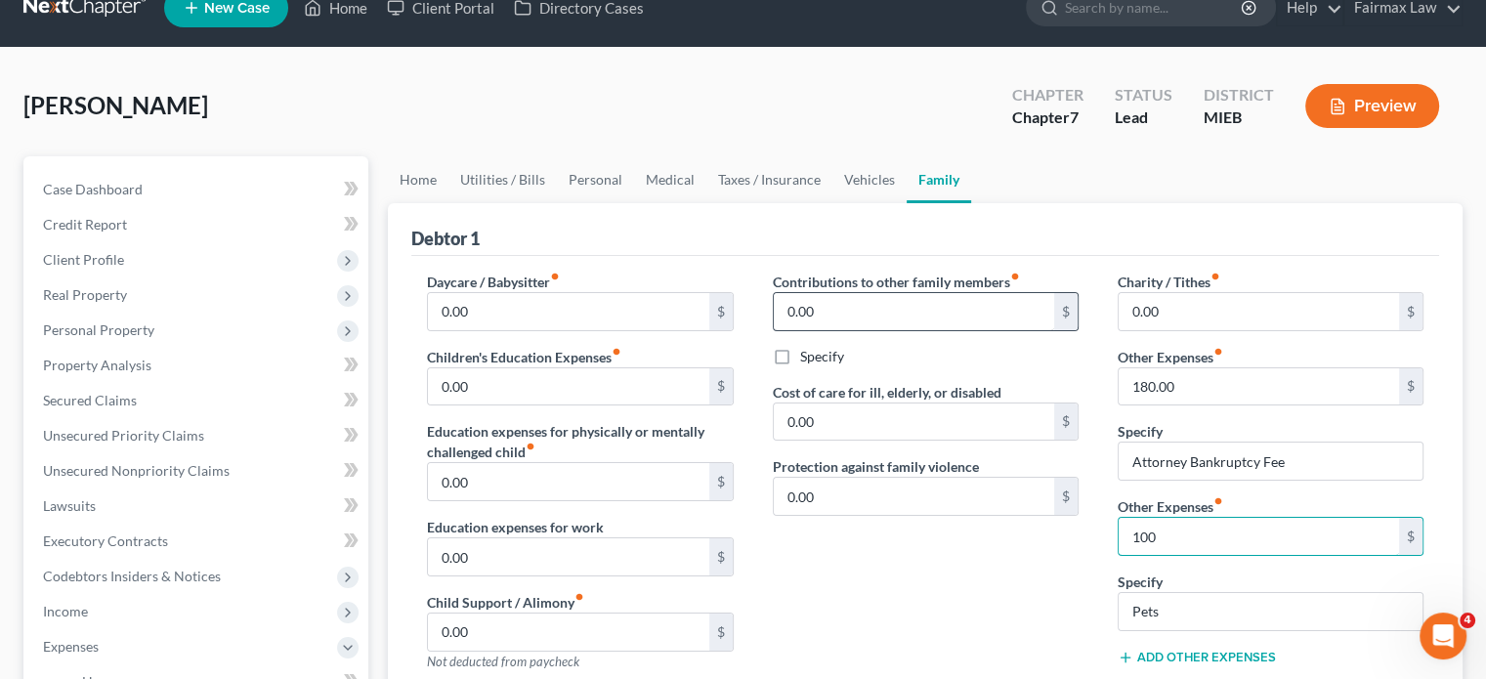
scroll to position [25, 0]
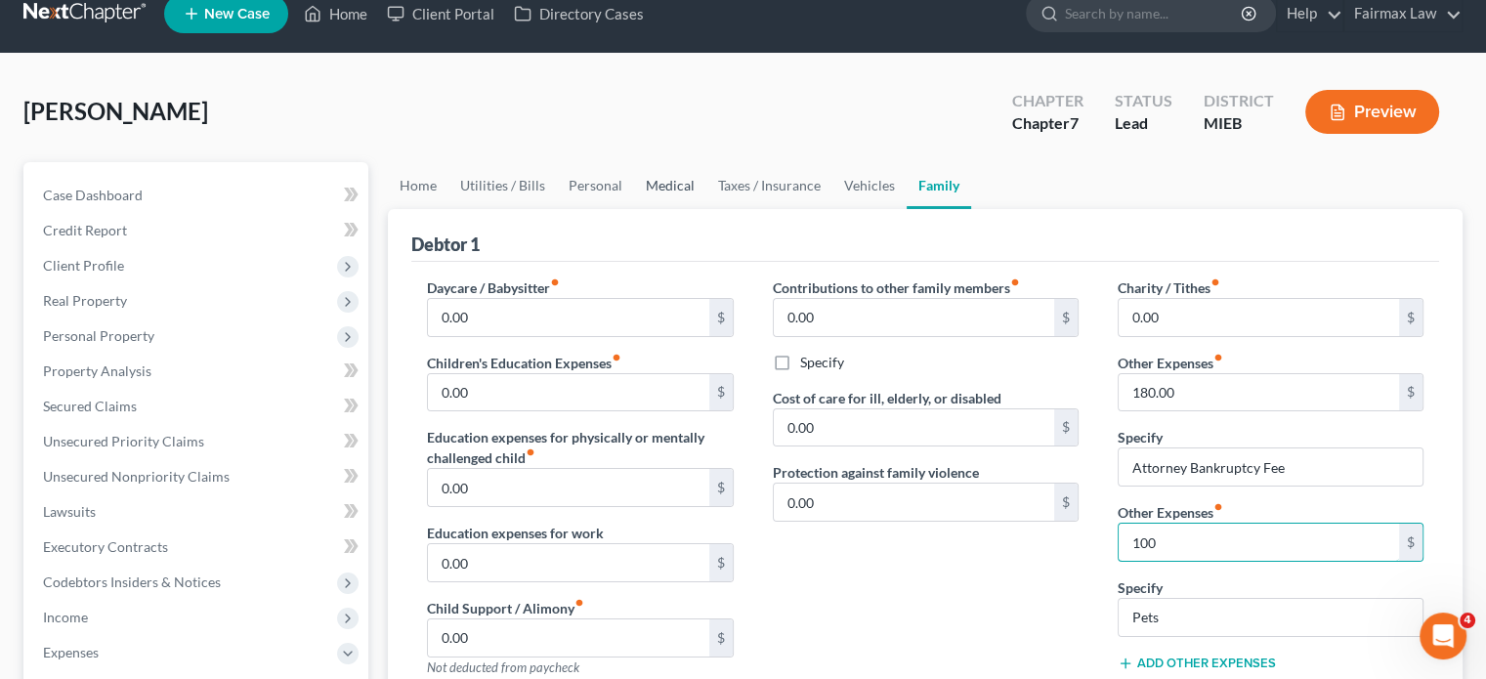
type input "100"
click at [706, 209] on link "Medical" at bounding box center [670, 185] width 72 height 47
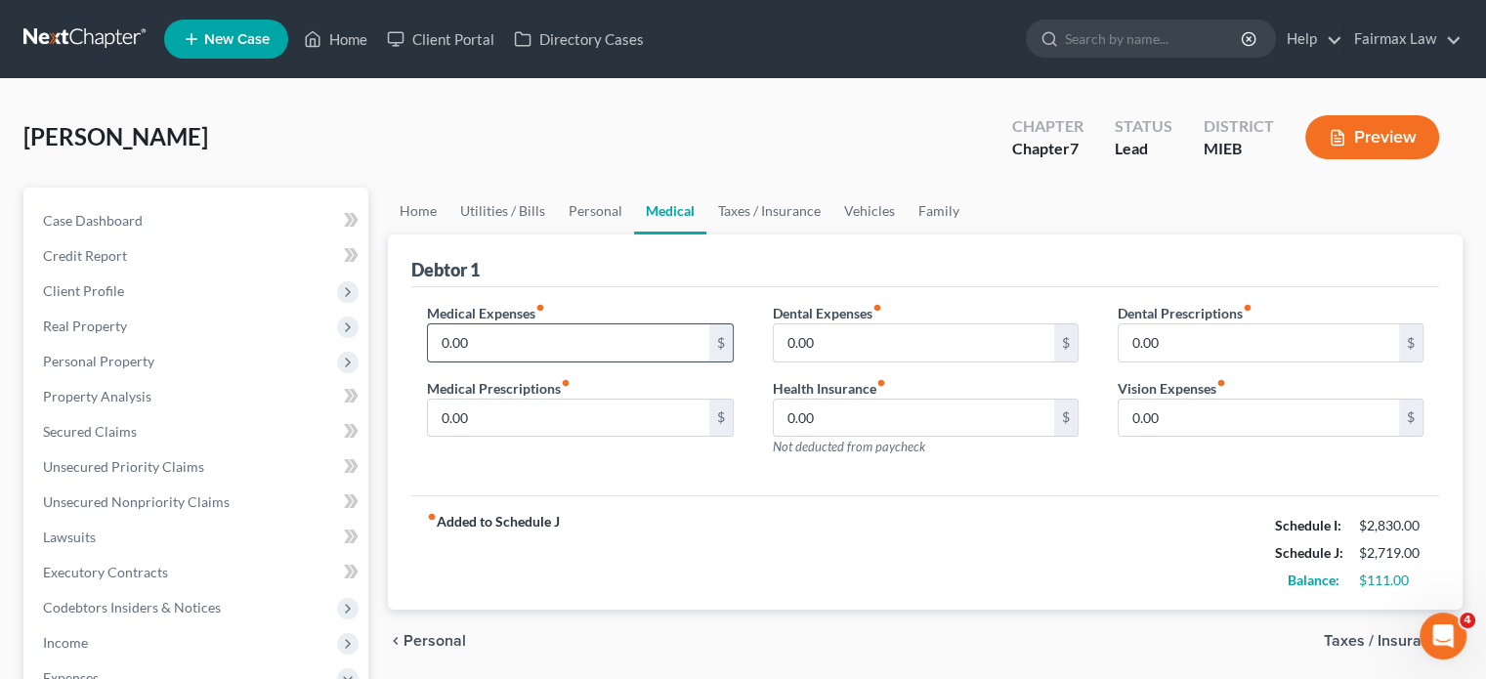
click at [504, 362] on input "0.00" at bounding box center [568, 342] width 280 height 37
type input "50"
click at [825, 362] on input "0.00" at bounding box center [914, 342] width 280 height 37
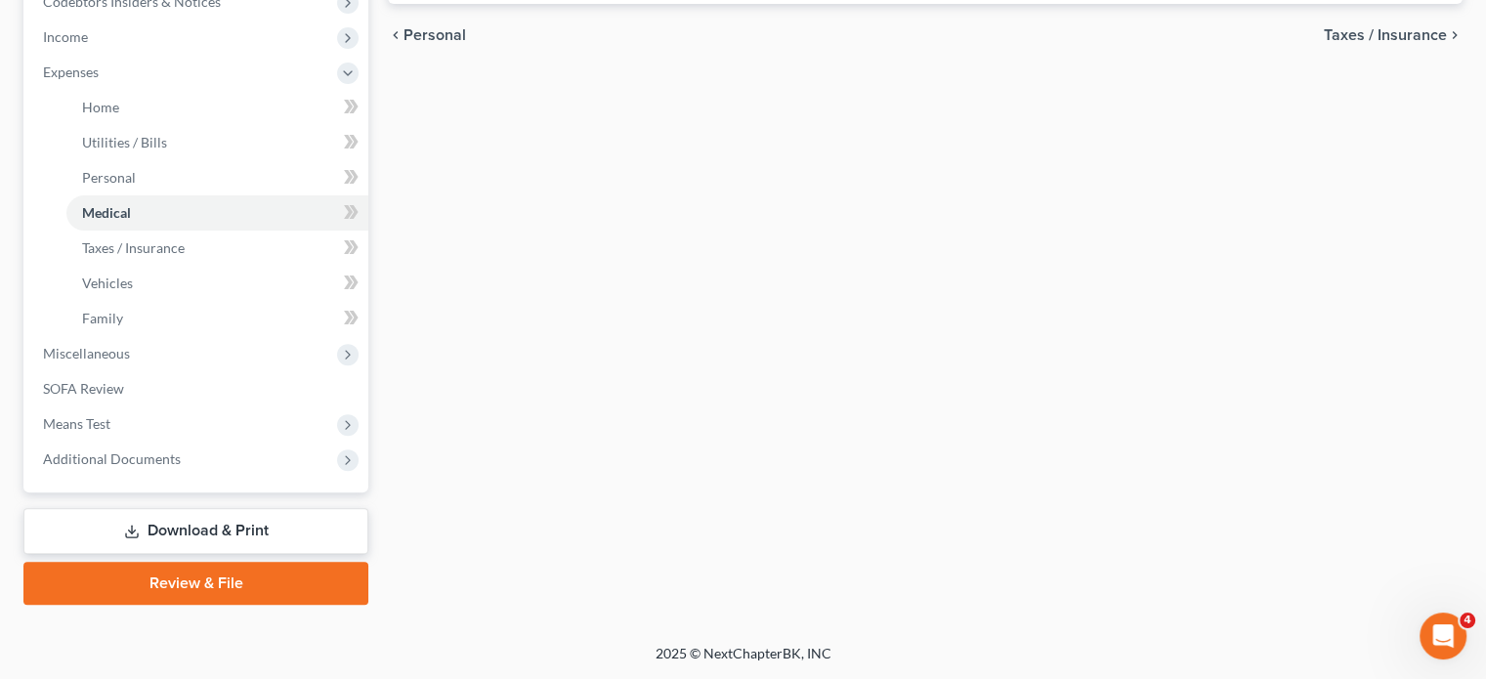
scroll to position [921, 0]
type input "50"
click at [174, 336] on span "Miscellaneous" at bounding box center [197, 353] width 341 height 35
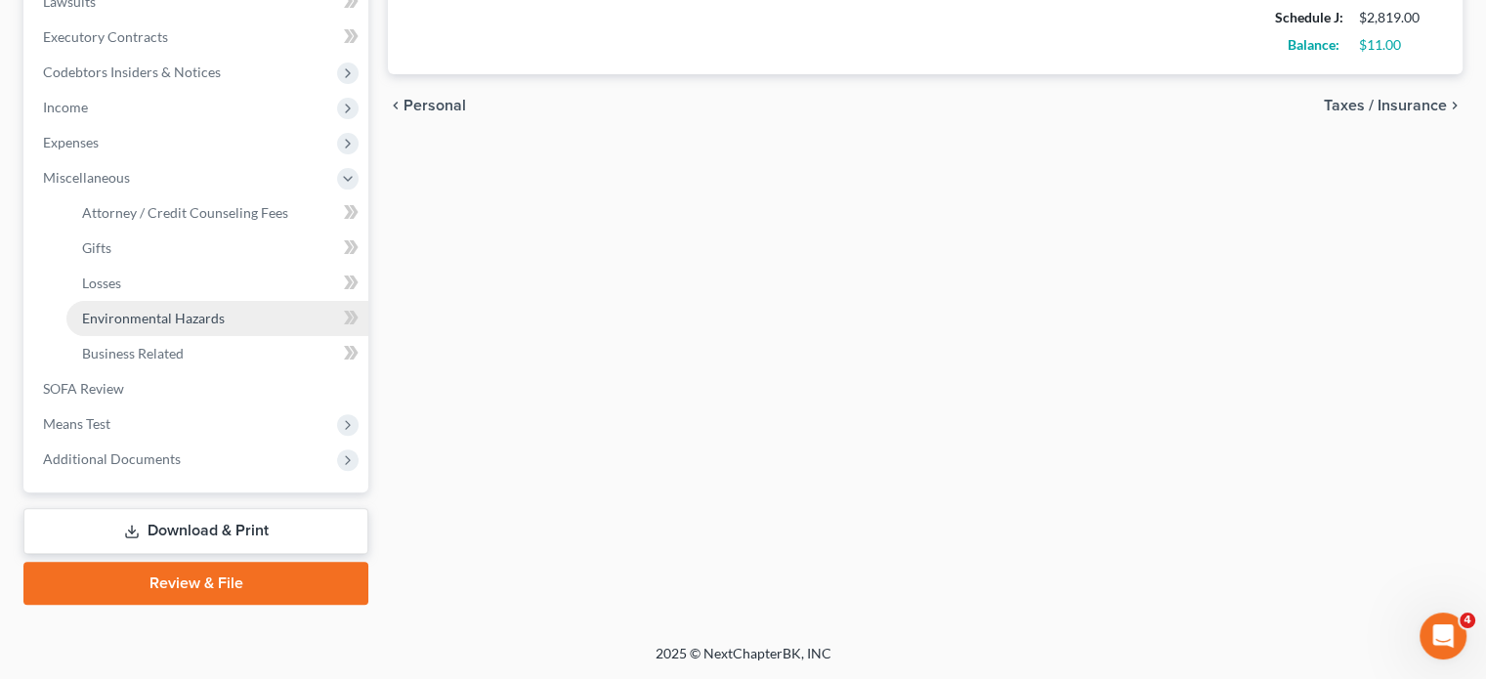
scroll to position [833, 0]
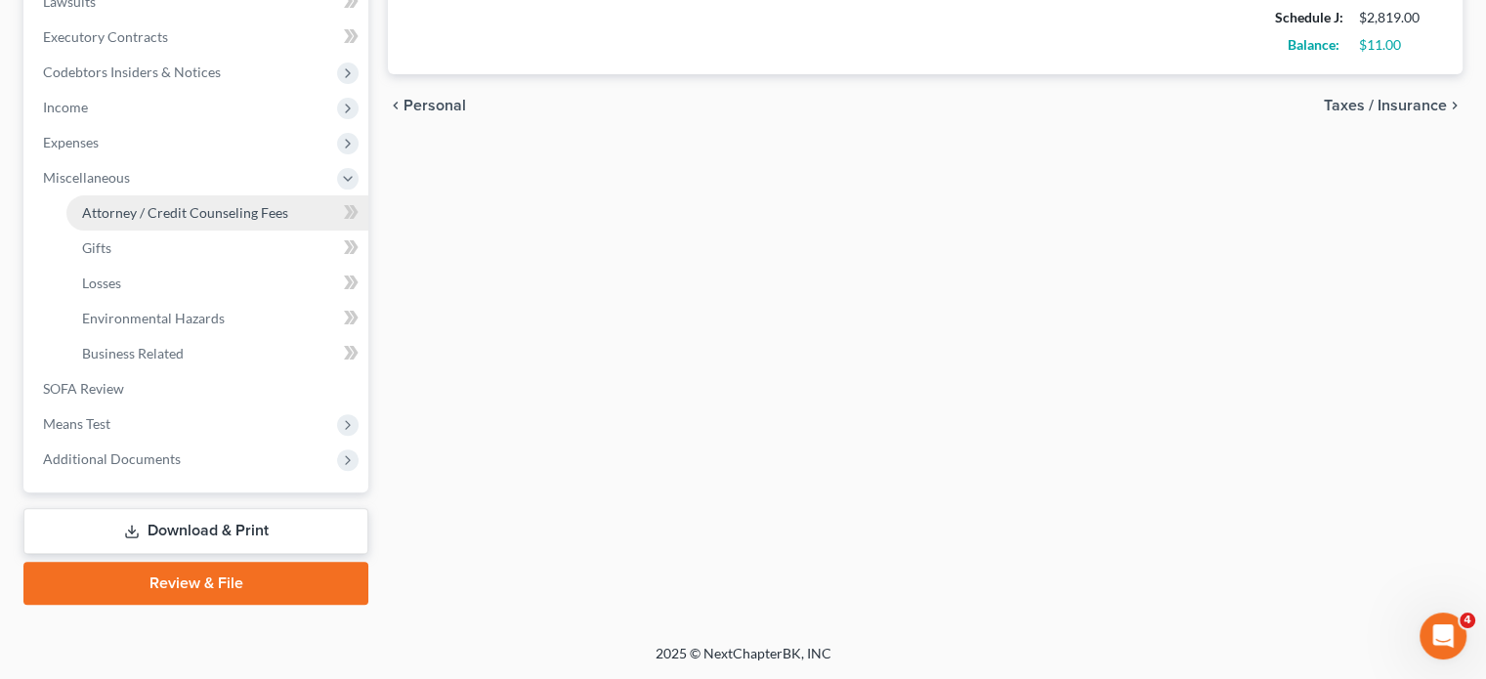
click at [203, 204] on span "Attorney / Credit Counseling Fees" at bounding box center [185, 212] width 206 height 17
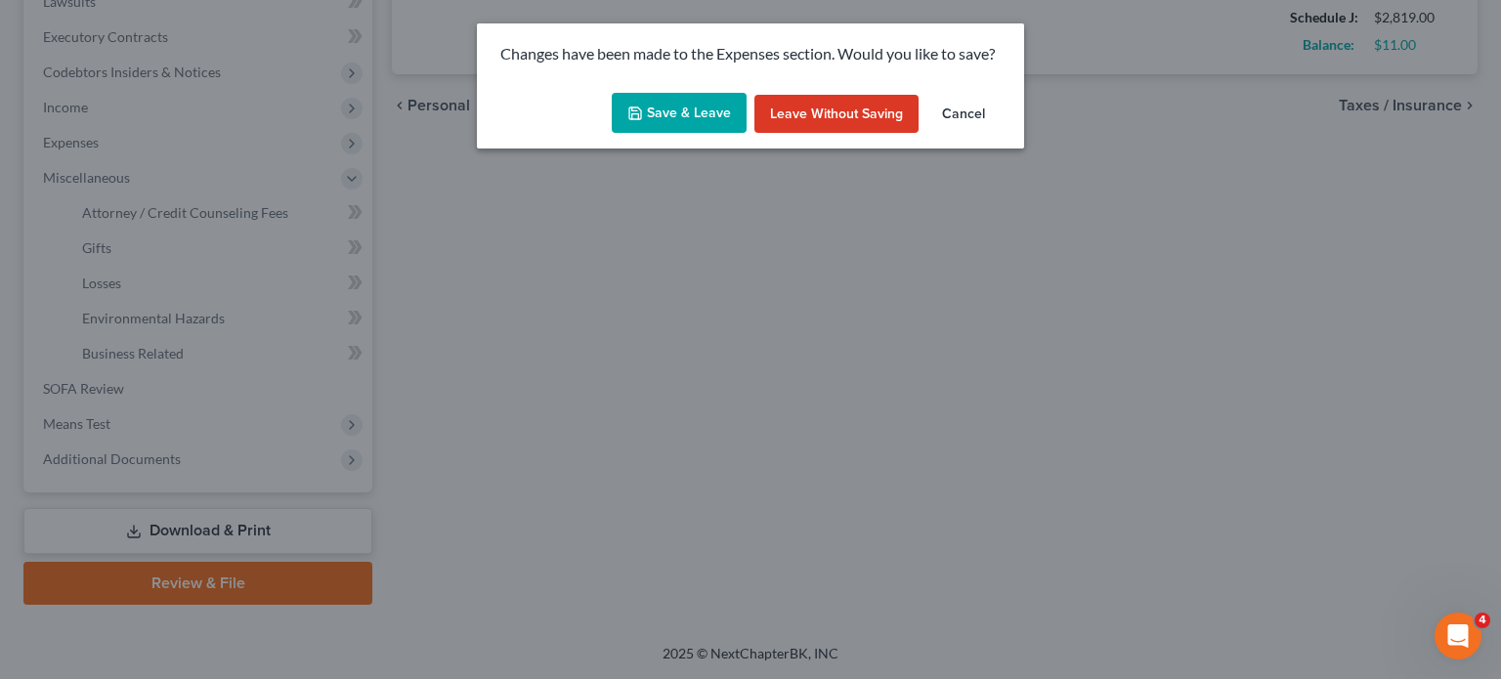
click at [627, 121] on icon "button" at bounding box center [635, 114] width 16 height 16
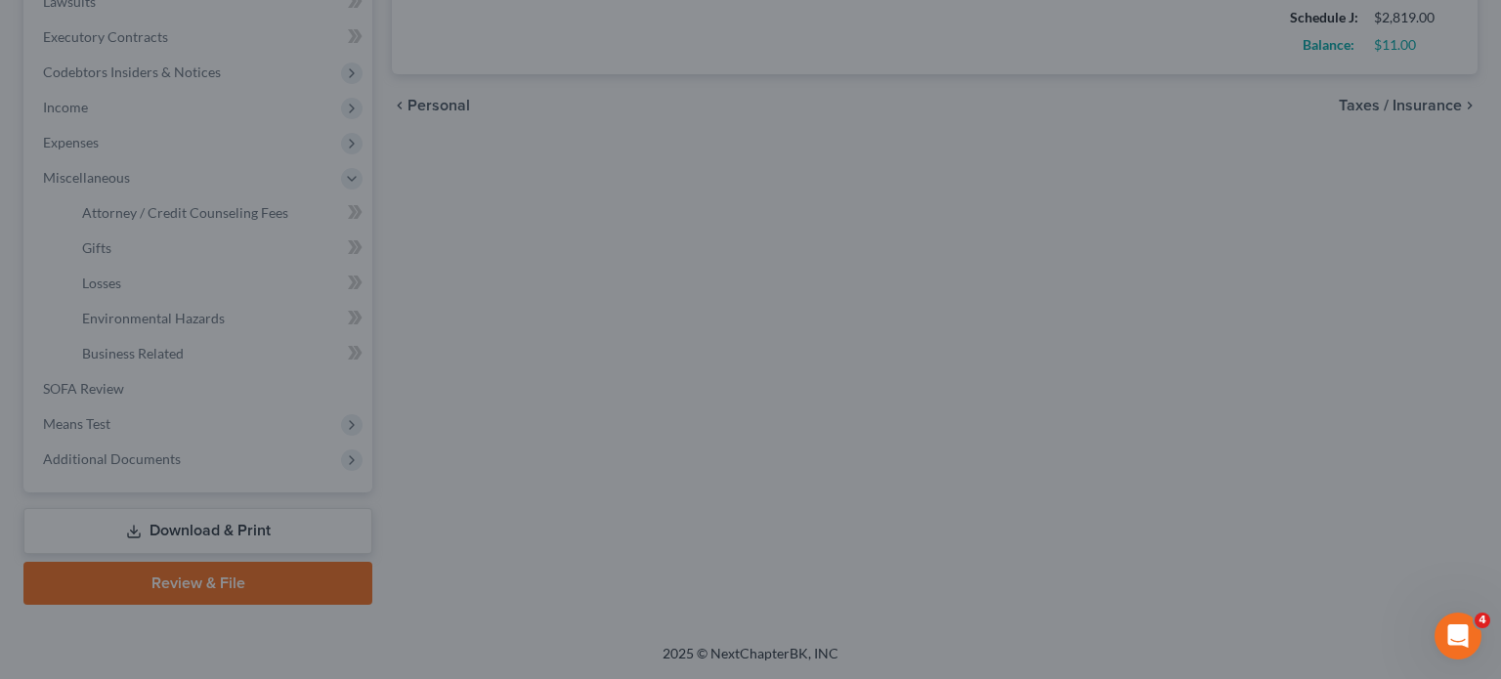
type input "50.00"
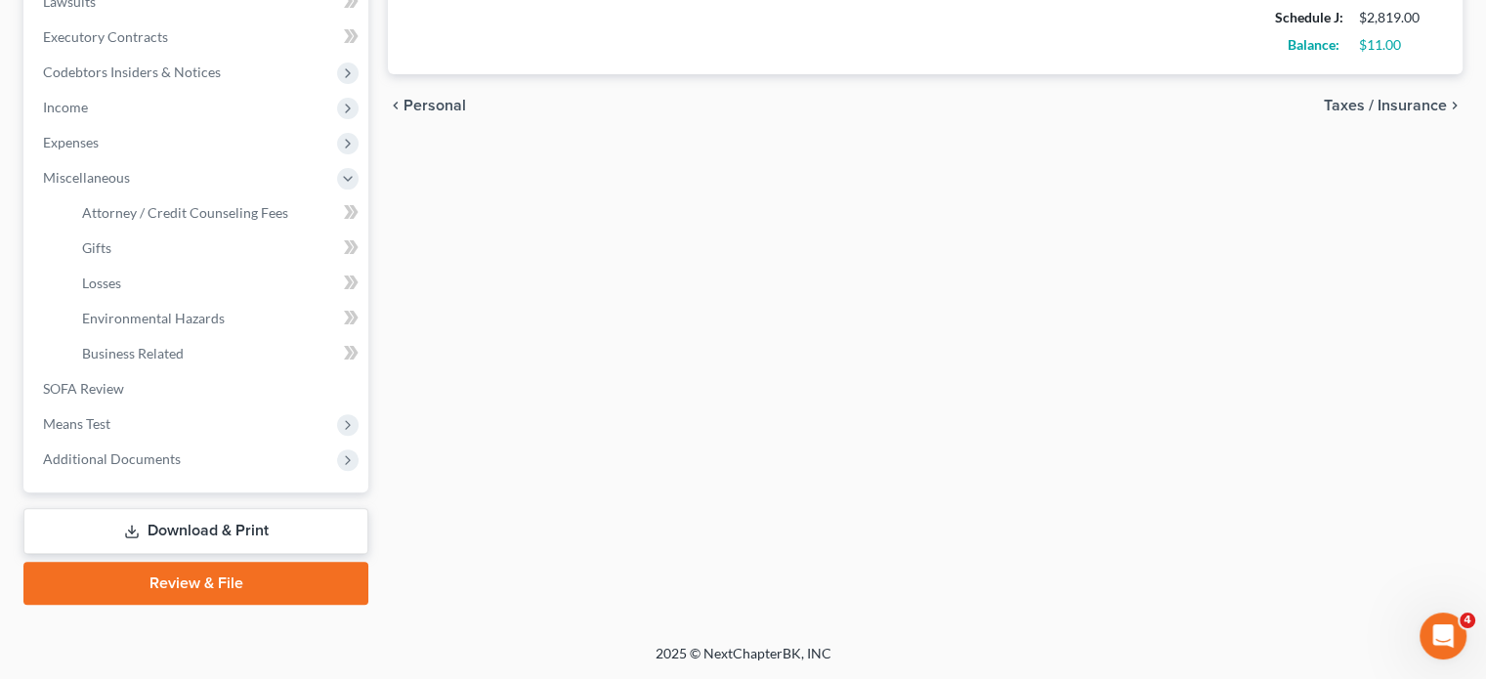
select select "2"
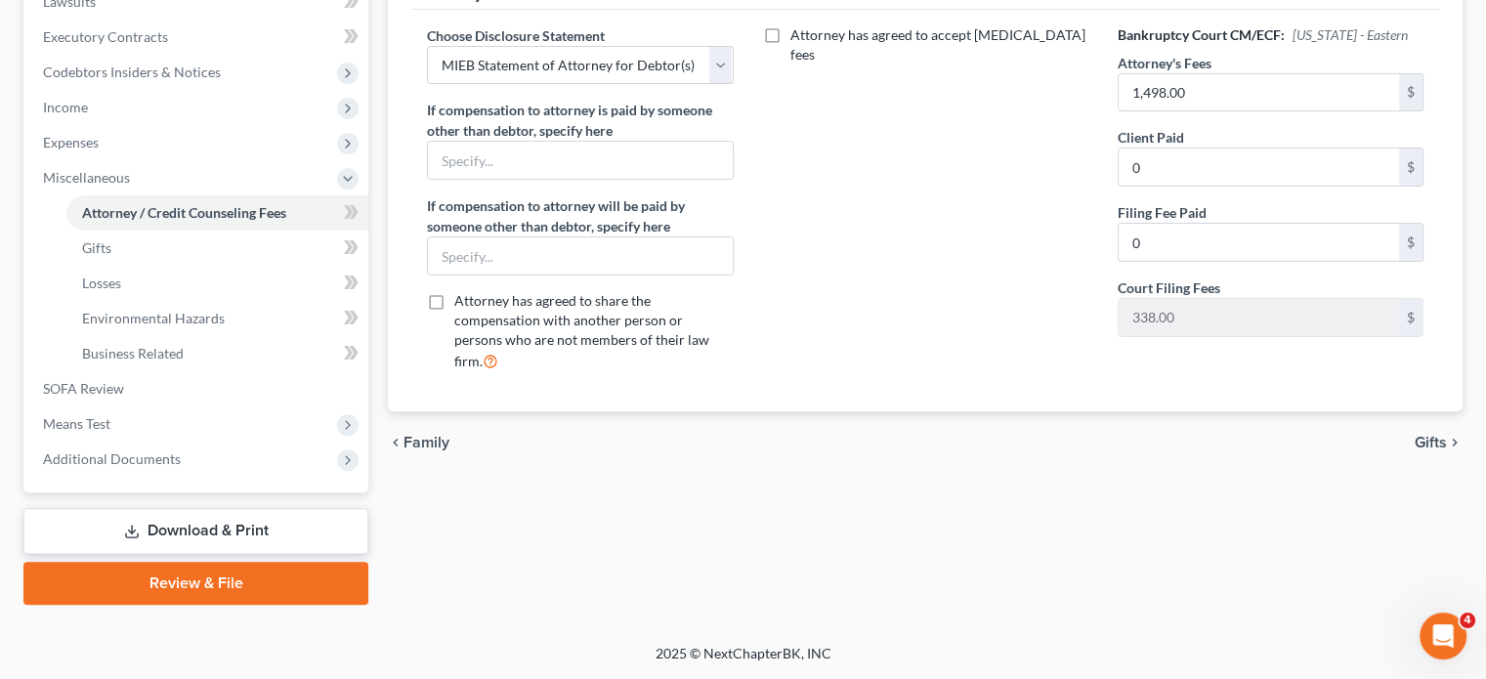
scroll to position [754, 0]
click at [102, 428] on span "Means Test" at bounding box center [197, 423] width 341 height 35
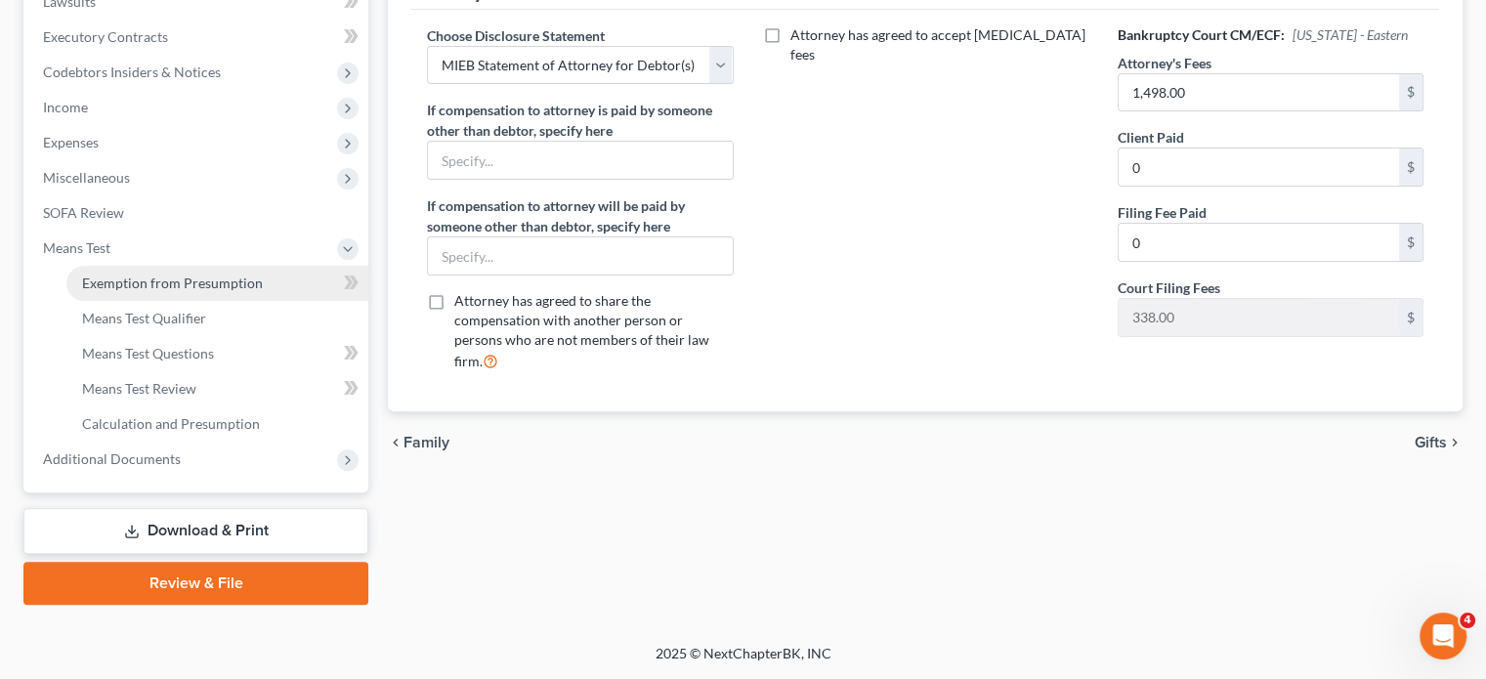
click at [175, 266] on link "Exemption from Presumption" at bounding box center [217, 283] width 302 height 35
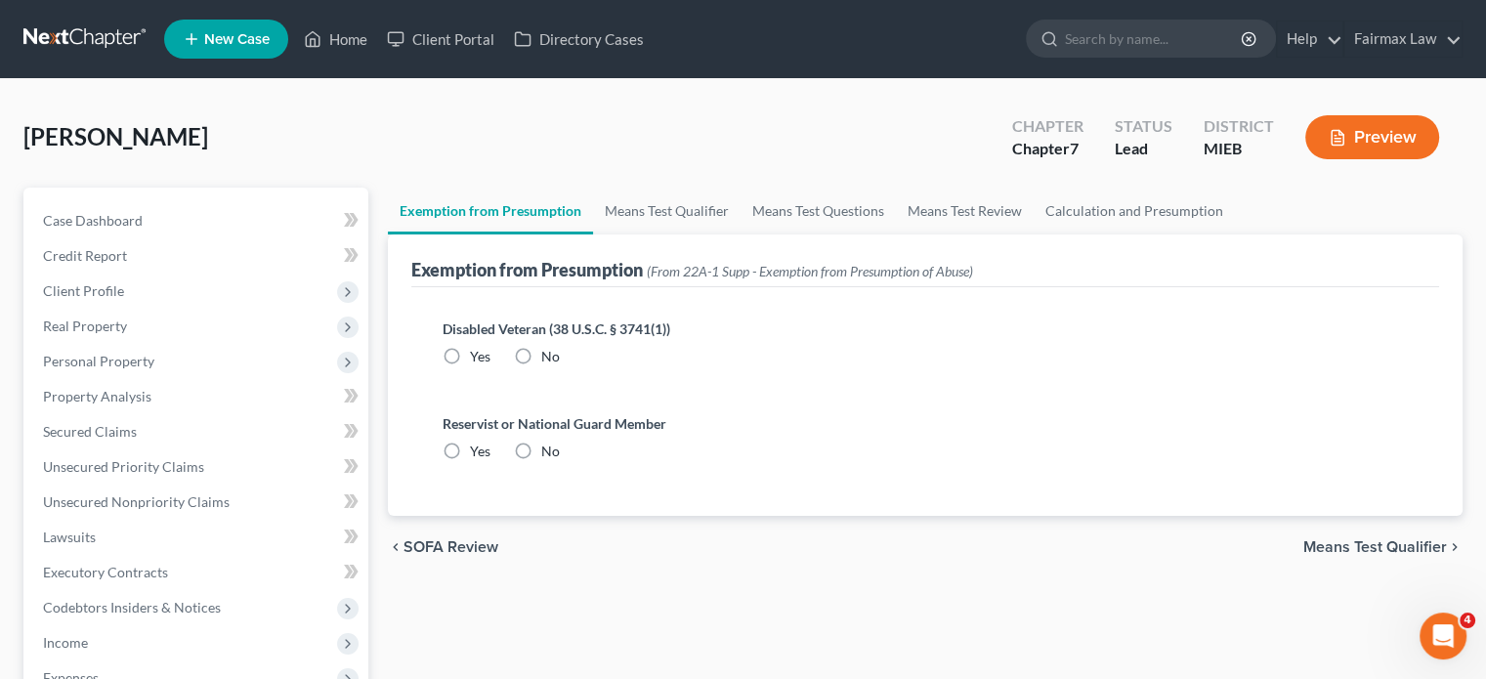
click at [555, 366] on label "No" at bounding box center [550, 357] width 19 height 20
click at [555, 360] on input "No" at bounding box center [555, 353] width 13 height 13
radio input "true"
click at [559, 461] on label "No" at bounding box center [550, 452] width 19 height 20
click at [559, 454] on input "No" at bounding box center [555, 448] width 13 height 13
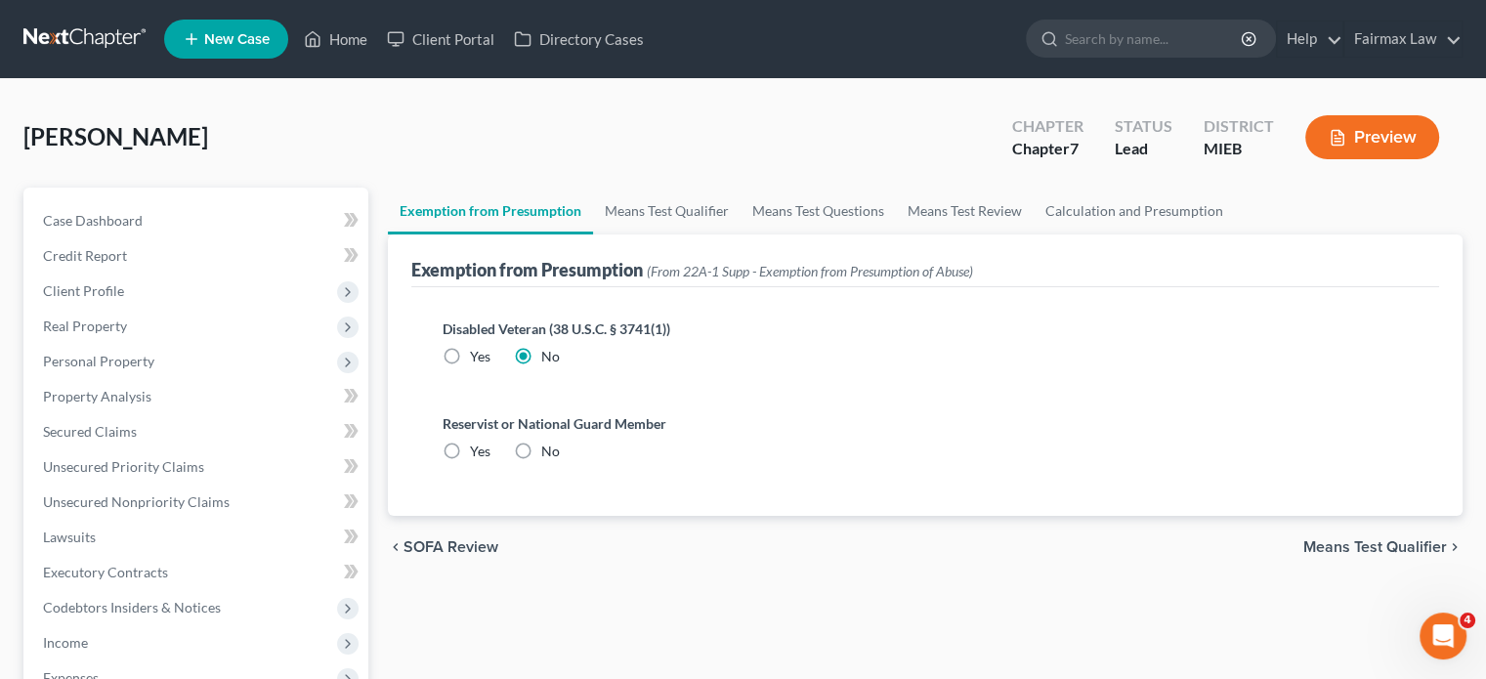
radio input "true"
click at [721, 234] on link "Means Test Qualifier" at bounding box center [667, 211] width 148 height 47
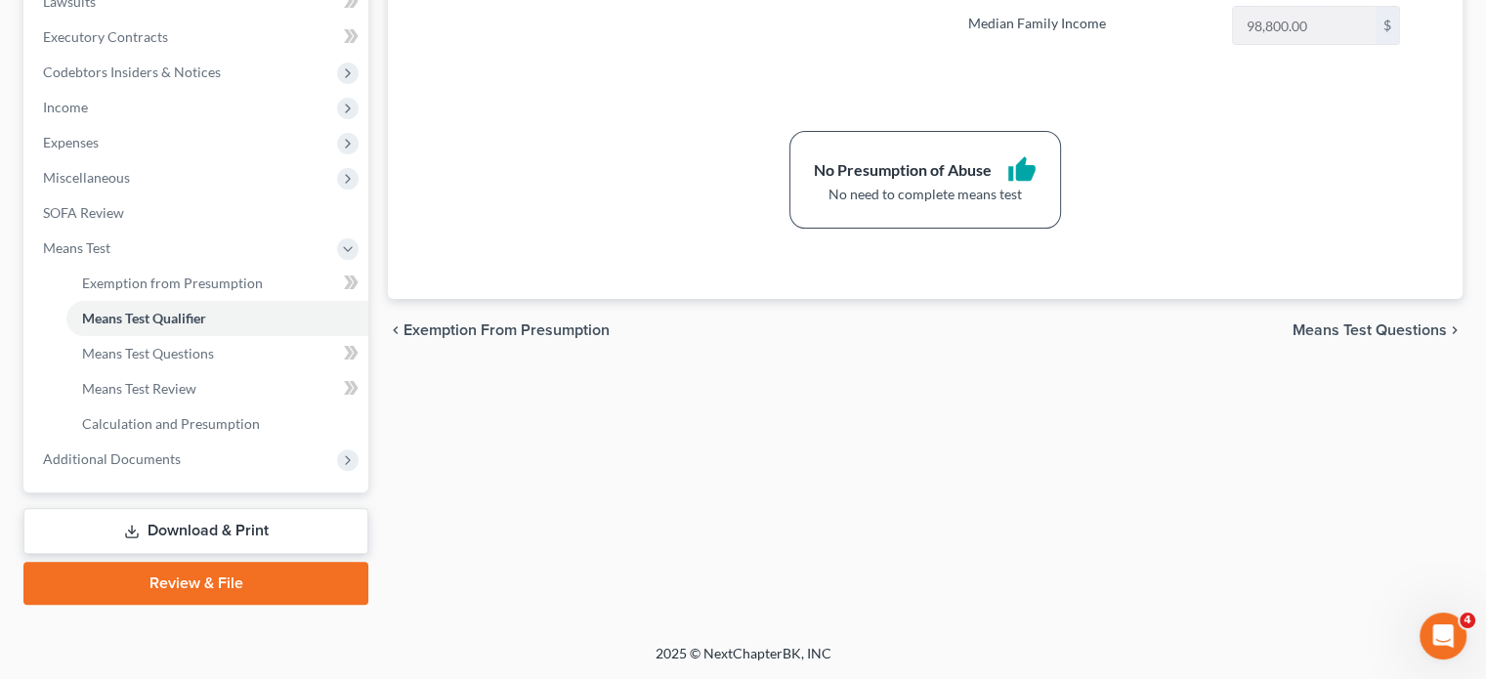
scroll to position [804, 0]
click at [254, 442] on span "Additional Documents" at bounding box center [197, 459] width 341 height 35
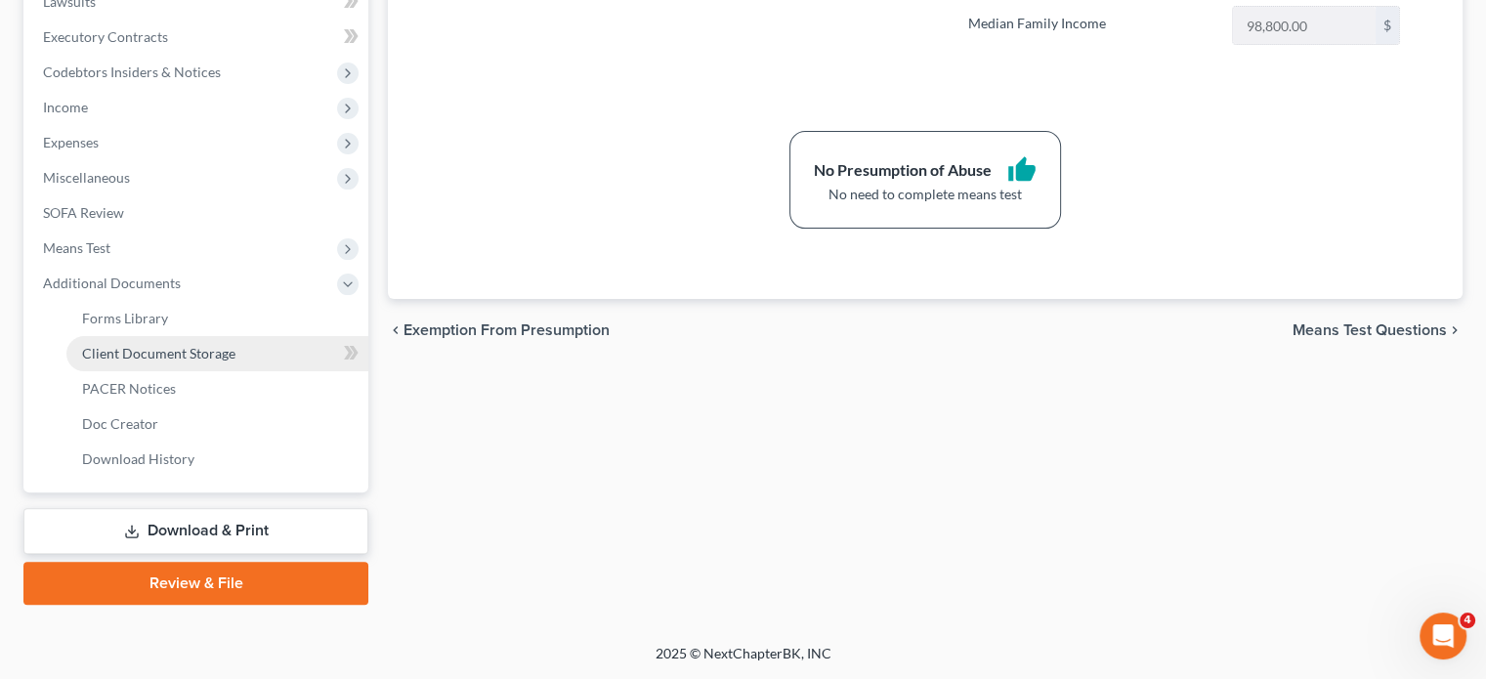
click at [231, 345] on span "Client Document Storage" at bounding box center [158, 353] width 153 height 17
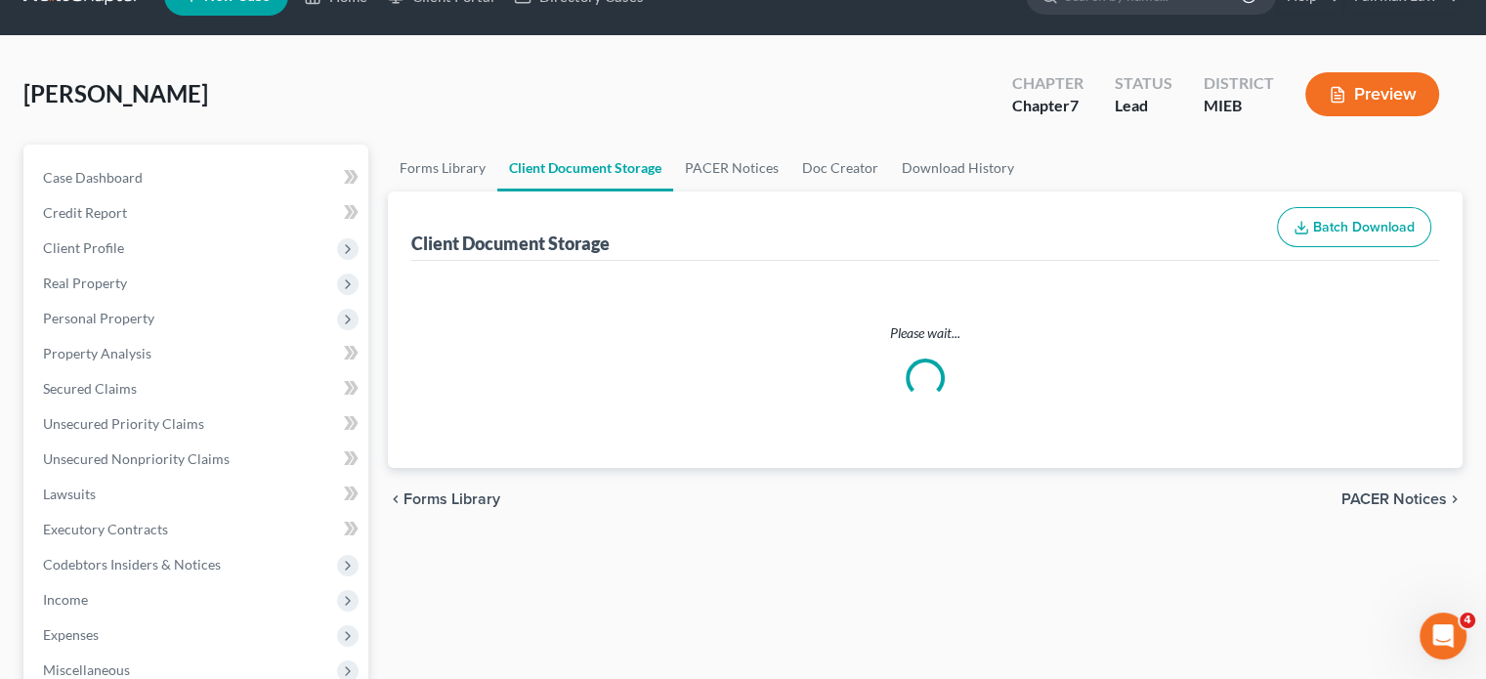
select select "7"
select select "6"
select select "32"
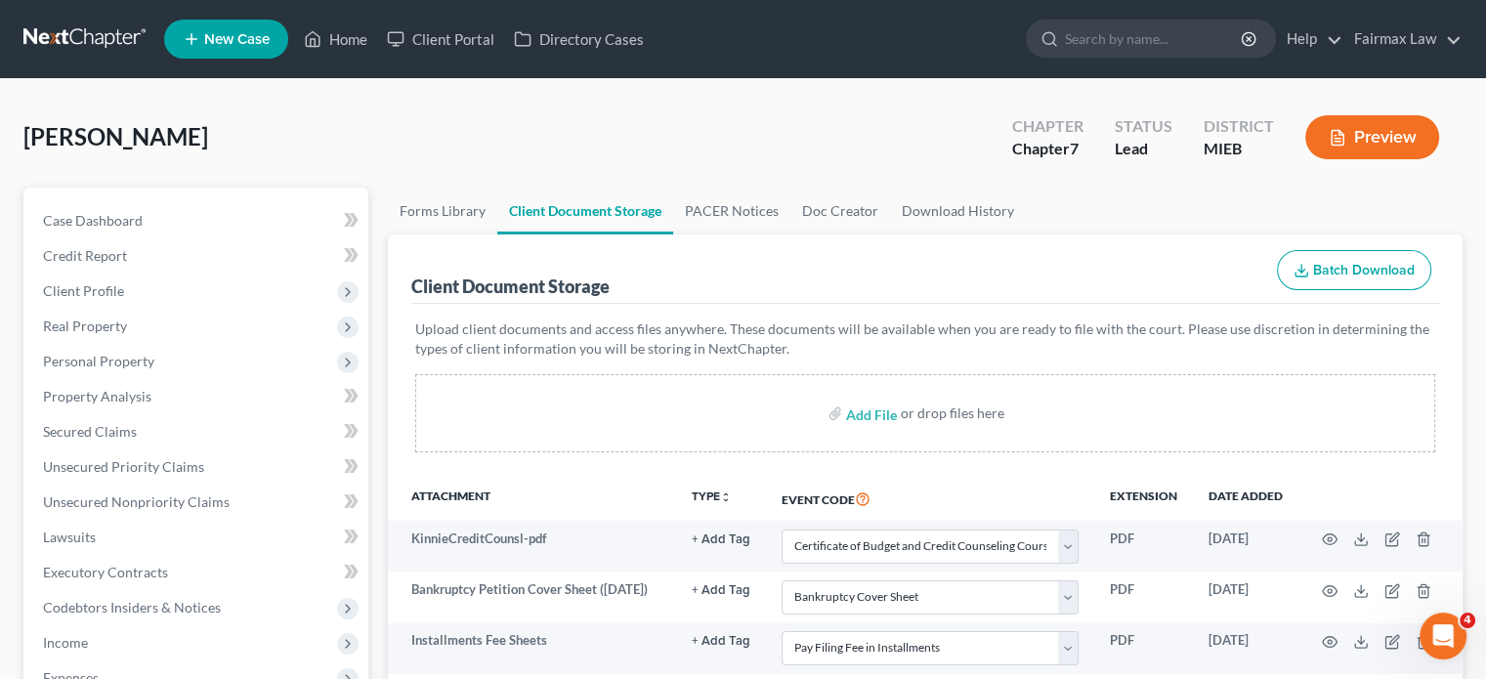
scroll to position [362, 0]
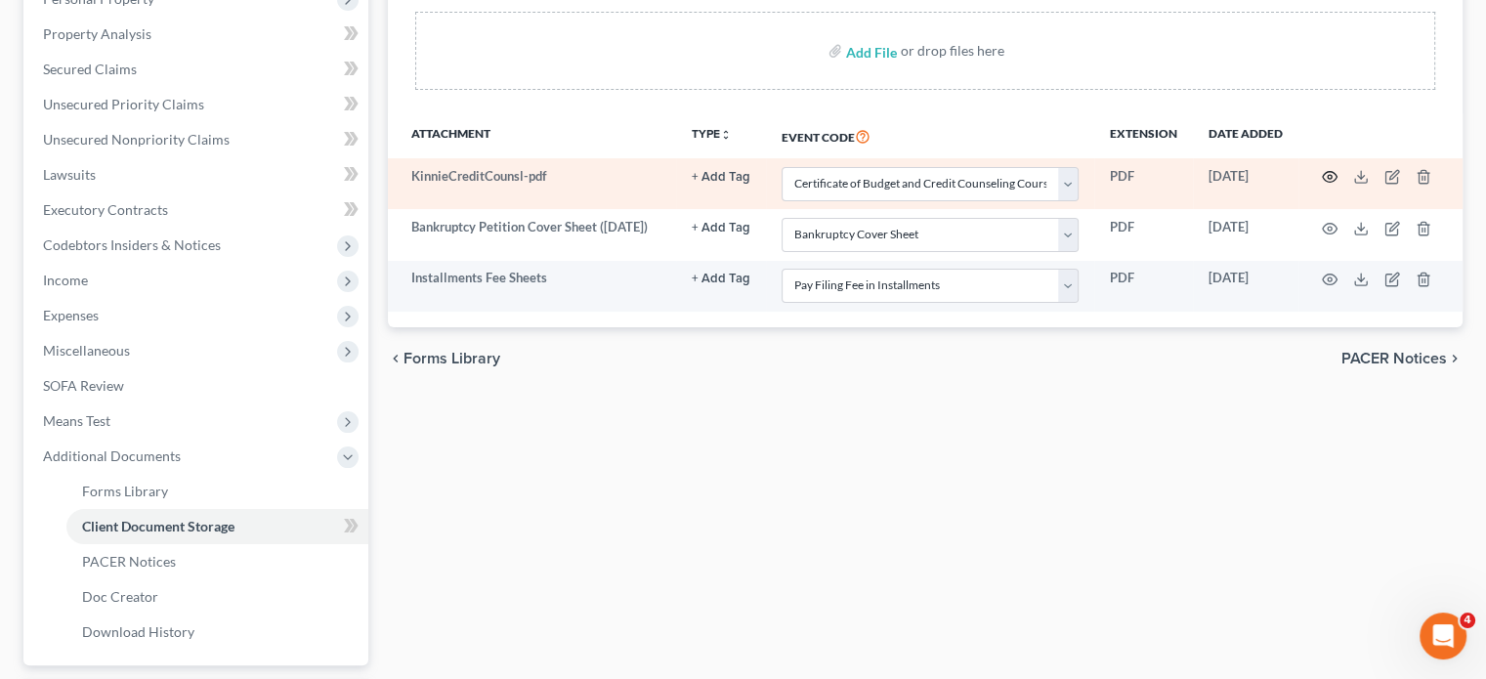
click at [1322, 185] on icon "button" at bounding box center [1330, 177] width 16 height 16
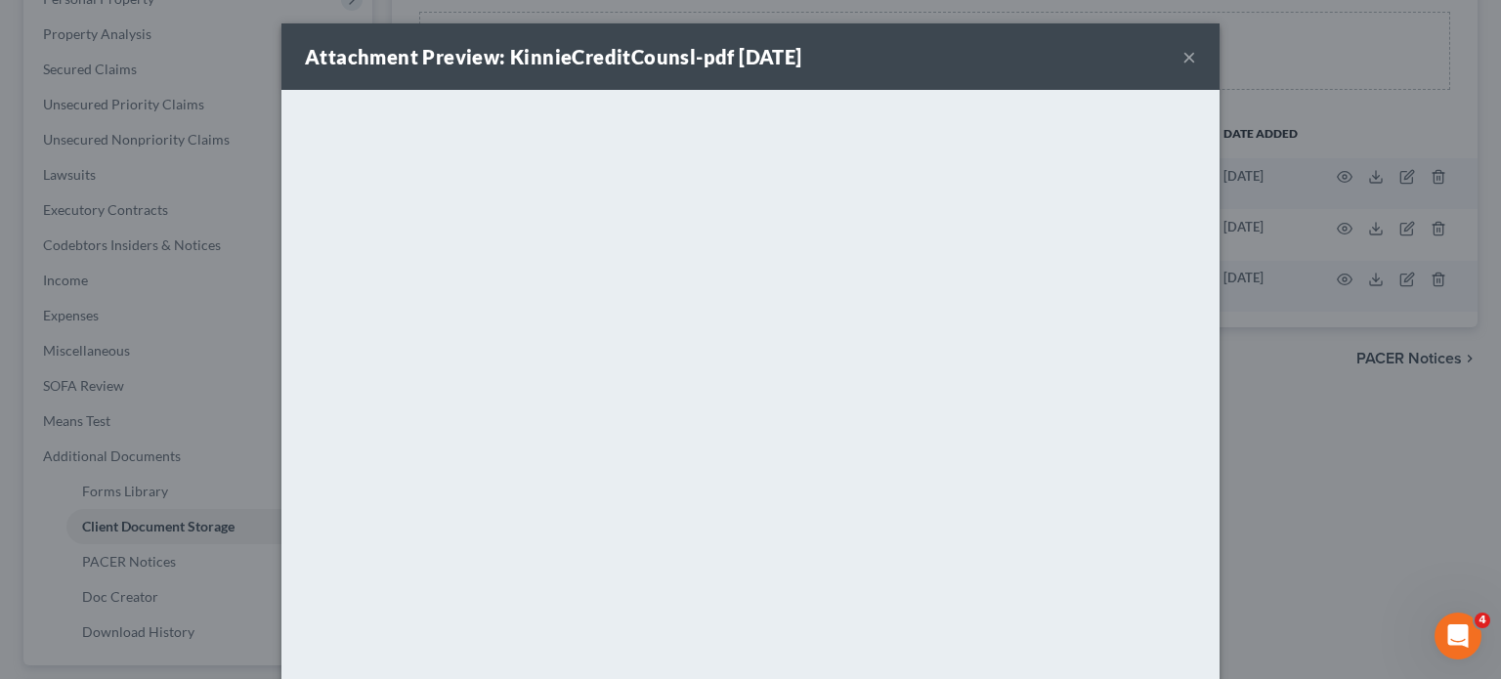
click at [1196, 64] on button "×" at bounding box center [1189, 56] width 14 height 23
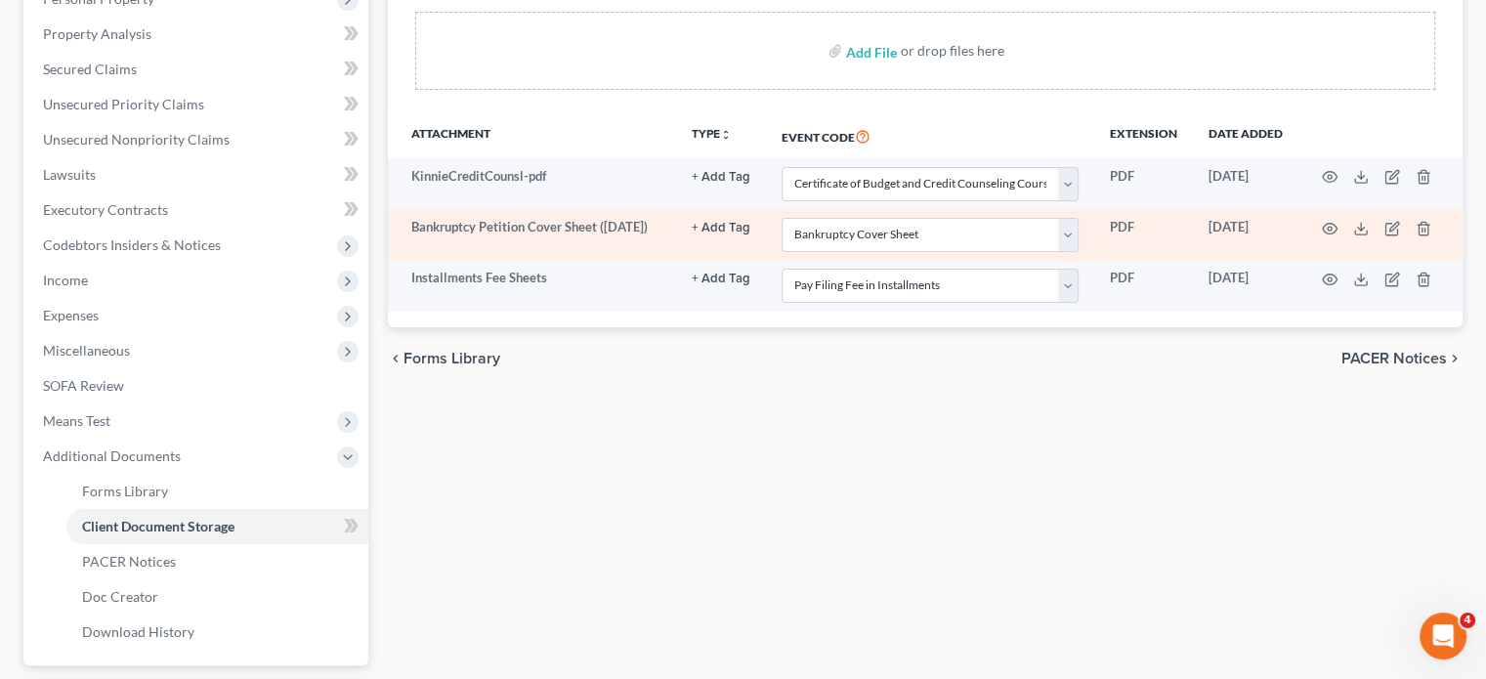
click at [1319, 260] on td at bounding box center [1381, 234] width 164 height 51
click at [1322, 236] on icon "button" at bounding box center [1330, 229] width 16 height 16
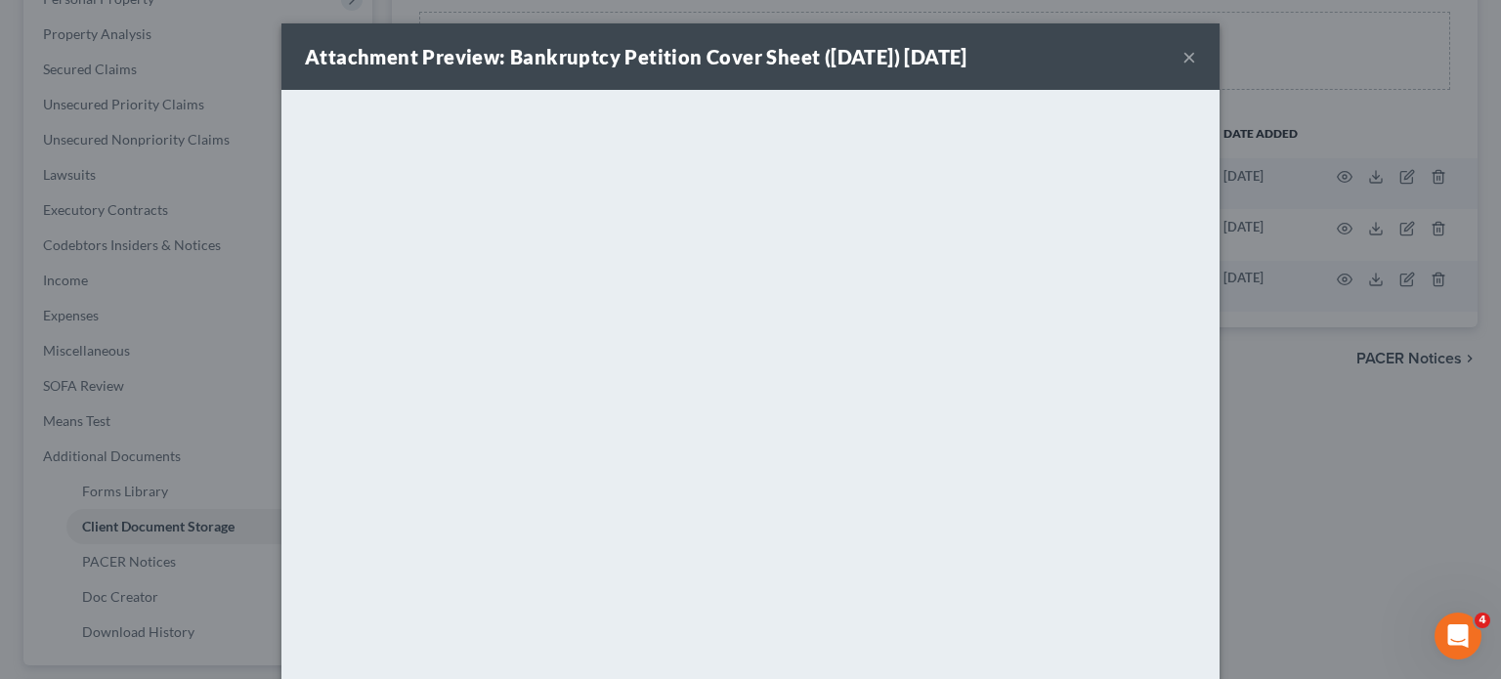
click at [1196, 68] on button "×" at bounding box center [1189, 56] width 14 height 23
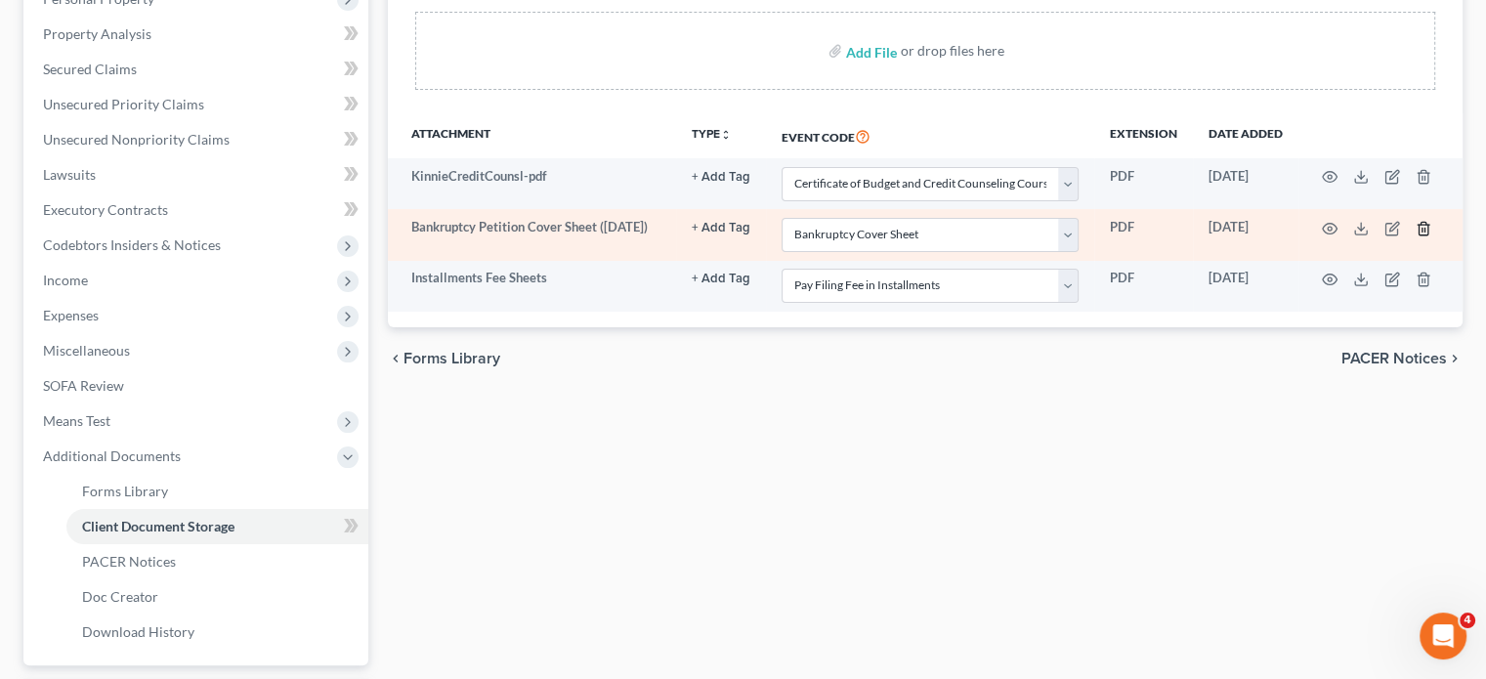
click at [1427, 234] on icon "button" at bounding box center [1423, 228] width 9 height 13
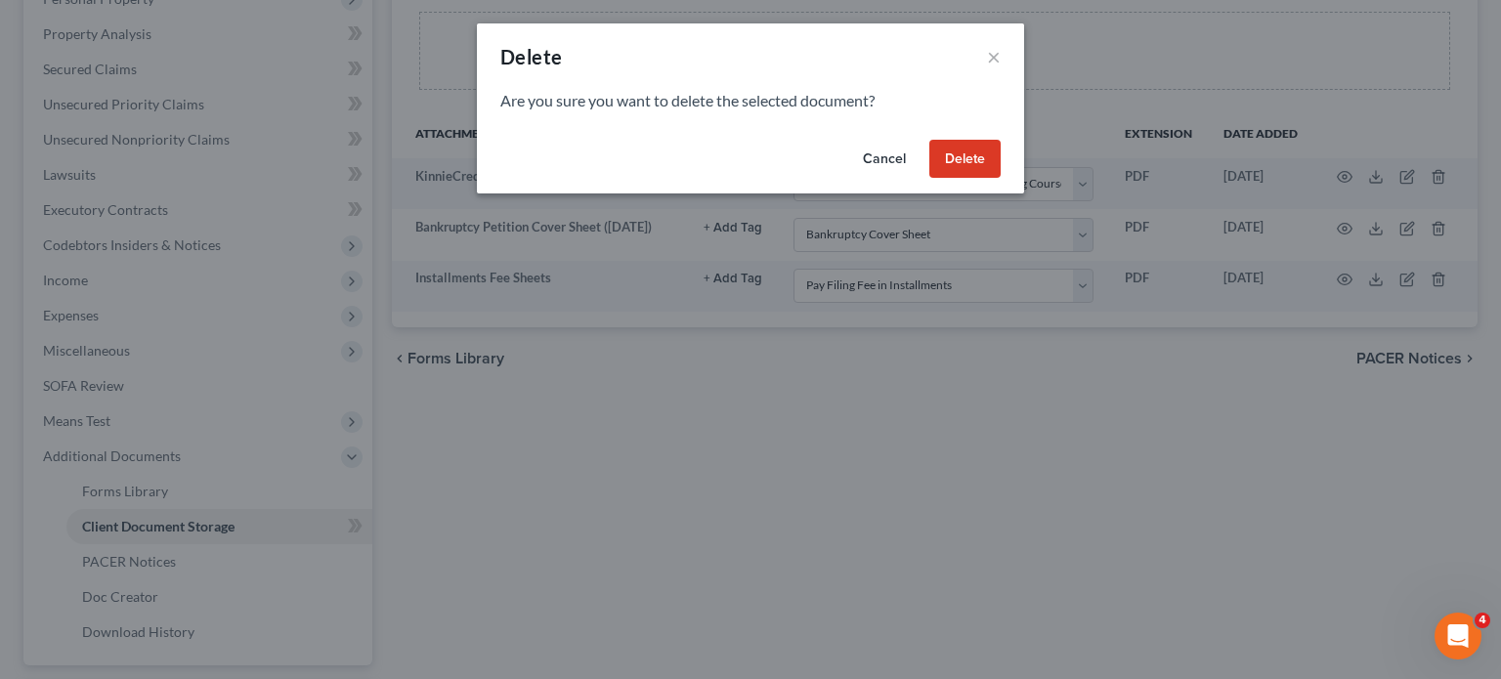
click at [1001, 179] on button "Delete" at bounding box center [964, 159] width 71 height 39
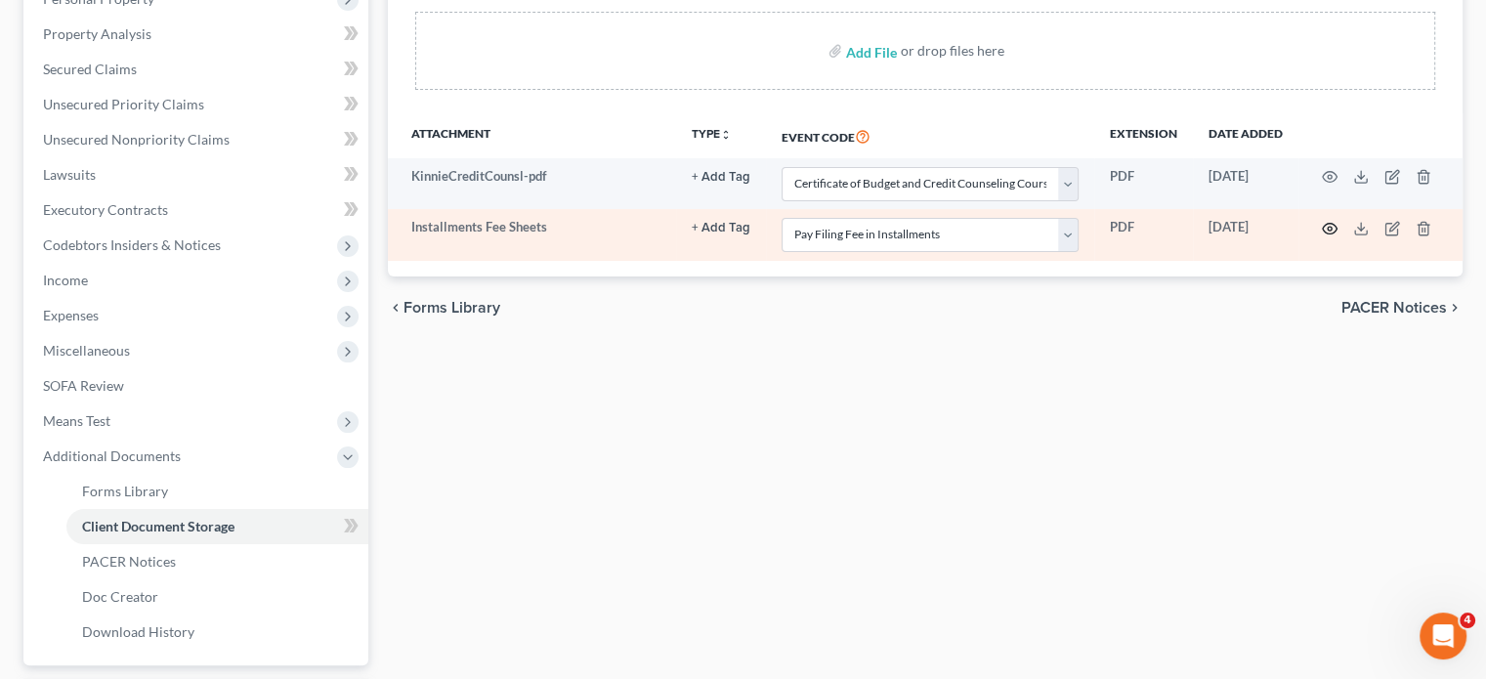
click at [1328, 231] on circle "button" at bounding box center [1330, 229] width 4 height 4
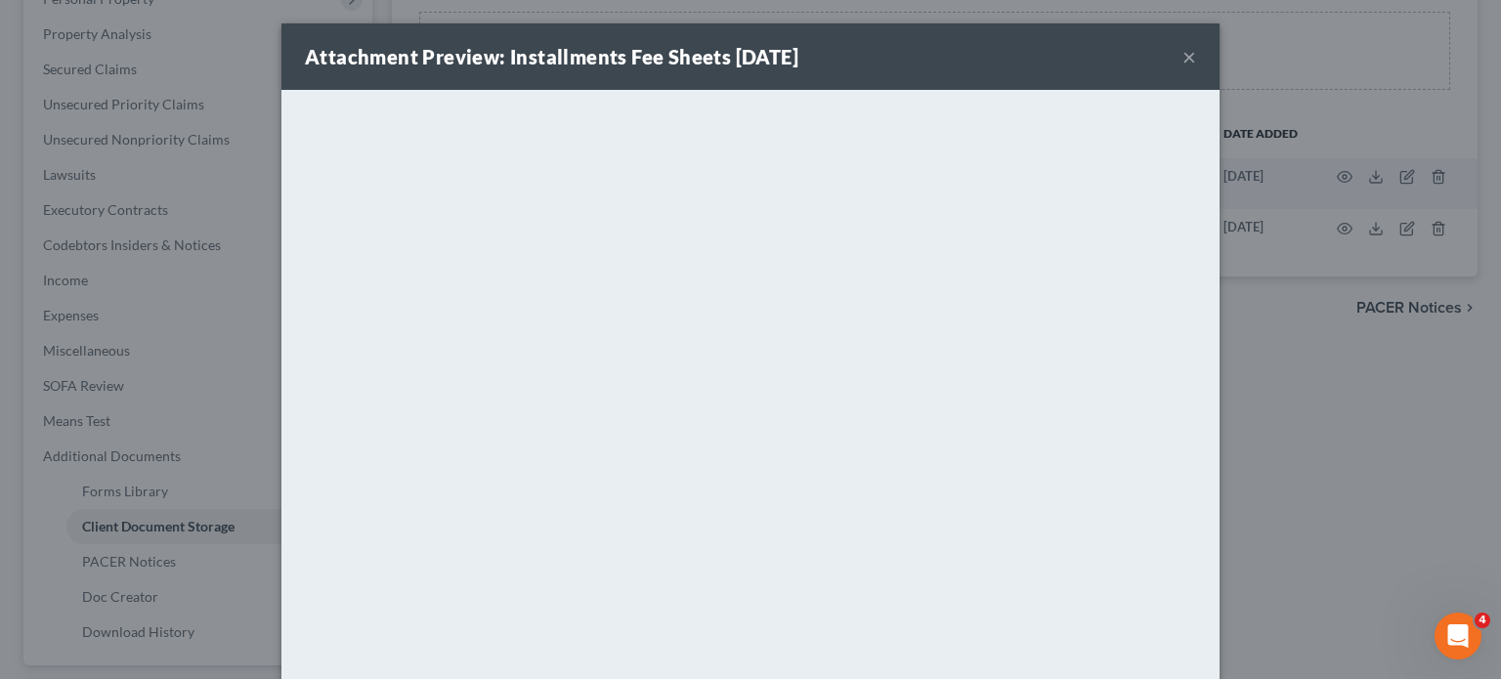
click at [1196, 68] on button "×" at bounding box center [1189, 56] width 14 height 23
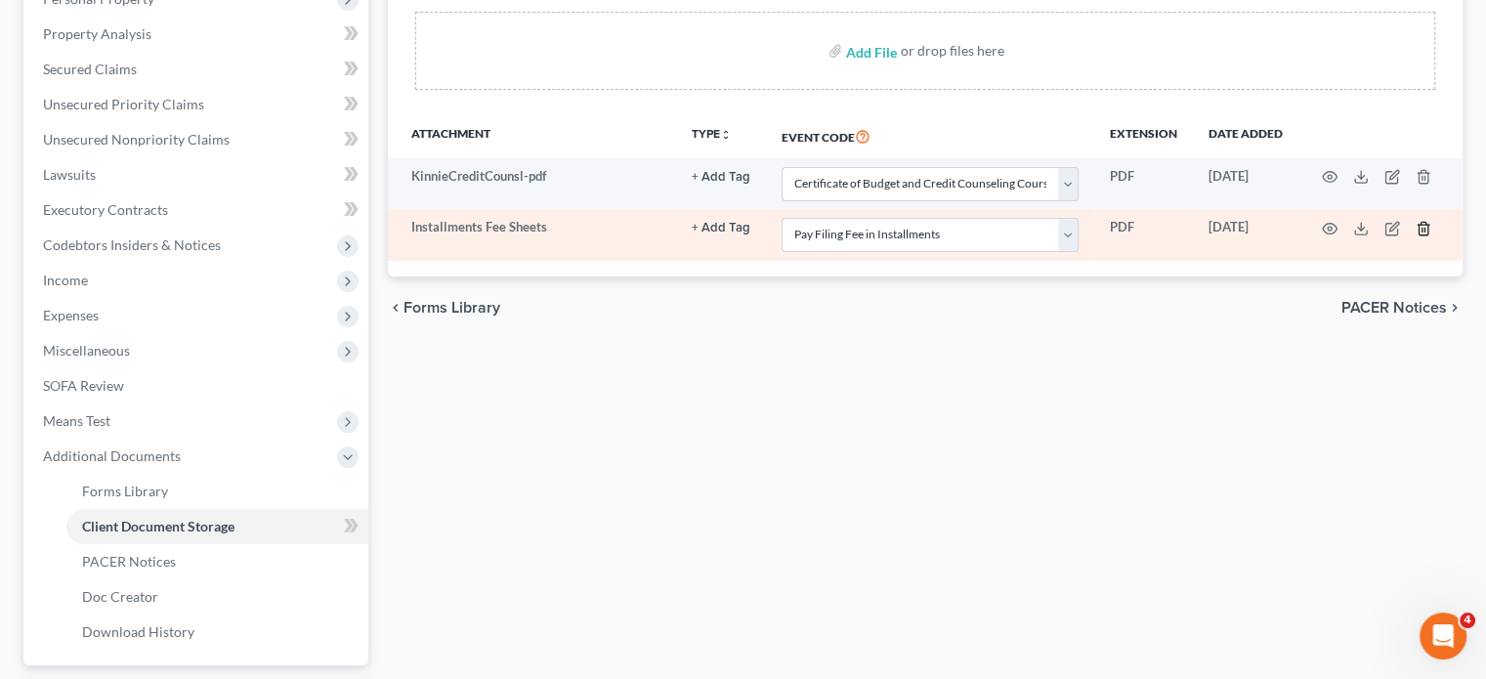
click at [1427, 236] on icon "button" at bounding box center [1424, 229] width 16 height 16
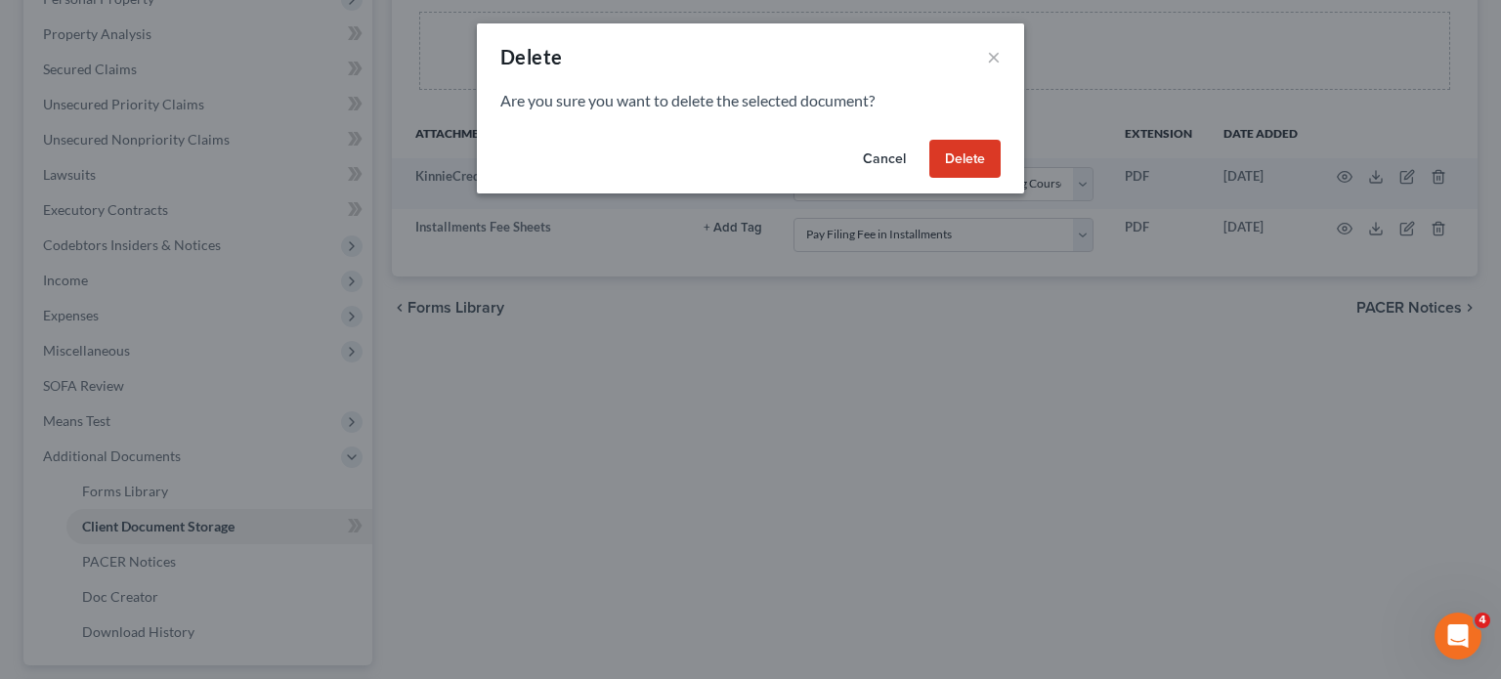
click at [995, 179] on button "Delete" at bounding box center [964, 159] width 71 height 39
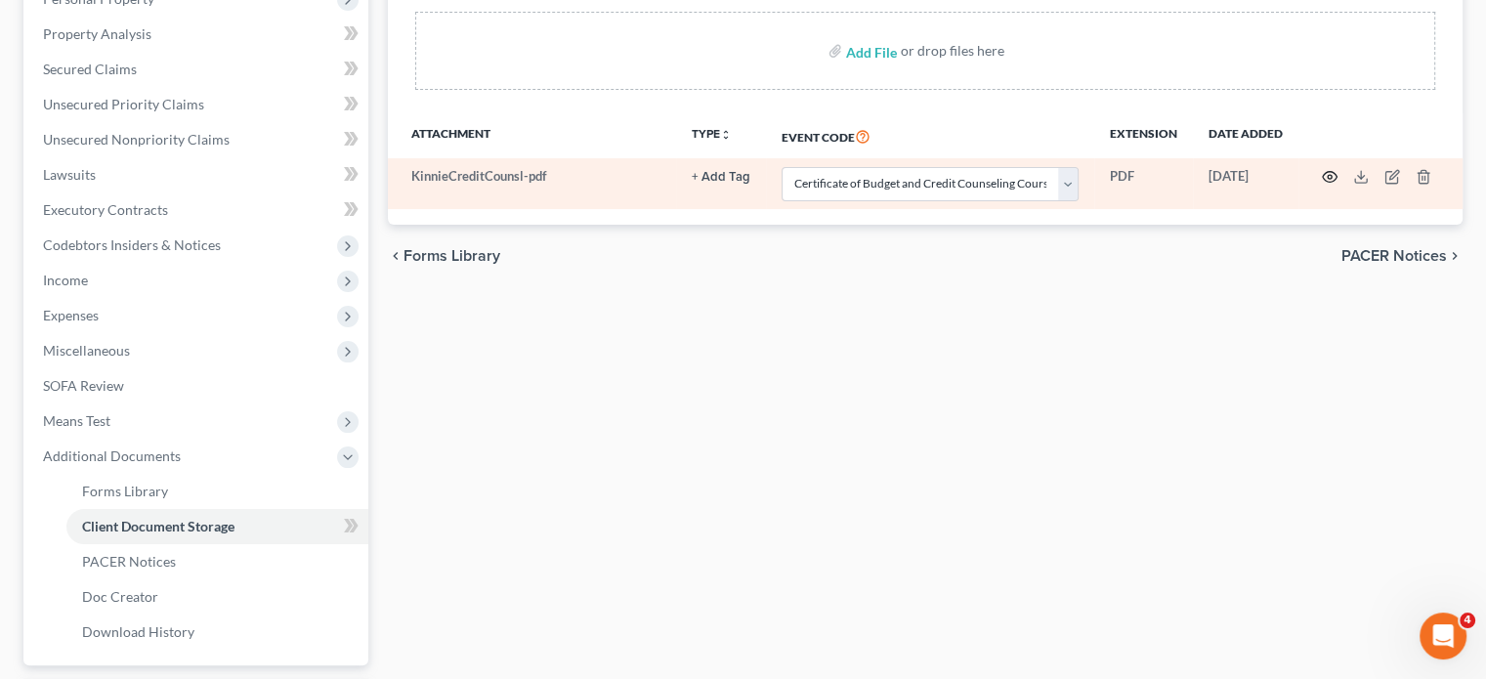
click at [1322, 185] on icon "button" at bounding box center [1330, 177] width 16 height 16
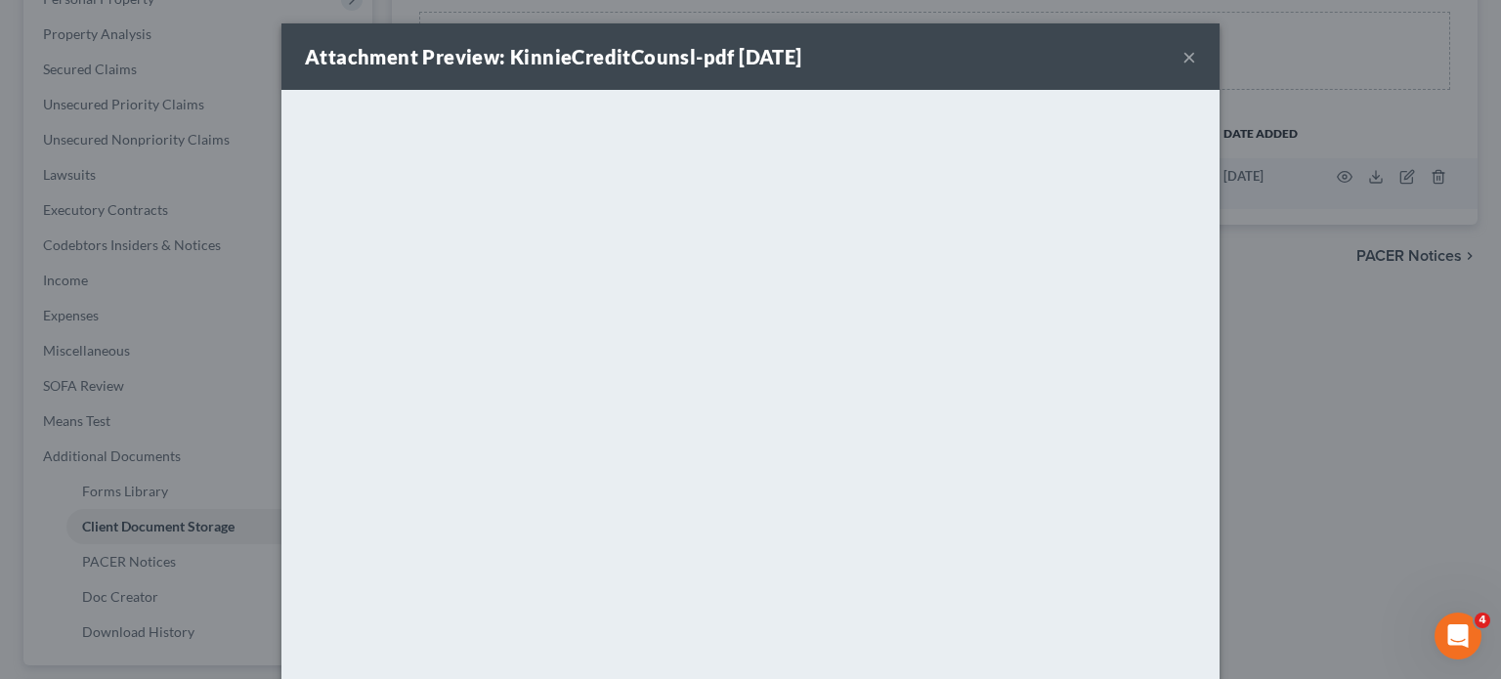
click at [1196, 68] on button "×" at bounding box center [1189, 56] width 14 height 23
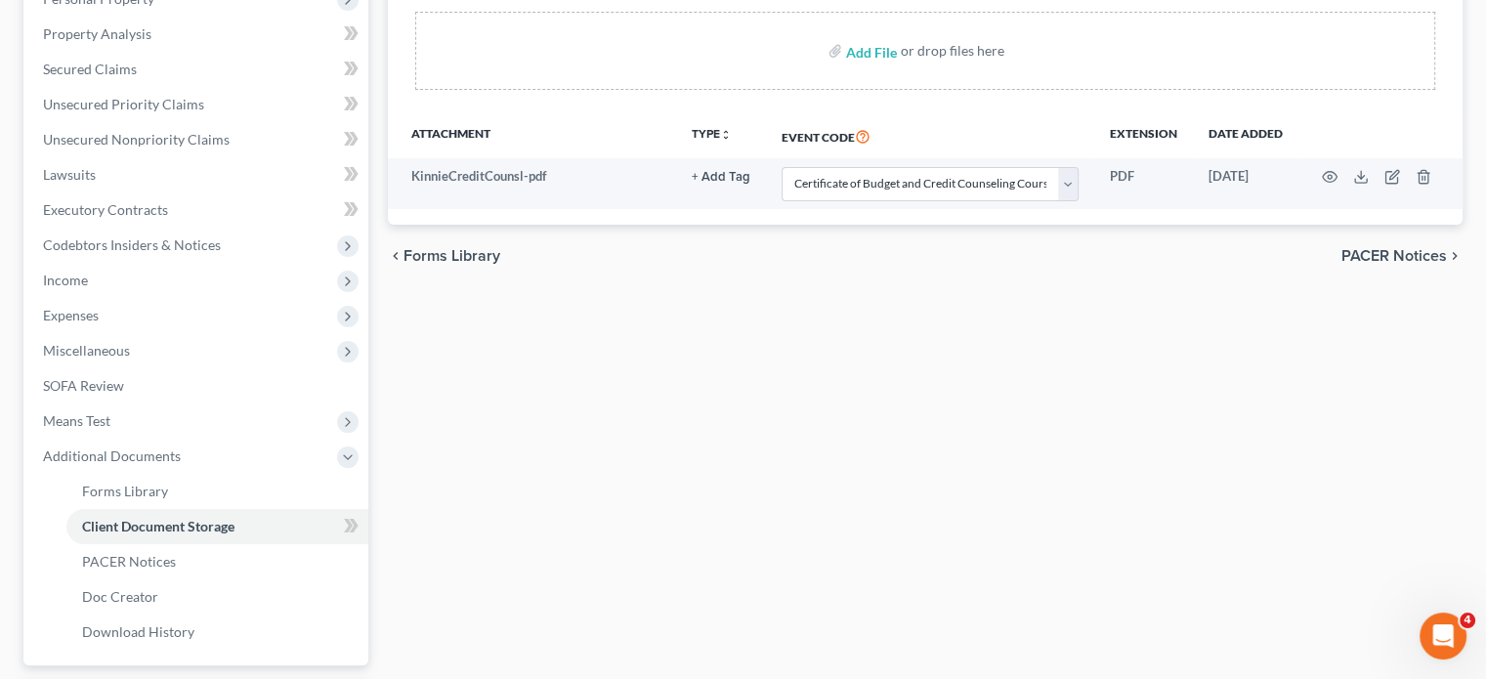
scroll to position [97, 0]
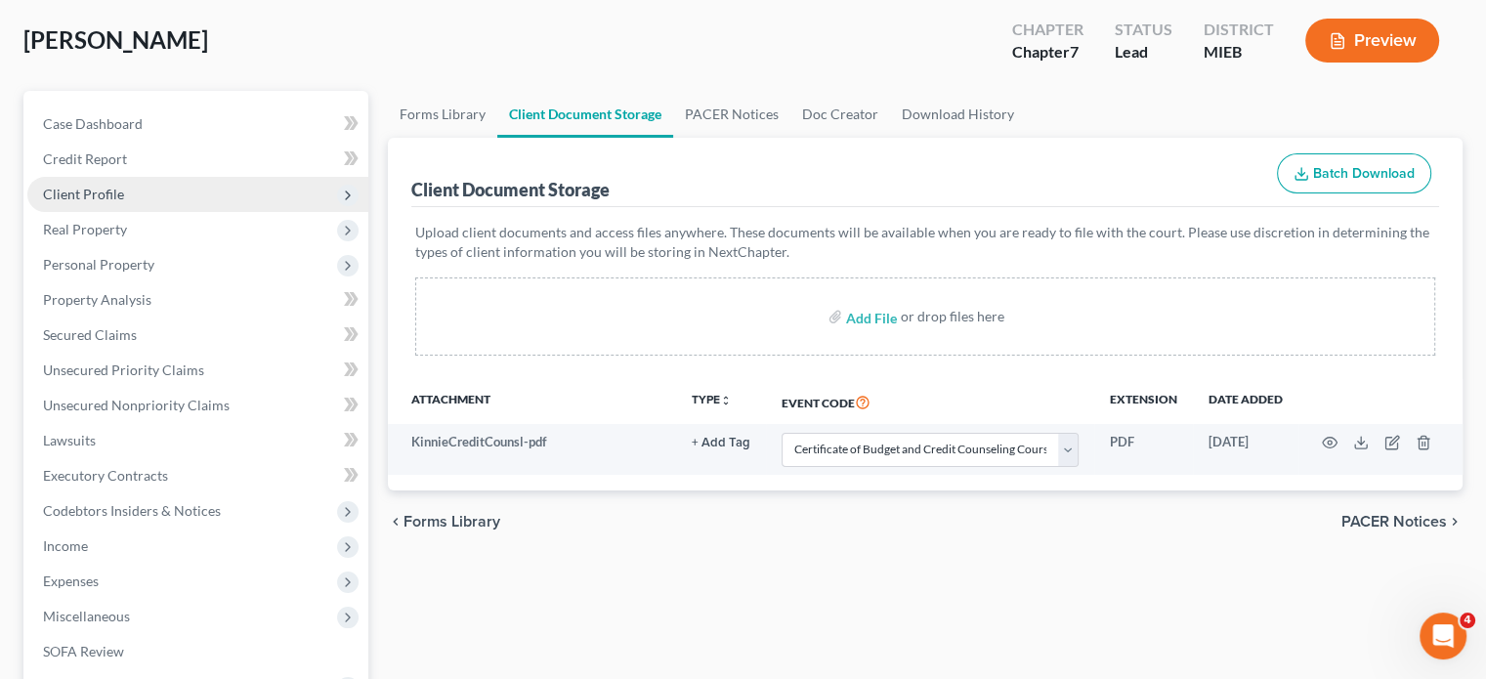
click at [152, 212] on span "Client Profile" at bounding box center [197, 194] width 341 height 35
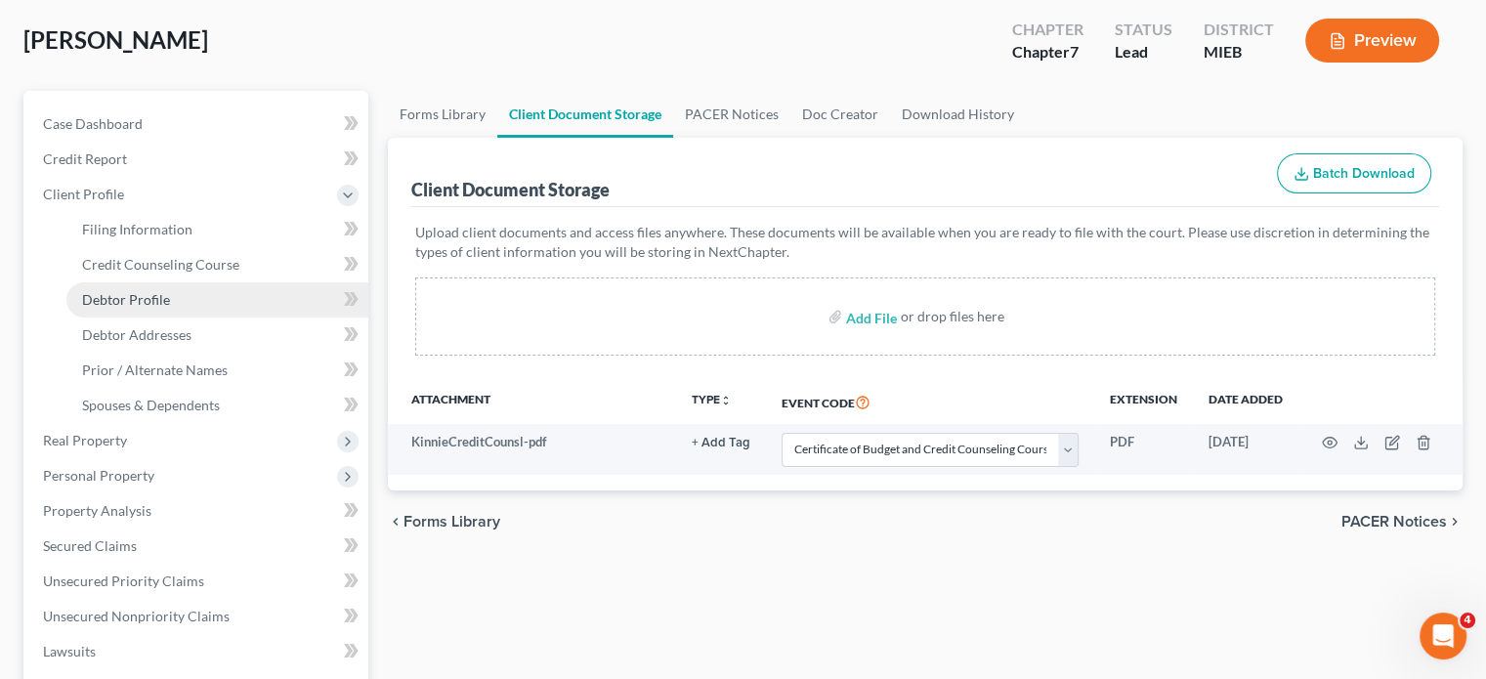
click at [162, 308] on span "Debtor Profile" at bounding box center [126, 299] width 88 height 17
select select "0"
select select "2"
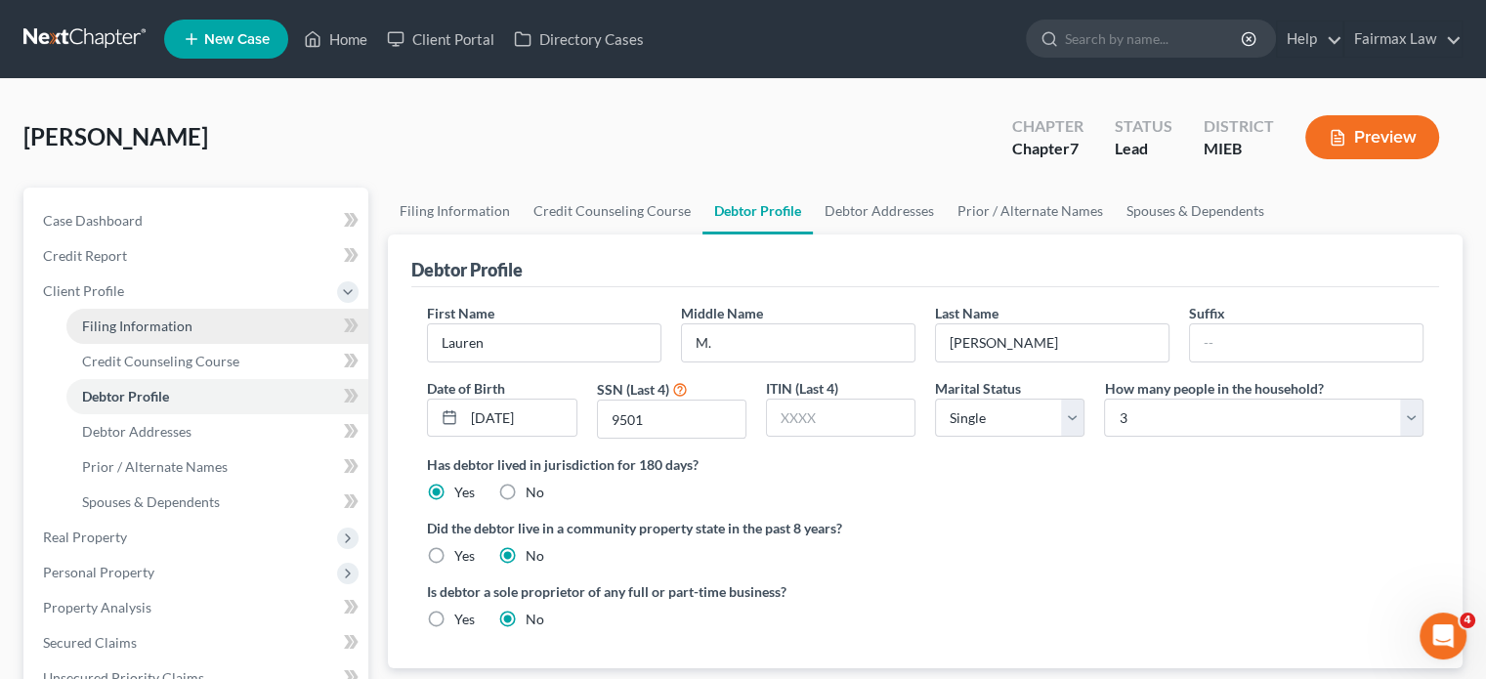
click at [249, 344] on link "Filing Information" at bounding box center [217, 326] width 302 height 35
select select "1"
select select "0"
select select "40"
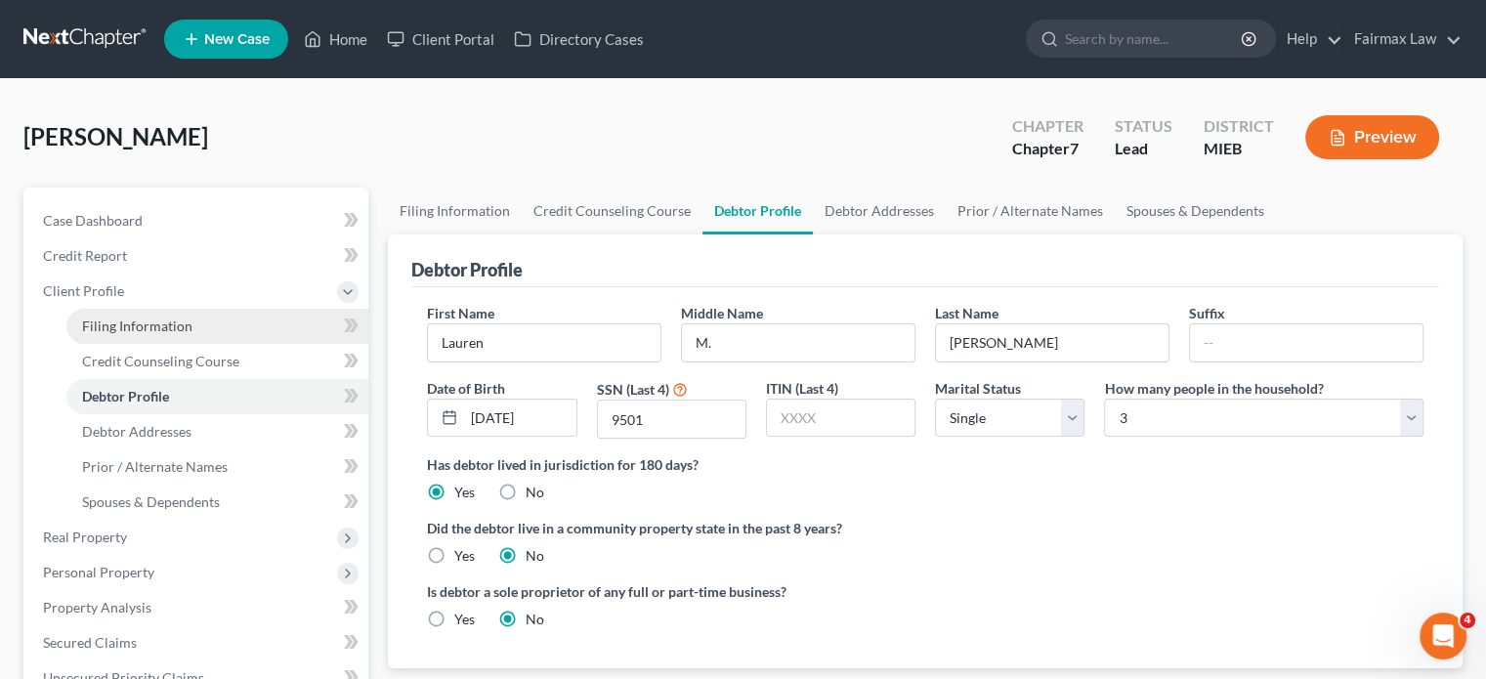
select select "0"
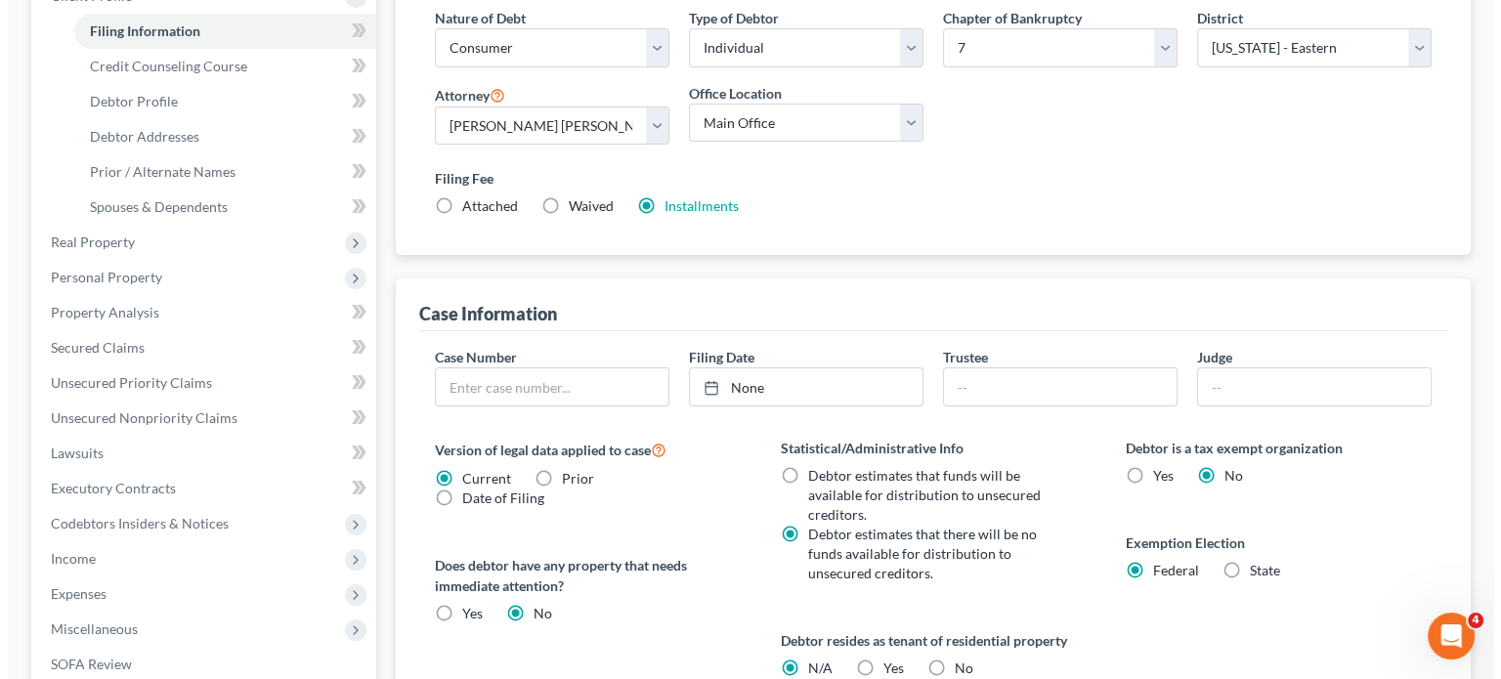
scroll to position [301, 0]
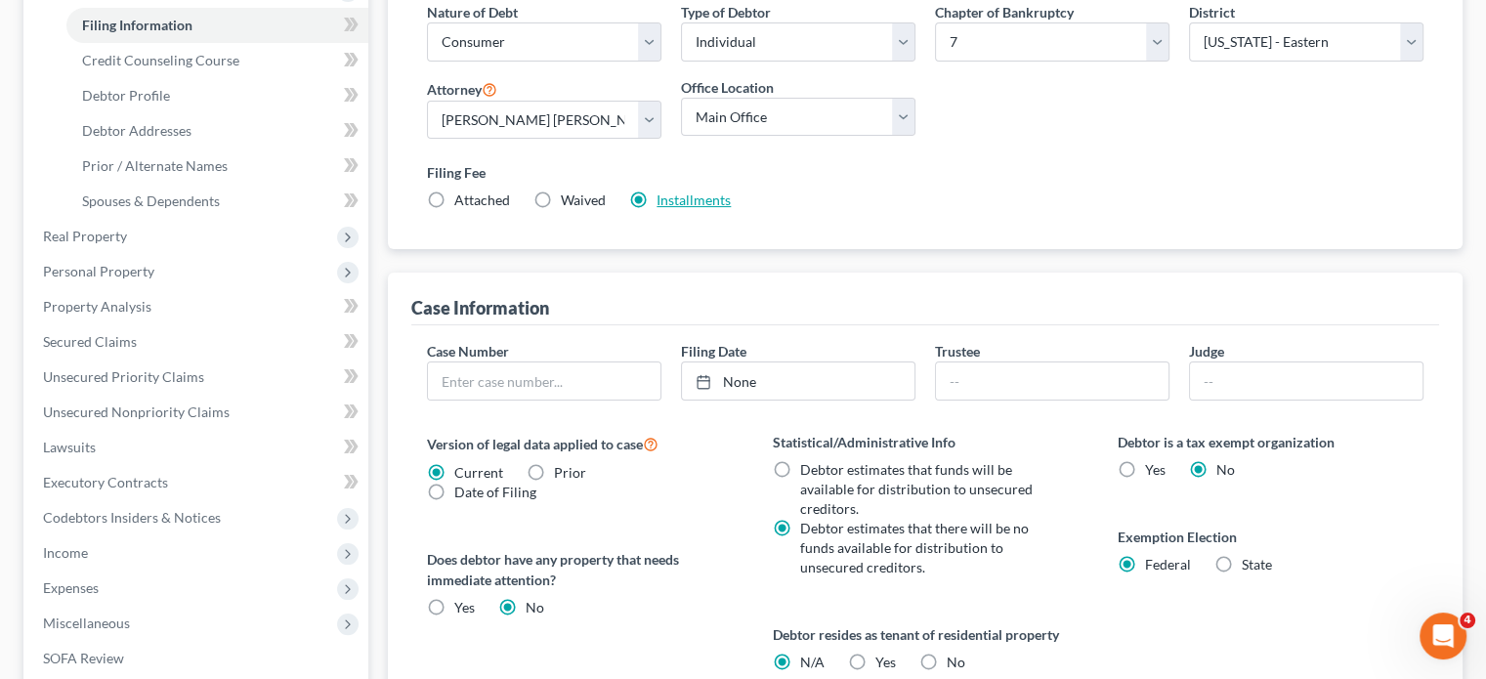
click at [731, 208] on link "Installments" at bounding box center [694, 200] width 74 height 17
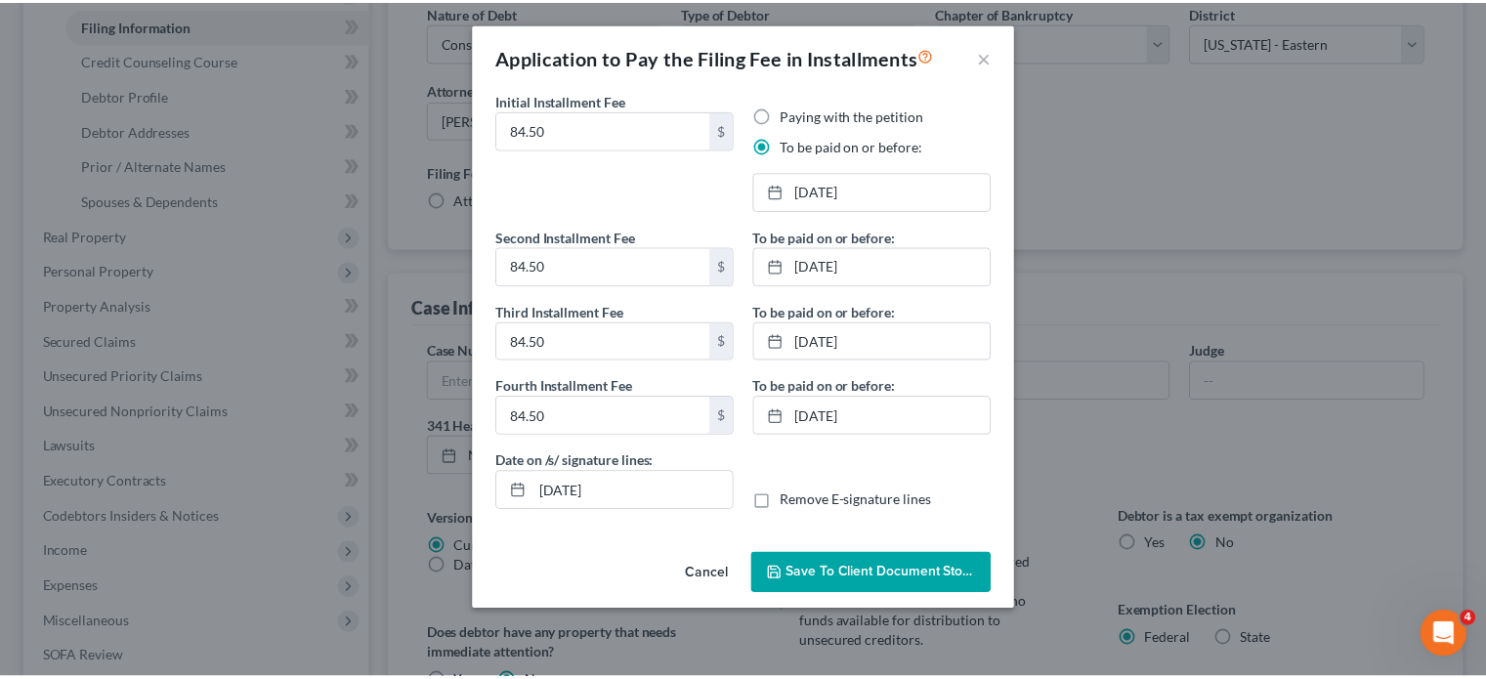
scroll to position [106, 0]
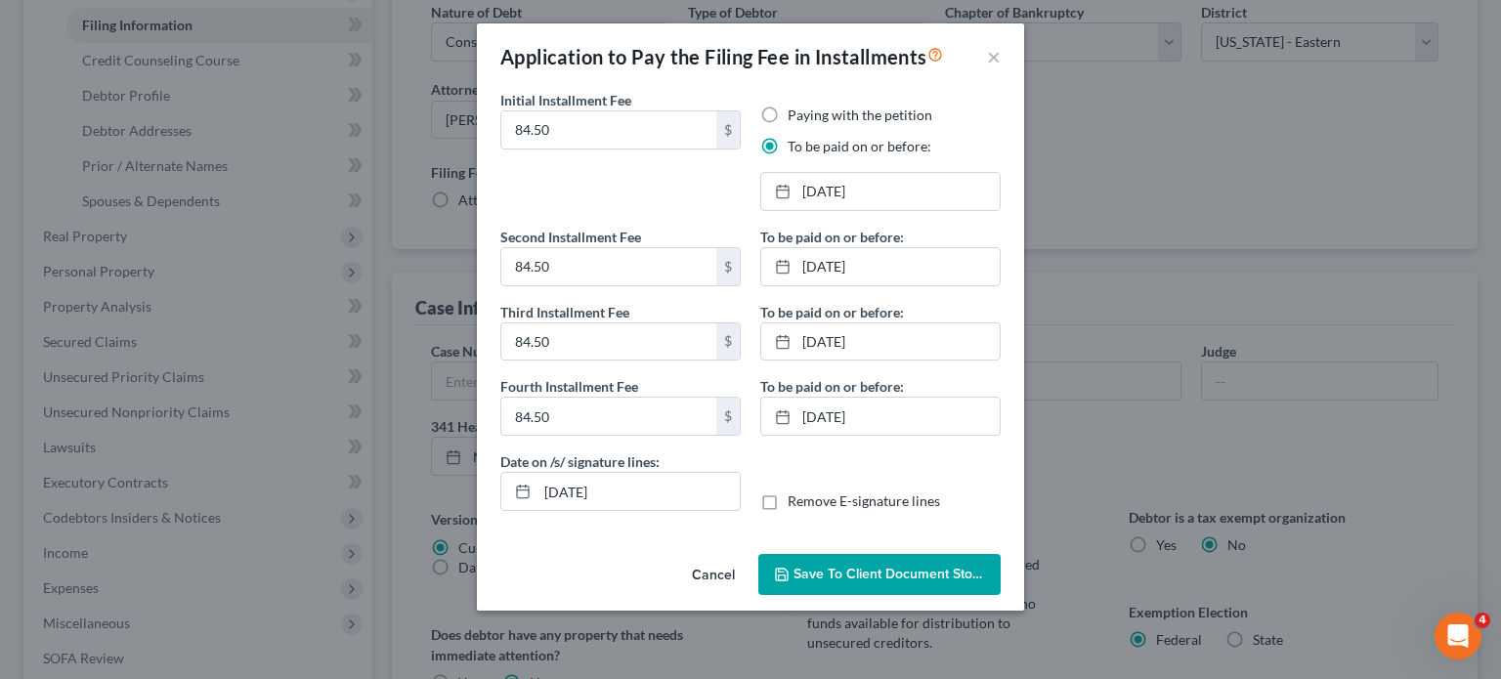
click at [861, 595] on button "Save to Client Document Storage" at bounding box center [879, 574] width 242 height 41
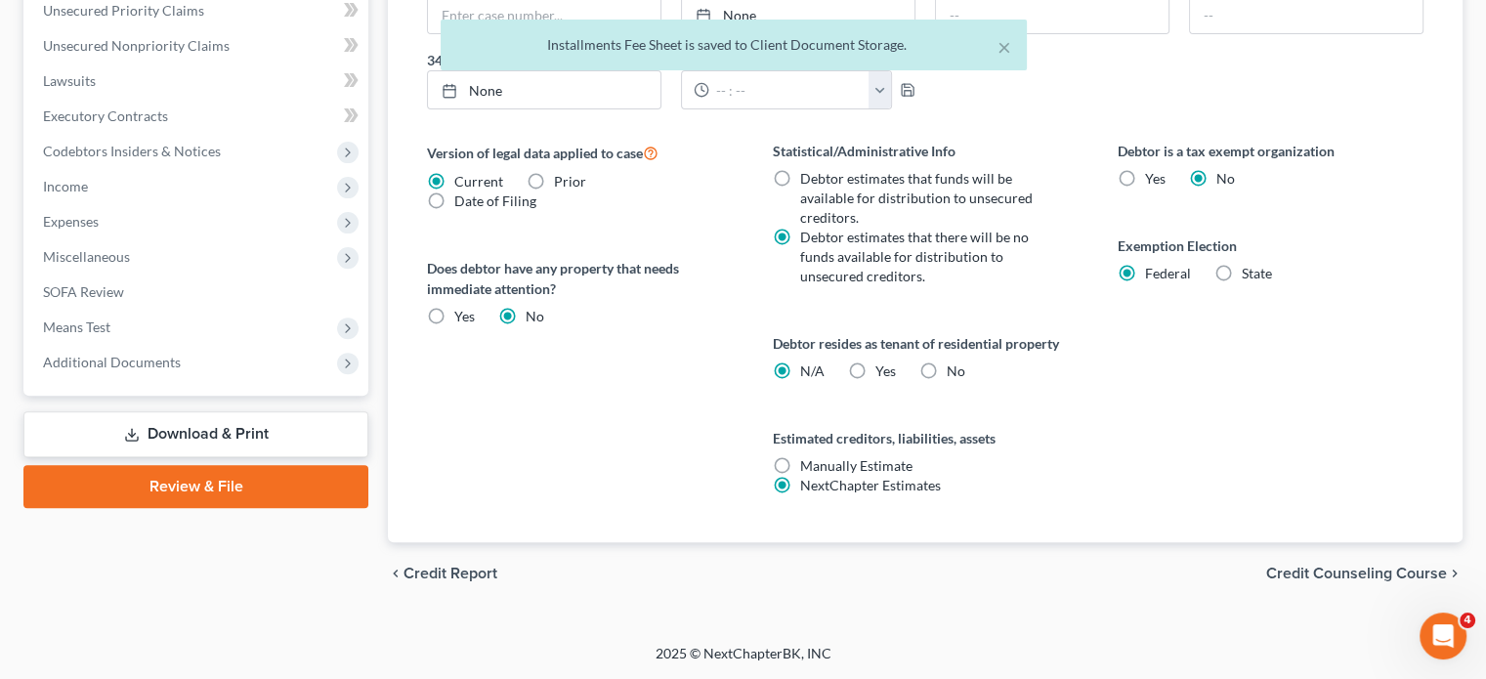
scroll to position [796, 0]
click at [263, 380] on span "Additional Documents" at bounding box center [197, 362] width 341 height 35
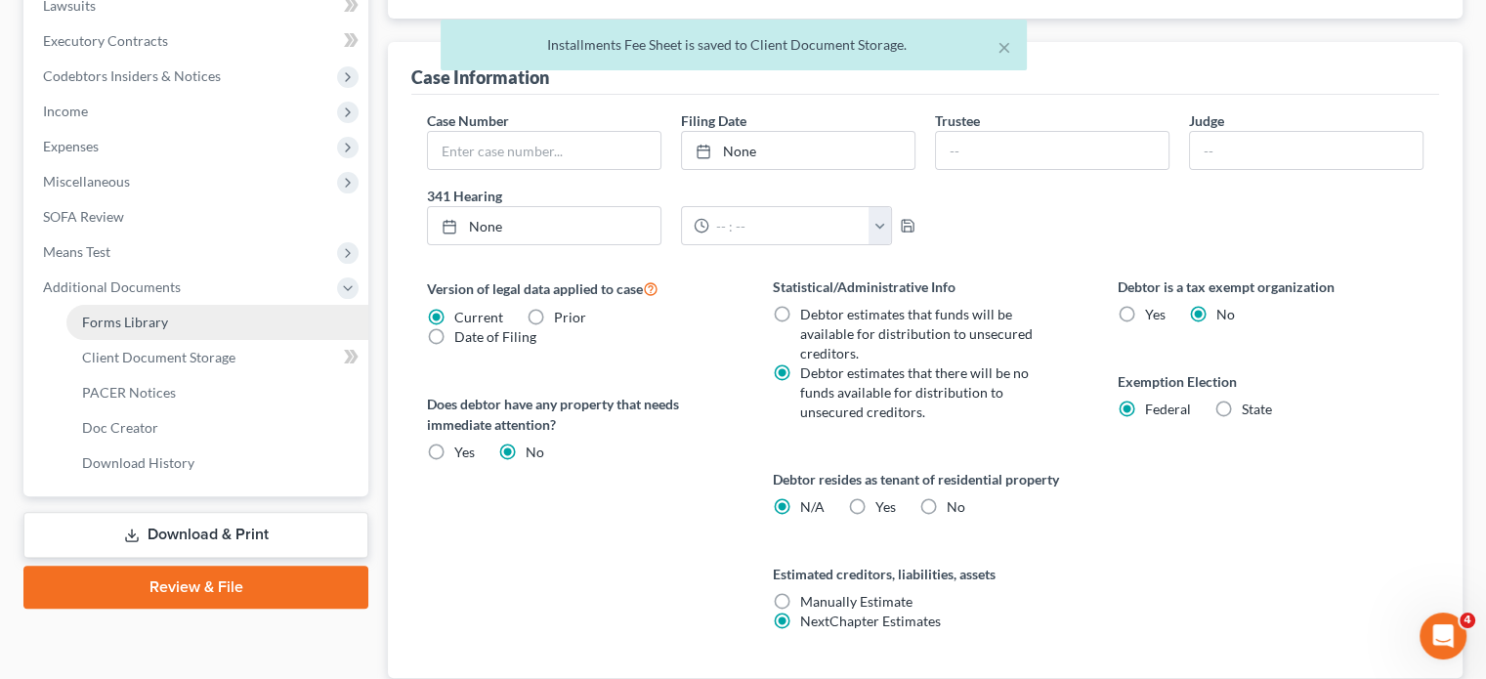
click at [270, 340] on link "Forms Library" at bounding box center [217, 322] width 302 height 35
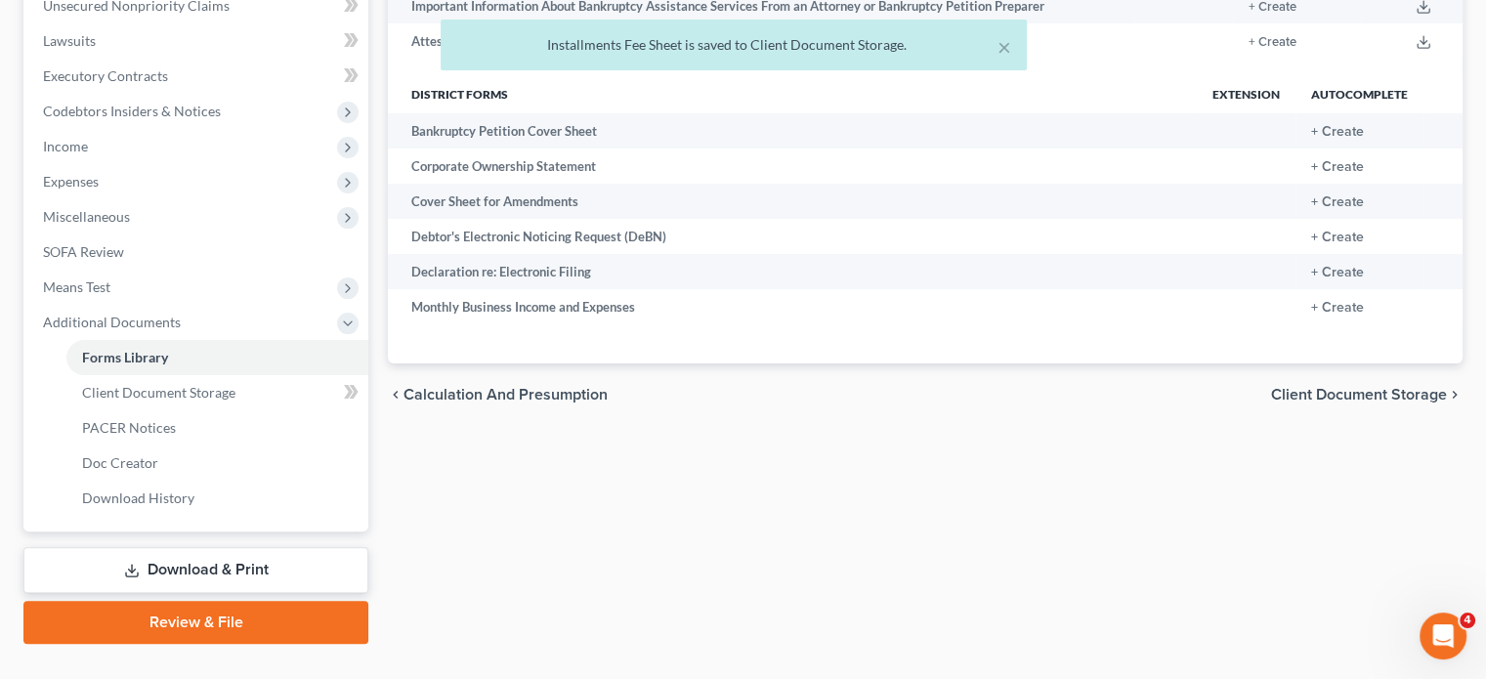
scroll to position [507, 0]
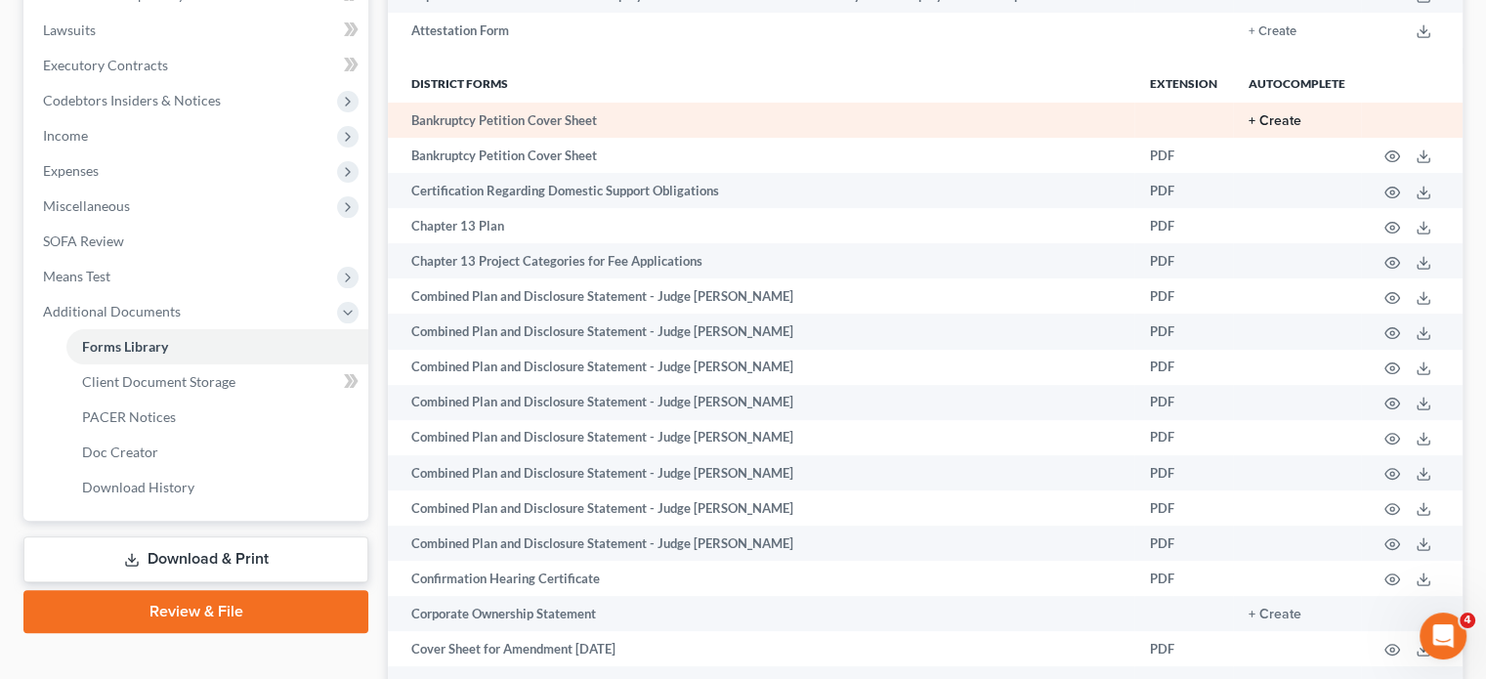
click at [1249, 128] on button "+ Create" at bounding box center [1275, 121] width 53 height 14
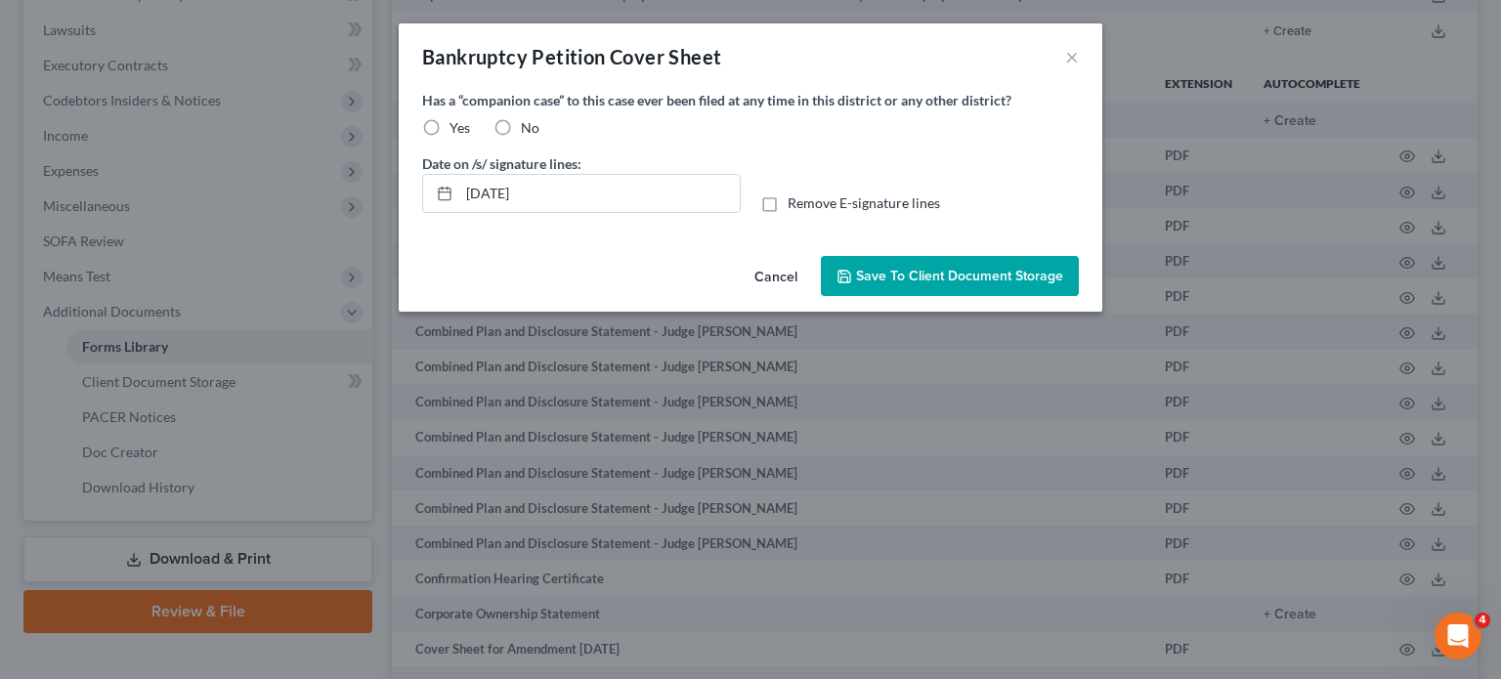
click at [521, 138] on label "No" at bounding box center [530, 128] width 19 height 20
click at [529, 131] on input "No" at bounding box center [535, 124] width 13 height 13
radio input "true"
click at [922, 284] on span "Save to Client Document Storage" at bounding box center [959, 276] width 207 height 17
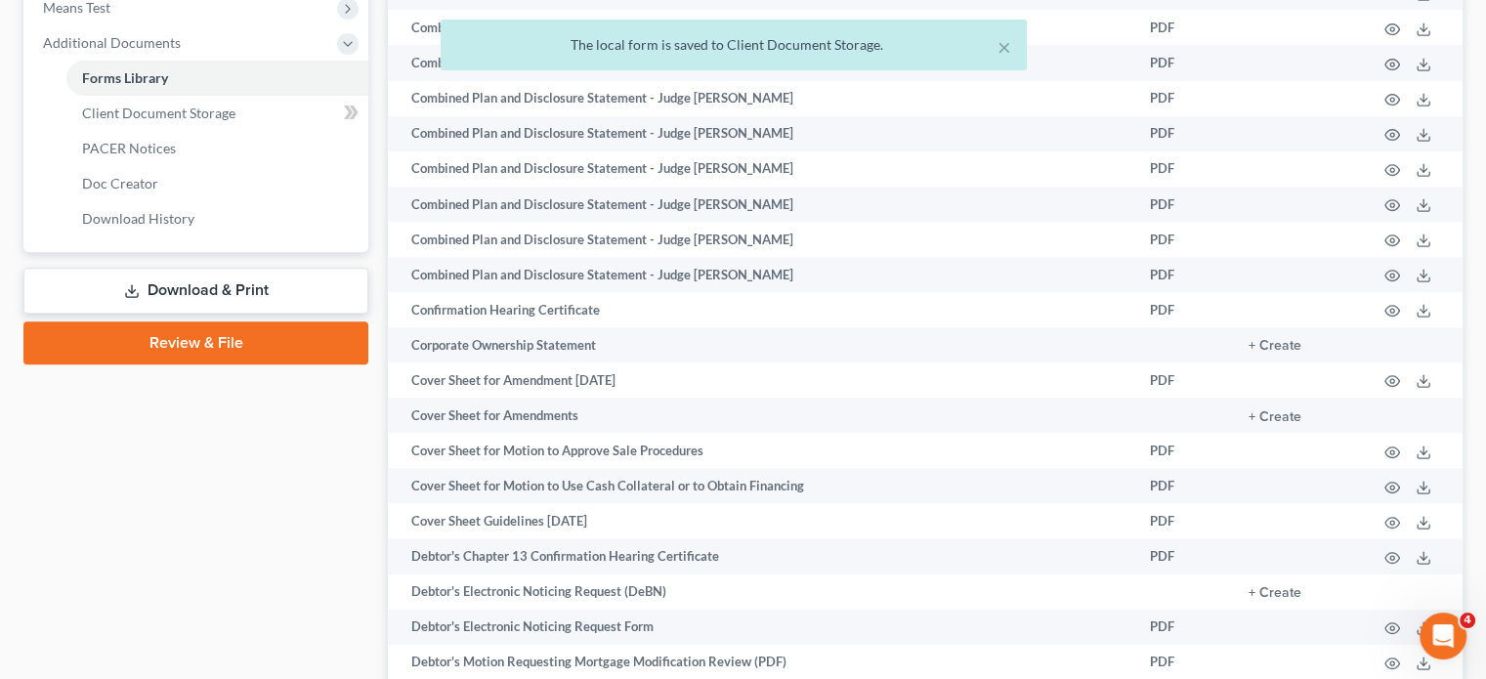
scroll to position [821, 0]
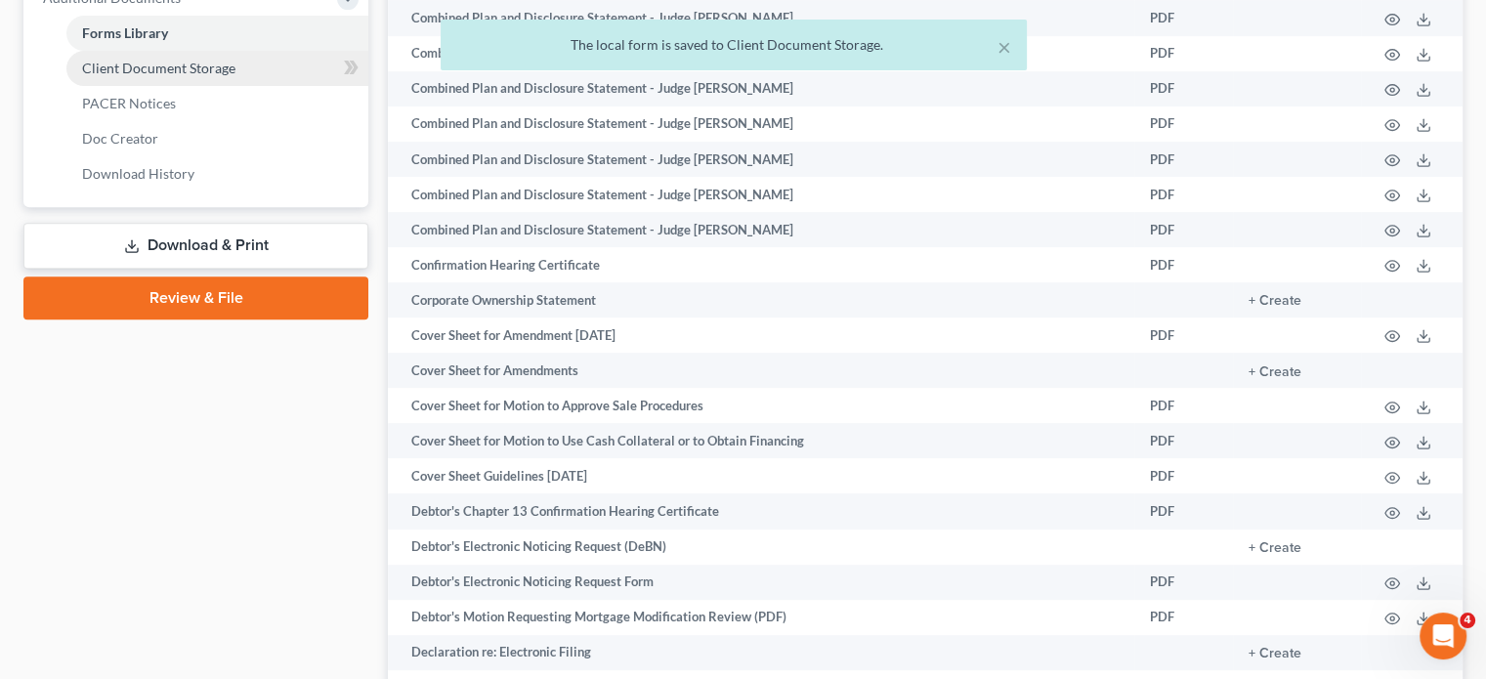
click at [235, 76] on span "Client Document Storage" at bounding box center [158, 68] width 153 height 17
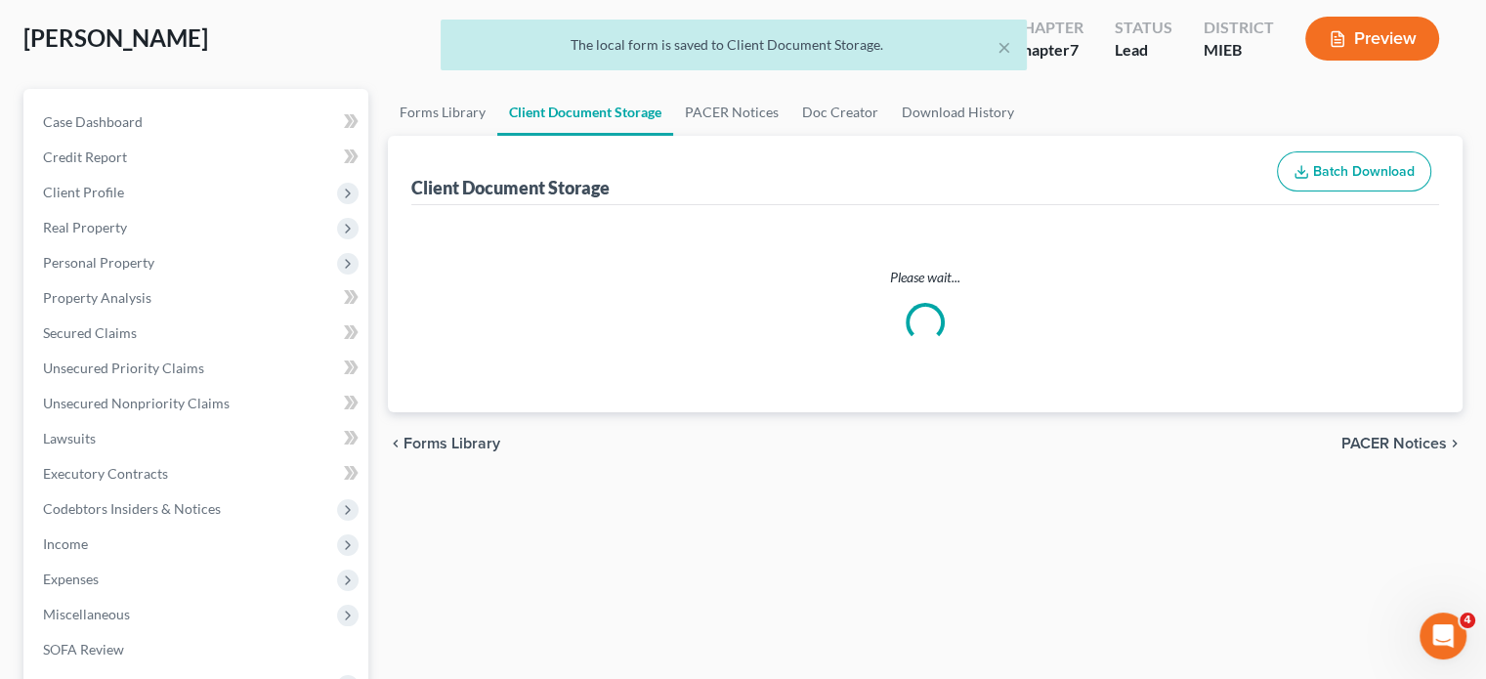
select select "7"
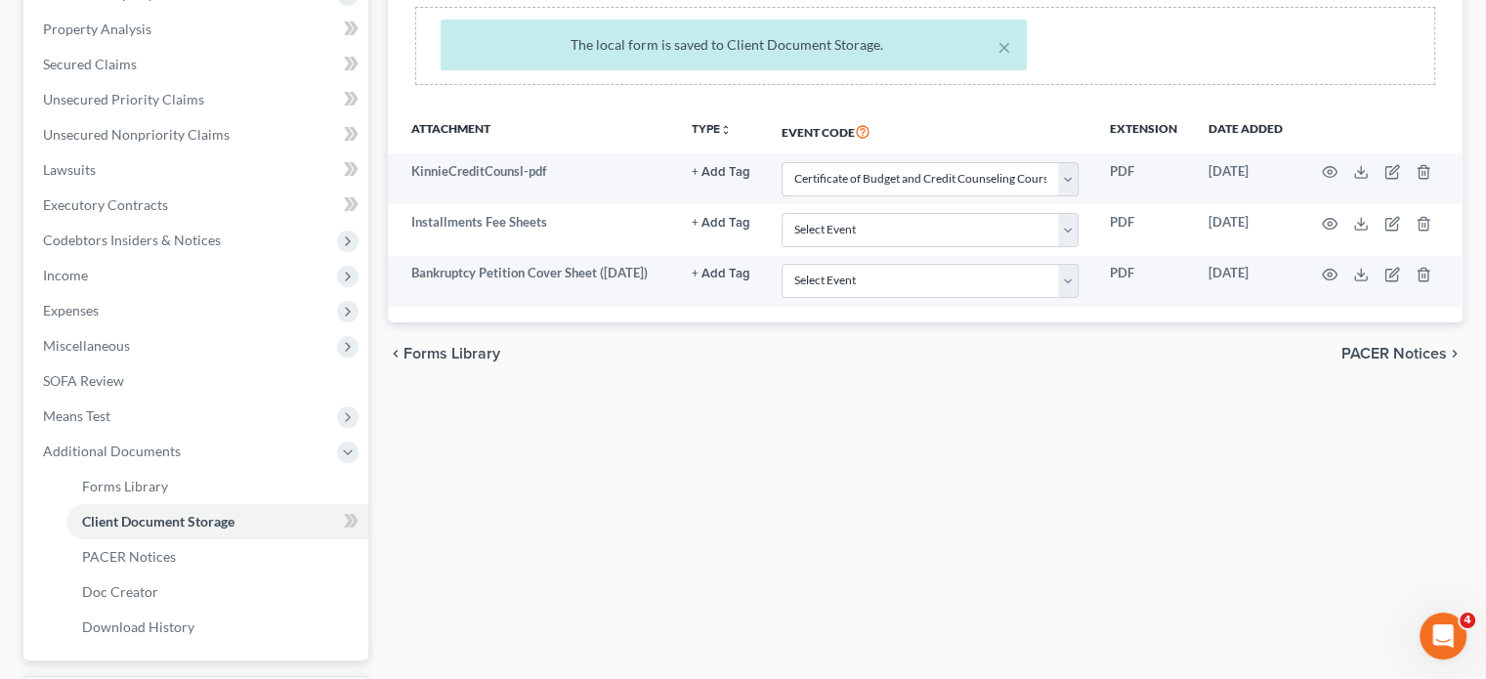
scroll to position [418, 0]
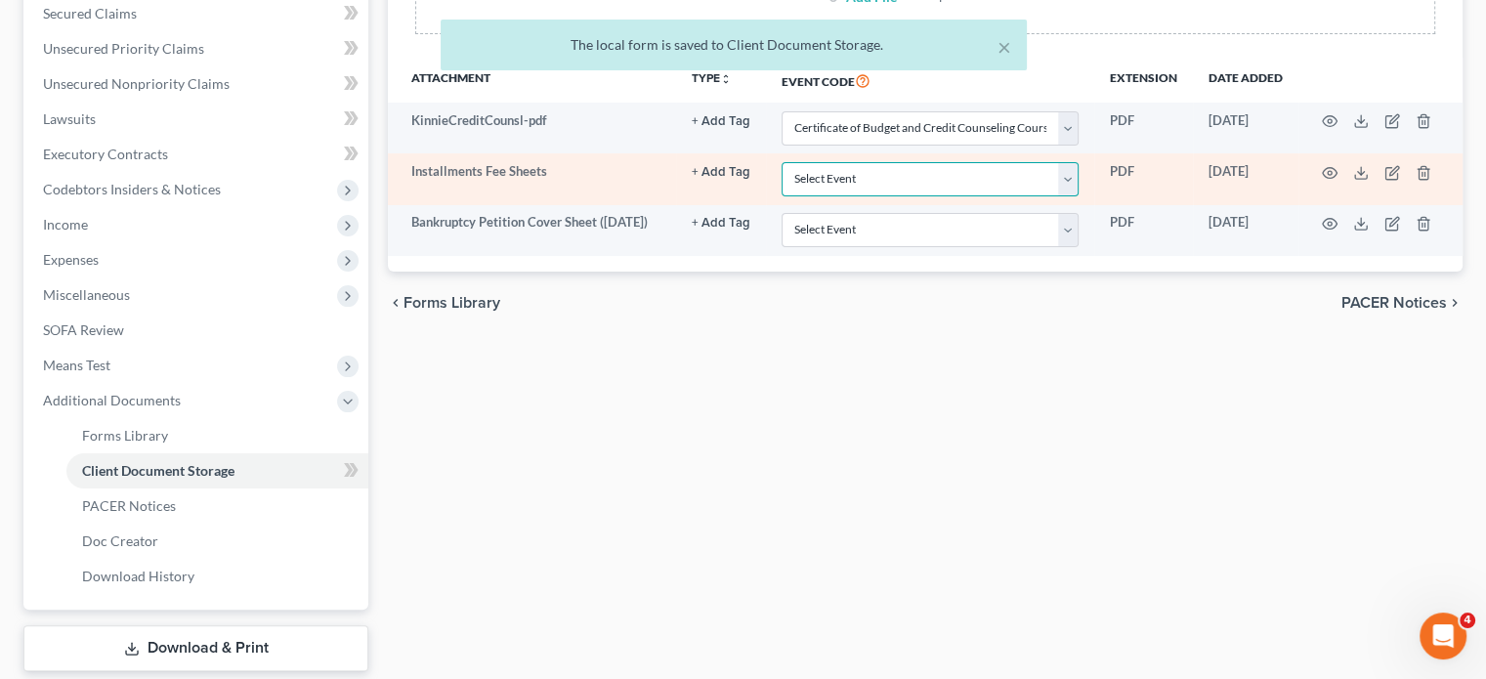
click at [786, 196] on select "Select Event 20 Largest Unsecured Creditors Amended Chapter 11 Plan Amended Cha…" at bounding box center [930, 179] width 297 height 34
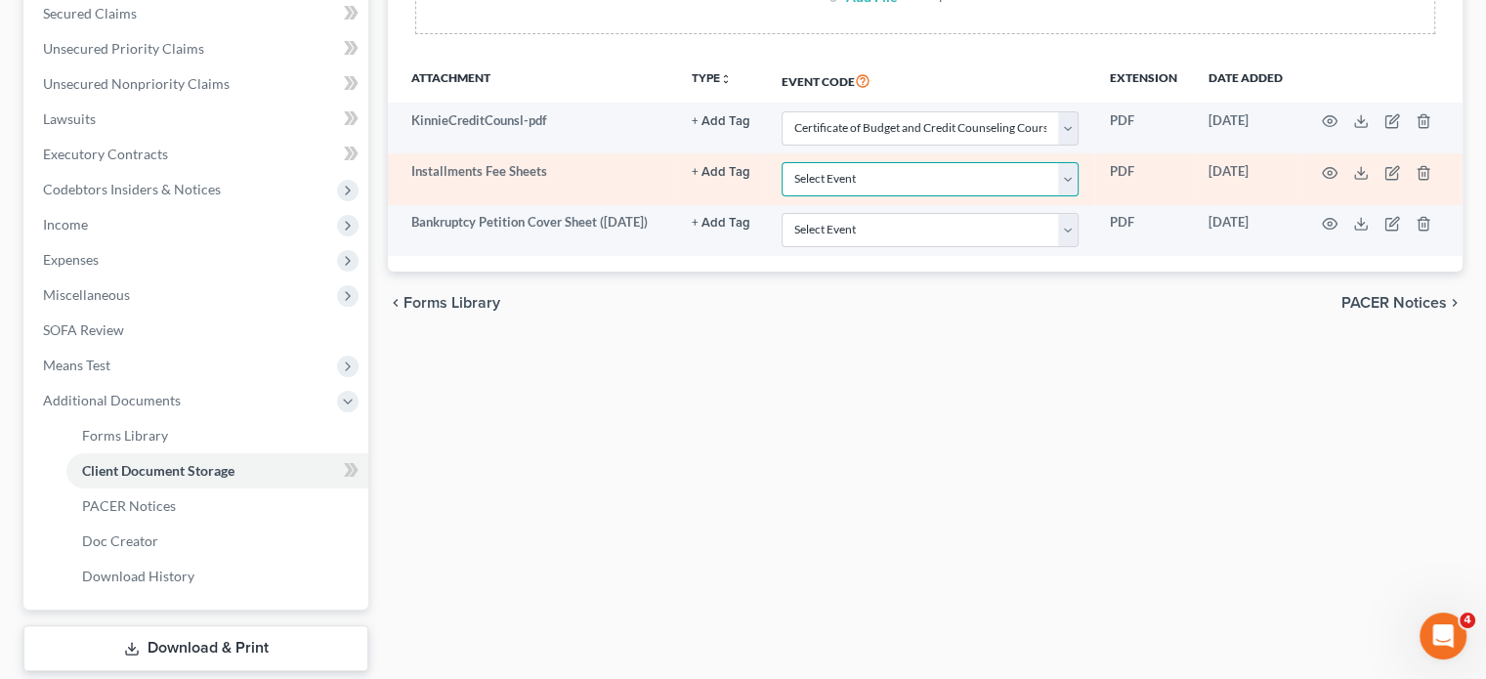
select select "32"
click at [782, 196] on select "Select Event 20 Largest Unsecured Creditors Amended Chapter 11 Plan Amended Cha…" at bounding box center [930, 179] width 297 height 34
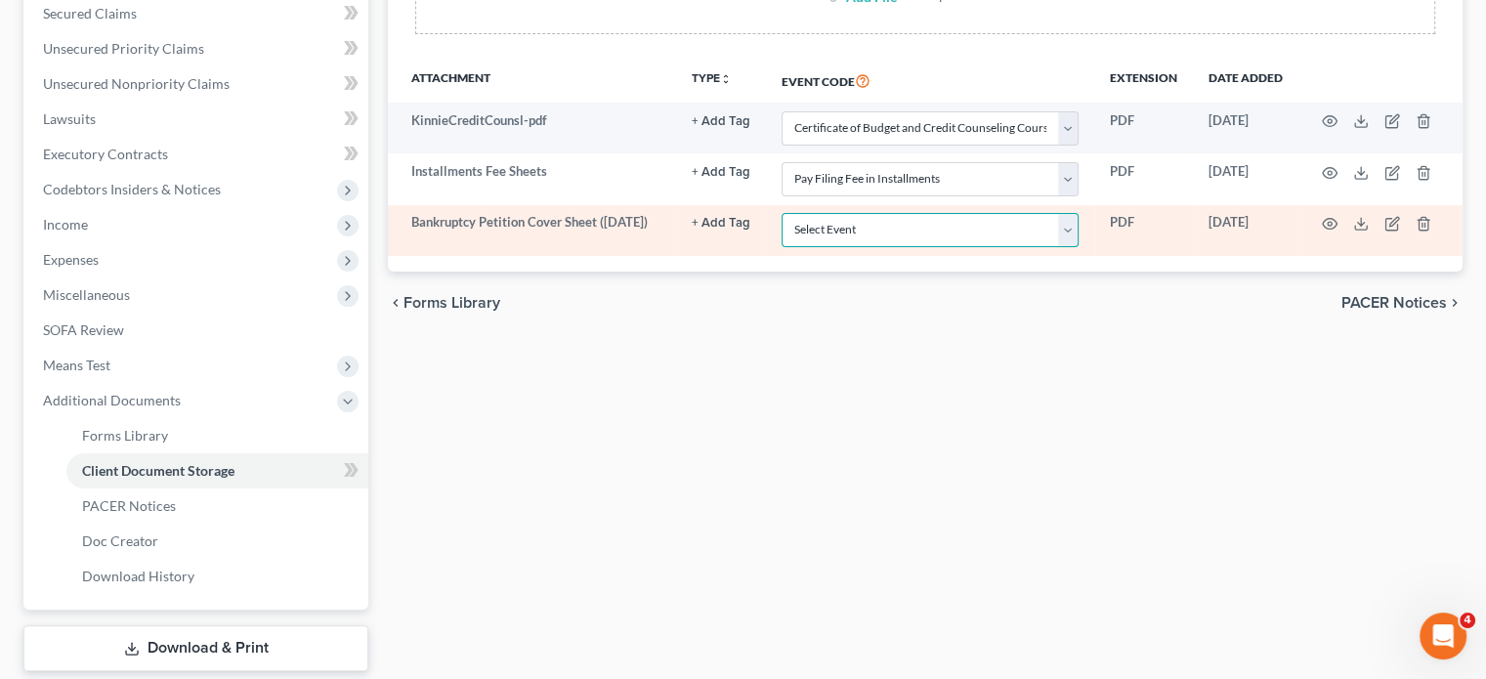
click at [782, 247] on select "Select Event 20 Largest Unsecured Creditors Amended Chapter 11 Plan Amended Cha…" at bounding box center [930, 230] width 297 height 34
select select "6"
click at [782, 247] on select "Select Event 20 Largest Unsecured Creditors Amended Chapter 11 Plan Amended Cha…" at bounding box center [930, 230] width 297 height 34
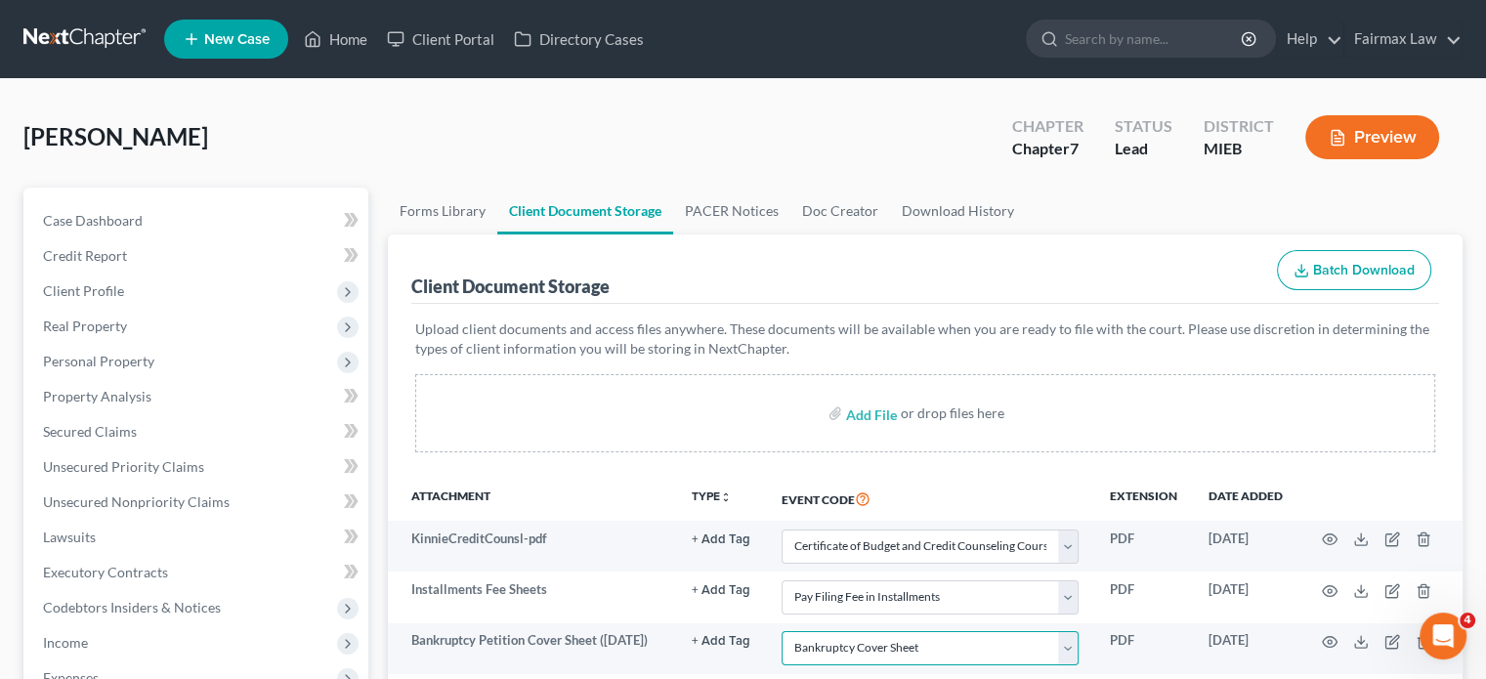
scroll to position [0, 0]
click at [434, 521] on th "Attachment" at bounding box center [532, 498] width 288 height 45
